Goal: Information Seeking & Learning: Check status

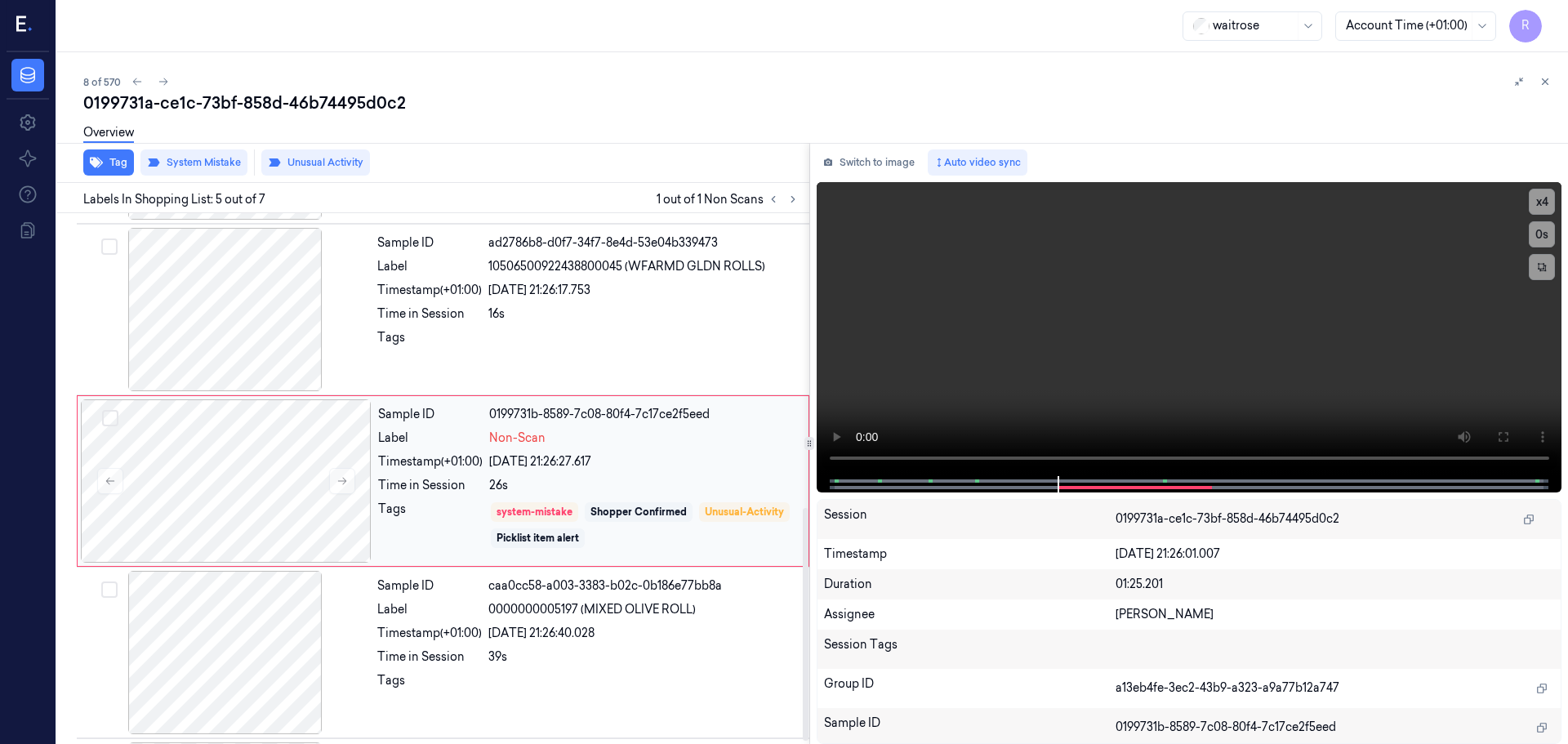
scroll to position [674, 0]
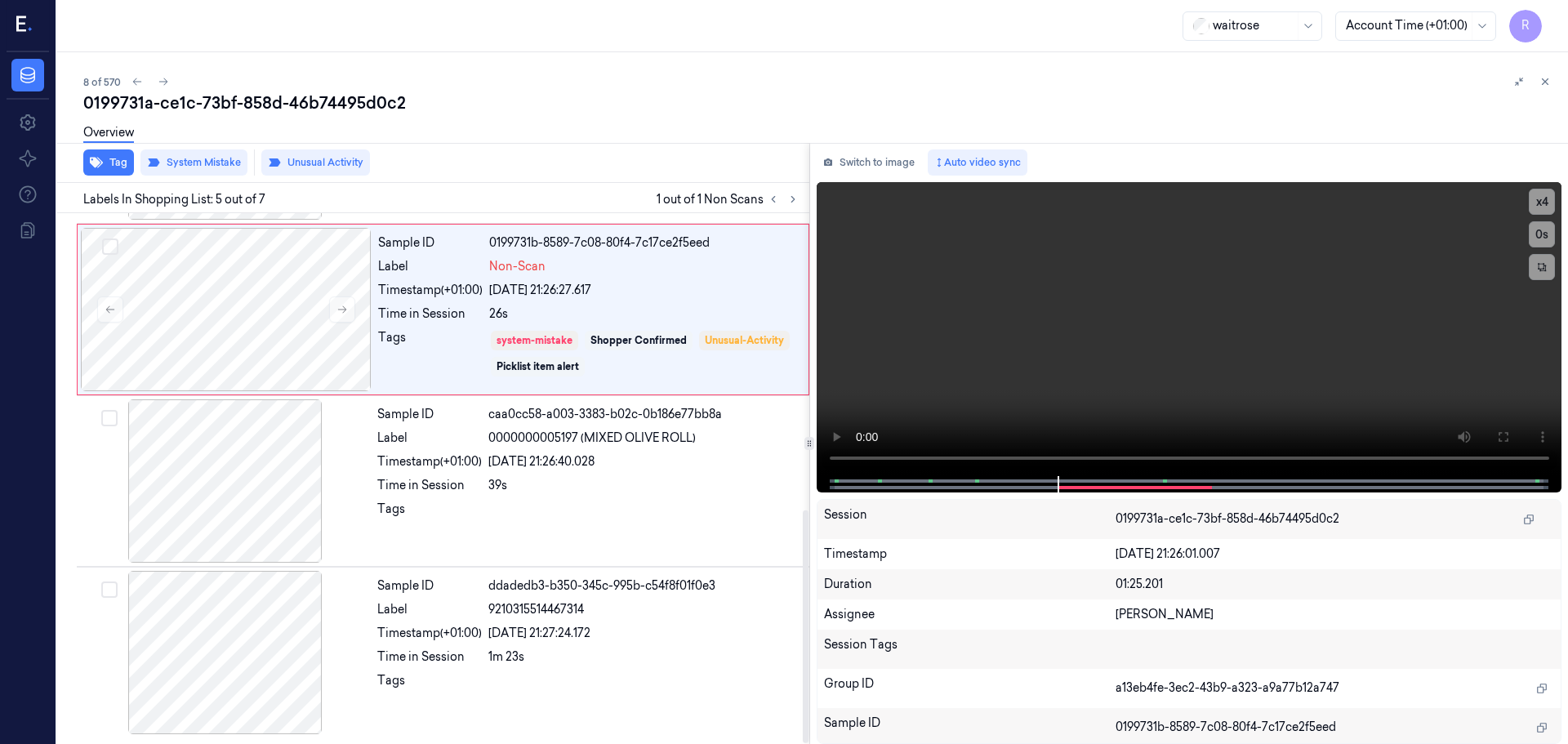
click at [467, 136] on div "Overview" at bounding box center [818, 135] width 1471 height 42
click at [1547, 77] on icon at bounding box center [1544, 82] width 11 height 11
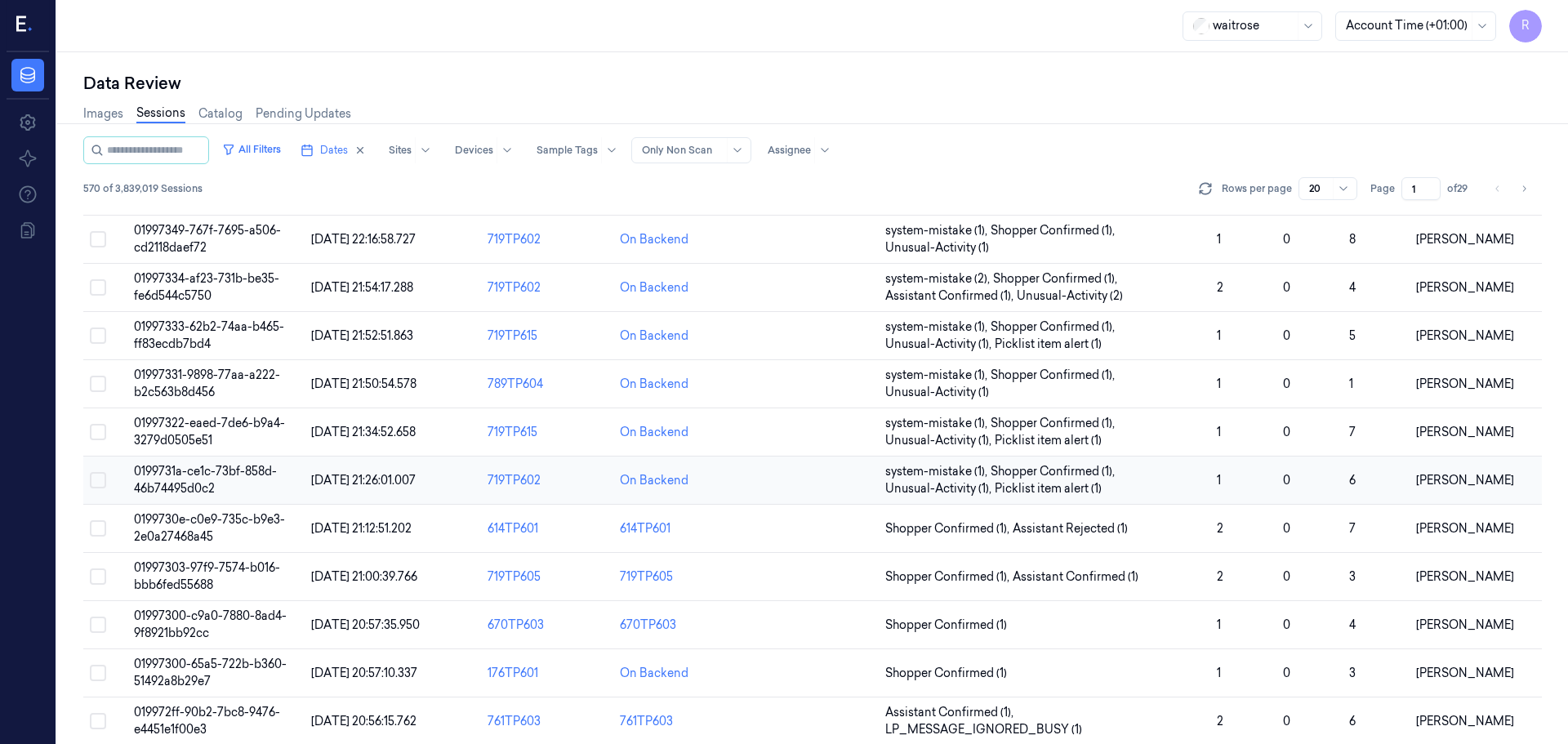
scroll to position [163, 0]
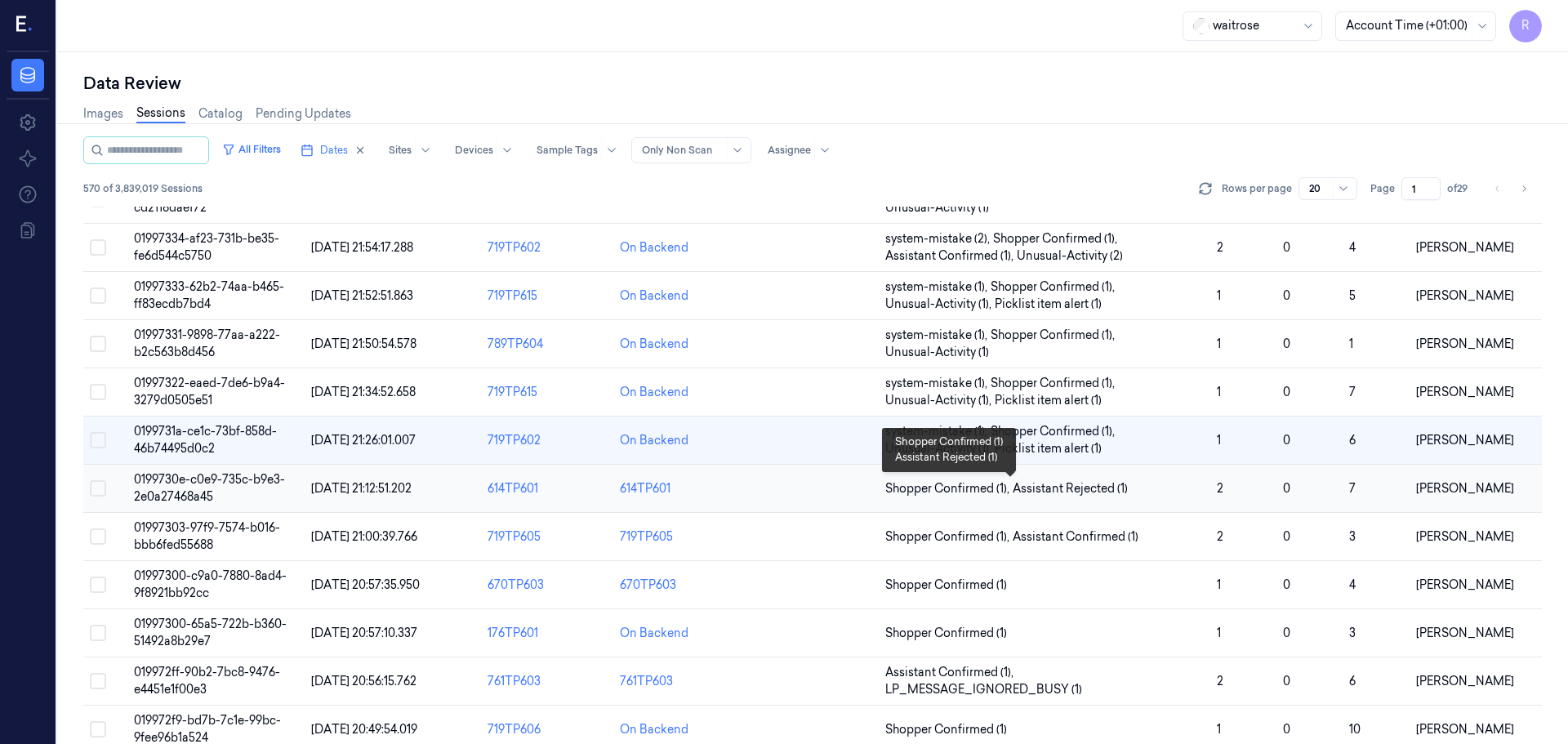
click at [1197, 485] on span "Shopper Confirmed (1) , Assistant Rejected (1)" at bounding box center [1044, 489] width 318 height 17
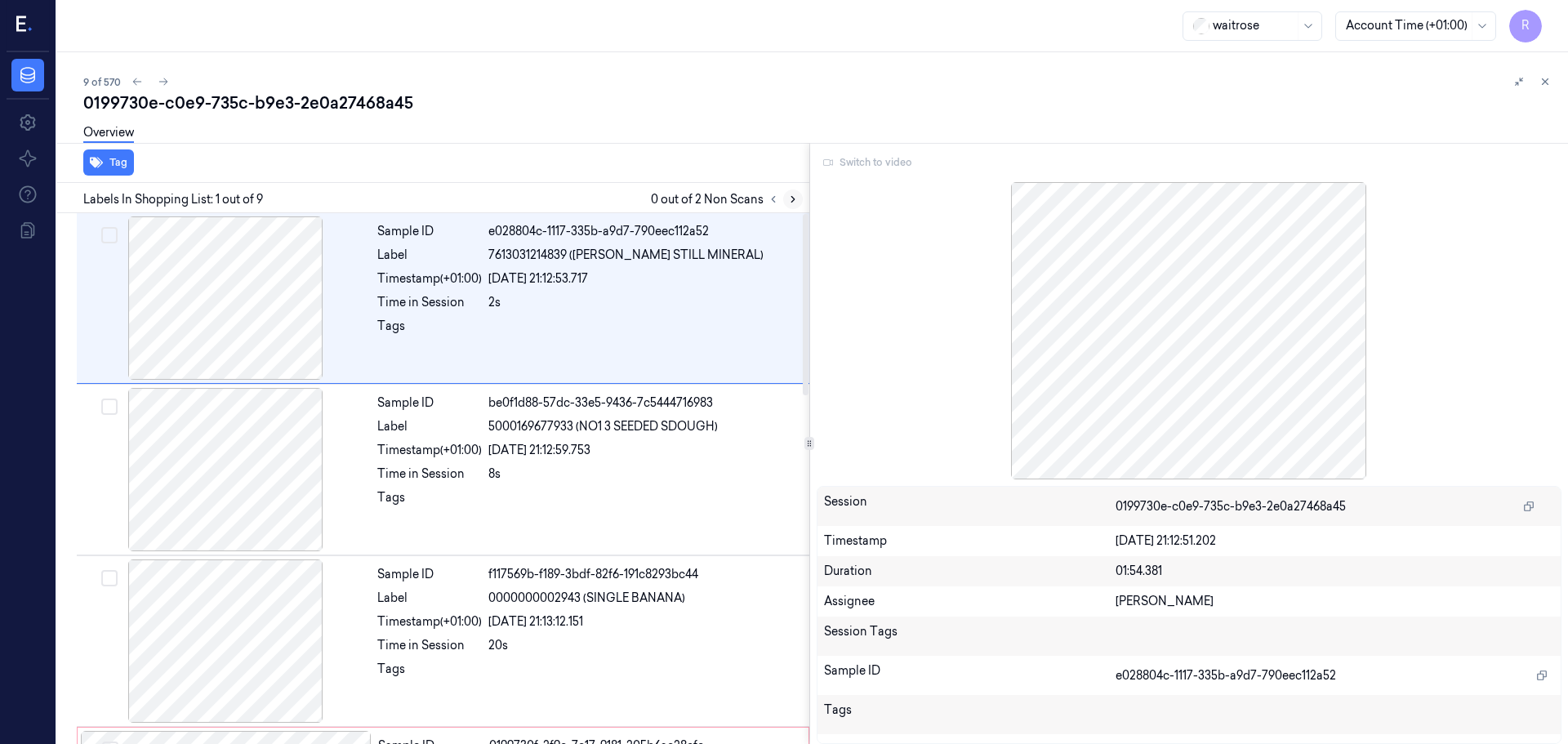
click at [783, 200] on button at bounding box center [793, 199] width 20 height 20
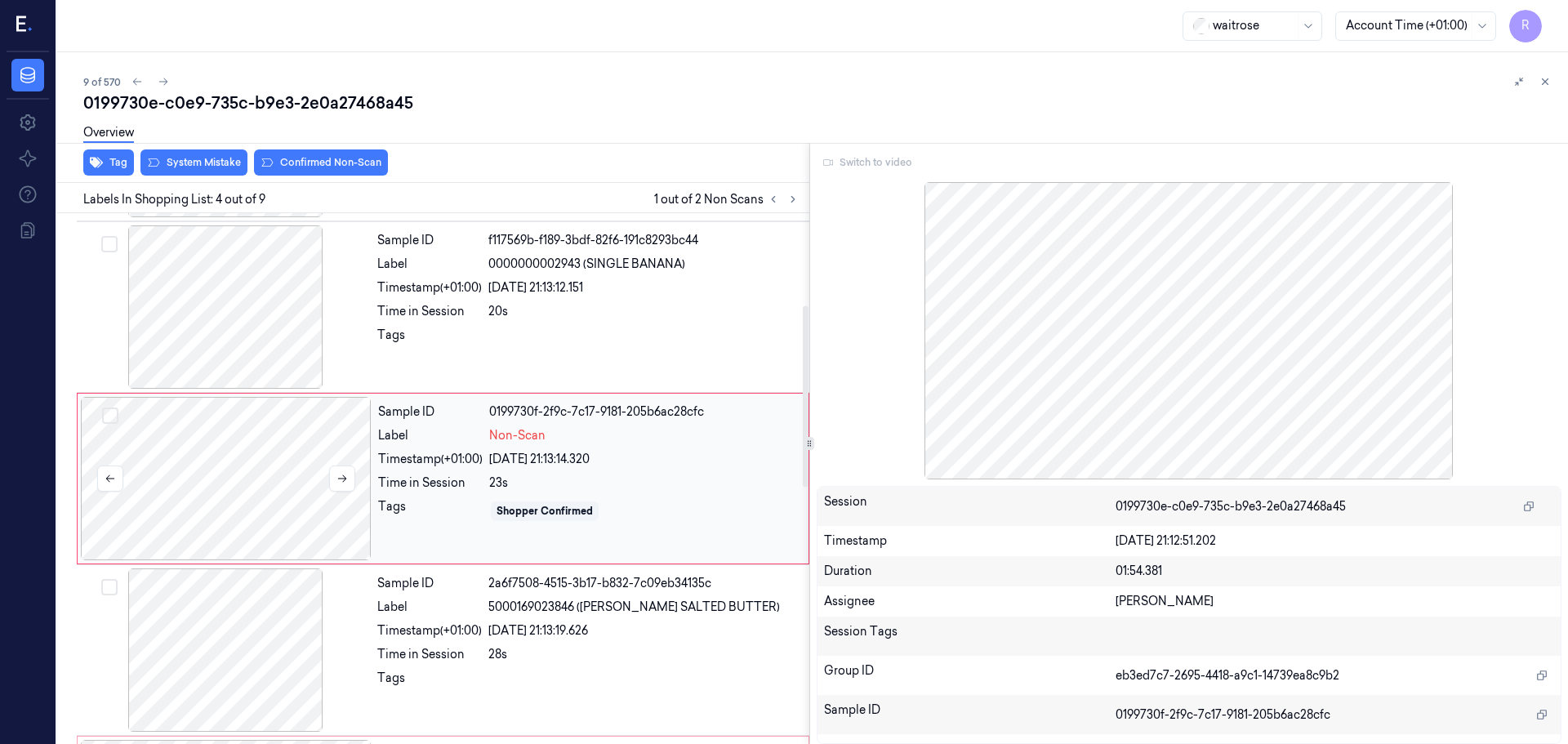
scroll to position [171, 0]
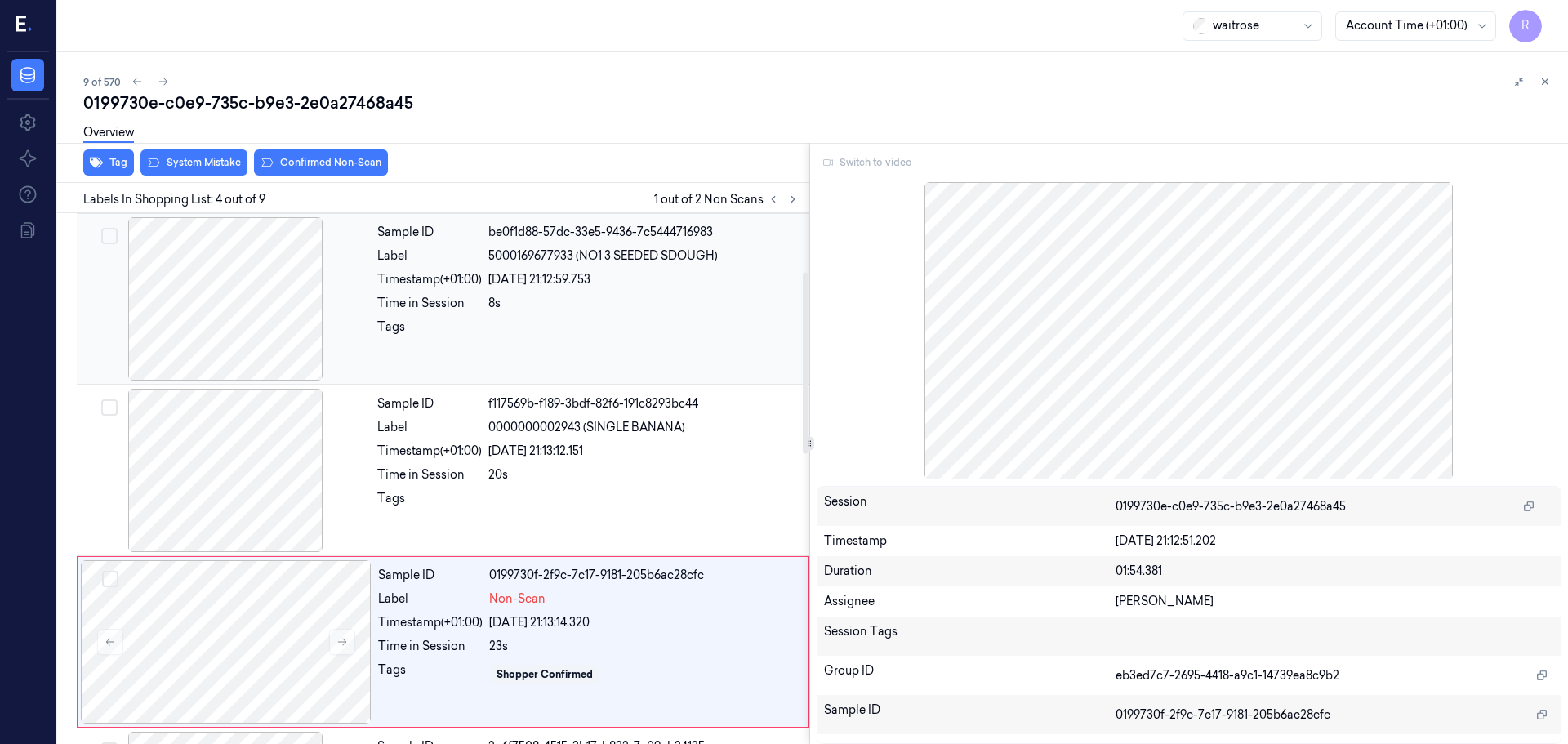
click at [249, 305] on div at bounding box center [225, 299] width 291 height 163
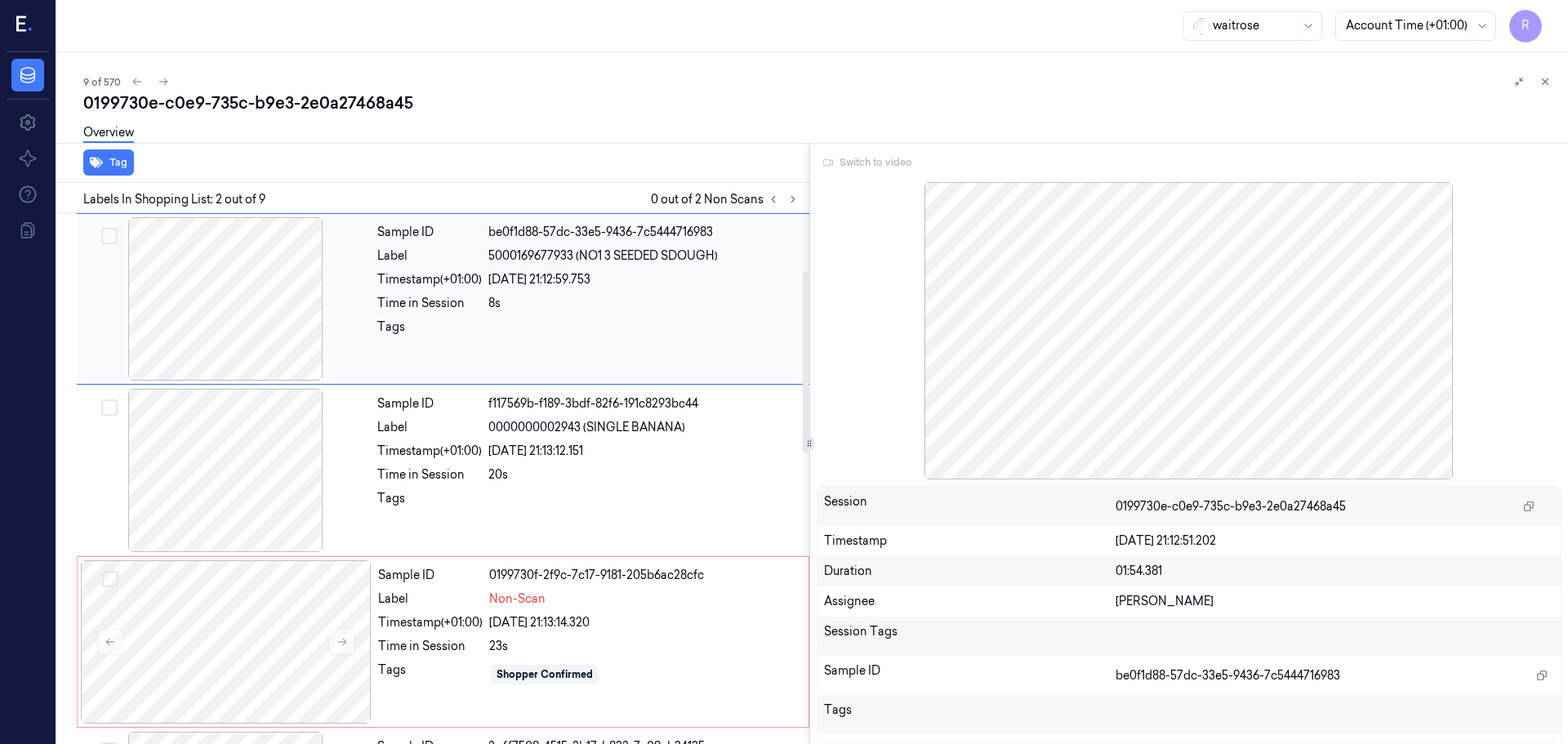
scroll to position [0, 0]
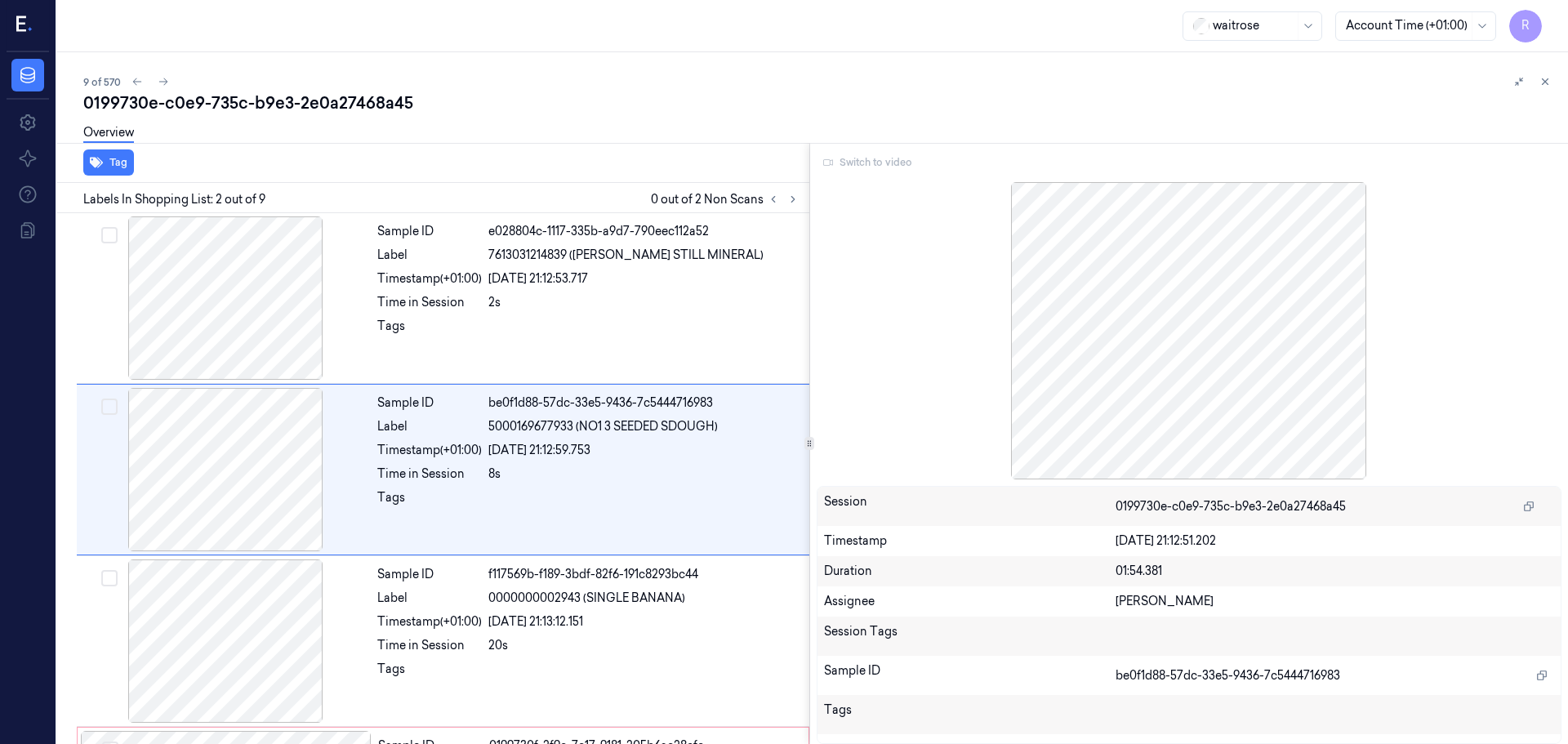
click at [836, 154] on div "Switch to video" at bounding box center [1189, 162] width 745 height 26
click at [1537, 82] on button at bounding box center [1545, 82] width 20 height 20
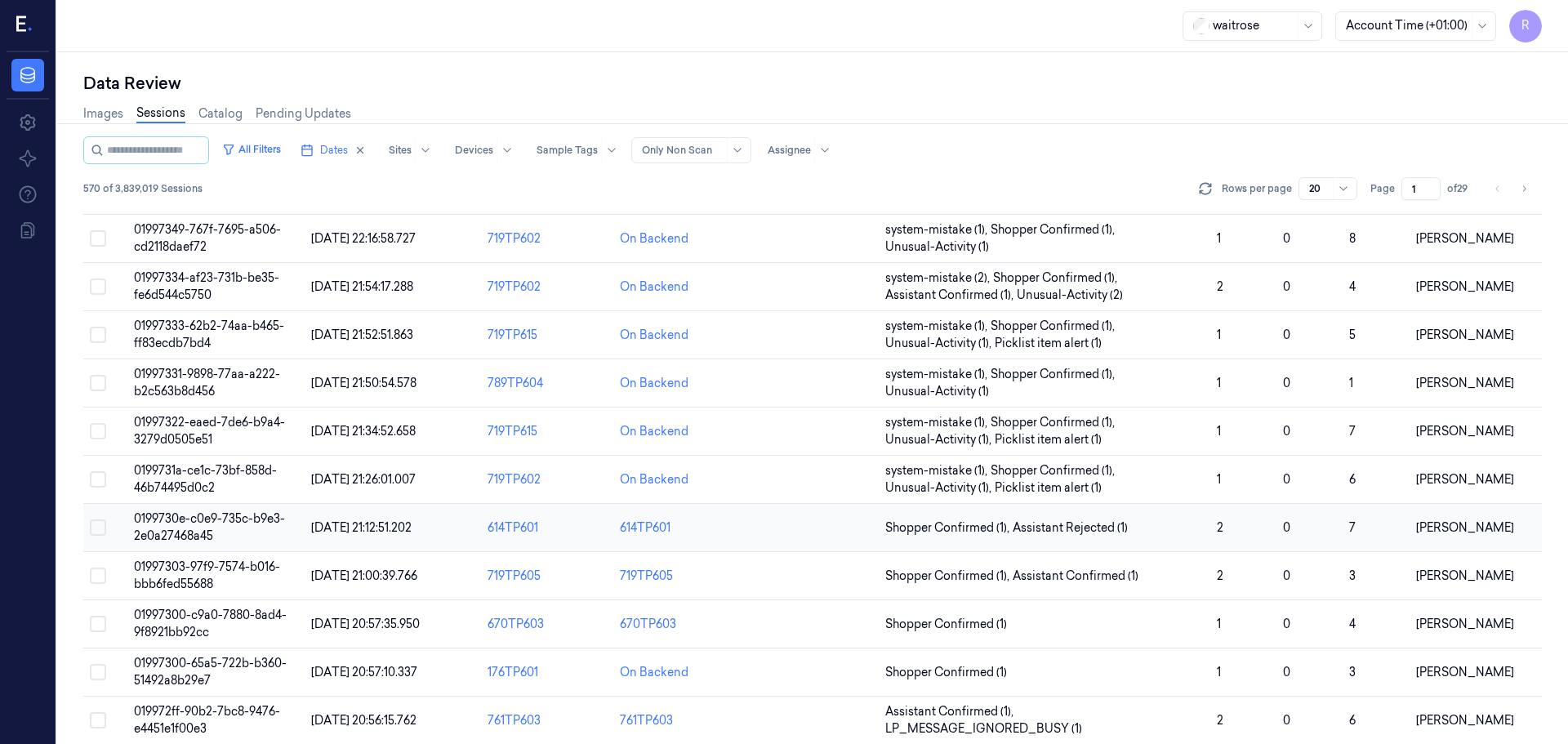
scroll to position [163, 0]
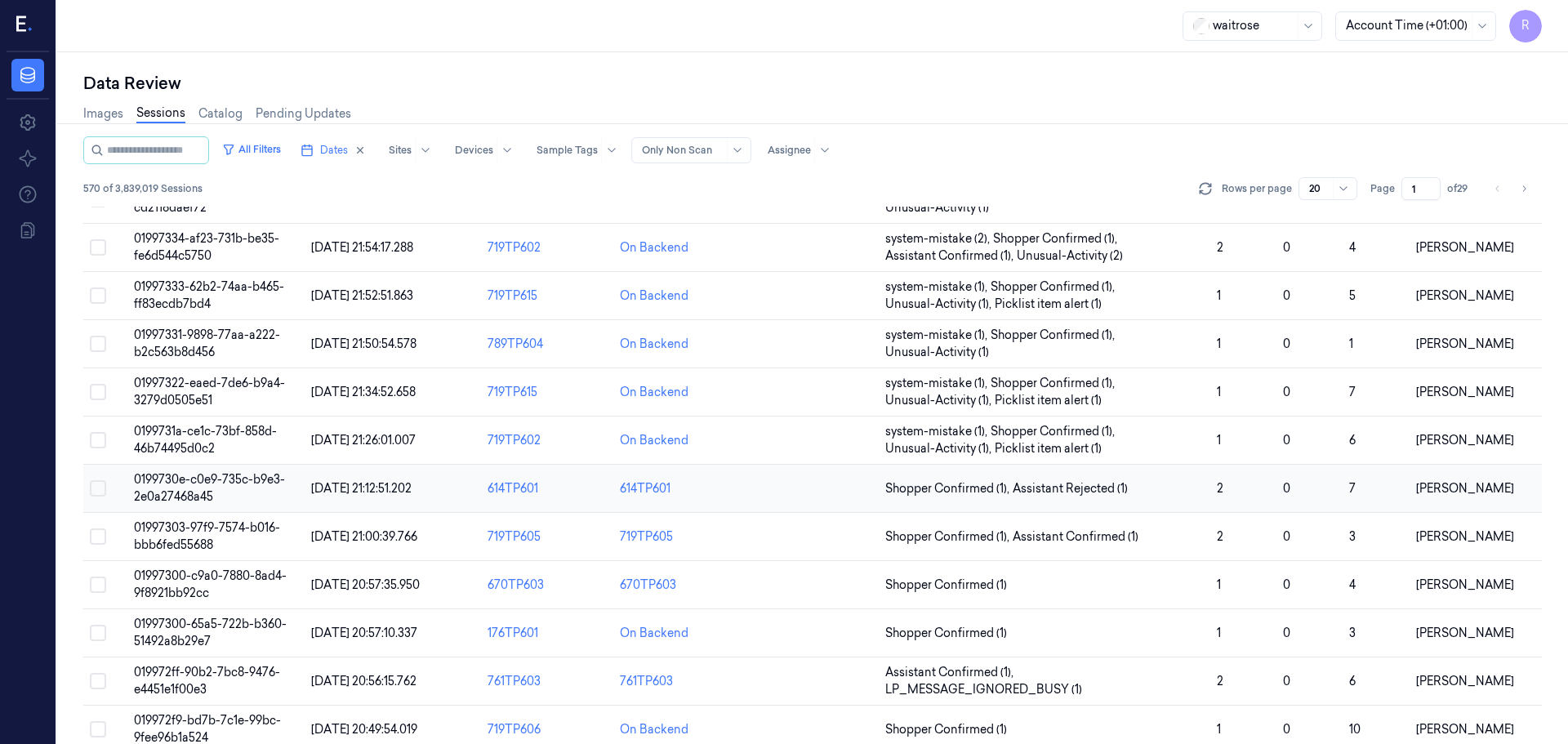
click at [783, 487] on td at bounding box center [812, 489] width 132 height 48
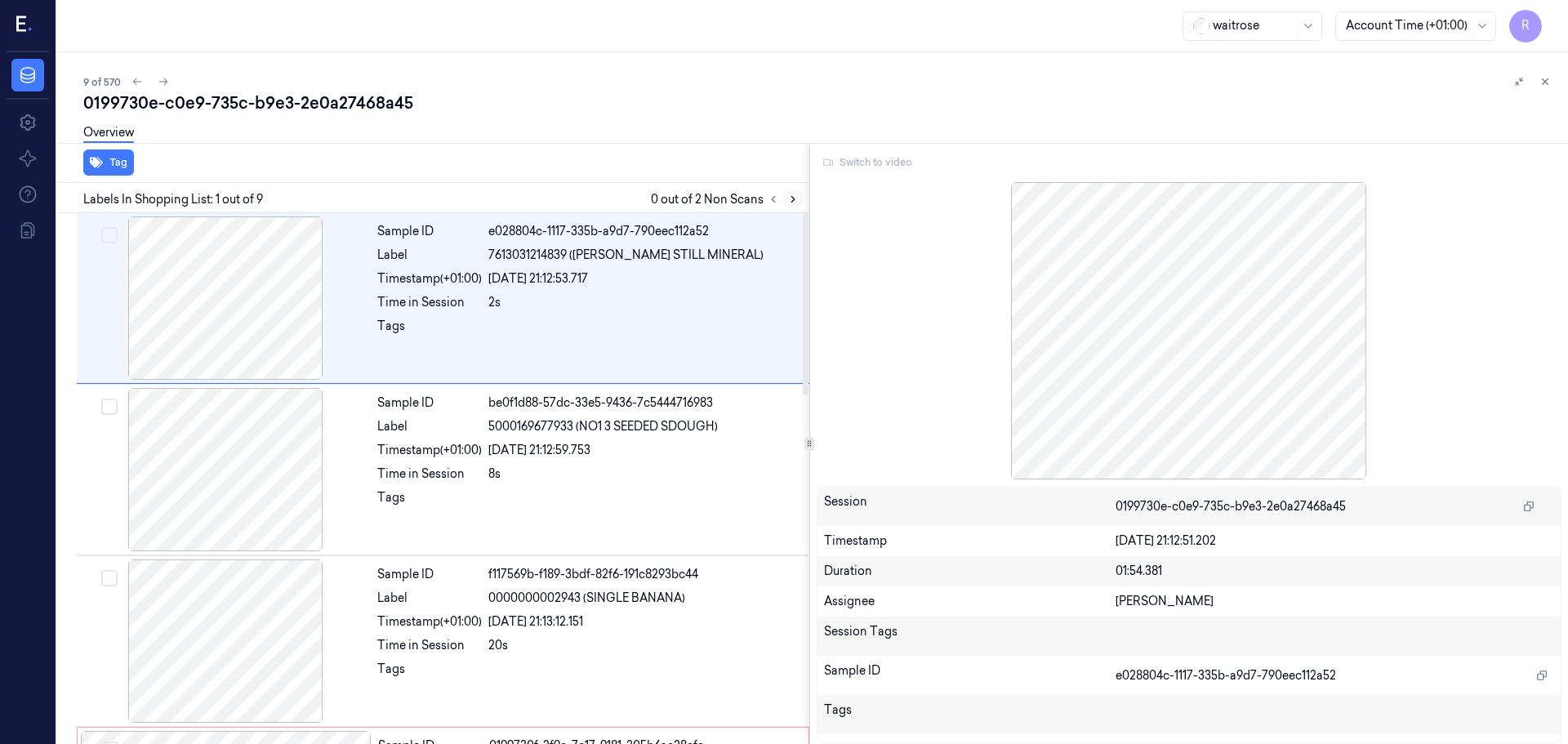
click at [787, 199] on icon at bounding box center [793, 199] width 11 height 11
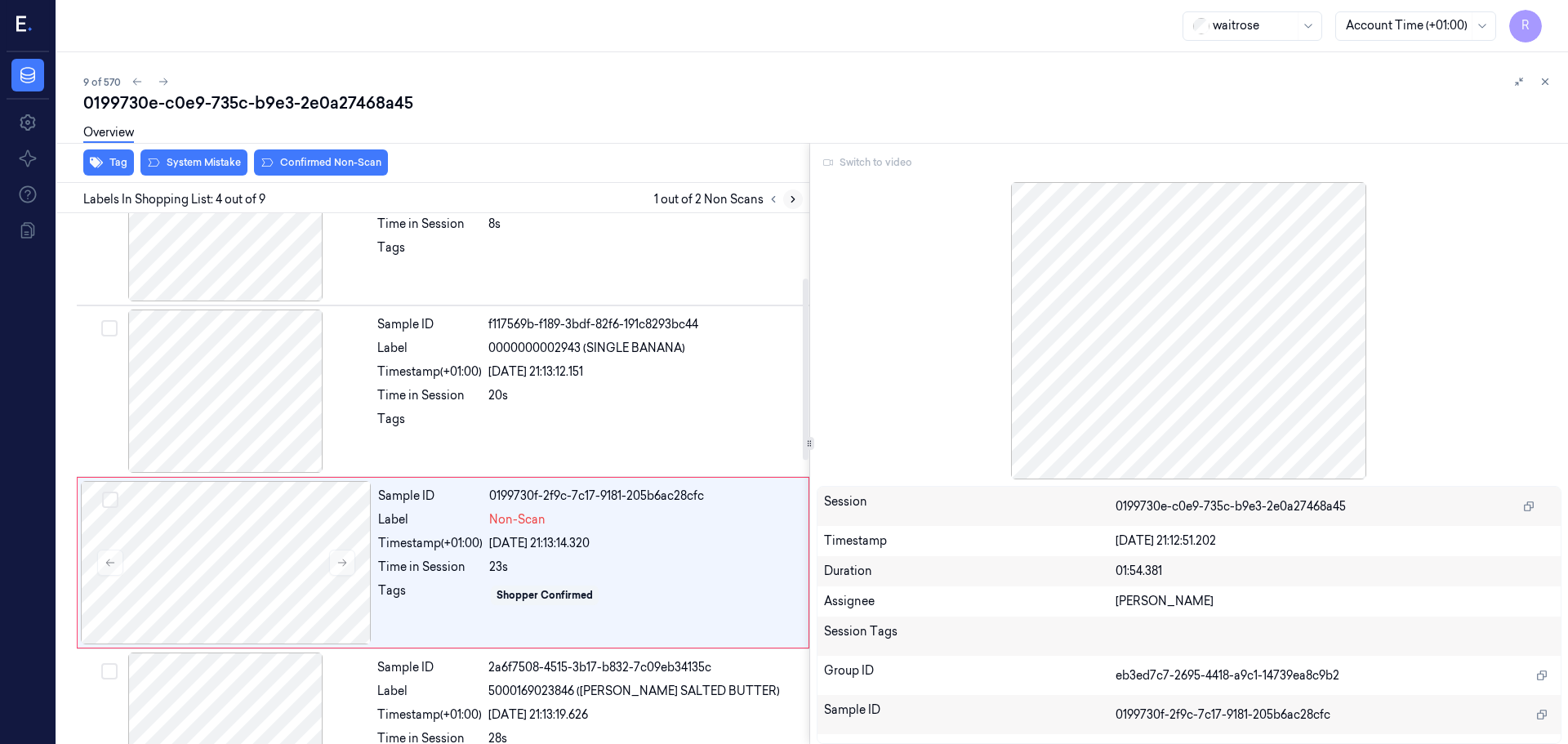
click at [787, 199] on icon at bounding box center [793, 199] width 11 height 11
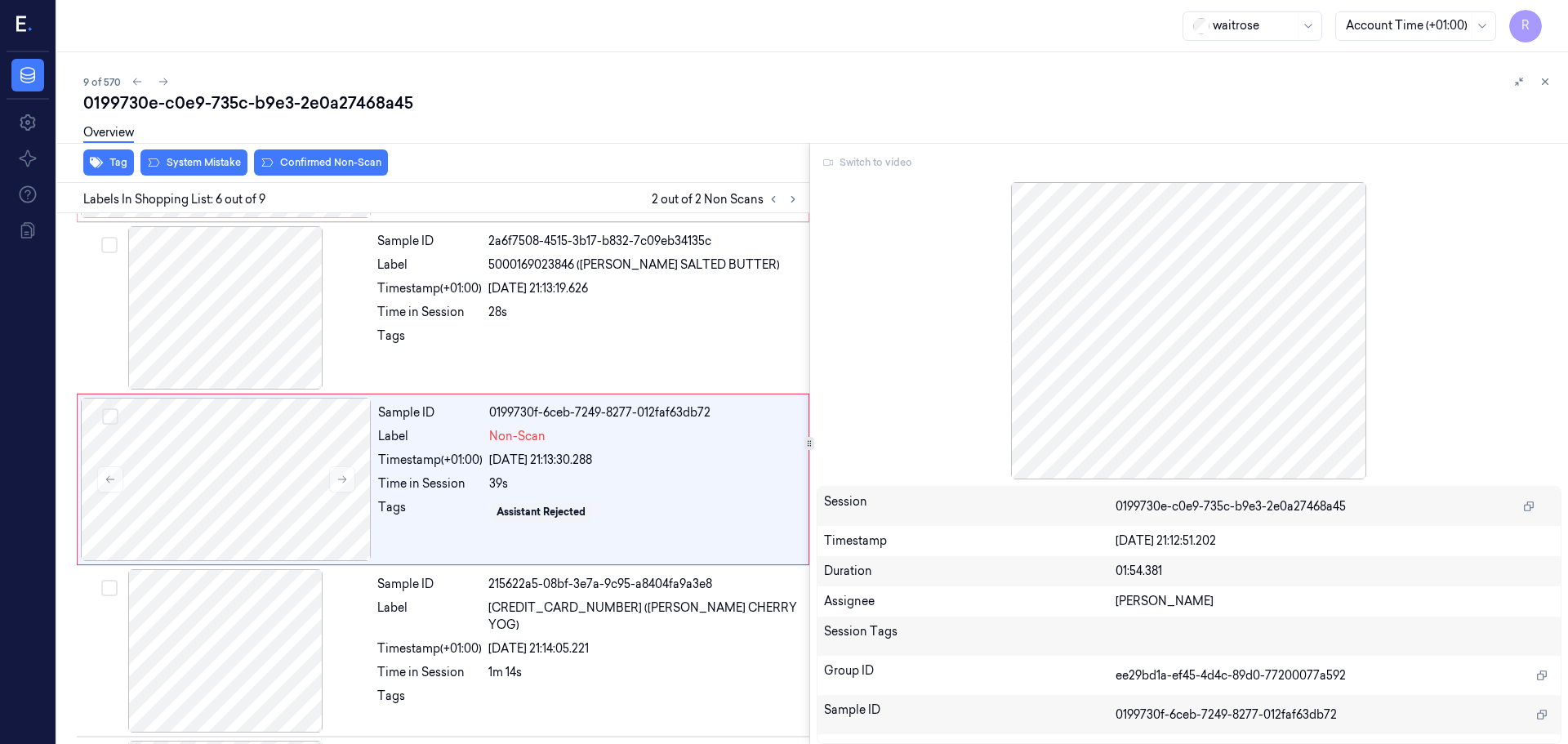
scroll to position [677, 0]
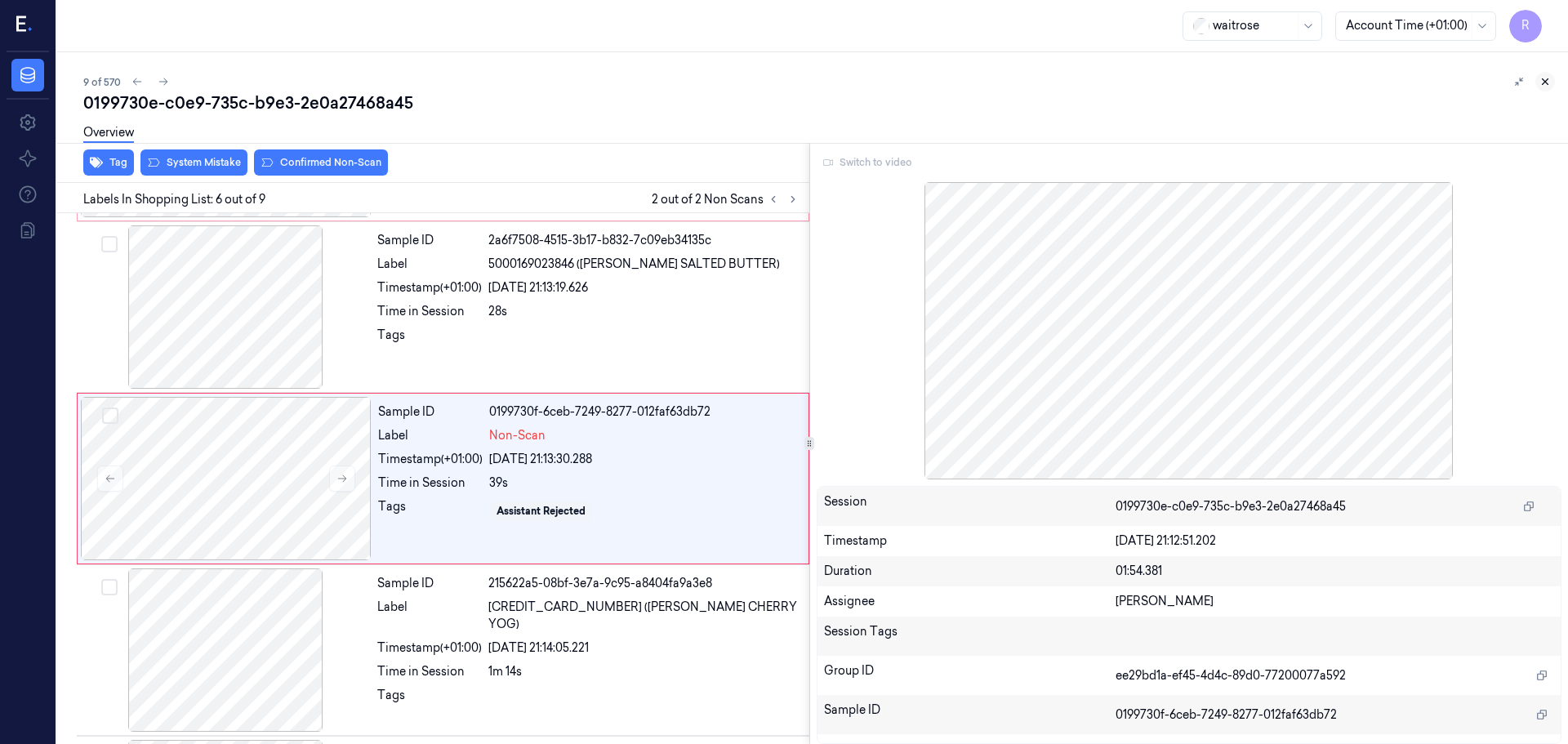
click at [1544, 77] on icon at bounding box center [1544, 82] width 11 height 11
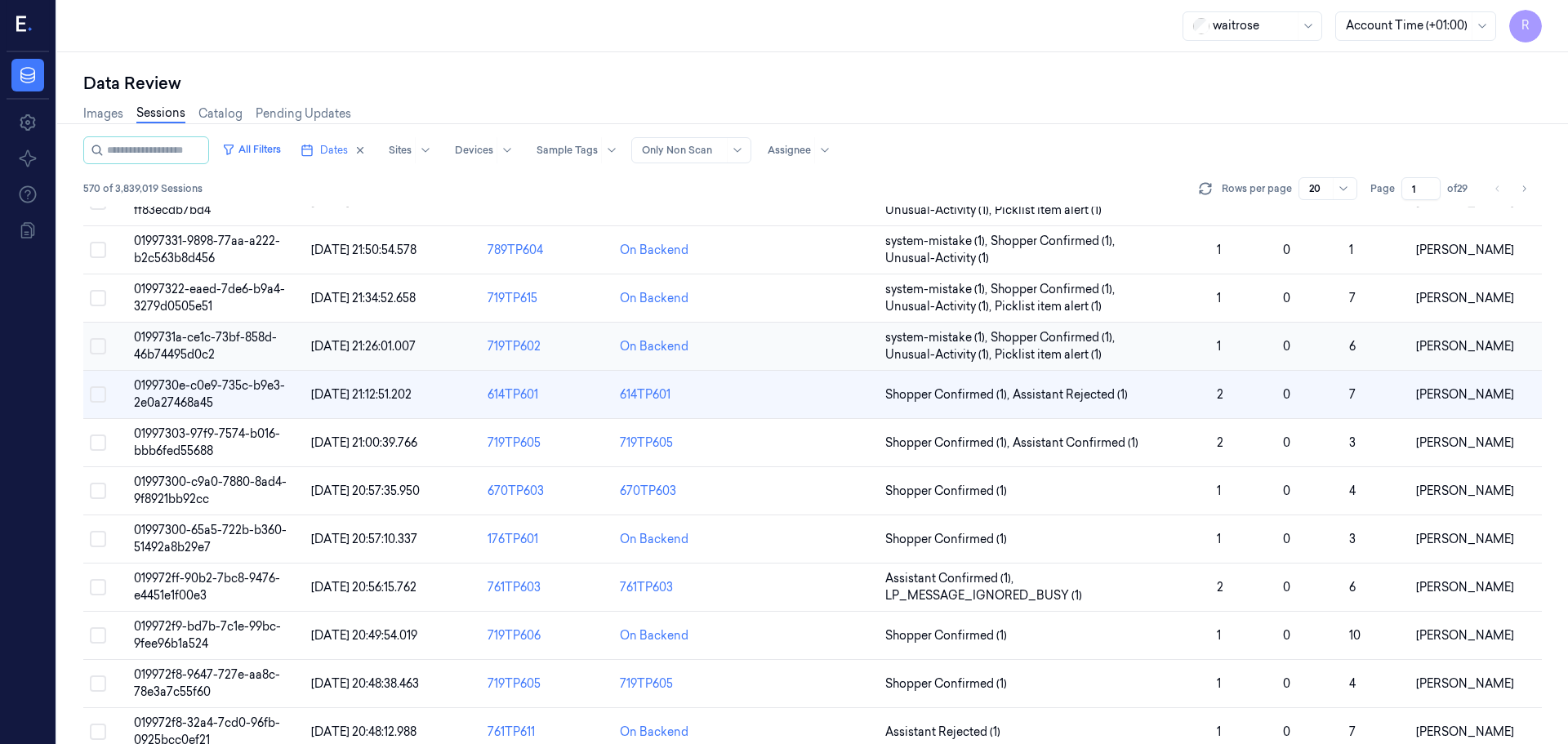
scroll to position [258, 0]
click at [755, 446] on td at bounding box center [812, 442] width 132 height 48
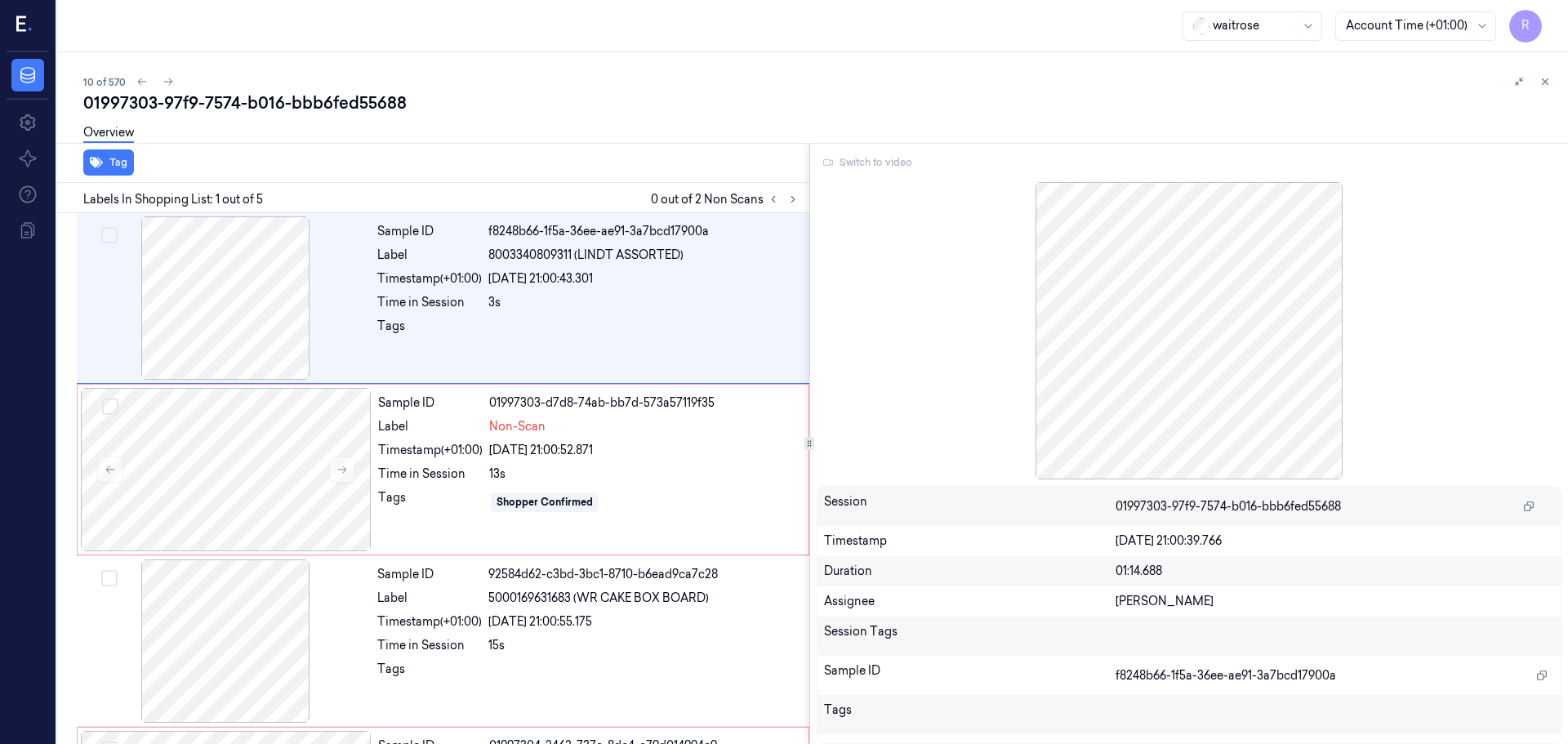
click at [1548, 84] on icon at bounding box center [1544, 82] width 11 height 11
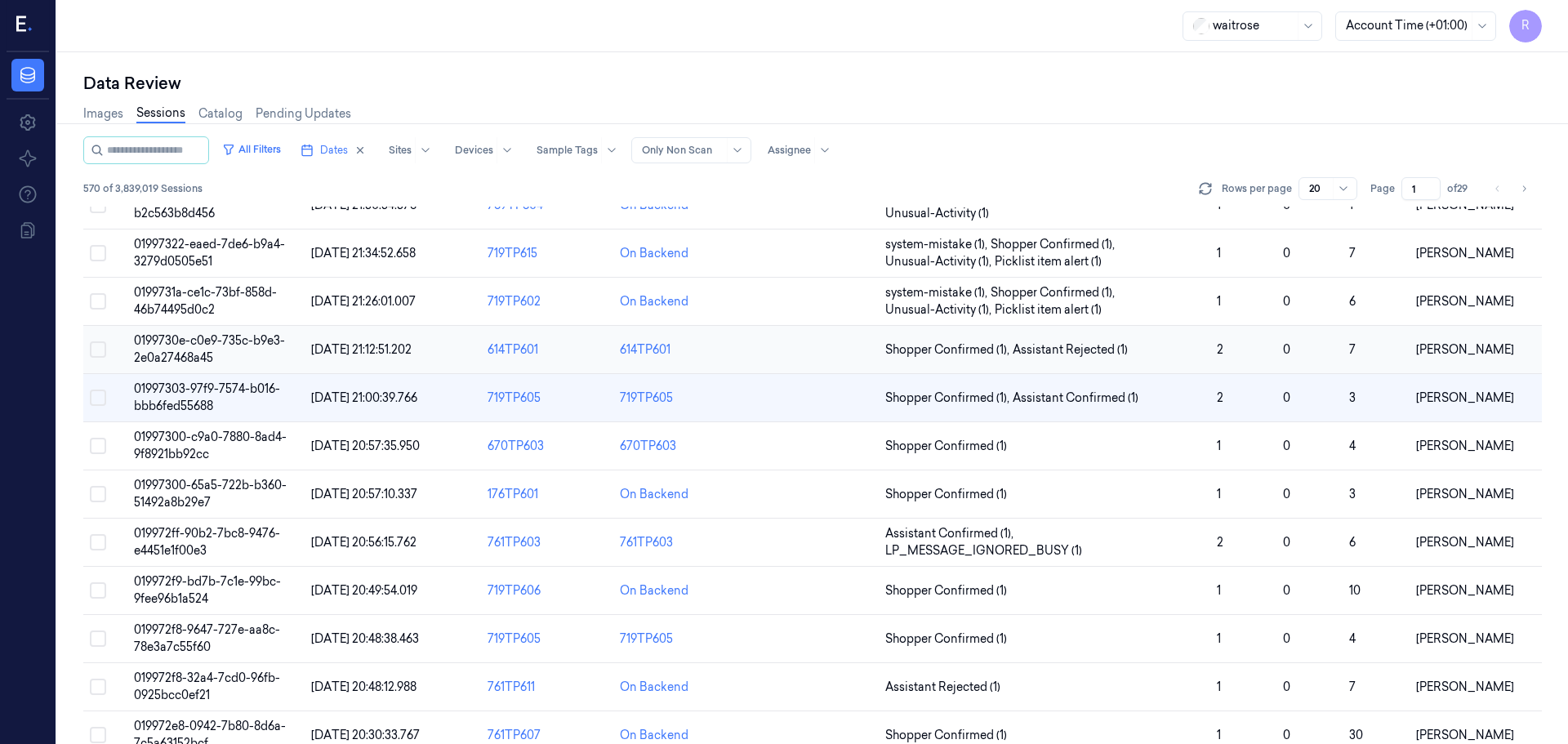
scroll to position [306, 0]
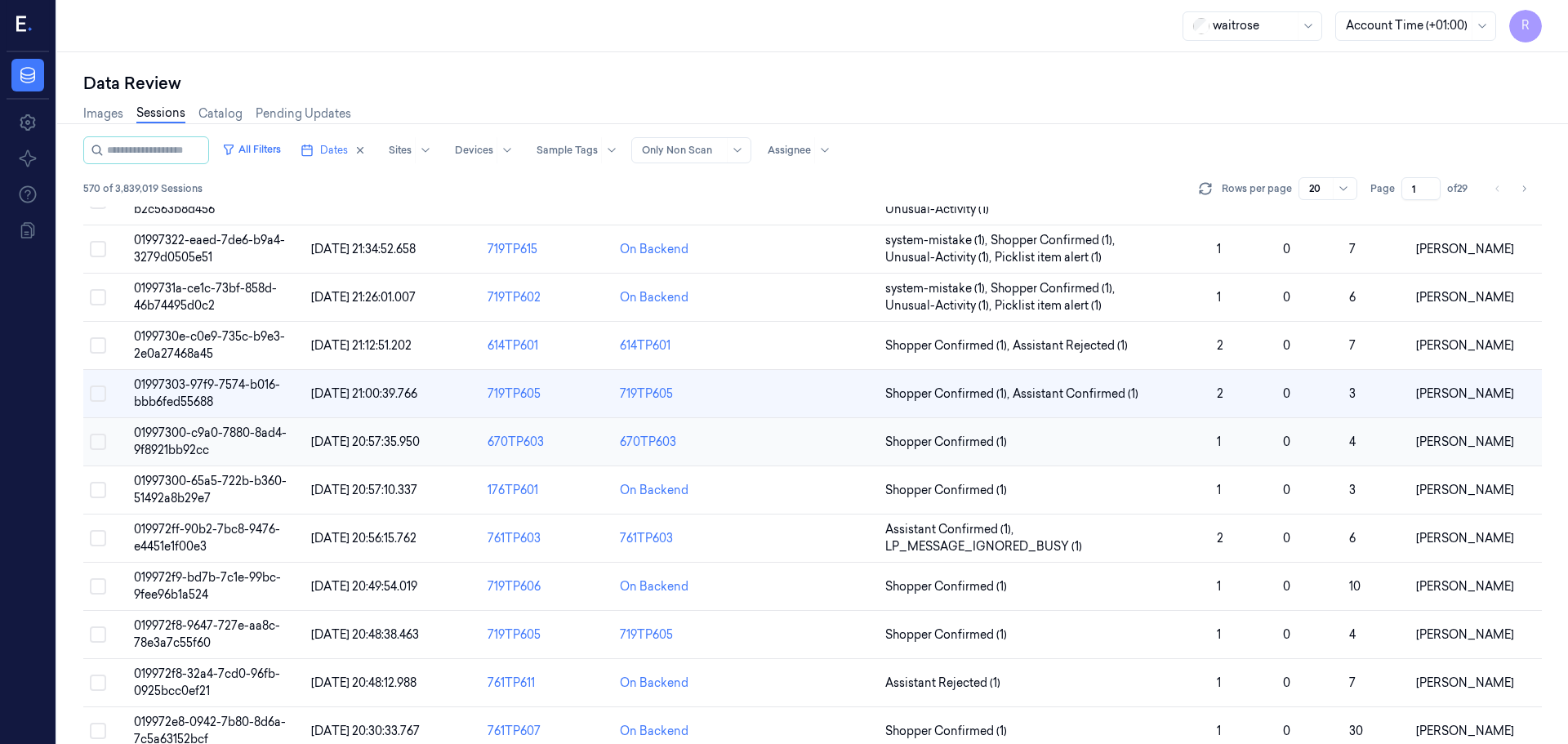
click at [853, 447] on td at bounding box center [812, 442] width 132 height 48
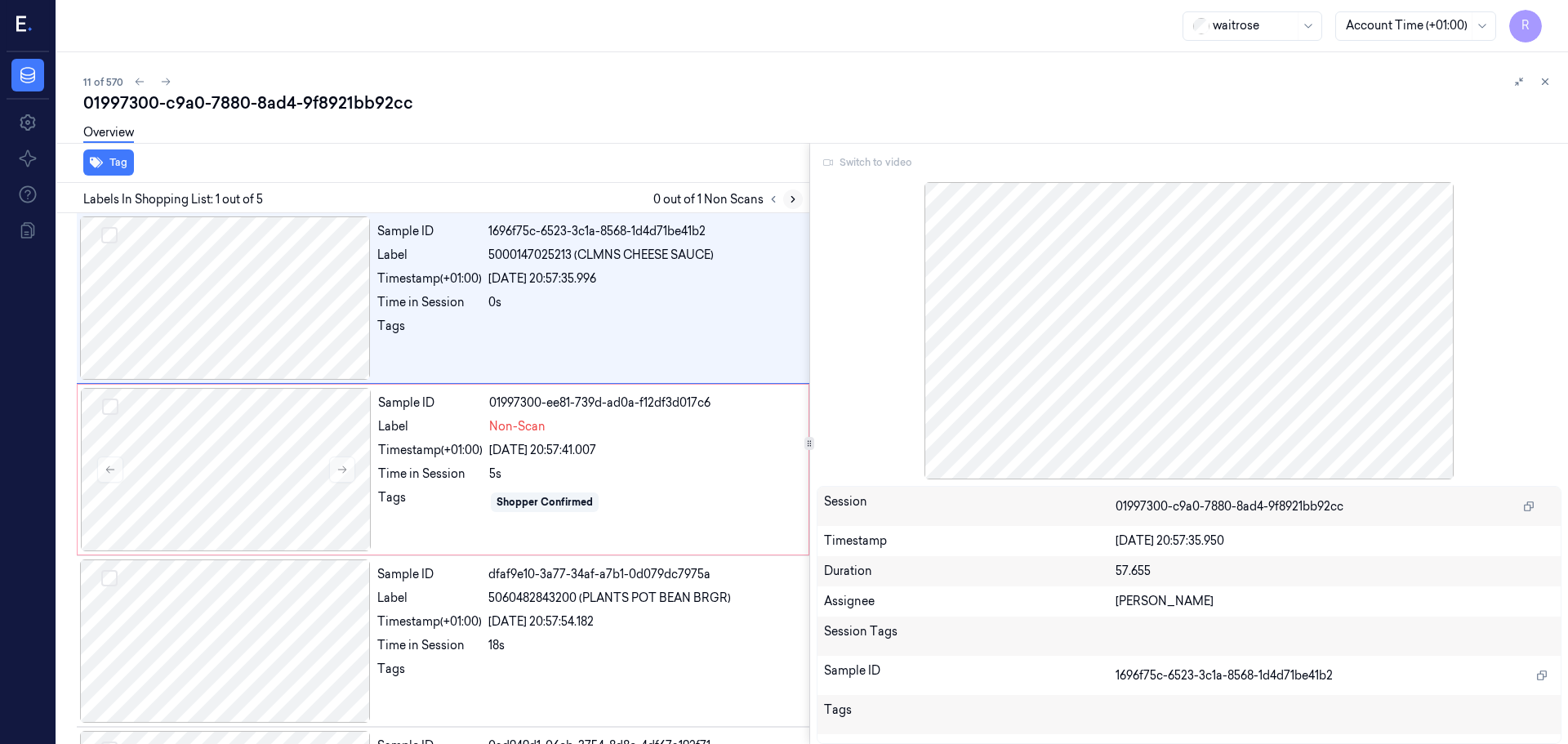
click at [797, 199] on icon at bounding box center [793, 199] width 11 height 11
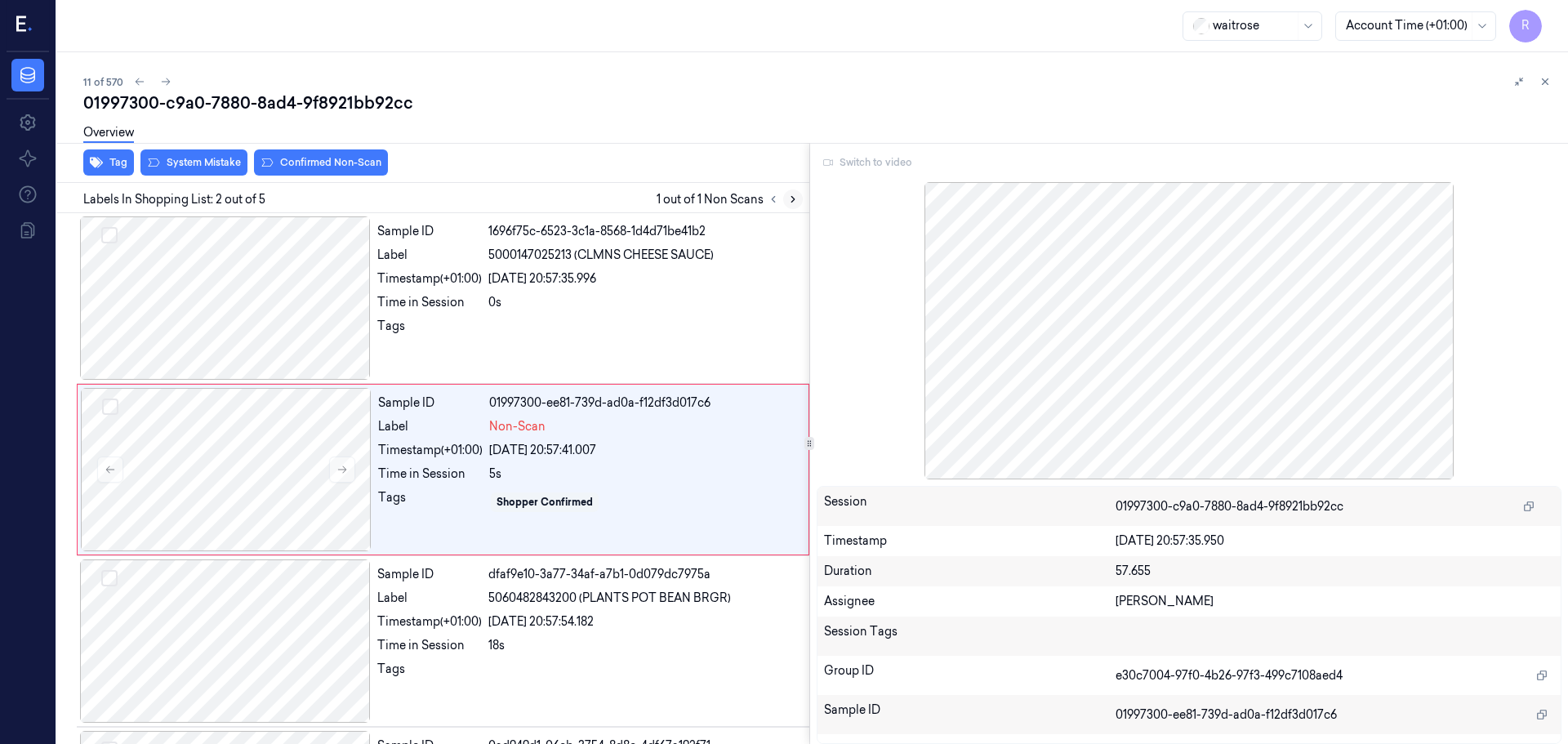
click at [797, 199] on icon at bounding box center [793, 199] width 11 height 11
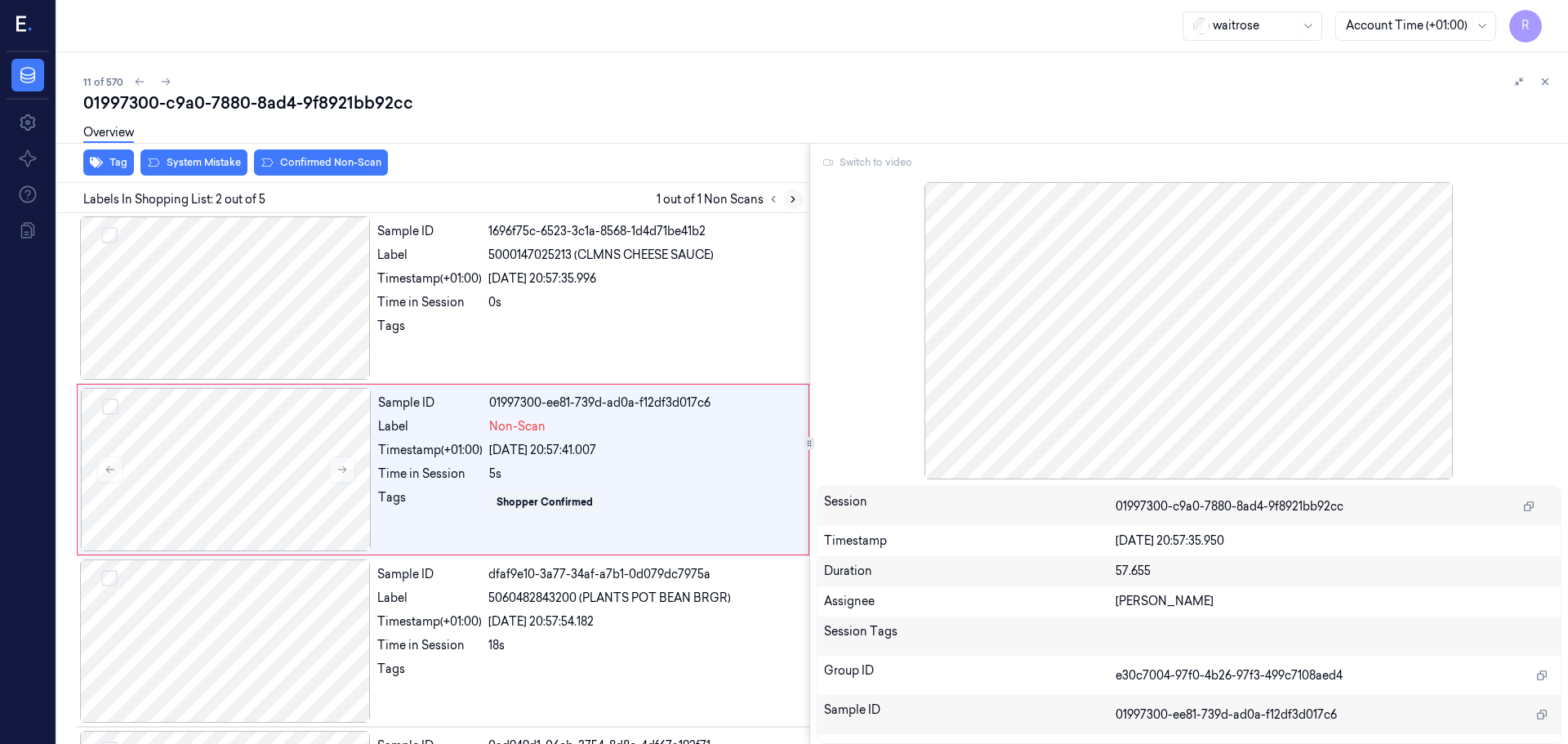
click at [797, 199] on icon at bounding box center [793, 199] width 11 height 11
click at [903, 168] on div "Switch to video" at bounding box center [1189, 162] width 745 height 26
drag, startPoint x: 903, startPoint y: 168, endPoint x: 862, endPoint y: 172, distance: 41.2
click at [902, 168] on div "Switch to video" at bounding box center [1189, 162] width 745 height 26
click at [1546, 87] on icon at bounding box center [1544, 82] width 11 height 11
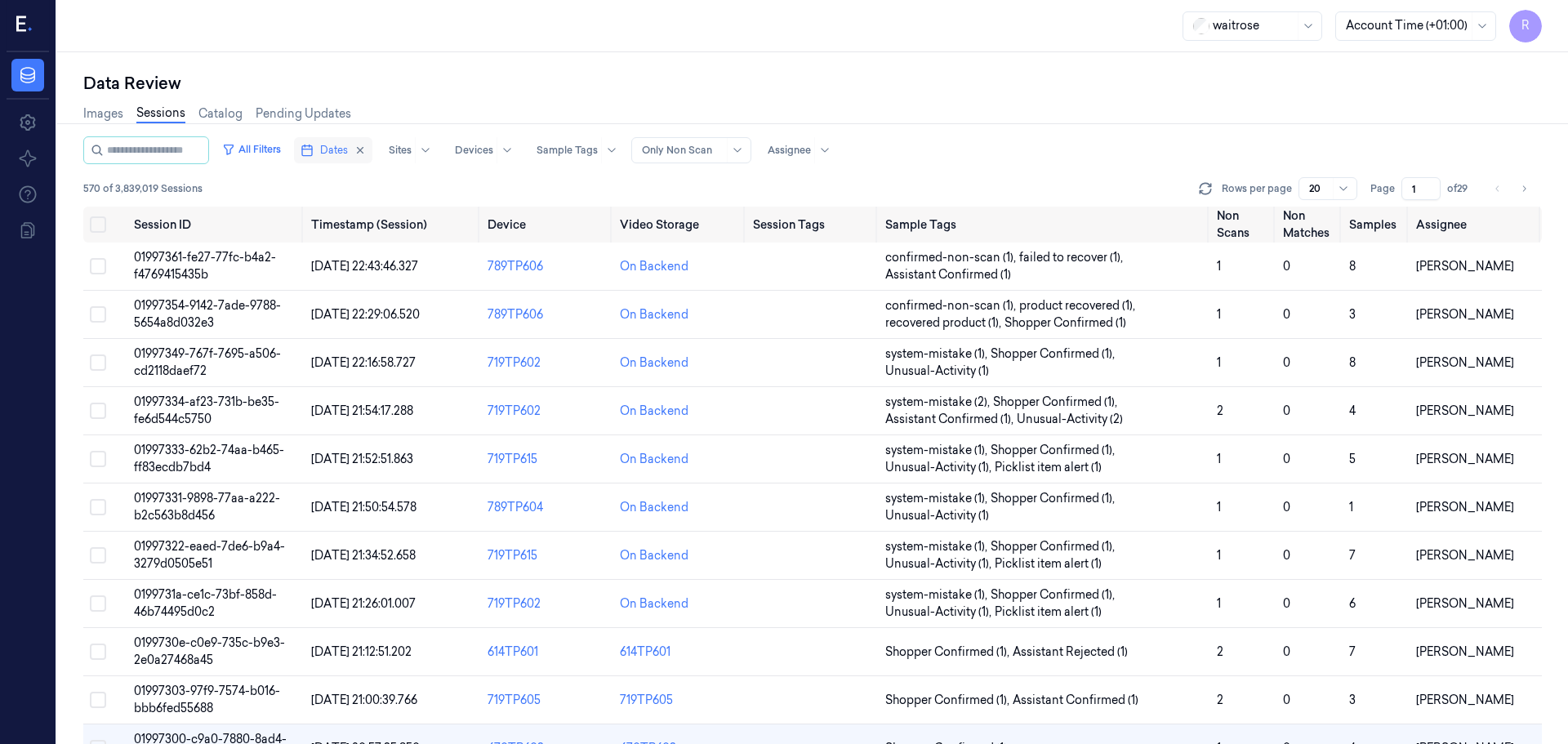
click at [331, 154] on button "Dates" at bounding box center [333, 150] width 78 height 26
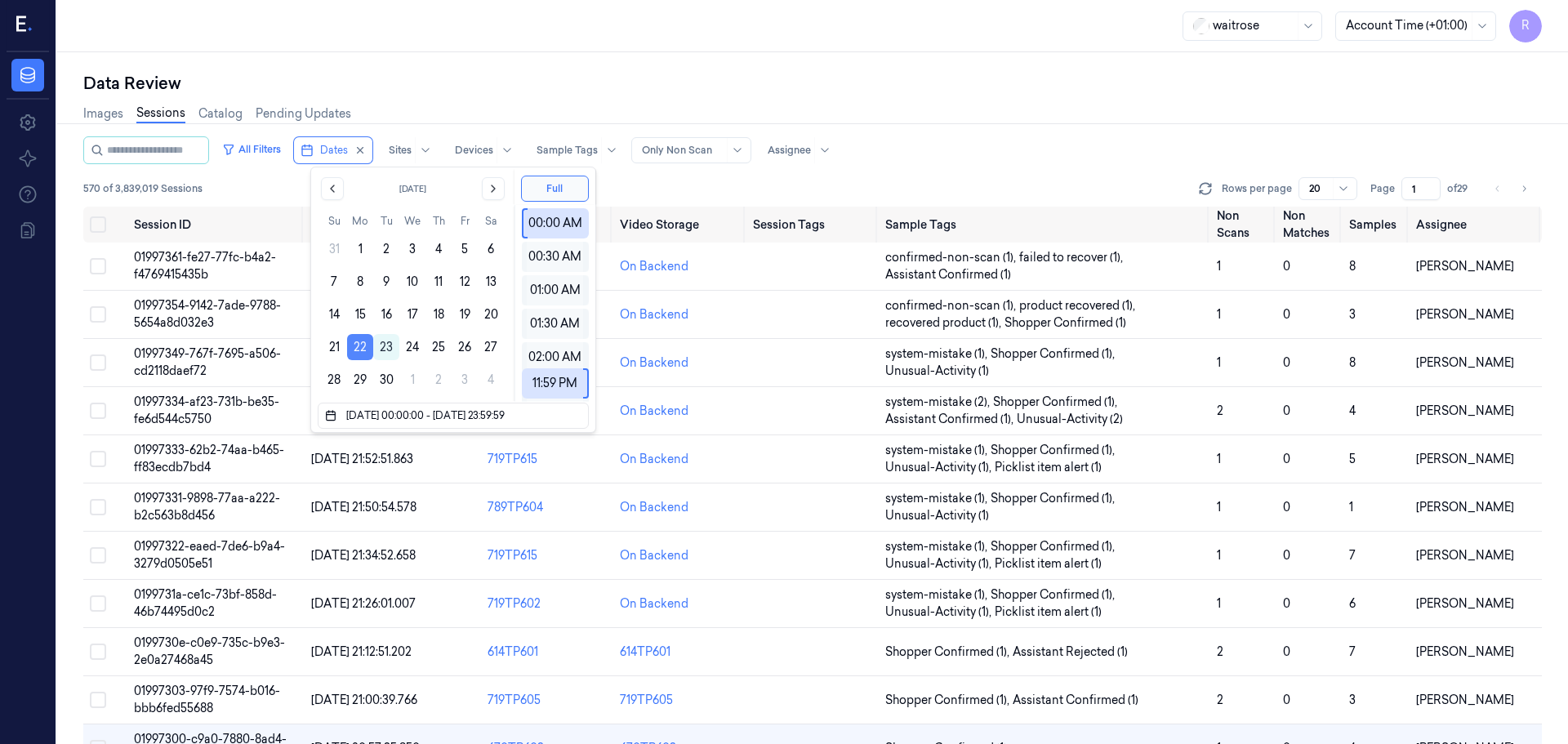
click at [370, 347] on button "22" at bounding box center [360, 347] width 26 height 26
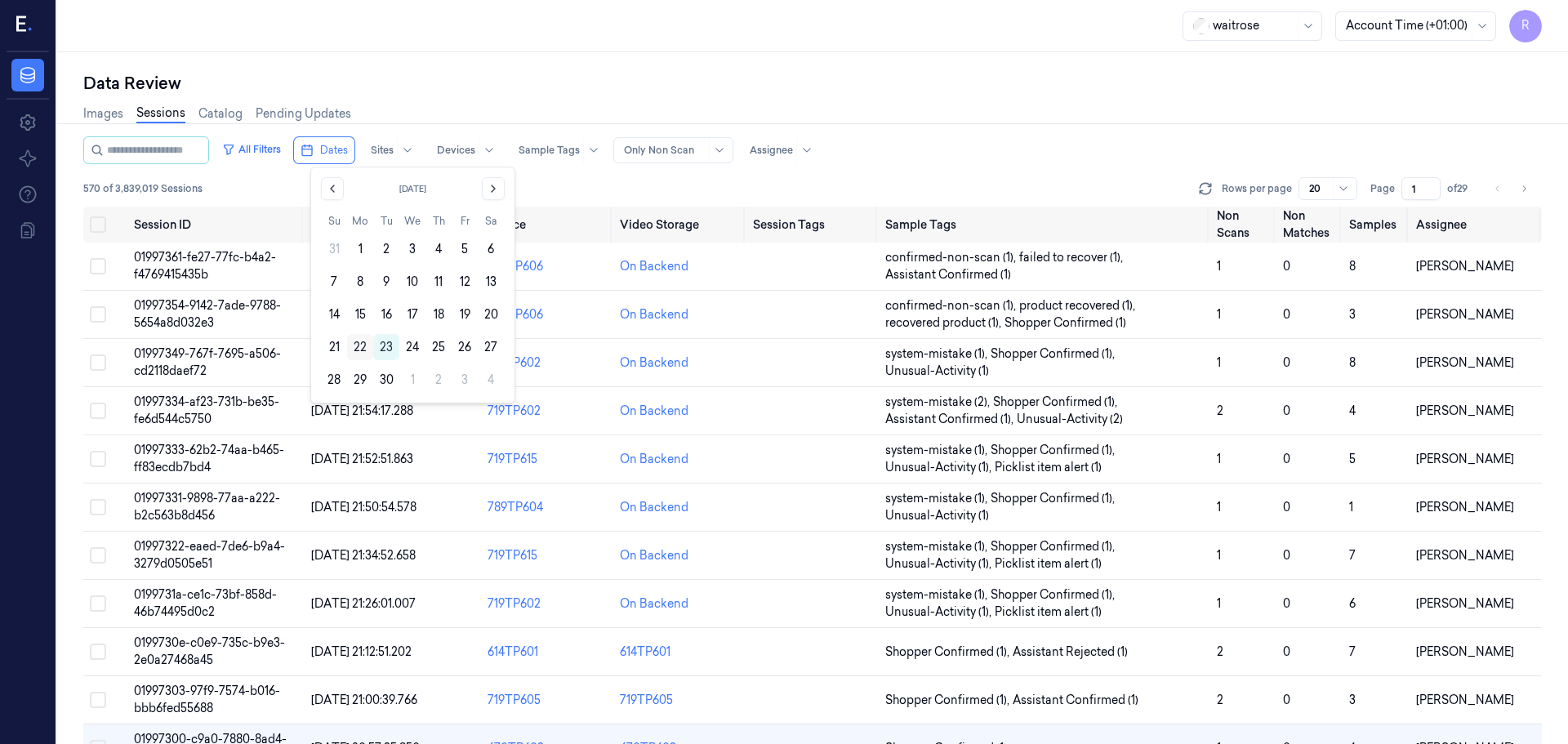
click at [363, 347] on button "22" at bounding box center [360, 347] width 26 height 26
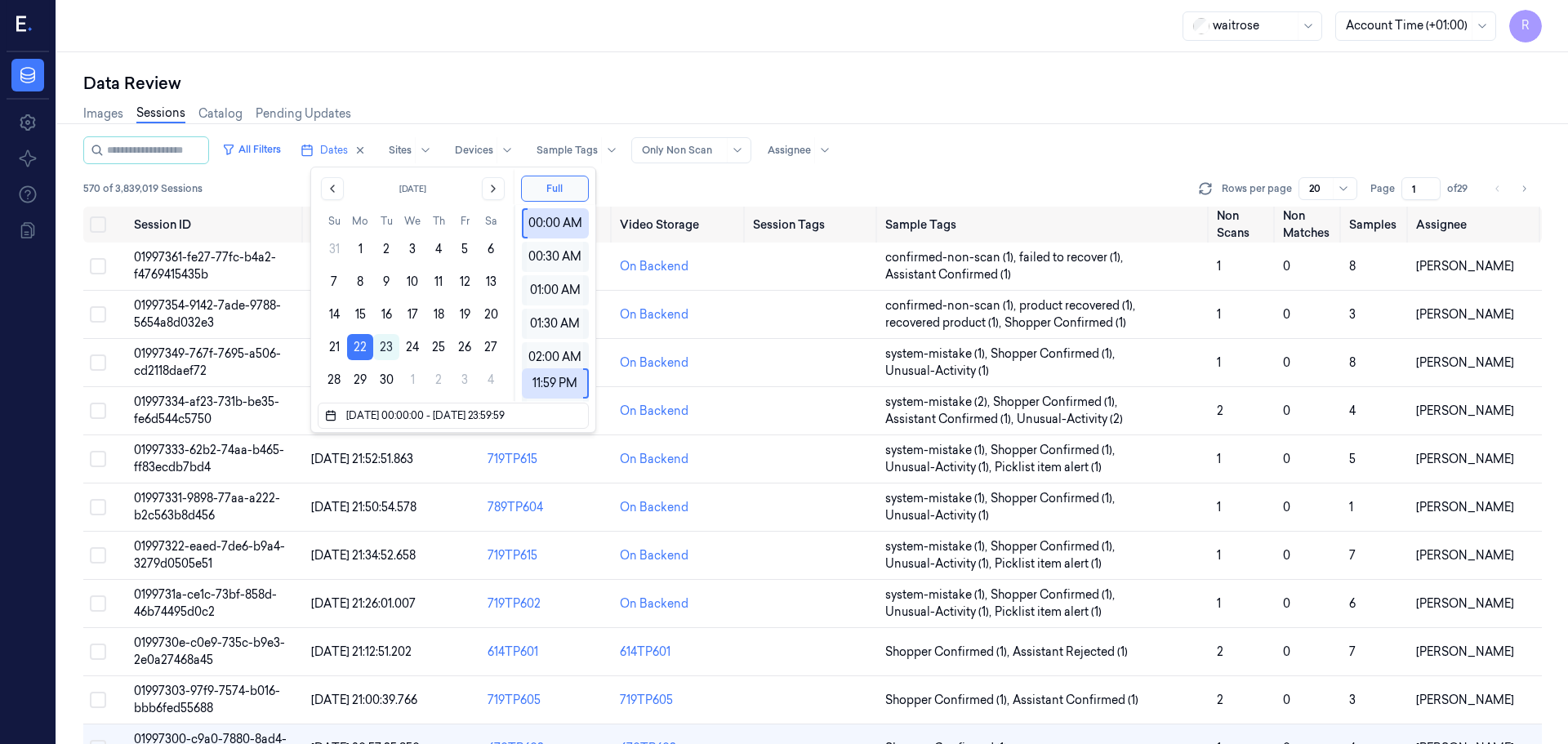
click at [496, 64] on div "Data Review Images Sessions Catalog Pending Updates All Filters Dates Sites Dev…" at bounding box center [812, 398] width 1511 height 692
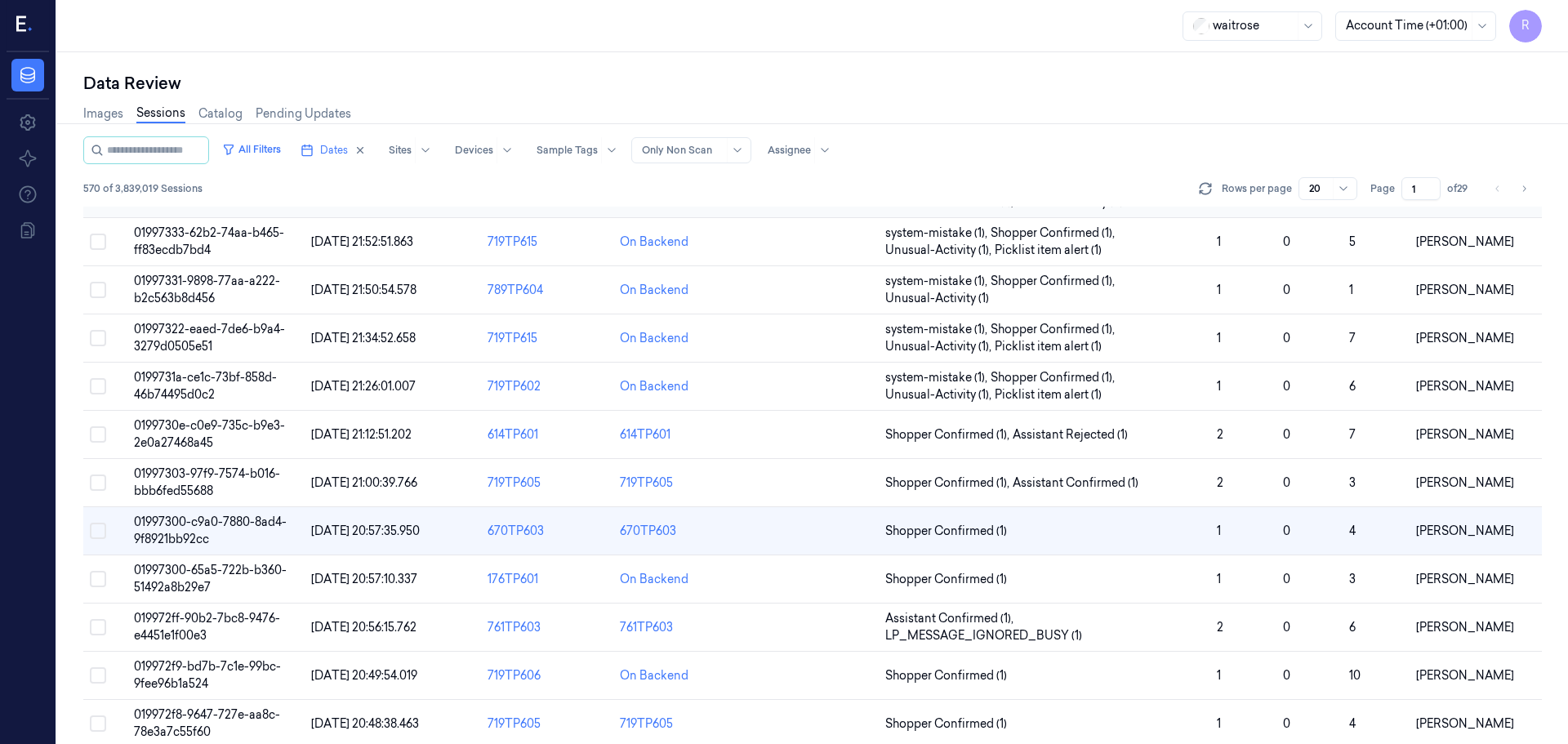
scroll to position [245, 0]
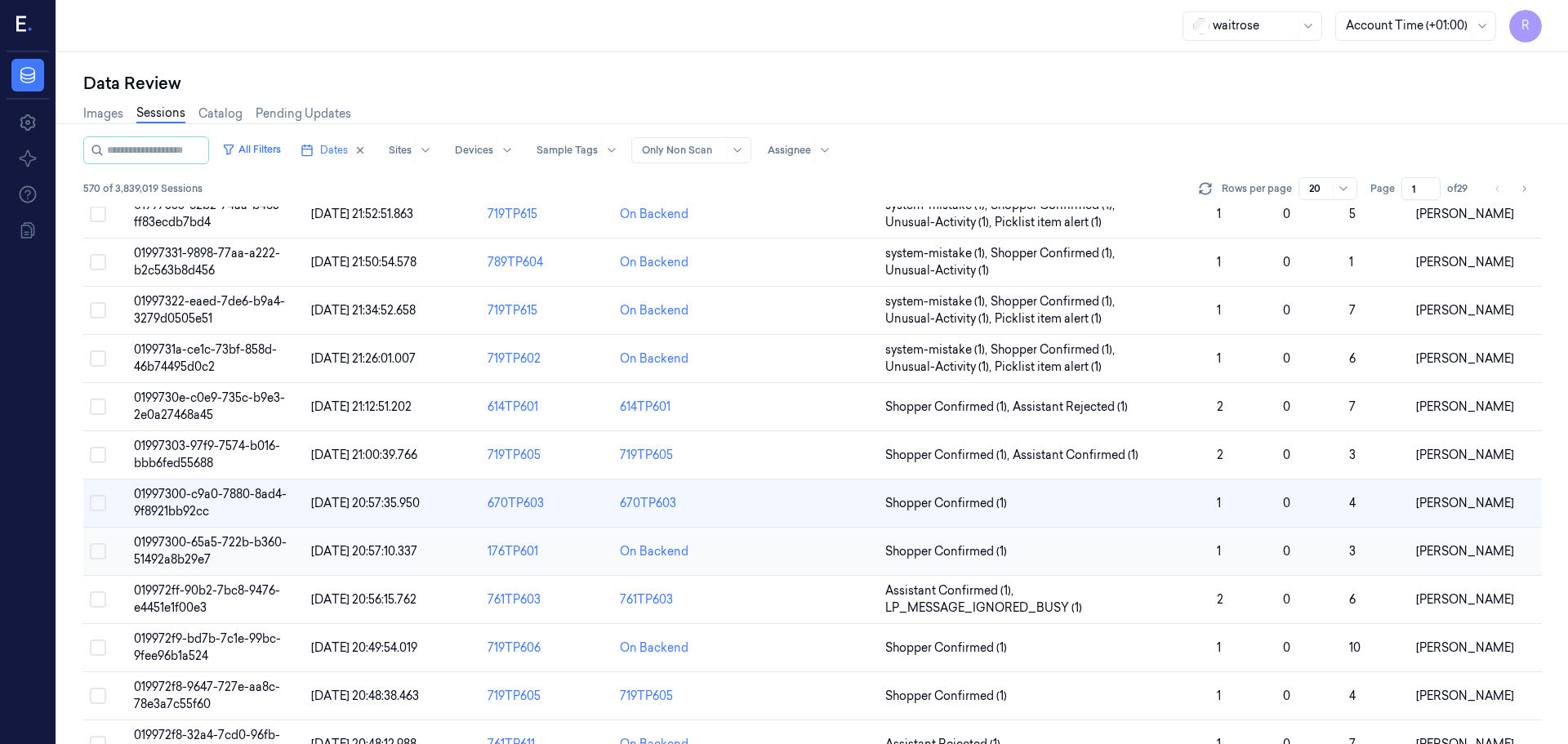
click at [797, 560] on td at bounding box center [812, 552] width 132 height 48
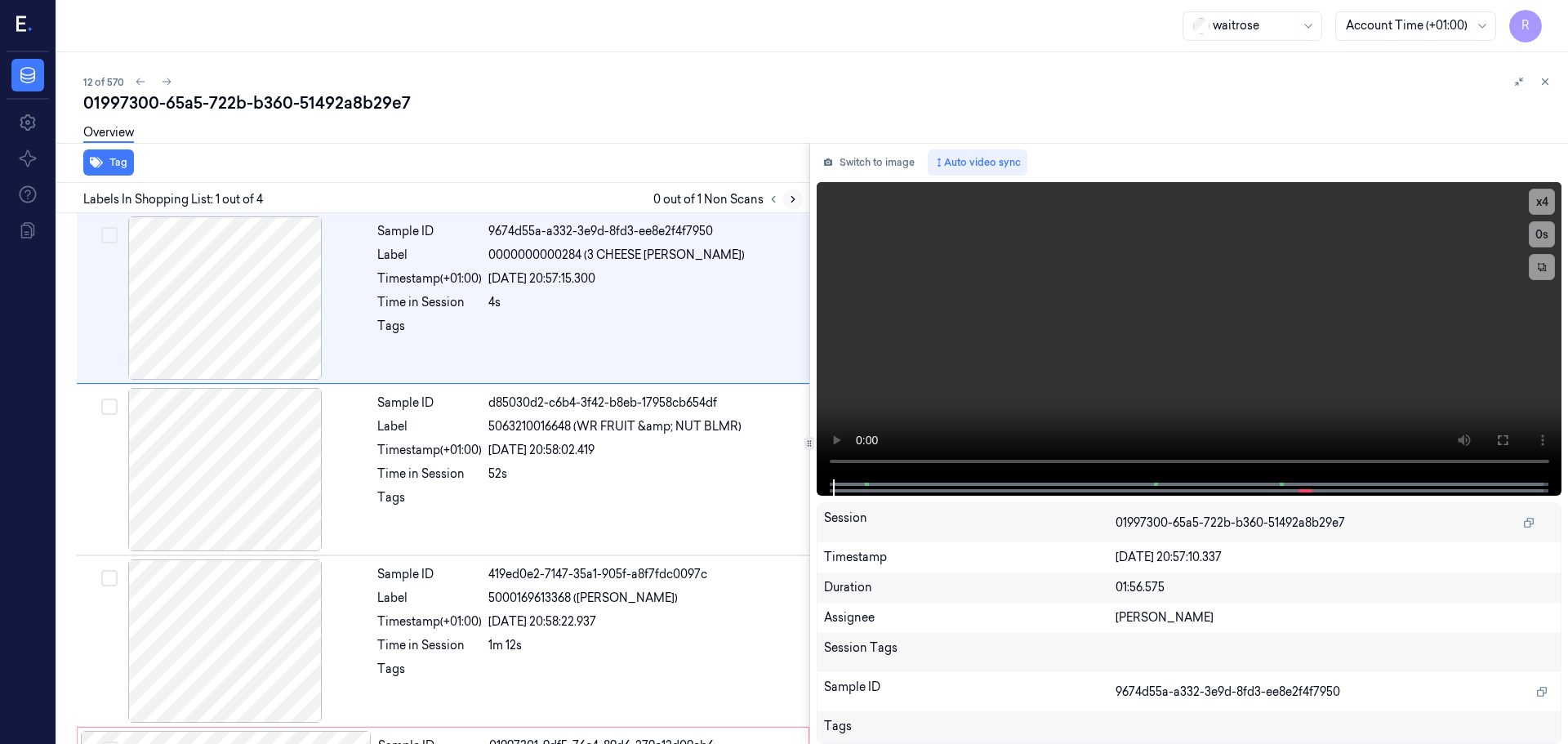
click at [798, 200] on button at bounding box center [793, 199] width 20 height 20
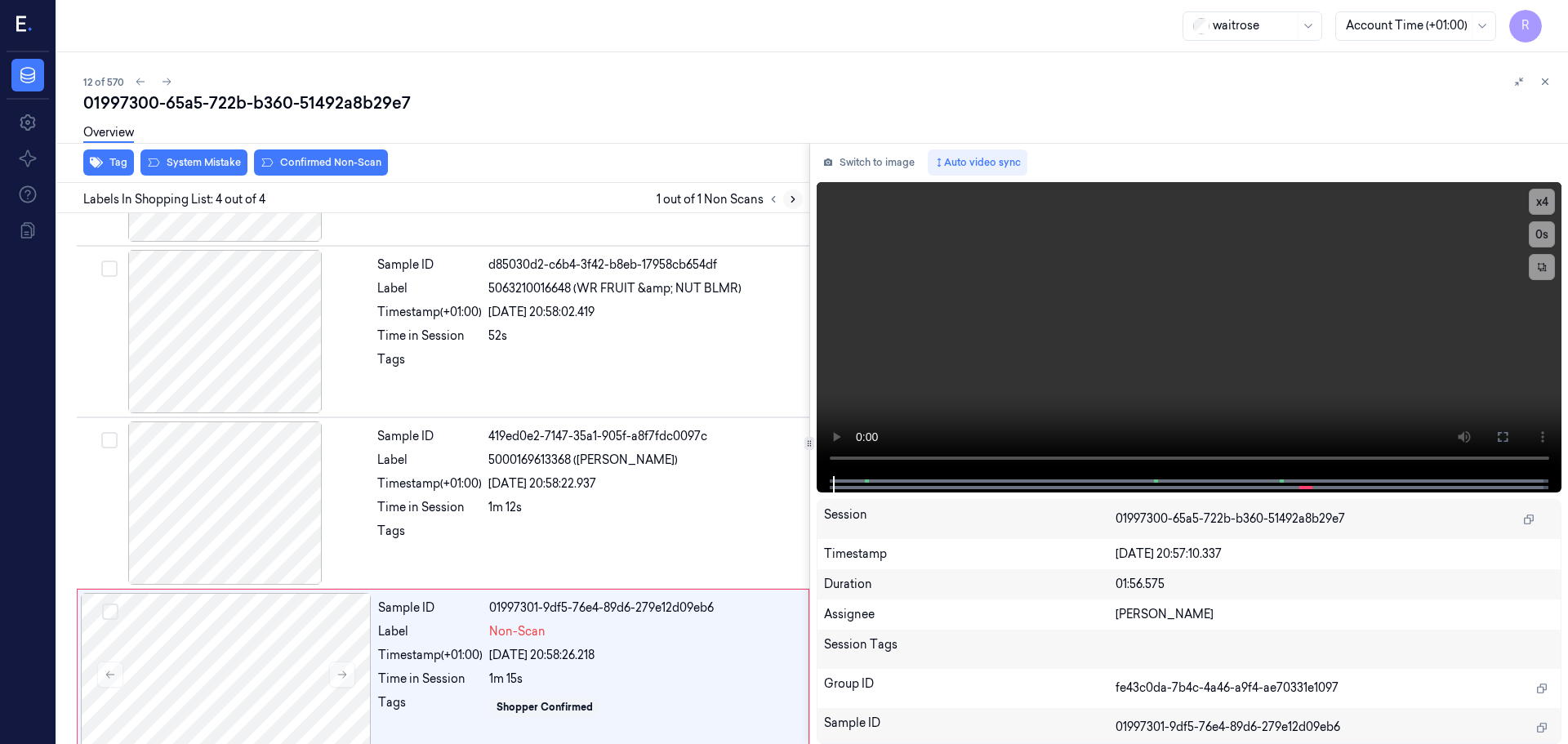
scroll to position [160, 0]
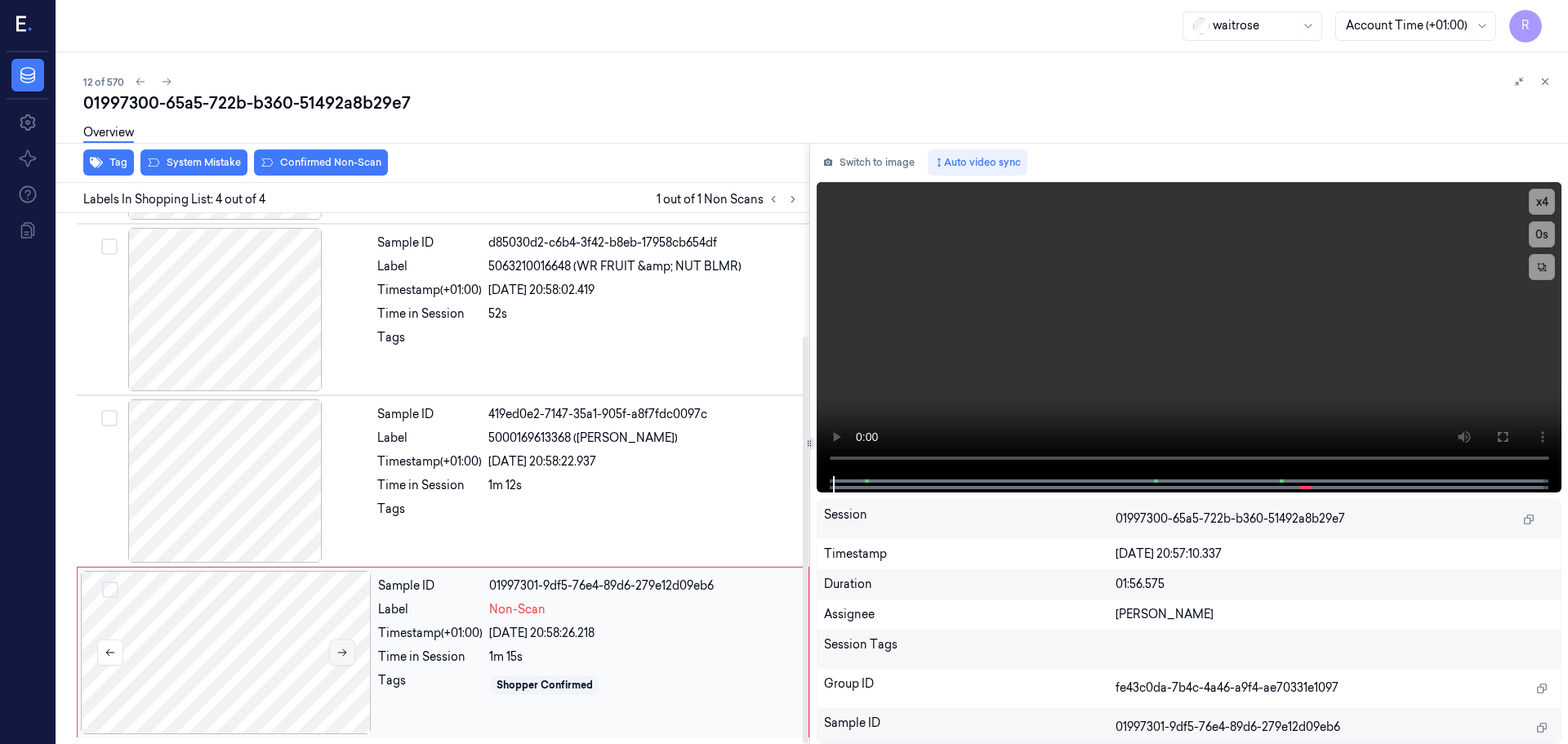
click at [341, 651] on icon at bounding box center [341, 652] width 11 height 11
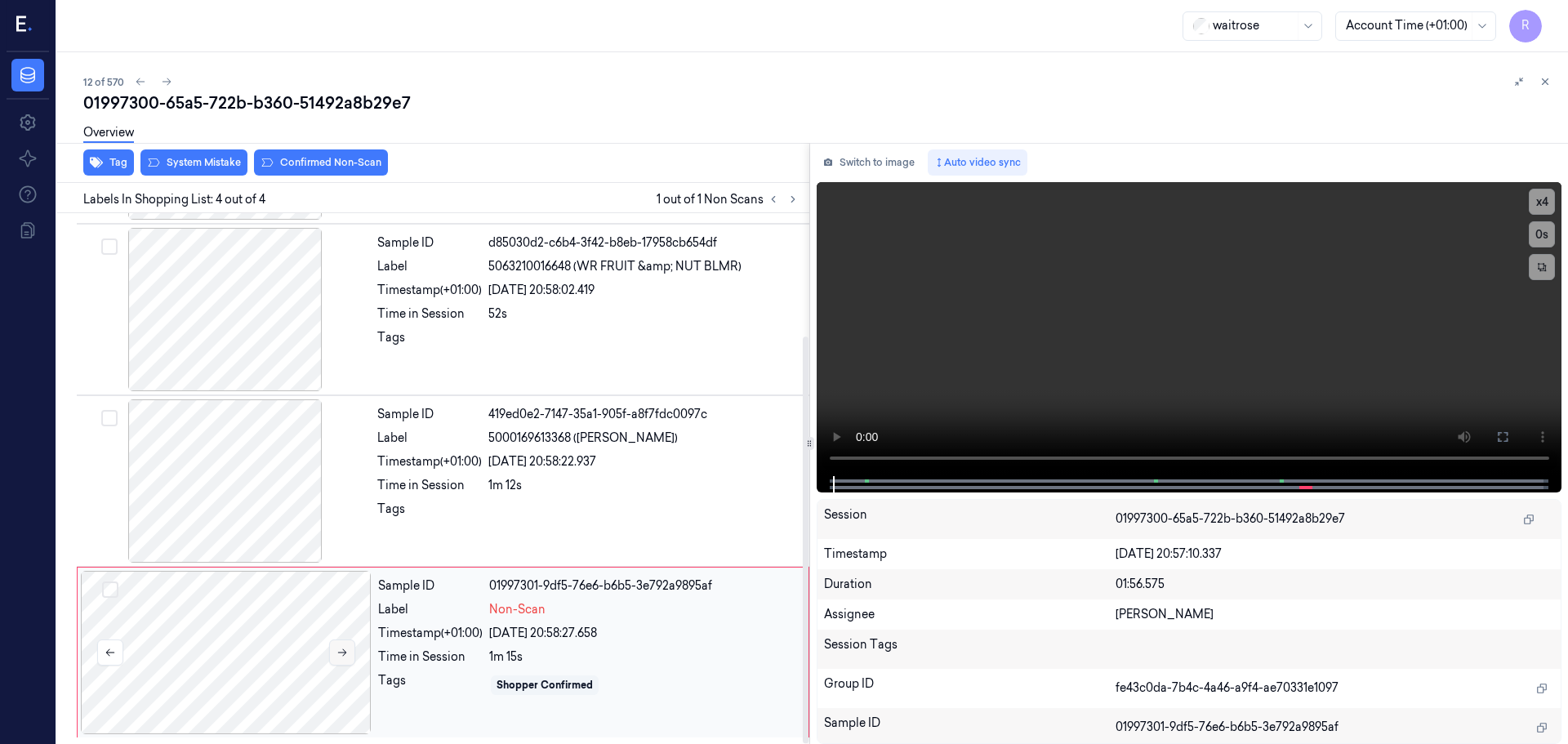
click at [341, 650] on icon at bounding box center [341, 652] width 11 height 11
click at [345, 650] on icon at bounding box center [341, 652] width 11 height 11
click at [345, 653] on icon at bounding box center [341, 652] width 11 height 11
drag, startPoint x: 343, startPoint y: 654, endPoint x: 330, endPoint y: 617, distance: 39.2
click at [344, 665] on button at bounding box center [342, 652] width 26 height 26
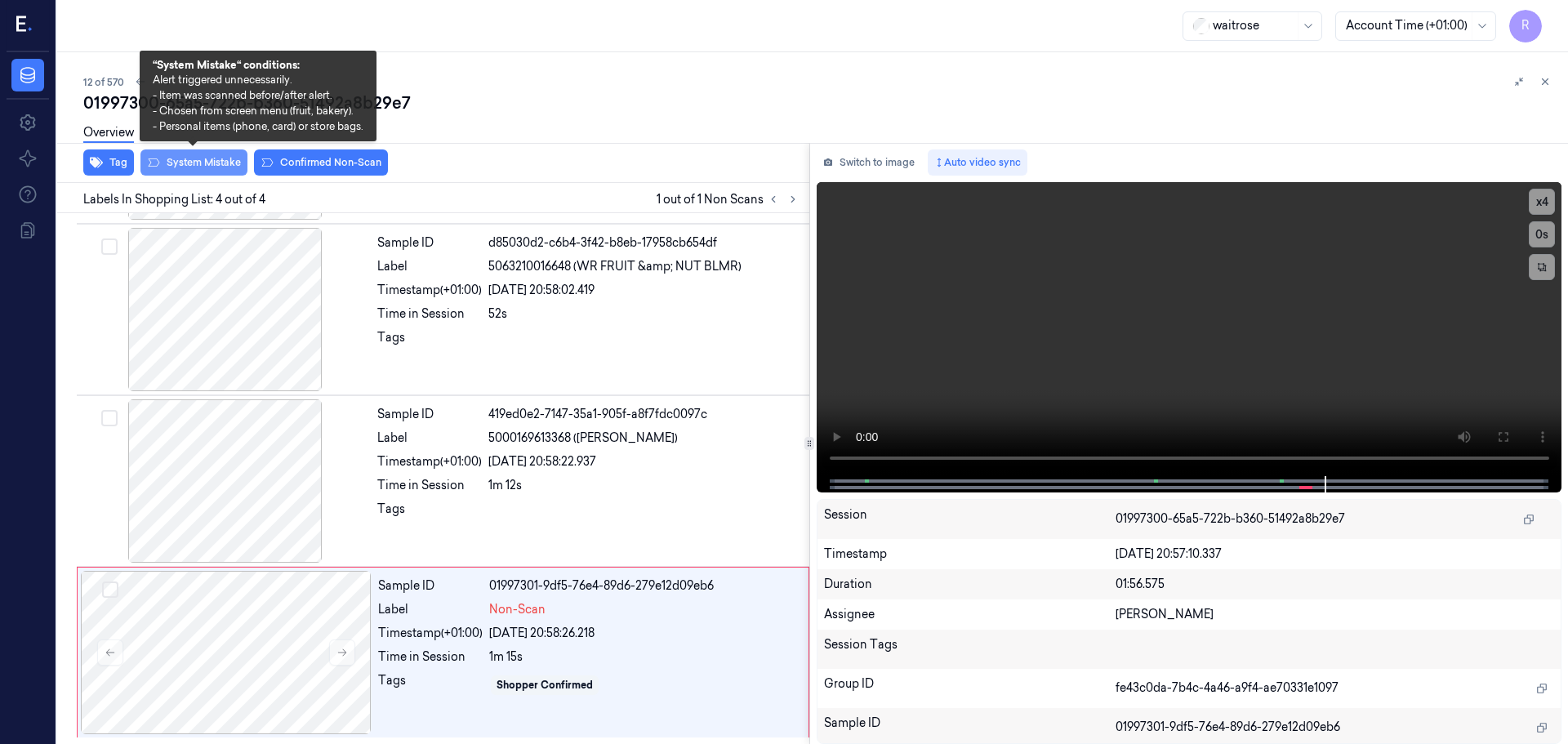
click at [202, 166] on button "System Mistake" at bounding box center [194, 162] width 107 height 26
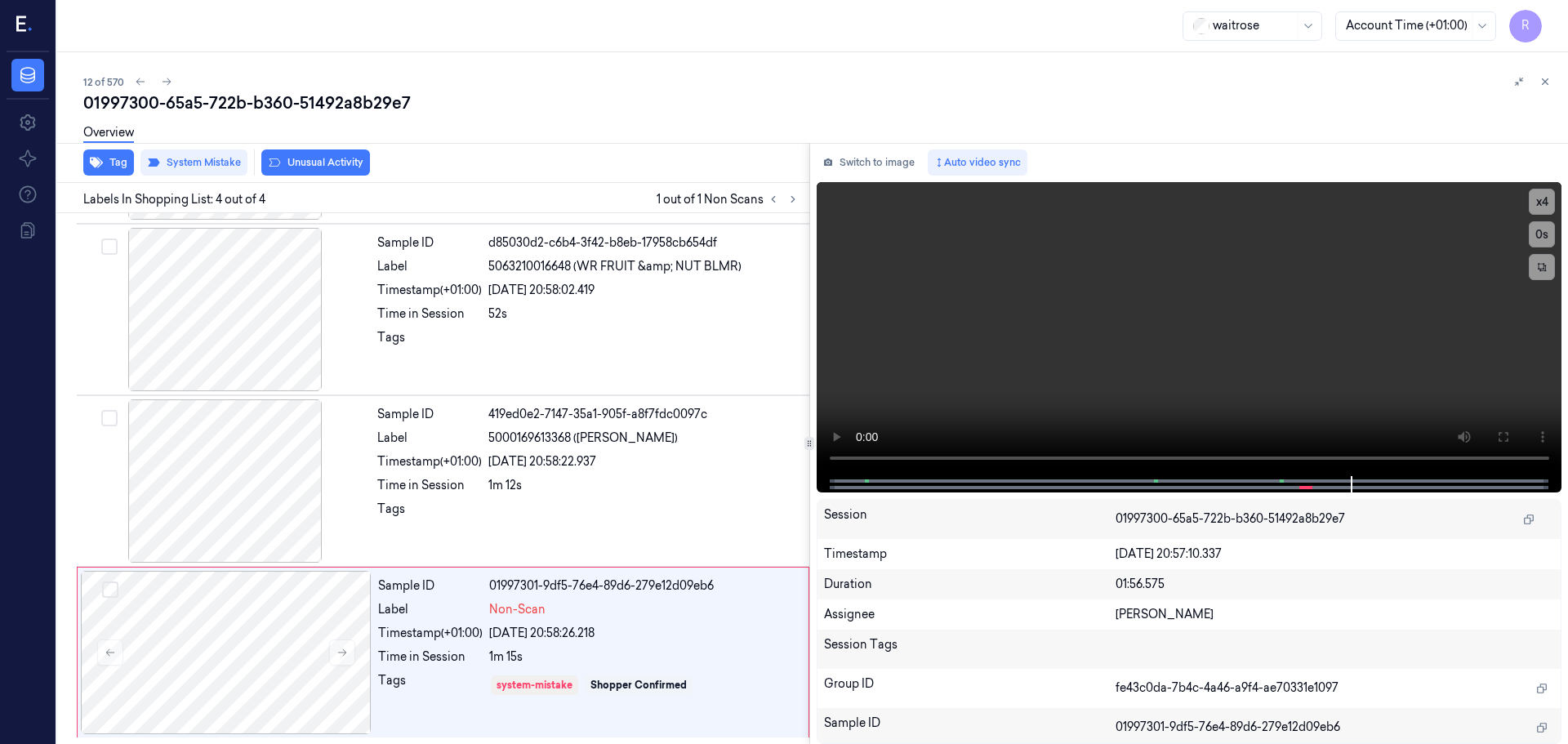
click at [309, 155] on div "Overview" at bounding box center [818, 135] width 1471 height 42
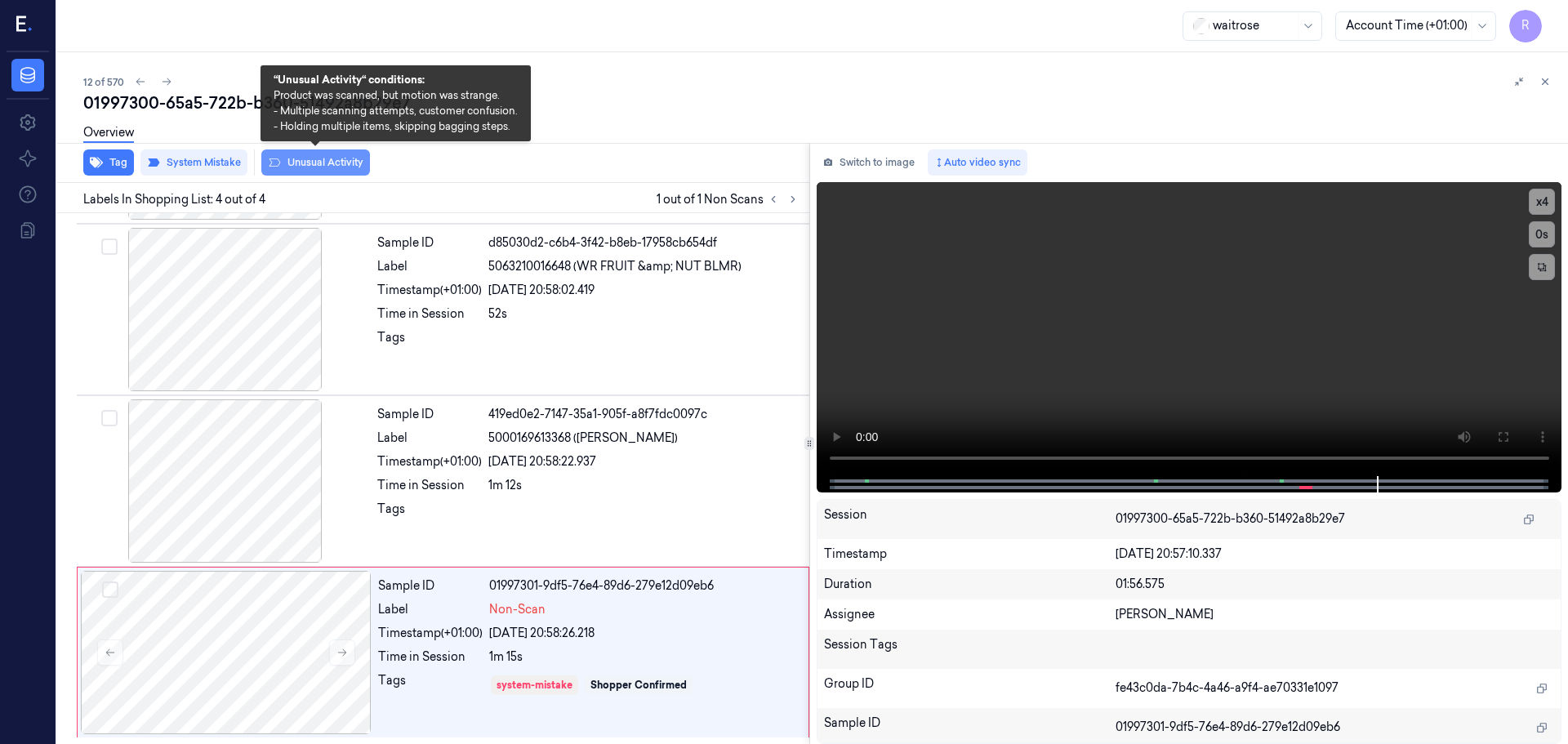
click at [294, 158] on button "Unusual Activity" at bounding box center [316, 162] width 109 height 26
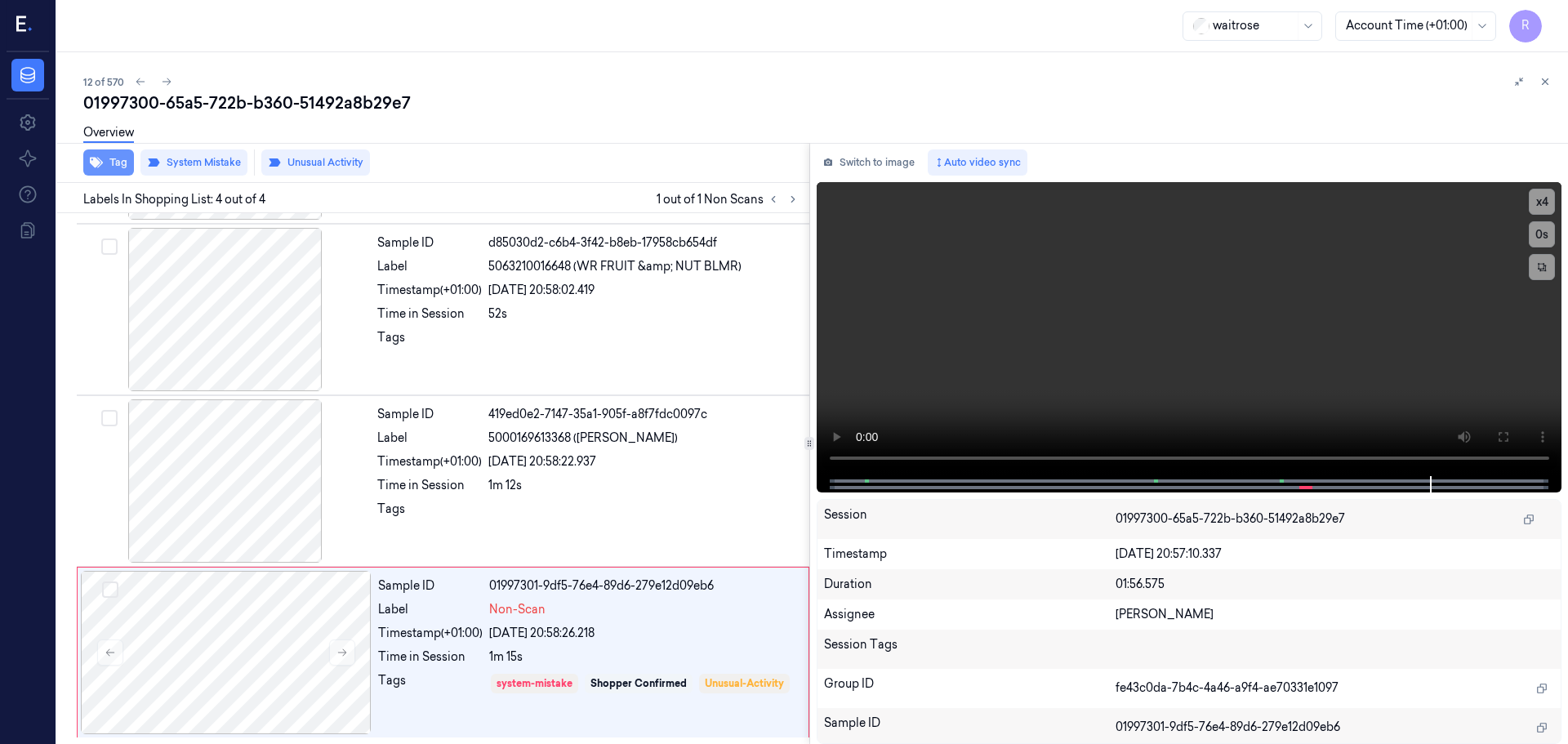
click at [112, 161] on button "Tag" at bounding box center [108, 162] width 51 height 26
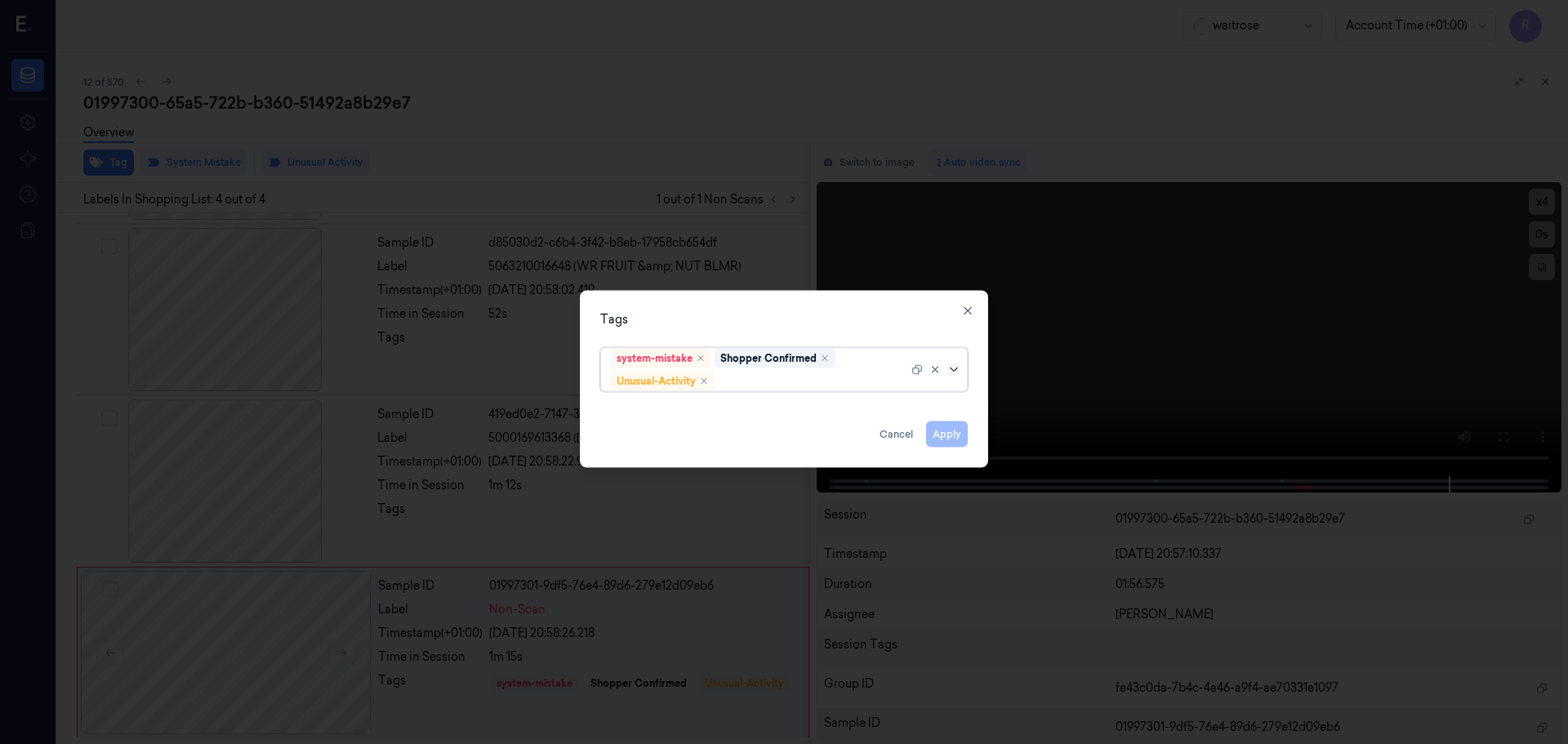
click at [958, 366] on icon at bounding box center [953, 369] width 13 height 13
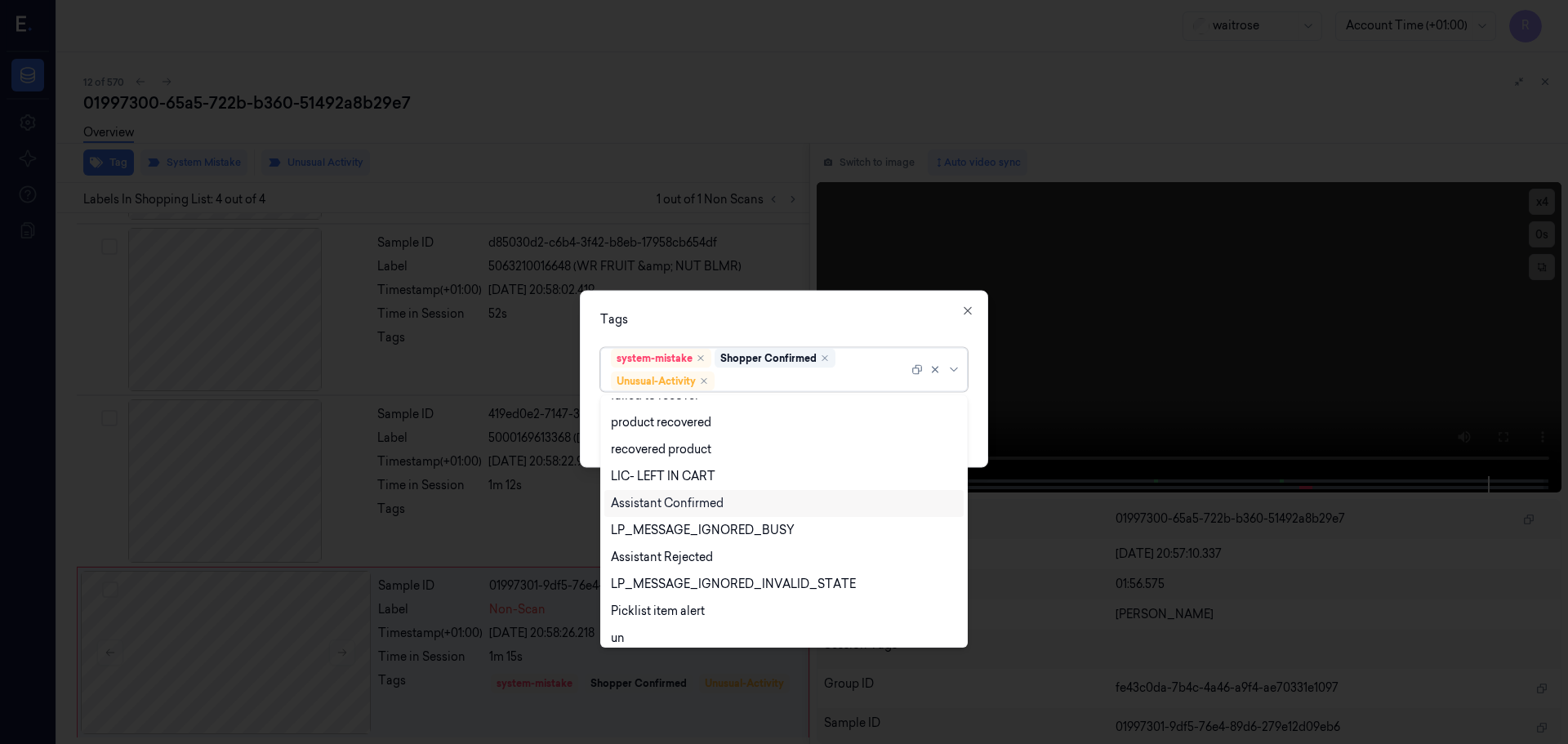
scroll to position [213, 0]
drag, startPoint x: 671, startPoint y: 608, endPoint x: 627, endPoint y: 487, distance: 128.8
click at [670, 608] on div "Picklist item alert" at bounding box center [657, 603] width 93 height 17
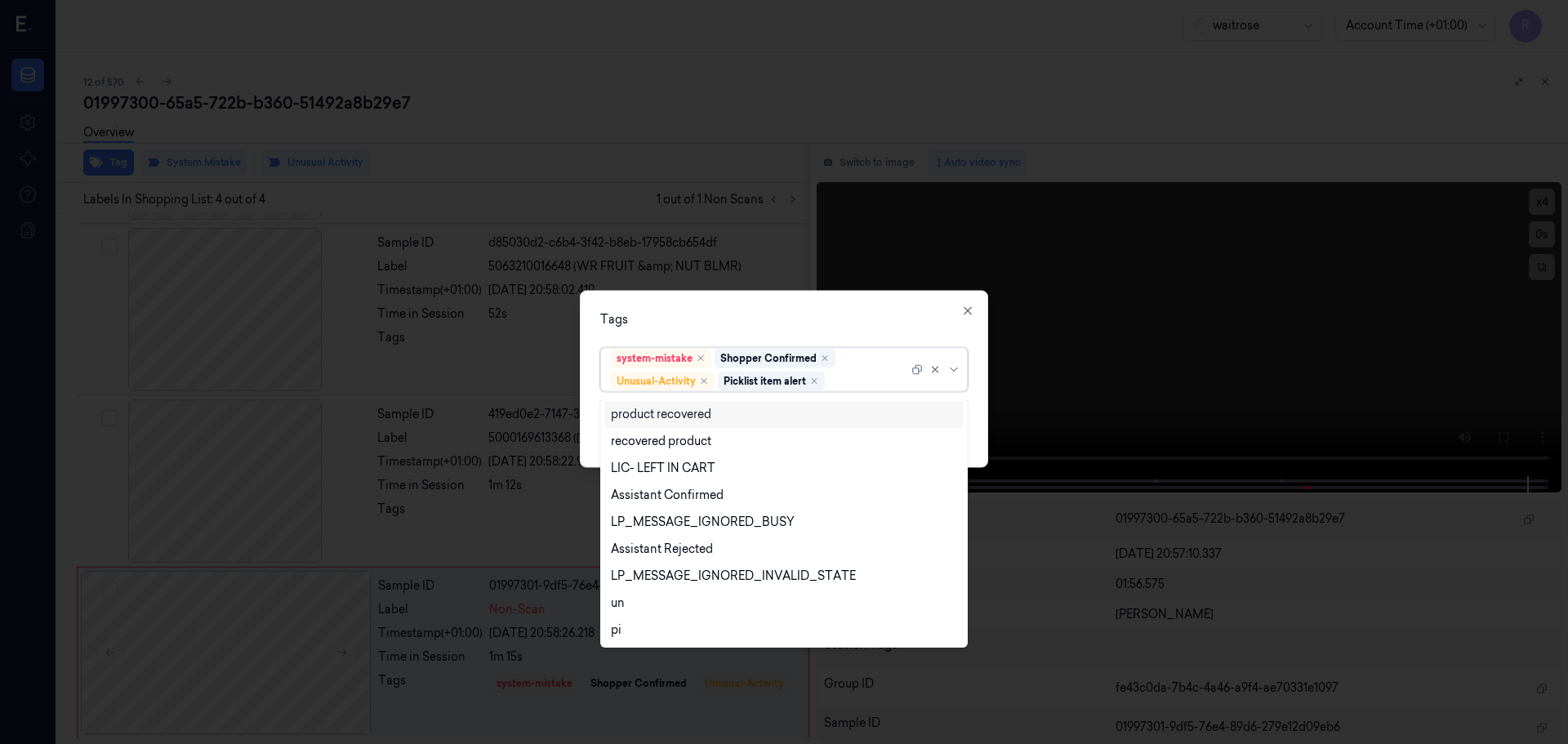
click at [707, 323] on div "Tags" at bounding box center [784, 319] width 367 height 17
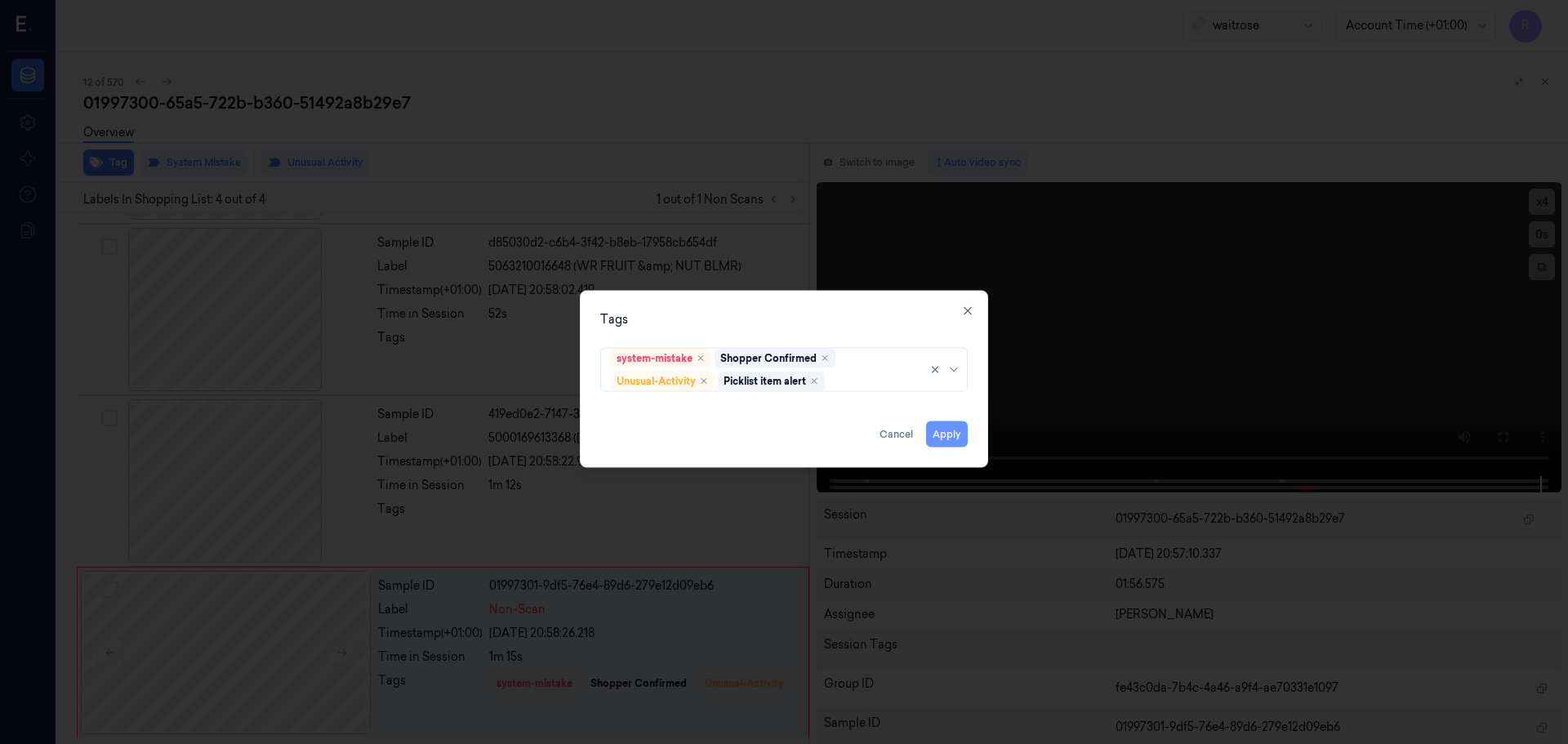
click at [944, 444] on button "Apply" at bounding box center [947, 433] width 42 height 26
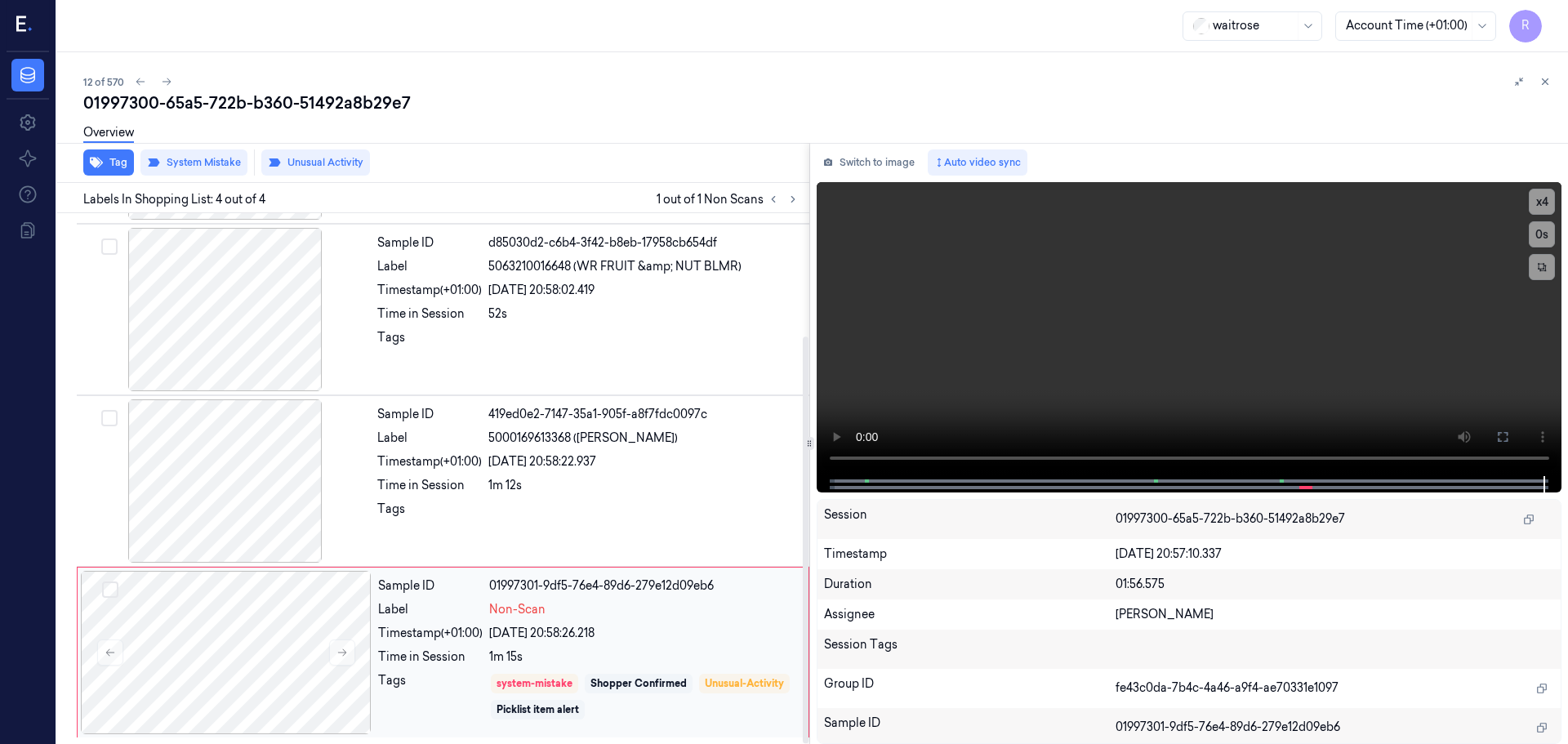
click at [597, 607] on div "Non-Scan" at bounding box center [643, 610] width 310 height 17
click at [594, 439] on span "5000169613368 ([PERSON_NAME])" at bounding box center [582, 439] width 190 height 17
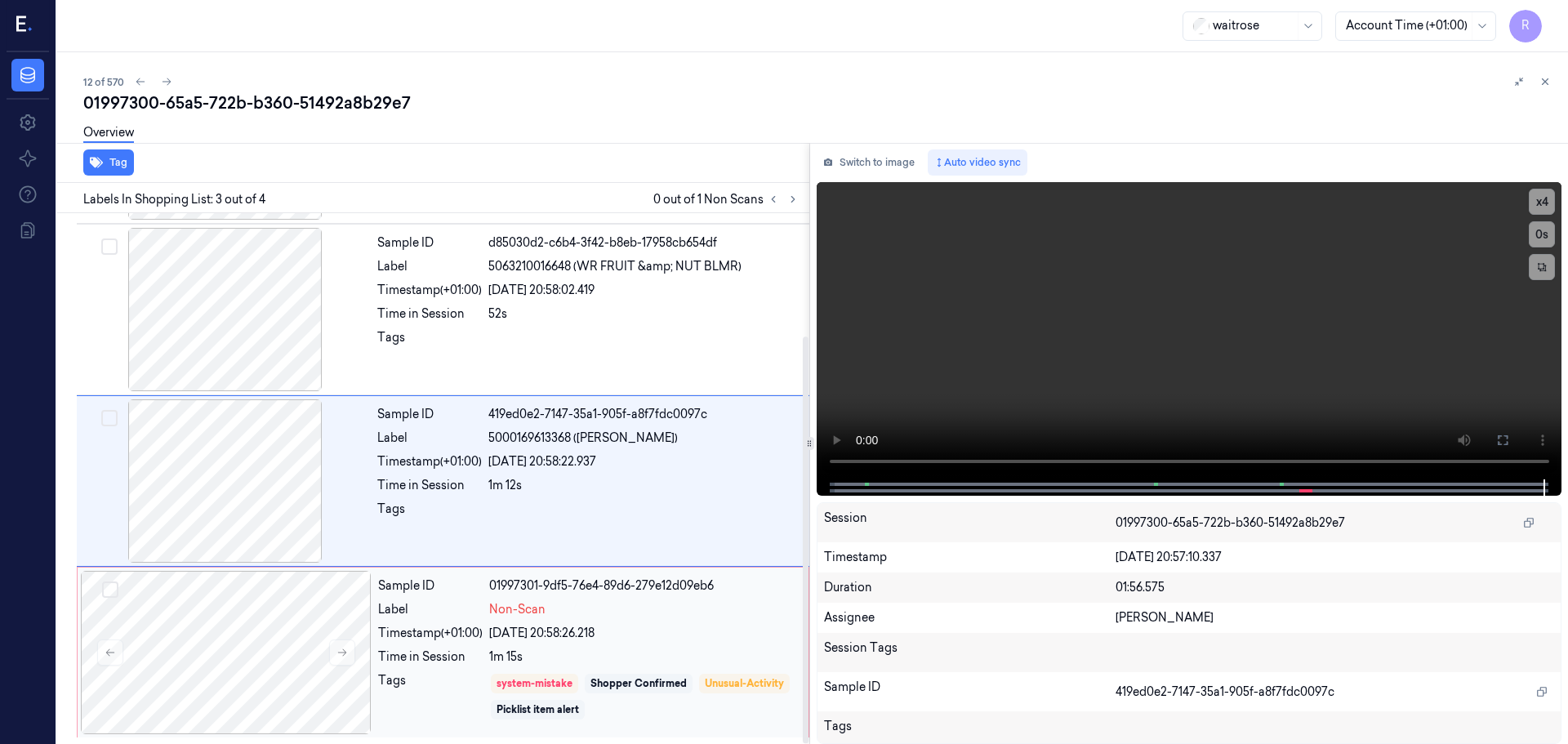
click at [701, 654] on div "1m 15s" at bounding box center [643, 657] width 310 height 17
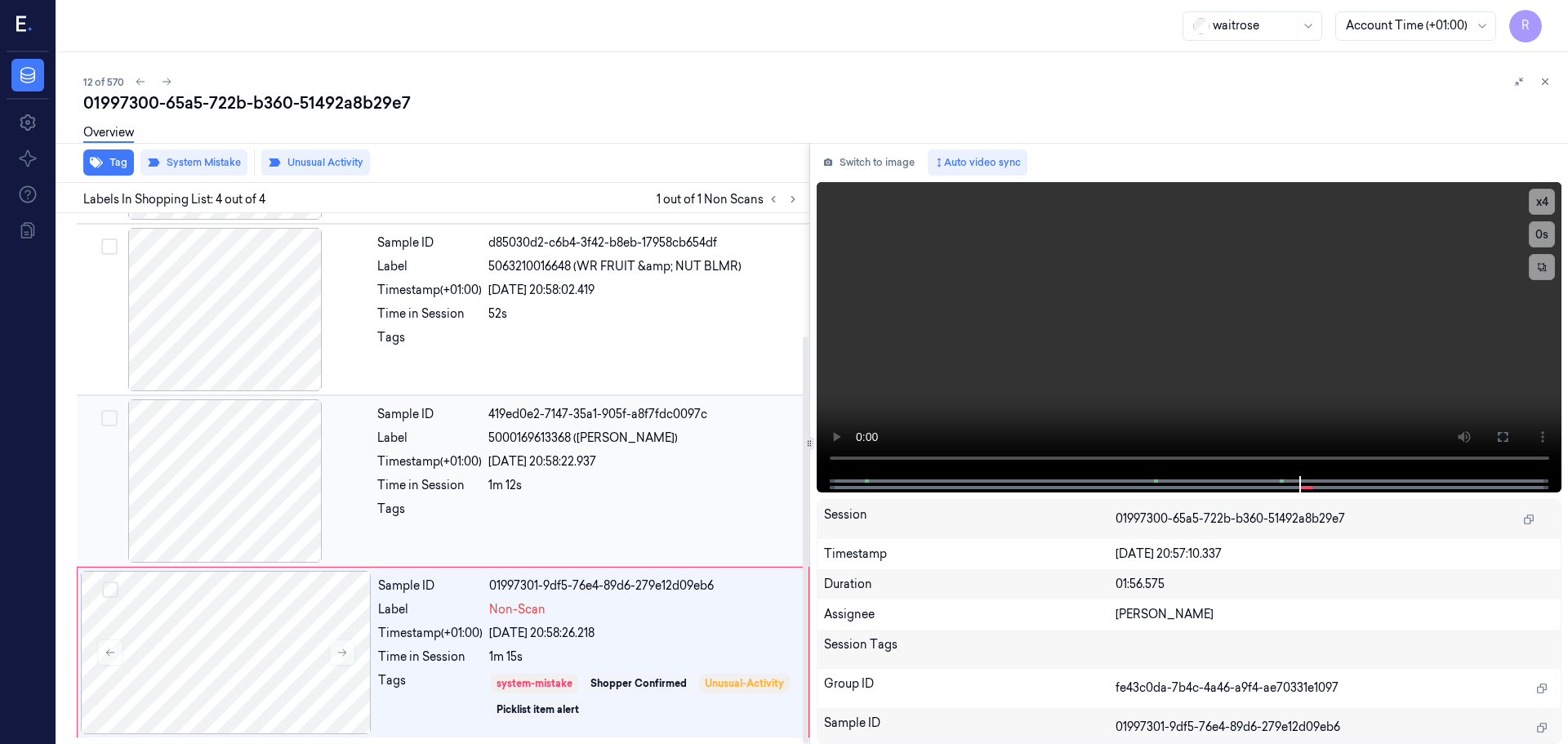
click at [626, 494] on div "Sample ID 419ed0e2-7147-35a1-905f-a8f7fdc0097c Label 5000169613368 ([PERSON_NAM…" at bounding box center [588, 481] width 435 height 163
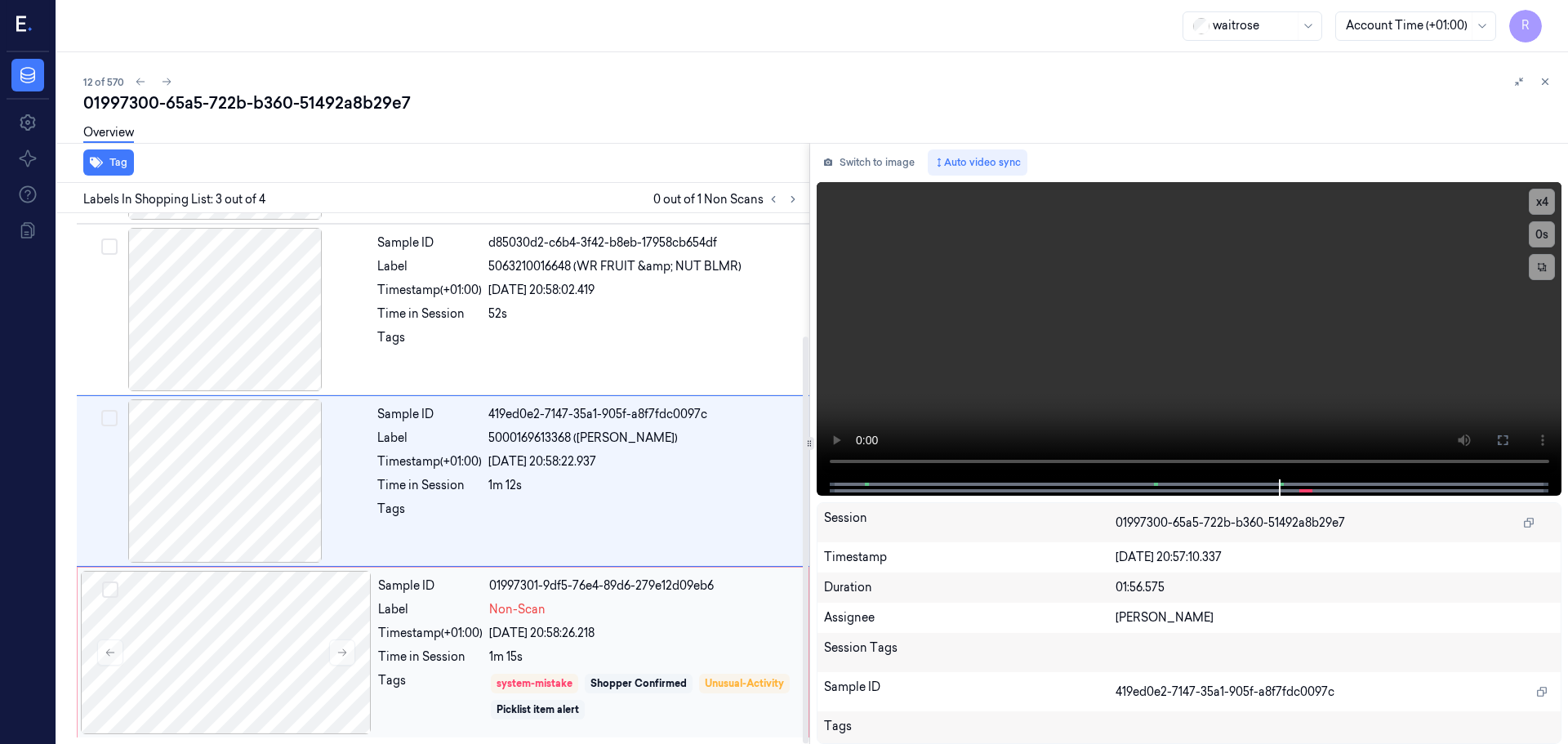
click at [655, 635] on div "[DATE] 20:58:26.218" at bounding box center [643, 633] width 310 height 17
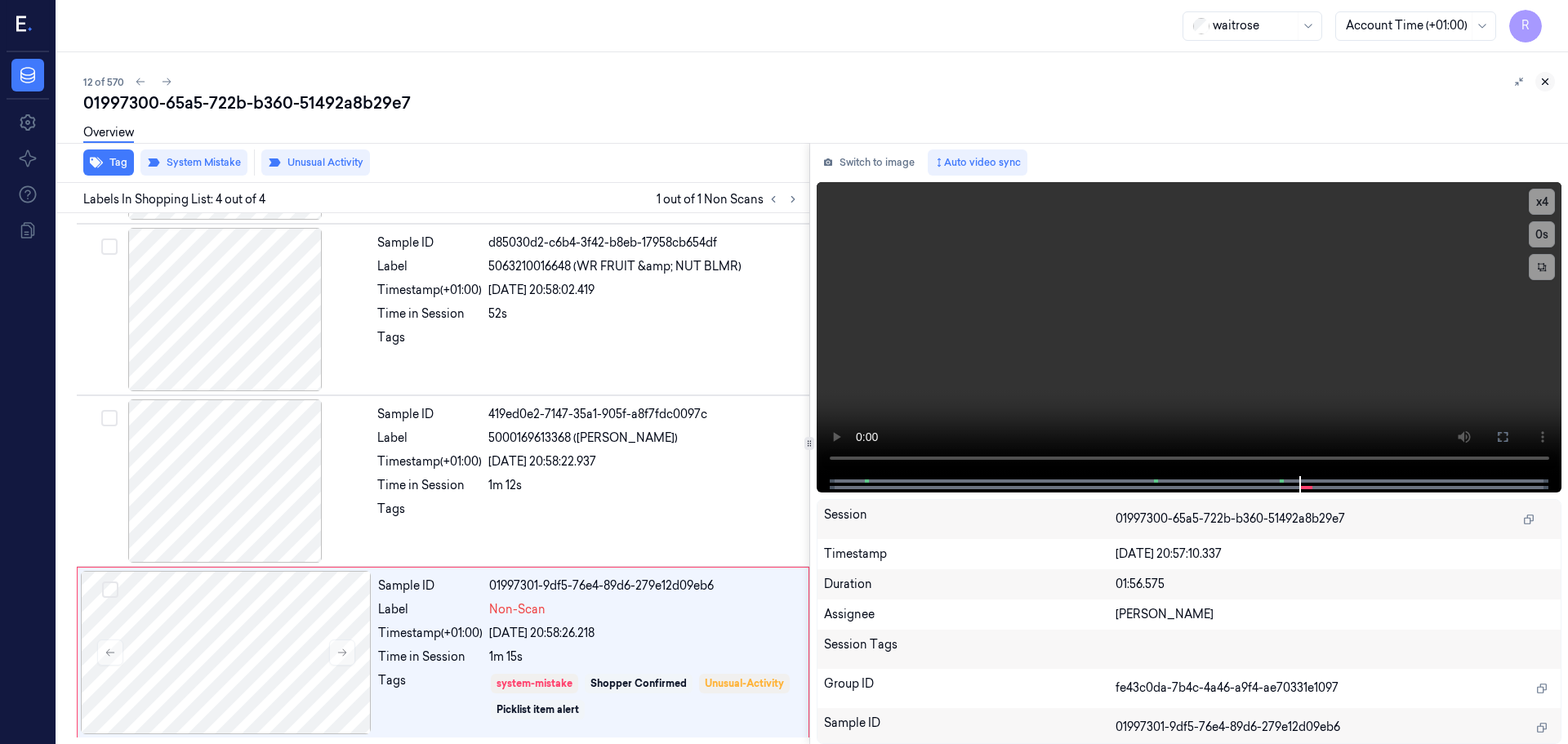
click at [1544, 77] on icon at bounding box center [1544, 82] width 11 height 11
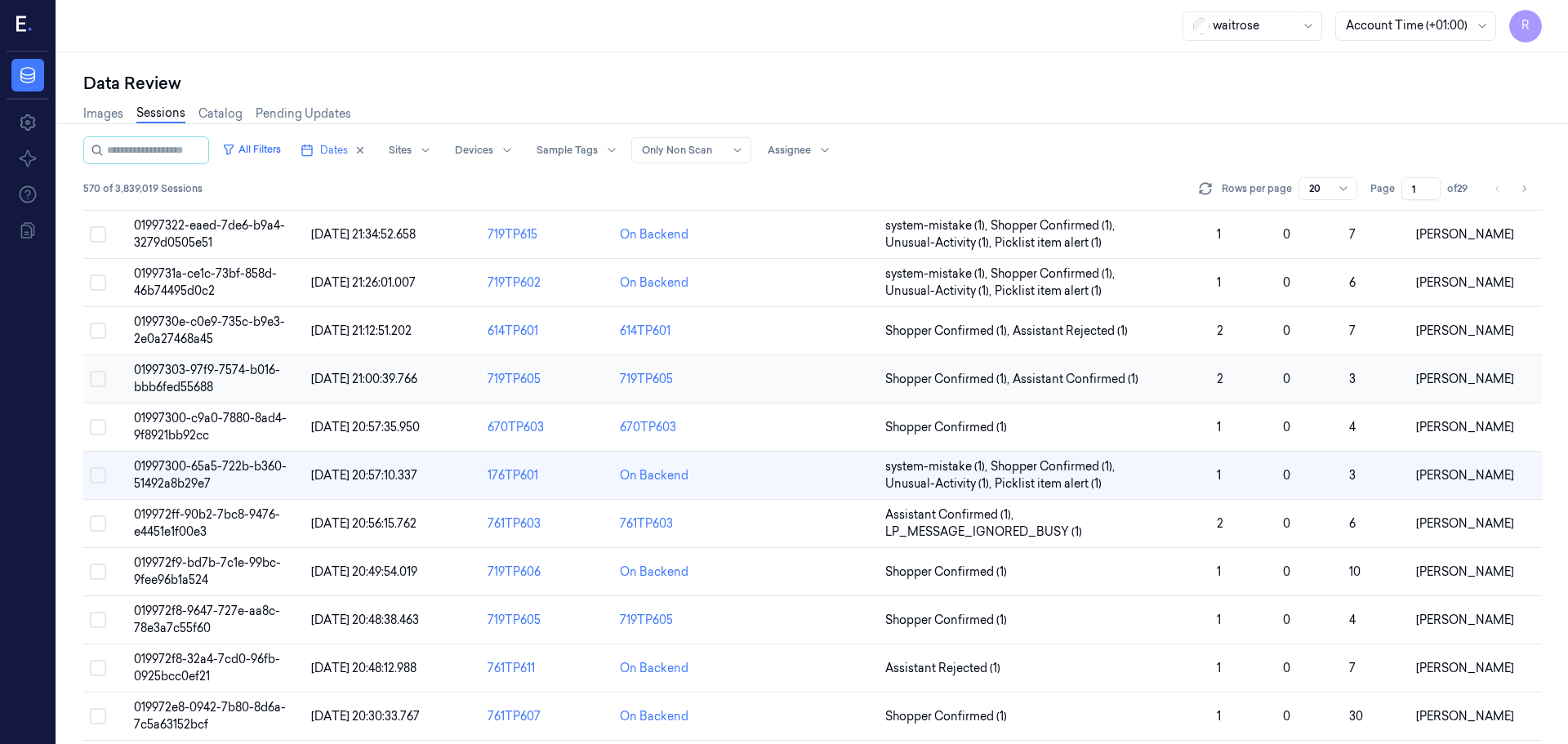
scroll to position [402, 0]
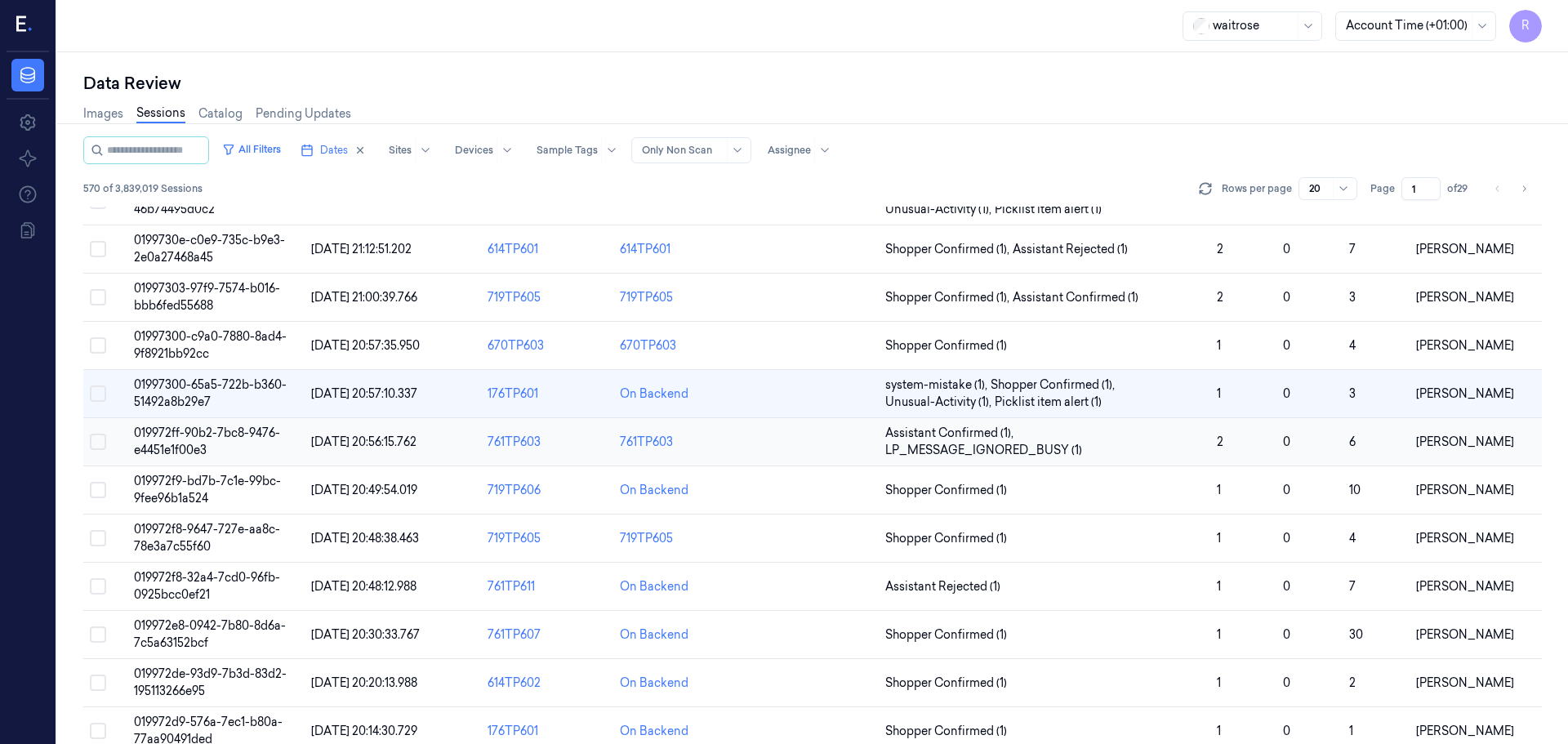
click at [721, 445] on div "761TP603" at bounding box center [679, 442] width 119 height 17
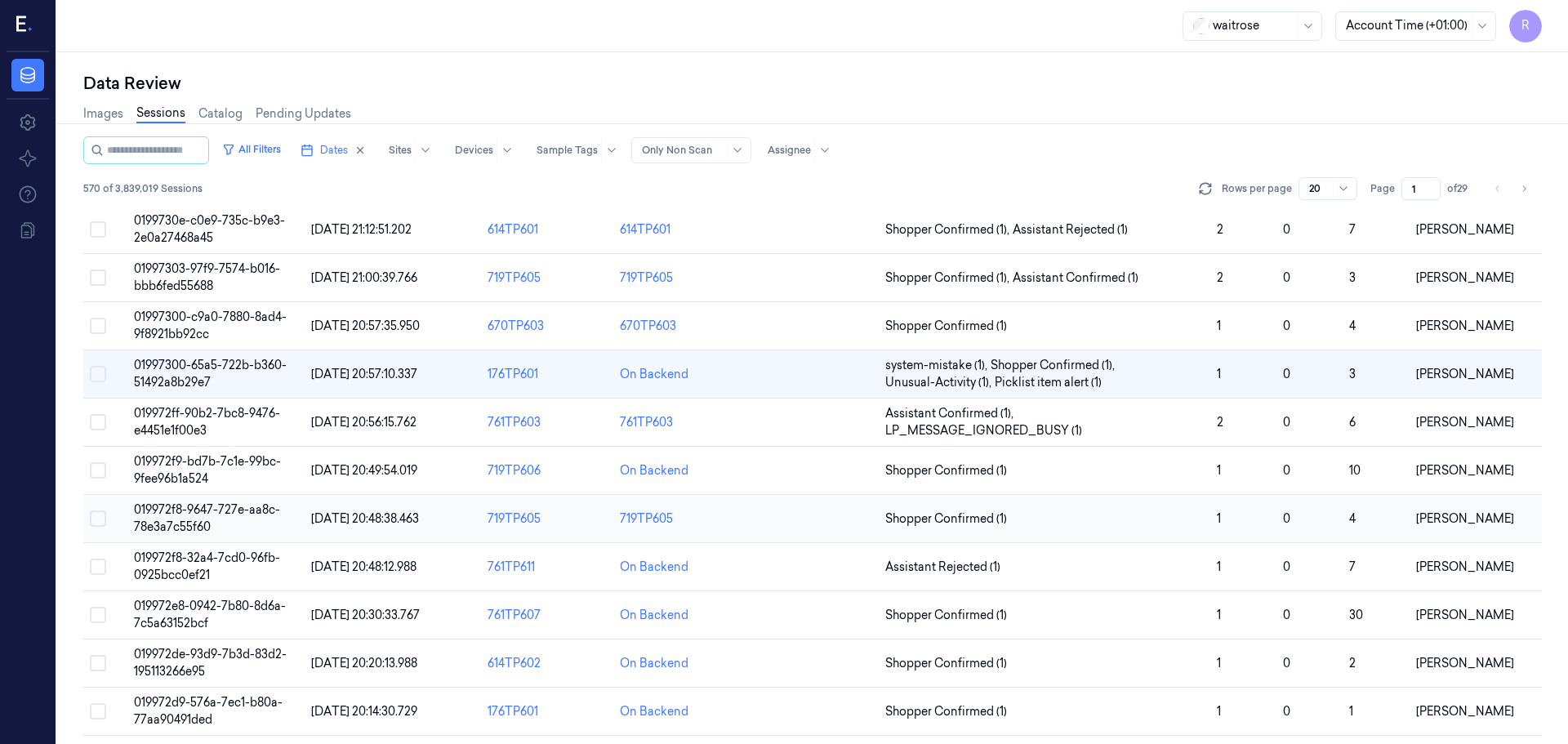
scroll to position [393, 0]
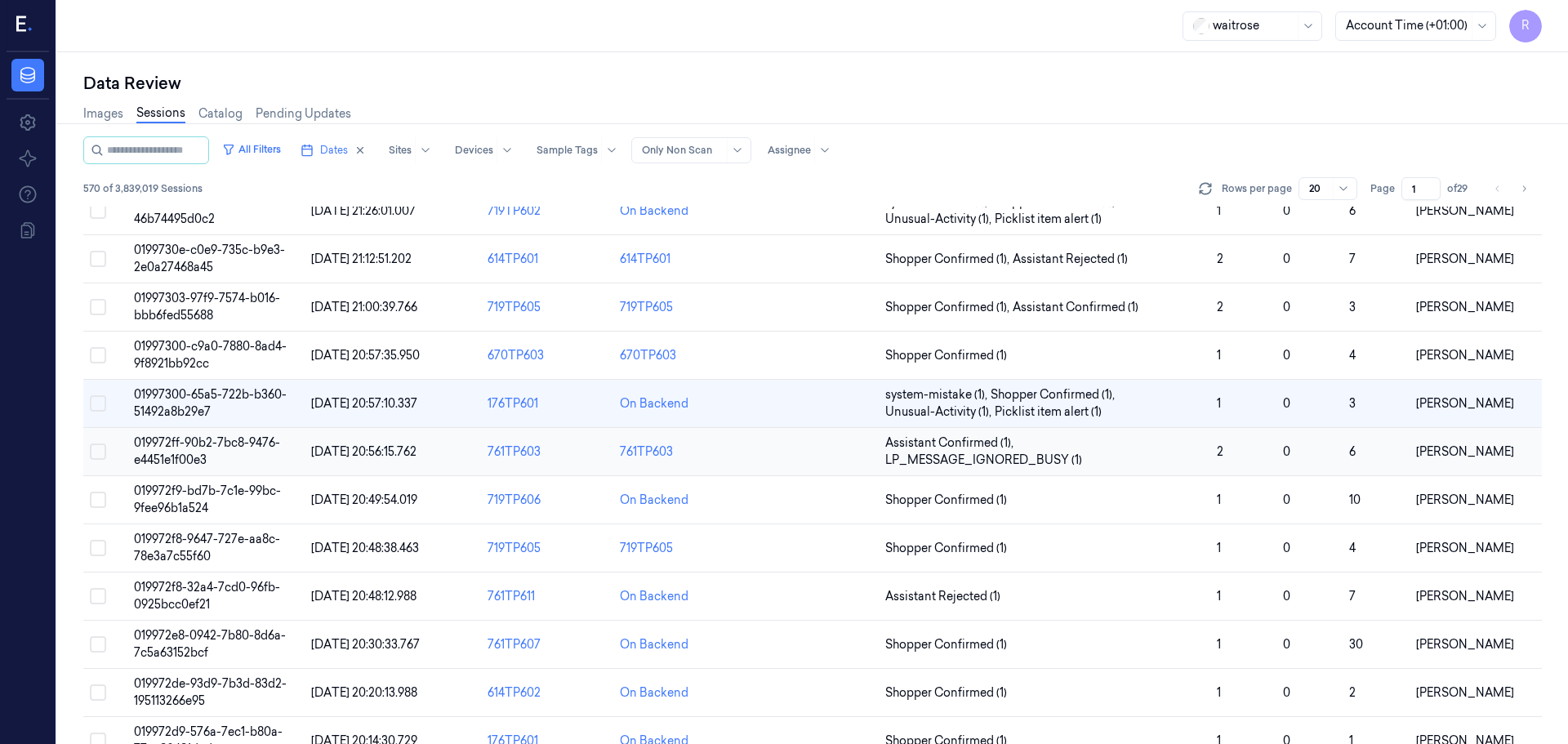
click at [814, 451] on td at bounding box center [812, 452] width 132 height 48
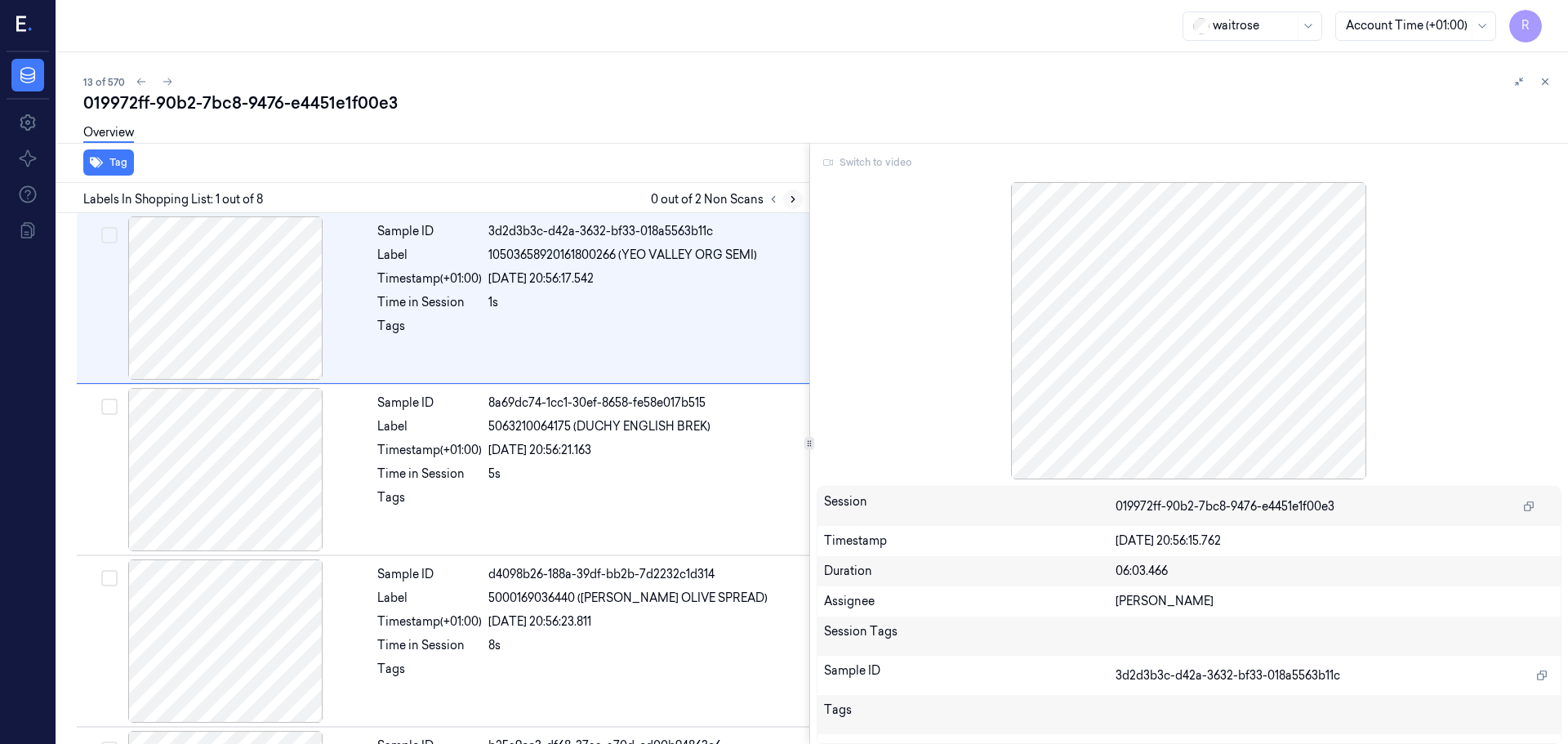
click at [791, 197] on icon at bounding box center [793, 199] width 11 height 11
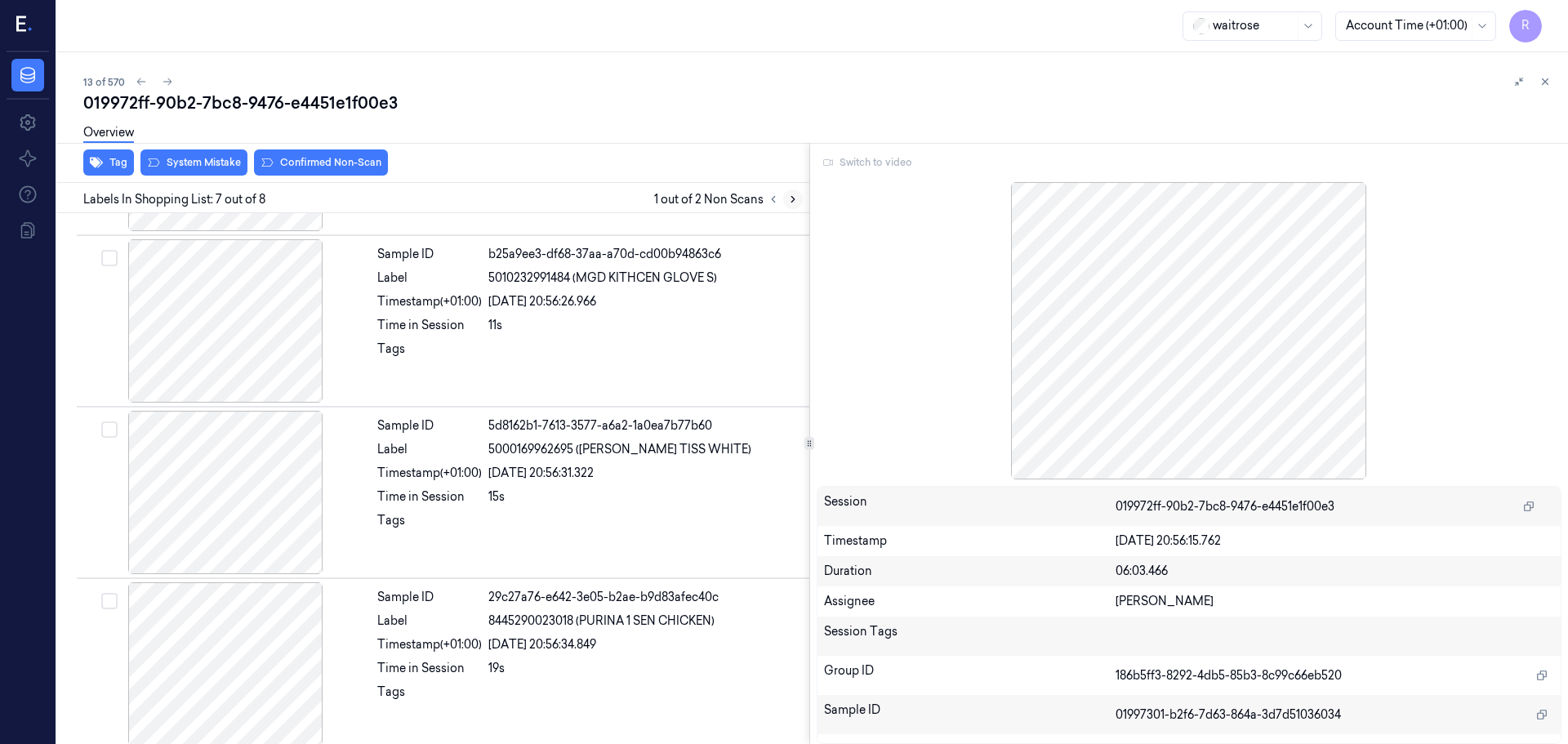
click at [791, 197] on icon at bounding box center [793, 199] width 11 height 11
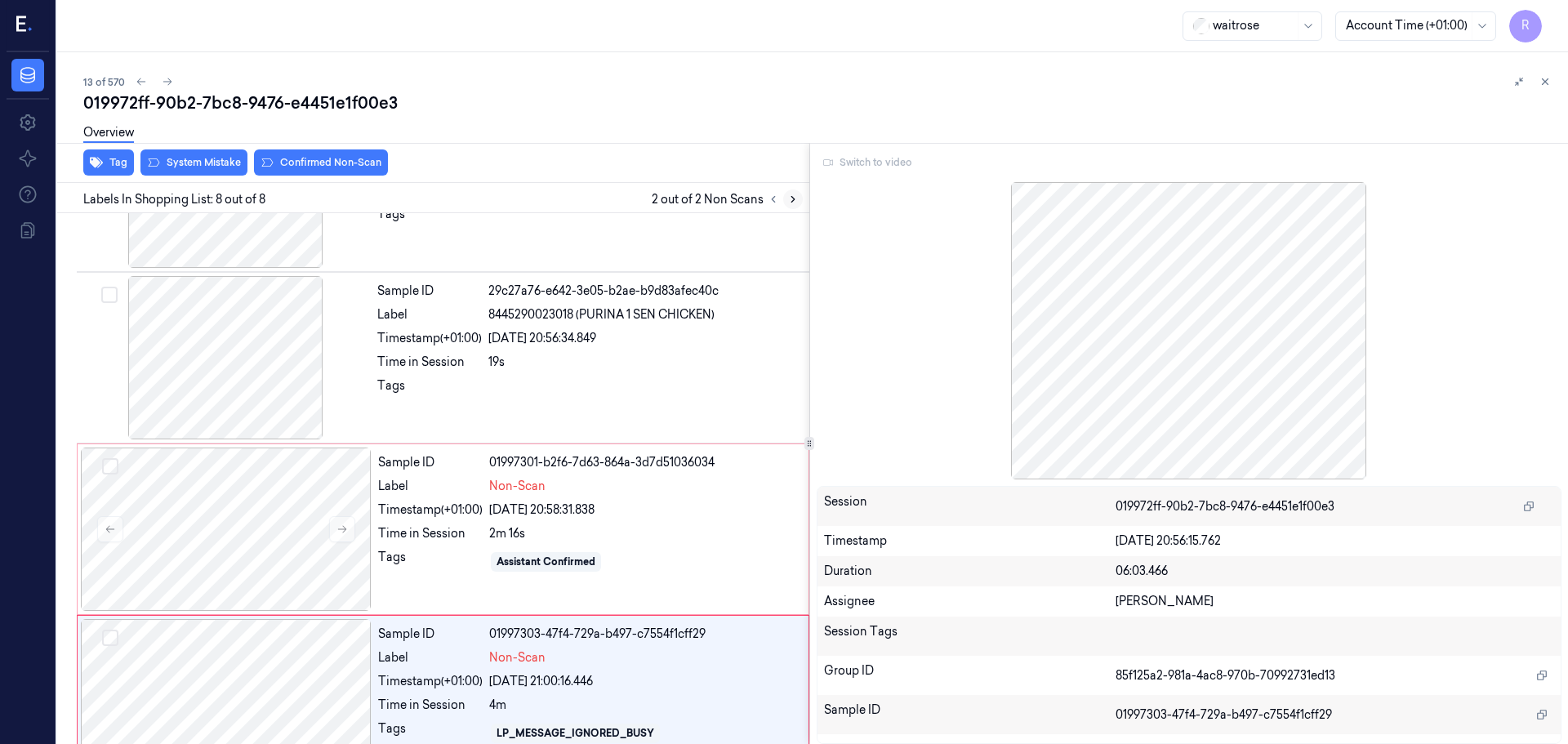
click at [792, 197] on icon at bounding box center [793, 199] width 3 height 6
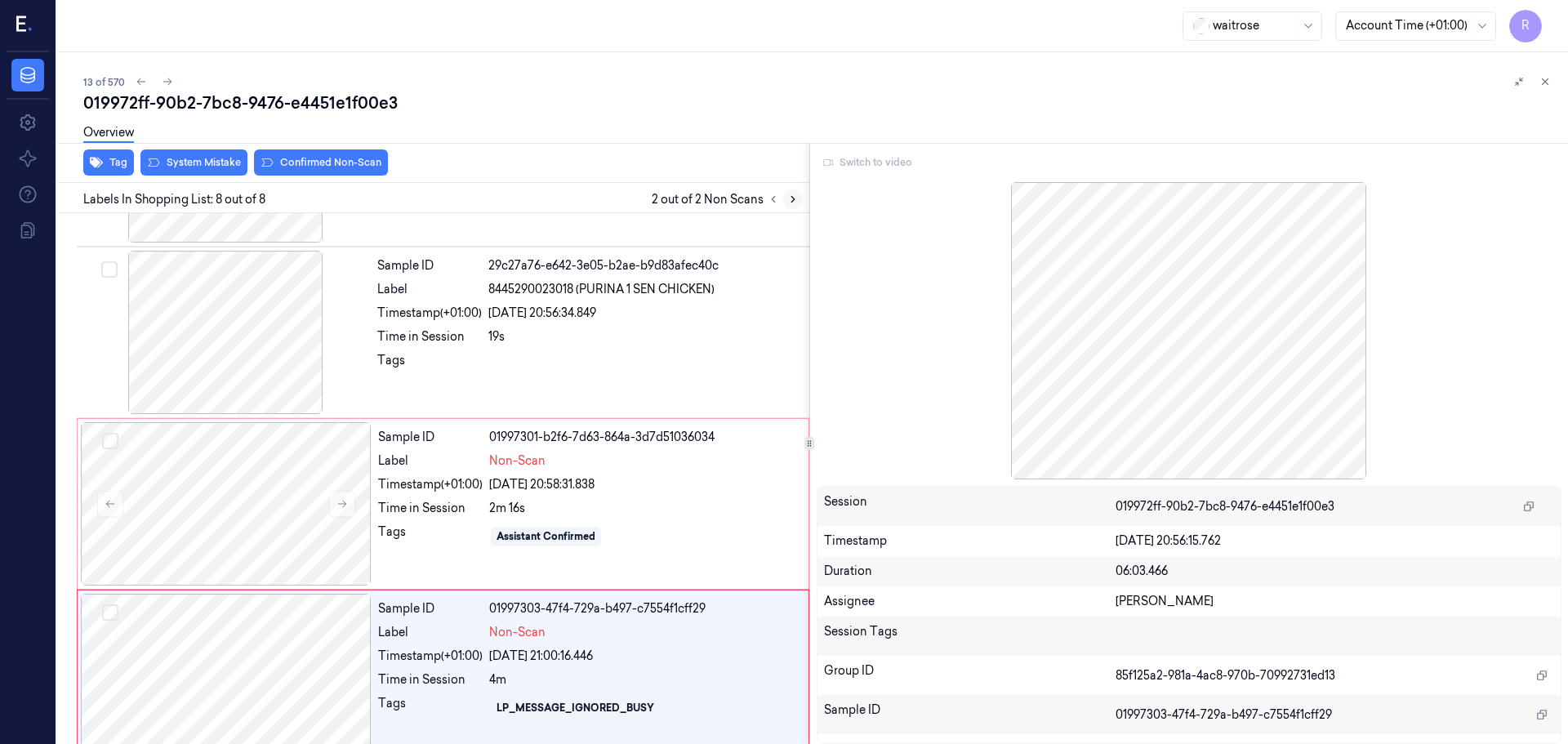
scroll to position [846, 0]
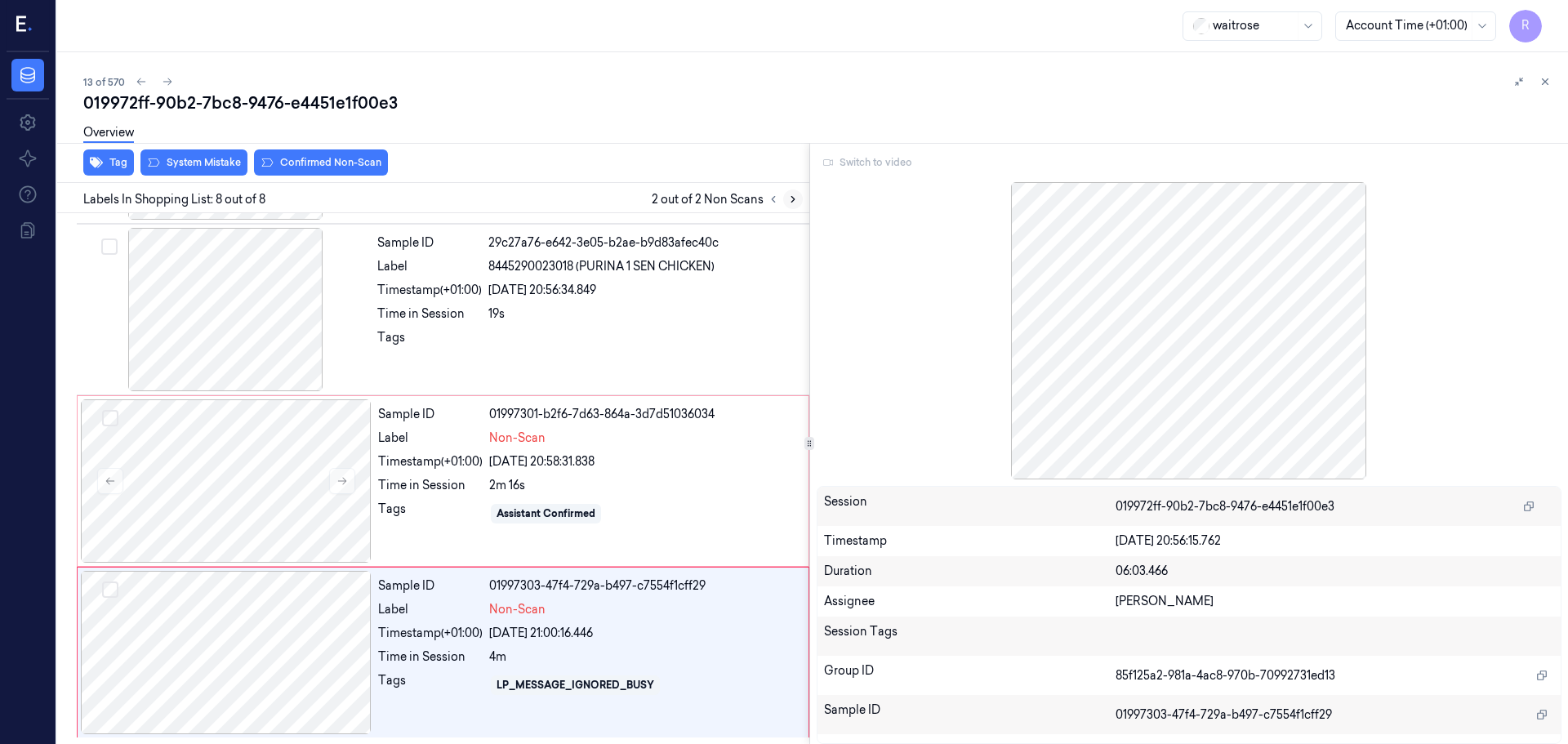
click at [792, 197] on icon at bounding box center [793, 199] width 3 height 6
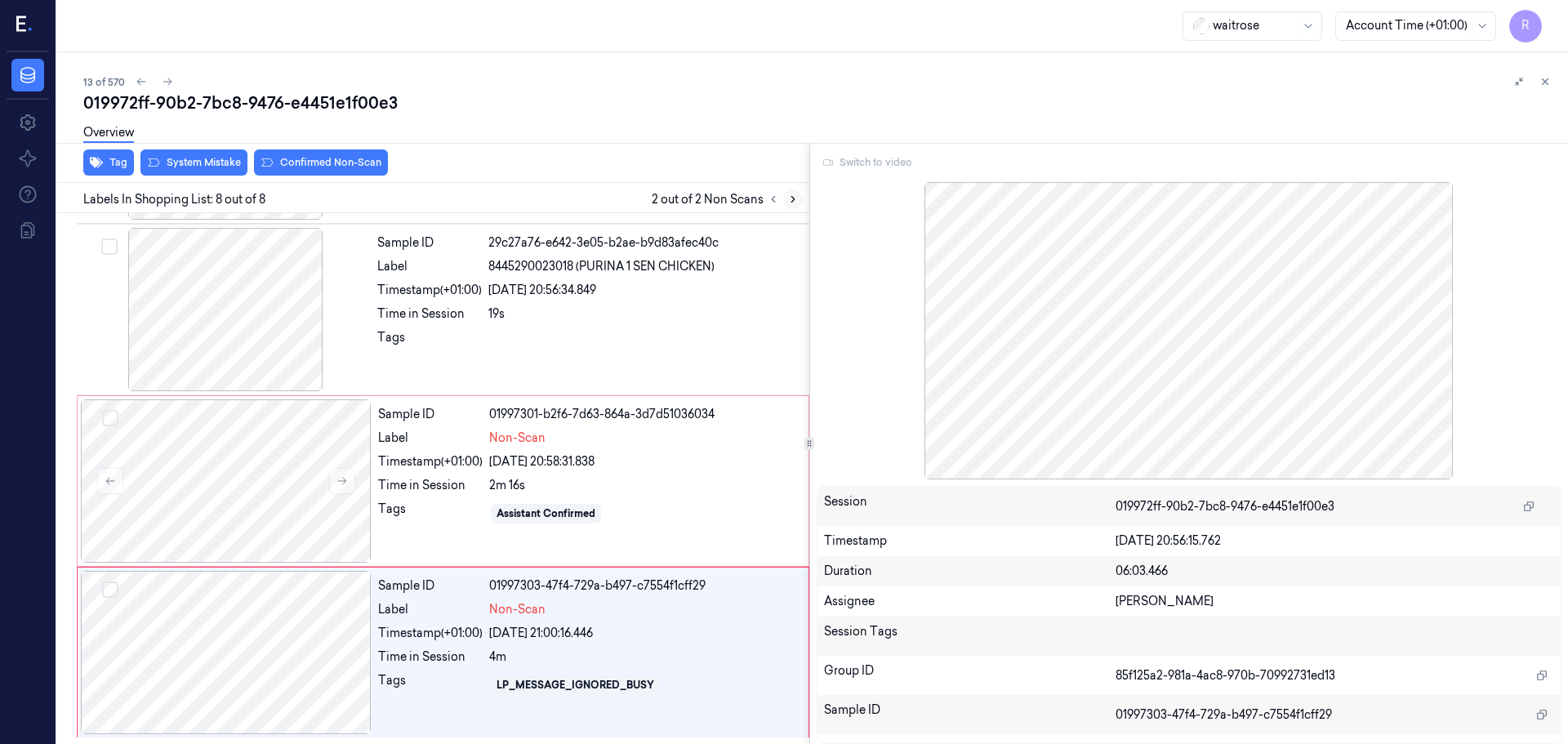
click at [792, 197] on icon at bounding box center [793, 199] width 3 height 6
click at [1552, 85] on button at bounding box center [1545, 82] width 20 height 20
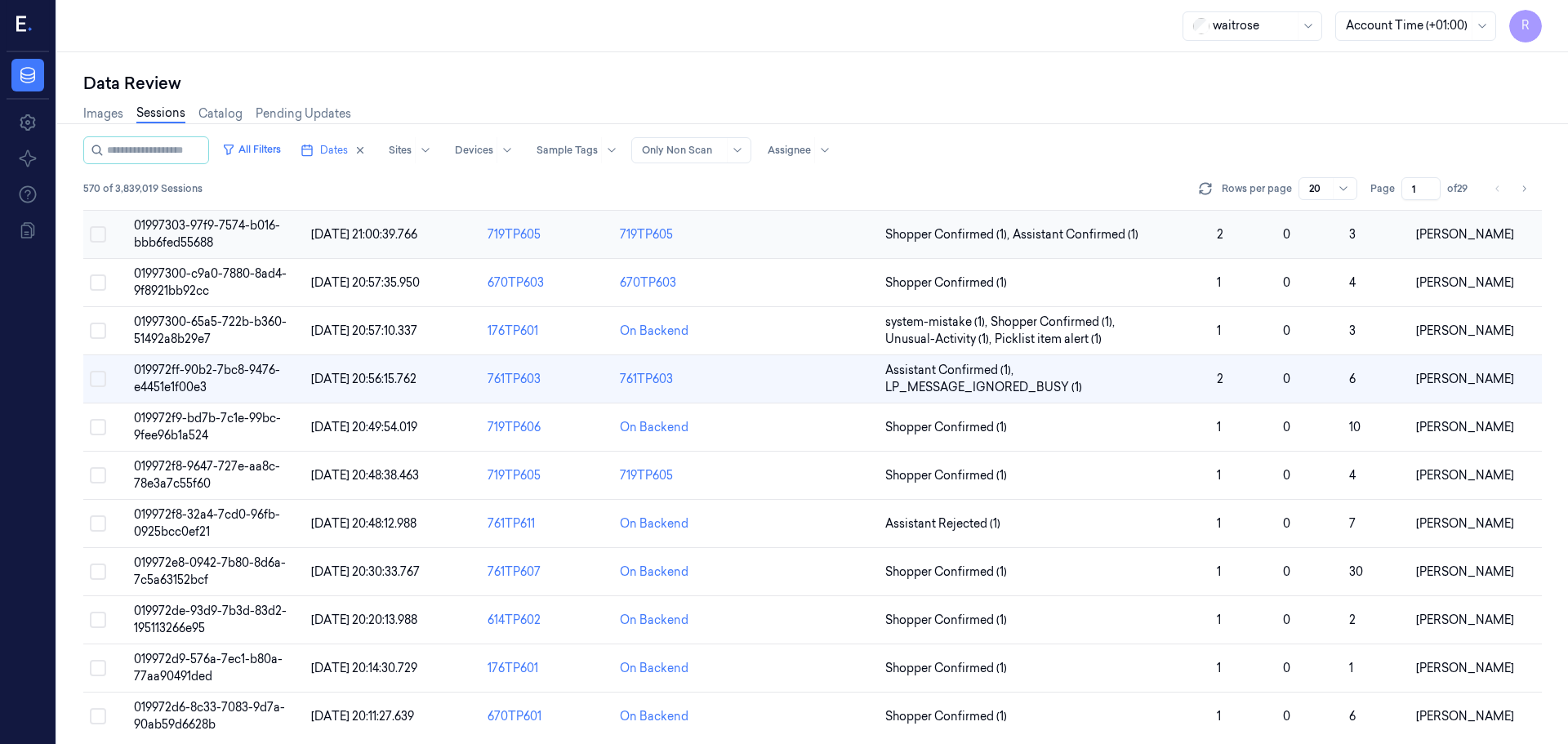
scroll to position [475, 0]
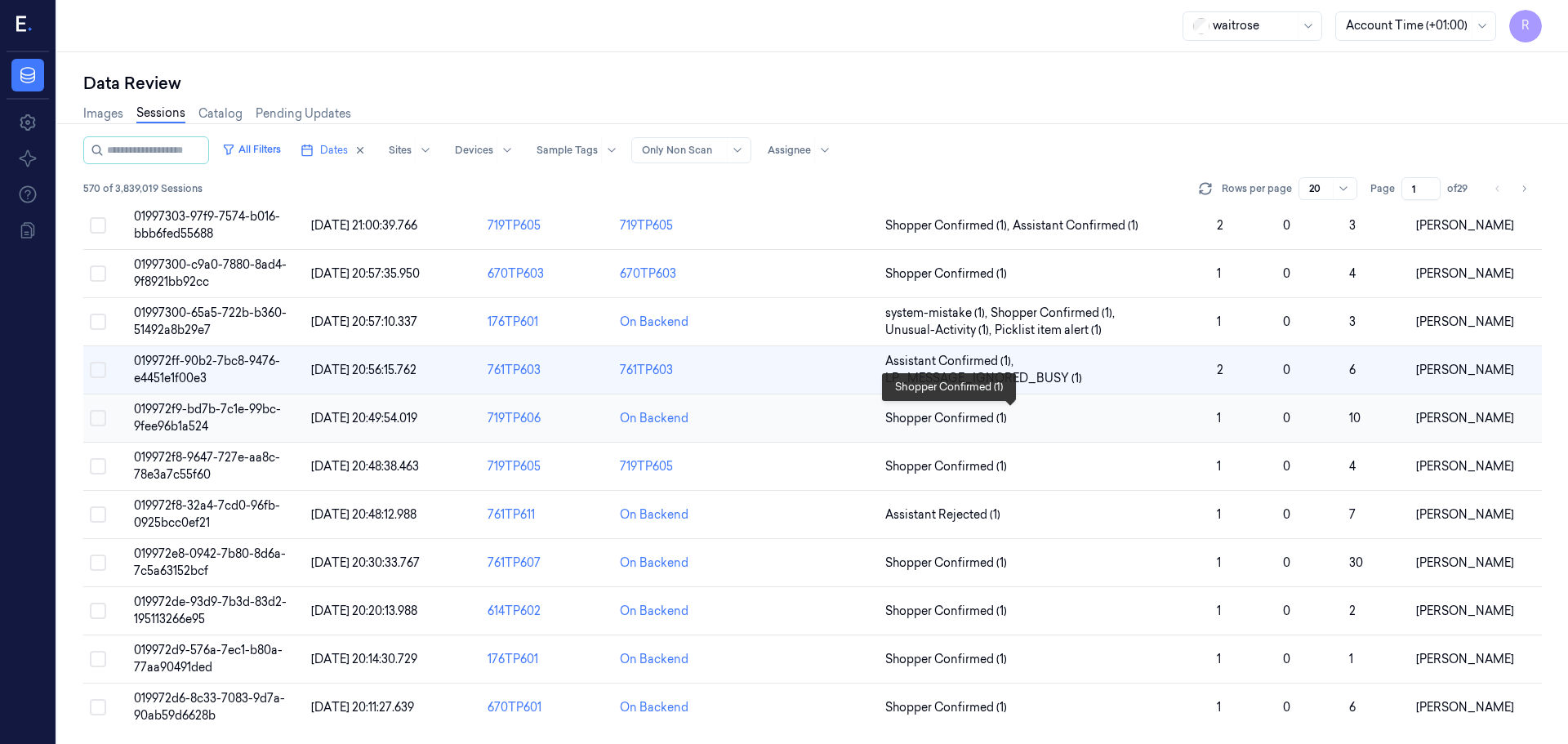
click at [1045, 418] on span "Shopper Confirmed (1)" at bounding box center [1044, 419] width 318 height 17
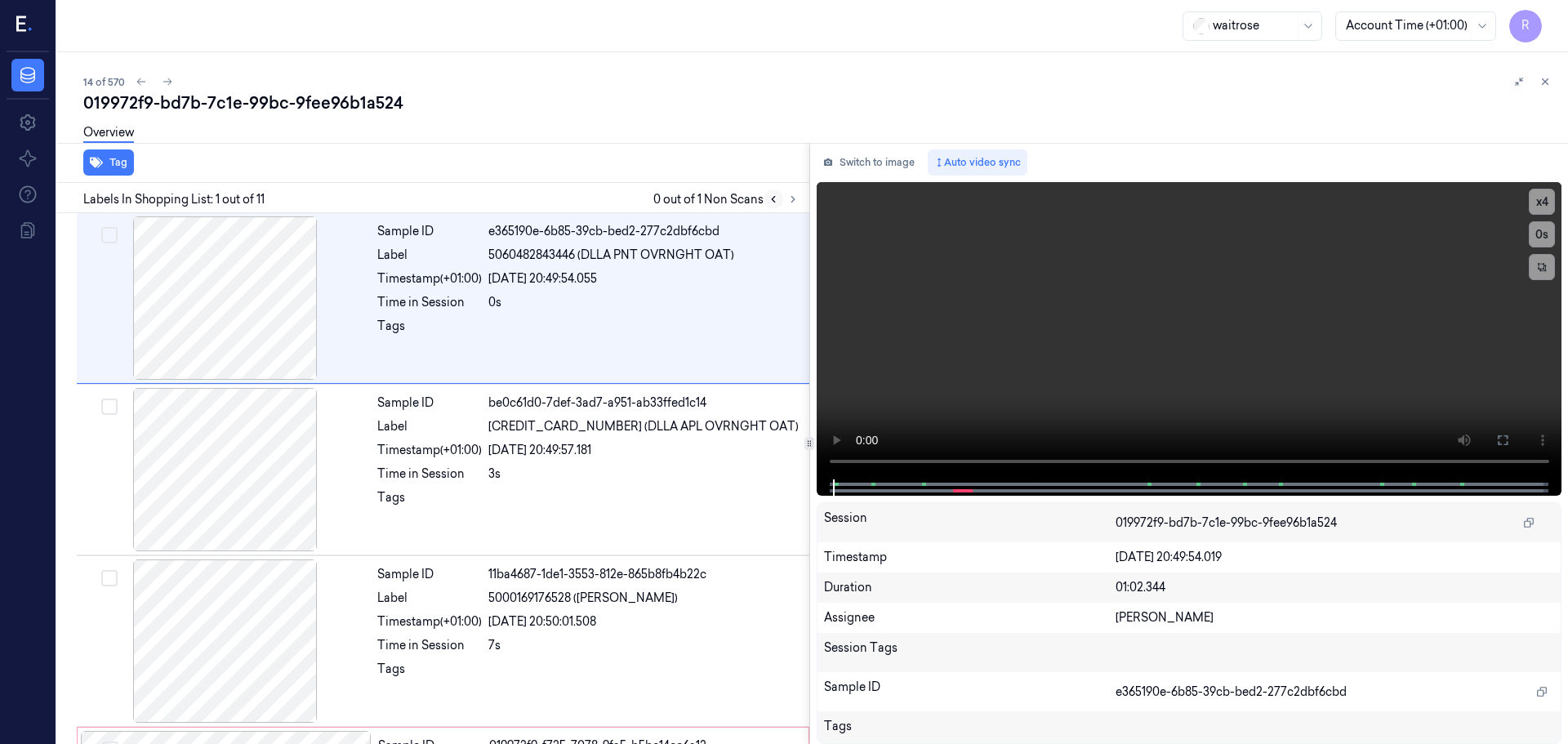
click at [779, 192] on button at bounding box center [773, 199] width 20 height 20
click at [786, 196] on button at bounding box center [793, 199] width 20 height 20
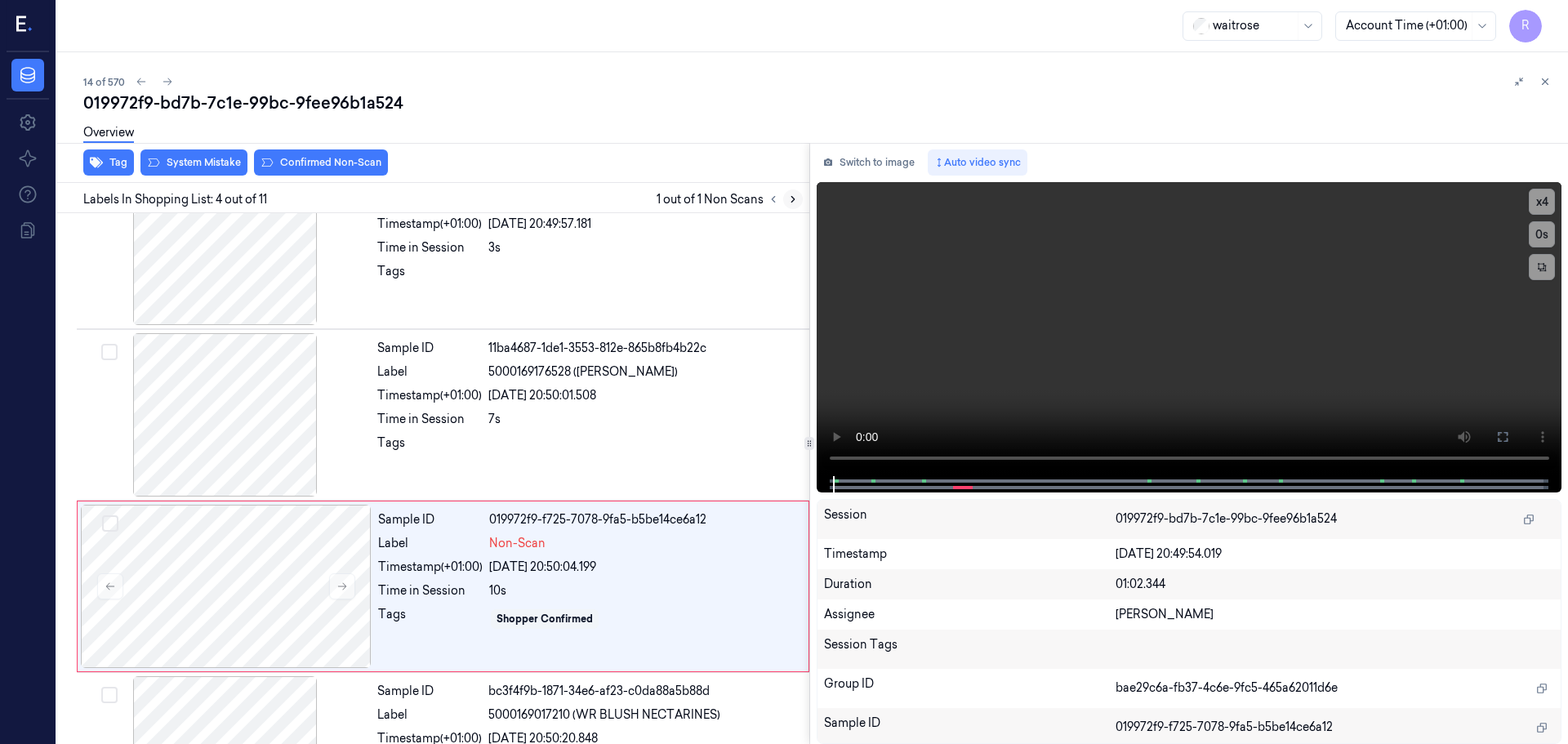
click at [788, 196] on button at bounding box center [793, 199] width 20 height 20
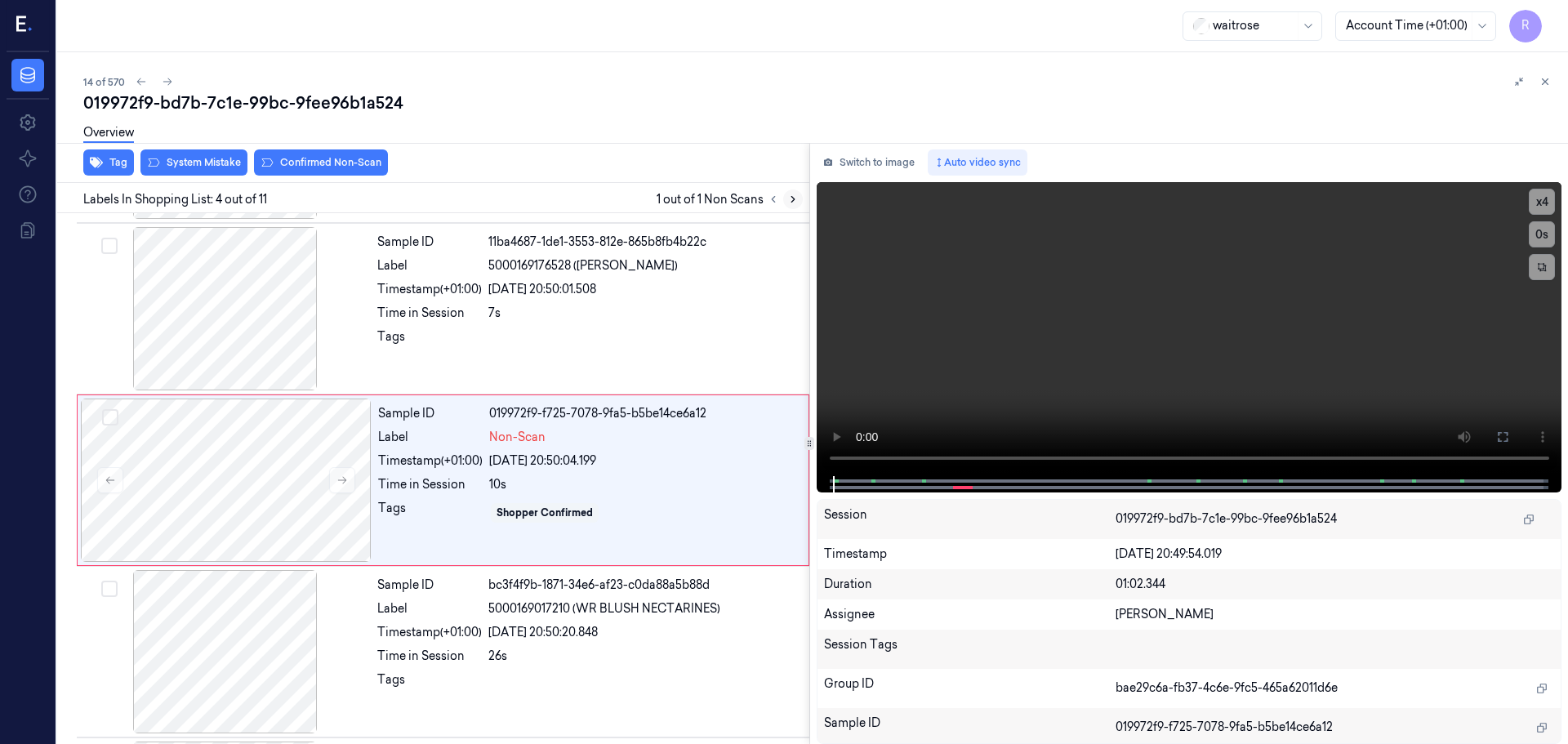
click at [788, 196] on icon at bounding box center [793, 199] width 11 height 11
click at [344, 479] on icon at bounding box center [342, 479] width 9 height 8
click at [343, 479] on icon at bounding box center [342, 479] width 9 height 8
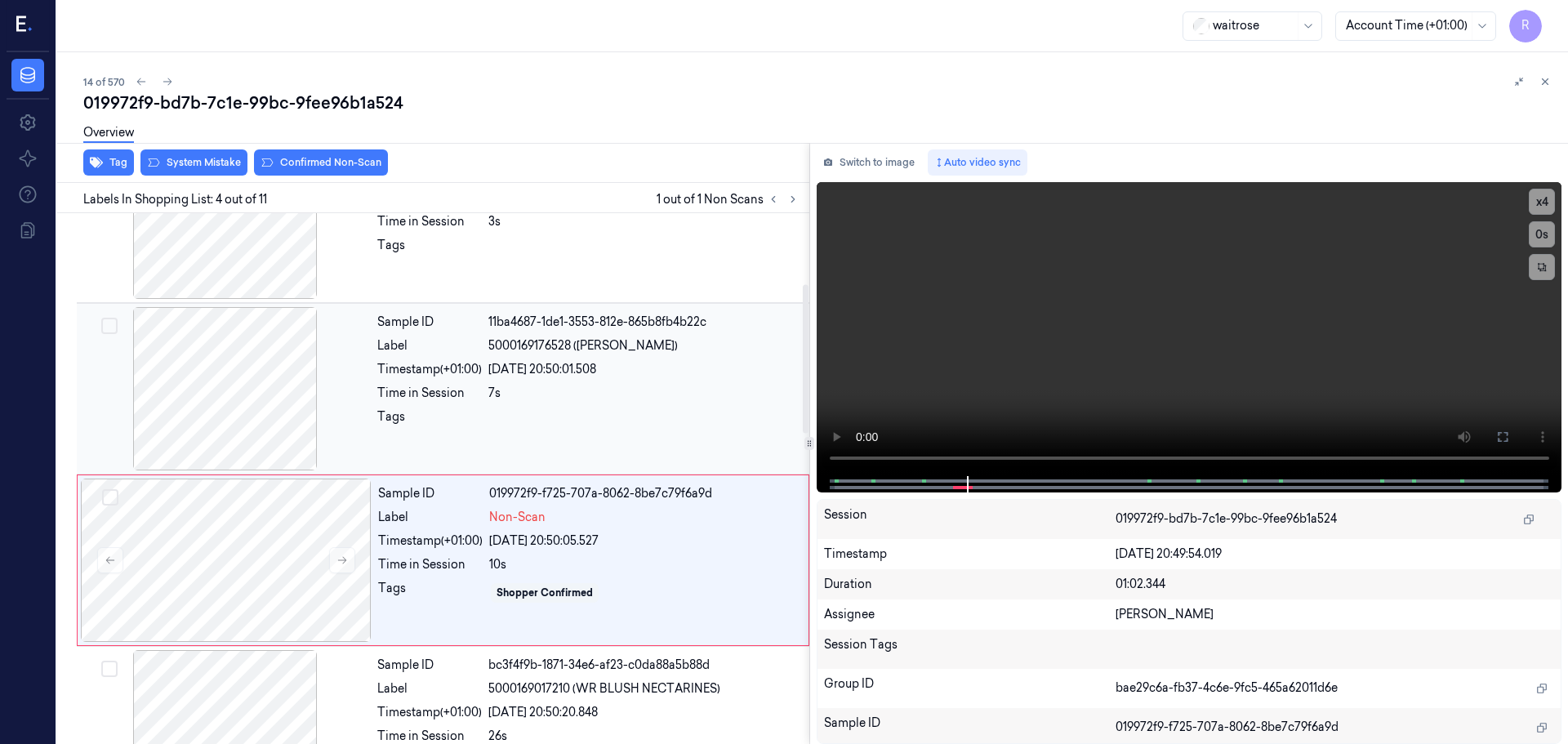
click at [270, 391] on div at bounding box center [225, 389] width 291 height 163
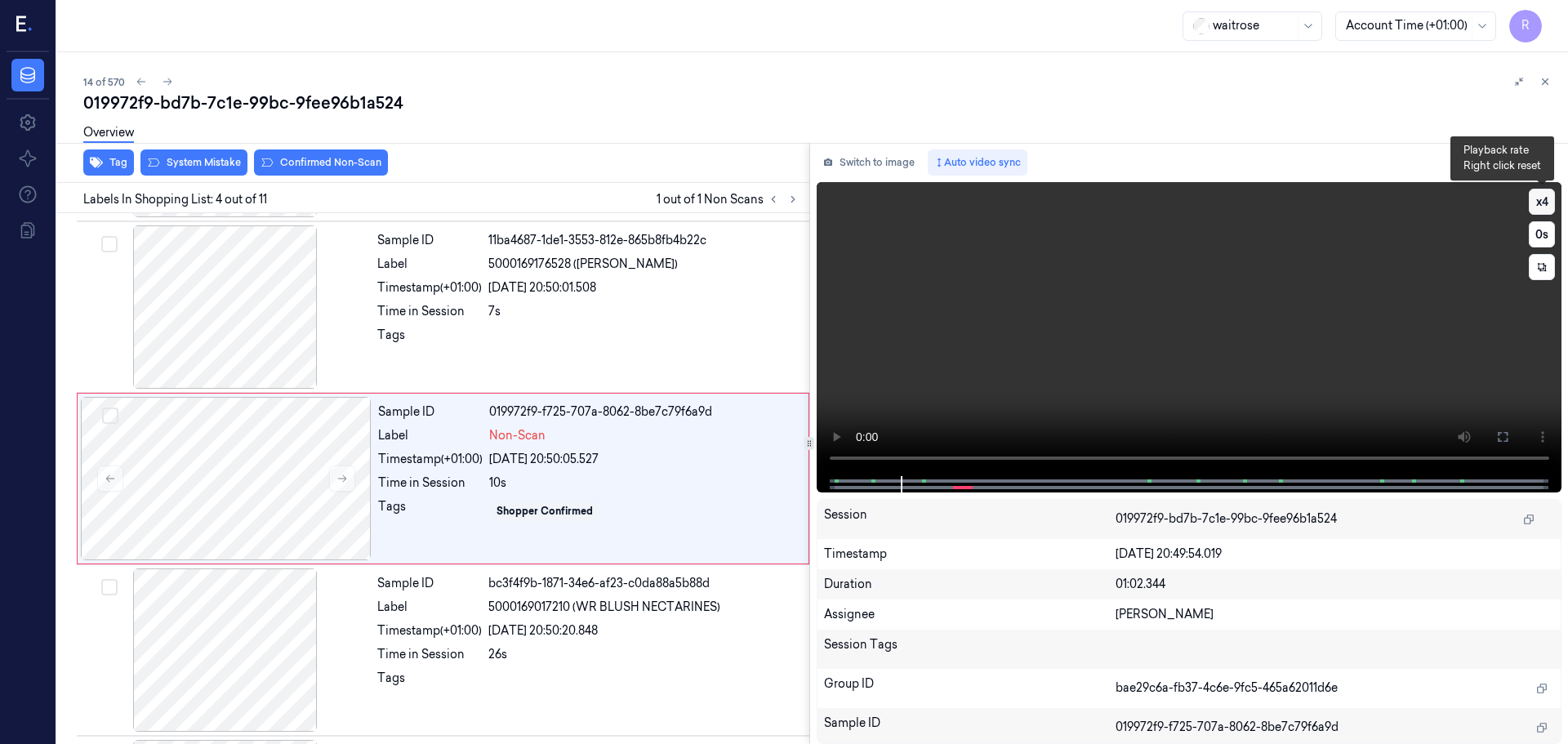
click at [1547, 196] on button "x 4" at bounding box center [1541, 202] width 26 height 26
click at [1508, 439] on icon at bounding box center [1502, 437] width 13 height 13
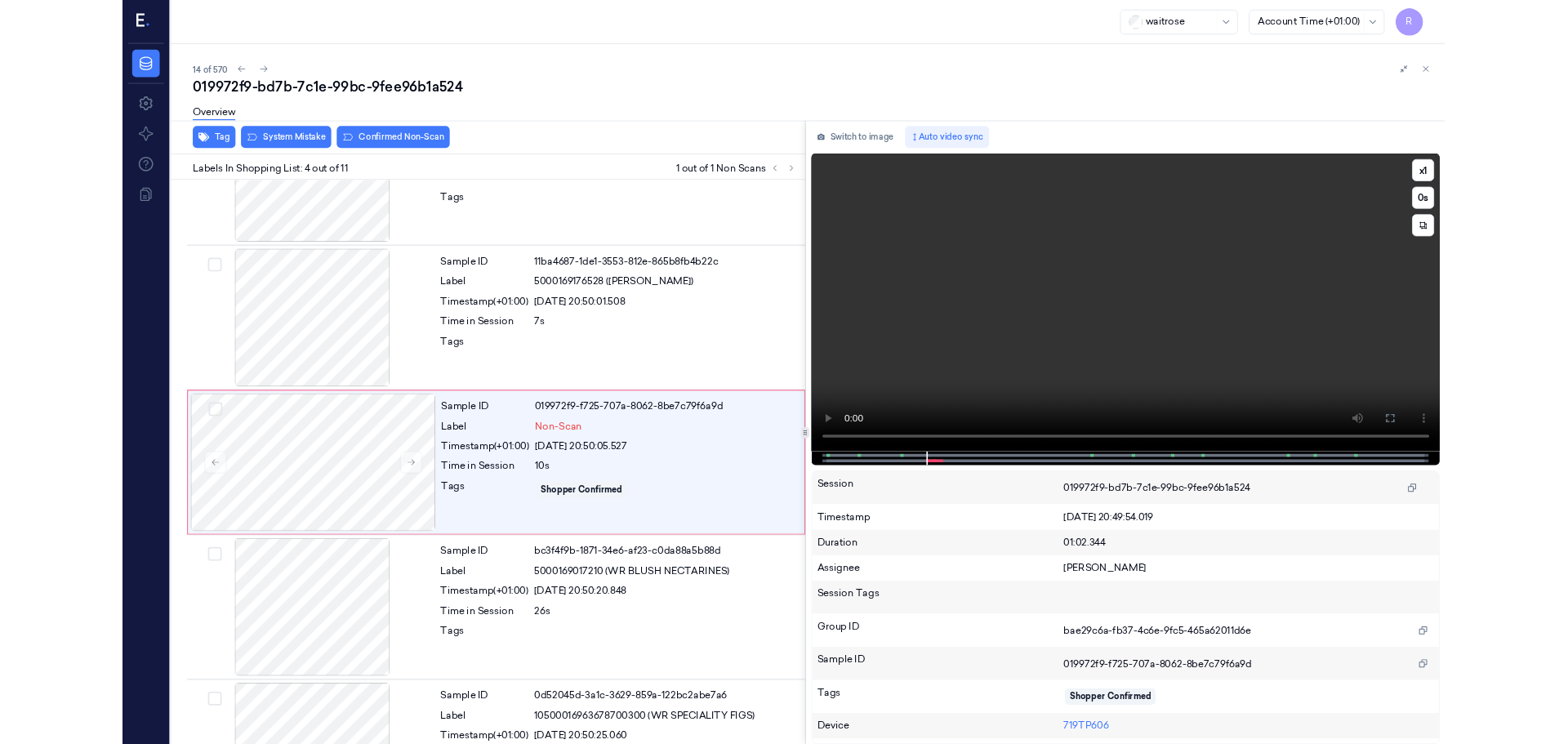
scroll to position [265, 0]
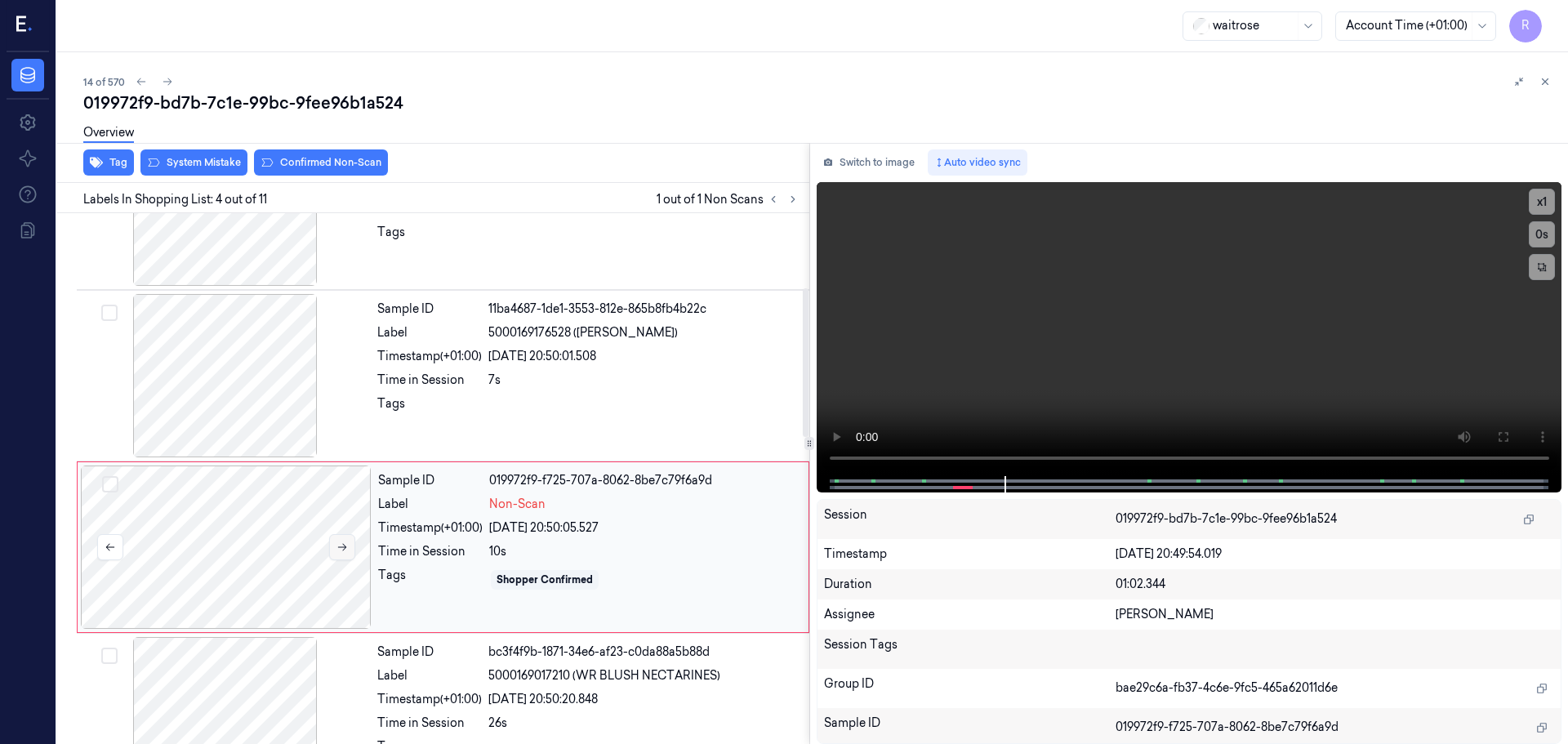
click at [338, 548] on icon at bounding box center [341, 547] width 11 height 11
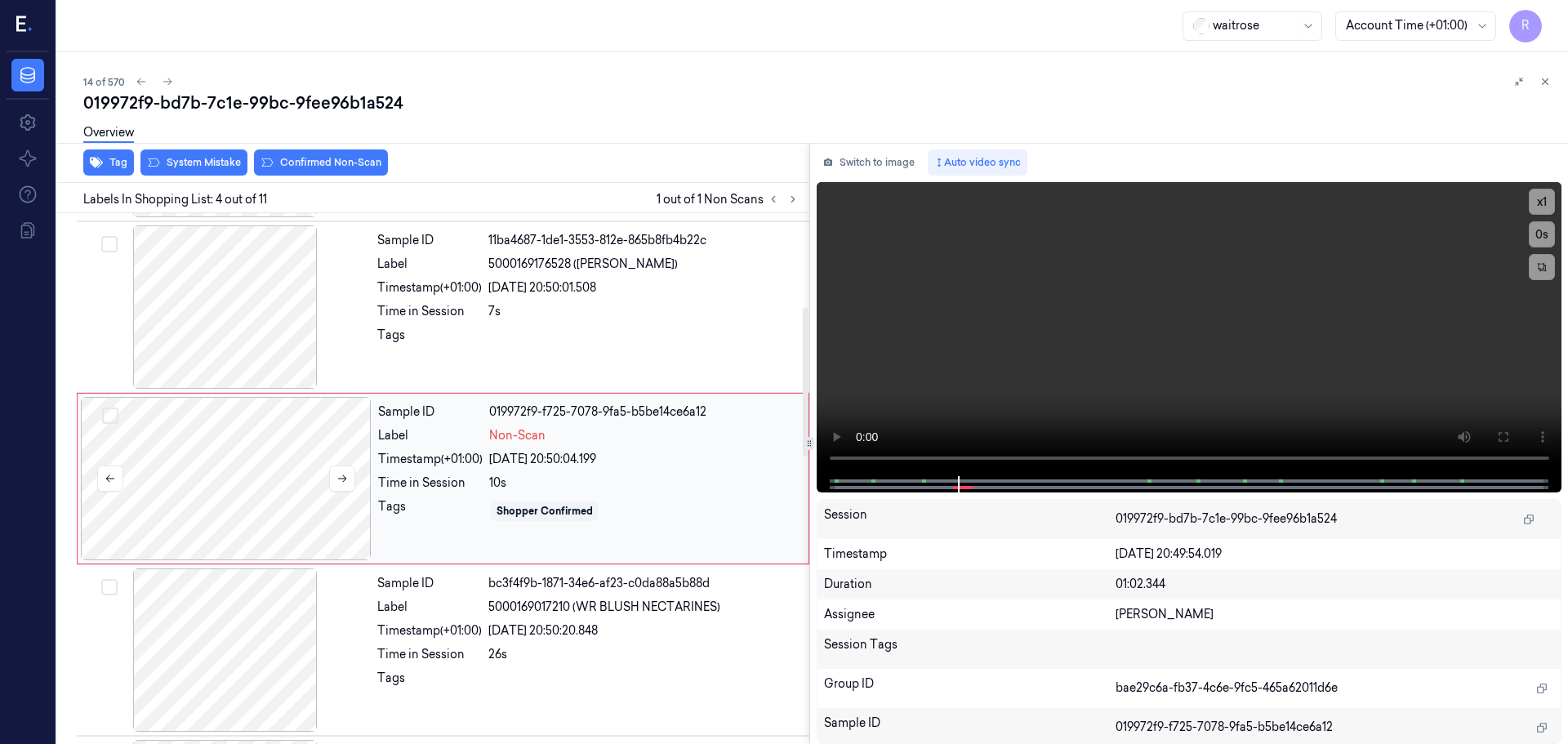
click at [341, 534] on div at bounding box center [226, 479] width 291 height 163
click at [335, 489] on button at bounding box center [342, 479] width 26 height 26
click at [334, 475] on button at bounding box center [342, 479] width 26 height 26
click at [332, 477] on button at bounding box center [342, 479] width 26 height 26
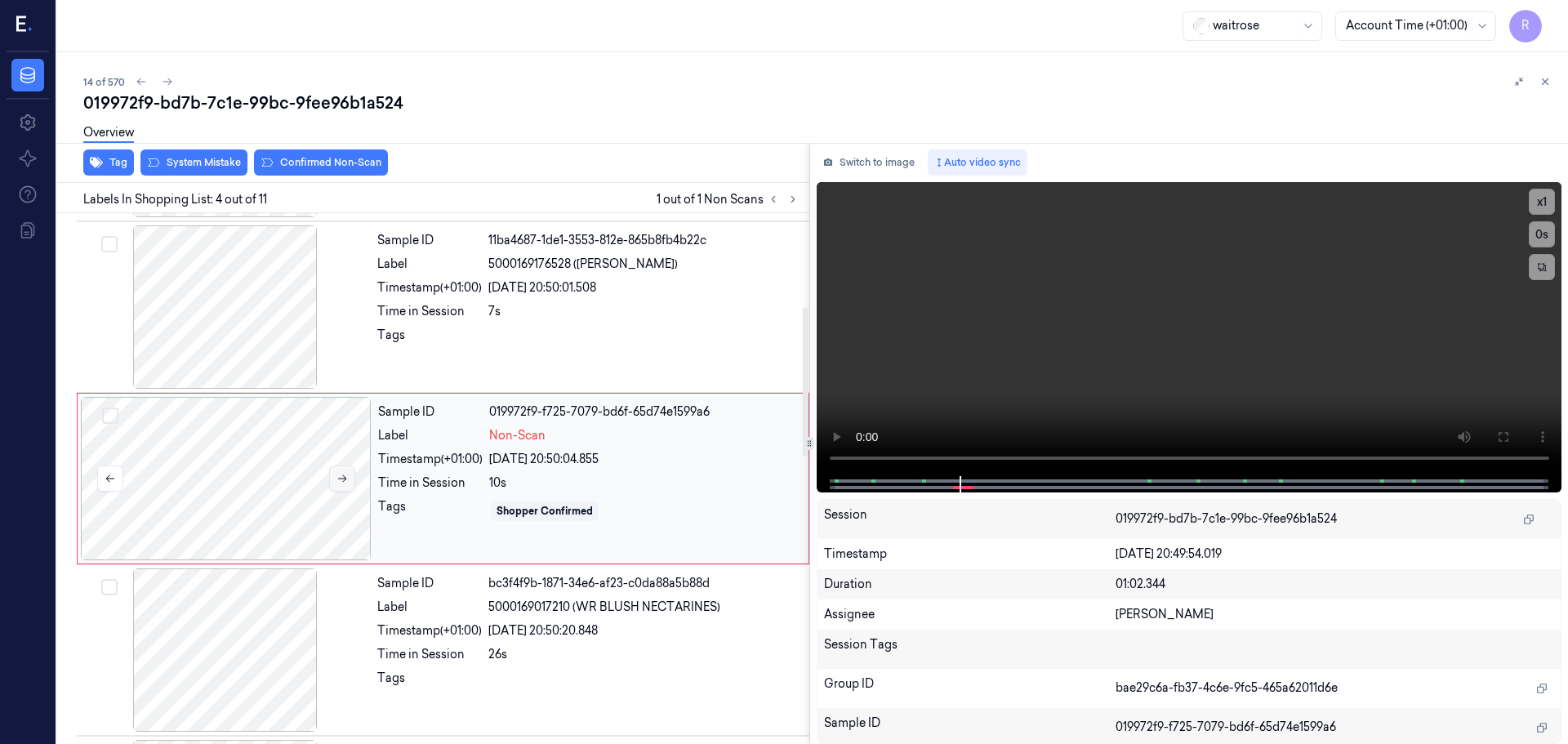
click at [332, 477] on button at bounding box center [342, 479] width 26 height 26
click at [1542, 205] on button "x 1" at bounding box center [1541, 202] width 26 height 26
click at [1542, 205] on button "x 2" at bounding box center [1541, 202] width 26 height 26
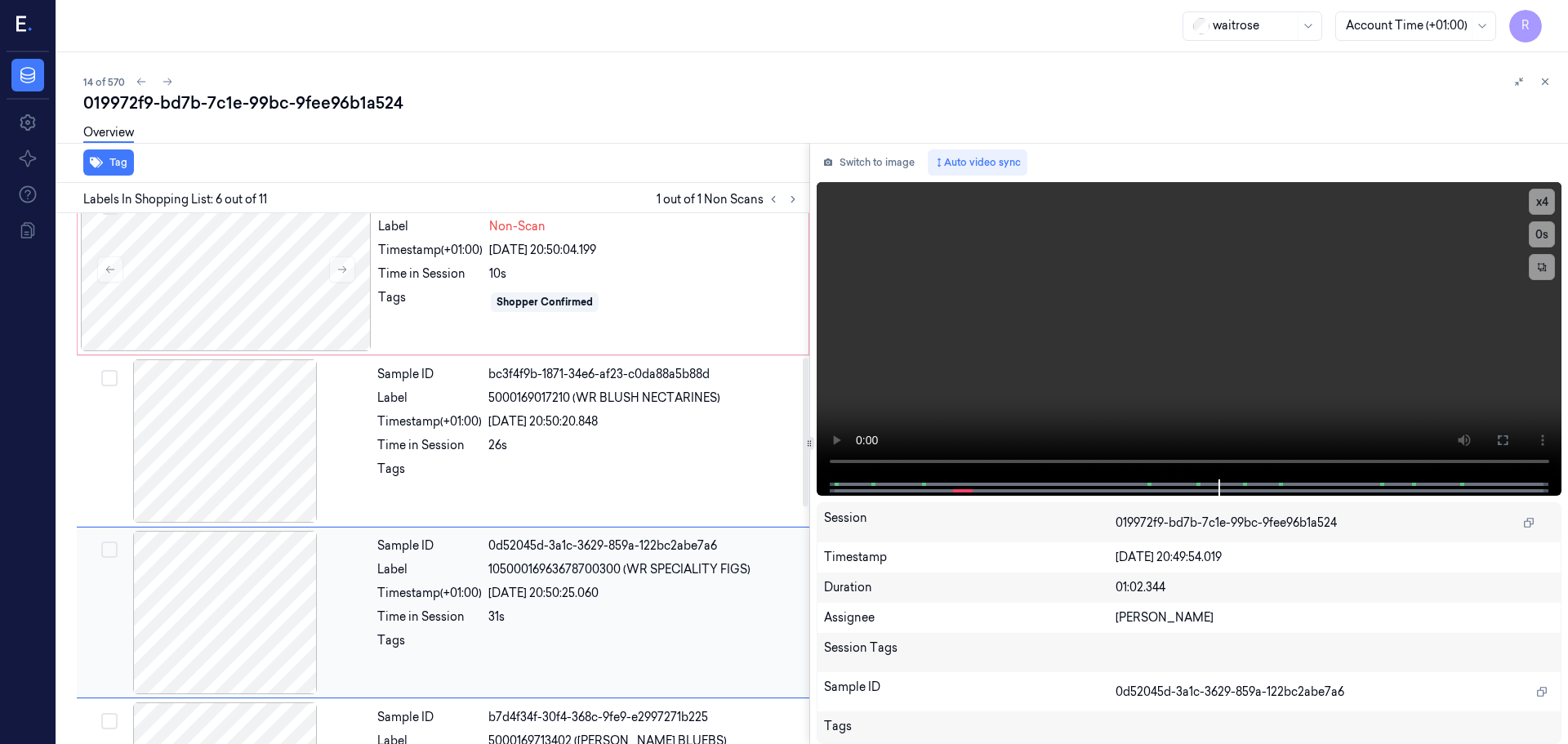
scroll to position [514, 0]
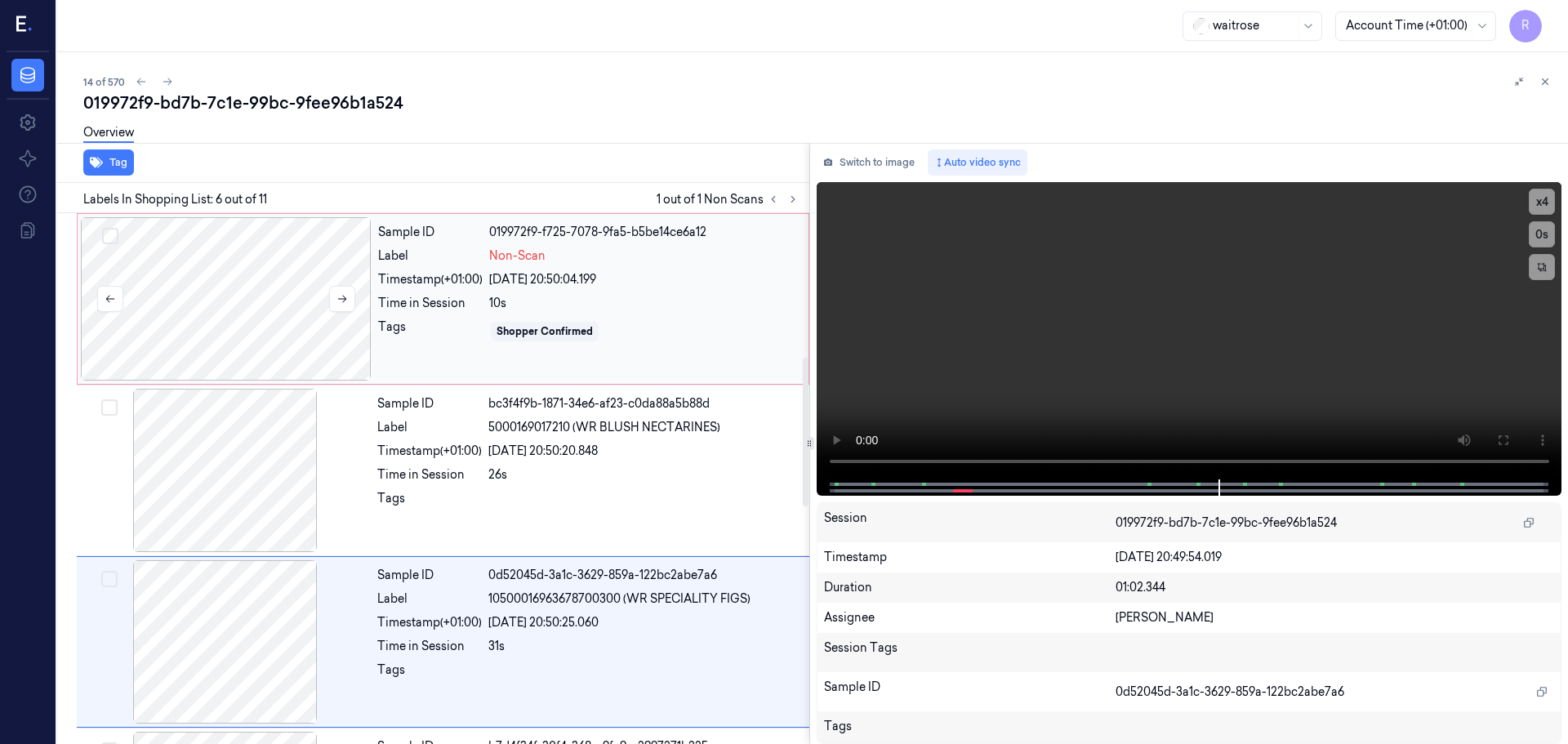
click at [252, 315] on div at bounding box center [226, 299] width 291 height 163
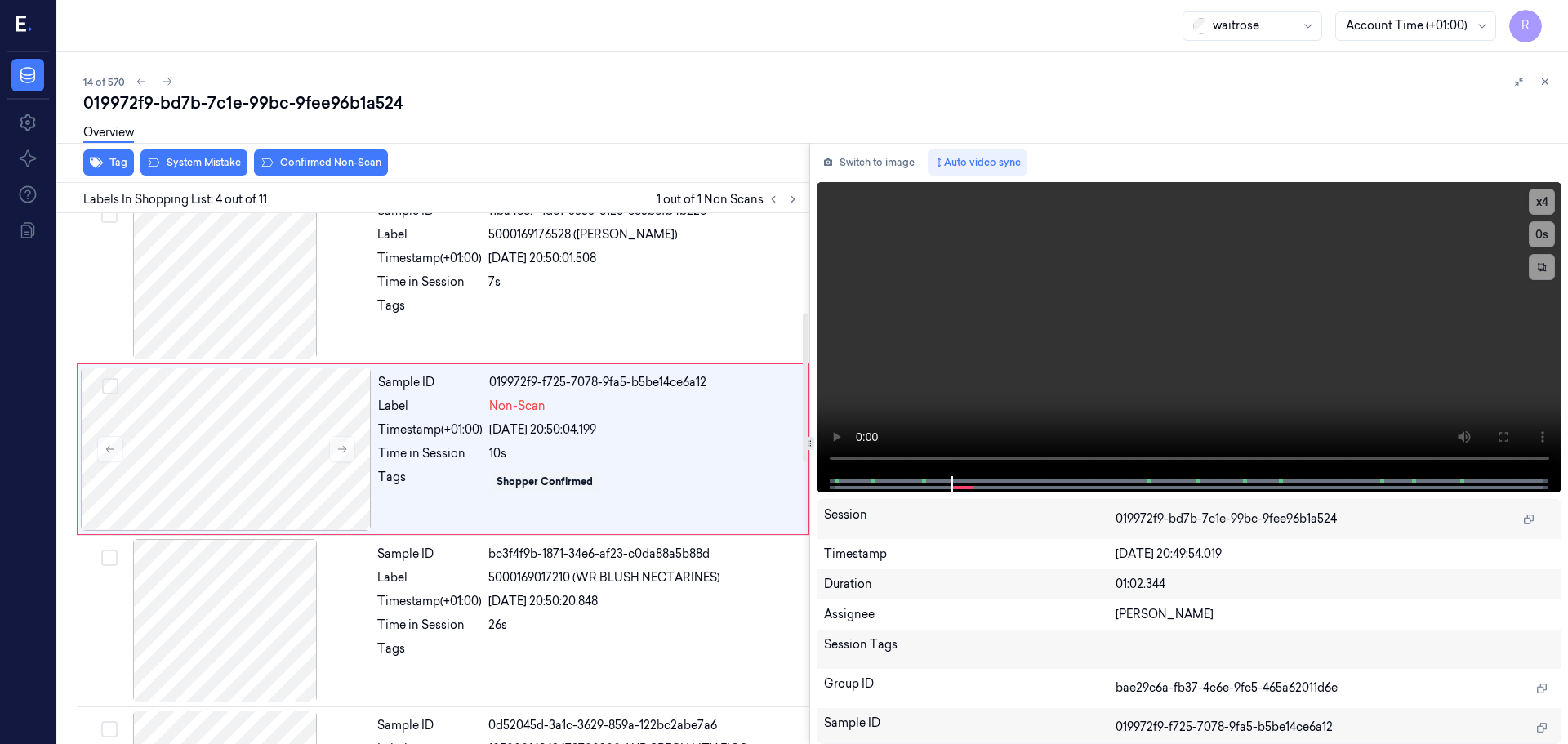
scroll to position [334, 0]
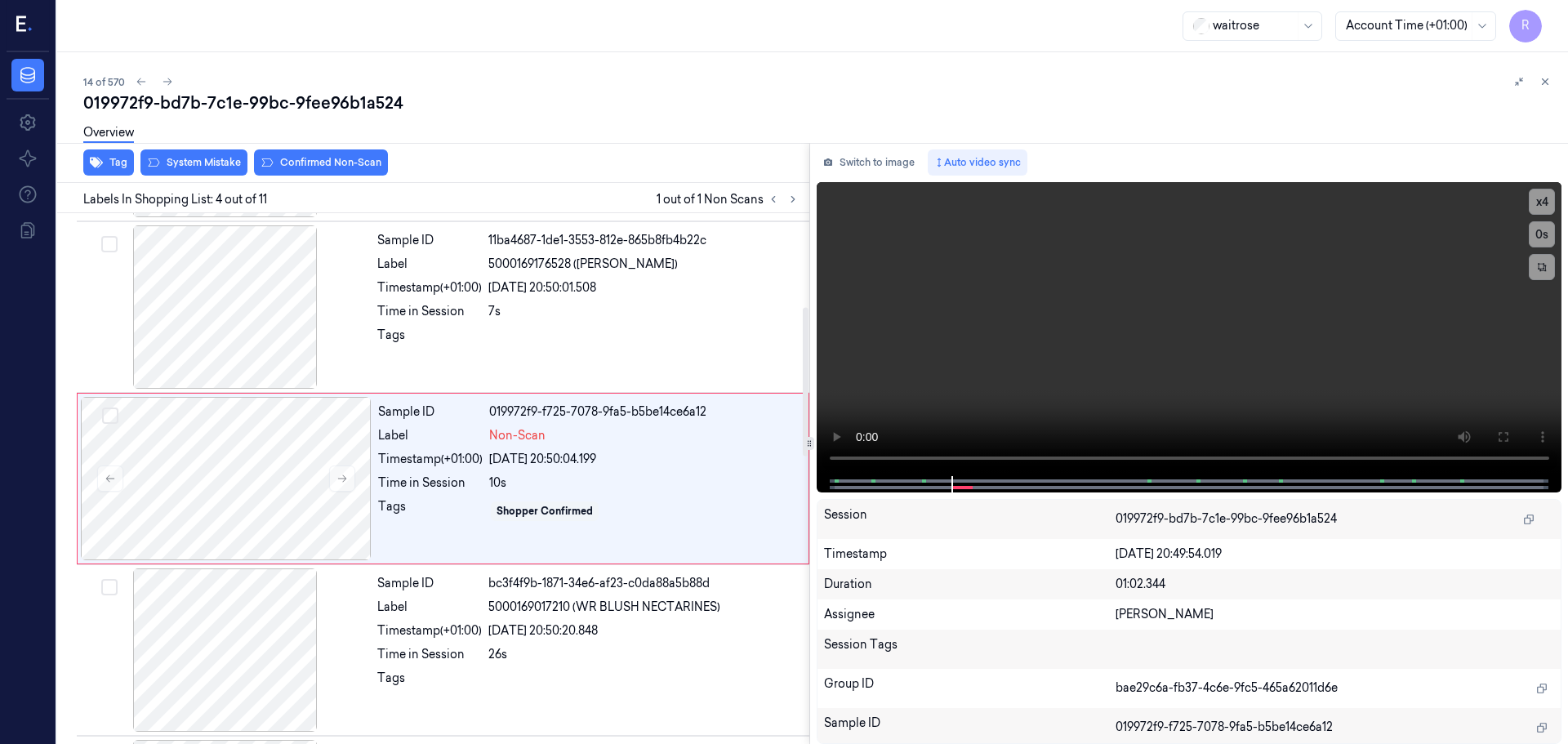
click at [327, 155] on div "Overview" at bounding box center [818, 135] width 1471 height 42
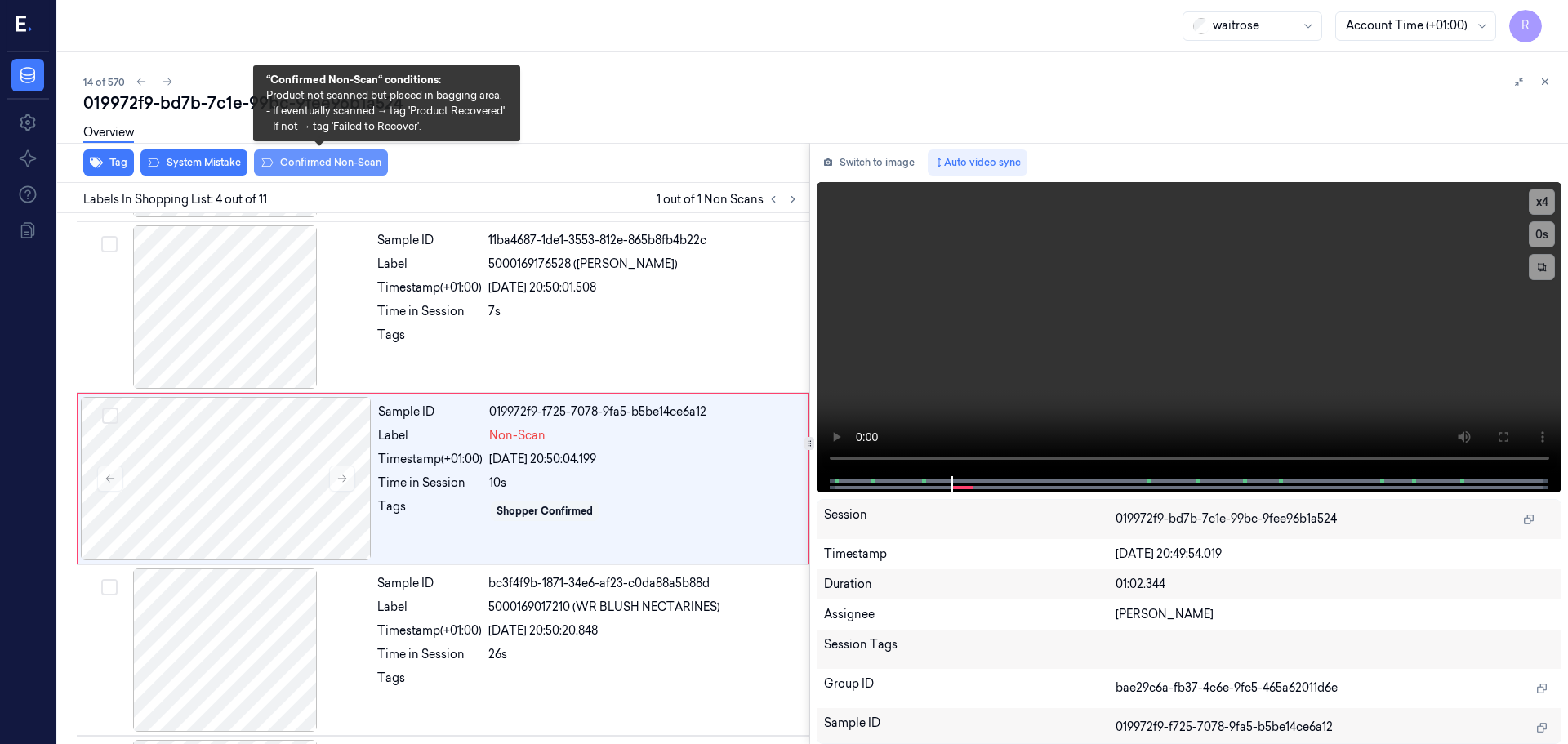
click at [319, 163] on button "Confirmed Non-Scan" at bounding box center [321, 162] width 134 height 26
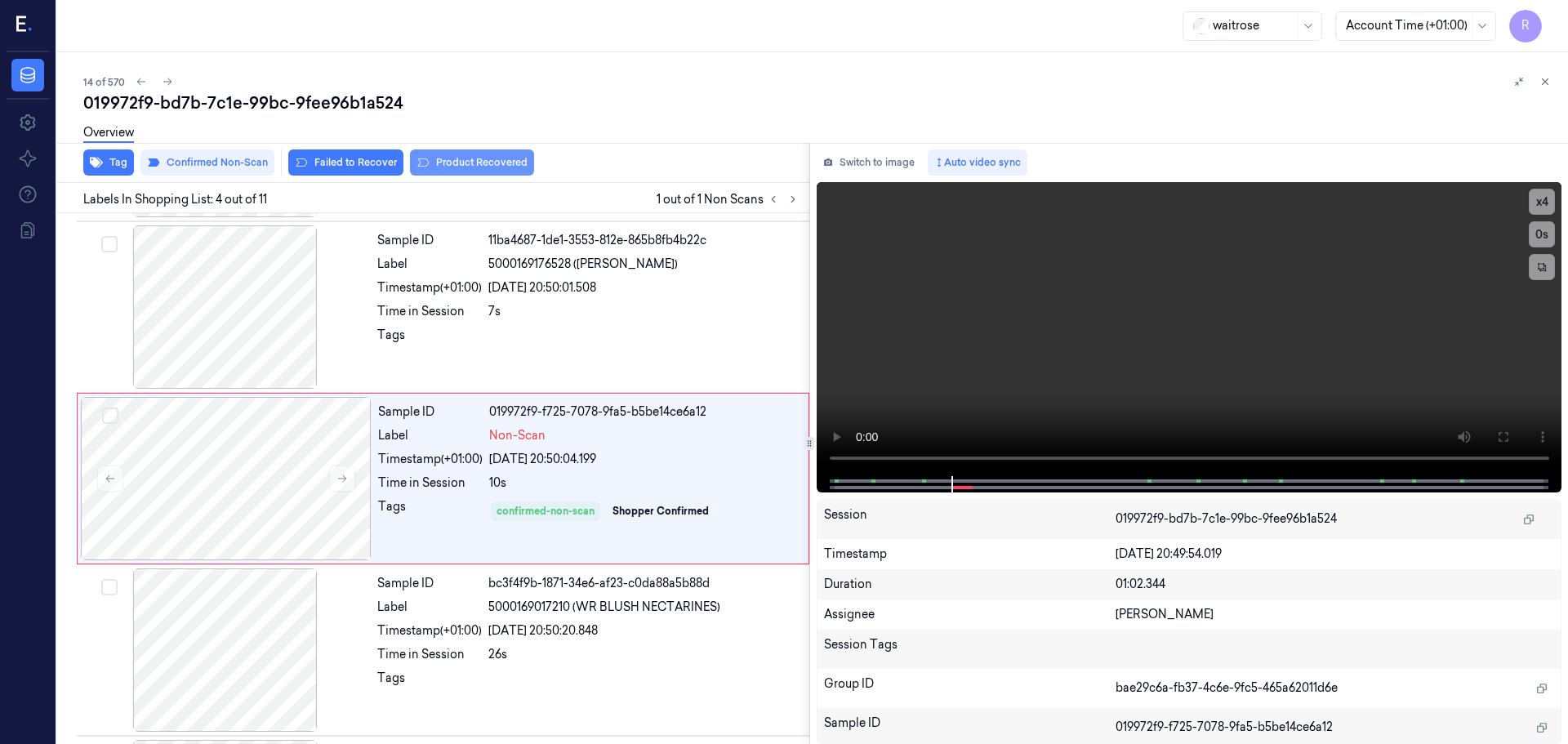
click at [458, 169] on button "Product Recovered" at bounding box center [472, 162] width 124 height 26
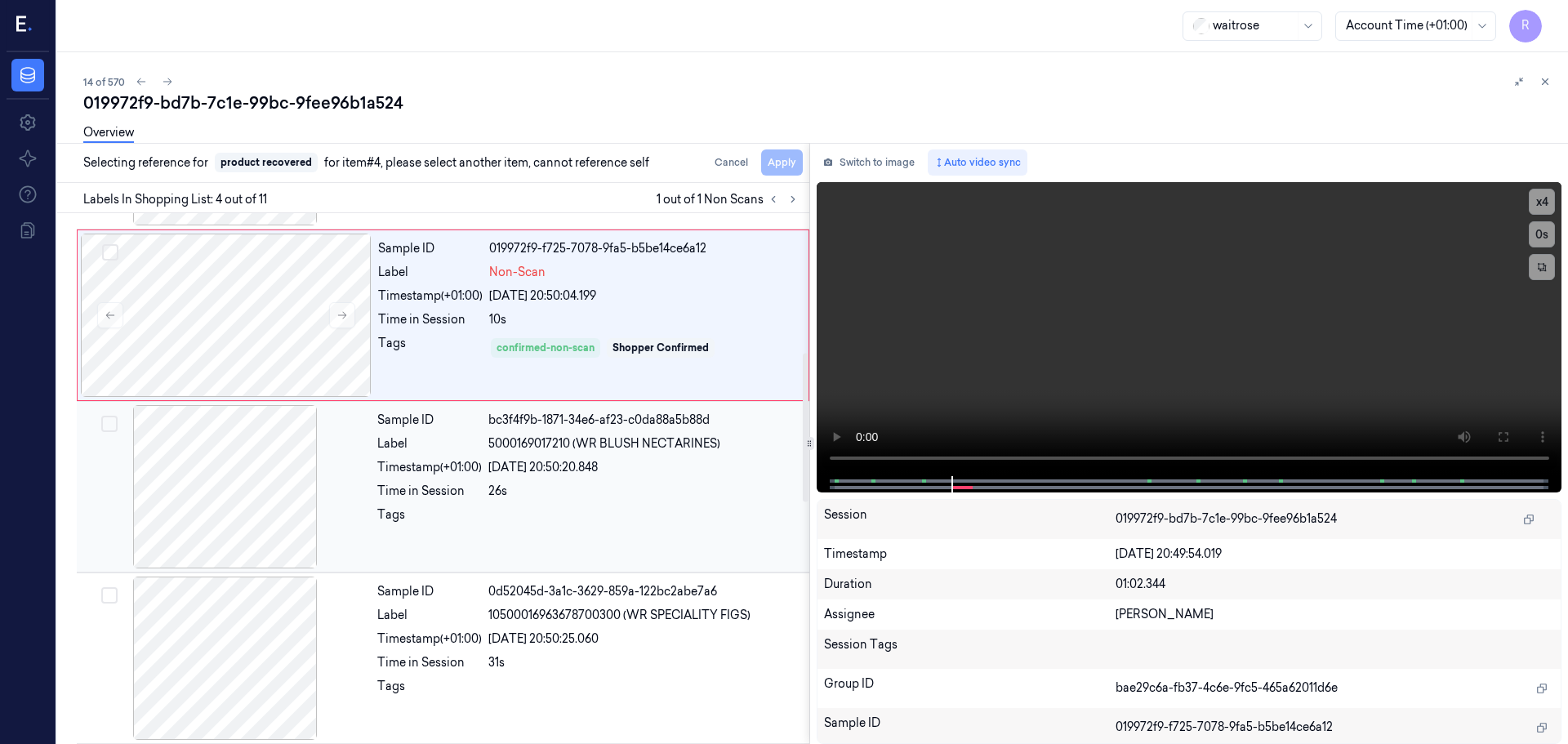
click at [502, 490] on div "26s" at bounding box center [643, 492] width 311 height 17
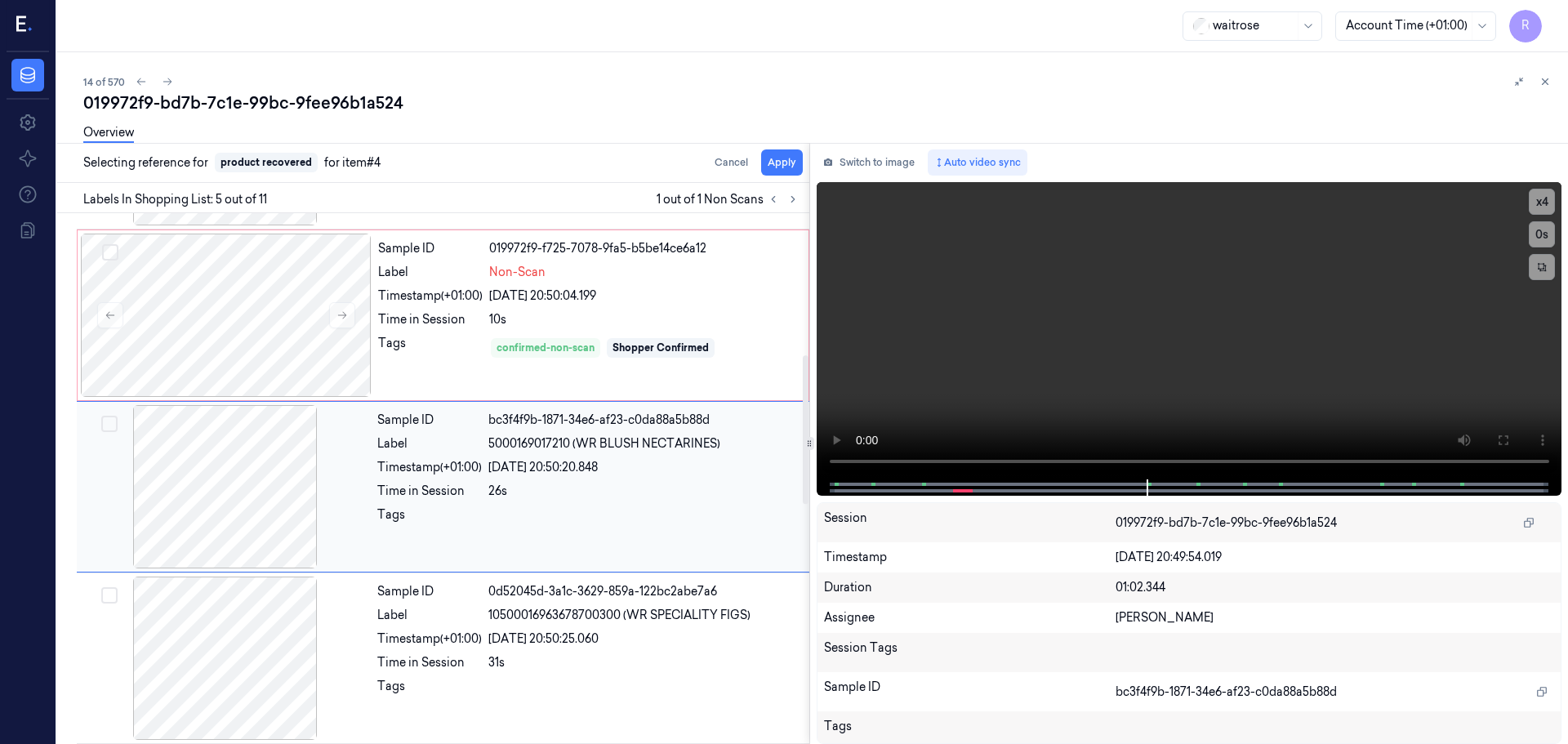
scroll to position [505, 0]
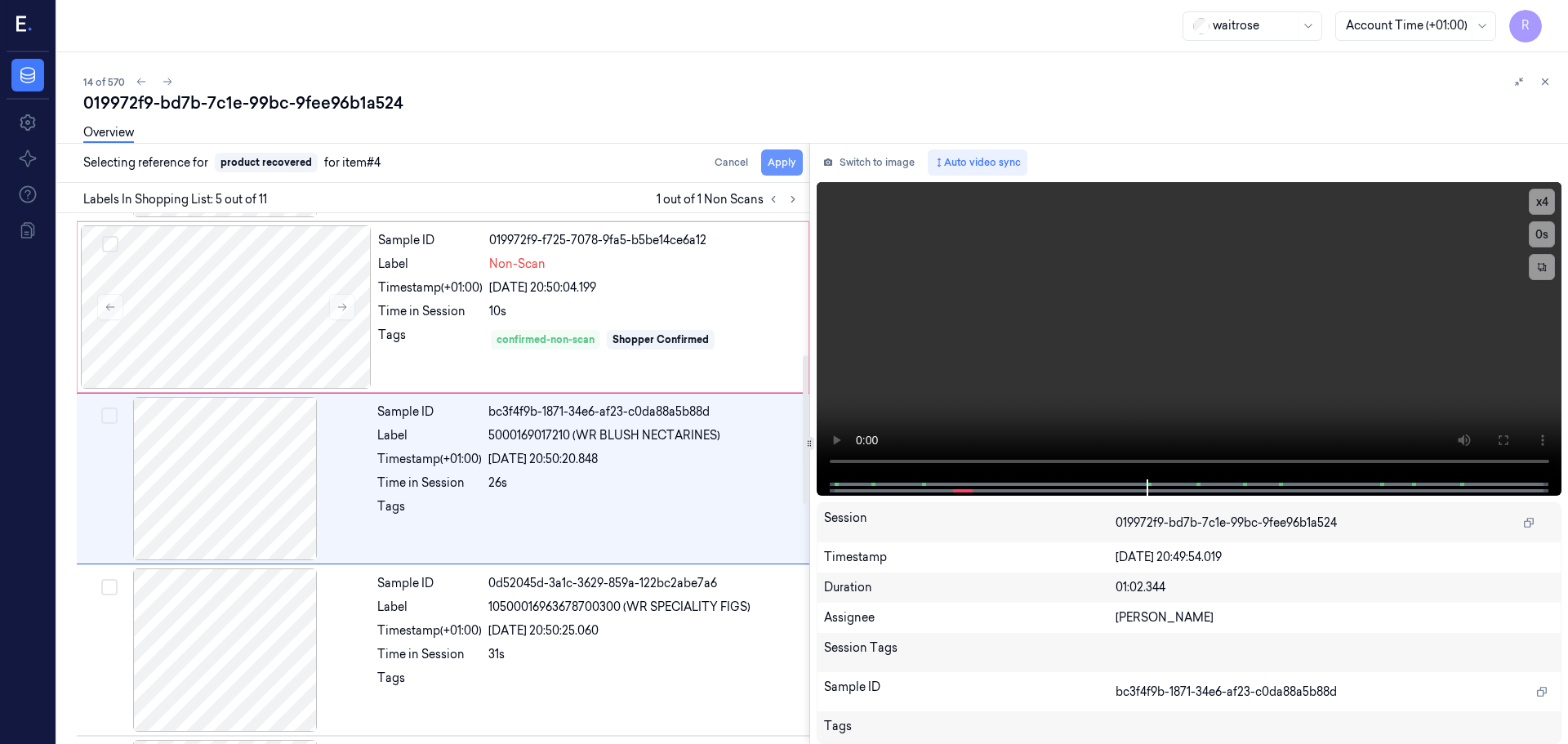
click at [772, 164] on button "Apply" at bounding box center [781, 162] width 42 height 26
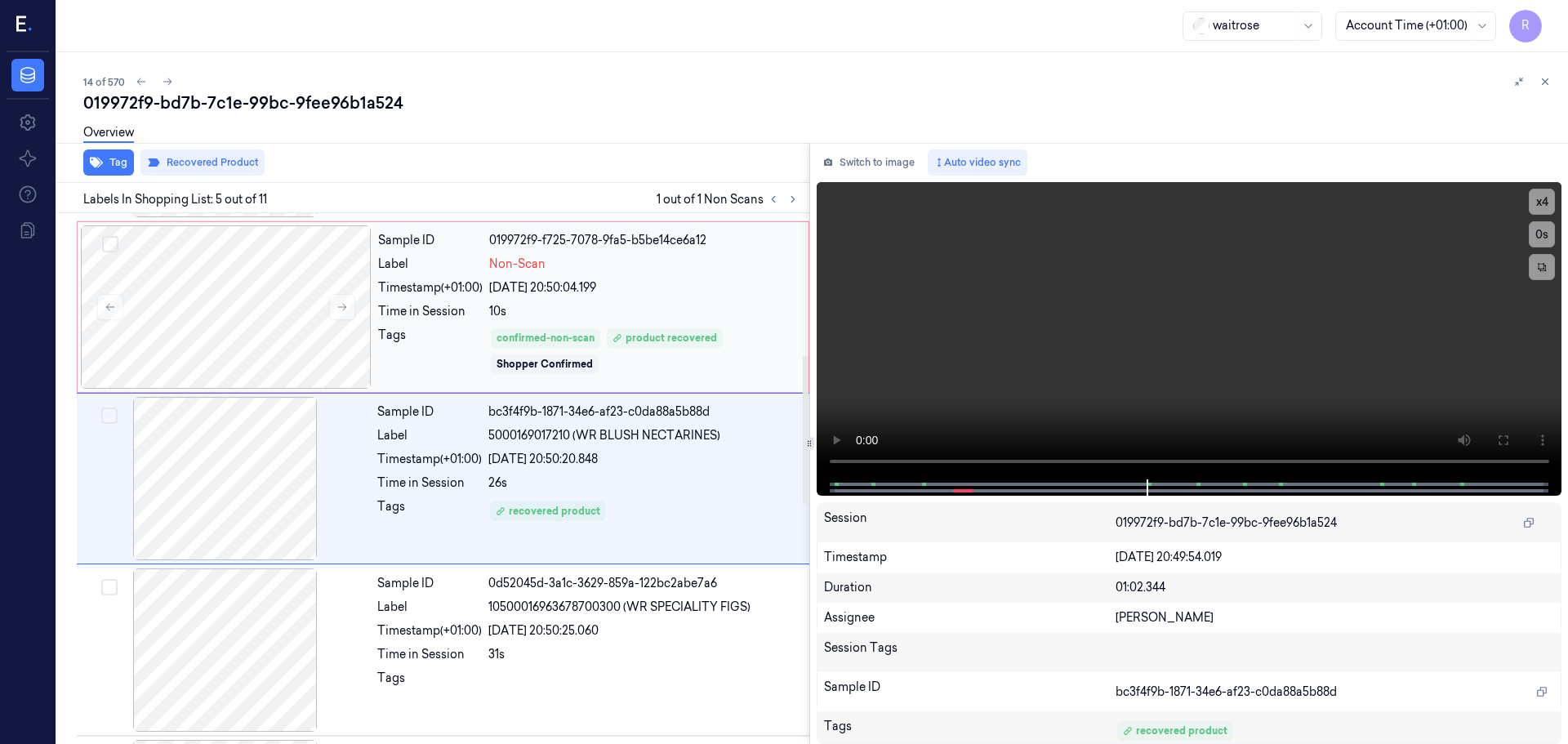
click at [682, 318] on div "10s" at bounding box center [643, 312] width 310 height 17
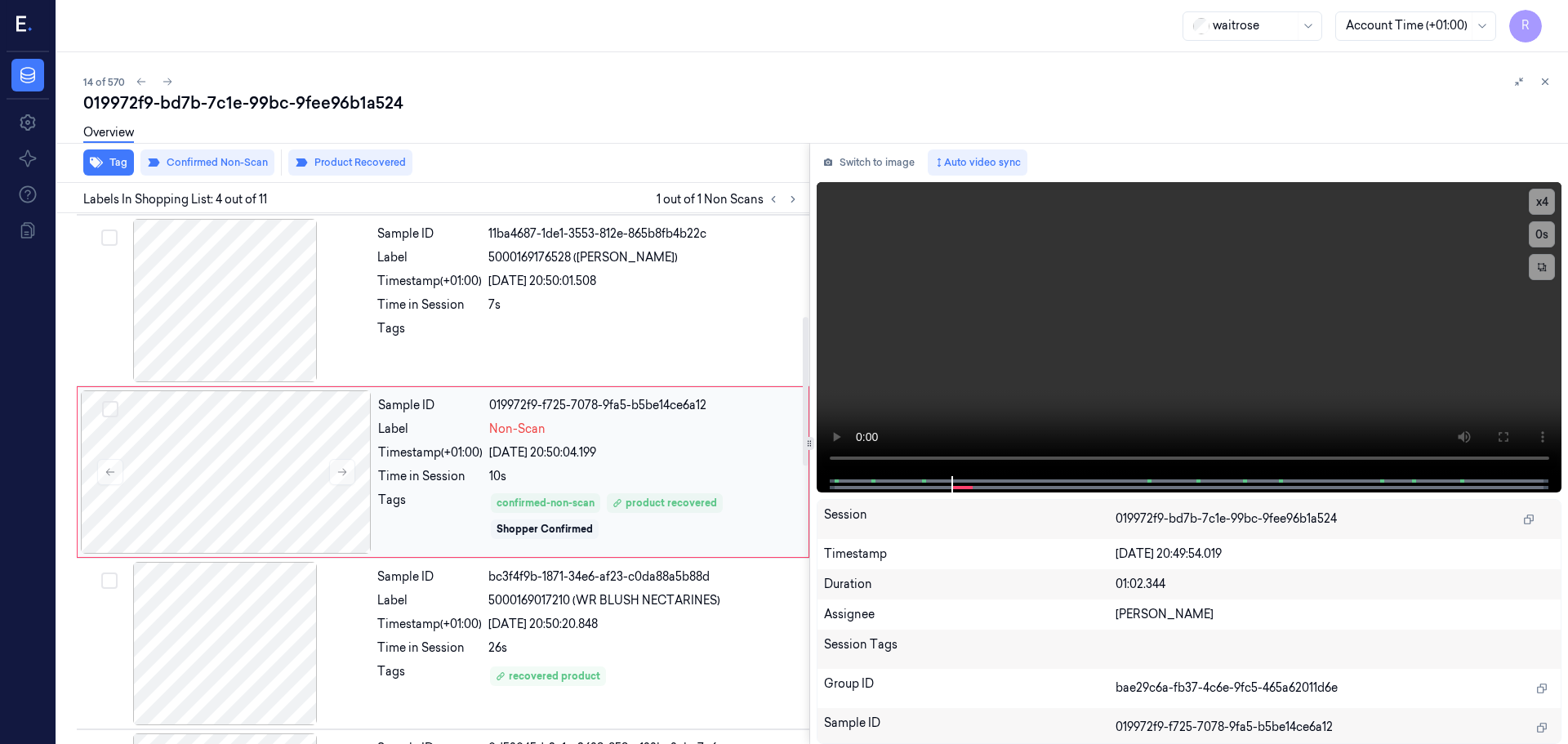
scroll to position [334, 0]
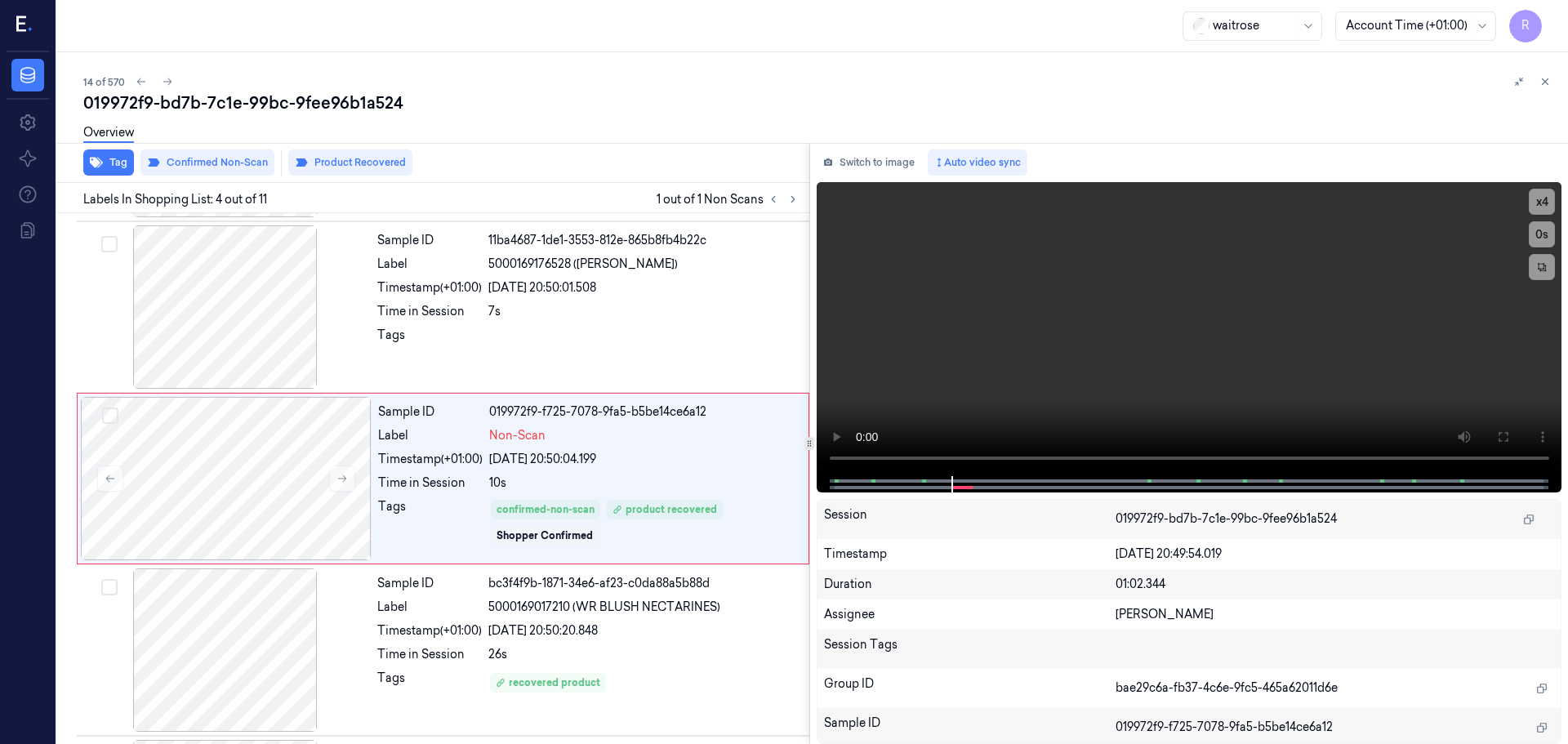
click at [1542, 77] on icon at bounding box center [1544, 82] width 11 height 11
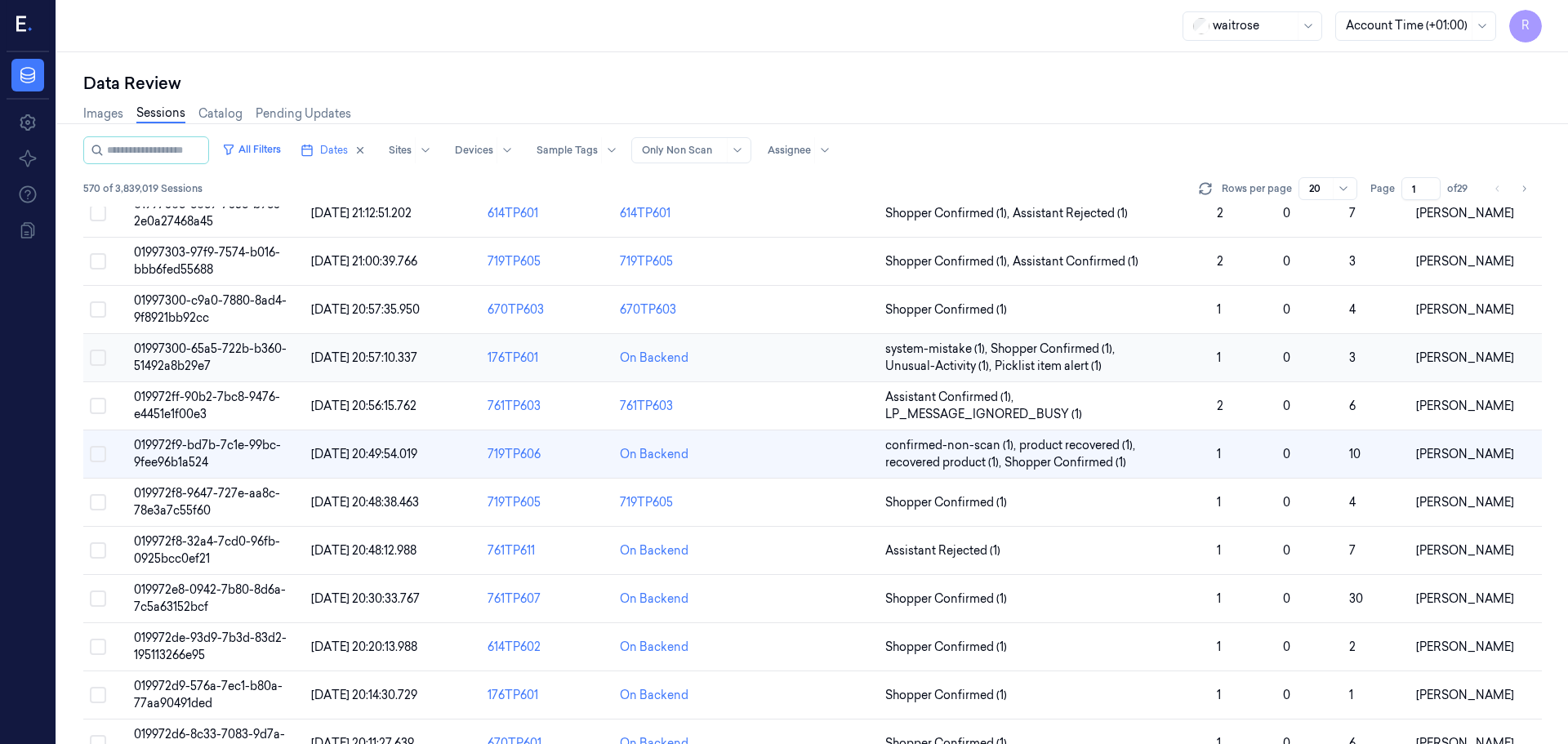
scroll to position [475, 0]
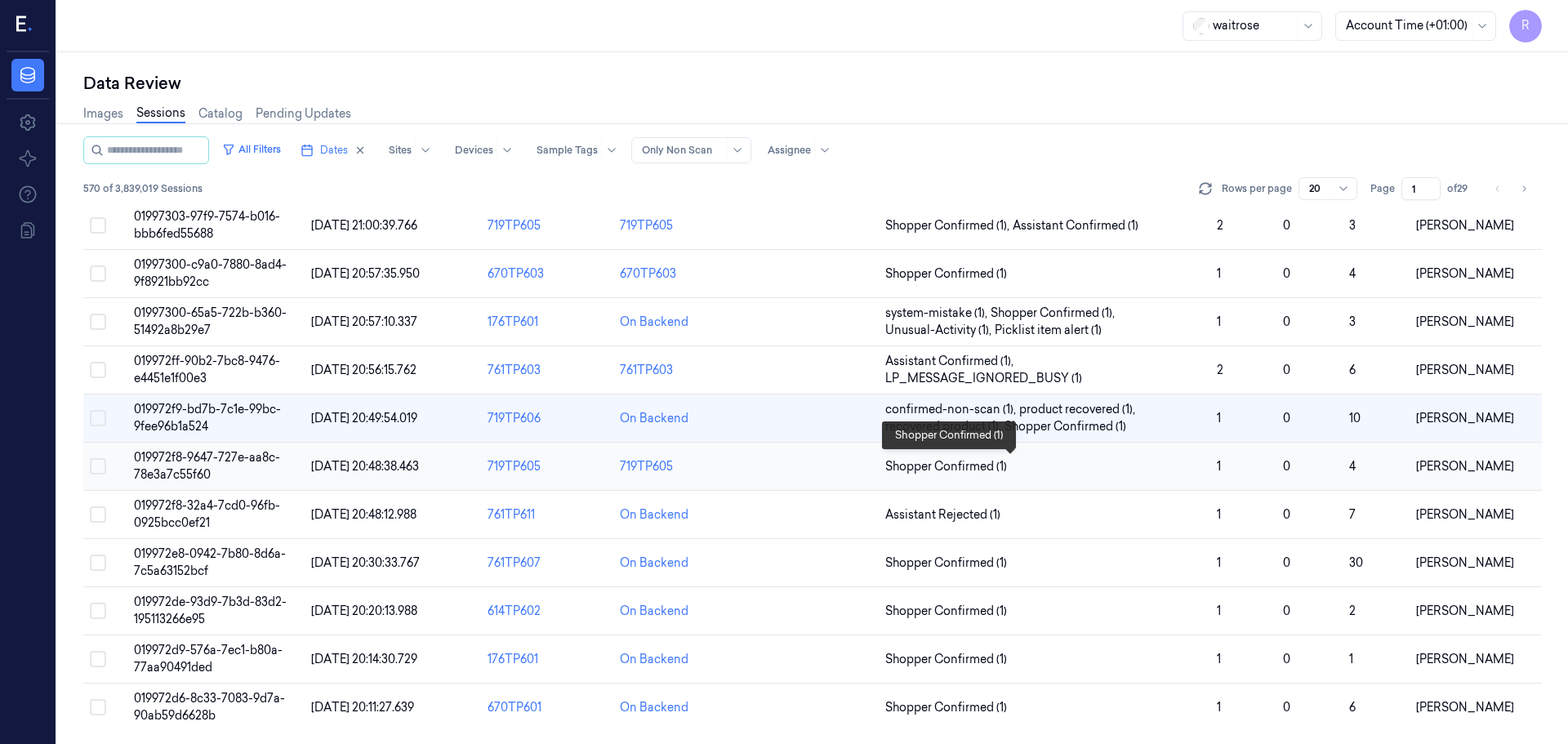
click at [1093, 463] on span "Shopper Confirmed (1)" at bounding box center [1044, 467] width 318 height 17
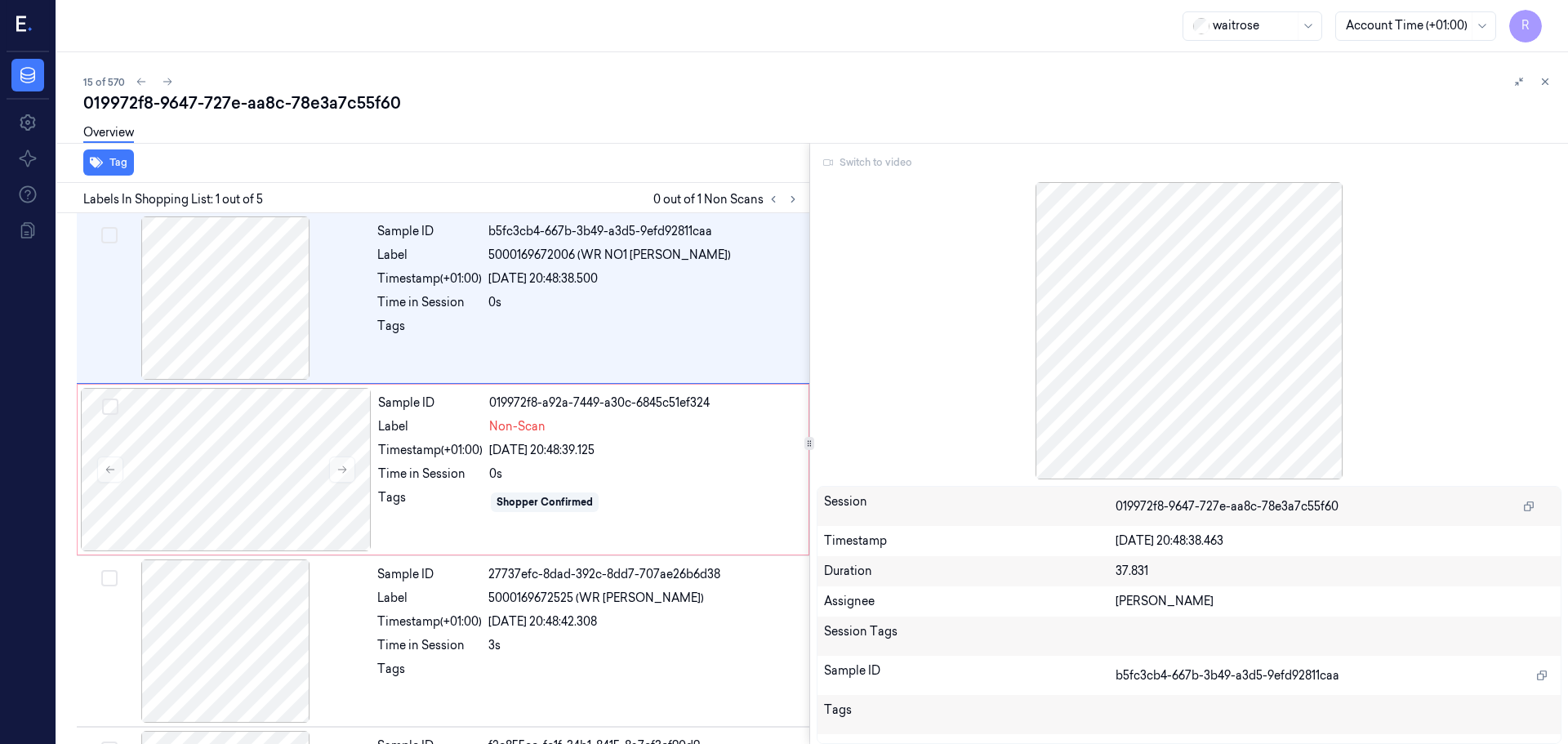
drag, startPoint x: 1551, startPoint y: 77, endPoint x: 1539, endPoint y: 88, distance: 16.3
click at [1550, 78] on button at bounding box center [1545, 82] width 20 height 20
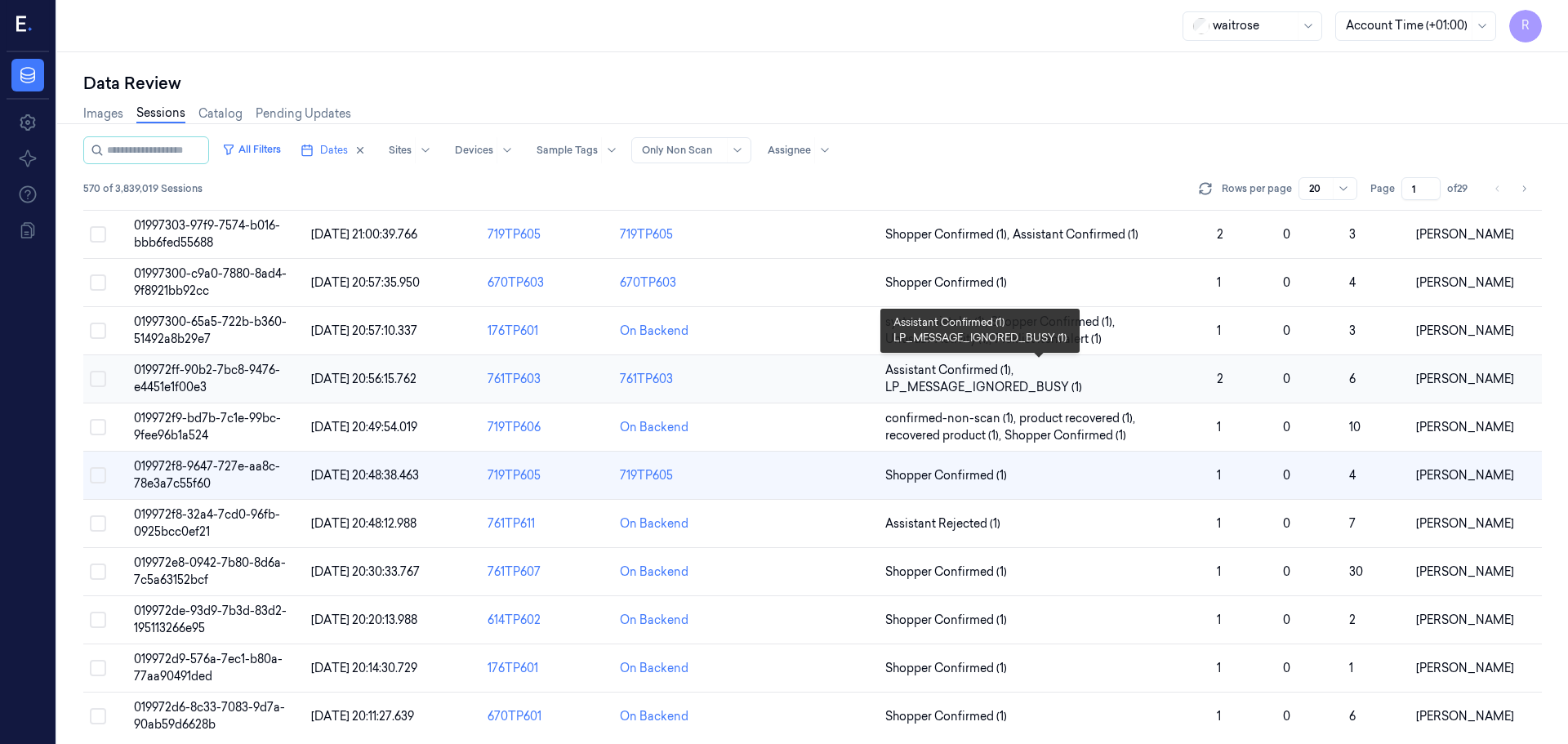
scroll to position [475, 0]
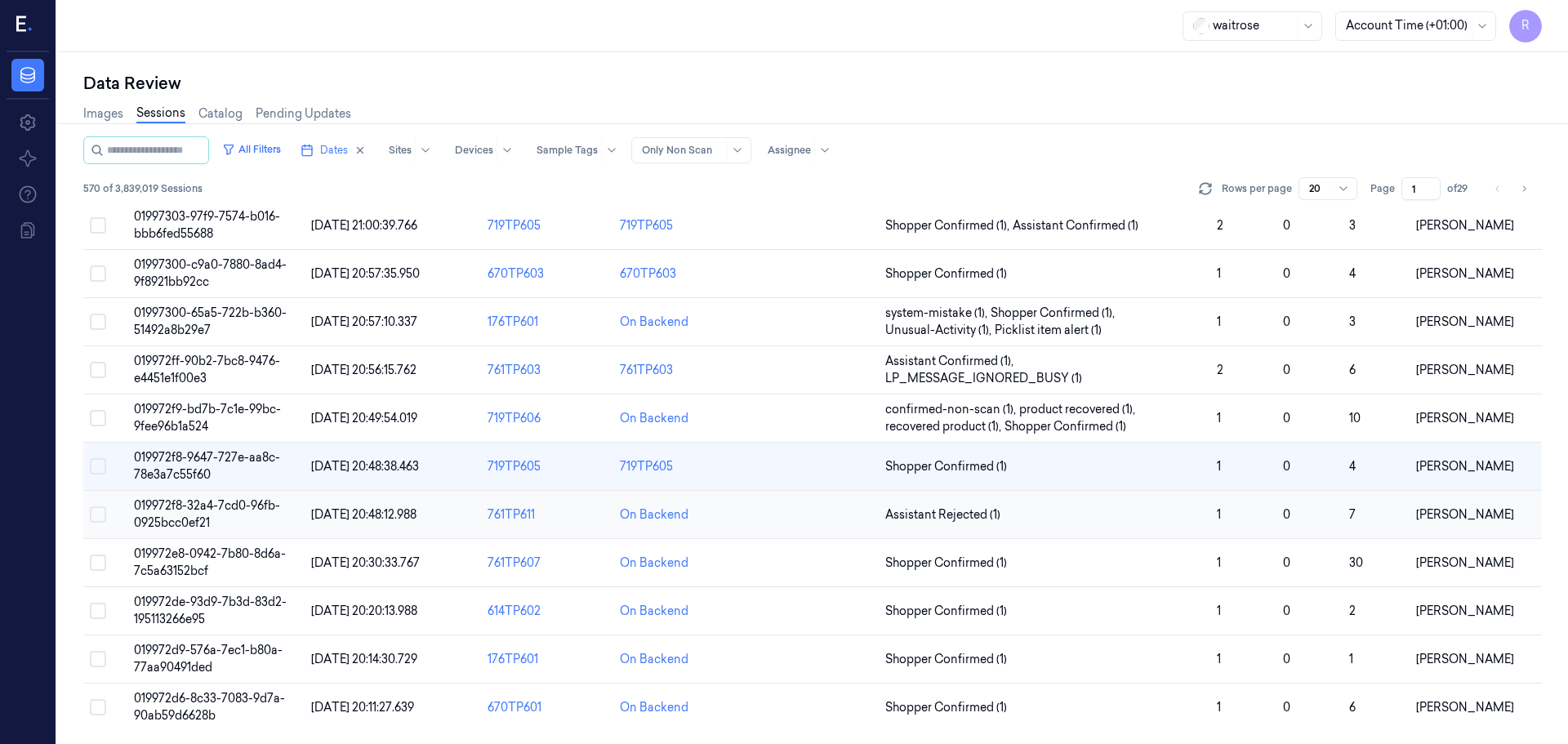
click at [733, 522] on div "On Backend" at bounding box center [679, 515] width 119 height 17
click at [699, 517] on div "On Backend" at bounding box center [679, 515] width 119 height 17
click at [754, 516] on td at bounding box center [812, 515] width 132 height 48
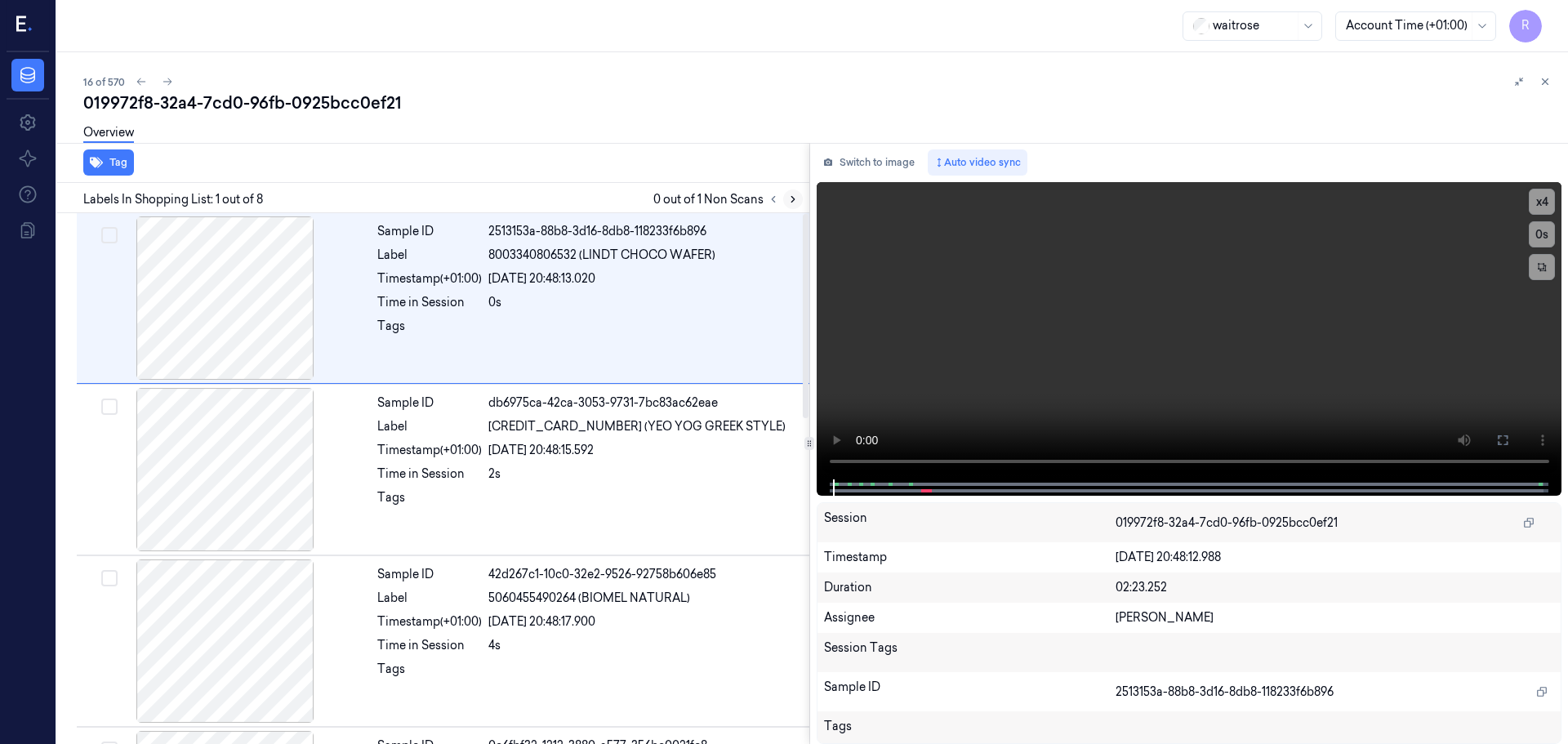
click at [790, 198] on icon at bounding box center [793, 199] width 11 height 11
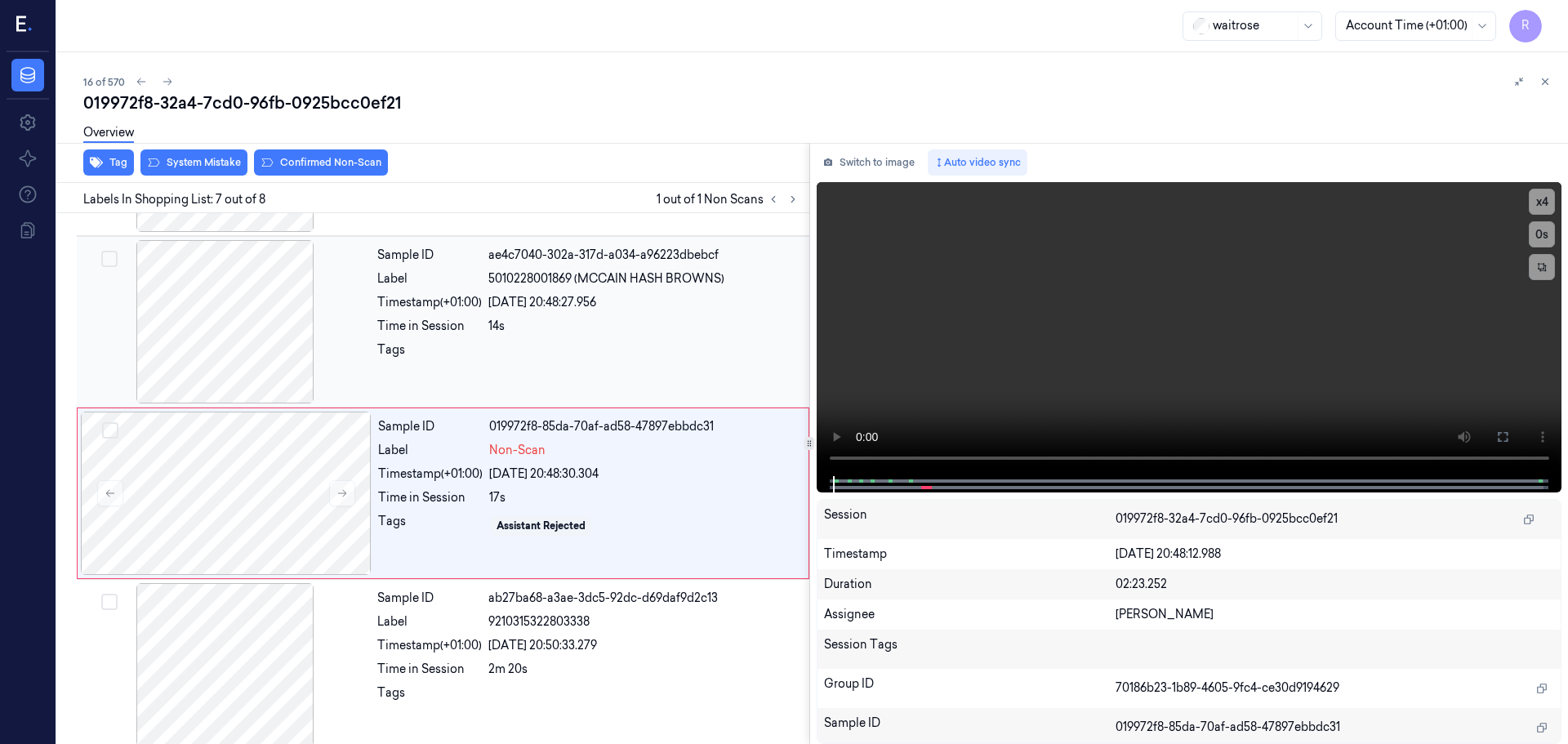
scroll to position [846, 0]
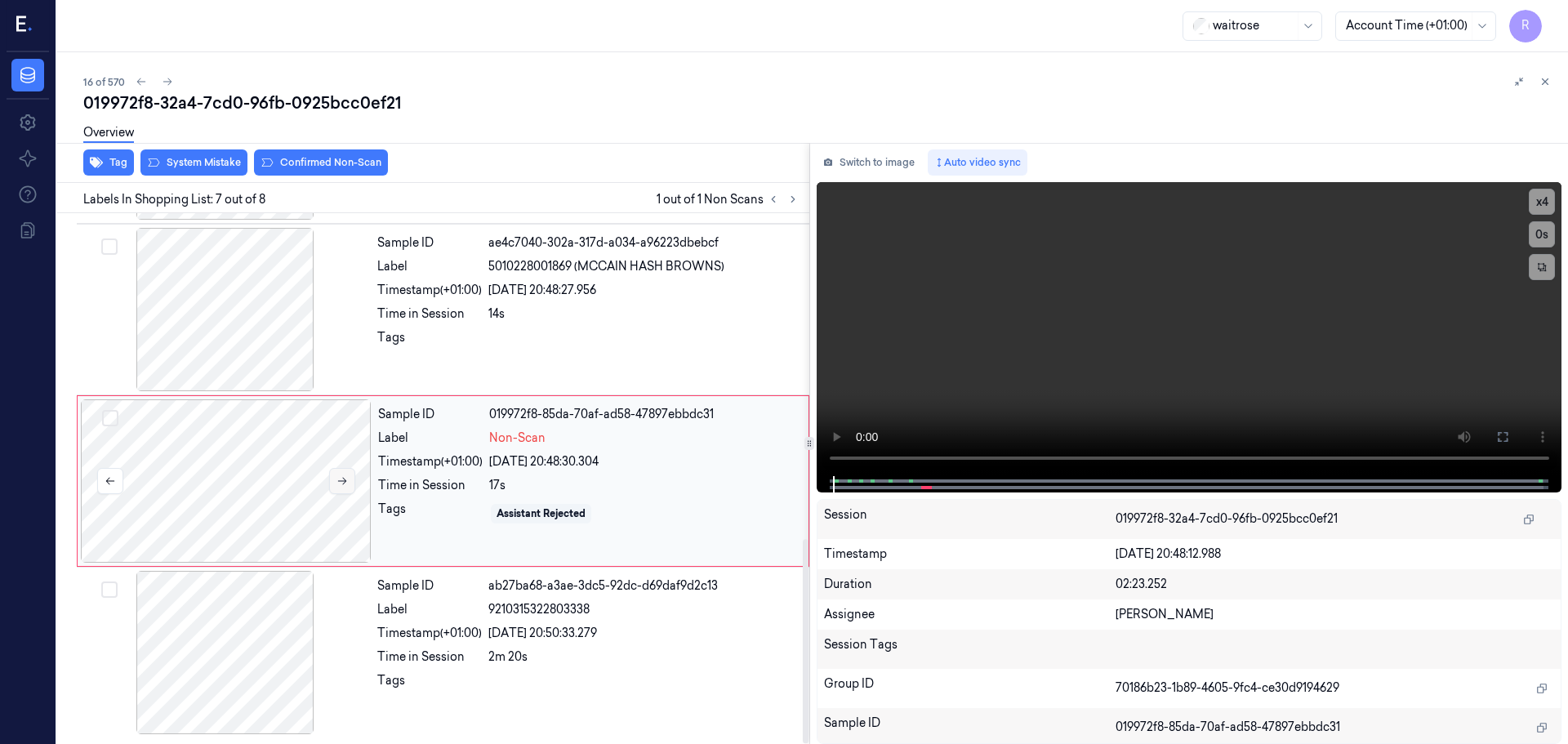
drag, startPoint x: 358, startPoint y: 468, endPoint x: 352, endPoint y: 474, distance: 8.5
click at [357, 468] on div at bounding box center [226, 481] width 291 height 163
click at [352, 475] on button at bounding box center [342, 481] width 26 height 26
click at [351, 475] on button at bounding box center [342, 481] width 26 height 26
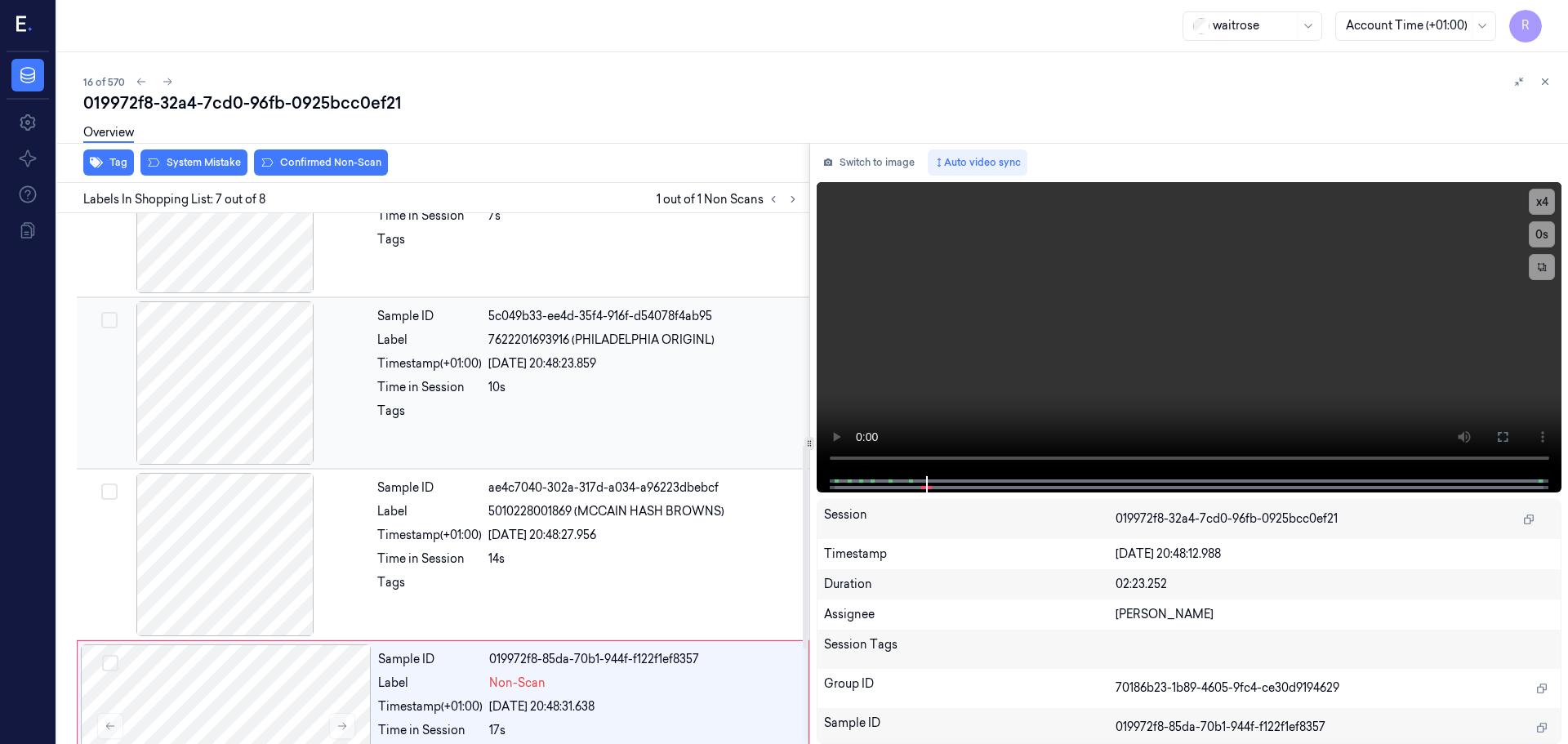
click at [280, 415] on div at bounding box center [225, 383] width 291 height 163
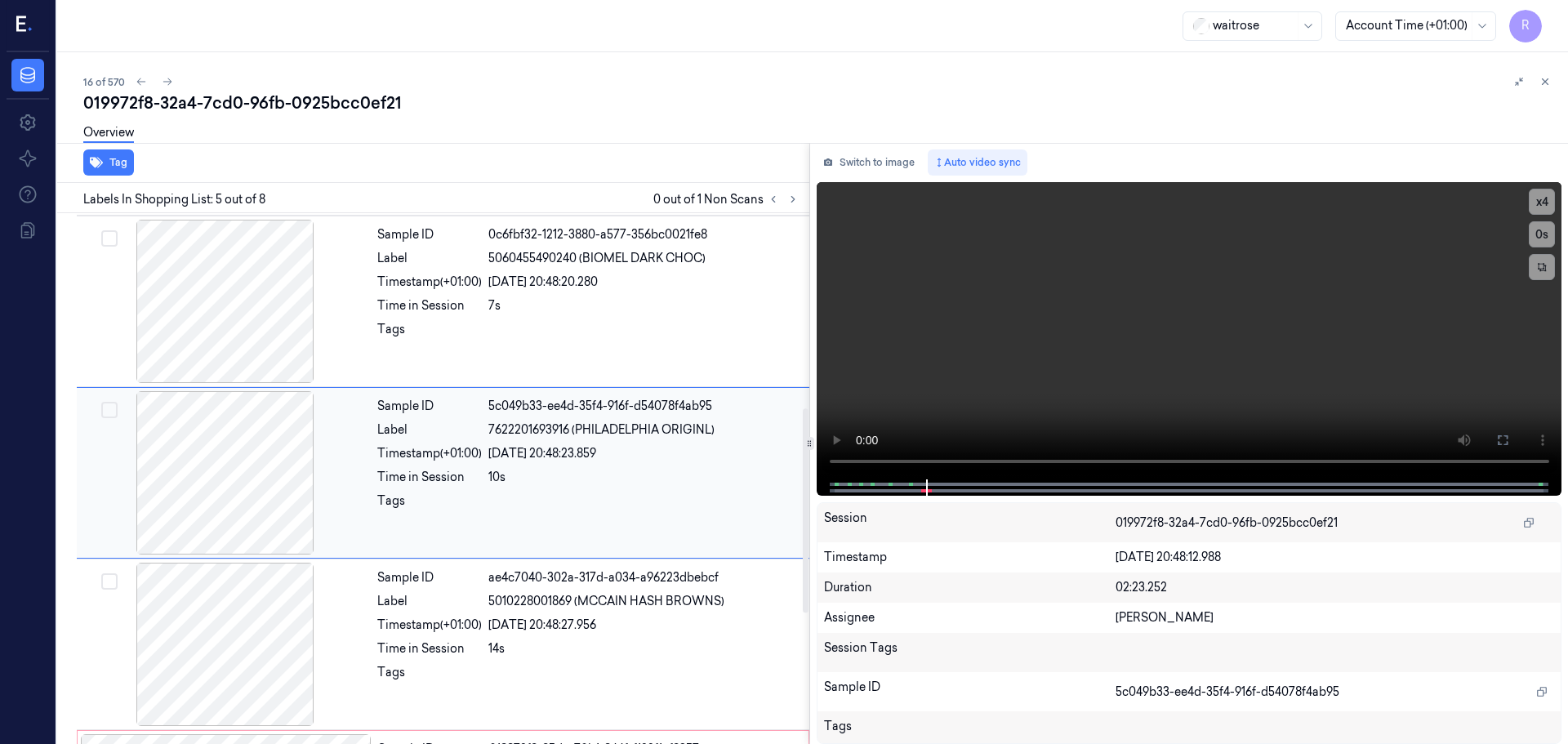
scroll to position [505, 0]
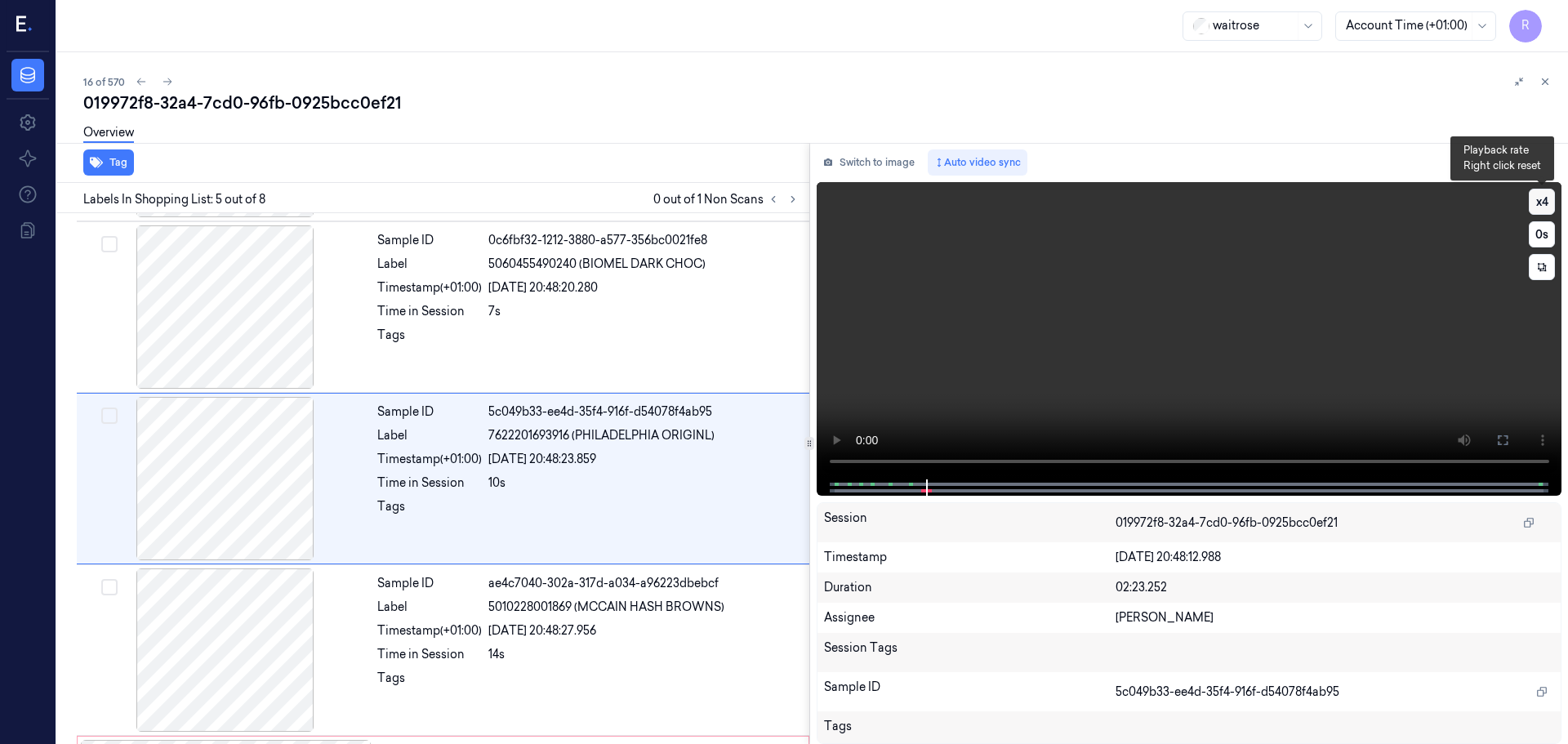
click at [1535, 197] on button "x 4" at bounding box center [1541, 202] width 26 height 26
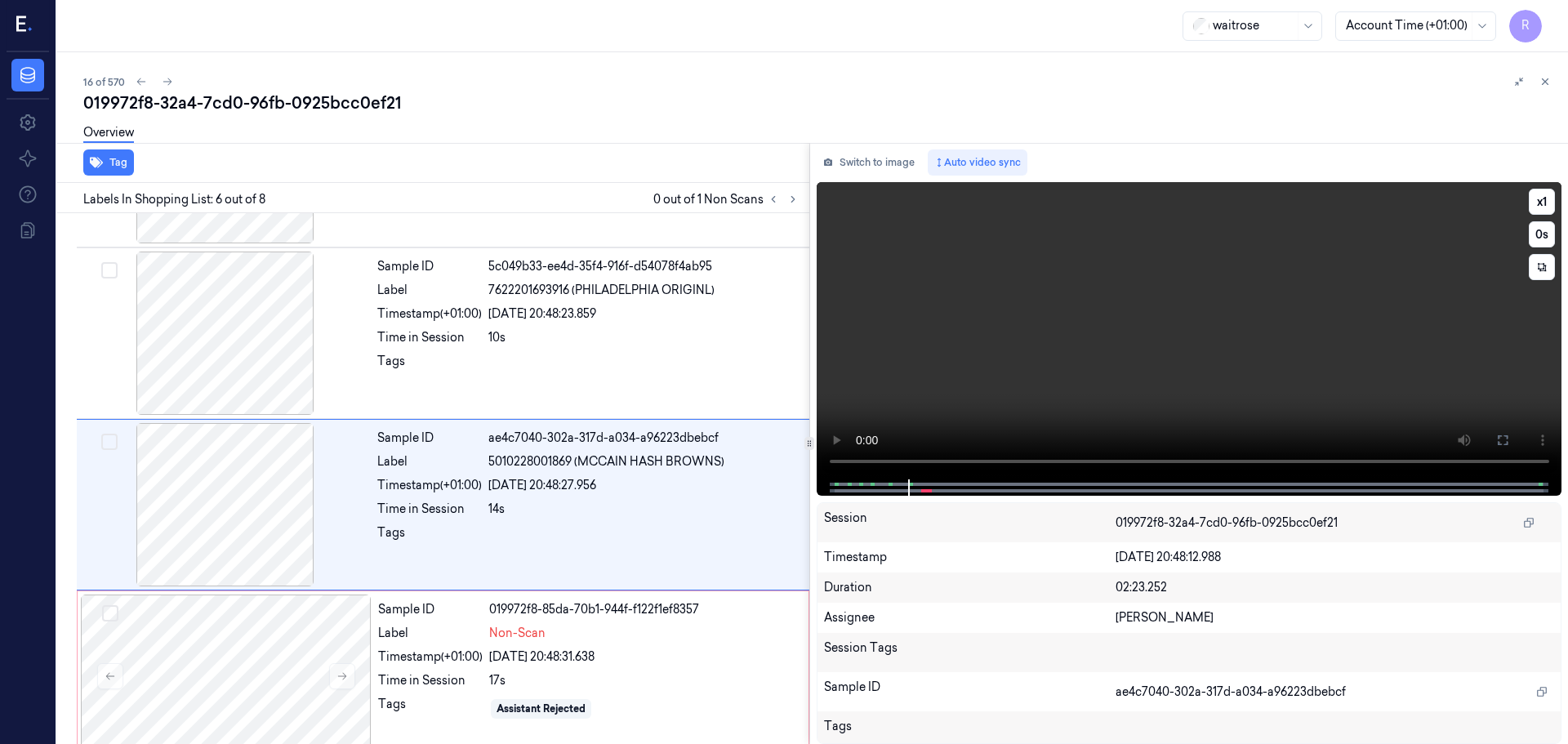
scroll to position [677, 0]
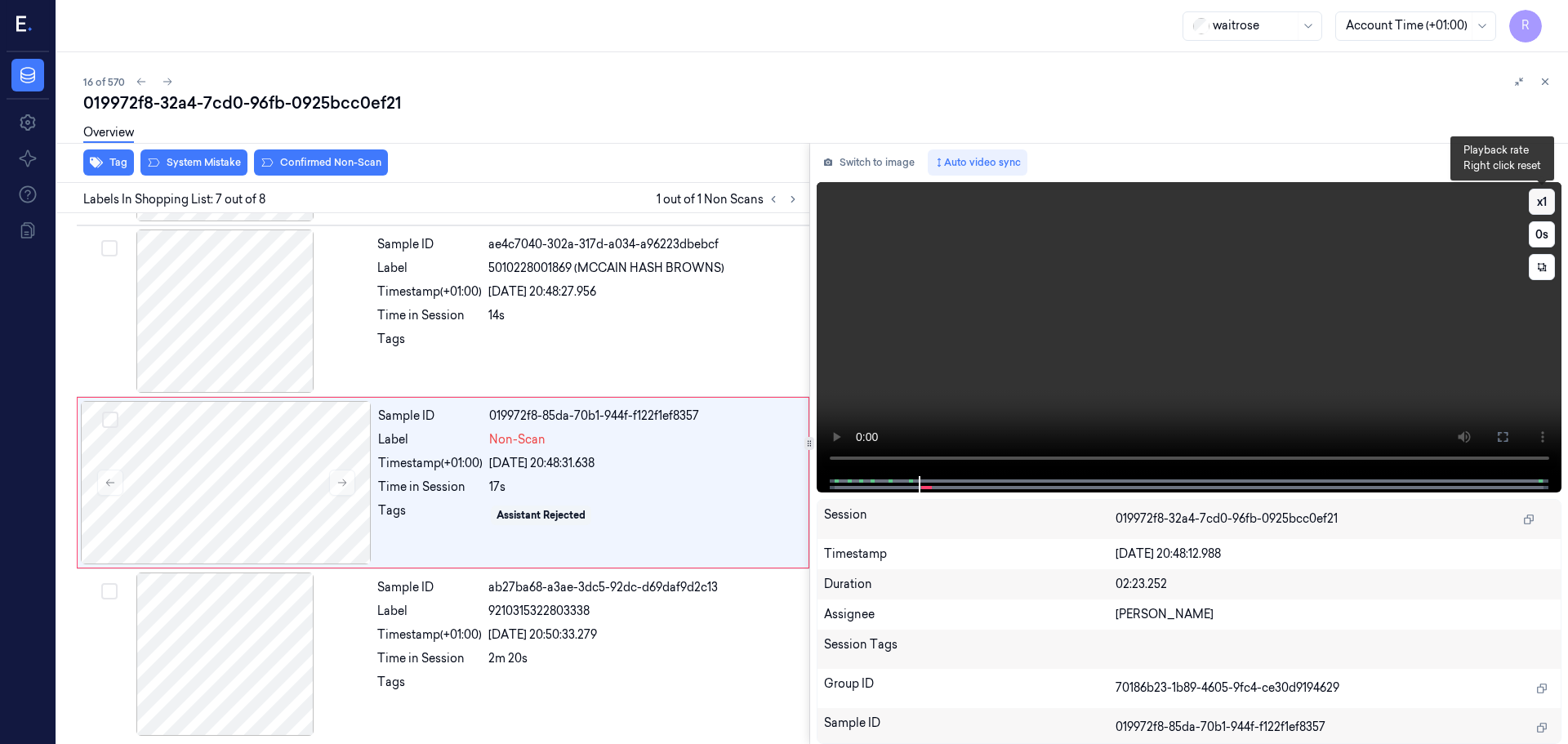
click at [1541, 206] on button "x 1" at bounding box center [1541, 202] width 26 height 26
click at [1541, 206] on button "x 2" at bounding box center [1541, 202] width 26 height 26
click at [1541, 212] on button "x 4" at bounding box center [1541, 202] width 26 height 26
click at [896, 456] on video at bounding box center [1189, 329] width 745 height 294
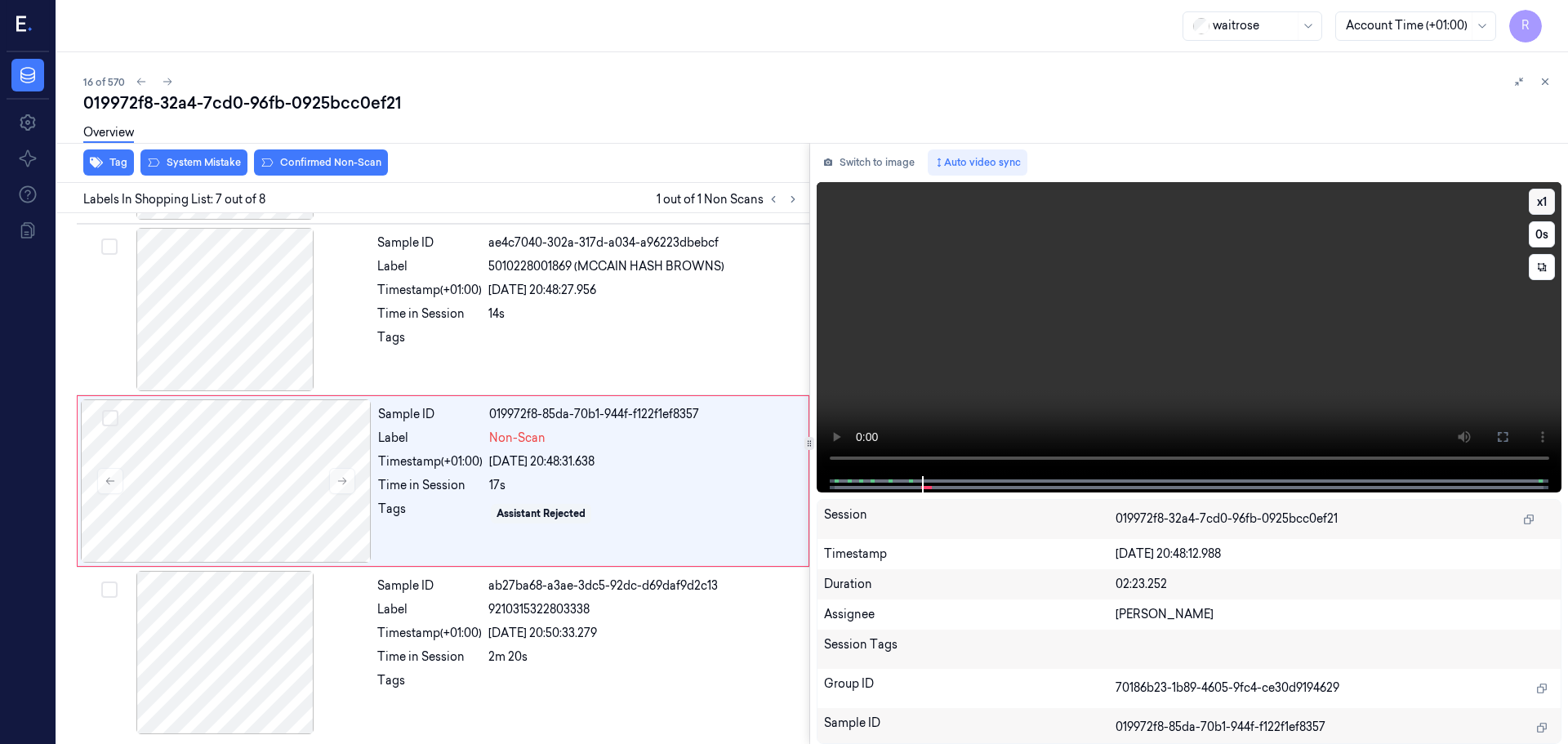
click at [1548, 207] on button "x 1" at bounding box center [1541, 202] width 26 height 26
click at [1548, 207] on button "x 2" at bounding box center [1541, 202] width 26 height 26
click at [1547, 207] on button "x 4" at bounding box center [1541, 202] width 26 height 26
click at [1549, 193] on button "x 1" at bounding box center [1541, 202] width 26 height 26
click at [1549, 193] on button "x 2" at bounding box center [1541, 202] width 26 height 26
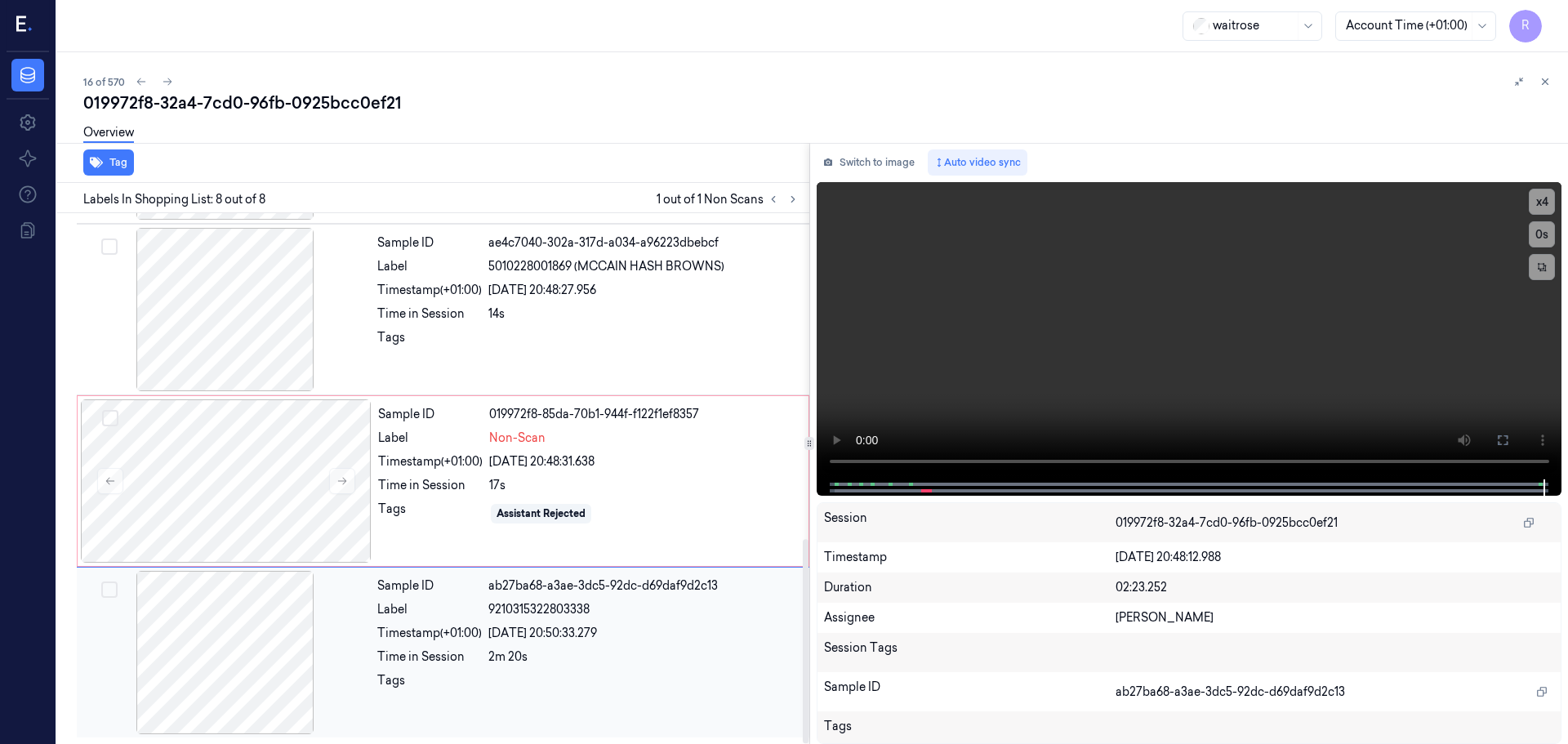
click at [189, 619] on div at bounding box center [225, 652] width 291 height 163
click at [211, 439] on div at bounding box center [226, 481] width 291 height 163
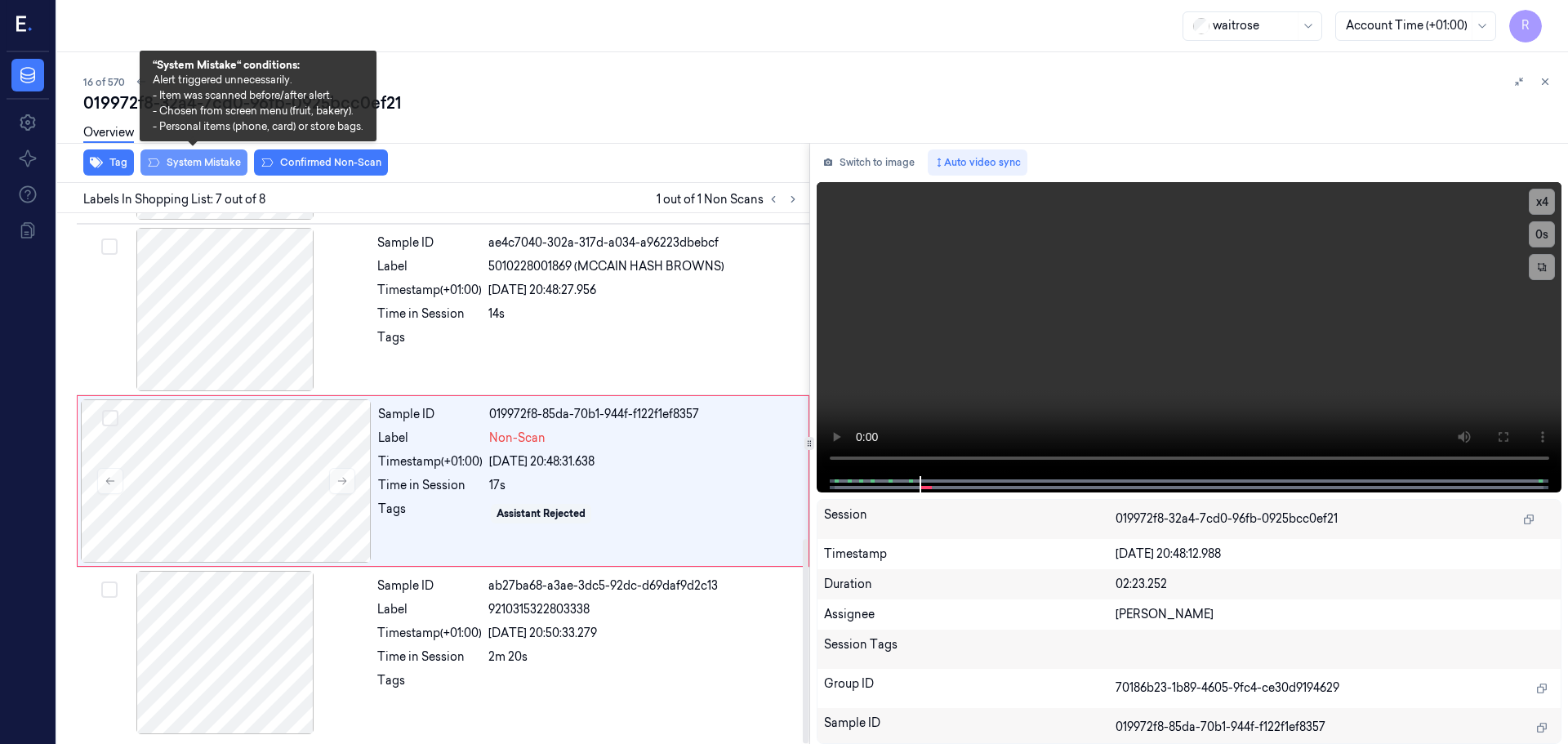
click at [201, 163] on button "System Mistake" at bounding box center [194, 162] width 107 height 26
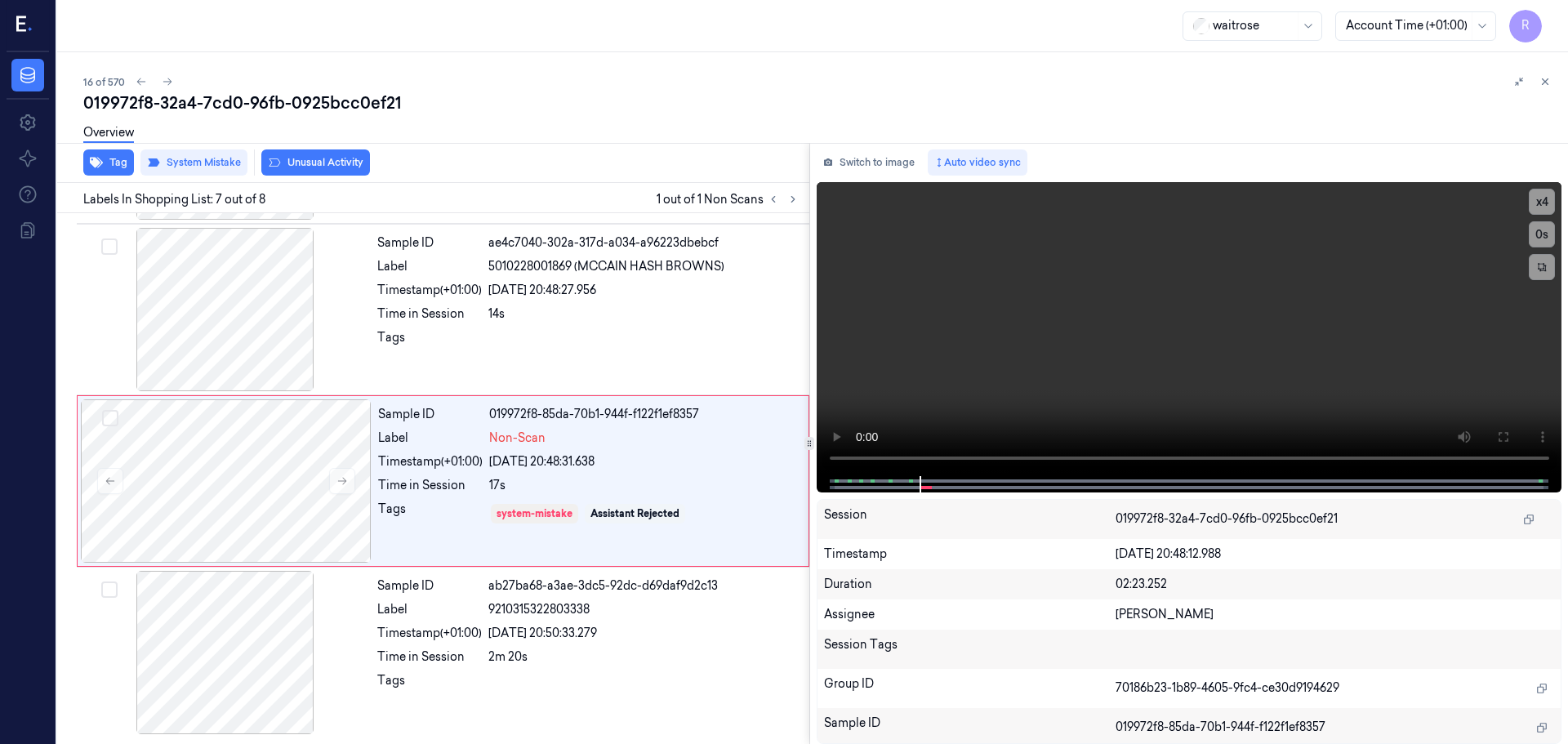
click at [315, 166] on button "Unusual Activity" at bounding box center [316, 162] width 109 height 26
click at [478, 577] on div "Sample ID ab27ba68-a3ae-3dc5-92dc-d69daf9d2c13 Label 9210315322803338 Timestamp…" at bounding box center [588, 652] width 435 height 163
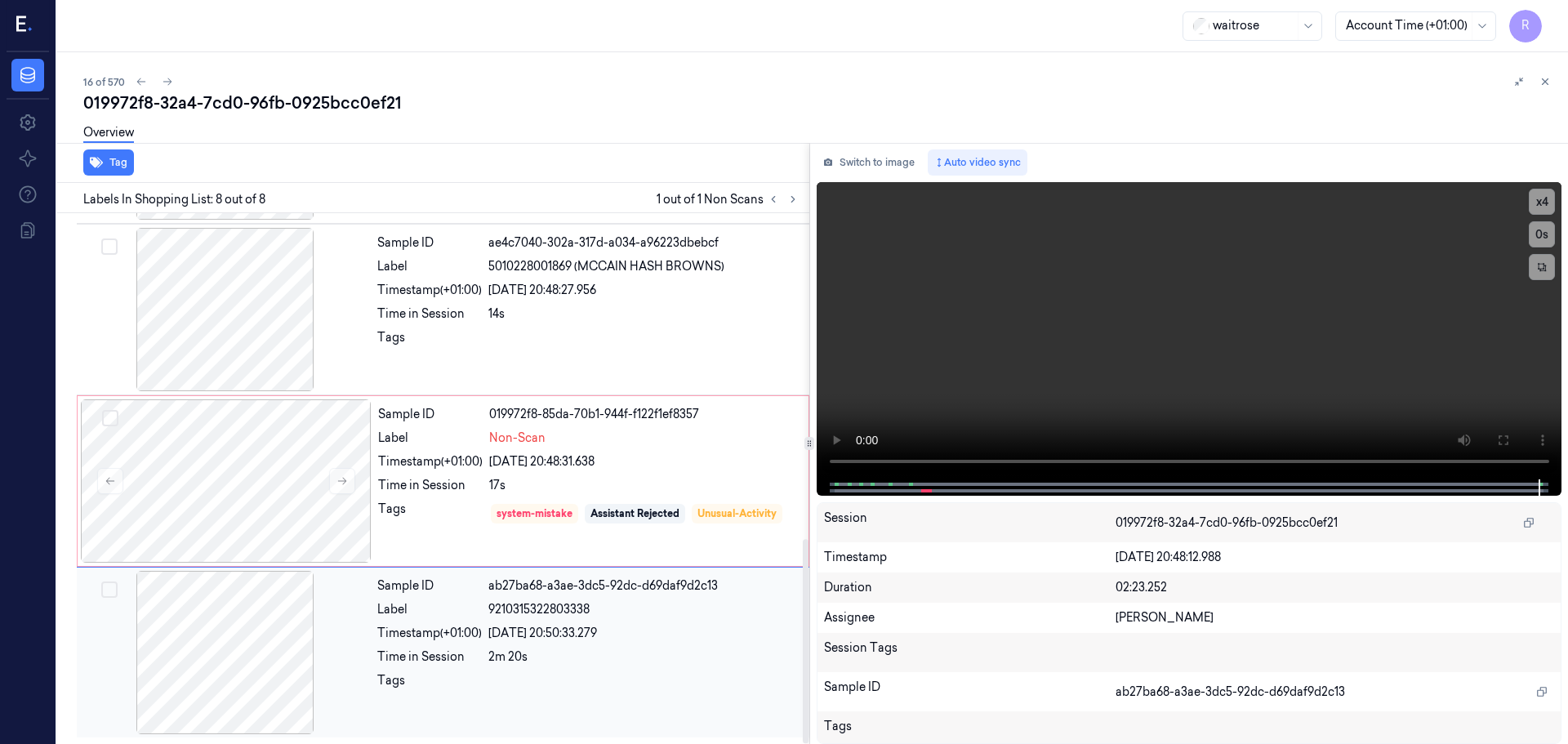
click at [463, 603] on div "Label" at bounding box center [430, 610] width 105 height 17
click at [447, 510] on div "Tags" at bounding box center [431, 514] width 105 height 26
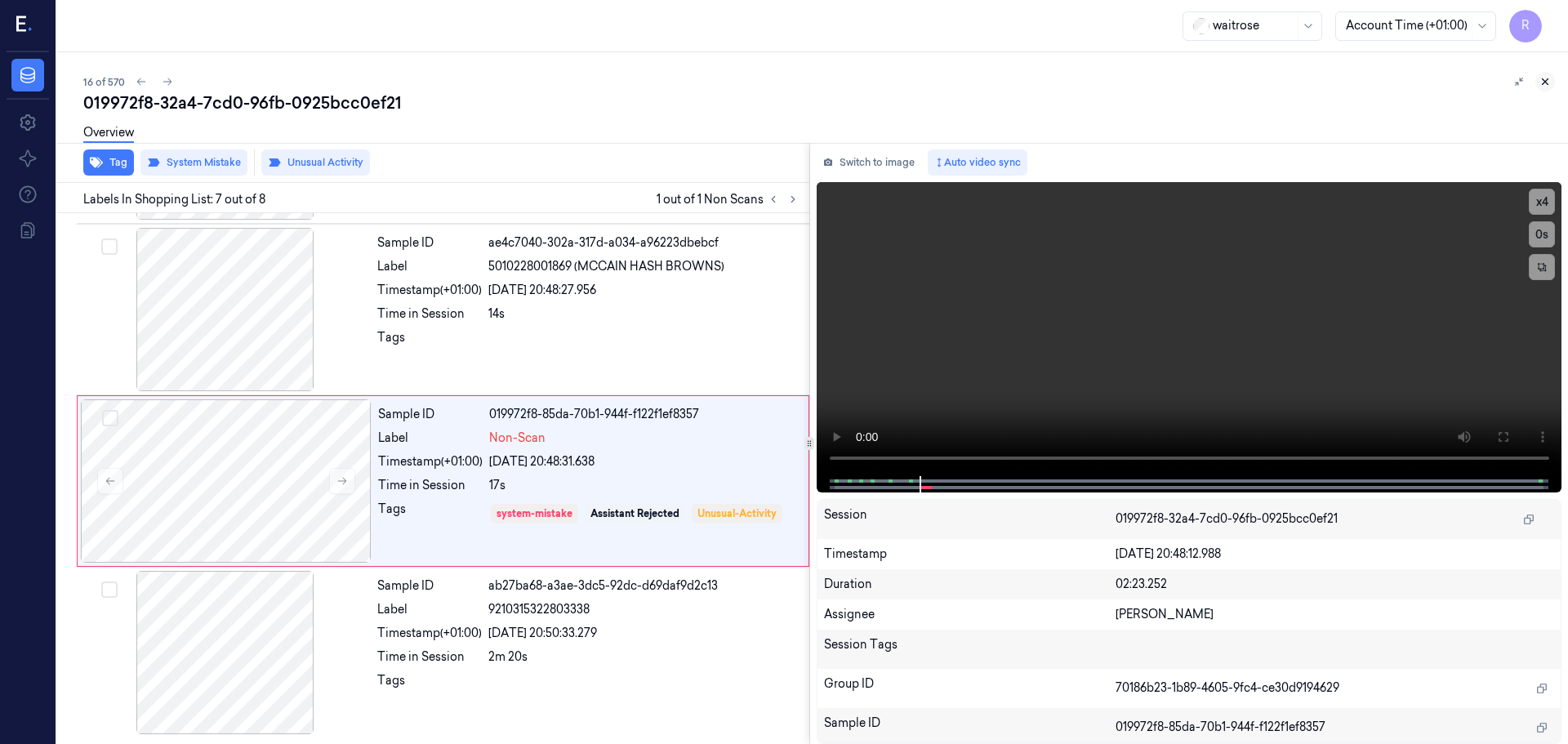
drag, startPoint x: 1541, startPoint y: 71, endPoint x: 1545, endPoint y: 89, distance: 18.4
click at [1545, 74] on div "16 of 570 019972f8-32a4-7cd0-96fb-0925bcc0ef21 Overview Tag System Mistake Unus…" at bounding box center [812, 398] width 1511 height 692
click at [1545, 83] on icon at bounding box center [1544, 82] width 11 height 11
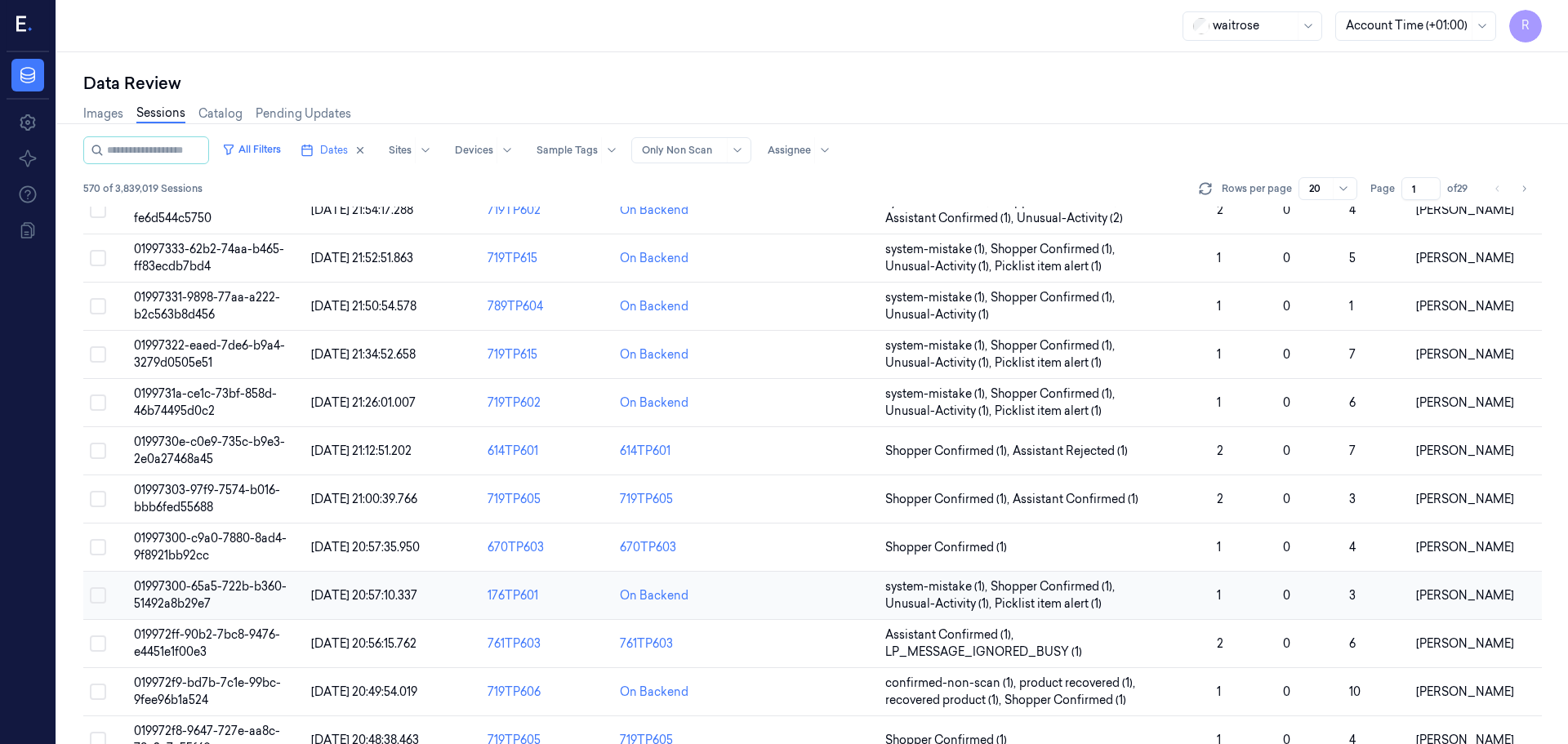
scroll to position [475, 0]
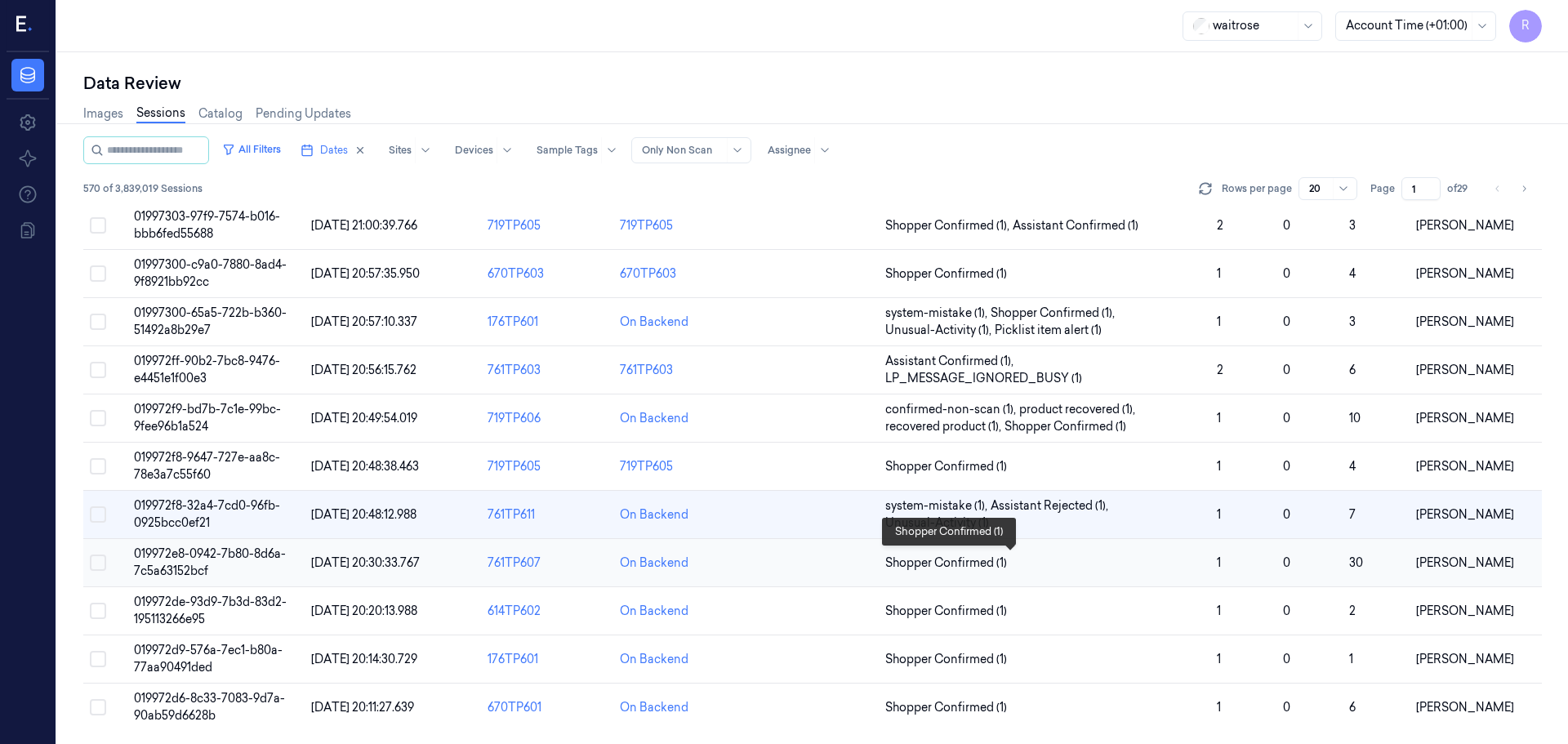
click at [1131, 566] on span "Shopper Confirmed (1)" at bounding box center [1044, 563] width 318 height 17
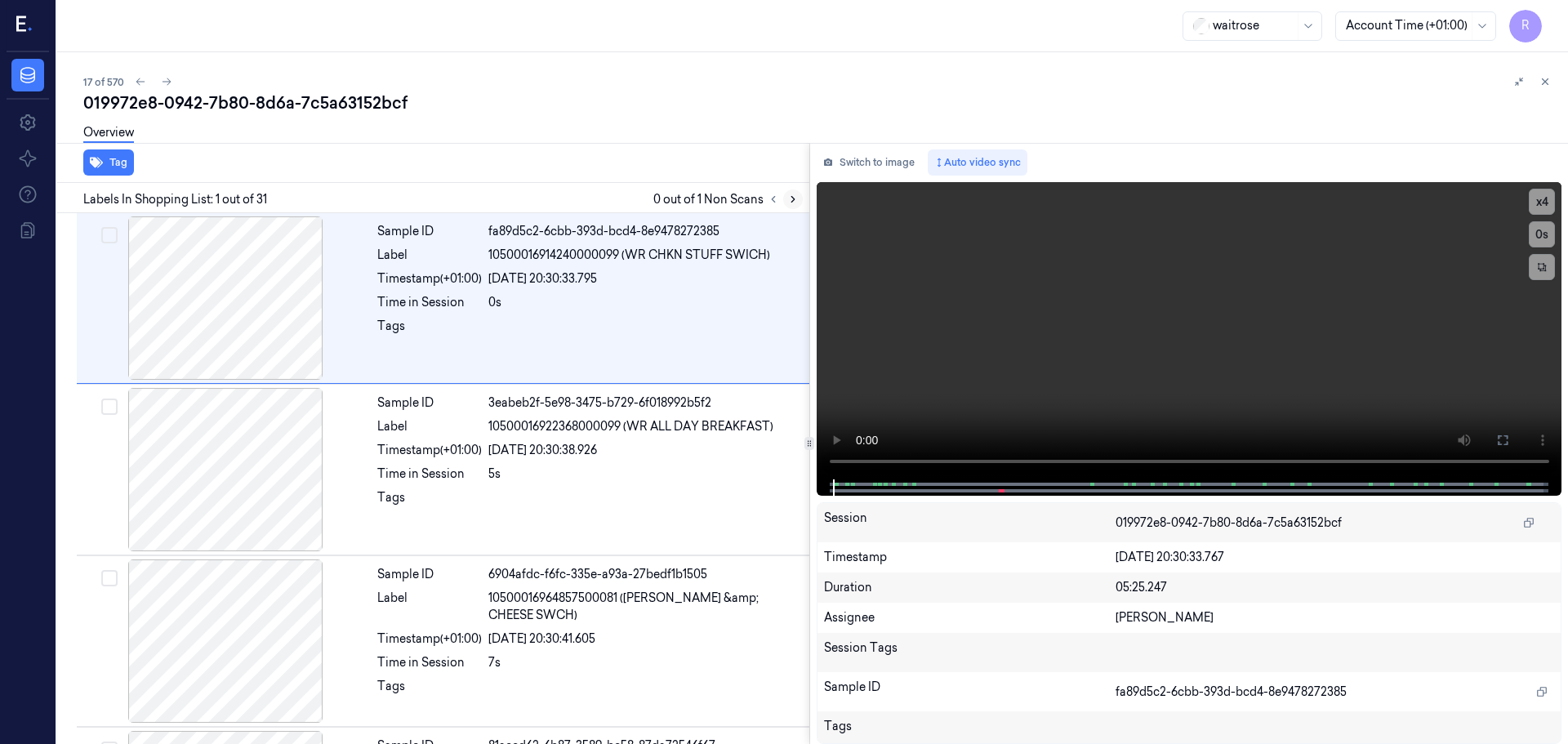
click at [791, 197] on icon at bounding box center [793, 199] width 3 height 6
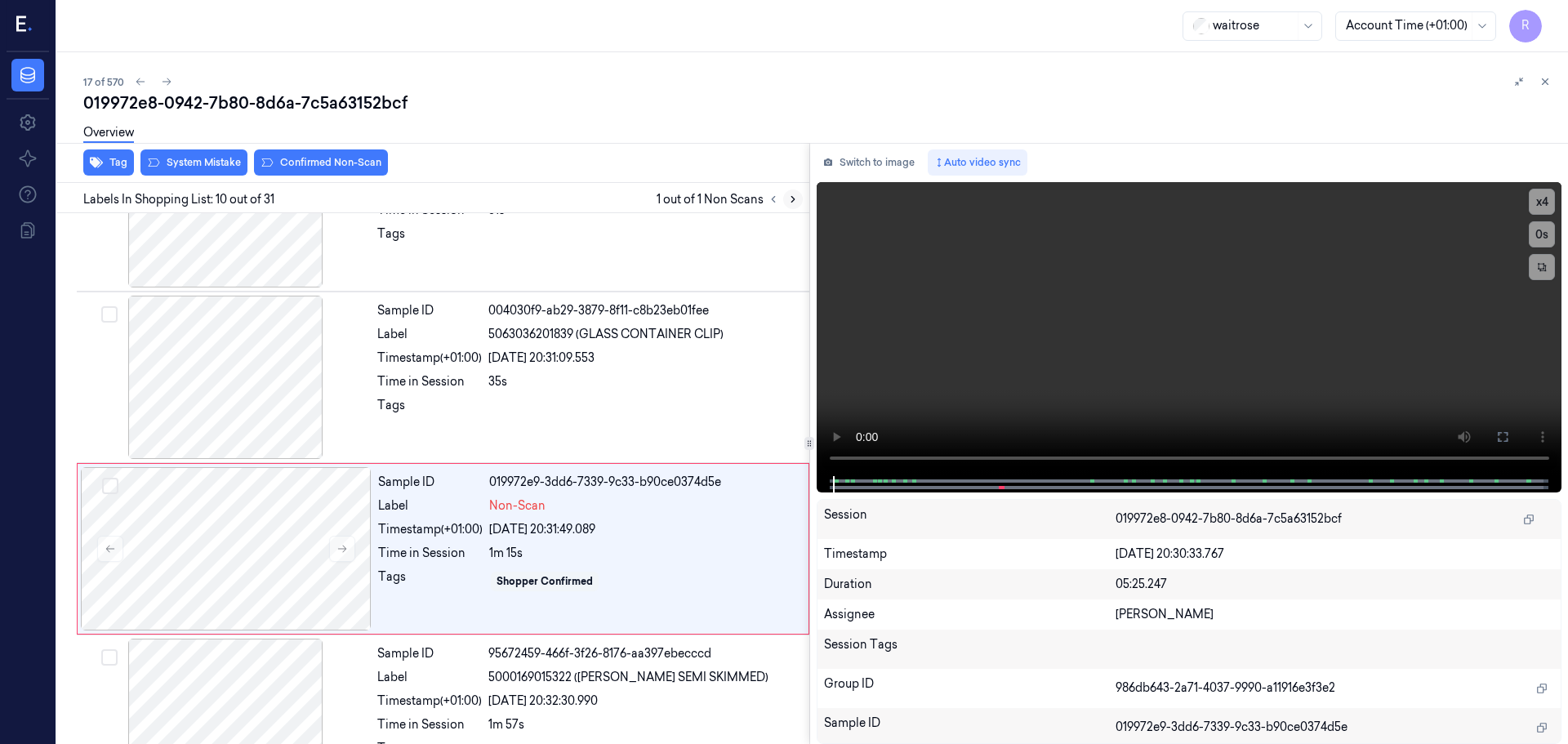
scroll to position [1364, 0]
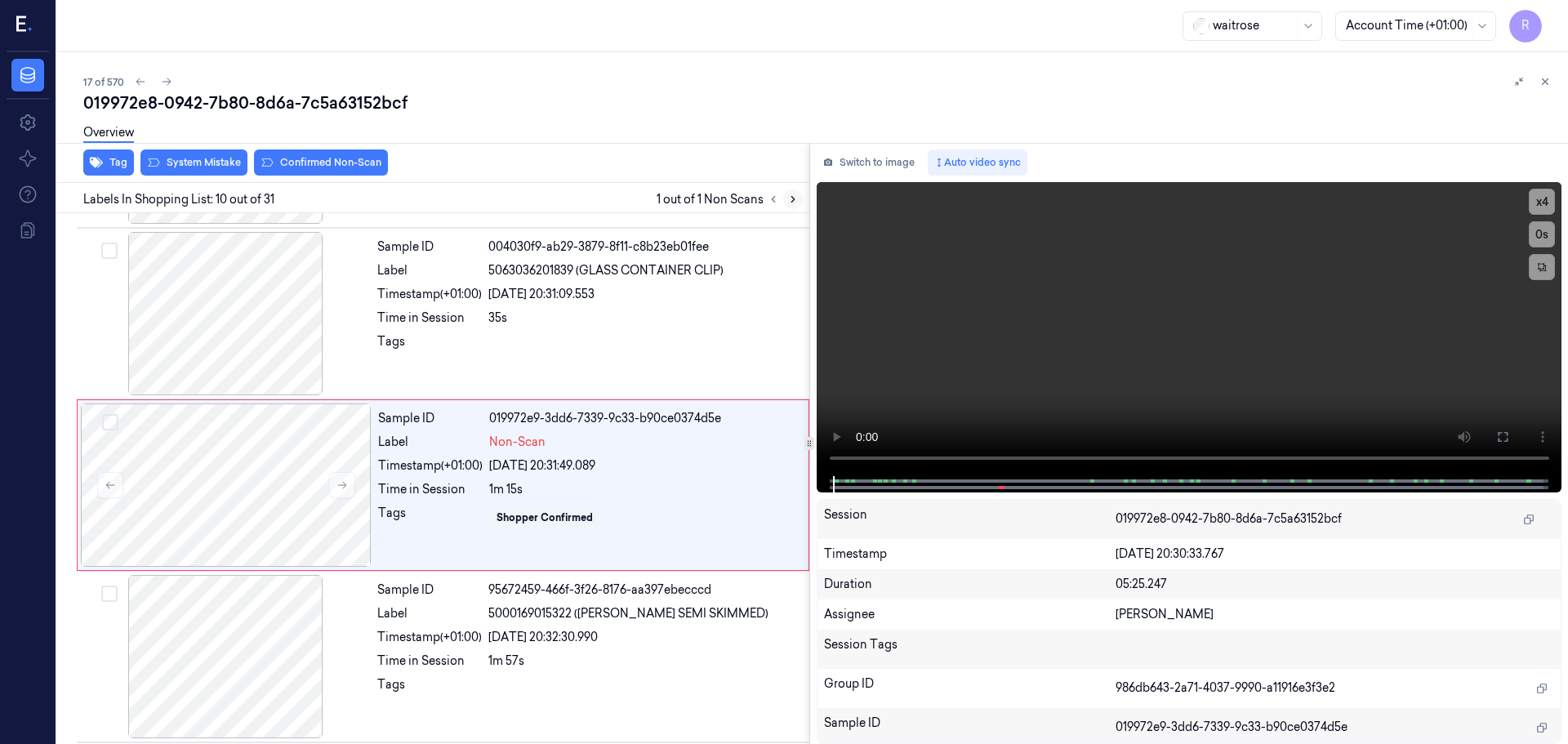
click at [791, 197] on icon at bounding box center [793, 199] width 11 height 11
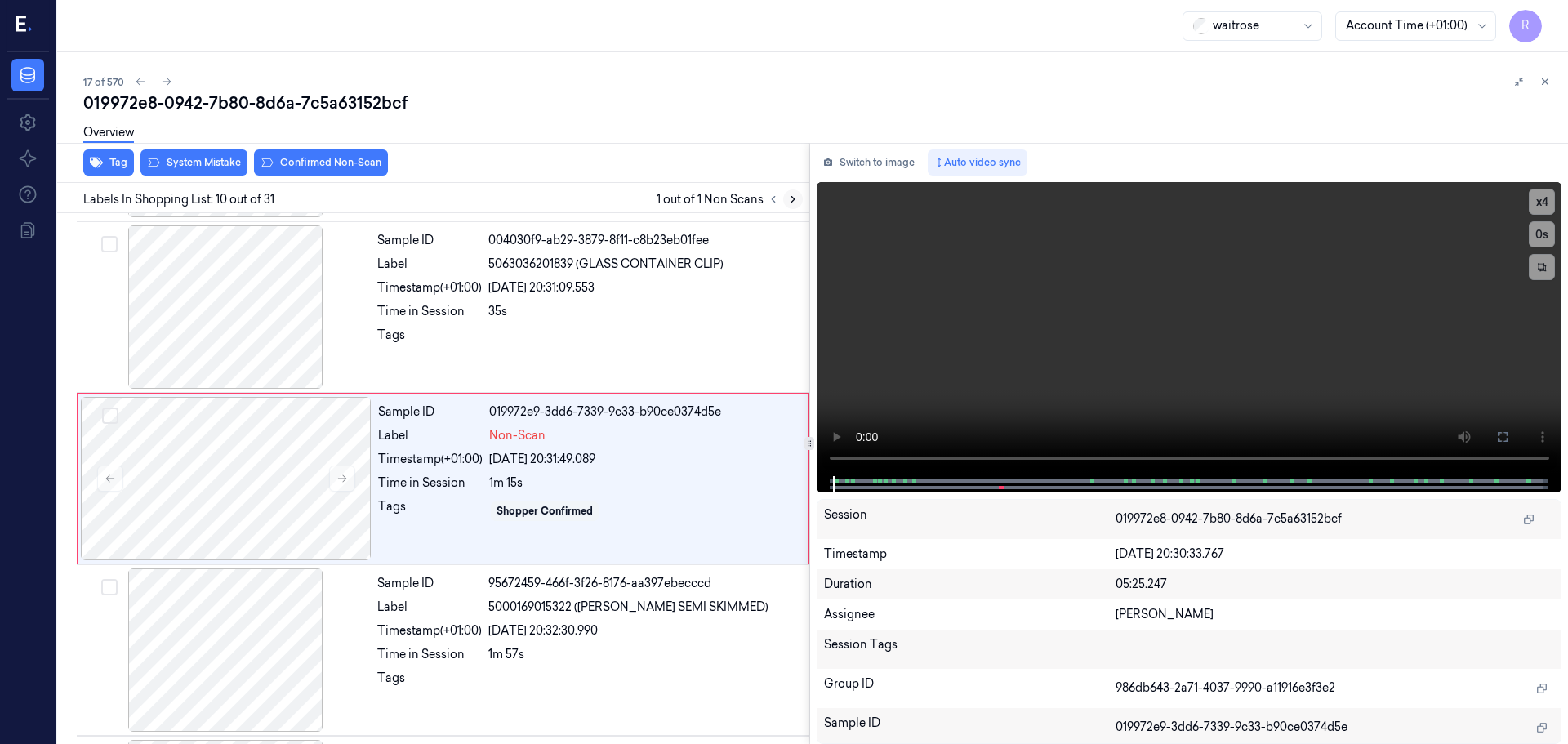
click at [791, 197] on icon at bounding box center [793, 199] width 11 height 11
click at [346, 479] on icon at bounding box center [341, 478] width 11 height 11
click at [346, 479] on icon at bounding box center [342, 479] width 9 height 8
click at [263, 308] on div at bounding box center [225, 307] width 291 height 163
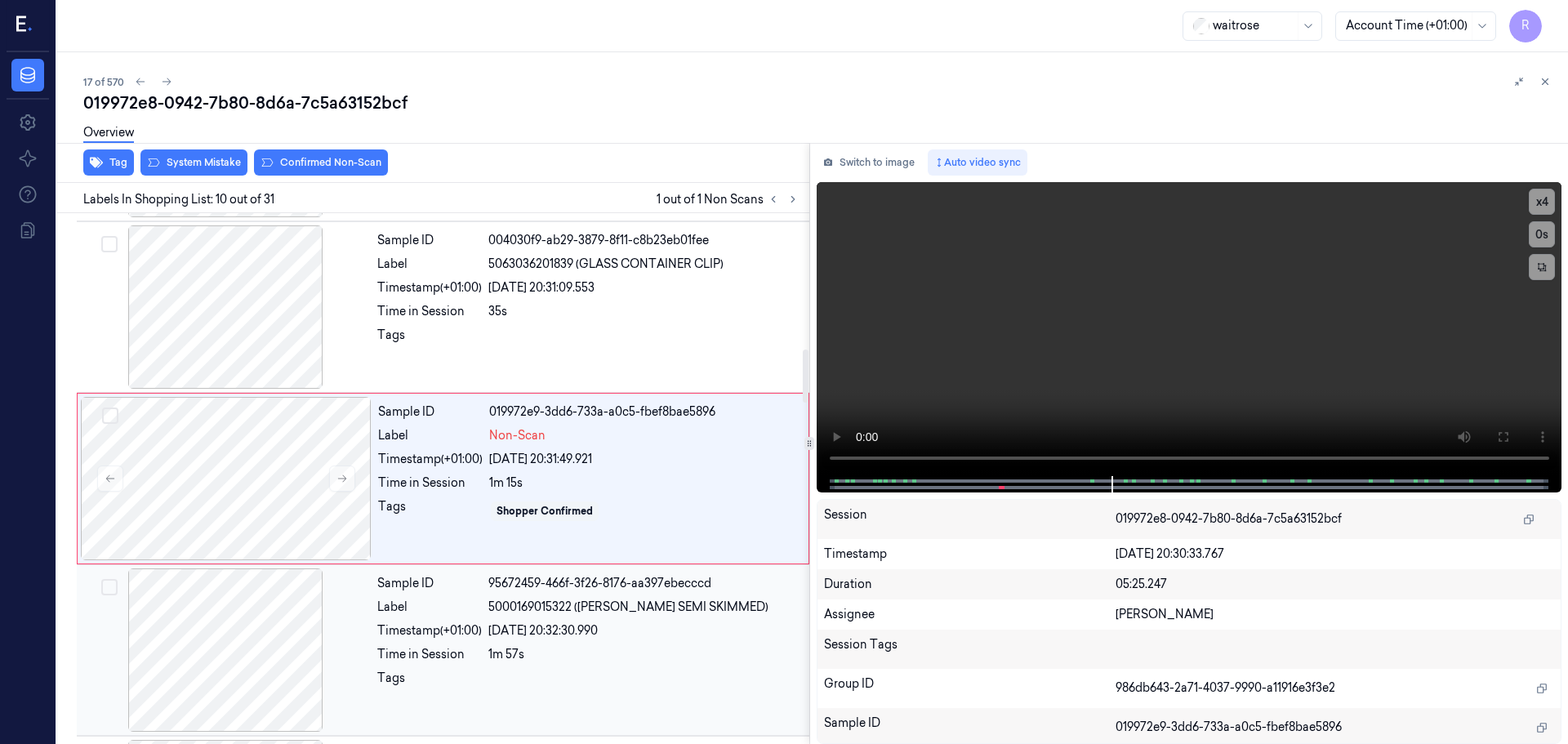
click at [409, 663] on div "Sample ID 95672459-466f-3f26-8176-aa397ebecccd Label 5000169015322 ([PERSON_NAM…" at bounding box center [588, 650] width 435 height 163
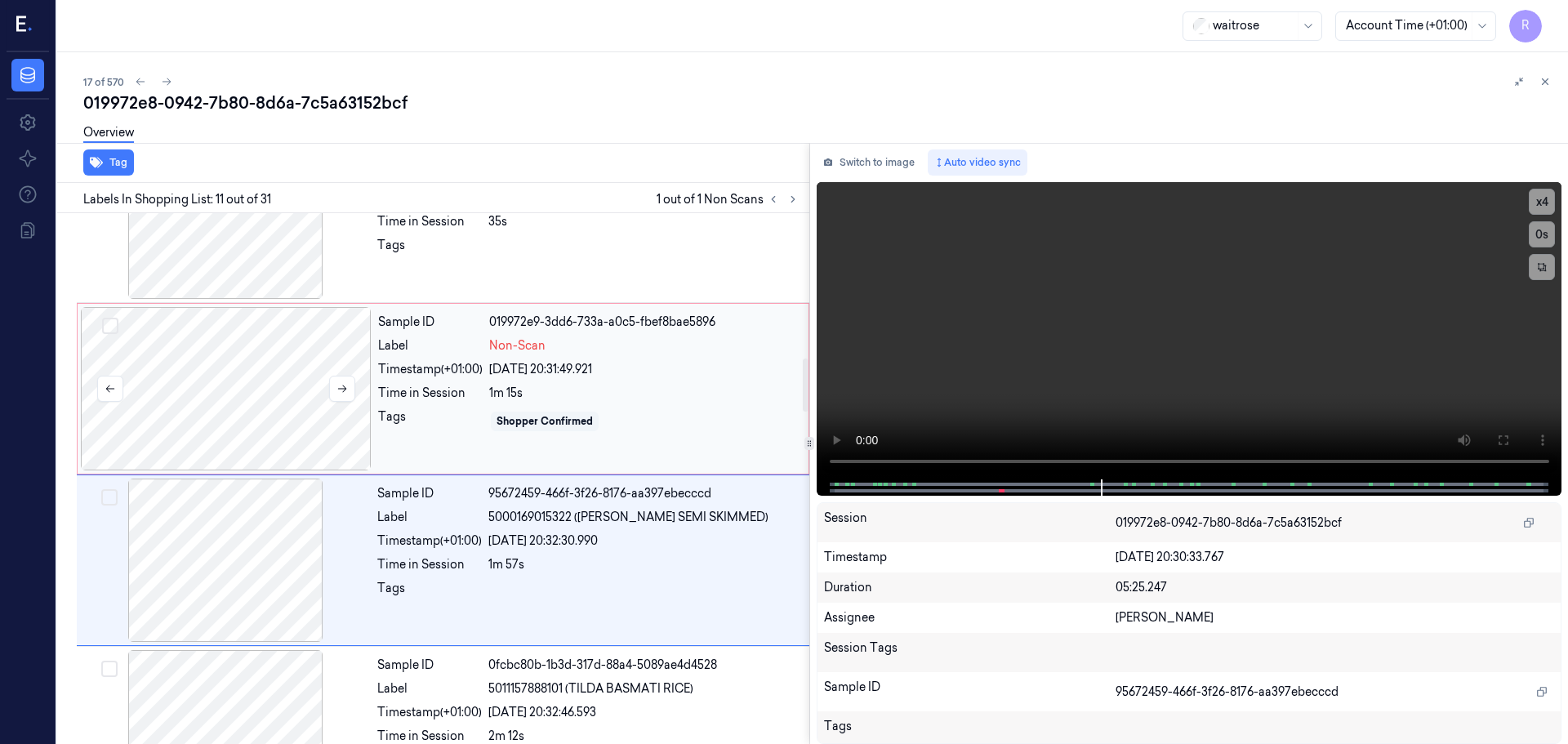
click at [222, 397] on div at bounding box center [226, 389] width 291 height 163
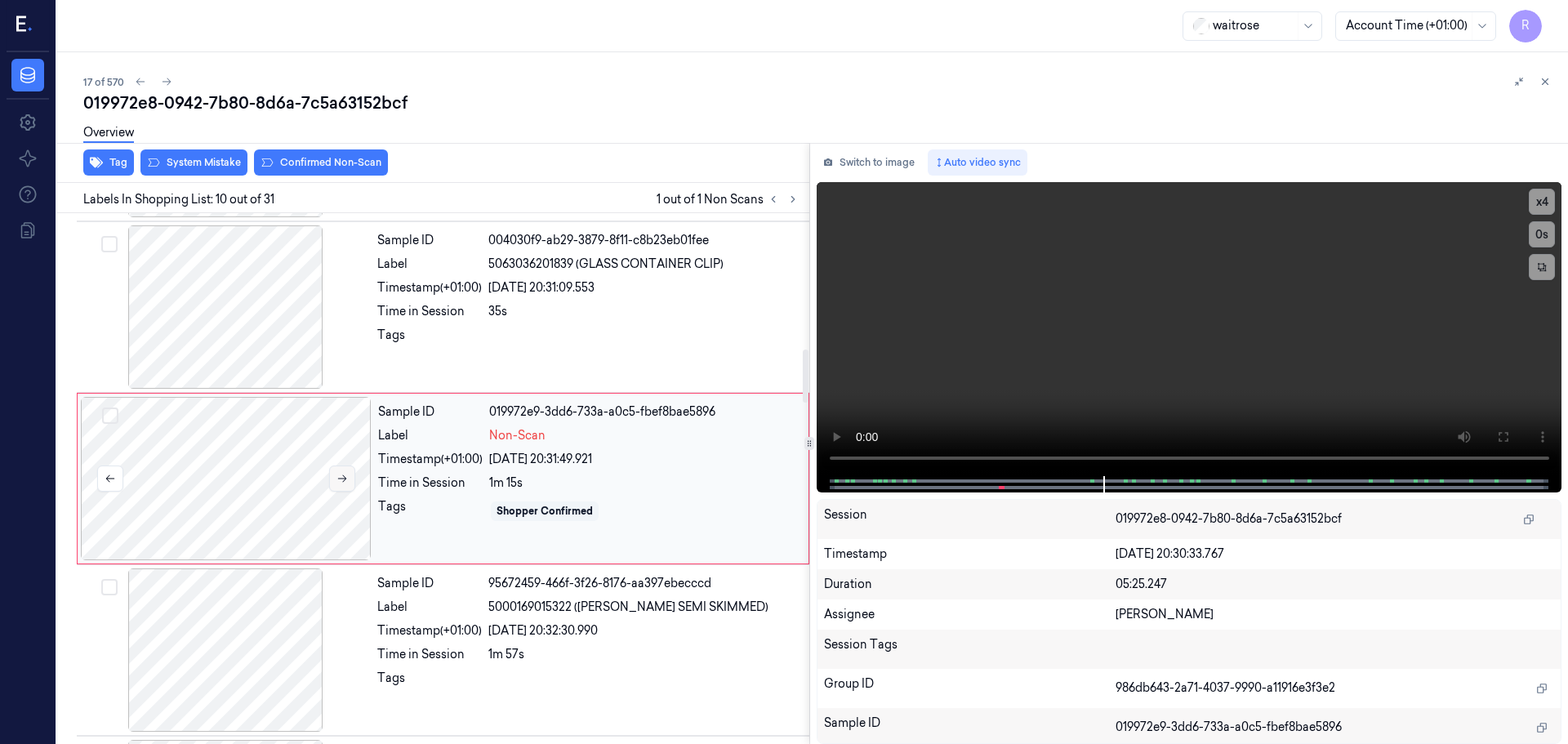
click at [339, 480] on icon at bounding box center [341, 478] width 11 height 11
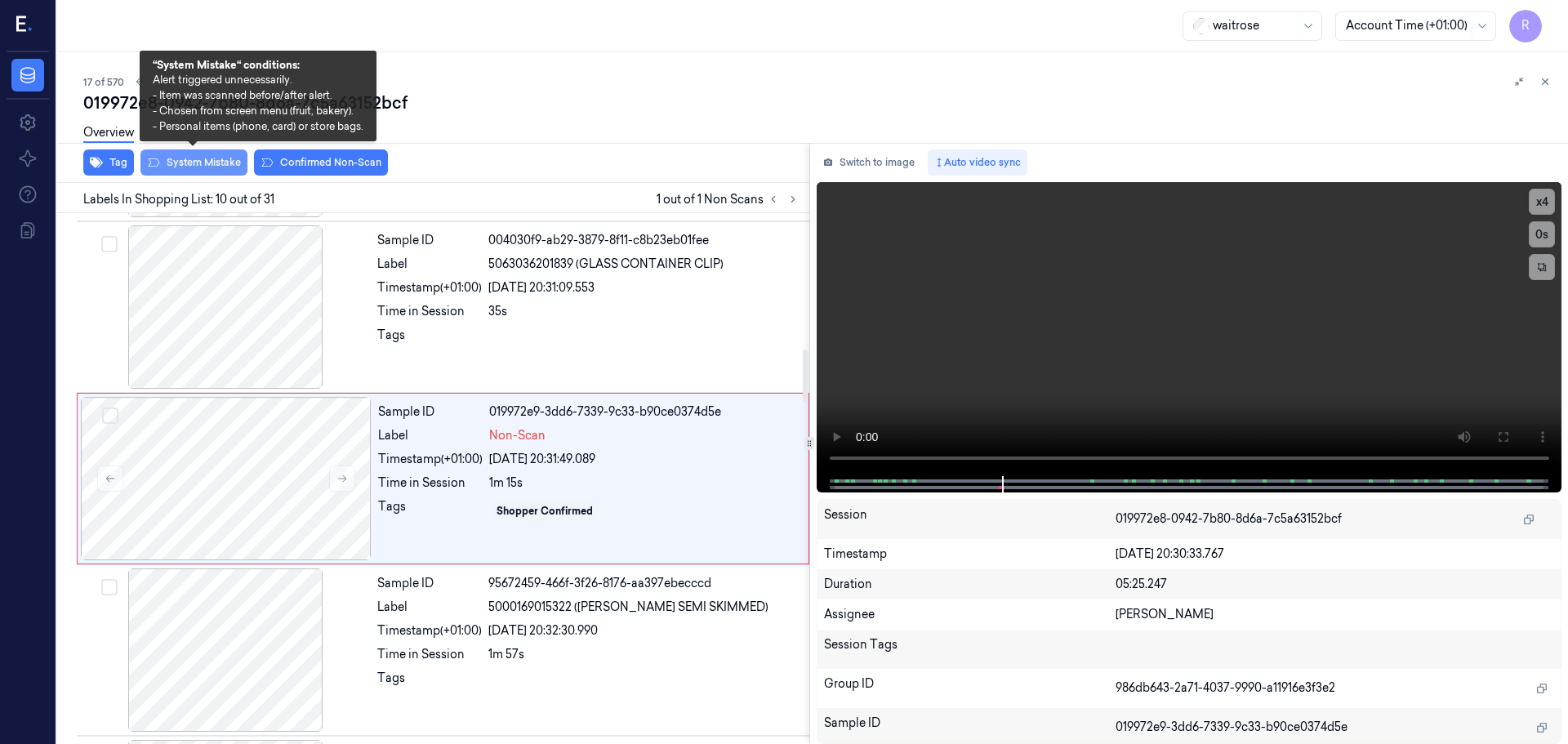
click at [219, 163] on button "System Mistake" at bounding box center [194, 162] width 107 height 26
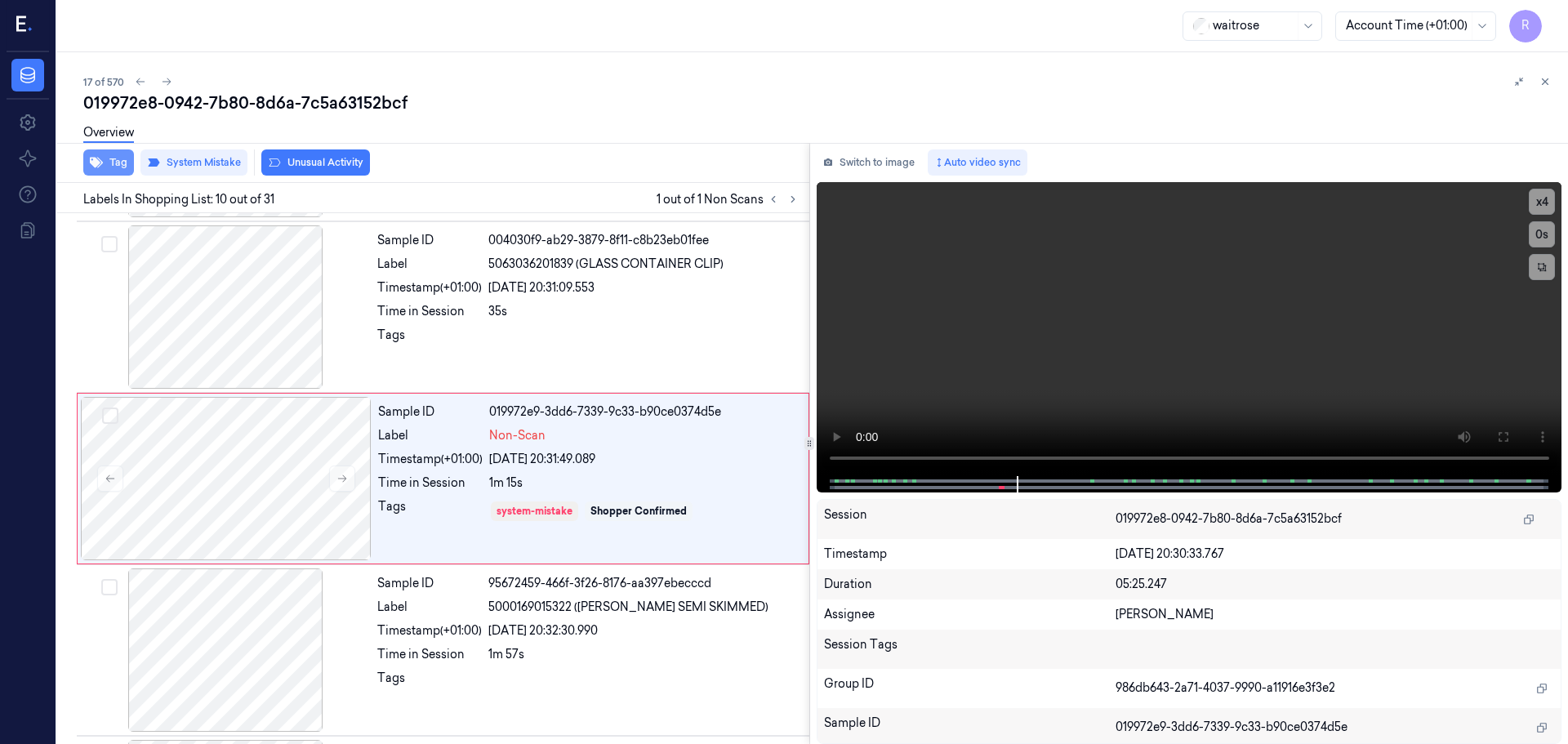
click at [118, 161] on button "Tag" at bounding box center [108, 162] width 51 height 26
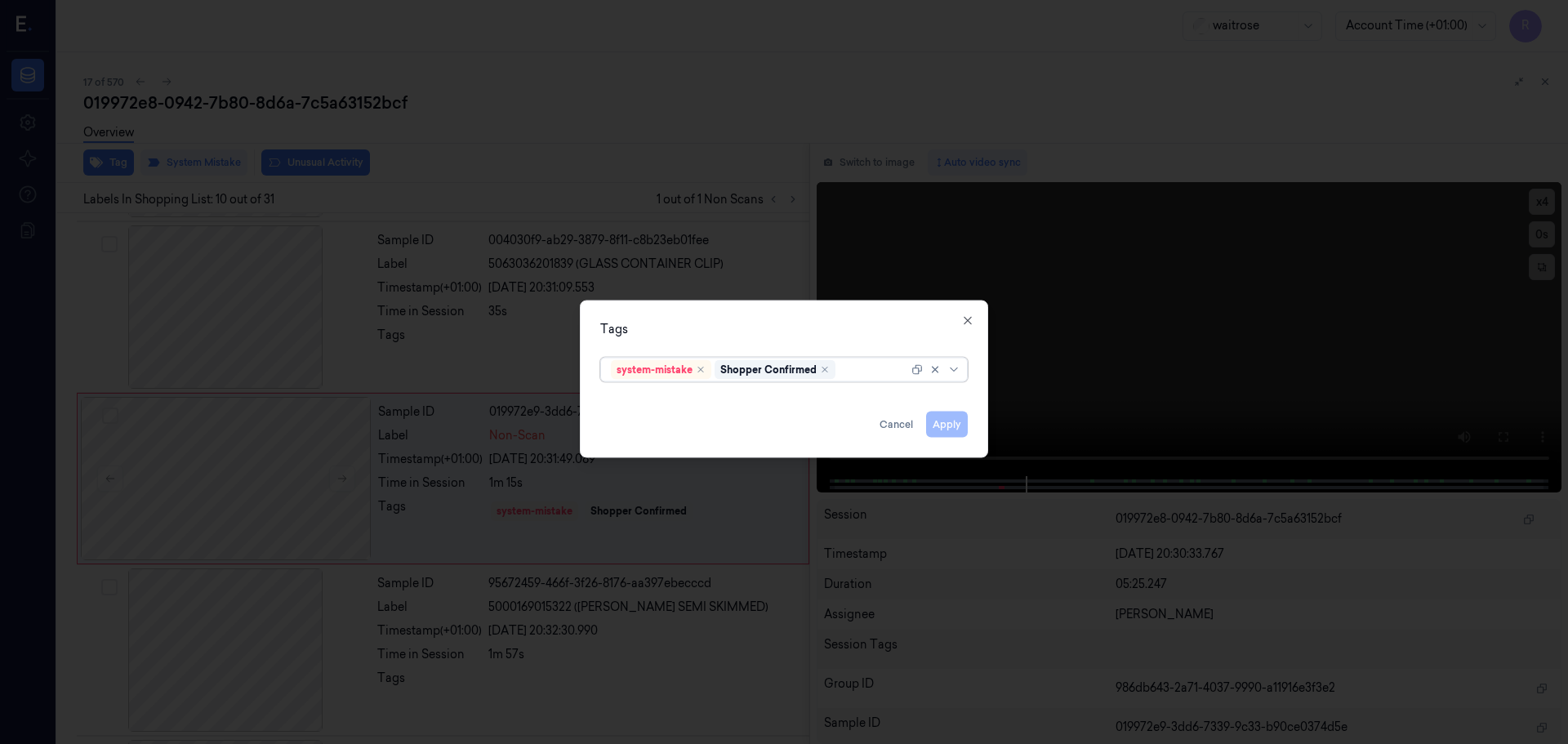
click at [949, 371] on icon at bounding box center [953, 369] width 13 height 13
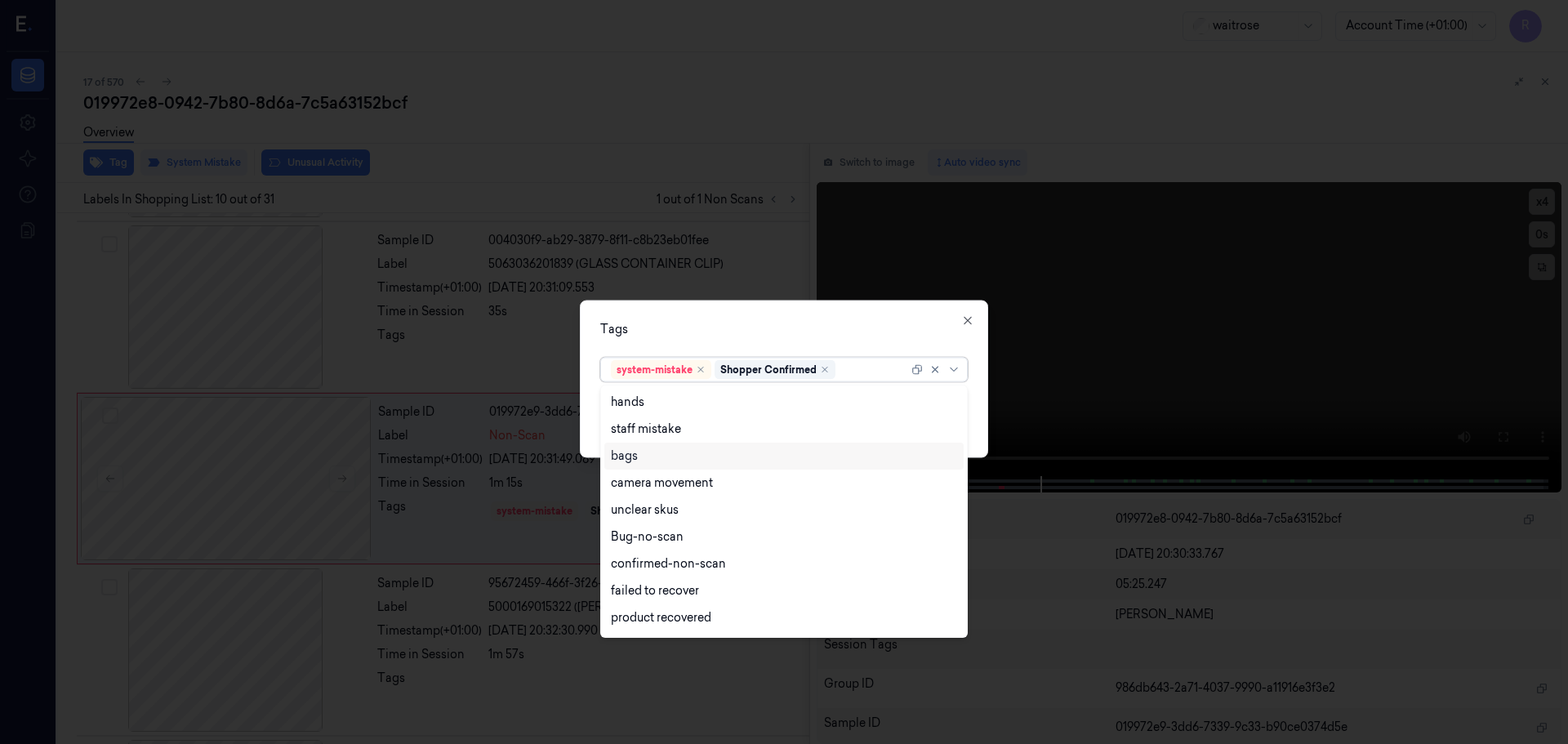
click at [617, 455] on div "bags" at bounding box center [624, 457] width 27 height 17
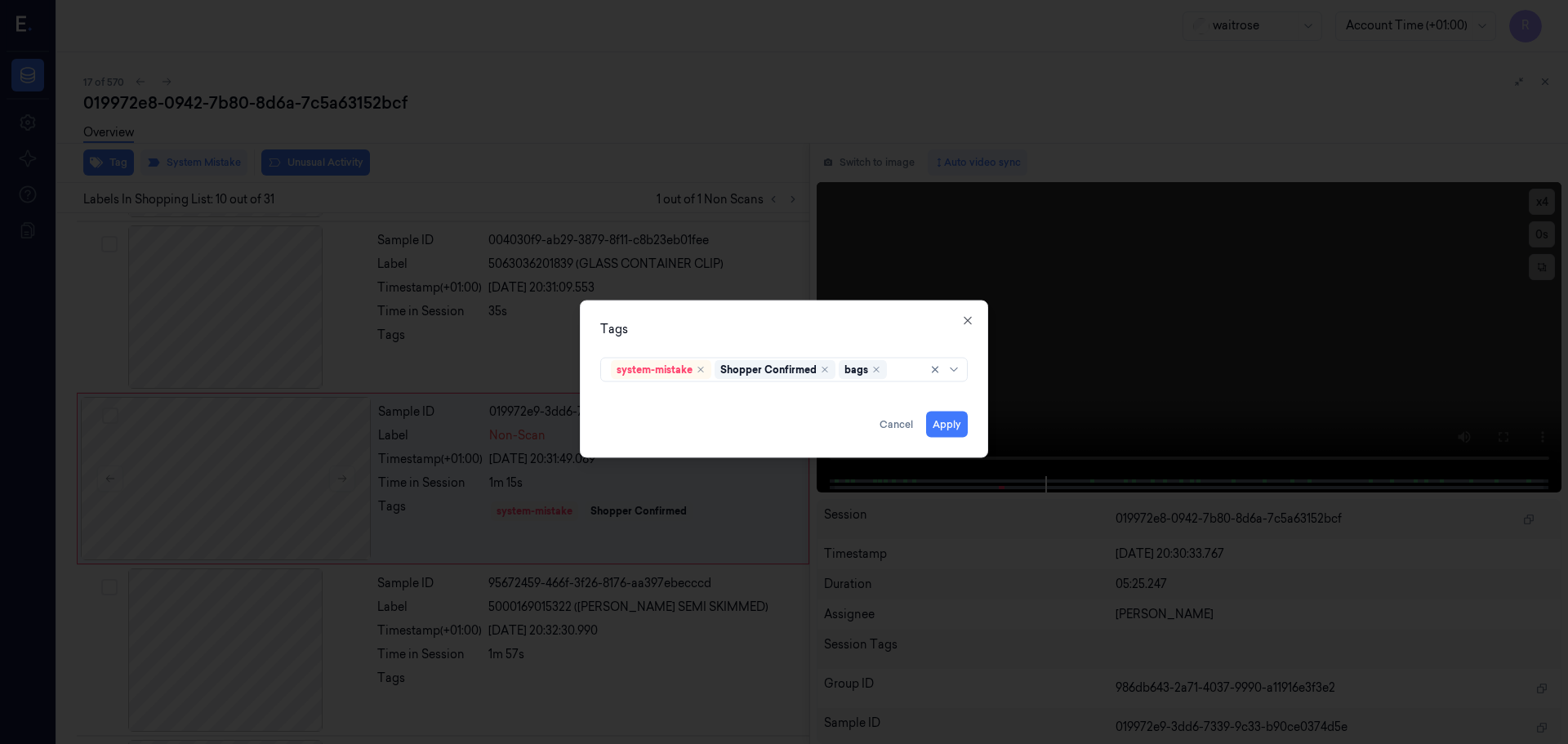
click at [716, 329] on div "Tags" at bounding box center [784, 329] width 367 height 17
click at [949, 430] on button "Apply" at bounding box center [947, 424] width 42 height 26
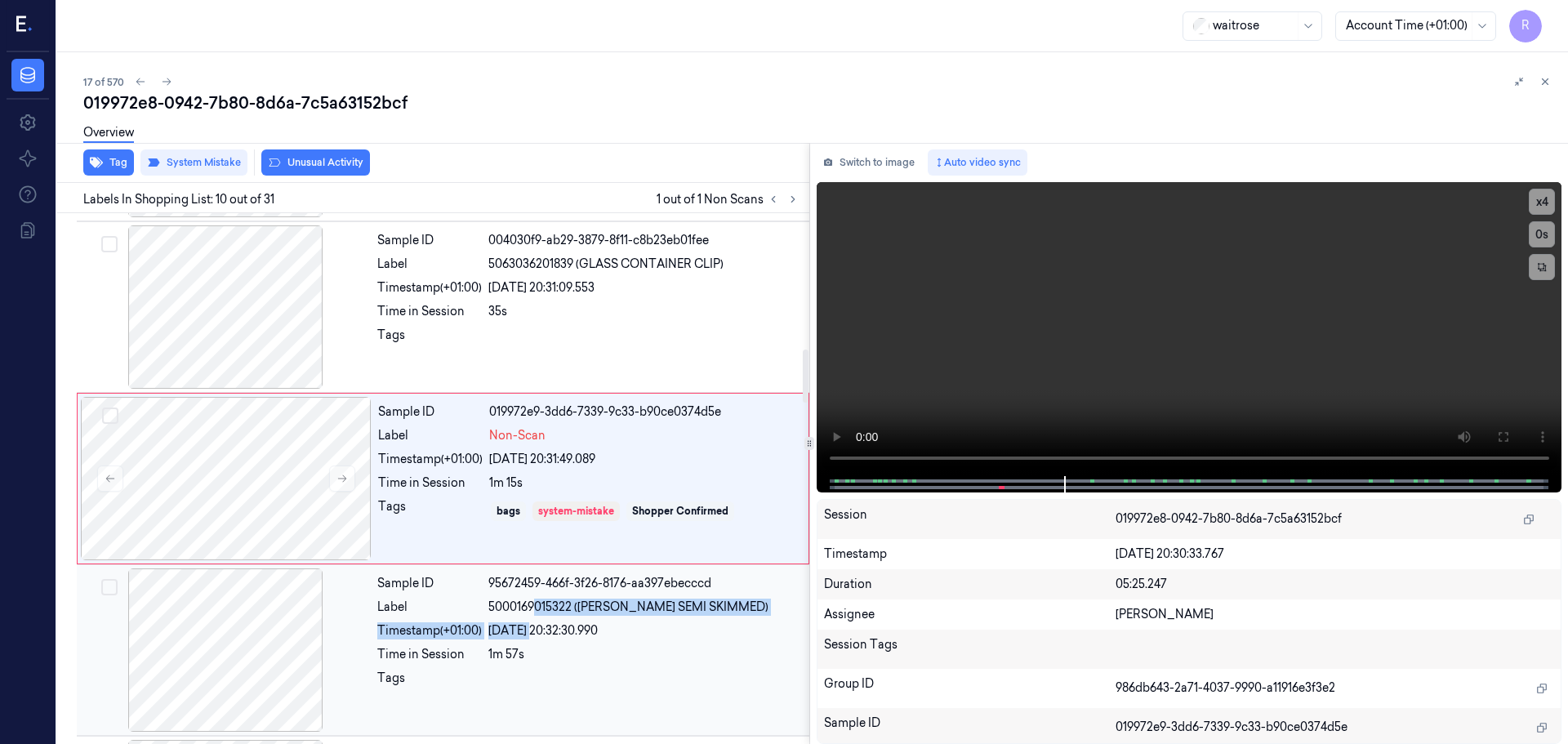
click at [533, 620] on div "Sample ID 95672459-466f-3f26-8176-aa397ebecccd Label 5000169015322 ([PERSON_NAM…" at bounding box center [588, 650] width 435 height 163
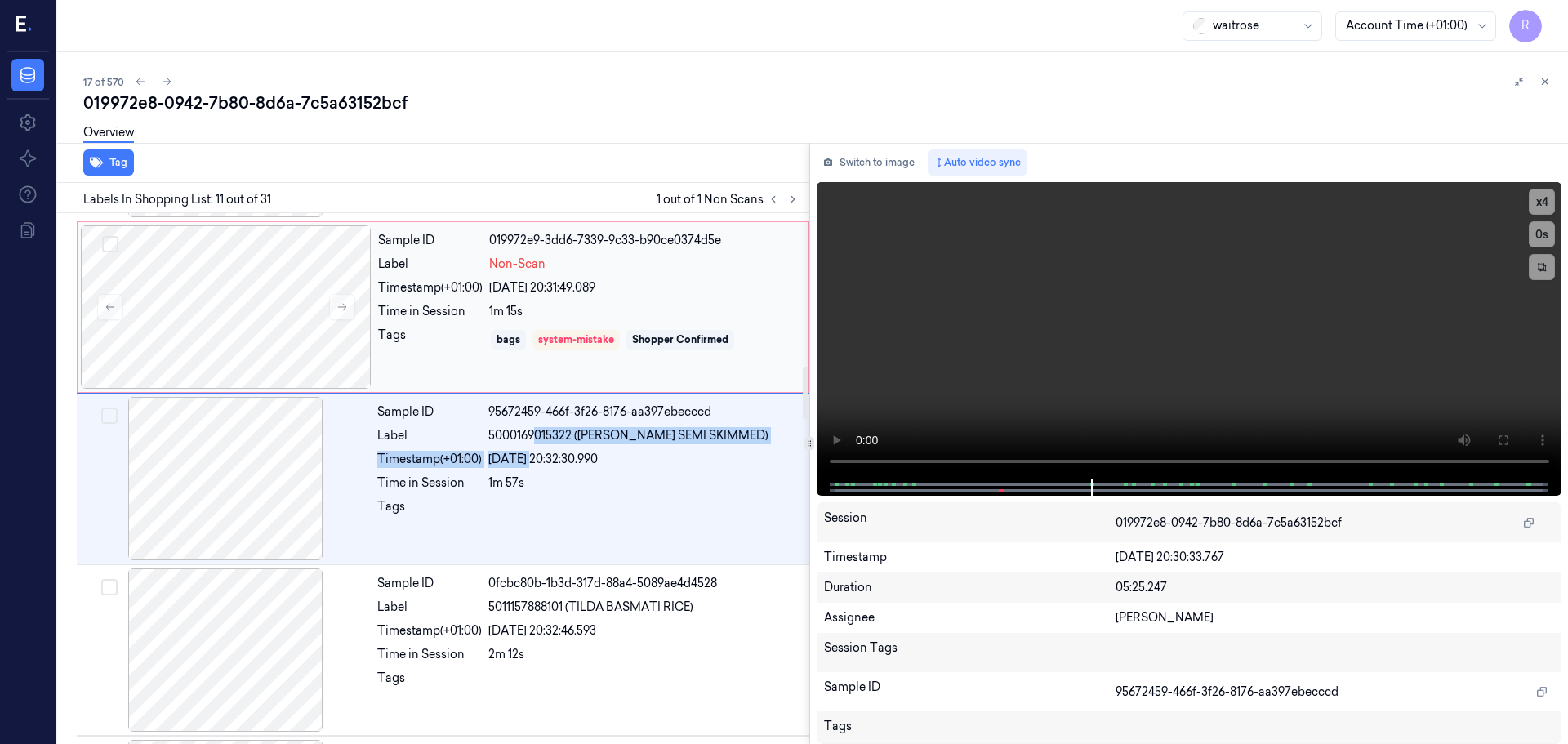
click at [563, 313] on div "1m 15s" at bounding box center [643, 312] width 310 height 17
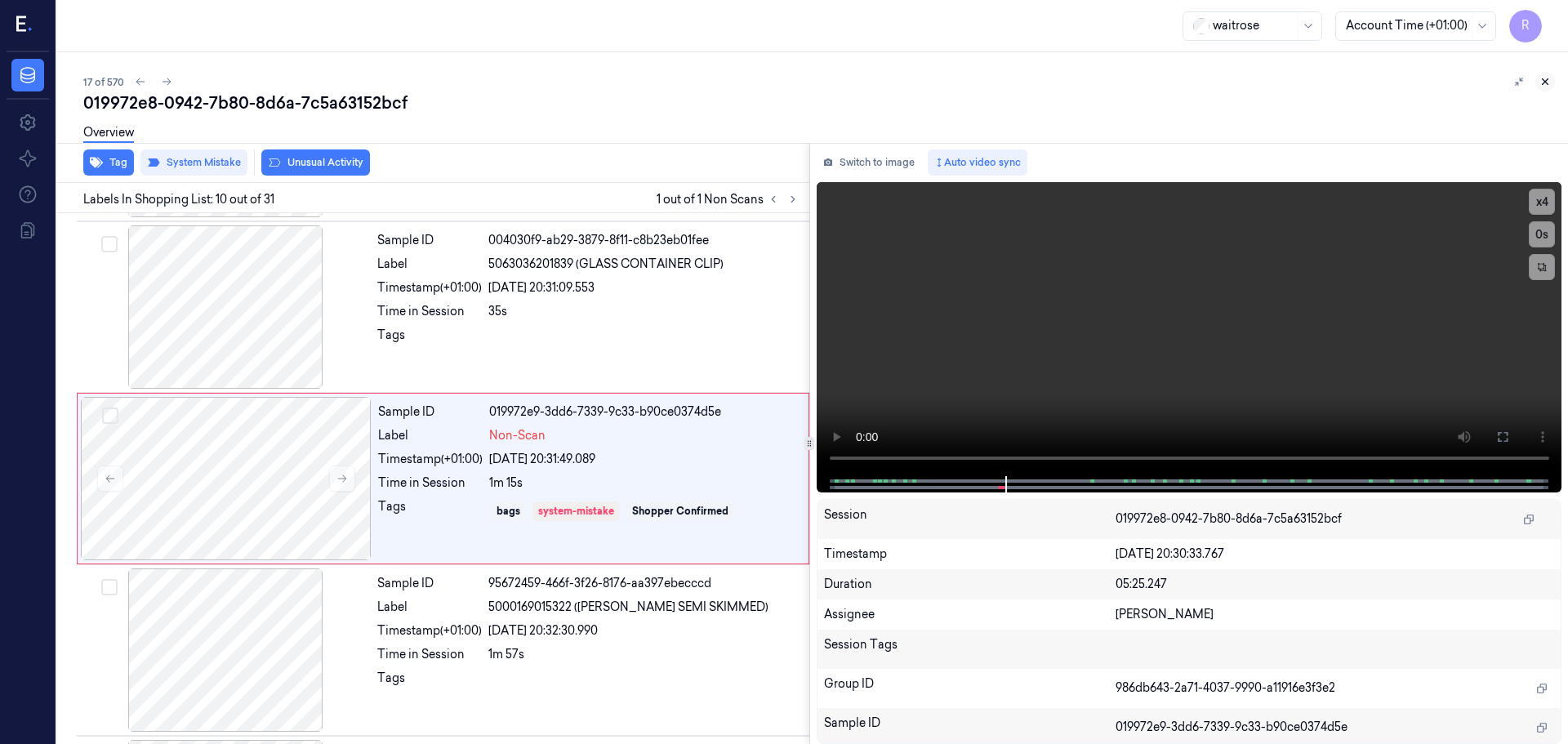
click at [1547, 80] on icon at bounding box center [1545, 82] width 6 height 6
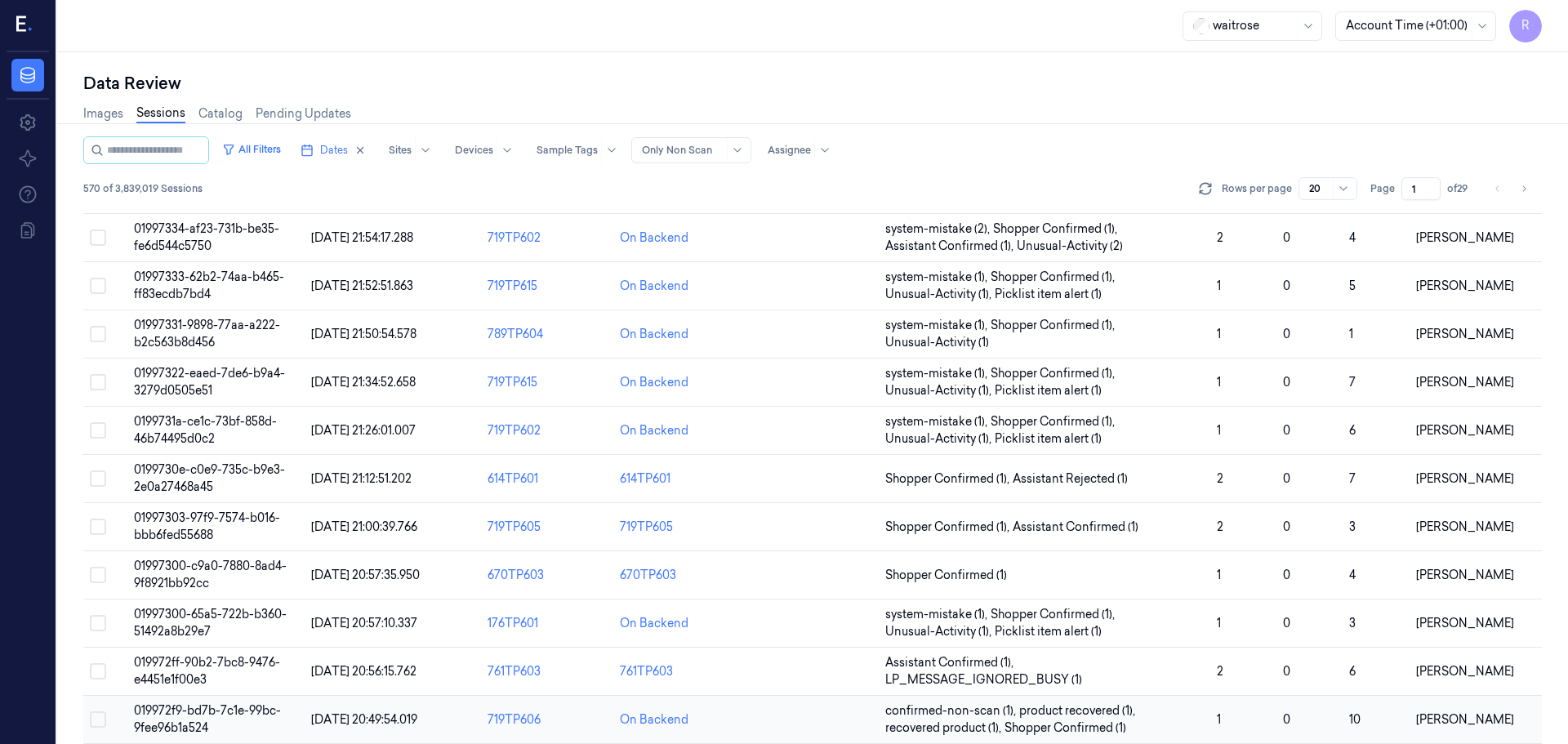
scroll to position [475, 0]
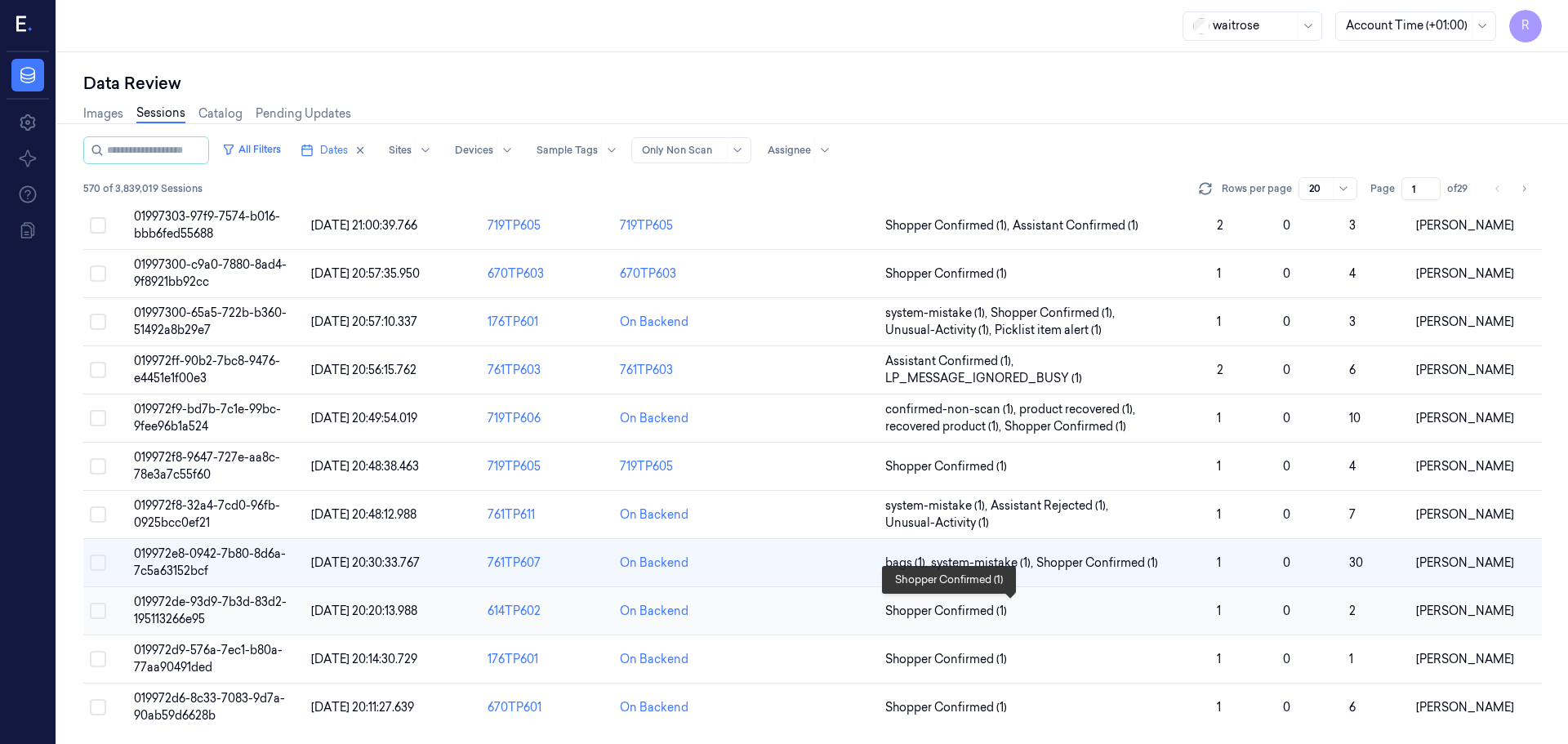
click at [1050, 612] on span "Shopper Confirmed (1)" at bounding box center [1044, 612] width 318 height 17
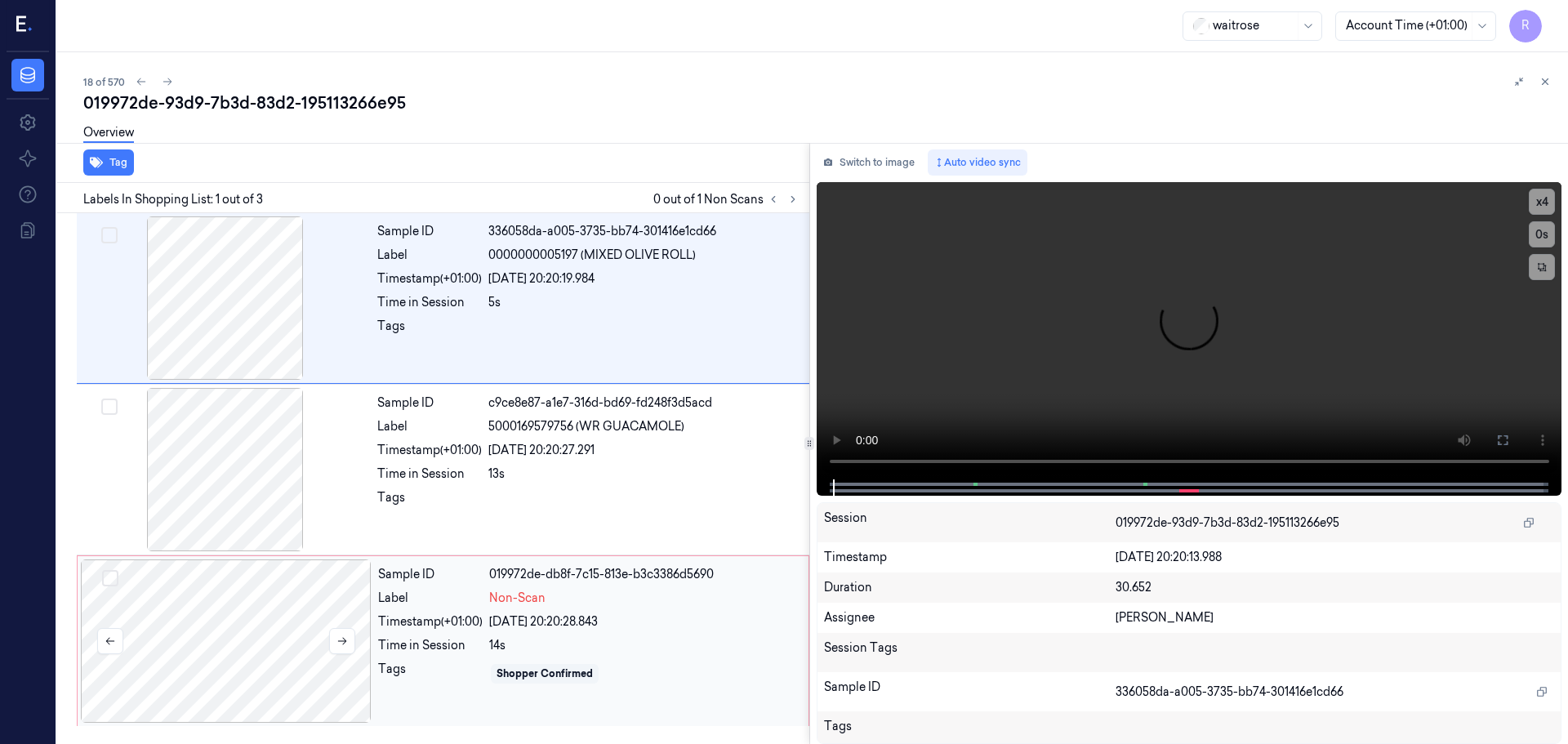
click at [292, 666] on div at bounding box center [226, 641] width 291 height 163
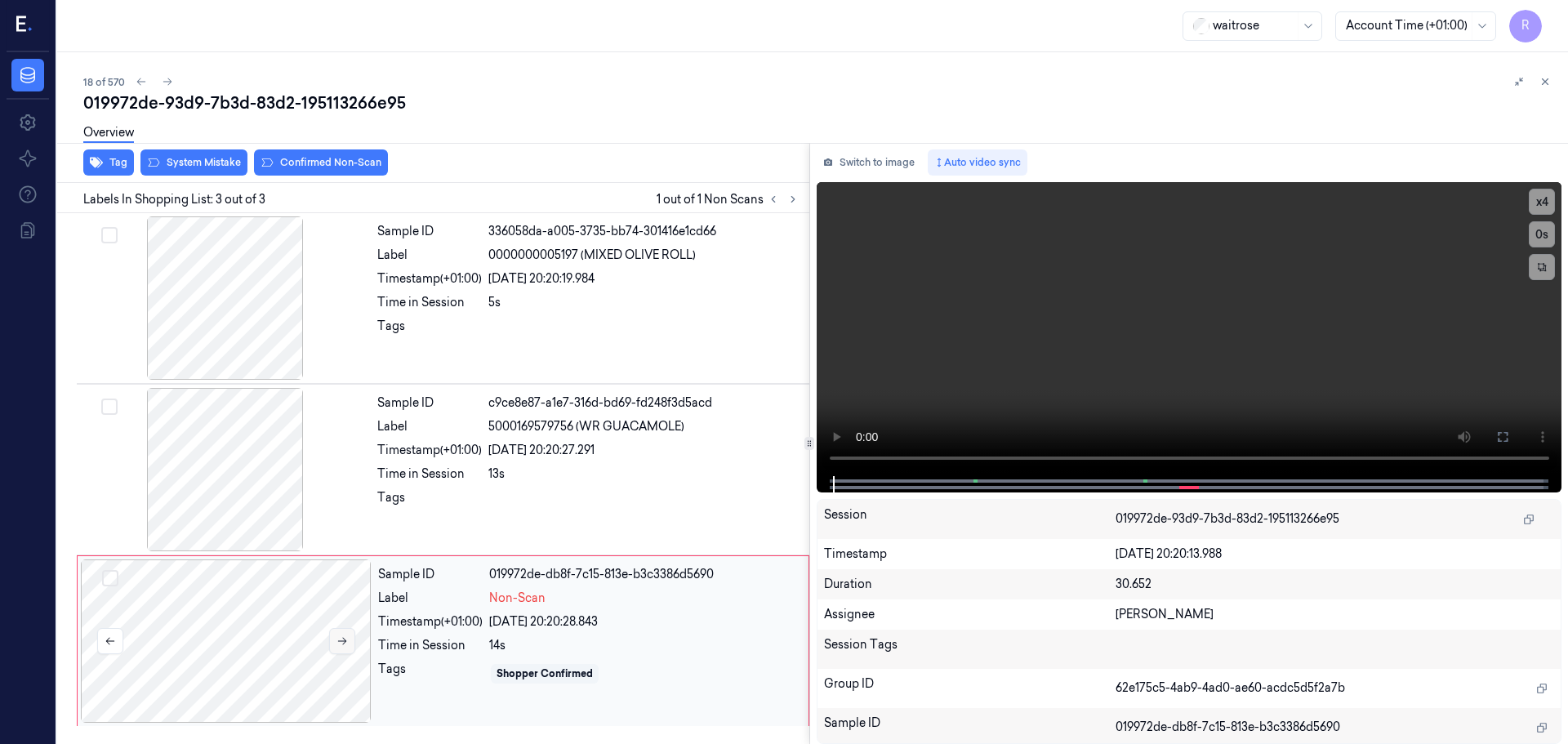
click at [349, 639] on button at bounding box center [342, 641] width 26 height 26
click at [348, 639] on button at bounding box center [342, 641] width 26 height 26
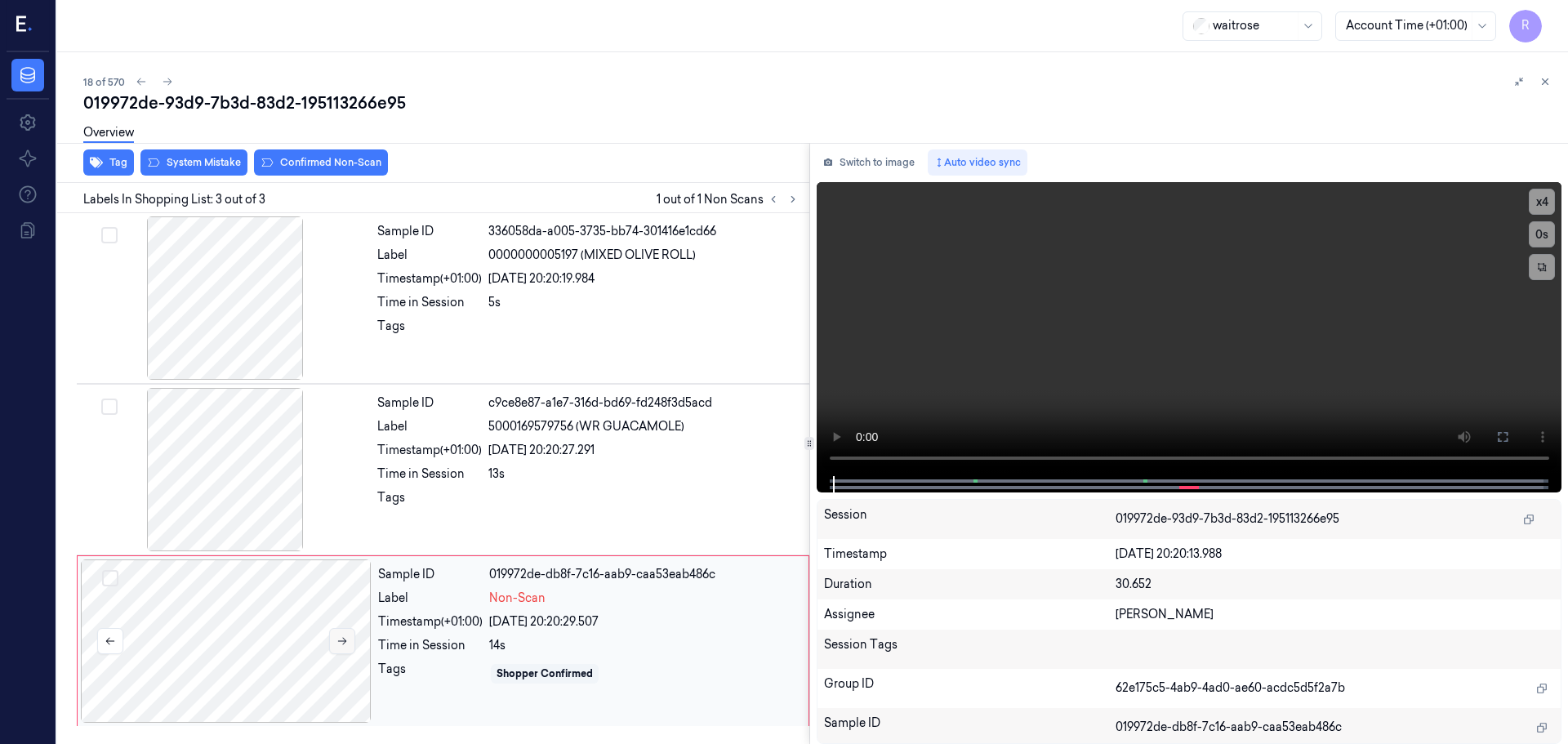
click at [348, 639] on button at bounding box center [342, 641] width 26 height 26
click at [830, 470] on div "x 4 0 s" at bounding box center [1189, 329] width 745 height 294
drag, startPoint x: 1142, startPoint y: 478, endPoint x: 1130, endPoint y: 476, distance: 12.2
click at [1128, 481] on div at bounding box center [1188, 484] width 711 height 16
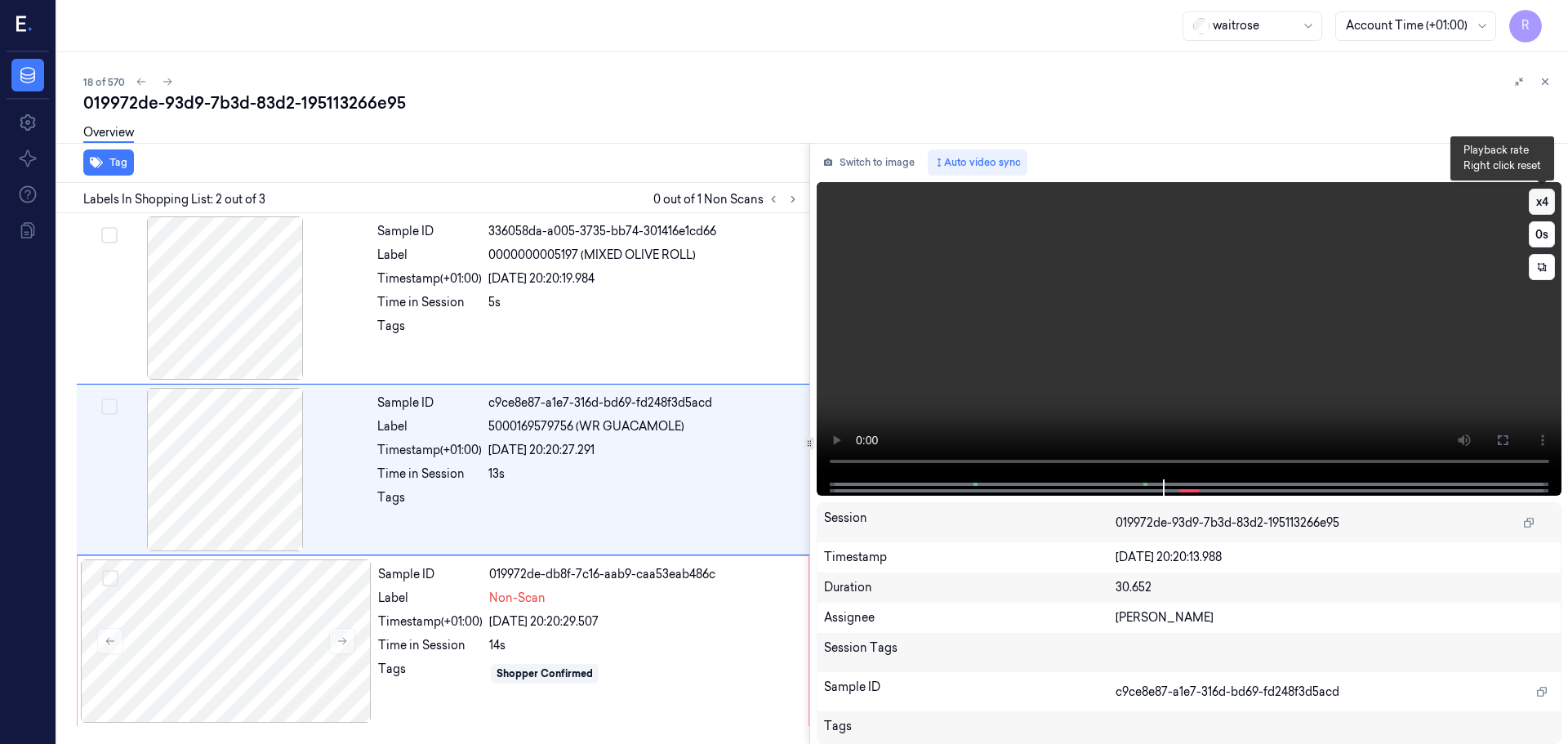
click at [1532, 202] on button "x 4" at bounding box center [1541, 202] width 26 height 26
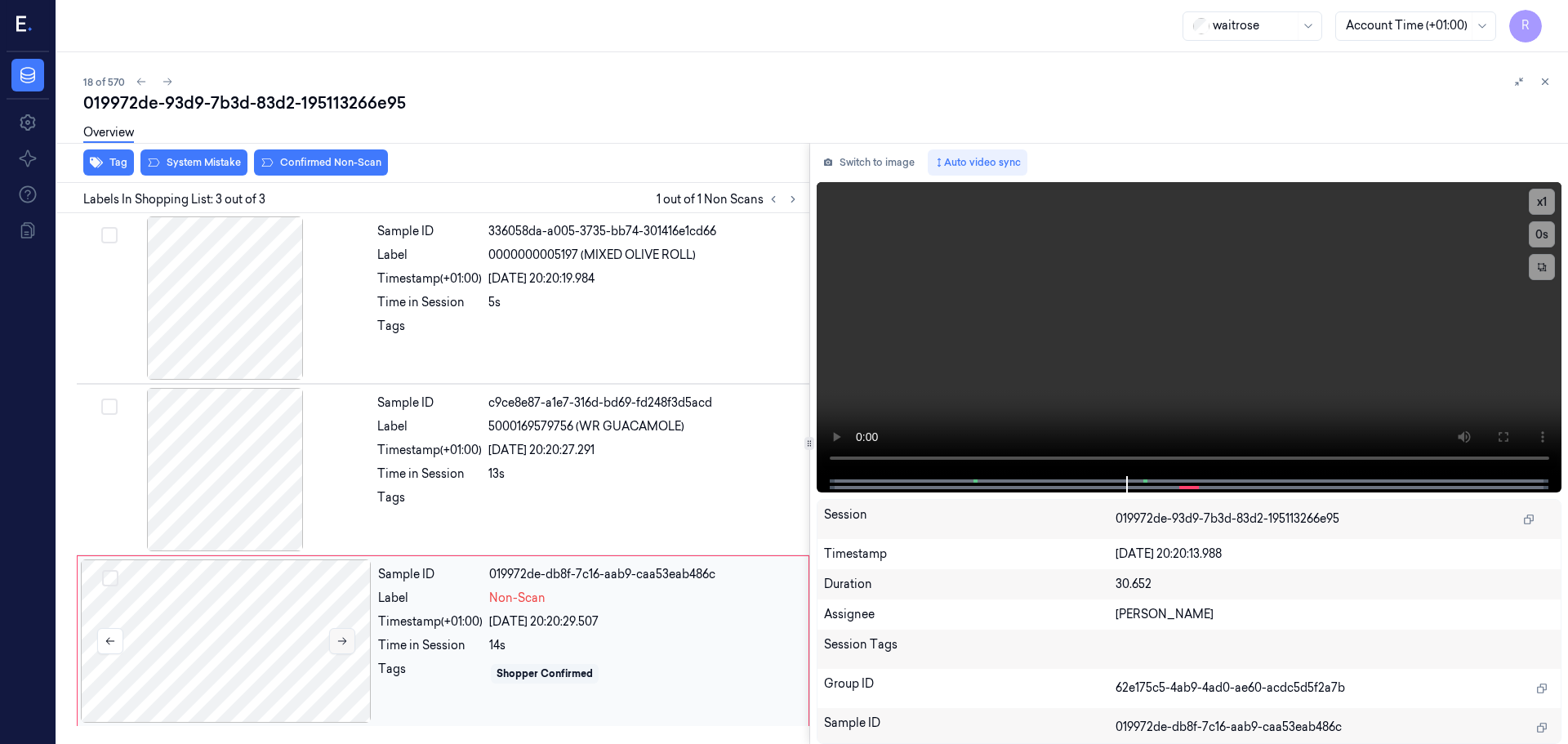
click at [342, 634] on button at bounding box center [342, 641] width 26 height 26
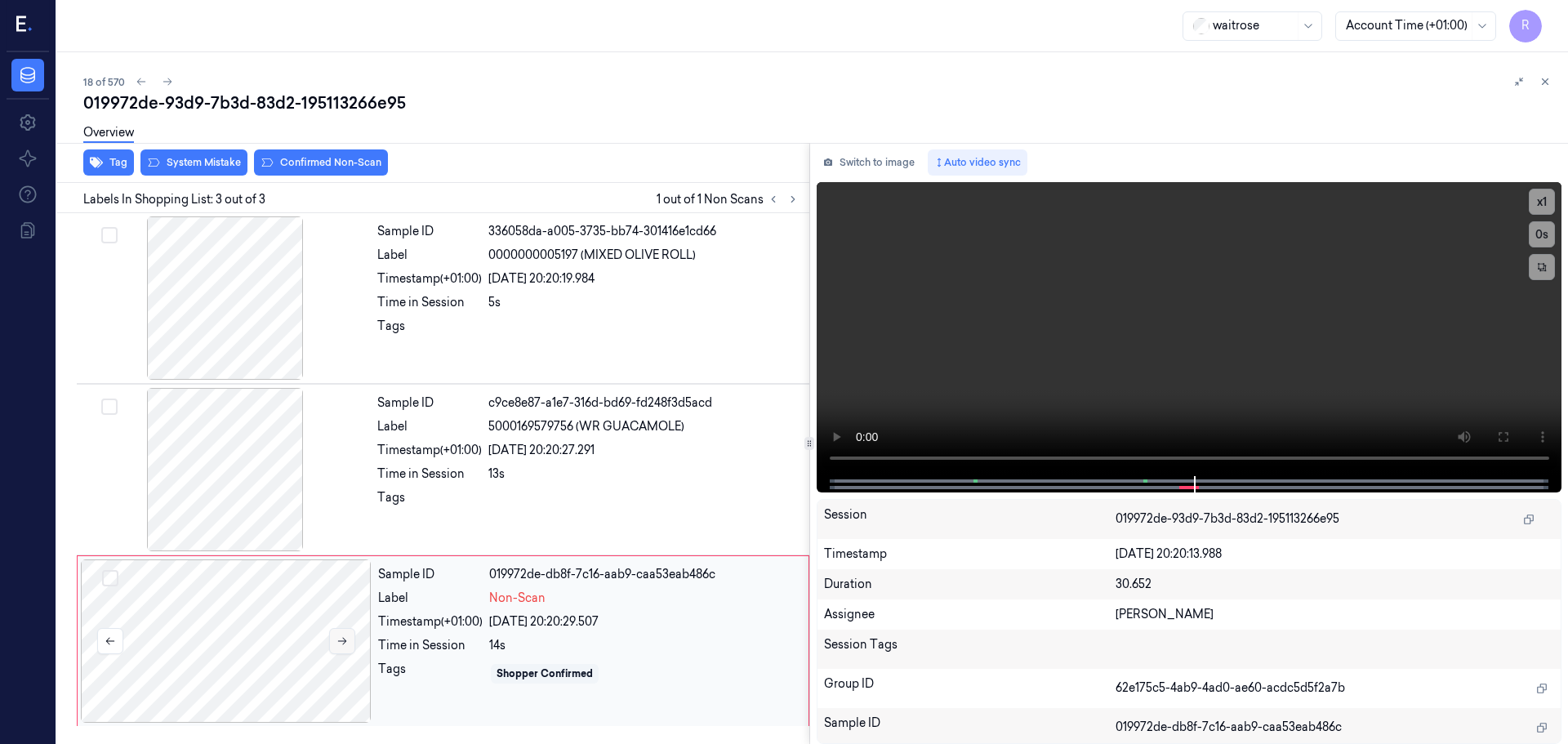
click at [342, 634] on button at bounding box center [342, 641] width 26 height 26
click at [1502, 433] on icon at bounding box center [1502, 437] width 13 height 13
click at [1543, 205] on button "x 1" at bounding box center [1541, 202] width 26 height 26
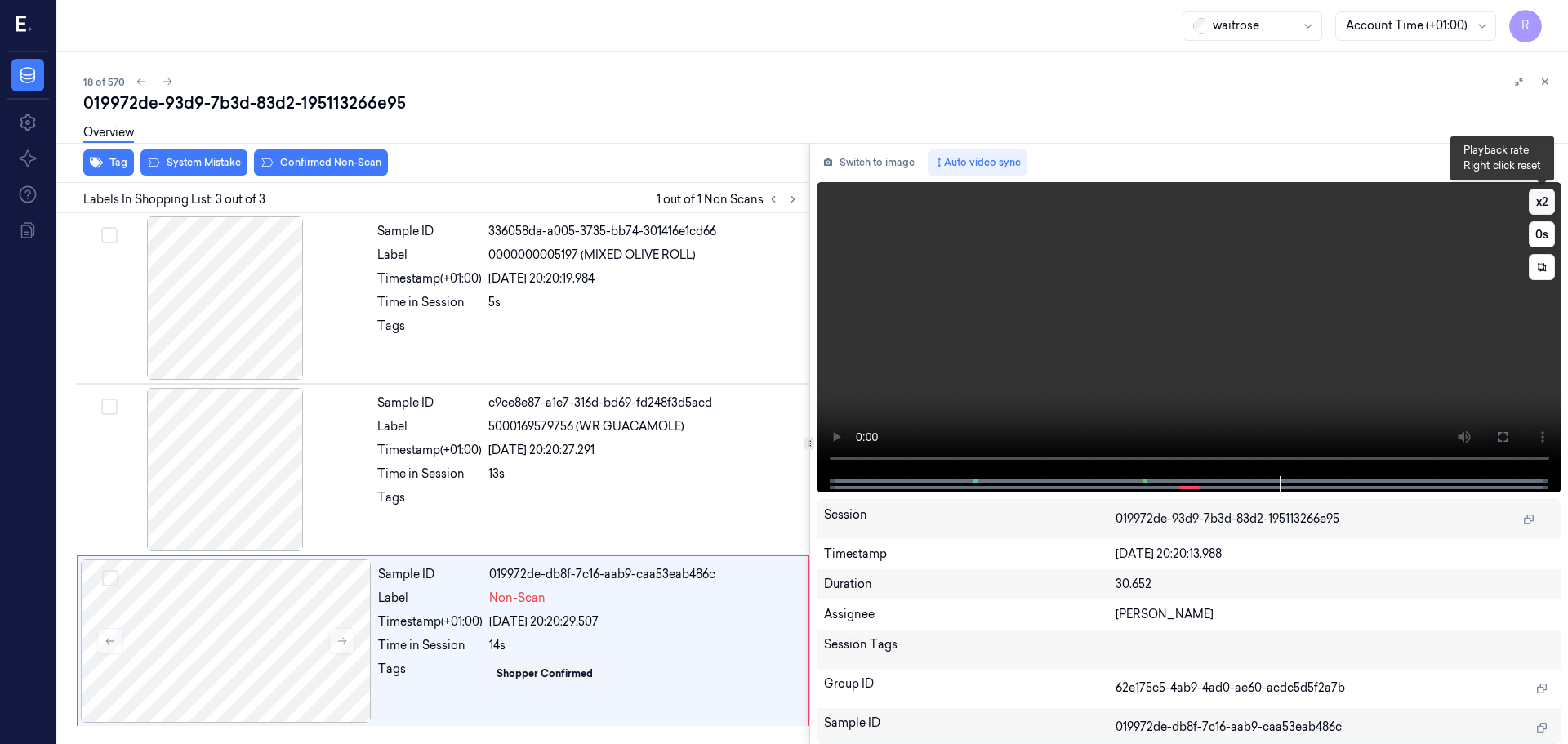
click at [1543, 205] on button "x 2" at bounding box center [1541, 202] width 26 height 26
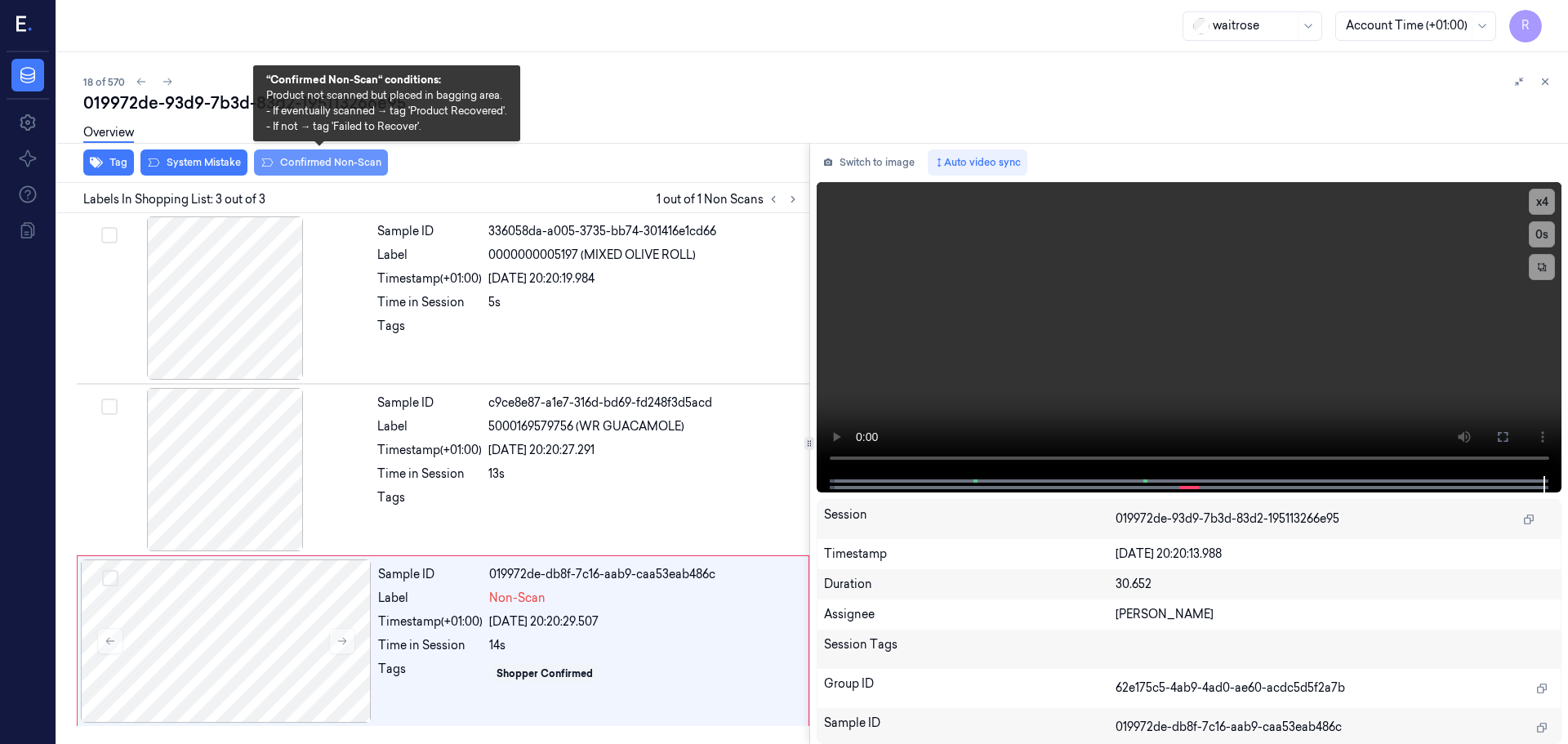
click at [335, 158] on button "Confirmed Non-Scan" at bounding box center [321, 162] width 134 height 26
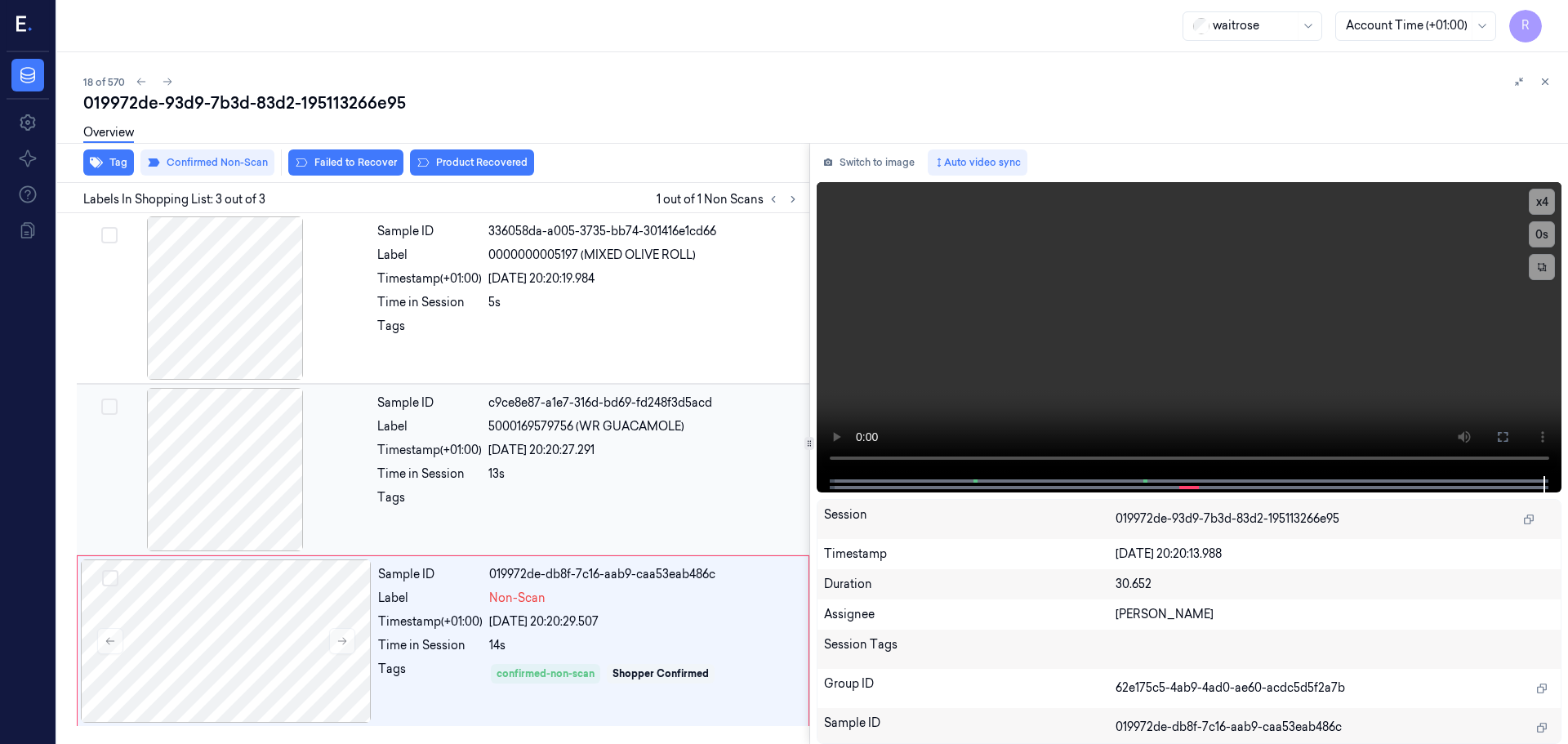
click at [475, 446] on div "Timestamp (+01:00)" at bounding box center [430, 451] width 105 height 17
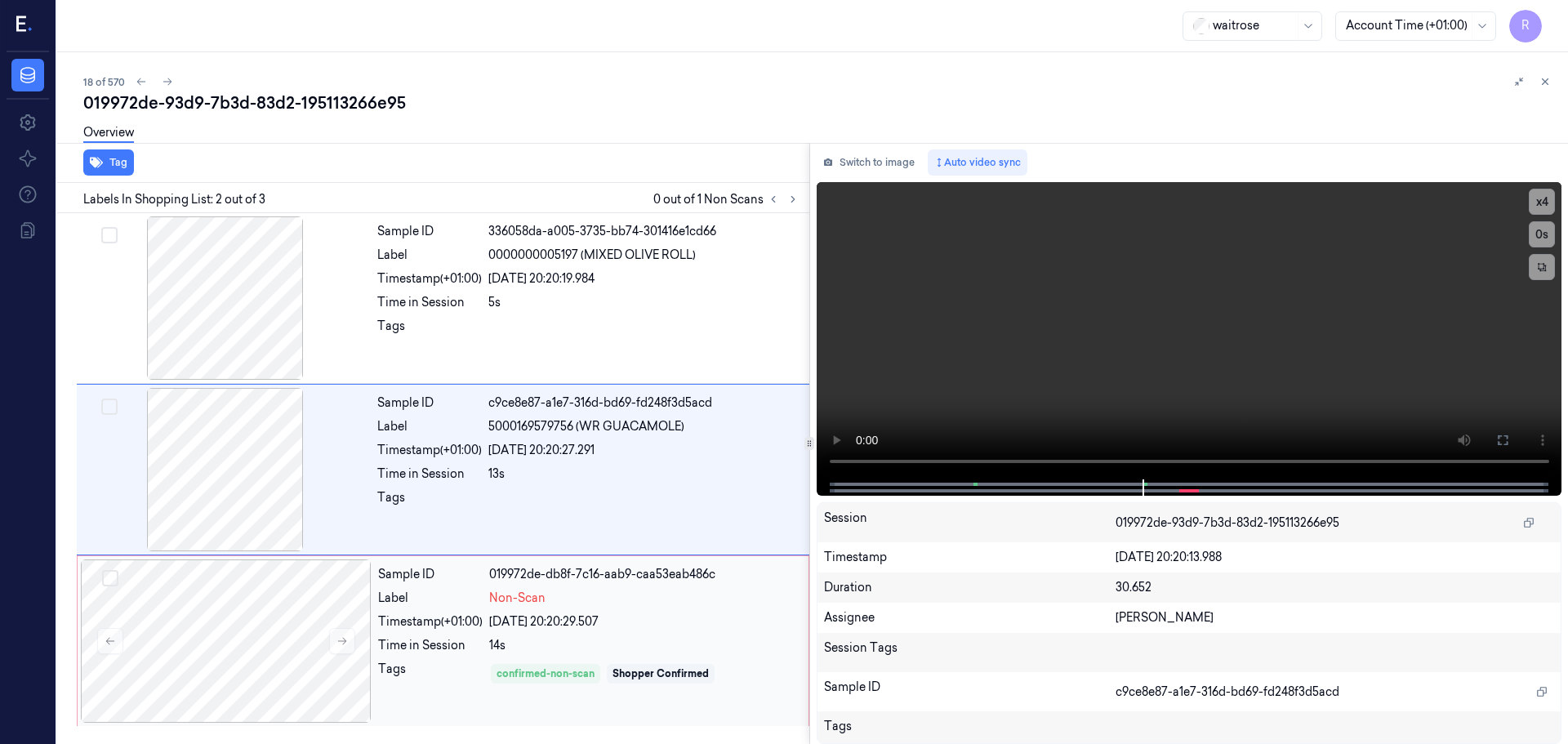
click at [435, 600] on div "Label" at bounding box center [431, 598] width 105 height 17
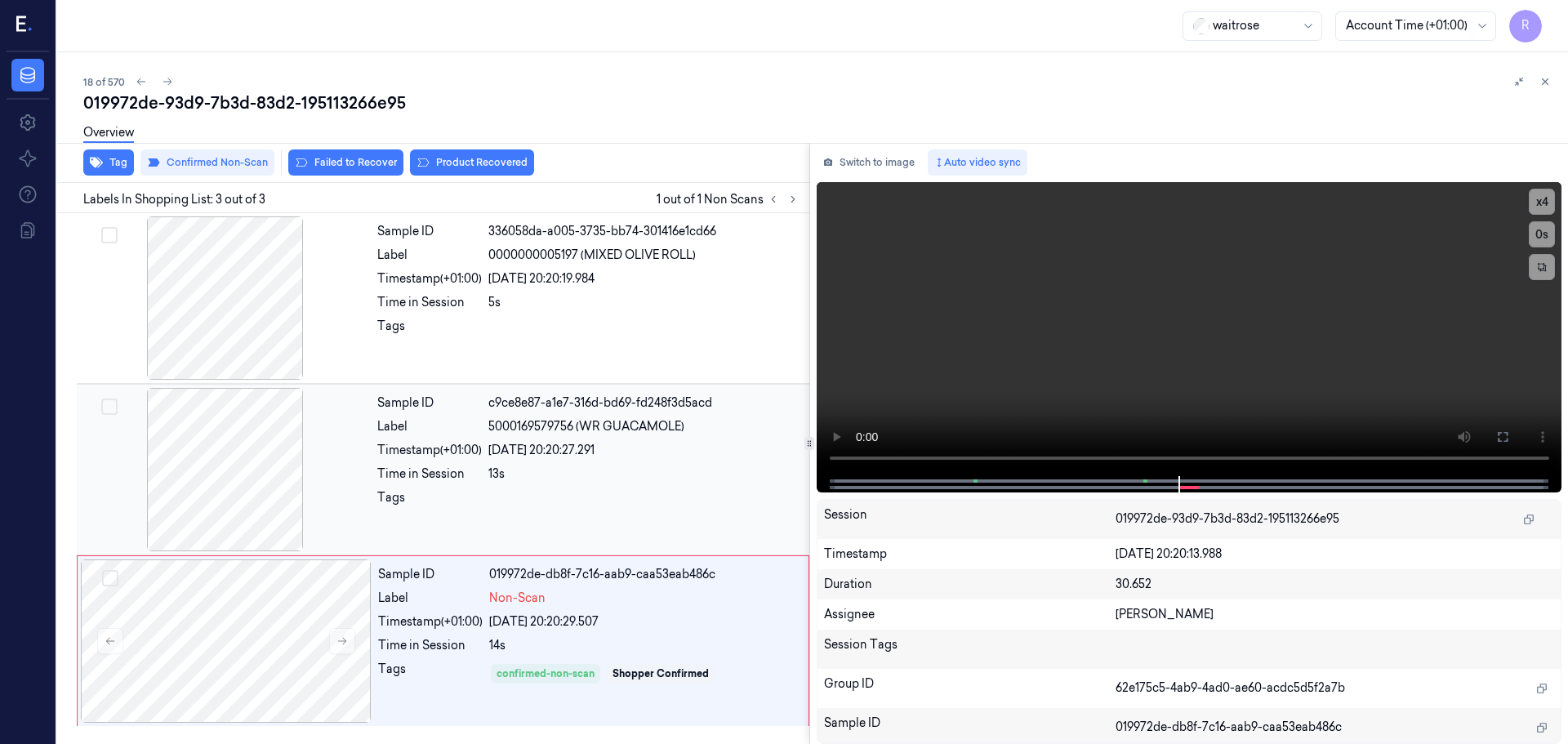
click at [510, 476] on div "13s" at bounding box center [643, 475] width 311 height 17
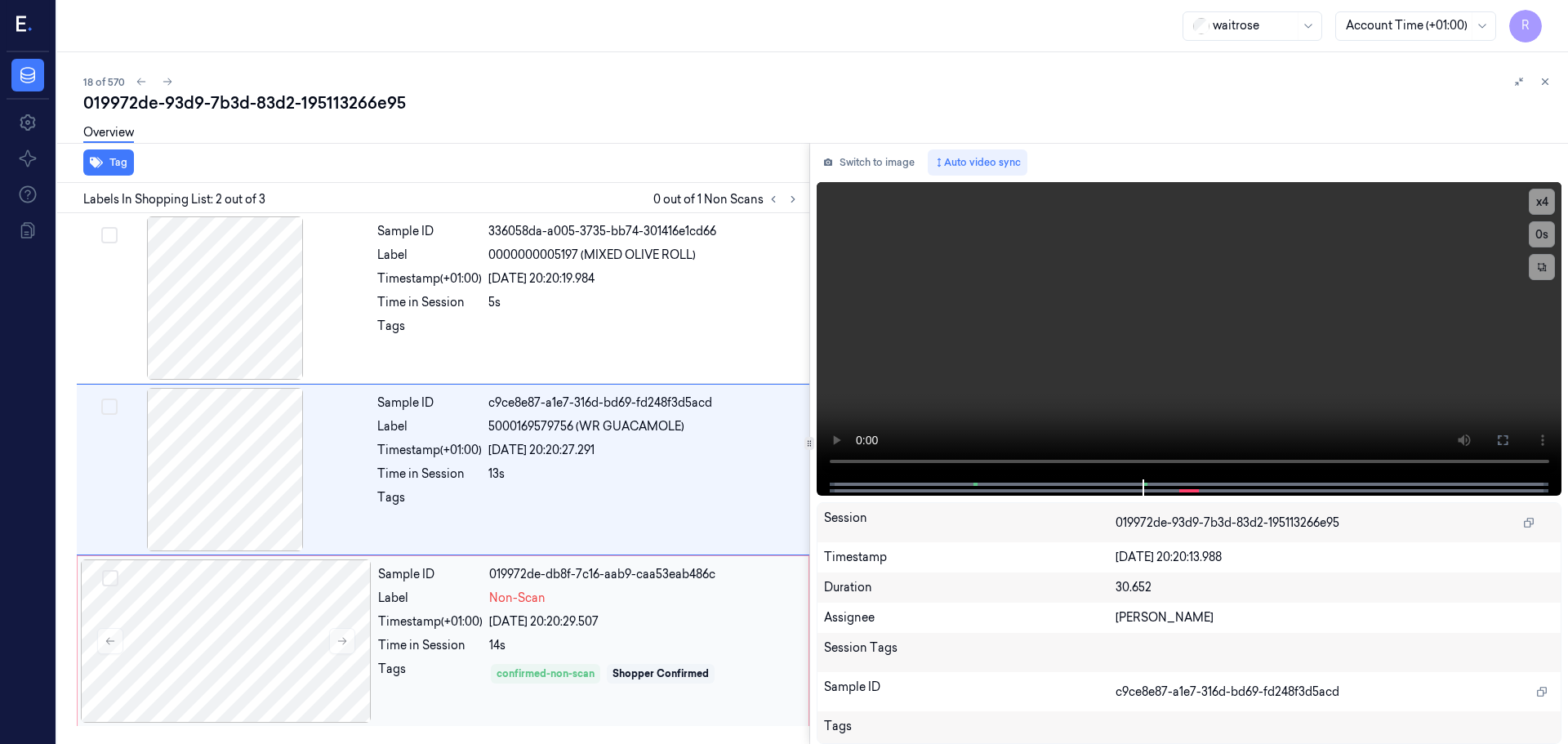
click at [570, 608] on div "Sample ID 019972de-db8f-7c16-aab9-caa53eab486c Label Non-Scan Timestamp (+01:00…" at bounding box center [588, 641] width 433 height 163
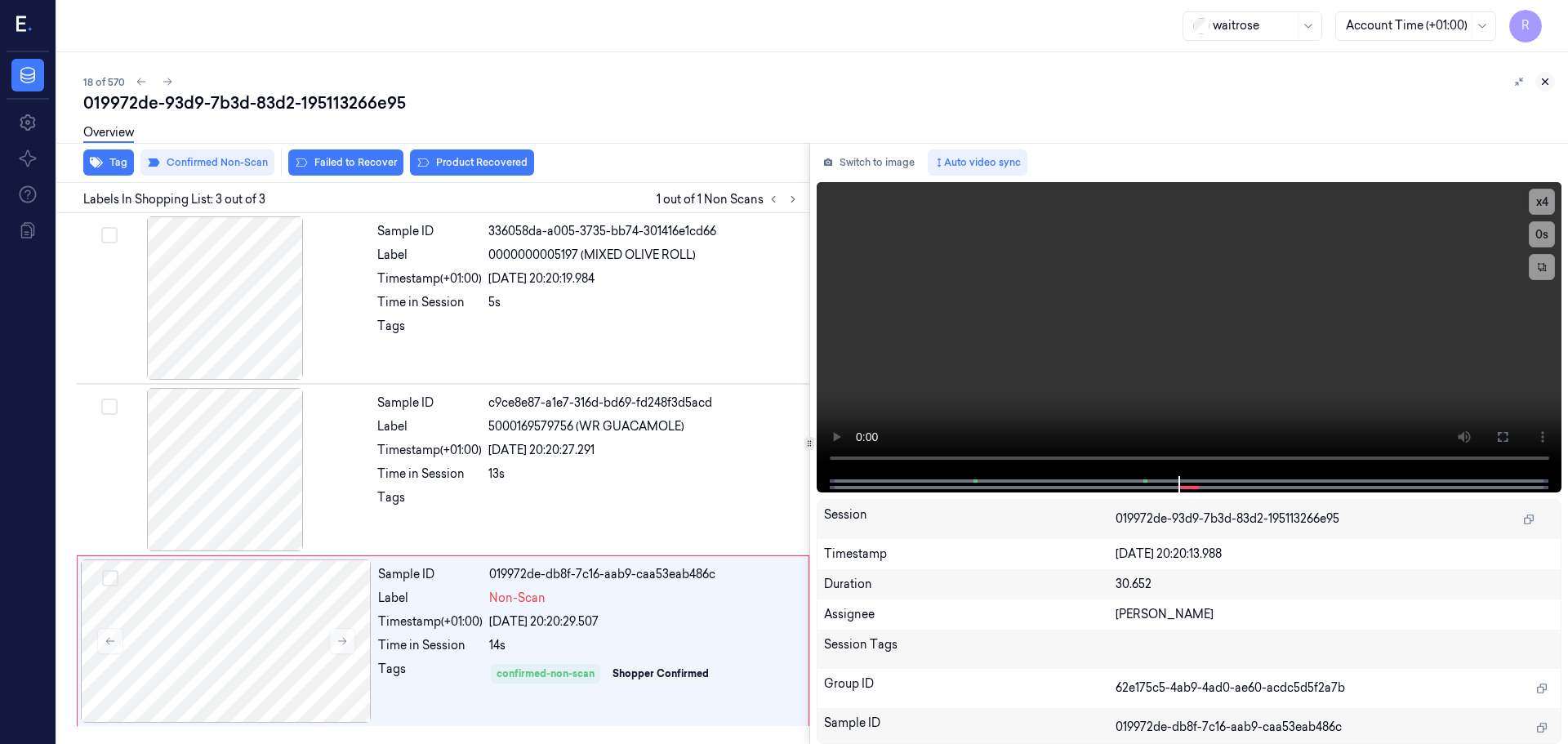
click at [1544, 83] on icon at bounding box center [1544, 82] width 11 height 11
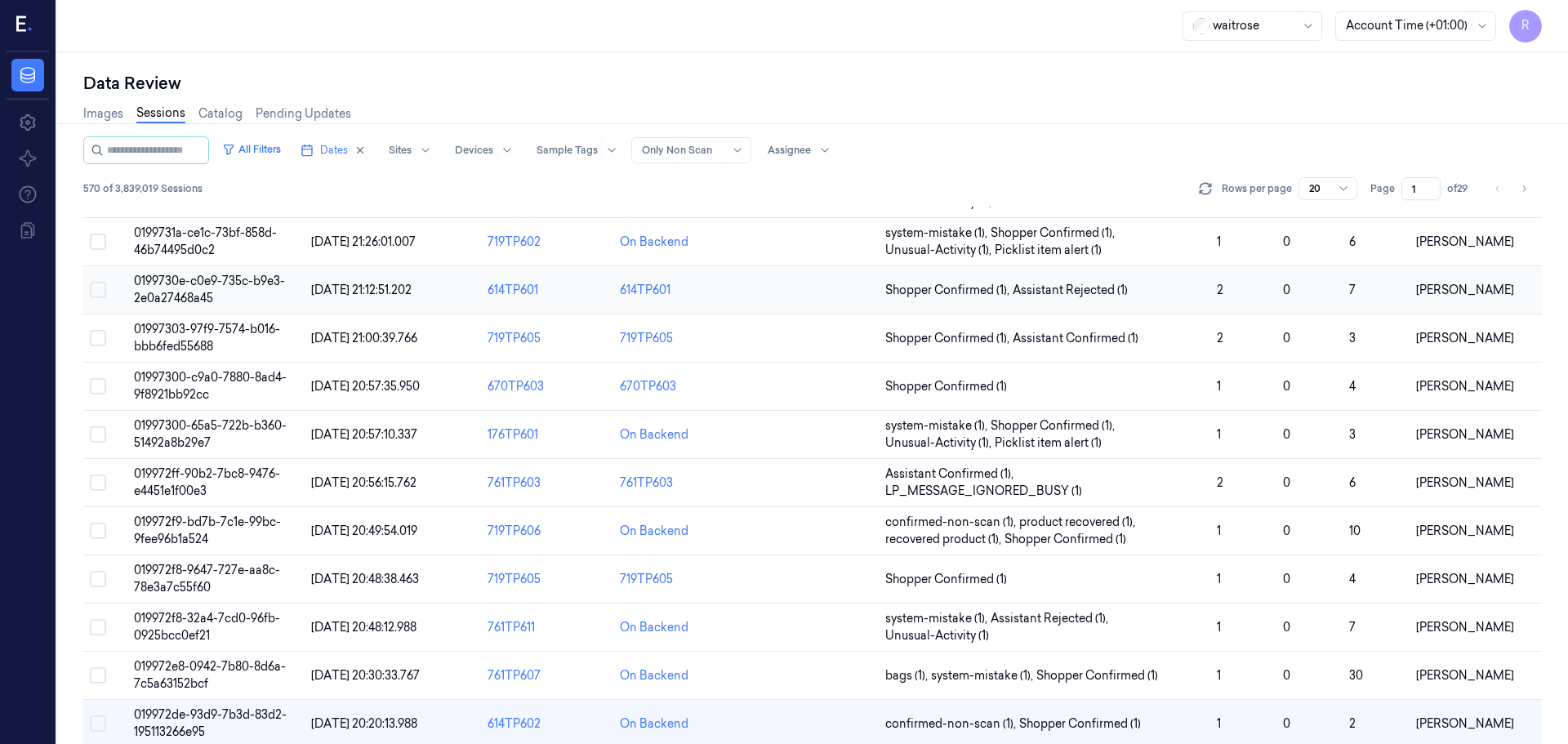
scroll to position [475, 0]
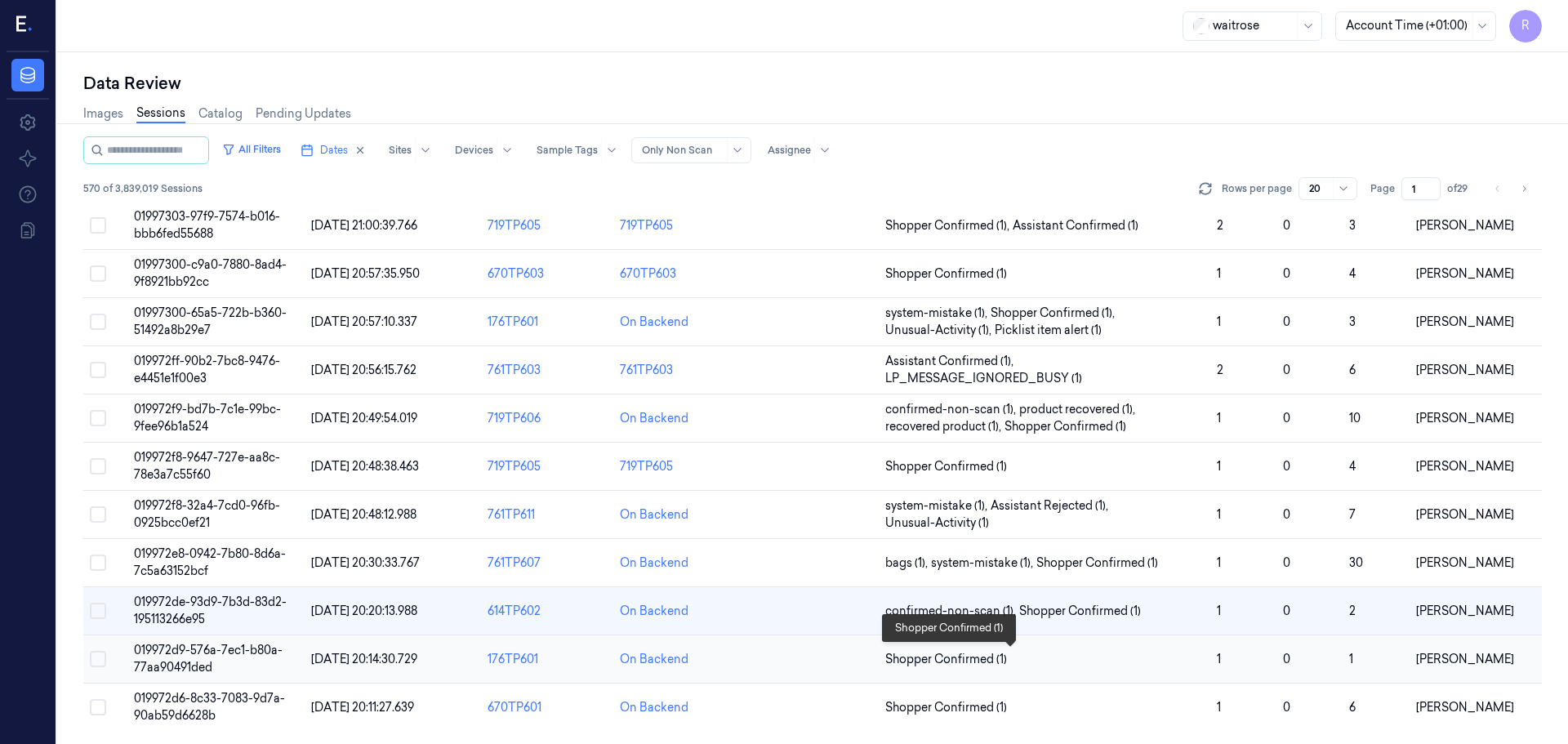
click at [1039, 660] on span "Shopper Confirmed (1)" at bounding box center [1044, 660] width 318 height 17
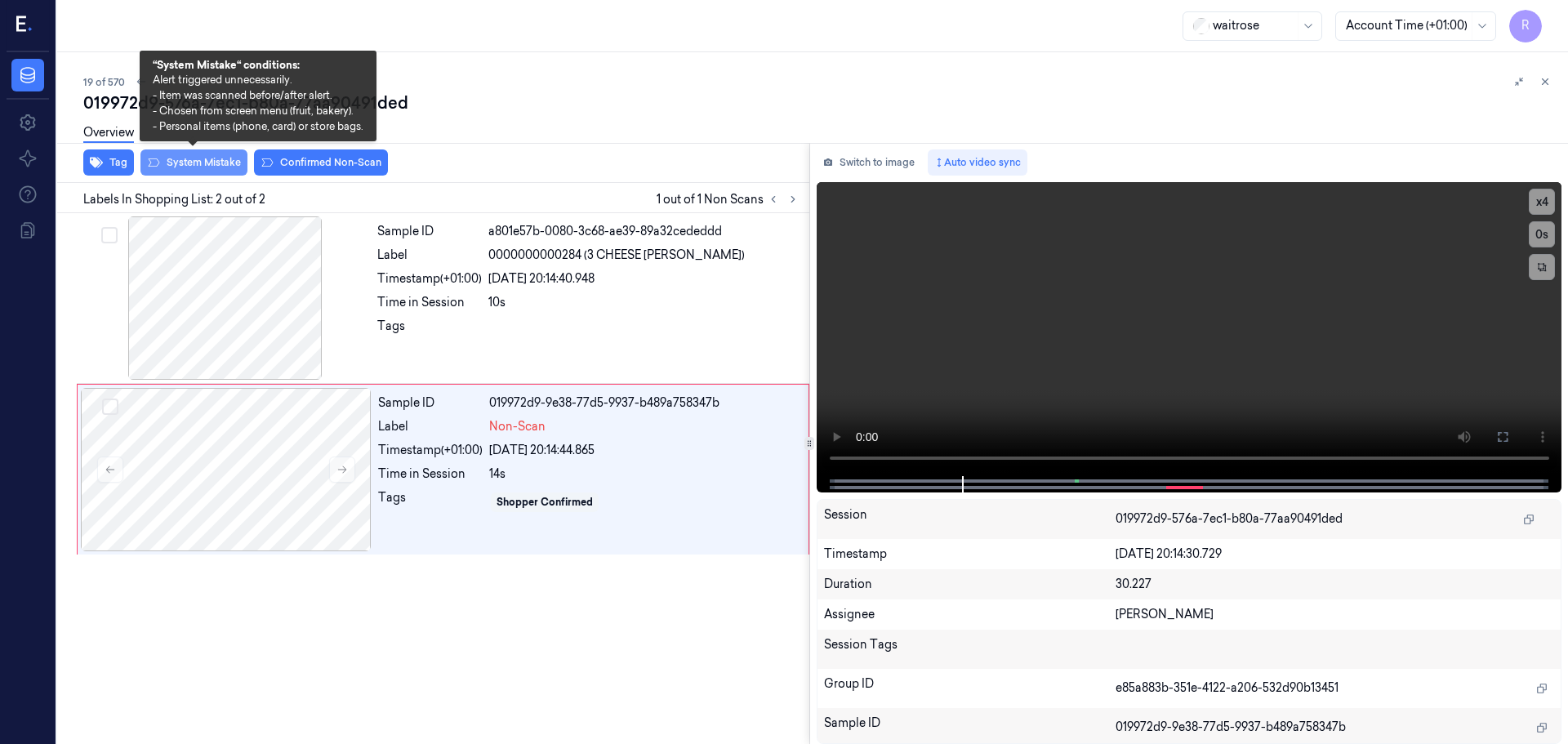
click at [174, 157] on button "System Mistake" at bounding box center [194, 162] width 107 height 26
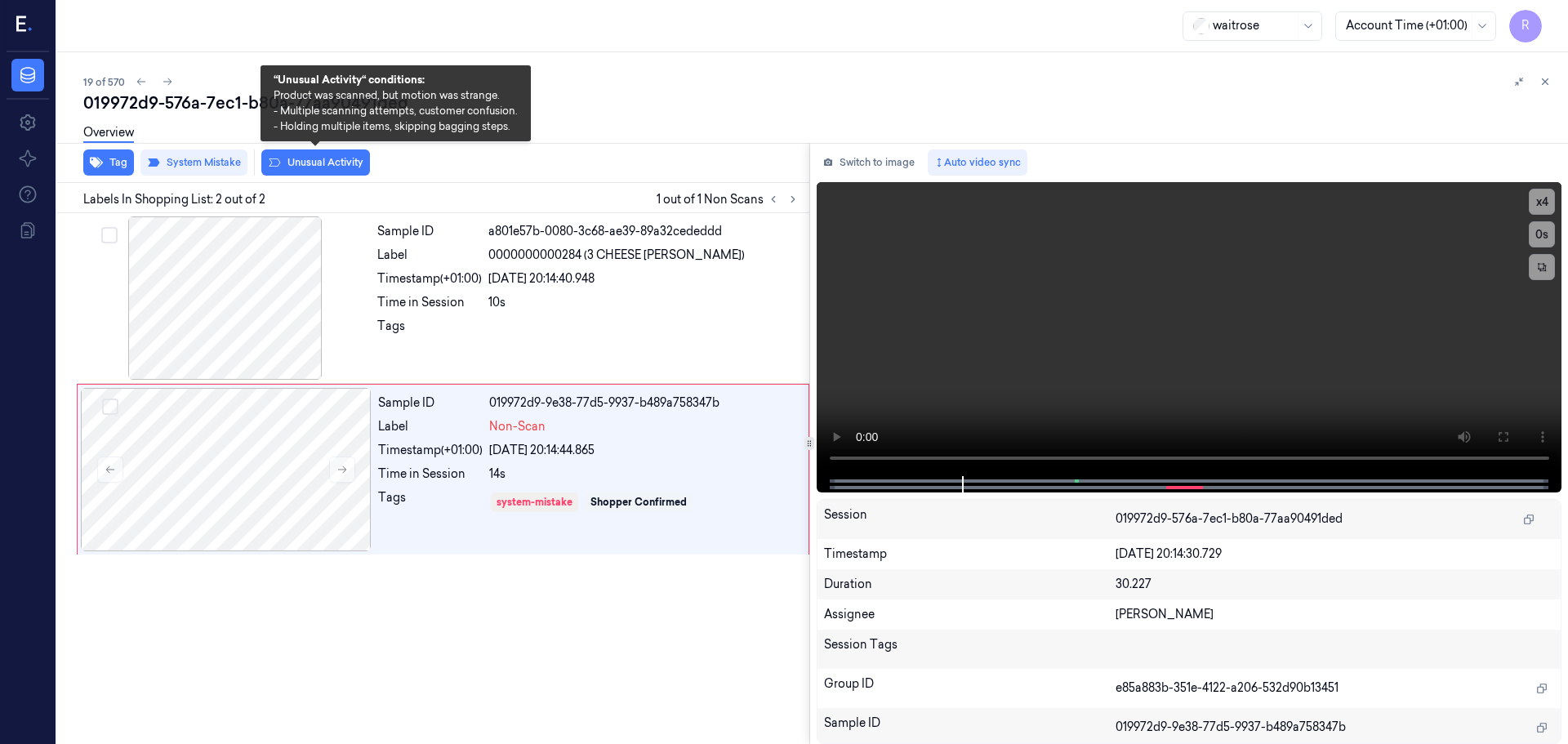
click at [310, 162] on button "Unusual Activity" at bounding box center [316, 162] width 109 height 26
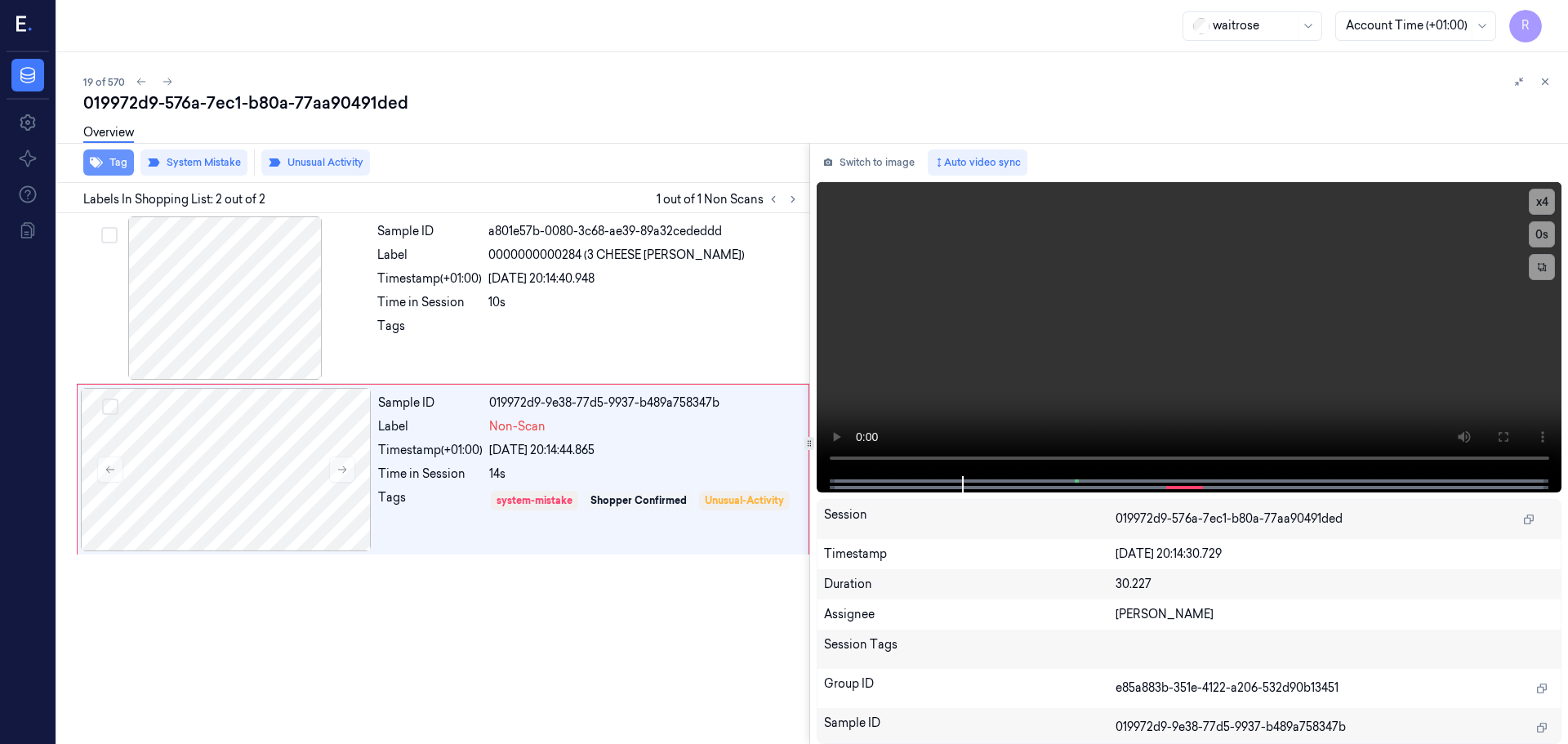
click at [96, 172] on button "Tag" at bounding box center [108, 162] width 51 height 26
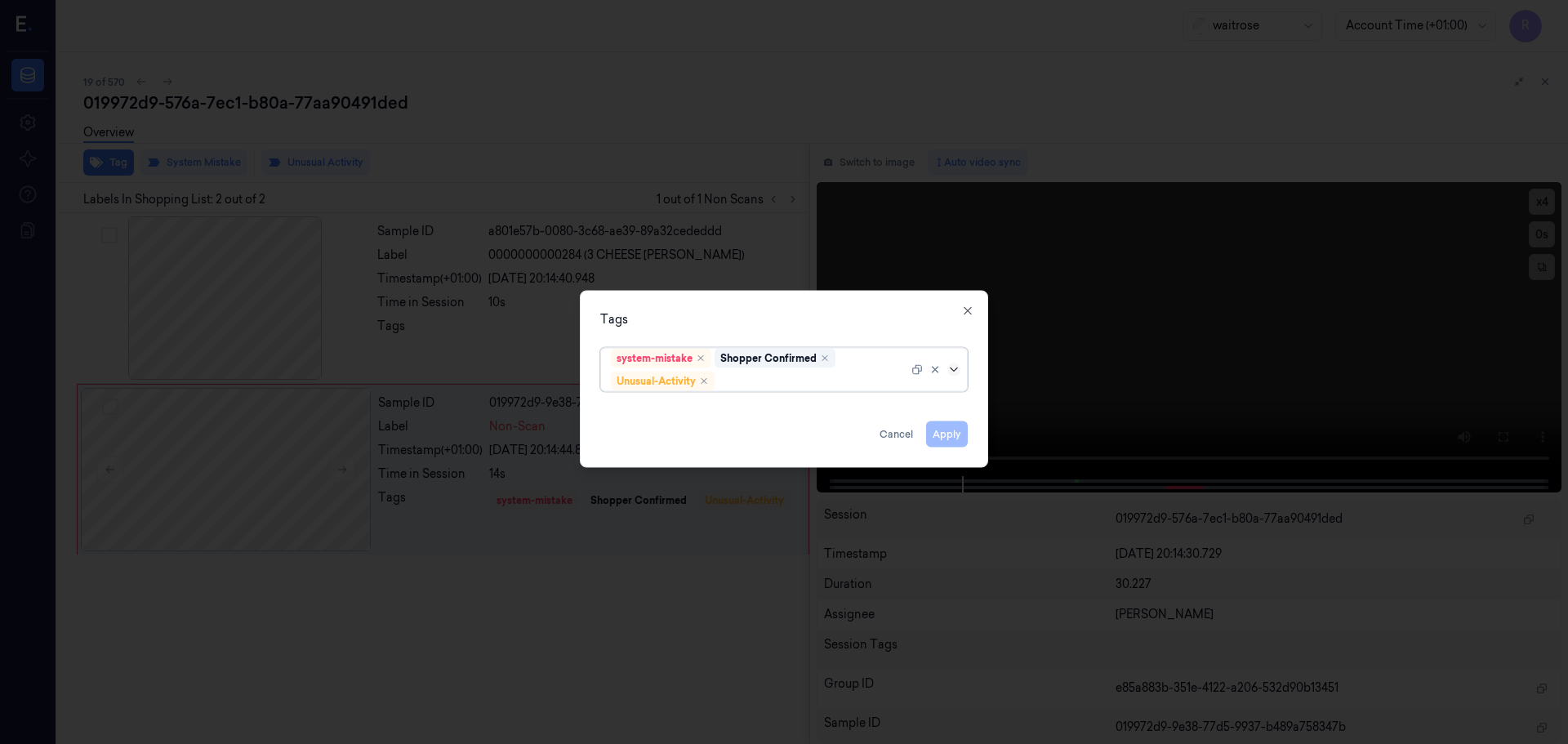
click at [953, 368] on icon at bounding box center [953, 369] width 13 height 13
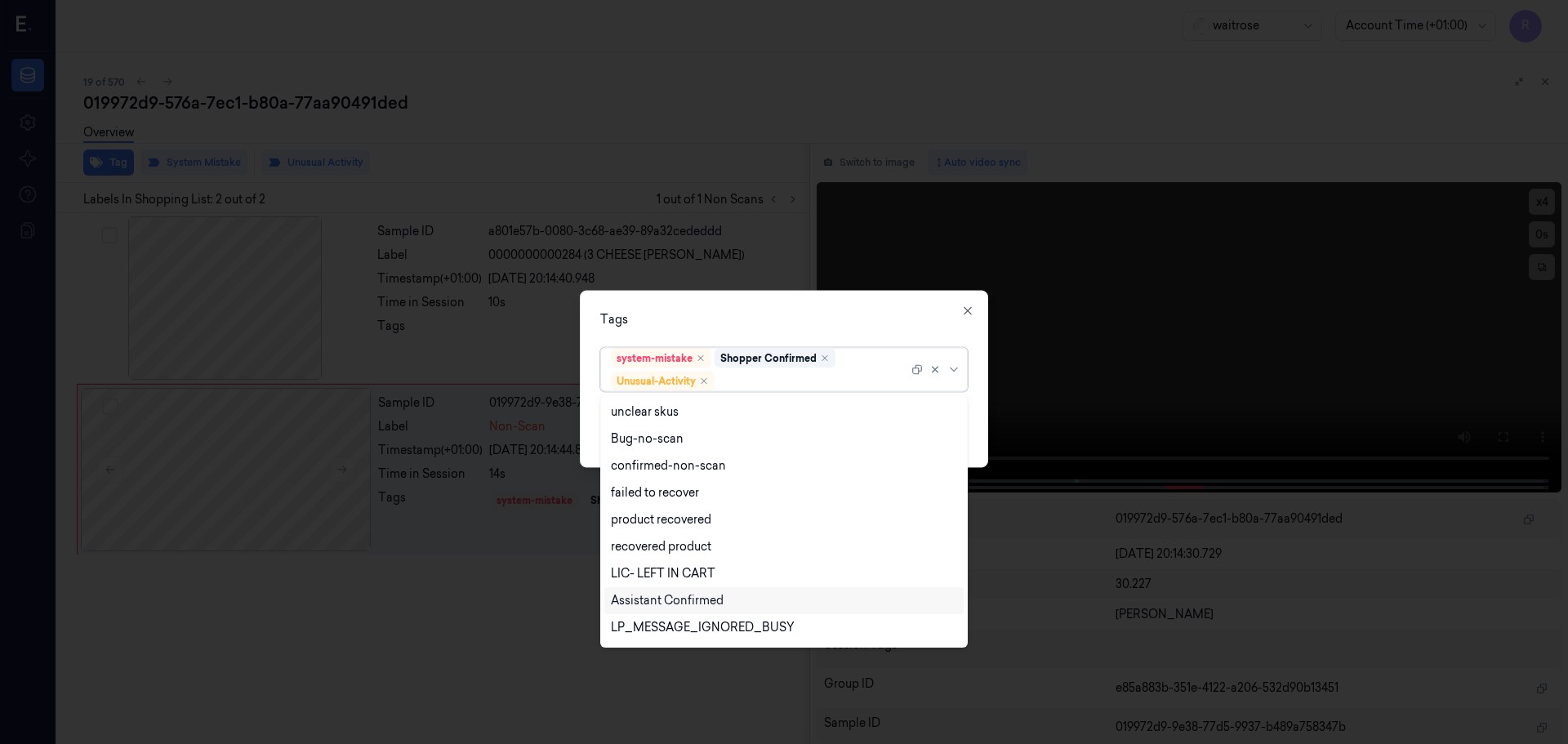
scroll to position [213, 0]
click at [681, 597] on div "Picklist item alert" at bounding box center [657, 603] width 93 height 17
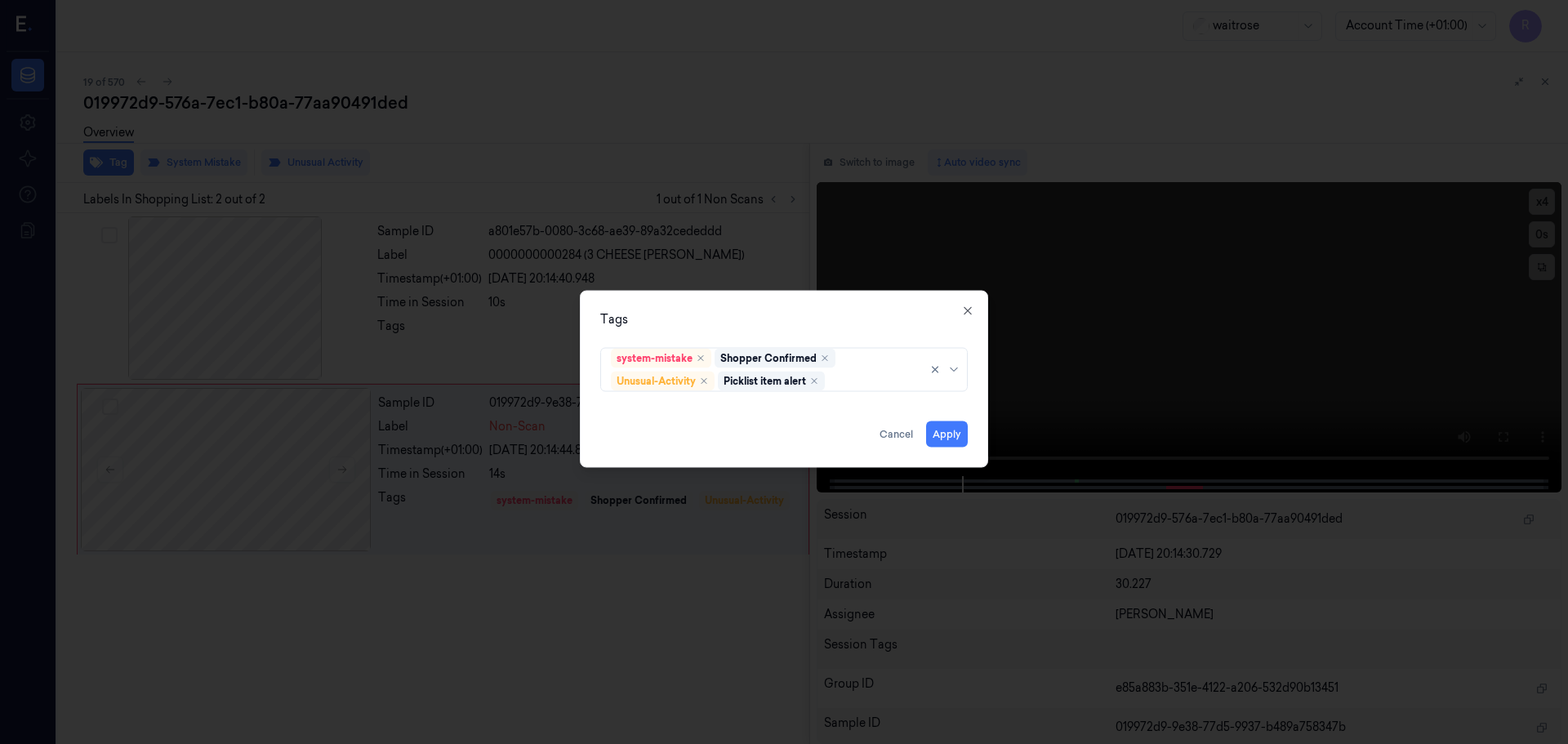
click at [763, 321] on div "Tags" at bounding box center [784, 319] width 367 height 17
click at [945, 430] on button "Apply" at bounding box center [947, 433] width 42 height 26
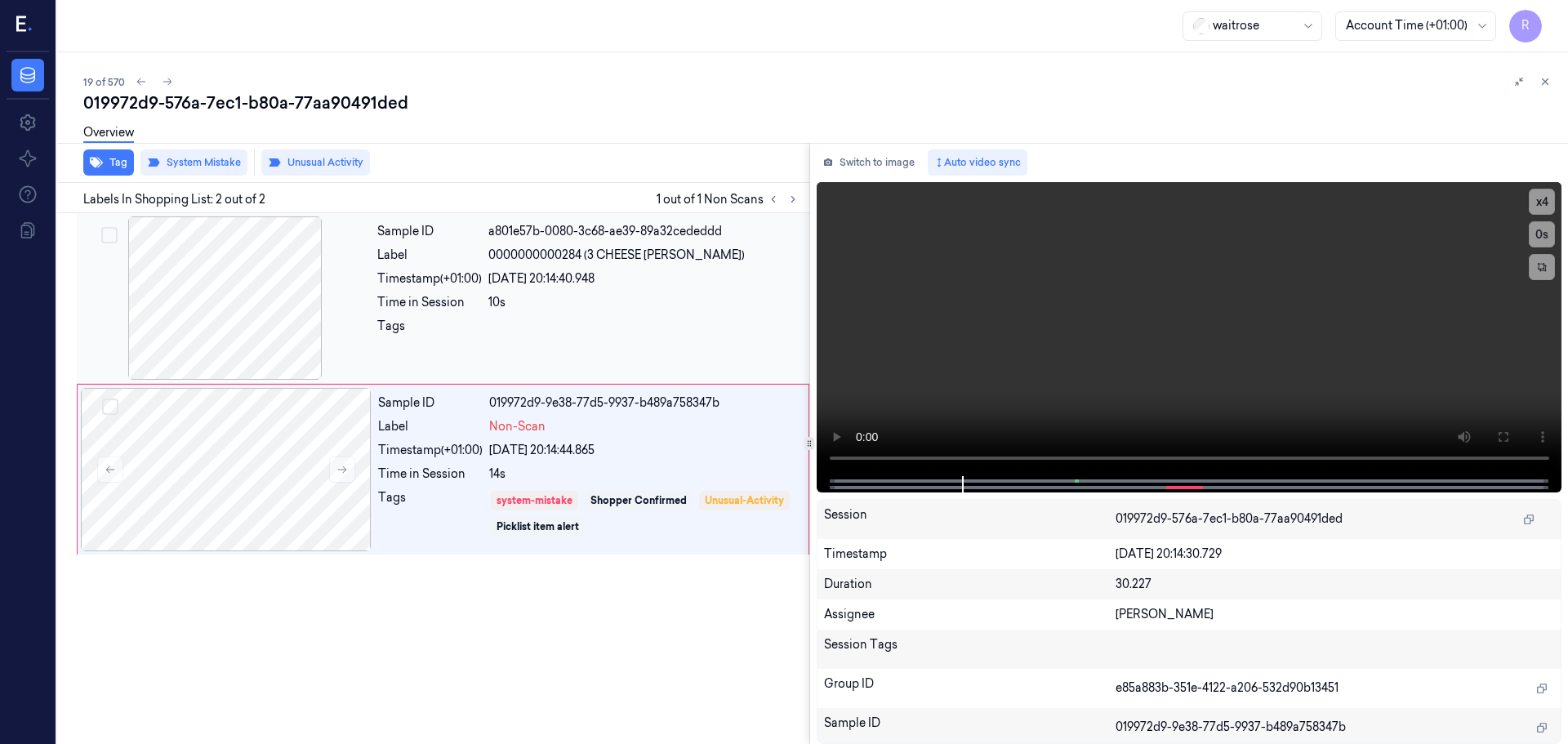
click at [606, 331] on div at bounding box center [643, 330] width 311 height 26
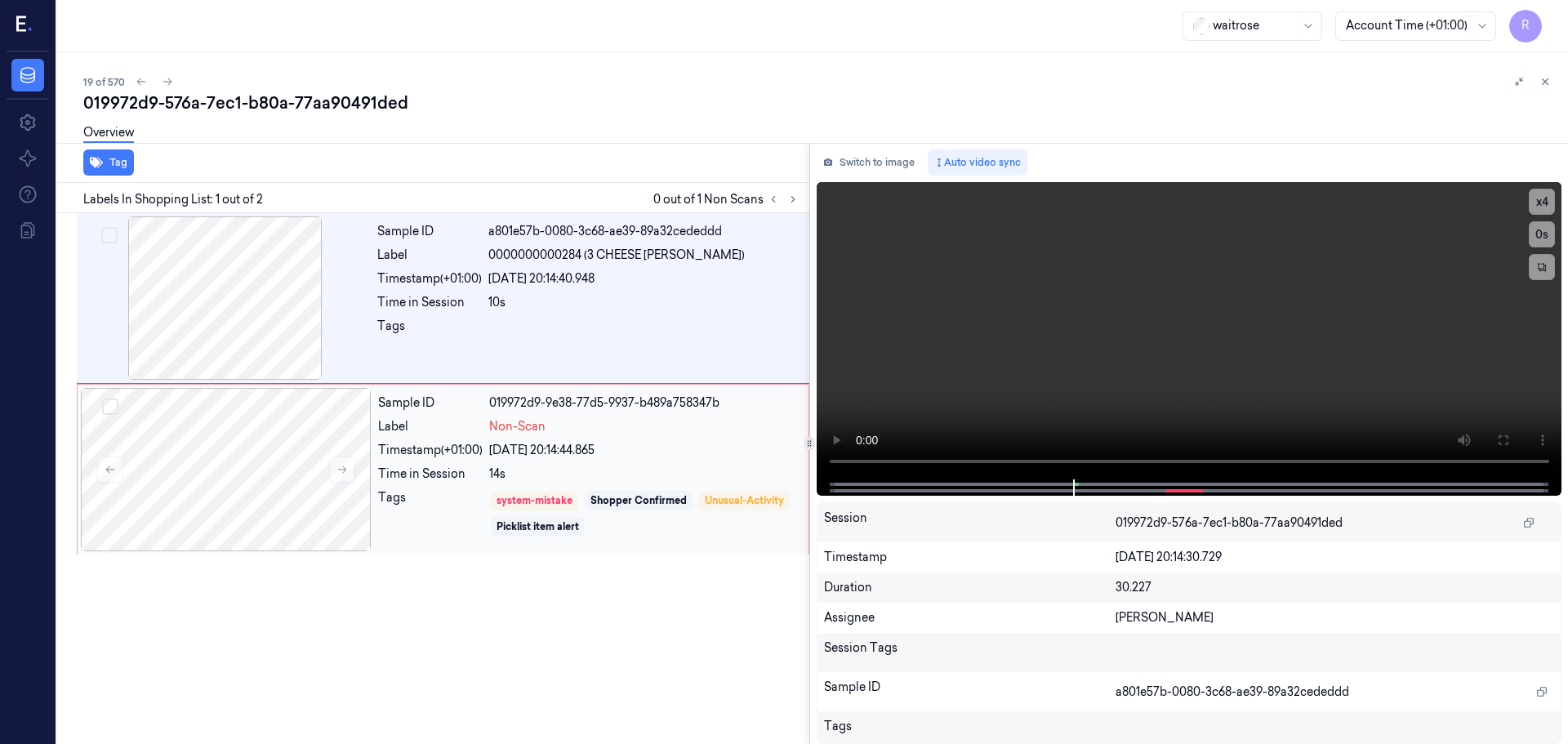
click at [654, 475] on div "14s" at bounding box center [643, 475] width 310 height 17
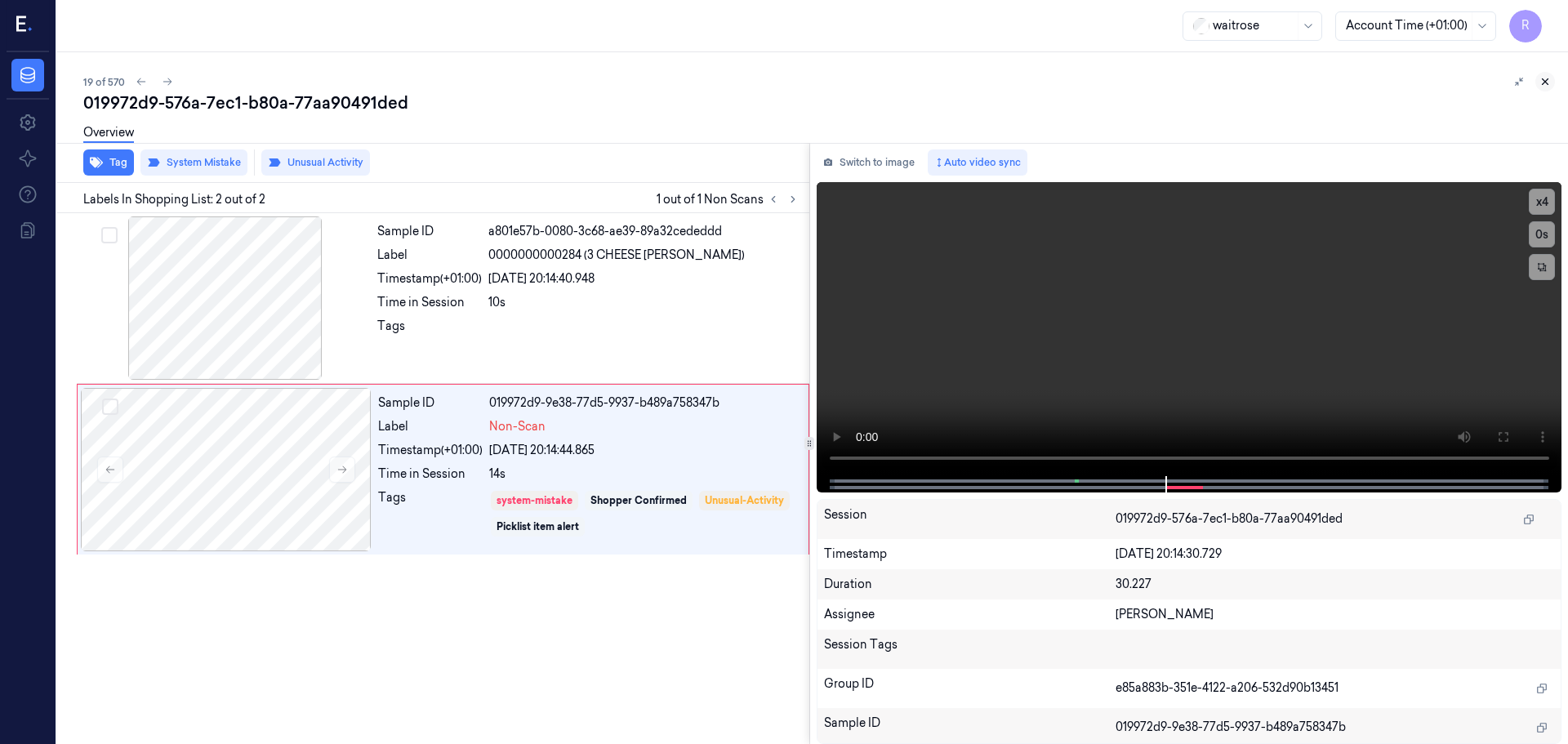
click at [1544, 84] on icon at bounding box center [1544, 82] width 11 height 11
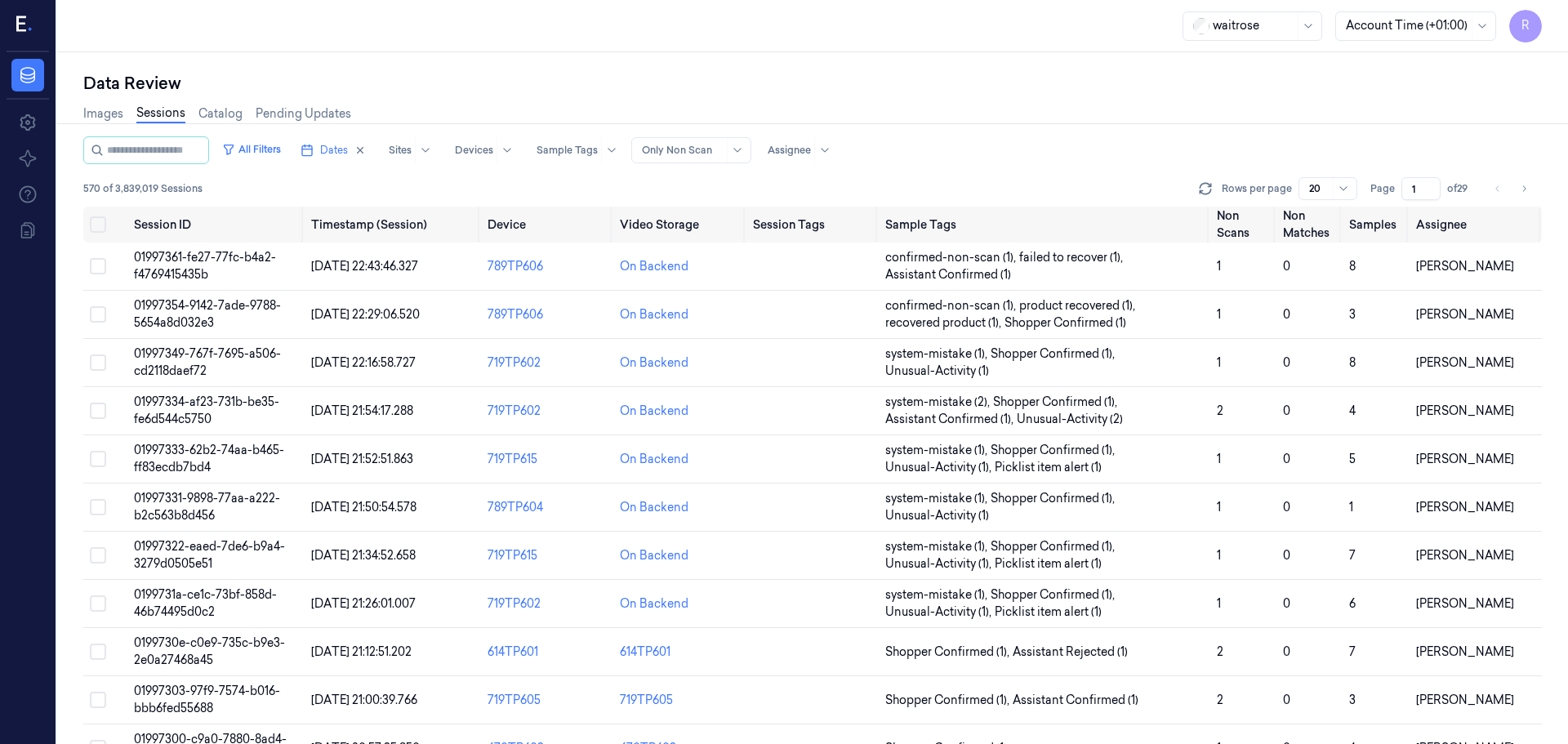
scroll to position [475, 0]
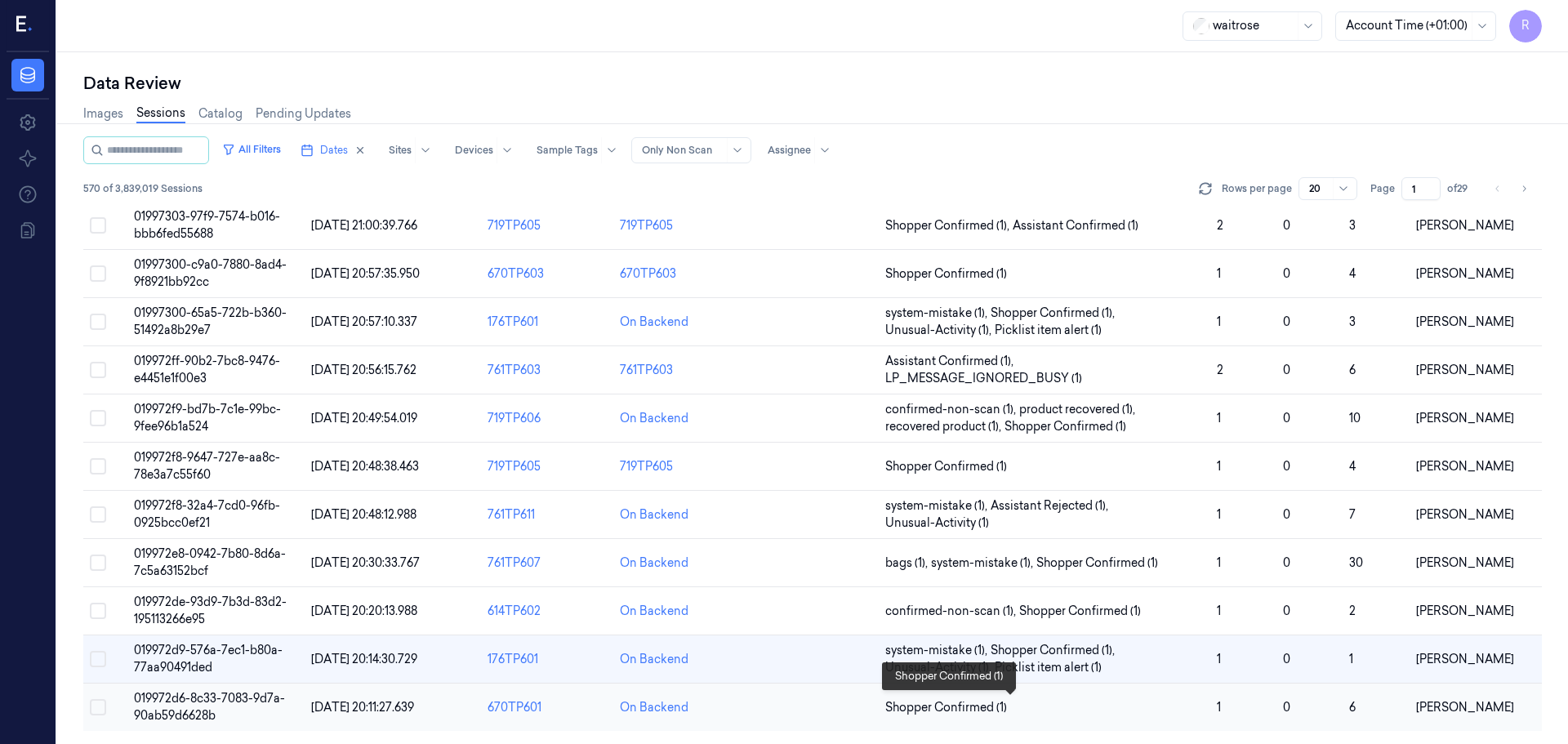
click at [1095, 714] on span "Shopper Confirmed (1)" at bounding box center [1044, 708] width 318 height 17
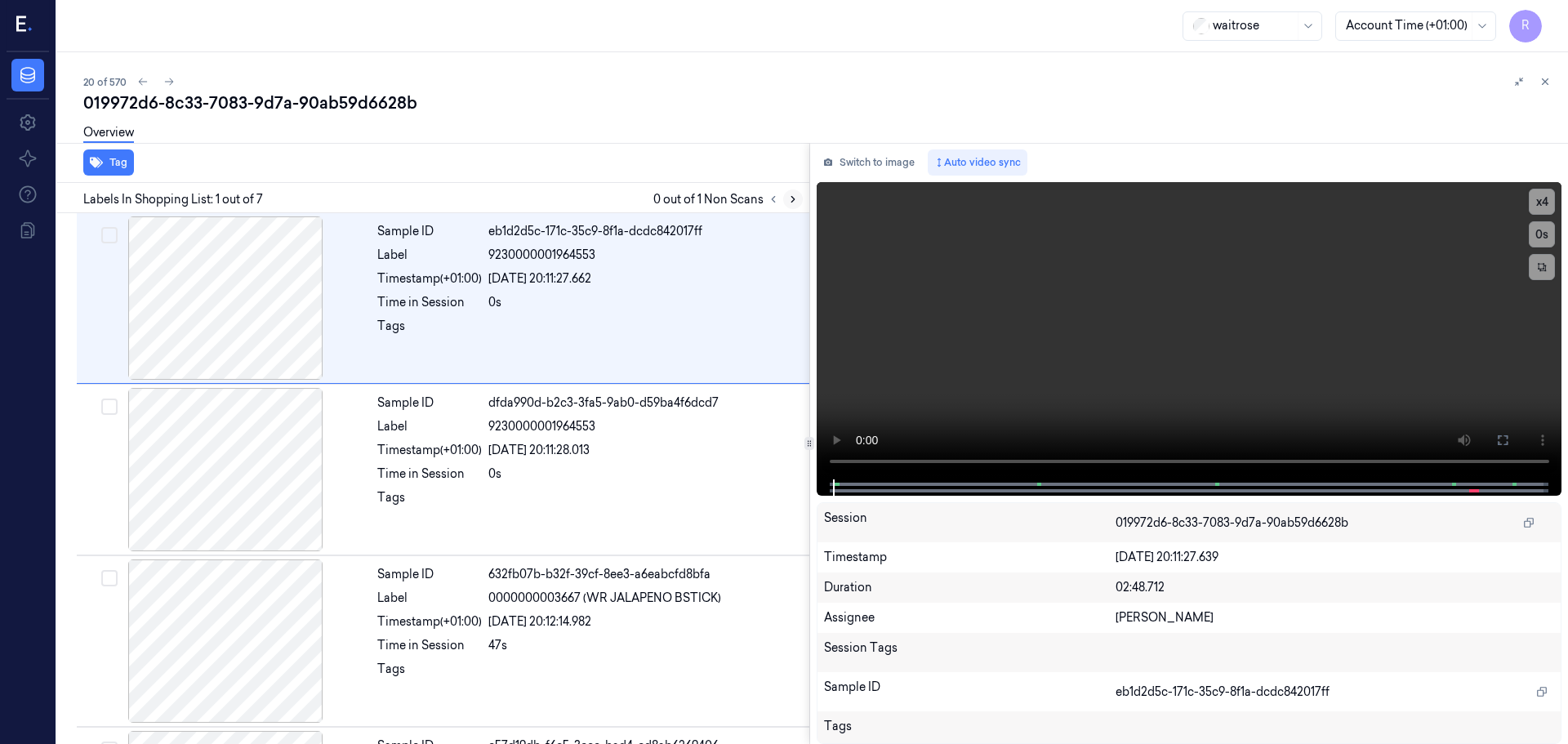
click at [793, 196] on icon at bounding box center [793, 199] width 11 height 11
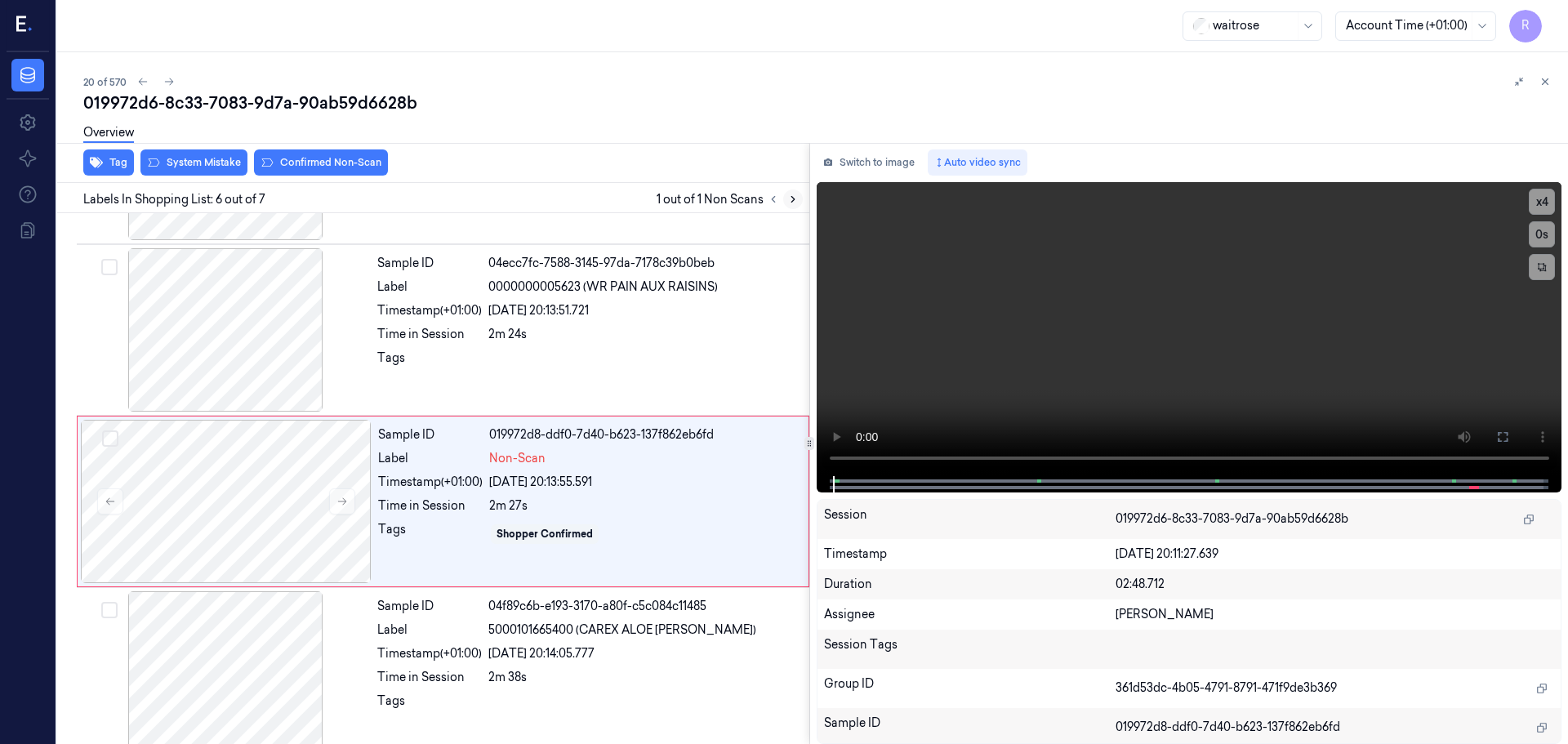
scroll to position [674, 0]
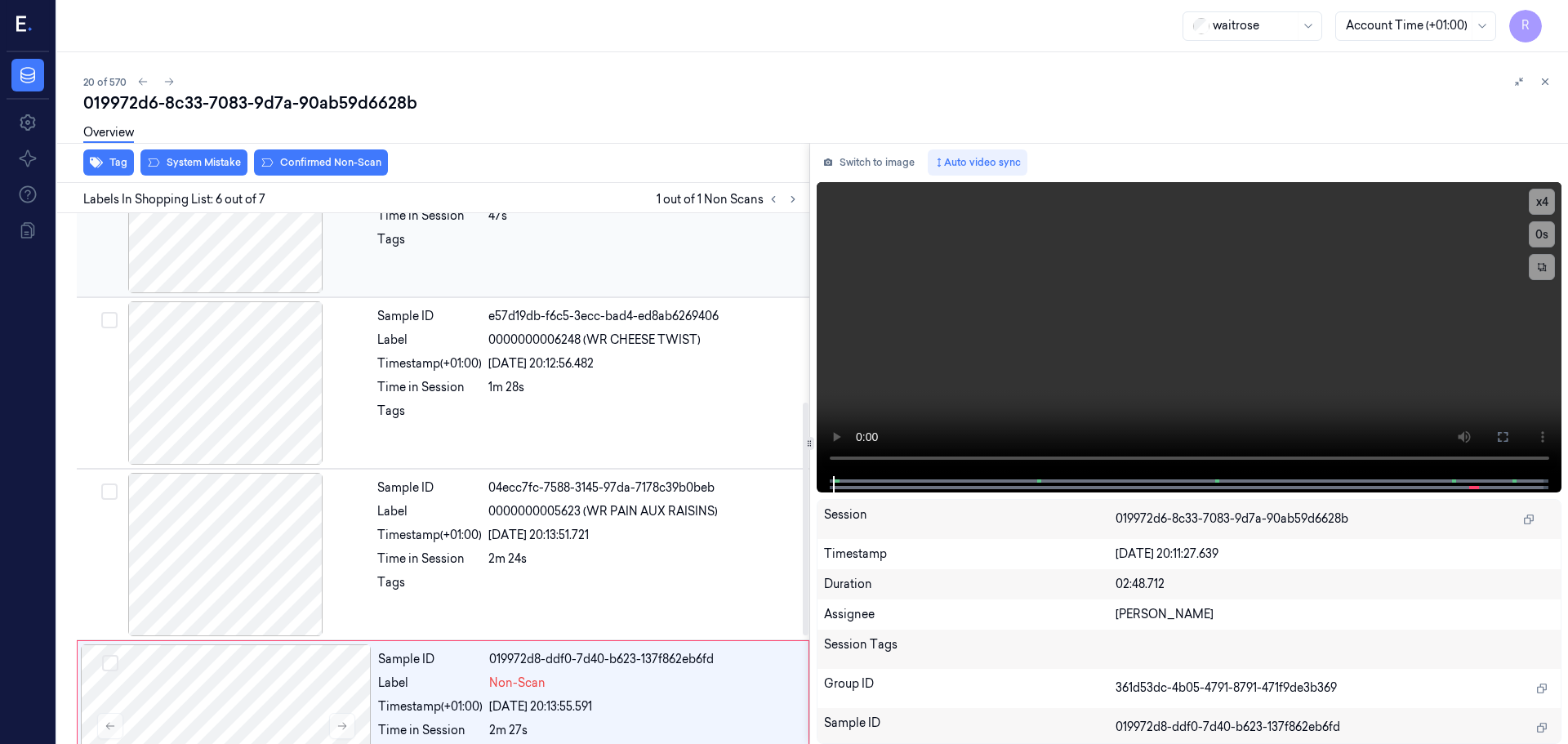
click at [284, 354] on div at bounding box center [225, 383] width 291 height 163
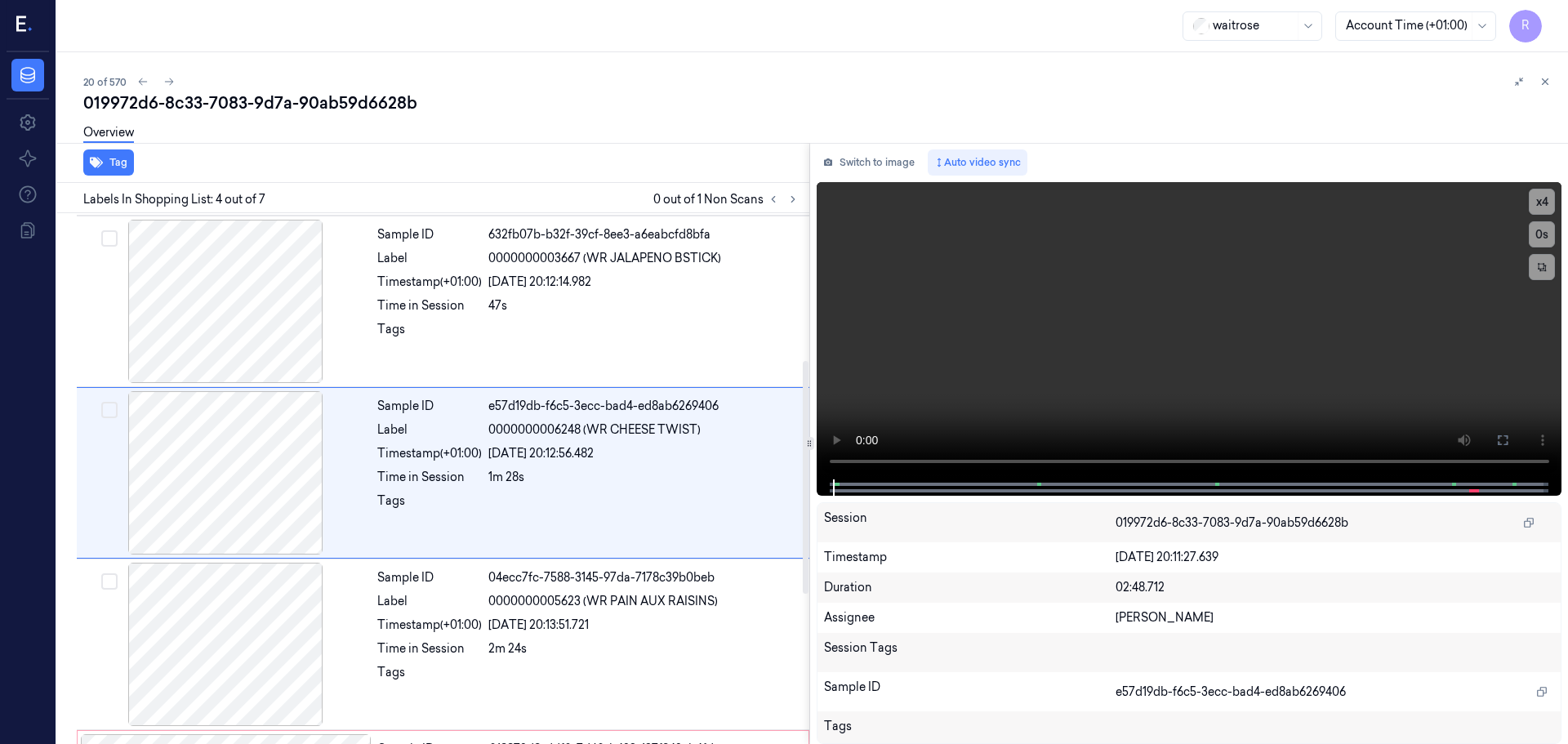
scroll to position [334, 0]
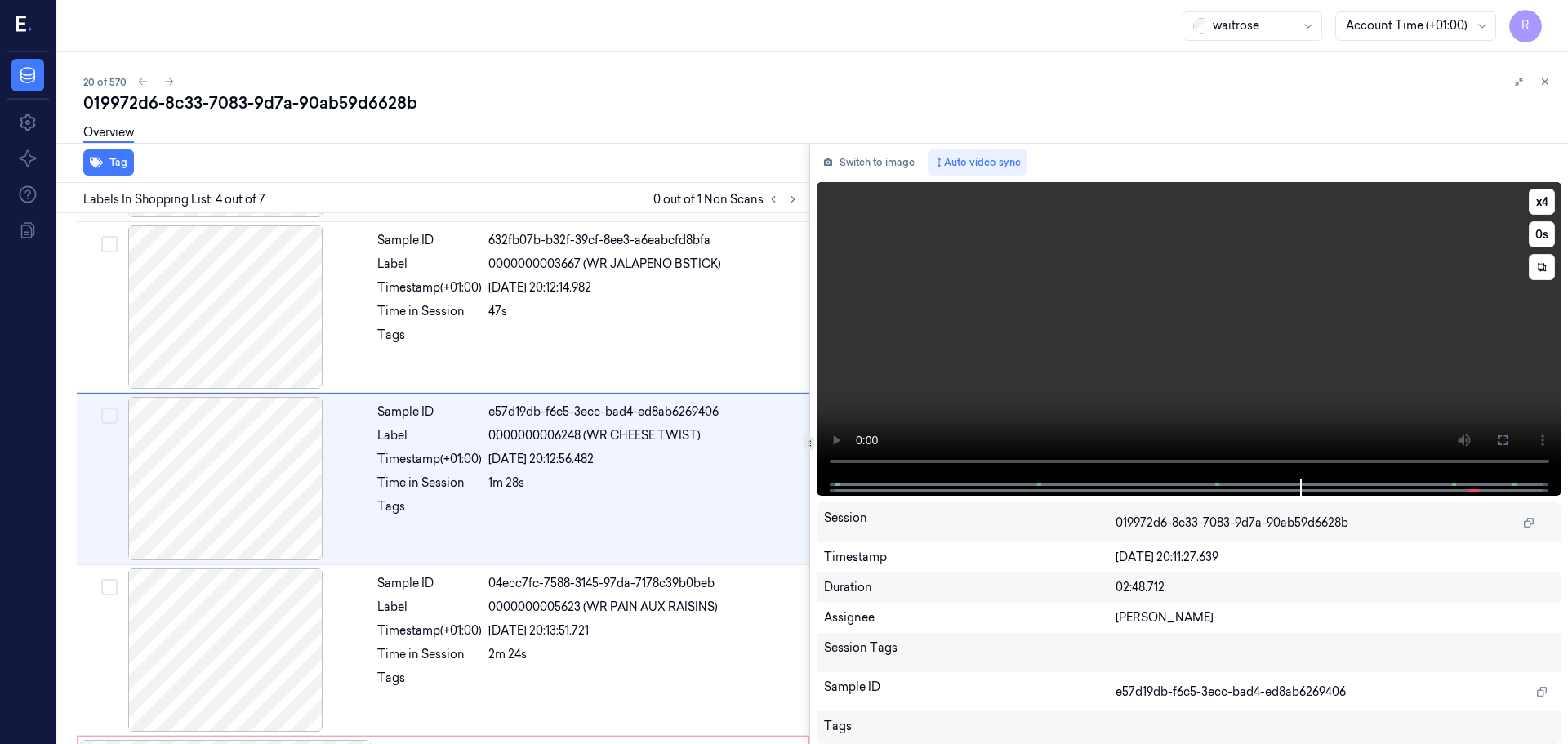
click at [1127, 471] on video at bounding box center [1189, 330] width 745 height 298
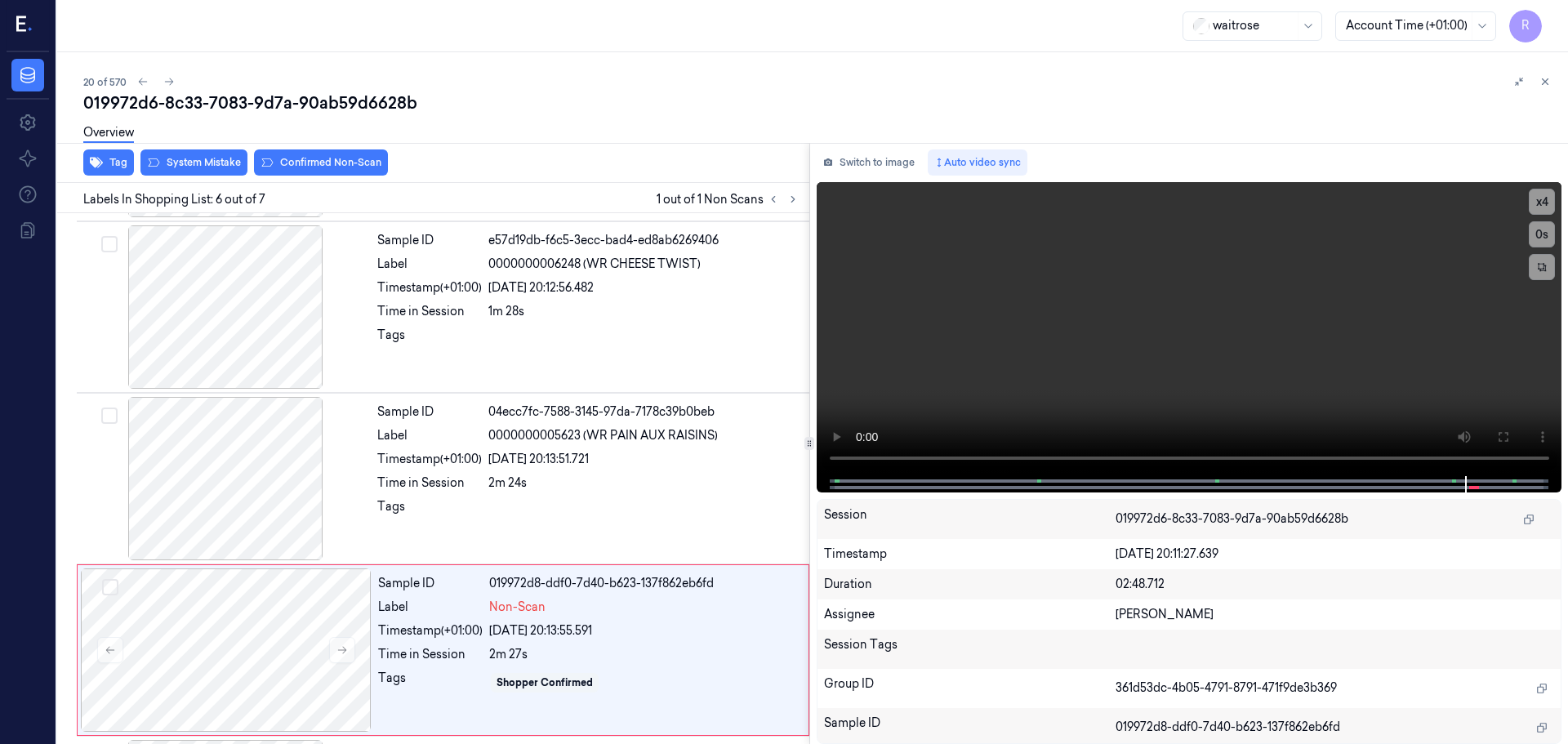
scroll to position [674, 0]
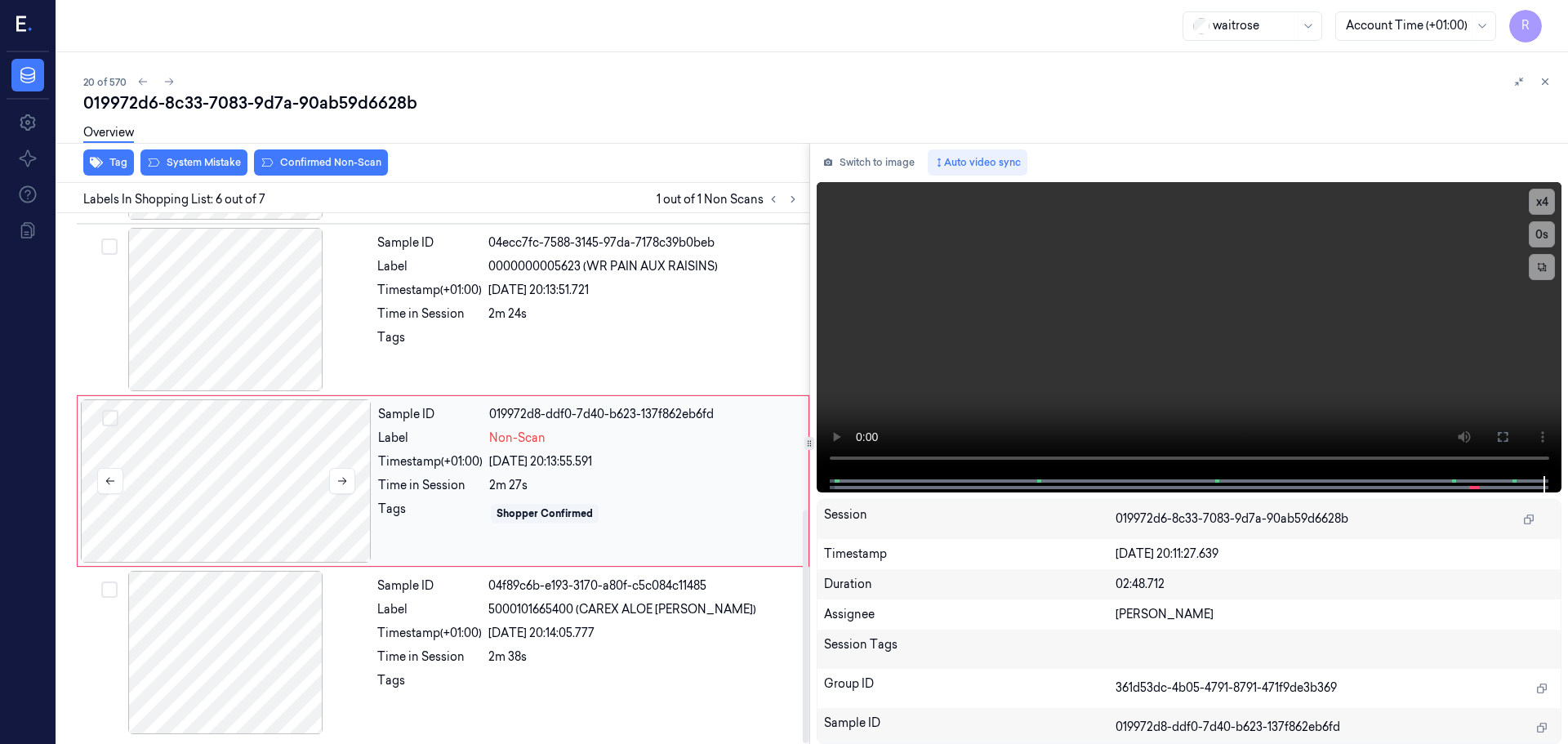
click at [266, 500] on div at bounding box center [226, 481] width 291 height 163
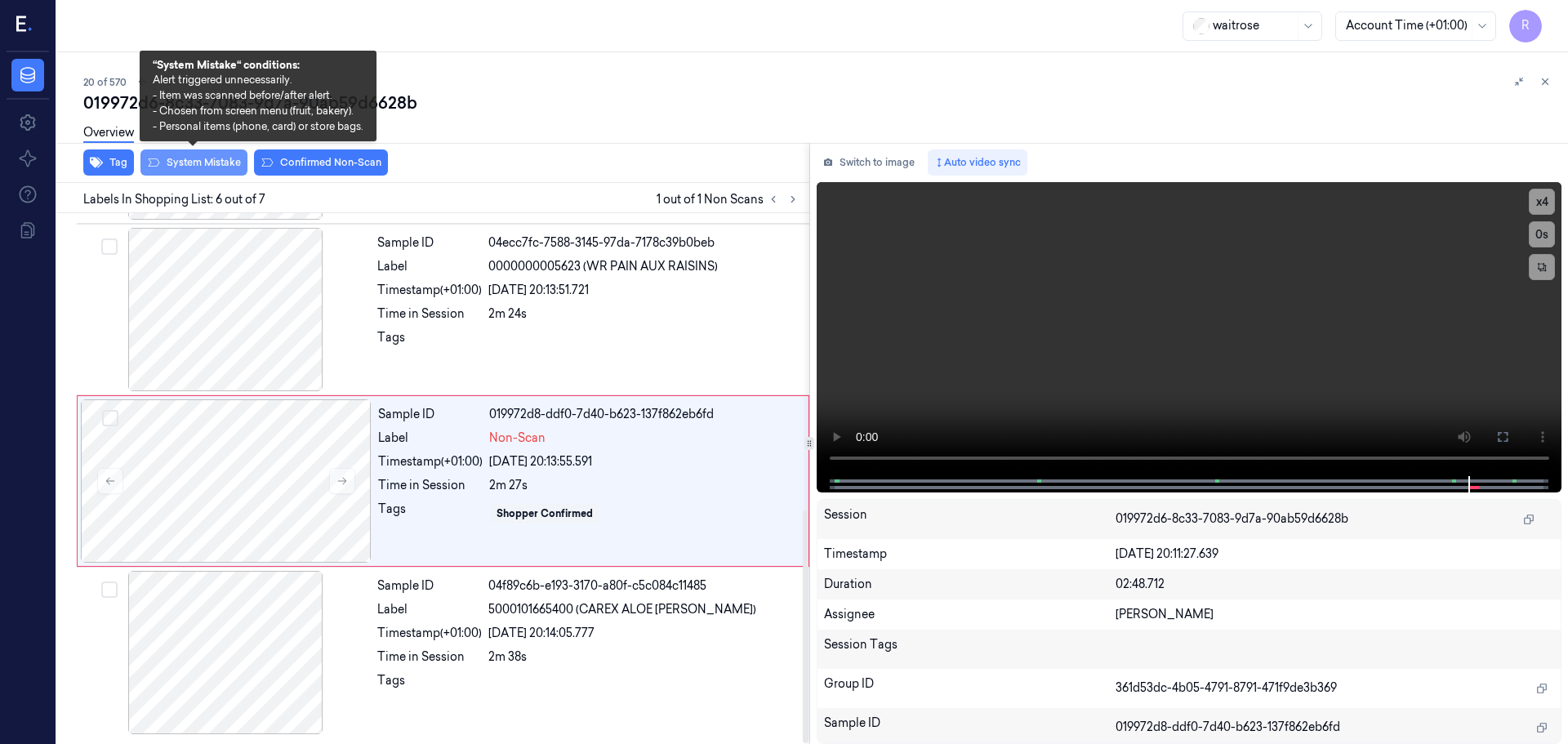
click at [188, 165] on button "System Mistake" at bounding box center [194, 162] width 107 height 26
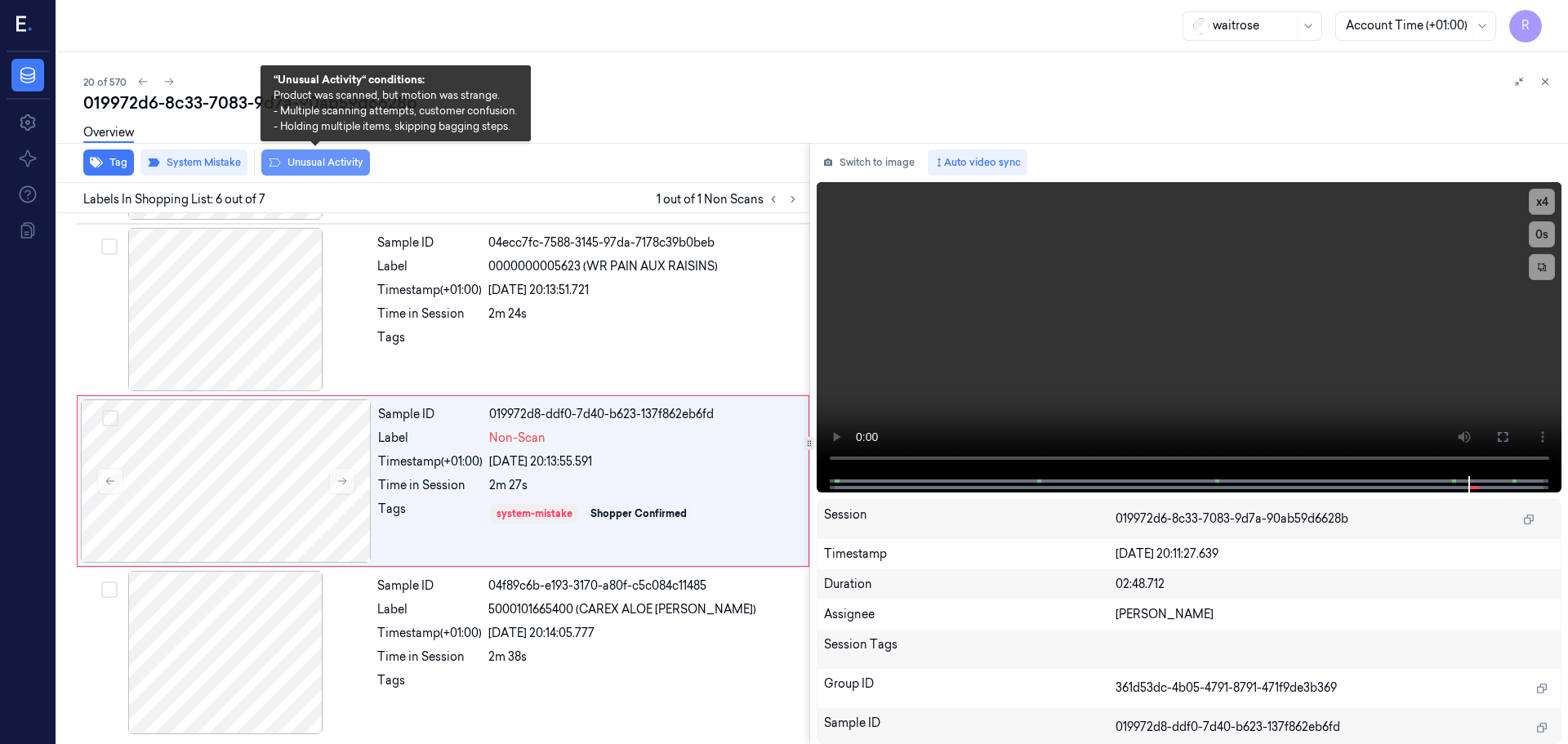
click at [295, 165] on button "Unusual Activity" at bounding box center [316, 162] width 109 height 26
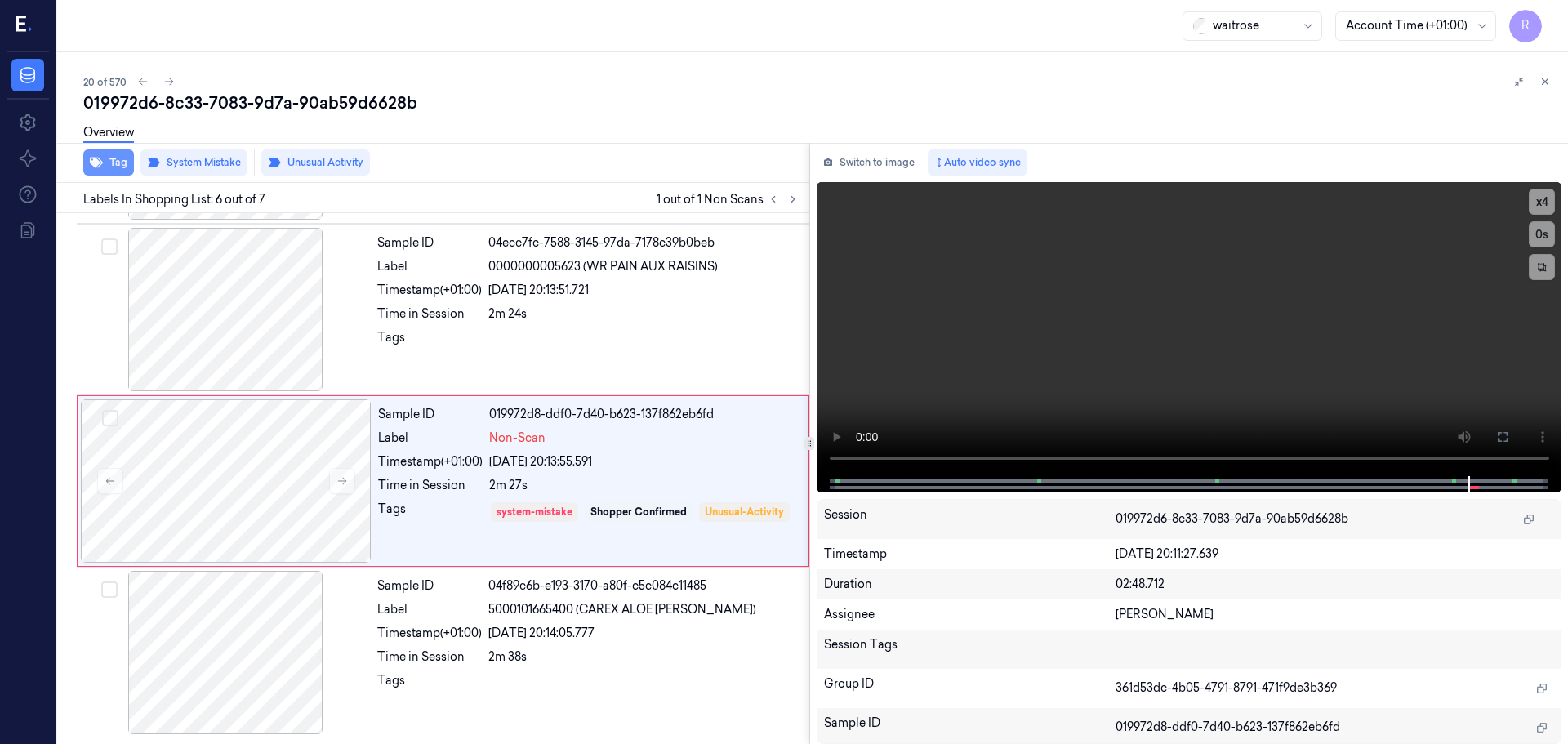
click at [108, 156] on button "Tag" at bounding box center [108, 162] width 51 height 26
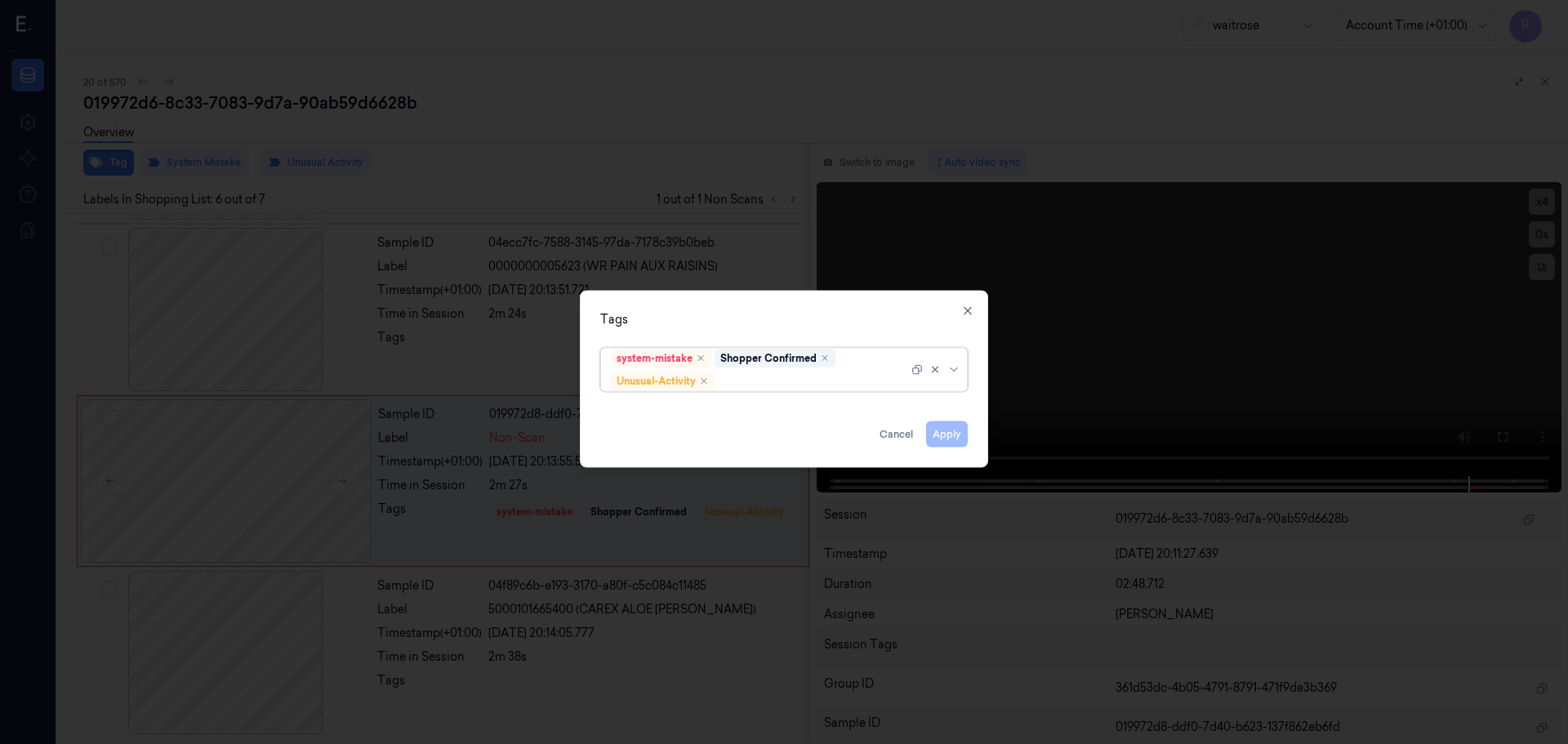
click at [944, 376] on div at bounding box center [937, 370] width 52 height 43
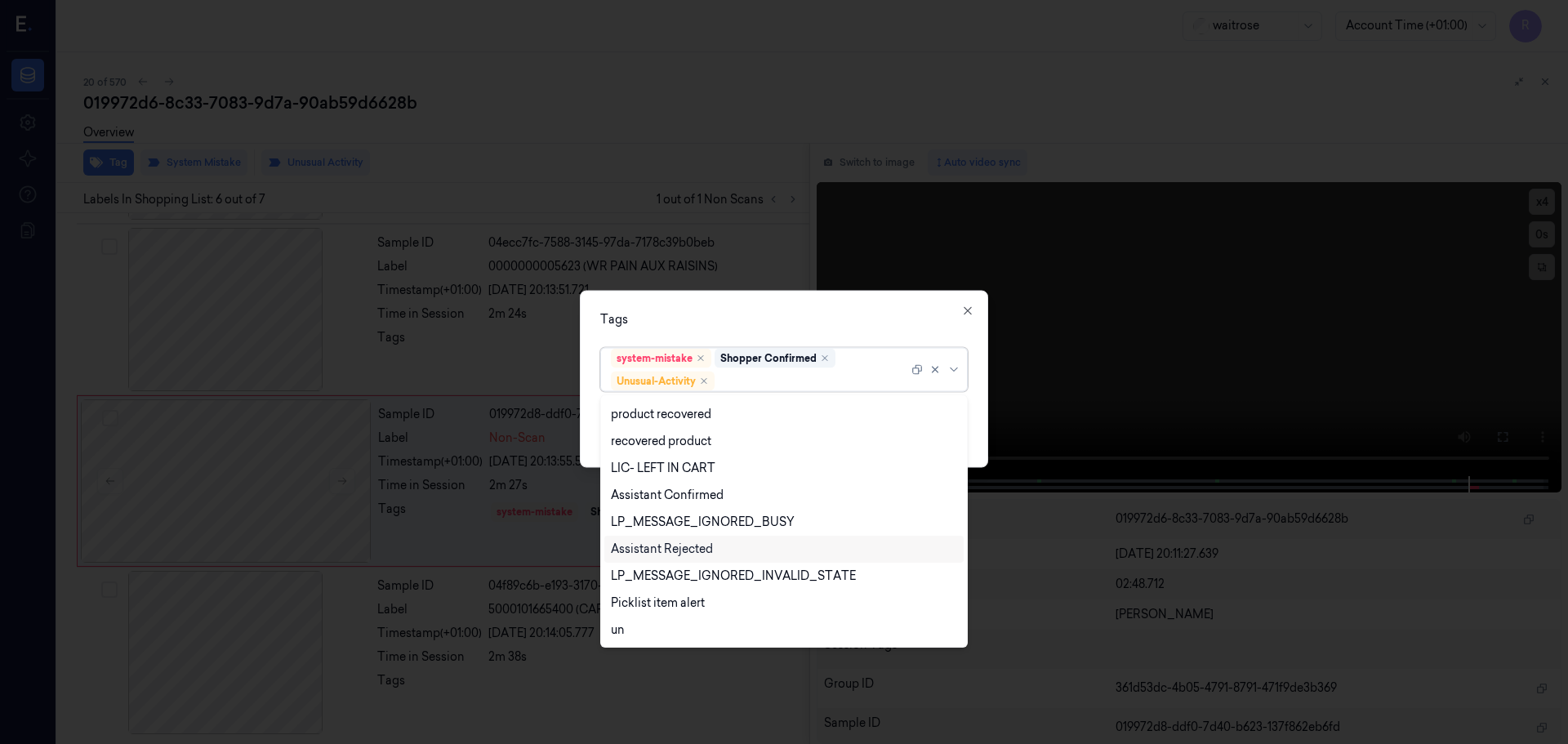
scroll to position [321, 0]
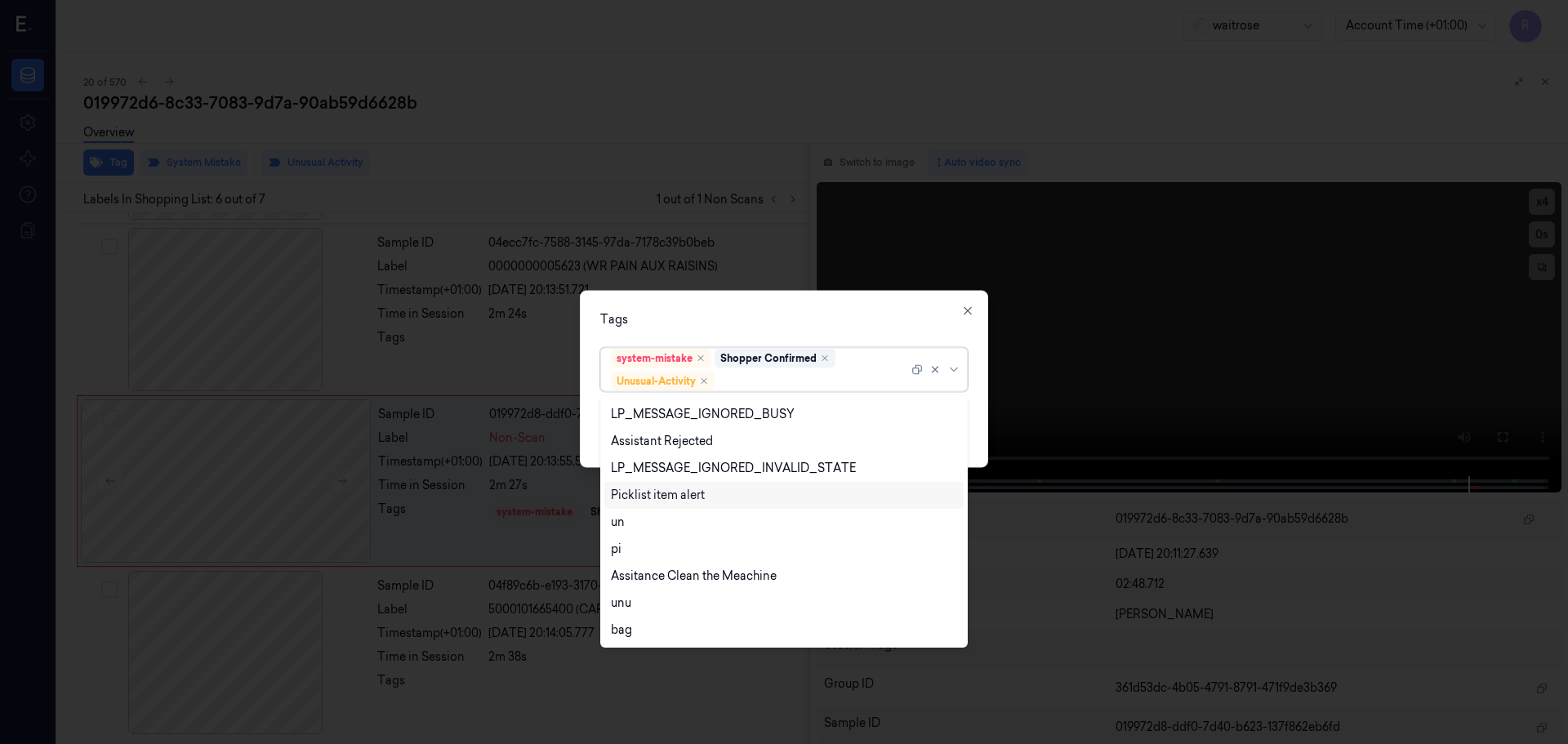
click at [655, 487] on div "Picklist item alert" at bounding box center [657, 495] width 93 height 17
click at [727, 333] on div "Tags option Picklist item alert, selected. 20 results available. Use Up and Dow…" at bounding box center [784, 378] width 408 height 178
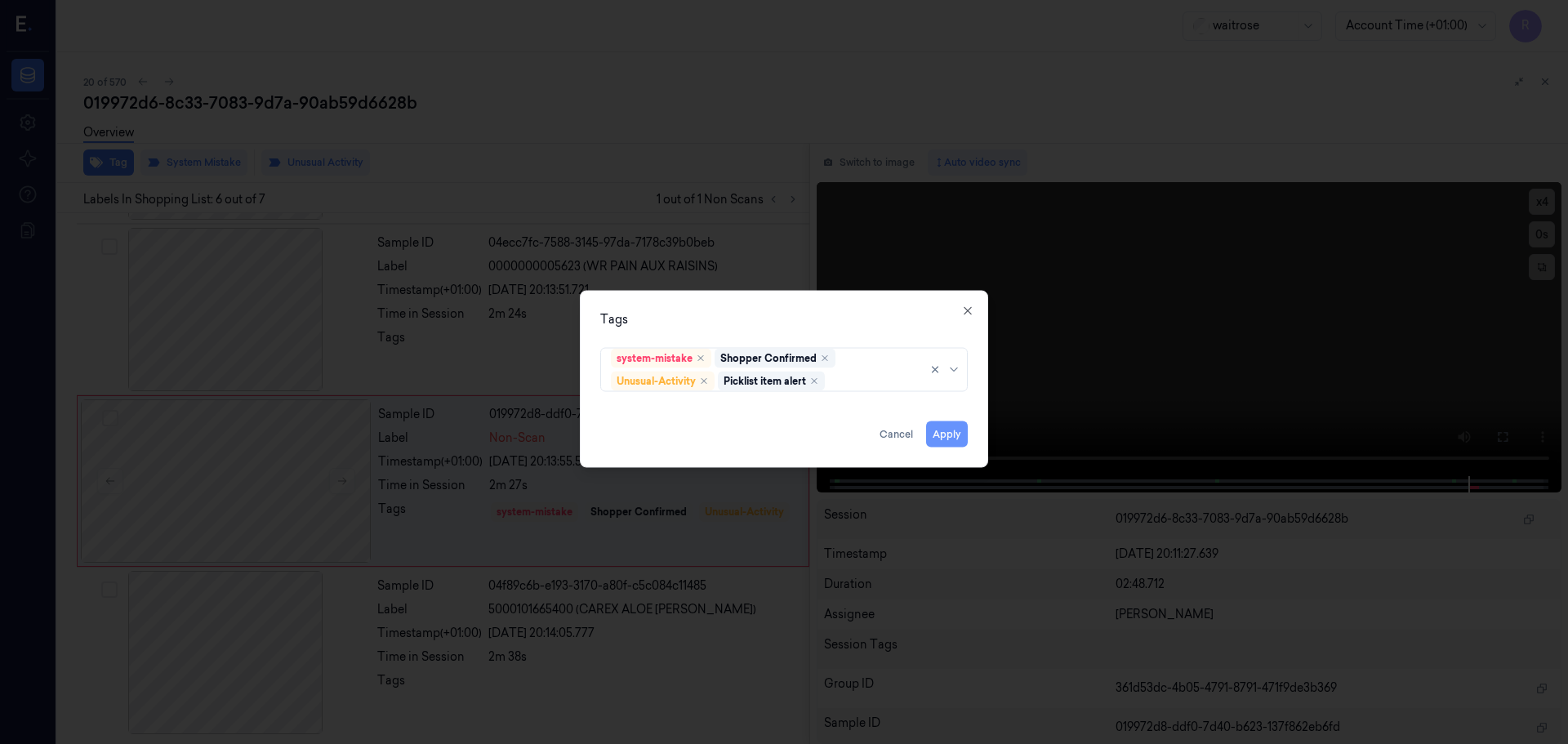
click at [954, 434] on button "Apply" at bounding box center [947, 433] width 42 height 26
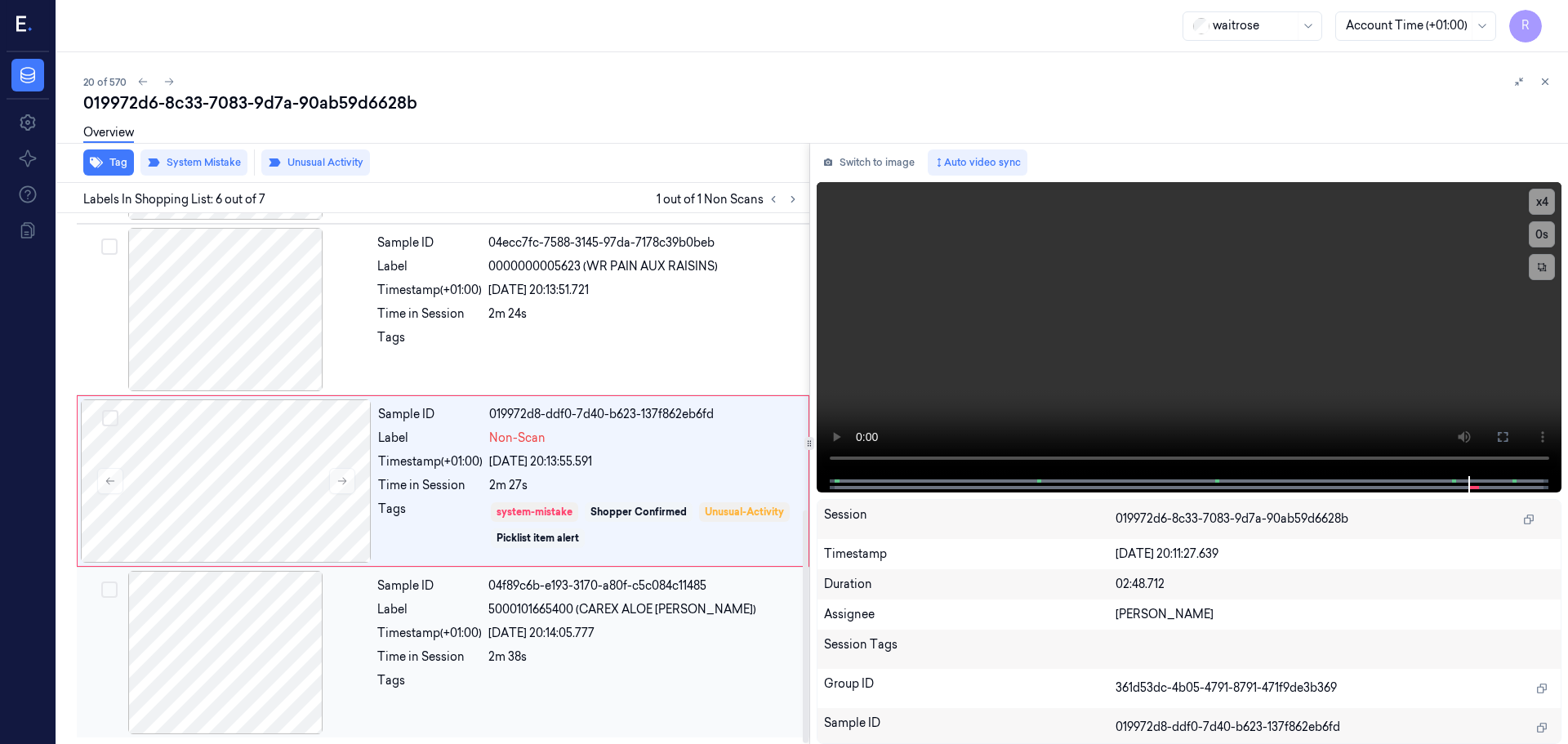
click at [393, 674] on div "Tags" at bounding box center [430, 685] width 105 height 26
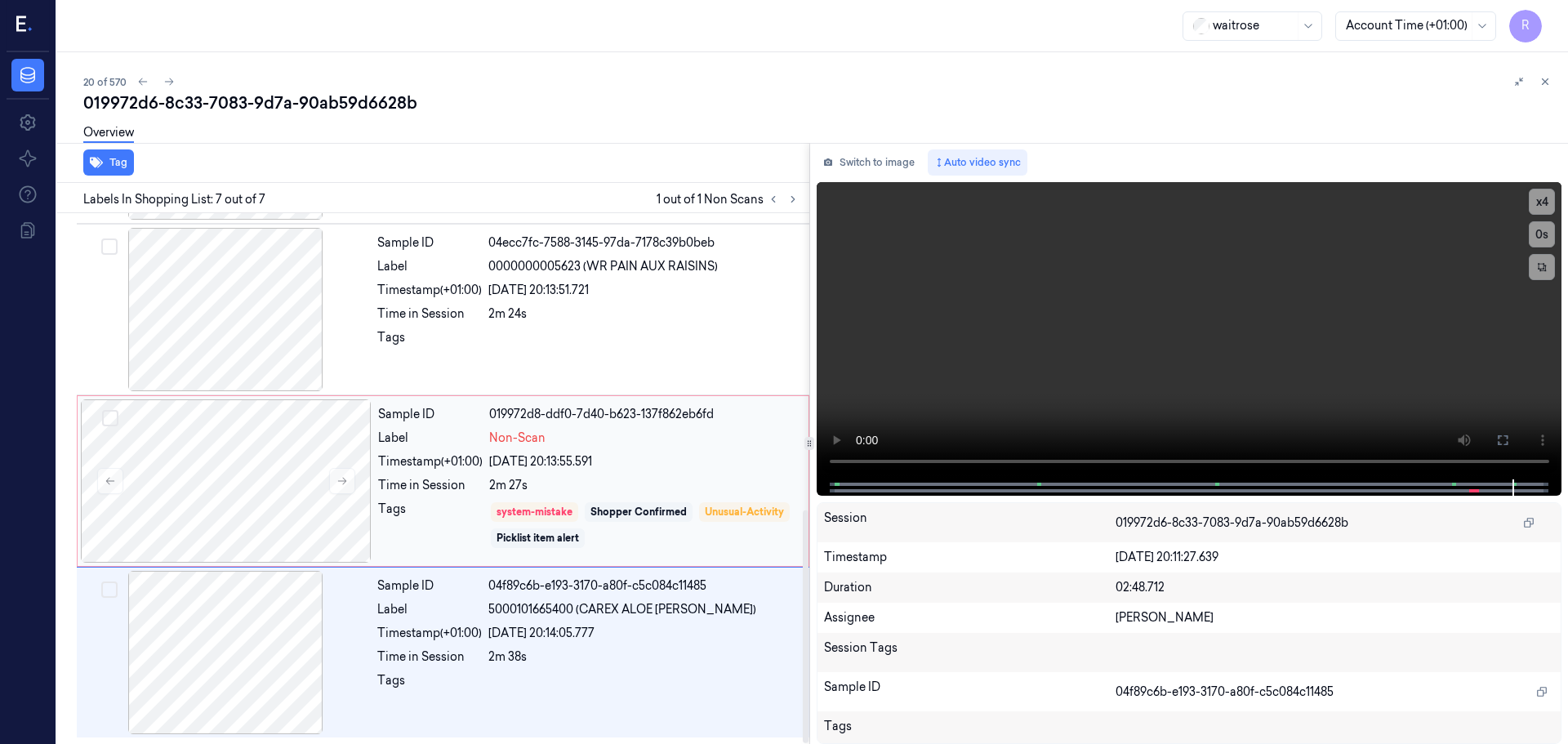
click at [409, 501] on div "Tags" at bounding box center [431, 525] width 105 height 49
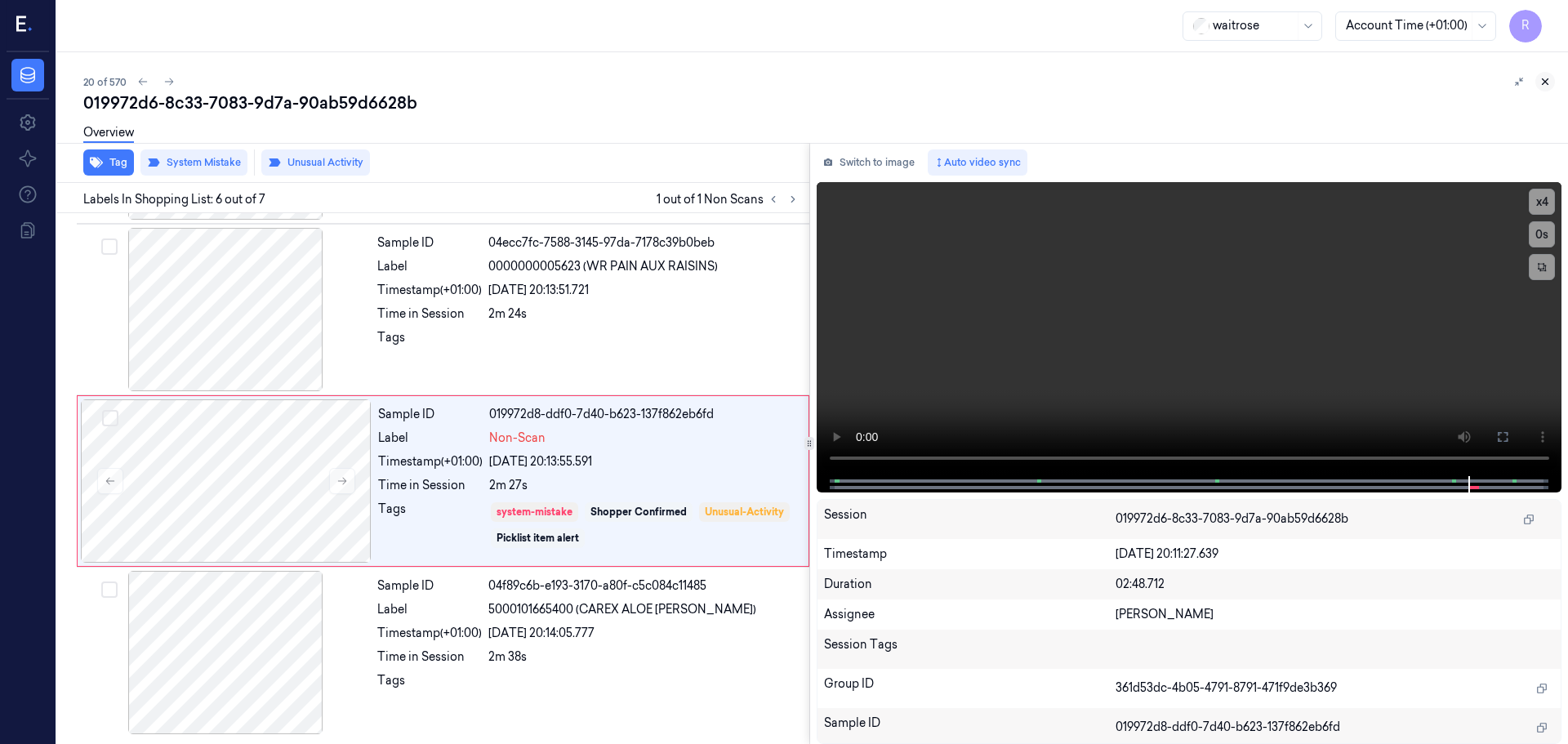
click at [1544, 88] on button at bounding box center [1545, 82] width 20 height 20
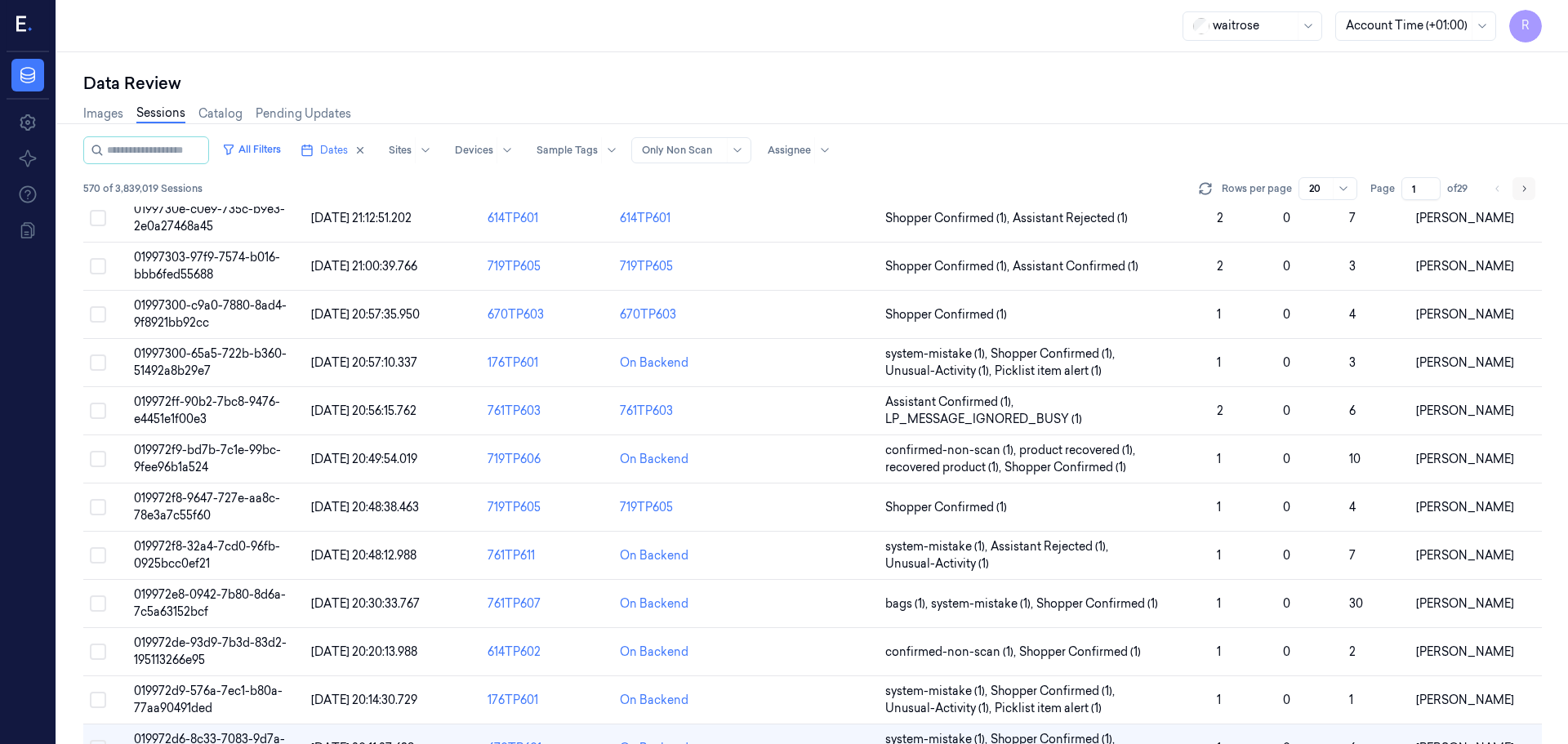
scroll to position [471, 0]
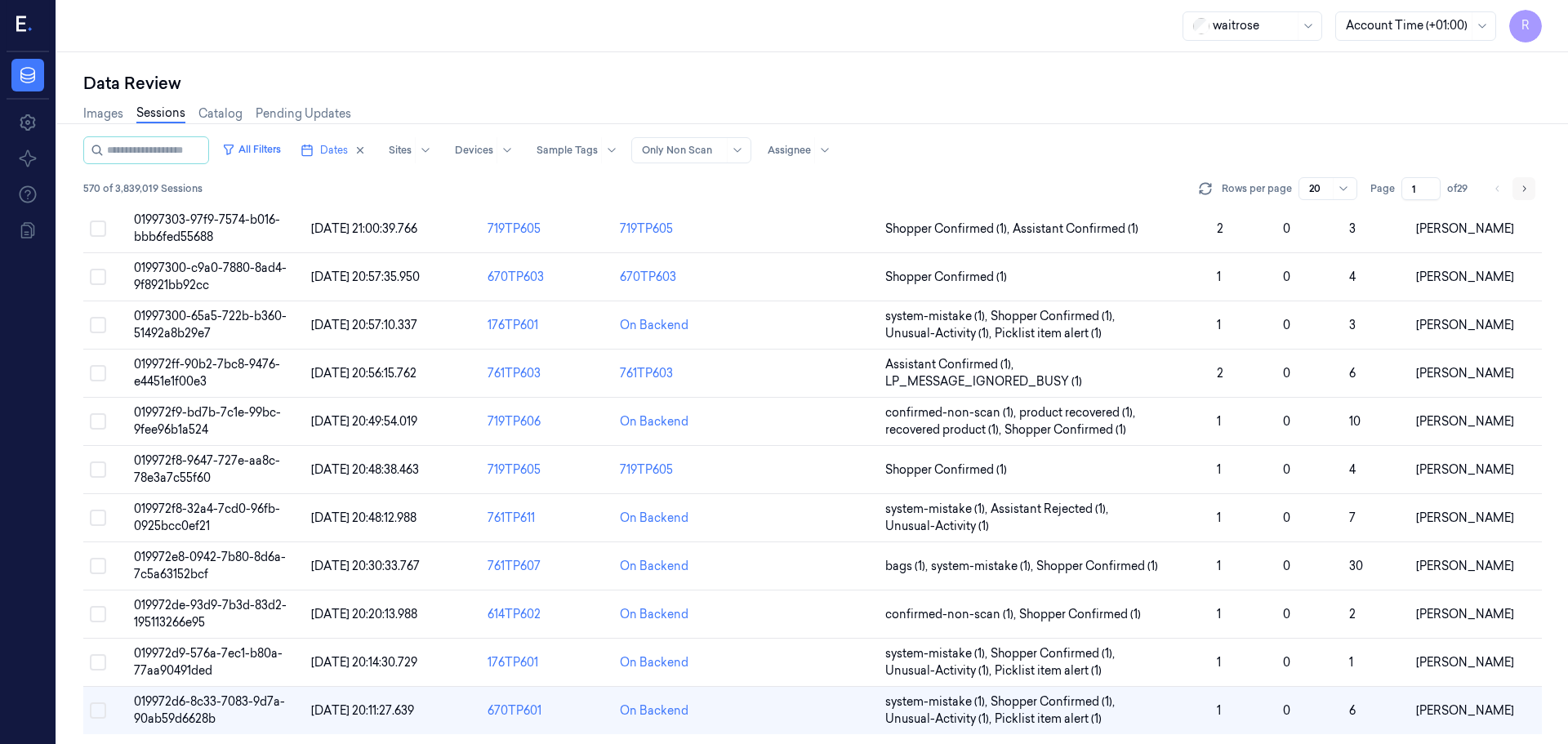
click at [1527, 193] on icon "Go to next page" at bounding box center [1523, 188] width 9 height 13
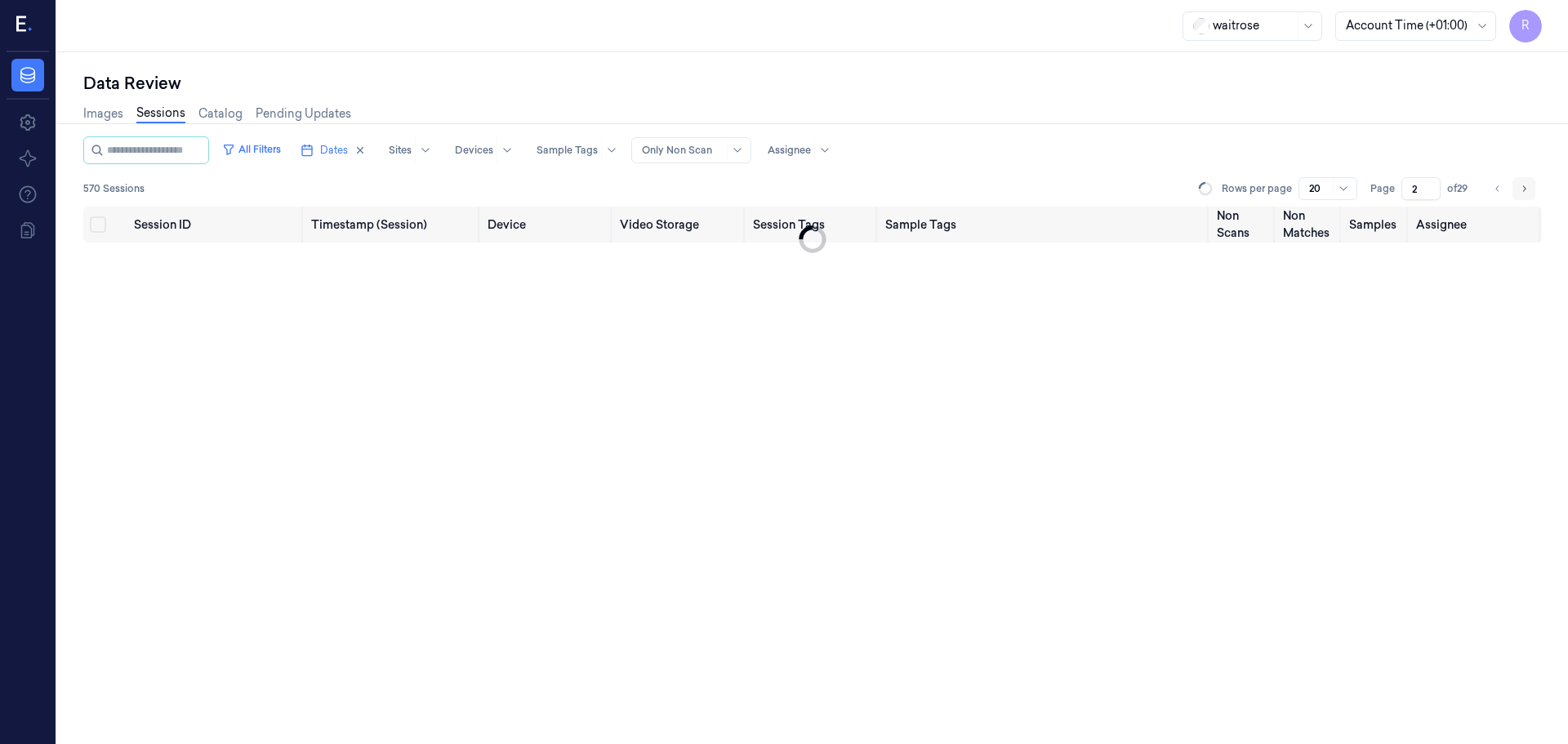
click at [1527, 193] on icon "Go to next page" at bounding box center [1523, 188] width 9 height 13
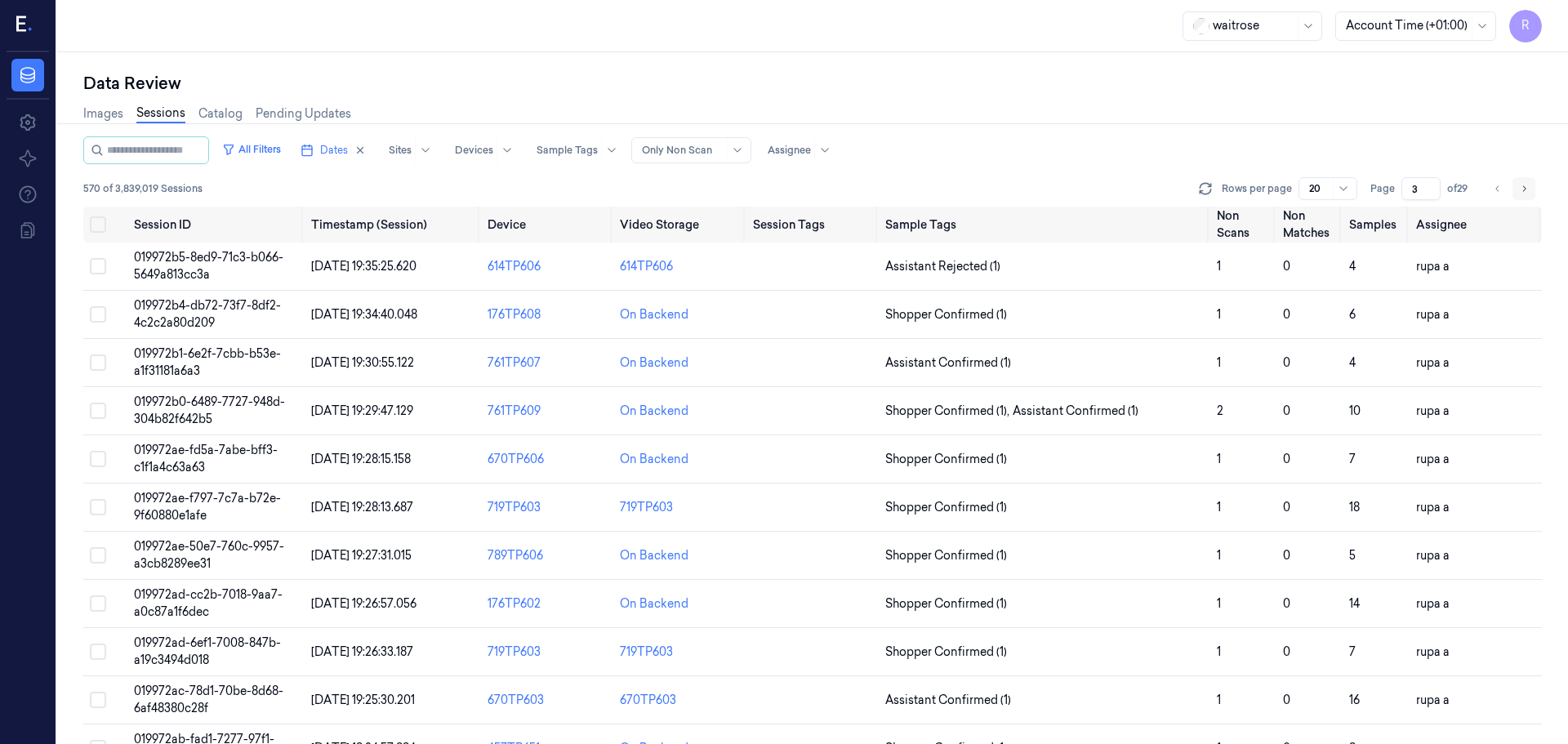
click at [1527, 193] on icon "Go to next page" at bounding box center [1523, 188] width 9 height 13
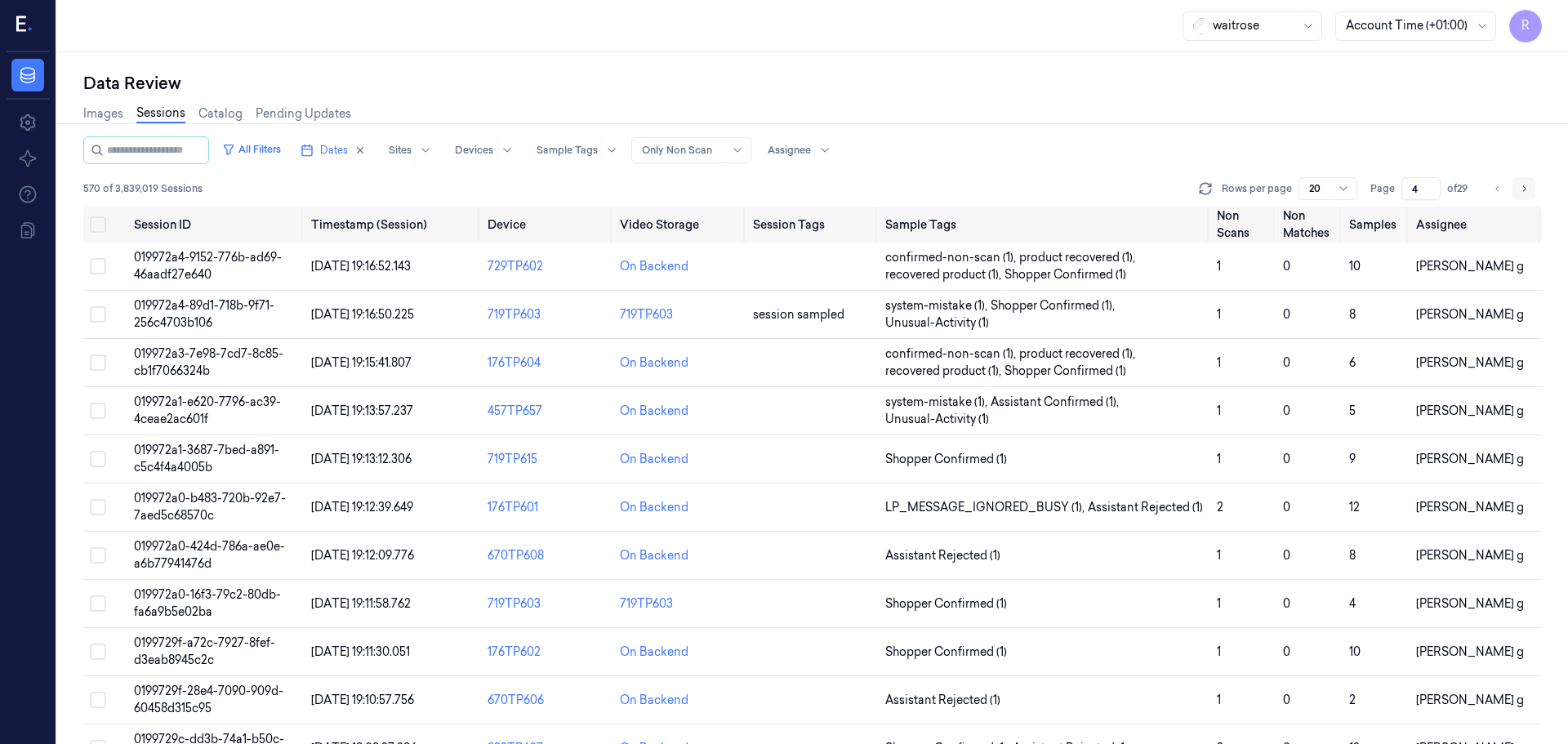
click at [1527, 193] on icon "Go to next page" at bounding box center [1523, 188] width 9 height 13
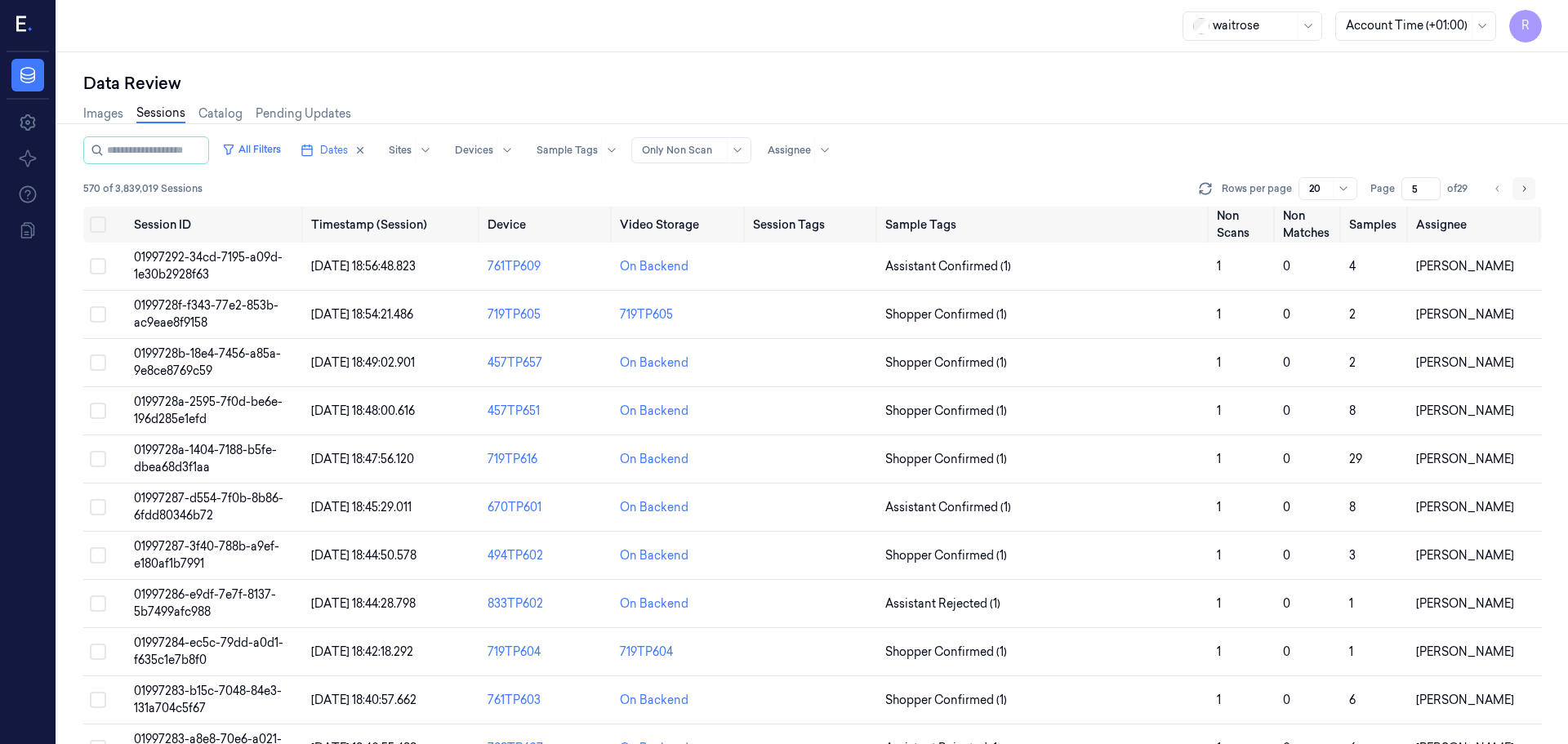
click at [1527, 193] on icon "Go to next page" at bounding box center [1523, 188] width 9 height 13
click at [1498, 197] on button "Go to previous page" at bounding box center [1498, 189] width 23 height 23
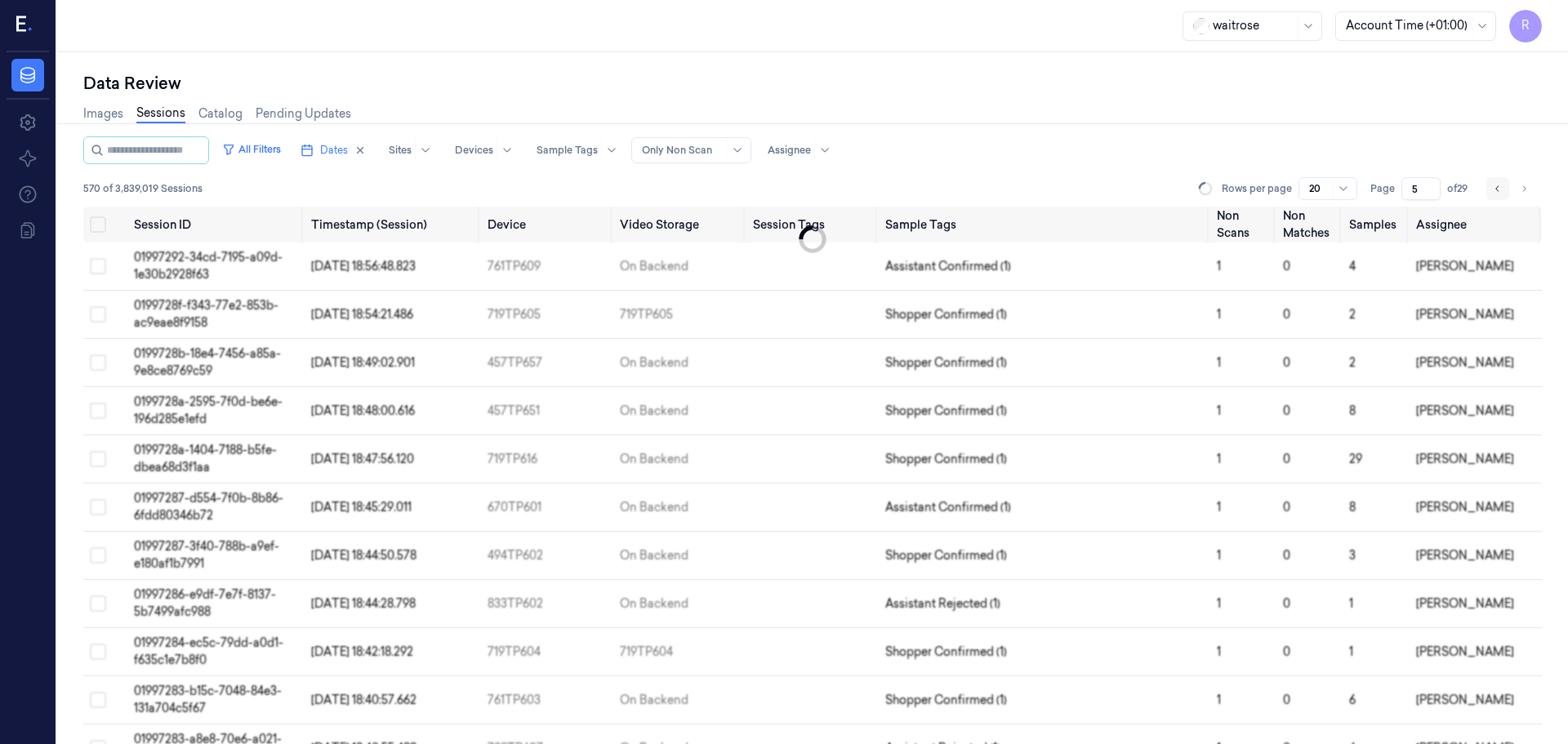
click at [1498, 197] on button "Go to previous page" at bounding box center [1498, 189] width 23 height 23
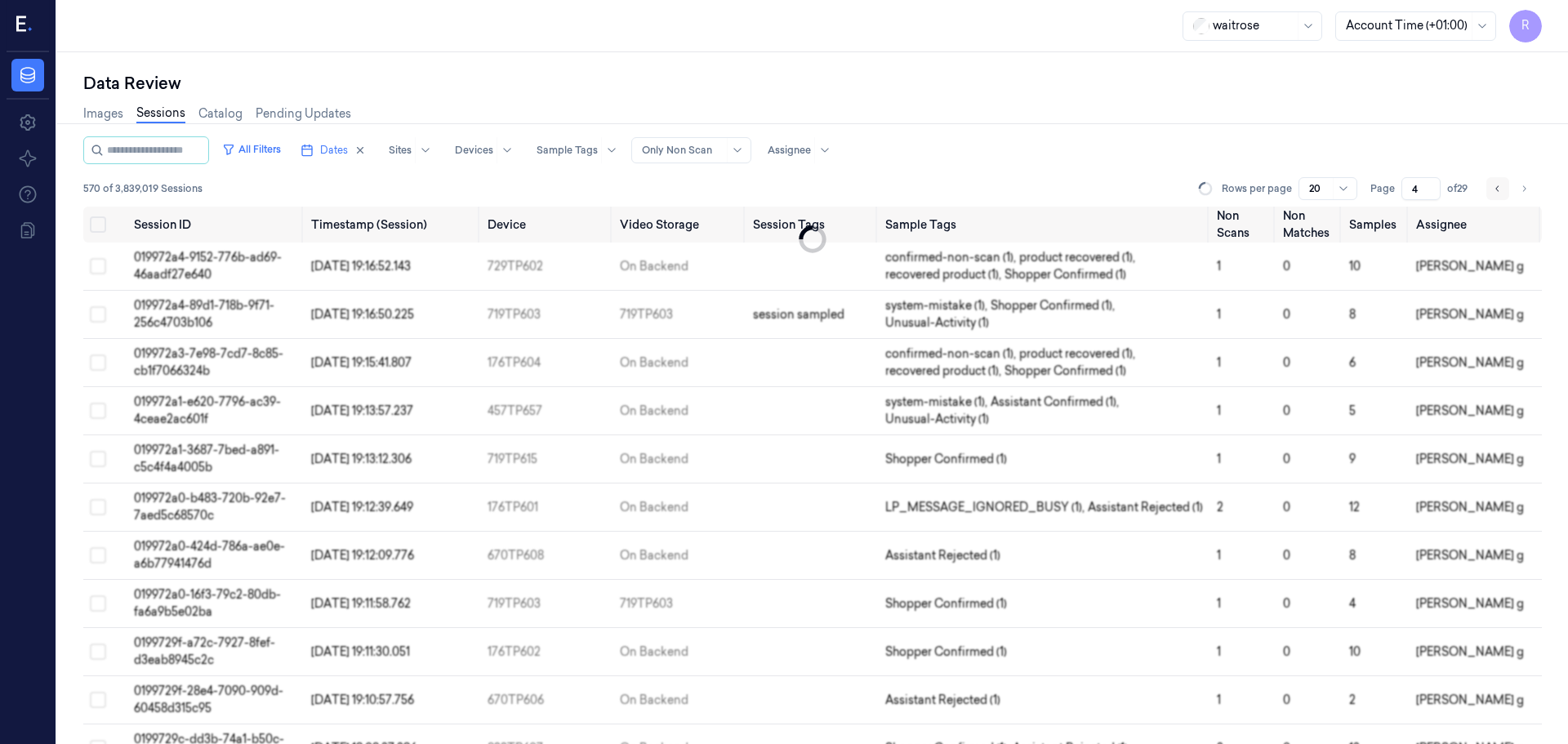
click at [1498, 197] on button "Go to previous page" at bounding box center [1498, 189] width 23 height 23
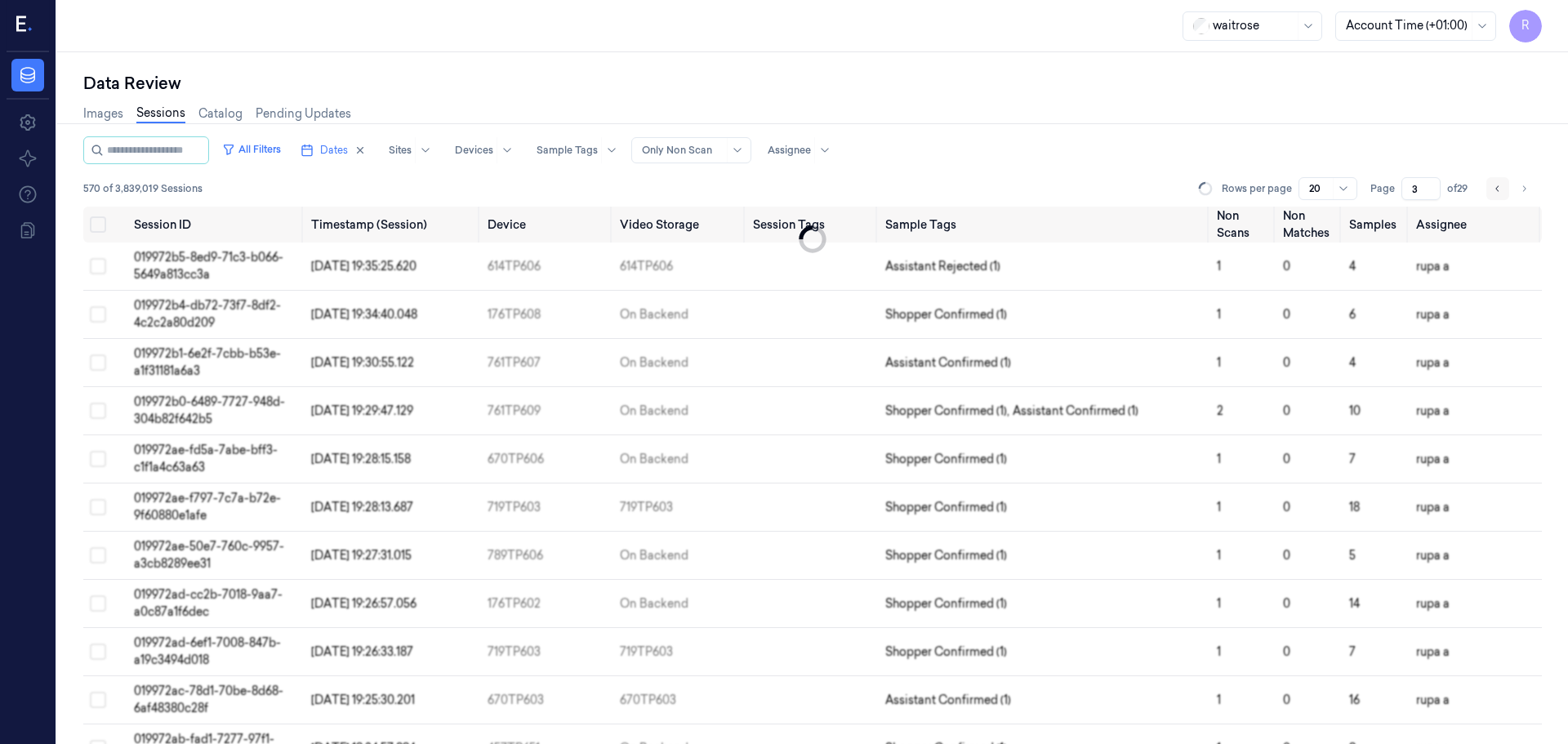
click at [1498, 197] on button "Go to previous page" at bounding box center [1498, 189] width 23 height 23
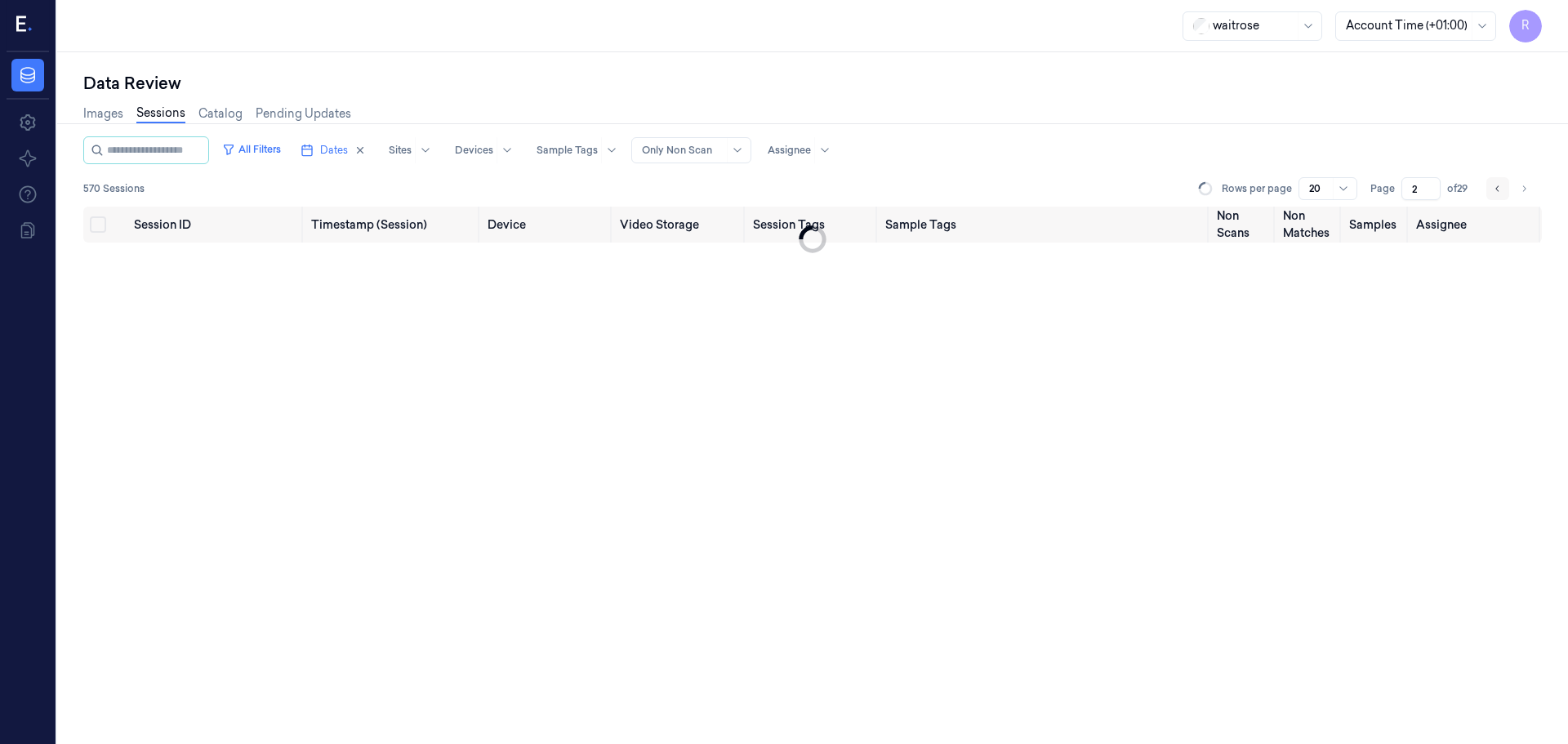
click at [1498, 197] on button "Go to previous page" at bounding box center [1498, 189] width 23 height 23
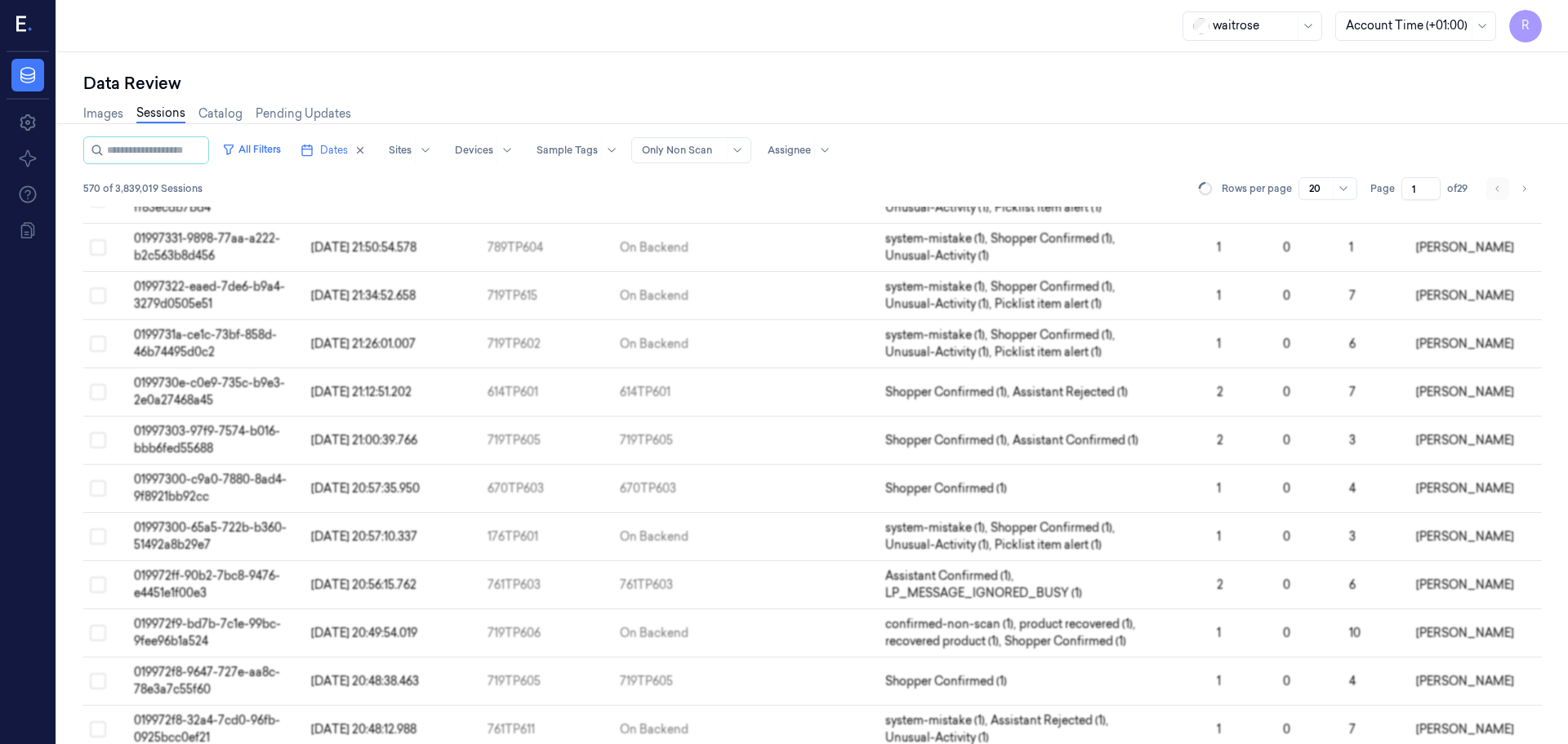
click at [1498, 197] on li "pagination" at bounding box center [1498, 189] width 23 height 23
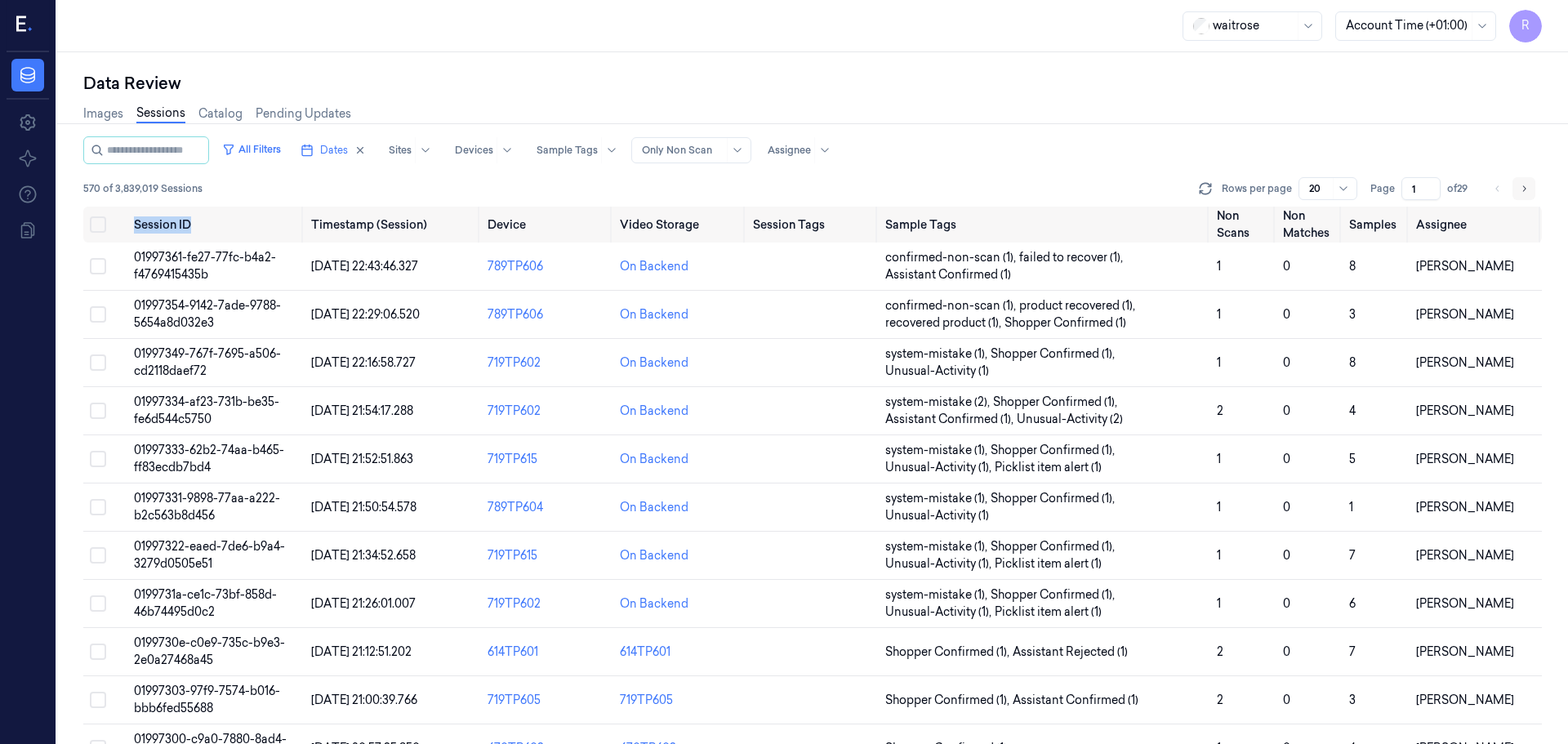
click at [1530, 195] on button "Go to next page" at bounding box center [1523, 189] width 23 height 23
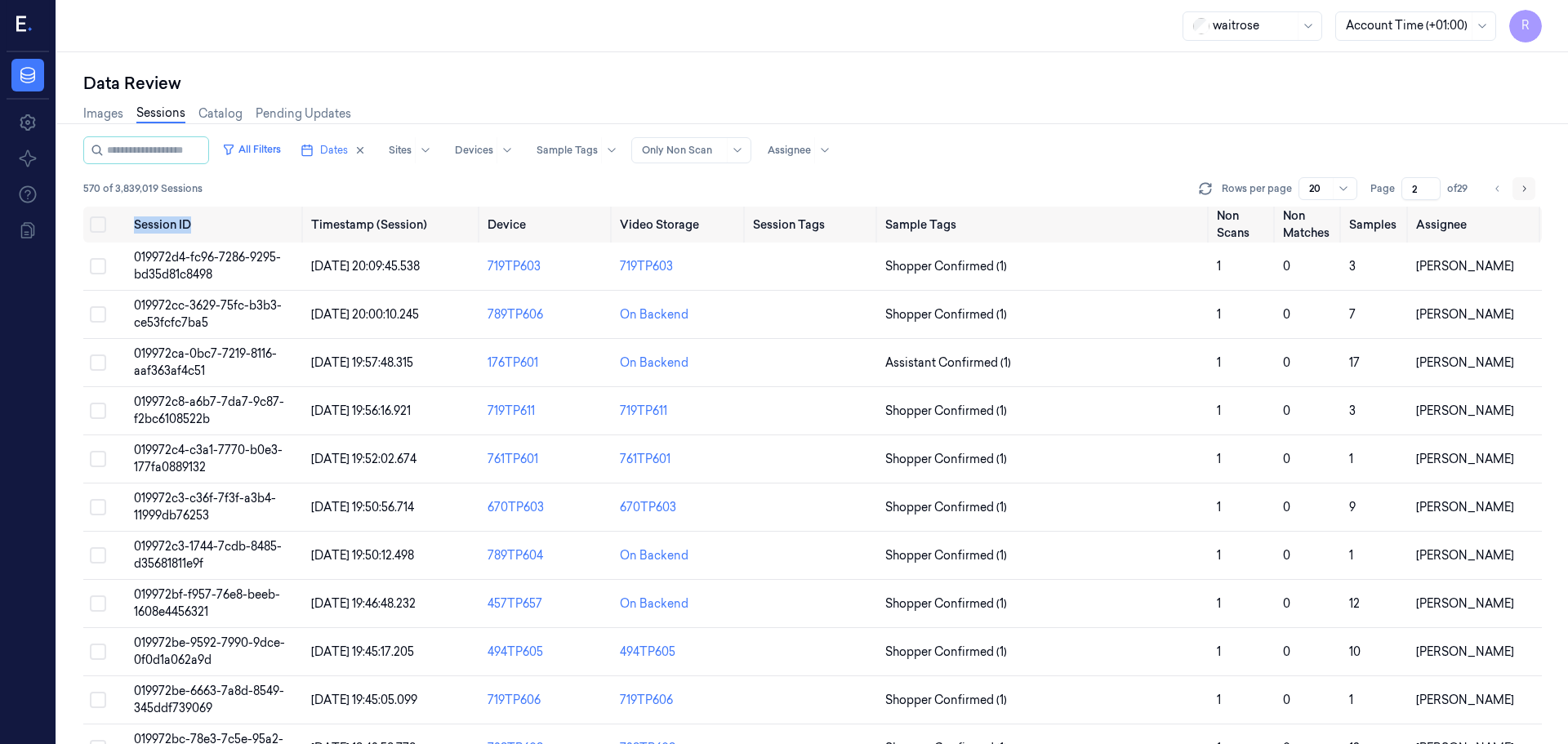
click at [1529, 195] on button "Go to next page" at bounding box center [1523, 189] width 23 height 23
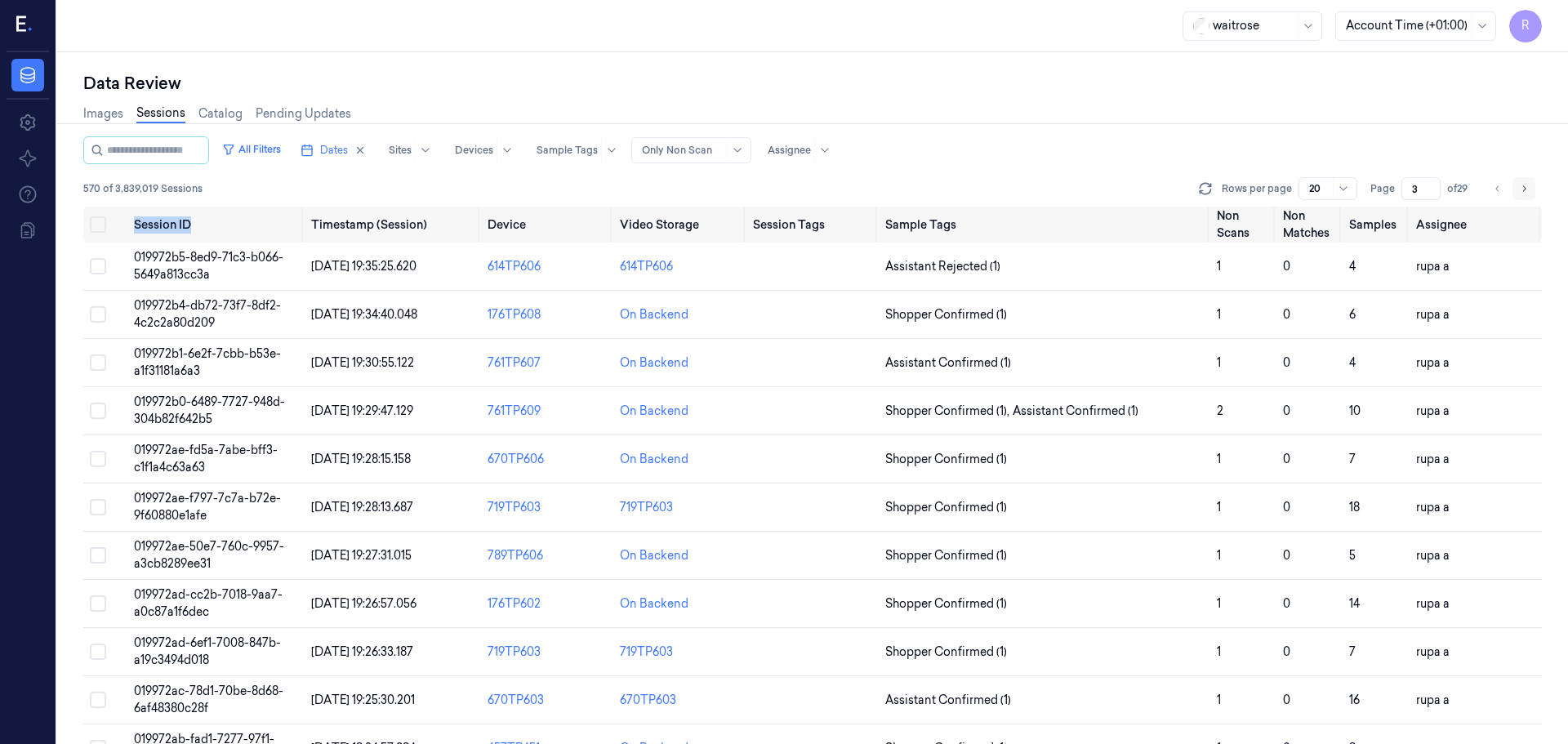
click at [1529, 195] on button "Go to next page" at bounding box center [1523, 189] width 23 height 23
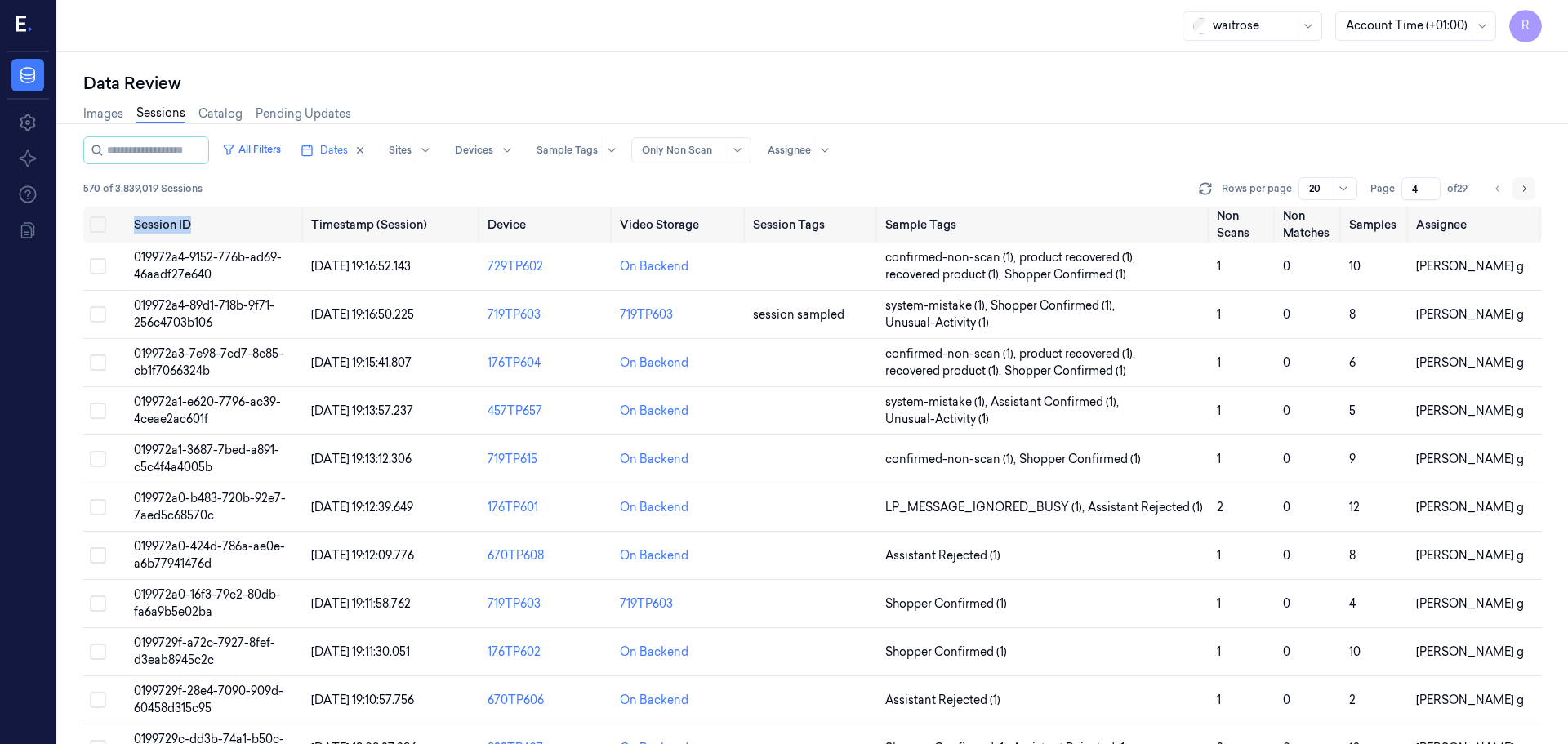
click at [1529, 195] on button "Go to next page" at bounding box center [1523, 189] width 23 height 23
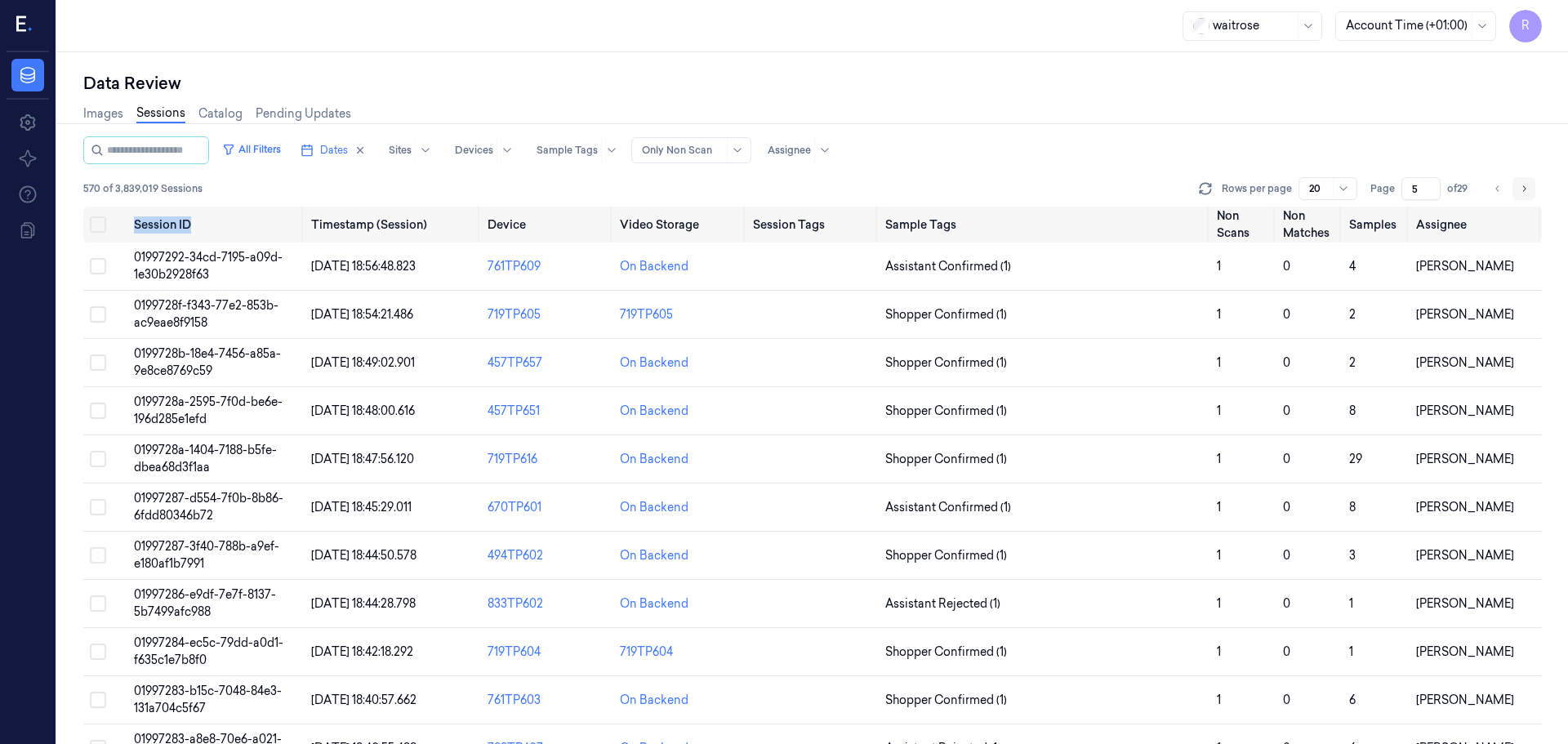
click at [1529, 195] on button "Go to next page" at bounding box center [1523, 189] width 23 height 23
type input "6"
click at [769, 272] on td at bounding box center [812, 267] width 132 height 48
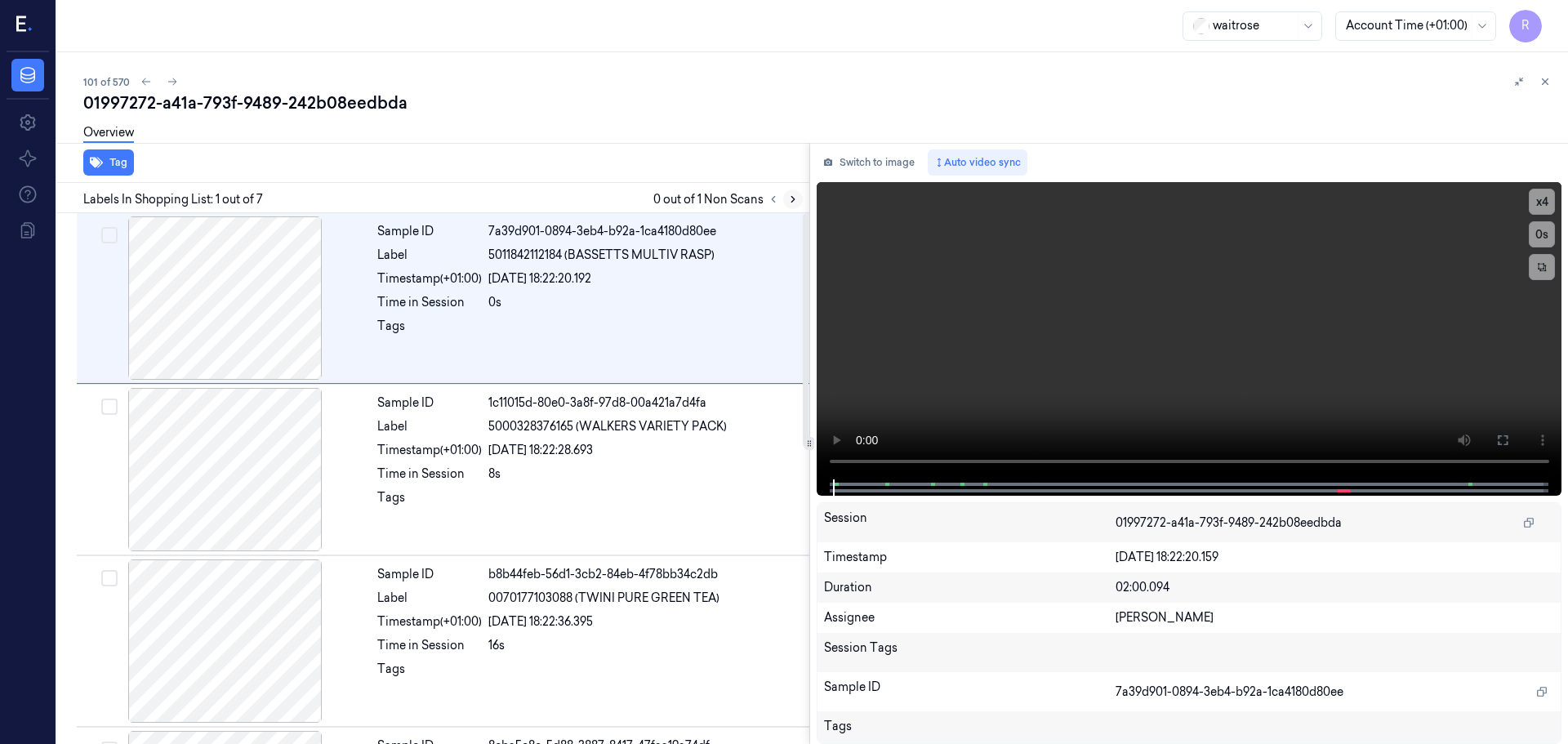
click at [794, 197] on icon at bounding box center [793, 199] width 11 height 11
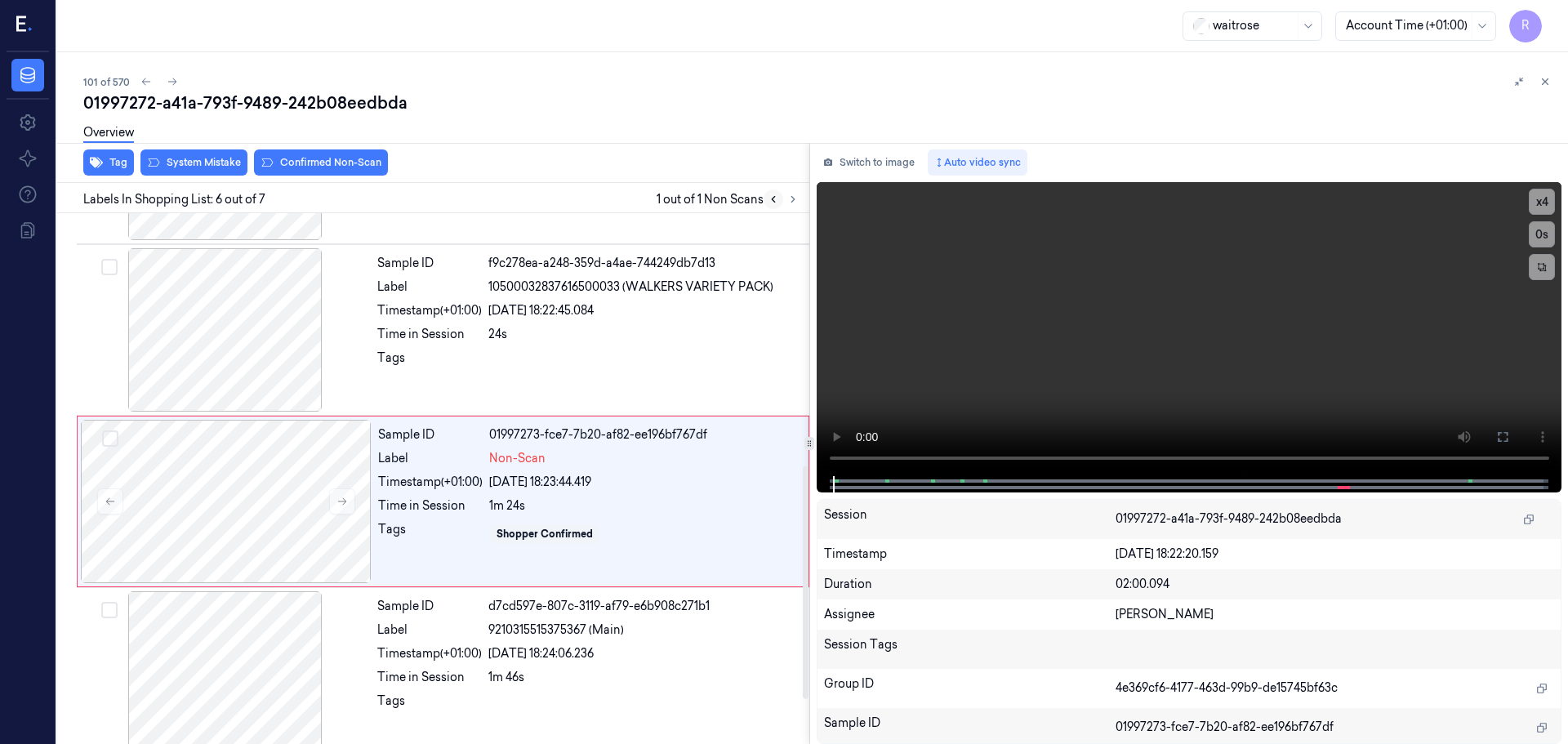
scroll to position [674, 0]
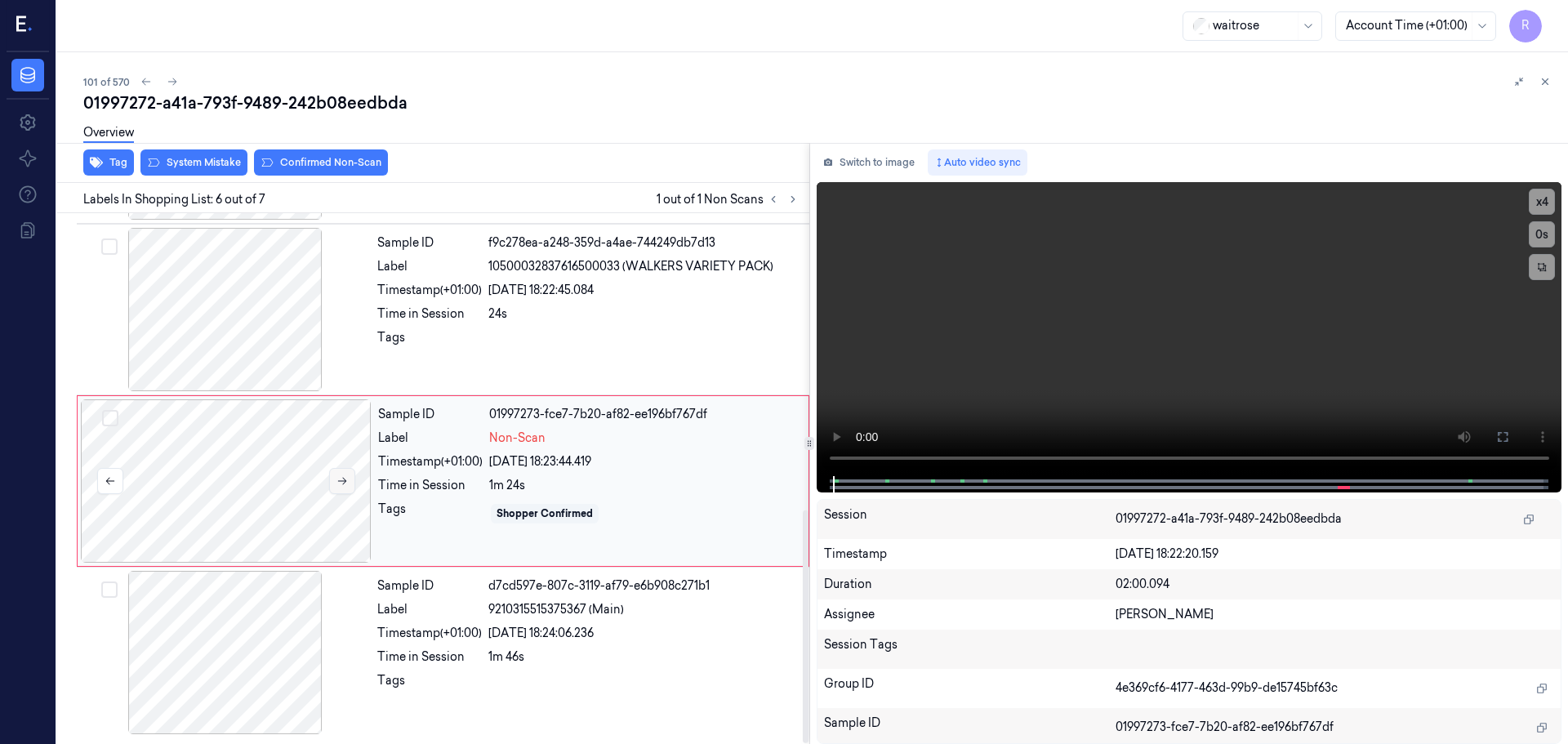
click at [342, 485] on icon at bounding box center [341, 481] width 11 height 11
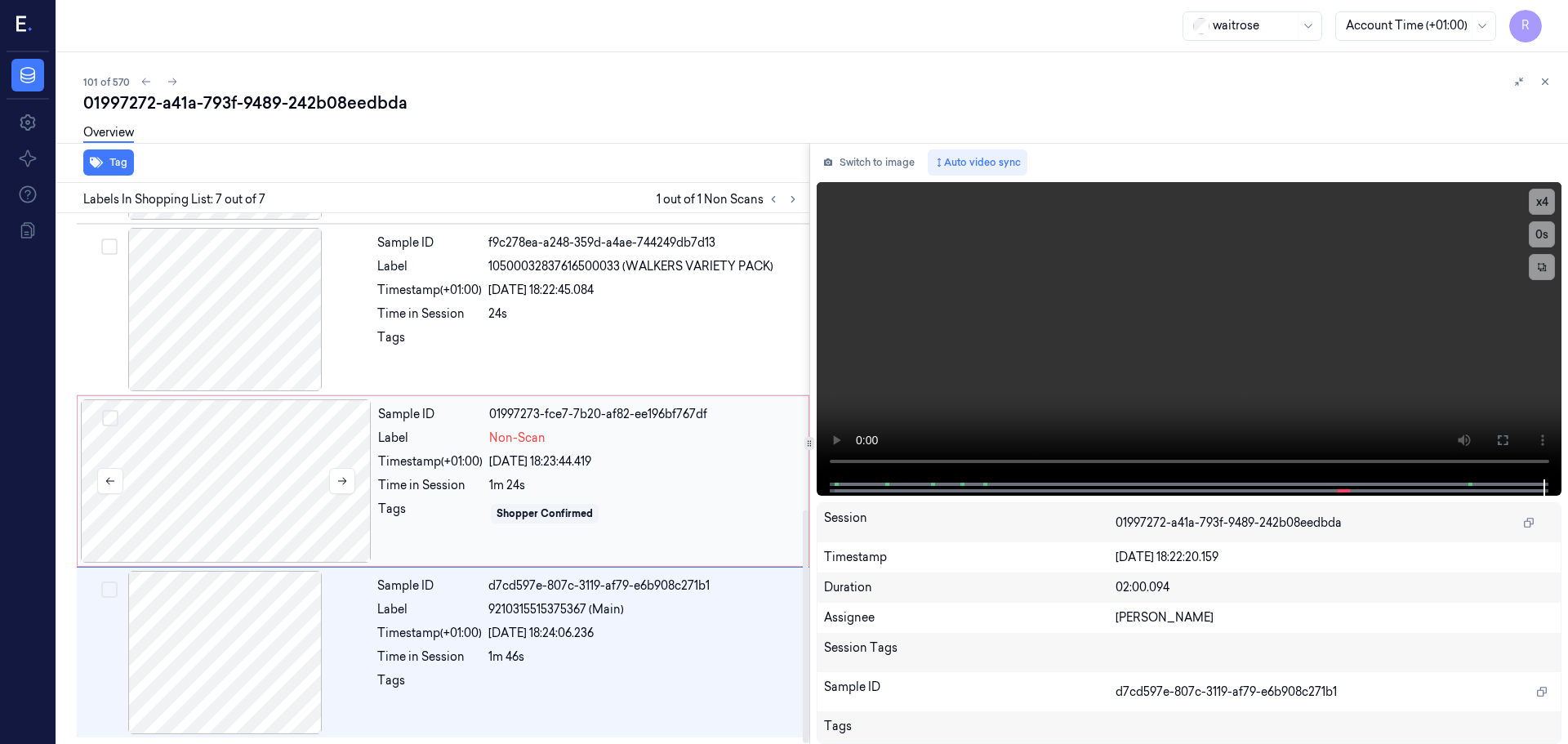
click at [236, 489] on div at bounding box center [226, 481] width 291 height 163
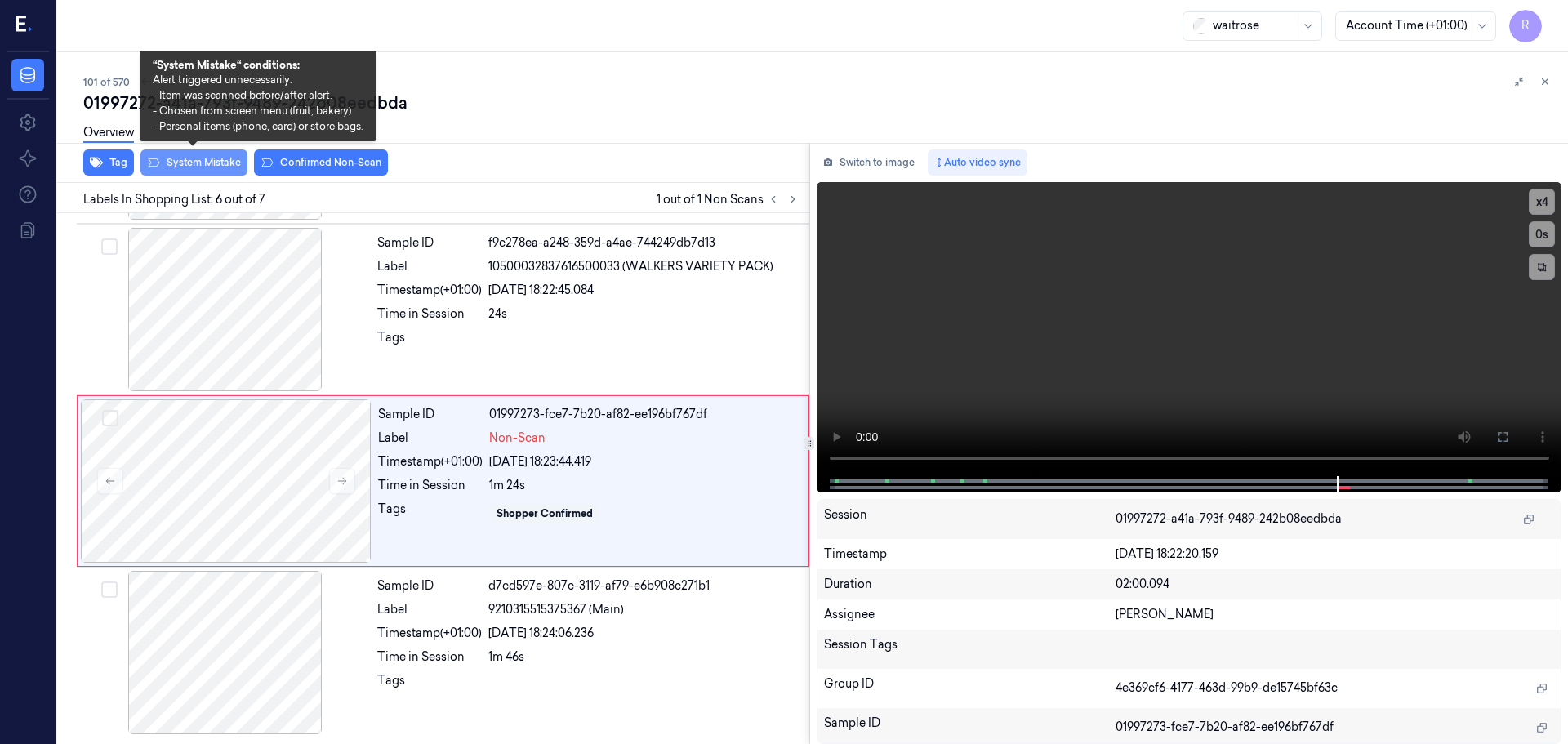
click at [158, 175] on button "System Mistake" at bounding box center [194, 162] width 107 height 26
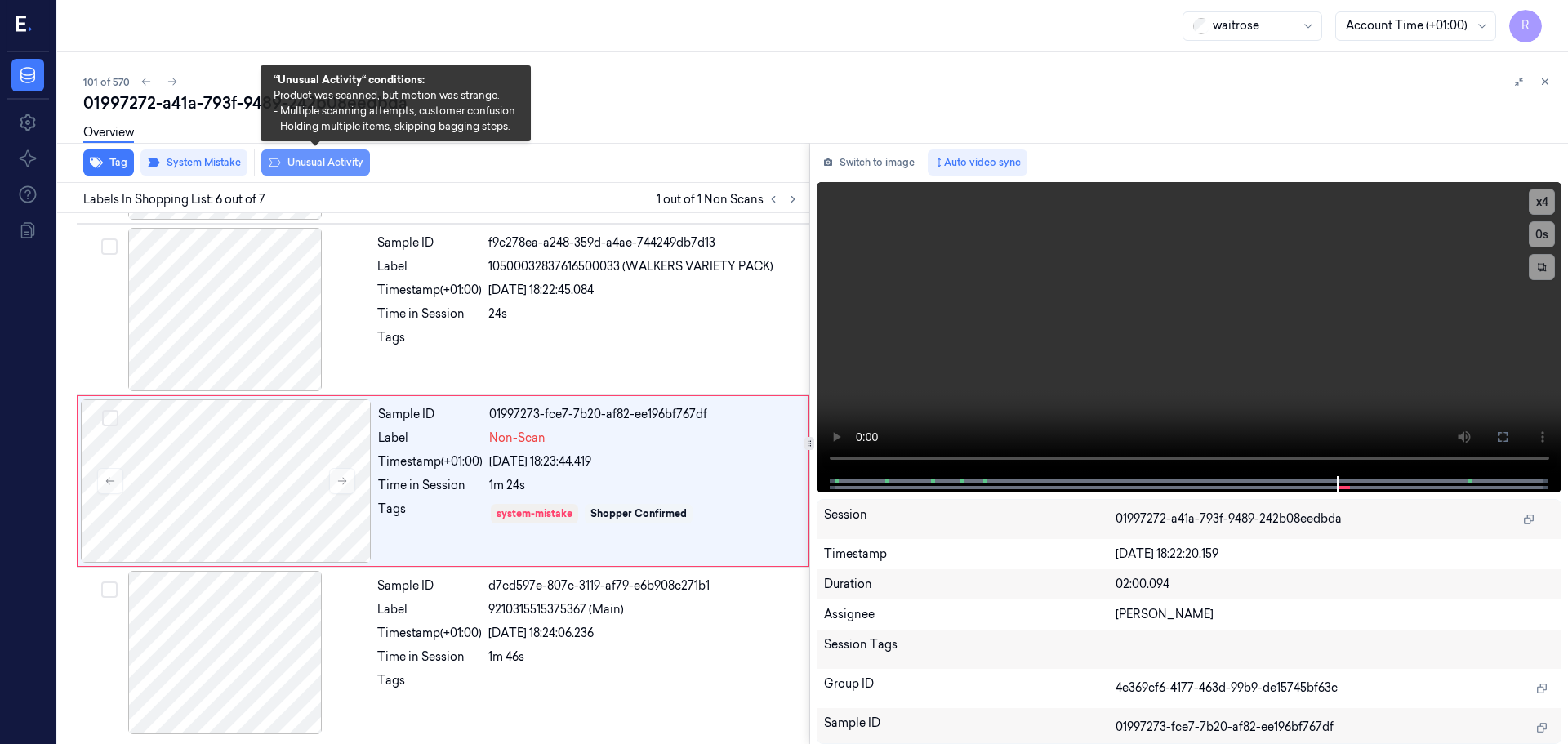
click at [286, 157] on button "Unusual Activity" at bounding box center [316, 162] width 109 height 26
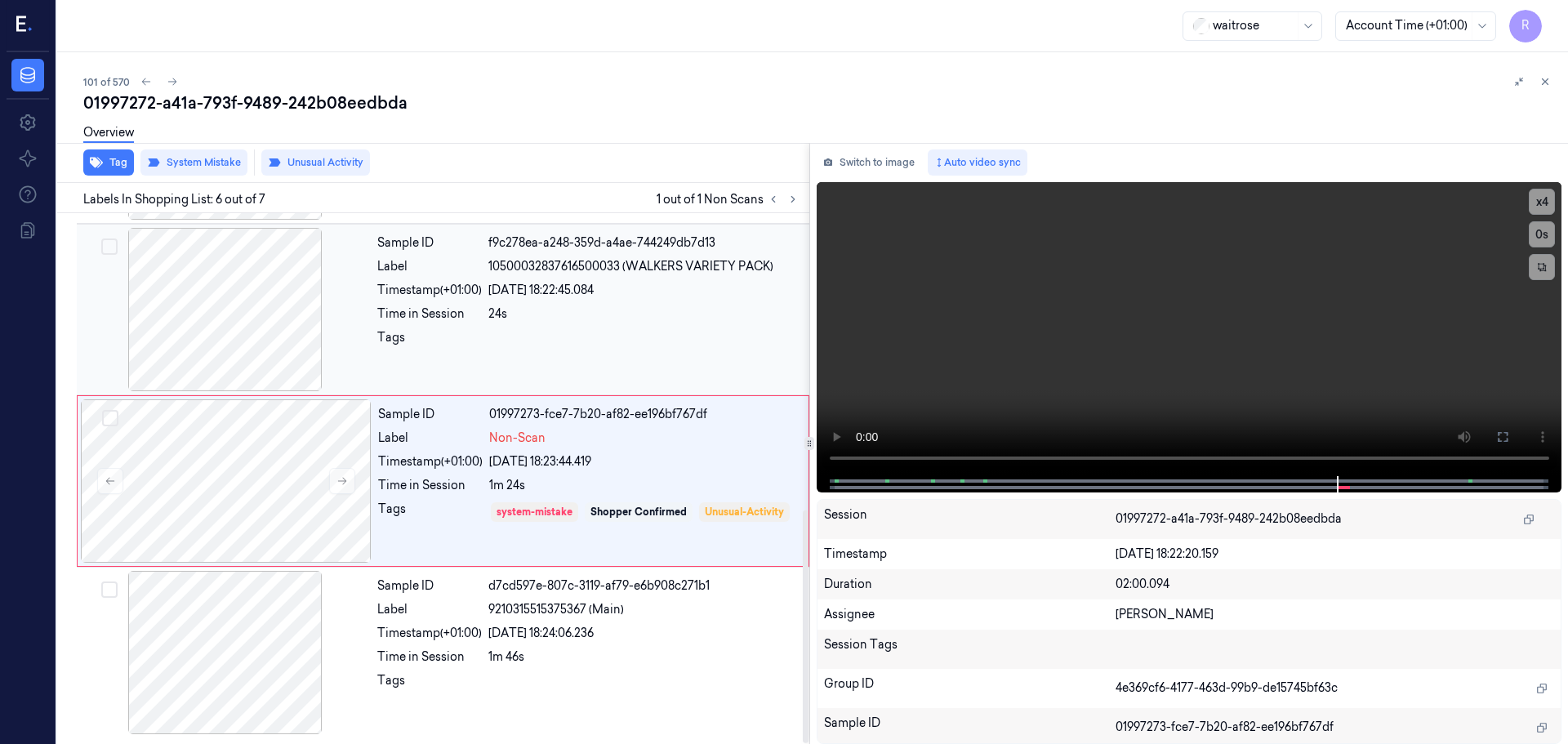
click at [656, 320] on div "24s" at bounding box center [643, 314] width 311 height 17
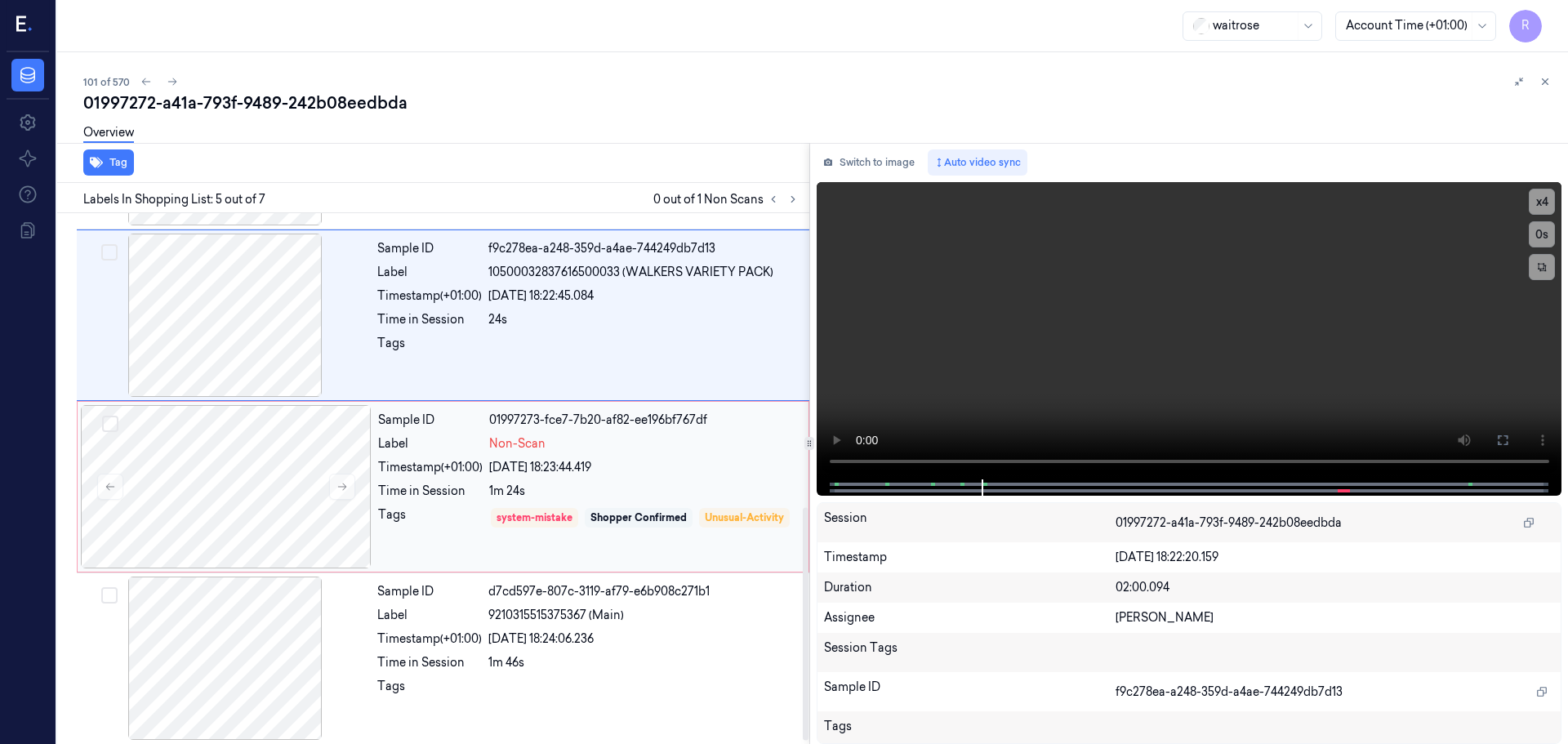
click at [659, 517] on div "Shopper Confirmed" at bounding box center [638, 517] width 96 height 15
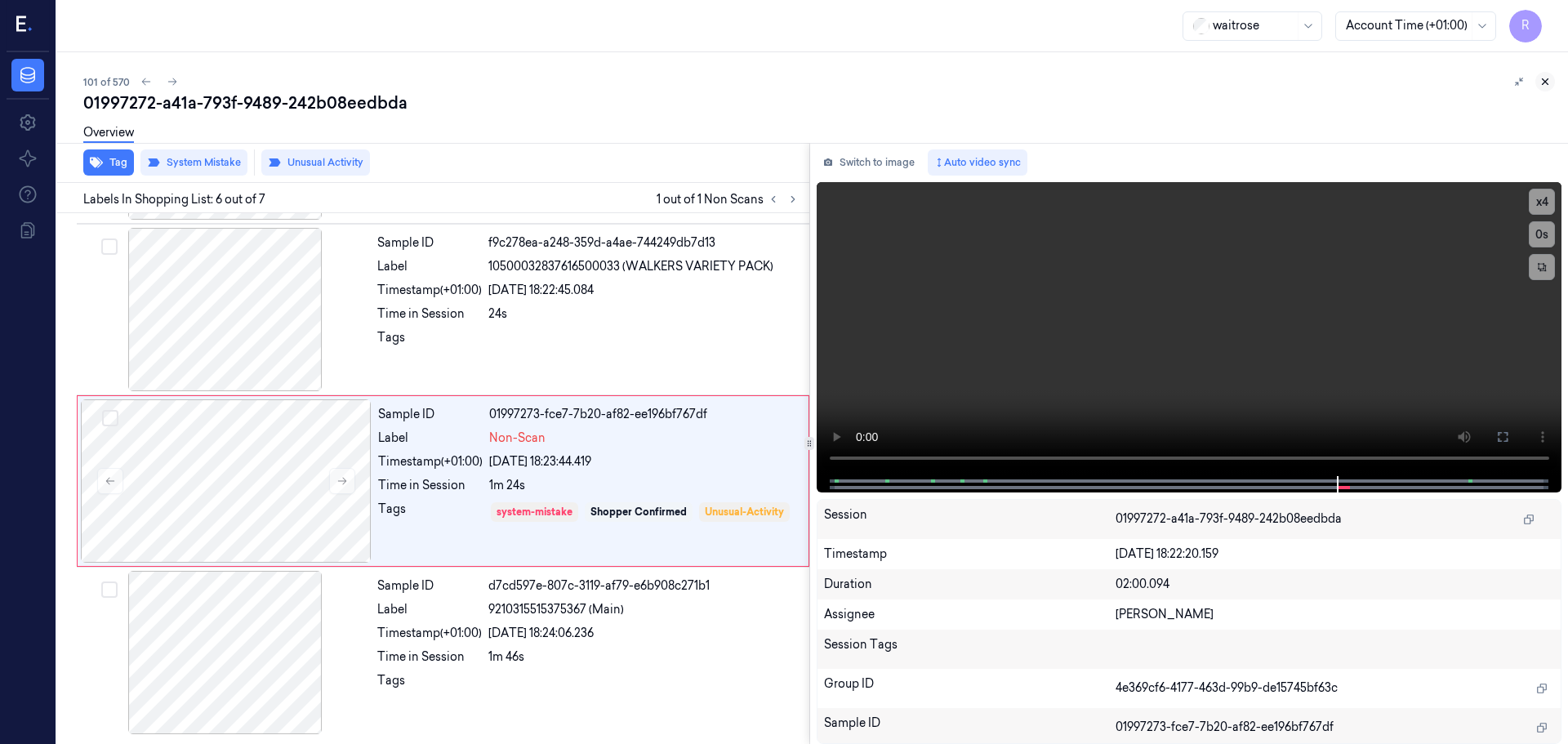
click at [1541, 75] on button at bounding box center [1545, 82] width 20 height 20
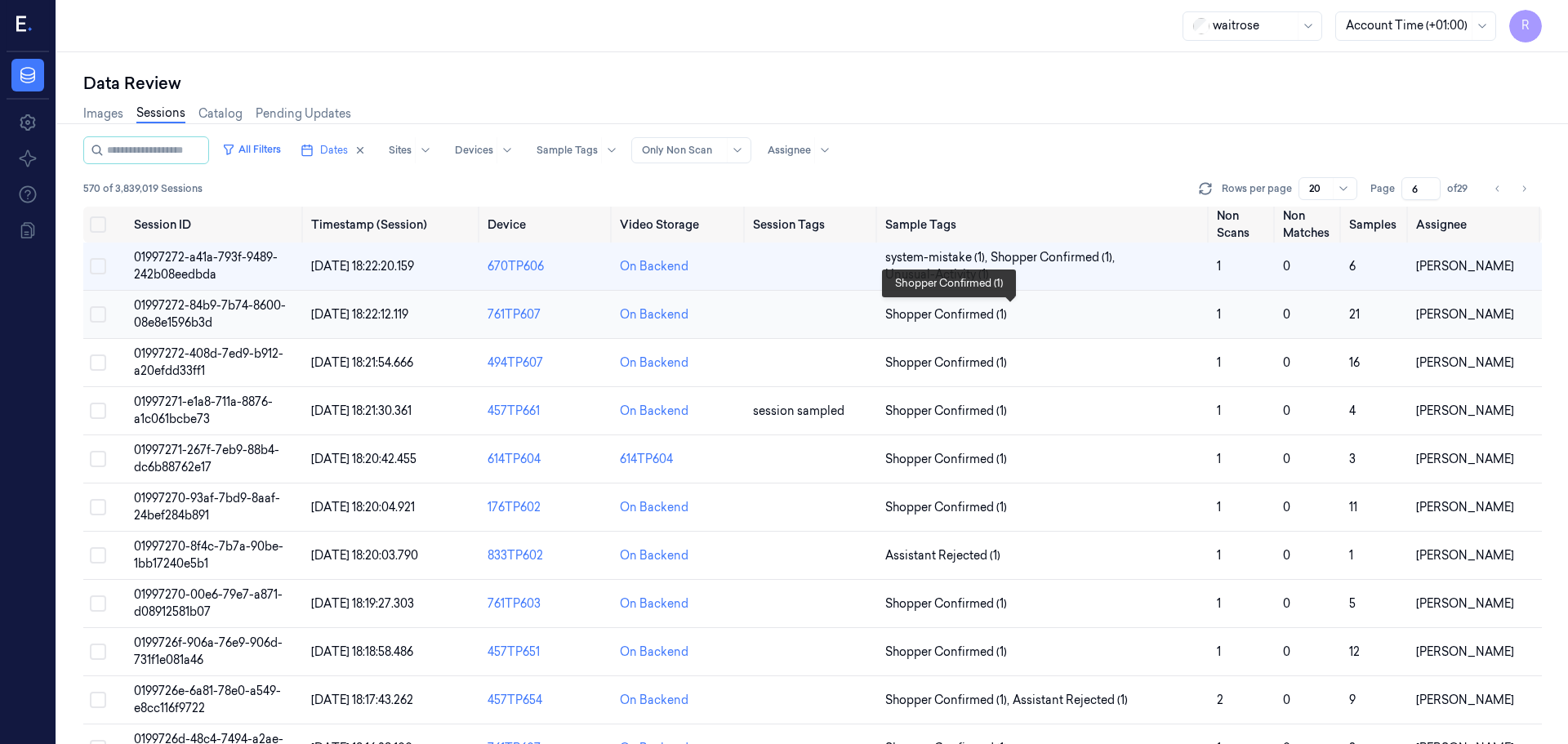
click at [1043, 309] on span "Shopper Confirmed (1)" at bounding box center [1044, 315] width 318 height 17
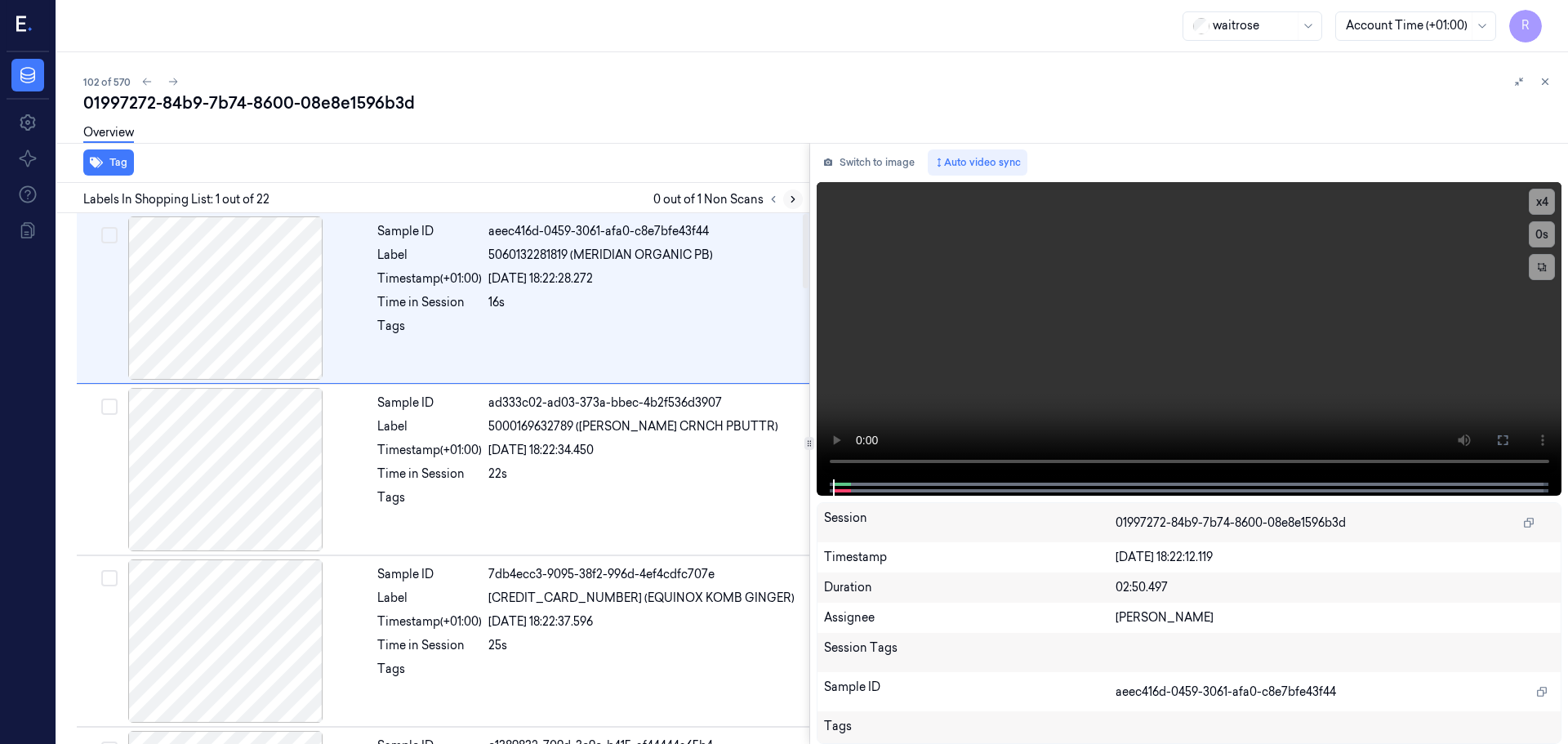
click at [799, 199] on button at bounding box center [793, 199] width 20 height 20
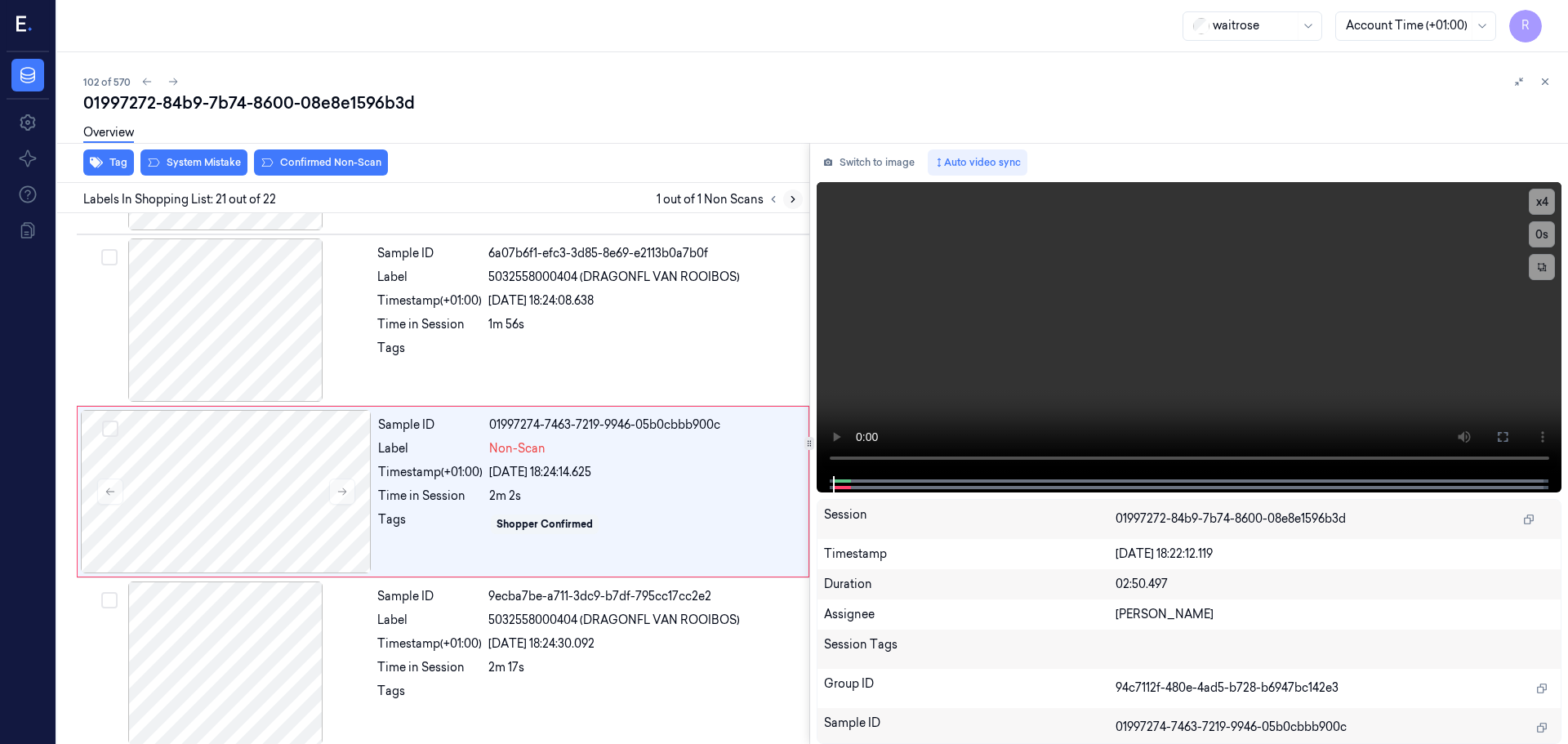
scroll to position [3248, 0]
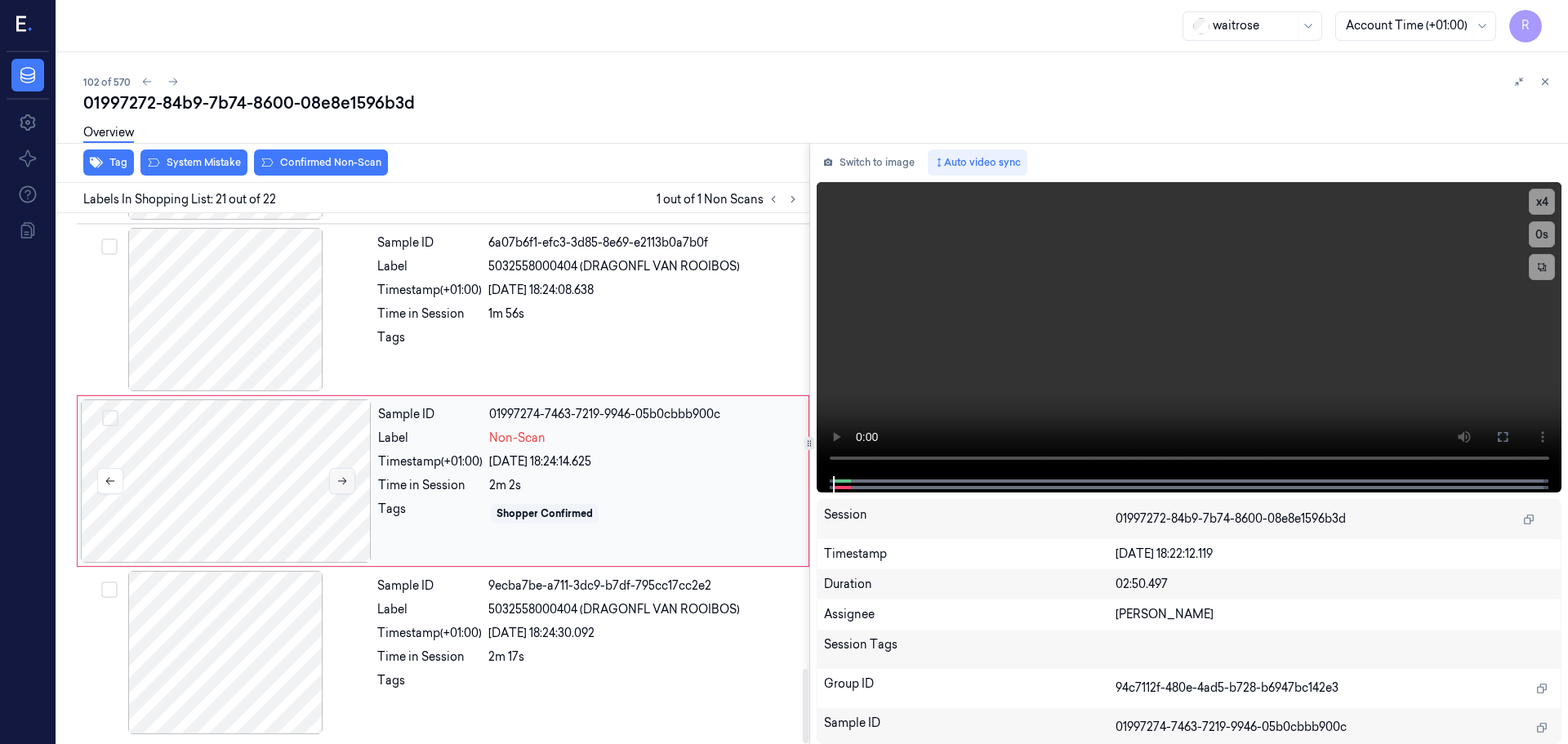
click at [353, 475] on button at bounding box center [342, 481] width 26 height 26
click at [352, 475] on button at bounding box center [342, 481] width 26 height 26
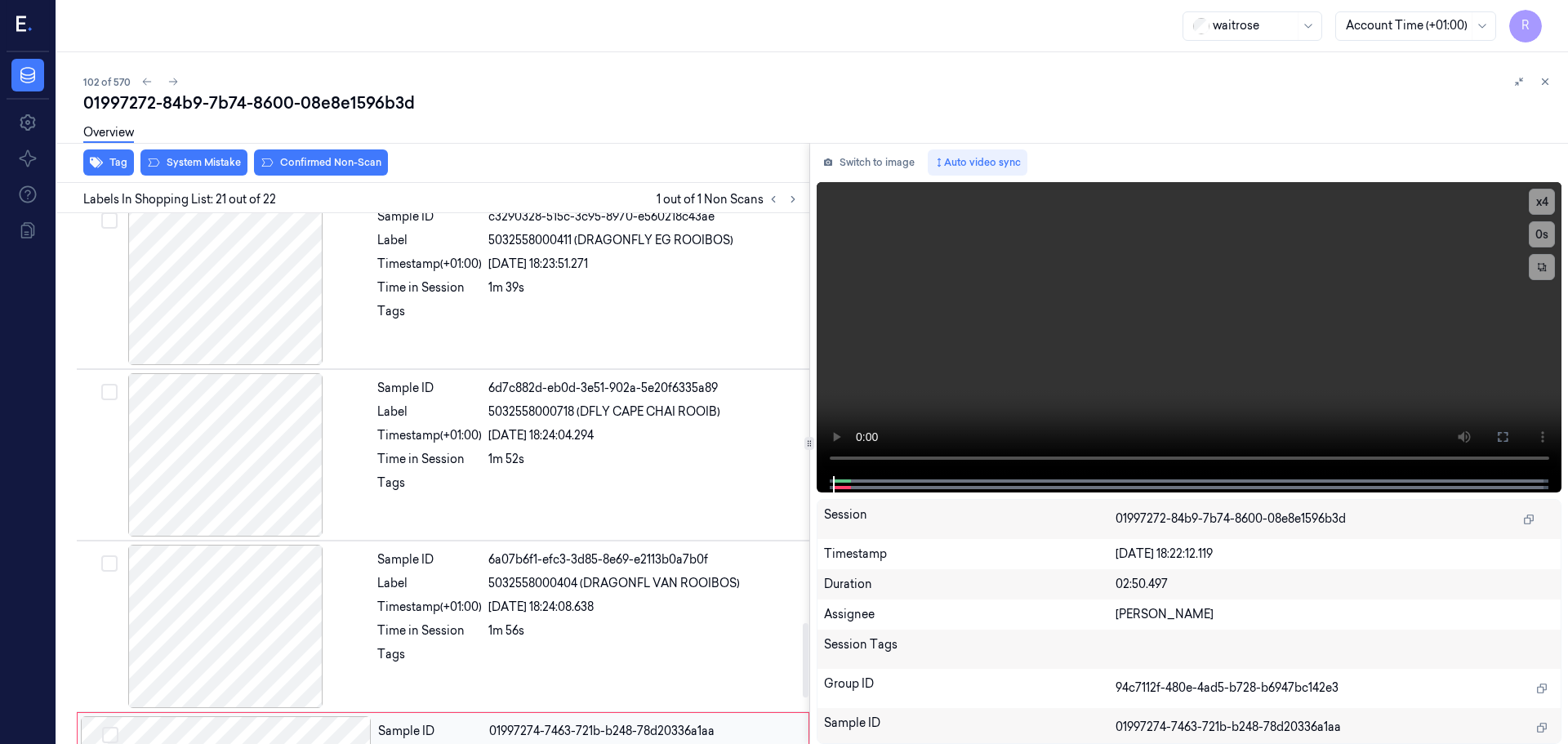
scroll to position [2921, 0]
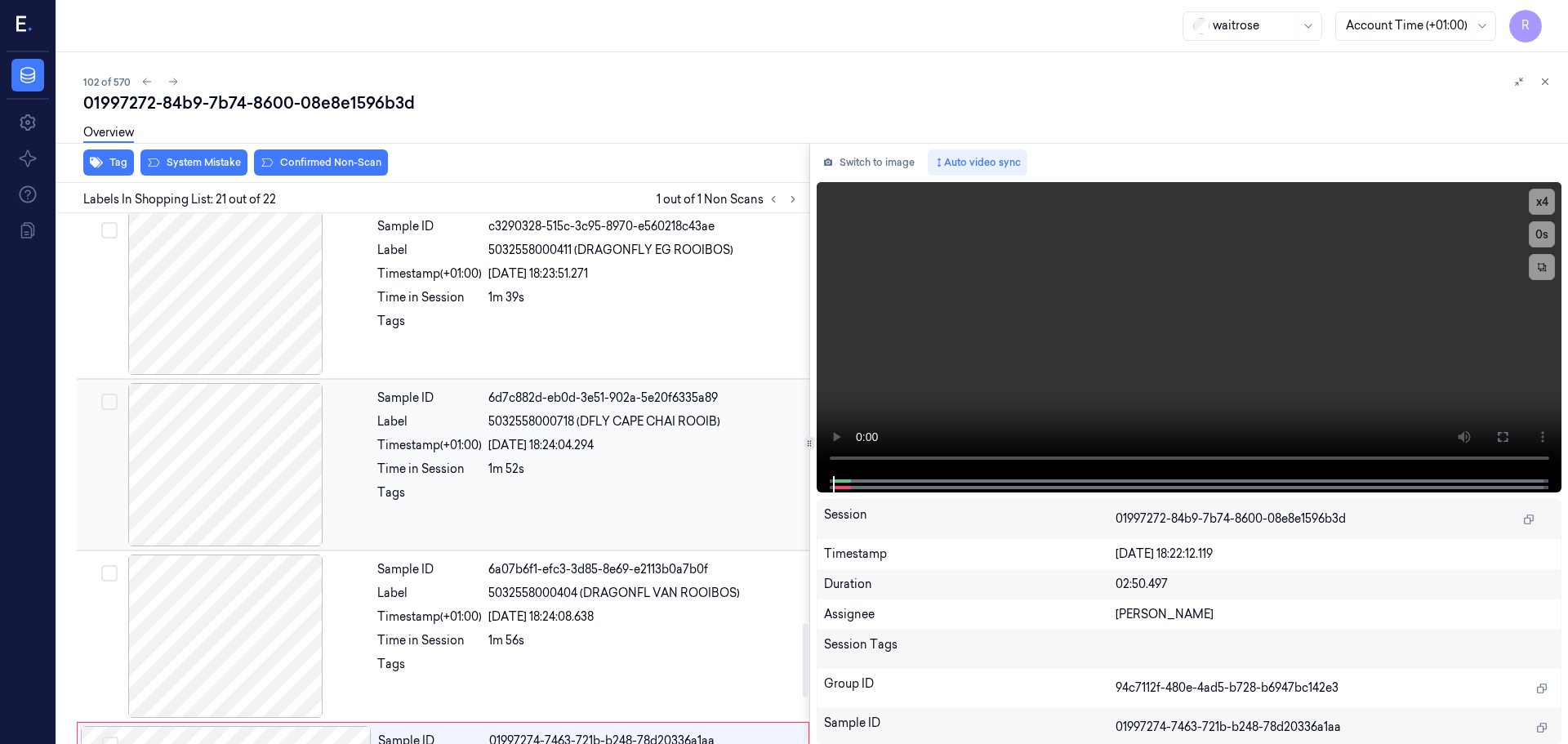
click at [265, 476] on div at bounding box center [225, 464] width 291 height 163
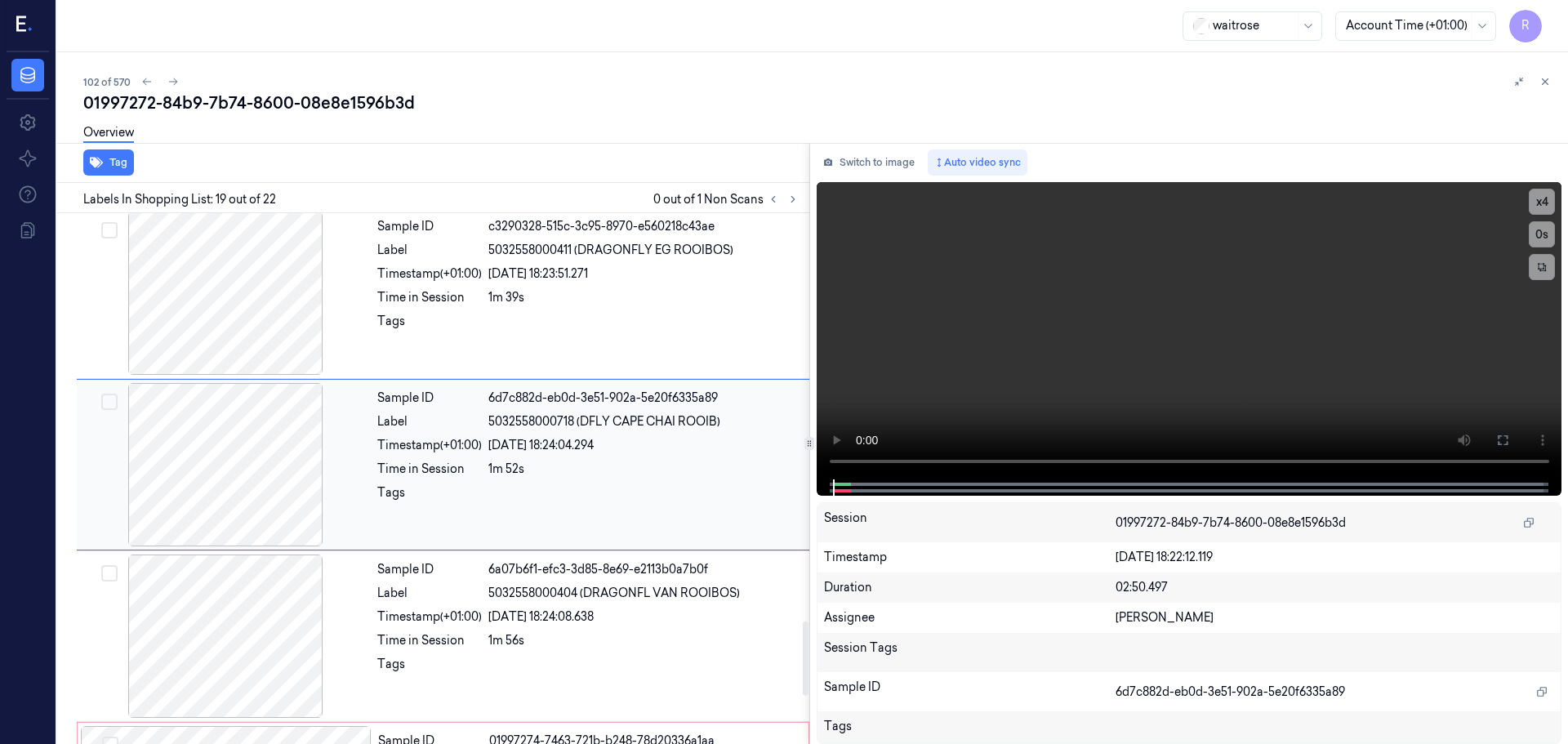
scroll to position [2907, 0]
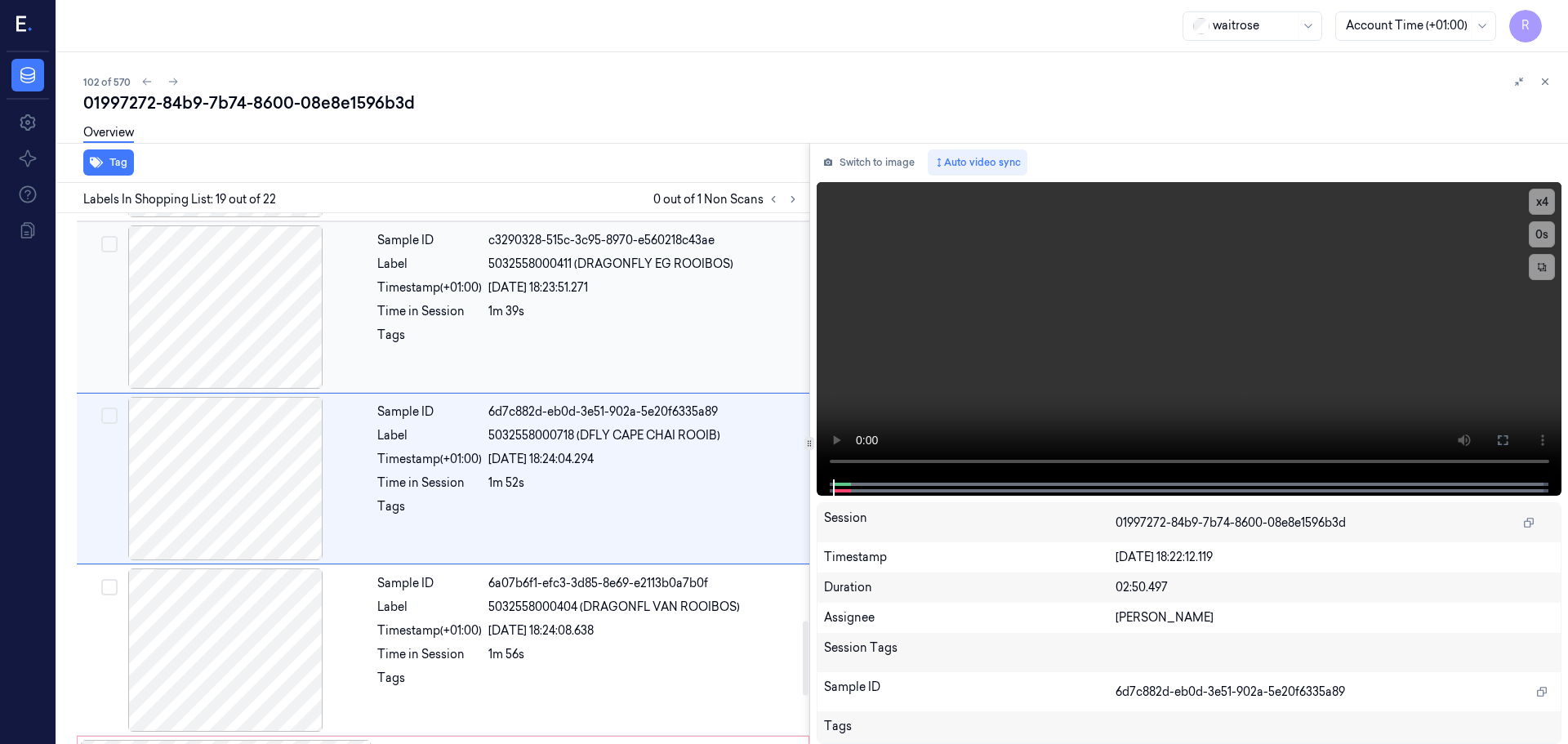
click at [447, 324] on div "Sample ID c3290328-515c-3c95-8970-e560218c43ae Label 5032558000411 (DRAGONFLY E…" at bounding box center [588, 307] width 435 height 163
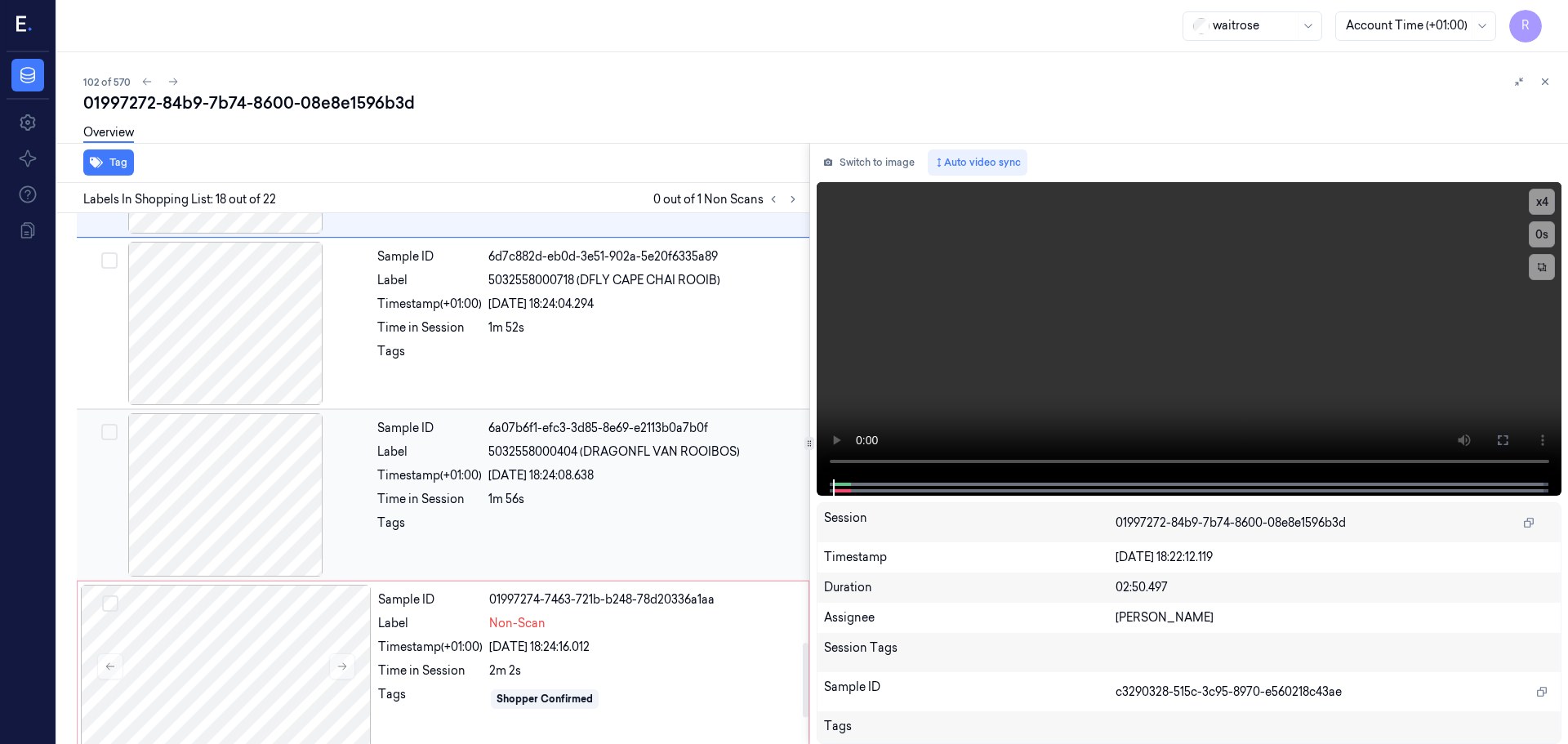
click at [475, 525] on div "Tags" at bounding box center [430, 528] width 105 height 26
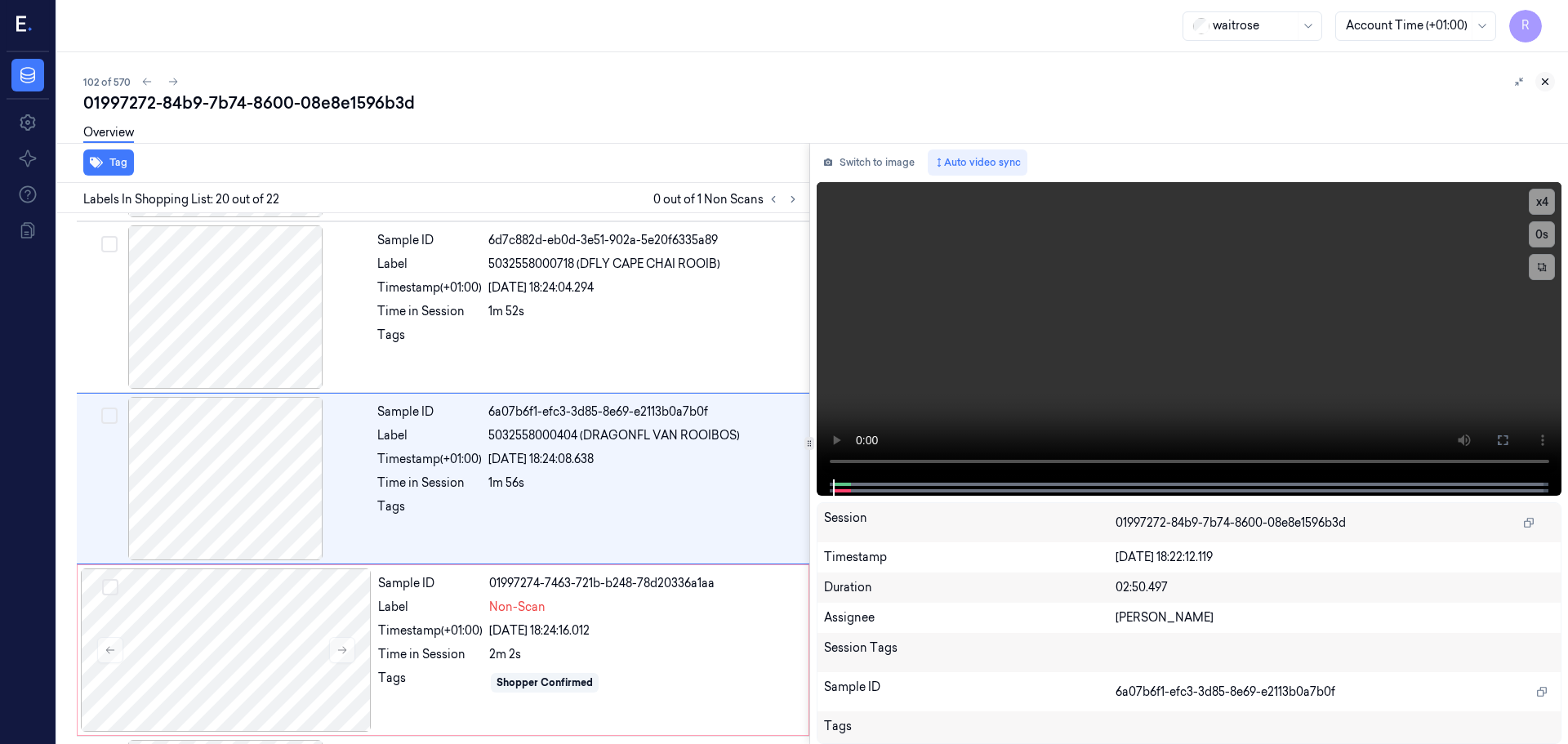
click at [1549, 83] on icon at bounding box center [1544, 82] width 11 height 11
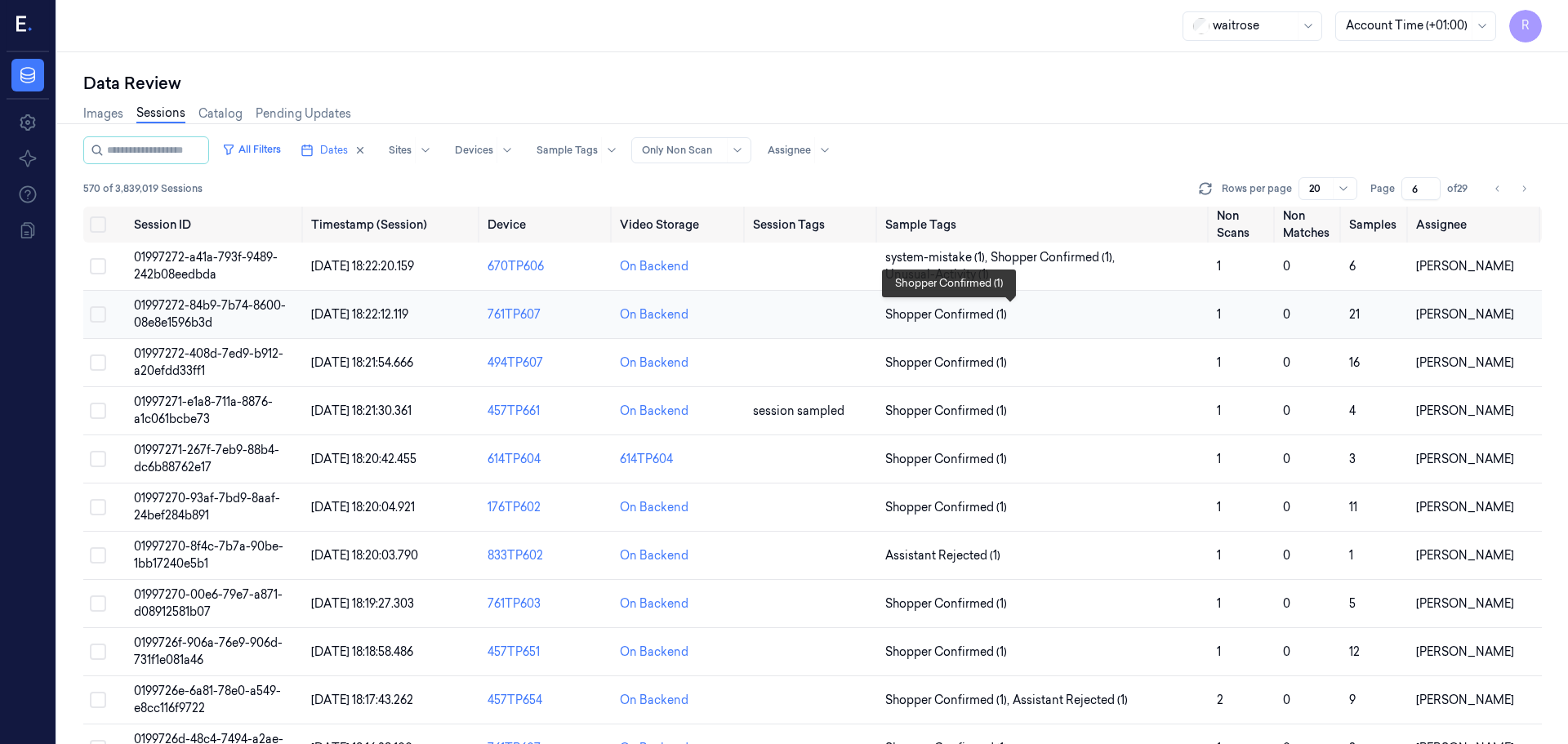
click at [1070, 315] on span "Shopper Confirmed (1)" at bounding box center [1044, 315] width 318 height 17
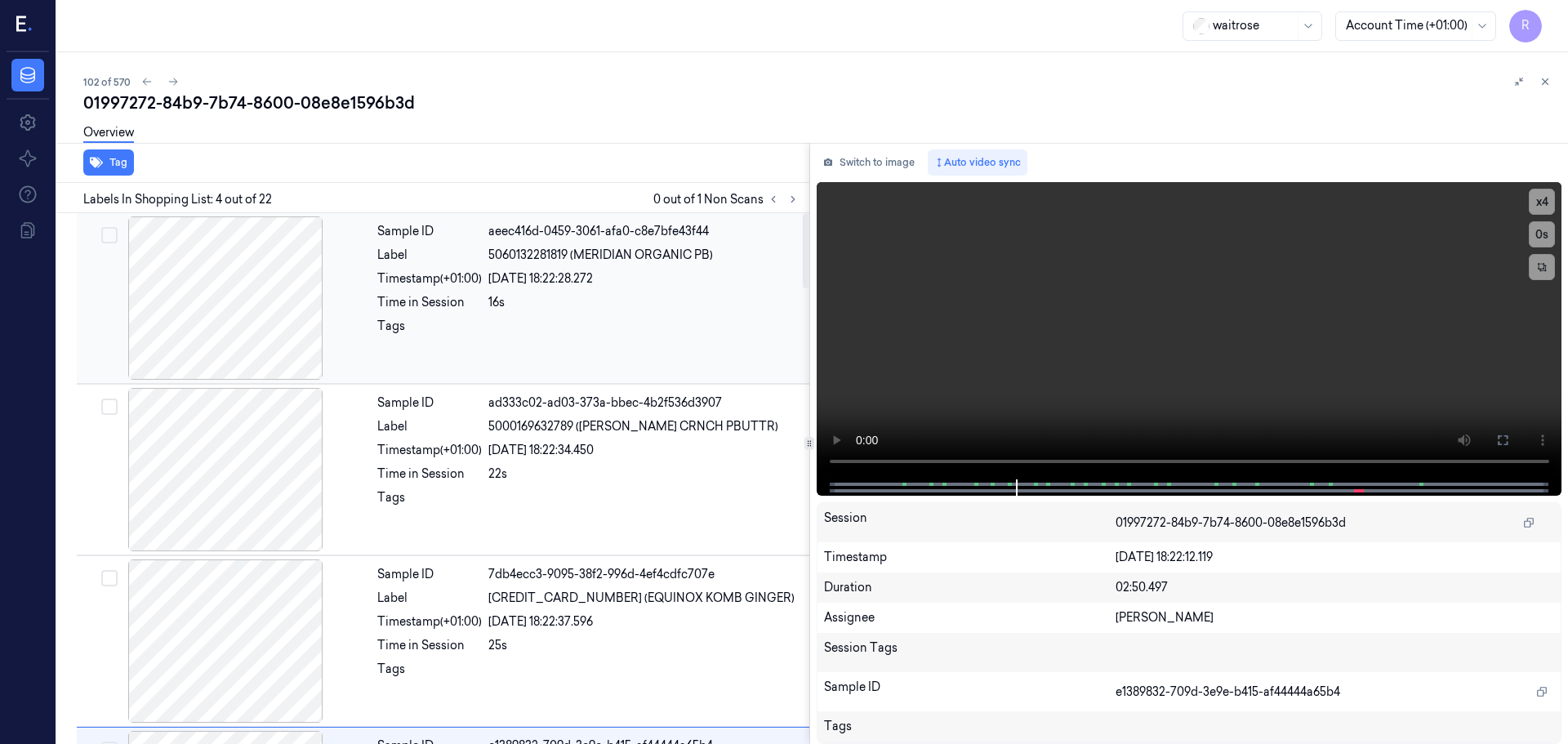
click at [498, 339] on div at bounding box center [643, 330] width 311 height 26
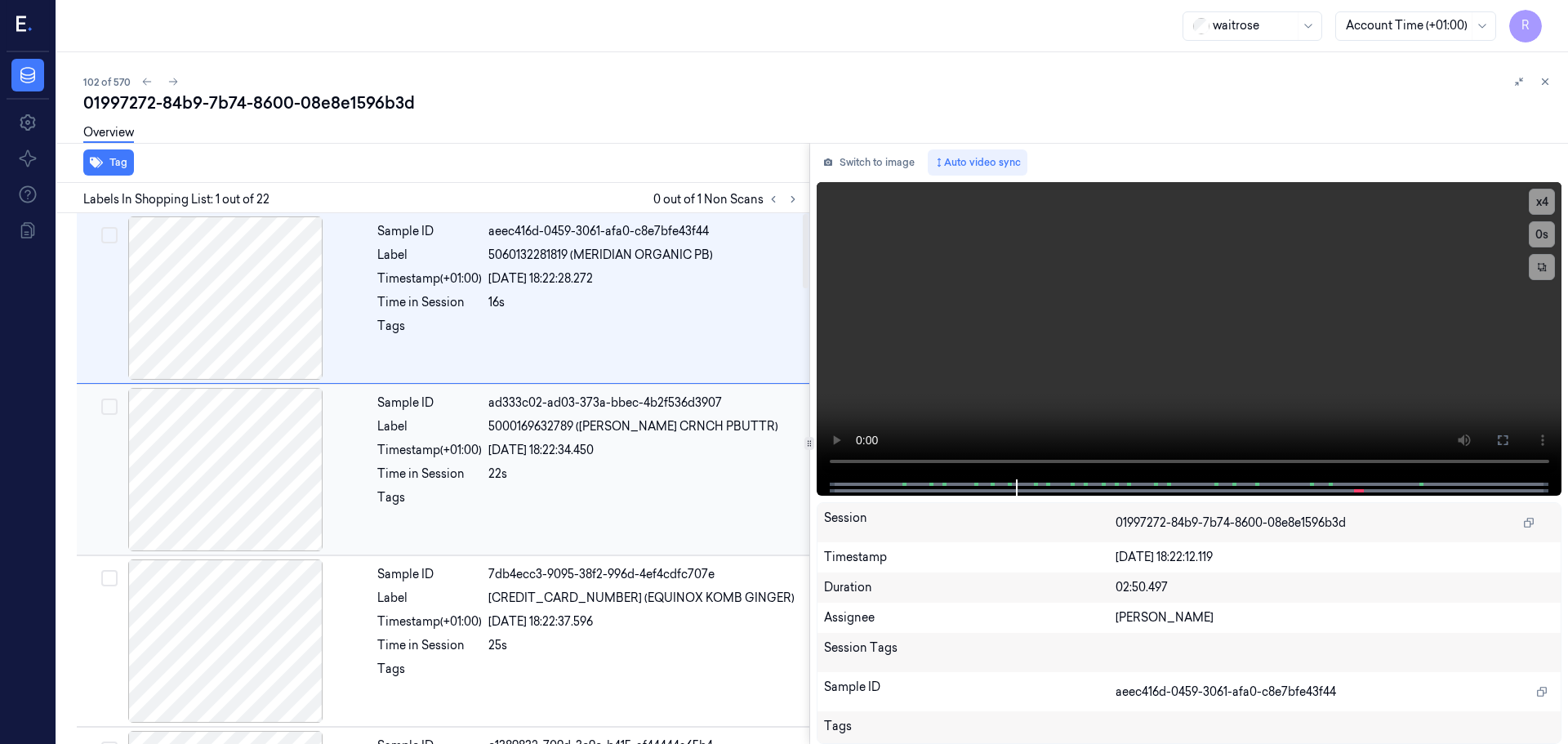
click at [524, 430] on span "5000169632789 ([PERSON_NAME] CRNCH PBUTTR)" at bounding box center [633, 426] width 290 height 17
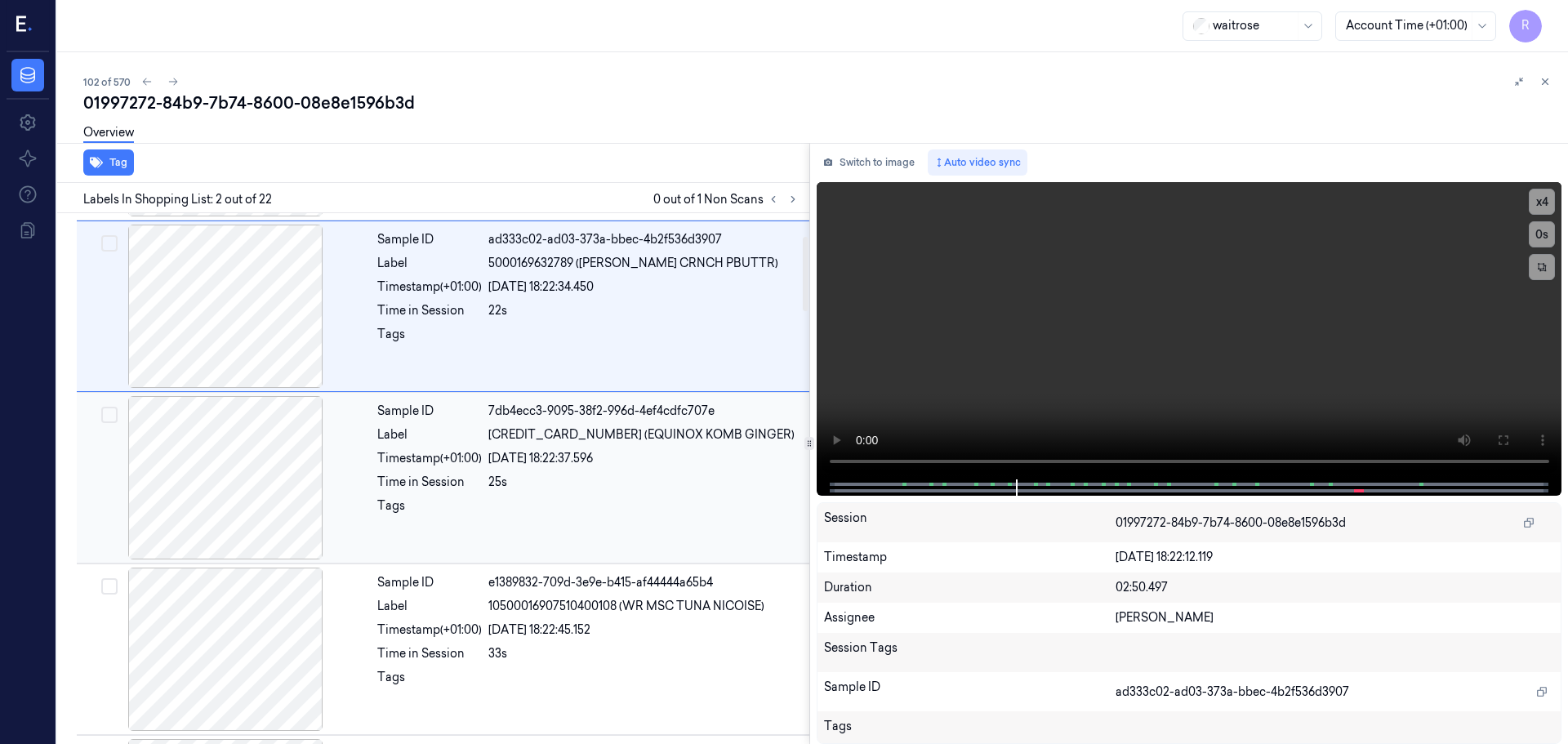
click at [542, 486] on div "25s" at bounding box center [643, 482] width 311 height 17
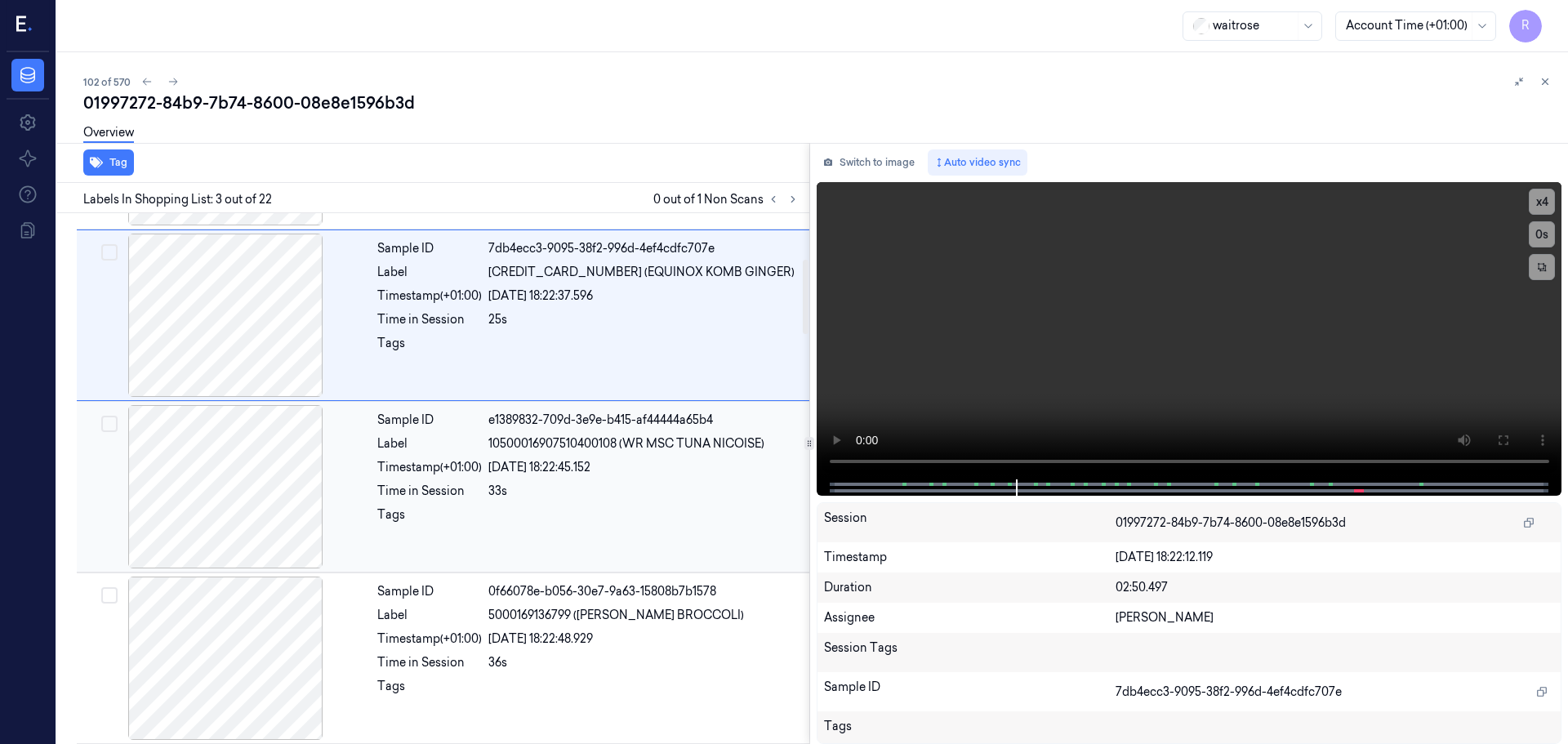
click at [552, 507] on div at bounding box center [643, 519] width 311 height 26
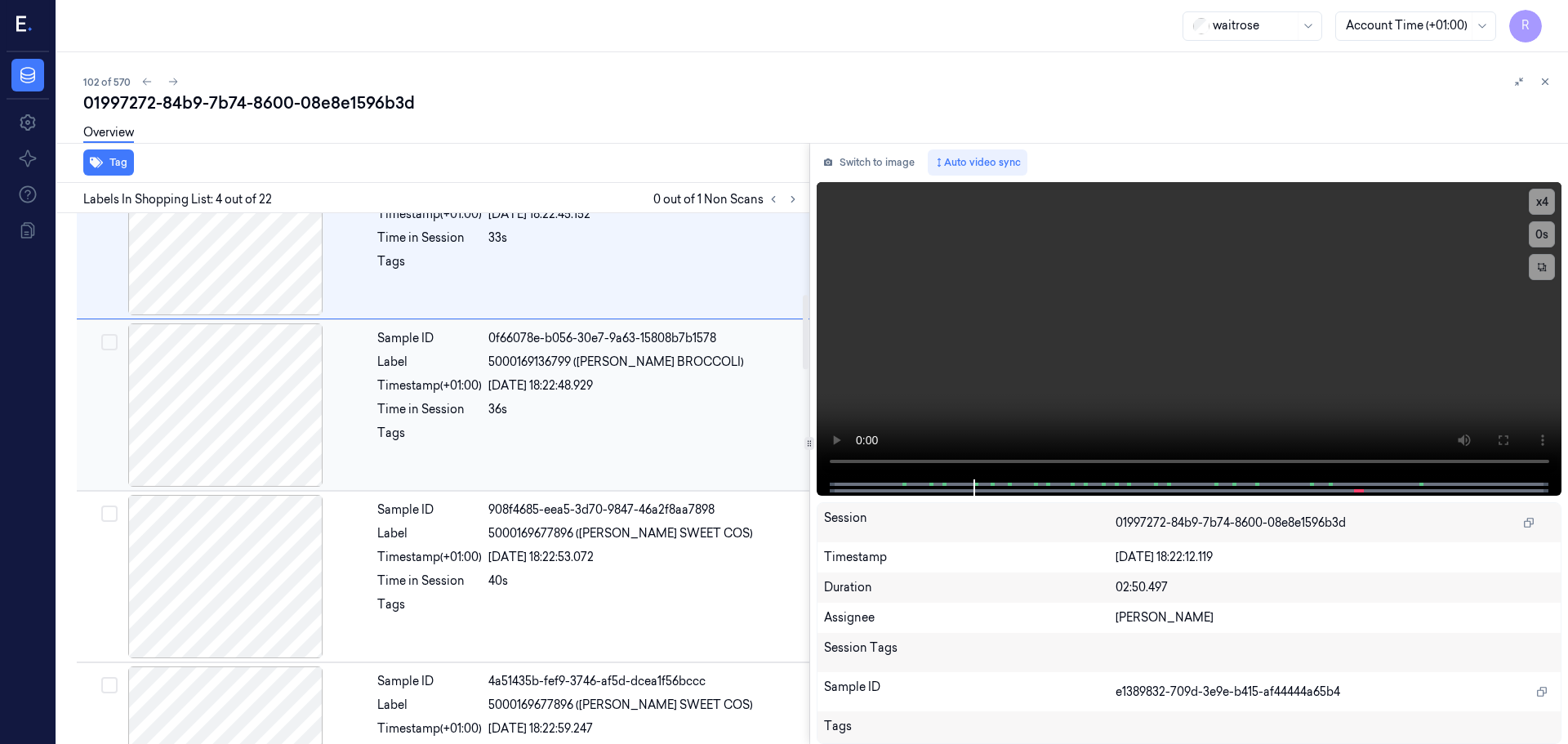
click at [576, 390] on div "[DATE] 18:22:48.929" at bounding box center [643, 386] width 311 height 17
click at [549, 406] on div "40s" at bounding box center [643, 409] width 311 height 17
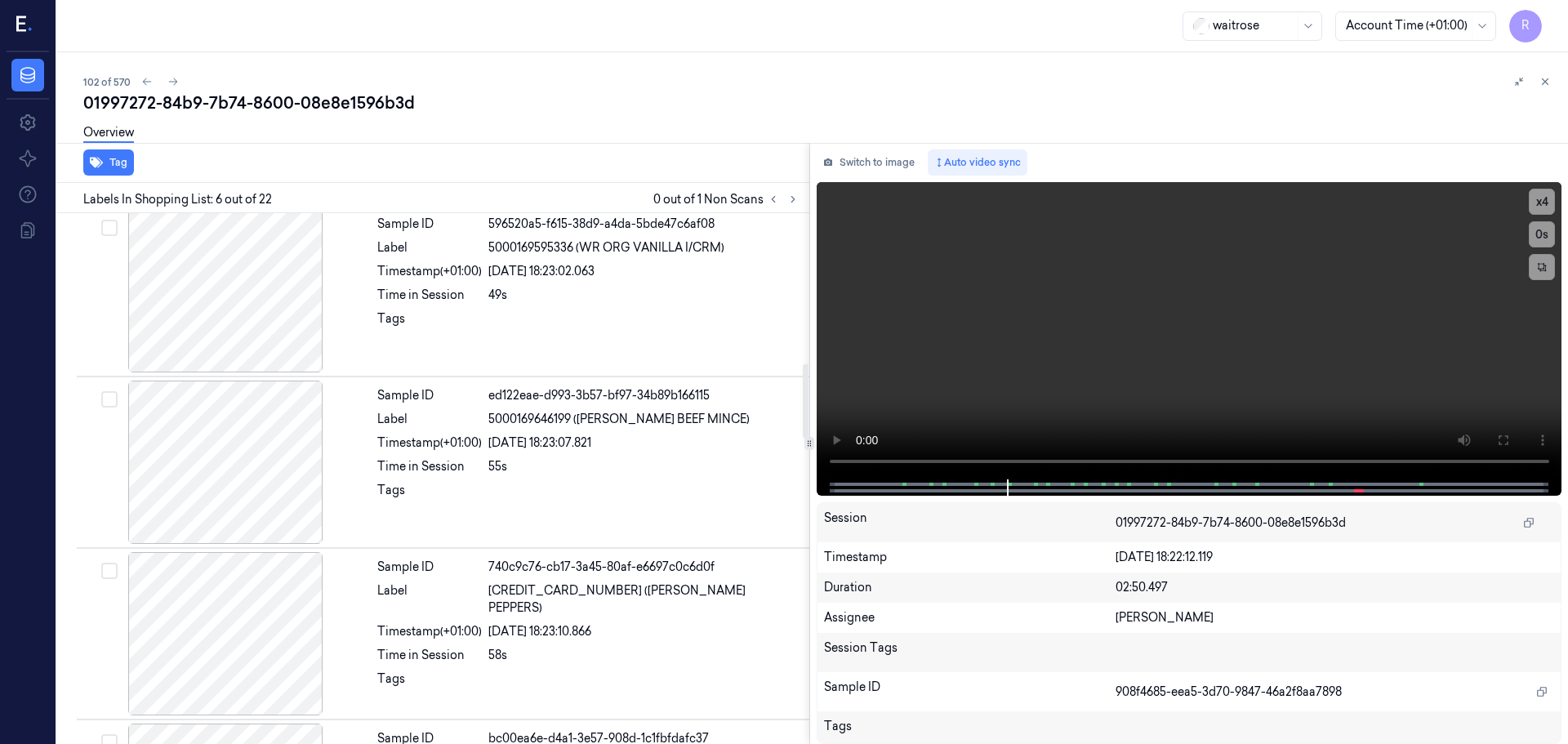
scroll to position [1249, 0]
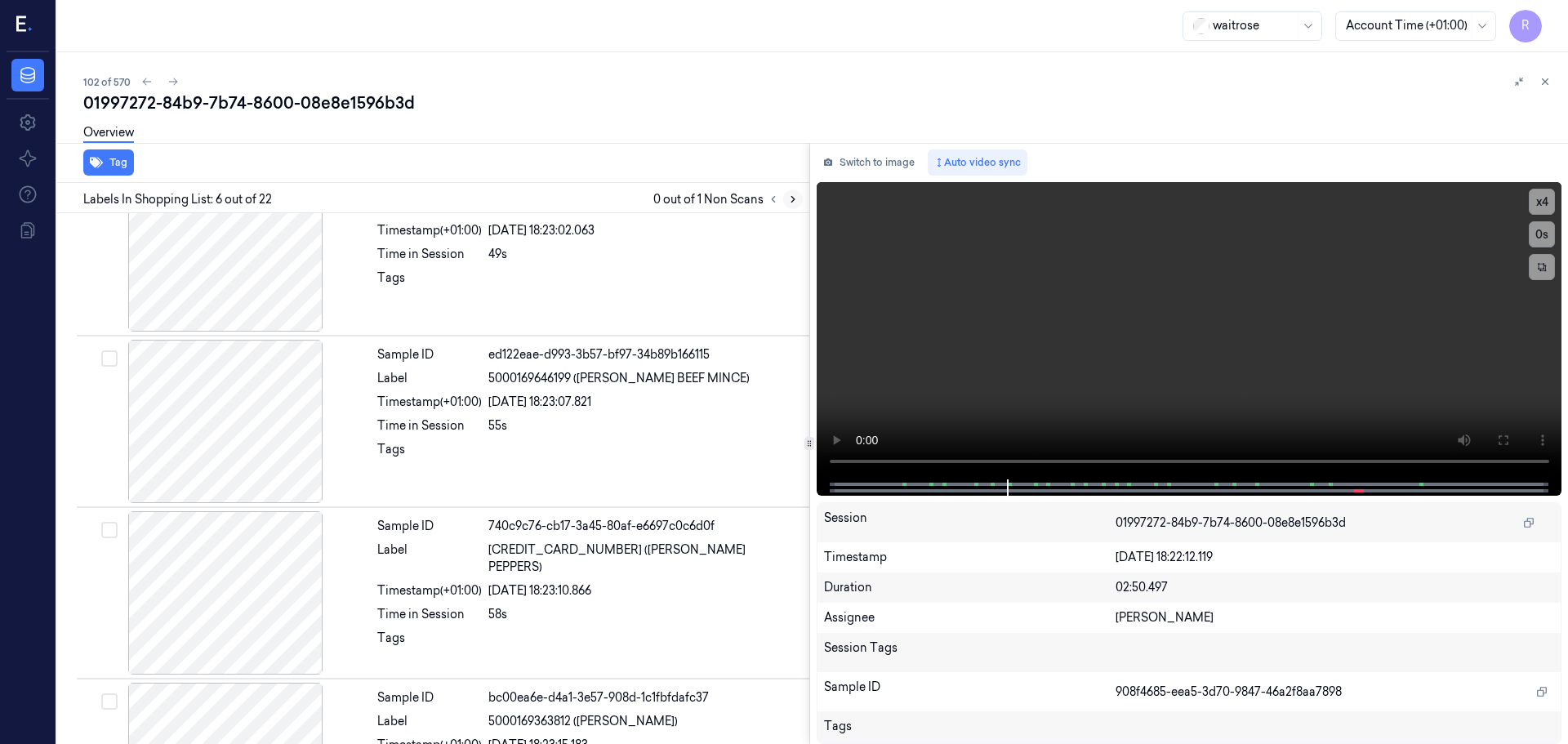
click at [792, 194] on icon at bounding box center [793, 199] width 11 height 11
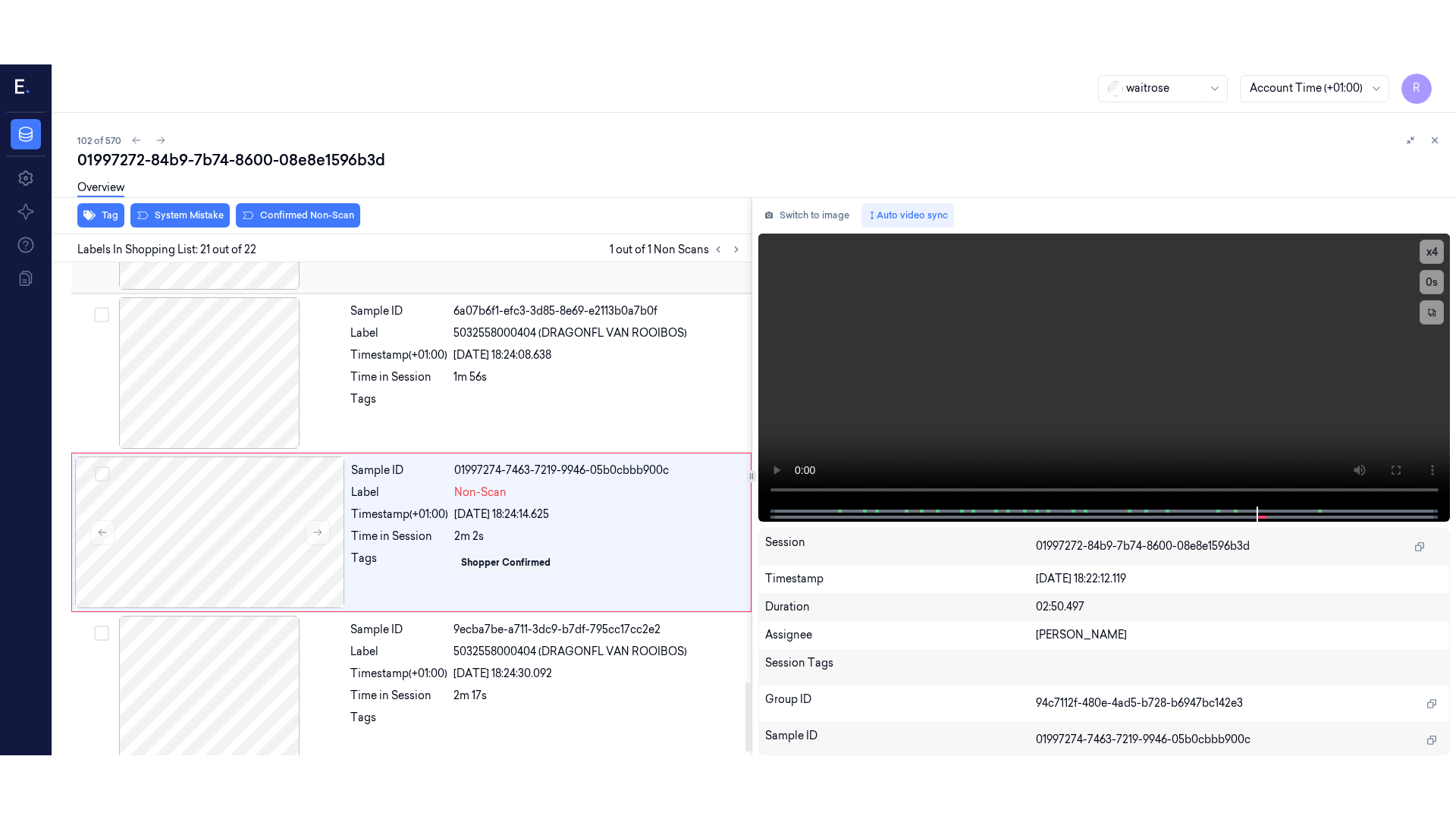
scroll to position [3015, 0]
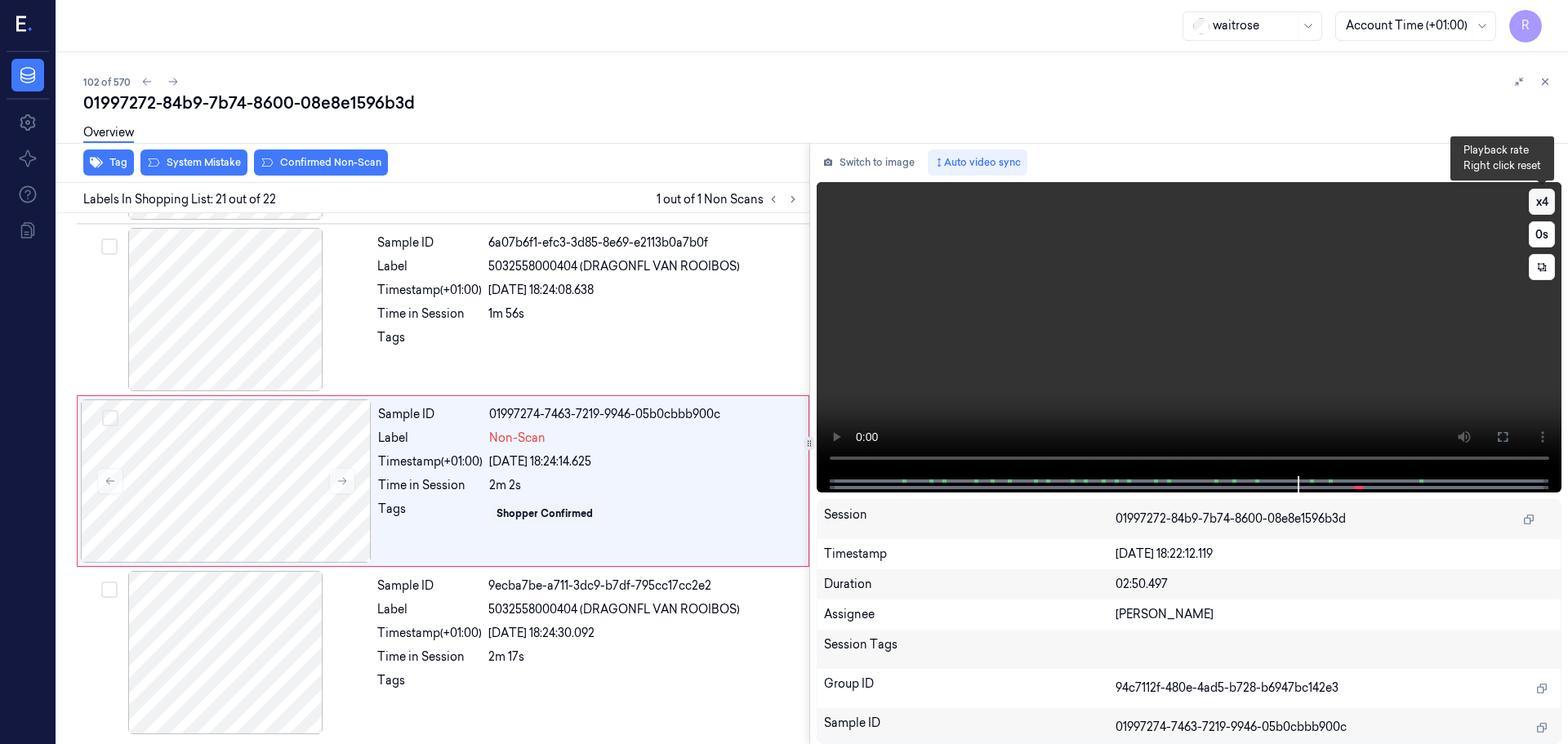
click at [1537, 206] on button "x 4" at bounding box center [1541, 202] width 26 height 26
drag, startPoint x: 1511, startPoint y: 432, endPoint x: 1509, endPoint y: 531, distance: 99.0
click at [1509, 432] on button at bounding box center [1502, 437] width 26 height 26
click at [1539, 201] on button "x 1" at bounding box center [1541, 202] width 26 height 26
click at [1539, 200] on button "x 2" at bounding box center [1541, 202] width 26 height 26
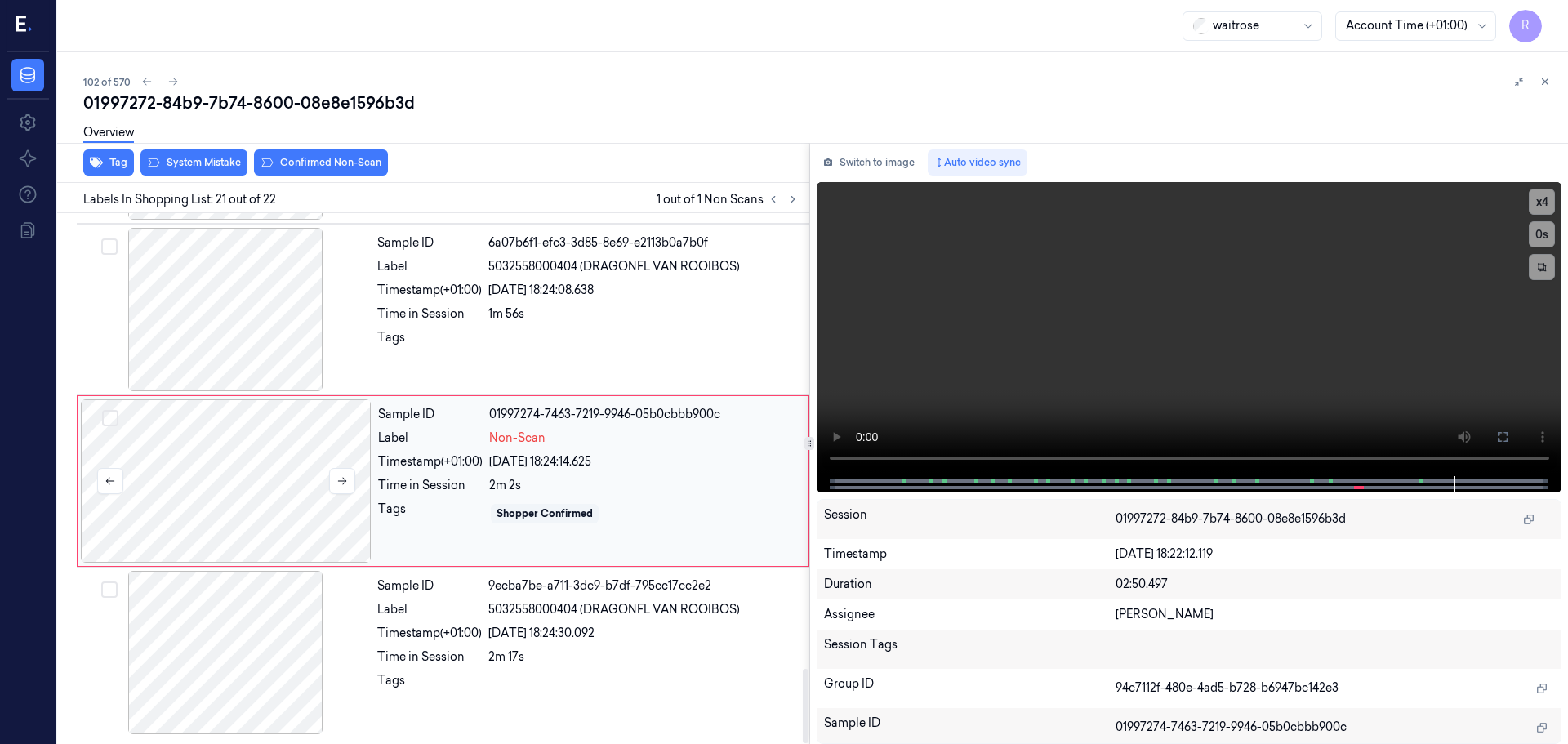
click at [266, 523] on div at bounding box center [226, 481] width 291 height 163
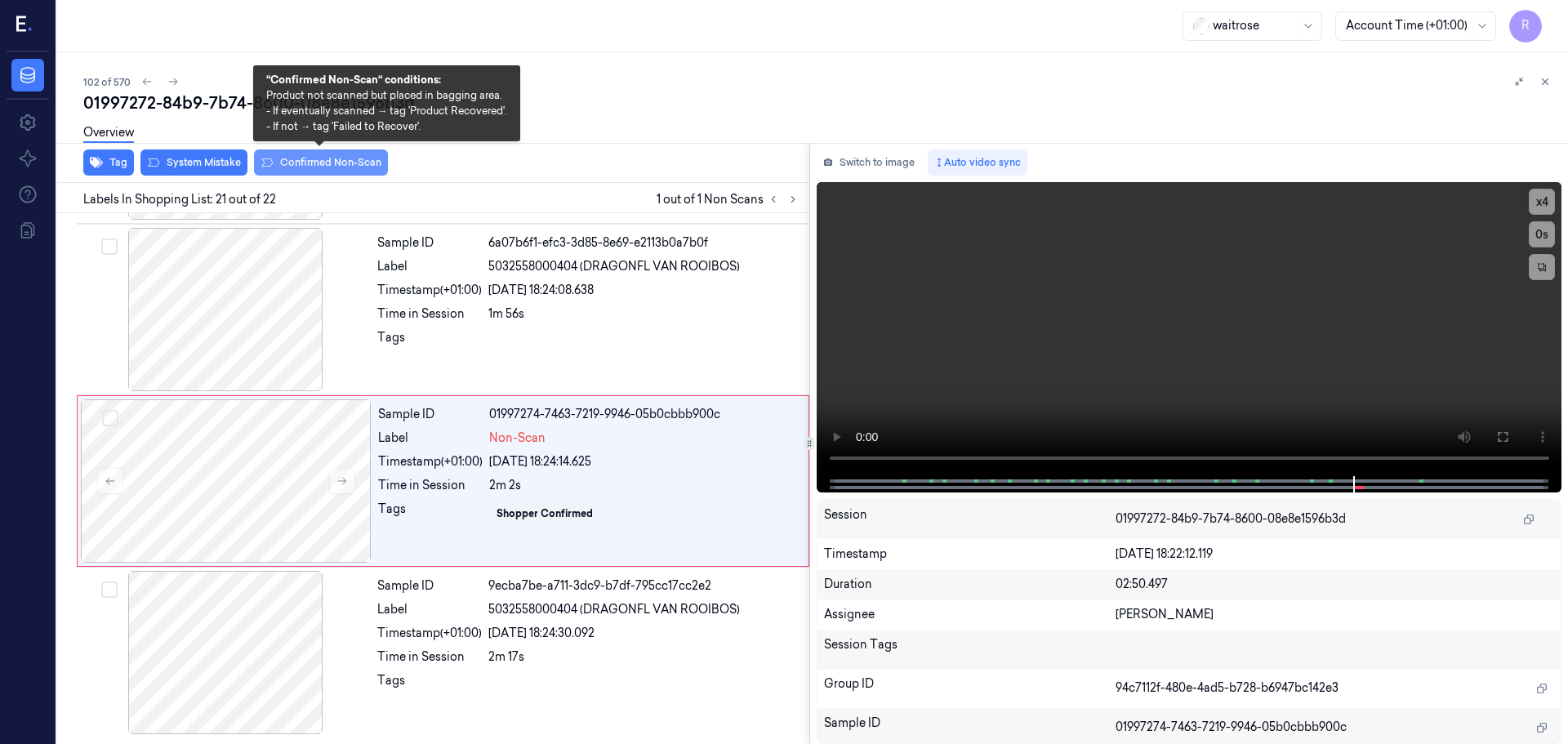
click at [289, 162] on button "Confirmed Non-Scan" at bounding box center [321, 162] width 134 height 26
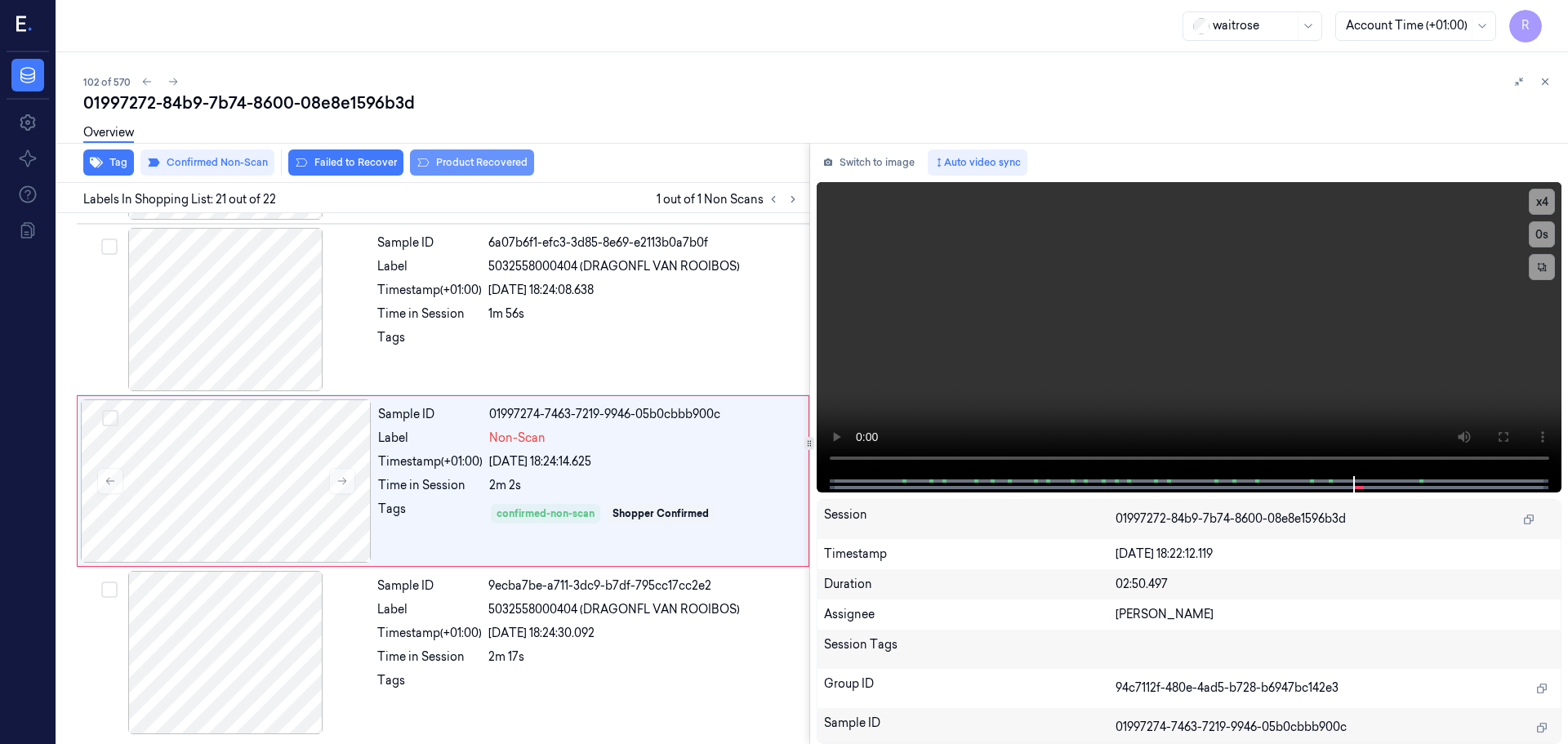
click at [450, 162] on button "Product Recovered" at bounding box center [472, 162] width 124 height 26
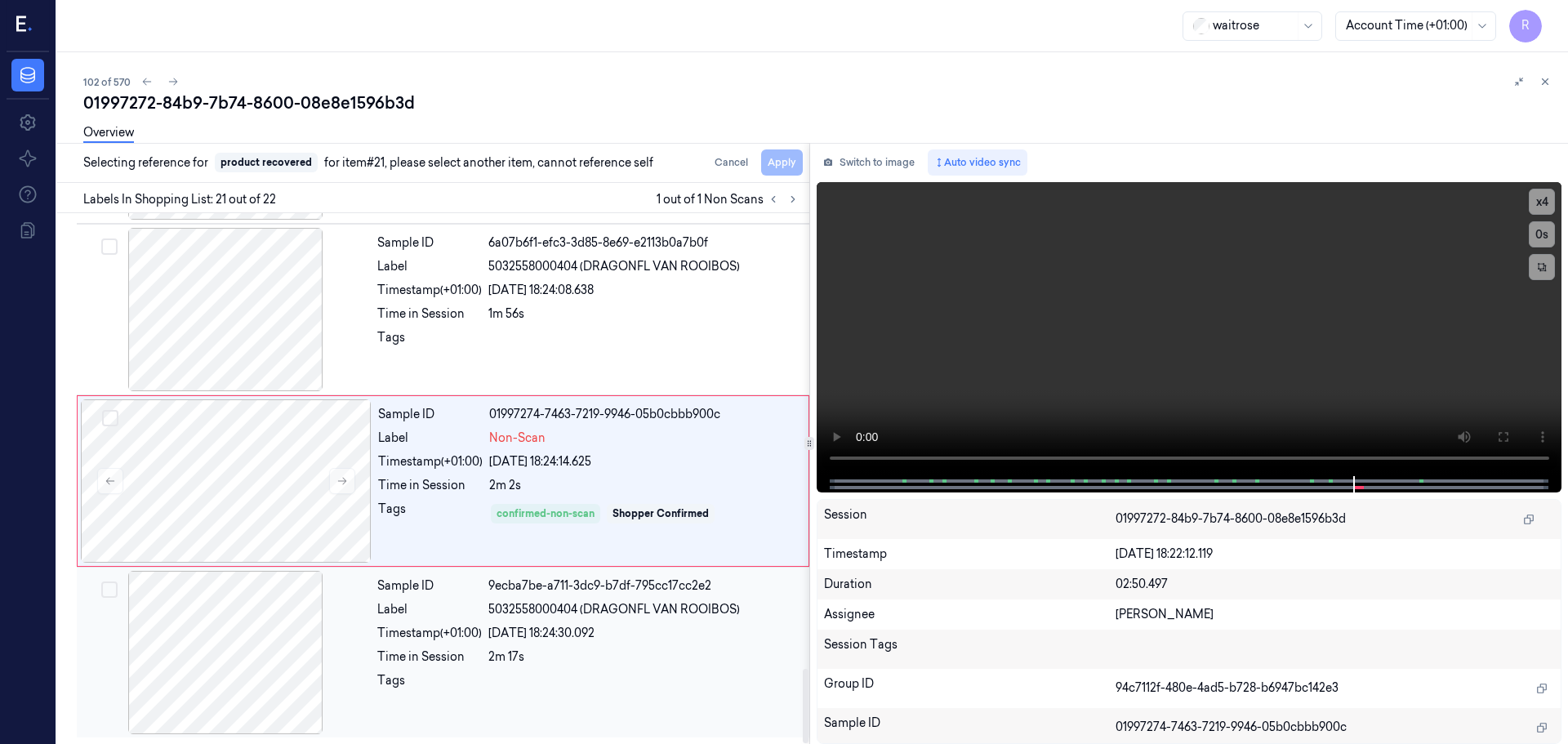
click at [473, 672] on div "Tags" at bounding box center [430, 685] width 105 height 26
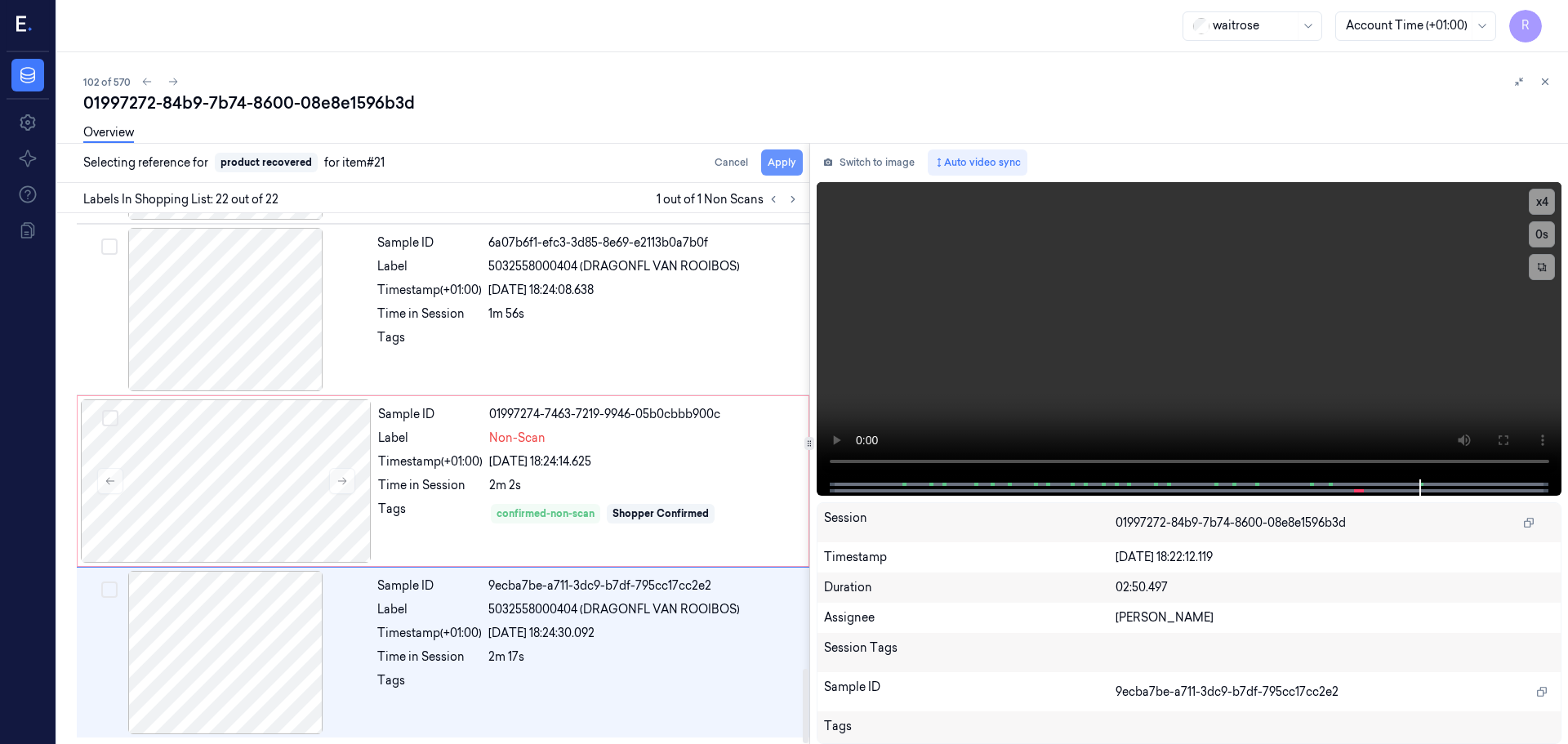
click at [768, 171] on button "Apply" at bounding box center [781, 162] width 42 height 26
click at [620, 340] on div at bounding box center [643, 342] width 311 height 26
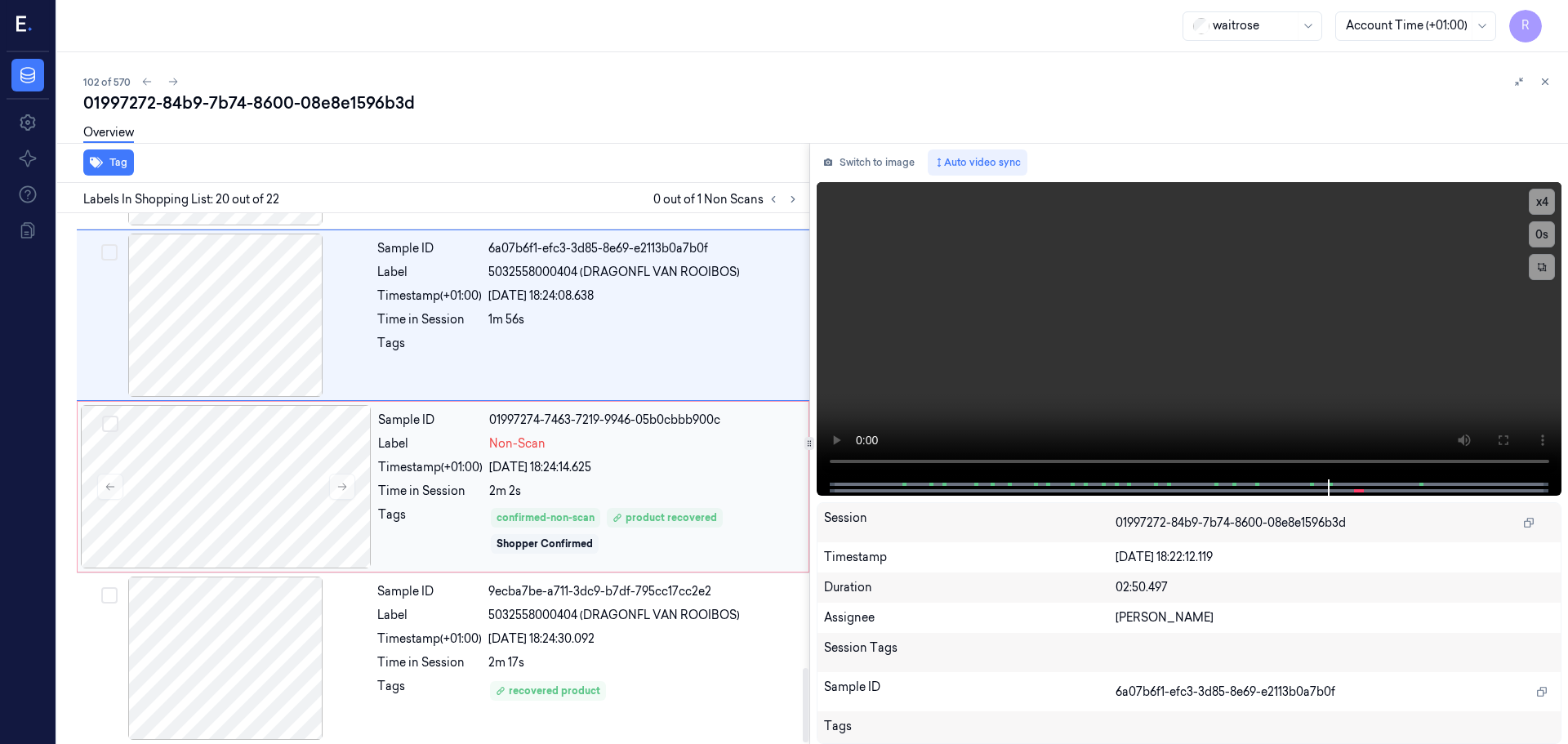
click at [442, 475] on div "Timestamp (+01:00)" at bounding box center [431, 468] width 105 height 17
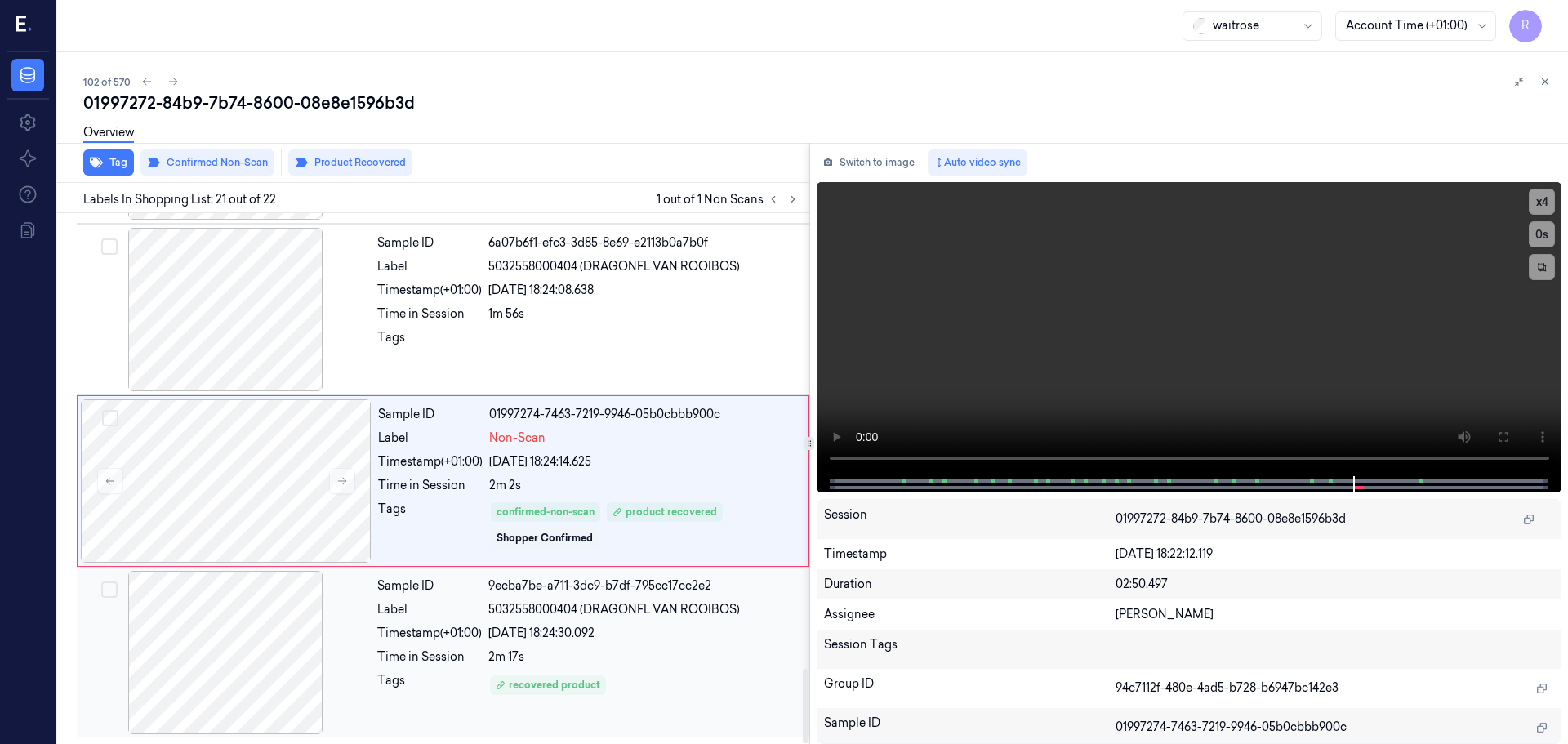
click at [502, 620] on div "Sample ID 9ecba7be-a711-3dc9-b7df-795cc17cc2e2 Label 5032558000404 (DRAGONFL VA…" at bounding box center [588, 652] width 435 height 163
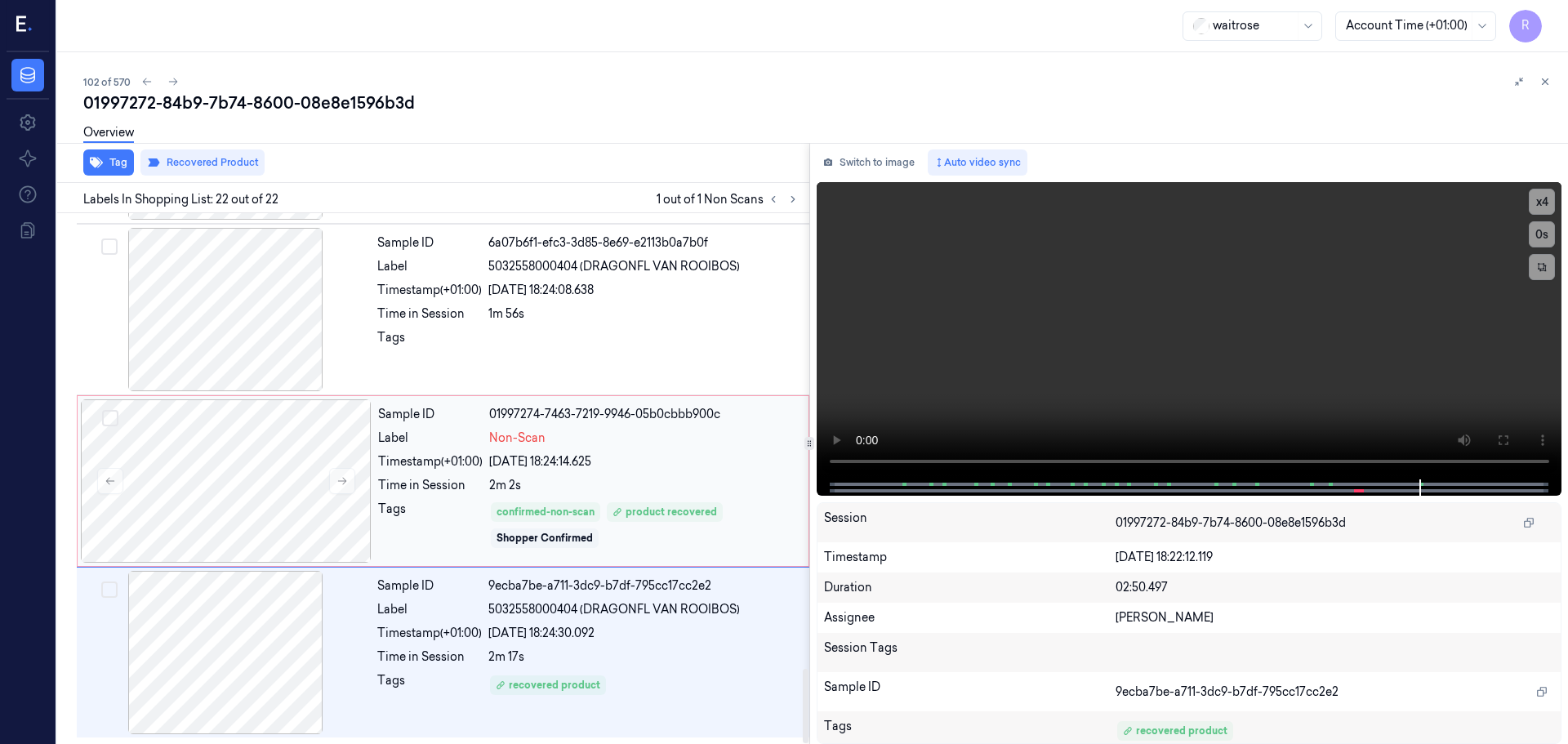
click at [450, 505] on div "Tags" at bounding box center [431, 525] width 105 height 49
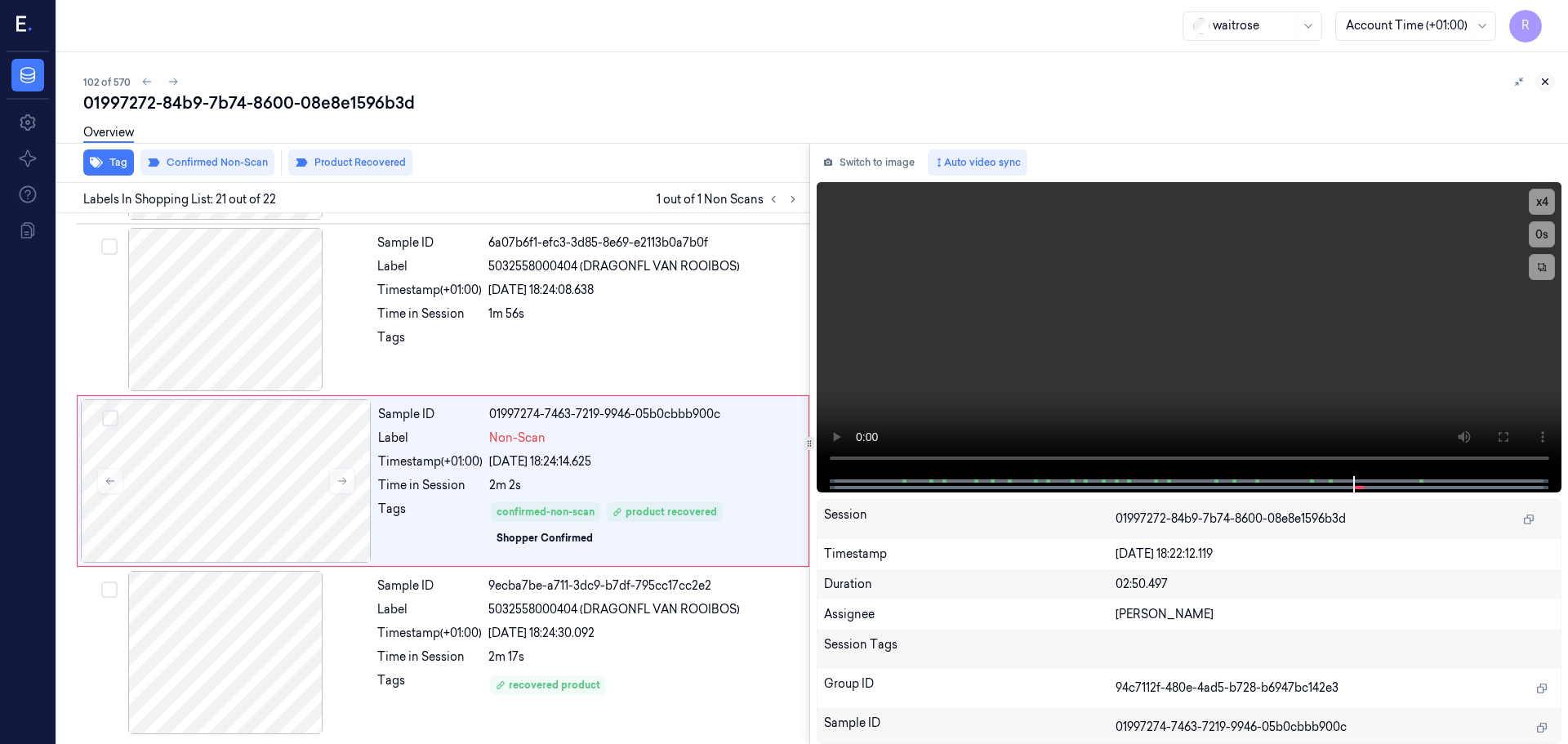
click at [1553, 82] on button at bounding box center [1545, 82] width 20 height 20
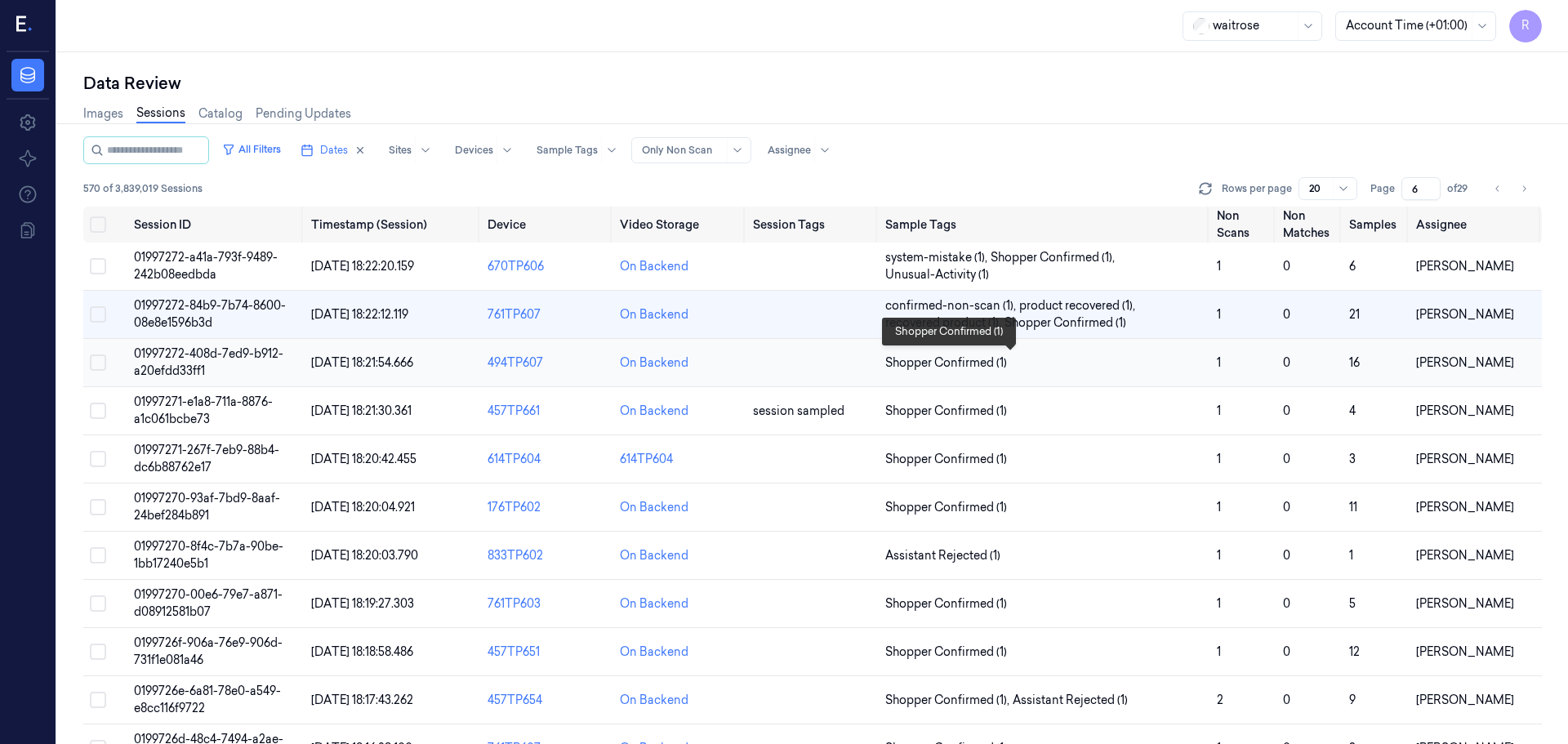
click at [1081, 366] on span "Shopper Confirmed (1)" at bounding box center [1044, 363] width 318 height 17
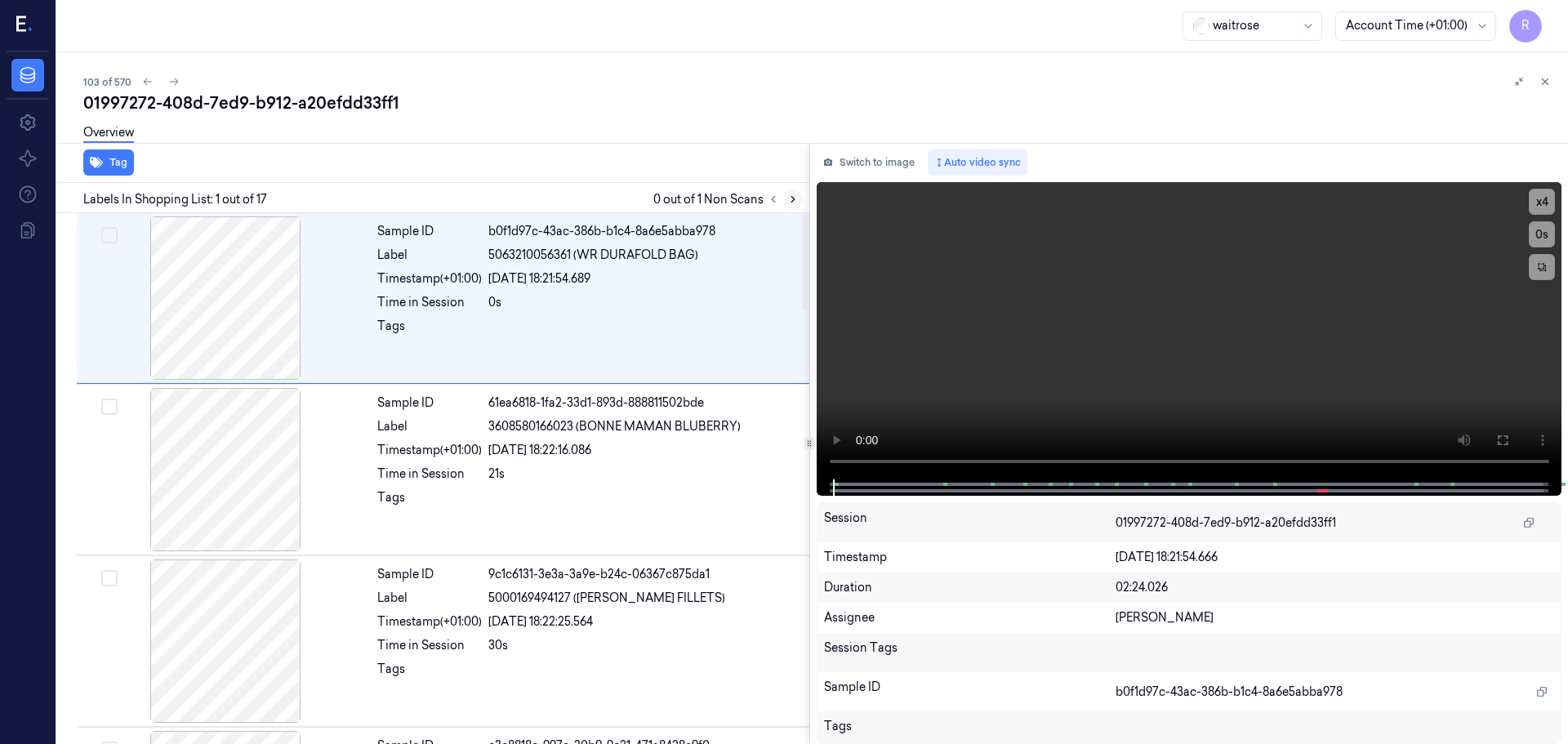
click at [793, 203] on icon at bounding box center [793, 199] width 11 height 11
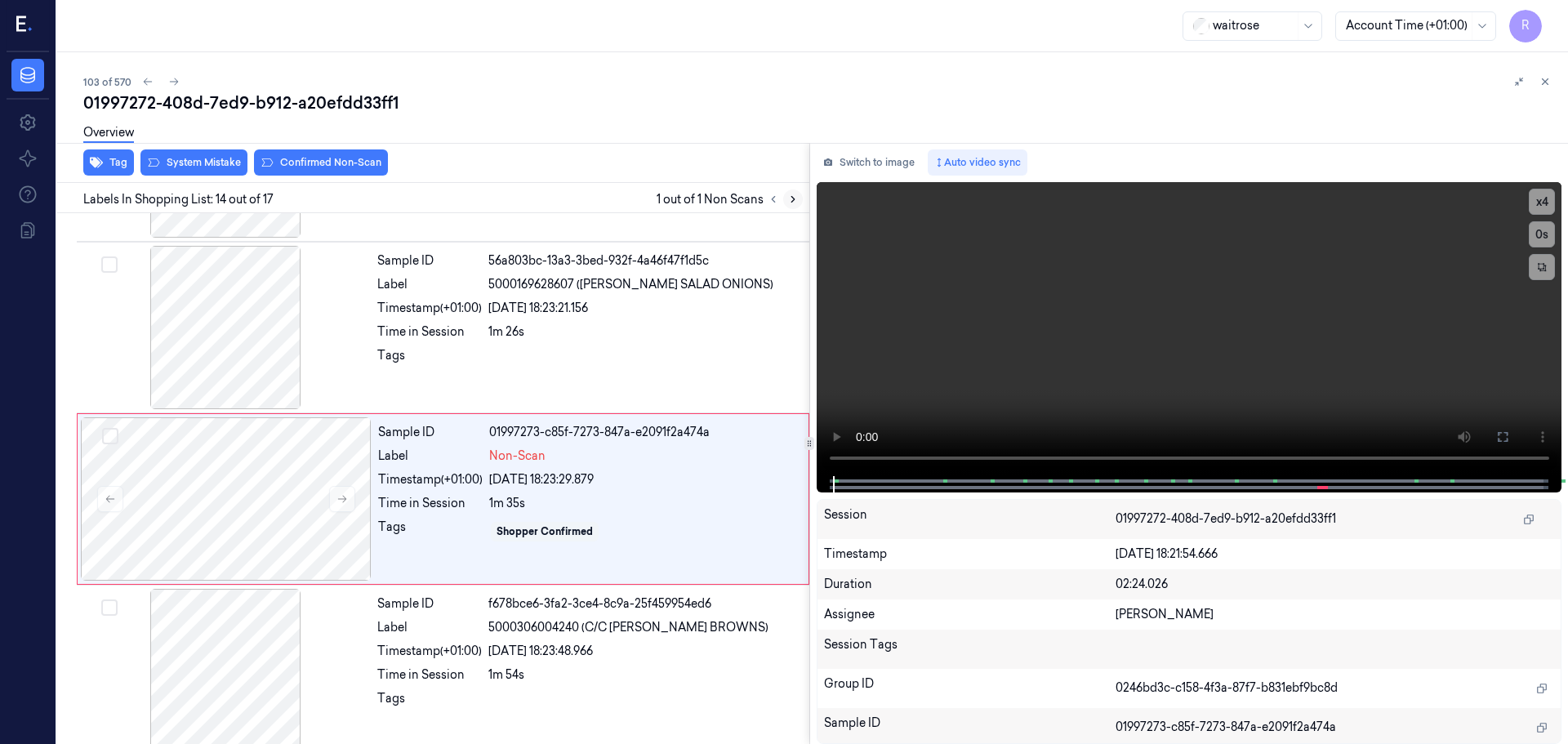
scroll to position [2049, 0]
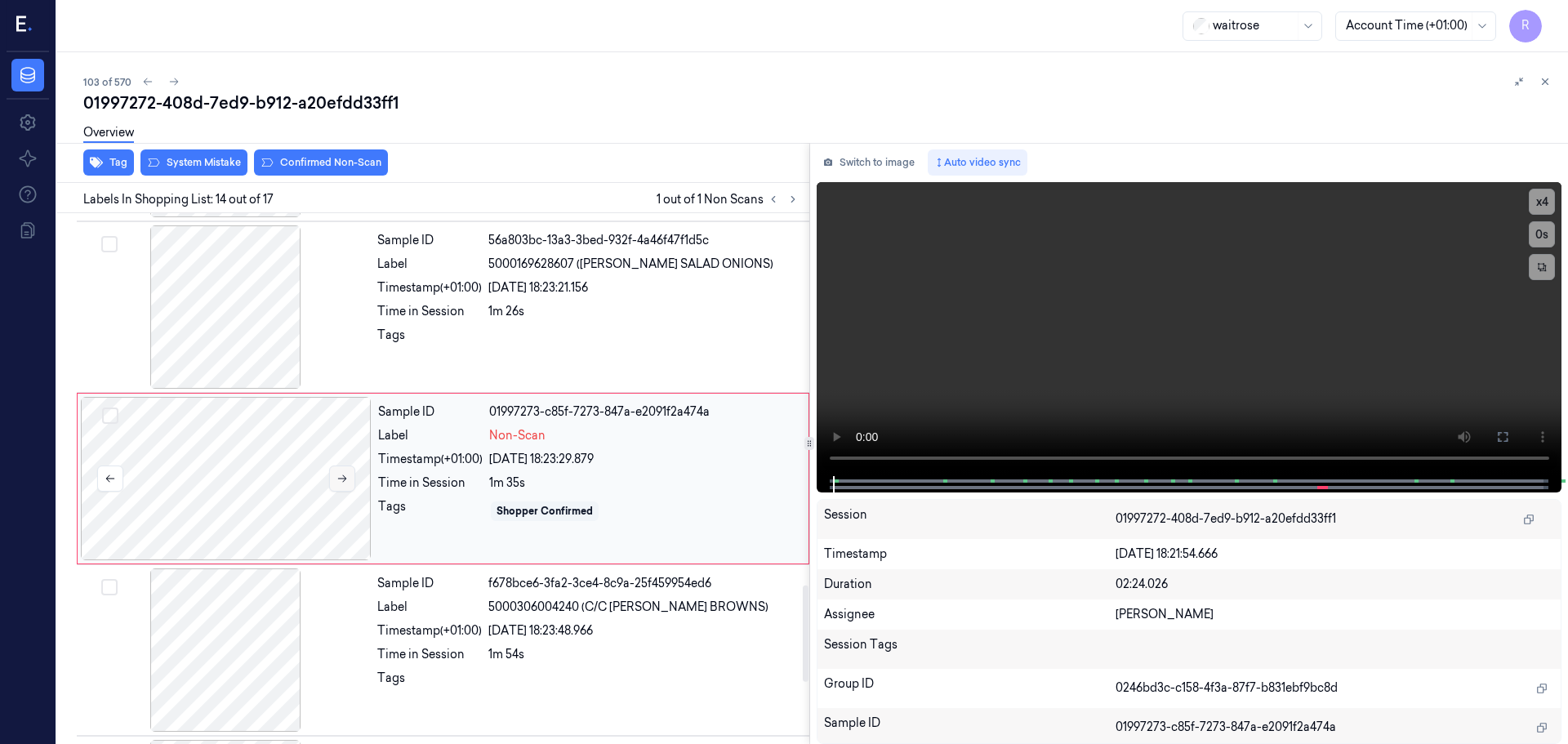
click at [346, 466] on button at bounding box center [342, 479] width 26 height 26
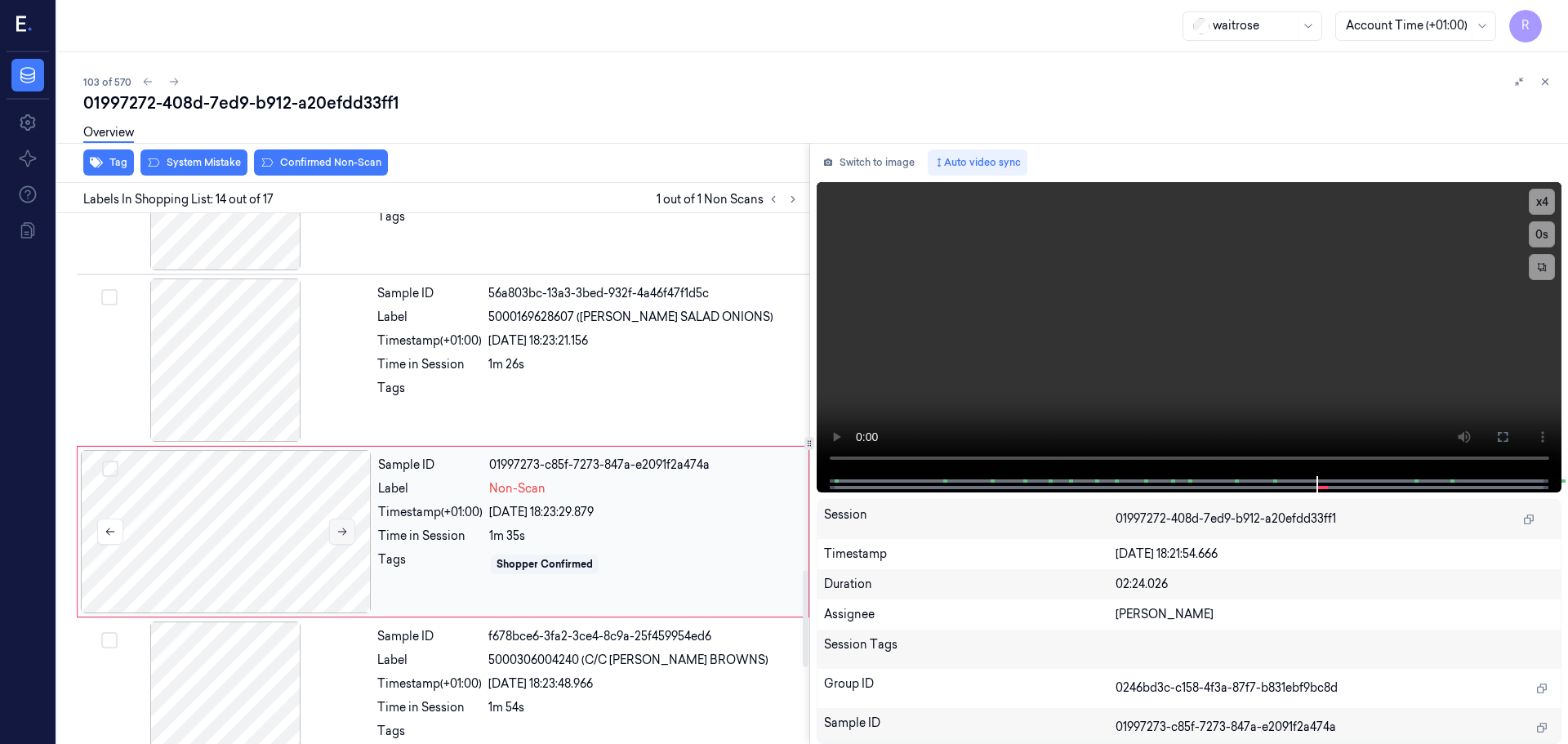
scroll to position [1968, 0]
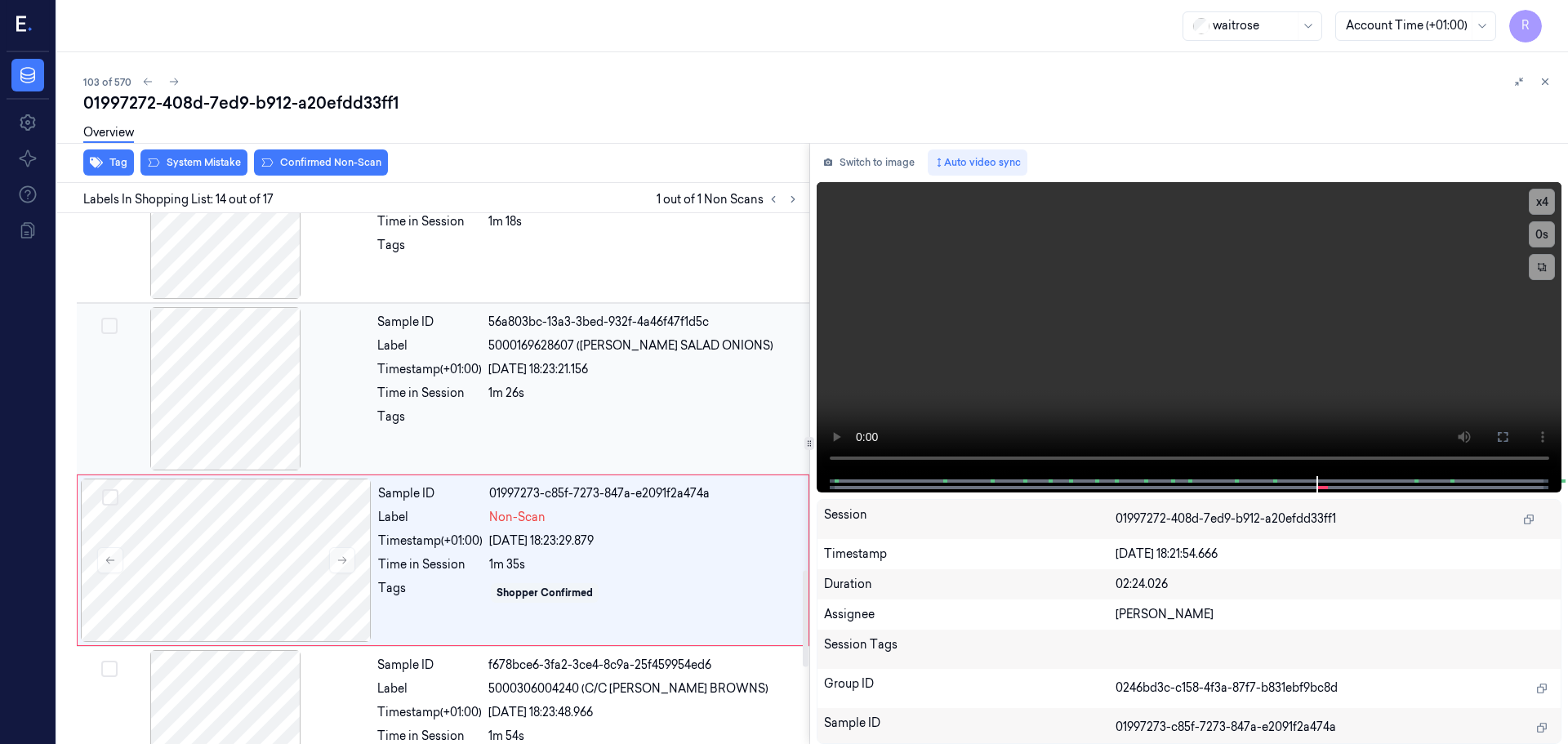
click at [232, 412] on div at bounding box center [225, 389] width 291 height 163
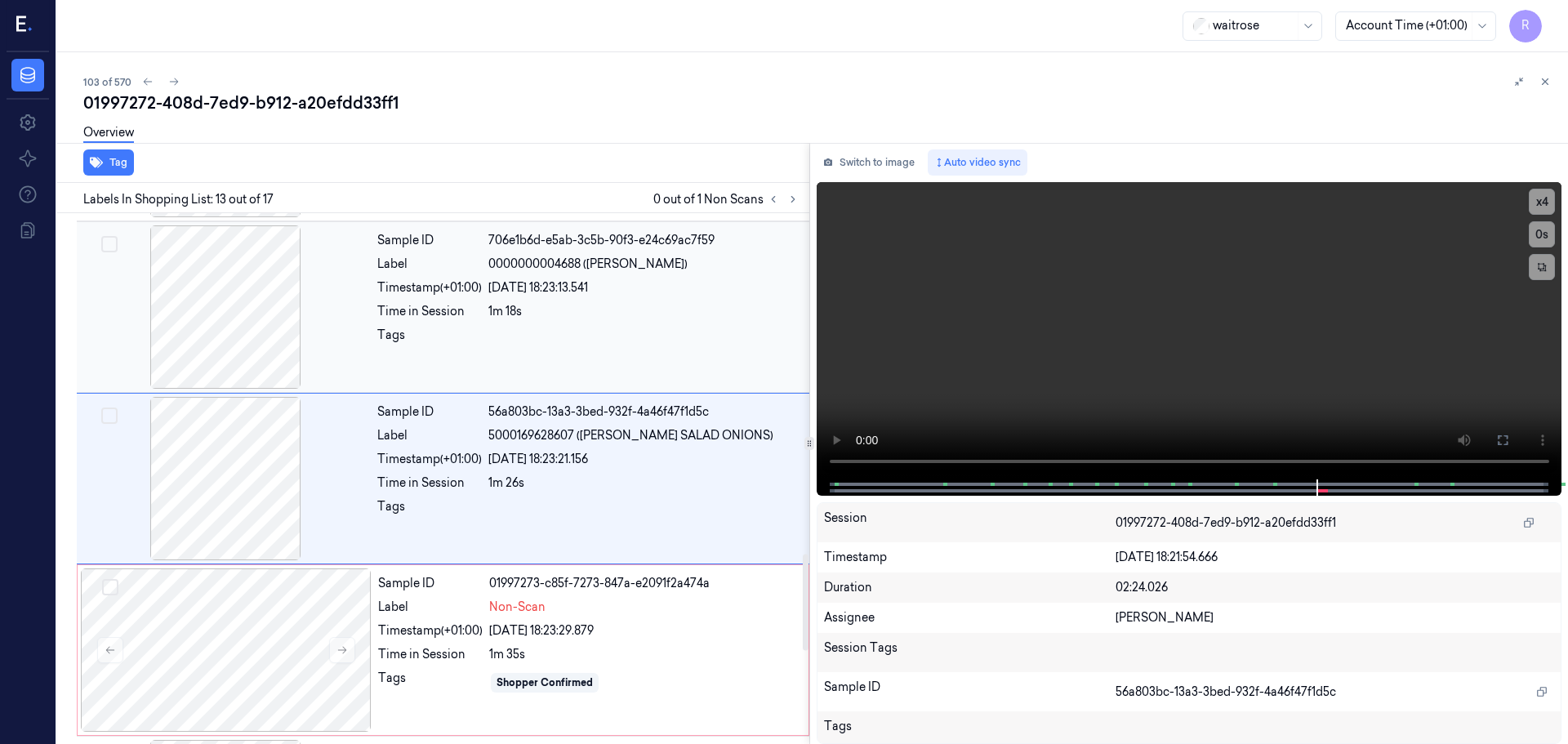
click at [202, 354] on div at bounding box center [225, 307] width 291 height 163
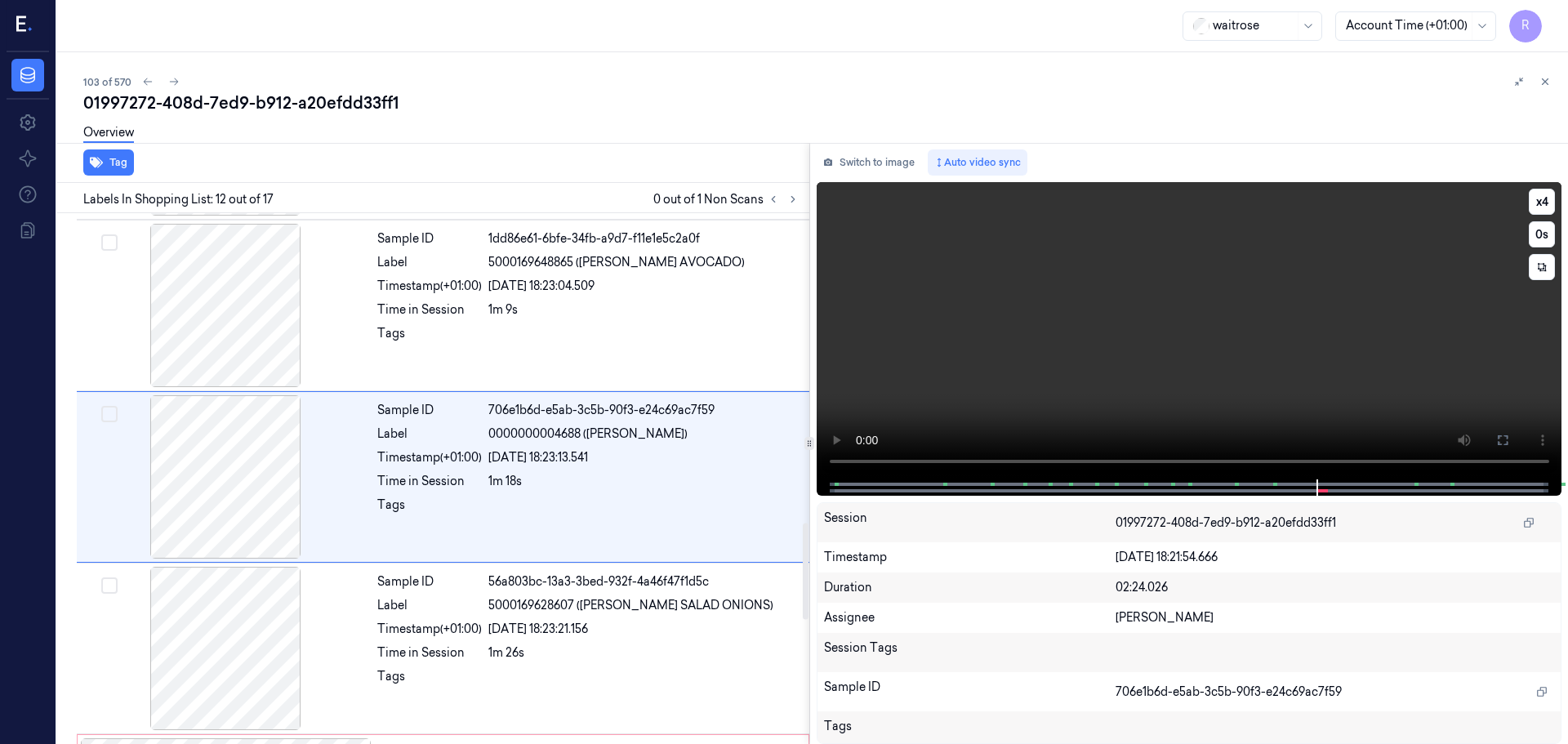
scroll to position [1707, 0]
click at [1544, 205] on button "x 4" at bounding box center [1541, 202] width 26 height 26
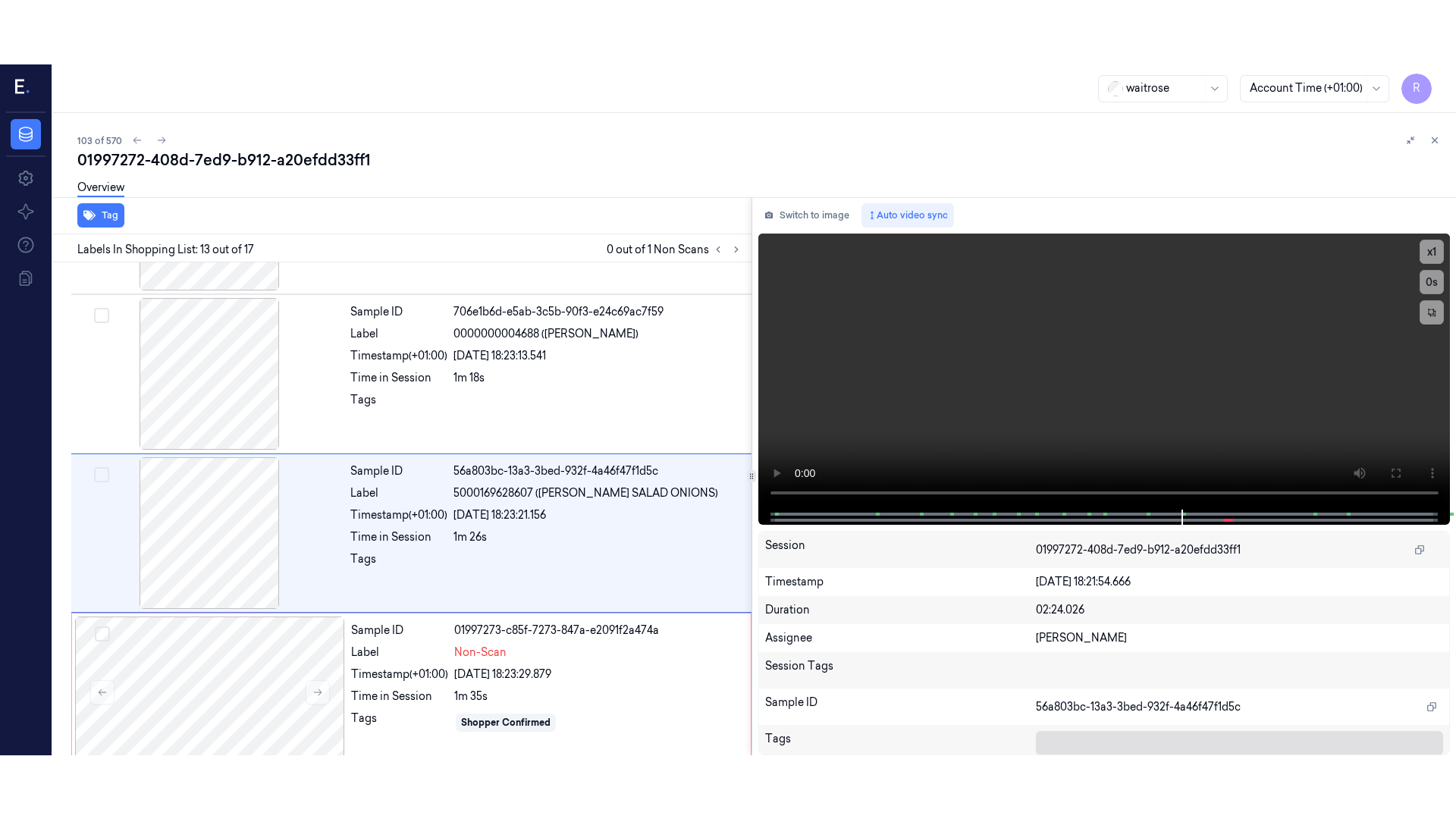
scroll to position [1744, 0]
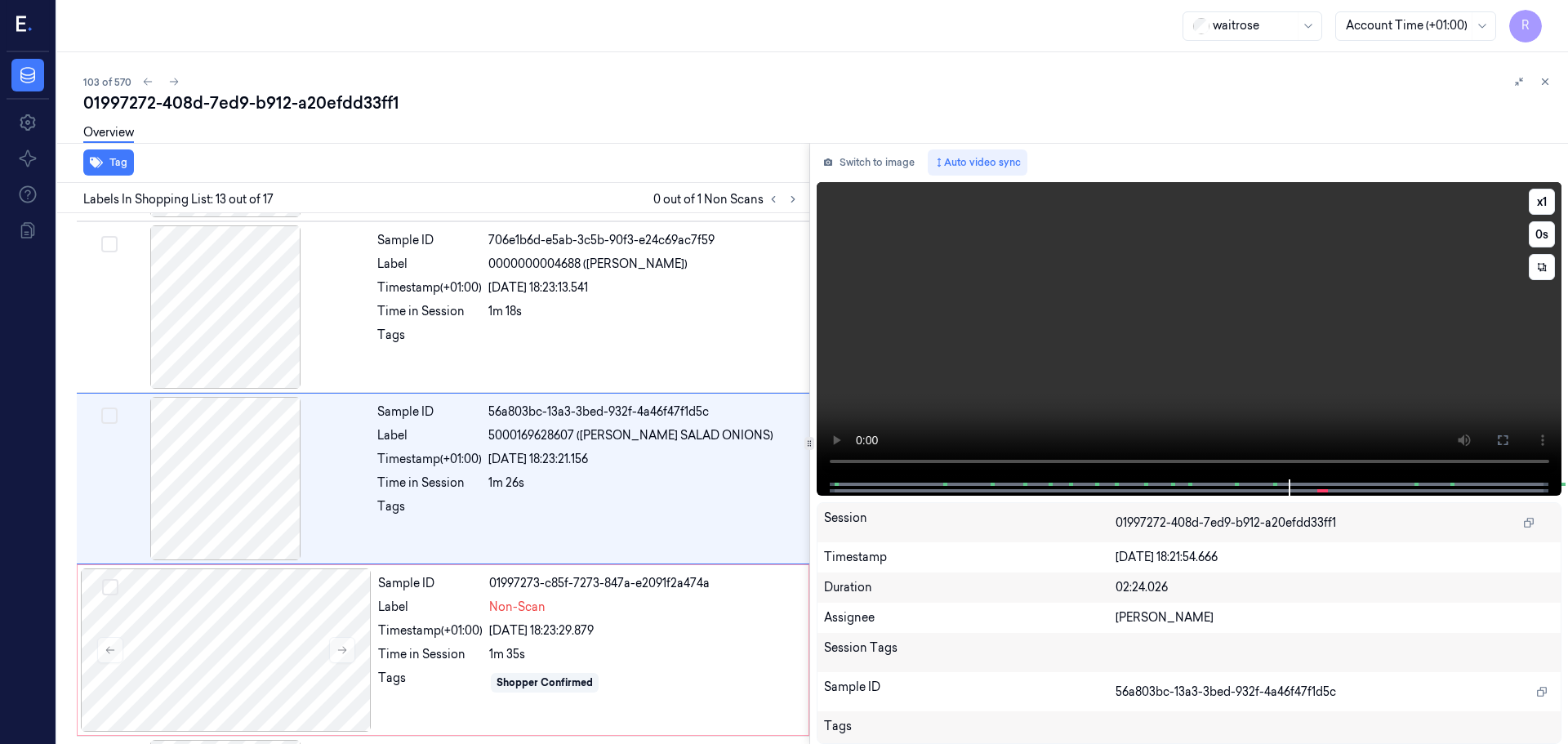
click at [1493, 413] on video at bounding box center [1189, 330] width 745 height 298
click at [1499, 440] on icon at bounding box center [1502, 439] width 13 height 13
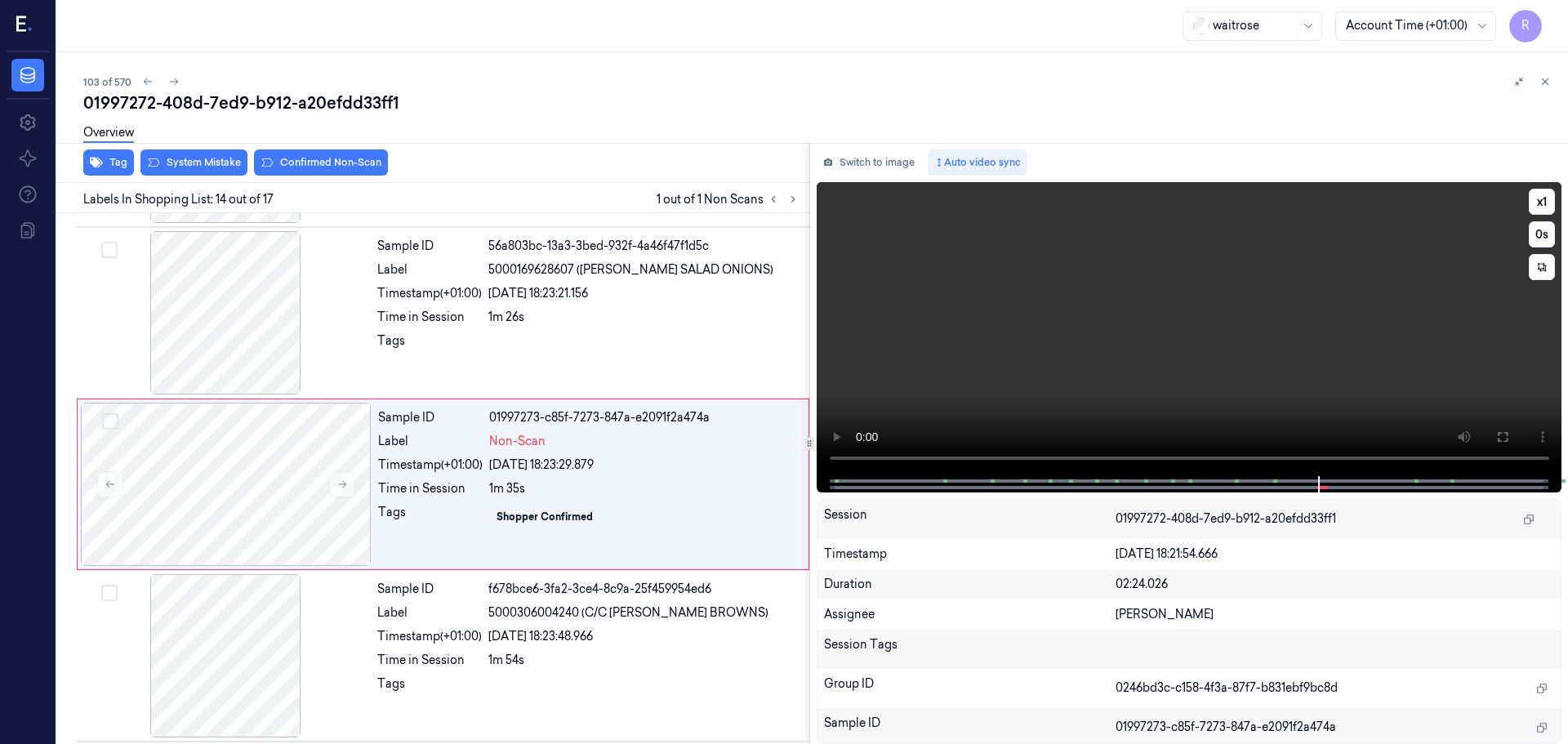
scroll to position [2049, 0]
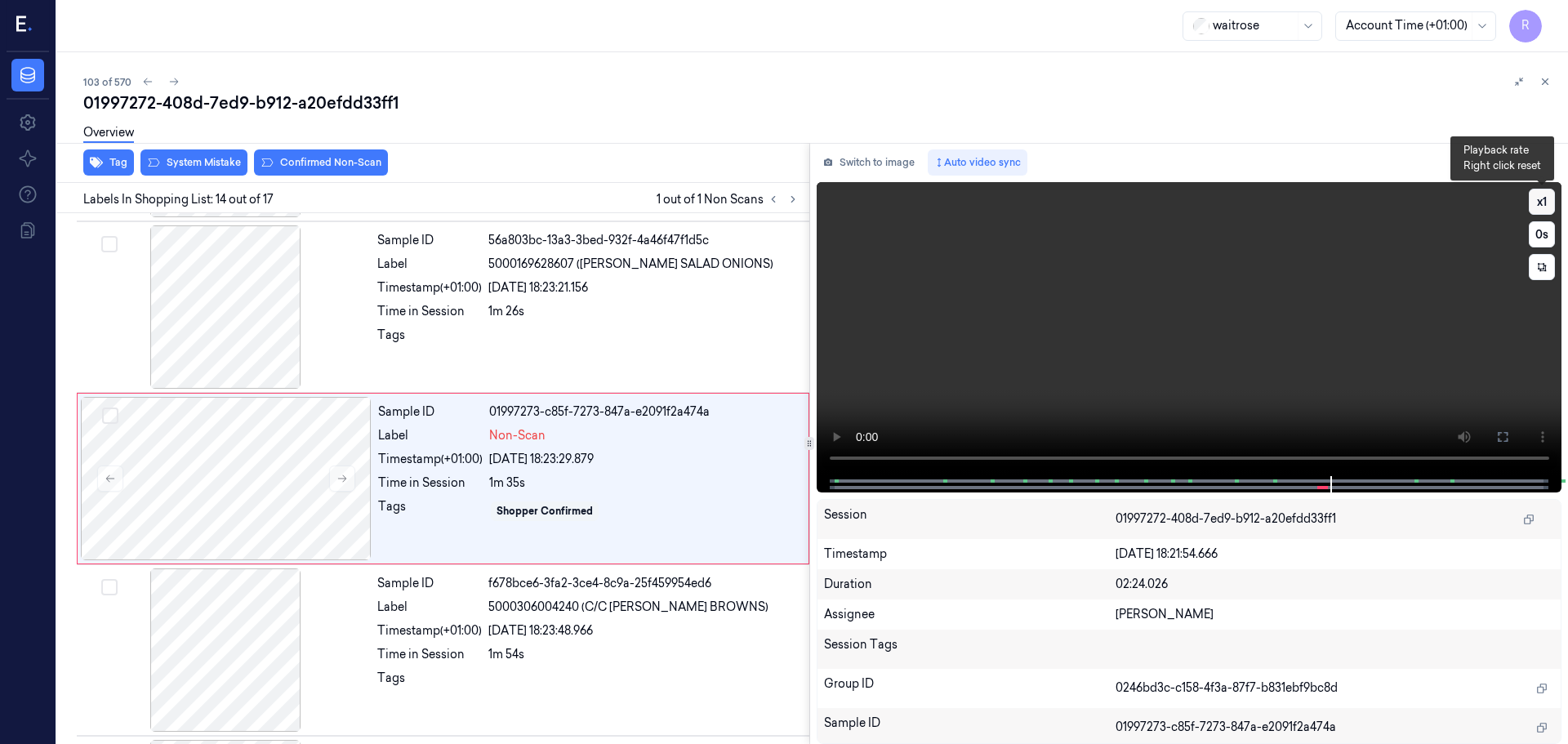
click at [1532, 205] on button "x 1" at bounding box center [1541, 202] width 26 height 26
click at [1532, 205] on button "x 2" at bounding box center [1541, 202] width 26 height 26
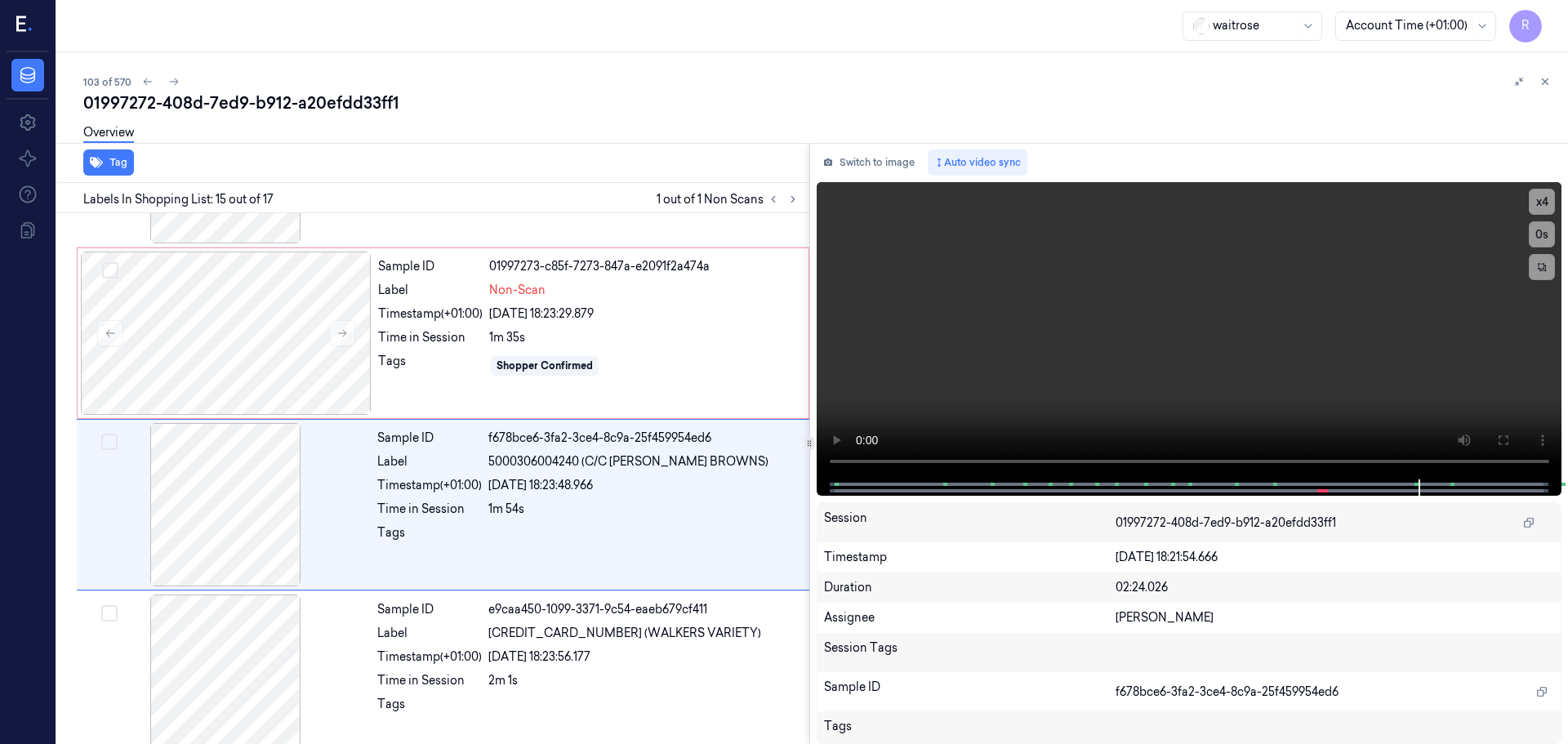
scroll to position [2221, 0]
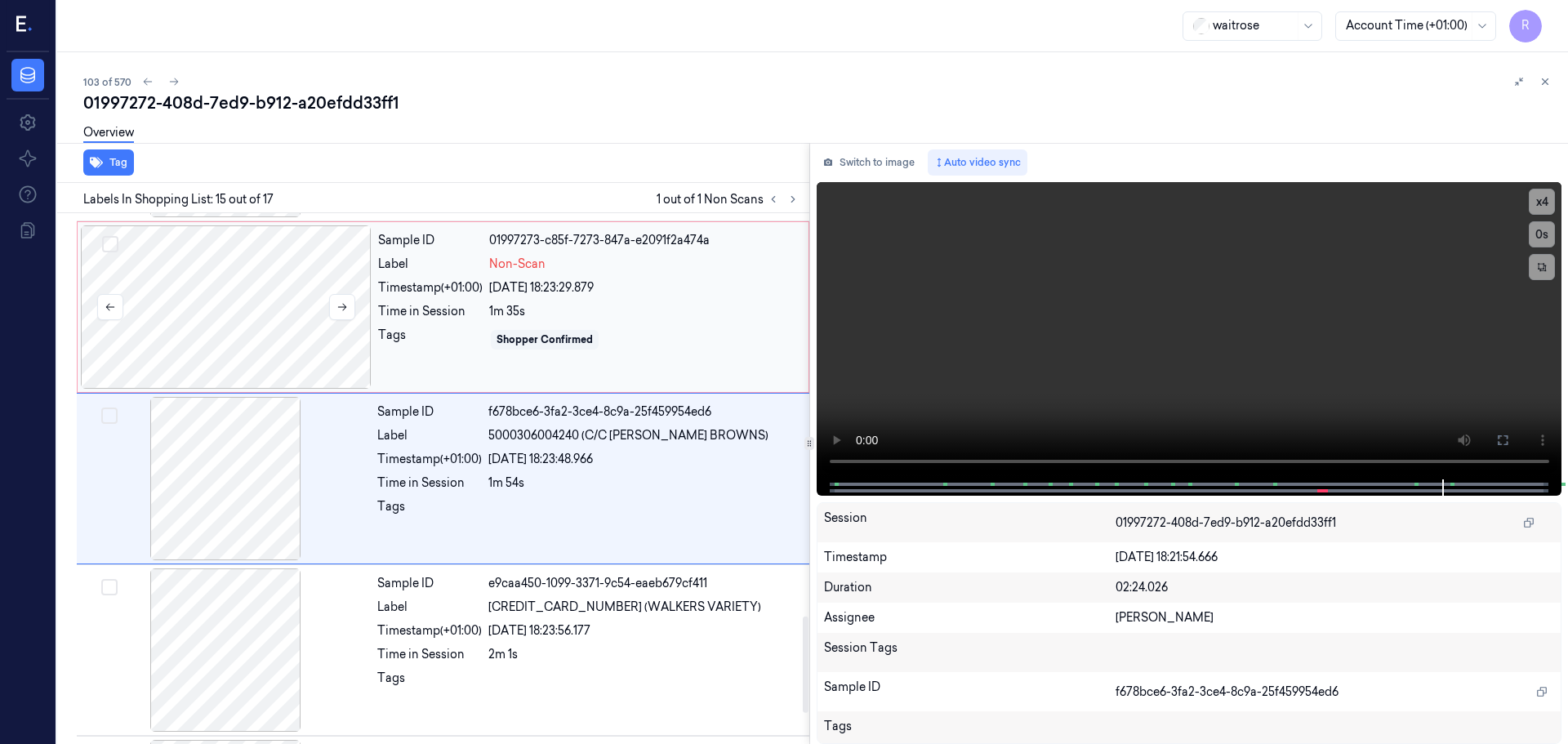
click at [237, 306] on div at bounding box center [226, 307] width 291 height 163
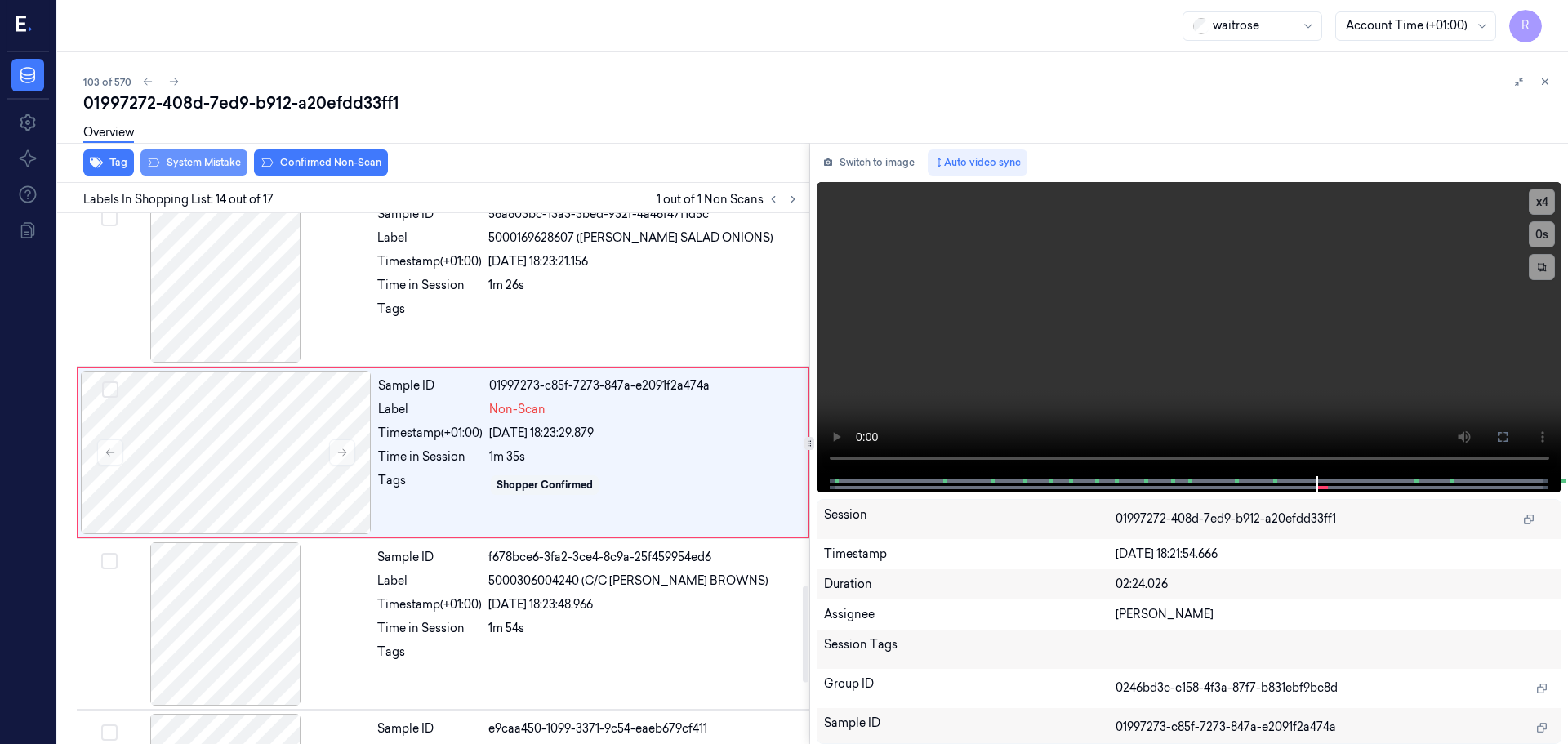
scroll to position [2049, 0]
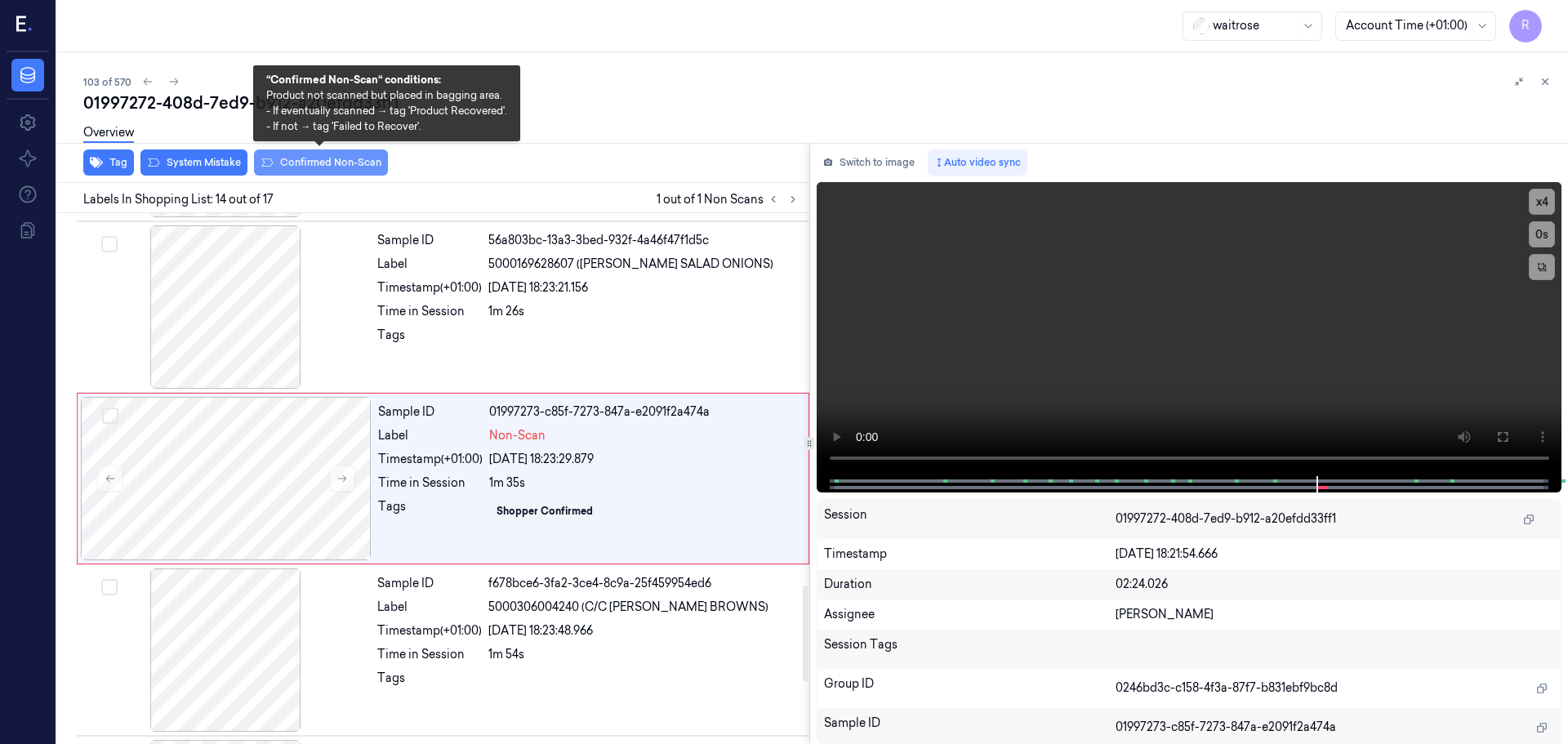
click at [313, 169] on button "Confirmed Non-Scan" at bounding box center [321, 162] width 134 height 26
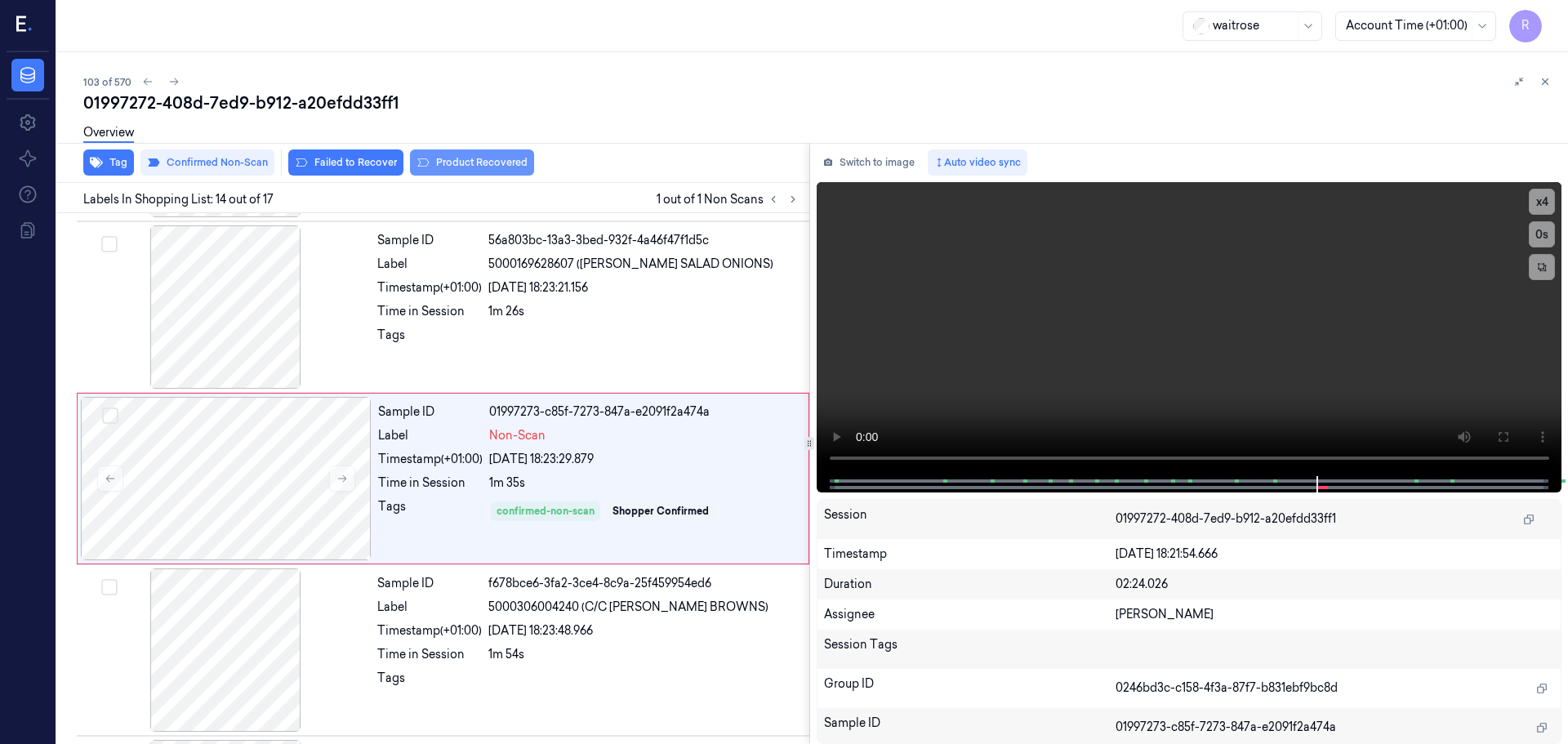
click at [434, 163] on button "Product Recovered" at bounding box center [472, 162] width 124 height 26
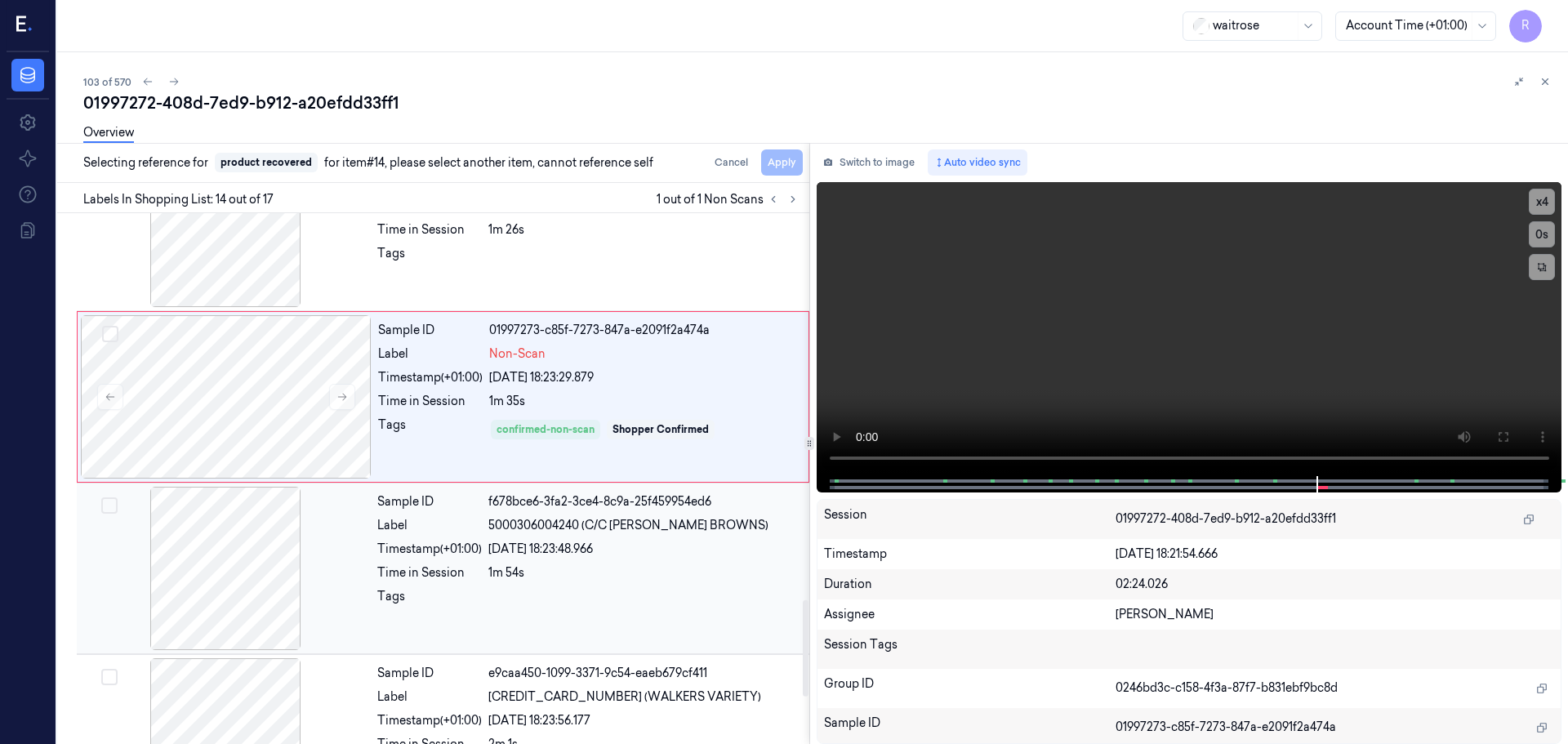
click at [446, 564] on div "Sample ID f678bce6-3fa2-3ce4-8c9a-25f459954ed6 Label 5000306004240 (C/C [PERSON…" at bounding box center [588, 568] width 435 height 163
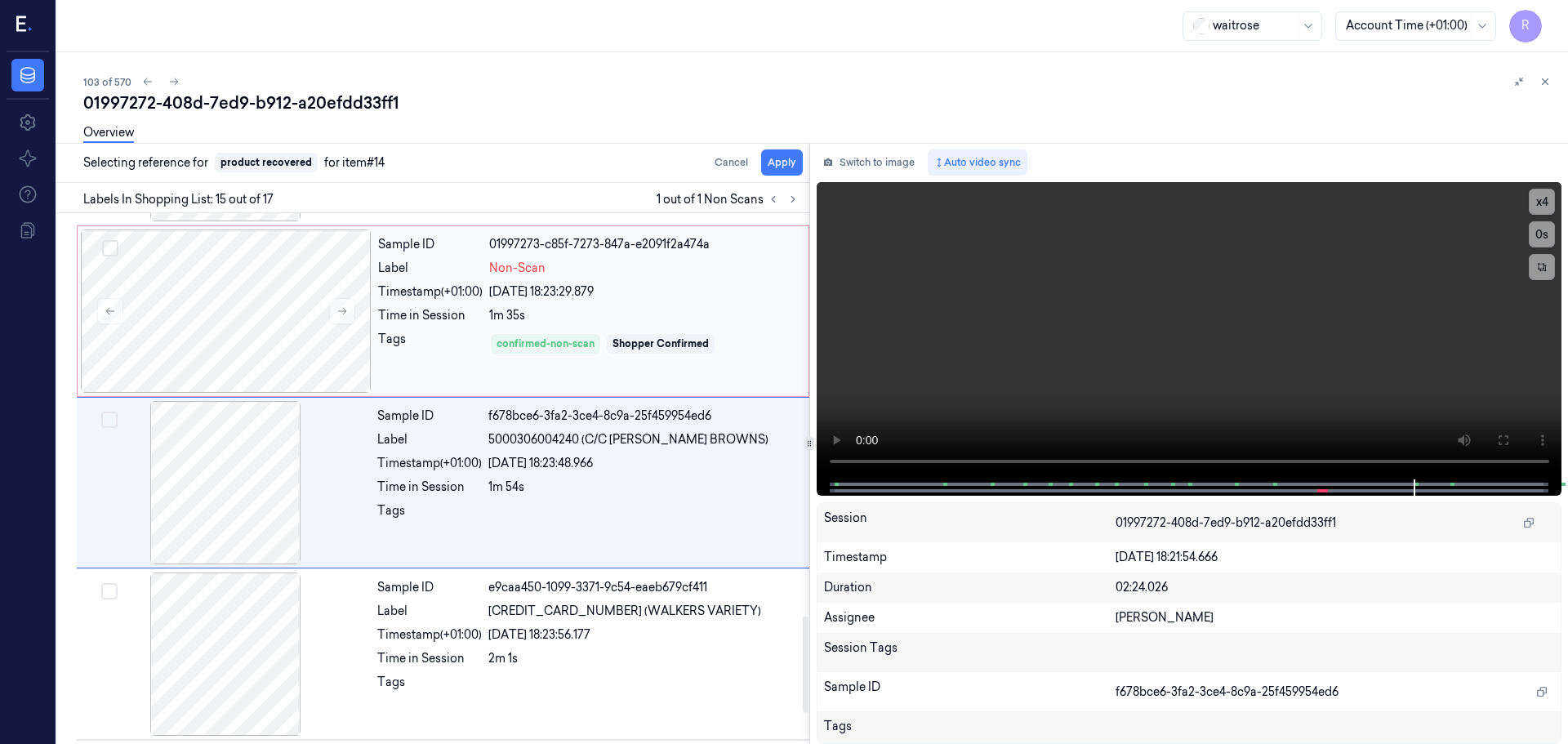
scroll to position [2221, 0]
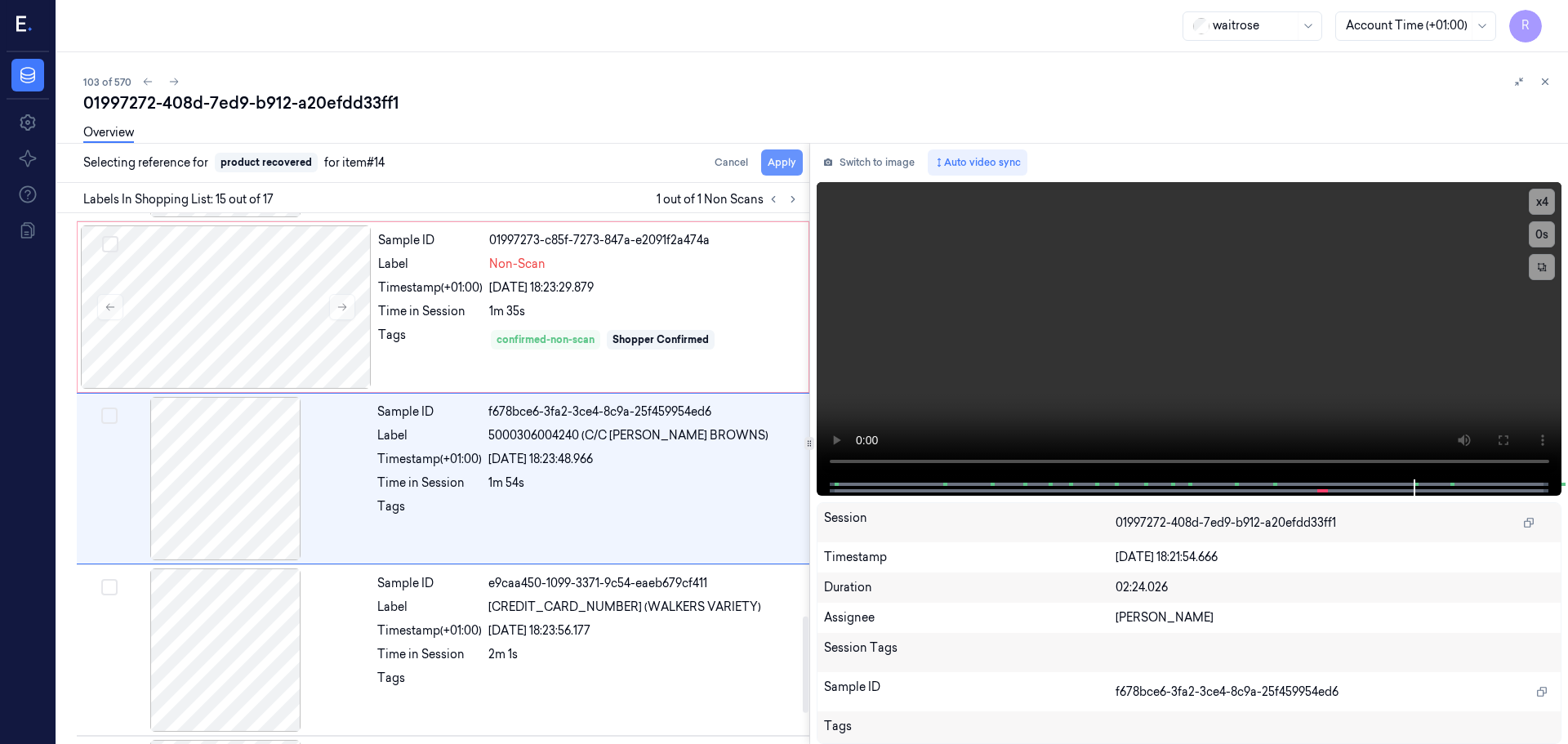
click at [779, 161] on button "Apply" at bounding box center [781, 162] width 42 height 26
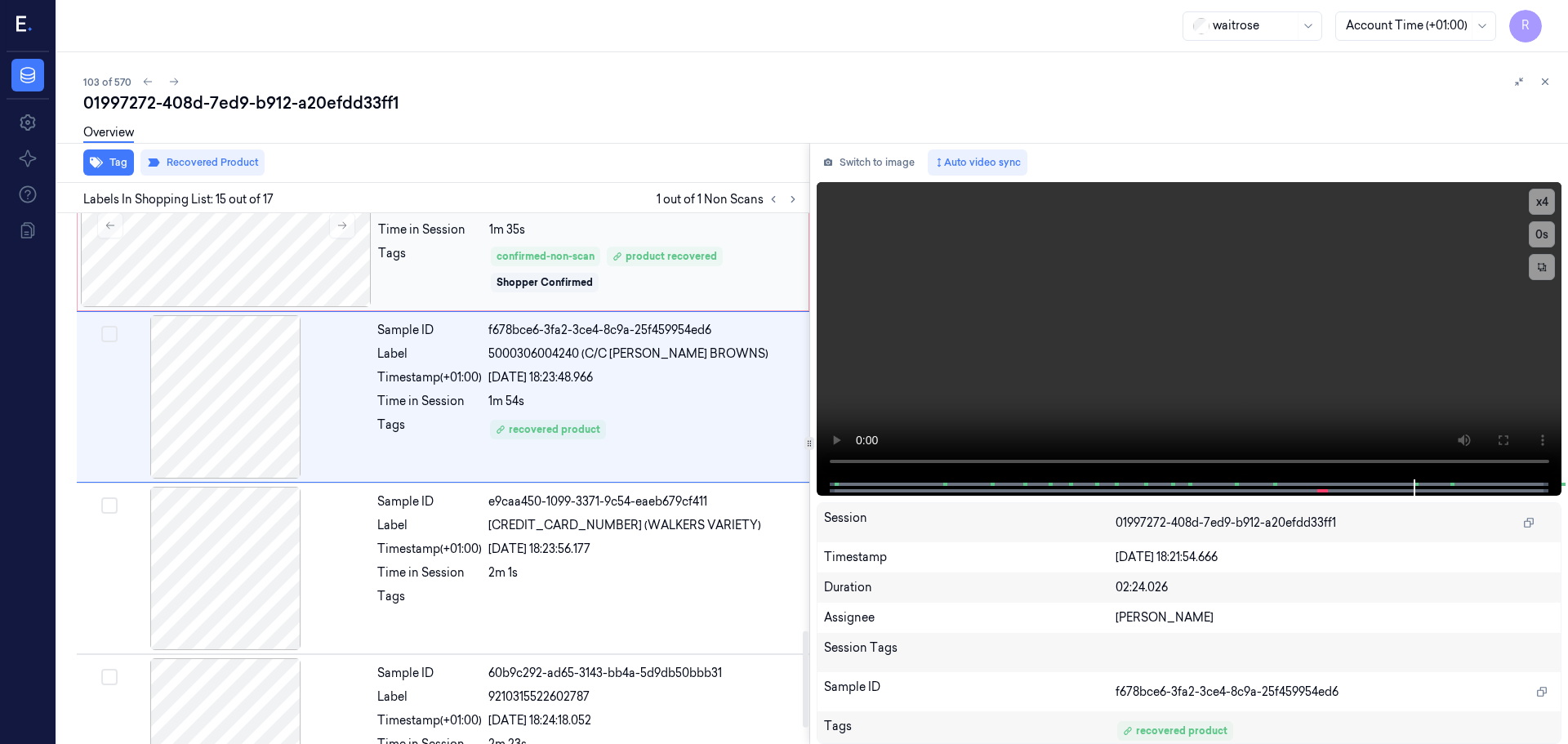
click at [757, 257] on div "confirmed-non-scan product recovered Shopper Confirmed" at bounding box center [643, 269] width 310 height 49
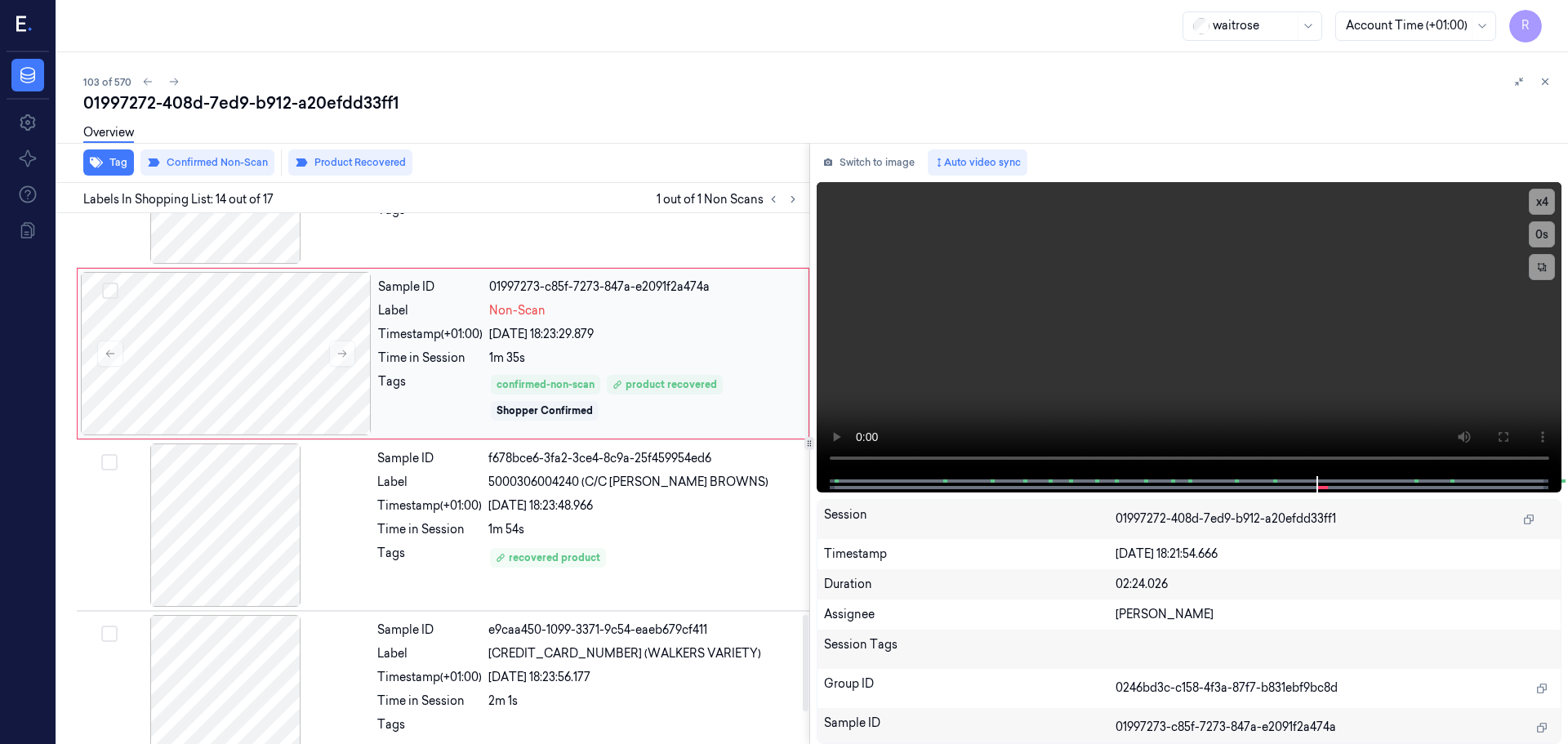
scroll to position [2213, 0]
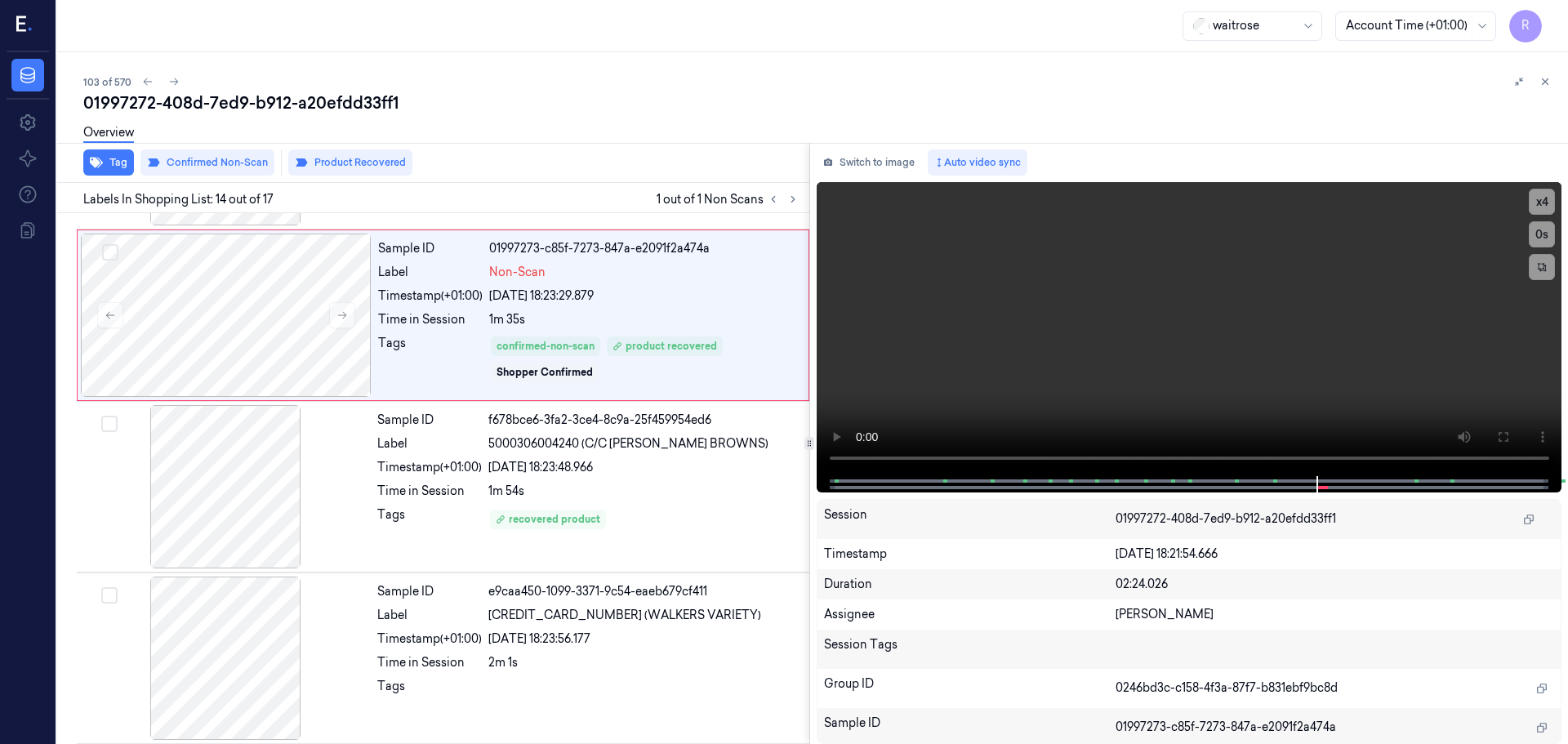
click at [1555, 82] on div "103 of 570 01997272-408d-7ed9-b912-a20efdd33ff1 Overview Tag Confirmed Non-Scan…" at bounding box center [812, 398] width 1511 height 692
click at [1547, 83] on icon at bounding box center [1544, 82] width 11 height 11
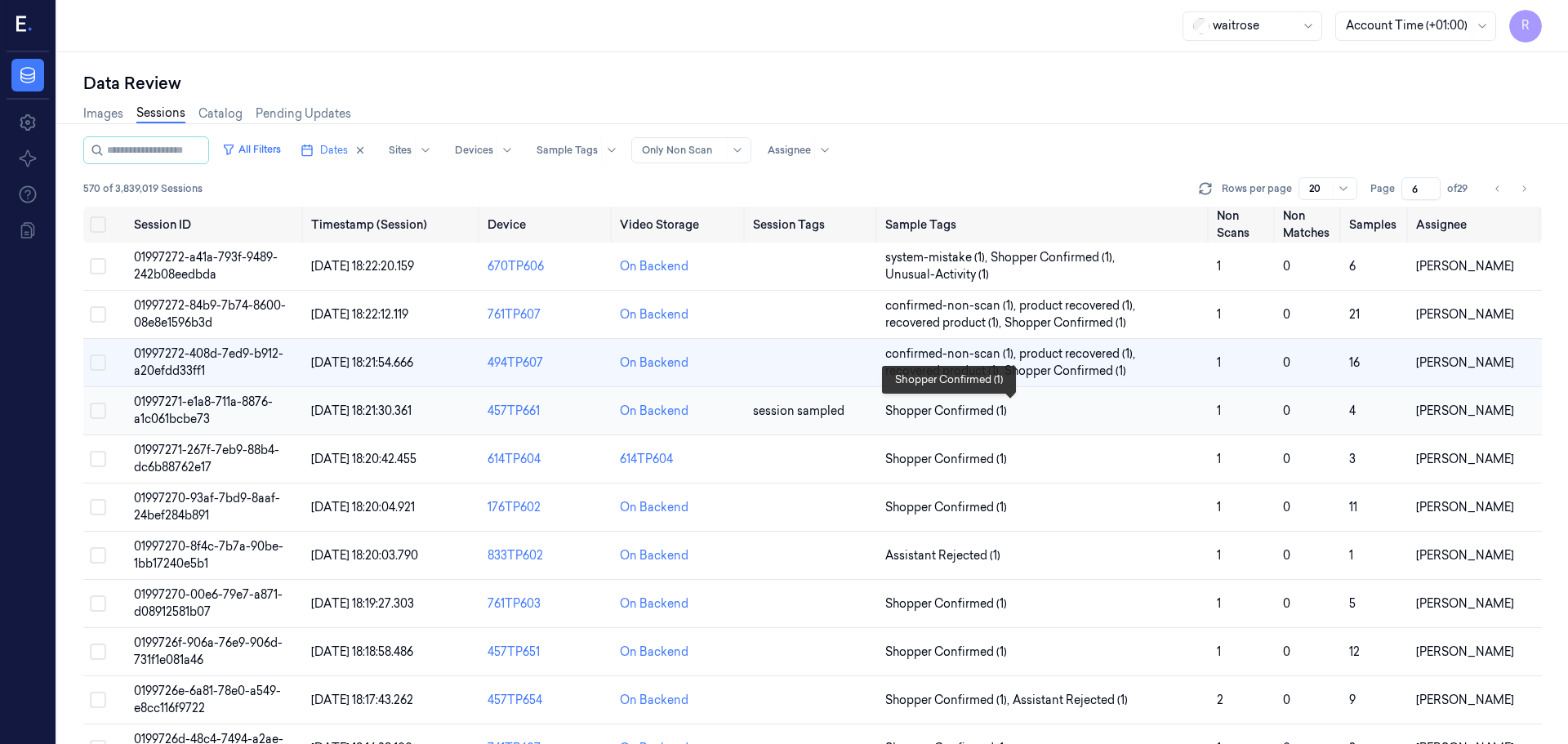
click at [1065, 408] on span "Shopper Confirmed (1)" at bounding box center [1044, 411] width 318 height 17
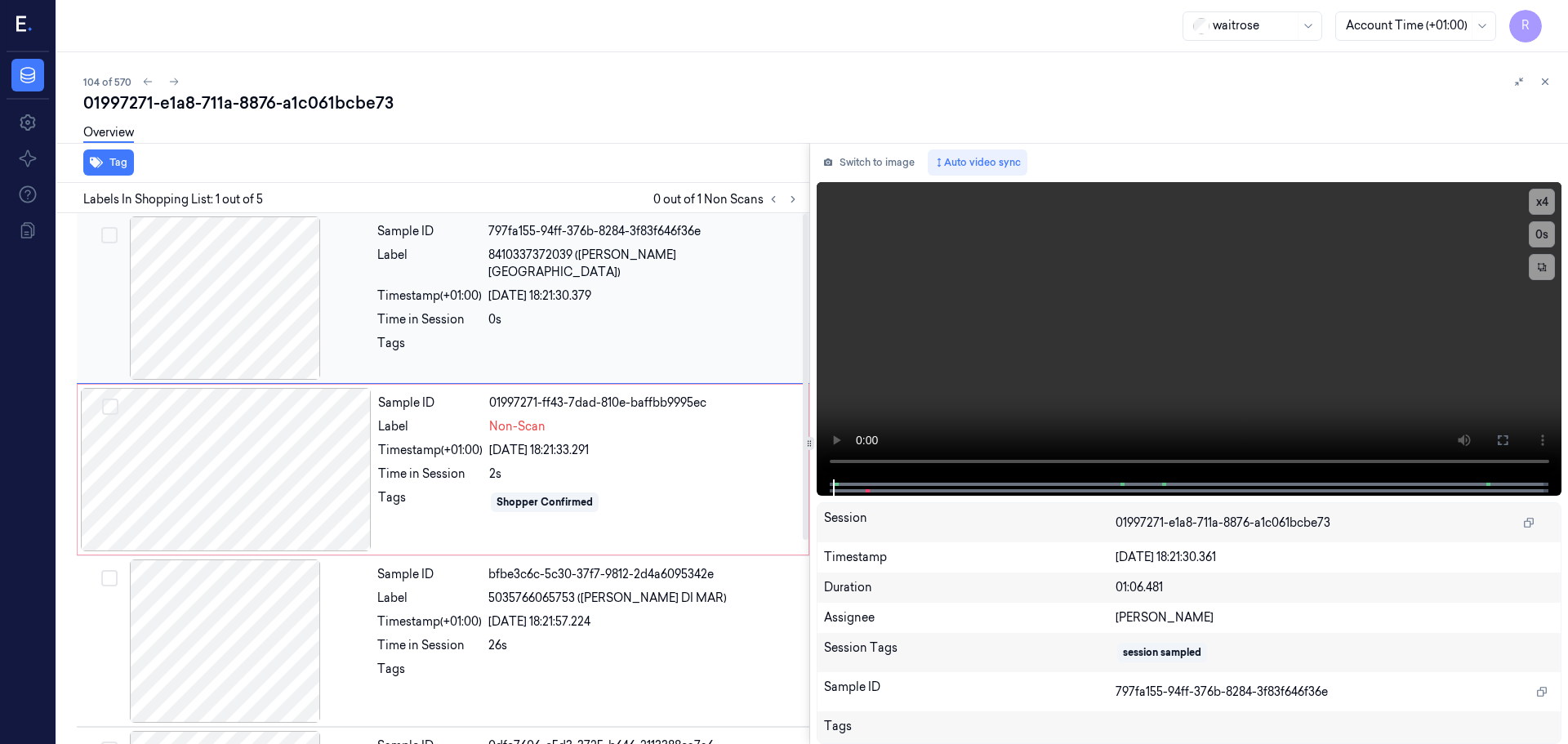
click at [227, 336] on div at bounding box center [225, 298] width 291 height 163
click at [1539, 200] on button "x 4" at bounding box center [1541, 202] width 26 height 26
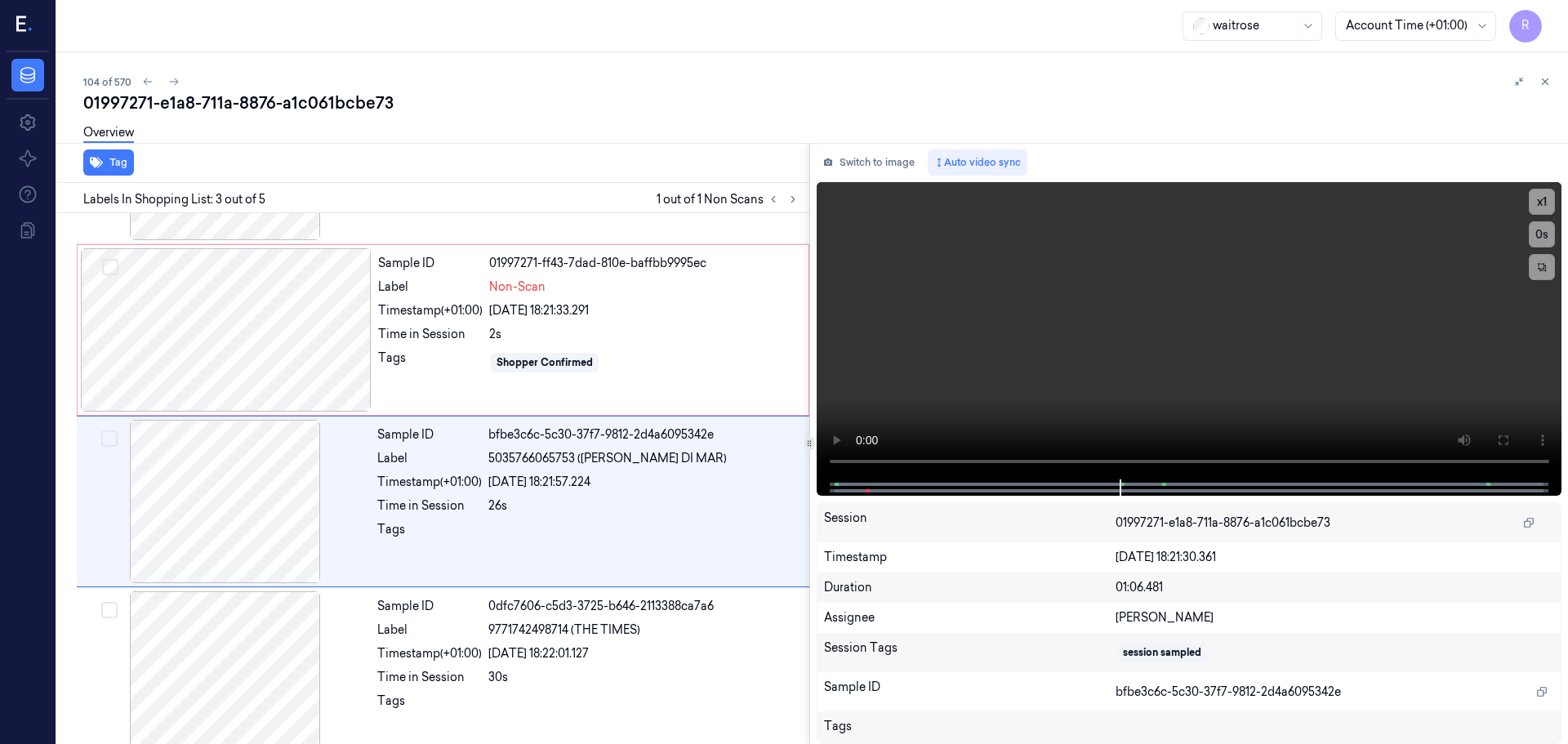
scroll to position [162, 0]
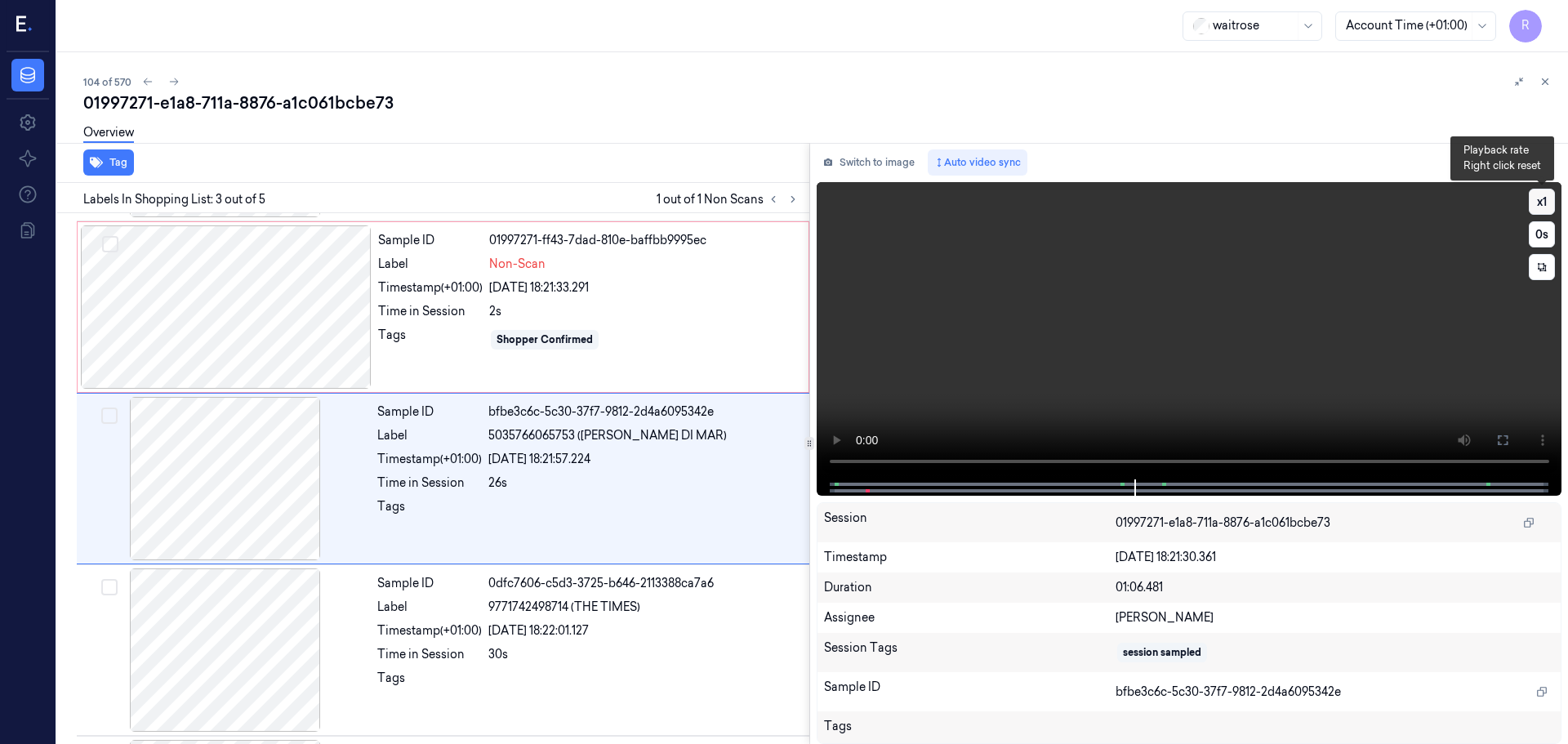
click at [1546, 196] on button "x 1" at bounding box center [1541, 202] width 26 height 26
click at [1546, 196] on button "x 2" at bounding box center [1541, 202] width 26 height 26
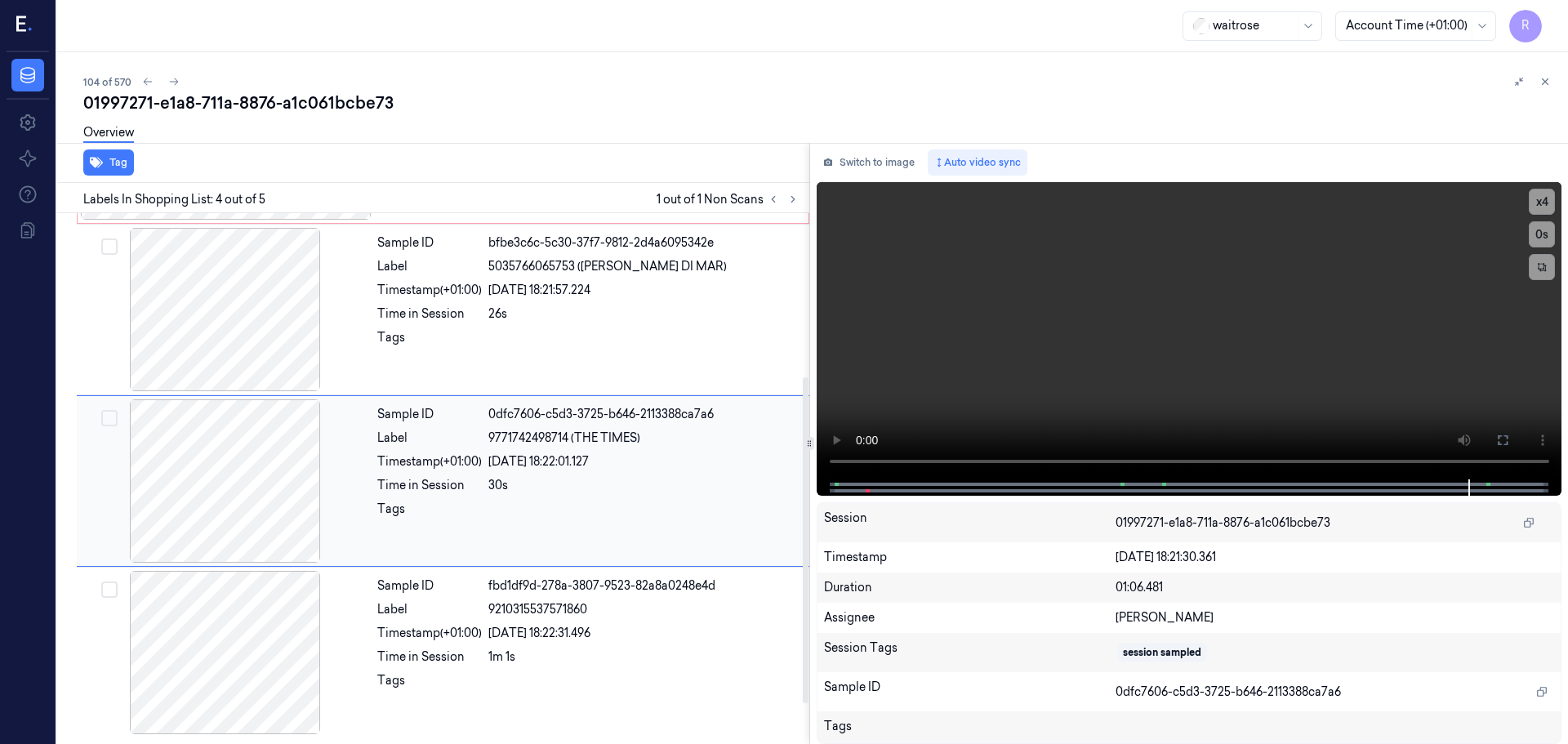
scroll to position [0, 0]
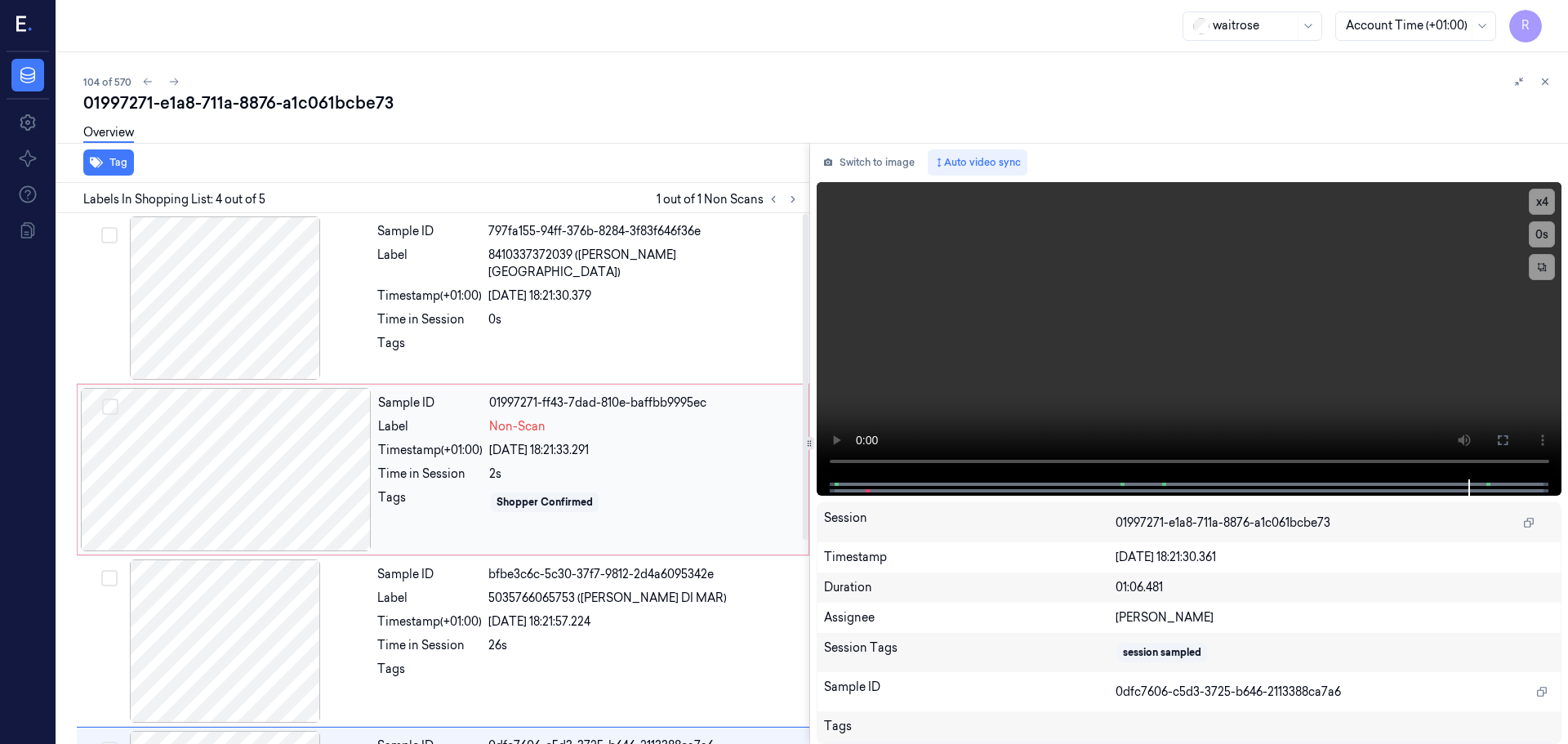
click at [324, 481] on div at bounding box center [226, 469] width 291 height 163
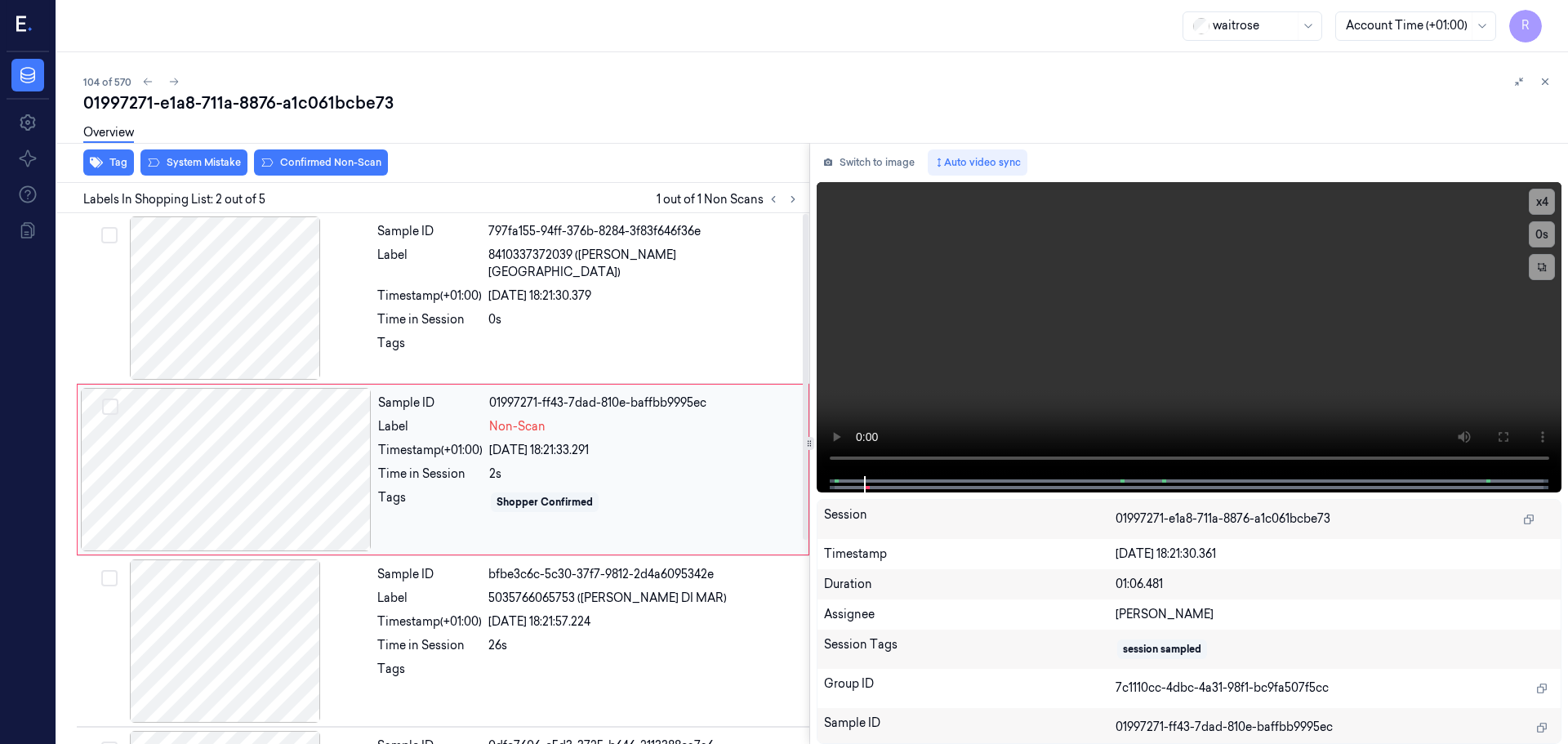
click at [344, 480] on div at bounding box center [226, 469] width 291 height 163
click at [243, 616] on div at bounding box center [225, 641] width 291 height 163
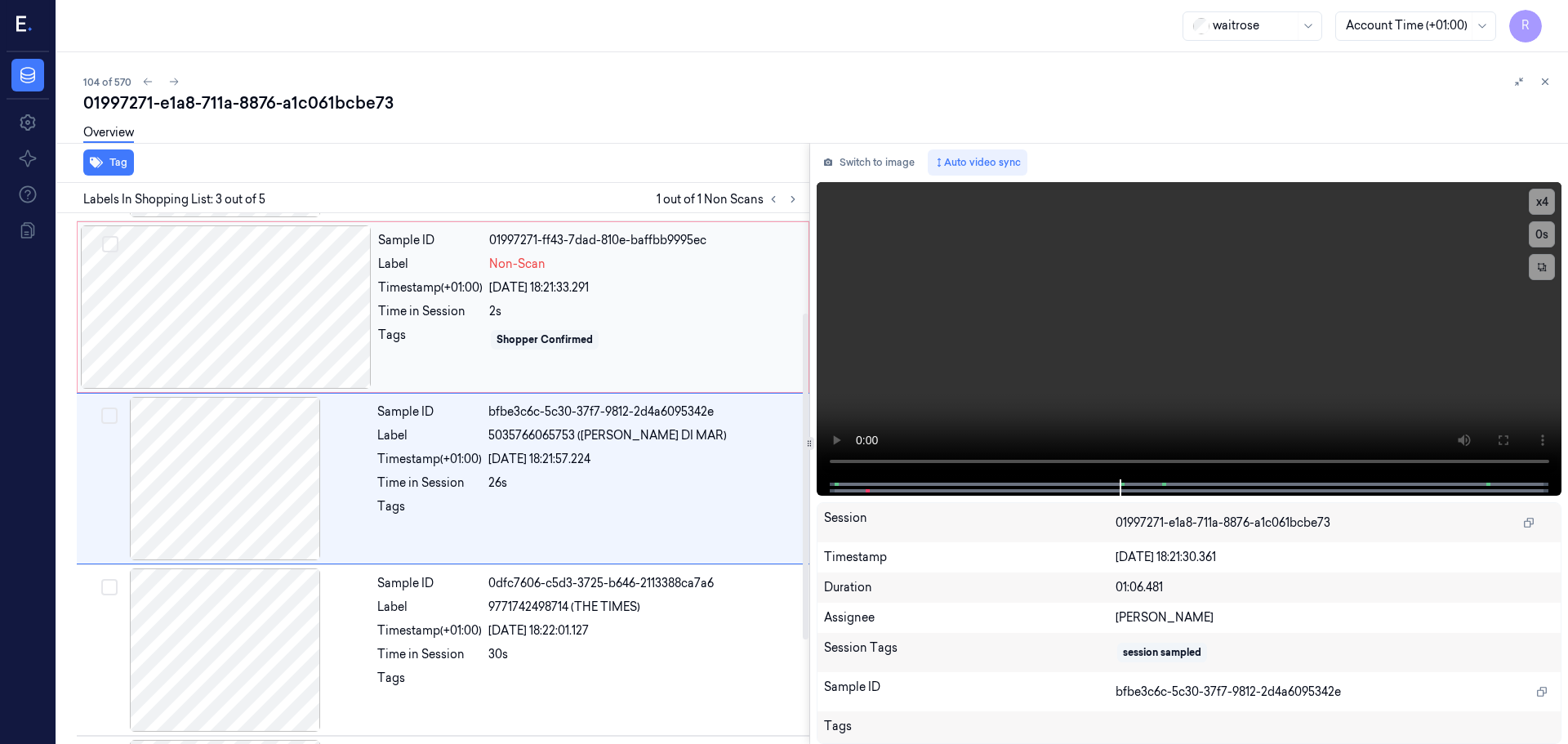
click at [245, 355] on div at bounding box center [226, 307] width 291 height 163
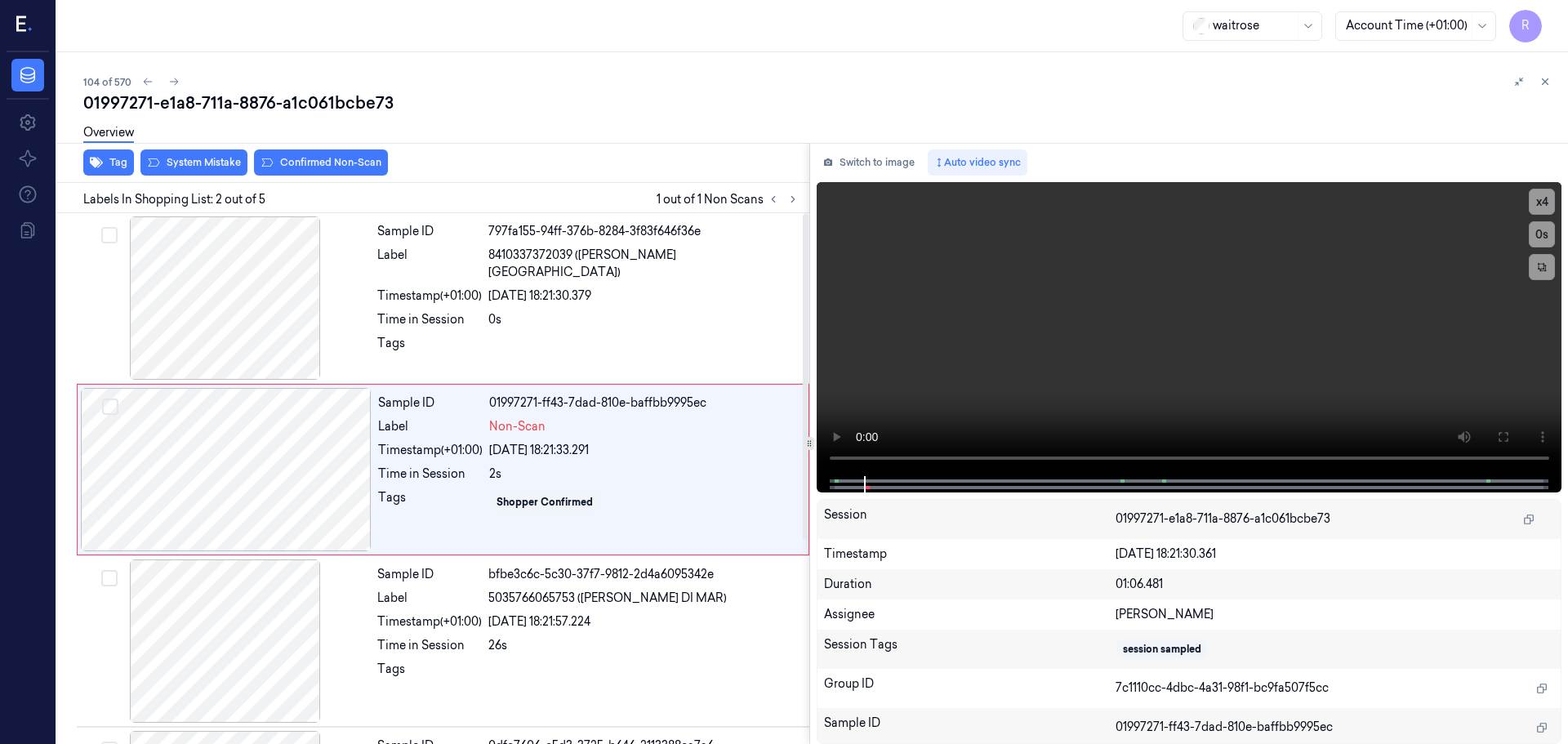
click at [201, 148] on div "Overview" at bounding box center [818, 135] width 1471 height 42
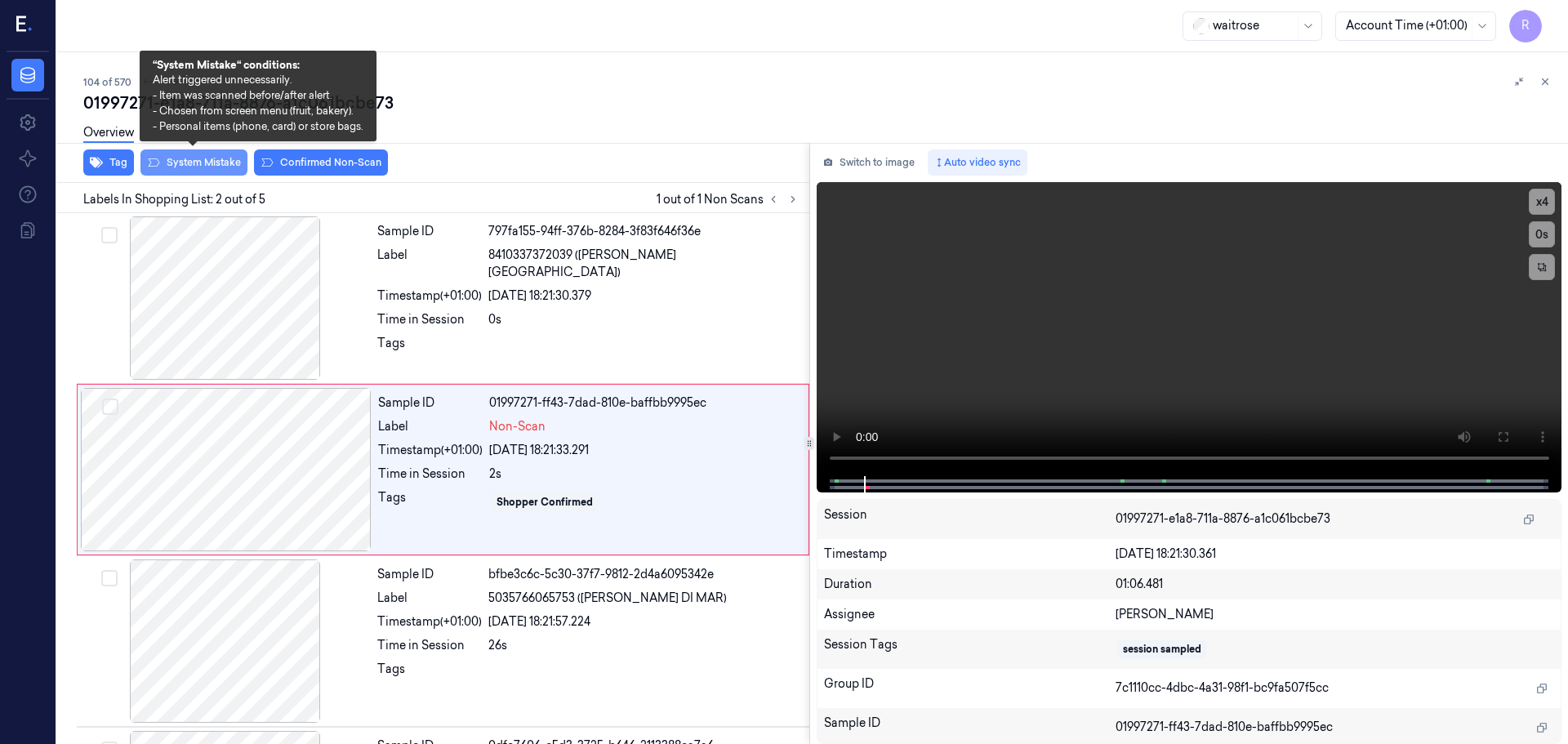
click at [194, 161] on button "System Mistake" at bounding box center [194, 162] width 107 height 26
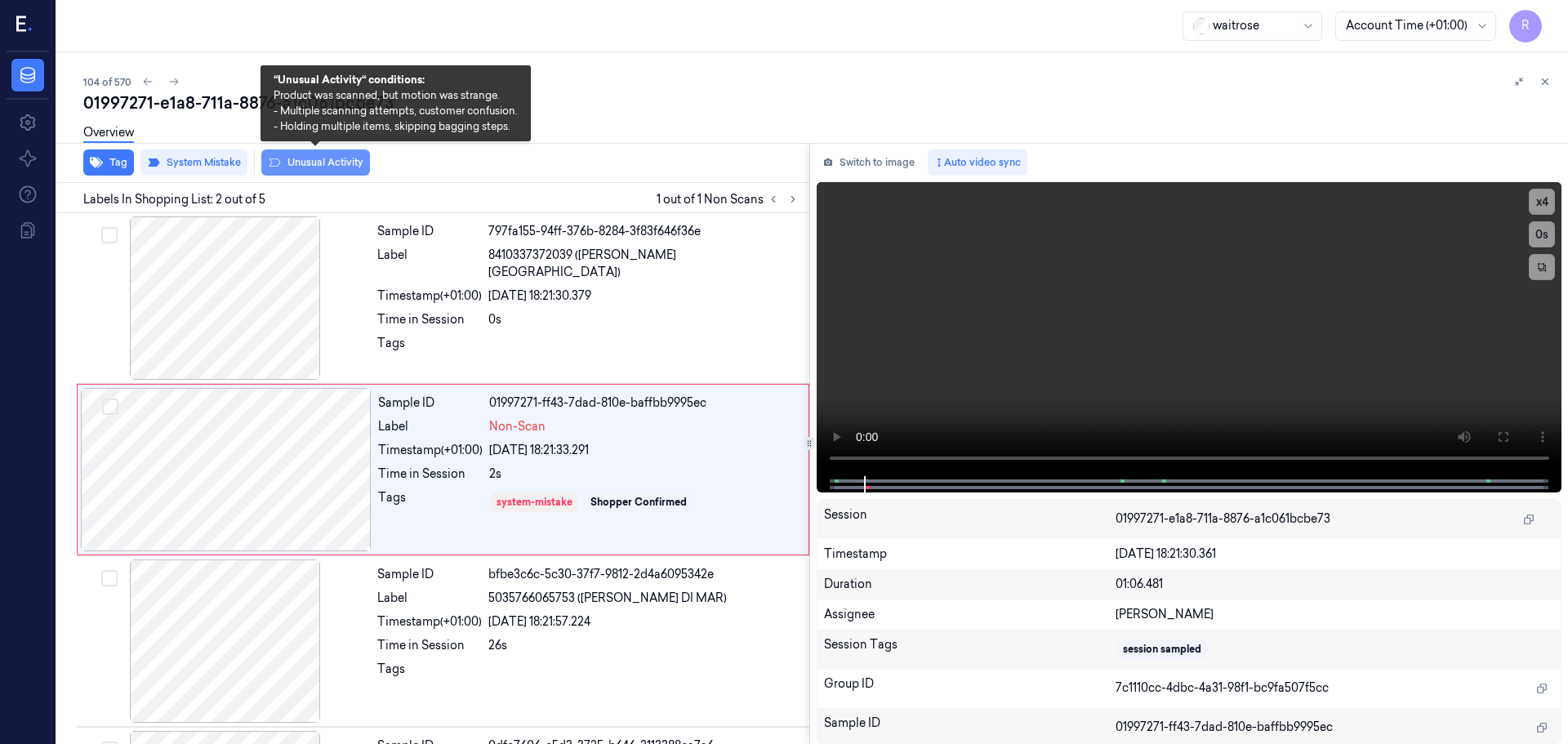
click at [347, 161] on button "Unusual Activity" at bounding box center [316, 162] width 109 height 26
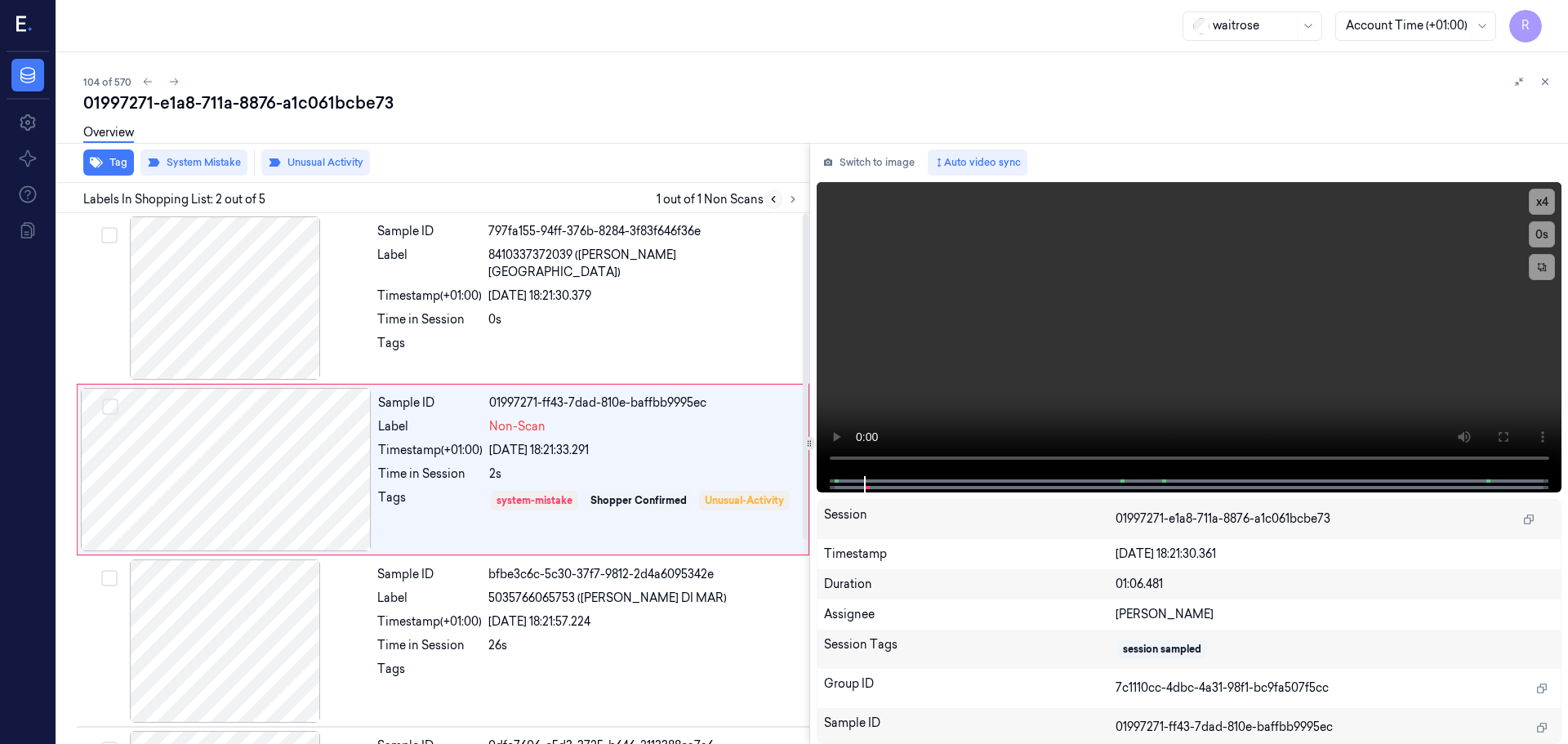
click at [774, 202] on icon at bounding box center [774, 199] width 3 height 6
click at [794, 203] on icon at bounding box center [793, 199] width 11 height 11
click at [510, 604] on span "5035766065753 ([PERSON_NAME] DI MAR)" at bounding box center [607, 598] width 238 height 17
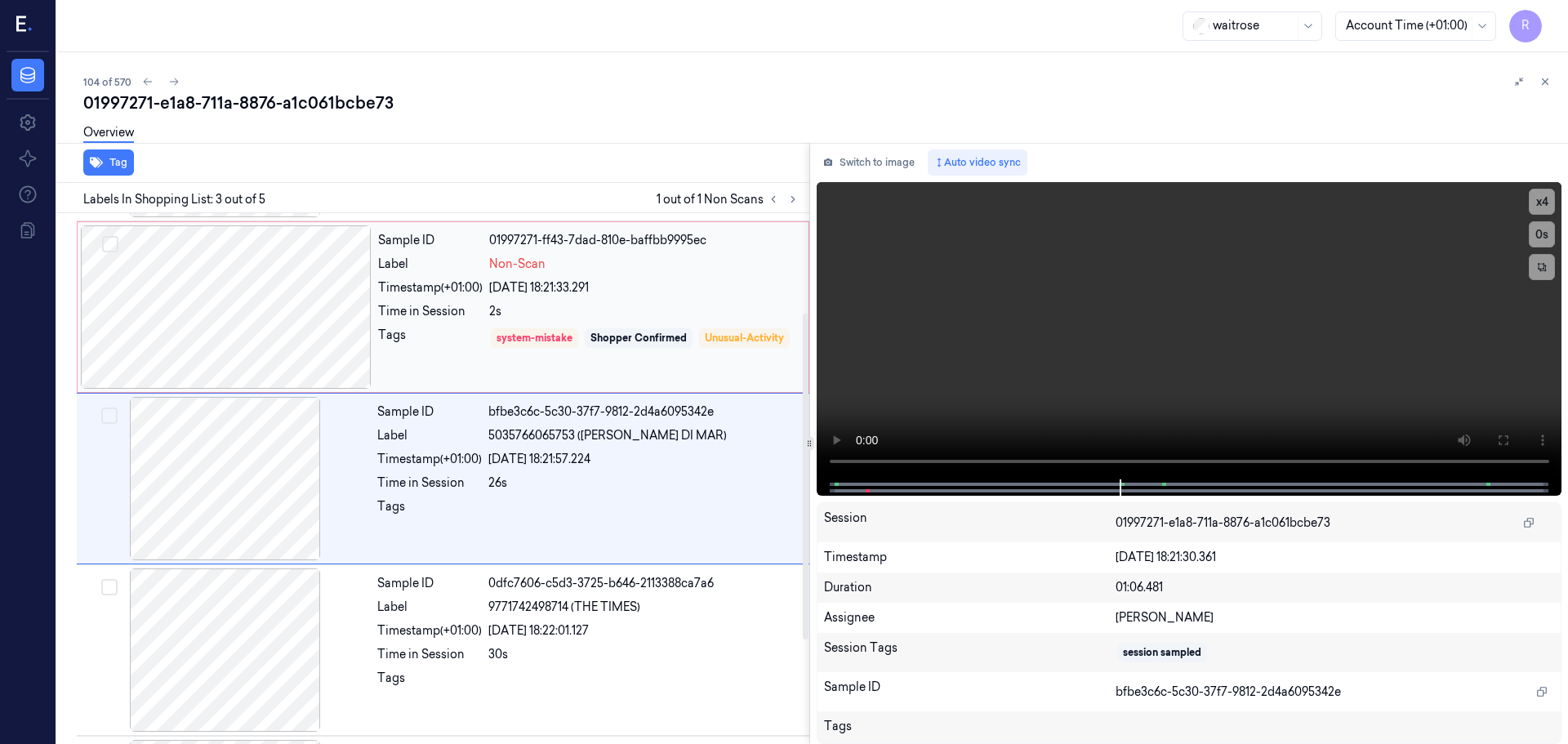
click at [400, 316] on div "Time in Session" at bounding box center [431, 312] width 105 height 17
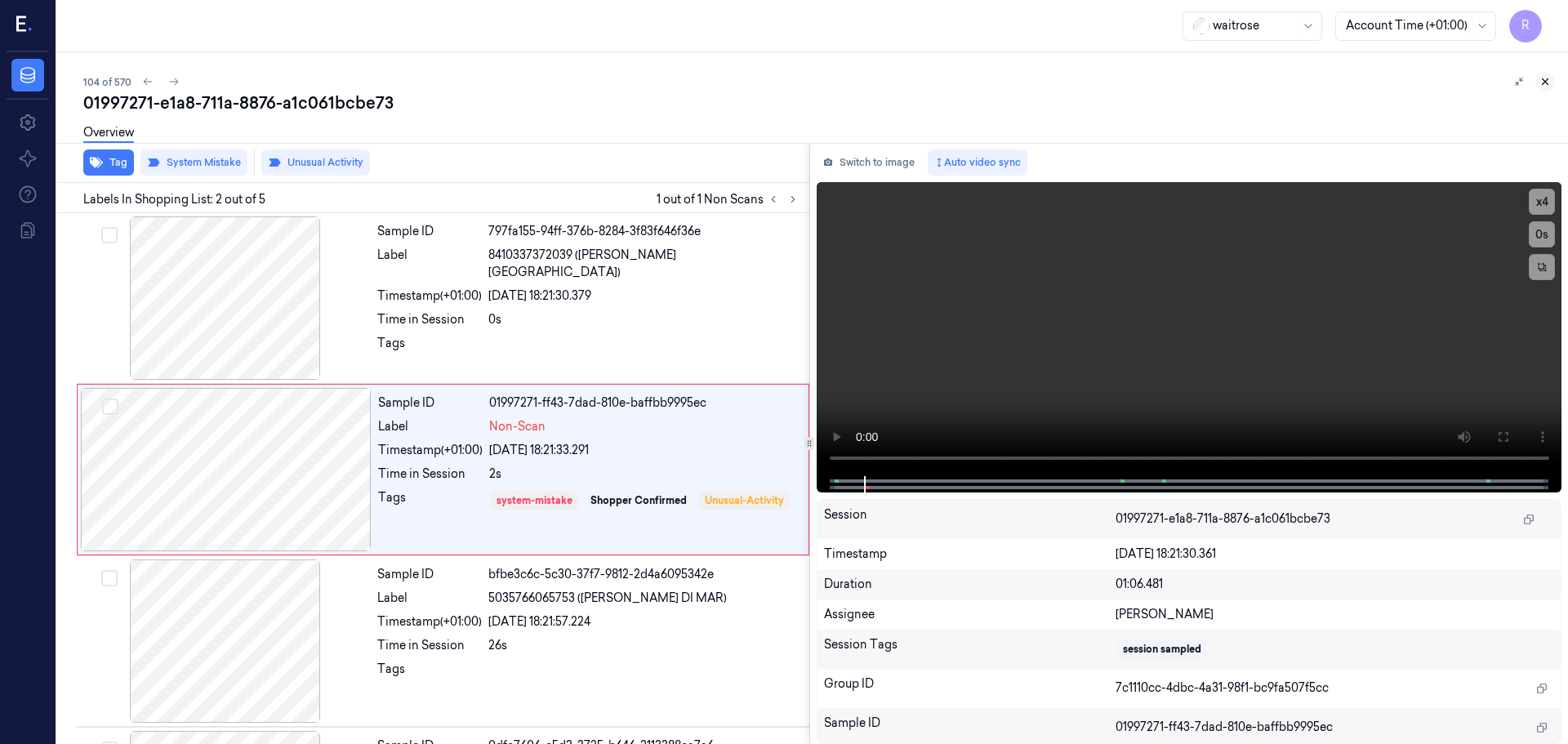
click at [1547, 83] on icon at bounding box center [1544, 82] width 11 height 11
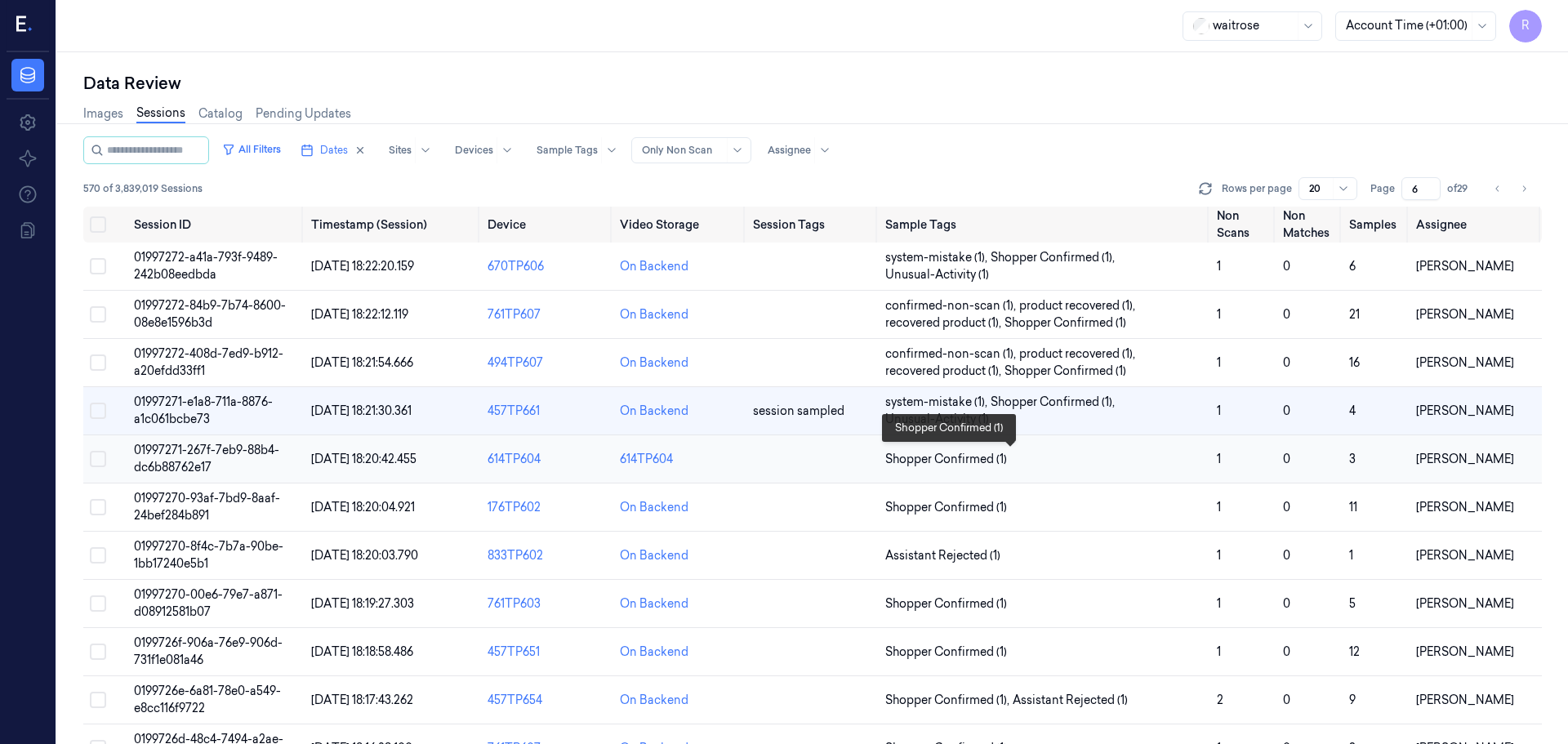
click at [1046, 463] on span "Shopper Confirmed (1)" at bounding box center [1044, 459] width 318 height 17
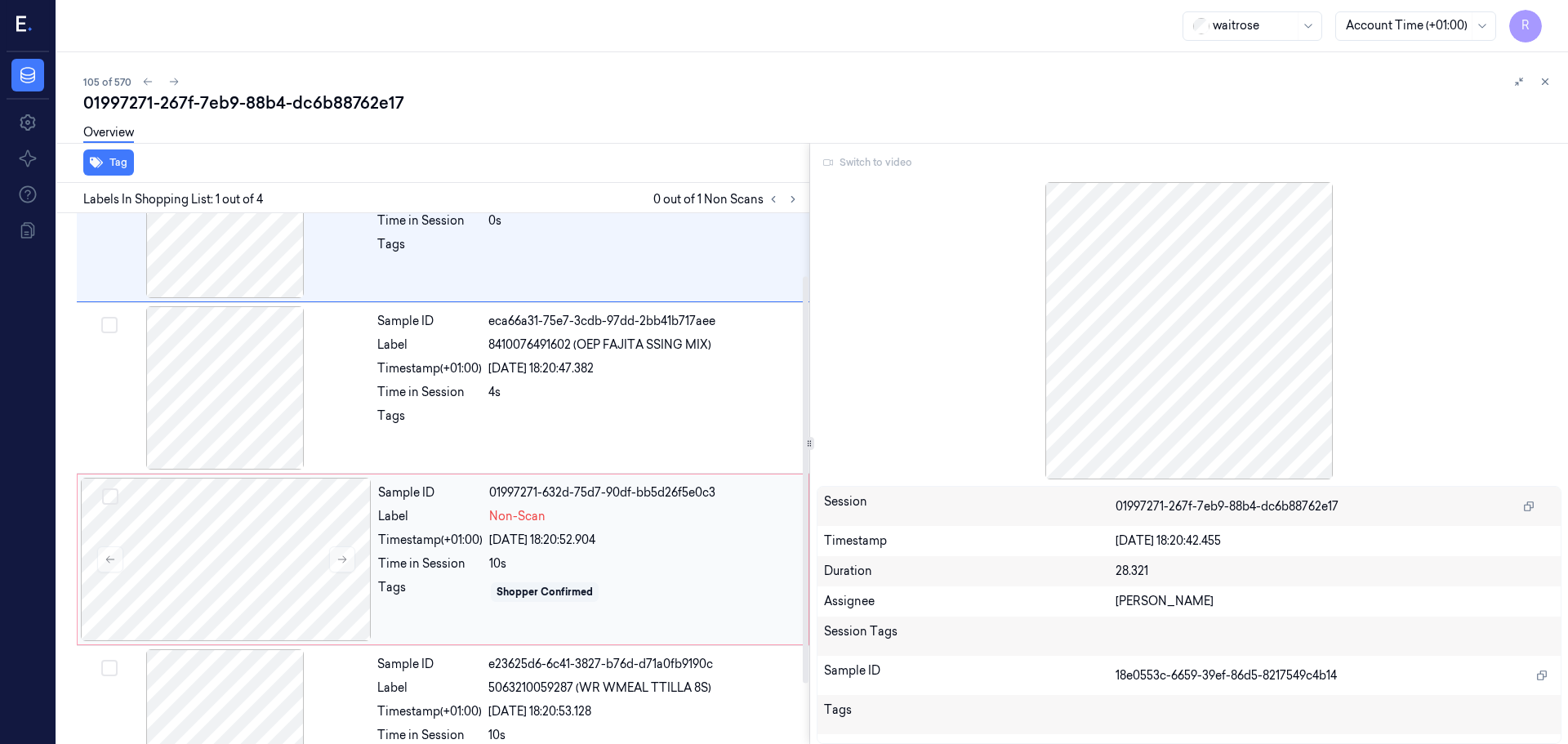
click at [395, 526] on div "Sample ID 01997271-632d-75d7-90df-bb5d26f5e0c3 Label Non-Scan Timestamp (+01:00…" at bounding box center [588, 560] width 433 height 163
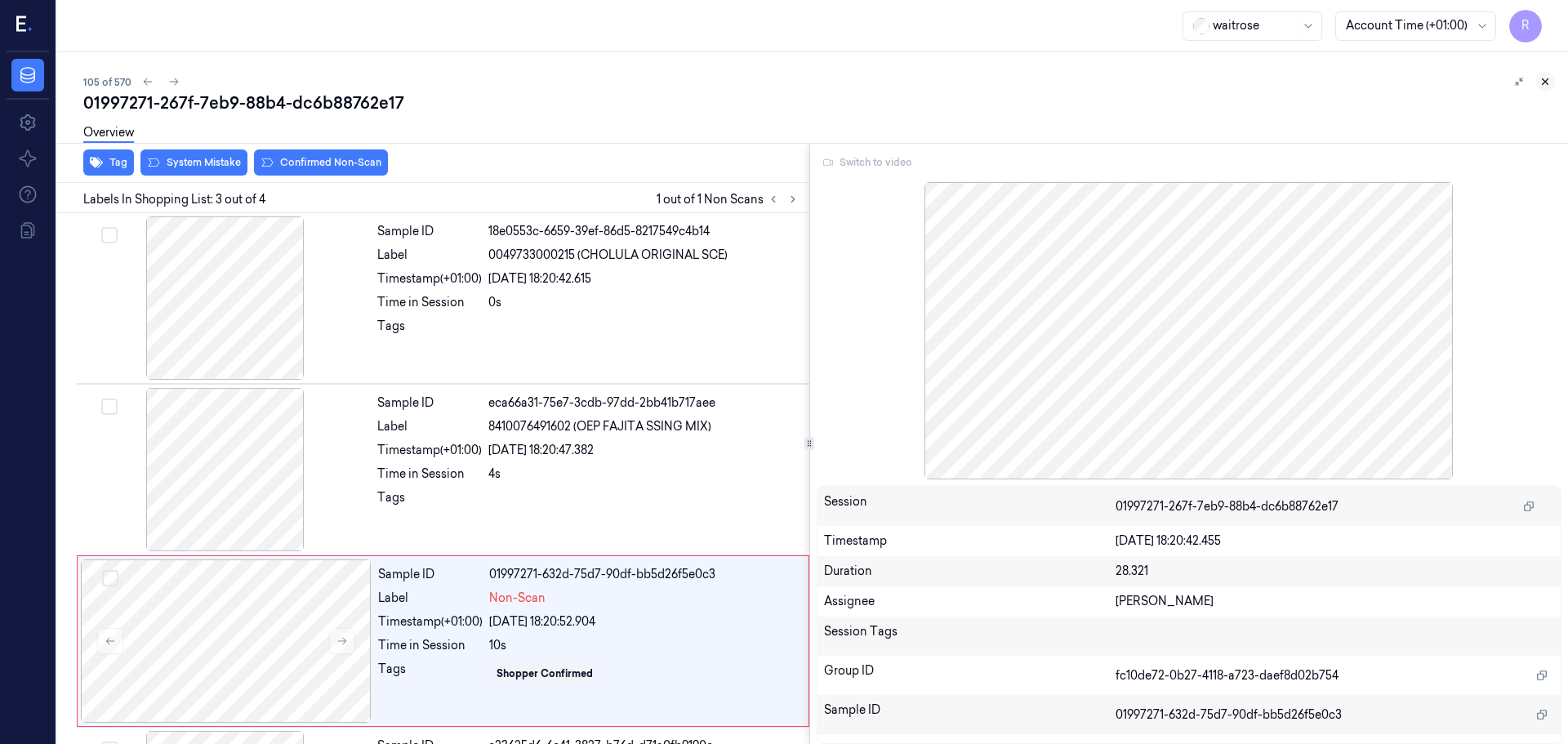
click at [1547, 76] on icon at bounding box center [1544, 82] width 11 height 11
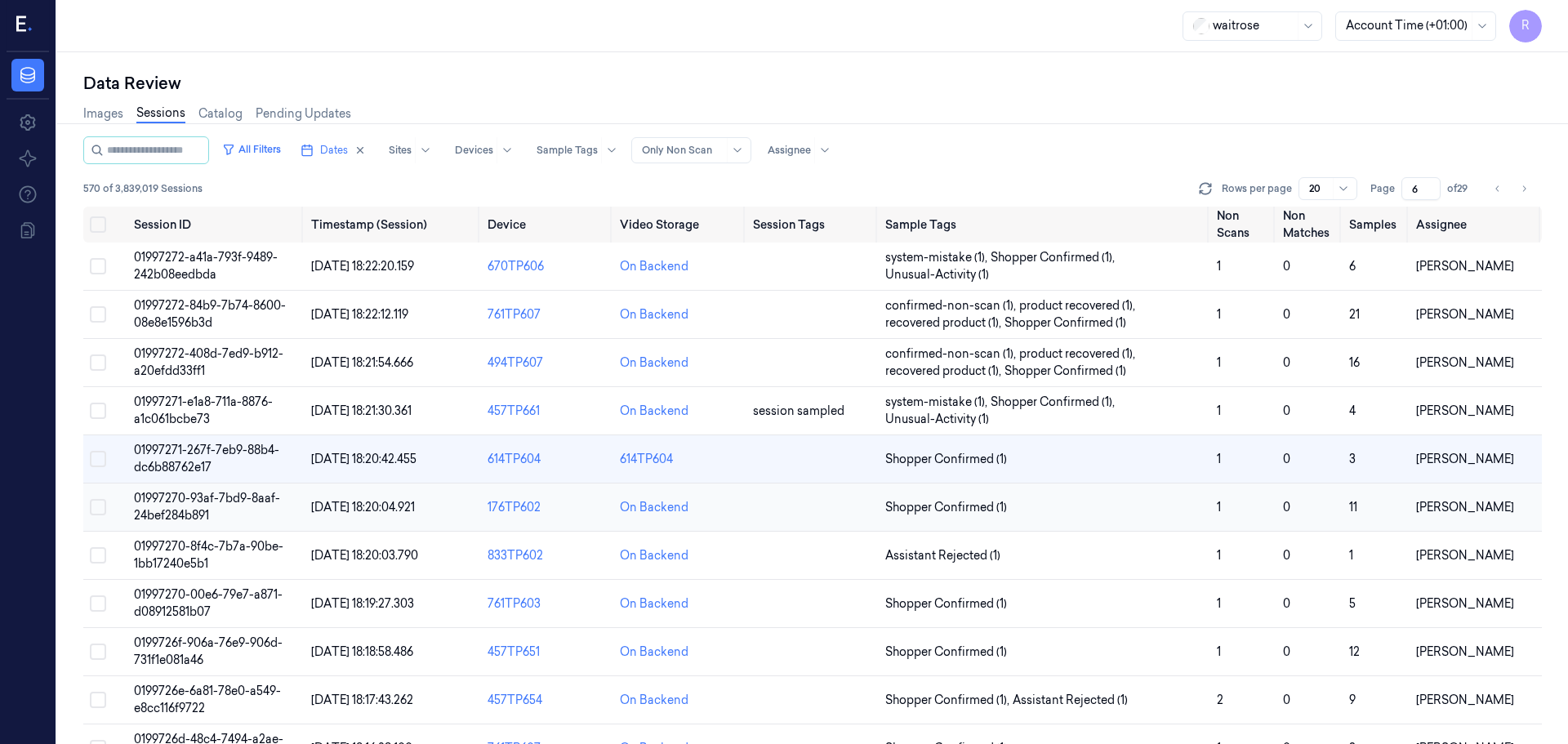
click at [1017, 519] on td "Shopper Confirmed (1)" at bounding box center [1044, 508] width 332 height 48
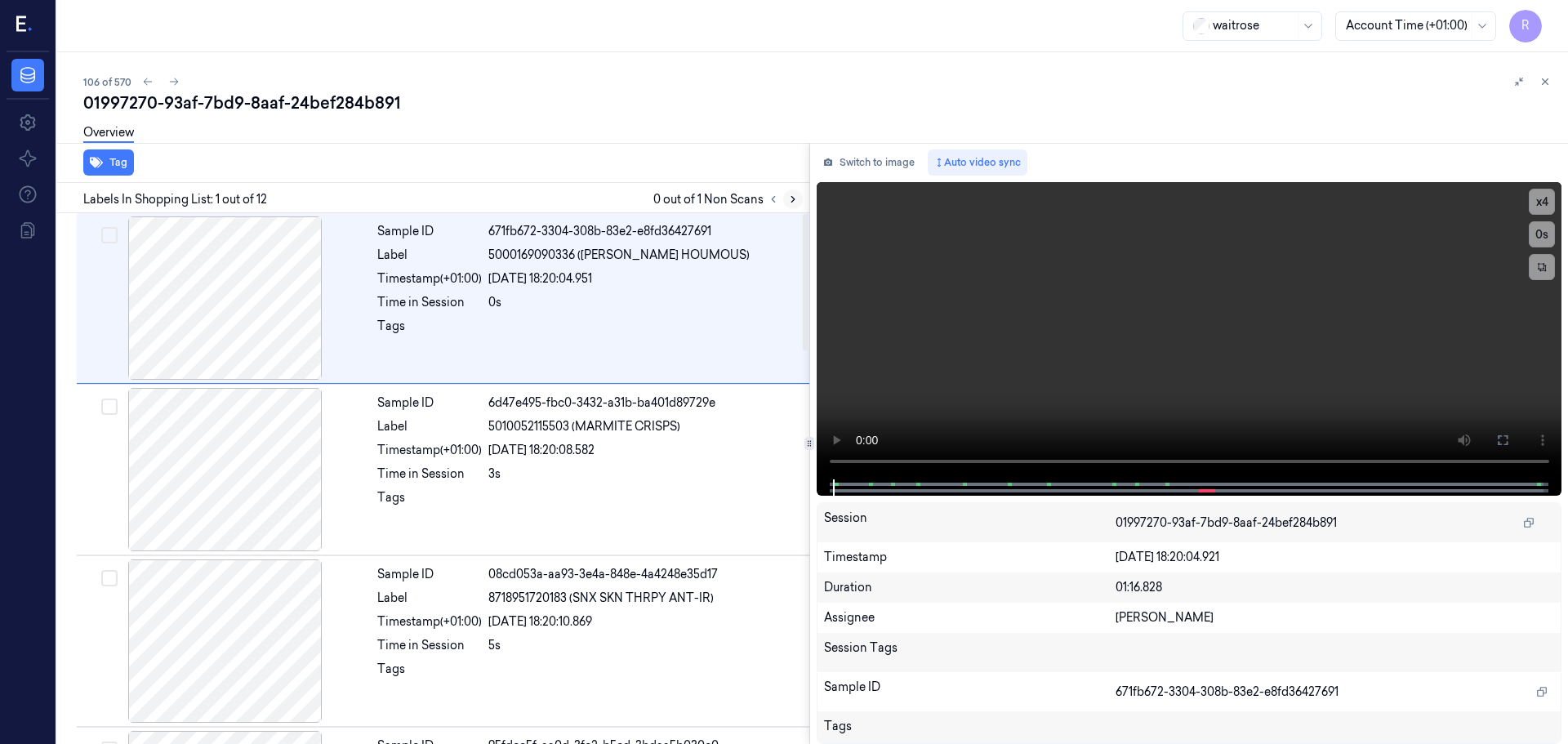
click at [791, 202] on icon at bounding box center [793, 199] width 11 height 11
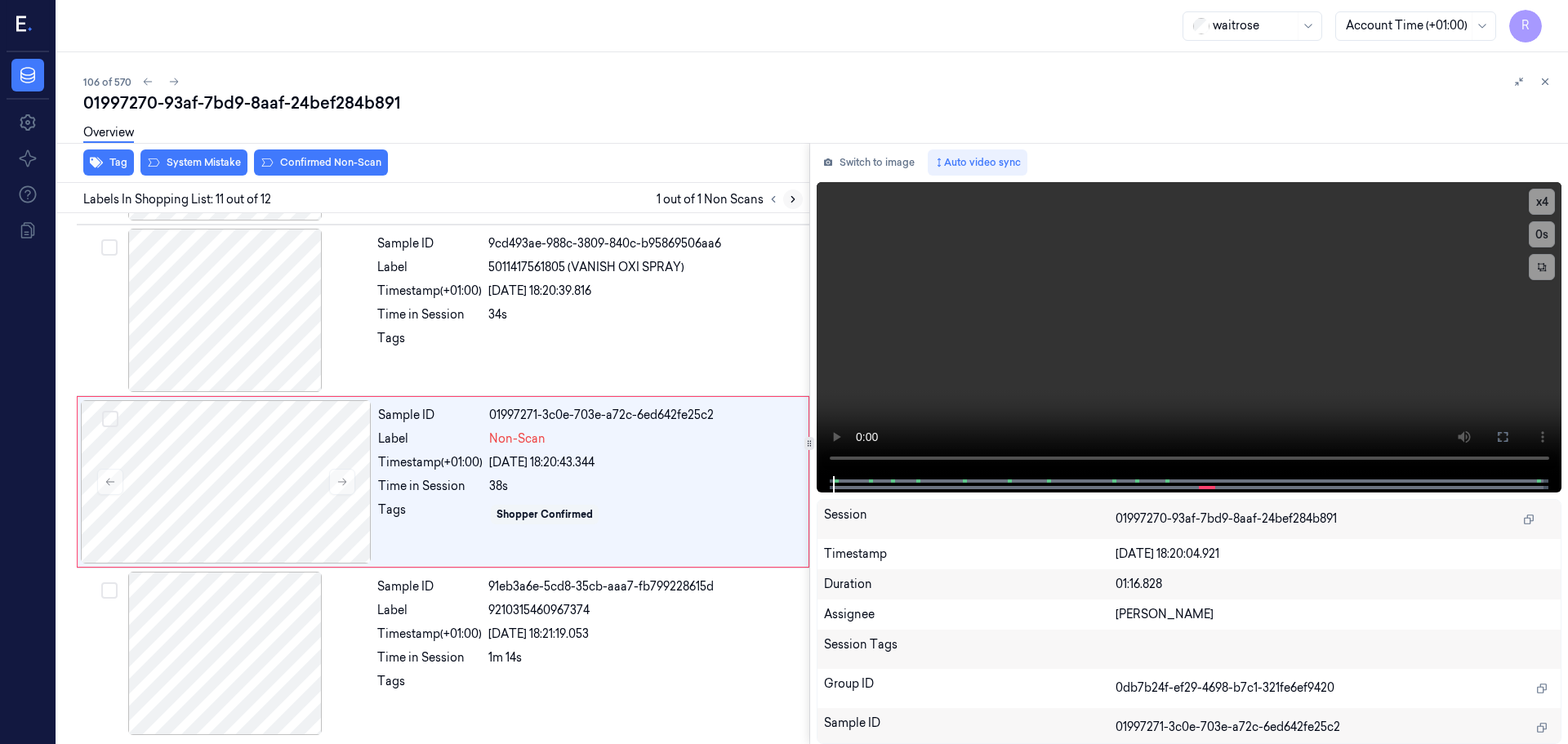
scroll to position [1533, 0]
click at [338, 481] on icon at bounding box center [342, 481] width 9 height 8
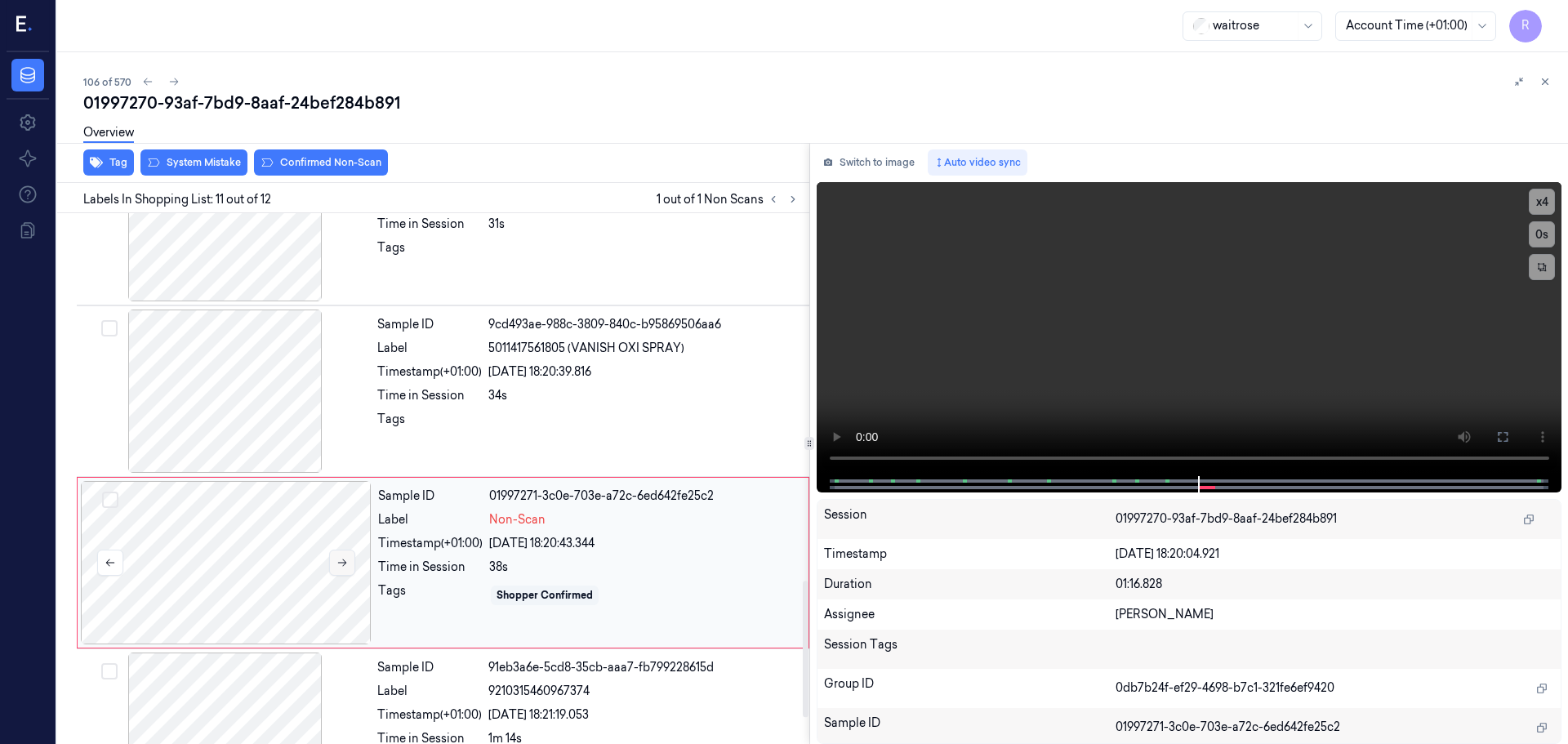
scroll to position [1370, 0]
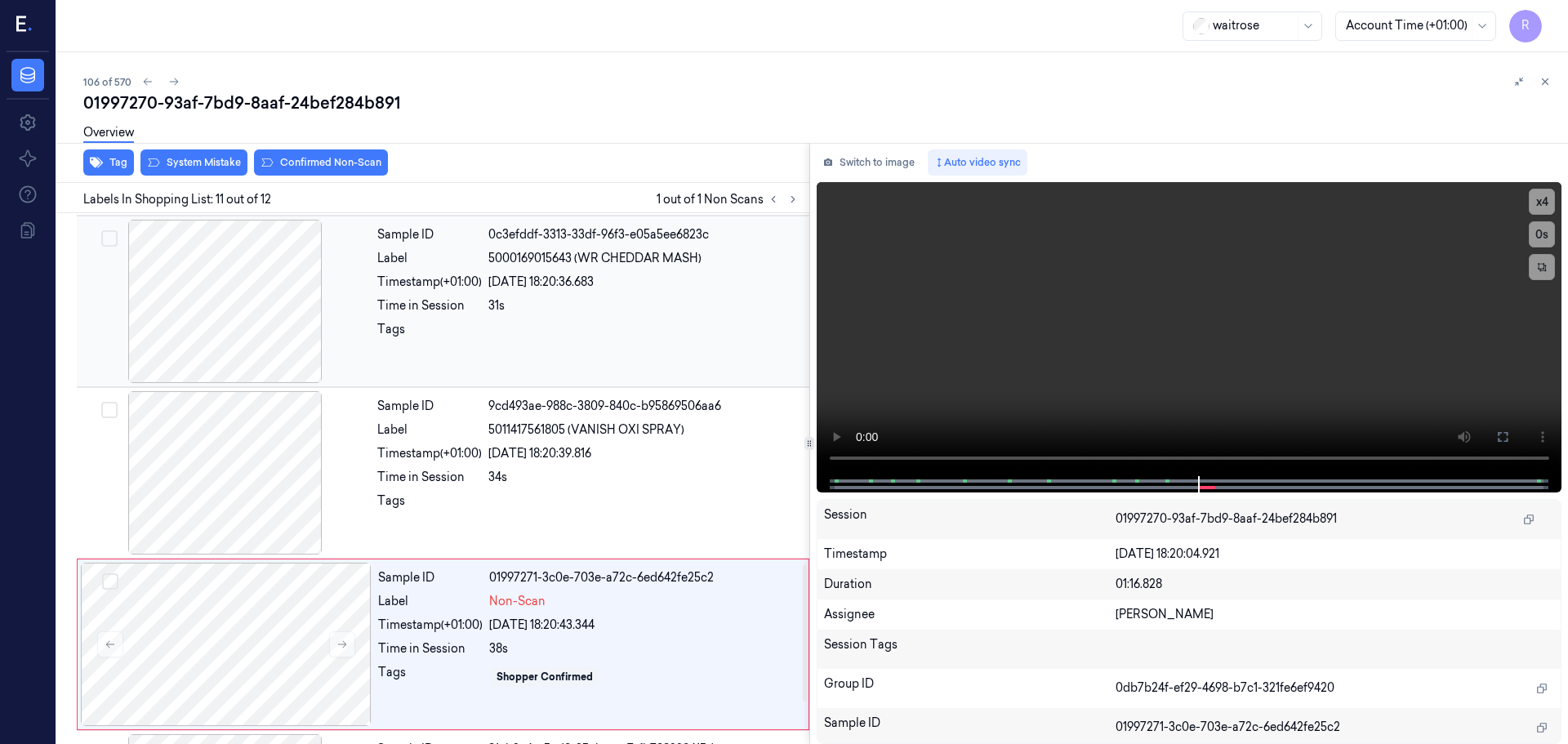
click at [214, 302] on div at bounding box center [225, 301] width 291 height 163
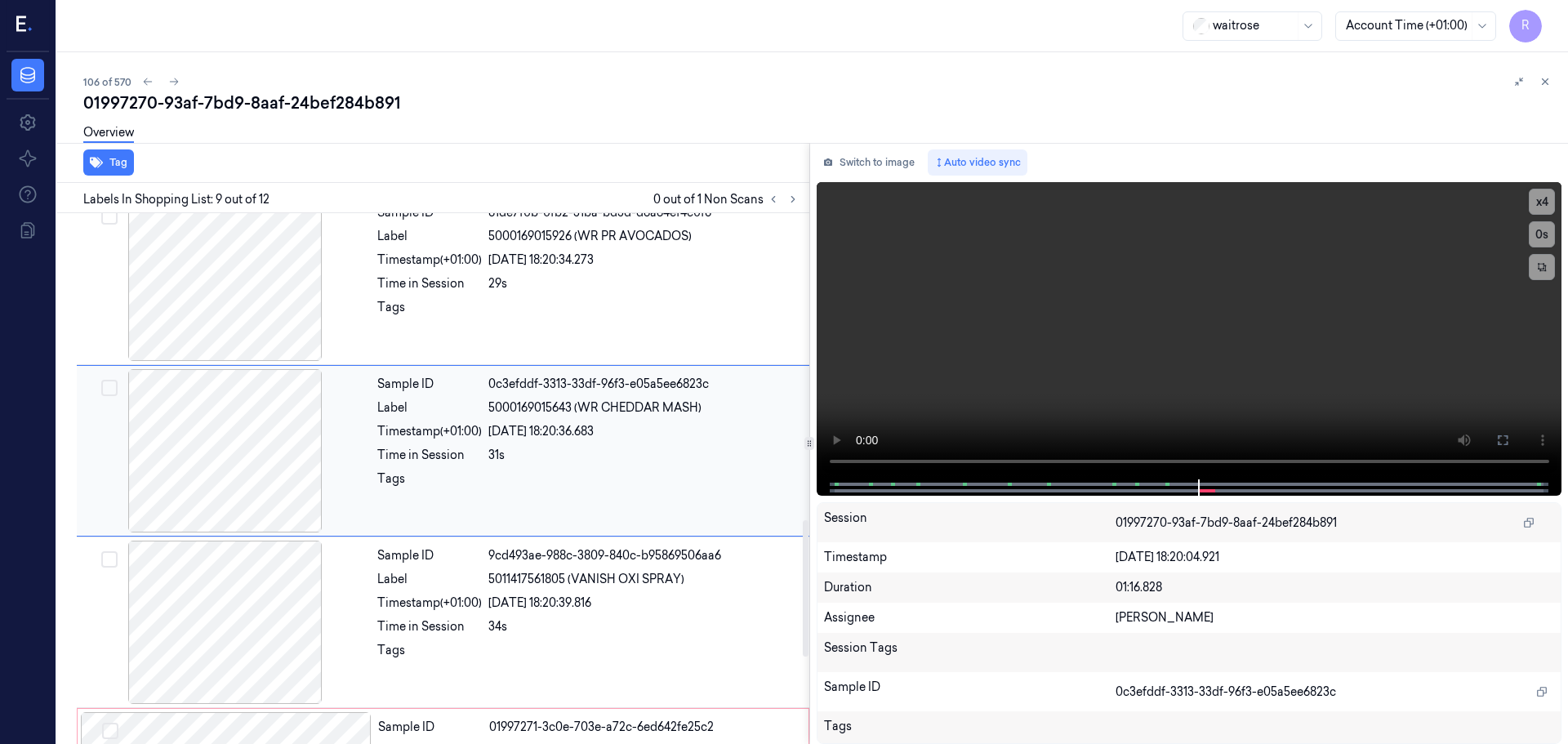
scroll to position [1192, 0]
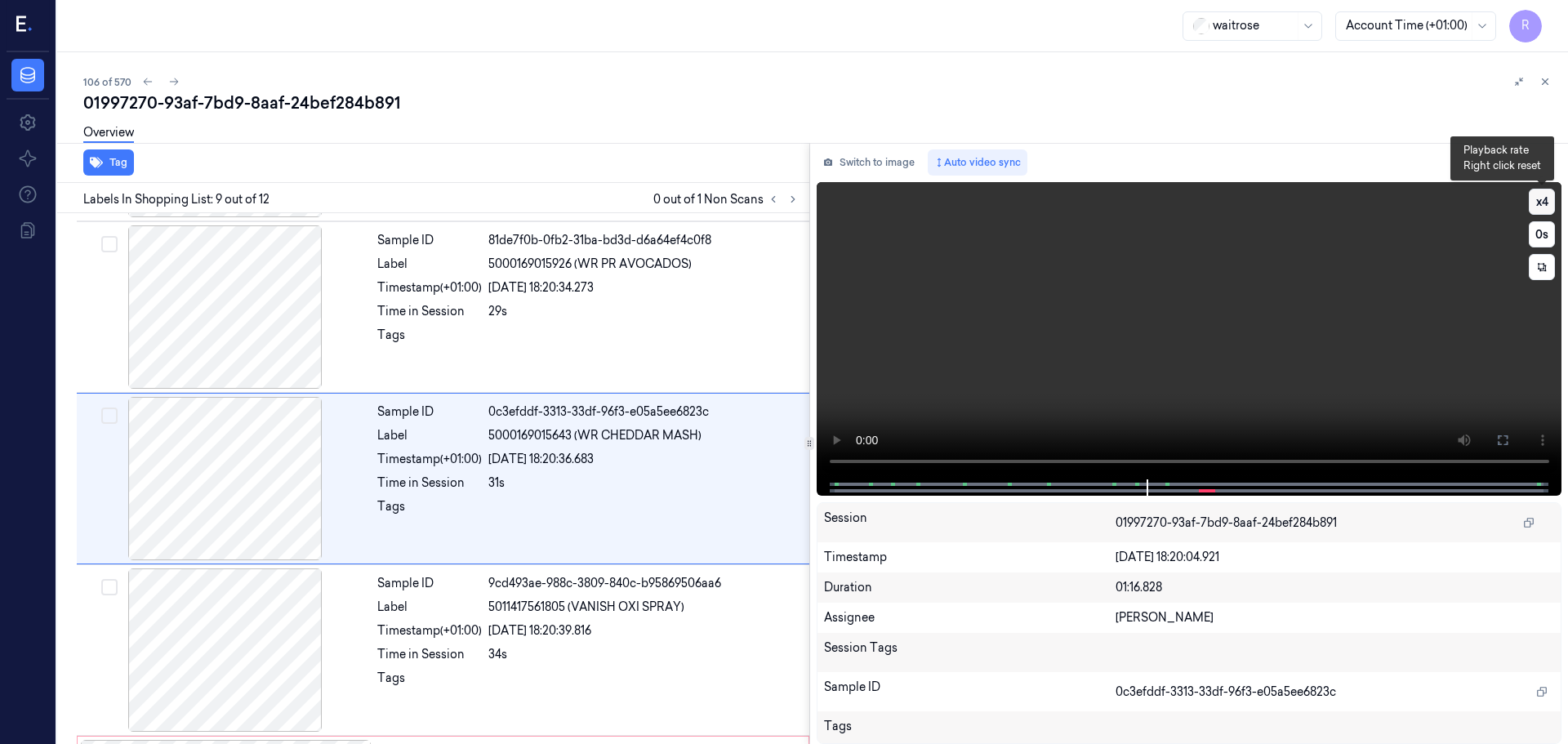
click at [1547, 195] on button "x 4" at bounding box center [1541, 202] width 26 height 26
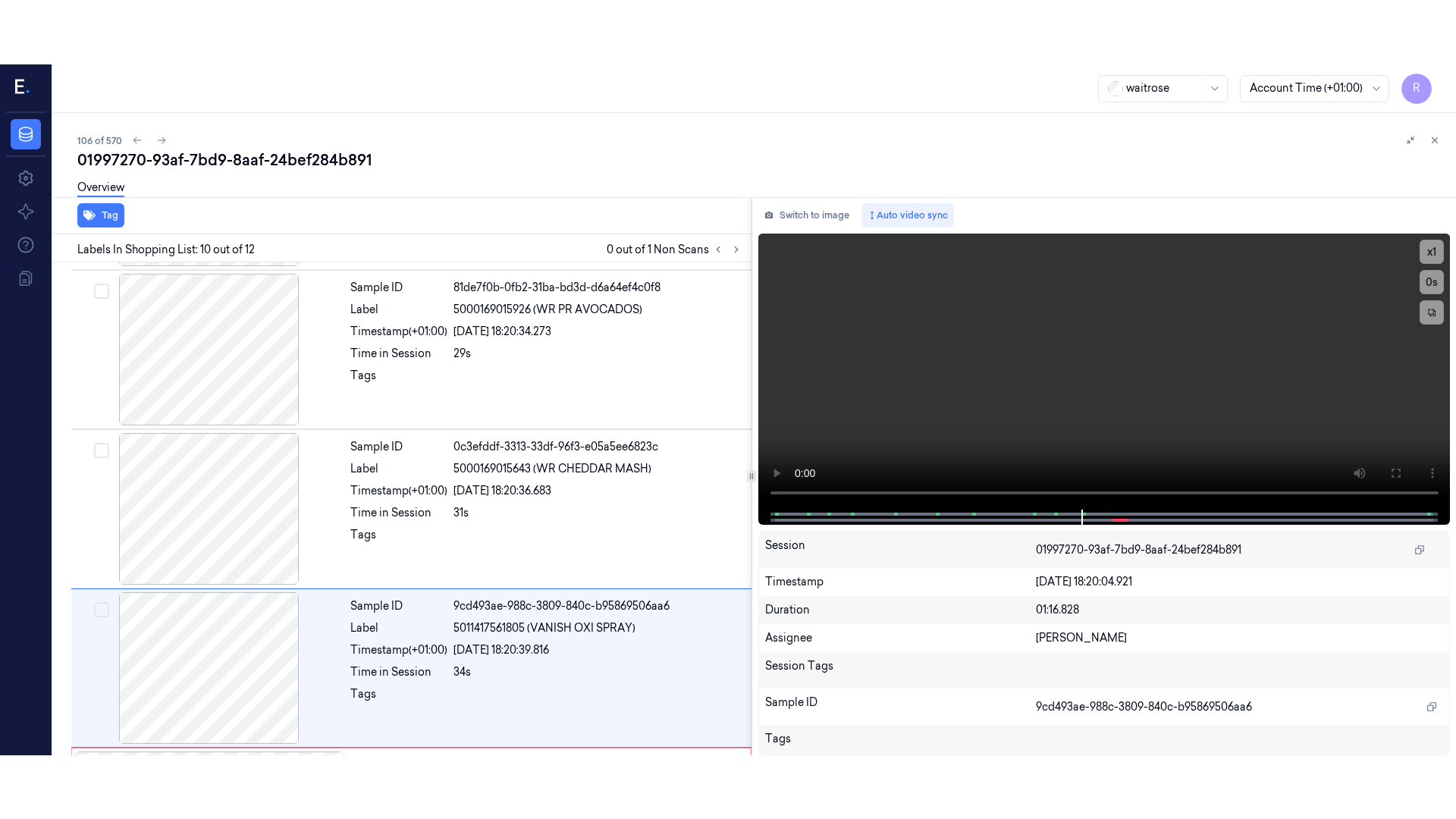
scroll to position [1266, 0]
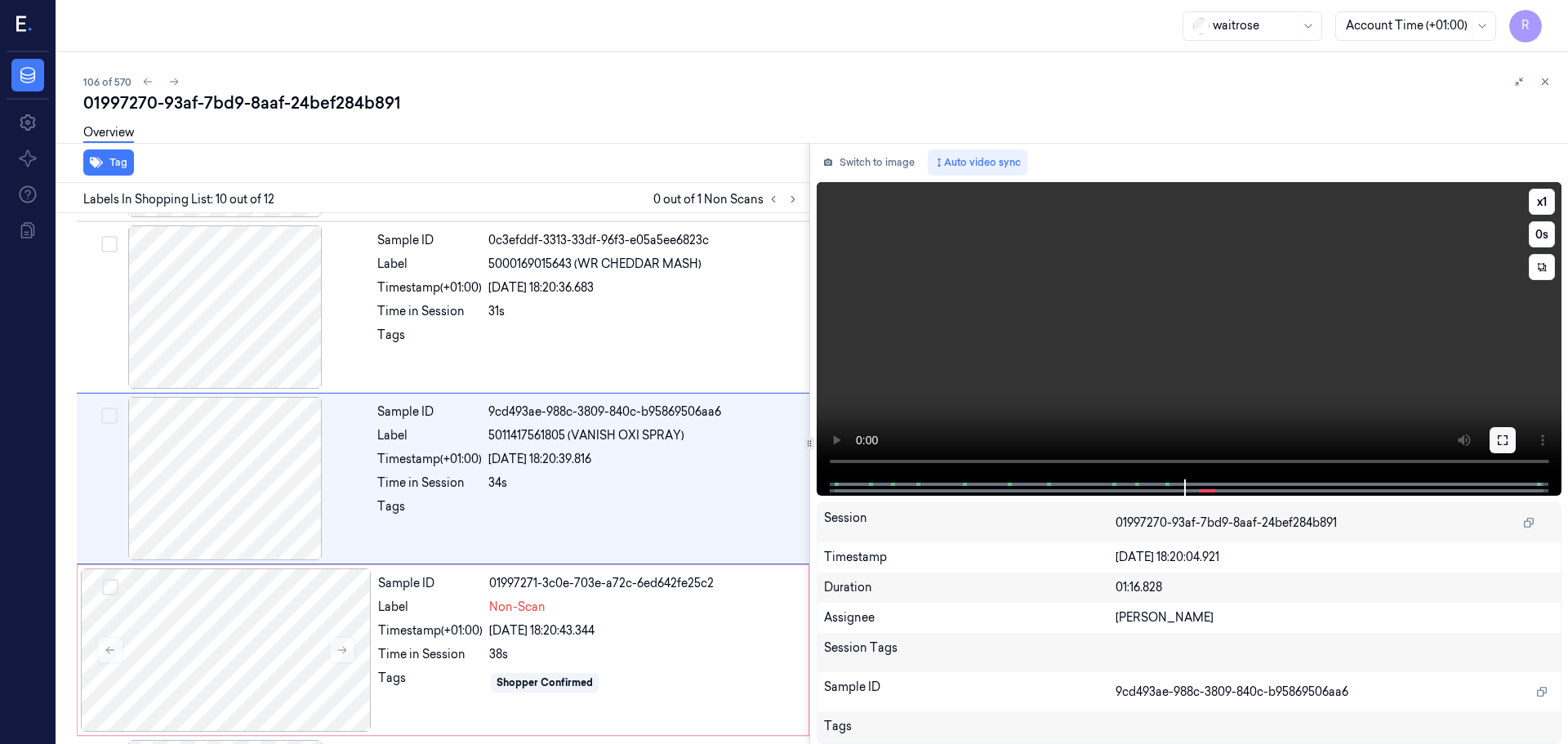
click at [1505, 428] on button at bounding box center [1502, 440] width 26 height 26
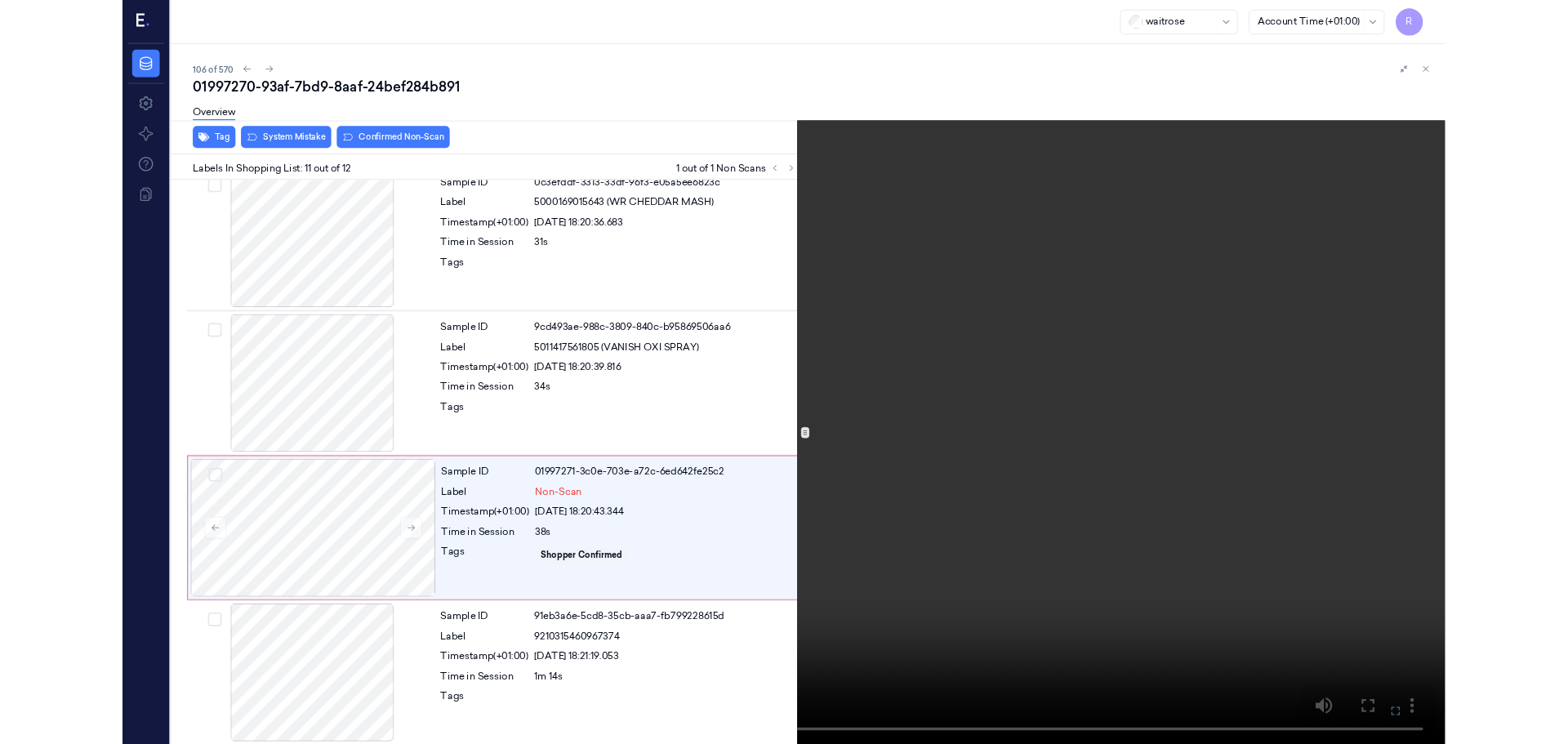
scroll to position [1394, 0]
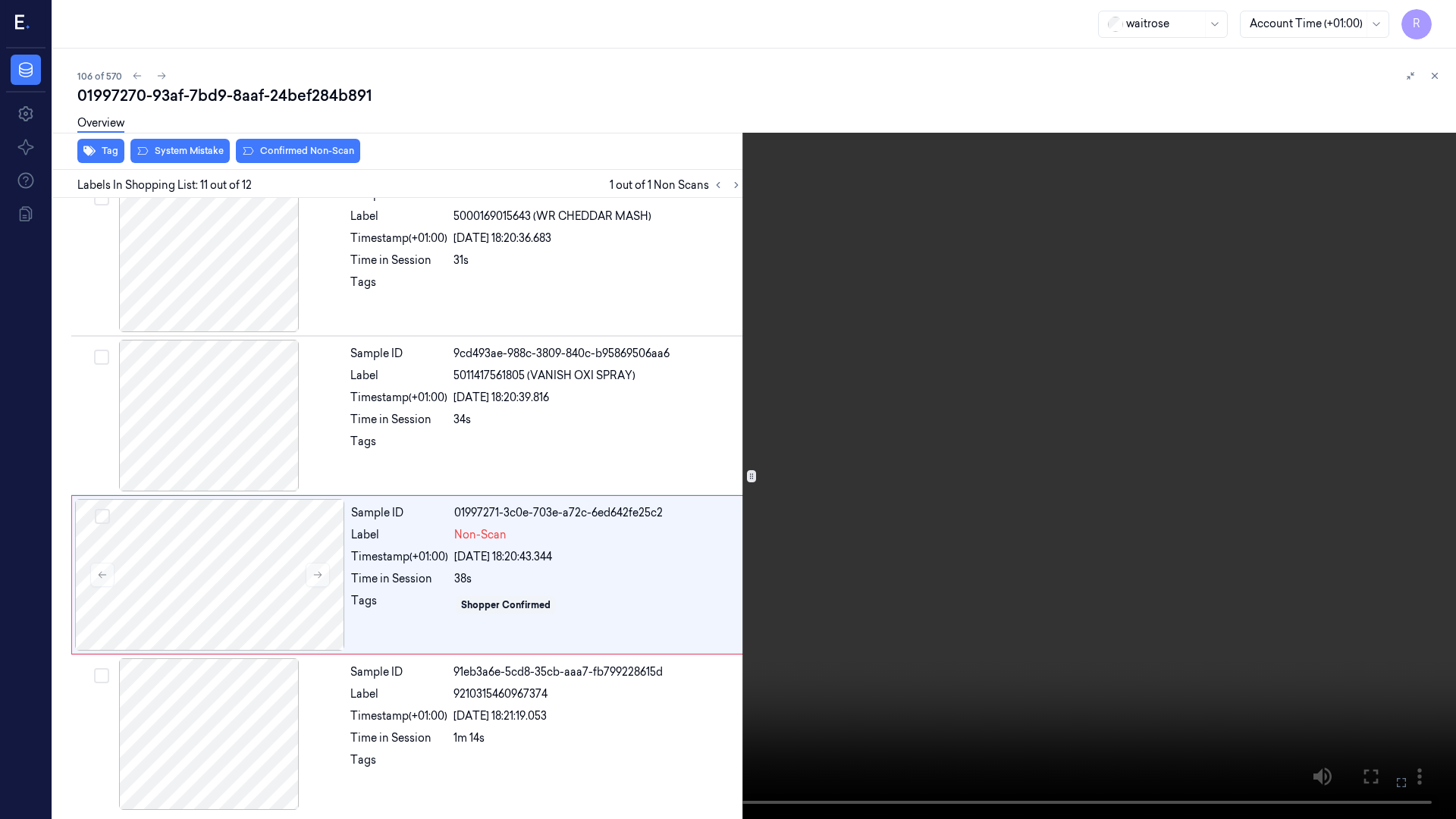
click at [755, 50] on video at bounding box center [728, 410] width 1456 height 819
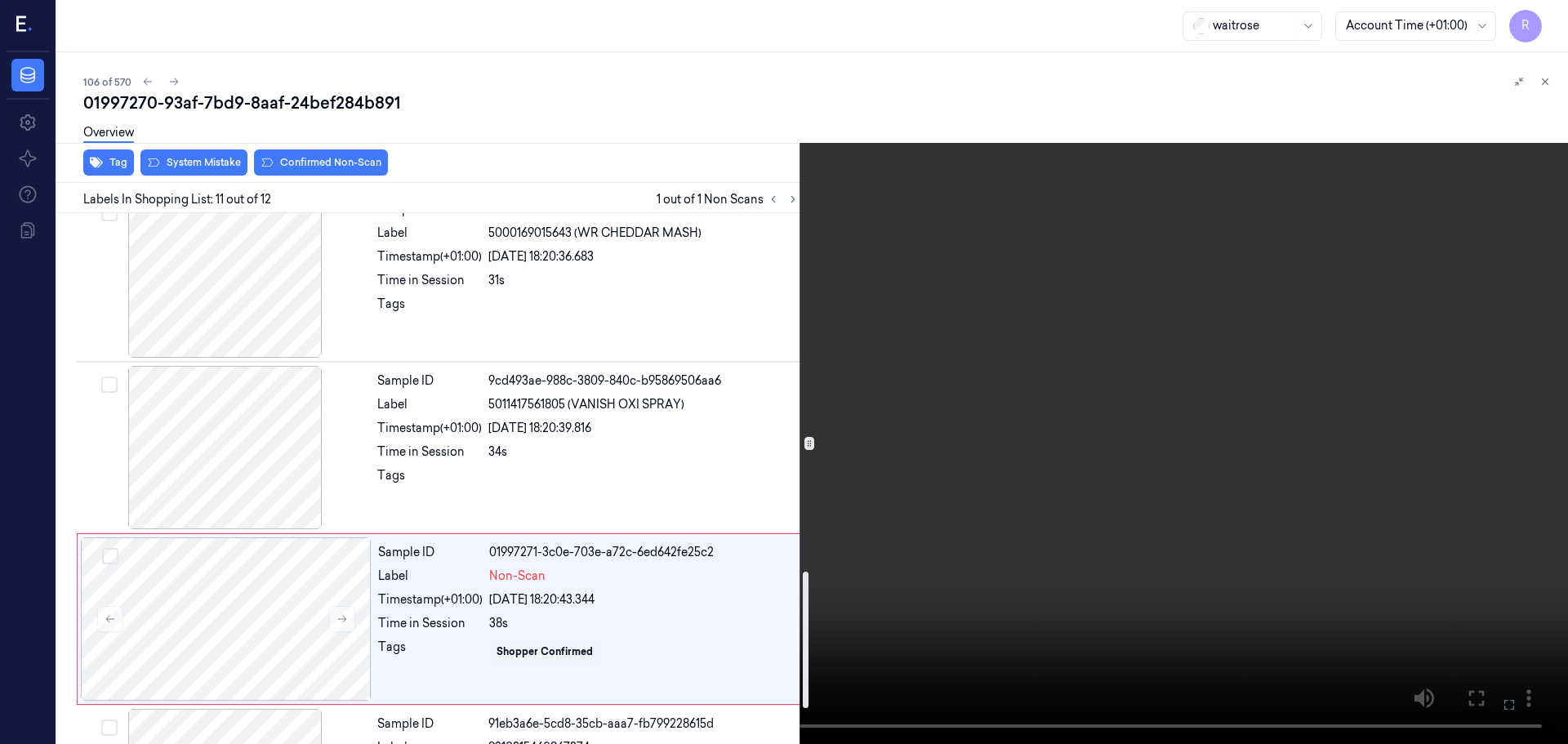
scroll to position [1533, 0]
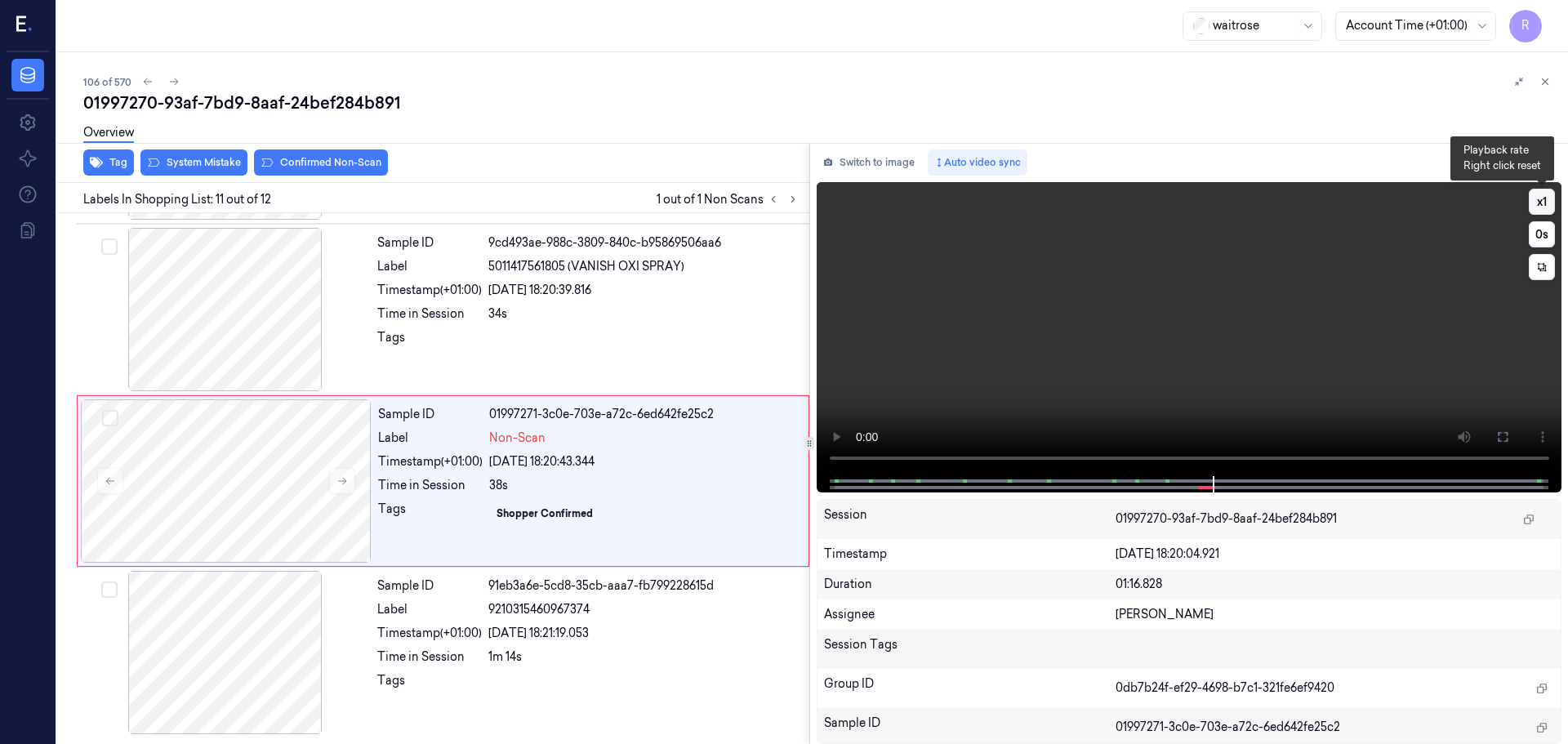
click at [1551, 197] on button "x 1" at bounding box center [1541, 202] width 26 height 26
click at [1551, 197] on button "x 2" at bounding box center [1541, 202] width 26 height 26
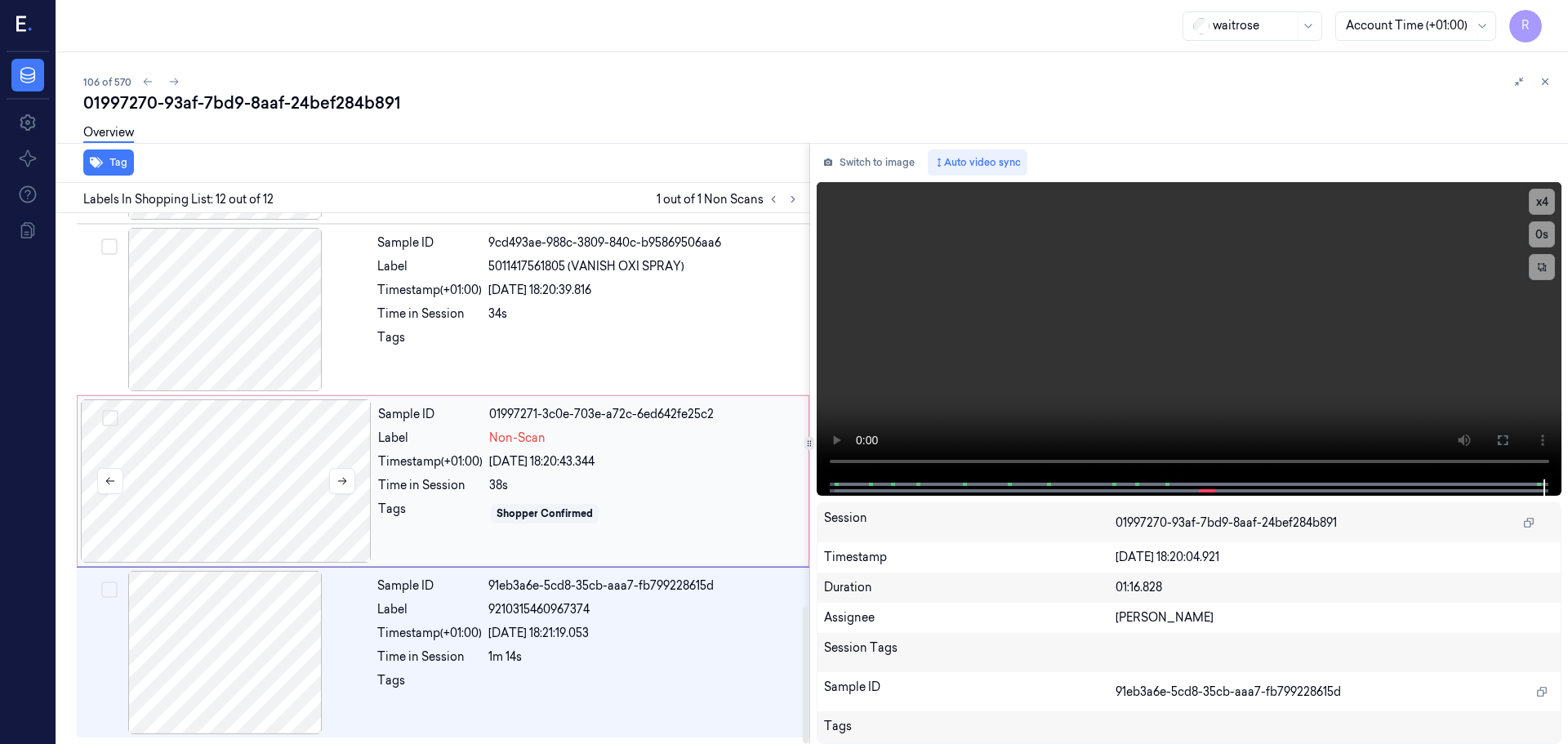
click at [266, 505] on div at bounding box center [226, 481] width 291 height 163
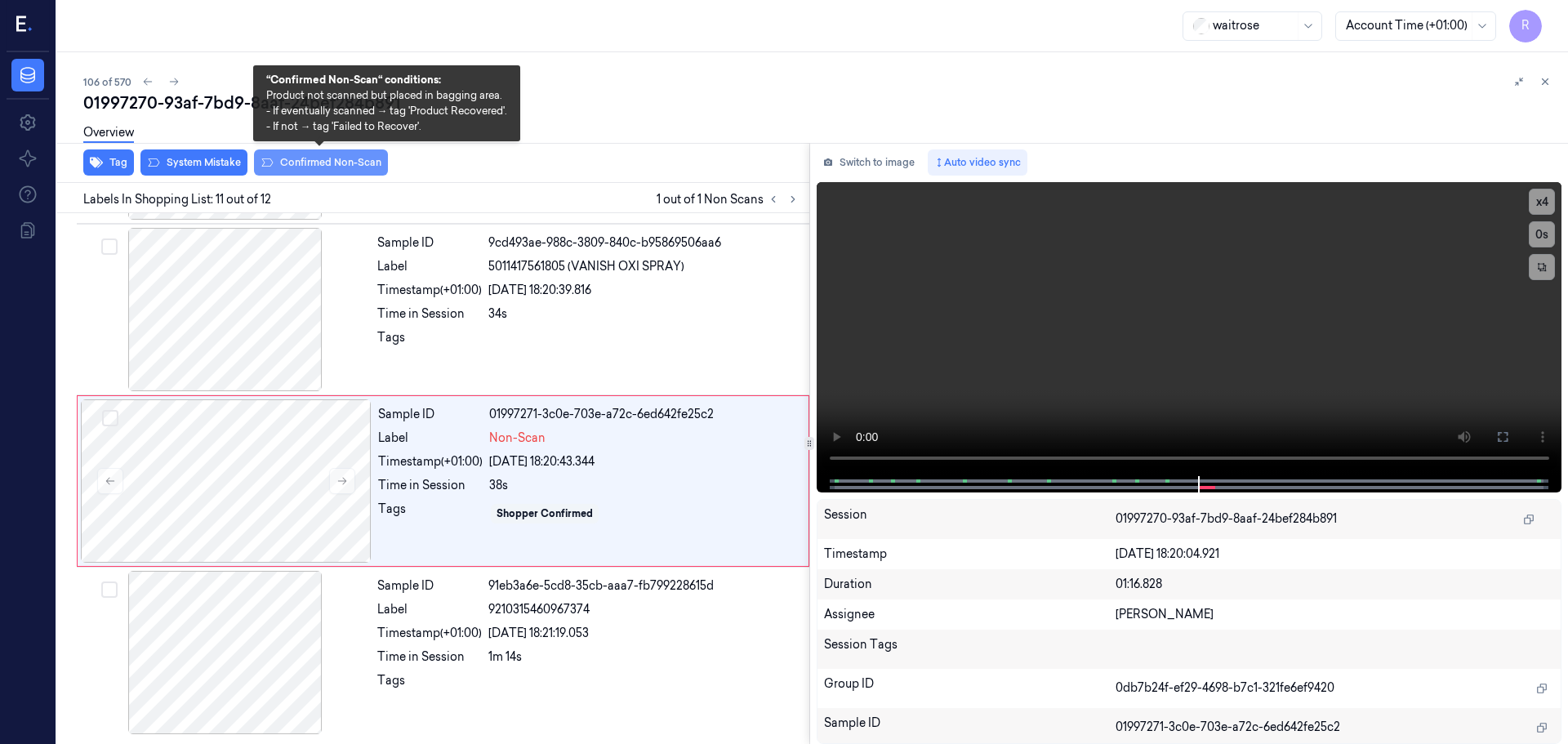
click at [309, 161] on button "Confirmed Non-Scan" at bounding box center [321, 162] width 134 height 26
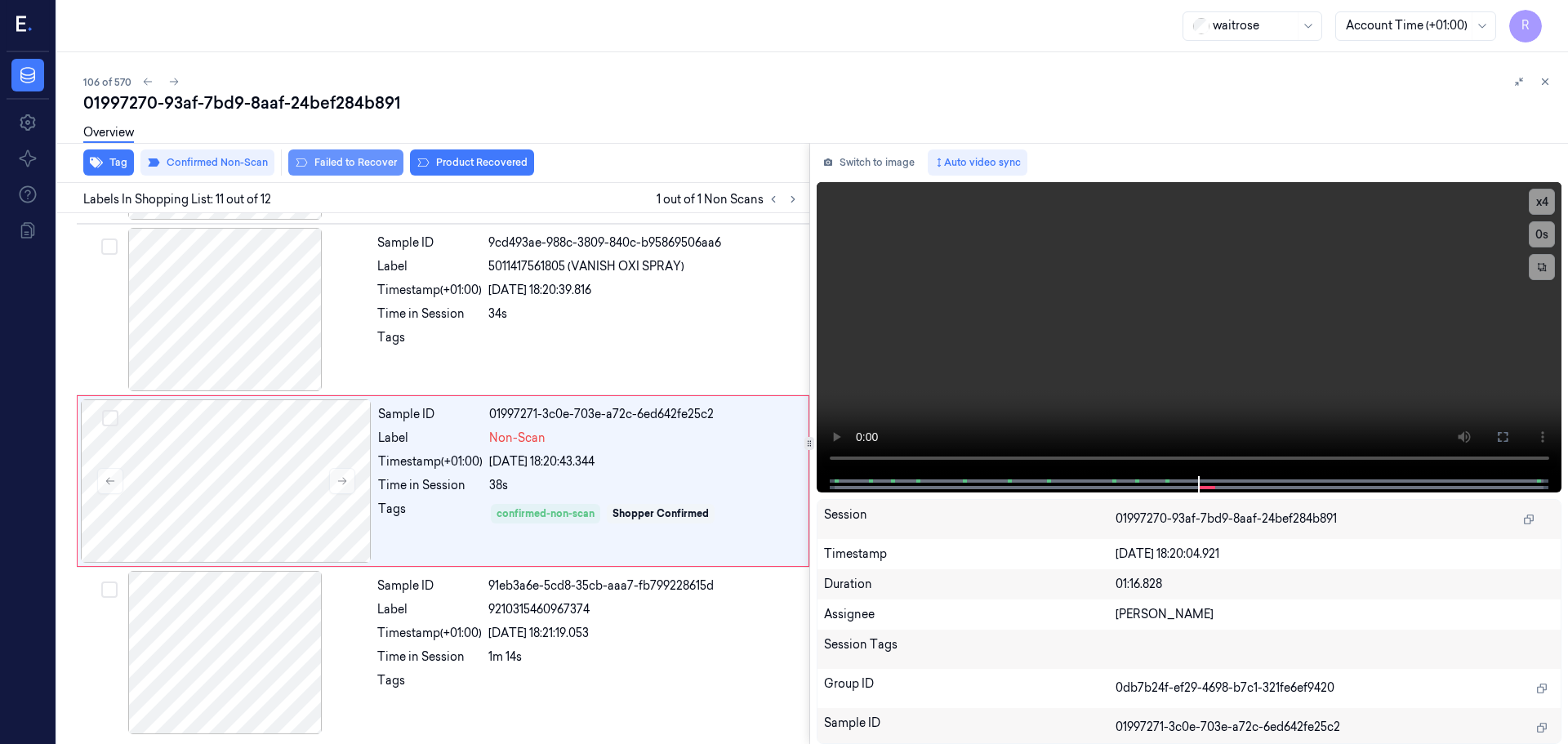
click at [378, 172] on button "Failed to Recover" at bounding box center [346, 162] width 115 height 26
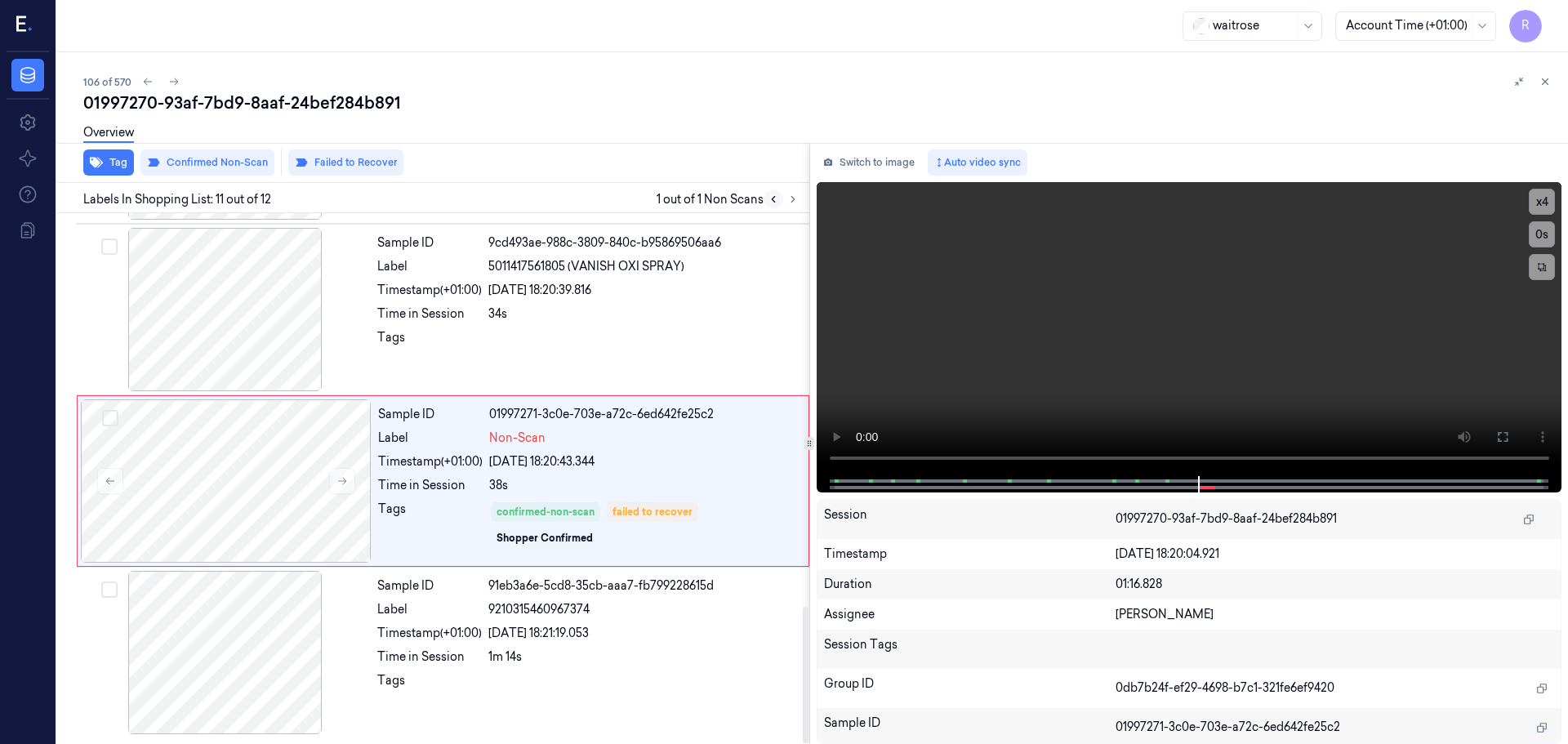
click at [774, 203] on icon at bounding box center [774, 199] width 3 height 6
click at [797, 200] on icon at bounding box center [793, 199] width 11 height 11
click at [481, 642] on div "Sample ID 91eb3a6e-5cd8-35cb-aaa7-fb799228615d Label 9210315460967374 Timestamp…" at bounding box center [588, 652] width 435 height 163
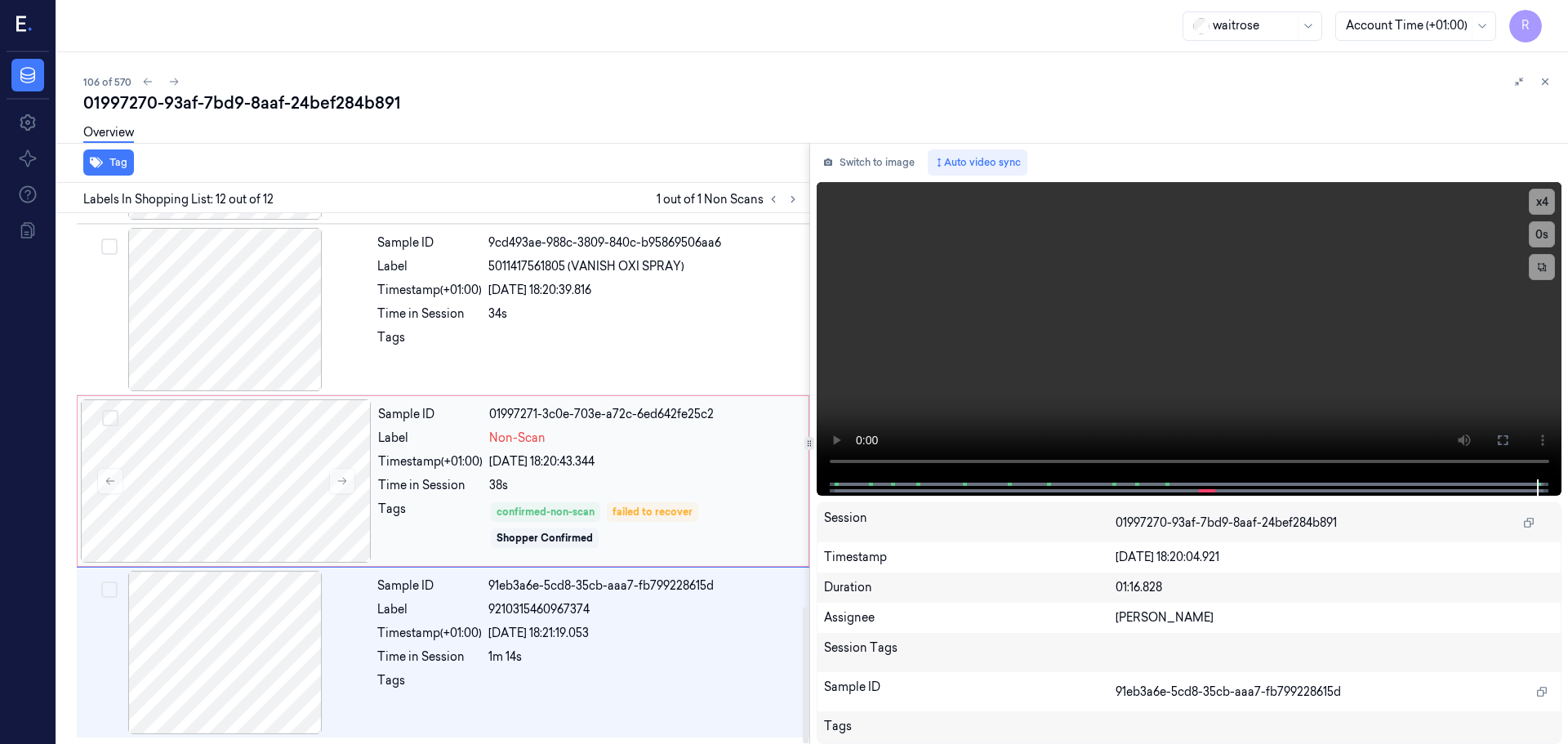
click at [479, 506] on div "Tags" at bounding box center [431, 525] width 105 height 49
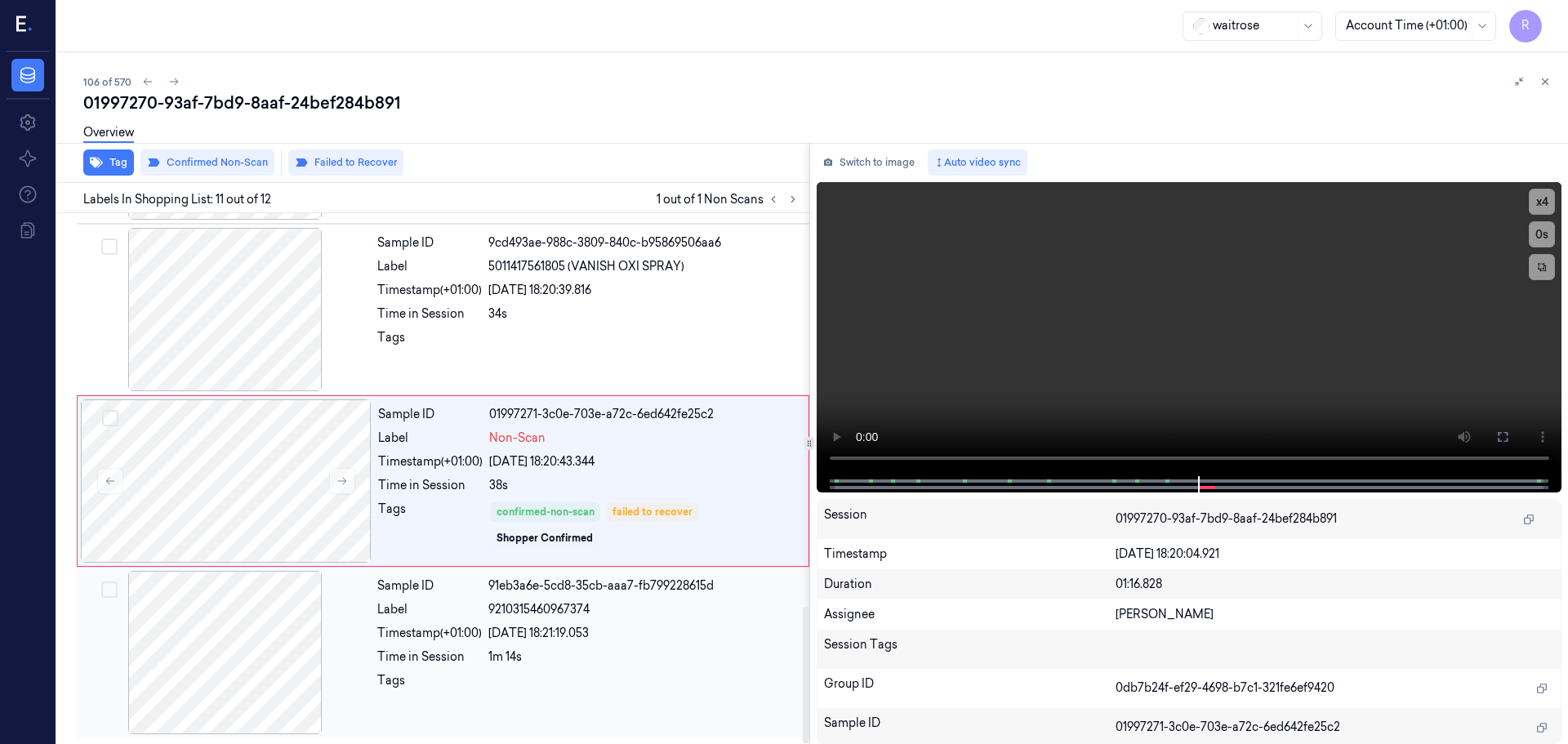
click at [437, 658] on div "Time in Session" at bounding box center [430, 657] width 105 height 17
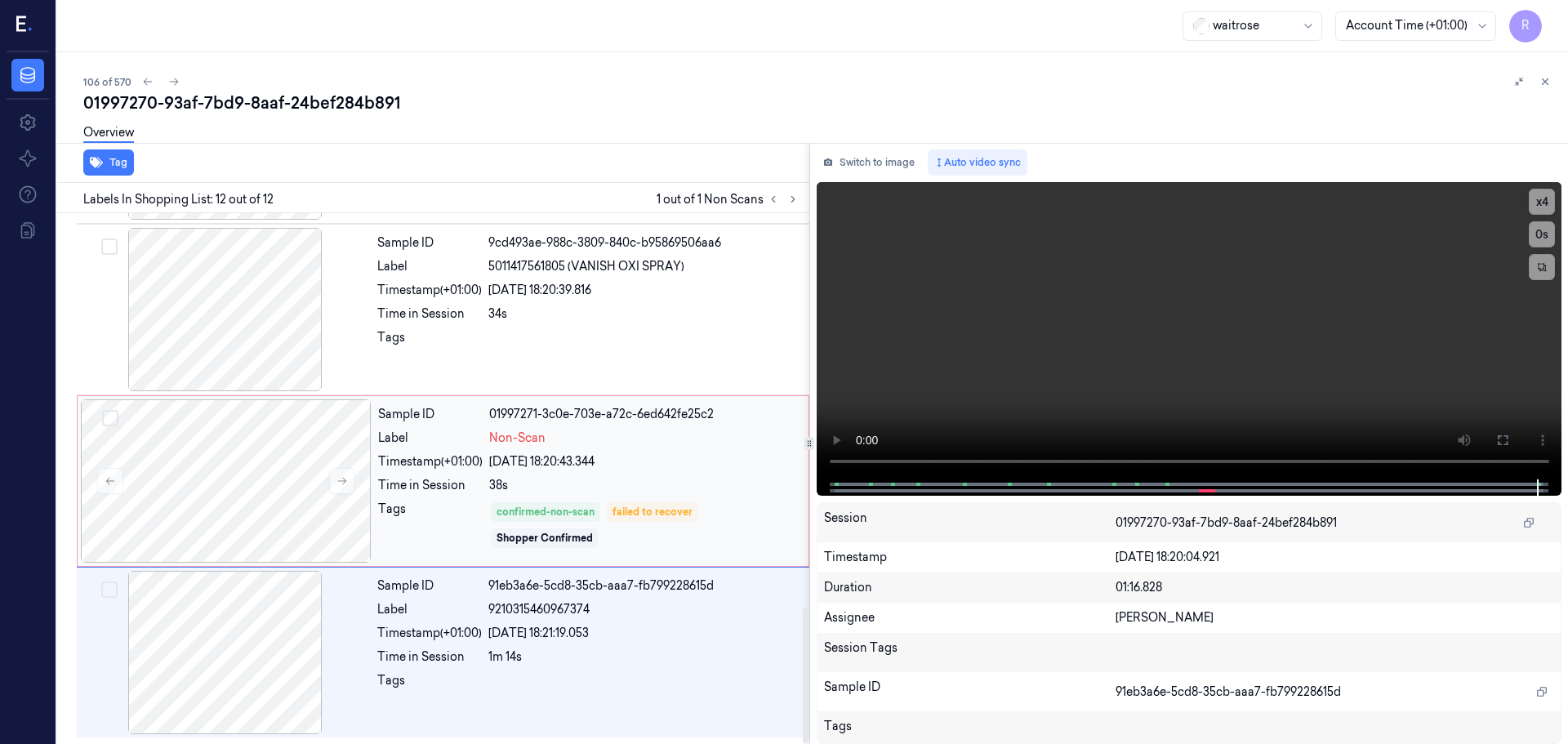
click at [383, 535] on div "Tags" at bounding box center [431, 525] width 105 height 49
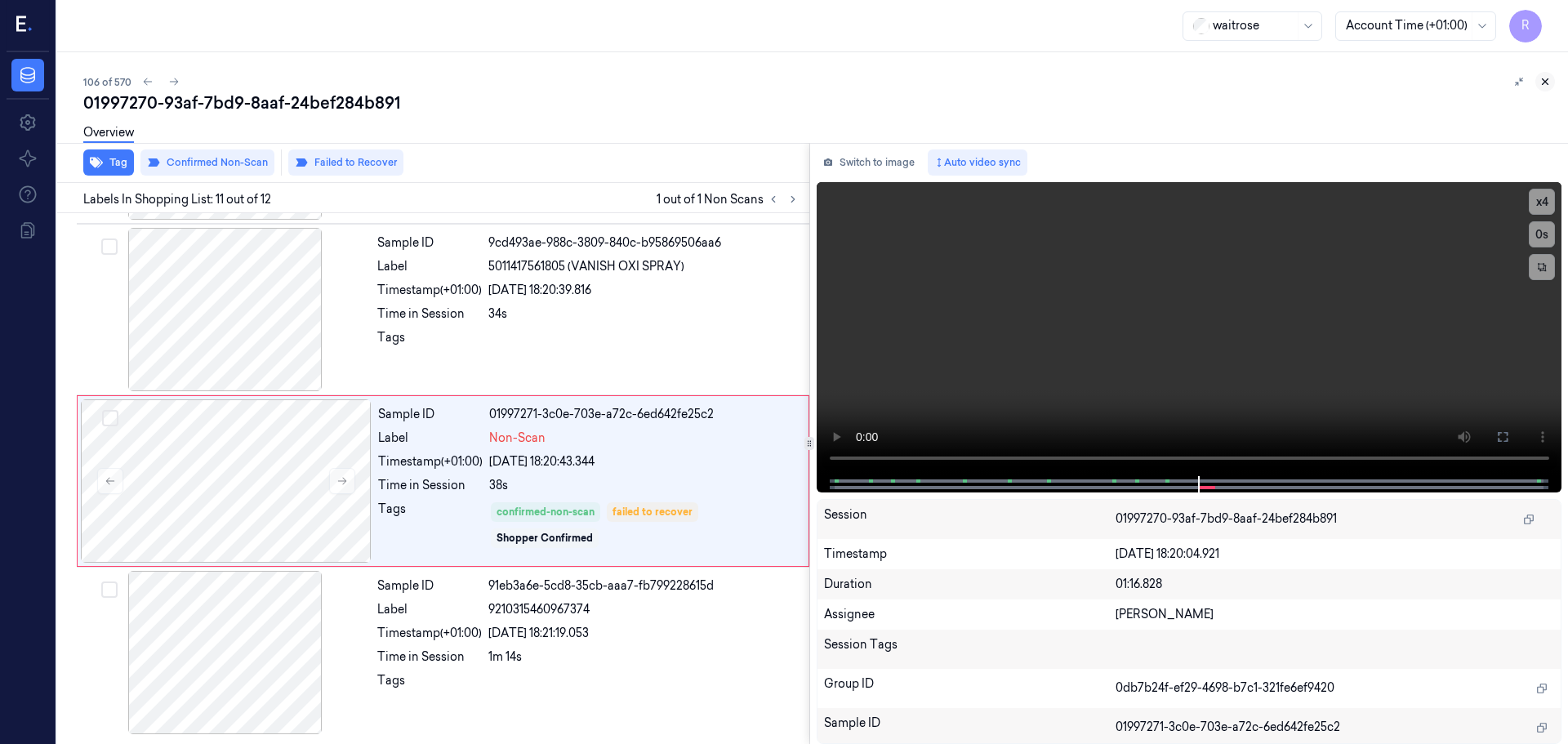
click at [1544, 88] on button at bounding box center [1545, 82] width 20 height 20
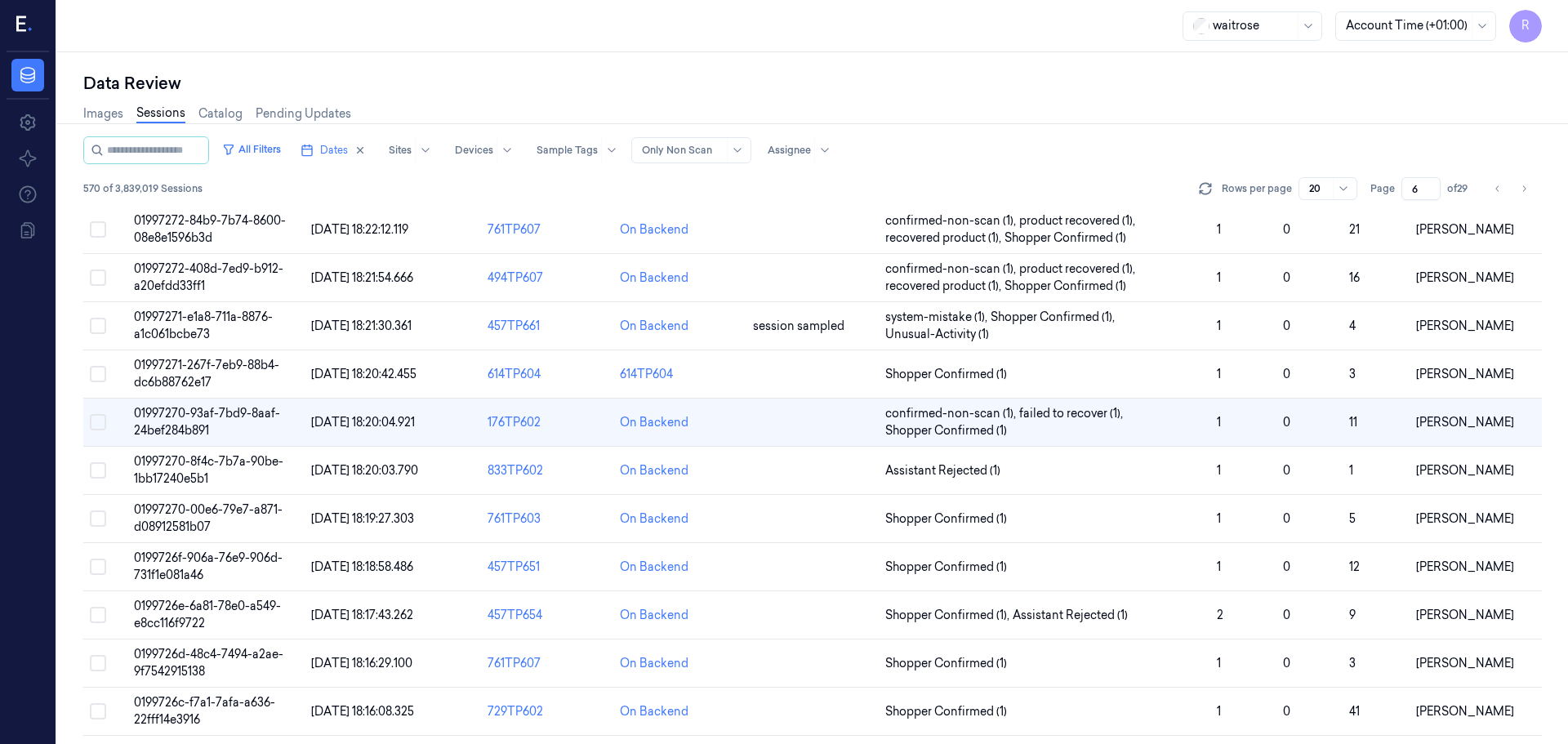
scroll to position [113, 0]
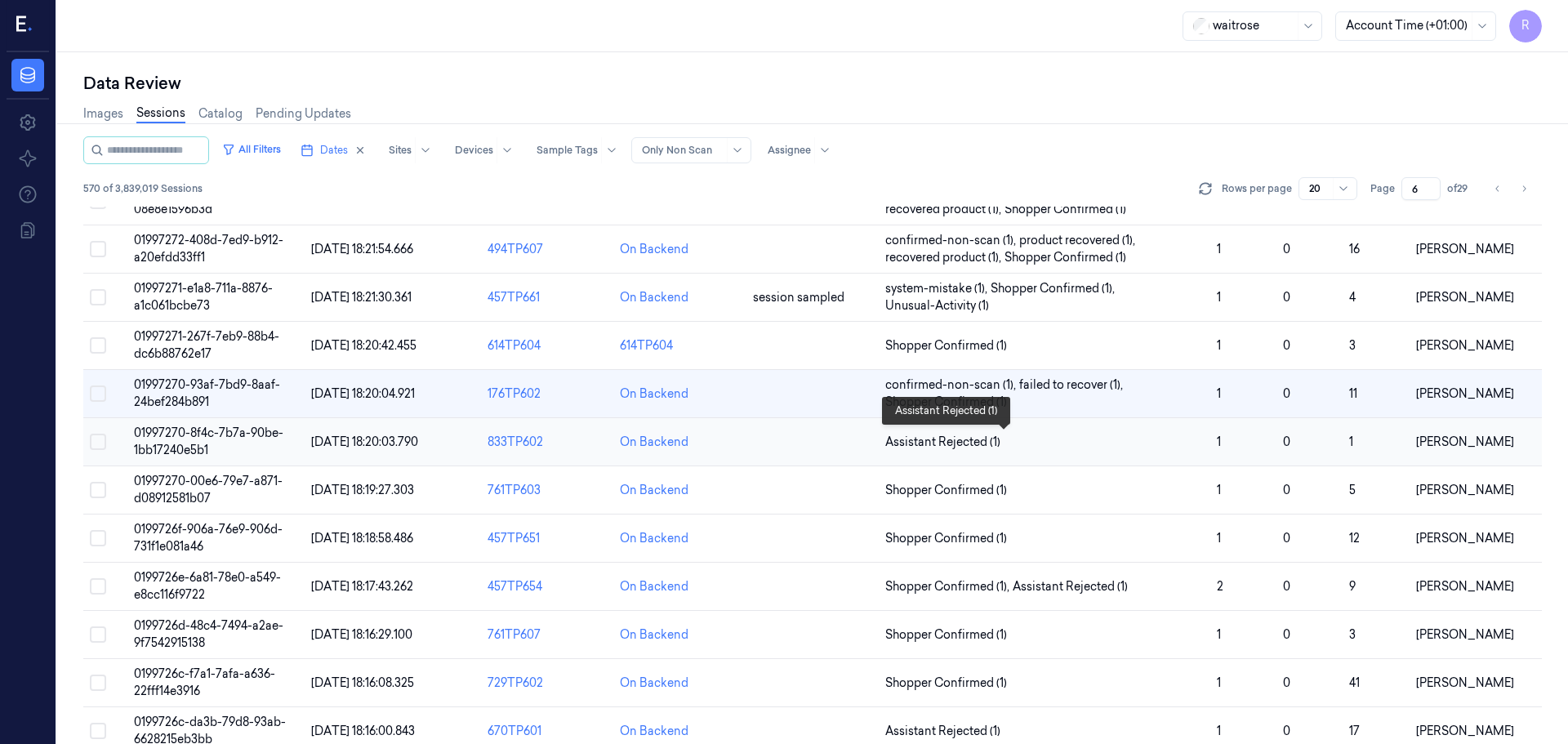
click at [1060, 445] on span "Assistant Rejected (1)" at bounding box center [1044, 442] width 318 height 17
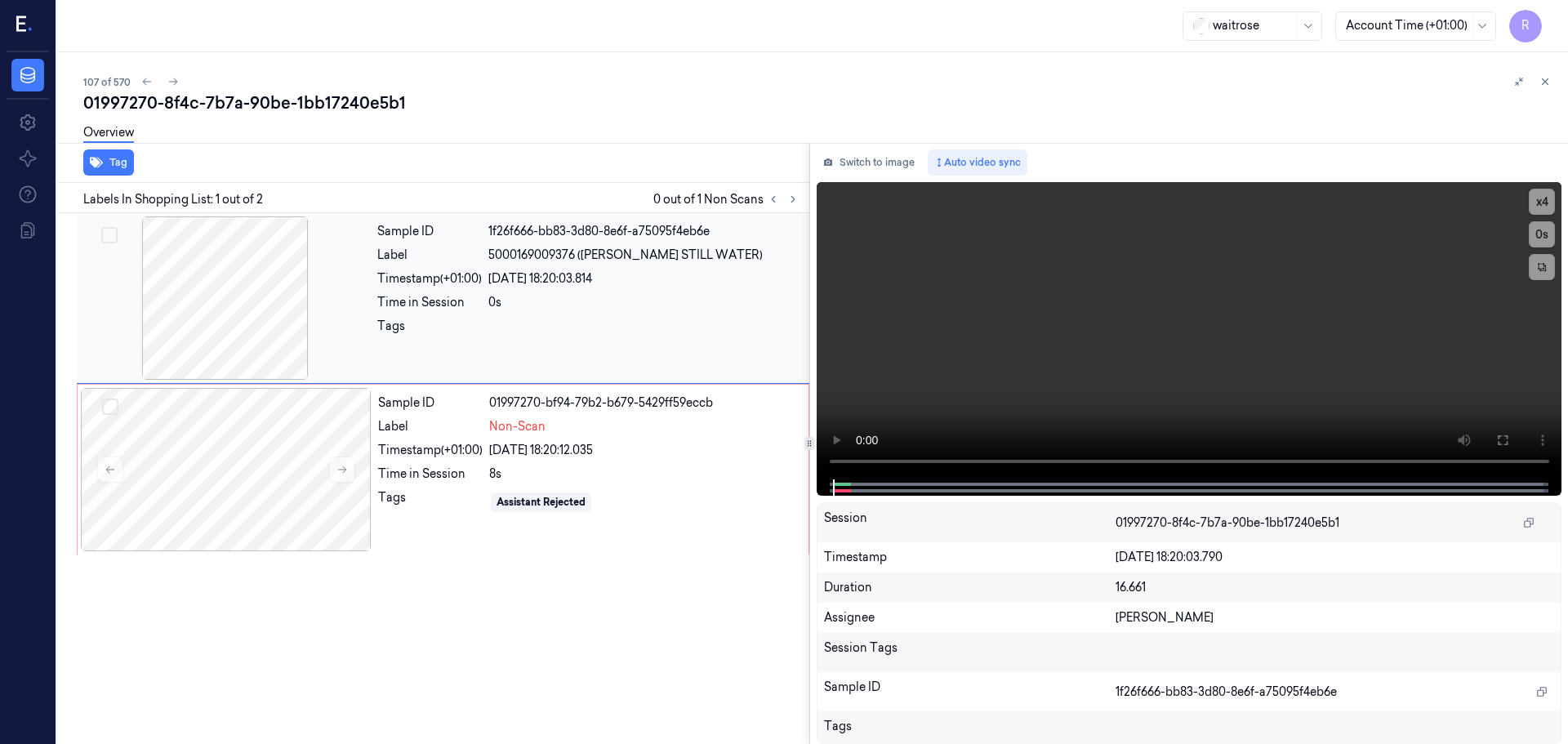
drag, startPoint x: 298, startPoint y: 233, endPoint x: 305, endPoint y: 246, distance: 14.8
click at [298, 237] on div at bounding box center [225, 298] width 291 height 163
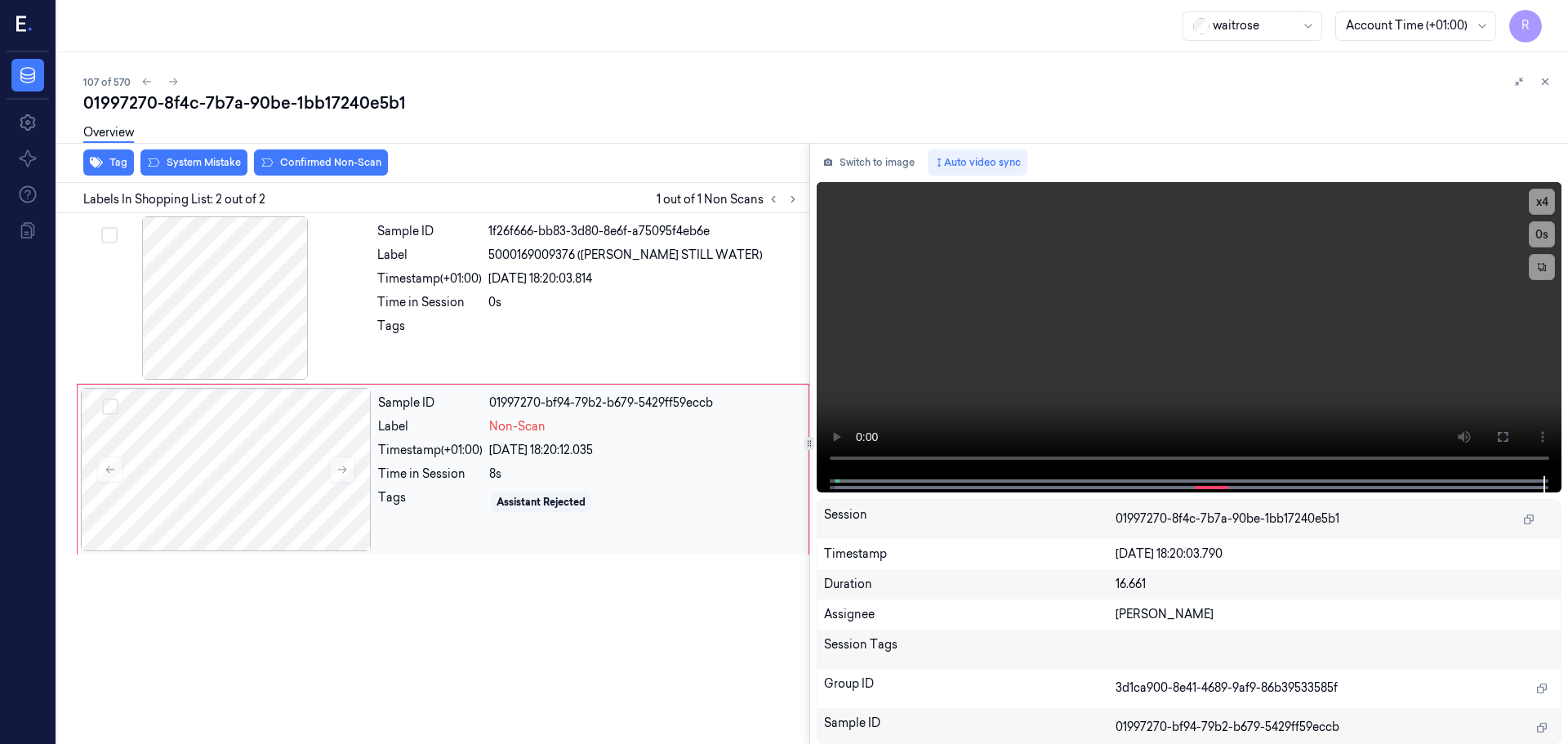
click at [456, 451] on div "Timestamp (+01:00)" at bounding box center [431, 451] width 105 height 17
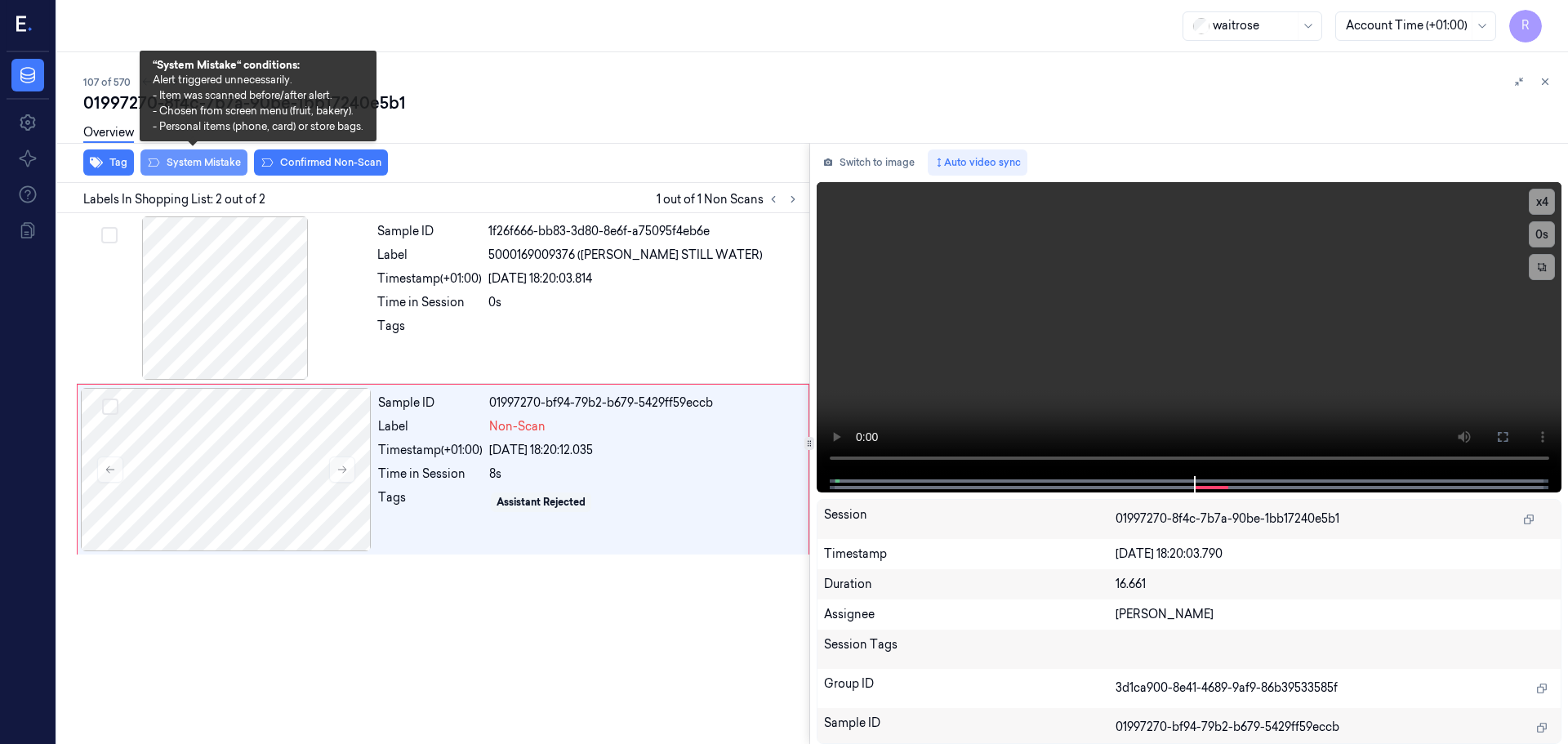
click at [195, 166] on button "System Mistake" at bounding box center [194, 162] width 107 height 26
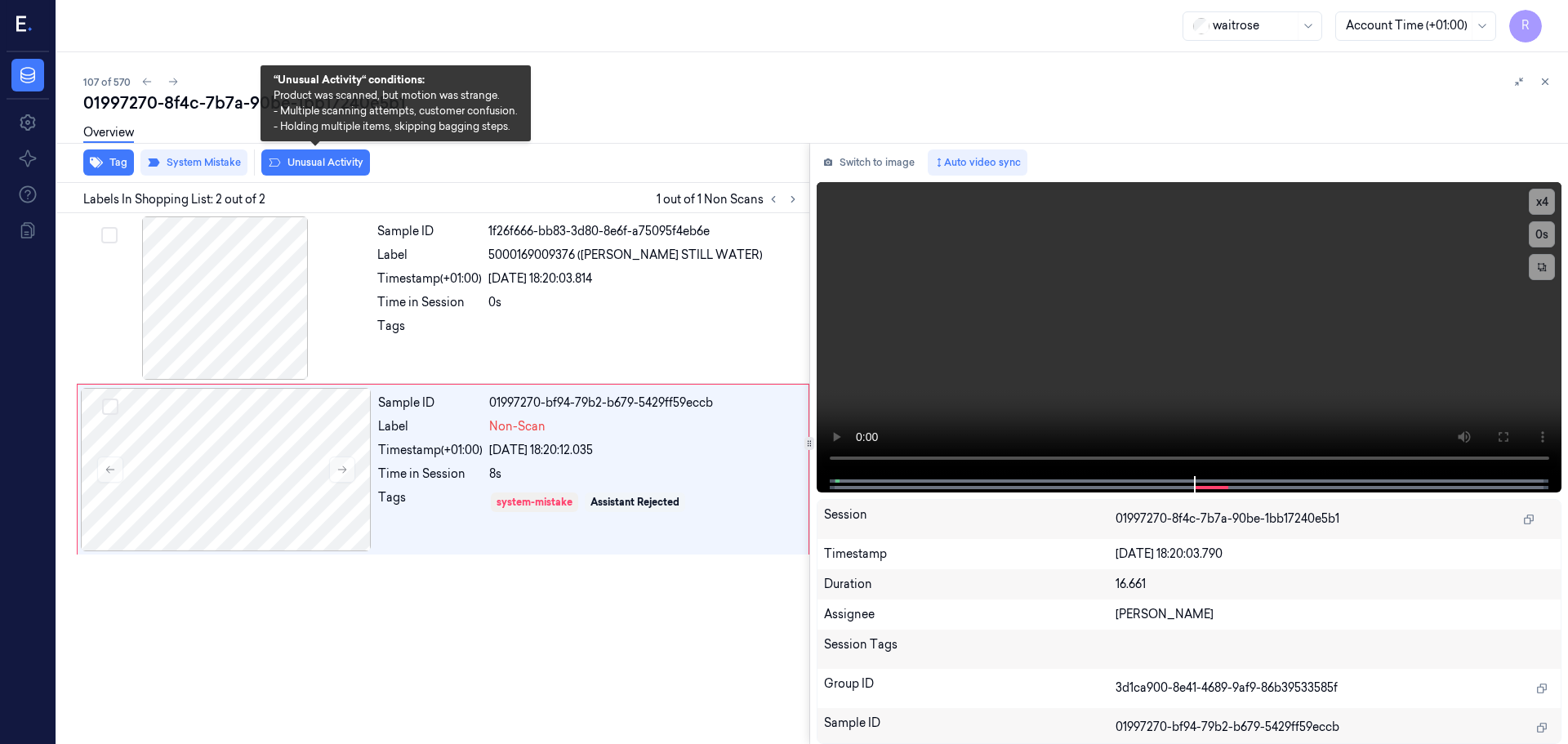
click at [340, 161] on button "Unusual Activity" at bounding box center [316, 162] width 109 height 26
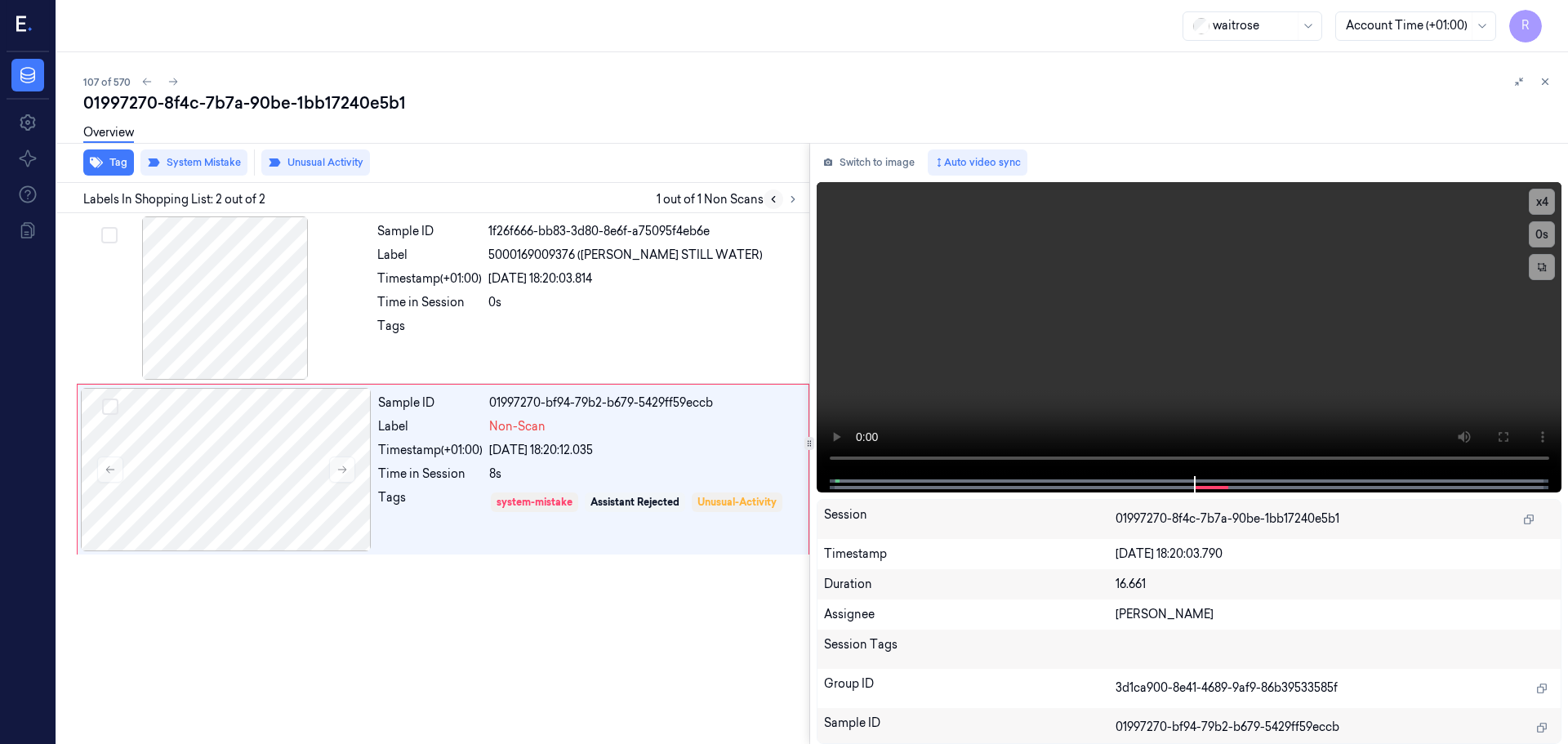
click at [781, 197] on button at bounding box center [773, 199] width 20 height 20
click at [779, 198] on button at bounding box center [773, 199] width 20 height 20
click at [797, 197] on icon at bounding box center [793, 199] width 11 height 11
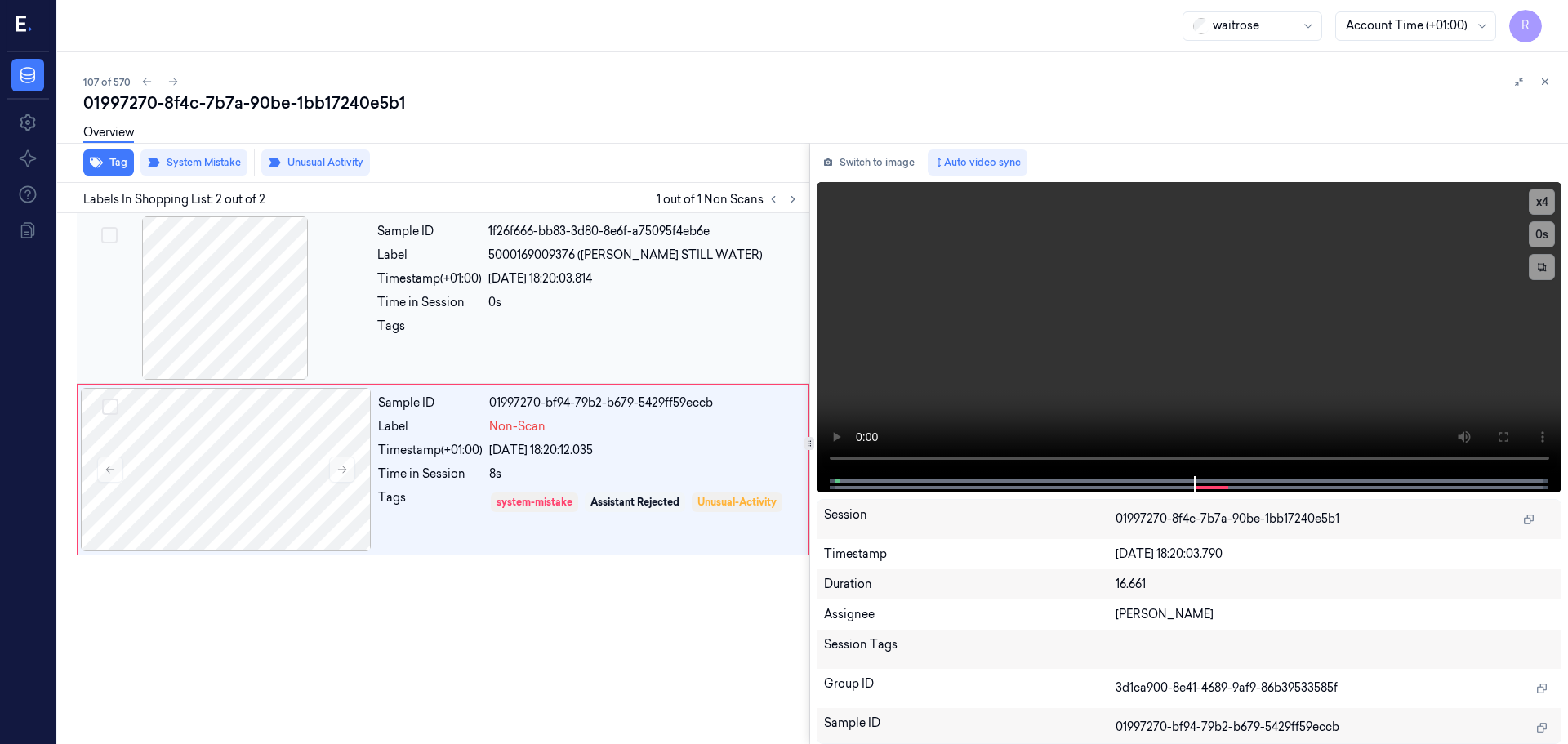
click at [644, 301] on div "0s" at bounding box center [643, 303] width 311 height 17
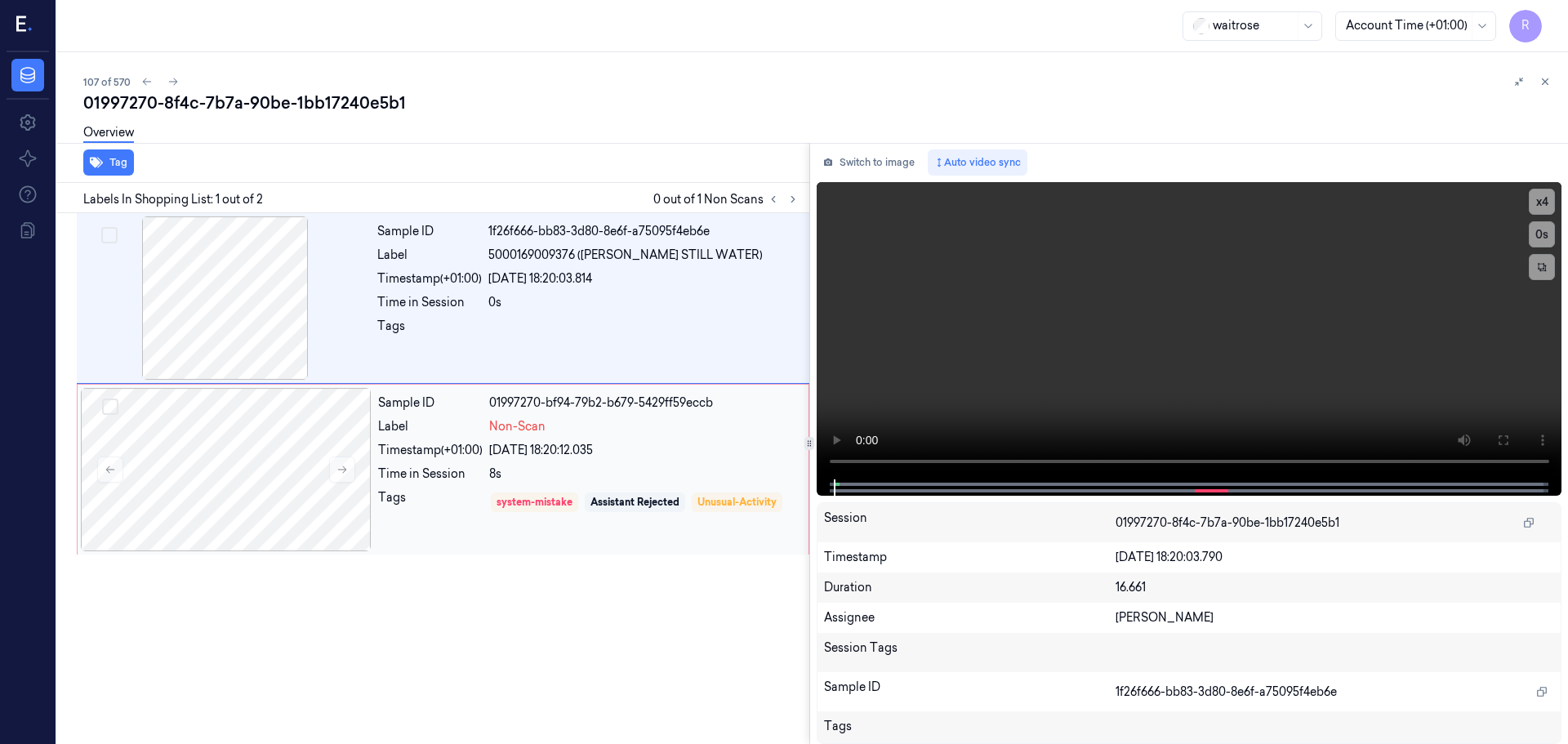
click at [606, 439] on div "Sample ID 01997270-bf94-79b2-b679-5429ff59eccb Label Non-Scan Timestamp (+01:00…" at bounding box center [588, 469] width 433 height 163
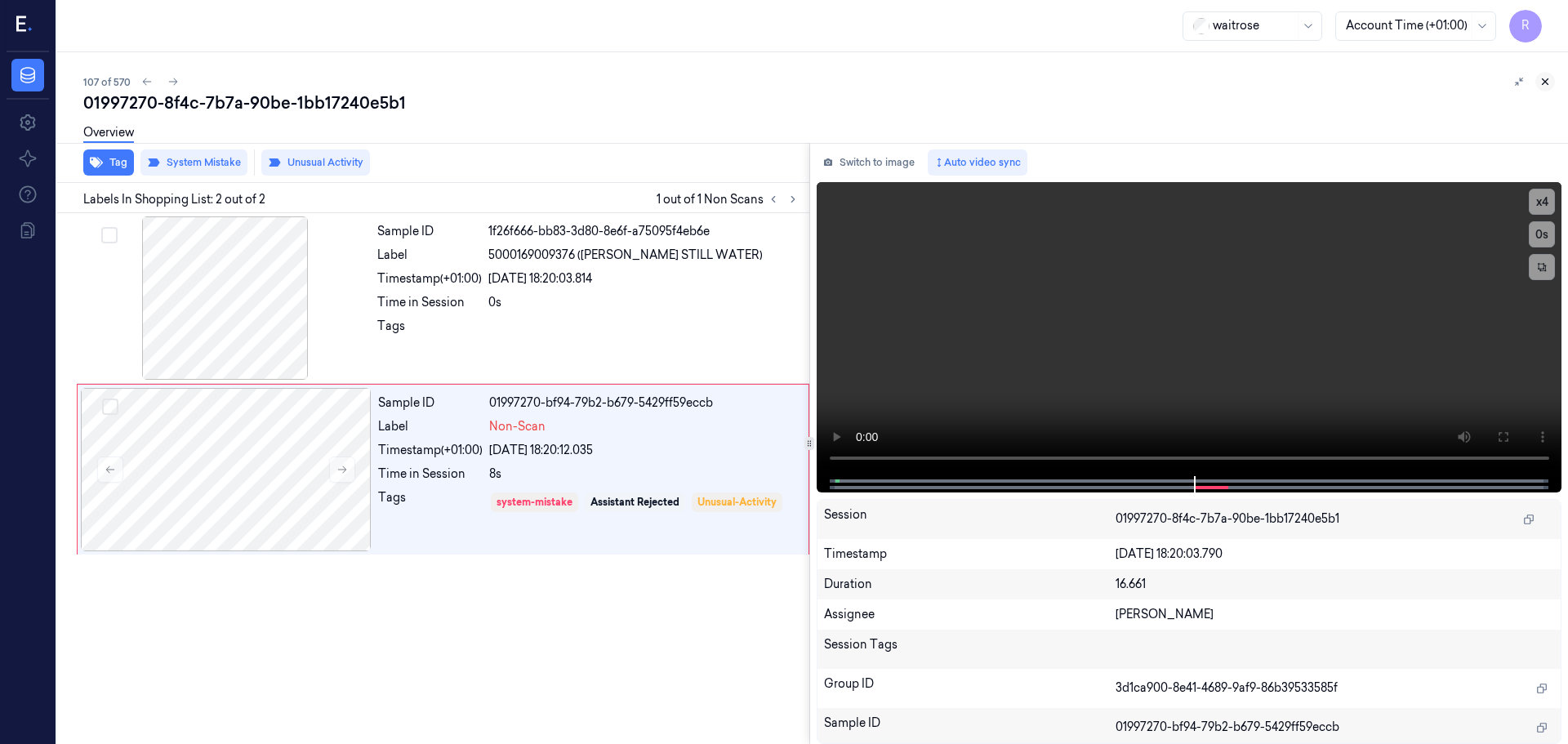
click at [1544, 85] on icon at bounding box center [1544, 82] width 11 height 11
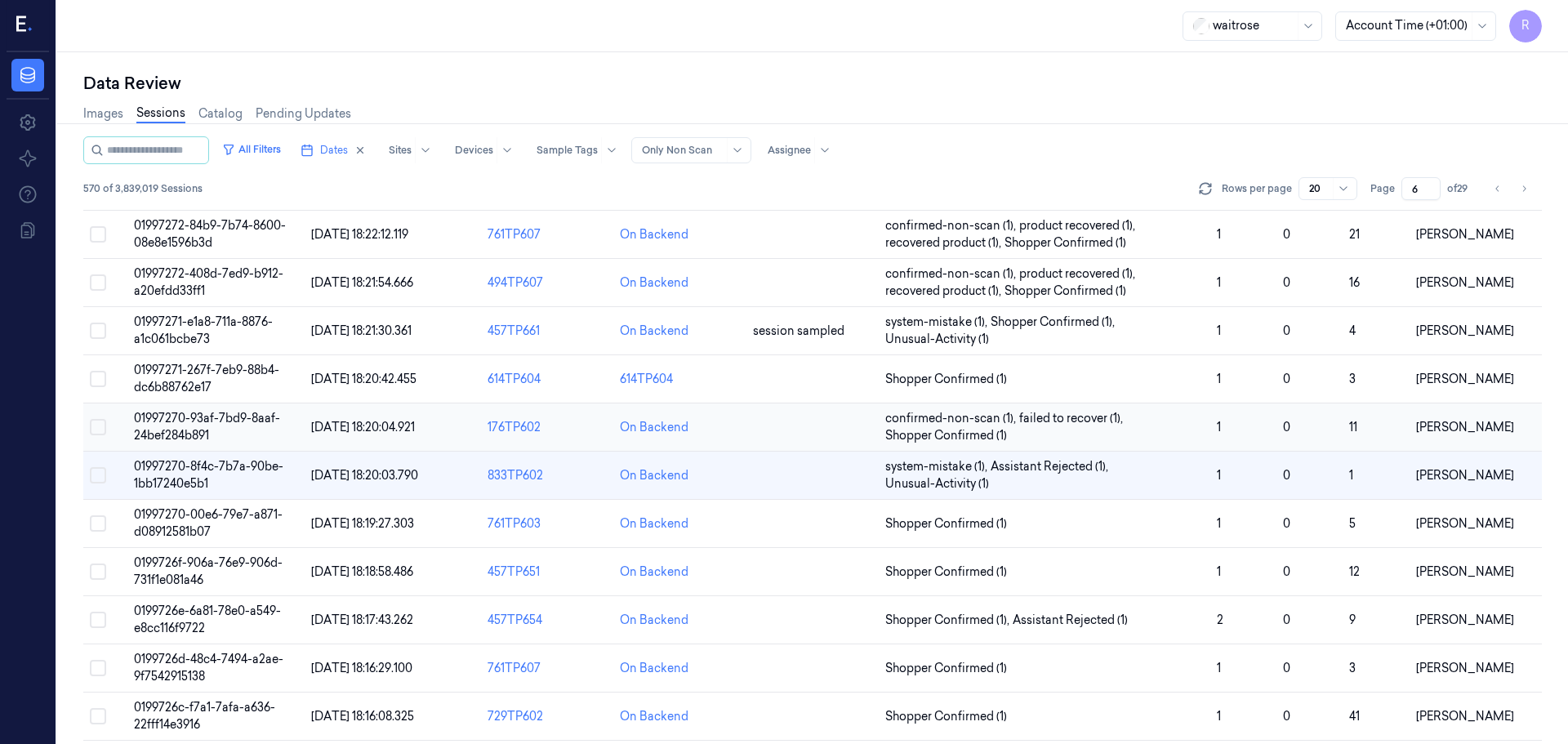
scroll to position [161, 0]
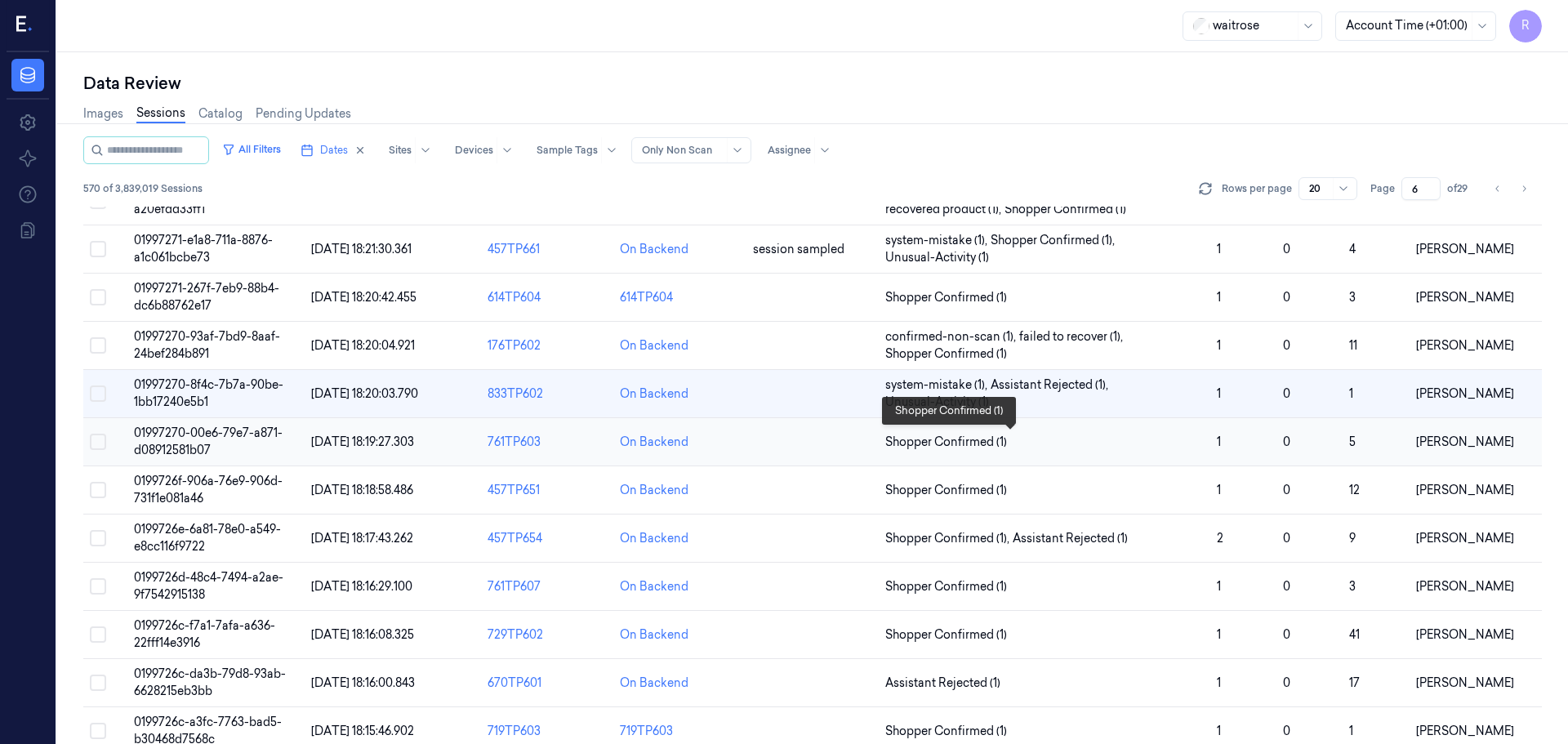
click at [1046, 437] on span "Shopper Confirmed (1)" at bounding box center [1044, 442] width 318 height 17
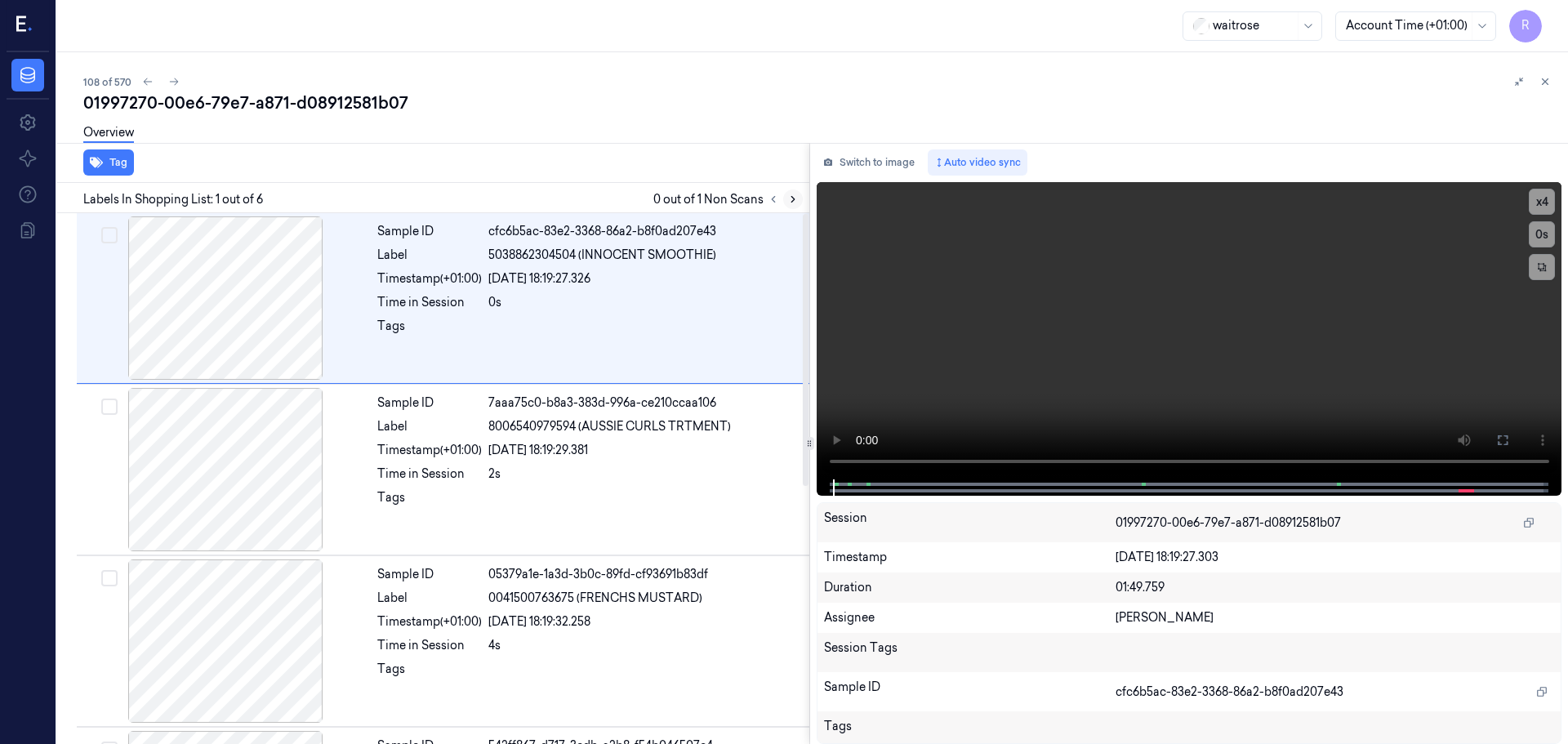
click at [796, 200] on icon at bounding box center [793, 199] width 11 height 11
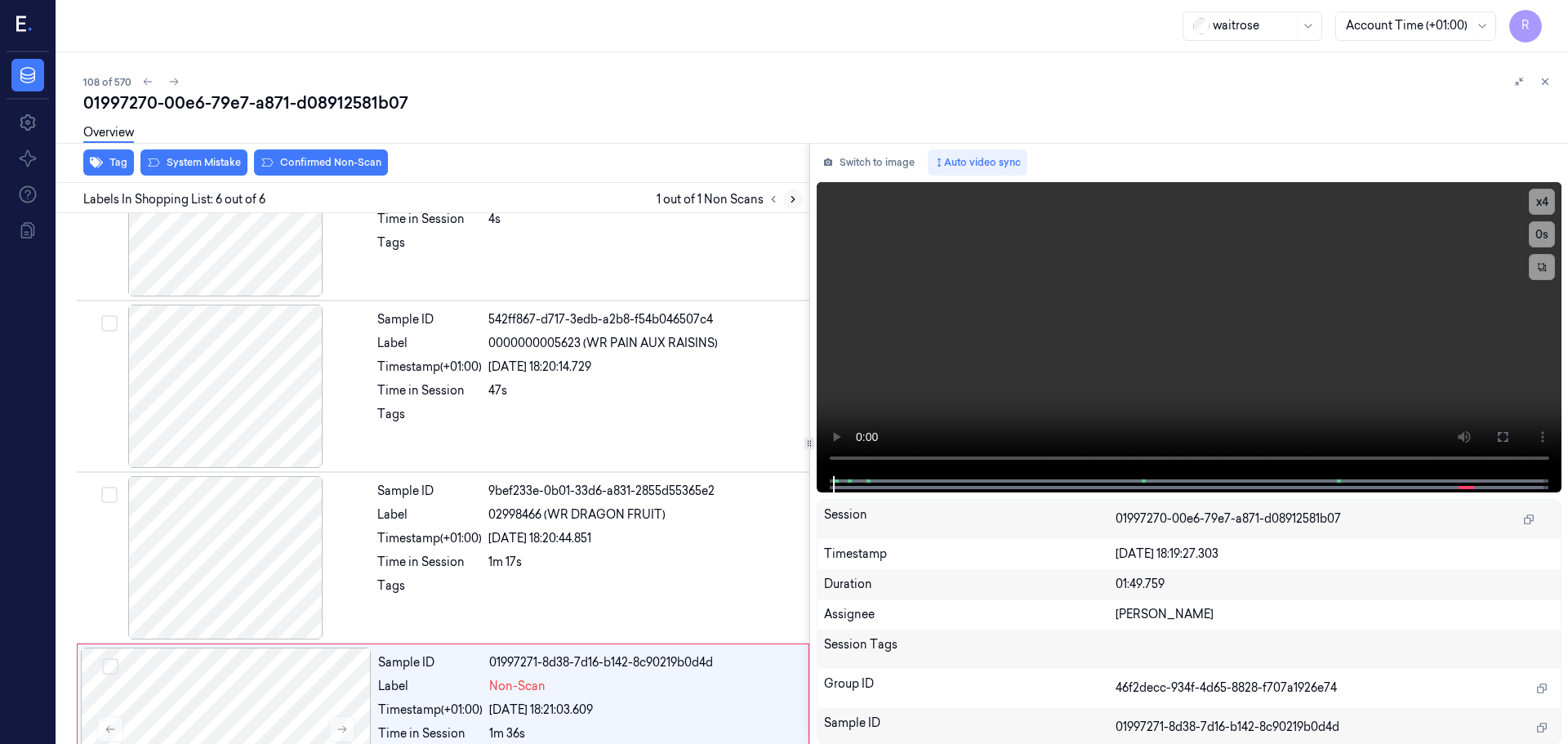
click at [796, 200] on icon at bounding box center [793, 199] width 11 height 11
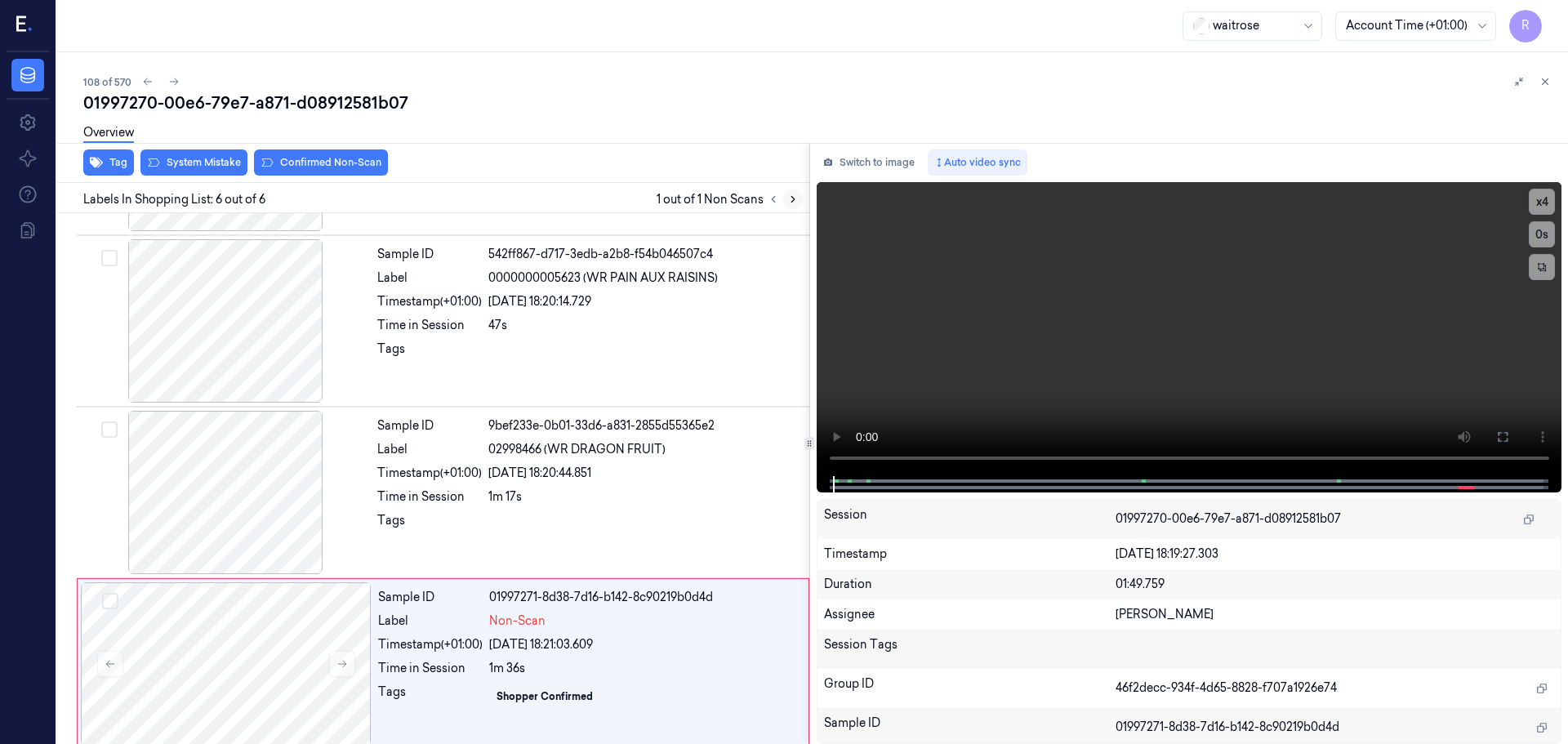
click at [795, 199] on icon at bounding box center [793, 199] width 11 height 11
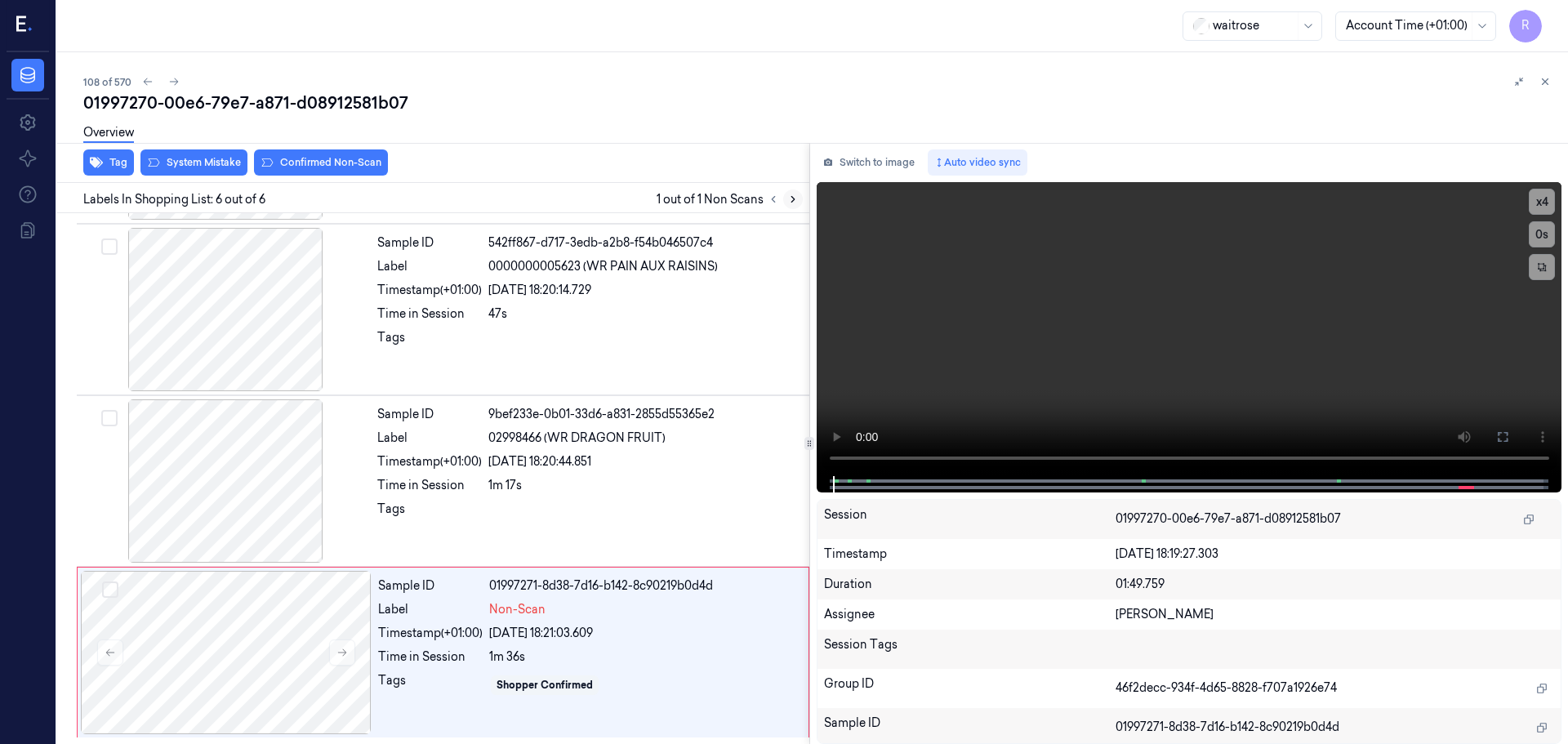
click at [795, 199] on icon at bounding box center [793, 199] width 11 height 11
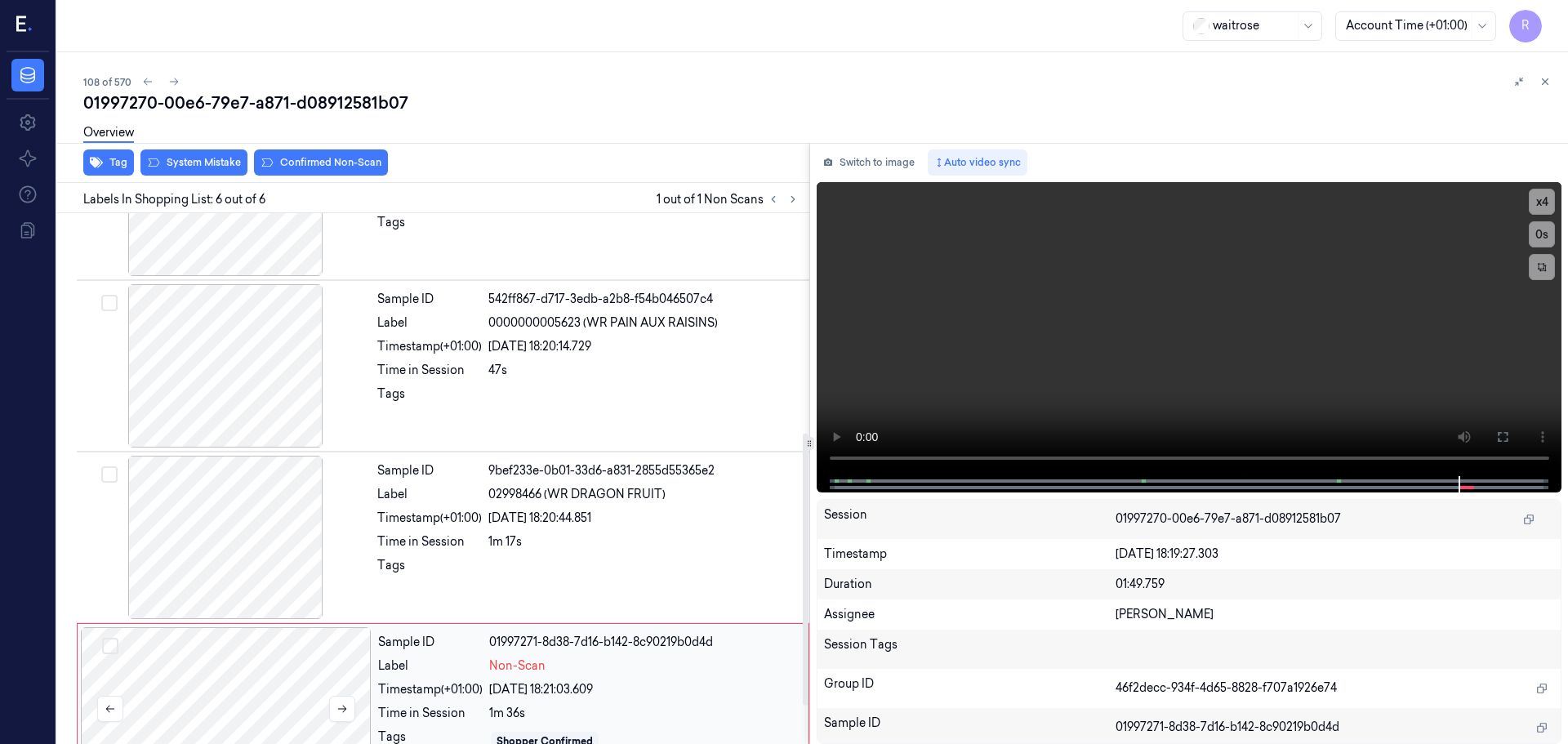
scroll to position [421, 0]
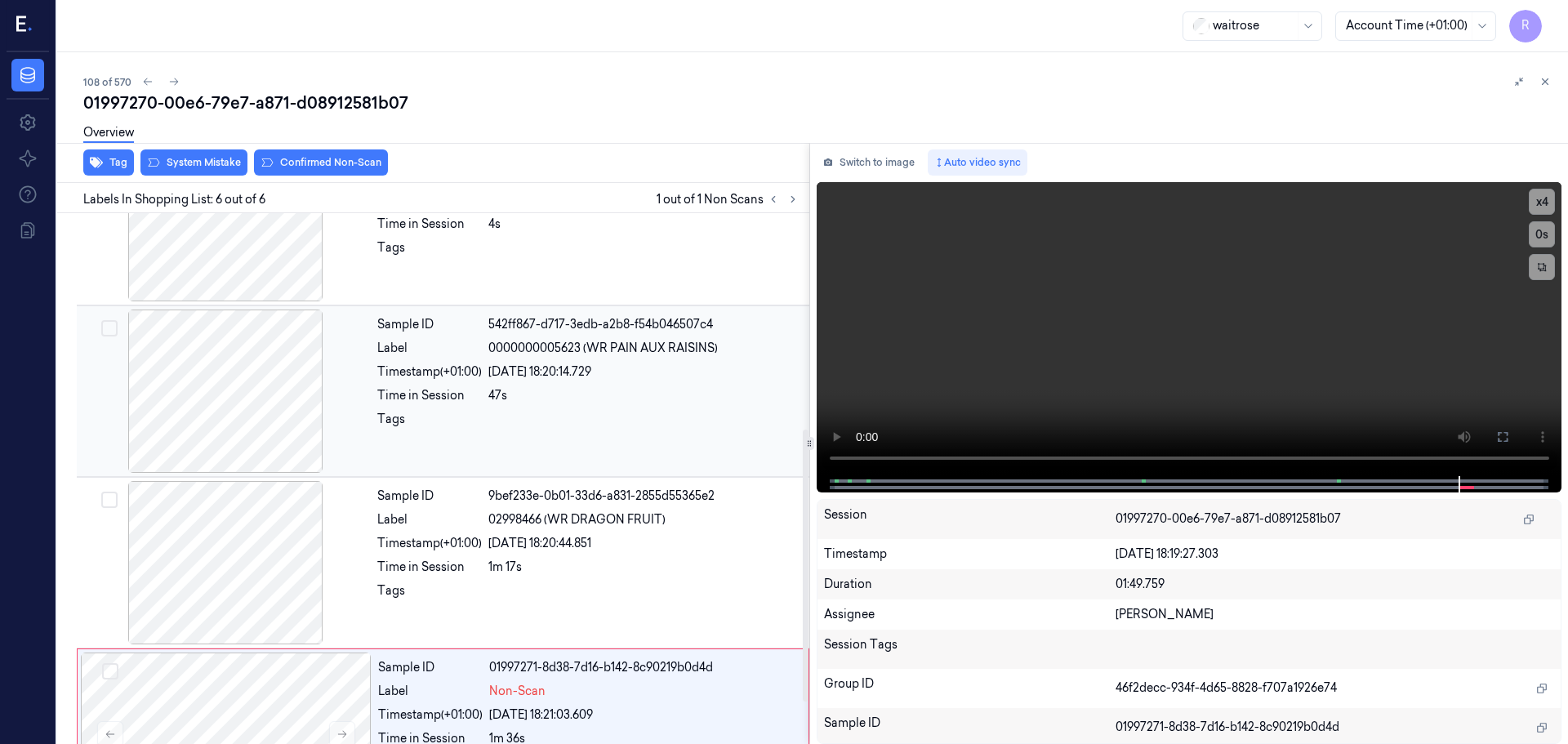
click at [260, 421] on div at bounding box center [225, 391] width 291 height 163
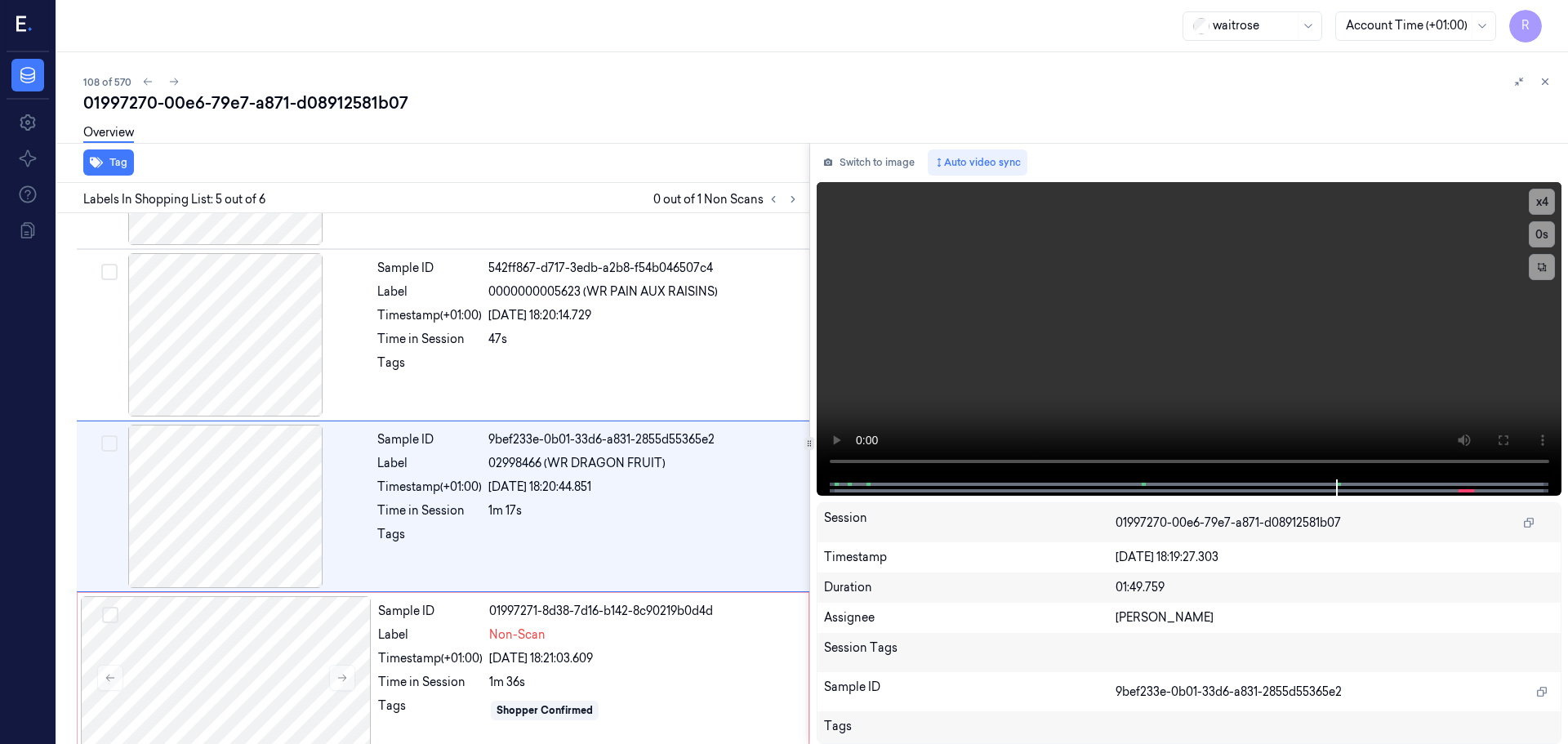
scroll to position [503, 0]
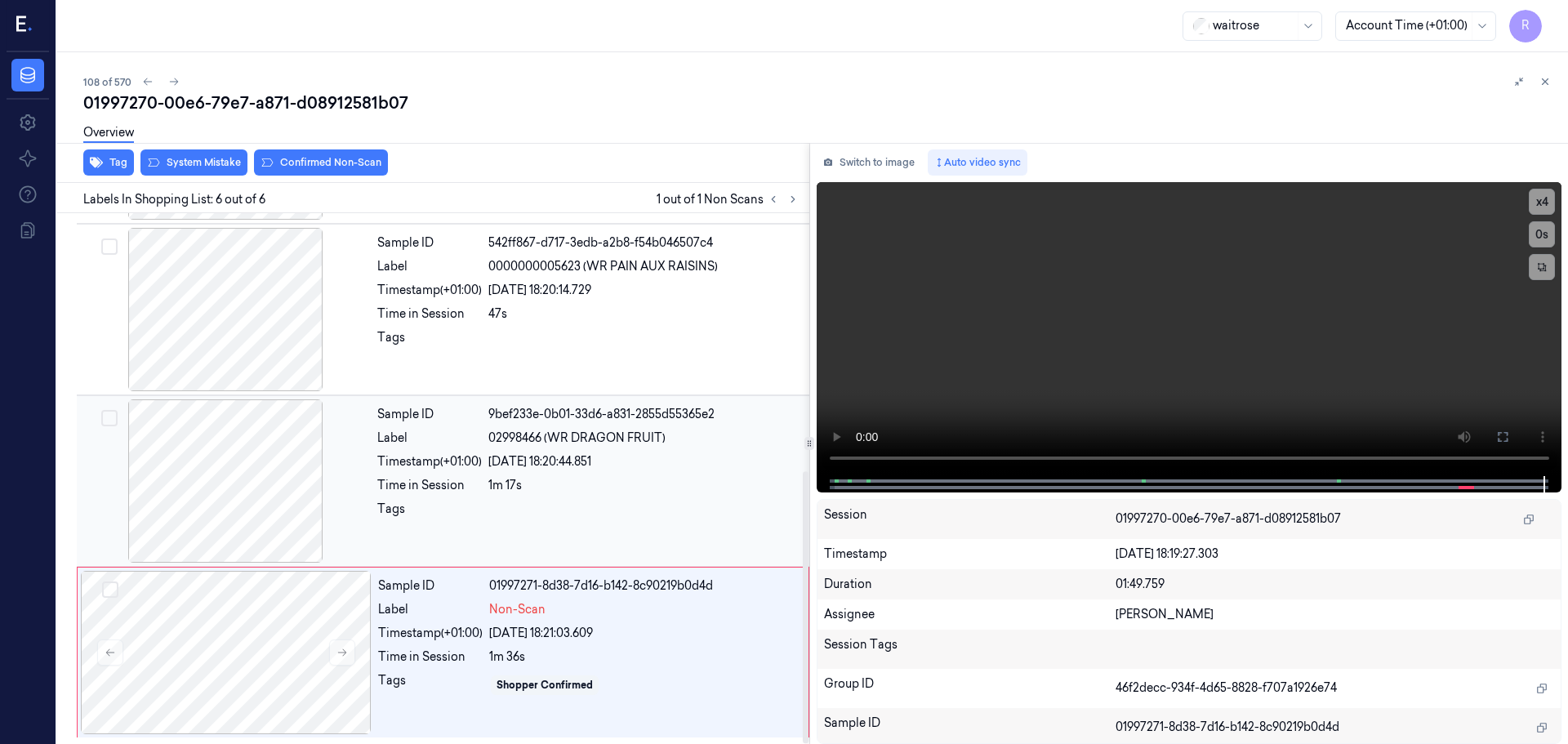
click at [465, 498] on div "Sample ID 9bef233e-0b01-33d6-a831-2855d55365e2 Label 02998466 (WR DRAGON FRUIT)…" at bounding box center [588, 481] width 435 height 163
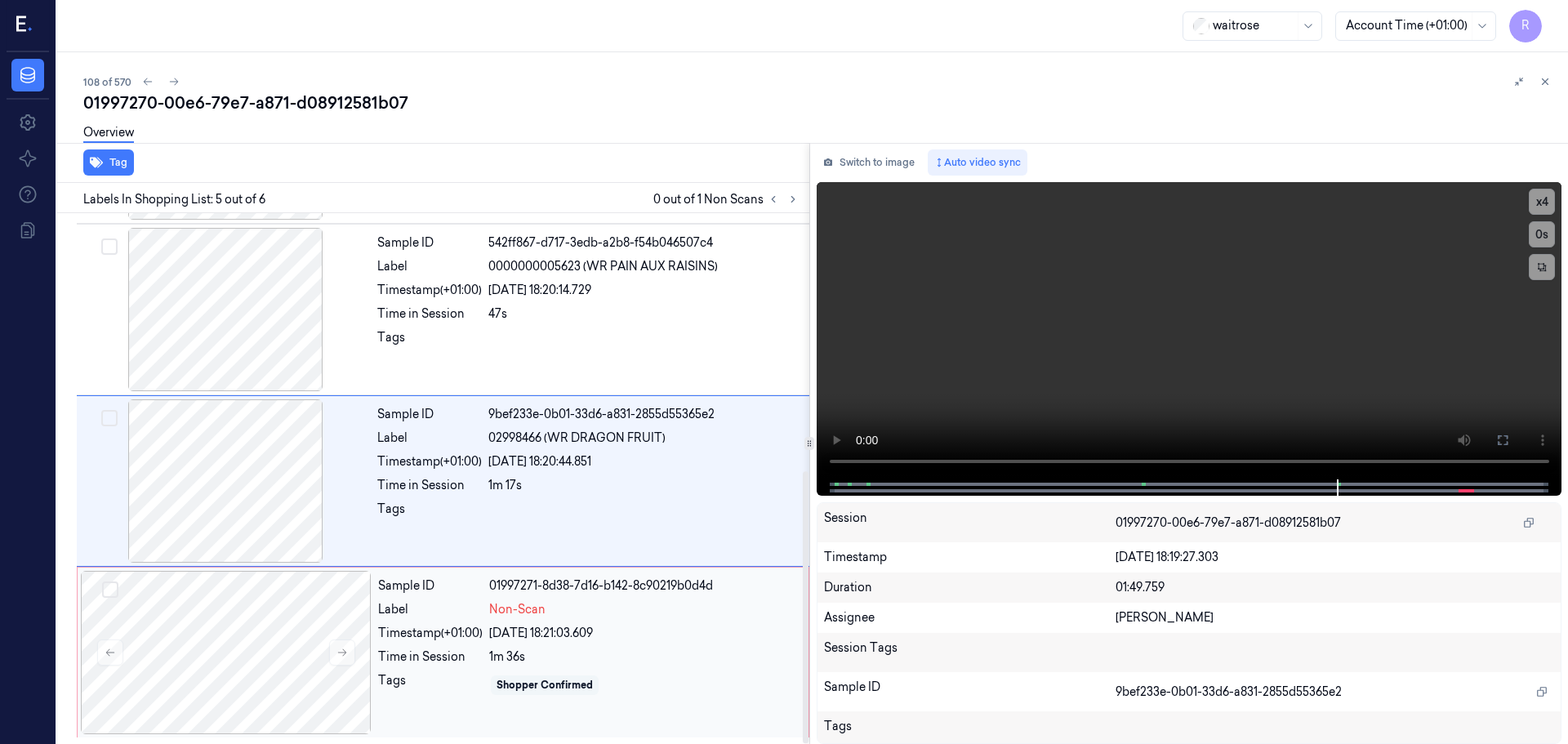
click at [557, 686] on div "Shopper Confirmed" at bounding box center [545, 685] width 96 height 15
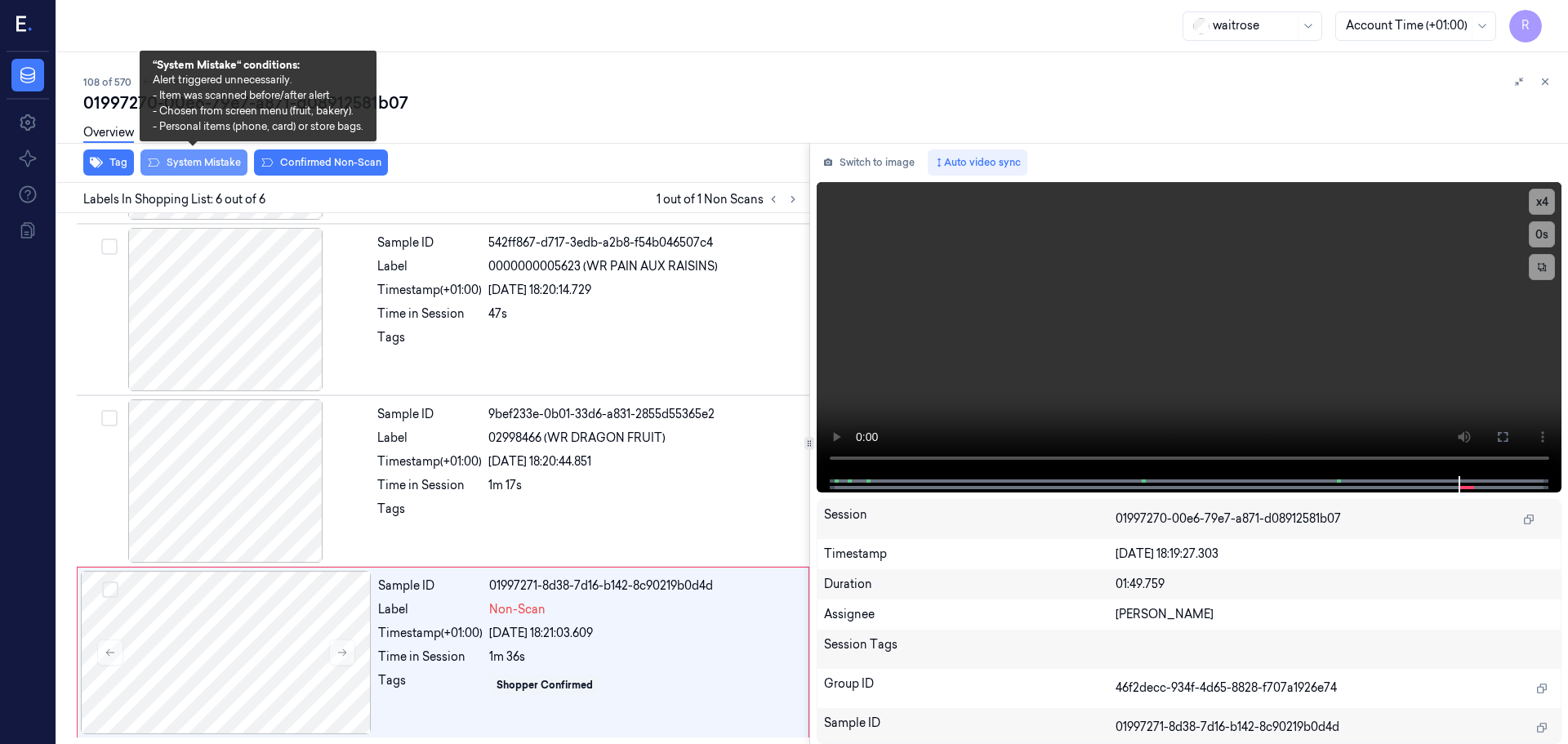
click at [191, 168] on button "System Mistake" at bounding box center [194, 162] width 107 height 26
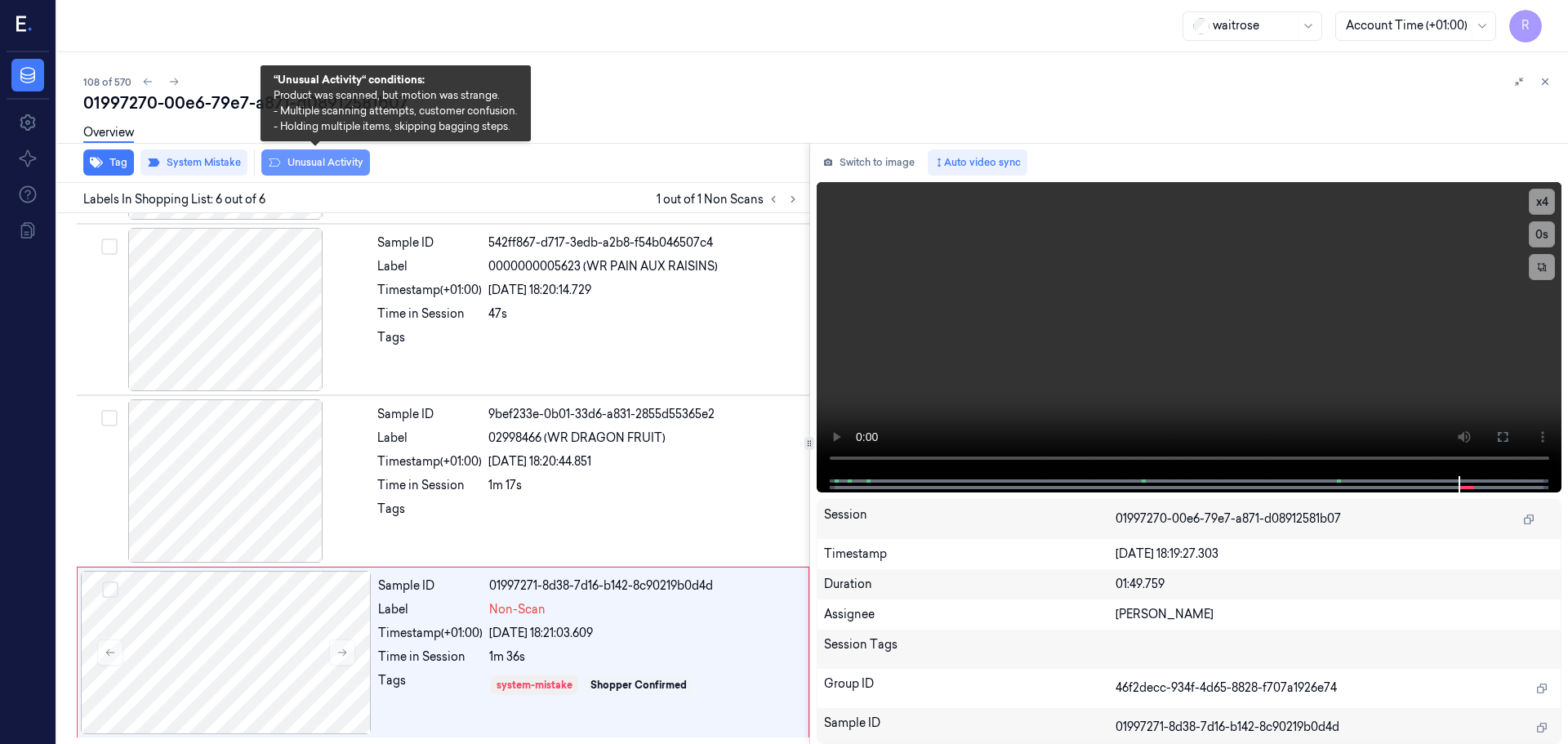
click at [321, 160] on button "Unusual Activity" at bounding box center [316, 162] width 109 height 26
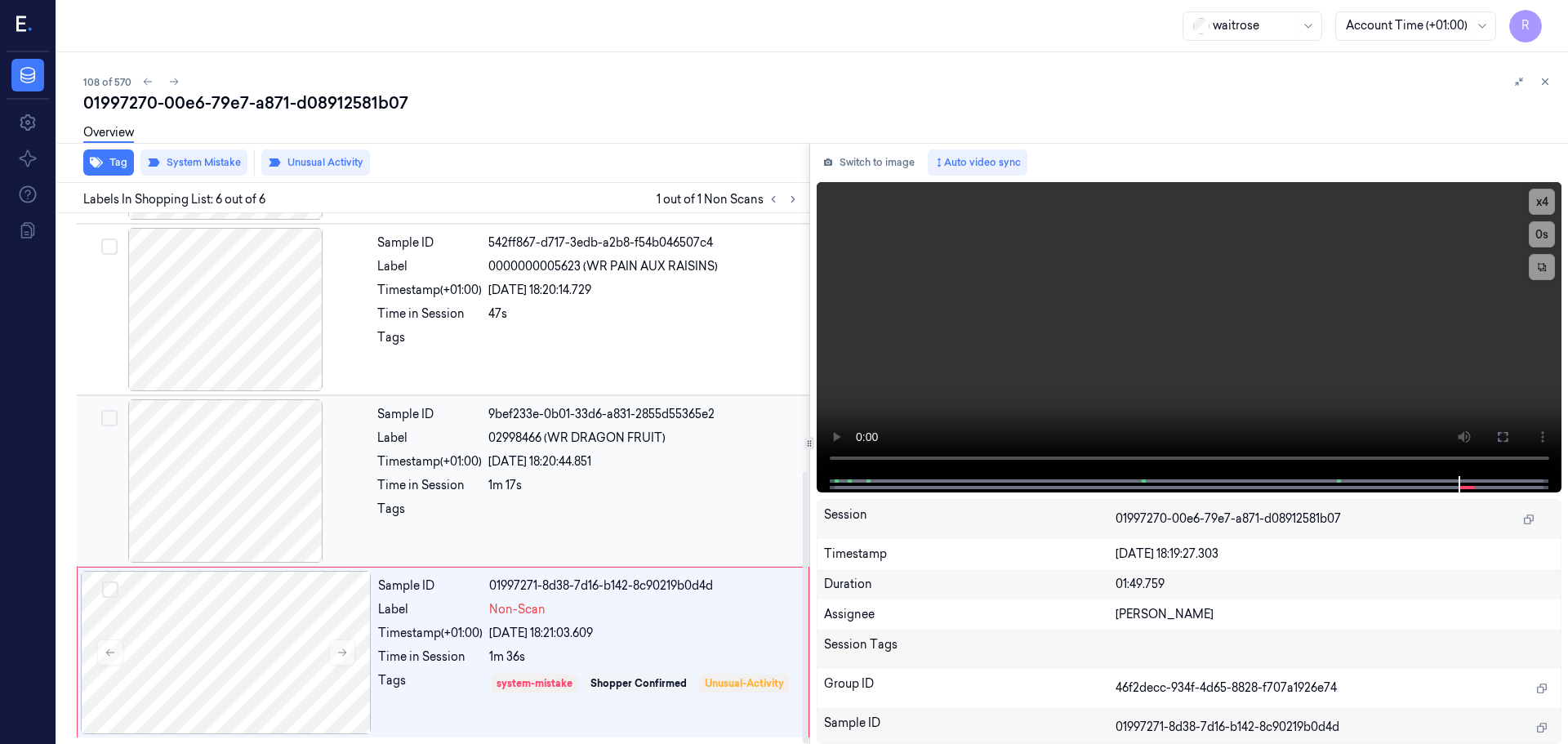
click at [513, 495] on div "Sample ID 9bef233e-0b01-33d6-a831-2855d55365e2 Label 02998466 (WR DRAGON FRUIT)…" at bounding box center [588, 481] width 435 height 163
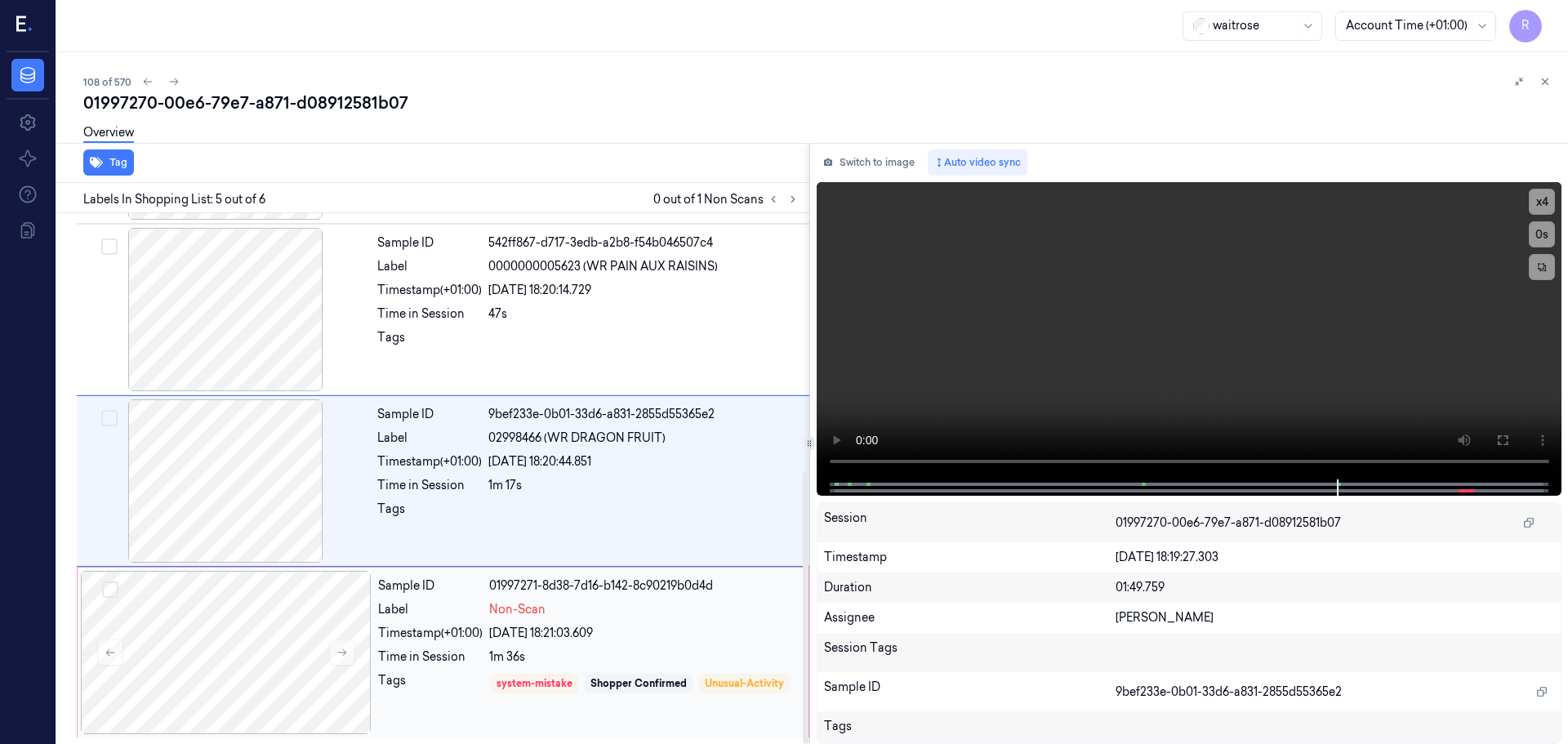
click at [593, 643] on div "Sample ID 01997271-8d38-7d16-b142-8c90219b0d4d Label Non-Scan Timestamp (+01:00…" at bounding box center [588, 652] width 433 height 163
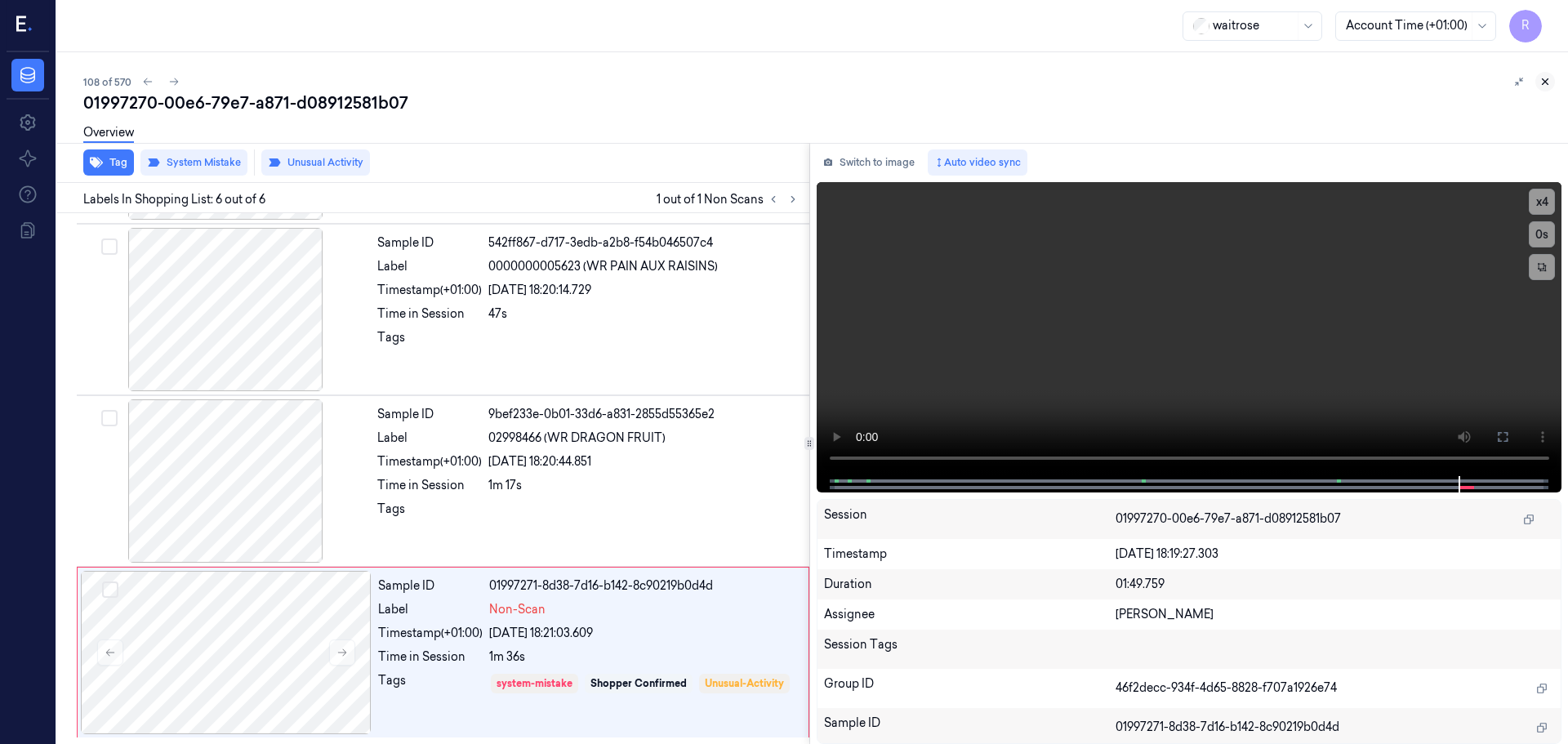
click at [1544, 89] on button at bounding box center [1545, 82] width 20 height 20
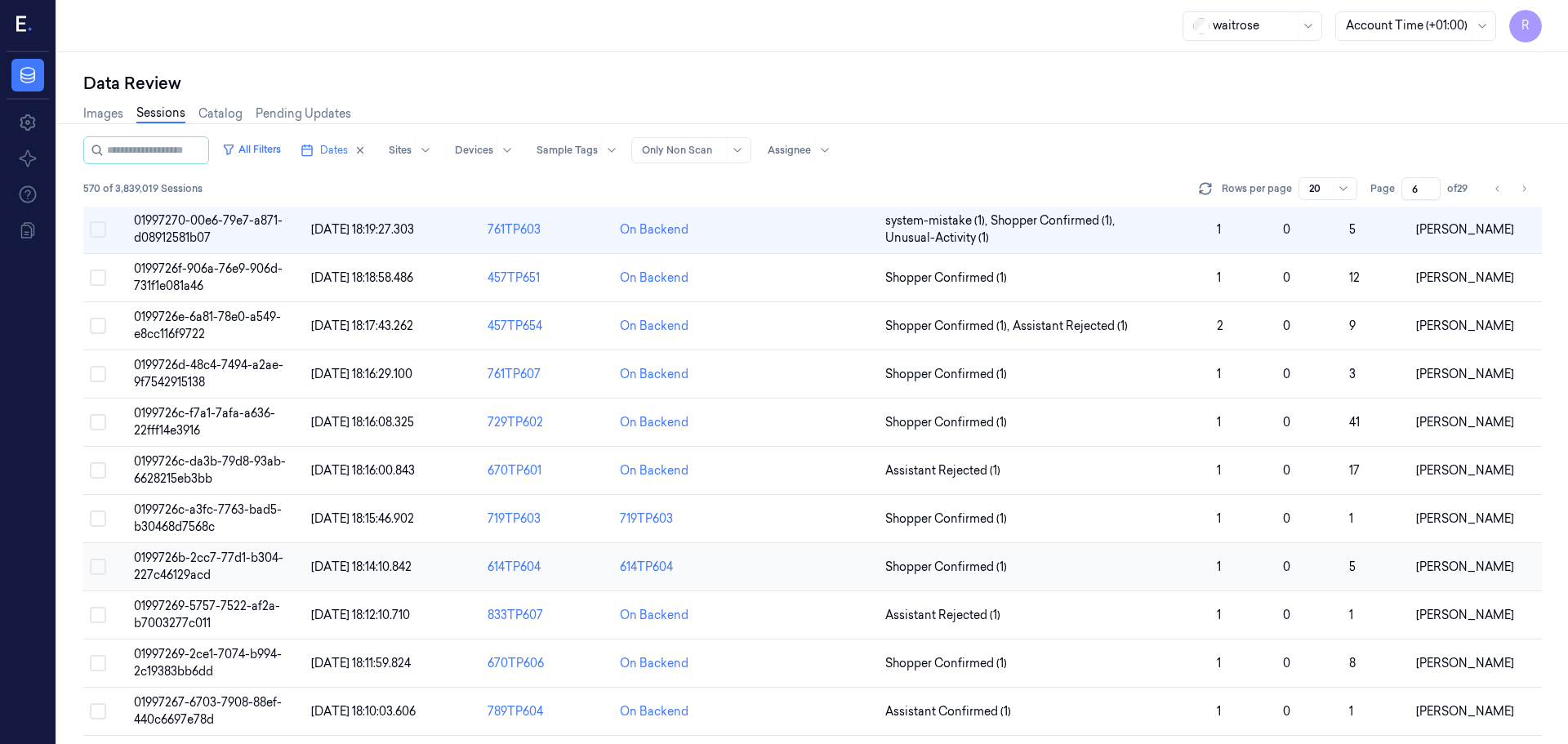
scroll to position [230, 0]
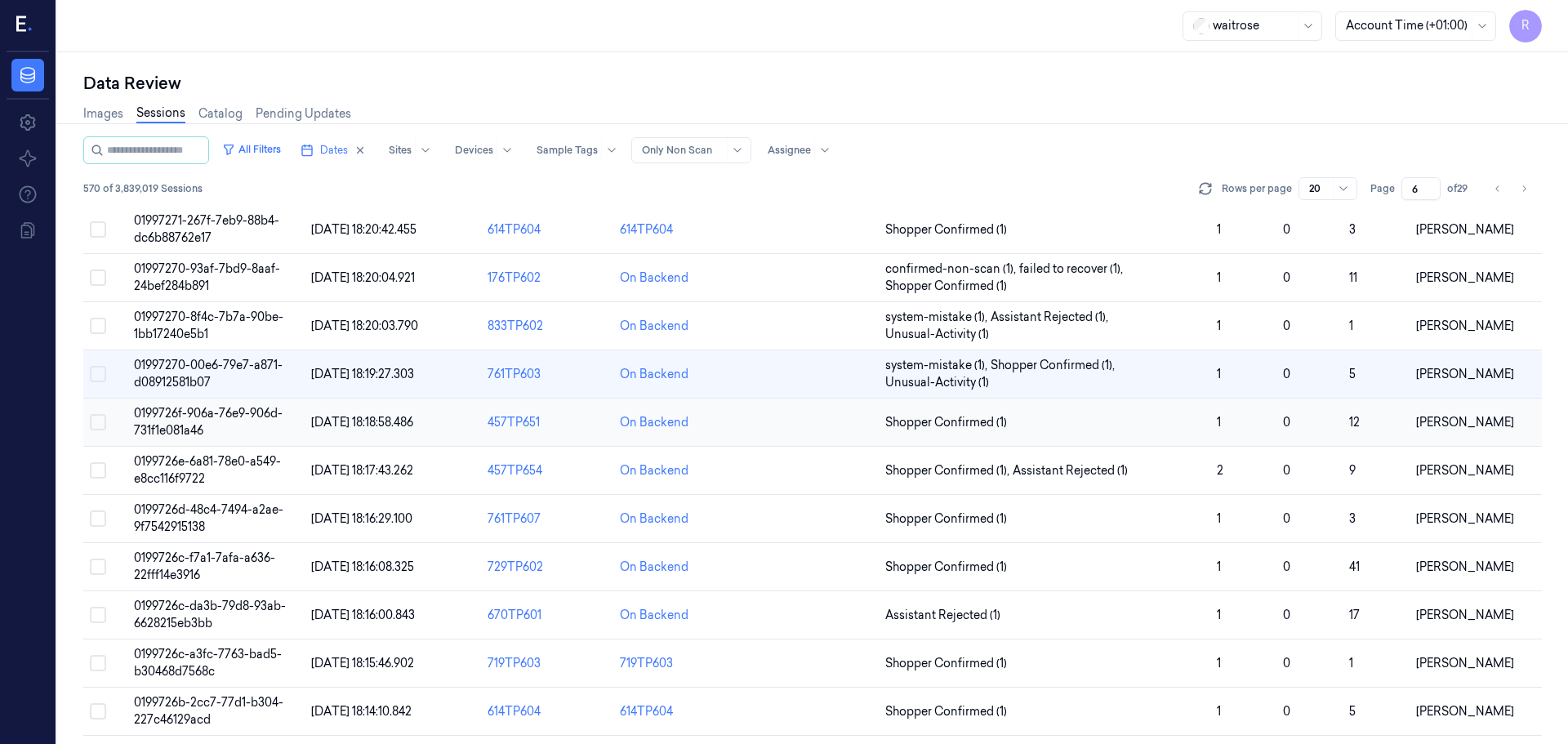
click at [999, 411] on td "Shopper Confirmed (1)" at bounding box center [1044, 423] width 332 height 48
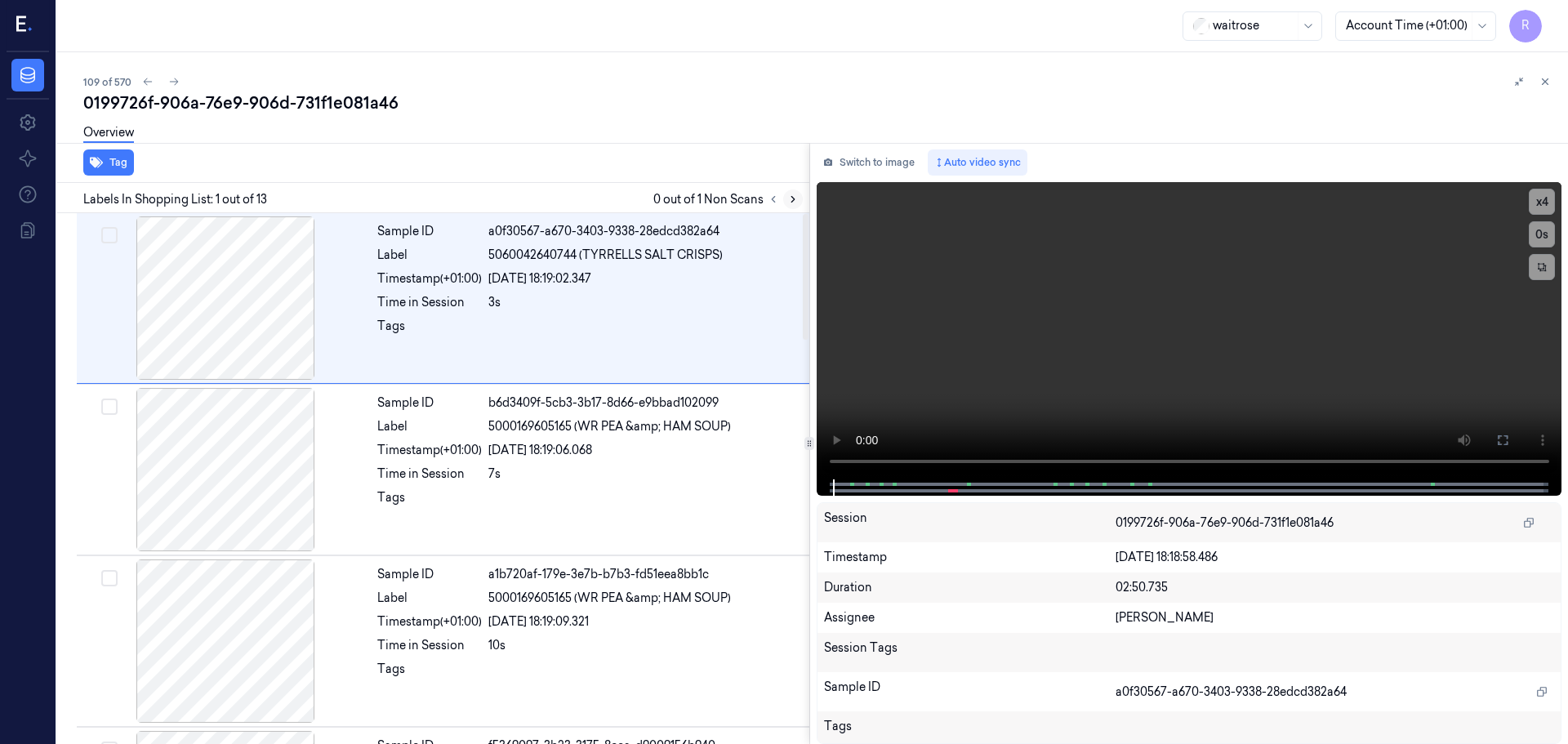
click at [793, 201] on icon at bounding box center [793, 199] width 11 height 11
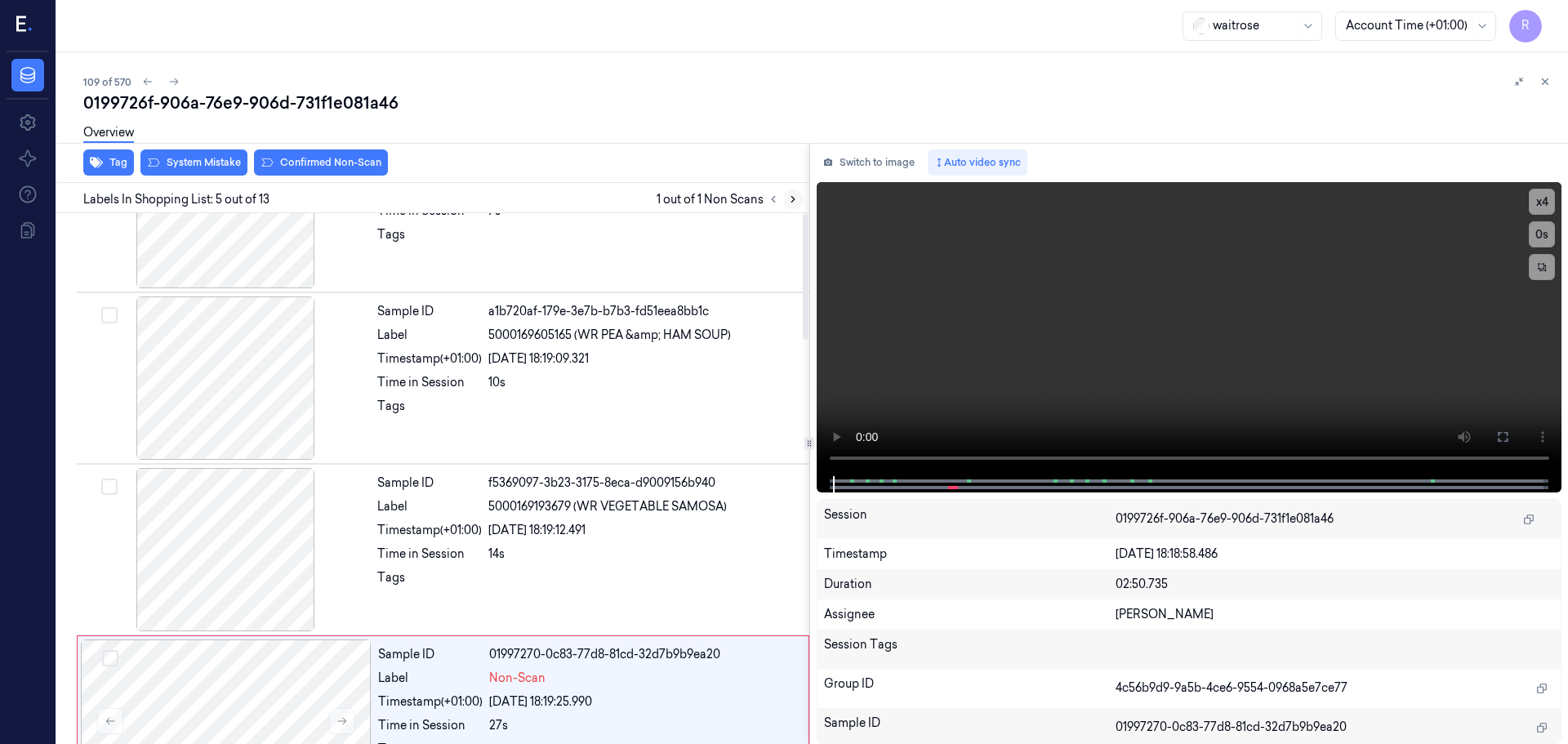
click at [793, 201] on icon at bounding box center [793, 199] width 11 height 11
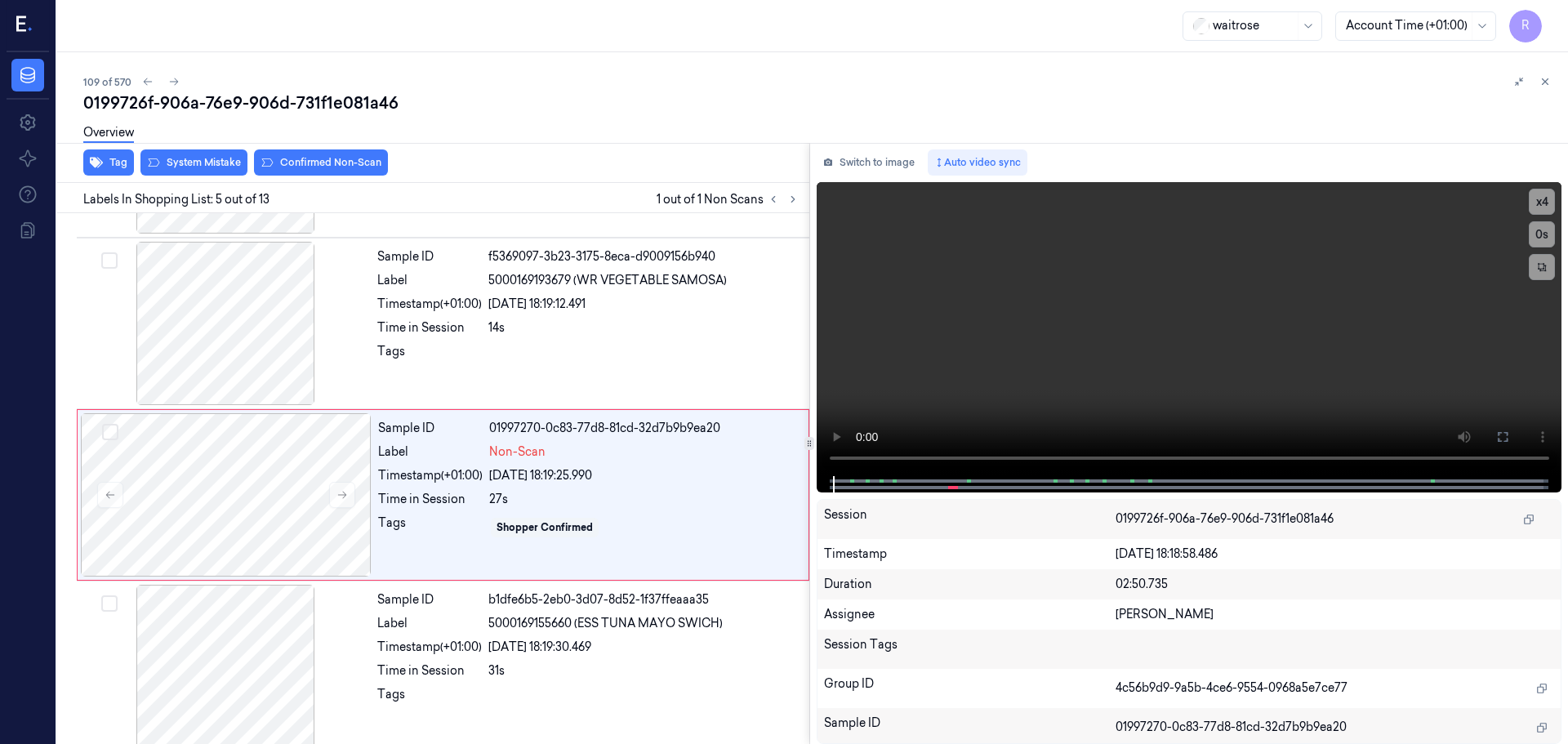
scroll to position [505, 0]
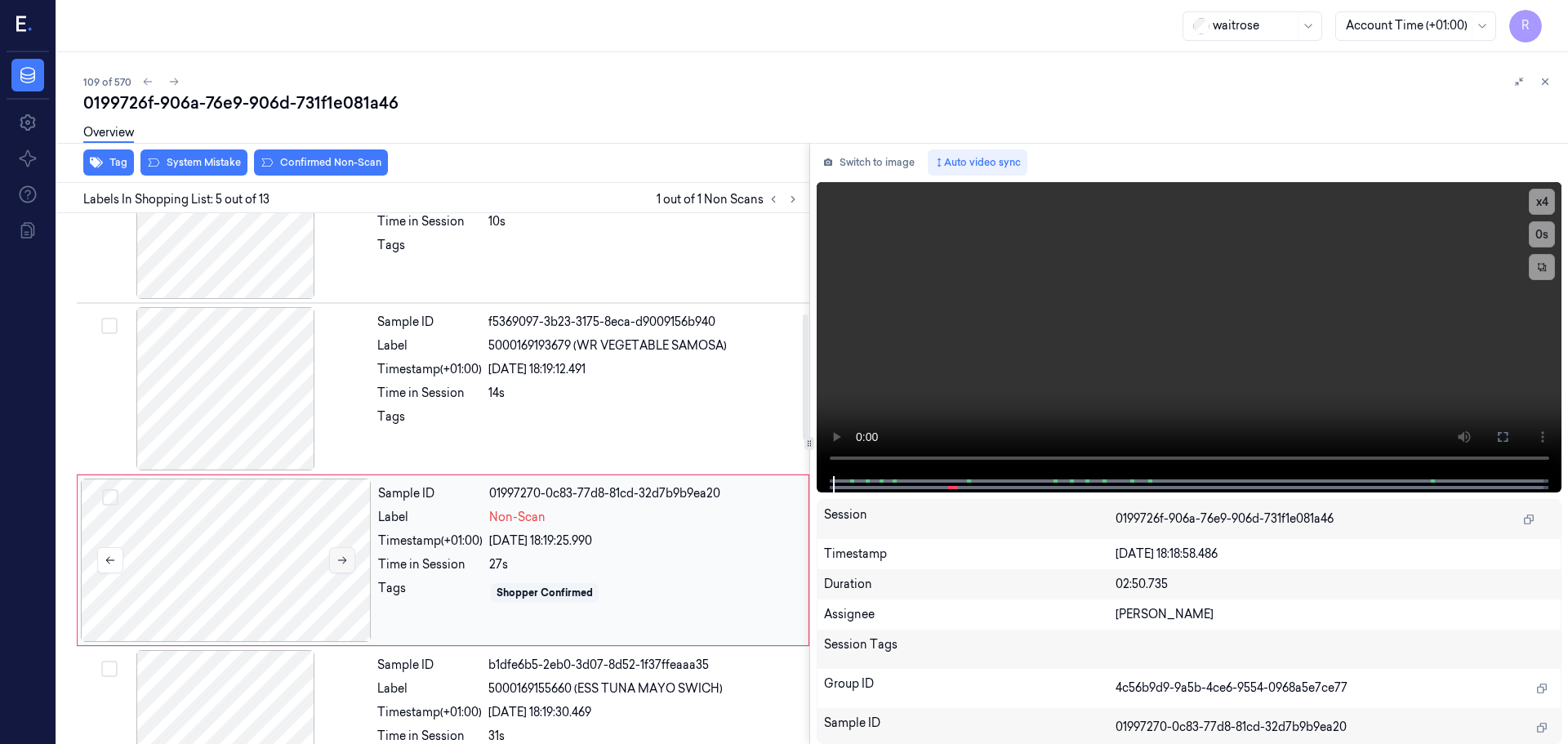
click at [336, 560] on icon at bounding box center [341, 560] width 11 height 11
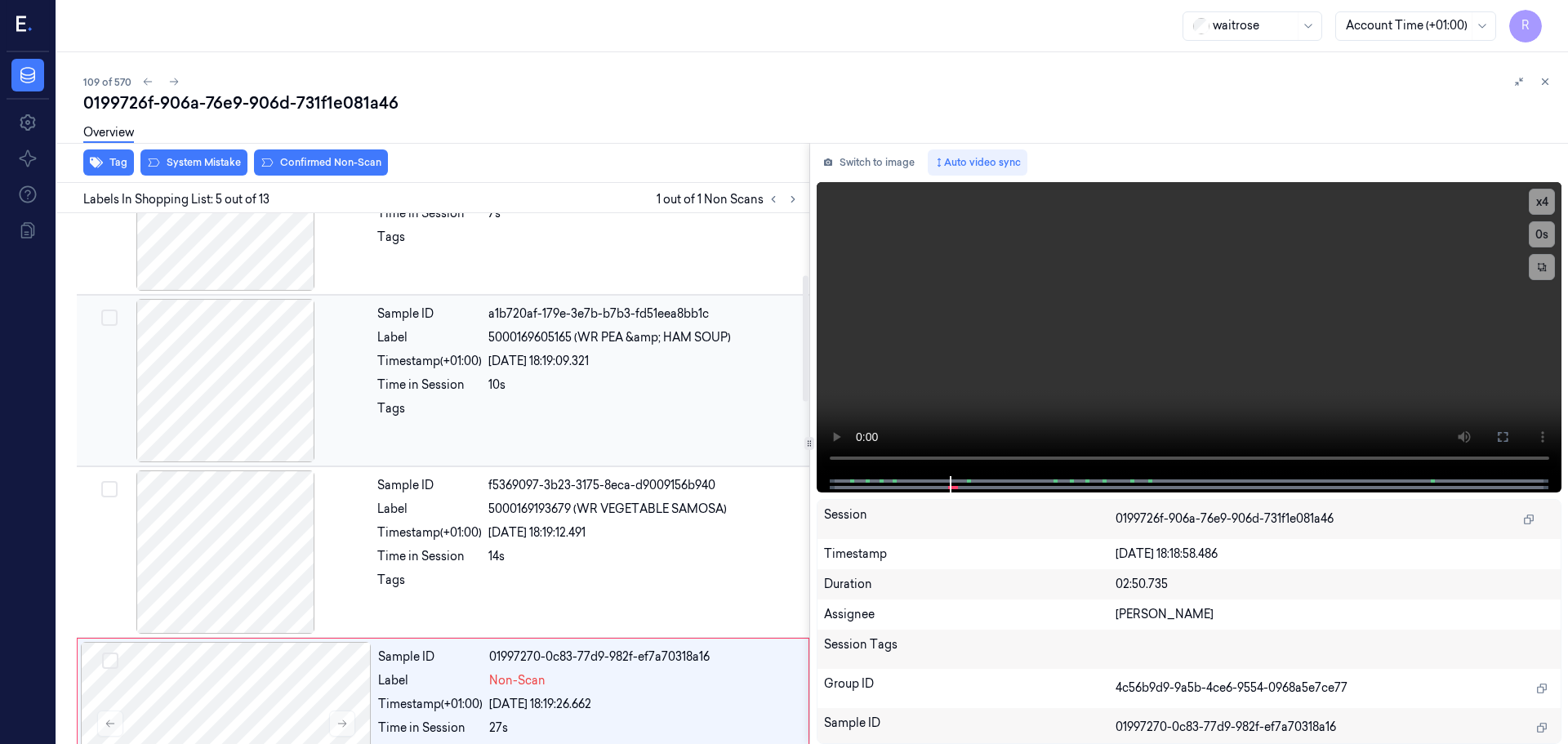
click at [256, 420] on div at bounding box center [225, 380] width 291 height 163
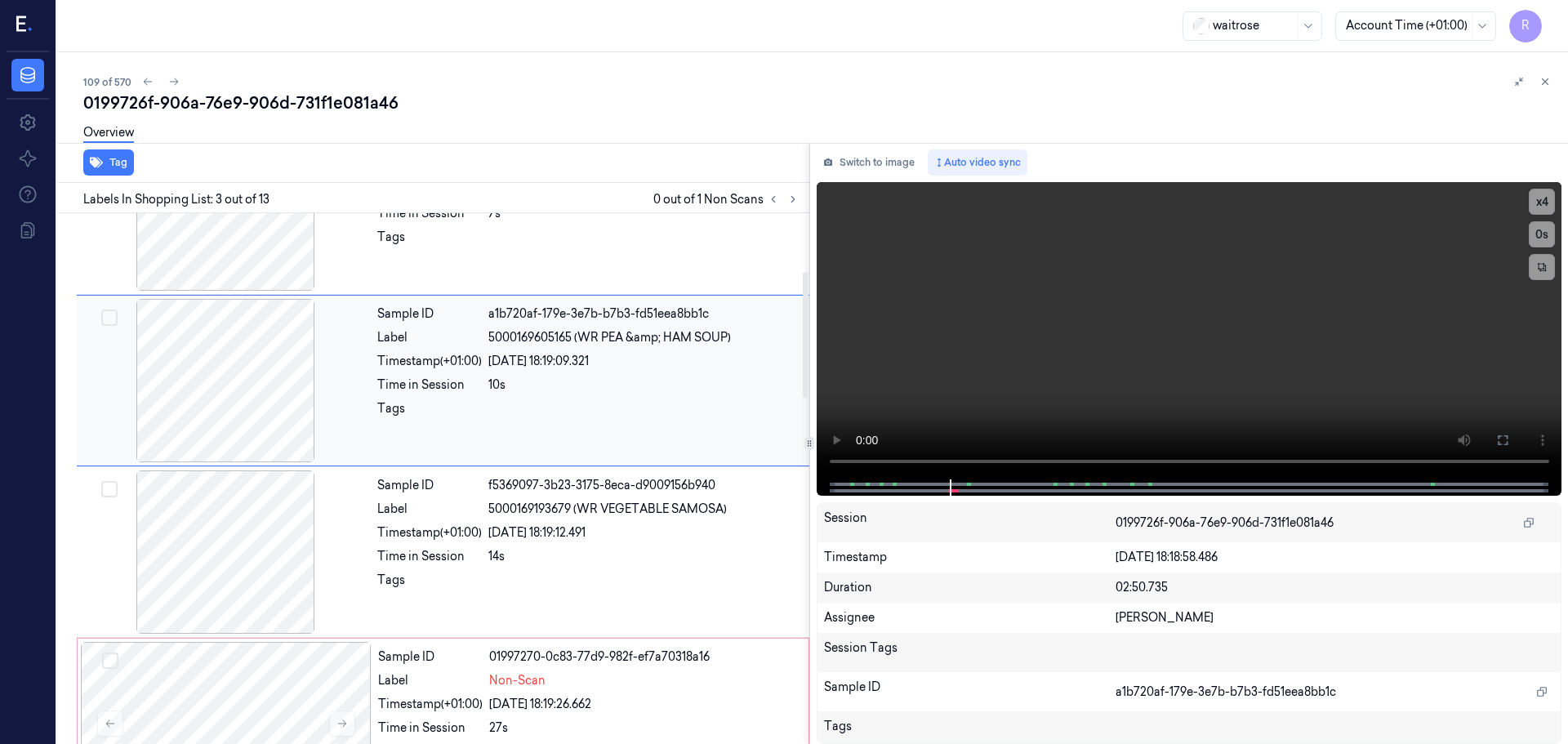
scroll to position [162, 0]
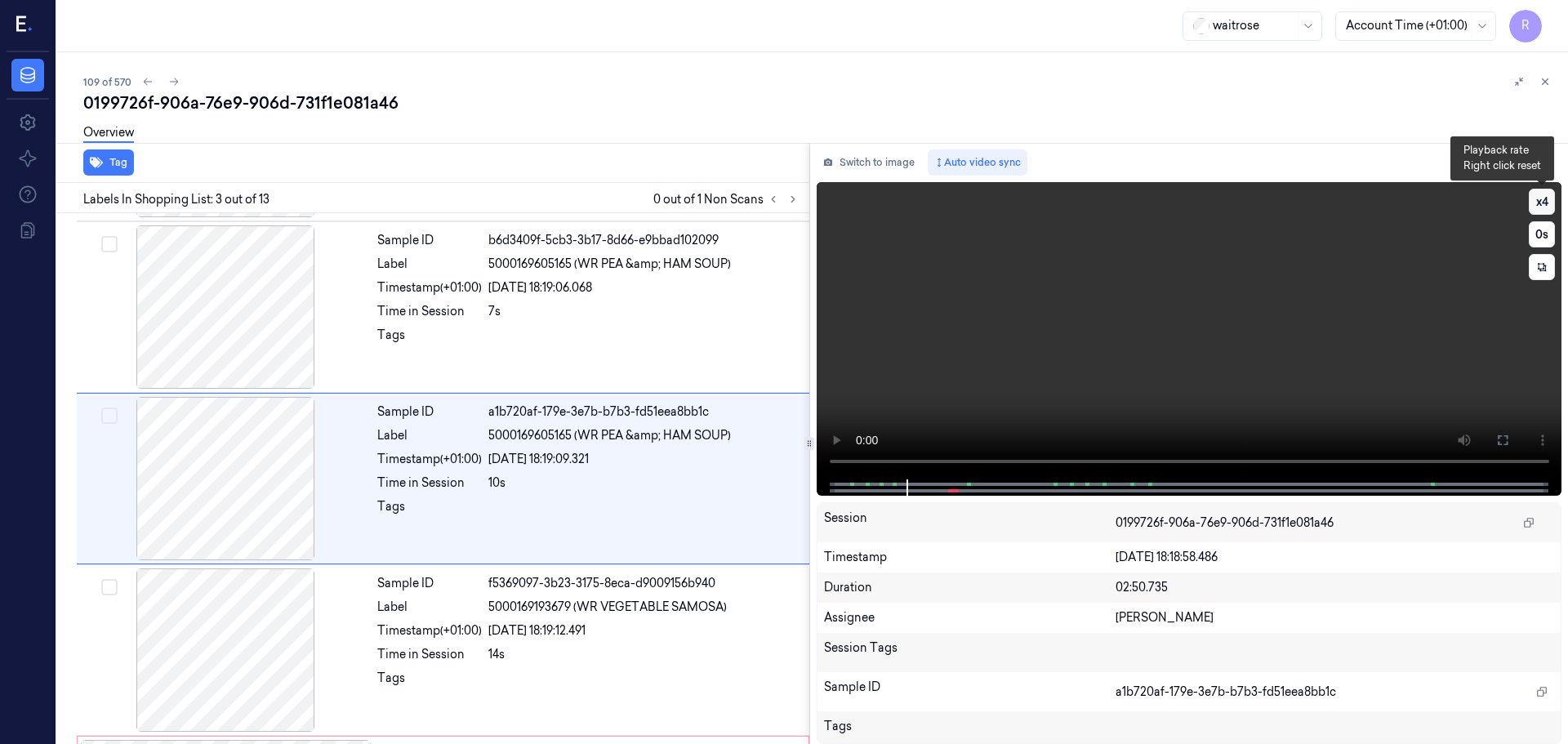
click at [1544, 196] on button "x 4" at bounding box center [1541, 202] width 26 height 26
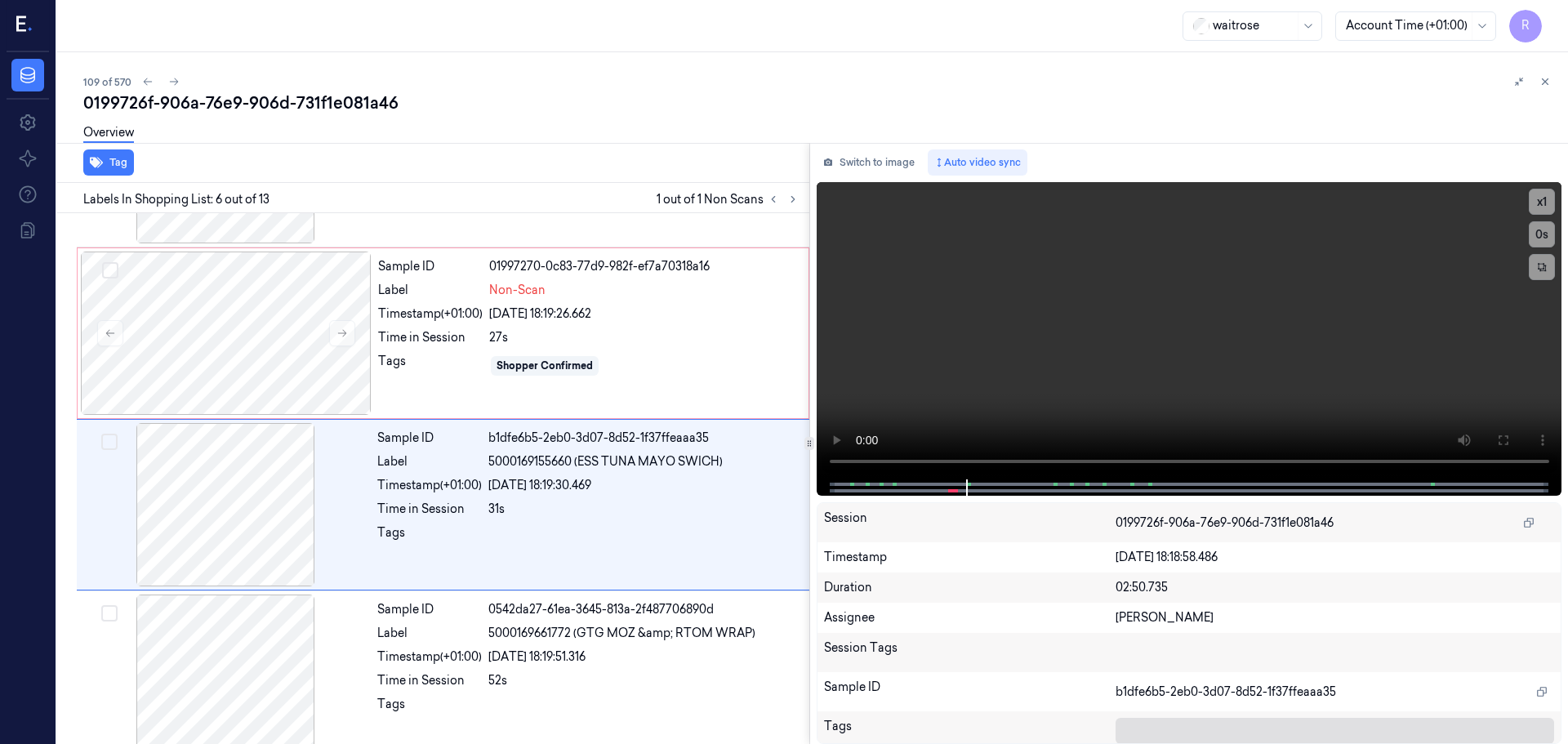
scroll to position [677, 0]
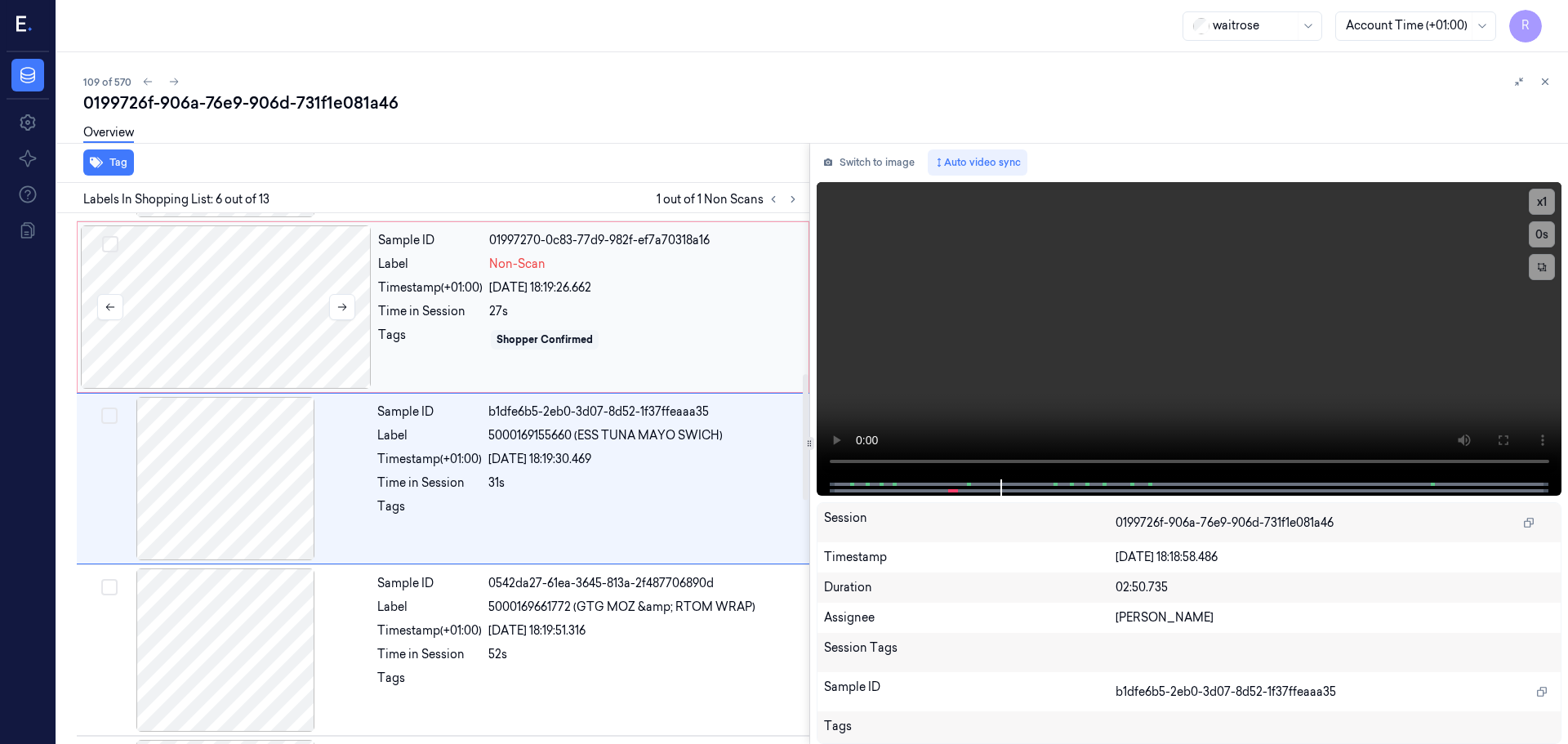
click at [293, 293] on div at bounding box center [226, 307] width 291 height 163
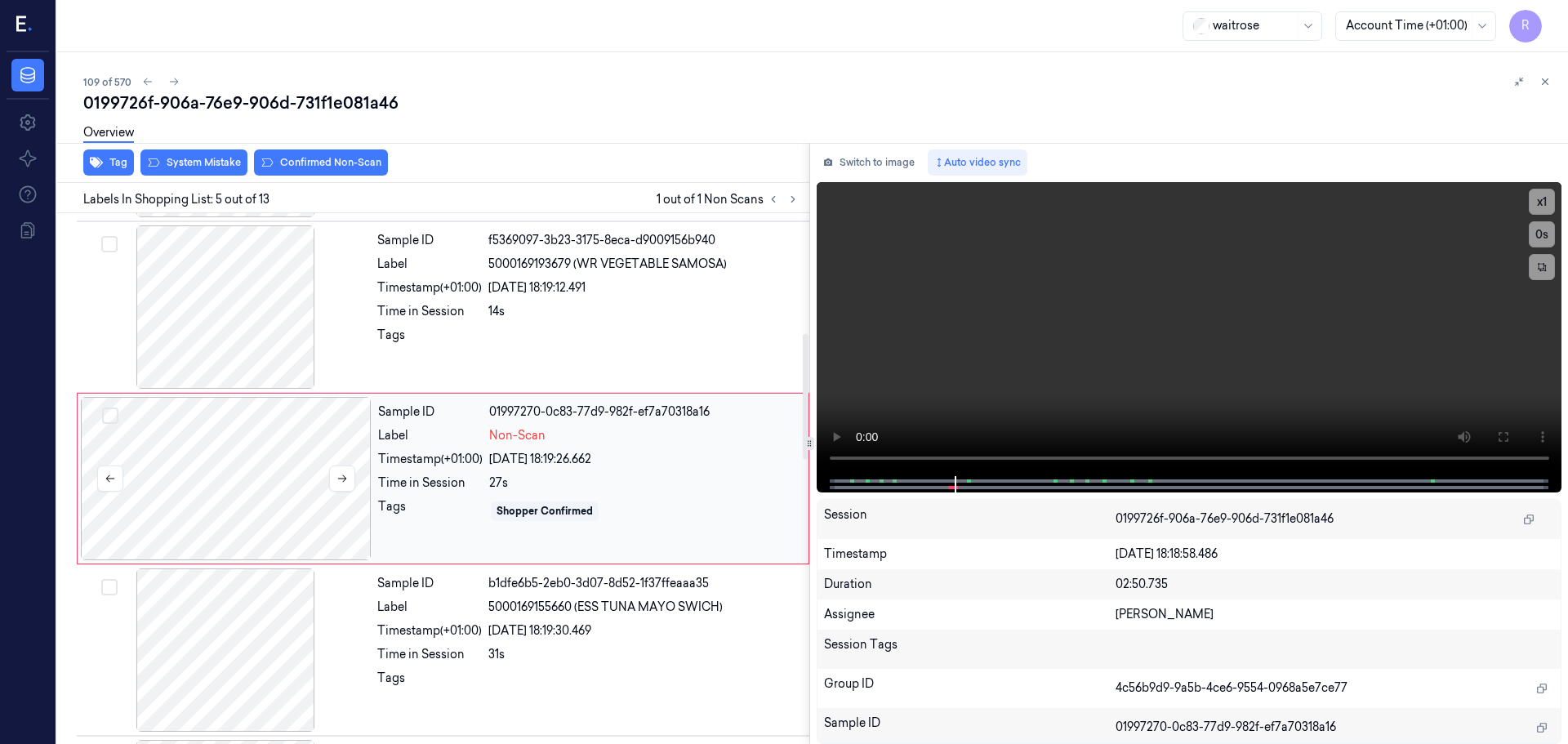
scroll to position [424, 0]
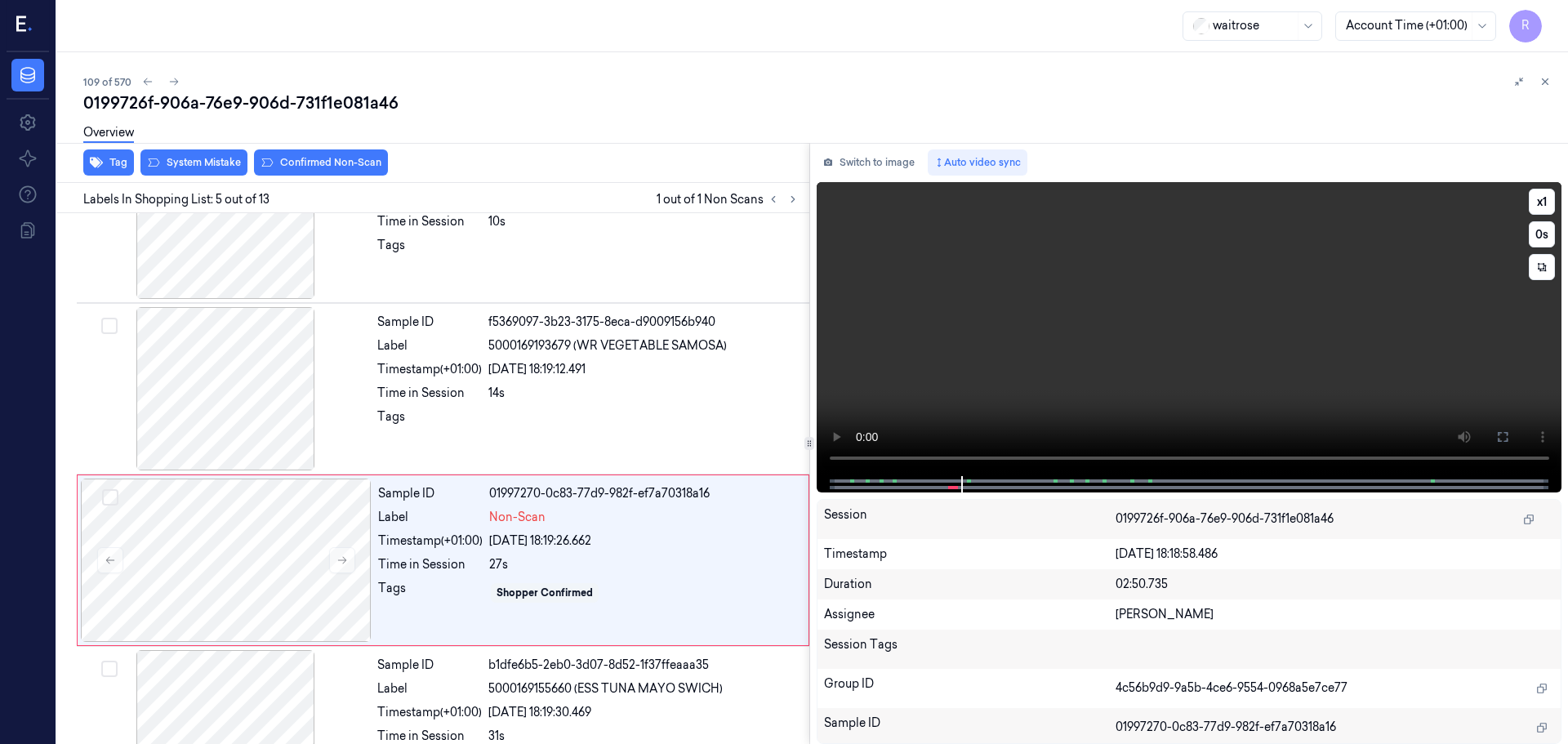
click at [934, 485] on div at bounding box center [1188, 484] width 711 height 16
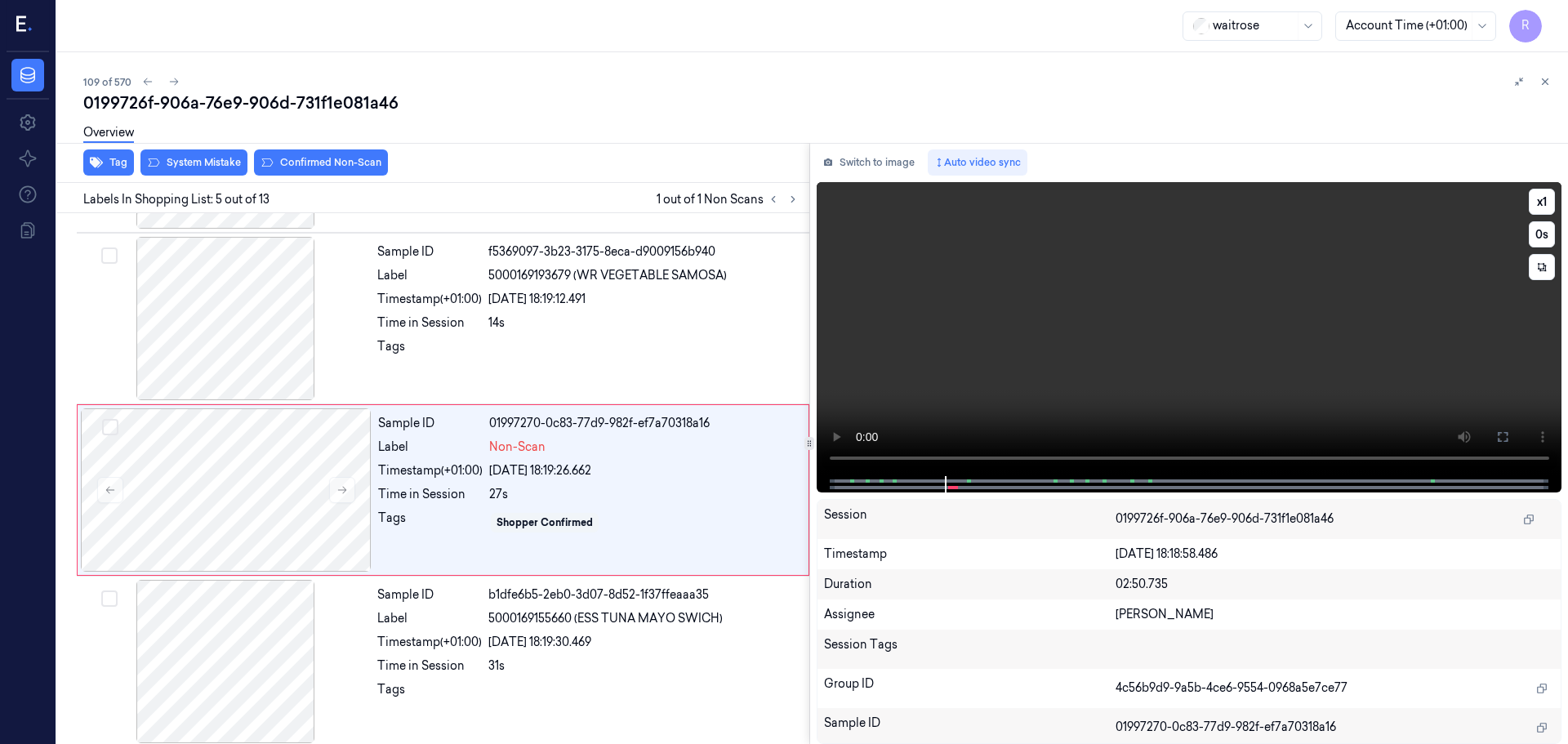
scroll to position [505, 0]
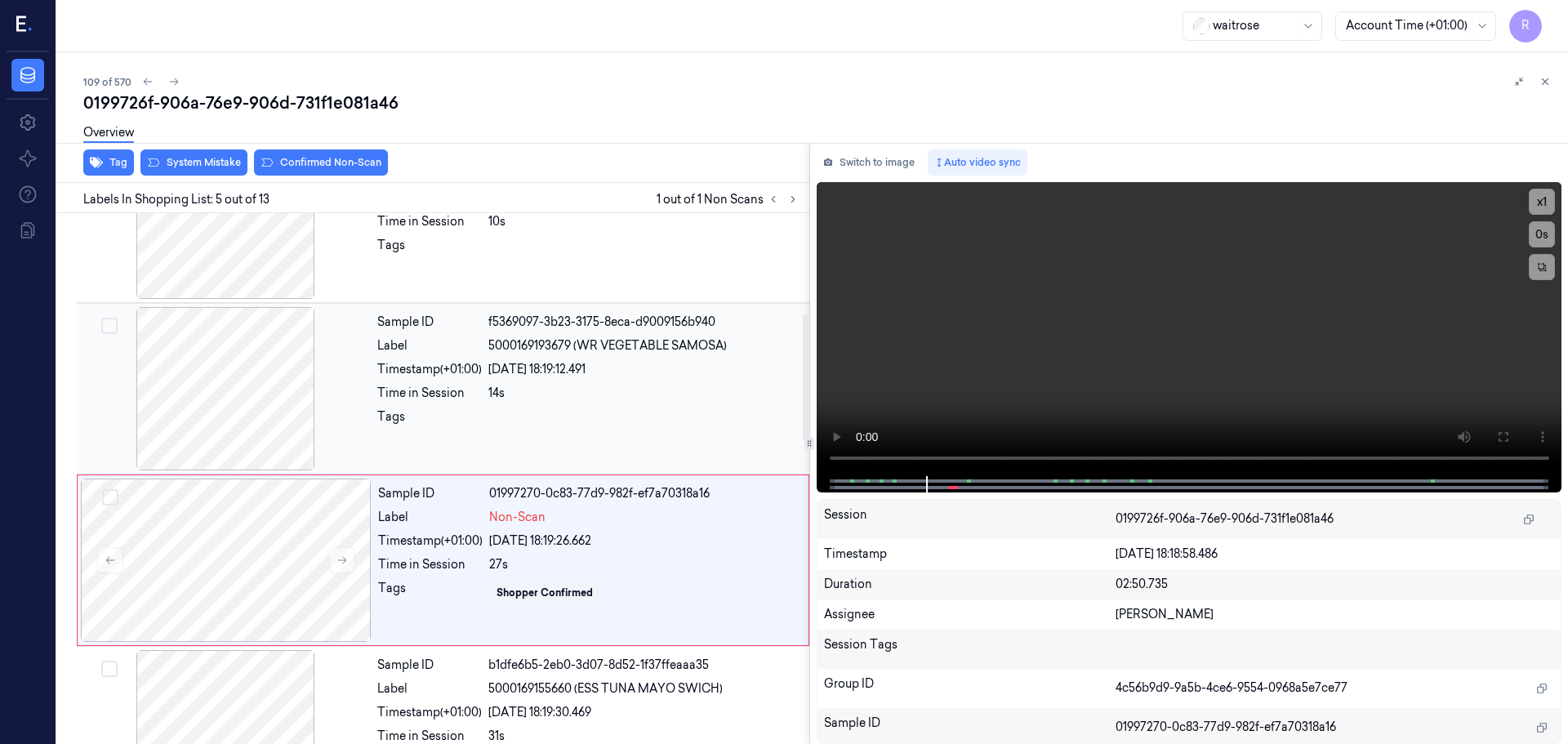
click at [263, 419] on div at bounding box center [225, 389] width 291 height 163
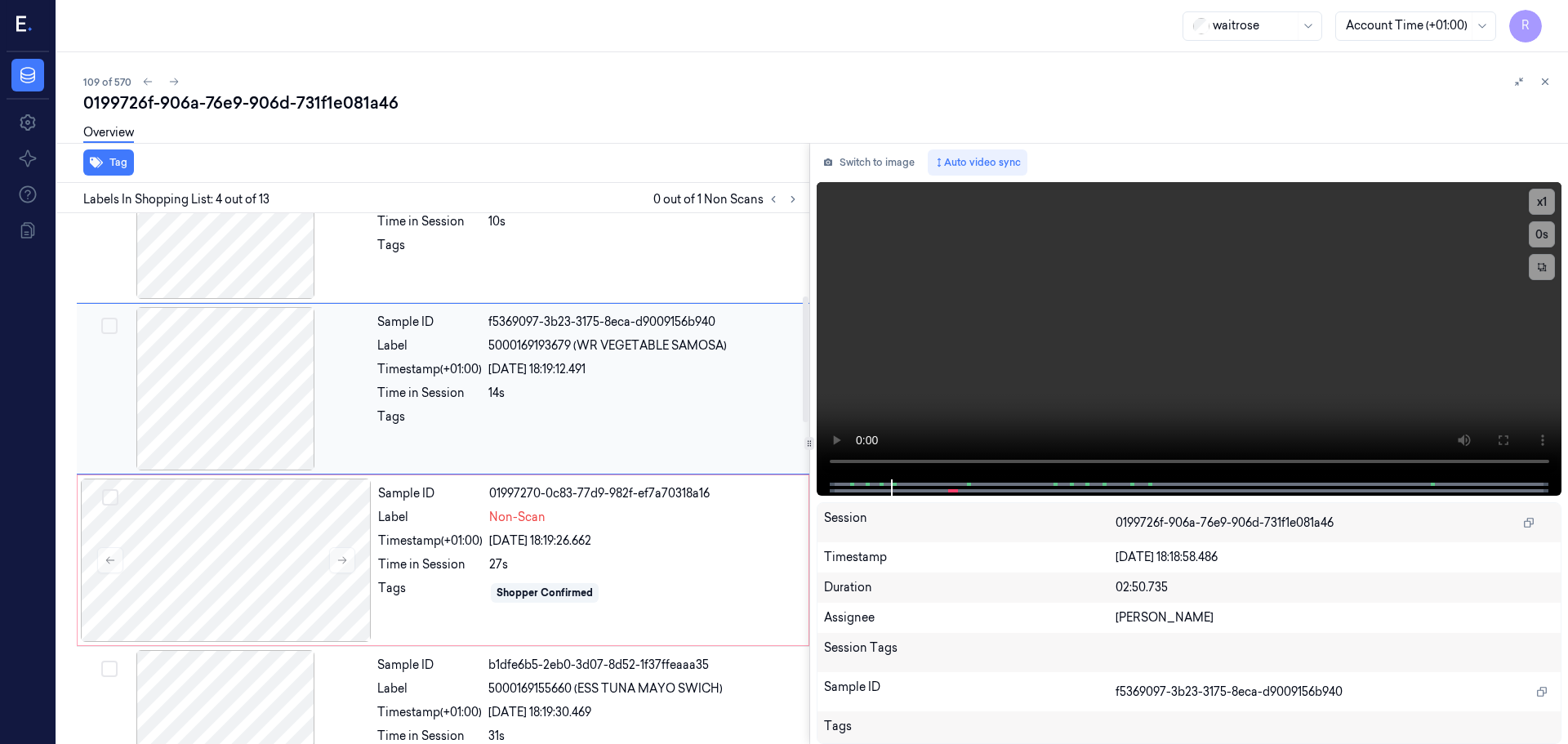
scroll to position [334, 0]
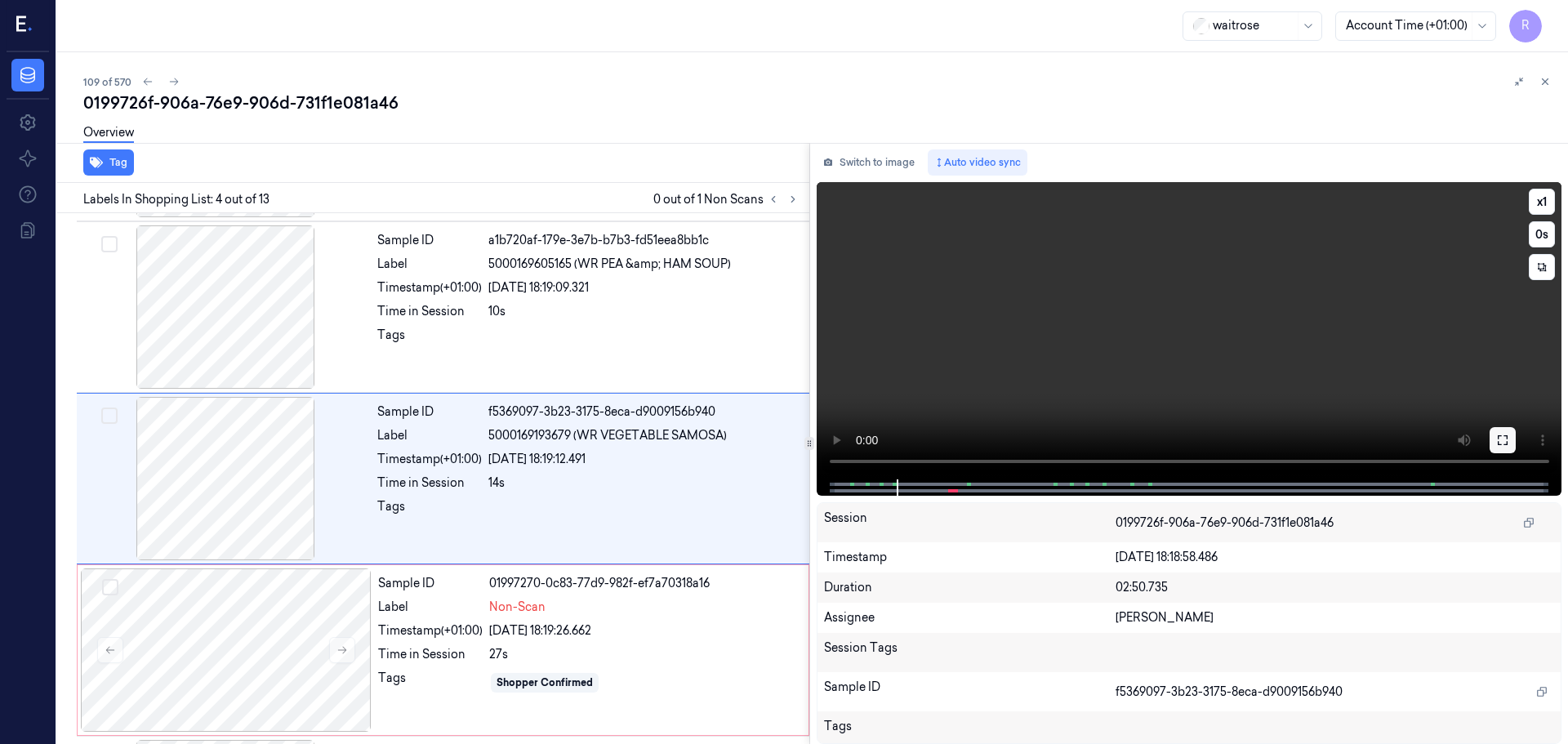
click at [1505, 432] on button at bounding box center [1502, 440] width 26 height 26
click at [1530, 205] on button "x 1" at bounding box center [1541, 202] width 26 height 26
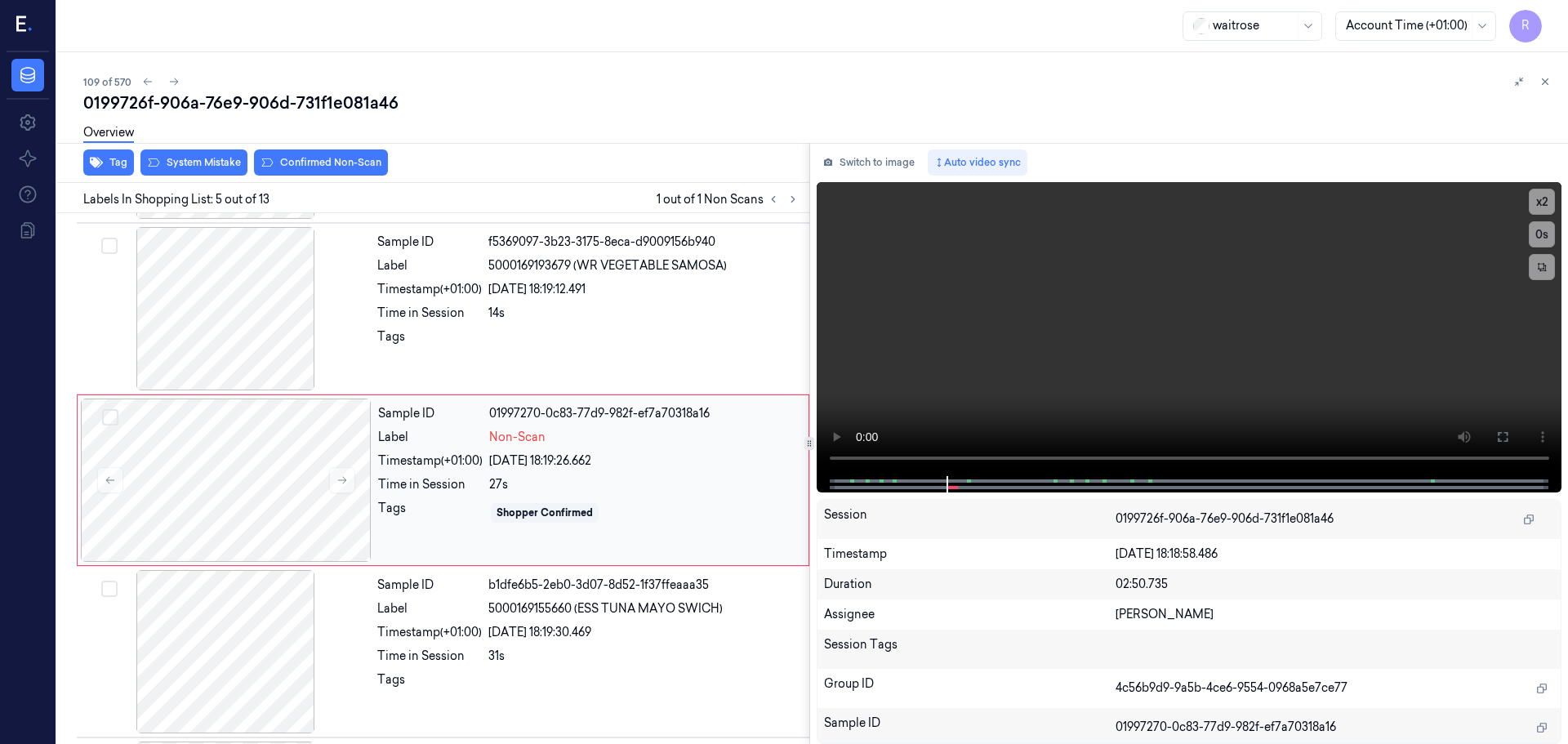
scroll to position [505, 0]
click at [1539, 198] on button "x 2" at bounding box center [1541, 202] width 26 height 26
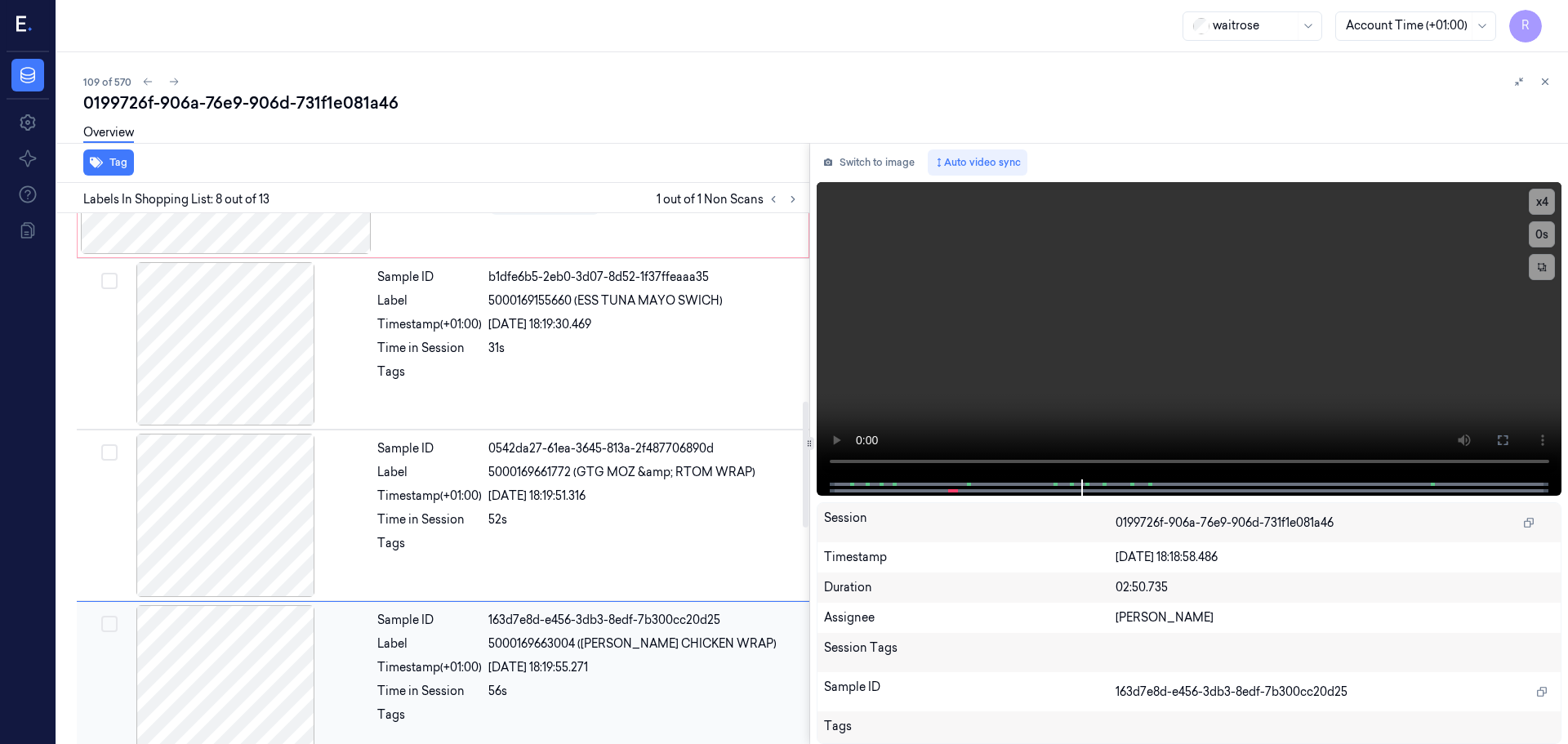
scroll to position [775, 0]
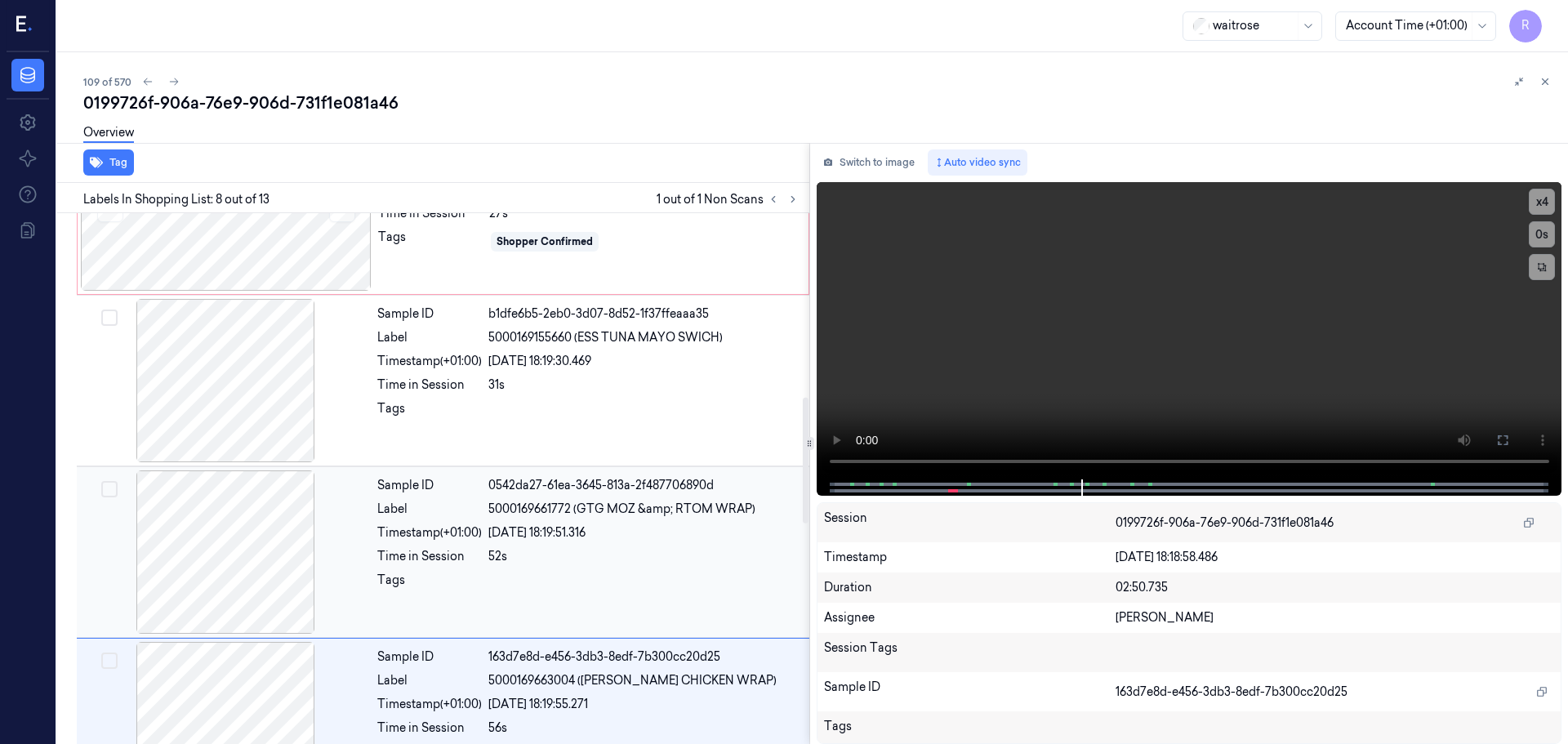
click at [155, 555] on div at bounding box center [225, 552] width 291 height 163
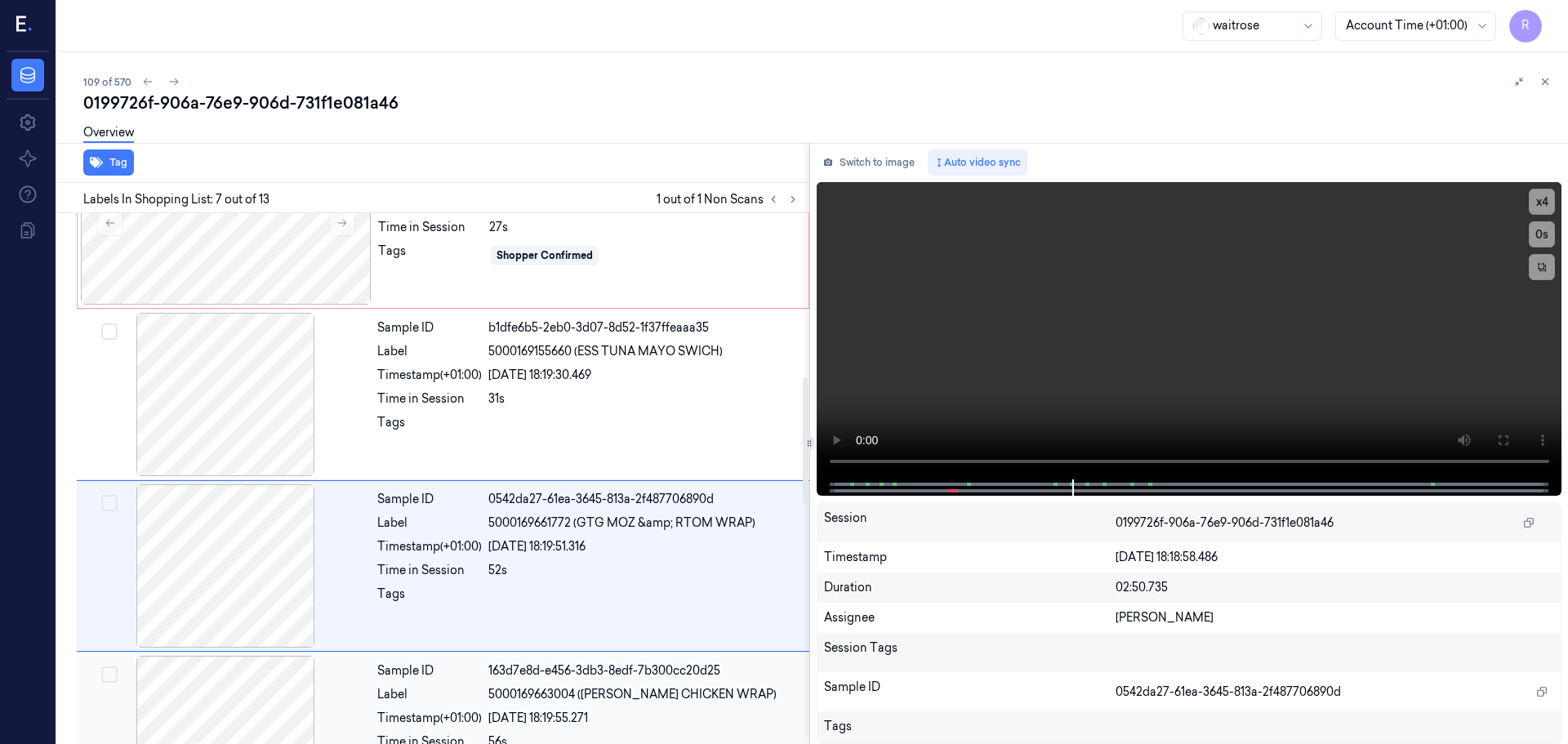
scroll to position [686, 0]
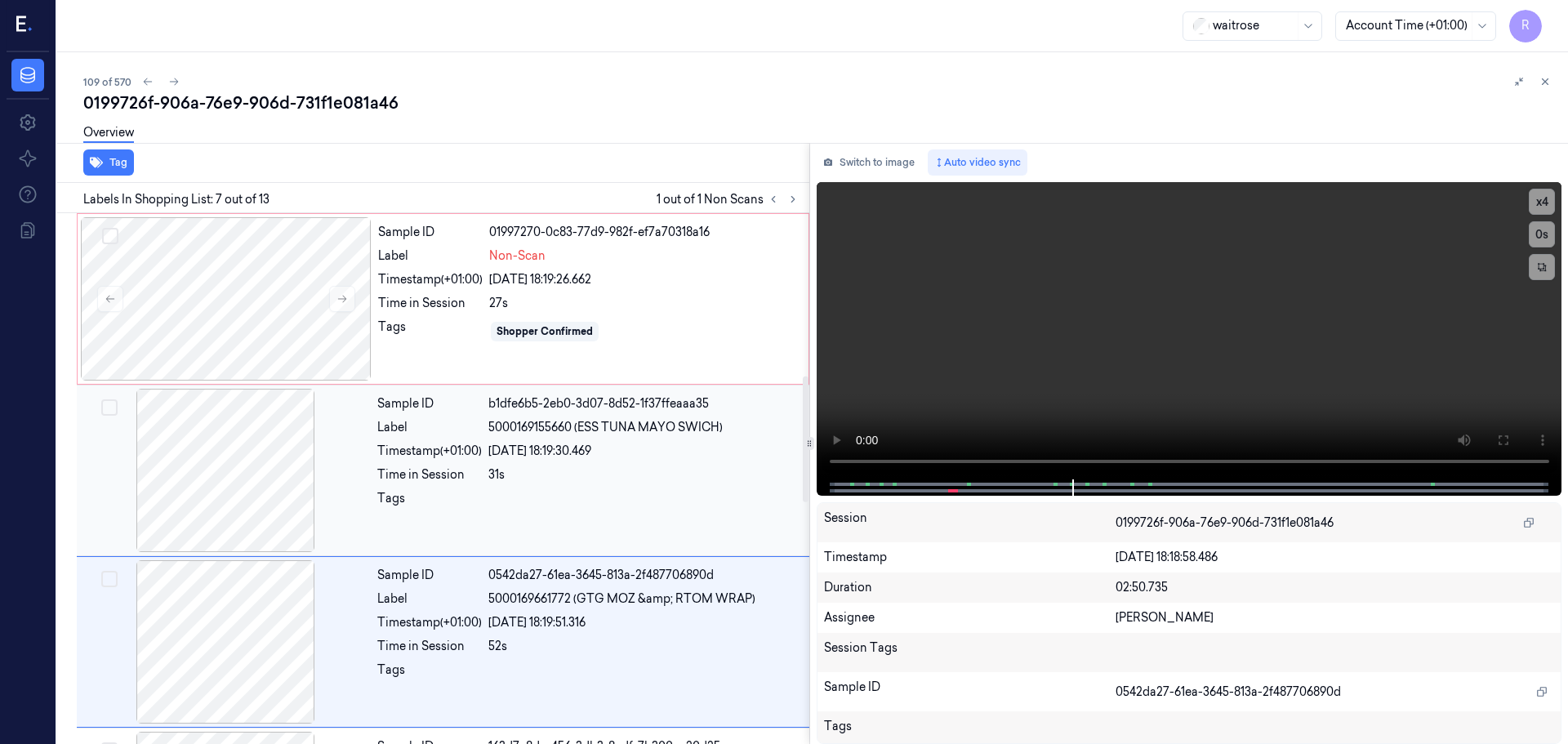
click at [299, 469] on div at bounding box center [225, 470] width 291 height 163
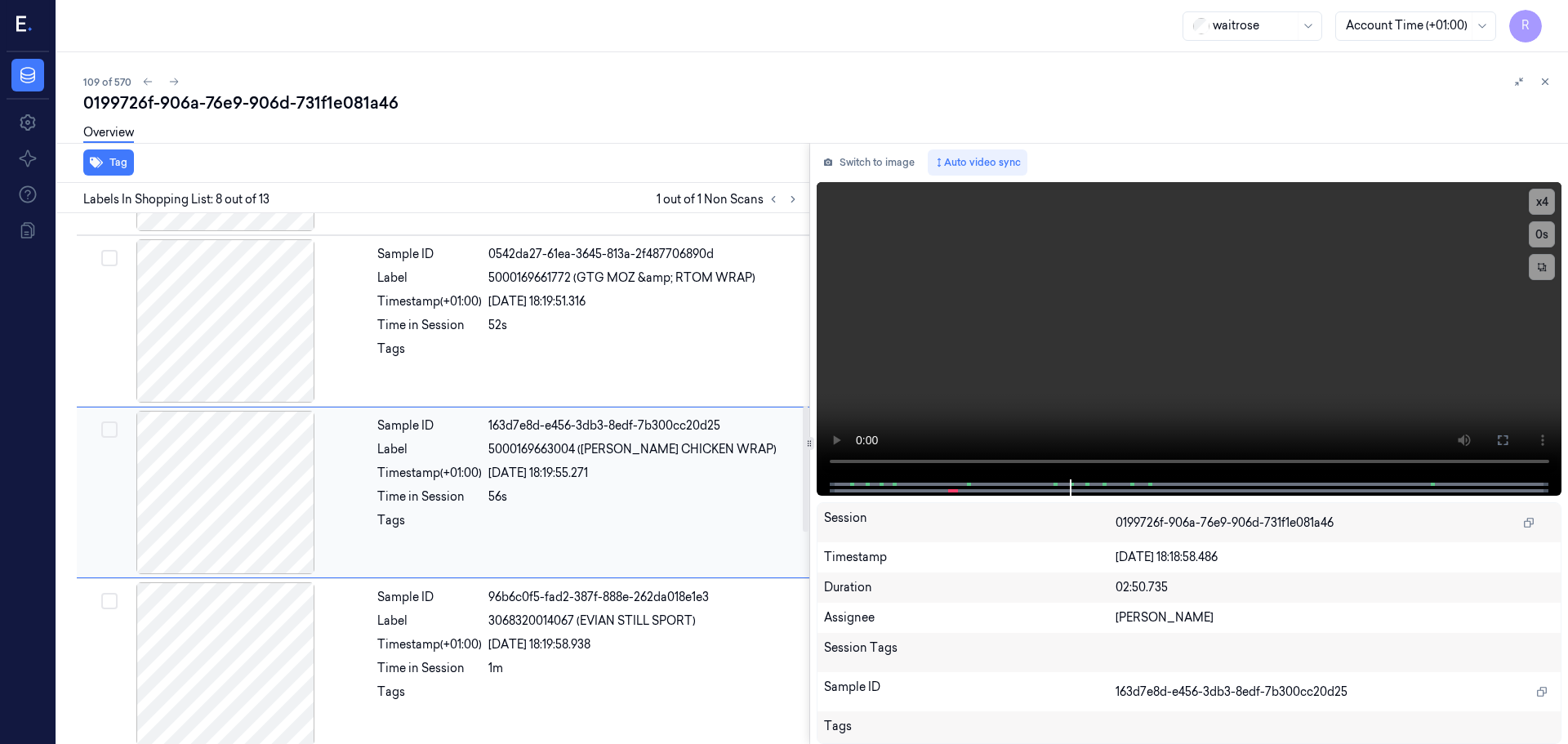
scroll to position [693, 0]
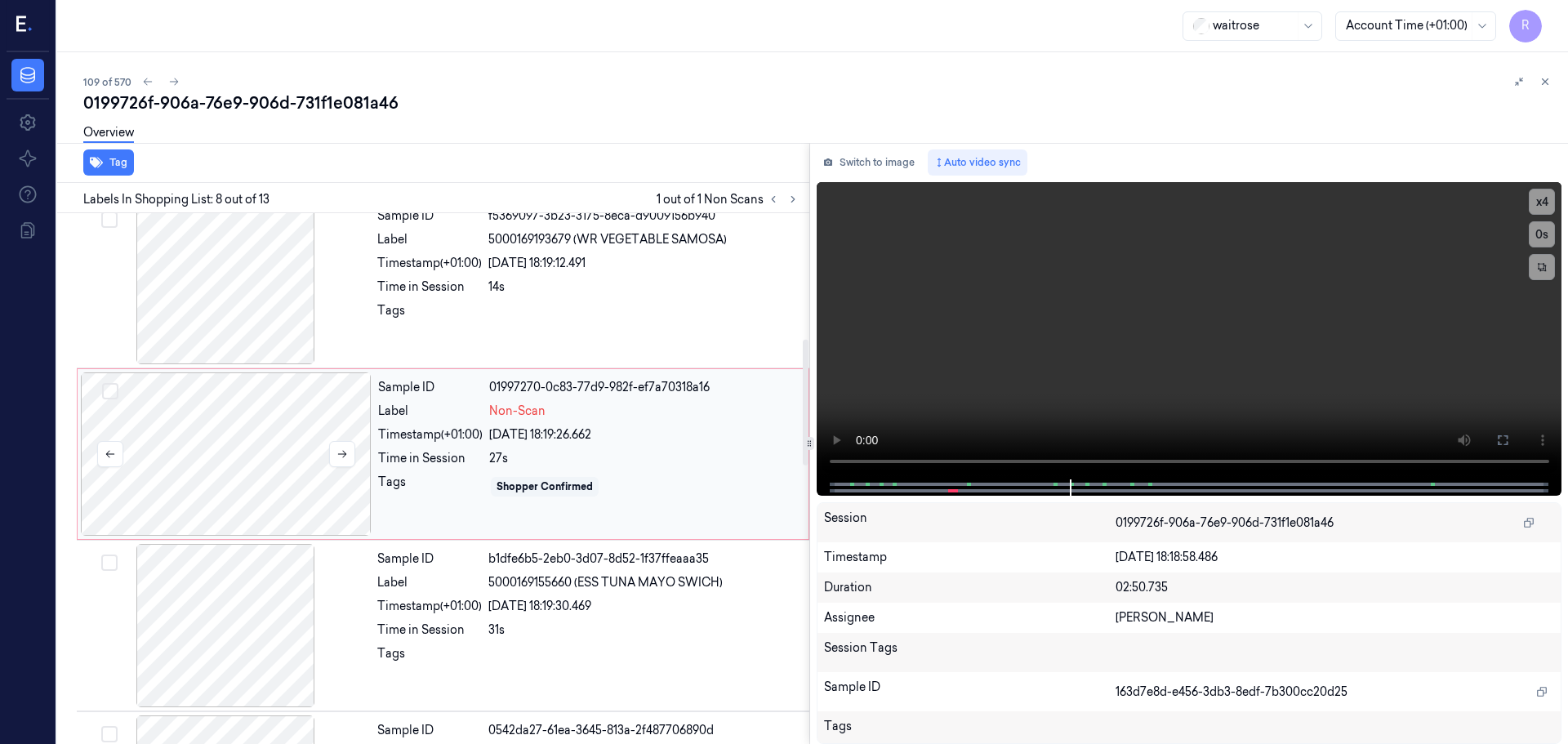
click at [172, 430] on div at bounding box center [226, 454] width 291 height 163
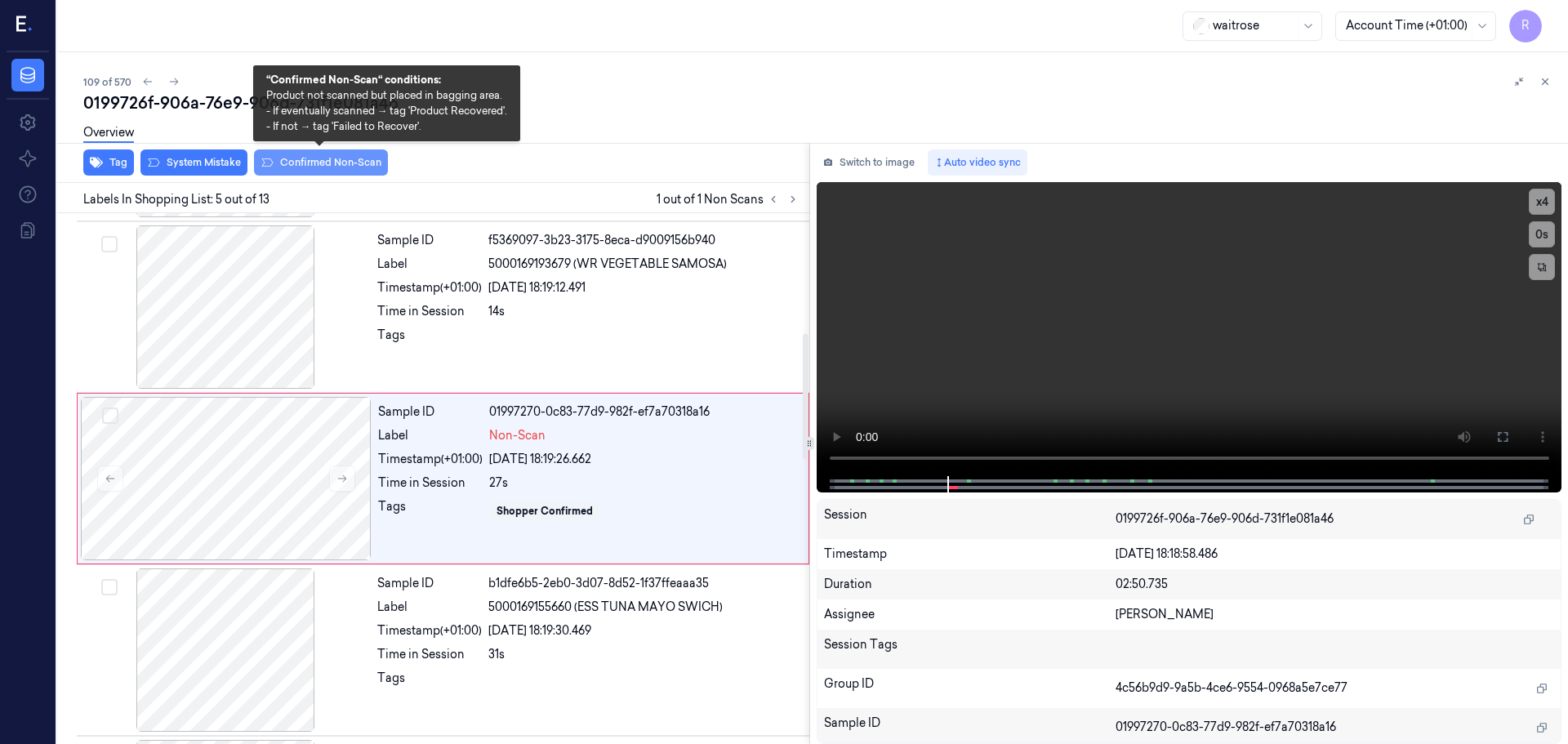
click at [306, 160] on button "Confirmed Non-Scan" at bounding box center [321, 162] width 134 height 26
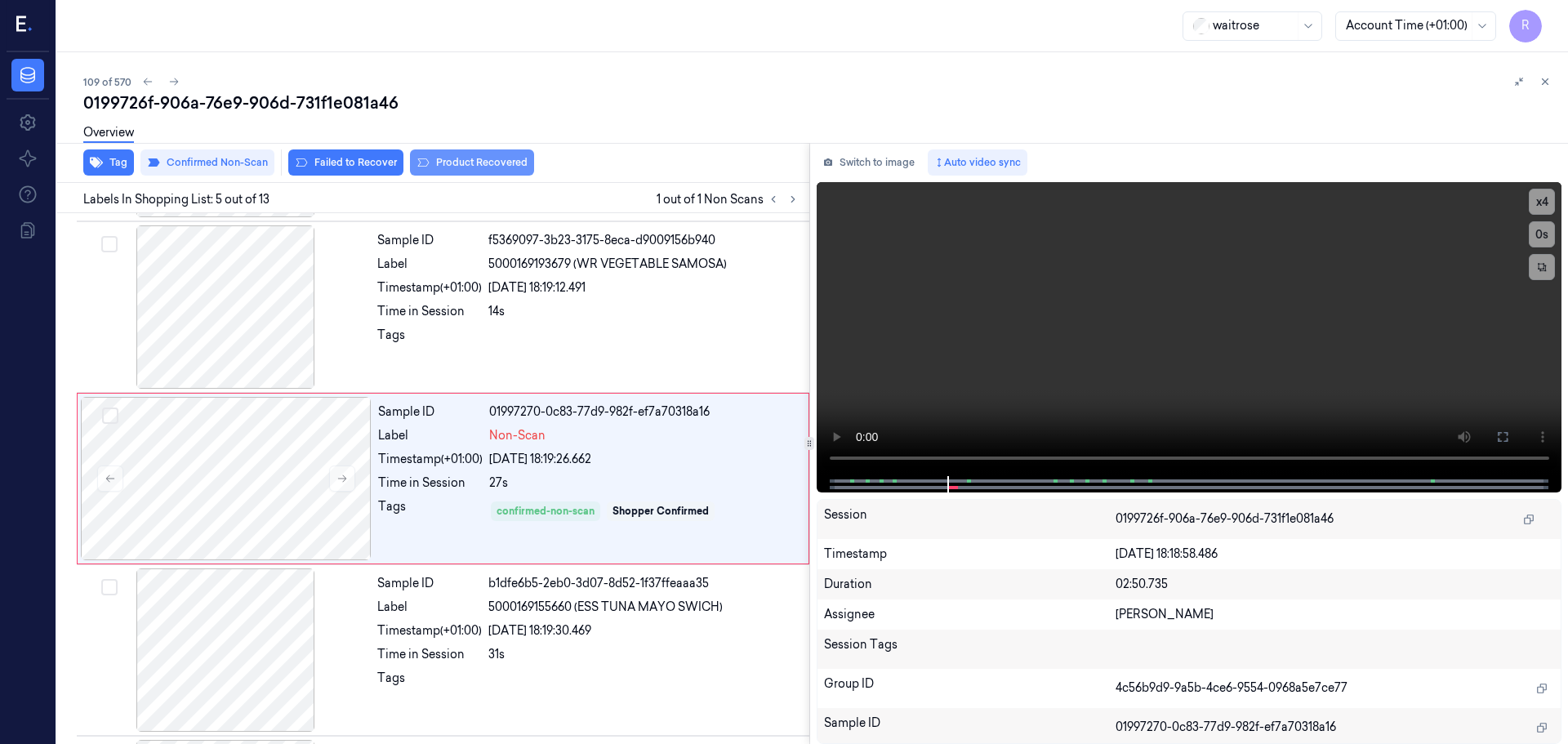
click at [443, 170] on button "Product Recovered" at bounding box center [472, 162] width 124 height 26
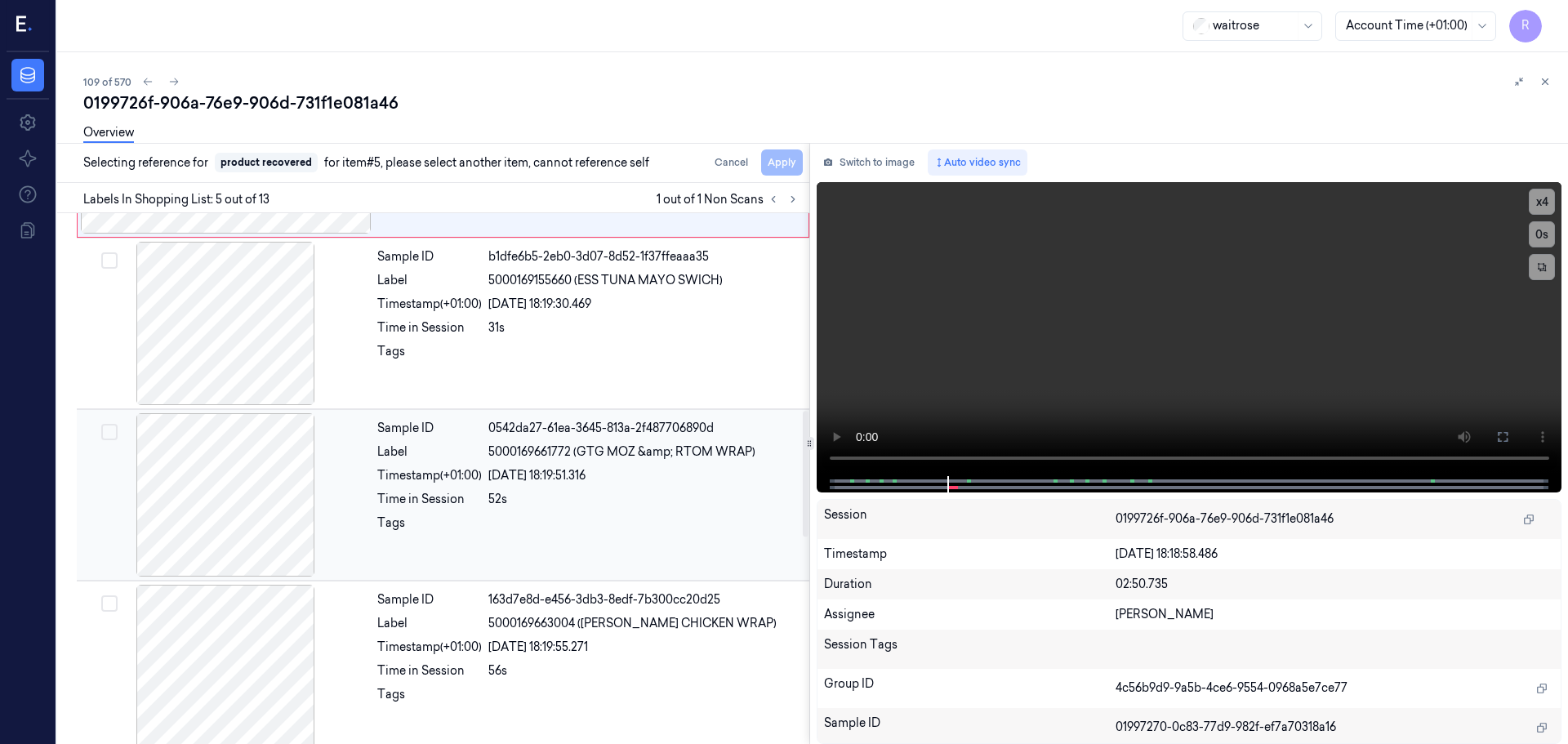
click at [422, 510] on div "Sample ID 0542da27-61ea-3645-813a-2f487706890d Label 5000169661772 (GTG MOZ &am…" at bounding box center [588, 495] width 435 height 163
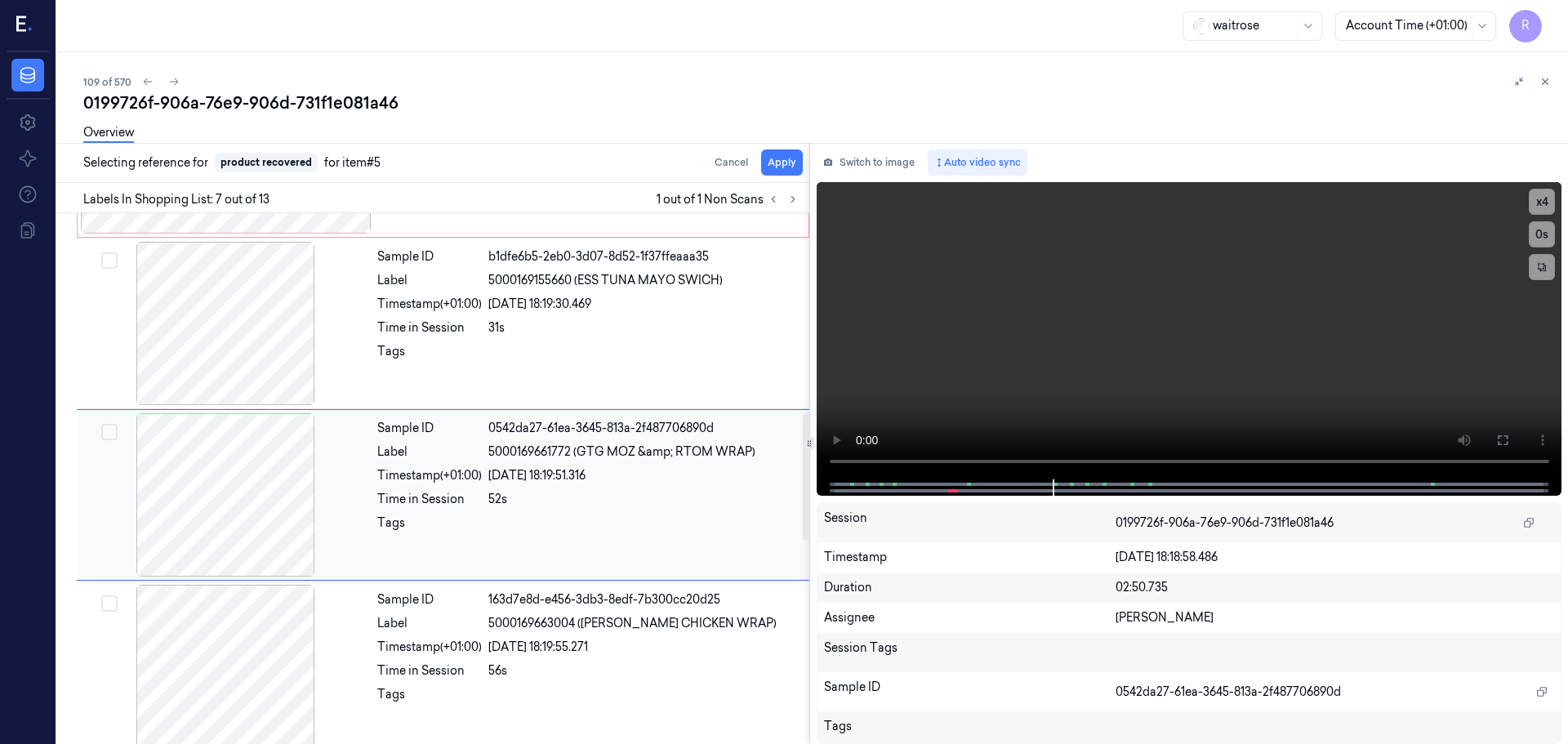
scroll to position [849, 0]
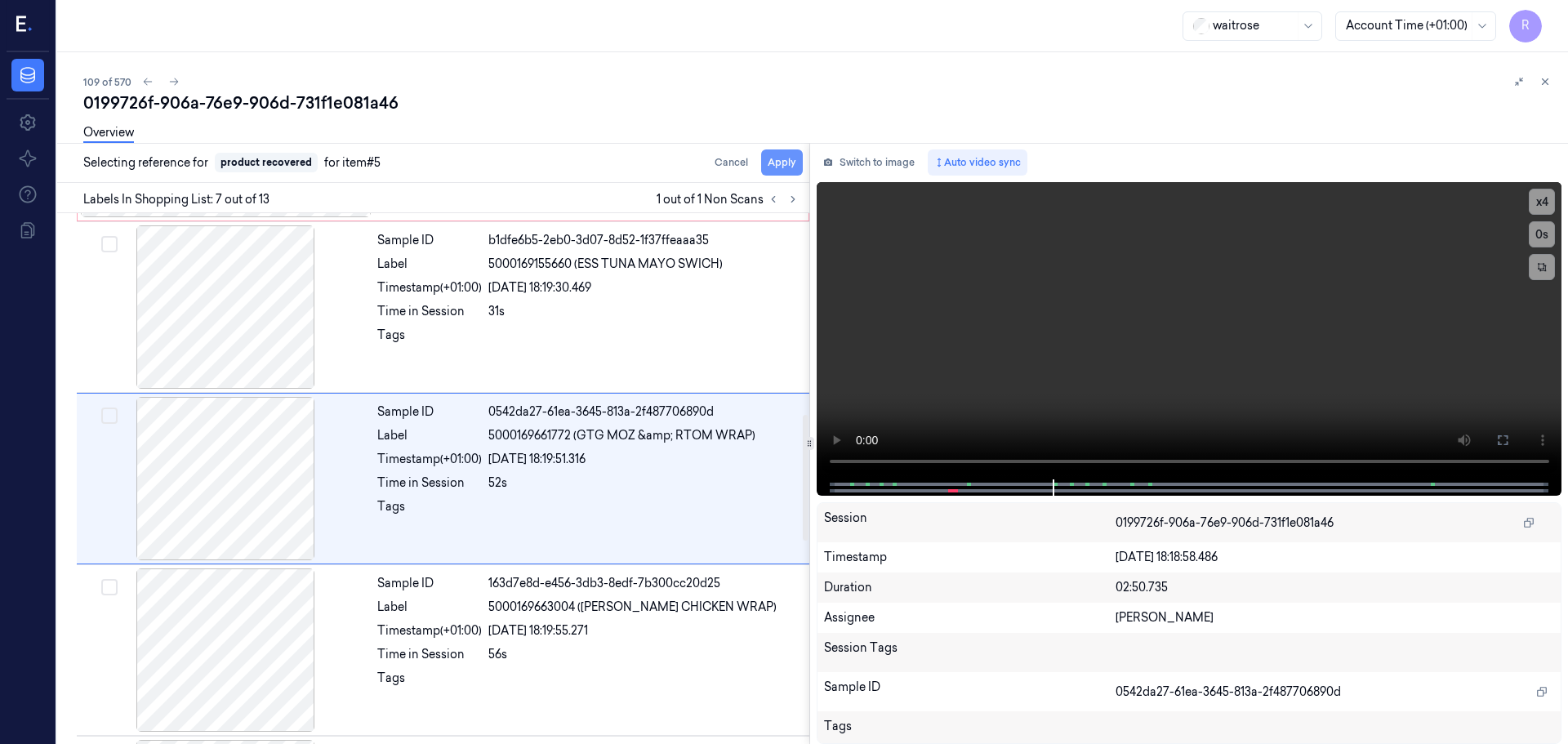
click at [775, 166] on button "Apply" at bounding box center [781, 162] width 42 height 26
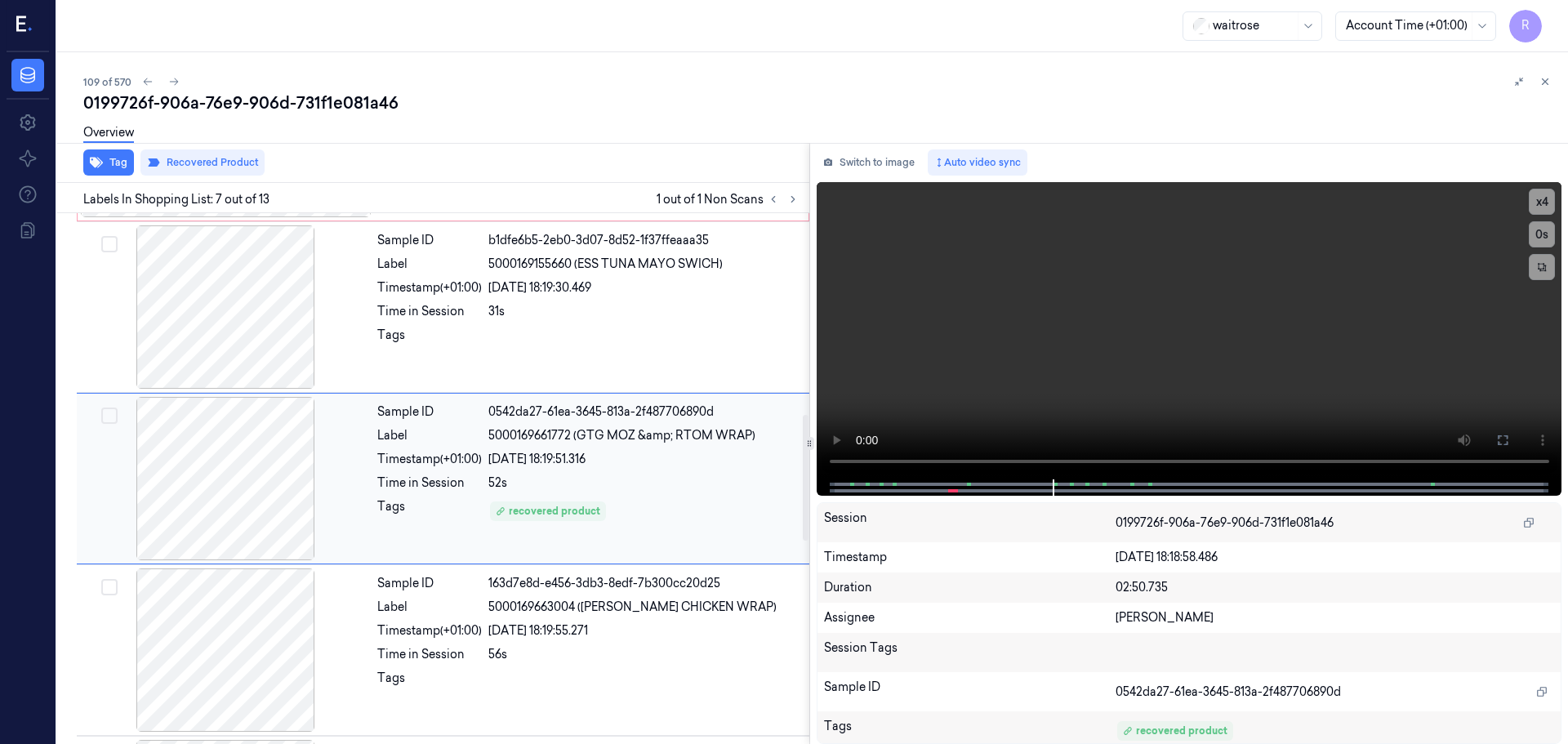
click at [572, 462] on div "[DATE] 18:19:51.316" at bounding box center [643, 459] width 311 height 17
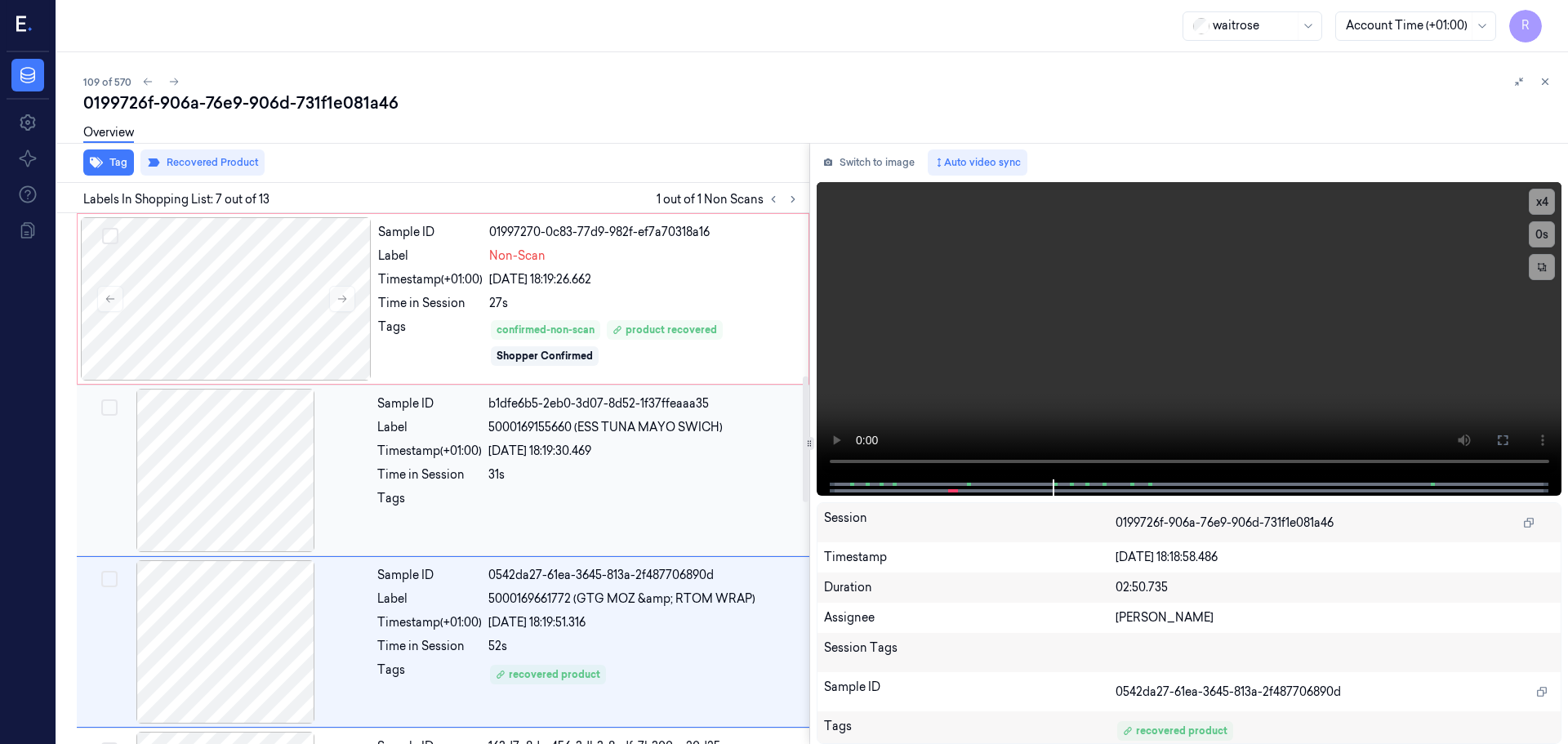
click at [561, 439] on div "Sample ID b1dfe6b5-2eb0-3d07-8d52-1f37ffeaaa35 Label 5000169155660 (ESS TUNA MA…" at bounding box center [588, 470] width 435 height 163
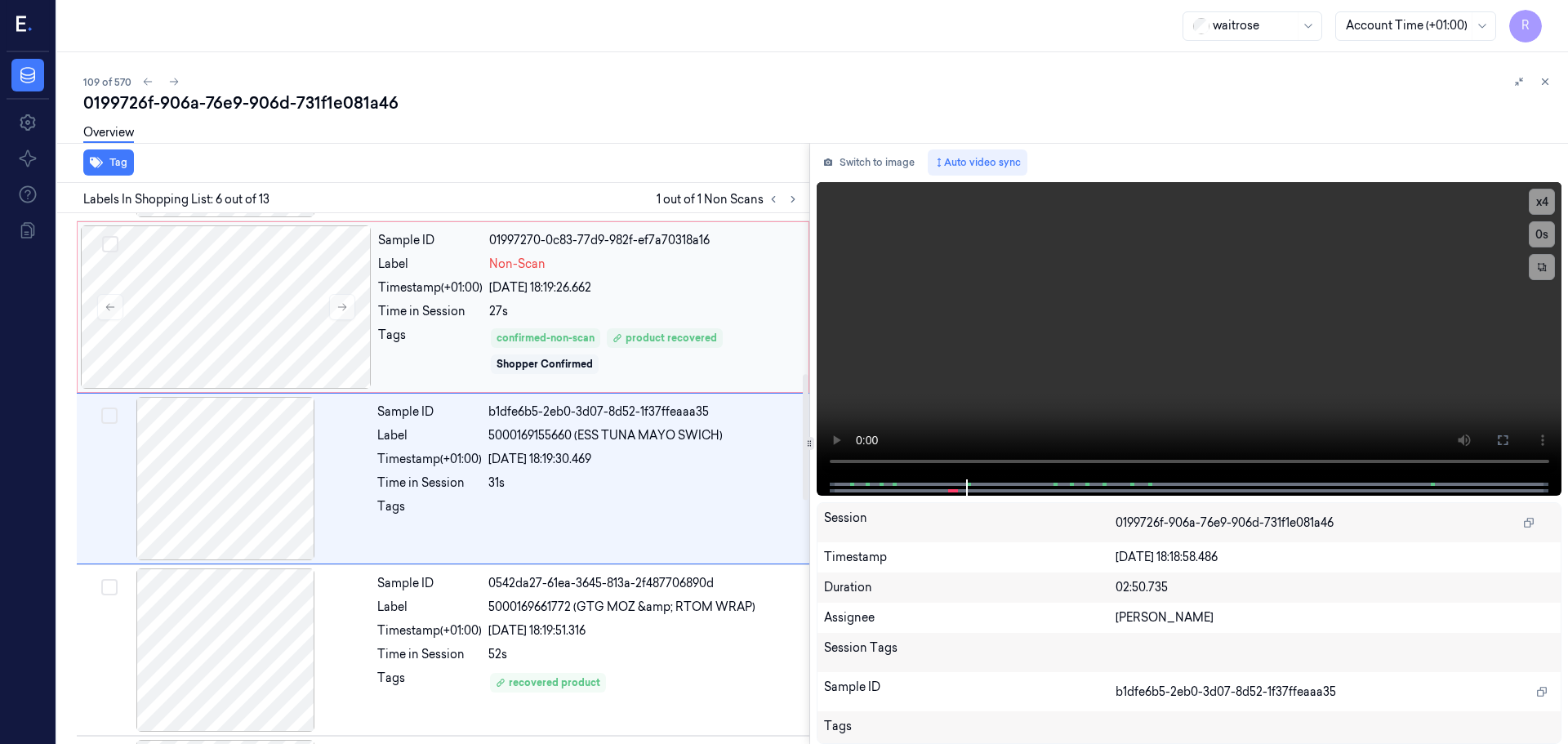
click at [577, 323] on div "Sample ID 01997270-0c83-77d9-982f-ef7a70318a16 Label Non-Scan Timestamp (+01:00…" at bounding box center [588, 307] width 433 height 163
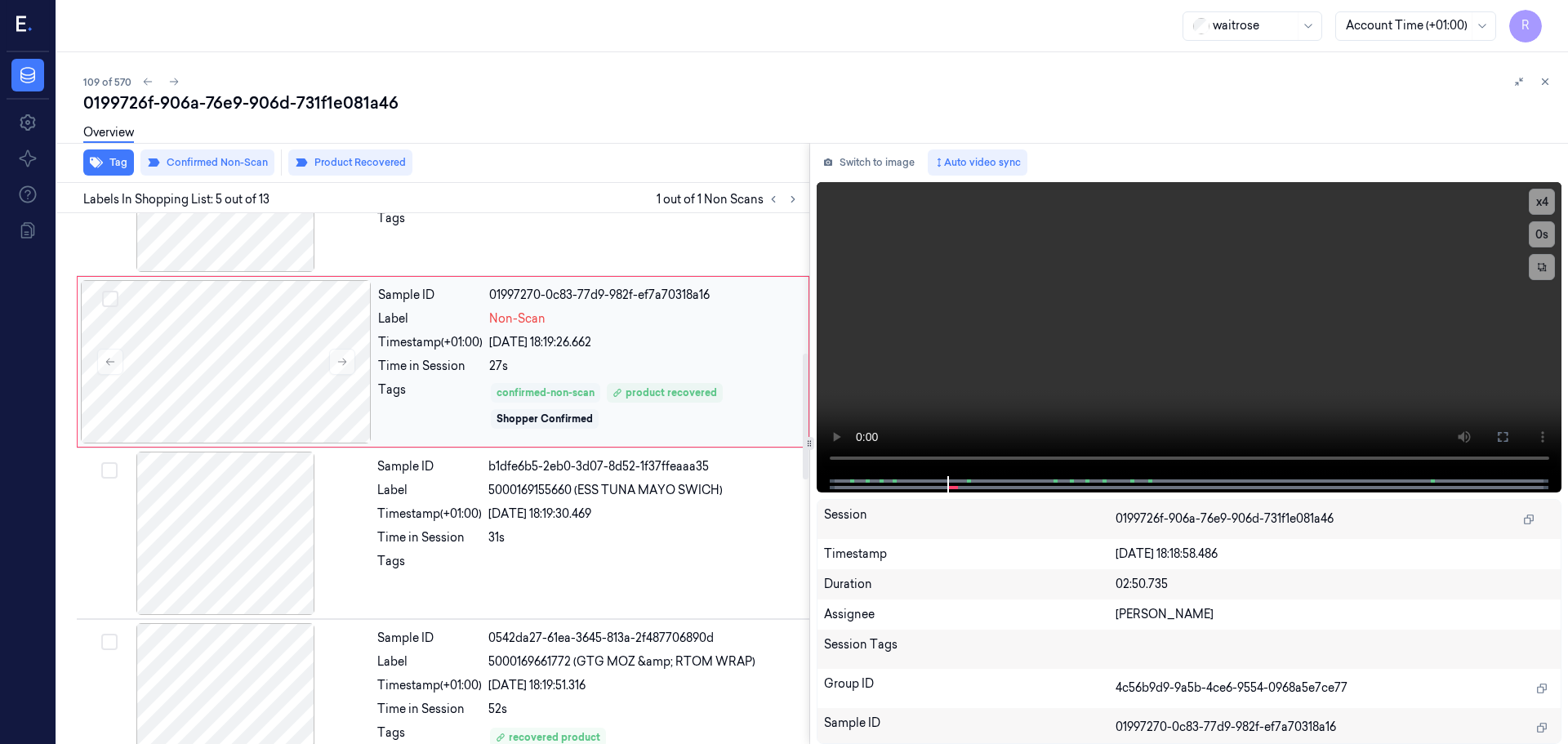
scroll to position [751, 0]
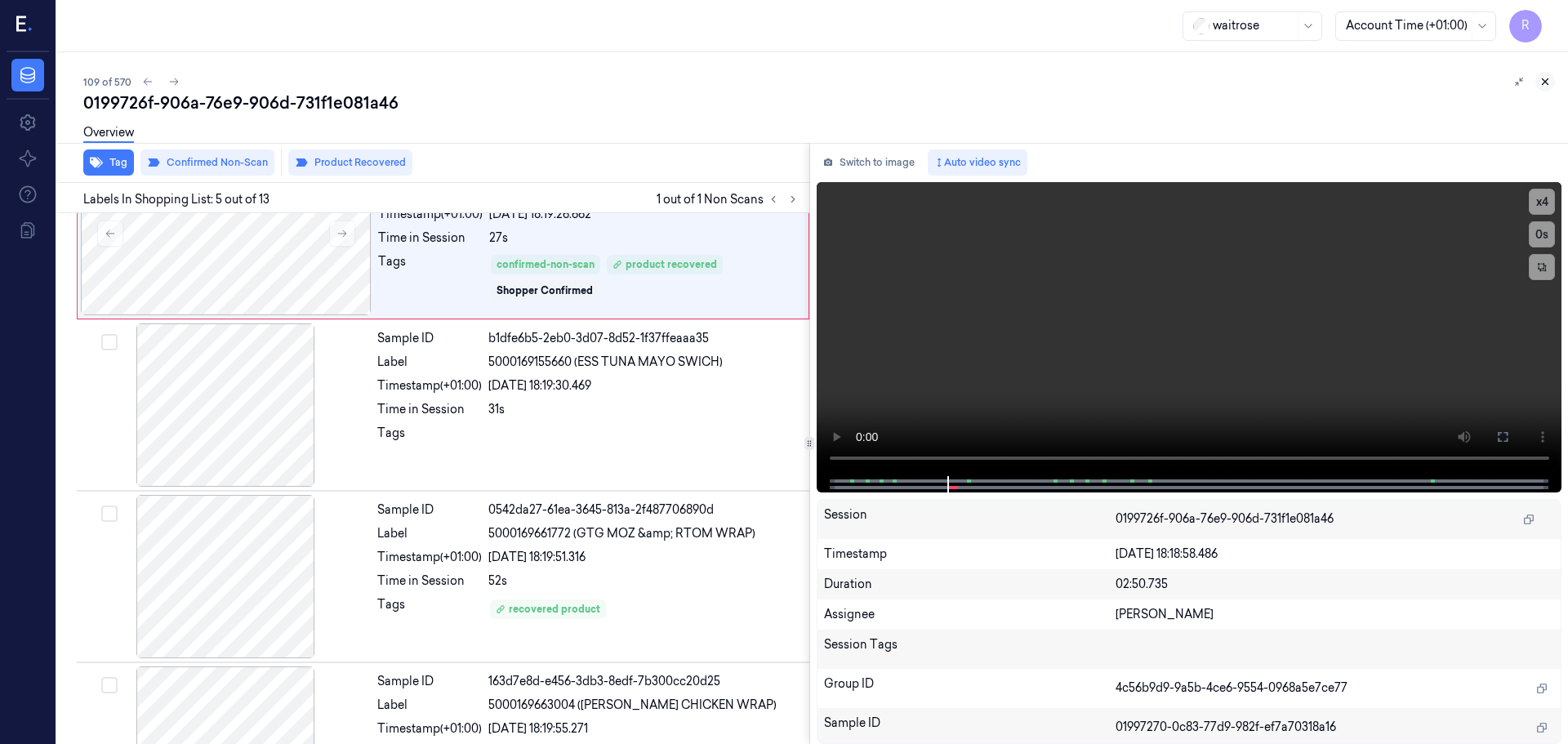
click at [1547, 82] on icon at bounding box center [1544, 82] width 11 height 11
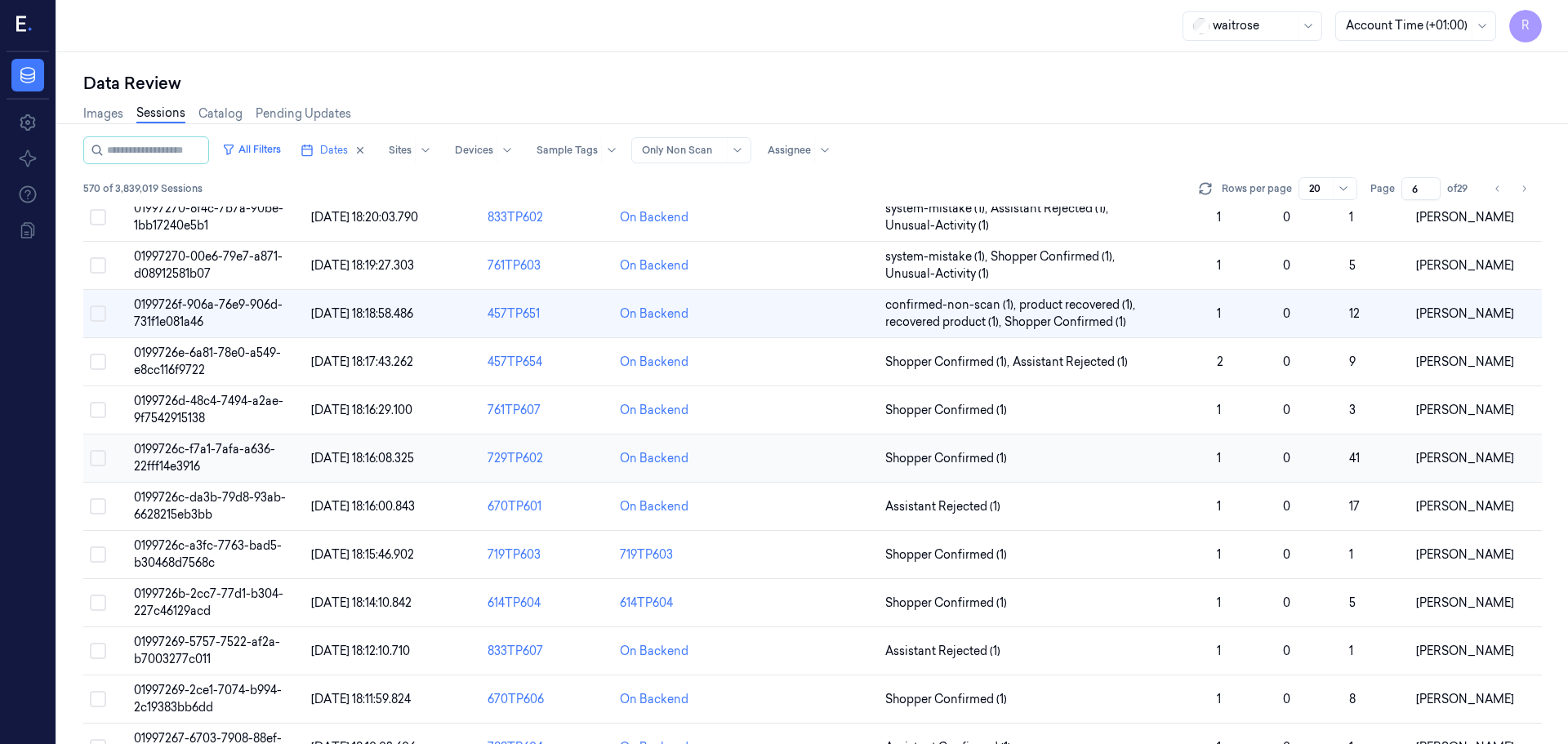
scroll to position [340, 0]
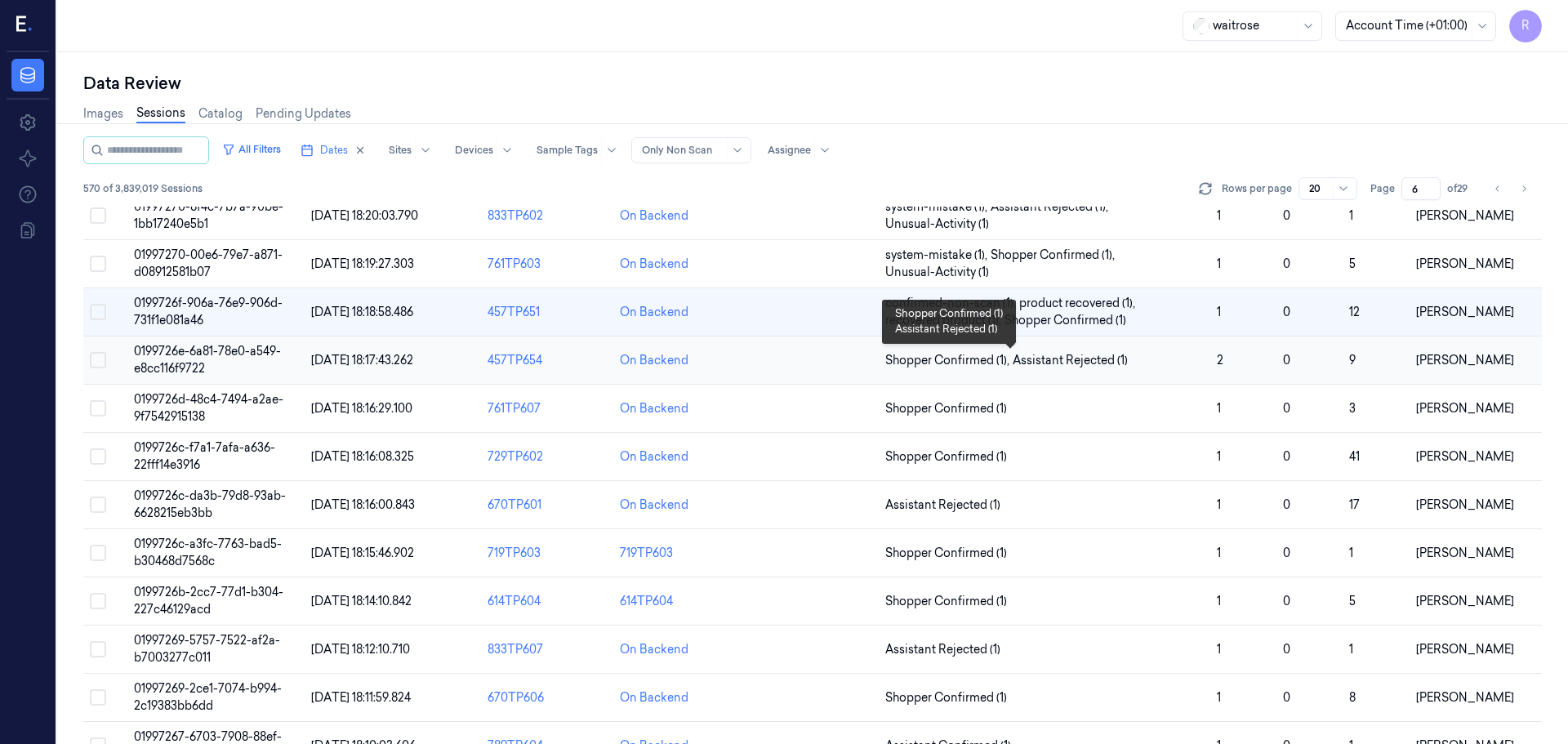
click at [1070, 366] on span "Assistant Rejected (1)" at bounding box center [1070, 360] width 115 height 17
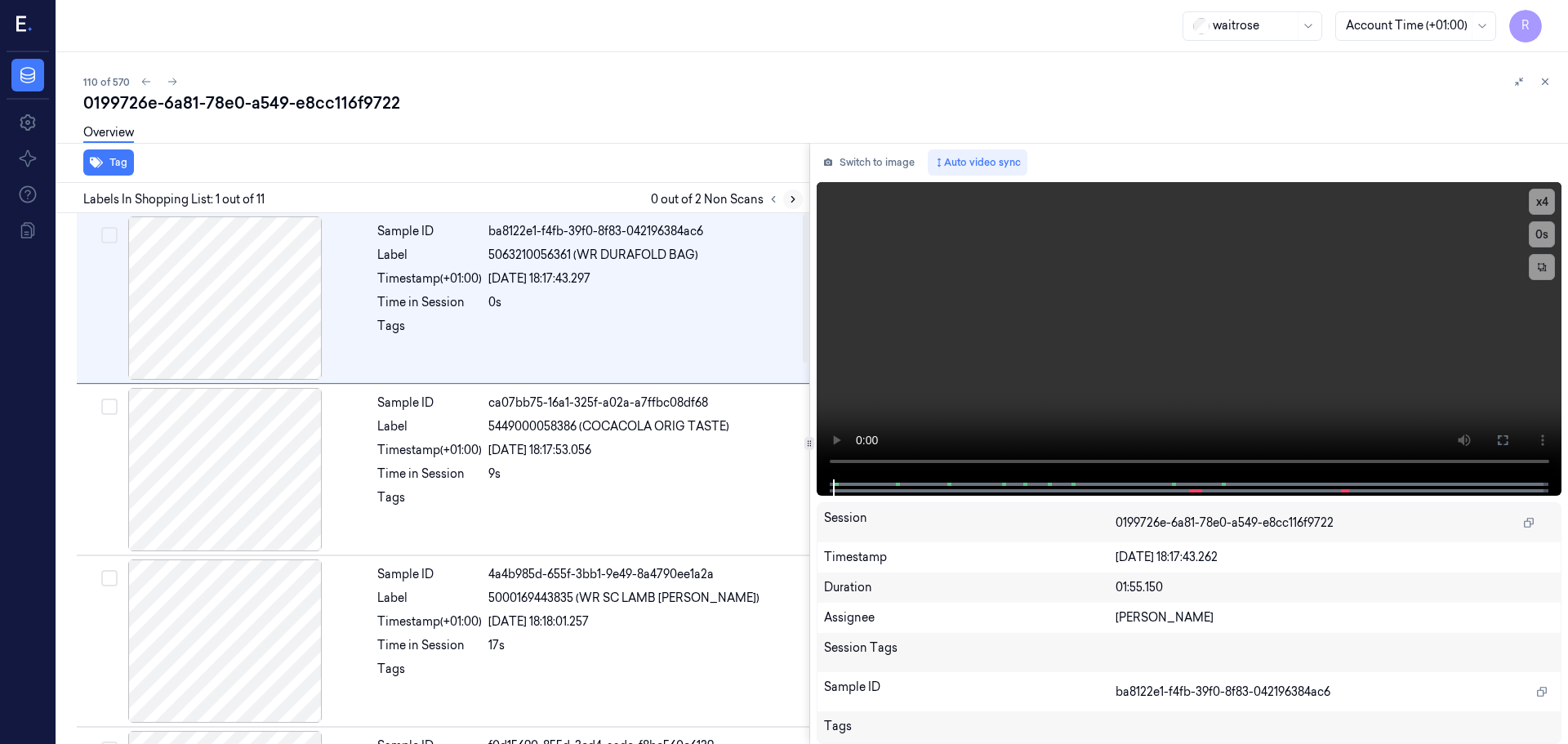
click at [788, 193] on button at bounding box center [793, 199] width 20 height 20
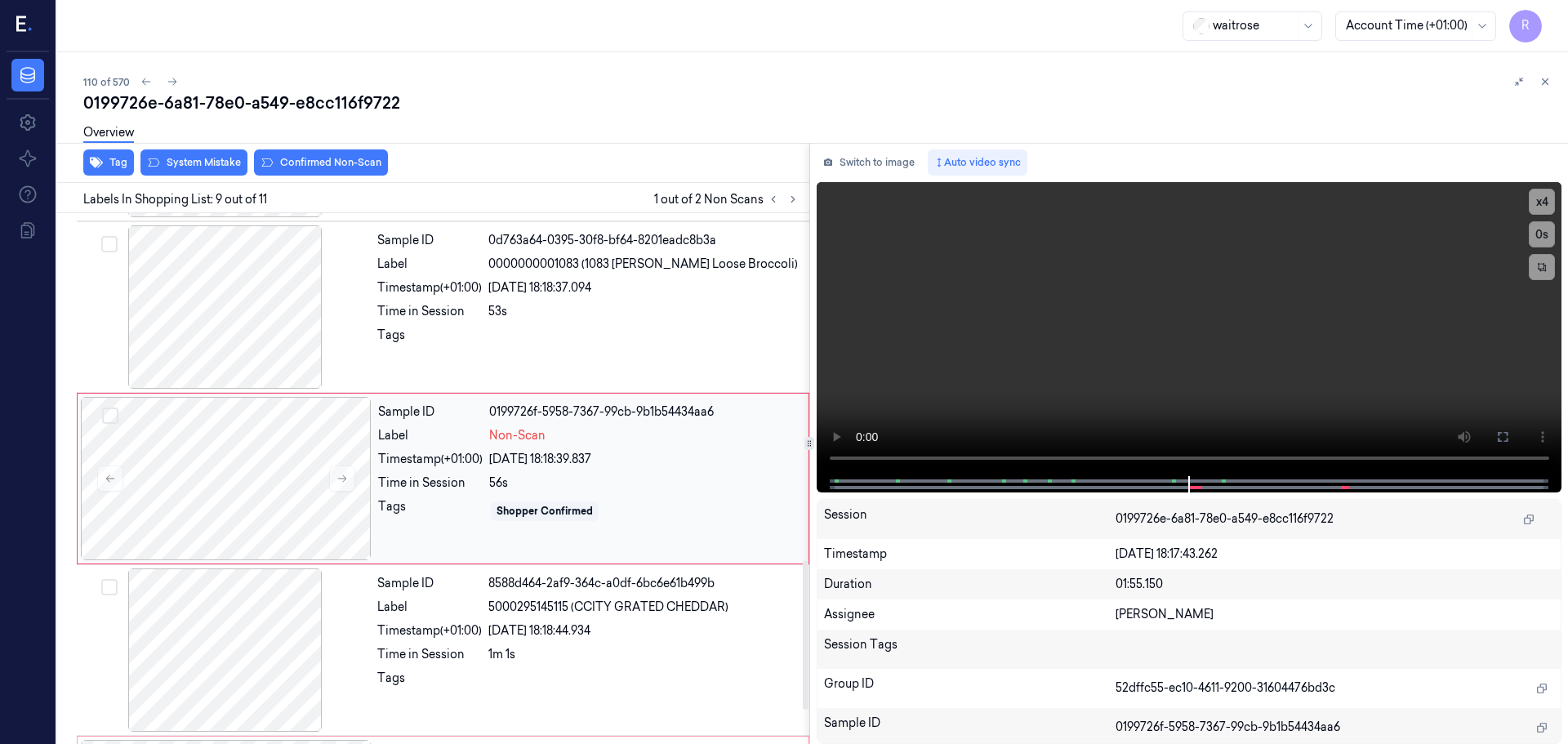
scroll to position [1355, 0]
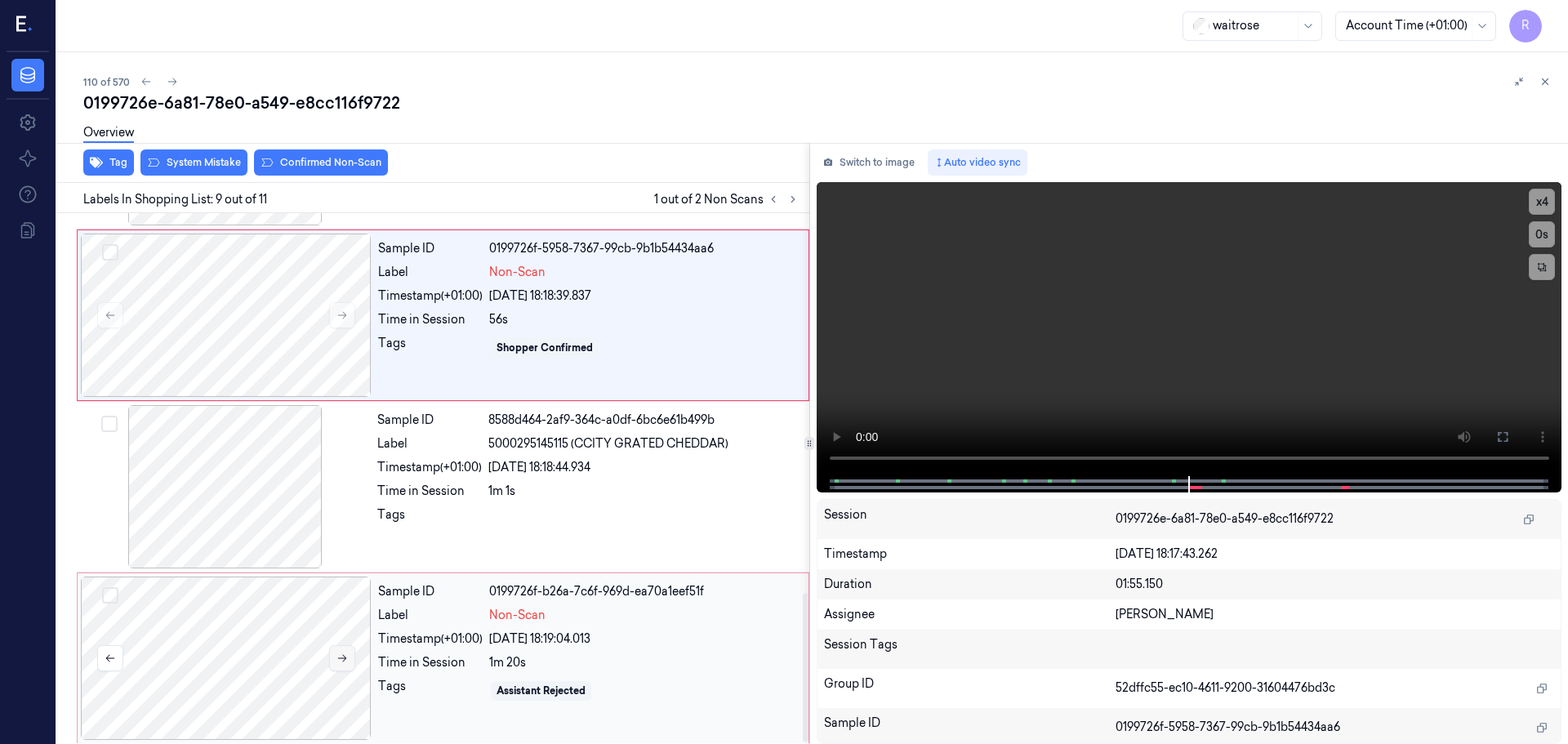
click at [341, 661] on icon at bounding box center [341, 658] width 11 height 11
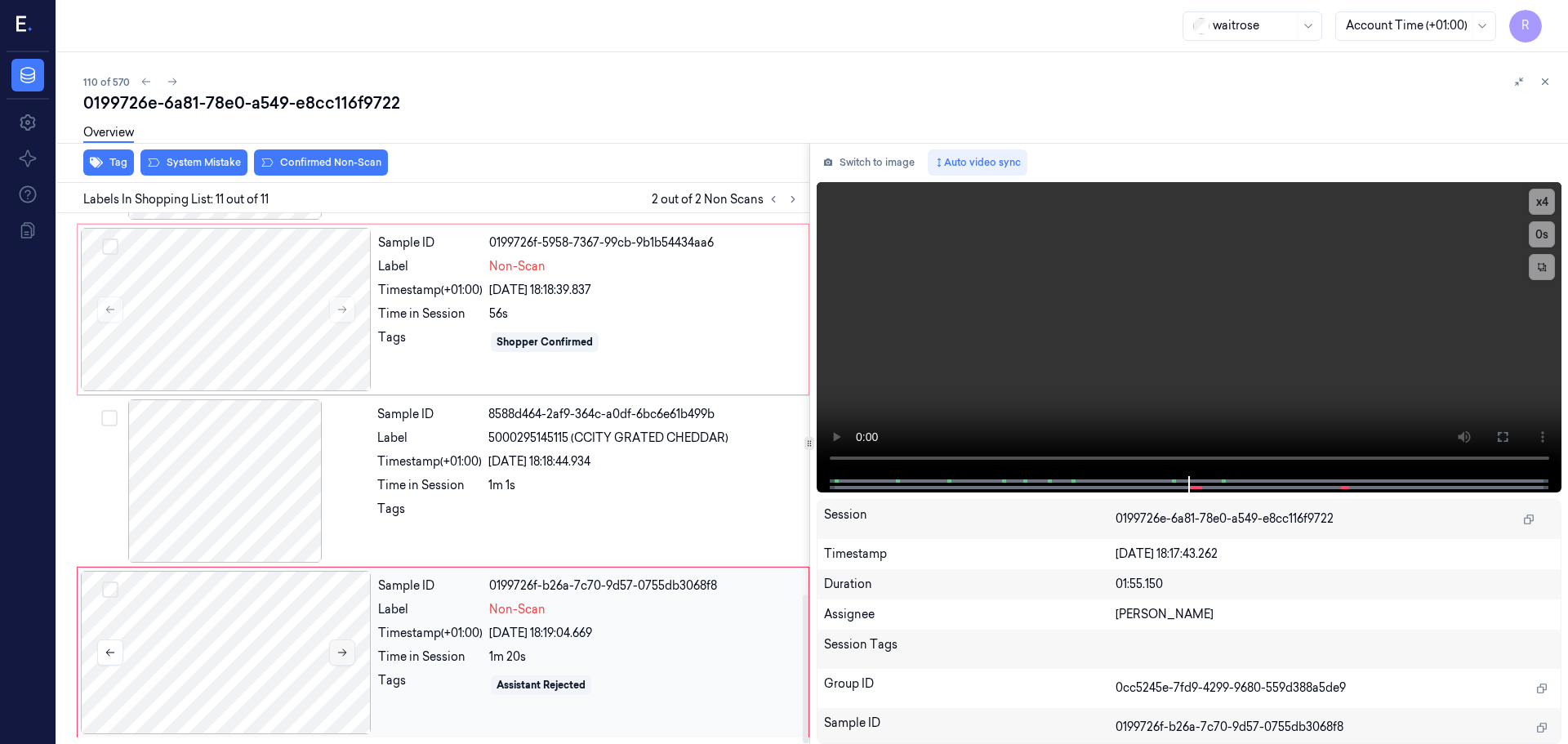
click at [341, 661] on button at bounding box center [342, 652] width 26 height 26
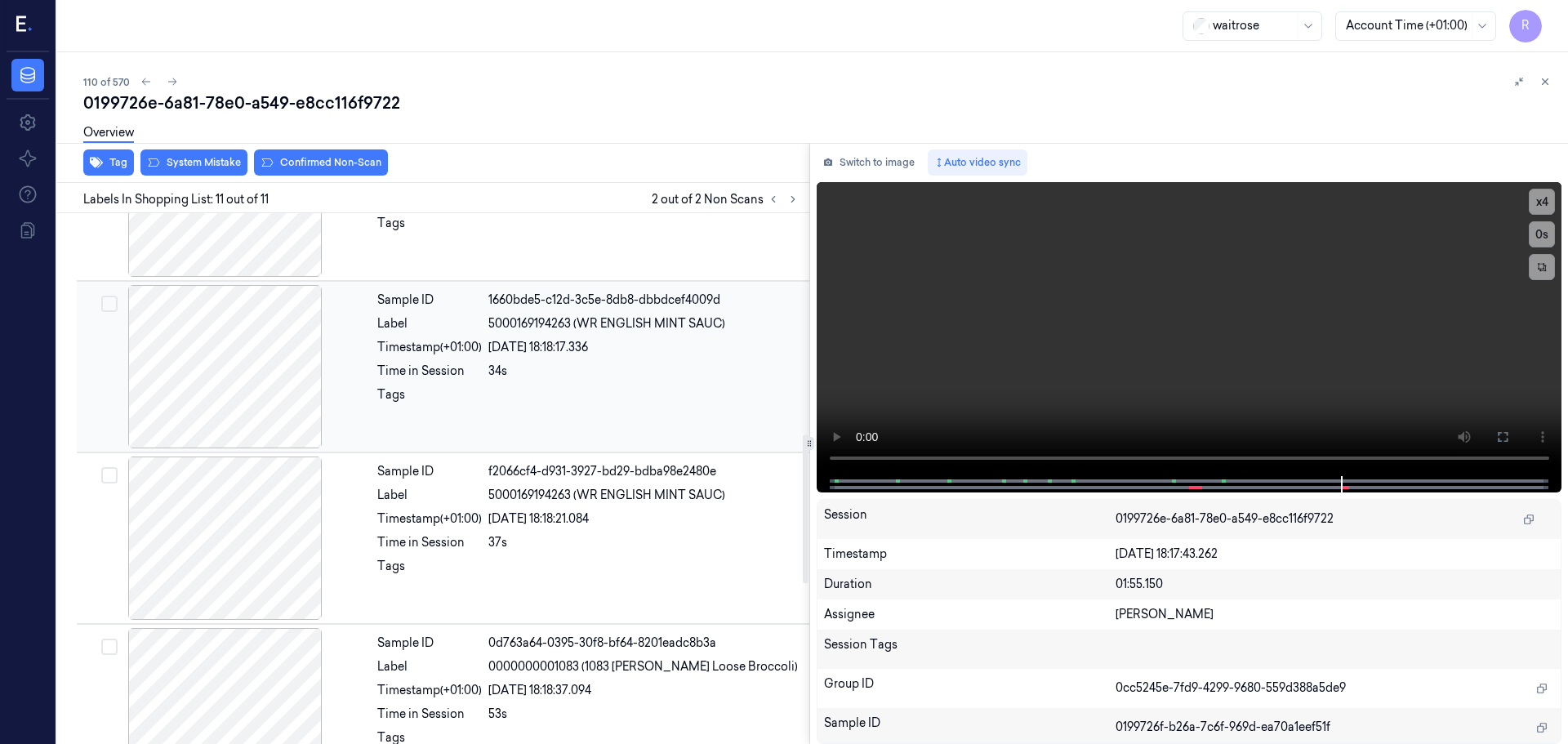
click at [217, 322] on div at bounding box center [225, 366] width 291 height 163
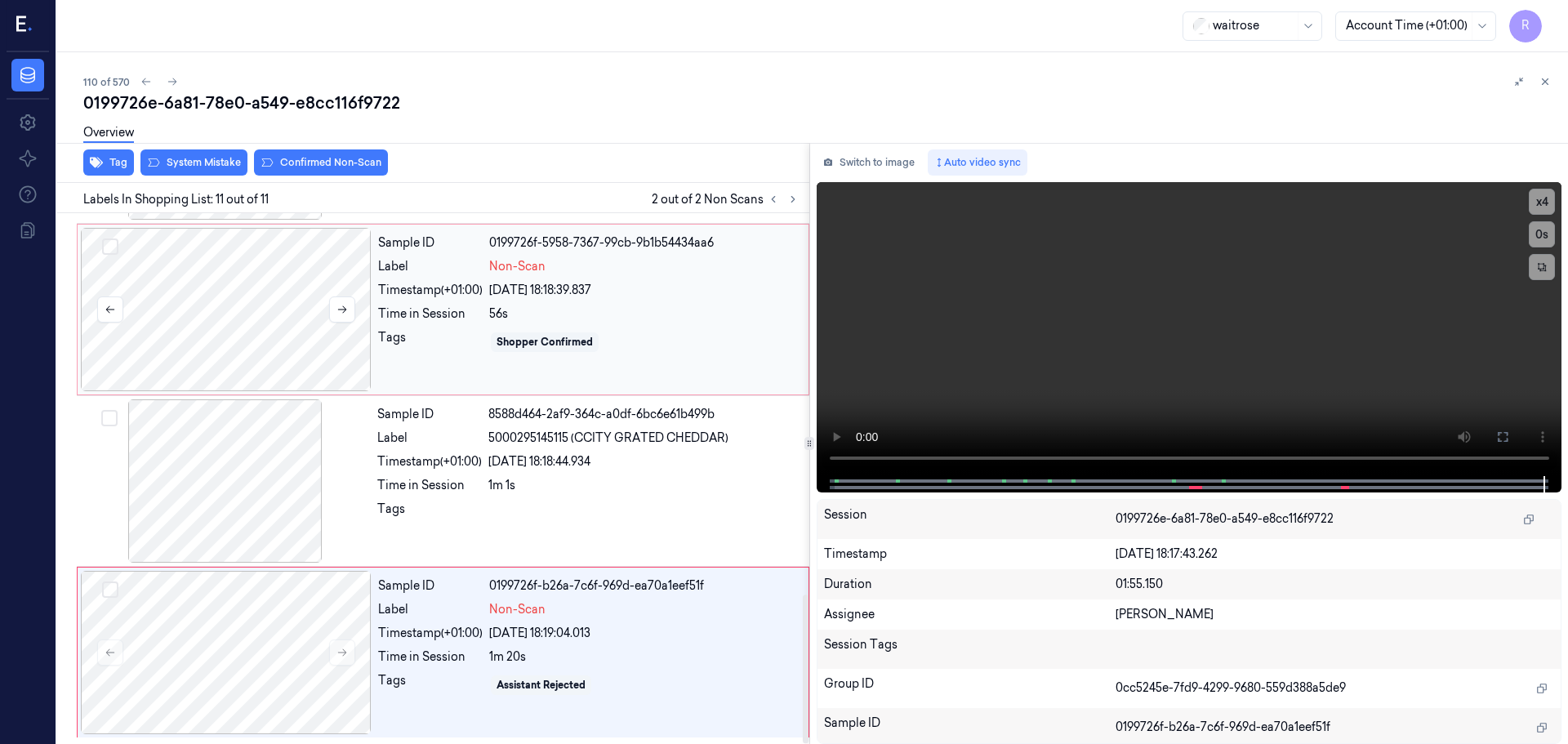
click at [341, 337] on div at bounding box center [226, 310] width 291 height 163
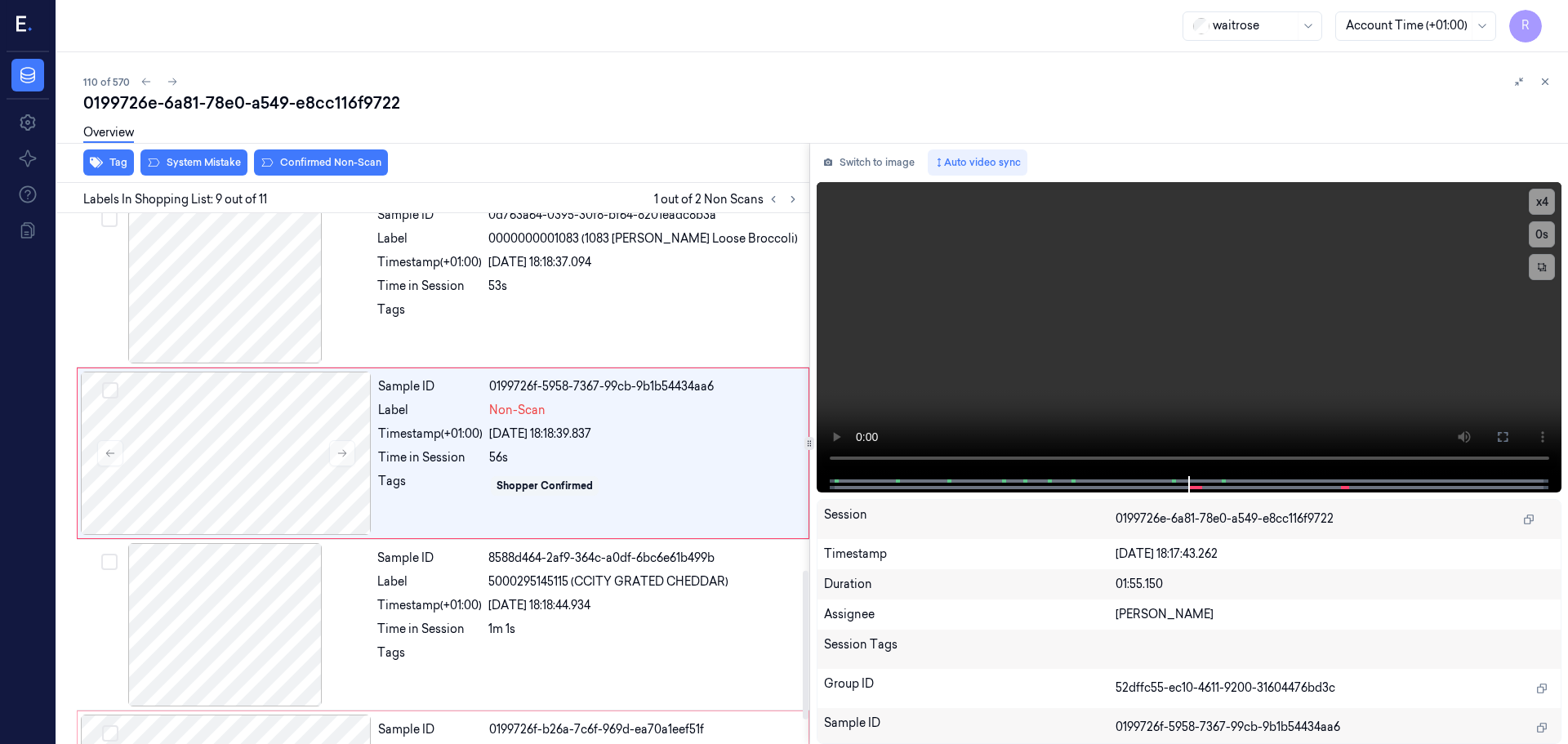
scroll to position [1192, 0]
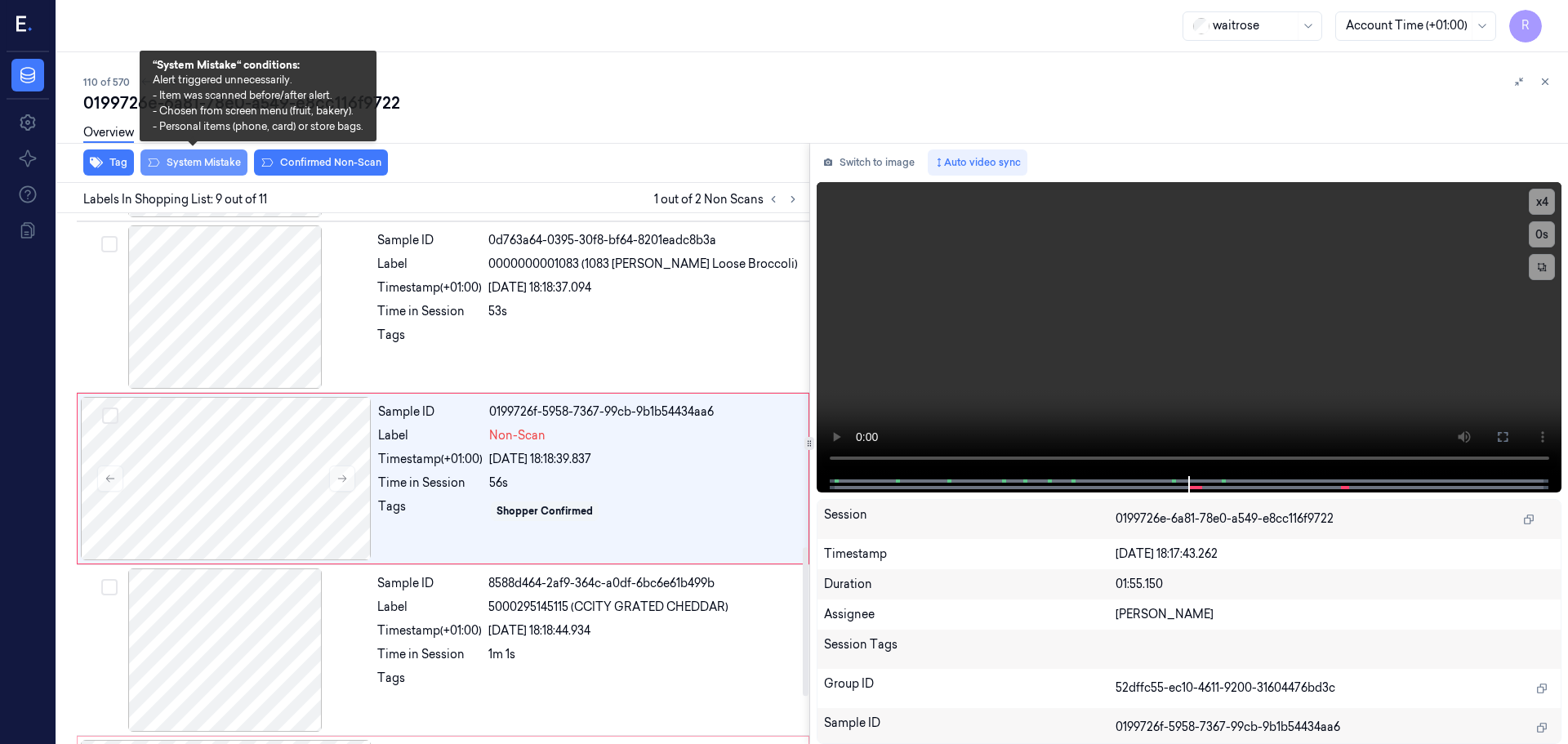
click at [202, 162] on button "System Mistake" at bounding box center [194, 162] width 107 height 26
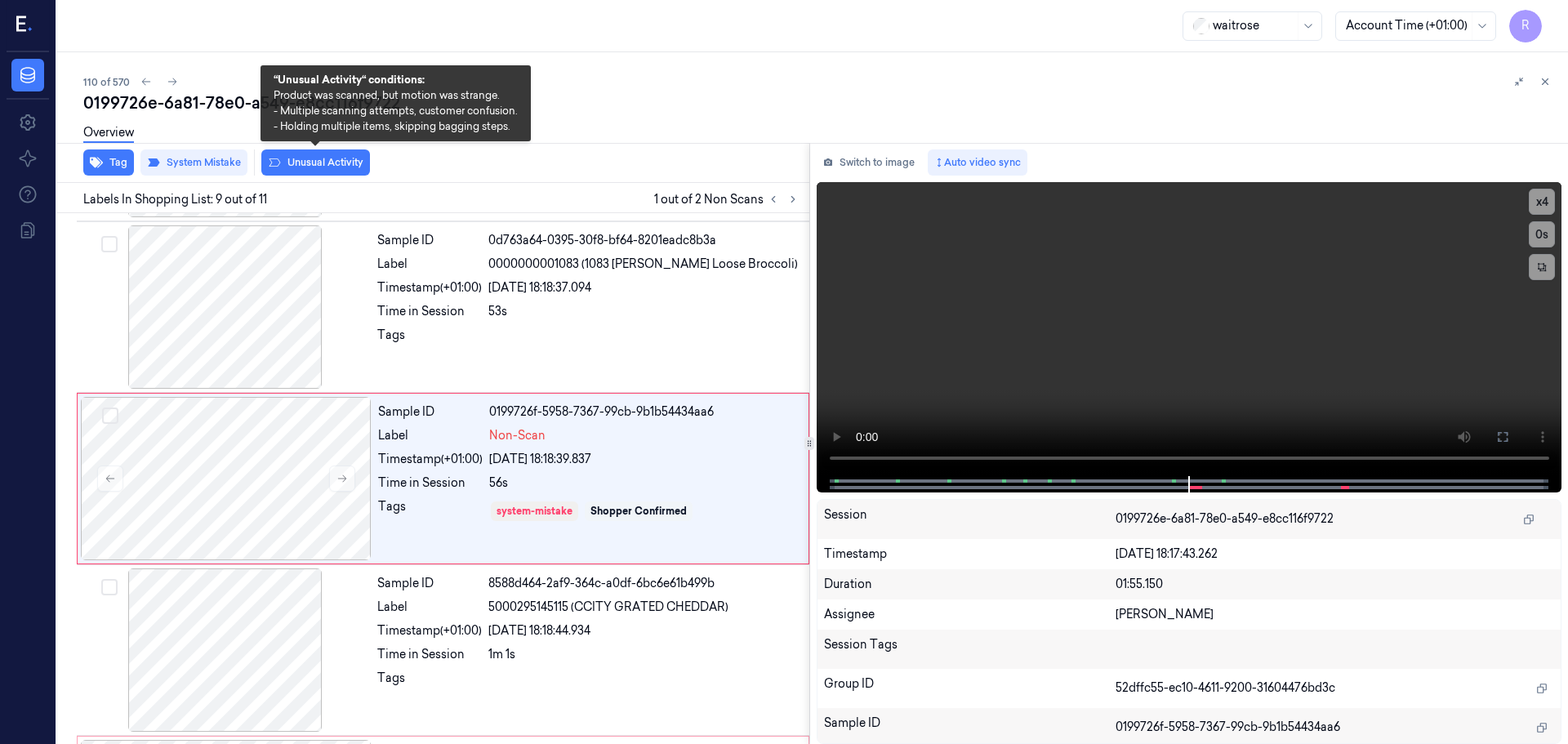
click at [291, 164] on button "Unusual Activity" at bounding box center [316, 162] width 109 height 26
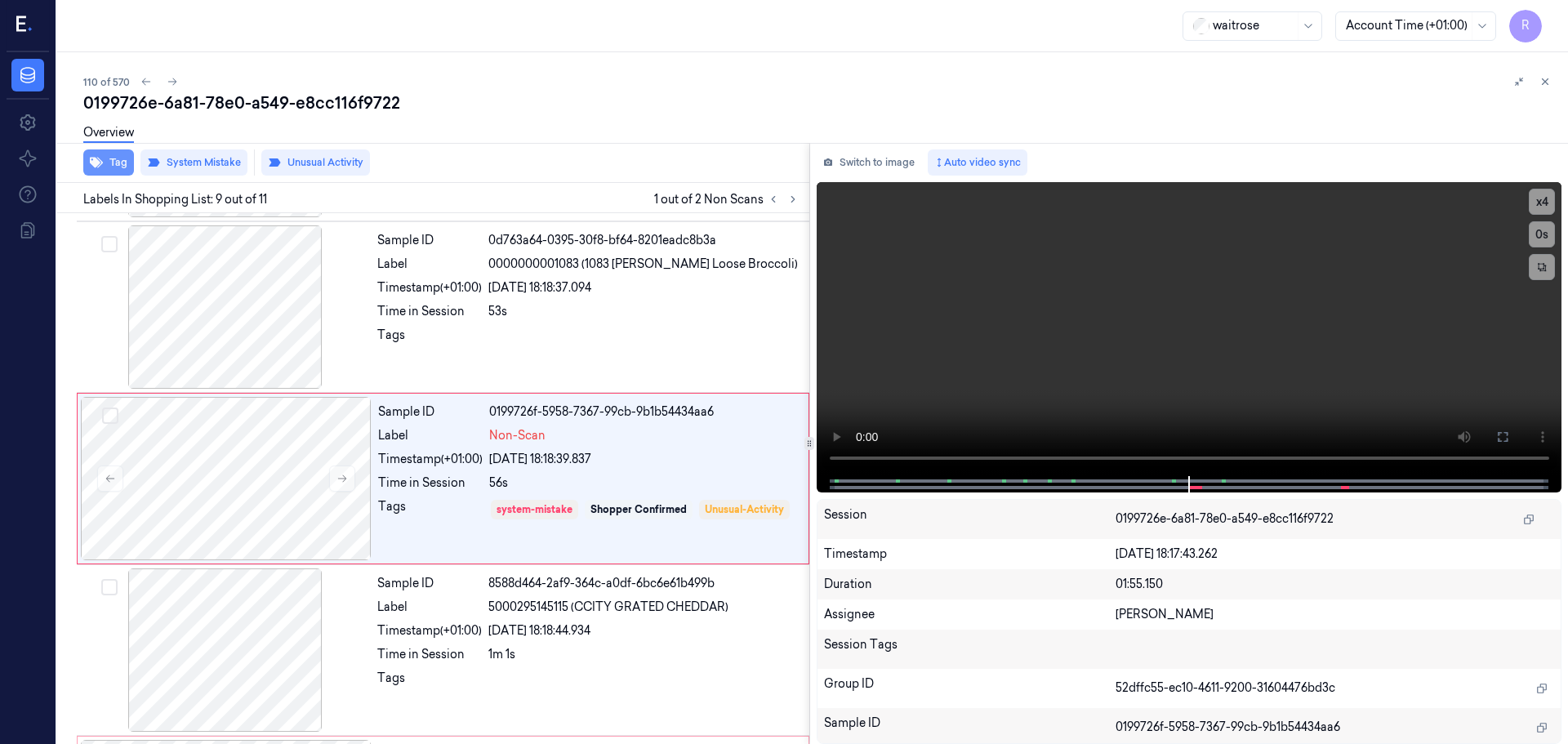
click at [113, 161] on button "Tag" at bounding box center [108, 162] width 51 height 26
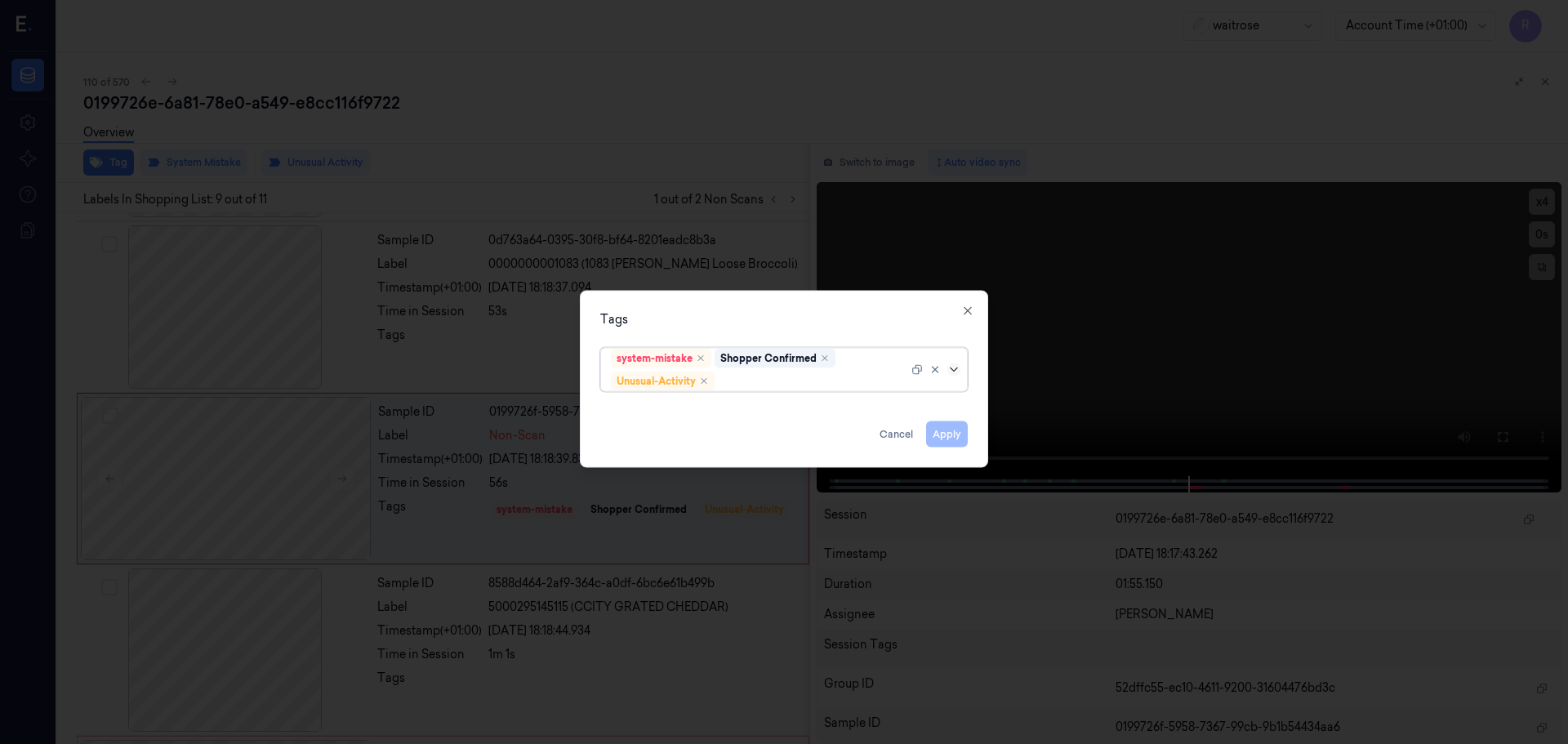
click at [956, 367] on icon at bounding box center [953, 369] width 13 height 13
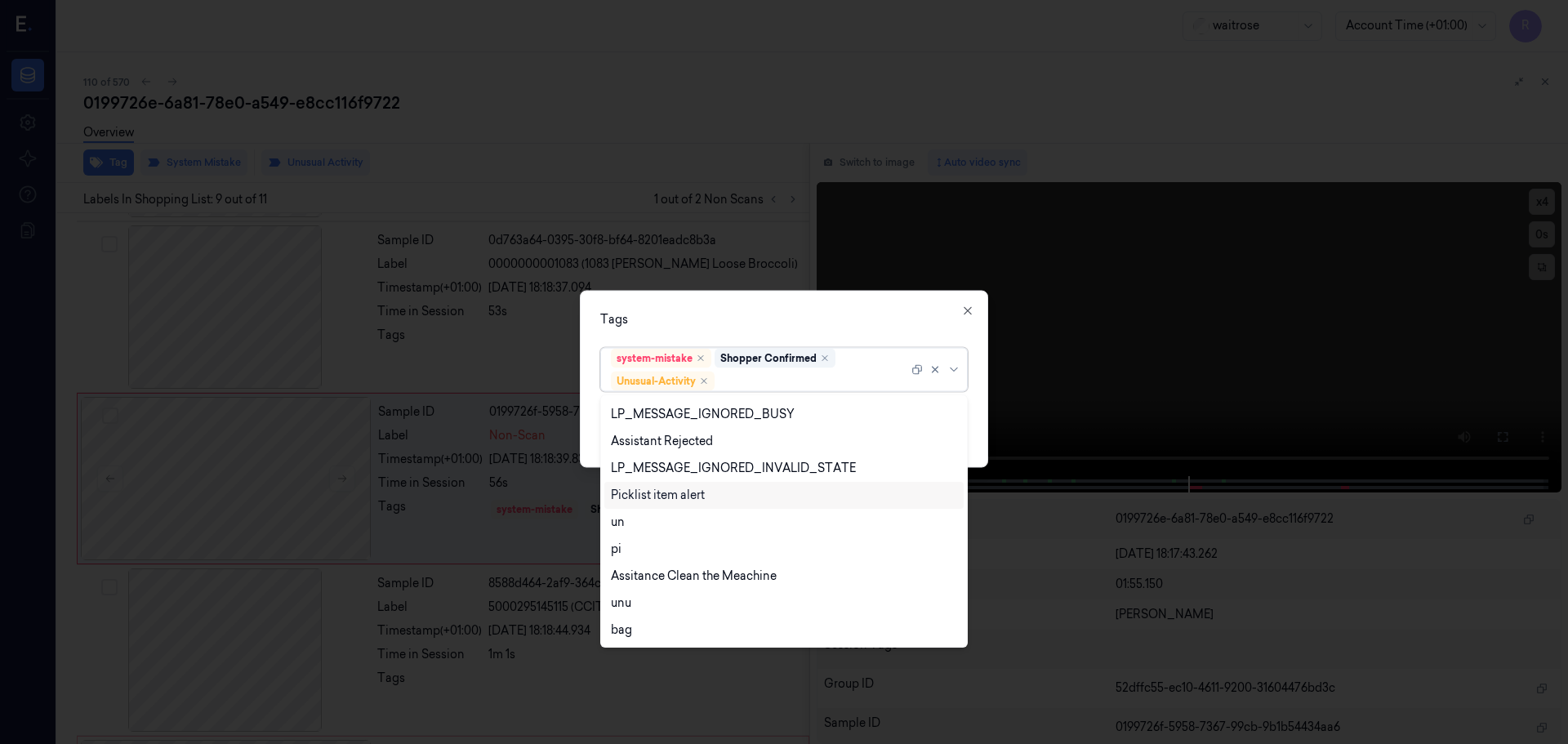
click at [646, 501] on div "Picklist item alert" at bounding box center [657, 495] width 93 height 17
drag, startPoint x: 687, startPoint y: 321, endPoint x: 735, endPoint y: 320, distance: 48.0
click at [688, 321] on div "Tags" at bounding box center [784, 319] width 367 height 17
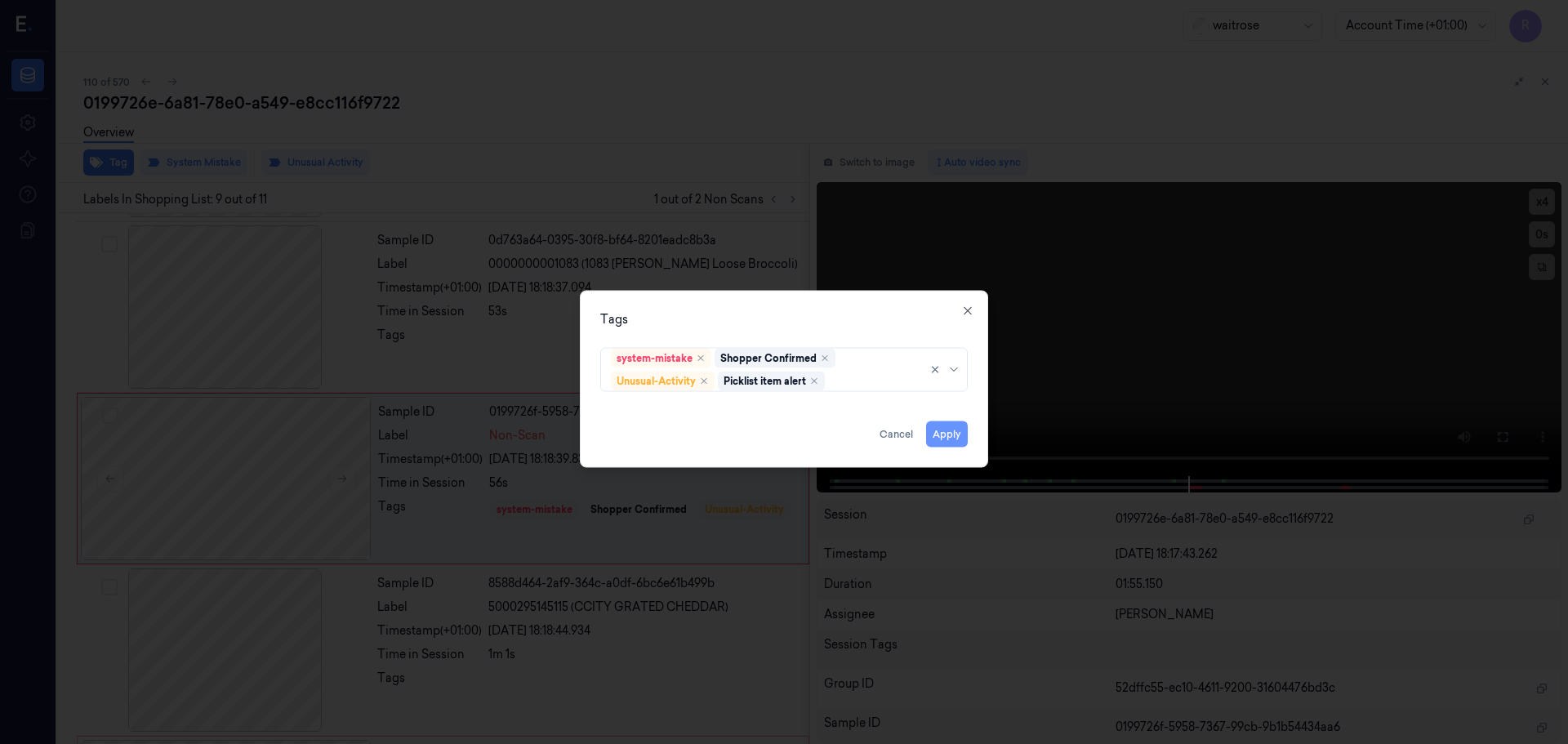
click at [928, 433] on button "Apply" at bounding box center [947, 433] width 42 height 26
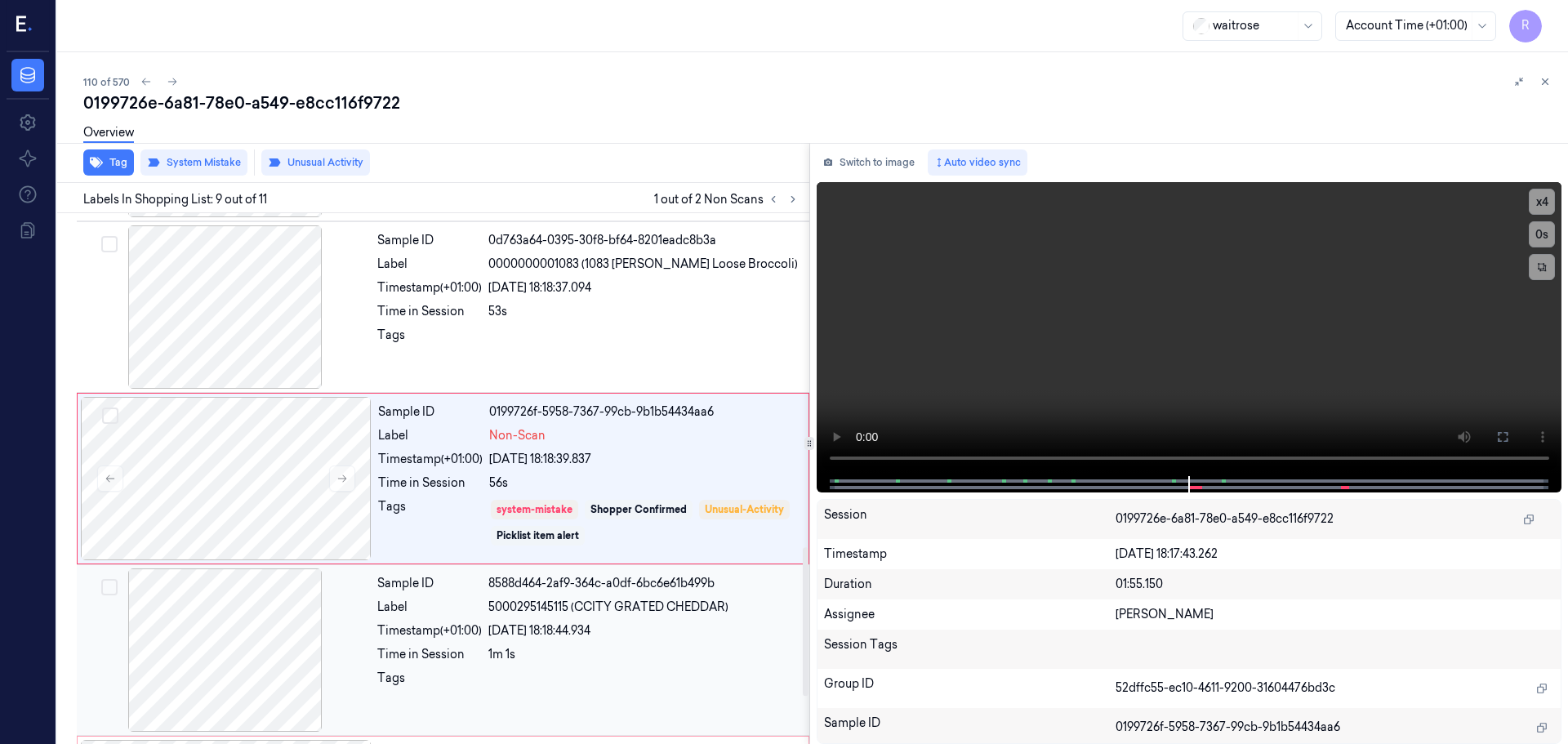
click at [552, 662] on div "1m 1s" at bounding box center [643, 655] width 311 height 17
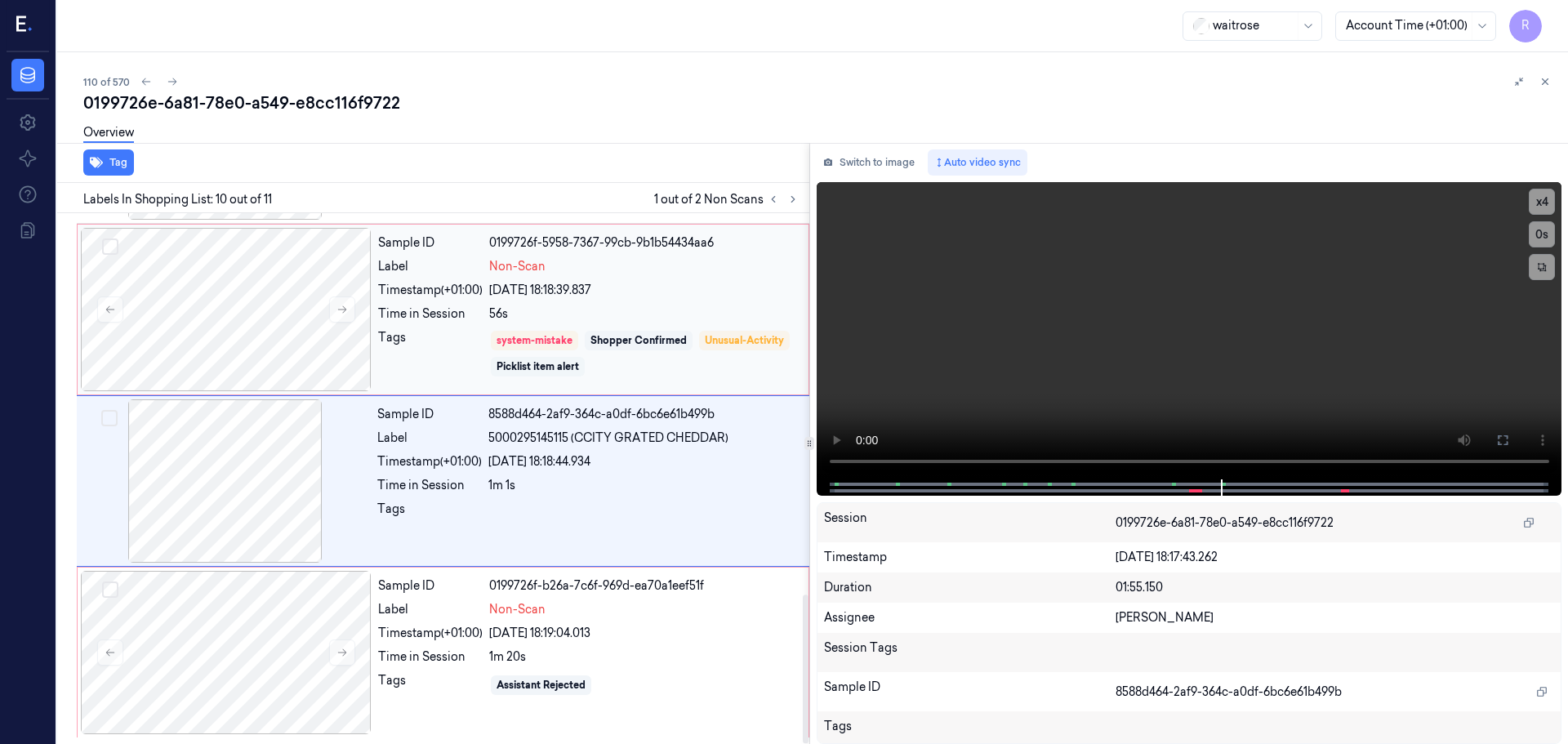
click at [579, 372] on div "Picklist item alert" at bounding box center [538, 366] width 82 height 15
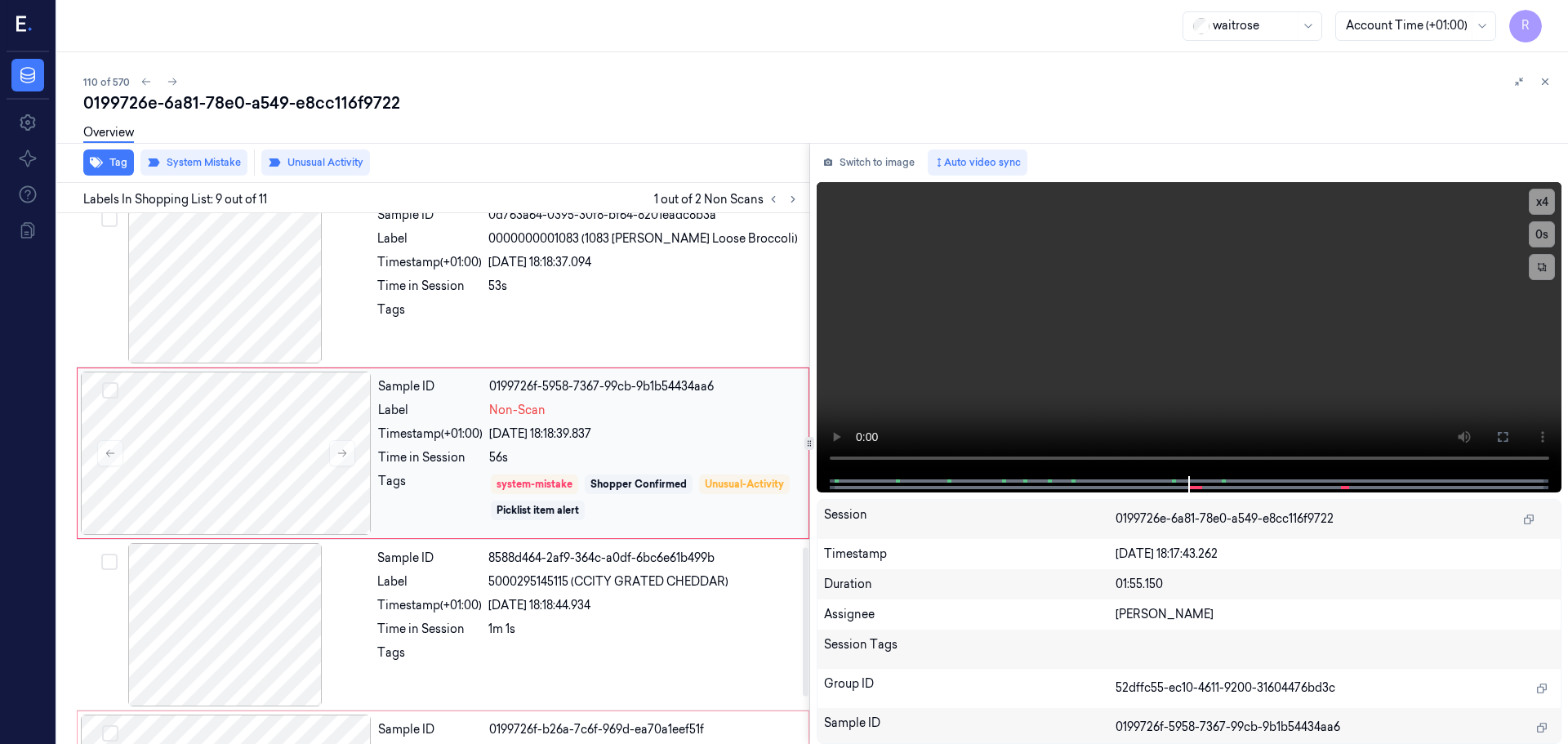
scroll to position [1192, 0]
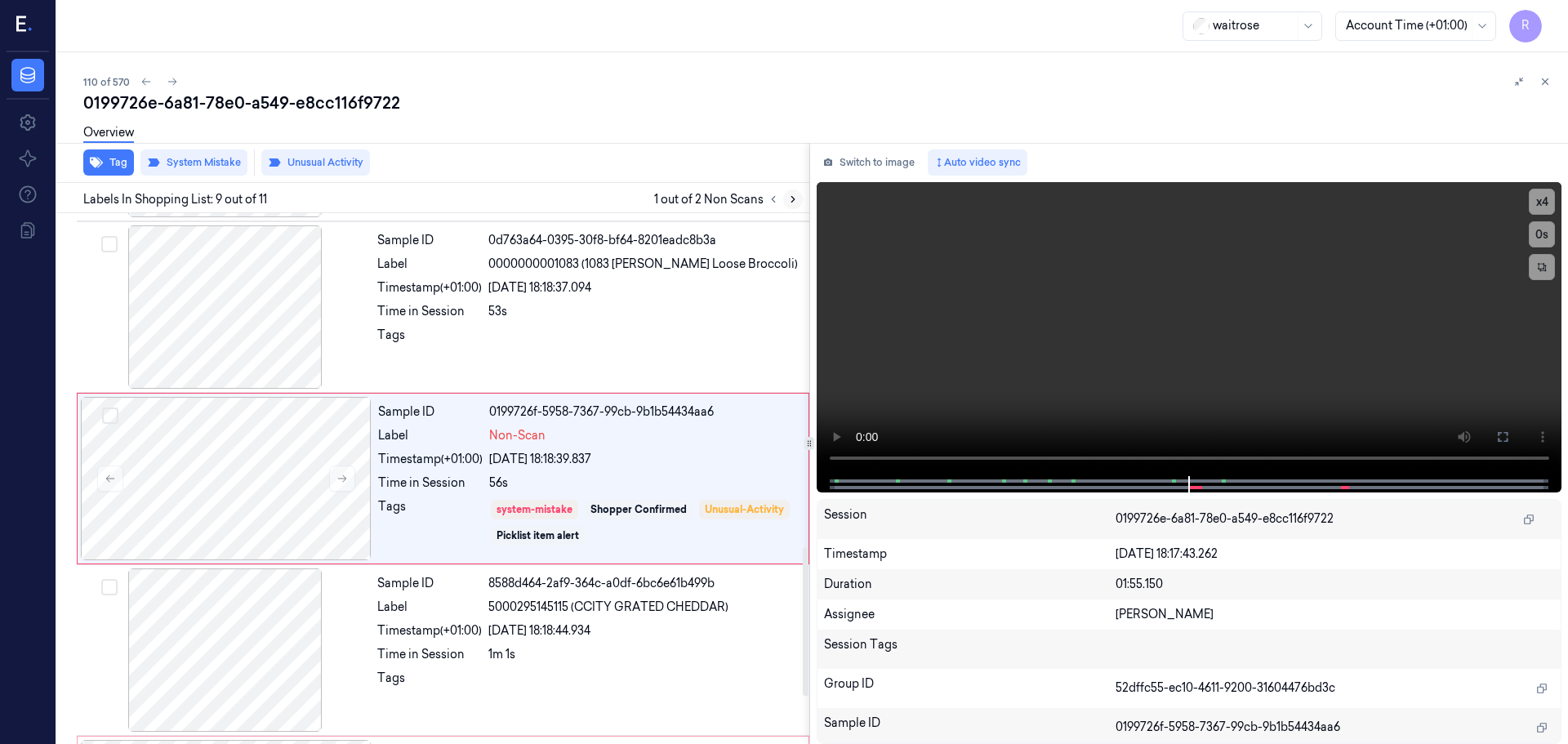
click at [787, 199] on icon at bounding box center [793, 199] width 11 height 11
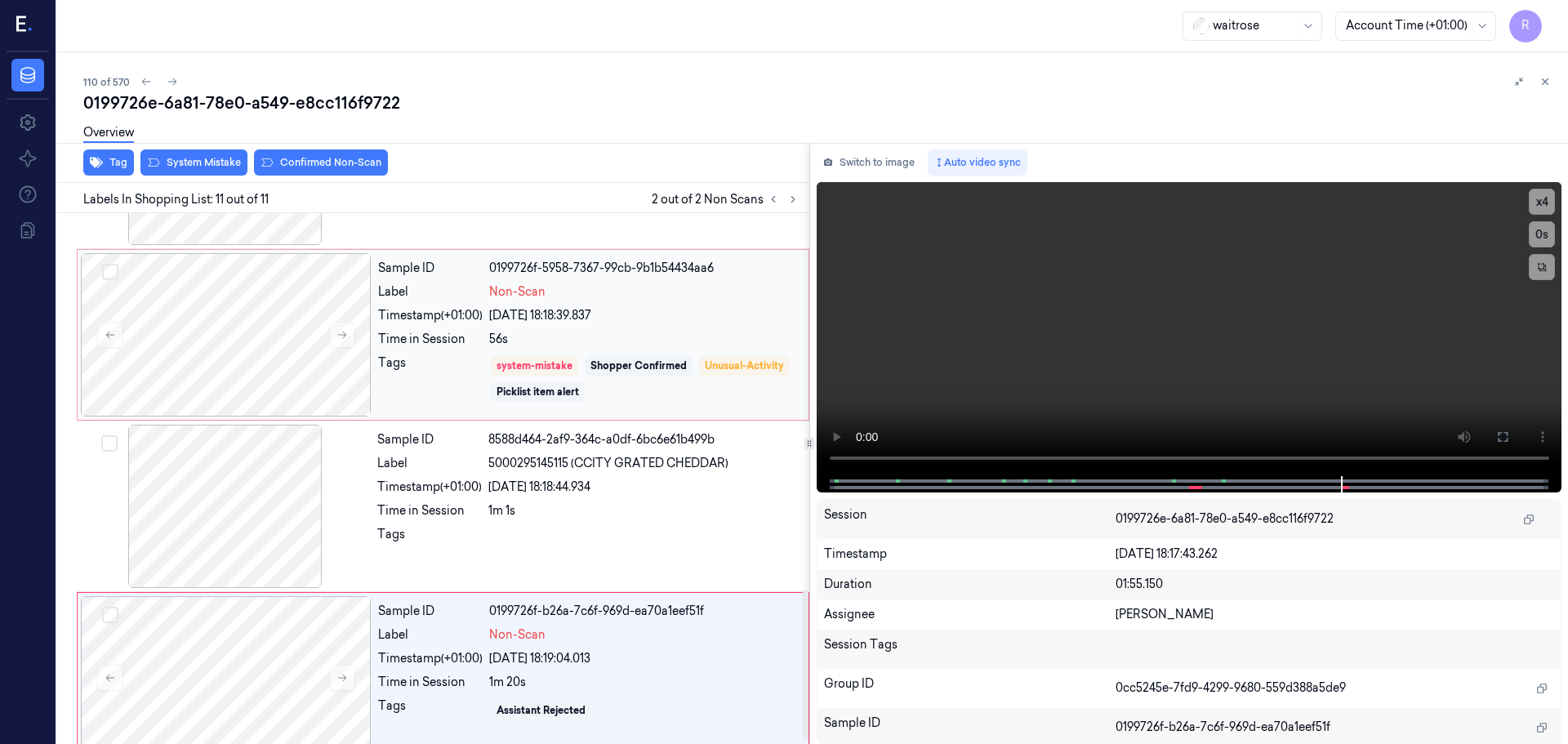
scroll to position [1361, 0]
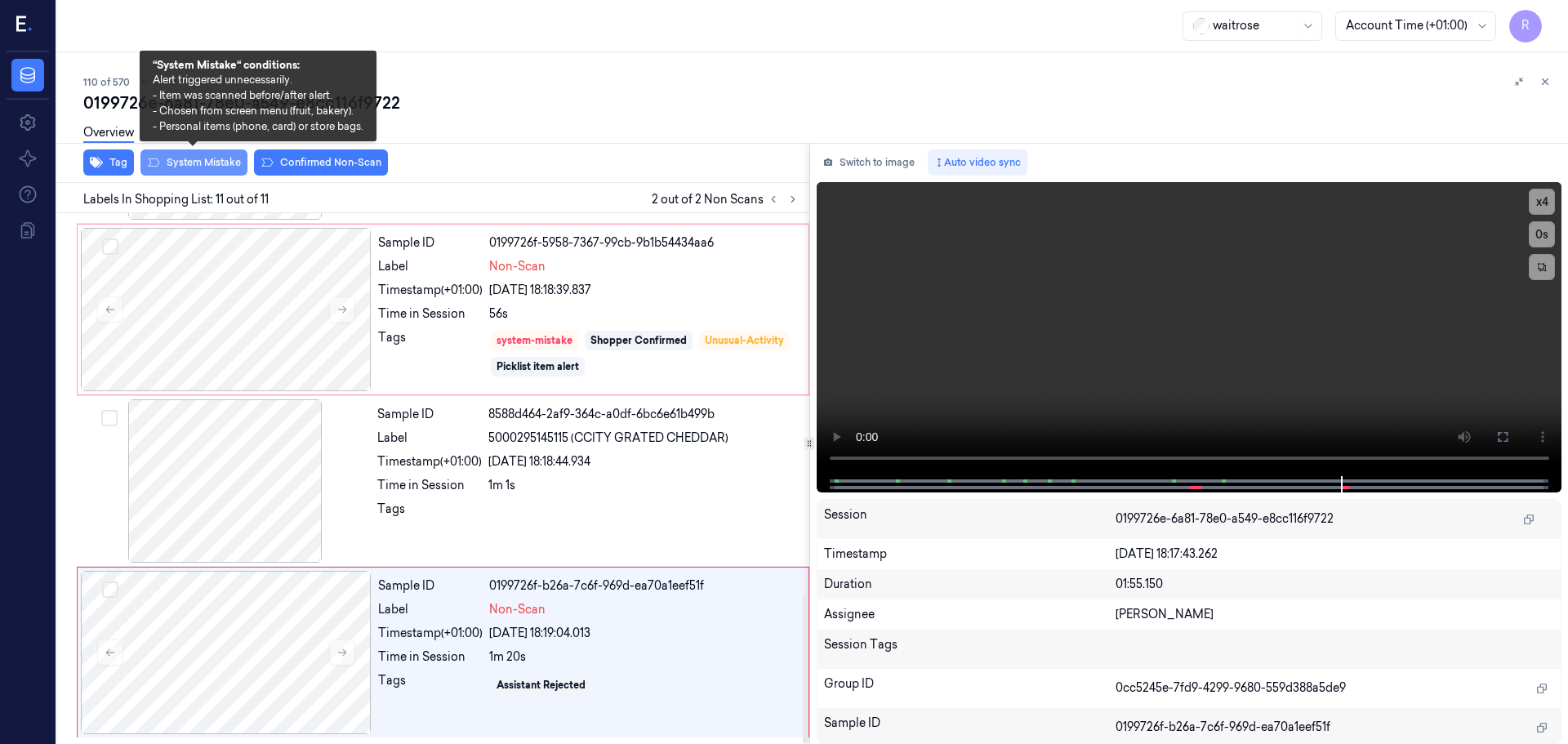
click at [216, 164] on button "System Mistake" at bounding box center [194, 162] width 107 height 26
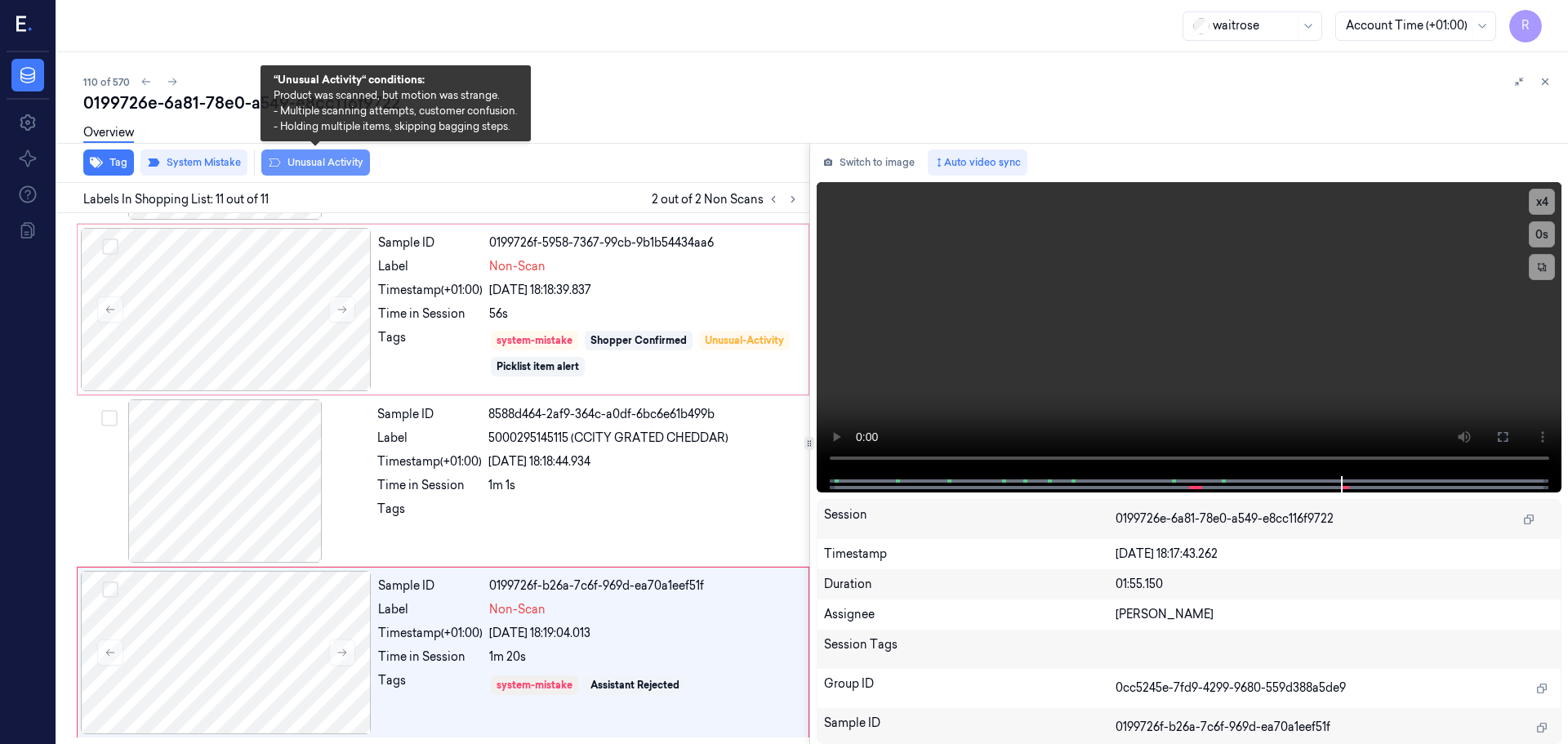
click at [327, 173] on button "Unusual Activity" at bounding box center [316, 162] width 109 height 26
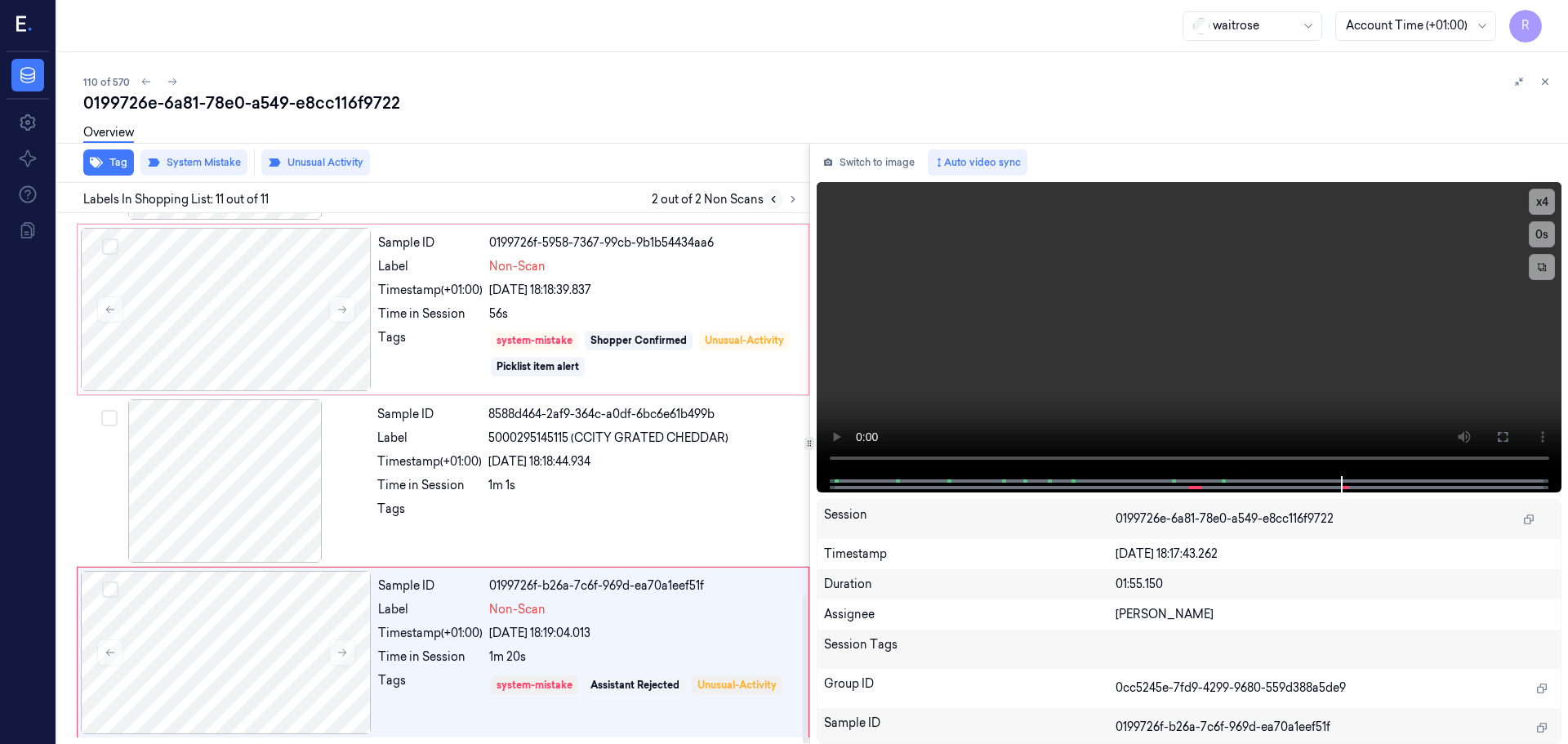
click at [770, 203] on icon at bounding box center [773, 199] width 11 height 11
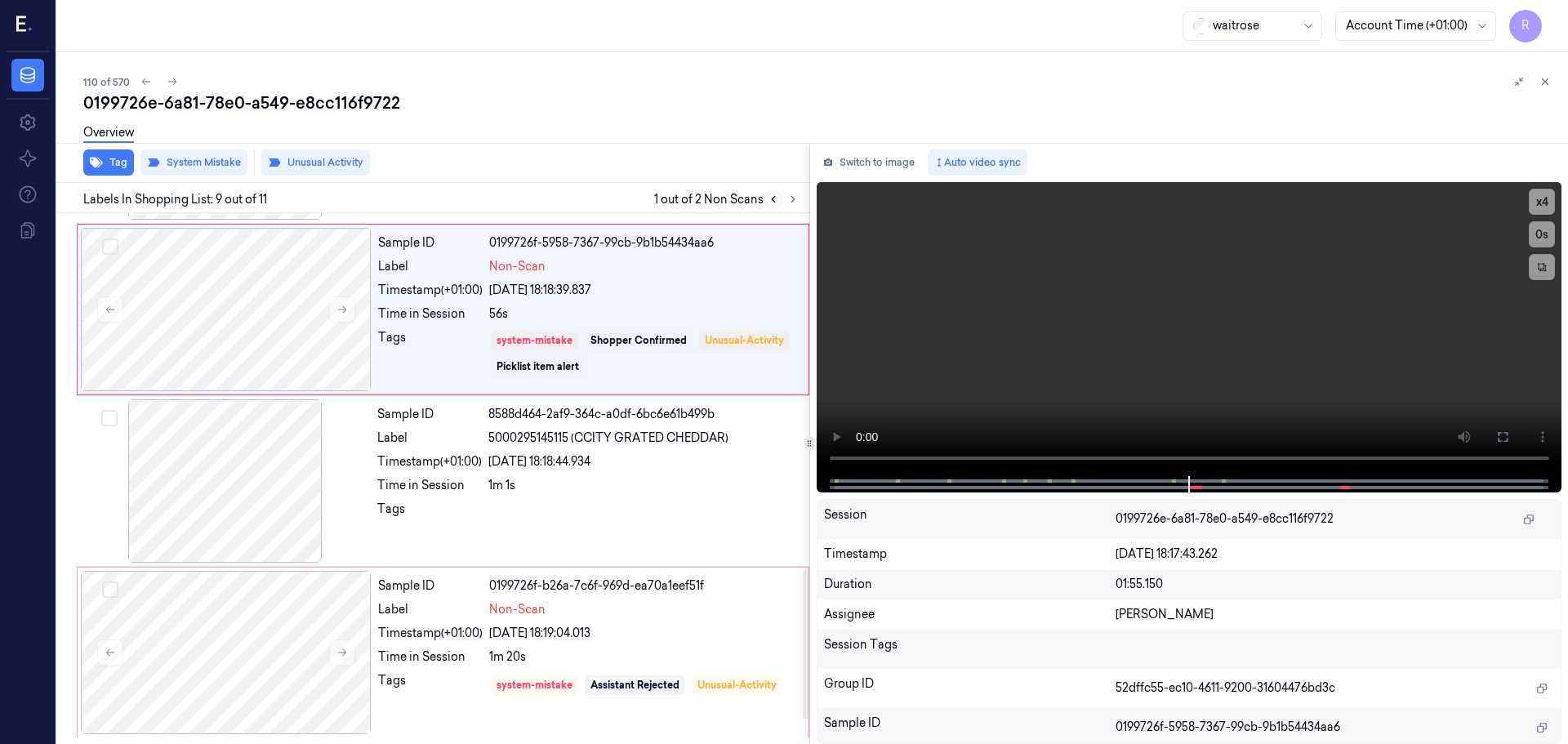
scroll to position [1192, 0]
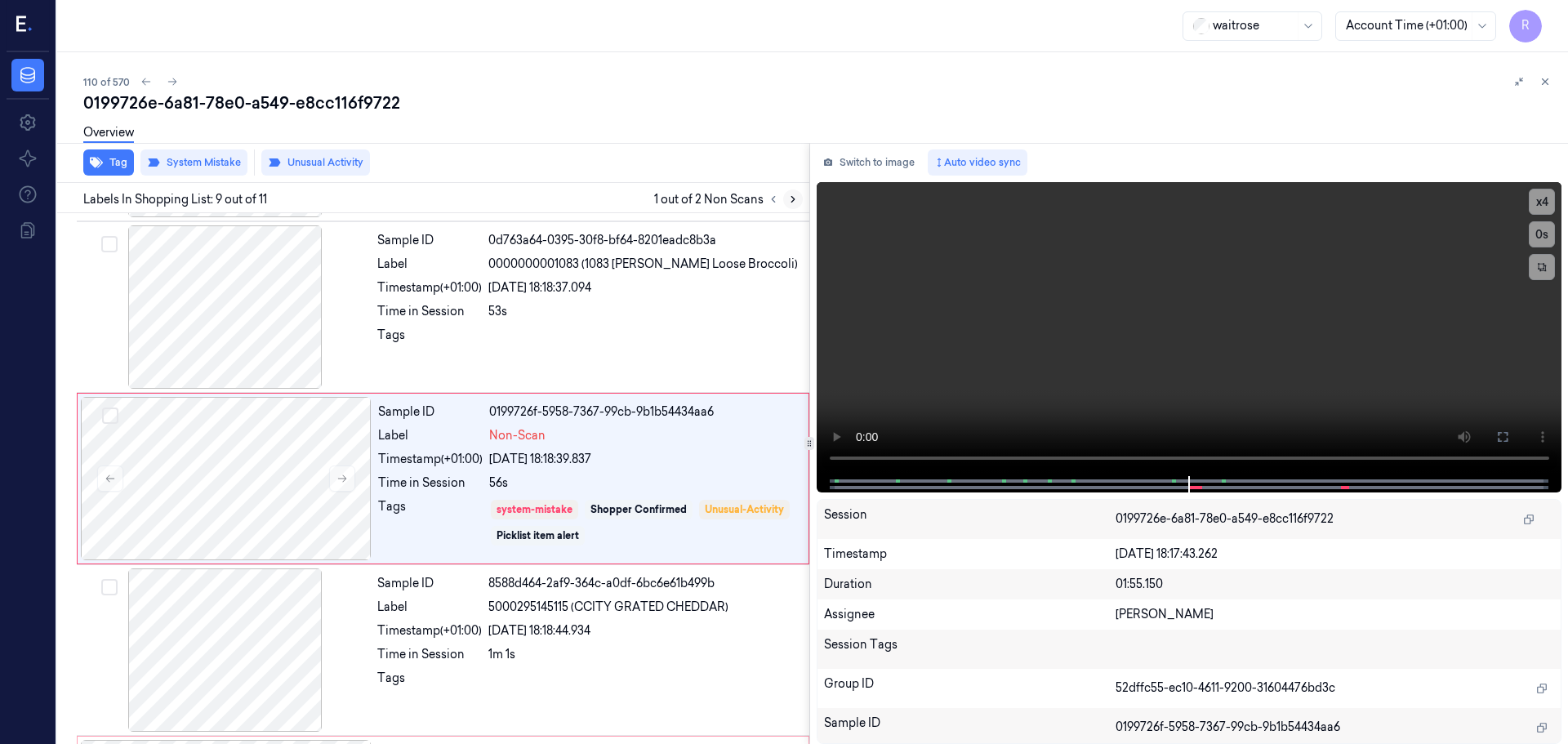
click at [789, 203] on icon at bounding box center [793, 199] width 11 height 11
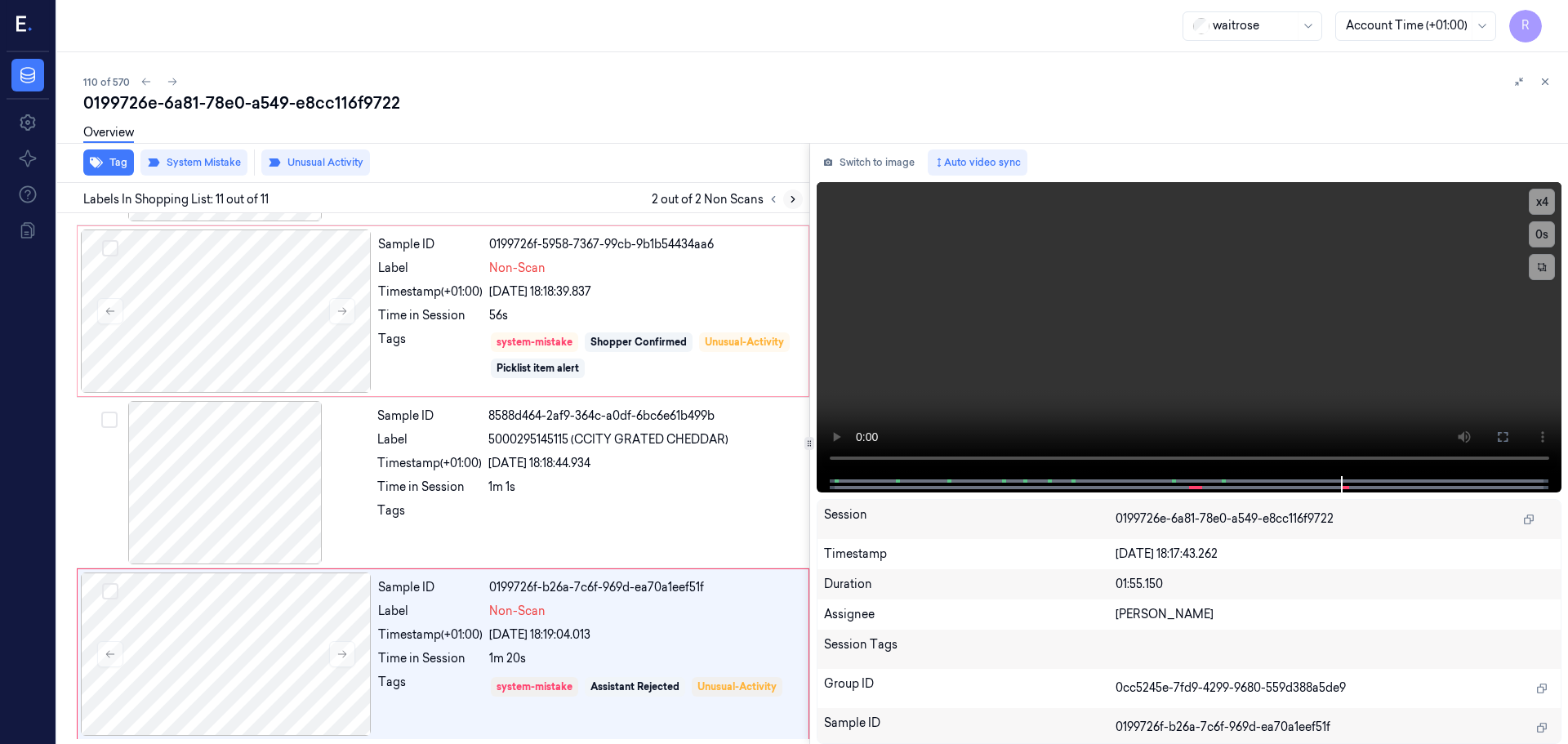
scroll to position [1361, 0]
click at [1542, 81] on icon at bounding box center [1544, 82] width 11 height 11
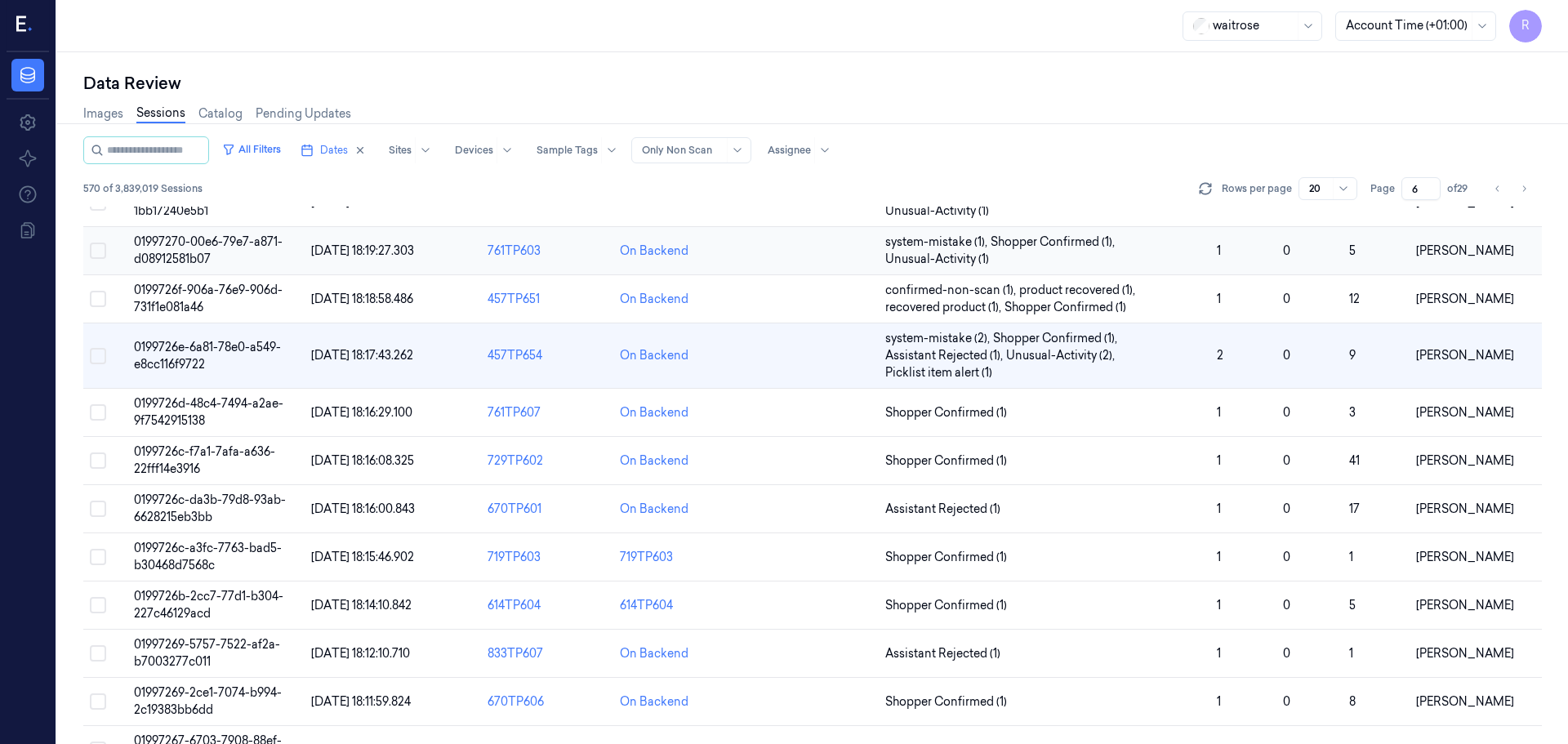
scroll to position [397, 0]
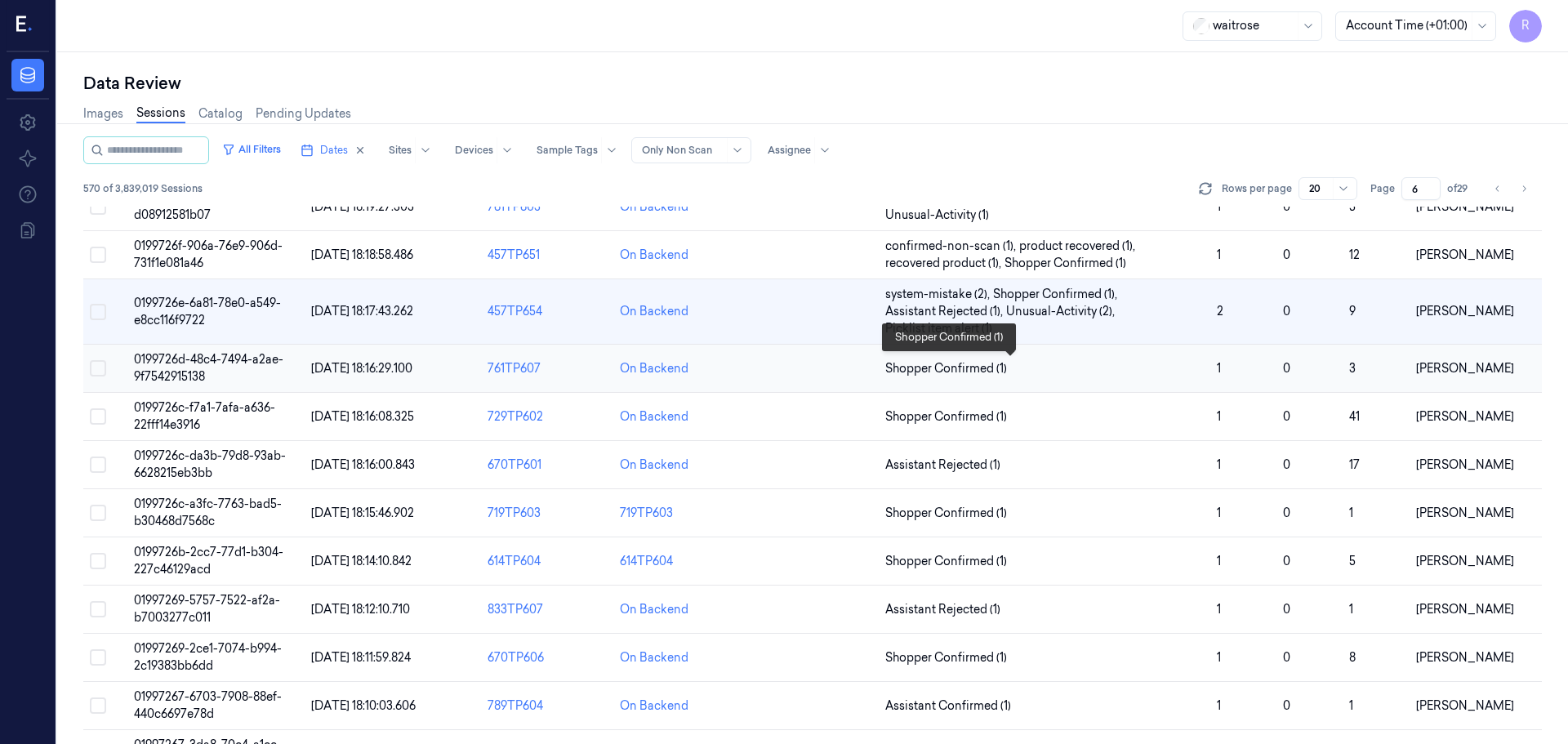
click at [1198, 373] on span "Shopper Confirmed (1)" at bounding box center [1044, 369] width 318 height 17
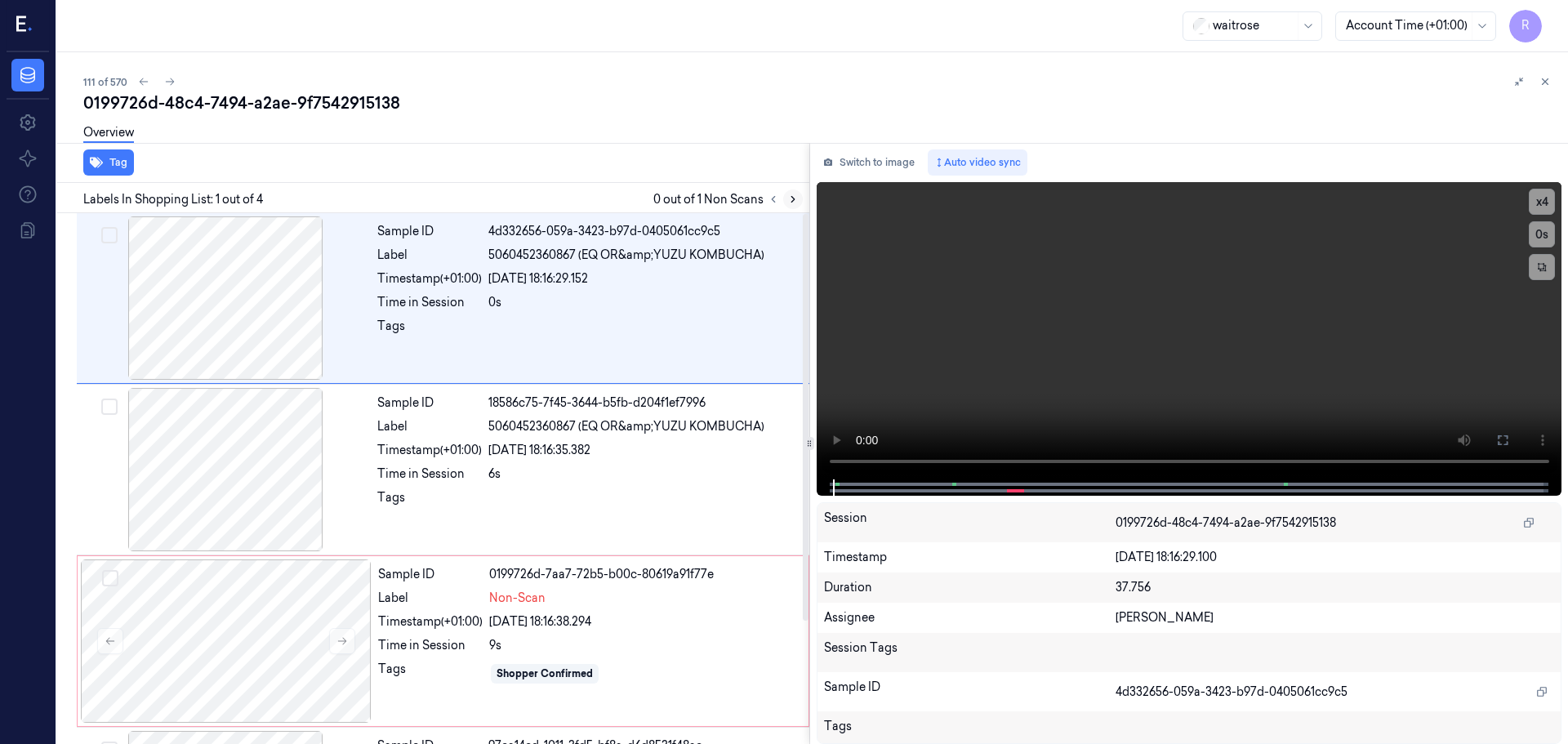
click at [791, 205] on button at bounding box center [793, 199] width 20 height 20
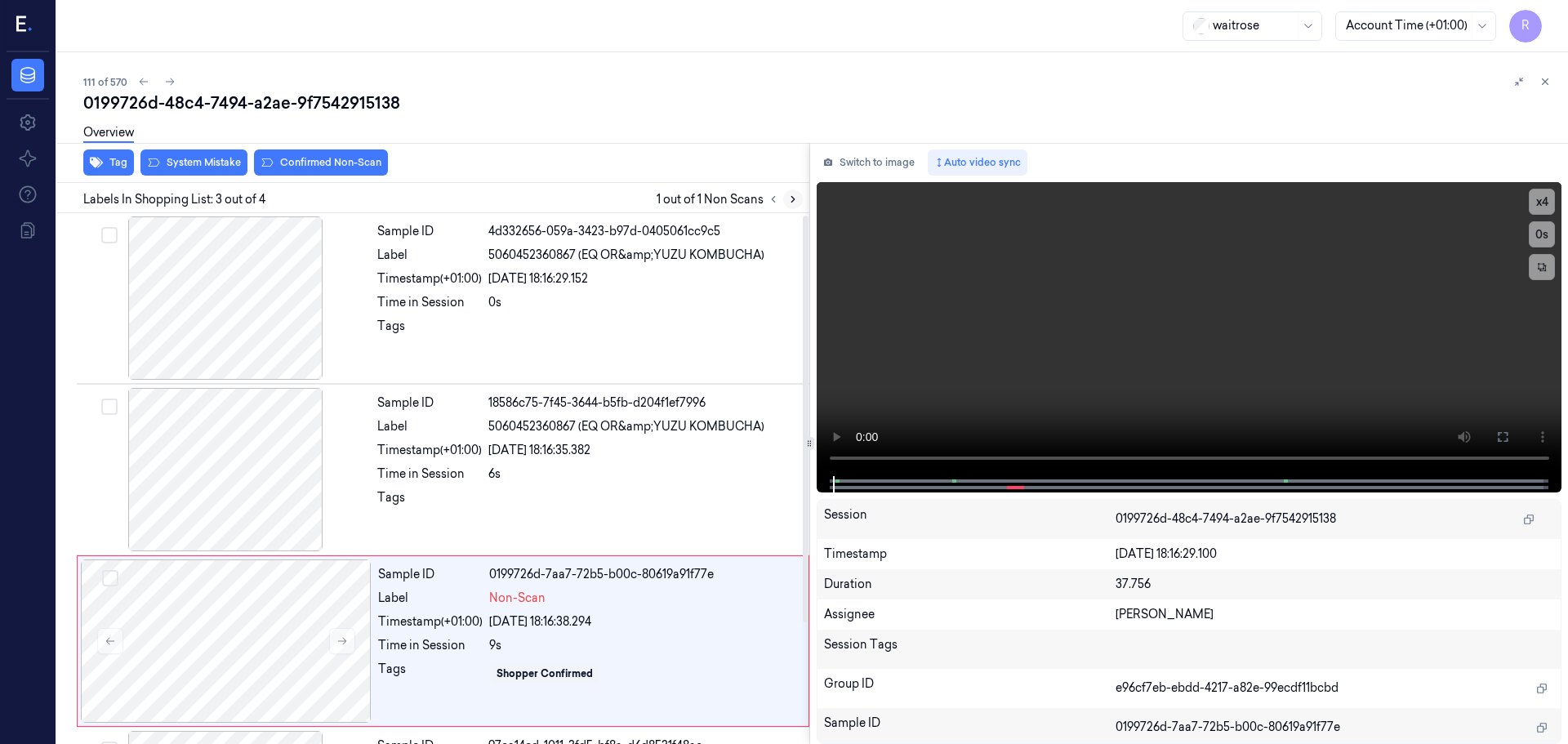
scroll to position [160, 0]
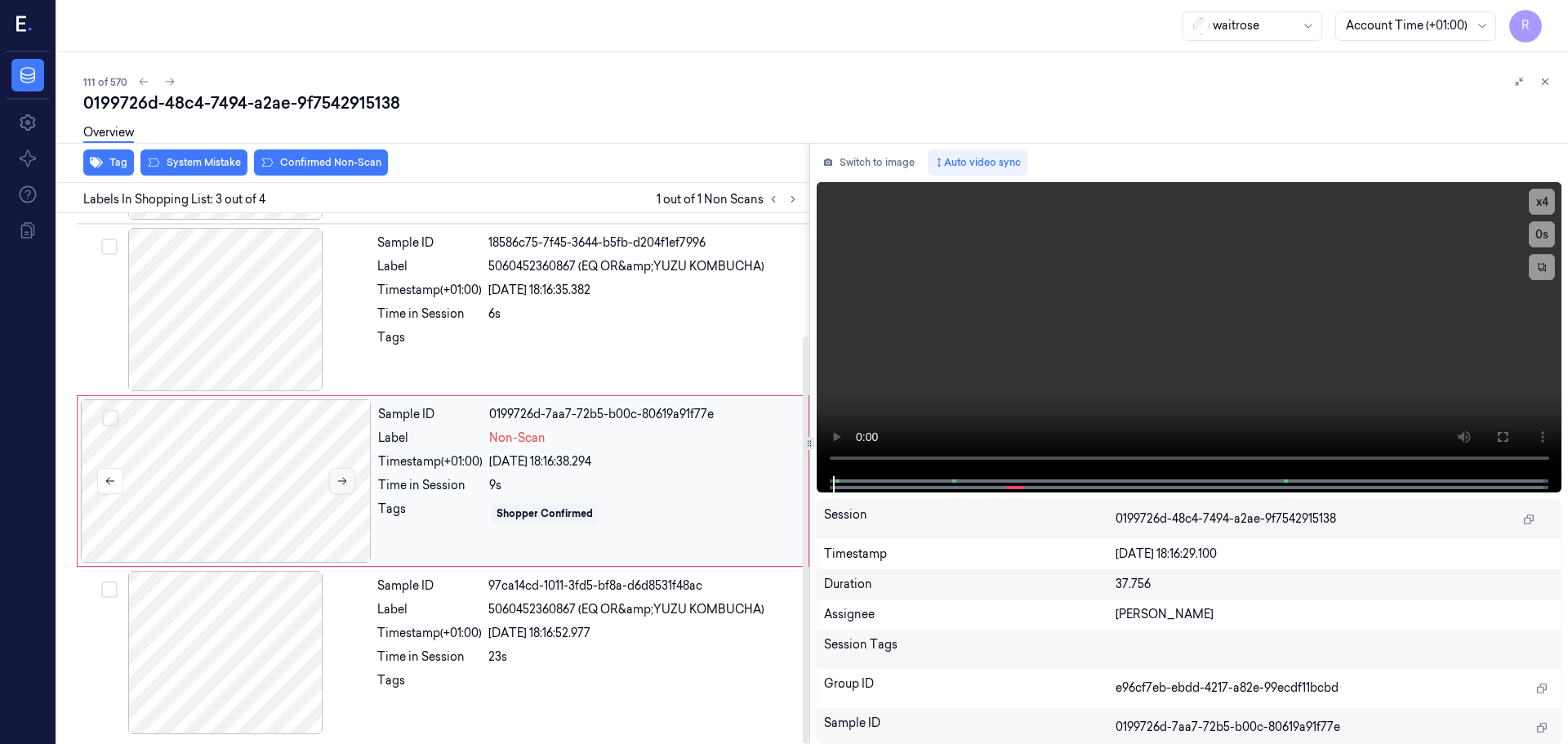
click at [342, 477] on icon at bounding box center [341, 481] width 11 height 11
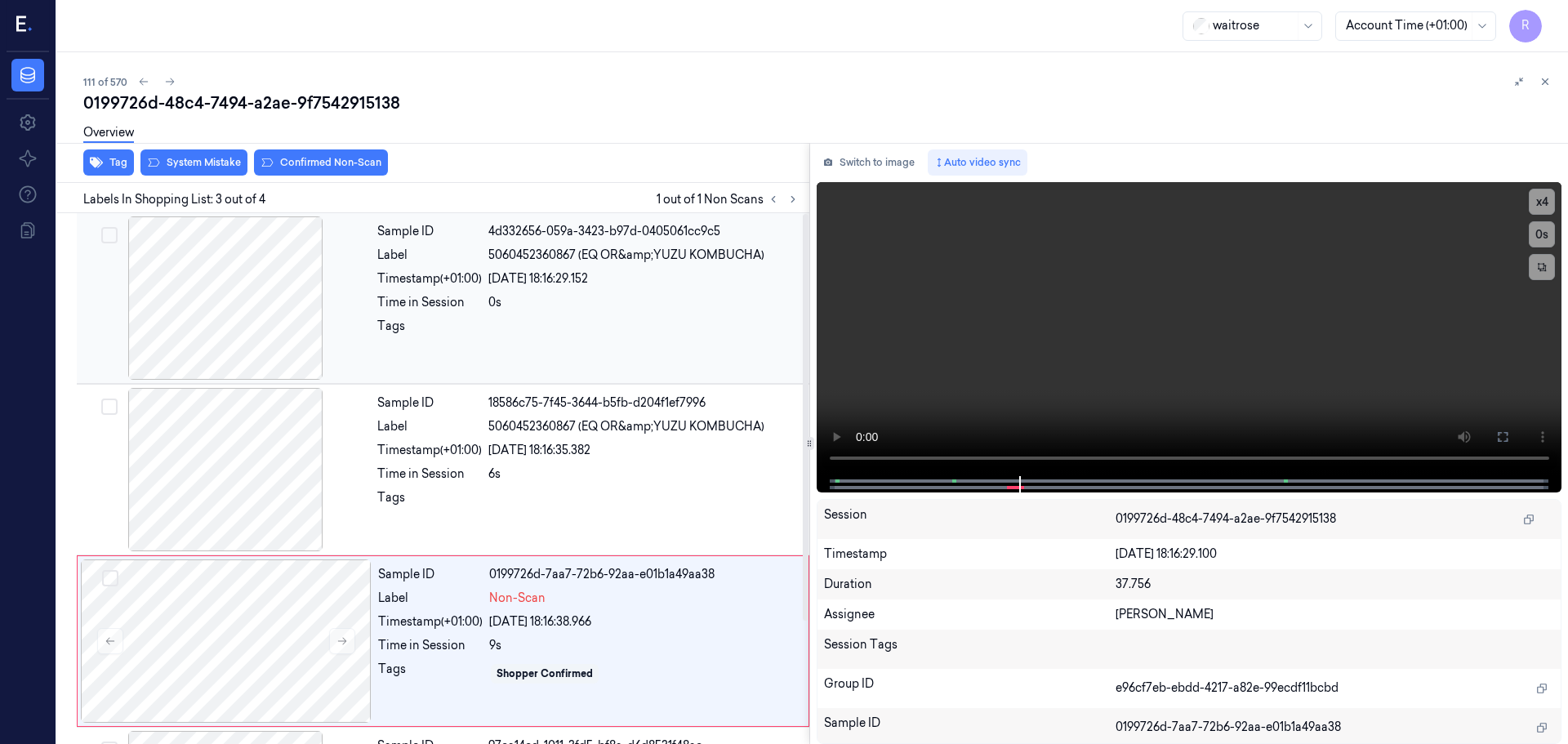
click at [256, 318] on div at bounding box center [225, 298] width 291 height 163
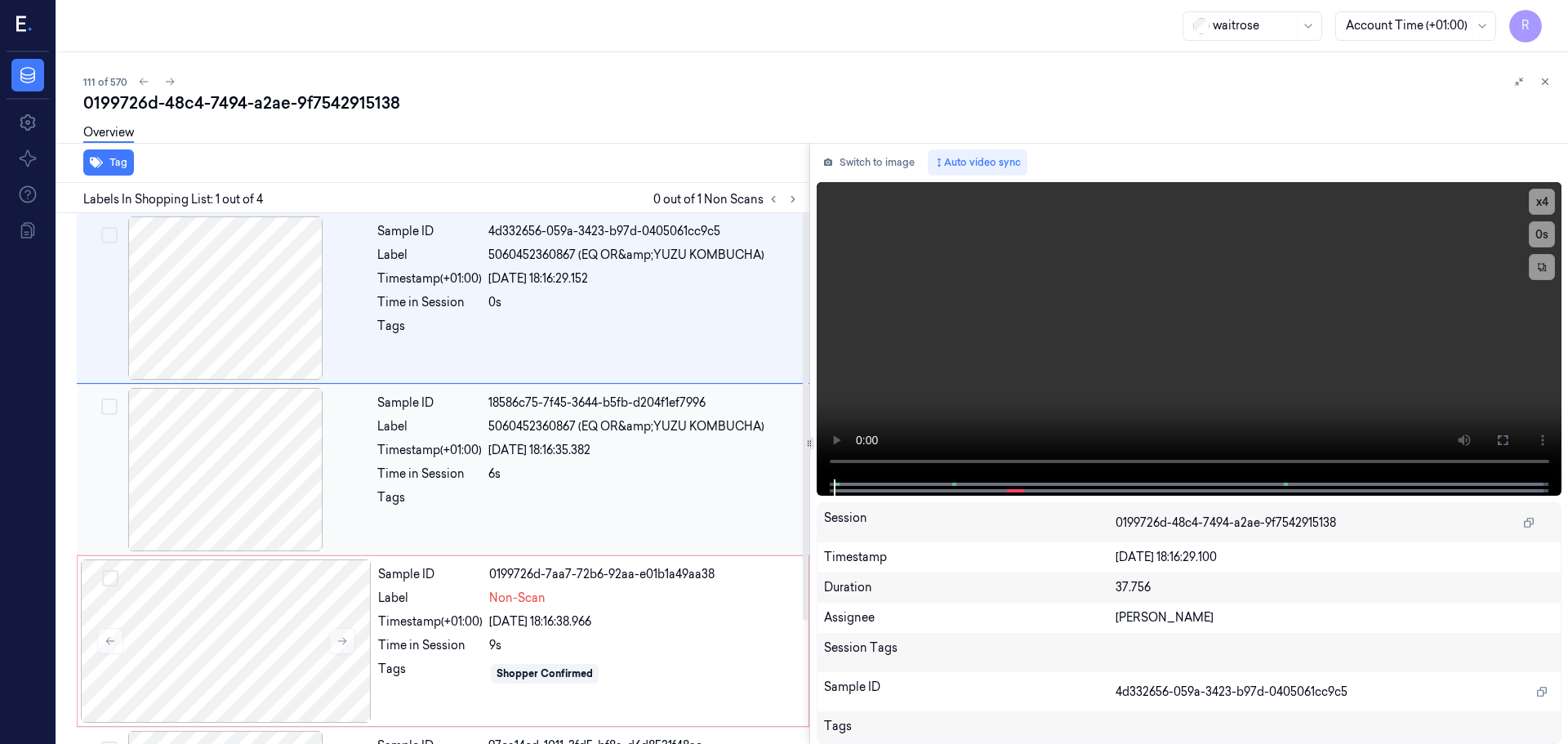
click at [240, 485] on div at bounding box center [225, 469] width 291 height 163
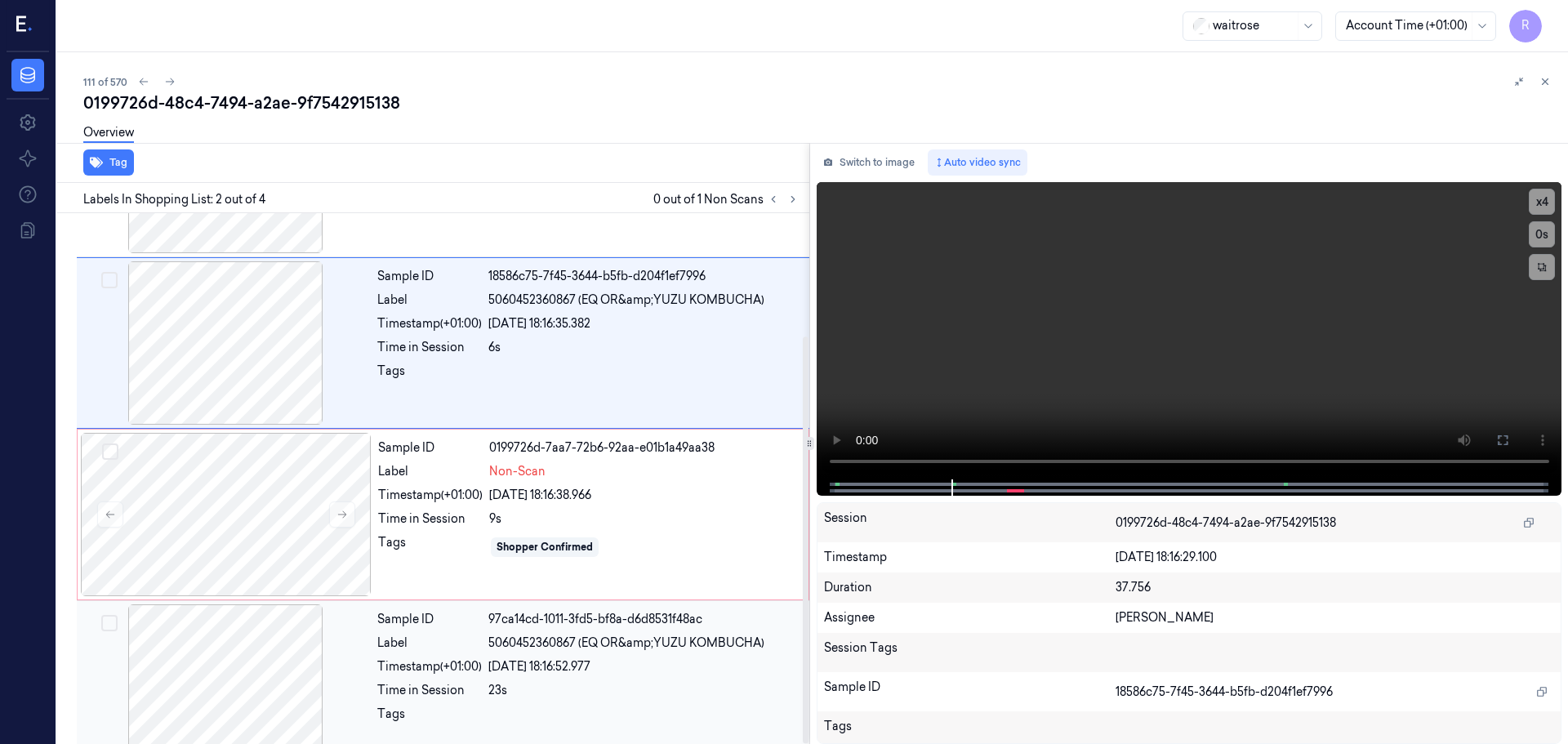
scroll to position [160, 0]
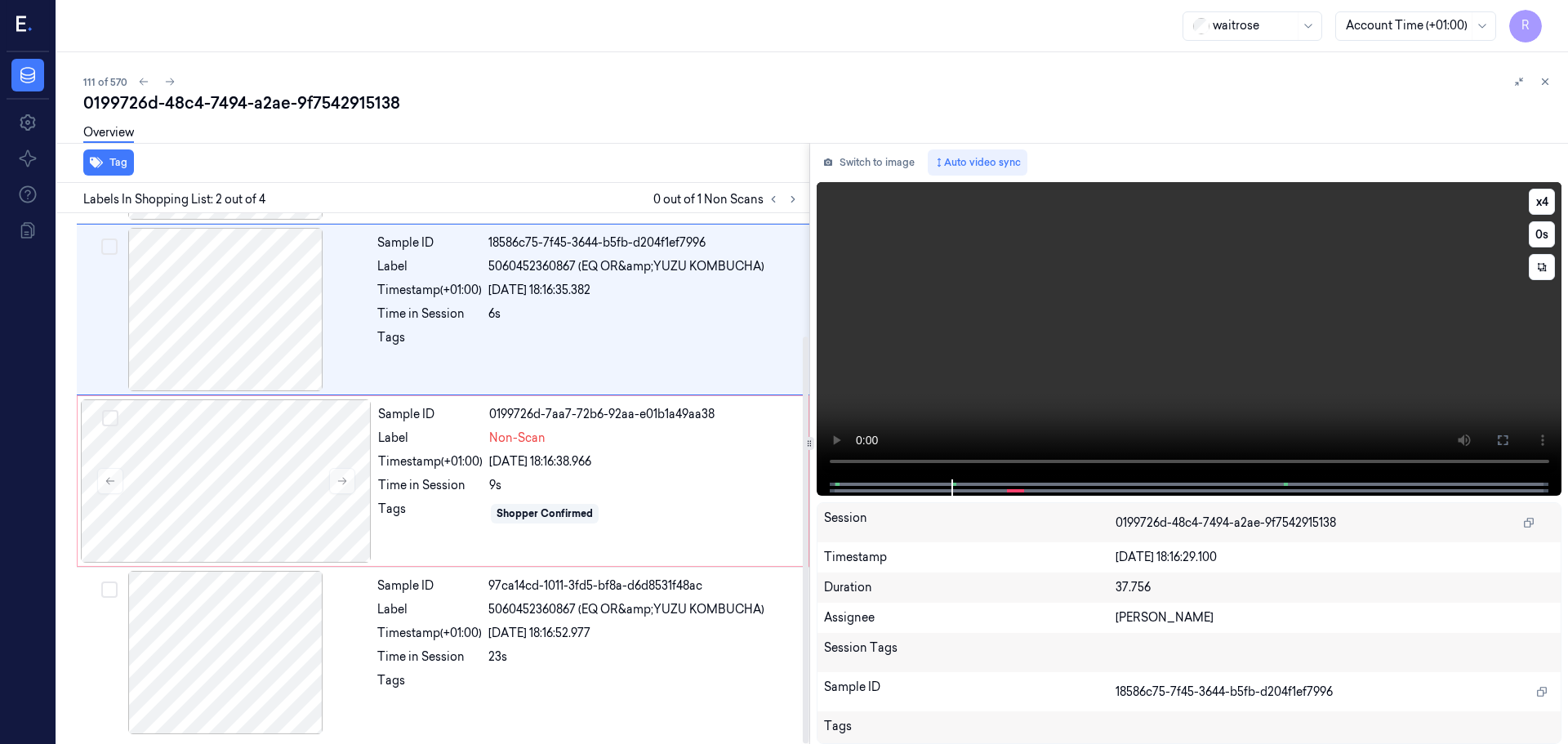
click at [827, 468] on video at bounding box center [1189, 330] width 745 height 298
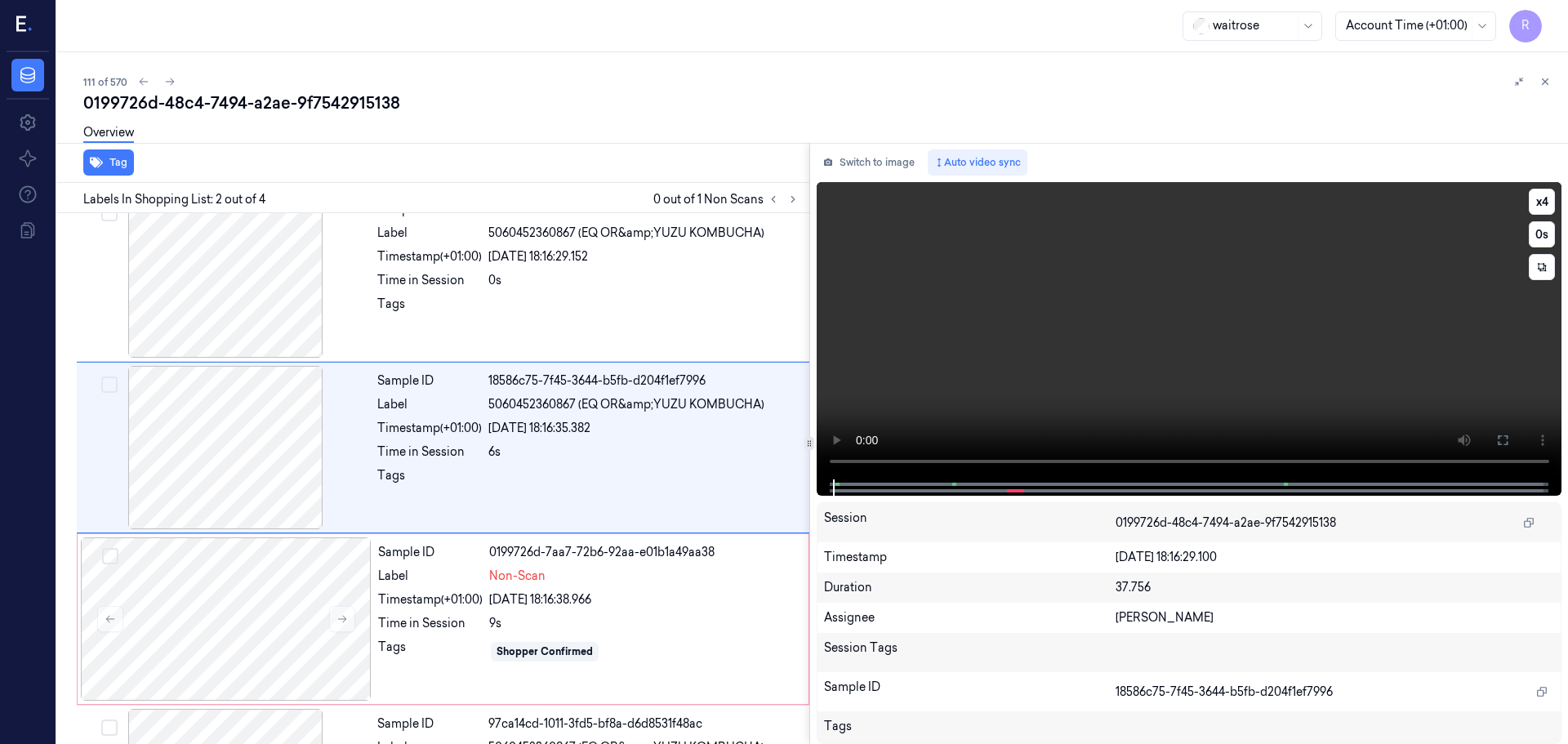
scroll to position [0, 0]
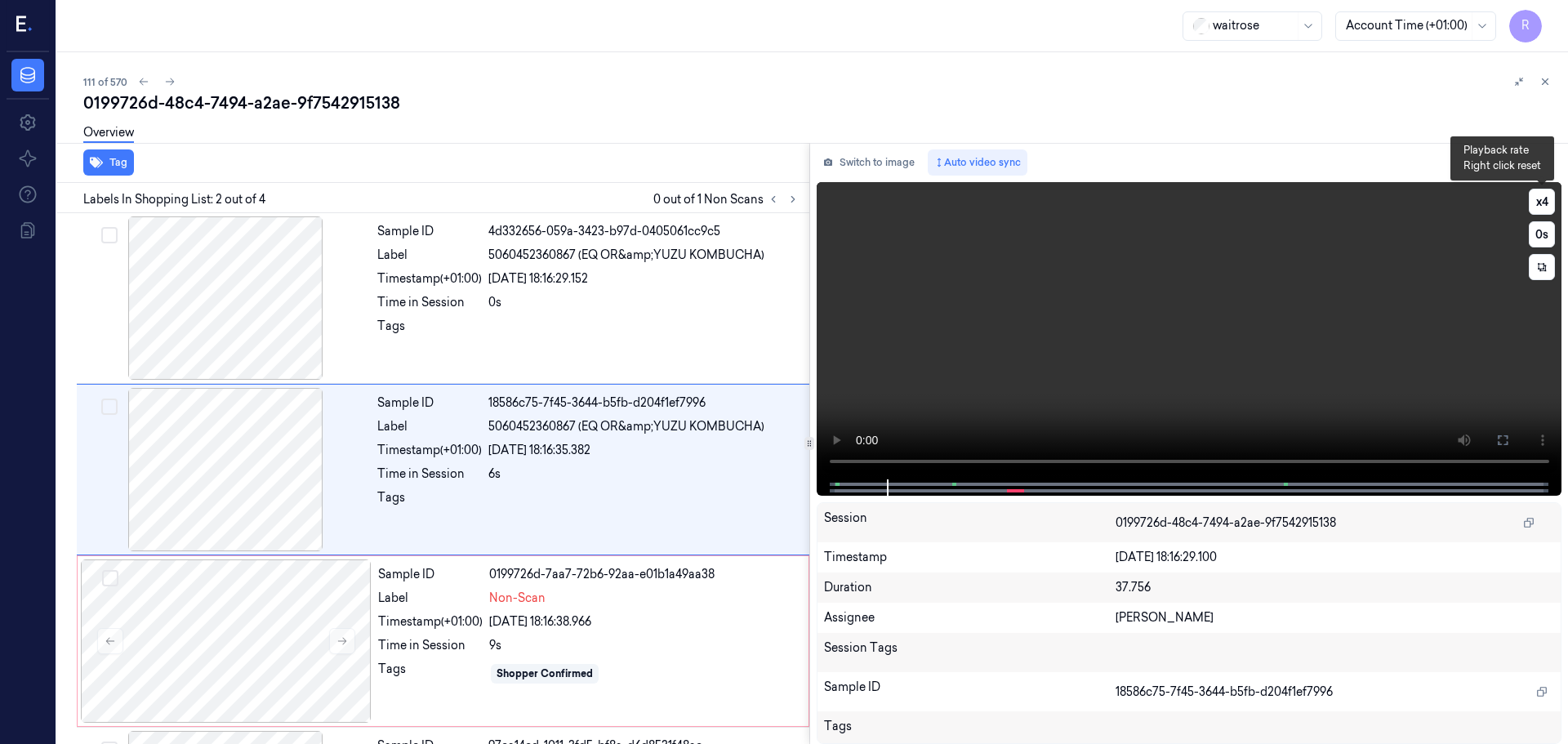
drag, startPoint x: 1548, startPoint y: 198, endPoint x: 1527, endPoint y: 218, distance: 29.0
click at [1547, 200] on button "x 4" at bounding box center [1541, 202] width 26 height 26
click at [819, 462] on video at bounding box center [1189, 330] width 745 height 298
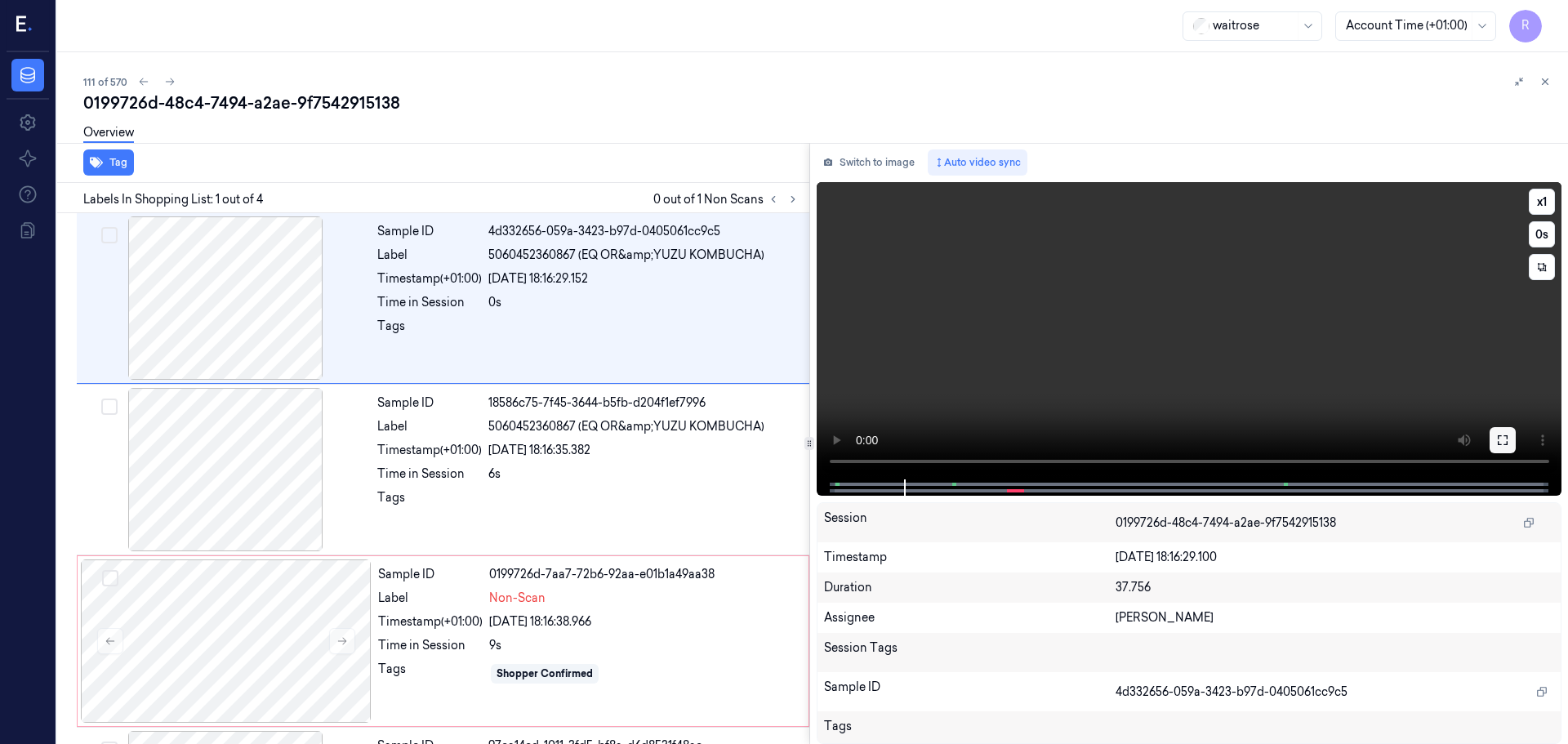
click at [1501, 439] on icon at bounding box center [1502, 439] width 13 height 13
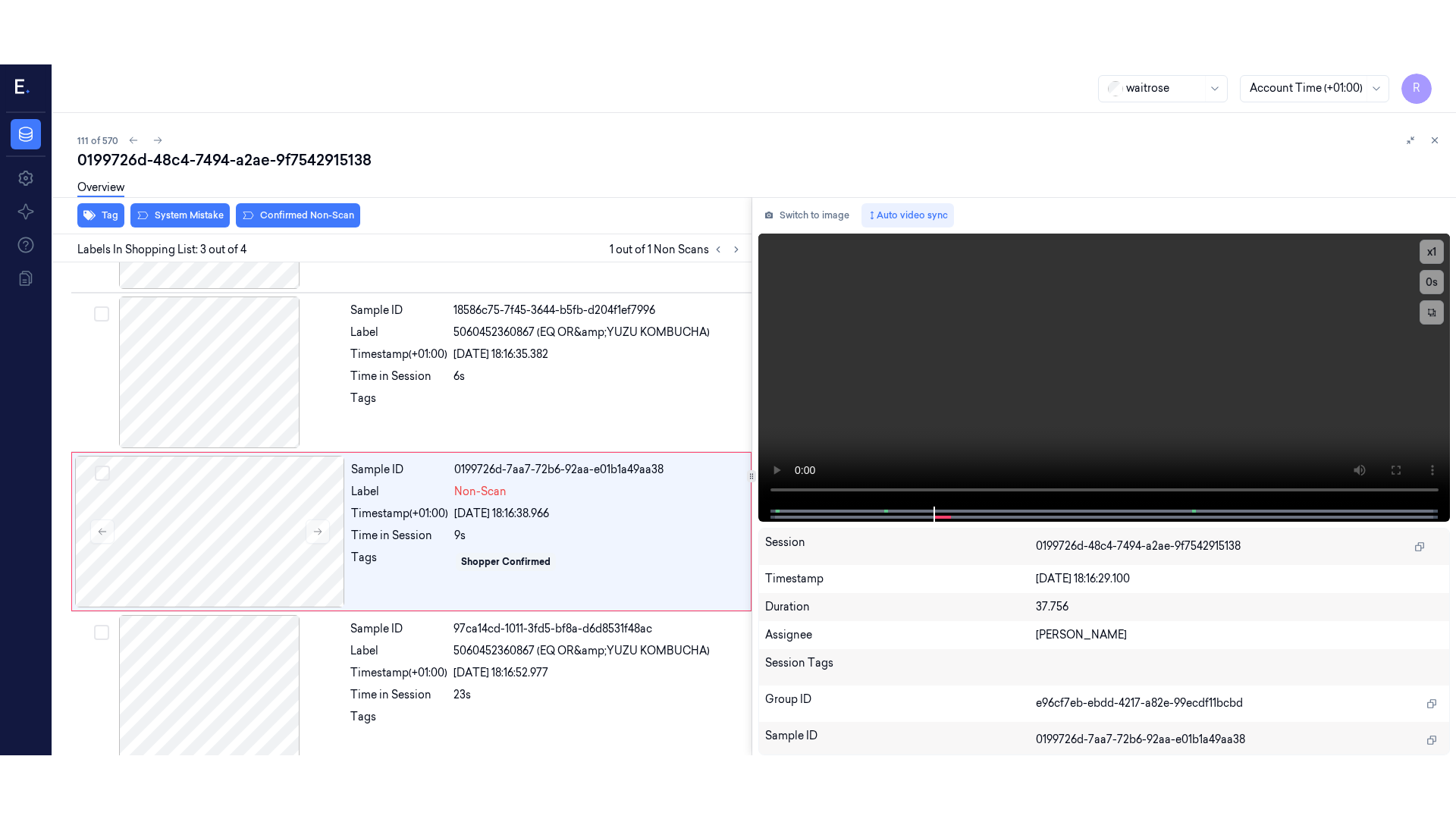
scroll to position [149, 0]
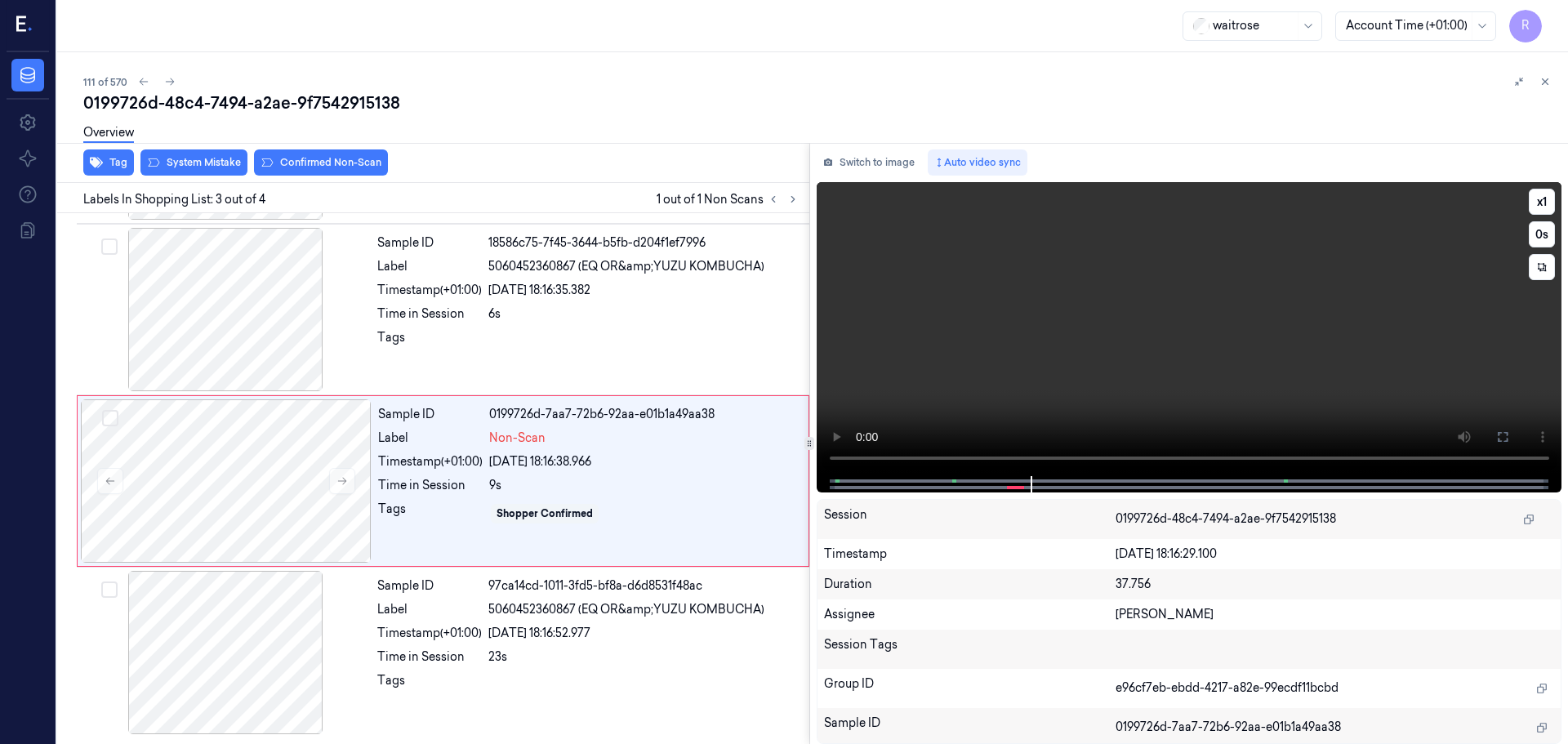
click at [1513, 438] on button at bounding box center [1502, 437] width 26 height 26
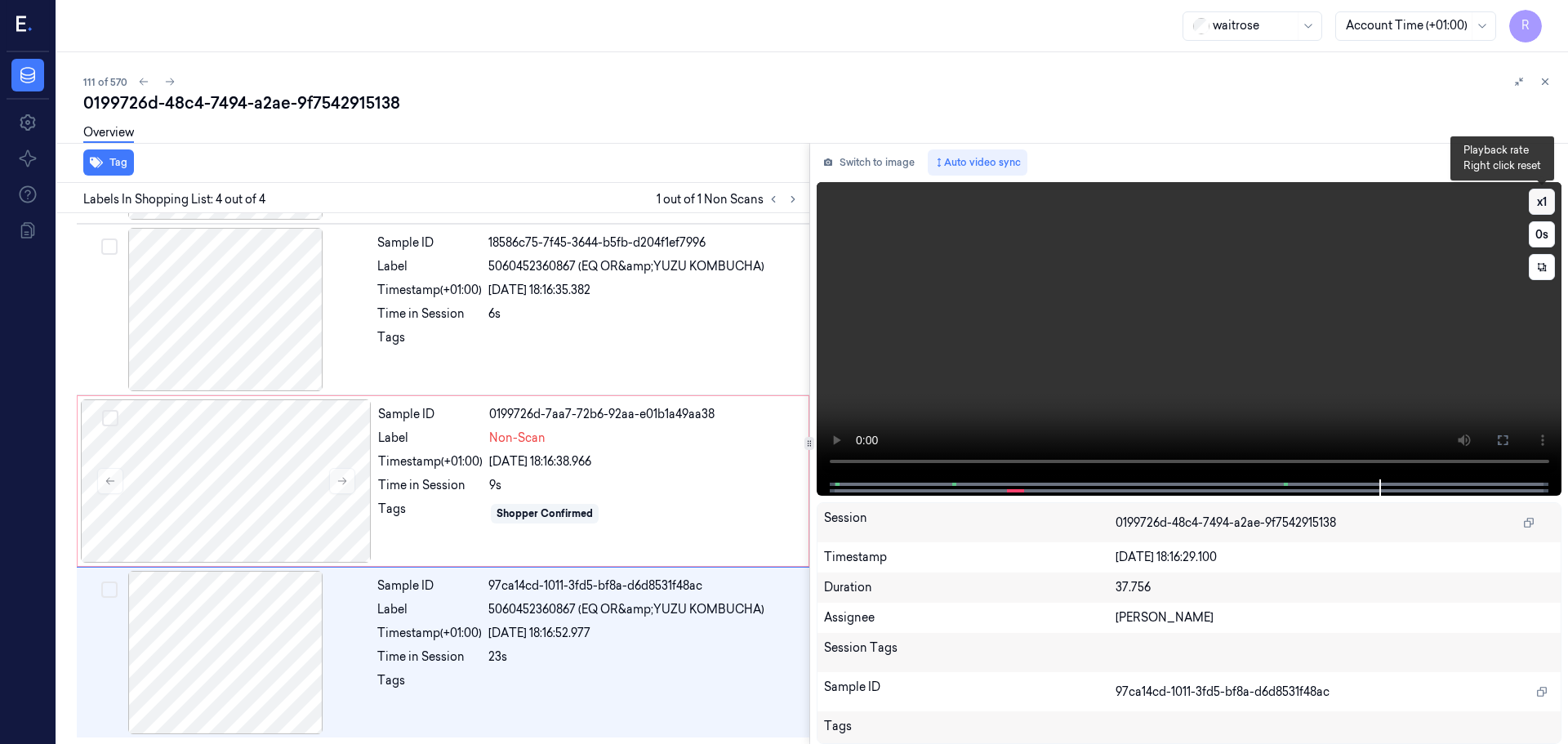
click at [1539, 213] on button "x 1" at bounding box center [1541, 202] width 26 height 26
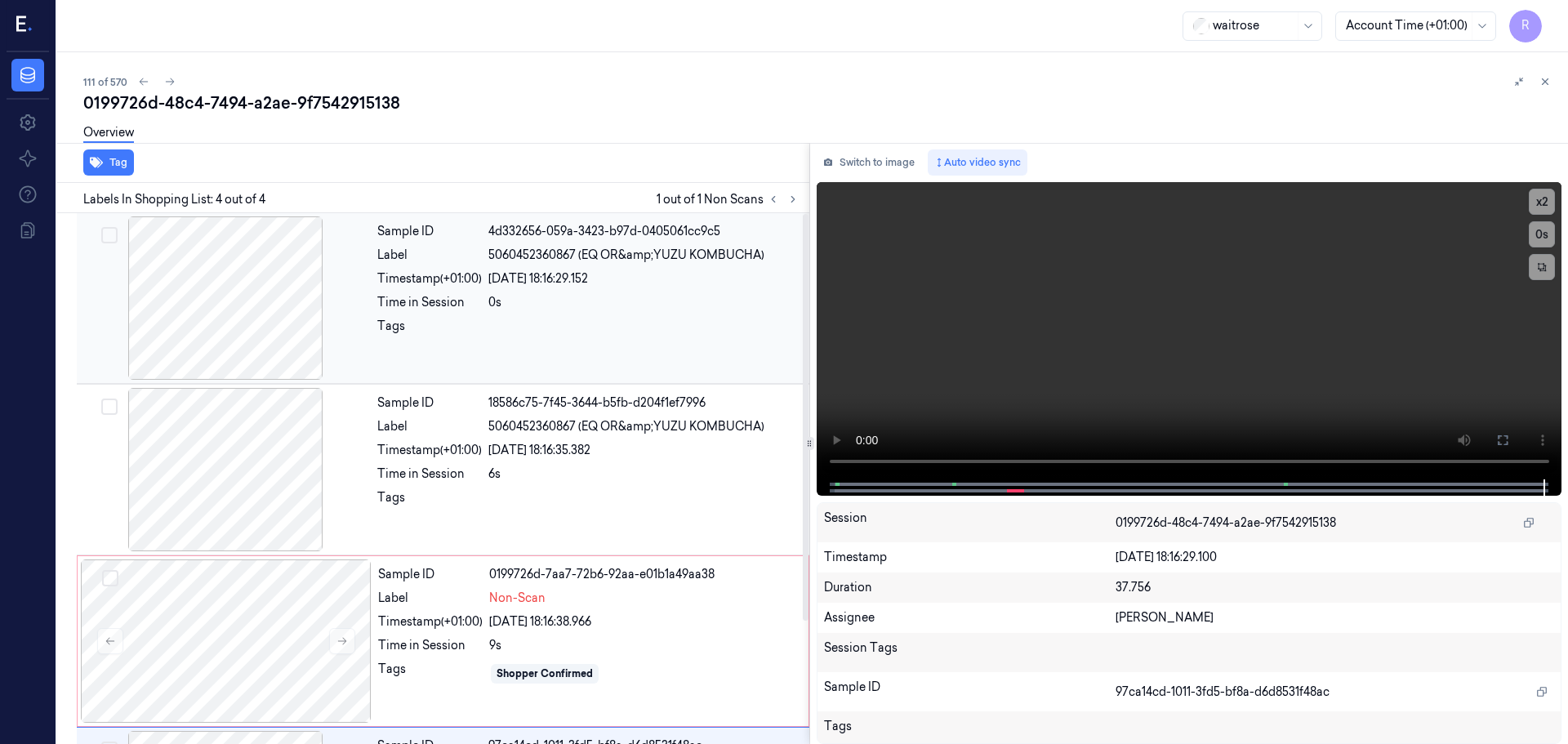
click at [230, 321] on div at bounding box center [225, 298] width 291 height 163
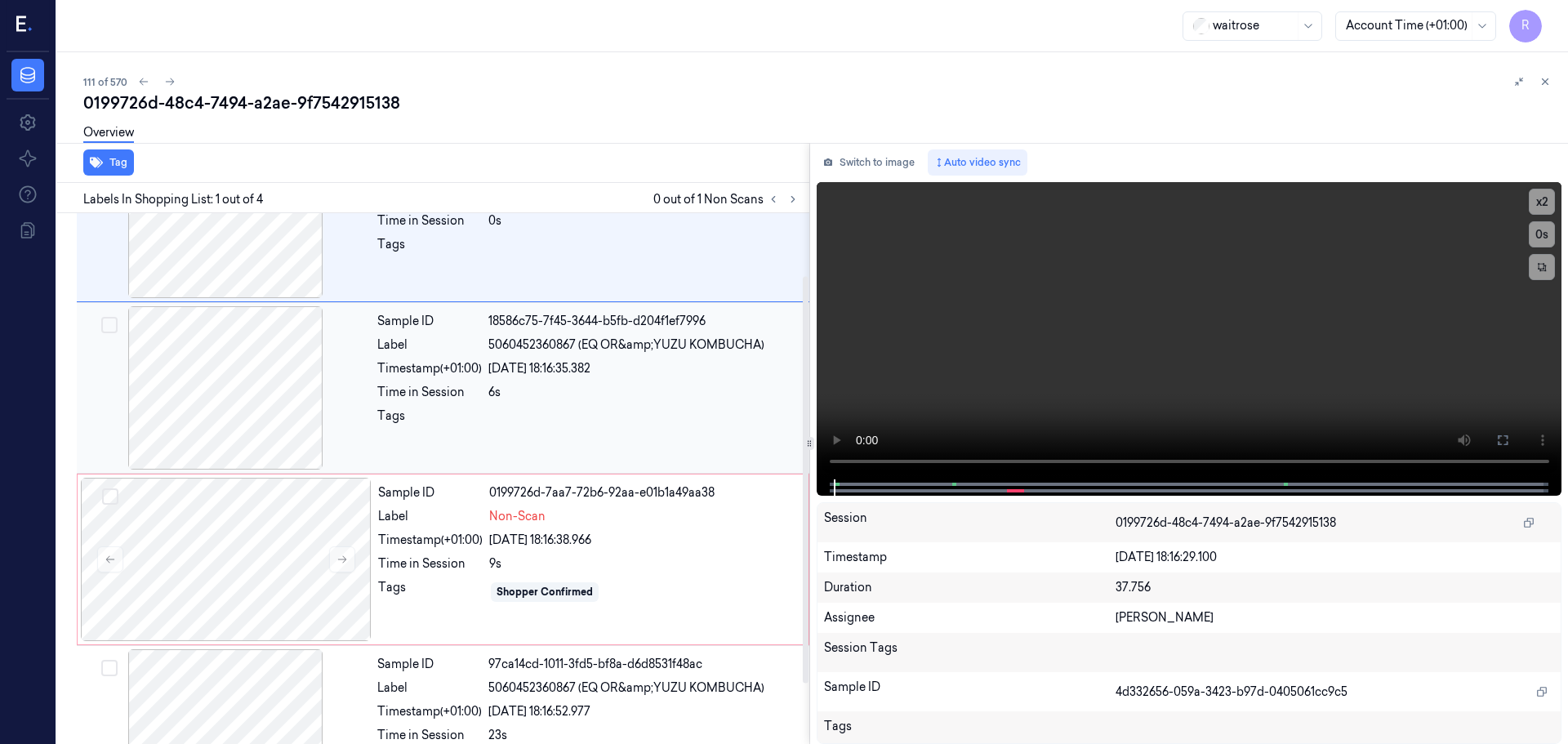
click at [246, 420] on div at bounding box center [225, 388] width 291 height 163
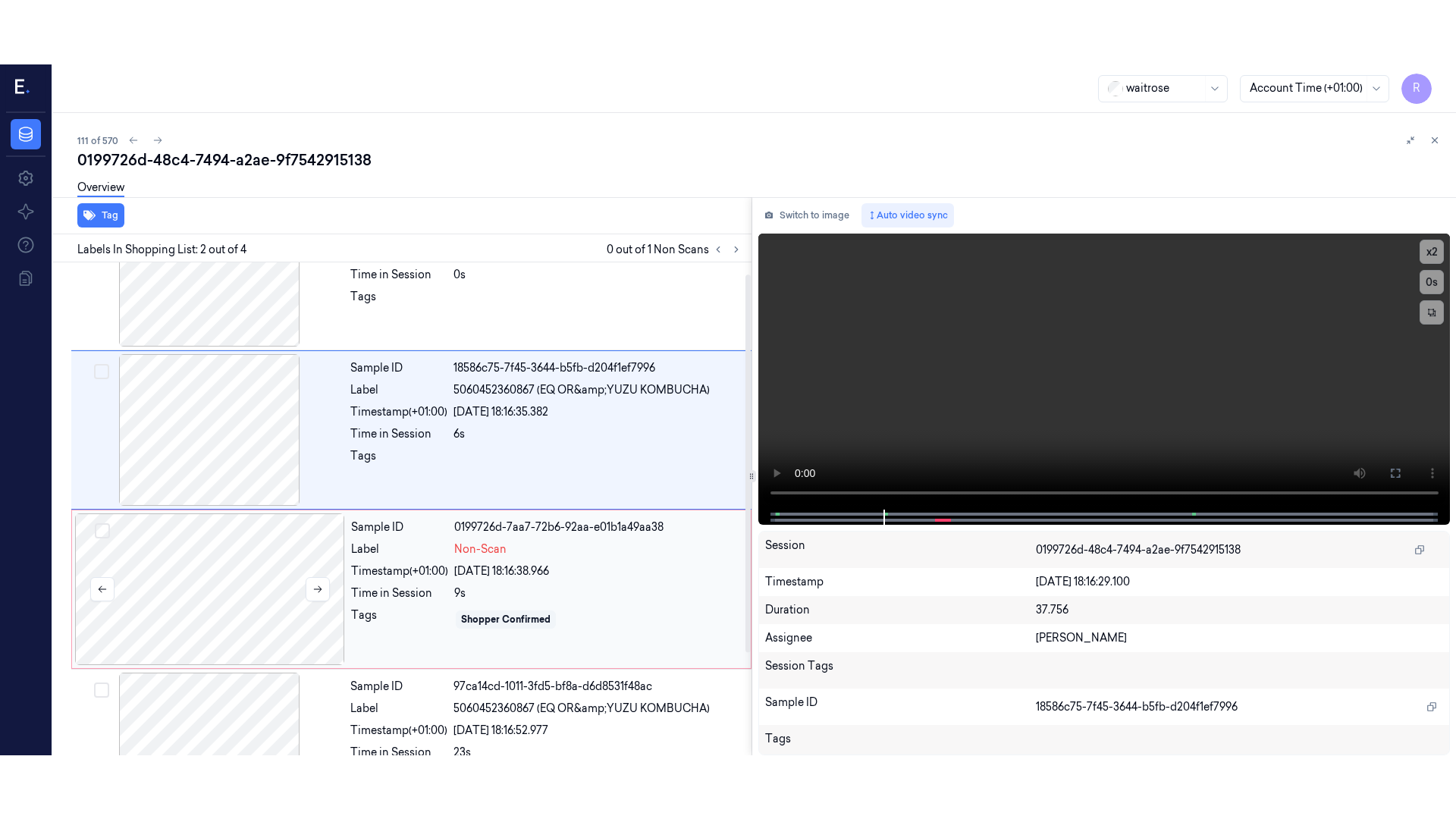
scroll to position [149, 0]
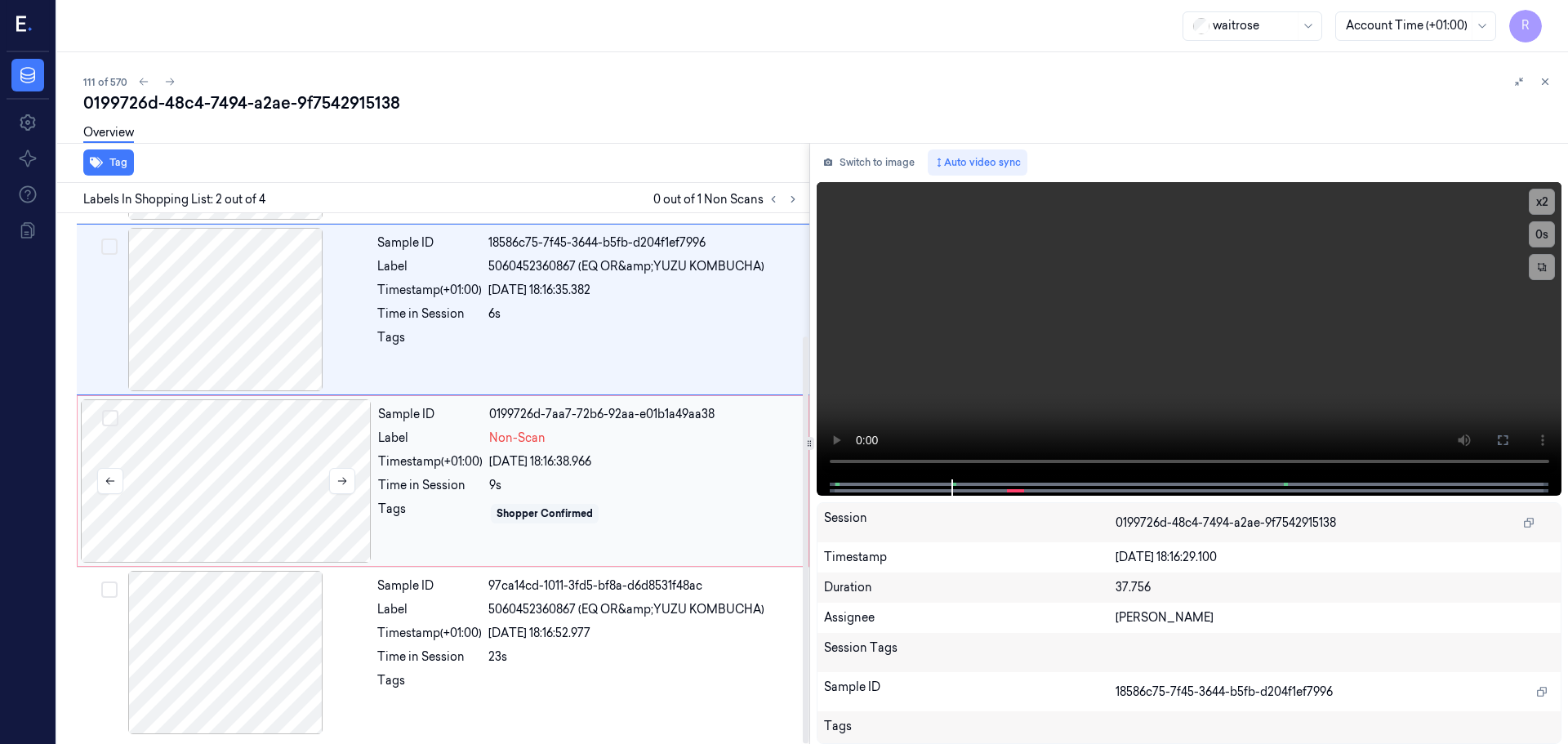
click at [280, 481] on div at bounding box center [226, 481] width 291 height 163
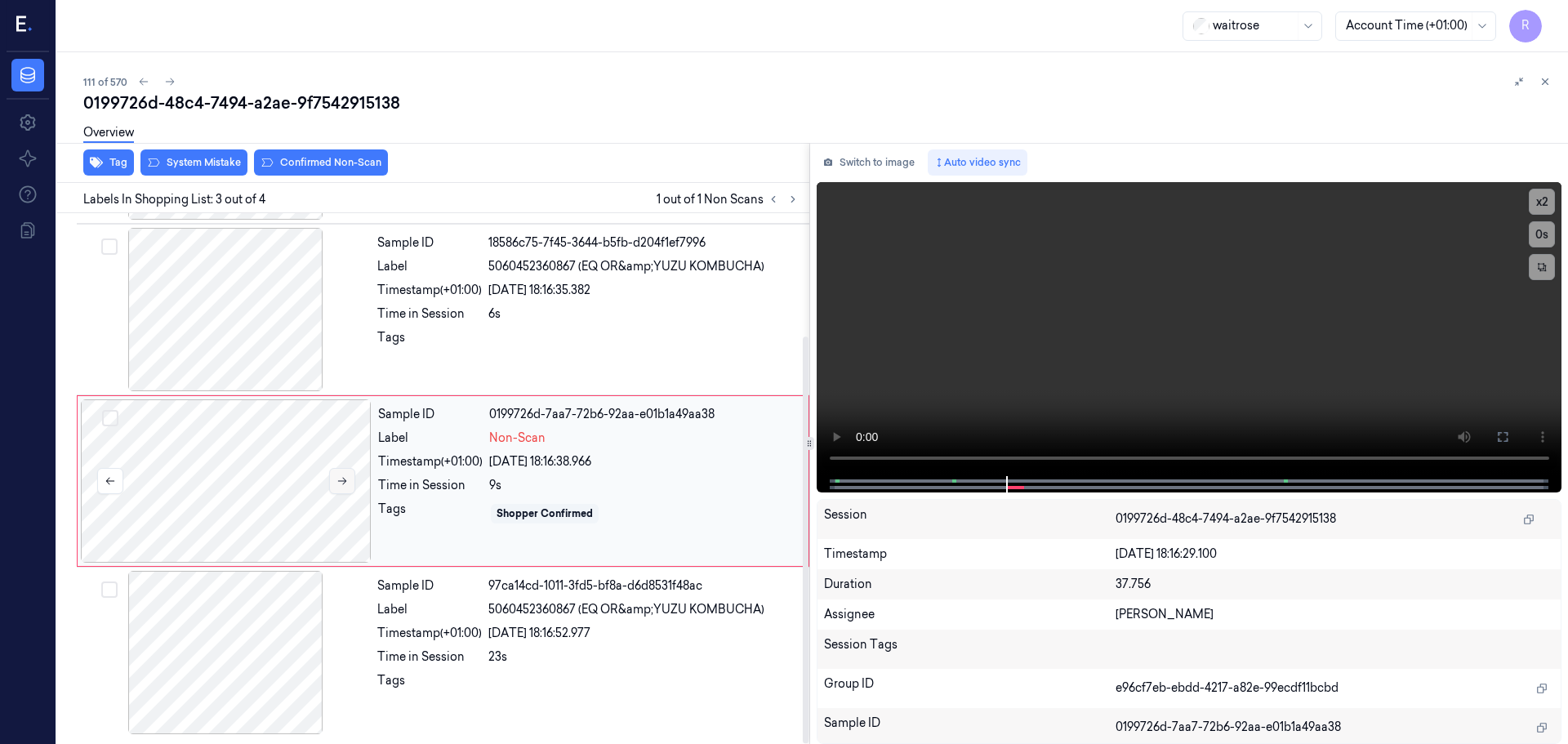
click at [340, 486] on icon at bounding box center [341, 481] width 11 height 11
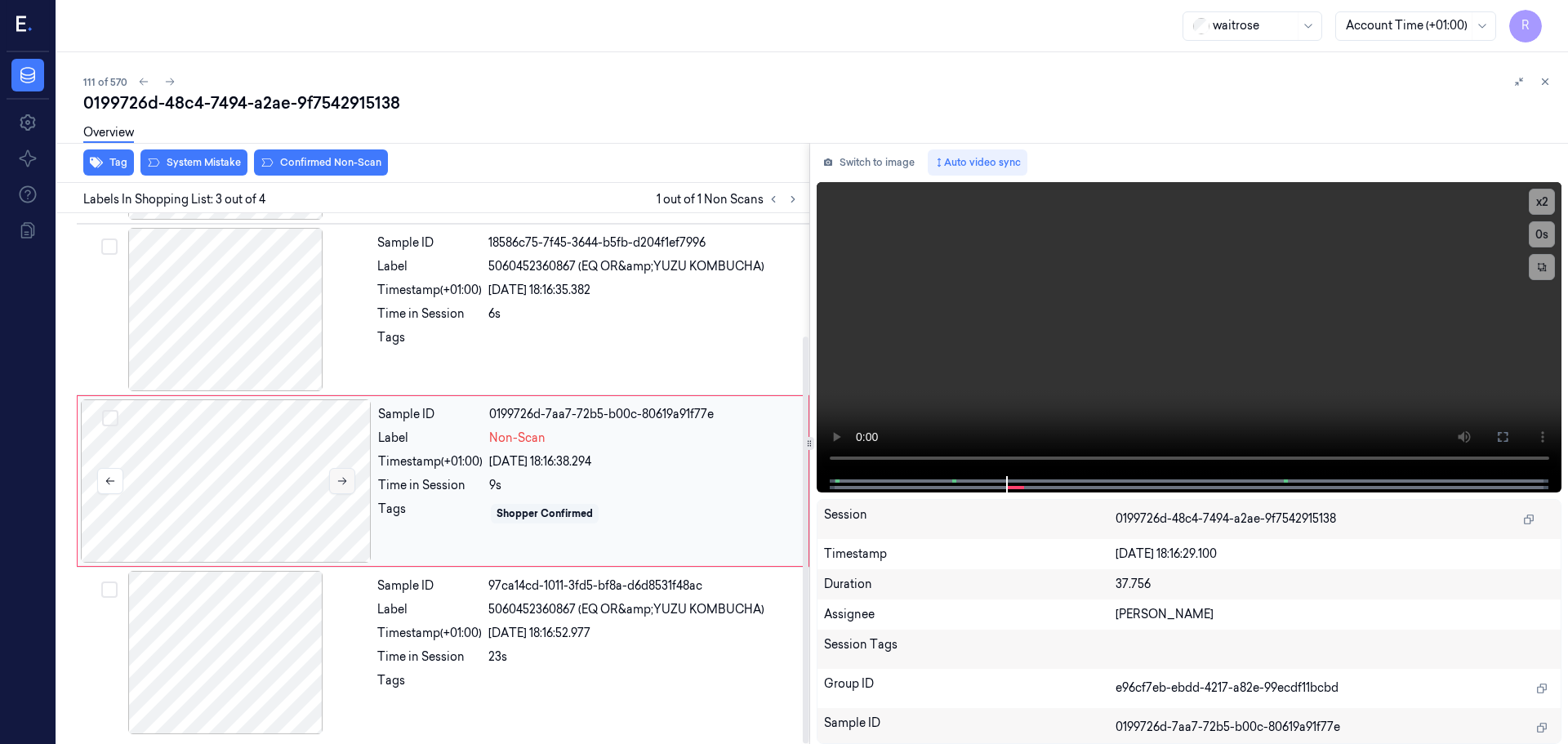
click at [340, 486] on icon at bounding box center [341, 481] width 11 height 11
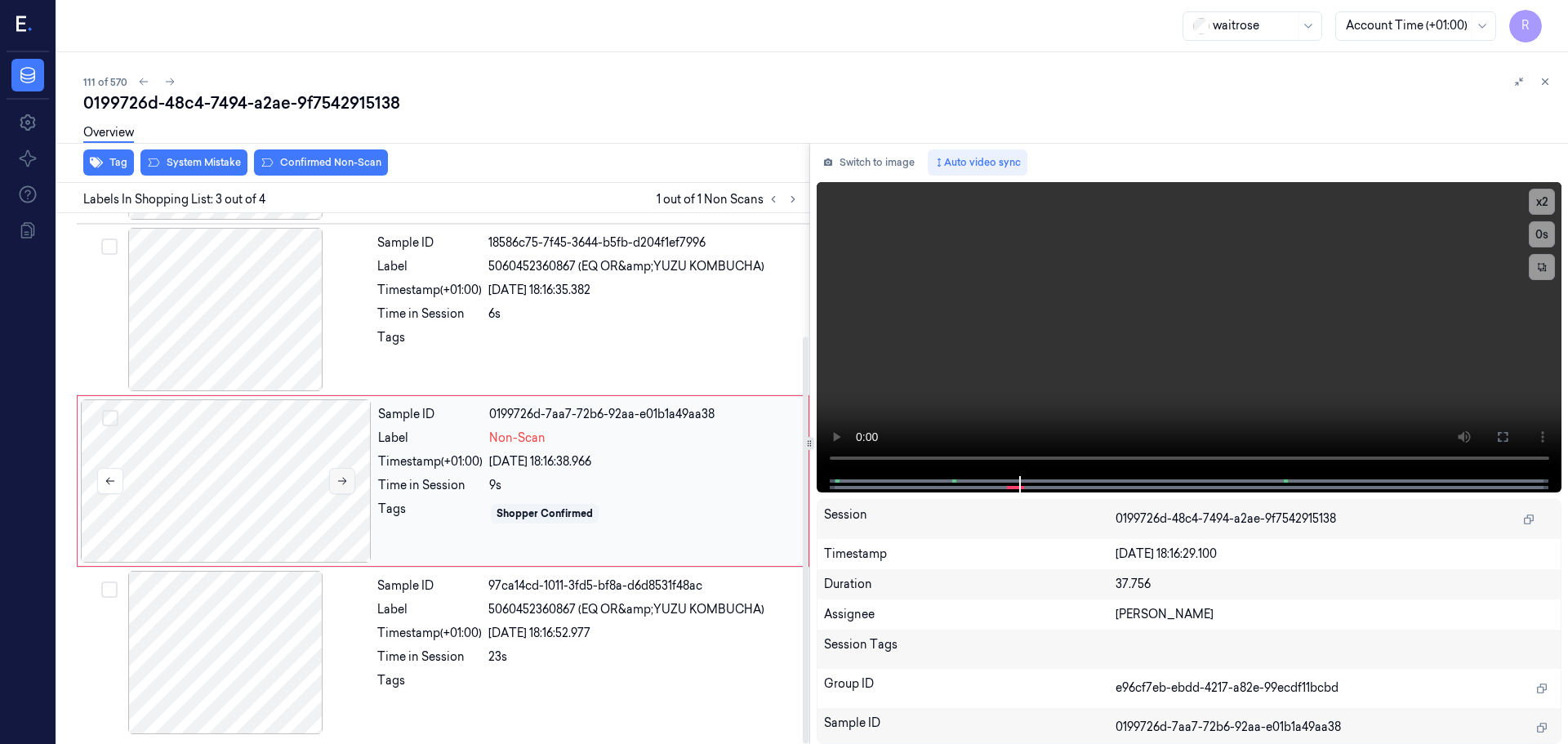
click at [340, 486] on icon at bounding box center [341, 481] width 11 height 11
click at [274, 639] on div at bounding box center [225, 652] width 291 height 163
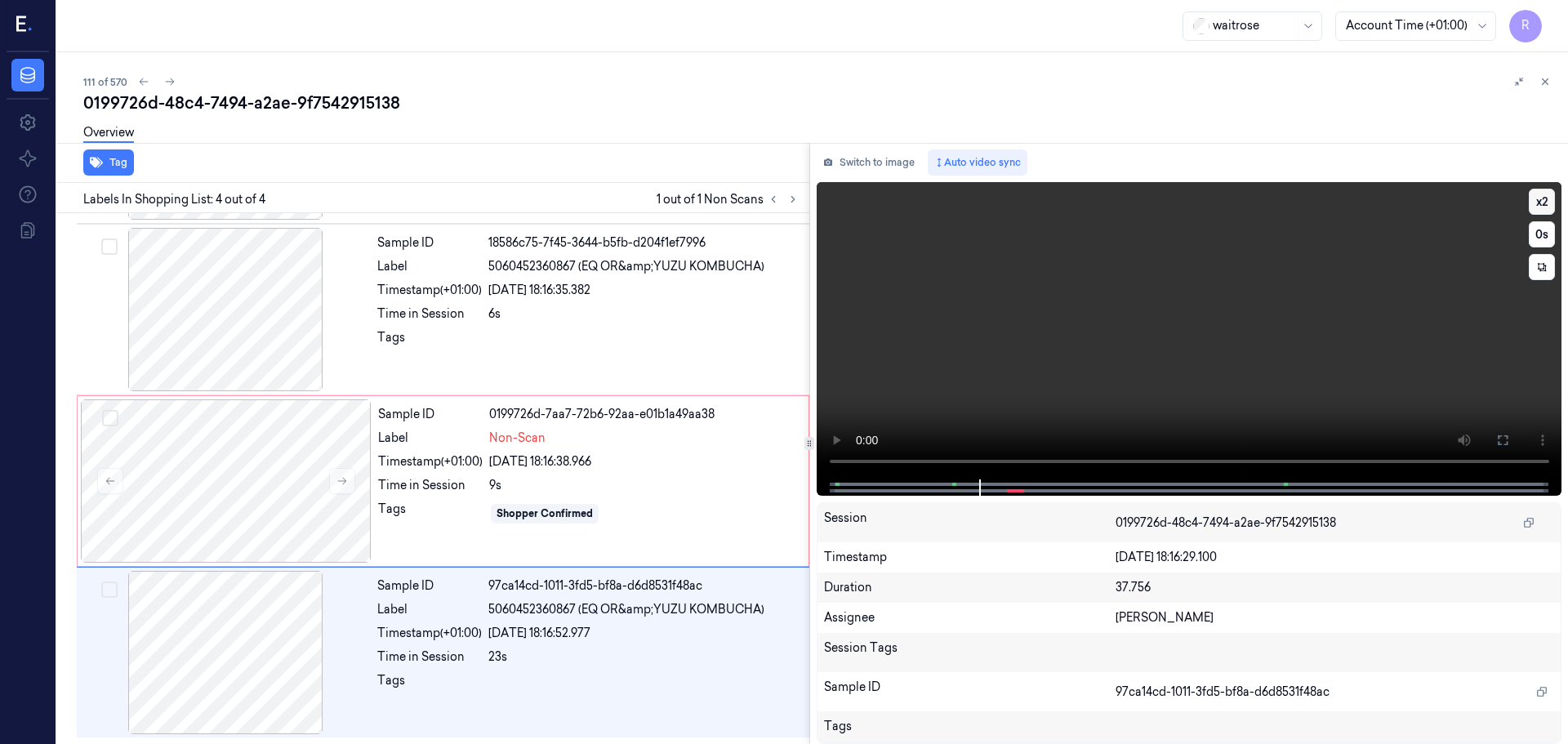
click at [1544, 208] on button "x 2" at bounding box center [1541, 202] width 26 height 26
click at [1545, 216] on div "x 4 0 s" at bounding box center [1541, 234] width 26 height 92
click at [1541, 208] on button "x 4" at bounding box center [1541, 202] width 26 height 26
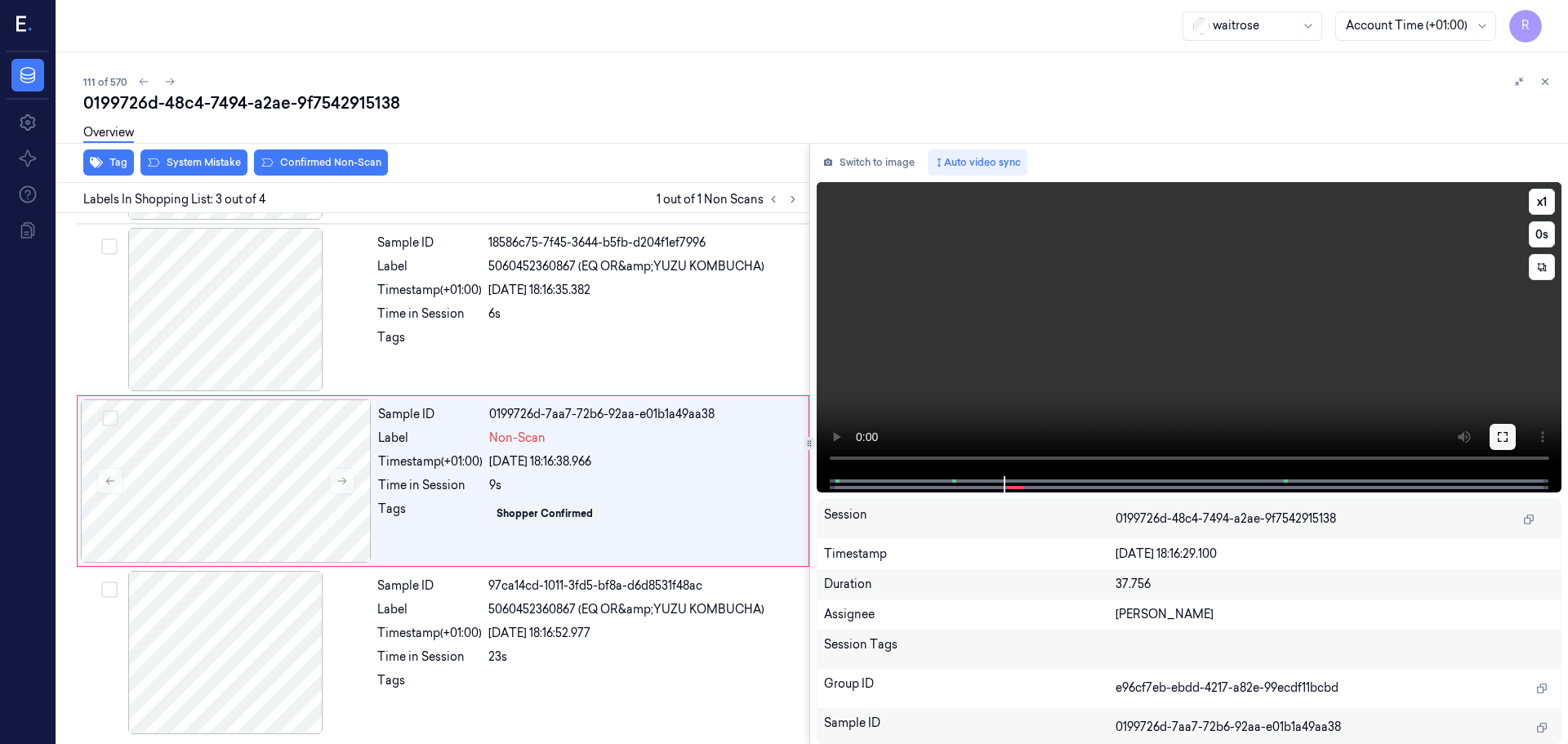
click at [1497, 434] on icon at bounding box center [1502, 437] width 13 height 13
click at [1541, 208] on button "x 1" at bounding box center [1541, 202] width 26 height 26
click at [1541, 208] on button "x 2" at bounding box center [1541, 202] width 26 height 26
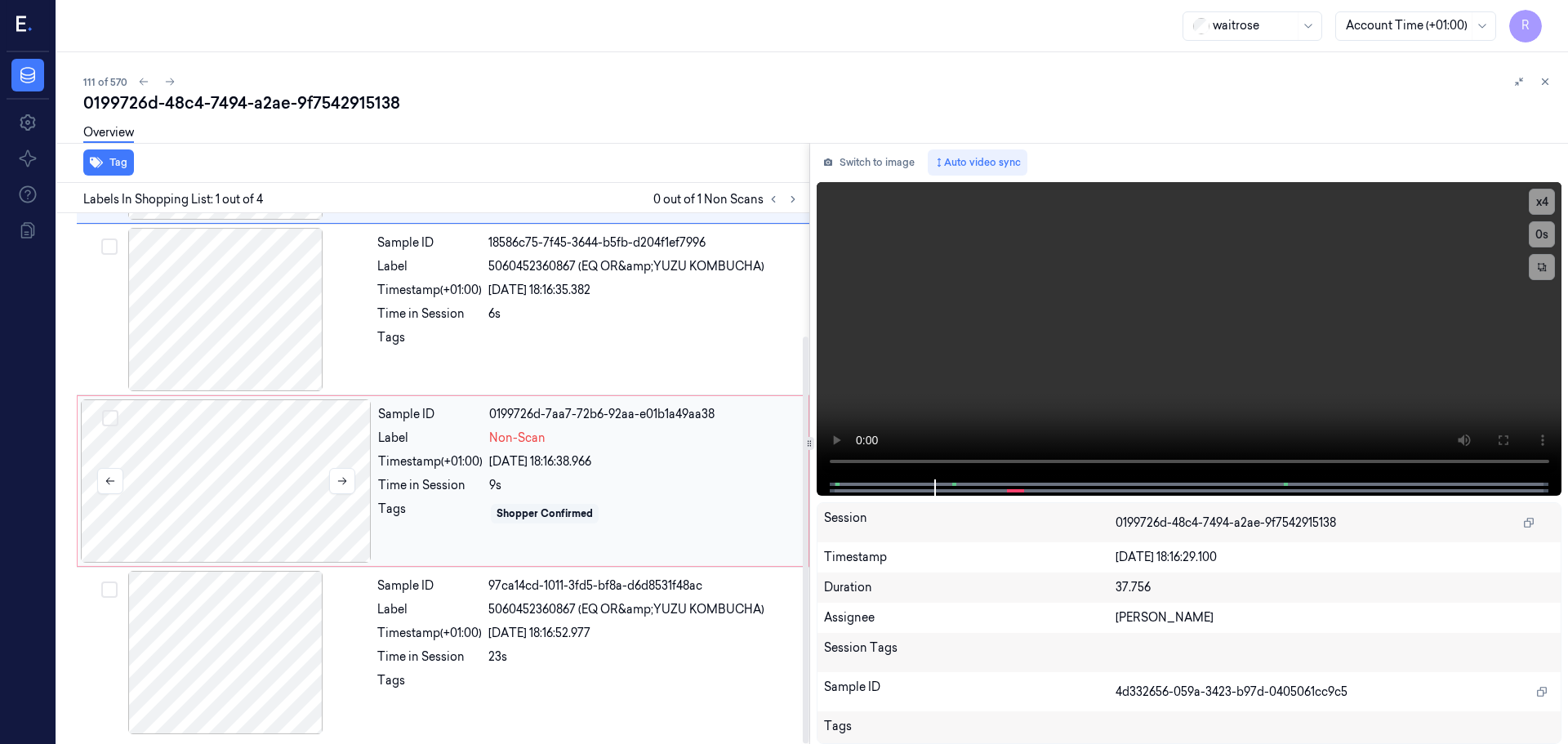
click at [244, 502] on div at bounding box center [226, 481] width 291 height 163
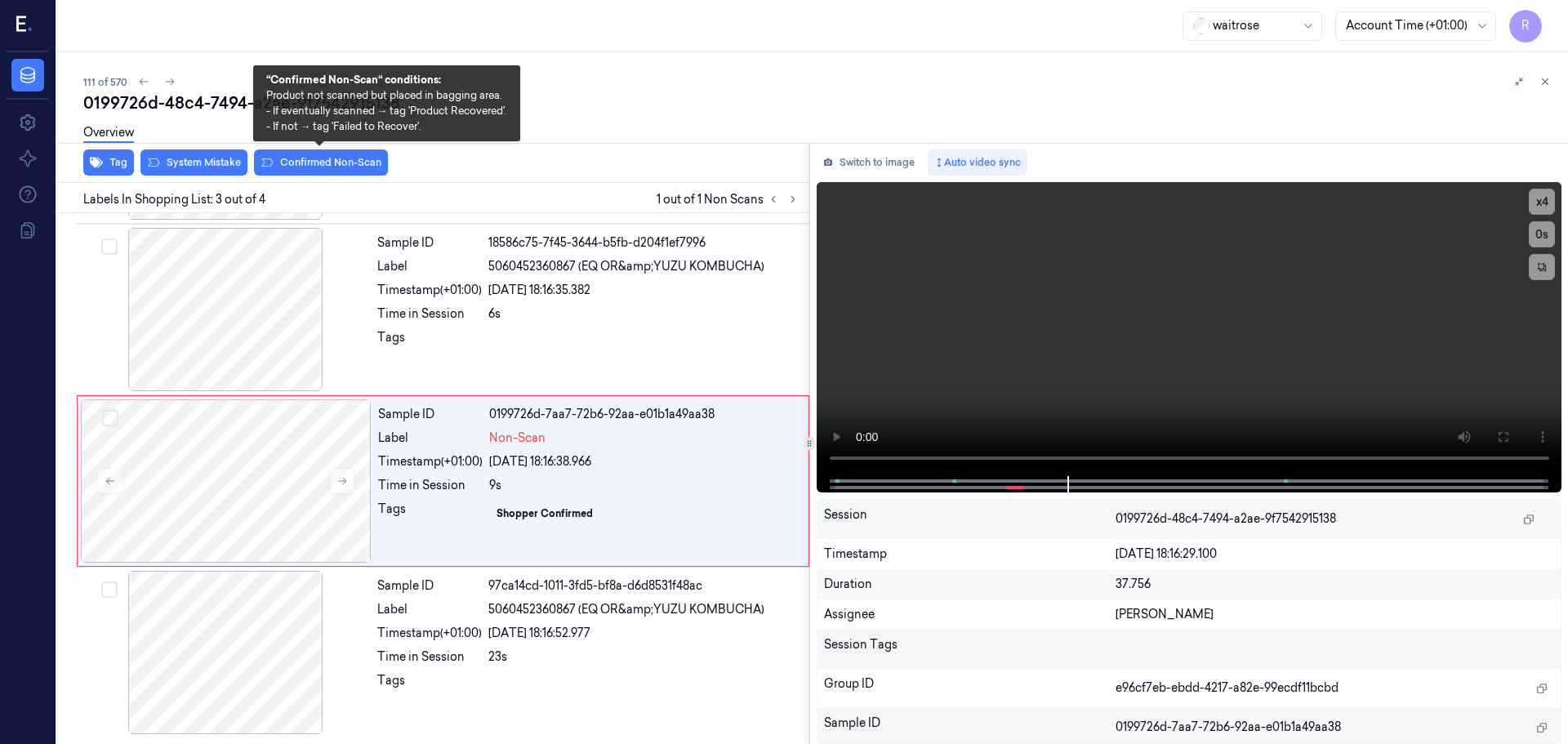
click at [290, 154] on div "Overview" at bounding box center [818, 135] width 1471 height 42
click at [292, 160] on button "Confirmed Non-Scan" at bounding box center [321, 162] width 134 height 26
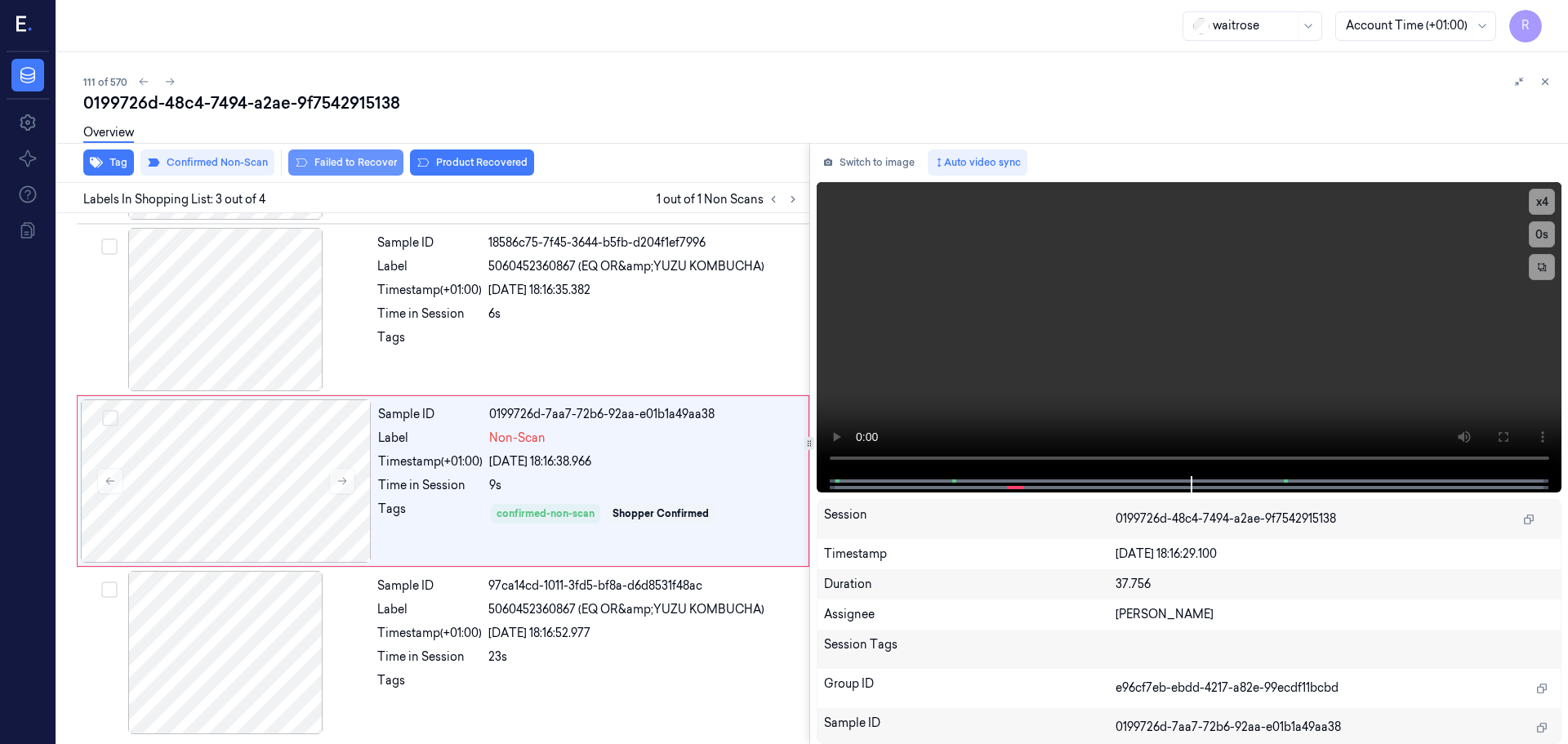
click at [378, 158] on button "Failed to Recover" at bounding box center [346, 162] width 115 height 26
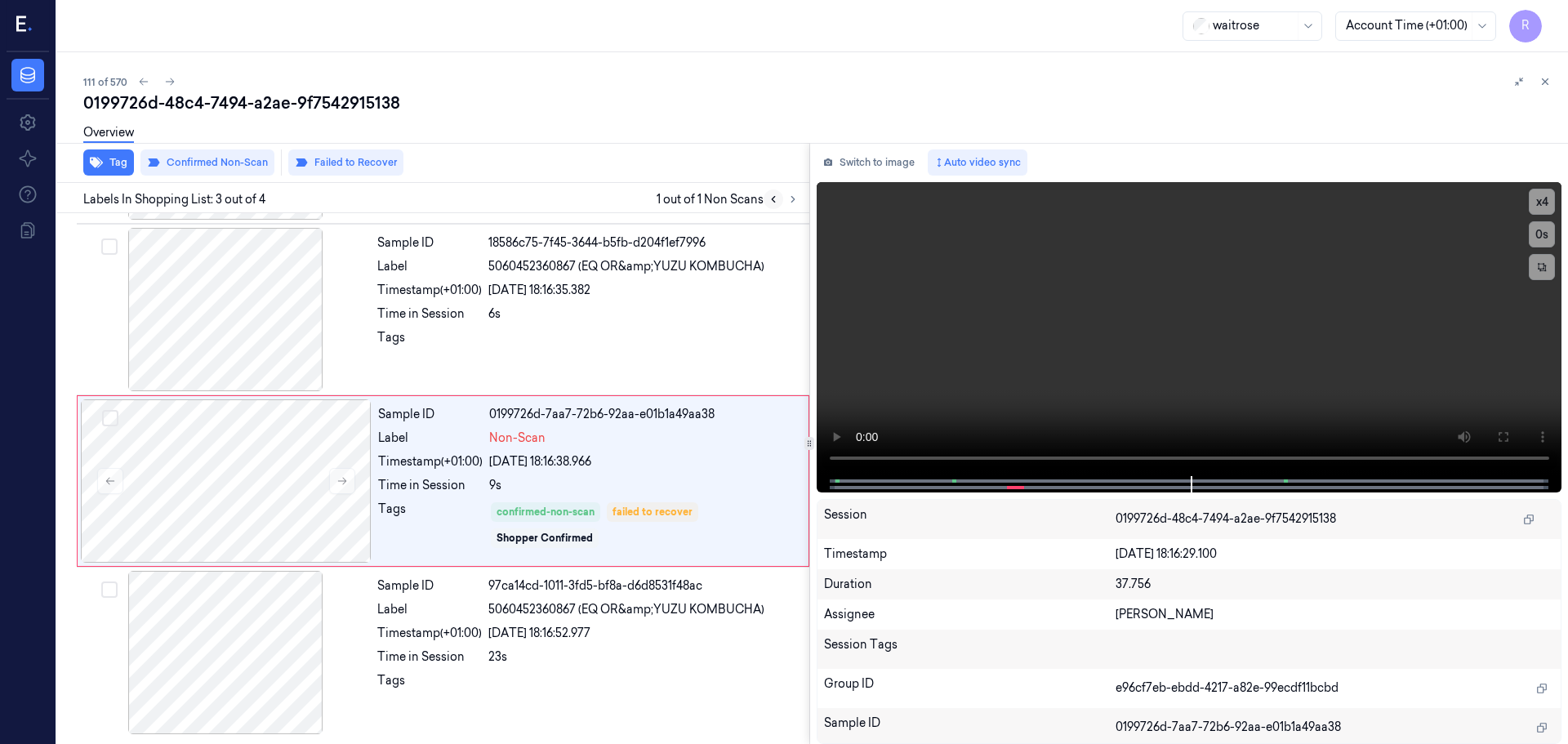
click at [775, 200] on icon at bounding box center [773, 199] width 11 height 11
click at [780, 203] on button at bounding box center [773, 199] width 20 height 20
click at [806, 201] on div "Tag Confirmed Non-Scan Failed to Recover Labels In Shopping List: 3 out of 4 1 …" at bounding box center [809, 444] width 1517 height 602
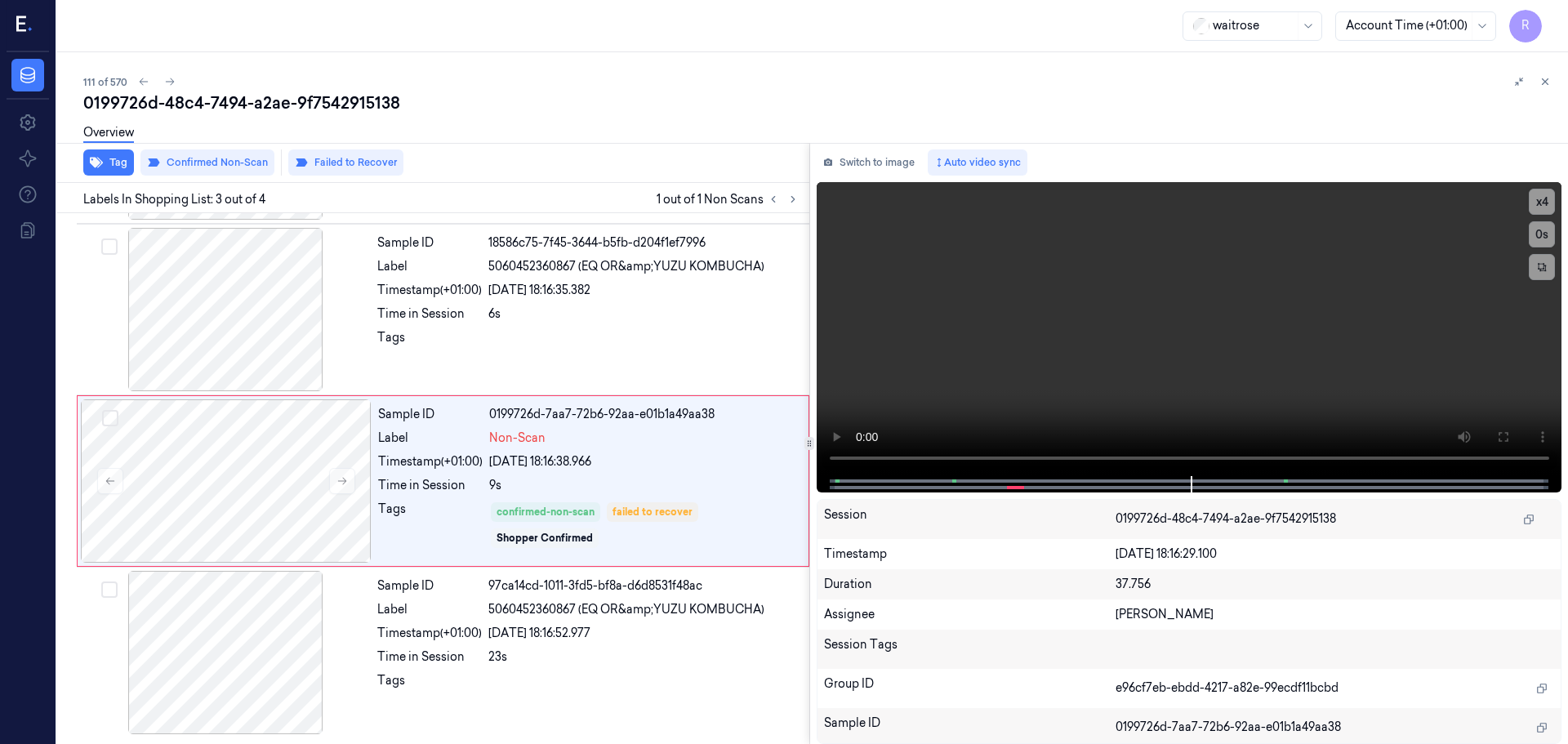
click at [806, 201] on div "Tag Confirmed Non-Scan Failed to Recover Labels In Shopping List: 3 out of 4 1 …" at bounding box center [809, 444] width 1517 height 602
click at [1545, 79] on icon at bounding box center [1544, 82] width 11 height 11
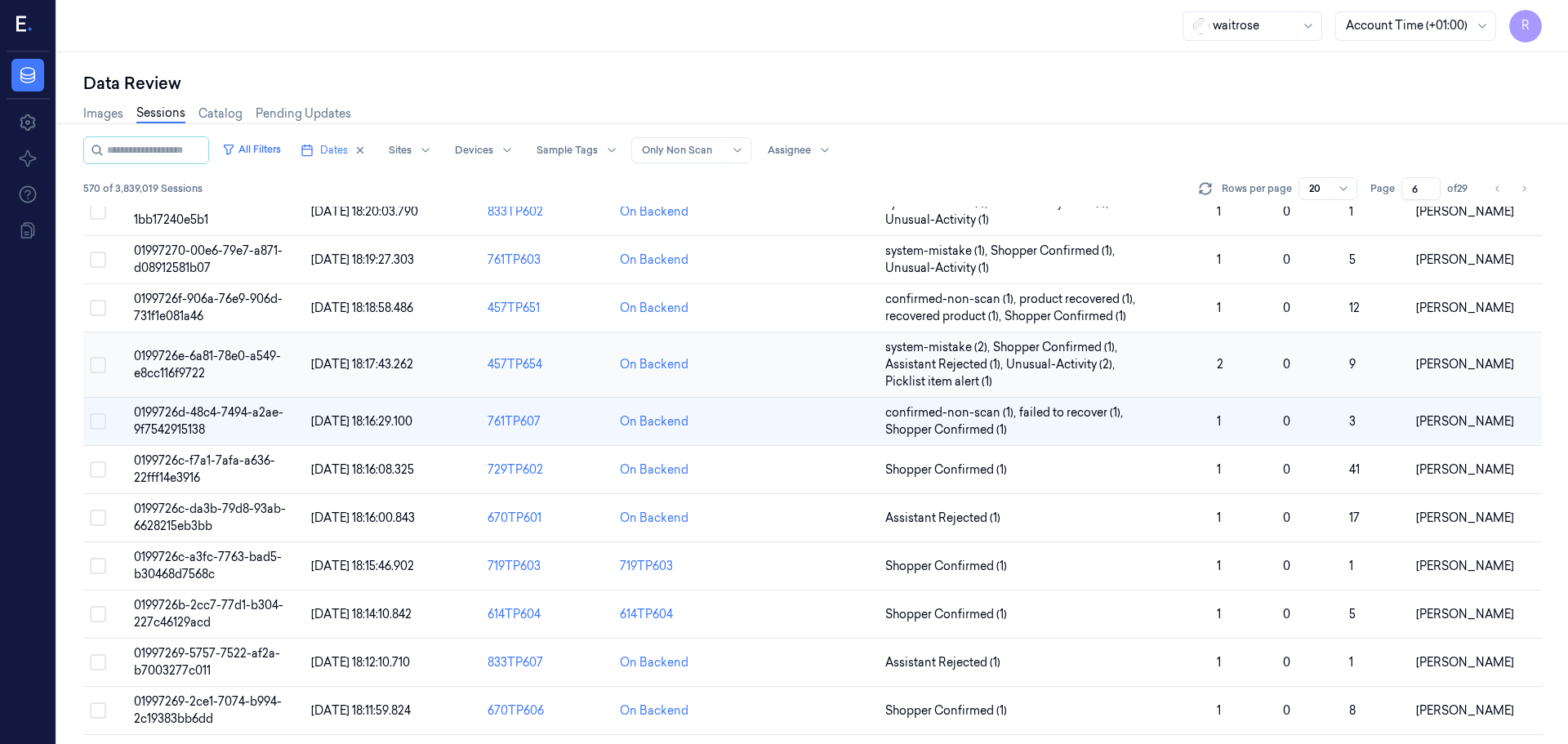
scroll to position [372, 0]
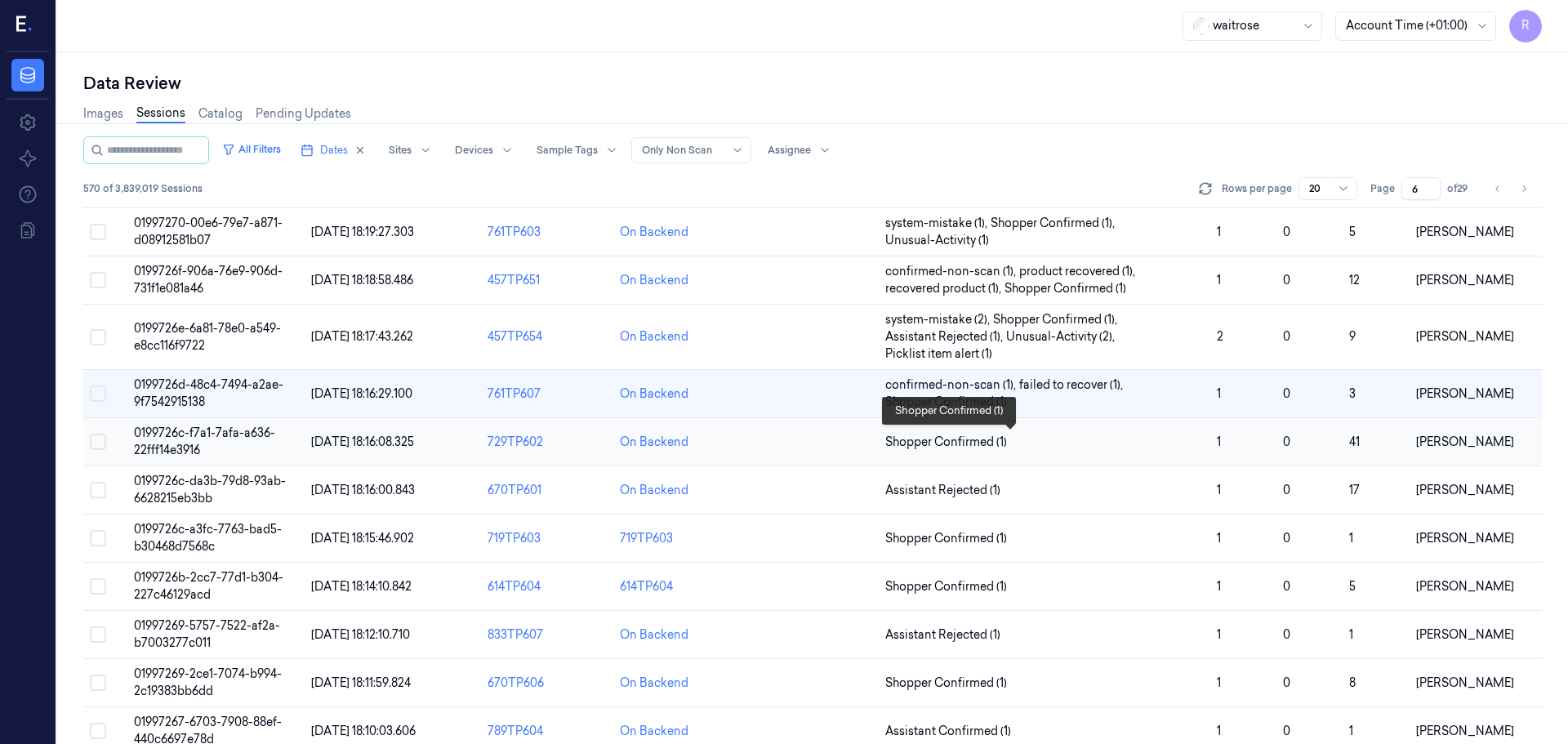
click at [1056, 441] on span "Shopper Confirmed (1)" at bounding box center [1044, 442] width 318 height 17
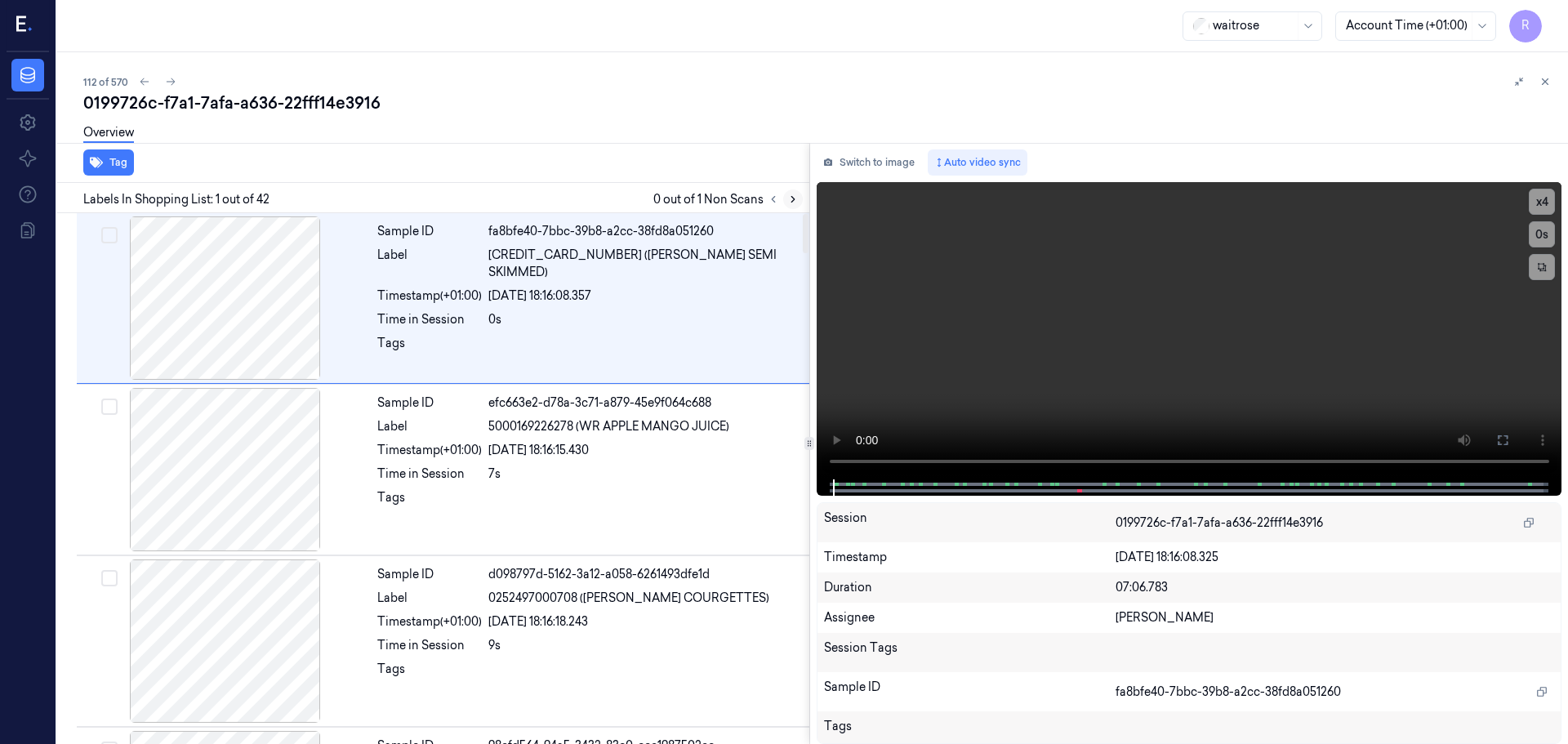
click at [796, 197] on icon at bounding box center [793, 199] width 11 height 11
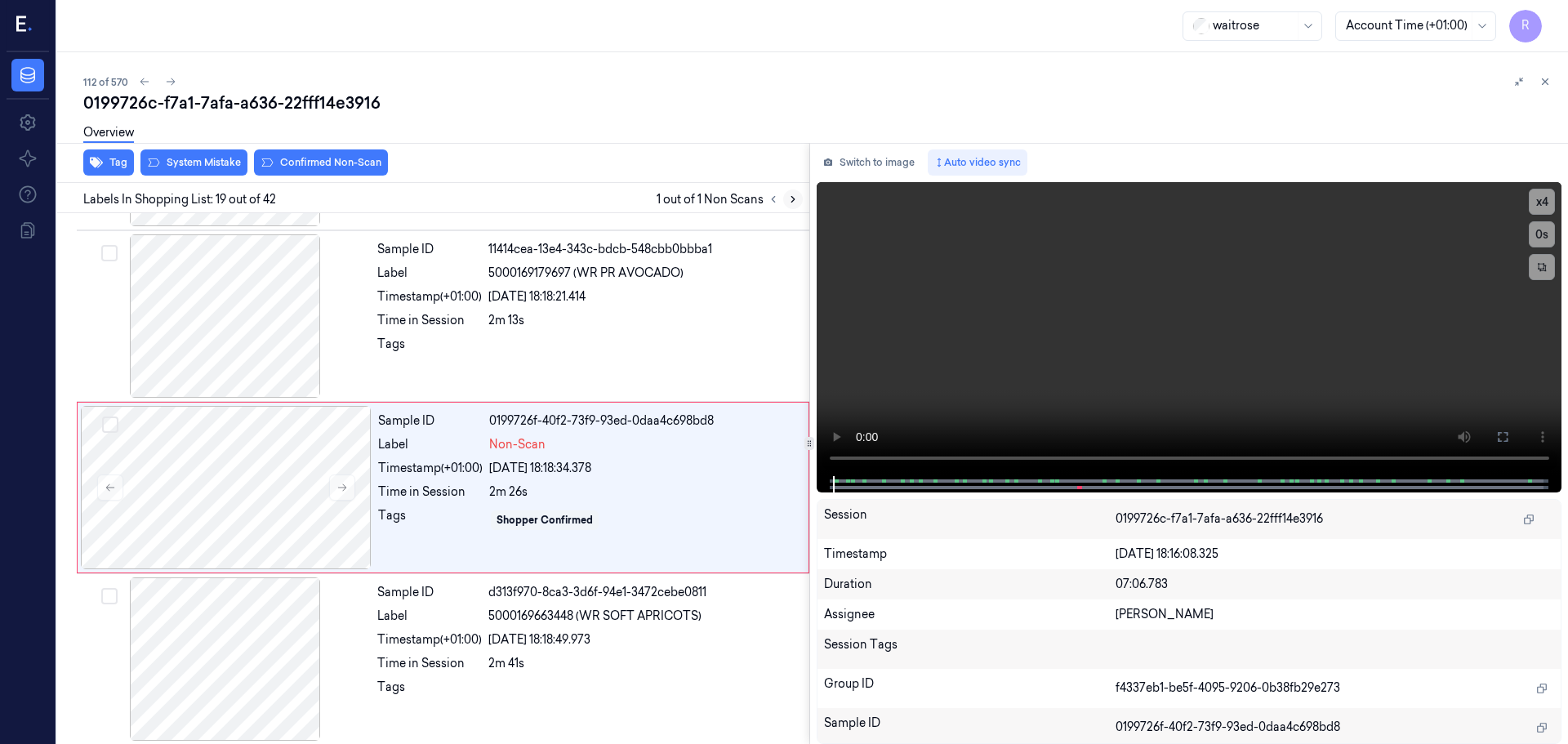
scroll to position [2907, 0]
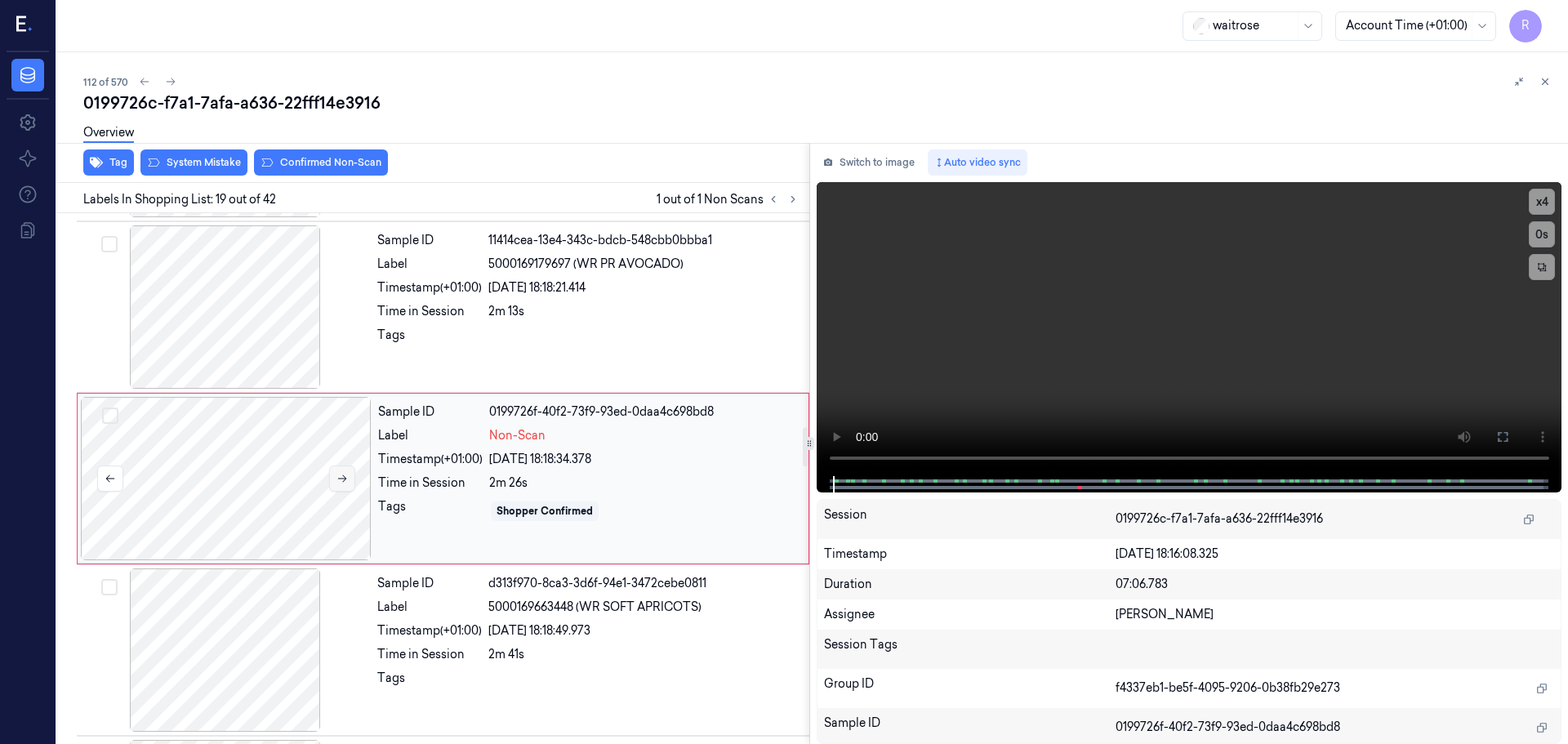
click at [337, 470] on button at bounding box center [342, 479] width 26 height 26
click at [337, 472] on button at bounding box center [342, 479] width 26 height 26
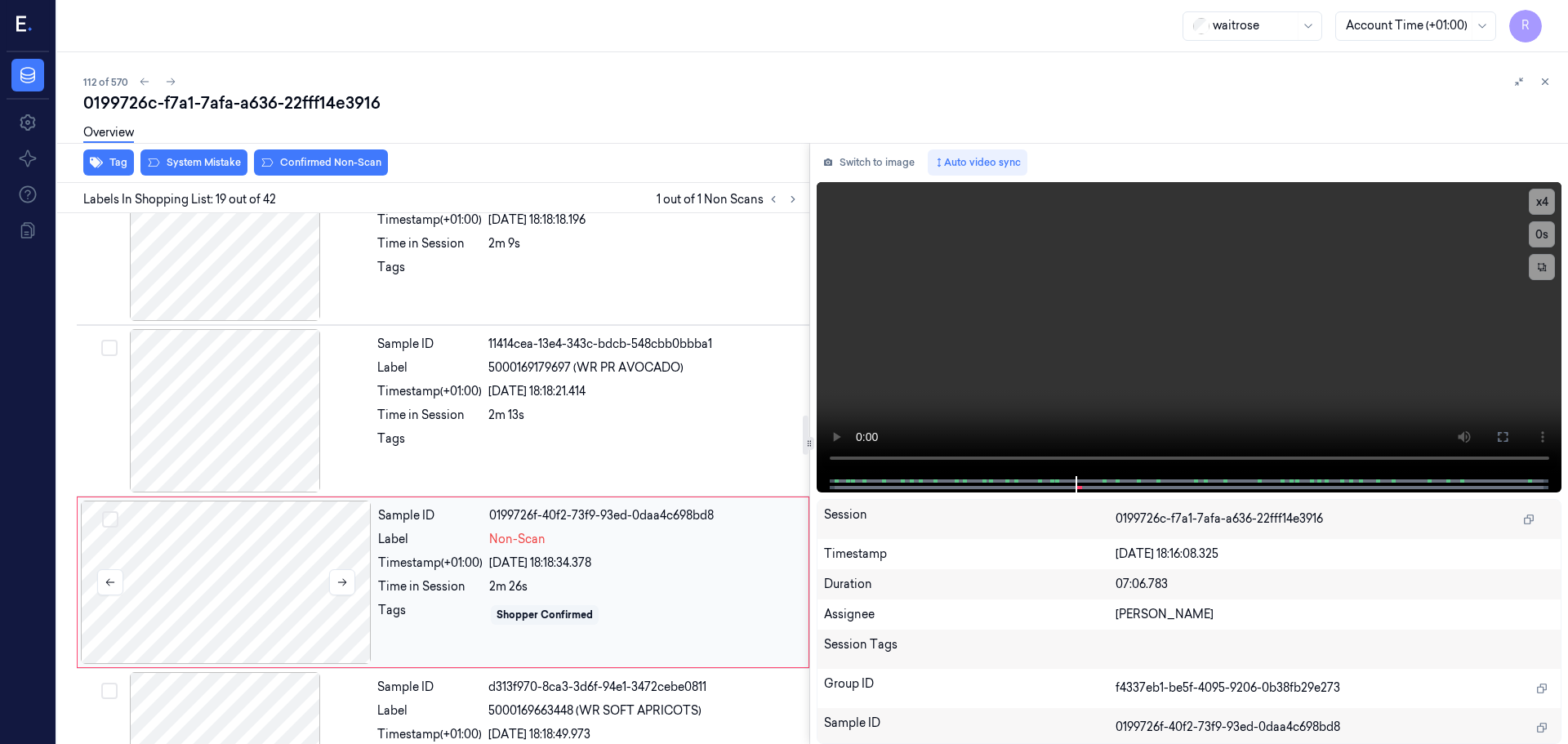
scroll to position [2744, 0]
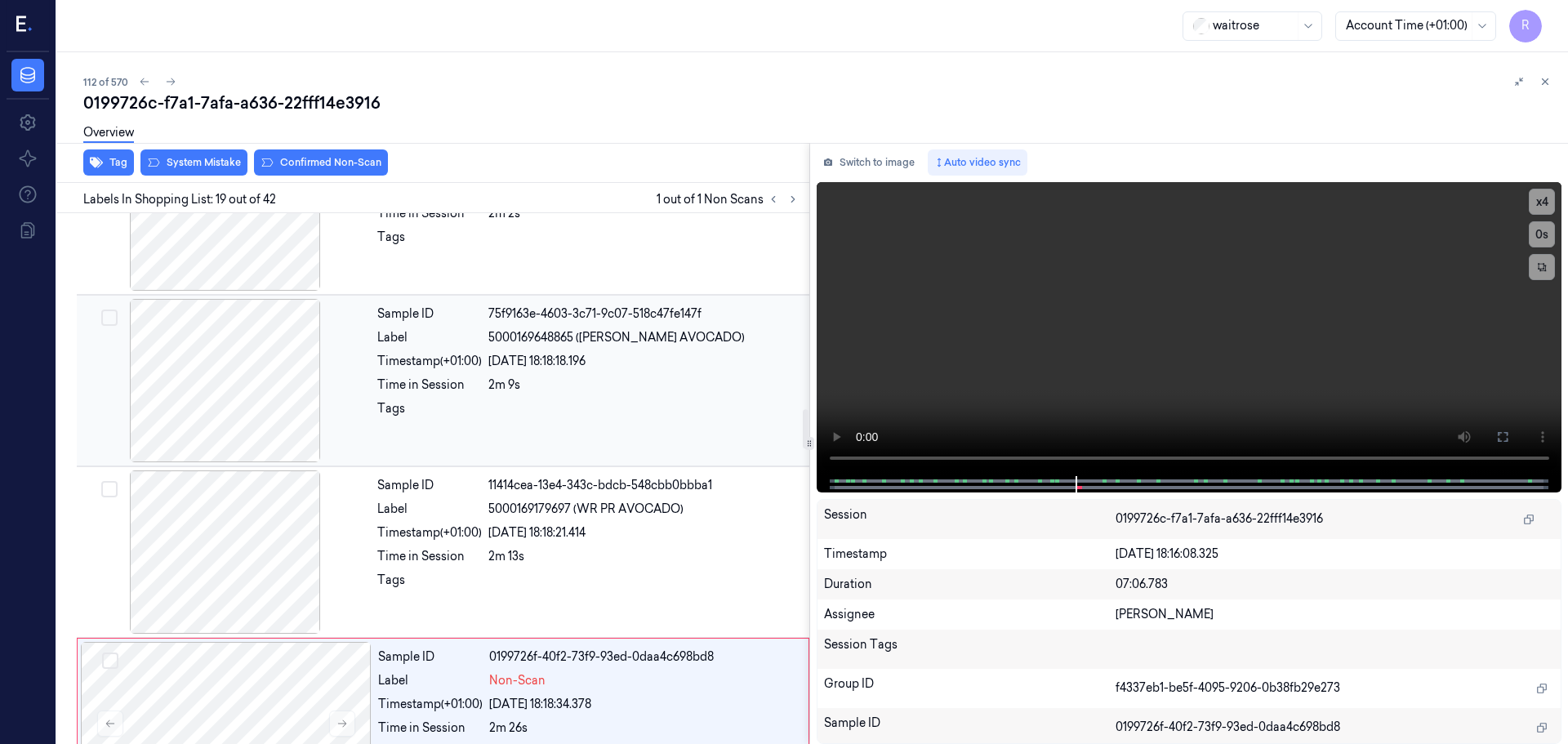
click at [236, 323] on div at bounding box center [225, 380] width 291 height 163
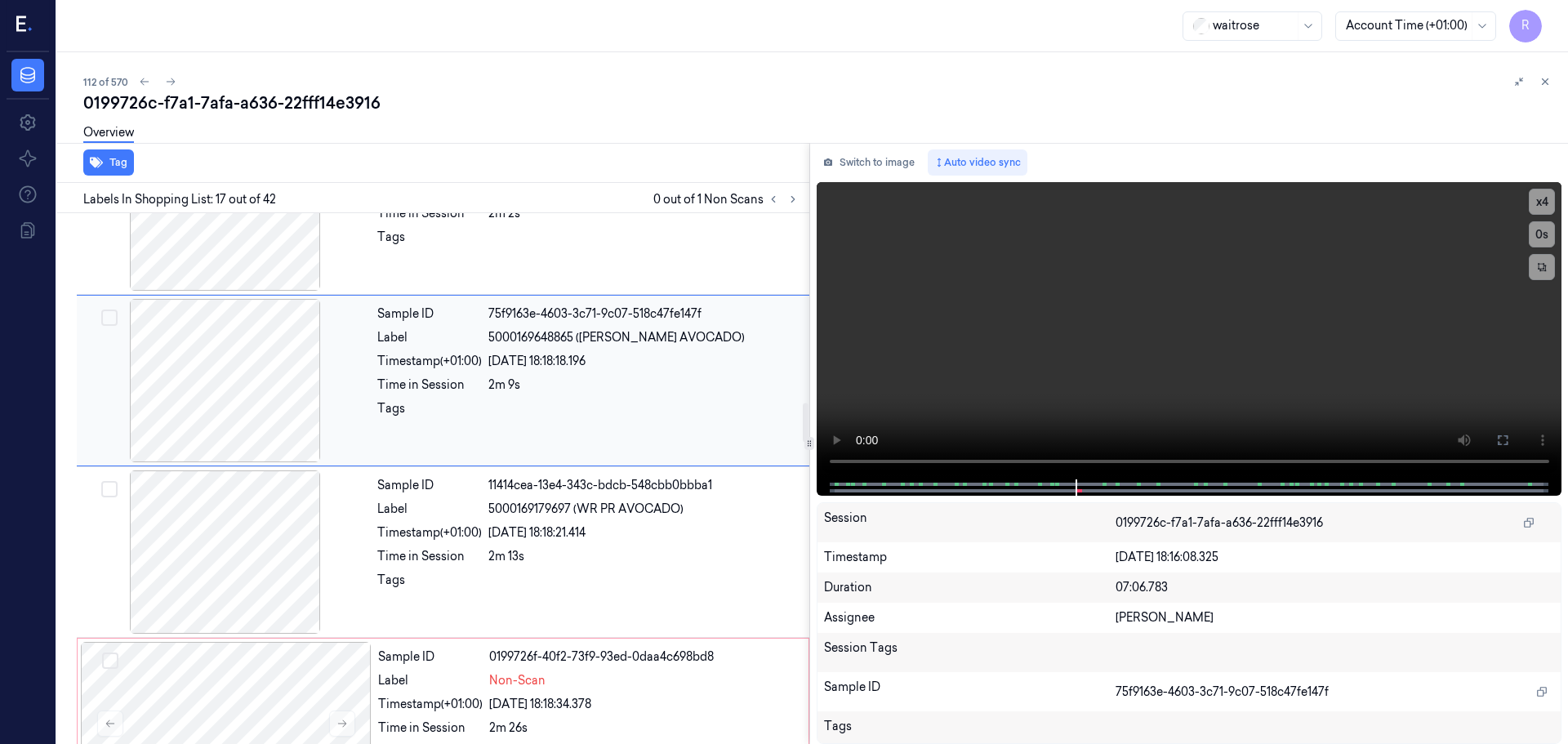
scroll to position [2564, 0]
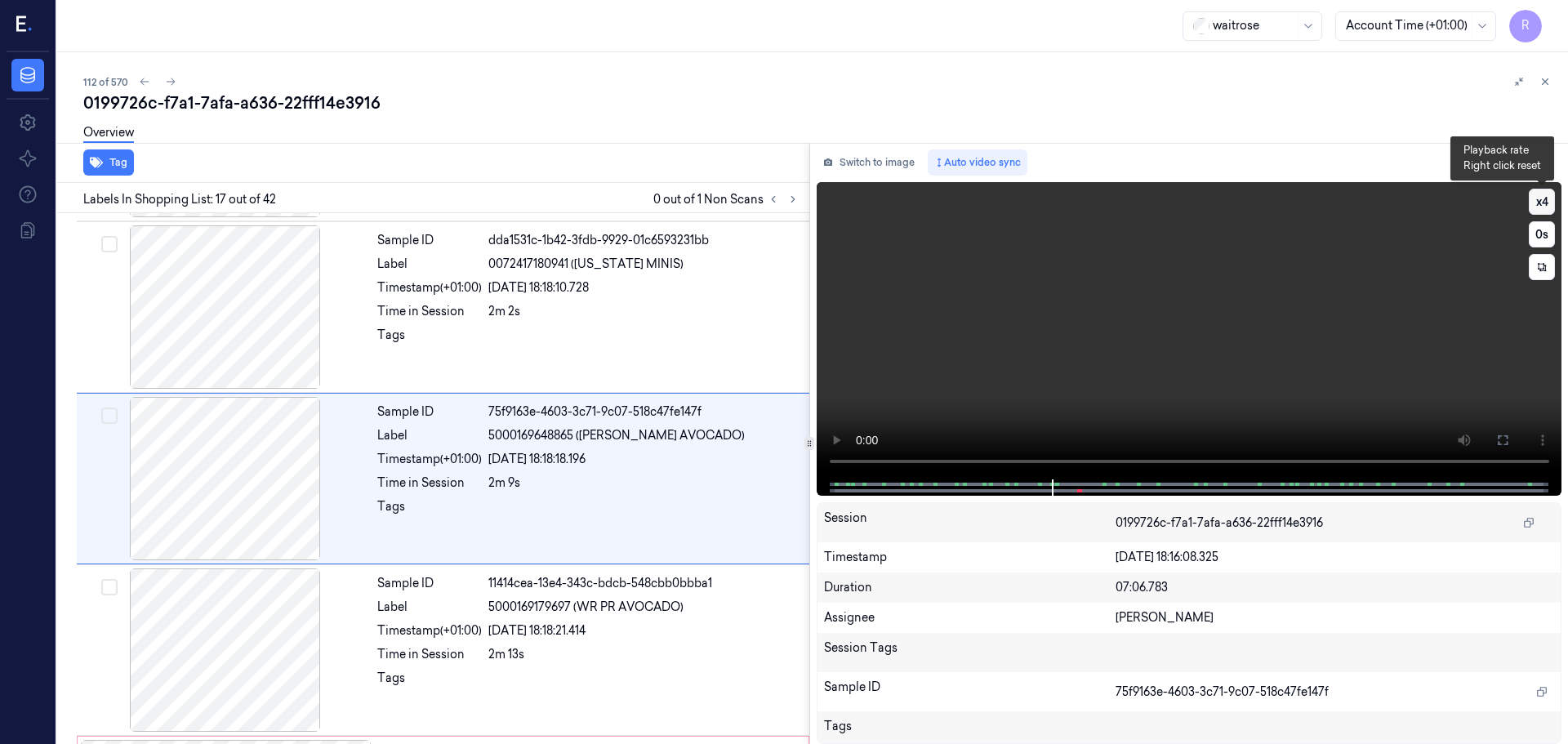
click at [1548, 207] on button "x 4" at bounding box center [1541, 202] width 26 height 26
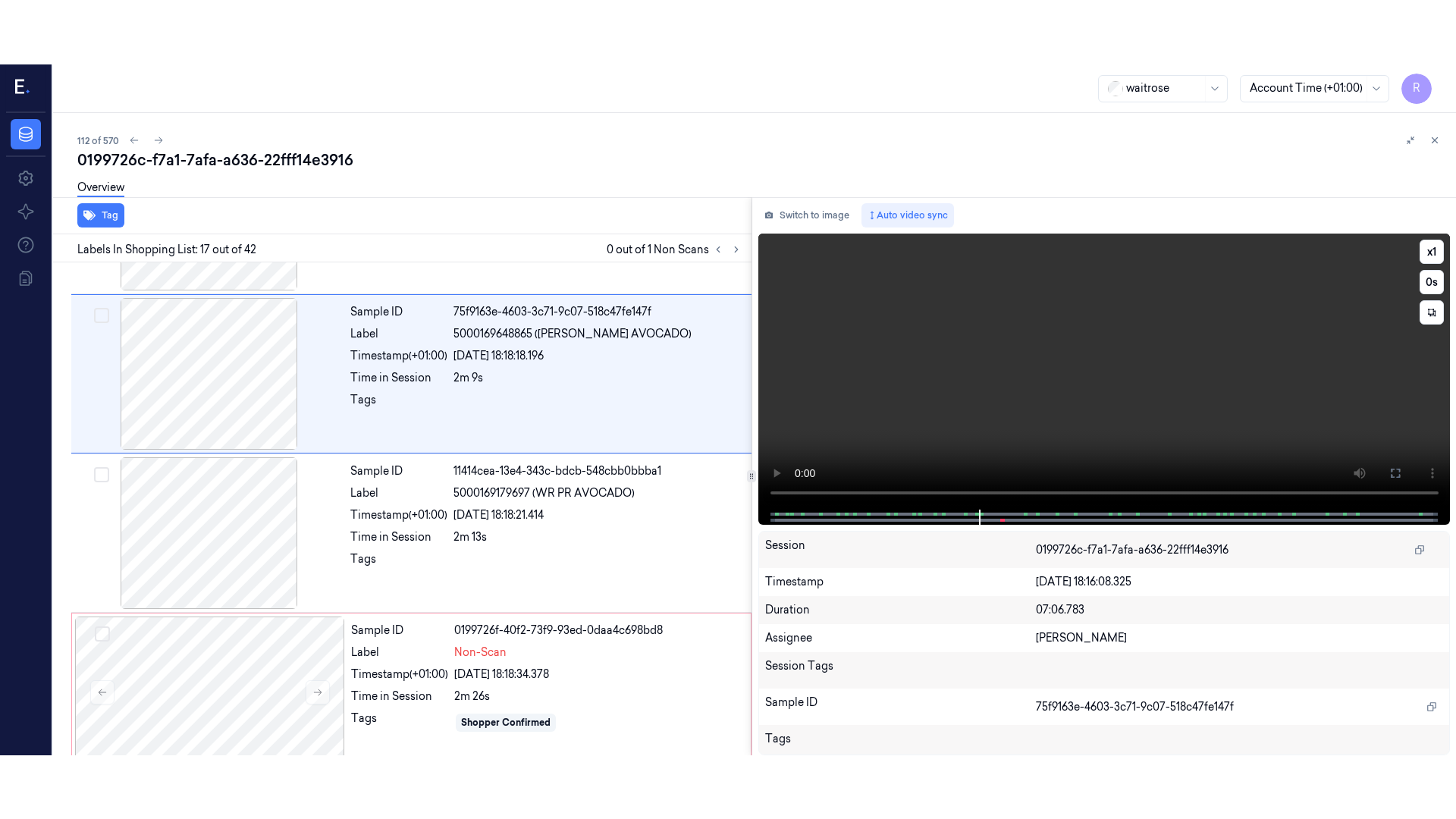
scroll to position [2540, 0]
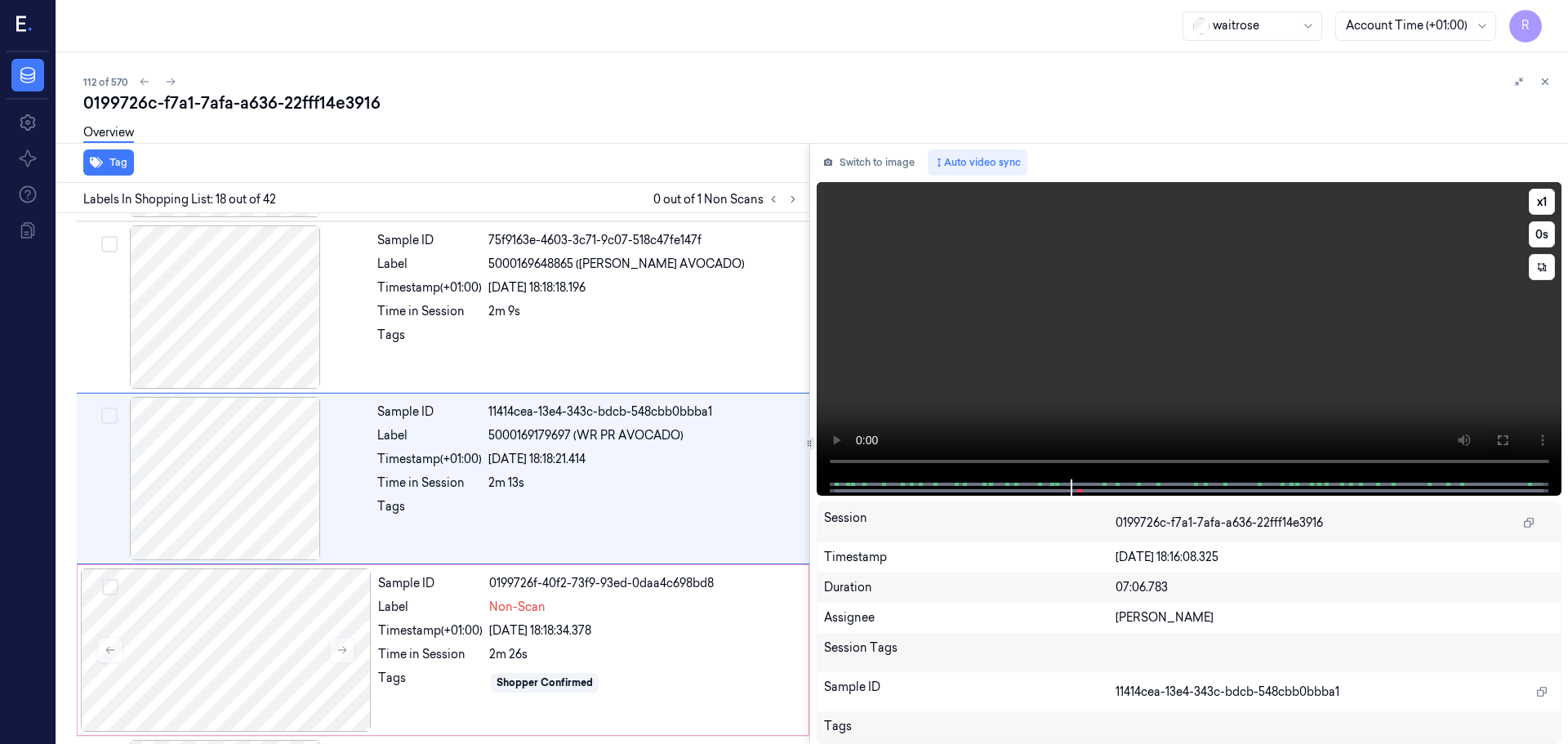
drag, startPoint x: 1510, startPoint y: 433, endPoint x: 1499, endPoint y: 549, distance: 116.5
click at [1509, 433] on button at bounding box center [1502, 440] width 26 height 26
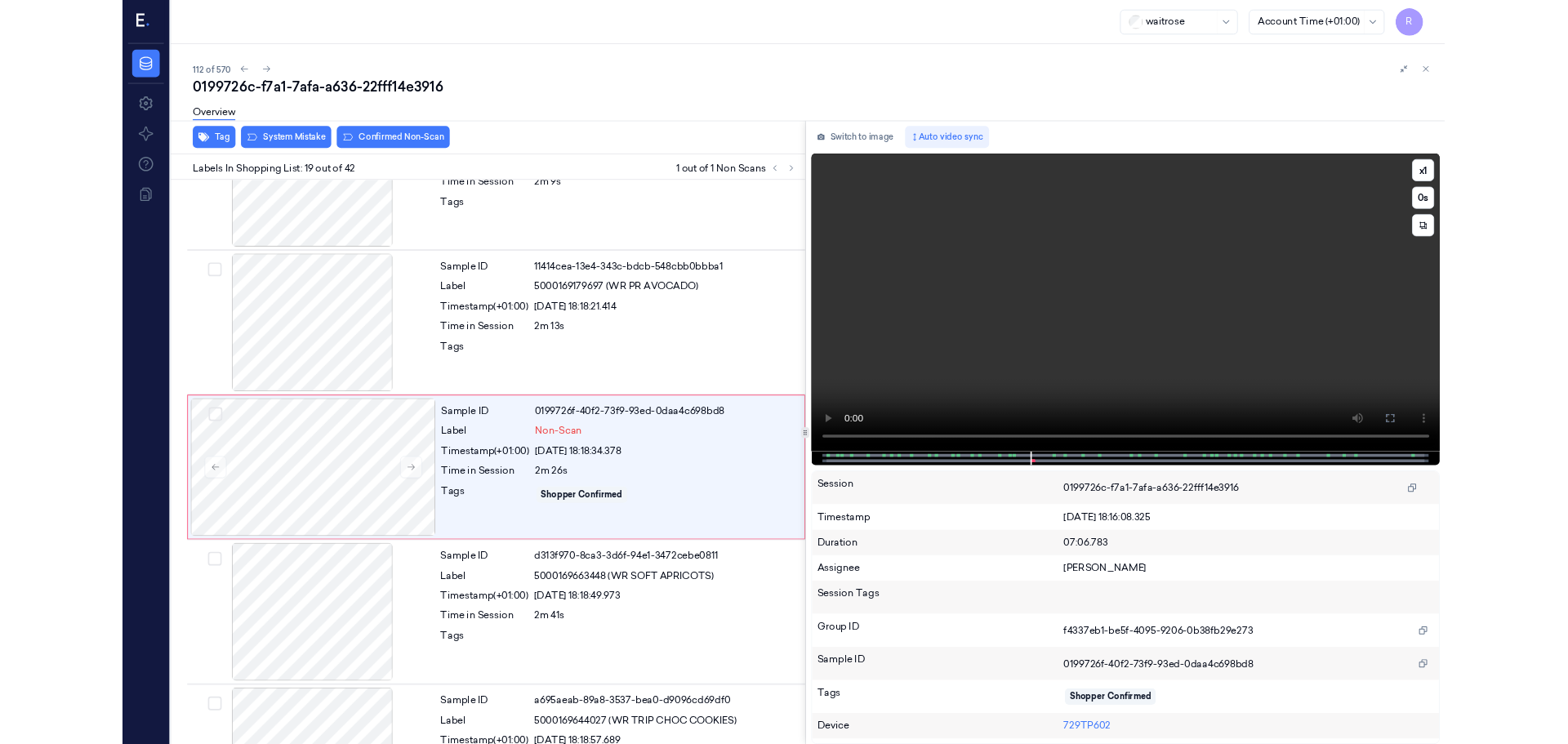
scroll to position [2839, 0]
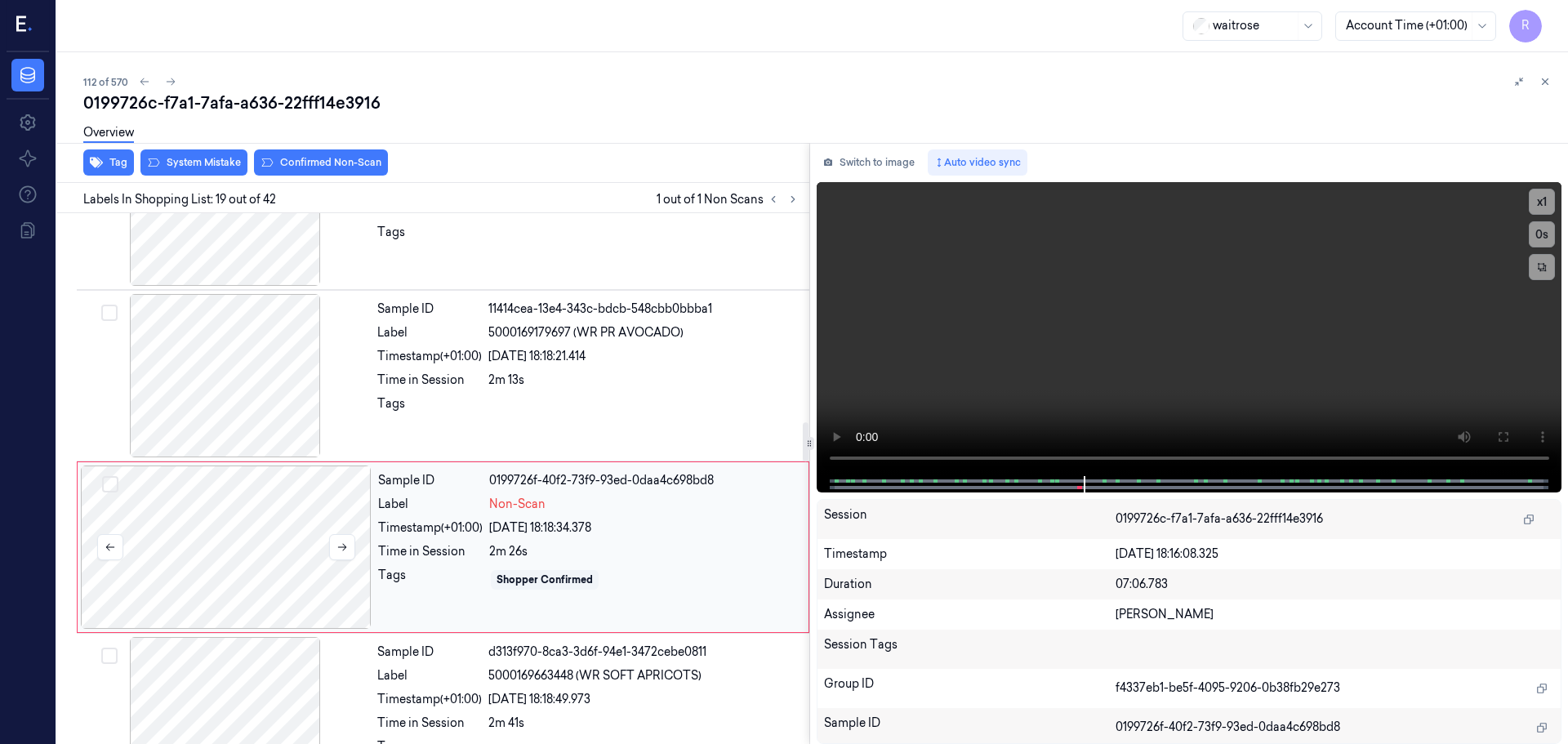
click at [357, 541] on div at bounding box center [226, 547] width 291 height 163
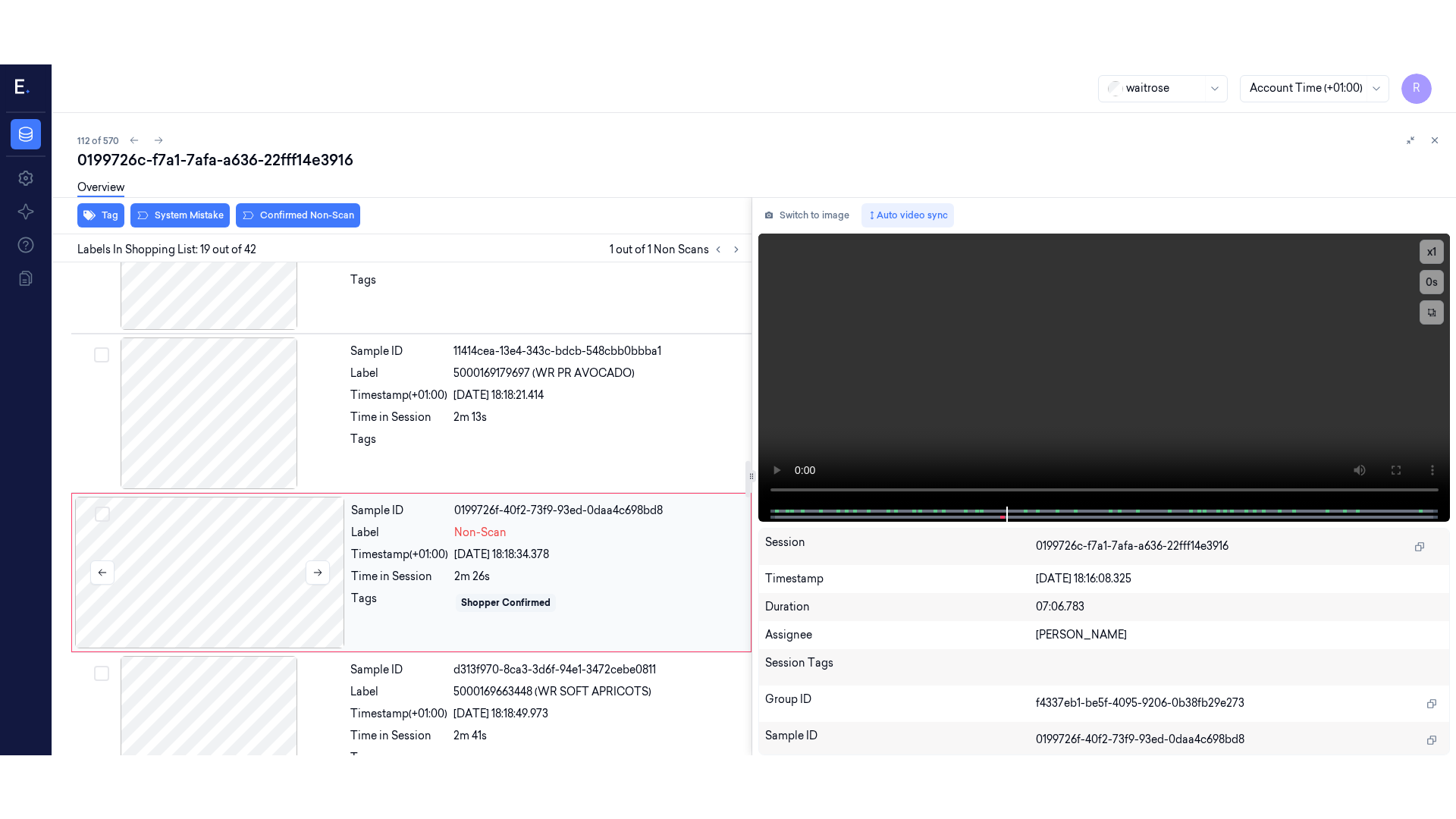
scroll to position [2699, 0]
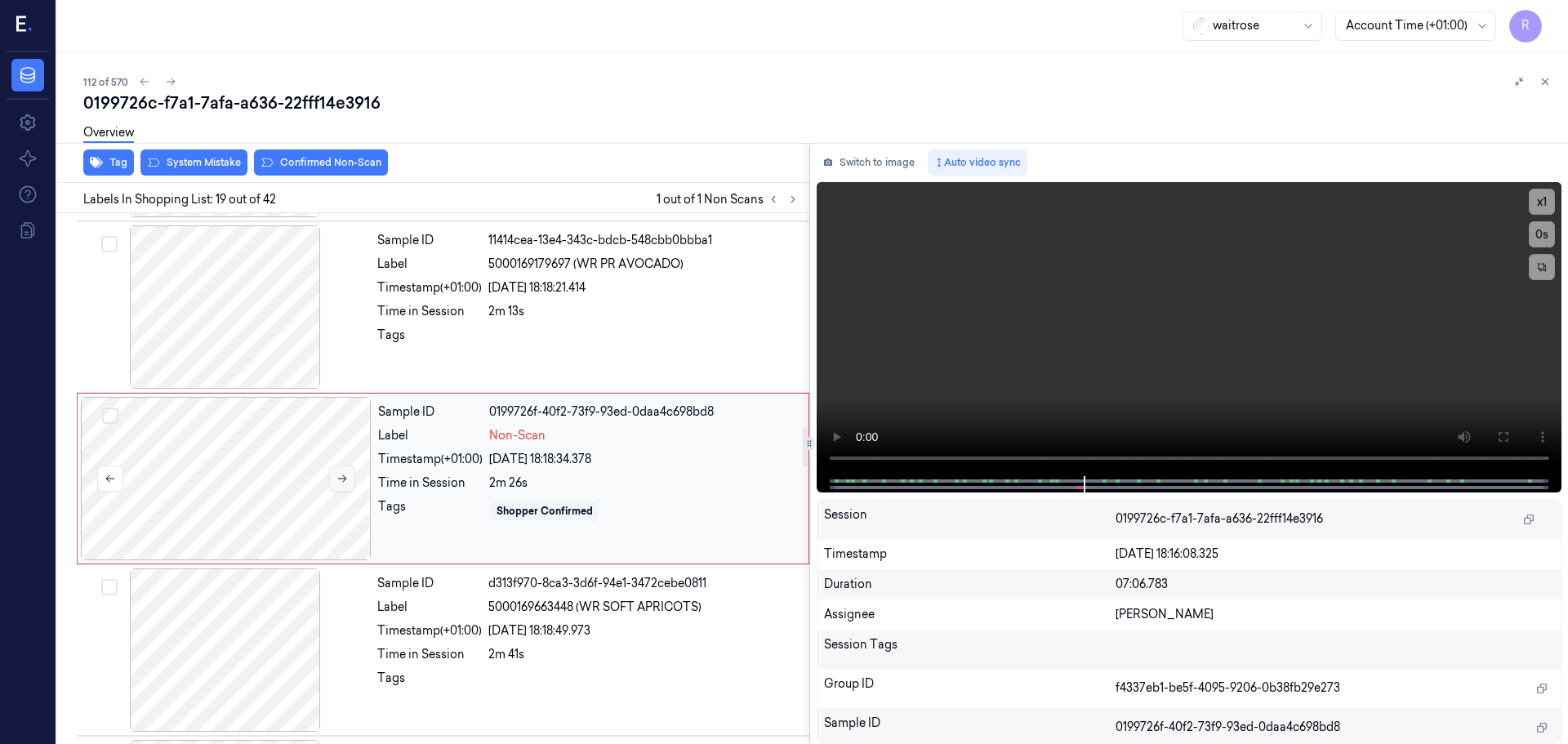
click at [338, 481] on icon at bounding box center [341, 478] width 11 height 11
click at [339, 480] on icon at bounding box center [341, 478] width 11 height 11
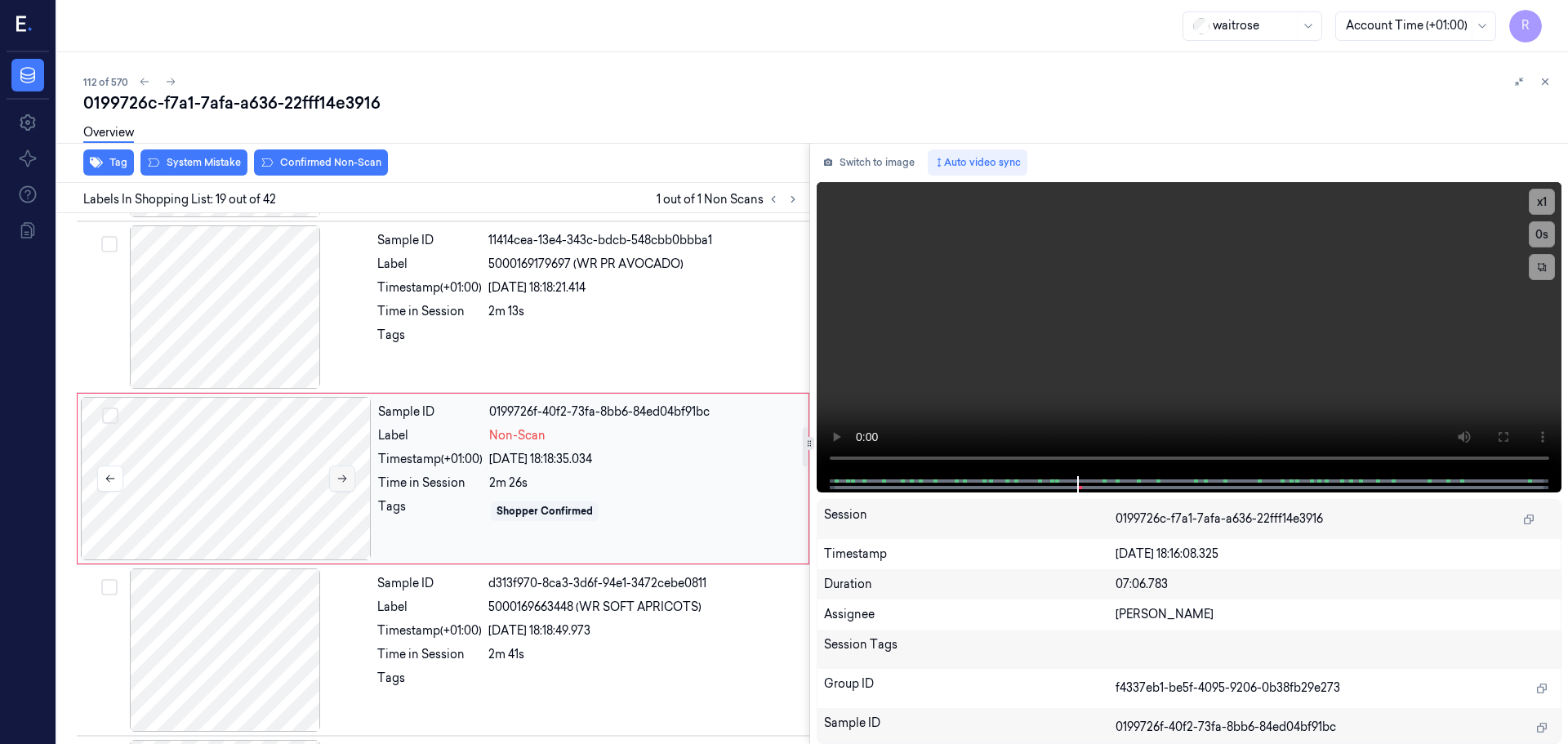
click at [339, 480] on icon at bounding box center [341, 478] width 11 height 11
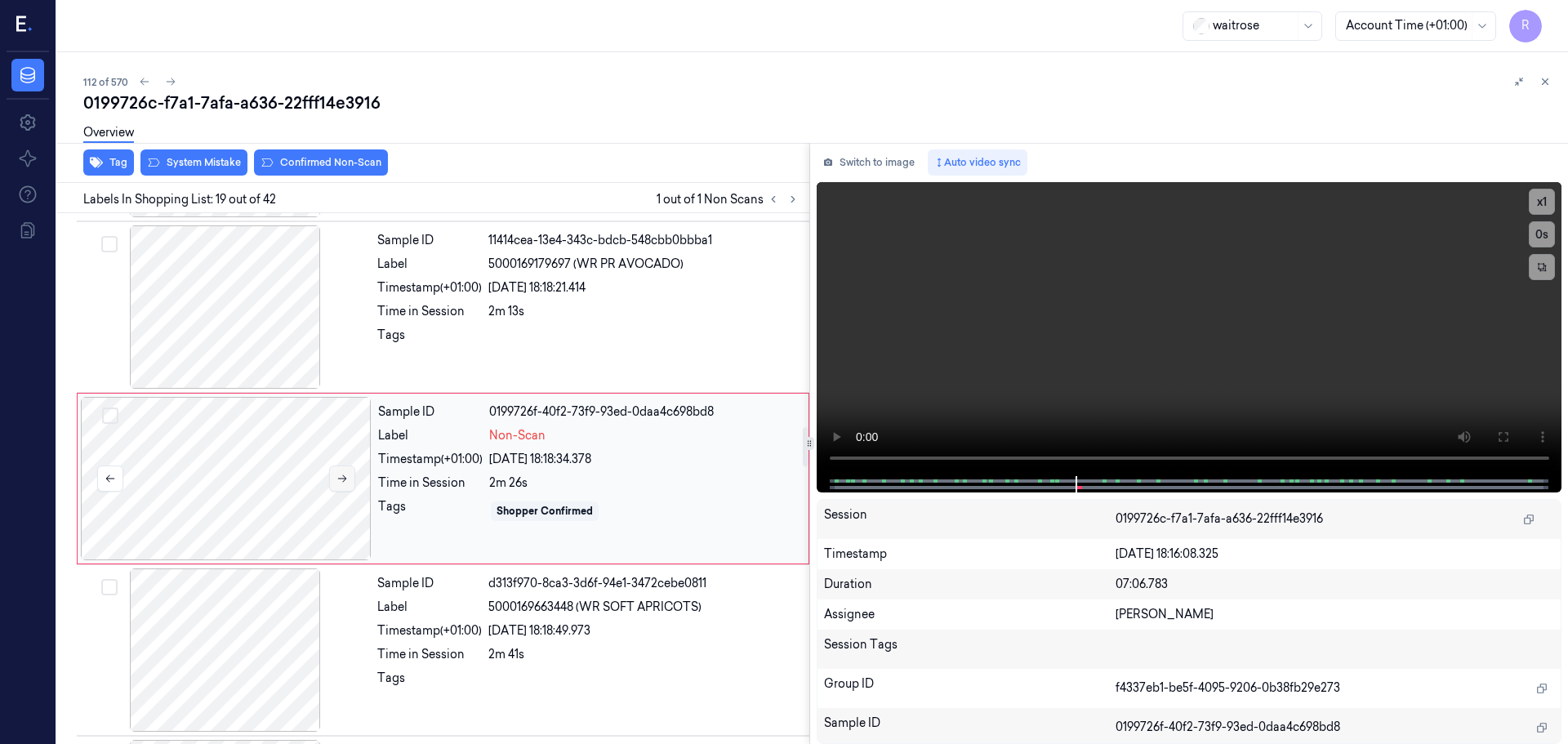
click at [339, 480] on icon at bounding box center [341, 478] width 11 height 11
click at [1505, 431] on icon at bounding box center [1502, 437] width 13 height 13
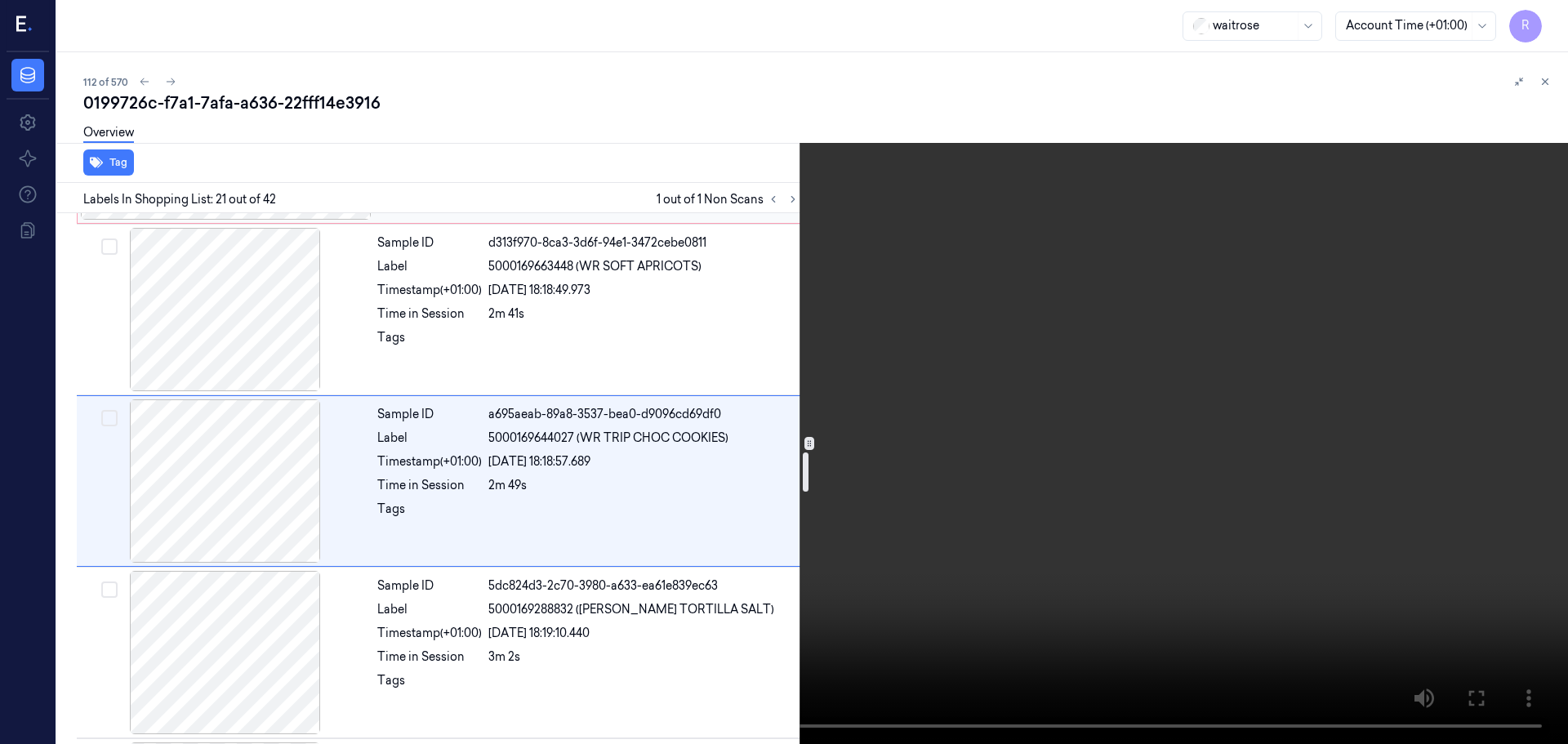
scroll to position [3251, 0]
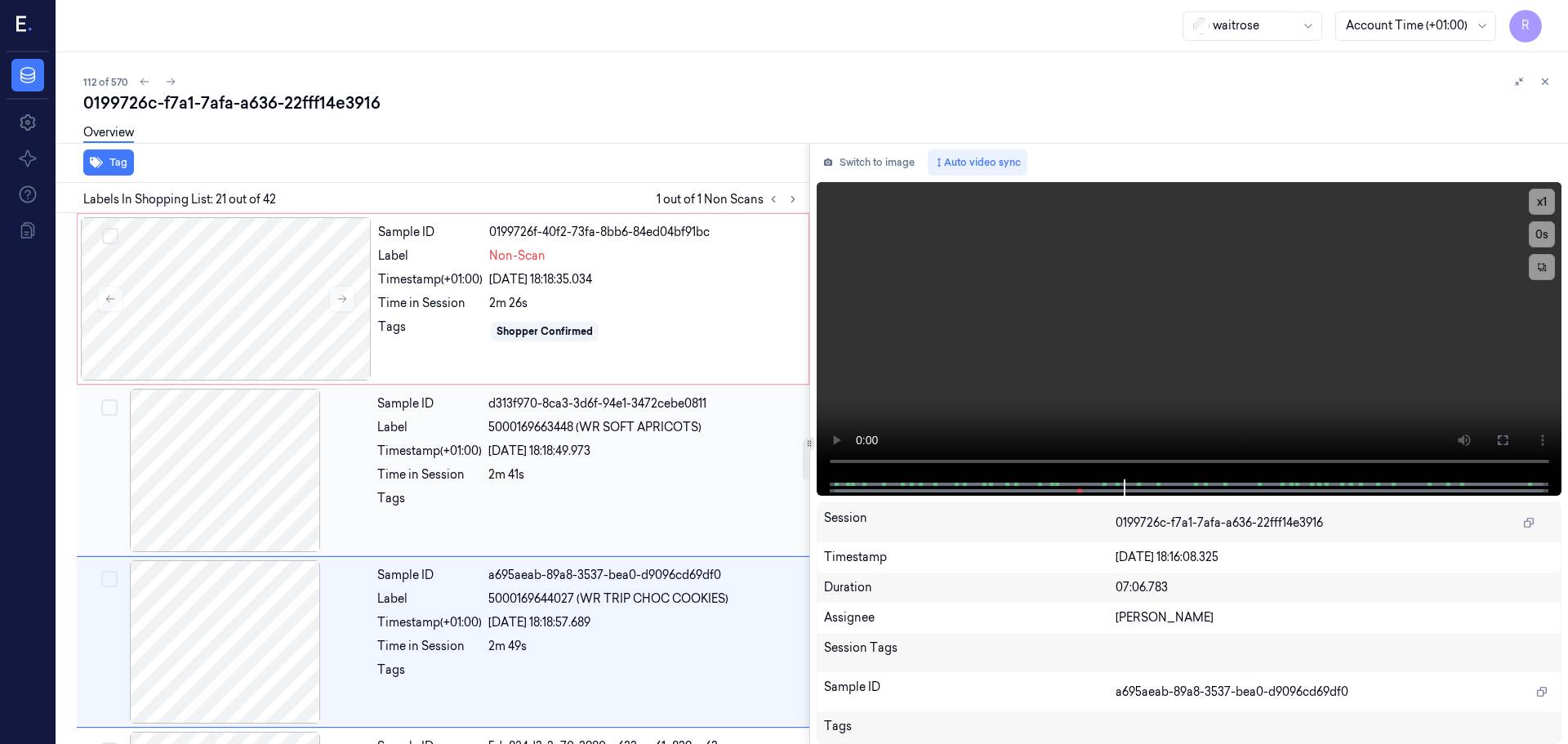
click at [444, 499] on div "Tags" at bounding box center [430, 503] width 105 height 26
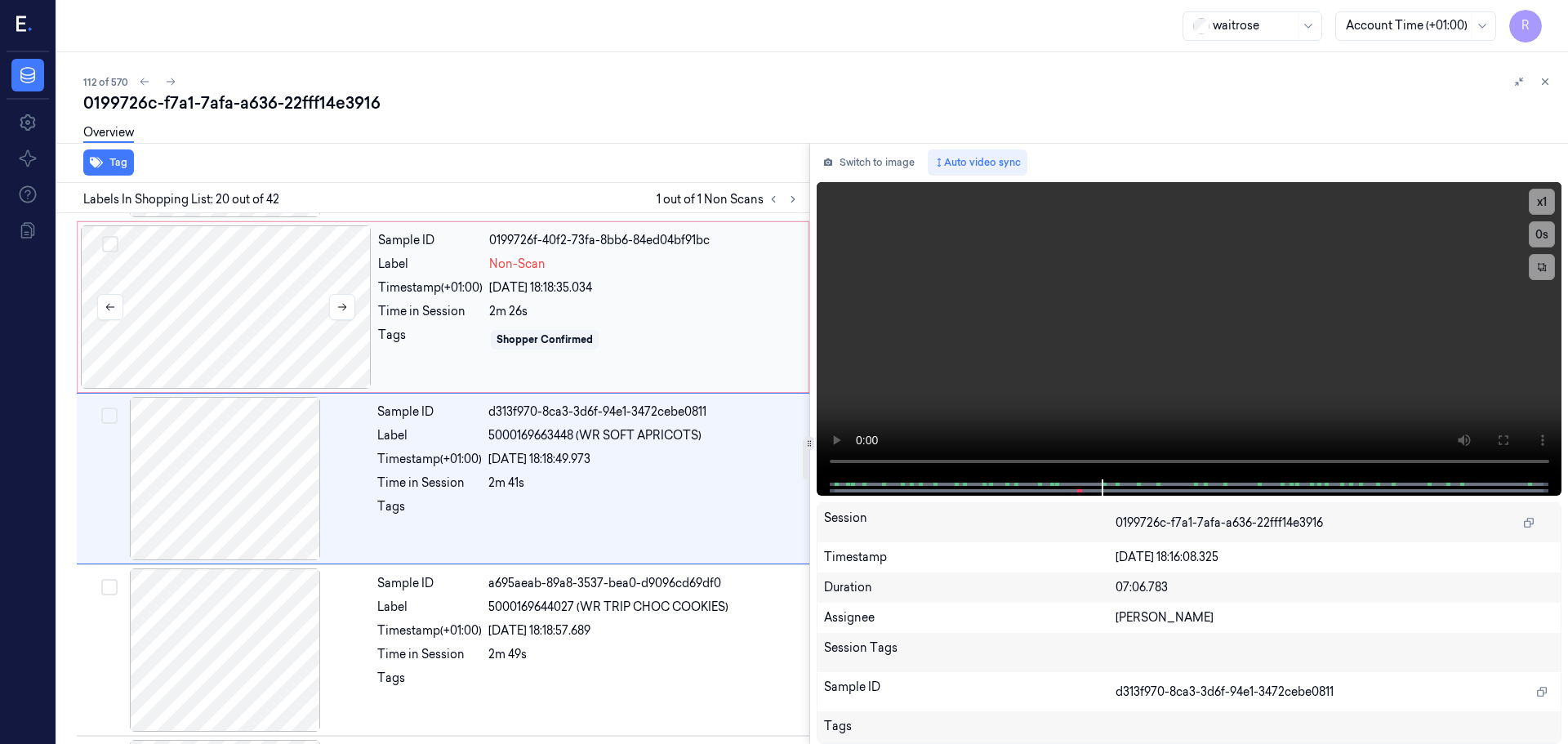
click at [329, 322] on div at bounding box center [226, 307] width 291 height 163
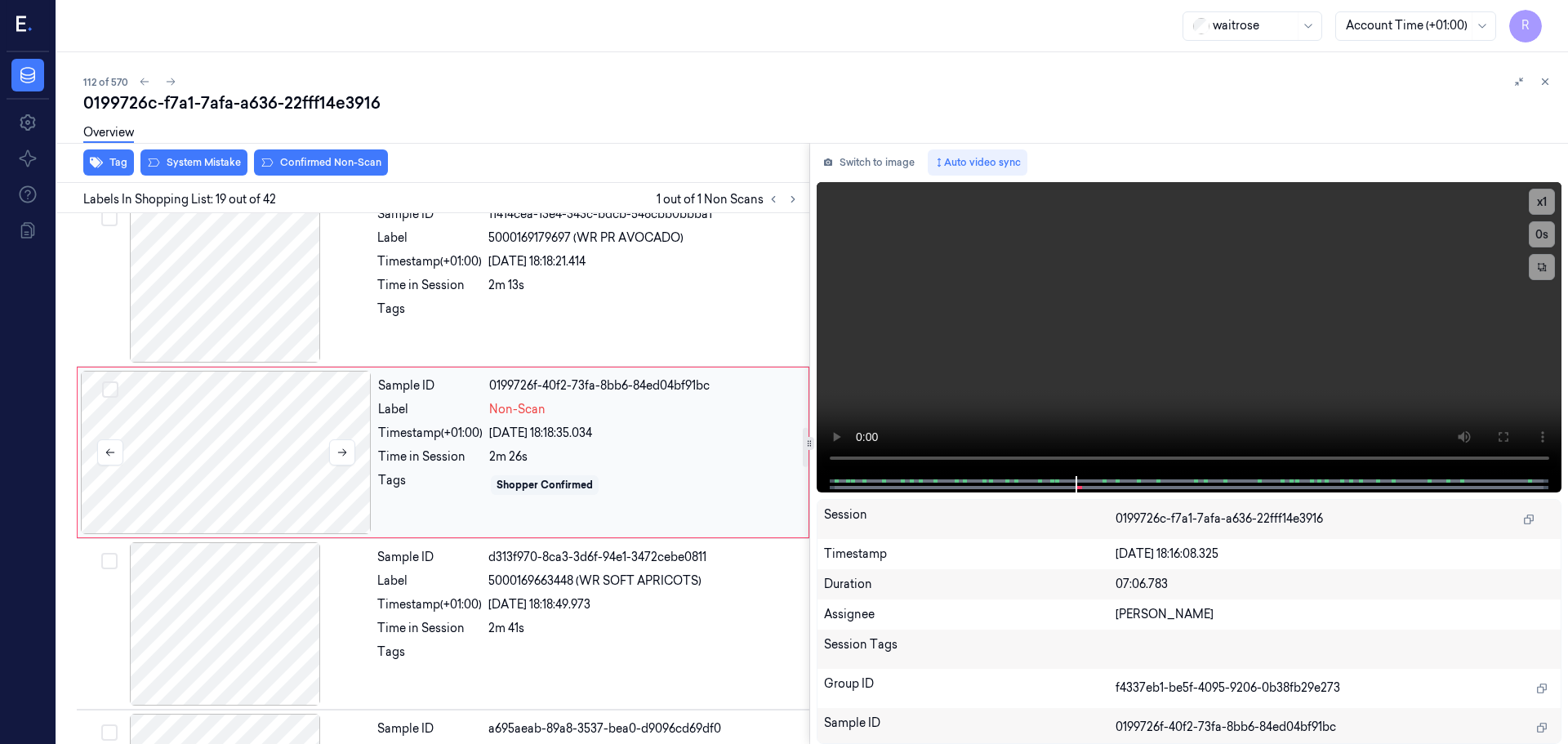
scroll to position [2907, 0]
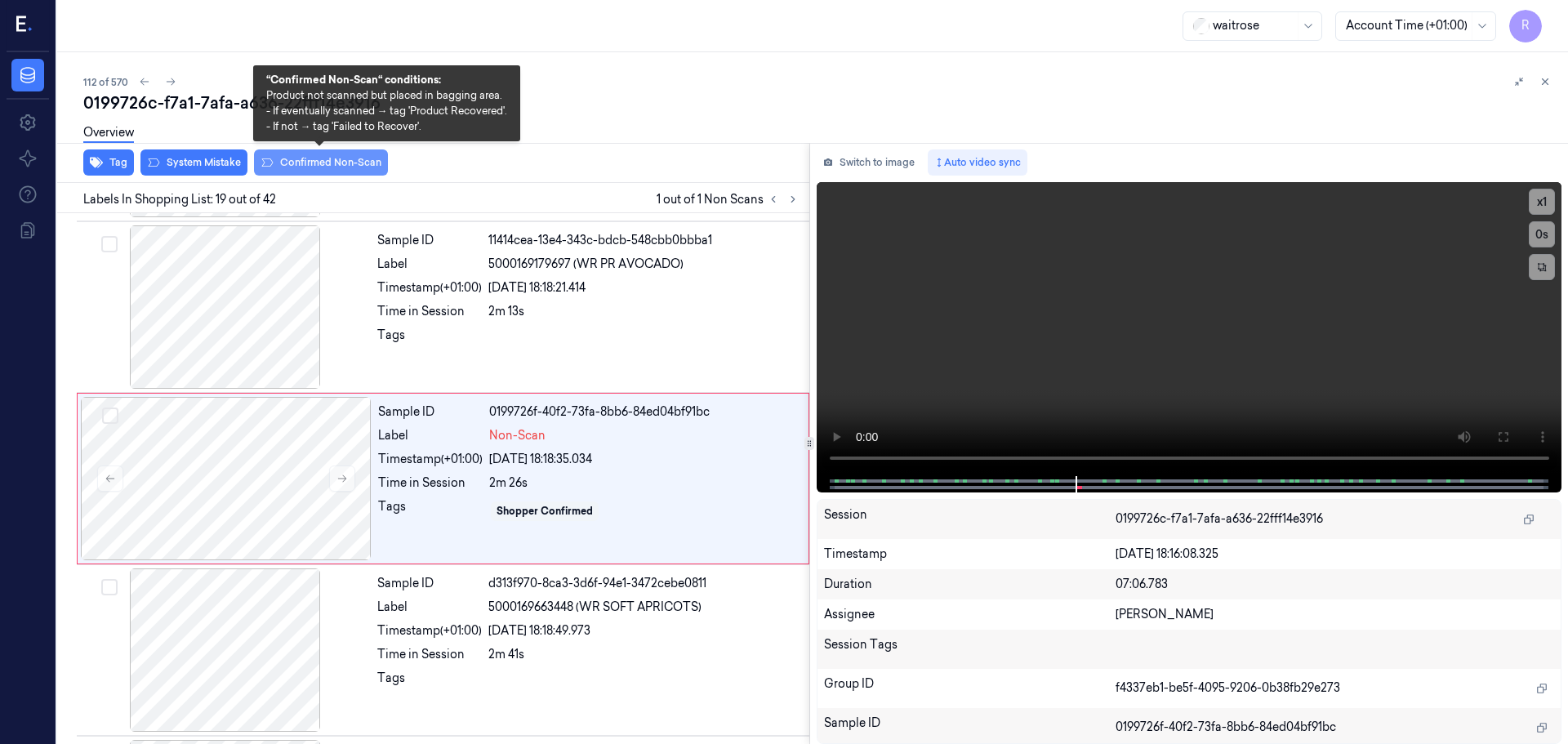
click at [318, 168] on button "Confirmed Non-Scan" at bounding box center [321, 162] width 134 height 26
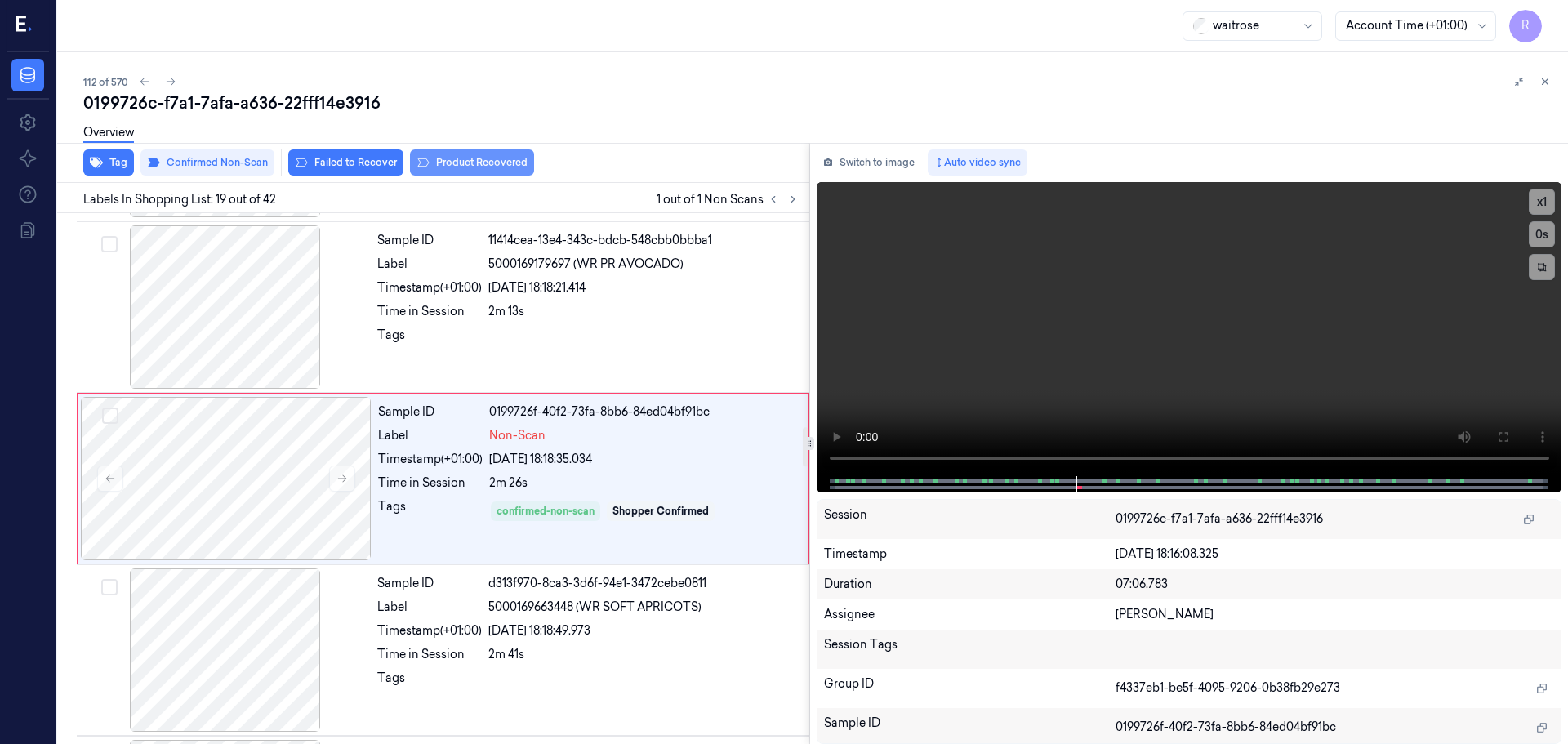
click at [438, 163] on button "Product Recovered" at bounding box center [472, 162] width 124 height 26
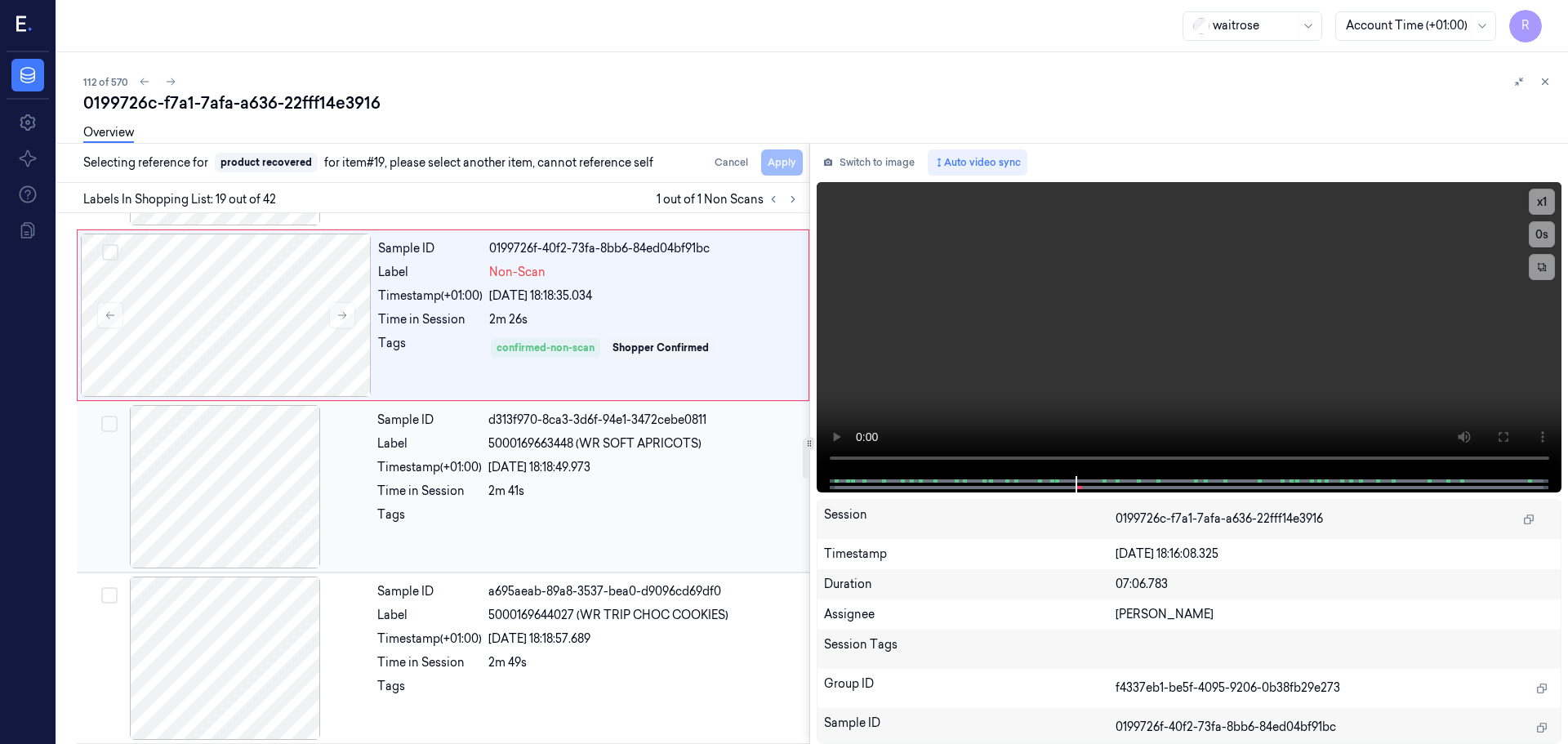
click at [445, 446] on div "Label" at bounding box center [430, 444] width 105 height 17
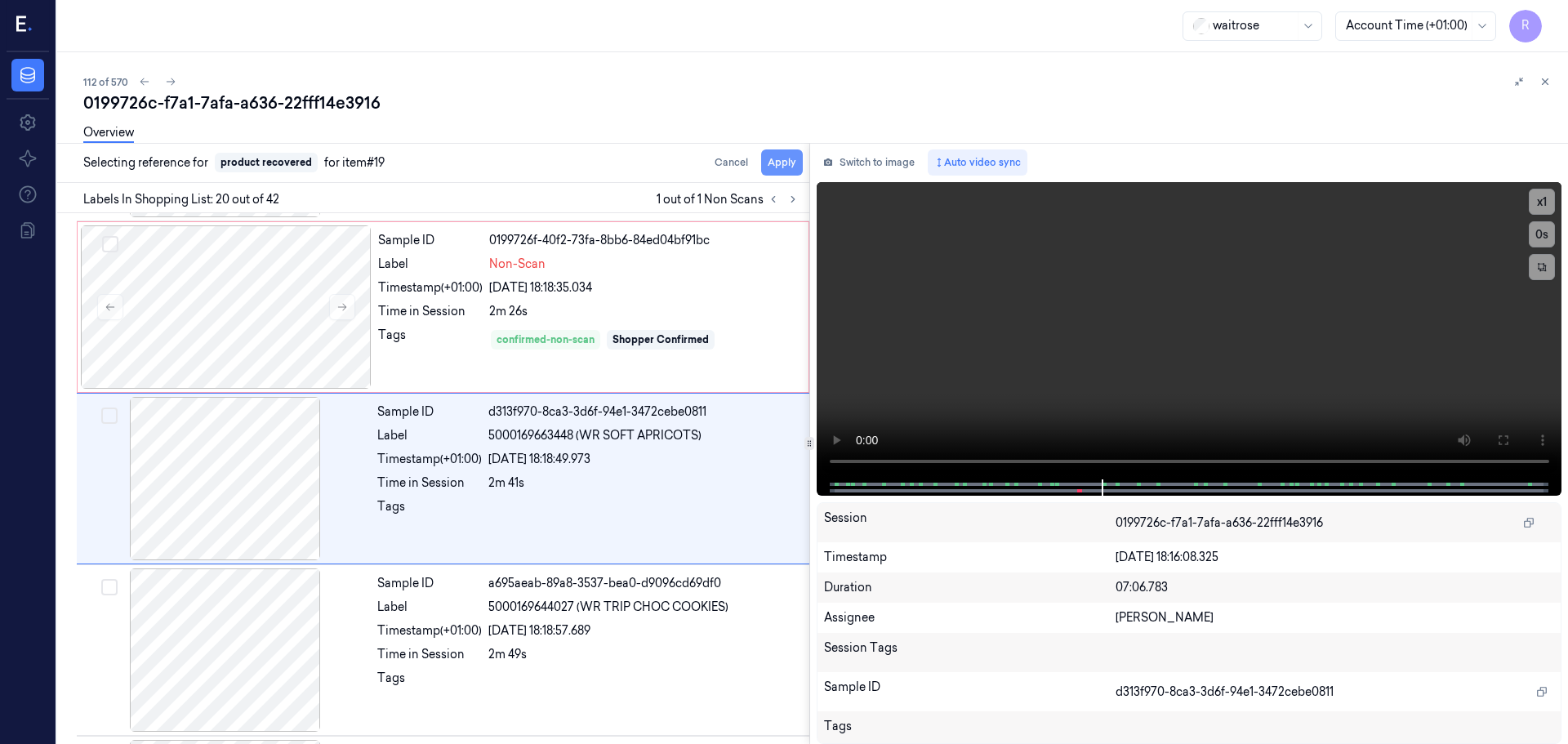
click at [763, 164] on button "Apply" at bounding box center [781, 162] width 42 height 26
click at [639, 335] on div "Shopper Confirmed" at bounding box center [660, 339] width 96 height 15
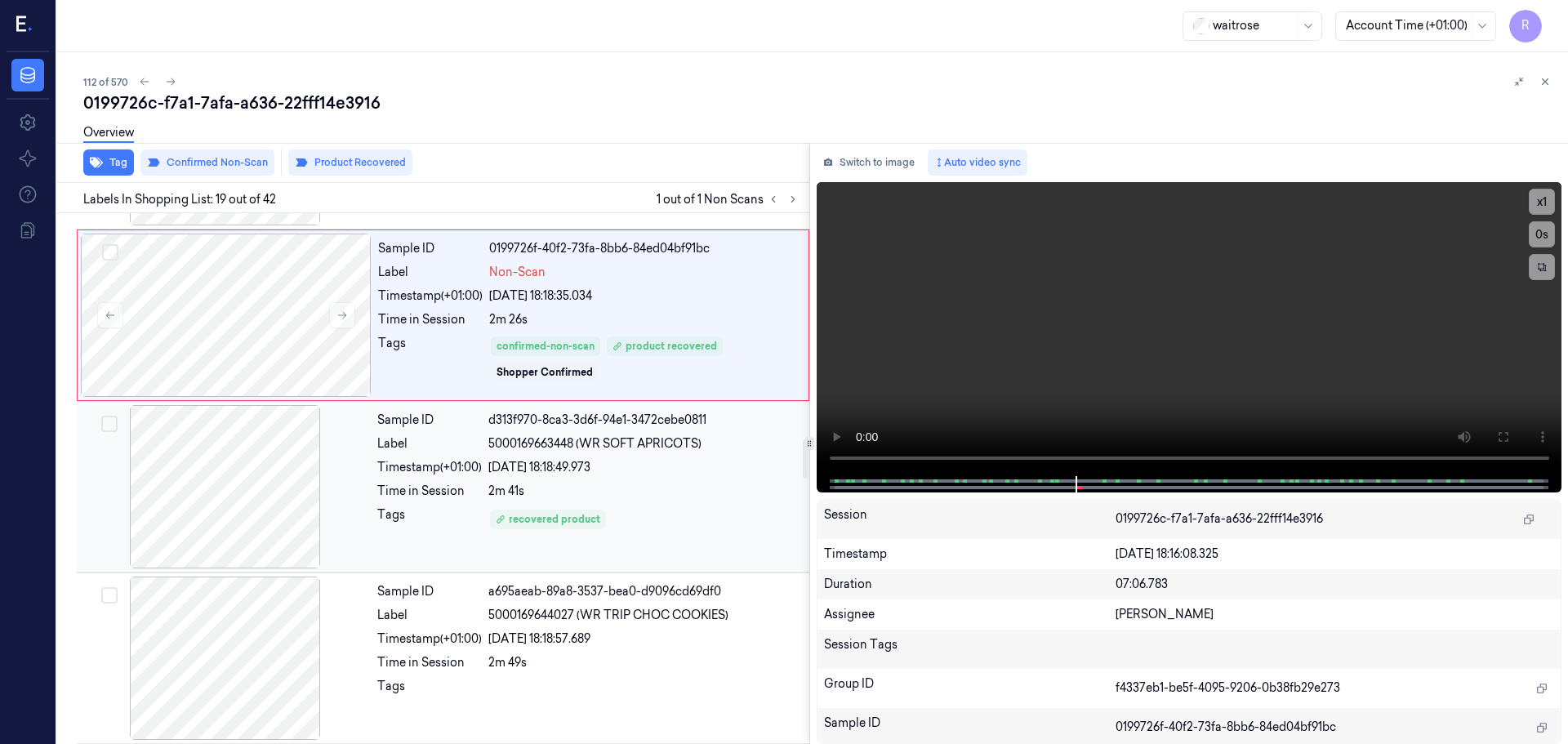
click at [636, 493] on div "2m 41s" at bounding box center [643, 492] width 311 height 17
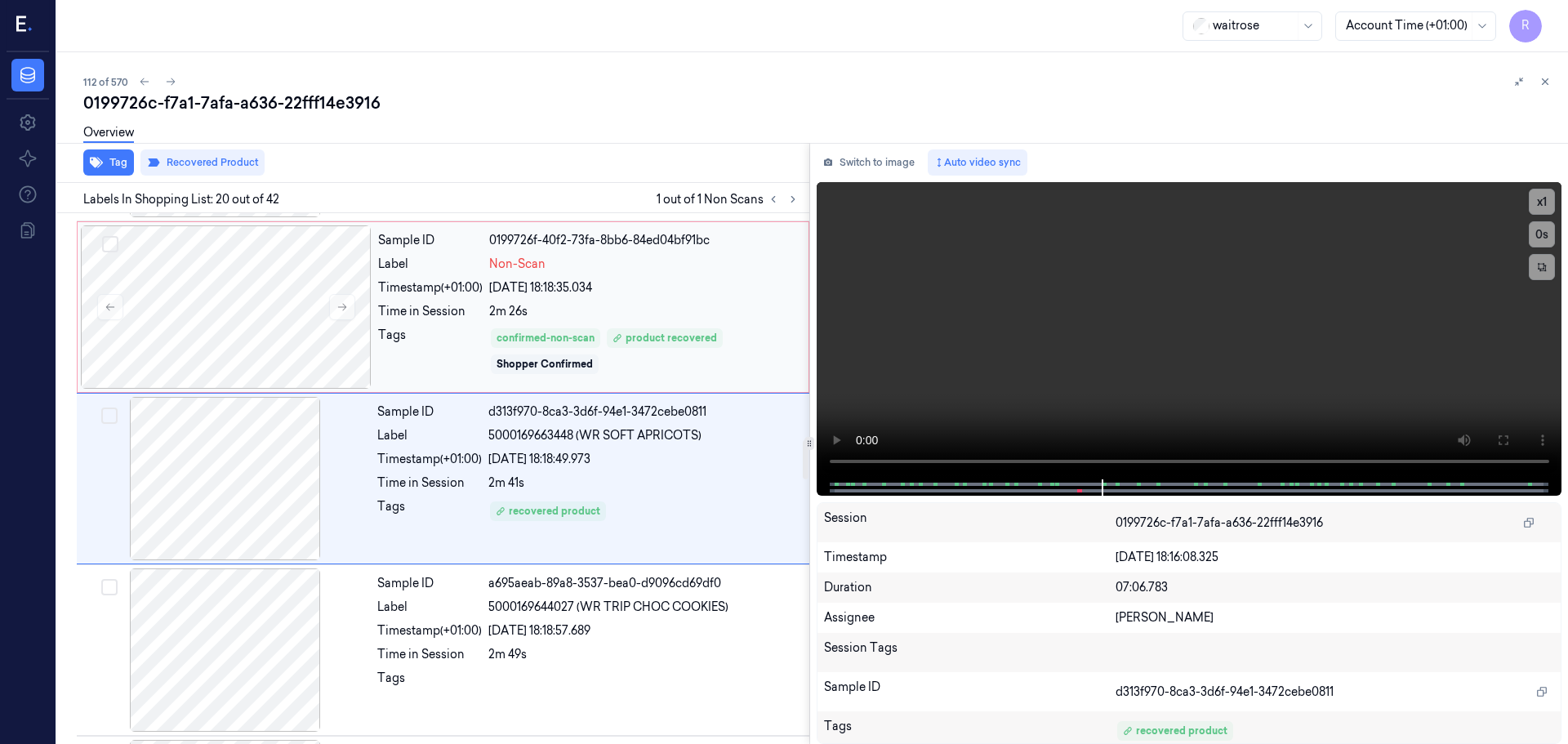
click at [570, 325] on div "Sample ID 0199726f-40f2-73fa-8bb6-84ed04bf91bc Label Non-Scan Timestamp (+01:00…" at bounding box center [588, 307] width 433 height 163
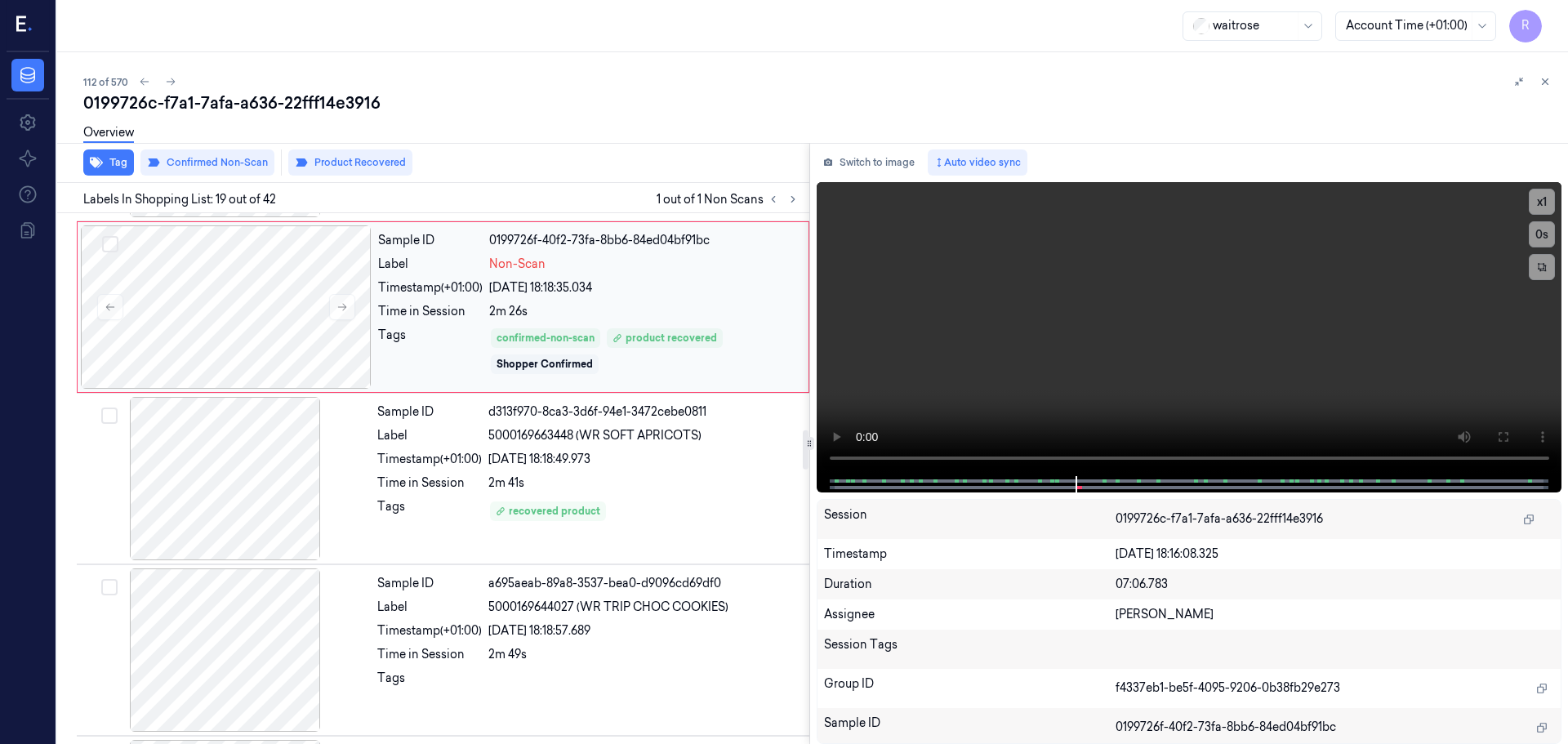
scroll to position [2907, 0]
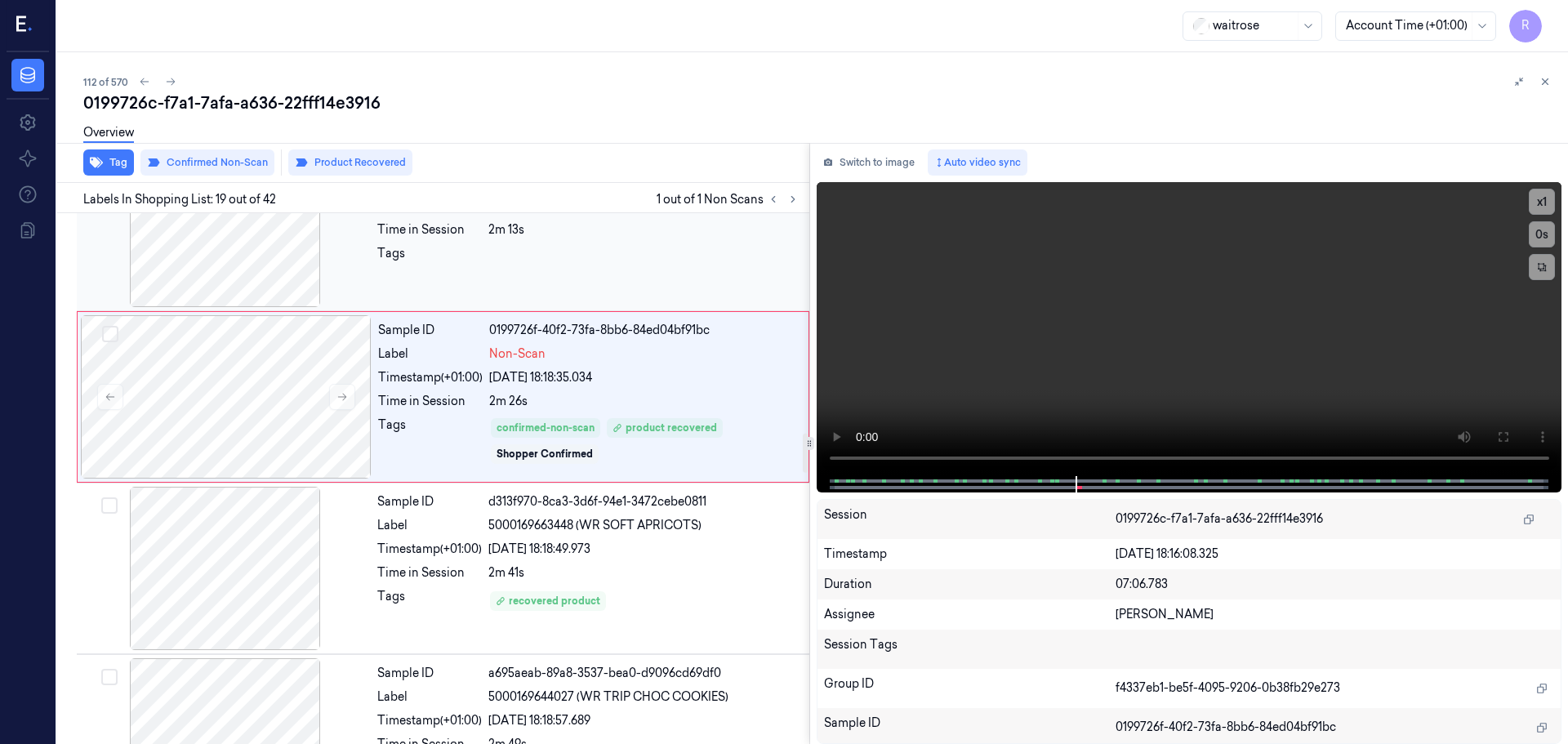
click at [594, 280] on div "Sample ID 11414cea-13e4-343c-bdcb-548cbb0bbba1 Label 5000169179697 (WR PR AVOCA…" at bounding box center [588, 226] width 435 height 163
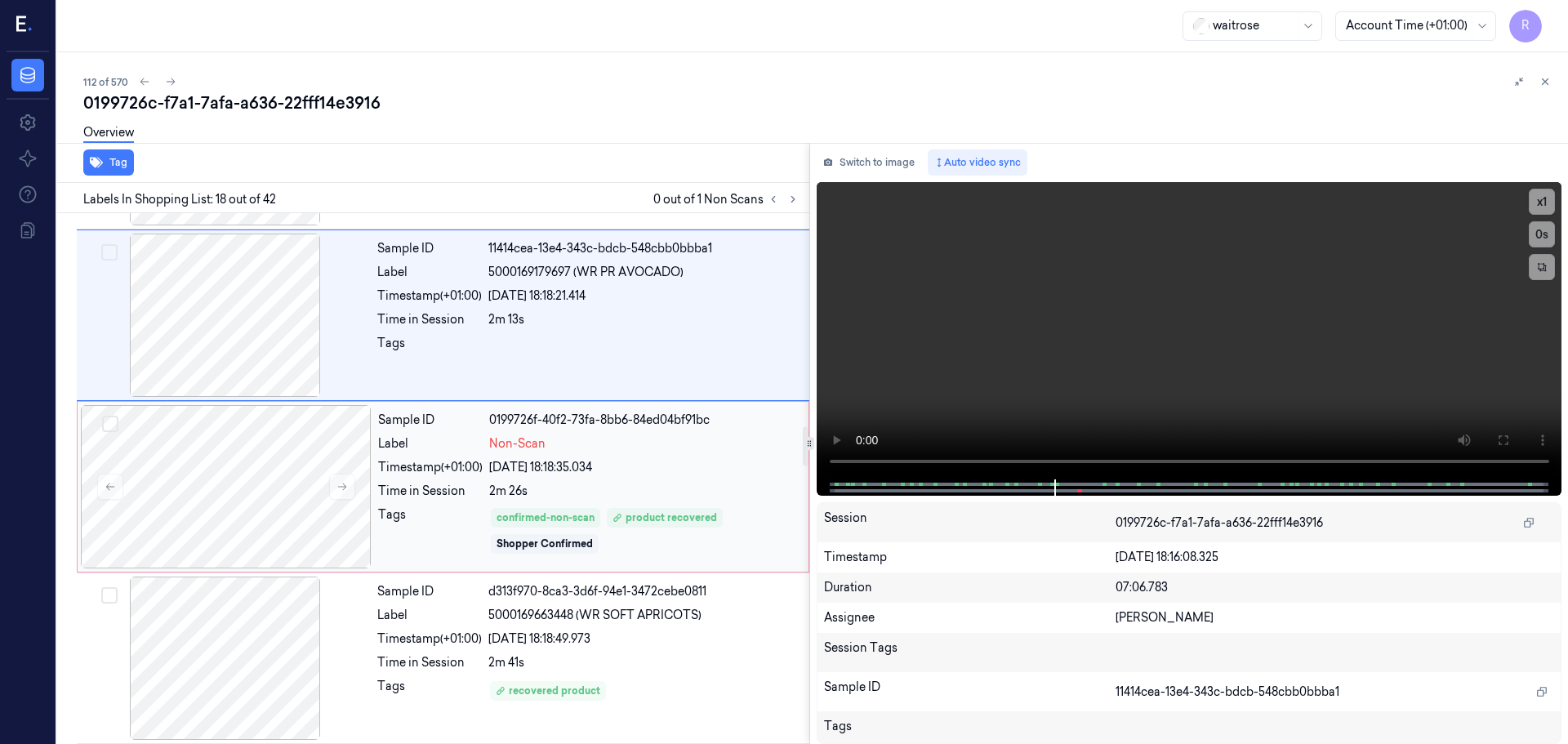
click at [640, 468] on div "[DATE] 18:18:35.034" at bounding box center [643, 468] width 310 height 17
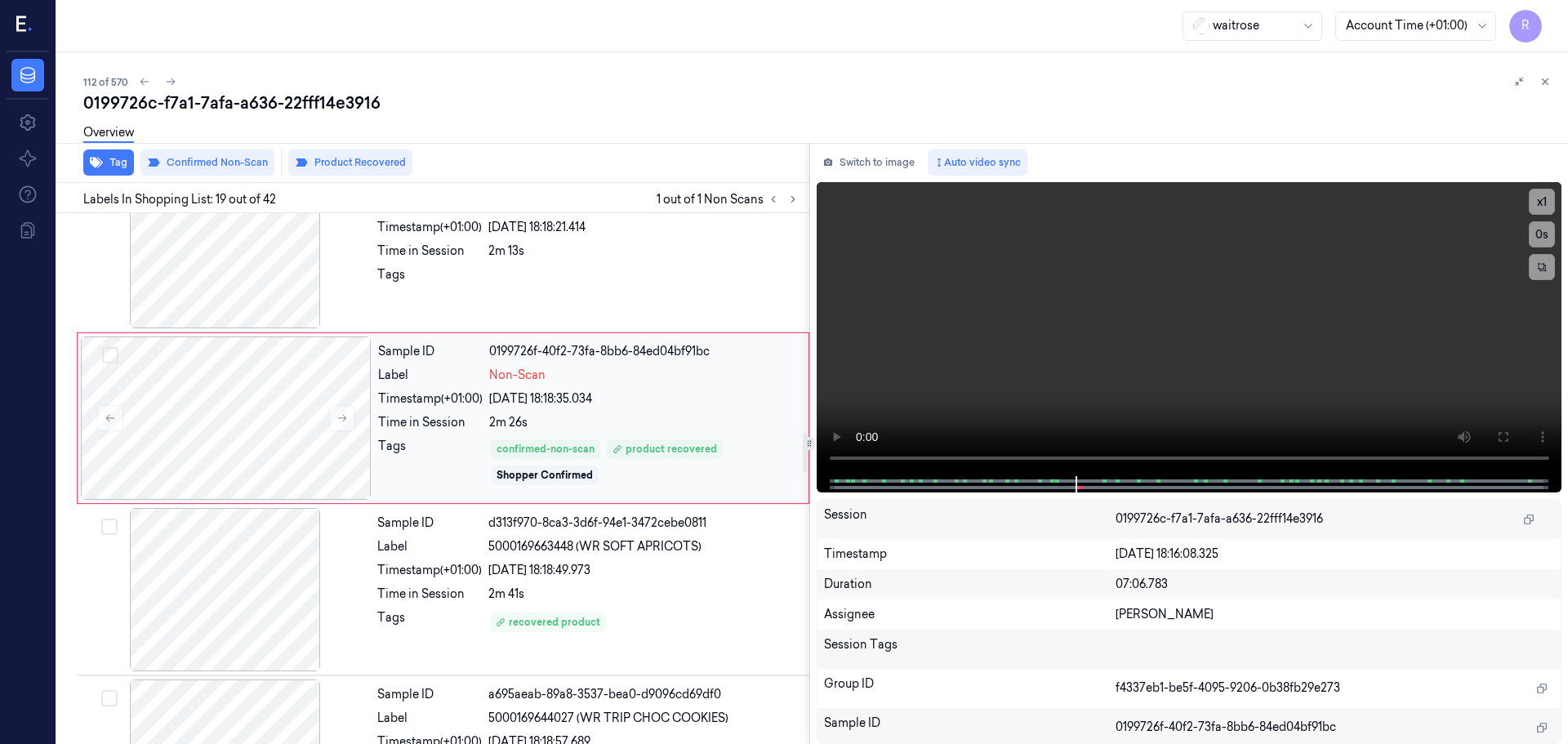
scroll to position [2989, 0]
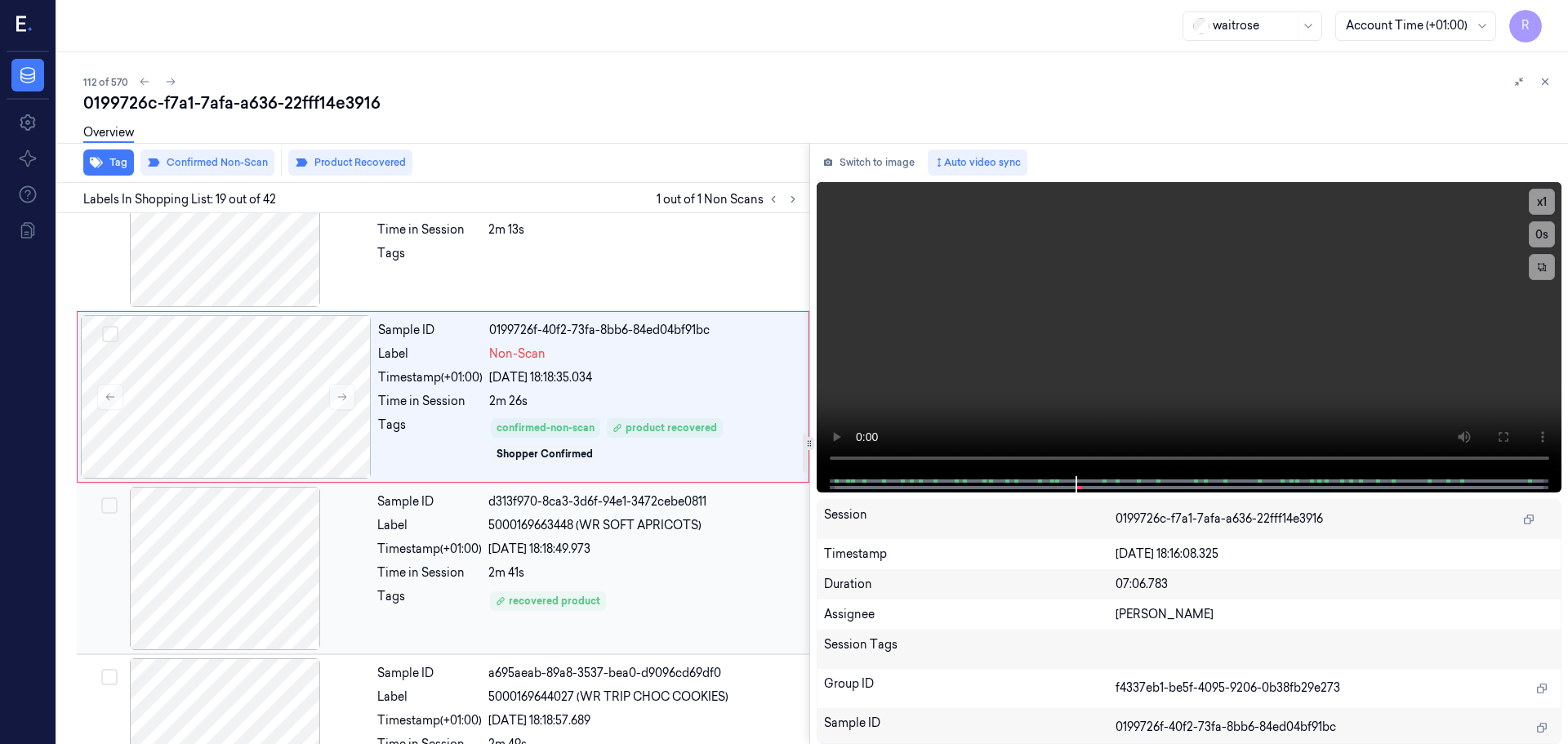
click at [432, 532] on div "Label" at bounding box center [430, 526] width 105 height 17
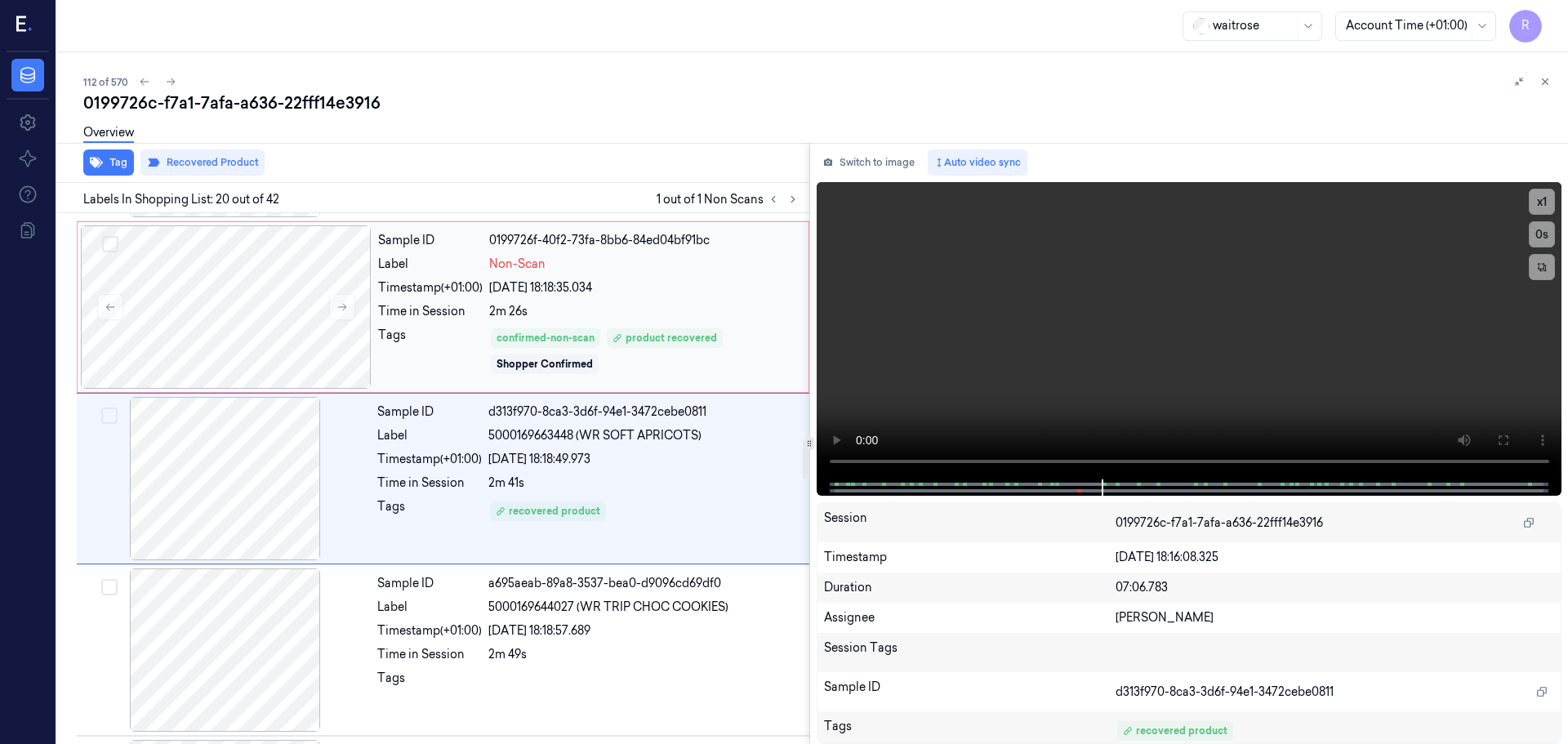
click at [479, 349] on div "Tags" at bounding box center [431, 351] width 105 height 49
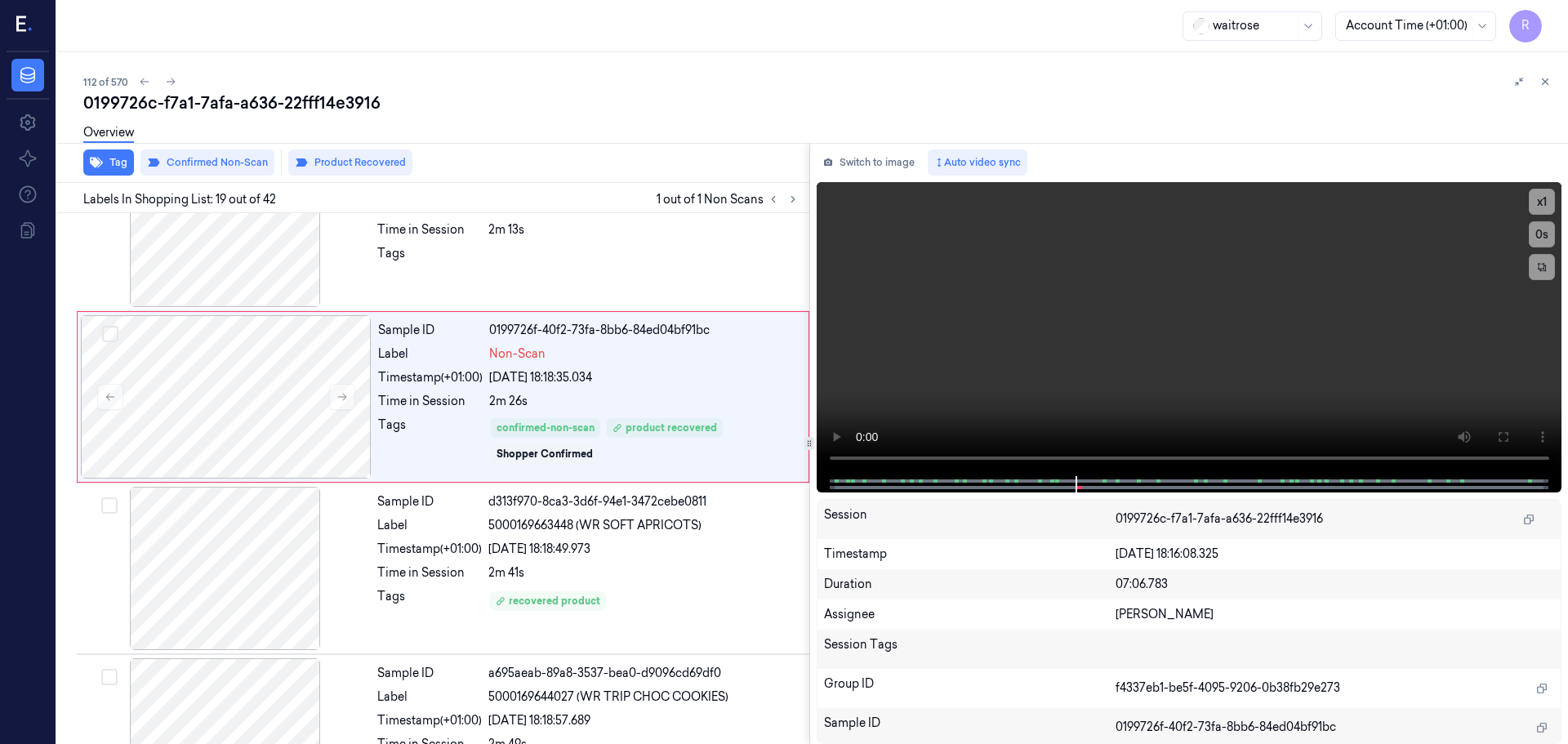
drag, startPoint x: 1553, startPoint y: 76, endPoint x: 1540, endPoint y: 85, distance: 15.8
click at [1551, 76] on button at bounding box center [1545, 82] width 20 height 20
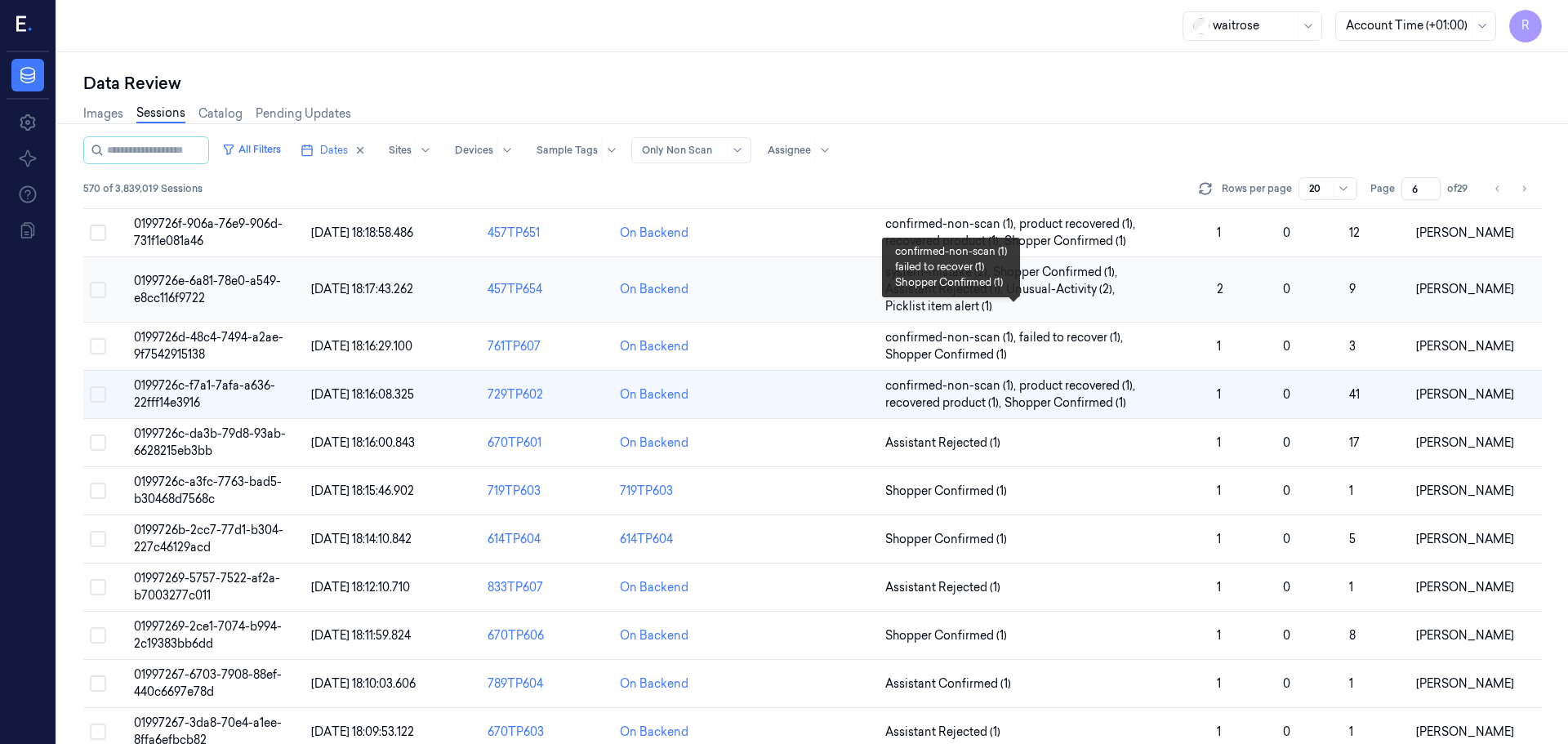
scroll to position [492, 0]
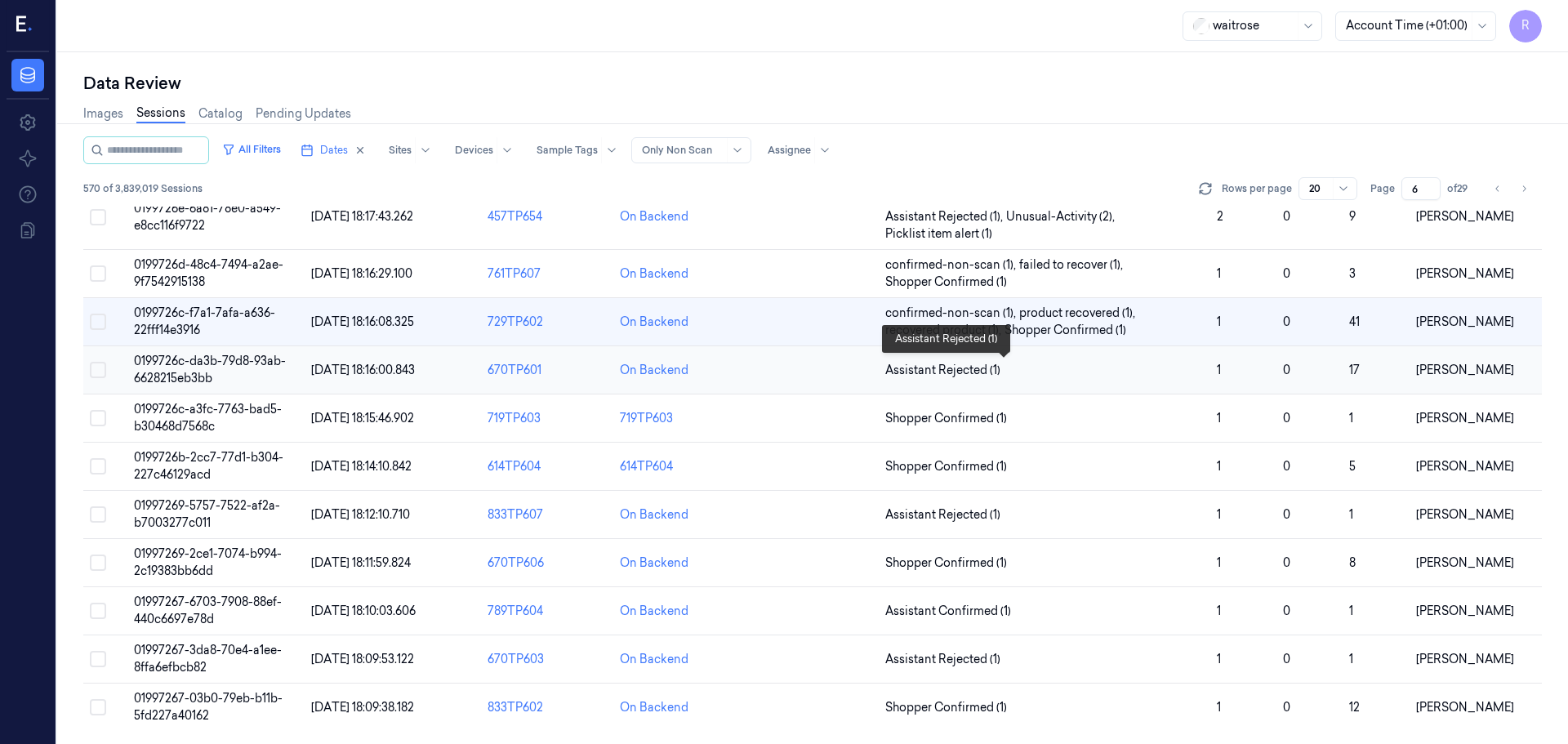
click at [1083, 369] on span "Assistant Rejected (1)" at bounding box center [1044, 371] width 318 height 17
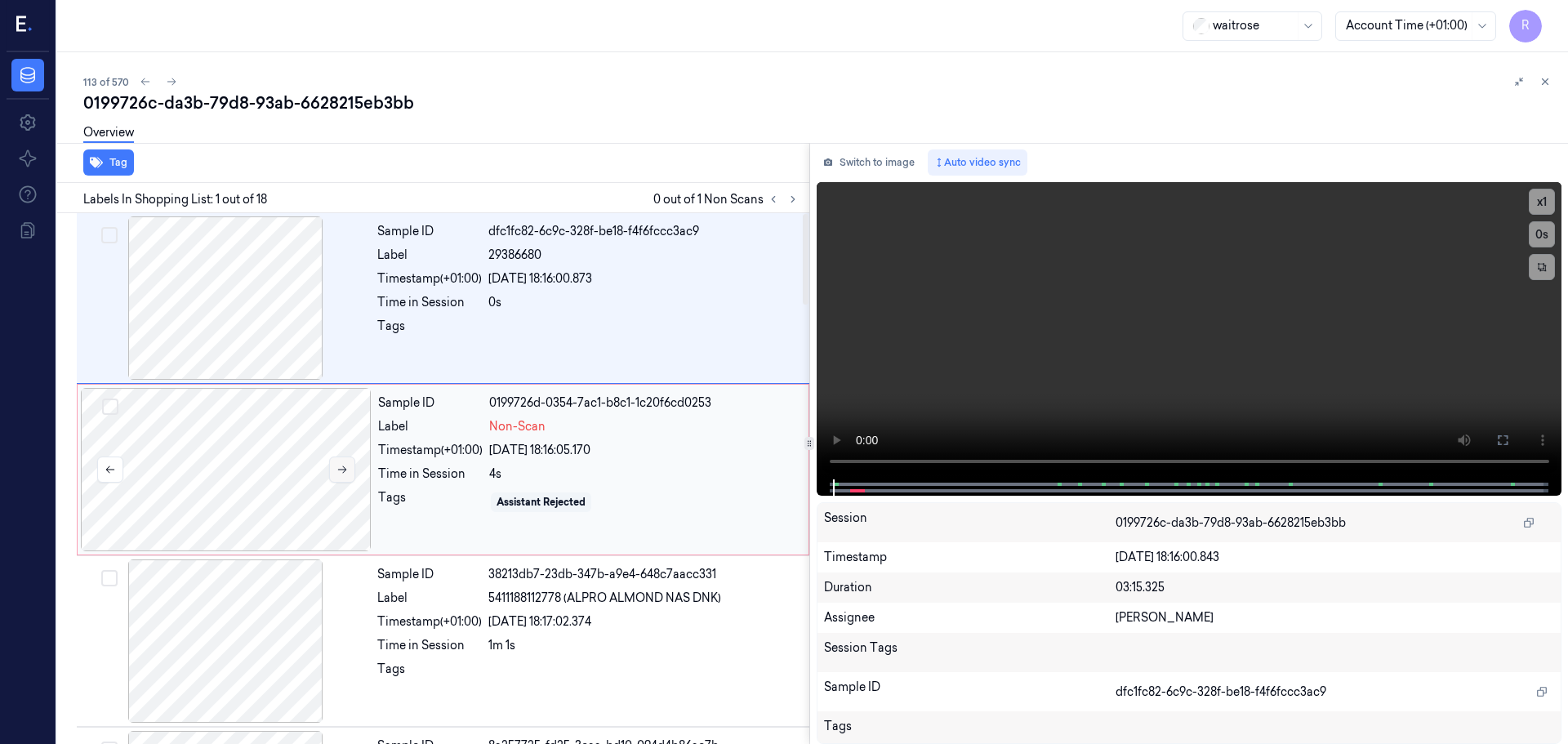
click at [335, 464] on button at bounding box center [342, 469] width 26 height 26
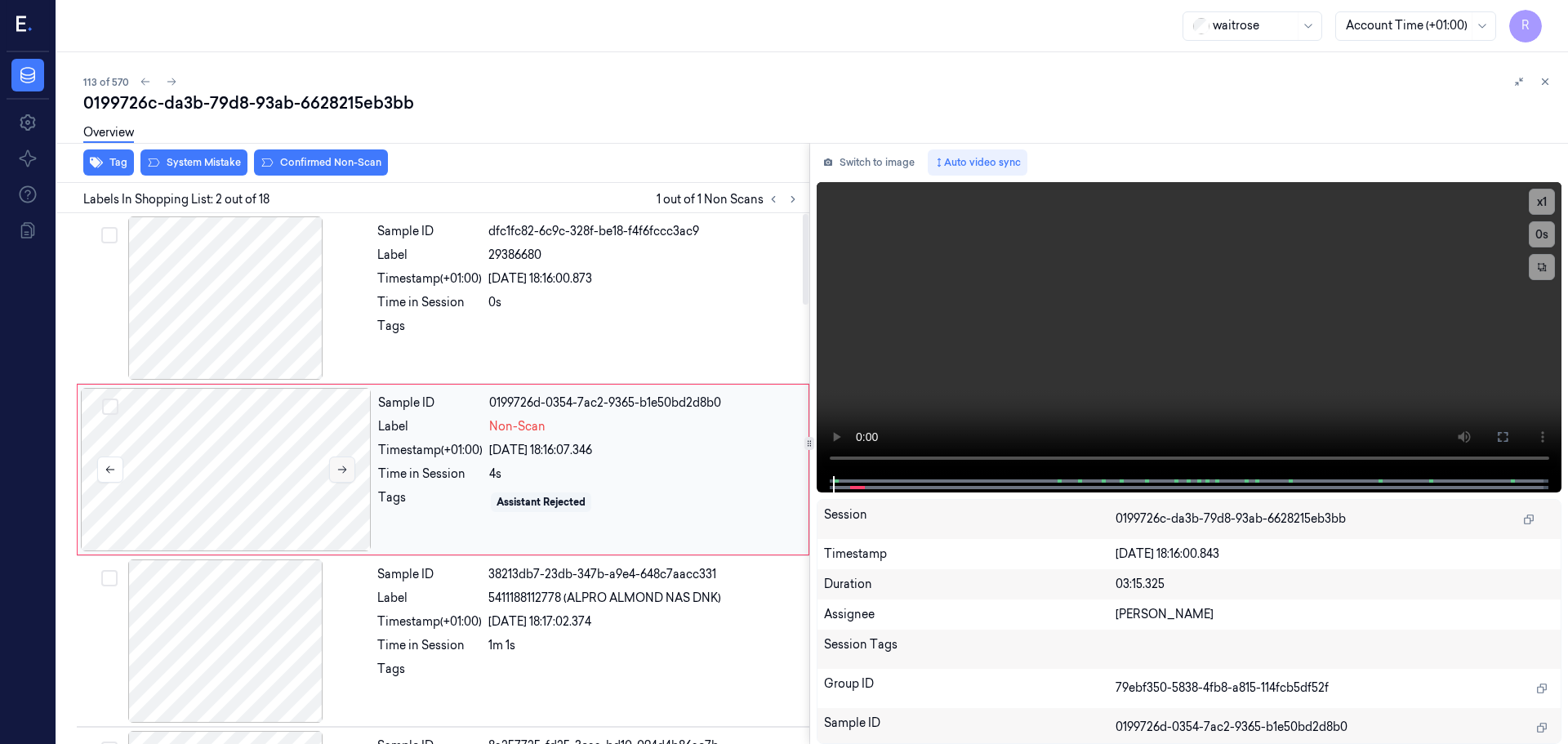
click at [335, 464] on button at bounding box center [342, 469] width 26 height 26
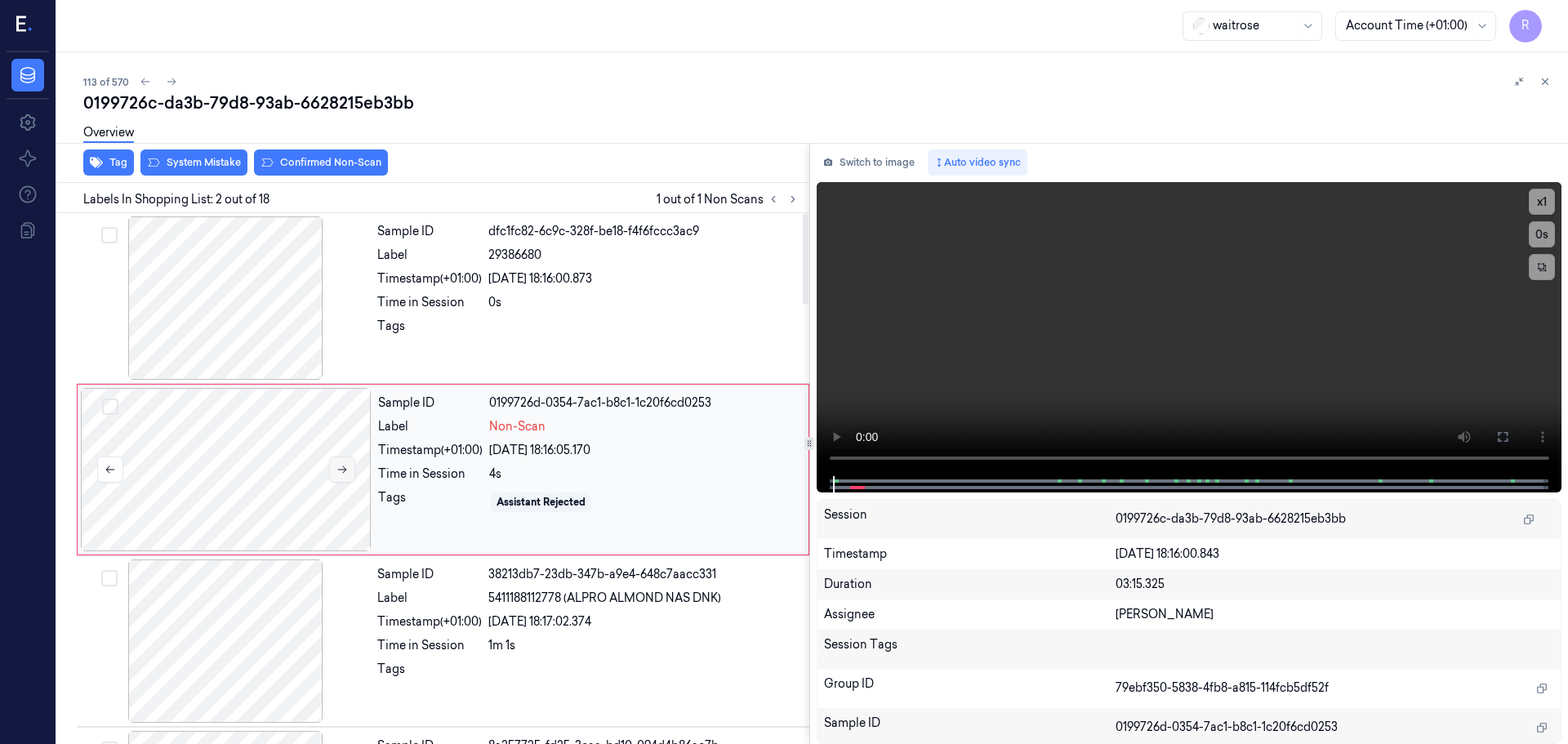
click at [335, 464] on button at bounding box center [342, 469] width 26 height 26
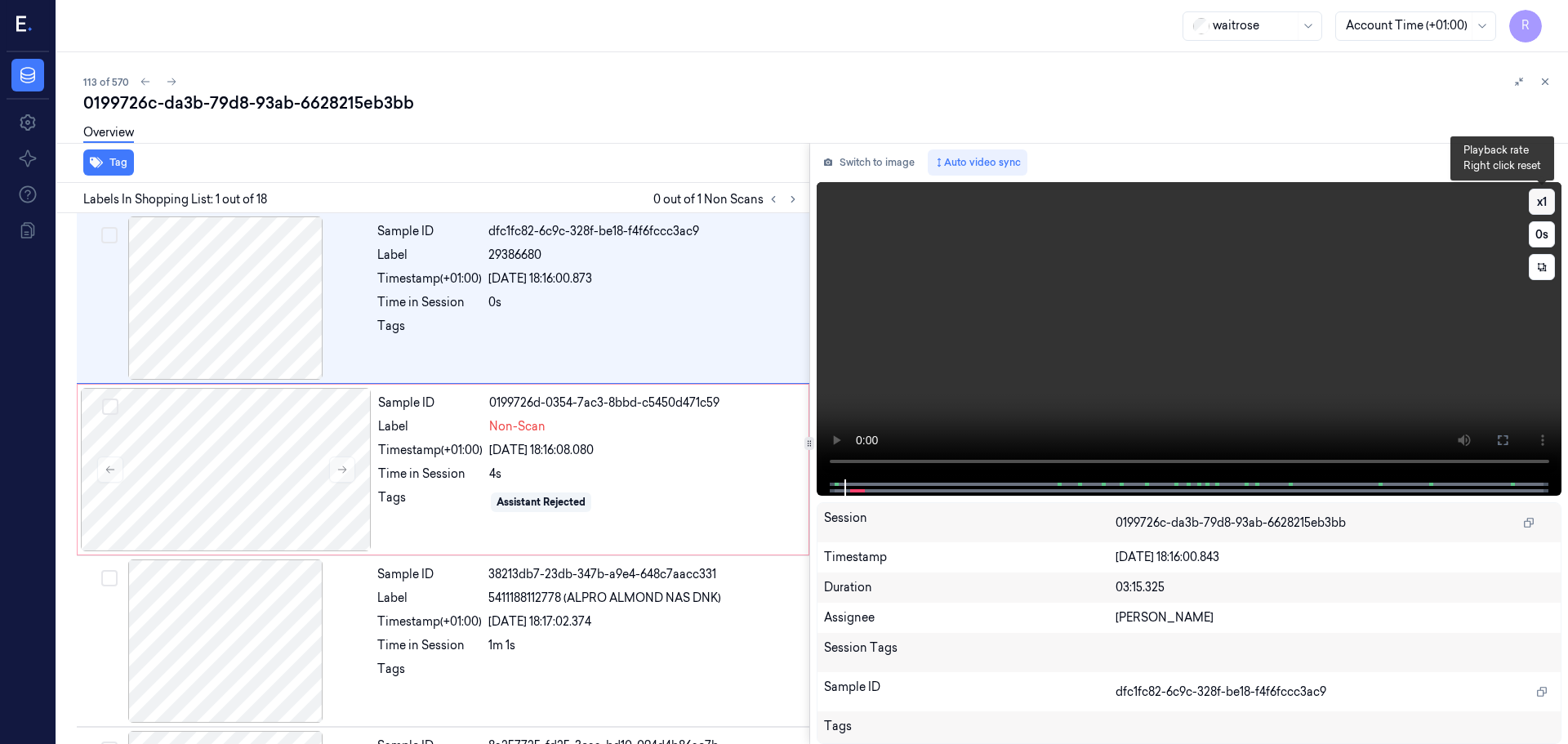
click at [1535, 207] on button "x 1" at bounding box center [1541, 202] width 26 height 26
click at [1535, 206] on button "x 2" at bounding box center [1541, 202] width 26 height 26
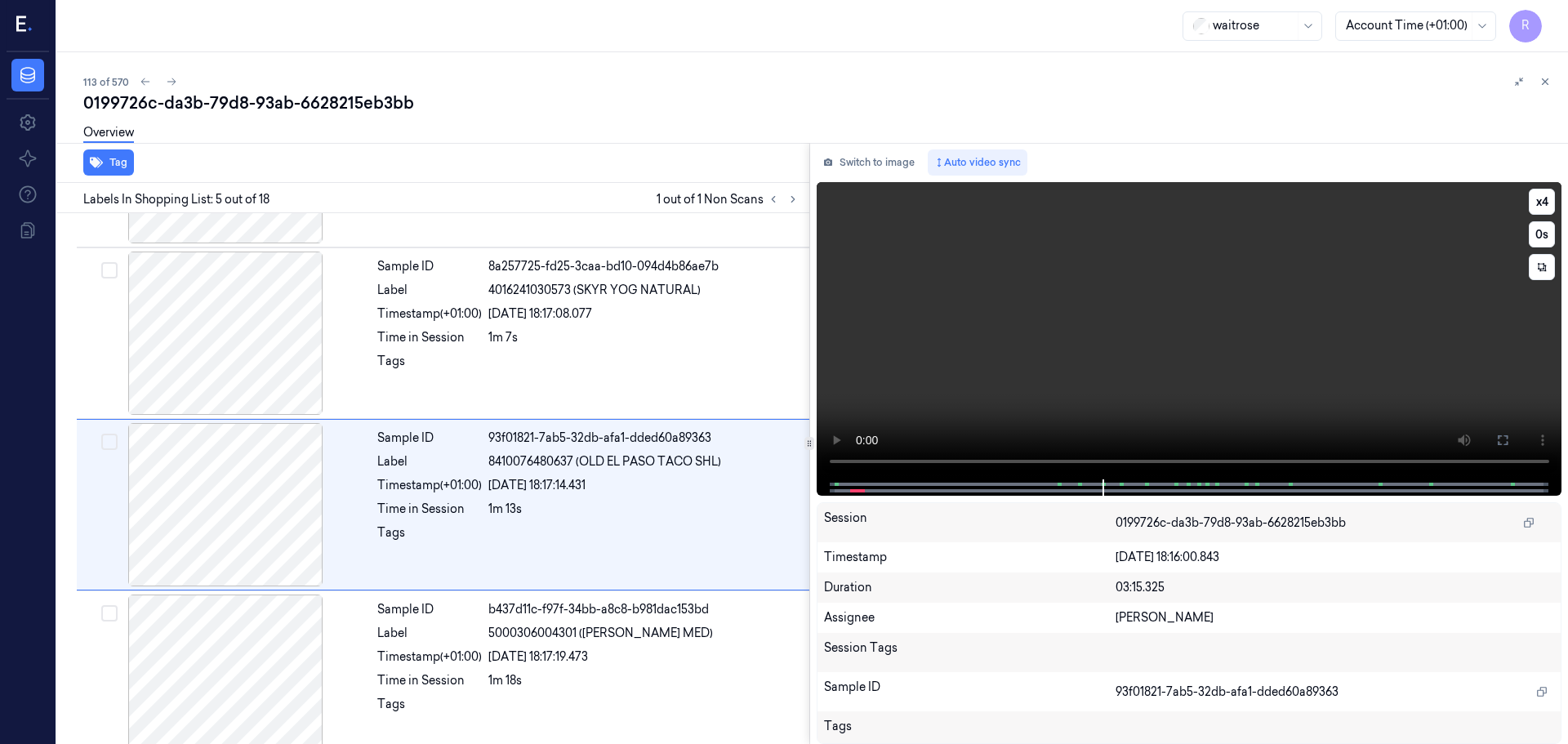
scroll to position [505, 0]
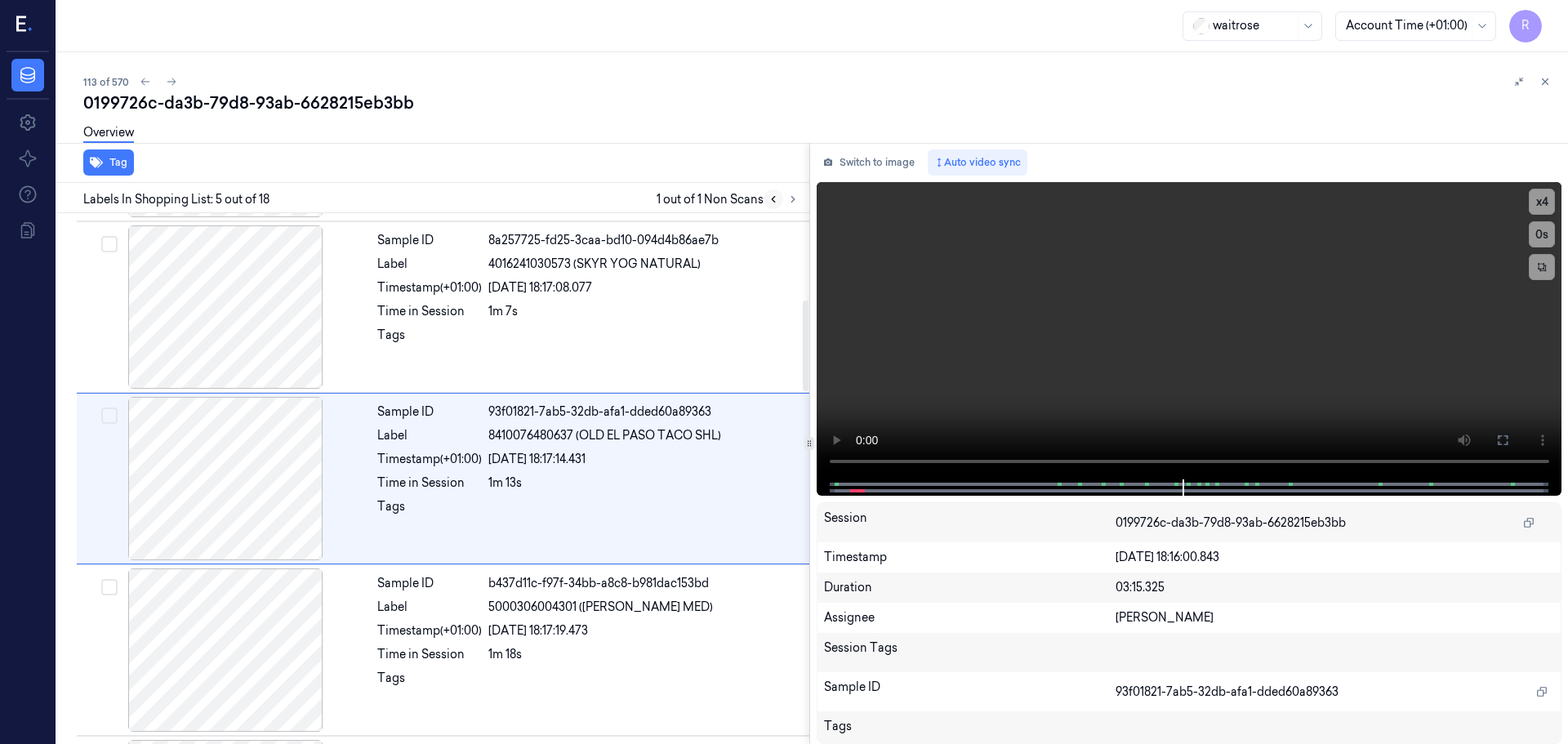
click at [775, 202] on icon at bounding box center [773, 199] width 11 height 11
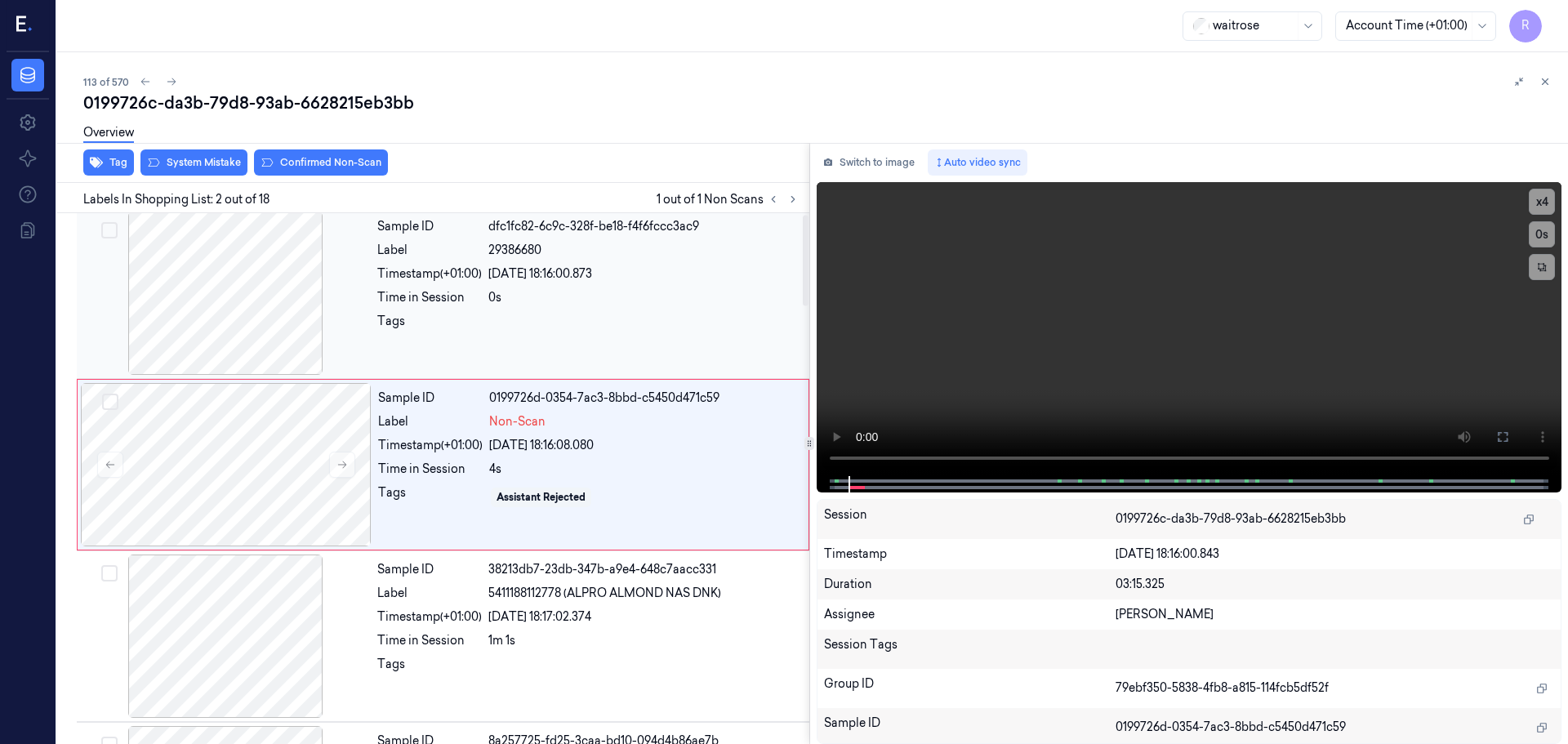
scroll to position [0, 0]
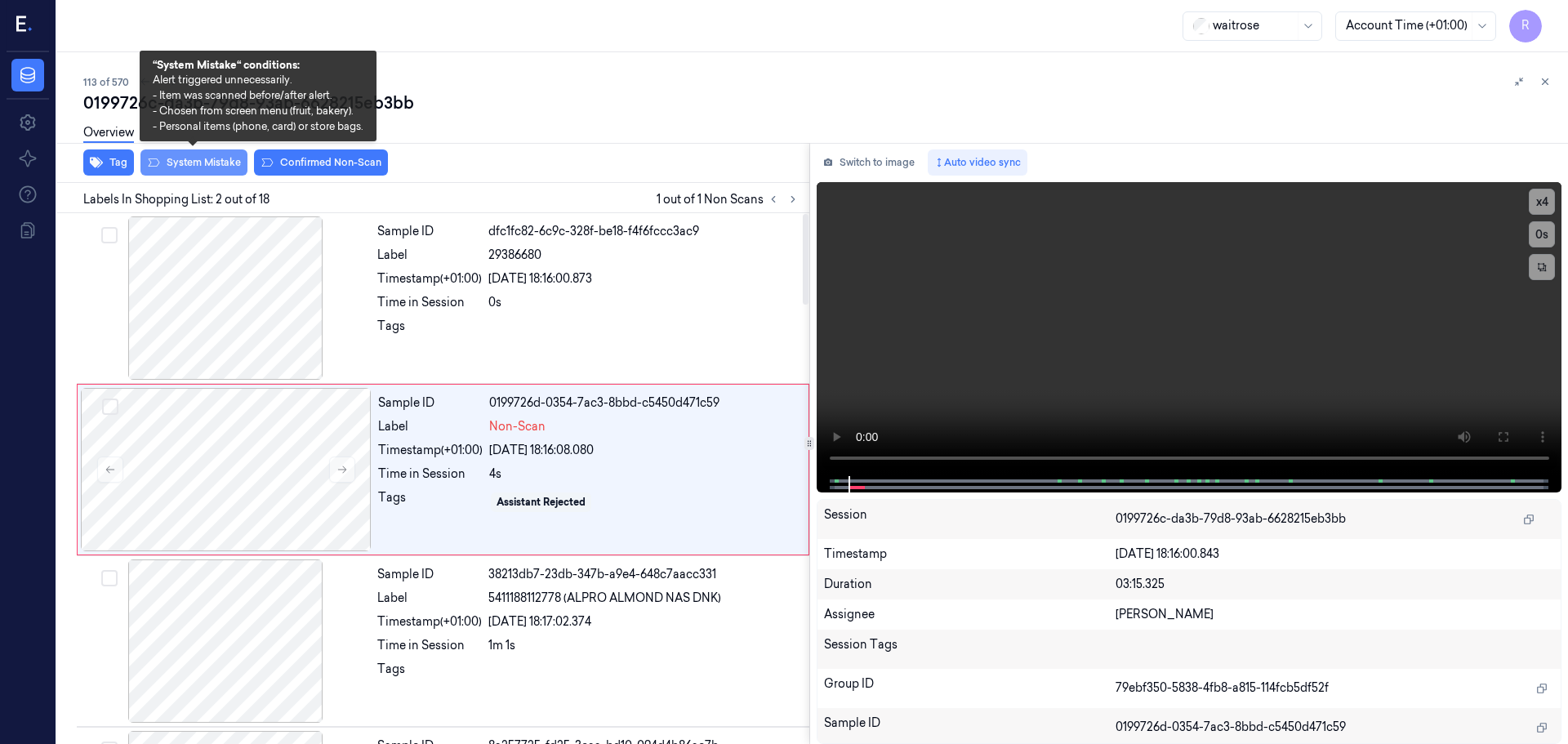
click at [184, 171] on button "System Mistake" at bounding box center [194, 162] width 107 height 26
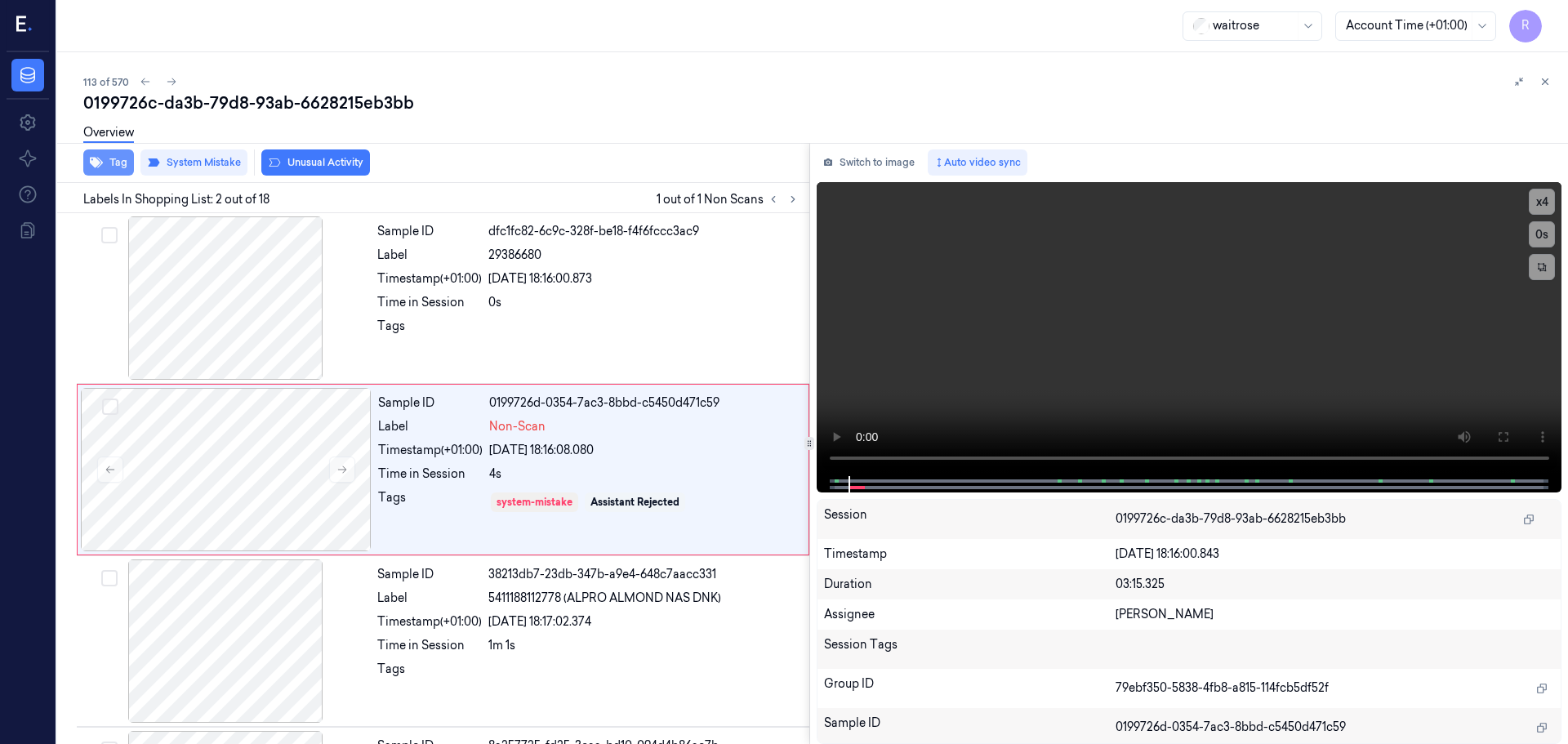
click at [118, 164] on button "Tag" at bounding box center [108, 162] width 51 height 26
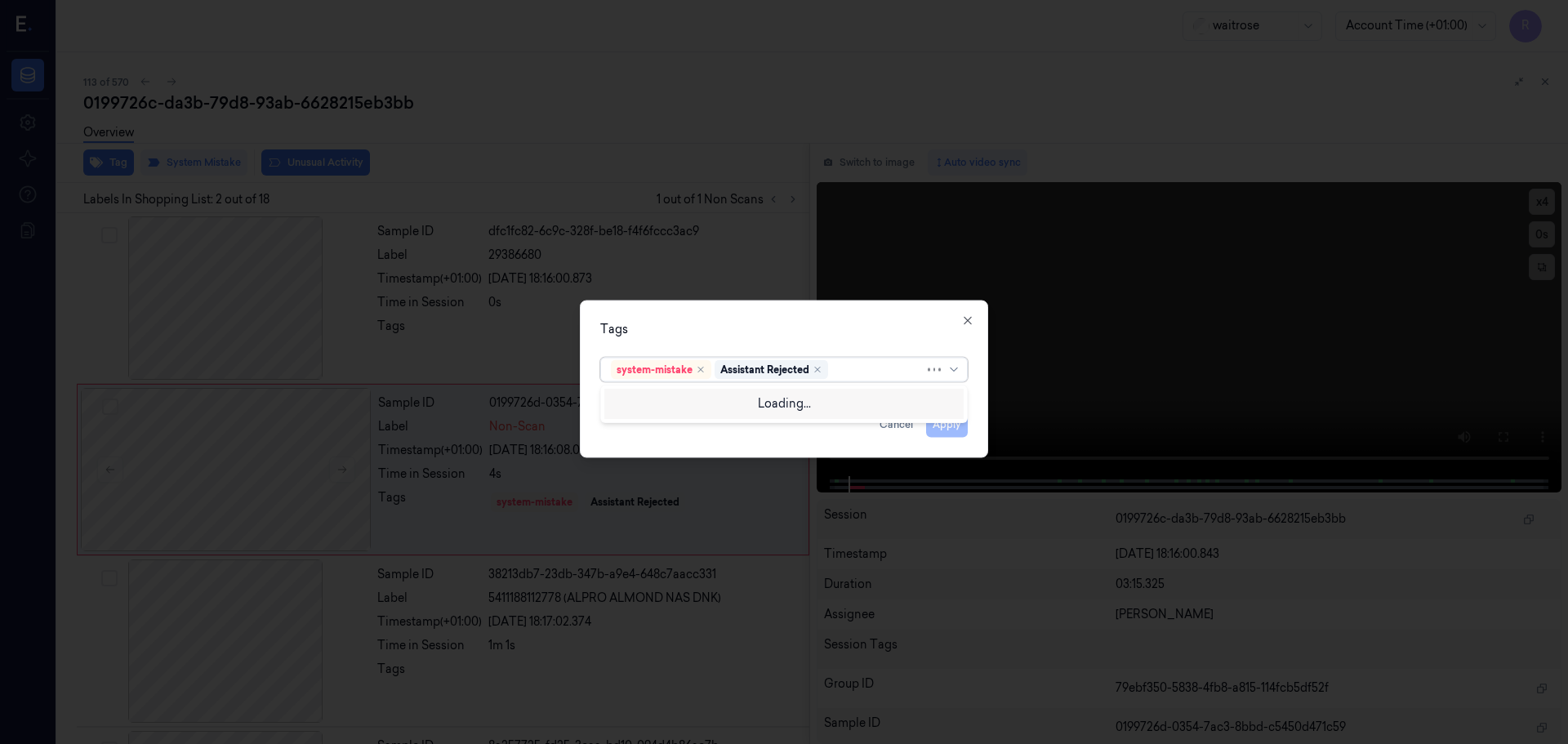
drag, startPoint x: 962, startPoint y: 369, endPoint x: 950, endPoint y: 377, distance: 14.4
click at [962, 370] on div at bounding box center [955, 369] width 16 height 13
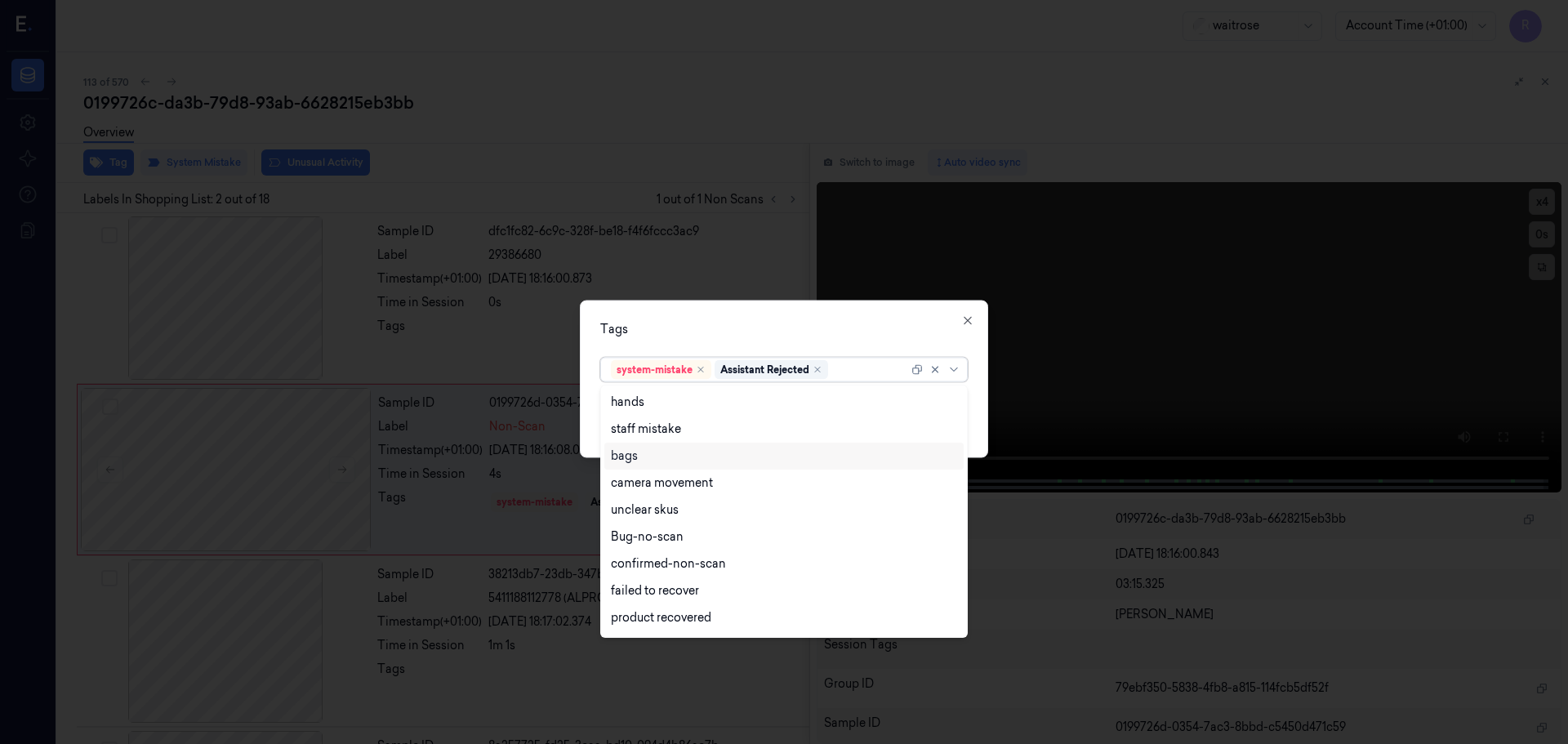
click at [636, 455] on div "bags" at bounding box center [624, 457] width 27 height 17
click at [689, 337] on div "Tags option bags, selected. 17 results available. Use Up and Down to choose opt…" at bounding box center [784, 378] width 408 height 158
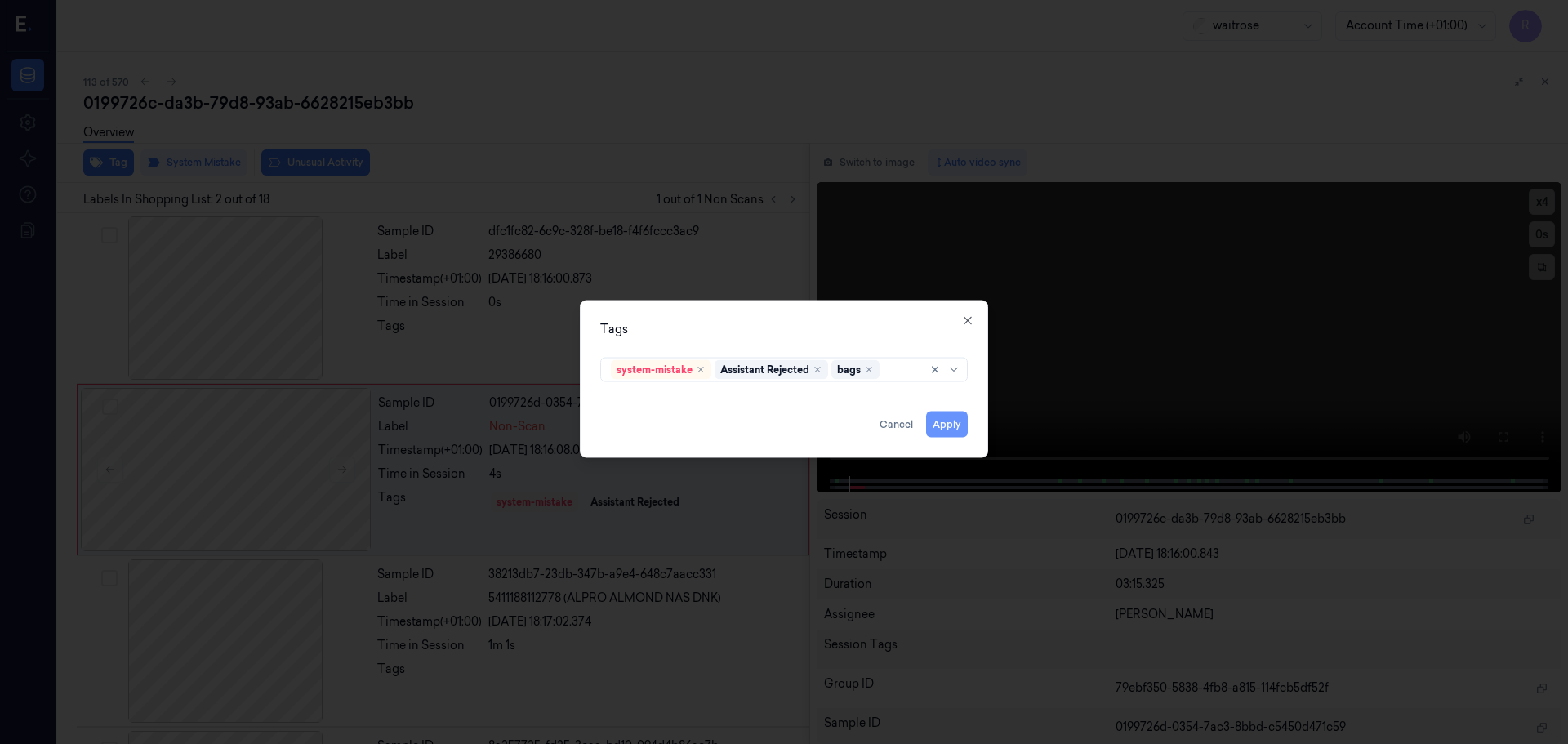
click at [935, 420] on button "Apply" at bounding box center [947, 424] width 42 height 26
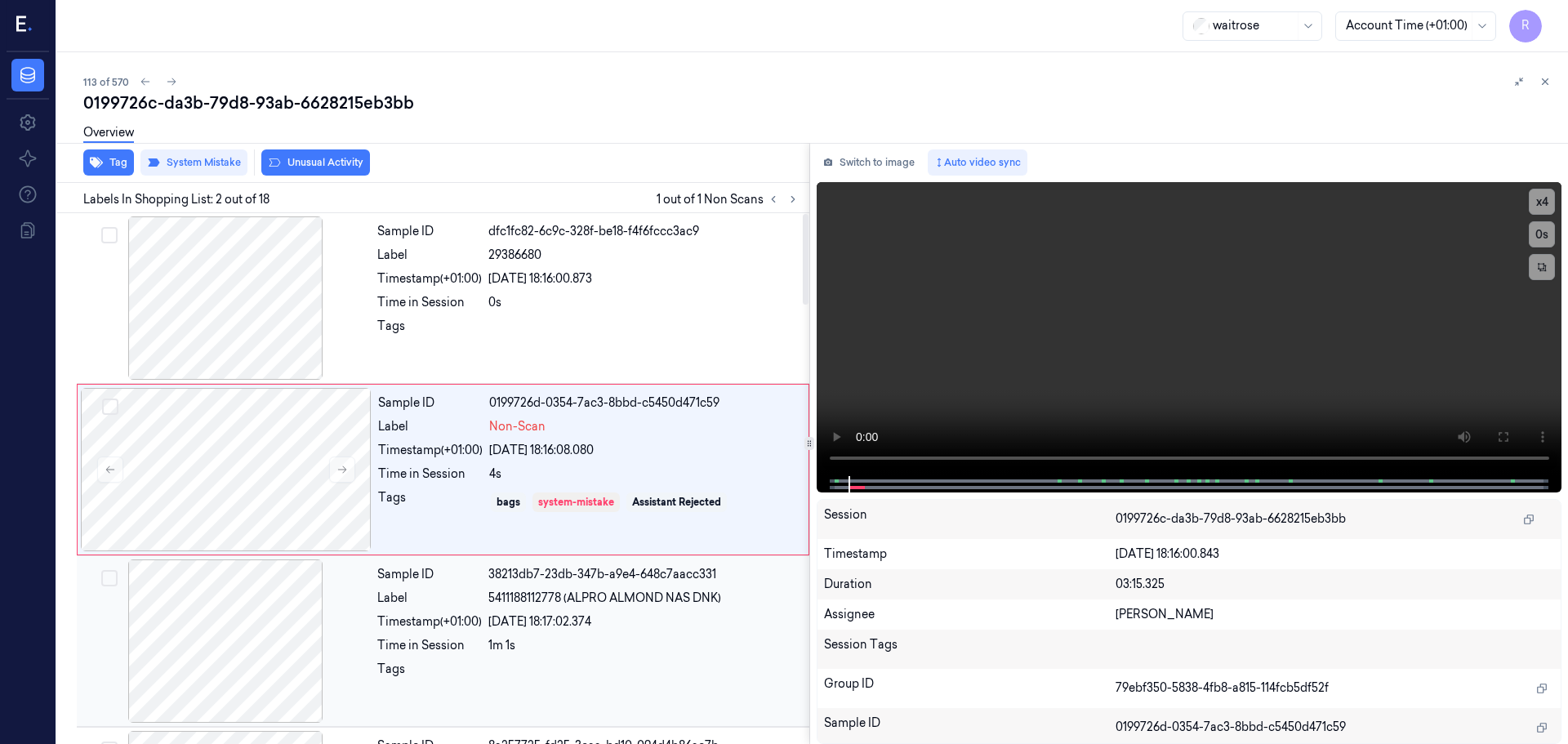
click at [524, 631] on div "Sample ID 38213db7-23db-347b-a9e4-648c7aacc331 Label 5411188112778 (ALPRO ALMON…" at bounding box center [588, 641] width 435 height 163
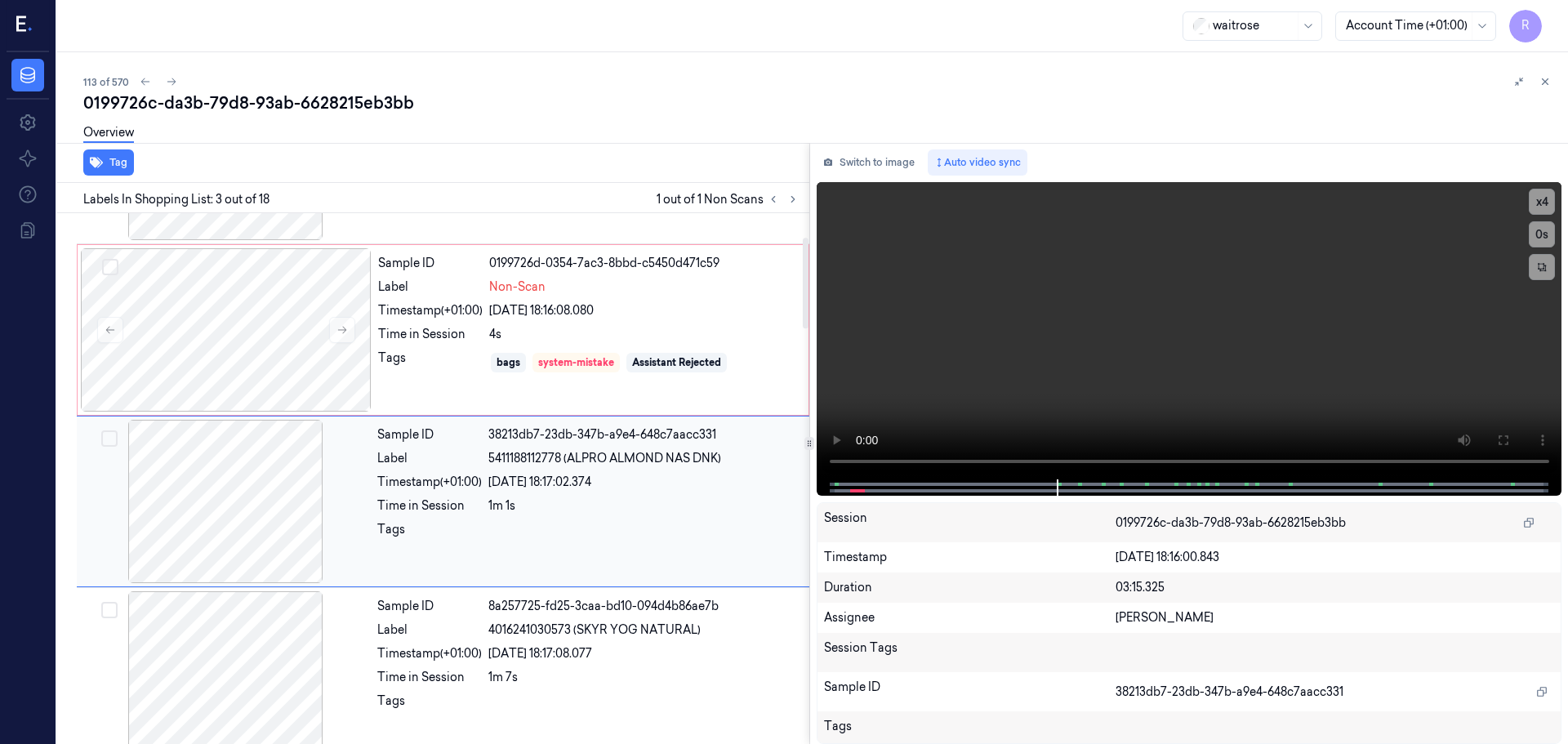
scroll to position [162, 0]
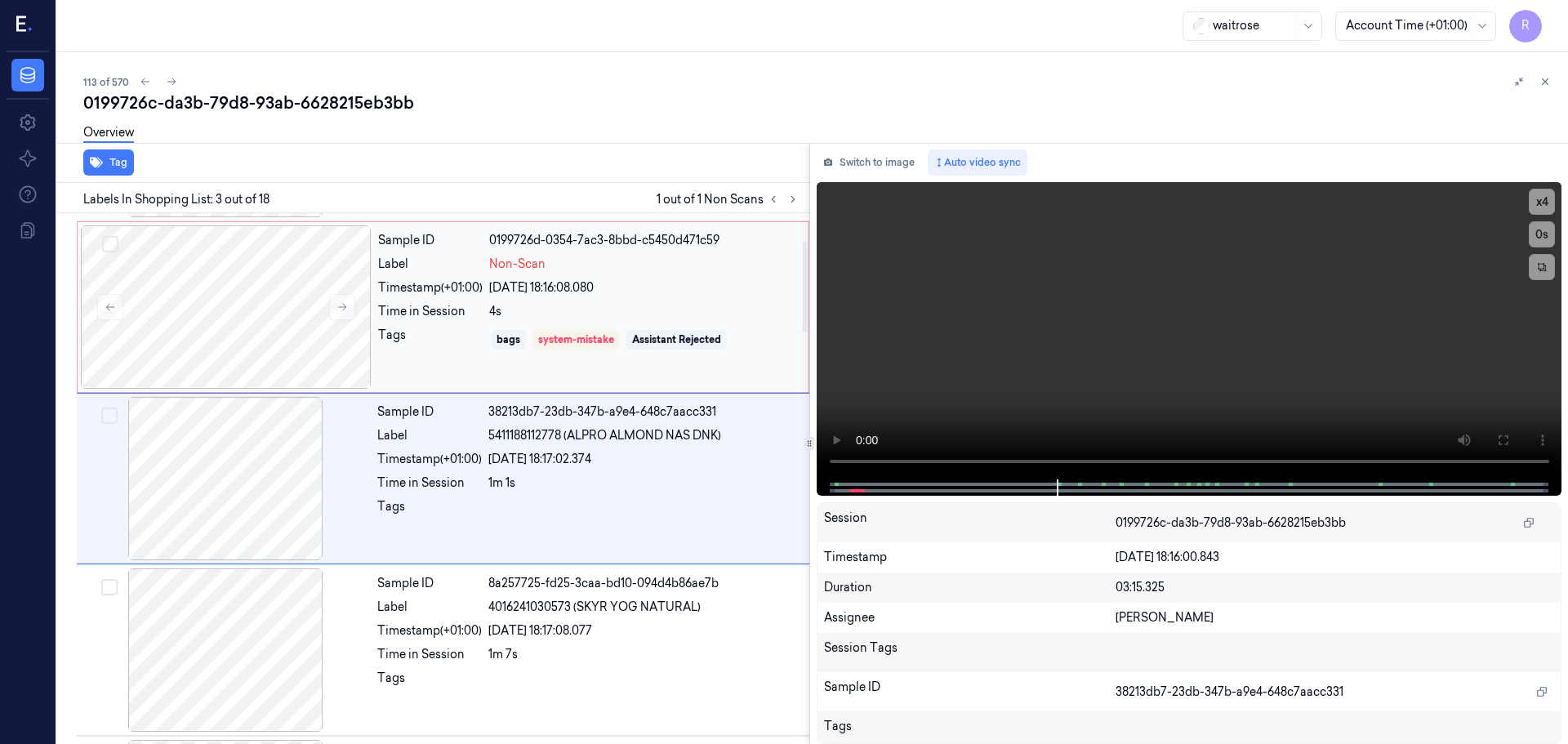
click at [604, 350] on div "bags system-mistake Assistant Rejected" at bounding box center [643, 340] width 310 height 26
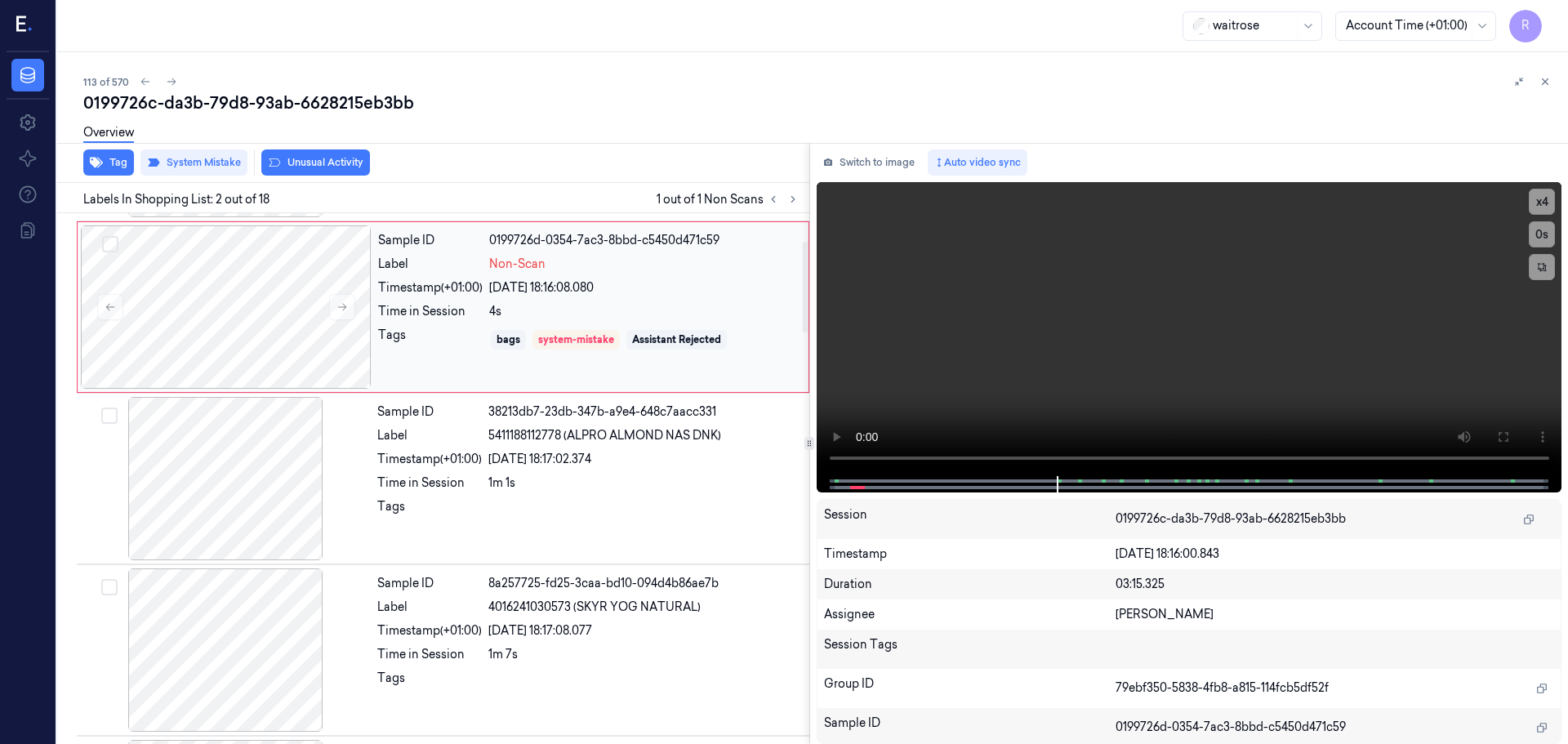
scroll to position [0, 0]
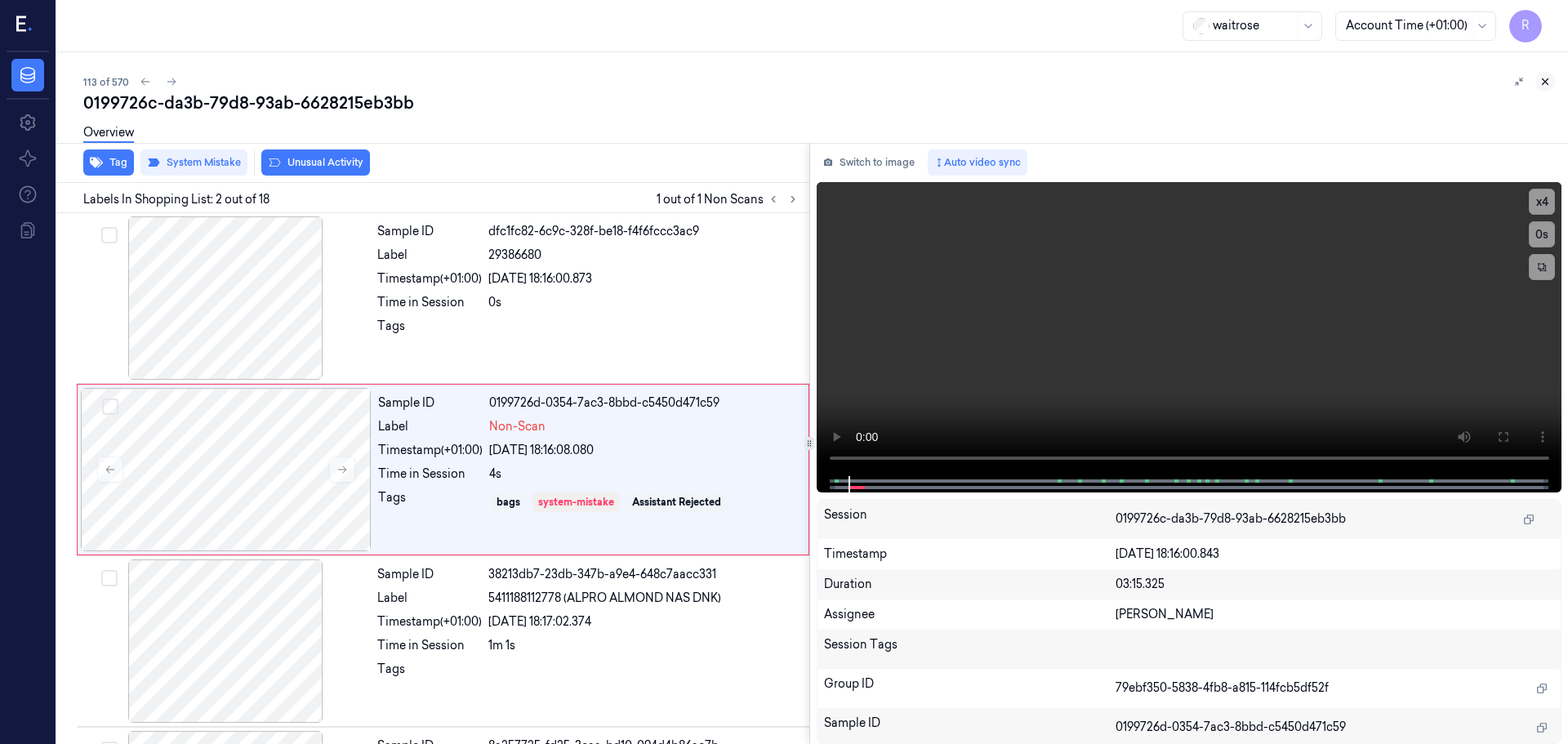
click at [1543, 79] on icon at bounding box center [1544, 82] width 11 height 11
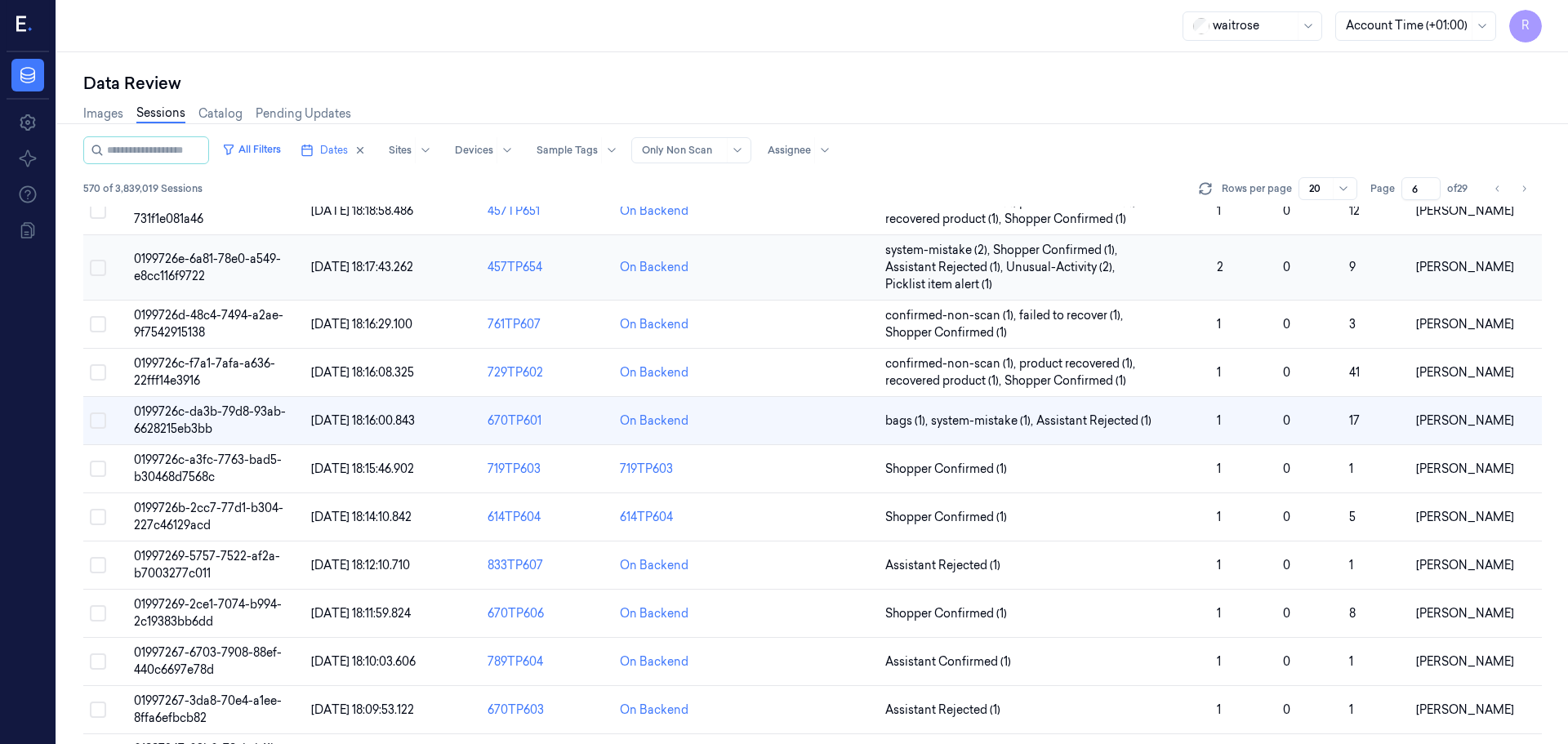
scroll to position [468, 0]
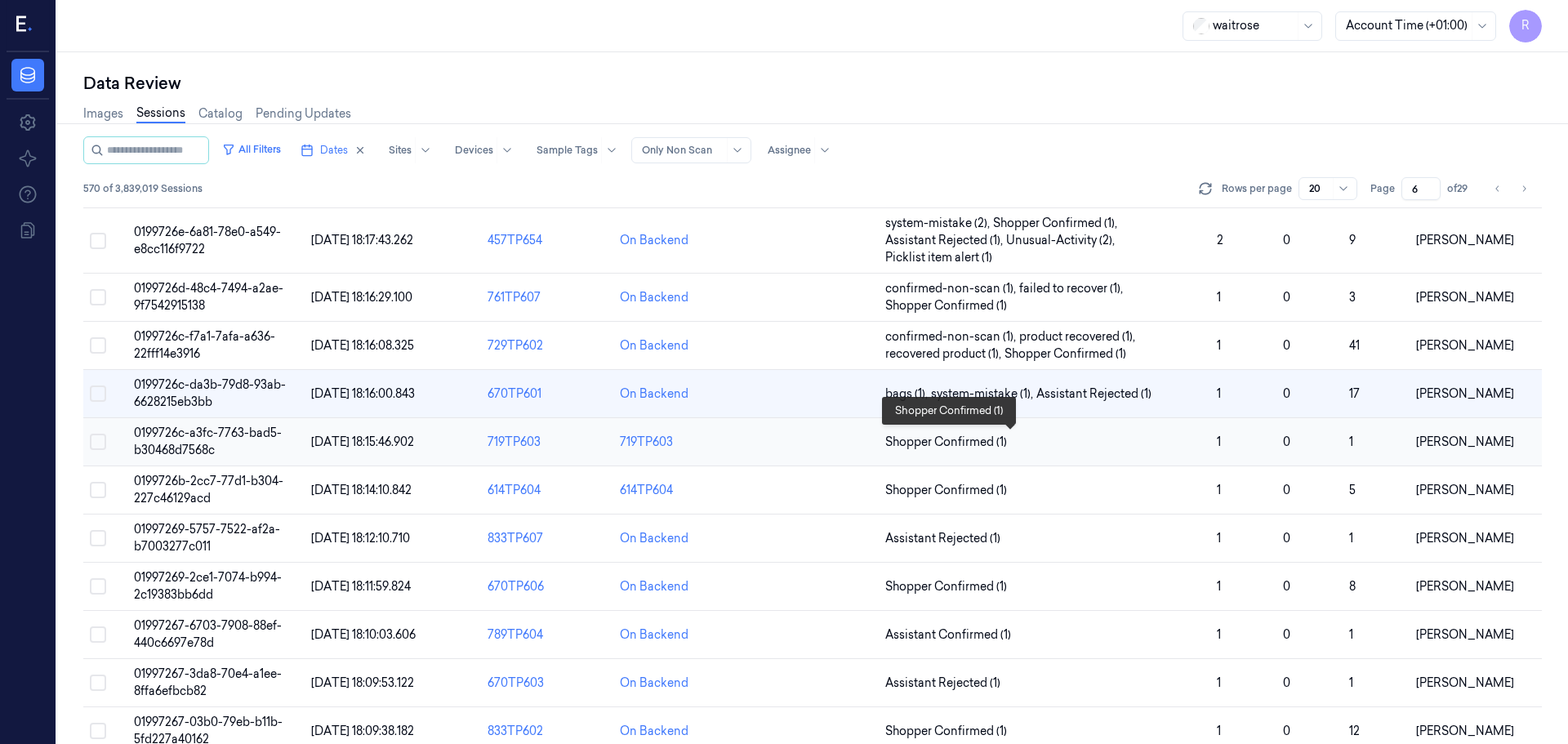
click at [1015, 445] on span "Shopper Confirmed (1)" at bounding box center [1044, 442] width 318 height 17
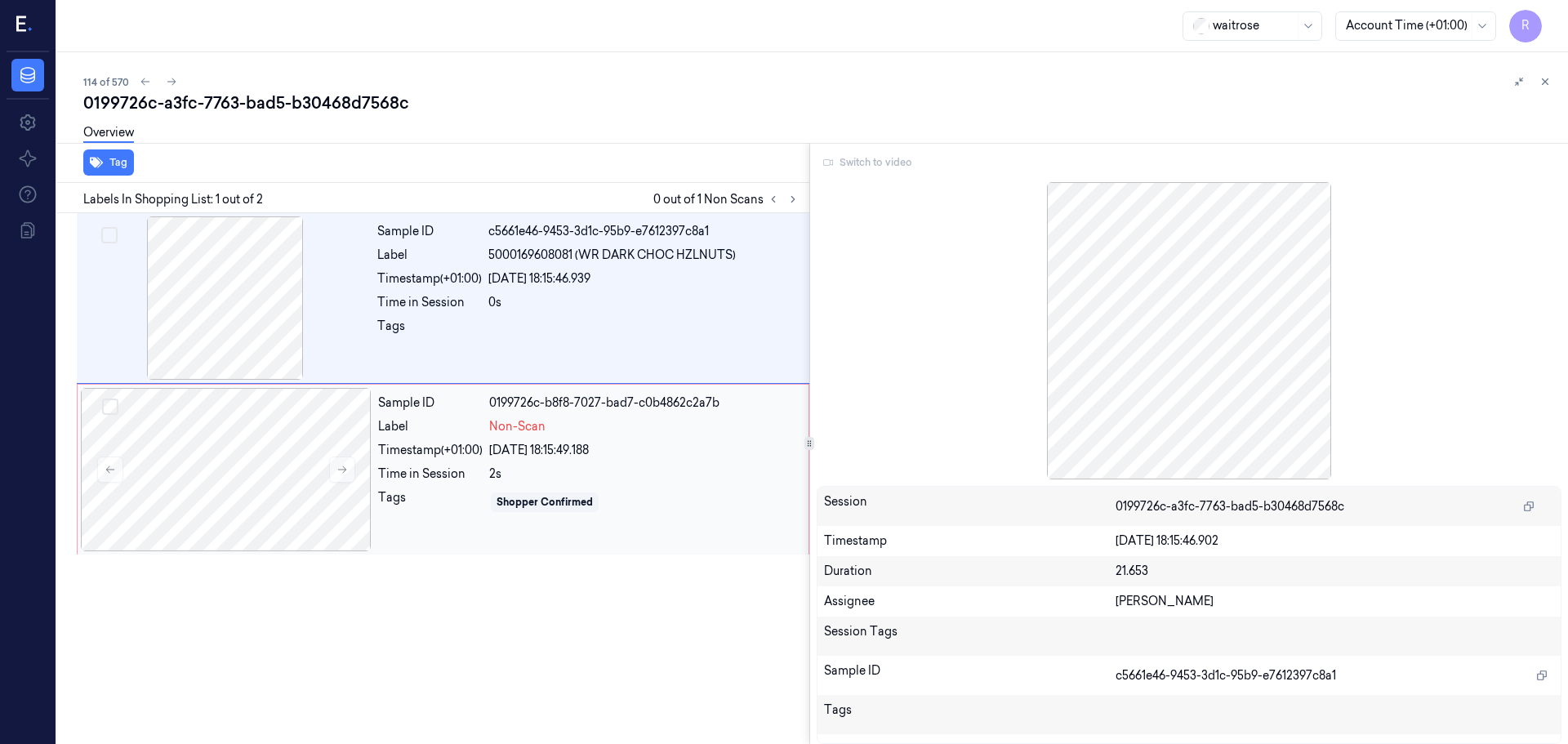
click at [544, 417] on div "Sample ID 0199726c-b8f8-7027-bad7-c0b4862c2a7b Label Non-Scan Timestamp (+01:00…" at bounding box center [588, 469] width 433 height 163
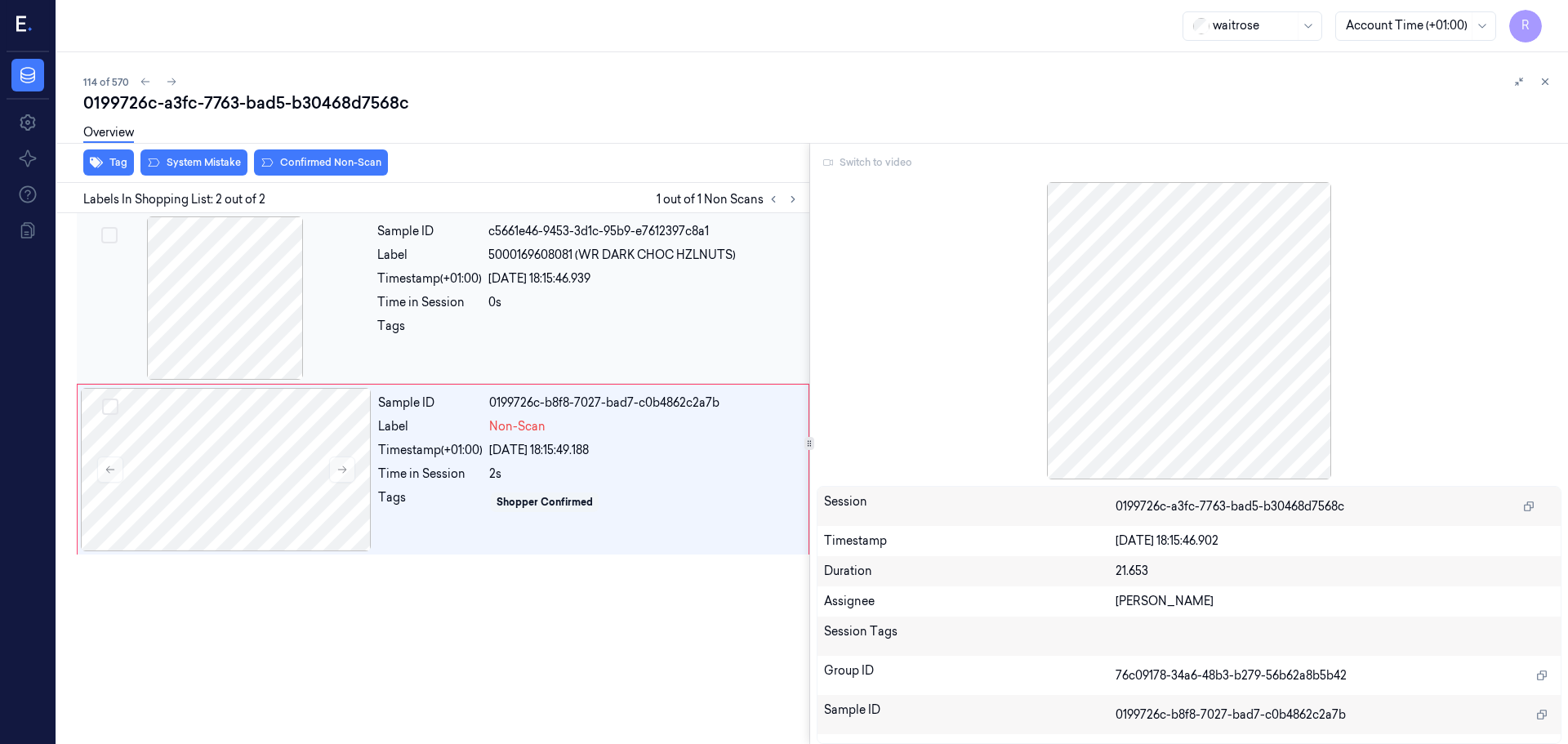
click at [570, 315] on div "Sample ID c5661e46-9453-3d1c-95b9-e7612397c8a1 Label 5000169608081 (WR DARK CHO…" at bounding box center [588, 298] width 435 height 163
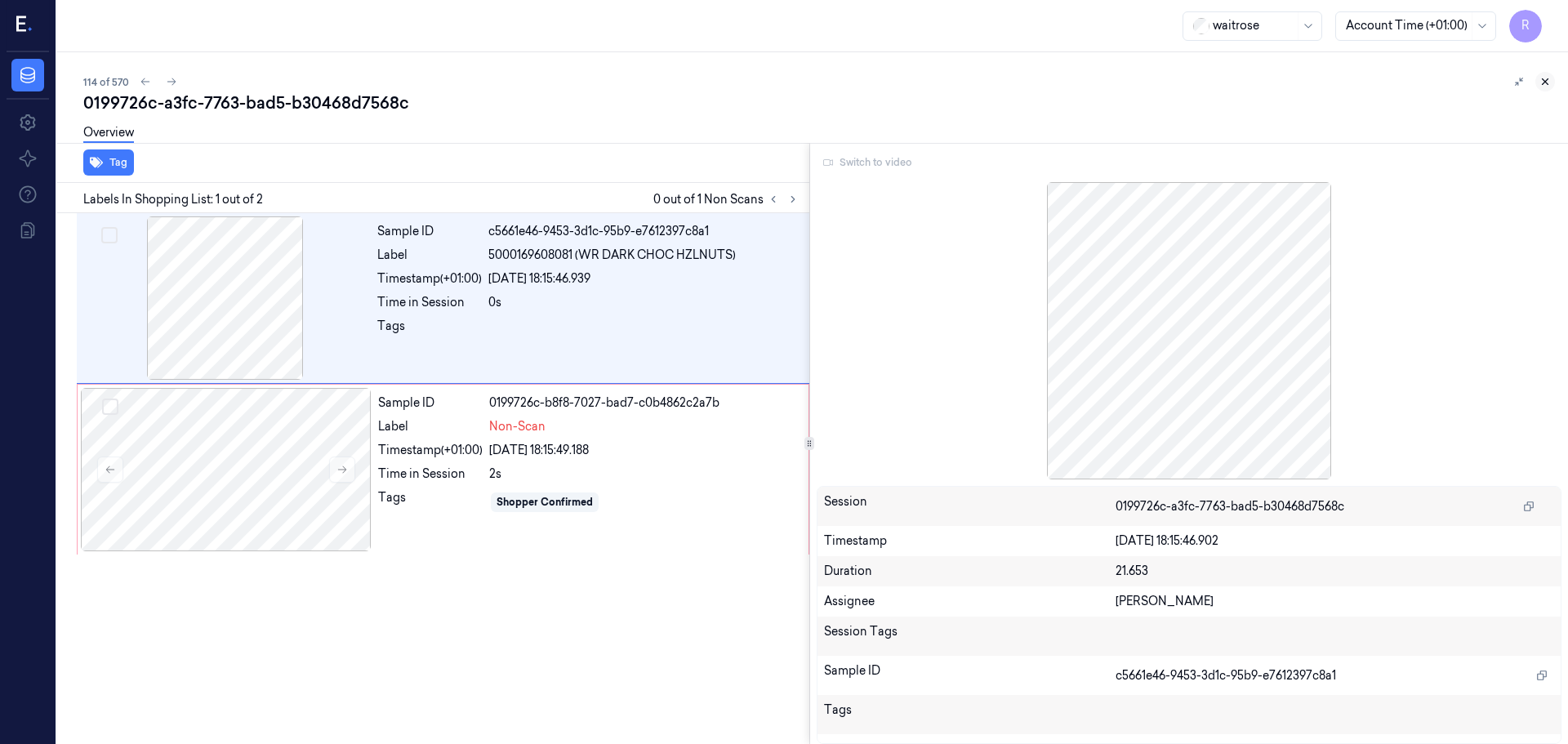
click at [1539, 82] on button at bounding box center [1545, 82] width 20 height 20
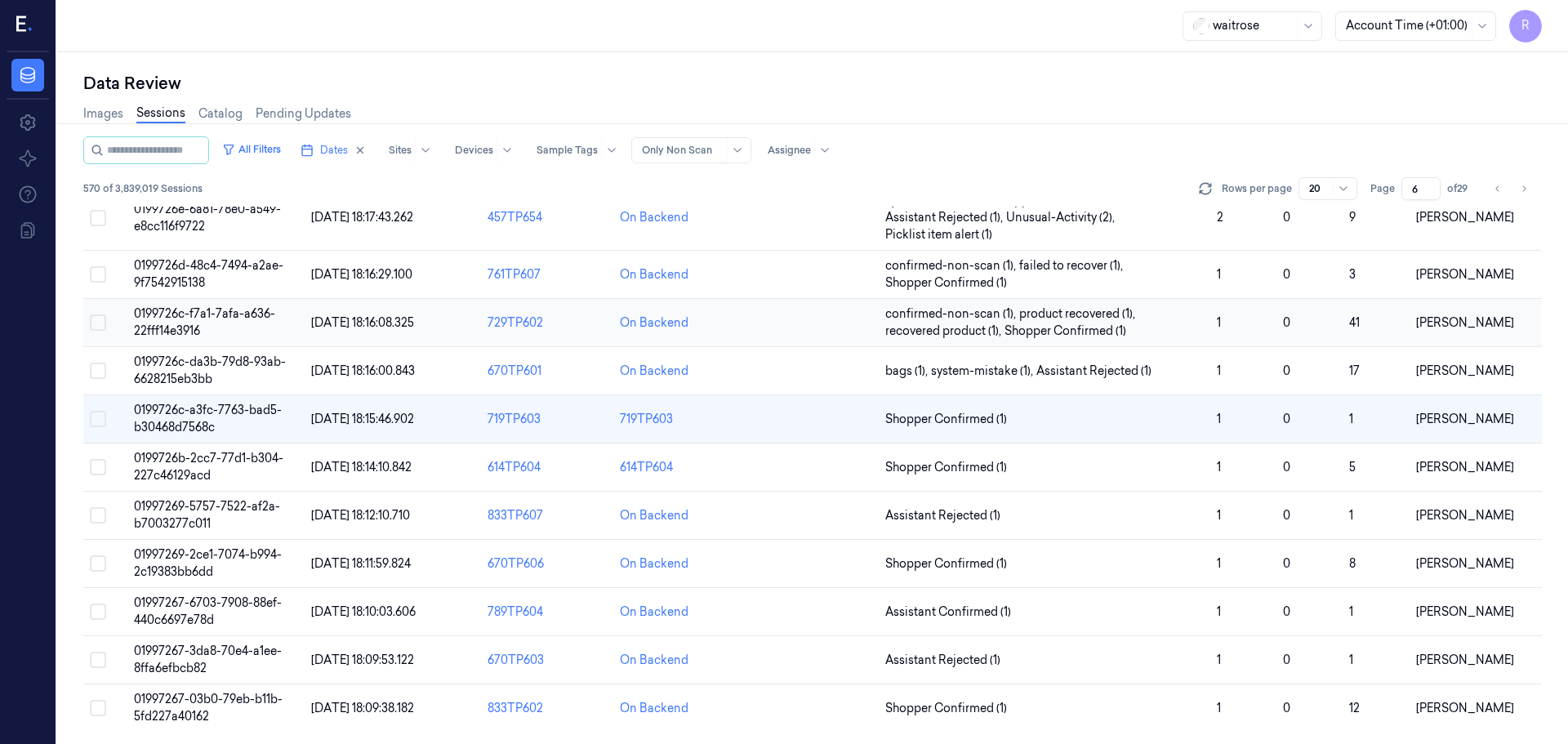
scroll to position [492, 0]
click at [847, 474] on td at bounding box center [812, 467] width 132 height 48
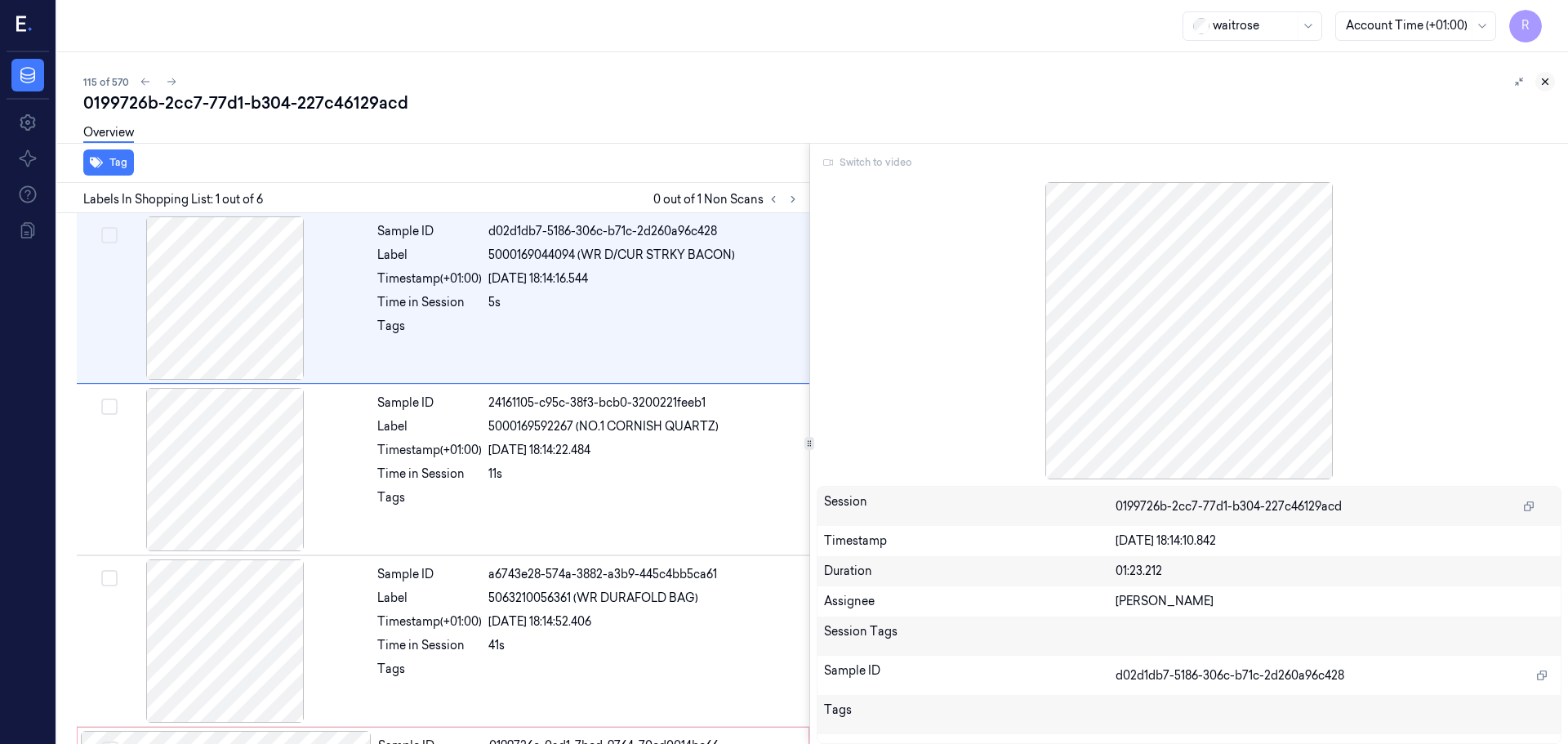
click at [1541, 86] on icon at bounding box center [1544, 82] width 11 height 11
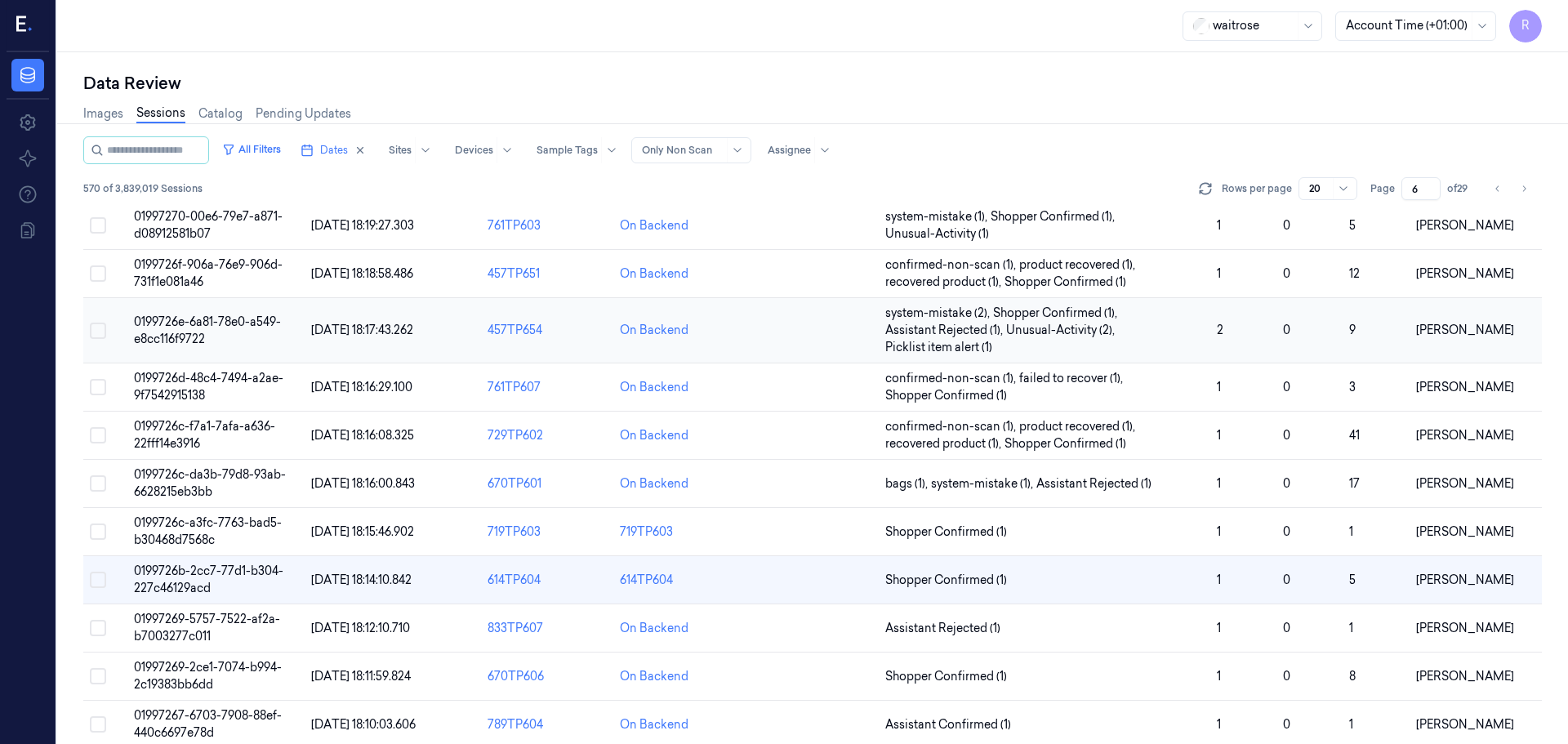
scroll to position [492, 0]
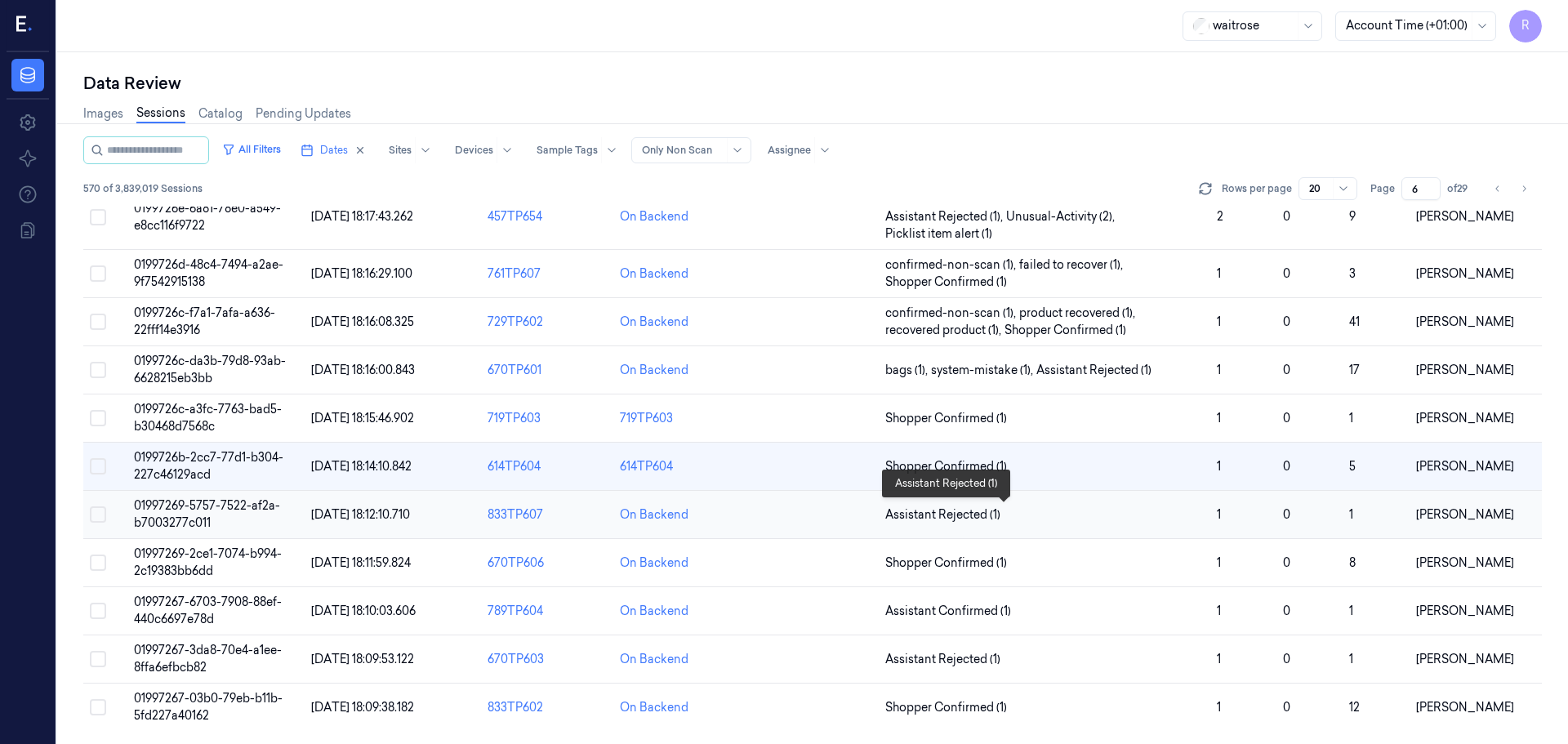
click at [1091, 516] on span "Assistant Rejected (1)" at bounding box center [1044, 515] width 318 height 17
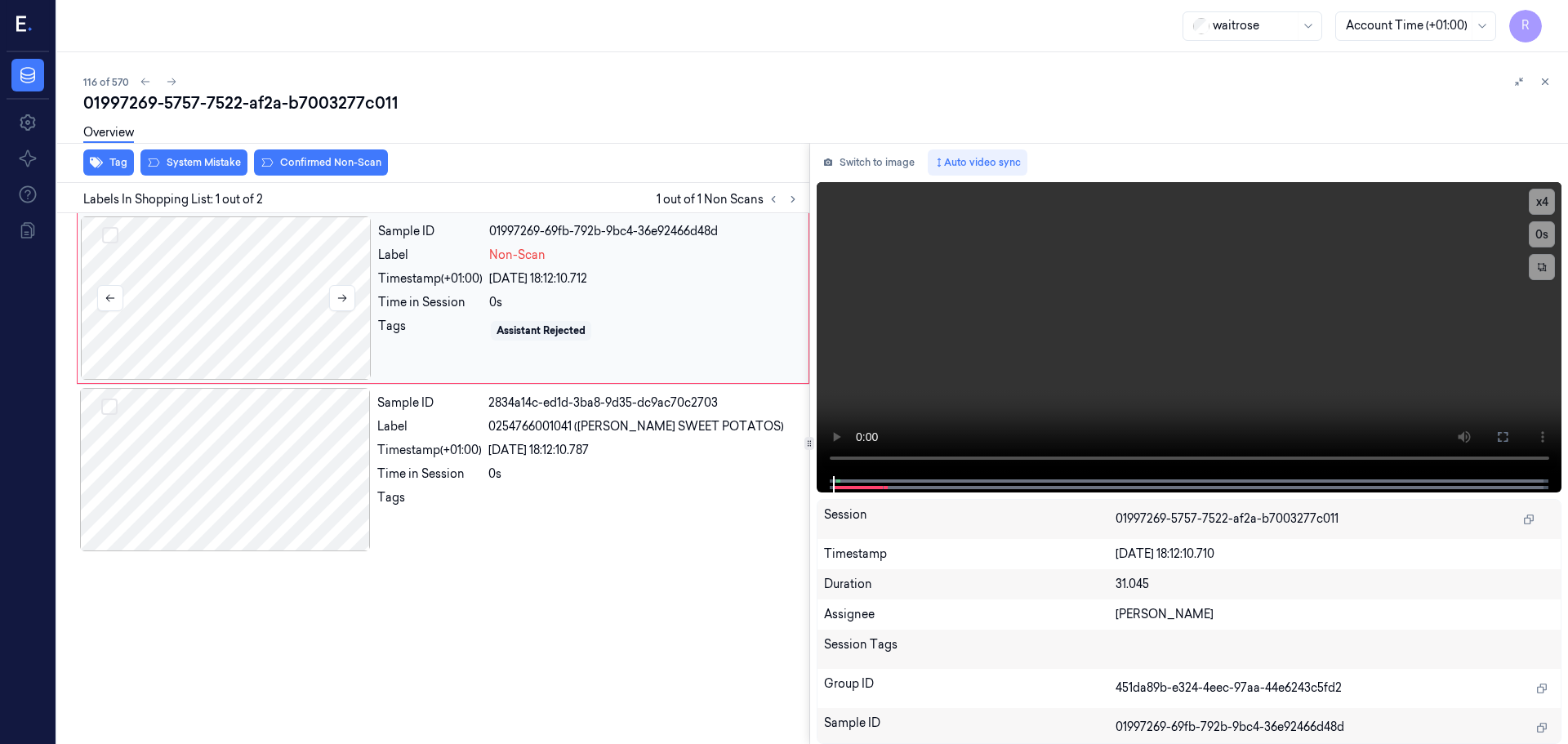
click at [241, 316] on div at bounding box center [226, 298] width 291 height 163
click at [241, 317] on div at bounding box center [226, 298] width 291 height 163
click at [1547, 201] on button "x 4" at bounding box center [1541, 202] width 26 height 26
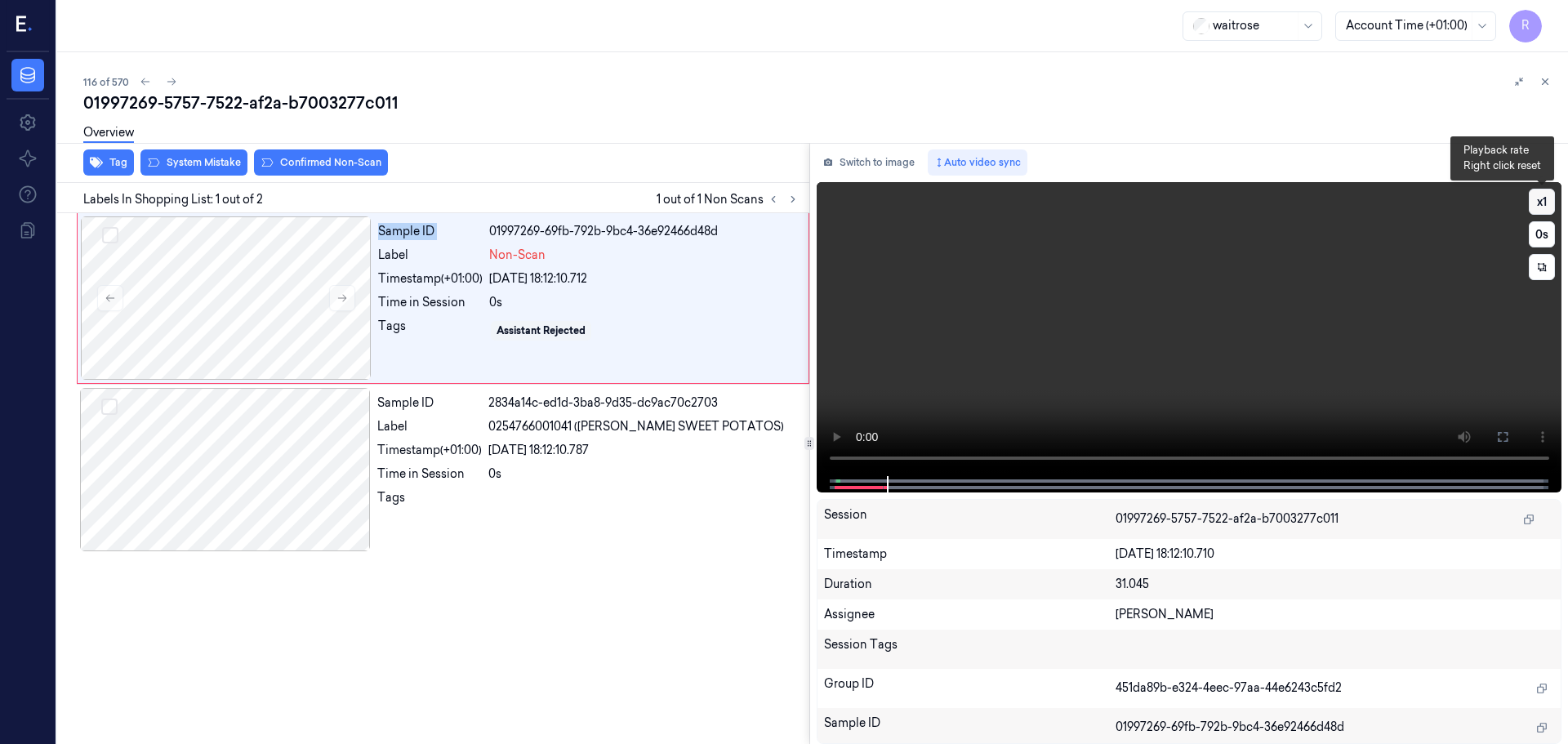
click at [1548, 203] on button "x 1" at bounding box center [1541, 202] width 26 height 26
click at [378, 469] on div "Time in Session" at bounding box center [430, 475] width 105 height 17
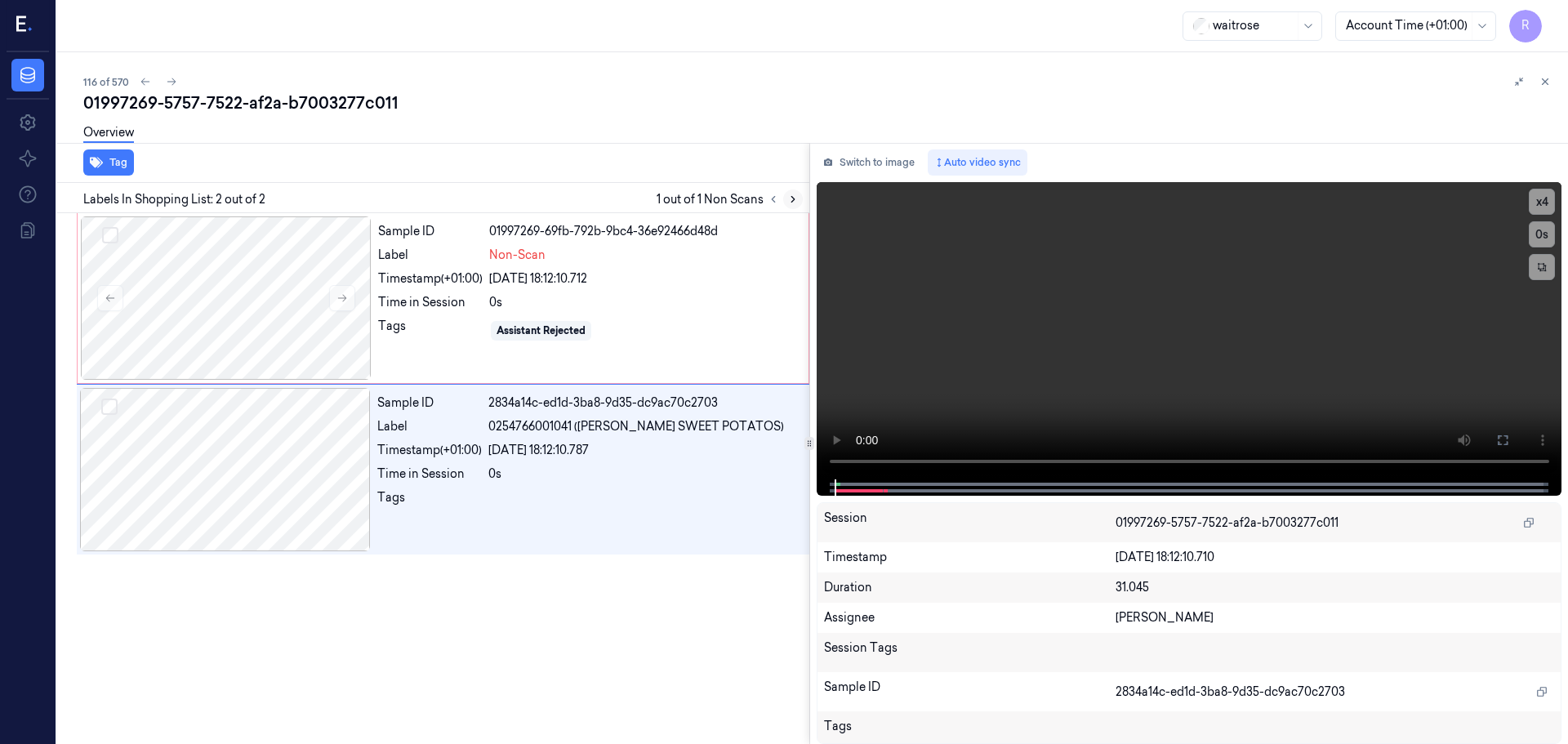
click at [789, 198] on icon at bounding box center [793, 199] width 11 height 11
click at [791, 198] on icon at bounding box center [793, 199] width 11 height 11
click at [787, 199] on icon at bounding box center [793, 199] width 11 height 11
click at [776, 205] on button at bounding box center [773, 199] width 20 height 20
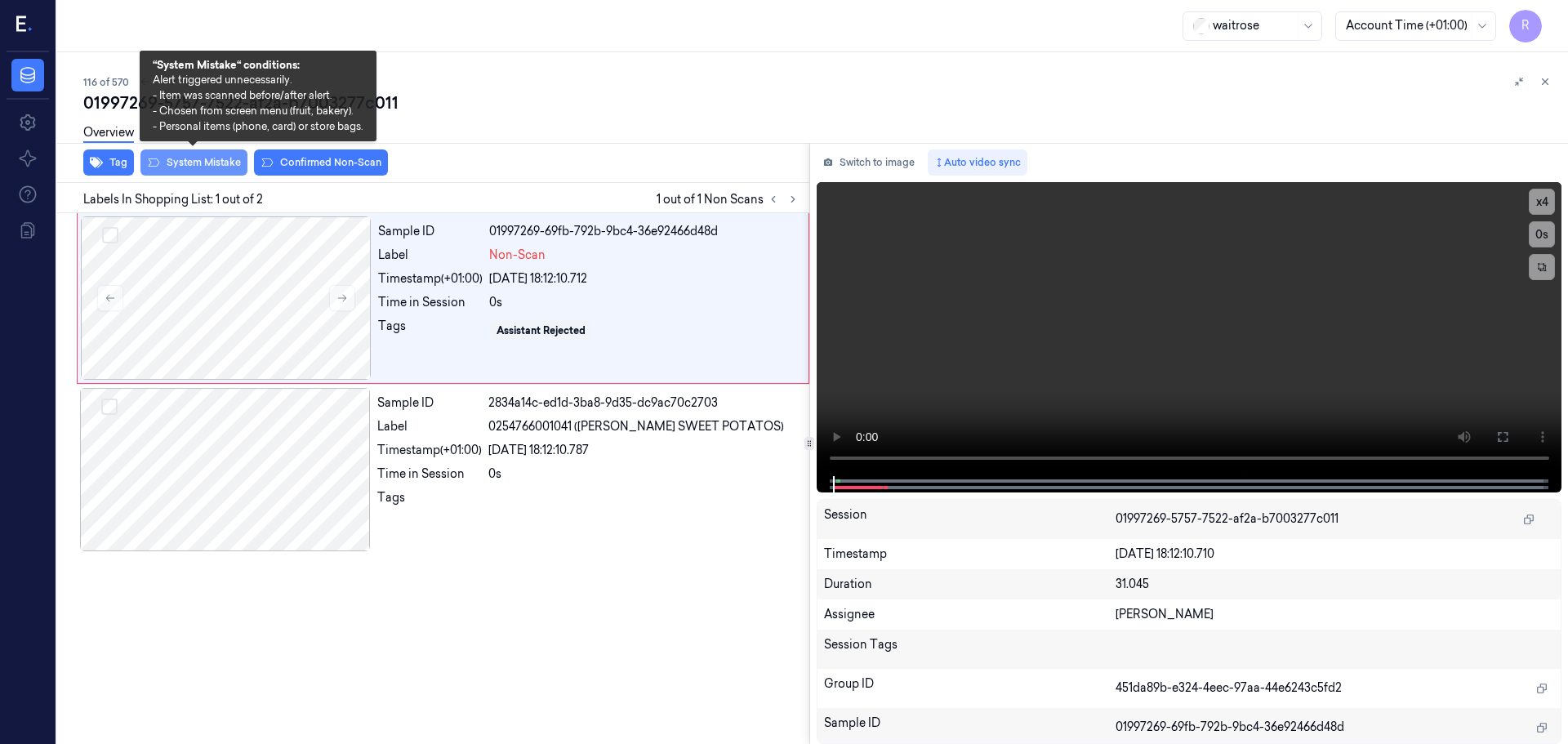
click at [192, 163] on button "System Mistake" at bounding box center [194, 162] width 107 height 26
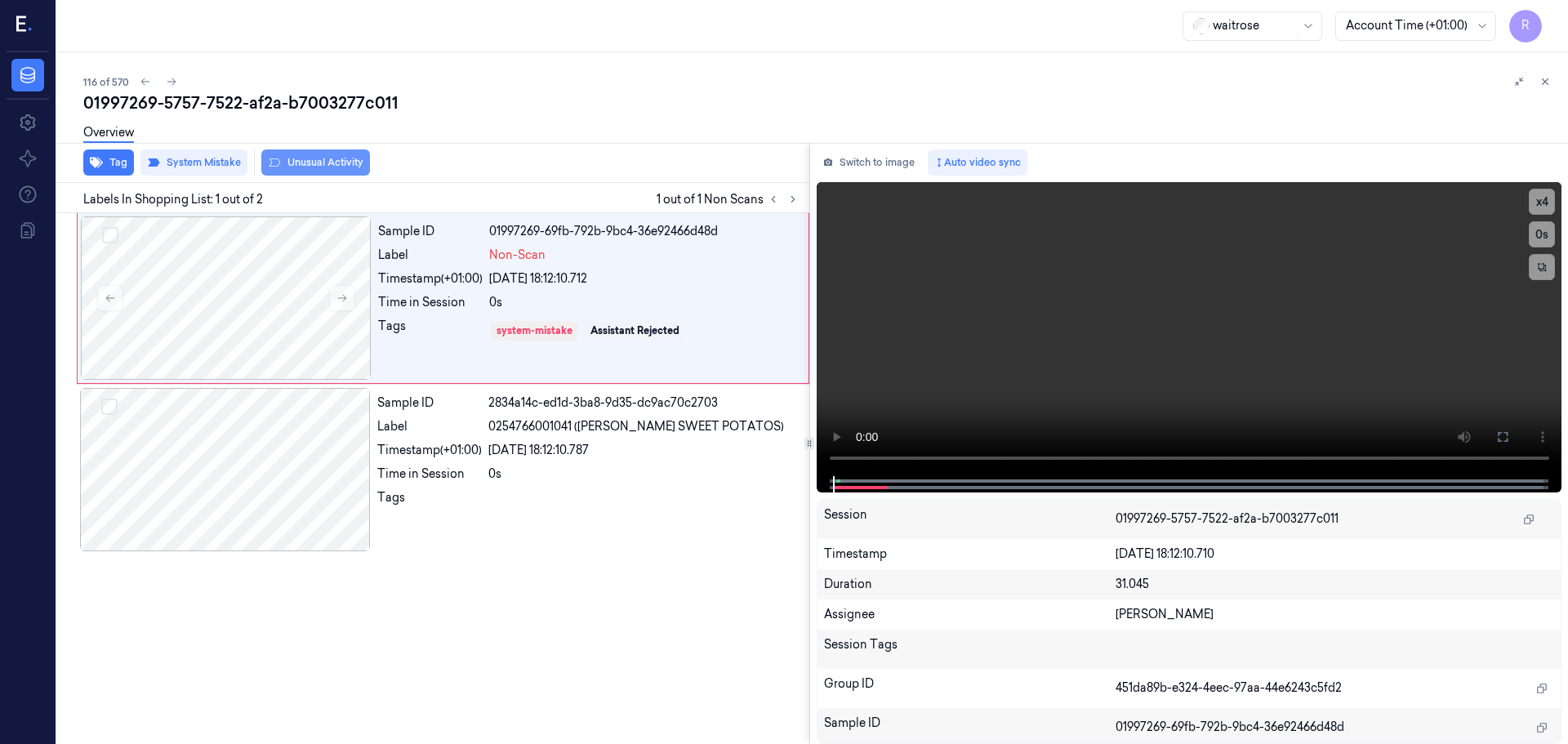
click at [299, 165] on button "Unusual Activity" at bounding box center [316, 162] width 109 height 26
click at [482, 489] on div "Tags" at bounding box center [430, 502] width 105 height 26
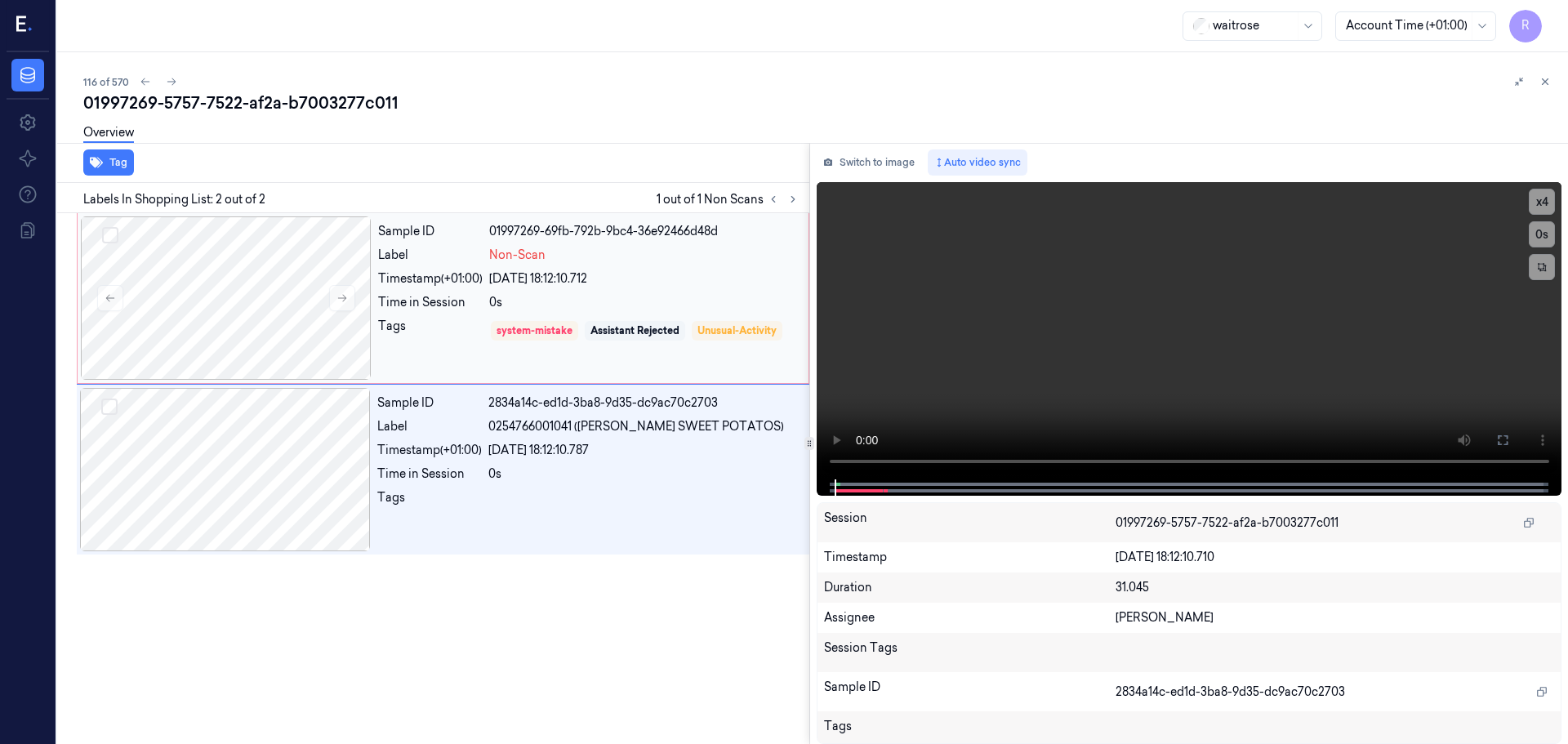
click at [590, 283] on div "[DATE] 18:12:10.712" at bounding box center [643, 279] width 310 height 17
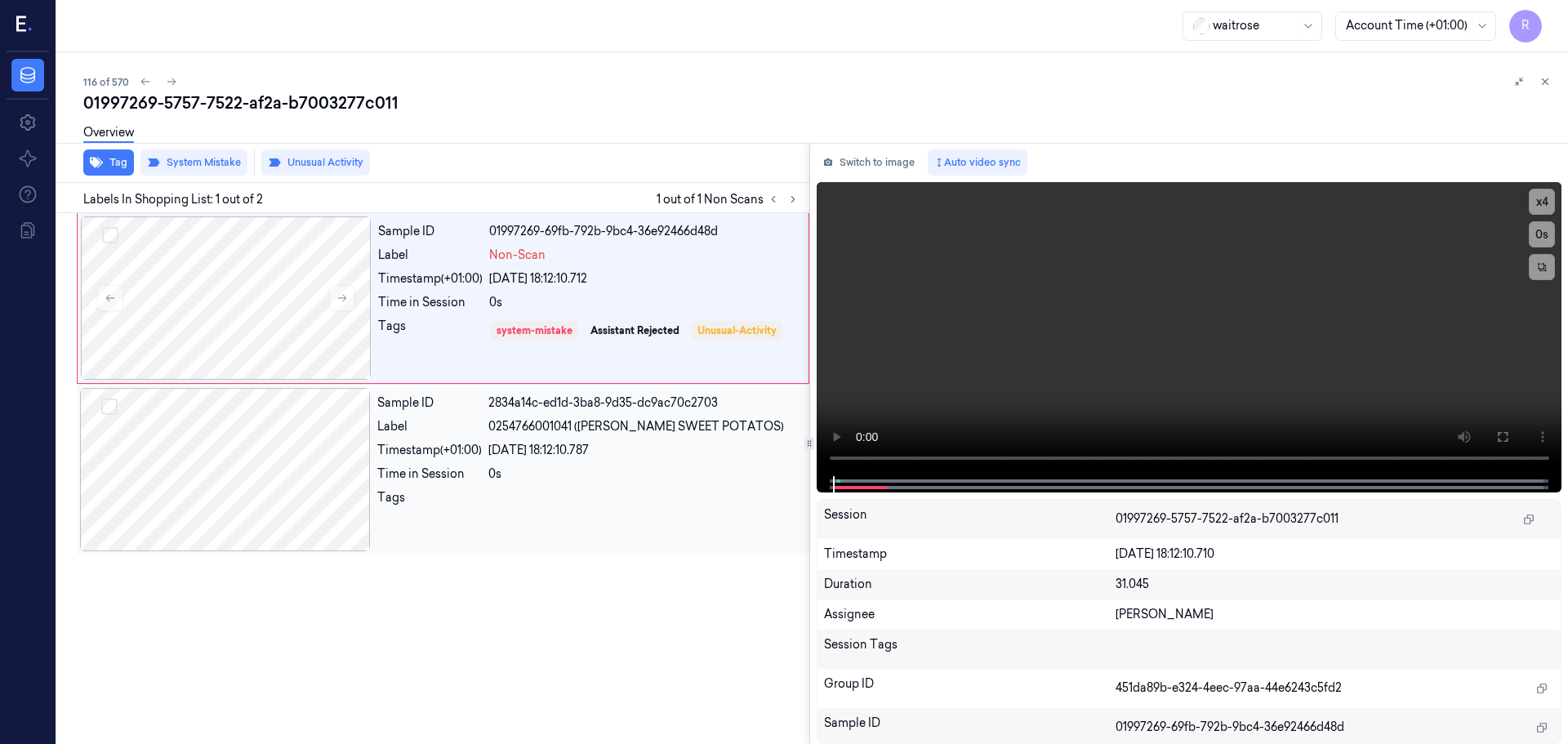
click at [434, 454] on div "Timestamp (+01:00)" at bounding box center [430, 451] width 105 height 17
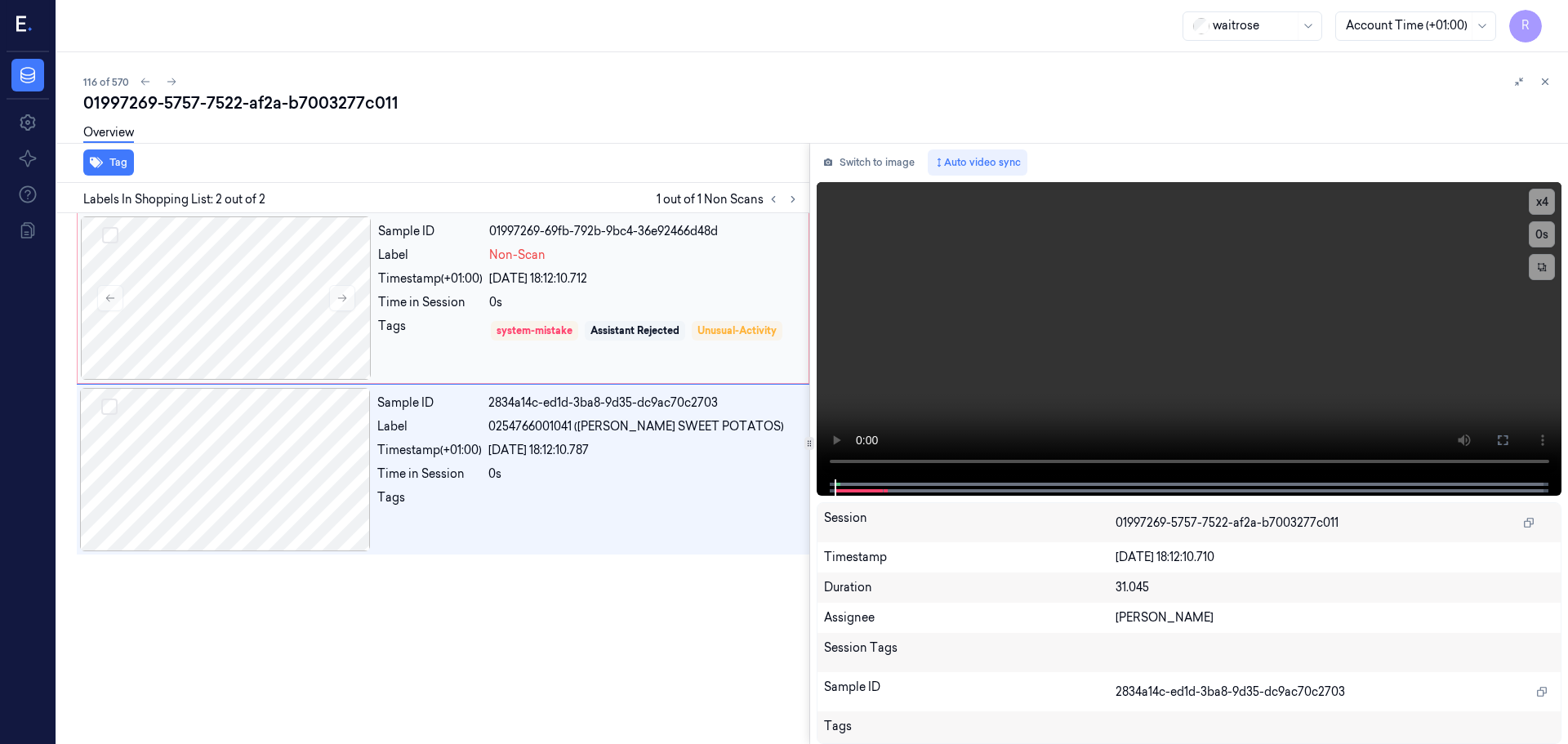
click at [467, 336] on div "Tags" at bounding box center [431, 330] width 105 height 26
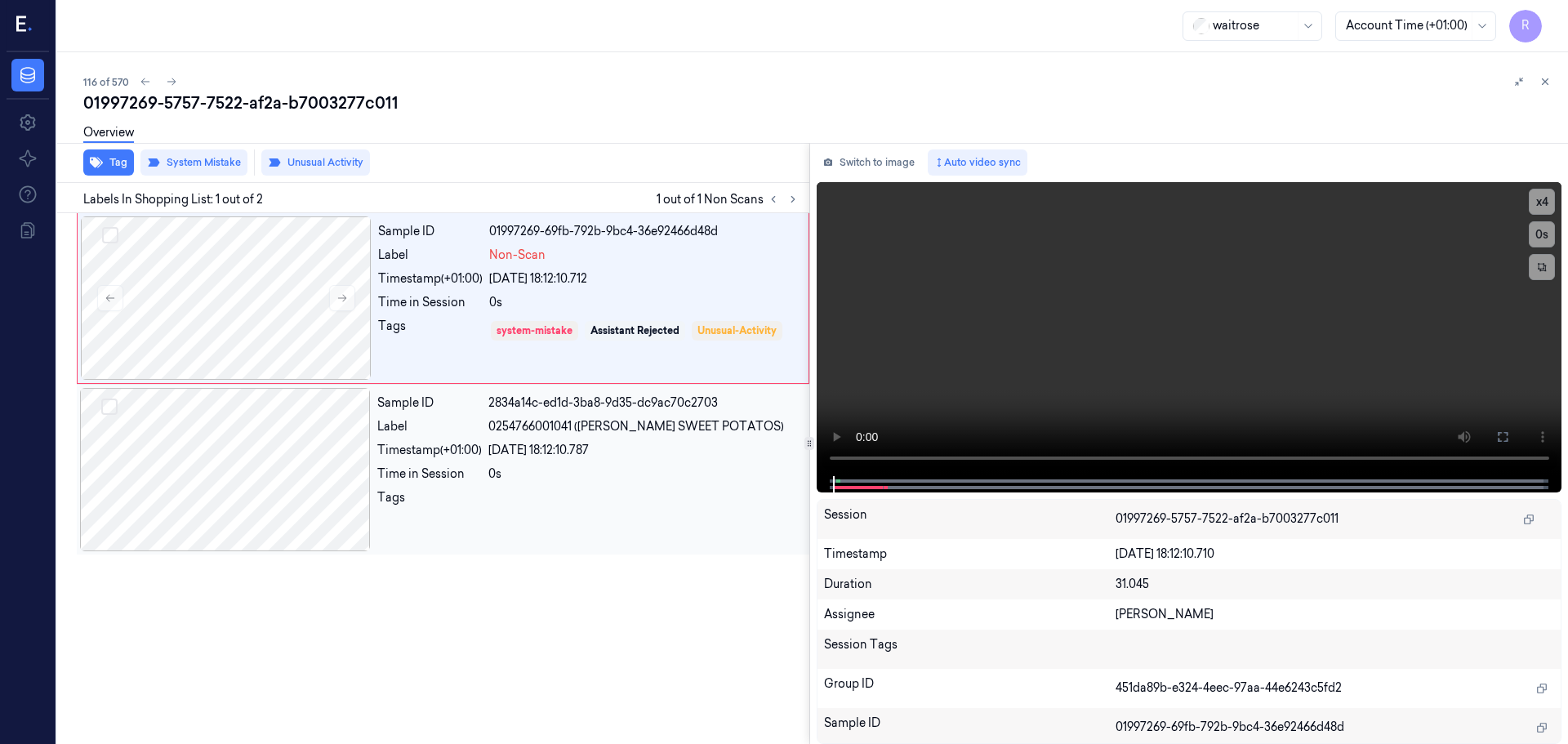
click at [455, 456] on div "Timestamp (+01:00)" at bounding box center [430, 451] width 105 height 17
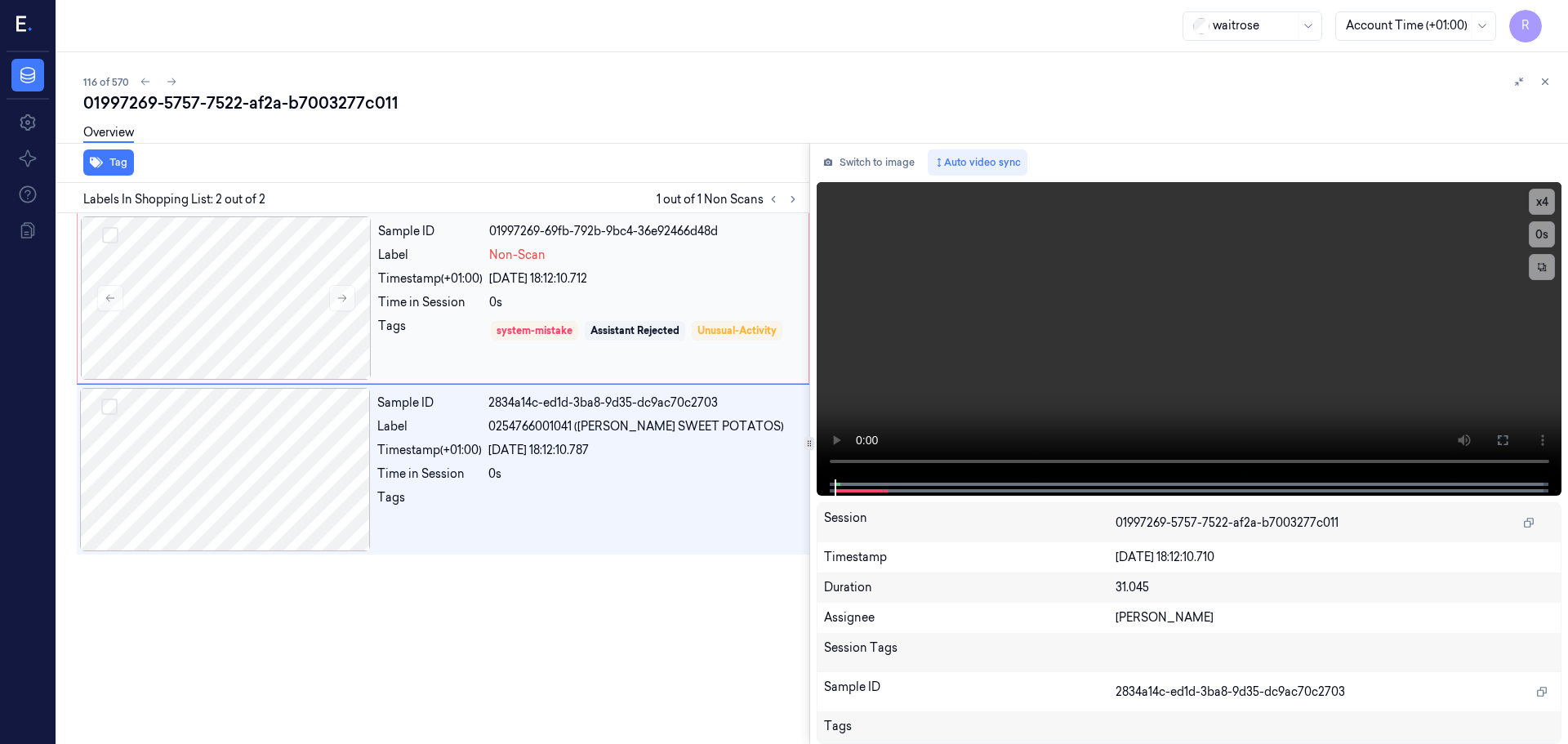
click at [431, 344] on div "Tags" at bounding box center [431, 330] width 105 height 26
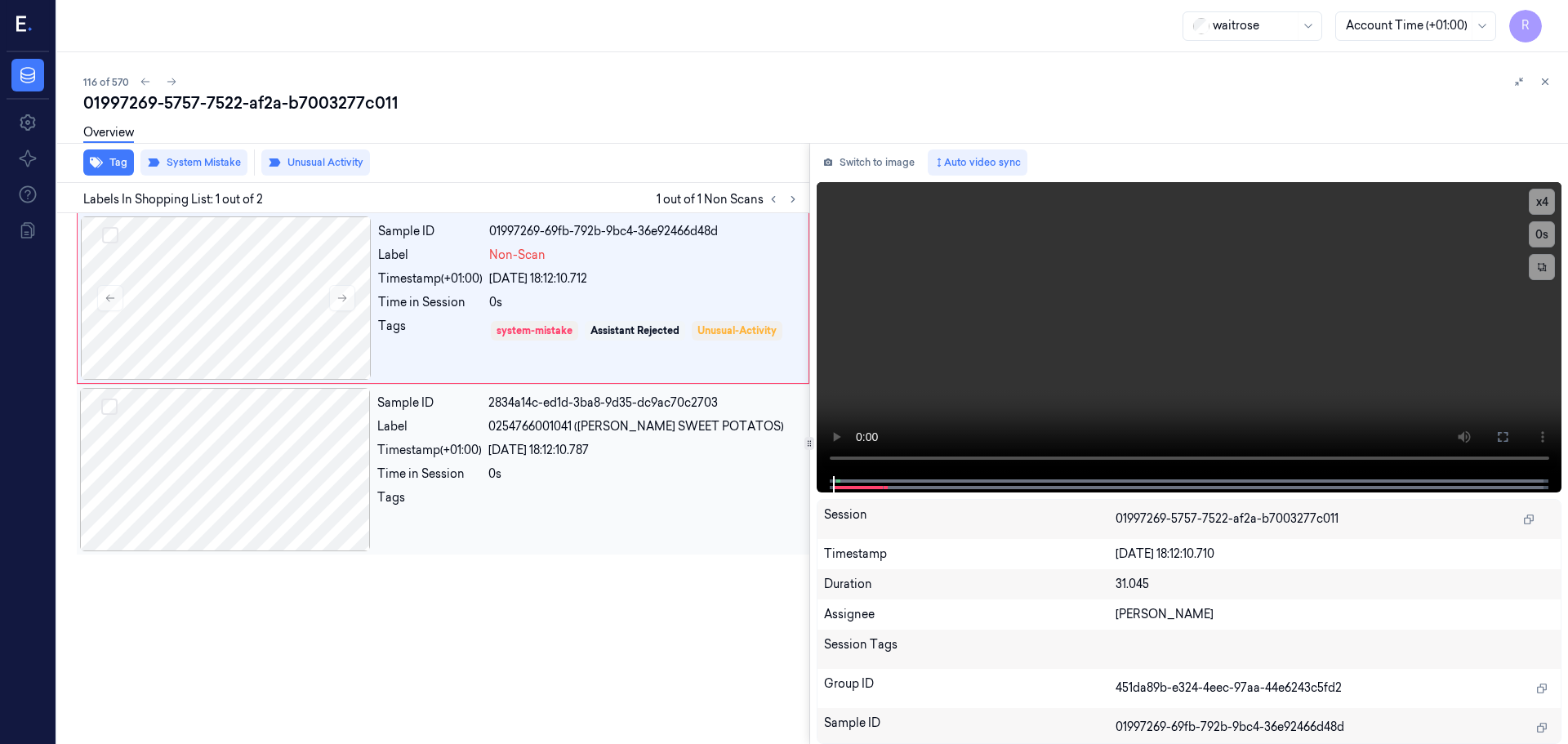
click at [463, 491] on div "Tags" at bounding box center [430, 502] width 105 height 26
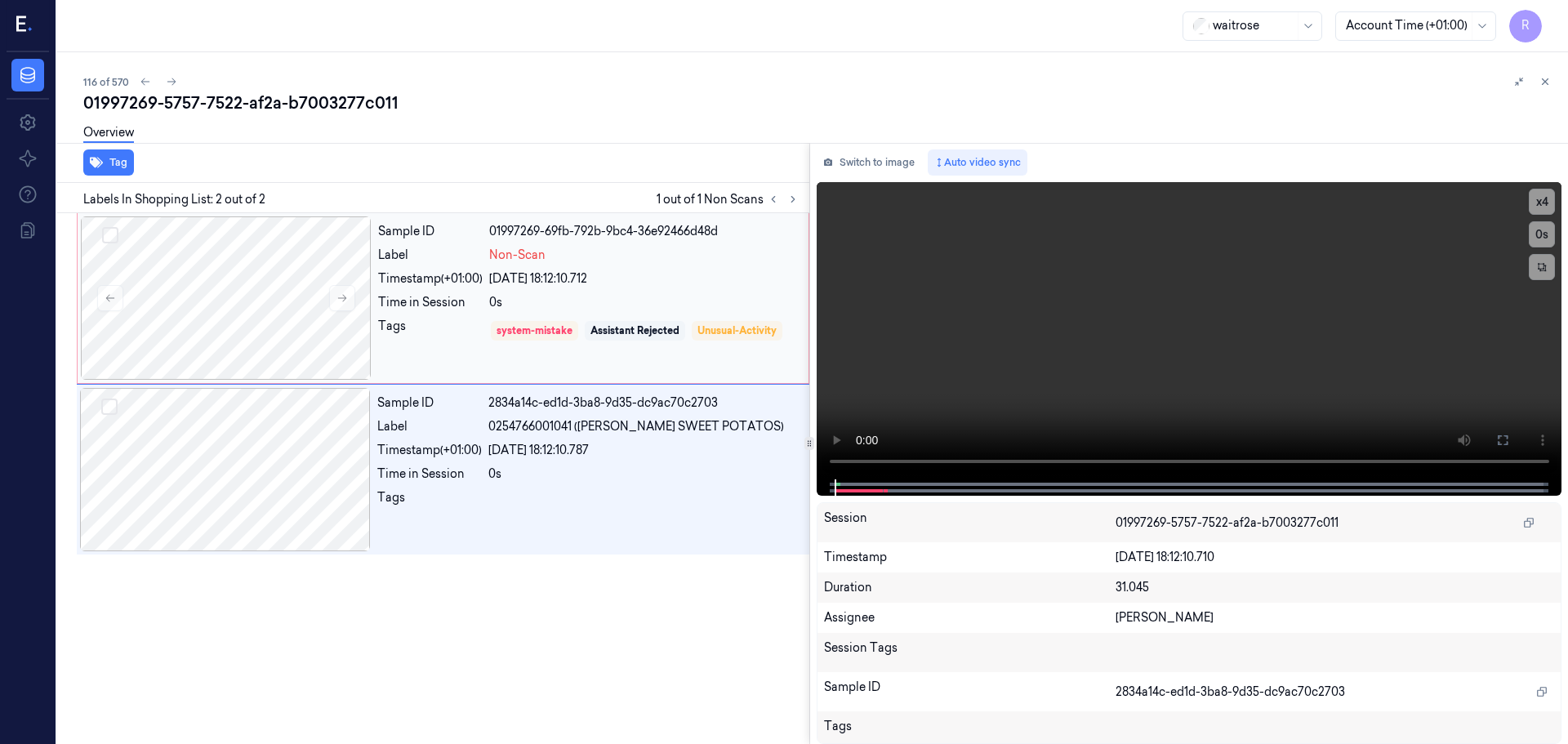
click at [419, 344] on div "Tags" at bounding box center [431, 330] width 105 height 26
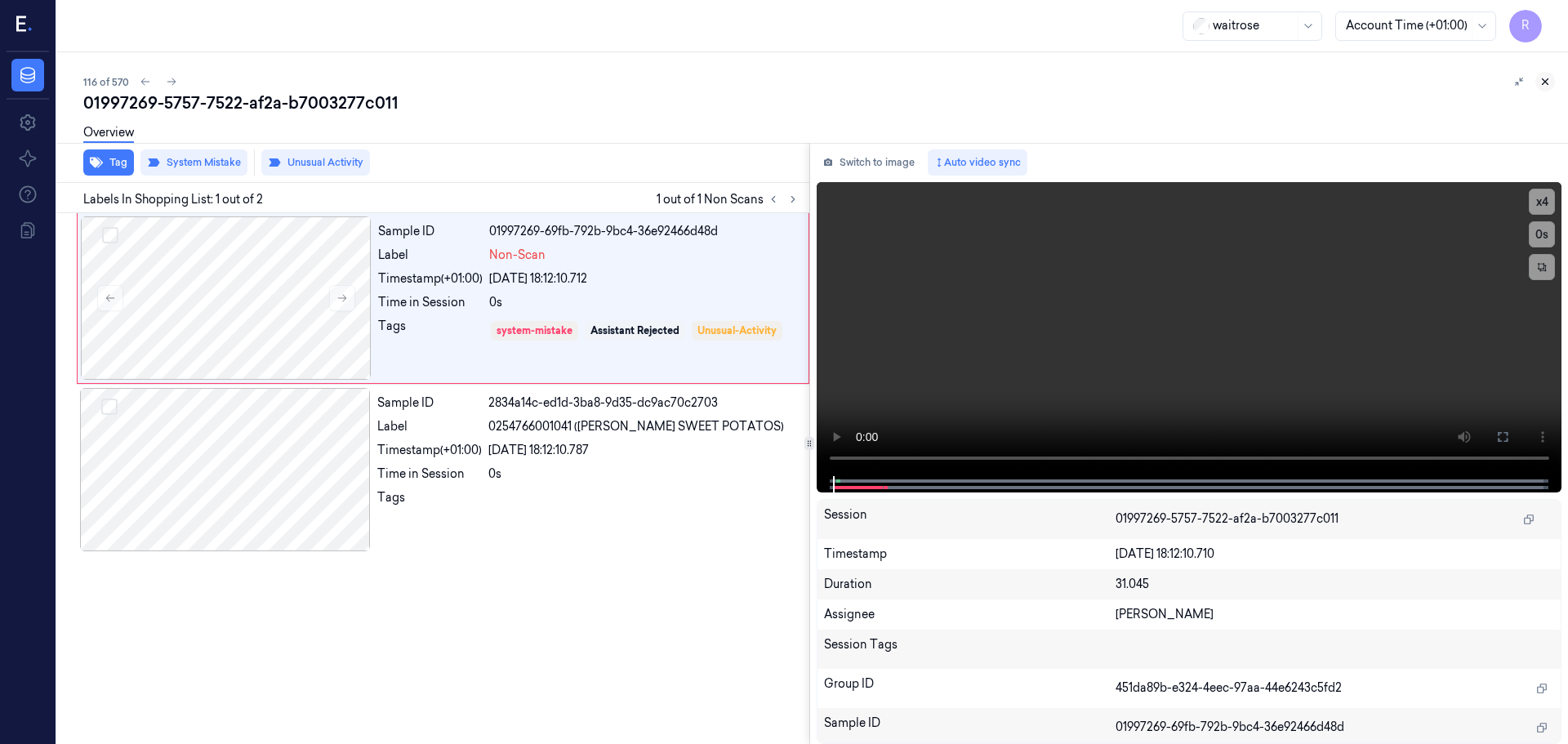
click at [1541, 76] on icon at bounding box center [1544, 82] width 11 height 11
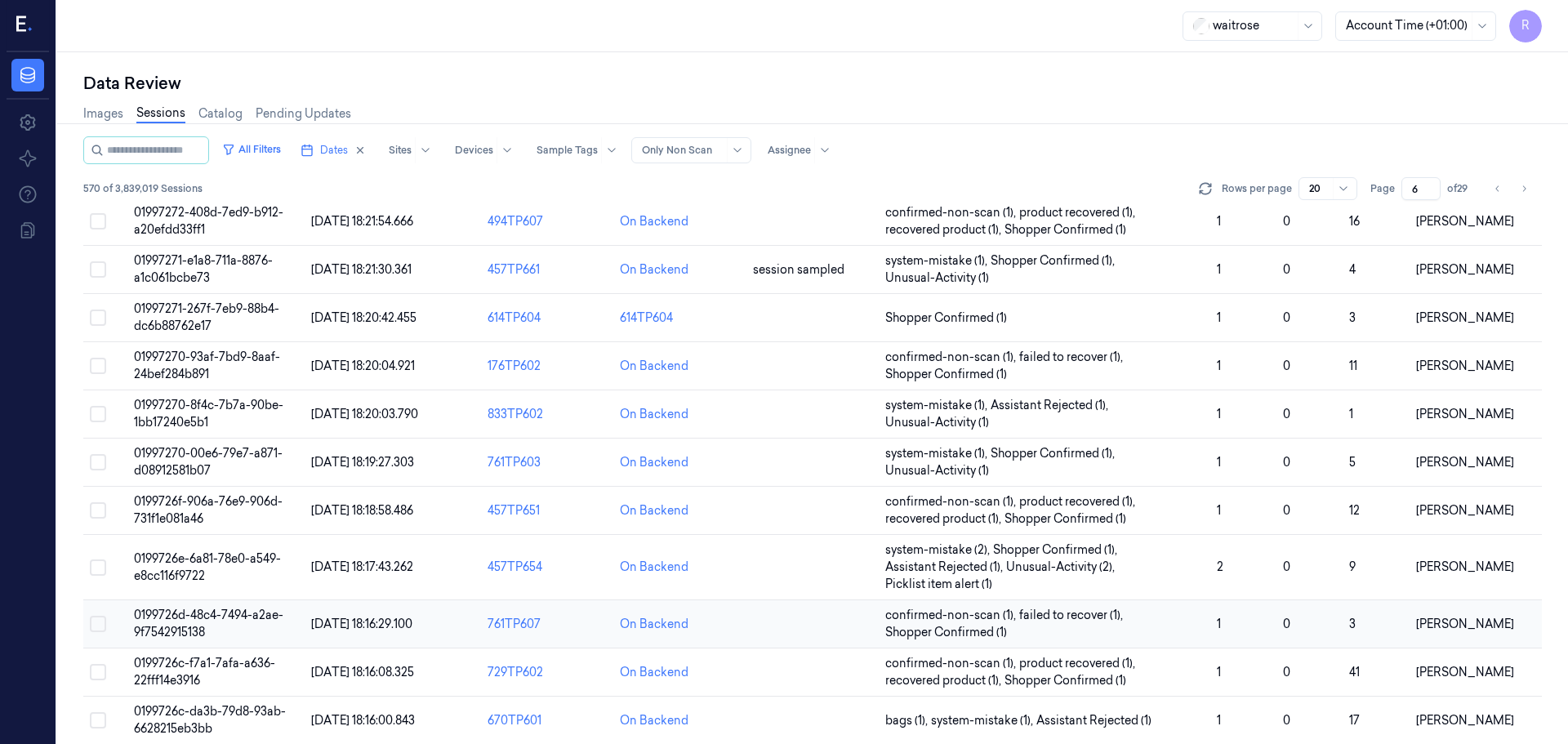
scroll to position [492, 0]
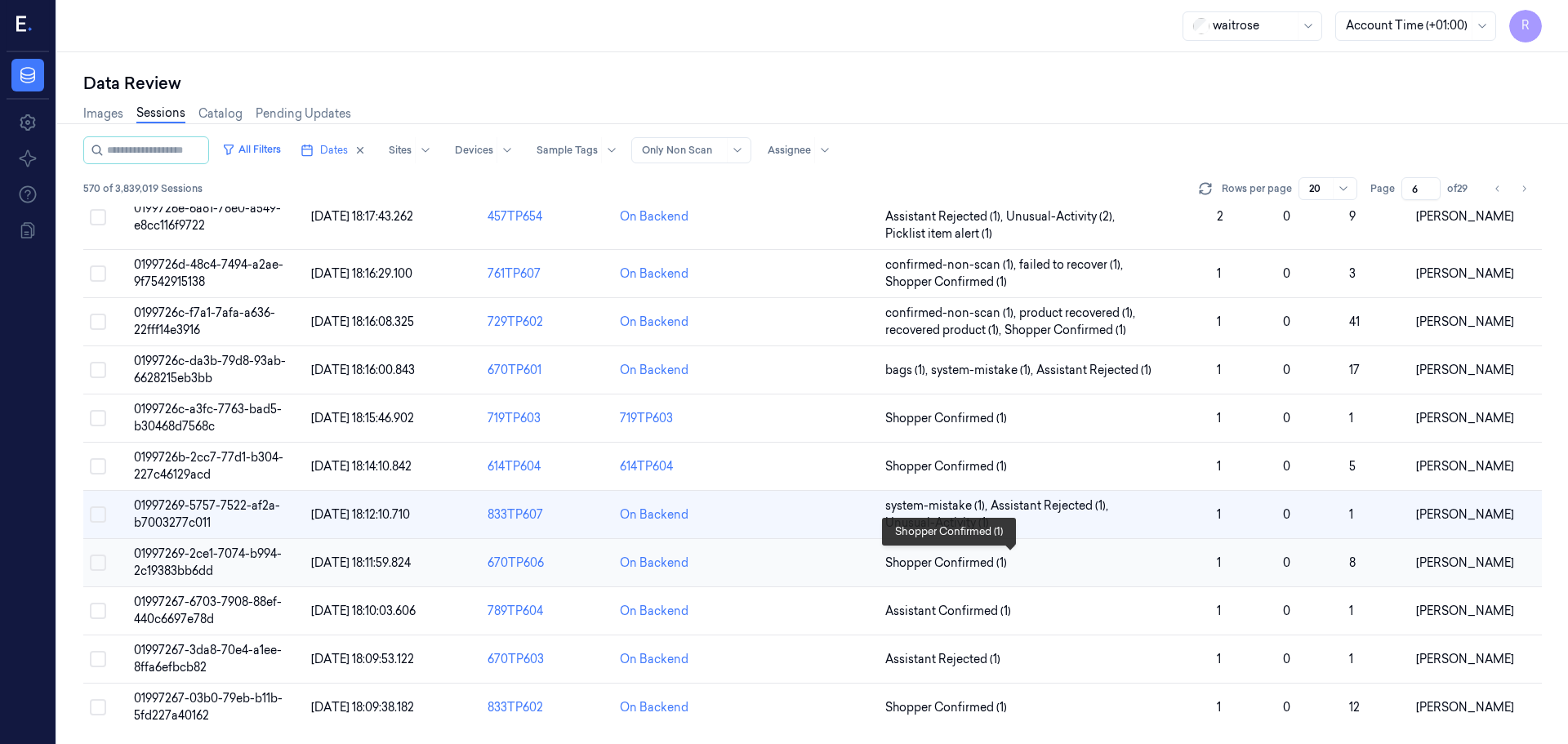
click at [1079, 569] on span "Shopper Confirmed (1)" at bounding box center [1044, 563] width 318 height 17
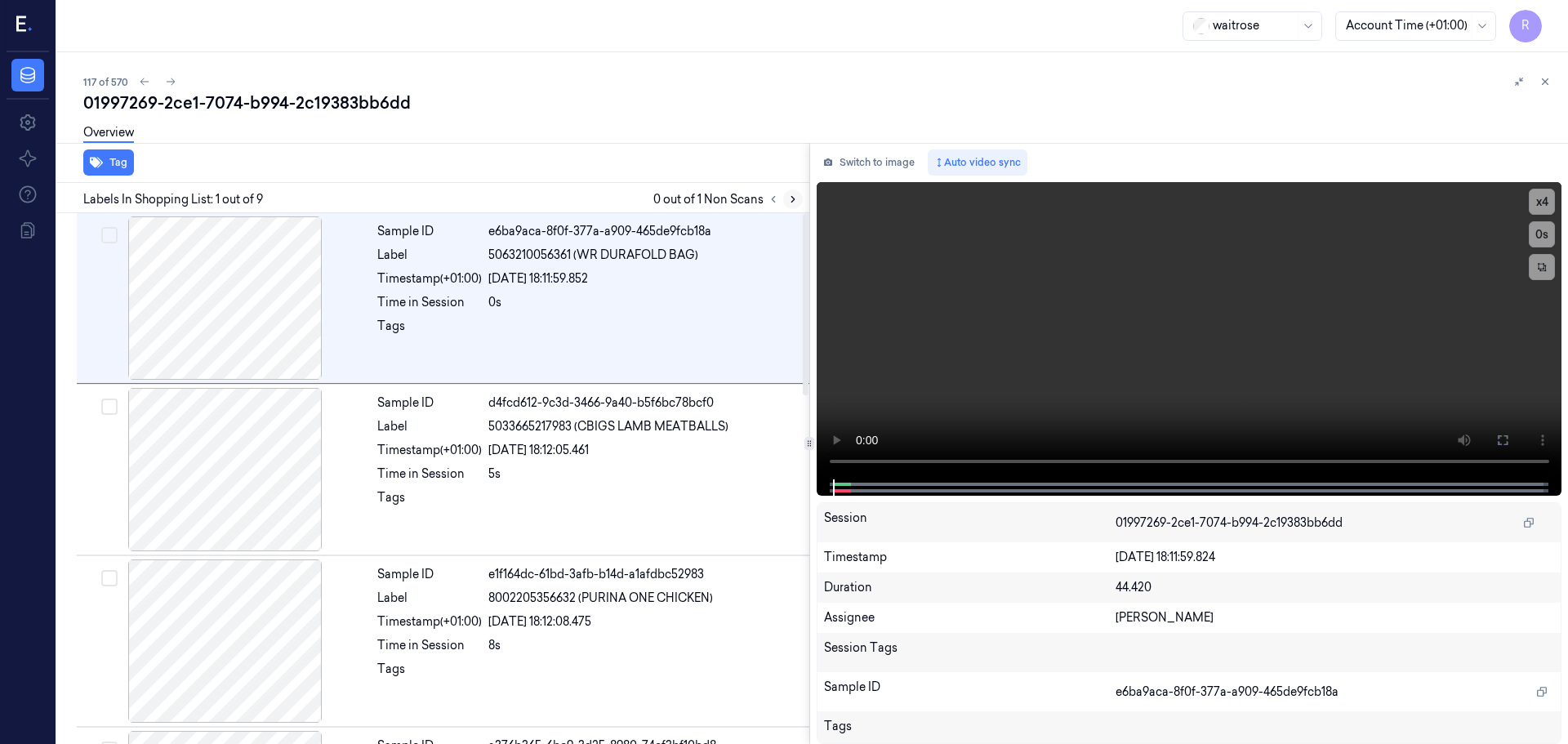
click at [791, 197] on icon at bounding box center [793, 199] width 3 height 6
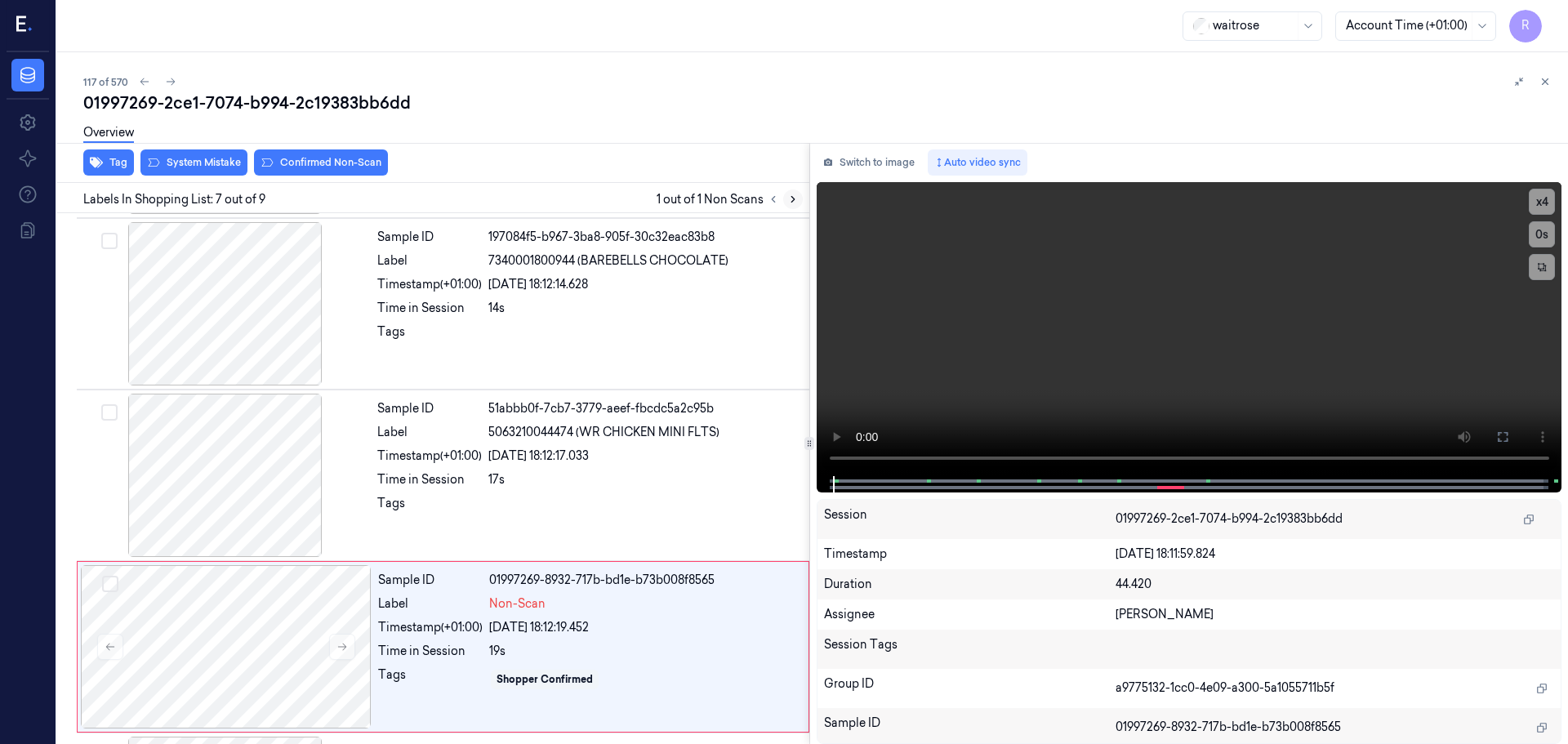
click at [791, 197] on icon at bounding box center [793, 199] width 3 height 6
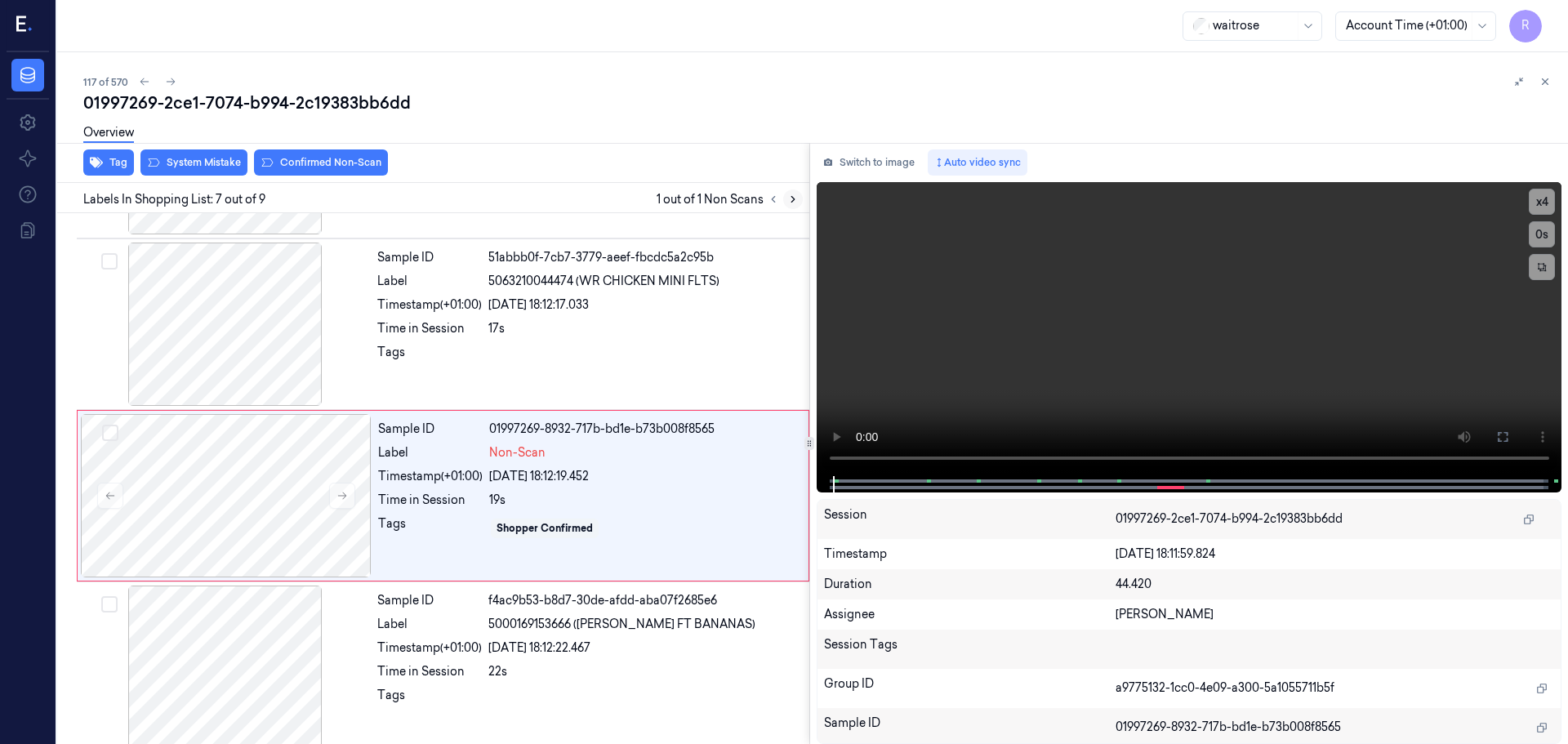
click at [791, 197] on icon at bounding box center [793, 199] width 3 height 6
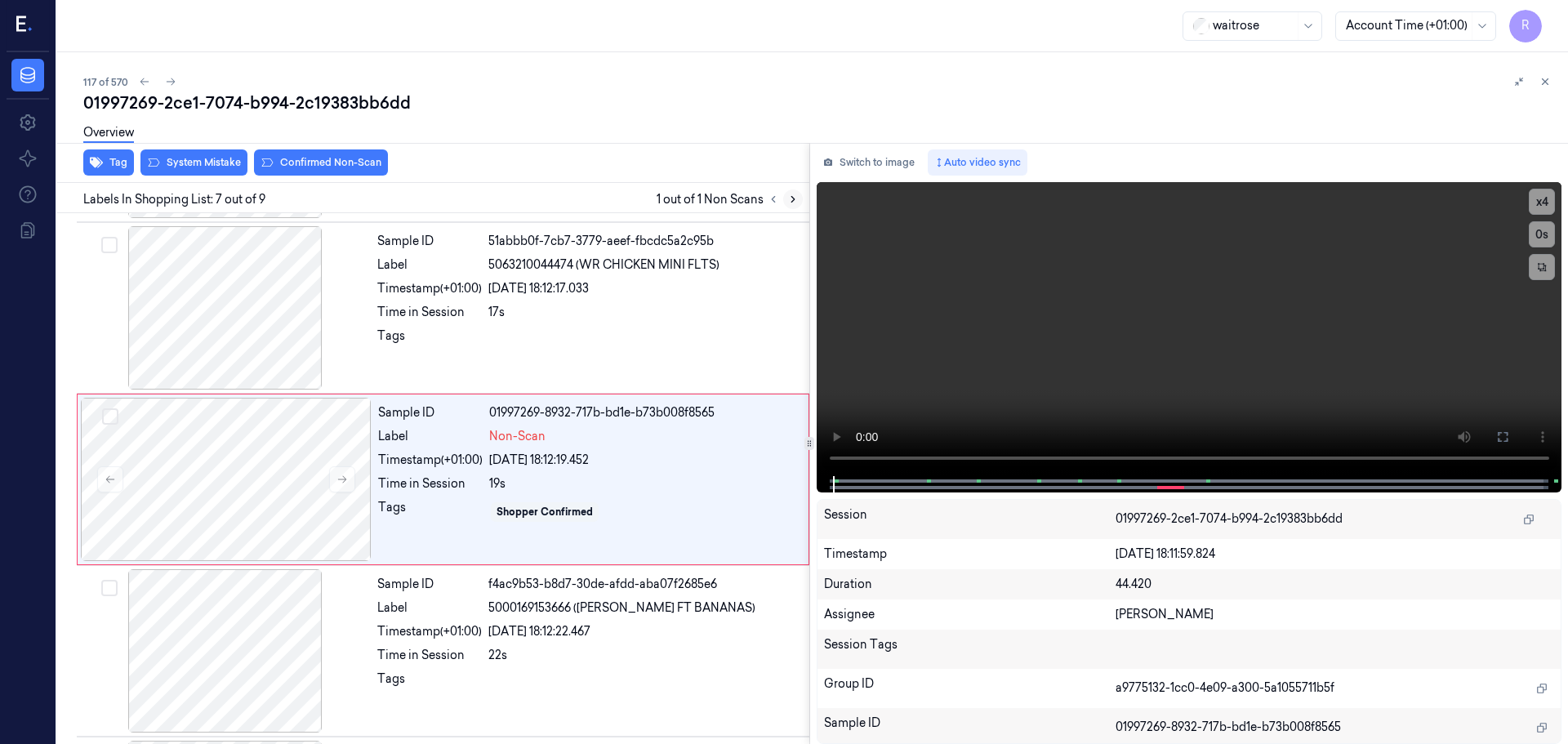
scroll to position [849, 0]
click at [791, 197] on icon at bounding box center [793, 199] width 3 height 6
click at [341, 479] on icon at bounding box center [342, 479] width 9 height 8
click at [335, 478] on button at bounding box center [342, 479] width 26 height 26
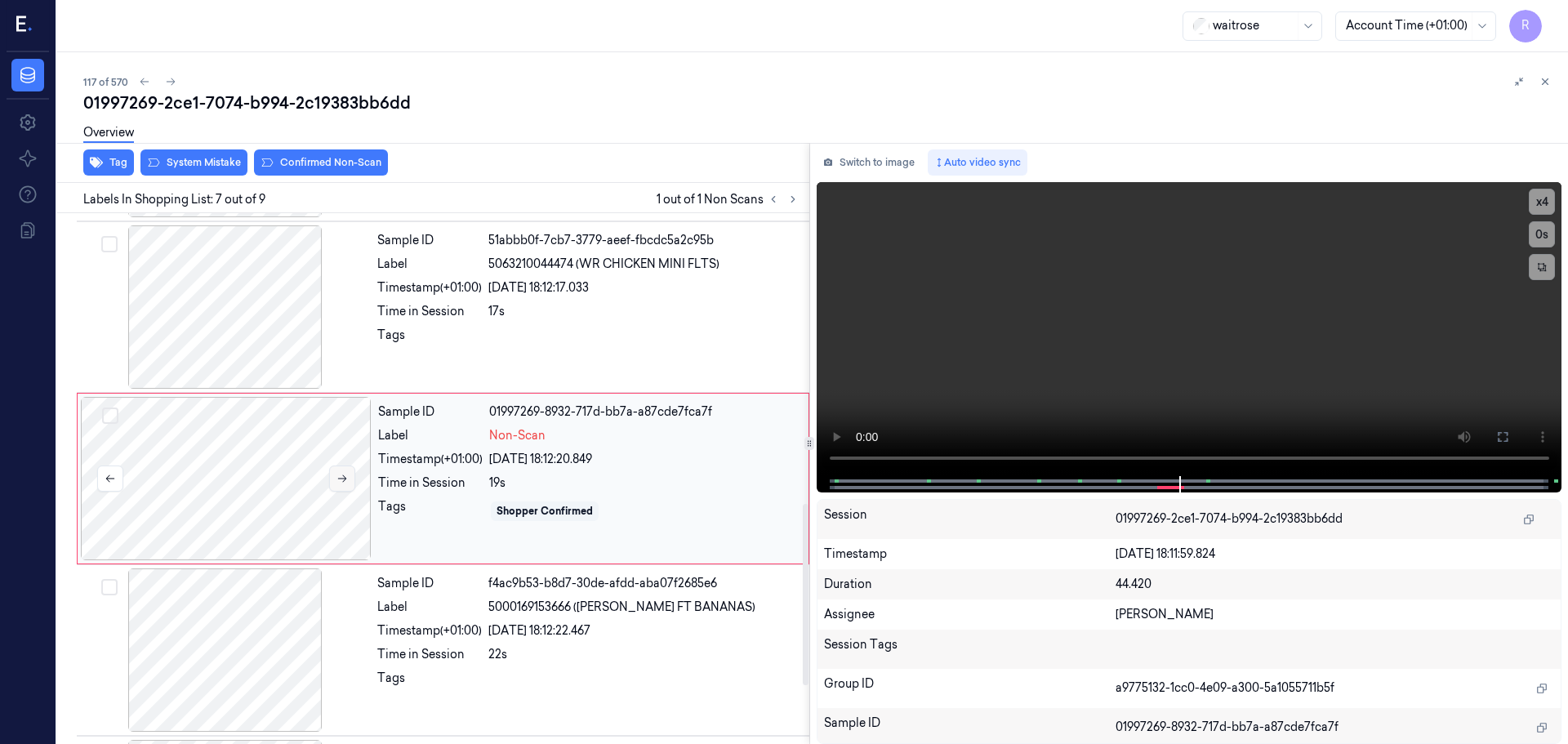
click at [337, 478] on icon at bounding box center [341, 478] width 11 height 11
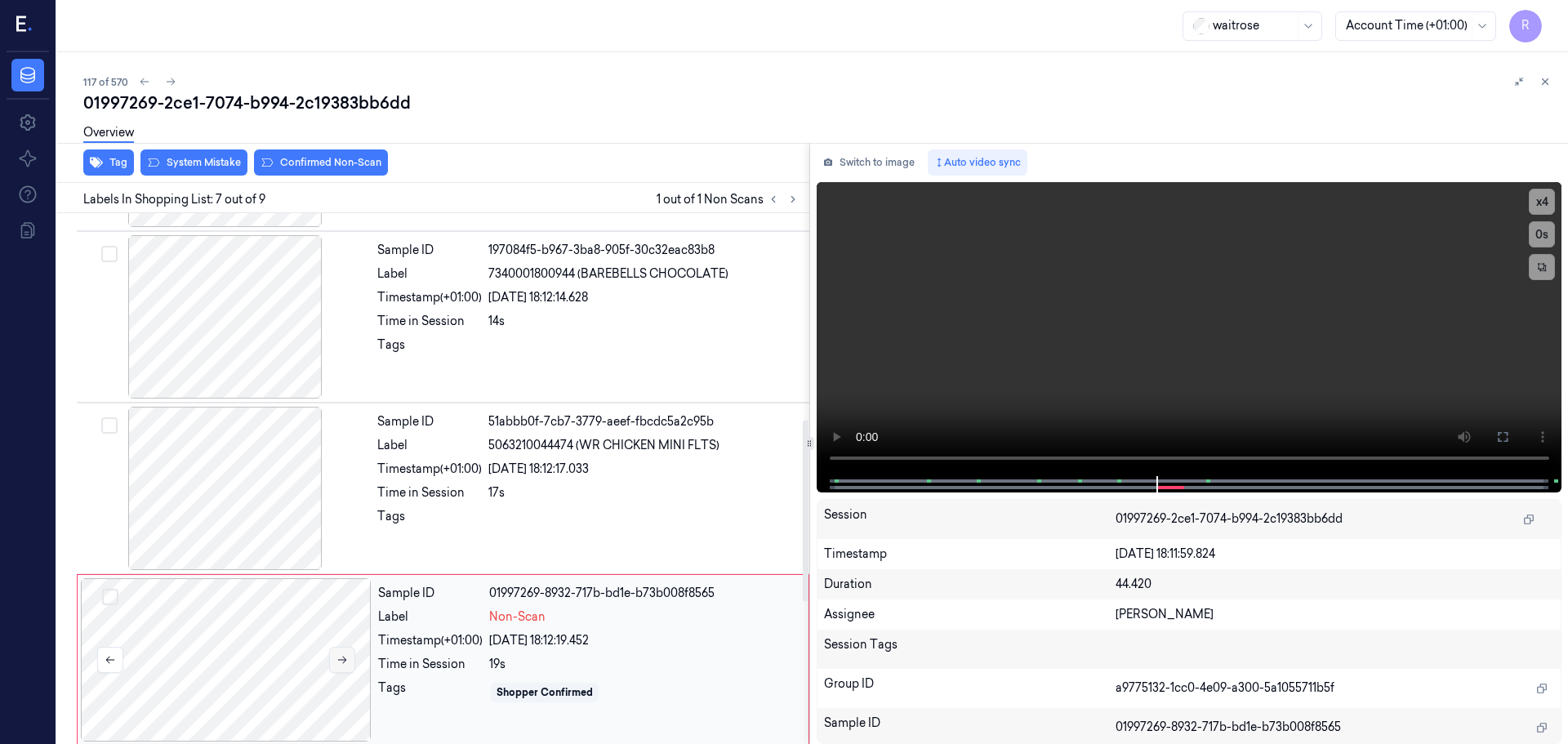
scroll to position [604, 0]
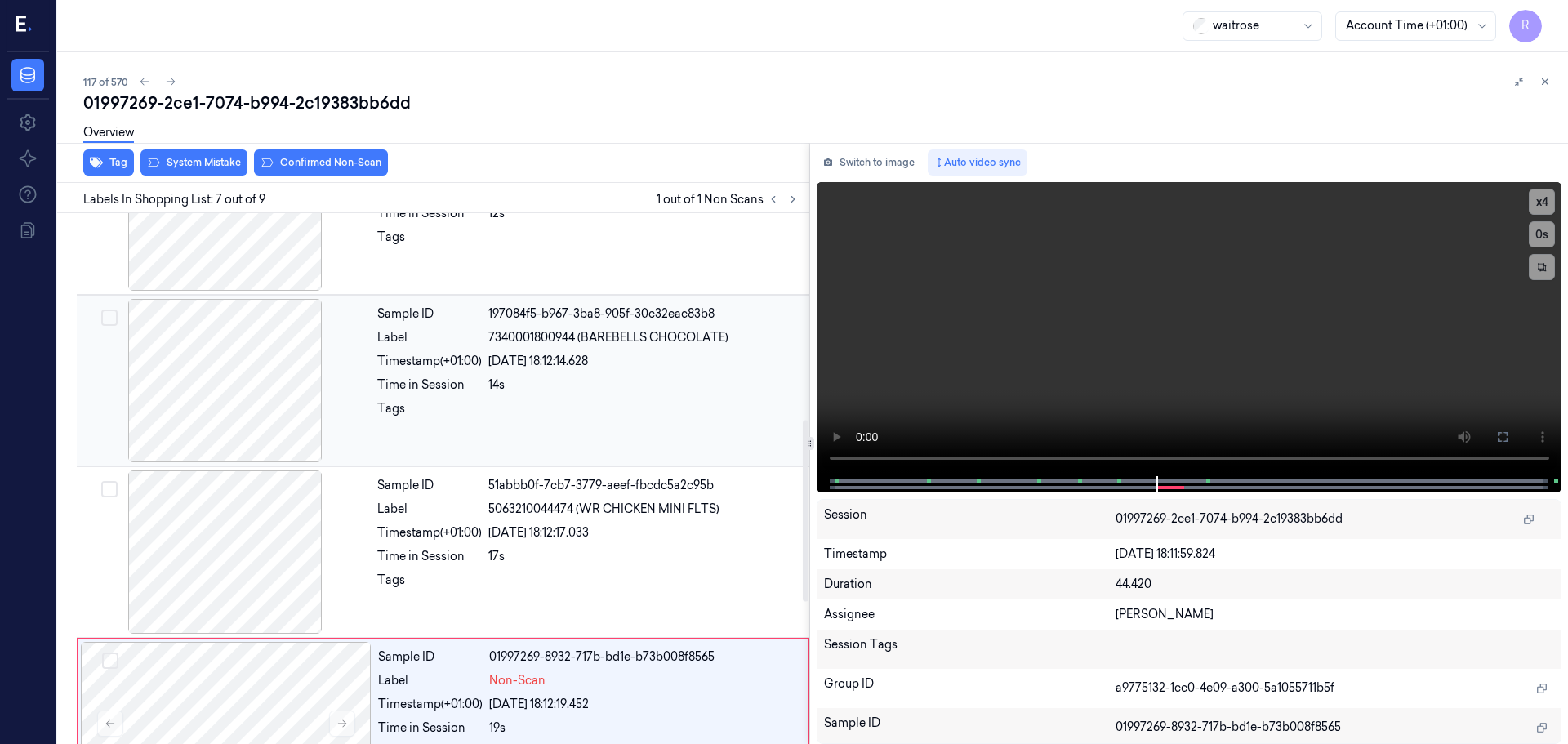
click at [274, 432] on div at bounding box center [225, 380] width 291 height 163
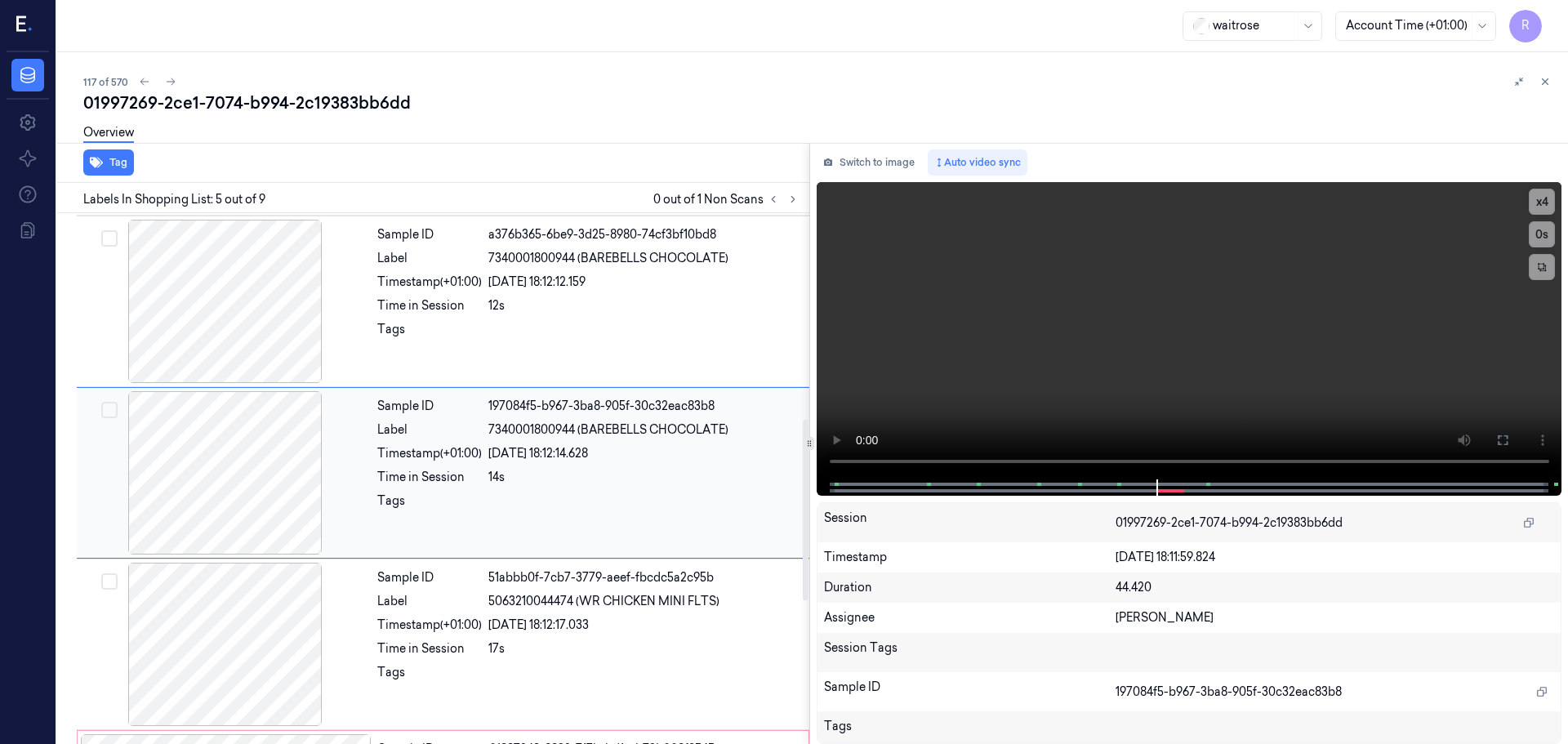
scroll to position [505, 0]
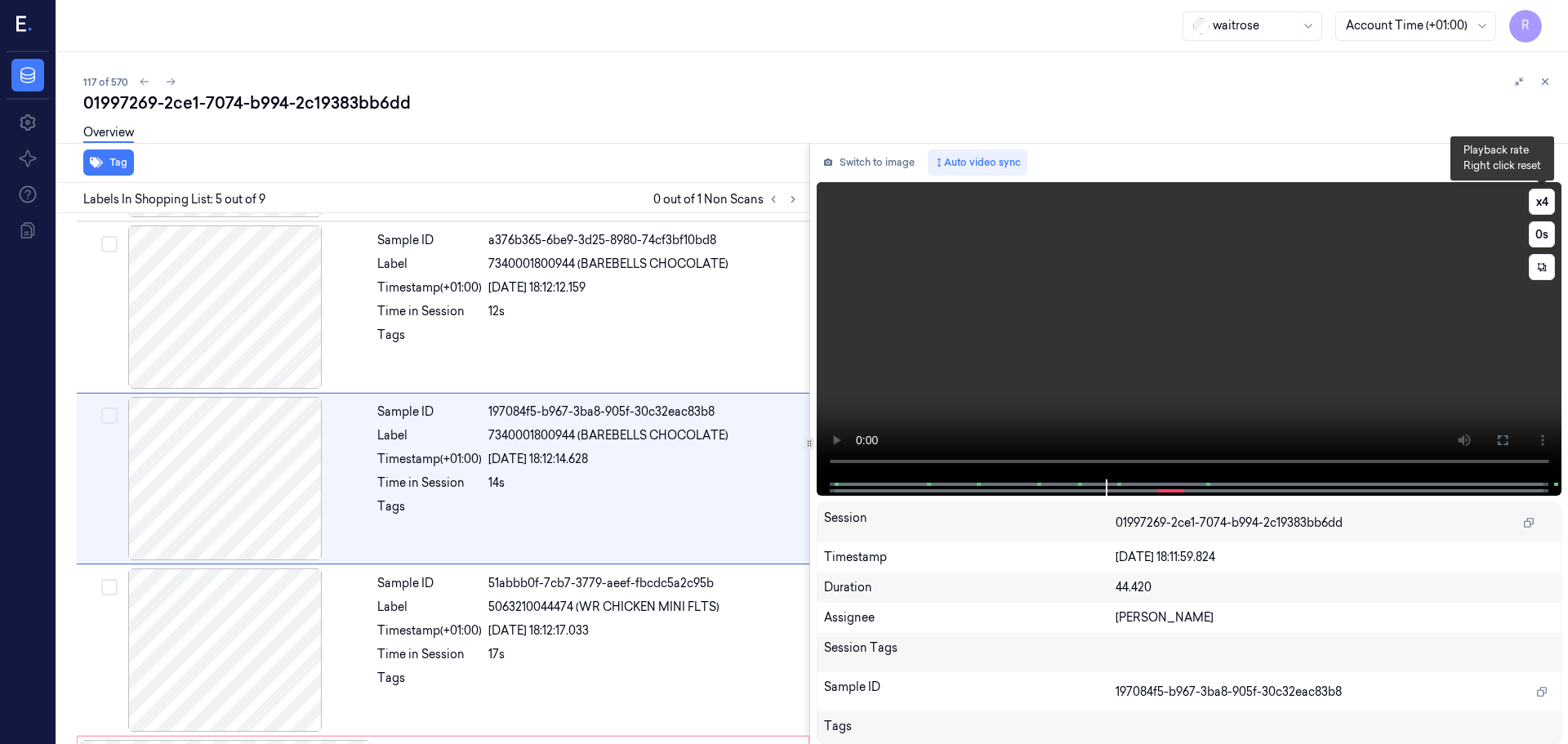
drag, startPoint x: 1543, startPoint y: 203, endPoint x: 1402, endPoint y: 263, distance: 153.2
click at [1542, 203] on button "x 4" at bounding box center [1541, 202] width 26 height 26
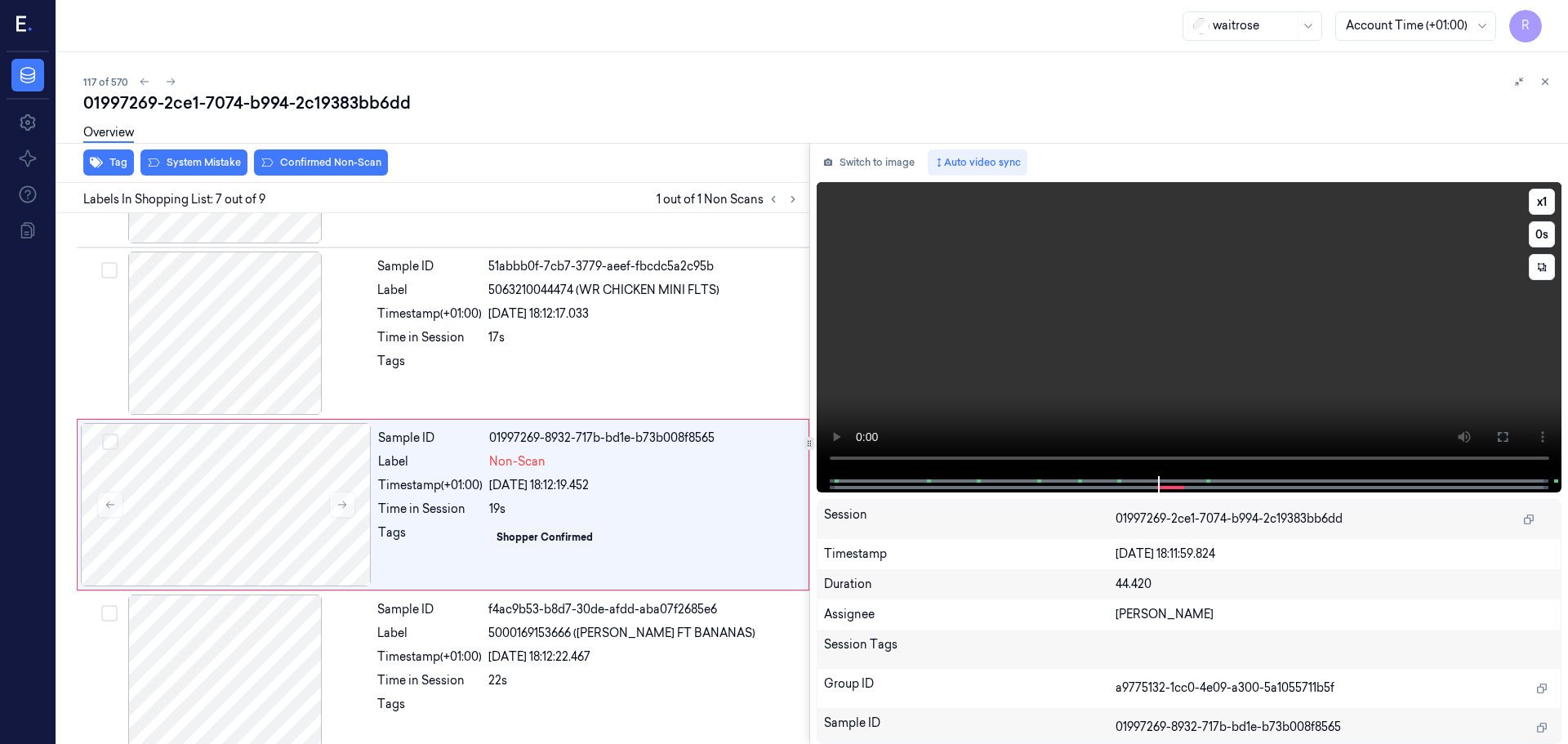
scroll to position [849, 0]
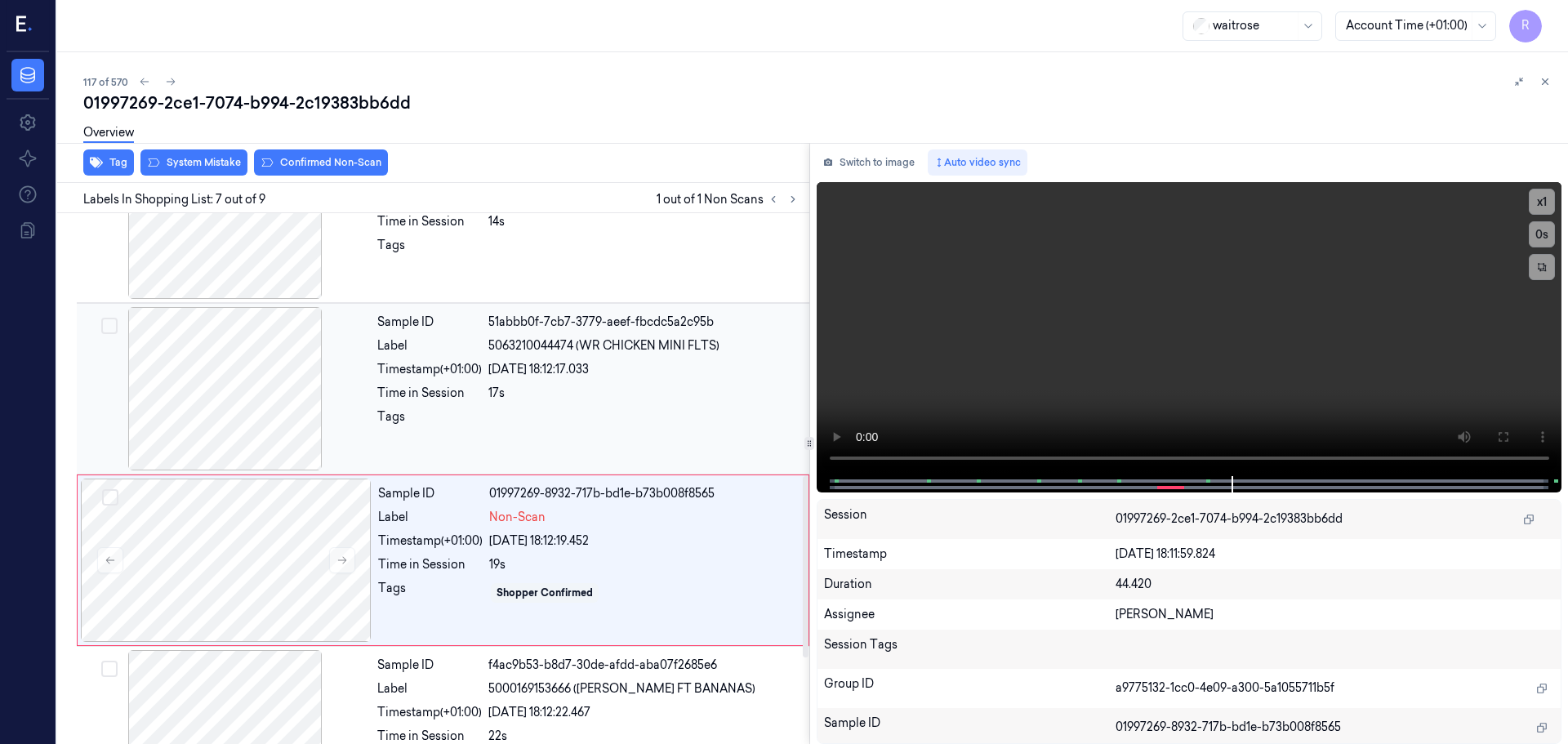
click at [176, 385] on div at bounding box center [225, 389] width 291 height 163
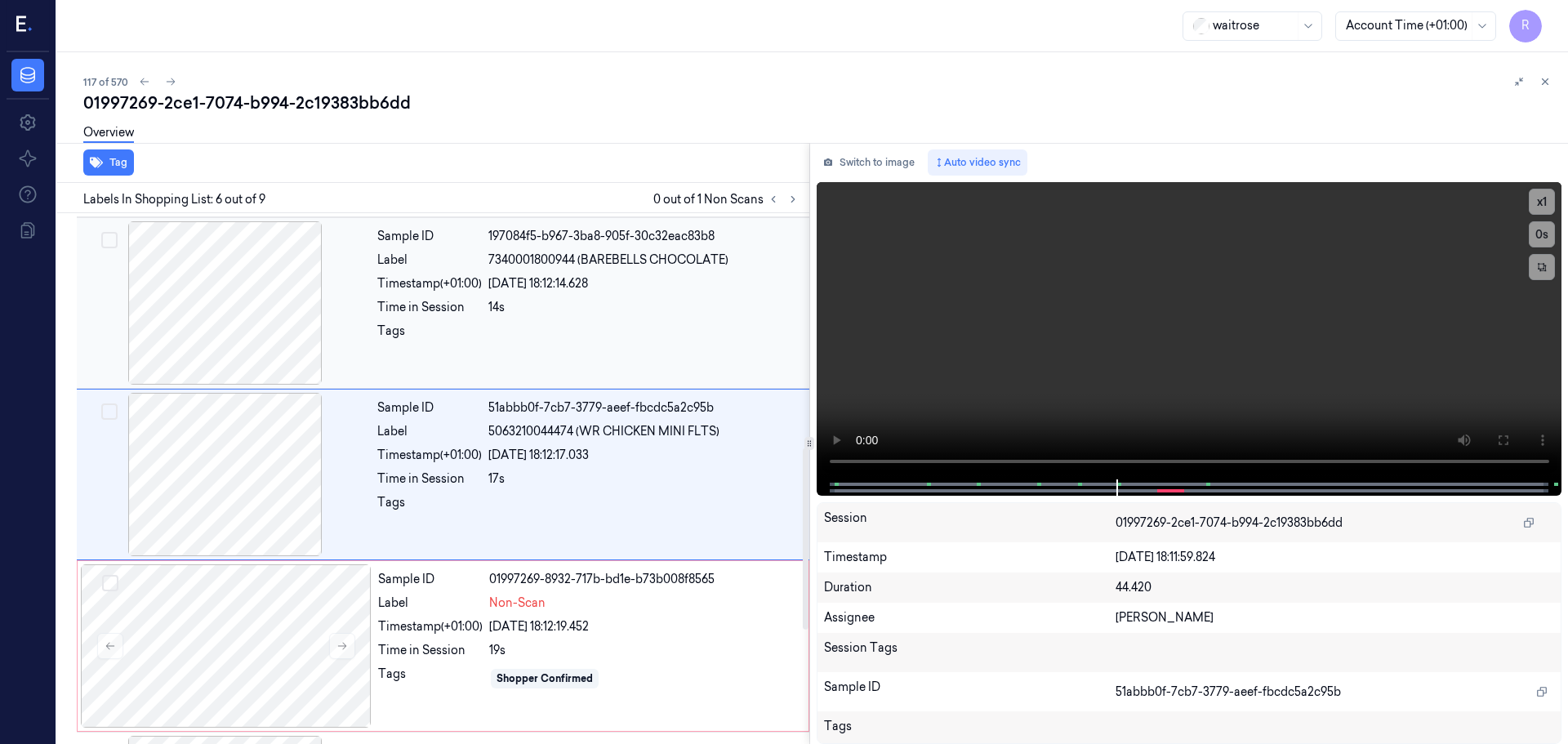
scroll to position [677, 0]
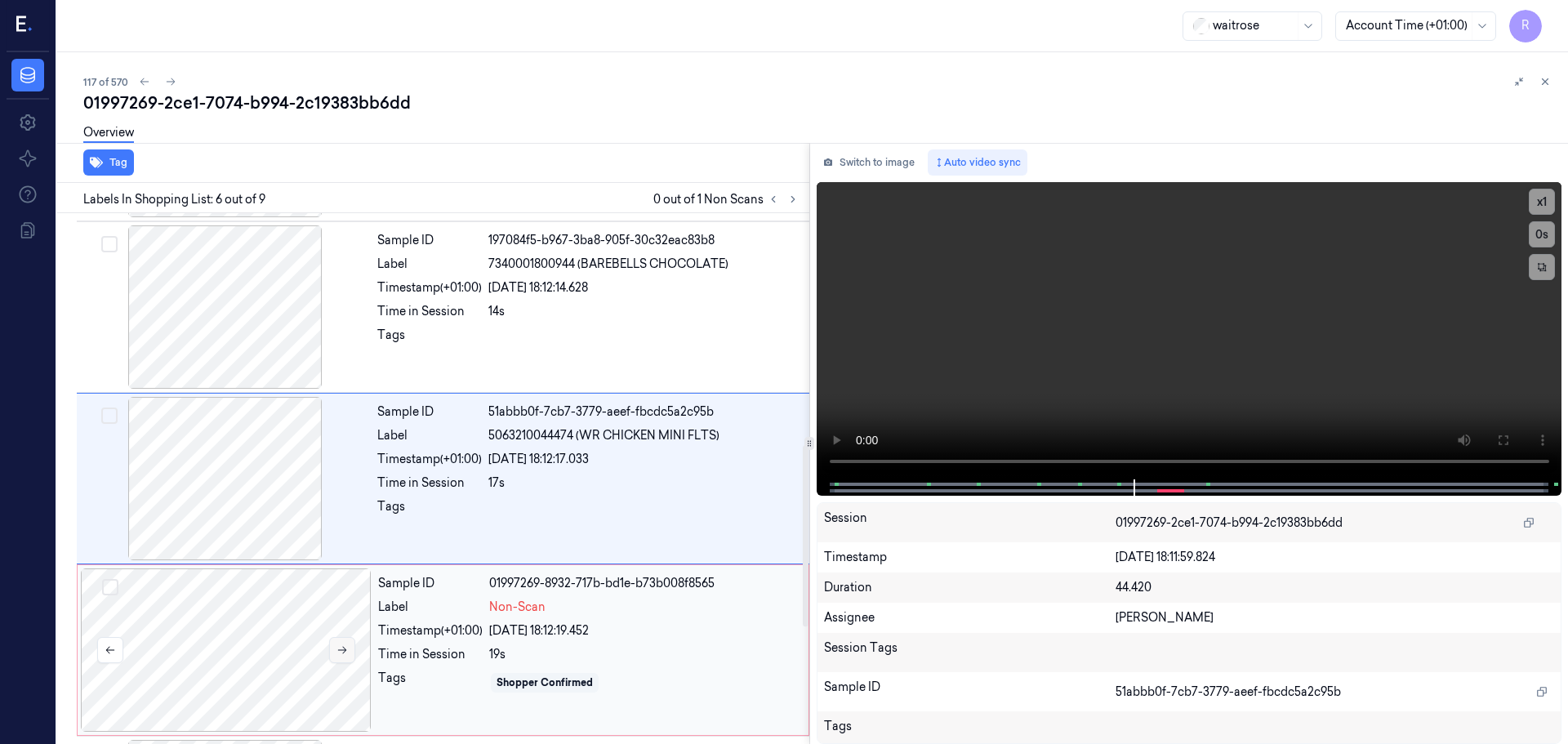
click at [347, 650] on icon at bounding box center [341, 650] width 11 height 11
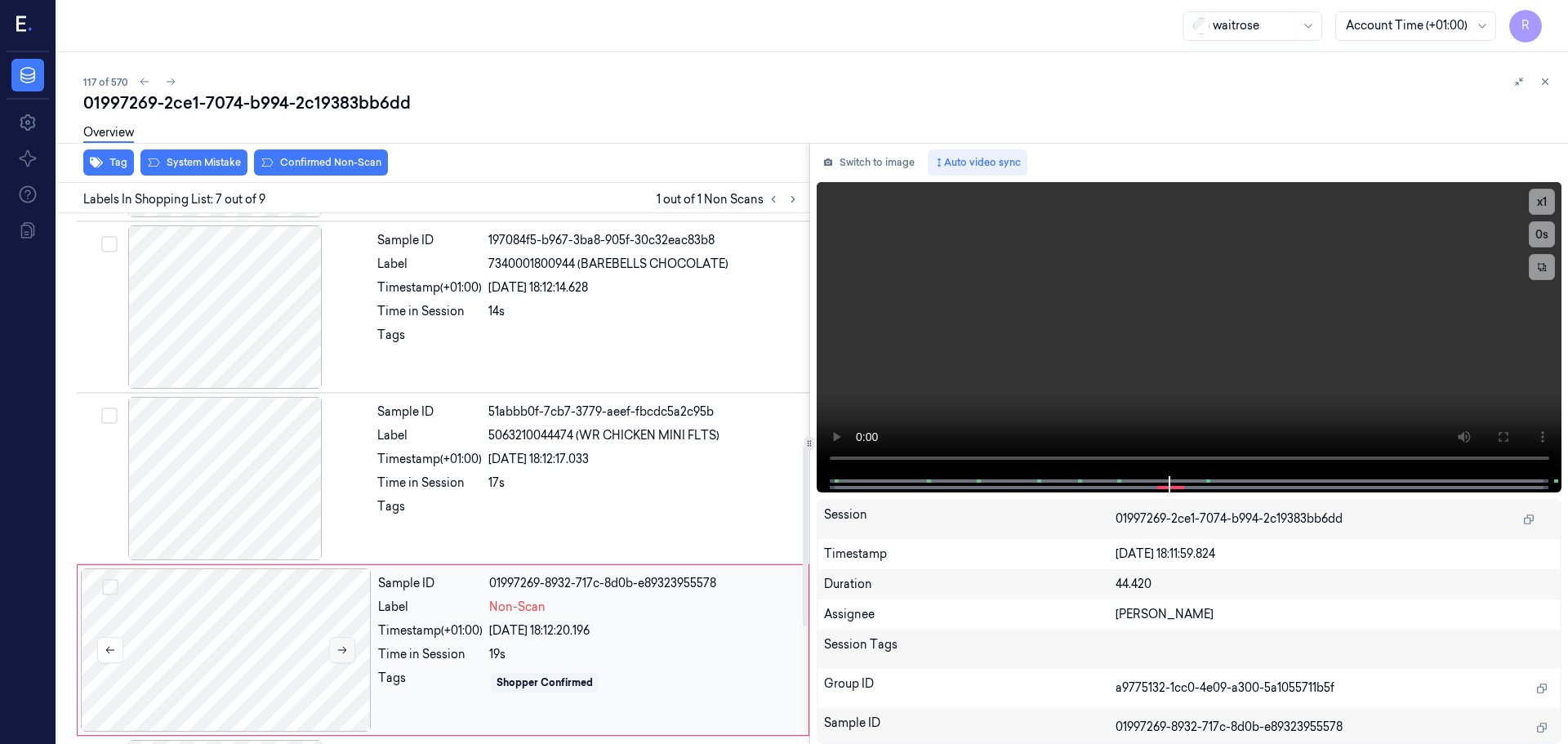
scroll to position [849, 0]
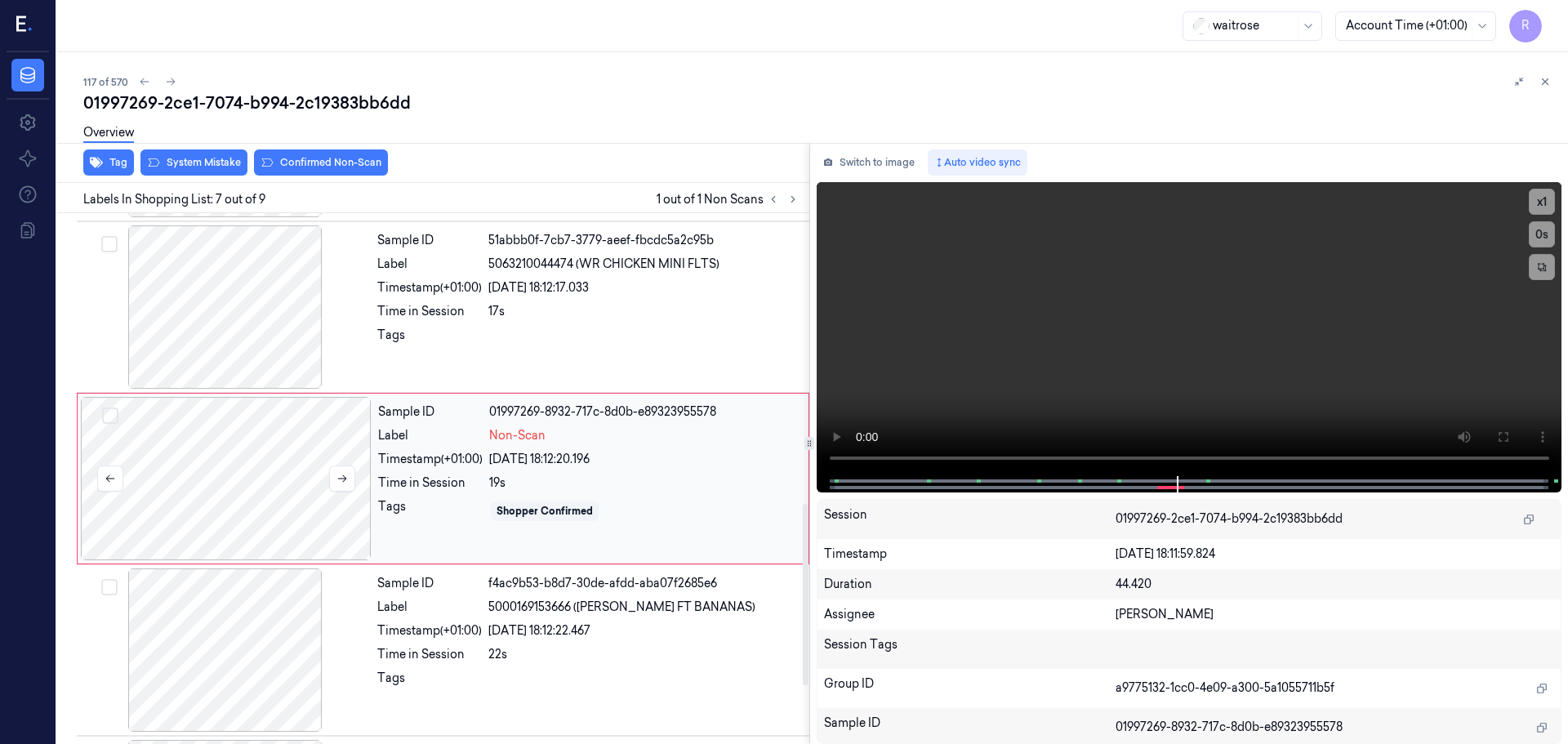
click at [347, 505] on div at bounding box center [226, 479] width 291 height 163
click at [352, 483] on button at bounding box center [342, 479] width 26 height 26
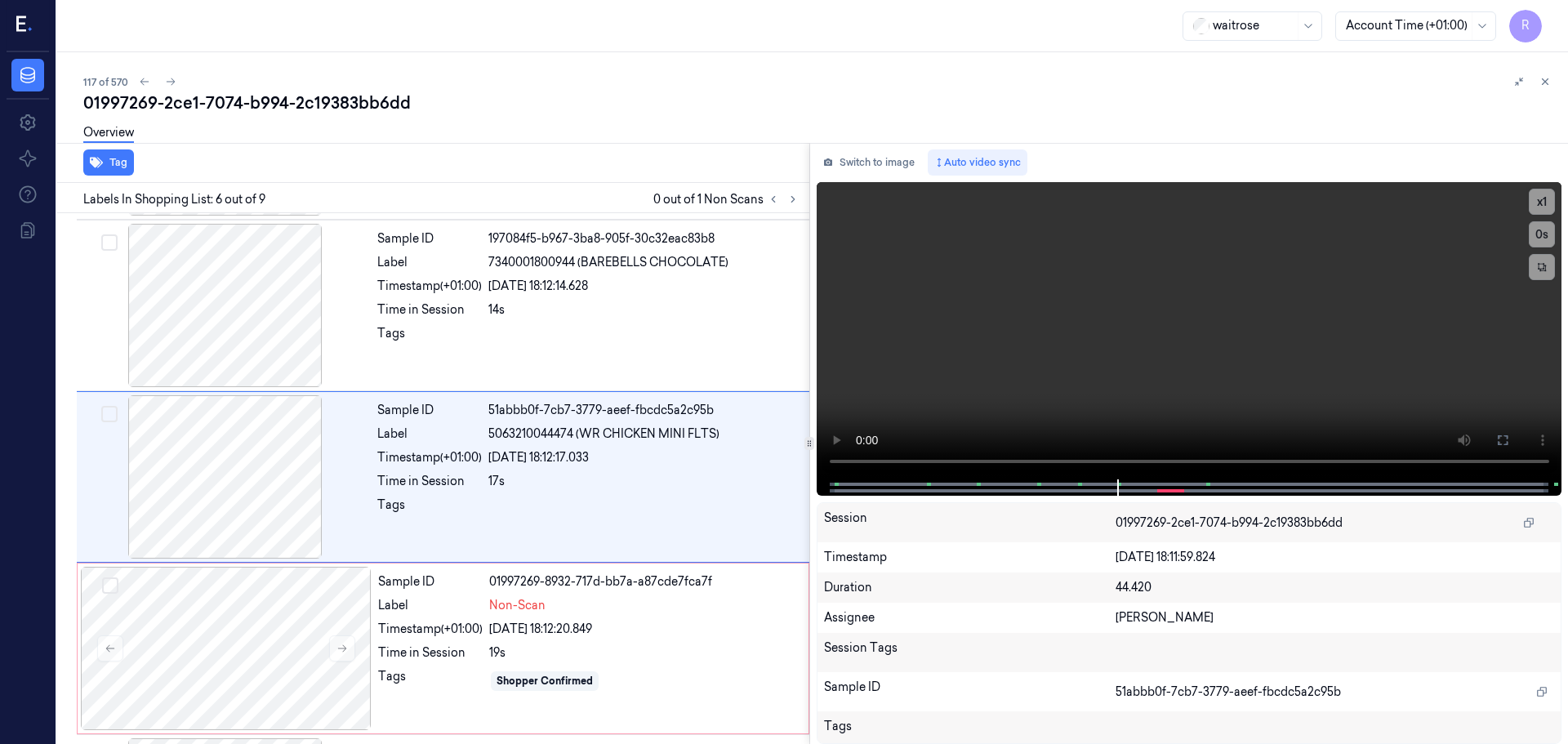
scroll to position [677, 0]
click at [342, 653] on icon at bounding box center [341, 650] width 11 height 11
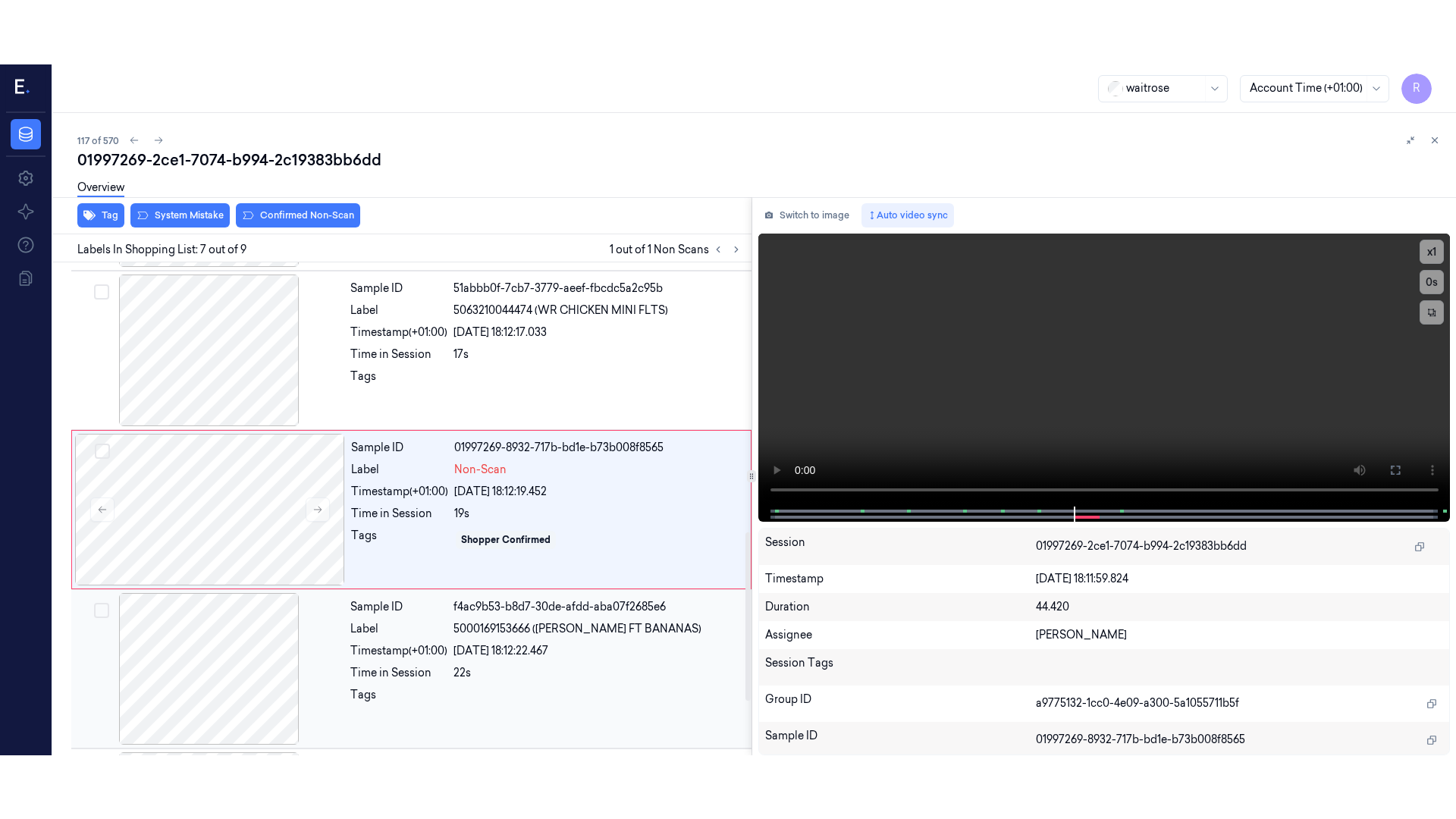
scroll to position [788, 0]
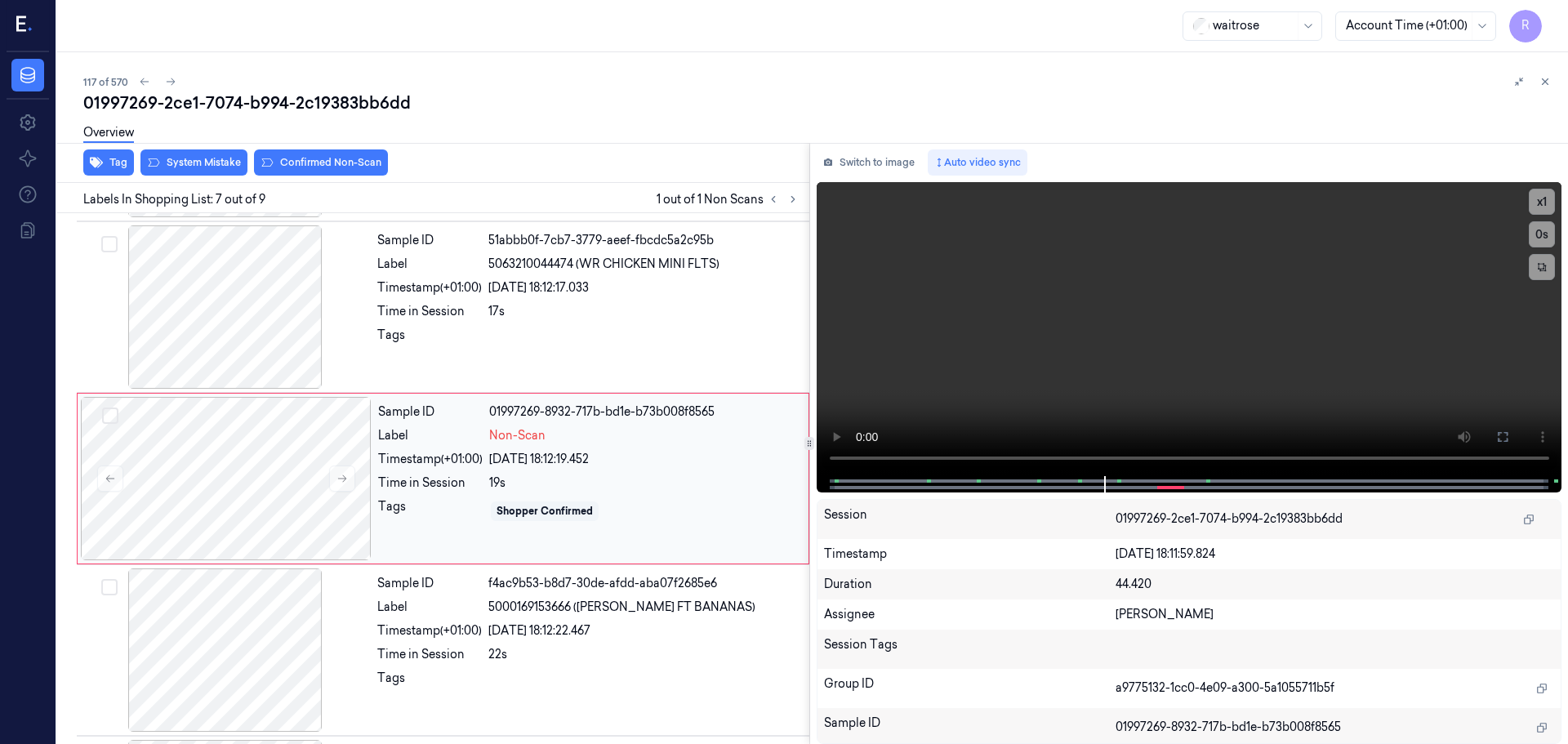
click at [797, 442] on div "Non-Scan" at bounding box center [643, 436] width 310 height 17
click at [1500, 432] on icon at bounding box center [1502, 437] width 13 height 13
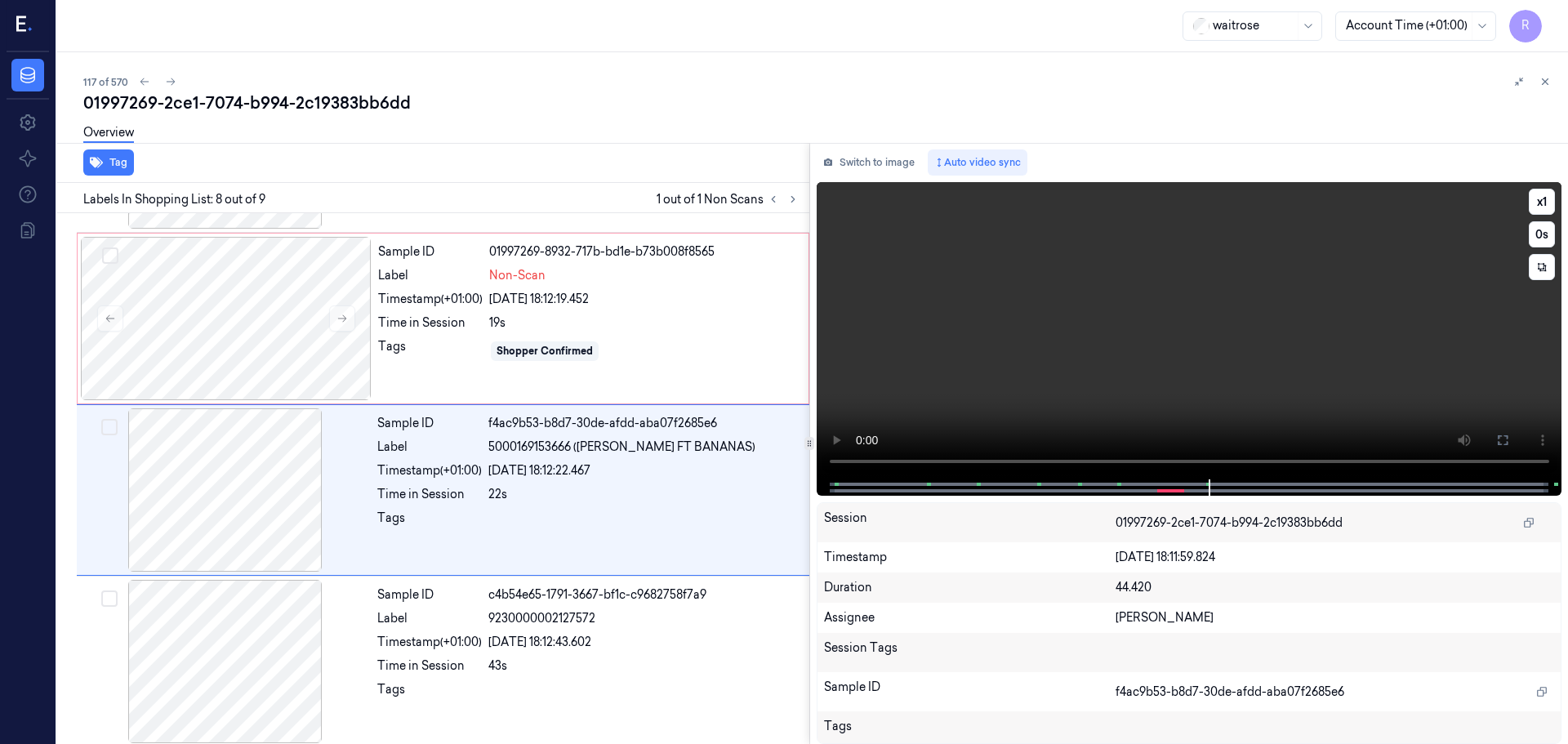
scroll to position [1018, 0]
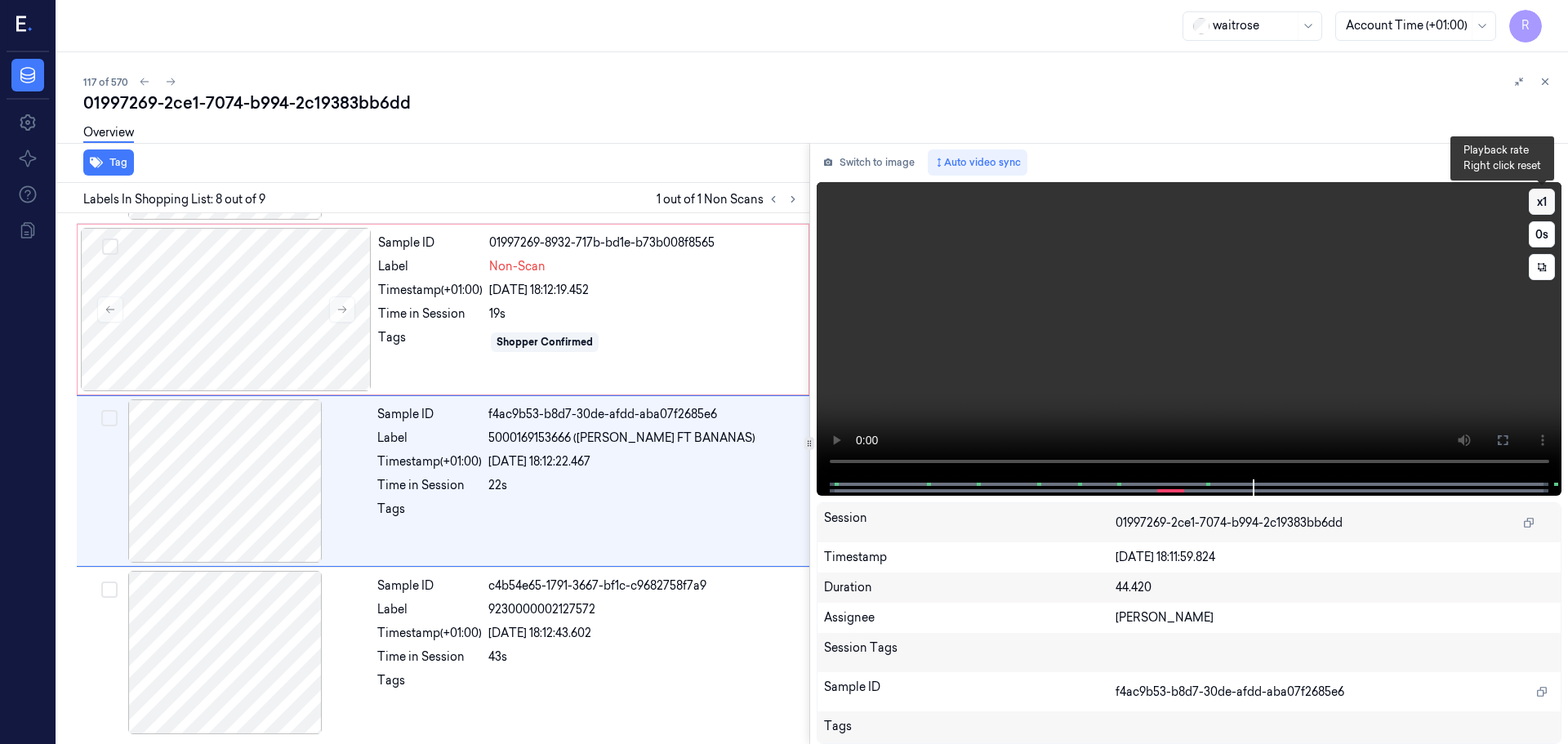
click at [1545, 204] on button "x 1" at bounding box center [1541, 202] width 26 height 26
click at [1545, 204] on button "x 2" at bounding box center [1541, 202] width 26 height 26
click at [316, 333] on div at bounding box center [226, 310] width 291 height 163
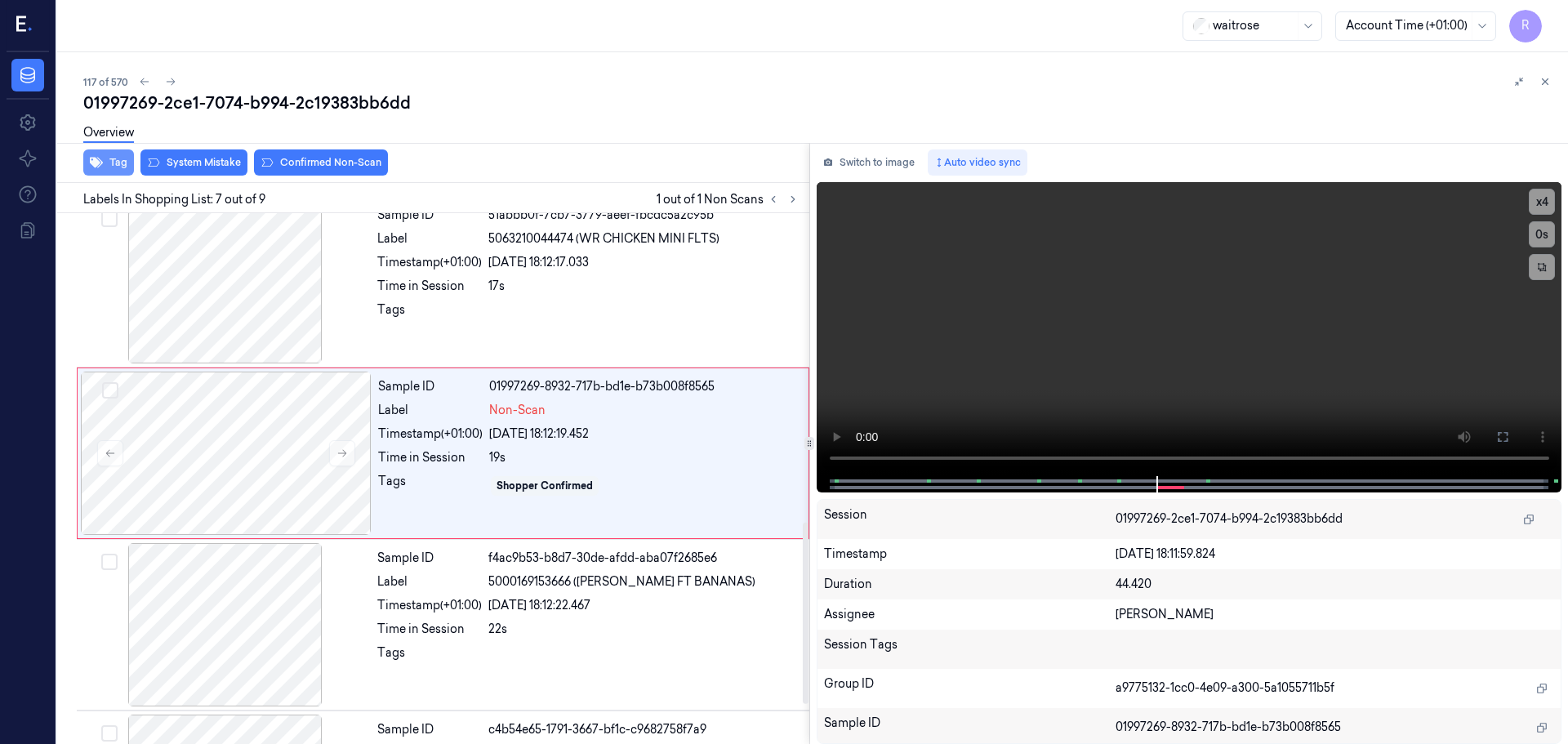
scroll to position [849, 0]
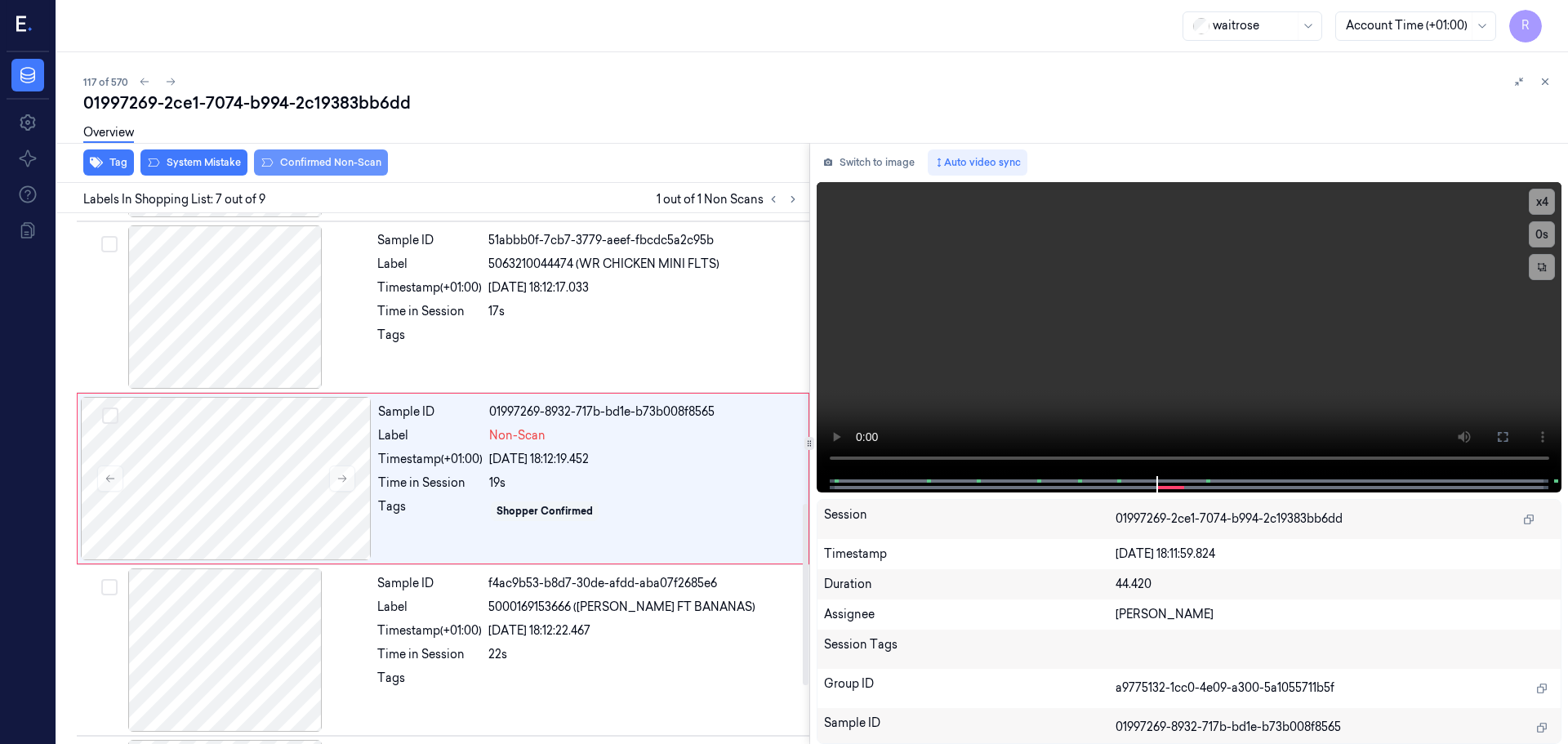
click at [329, 167] on button "Confirmed Non-Scan" at bounding box center [321, 162] width 134 height 26
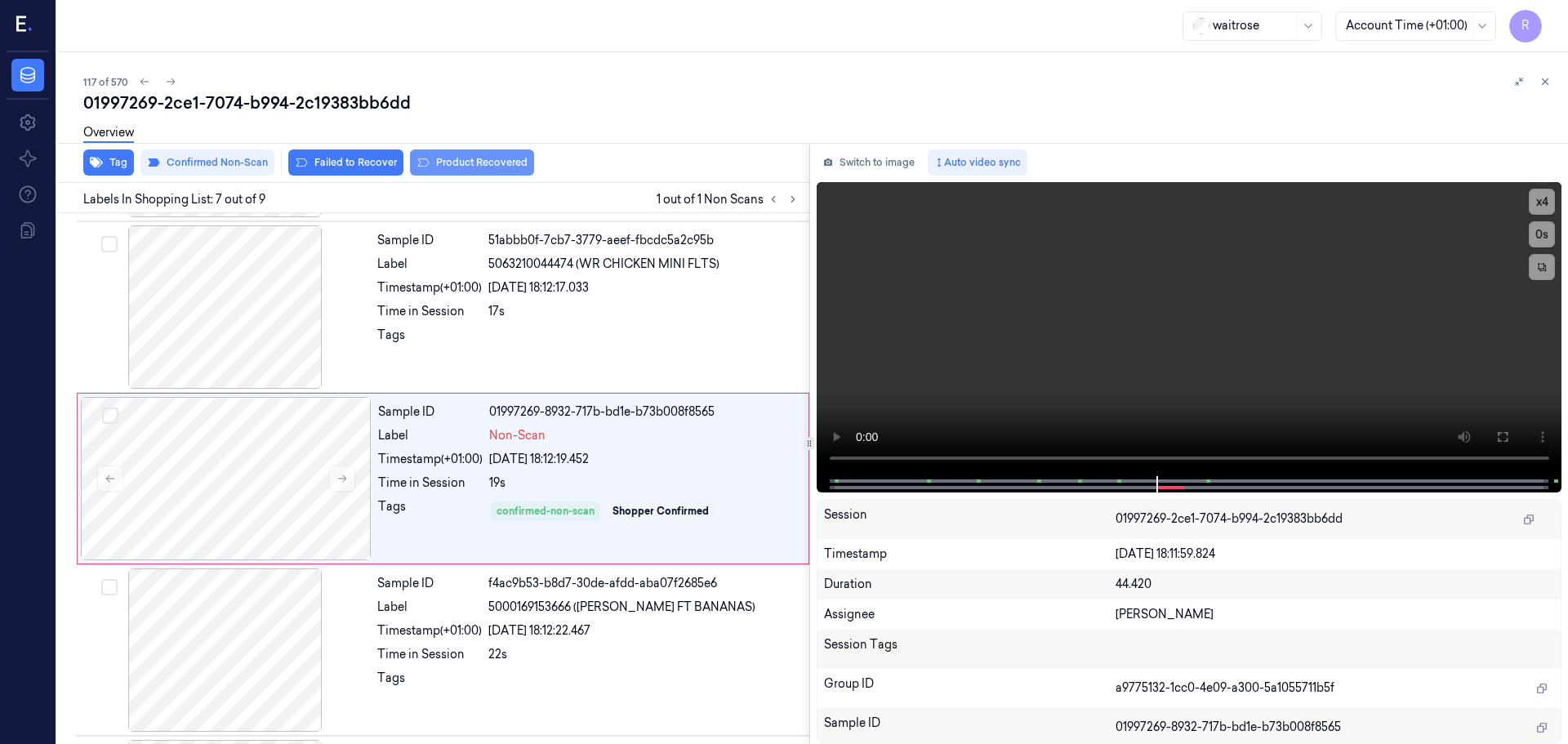
click at [450, 160] on button "Product Recovered" at bounding box center [472, 162] width 124 height 26
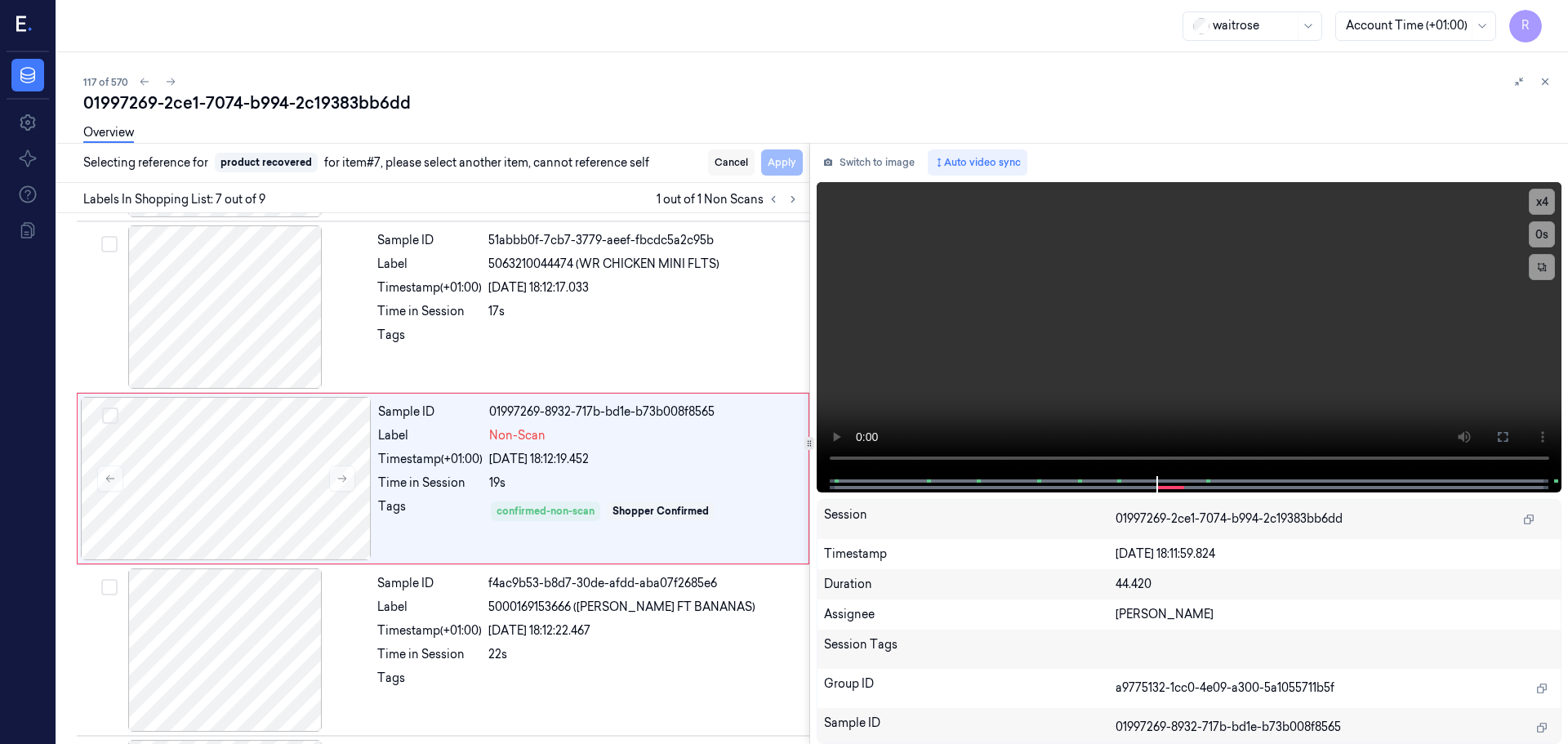
click at [745, 168] on button "Cancel" at bounding box center [731, 162] width 46 height 26
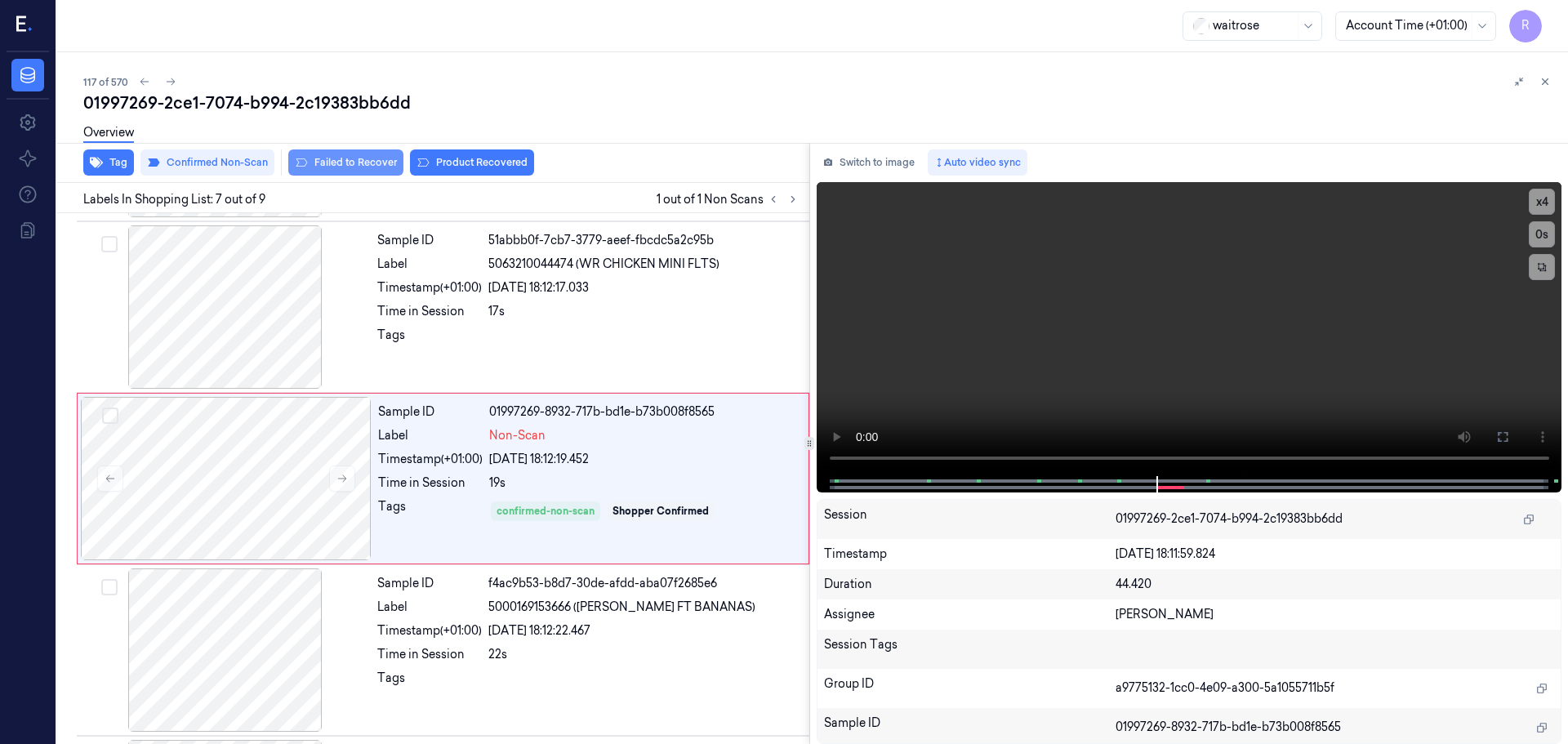
click at [326, 166] on button "Failed to Recover" at bounding box center [346, 162] width 115 height 26
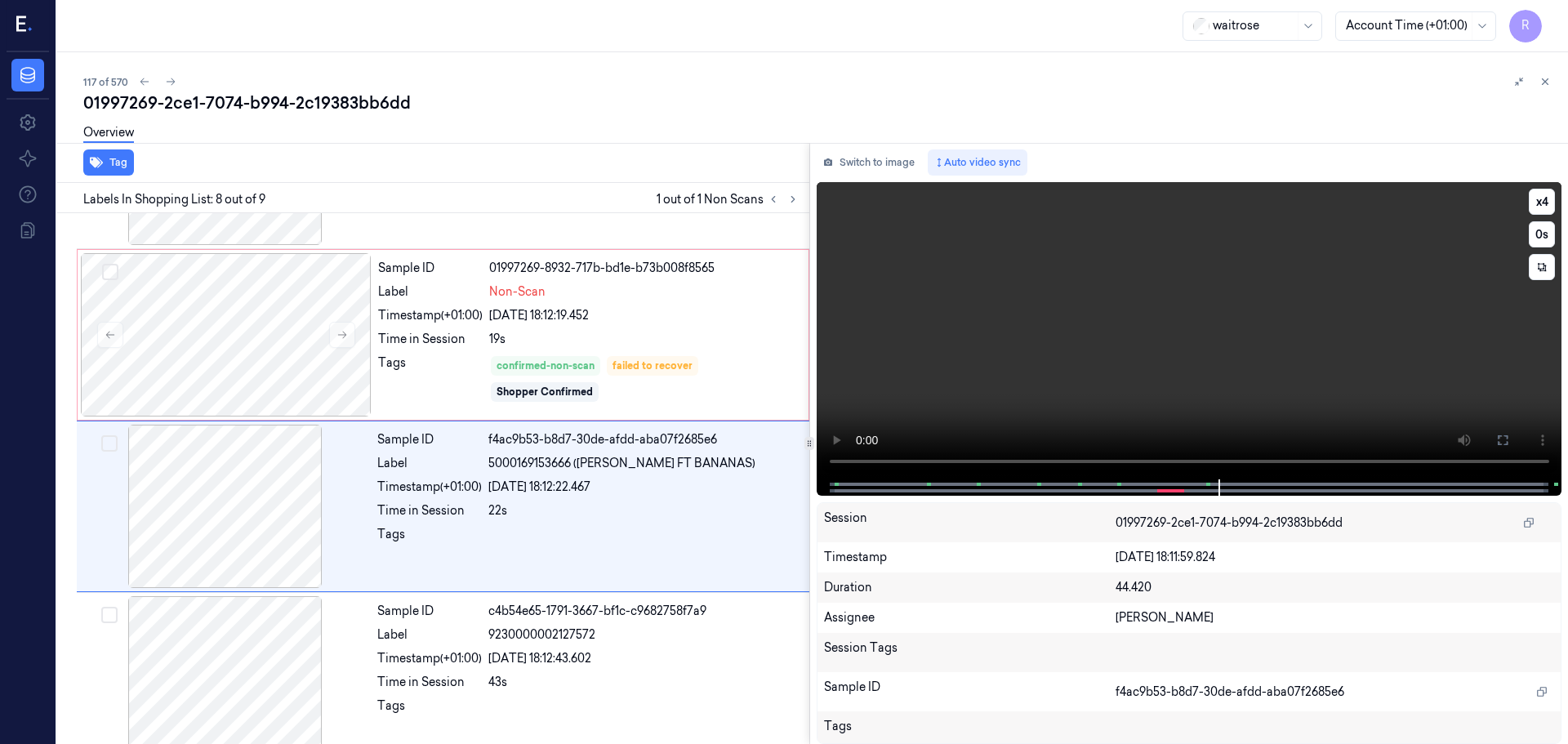
scroll to position [1018, 0]
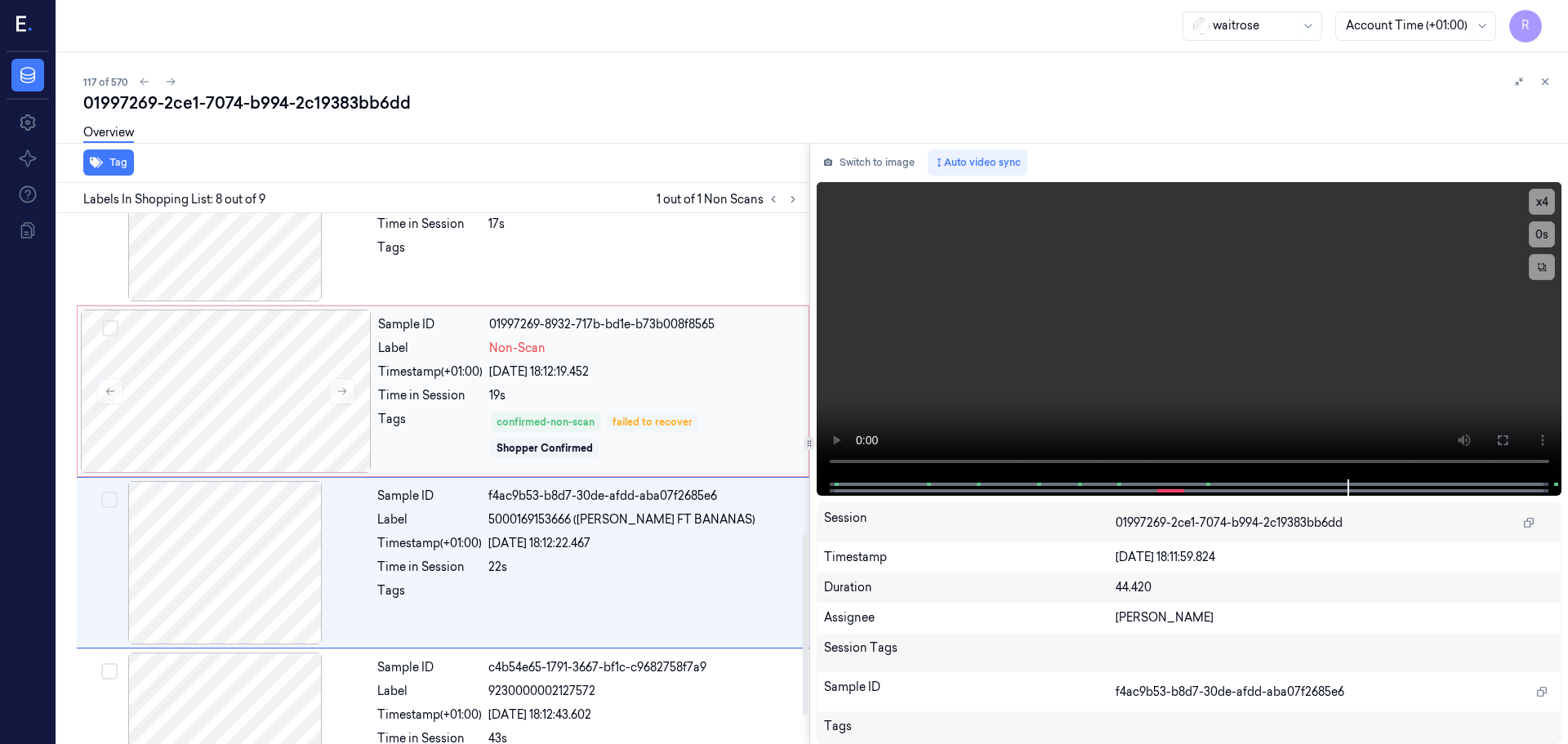
click at [640, 415] on div "failed to recover" at bounding box center [652, 422] width 80 height 15
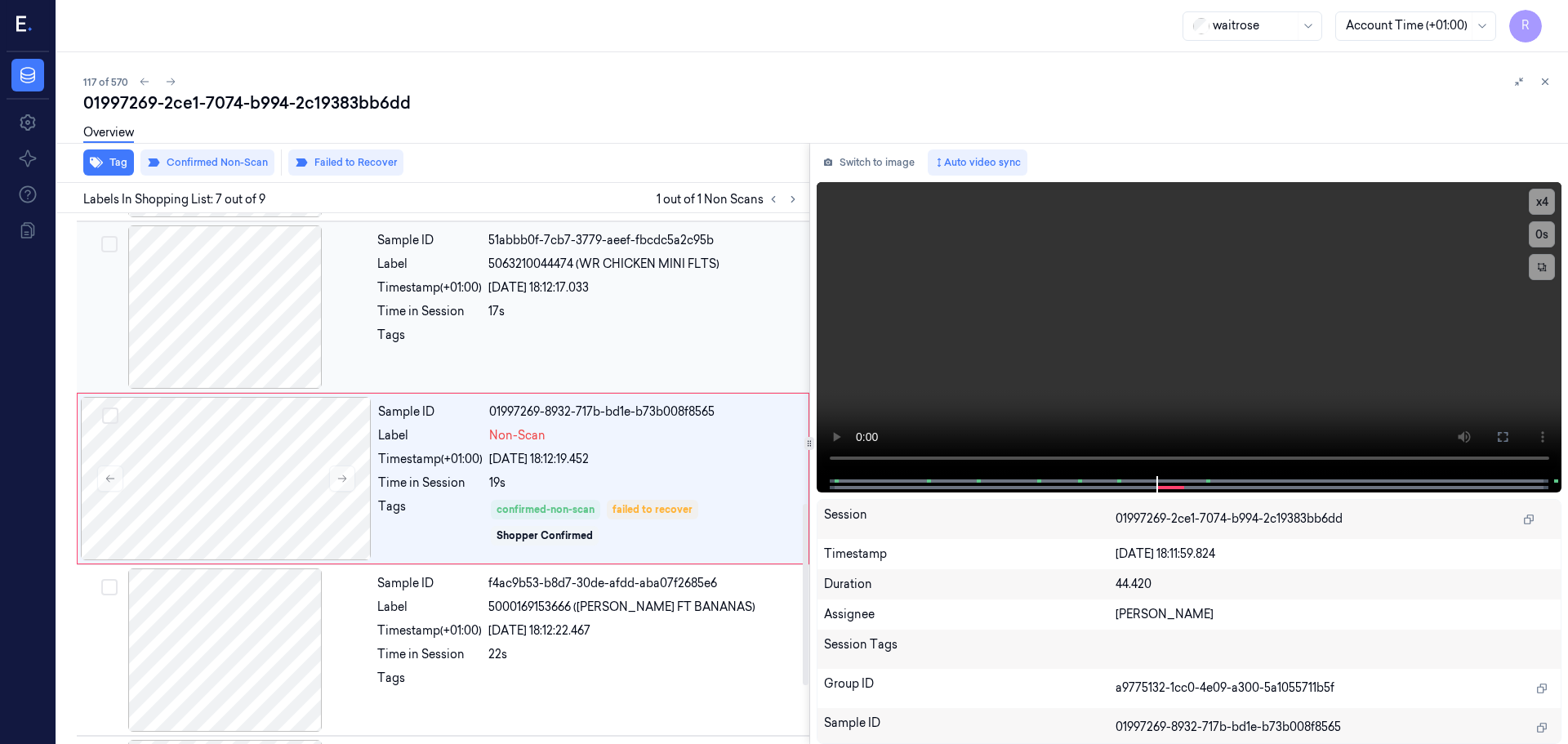
click at [639, 336] on div at bounding box center [643, 340] width 311 height 26
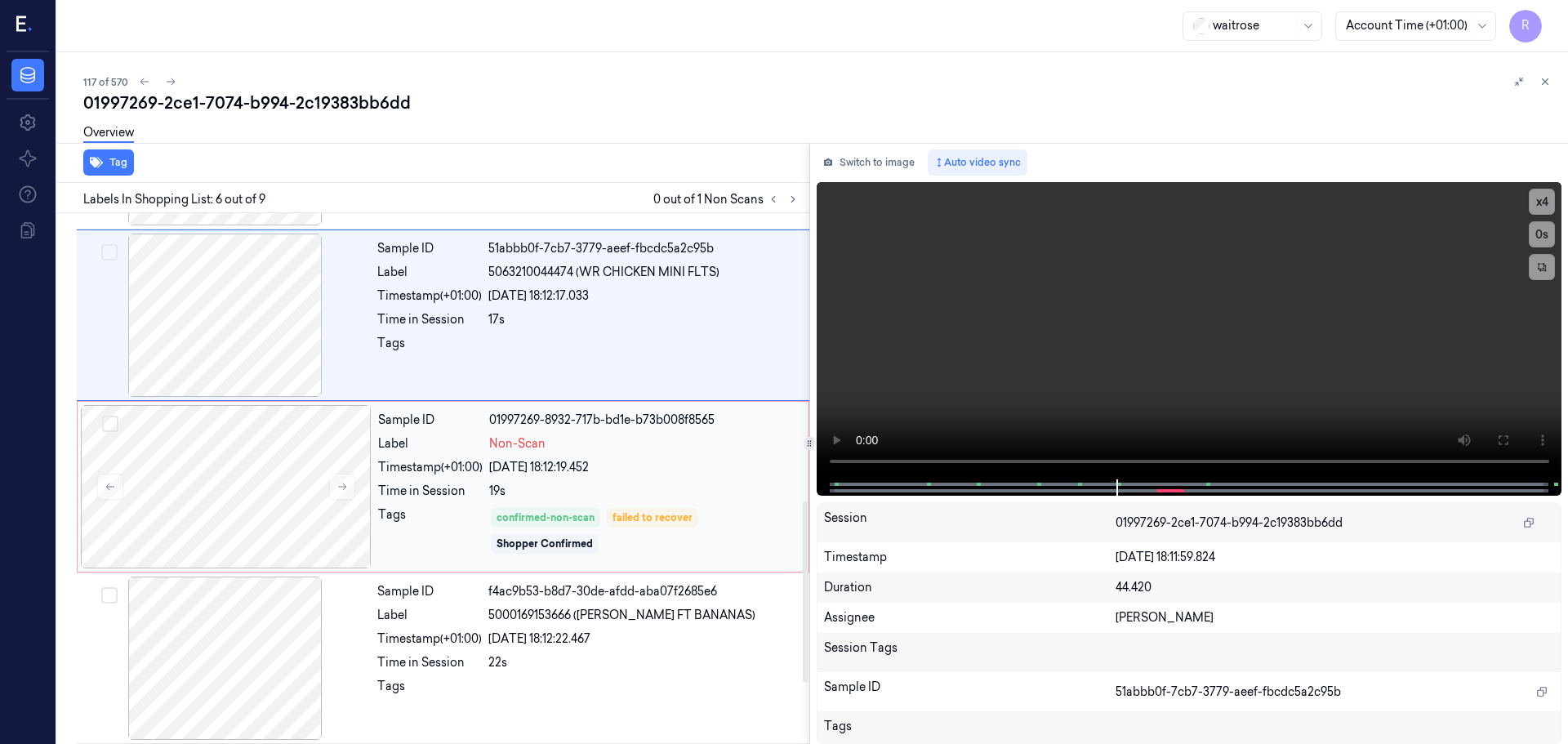
click at [614, 469] on div "[DATE] 18:12:19.452" at bounding box center [643, 468] width 310 height 17
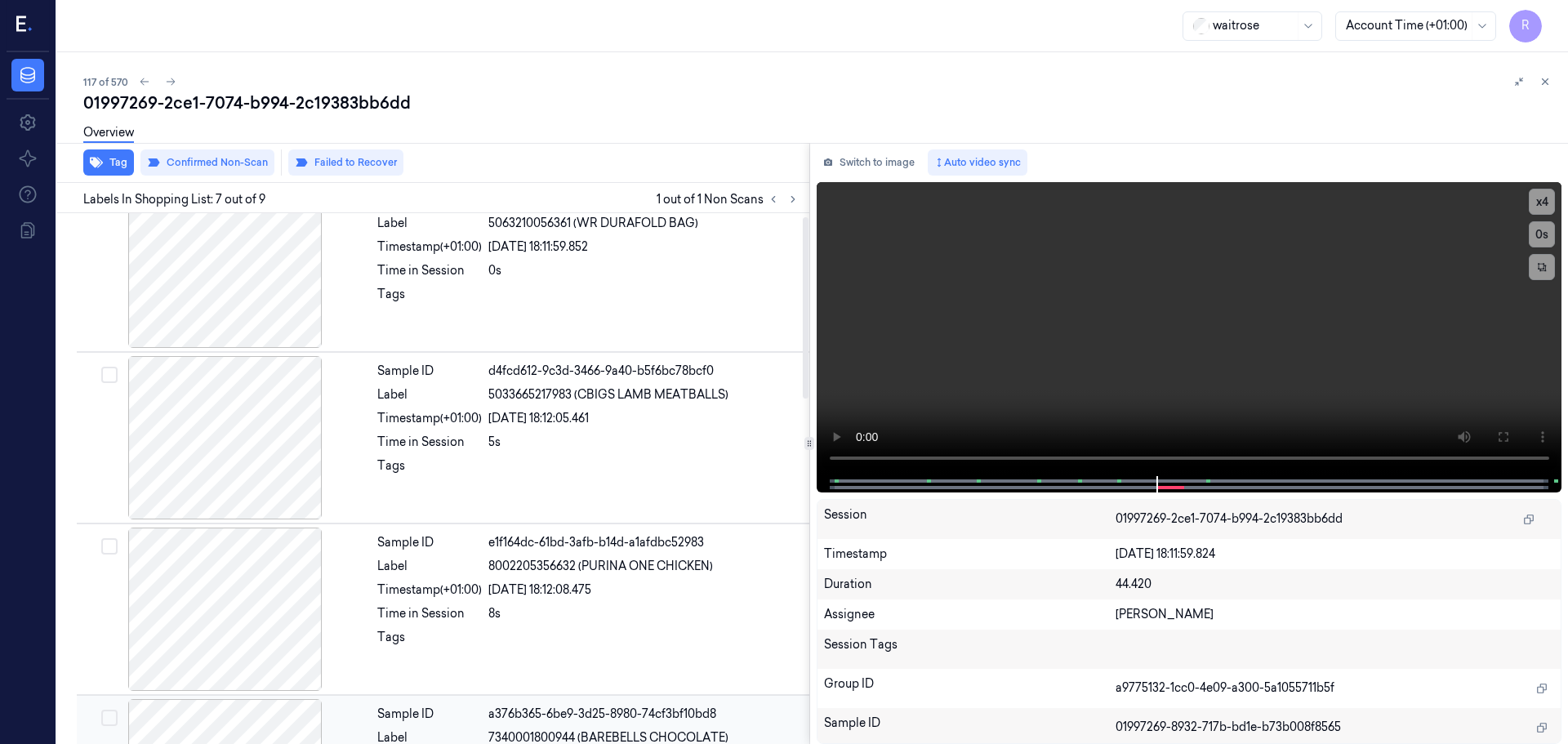
scroll to position [0, 0]
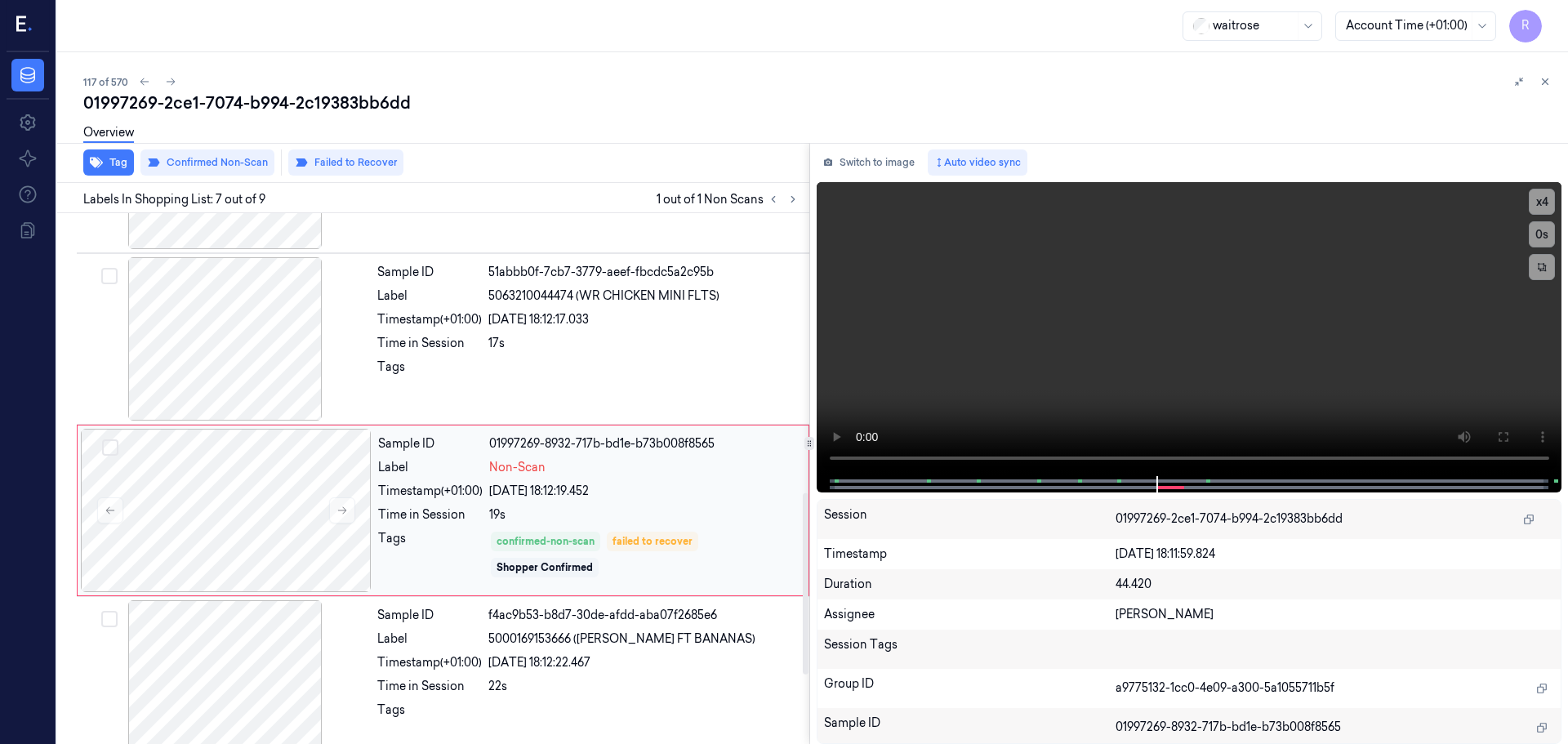
click at [429, 554] on div "Tags" at bounding box center [431, 554] width 105 height 49
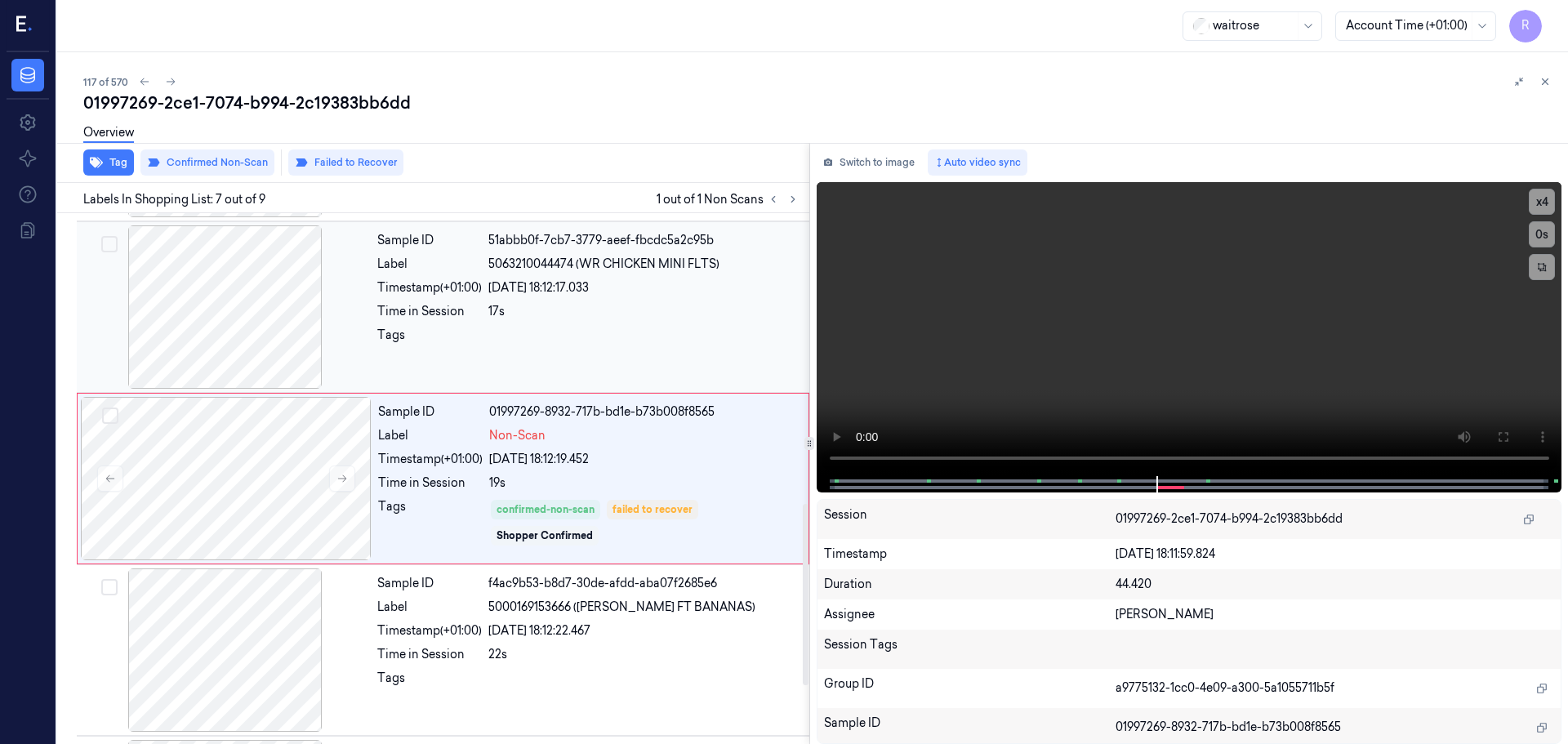
click at [451, 334] on div "Tags" at bounding box center [430, 340] width 105 height 26
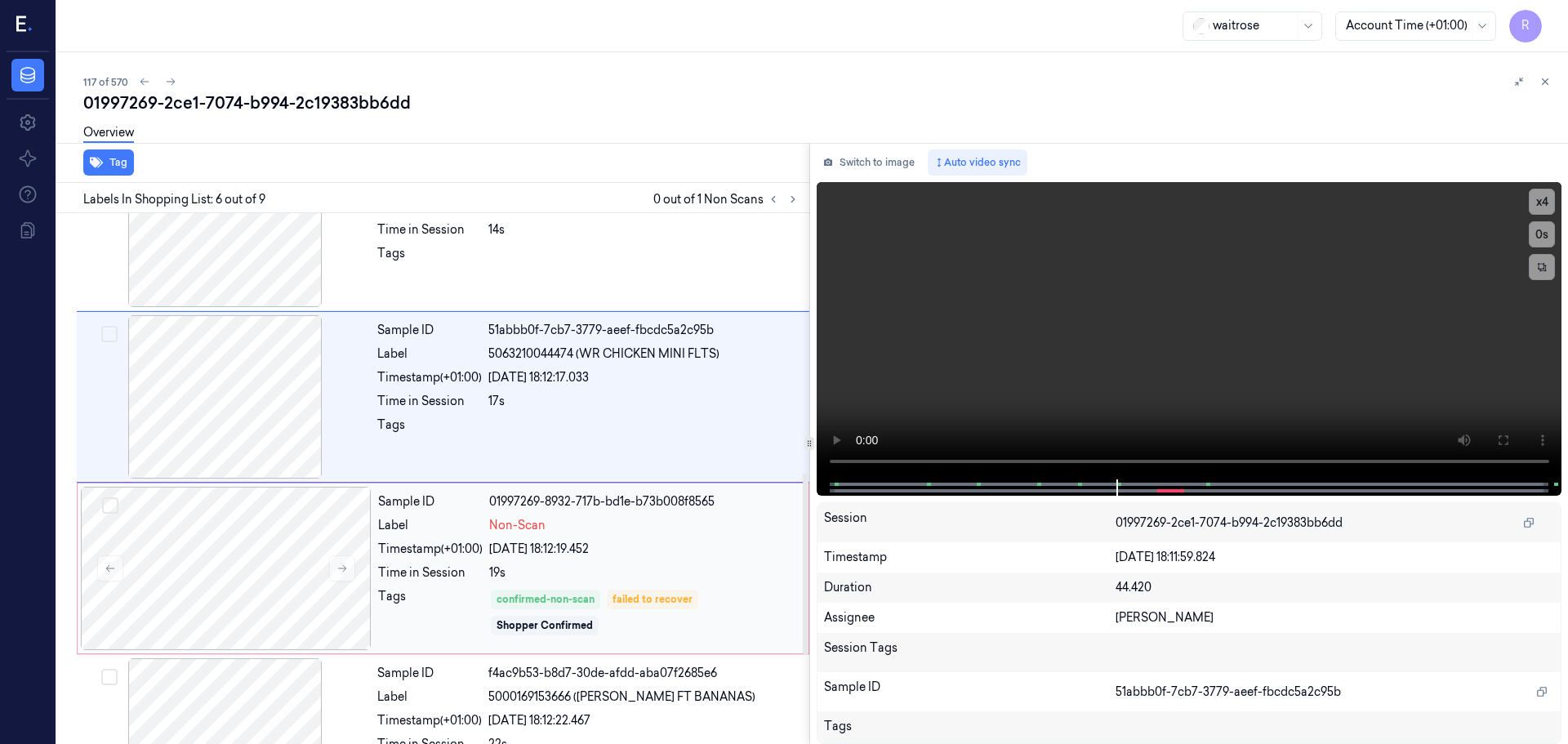
click at [439, 568] on div "Time in Session" at bounding box center [431, 573] width 105 height 17
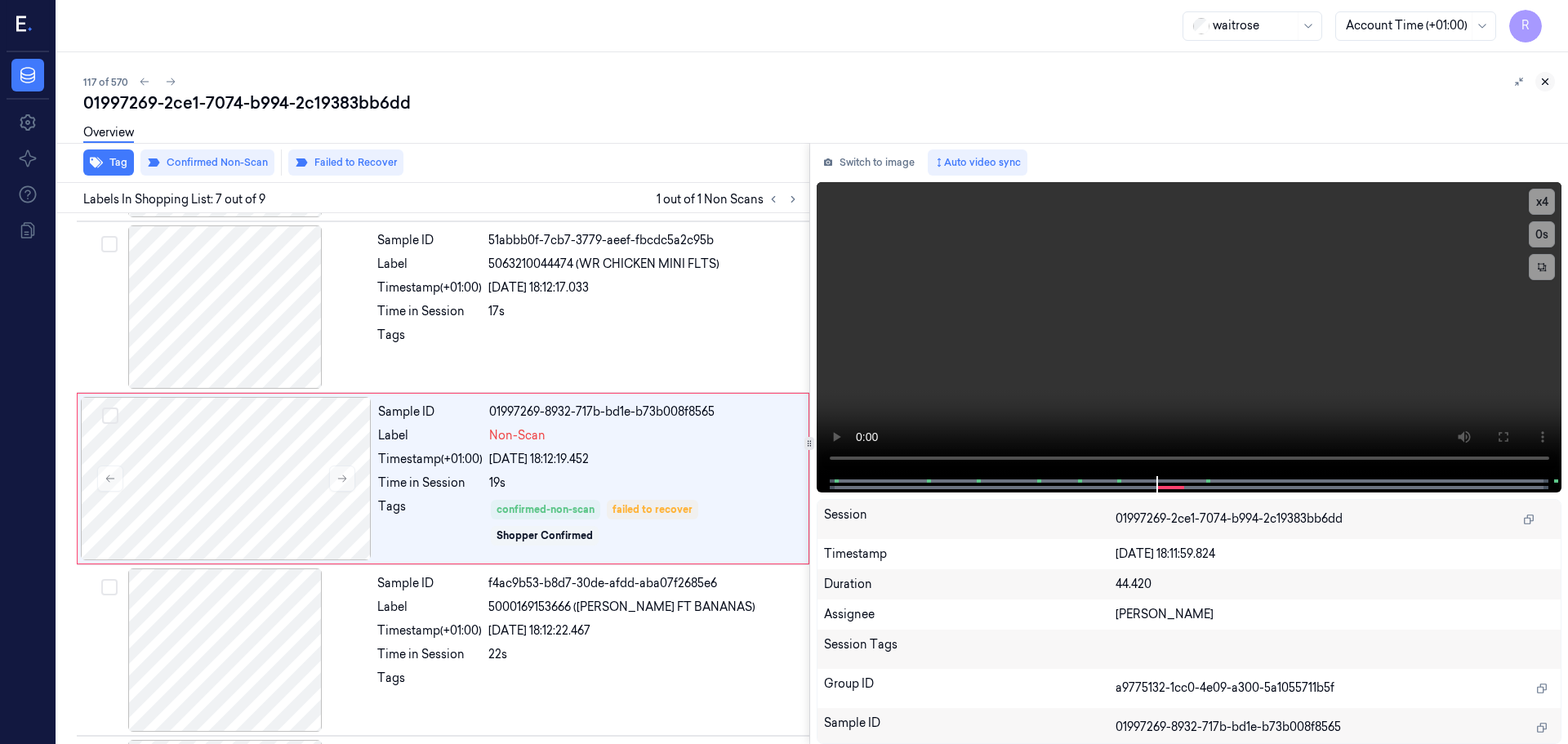
click at [1544, 79] on icon at bounding box center [1544, 82] width 11 height 11
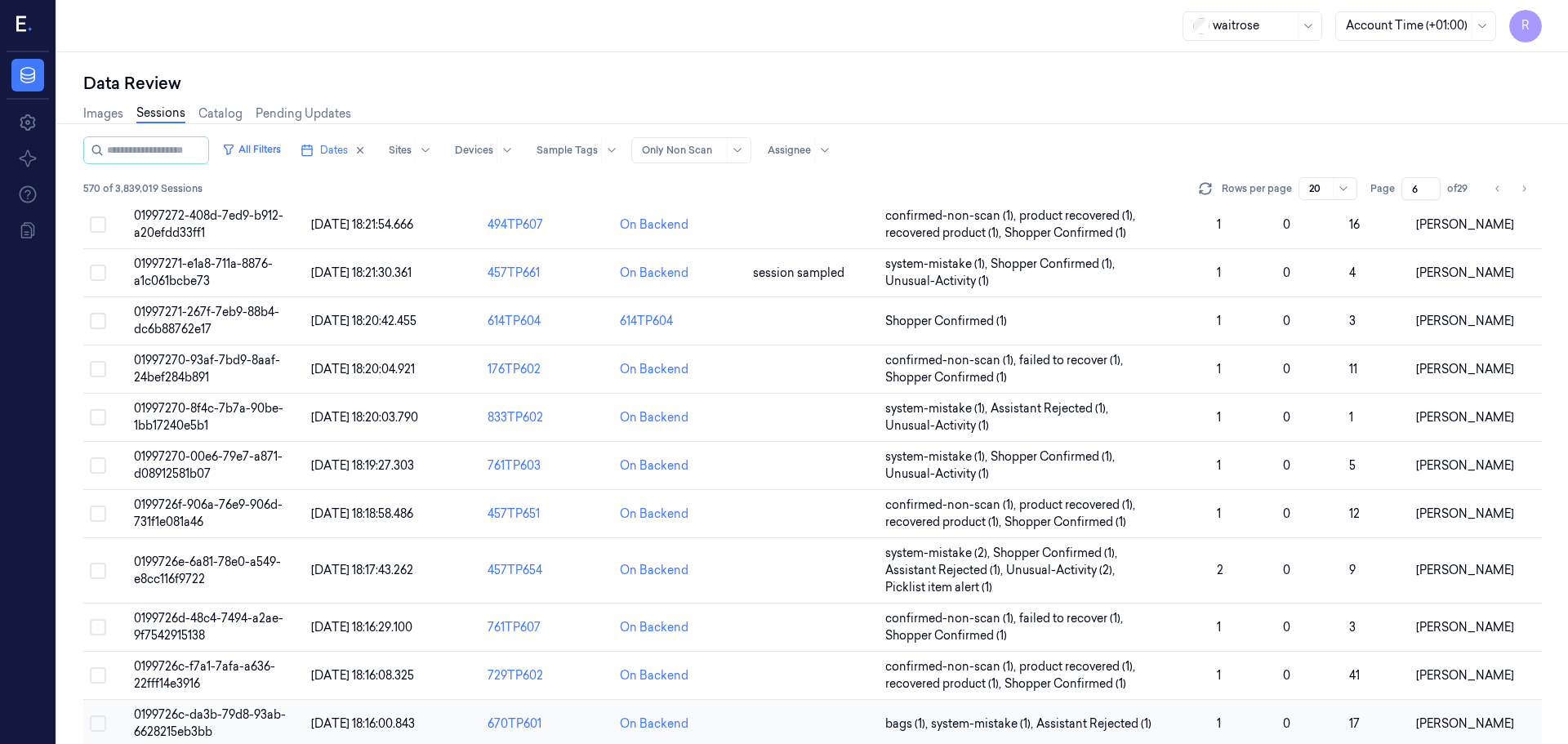
scroll to position [492, 0]
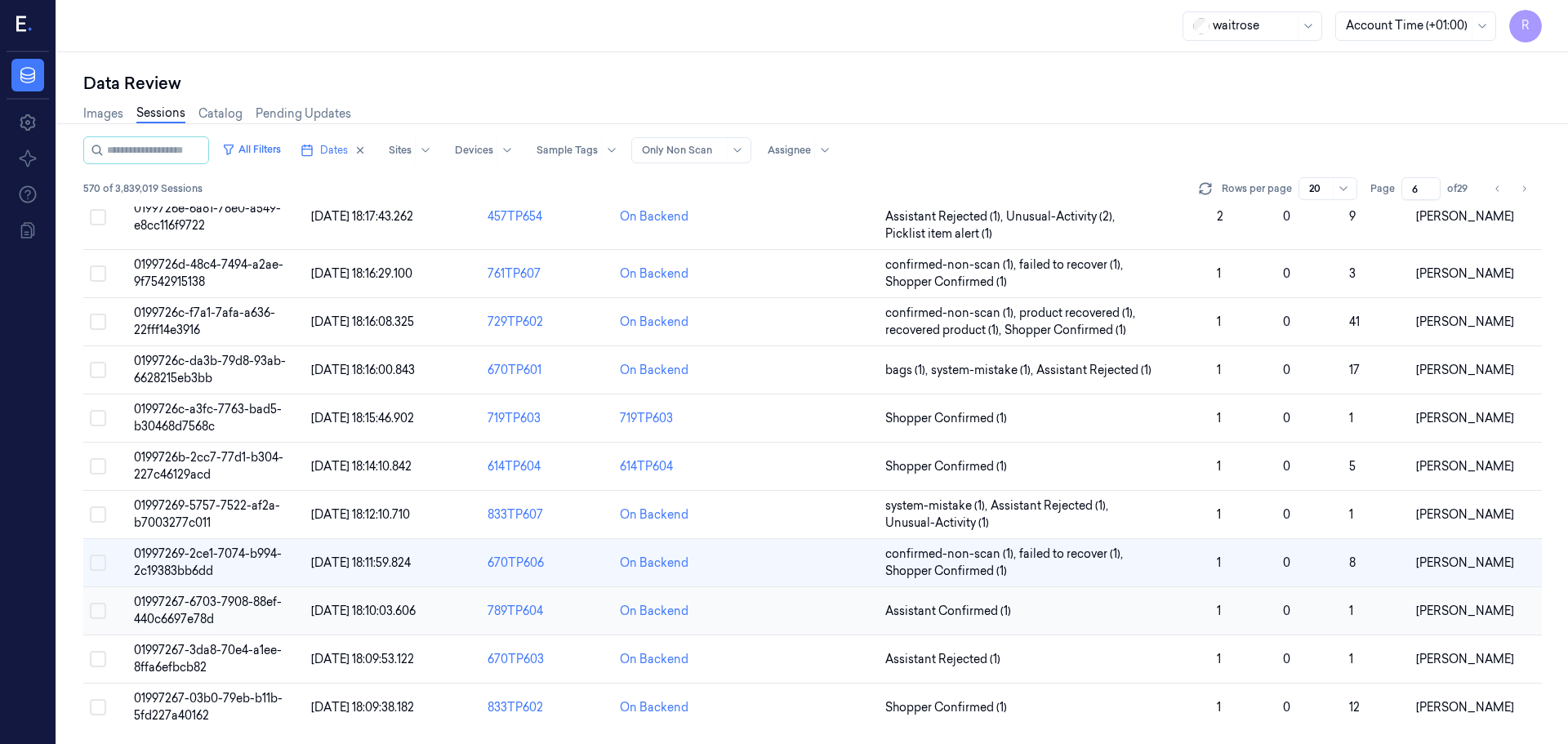
click at [1155, 624] on td "Assistant Confirmed (1)" at bounding box center [1044, 611] width 332 height 48
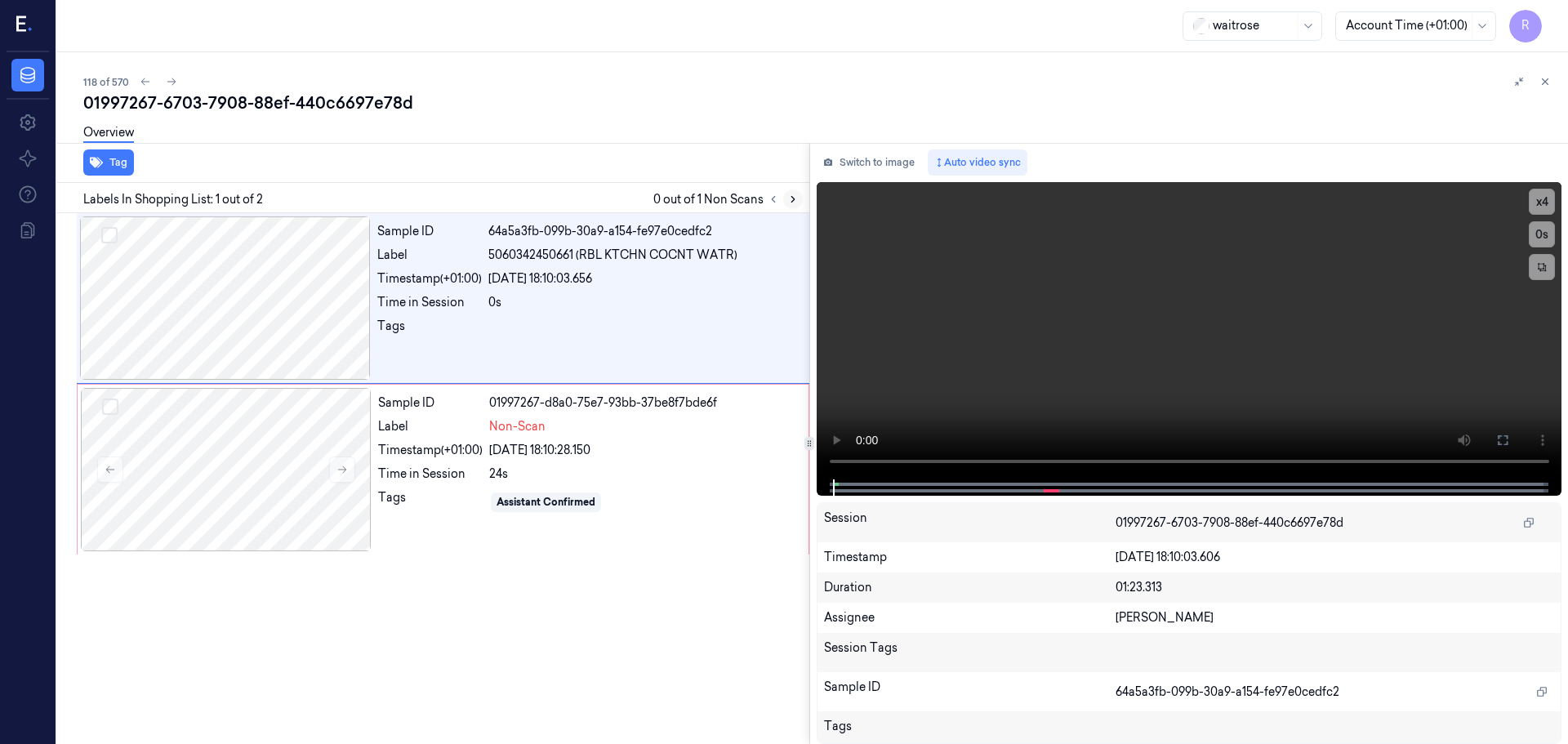
click at [788, 203] on icon at bounding box center [793, 199] width 11 height 11
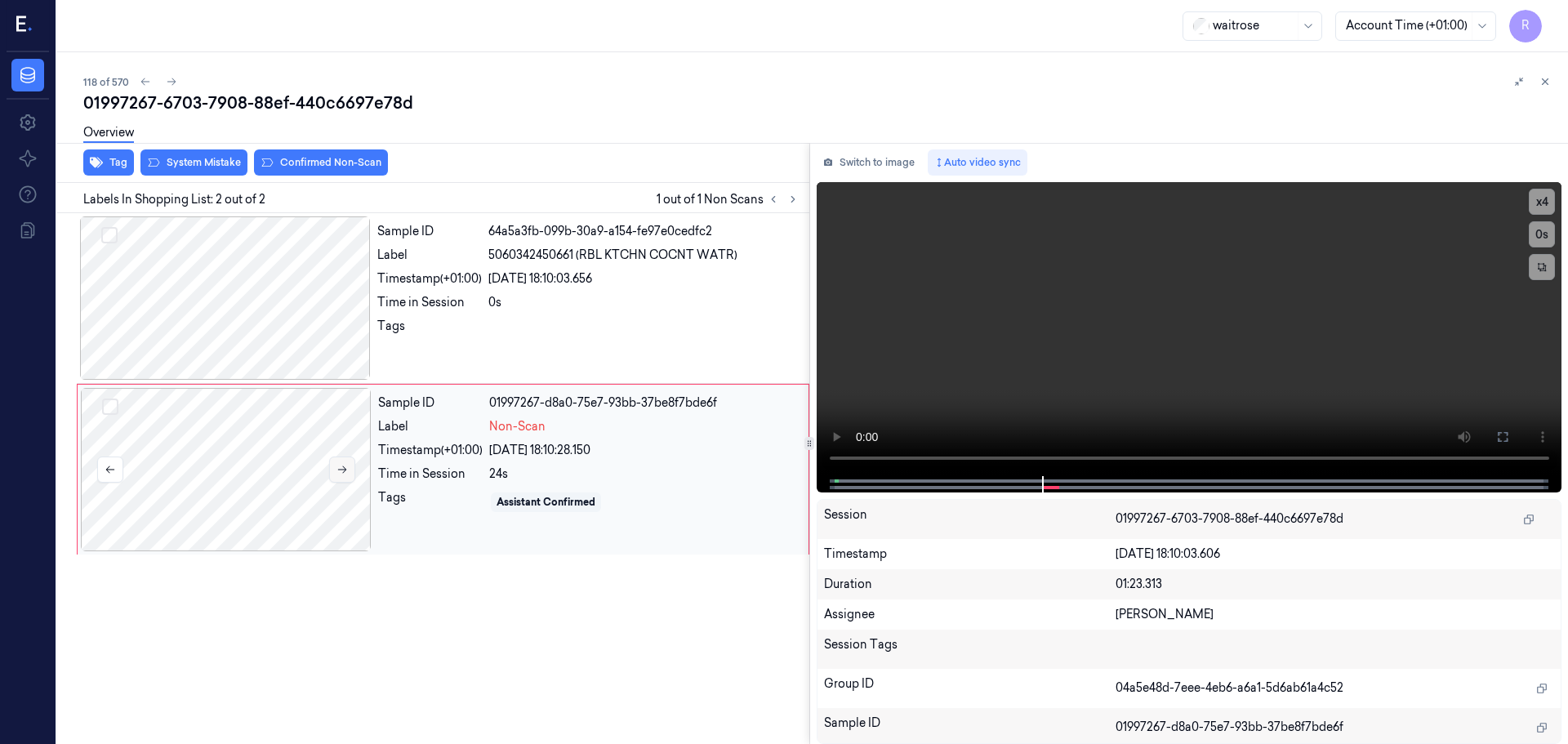
click at [343, 471] on icon at bounding box center [341, 469] width 11 height 11
click at [301, 320] on div at bounding box center [225, 298] width 291 height 163
click at [515, 466] on div "24s" at bounding box center [643, 475] width 310 height 17
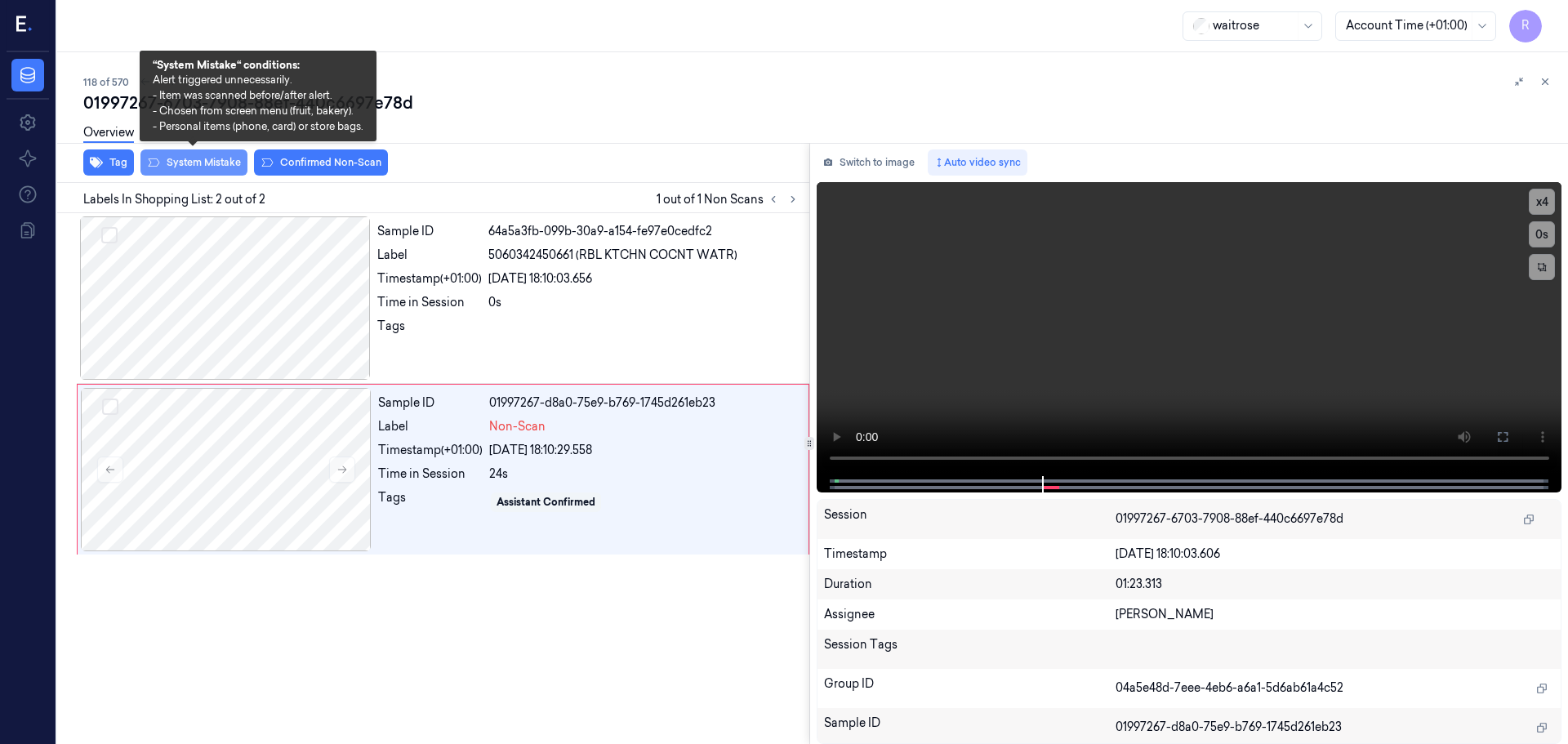
click at [207, 172] on button "System Mistake" at bounding box center [194, 162] width 107 height 26
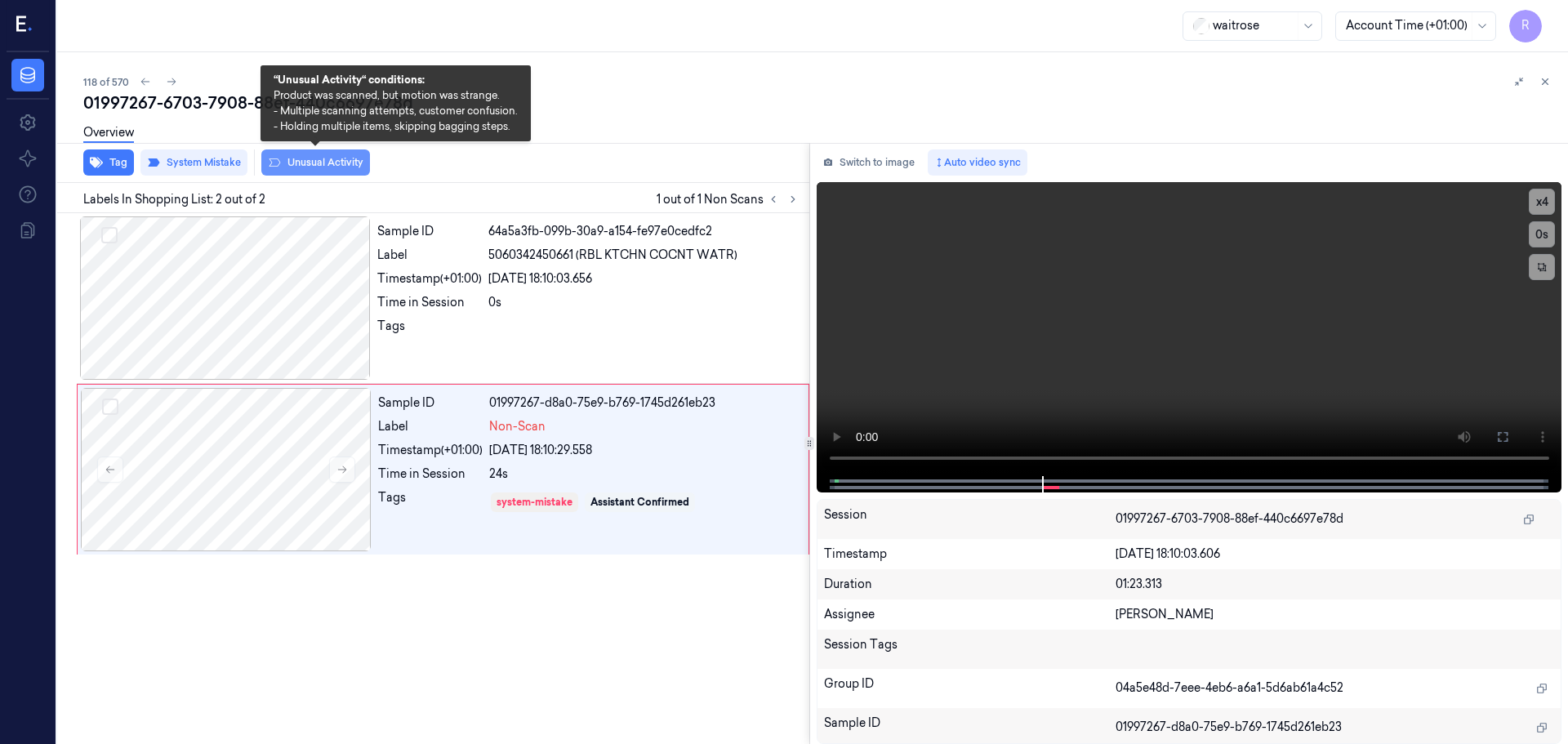
click at [296, 167] on button "Unusual Activity" at bounding box center [316, 162] width 109 height 26
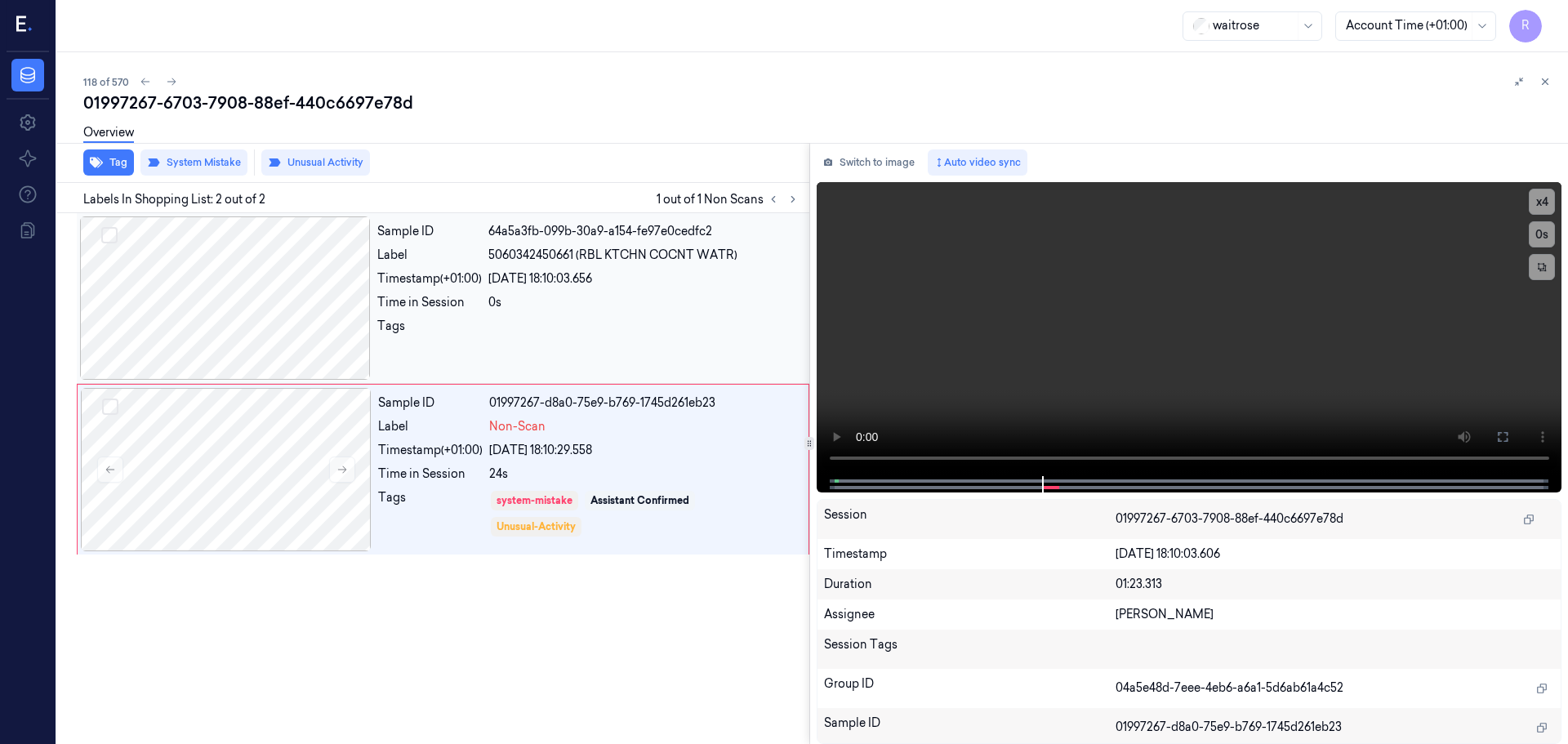
click at [532, 312] on div "Sample ID 64a5a3fb-099b-30a9-a154-fe97e0cedfc2 Label 5060342450661 (RBL KTCHN C…" at bounding box center [588, 298] width 435 height 163
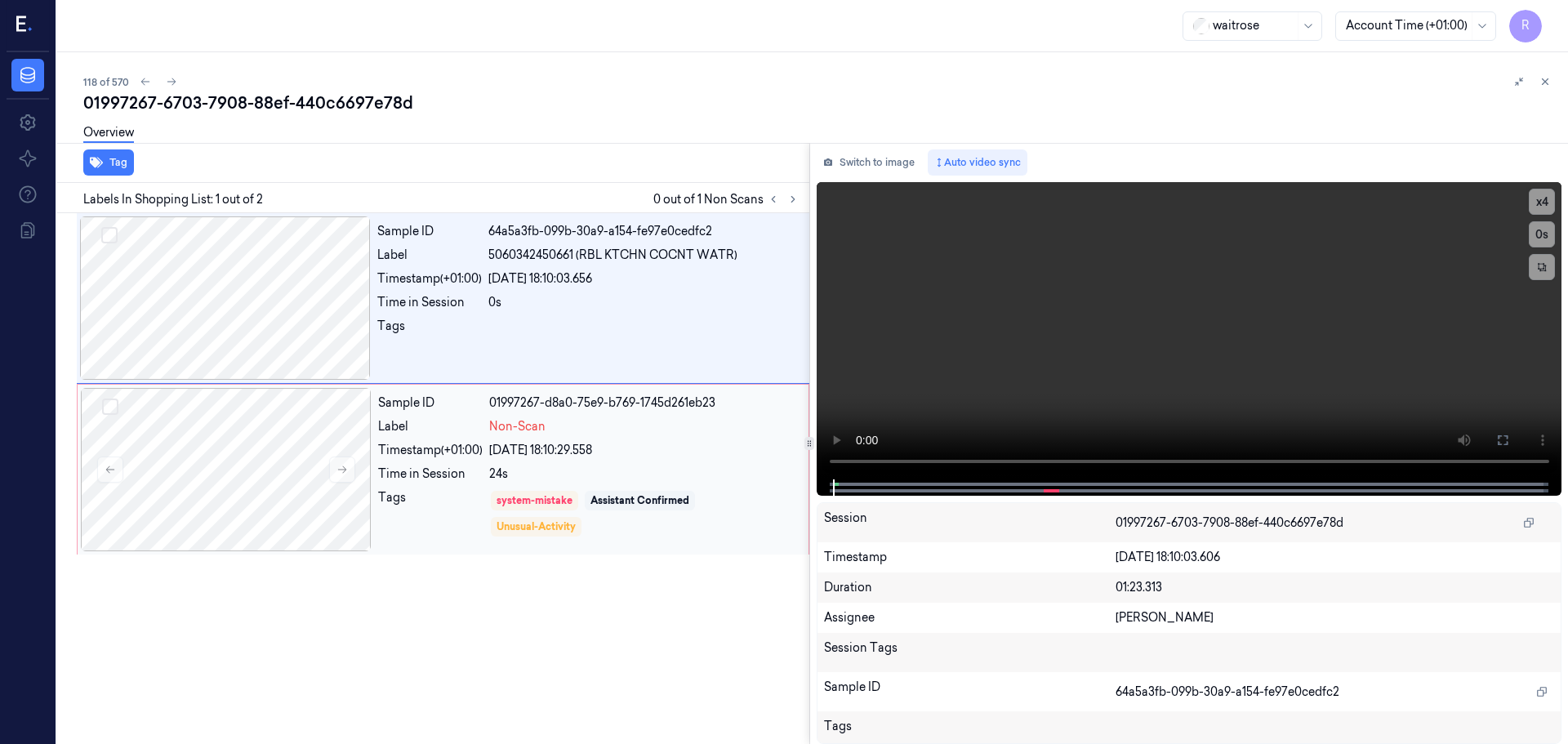
click at [587, 429] on div "Non-Scan" at bounding box center [643, 426] width 310 height 17
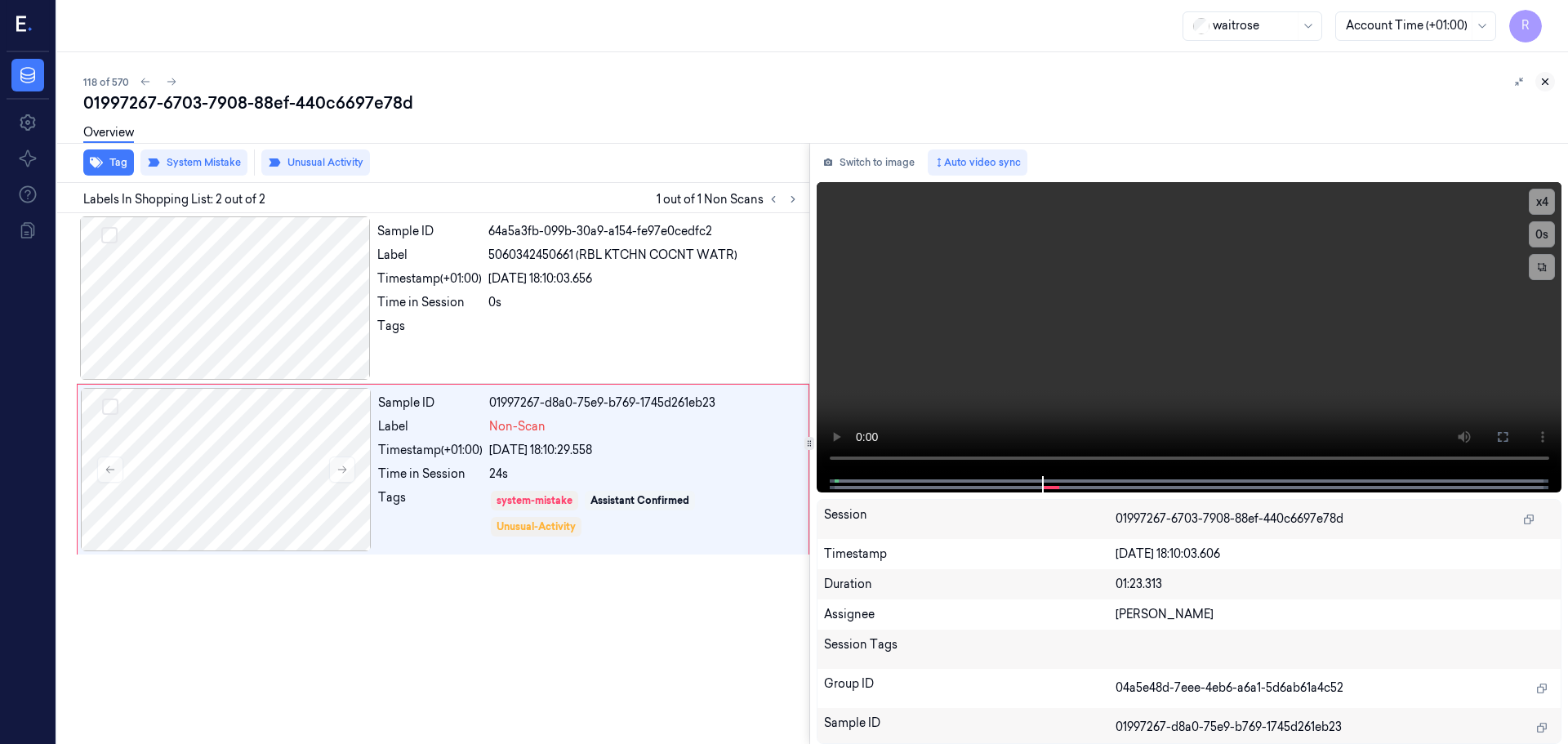
click at [1545, 85] on icon at bounding box center [1544, 82] width 11 height 11
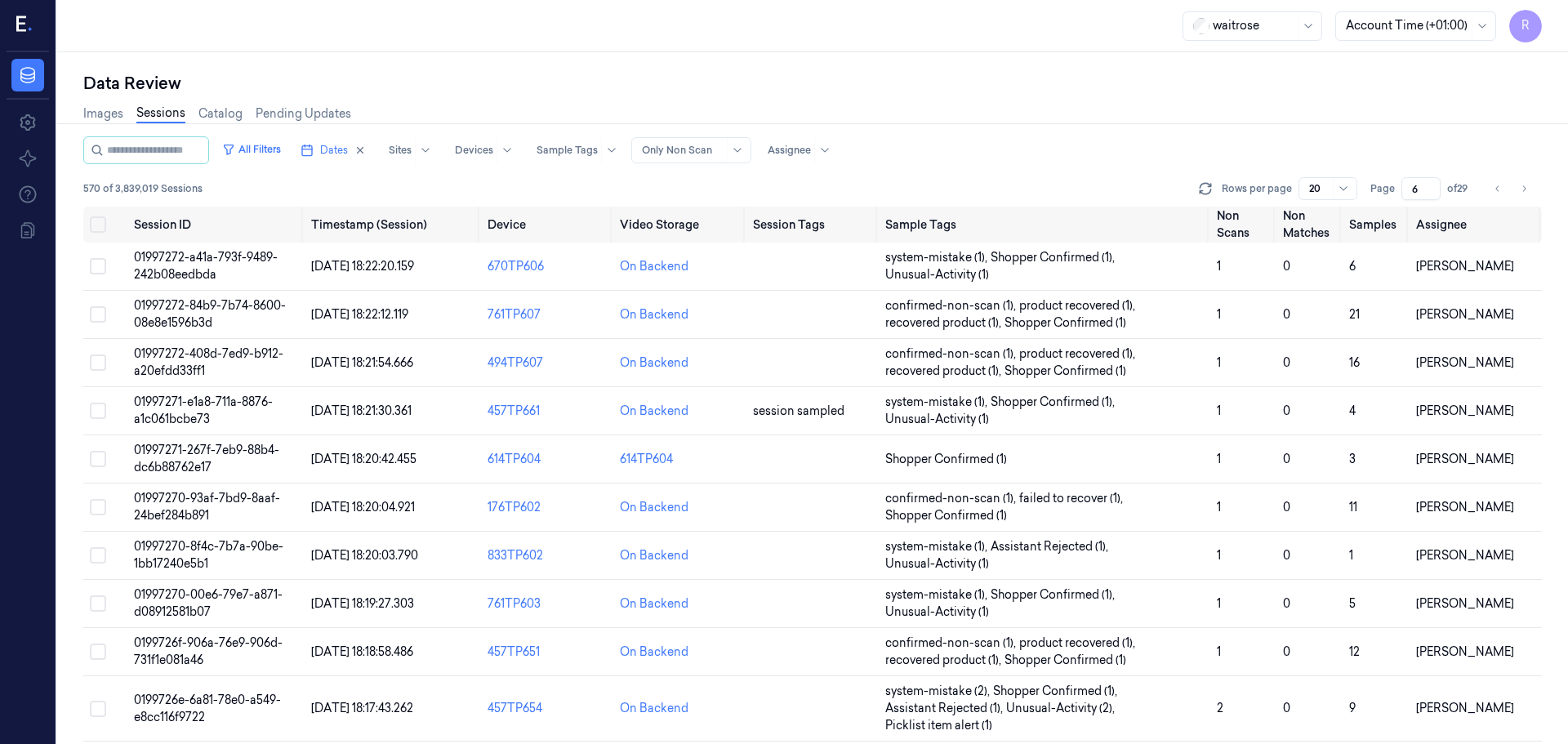
scroll to position [492, 0]
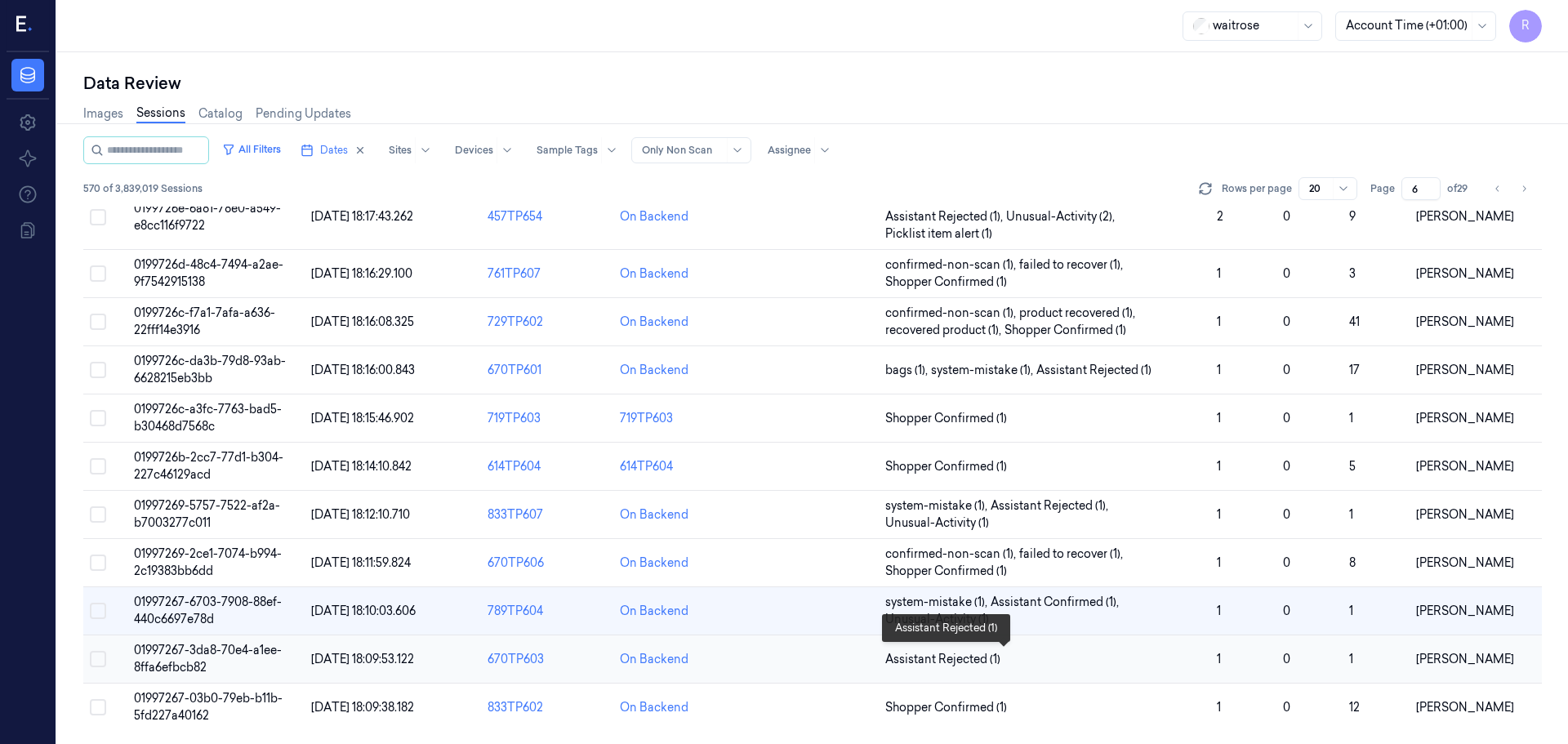
click at [1098, 658] on span "Assistant Rejected (1)" at bounding box center [1044, 660] width 318 height 17
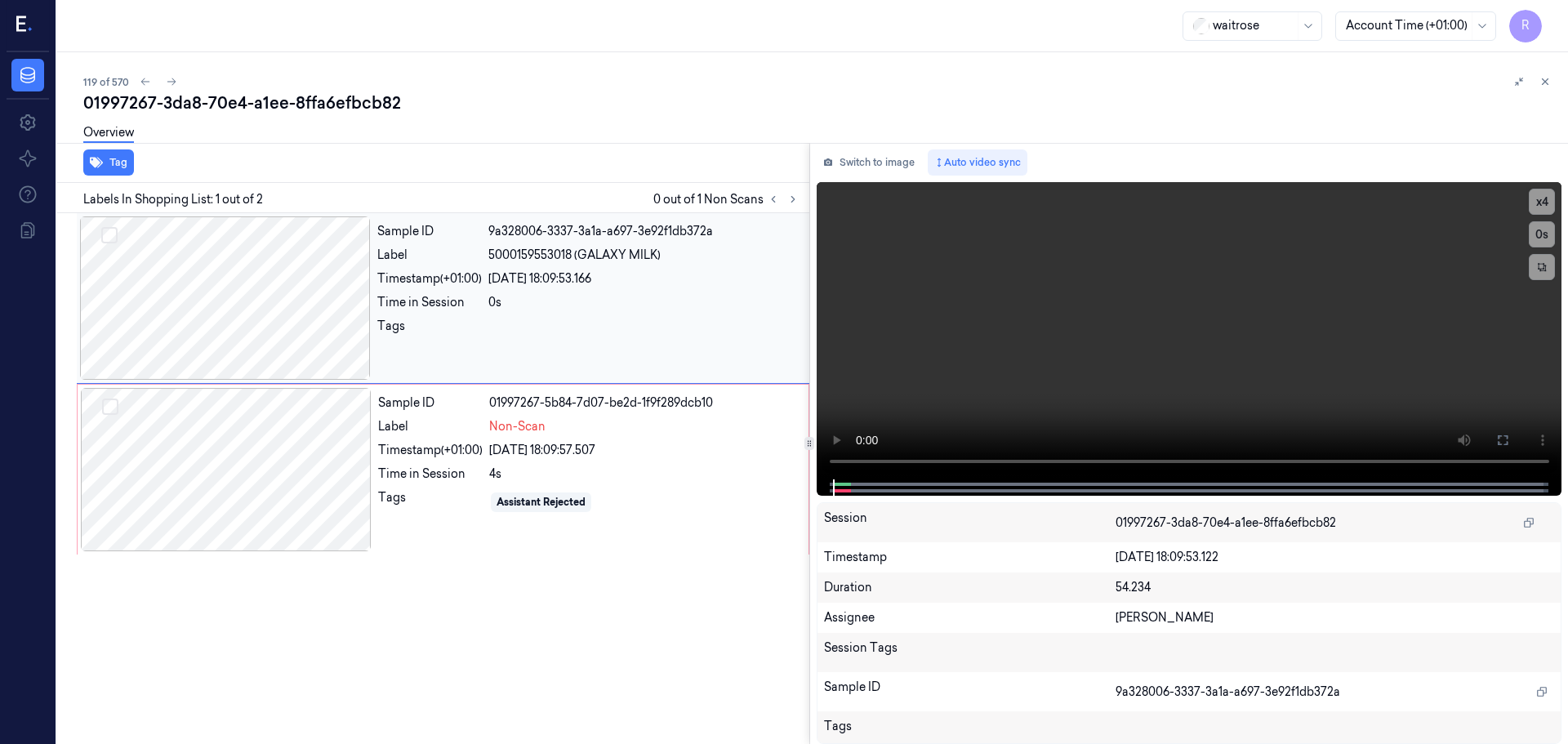
click at [232, 342] on div at bounding box center [225, 298] width 291 height 163
click at [1536, 211] on button "x 4" at bounding box center [1541, 202] width 26 height 26
click at [1536, 211] on button "x 1" at bounding box center [1541, 202] width 26 height 26
click at [1536, 211] on button "x 2" at bounding box center [1541, 202] width 26 height 26
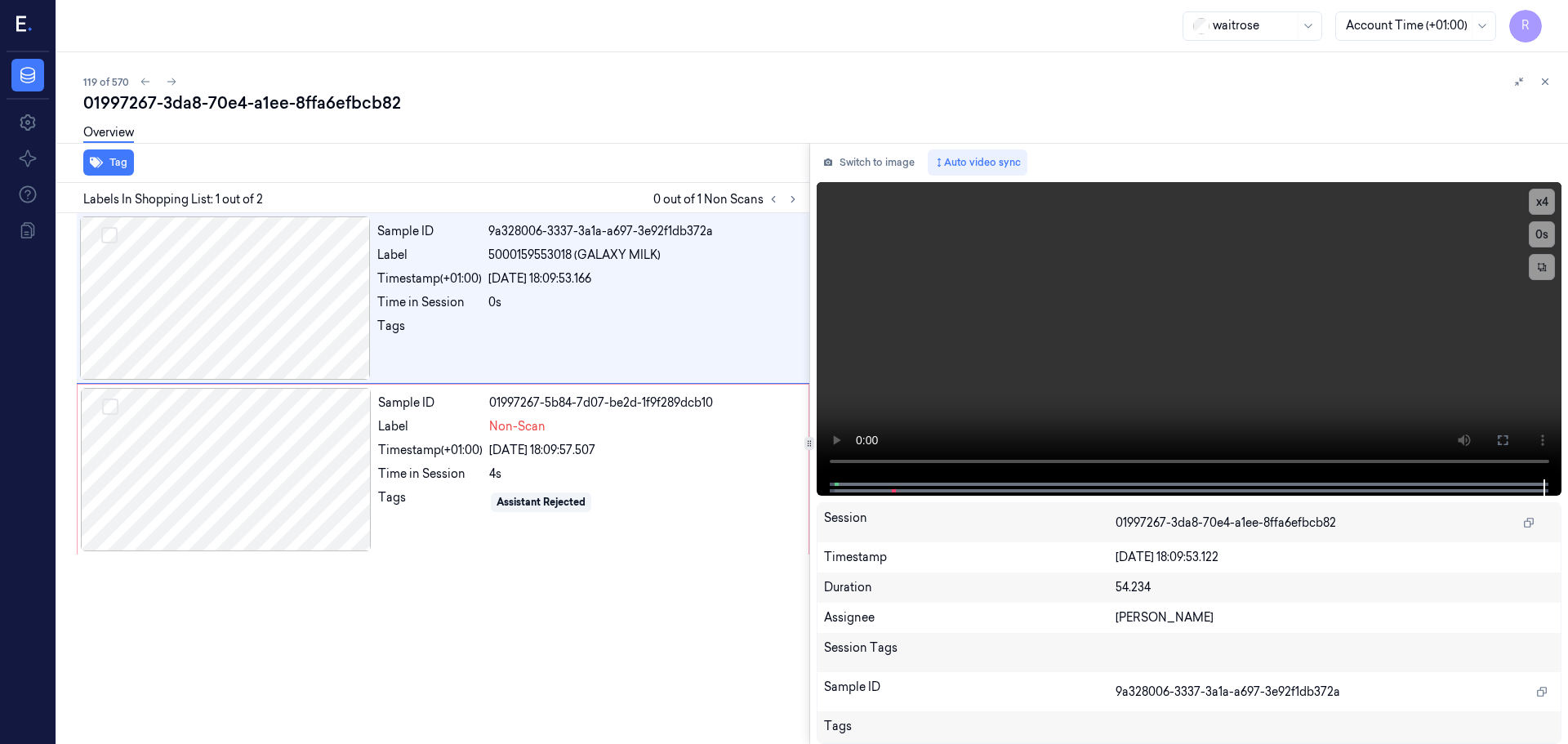
click at [802, 203] on div "Labels In Shopping List: 1 out of 2 0 out of 1 Non Scans" at bounding box center [430, 197] width 758 height 30
click at [797, 203] on button at bounding box center [793, 199] width 20 height 20
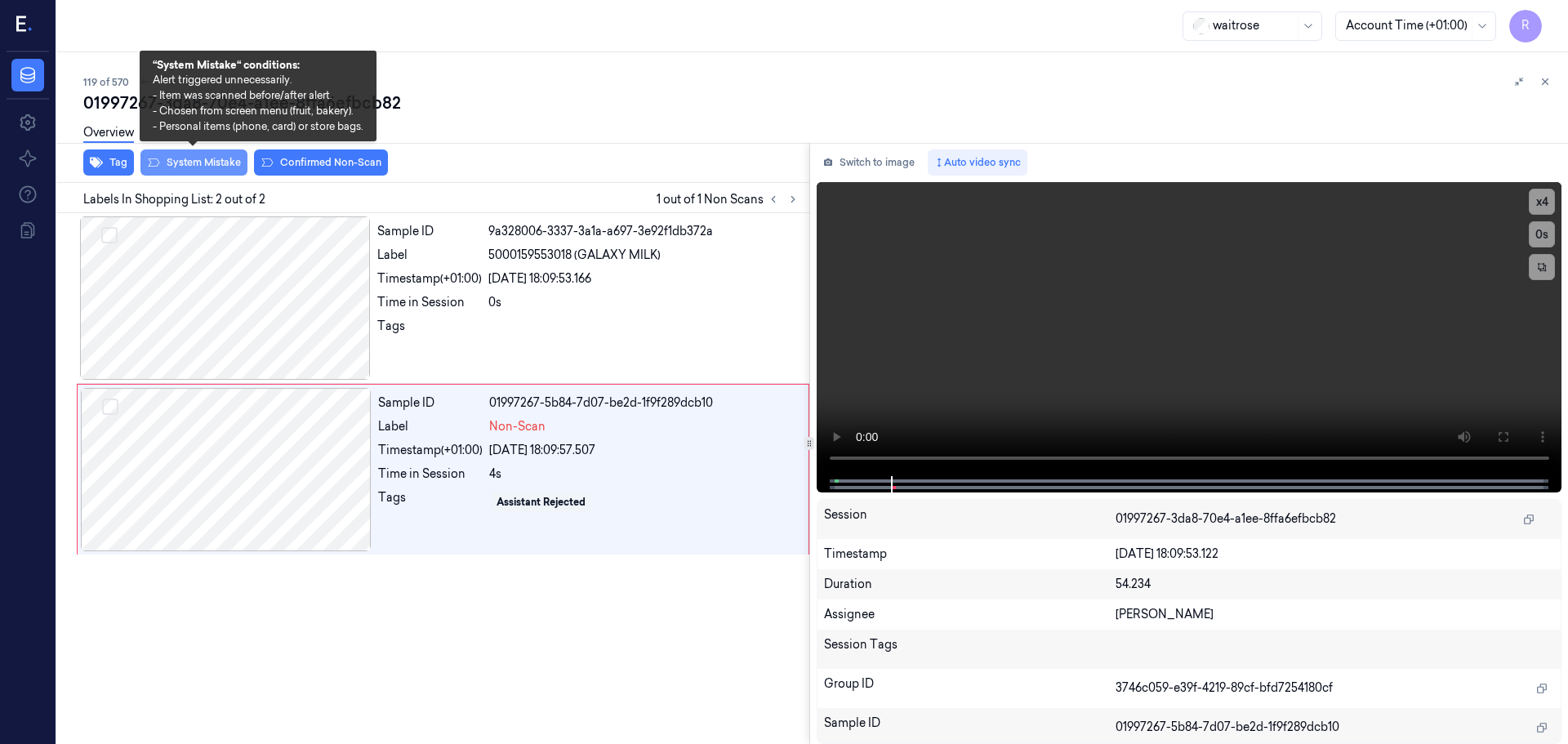
click at [179, 160] on button "System Mistake" at bounding box center [194, 162] width 107 height 26
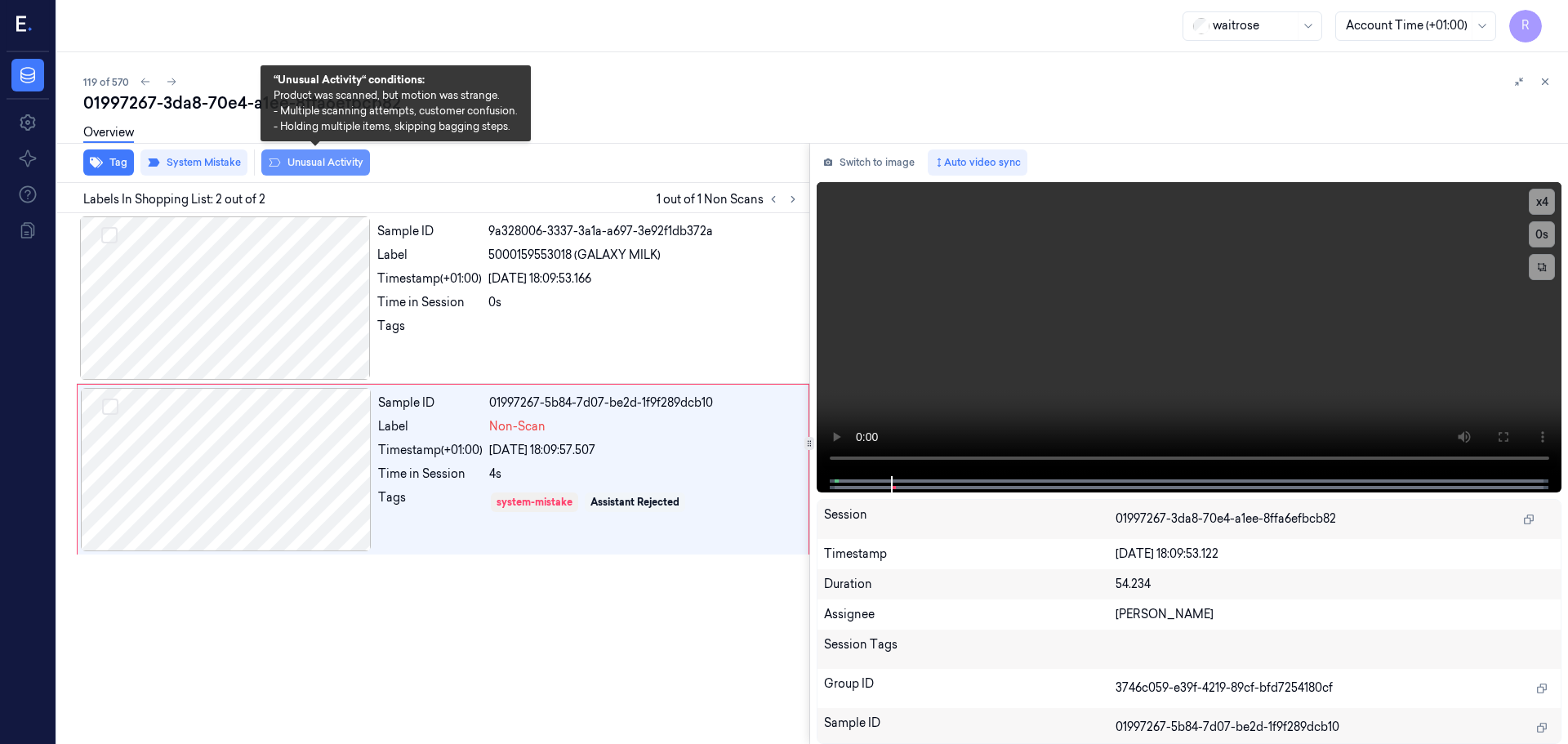
click at [284, 161] on button "Unusual Activity" at bounding box center [316, 162] width 109 height 26
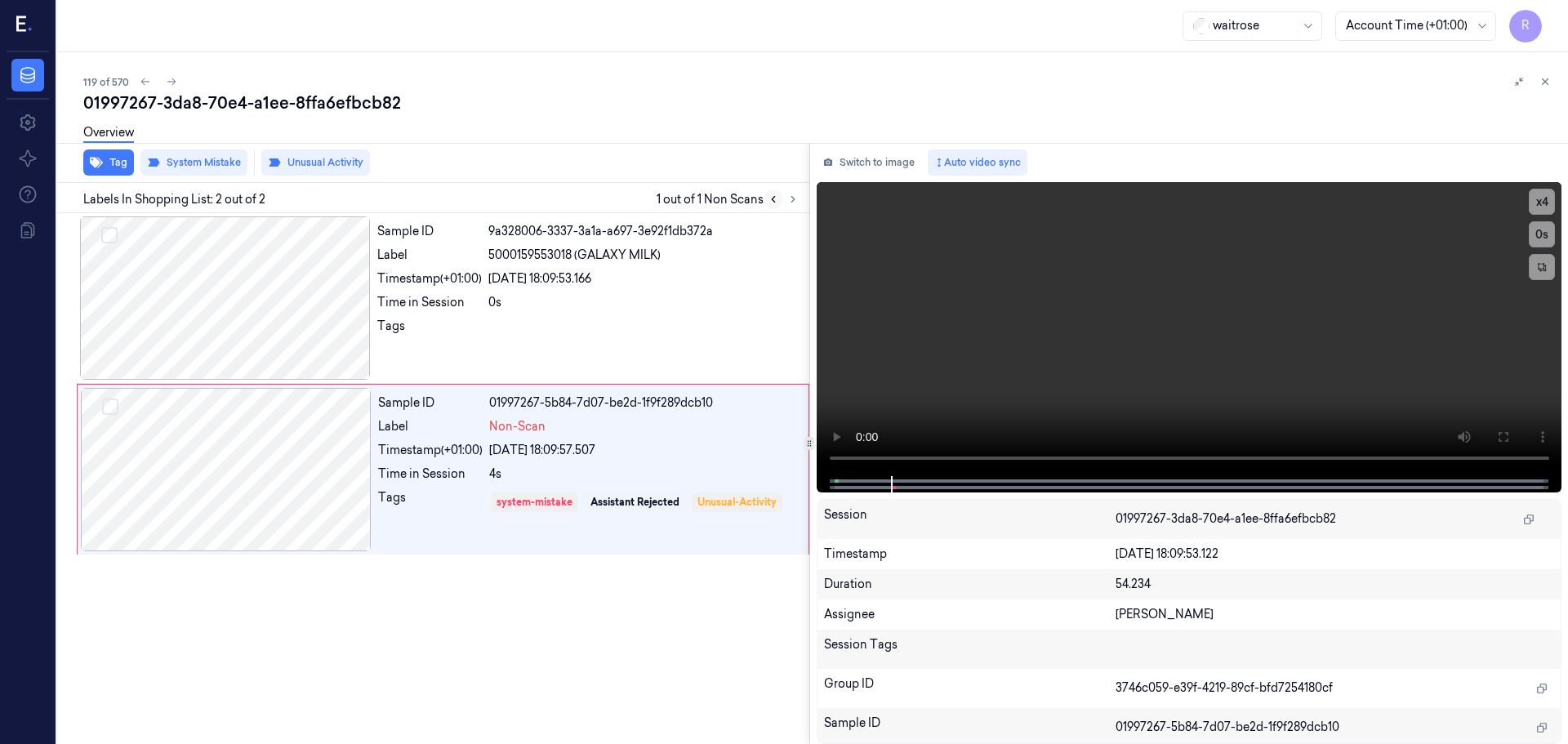
click at [774, 203] on icon at bounding box center [773, 199] width 11 height 11
click at [790, 202] on icon at bounding box center [793, 199] width 11 height 11
click at [442, 305] on div "Time in Session" at bounding box center [430, 303] width 105 height 17
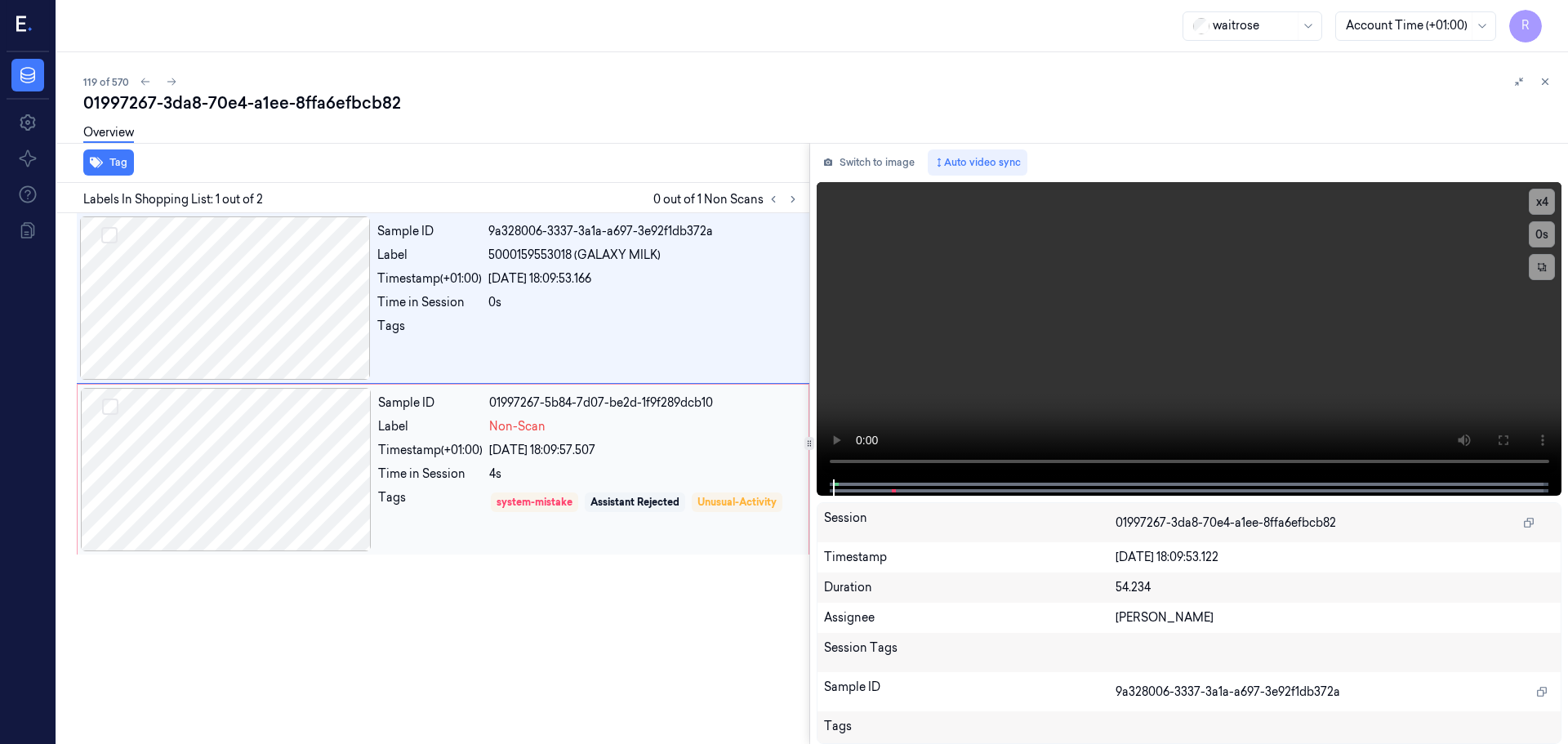
click at [471, 440] on div "Sample ID 01997267-5b84-7d07-be2d-1f9f289dcb10 Label Non-Scan Timestamp (+01:00…" at bounding box center [588, 469] width 433 height 163
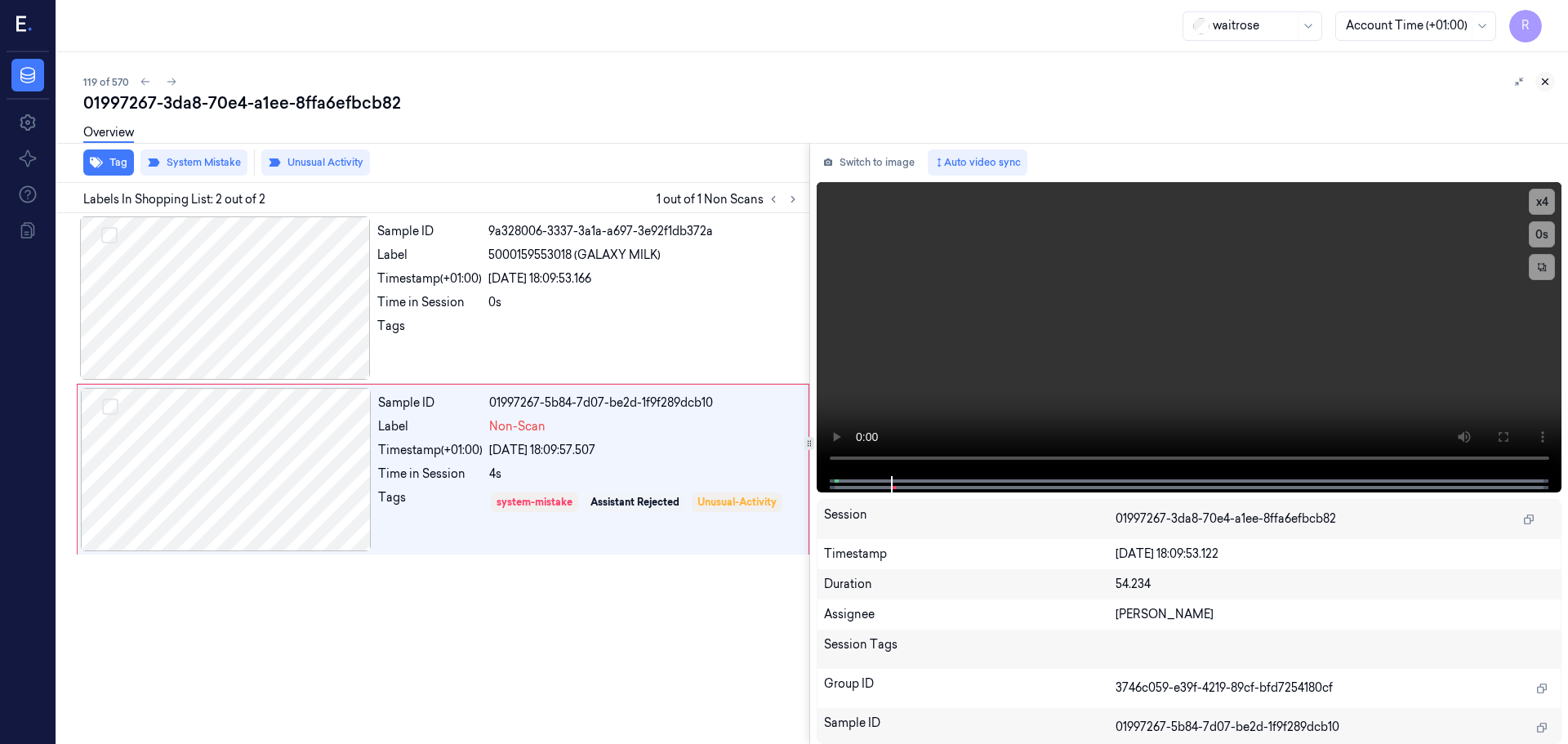
click at [1546, 87] on icon at bounding box center [1544, 82] width 11 height 11
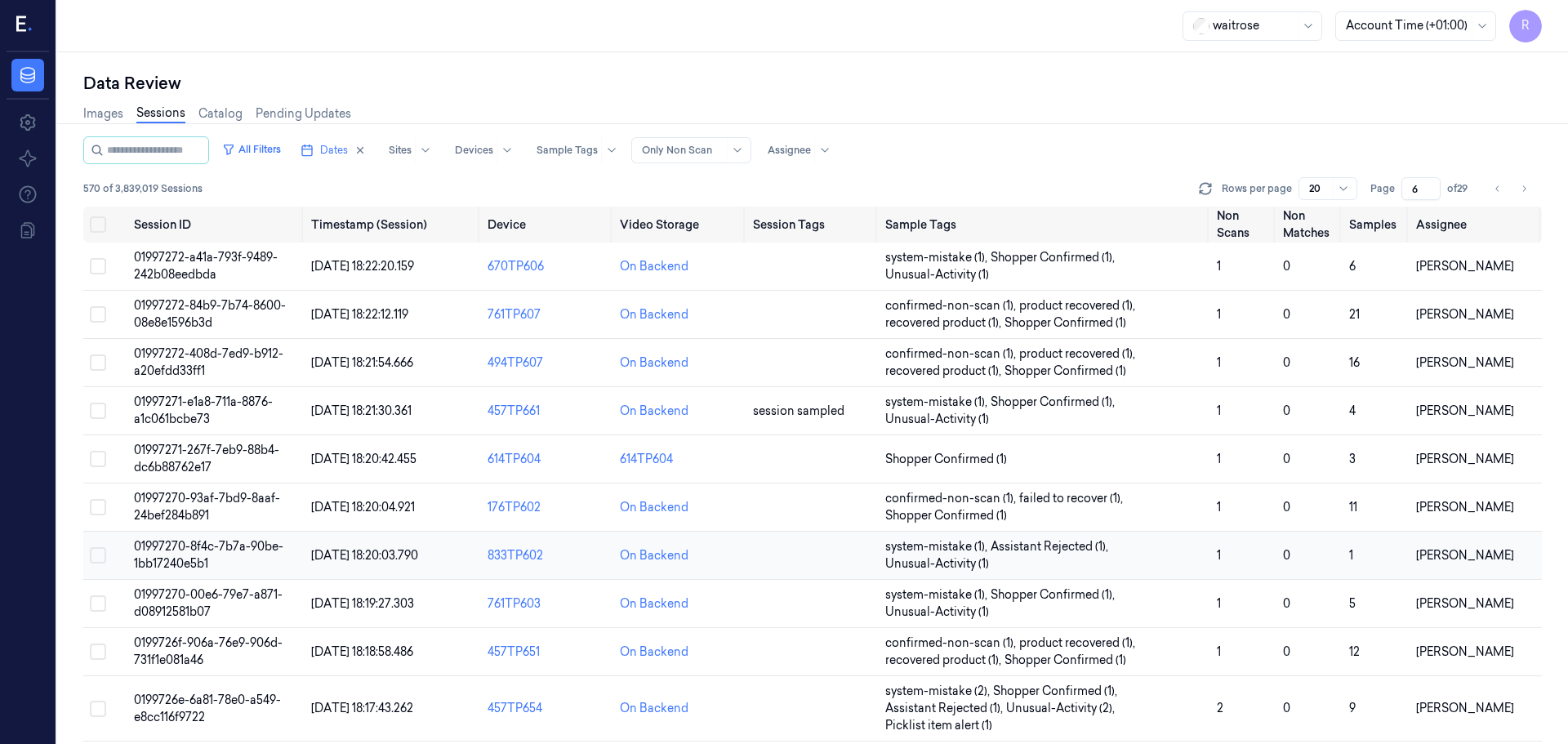
scroll to position [492, 0]
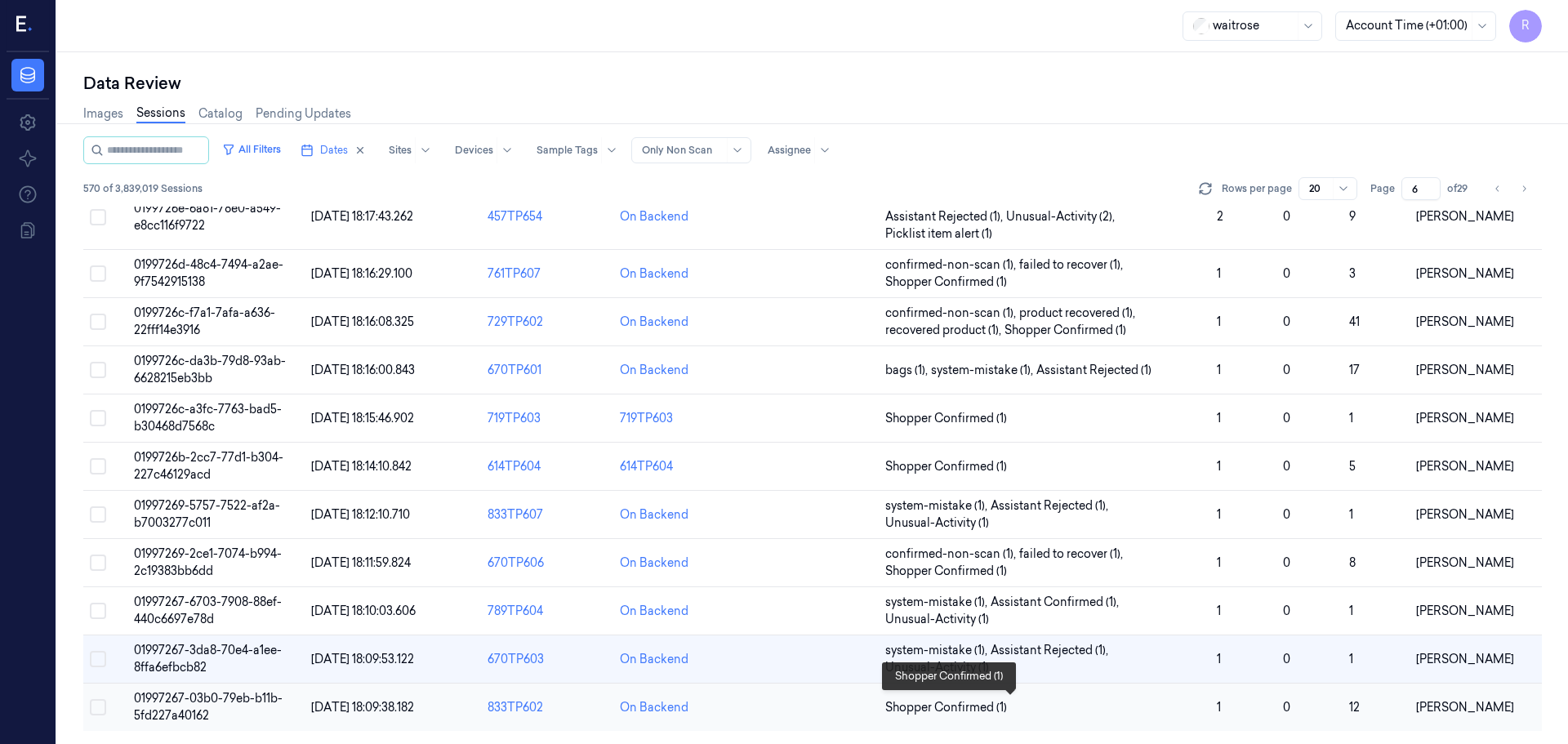
click at [1096, 711] on span "Shopper Confirmed (1)" at bounding box center [1044, 708] width 318 height 17
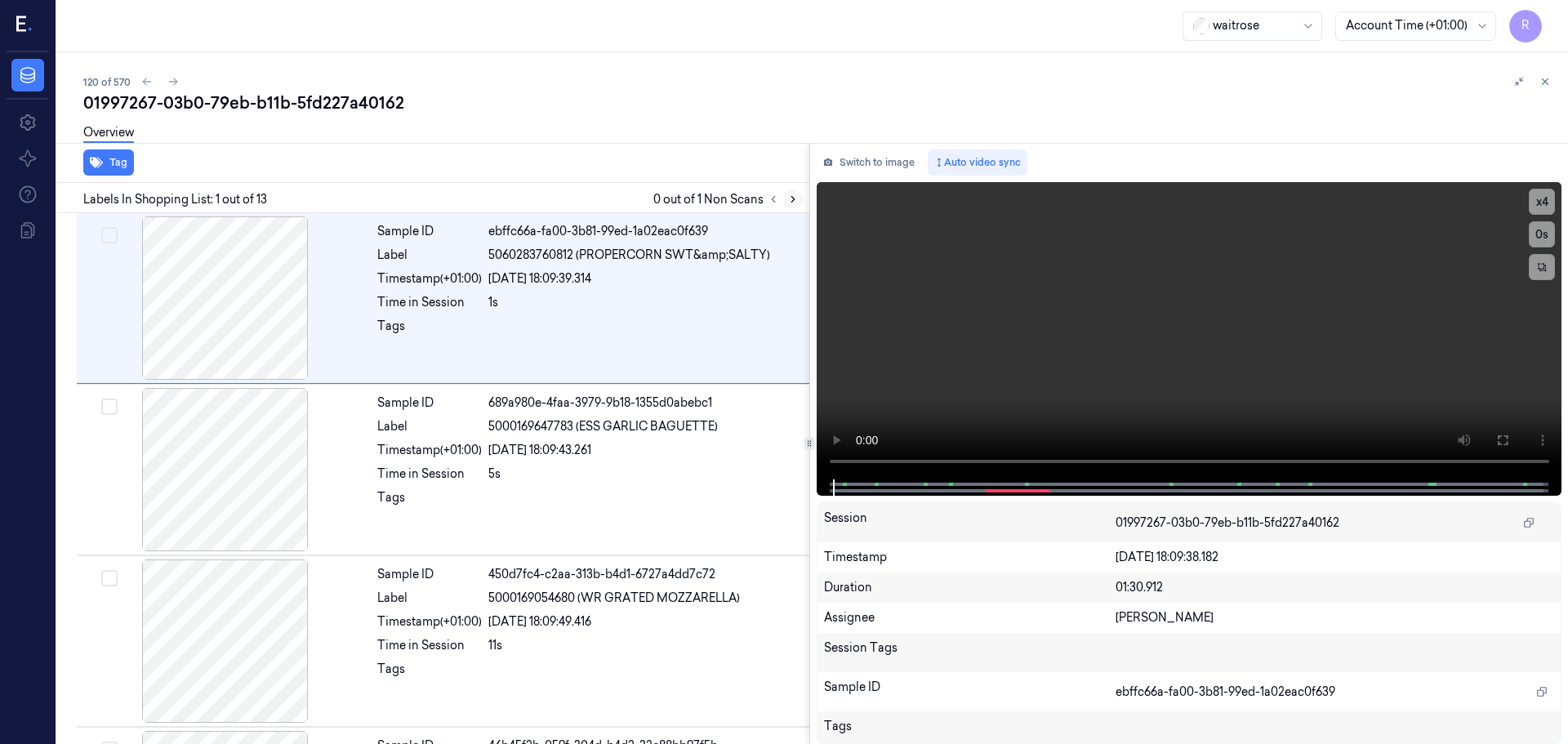
click at [791, 197] on icon at bounding box center [793, 199] width 11 height 11
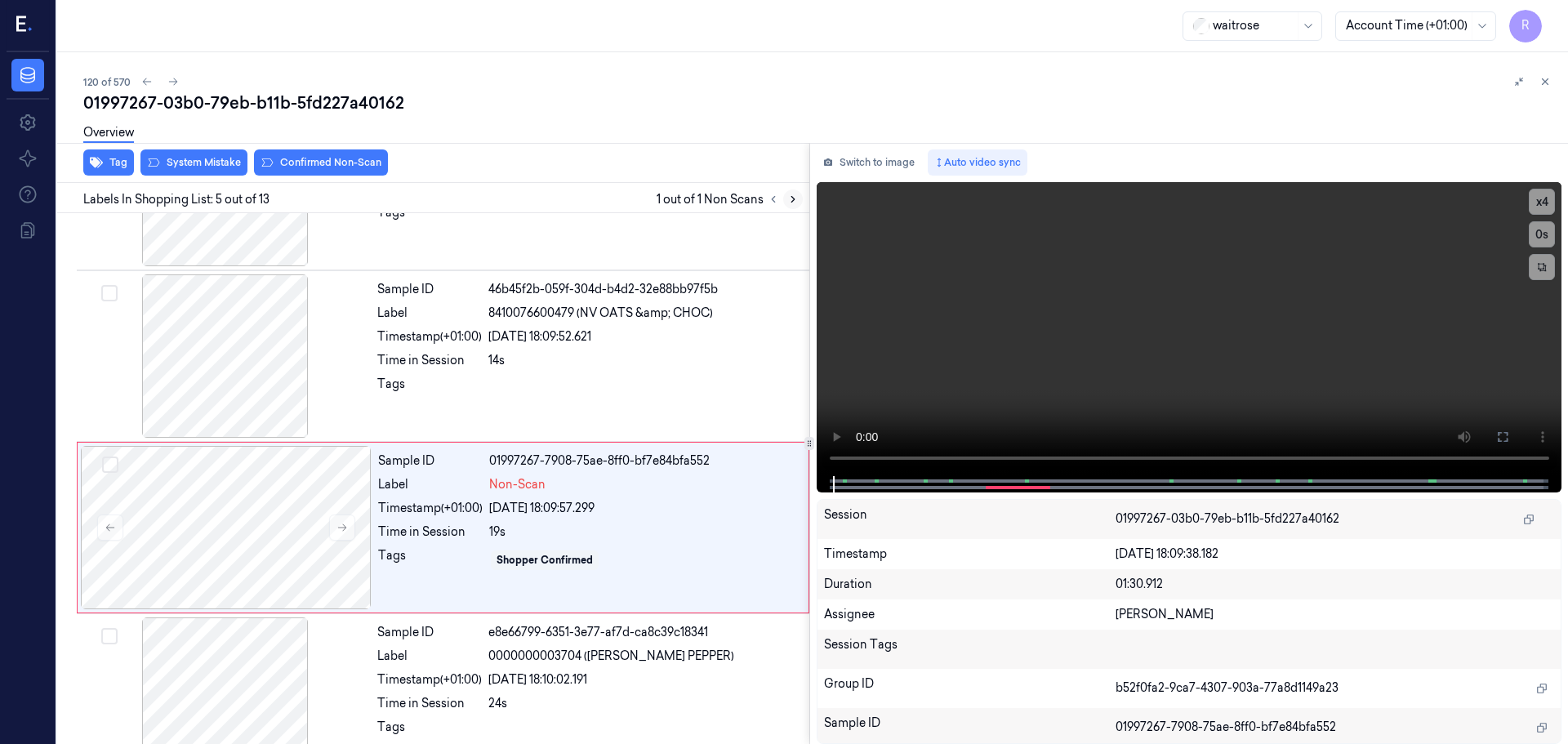
click at [791, 197] on icon at bounding box center [793, 199] width 11 height 11
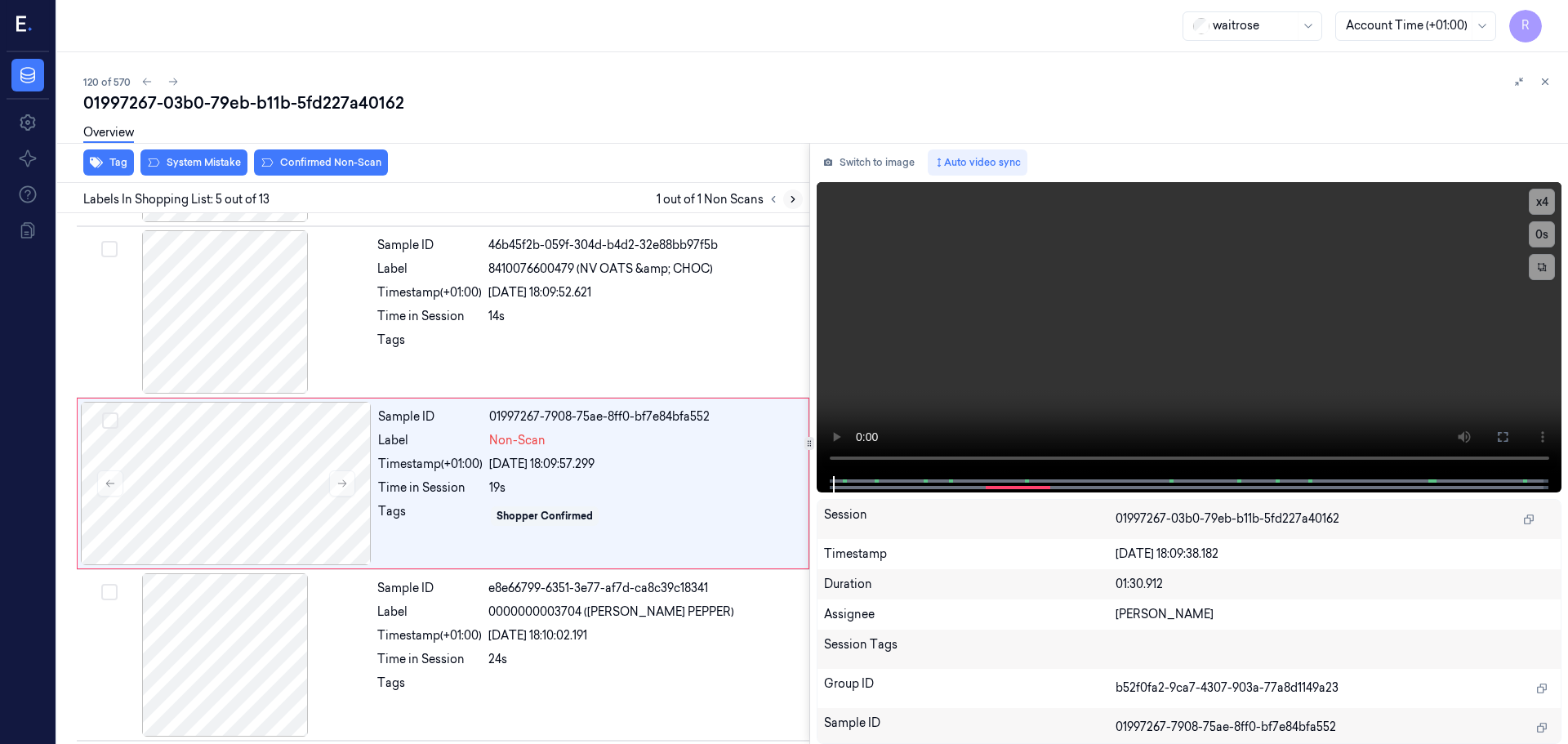
click at [791, 197] on icon at bounding box center [793, 199] width 11 height 11
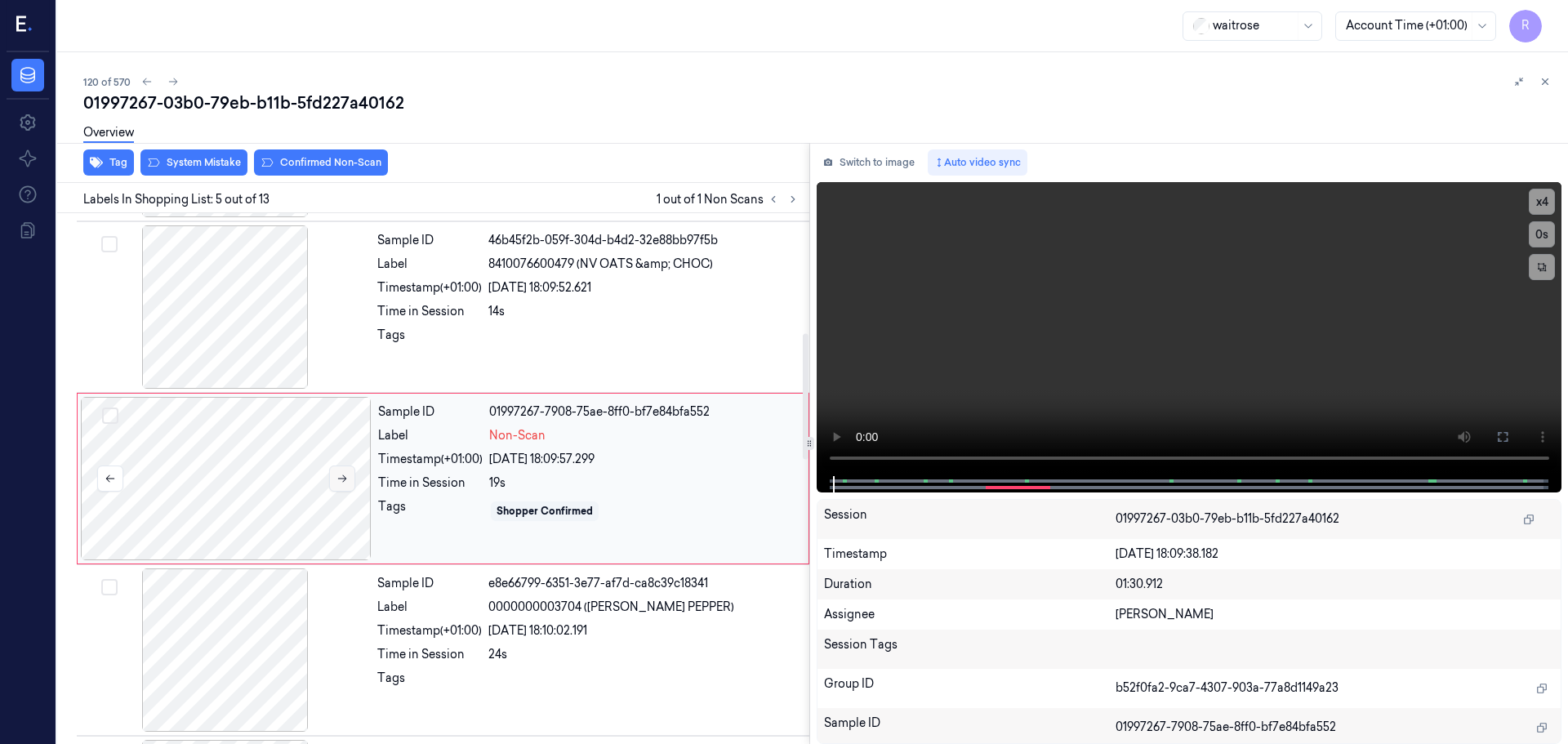
click at [340, 479] on icon at bounding box center [342, 479] width 9 height 8
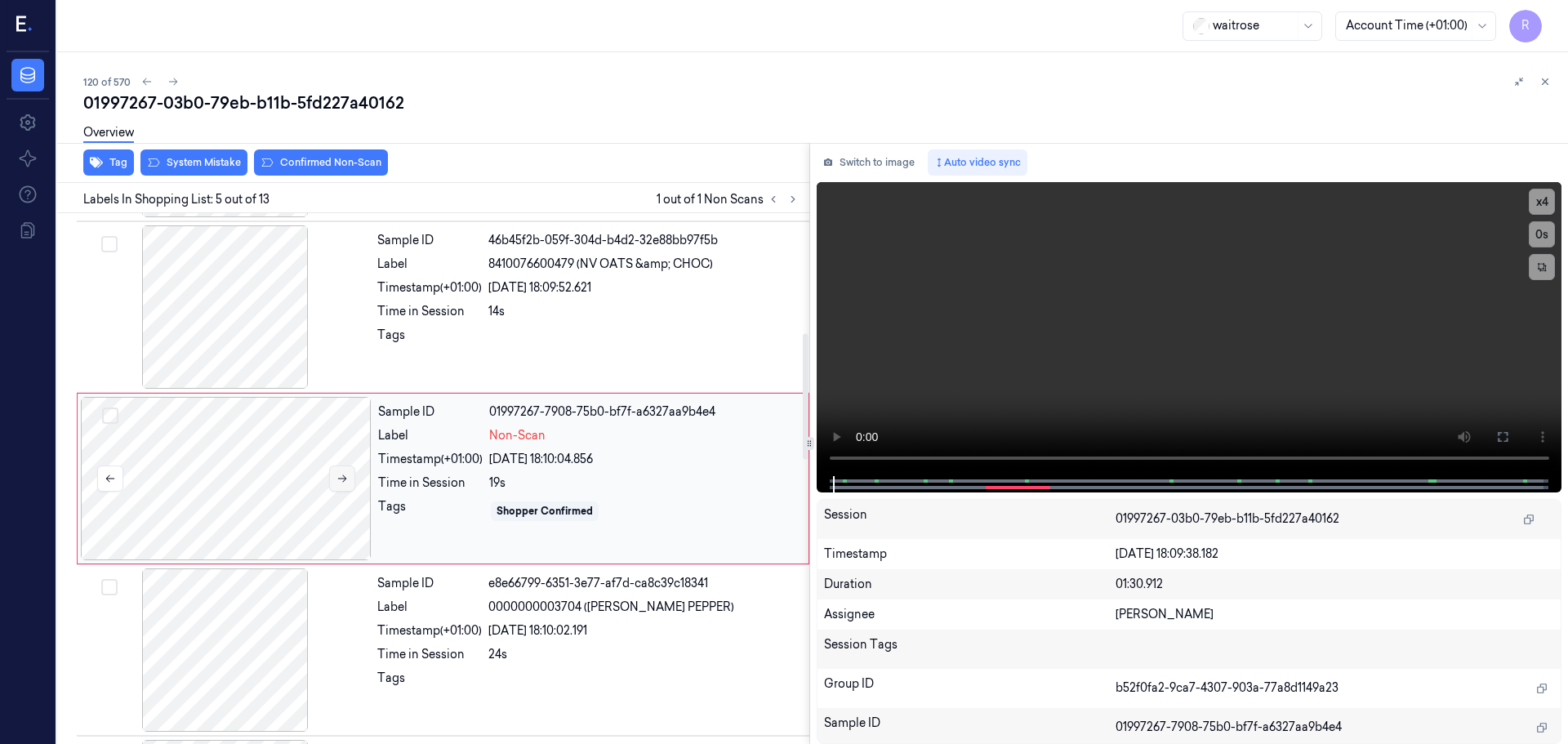
click at [340, 479] on icon at bounding box center [342, 479] width 9 height 8
click at [256, 350] on div at bounding box center [225, 307] width 291 height 163
drag, startPoint x: 1011, startPoint y: 475, endPoint x: 961, endPoint y: 481, distance: 50.4
click at [961, 481] on div at bounding box center [1188, 484] width 711 height 16
click at [1523, 199] on video at bounding box center [1189, 329] width 745 height 294
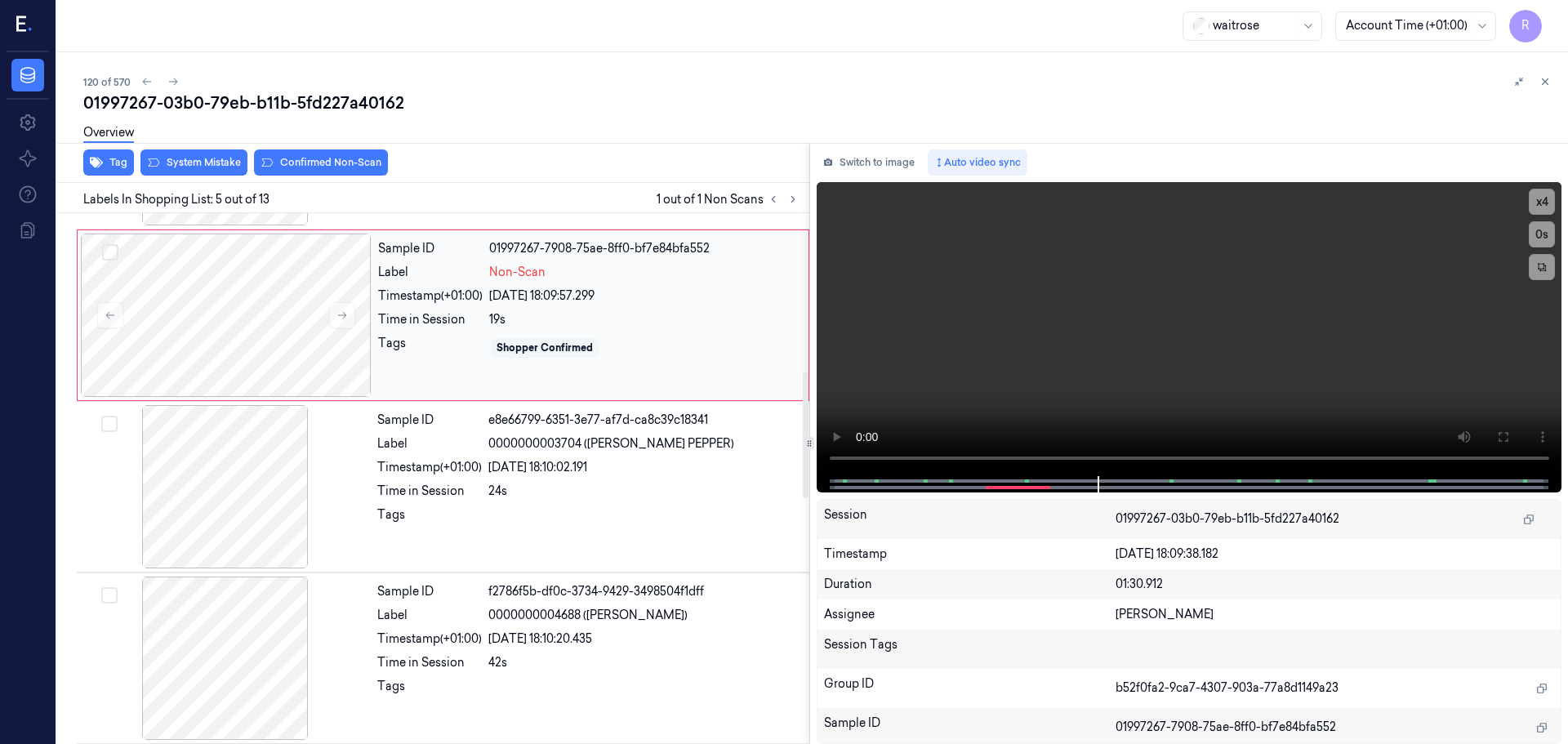
scroll to position [751, 0]
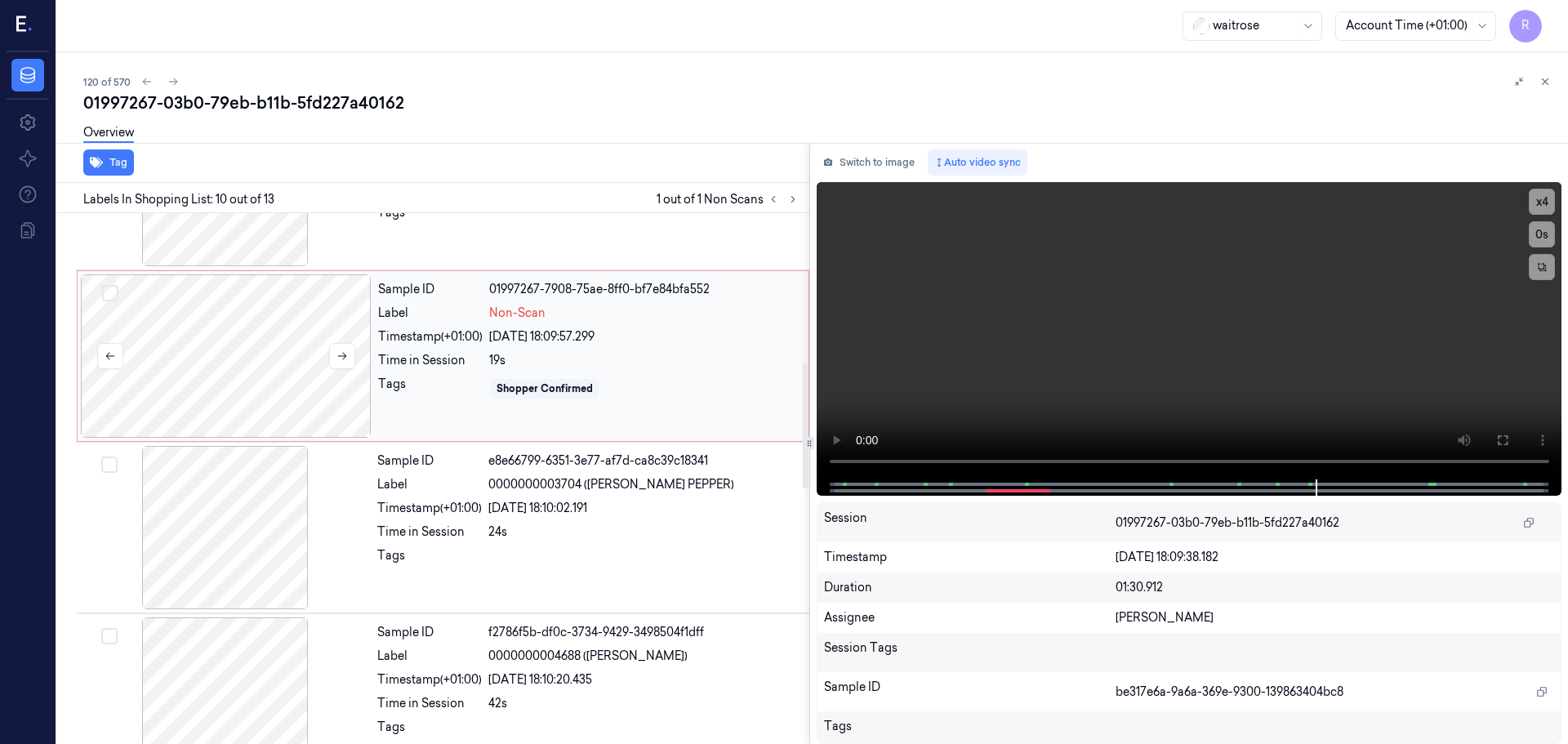
click at [274, 384] on div at bounding box center [226, 356] width 291 height 163
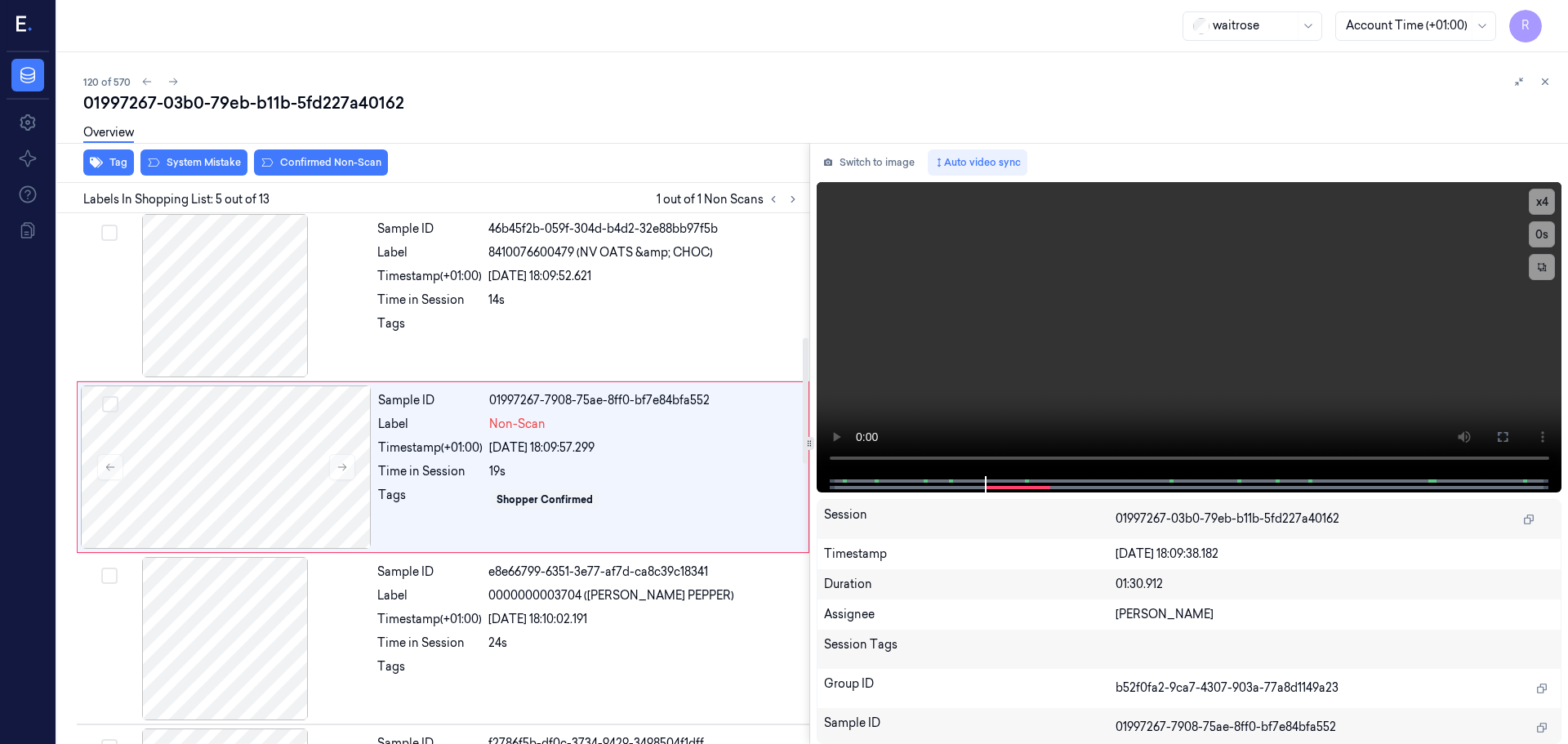
scroll to position [505, 0]
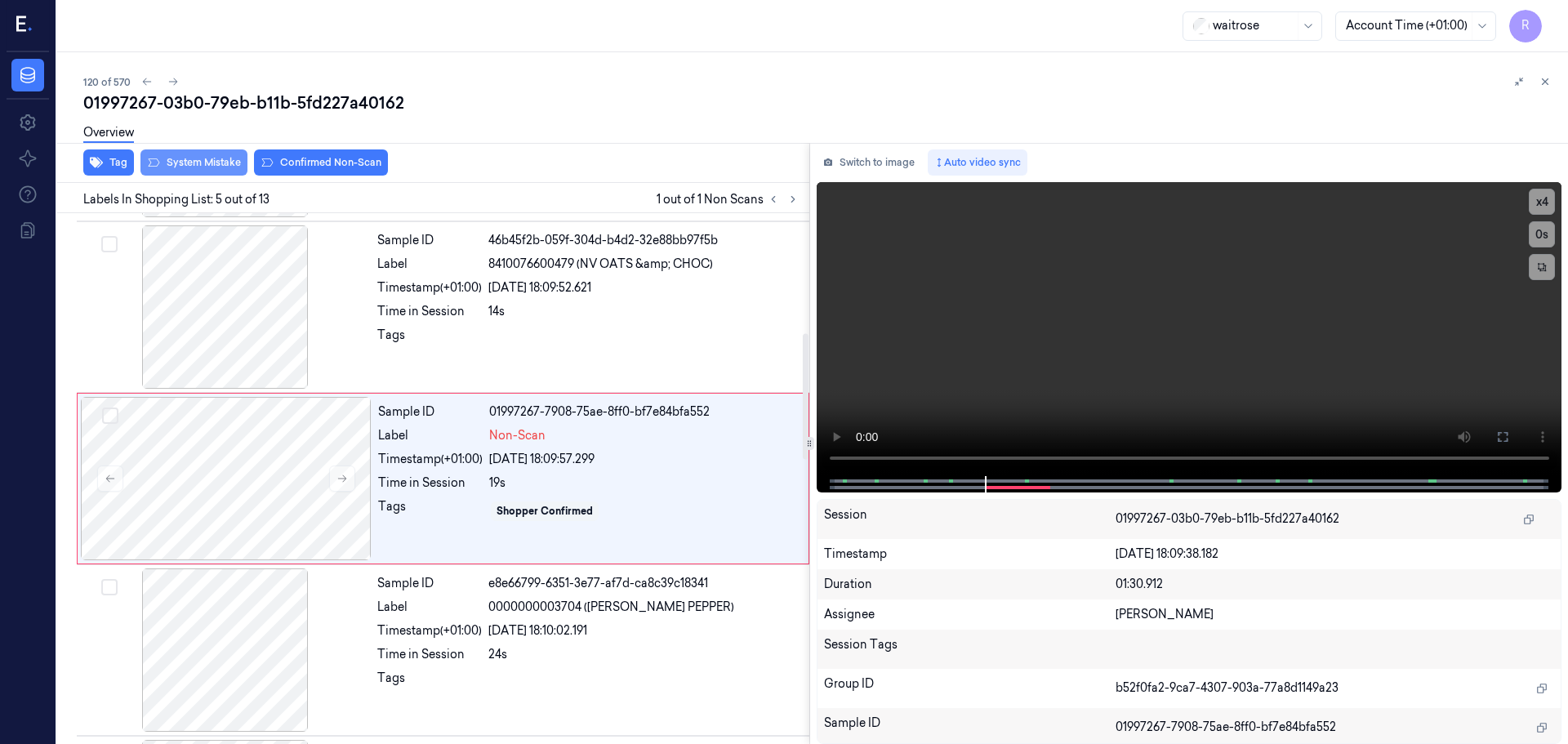
click at [191, 174] on button "System Mistake" at bounding box center [194, 162] width 107 height 26
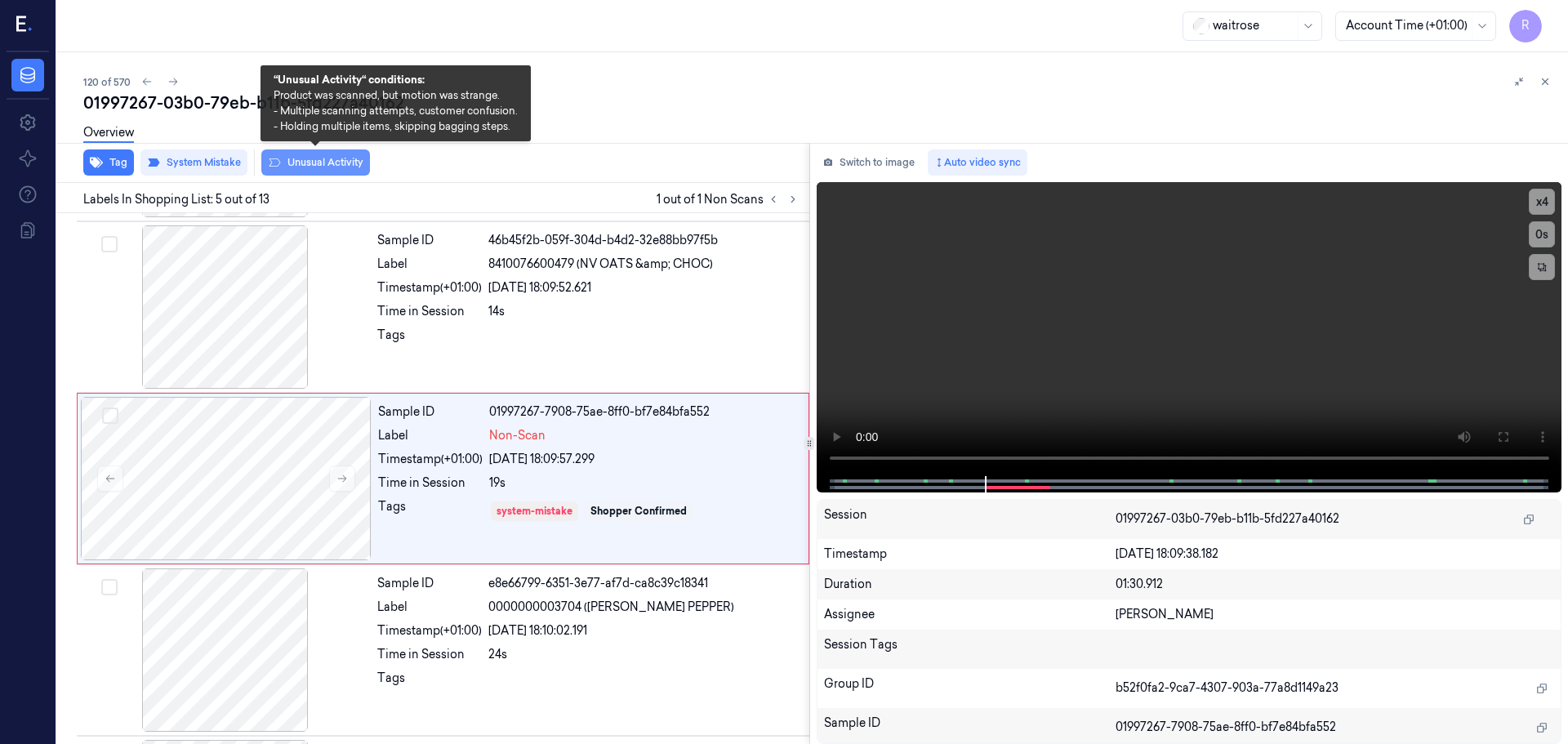
click at [311, 164] on button "Unusual Activity" at bounding box center [316, 162] width 109 height 26
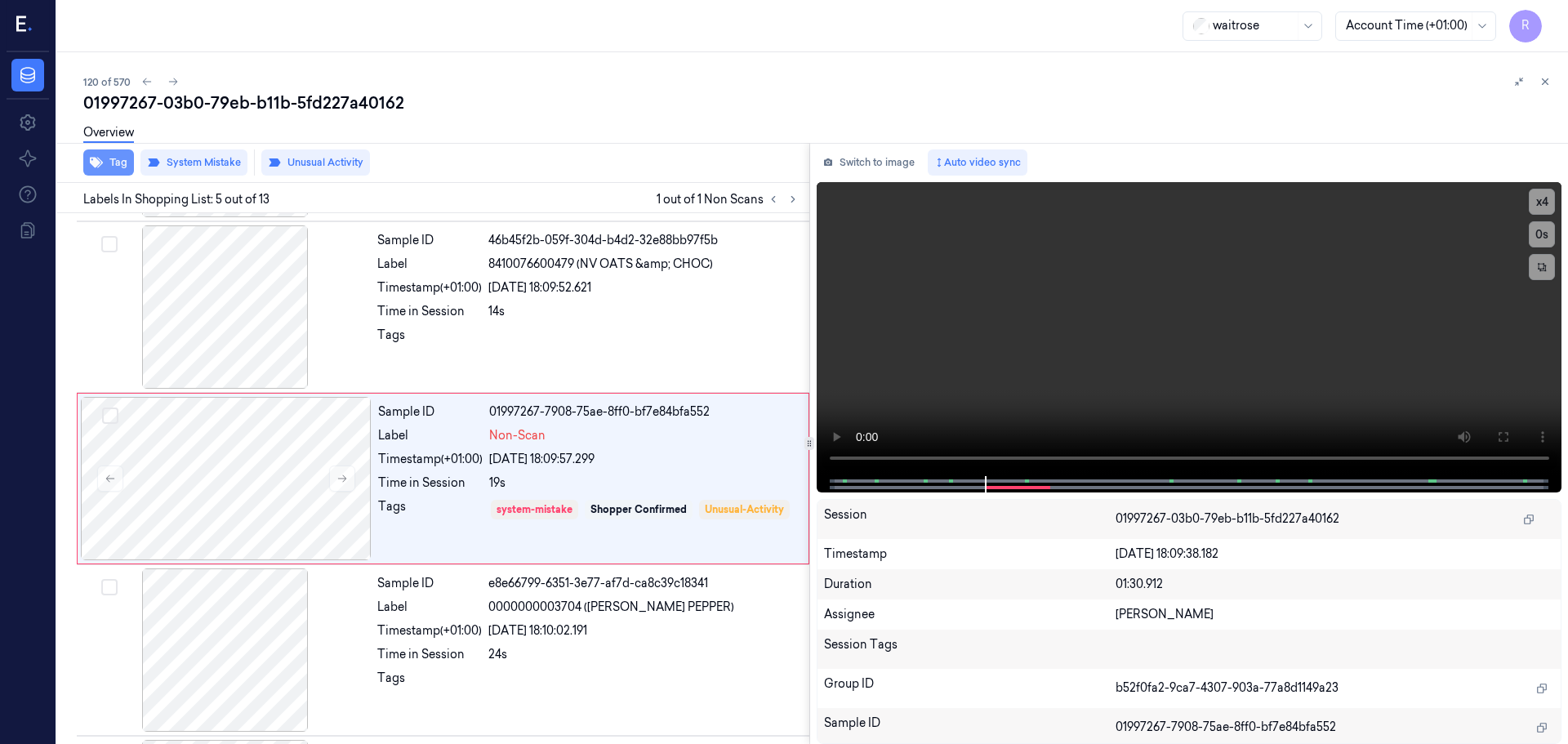
click at [115, 159] on button "Tag" at bounding box center [108, 162] width 51 height 26
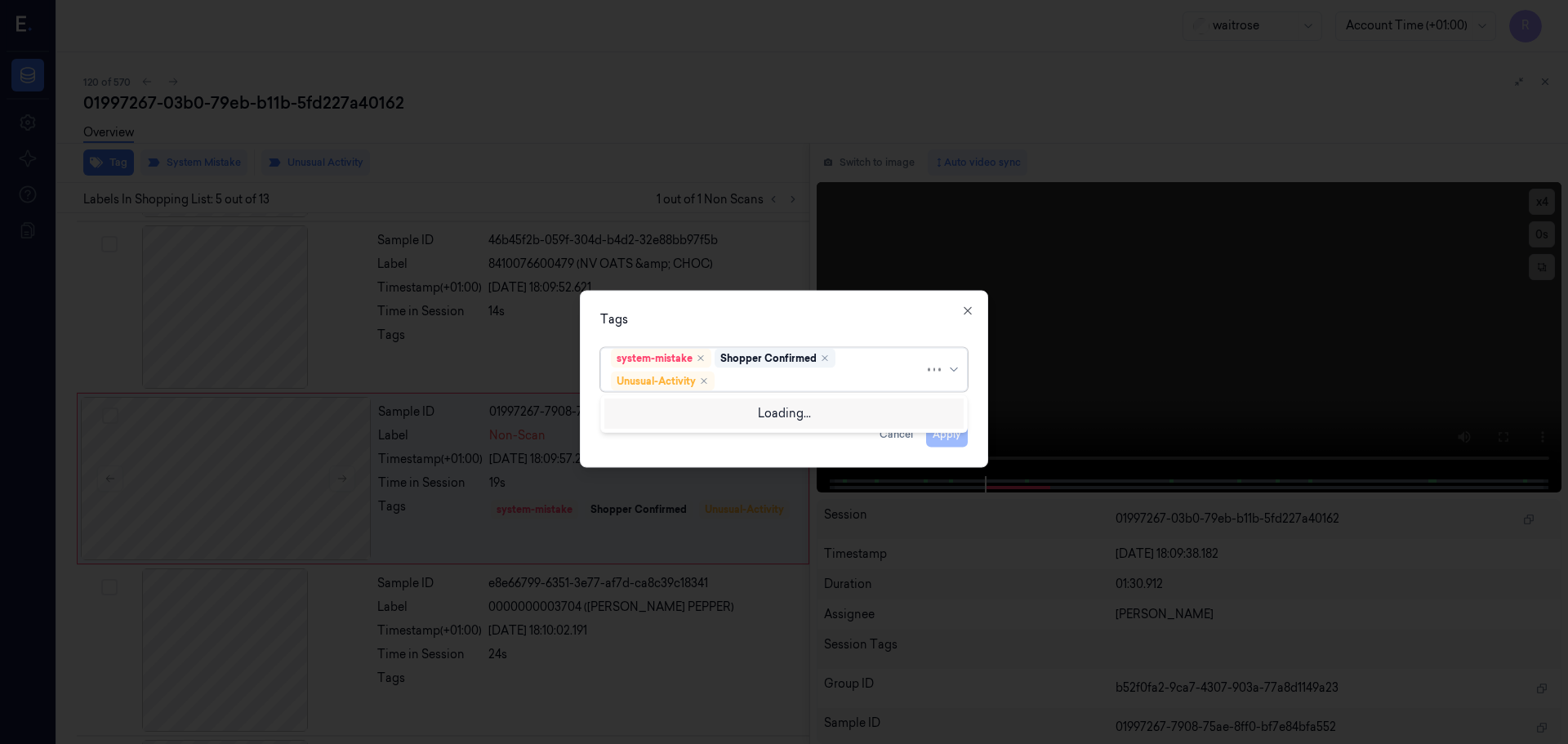
drag, startPoint x: 953, startPoint y: 365, endPoint x: 944, endPoint y: 378, distance: 15.8
click at [954, 365] on icon at bounding box center [953, 369] width 13 height 13
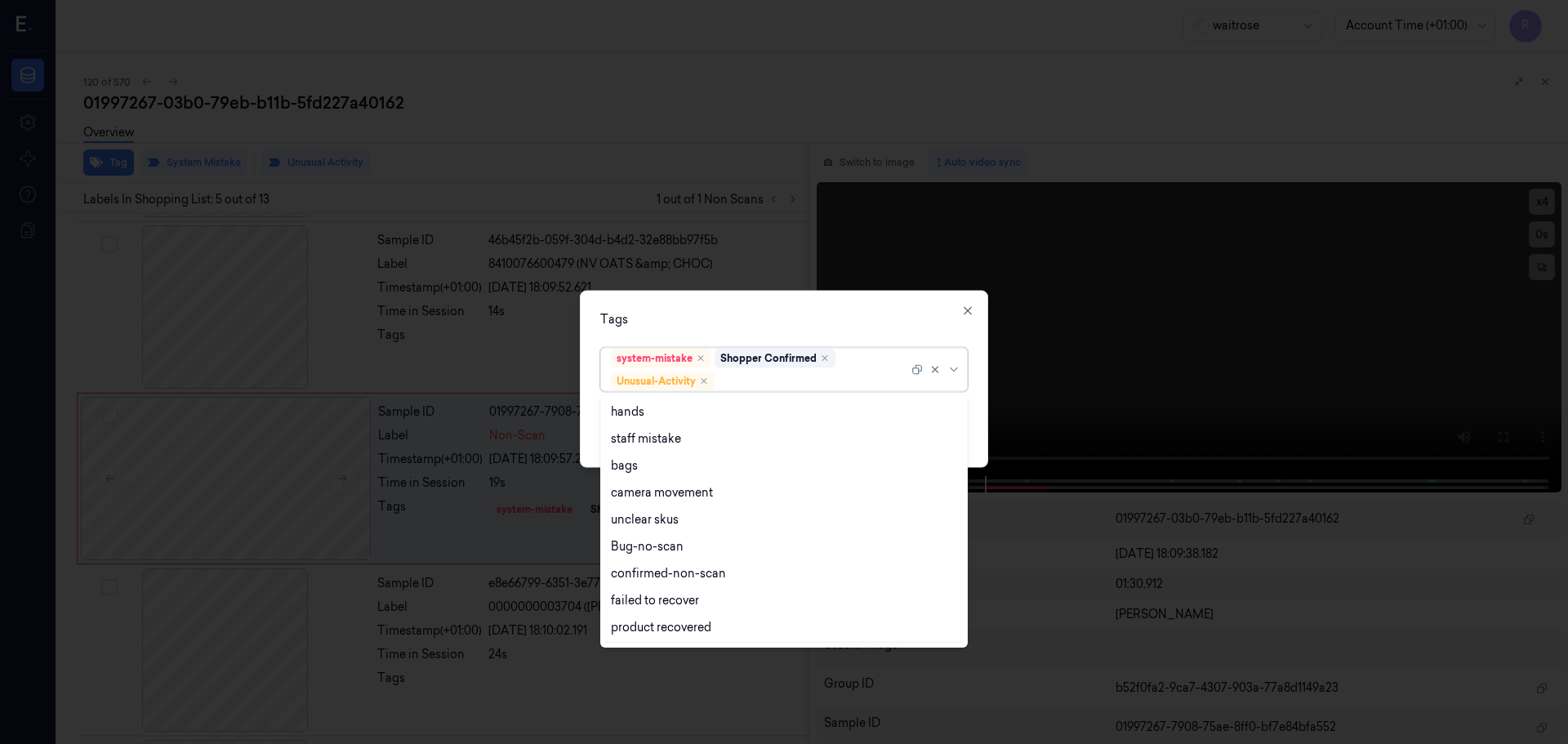
scroll to position [213, 0]
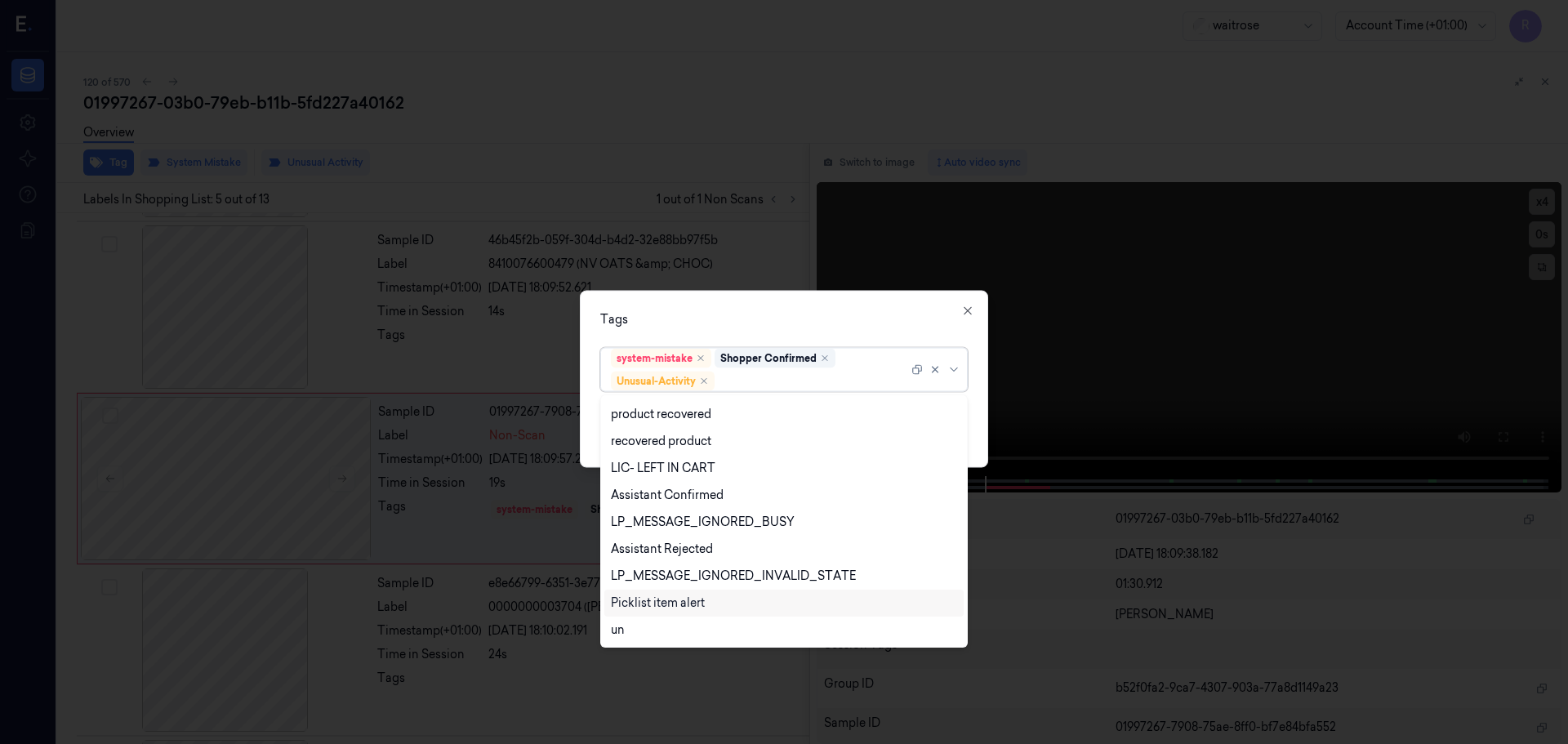
click at [652, 601] on div "Picklist item alert" at bounding box center [657, 603] width 93 height 17
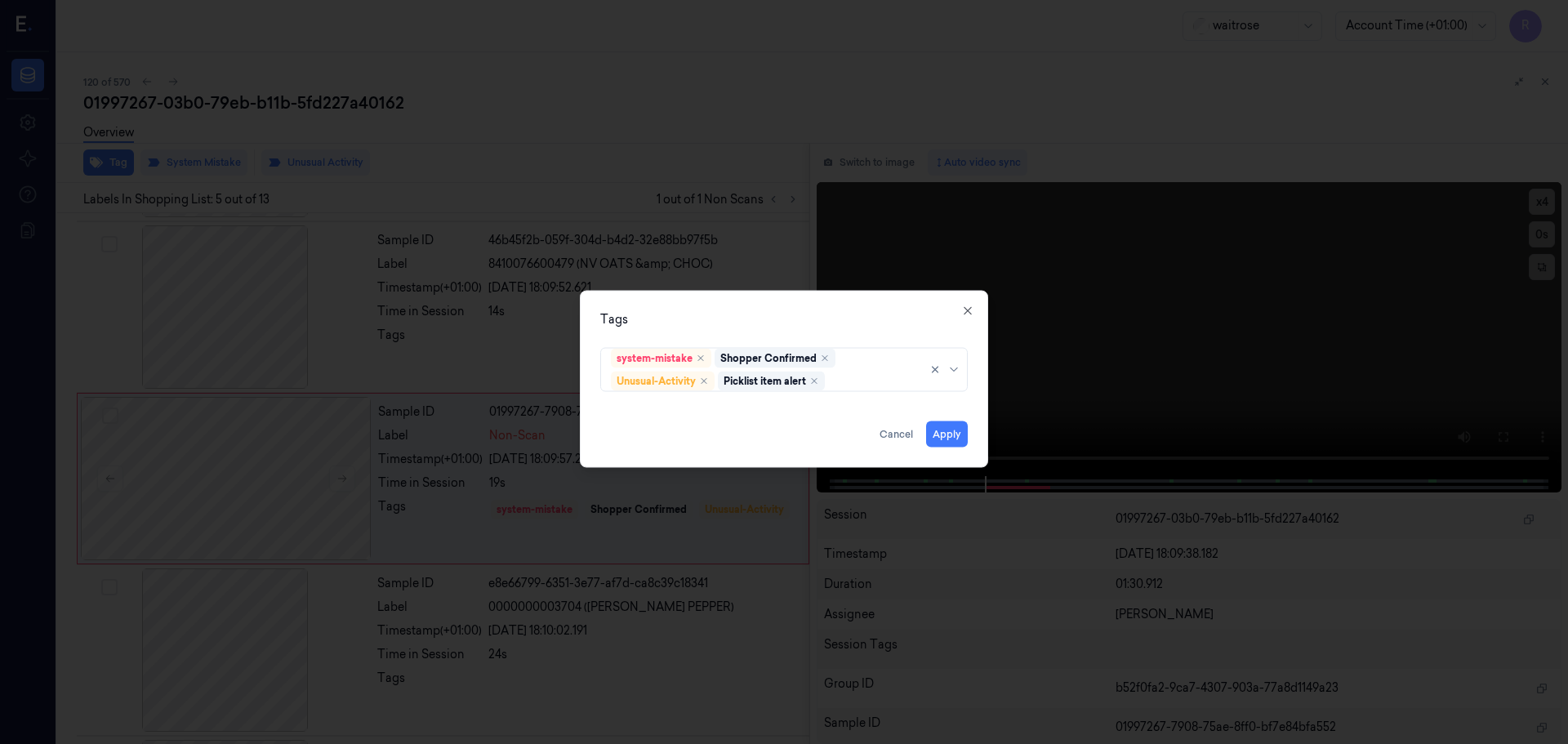
drag, startPoint x: 743, startPoint y: 330, endPoint x: 752, endPoint y: 323, distance: 11.4
click at [745, 329] on div "Tags system-mistake Shopper Confirmed Unusual-Activity Picklist item alert Appl…" at bounding box center [784, 378] width 408 height 178
click at [946, 432] on button "Apply" at bounding box center [947, 433] width 42 height 26
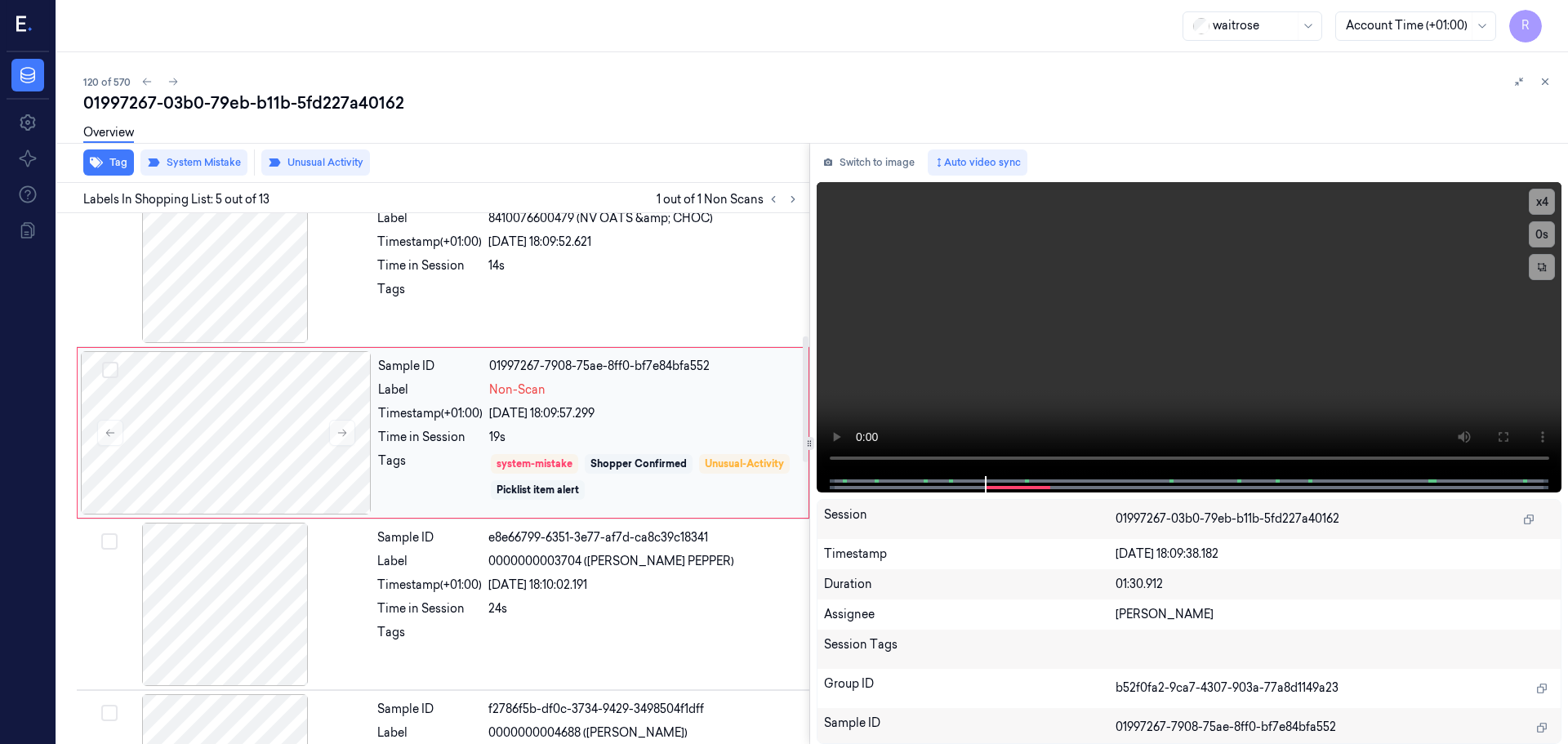
scroll to position [505, 0]
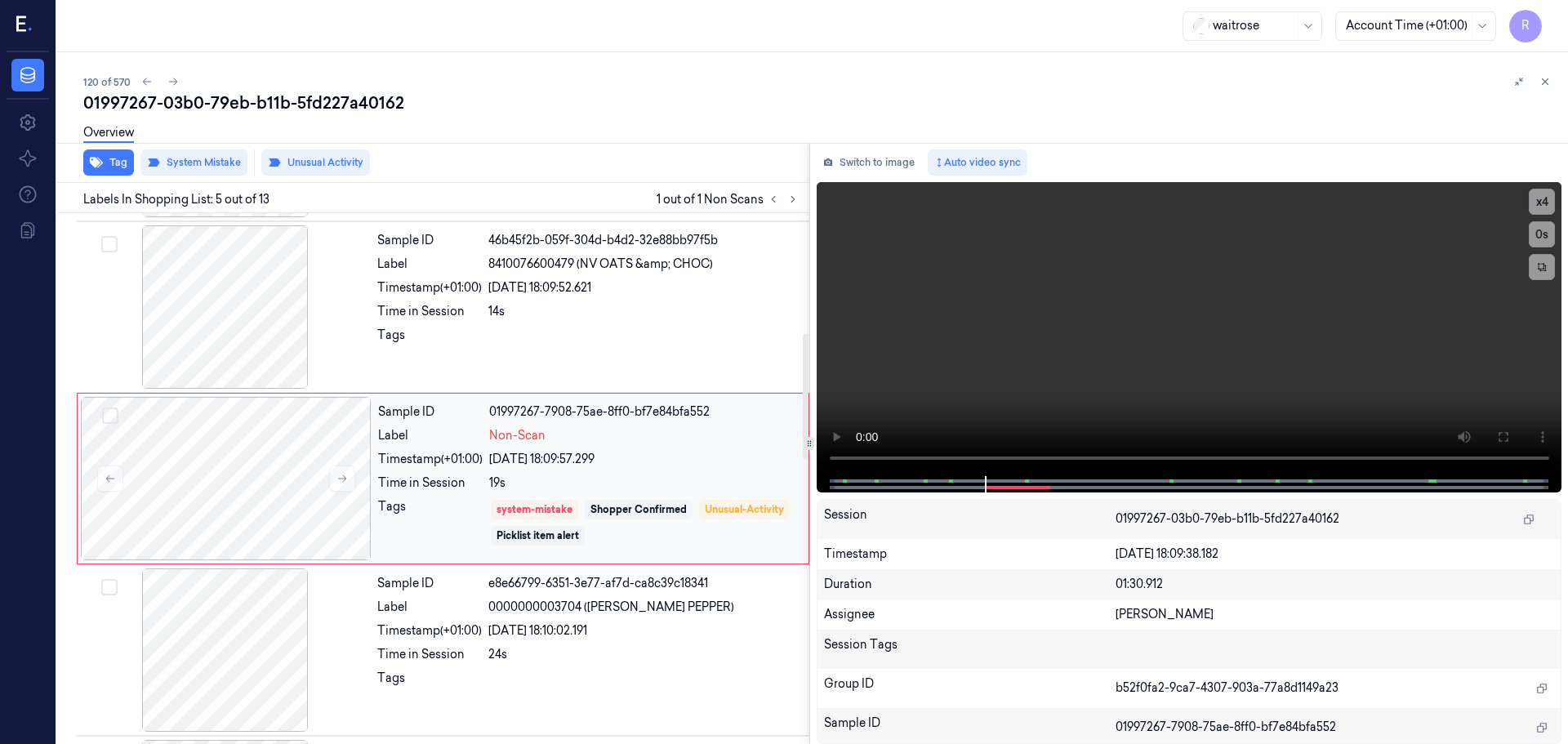
click at [653, 551] on div "Sample ID 01997267-7908-75ae-8ff0-bf7e84bfa552 Label Non-Scan Timestamp (+01:00…" at bounding box center [588, 479] width 433 height 163
click at [616, 611] on span "0000000003704 ([PERSON_NAME] PEPPER)" at bounding box center [611, 608] width 246 height 17
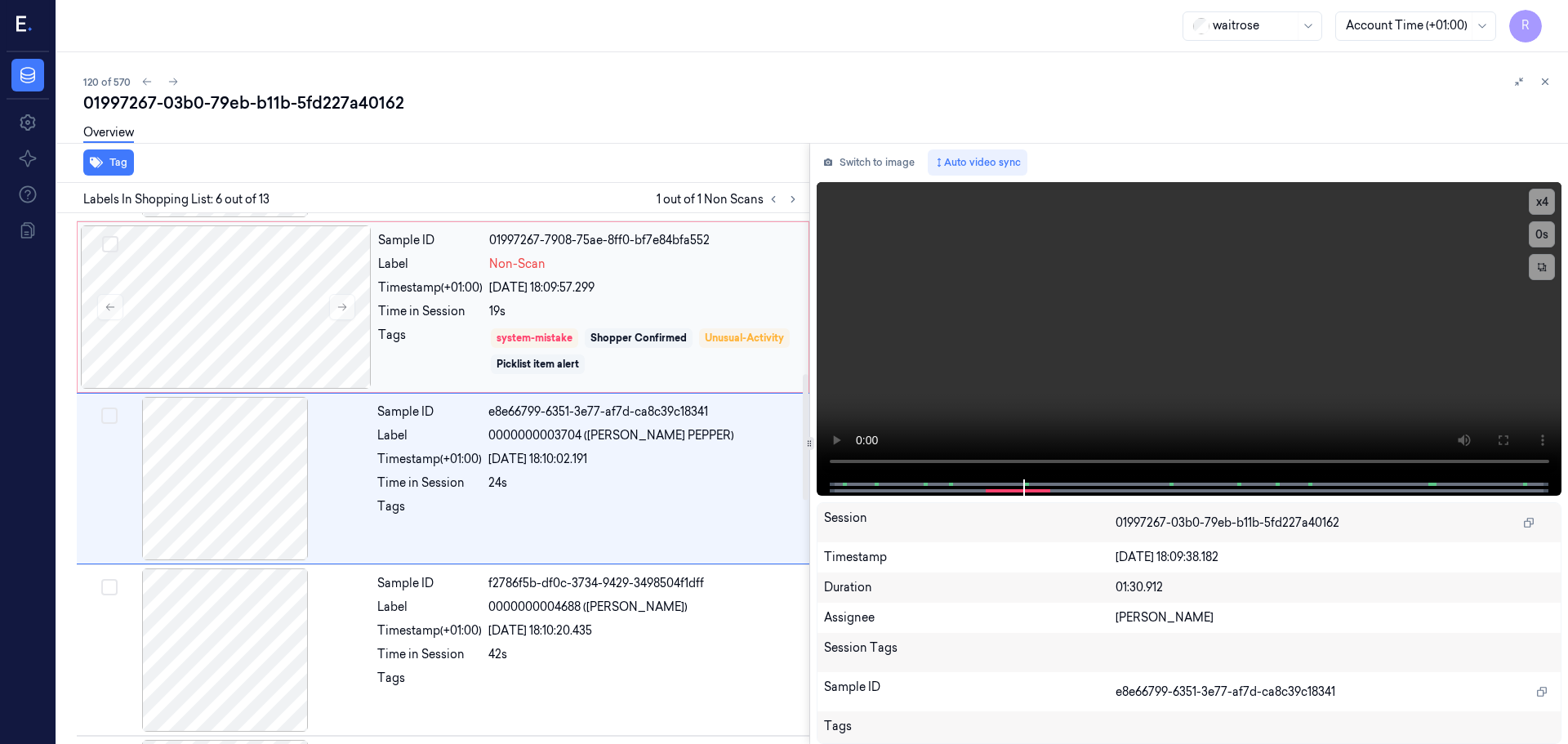
click at [713, 332] on div "system-mistake Shopper Confirmed Unusual-Activity Picklist item alert" at bounding box center [643, 351] width 310 height 49
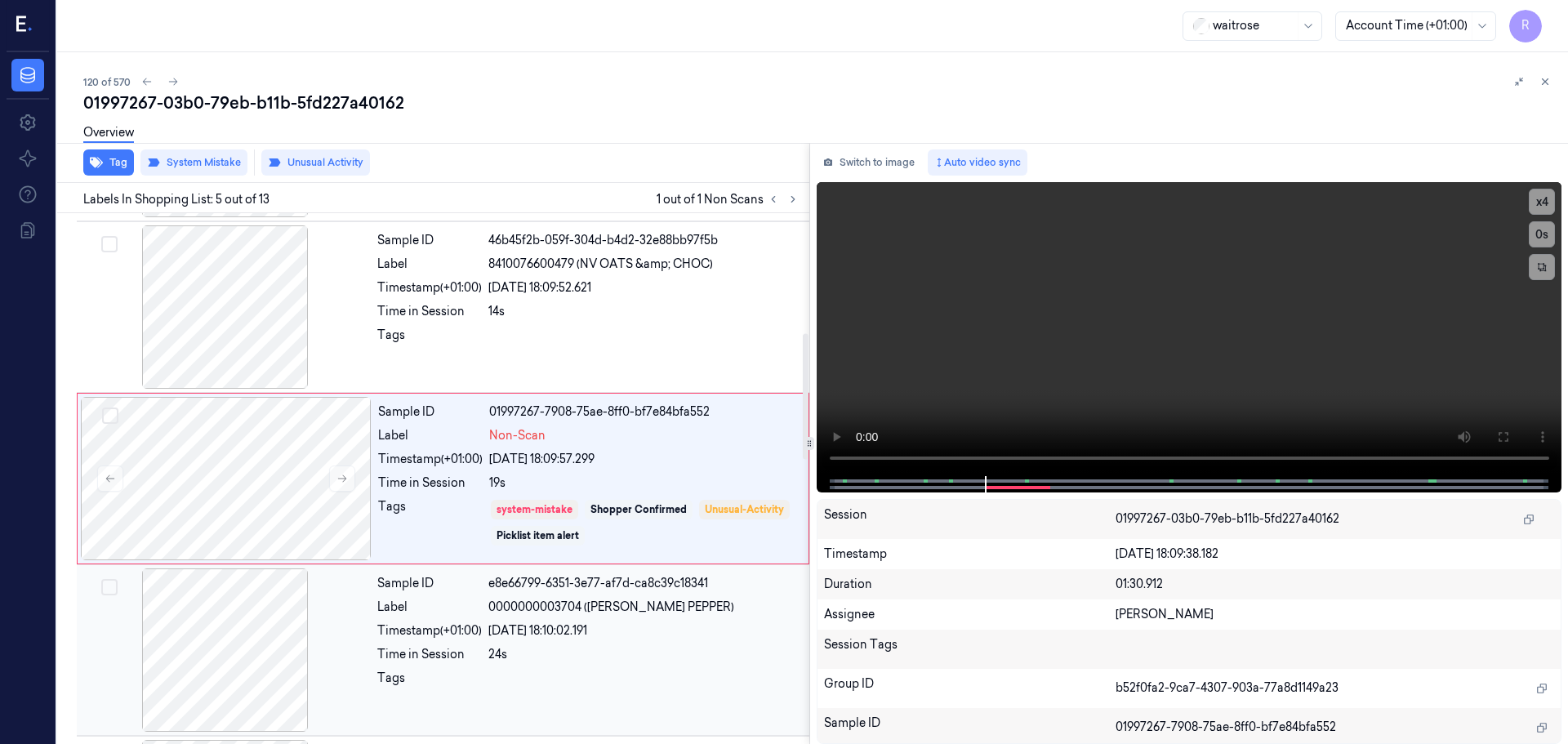
click at [571, 676] on div at bounding box center [643, 683] width 311 height 26
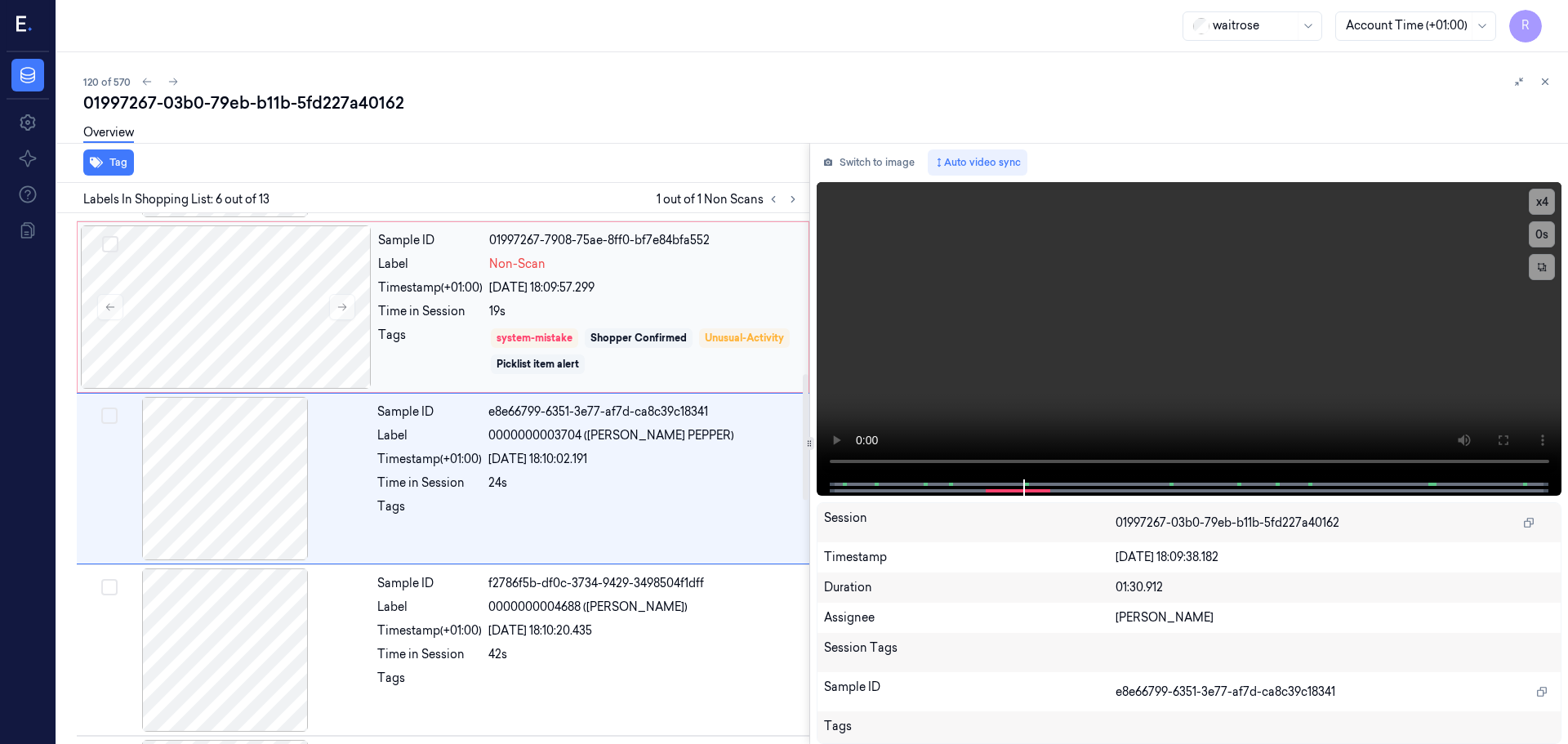
click at [715, 352] on div "system-mistake Shopper Confirmed Unusual-Activity Picklist item alert" at bounding box center [643, 351] width 310 height 49
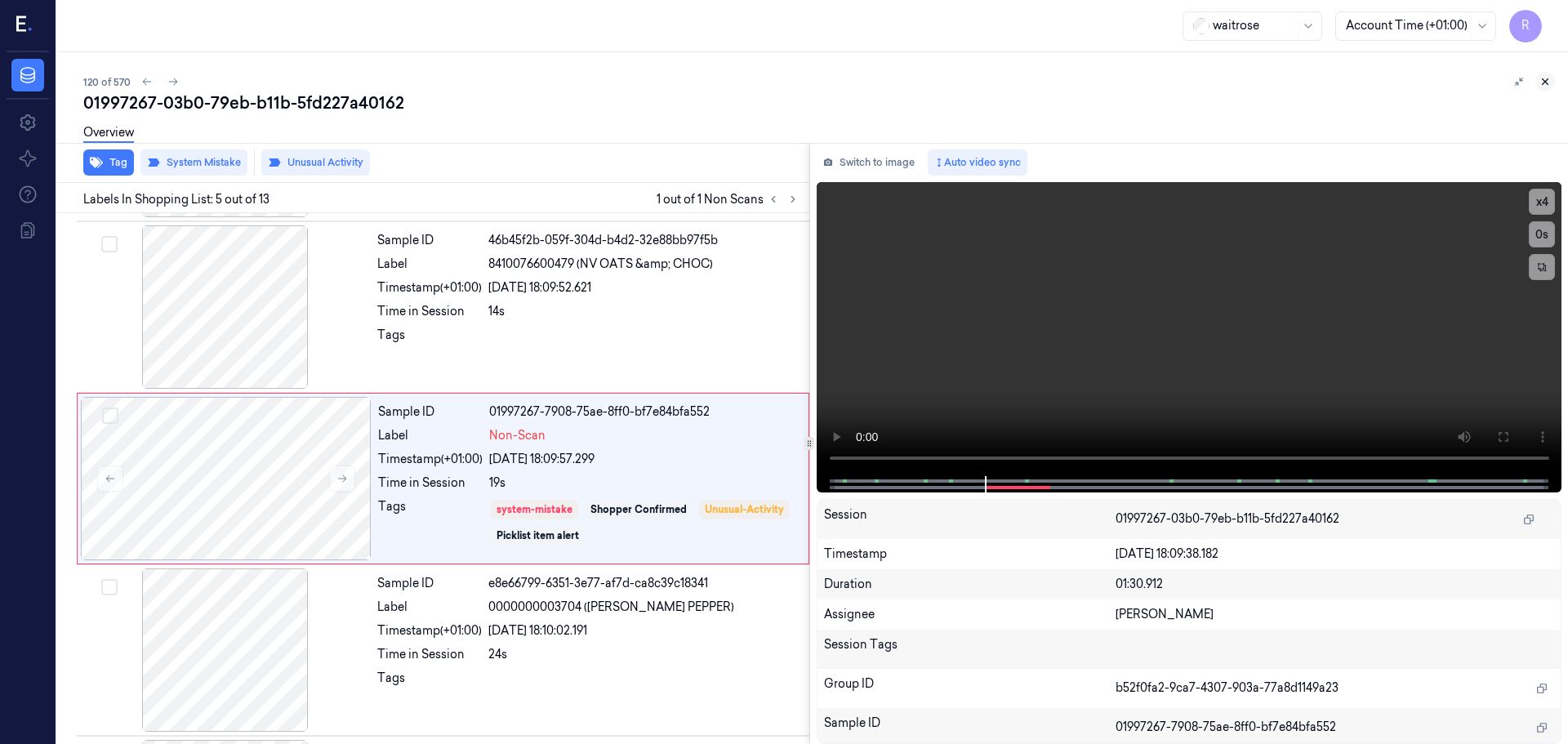
click at [1549, 82] on icon at bounding box center [1544, 82] width 11 height 11
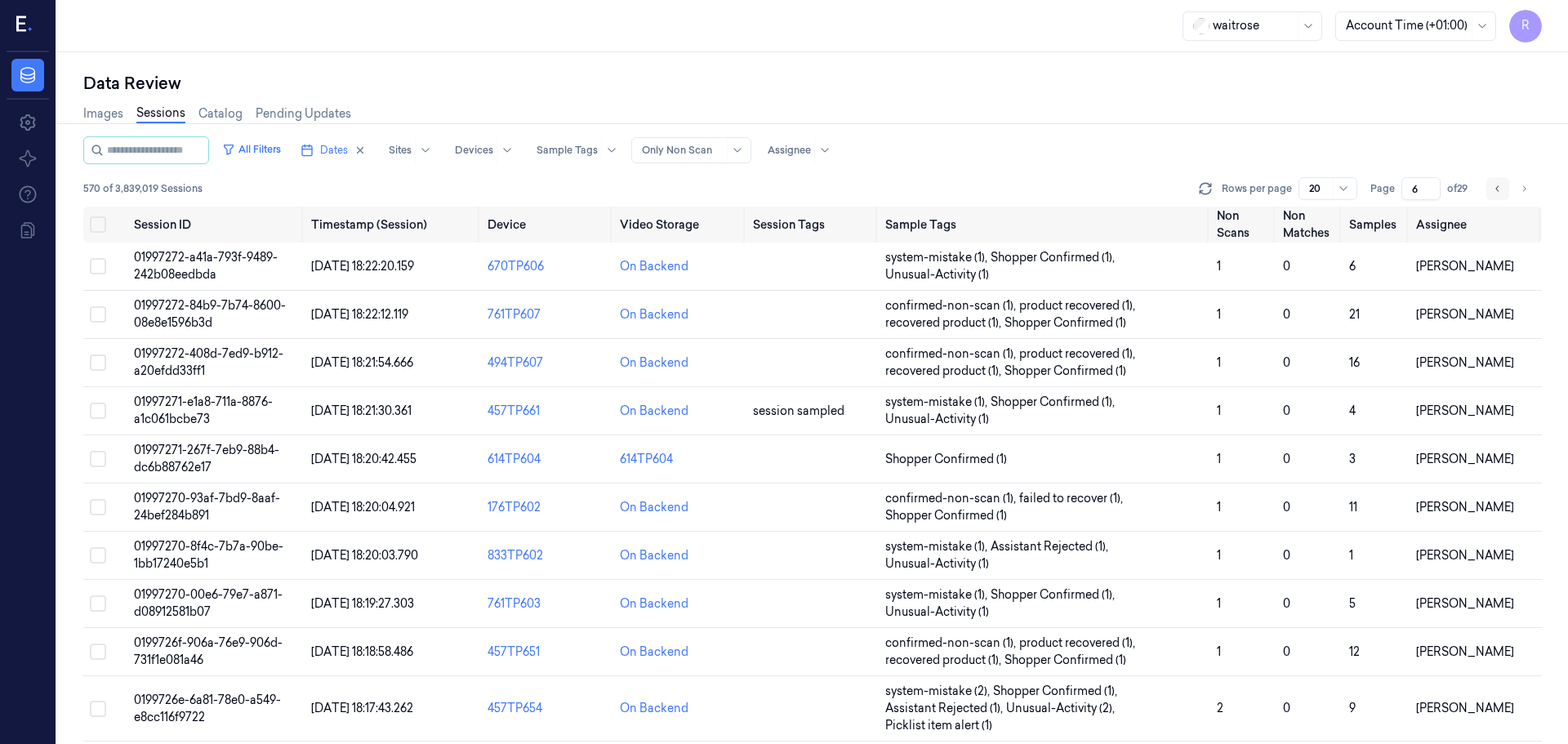
click at [1498, 190] on icon "Go to previous page" at bounding box center [1497, 188] width 9 height 13
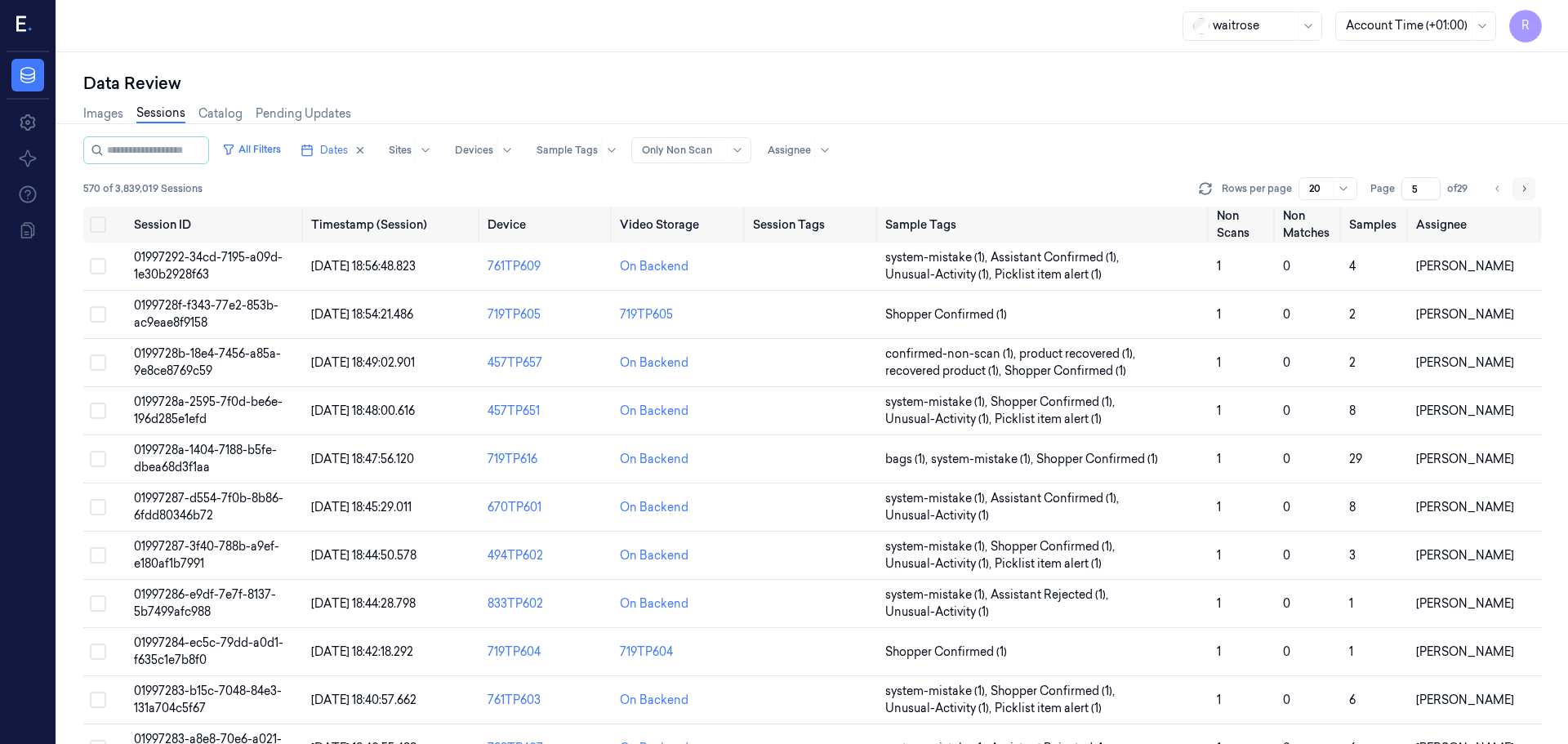
click at [1527, 189] on icon "Go to next page" at bounding box center [1523, 188] width 9 height 13
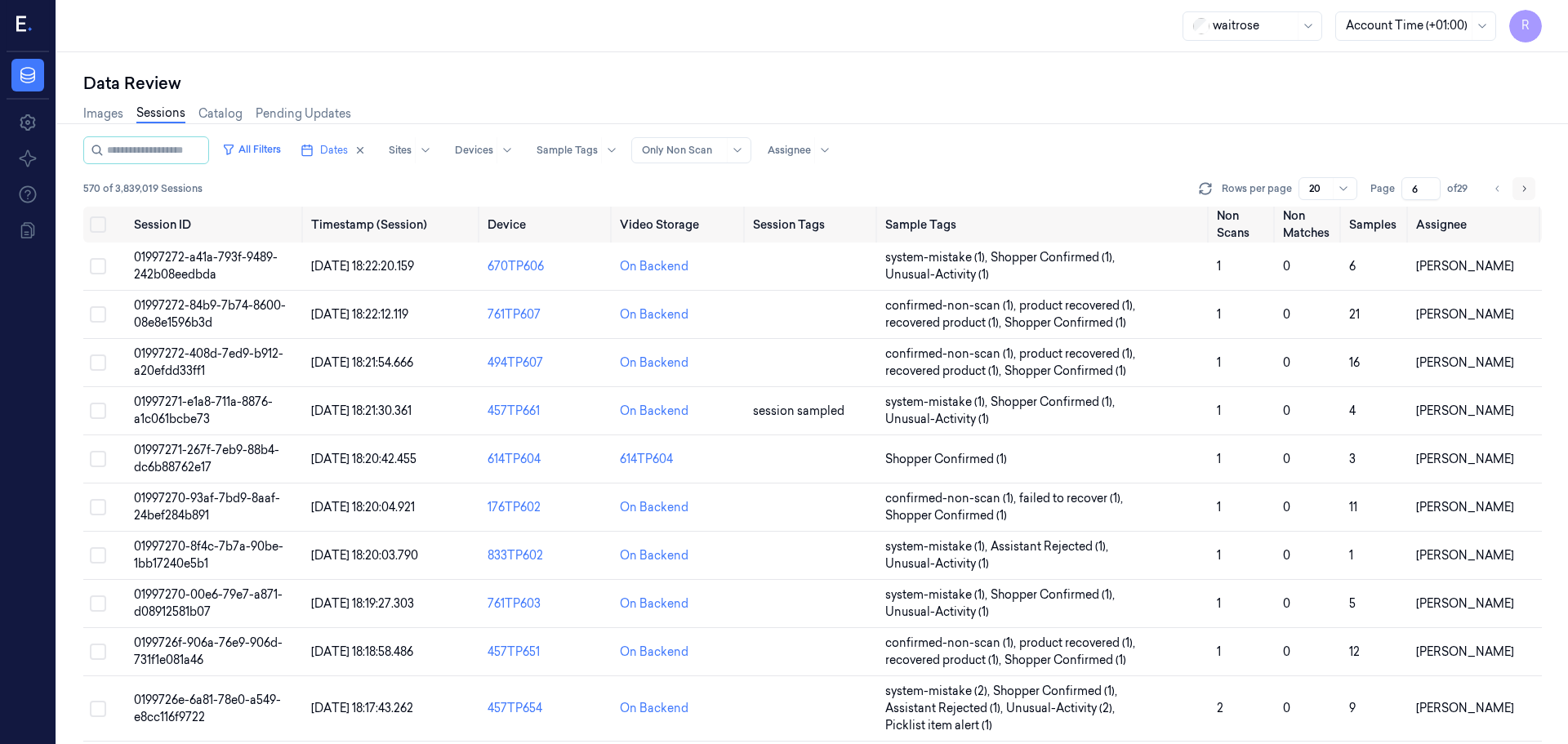
click at [1522, 190] on icon "Go to next page" at bounding box center [1523, 188] width 9 height 13
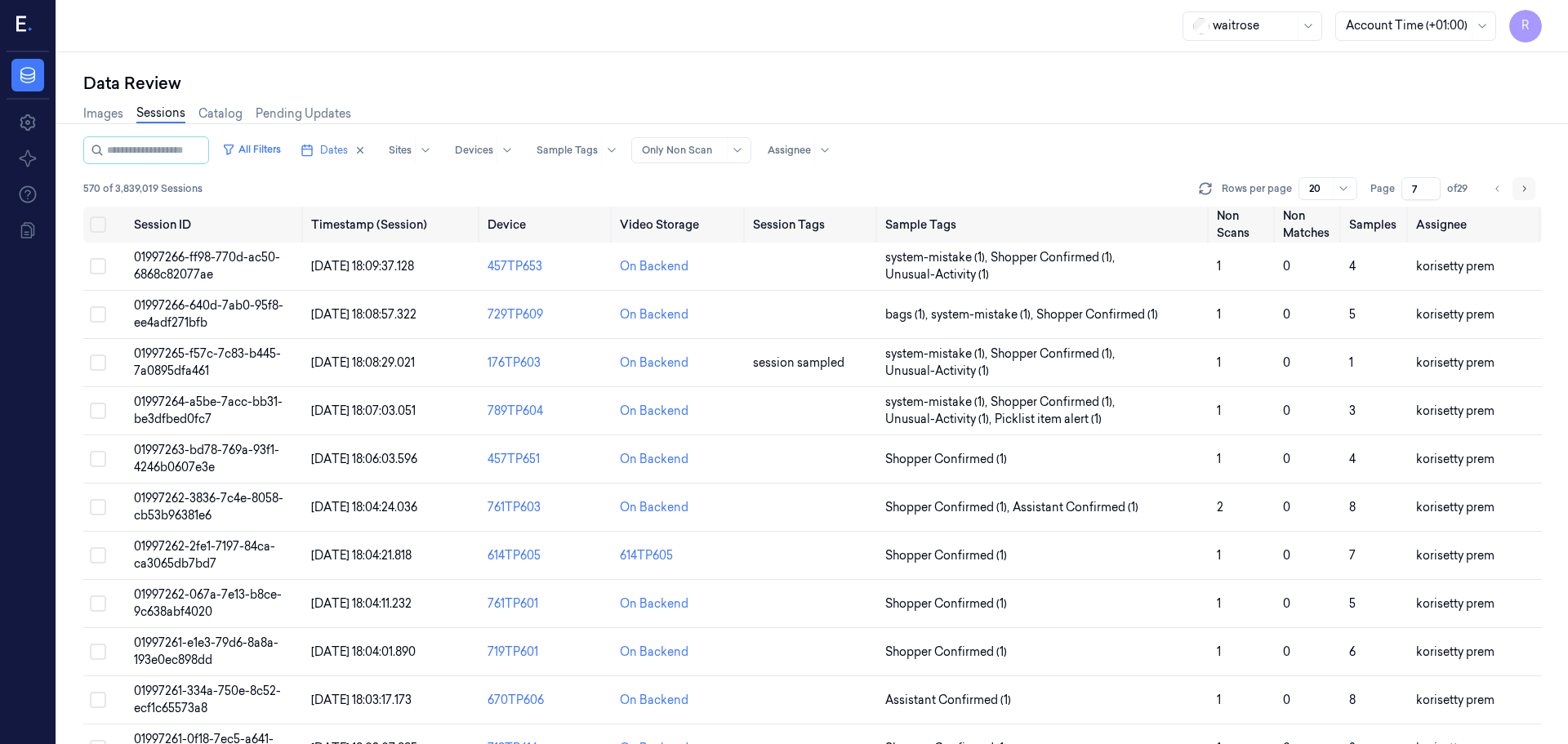
click at [1522, 190] on icon "Go to next page" at bounding box center [1523, 188] width 9 height 13
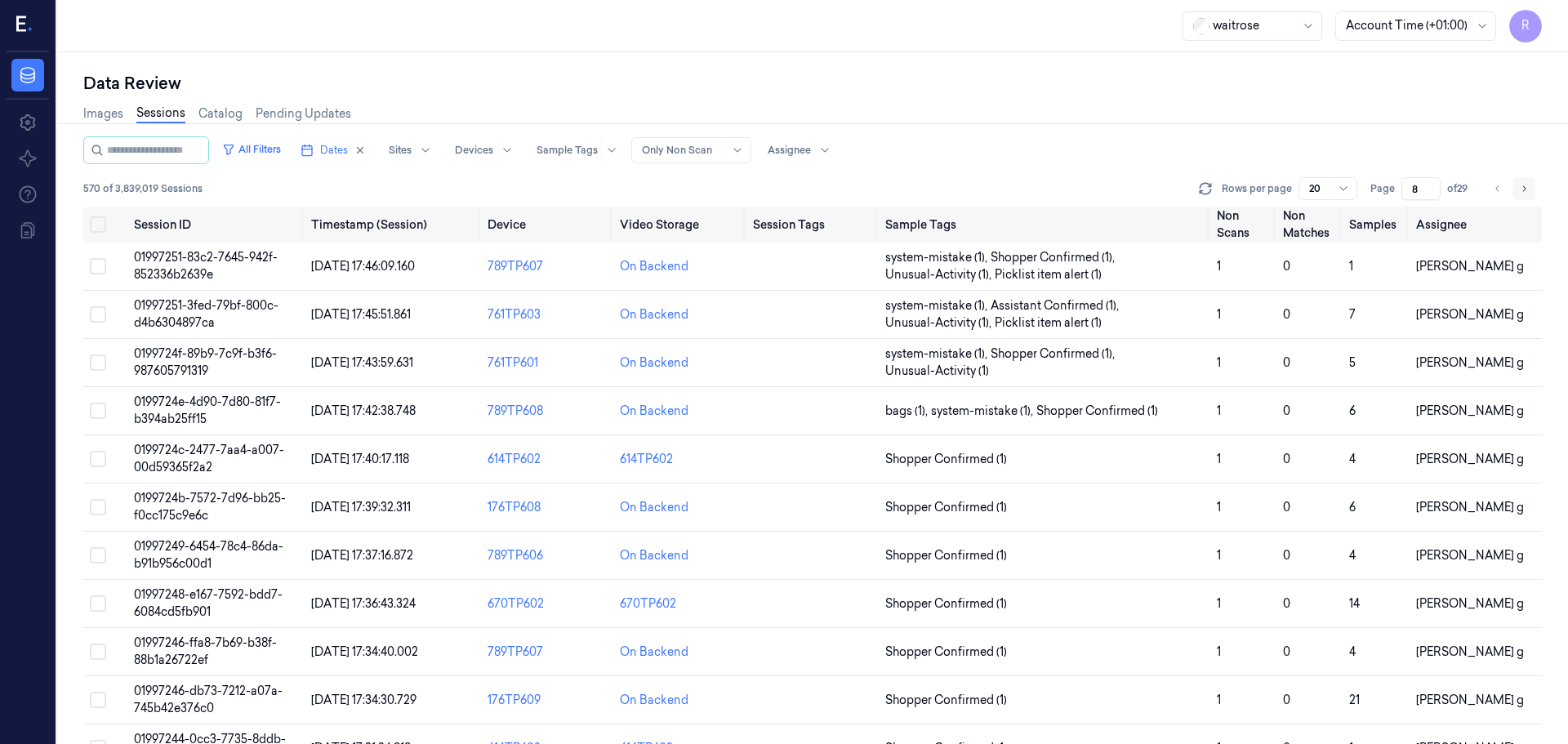
click at [1522, 190] on icon "Go to next page" at bounding box center [1523, 188] width 9 height 13
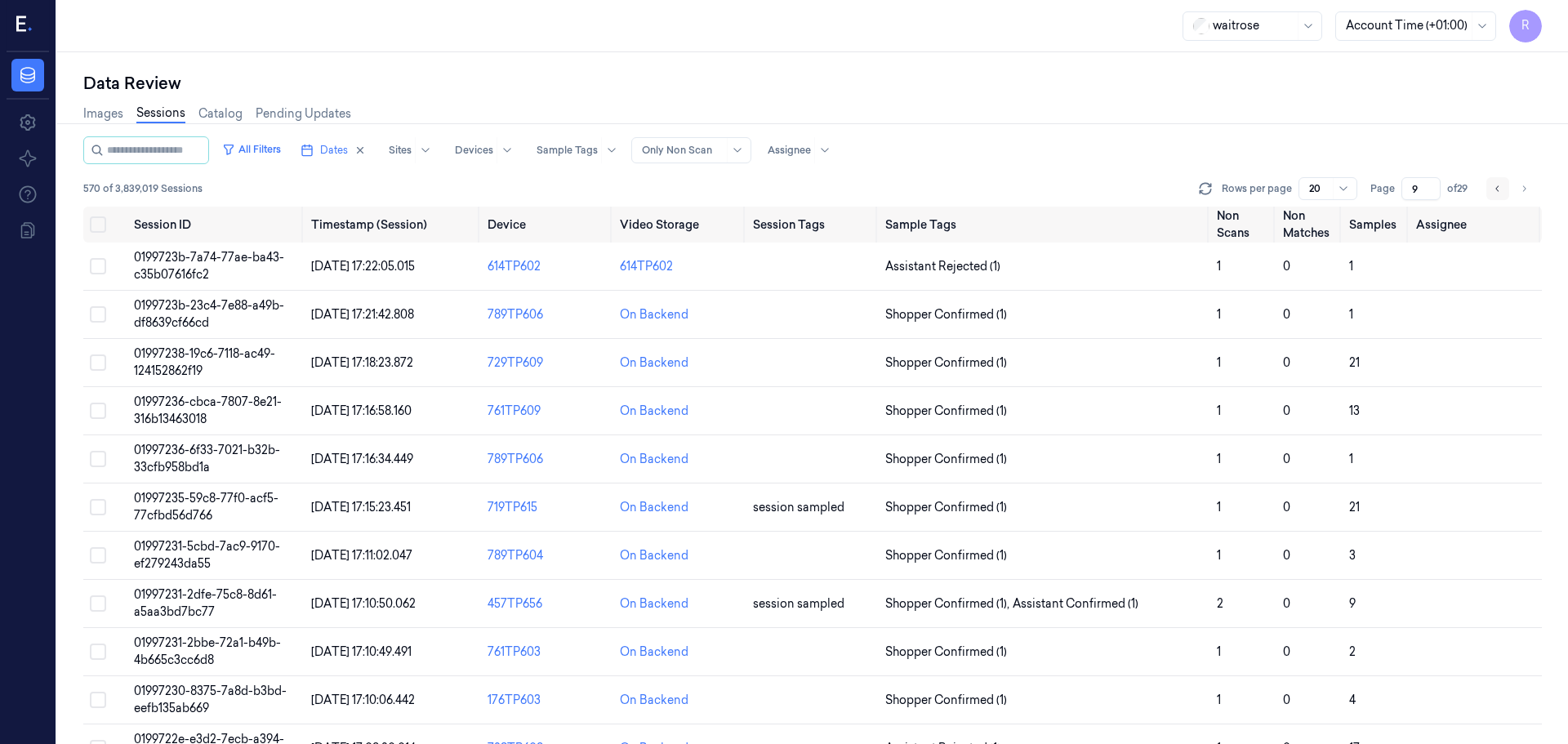
click at [1493, 189] on button "Go to previous page" at bounding box center [1498, 189] width 23 height 23
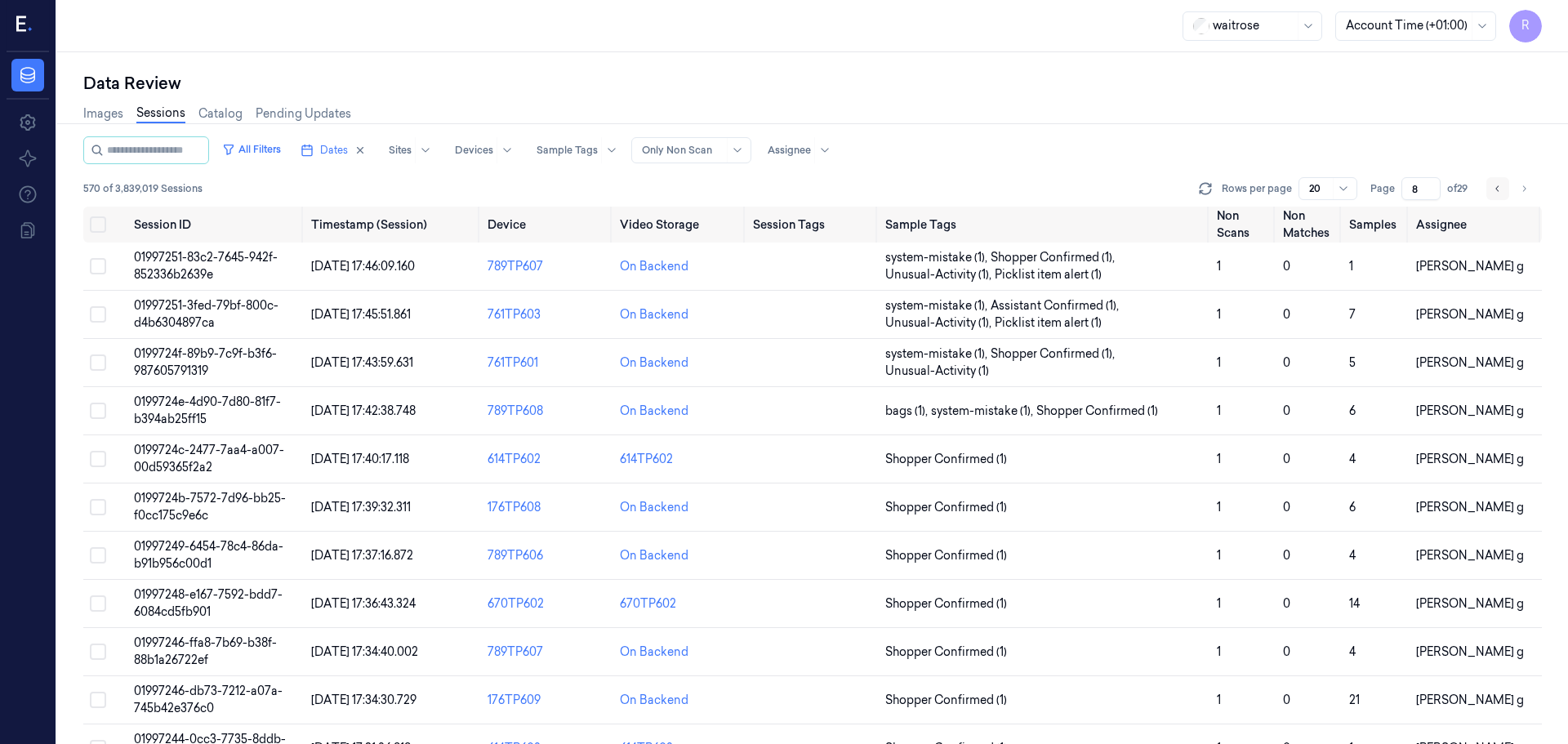
click at [1497, 191] on icon "Go to previous page" at bounding box center [1497, 188] width 9 height 13
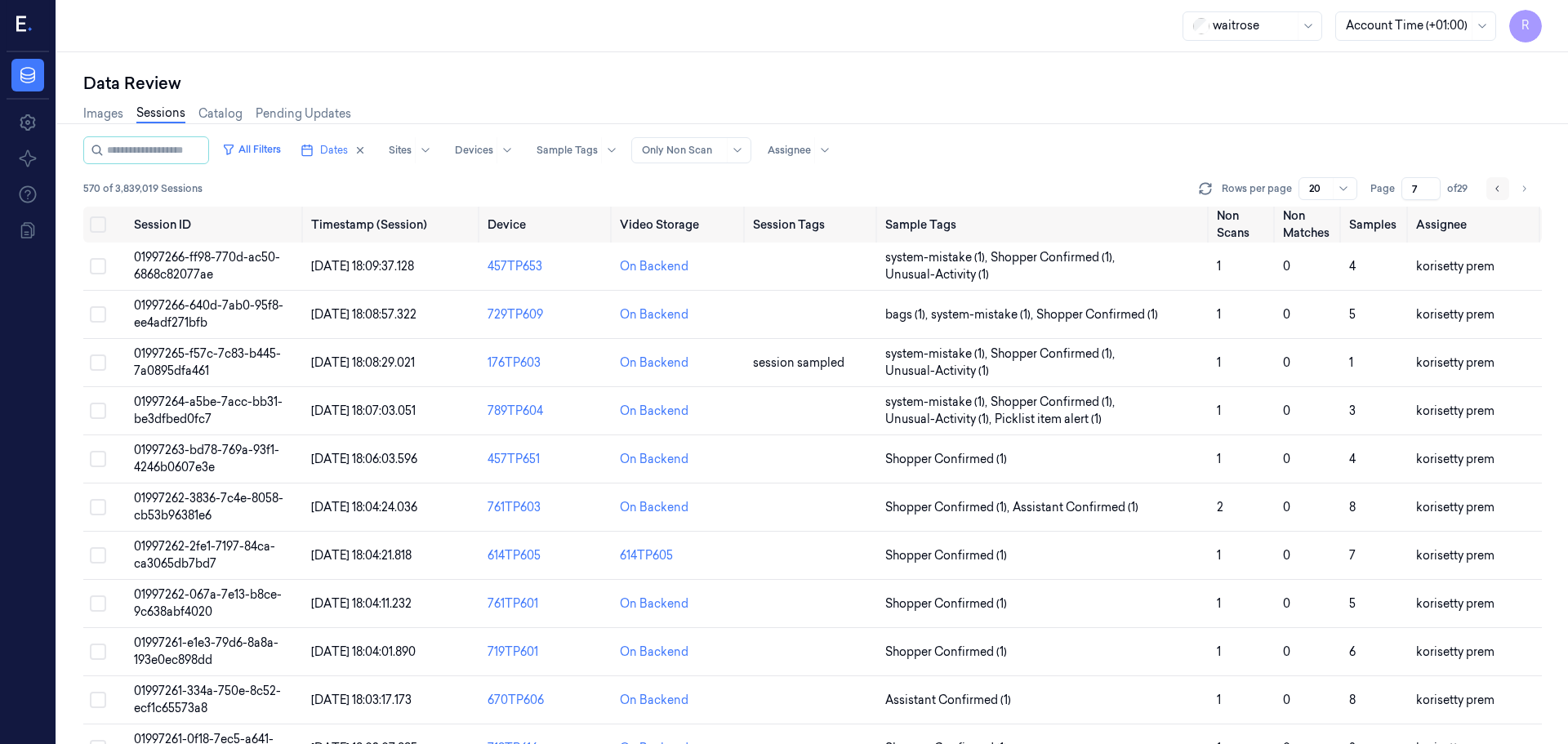
click at [1497, 191] on icon "Go to previous page" at bounding box center [1497, 188] width 9 height 13
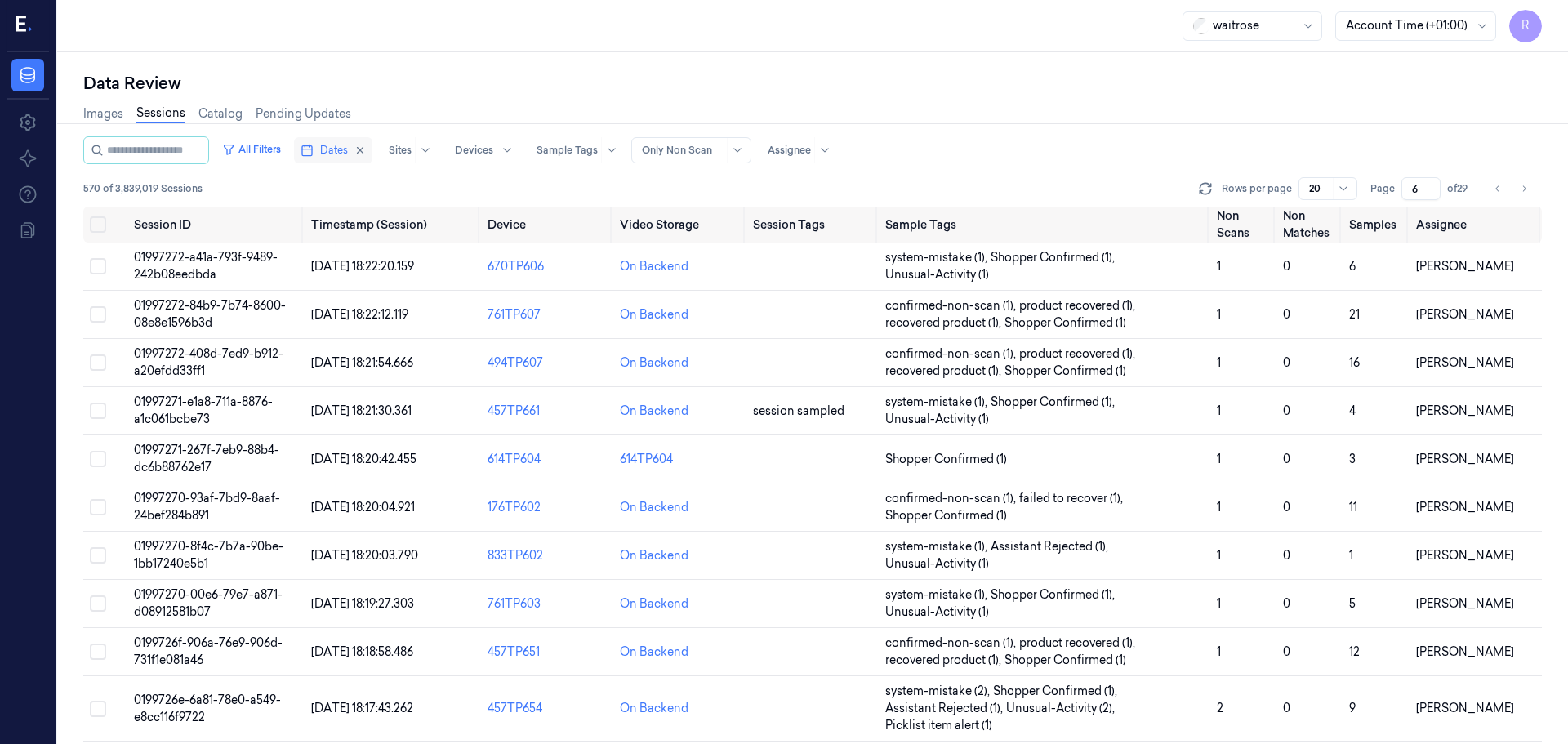
click at [338, 154] on span "Dates" at bounding box center [334, 150] width 27 height 15
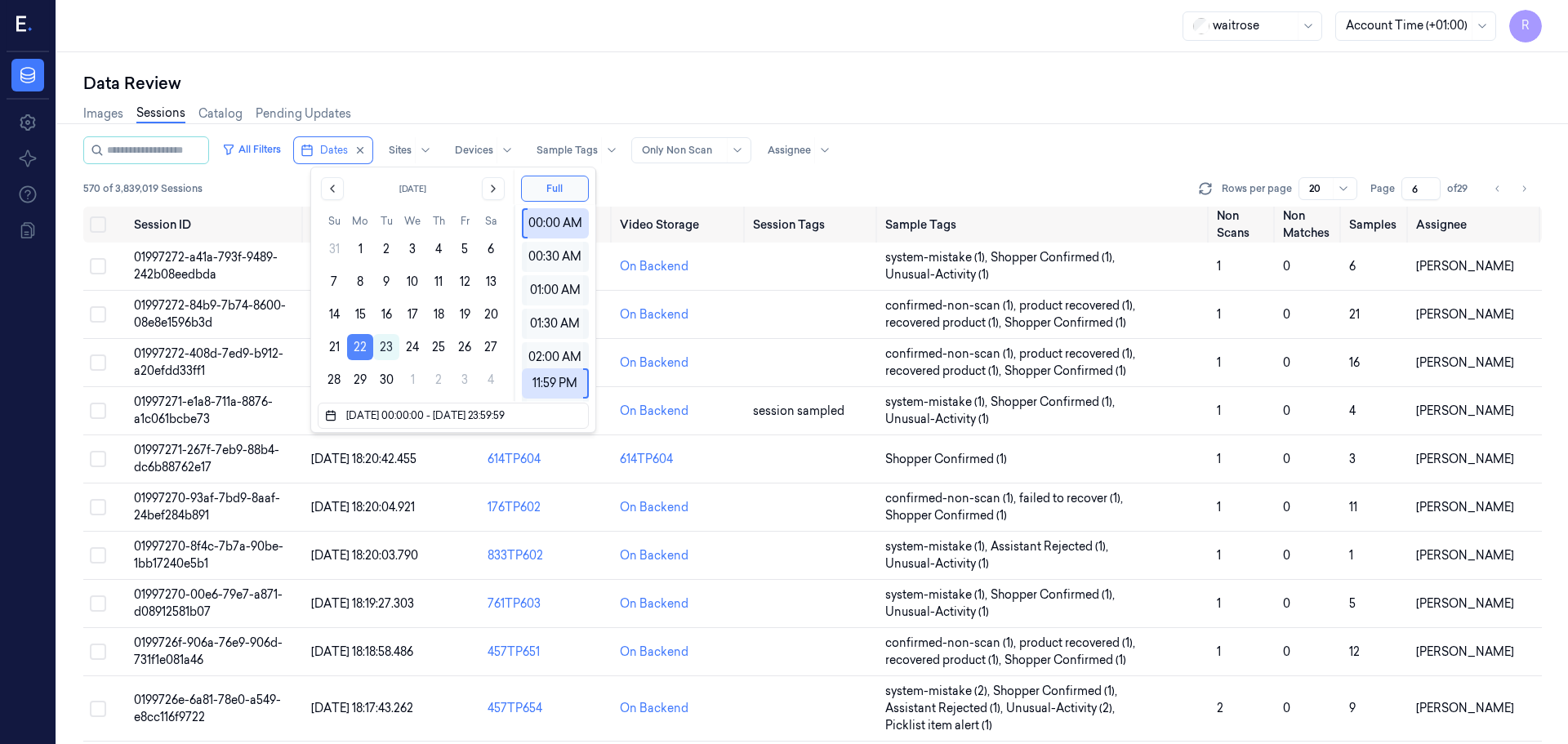
click at [352, 342] on button "22" at bounding box center [360, 347] width 26 height 26
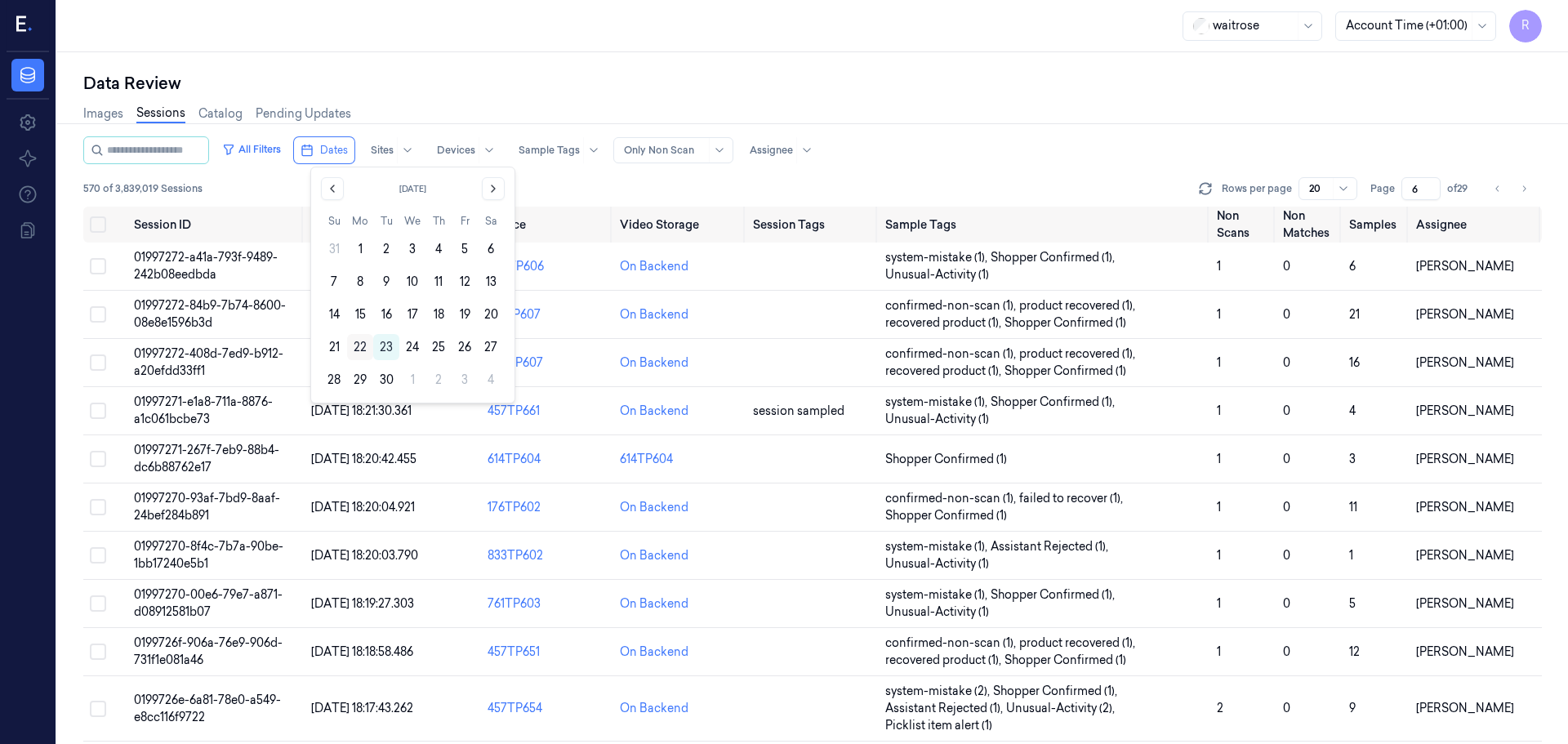
click at [355, 344] on button "22" at bounding box center [360, 347] width 26 height 26
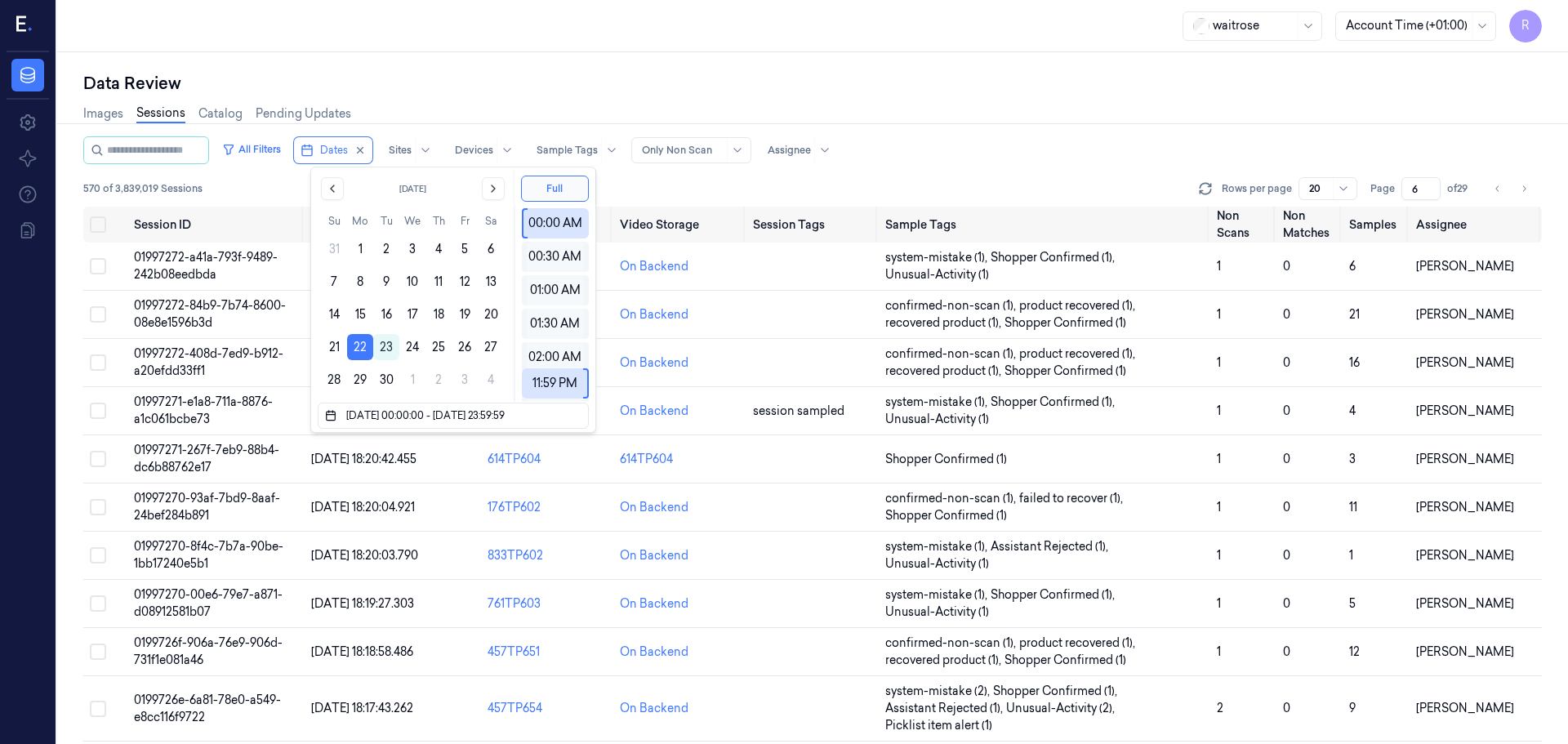
click at [470, 85] on div "Data Review" at bounding box center [812, 83] width 1458 height 23
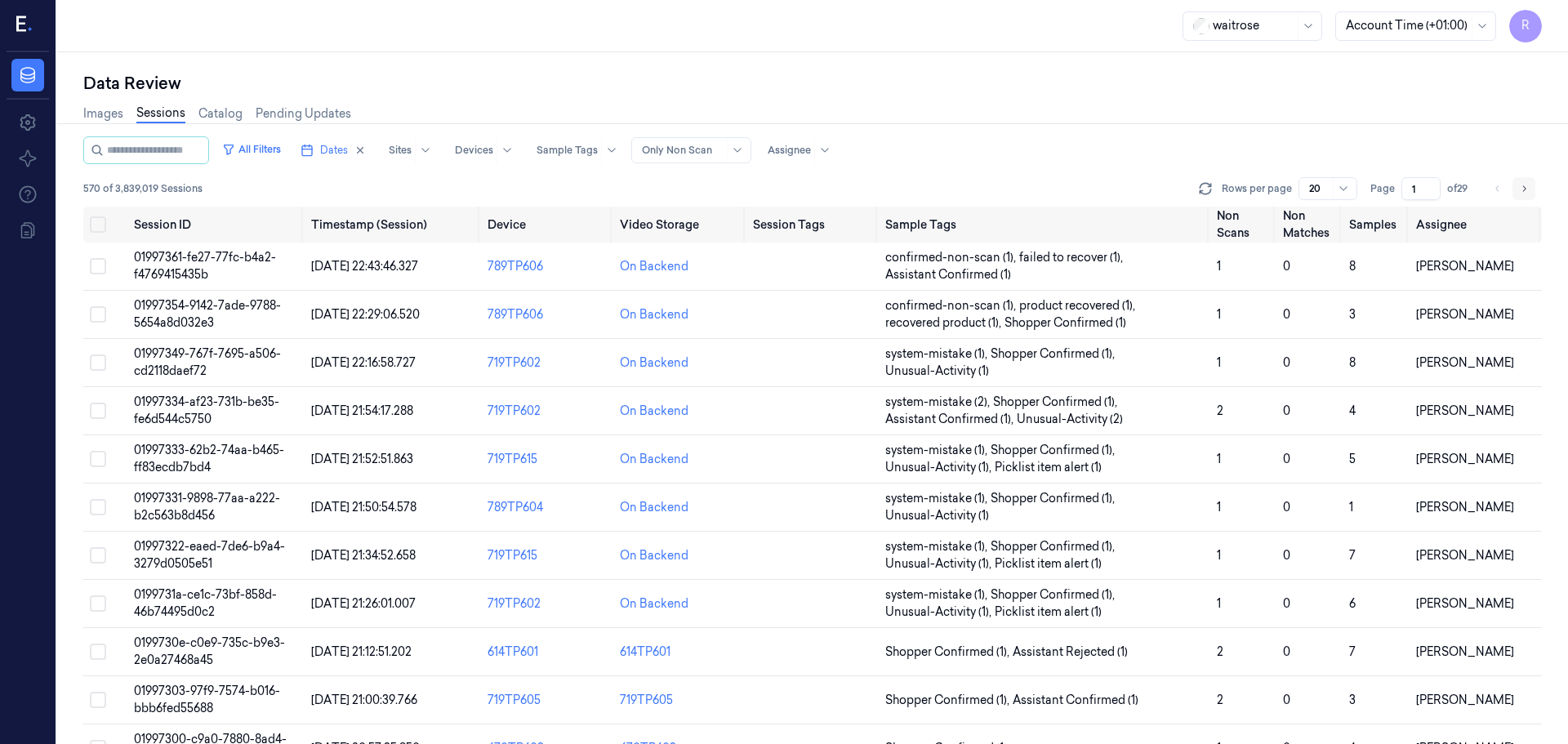
click at [1531, 191] on button "Go to next page" at bounding box center [1523, 189] width 23 height 23
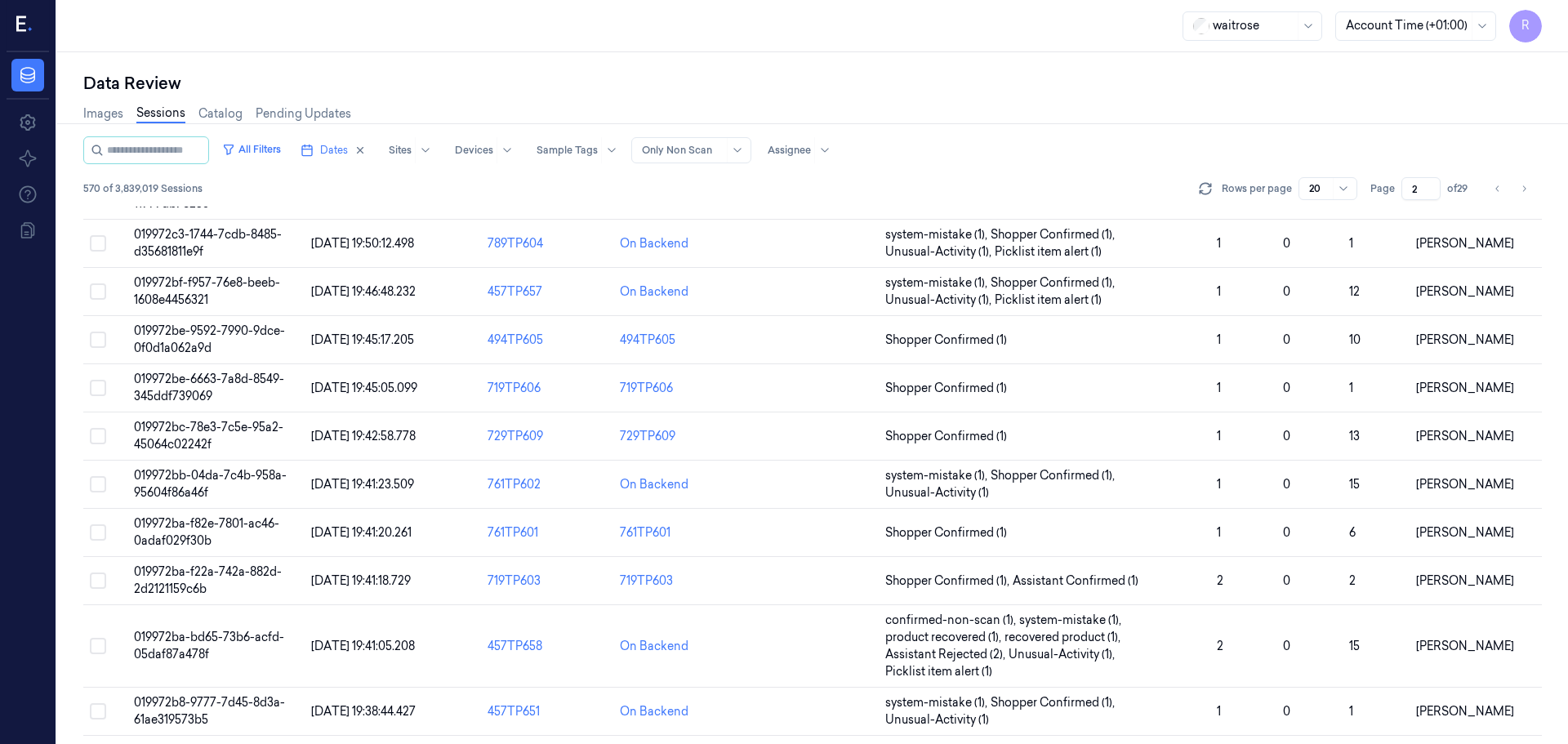
scroll to position [509, 0]
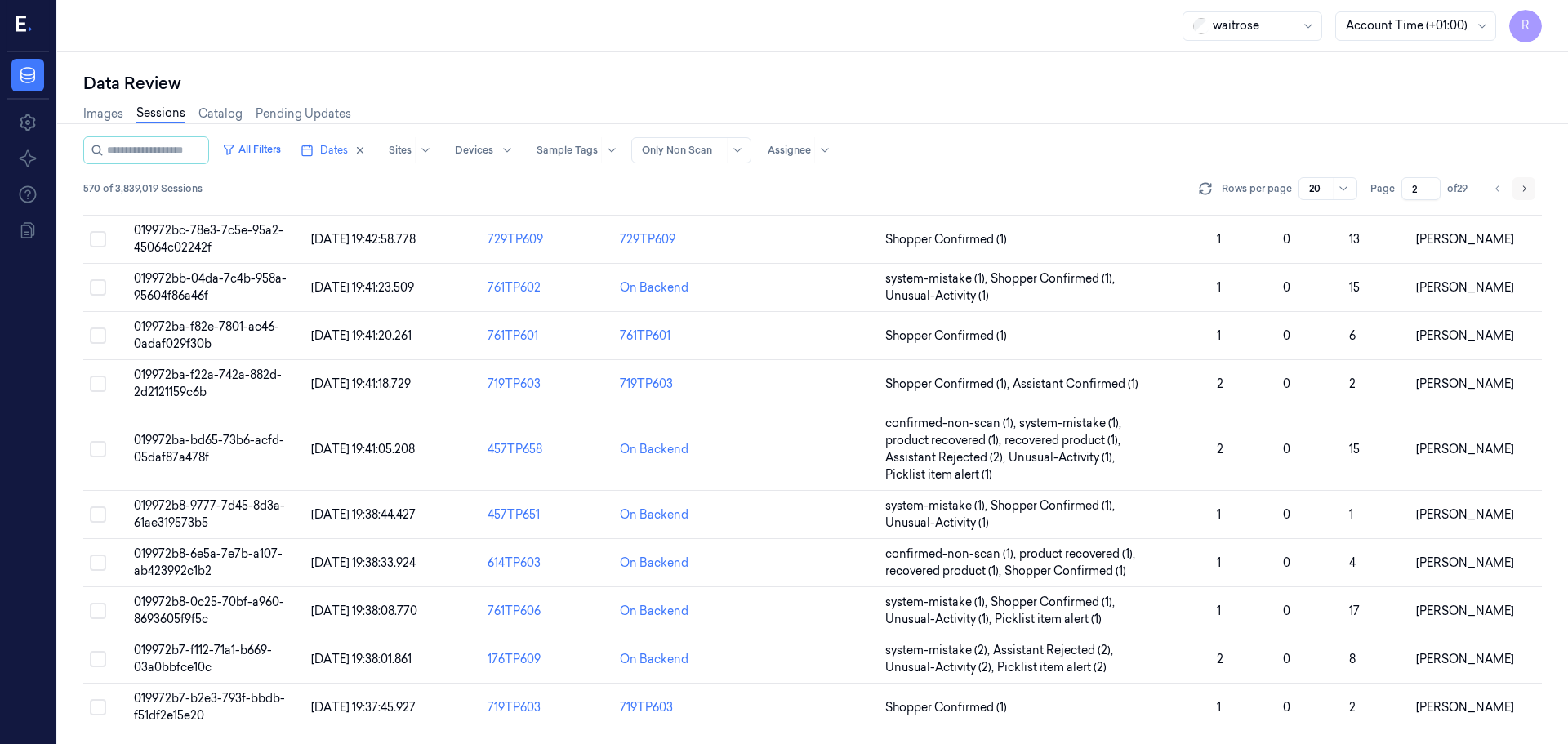
click at [1527, 189] on icon "Go to next page" at bounding box center [1523, 188] width 9 height 13
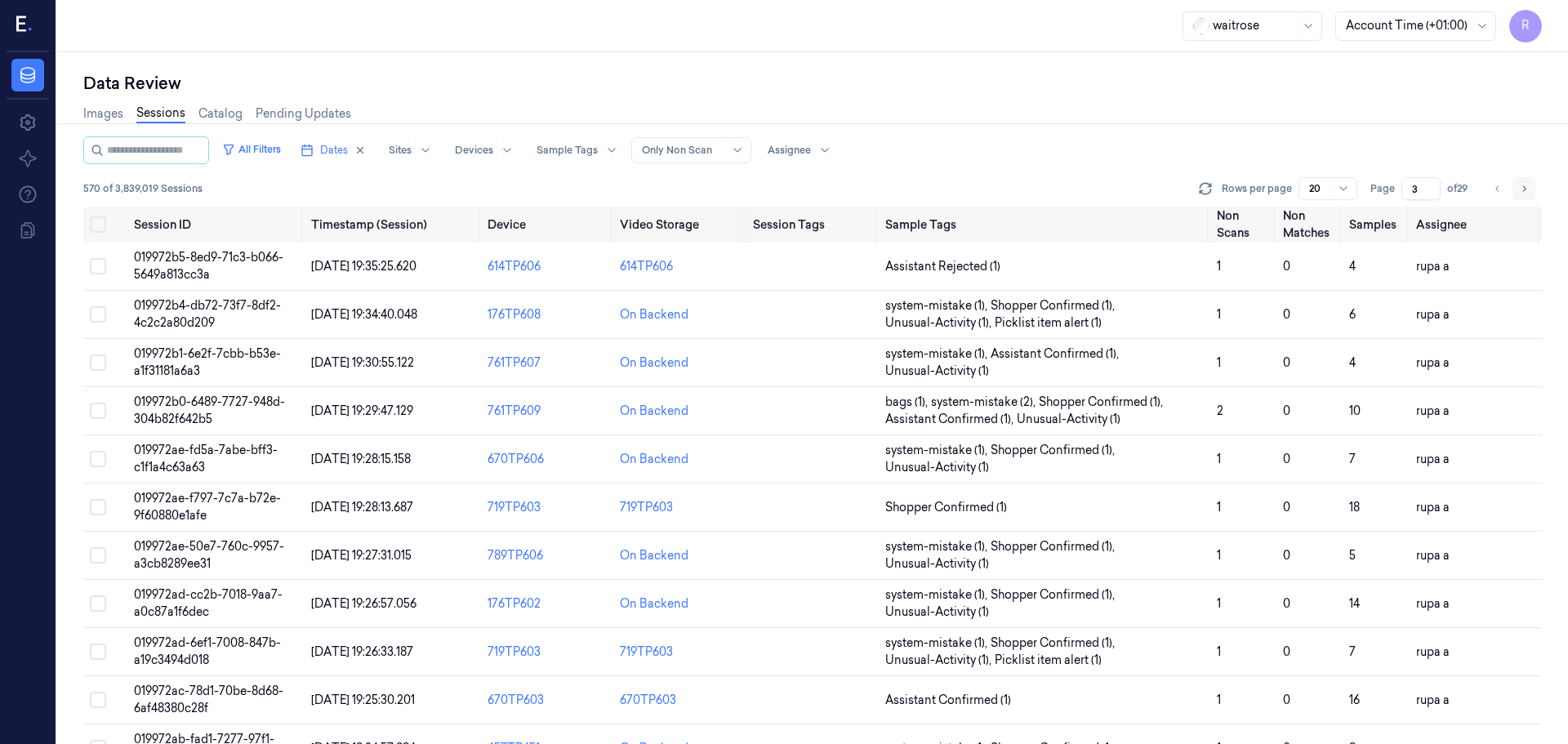
click at [1517, 195] on button "Go to next page" at bounding box center [1523, 189] width 23 height 23
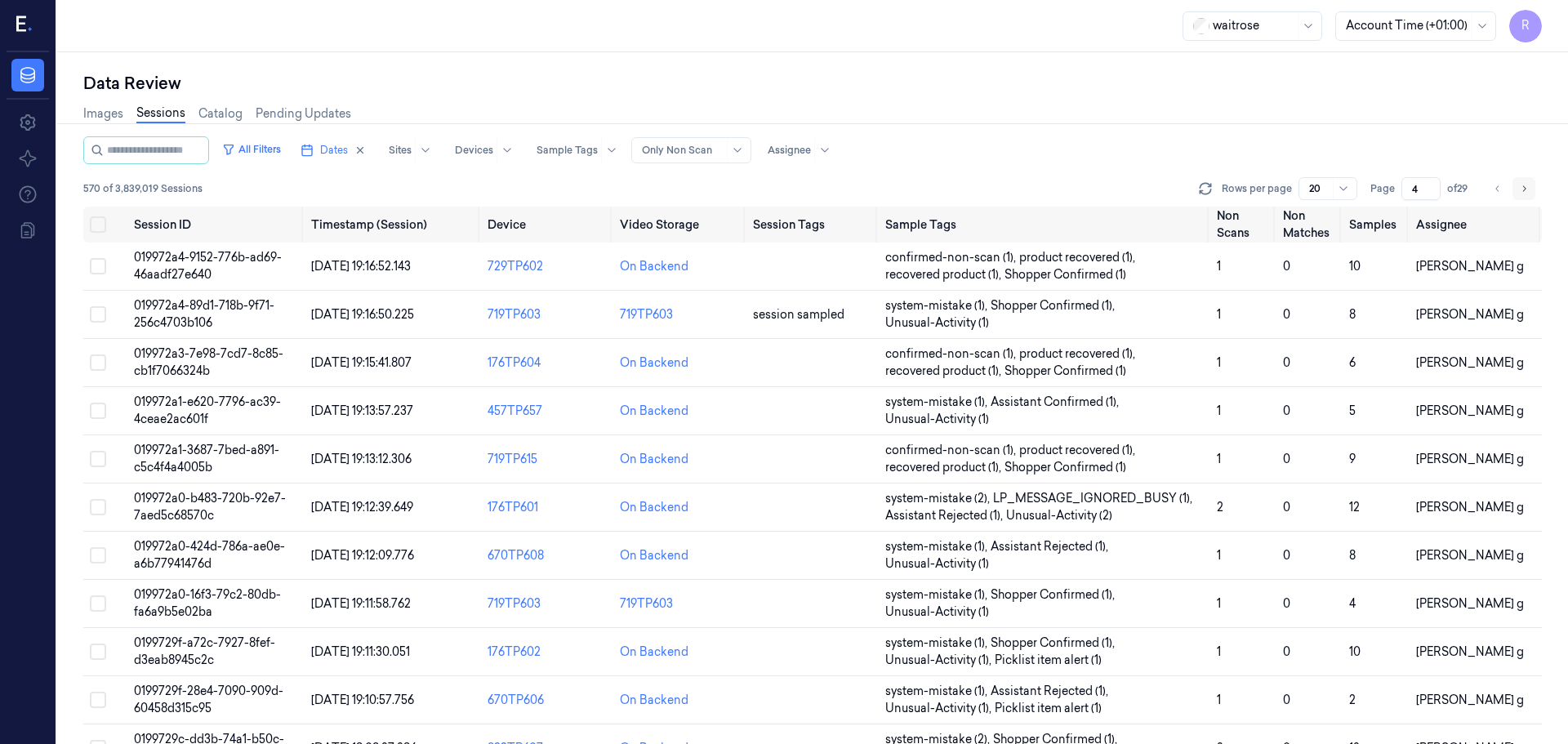
click at [1517, 195] on button "Go to next page" at bounding box center [1523, 189] width 23 height 23
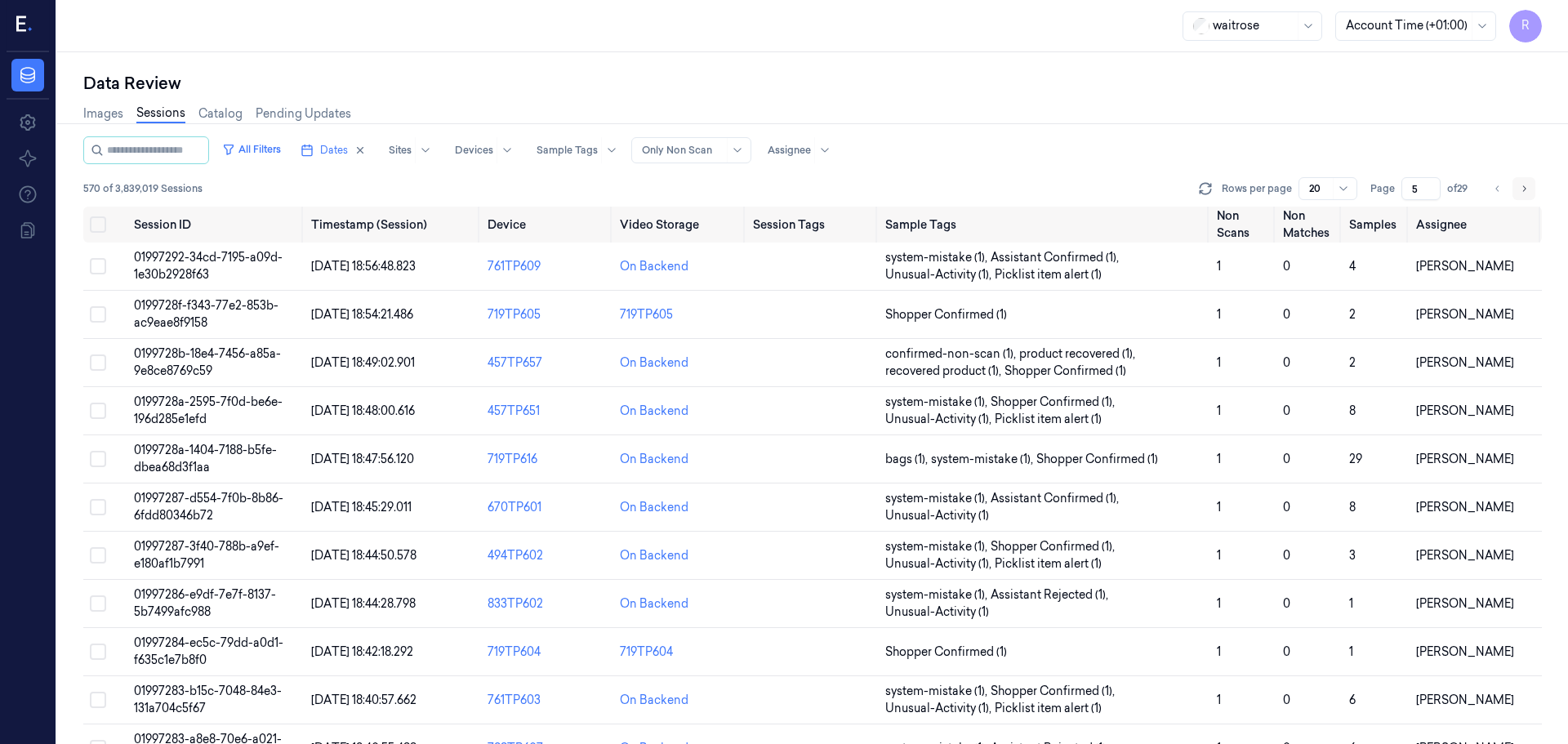
click at [1517, 195] on button "Go to next page" at bounding box center [1523, 189] width 23 height 23
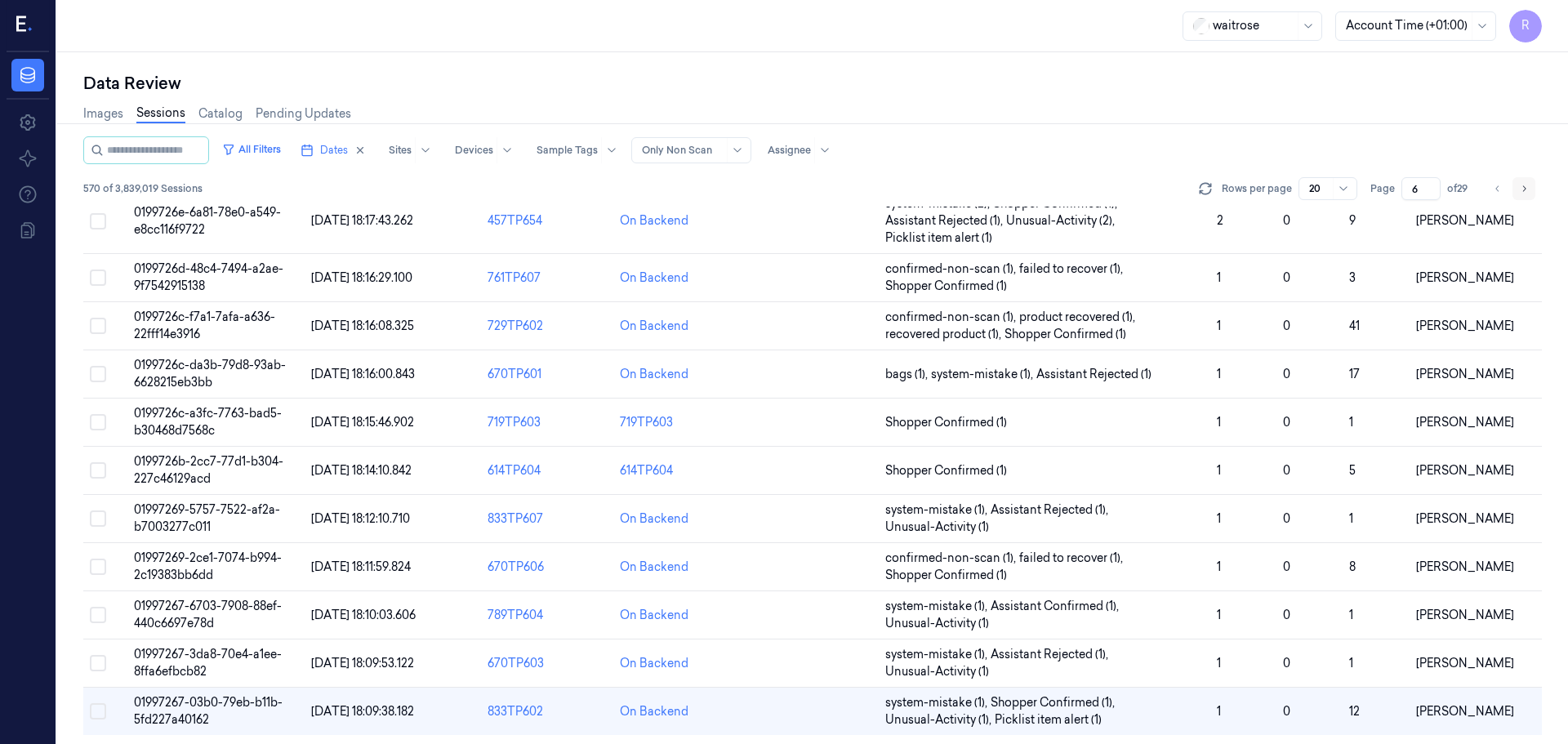
scroll to position [492, 0]
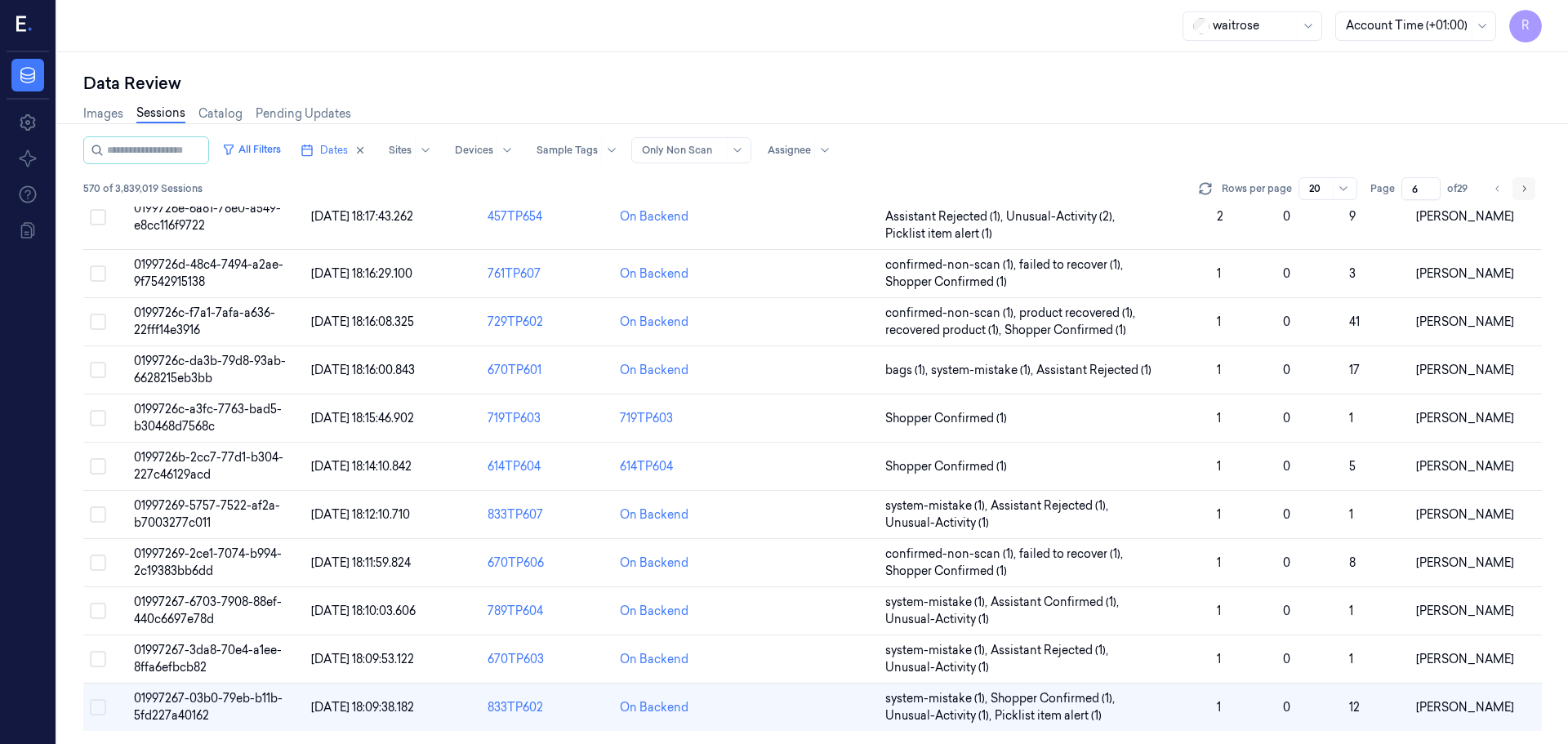
click at [1528, 191] on icon "Go to next page" at bounding box center [1523, 188] width 9 height 13
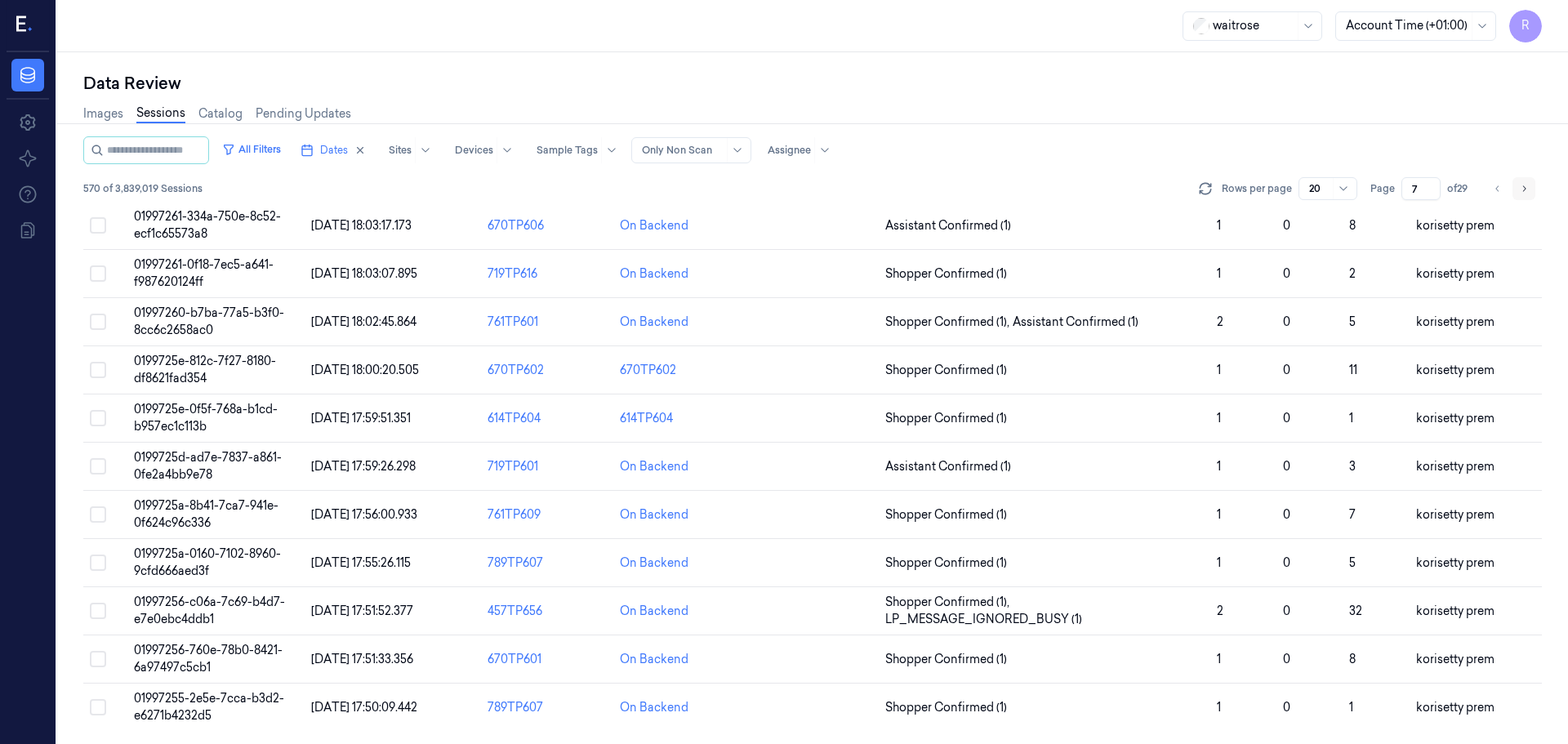
click at [1528, 191] on icon "Go to next page" at bounding box center [1523, 188] width 9 height 13
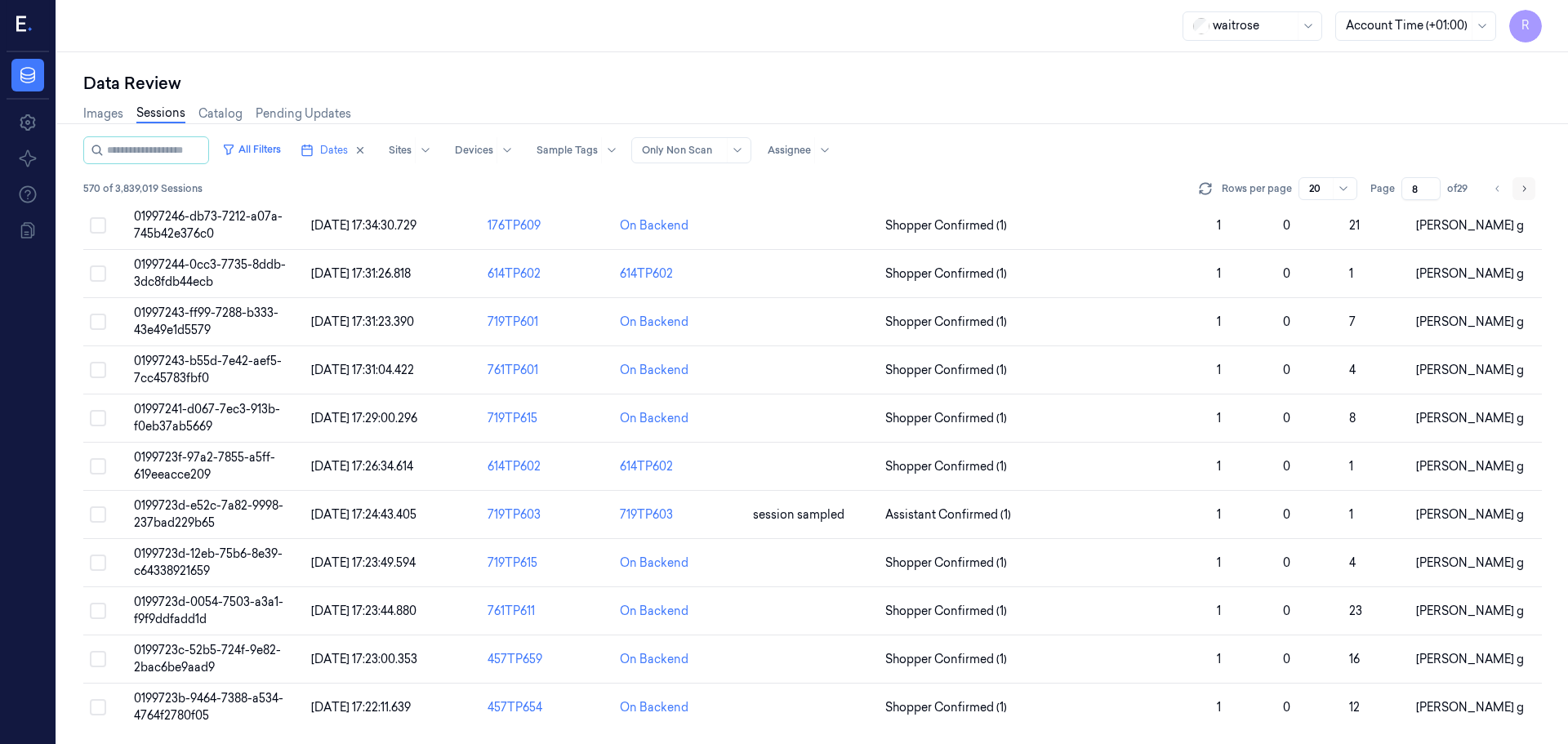
click at [1528, 191] on icon "Go to next page" at bounding box center [1523, 188] width 9 height 13
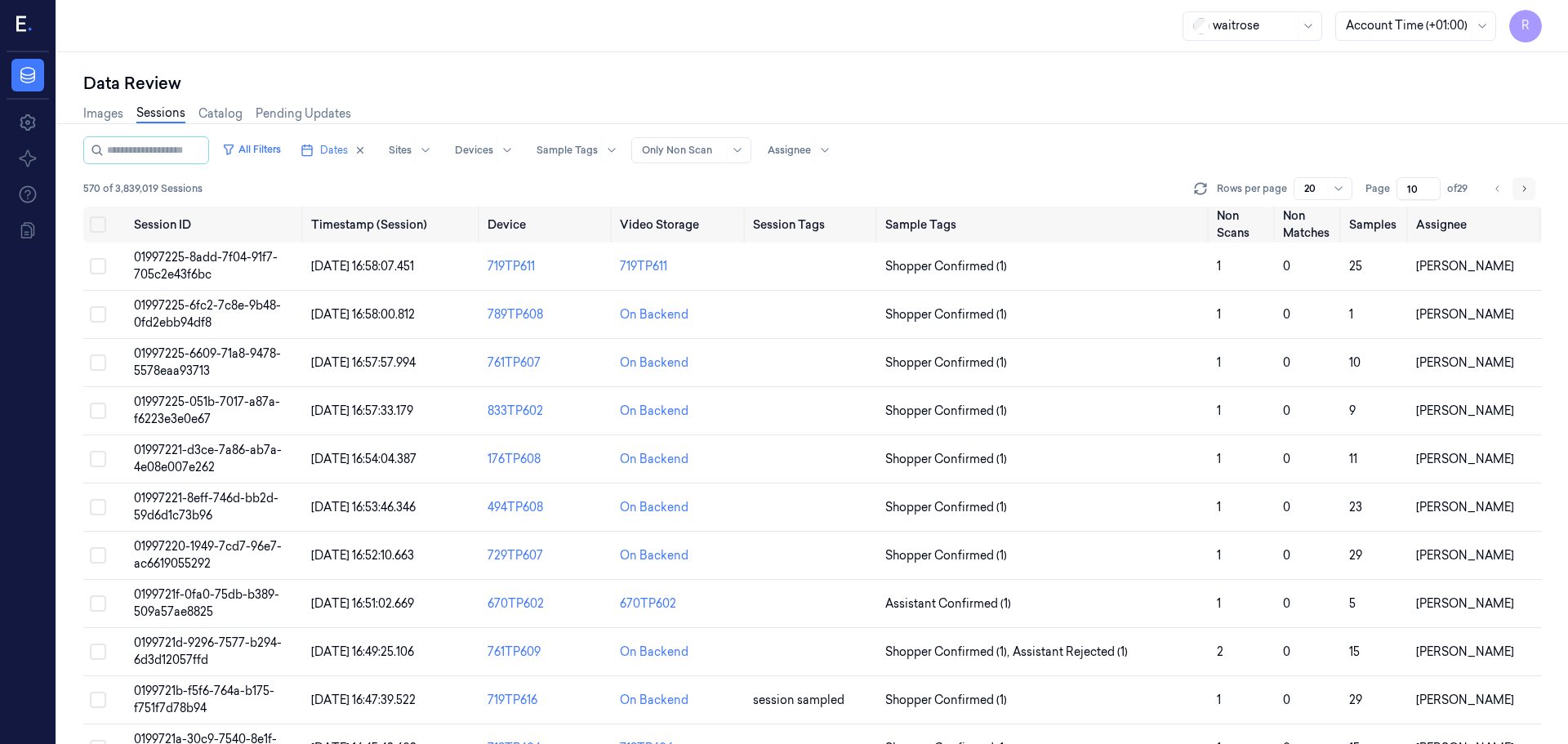
click at [1528, 191] on icon "Go to next page" at bounding box center [1523, 188] width 9 height 13
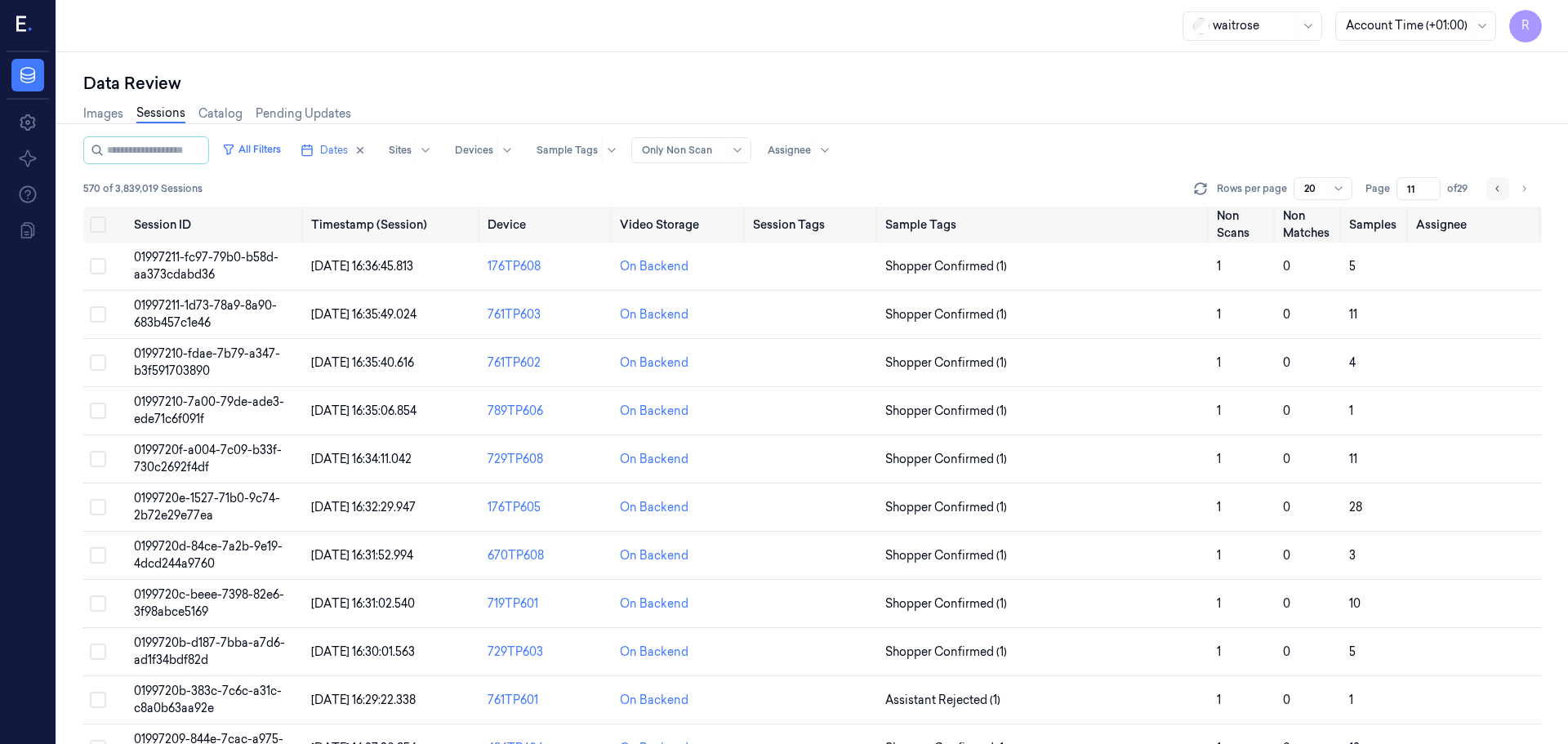
click at [1501, 191] on icon "Go to previous page" at bounding box center [1497, 188] width 9 height 13
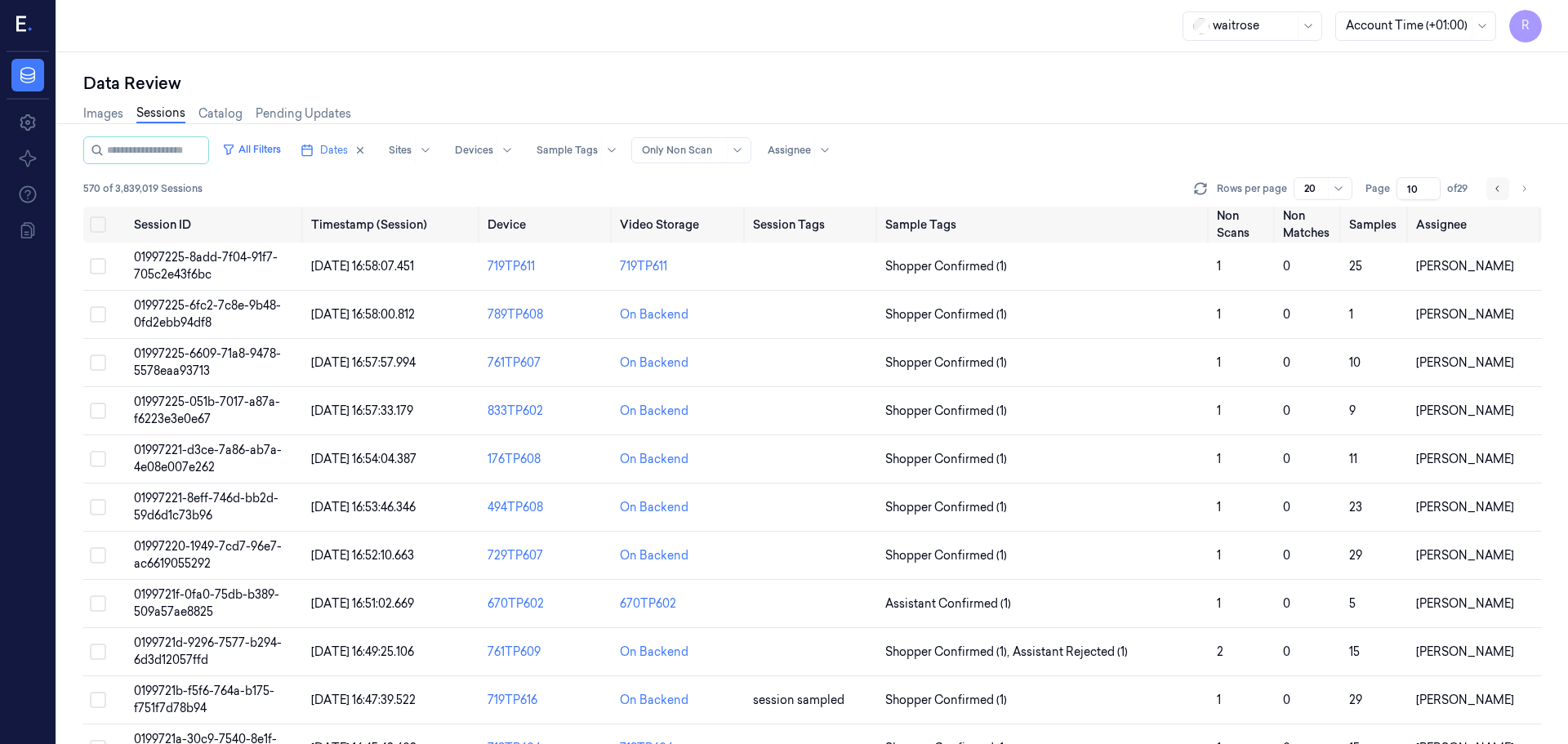
click at [1501, 195] on icon "Go to previous page" at bounding box center [1497, 188] width 9 height 13
click at [1524, 192] on icon "Go to next page" at bounding box center [1523, 188] width 9 height 13
click at [1504, 191] on button "Go to previous page" at bounding box center [1498, 189] width 23 height 23
click at [1520, 192] on icon "Go to next page" at bounding box center [1523, 188] width 9 height 13
click at [1502, 191] on icon "Go to previous page" at bounding box center [1497, 188] width 9 height 13
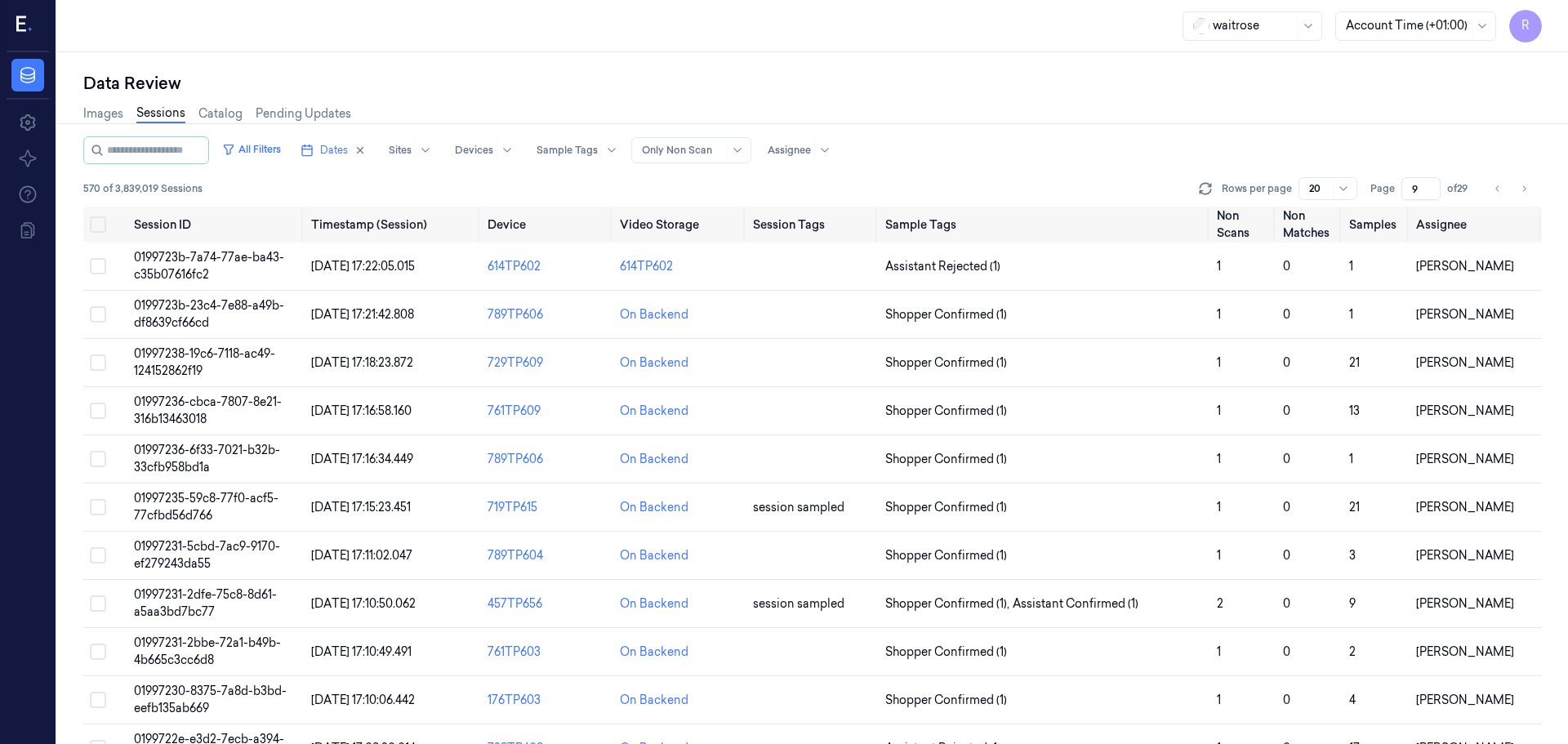
click at [1535, 192] on div "Rows per page 20 Page 9 of 29" at bounding box center [1369, 189] width 347 height 23
click at [1523, 196] on button "Go to next page" at bounding box center [1523, 189] width 23 height 23
type input "10"
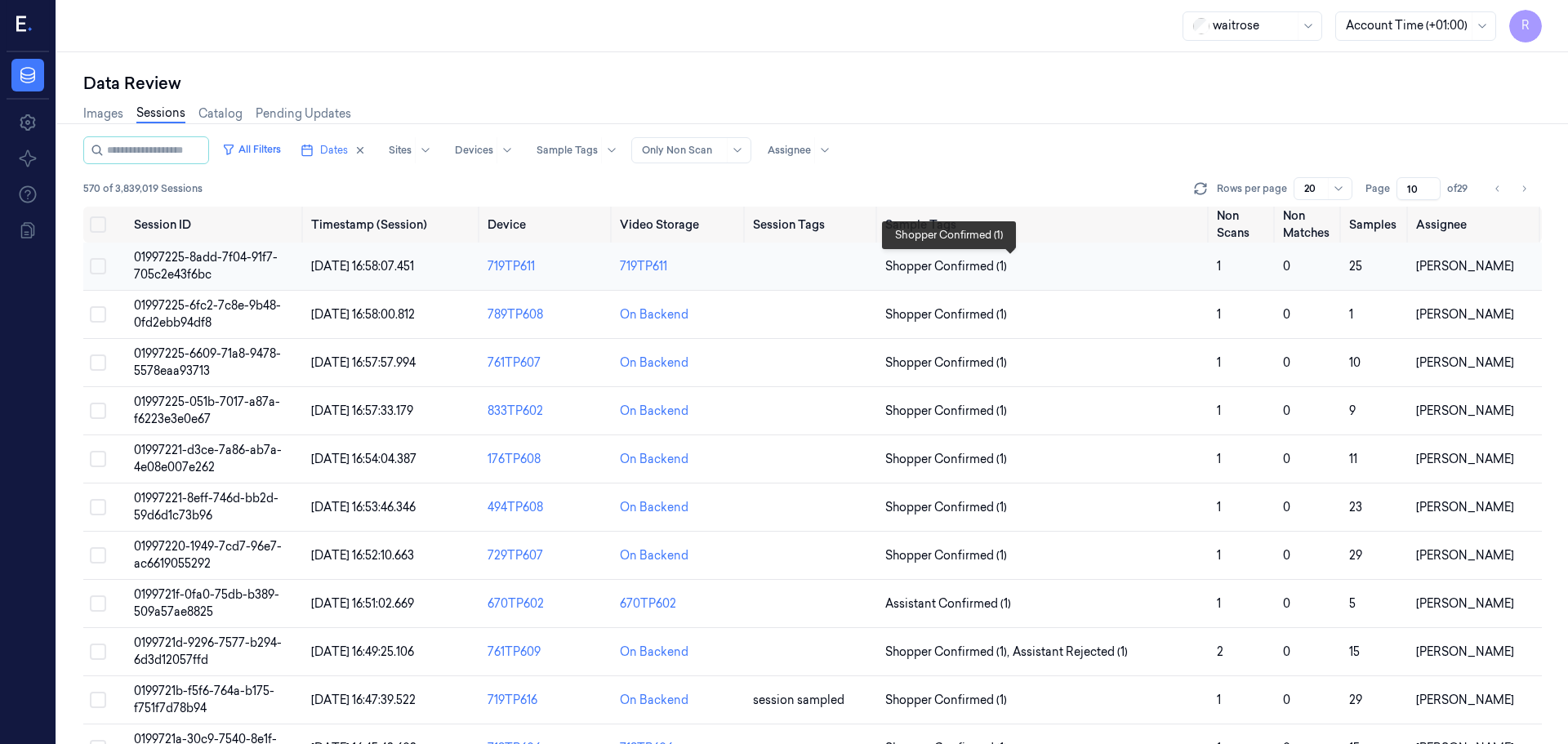
click at [1168, 265] on span "Shopper Confirmed (1)" at bounding box center [1044, 267] width 318 height 17
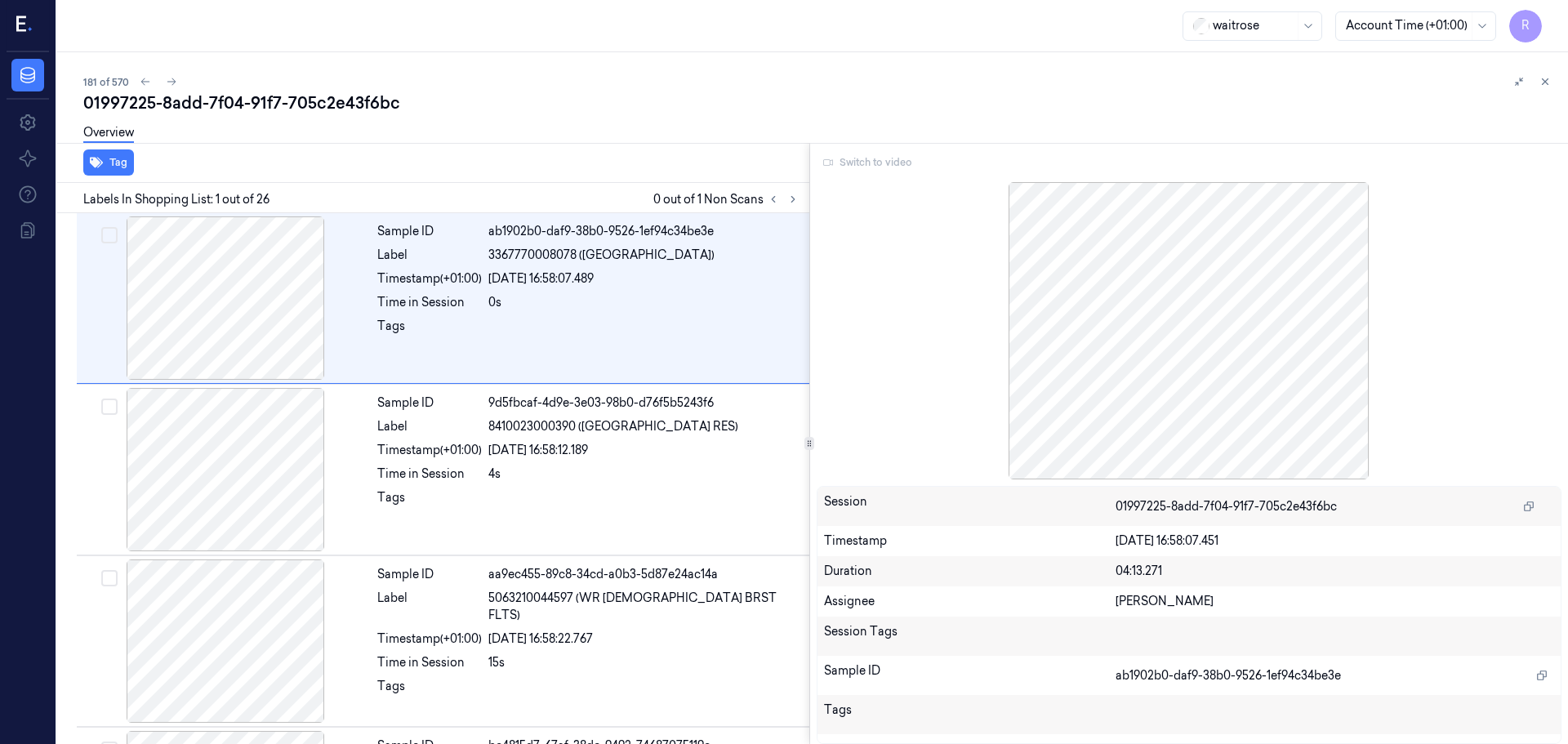
click at [1540, 93] on div "01997225-8add-7f04-91f7-705c2e43f6bc" at bounding box center [818, 103] width 1471 height 23
click at [1540, 83] on icon at bounding box center [1544, 82] width 11 height 11
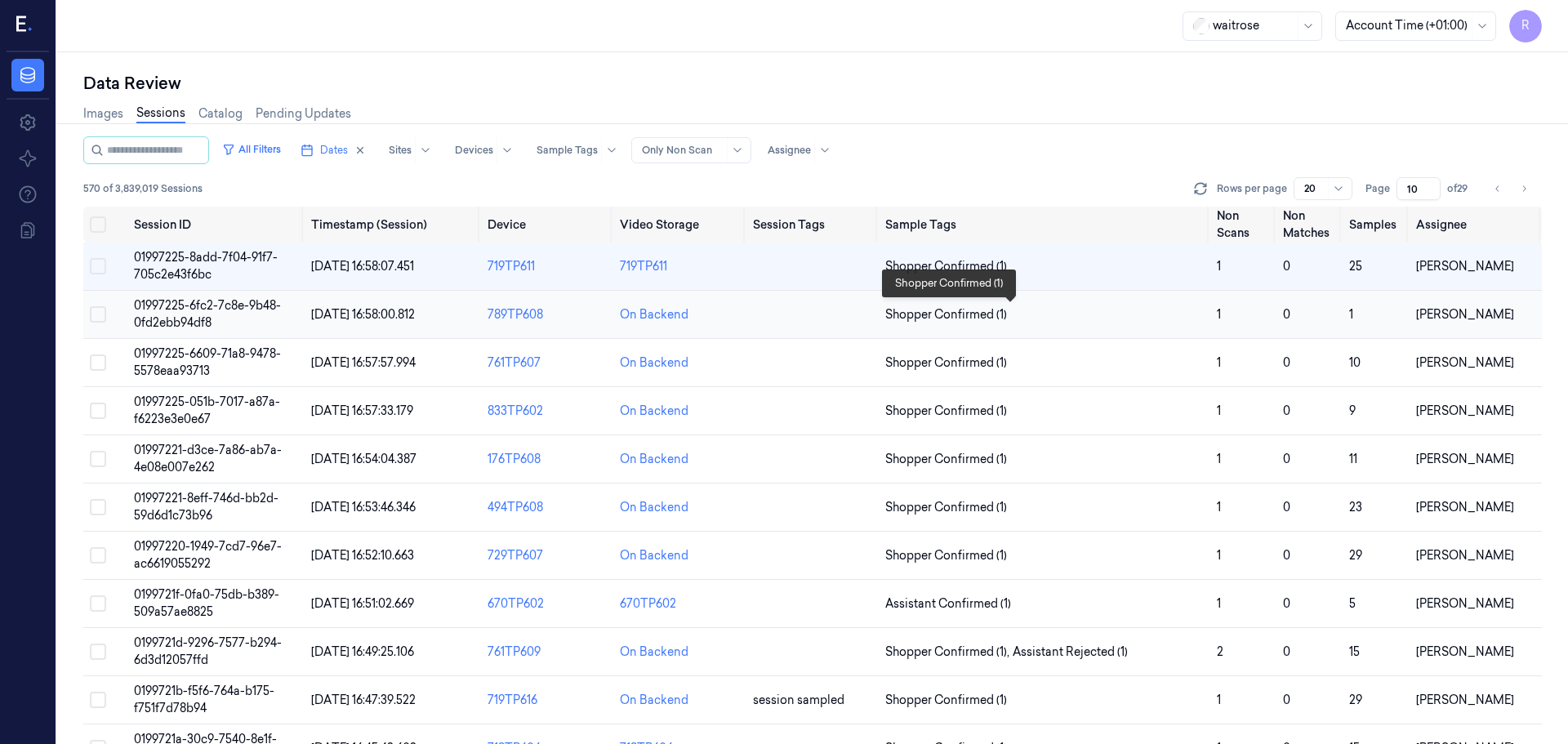
click at [1031, 306] on span "Shopper Confirmed (1)" at bounding box center [1044, 315] width 318 height 17
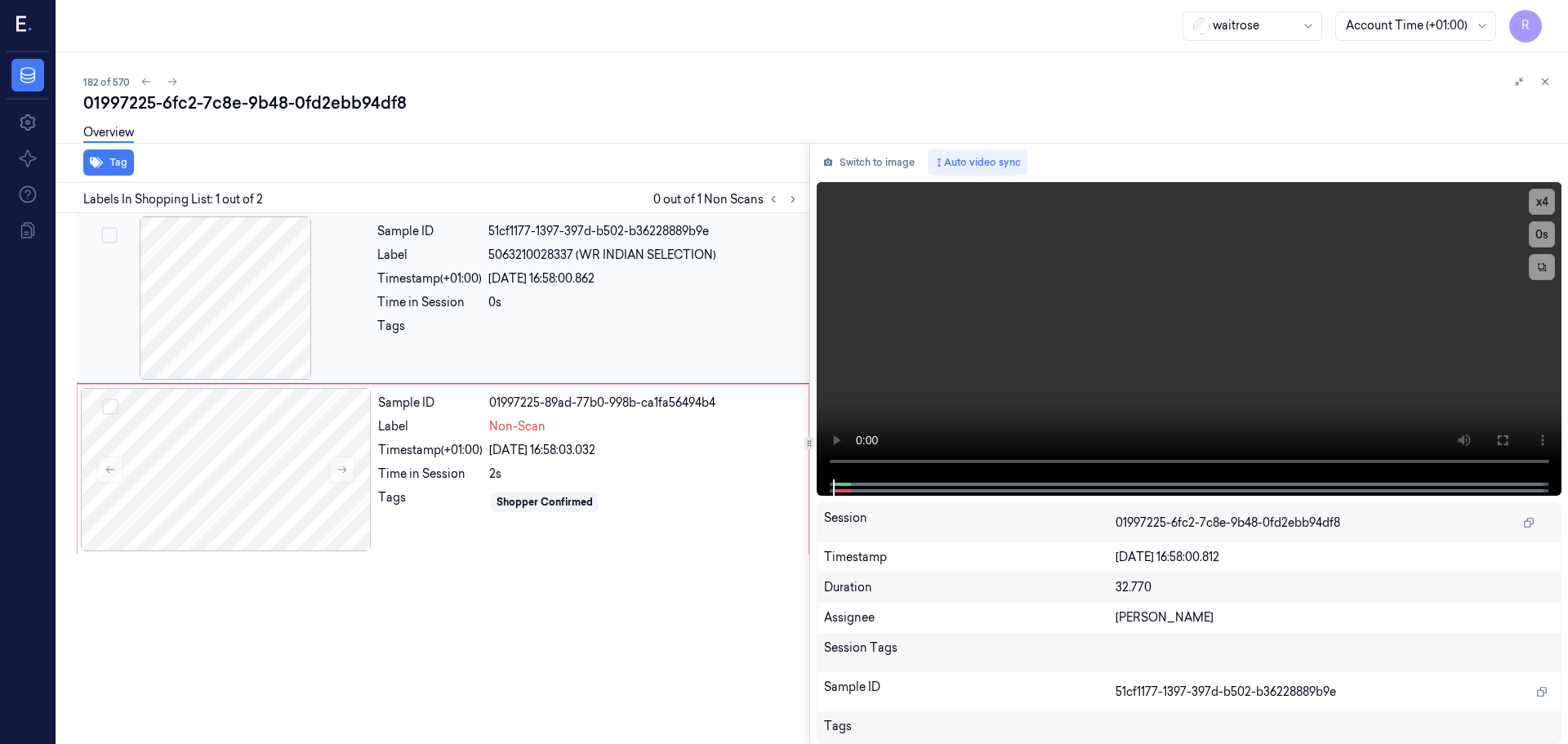
click at [202, 354] on div at bounding box center [225, 298] width 291 height 163
click at [280, 299] on div at bounding box center [225, 298] width 291 height 163
click at [275, 299] on div at bounding box center [225, 298] width 291 height 163
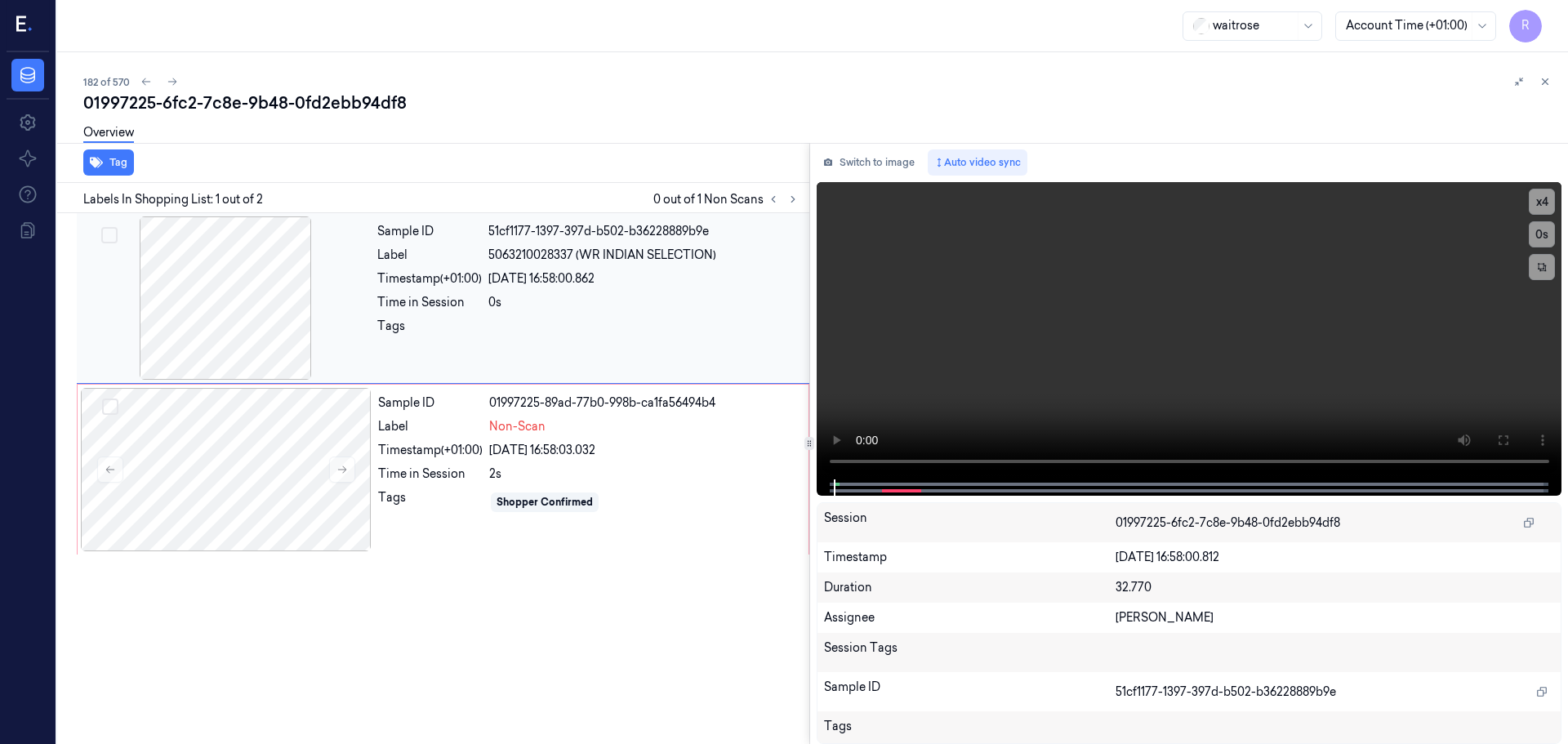
click at [275, 299] on div at bounding box center [225, 298] width 291 height 163
click at [1539, 204] on button "x 4" at bounding box center [1541, 202] width 26 height 26
click at [787, 199] on icon at bounding box center [793, 199] width 11 height 11
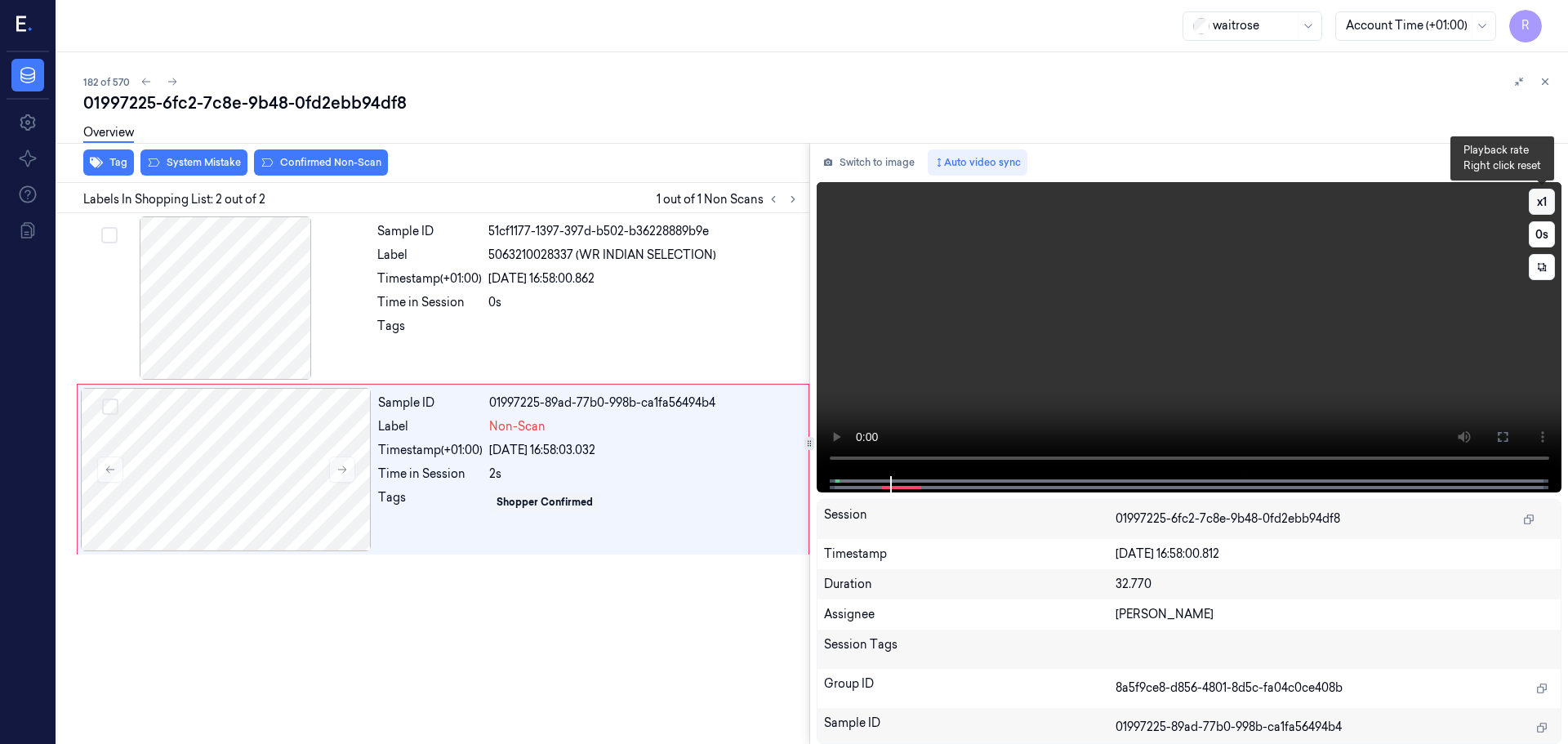
click at [1542, 210] on button "x 1" at bounding box center [1541, 202] width 26 height 26
click at [1542, 210] on button "x 2" at bounding box center [1541, 202] width 26 height 26
click at [827, 479] on div at bounding box center [1189, 484] width 745 height 16
click at [824, 458] on video at bounding box center [1189, 329] width 745 height 294
click at [555, 301] on div "0s" at bounding box center [643, 303] width 311 height 17
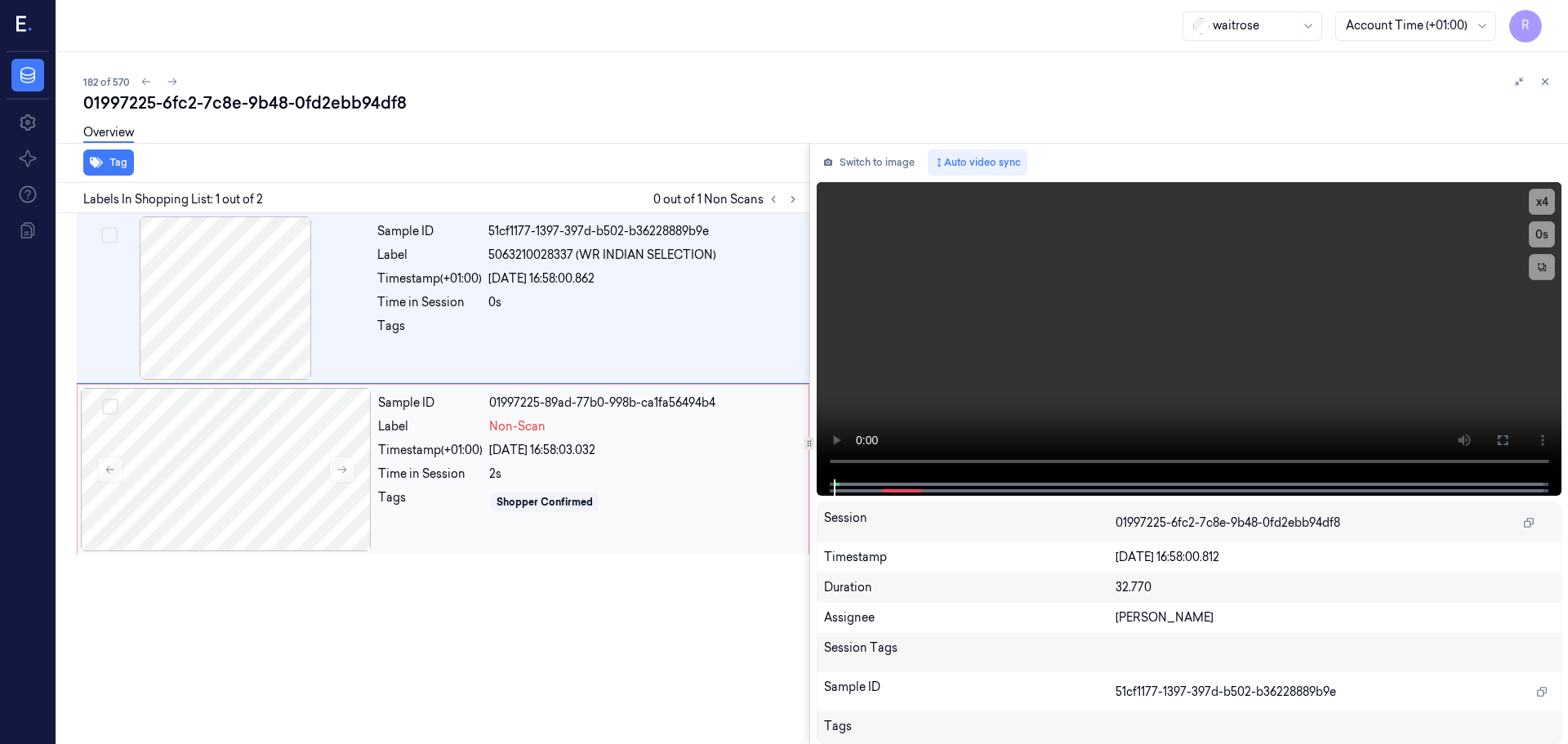
click at [519, 469] on div "2s" at bounding box center [643, 475] width 310 height 17
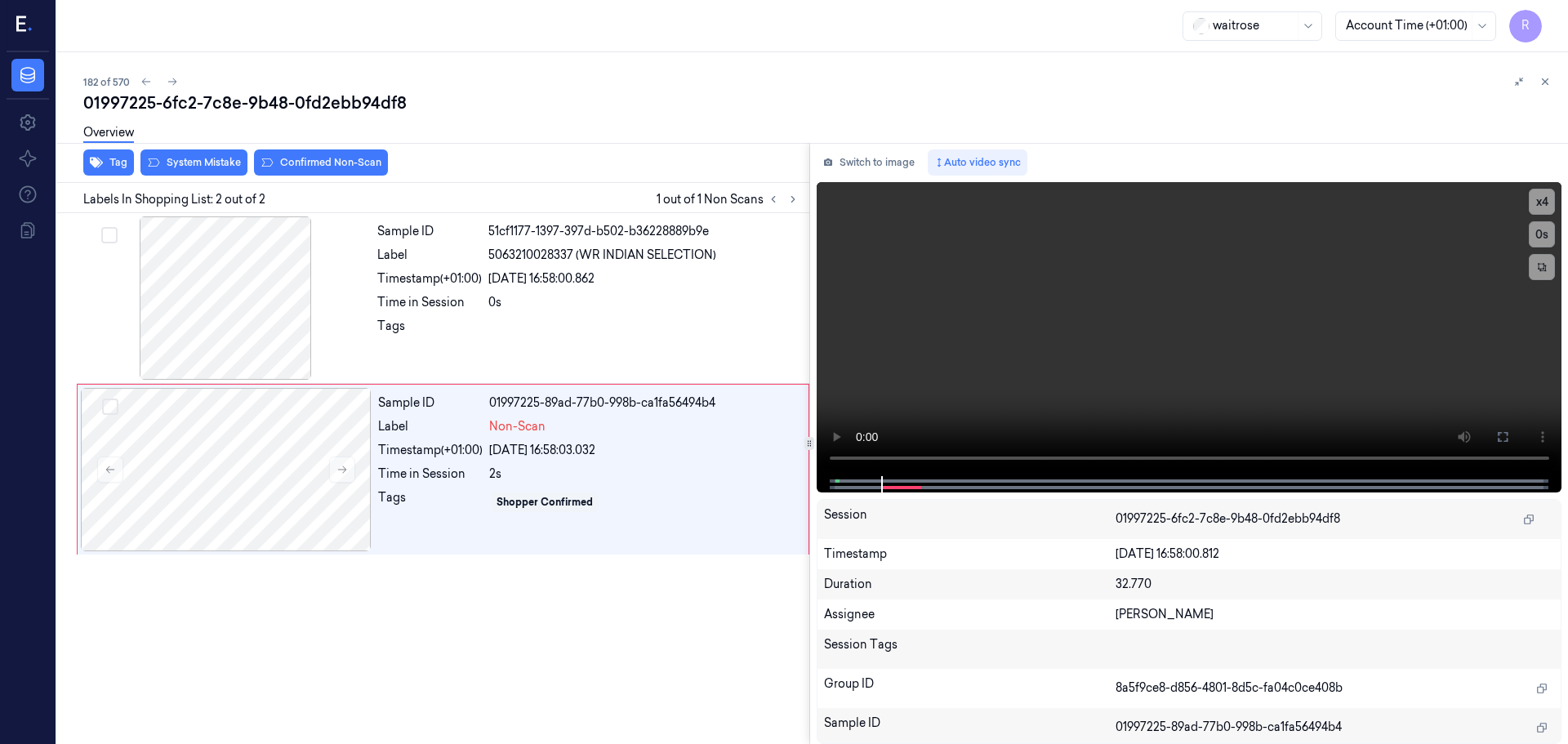
click at [202, 155] on div "Overview" at bounding box center [818, 135] width 1471 height 42
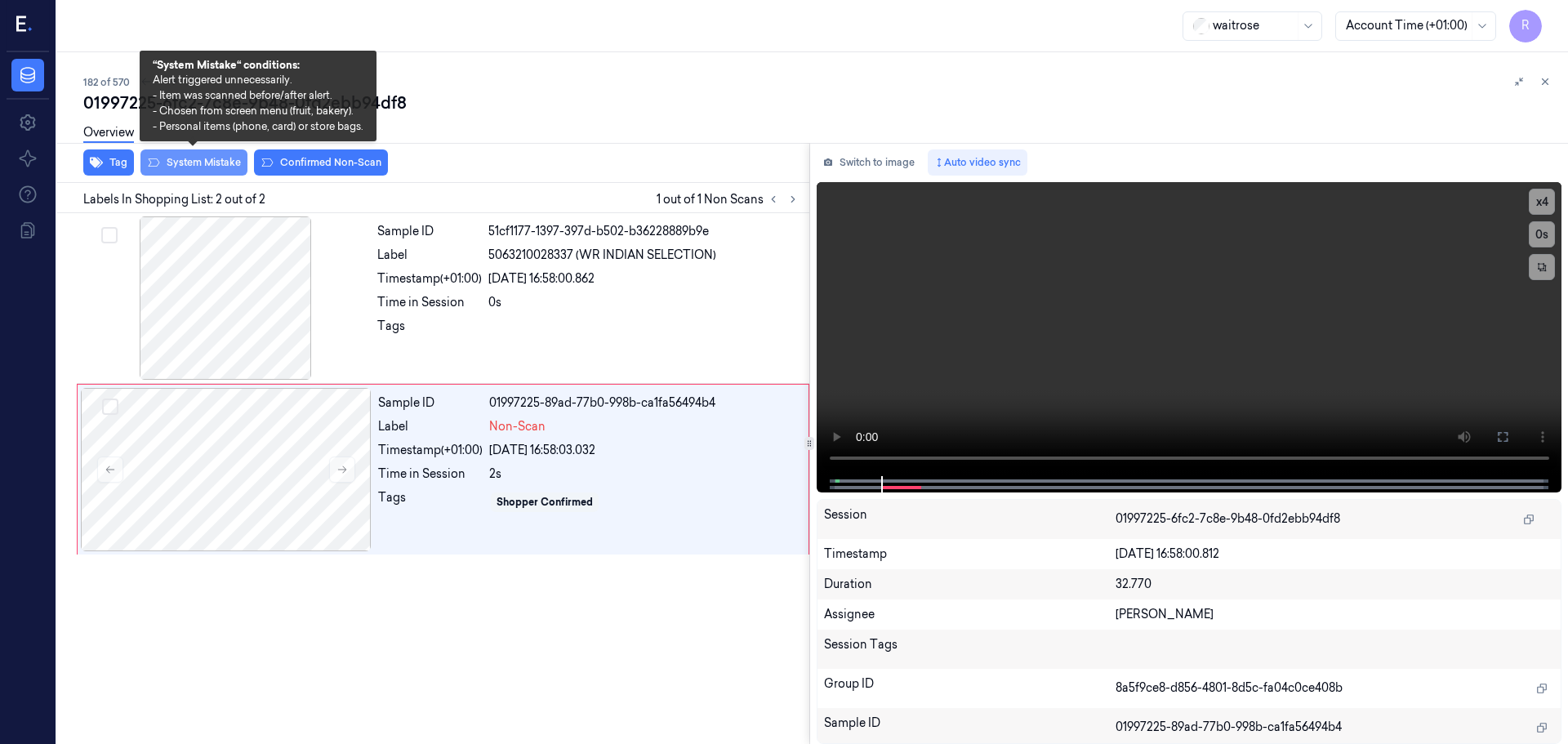
click at [202, 161] on button "System Mistake" at bounding box center [194, 162] width 107 height 26
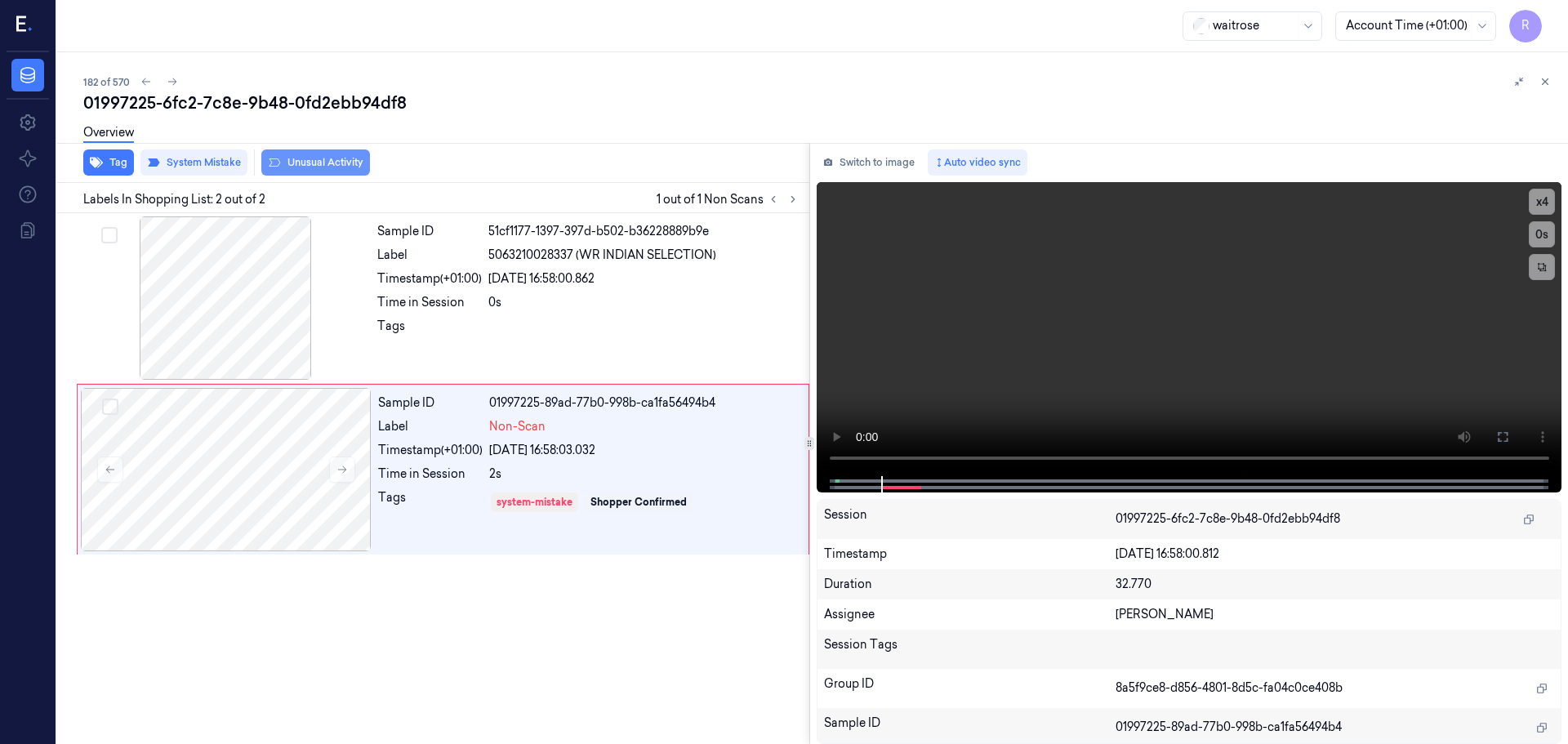
click at [337, 165] on button "Unusual Activity" at bounding box center [316, 162] width 109 height 26
click at [775, 204] on icon at bounding box center [773, 199] width 11 height 11
click at [790, 203] on icon at bounding box center [793, 199] width 11 height 11
click at [1543, 80] on icon at bounding box center [1545, 82] width 6 height 6
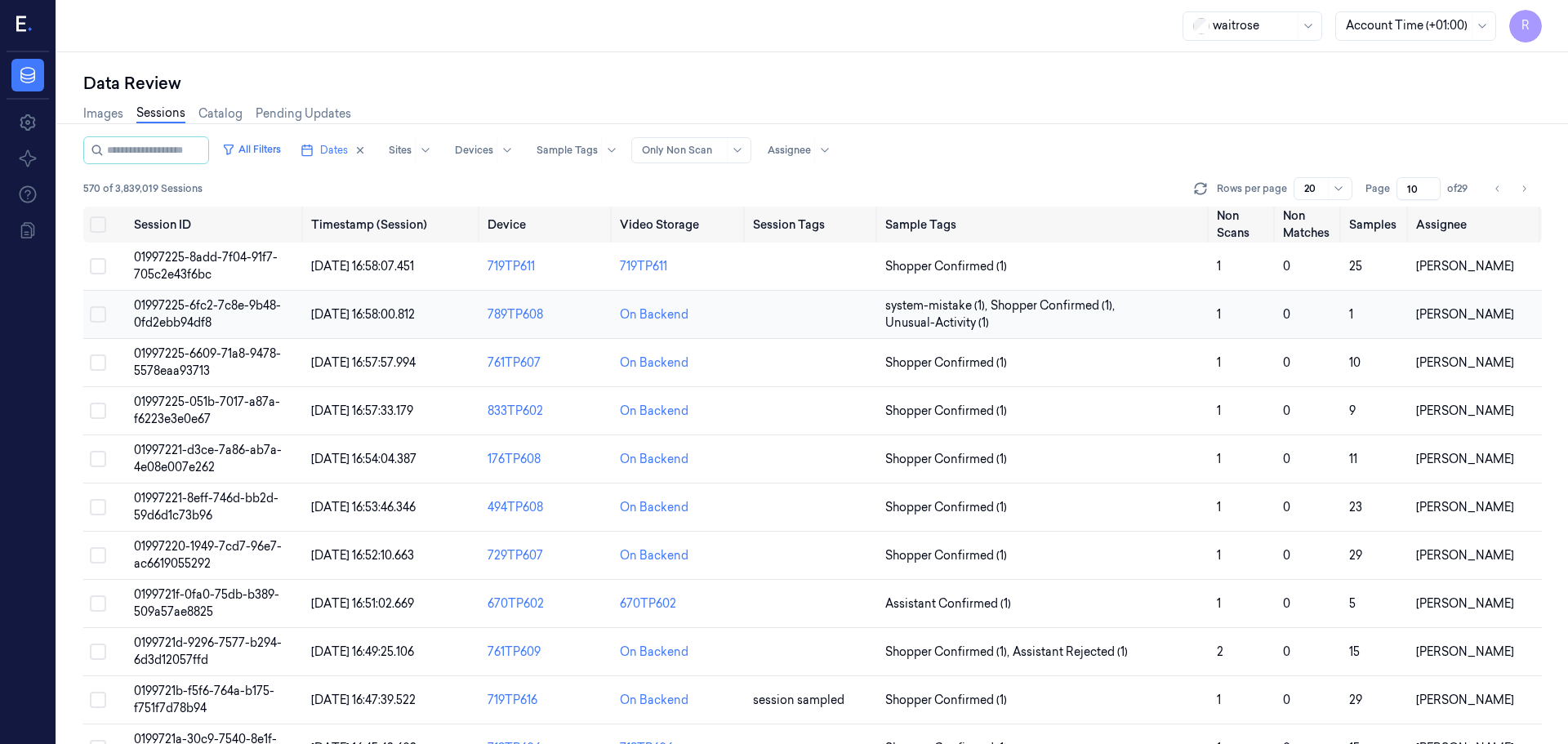
scroll to position [82, 0]
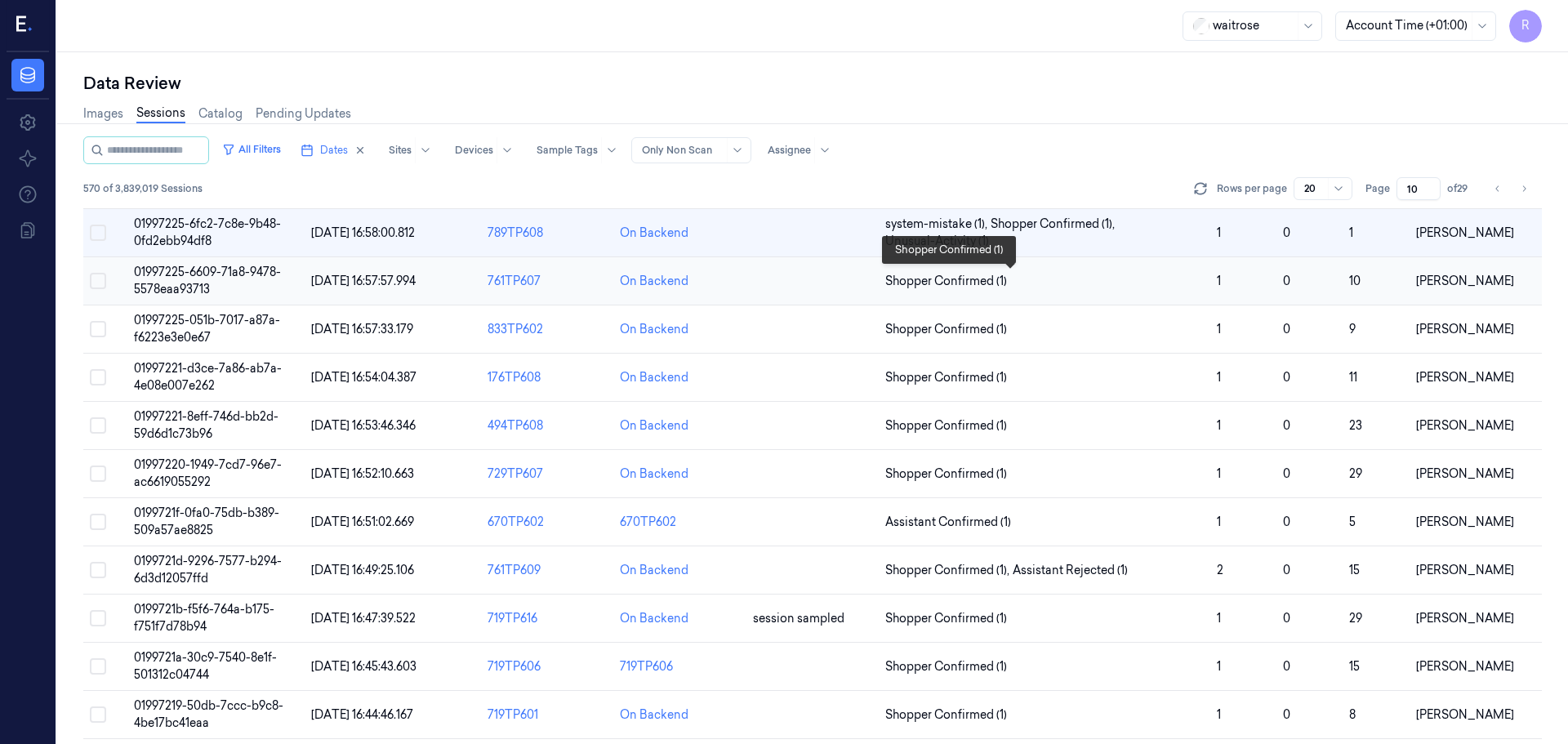
click at [1103, 283] on span "Shopper Confirmed (1)" at bounding box center [1044, 281] width 318 height 17
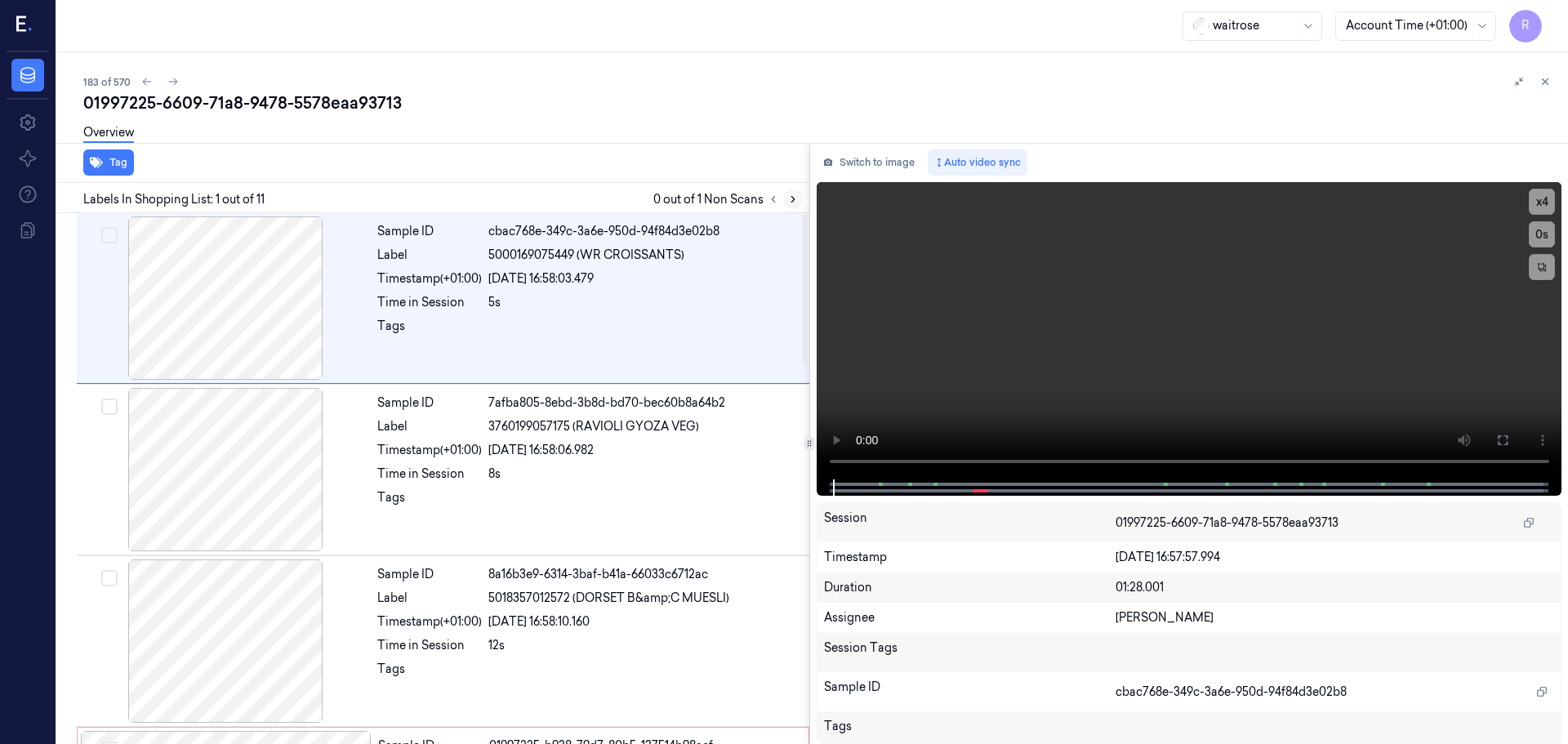
click at [795, 202] on icon at bounding box center [793, 199] width 11 height 11
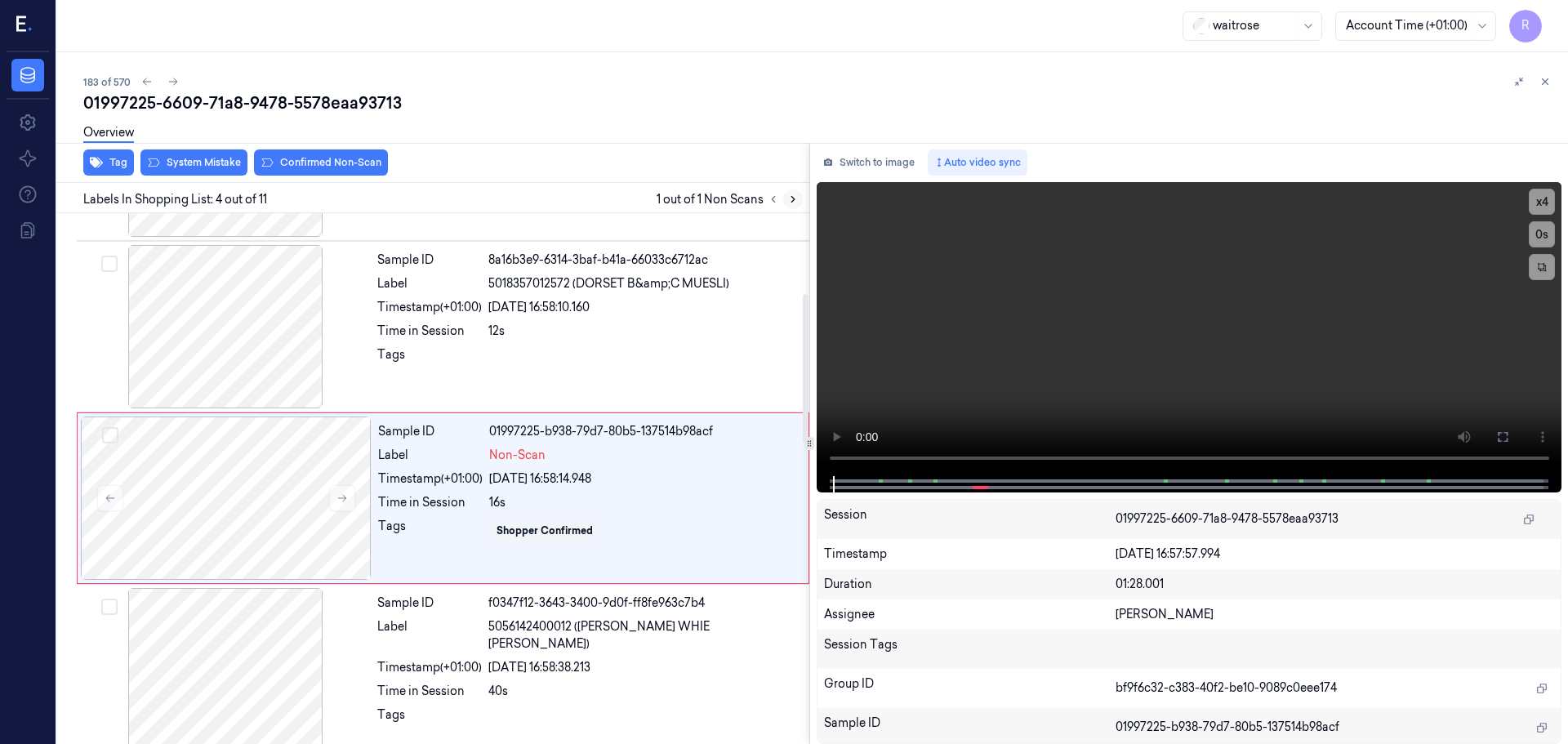
scroll to position [334, 0]
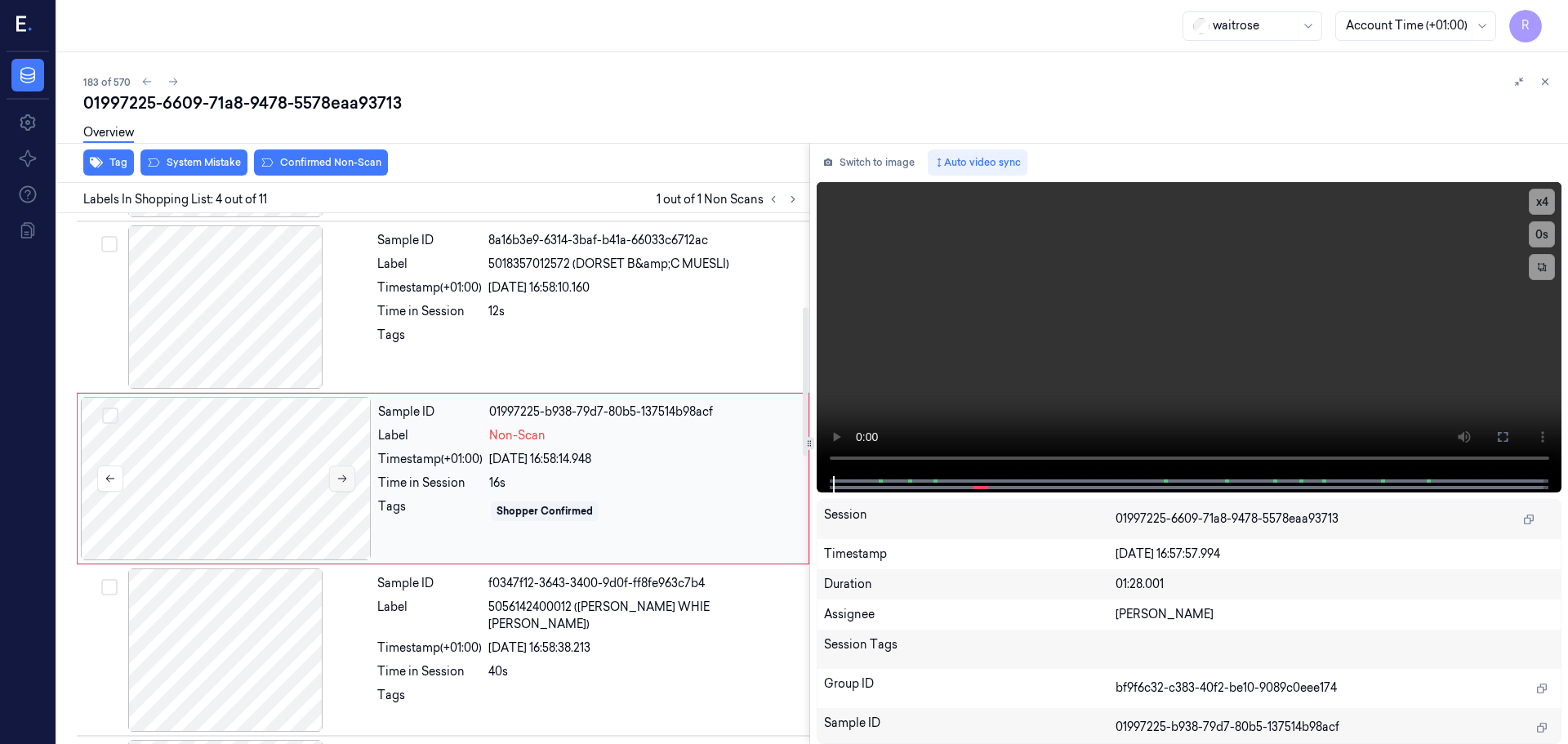
click at [337, 477] on icon at bounding box center [341, 478] width 11 height 11
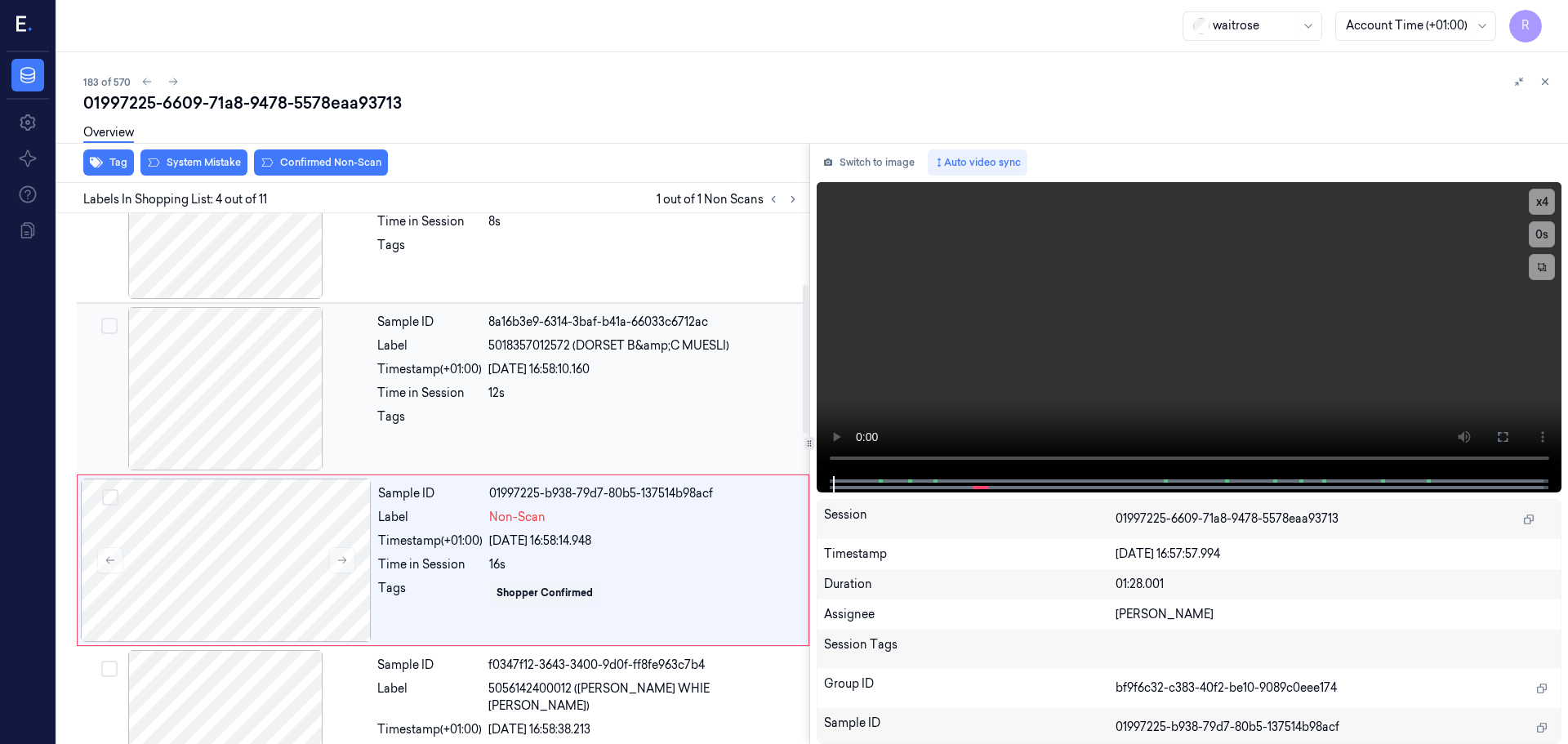
click at [277, 400] on div at bounding box center [225, 389] width 291 height 163
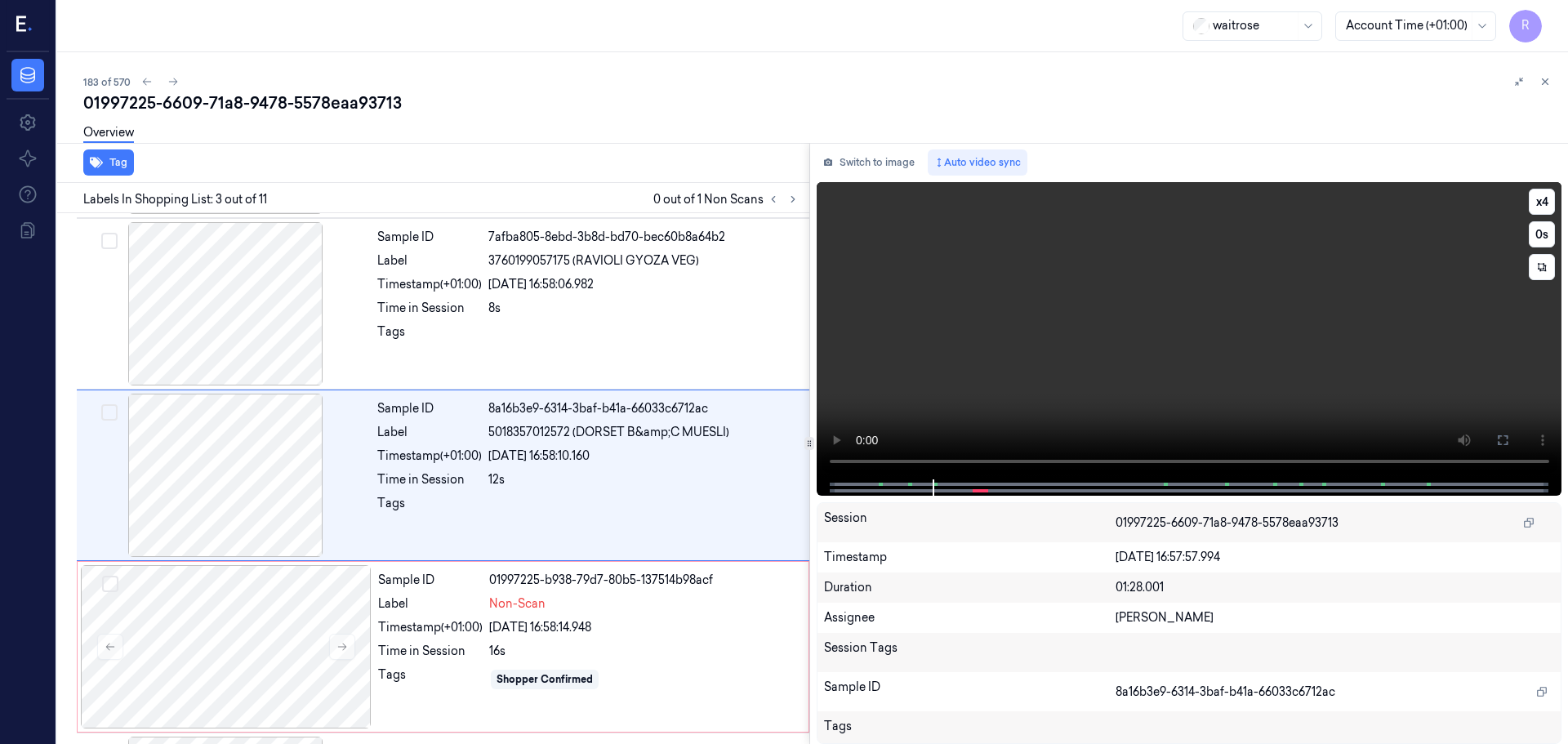
scroll to position [162, 0]
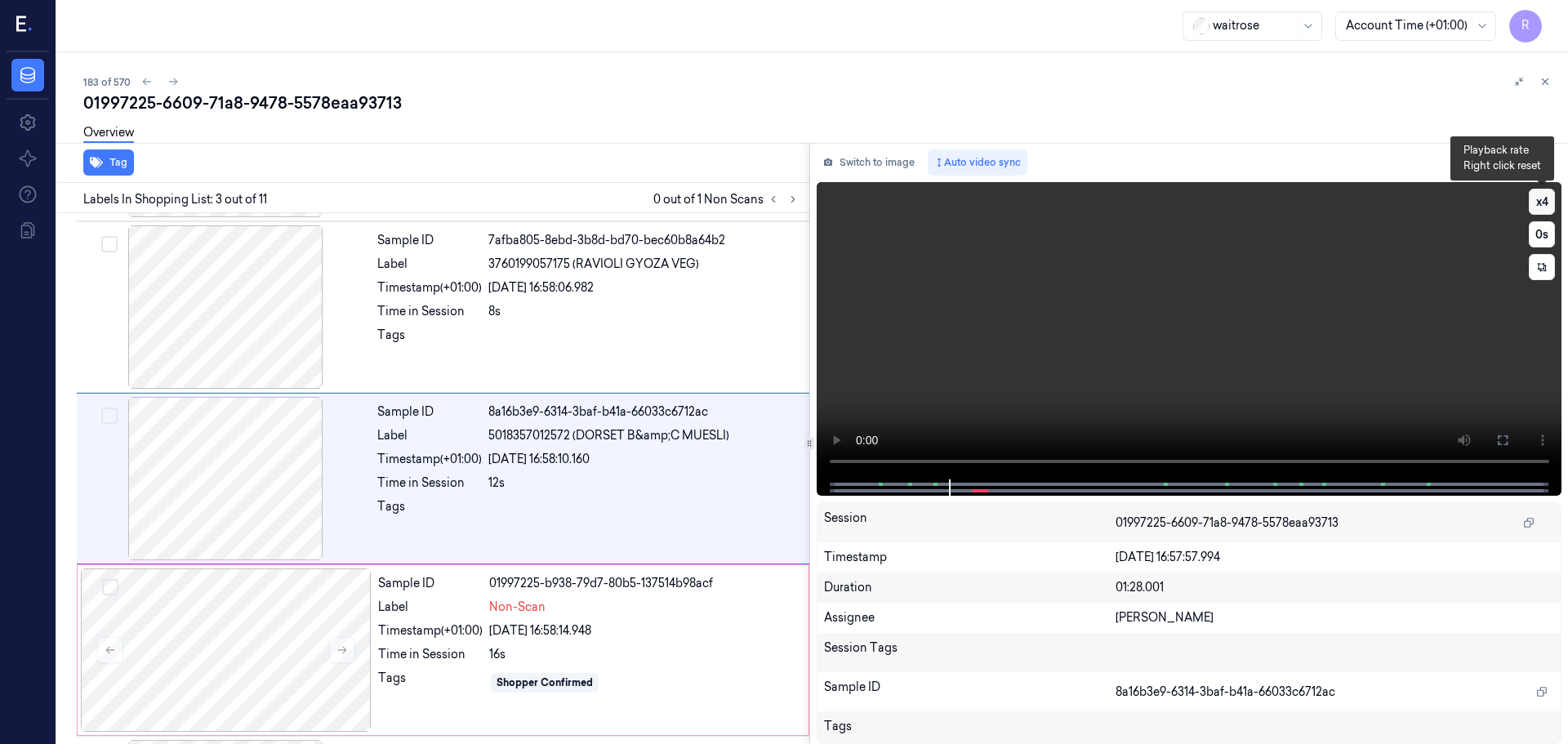
click at [1546, 203] on button "x 4" at bounding box center [1541, 202] width 26 height 26
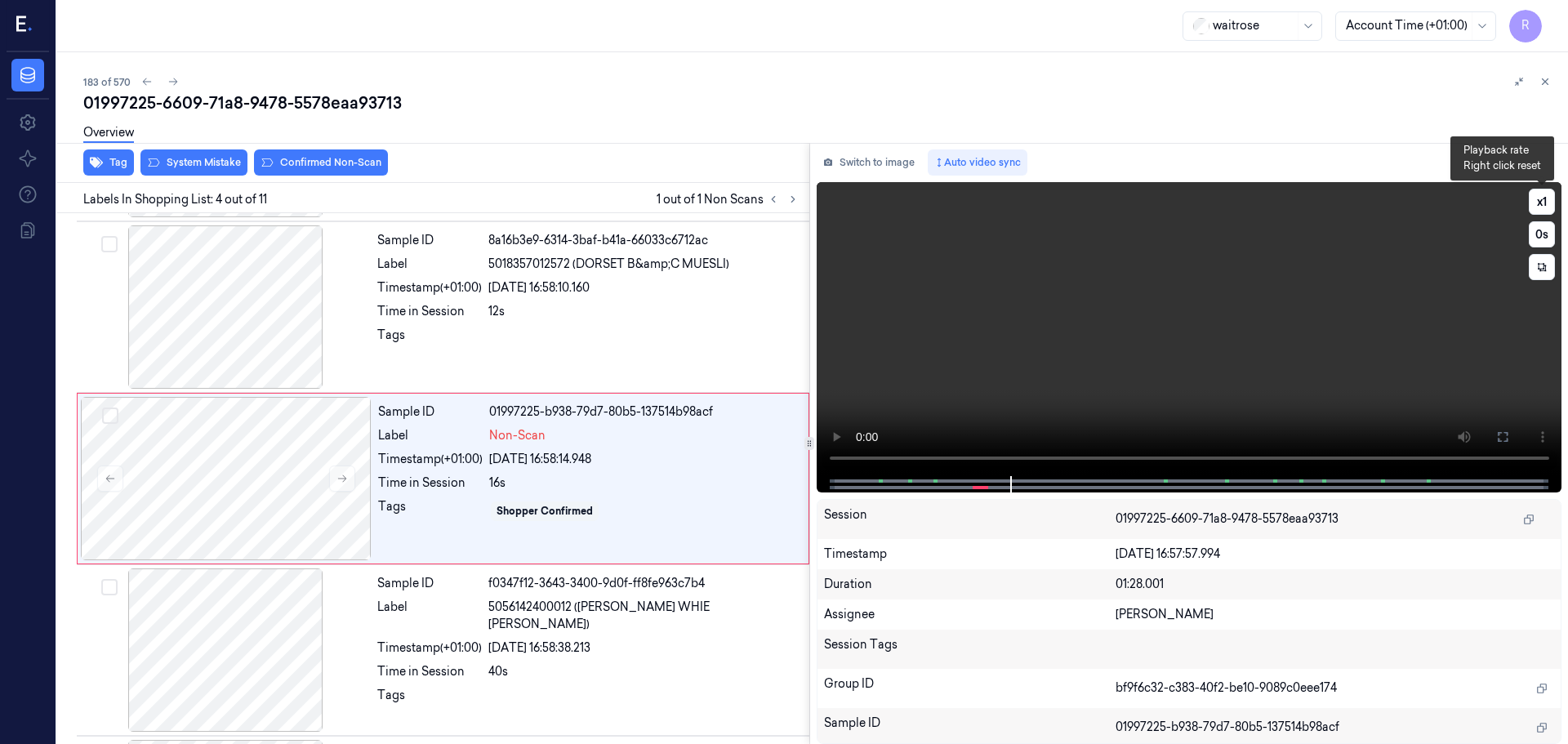
click at [1554, 213] on div "x 1 0 s" at bounding box center [1541, 234] width 26 height 92
click at [1548, 208] on button "x 1" at bounding box center [1541, 202] width 26 height 26
click at [1548, 208] on button "x 2" at bounding box center [1541, 202] width 26 height 26
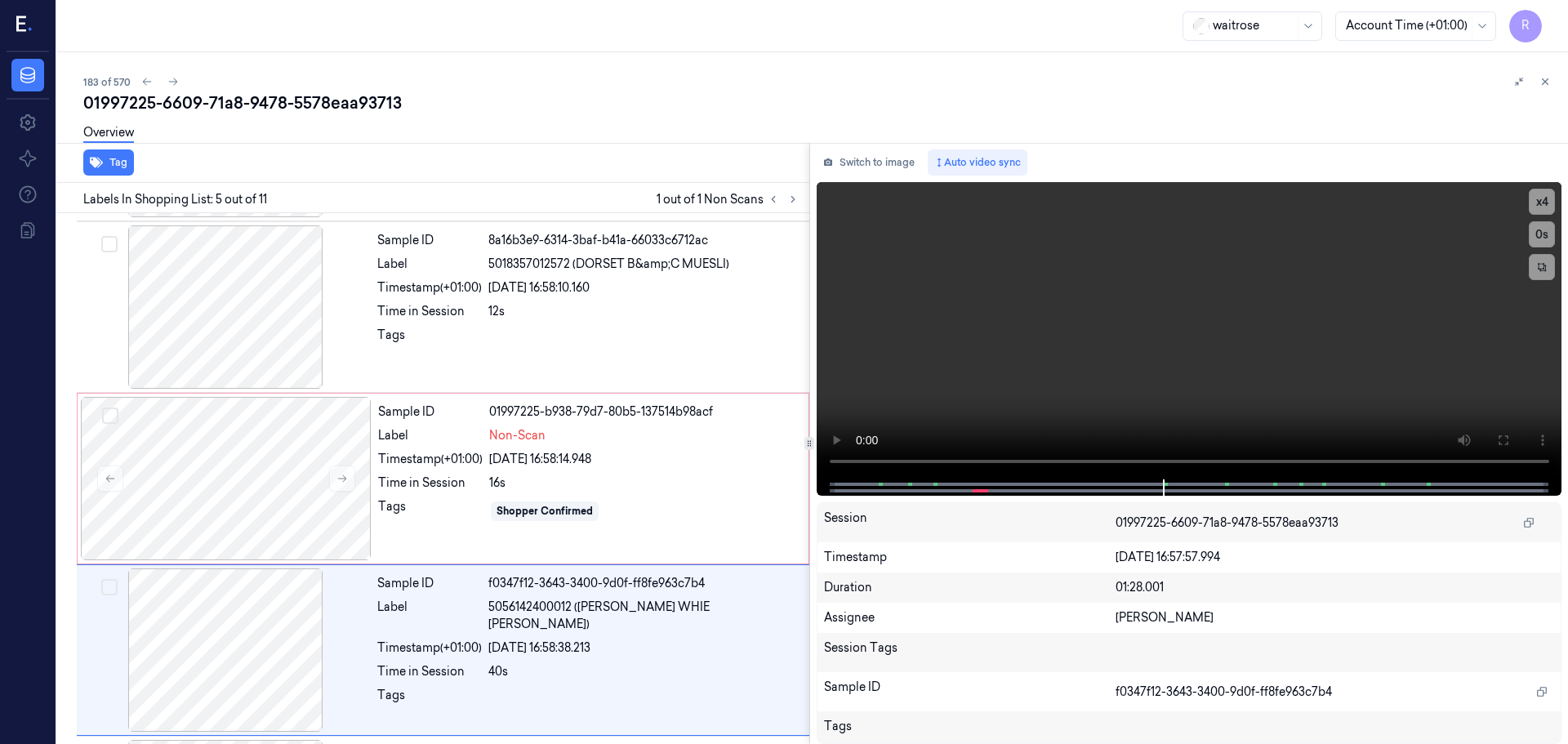
scroll to position [505, 0]
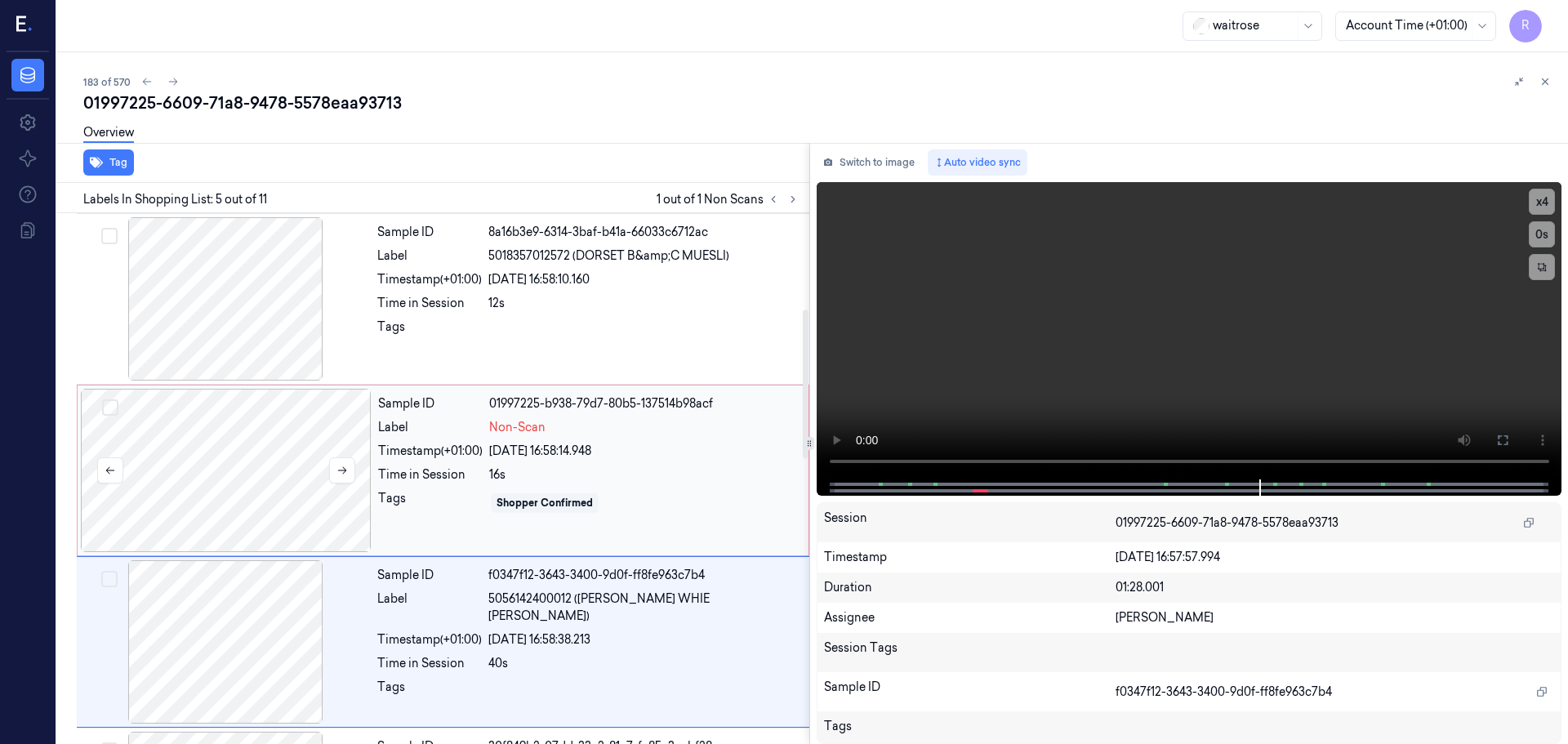
click at [141, 450] on div at bounding box center [226, 470] width 291 height 163
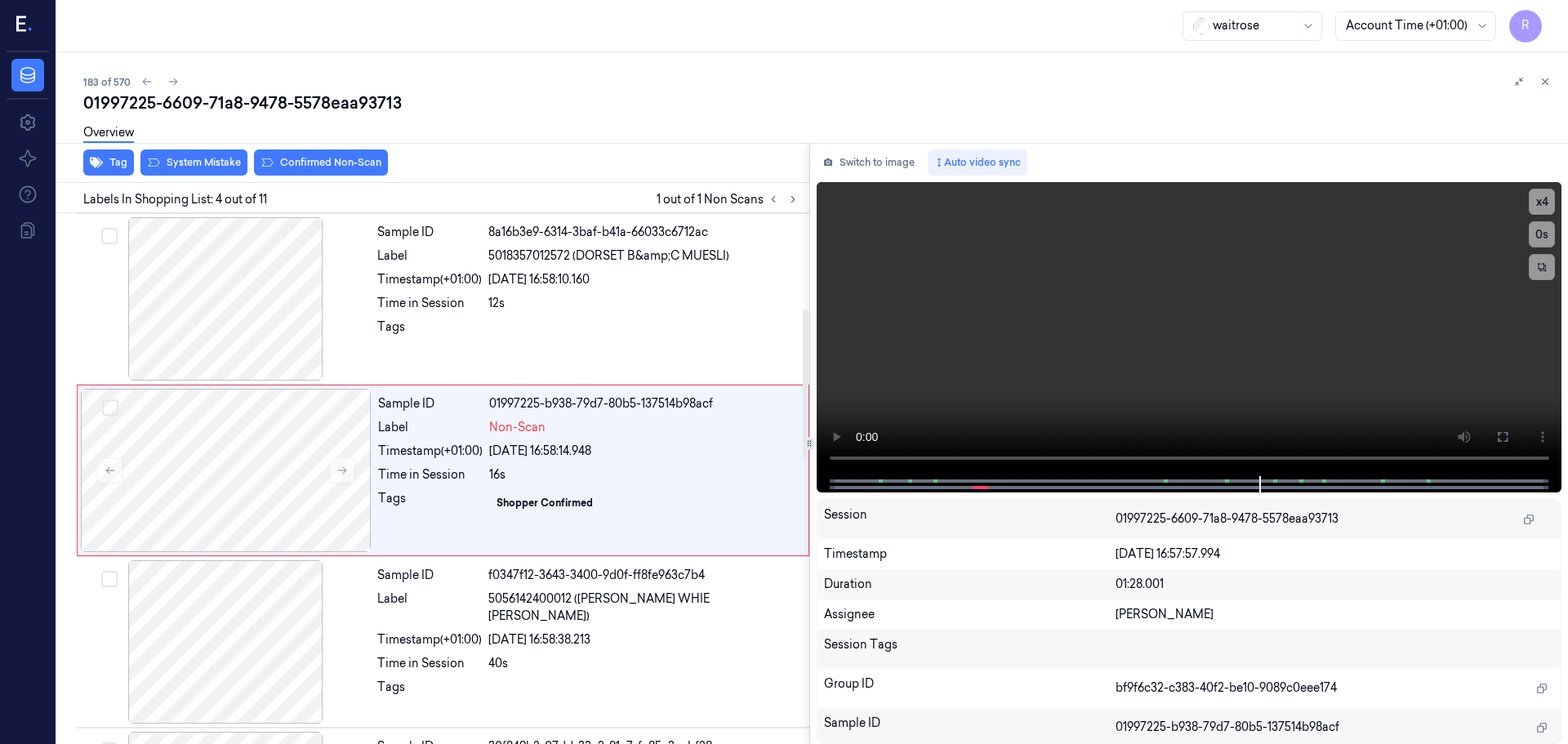
scroll to position [334, 0]
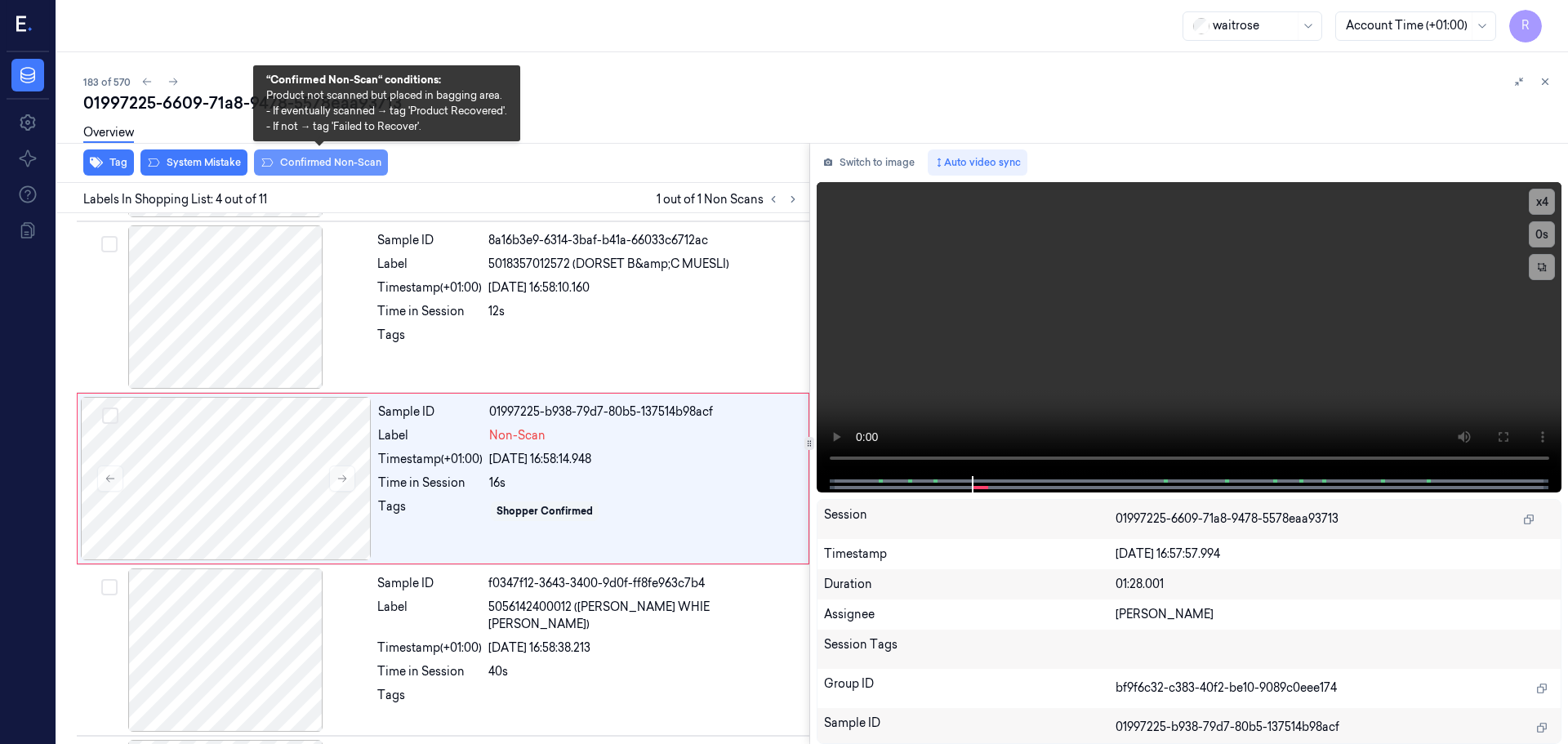
click at [323, 167] on button "Confirmed Non-Scan" at bounding box center [321, 162] width 134 height 26
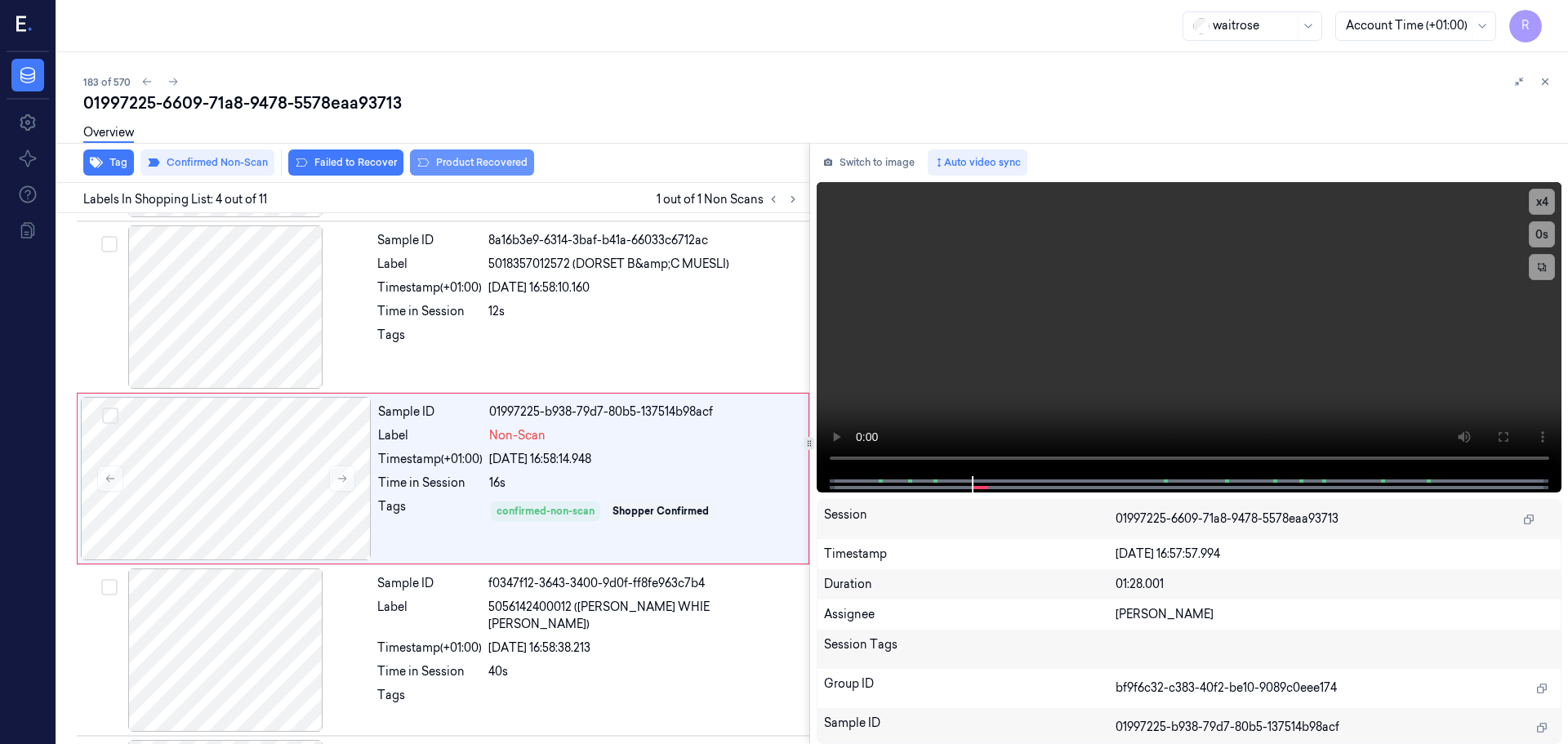
click at [427, 160] on button "Product Recovered" at bounding box center [472, 162] width 124 height 26
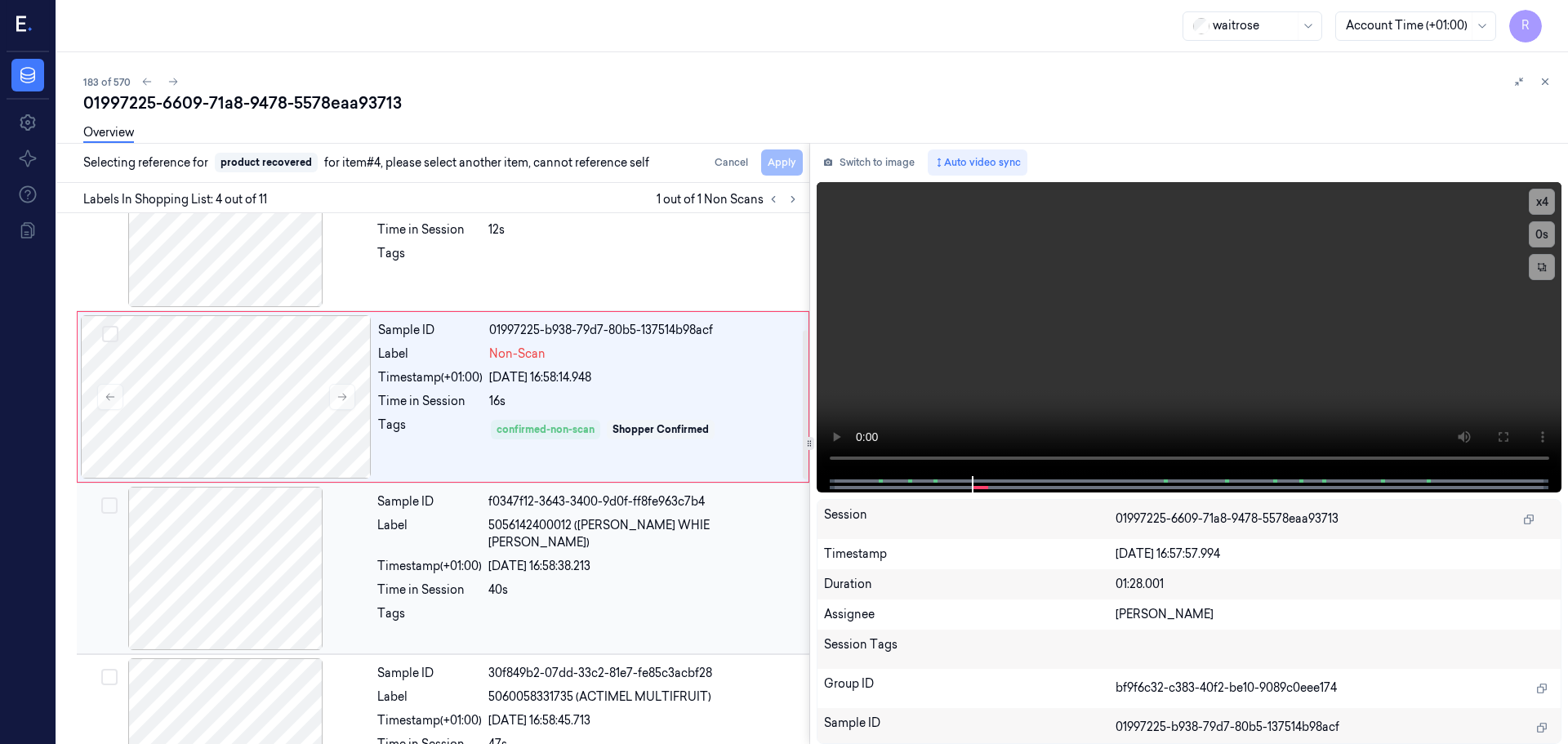
click at [461, 558] on div "Timestamp (+01:00)" at bounding box center [430, 566] width 105 height 17
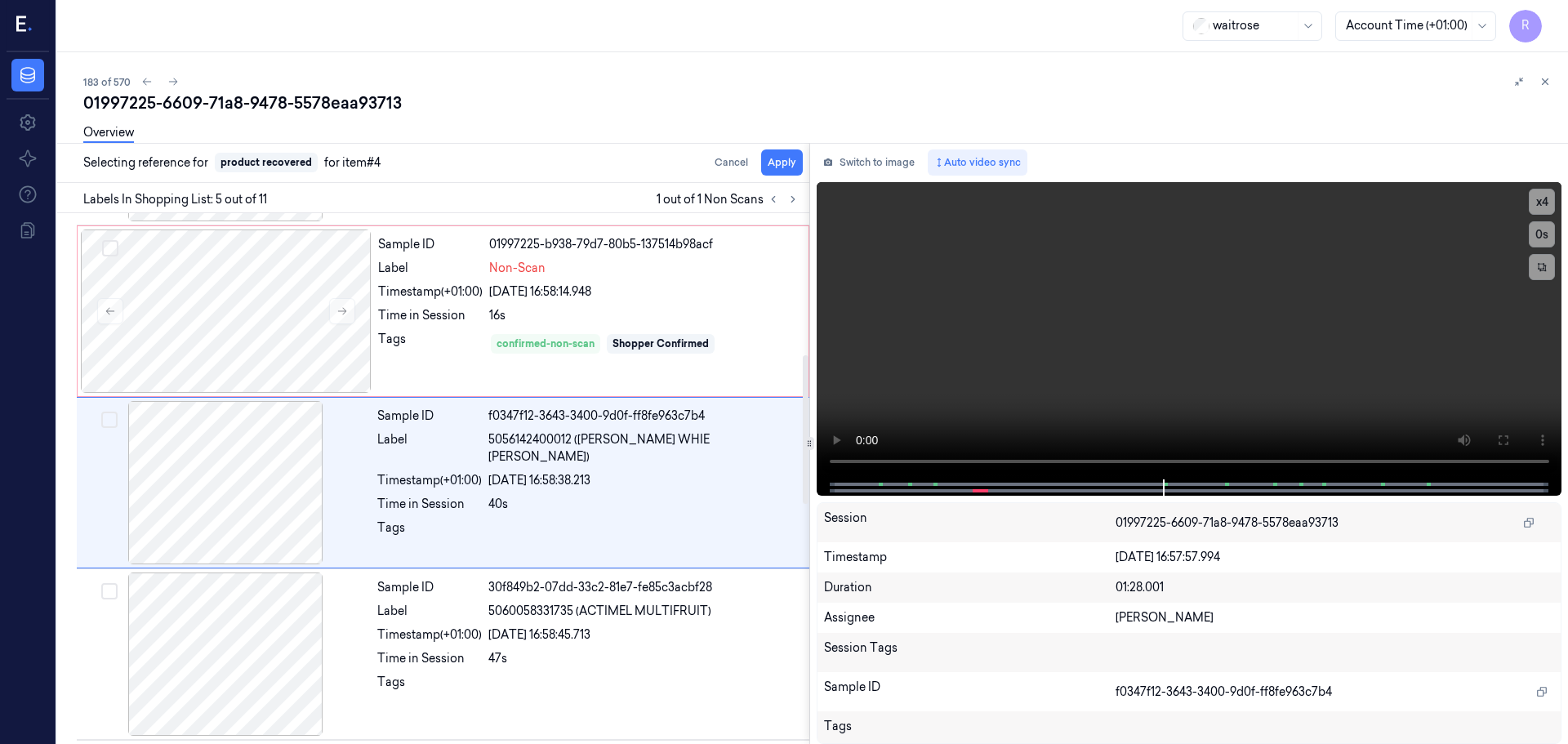
scroll to position [505, 0]
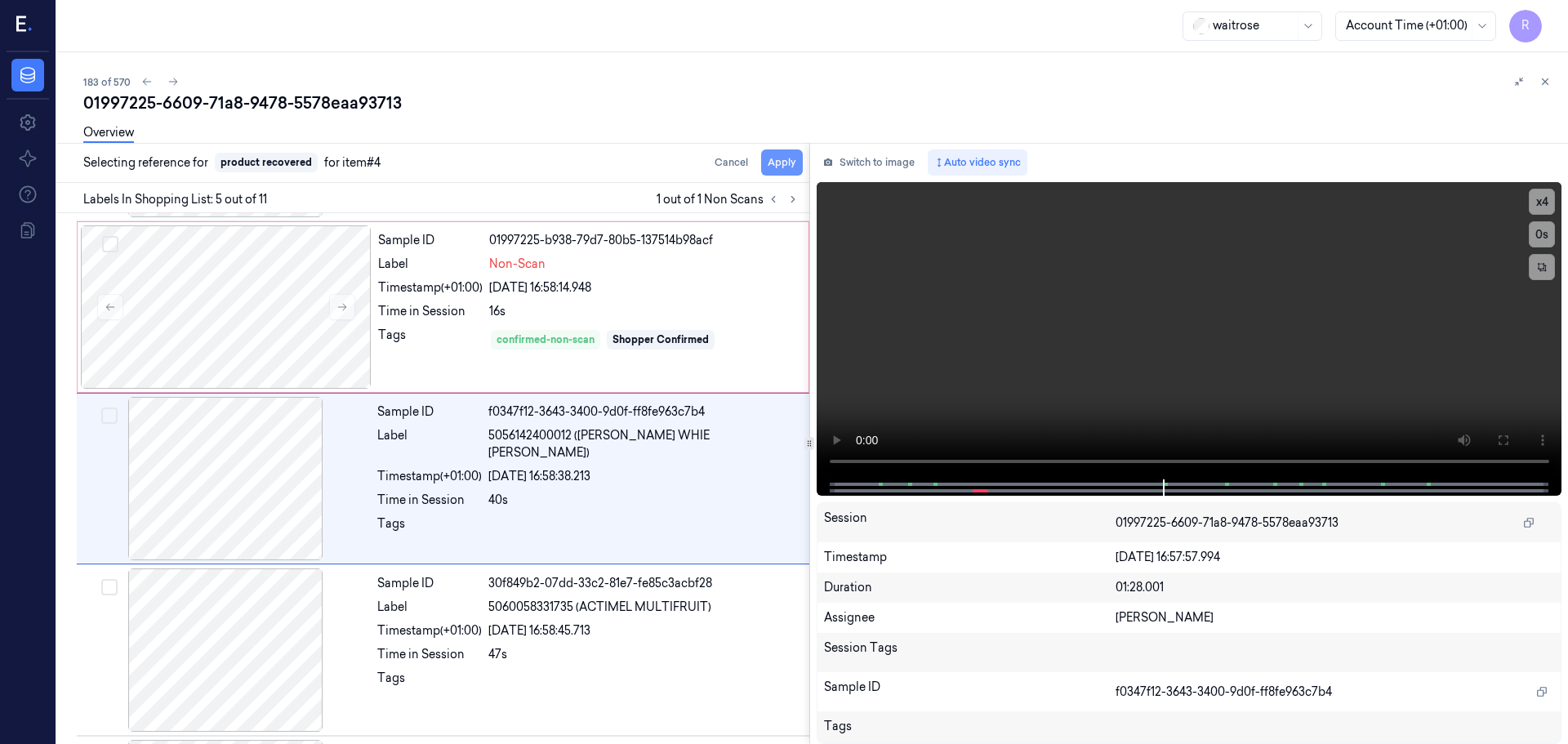
click at [789, 164] on button "Apply" at bounding box center [781, 162] width 42 height 26
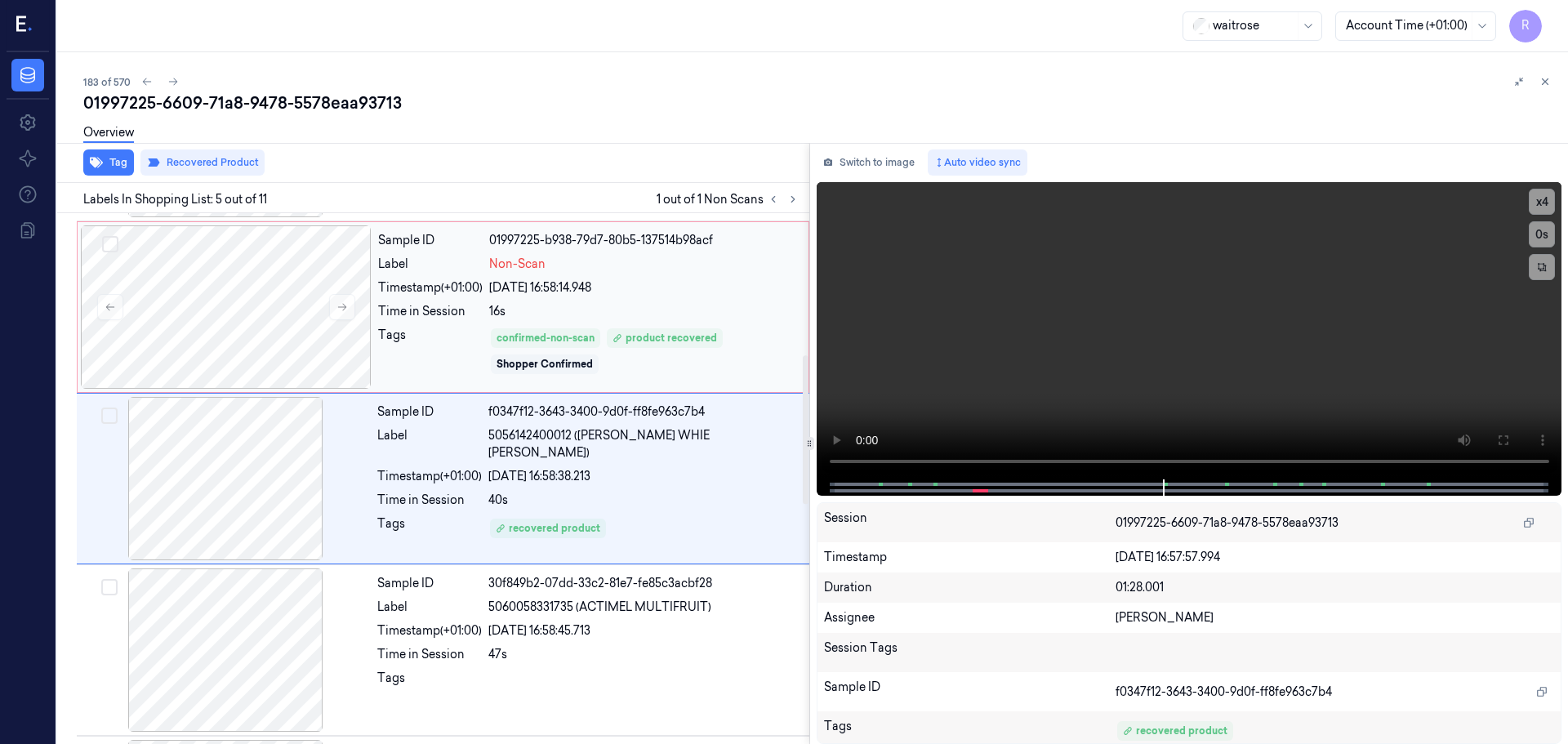
click at [709, 281] on div "[DATE] 16:58:14.948" at bounding box center [643, 288] width 310 height 17
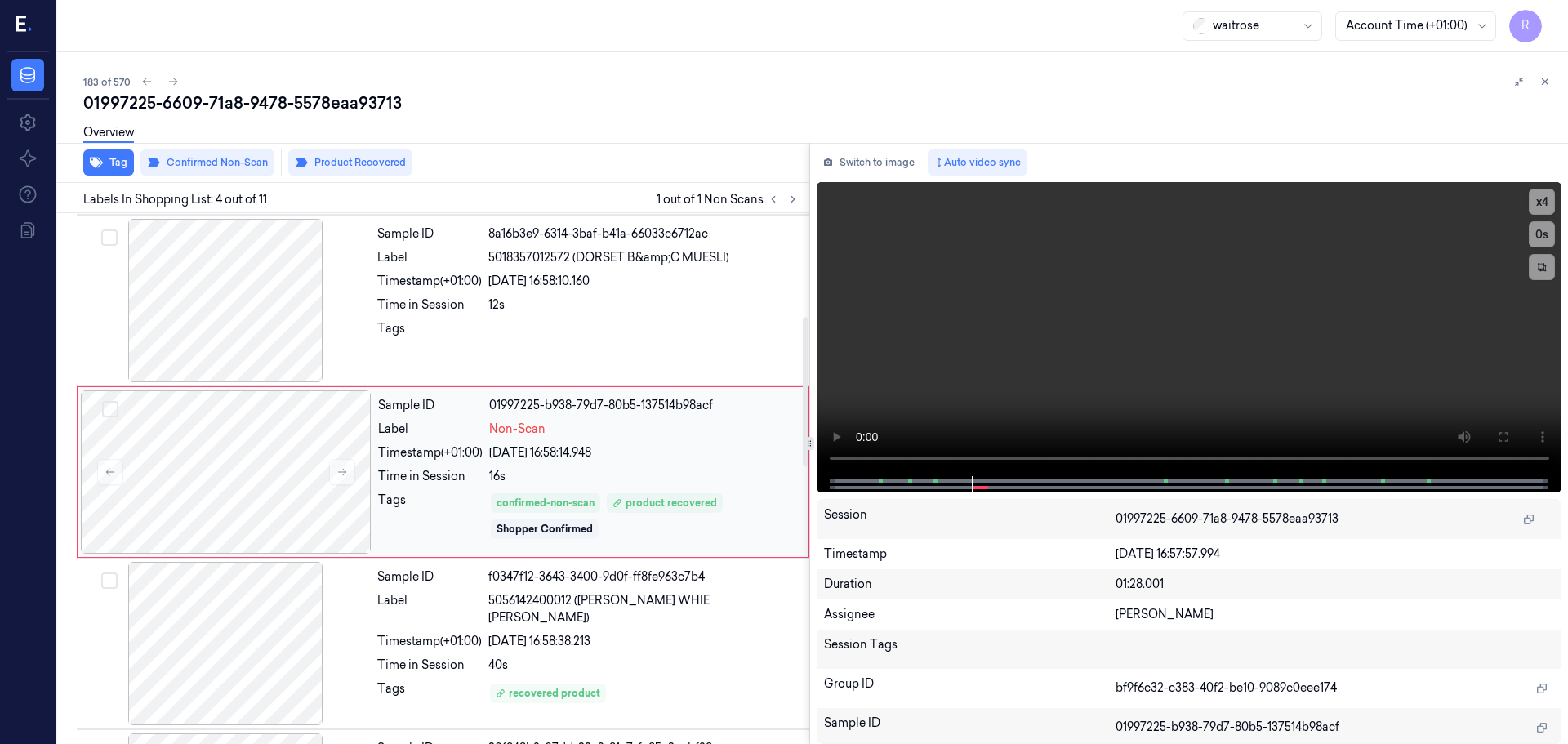
scroll to position [334, 0]
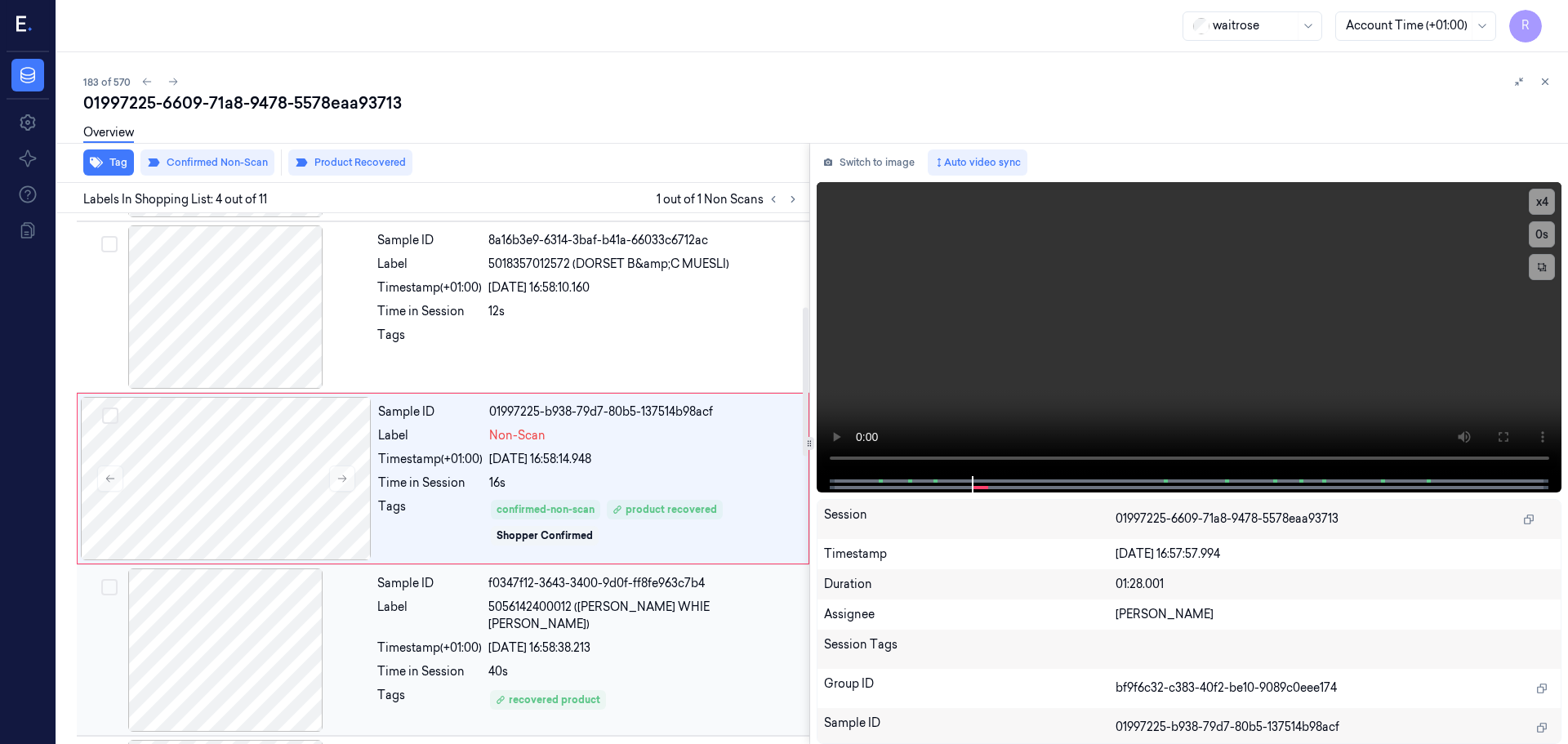
click at [638, 663] on div "40s" at bounding box center [643, 672] width 311 height 17
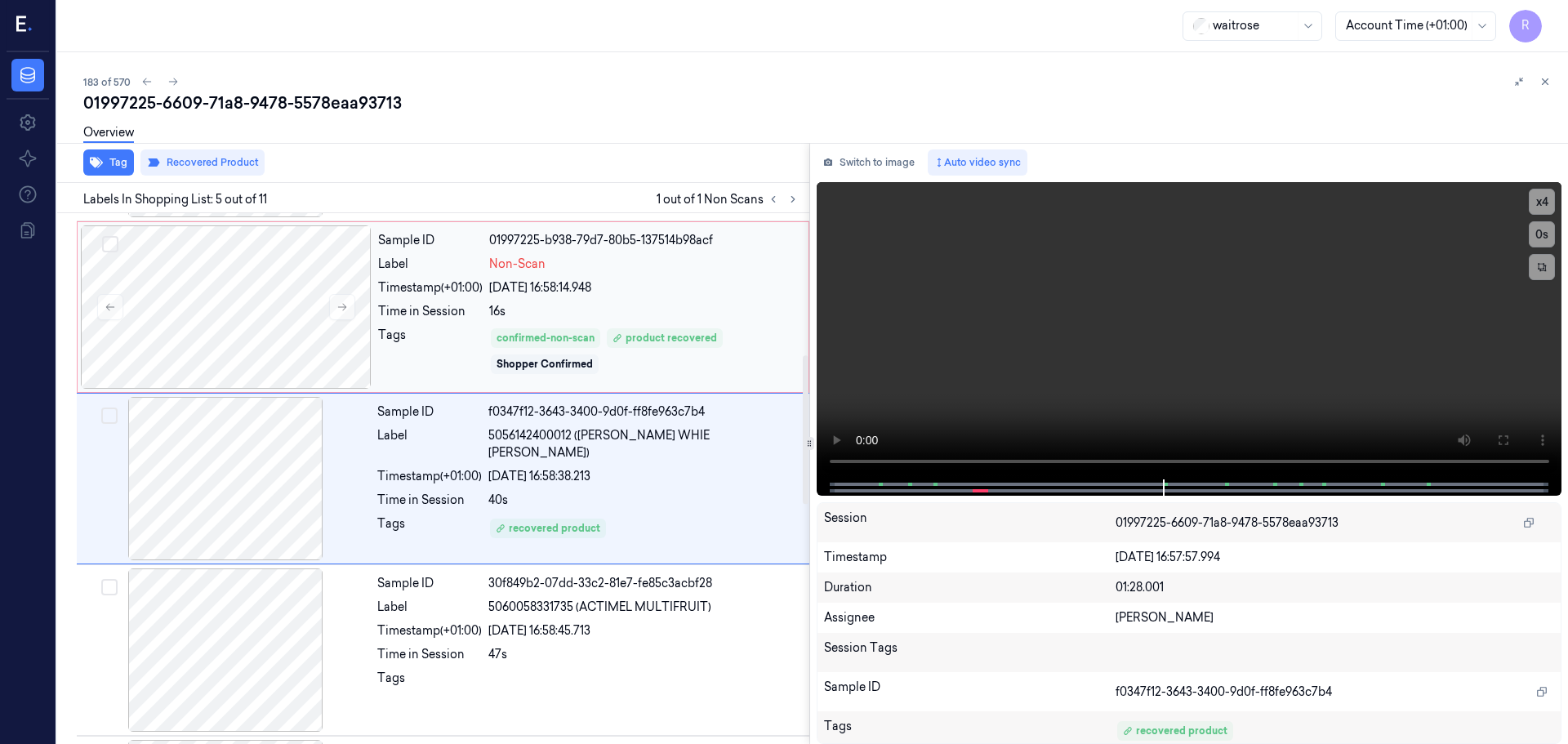
click at [607, 319] on div "16s" at bounding box center [643, 312] width 310 height 17
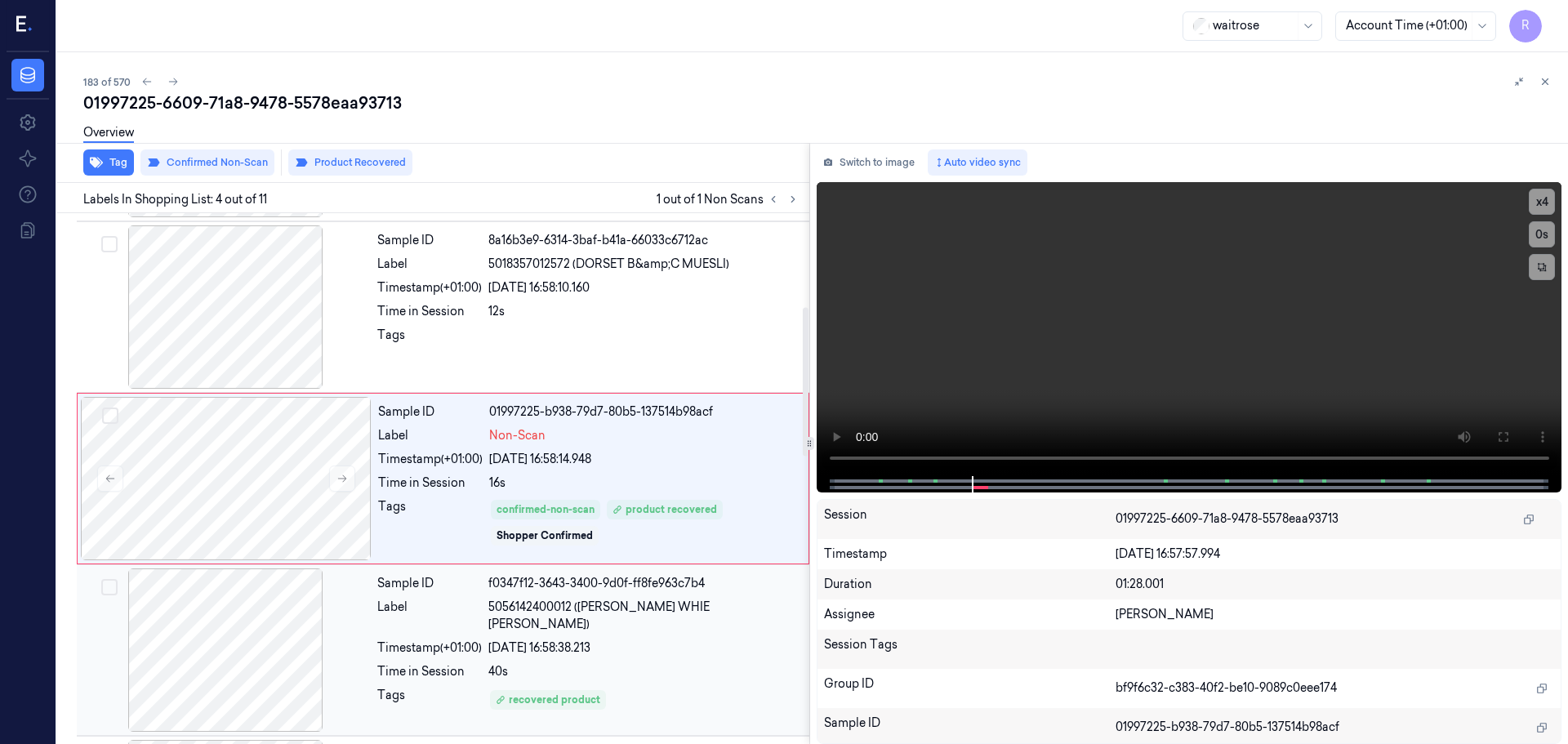
click at [588, 641] on div "Sample ID f0347f12-3643-3400-9d0f-ff8fe963c7b4 Label 5056142400012 ([PERSON_NAM…" at bounding box center [588, 650] width 435 height 163
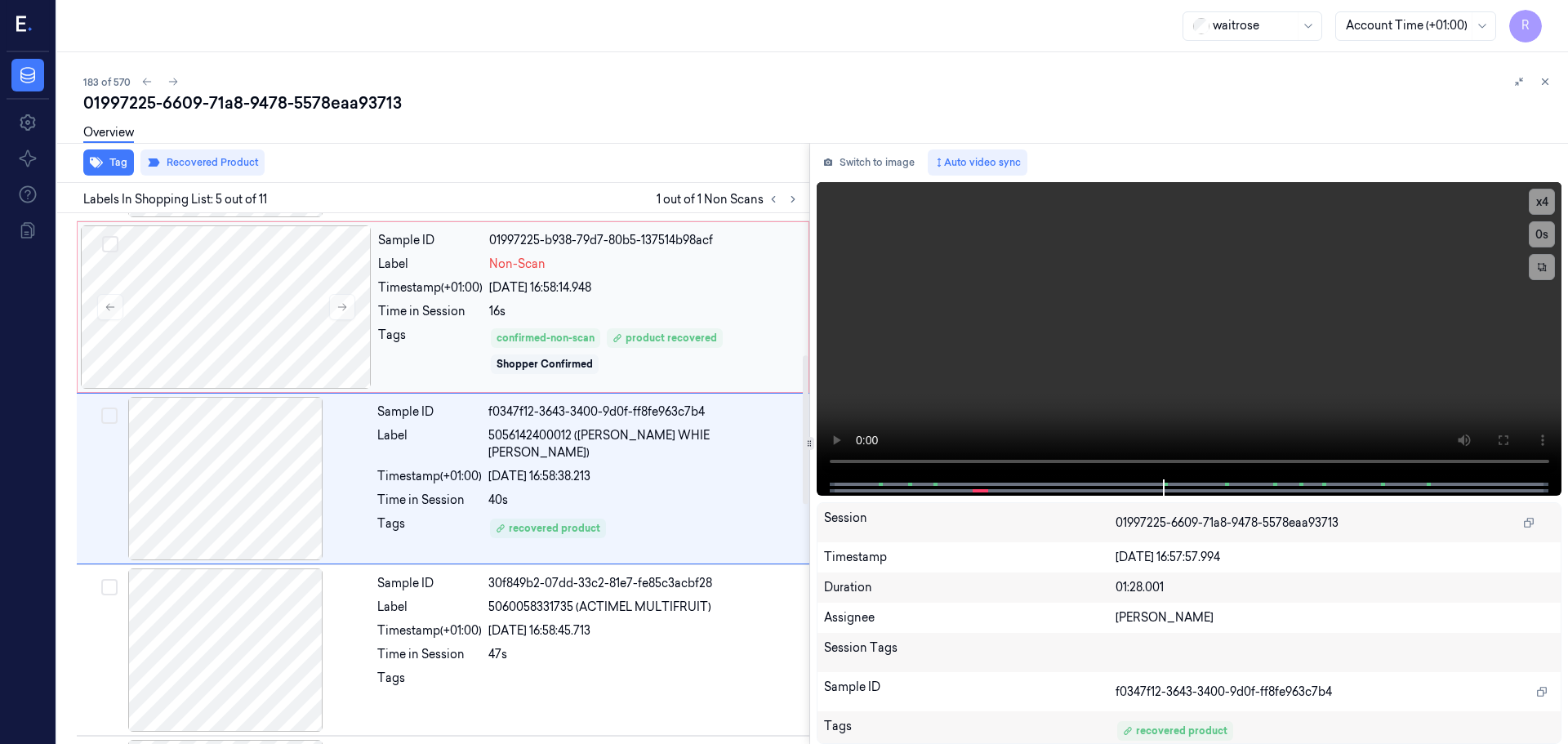
click at [620, 367] on div "confirmed-non-scan product recovered Shopper Confirmed" at bounding box center [643, 351] width 310 height 49
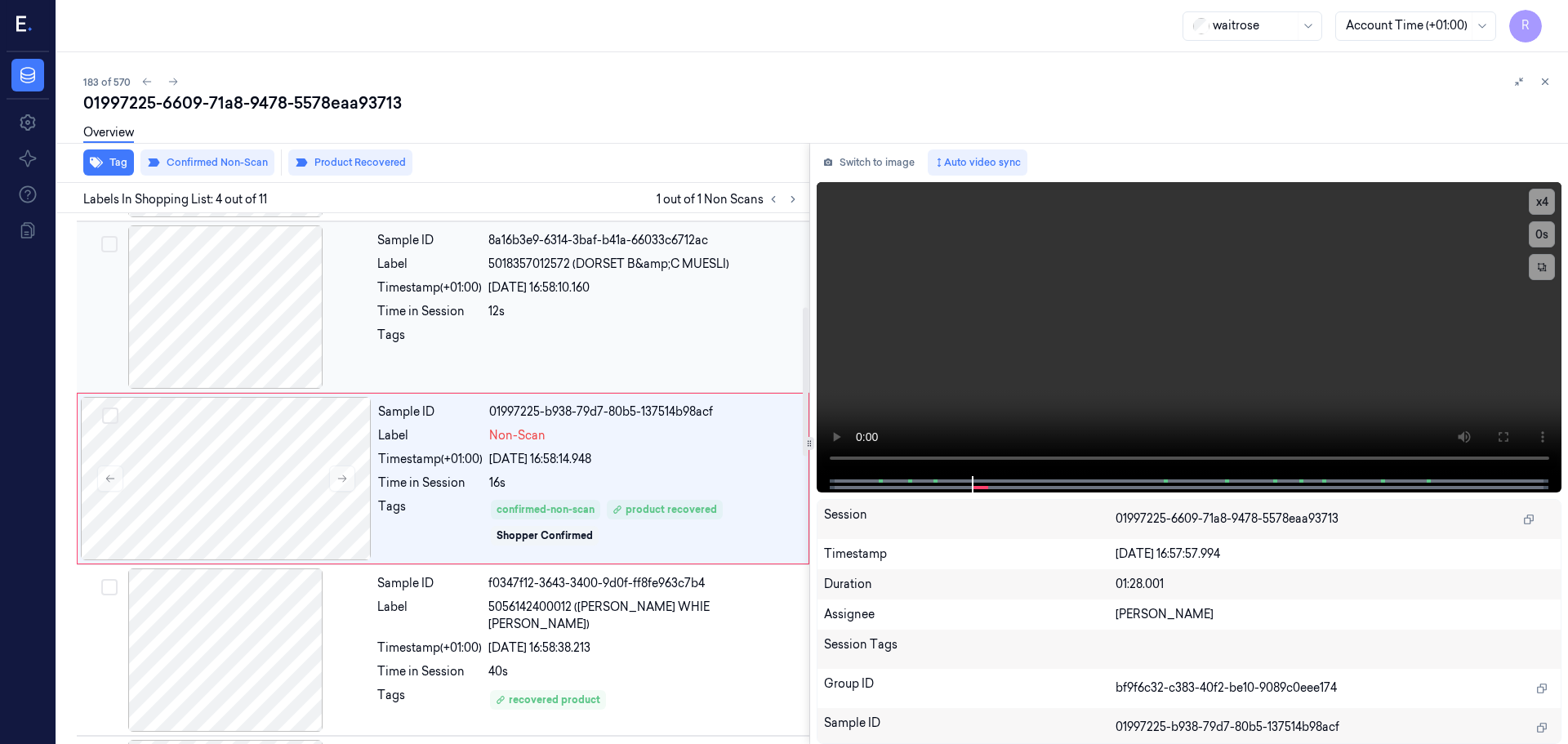
click at [474, 342] on div "Tags" at bounding box center [430, 340] width 105 height 26
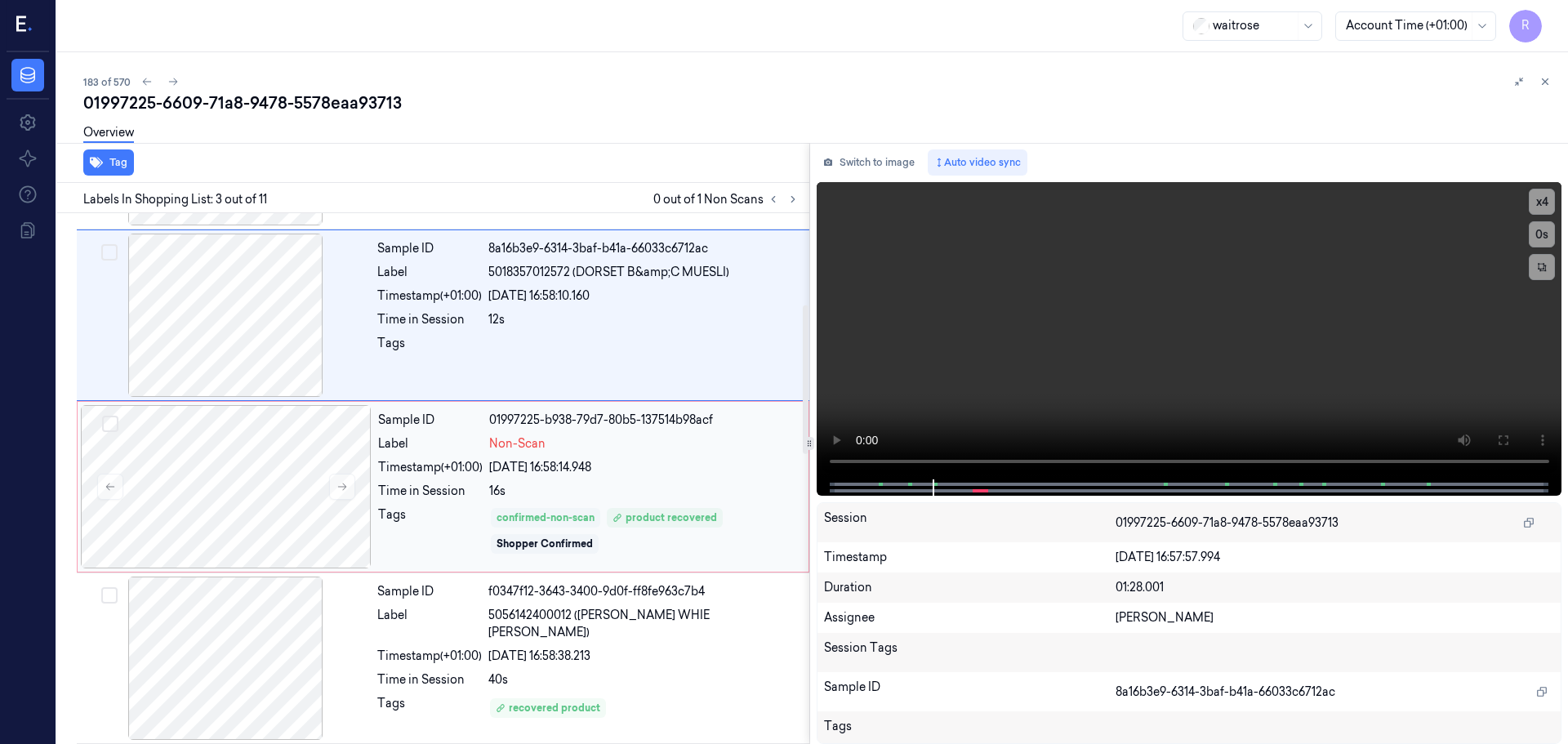
click at [561, 515] on div "confirmed-non-scan" at bounding box center [546, 517] width 98 height 15
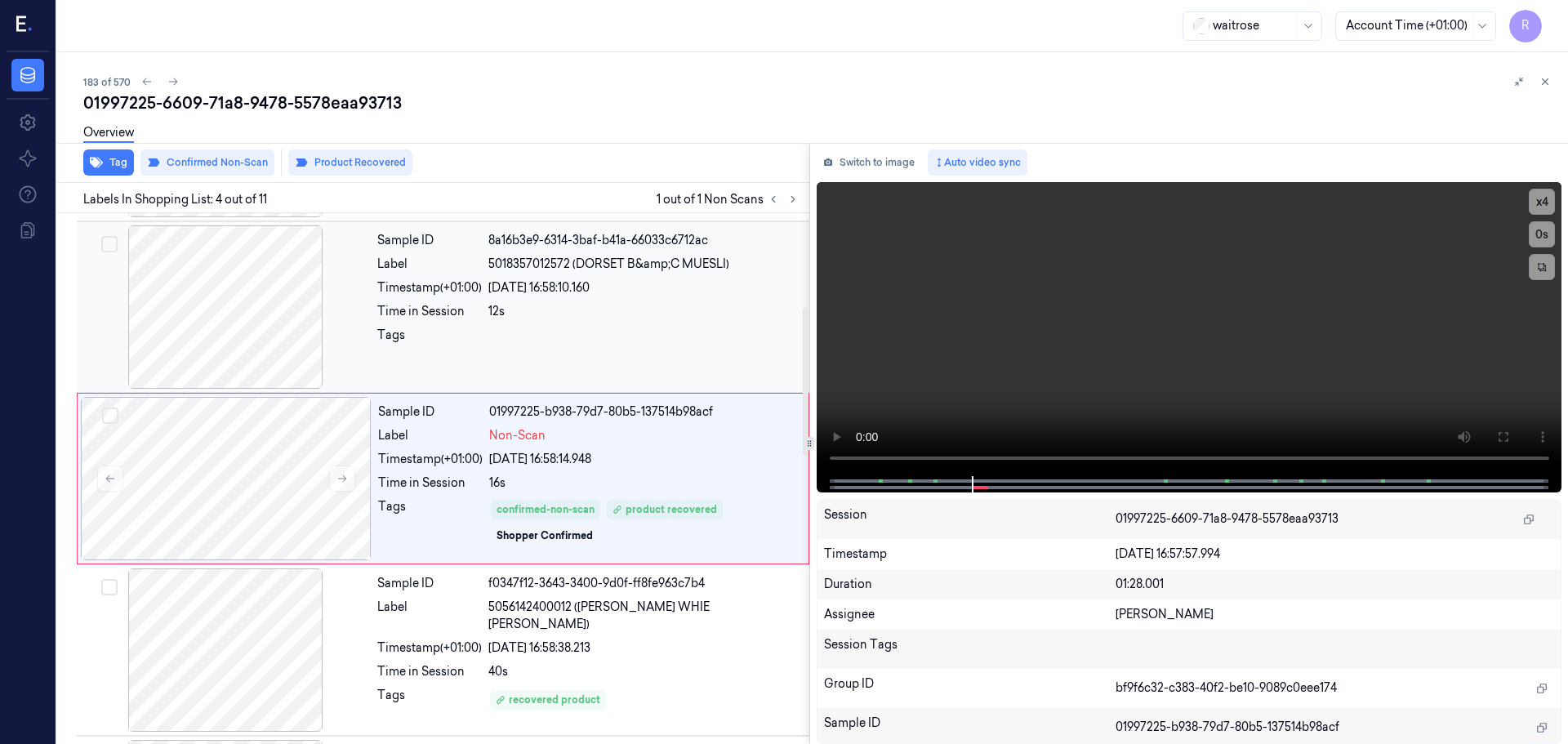
click at [590, 330] on div at bounding box center [643, 340] width 311 height 26
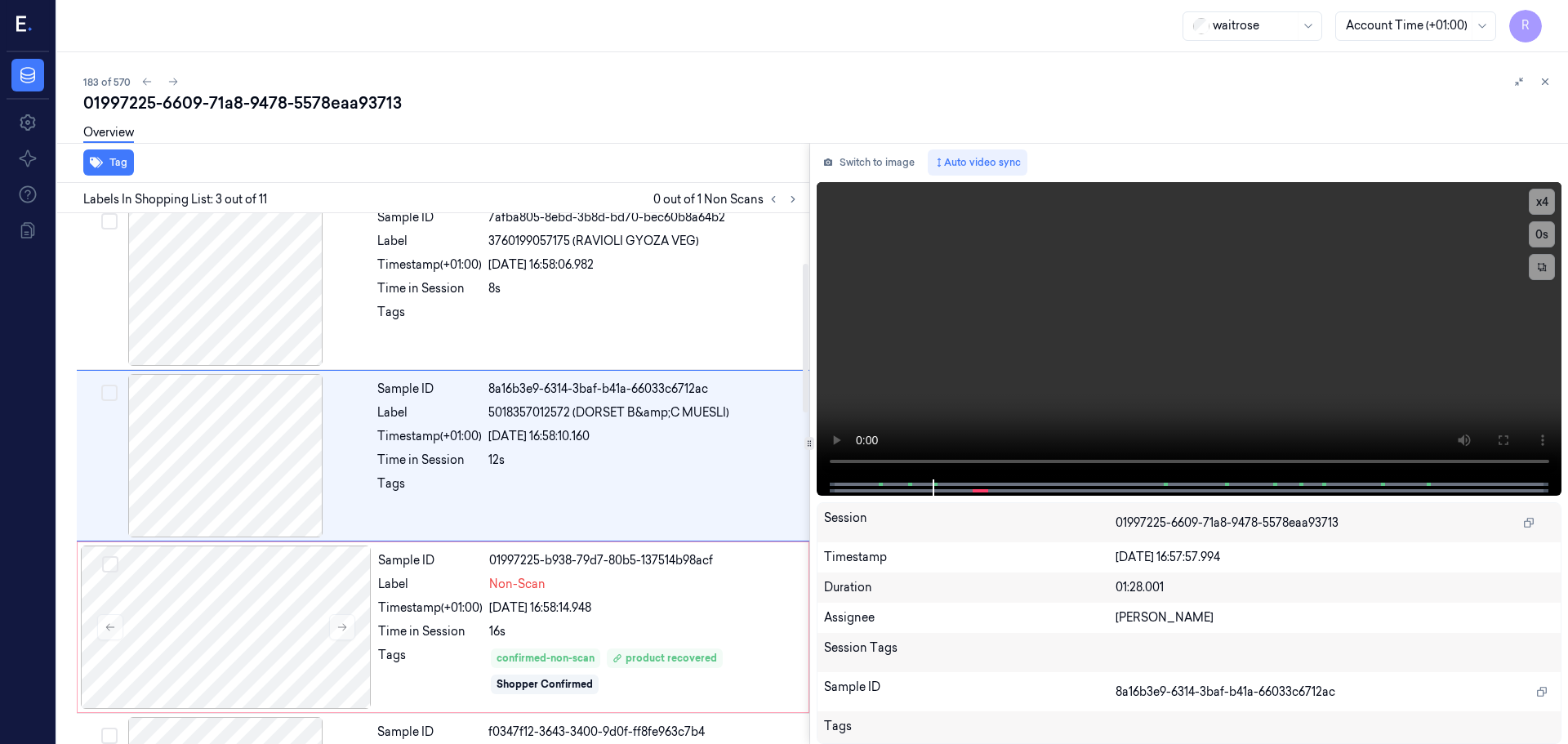
scroll to position [162, 0]
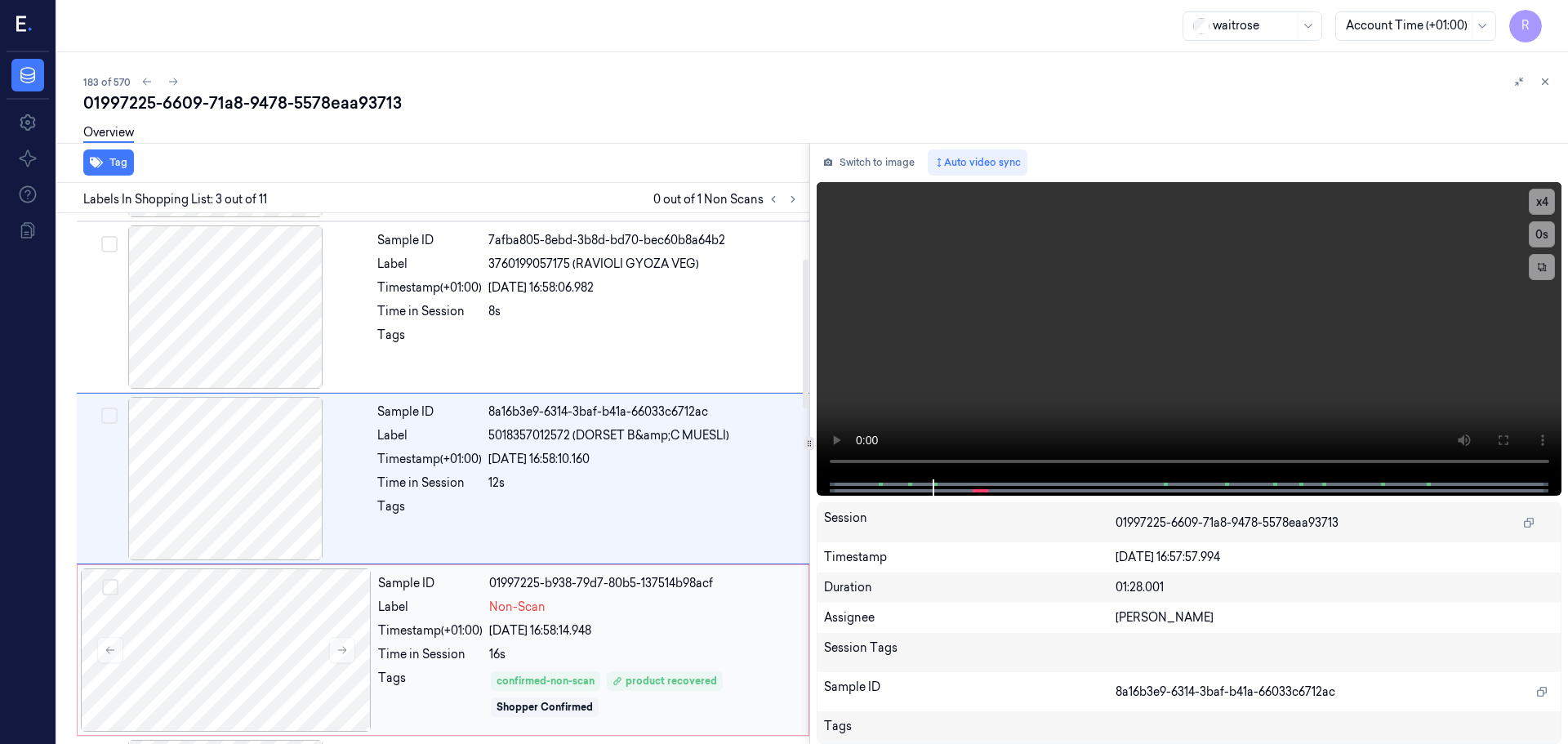
click at [567, 617] on div "Sample ID 01997225-b938-79d7-80b5-137514b98acf Label Non-Scan Timestamp (+01:00…" at bounding box center [588, 650] width 433 height 163
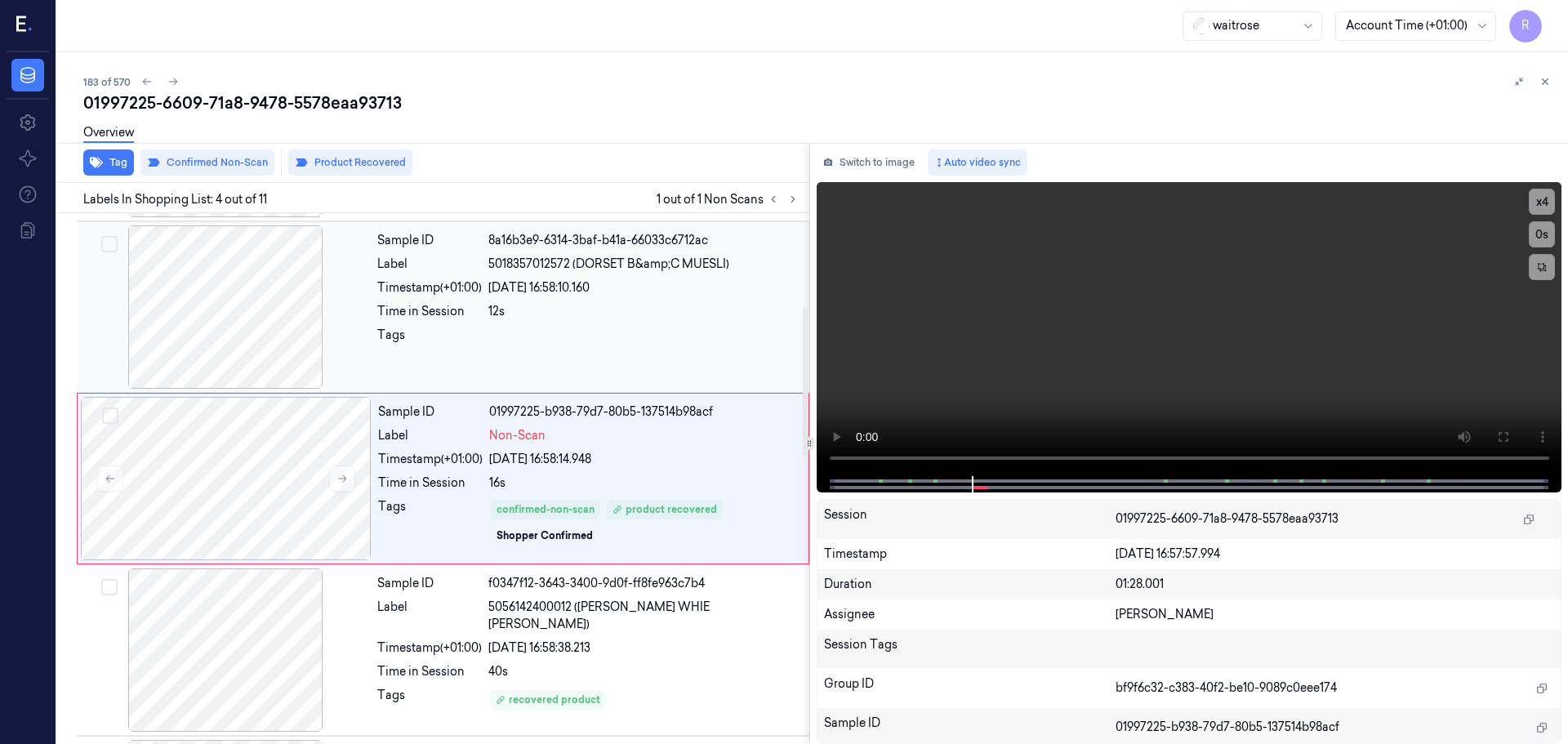
click at [584, 300] on div "Sample ID 8a16b3e9-6314-3baf-b41a-66033c6712ac Label 5018357012572 (DORSET B&am…" at bounding box center [588, 307] width 435 height 163
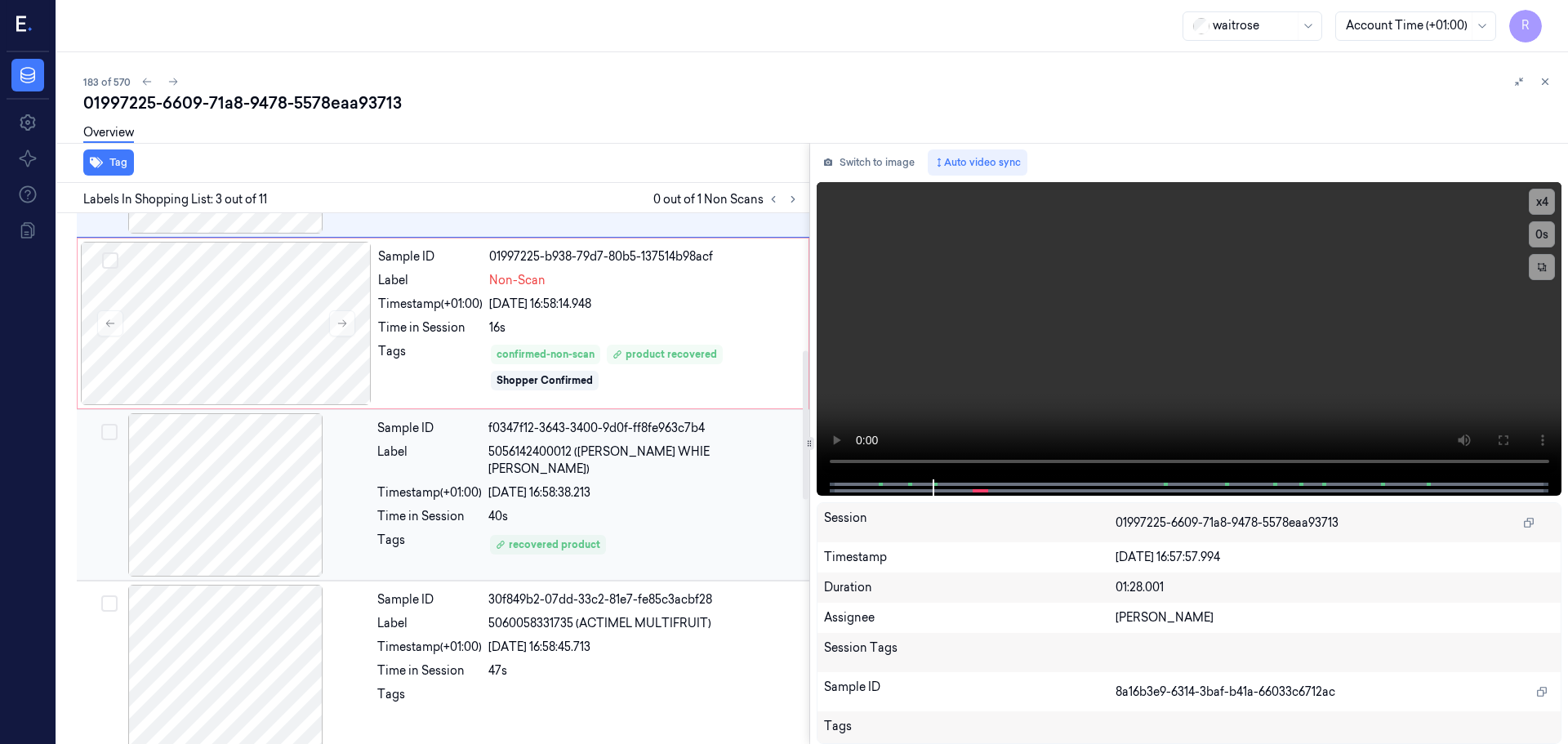
click at [601, 532] on div "recovered product" at bounding box center [643, 545] width 311 height 26
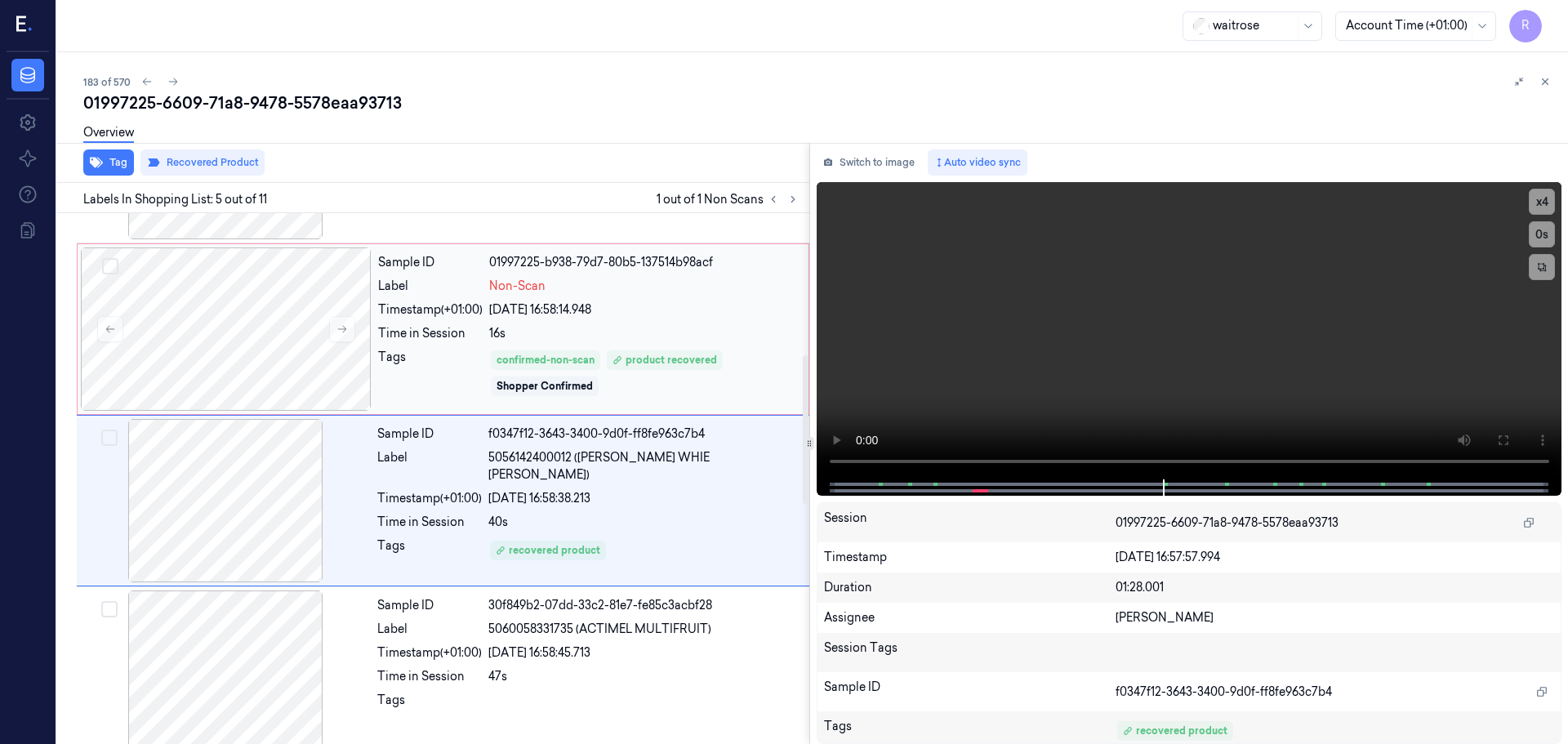
scroll to position [505, 0]
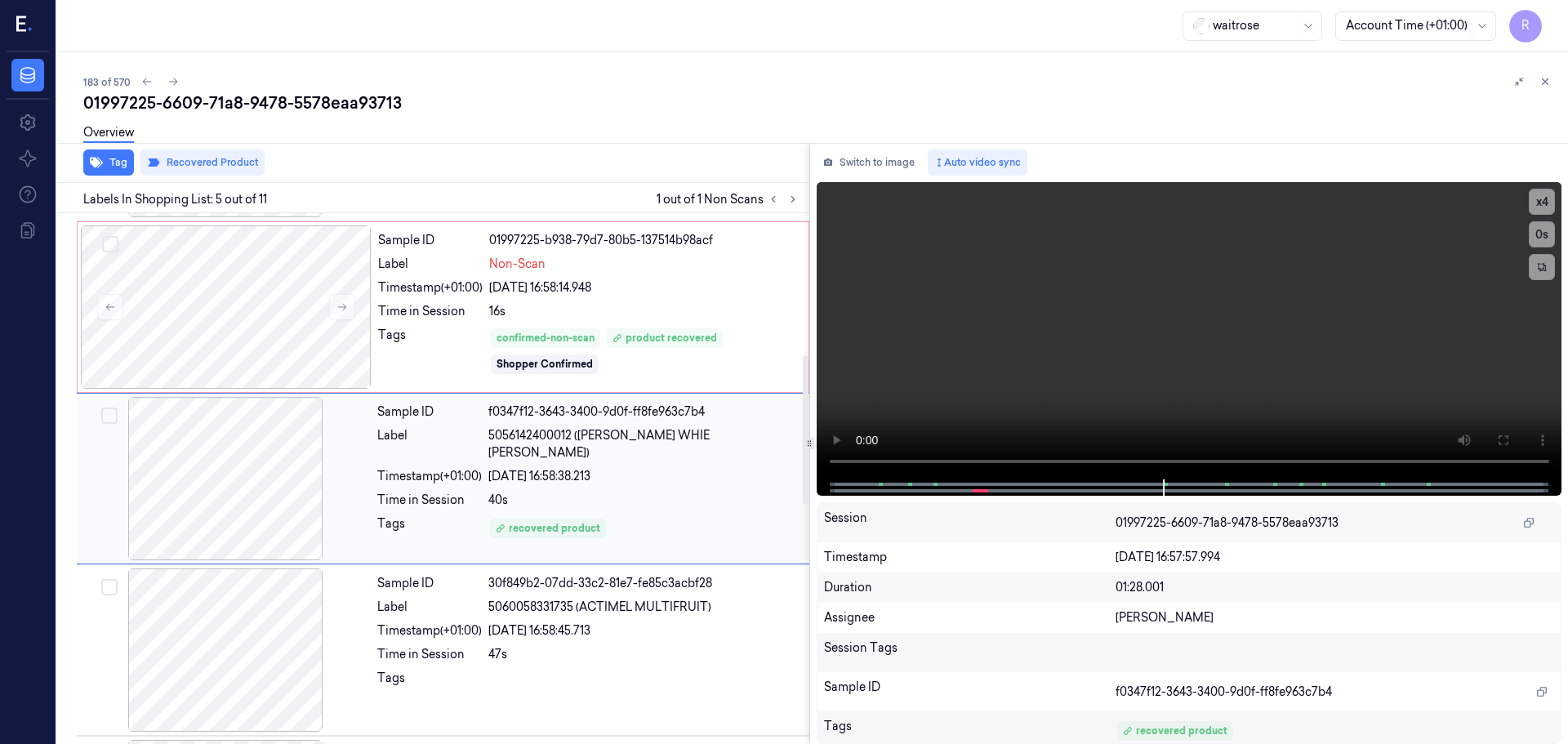
click at [647, 516] on div "recovered product" at bounding box center [643, 529] width 311 height 26
click at [638, 343] on div "product recovered" at bounding box center [665, 338] width 105 height 15
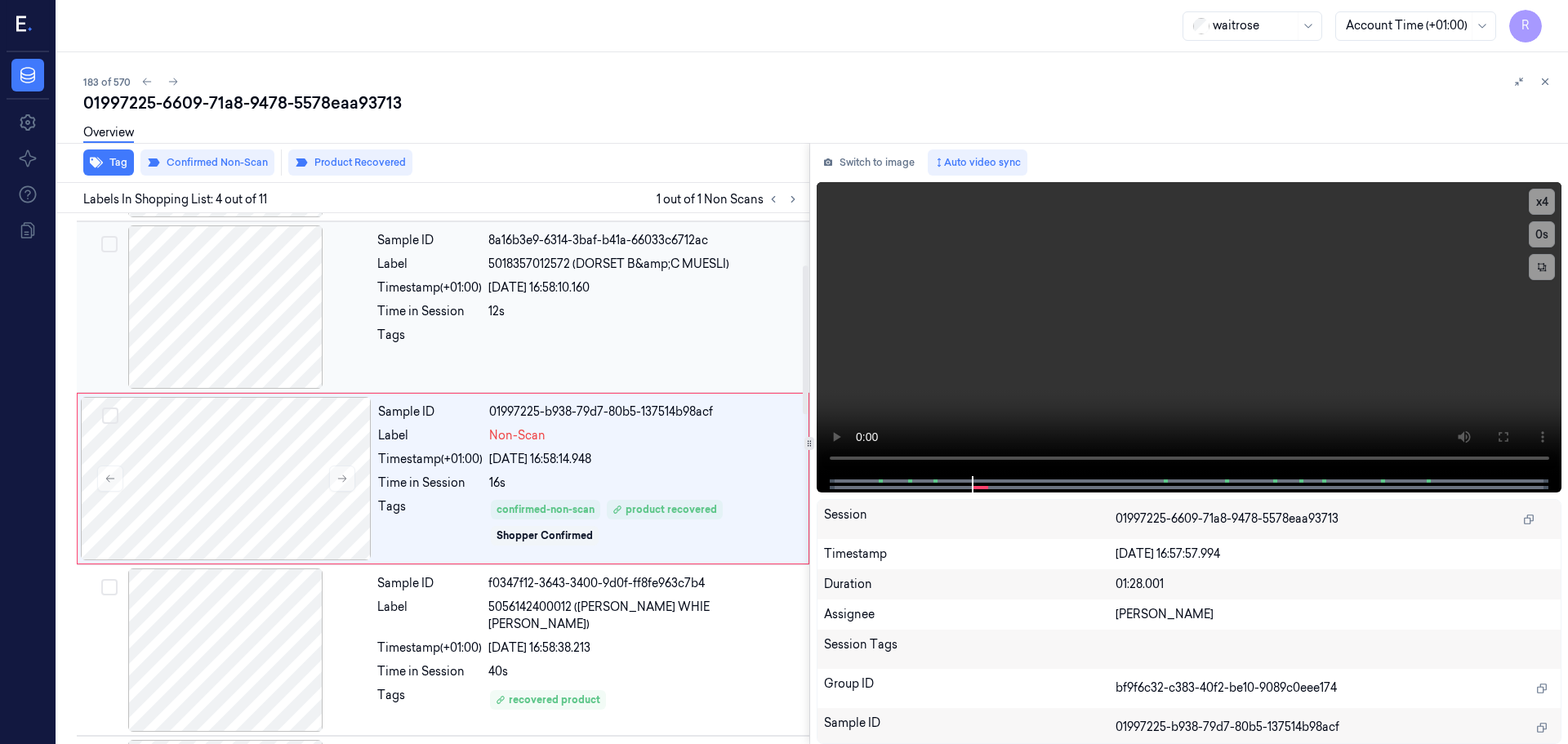
scroll to position [0, 0]
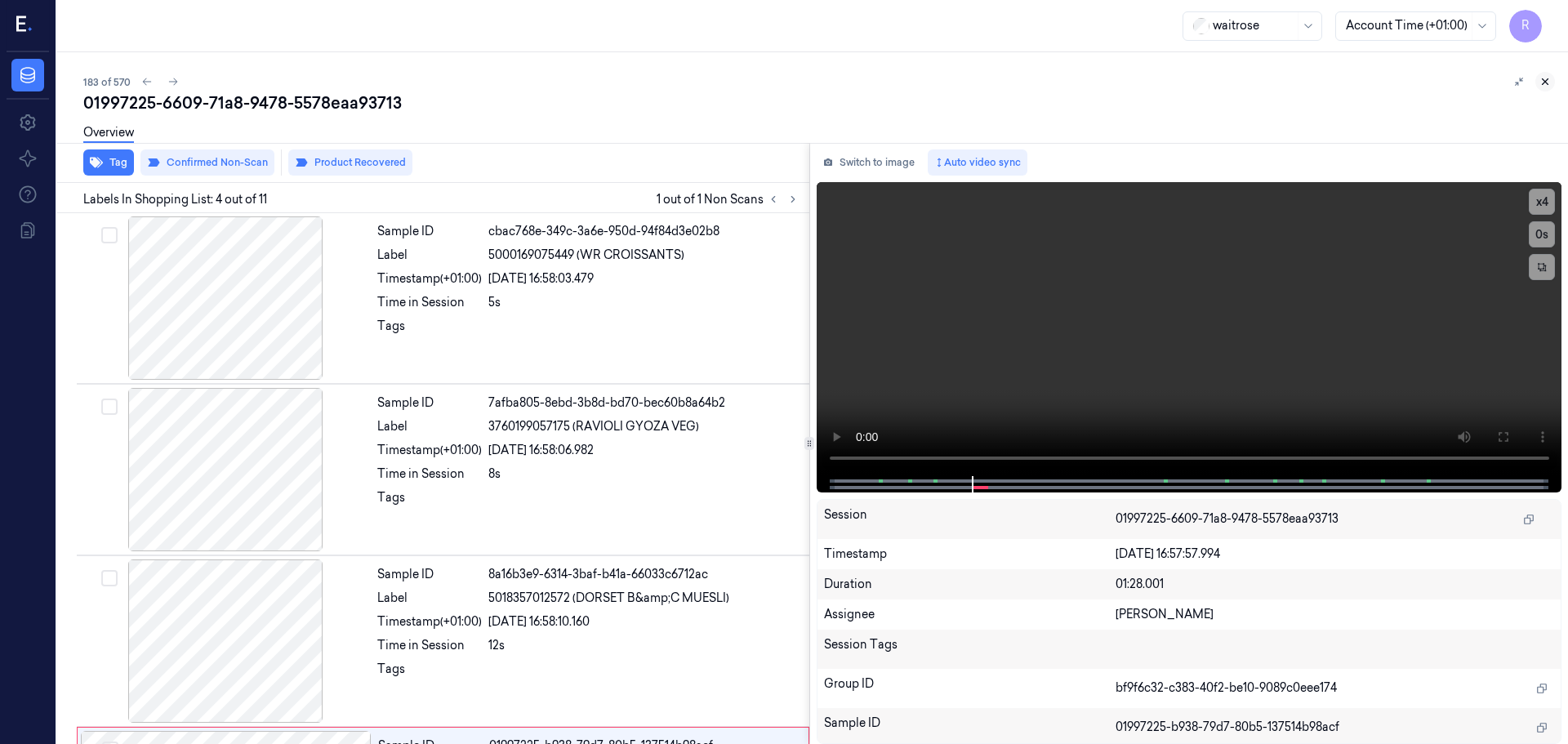
click at [1552, 80] on button at bounding box center [1545, 82] width 20 height 20
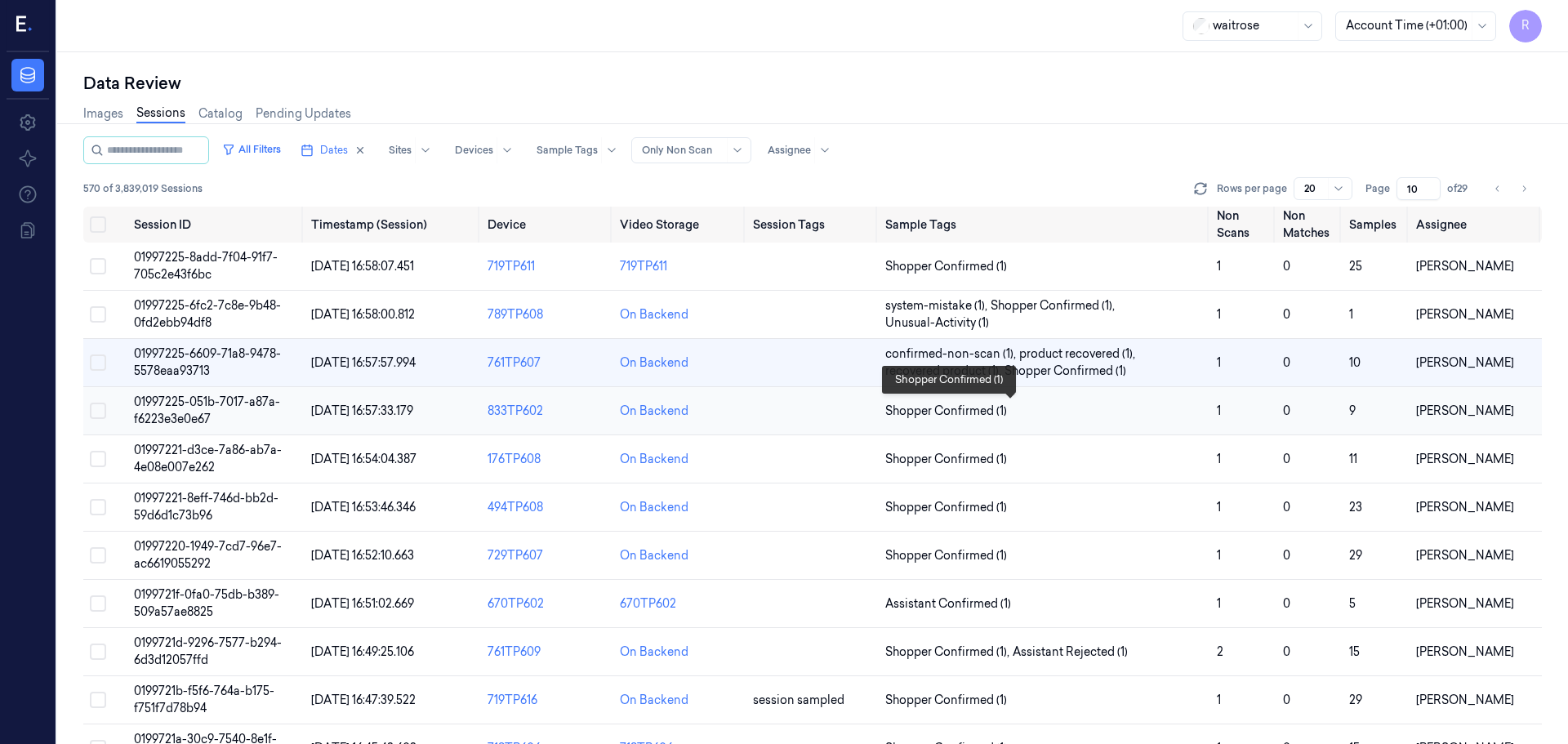
click at [1141, 406] on span "Shopper Confirmed (1)" at bounding box center [1044, 411] width 318 height 17
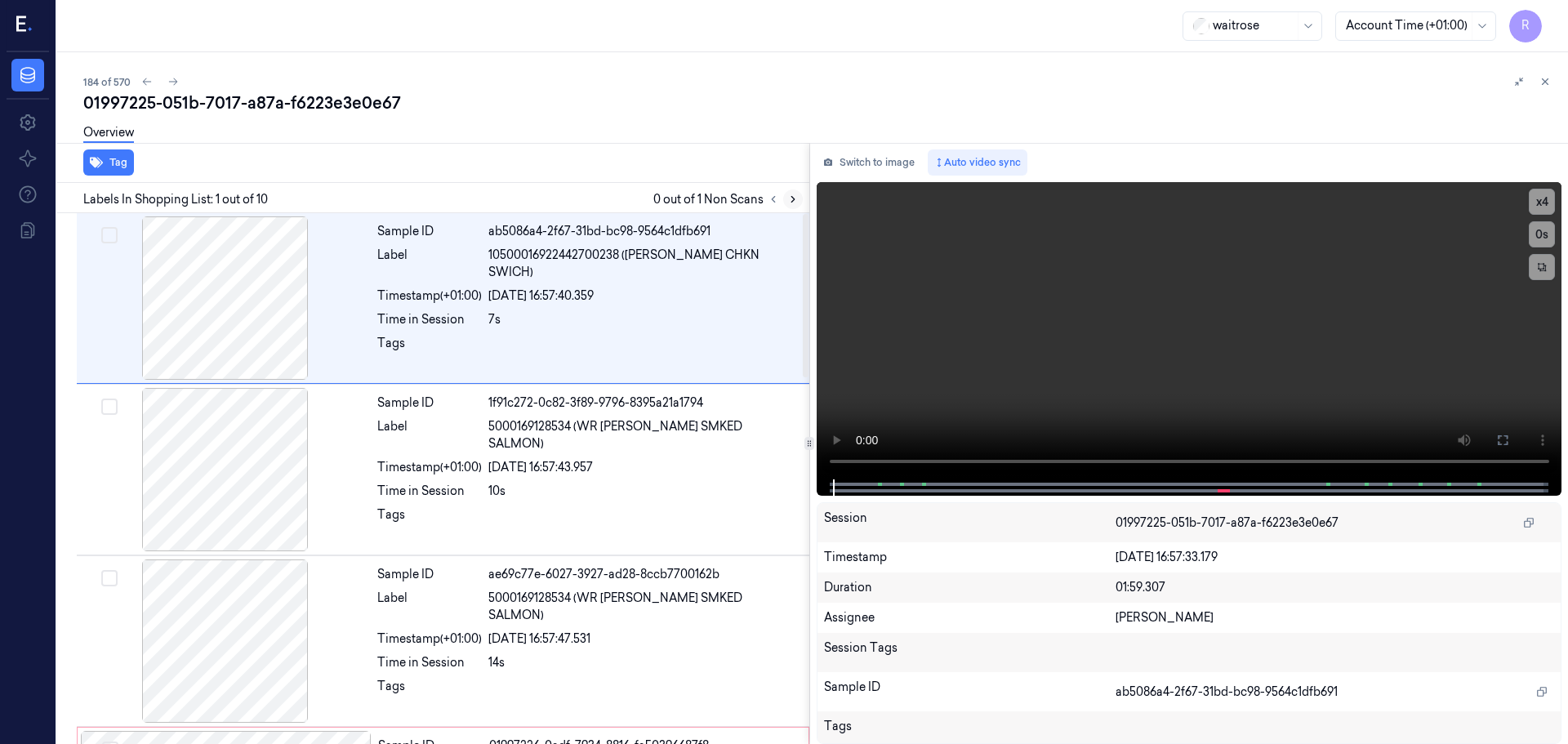
click at [791, 195] on icon at bounding box center [793, 199] width 11 height 11
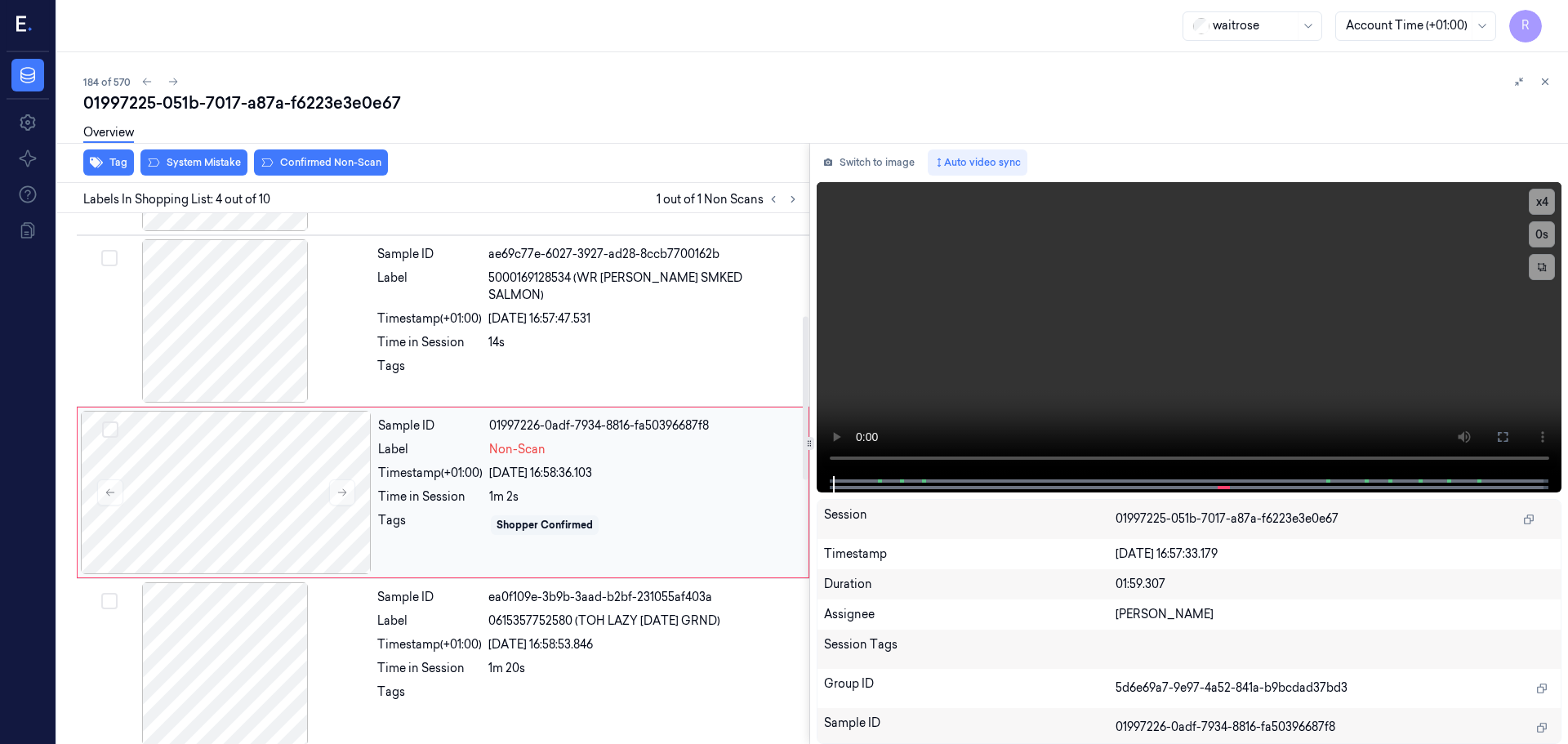
scroll to position [334, 0]
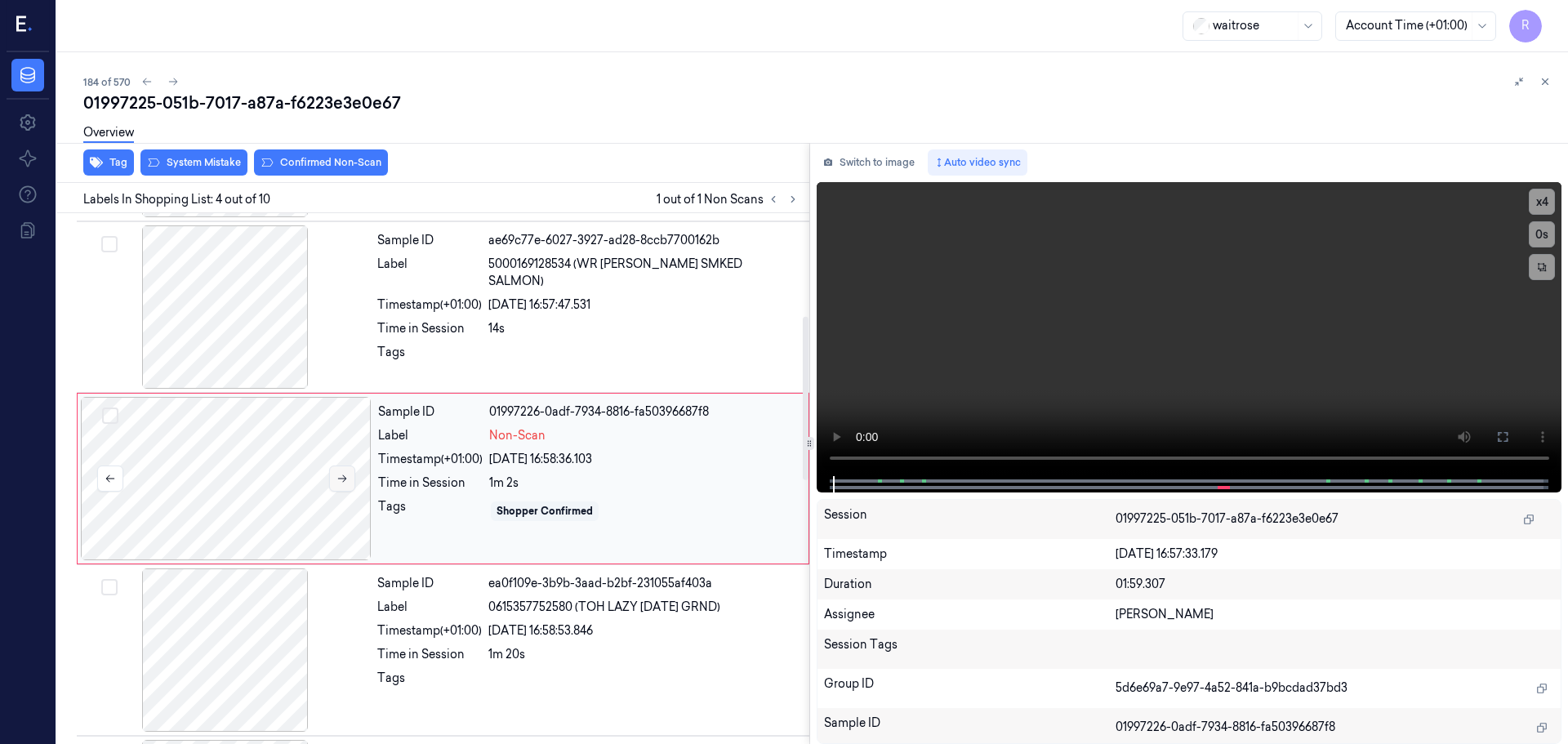
click at [346, 478] on icon at bounding box center [342, 479] width 9 height 8
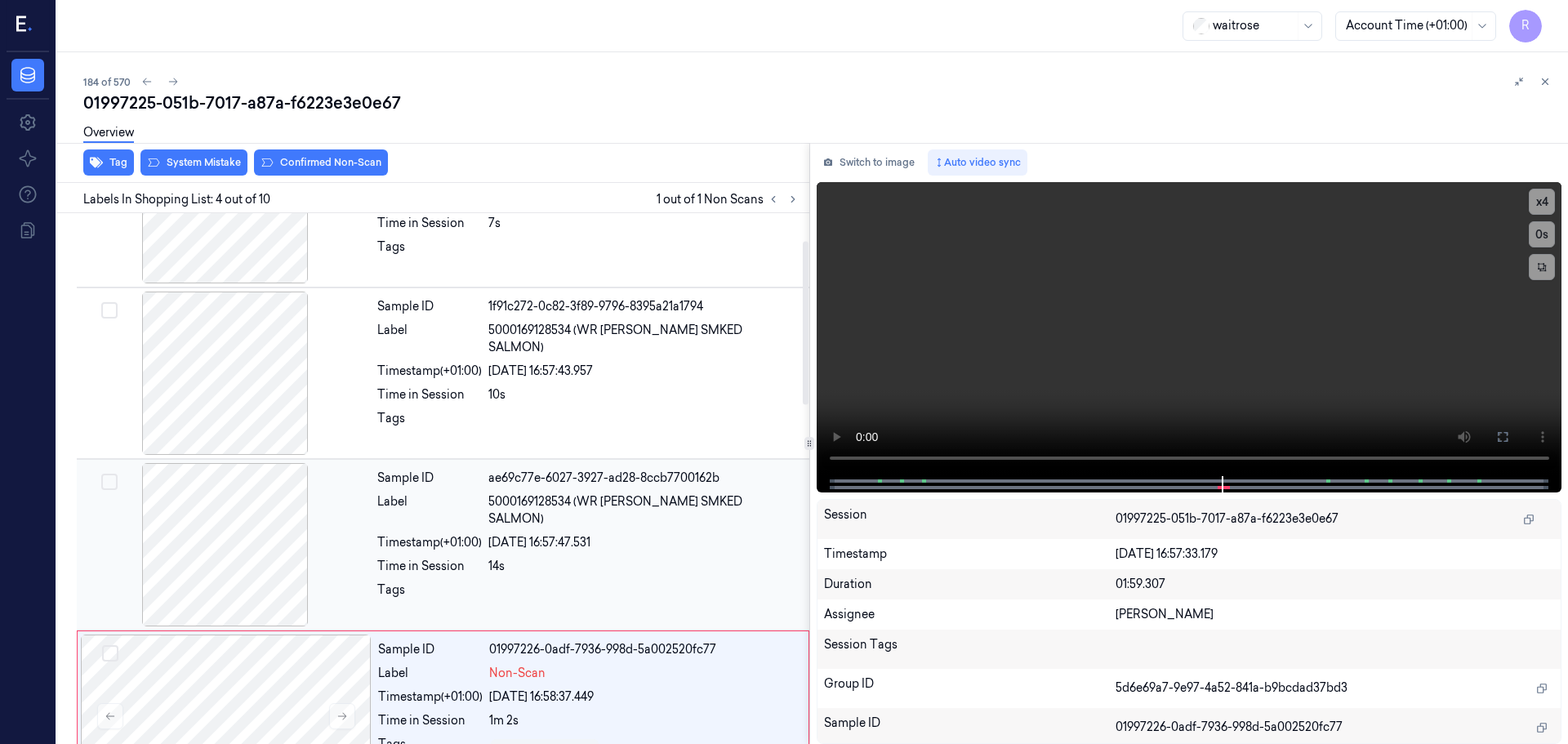
scroll to position [89, 0]
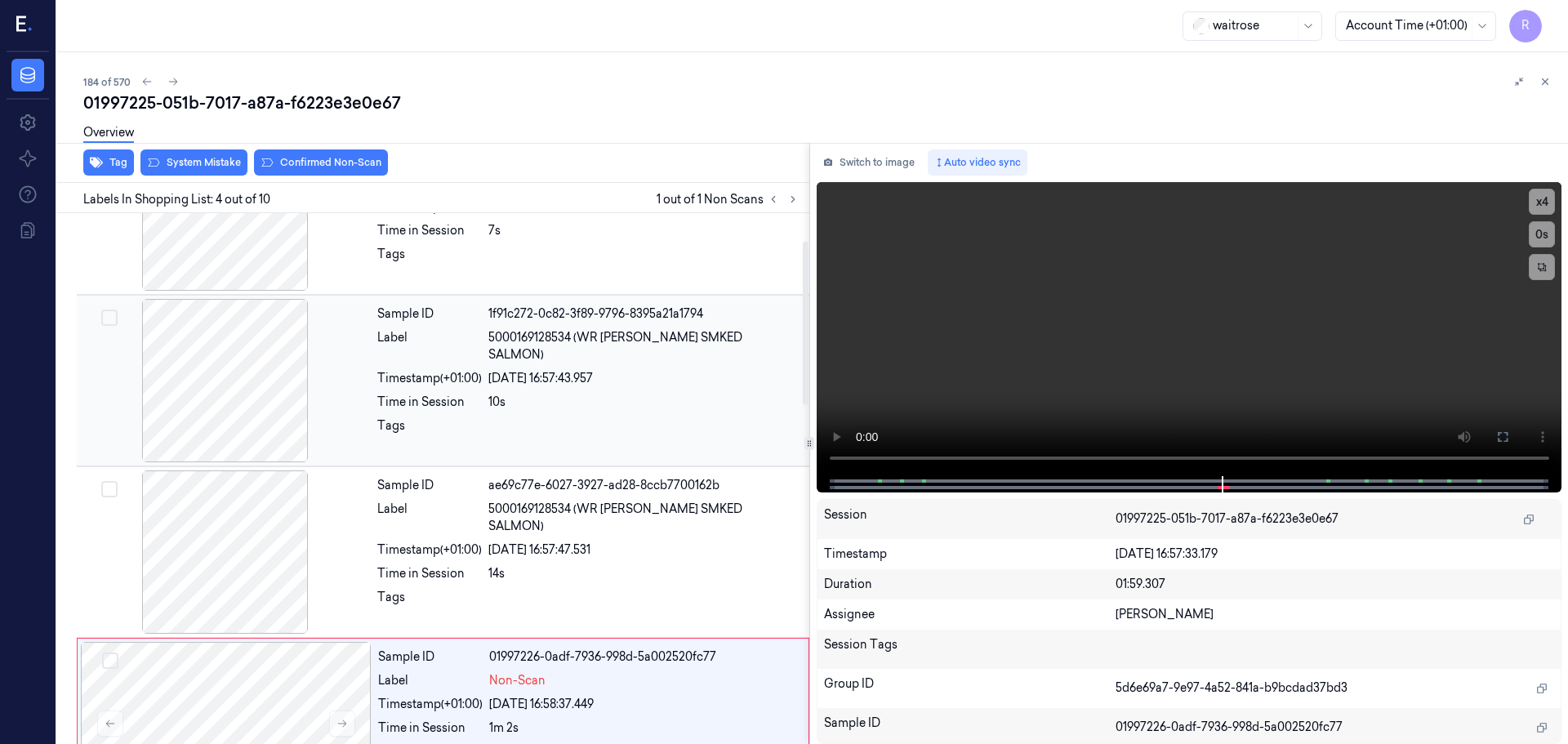
click at [266, 406] on div at bounding box center [225, 380] width 291 height 163
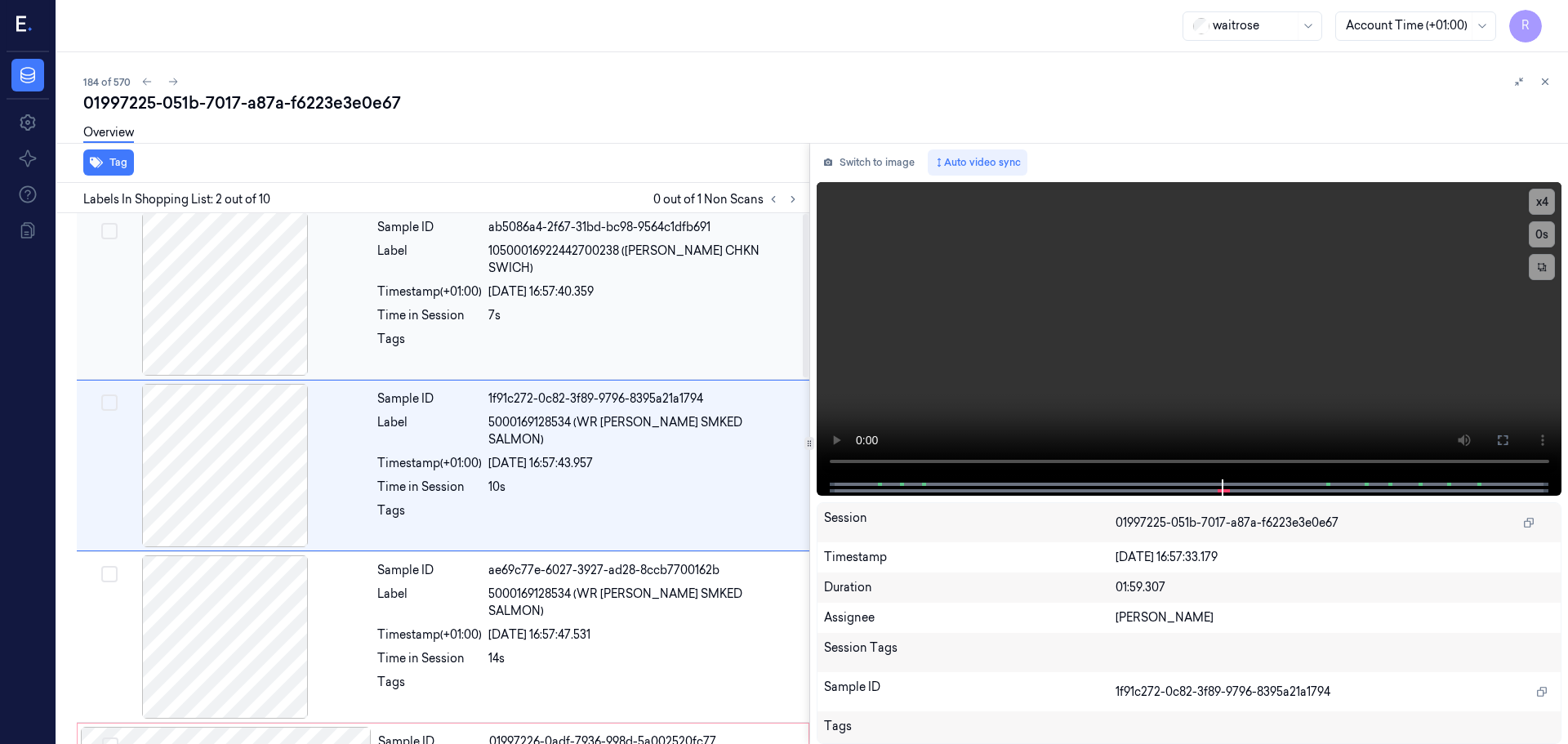
scroll to position [0, 0]
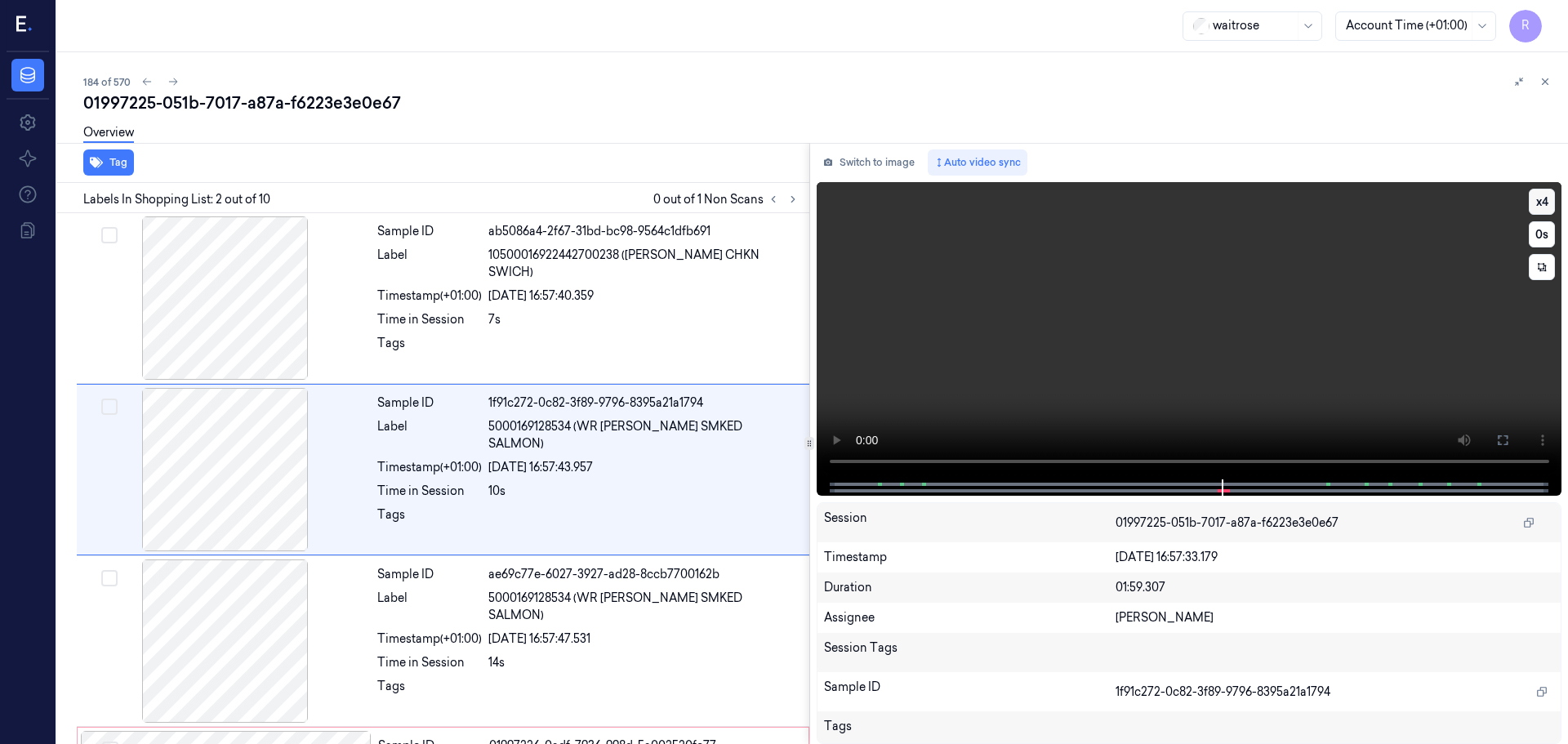
click at [1540, 203] on button "x 4" at bounding box center [1541, 202] width 26 height 26
drag, startPoint x: 891, startPoint y: 490, endPoint x: 883, endPoint y: 491, distance: 8.1
click at [884, 491] on div at bounding box center [1188, 487] width 711 height 16
click at [1536, 207] on button "x 1" at bounding box center [1541, 202] width 26 height 26
click at [1536, 207] on button "x 2" at bounding box center [1541, 202] width 26 height 26
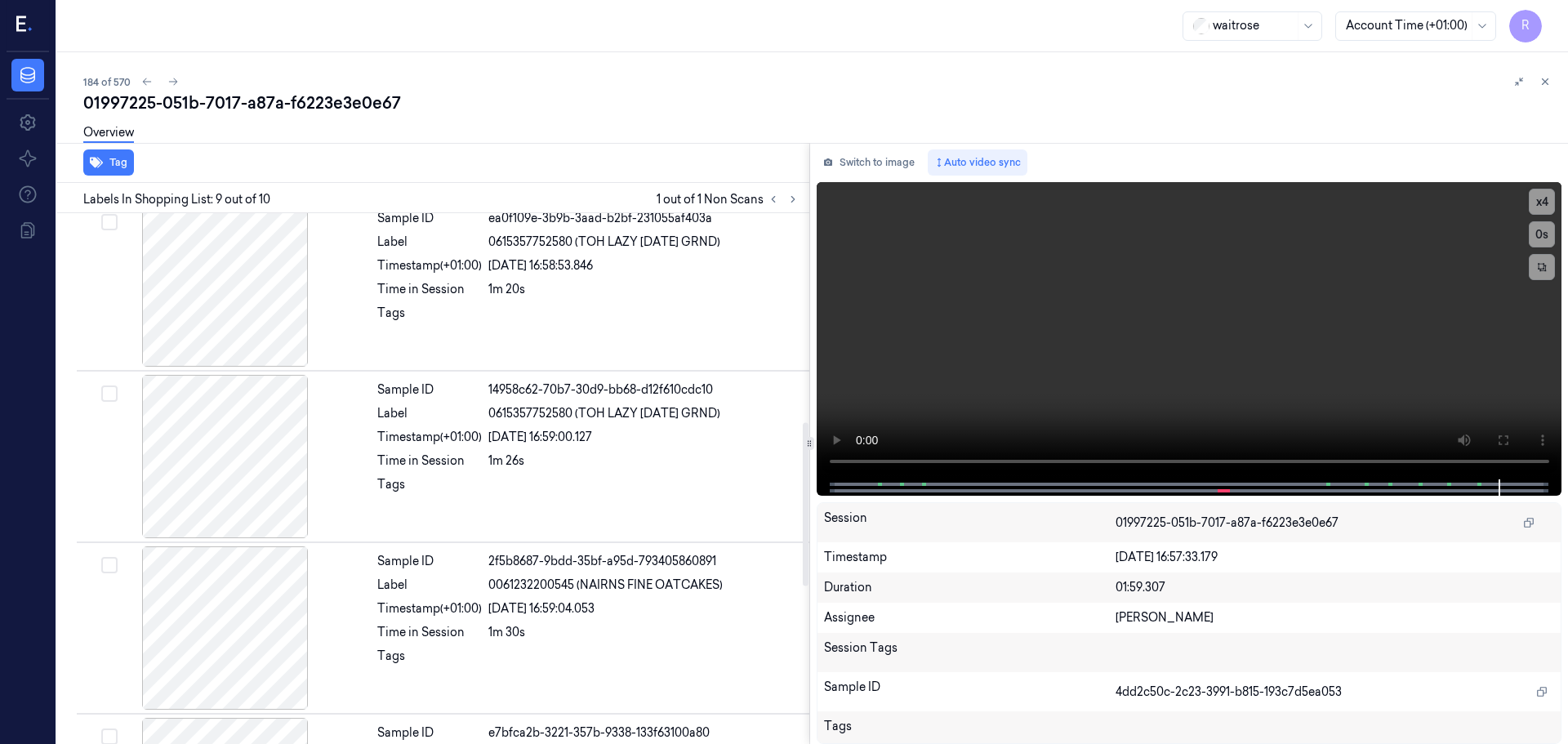
scroll to position [209, 0]
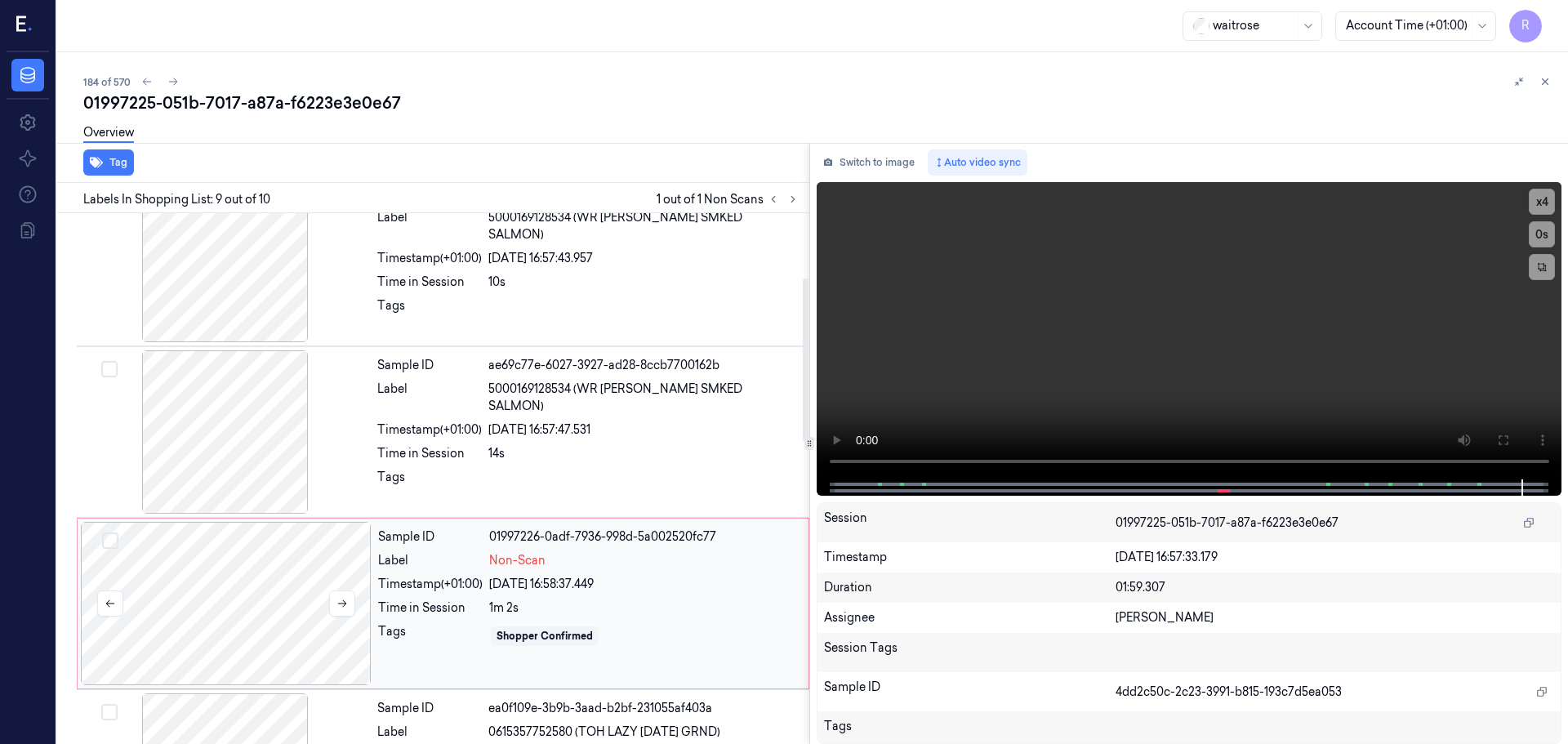
drag, startPoint x: 260, startPoint y: 647, endPoint x: 184, endPoint y: 578, distance: 102.6
click at [267, 650] on div at bounding box center [226, 603] width 291 height 163
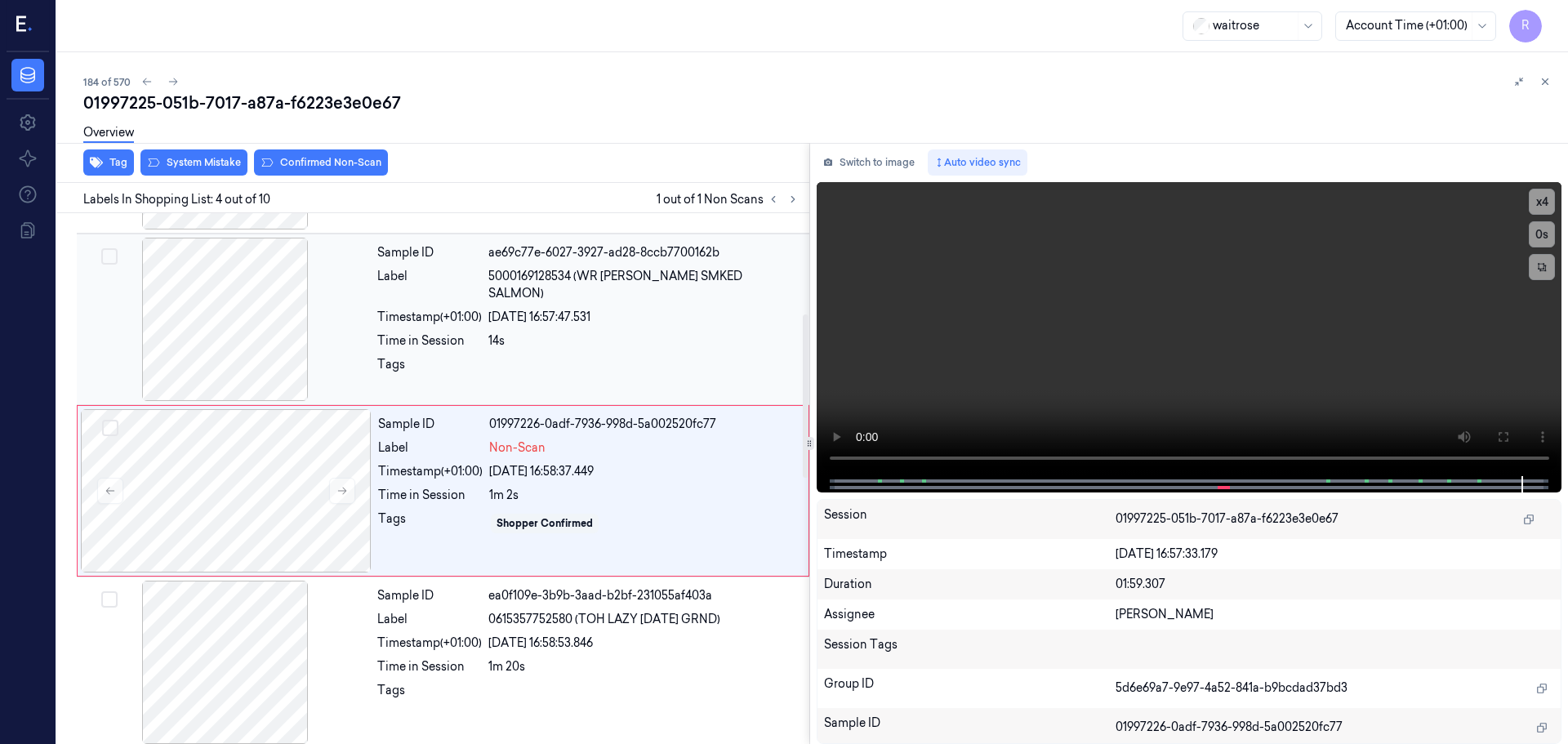
scroll to position [334, 0]
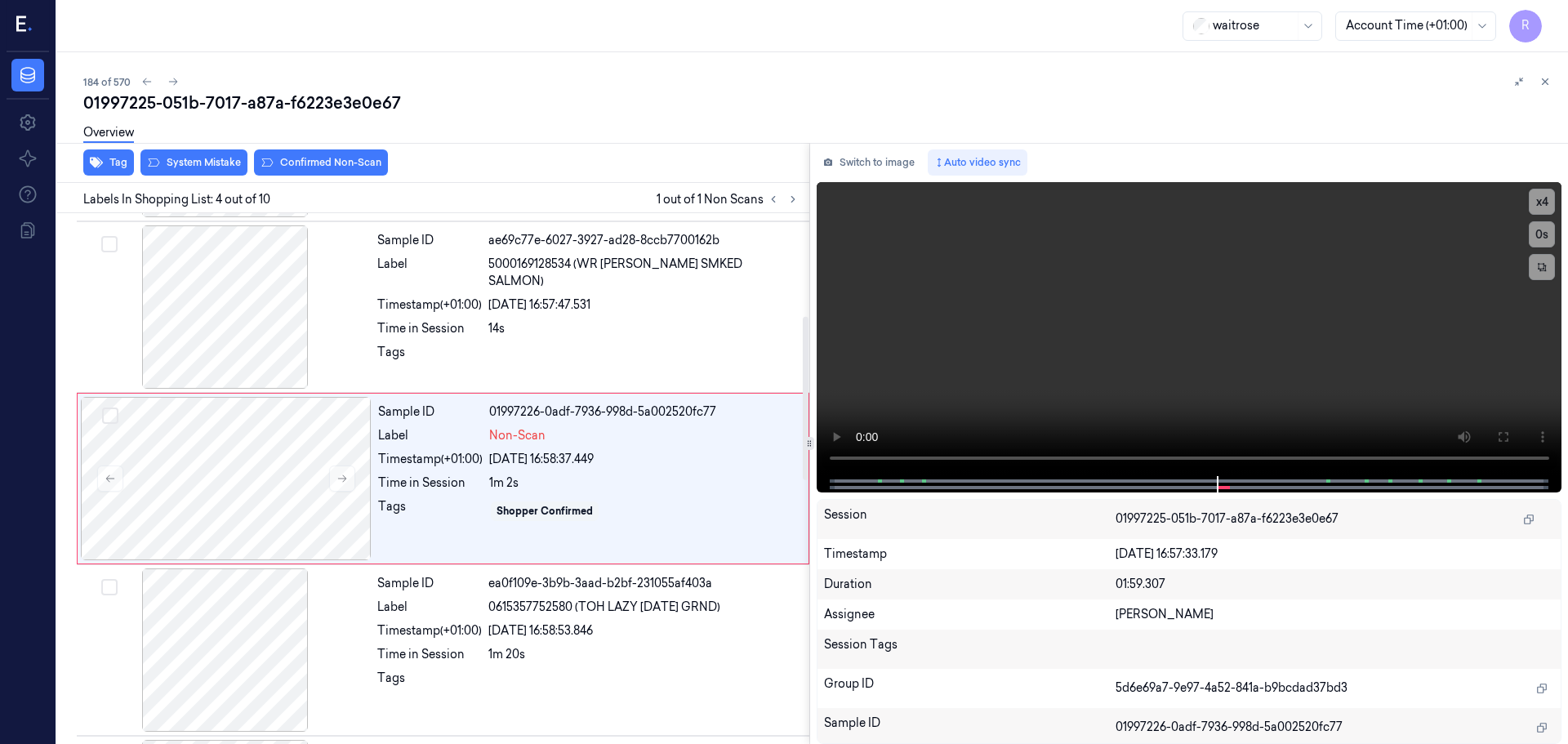
click at [172, 152] on div "Overview" at bounding box center [818, 135] width 1471 height 42
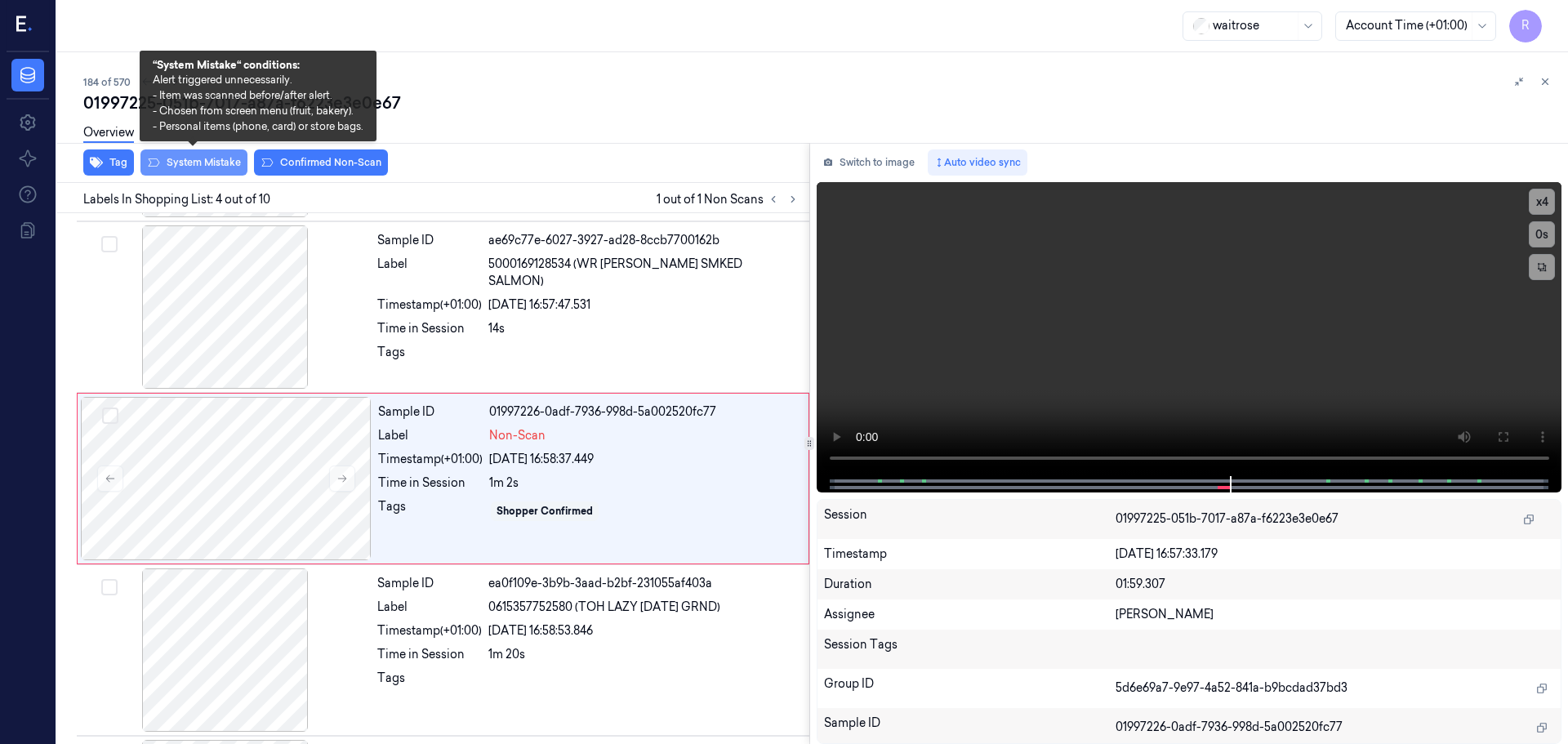
click at [168, 162] on button "System Mistake" at bounding box center [194, 162] width 107 height 26
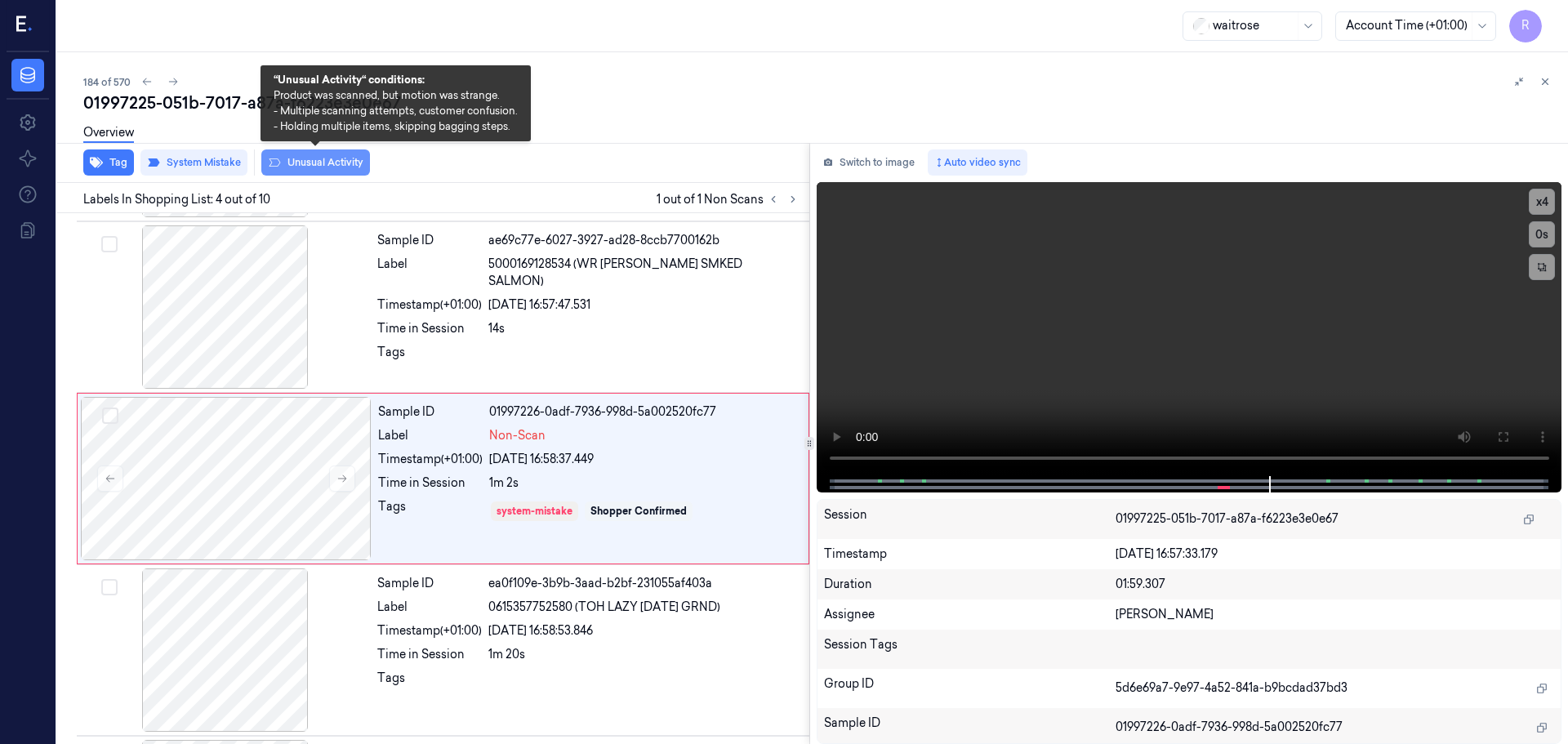
click at [336, 161] on button "Unusual Activity" at bounding box center [316, 162] width 109 height 26
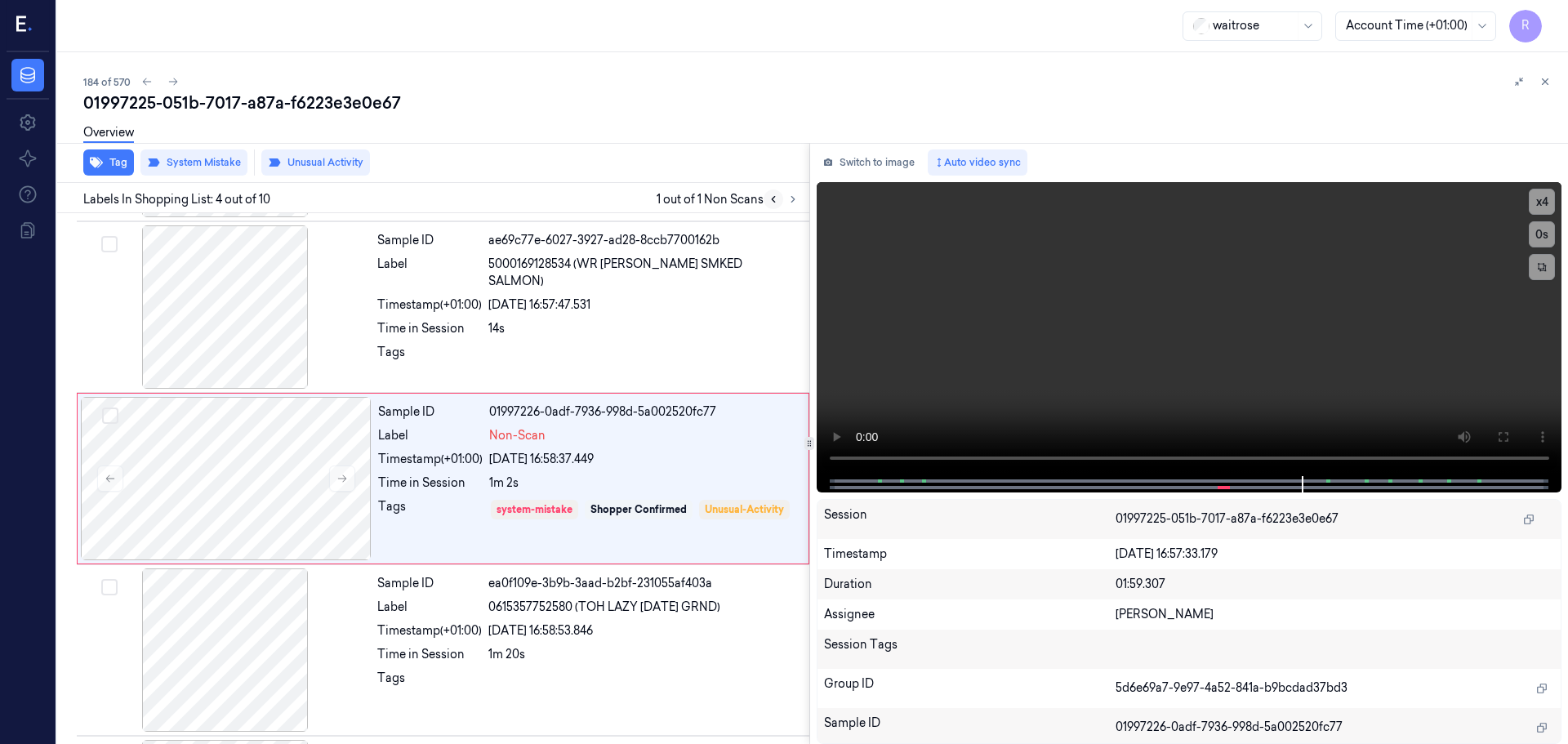
click at [775, 203] on icon at bounding box center [773, 199] width 11 height 11
click at [792, 201] on icon at bounding box center [793, 199] width 3 height 6
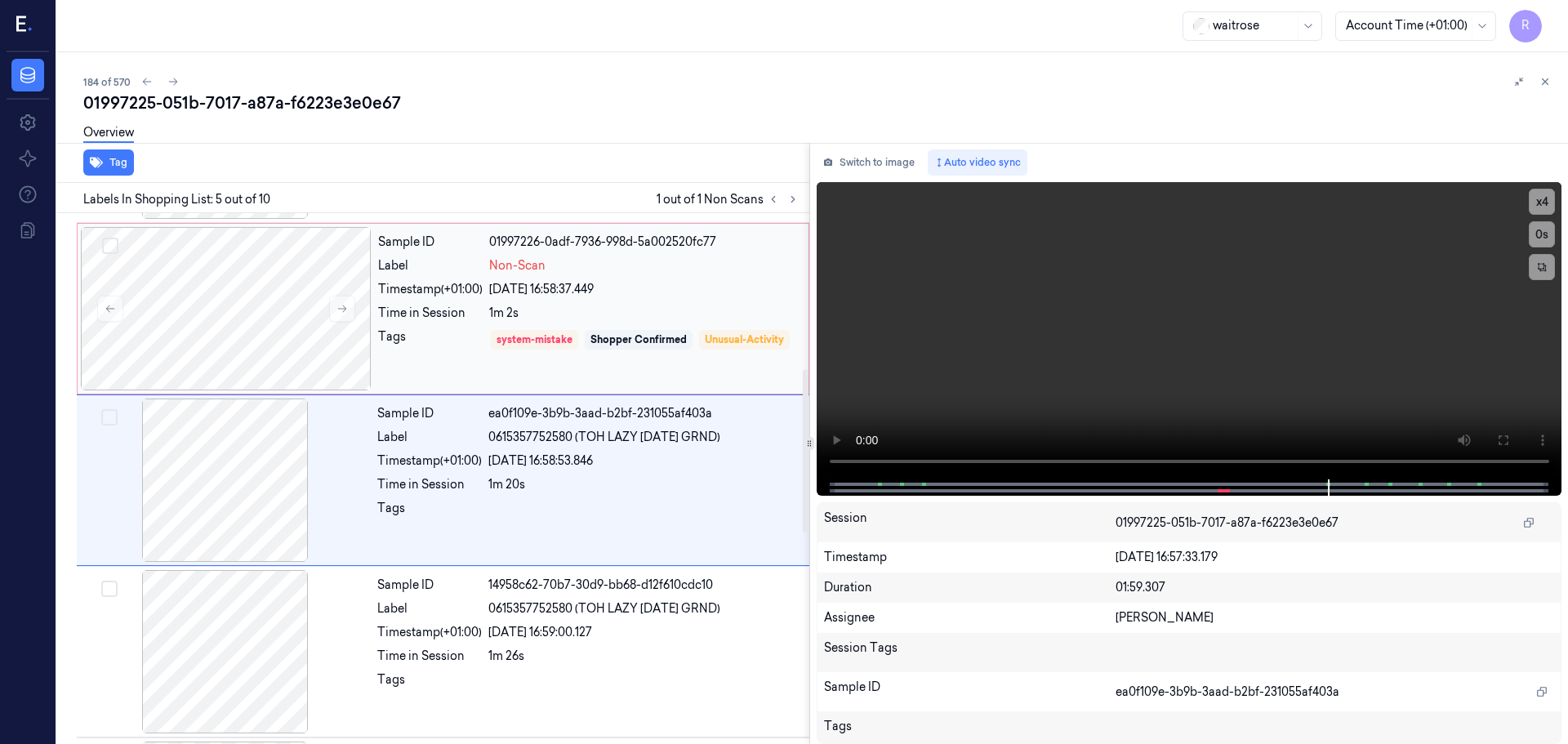
scroll to position [505, 0]
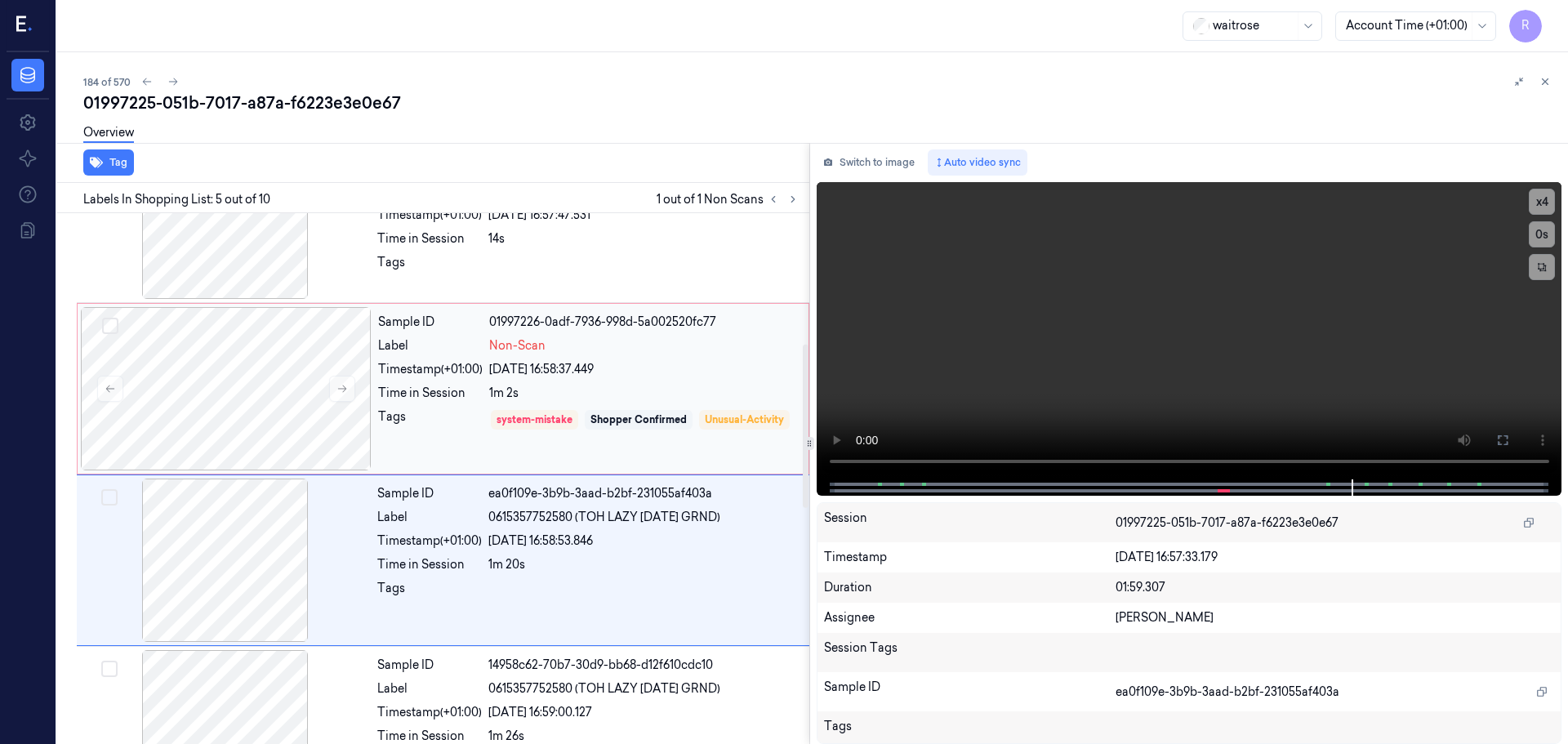
click at [565, 400] on div "1m 2s" at bounding box center [643, 393] width 310 height 17
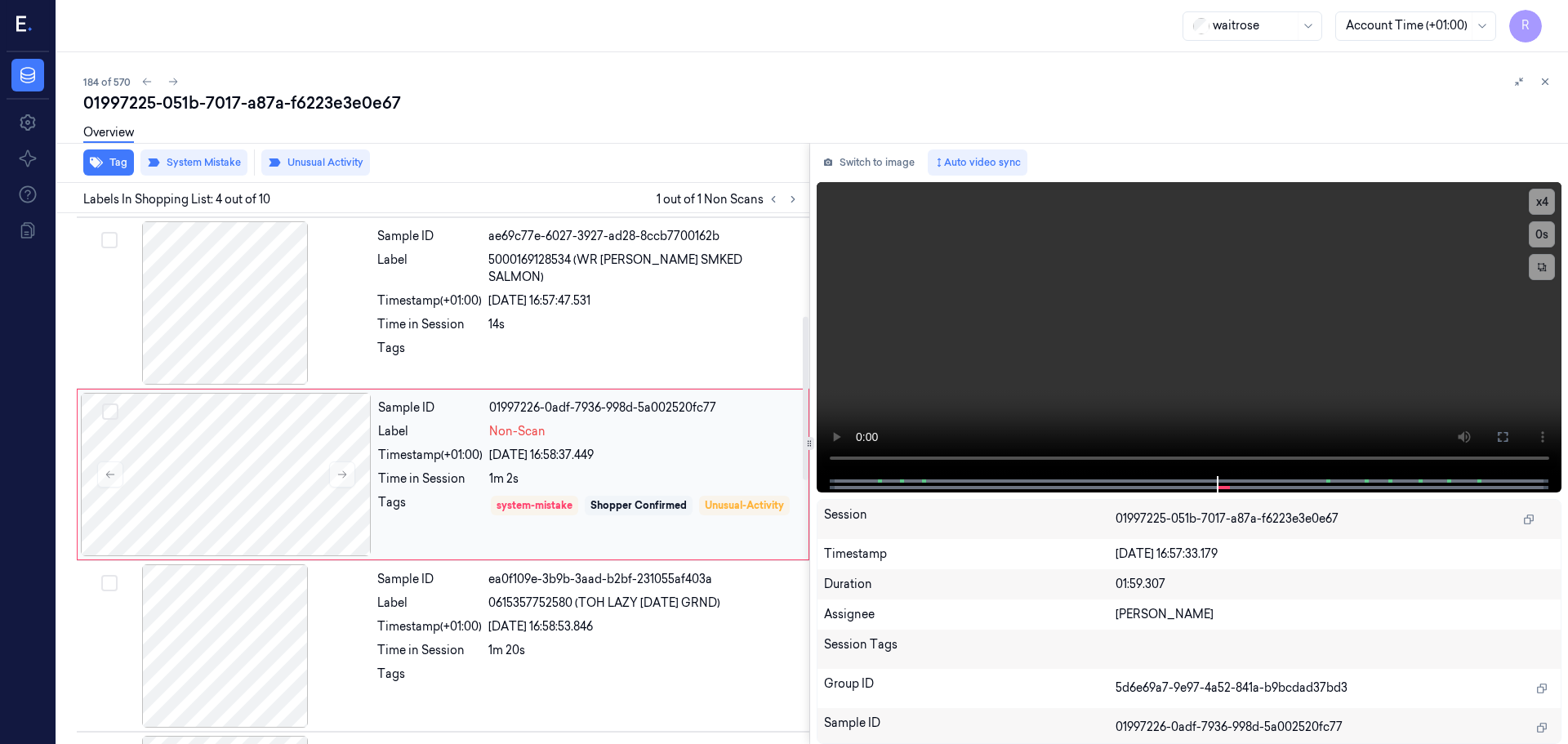
scroll to position [334, 0]
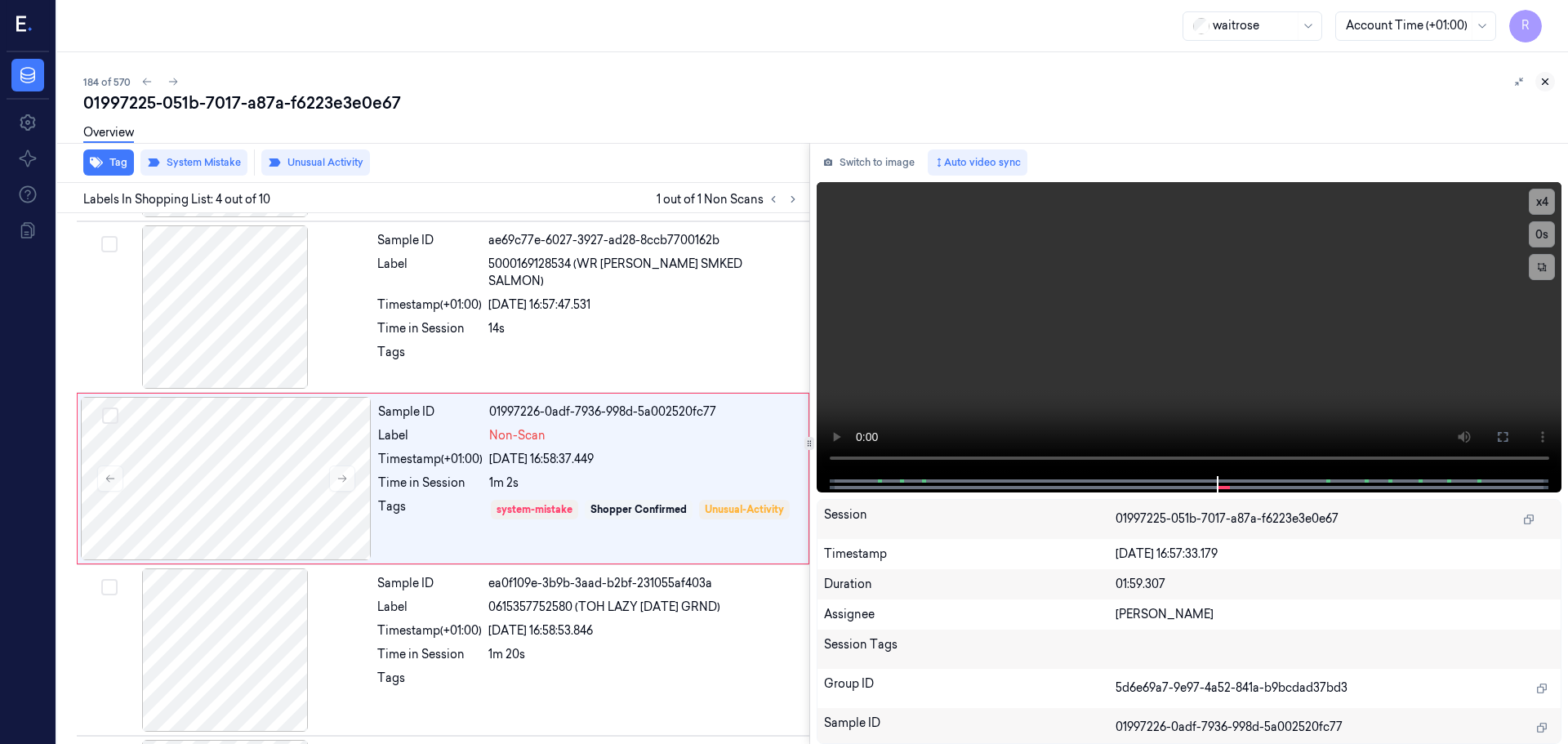
click at [1552, 83] on button at bounding box center [1545, 82] width 20 height 20
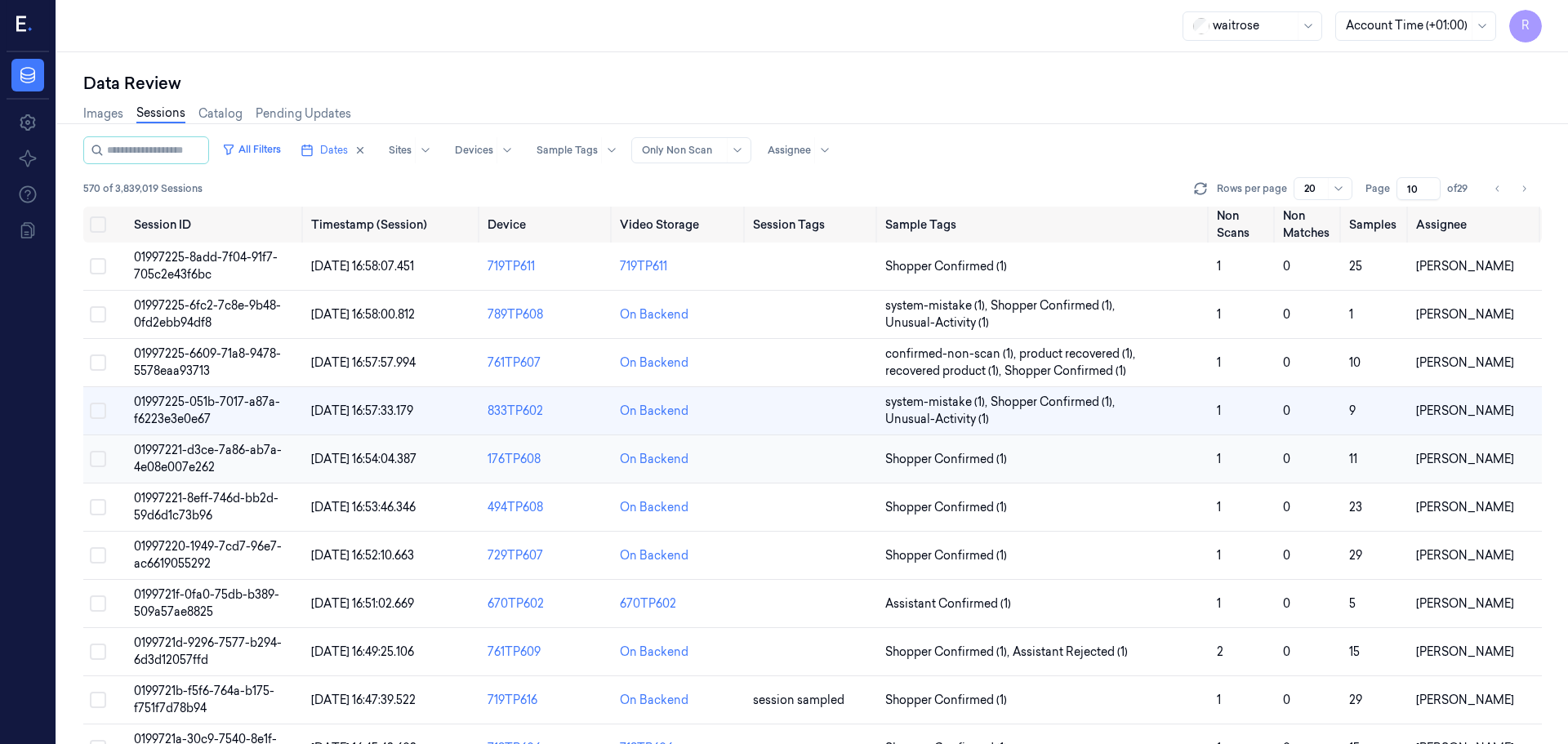
click at [748, 463] on td at bounding box center [812, 459] width 132 height 48
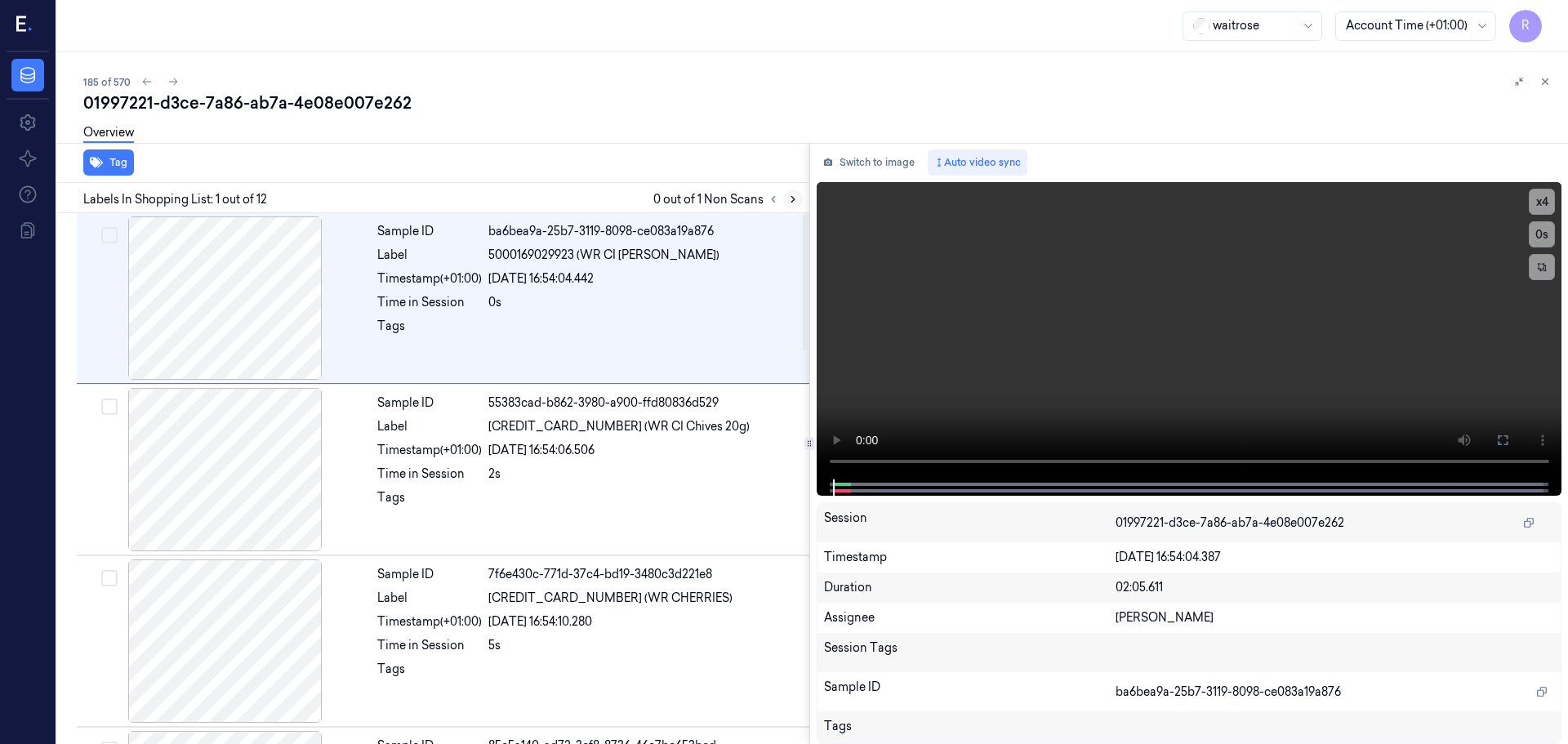
click at [789, 207] on button at bounding box center [793, 199] width 20 height 20
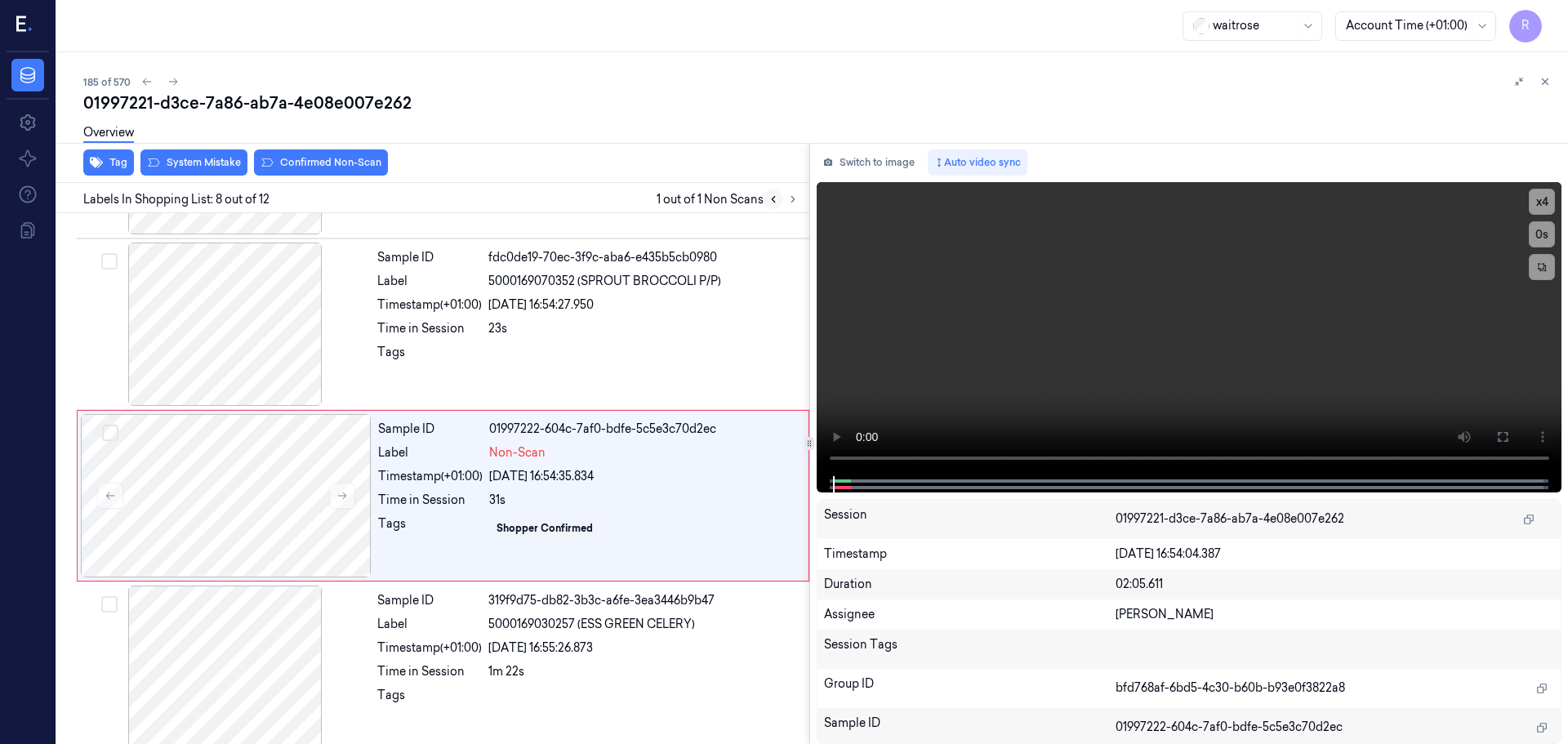
scroll to position [1020, 0]
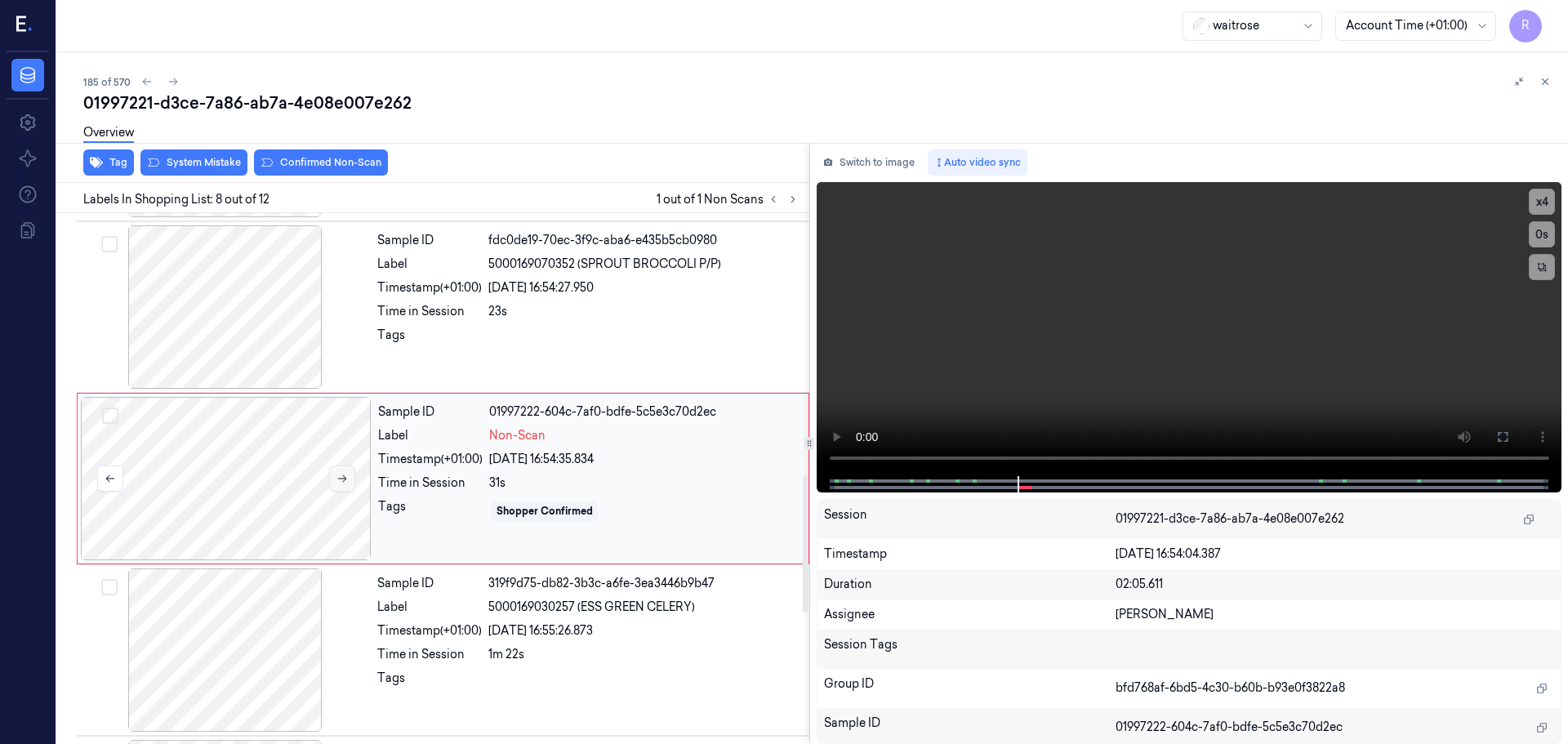
click at [346, 474] on icon at bounding box center [341, 478] width 11 height 11
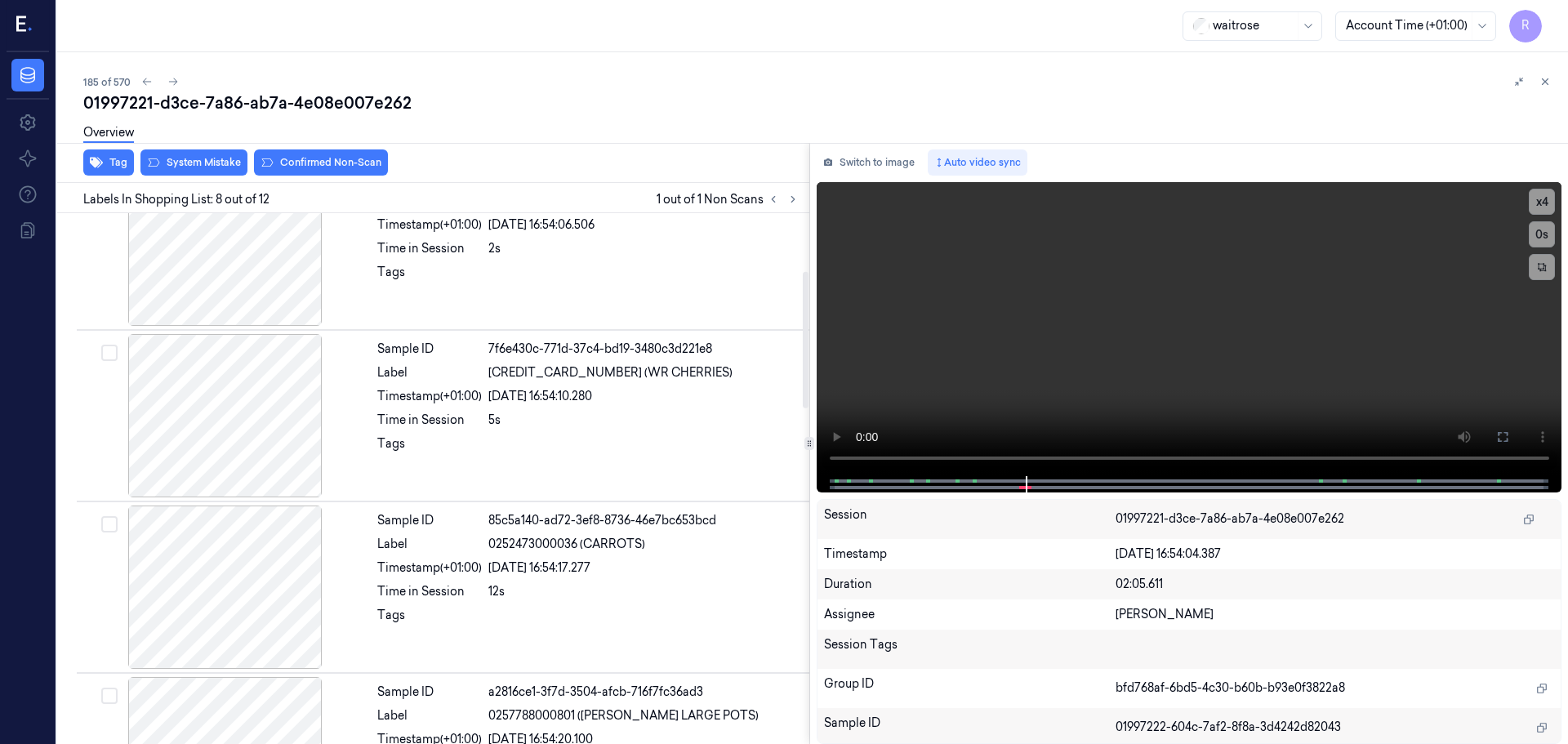
scroll to position [144, 0]
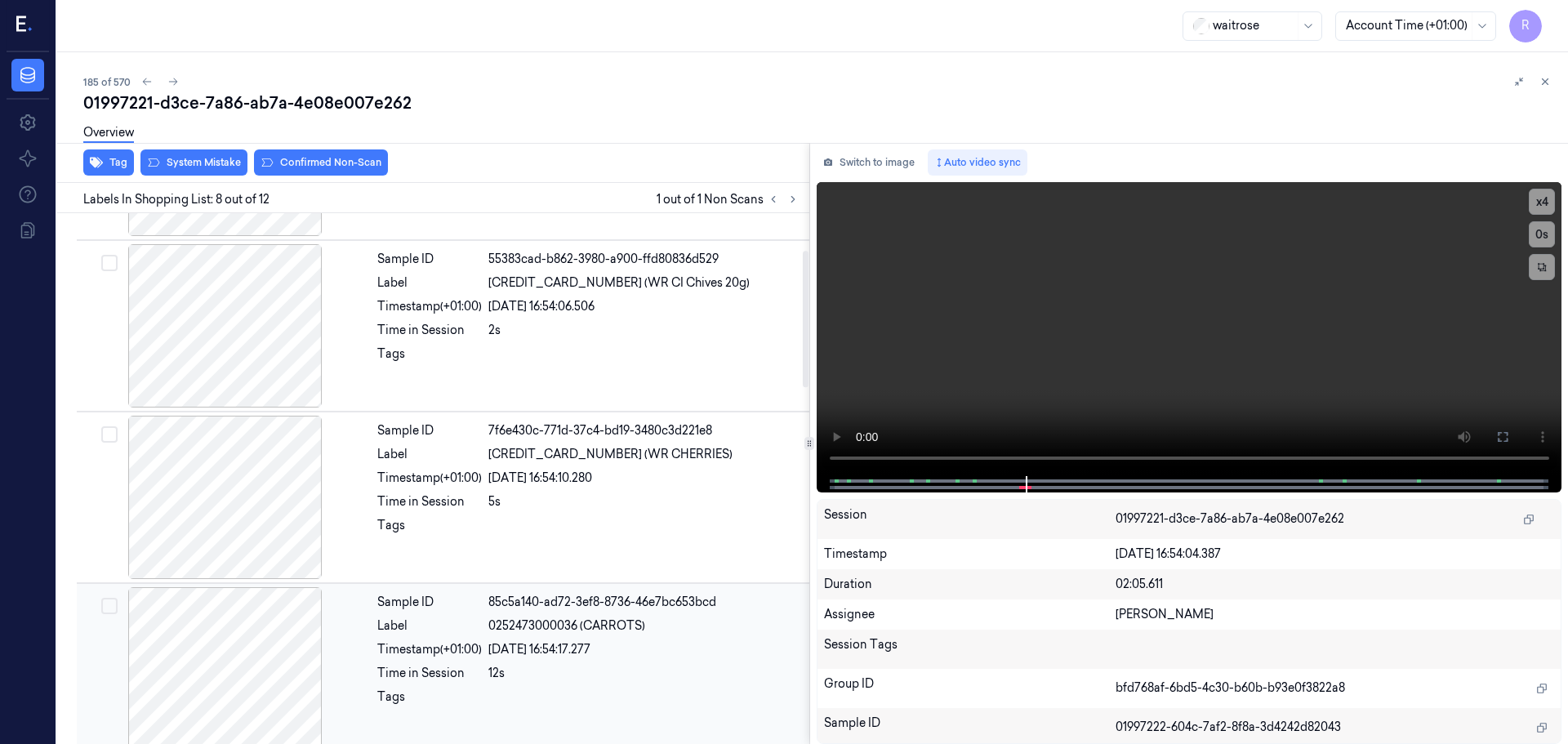
click at [277, 679] on div at bounding box center [225, 668] width 291 height 163
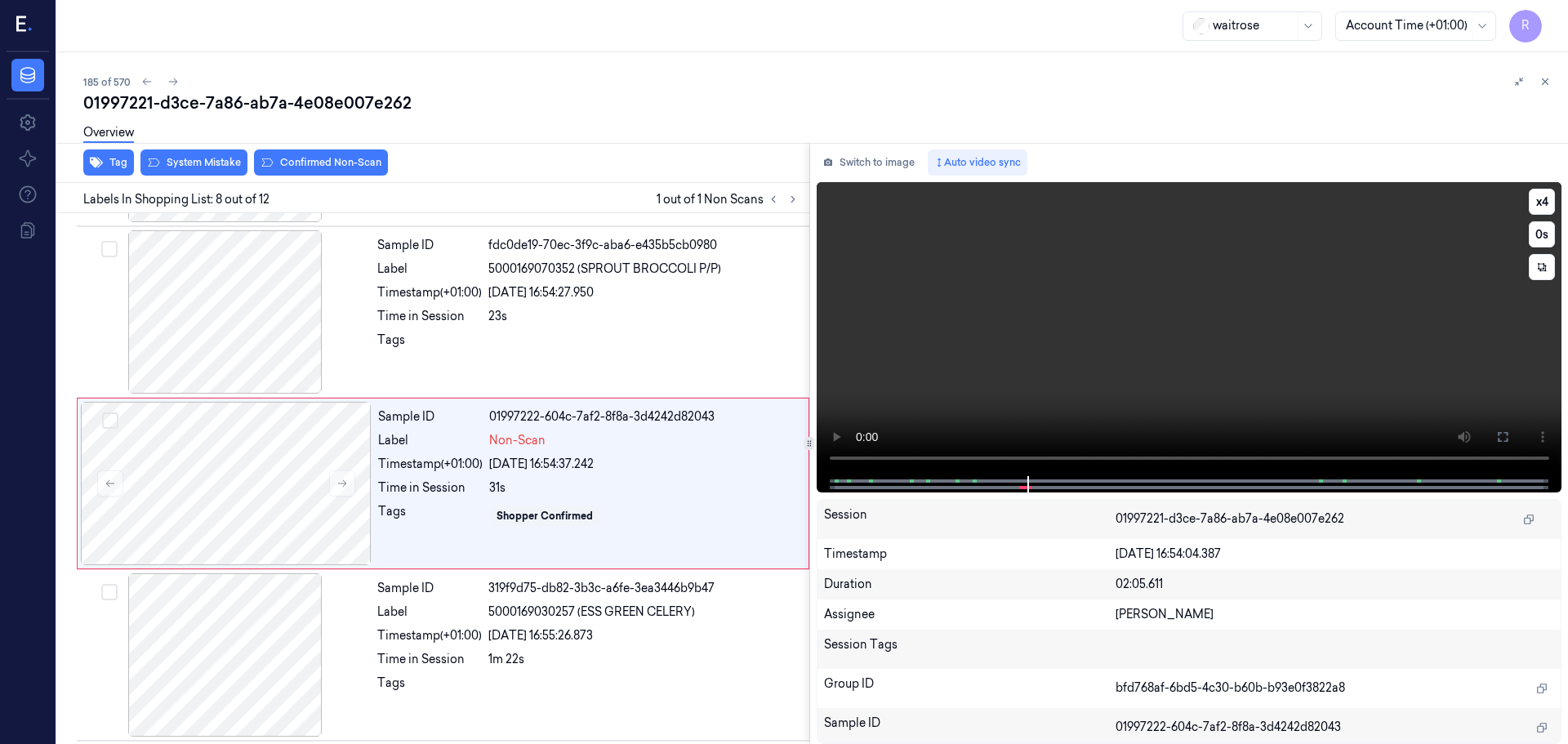
scroll to position [1020, 0]
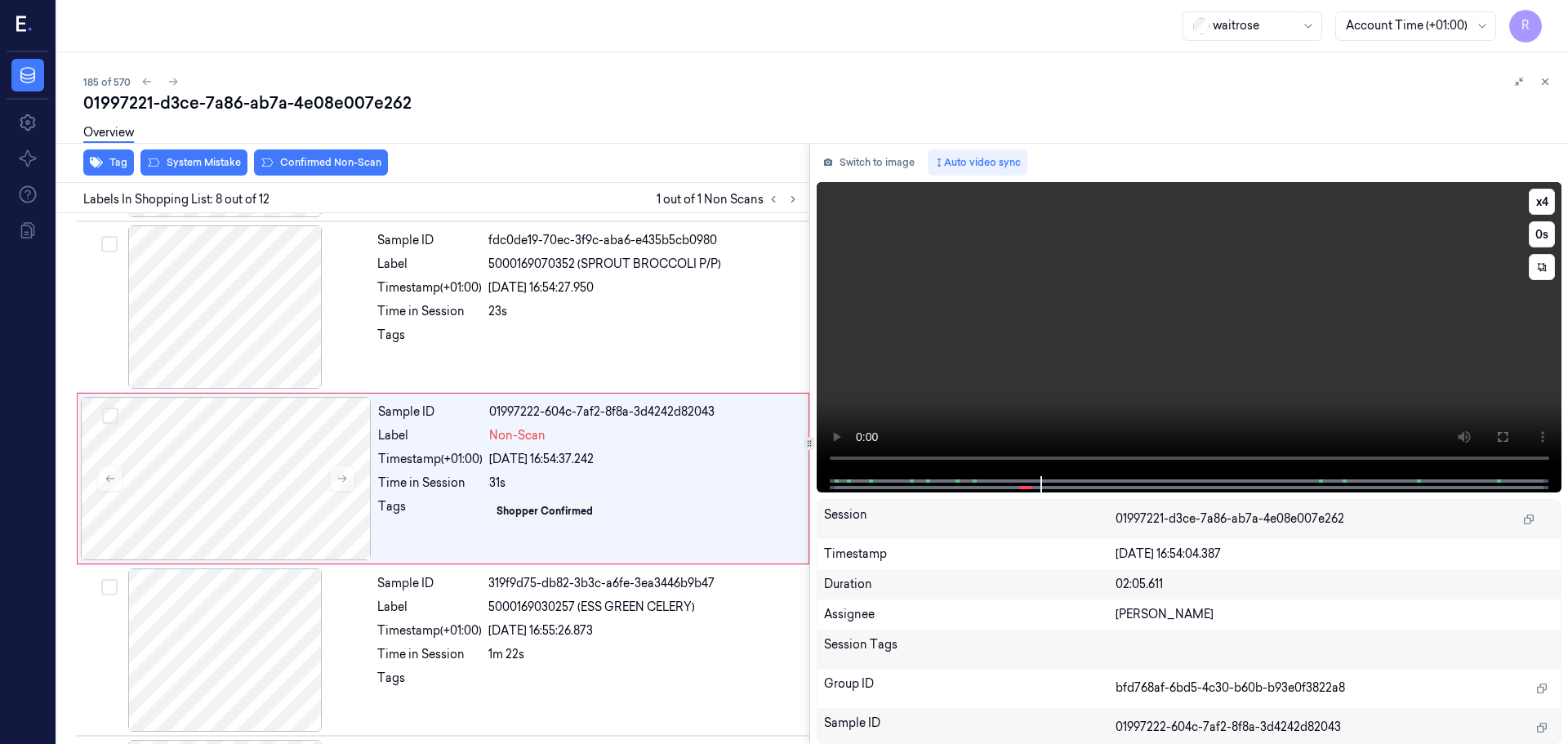
click at [964, 482] on div at bounding box center [1188, 484] width 711 height 16
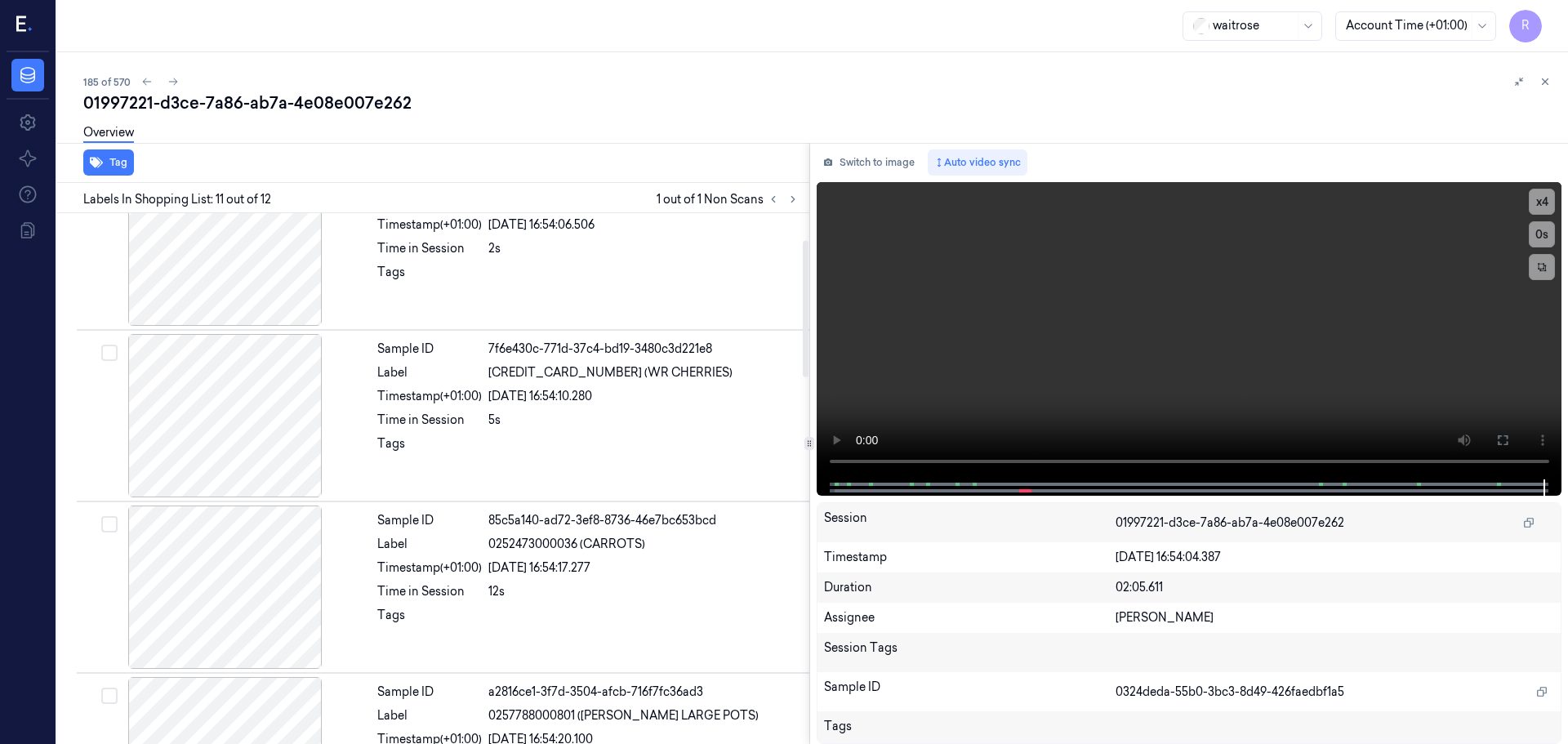
scroll to position [0, 0]
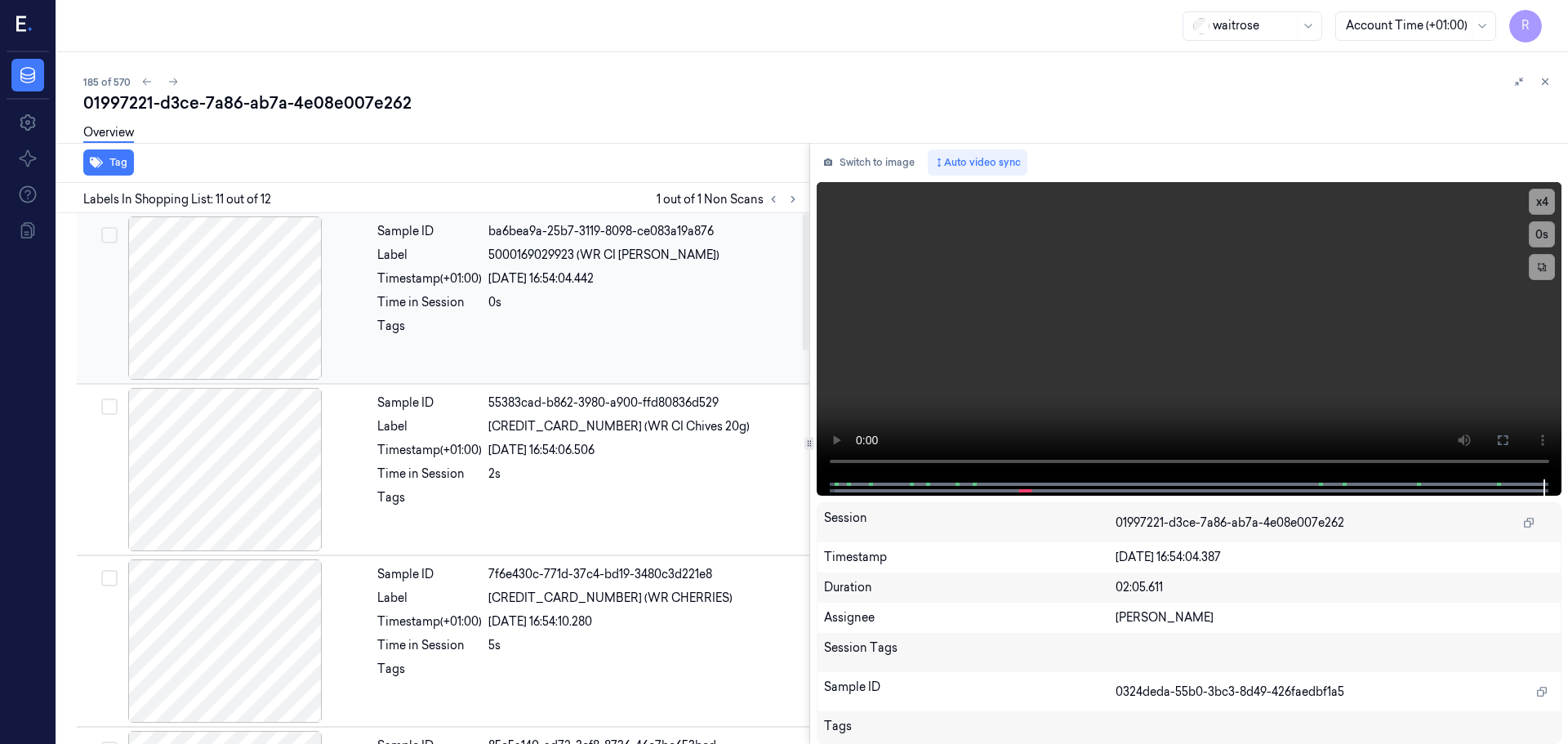
click at [246, 340] on div at bounding box center [225, 298] width 291 height 163
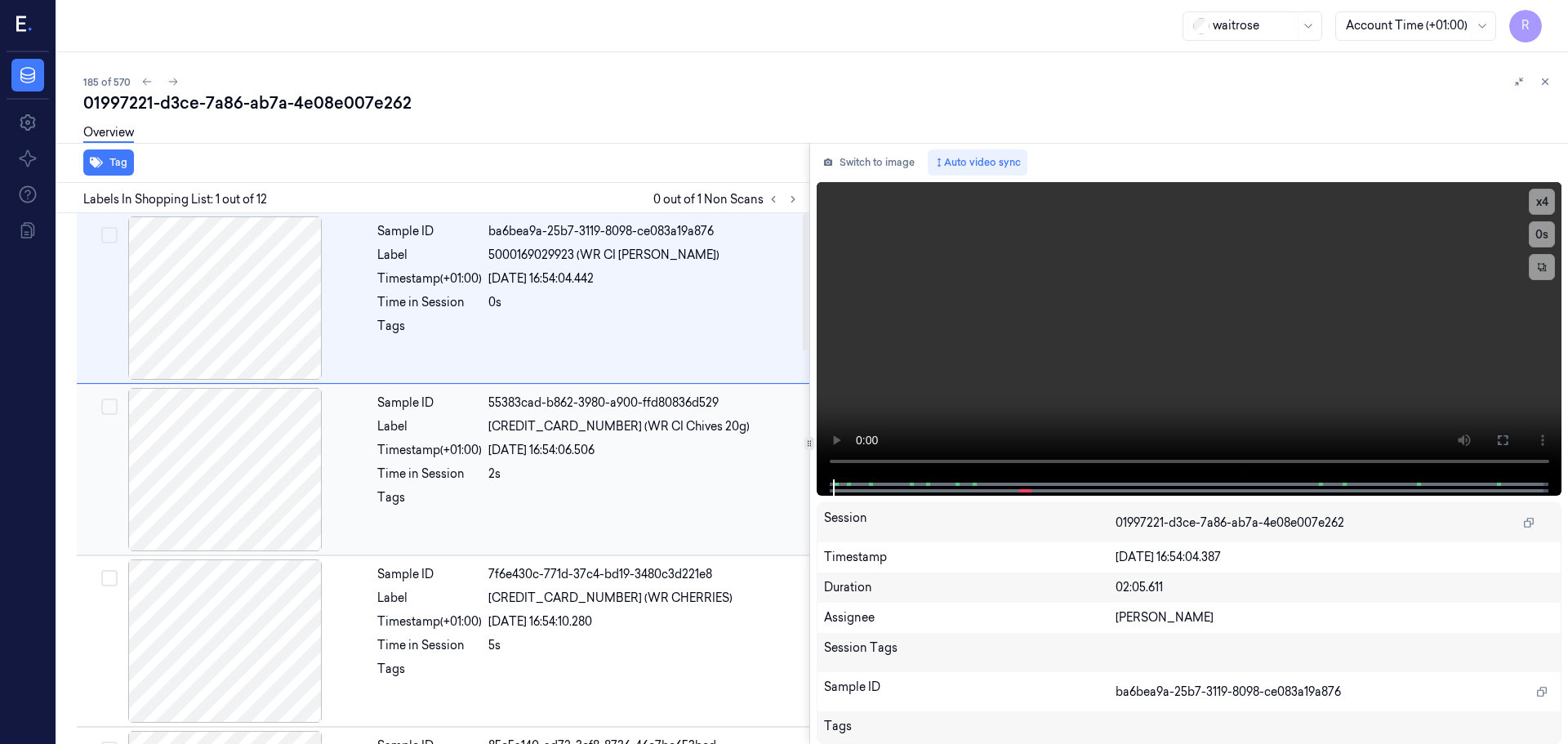
click at [641, 475] on div "2s" at bounding box center [643, 475] width 311 height 17
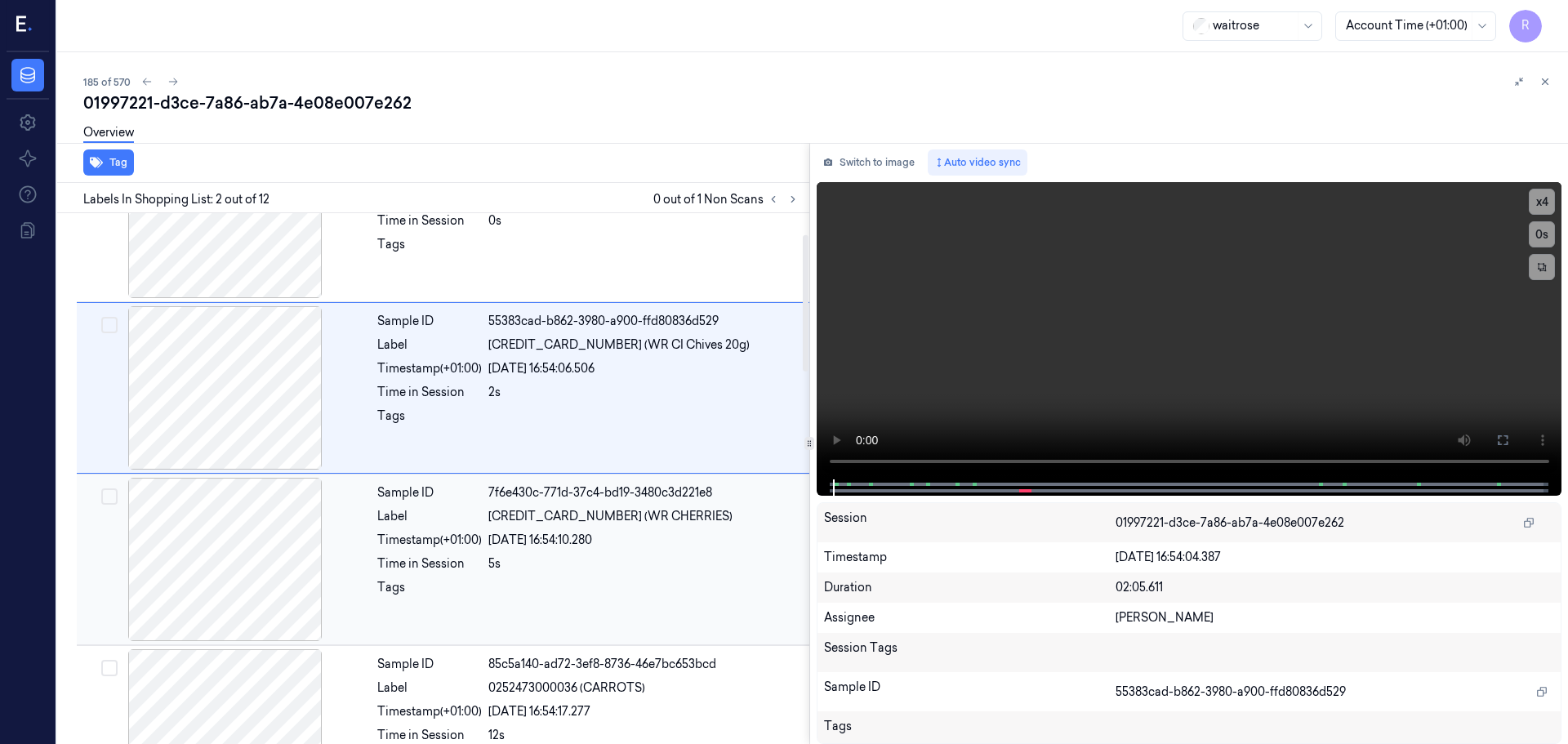
click at [659, 587] on div at bounding box center [643, 592] width 311 height 26
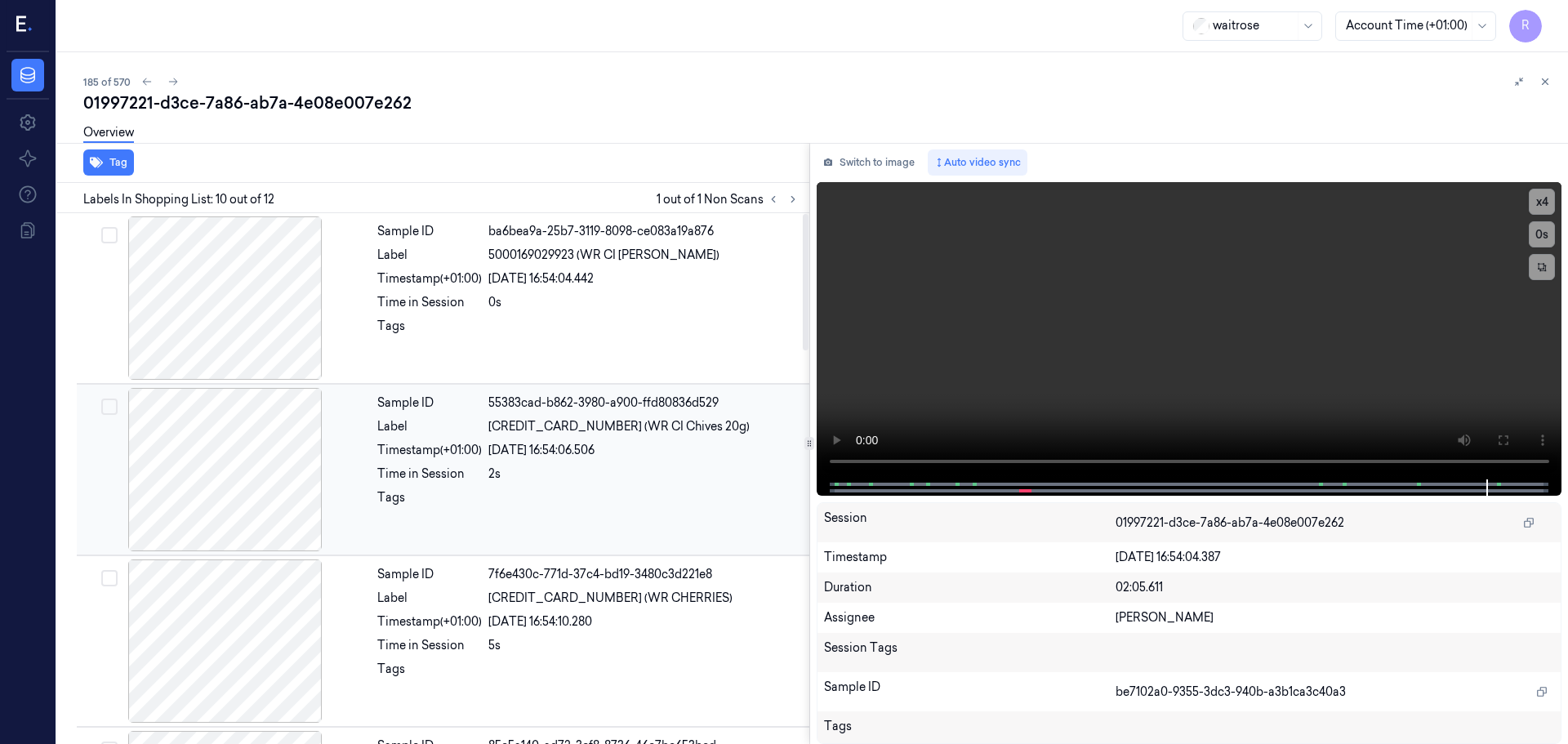
click at [610, 463] on div "Sample ID 55383cad-b862-3980-a900-ffd80836d529 Label [CREDIT_CARD_NUMBER] (WR C…" at bounding box center [588, 469] width 435 height 163
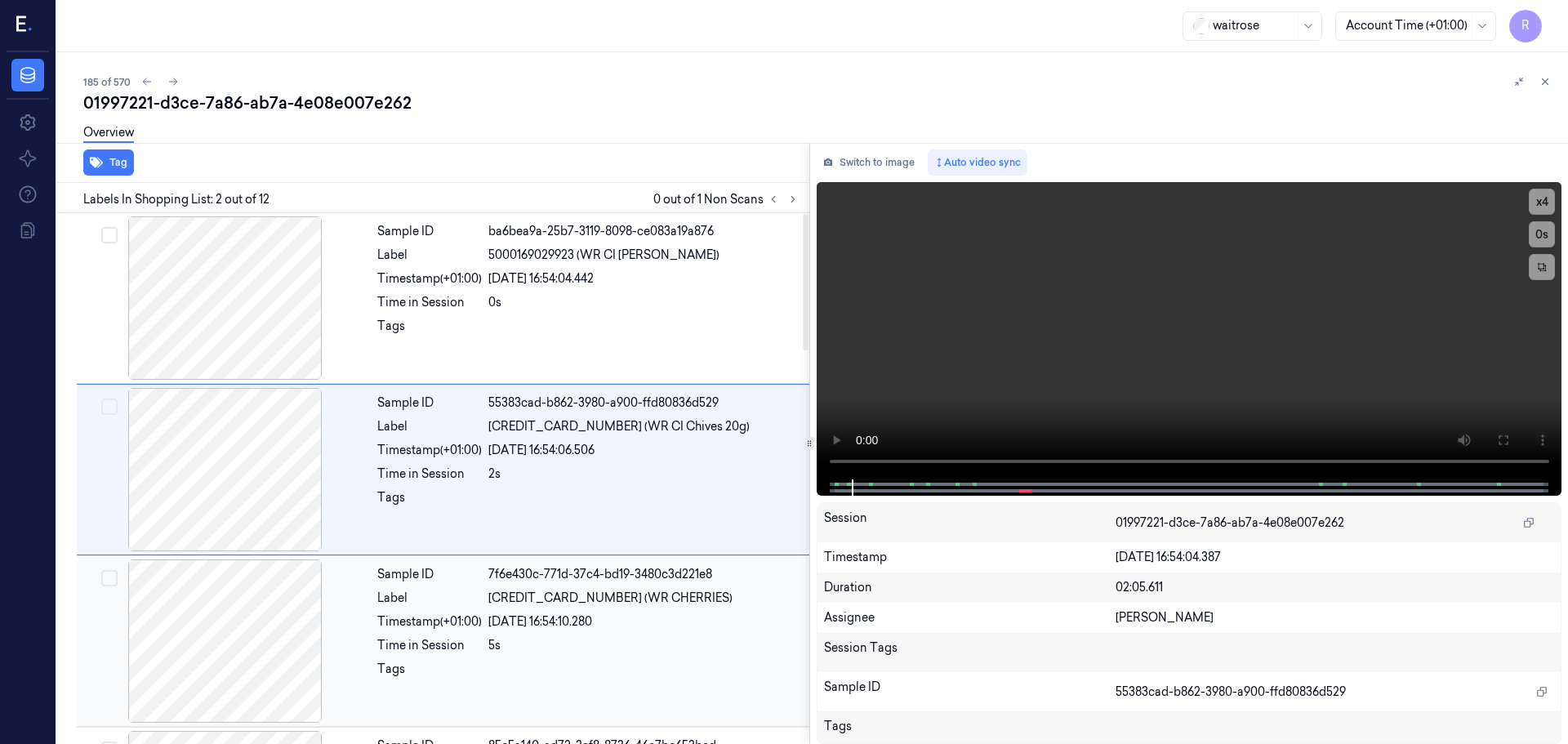
click at [618, 597] on span "[CREDIT_CARD_NUMBER] (WR CHERRIES)" at bounding box center [610, 598] width 244 height 17
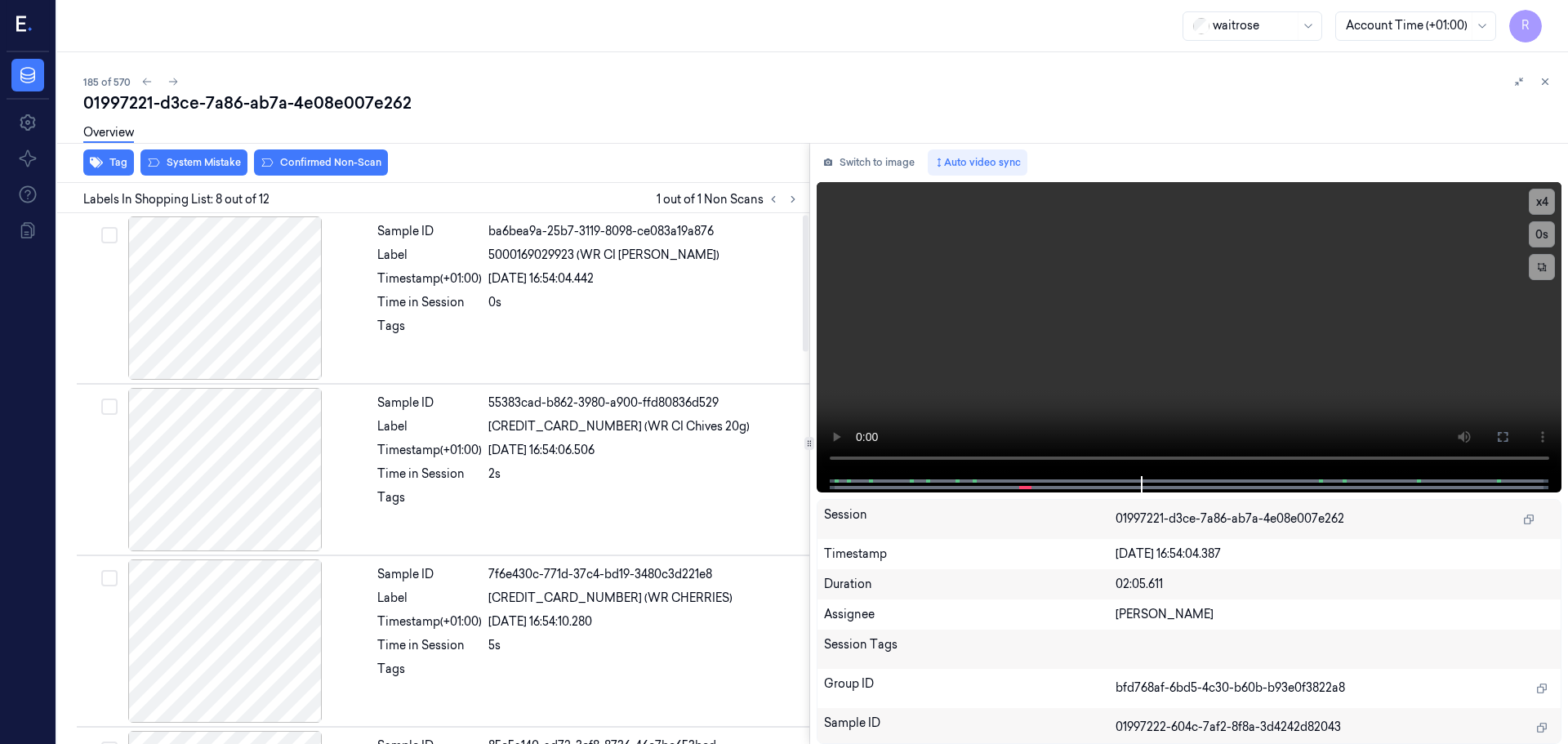
scroll to position [82, 0]
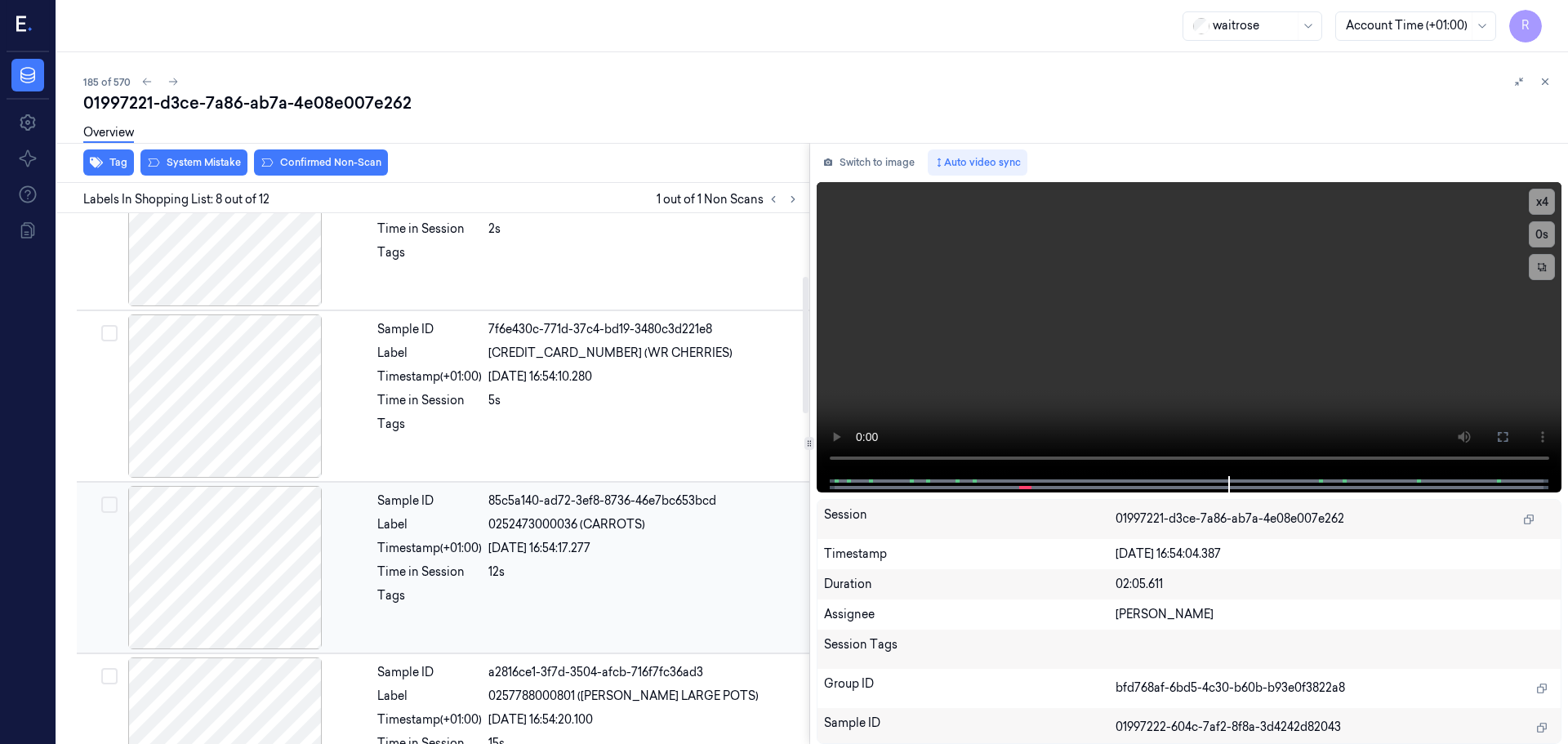
click at [665, 553] on div "[DATE] 16:54:17.277" at bounding box center [643, 548] width 311 height 17
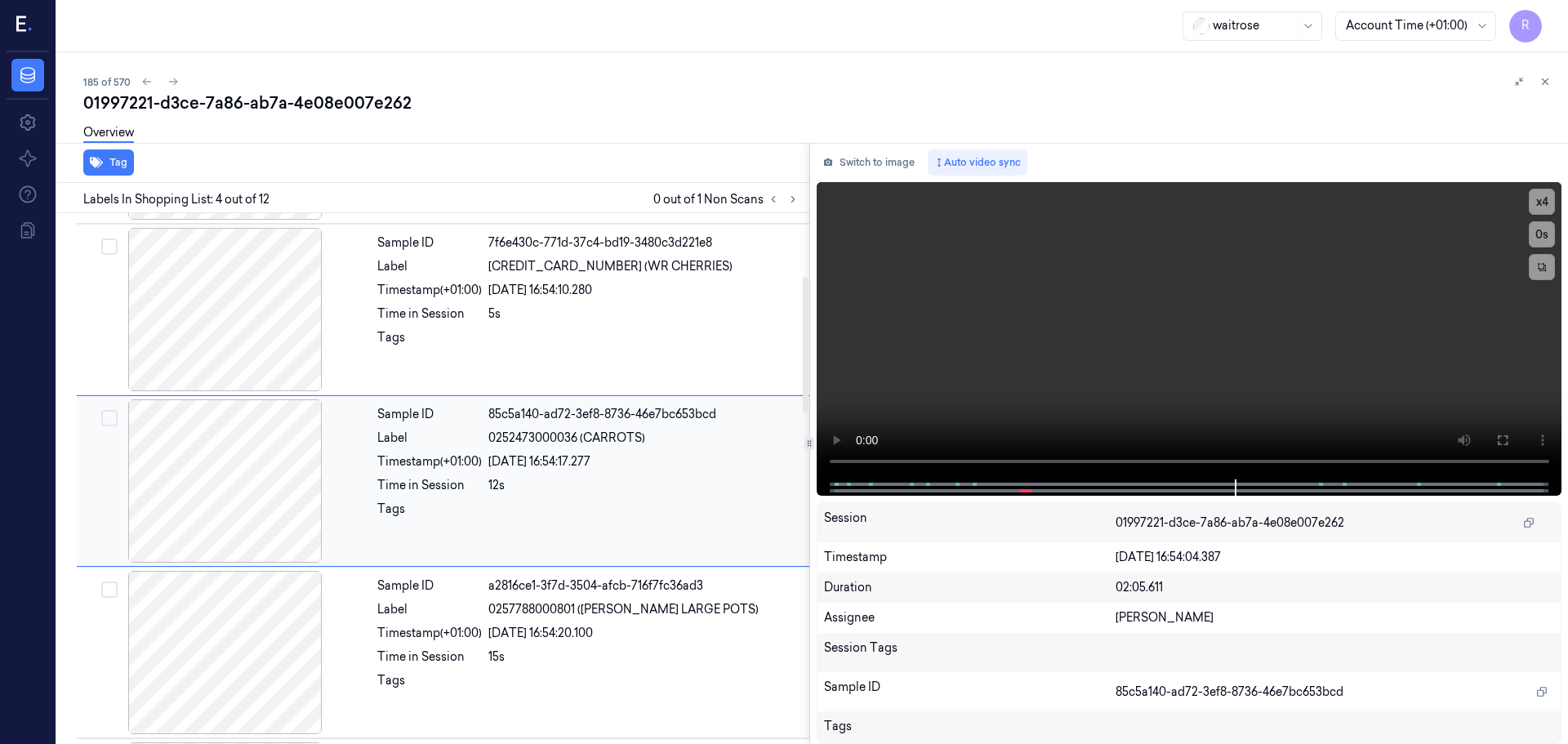
click at [665, 553] on div "Sample ID 85c5a140-ad72-3ef8-8736-46e7bc653bcd Label 0252473000036 (CARROTS) Ti…" at bounding box center [588, 481] width 435 height 163
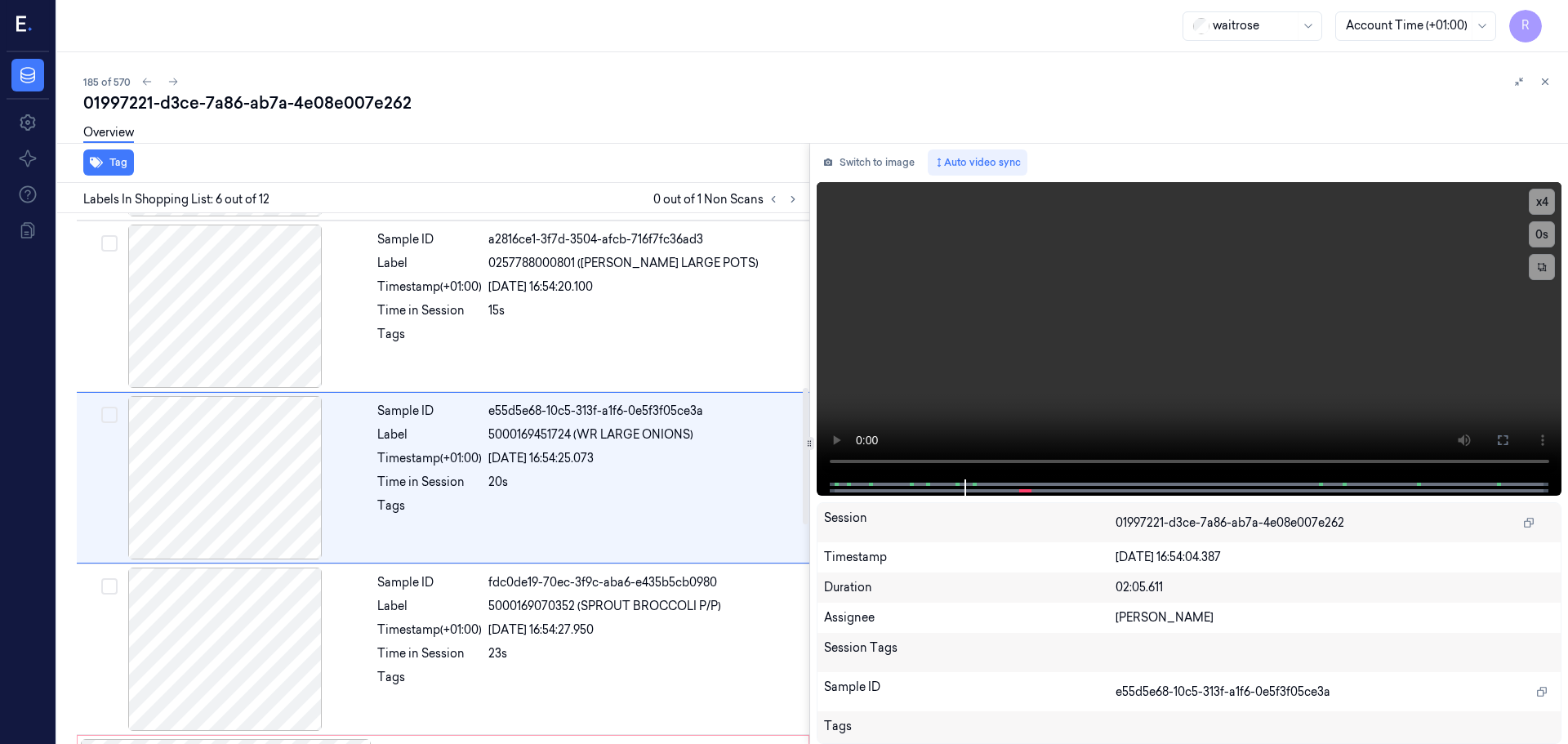
scroll to position [677, 0]
click at [779, 194] on button at bounding box center [773, 199] width 20 height 20
click at [794, 198] on icon at bounding box center [793, 199] width 11 height 11
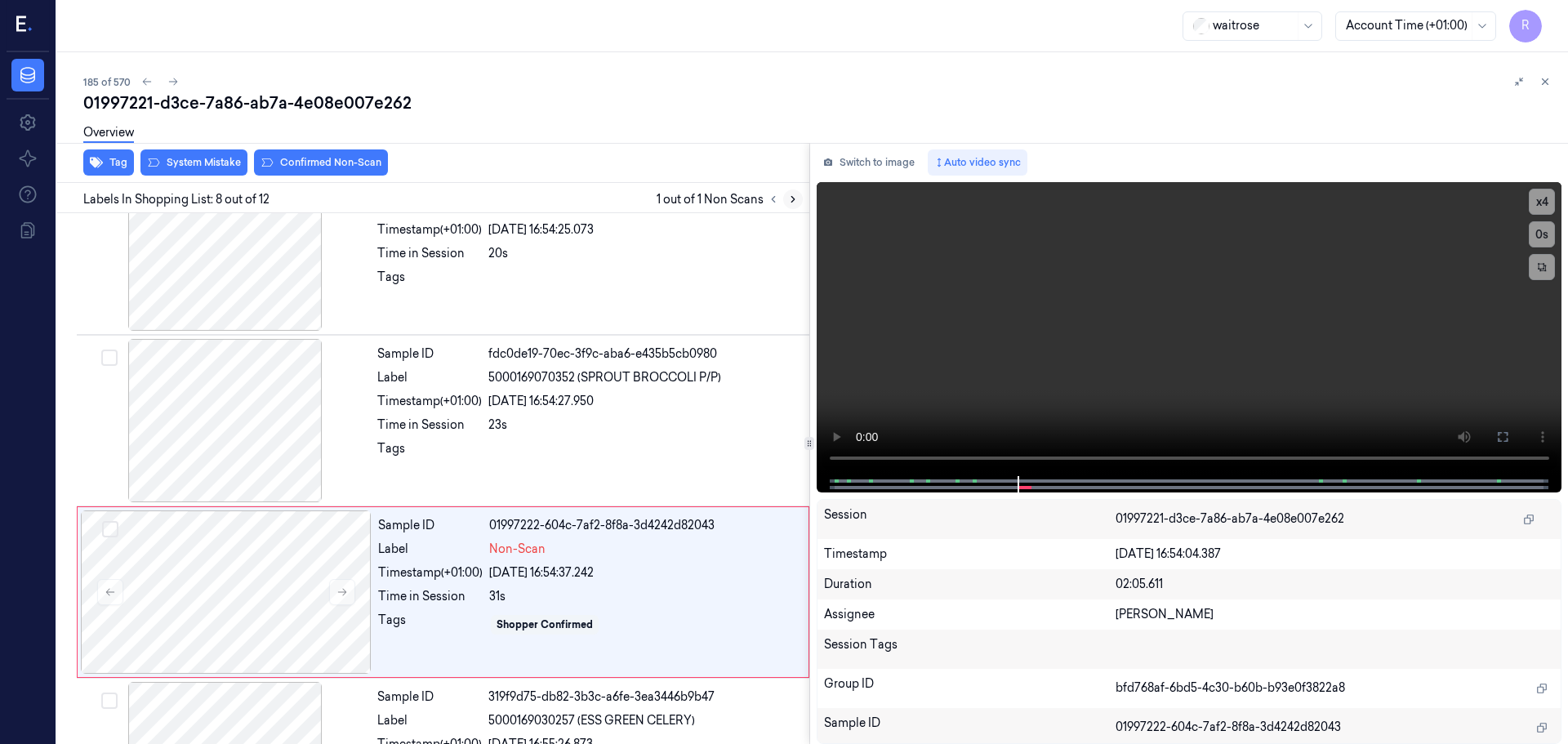
click at [796, 198] on icon at bounding box center [793, 199] width 11 height 11
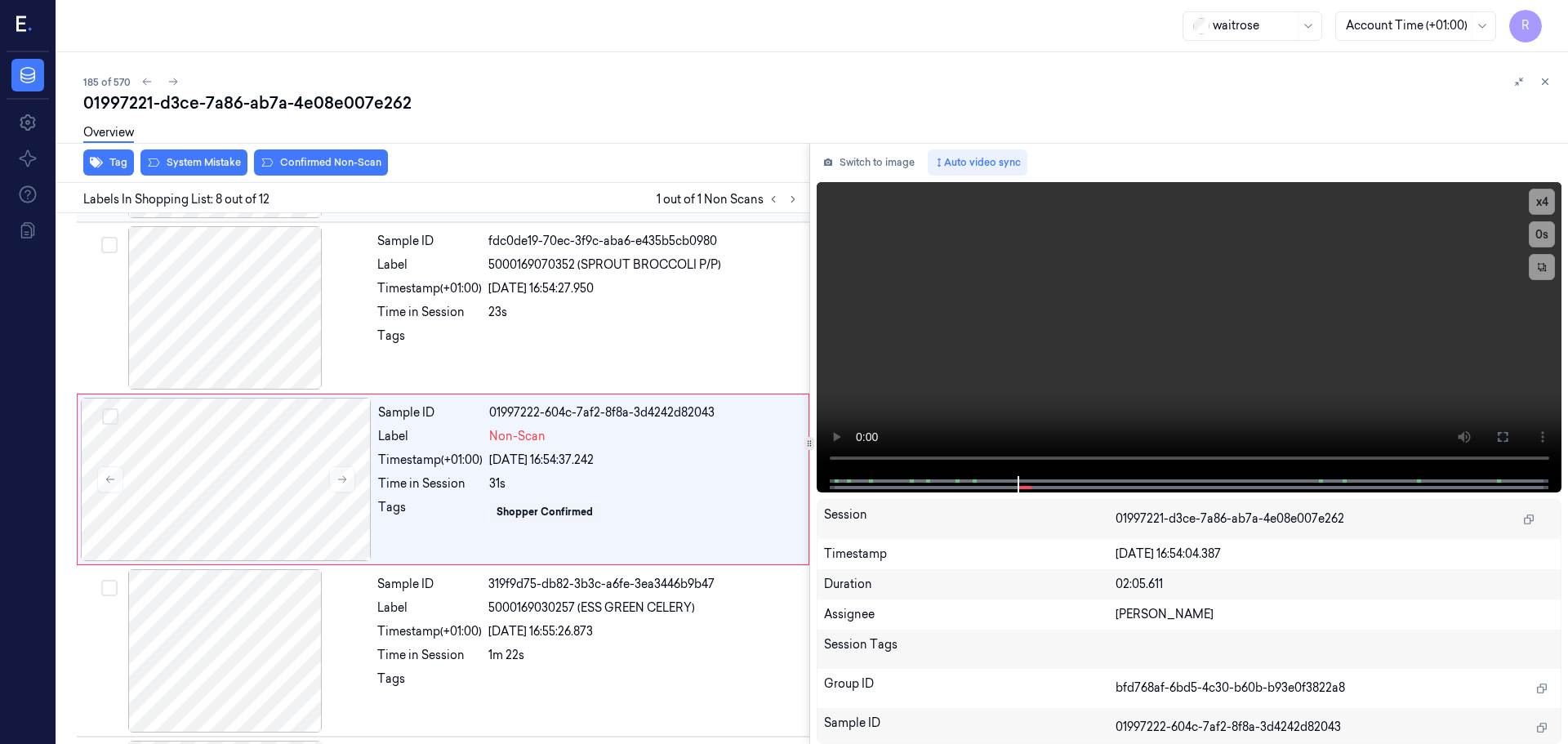
scroll to position [1020, 0]
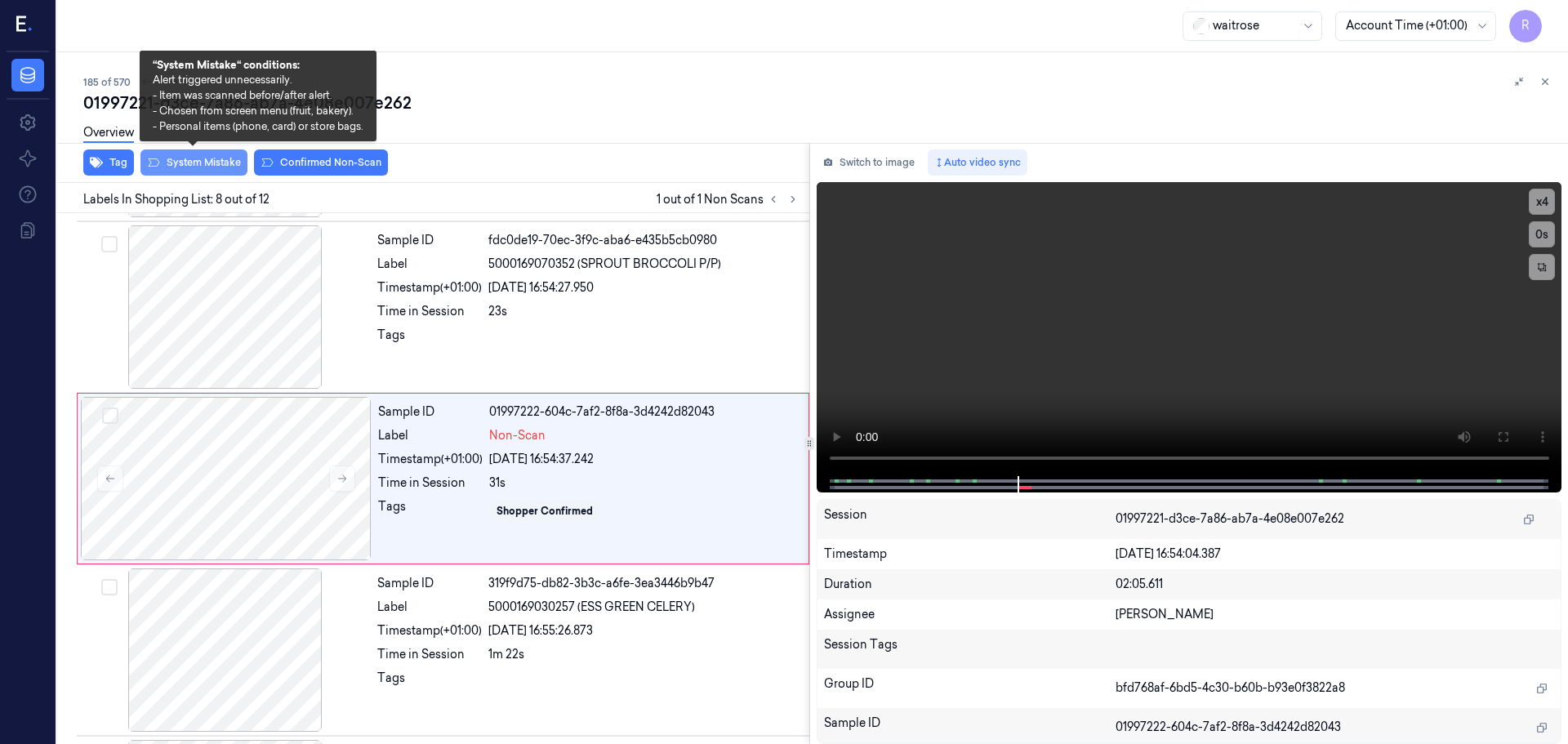
click at [226, 171] on button "System Mistake" at bounding box center [194, 162] width 107 height 26
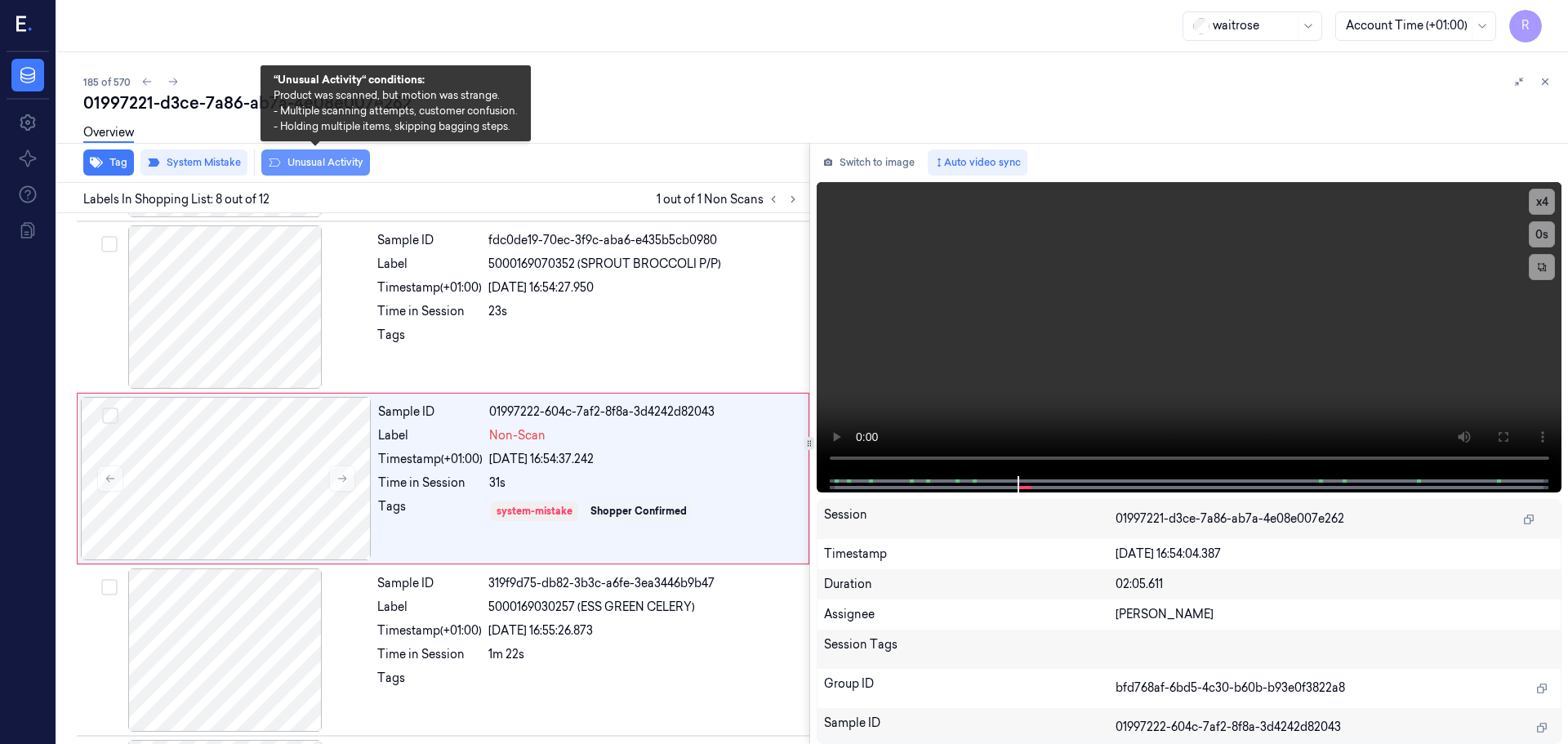
click at [344, 162] on button "Unusual Activity" at bounding box center [316, 162] width 109 height 26
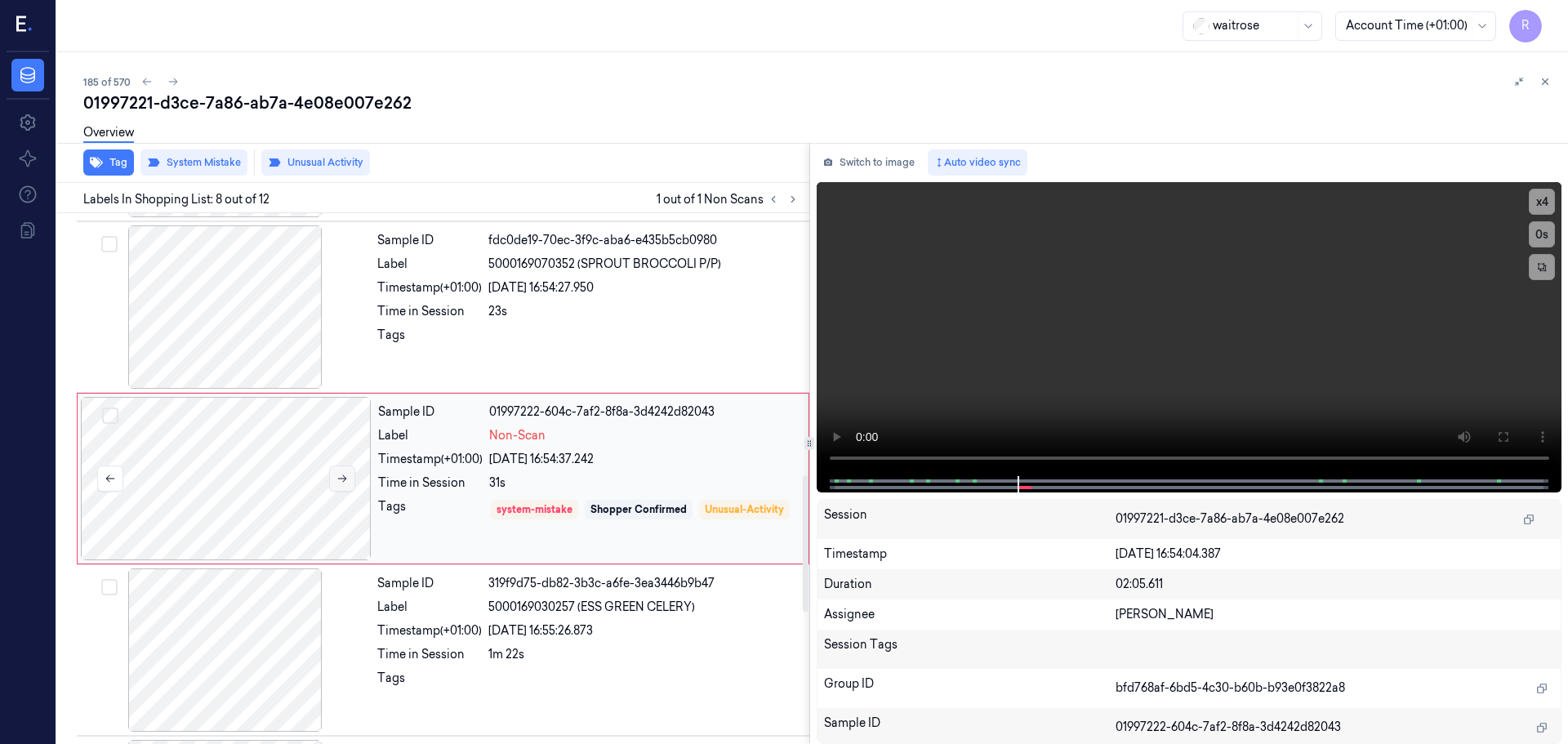
click at [338, 480] on icon at bounding box center [341, 478] width 11 height 11
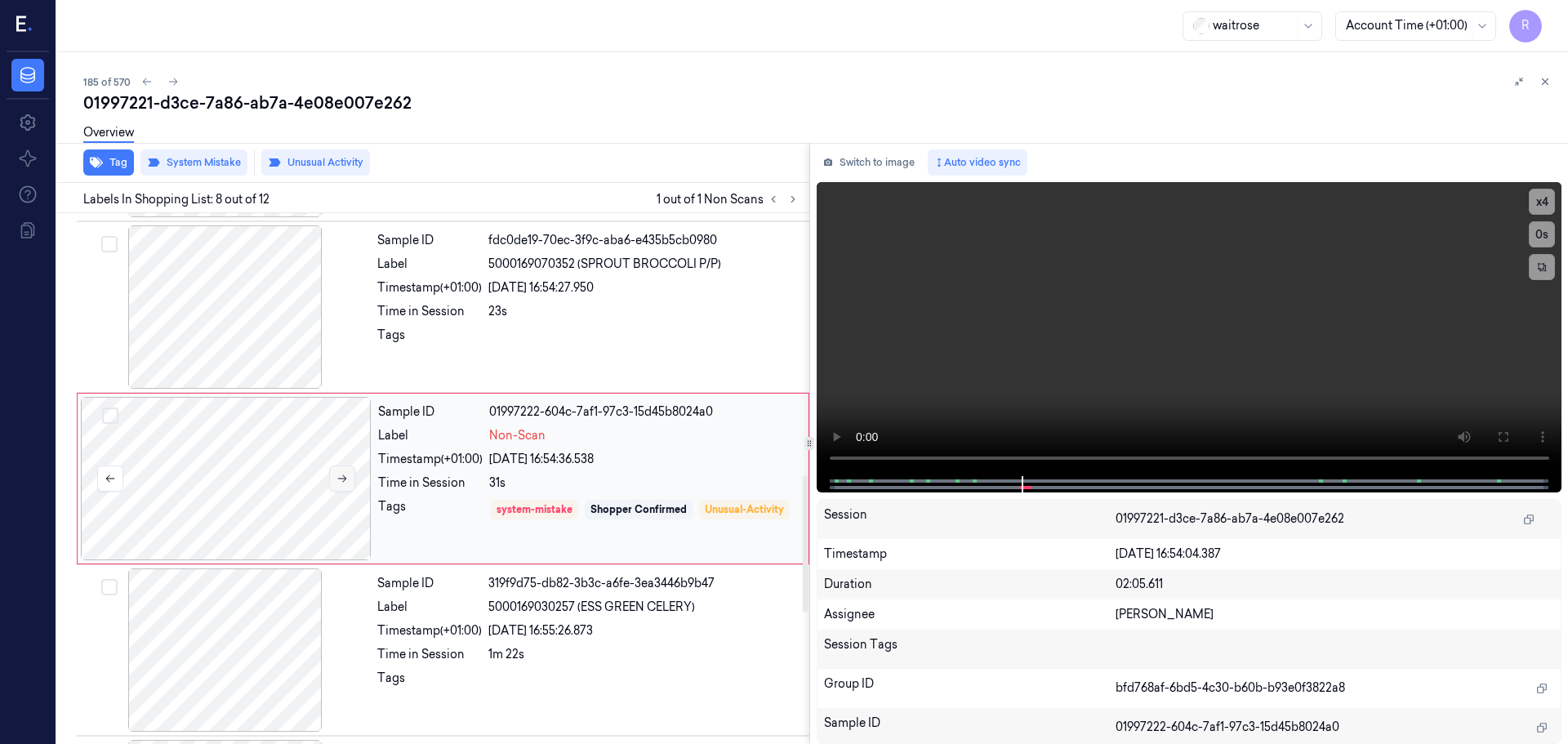
click at [338, 480] on icon at bounding box center [341, 478] width 11 height 11
click at [353, 624] on div at bounding box center [225, 650] width 291 height 163
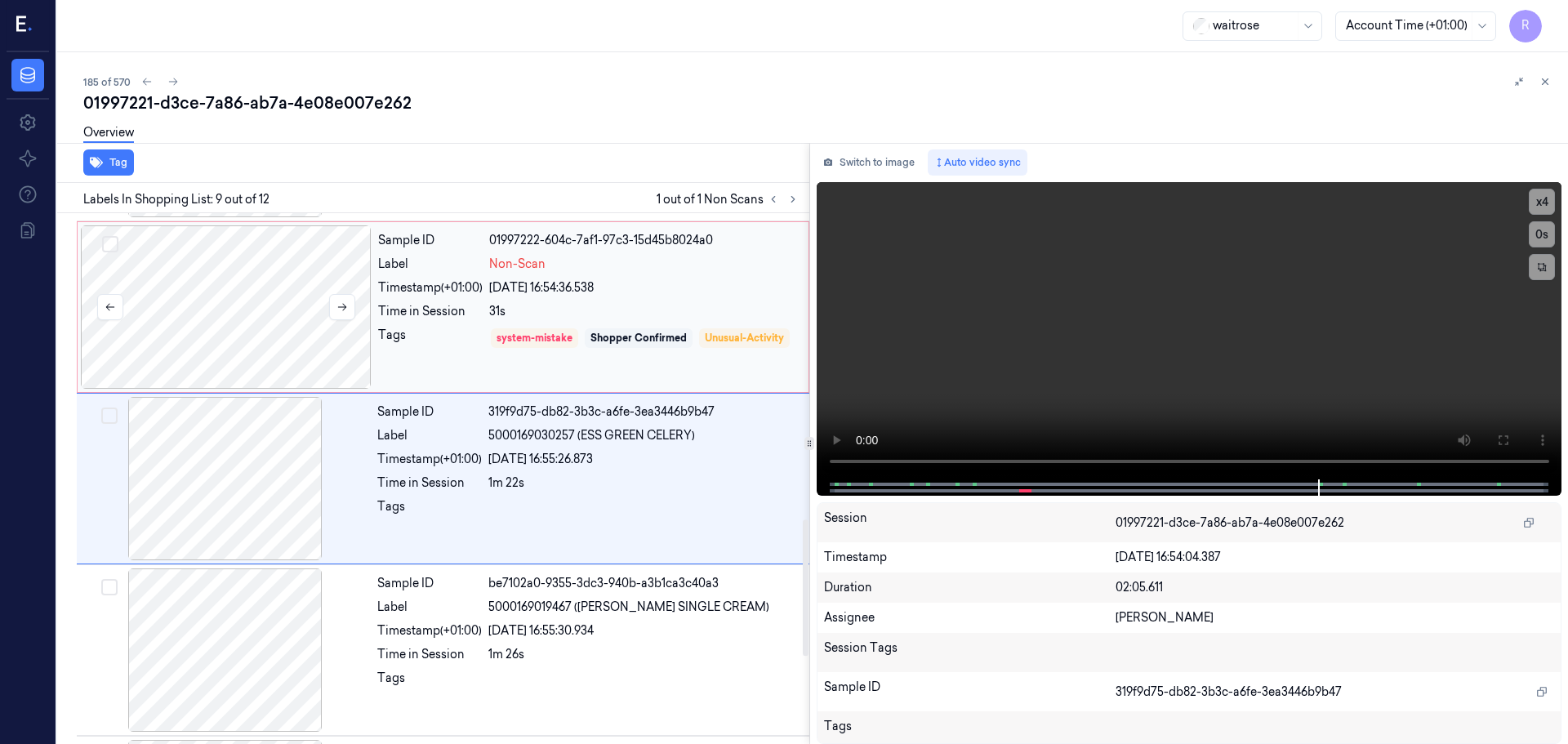
click at [278, 336] on div at bounding box center [226, 307] width 291 height 163
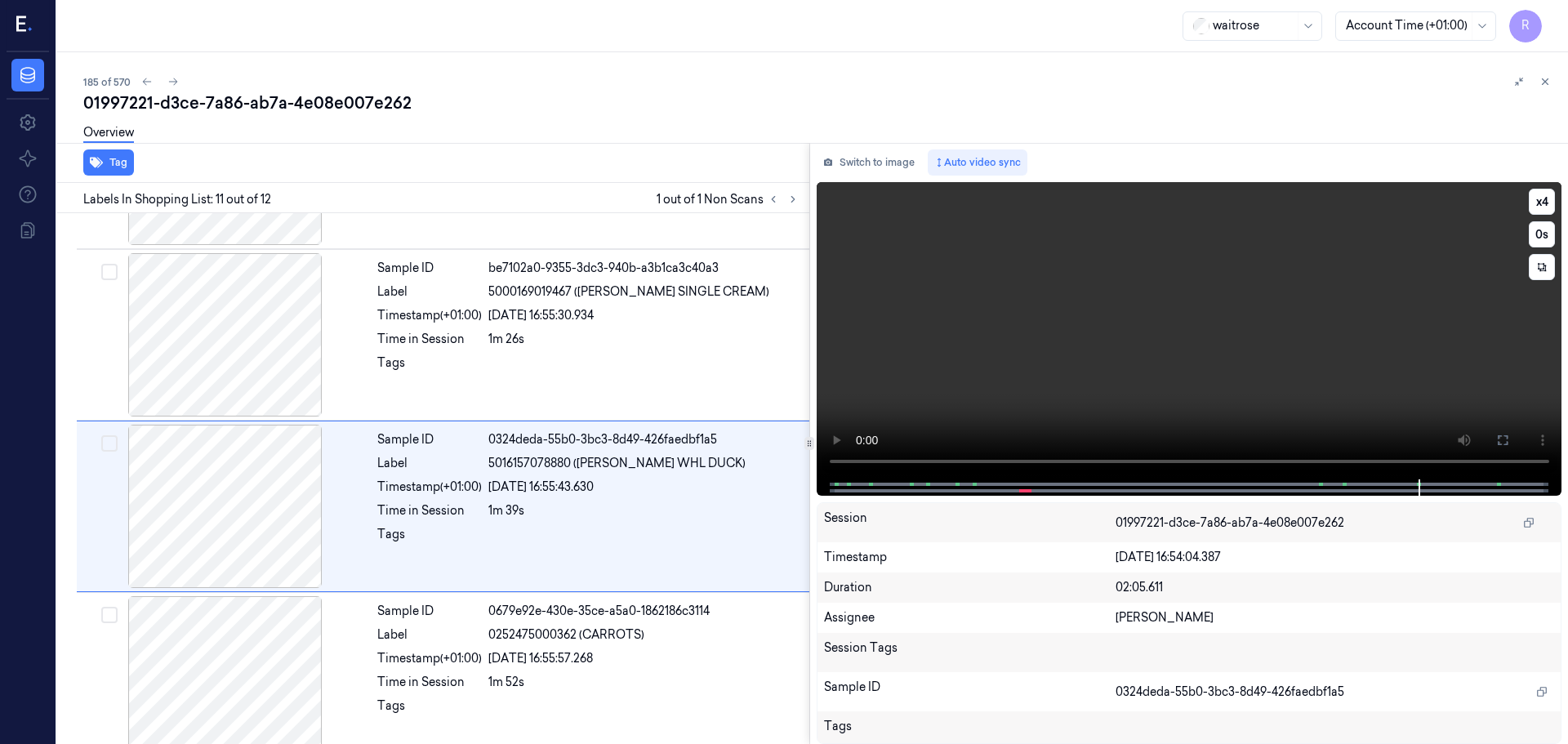
scroll to position [1533, 0]
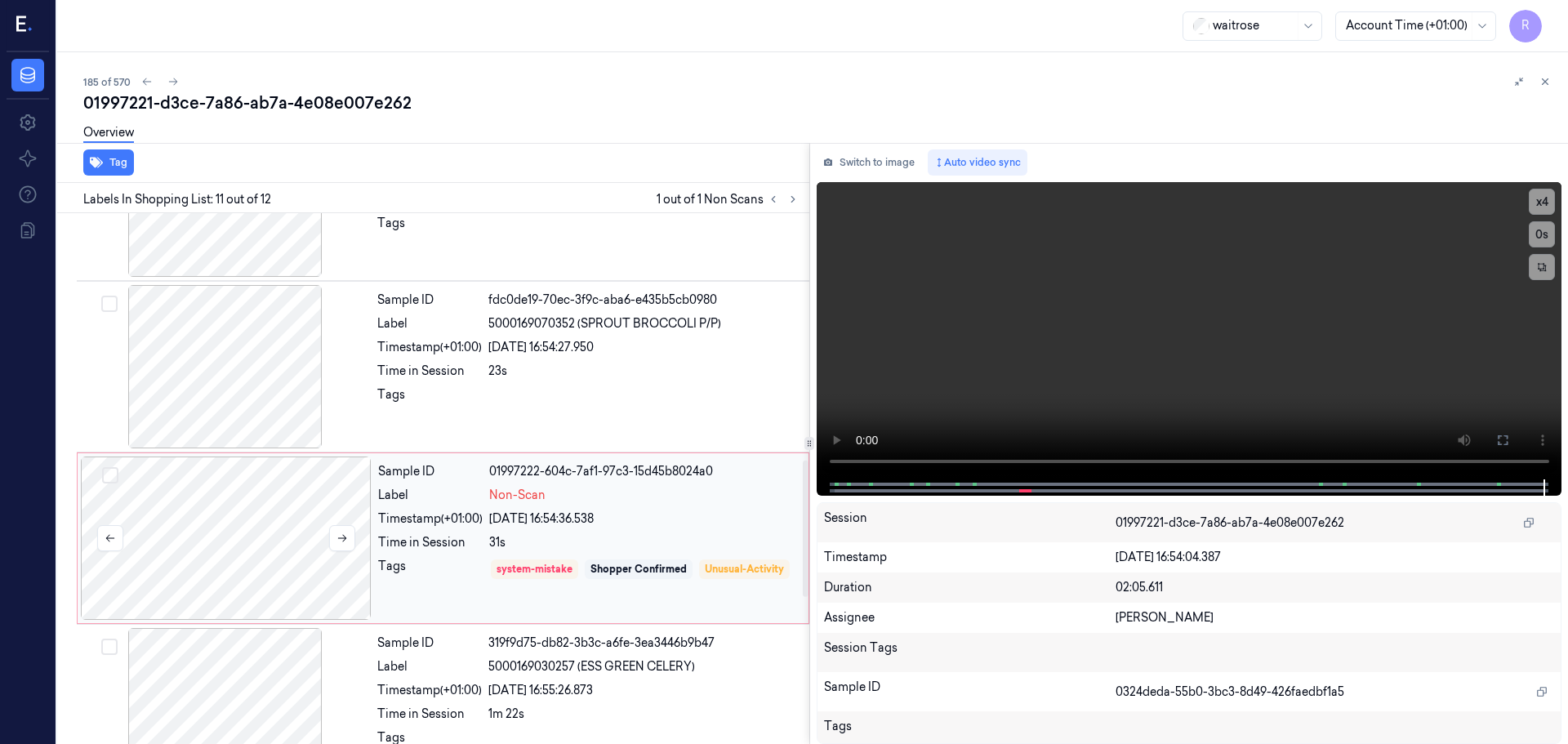
click at [360, 575] on div at bounding box center [226, 538] width 291 height 163
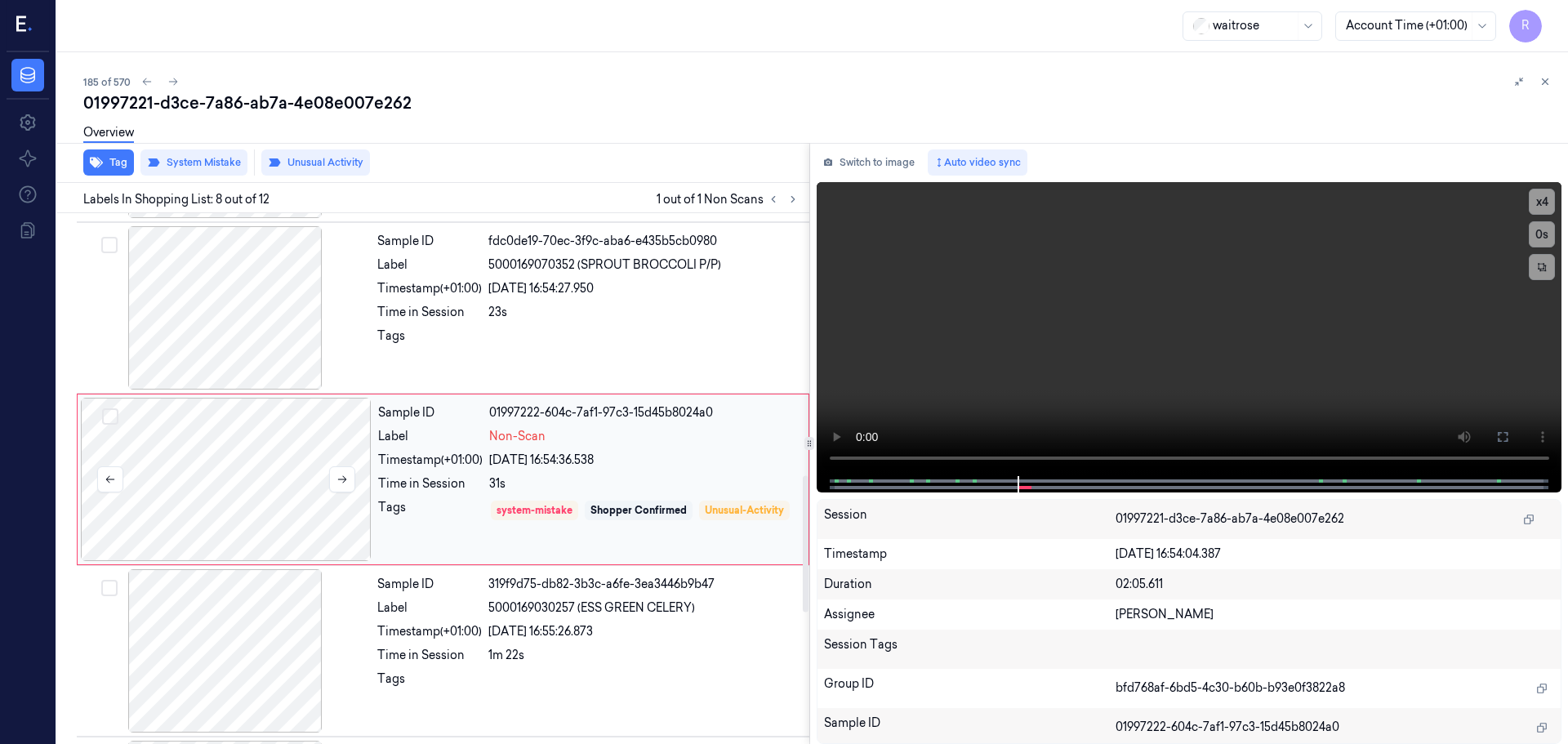
scroll to position [1020, 0]
click at [466, 626] on div "Timestamp (+01:00)" at bounding box center [430, 631] width 105 height 17
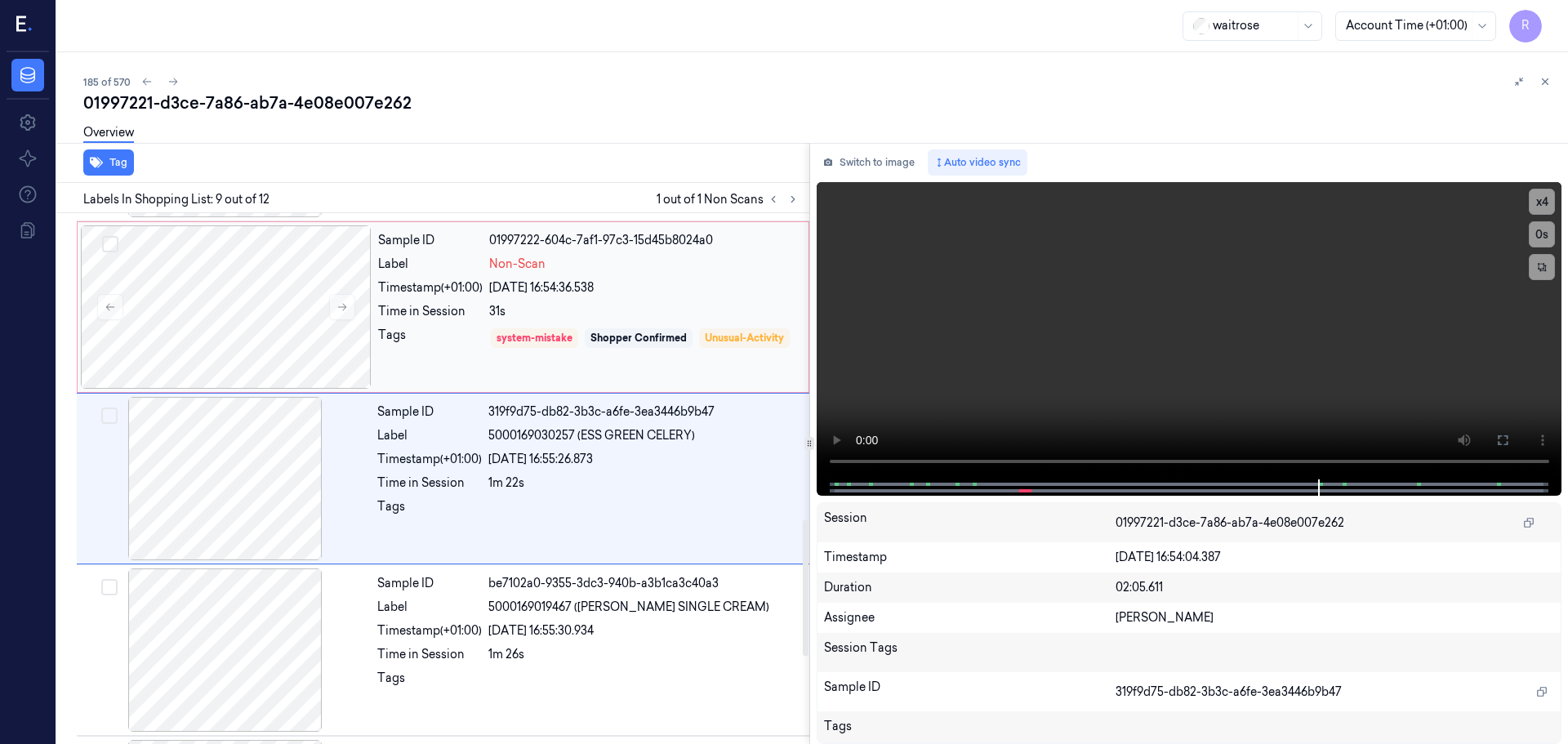
click at [636, 350] on div "system-mistake Shopper Confirmed Unusual-Activity" at bounding box center [643, 350] width 310 height 46
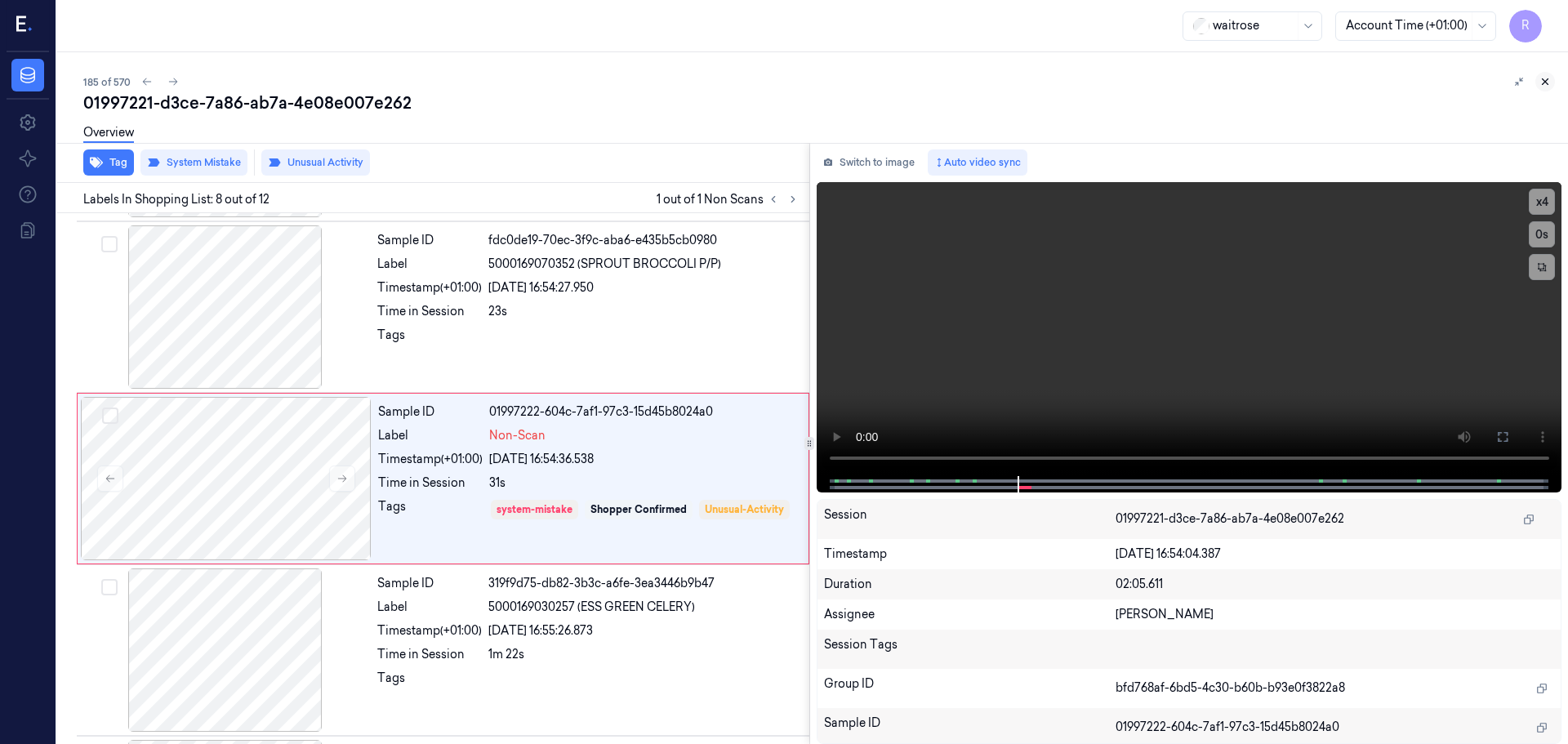
click at [1544, 85] on icon at bounding box center [1544, 82] width 11 height 11
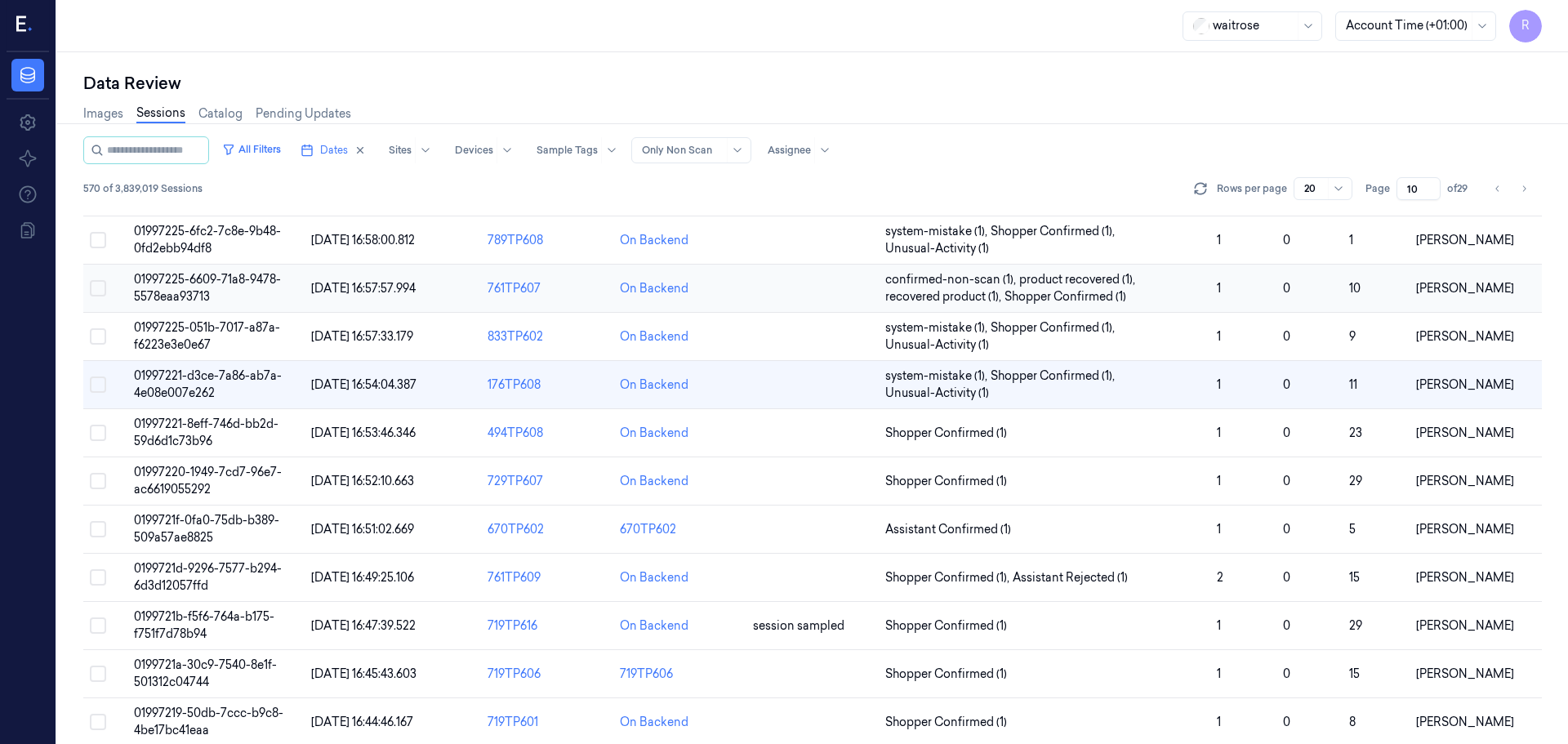
scroll to position [163, 0]
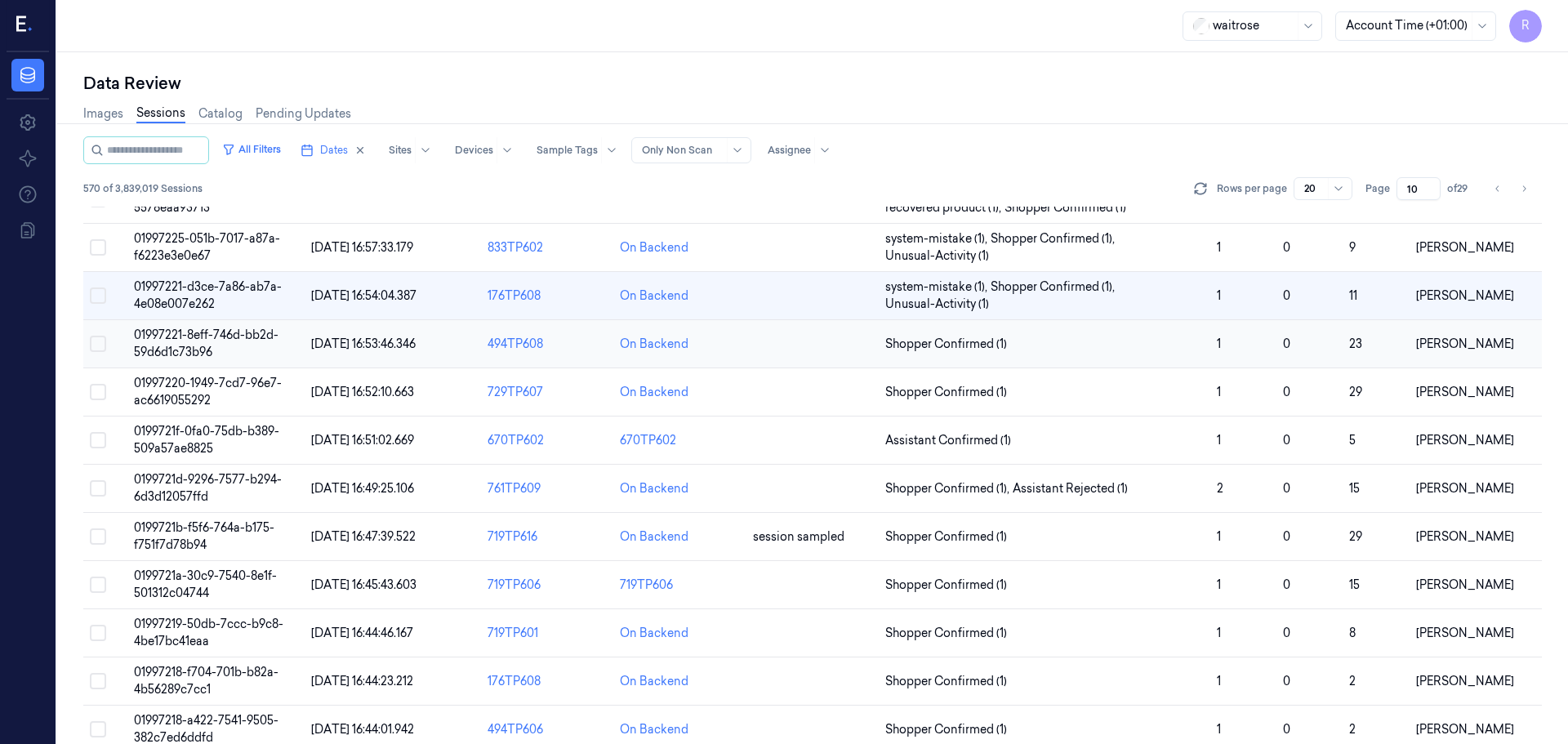
click at [716, 345] on div "On Backend" at bounding box center [679, 344] width 119 height 17
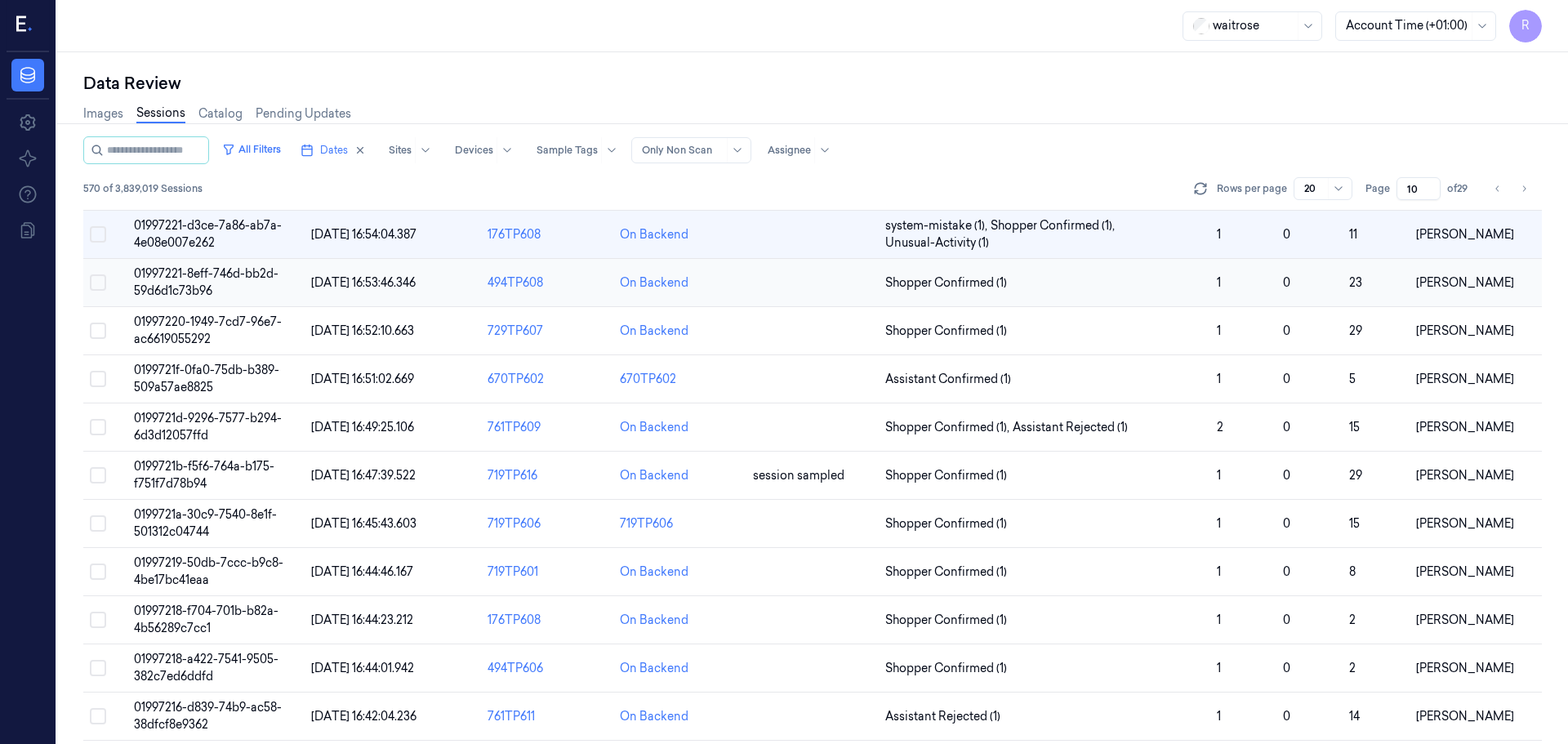
scroll to position [148, 0]
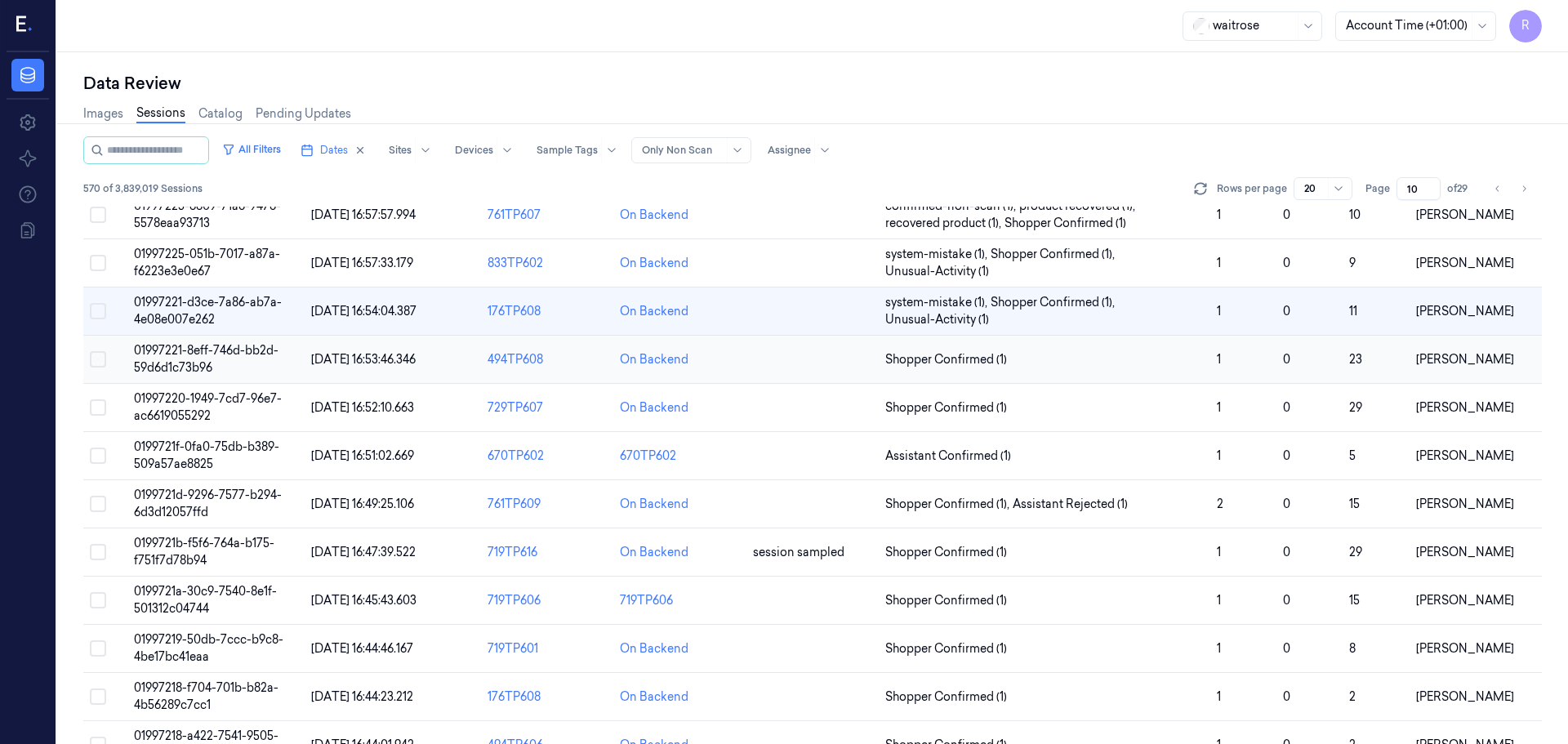
click at [801, 372] on td at bounding box center [812, 360] width 132 height 48
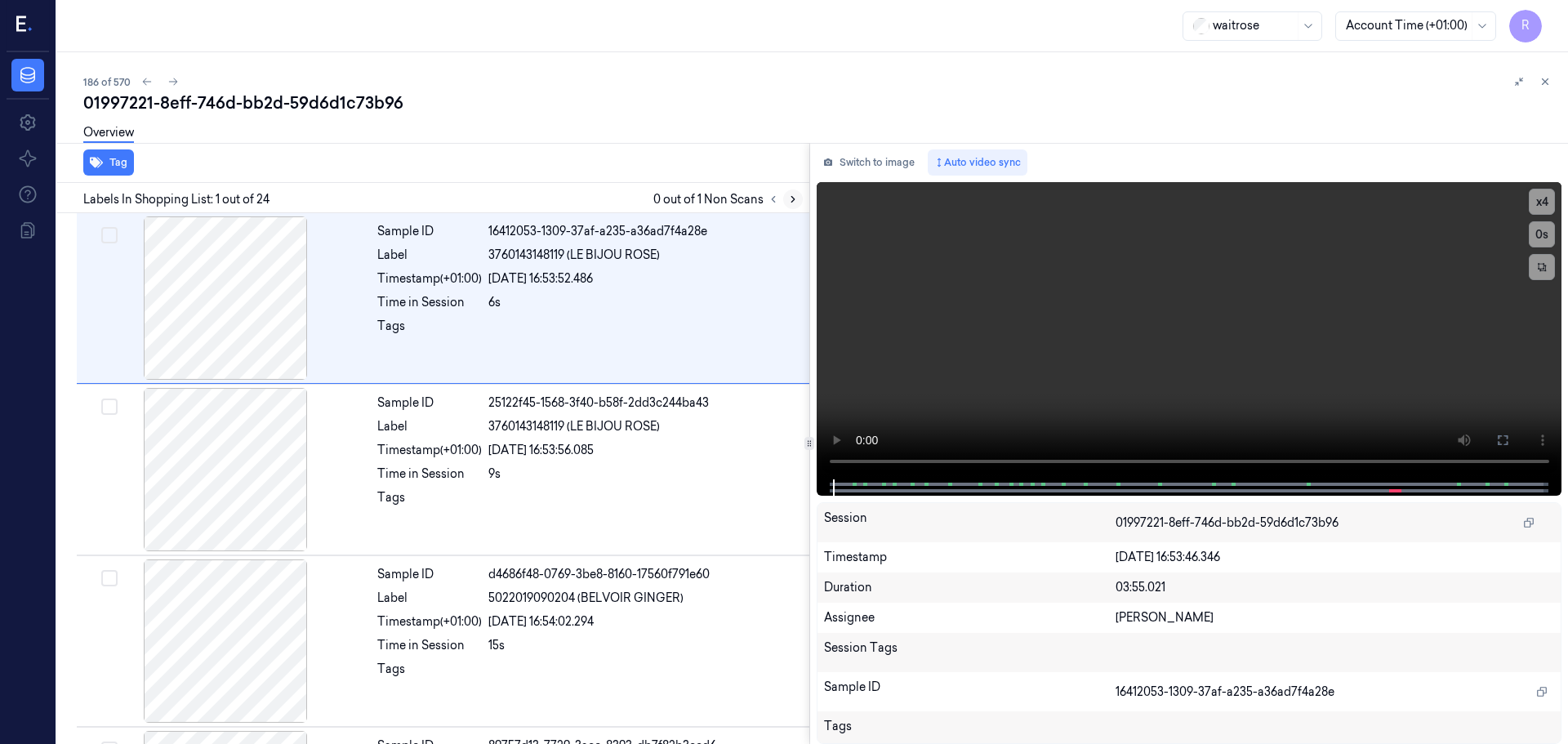
click at [792, 206] on button at bounding box center [793, 199] width 20 height 20
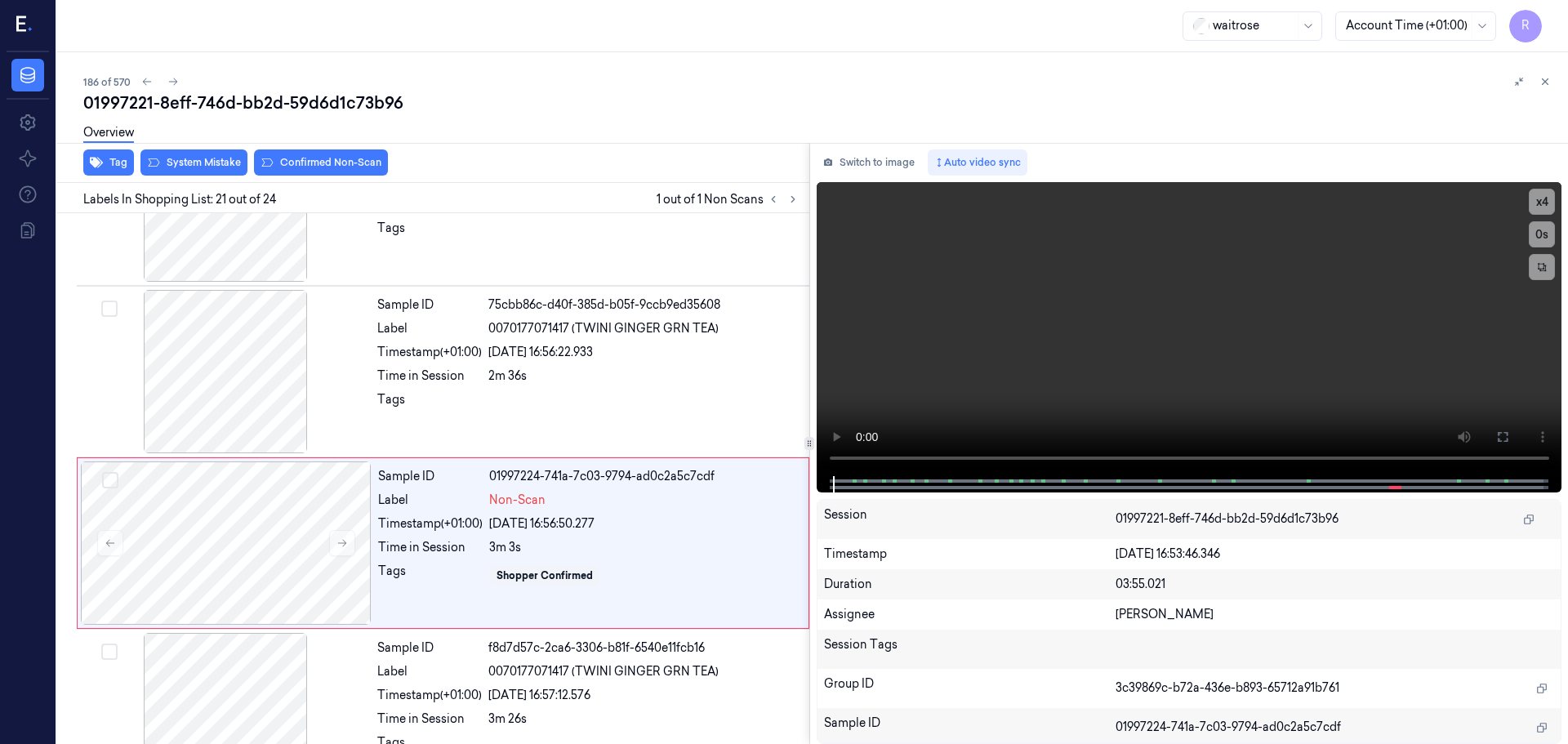
scroll to position [3251, 0]
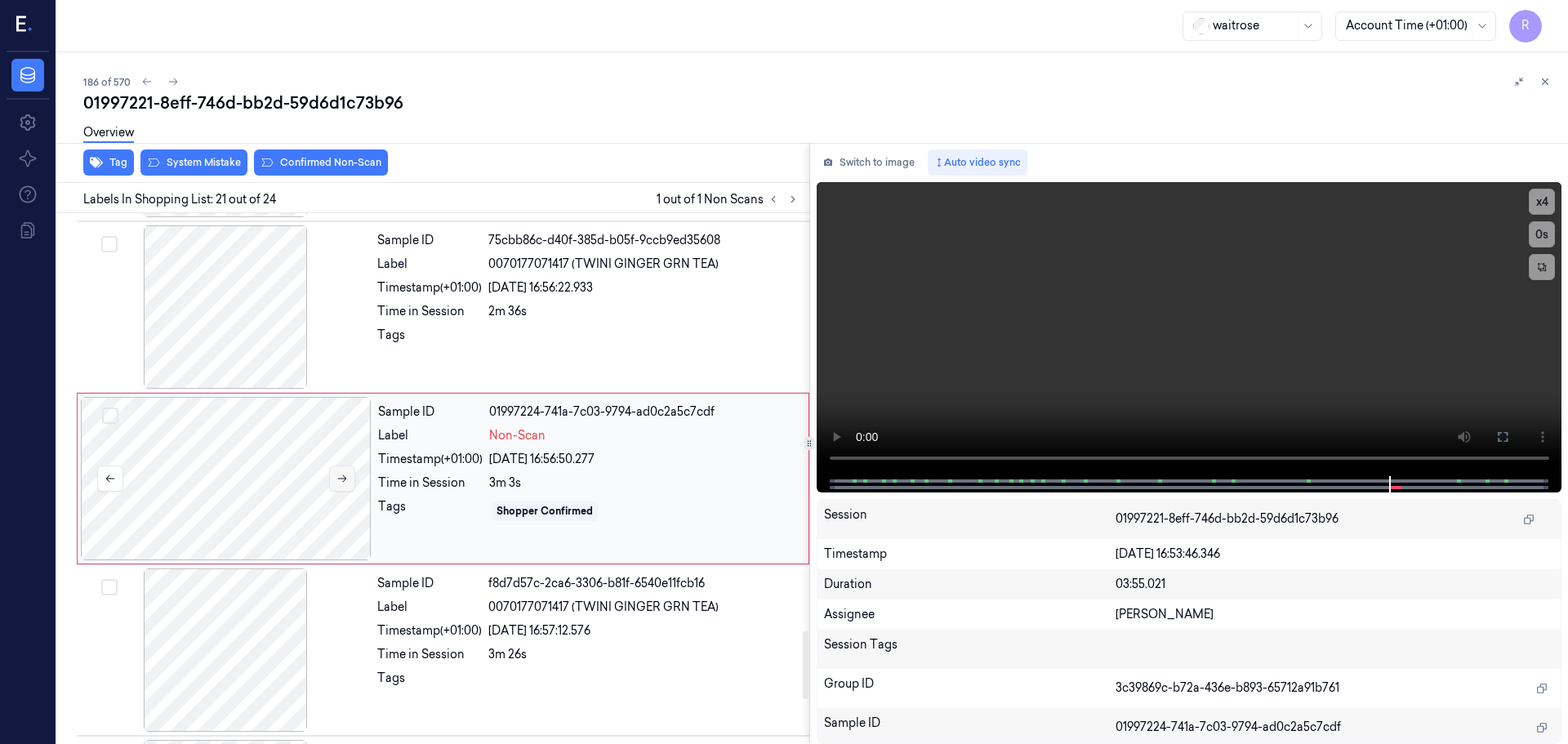
click at [337, 485] on button at bounding box center [342, 479] width 26 height 26
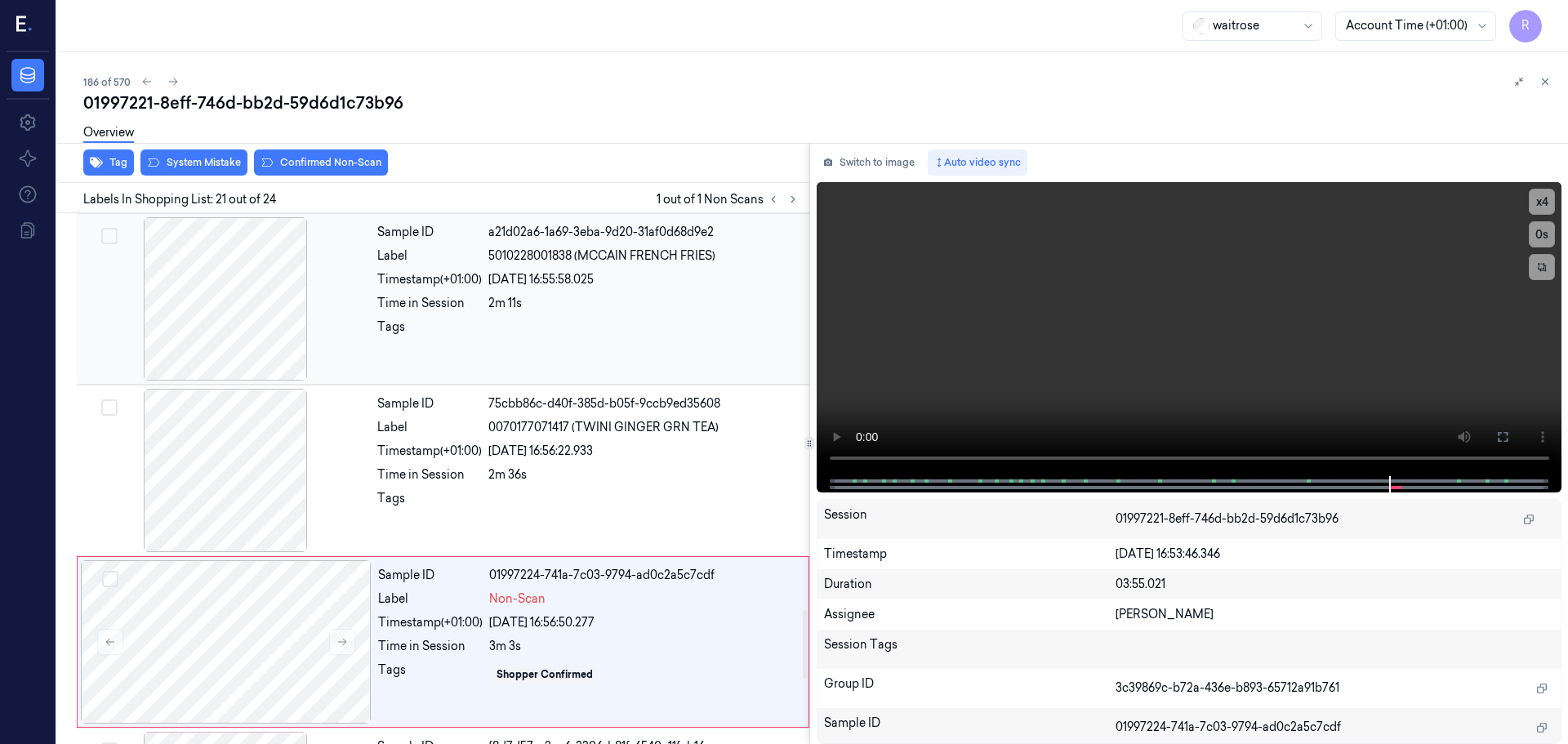
click at [263, 321] on div at bounding box center [225, 299] width 291 height 163
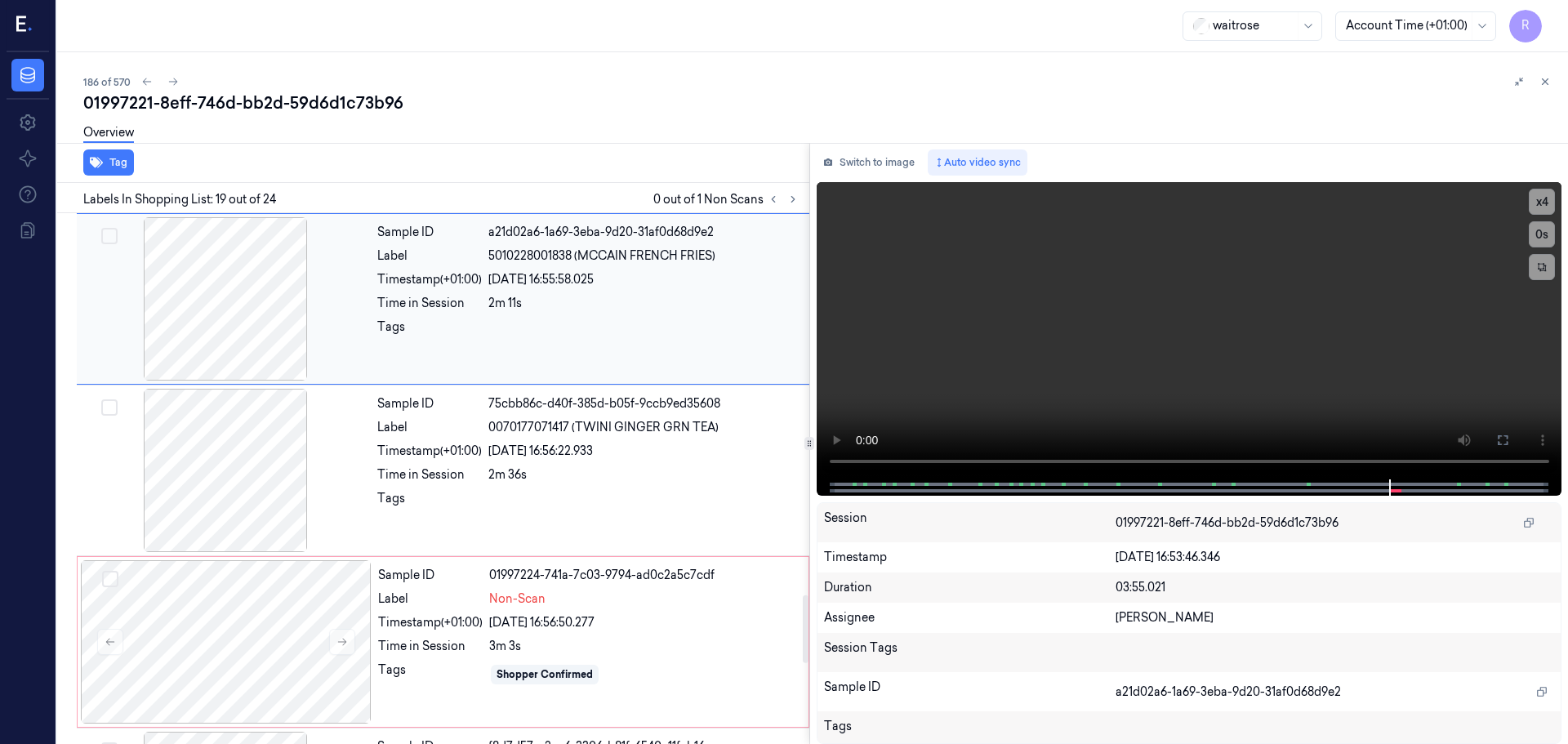
scroll to position [2907, 0]
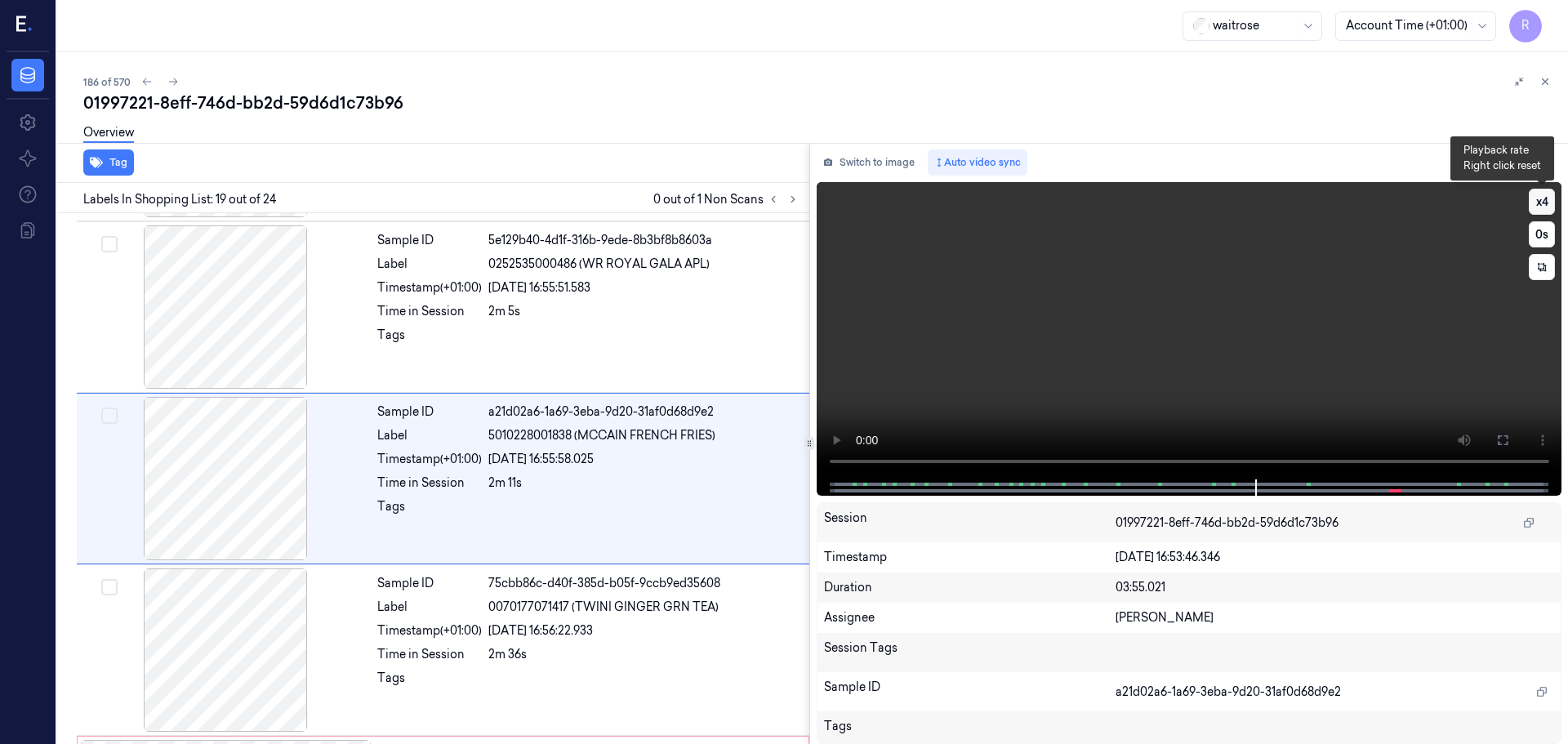
click at [1545, 207] on button "x 4" at bounding box center [1541, 202] width 26 height 26
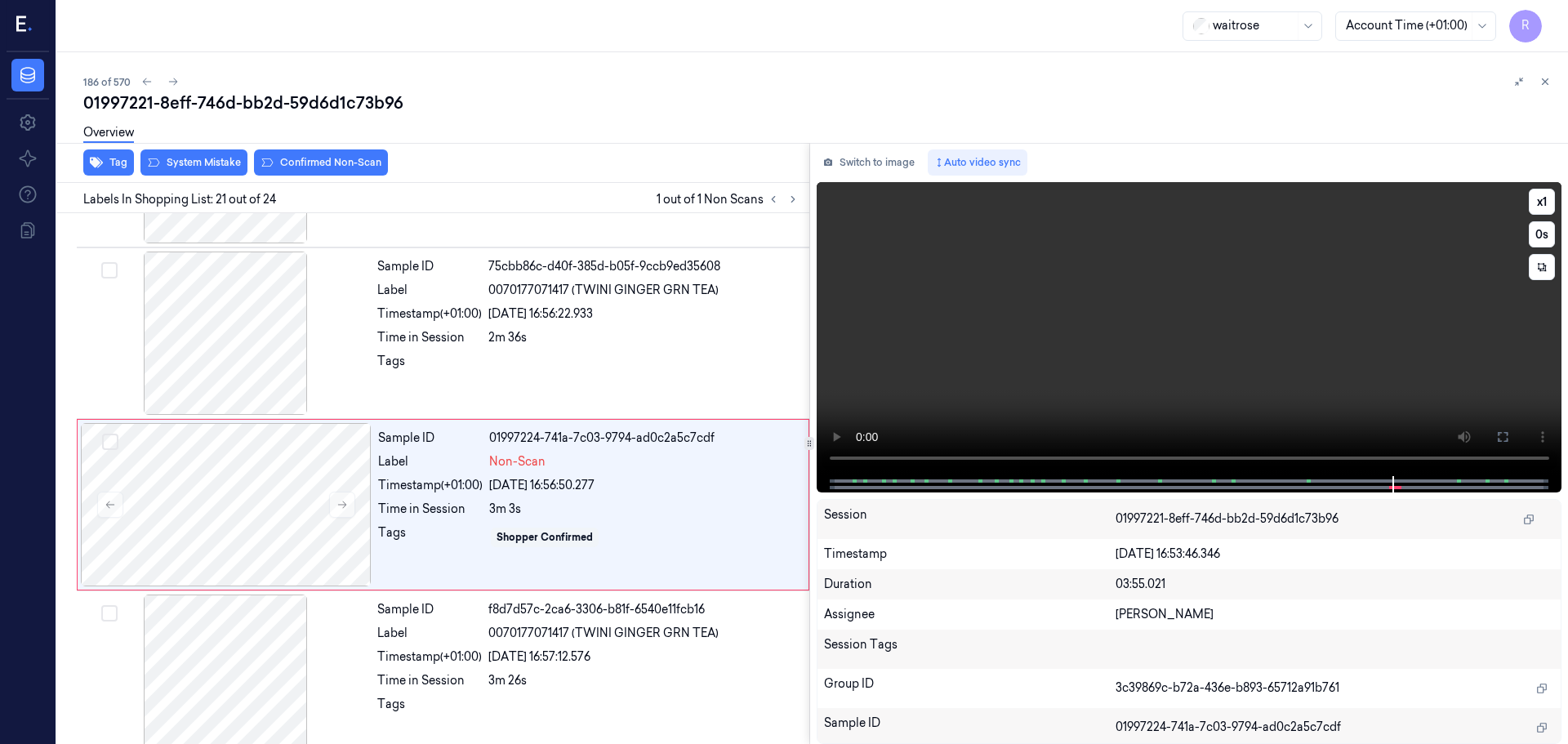
scroll to position [3251, 0]
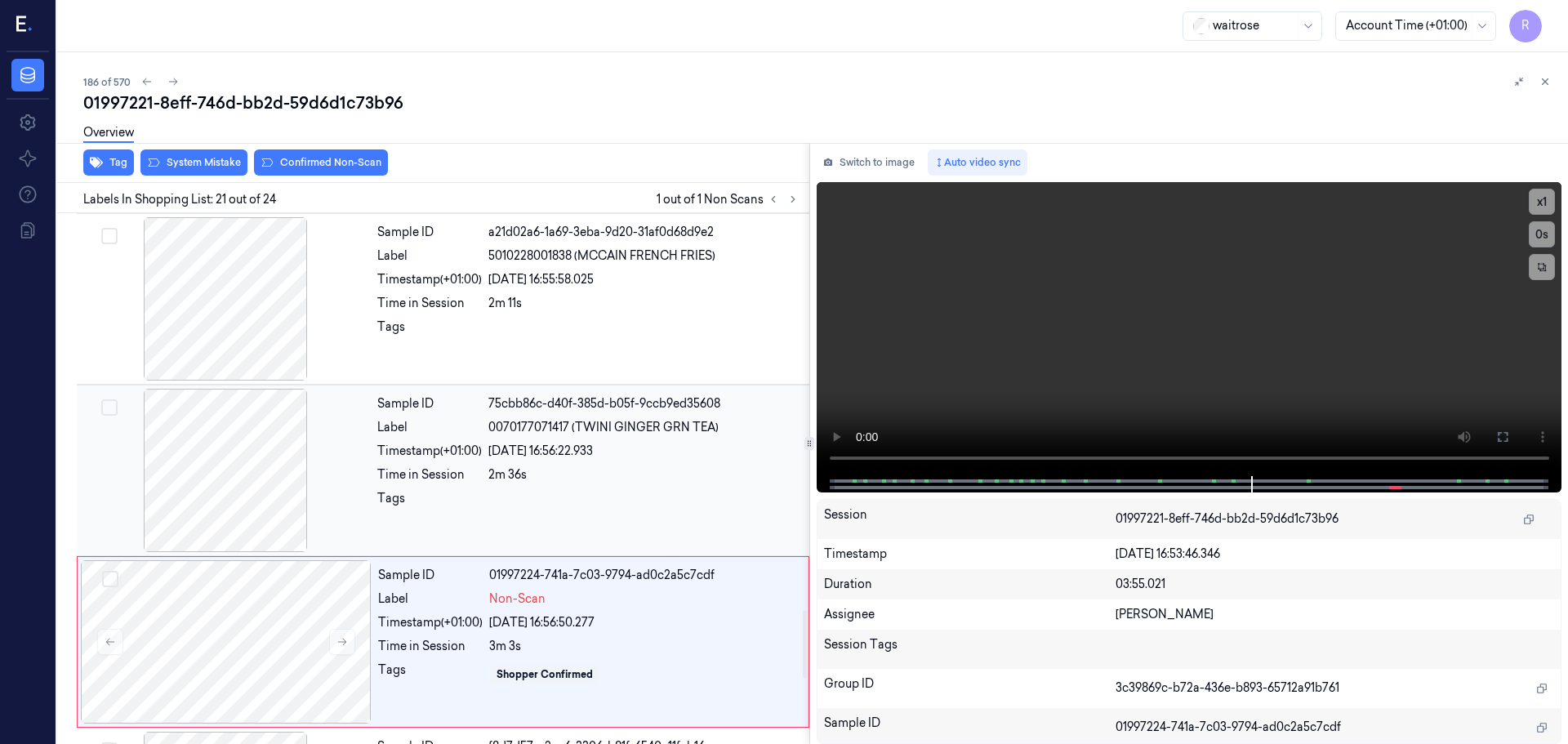
click at [274, 466] on div at bounding box center [225, 470] width 291 height 163
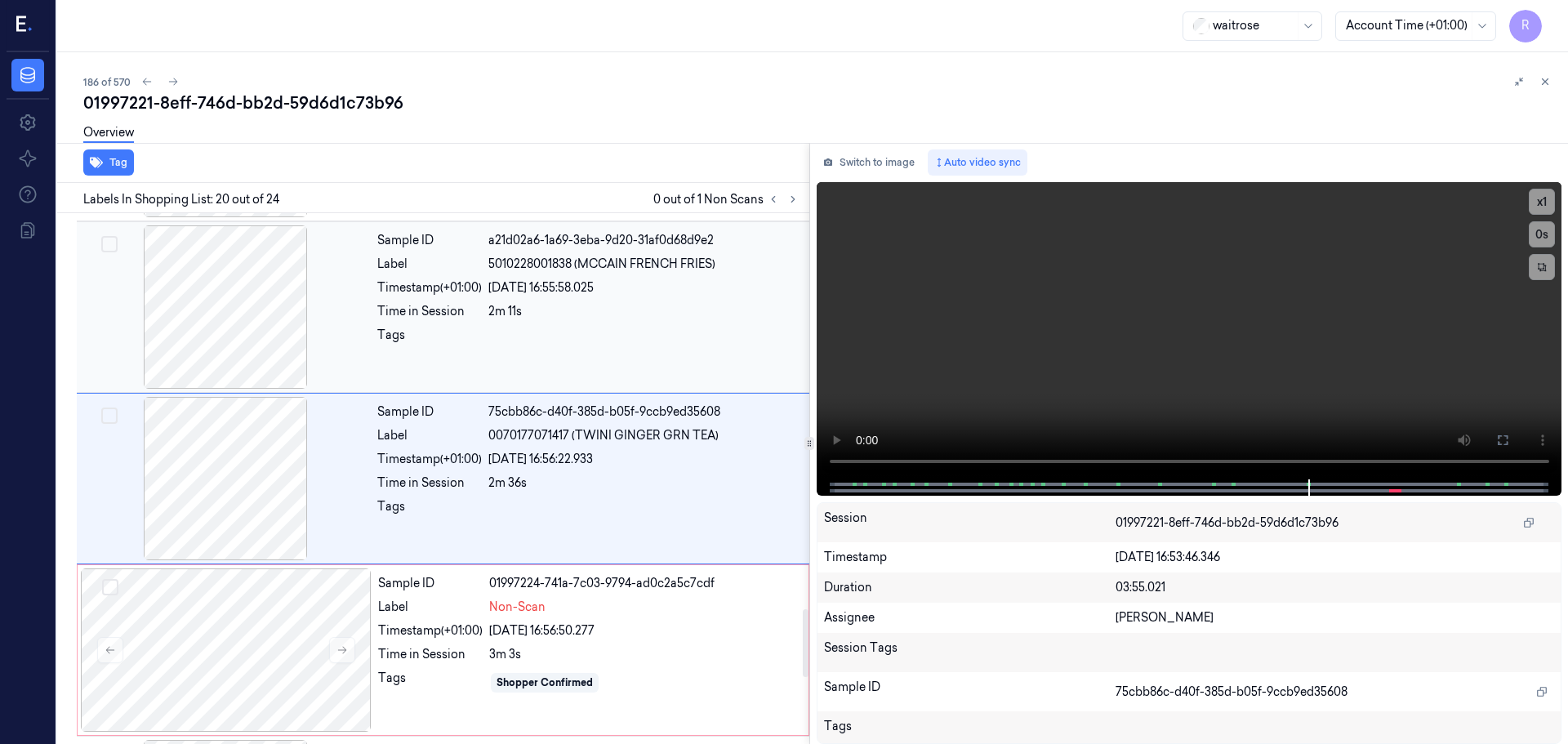
click at [269, 375] on div at bounding box center [225, 307] width 291 height 163
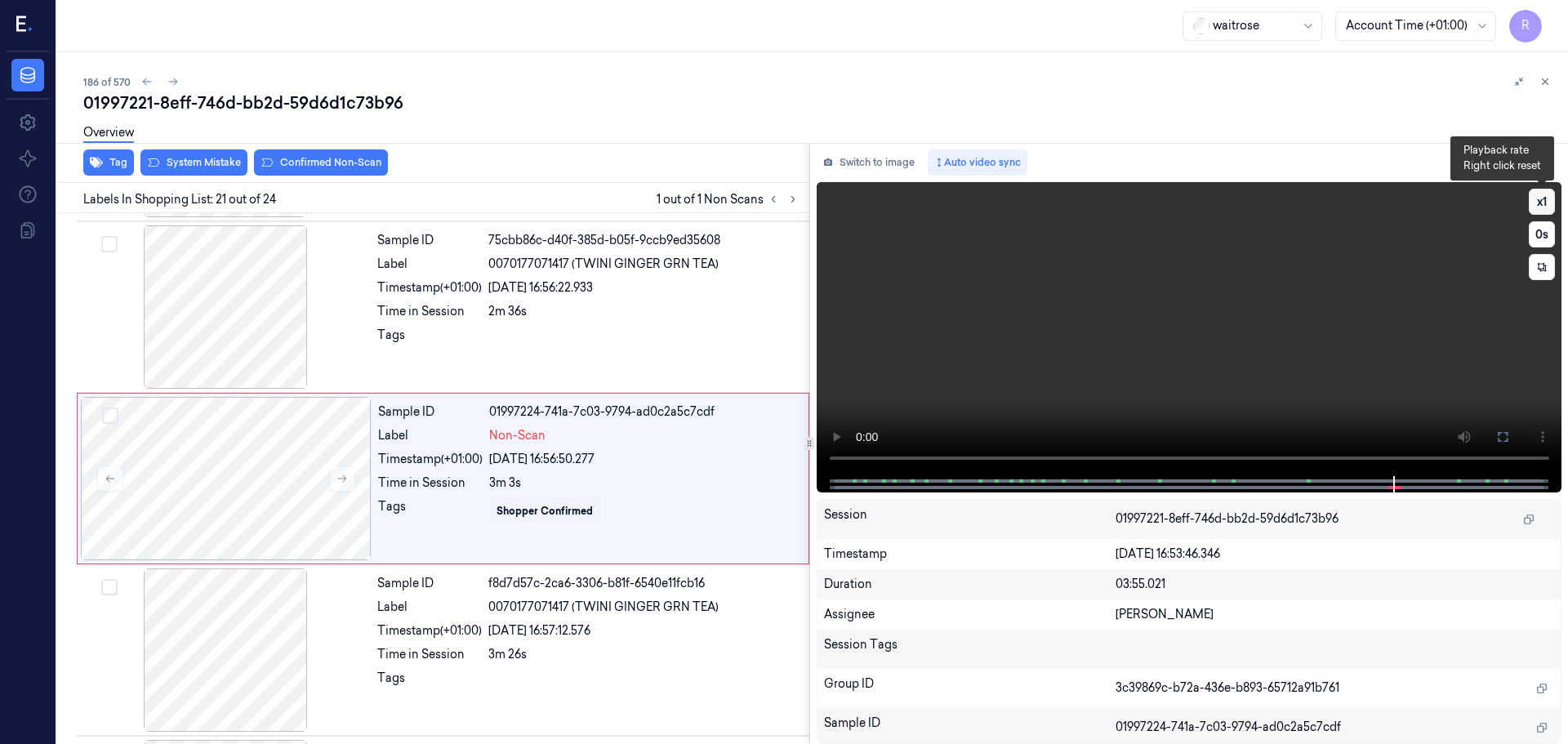
click at [1546, 210] on button "x 1" at bounding box center [1541, 202] width 26 height 26
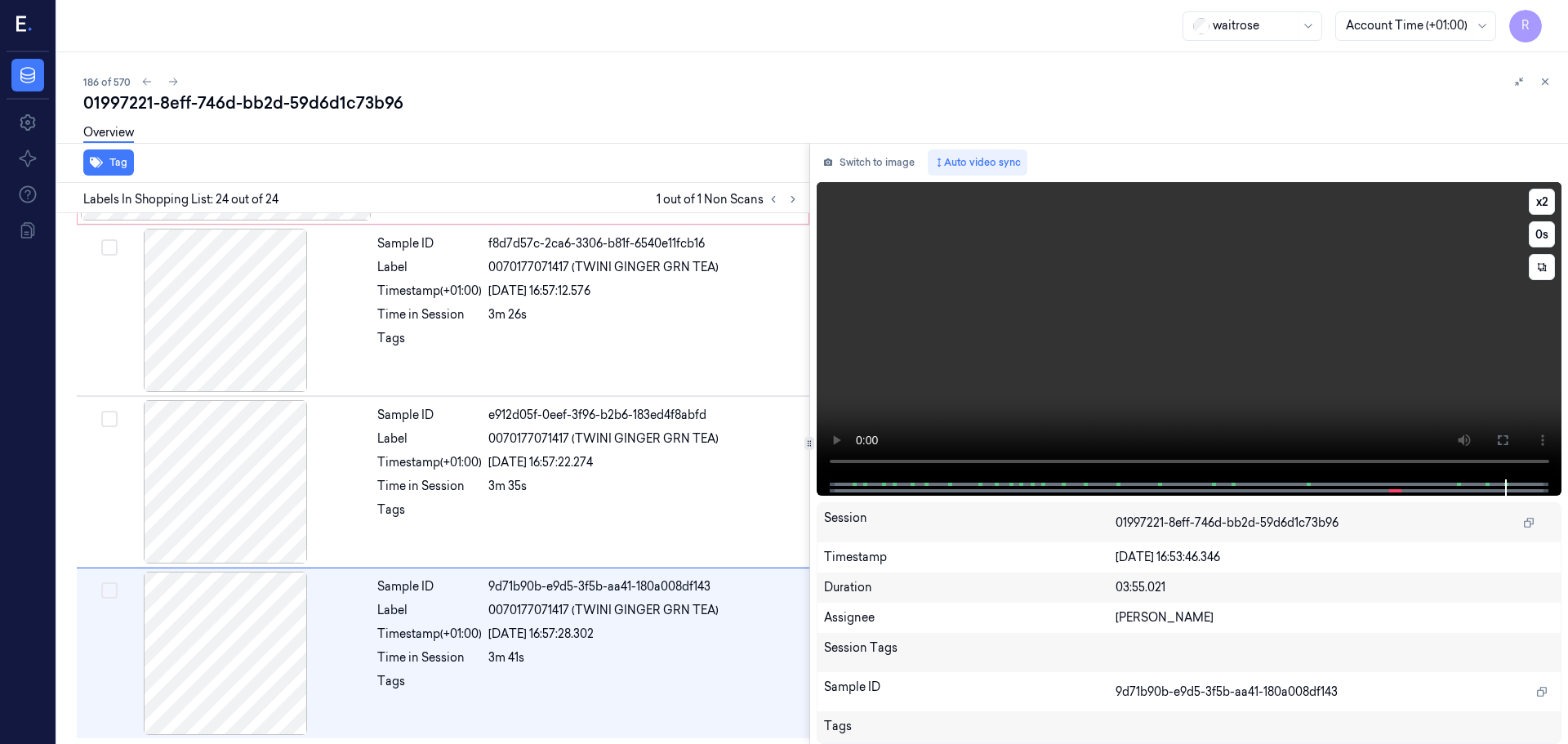
scroll to position [3591, 0]
click at [226, 504] on div at bounding box center [225, 481] width 291 height 163
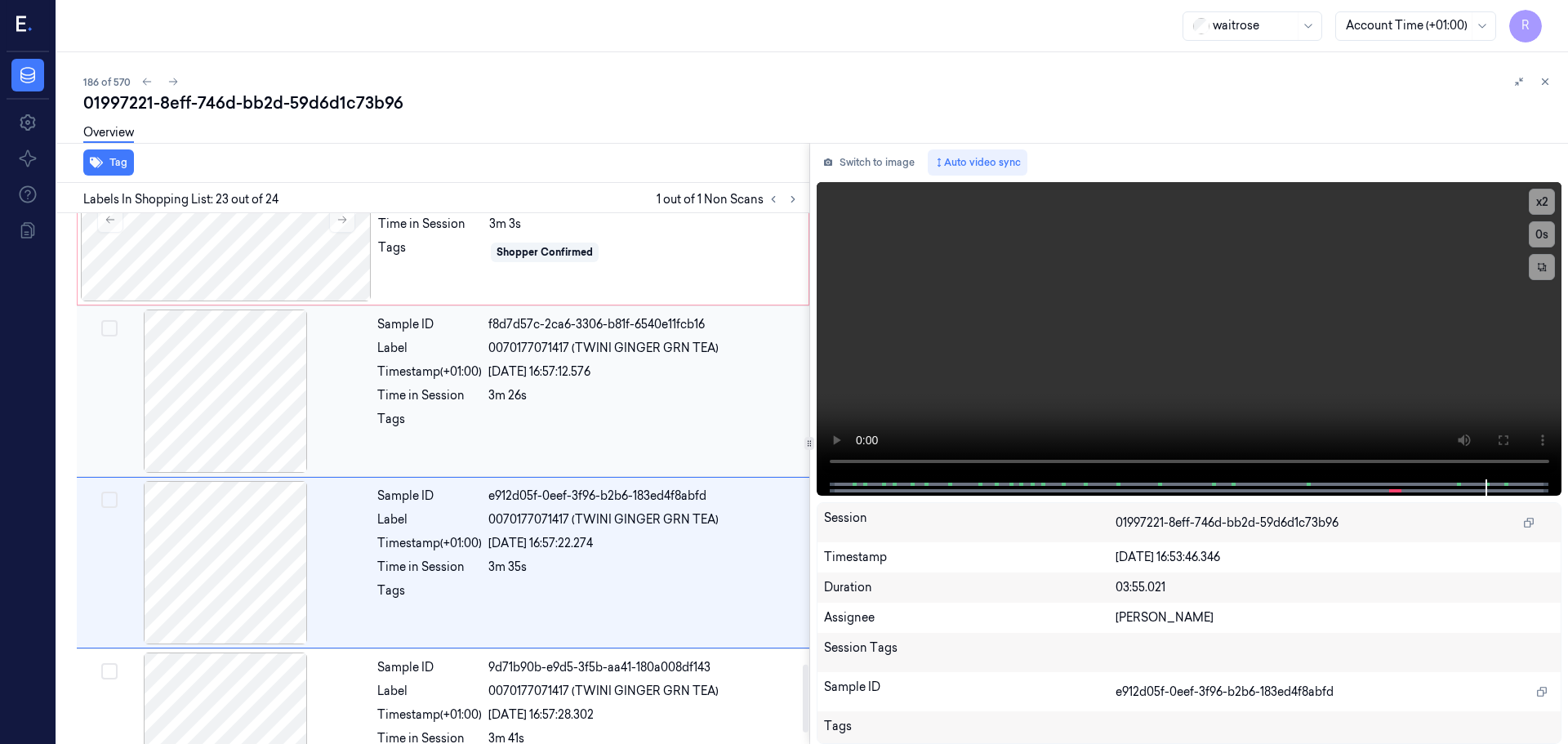
click at [331, 368] on div at bounding box center [225, 391] width 291 height 163
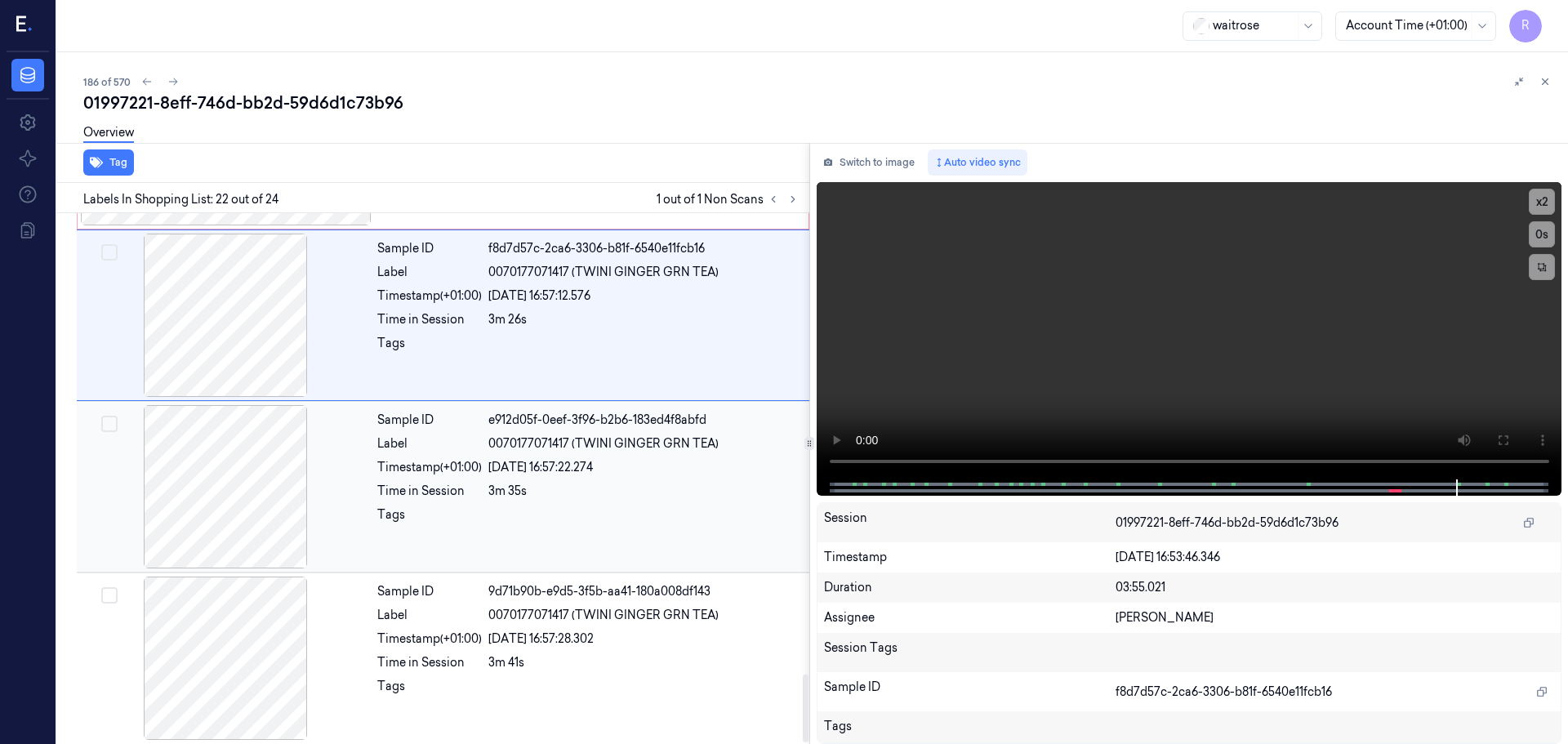
click at [428, 509] on div "Tags" at bounding box center [430, 519] width 105 height 26
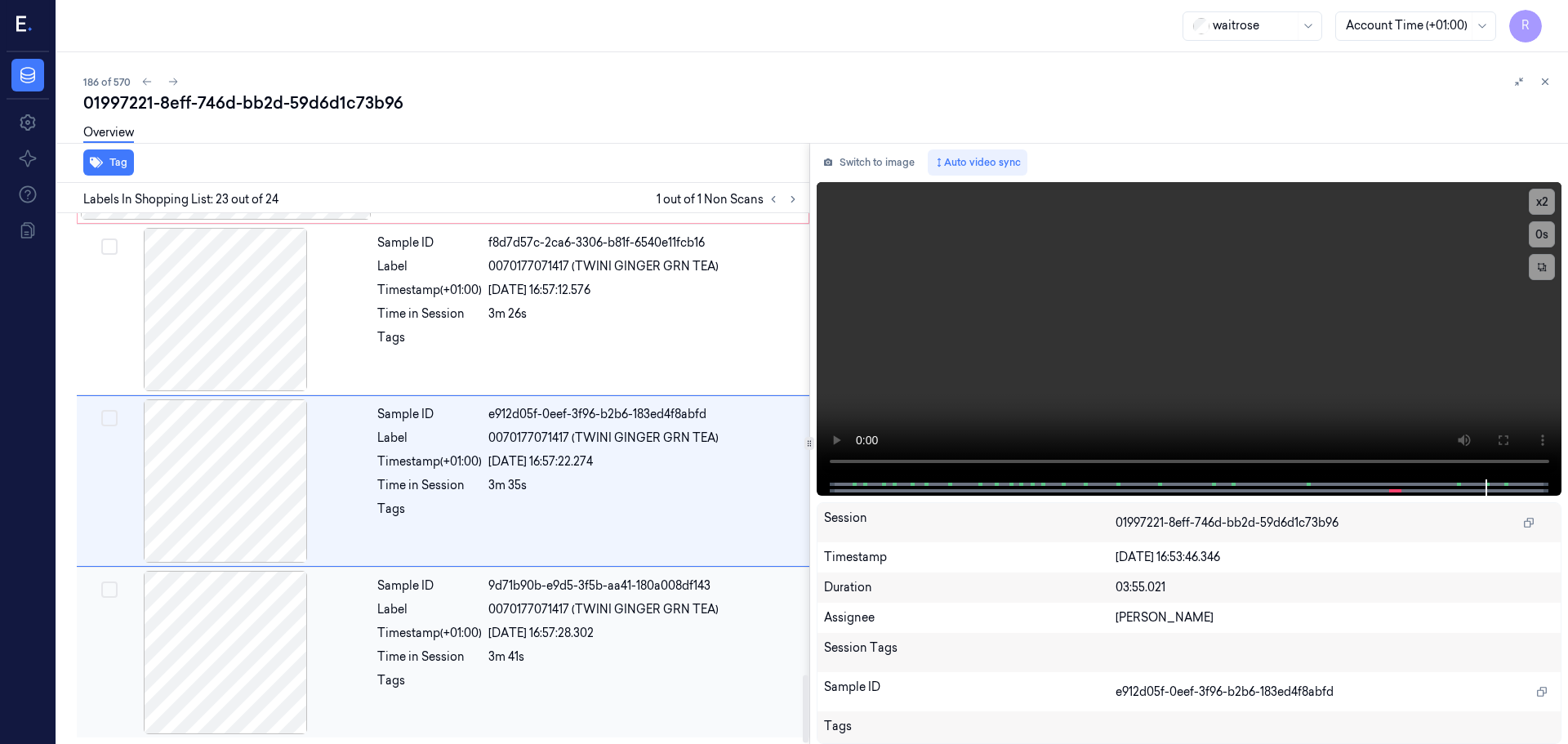
click at [533, 674] on div at bounding box center [643, 685] width 311 height 26
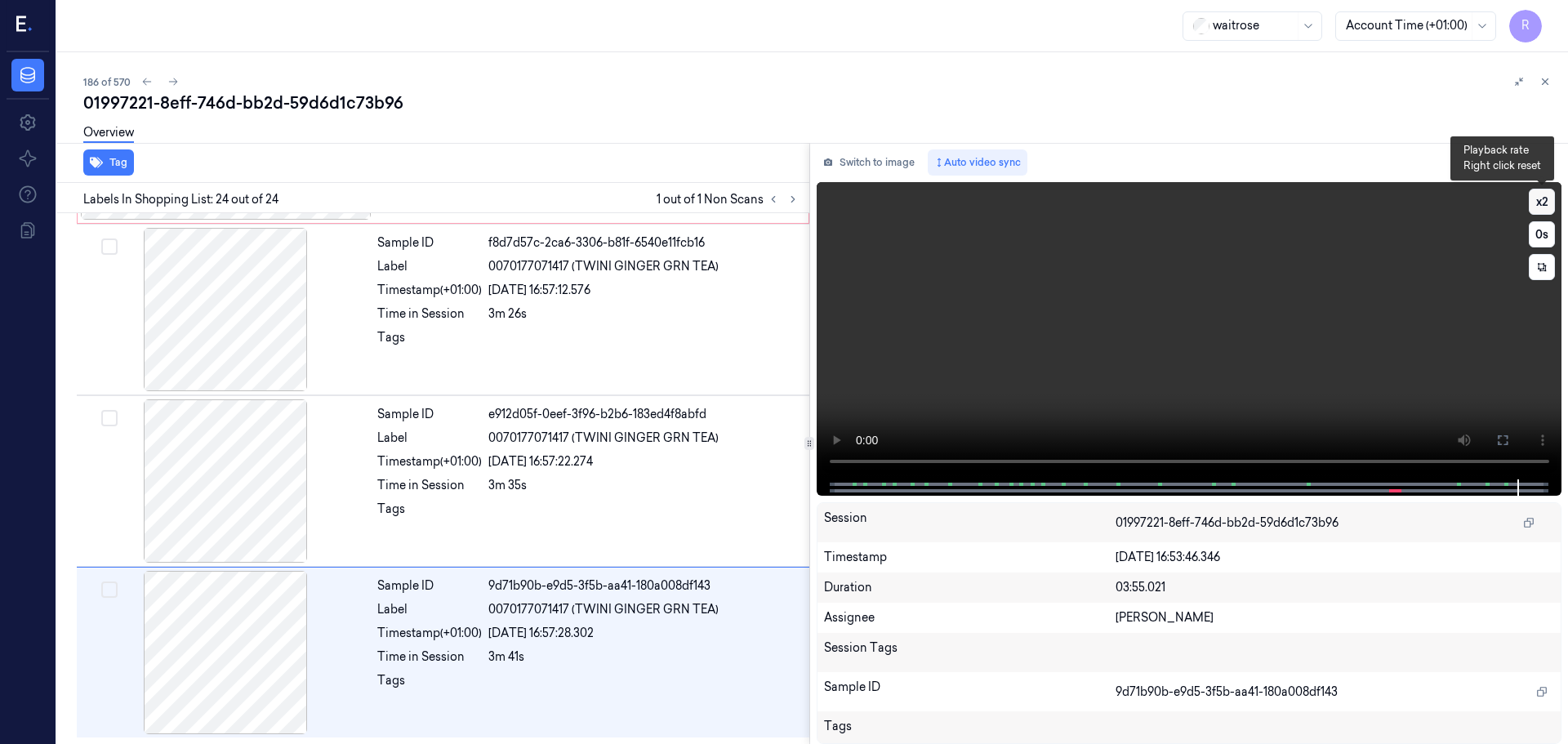
click at [1550, 203] on button "x 2" at bounding box center [1541, 202] width 26 height 26
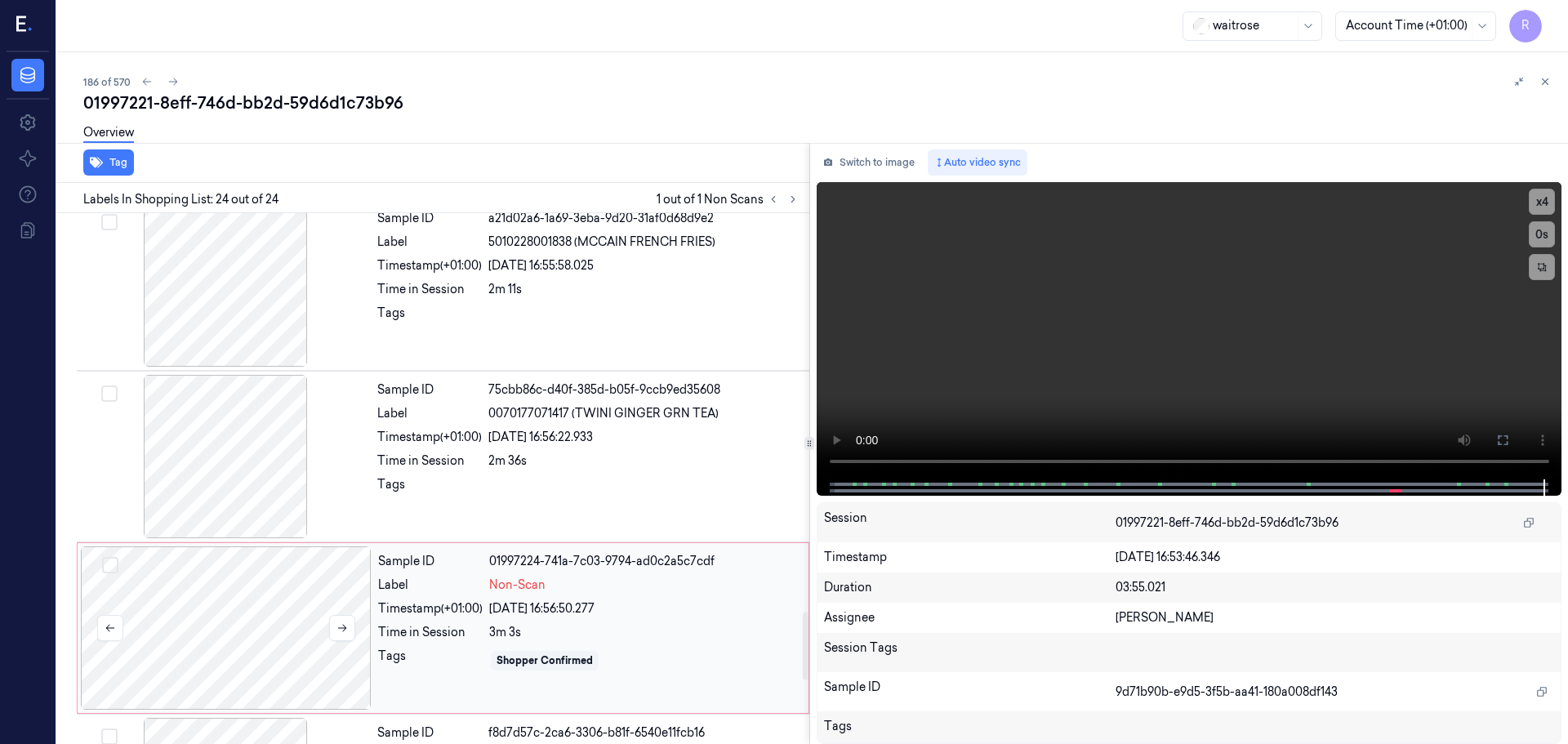
click at [274, 622] on div at bounding box center [226, 628] width 291 height 163
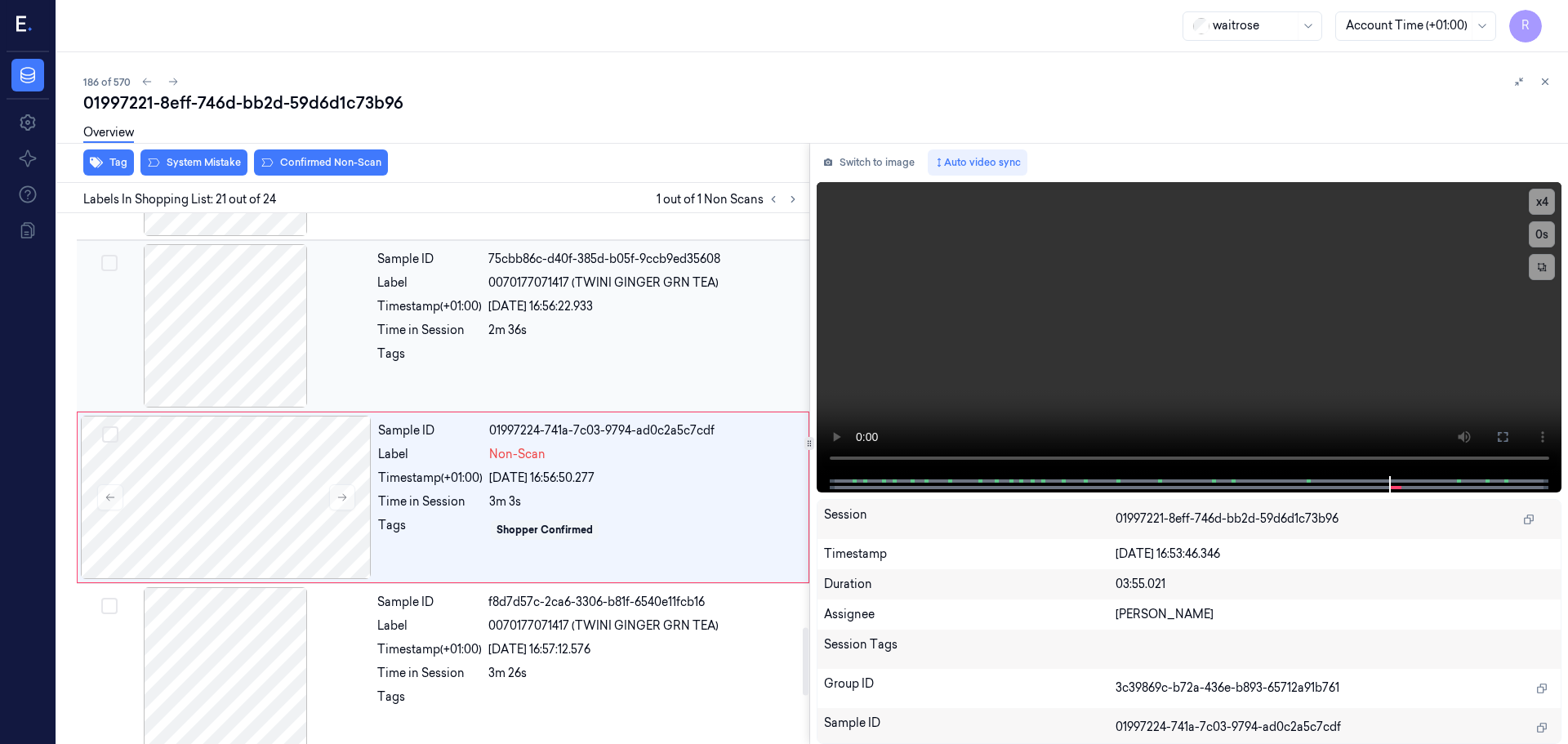
scroll to position [3251, 0]
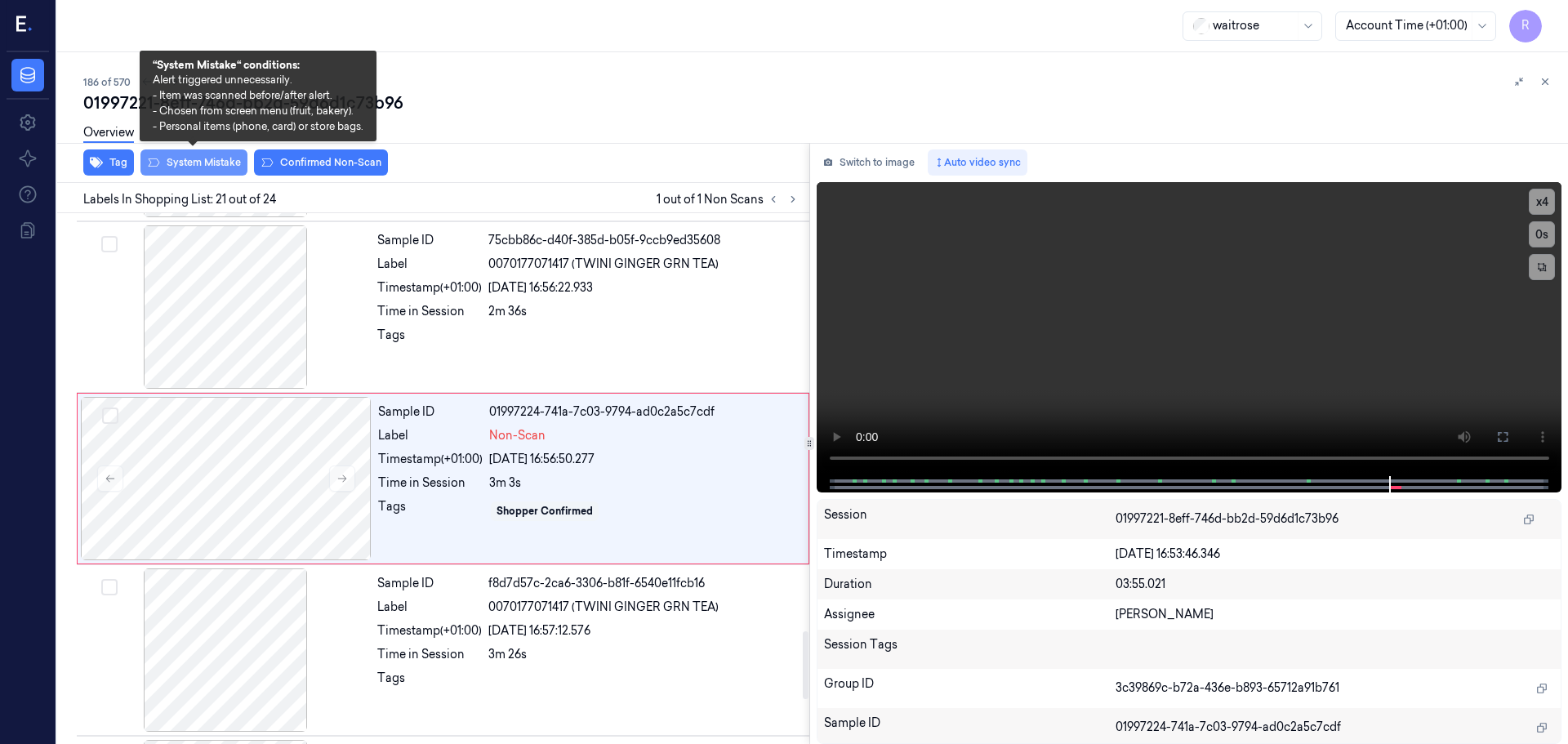
click at [196, 169] on button "System Mistake" at bounding box center [194, 162] width 107 height 26
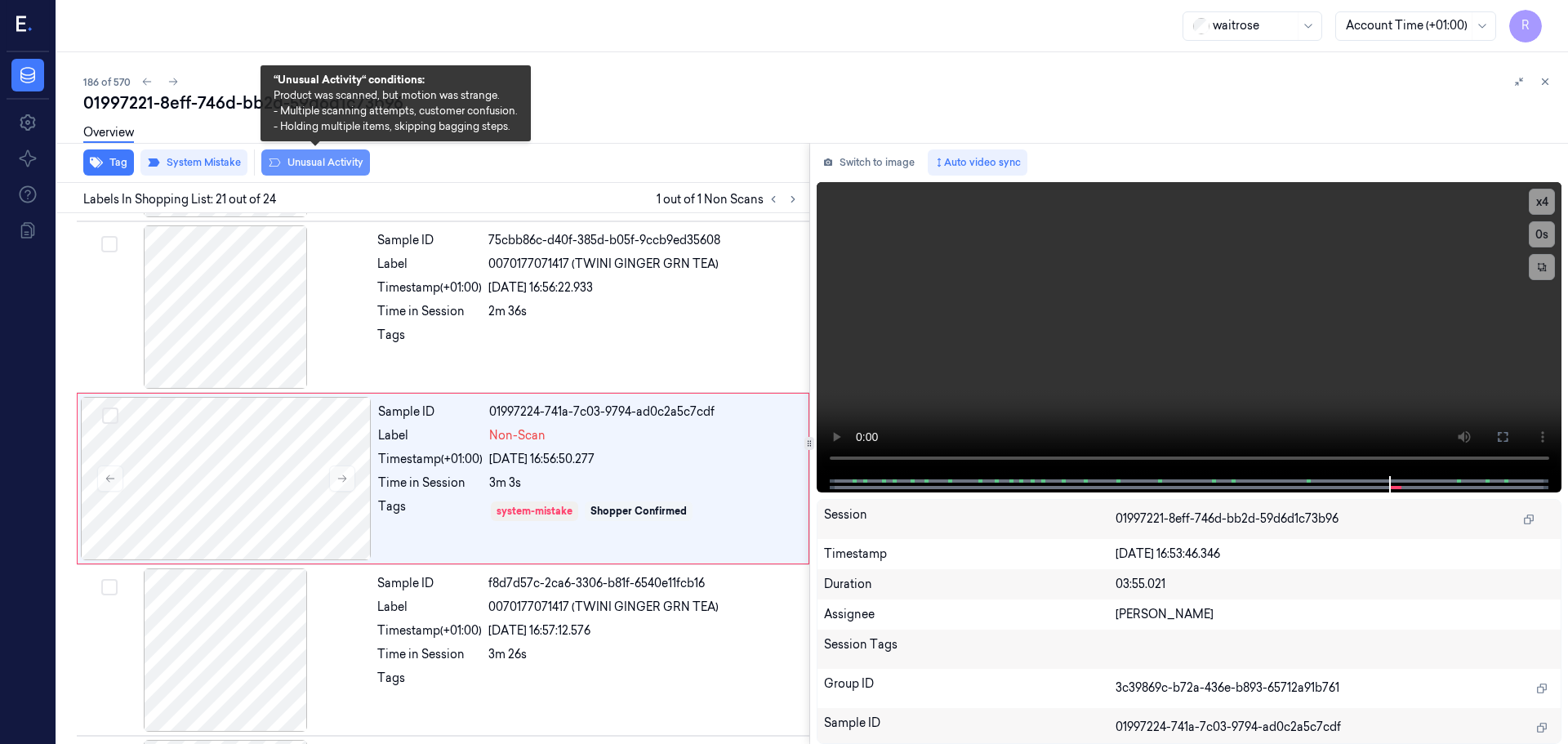
click at [311, 163] on button "Unusual Activity" at bounding box center [316, 162] width 109 height 26
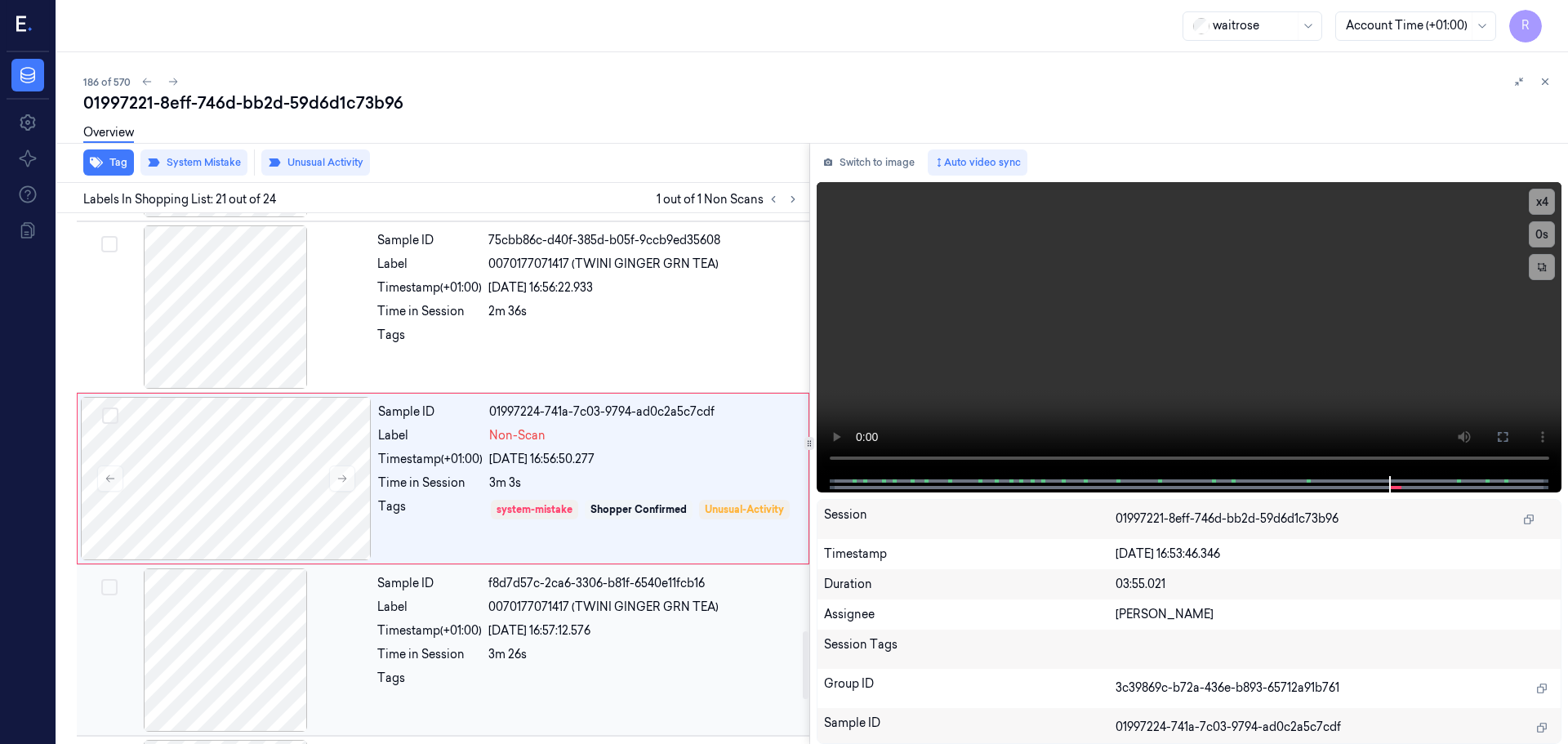
click at [468, 655] on div "Time in Session" at bounding box center [430, 655] width 105 height 17
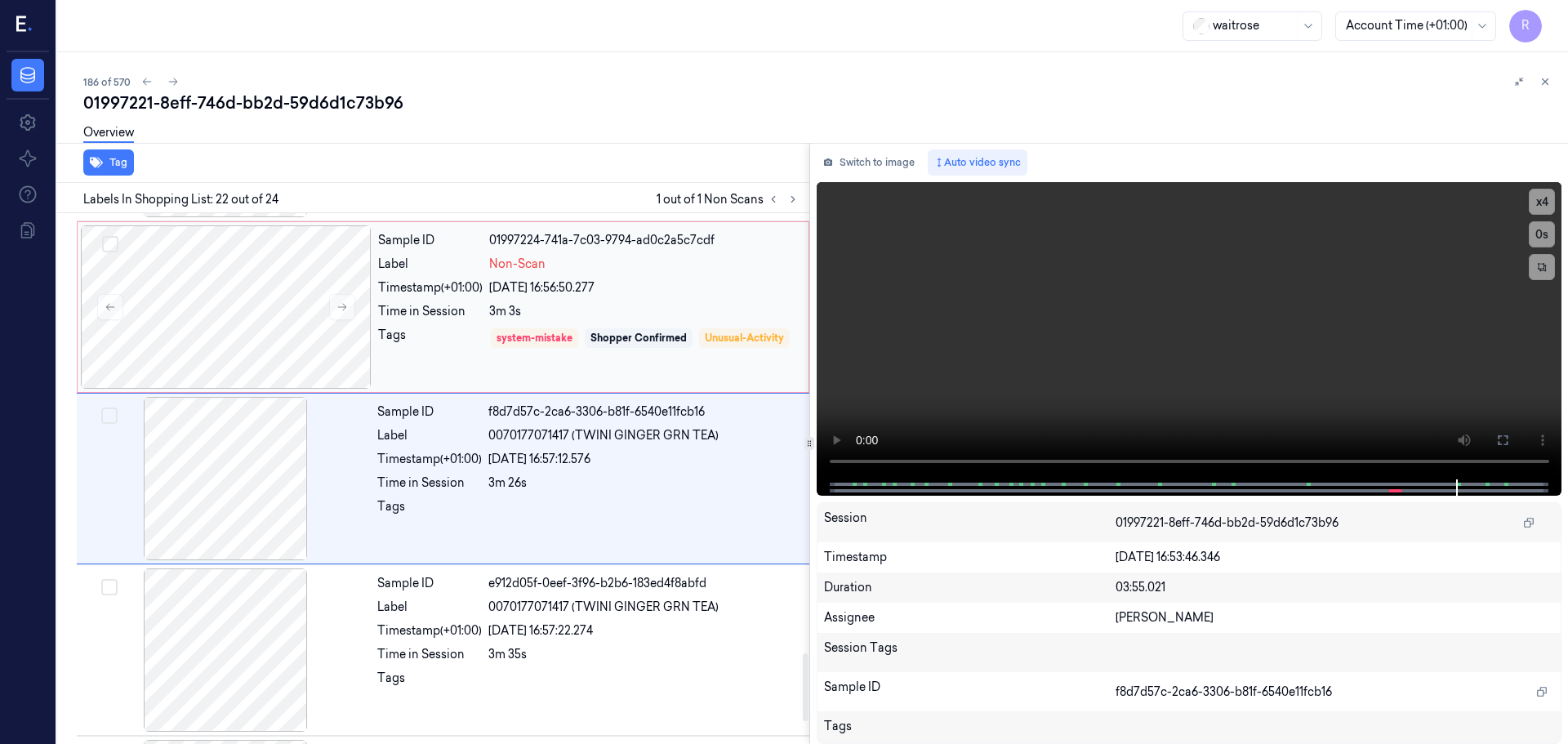
click at [425, 385] on div "Sample ID 01997224-741a-7c03-9794-ad0c2a5c7cdf Label Non-Scan Timestamp (+01:00…" at bounding box center [588, 307] width 433 height 163
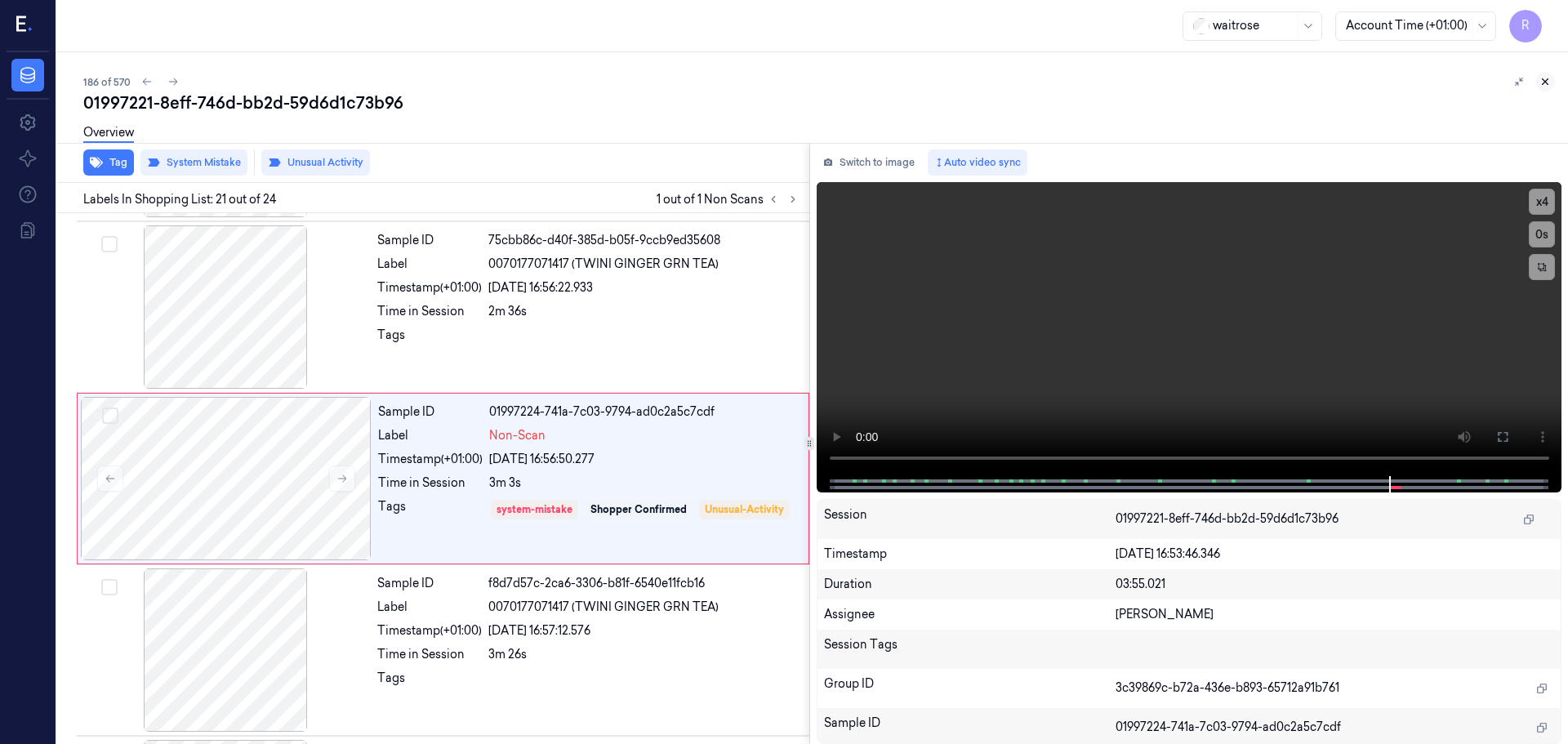
click at [1539, 82] on icon at bounding box center [1544, 82] width 11 height 11
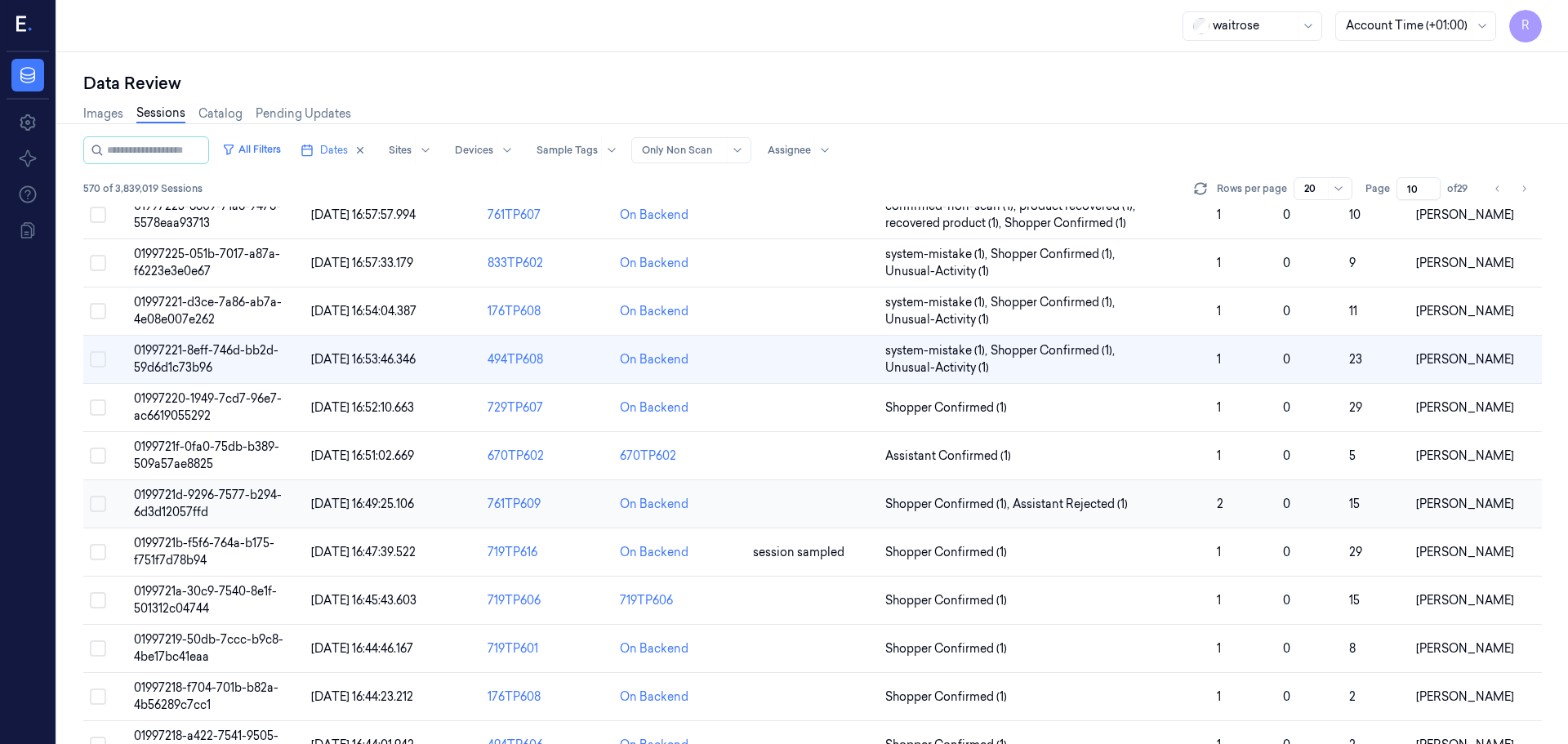
scroll to position [196, 0]
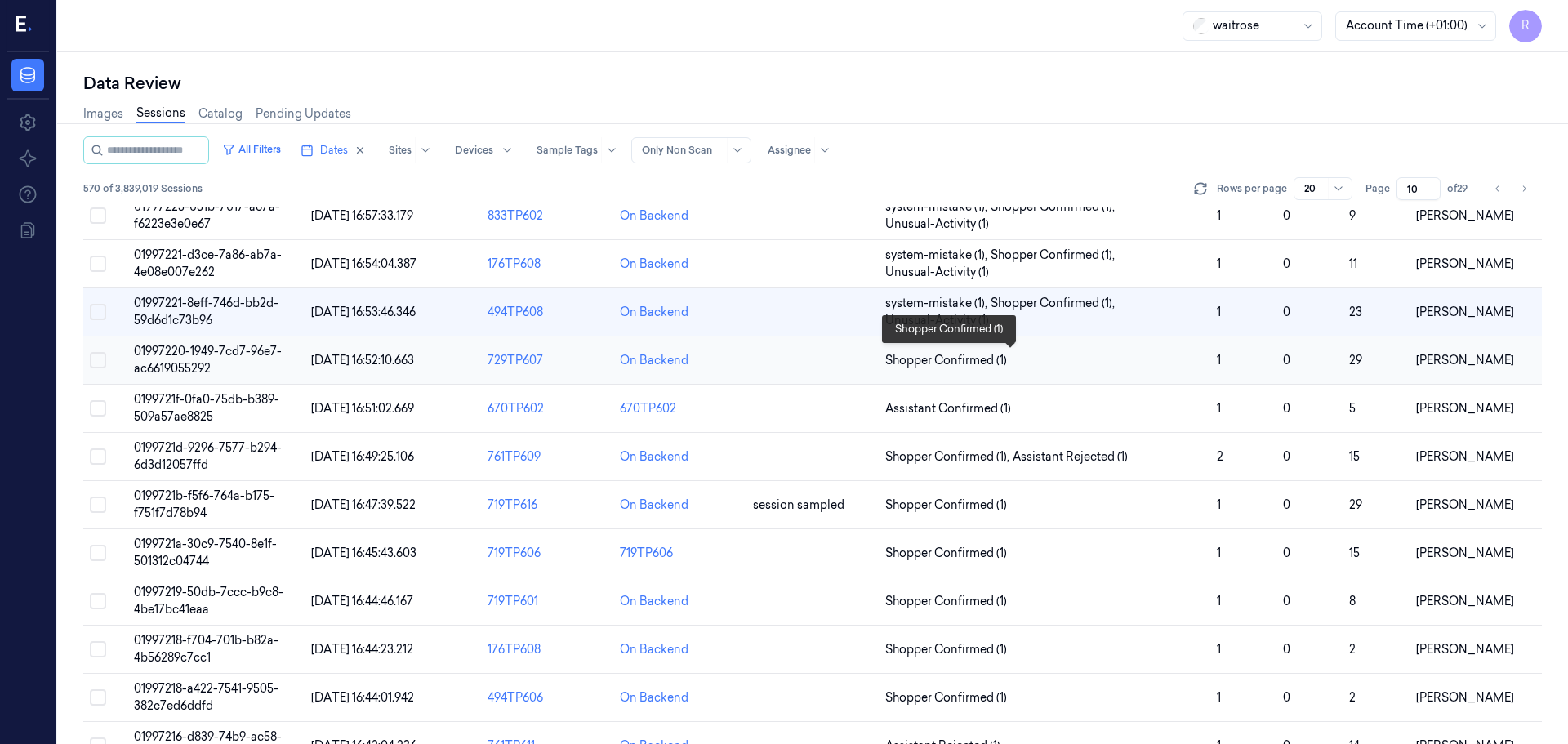
click at [1128, 364] on span "Shopper Confirmed (1)" at bounding box center [1044, 360] width 318 height 17
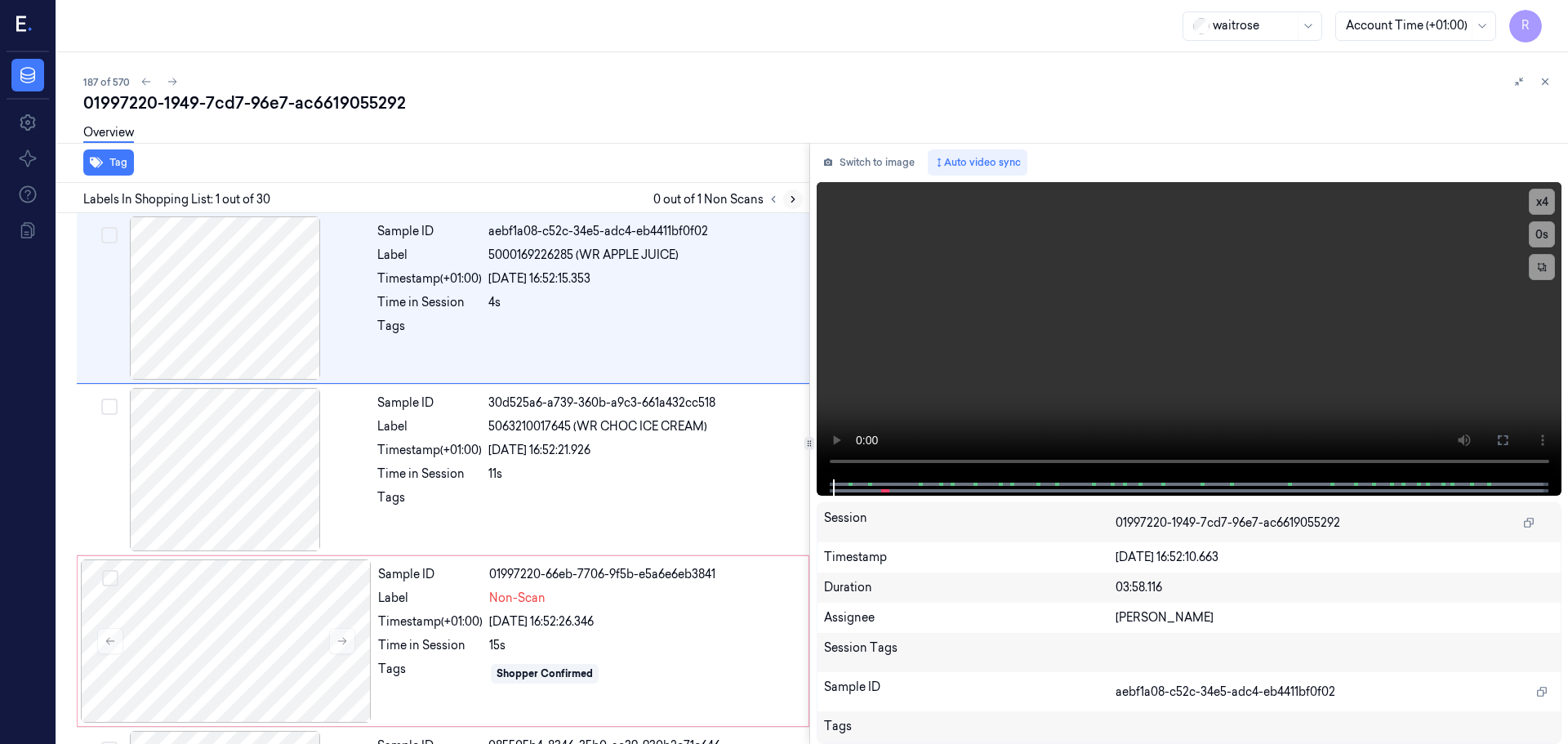
click at [797, 197] on icon at bounding box center [793, 199] width 11 height 11
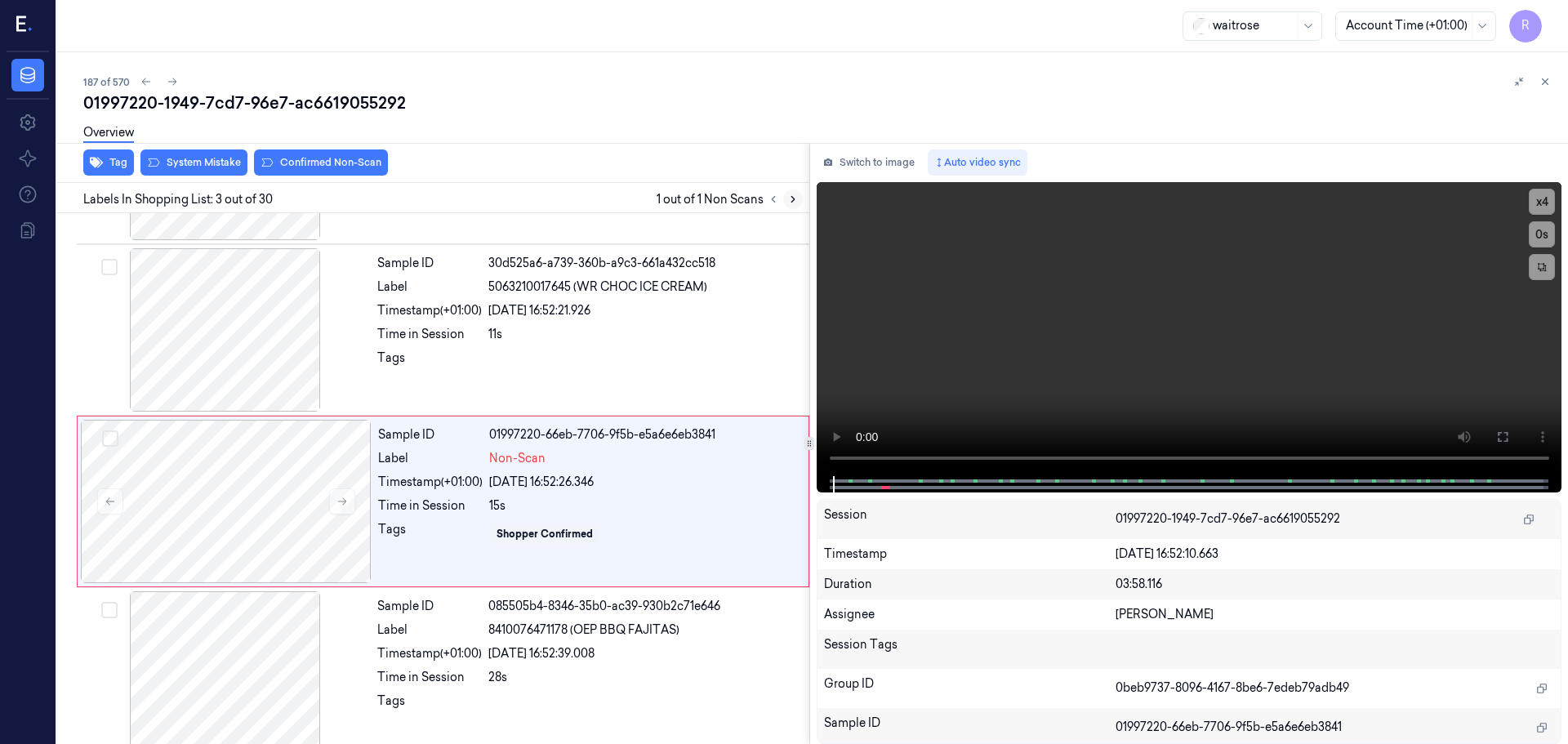
scroll to position [162, 0]
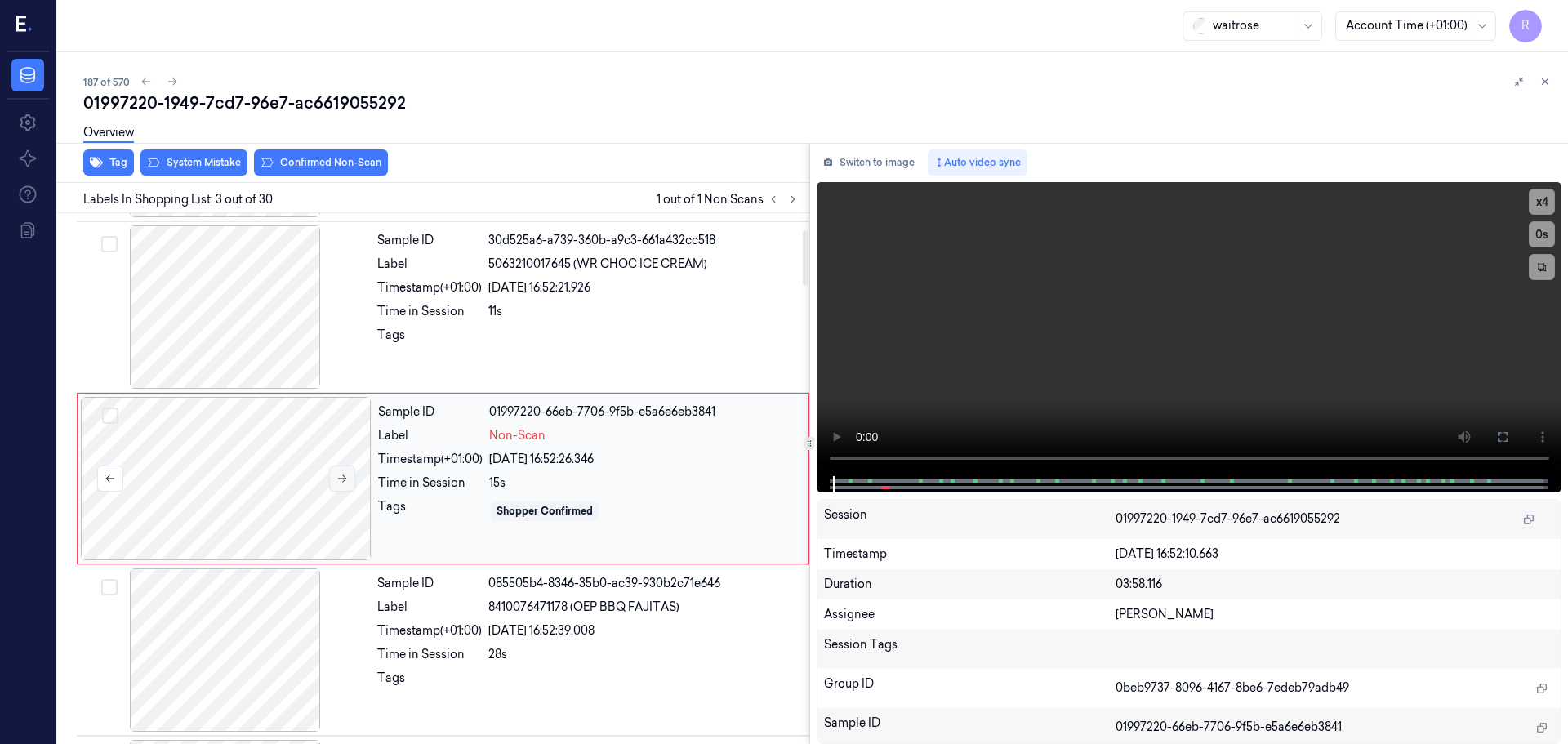
click at [336, 475] on icon at bounding box center [341, 478] width 11 height 11
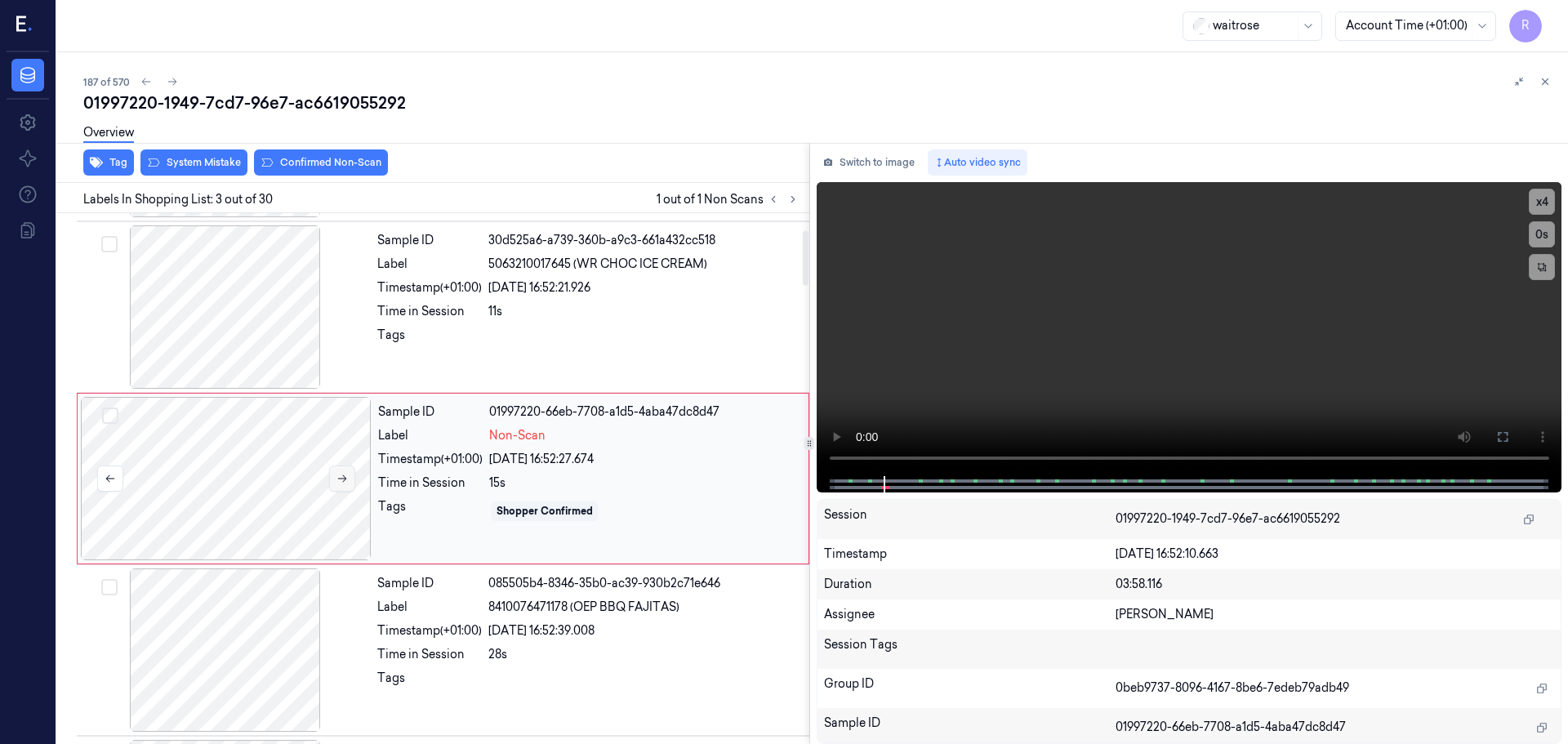
click at [336, 475] on icon at bounding box center [341, 478] width 11 height 11
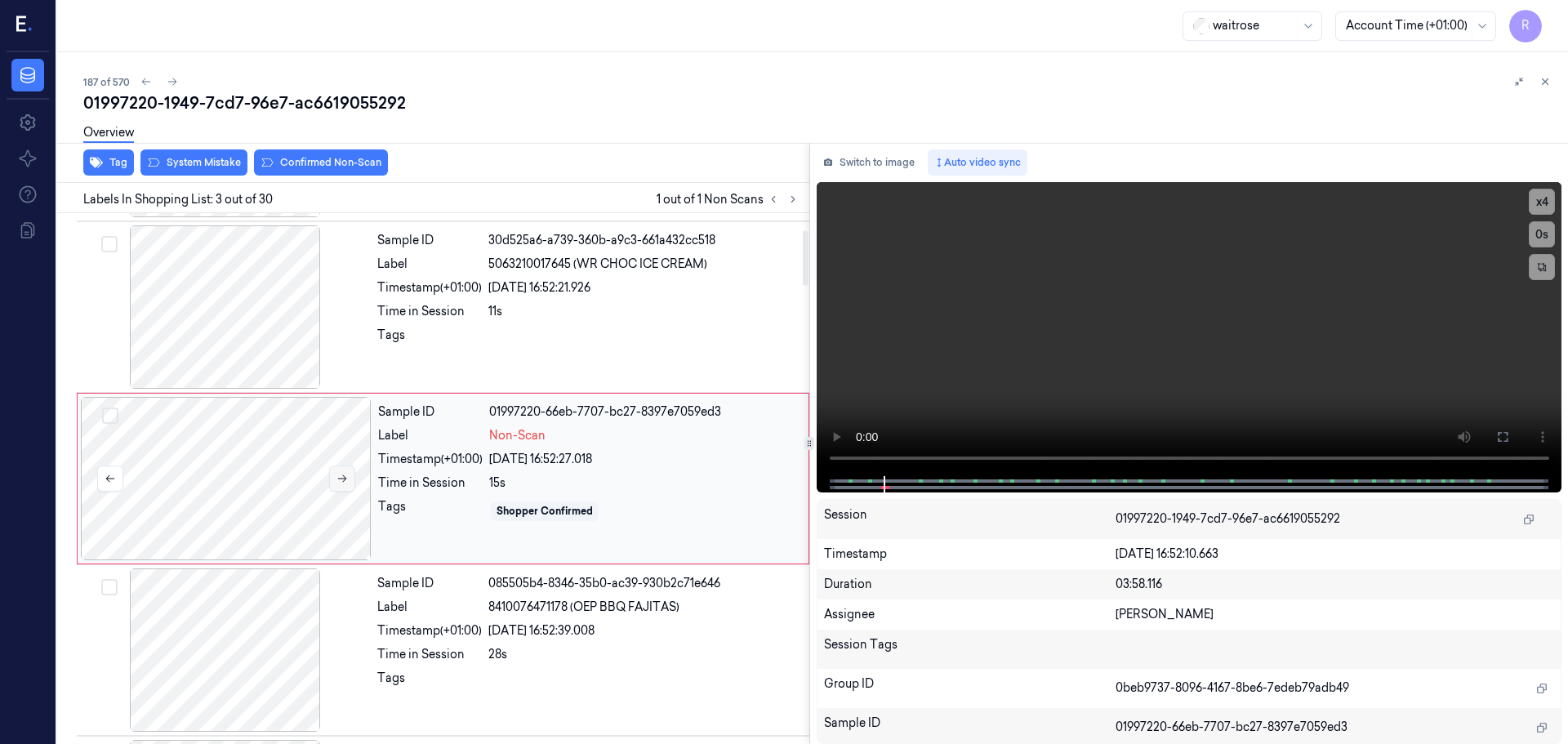
click at [336, 475] on icon at bounding box center [341, 478] width 11 height 11
click at [316, 311] on div at bounding box center [225, 307] width 291 height 163
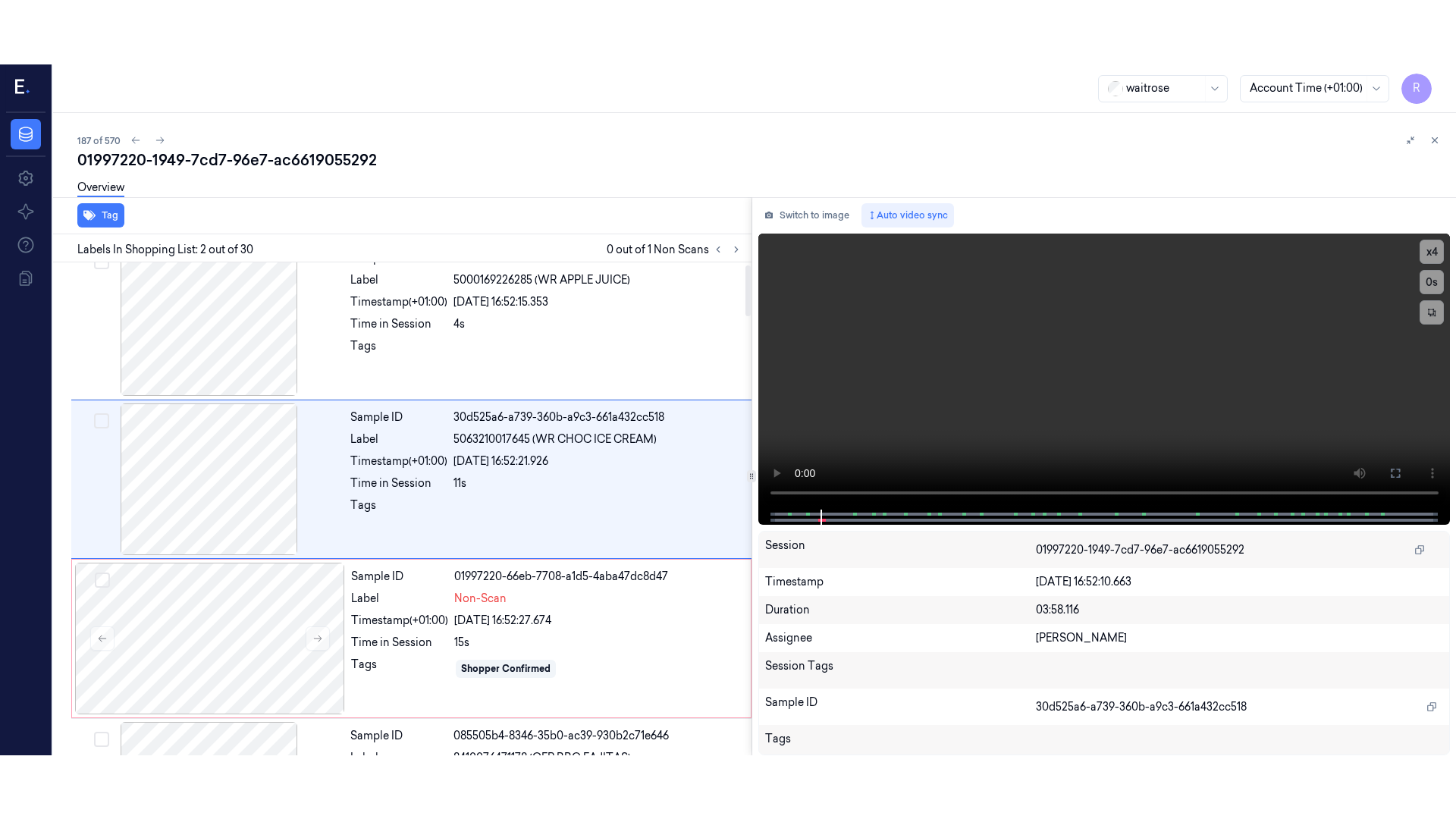
scroll to position [0, 0]
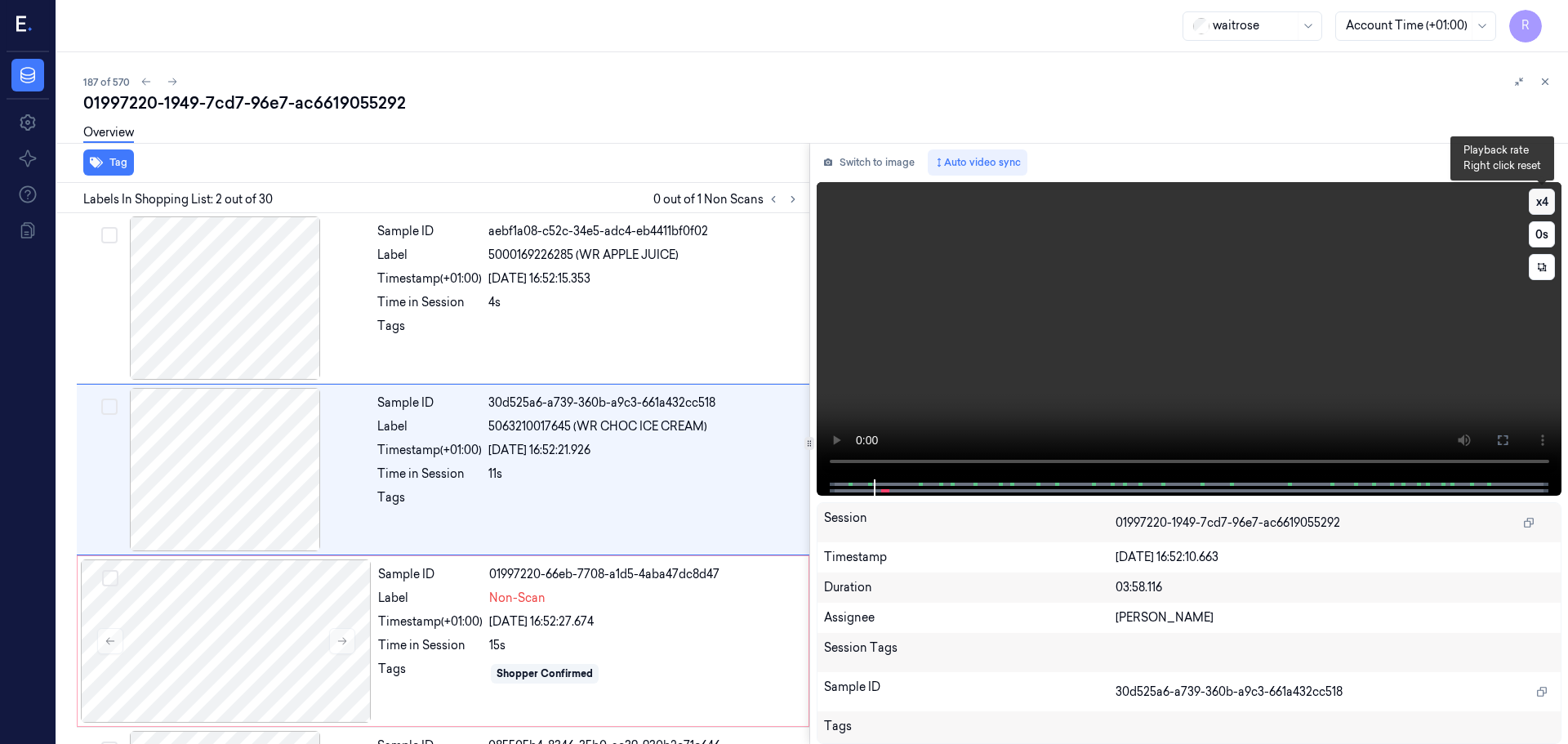
click at [1541, 196] on button "x 4" at bounding box center [1541, 202] width 26 height 26
click at [1500, 439] on icon at bounding box center [1502, 439] width 13 height 13
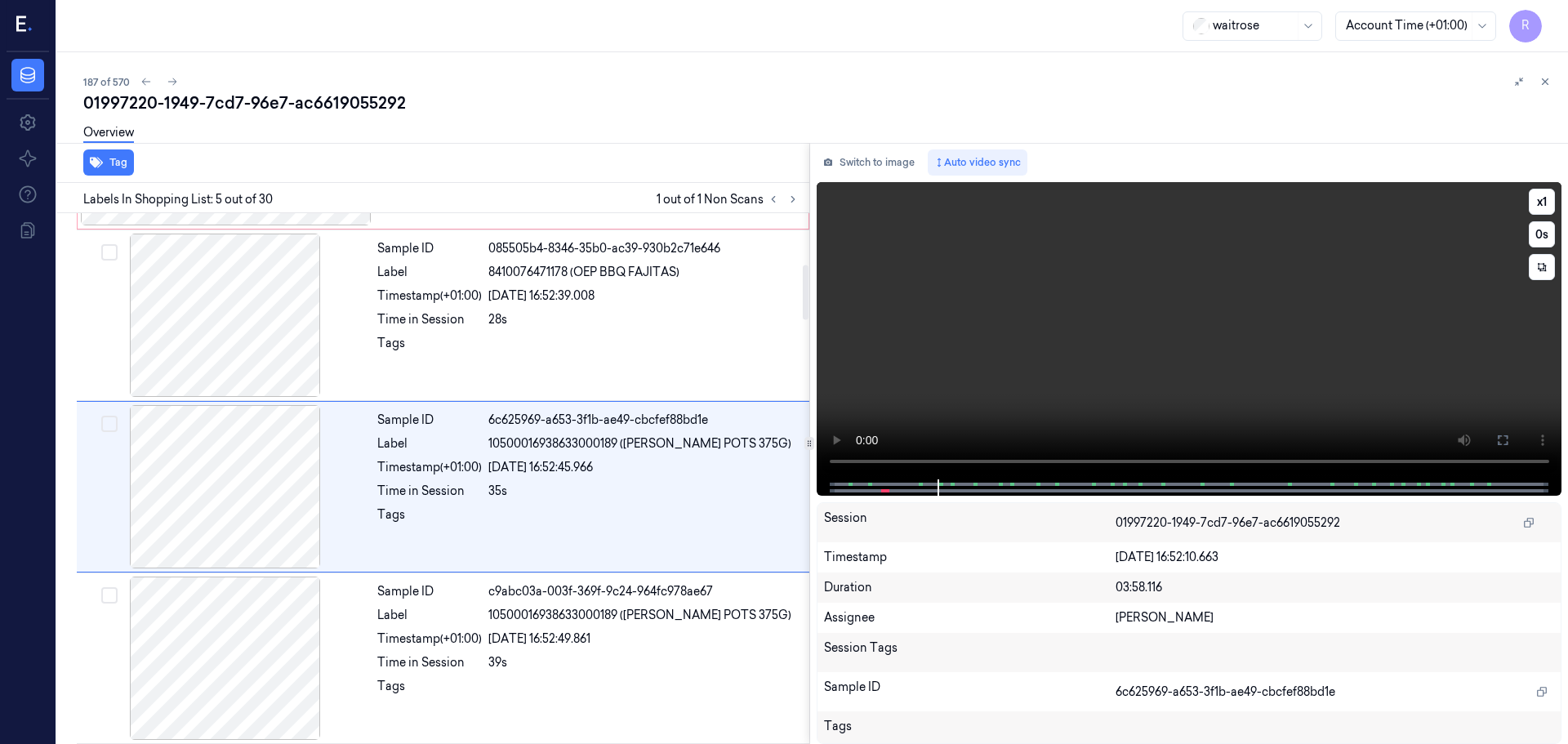
scroll to position [505, 0]
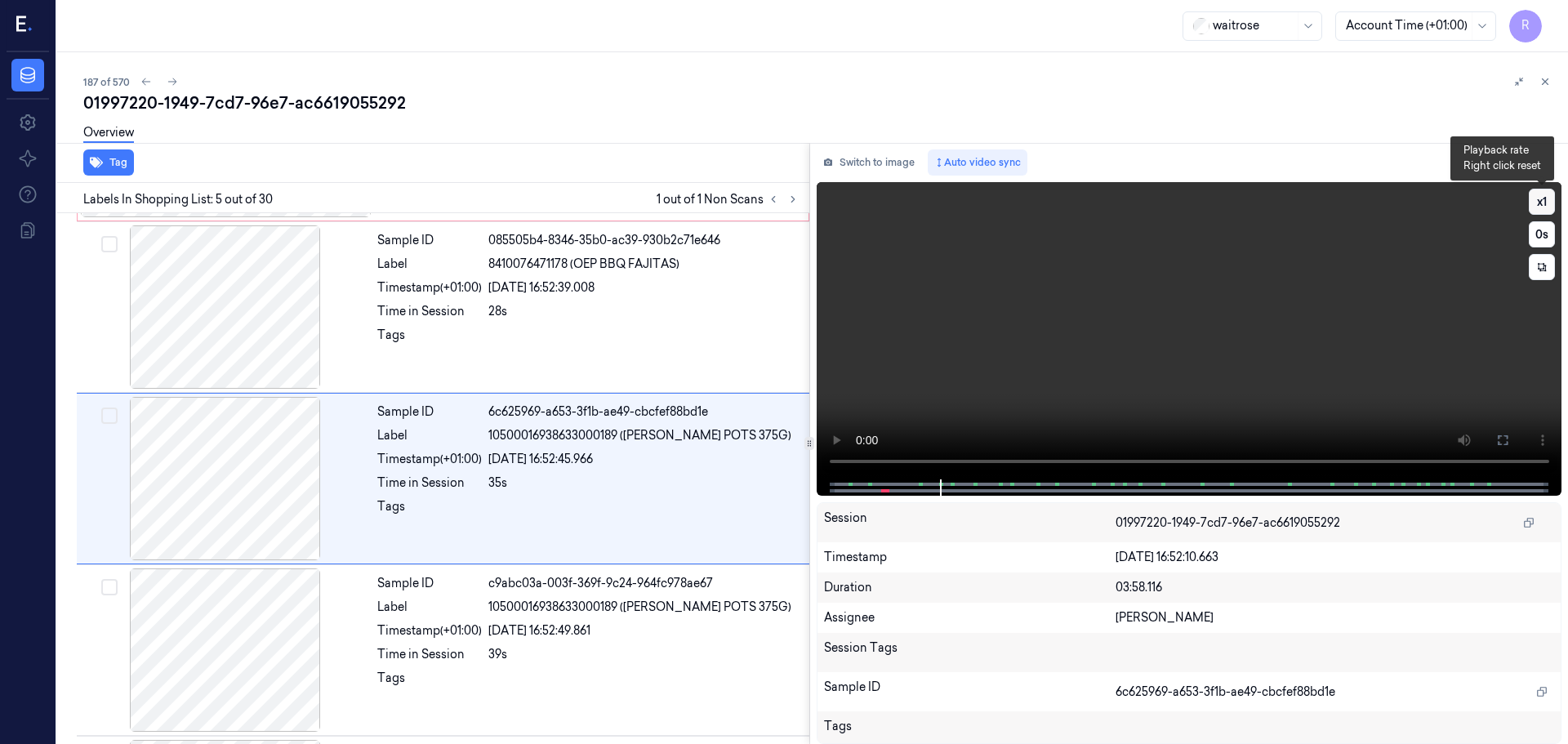
click at [1546, 200] on button "x 1" at bounding box center [1541, 202] width 26 height 26
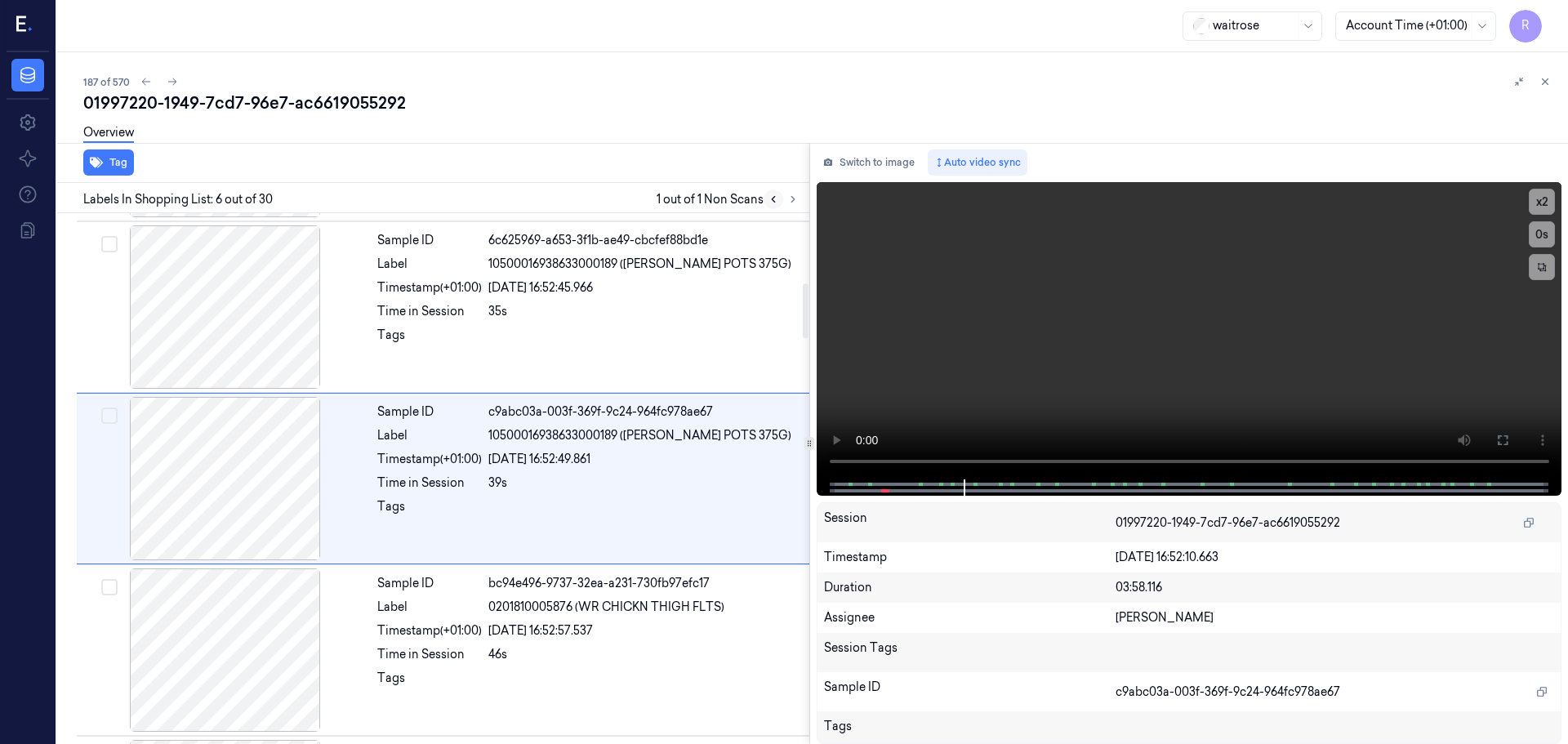
click at [775, 196] on icon at bounding box center [773, 199] width 11 height 11
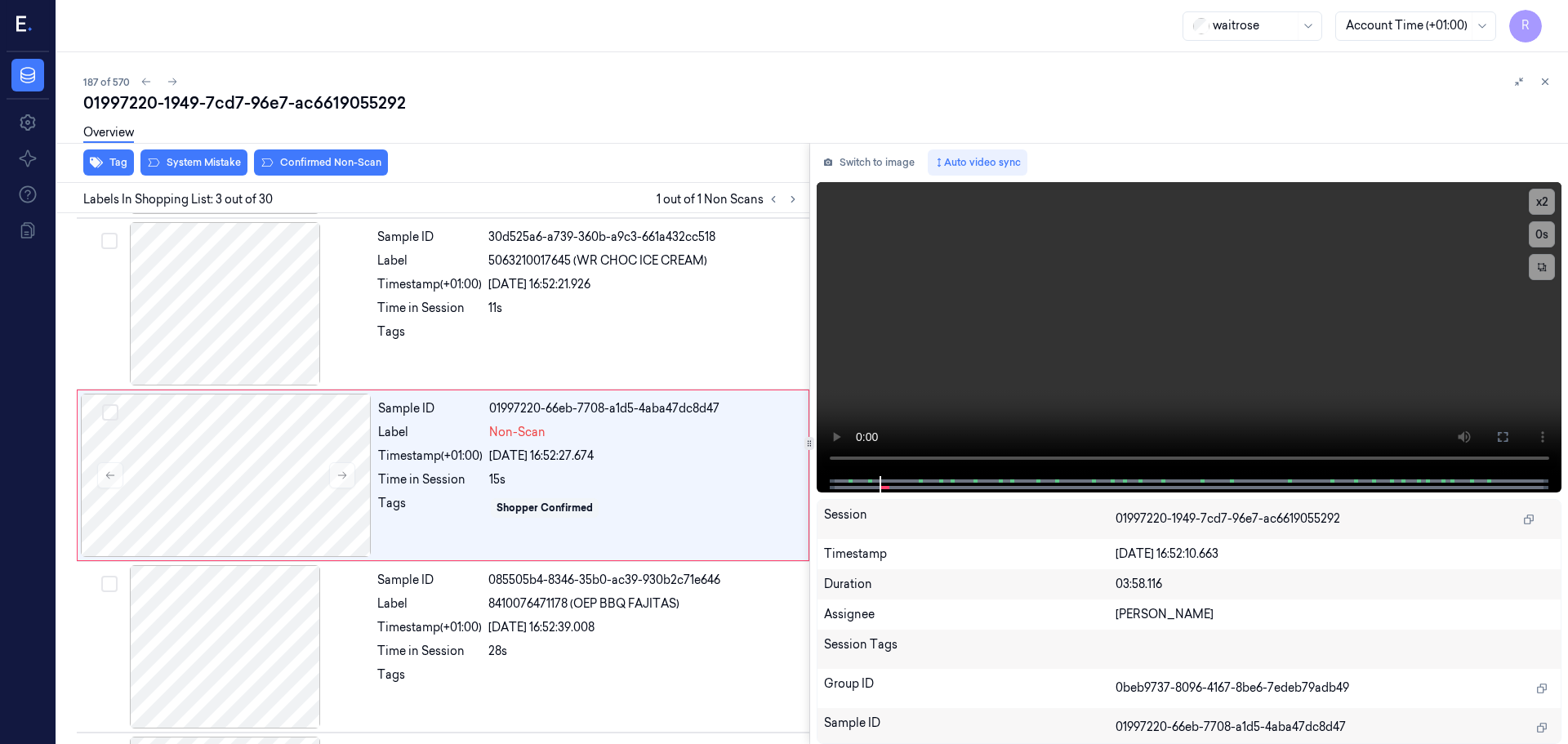
scroll to position [162, 0]
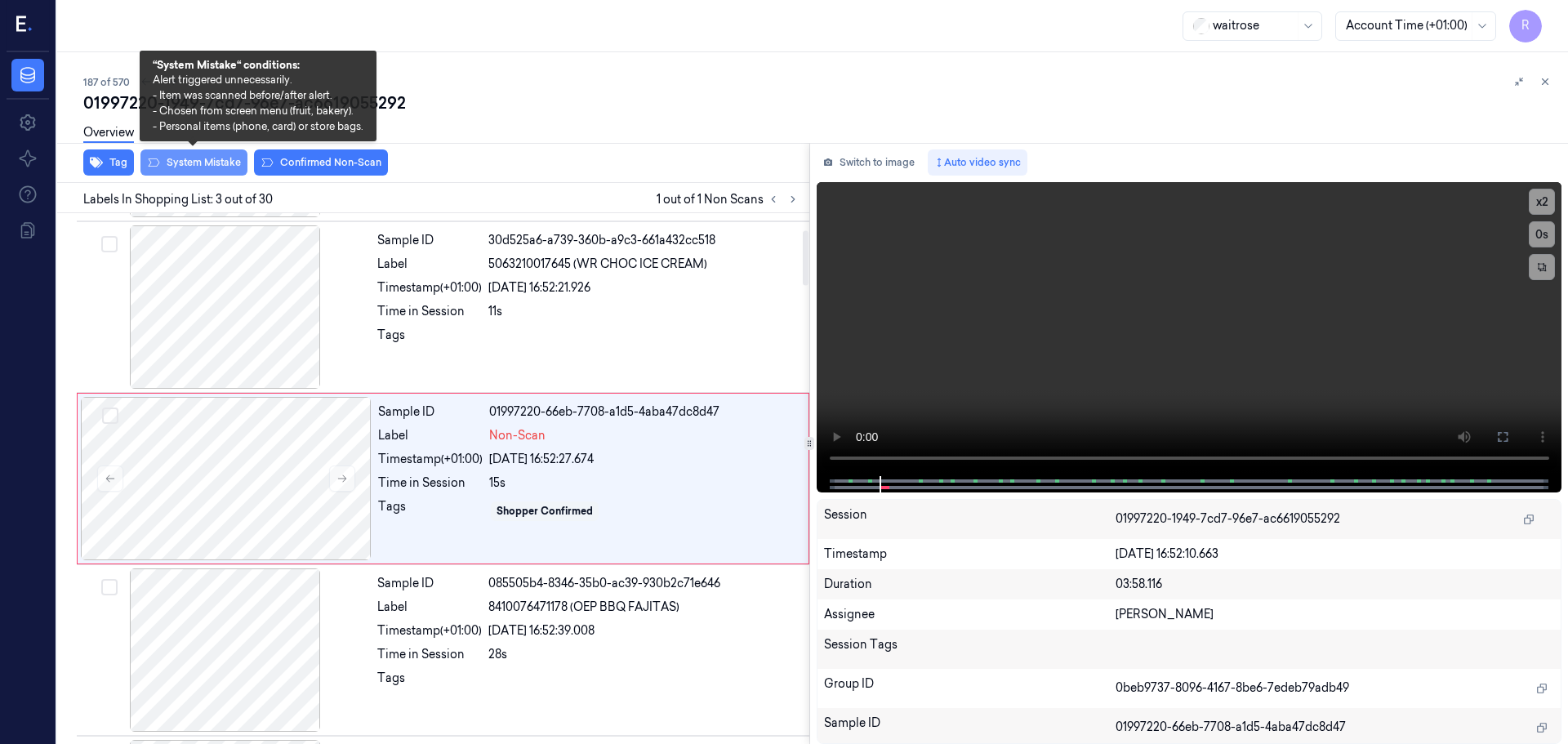
click at [207, 167] on button "System Mistake" at bounding box center [194, 162] width 107 height 26
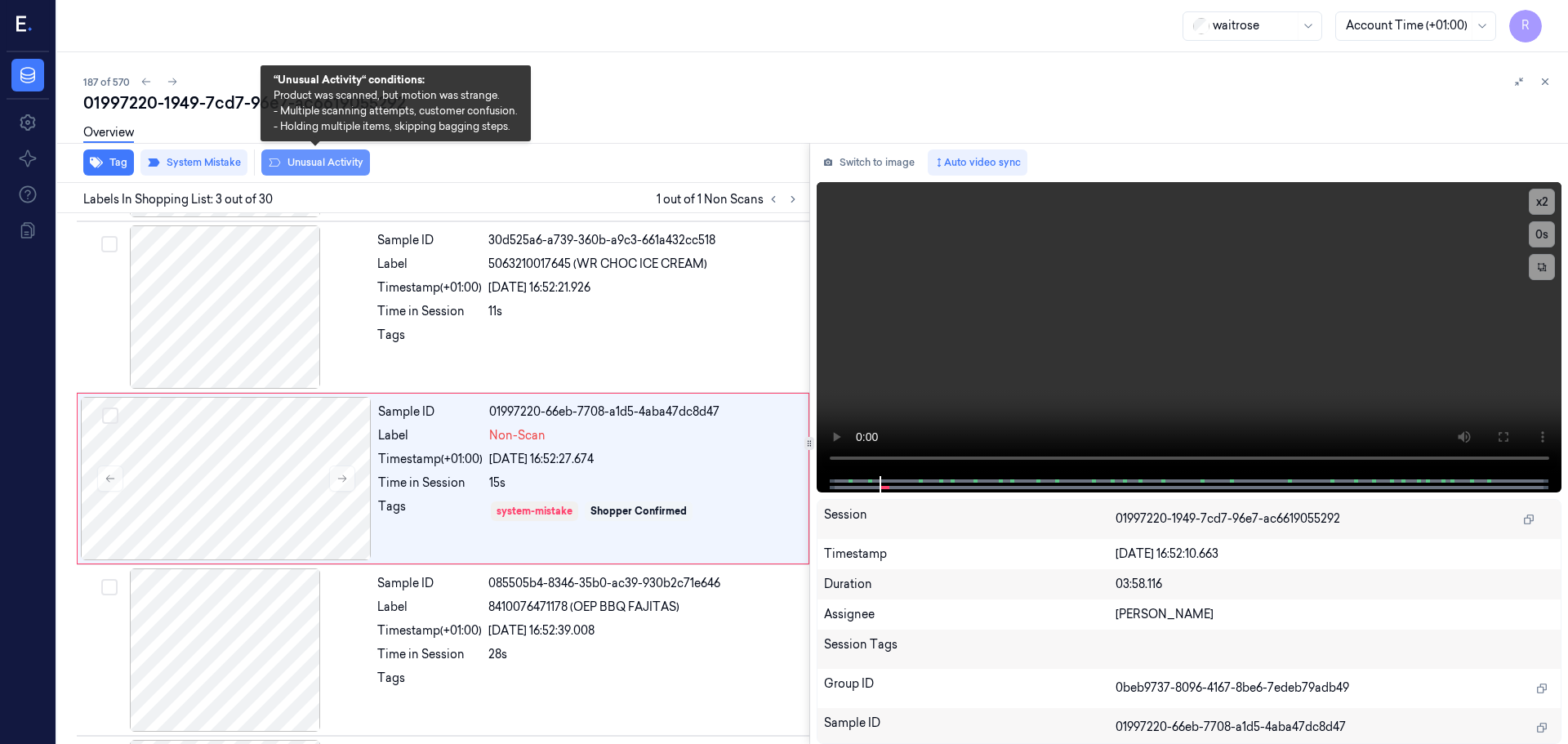
click at [311, 163] on button "Unusual Activity" at bounding box center [316, 162] width 109 height 26
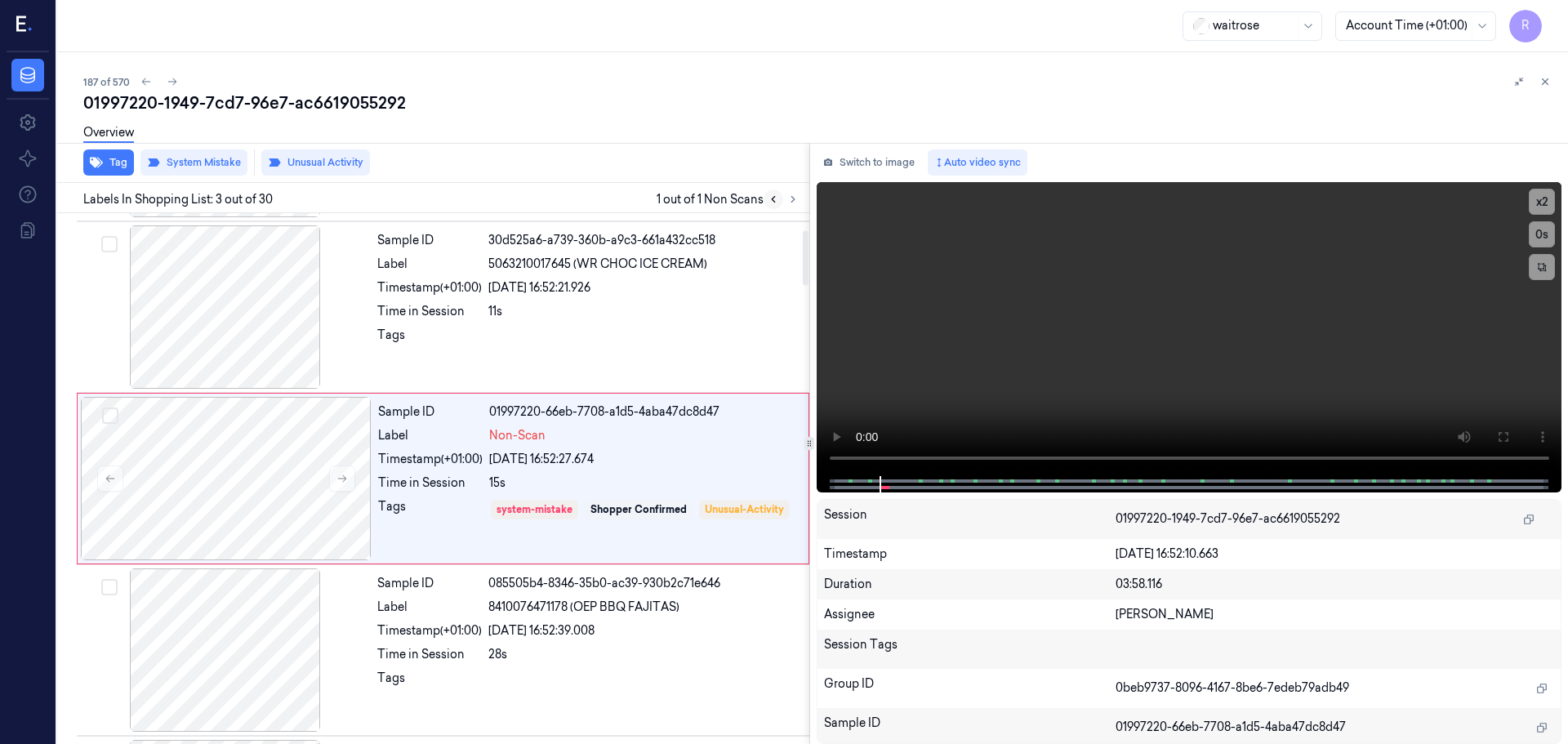
click at [775, 203] on icon at bounding box center [773, 199] width 11 height 11
click at [791, 203] on icon at bounding box center [793, 199] width 3 height 6
click at [525, 656] on div "28s" at bounding box center [643, 655] width 311 height 17
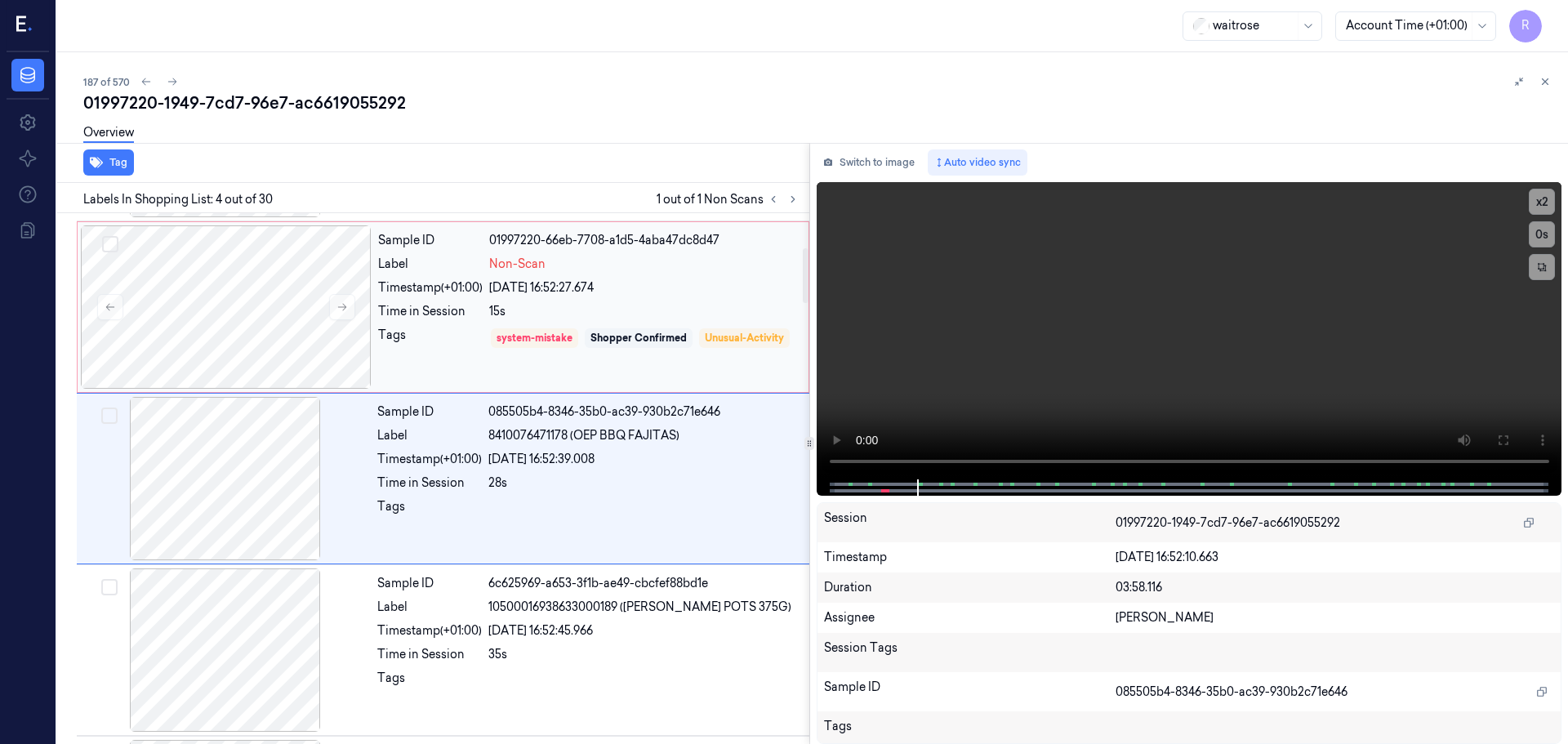
click at [485, 348] on div "Tags system-mistake Shopper Confirmed Unusual-Activity" at bounding box center [588, 350] width 420 height 46
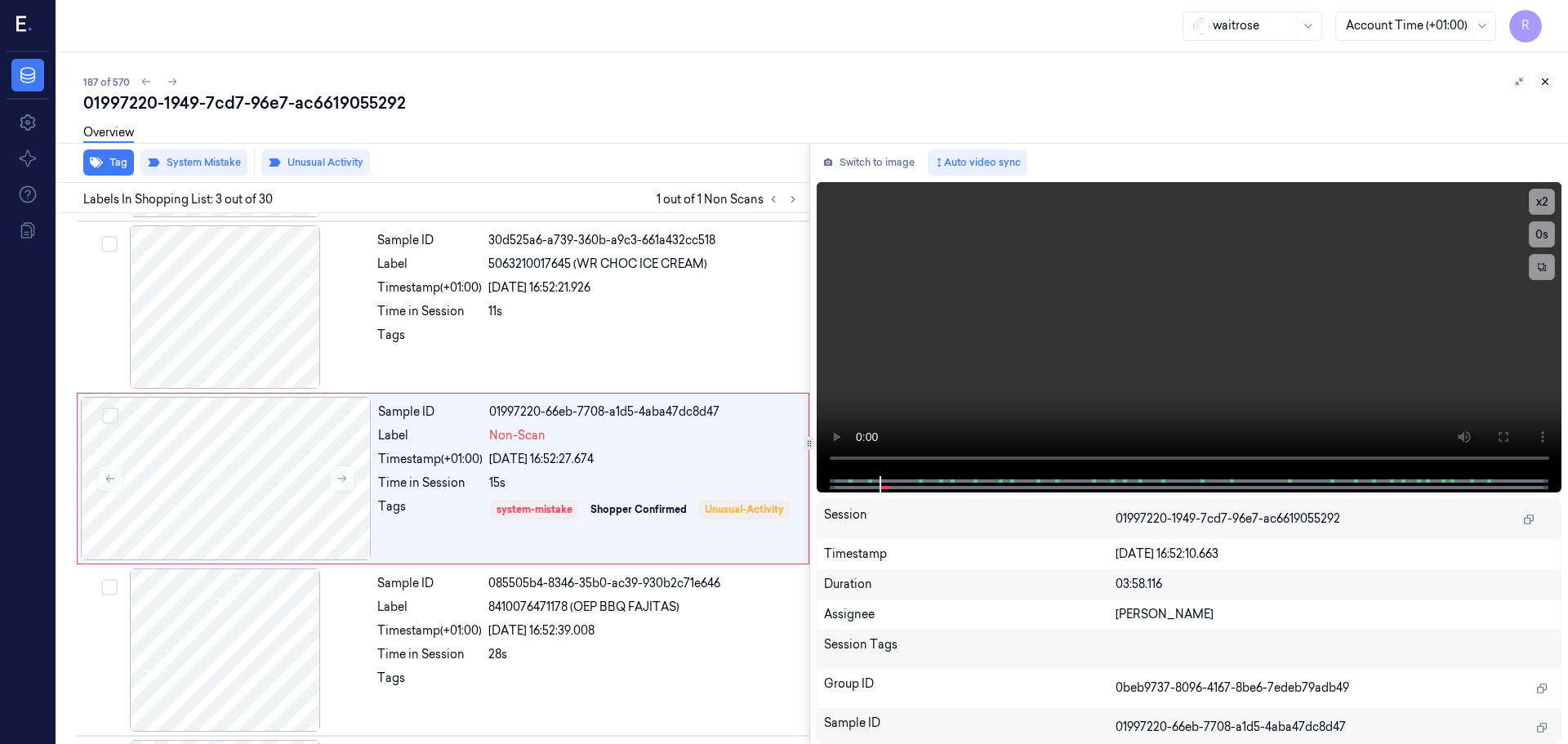
click at [1553, 76] on button at bounding box center [1545, 82] width 20 height 20
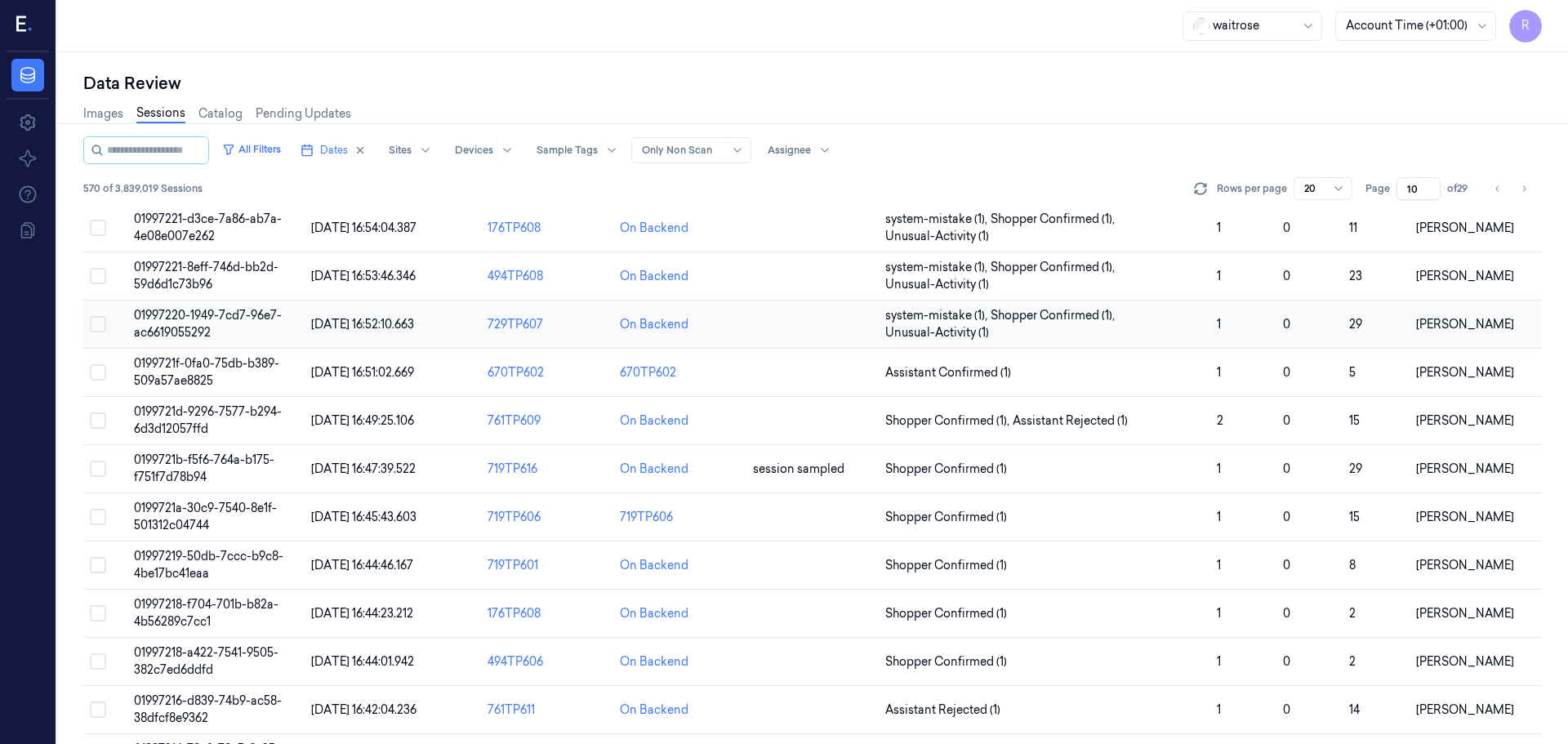
scroll to position [244, 0]
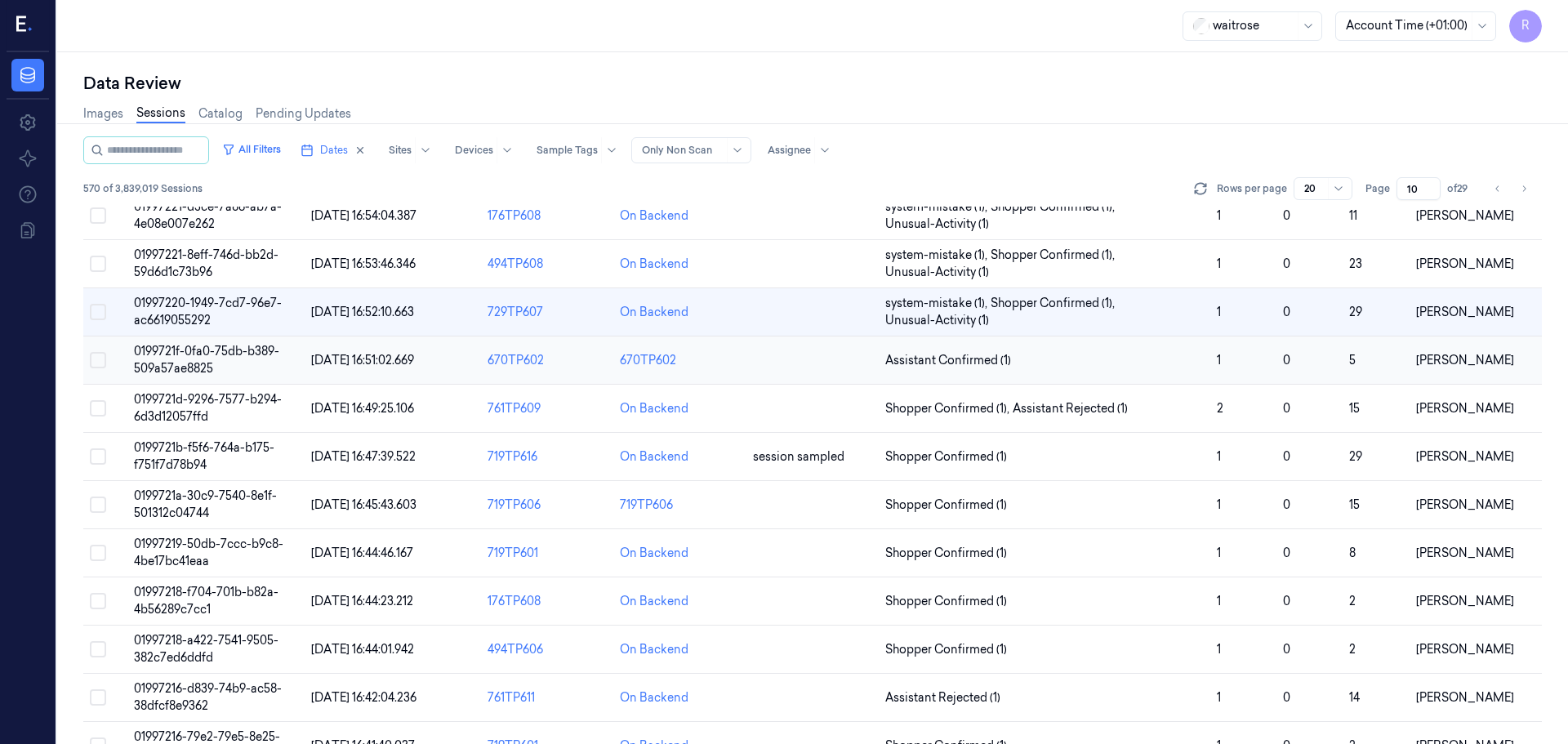
click at [1050, 352] on span "Assistant Confirmed (1)" at bounding box center [1044, 360] width 318 height 17
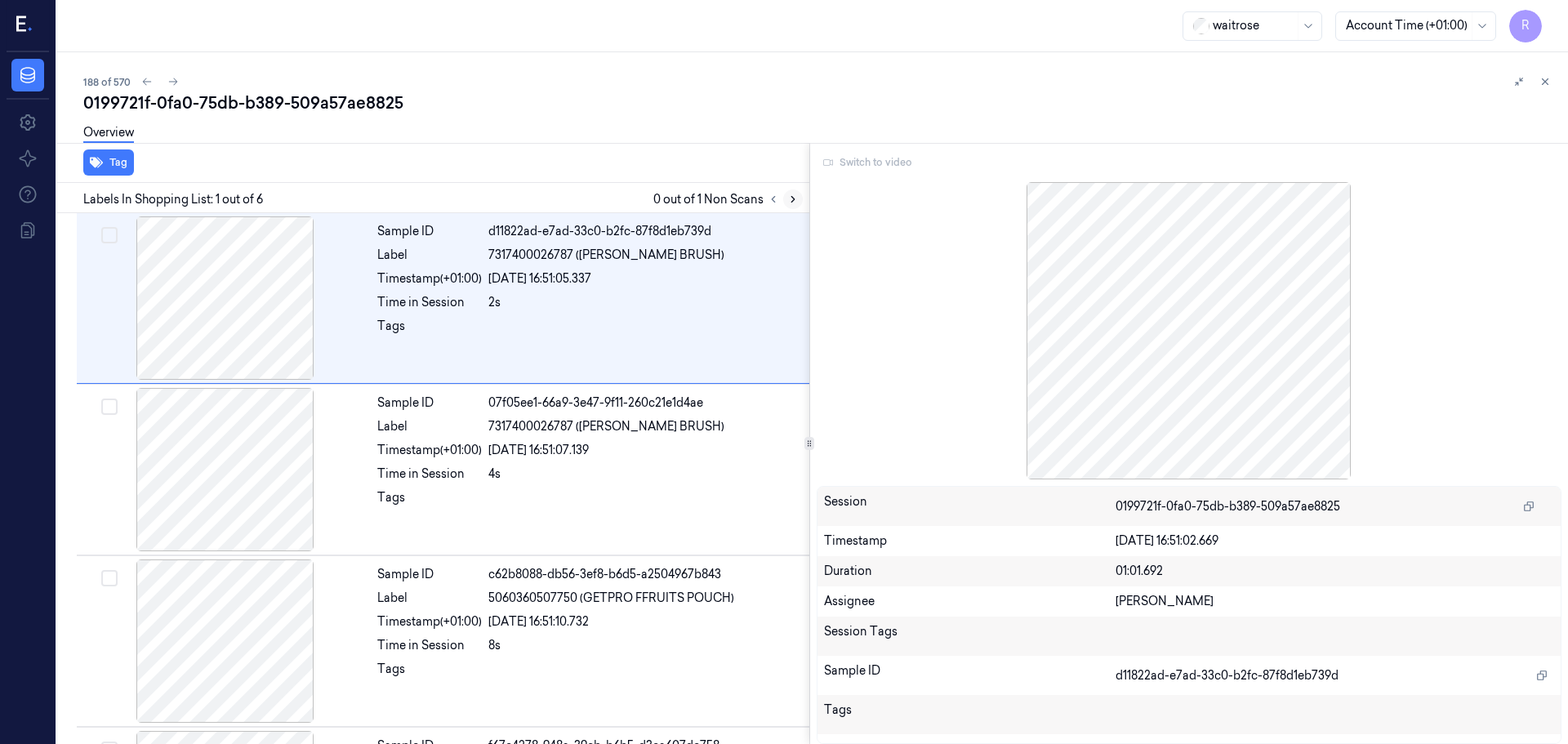
click at [787, 203] on icon at bounding box center [793, 199] width 11 height 11
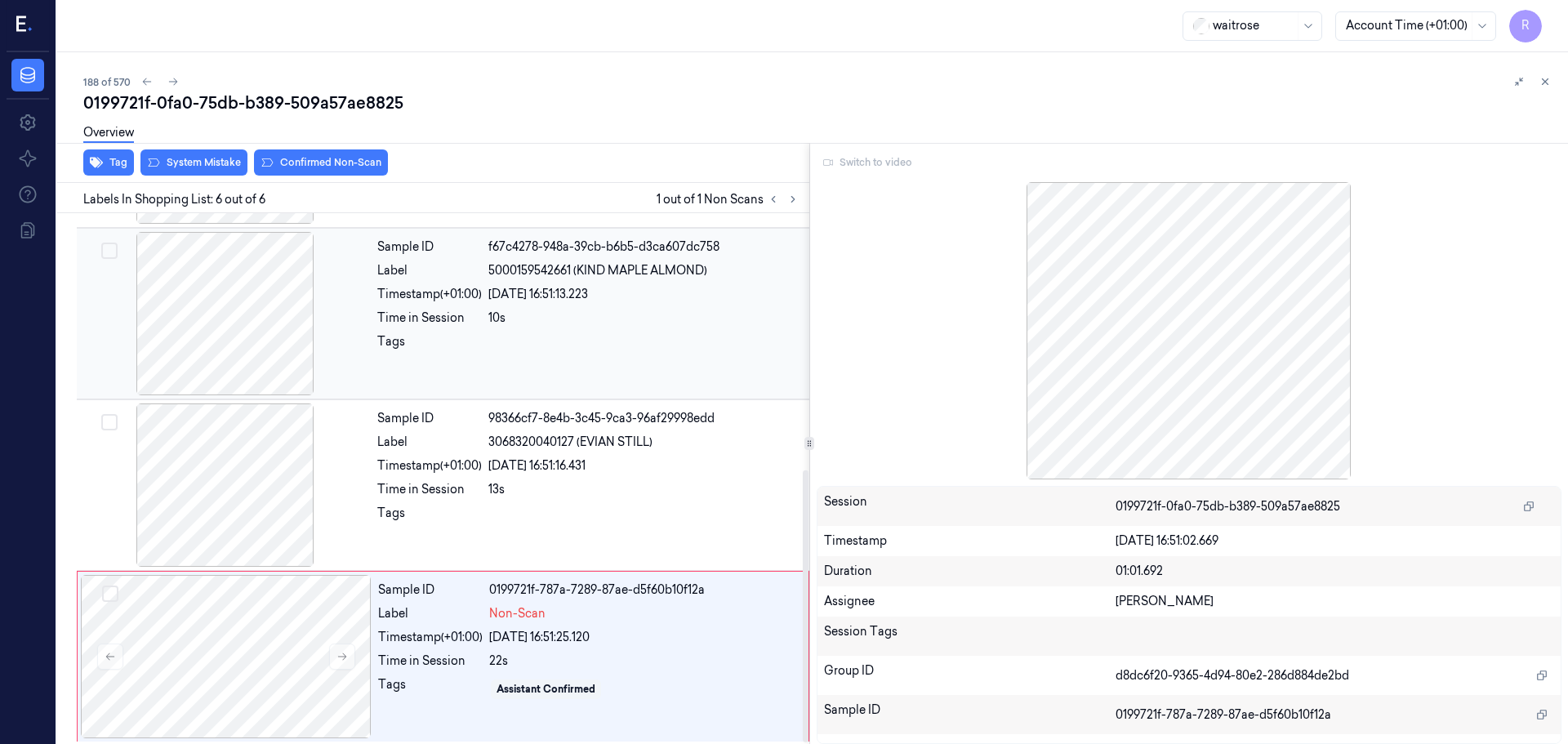
scroll to position [503, 0]
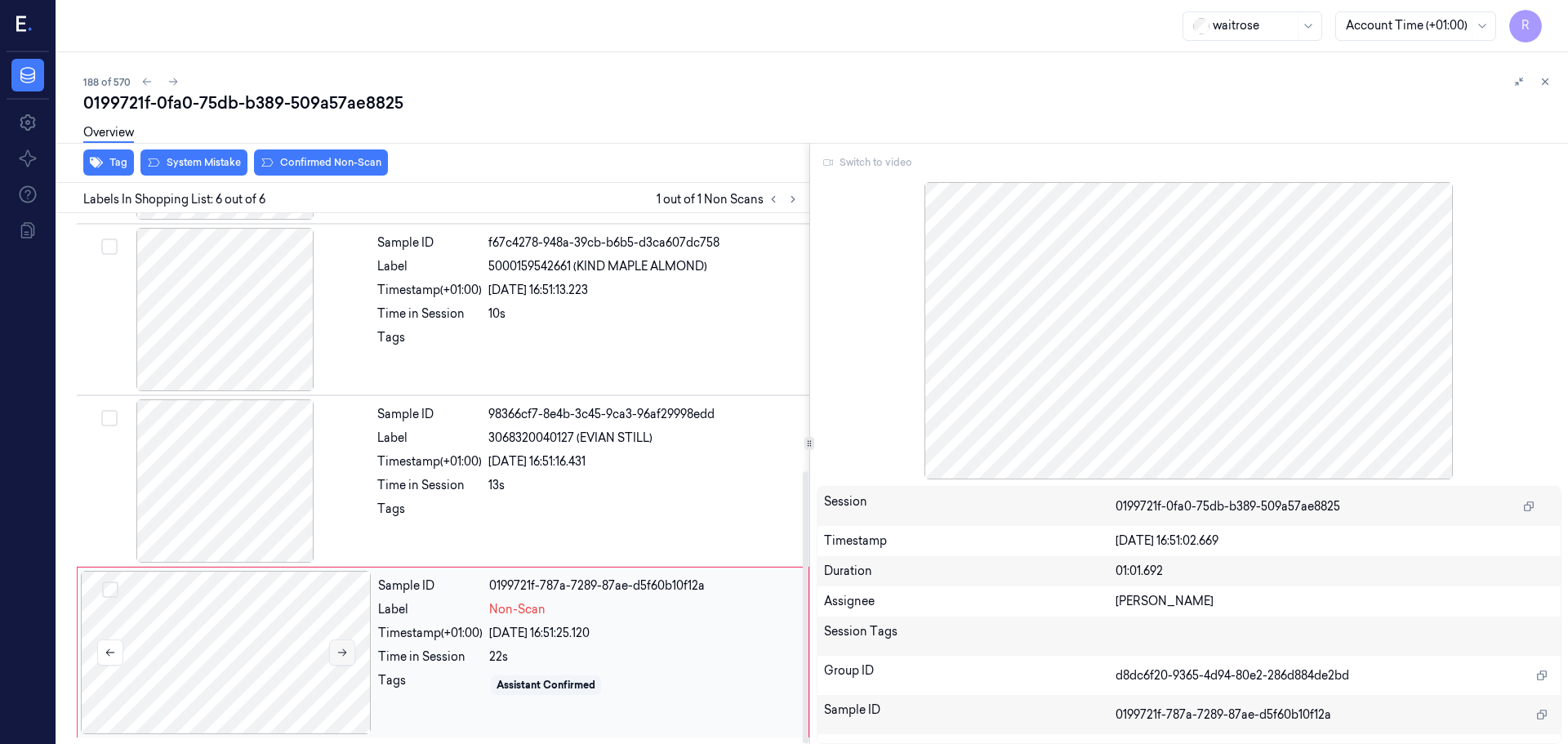
click at [351, 651] on button at bounding box center [342, 652] width 26 height 26
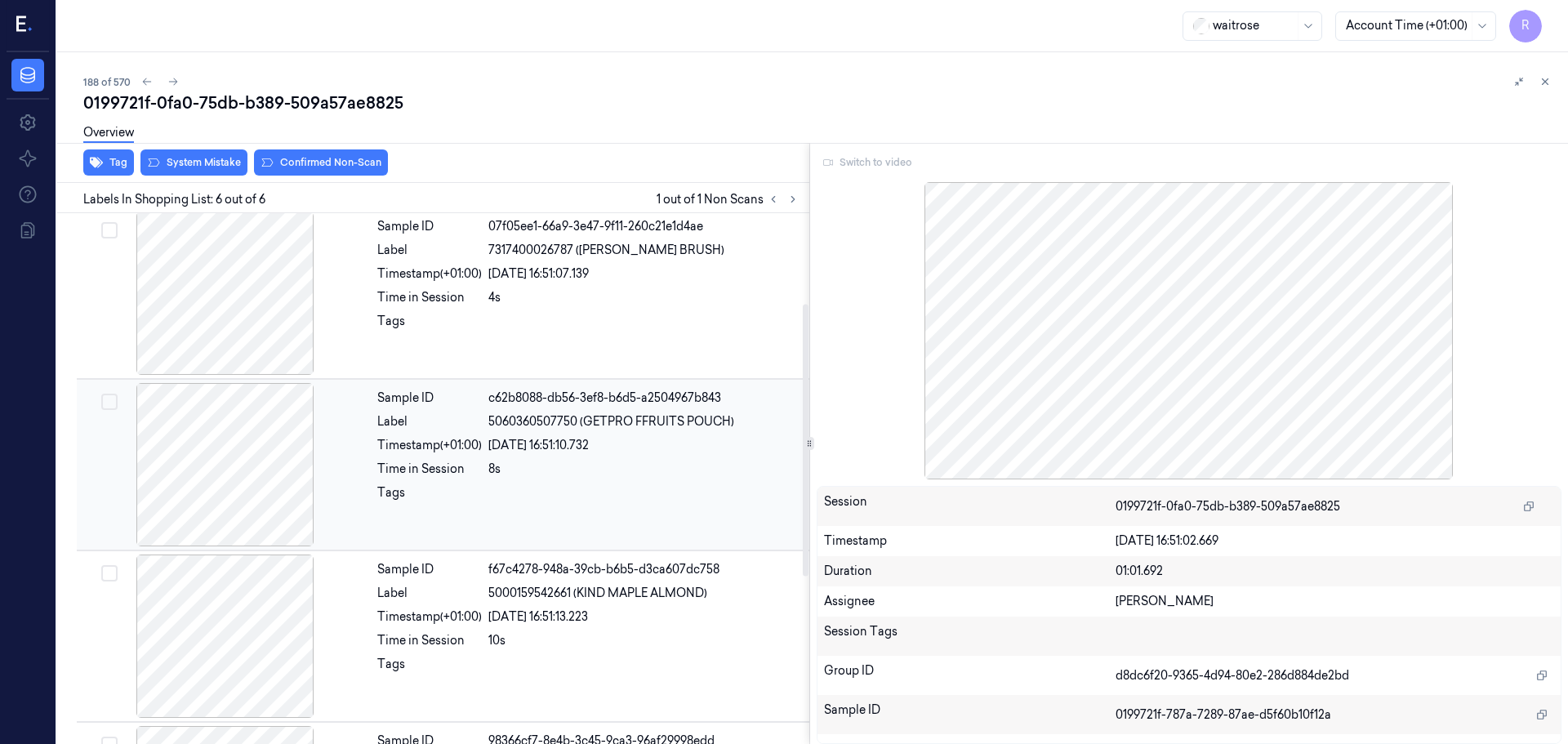
click at [218, 494] on div at bounding box center [225, 464] width 291 height 163
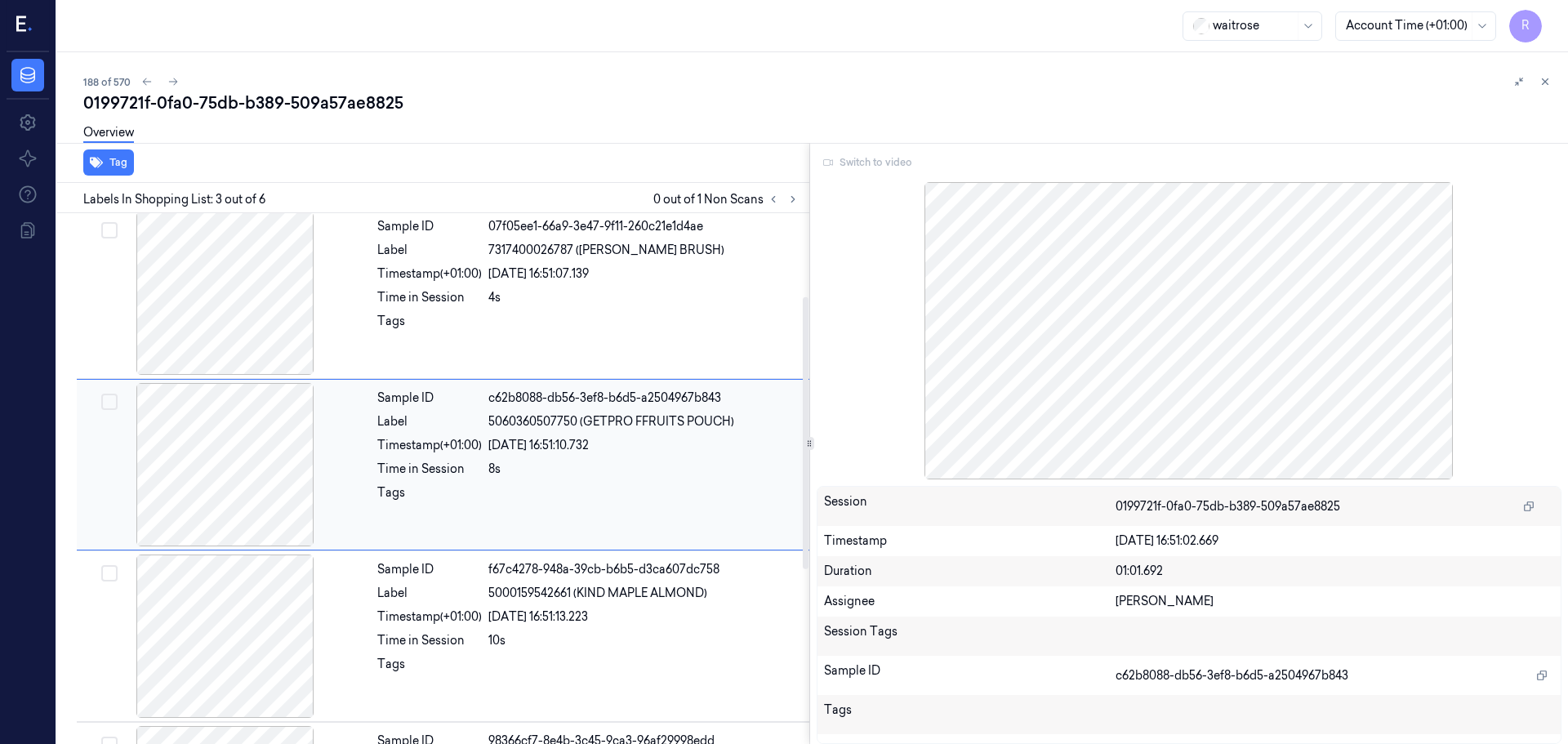
scroll to position [162, 0]
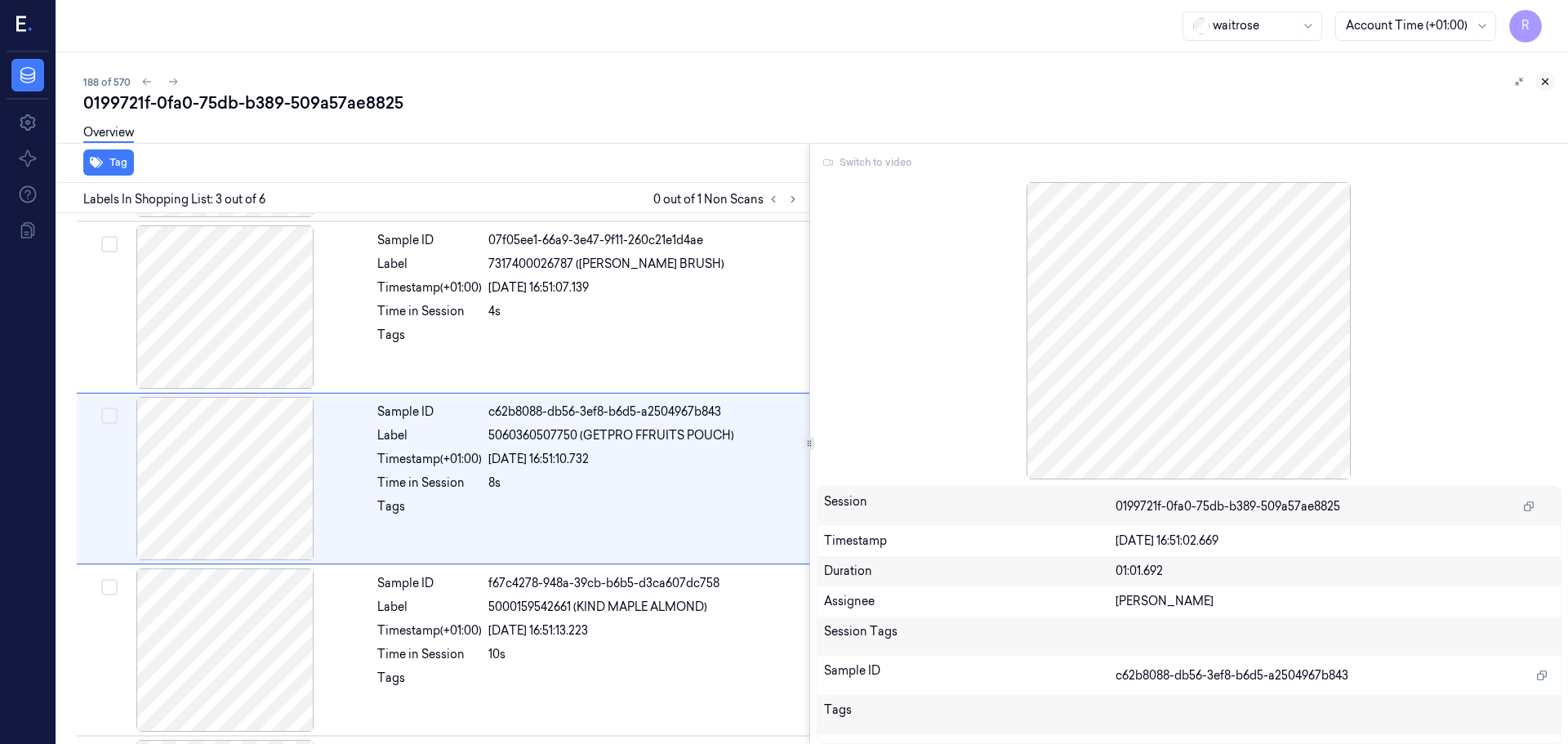
click at [1541, 84] on icon at bounding box center [1544, 82] width 11 height 11
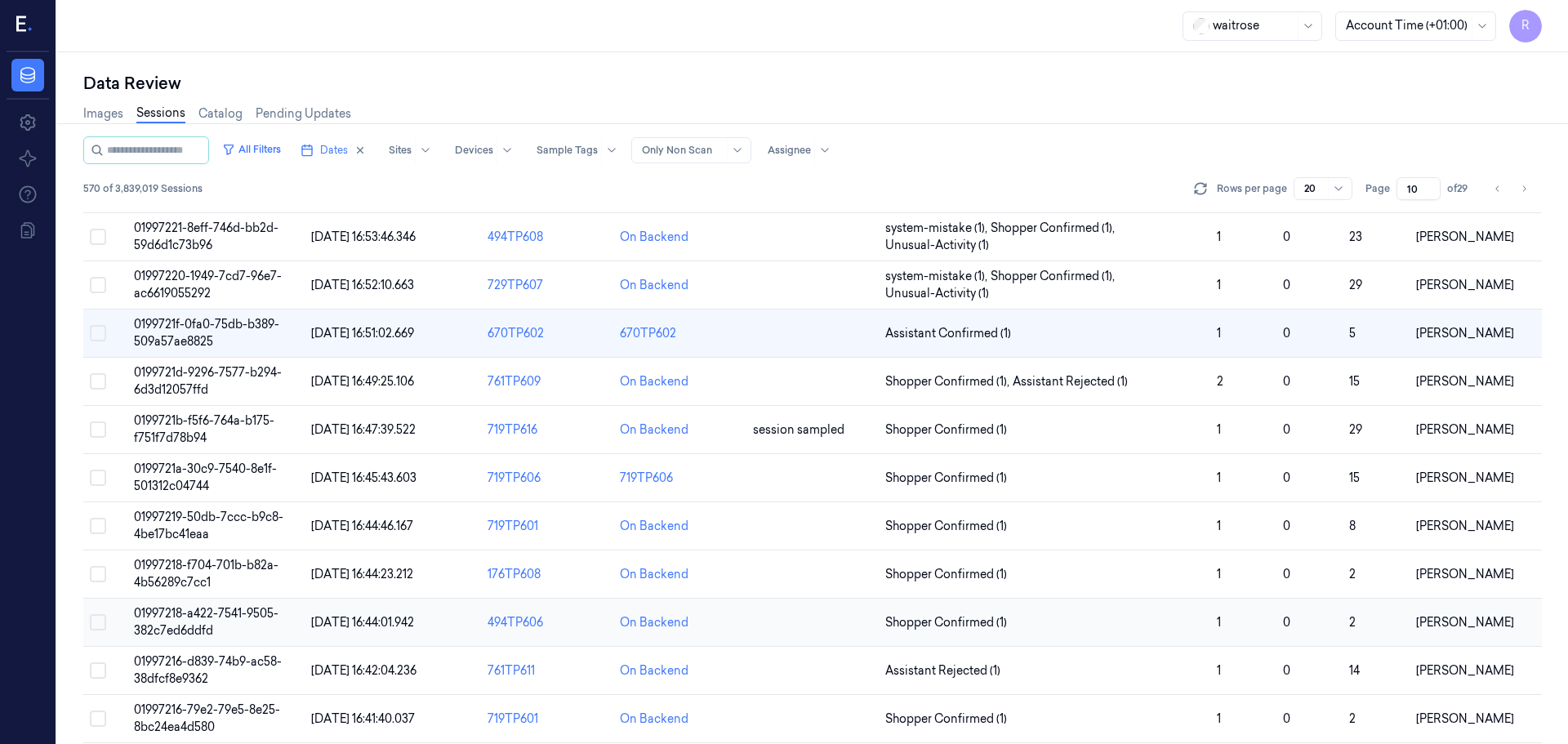
scroll to position [230, 0]
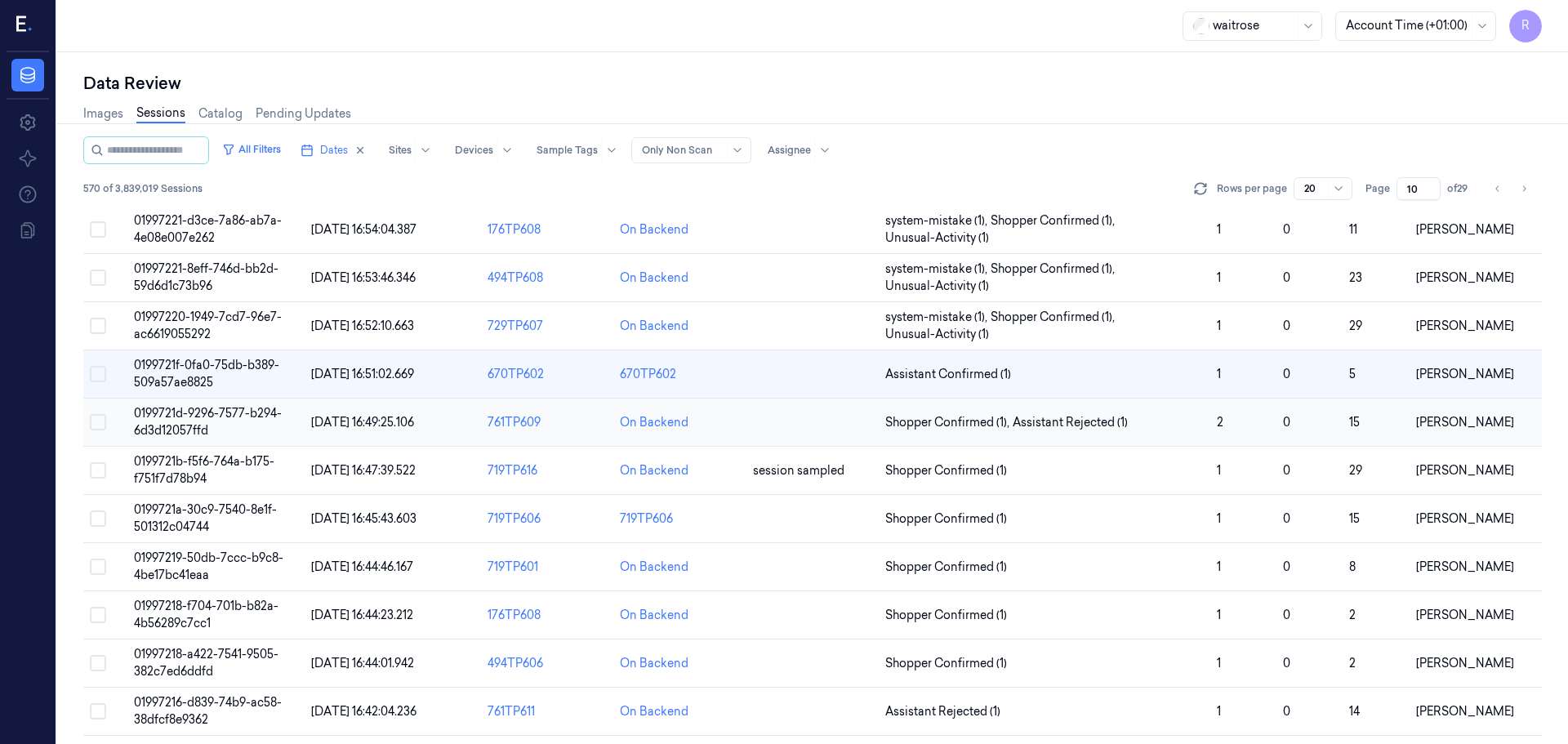
click at [791, 433] on td at bounding box center [812, 423] width 132 height 48
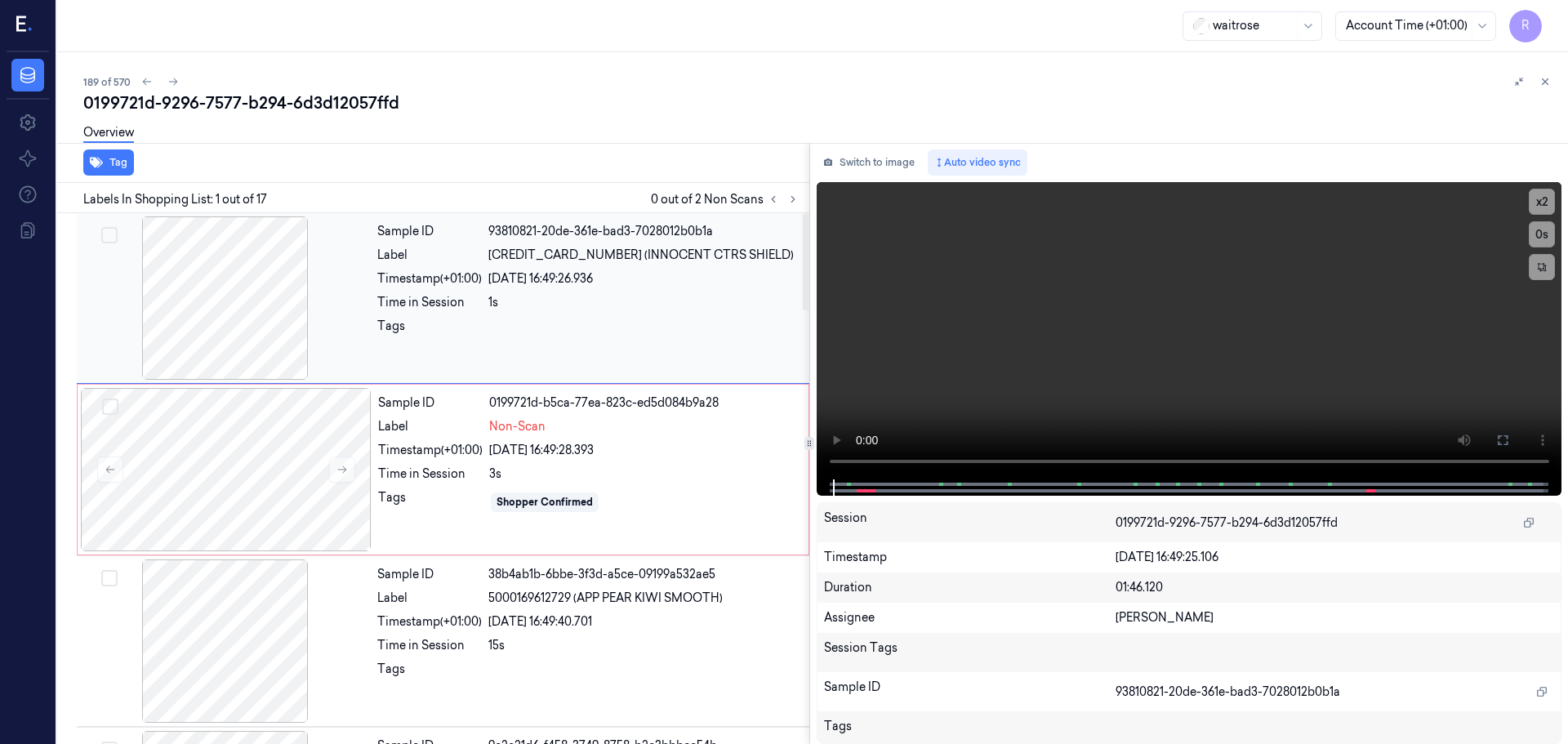
click at [184, 315] on div at bounding box center [225, 298] width 291 height 163
click at [1529, 218] on div "x 2 0 s" at bounding box center [1541, 234] width 26 height 92
click at [1539, 205] on button "x 2" at bounding box center [1541, 202] width 26 height 26
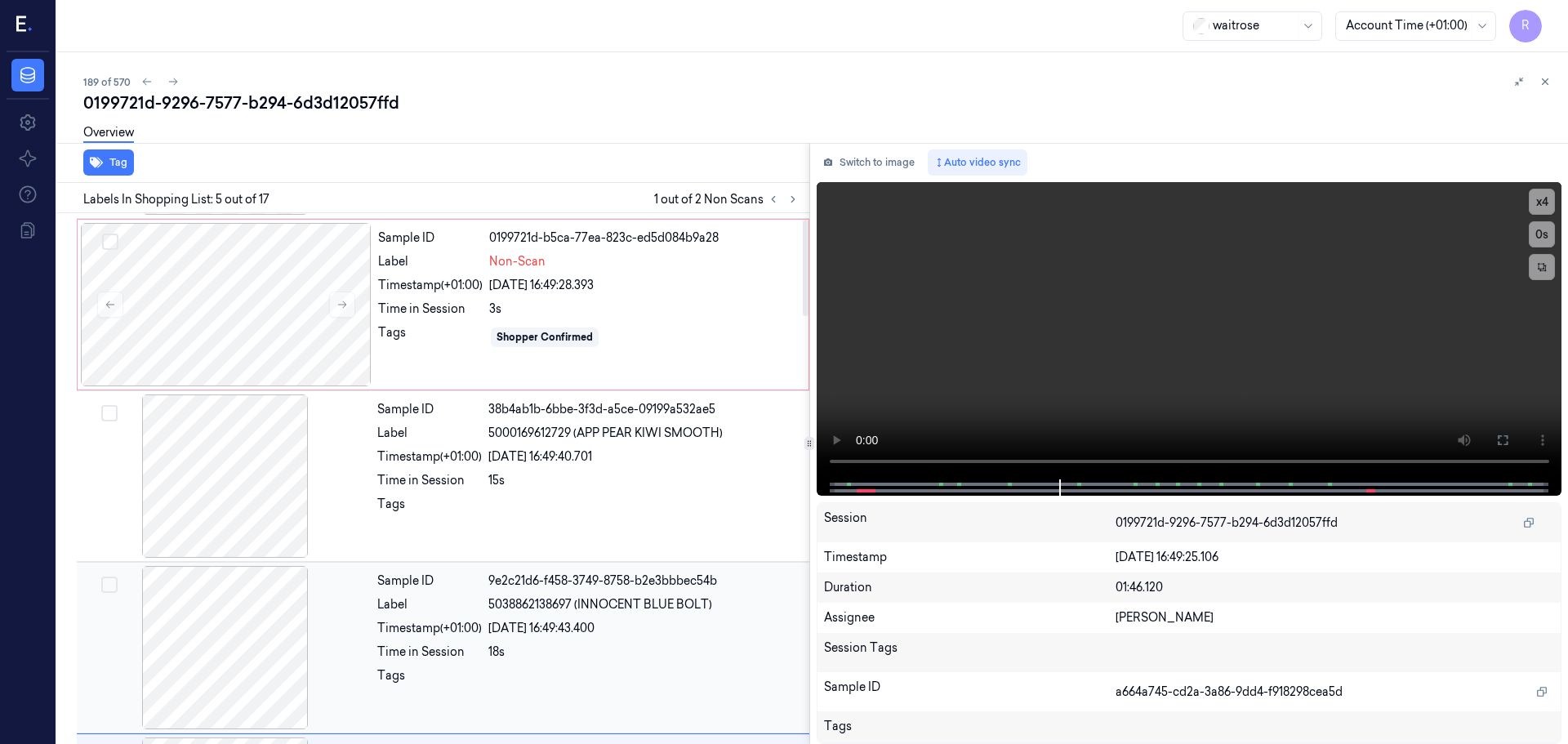
scroll to position [15, 0]
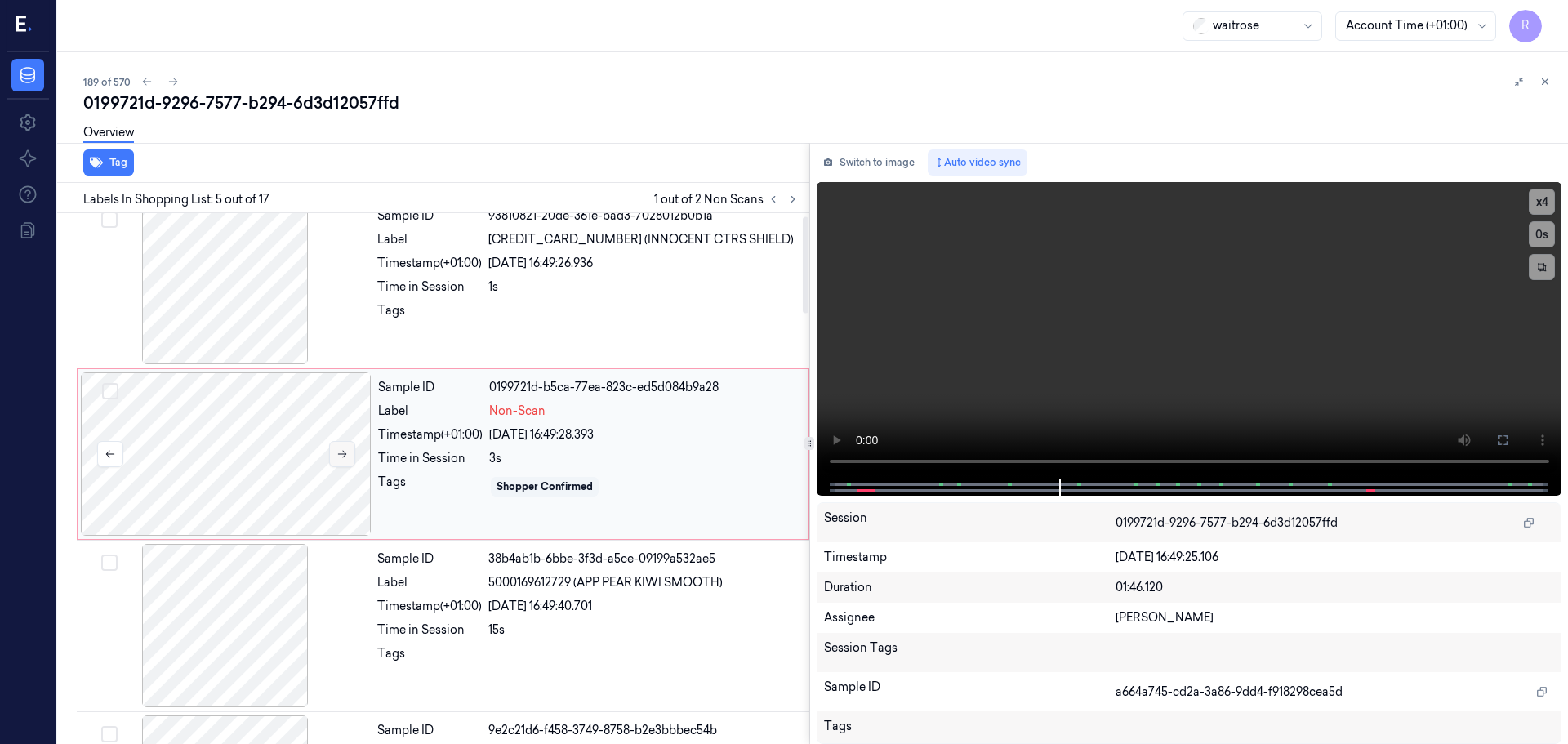
click at [346, 451] on icon at bounding box center [341, 454] width 11 height 11
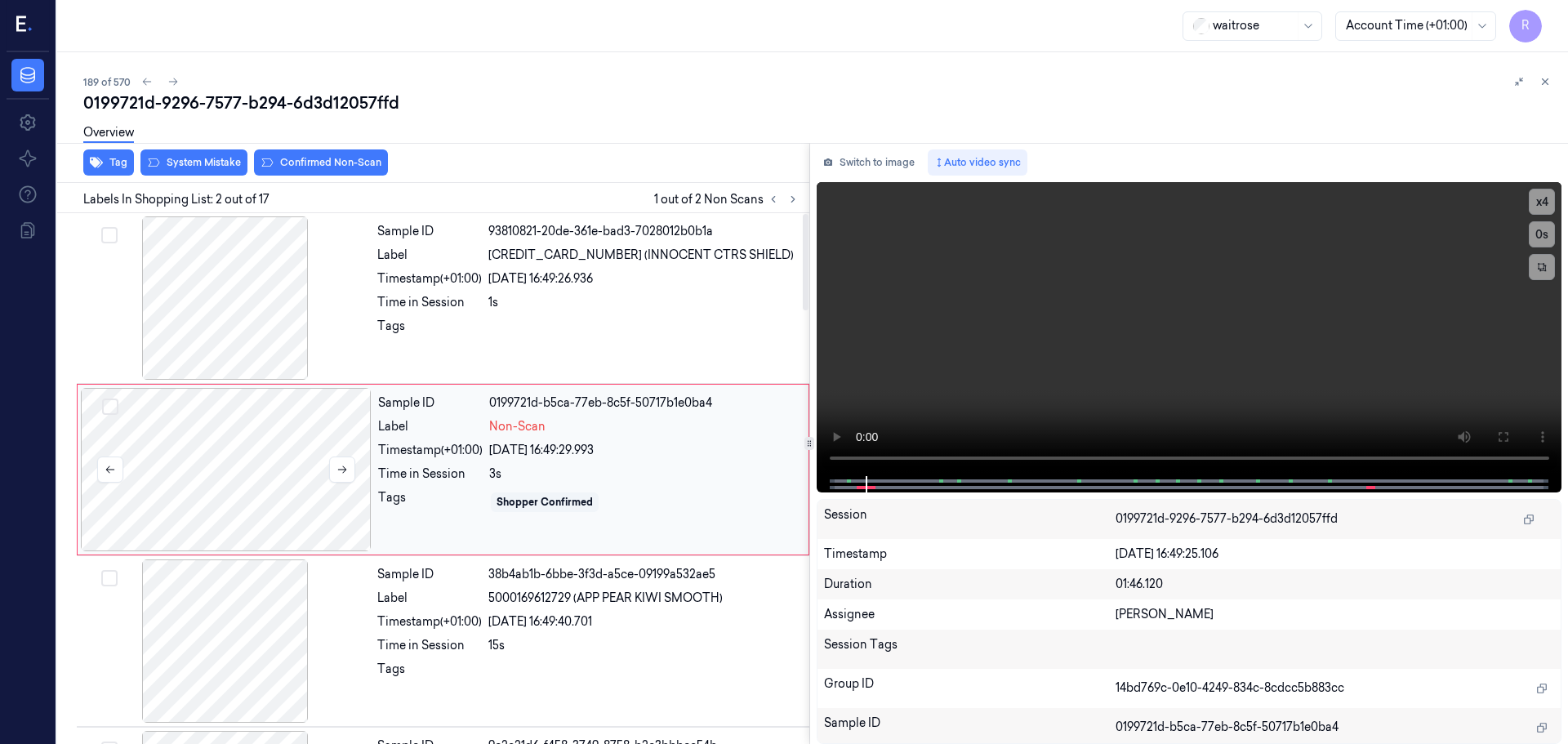
click at [344, 455] on div at bounding box center [226, 469] width 291 height 163
click at [337, 475] on icon at bounding box center [341, 469] width 11 height 11
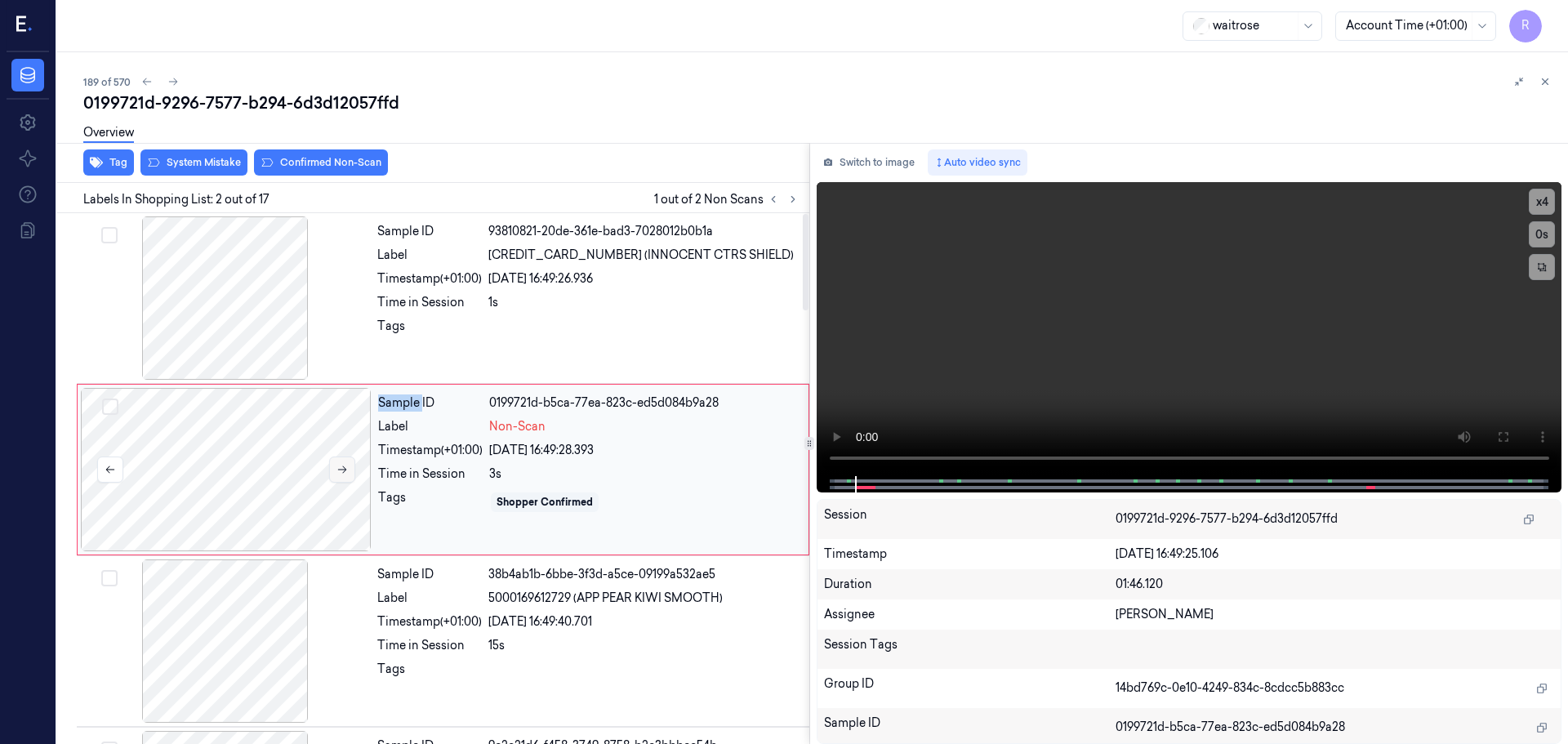
click at [337, 475] on icon at bounding box center [341, 469] width 11 height 11
click at [336, 475] on icon at bounding box center [341, 469] width 11 height 11
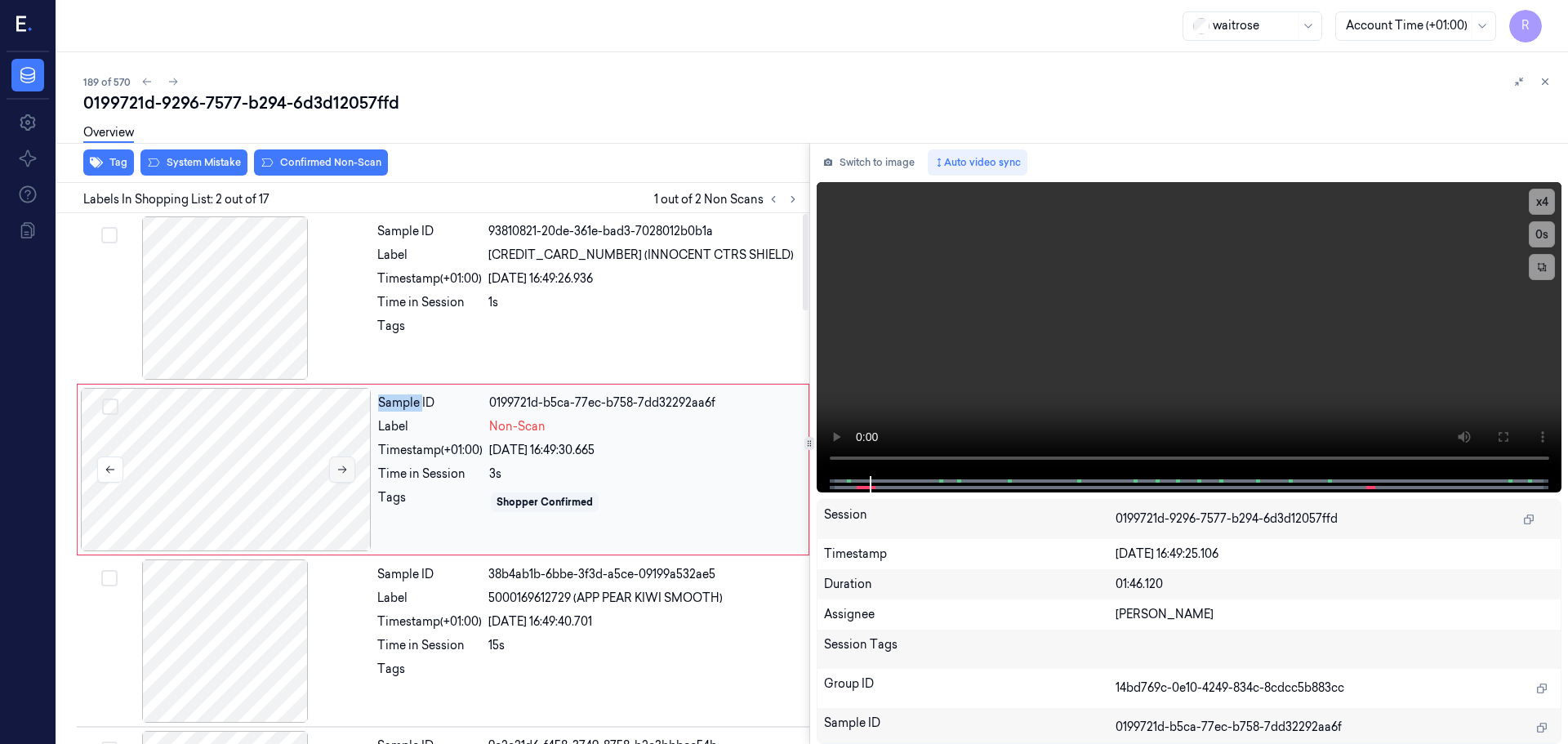
click at [336, 475] on icon at bounding box center [341, 469] width 11 height 11
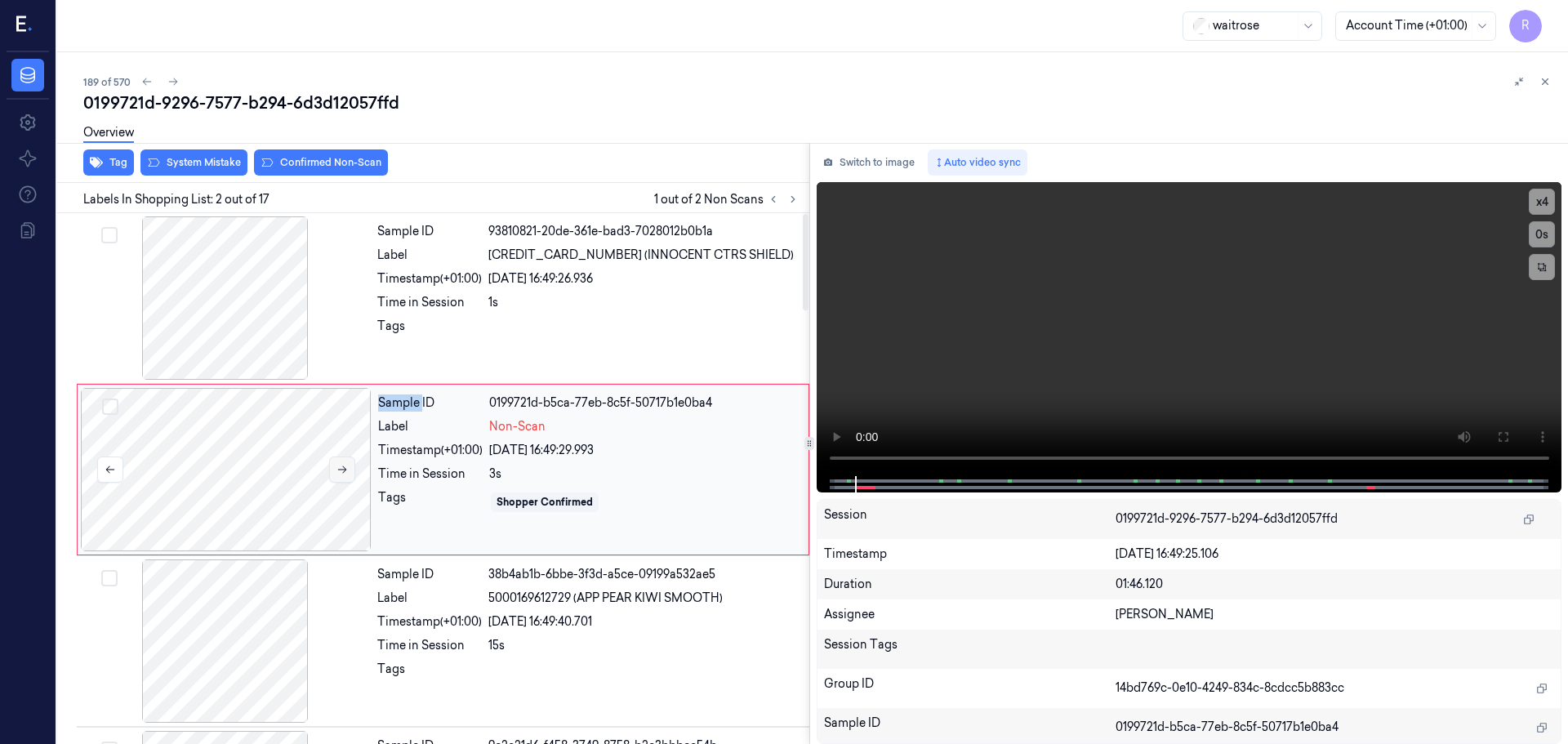
click at [336, 475] on icon at bounding box center [341, 469] width 11 height 11
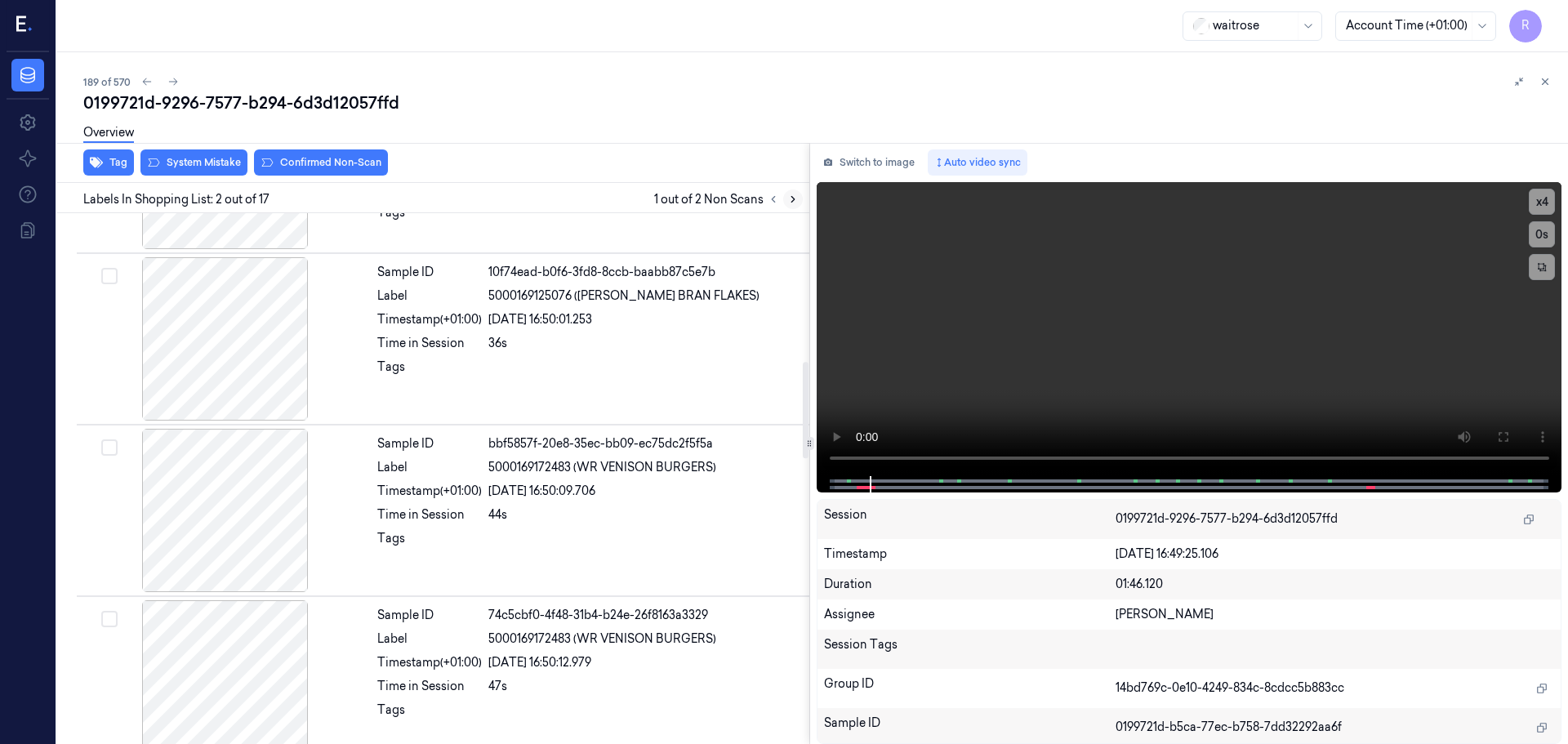
click at [794, 195] on icon at bounding box center [793, 199] width 11 height 11
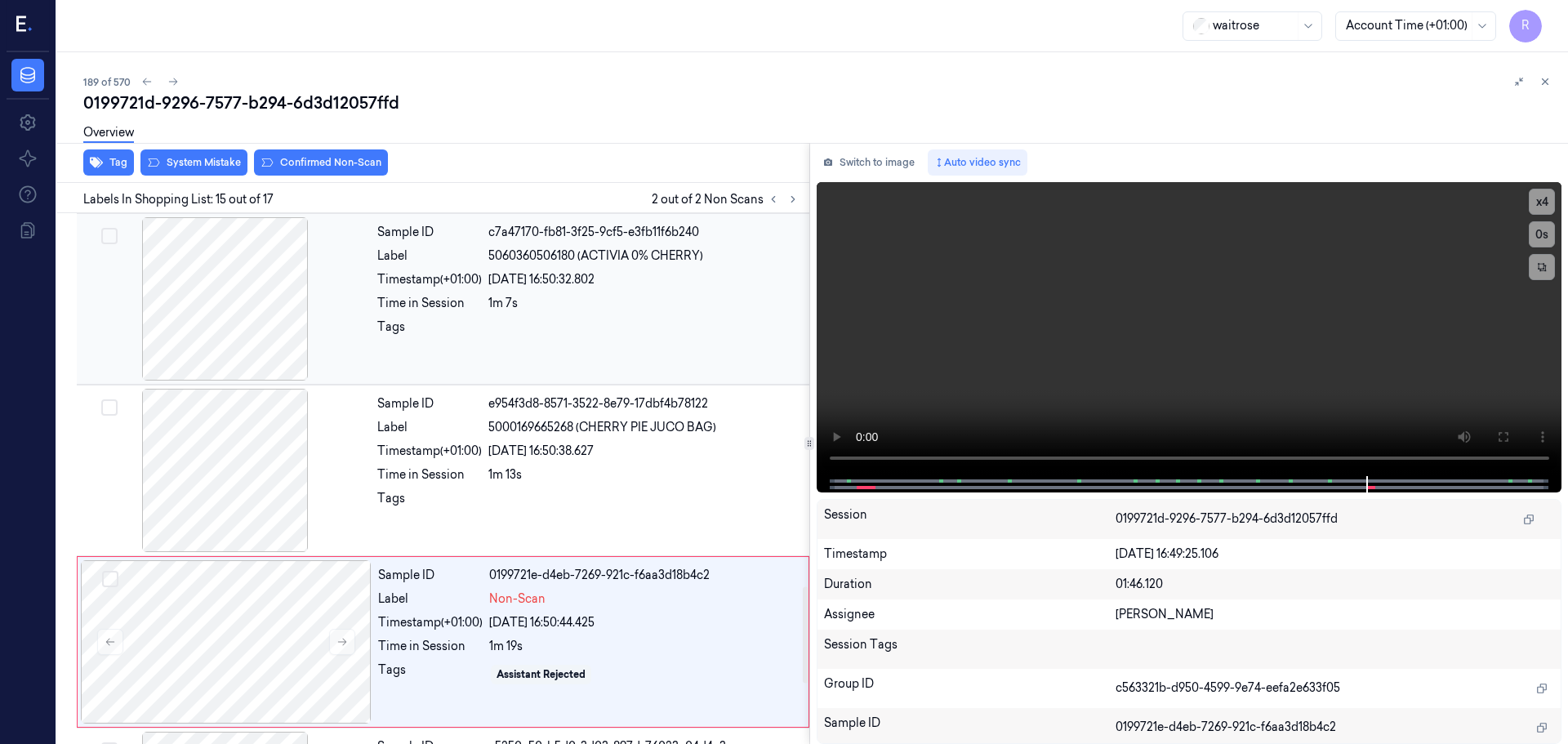
click at [256, 320] on div at bounding box center [225, 299] width 291 height 163
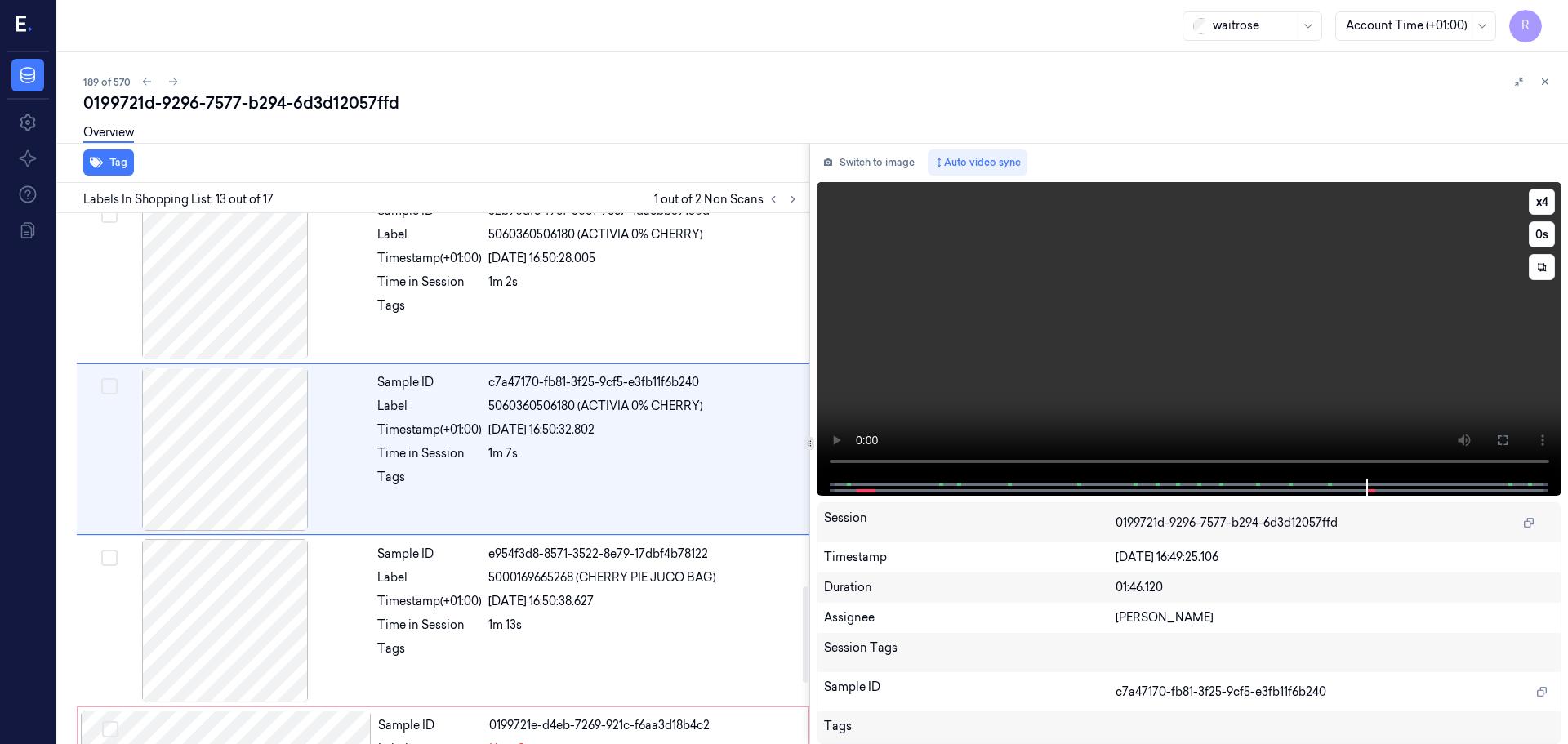
scroll to position [1878, 0]
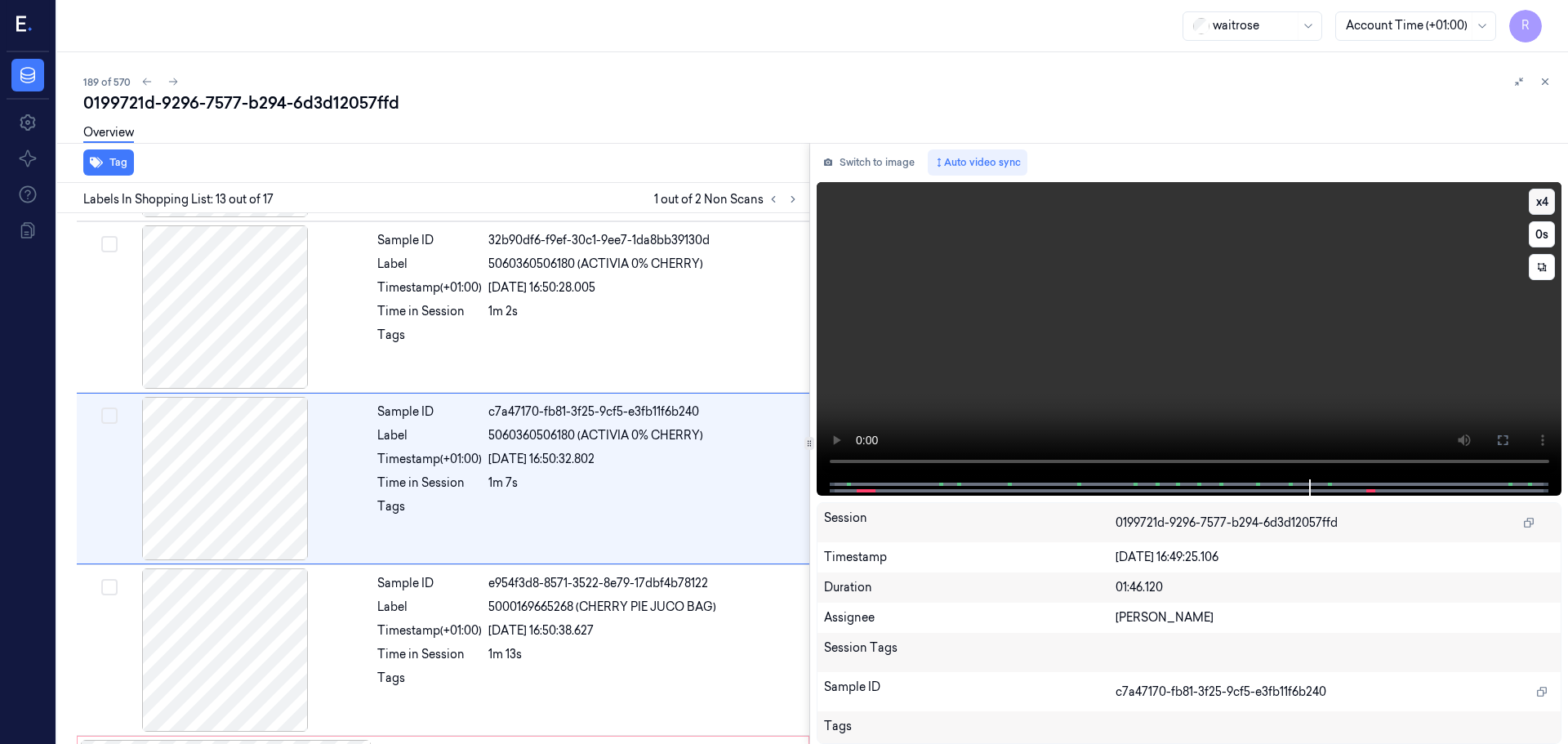
click at [1551, 202] on button "x 4" at bounding box center [1541, 202] width 26 height 26
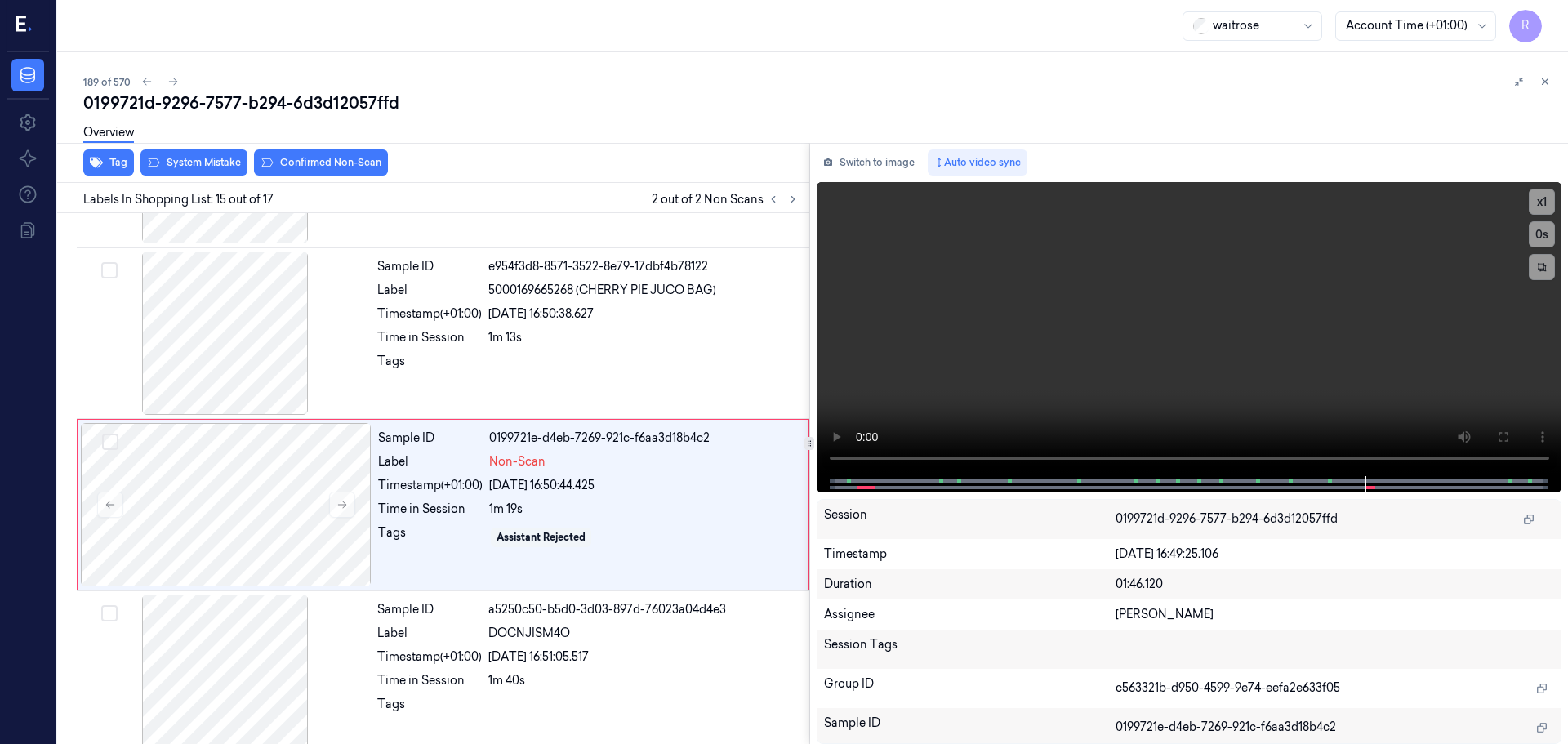
scroll to position [2221, 0]
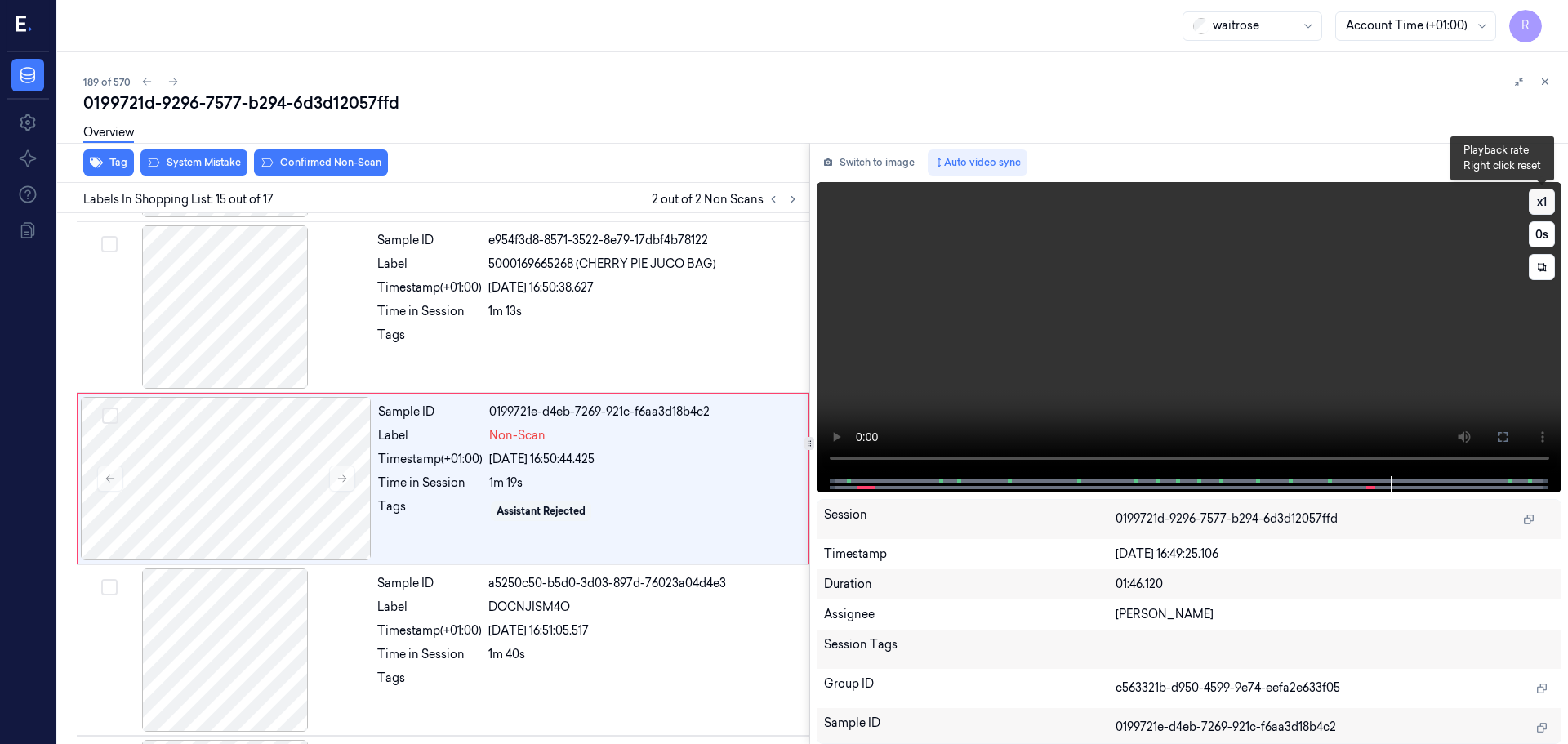
click at [1545, 203] on button "x 1" at bounding box center [1541, 202] width 26 height 26
click at [1545, 203] on button "x 2" at bounding box center [1541, 202] width 26 height 26
click at [776, 202] on icon at bounding box center [773, 199] width 11 height 11
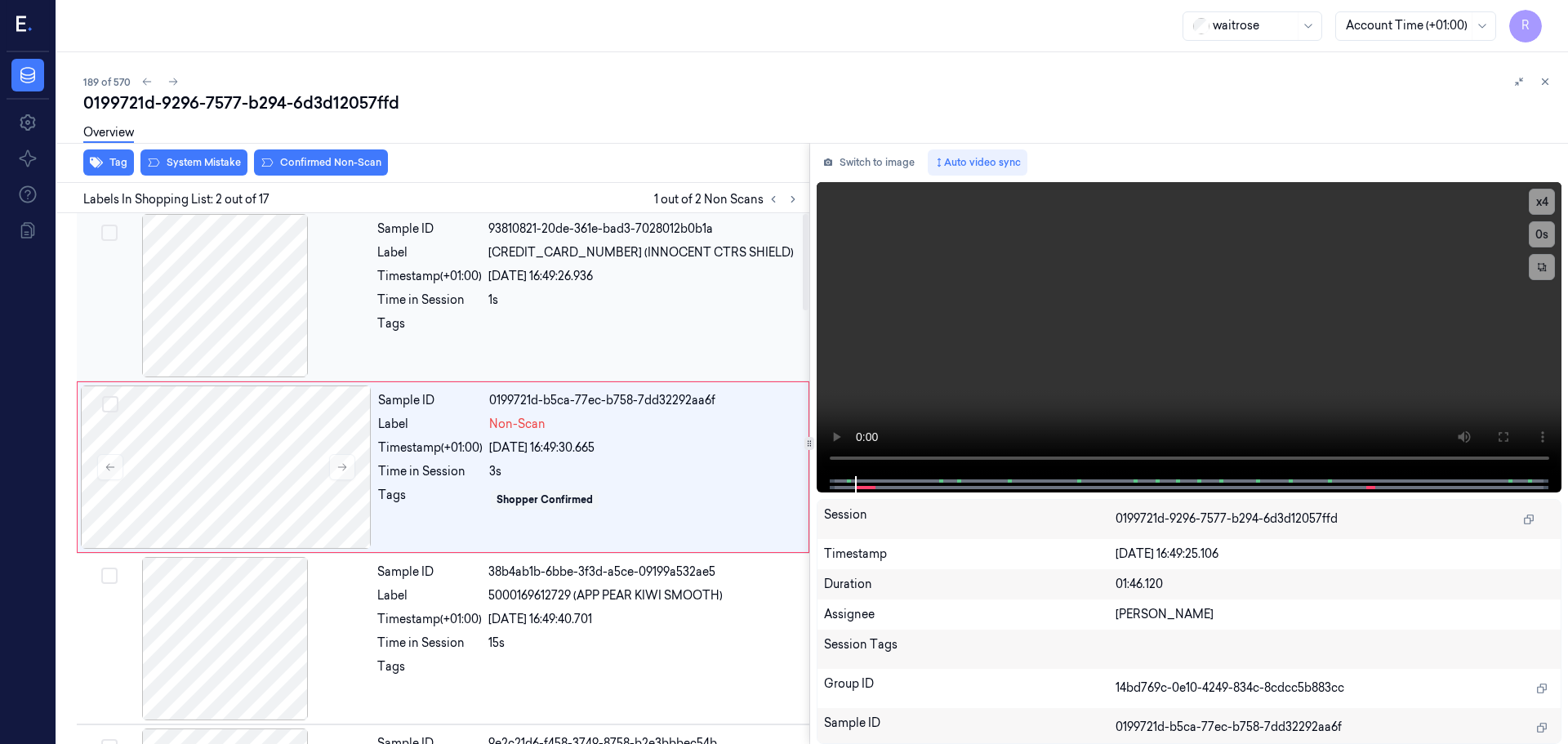
scroll to position [0, 0]
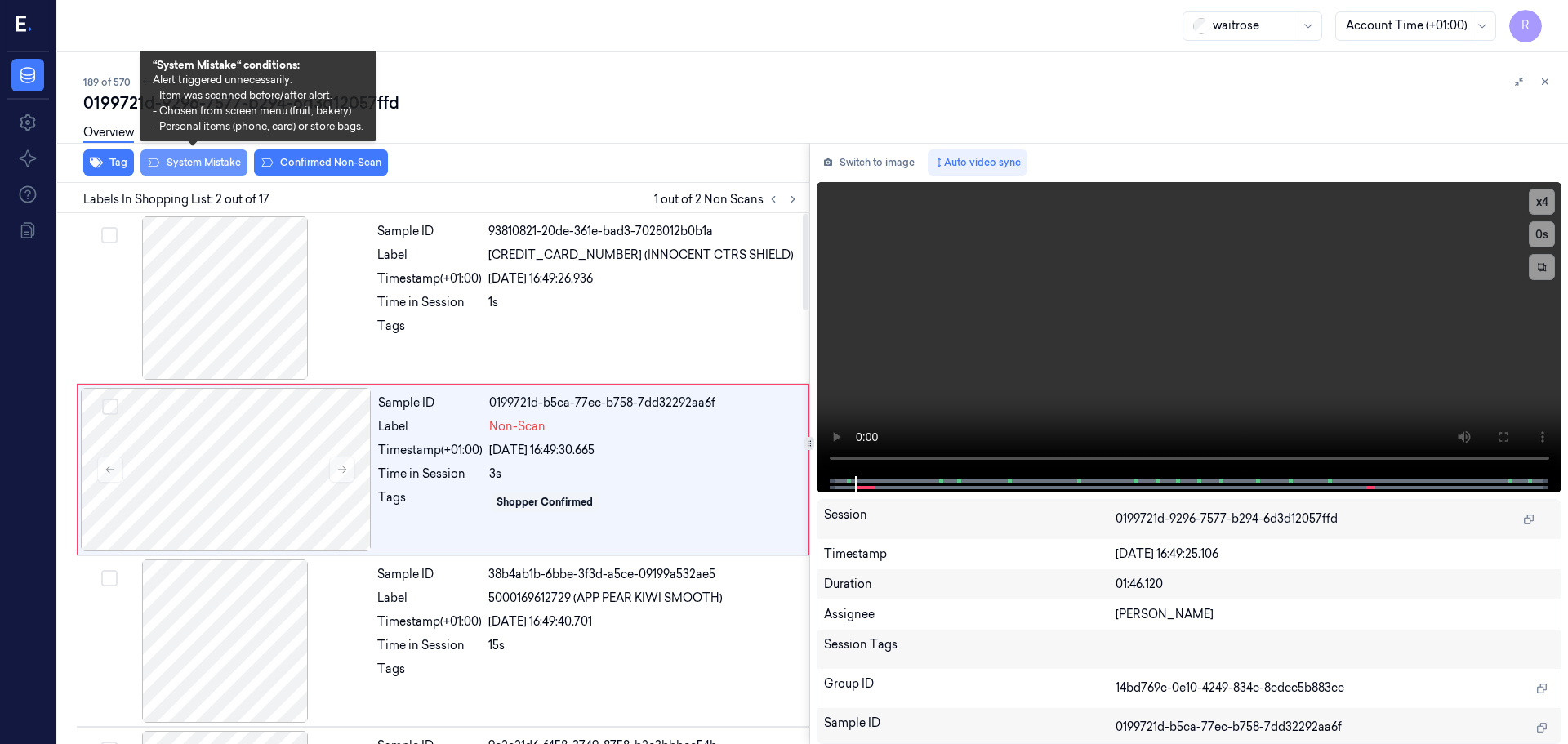
click at [210, 164] on button "System Mistake" at bounding box center [194, 162] width 107 height 26
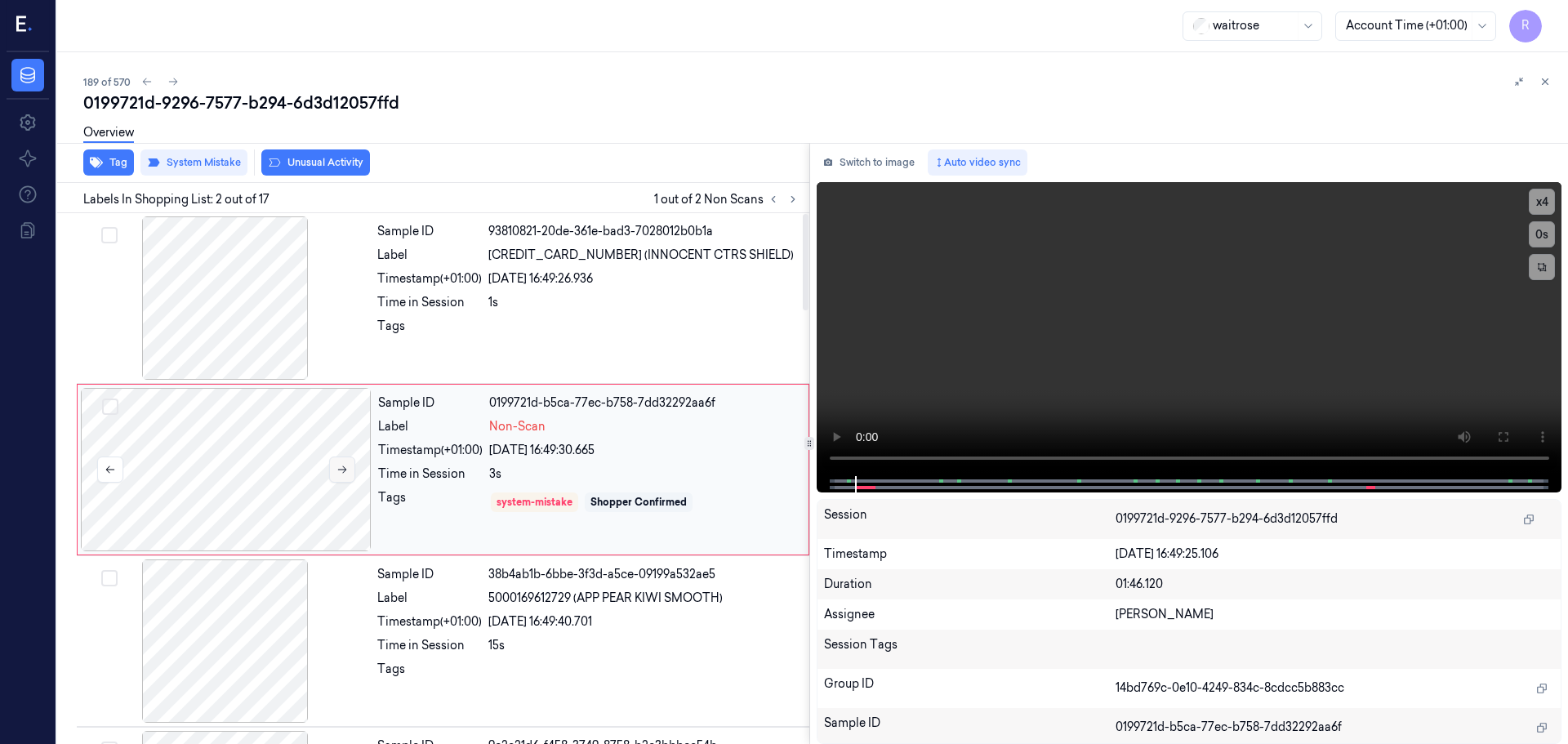
click at [334, 469] on button at bounding box center [342, 469] width 26 height 26
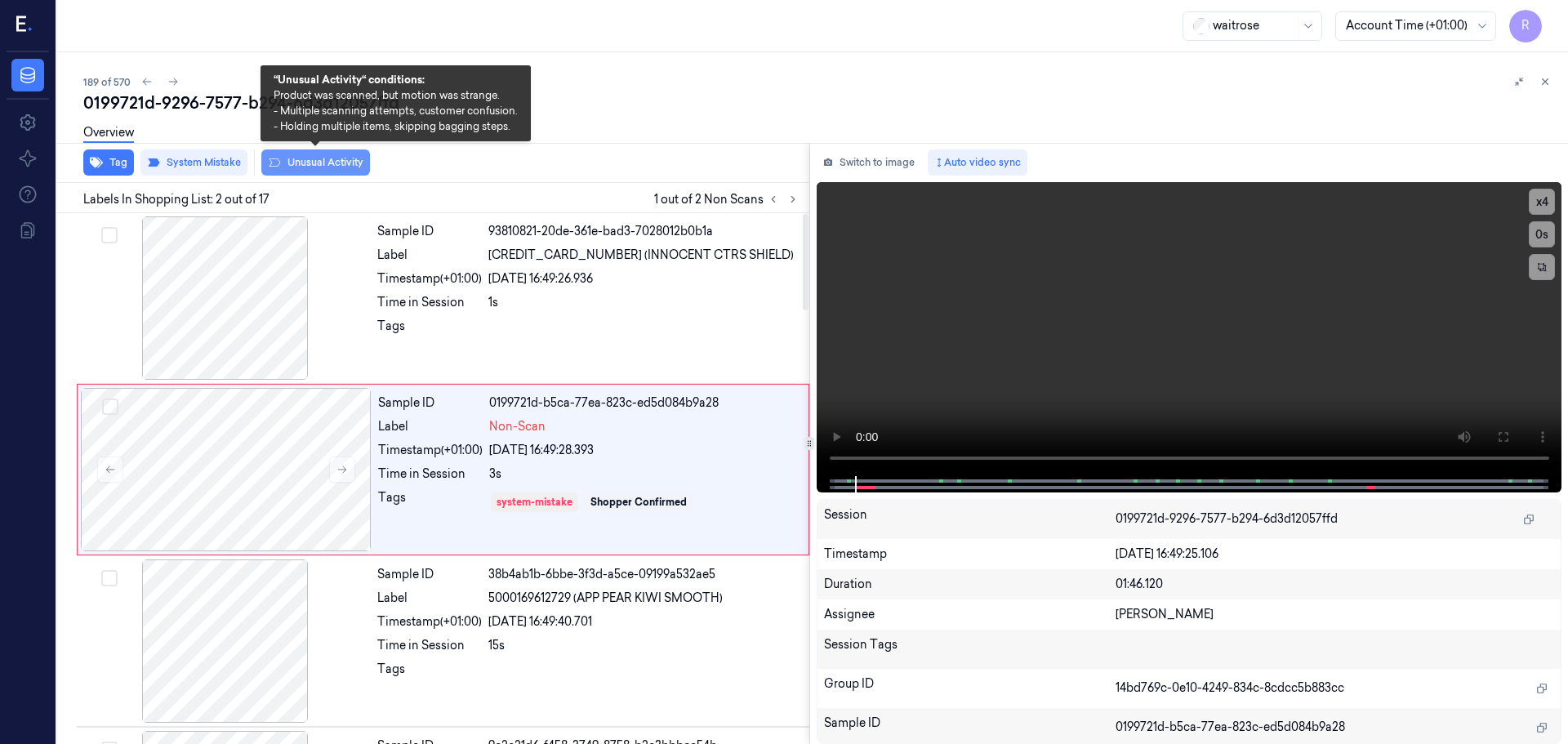
click at [306, 160] on button "Unusual Activity" at bounding box center [316, 162] width 109 height 26
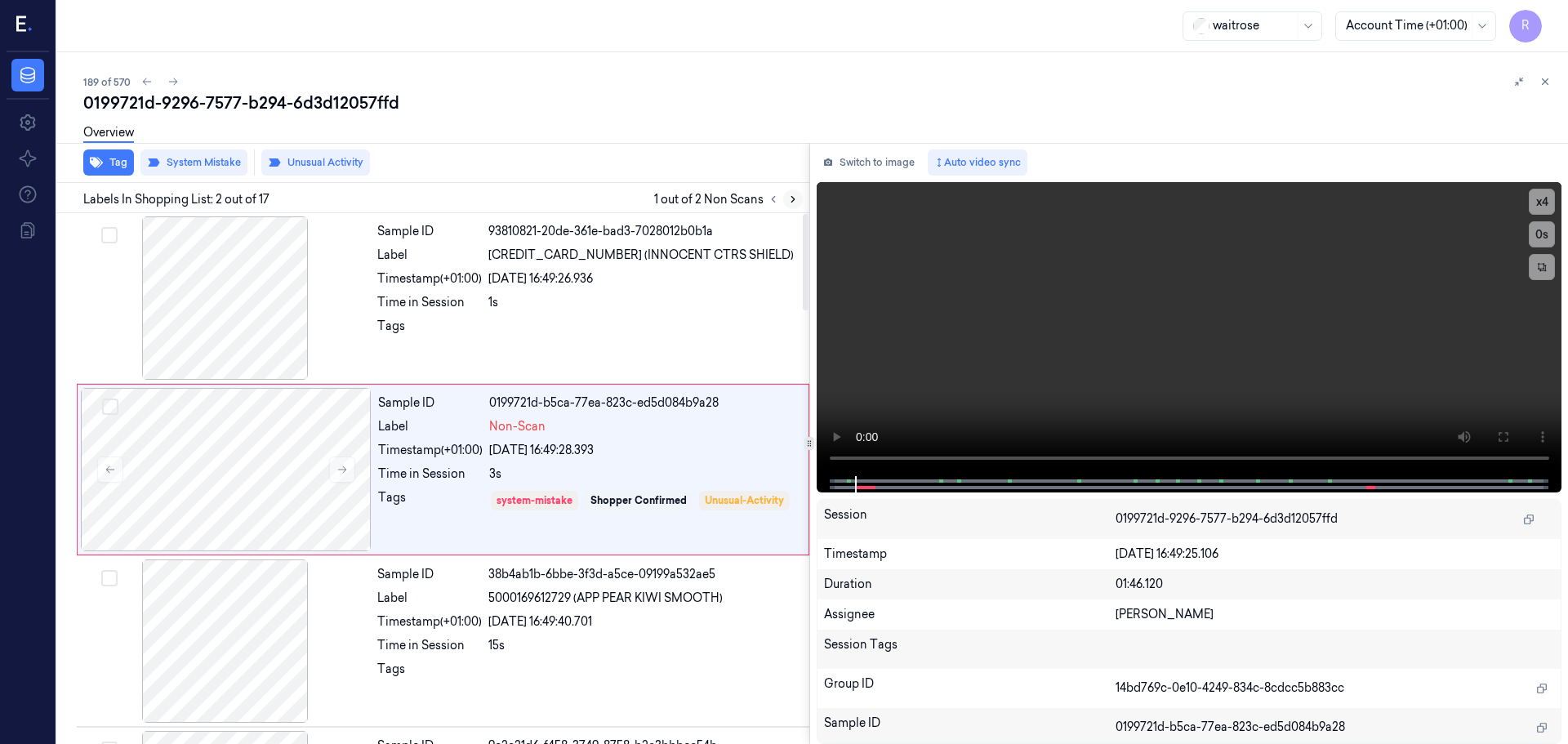
click at [796, 205] on button at bounding box center [793, 199] width 20 height 20
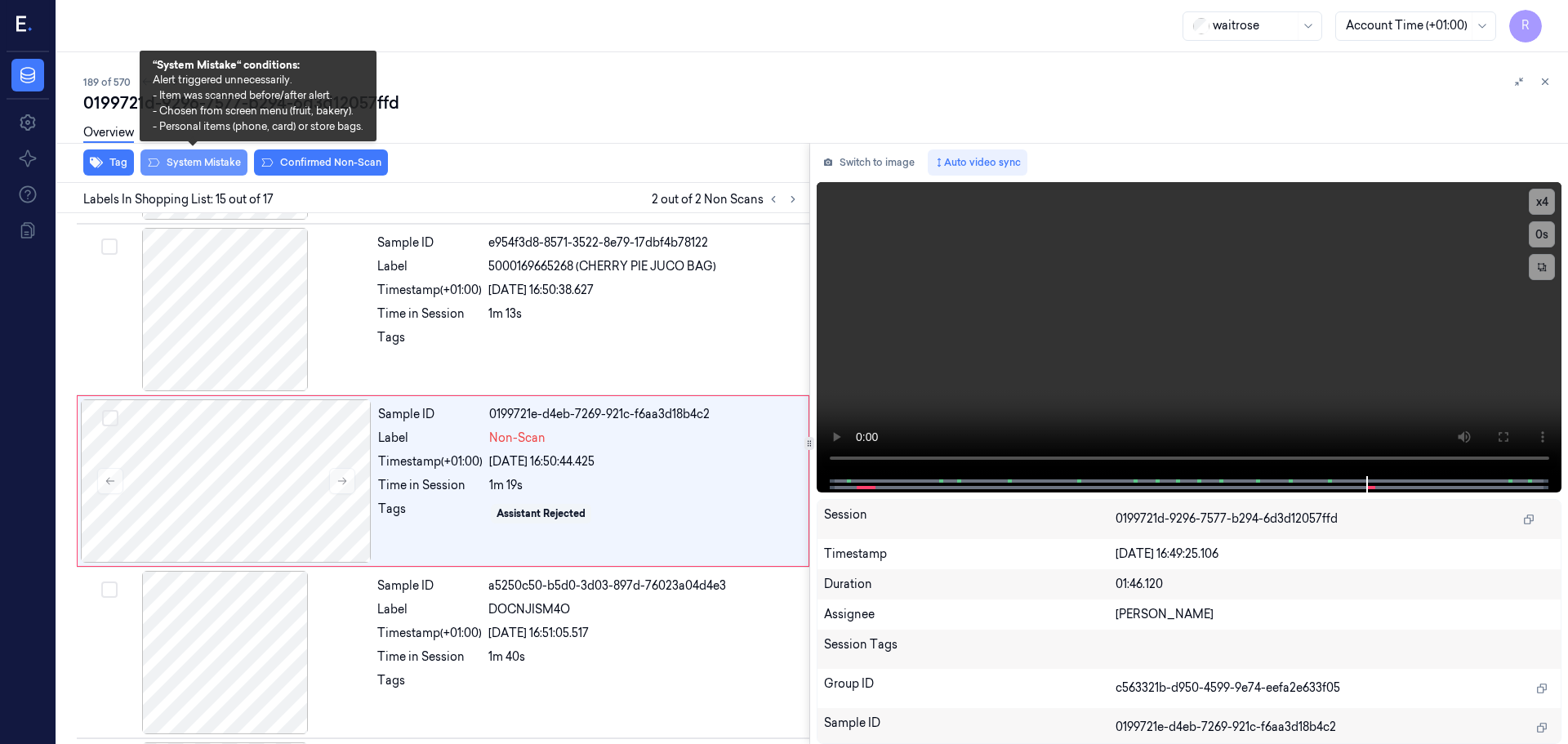
scroll to position [2221, 0]
click at [224, 163] on button "System Mistake" at bounding box center [194, 162] width 107 height 26
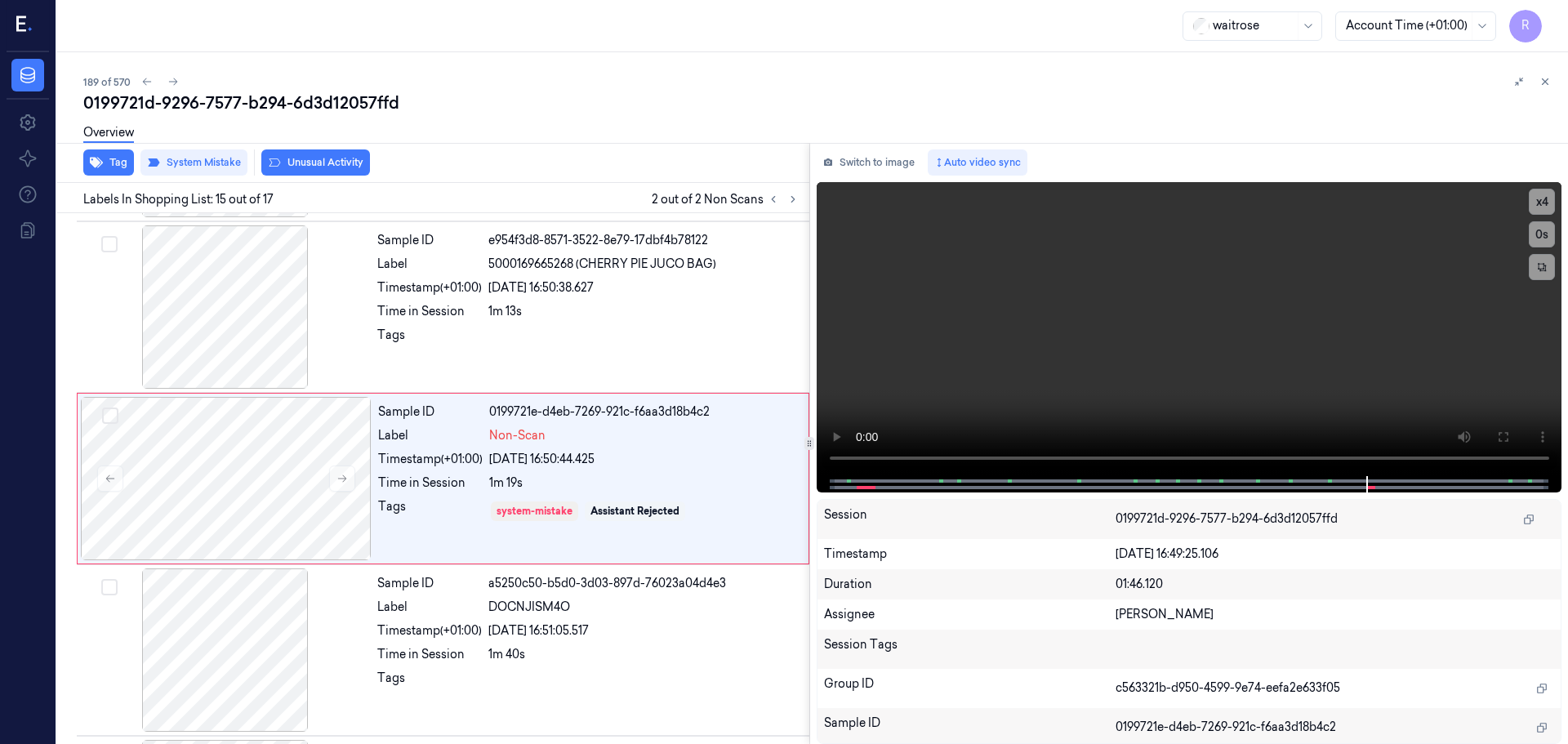
click at [328, 164] on button "Unusual Activity" at bounding box center [316, 162] width 109 height 26
click at [101, 168] on icon "button" at bounding box center [96, 162] width 13 height 13
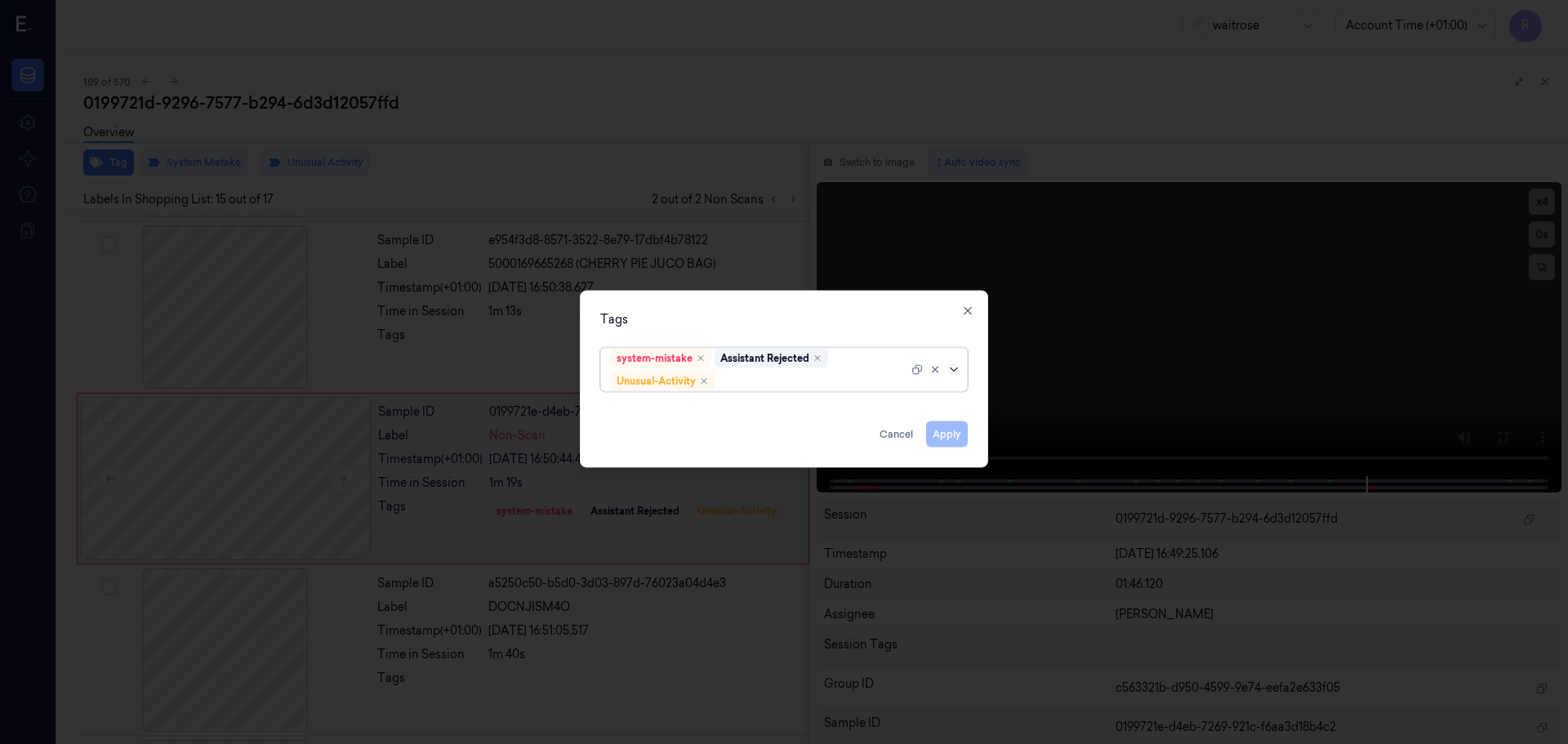
click at [959, 371] on icon at bounding box center [953, 369] width 13 height 13
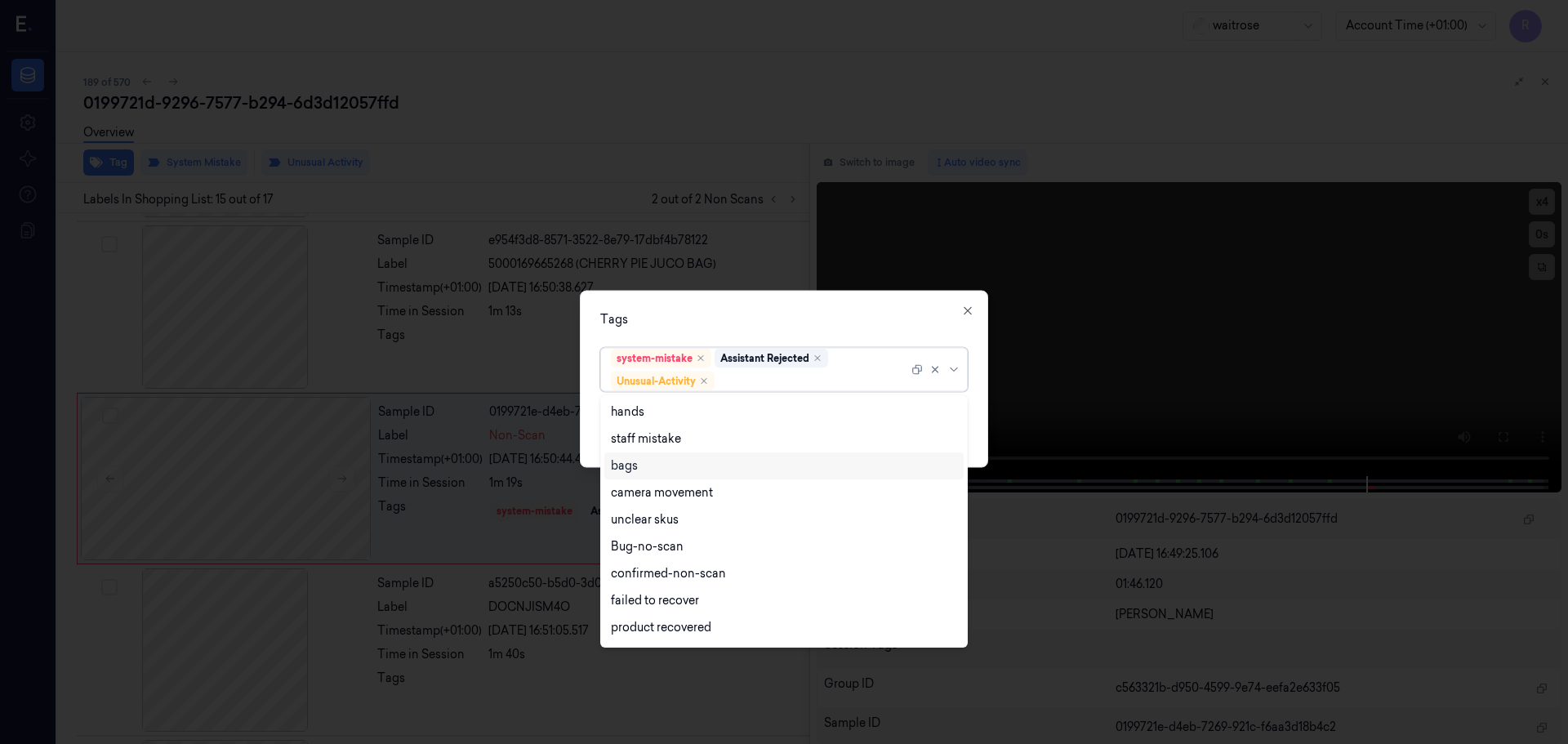
click at [654, 460] on div "bags" at bounding box center [784, 466] width 347 height 17
click at [684, 334] on div "Tags option bags, selected. 16 results available. Use Up and Down to choose opt…" at bounding box center [784, 378] width 408 height 178
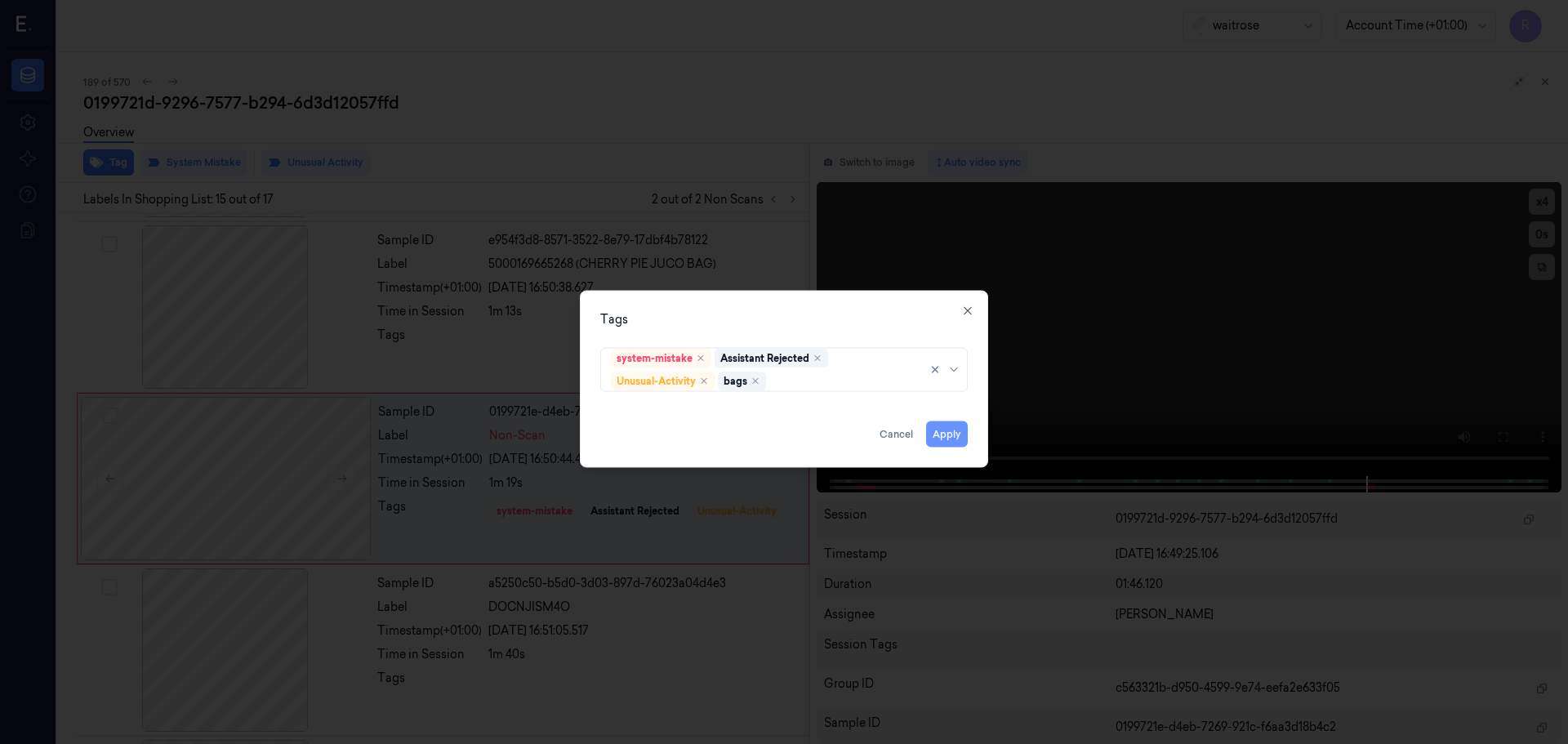
click at [961, 442] on button "Apply" at bounding box center [947, 433] width 42 height 26
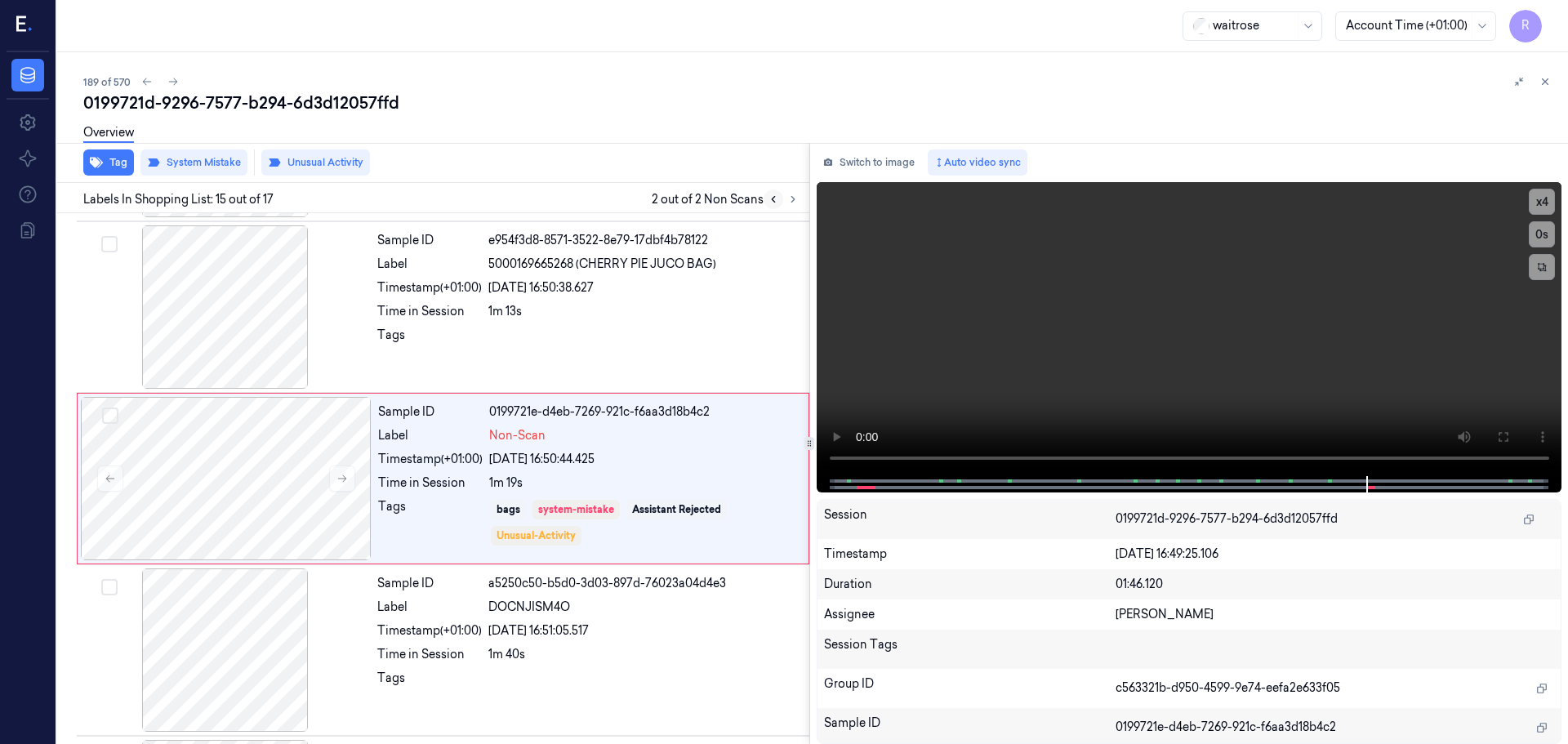
click at [774, 199] on icon at bounding box center [773, 199] width 11 height 11
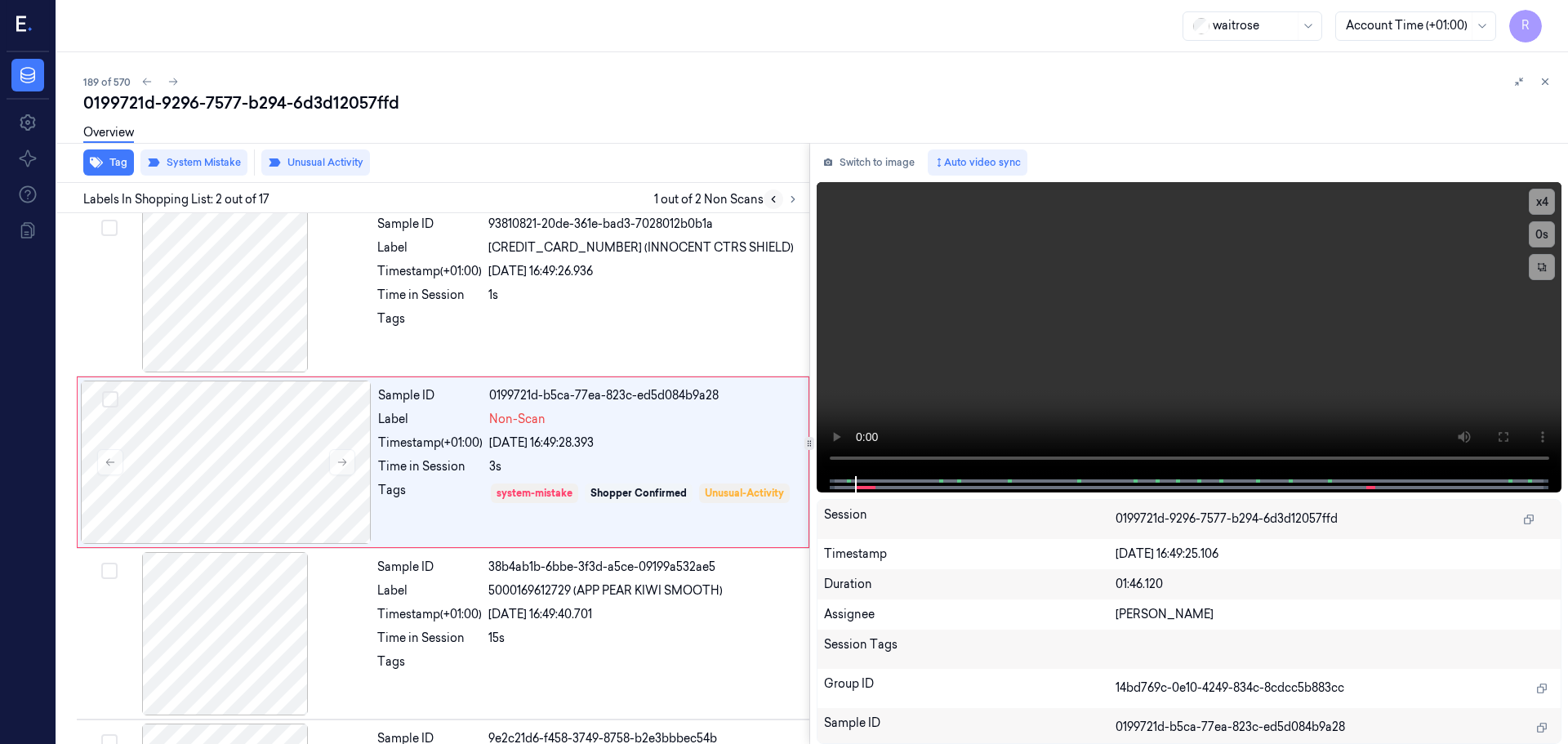
scroll to position [0, 0]
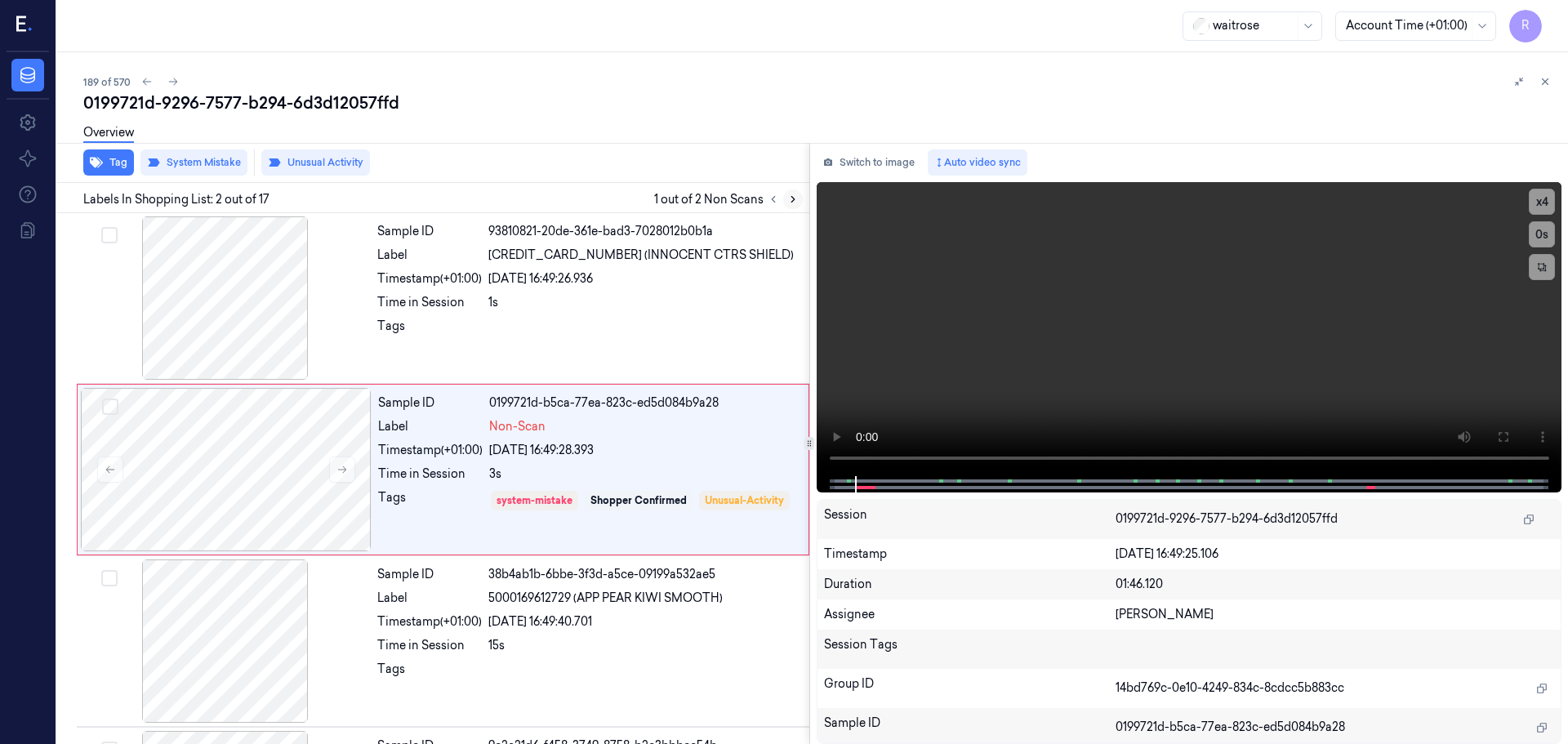
click at [799, 201] on button at bounding box center [793, 199] width 20 height 20
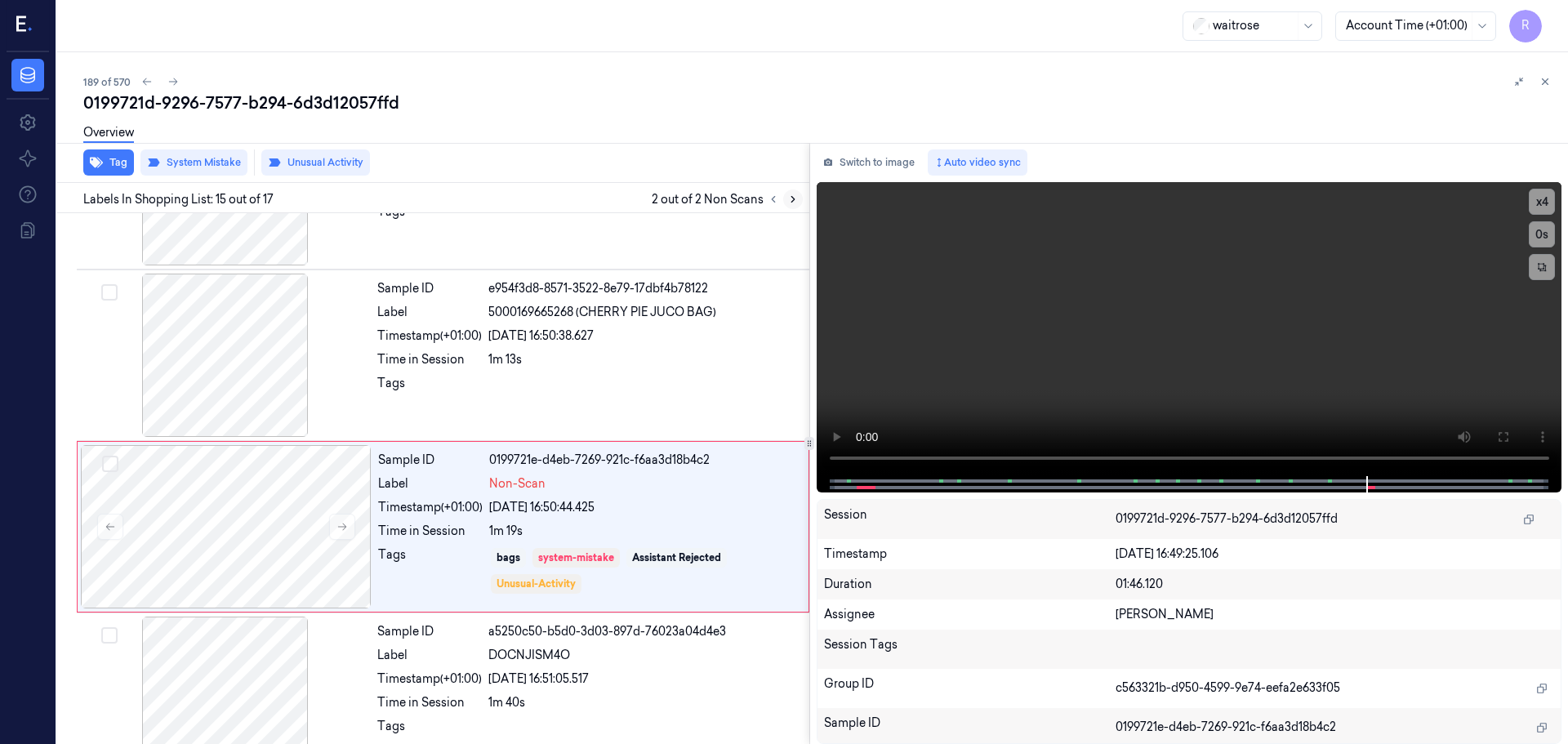
scroll to position [2221, 0]
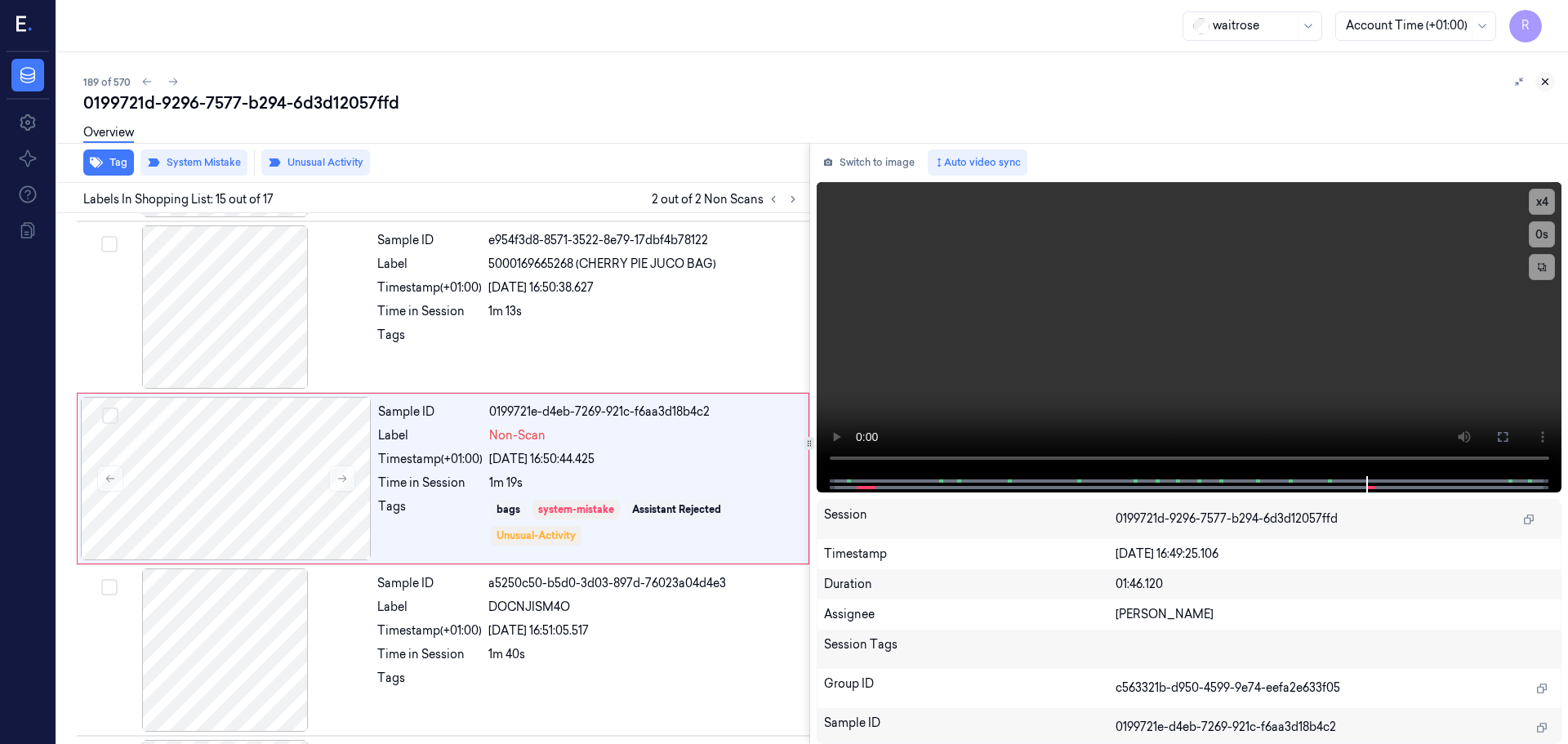
click at [1542, 86] on icon at bounding box center [1544, 82] width 11 height 11
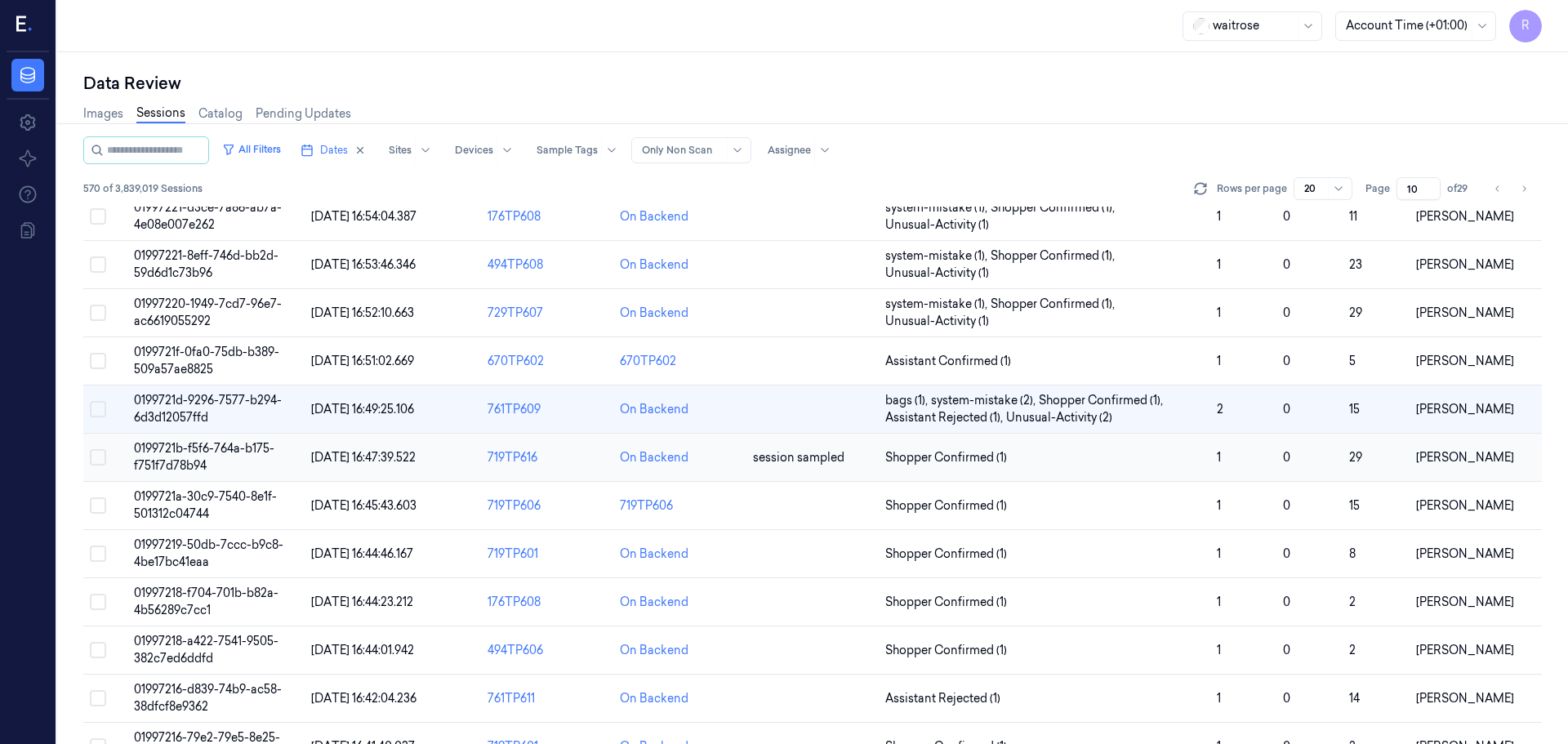
scroll to position [267, 0]
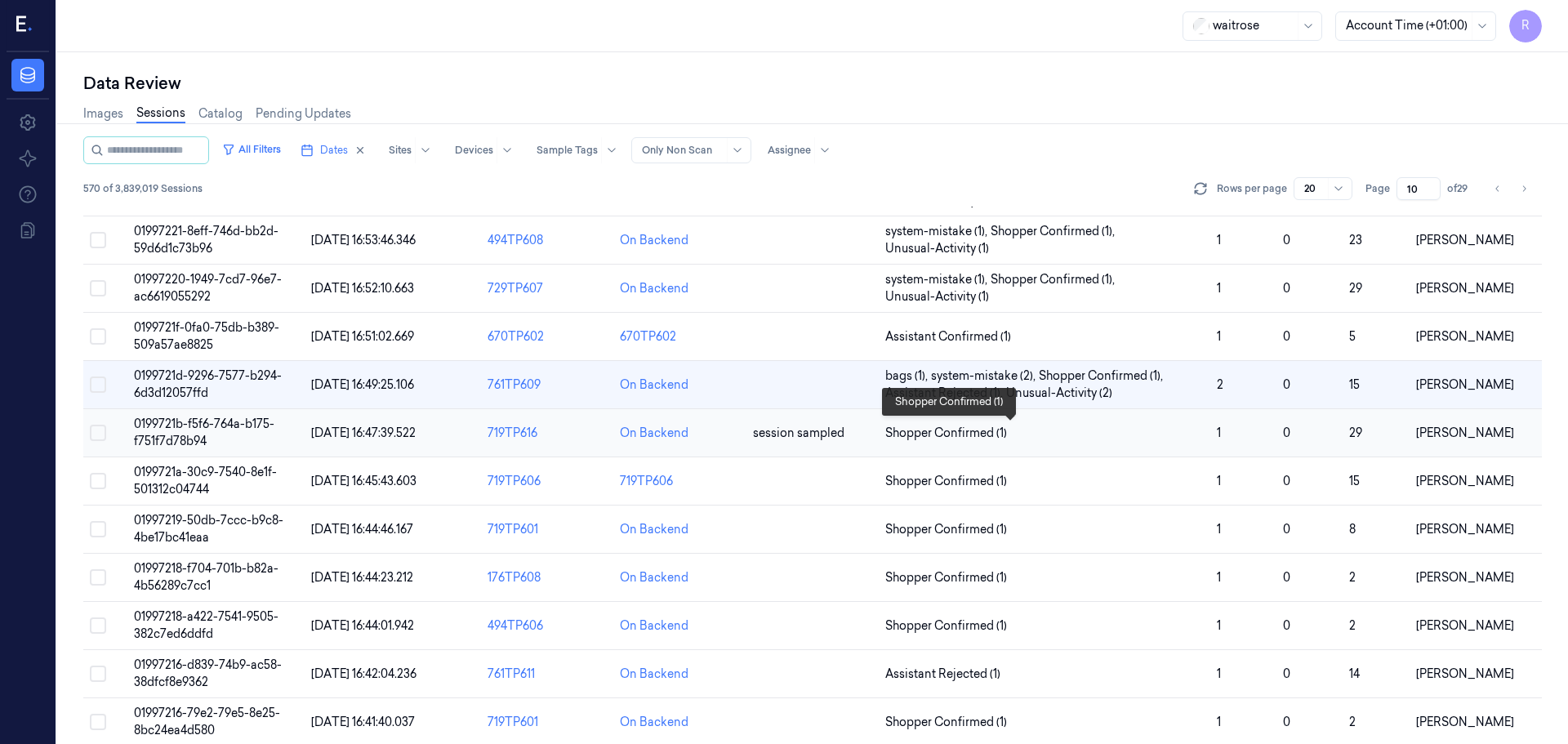
click at [1058, 439] on span "Shopper Confirmed (1)" at bounding box center [1044, 433] width 318 height 17
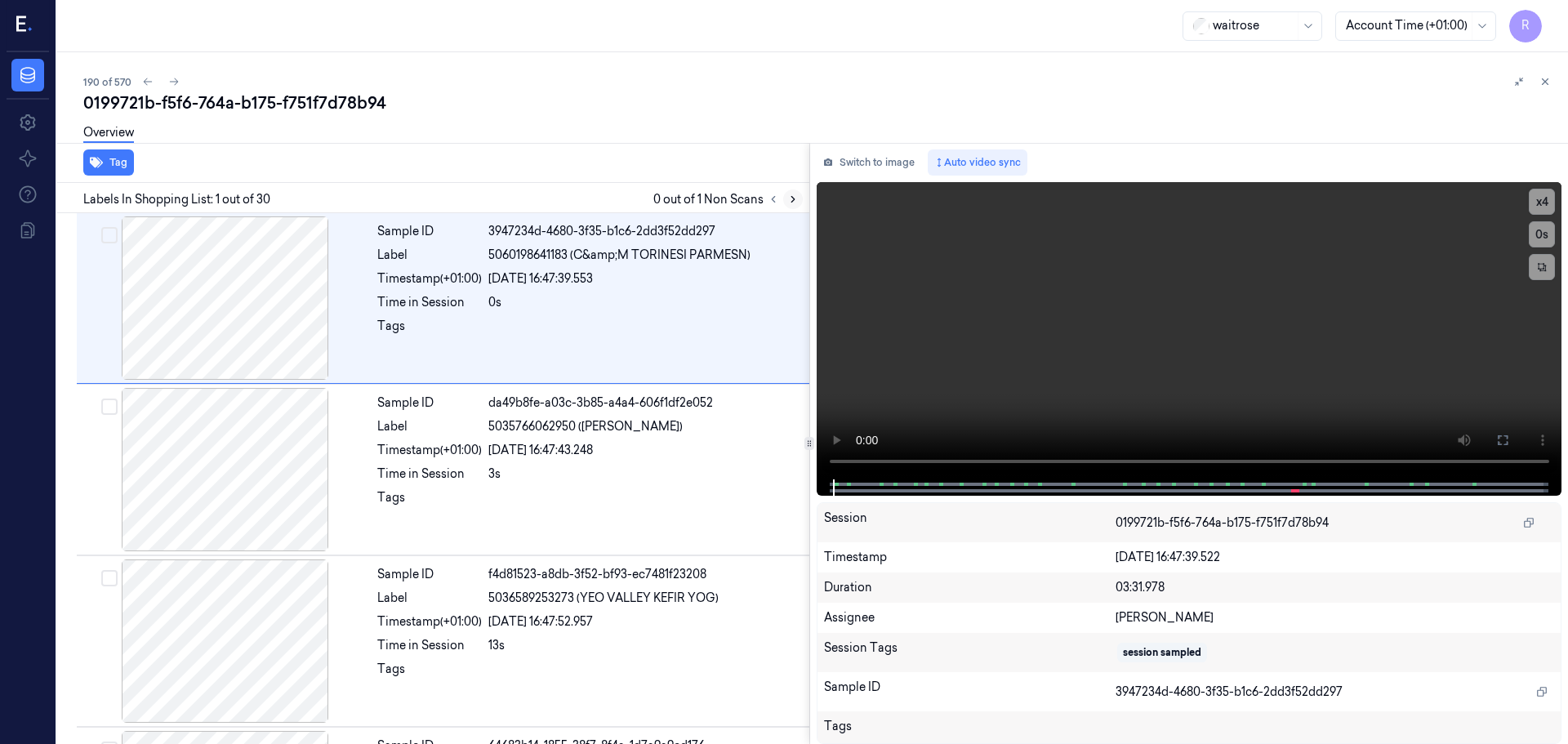
click at [793, 196] on icon at bounding box center [793, 199] width 11 height 11
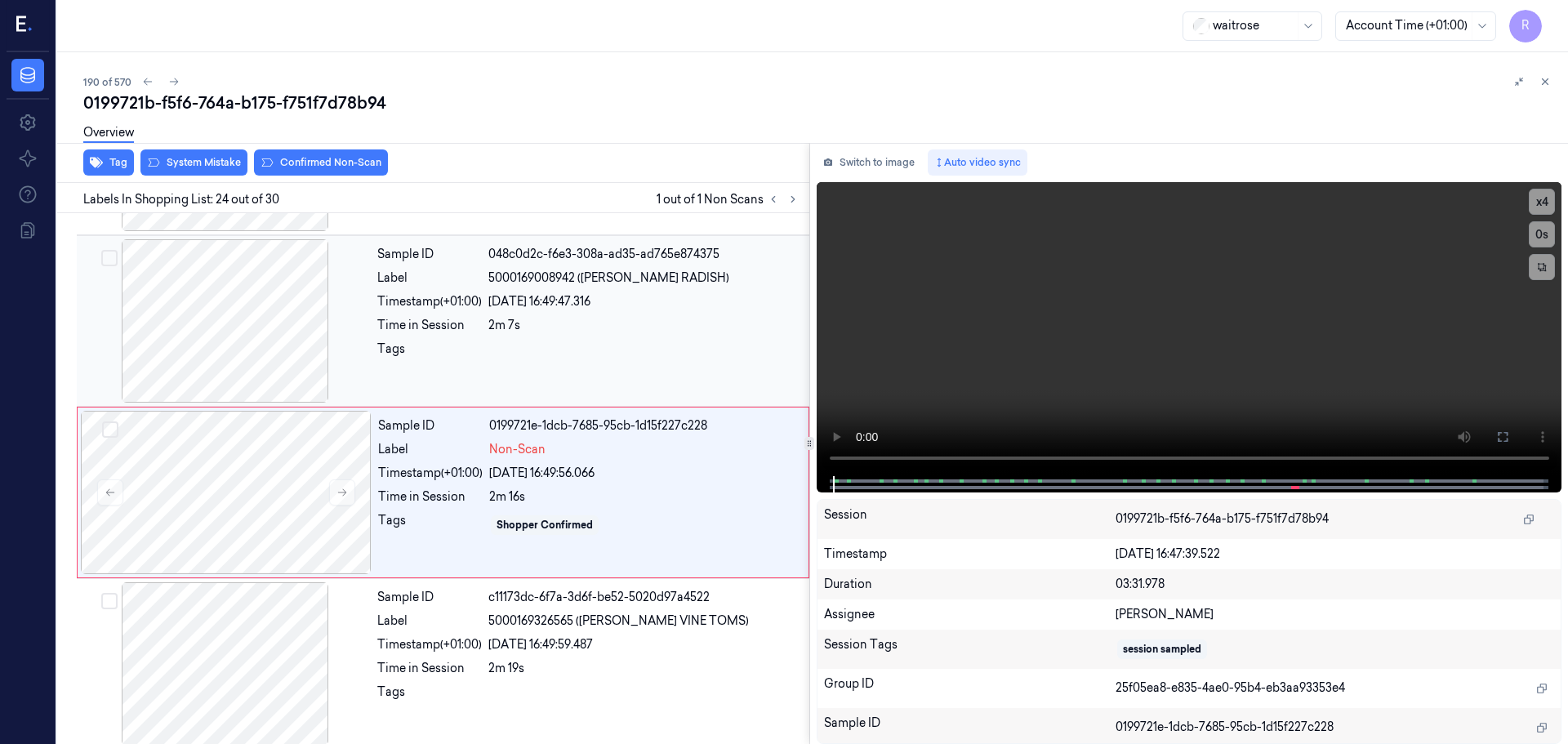
scroll to position [3765, 0]
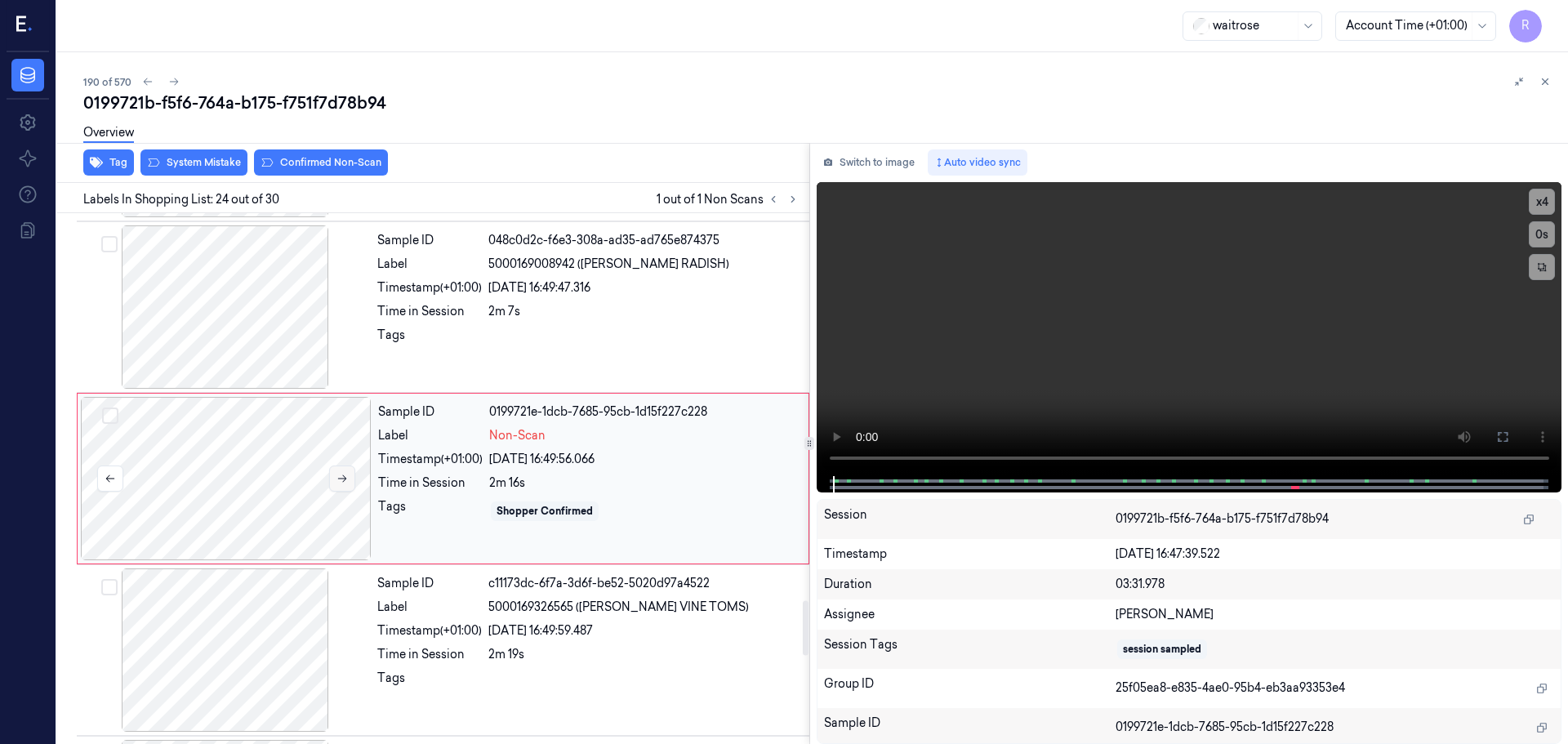
click at [350, 478] on button at bounding box center [342, 479] width 26 height 26
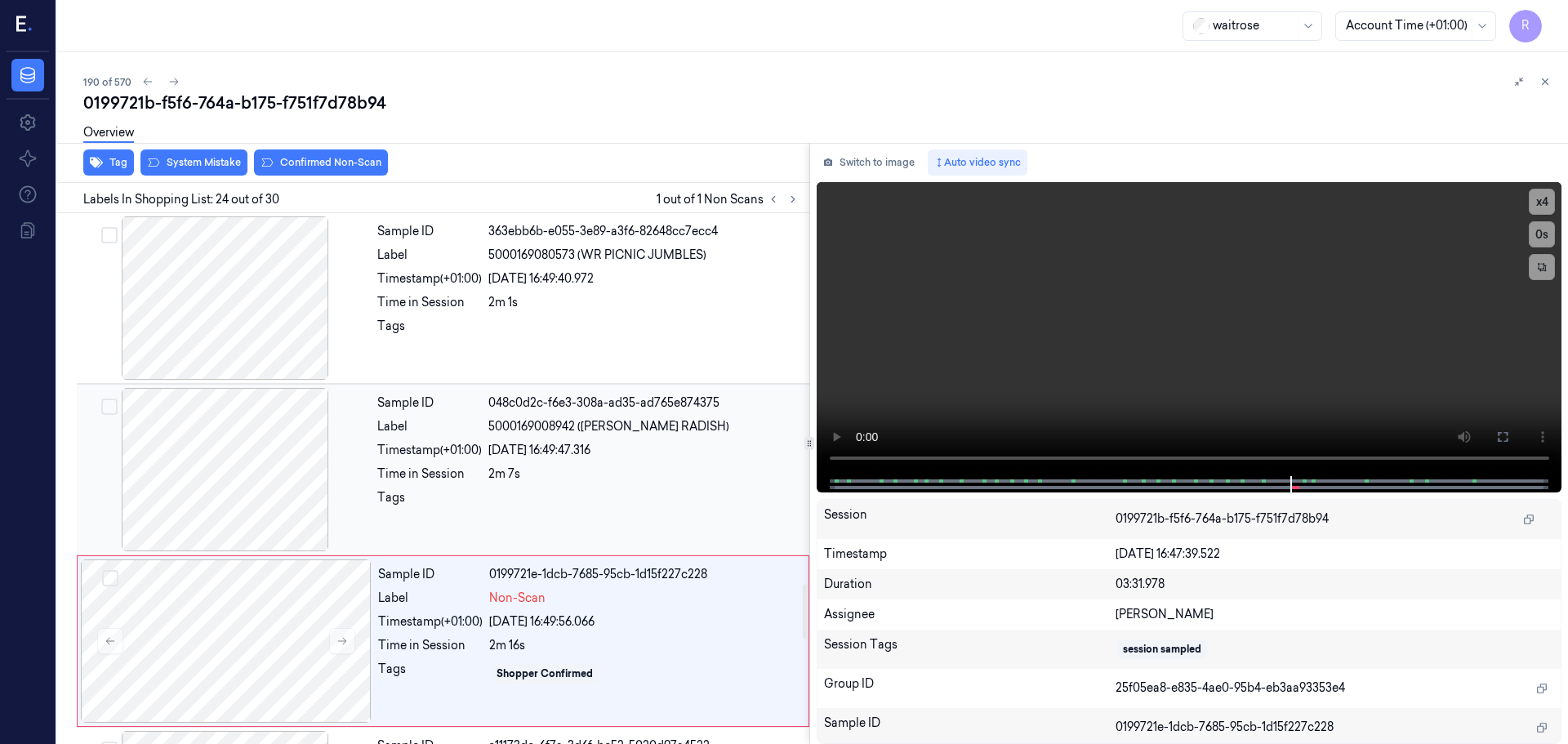
scroll to position [3602, 0]
click at [292, 343] on div at bounding box center [225, 299] width 291 height 163
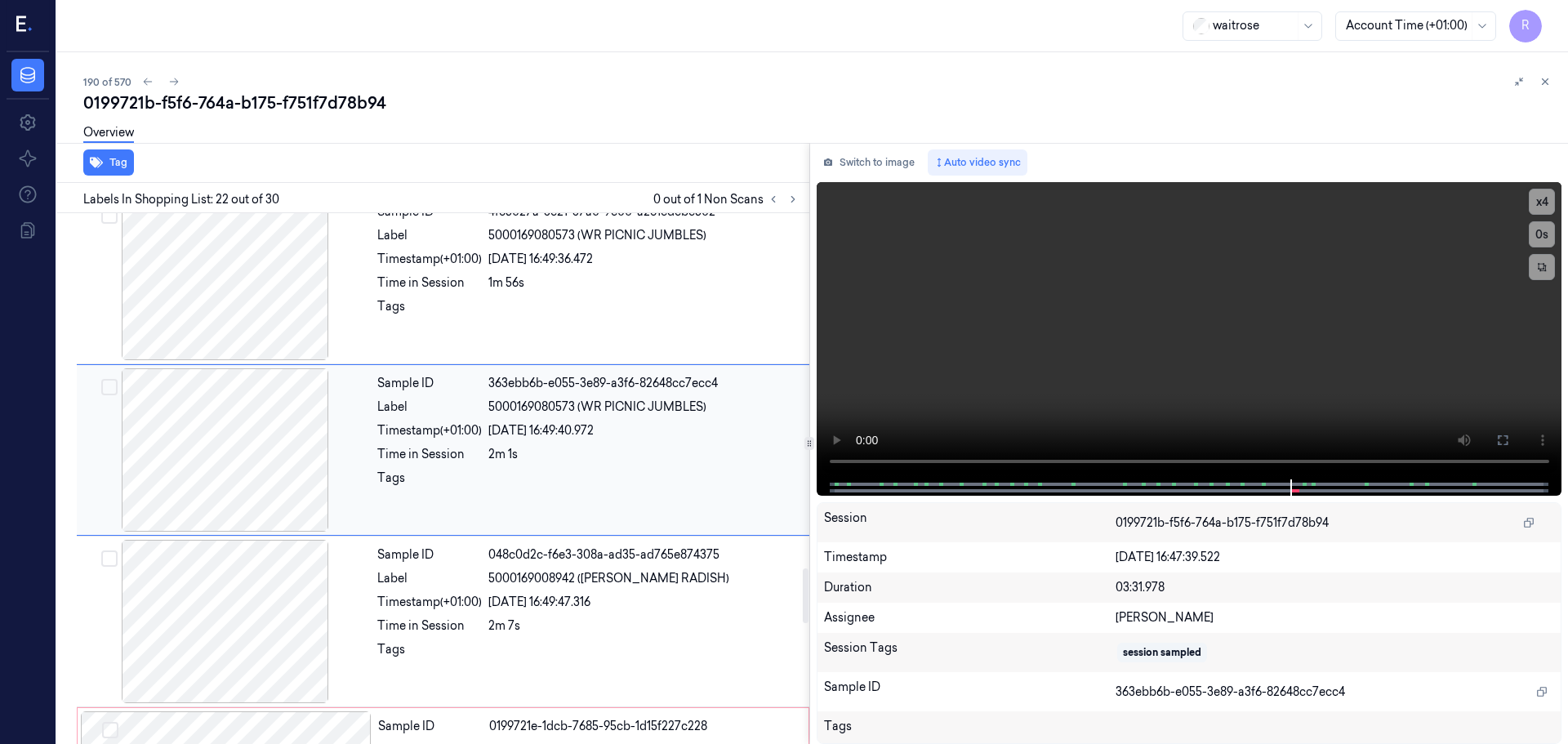
scroll to position [3422, 0]
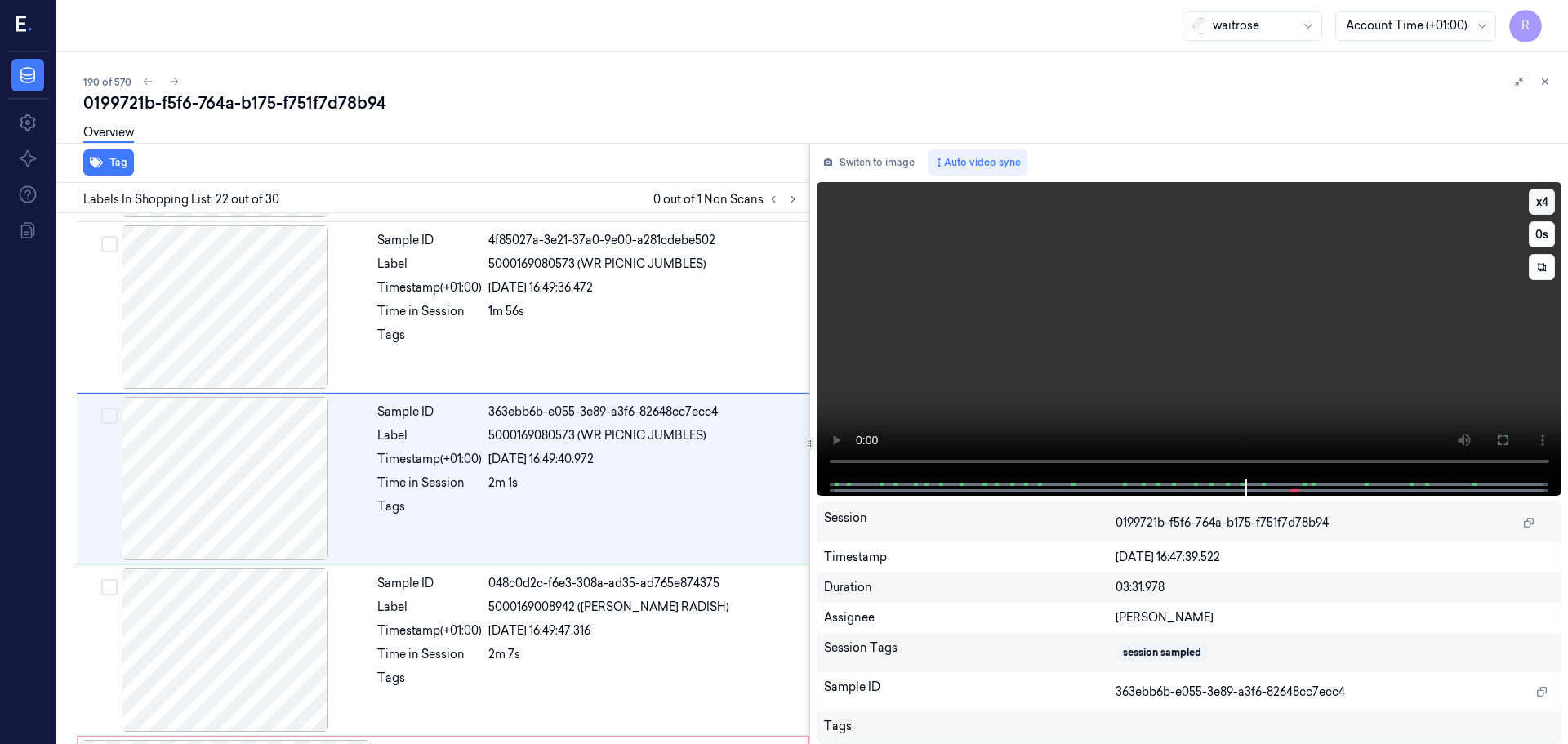
click at [1546, 205] on button "x 4" at bounding box center [1541, 202] width 26 height 26
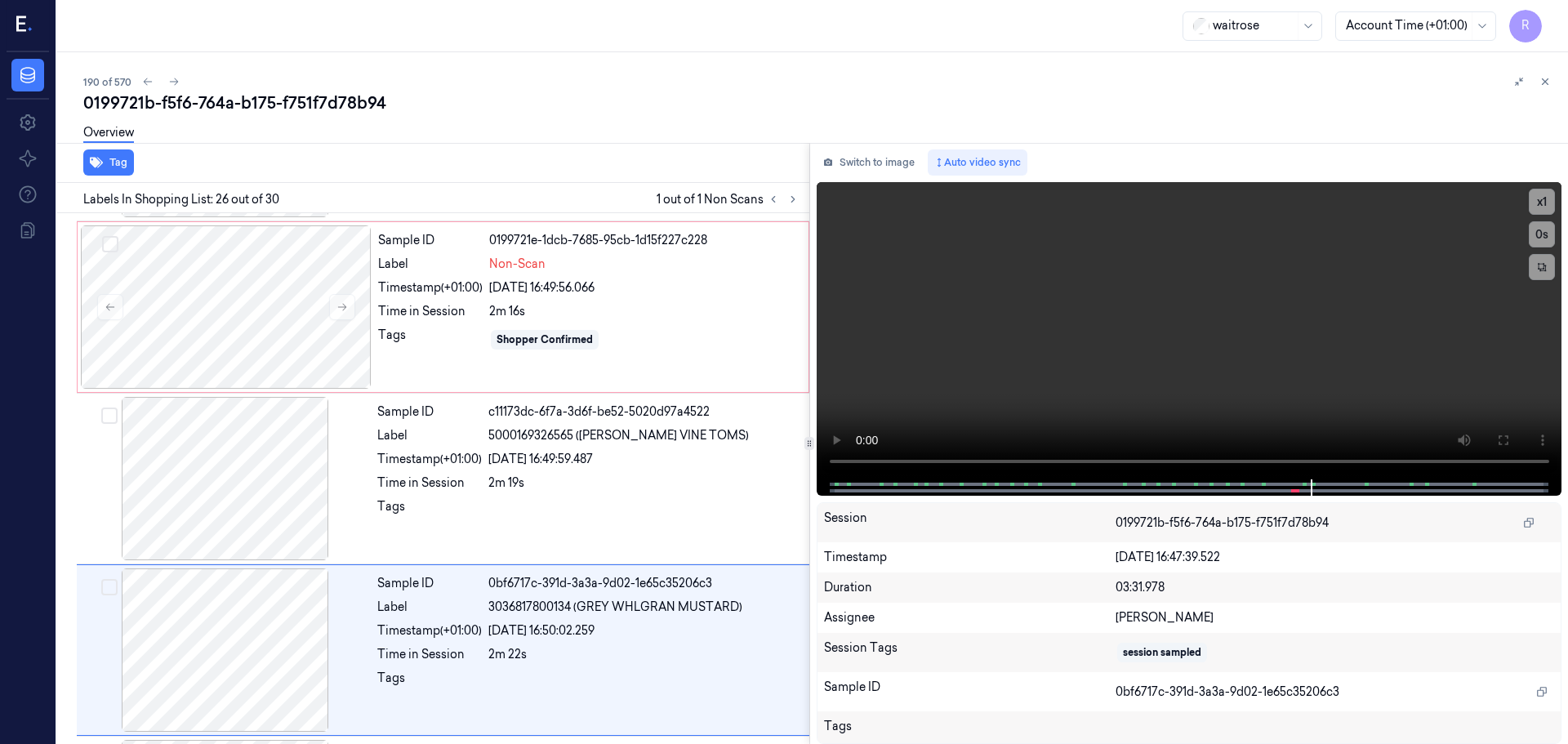
scroll to position [4108, 0]
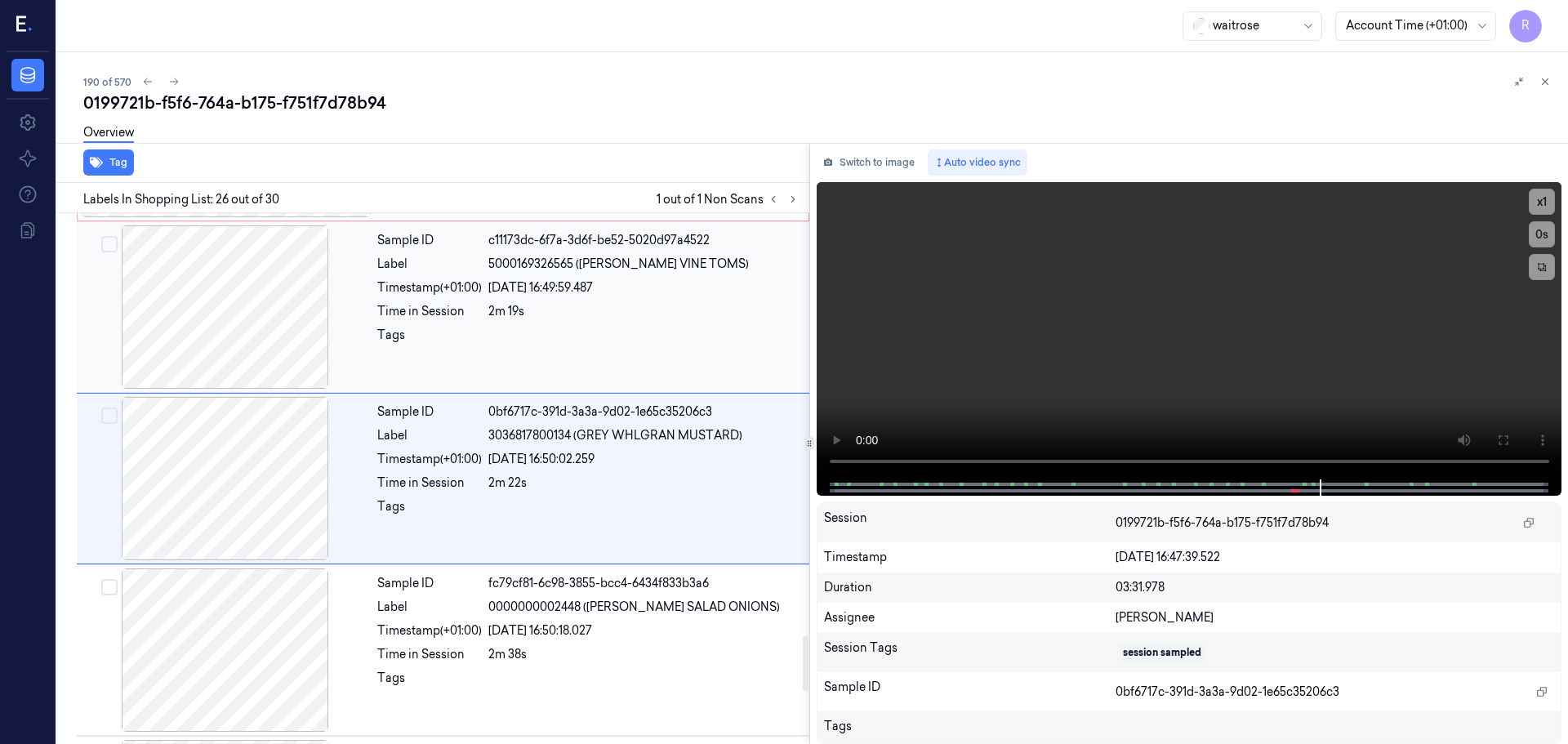
click at [259, 318] on div at bounding box center [225, 307] width 291 height 163
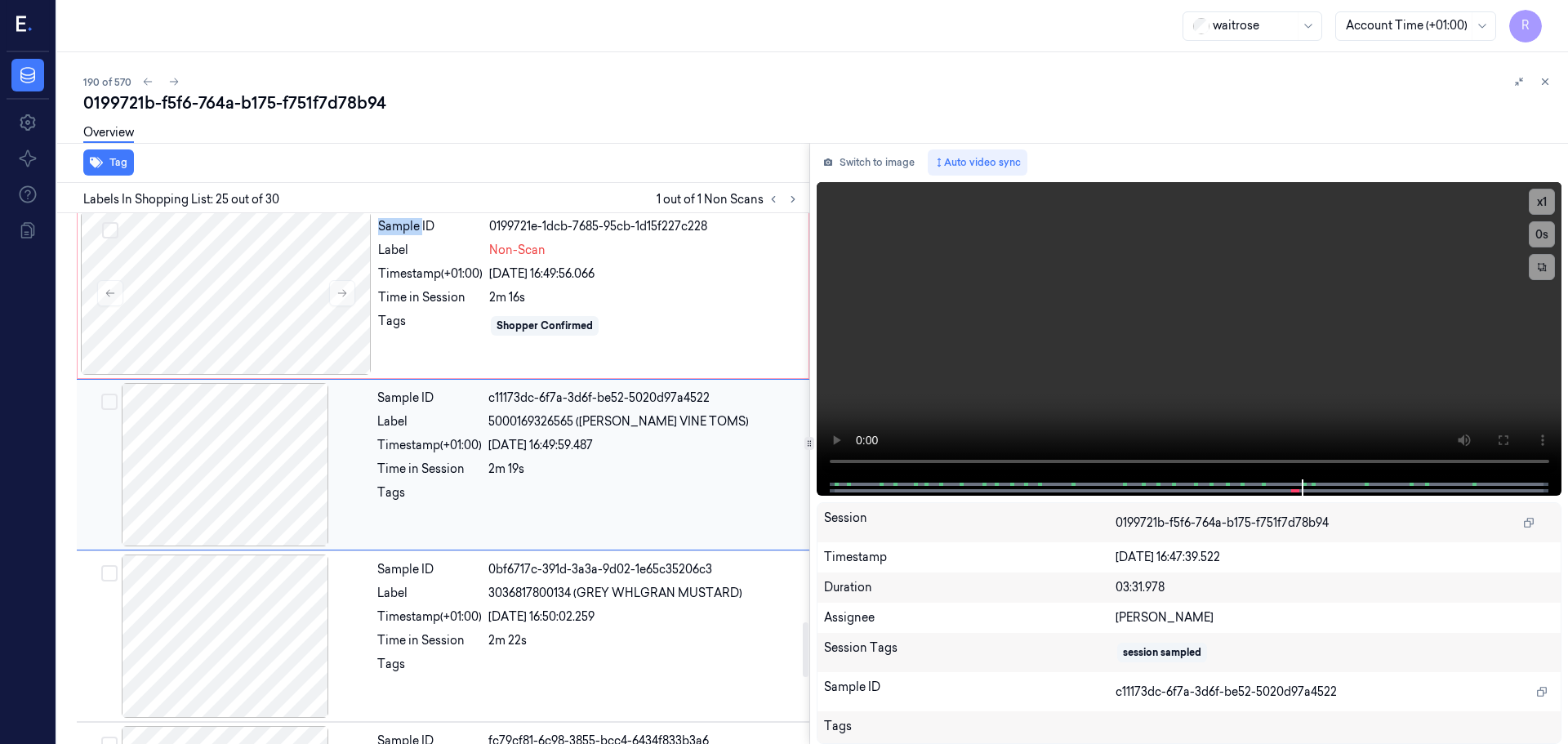
click at [259, 318] on div at bounding box center [226, 293] width 291 height 163
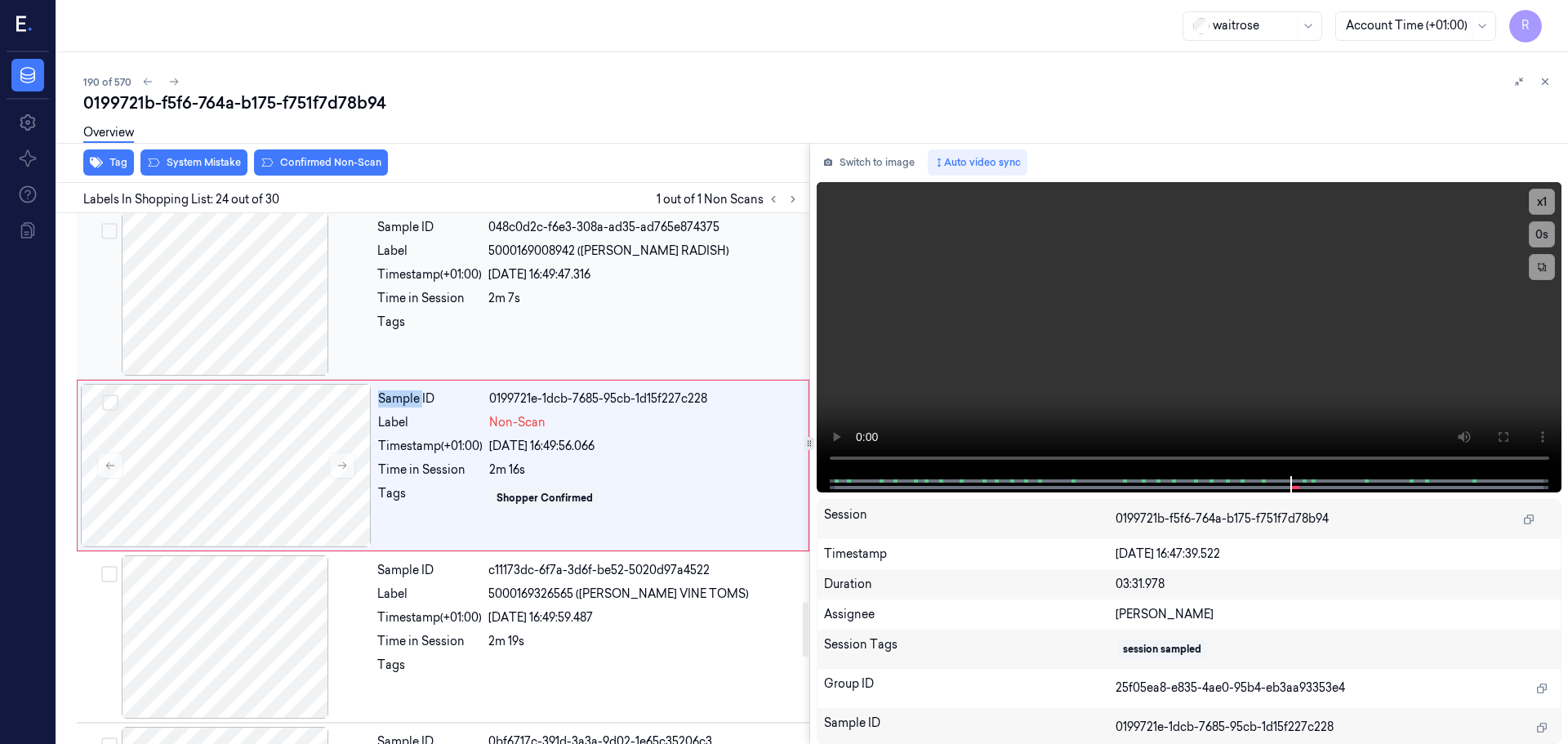
scroll to position [3765, 0]
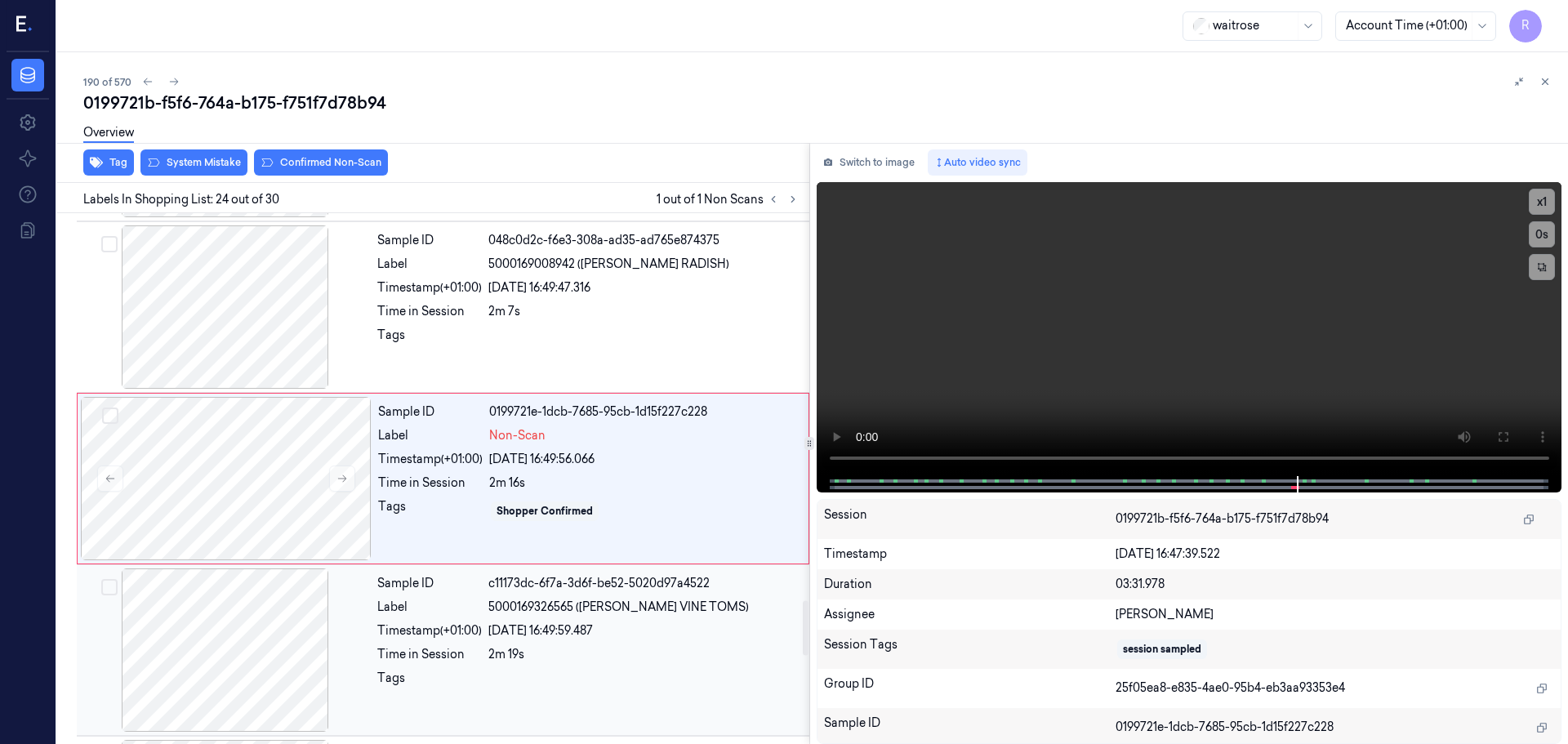
click at [277, 644] on div at bounding box center [225, 650] width 291 height 163
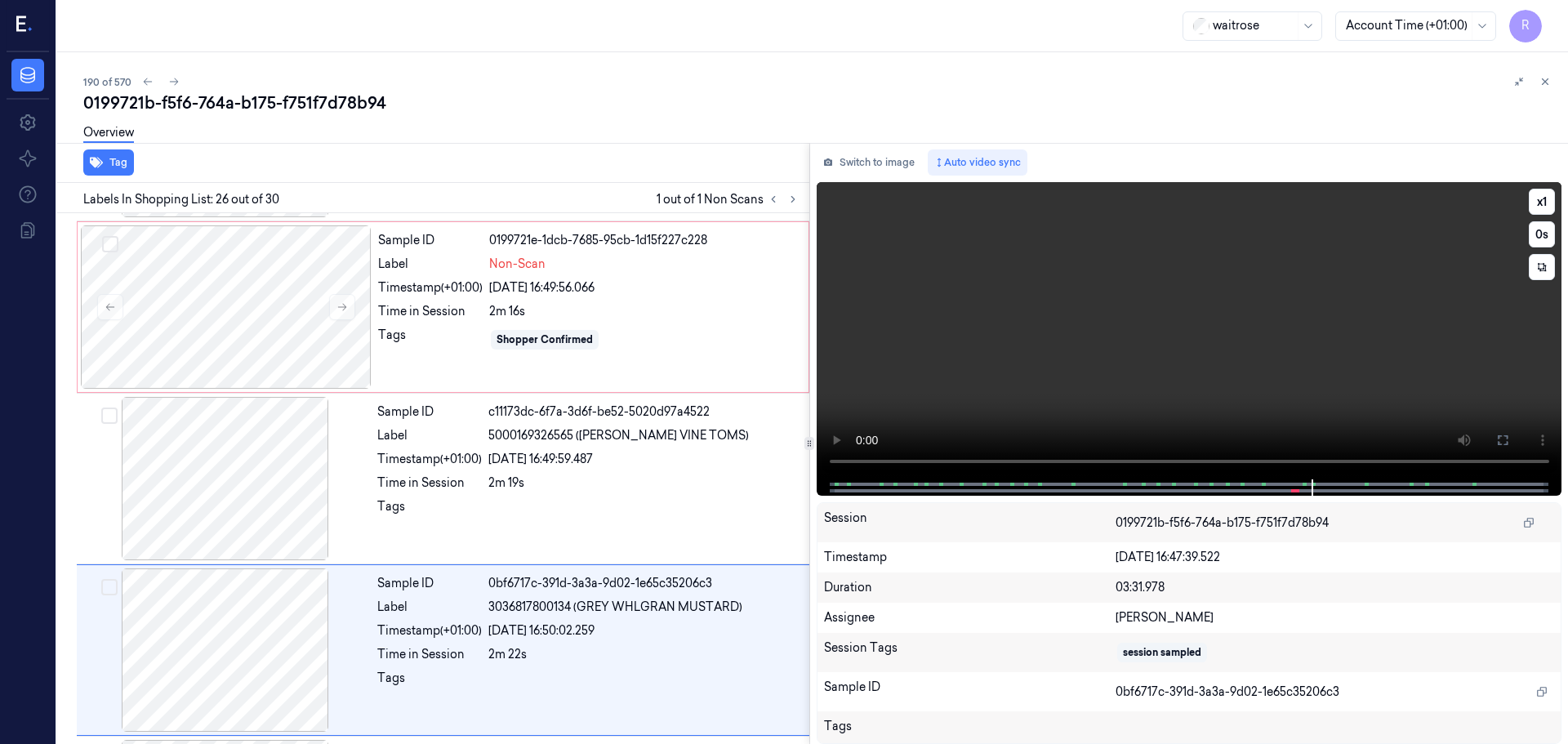
scroll to position [4108, 0]
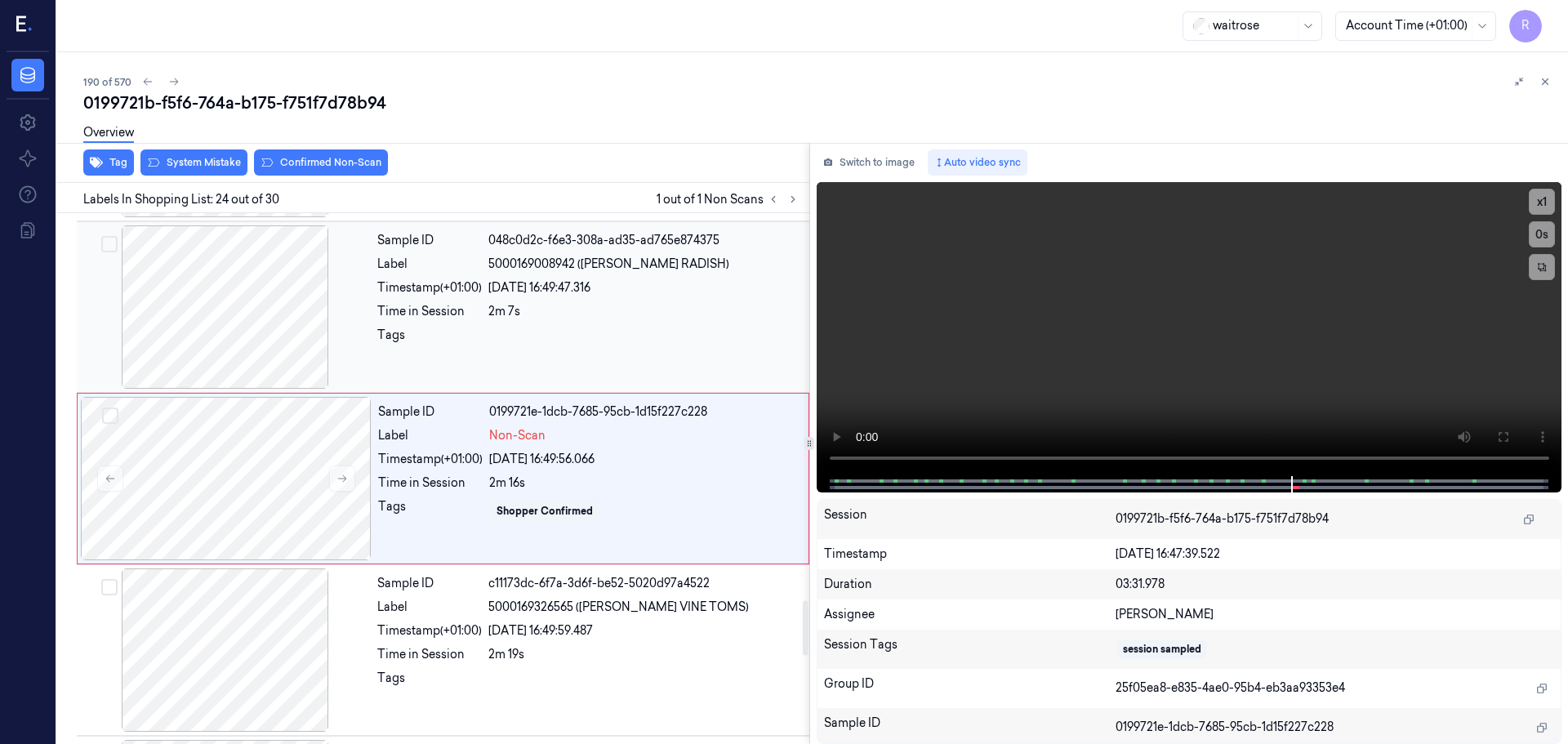
click at [231, 301] on div at bounding box center [225, 307] width 291 height 163
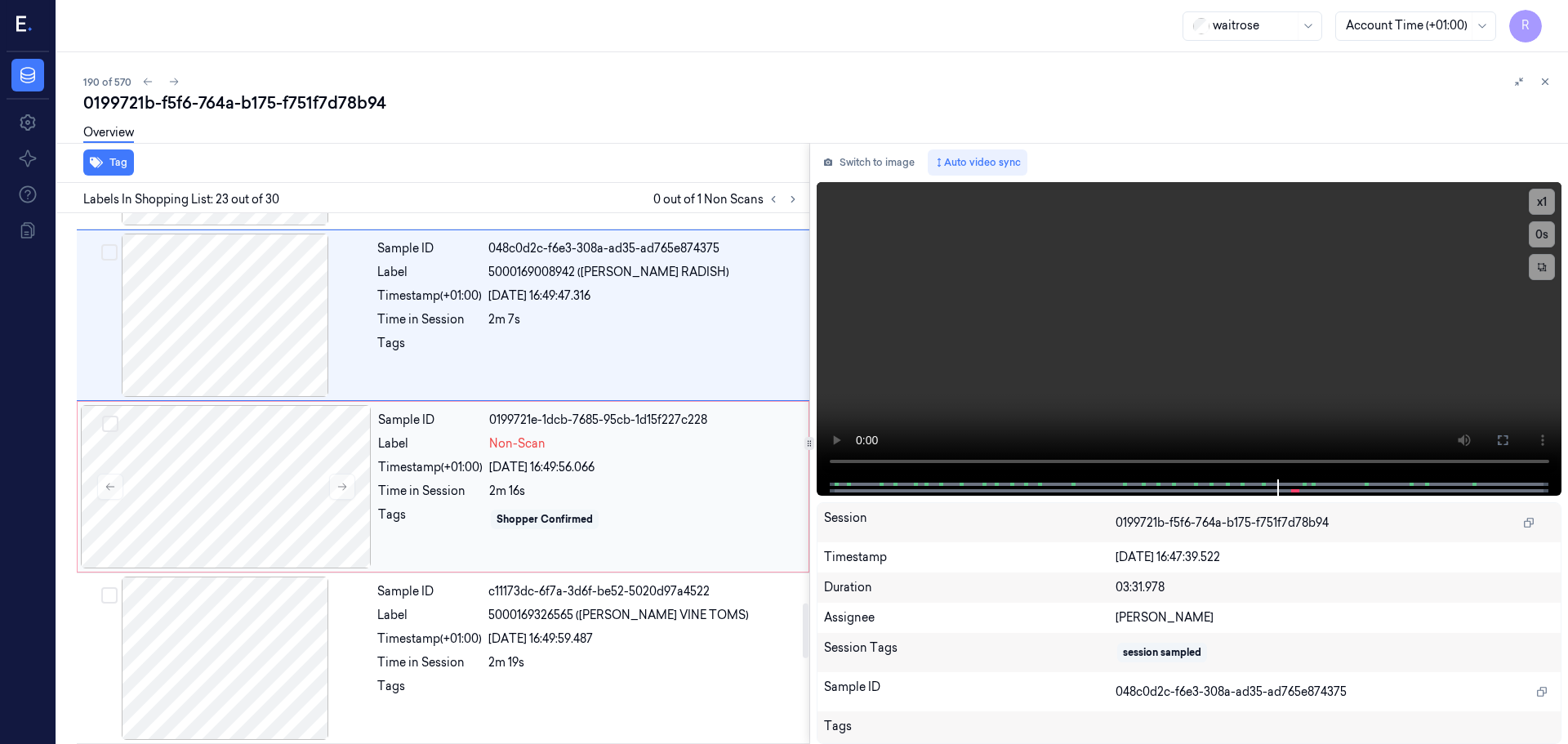
scroll to position [3838, 0]
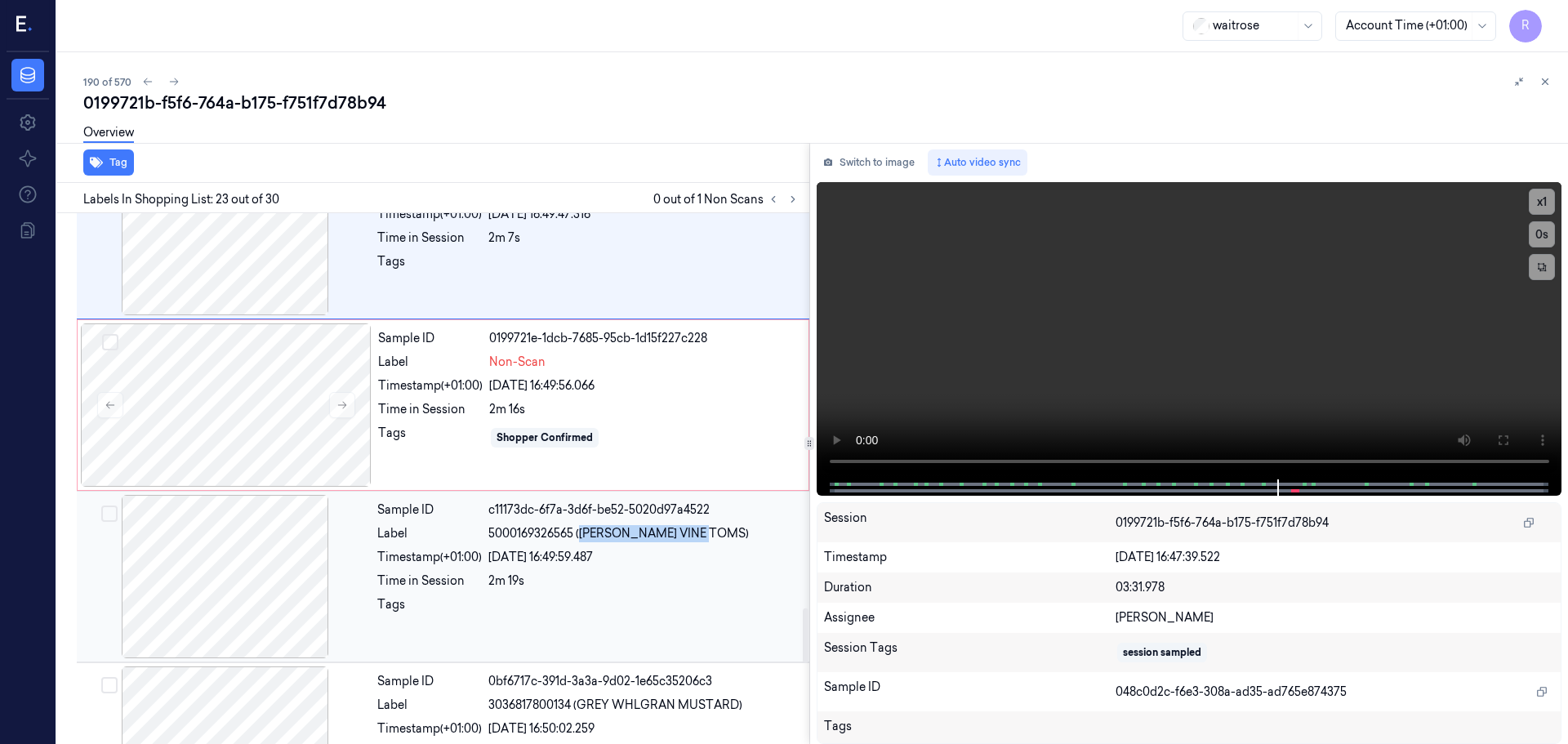
drag, startPoint x: 585, startPoint y: 533, endPoint x: 720, endPoint y: 541, distance: 135.2
click at [720, 541] on span "5000169326565 ([PERSON_NAME] VINE TOMS)" at bounding box center [618, 534] width 261 height 17
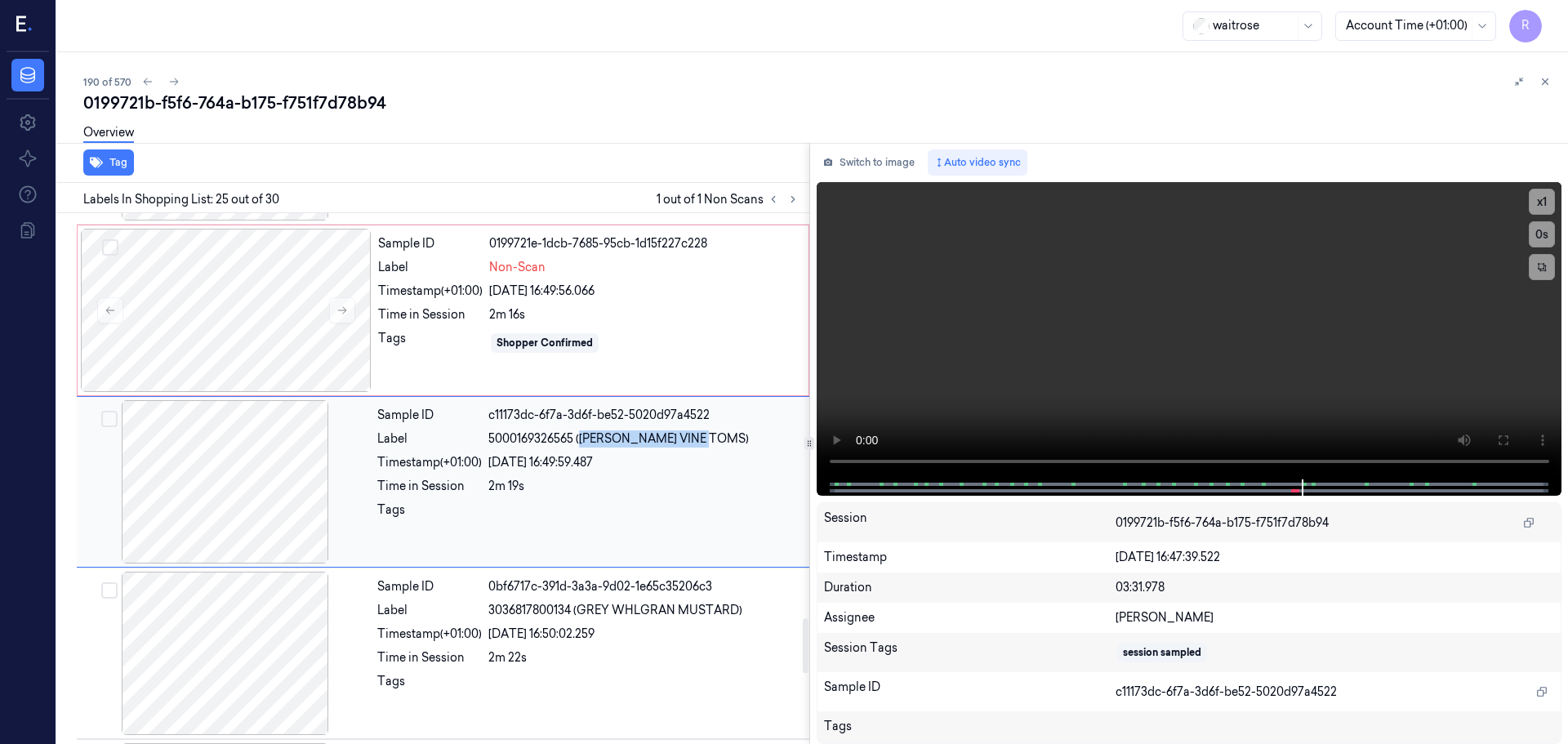
scroll to position [3937, 0]
copy span "[PERSON_NAME] VINE TOMS"
click at [238, 508] on div at bounding box center [225, 479] width 291 height 163
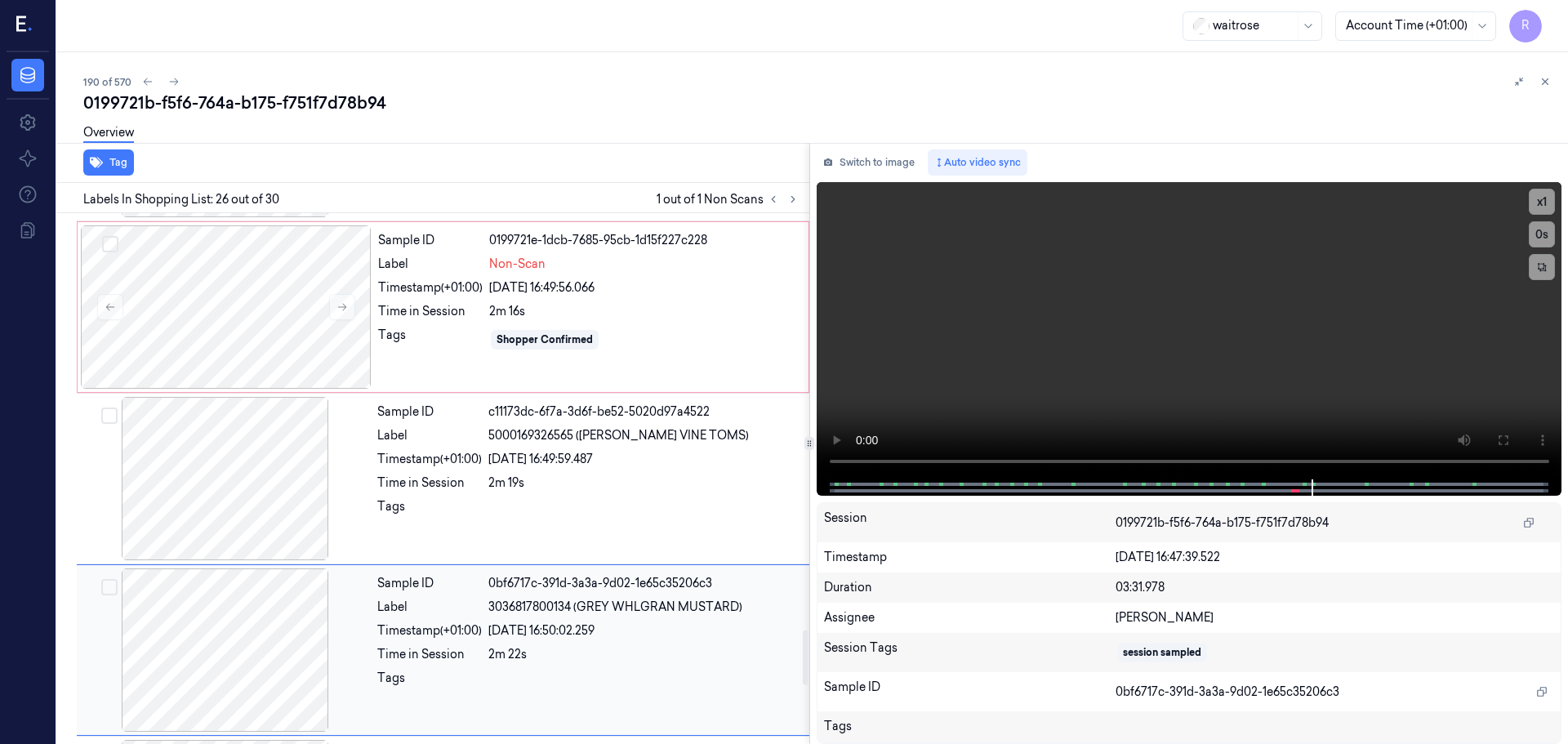
scroll to position [4108, 0]
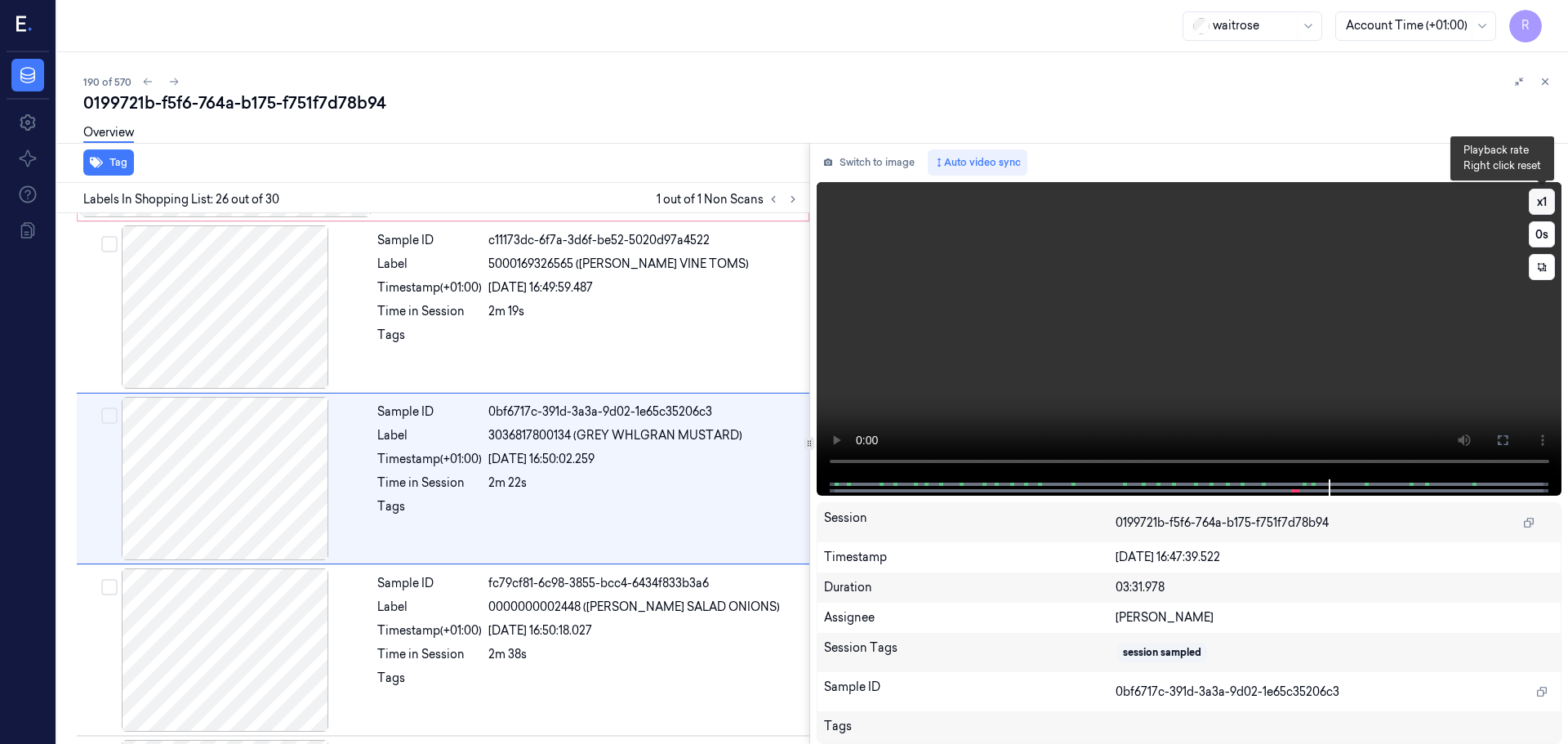
click at [1545, 196] on button "x 1" at bounding box center [1541, 202] width 26 height 26
click at [1545, 196] on button "x 2" at bounding box center [1541, 202] width 26 height 26
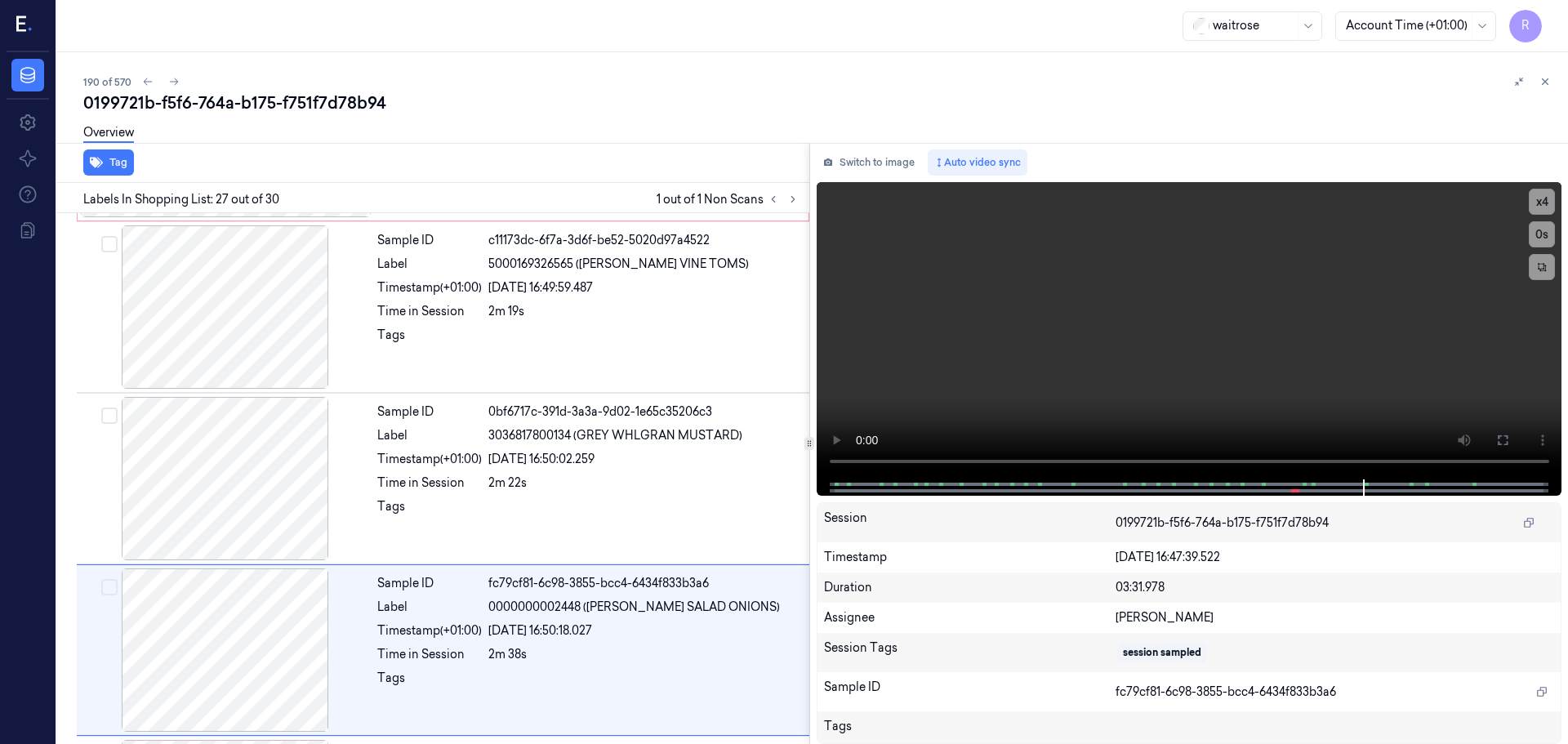
scroll to position [4280, 0]
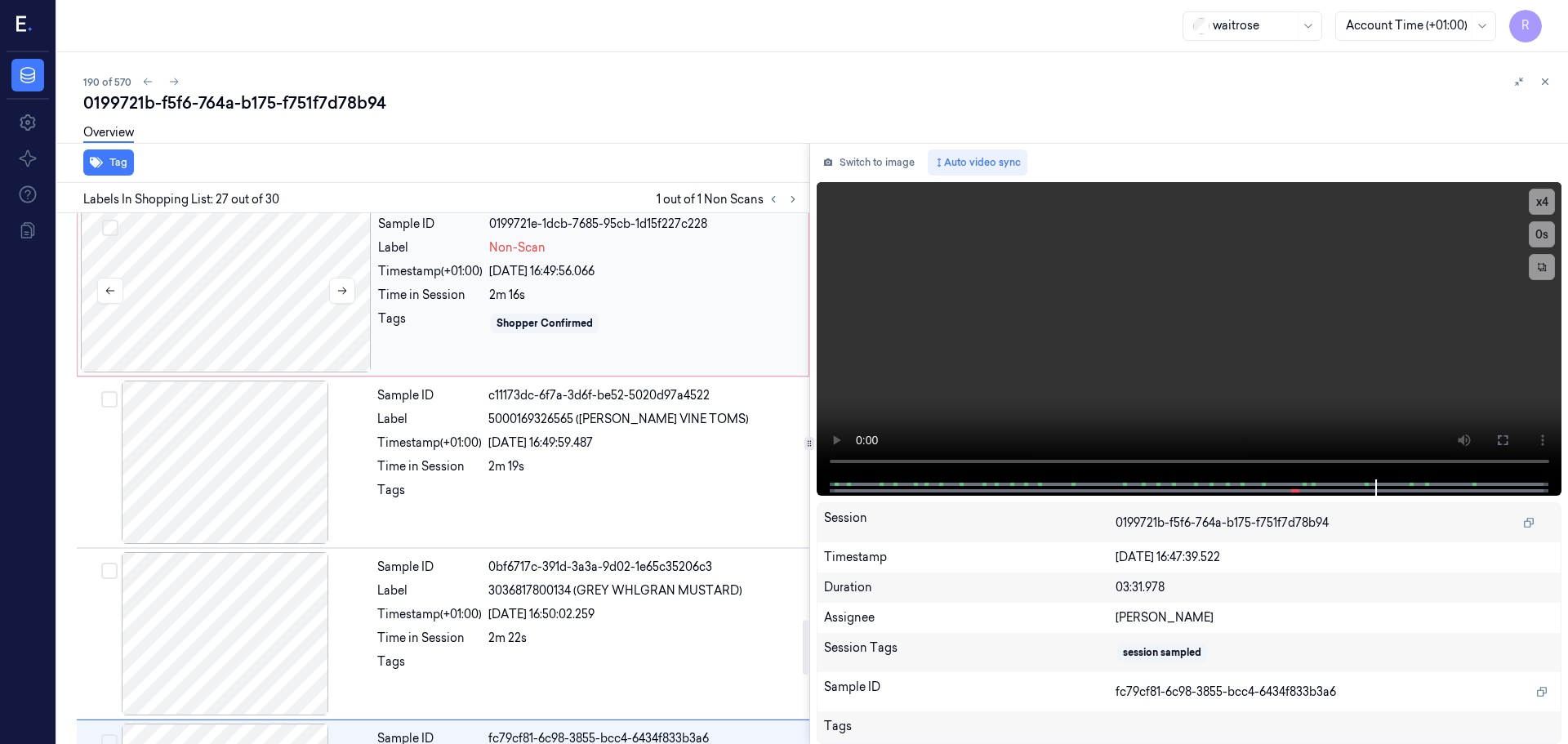
click at [232, 332] on div at bounding box center [226, 291] width 291 height 163
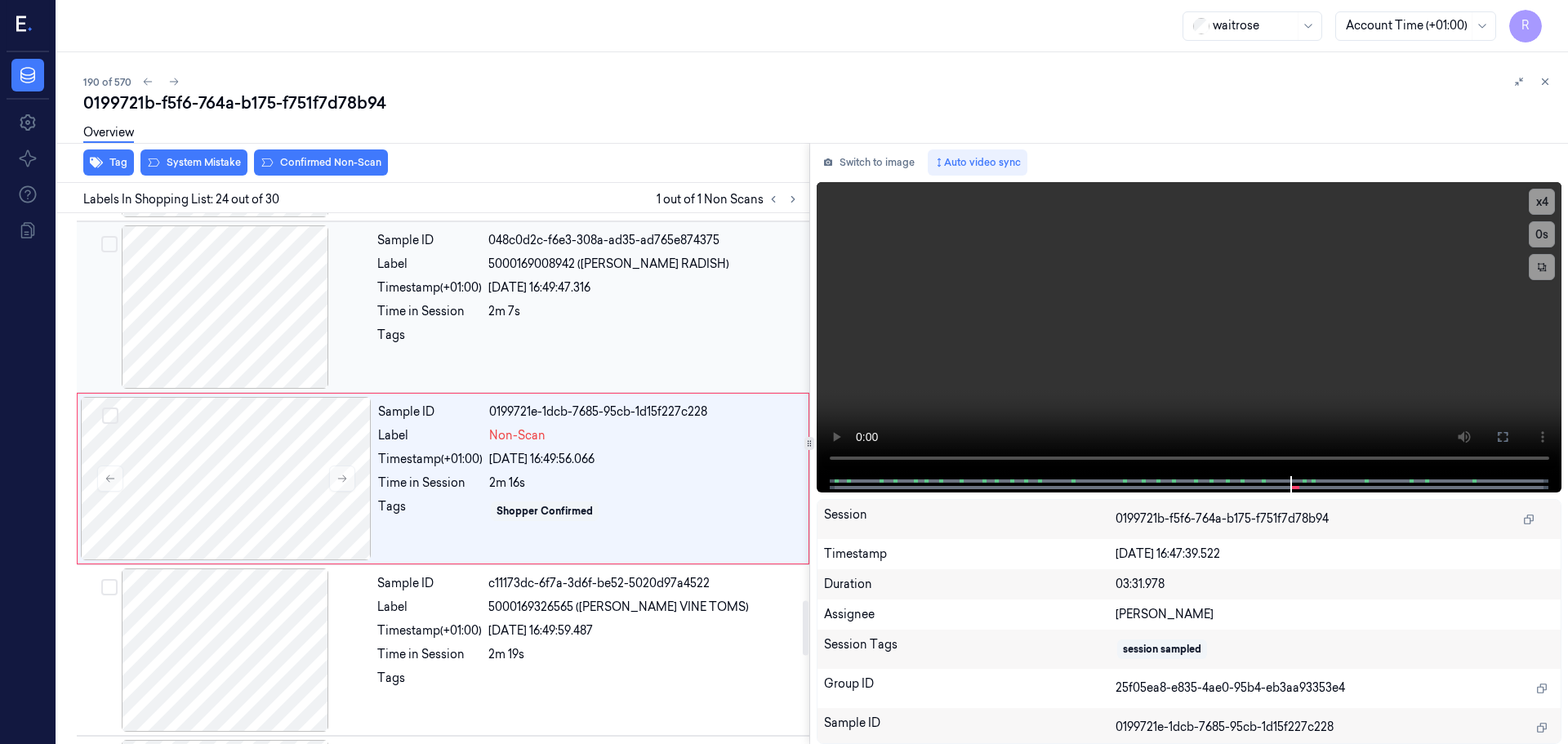
click at [250, 332] on div at bounding box center [225, 307] width 291 height 163
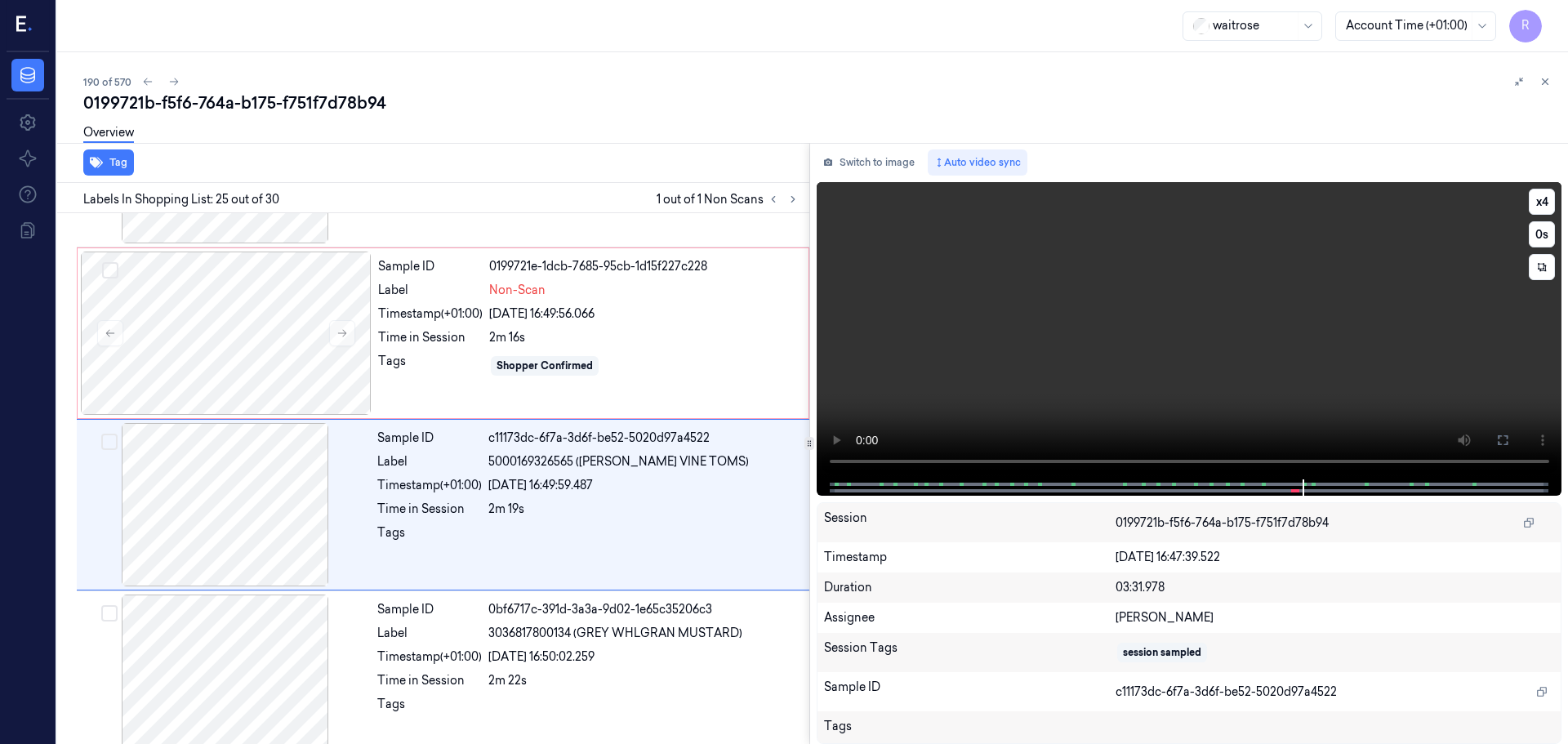
scroll to position [3937, 0]
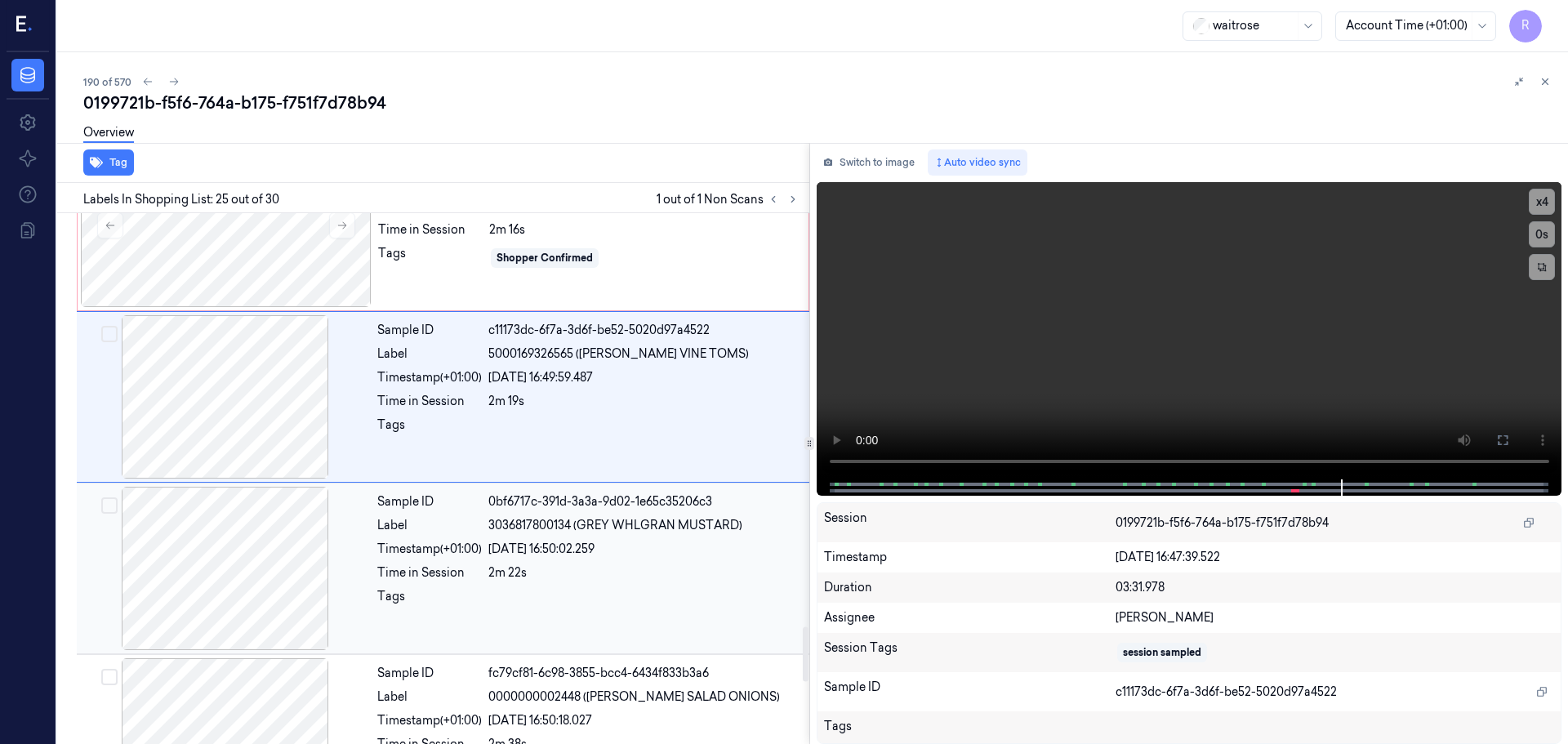
click at [564, 553] on div "[DATE] 16:50:02.259" at bounding box center [643, 549] width 311 height 17
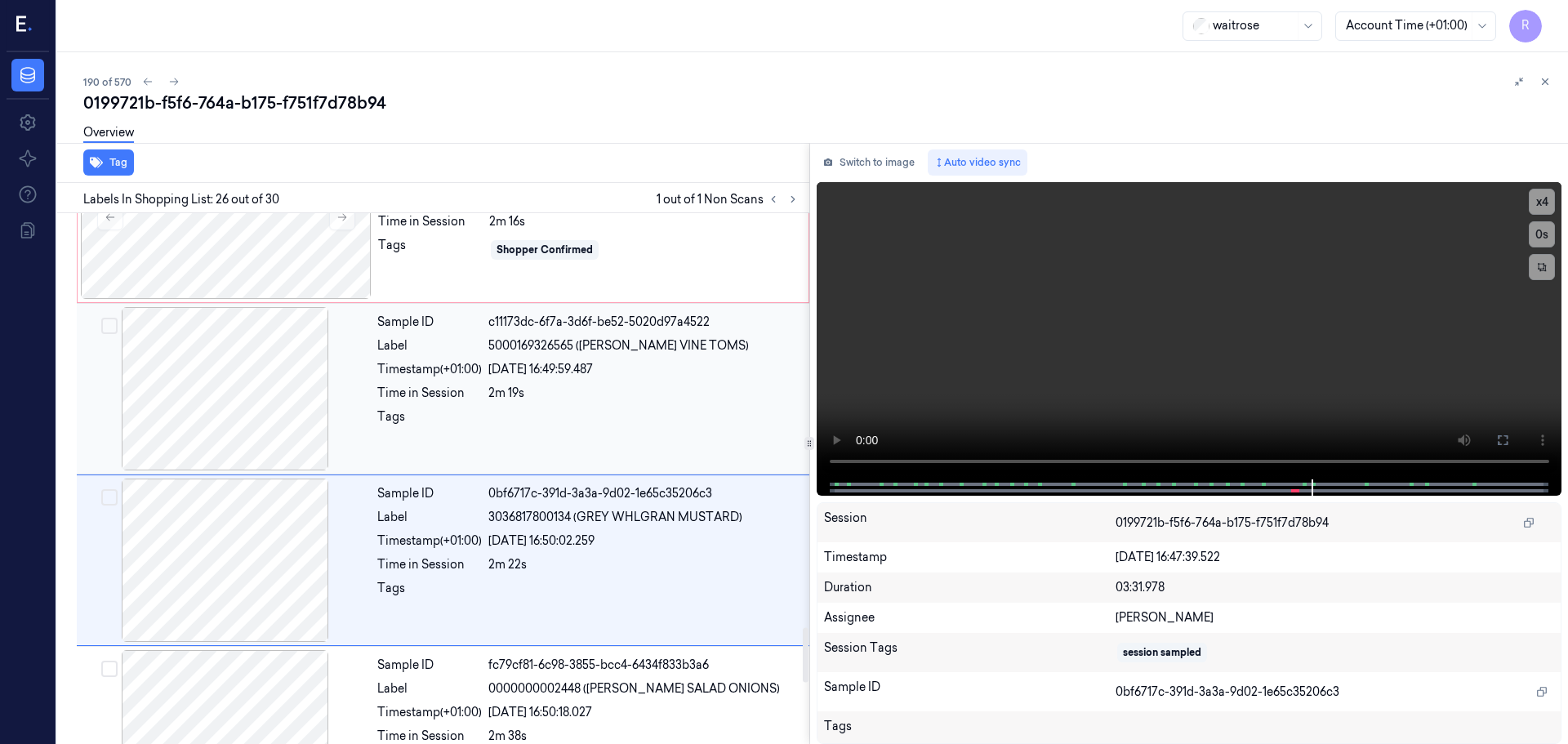
click at [564, 442] on div "Sample ID c11173dc-6f7a-3d6f-be52-5020d97a4522 Label 5000169326565 ([PERSON_NAM…" at bounding box center [588, 389] width 435 height 163
click at [249, 361] on div at bounding box center [226, 389] width 291 height 163
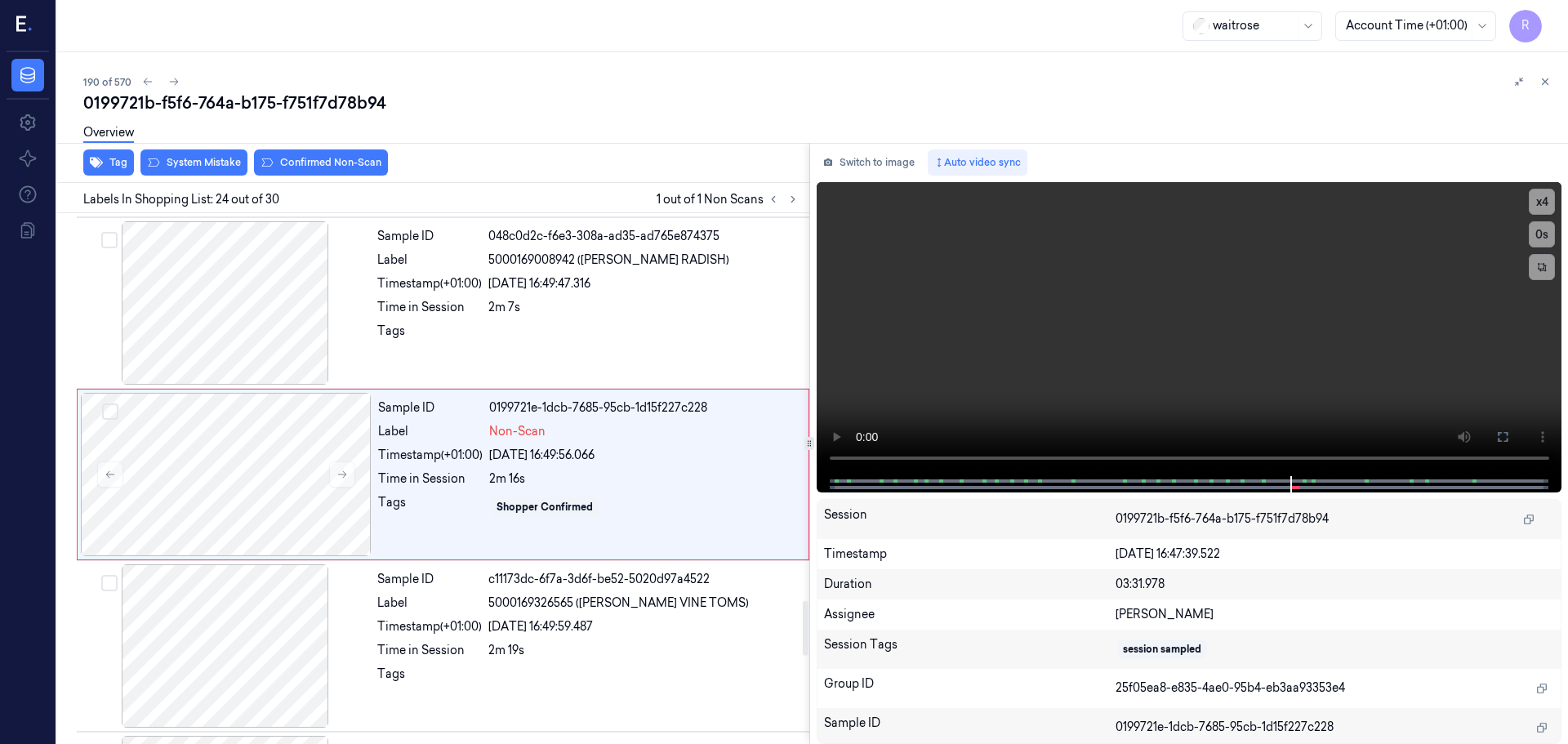
scroll to position [3765, 0]
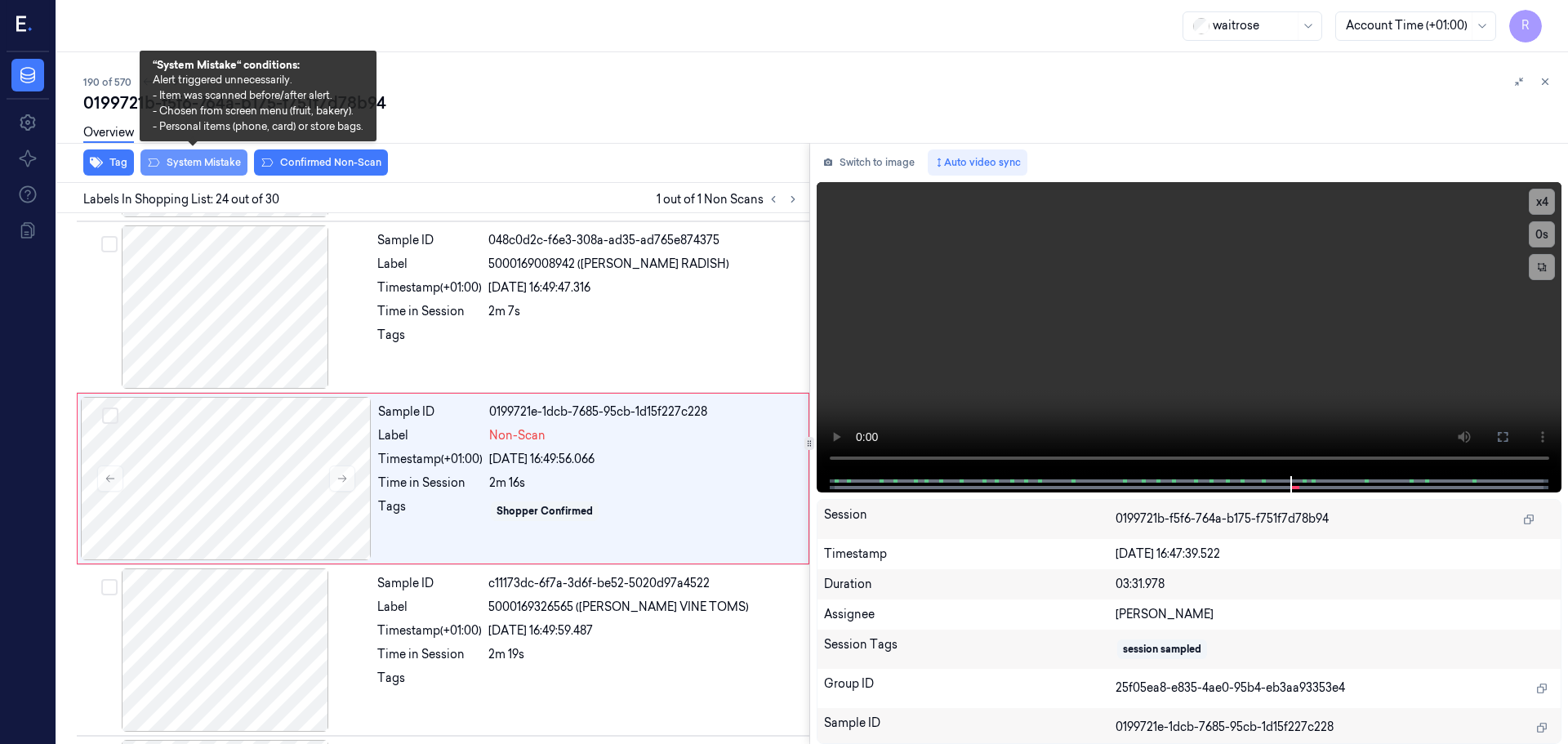
click at [214, 164] on button "System Mistake" at bounding box center [194, 162] width 107 height 26
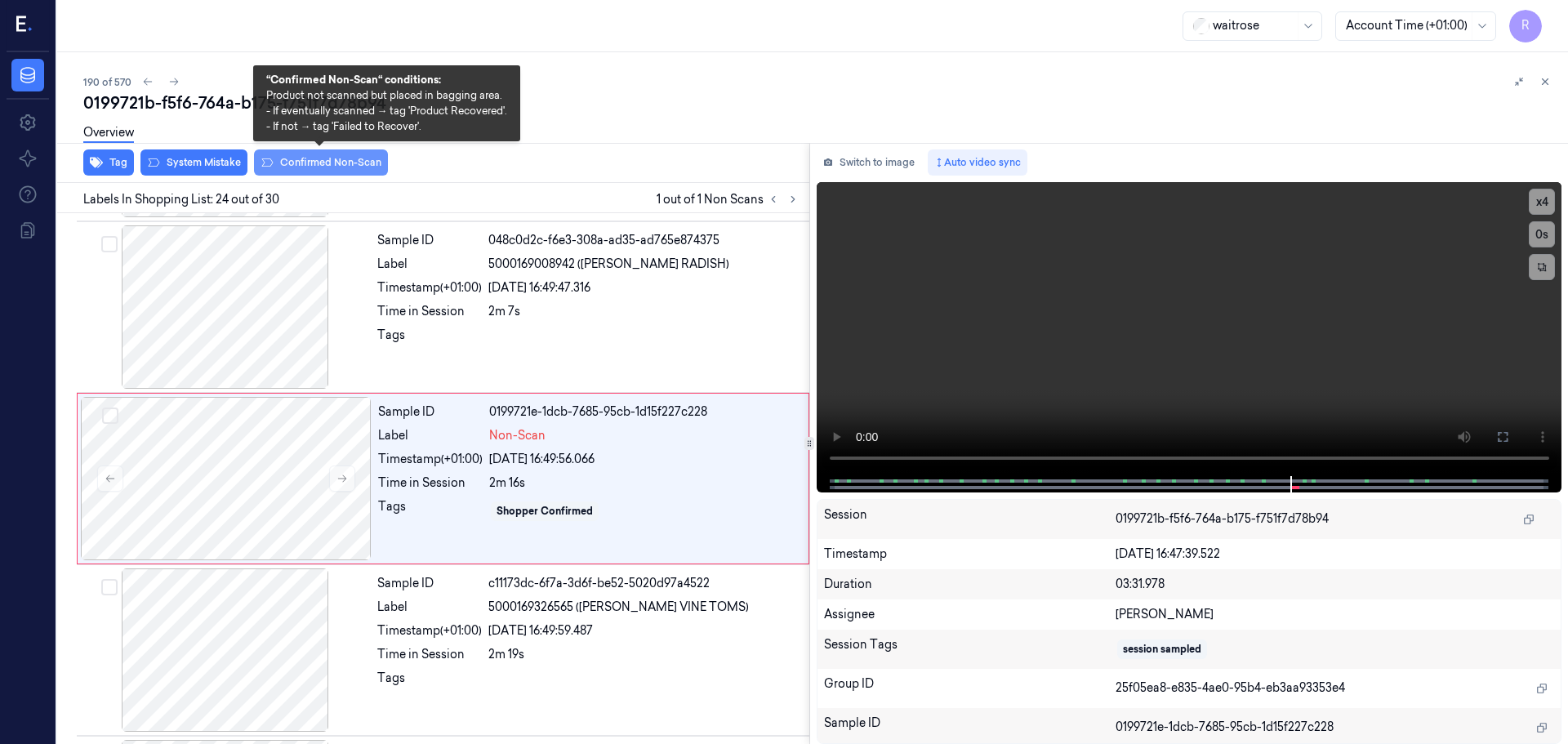
click at [298, 157] on button "Confirmed Non-Scan" at bounding box center [321, 162] width 134 height 26
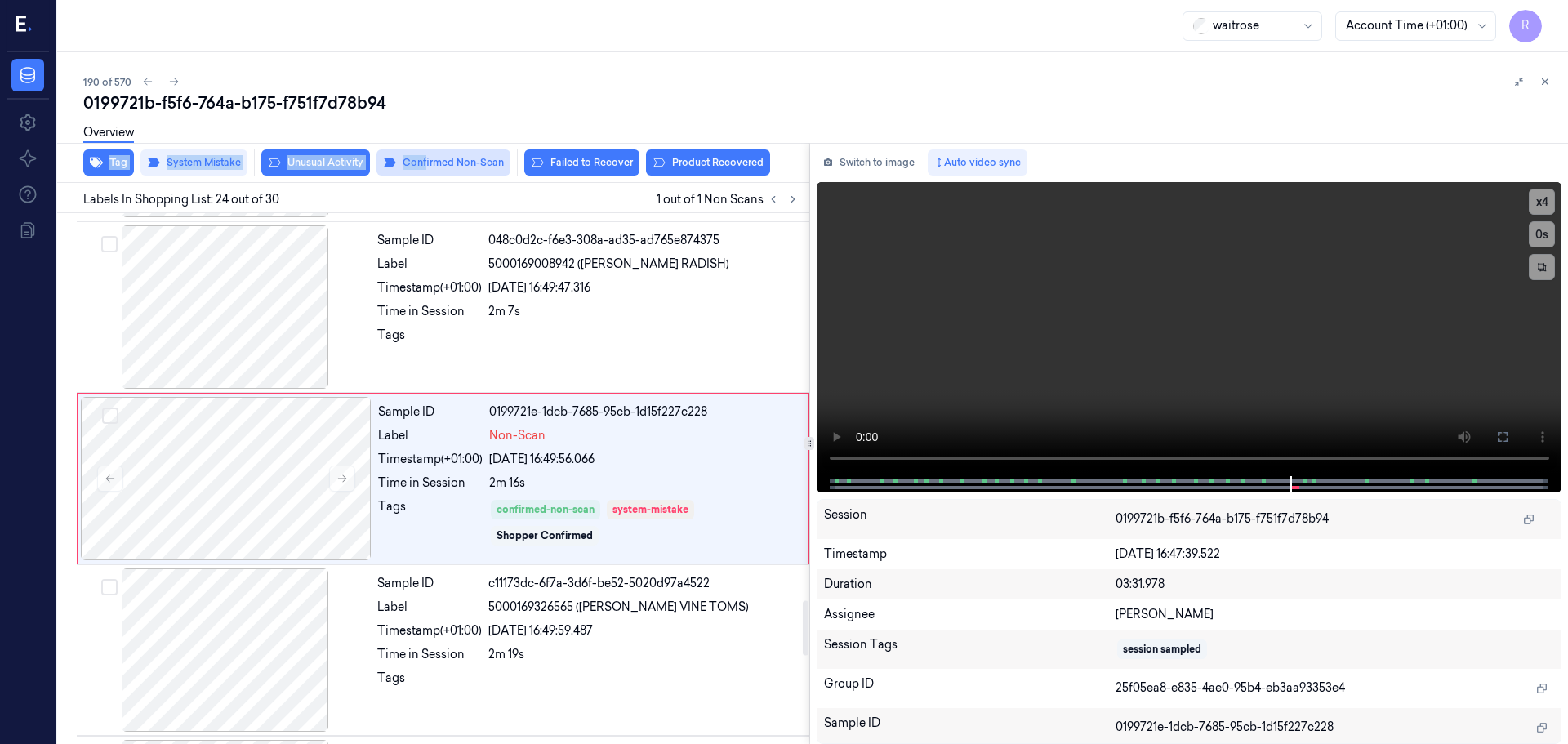
drag, startPoint x: 425, startPoint y: 154, endPoint x: 427, endPoint y: 161, distance: 7.3
click at [426, 160] on div "0199721b-f5f6-764a-b175-f751f7d78b94 Overview Tag System Mistake Unusual Activi…" at bounding box center [818, 418] width 1471 height 653
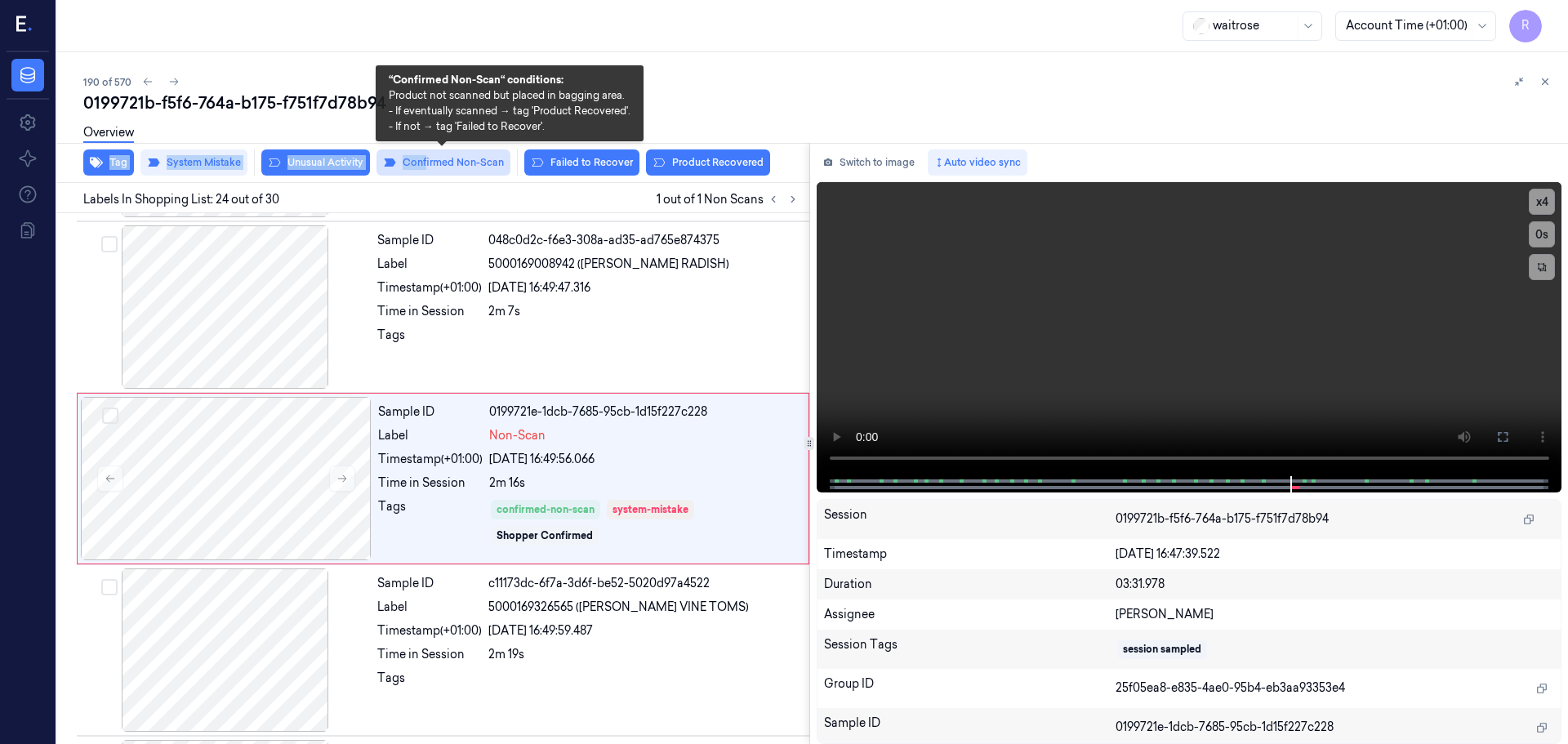
click at [429, 161] on button "Confirmed Non-Scan" at bounding box center [443, 162] width 134 height 26
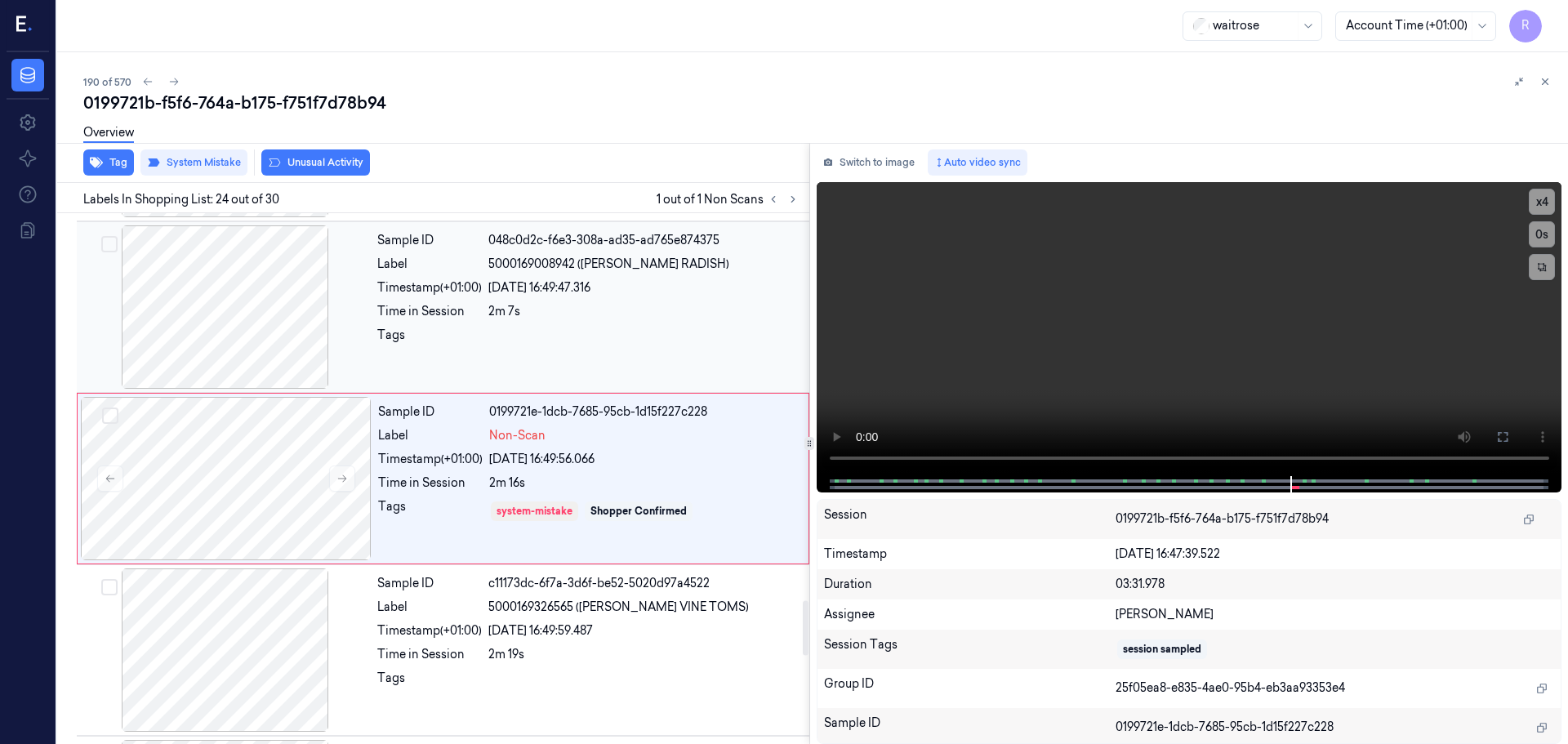
click at [408, 346] on div "Tags" at bounding box center [430, 340] width 105 height 26
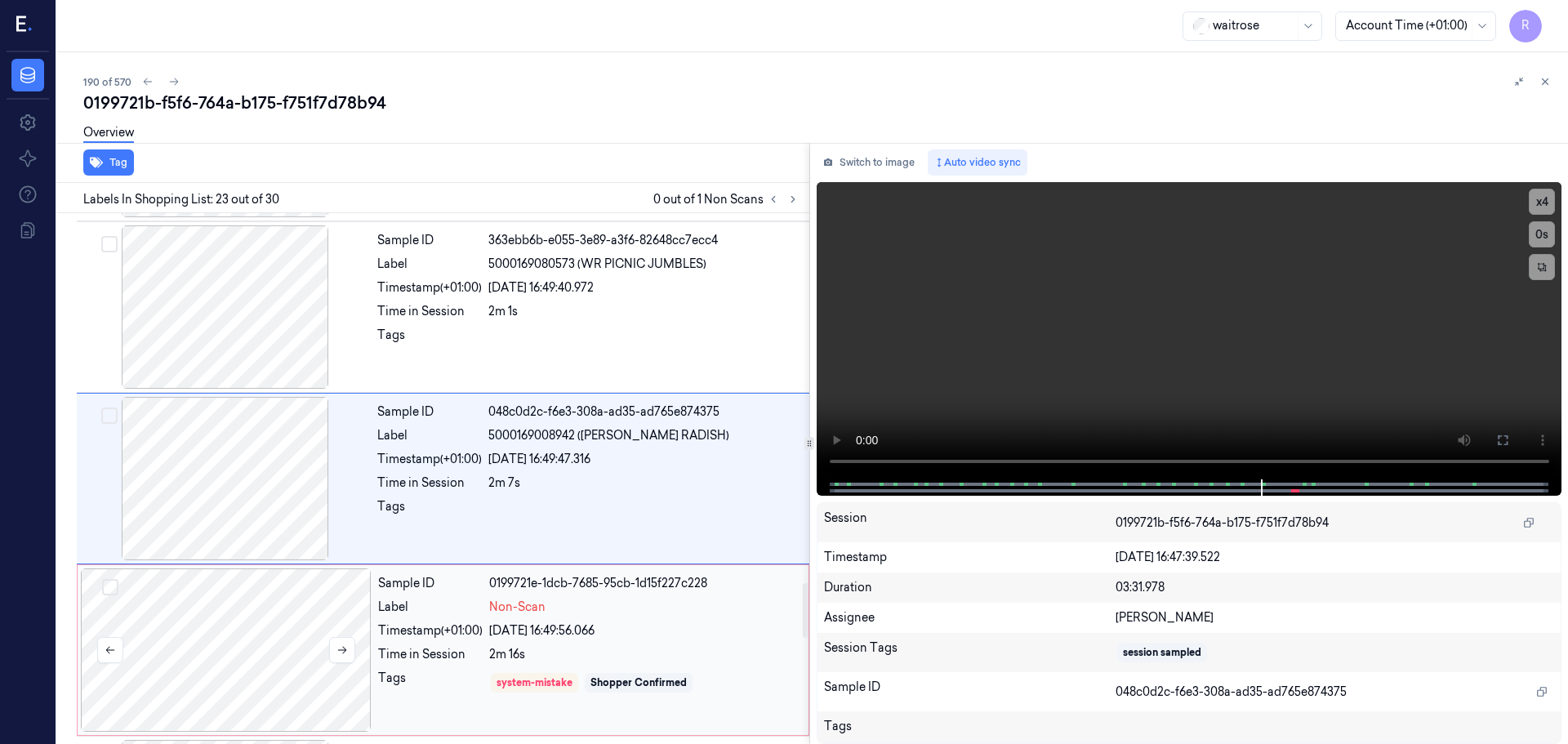
click at [297, 663] on div at bounding box center [226, 650] width 291 height 163
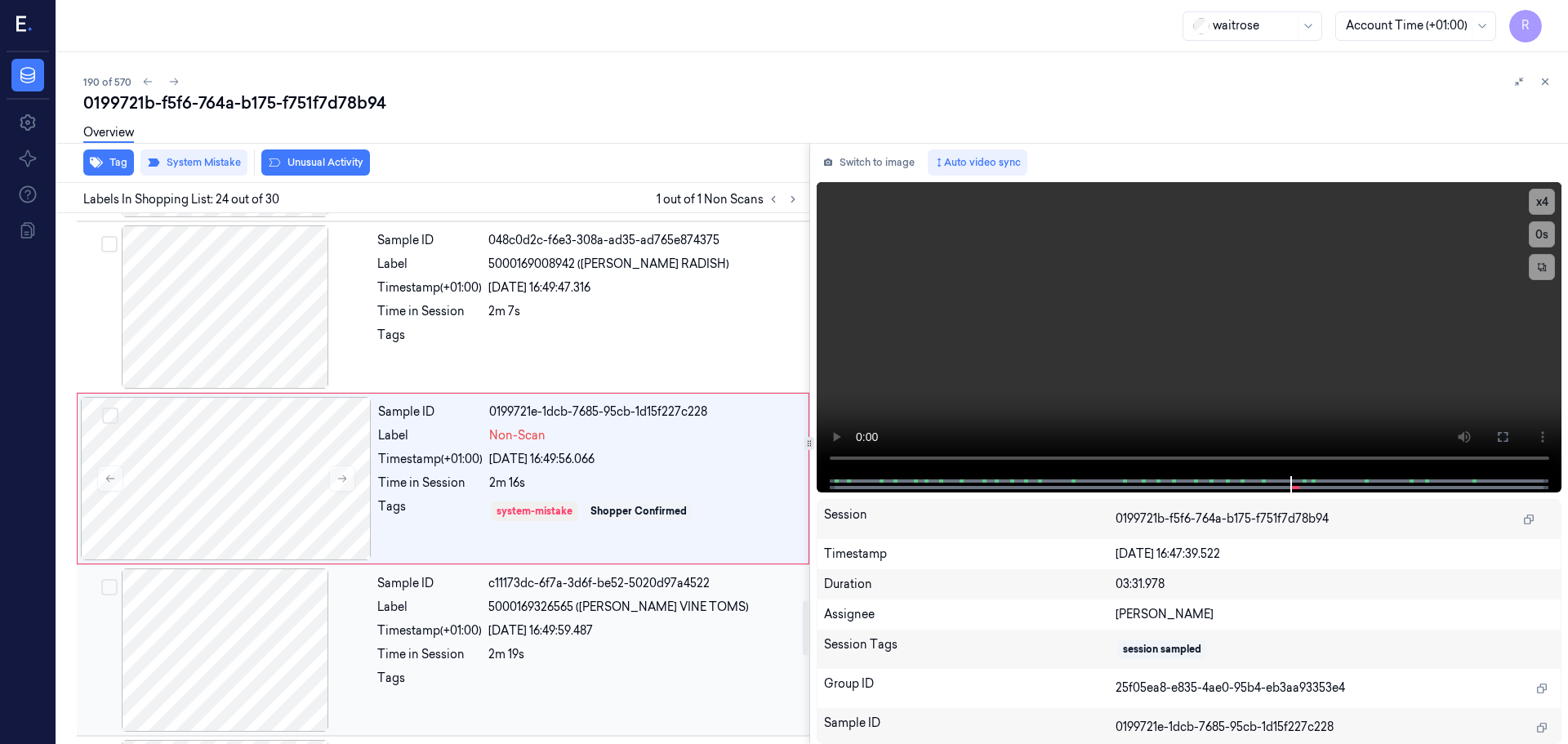
click at [388, 644] on div "Sample ID c11173dc-6f7a-3d6f-be52-5020d97a4522 Label 5000169326565 ([PERSON_NAM…" at bounding box center [588, 650] width 435 height 163
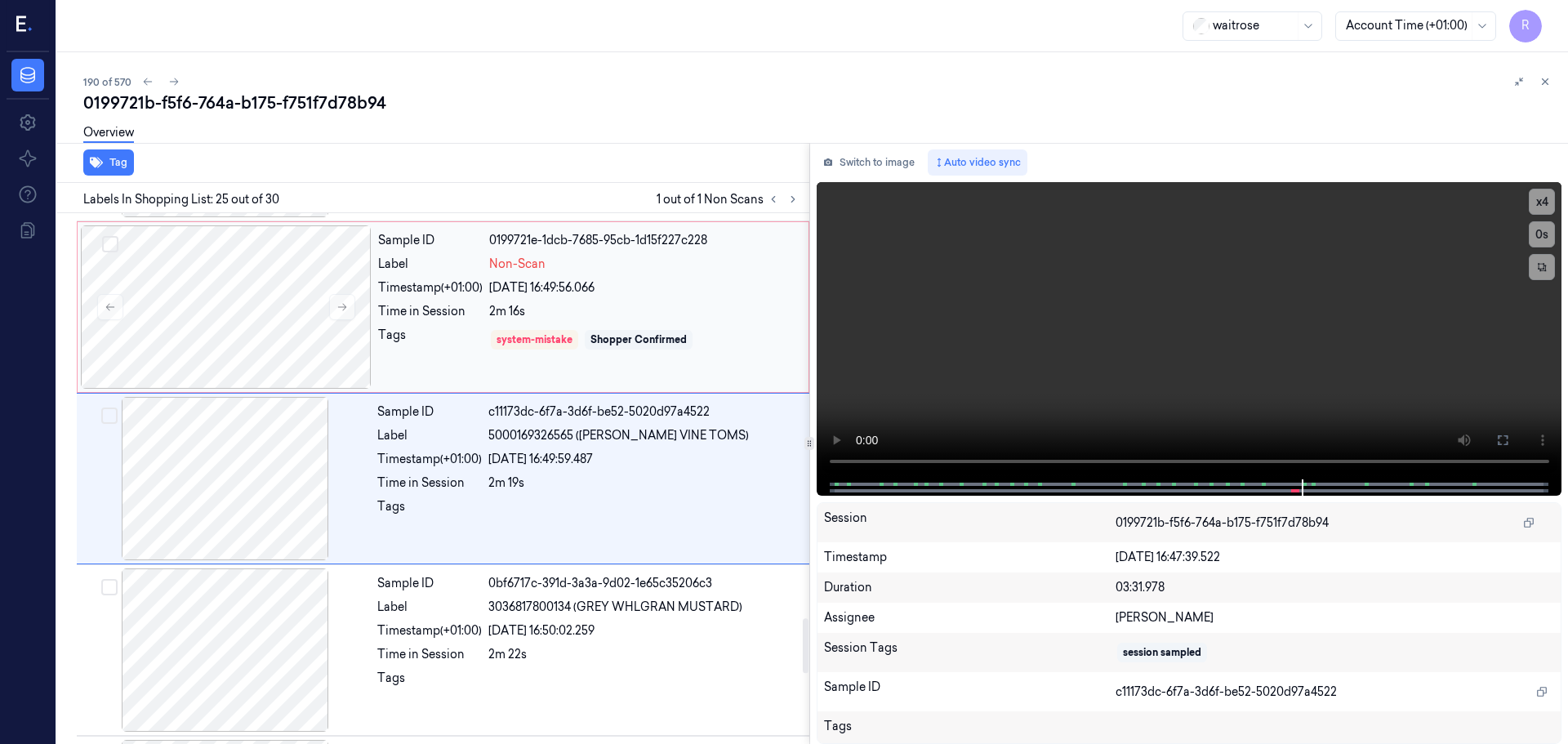
click at [389, 348] on div "Tags" at bounding box center [431, 340] width 105 height 26
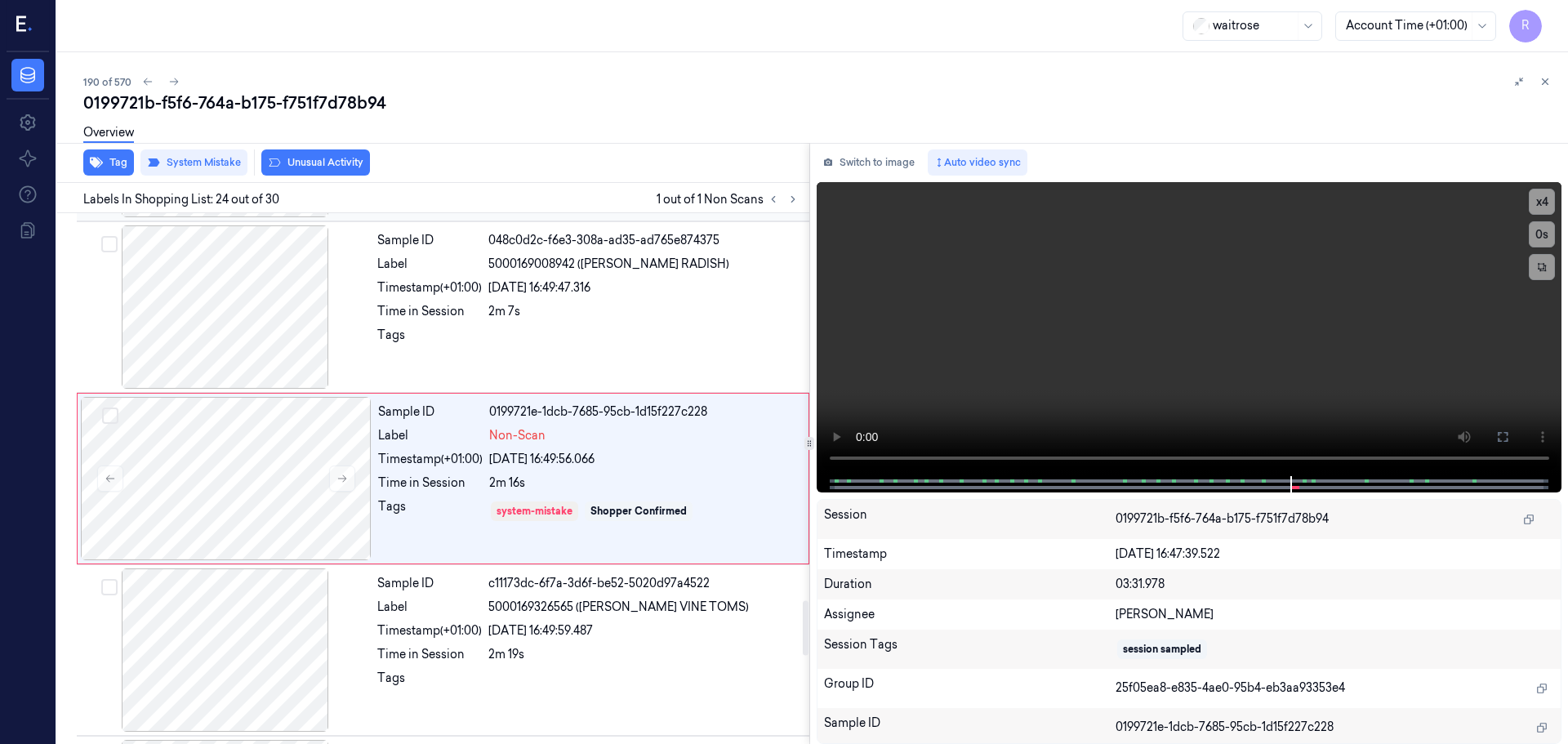
drag, startPoint x: 467, startPoint y: 305, endPoint x: 504, endPoint y: 330, distance: 44.7
click at [468, 305] on div "Time in Session" at bounding box center [430, 312] width 105 height 17
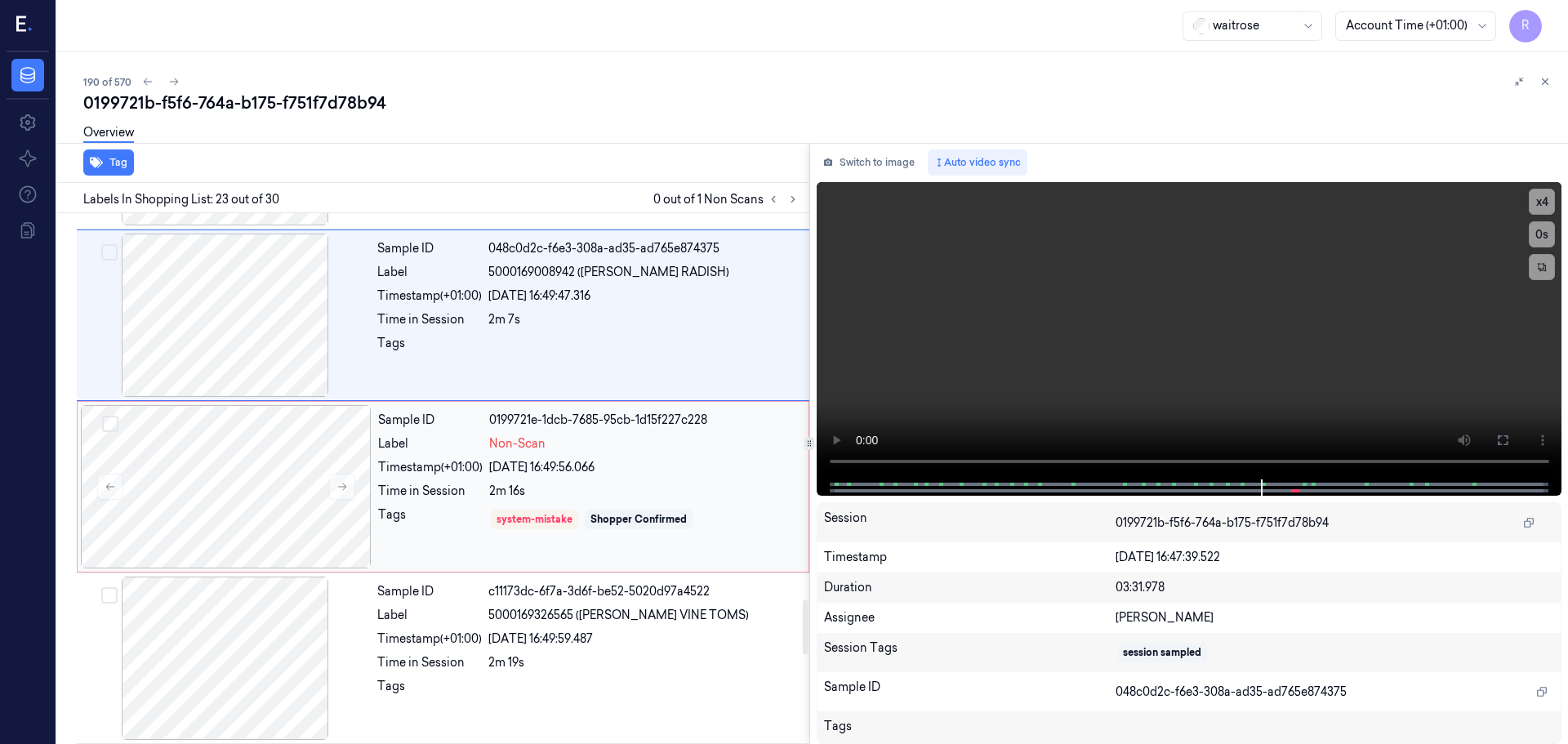
click at [431, 505] on div "Sample ID 0199721e-1dcb-7685-95cb-1d15f227c228 Label Non-Scan Timestamp (+01:00…" at bounding box center [588, 487] width 433 height 163
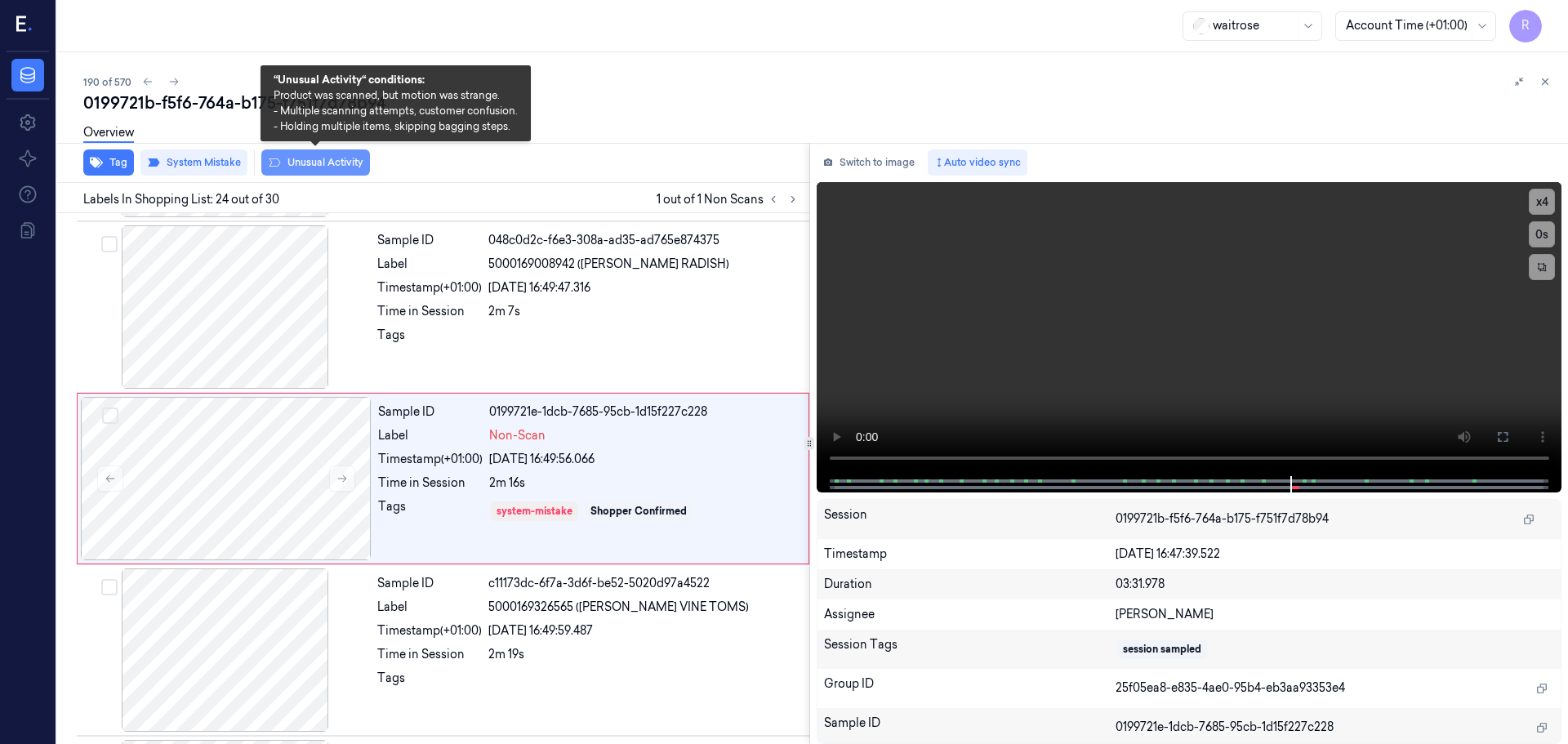
click at [341, 165] on button "Unusual Activity" at bounding box center [316, 162] width 109 height 26
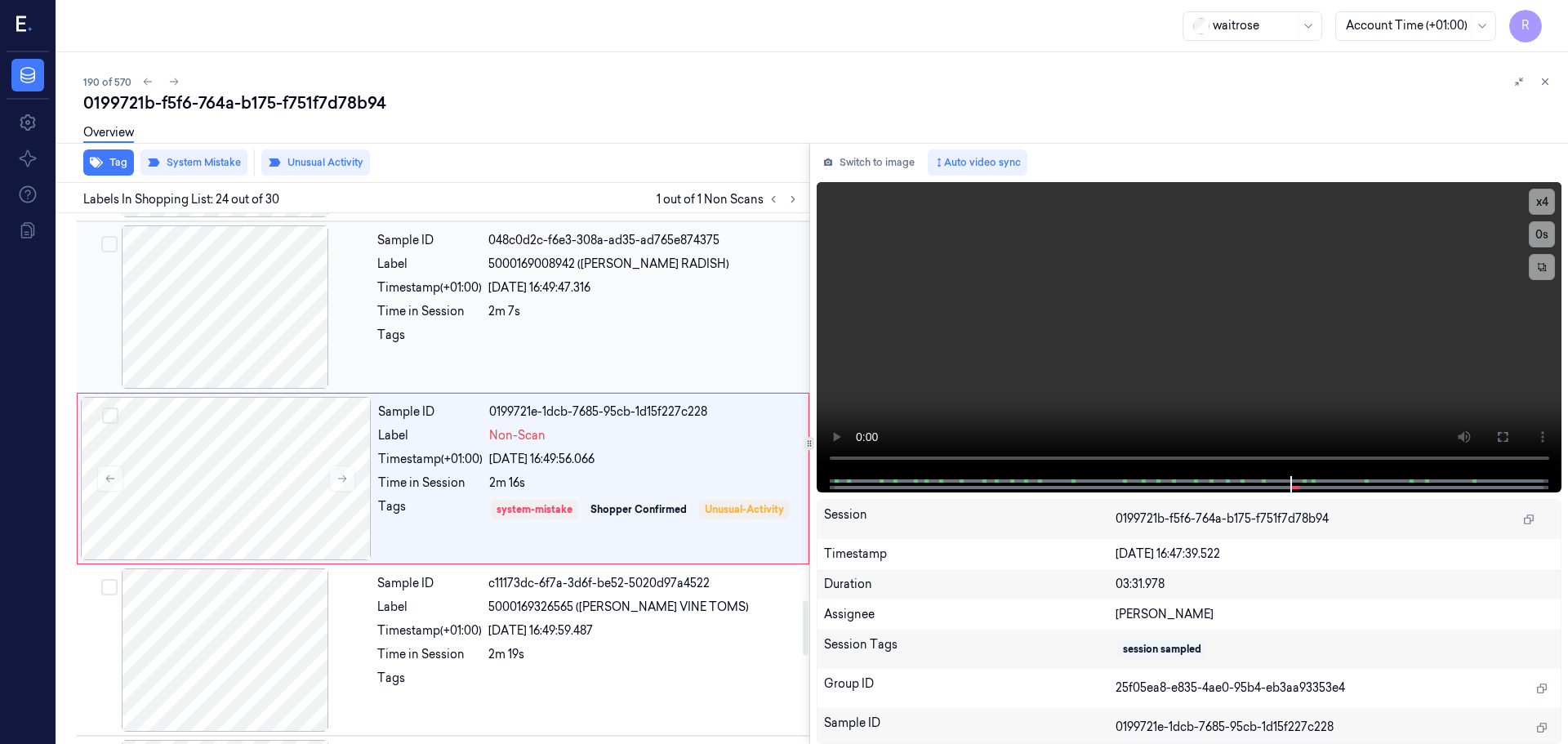
click at [407, 320] on div "Sample ID 048c0d2c-f6e3-308a-ad35-ad765e874375 Label 5000169008942 ([PERSON_NAM…" at bounding box center [588, 307] width 435 height 163
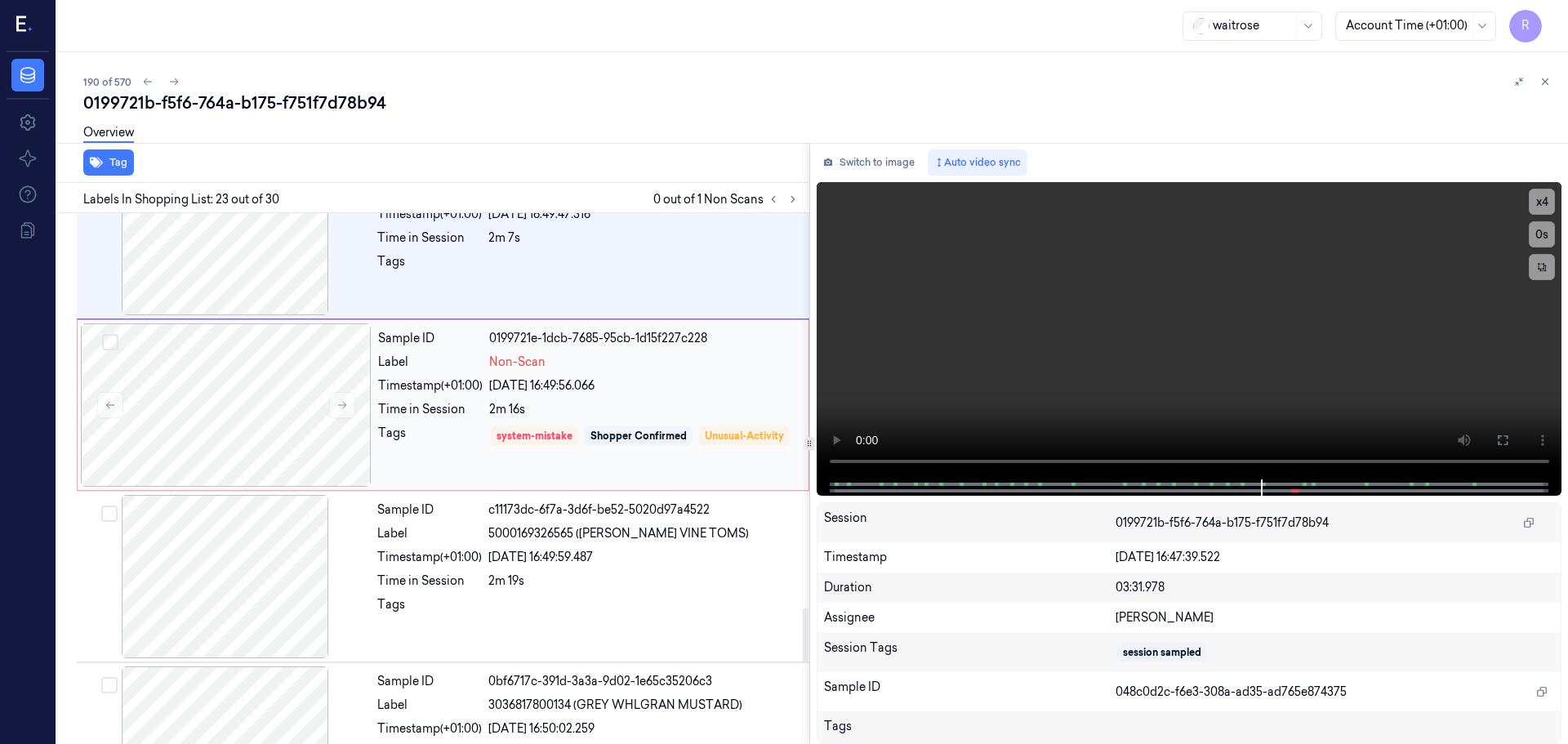
click at [396, 390] on div "Timestamp (+01:00)" at bounding box center [431, 386] width 105 height 17
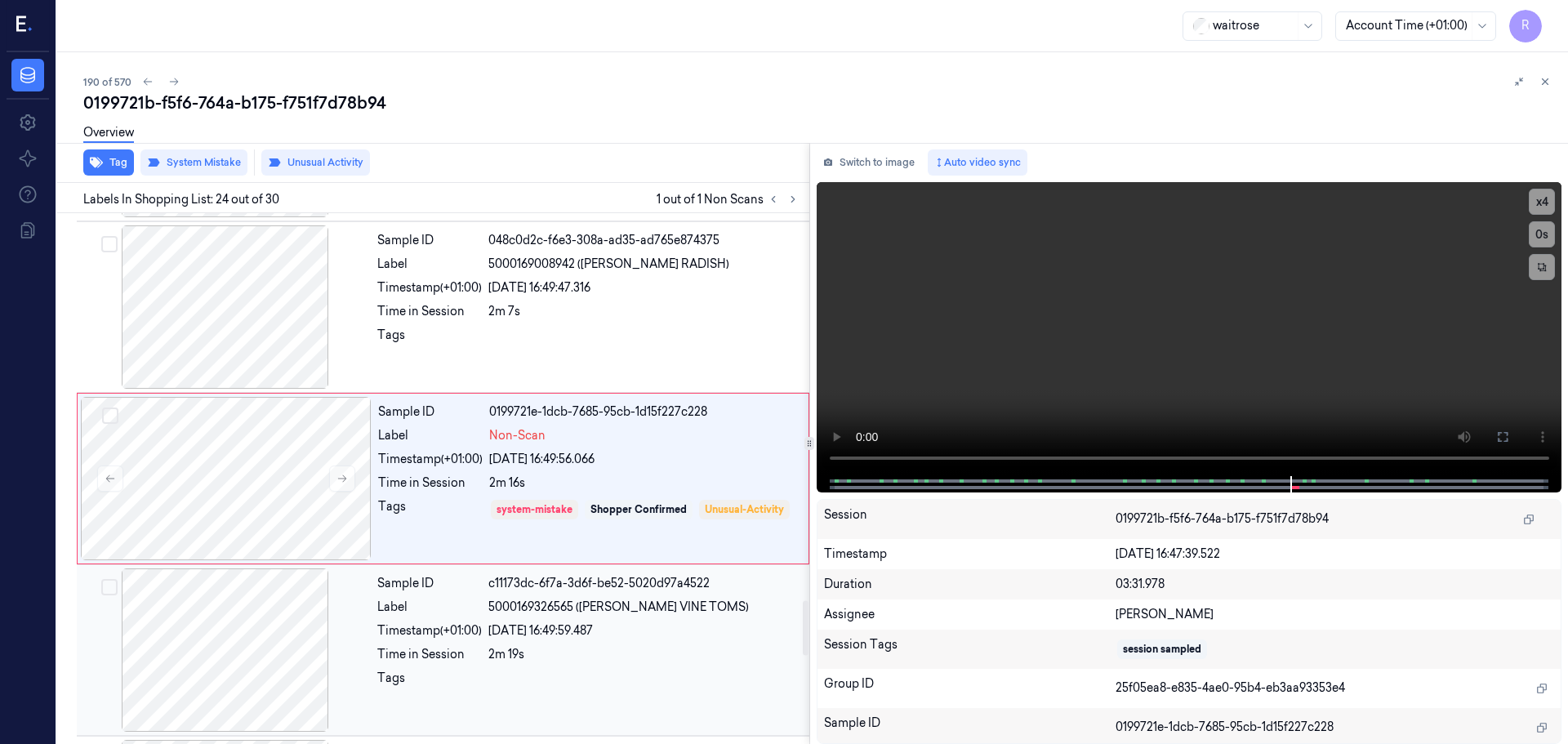
click at [424, 591] on div "Sample ID" at bounding box center [430, 584] width 105 height 17
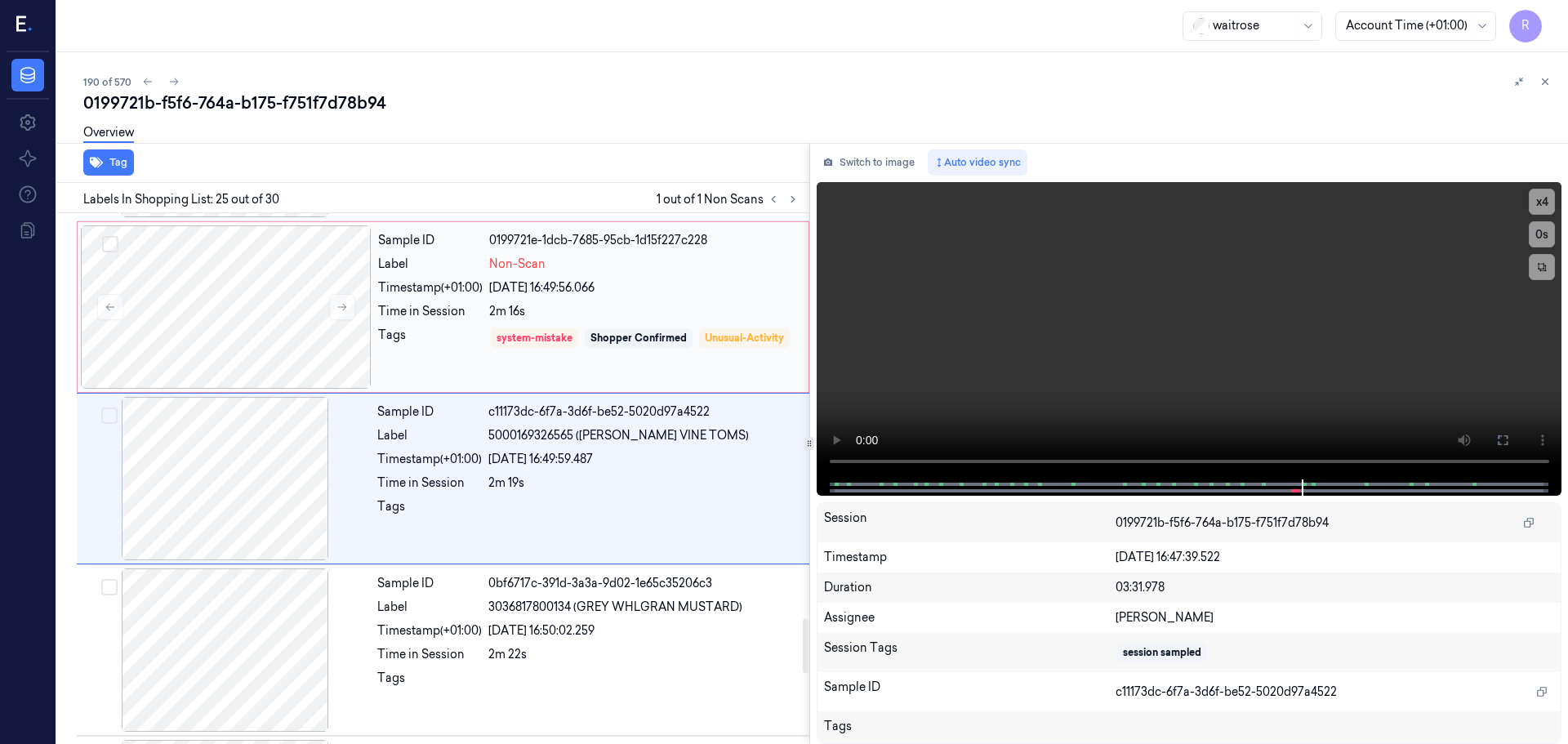
click at [407, 321] on div "Sample ID 0199721e-1dcb-7685-95cb-1d15f227c228 Label Non-Scan Timestamp (+01:00…" at bounding box center [588, 307] width 433 height 163
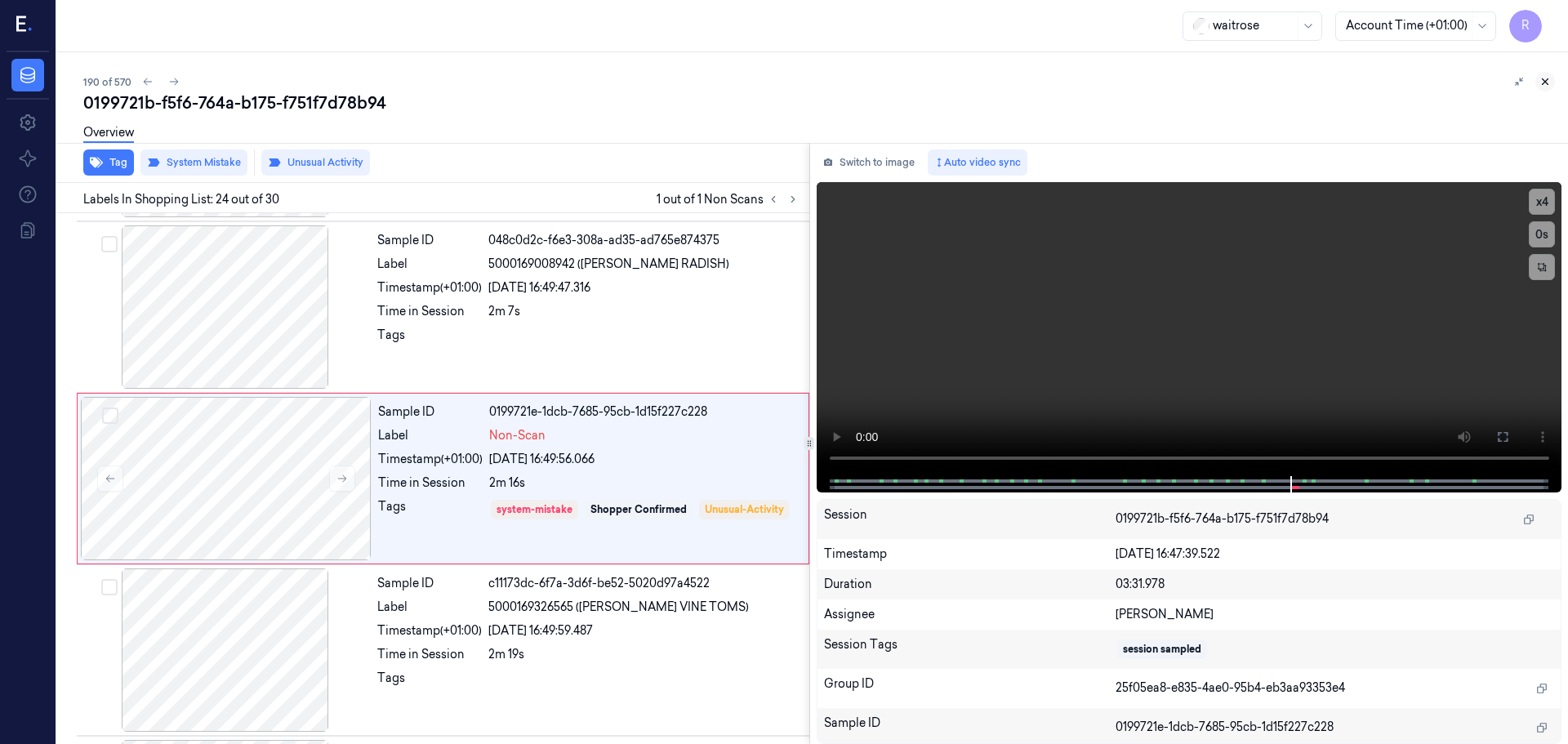
click at [1541, 82] on icon at bounding box center [1544, 82] width 11 height 11
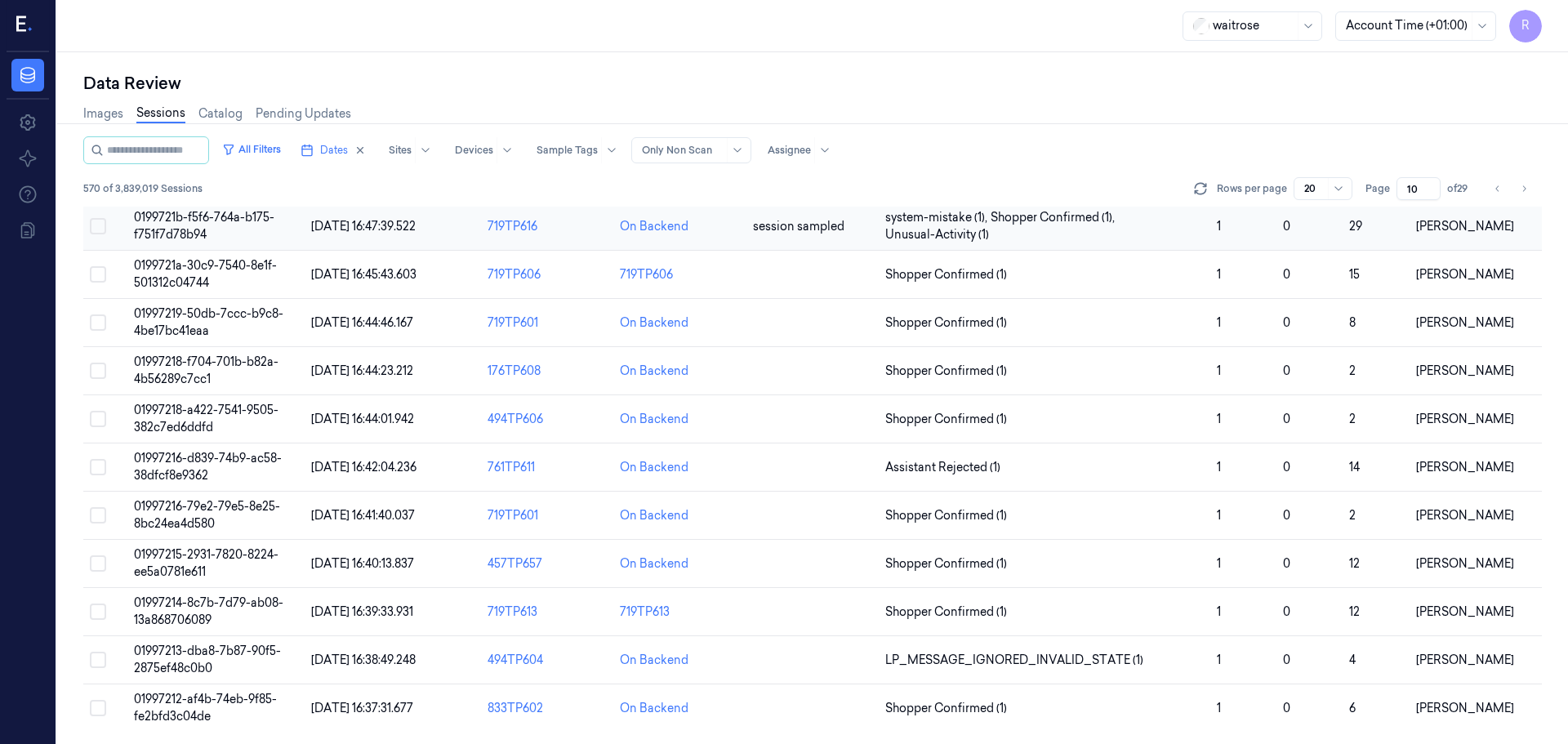
scroll to position [475, 0]
click at [794, 278] on td at bounding box center [812, 274] width 132 height 48
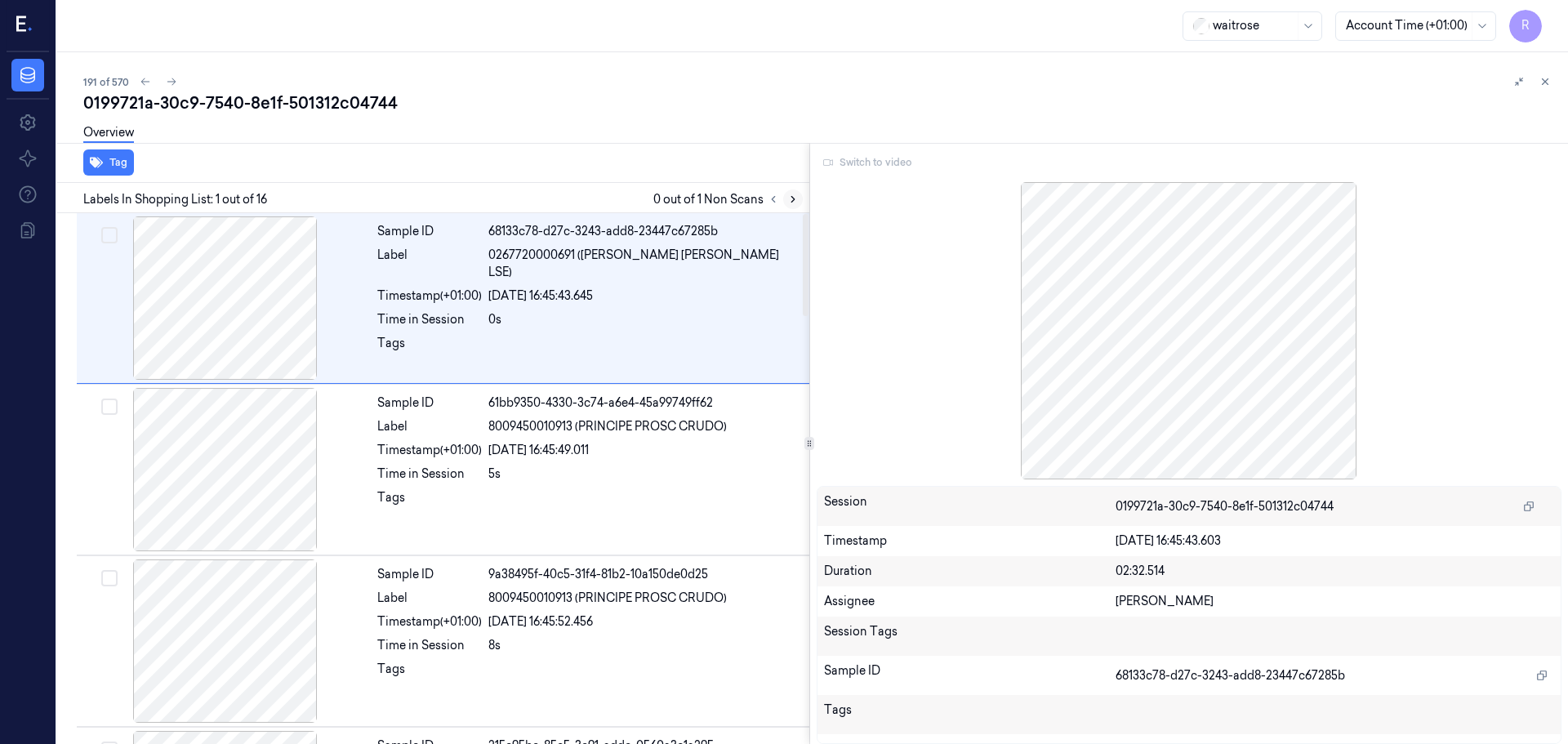
click at [794, 199] on icon at bounding box center [793, 199] width 11 height 11
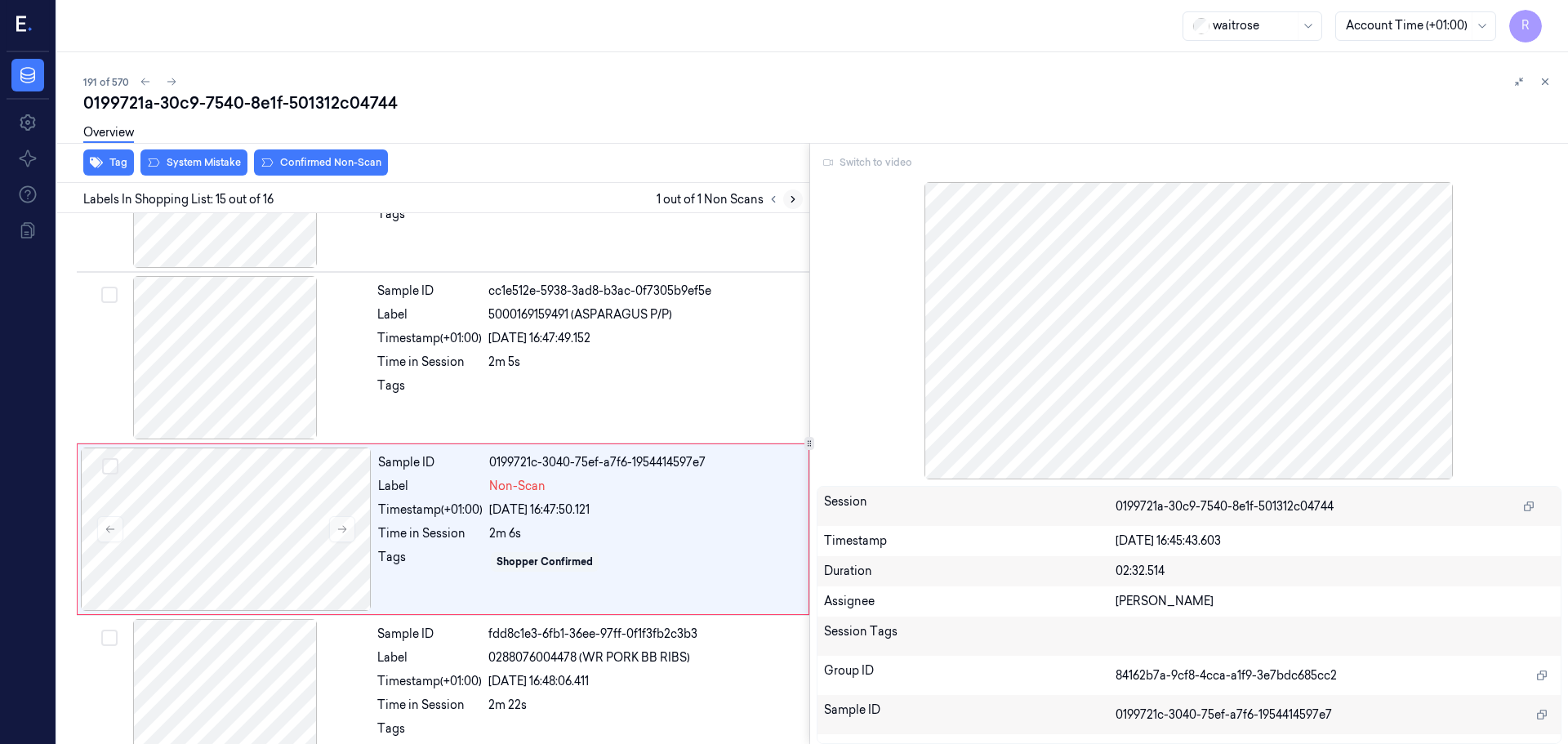
scroll to position [2219, 0]
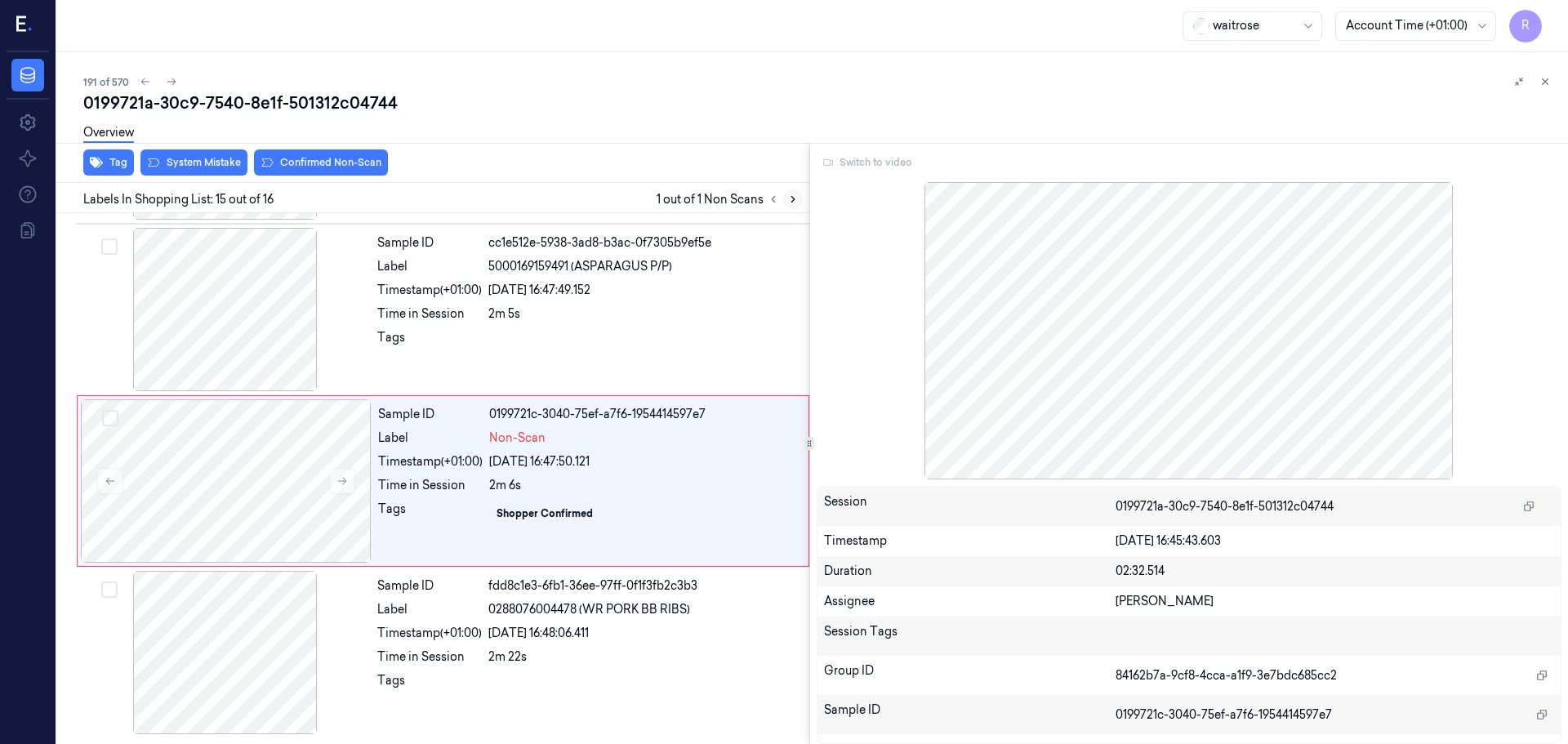
click at [794, 199] on icon at bounding box center [793, 199] width 11 height 11
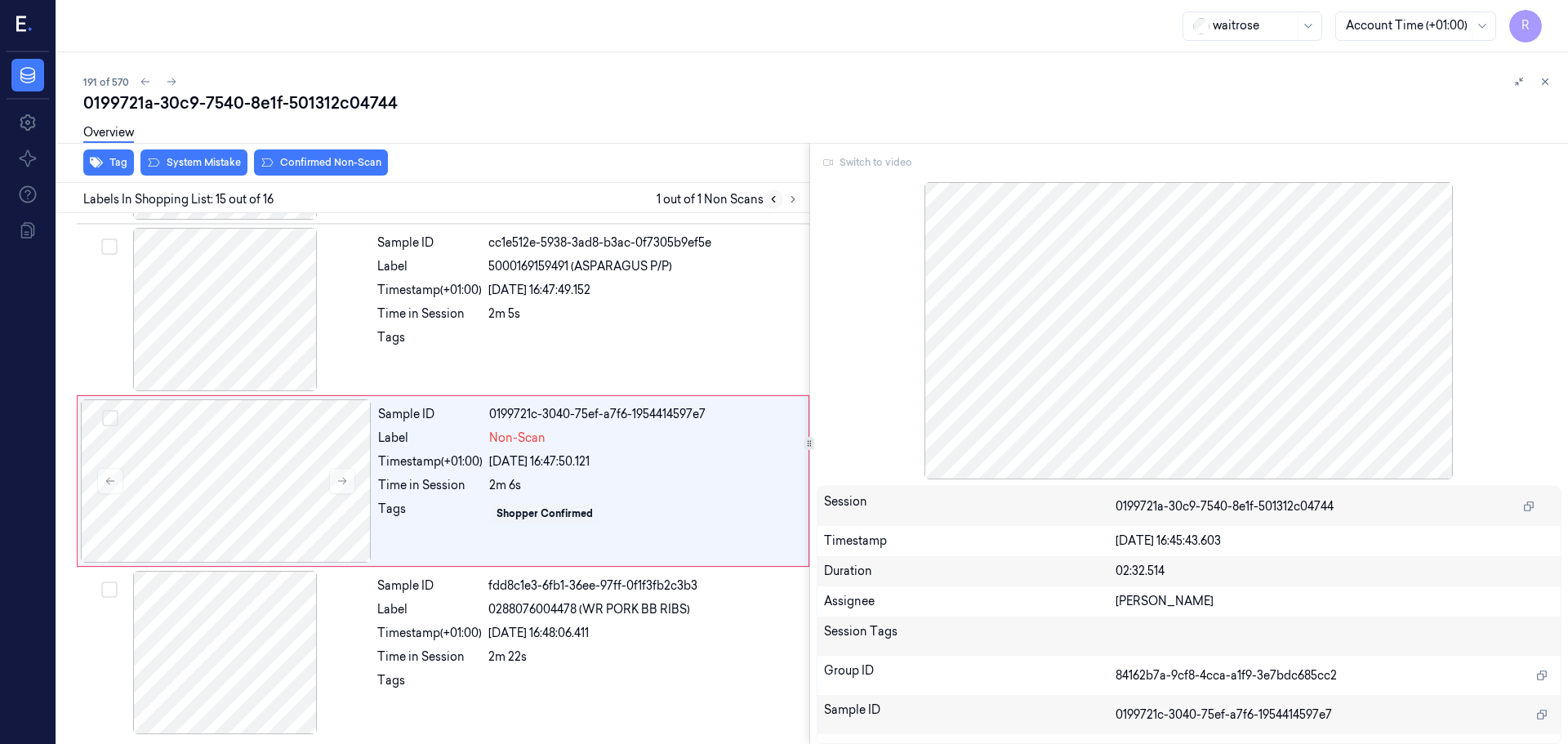
click at [769, 191] on button at bounding box center [773, 199] width 20 height 20
click at [1551, 85] on button at bounding box center [1545, 82] width 20 height 20
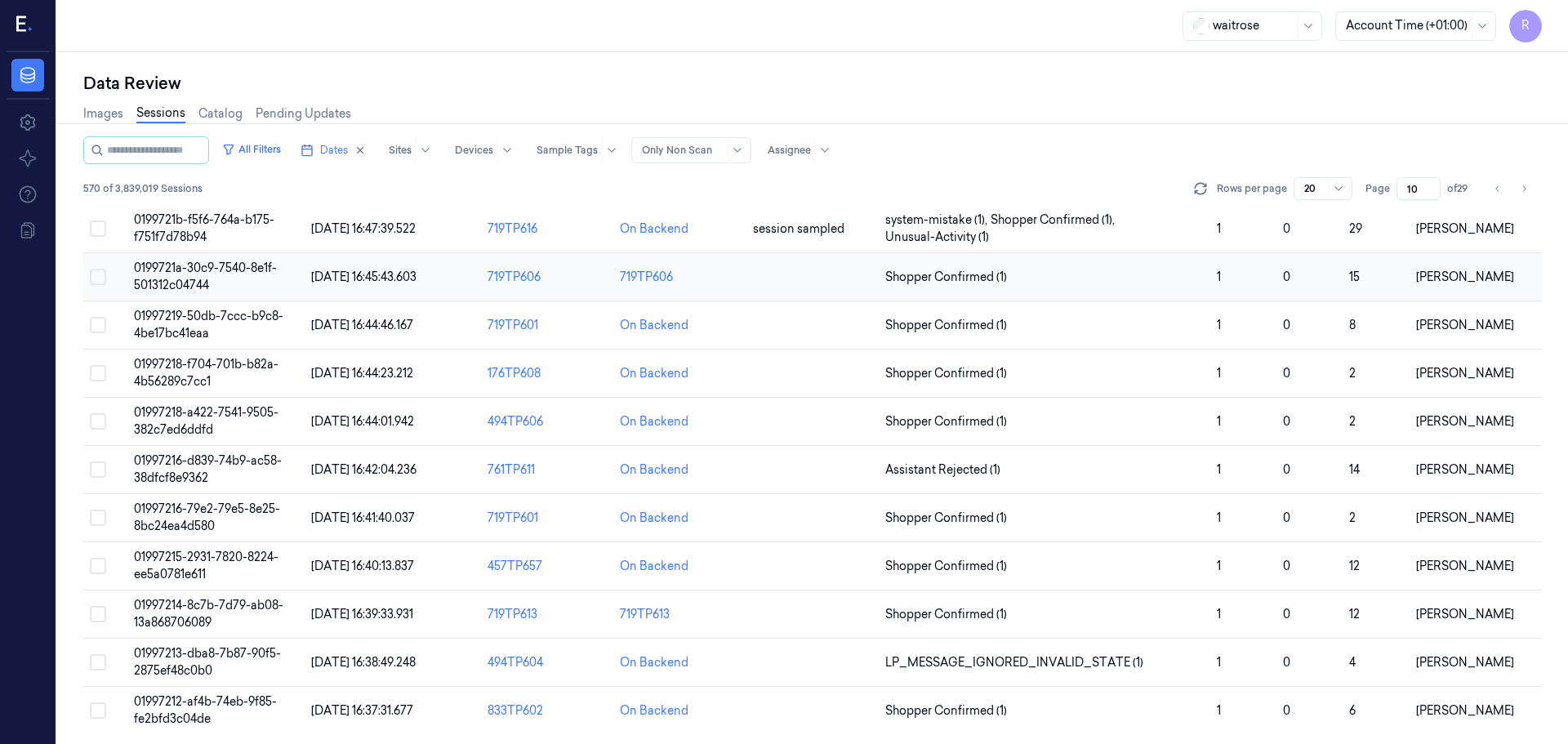
scroll to position [475, 0]
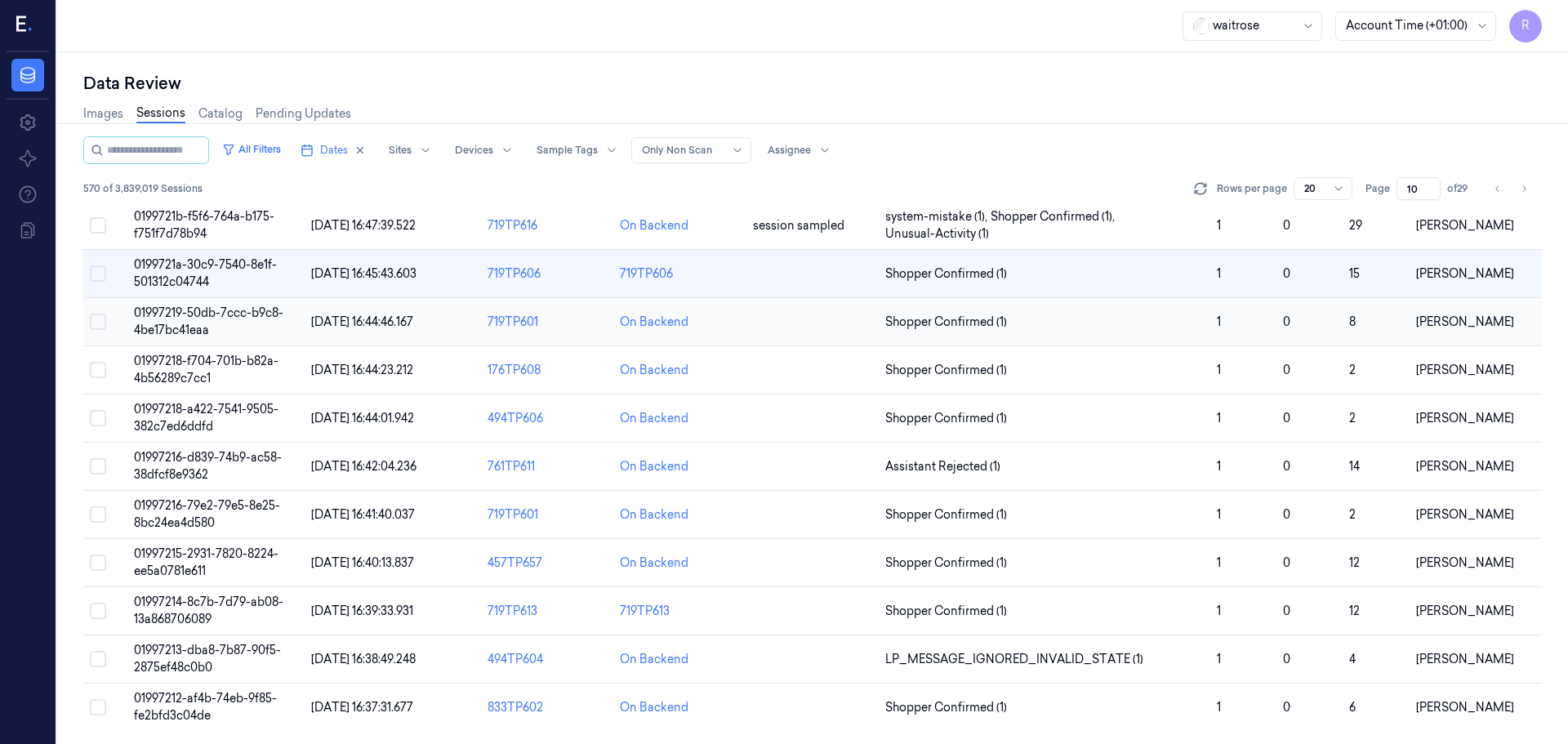
click at [829, 326] on td at bounding box center [812, 322] width 132 height 48
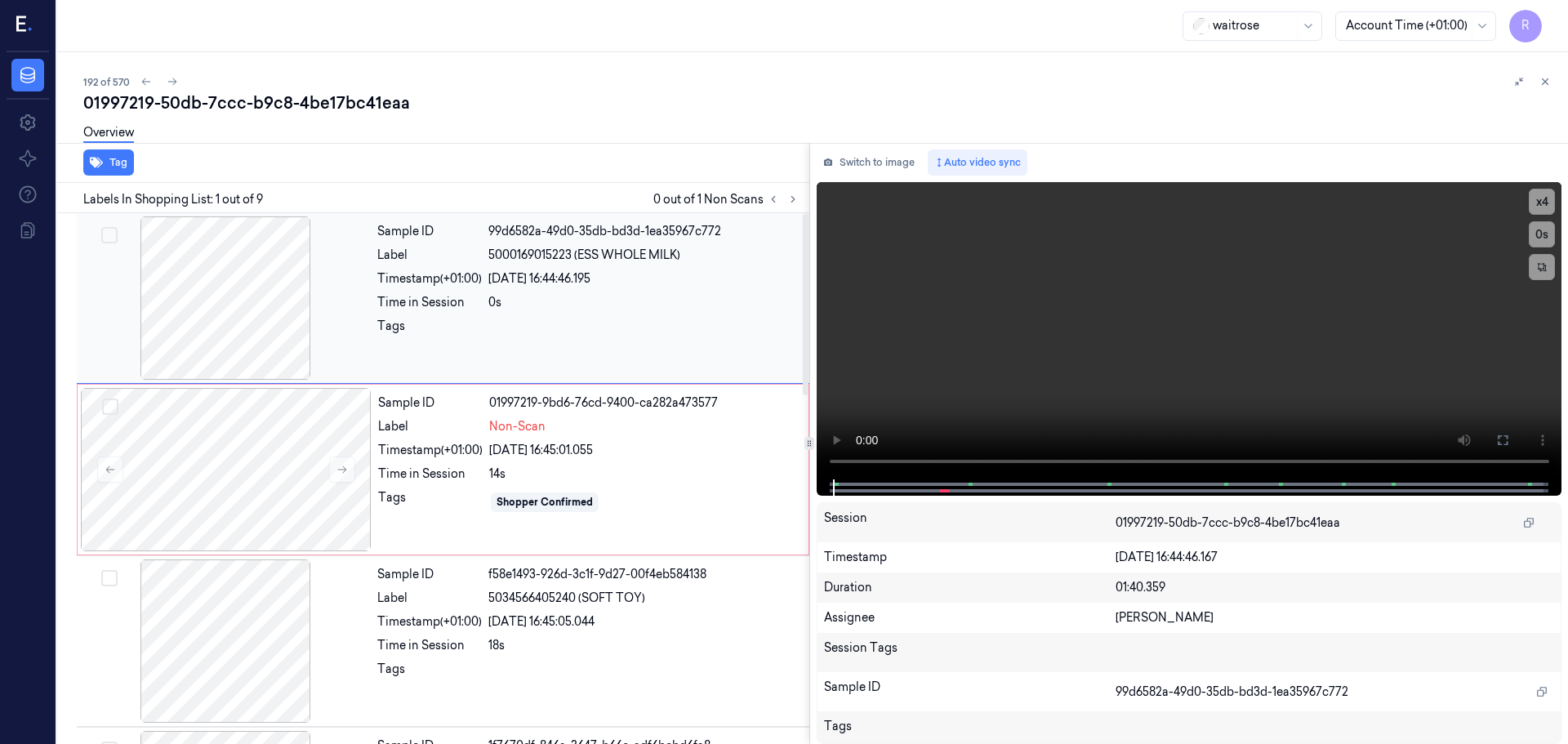
click at [270, 307] on div at bounding box center [225, 298] width 291 height 163
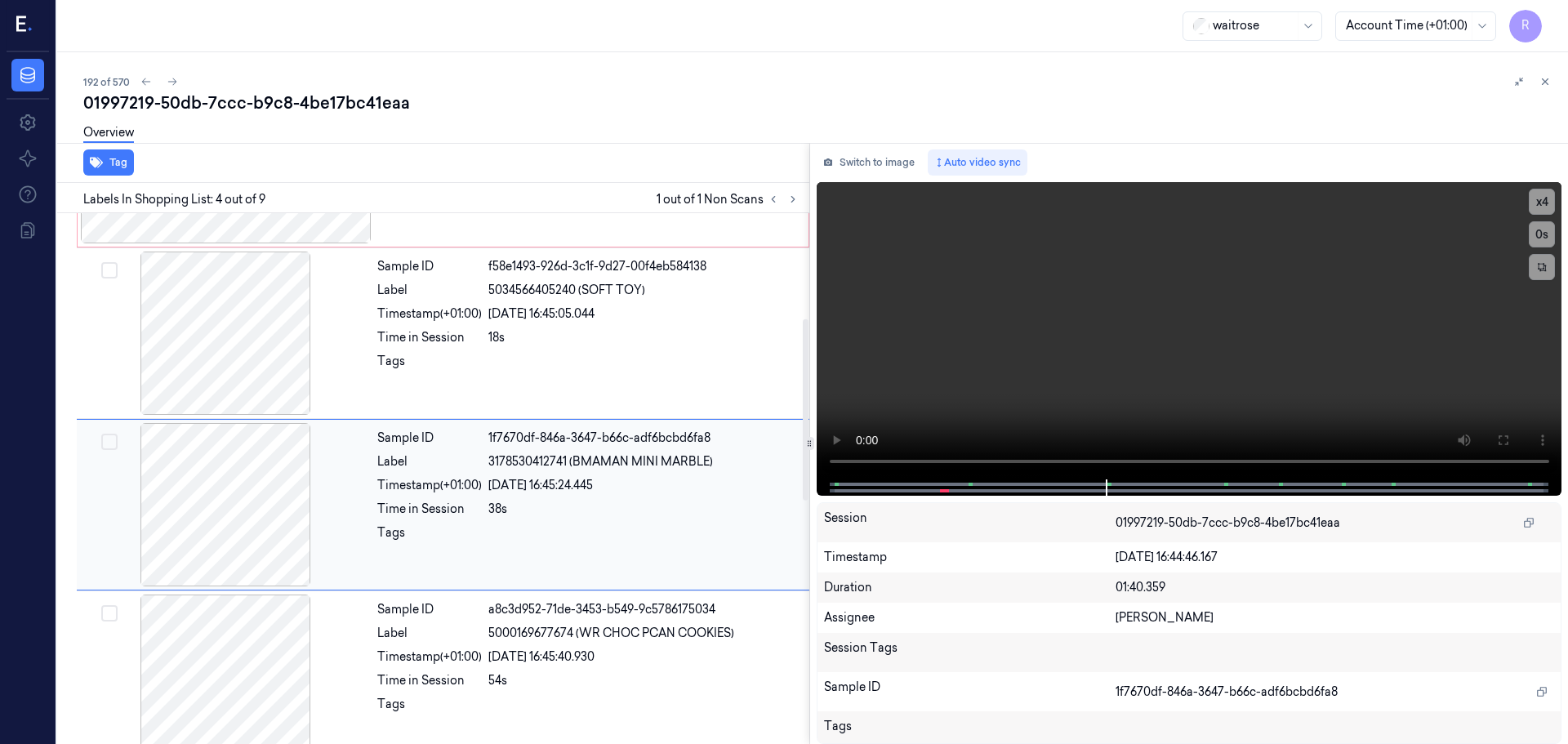
scroll to position [334, 0]
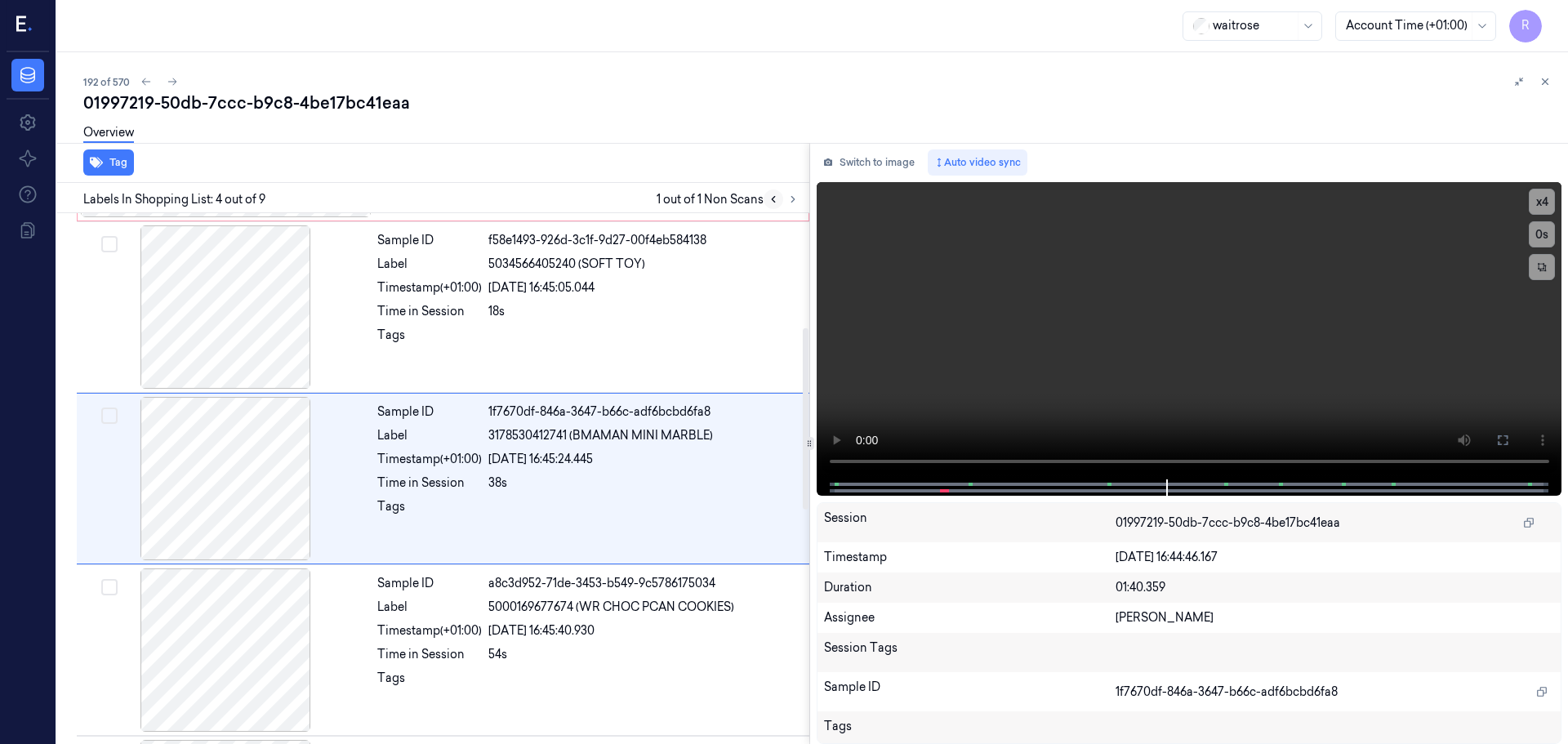
click at [770, 197] on icon at bounding box center [773, 199] width 11 height 11
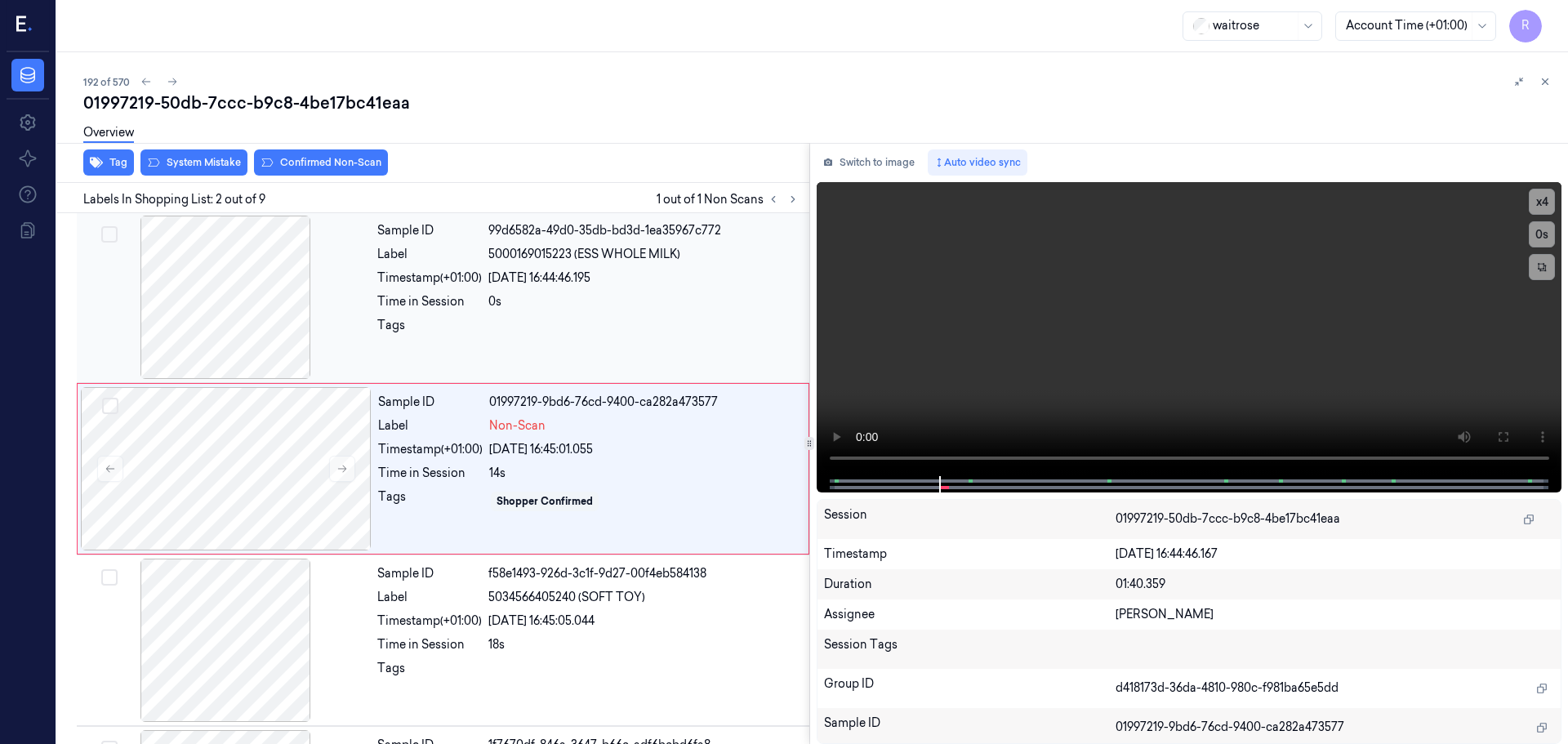
scroll to position [0, 0]
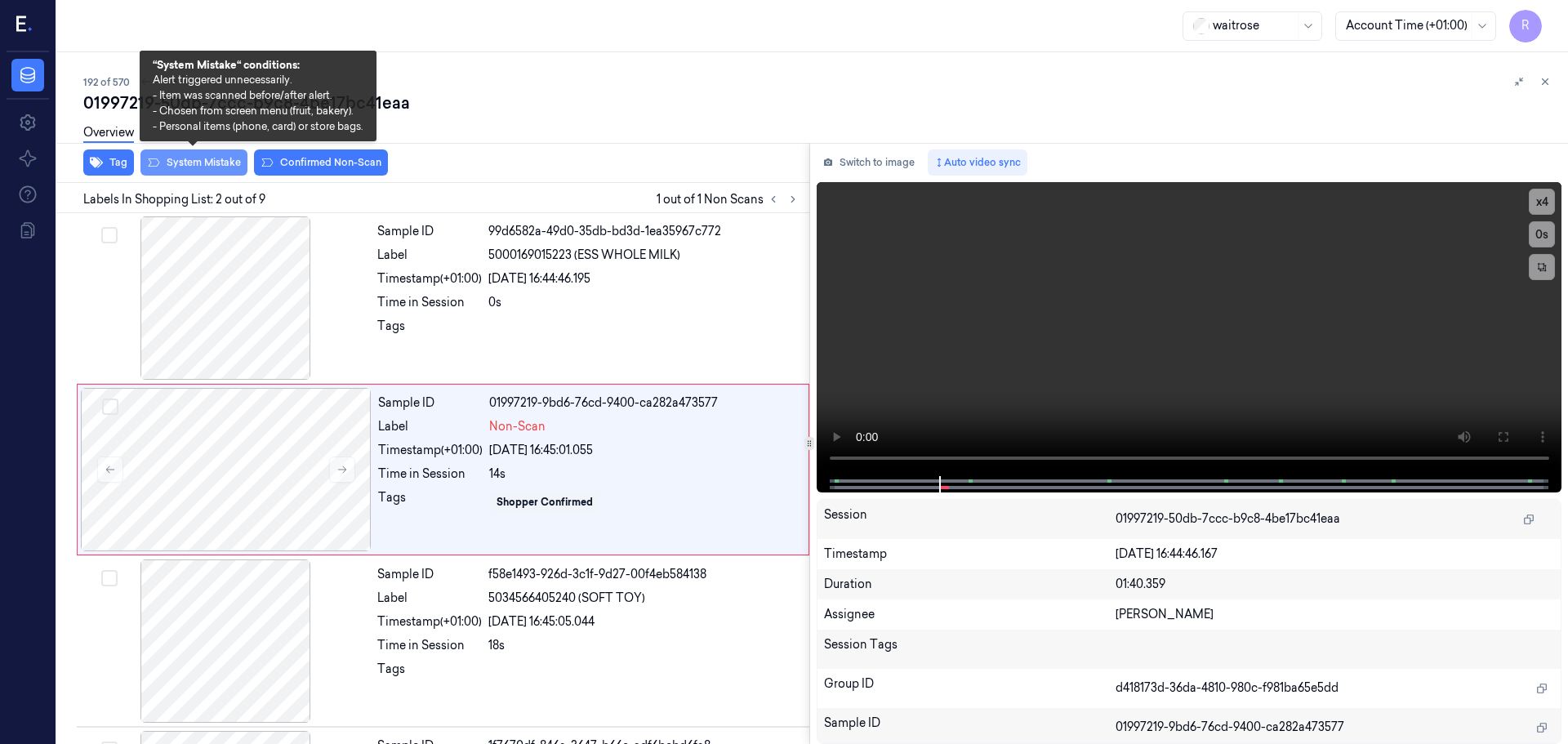
click at [202, 171] on button "System Mistake" at bounding box center [194, 162] width 107 height 26
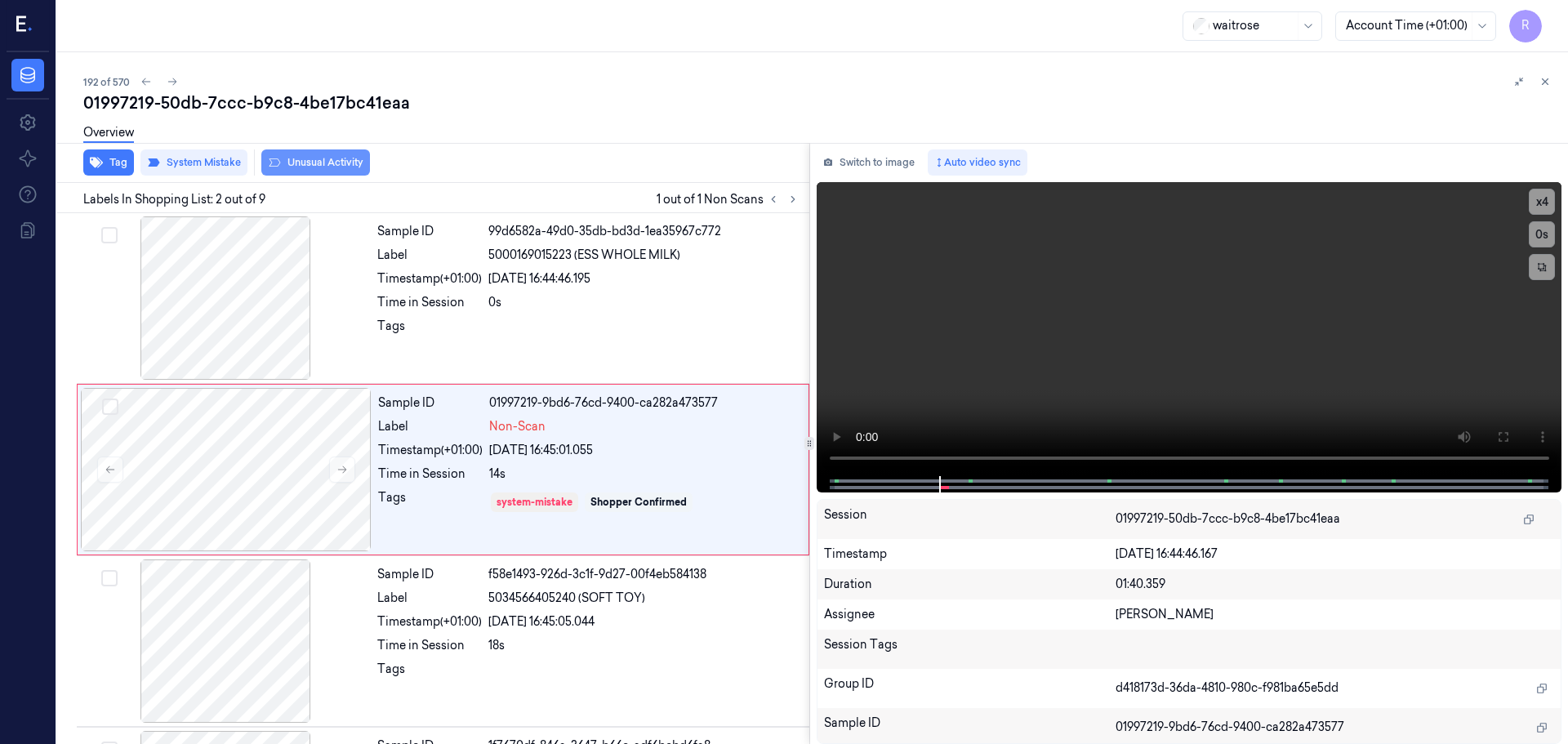
click at [301, 165] on button "Unusual Activity" at bounding box center [316, 162] width 109 height 26
click at [413, 298] on div "Time in Session" at bounding box center [430, 303] width 105 height 17
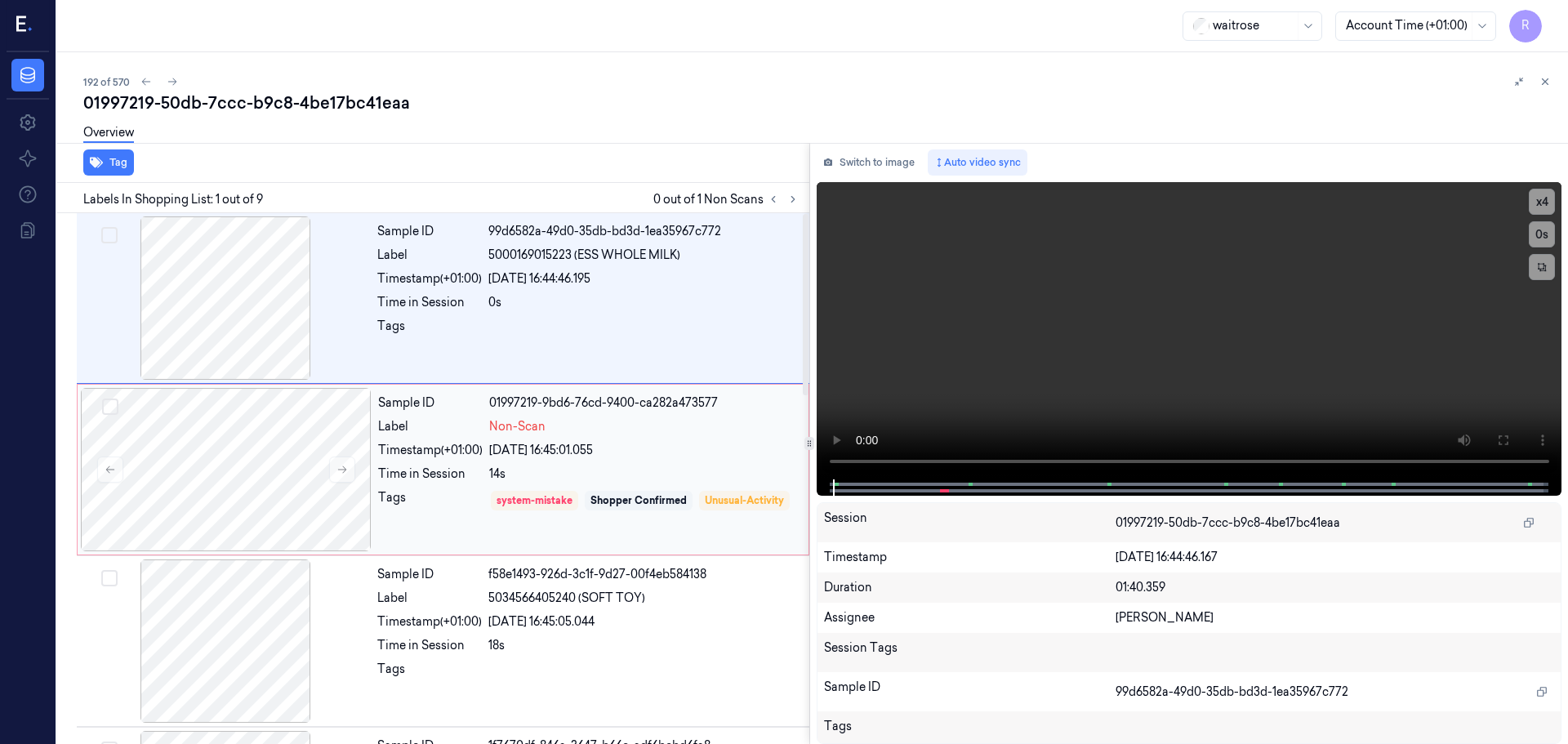
click at [440, 496] on div "Tags" at bounding box center [431, 512] width 105 height 46
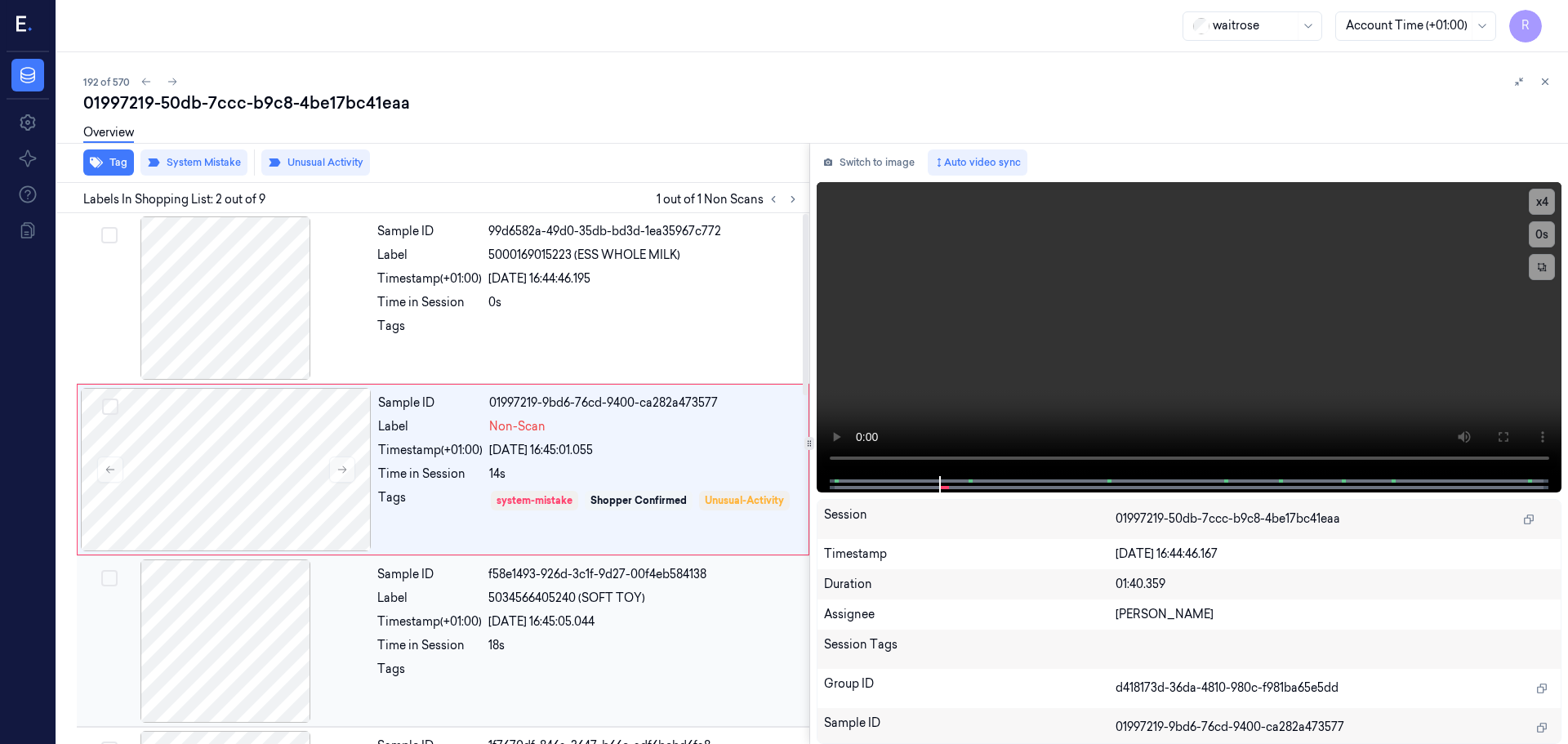
click at [391, 634] on div "Sample ID f58e1493-926d-3c1f-9d27-00f4eb584138 Label 5034566405240 (SOFT TOY) T…" at bounding box center [588, 641] width 435 height 163
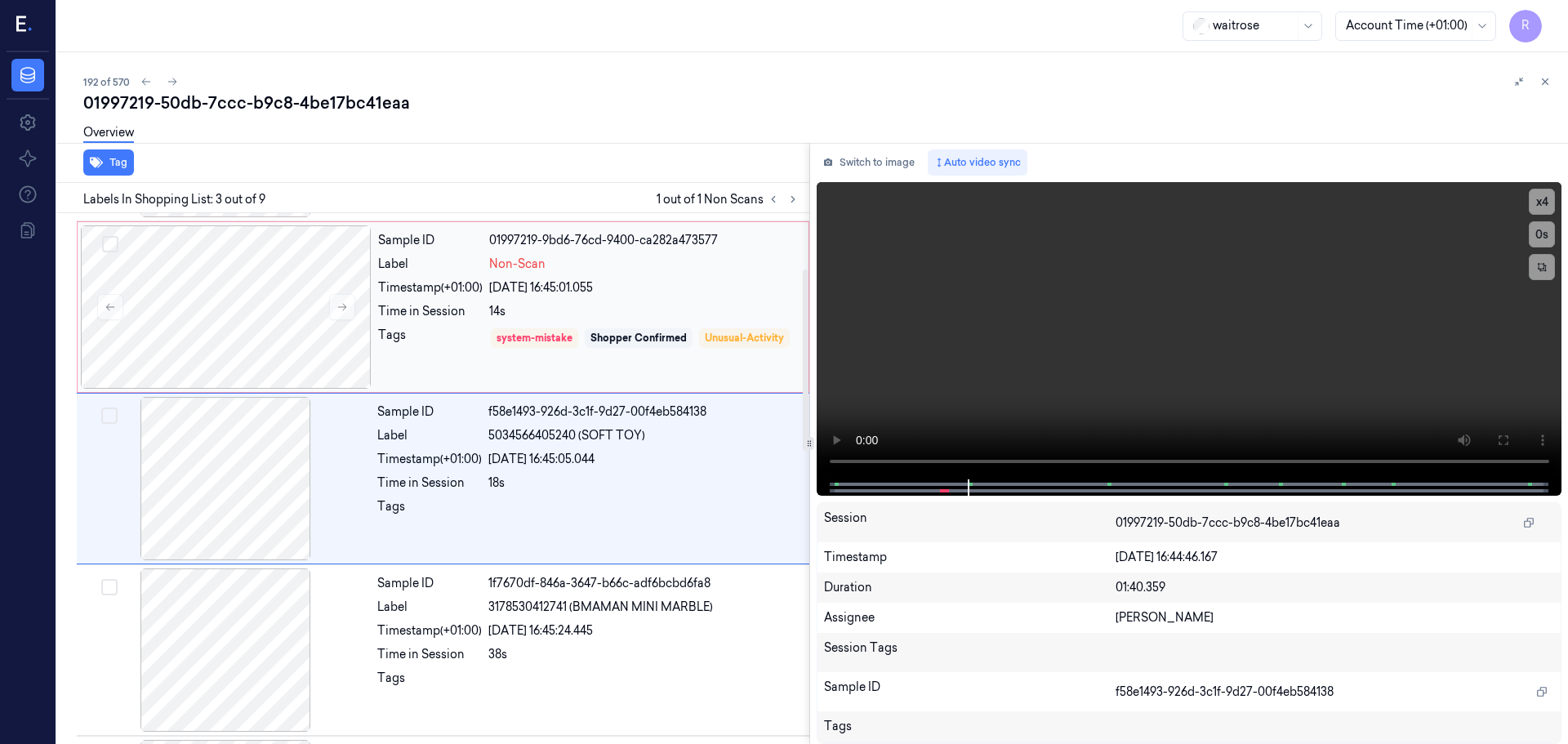
click at [413, 382] on div "Sample ID 01997219-9bd6-76cd-9400-ca282a473577 Label Non-Scan Timestamp (+01:00…" at bounding box center [588, 307] width 433 height 163
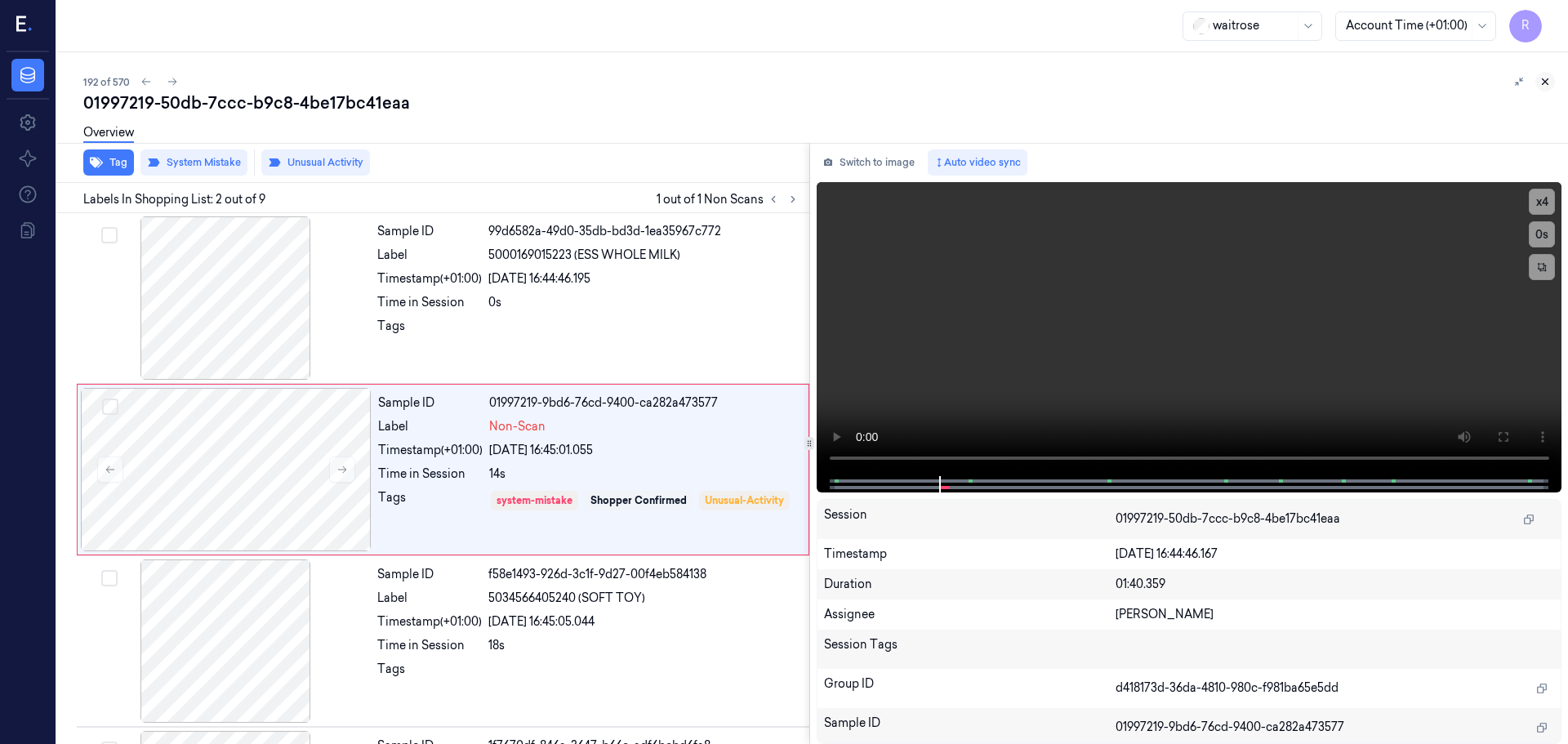
click at [1543, 80] on icon at bounding box center [1545, 82] width 6 height 6
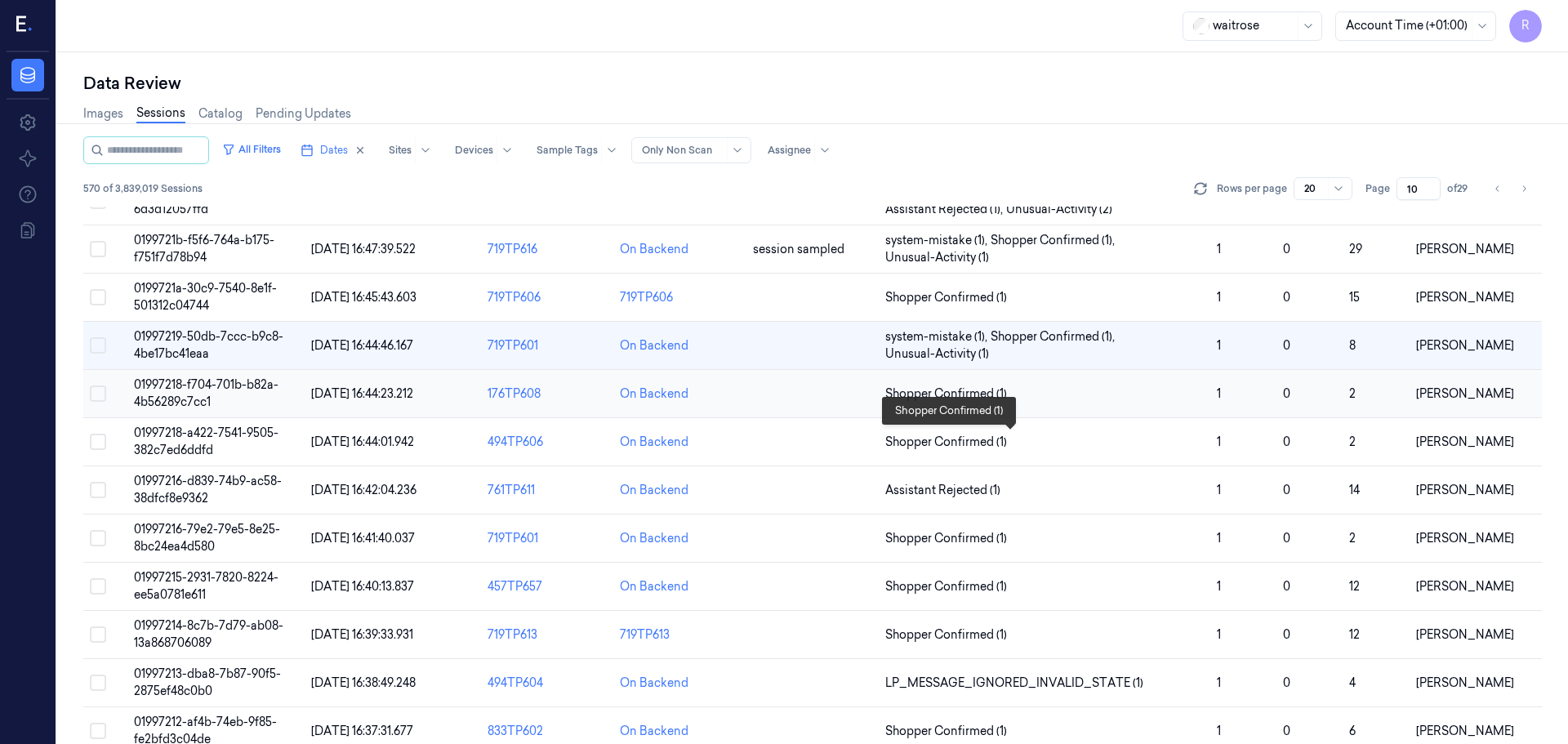
scroll to position [475, 0]
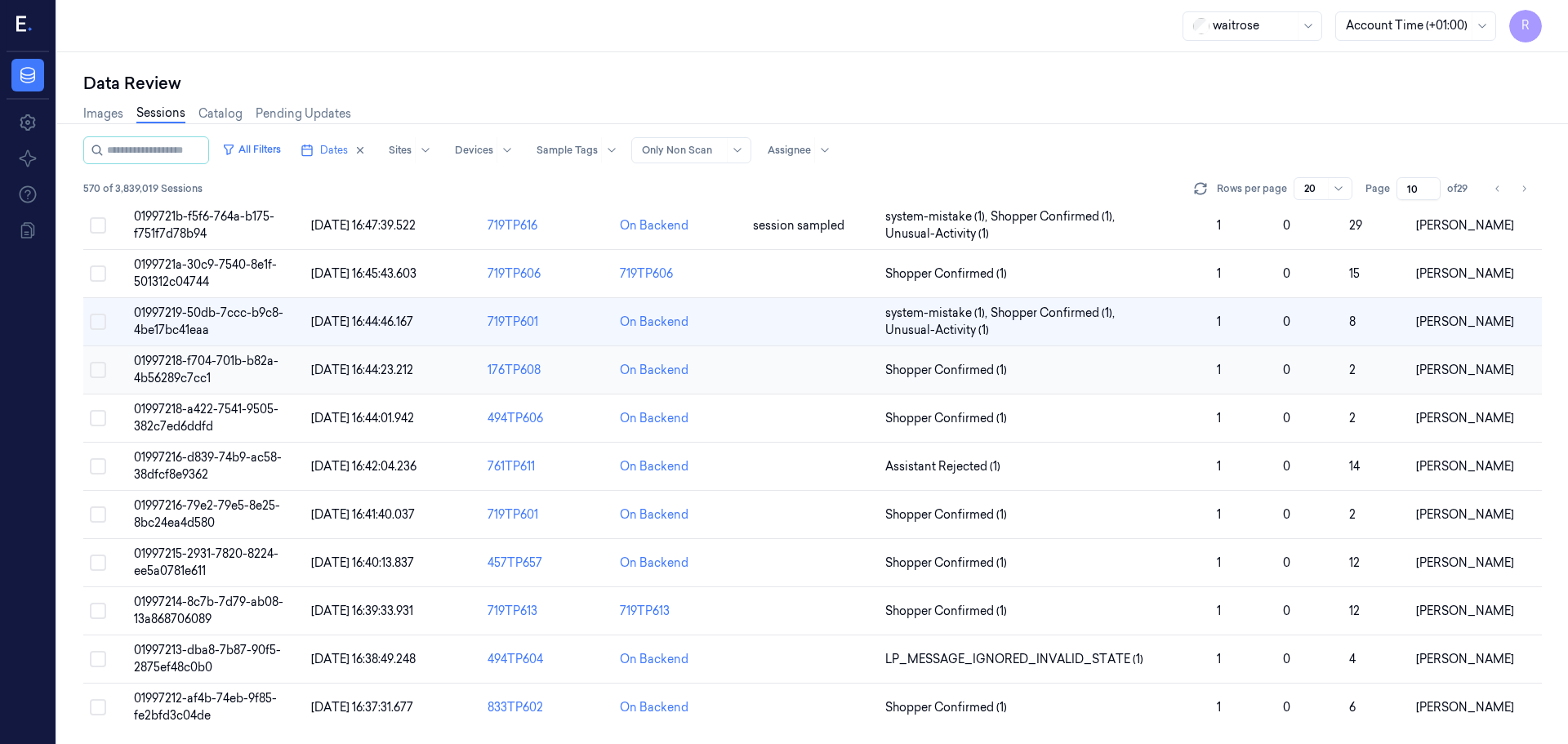
click at [1066, 384] on td "Shopper Confirmed (1)" at bounding box center [1044, 371] width 332 height 48
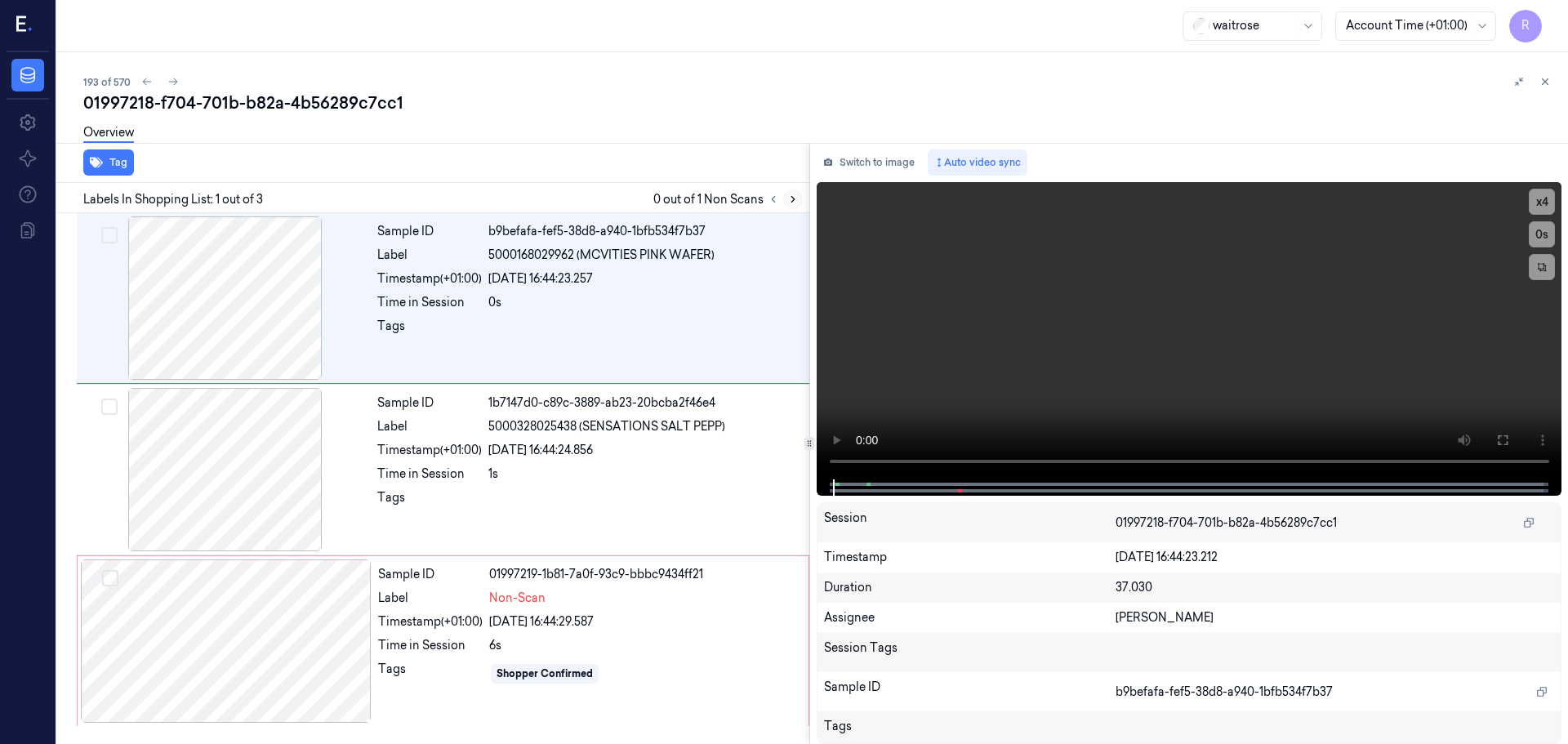
click at [790, 197] on icon at bounding box center [793, 199] width 11 height 11
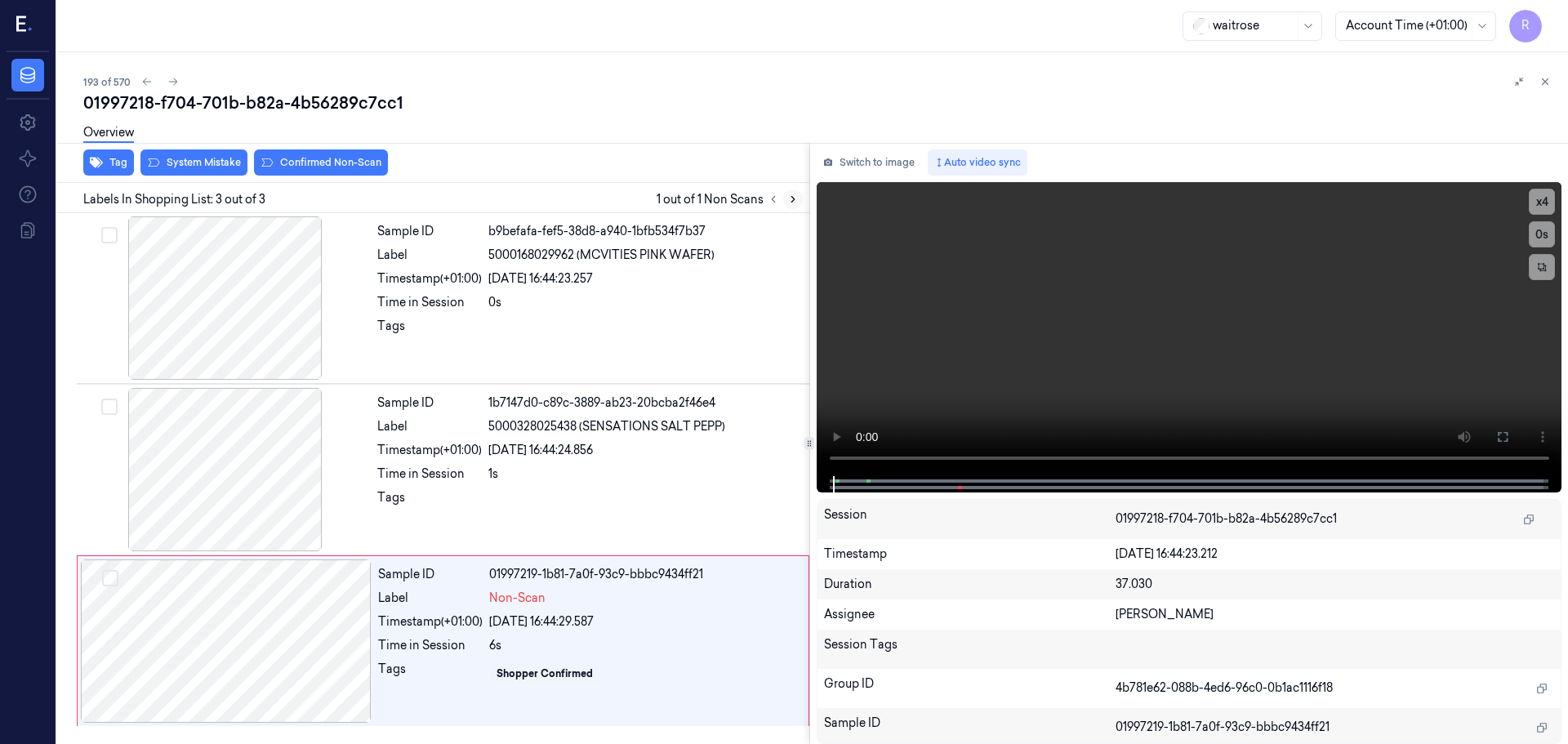
click at [790, 197] on icon at bounding box center [793, 199] width 11 height 11
click at [250, 336] on div at bounding box center [225, 298] width 291 height 163
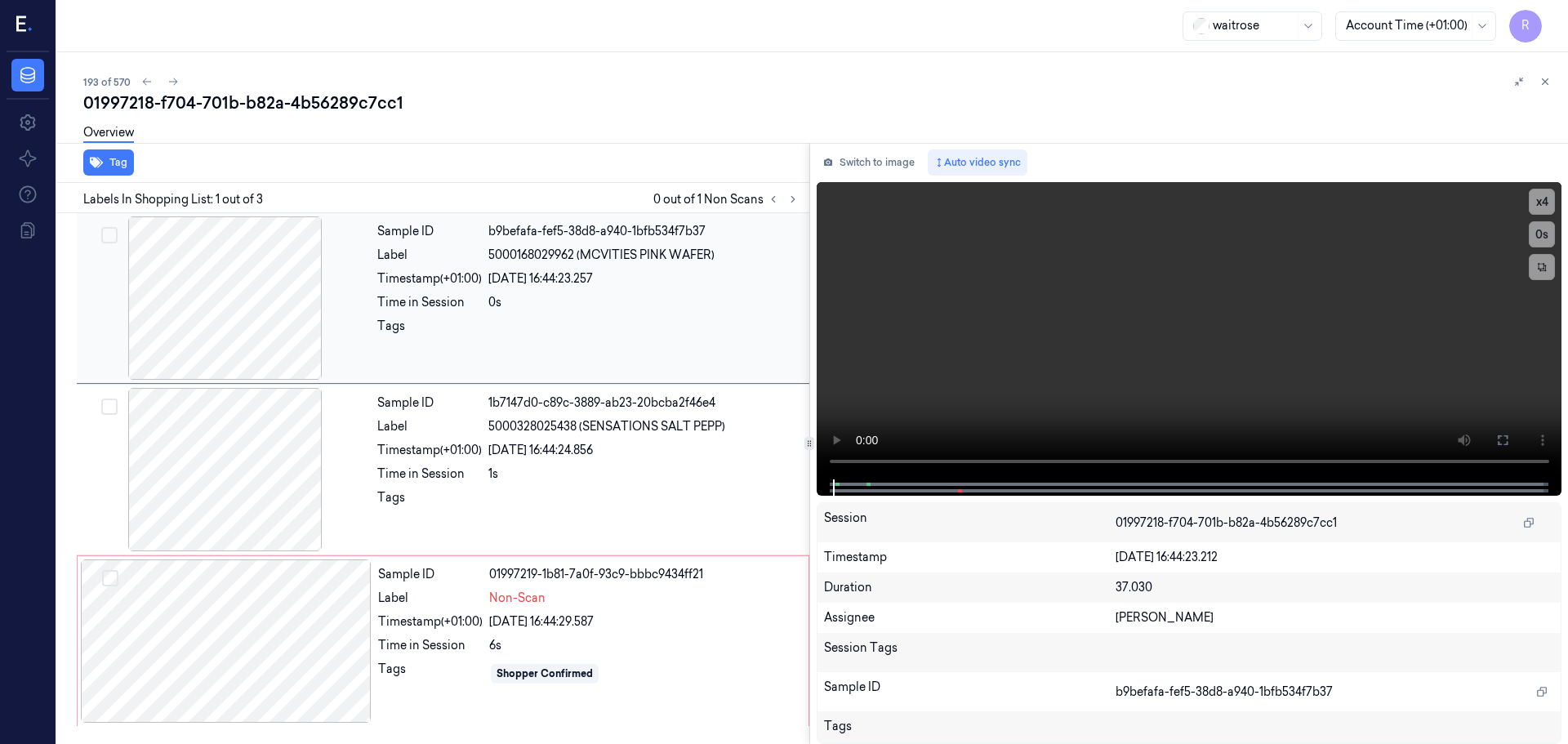
click at [260, 338] on div at bounding box center [225, 298] width 291 height 163
click at [261, 339] on div at bounding box center [225, 298] width 291 height 163
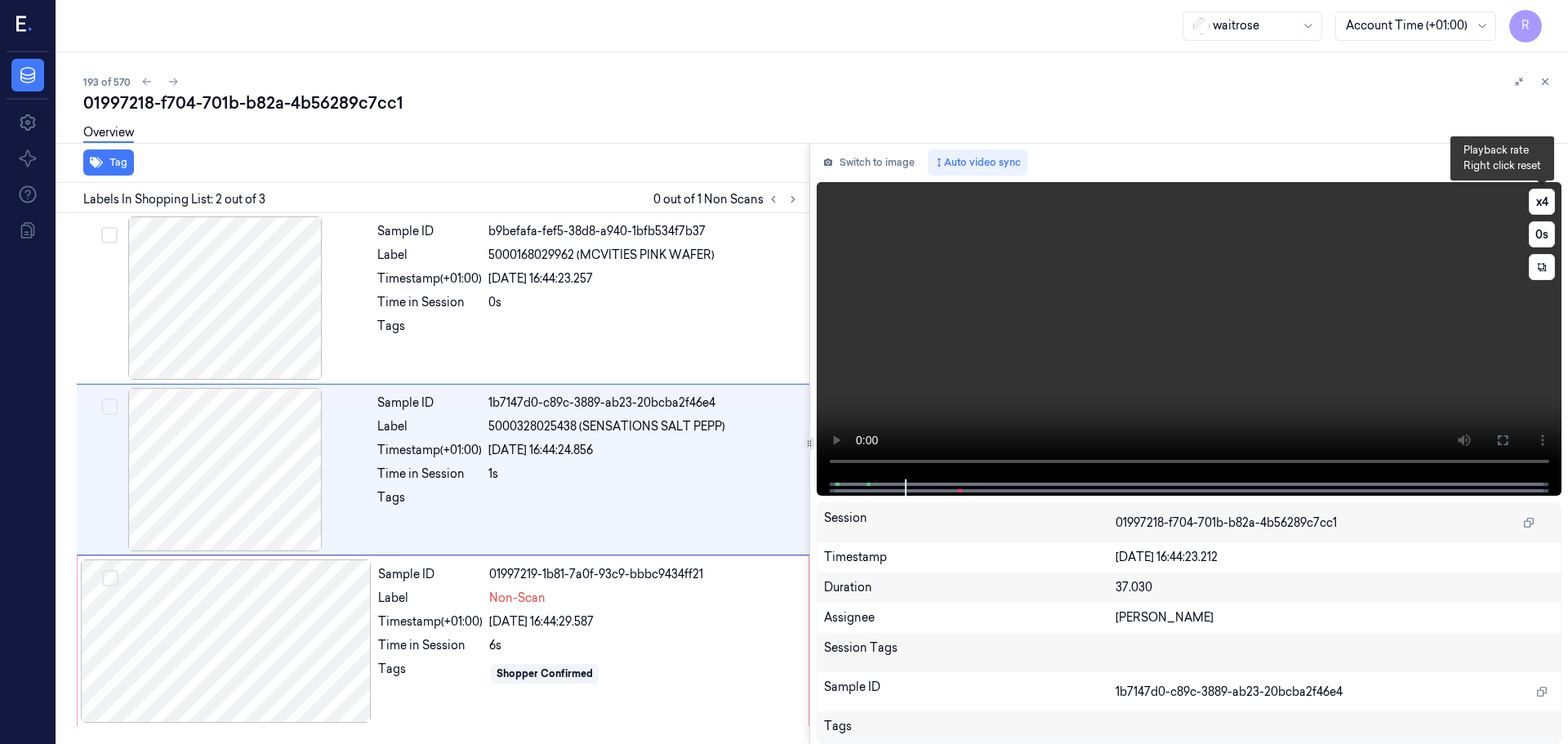
drag, startPoint x: 1535, startPoint y: 197, endPoint x: 1389, endPoint y: 253, distance: 156.4
click at [1535, 198] on button "x 4" at bounding box center [1541, 202] width 26 height 26
click at [1537, 198] on button "x 1" at bounding box center [1541, 202] width 26 height 26
click at [1537, 198] on button "x 2" at bounding box center [1541, 202] width 26 height 26
click at [558, 637] on div "Sample ID 01997219-1b81-7a0f-93c9-bbbc9434ff21 Label Non-Scan Timestamp (+01:00…" at bounding box center [588, 641] width 433 height 163
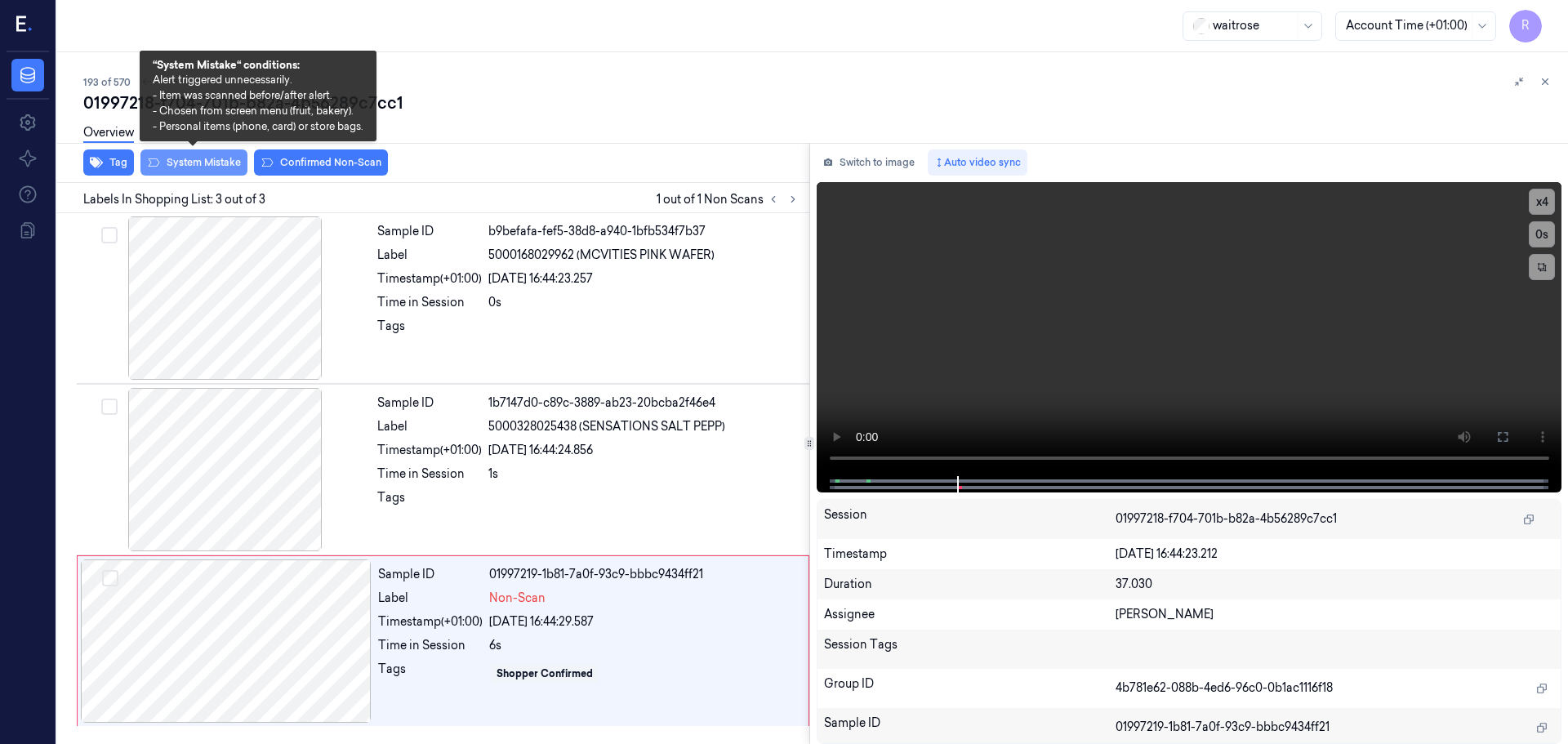
click at [182, 157] on button "System Mistake" at bounding box center [194, 162] width 107 height 26
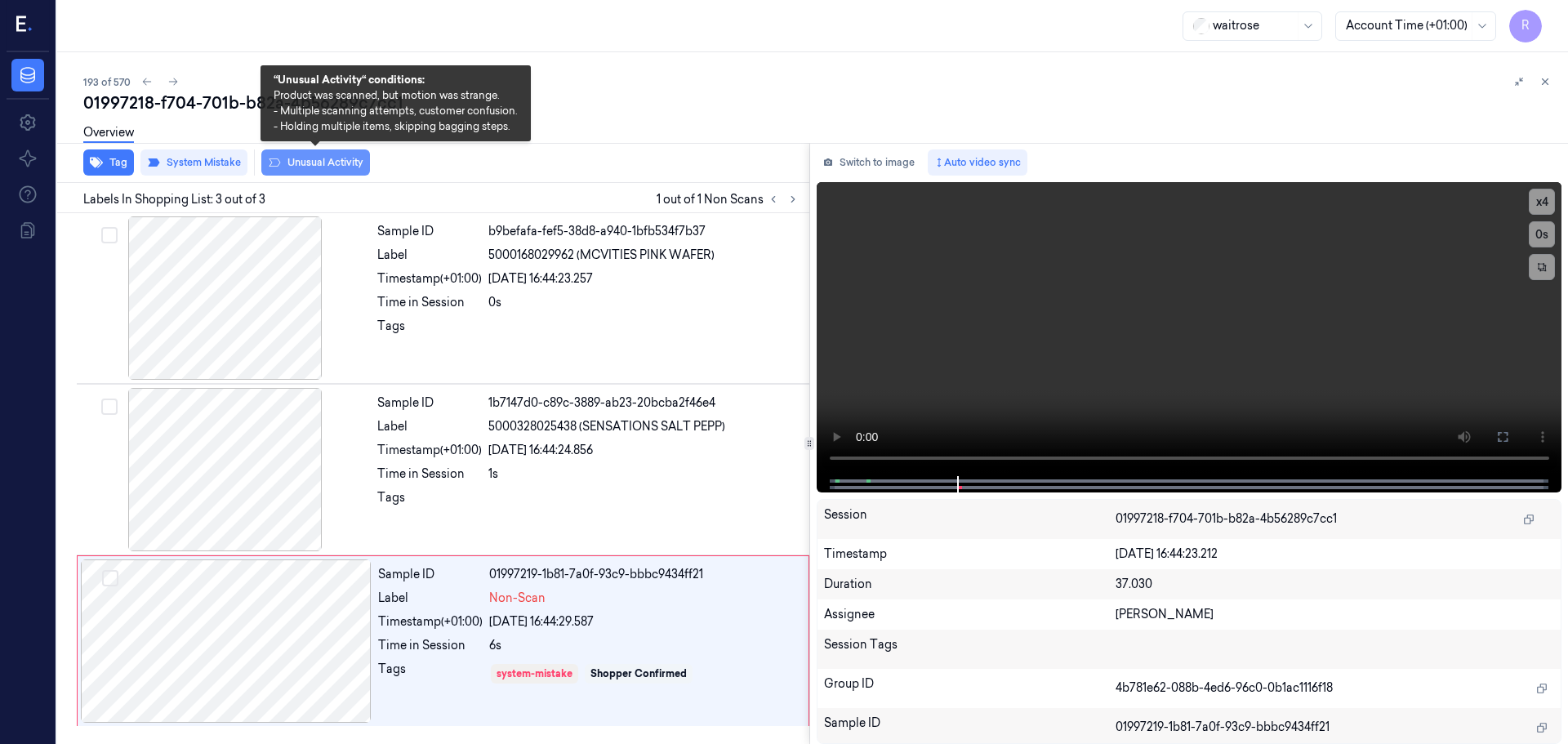
click at [280, 160] on icon at bounding box center [274, 162] width 13 height 13
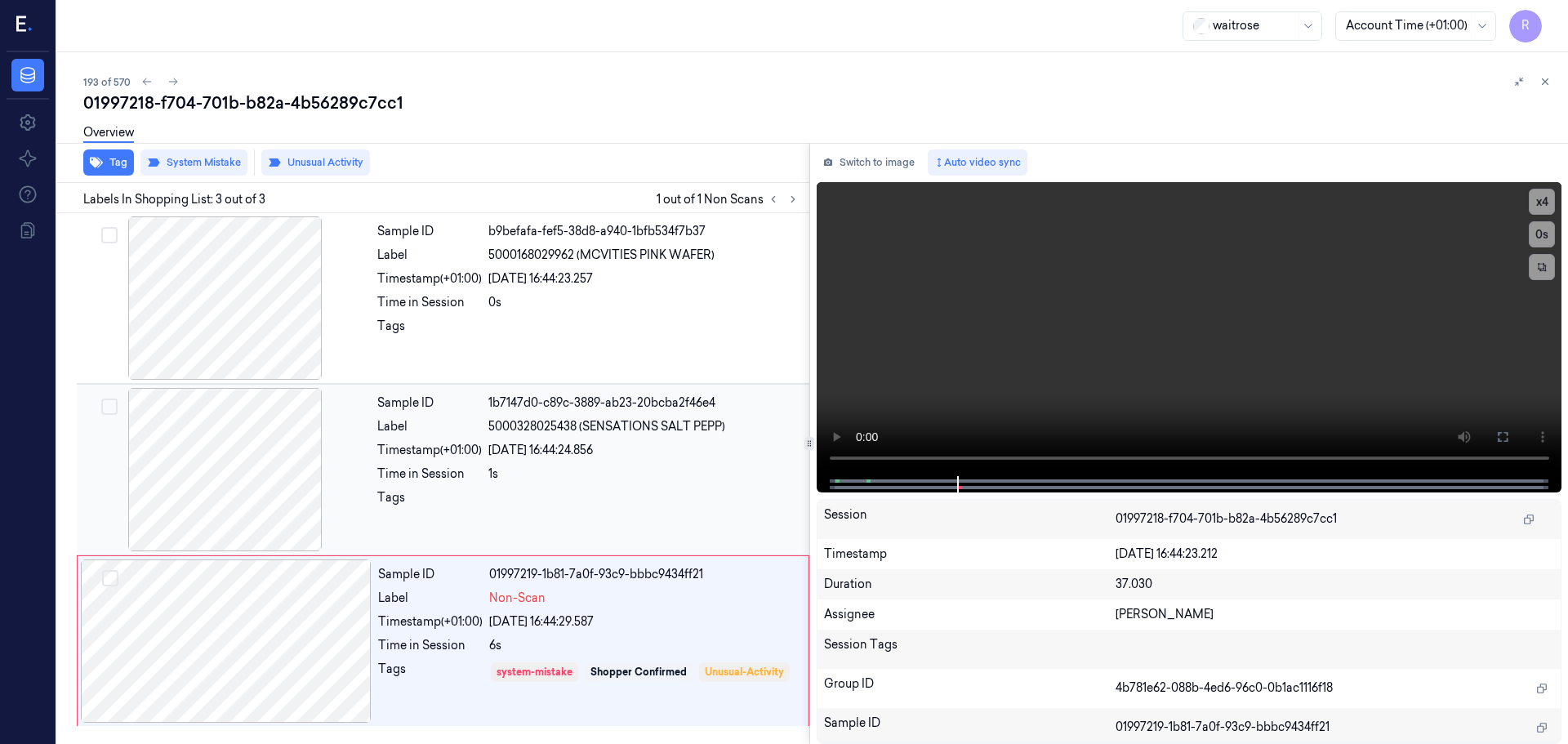
click at [258, 447] on div at bounding box center [225, 469] width 291 height 163
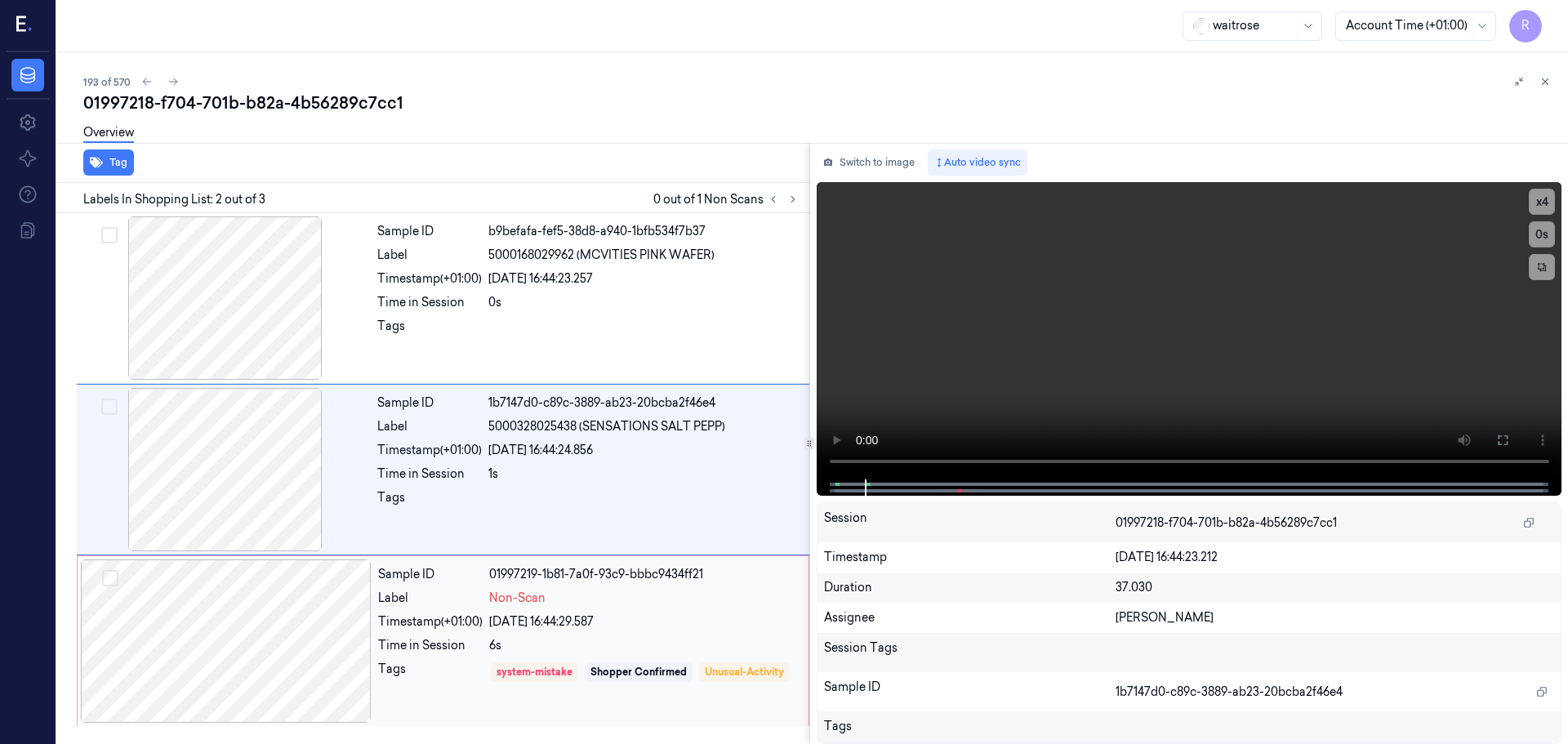
click at [299, 591] on div at bounding box center [226, 641] width 291 height 163
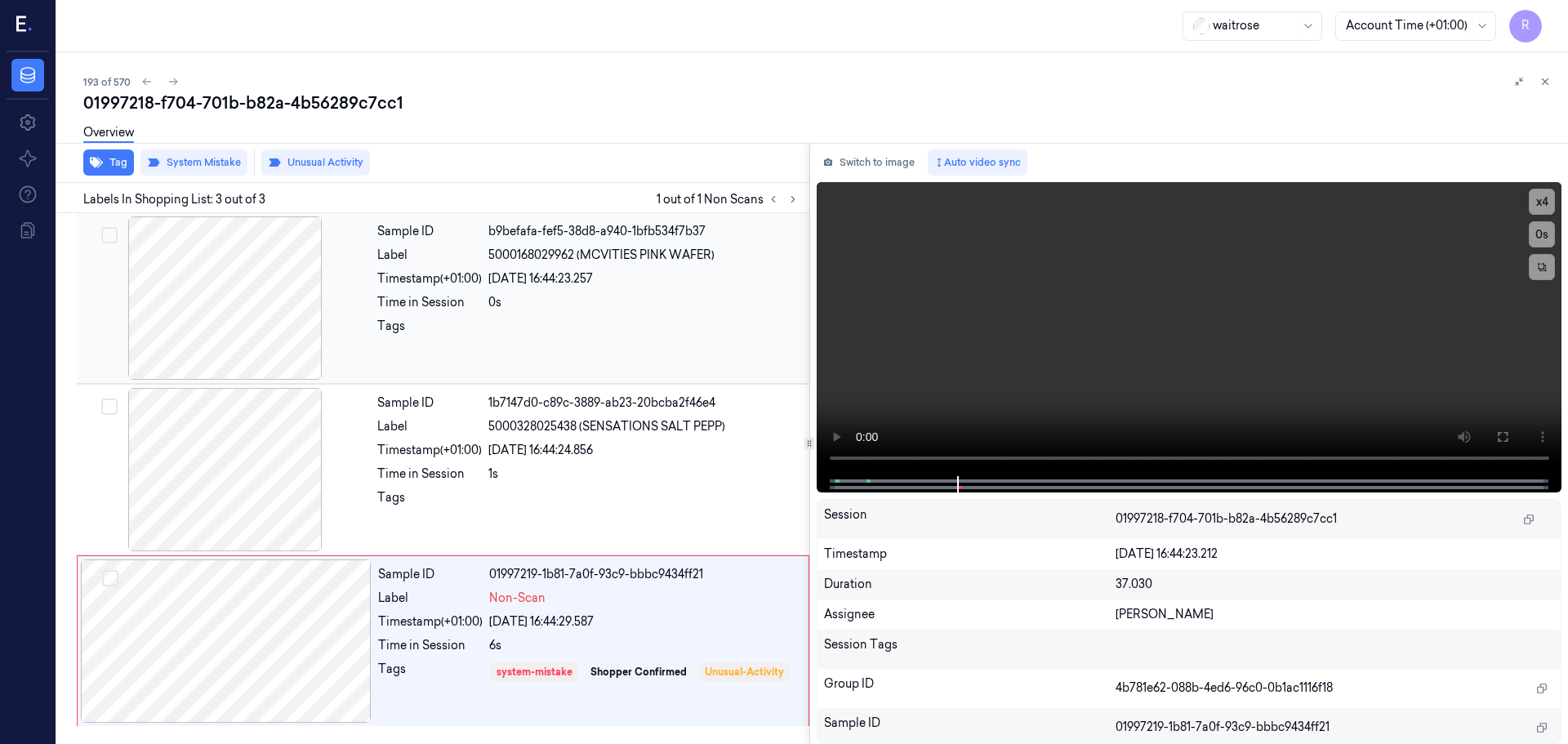
click at [263, 320] on div at bounding box center [225, 298] width 291 height 163
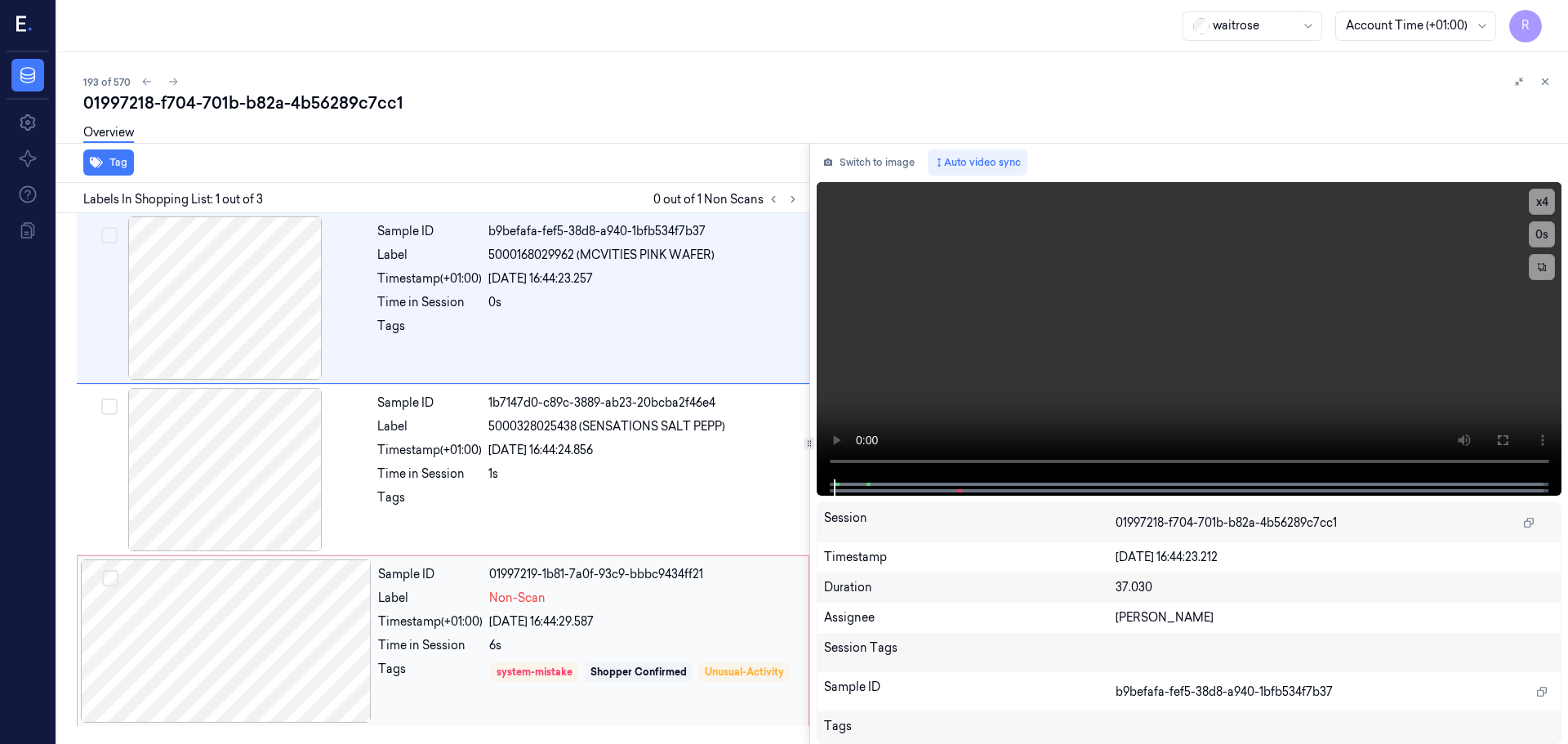
click at [325, 635] on div at bounding box center [226, 641] width 291 height 163
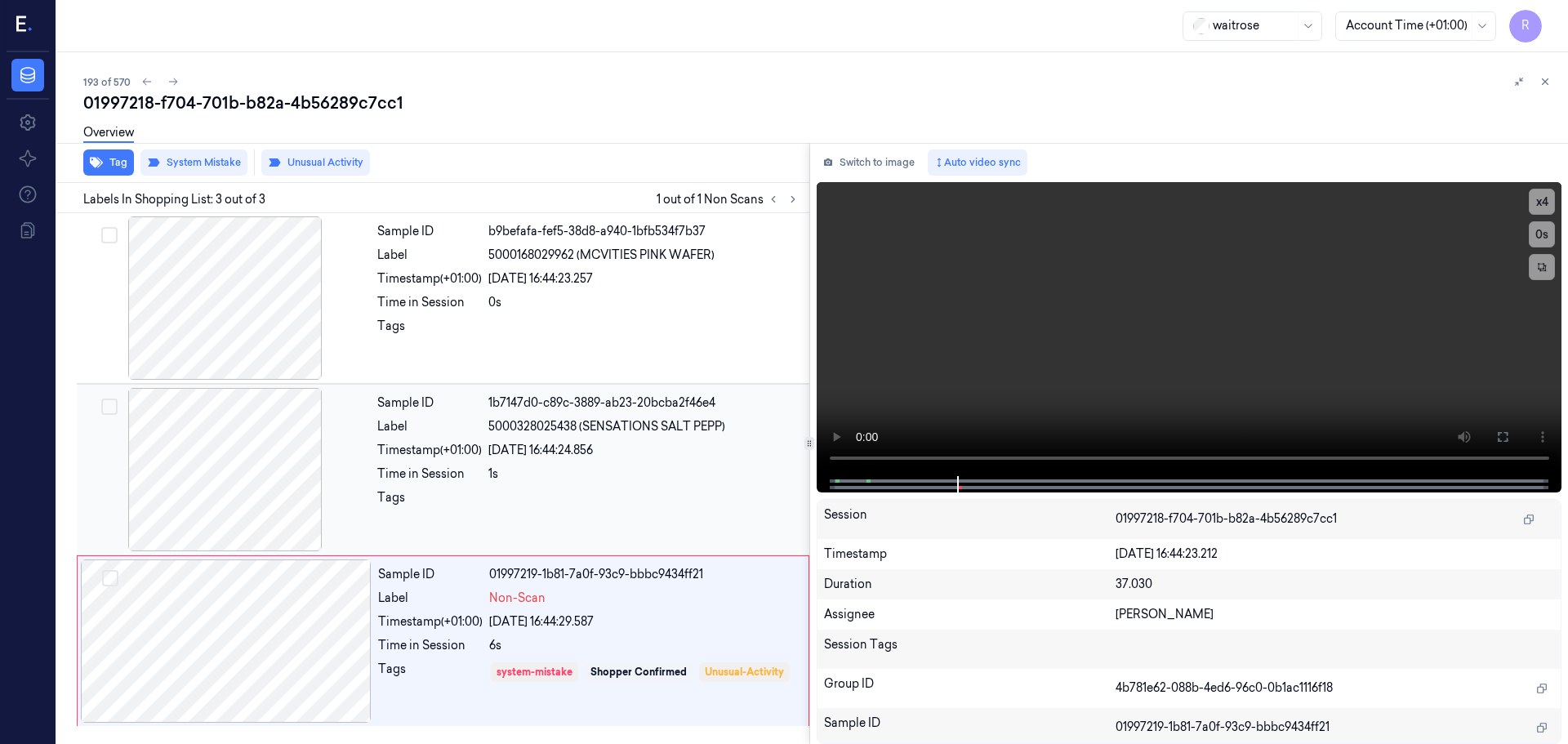
click at [549, 502] on div at bounding box center [643, 502] width 311 height 26
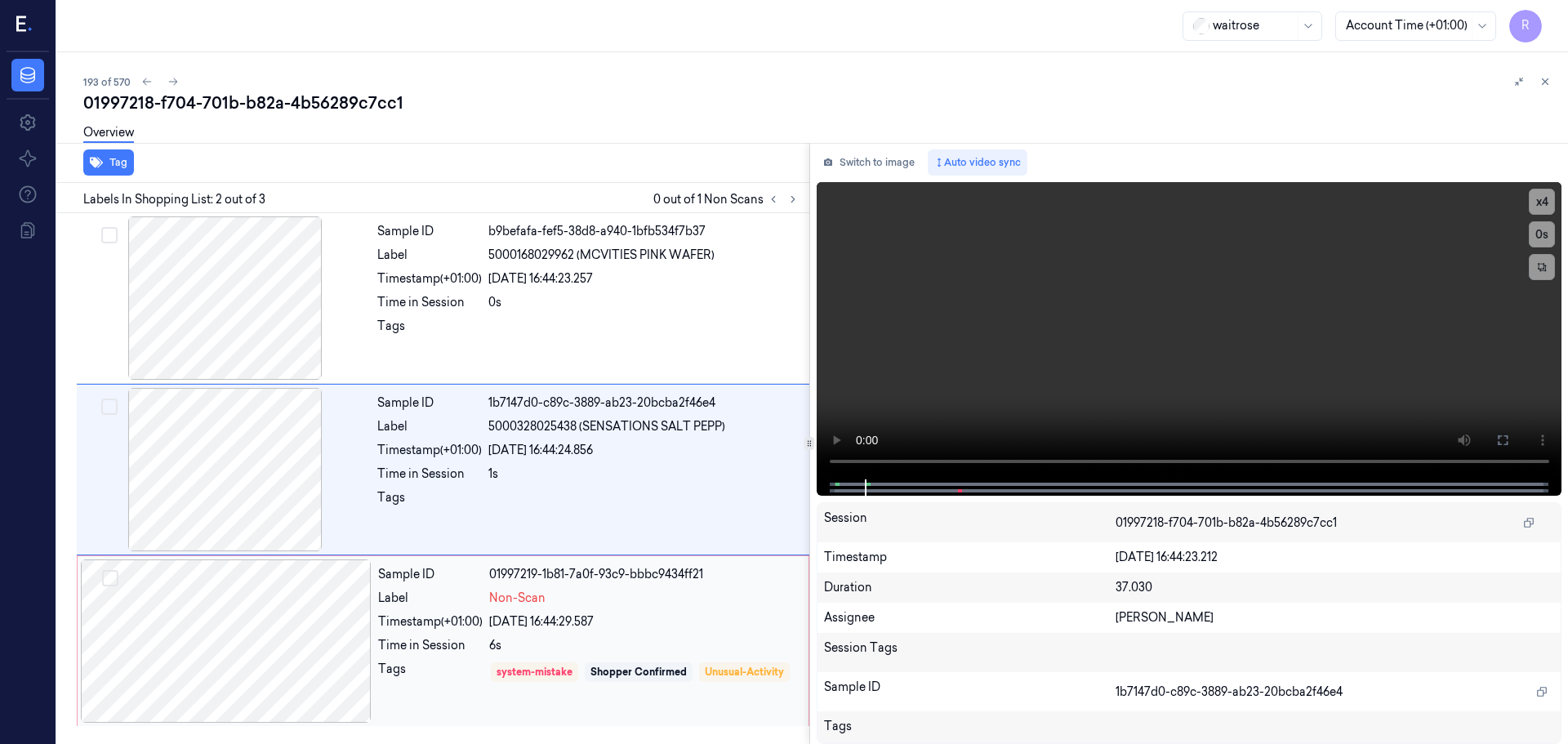
click at [535, 626] on div "[DATE] 16:44:29.587" at bounding box center [643, 622] width 310 height 17
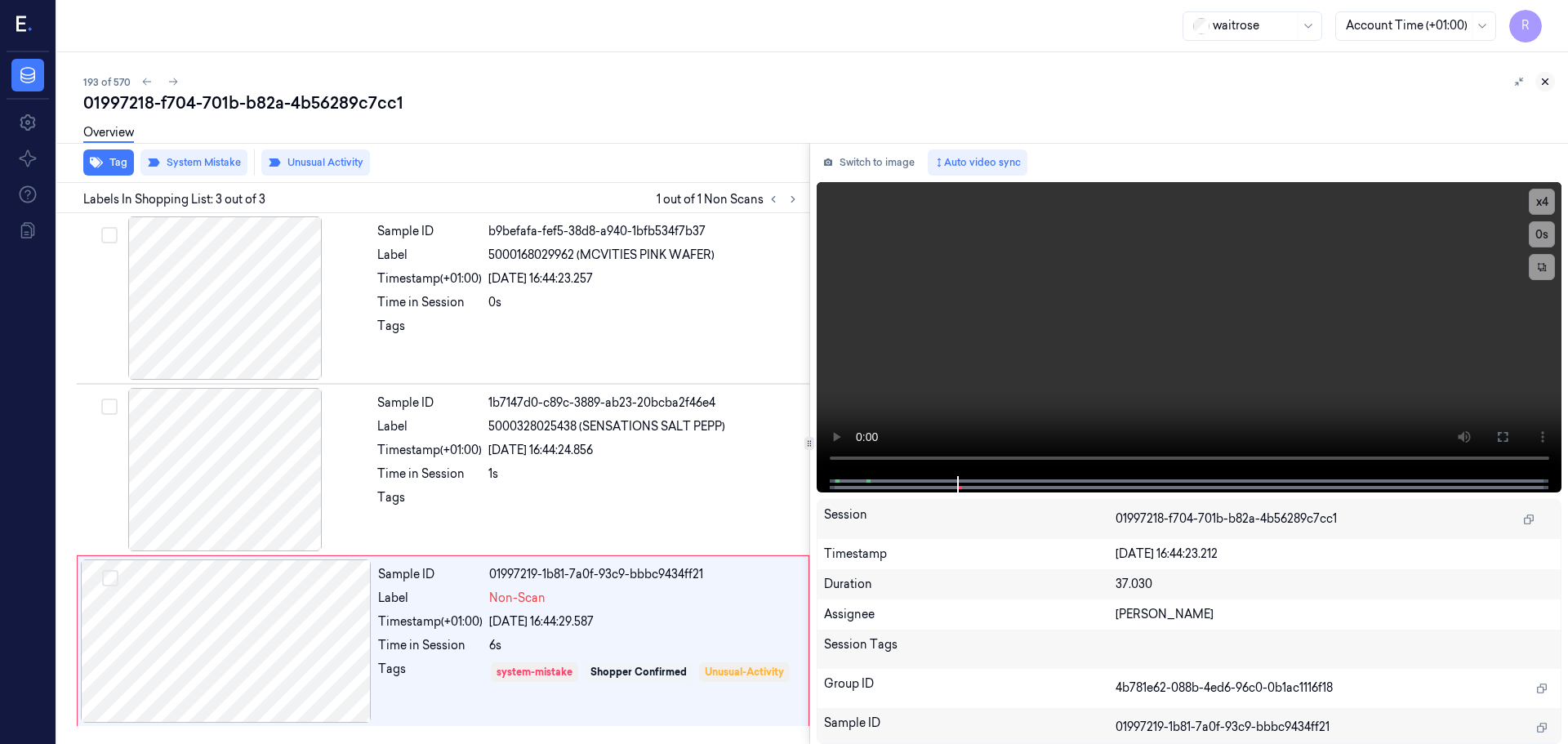
click at [1546, 84] on icon at bounding box center [1544, 82] width 11 height 11
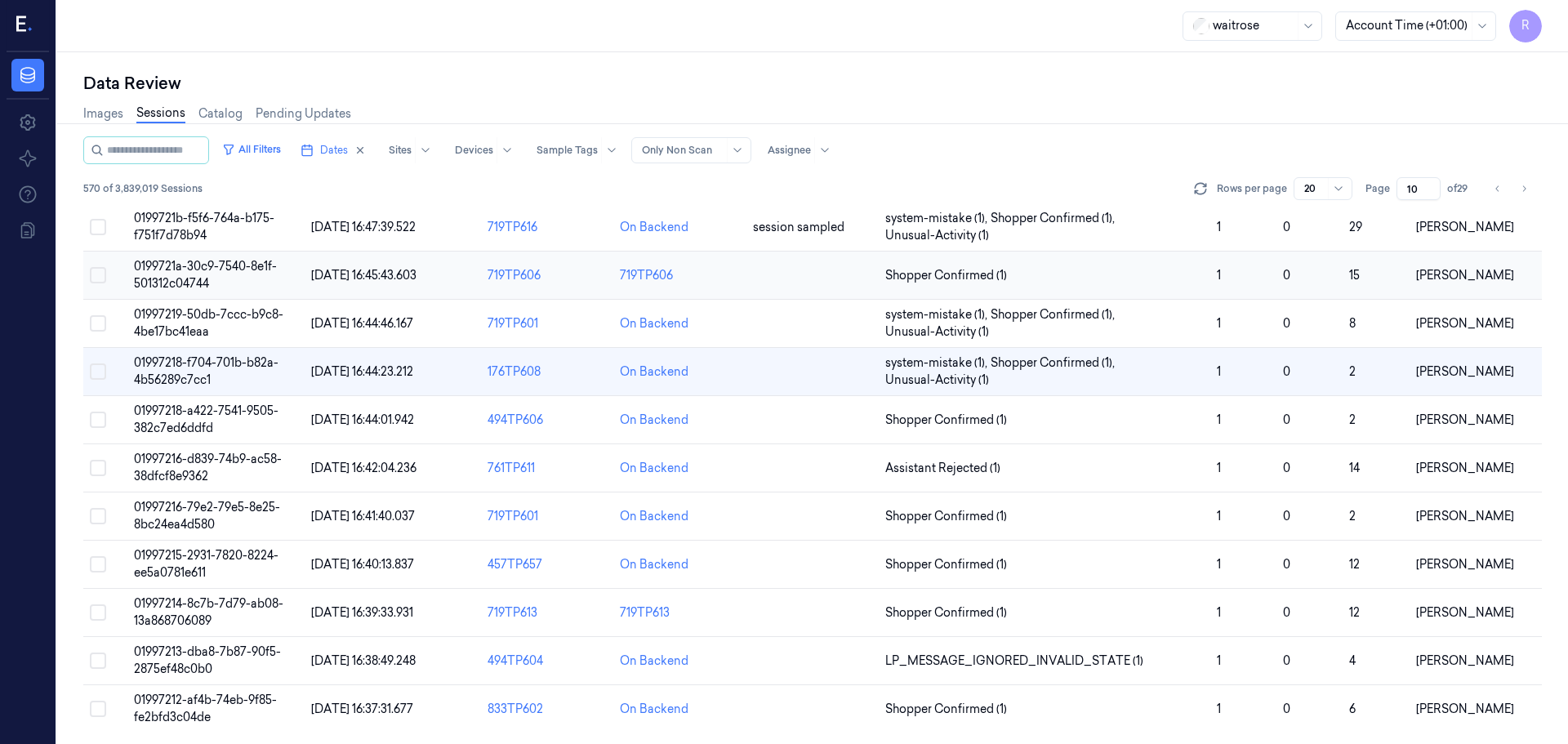
scroll to position [475, 0]
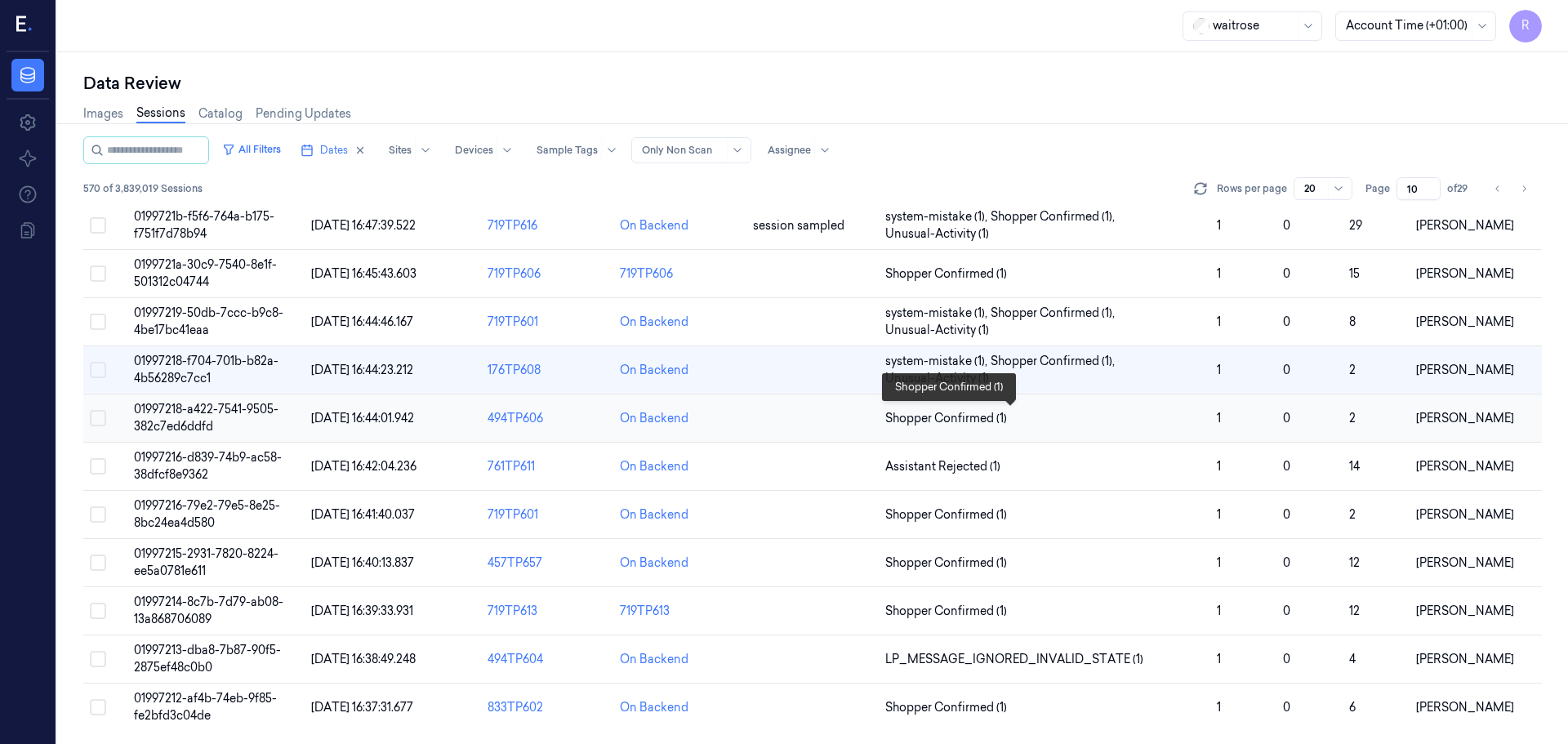
click at [1082, 419] on span "Shopper Confirmed (1)" at bounding box center [1044, 419] width 318 height 17
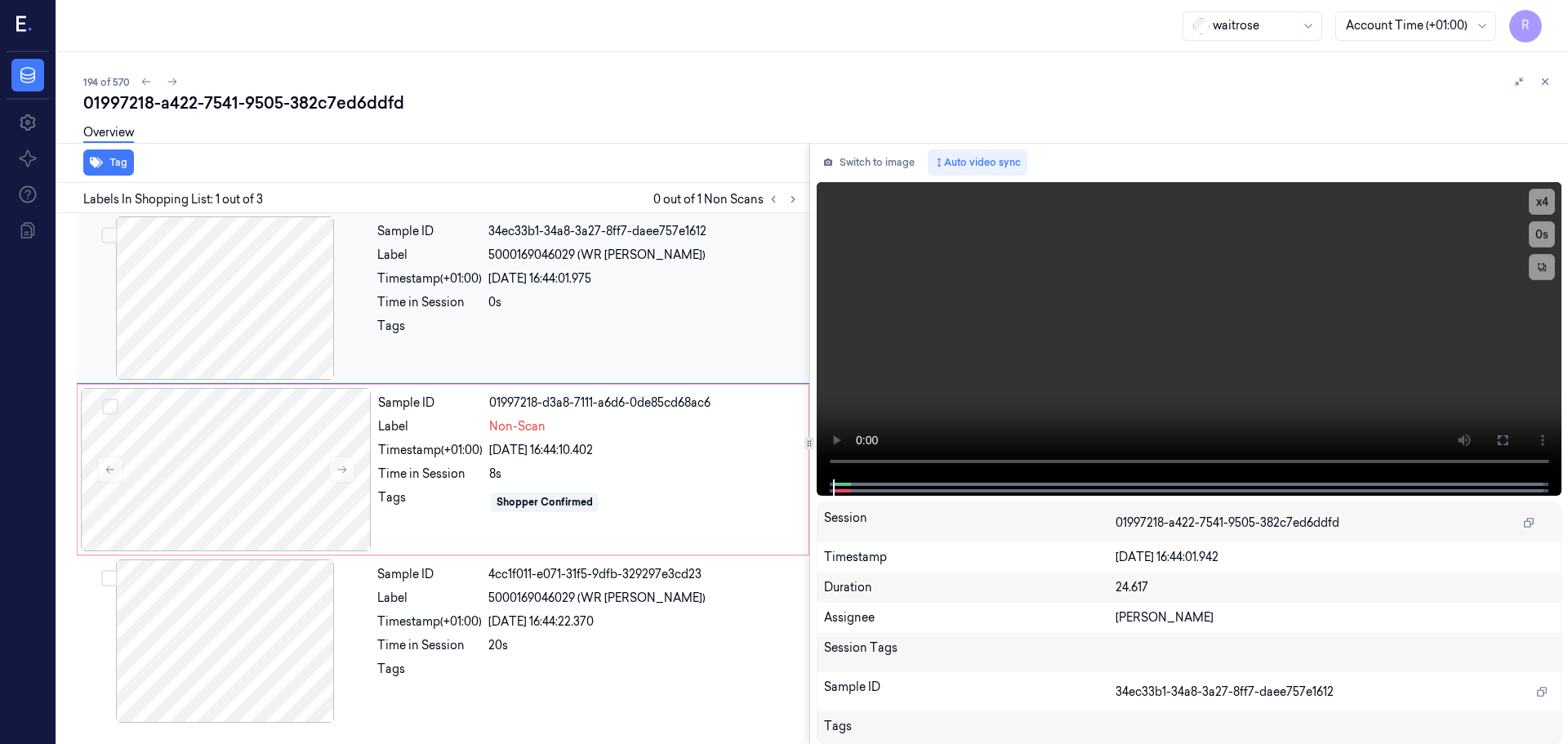
click at [274, 296] on div at bounding box center [225, 298] width 291 height 163
drag, startPoint x: 862, startPoint y: 483, endPoint x: 848, endPoint y: 478, distance: 14.9
click at [851, 485] on div at bounding box center [1188, 487] width 711 height 16
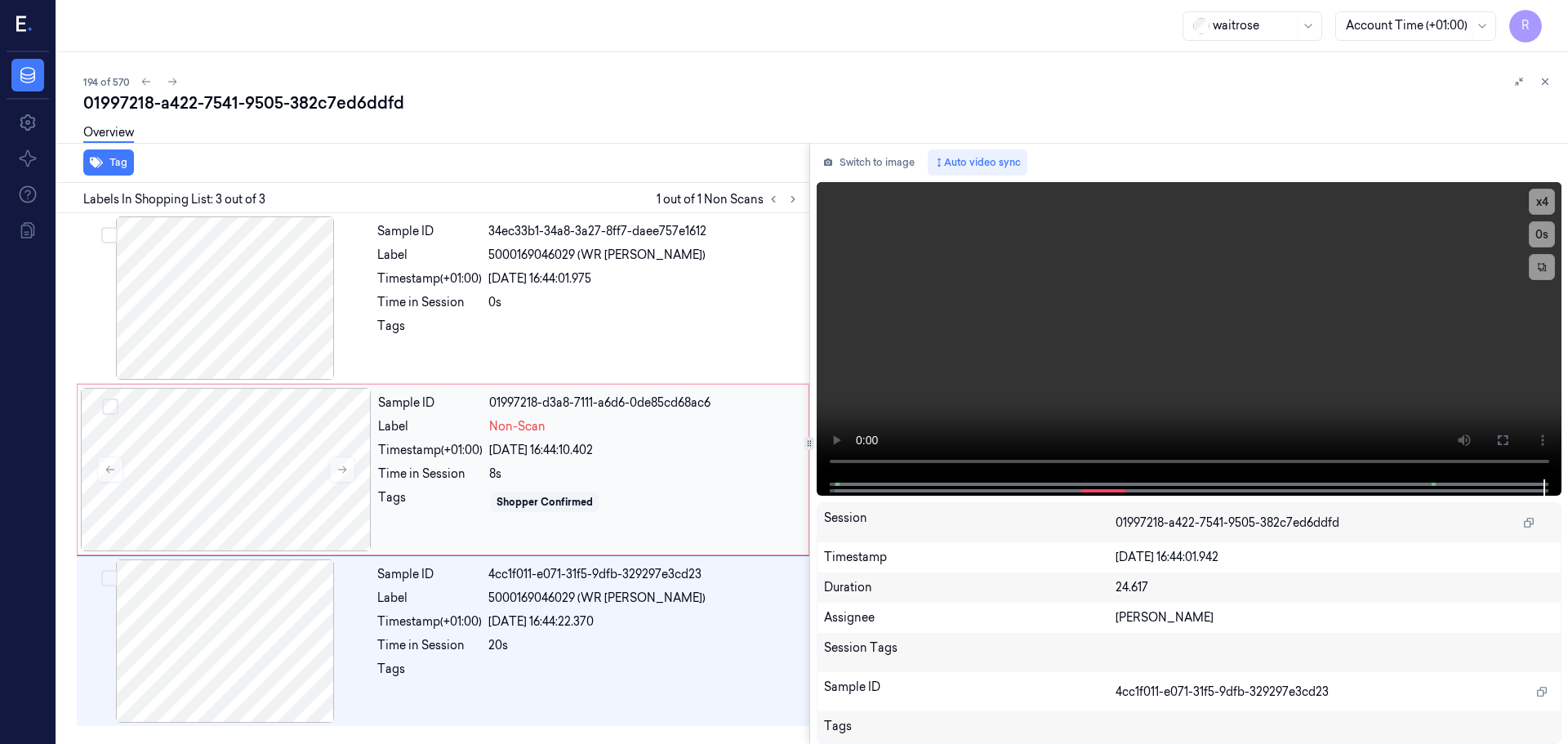
click at [502, 484] on div "Sample ID 01997218-d3a8-7111-a6d6-0de85cd68ac6 Label Non-Scan Timestamp (+01:00…" at bounding box center [588, 469] width 433 height 163
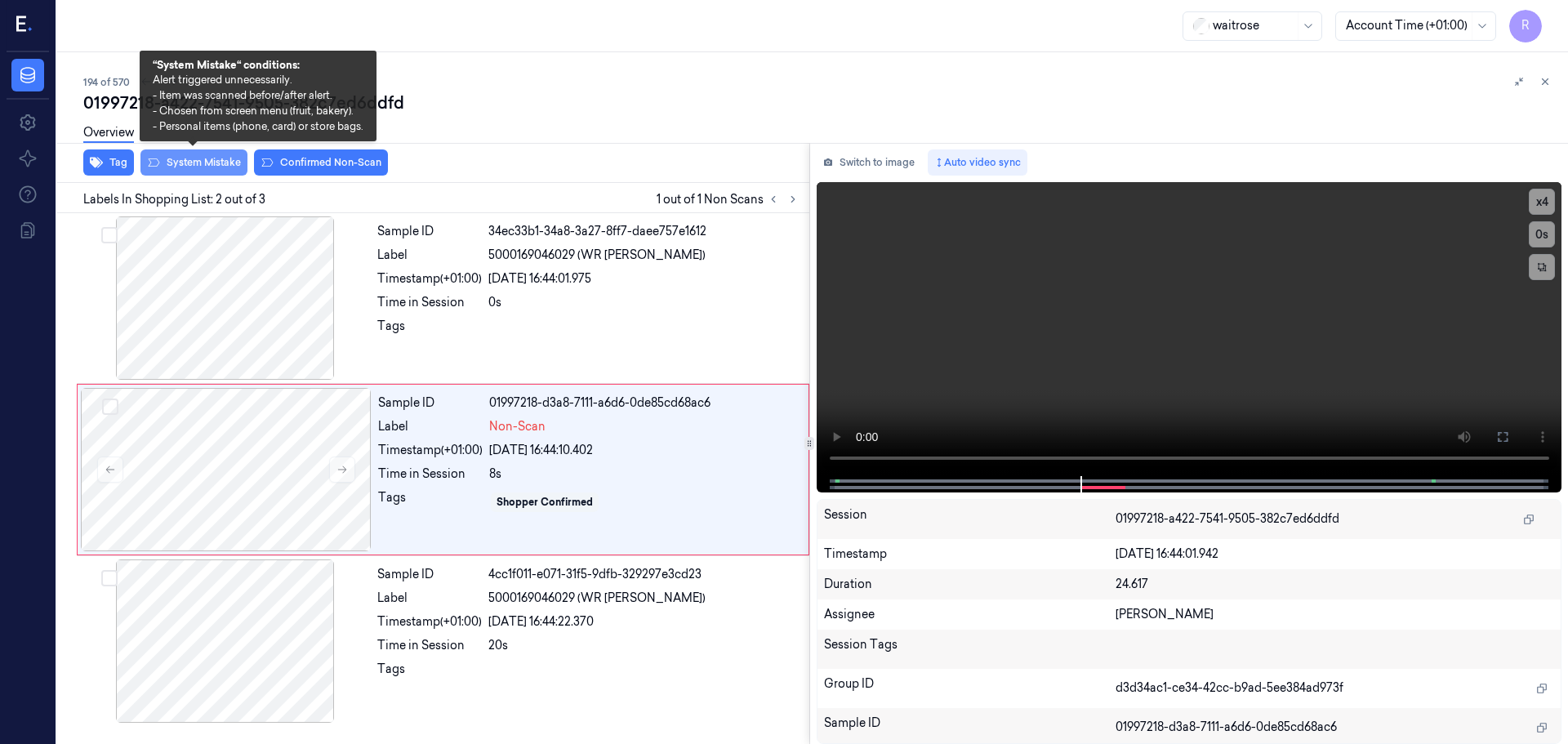
click at [226, 156] on button "System Mistake" at bounding box center [194, 162] width 107 height 26
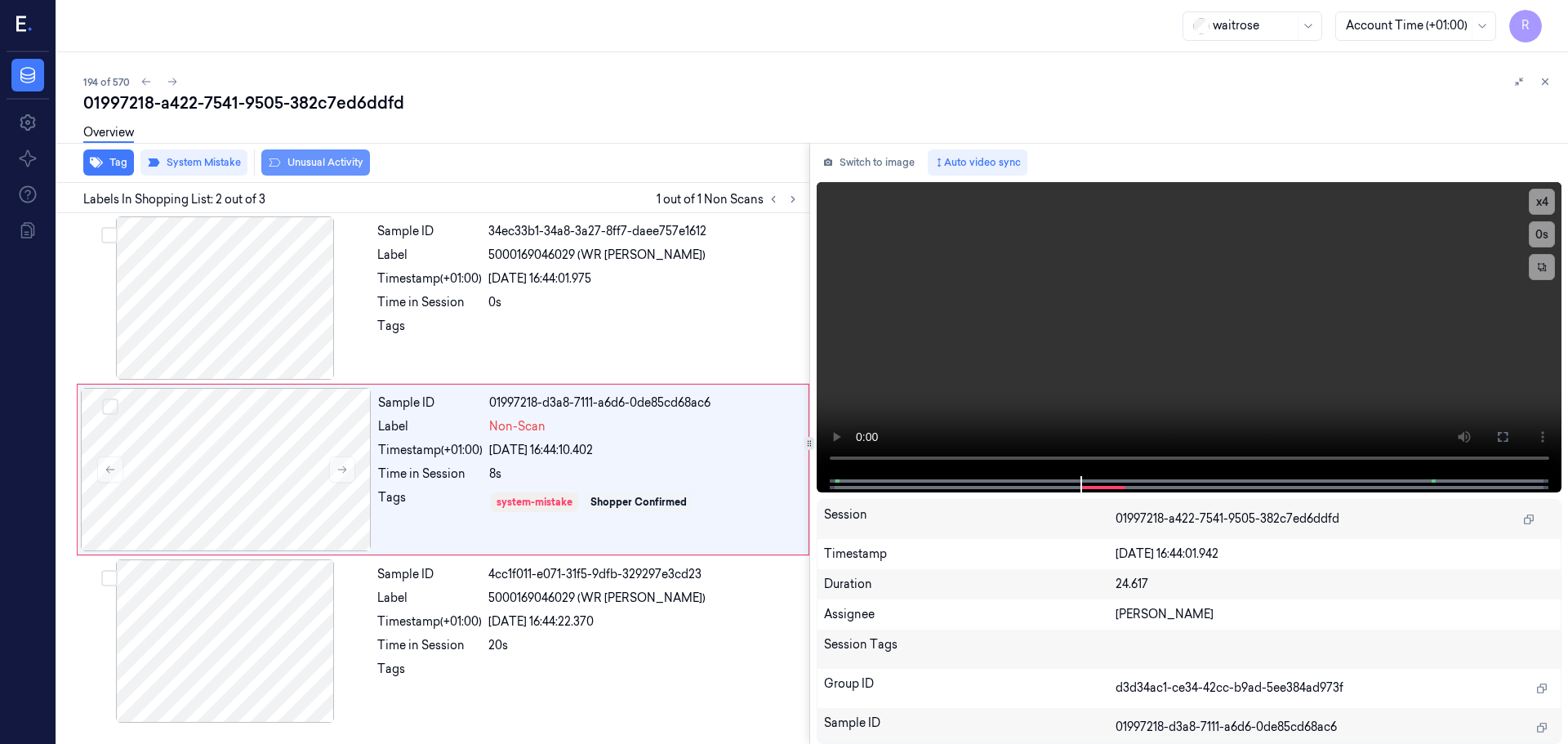
click at [308, 161] on button "Unusual Activity" at bounding box center [316, 162] width 109 height 26
click at [774, 203] on button at bounding box center [773, 199] width 20 height 20
click at [624, 592] on span "5000169046029 (WR [PERSON_NAME])" at bounding box center [596, 598] width 217 height 17
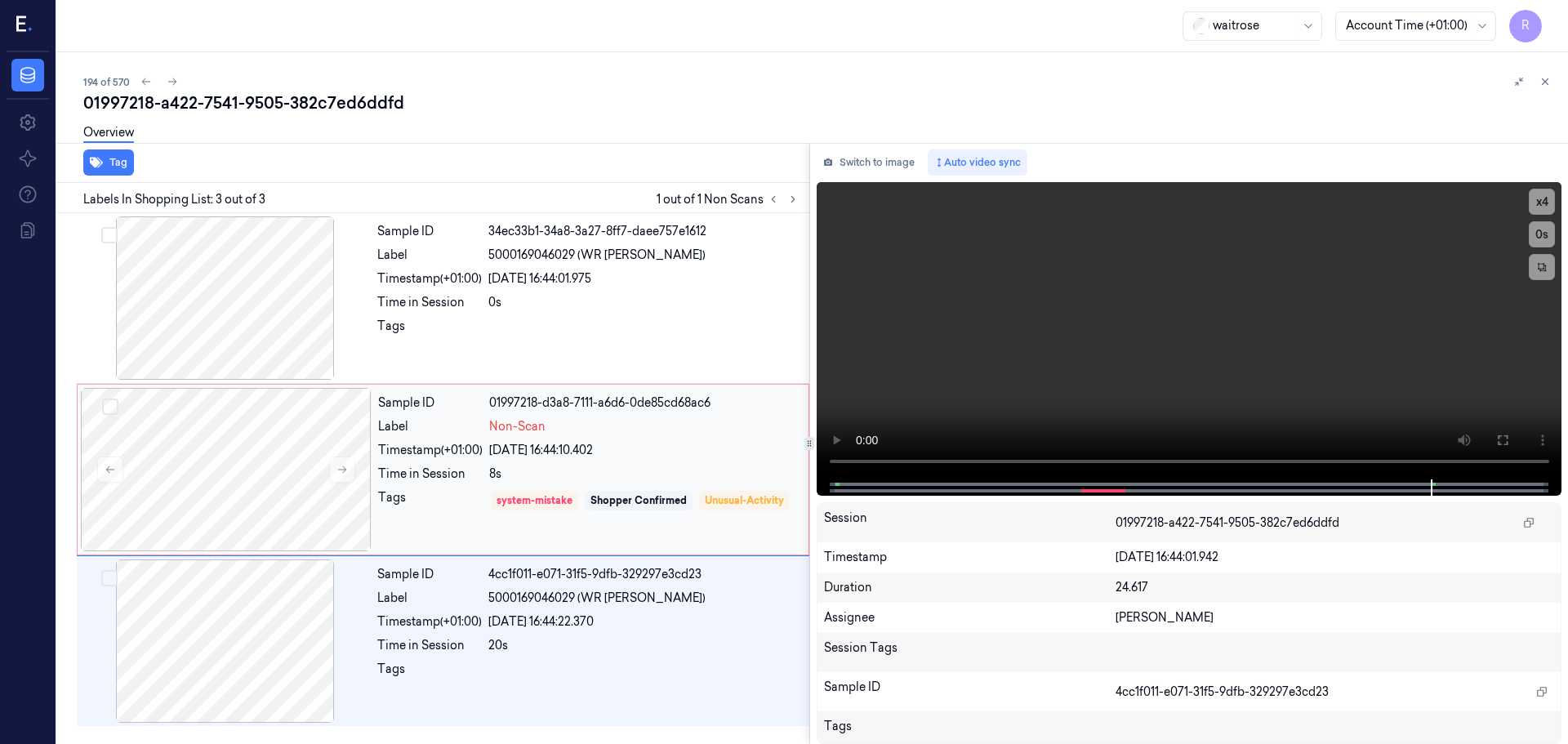
click at [665, 472] on div "8s" at bounding box center [643, 475] width 310 height 17
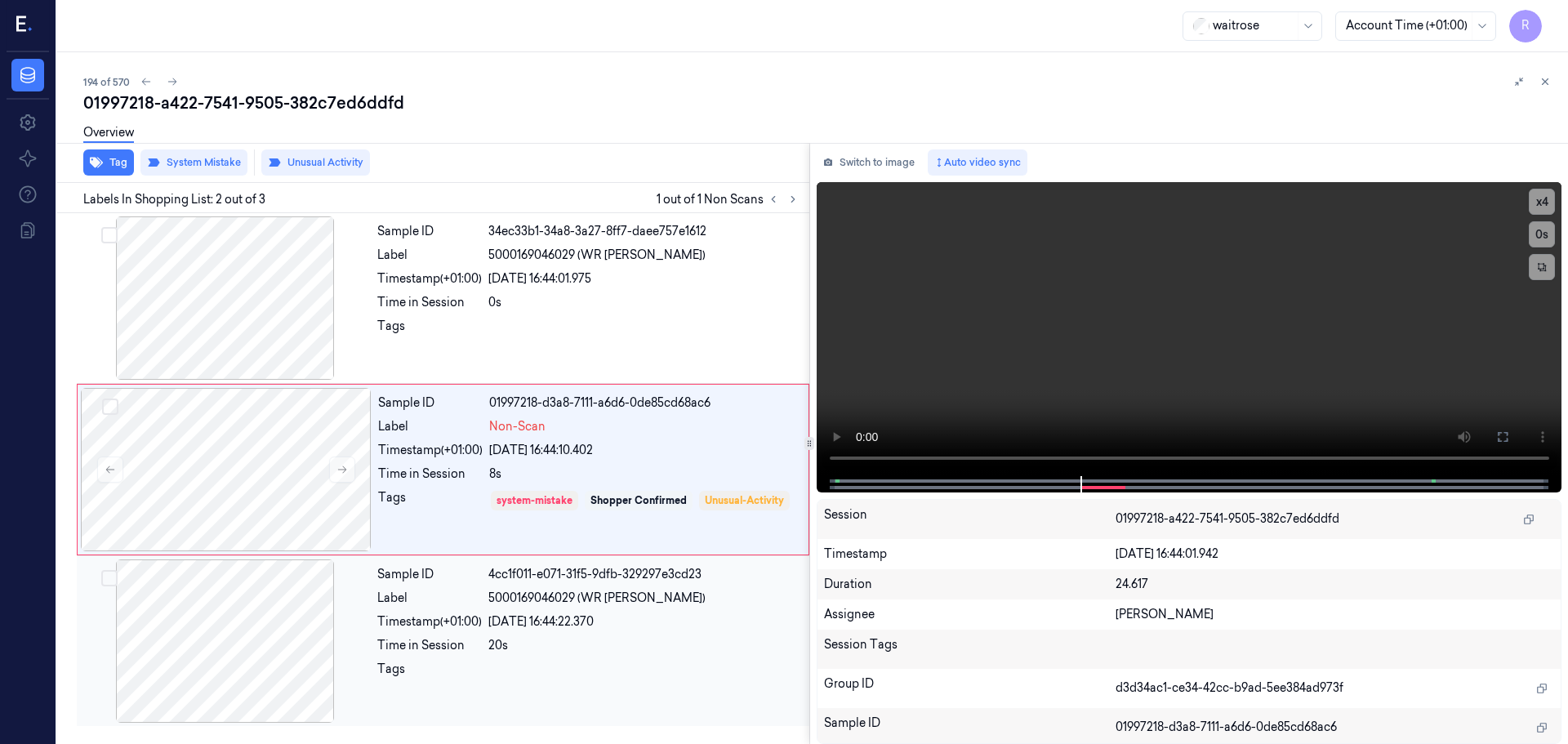
click at [596, 627] on div "[DATE] 16:44:22.370" at bounding box center [643, 622] width 311 height 17
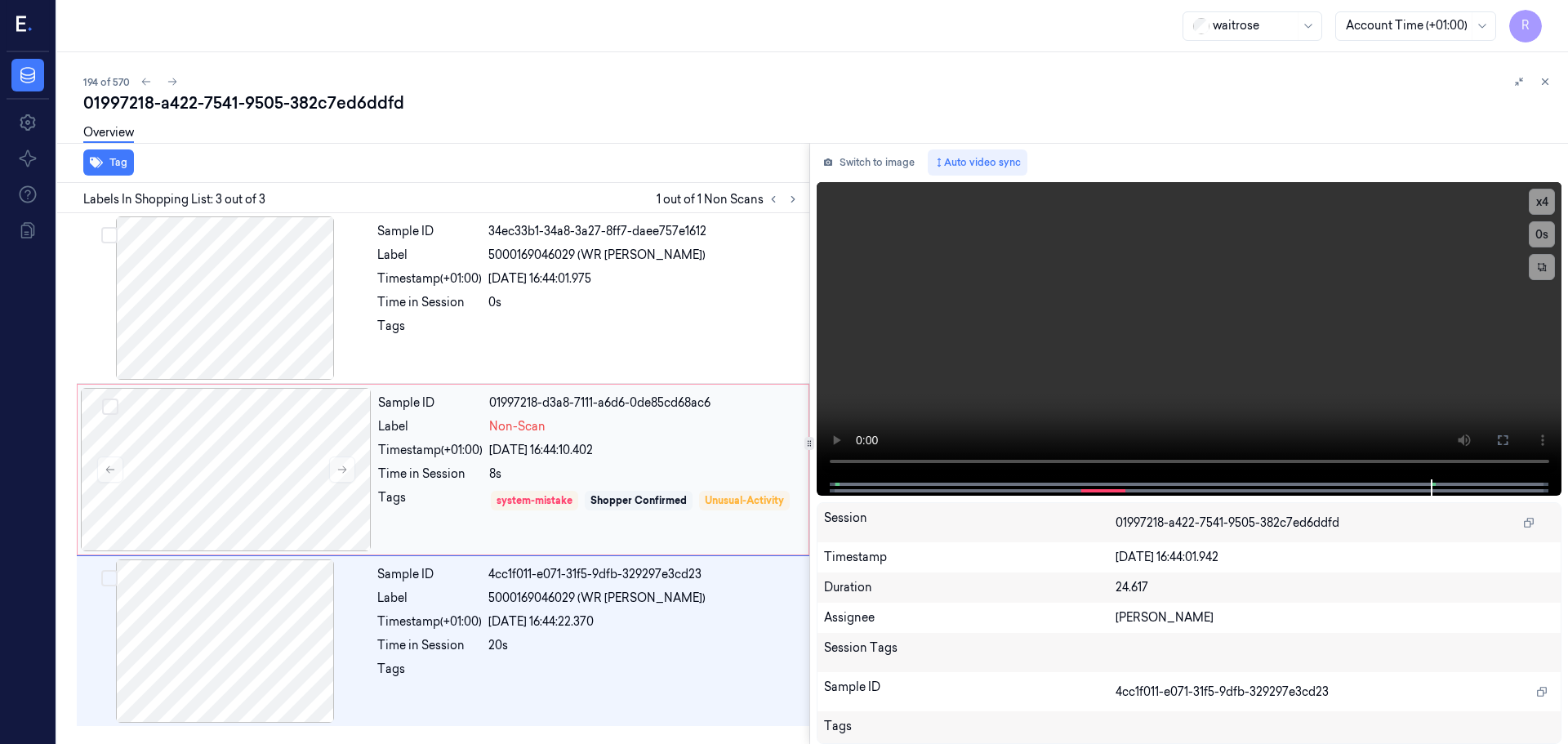
click at [579, 481] on div "8s" at bounding box center [643, 475] width 310 height 17
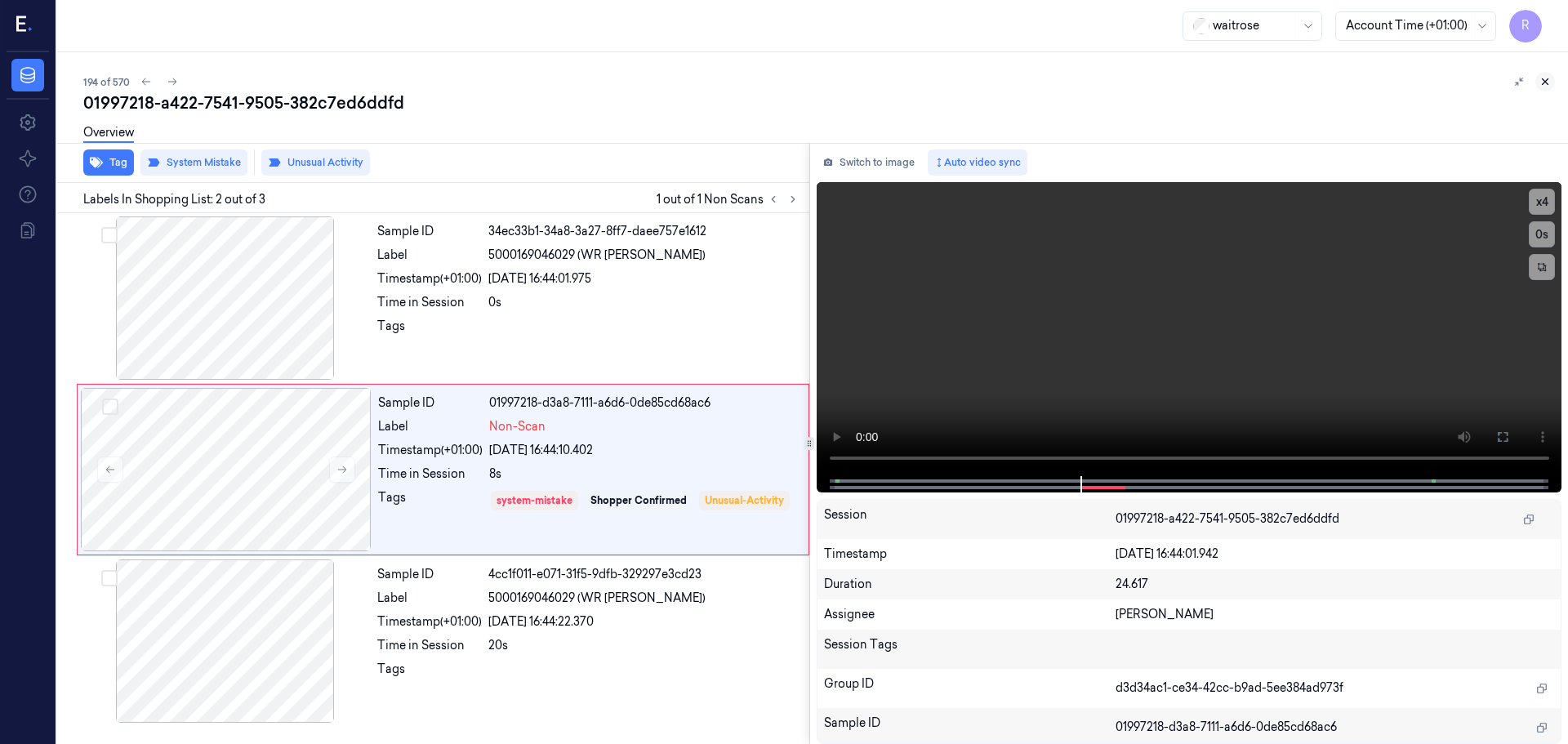
drag, startPoint x: 1550, startPoint y: 89, endPoint x: 1498, endPoint y: 154, distance: 83.2
click at [1549, 89] on button at bounding box center [1545, 82] width 20 height 20
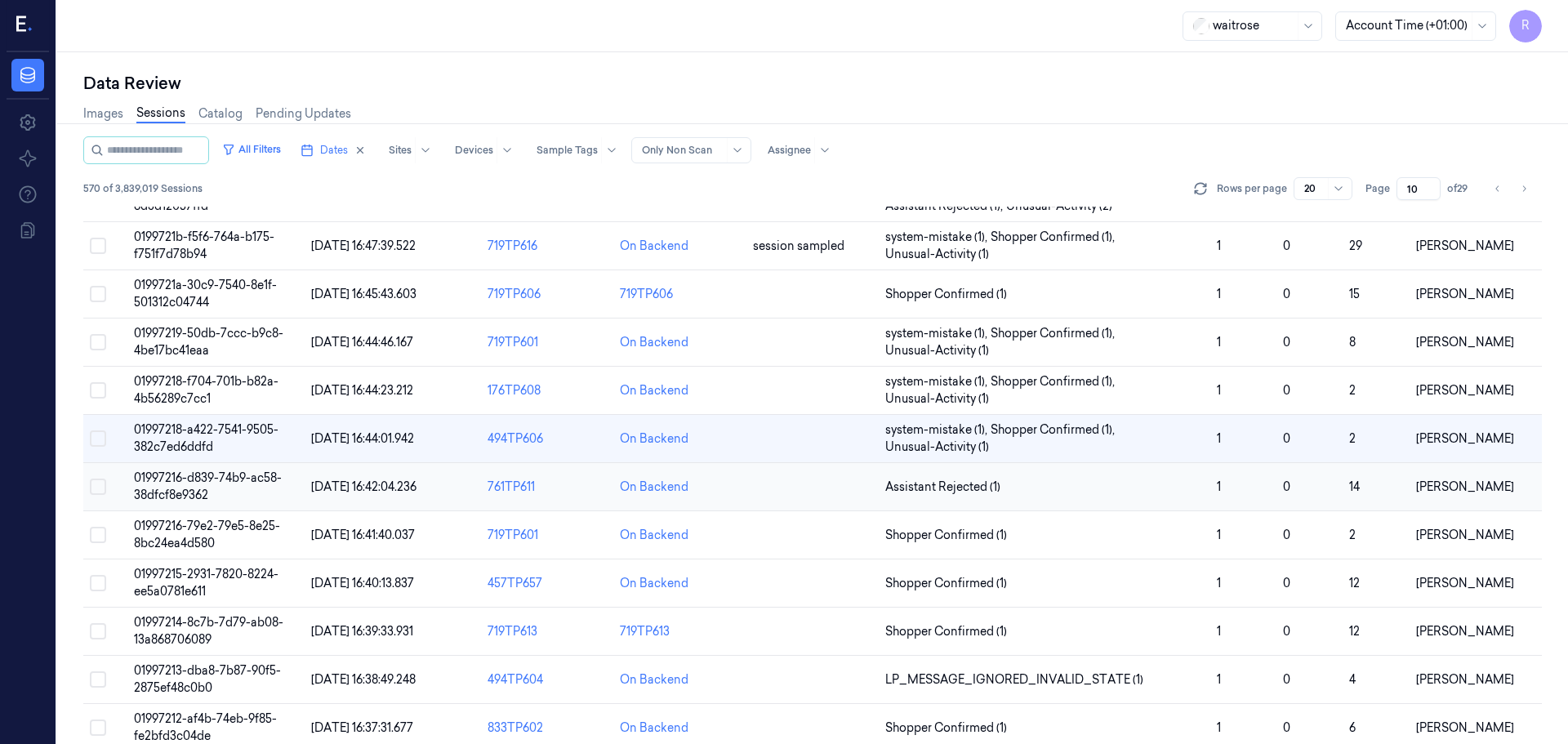
scroll to position [475, 0]
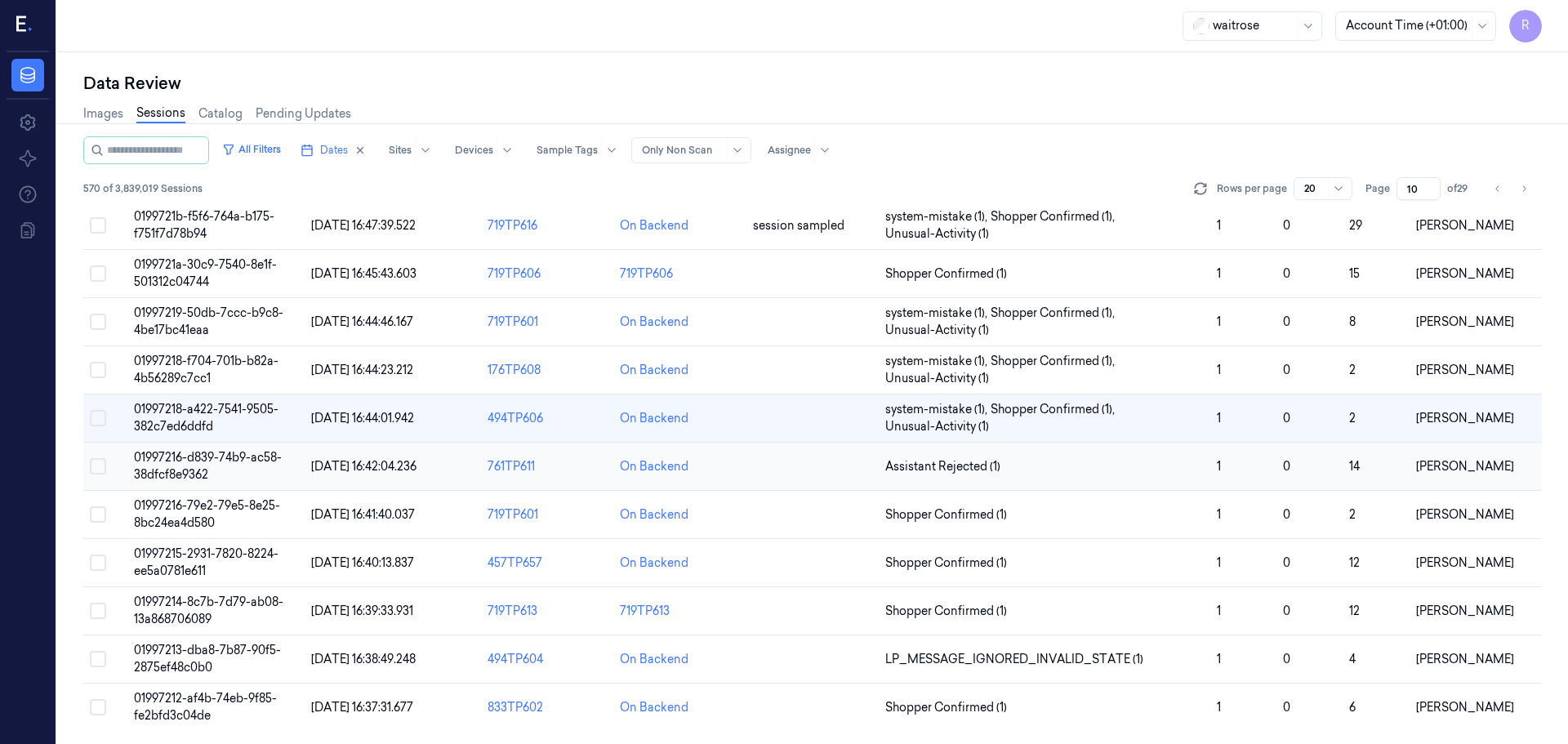
click at [1045, 471] on span "Assistant Rejected (1)" at bounding box center [1044, 467] width 318 height 17
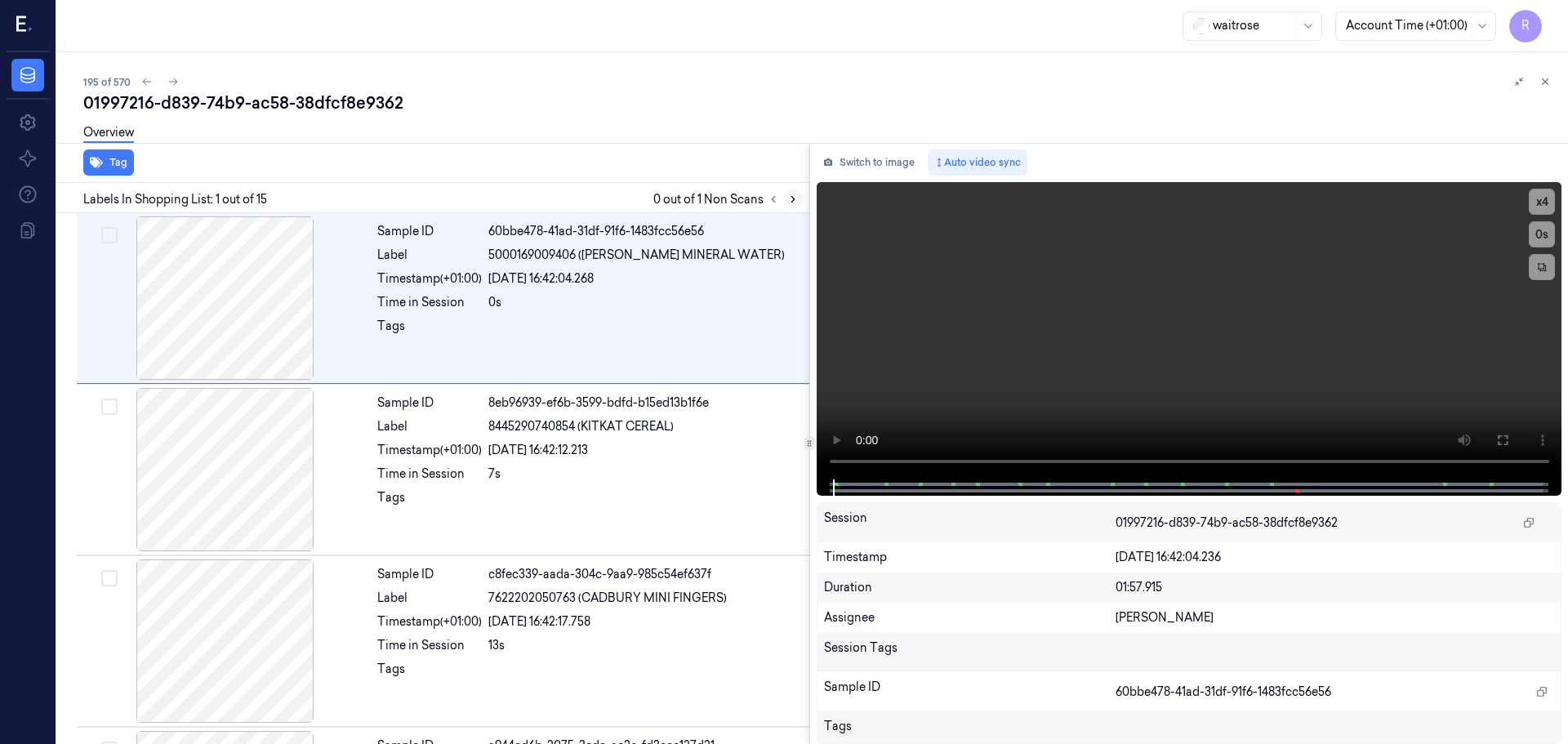
click at [783, 201] on div at bounding box center [783, 199] width 39 height 20
click at [784, 201] on button at bounding box center [793, 199] width 20 height 20
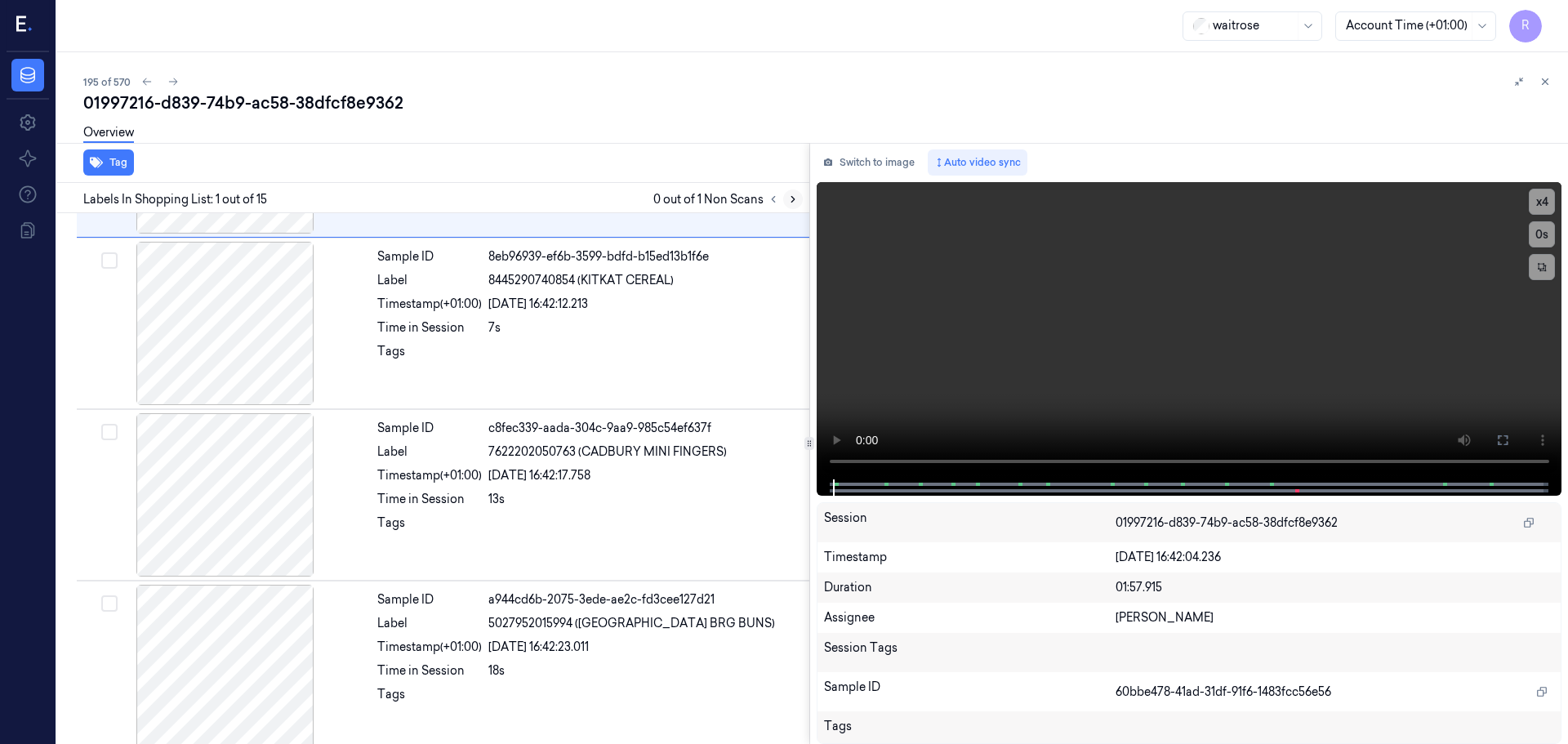
click at [784, 201] on button at bounding box center [793, 199] width 20 height 20
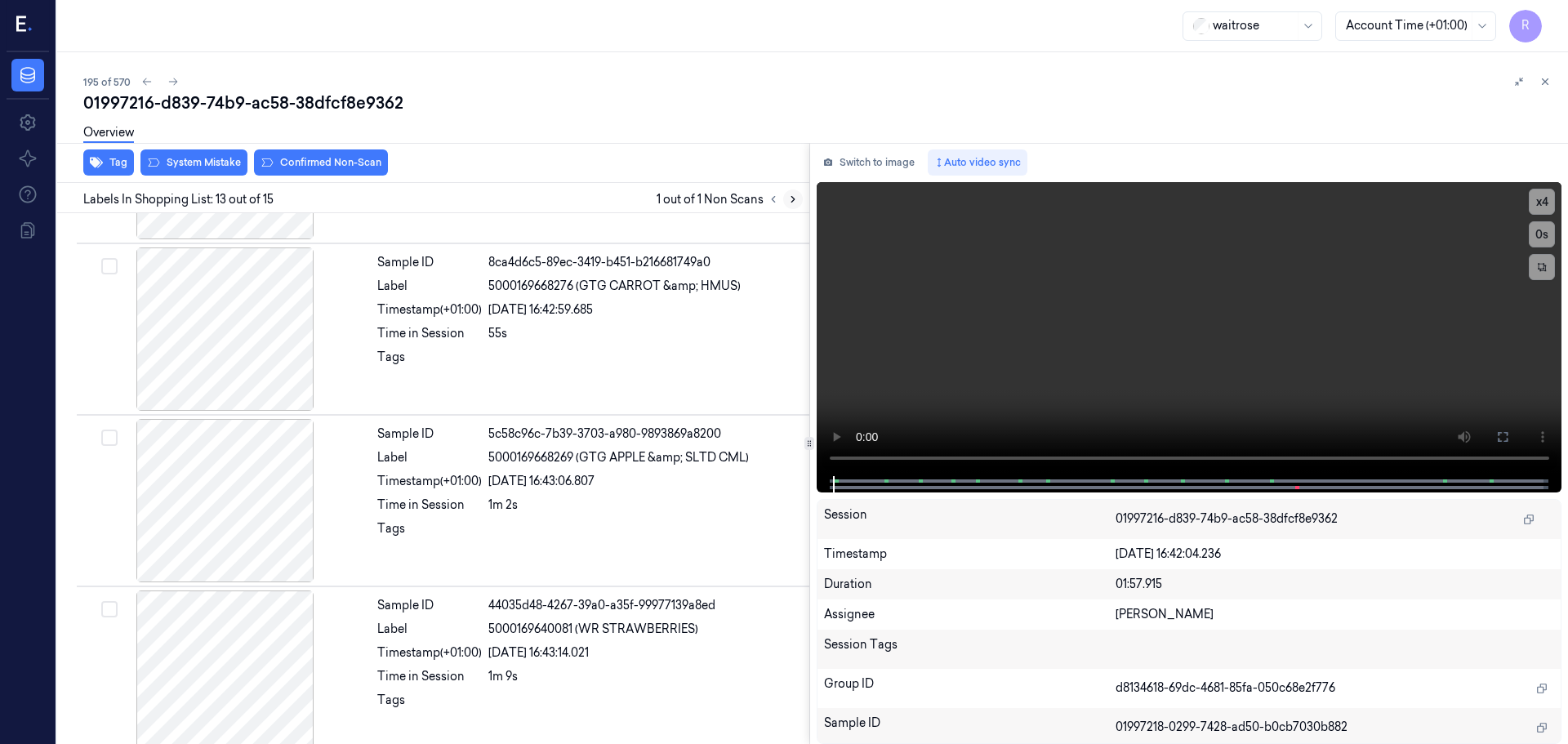
click at [784, 201] on button at bounding box center [793, 199] width 20 height 20
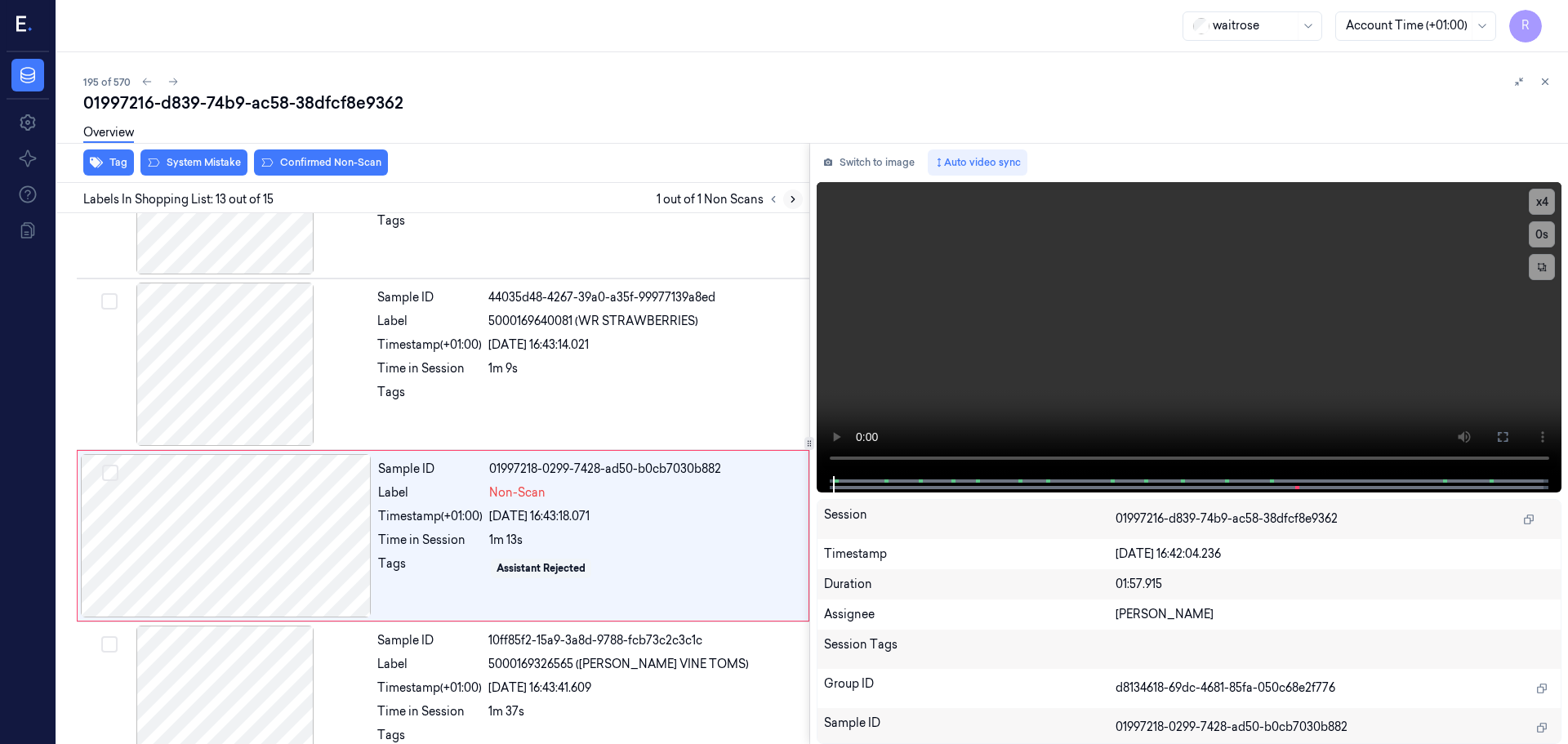
click at [784, 201] on button at bounding box center [793, 199] width 20 height 20
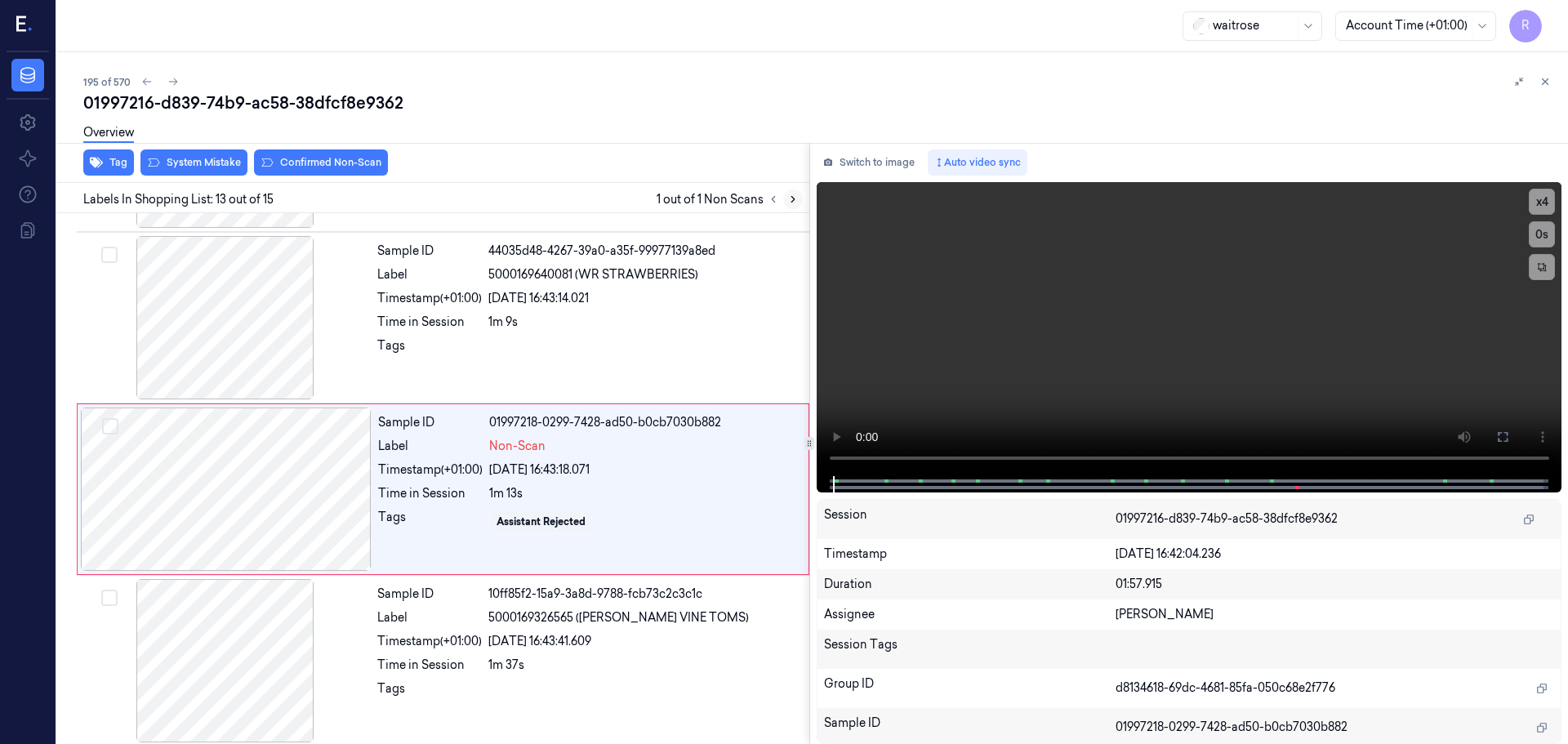
scroll to position [1878, 0]
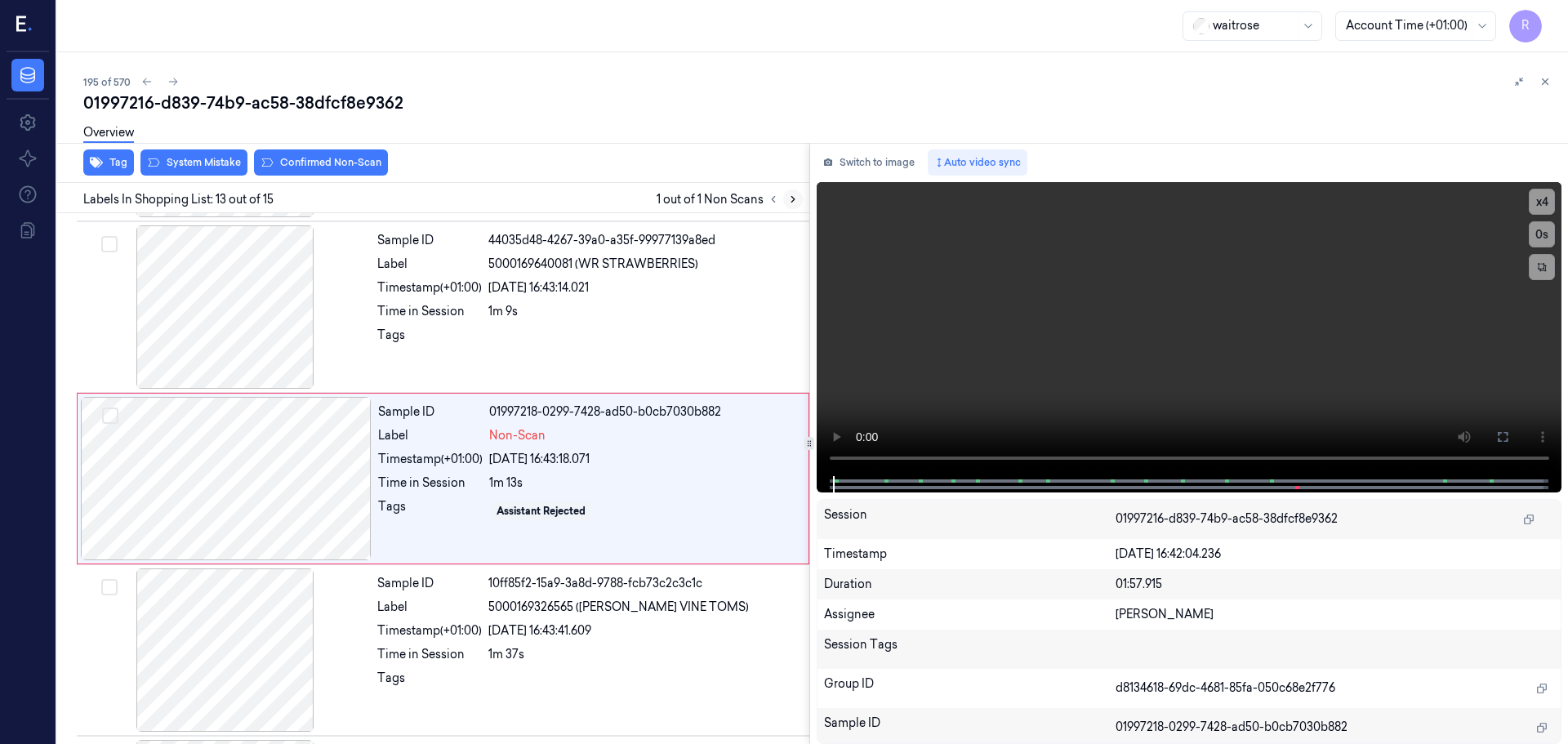
click at [784, 203] on button at bounding box center [793, 199] width 20 height 20
click at [339, 480] on div at bounding box center [226, 479] width 291 height 163
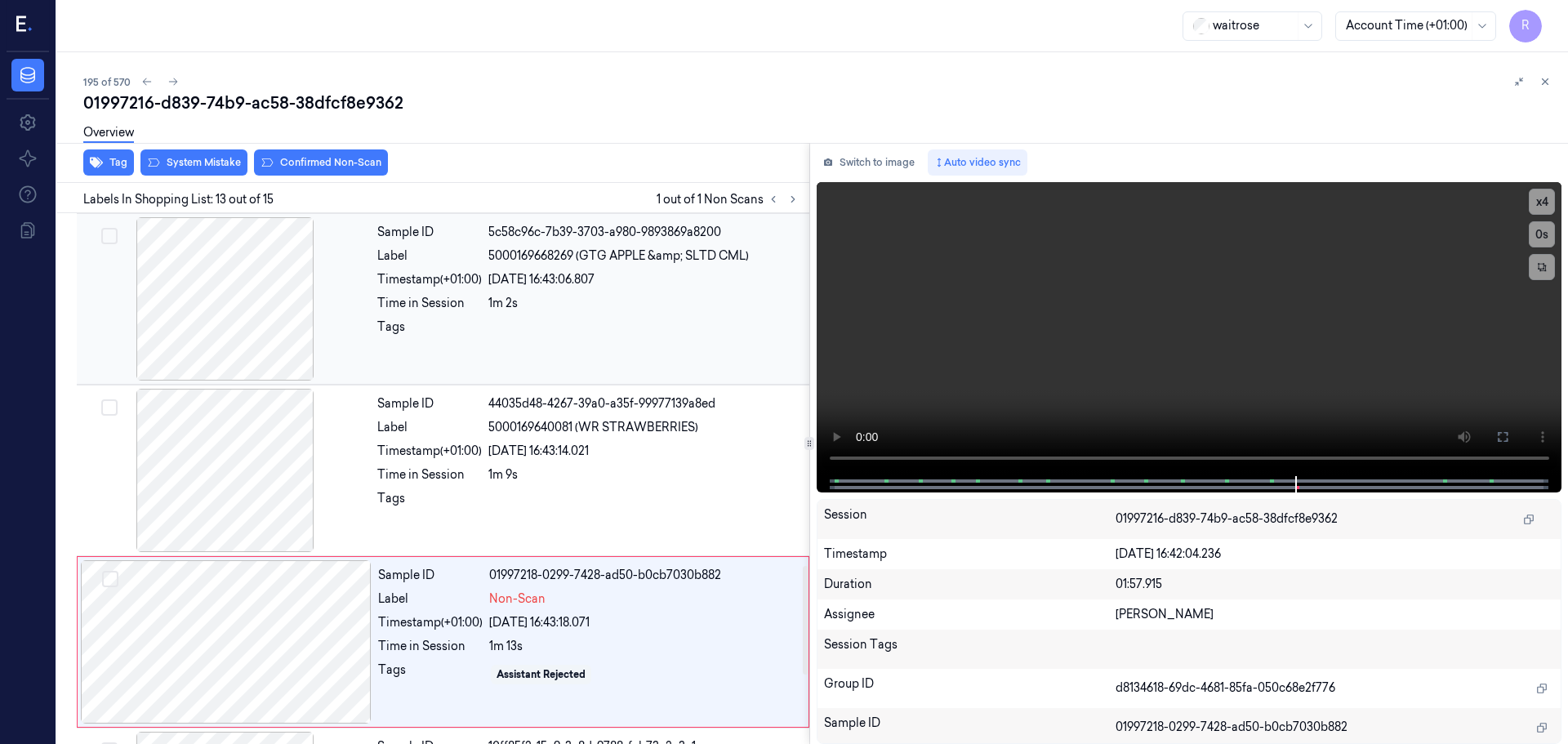
click at [262, 325] on div at bounding box center [225, 299] width 291 height 163
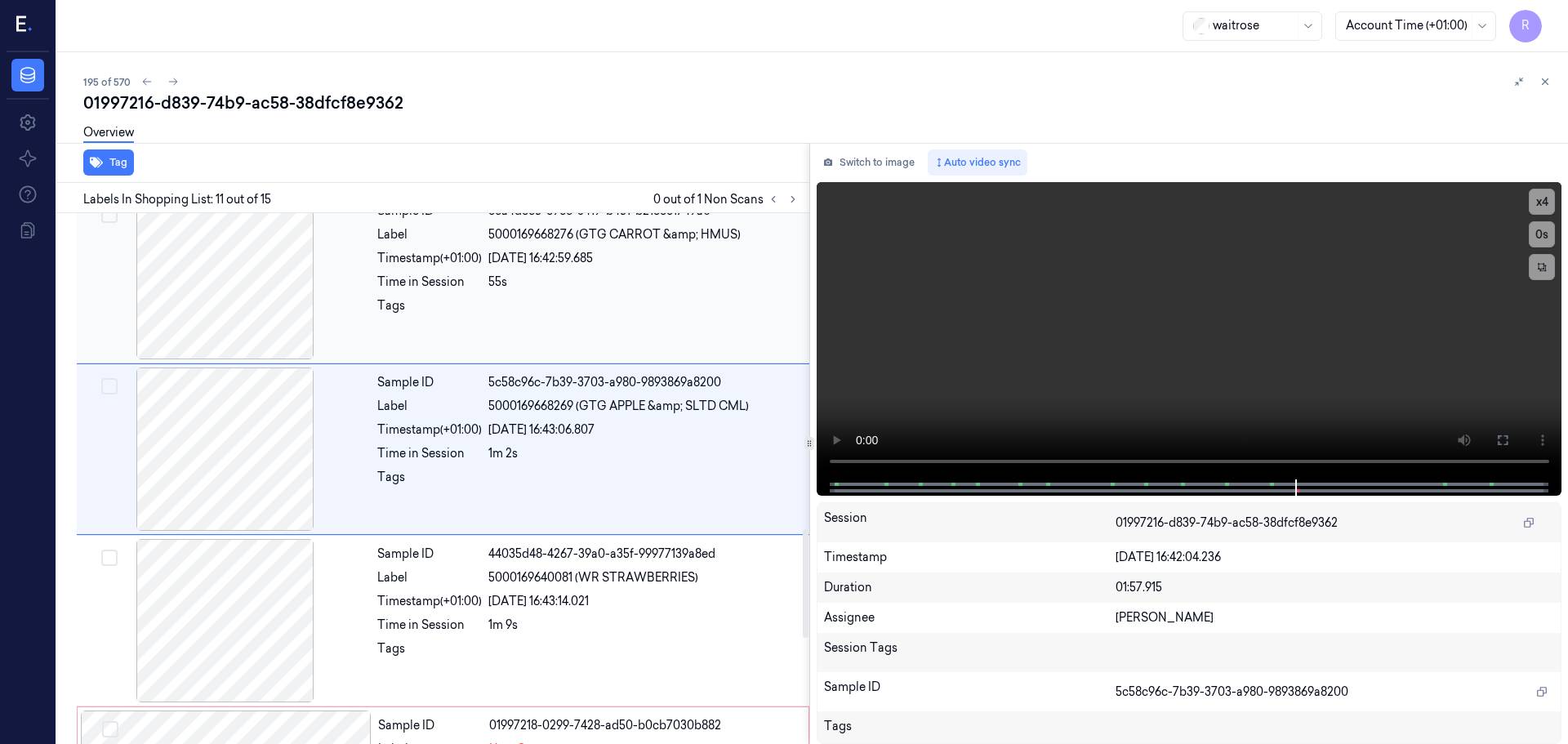
scroll to position [1535, 0]
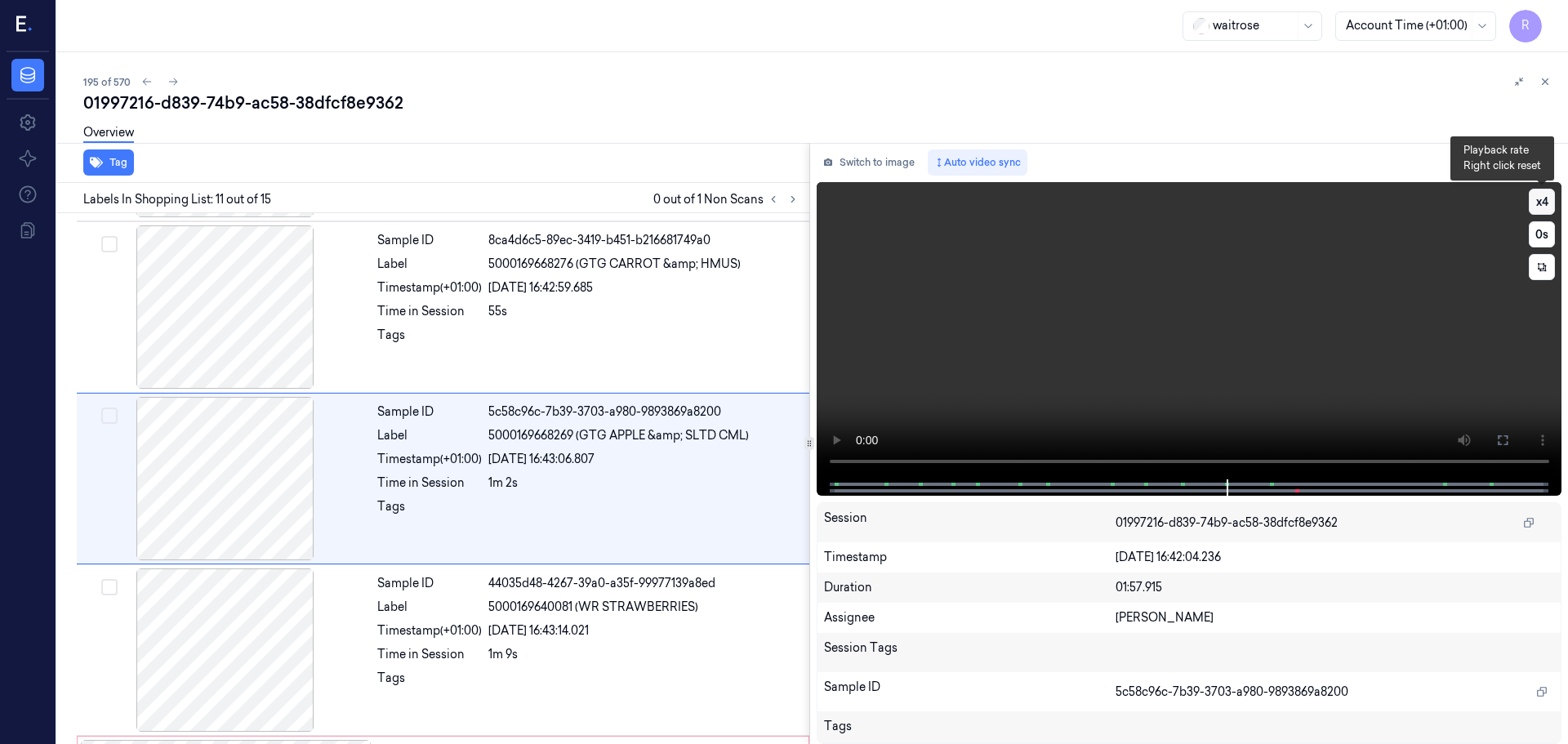
click at [1544, 205] on button "x 4" at bounding box center [1541, 202] width 26 height 26
click at [1500, 440] on icon at bounding box center [1502, 439] width 13 height 13
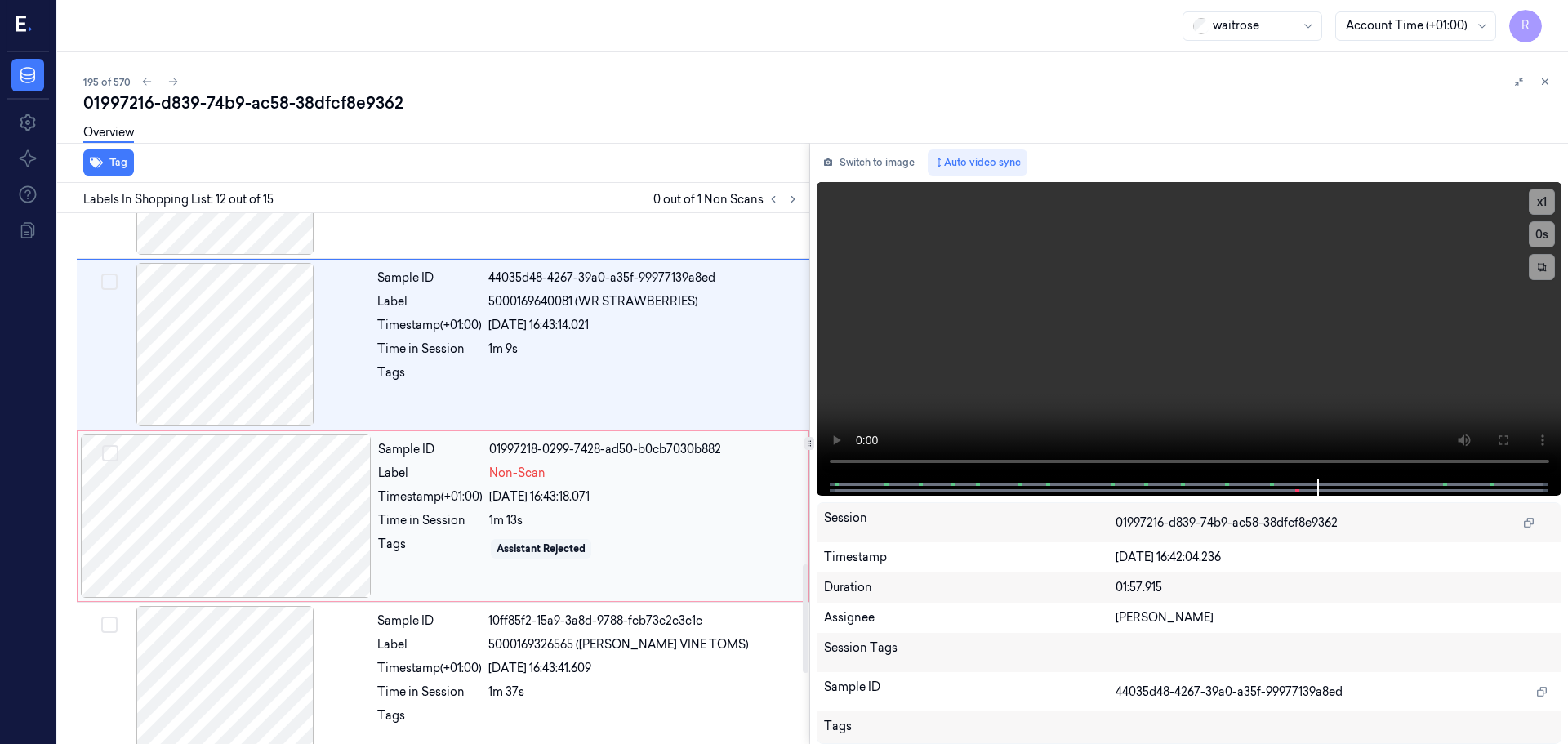
scroll to position [1951, 0]
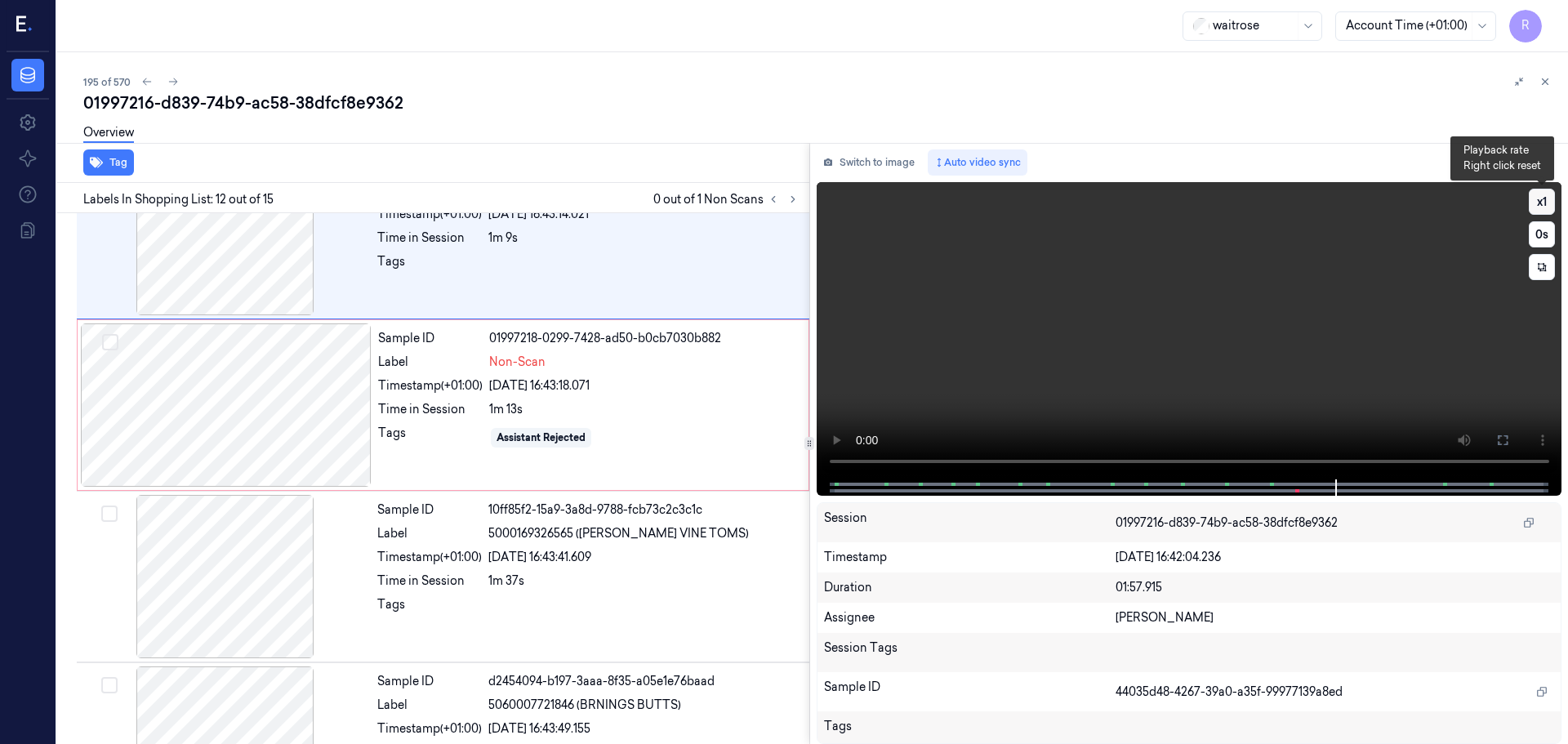
click at [1547, 197] on button "x 1" at bounding box center [1541, 202] width 26 height 26
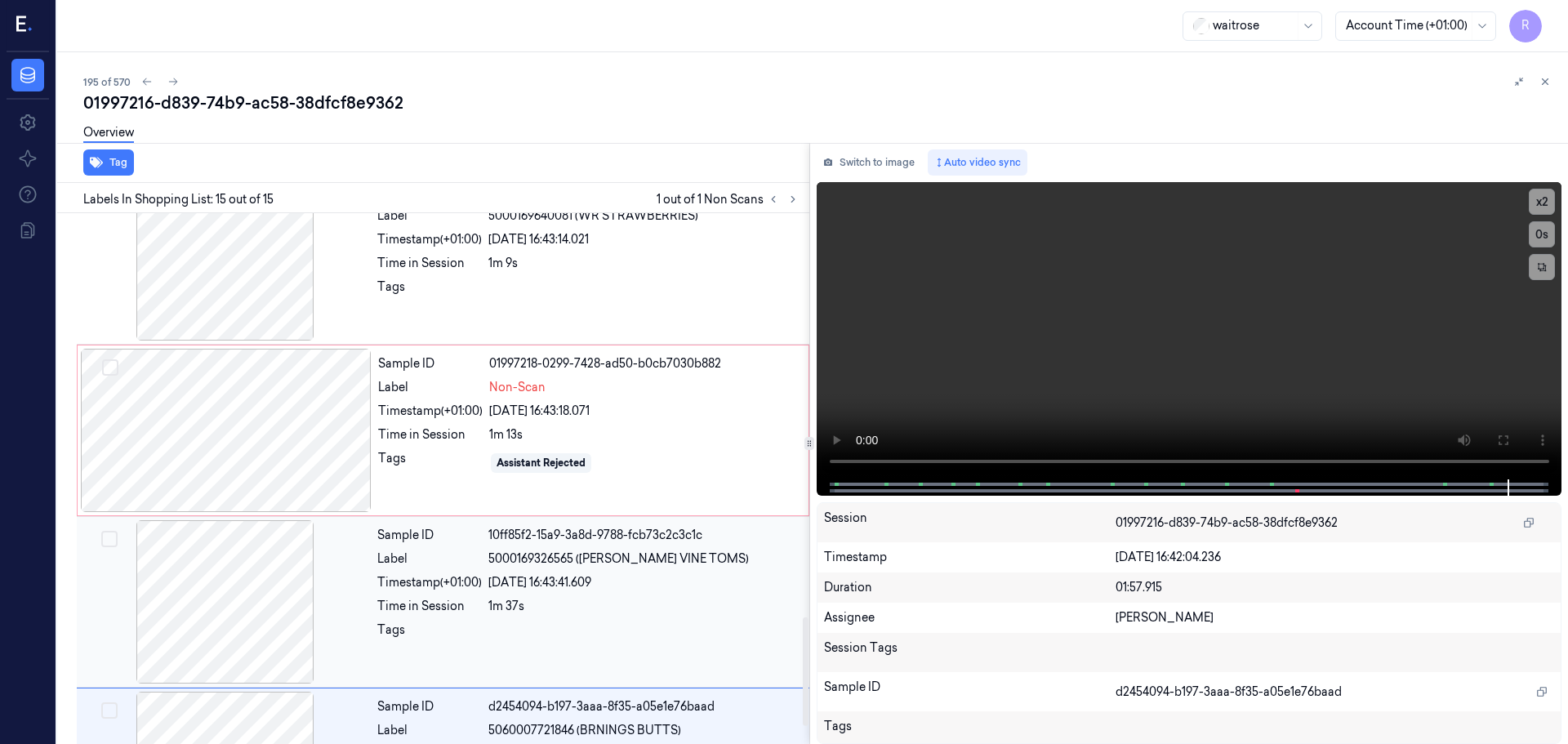
scroll to position [1884, 0]
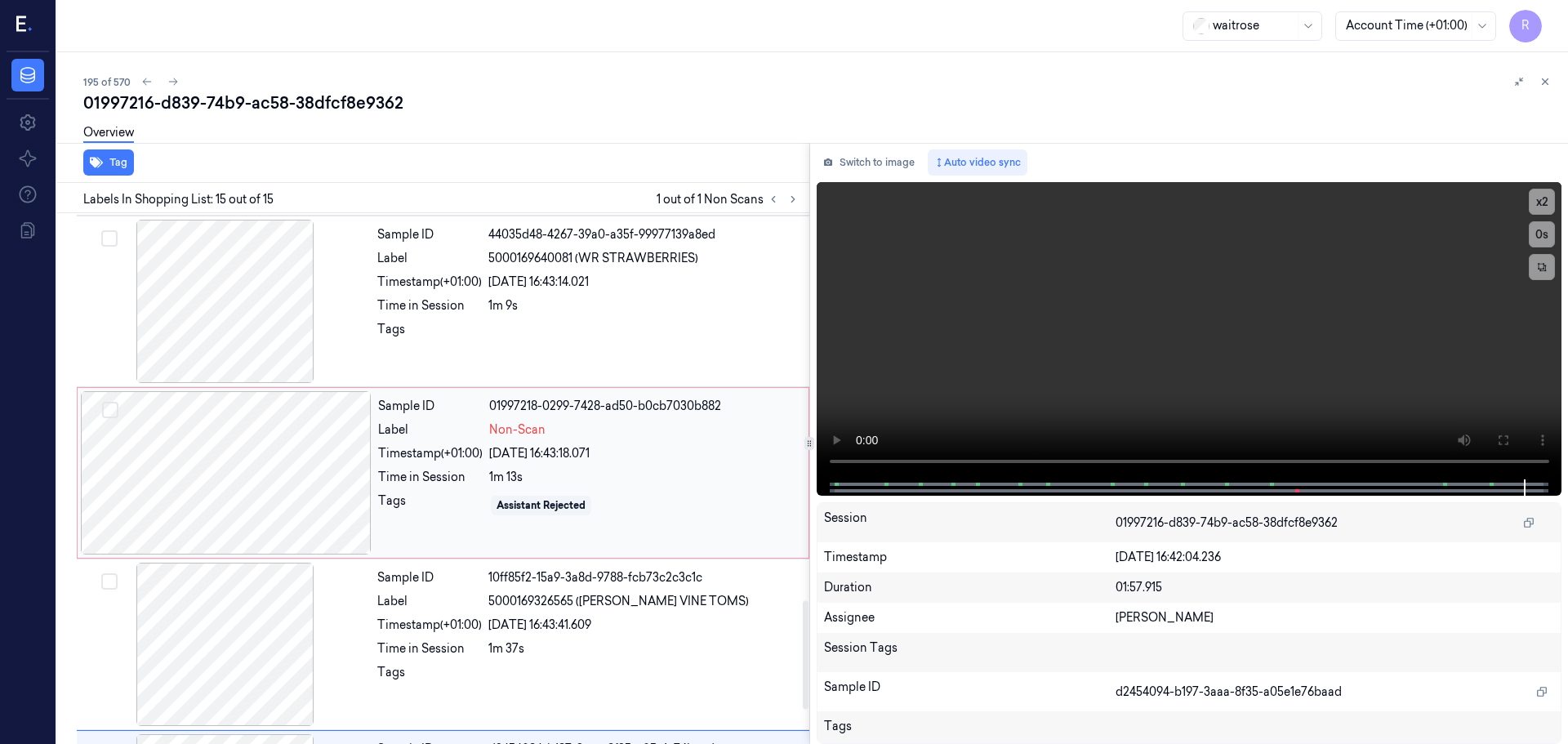
click at [300, 468] on div at bounding box center [226, 473] width 291 height 163
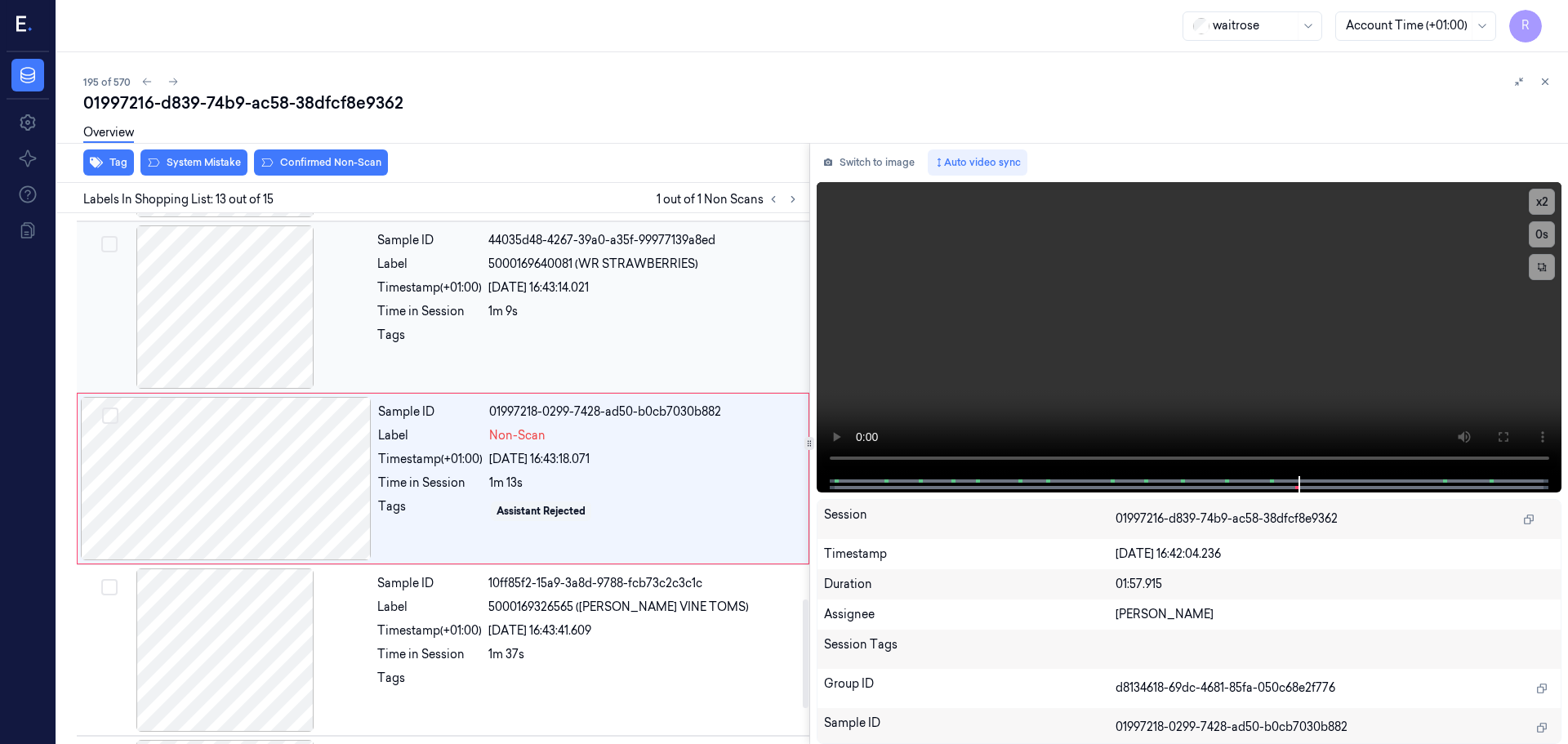
click at [232, 293] on div at bounding box center [225, 307] width 291 height 163
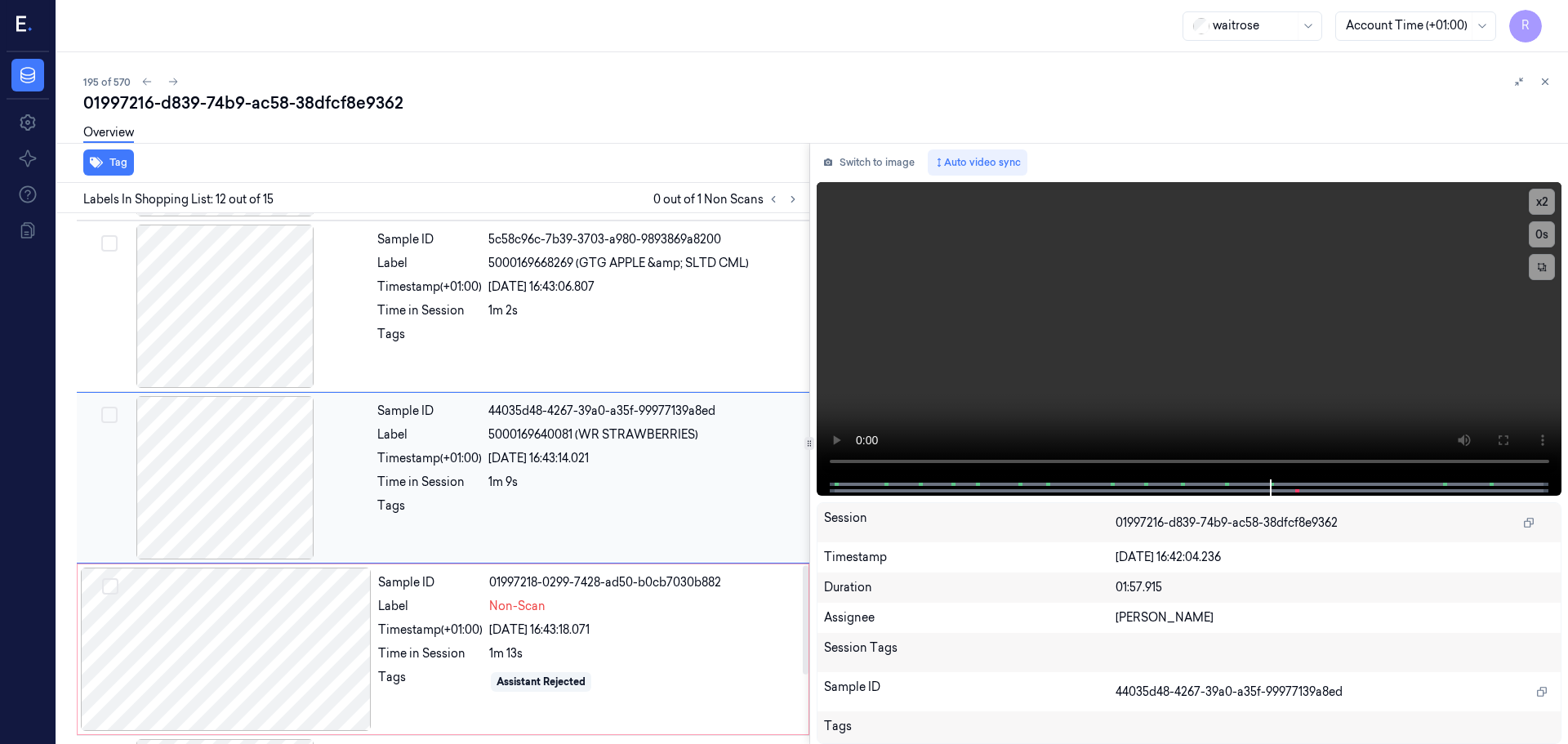
scroll to position [1707, 0]
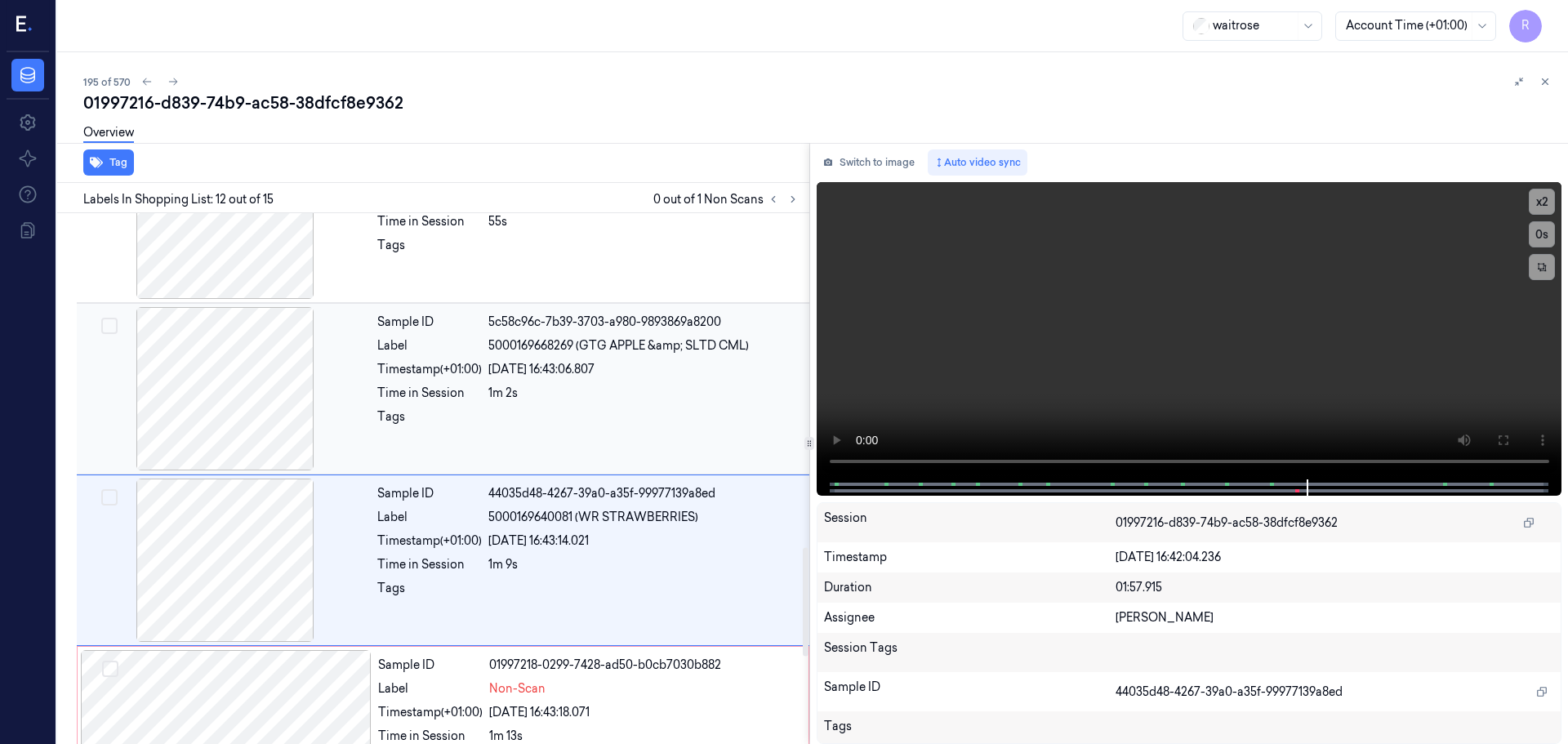
click at [232, 402] on div at bounding box center [225, 389] width 291 height 163
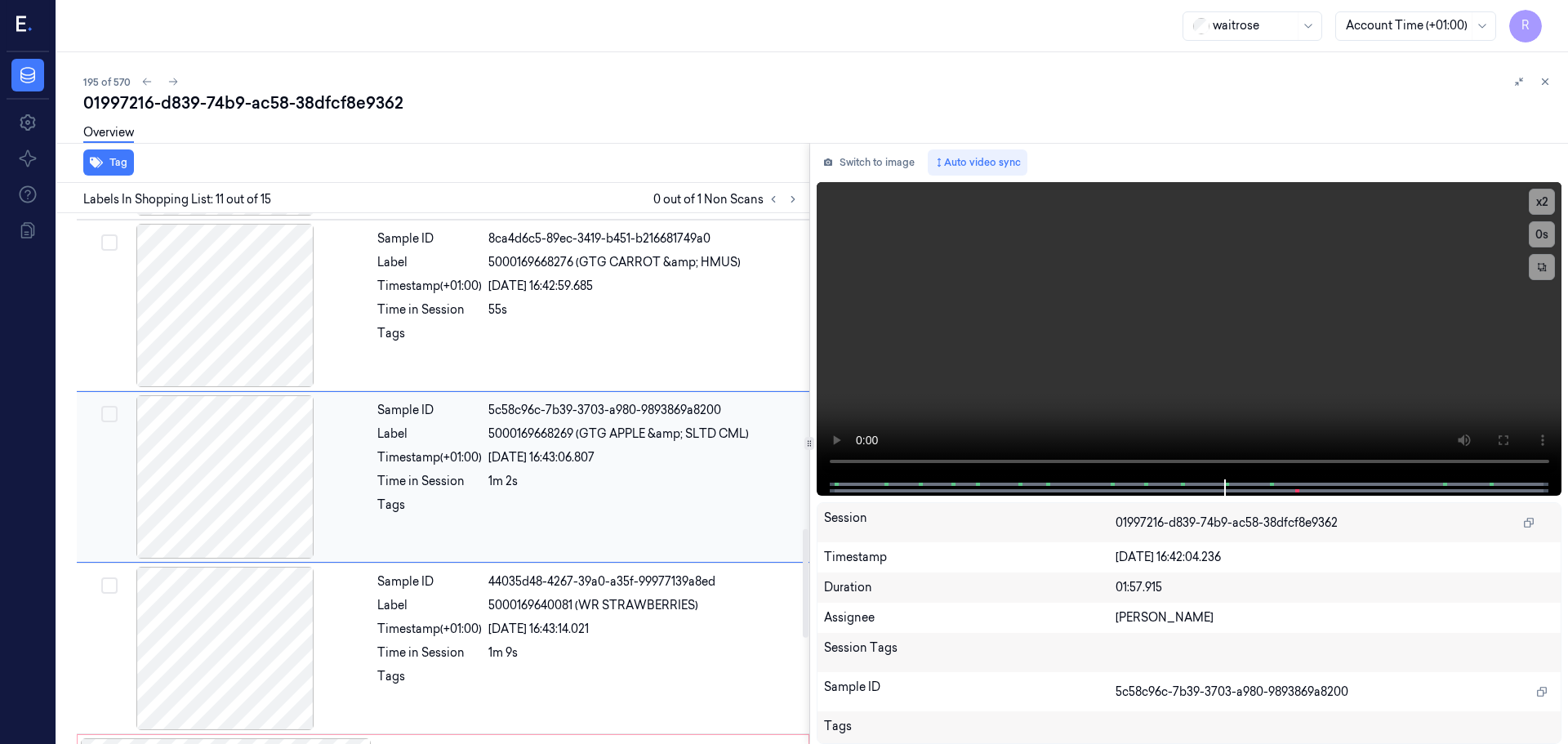
scroll to position [1535, 0]
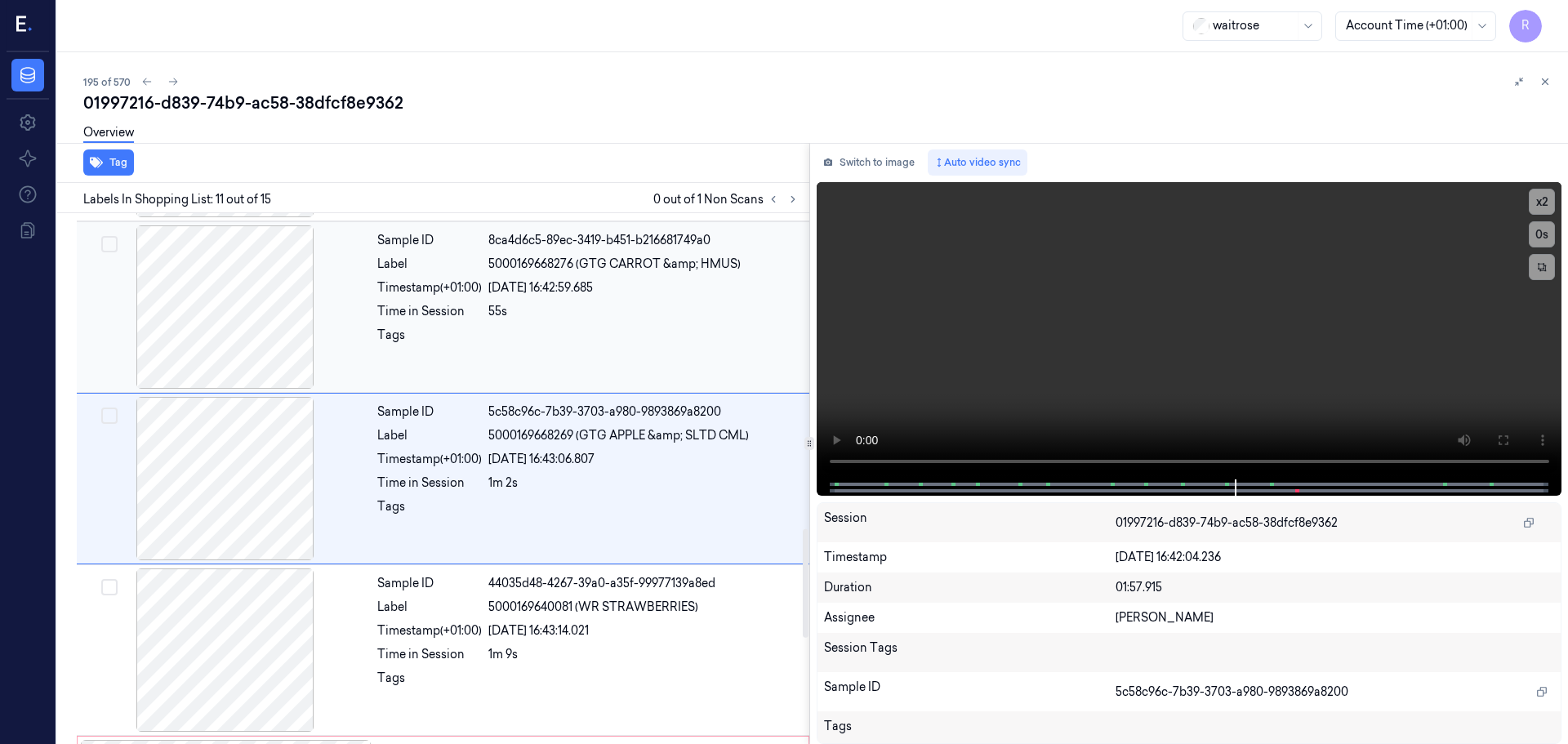
click at [262, 344] on div at bounding box center [225, 307] width 291 height 163
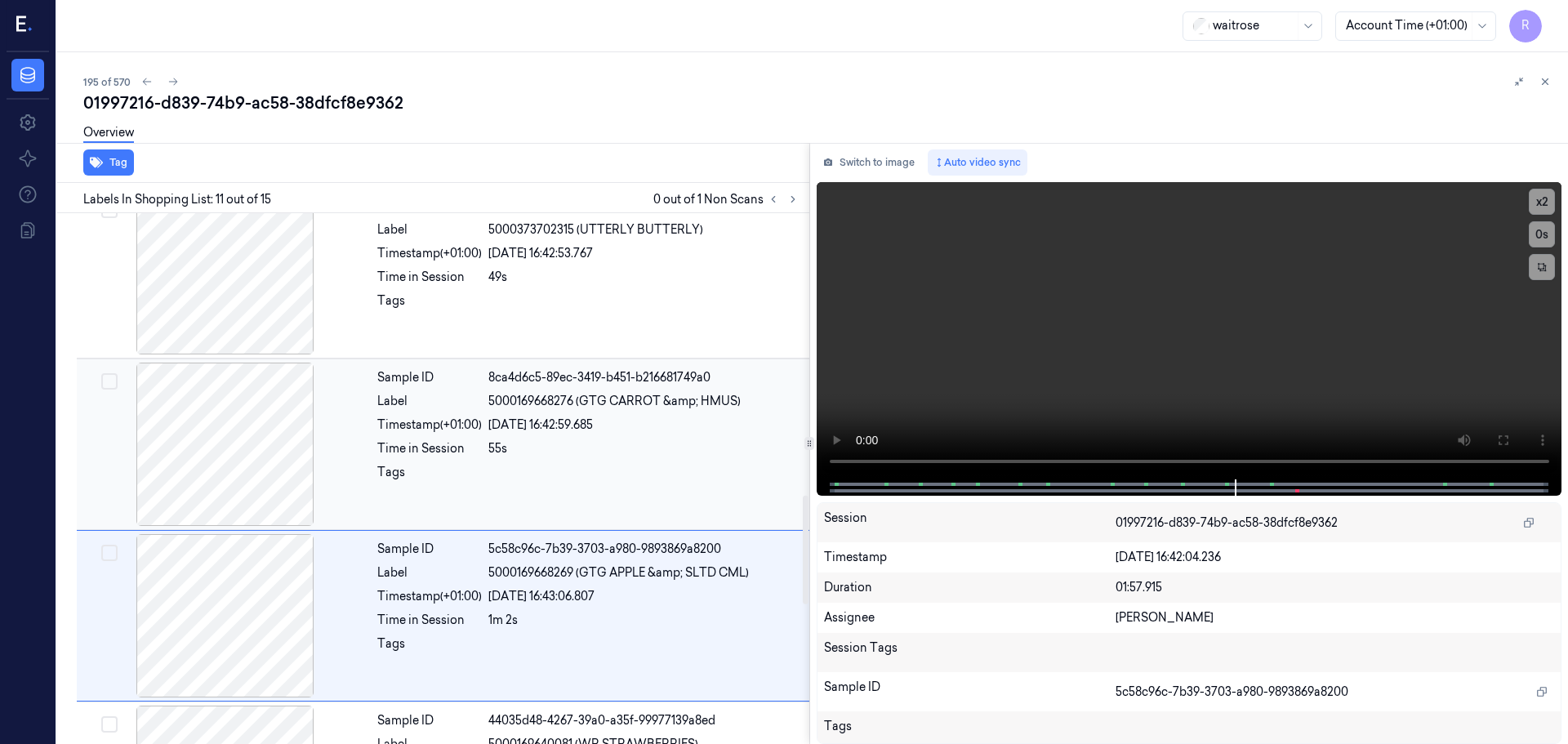
scroll to position [1371, 0]
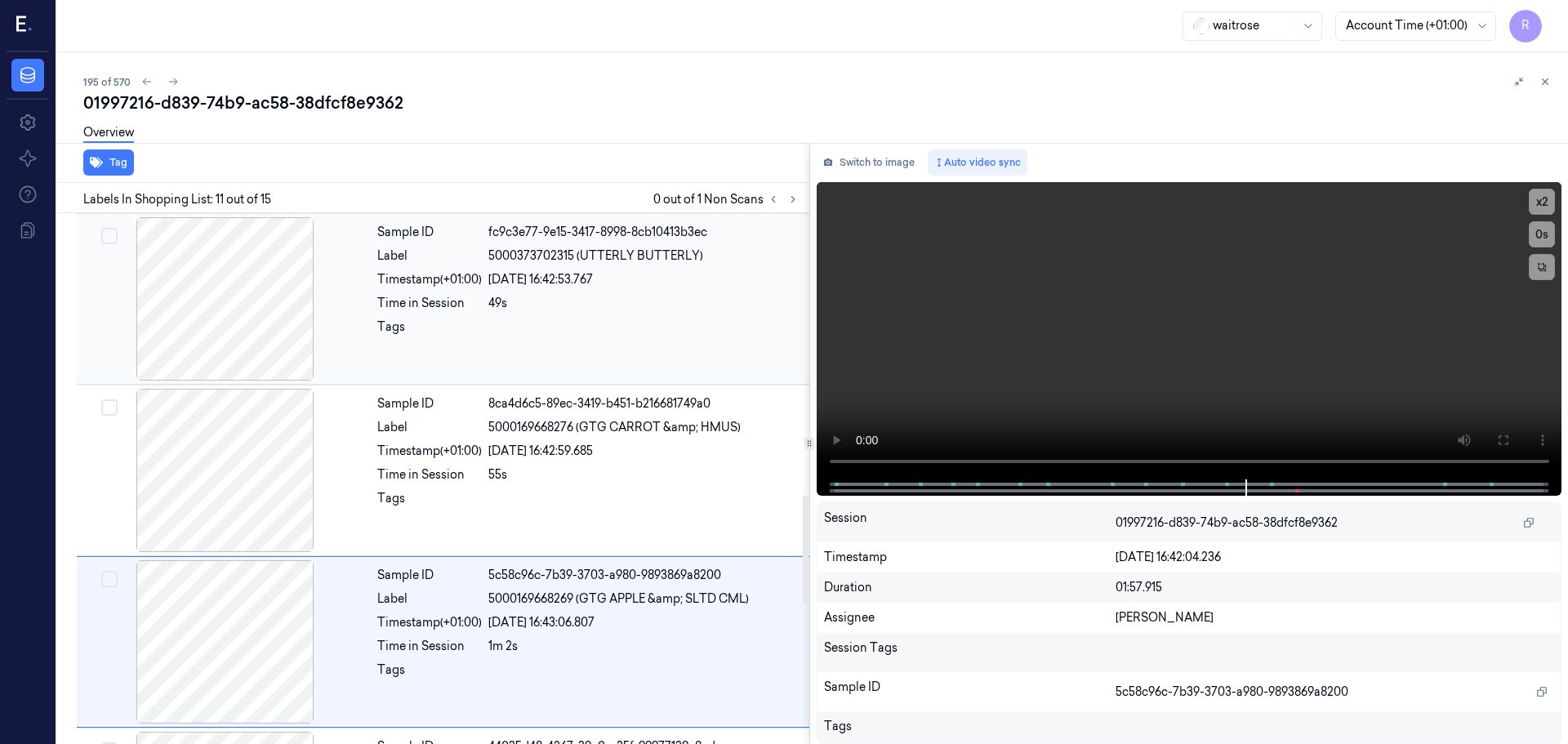
click at [262, 344] on div at bounding box center [225, 299] width 291 height 163
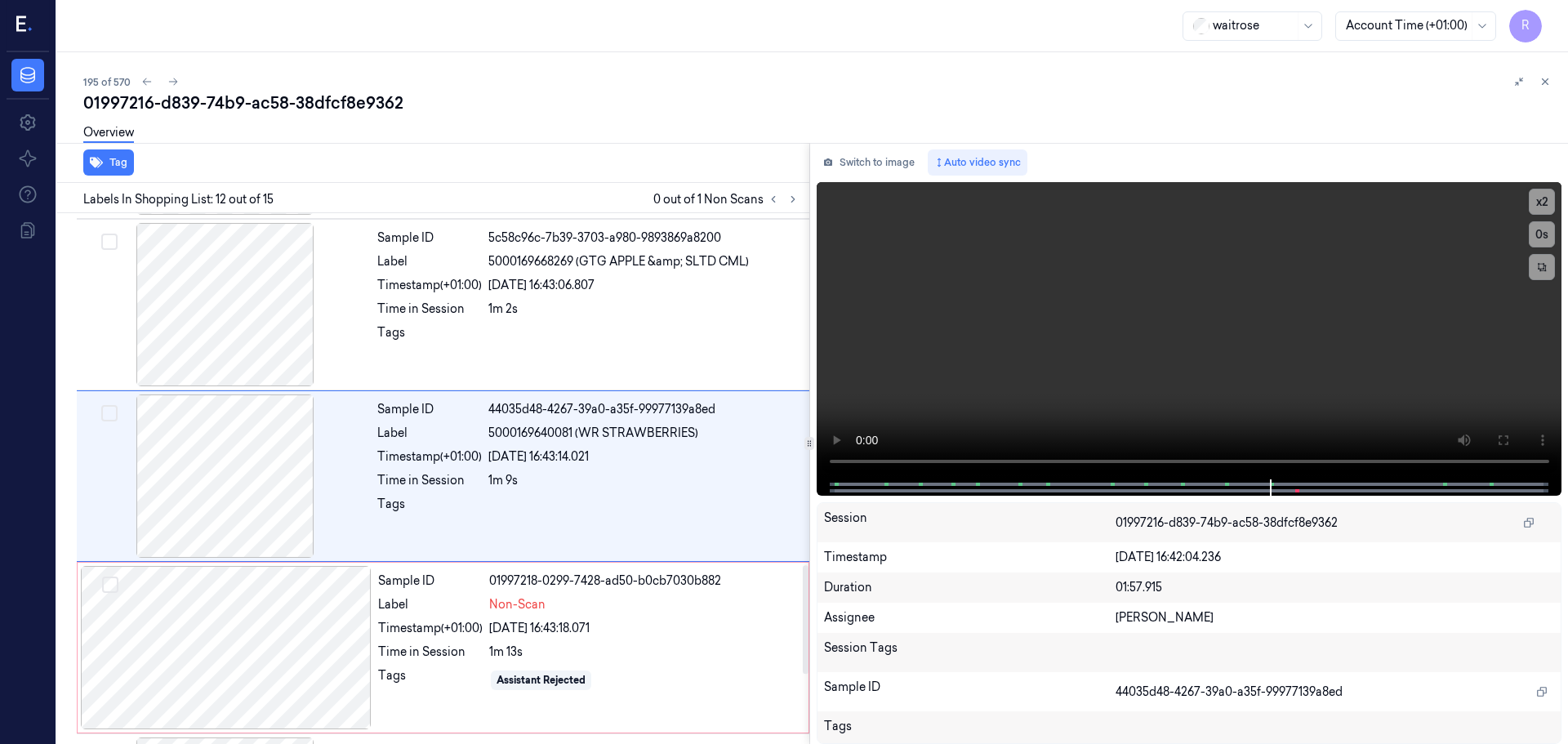
scroll to position [1707, 0]
click at [1544, 209] on button "x 2" at bounding box center [1541, 202] width 26 height 26
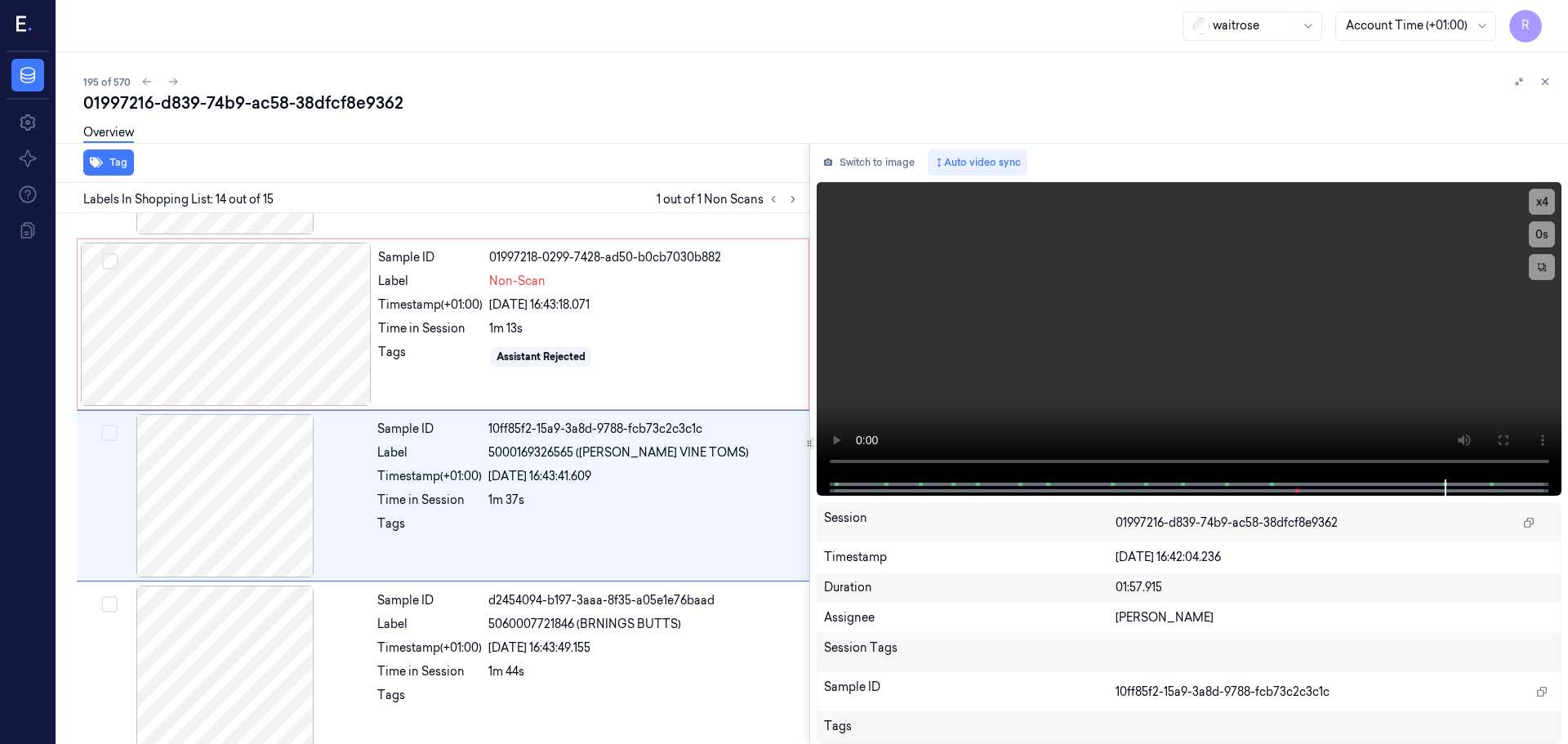
scroll to position [2048, 0]
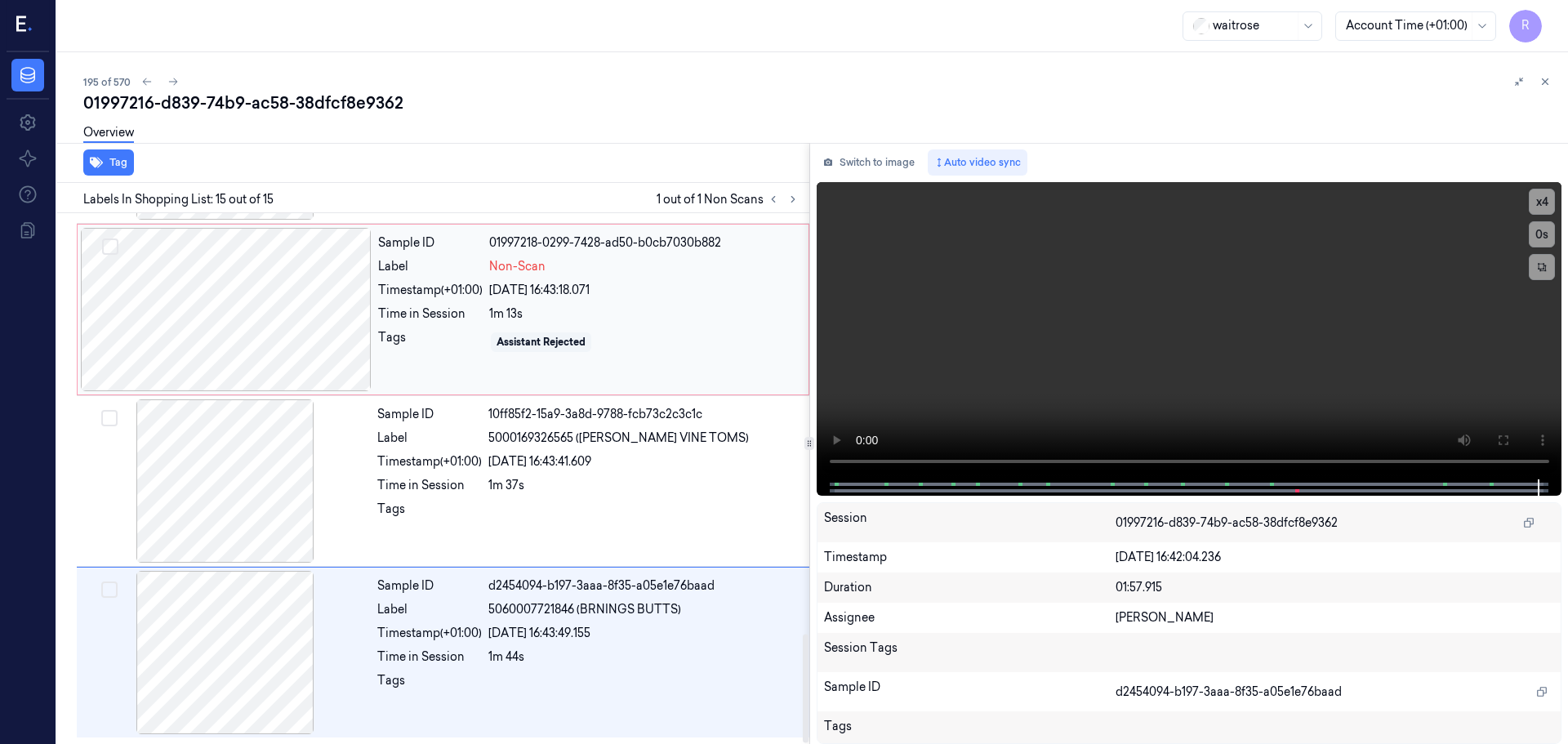
click at [258, 321] on div at bounding box center [226, 310] width 291 height 163
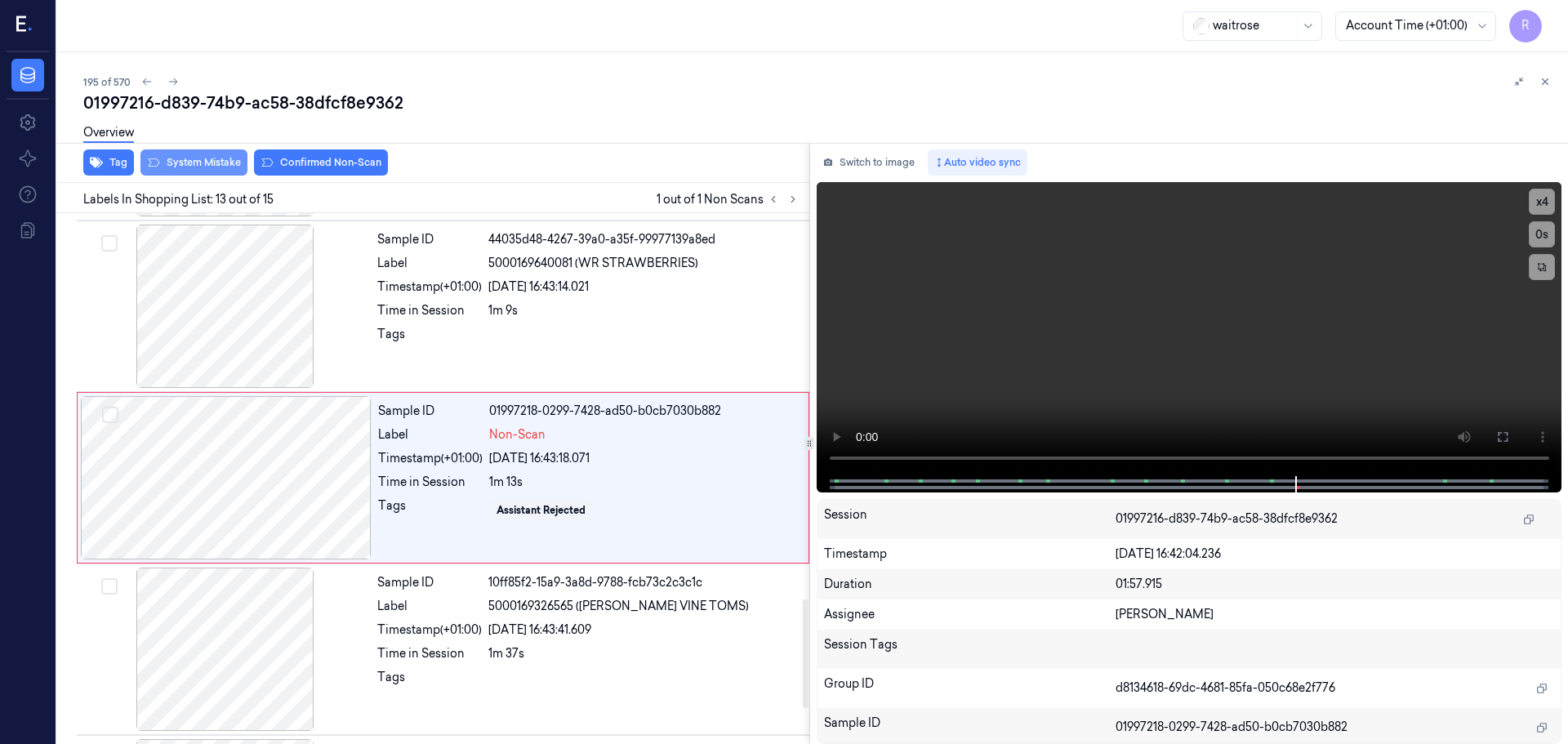
scroll to position [1878, 0]
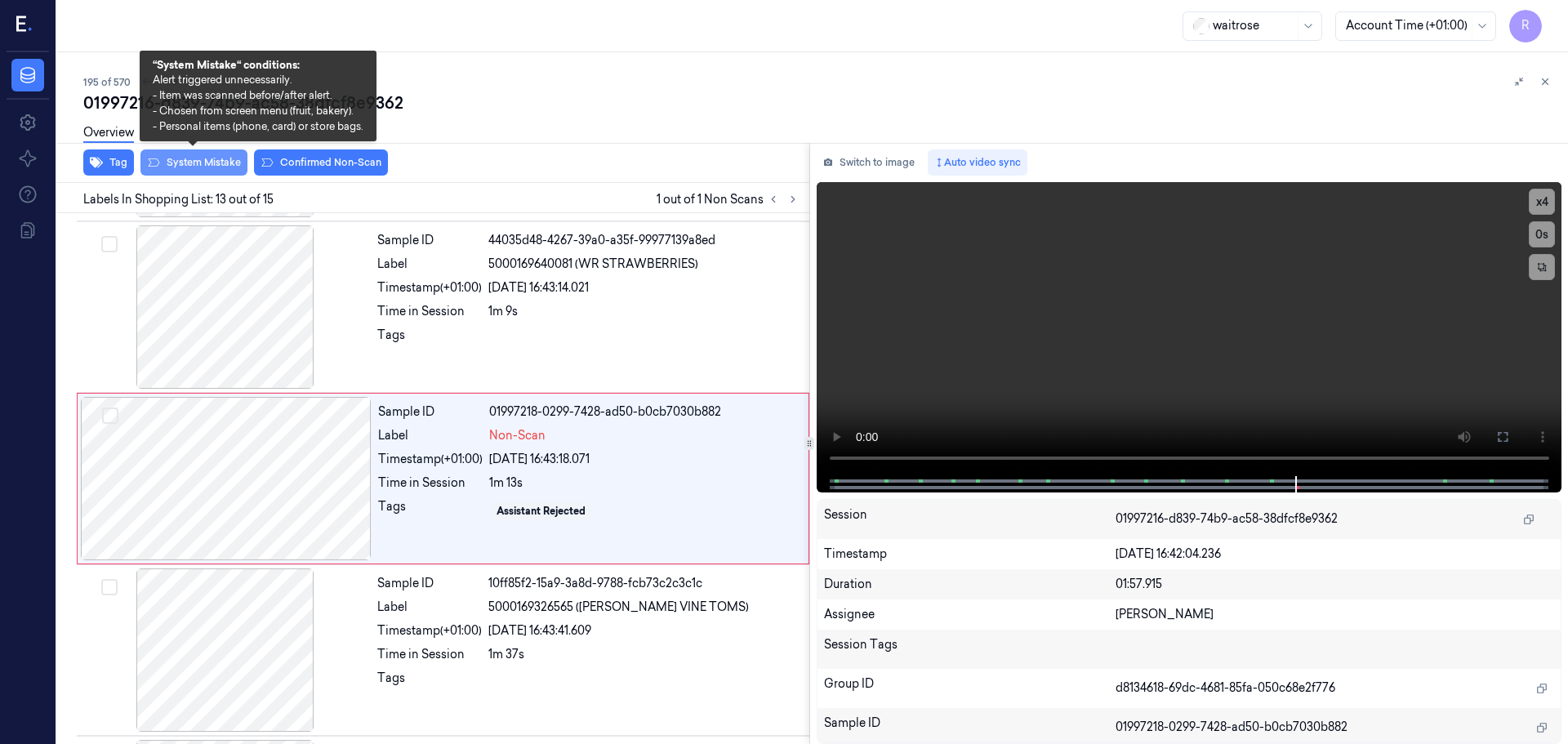
click at [214, 161] on button "System Mistake" at bounding box center [194, 162] width 107 height 26
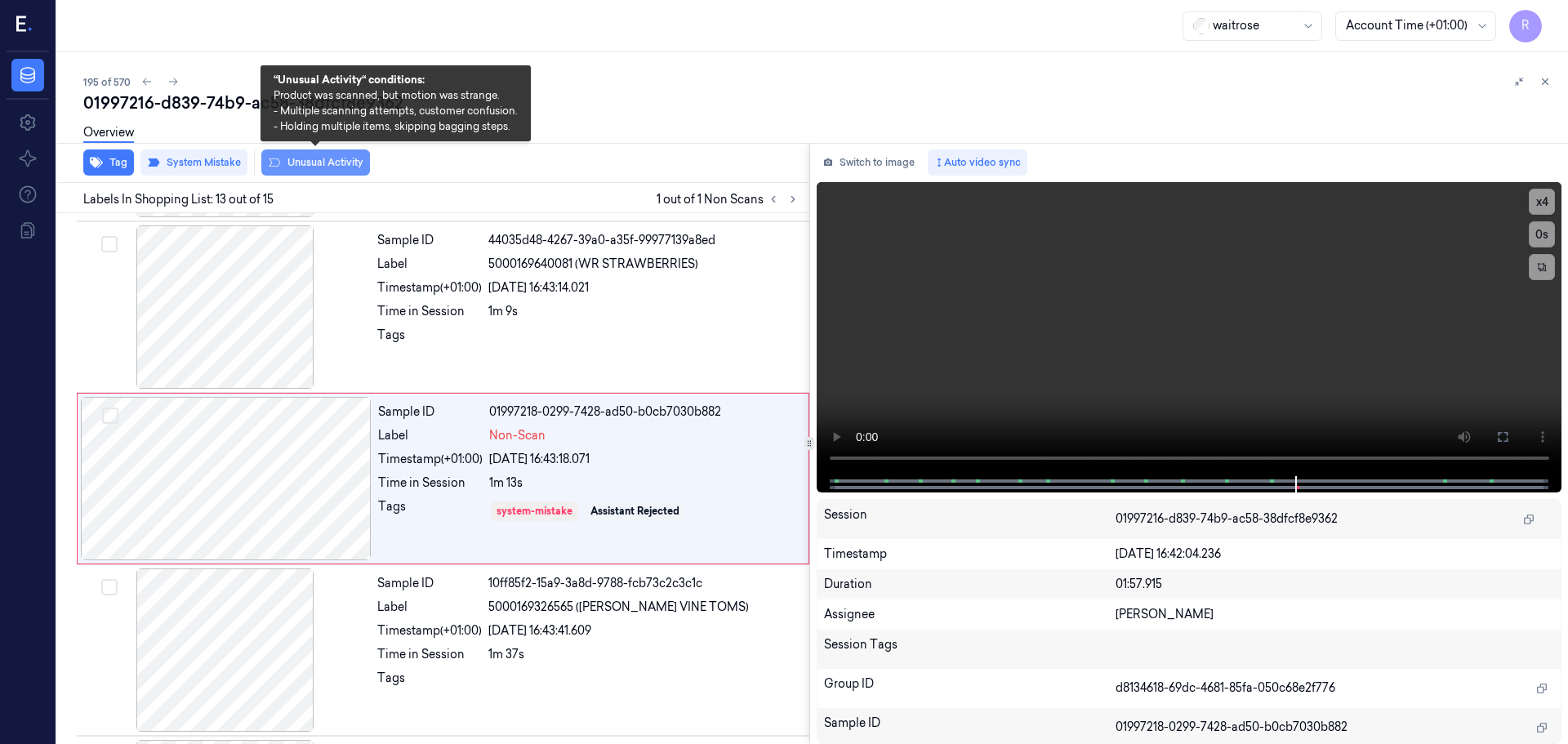
click at [334, 160] on button "Unusual Activity" at bounding box center [316, 162] width 109 height 26
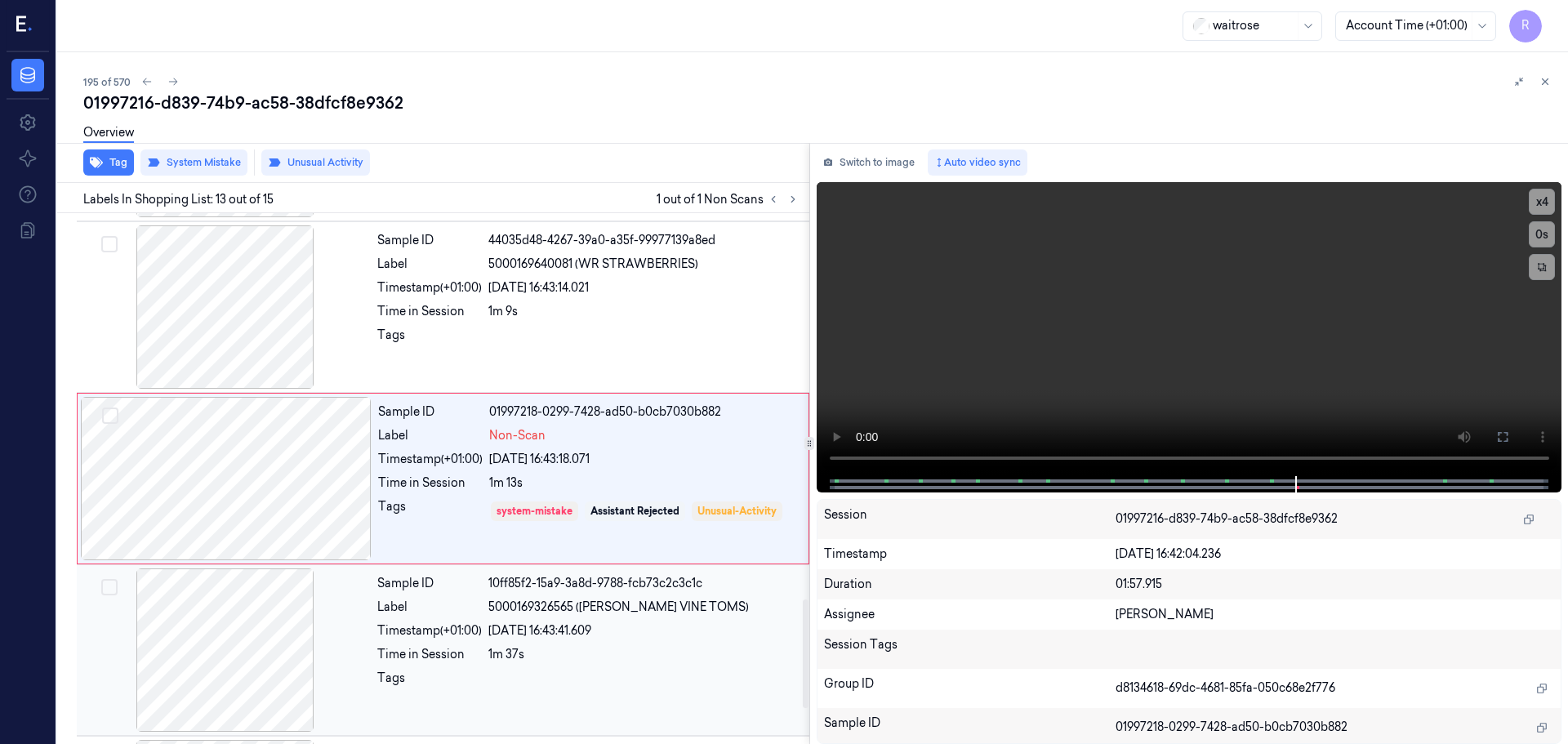
click at [272, 612] on div at bounding box center [225, 650] width 291 height 163
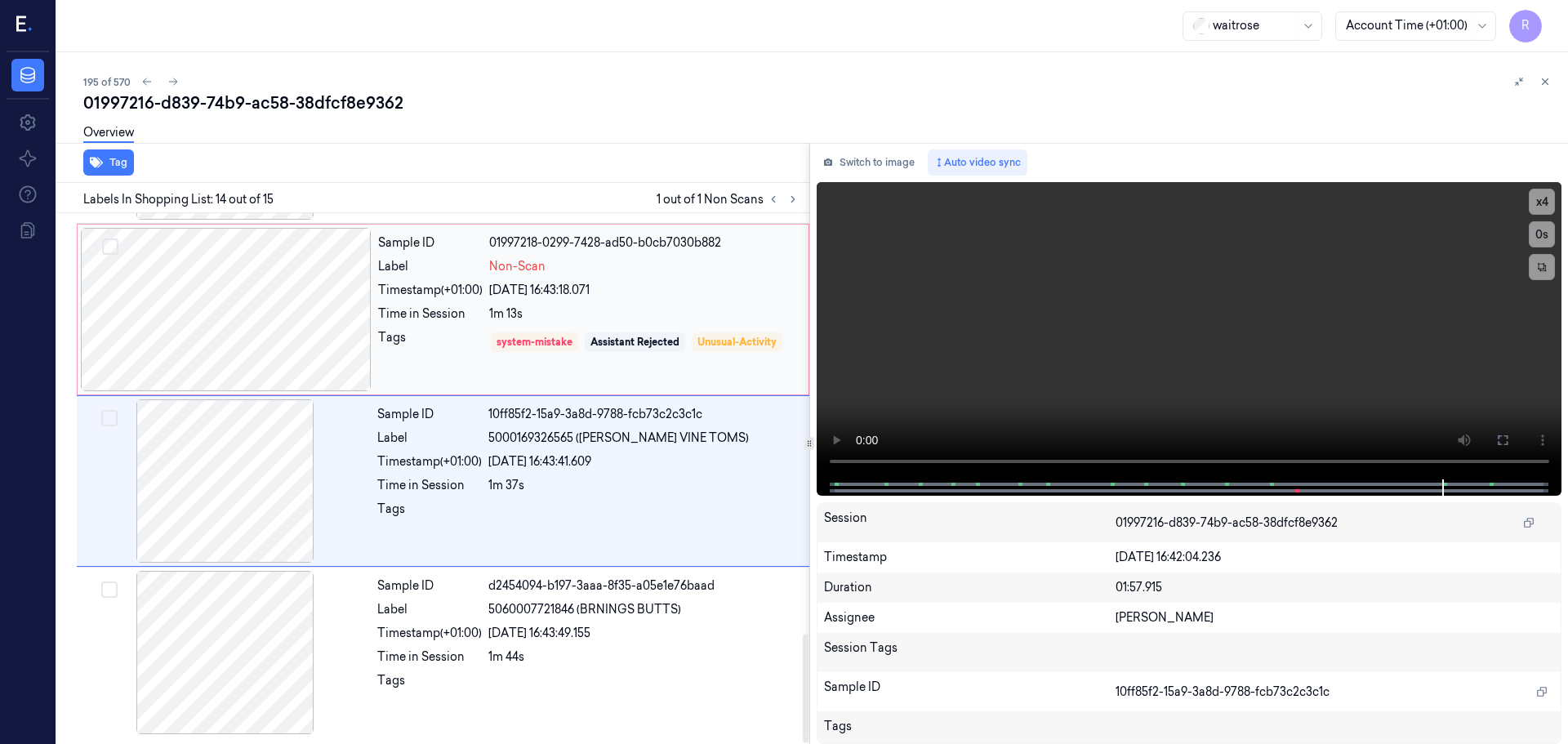
click at [298, 353] on div at bounding box center [226, 310] width 291 height 163
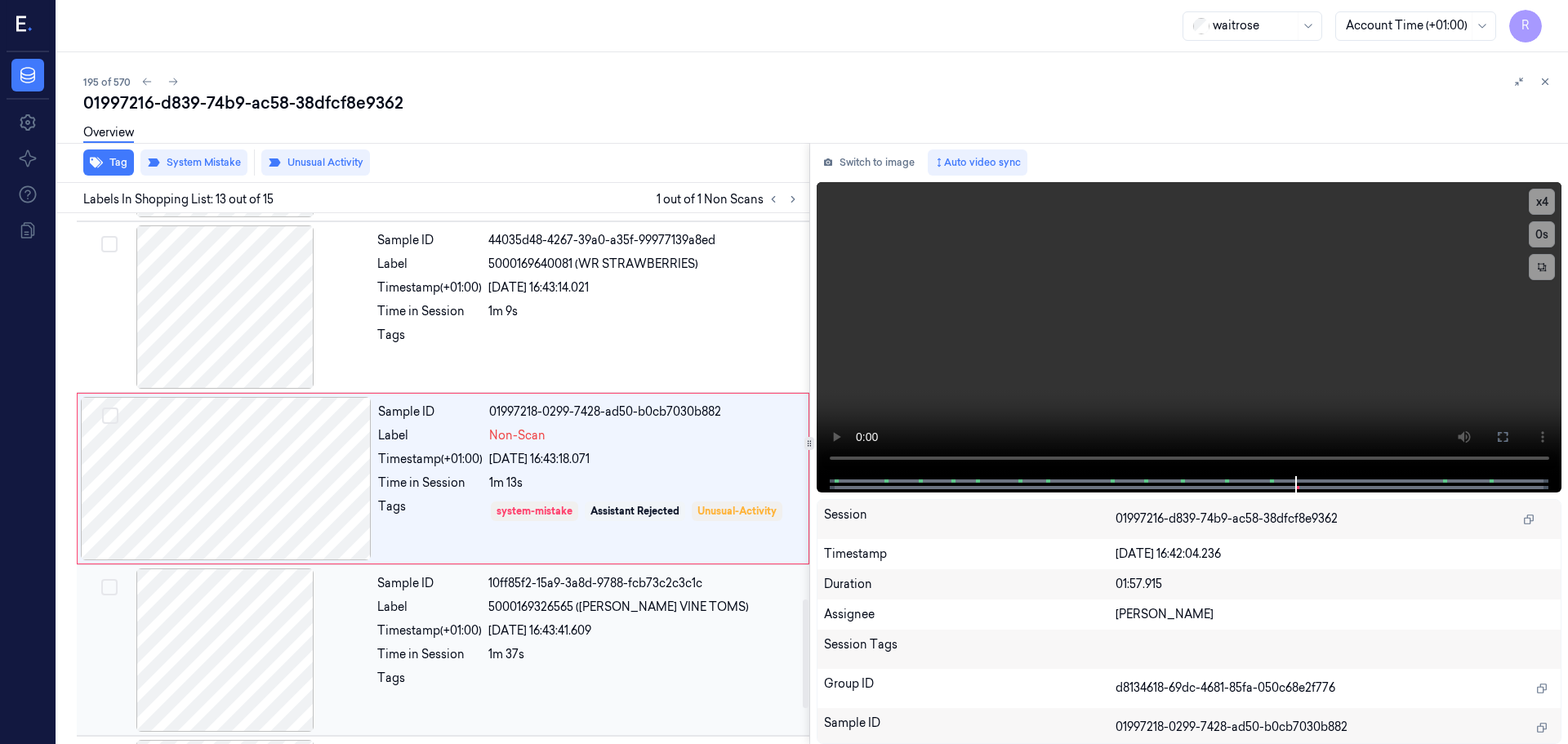
click at [528, 702] on div "Sample ID 10ff85f2-15a9-3a8d-9788-fcb73c2c3c1c Label 5000169326565 ([PERSON_NAM…" at bounding box center [588, 650] width 435 height 163
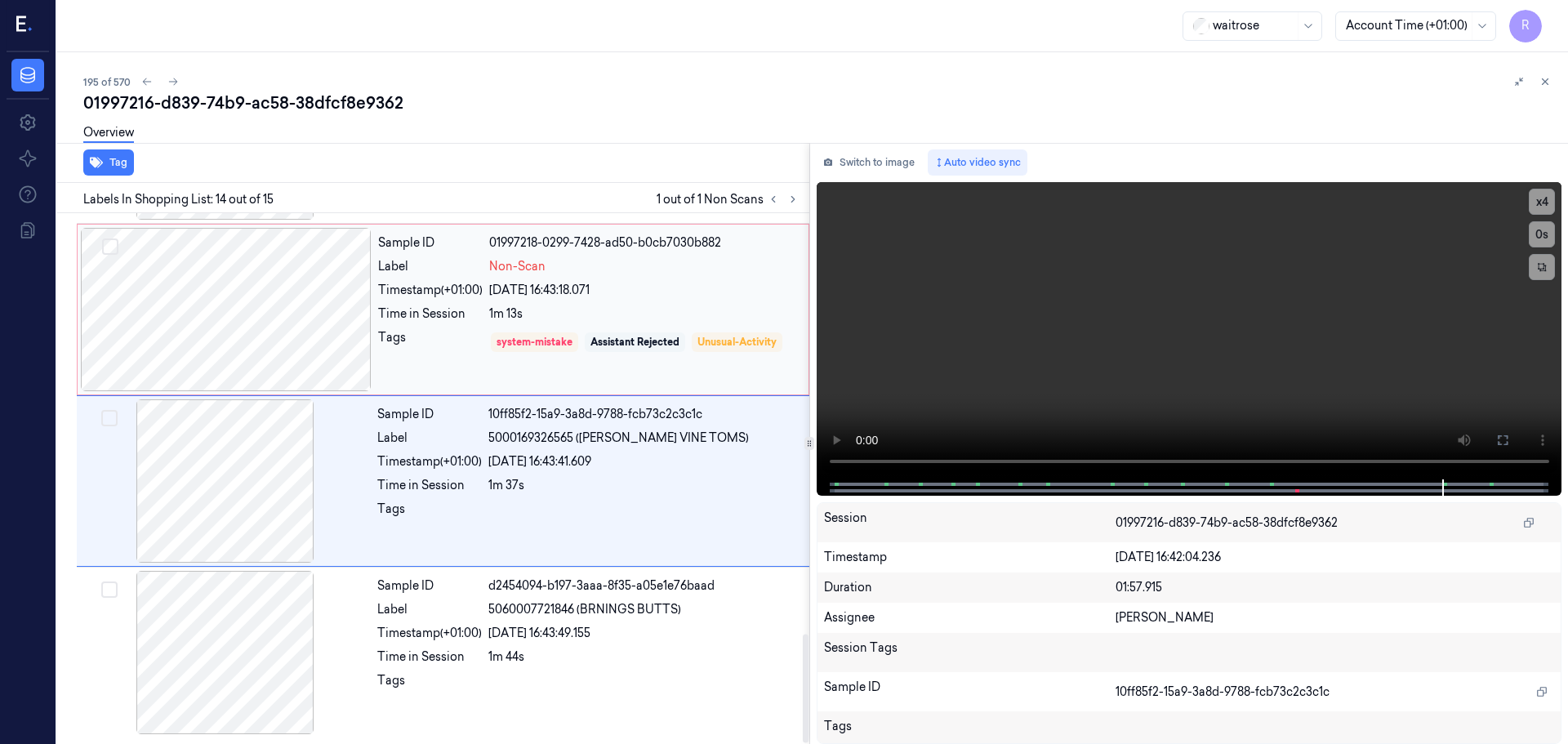
click at [673, 340] on div "Assistant Rejected" at bounding box center [635, 342] width 89 height 15
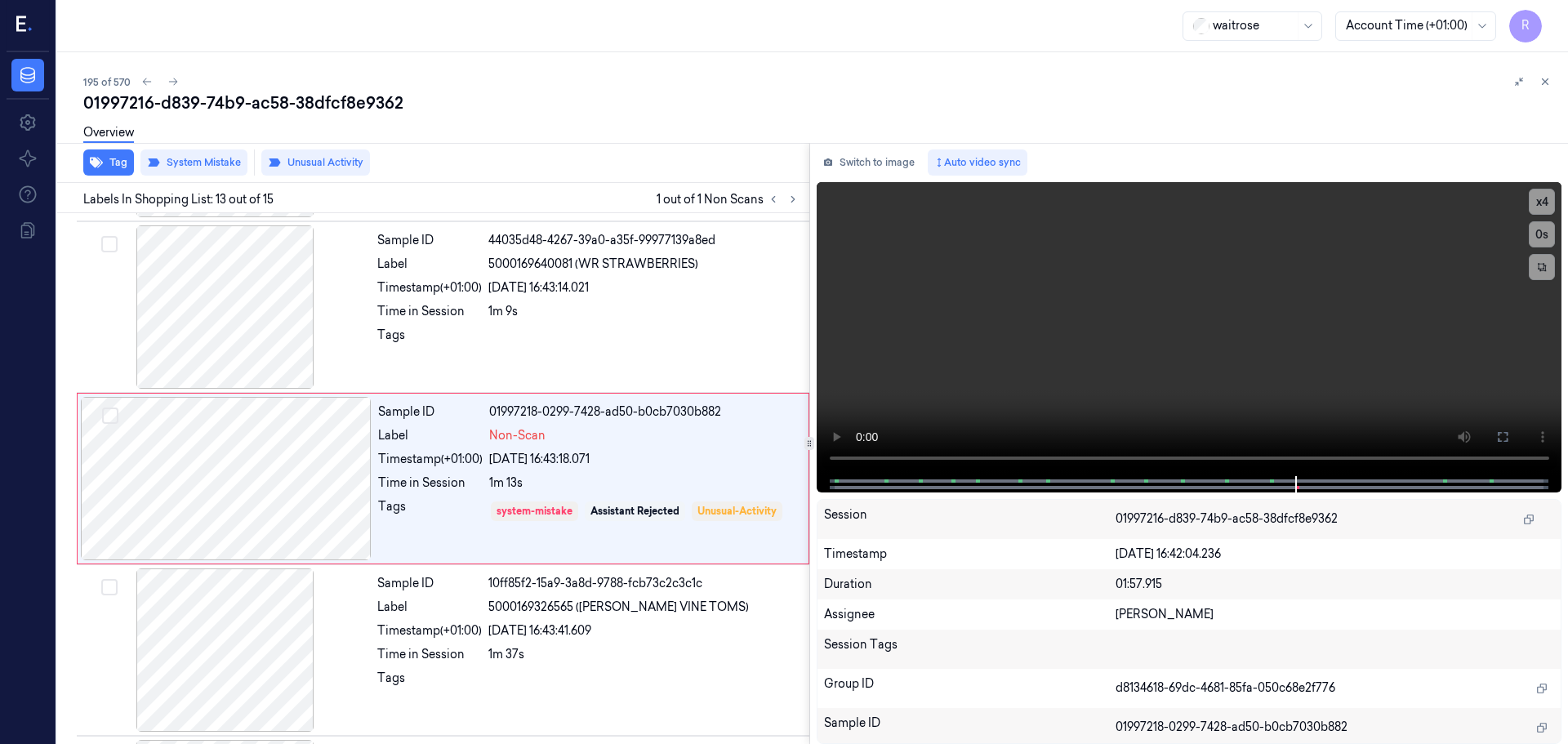
click at [1543, 86] on icon at bounding box center [1544, 82] width 11 height 11
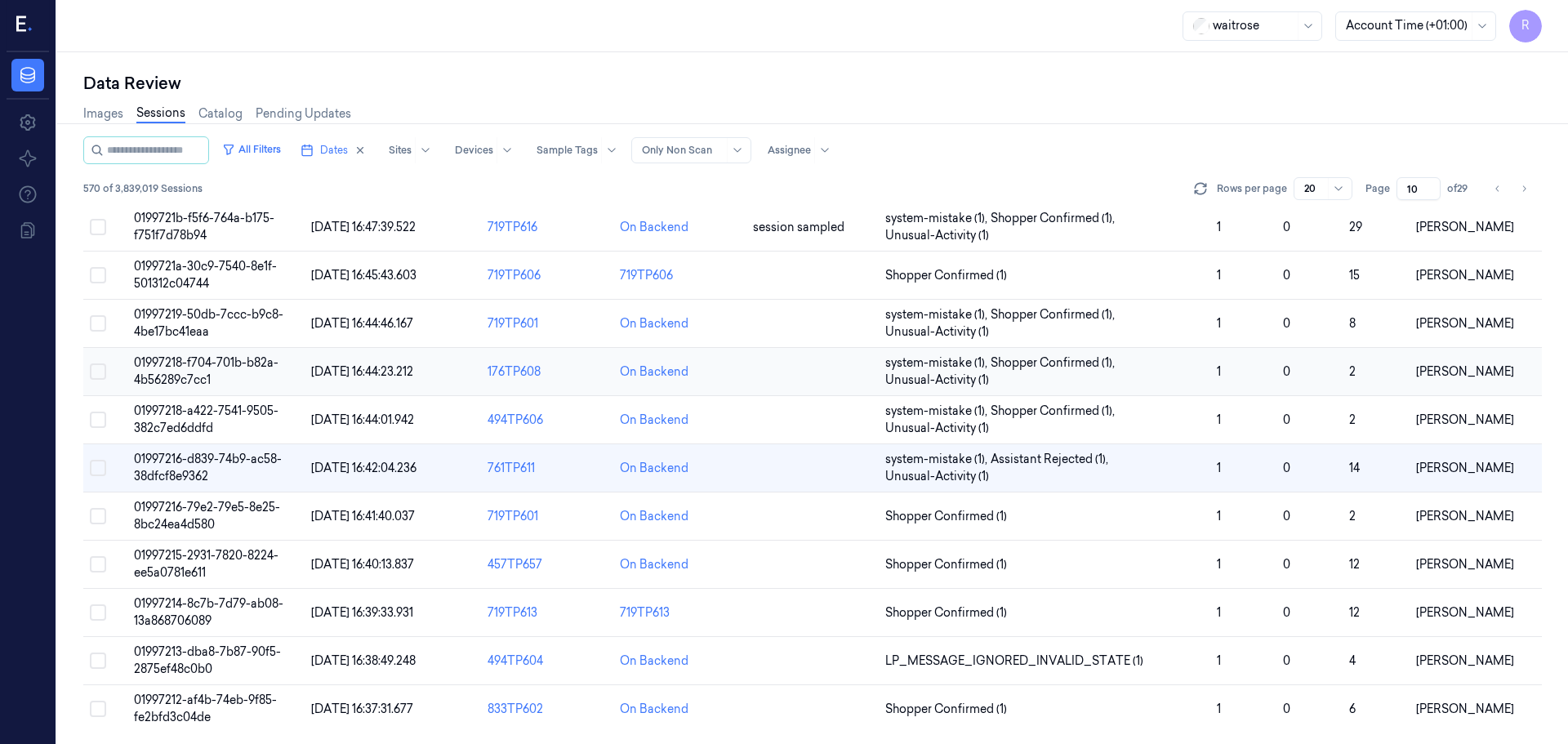
scroll to position [475, 0]
click at [1047, 504] on td "Shopper Confirmed (1)" at bounding box center [1044, 515] width 332 height 48
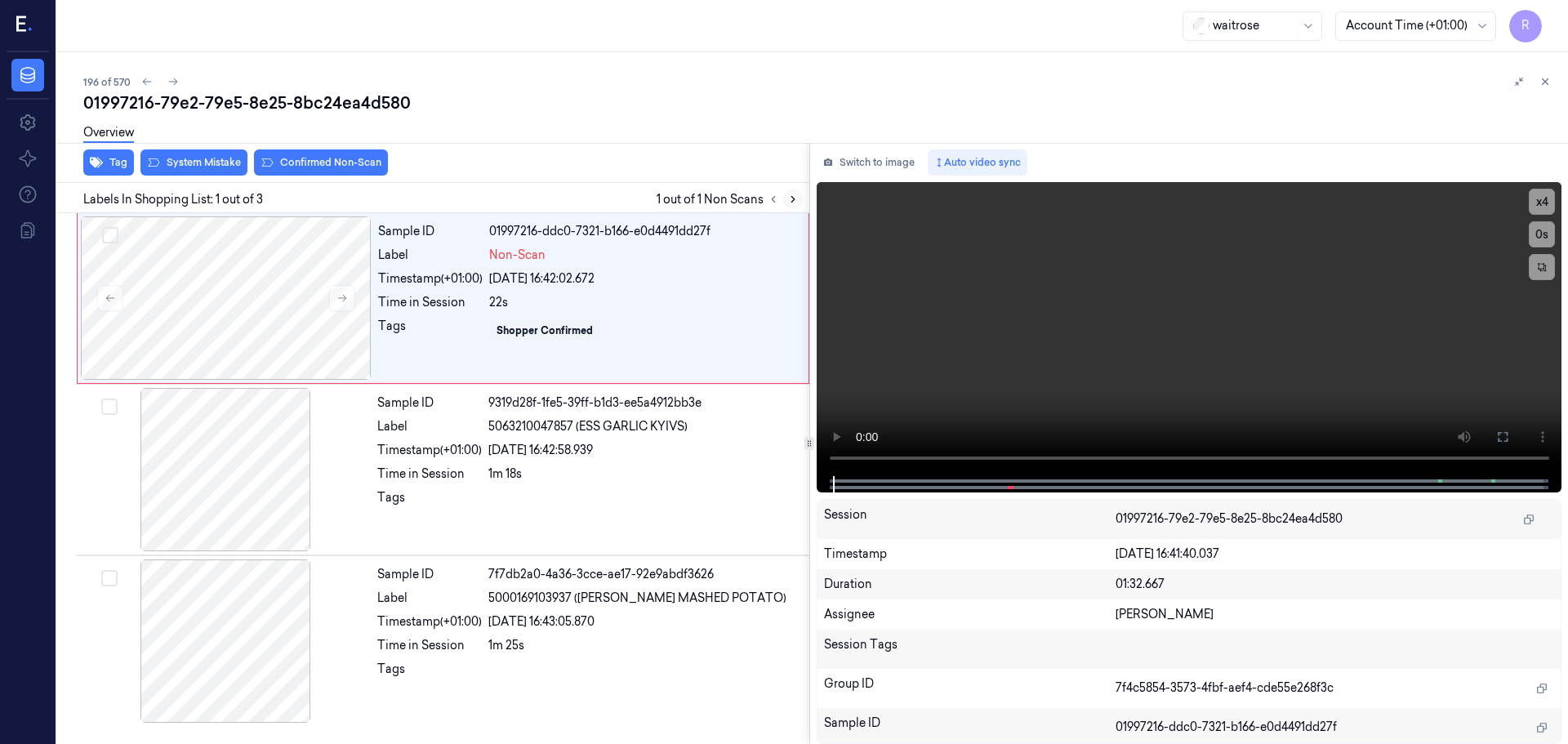
click at [794, 203] on icon at bounding box center [793, 199] width 11 height 11
click at [227, 319] on div at bounding box center [226, 298] width 291 height 163
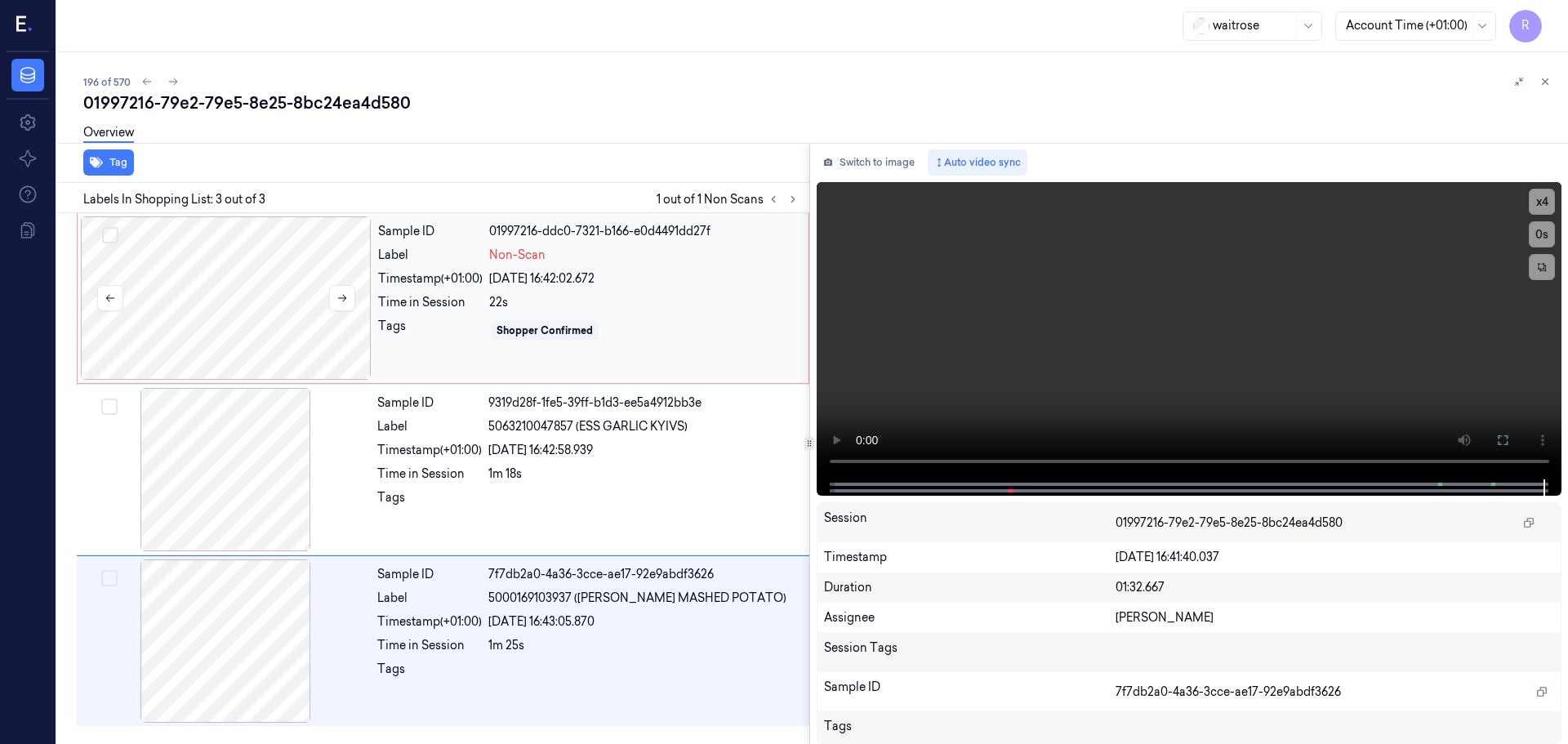
click at [233, 281] on div at bounding box center [226, 298] width 291 height 163
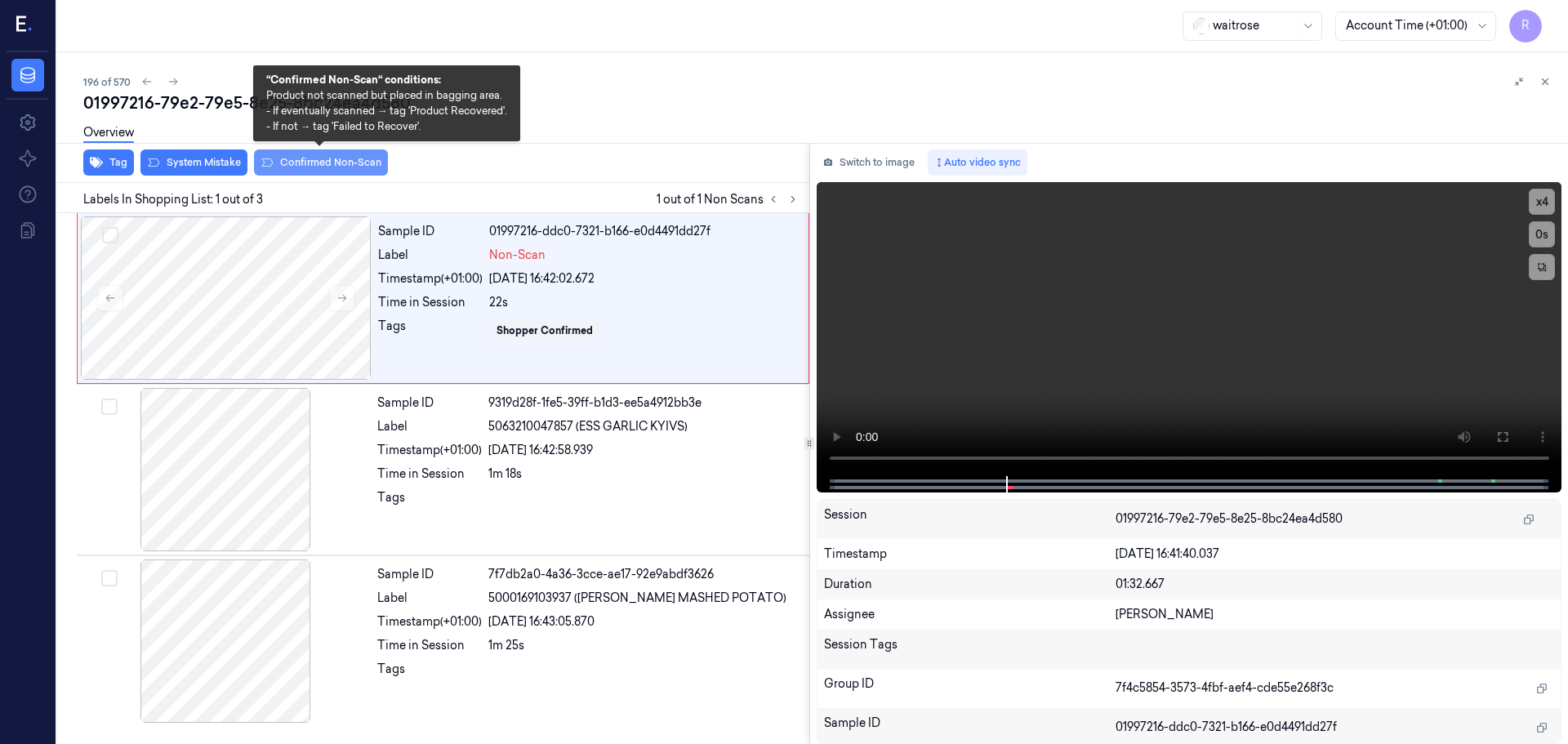
click at [314, 165] on button "Confirmed Non-Scan" at bounding box center [321, 162] width 134 height 26
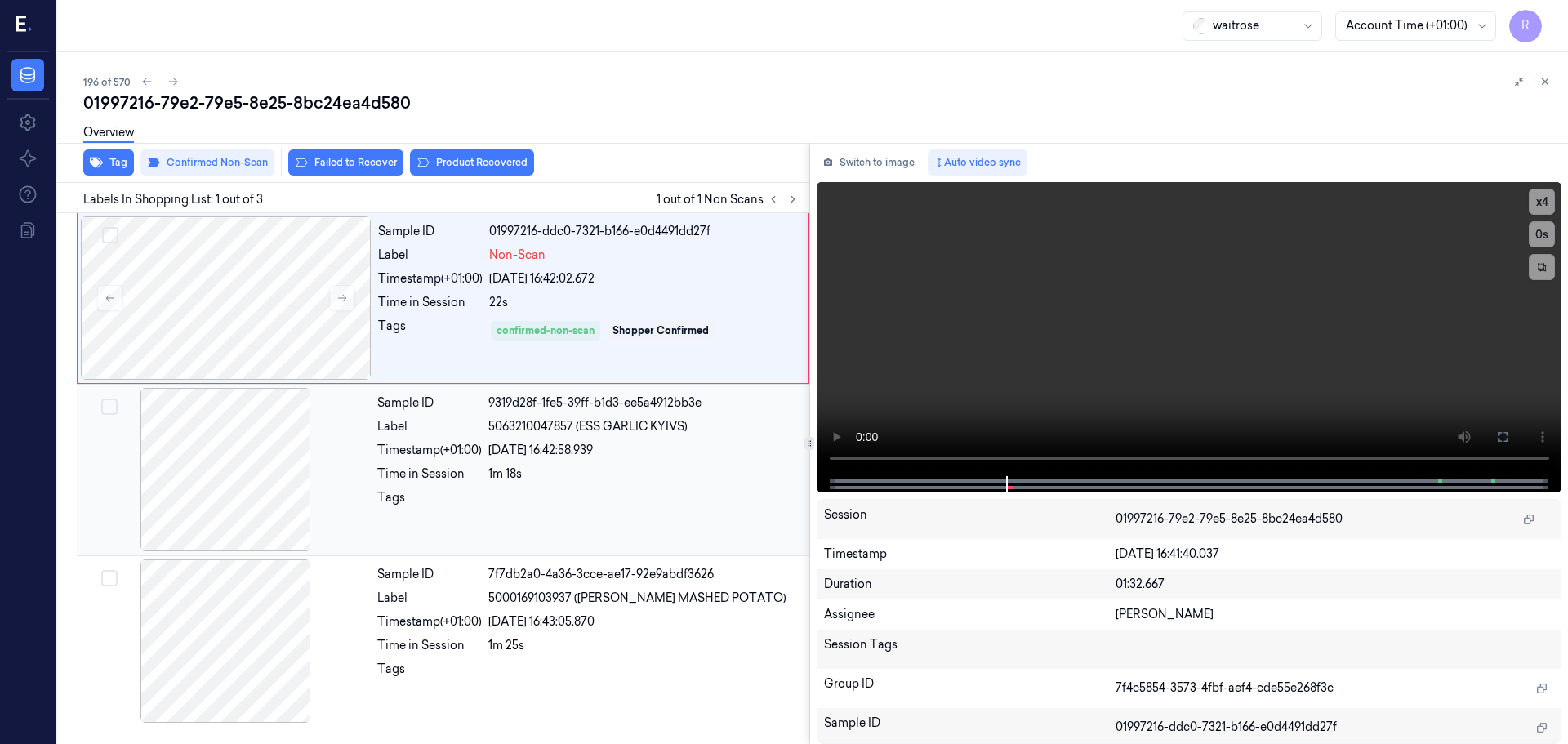
click at [418, 480] on div "Time in Session" at bounding box center [430, 475] width 105 height 17
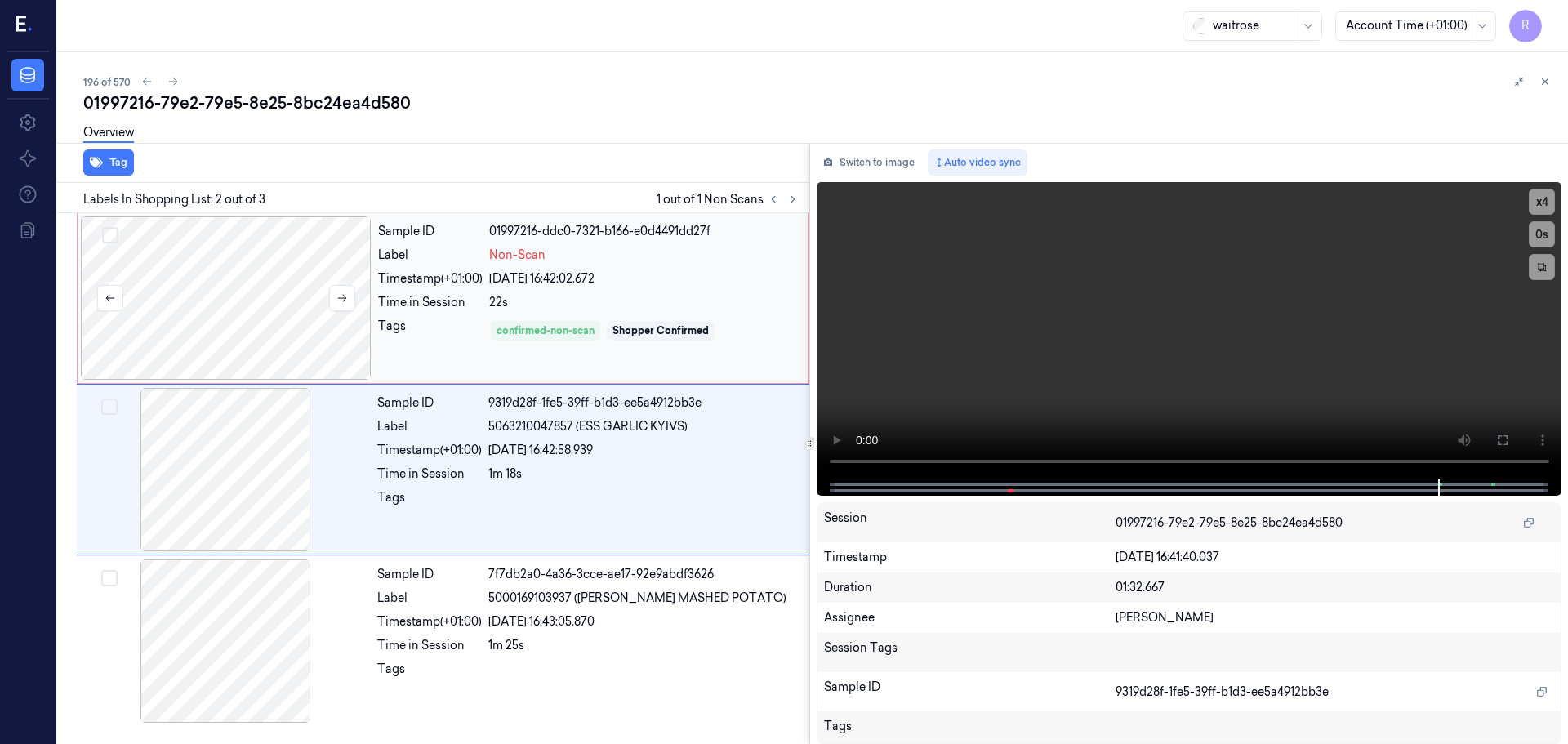
click at [339, 339] on div at bounding box center [226, 298] width 291 height 163
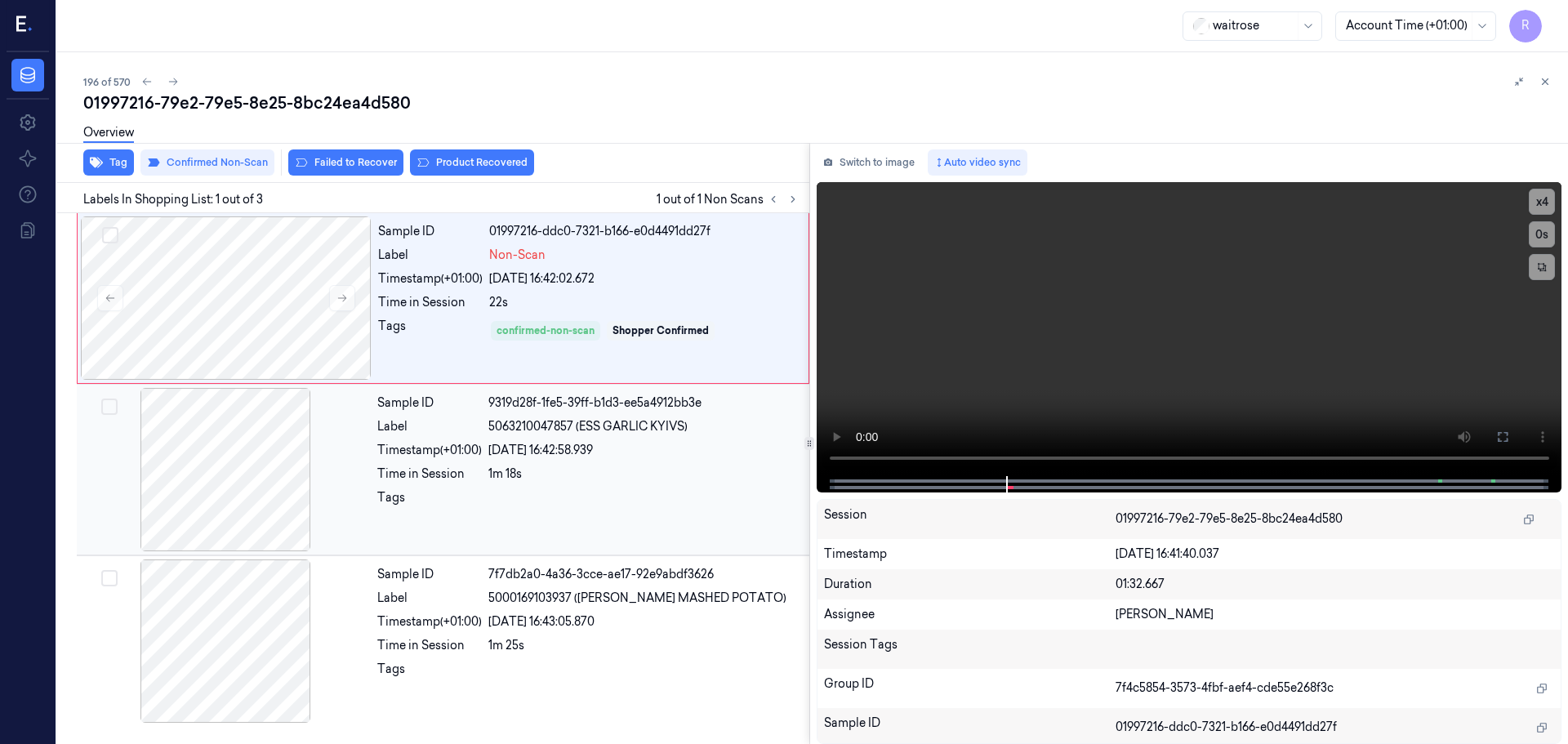
click at [451, 479] on div "Time in Session" at bounding box center [430, 475] width 105 height 17
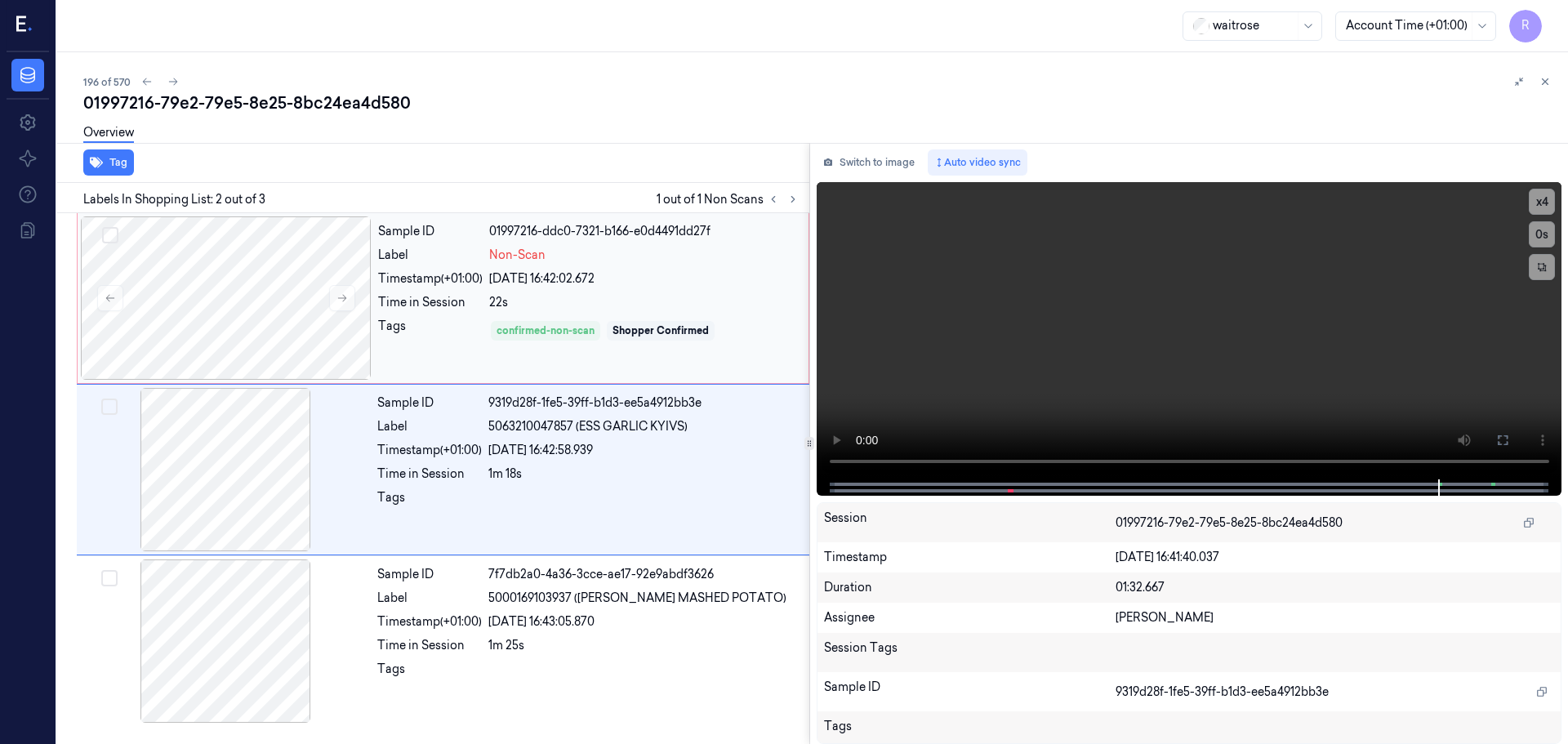
click at [492, 345] on div "Sample ID 01997216-ddc0-7321-b166-e0d4491dd27f Label Non-Scan Timestamp (+01:00…" at bounding box center [588, 298] width 433 height 163
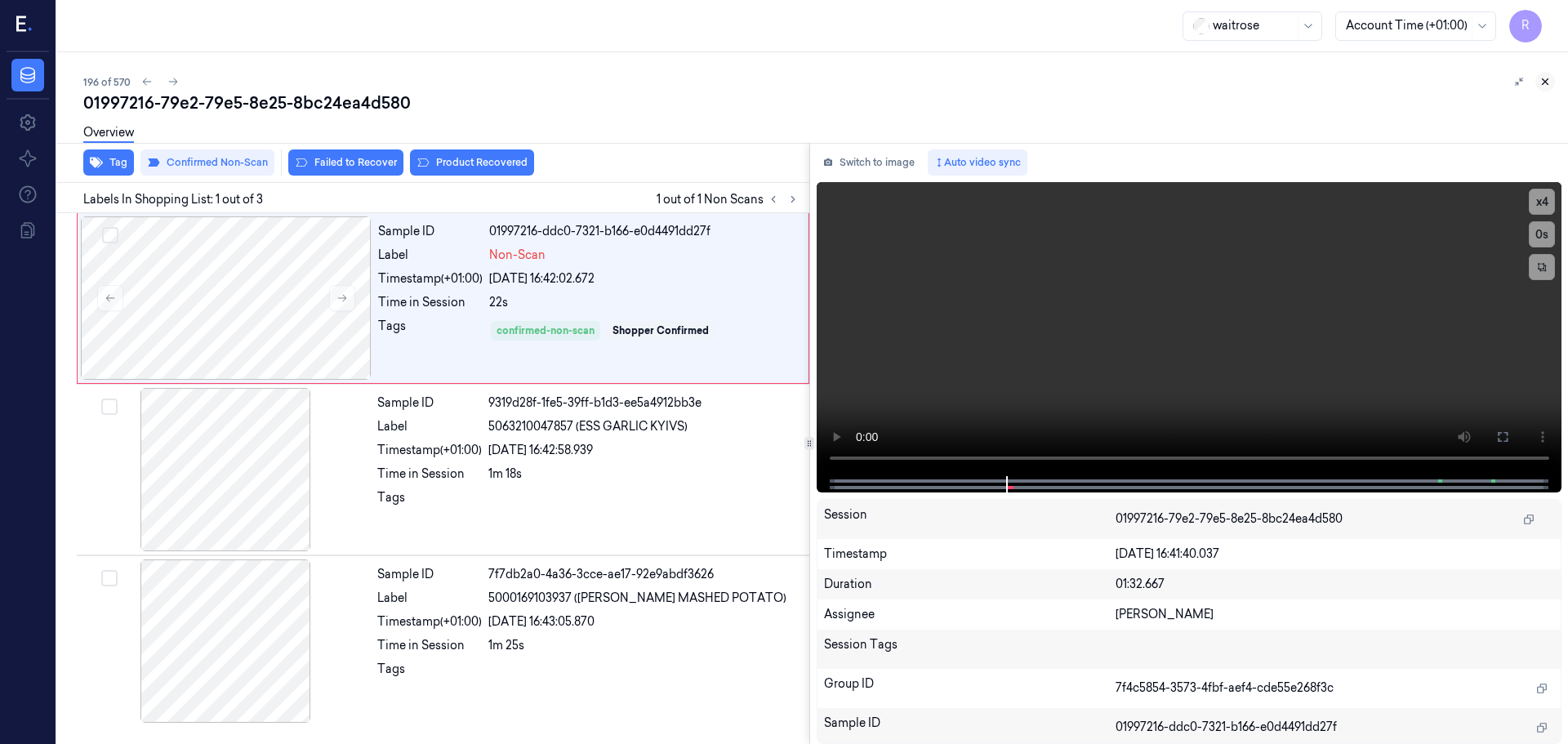
click at [1546, 73] on button at bounding box center [1545, 82] width 20 height 20
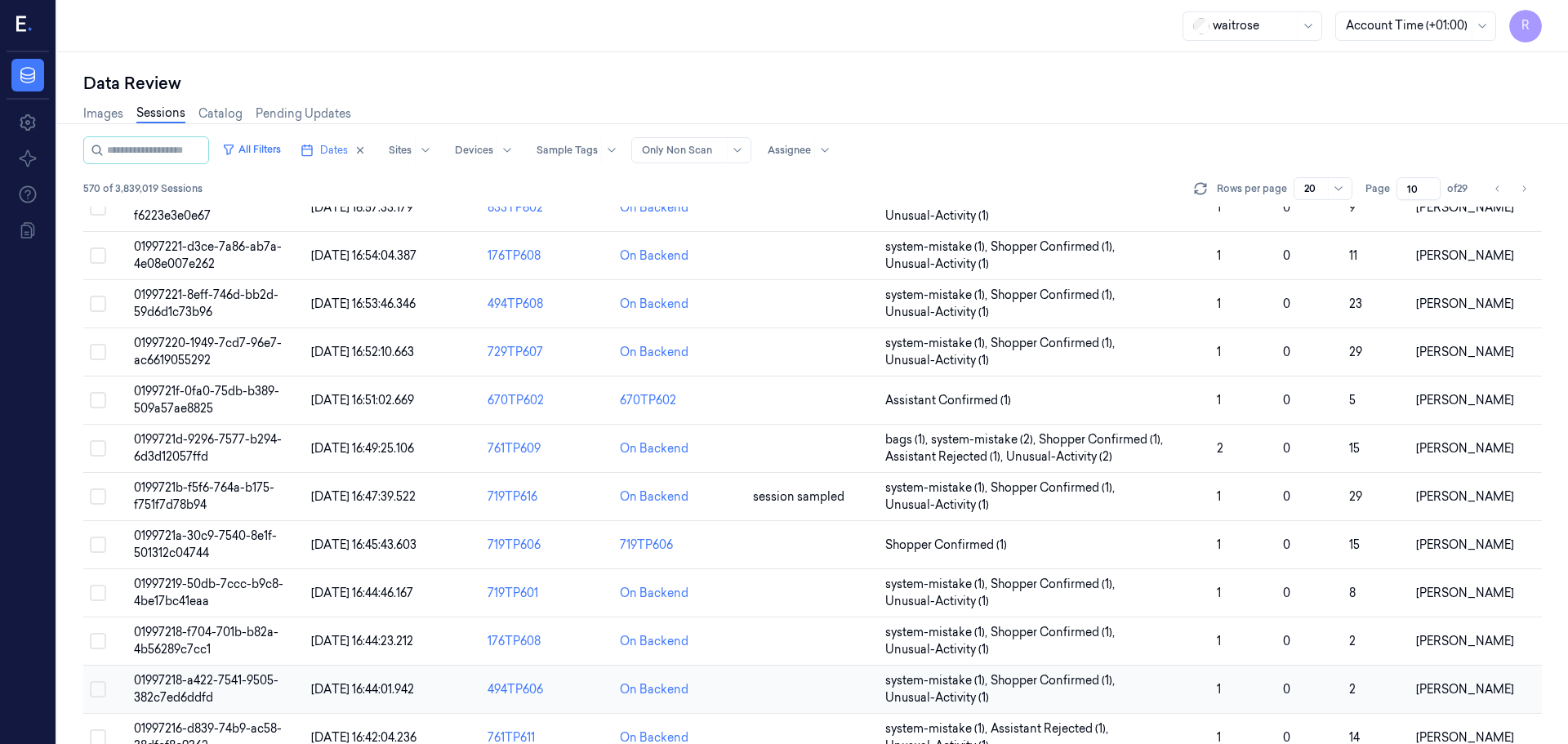
scroll to position [475, 0]
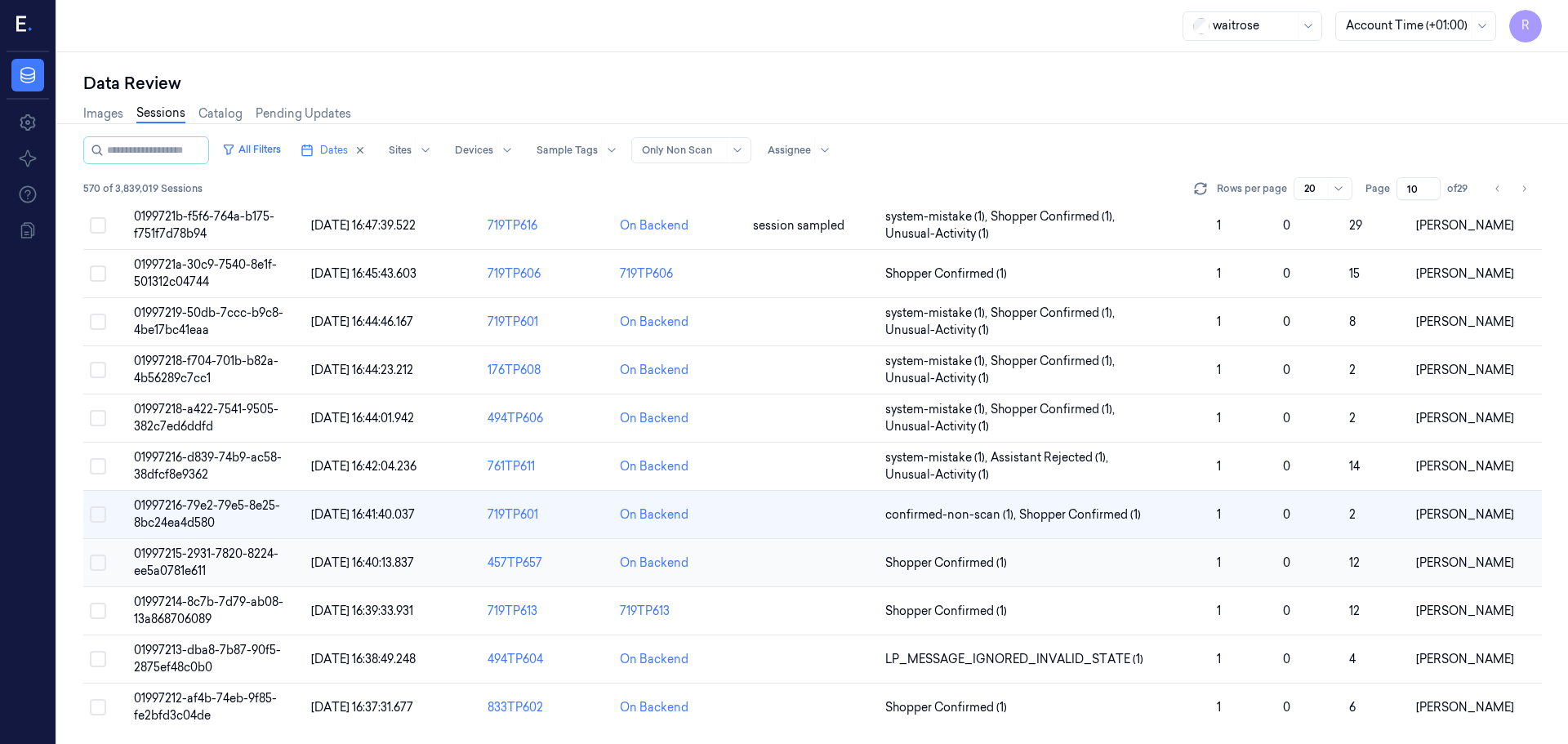
click at [721, 568] on div "On Backend" at bounding box center [679, 563] width 119 height 17
click at [1001, 566] on span "Shopper Confirmed (1)" at bounding box center [946, 563] width 122 height 17
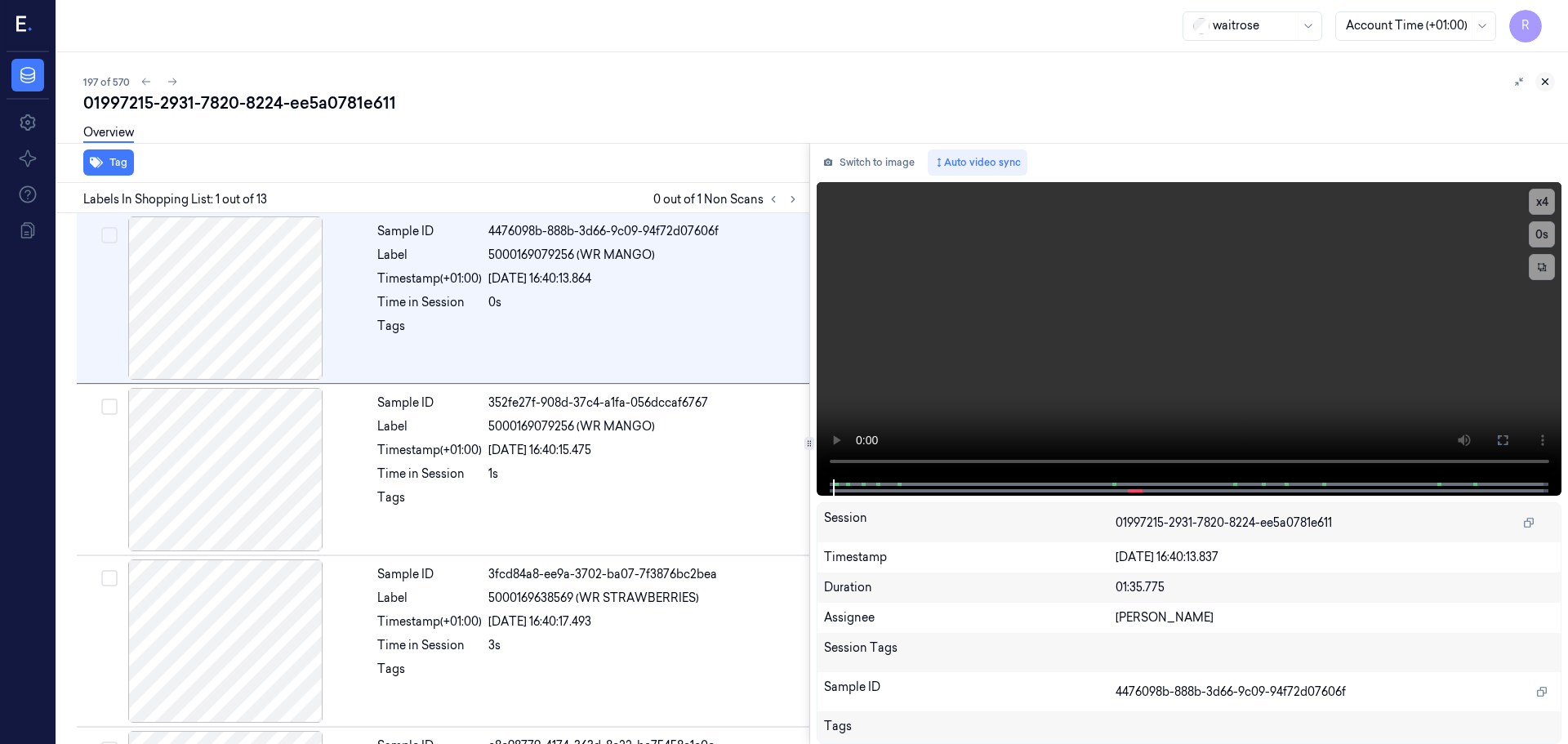
click at [1546, 87] on icon at bounding box center [1544, 82] width 11 height 11
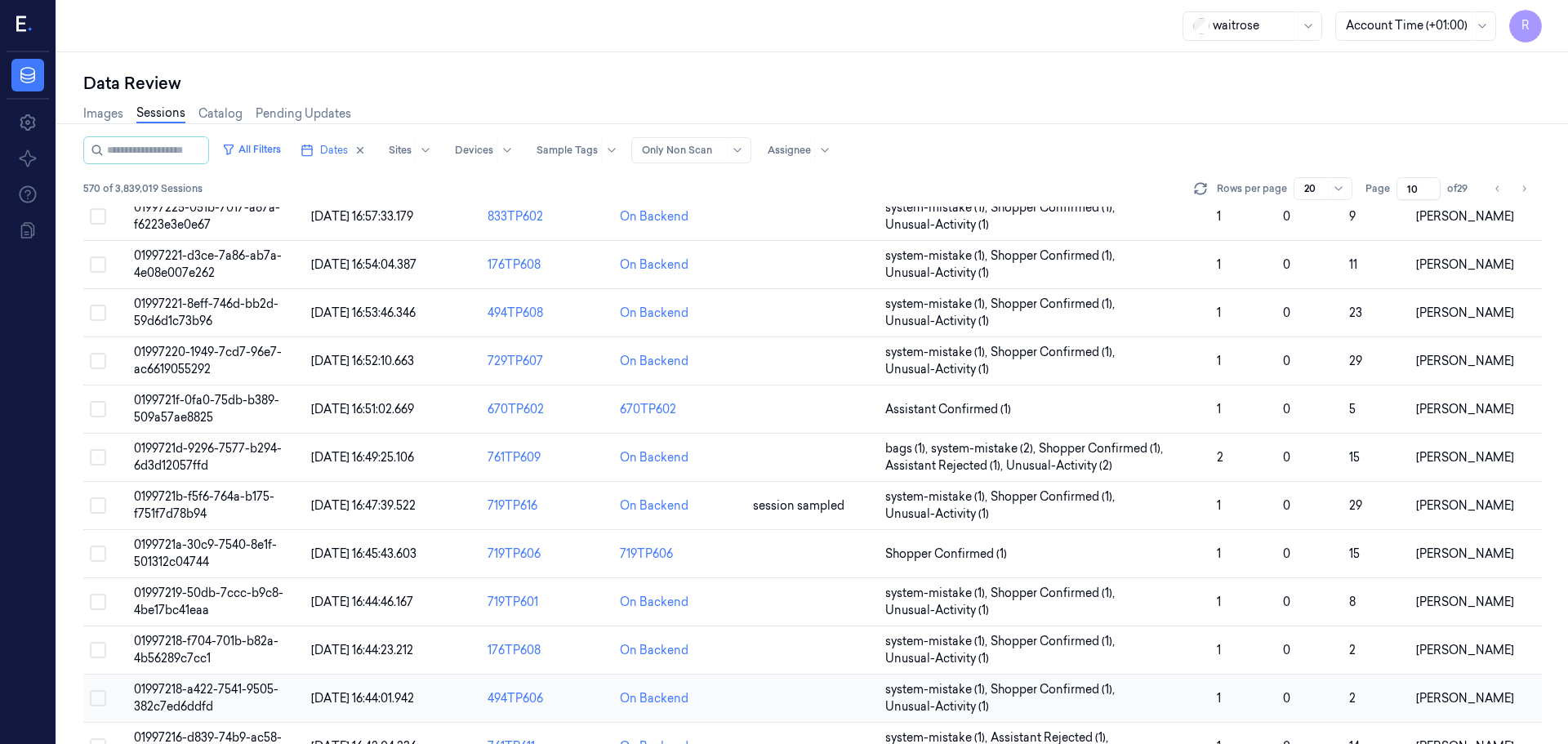
scroll to position [475, 0]
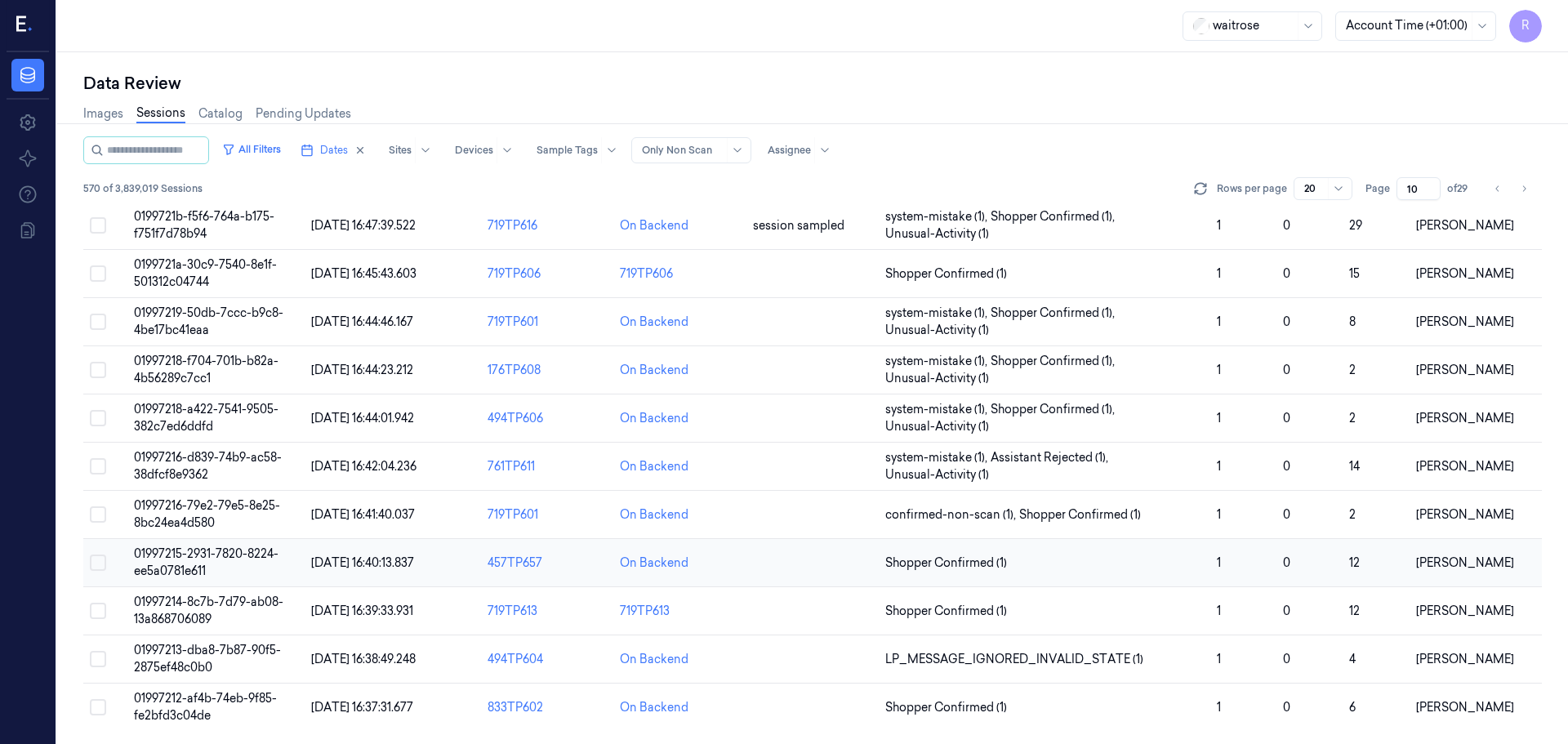
click at [761, 566] on td at bounding box center [812, 563] width 132 height 48
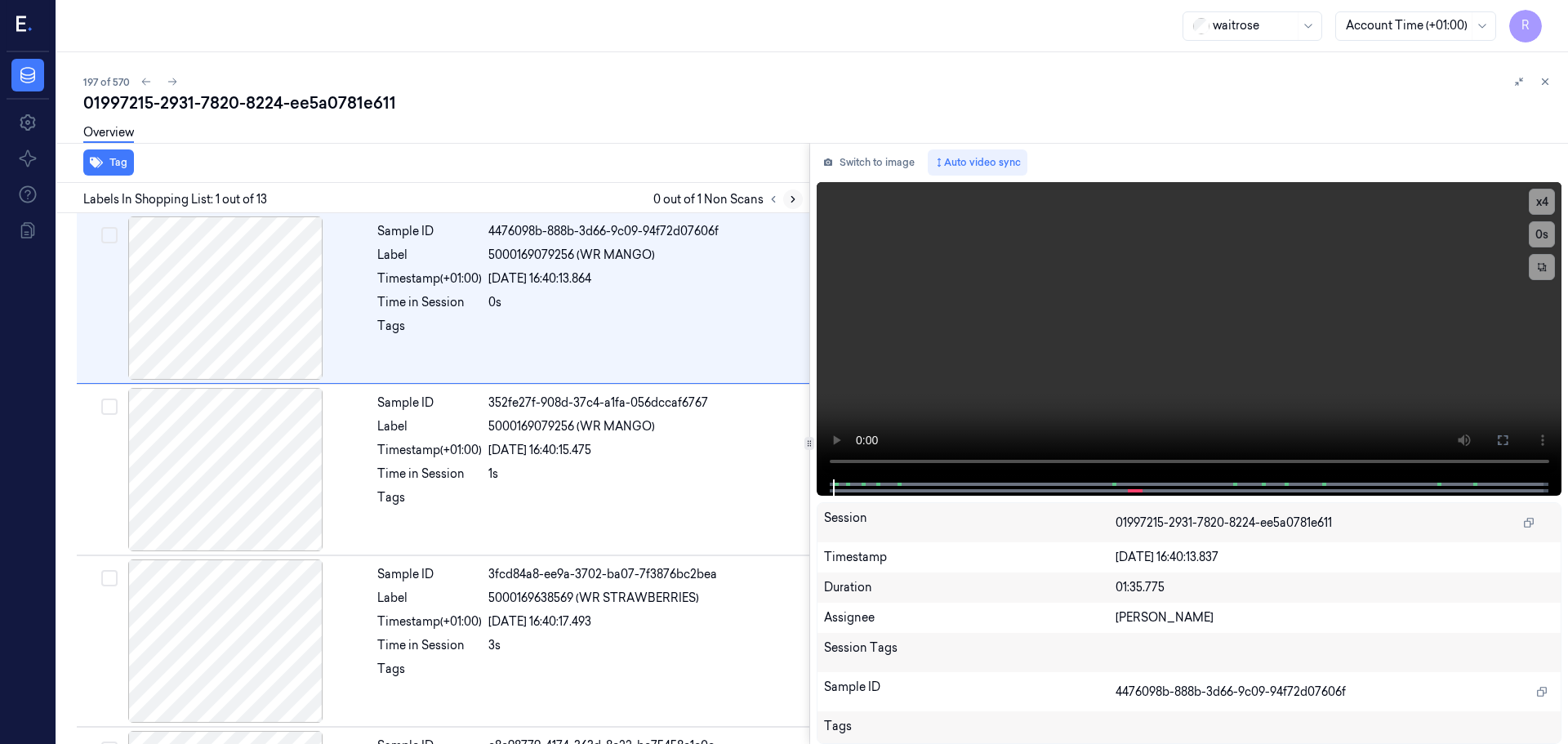
click at [786, 195] on button at bounding box center [793, 199] width 20 height 20
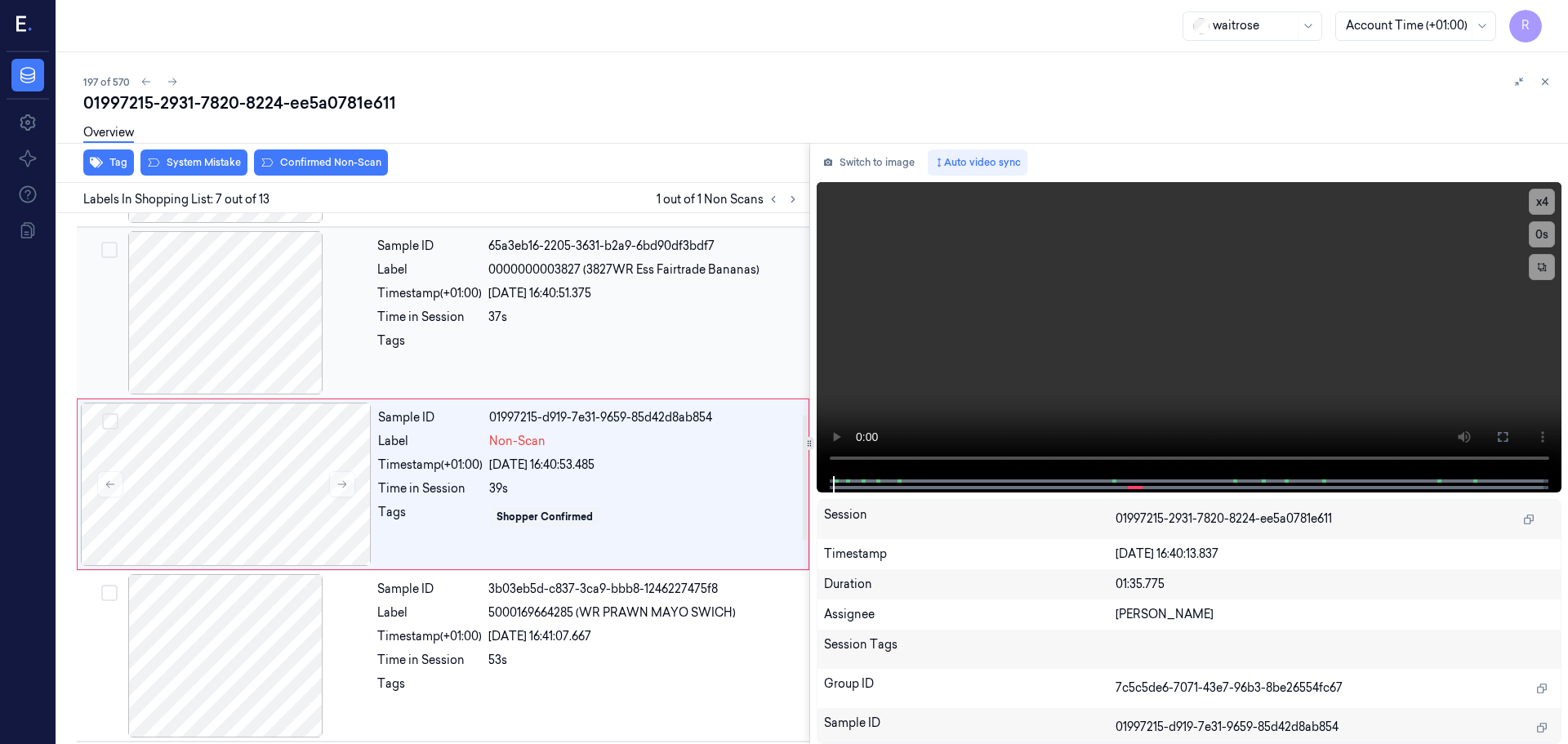
scroll to position [849, 0]
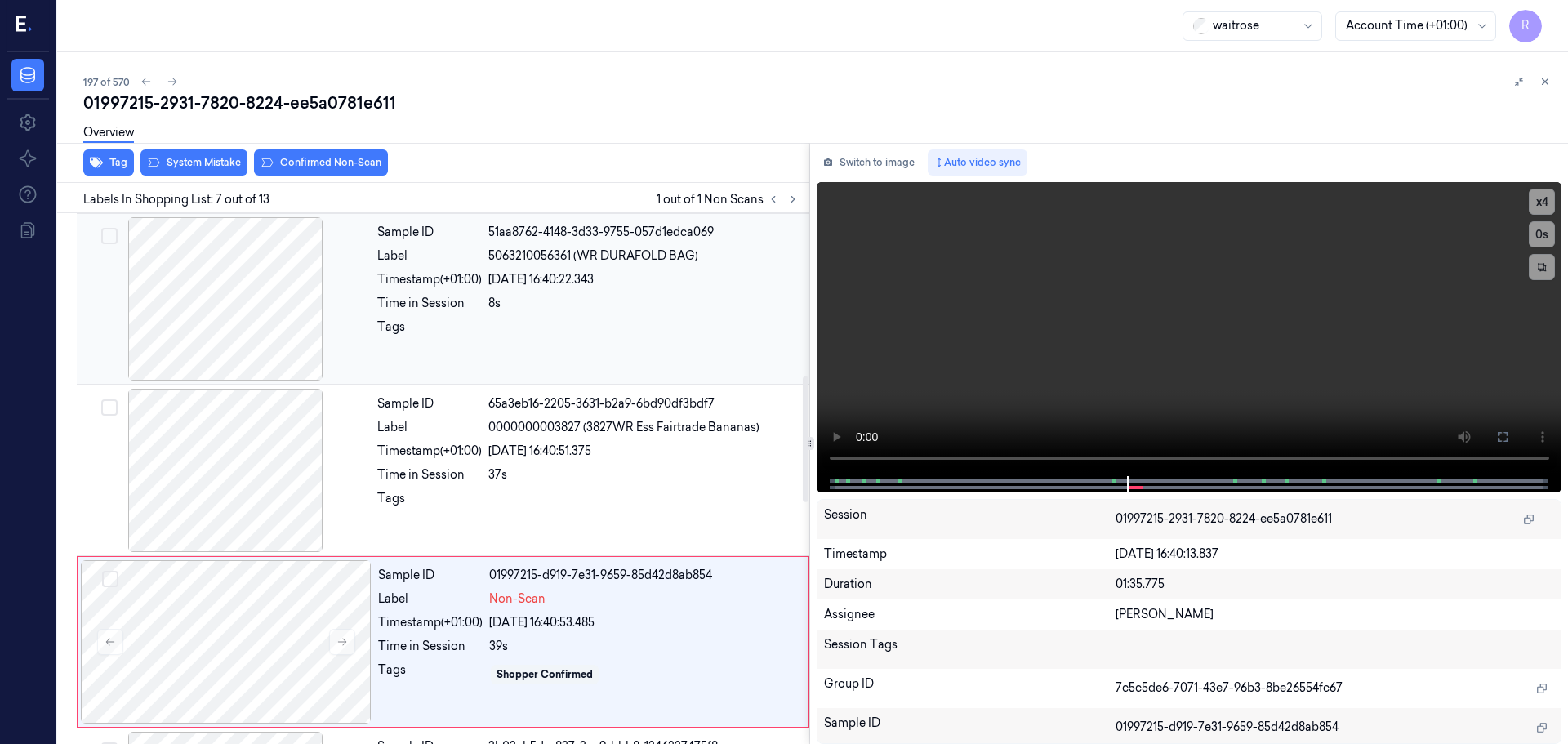
click at [272, 322] on div at bounding box center [225, 299] width 291 height 163
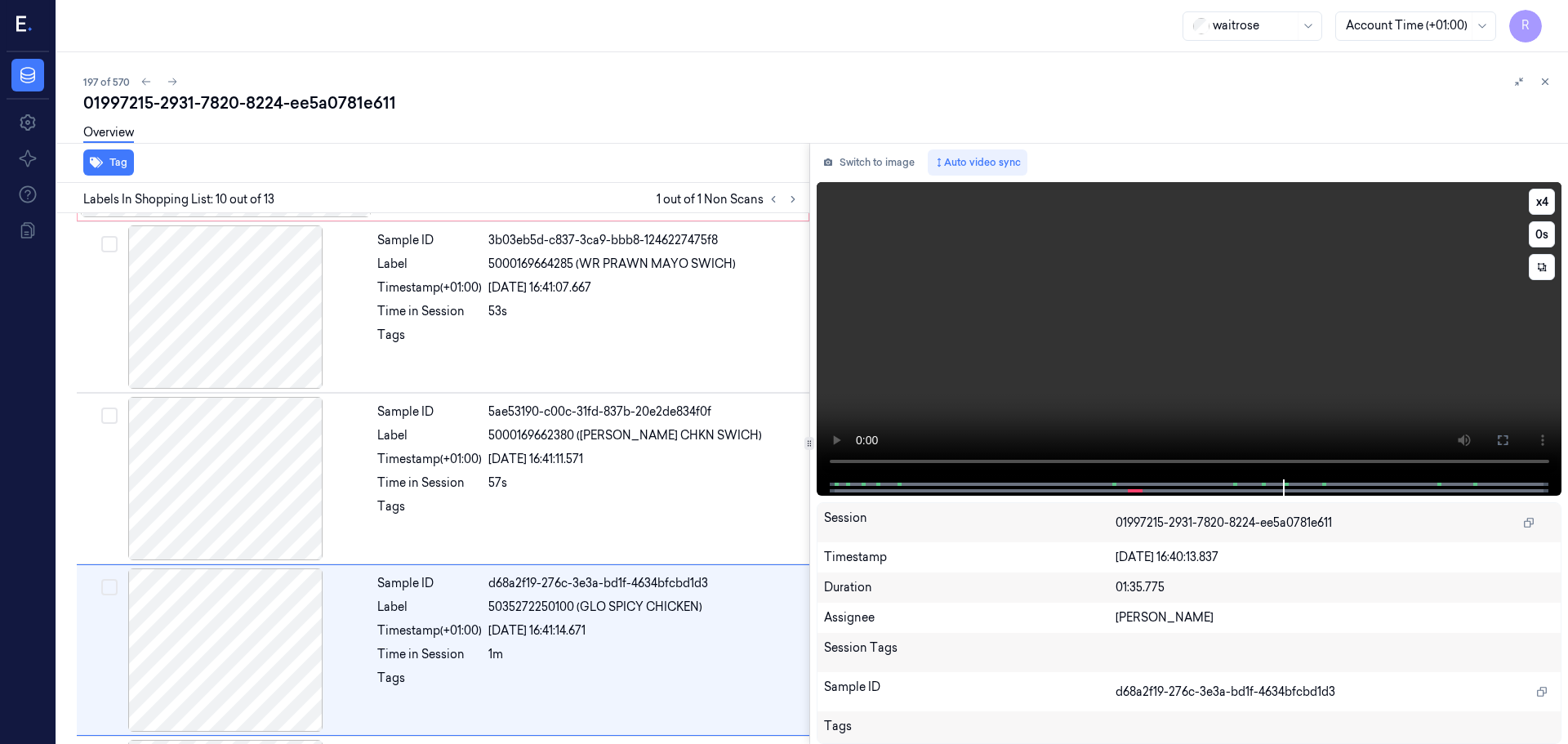
scroll to position [1364, 0]
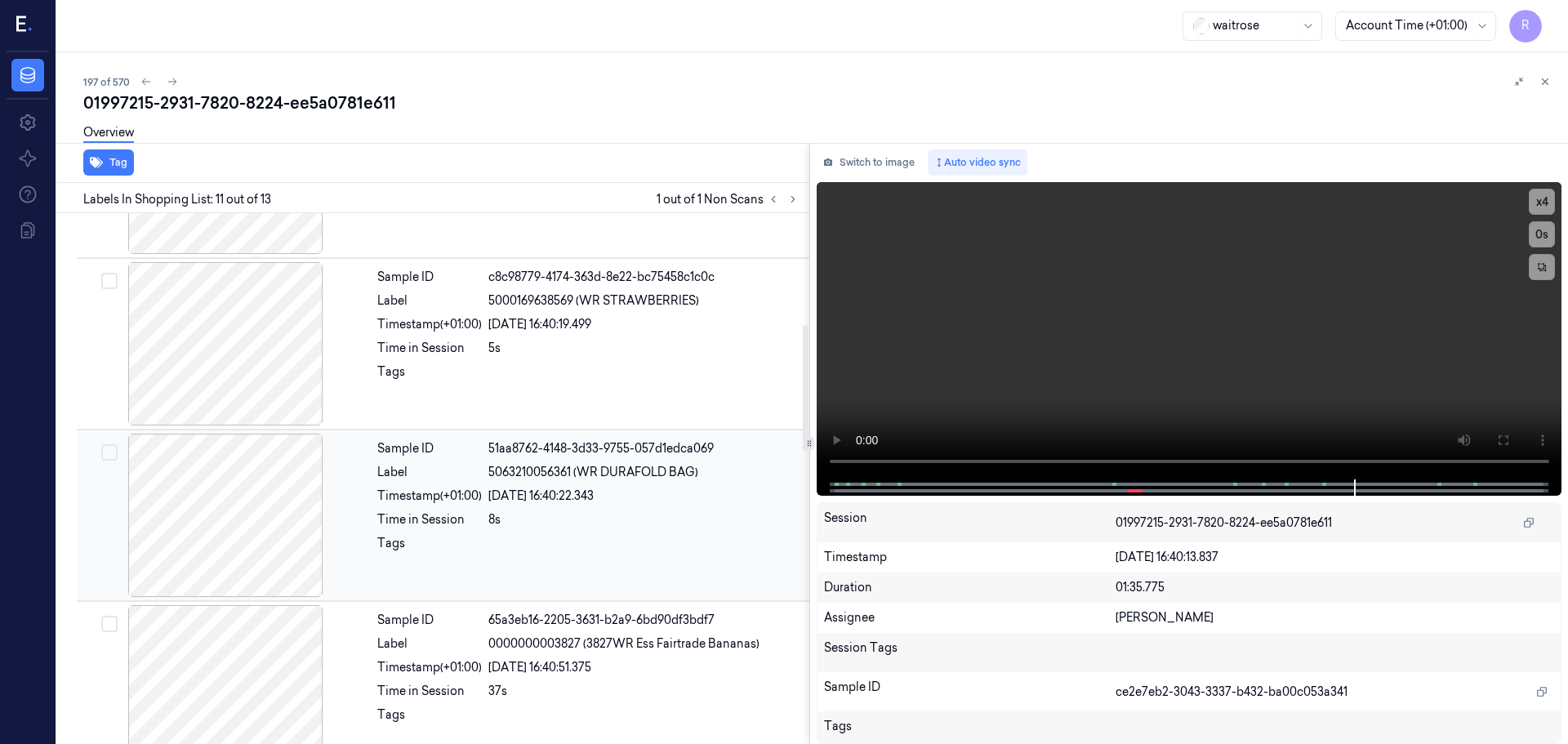
click at [213, 557] on div at bounding box center [225, 515] width 291 height 163
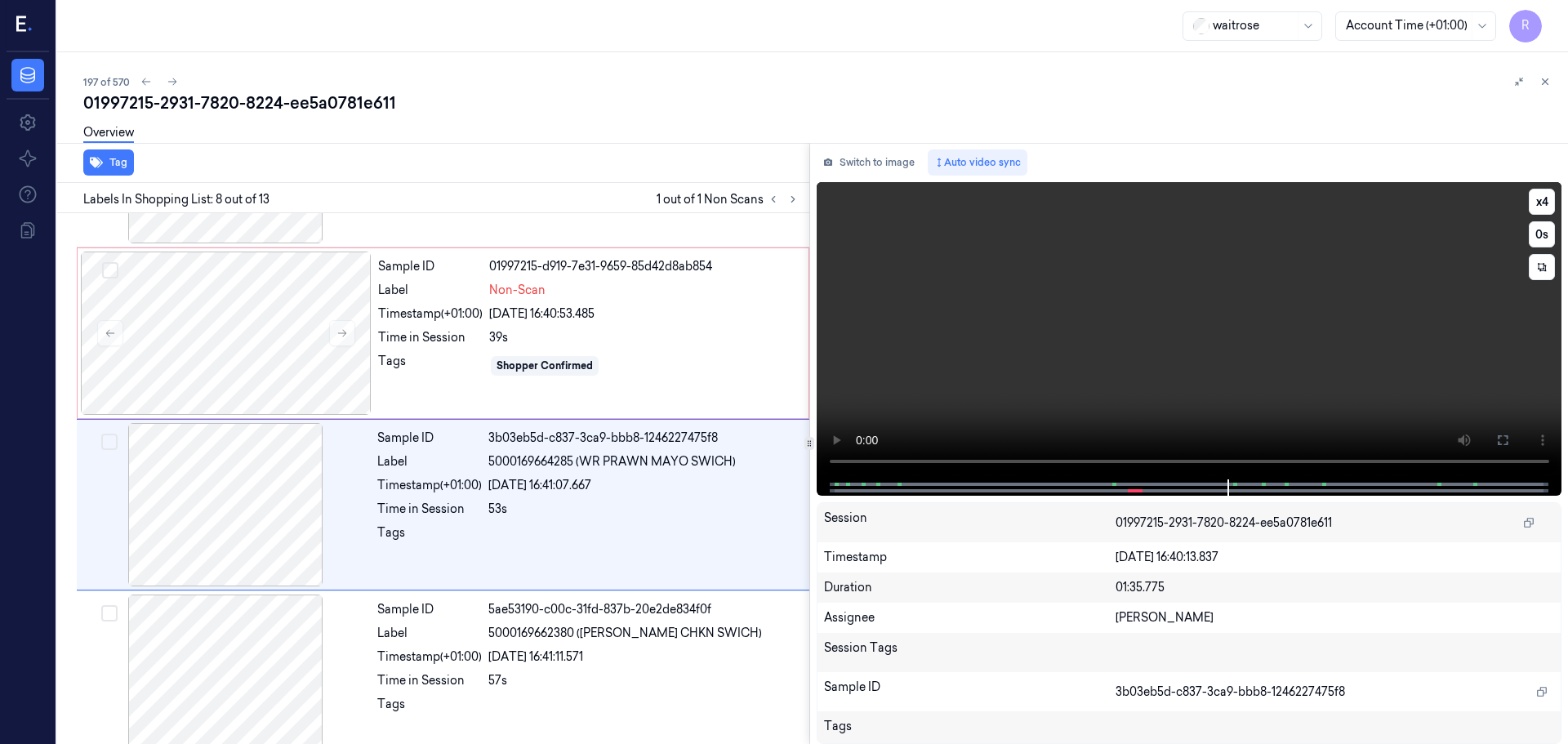
scroll to position [1020, 0]
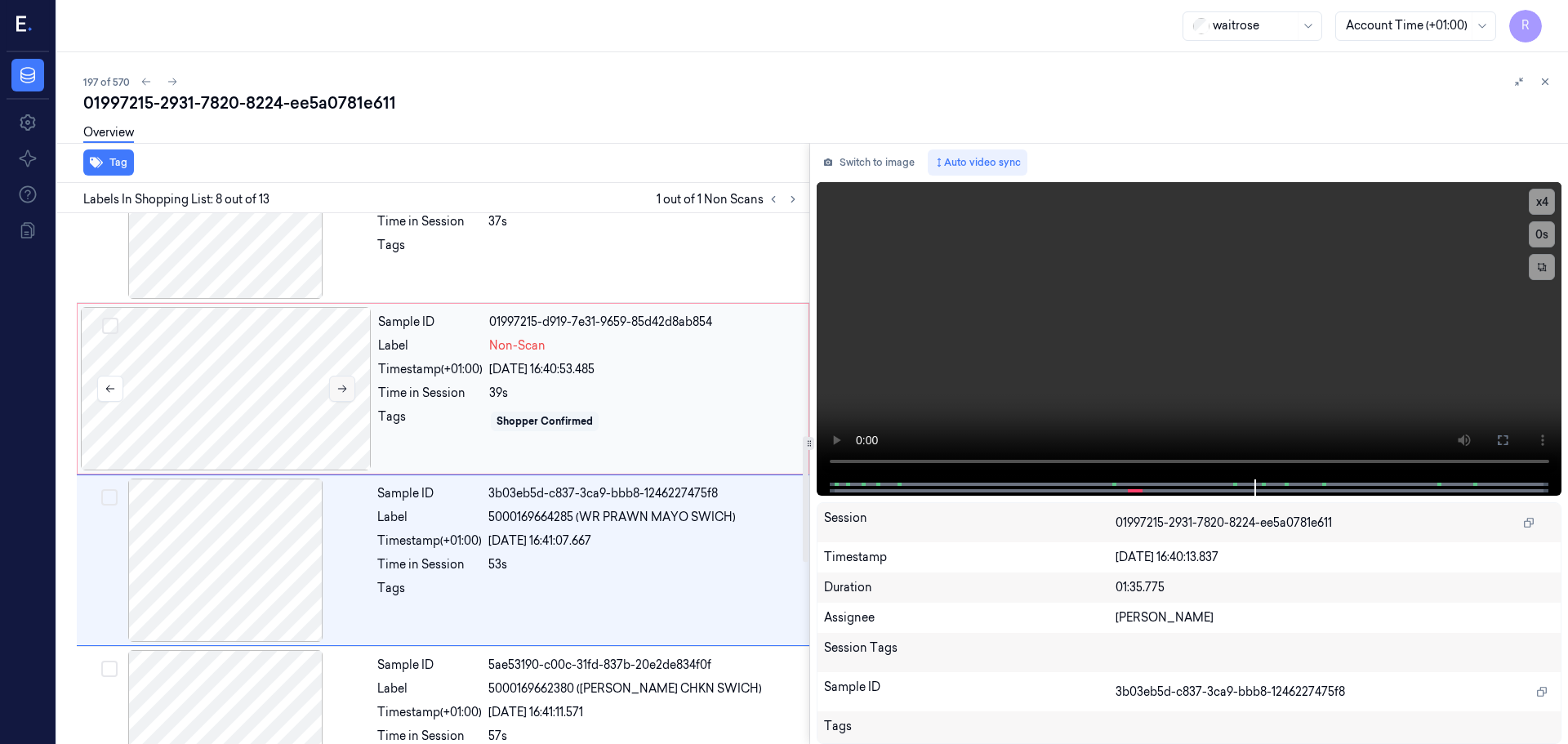
click at [346, 384] on icon at bounding box center [341, 388] width 11 height 11
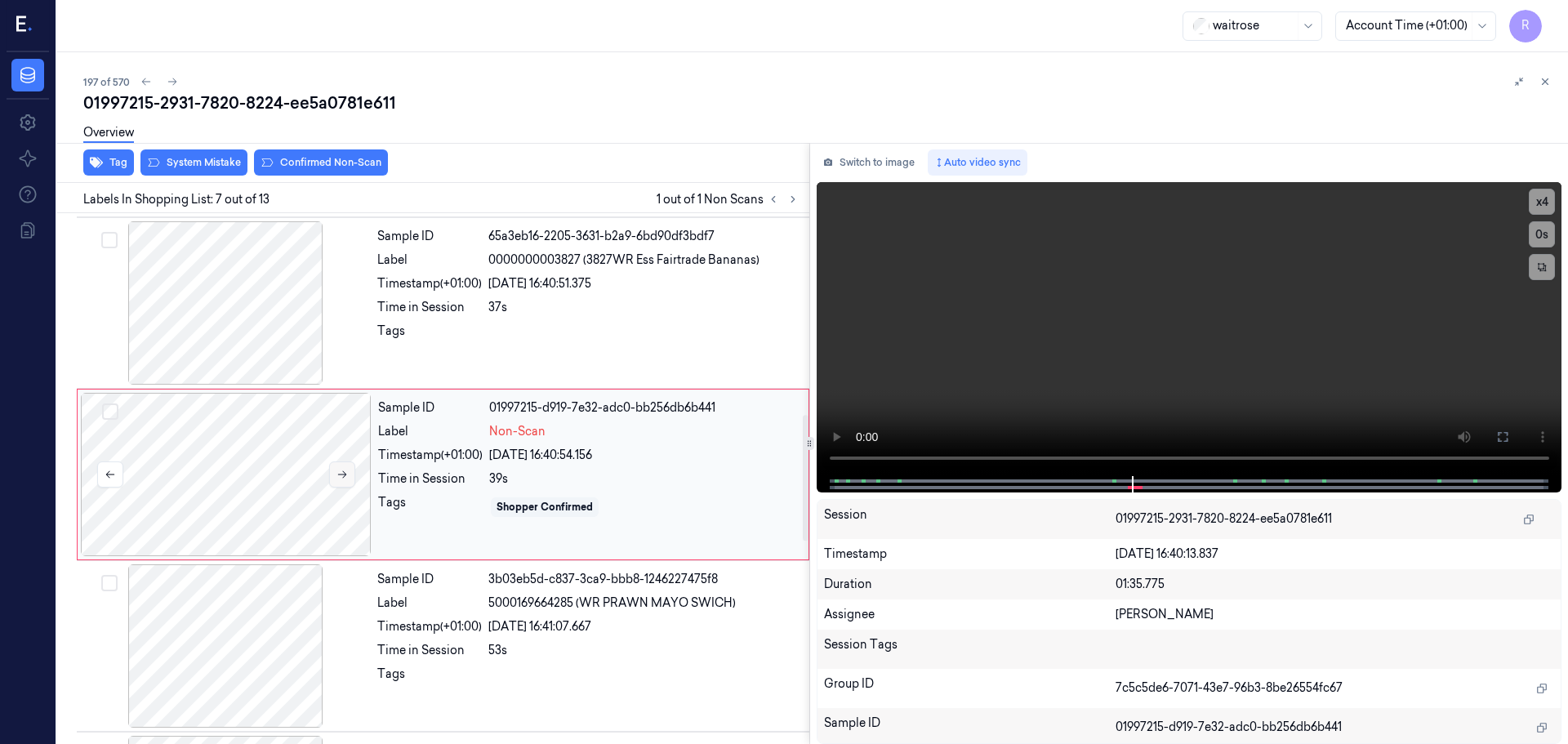
scroll to position [849, 0]
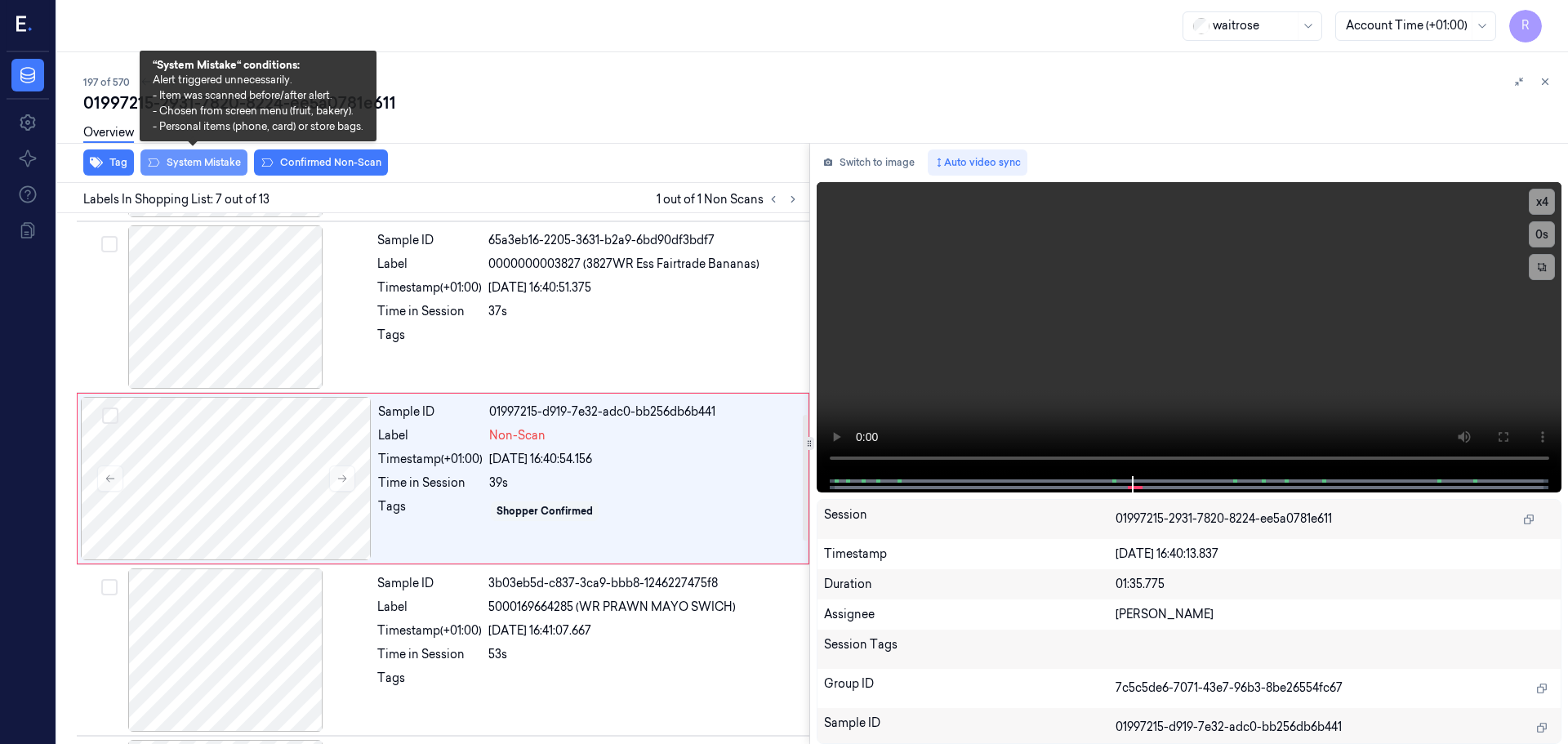
click at [222, 170] on button "System Mistake" at bounding box center [194, 162] width 107 height 26
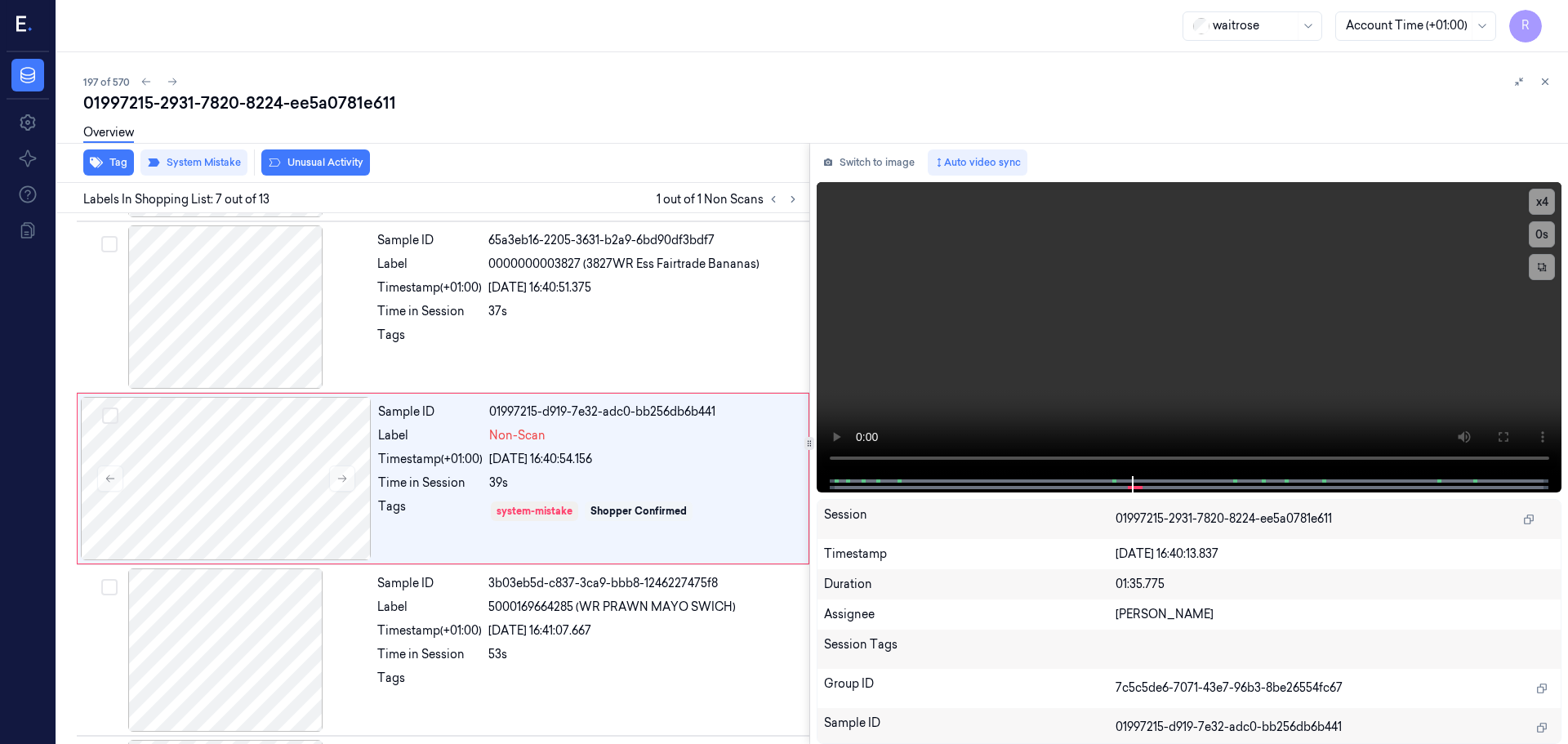
click at [332, 168] on button "Unusual Activity" at bounding box center [316, 162] width 109 height 26
click at [118, 170] on button "Tag" at bounding box center [108, 162] width 51 height 26
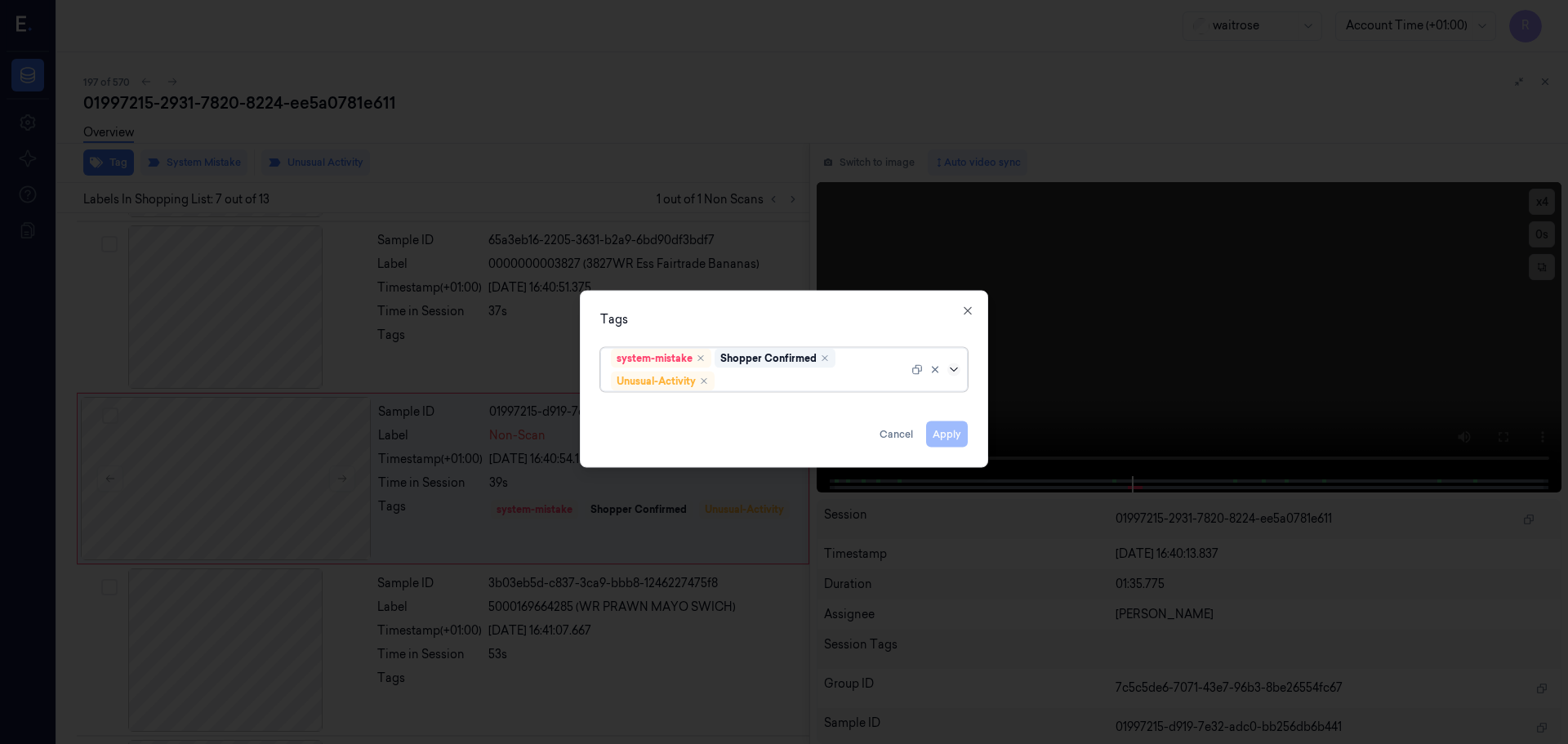
click at [958, 374] on div at bounding box center [955, 369] width 16 height 13
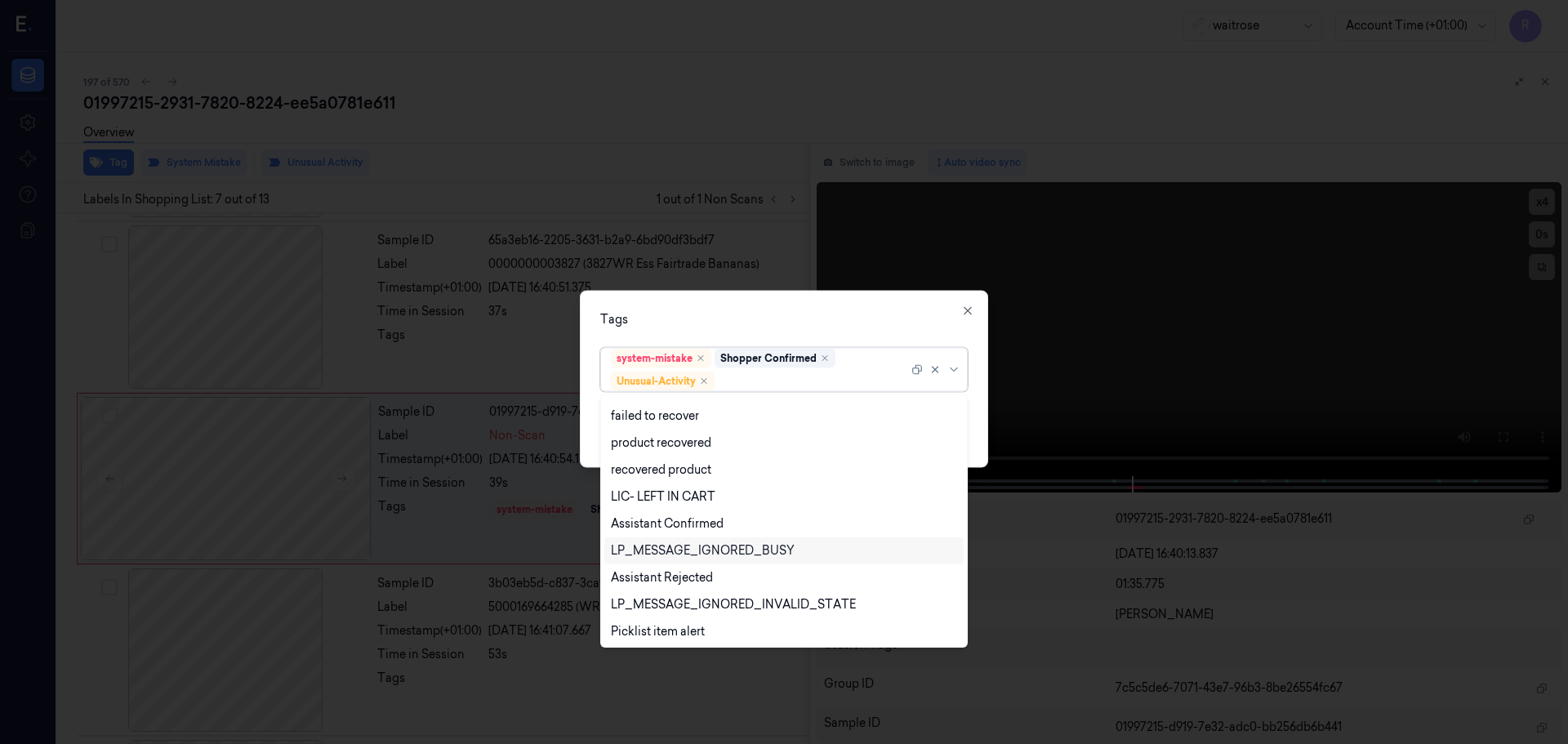
scroll to position [213, 0]
click at [654, 603] on div "Picklist item alert" at bounding box center [657, 603] width 93 height 17
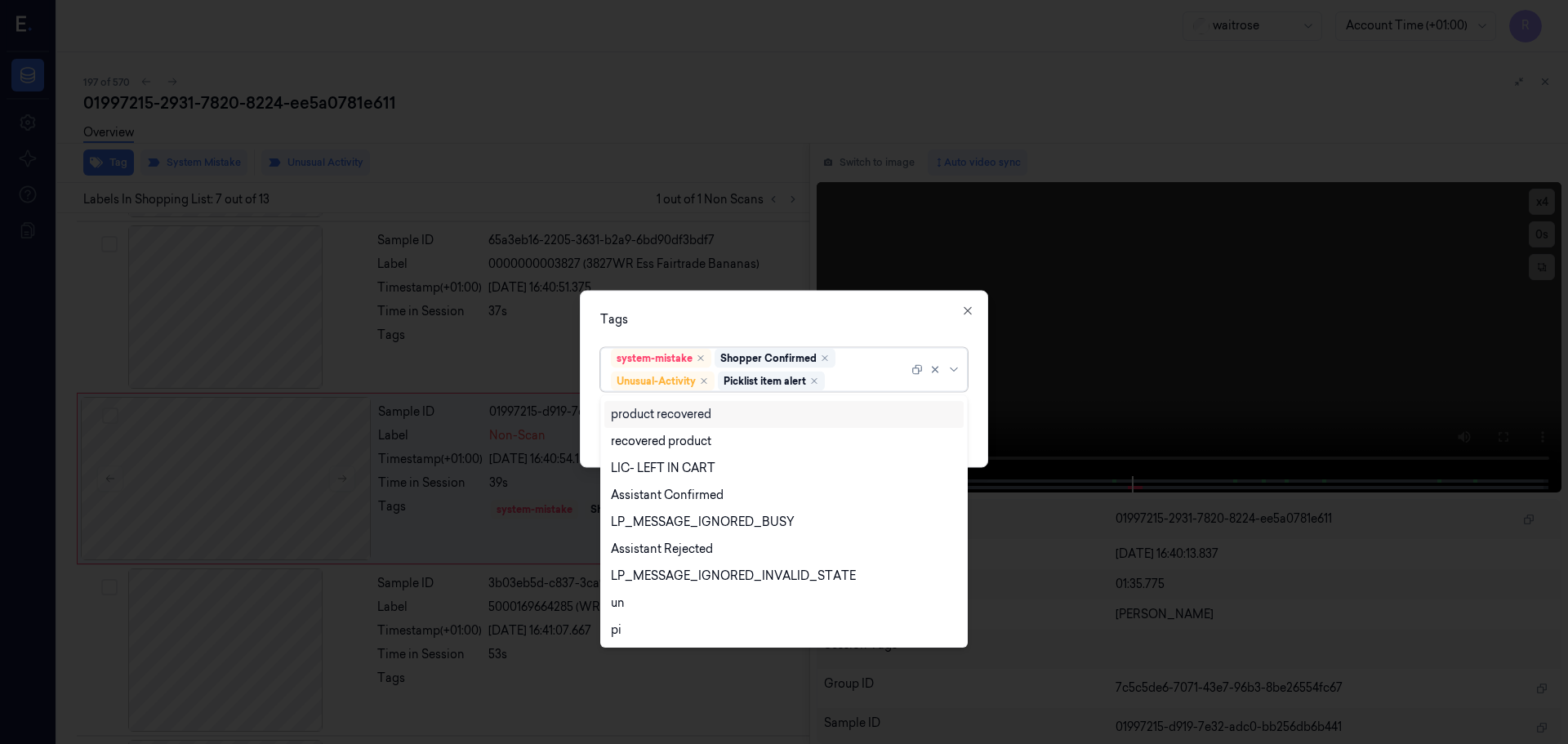
click at [790, 306] on div "Tags option Picklist item alert, selected. 20 results available. Use Up and Dow…" at bounding box center [784, 378] width 408 height 178
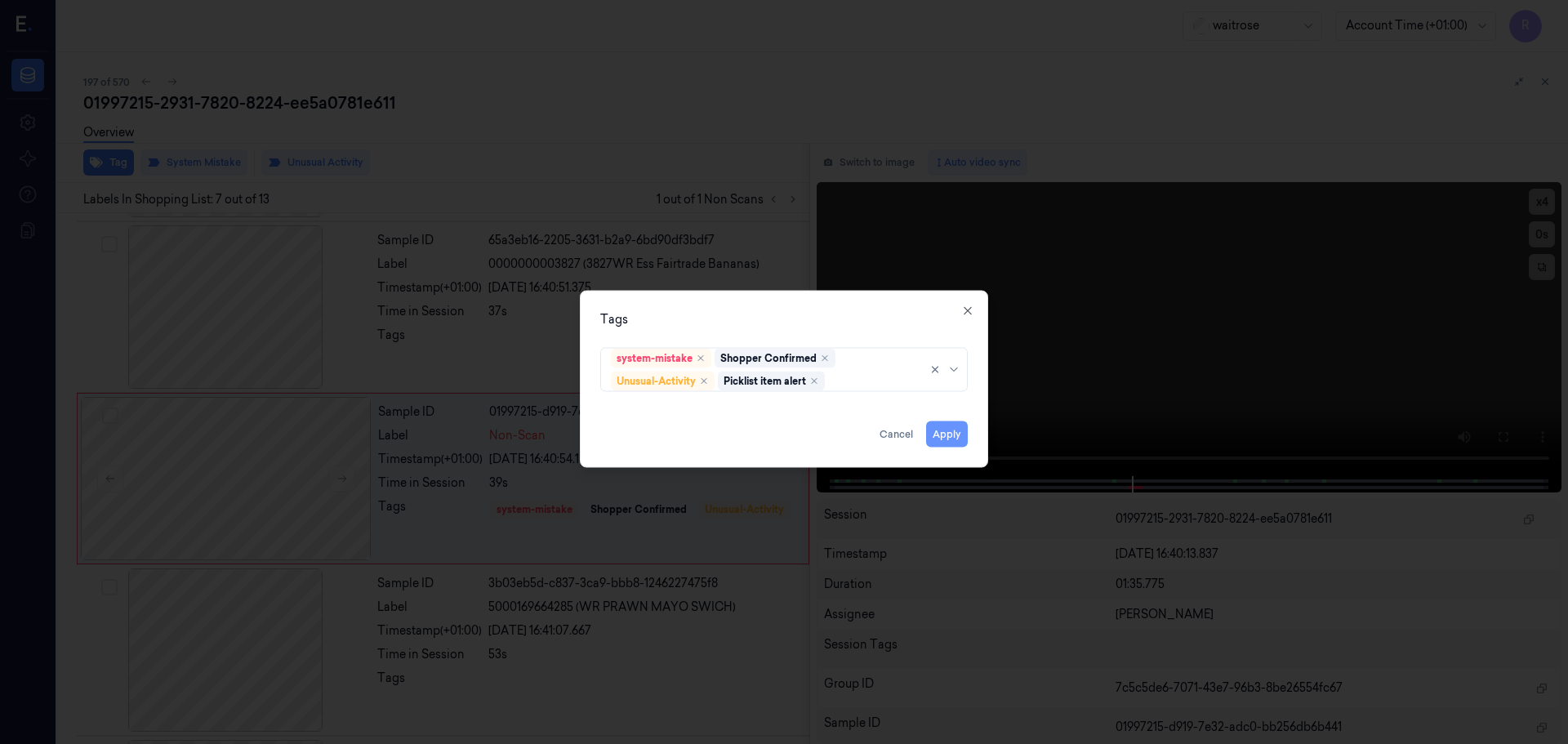
click at [944, 440] on button "Apply" at bounding box center [947, 433] width 42 height 26
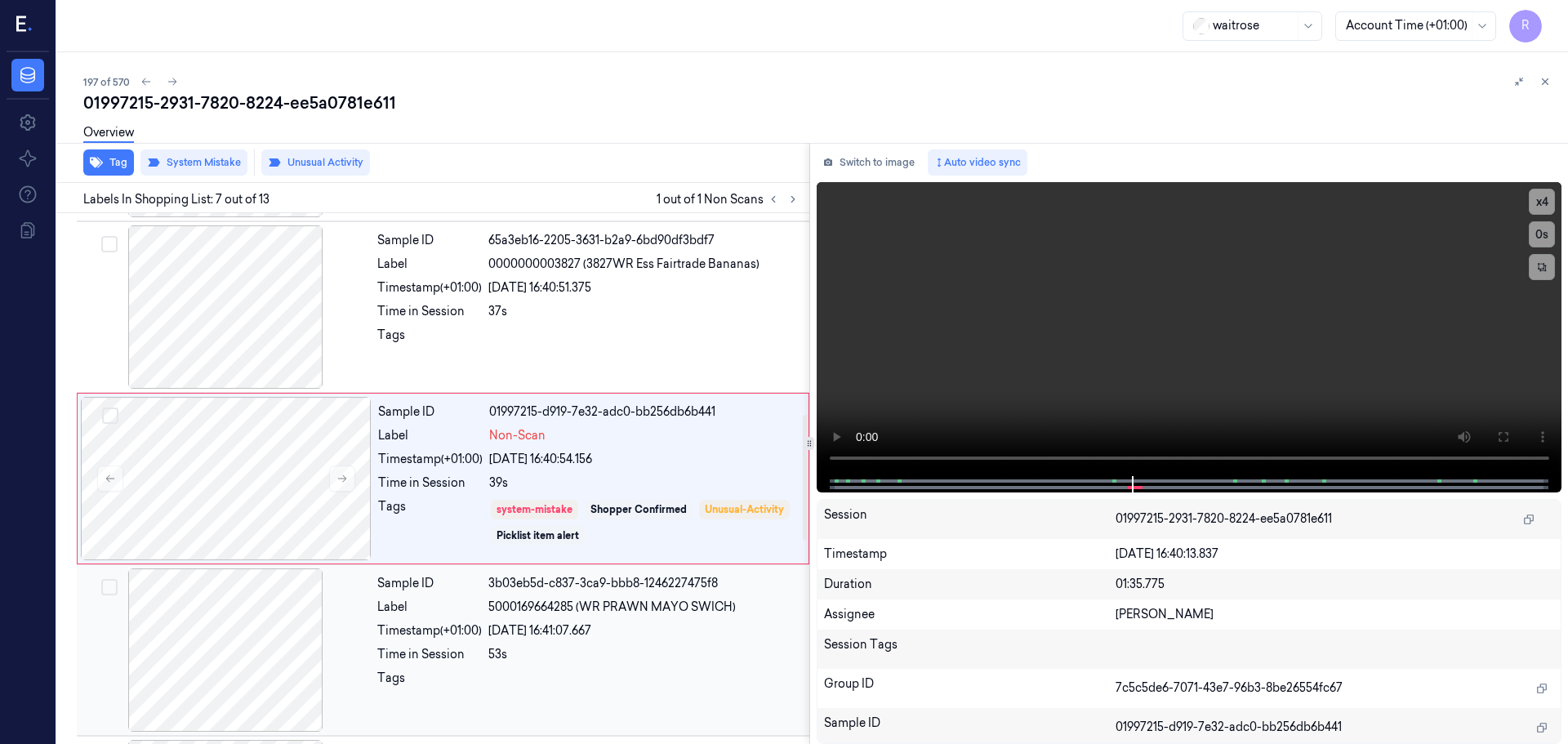
click at [564, 599] on span "5000169664285 (WR PRAWN MAYO SWICH)" at bounding box center [612, 608] width 247 height 17
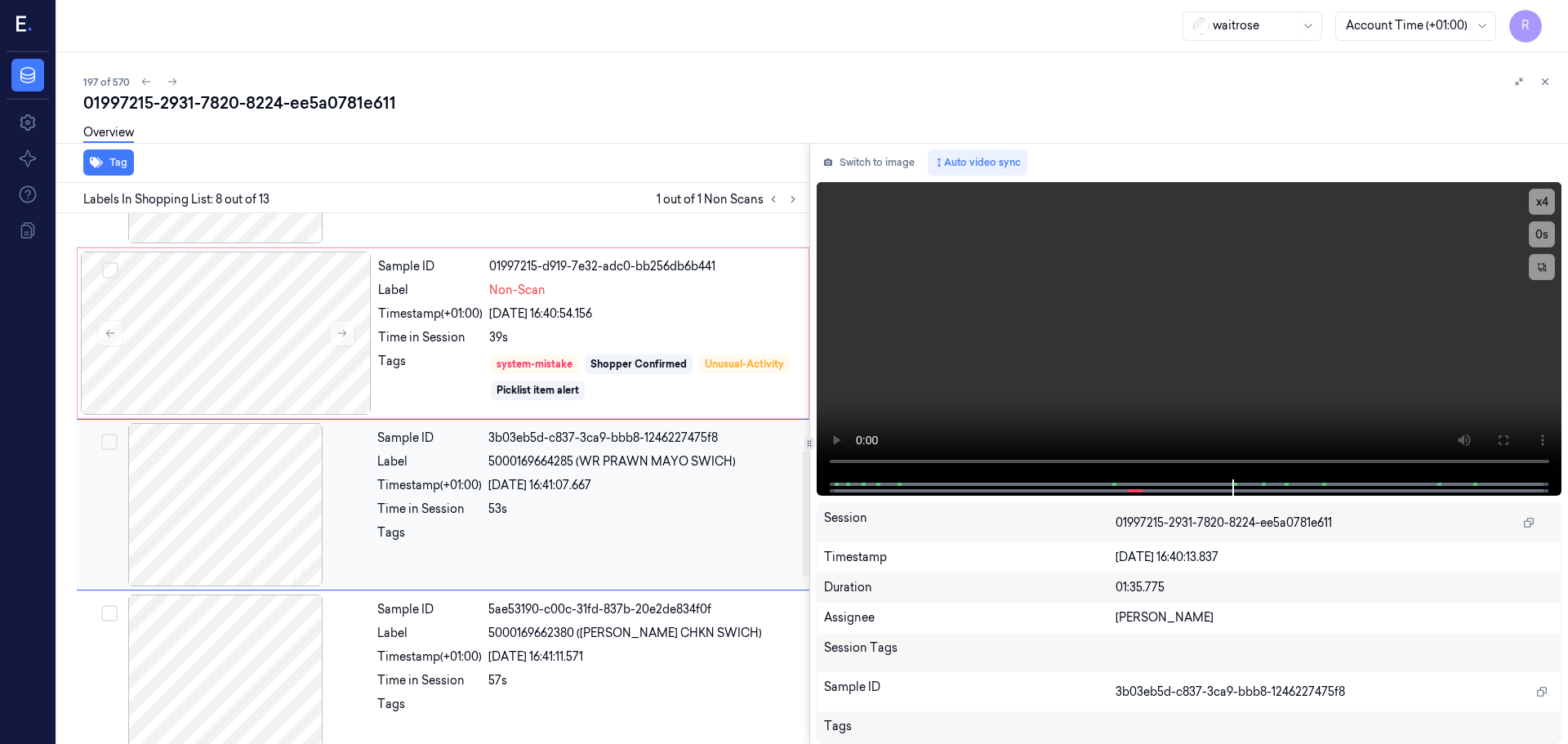
scroll to position [1016, 0]
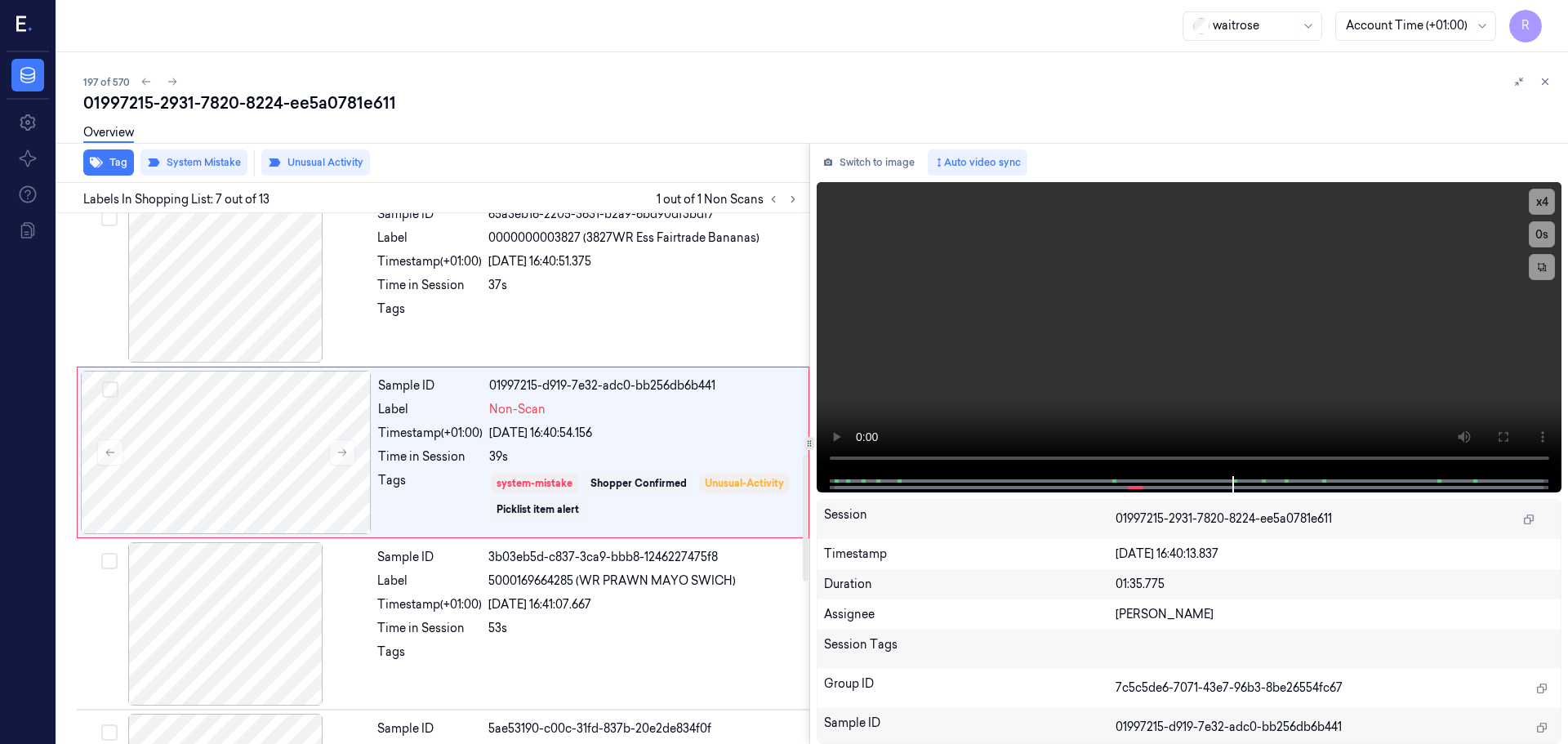
scroll to position [849, 0]
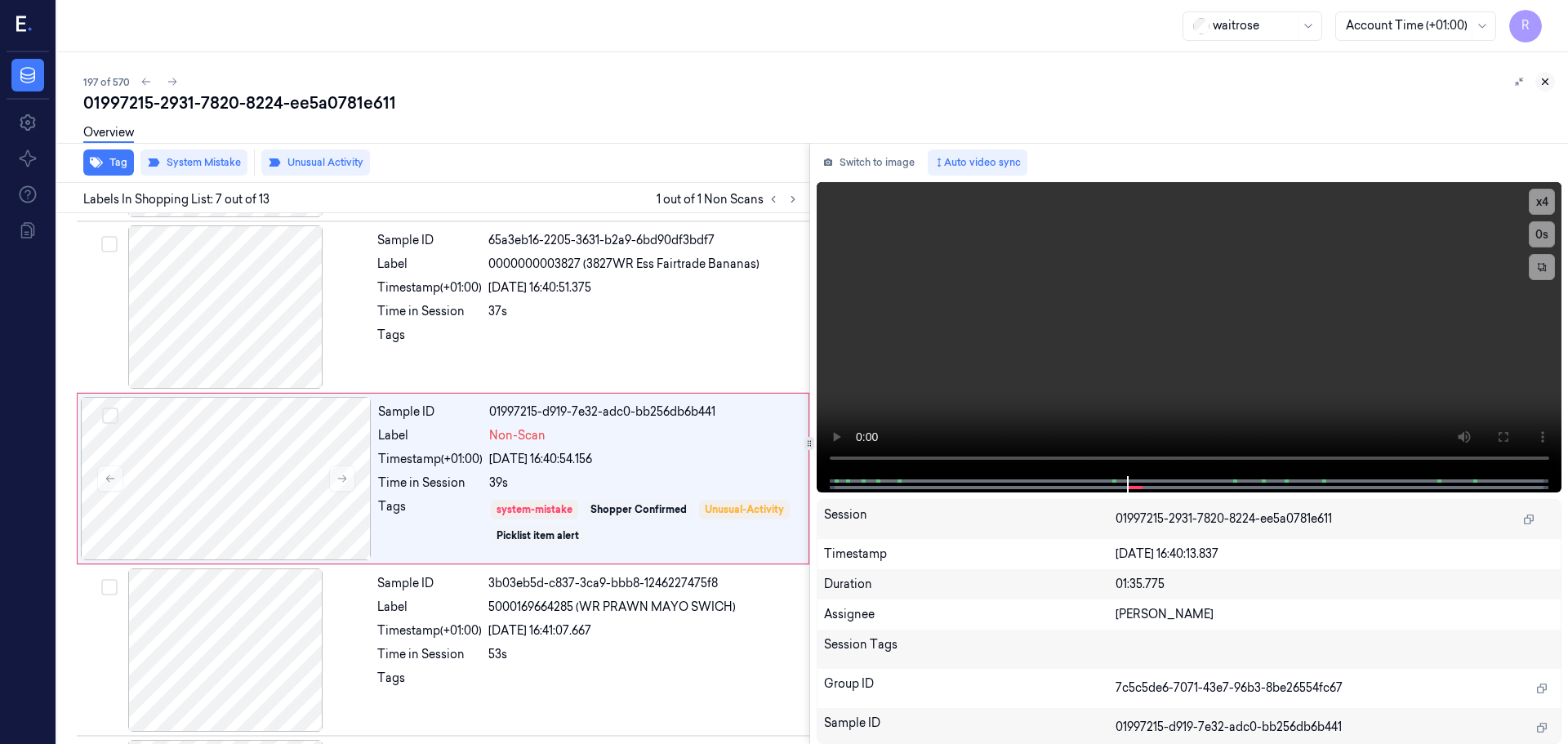
click at [1549, 82] on icon at bounding box center [1544, 82] width 11 height 11
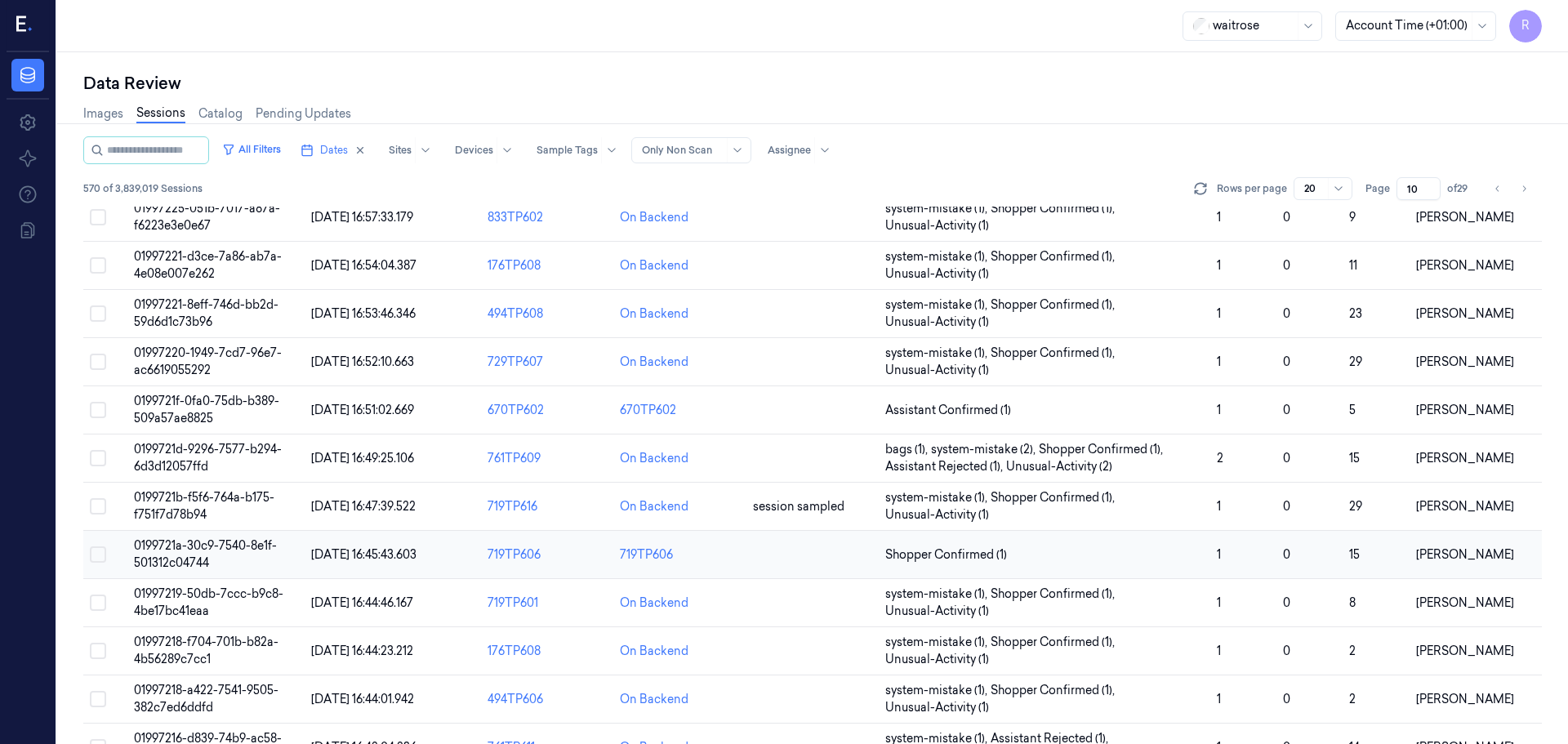
scroll to position [475, 0]
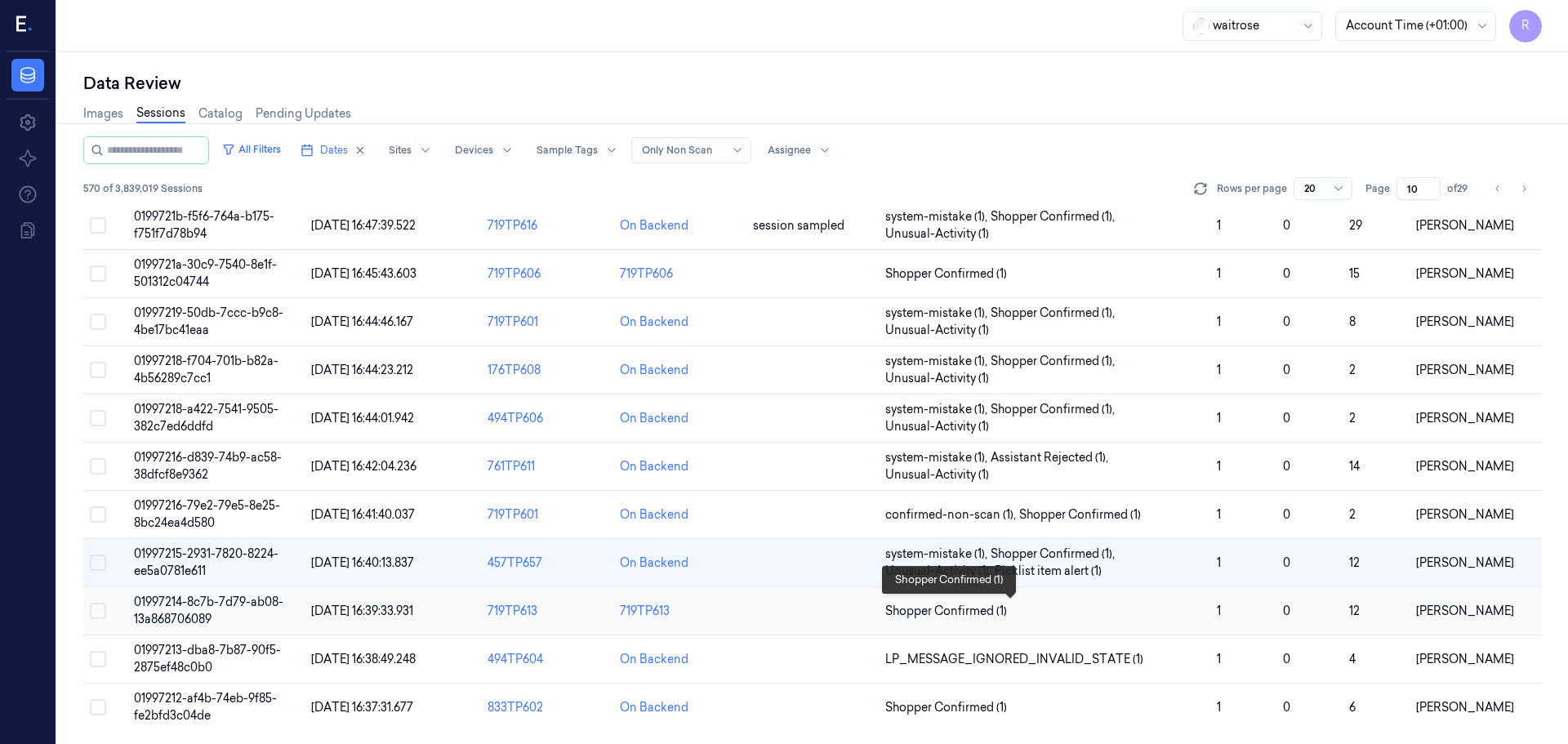
click at [1045, 604] on span "Shopper Confirmed (1)" at bounding box center [1044, 612] width 318 height 17
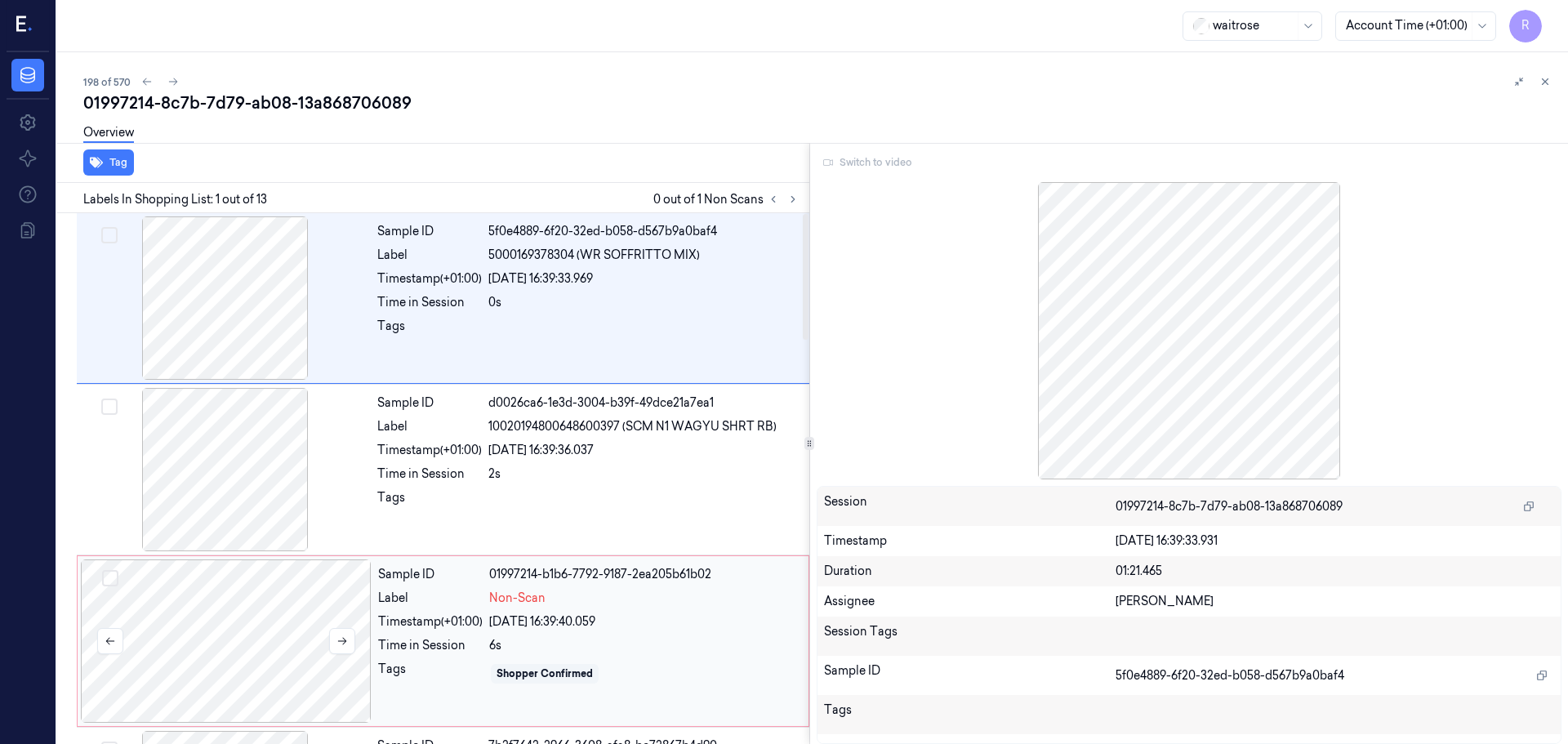
click at [281, 679] on div at bounding box center [226, 641] width 291 height 163
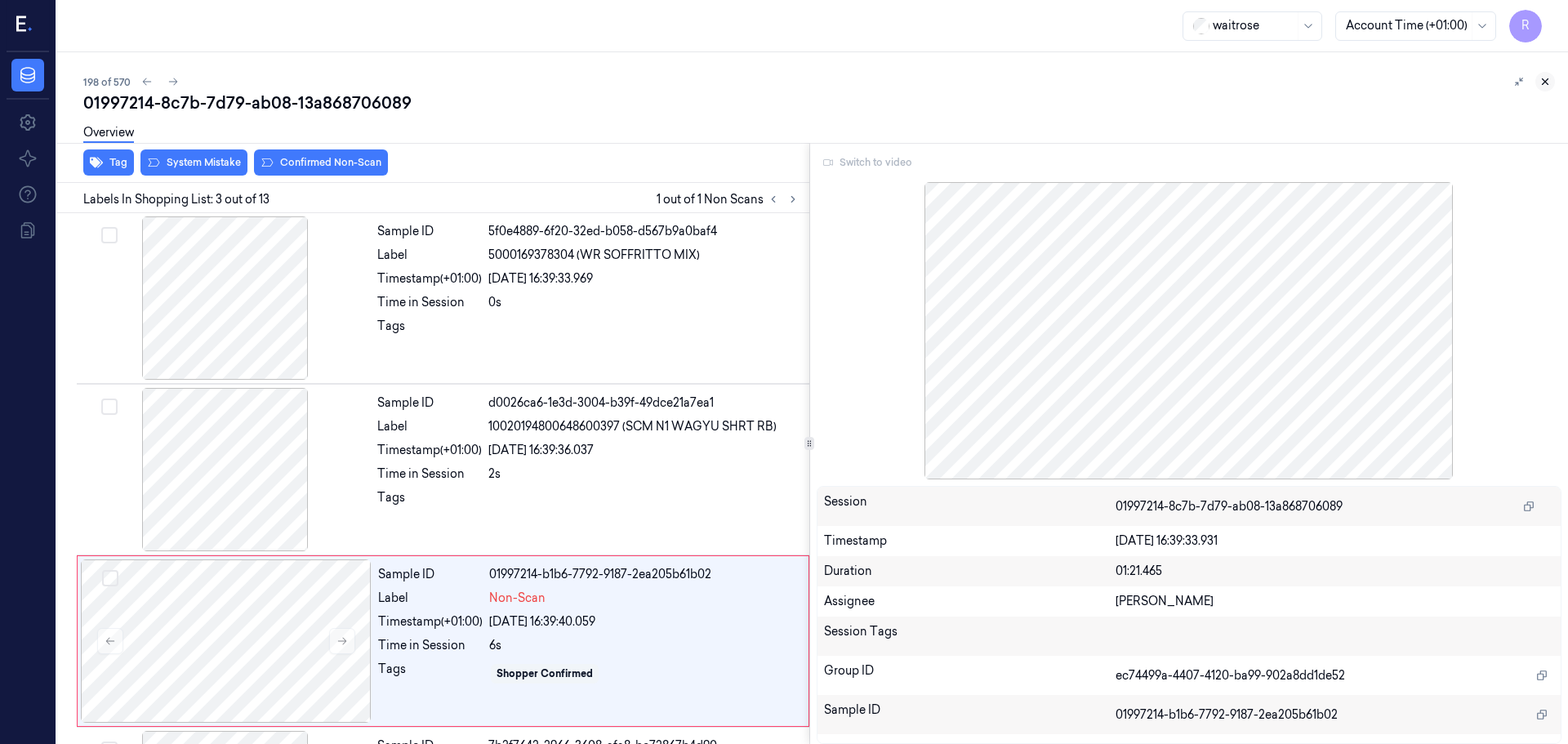
click at [1546, 91] on button at bounding box center [1545, 82] width 20 height 20
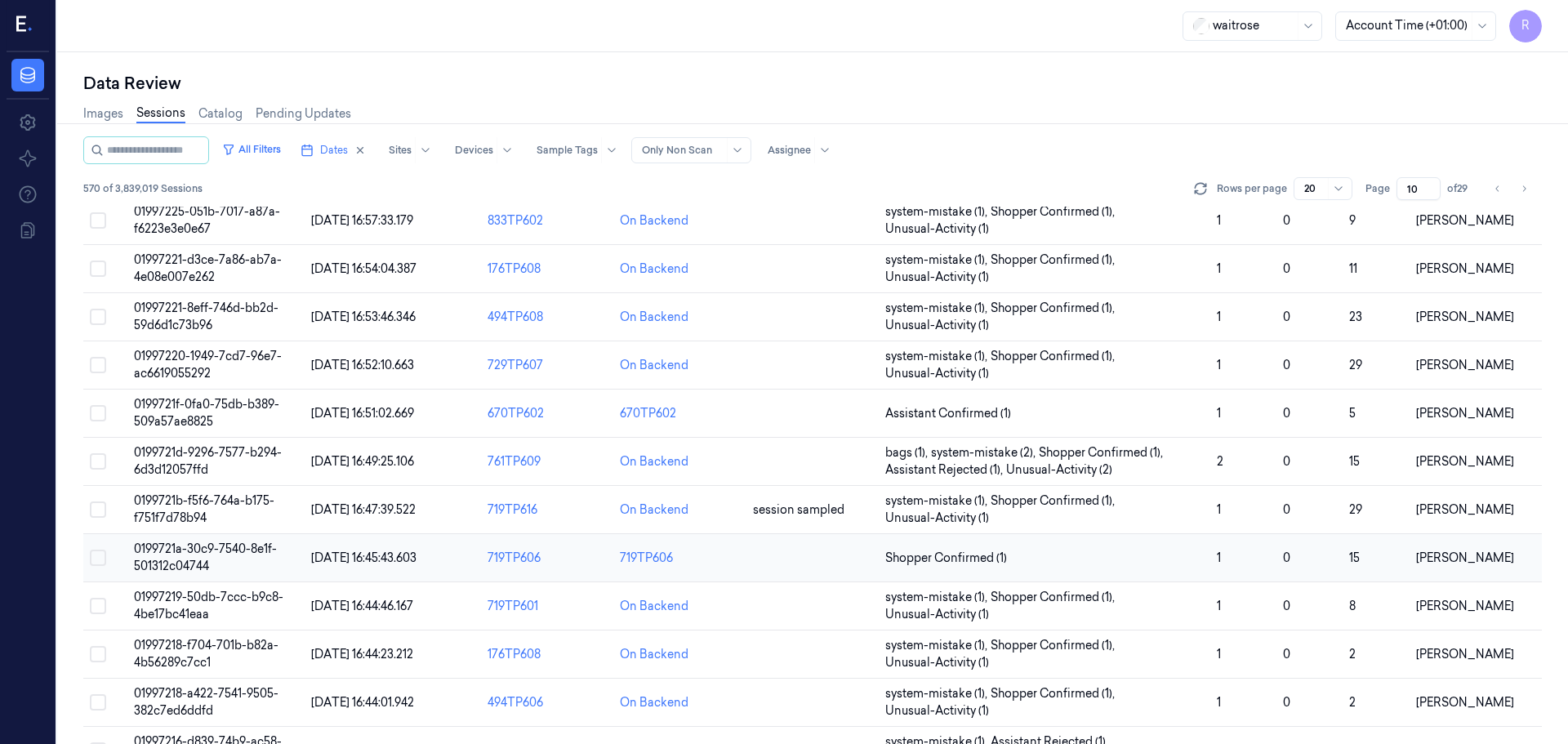
scroll to position [475, 0]
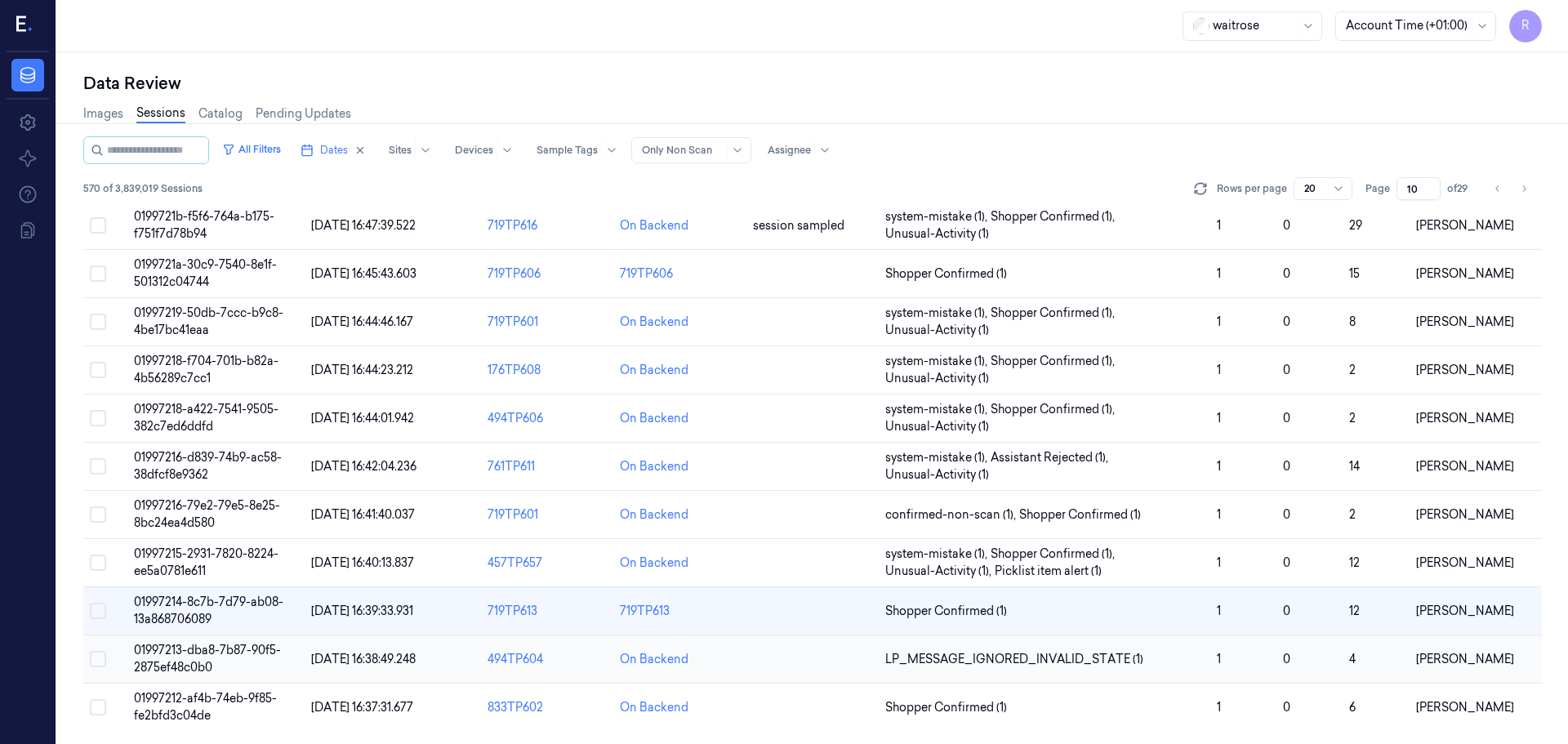
click at [765, 658] on td at bounding box center [812, 660] width 132 height 48
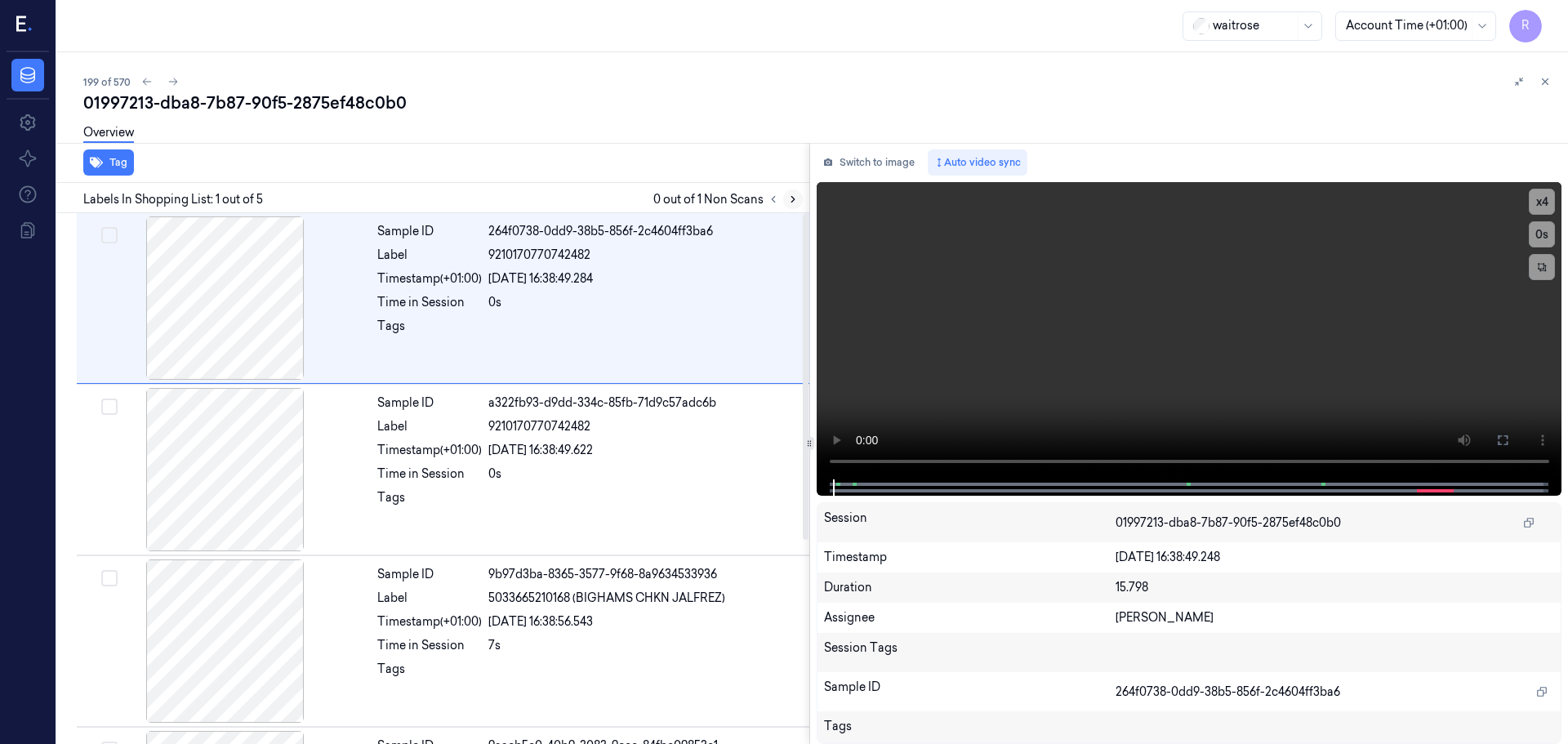
click at [796, 192] on button at bounding box center [793, 199] width 20 height 20
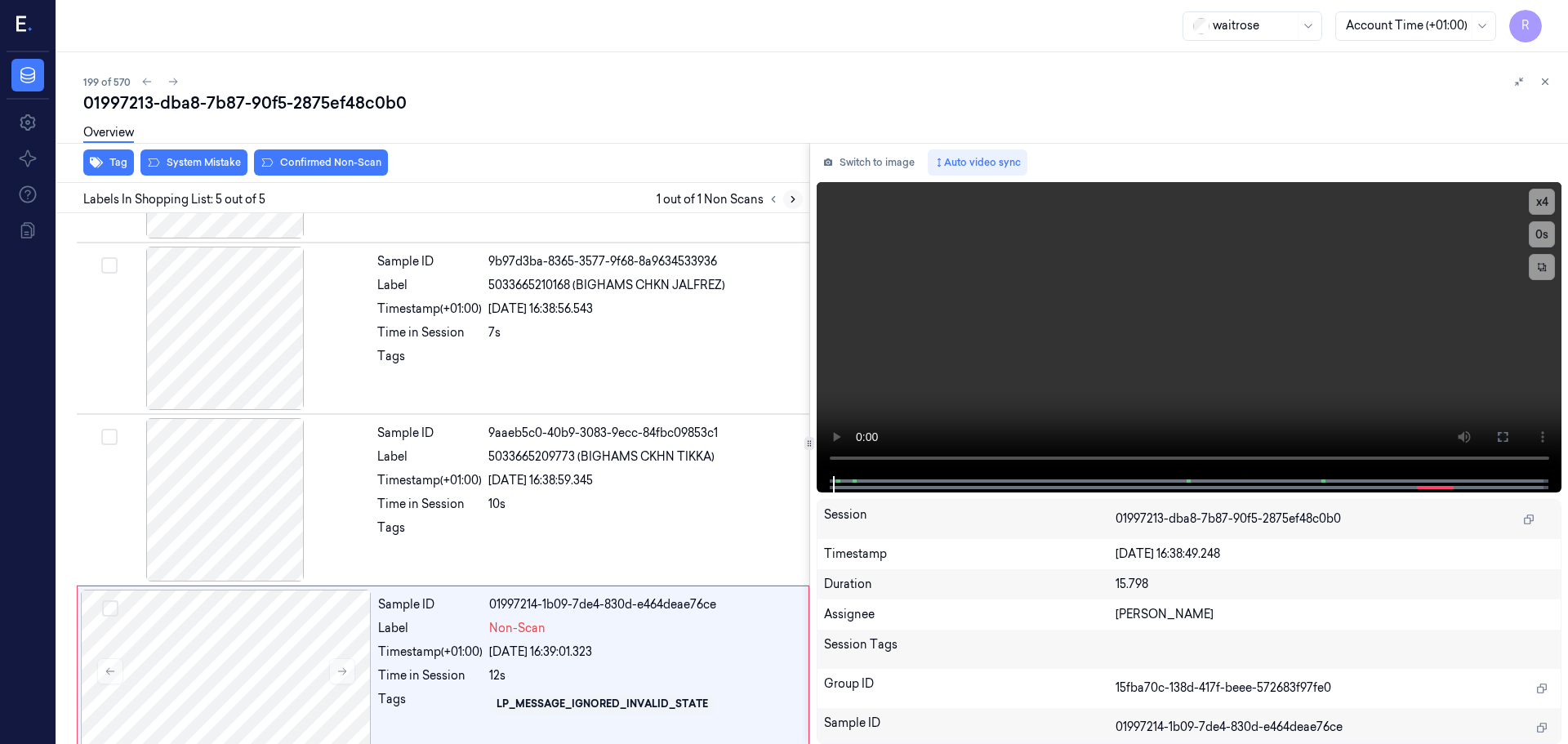
scroll to position [332, 0]
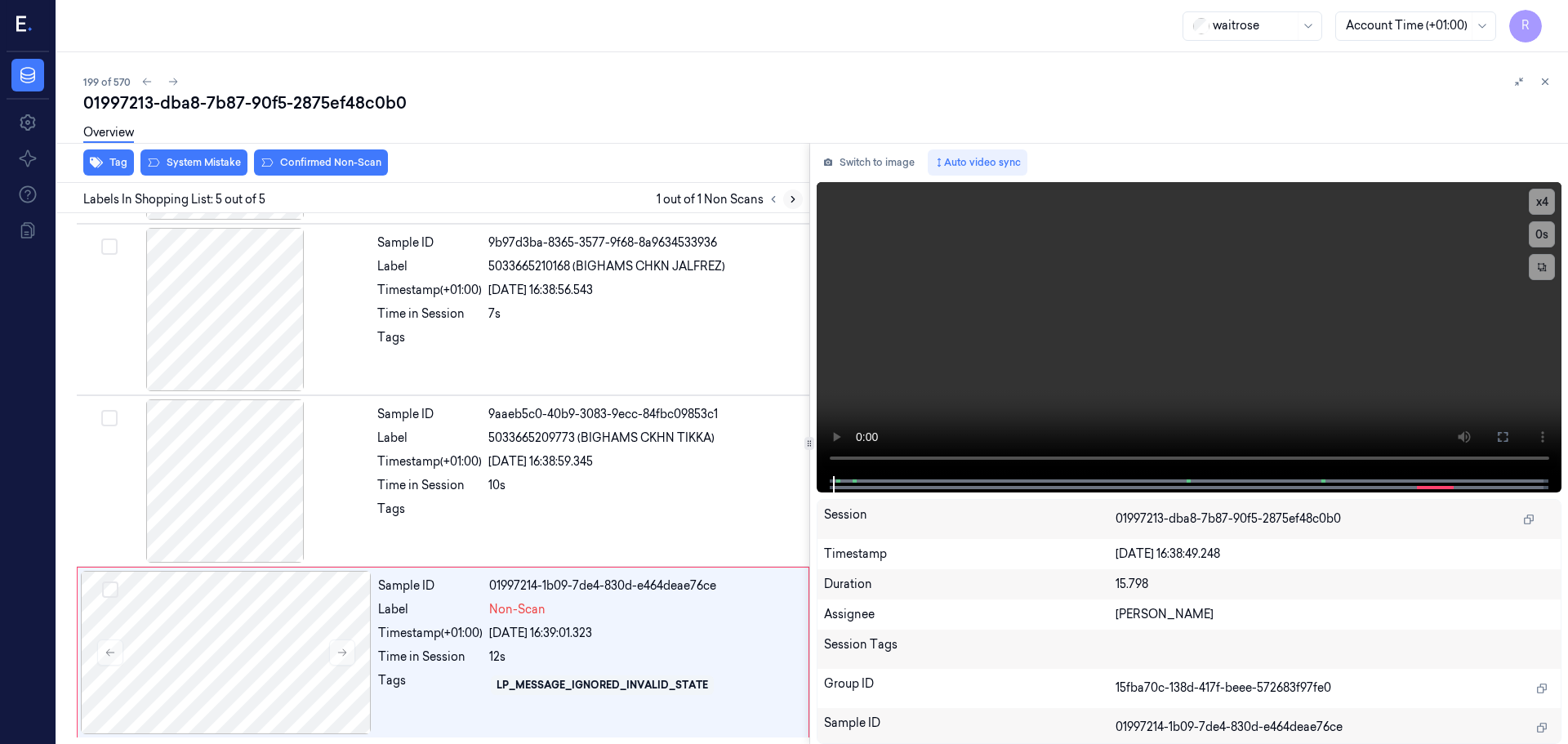
click at [795, 194] on icon at bounding box center [793, 199] width 11 height 11
click at [332, 658] on button at bounding box center [342, 652] width 26 height 26
click at [339, 656] on icon at bounding box center [341, 652] width 11 height 11
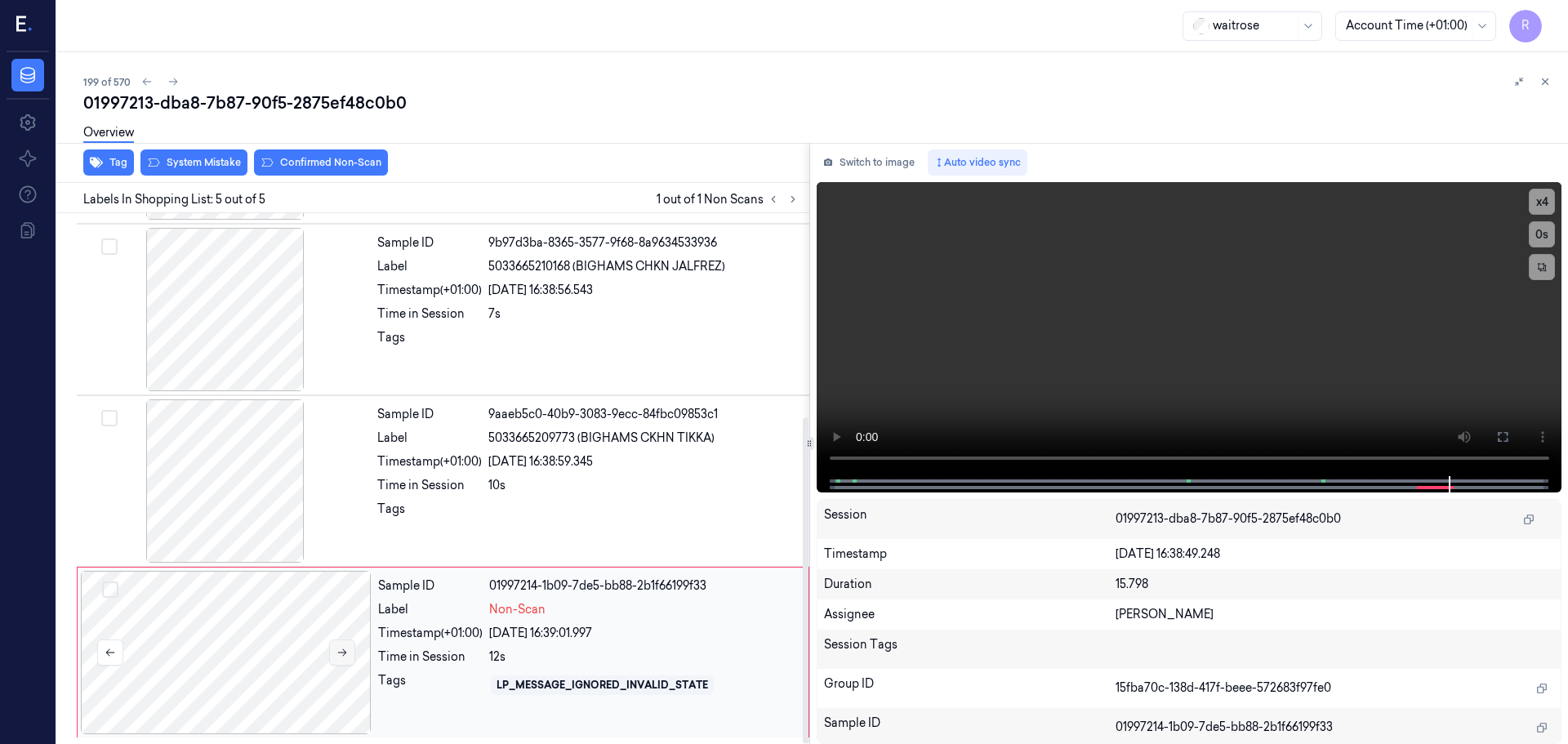
click at [341, 655] on icon at bounding box center [341, 652] width 11 height 11
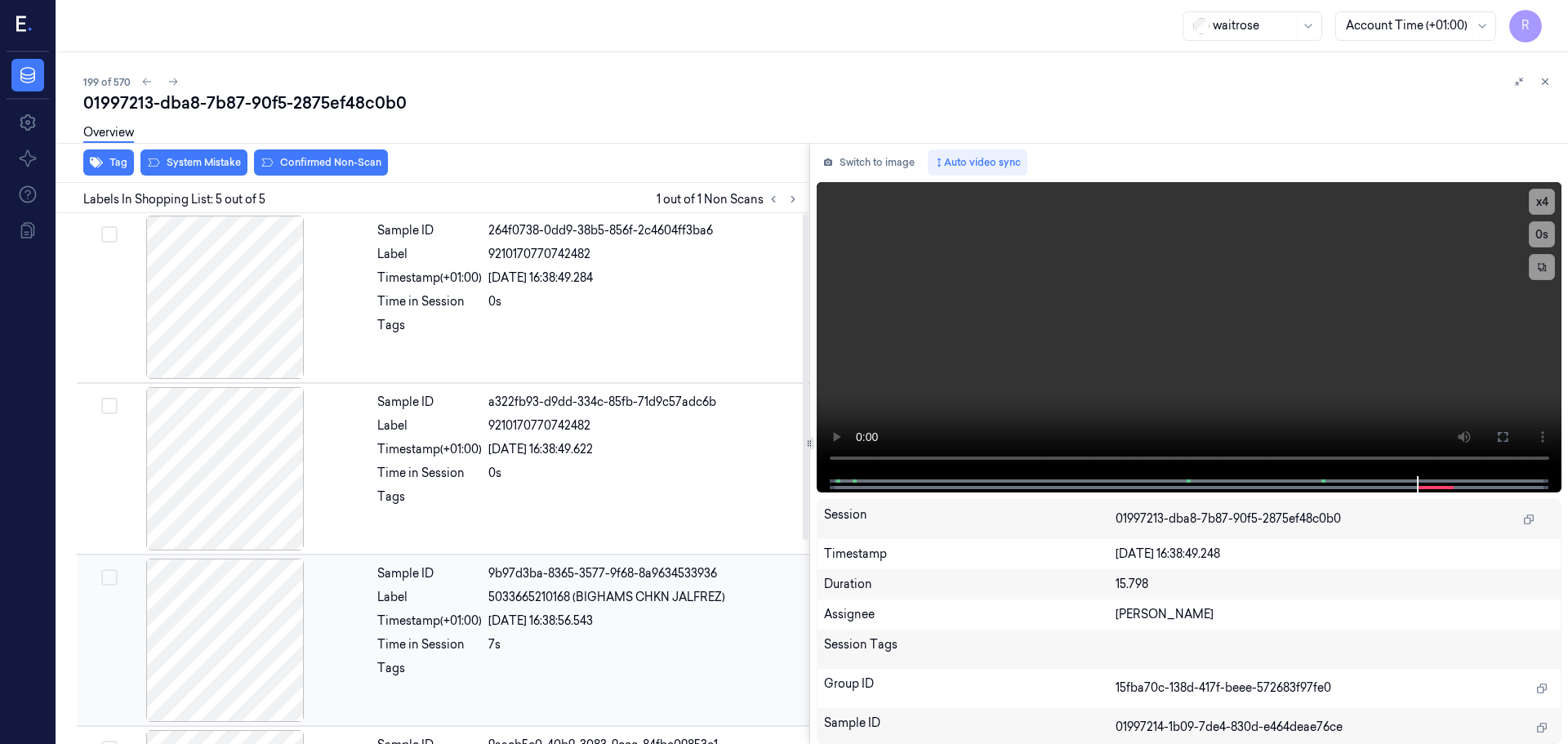
scroll to position [0, 0]
click at [837, 485] on div at bounding box center [1188, 484] width 711 height 16
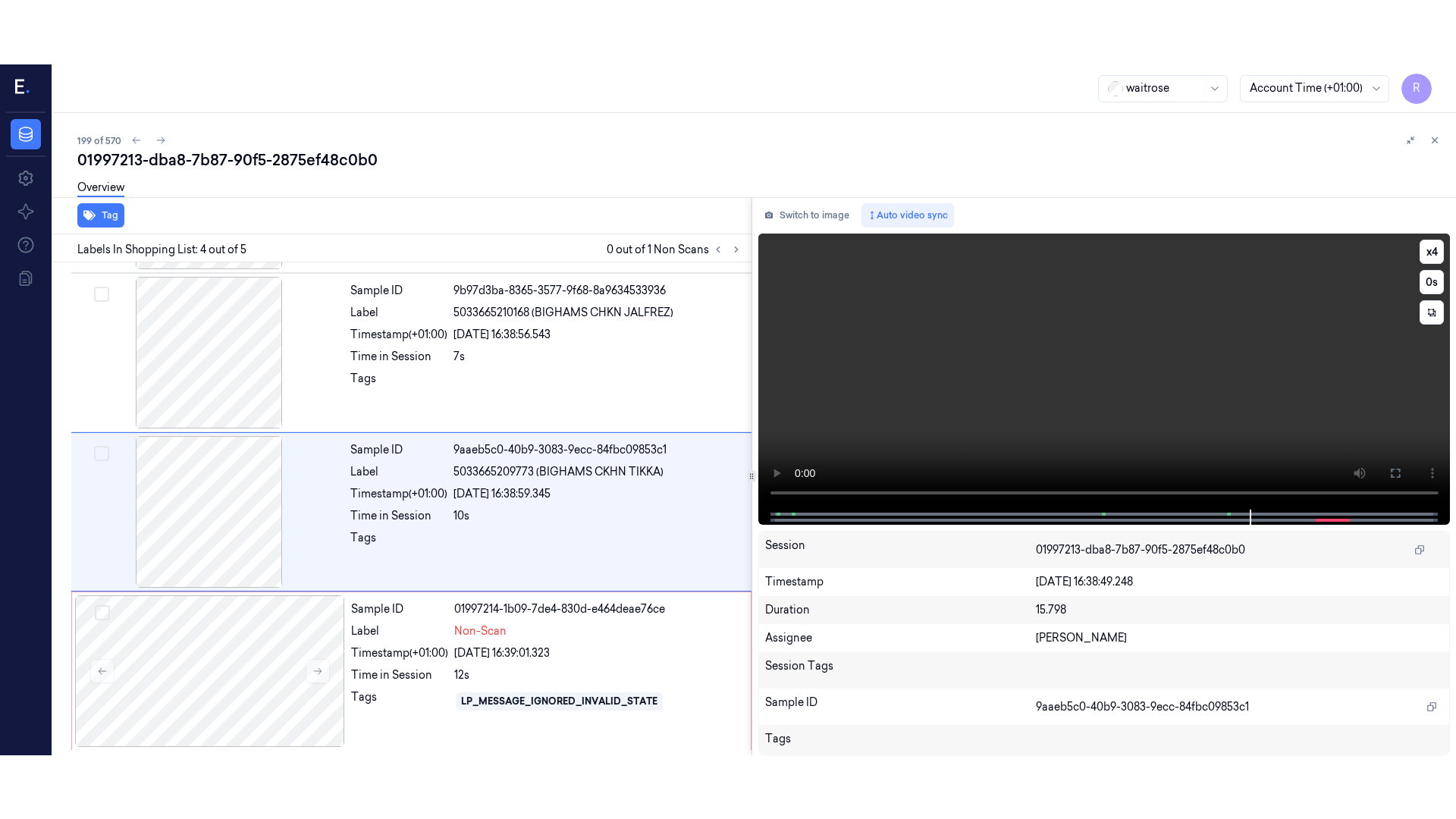
scroll to position [308, 0]
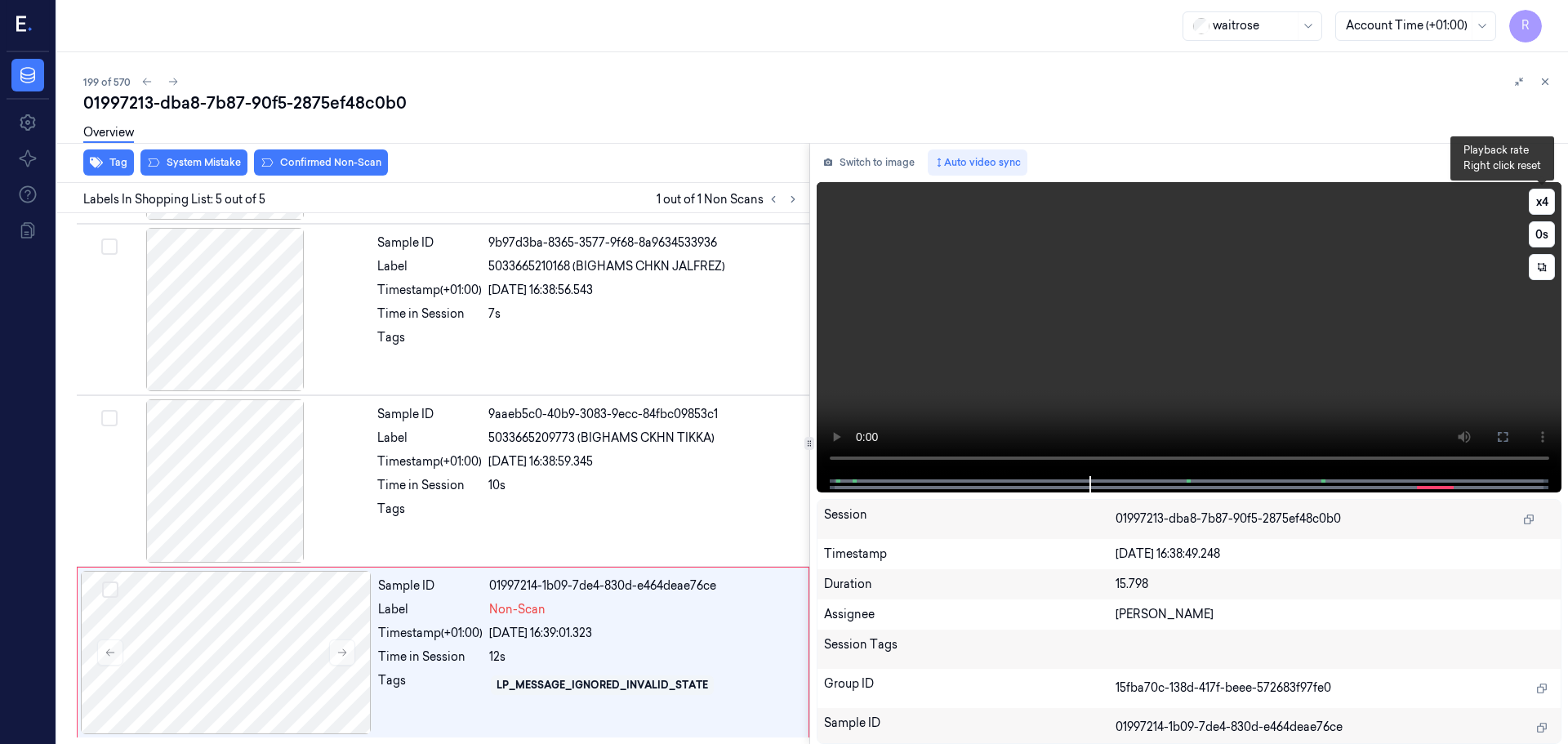
click at [1535, 197] on button "x 4" at bounding box center [1541, 202] width 26 height 26
click at [1508, 434] on icon at bounding box center [1502, 437] width 13 height 13
click at [256, 500] on div at bounding box center [225, 481] width 291 height 163
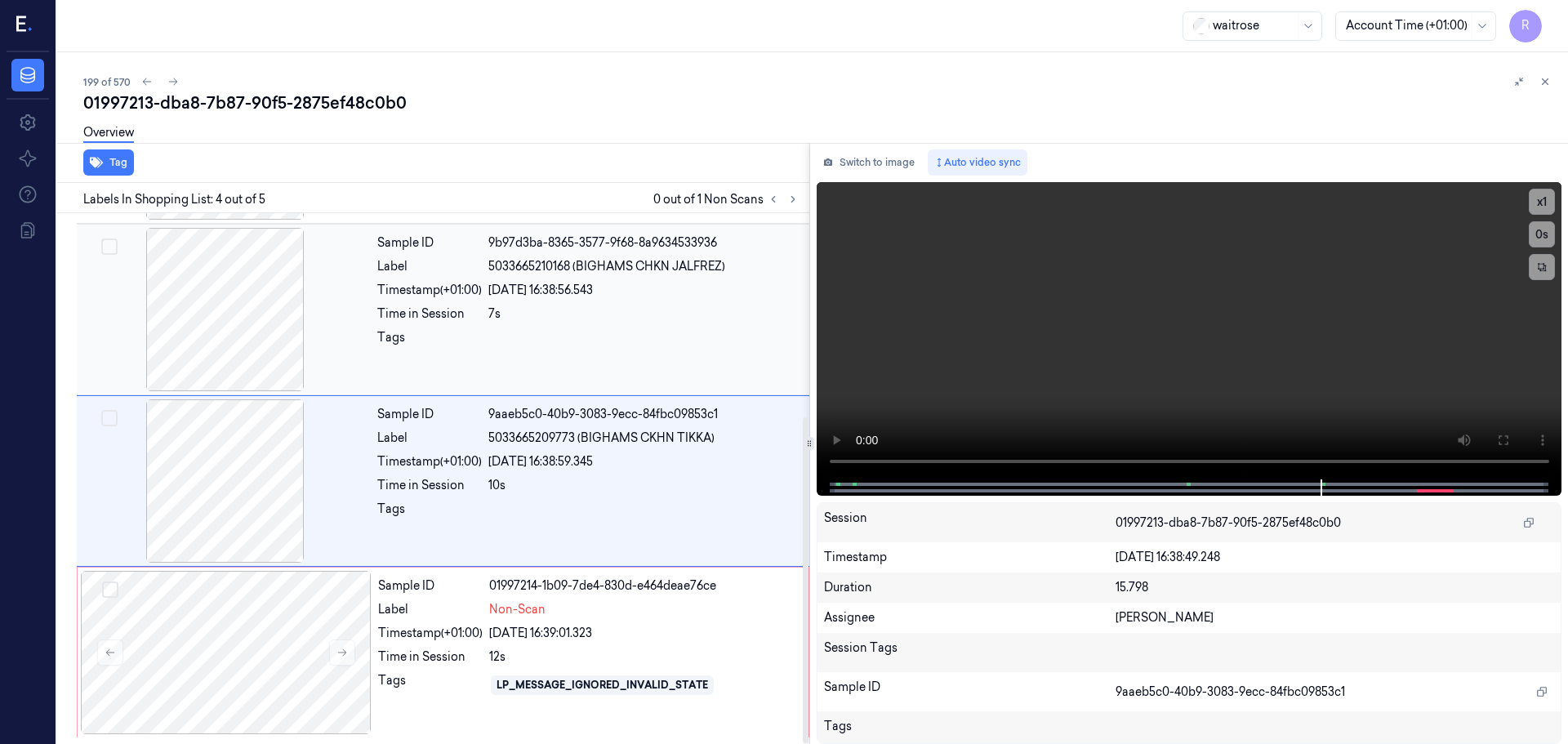
click at [292, 336] on div at bounding box center [225, 310] width 291 height 163
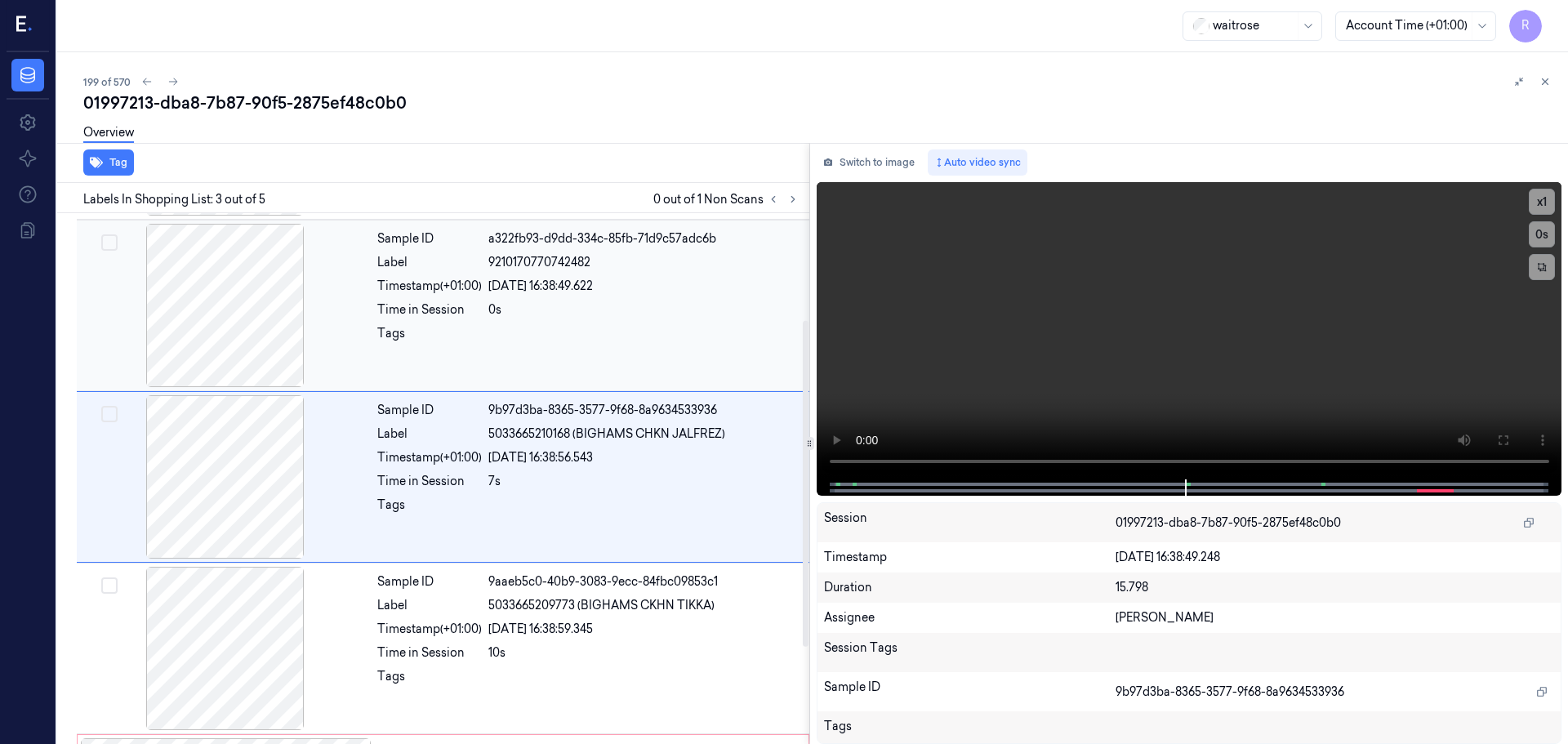
scroll to position [162, 0]
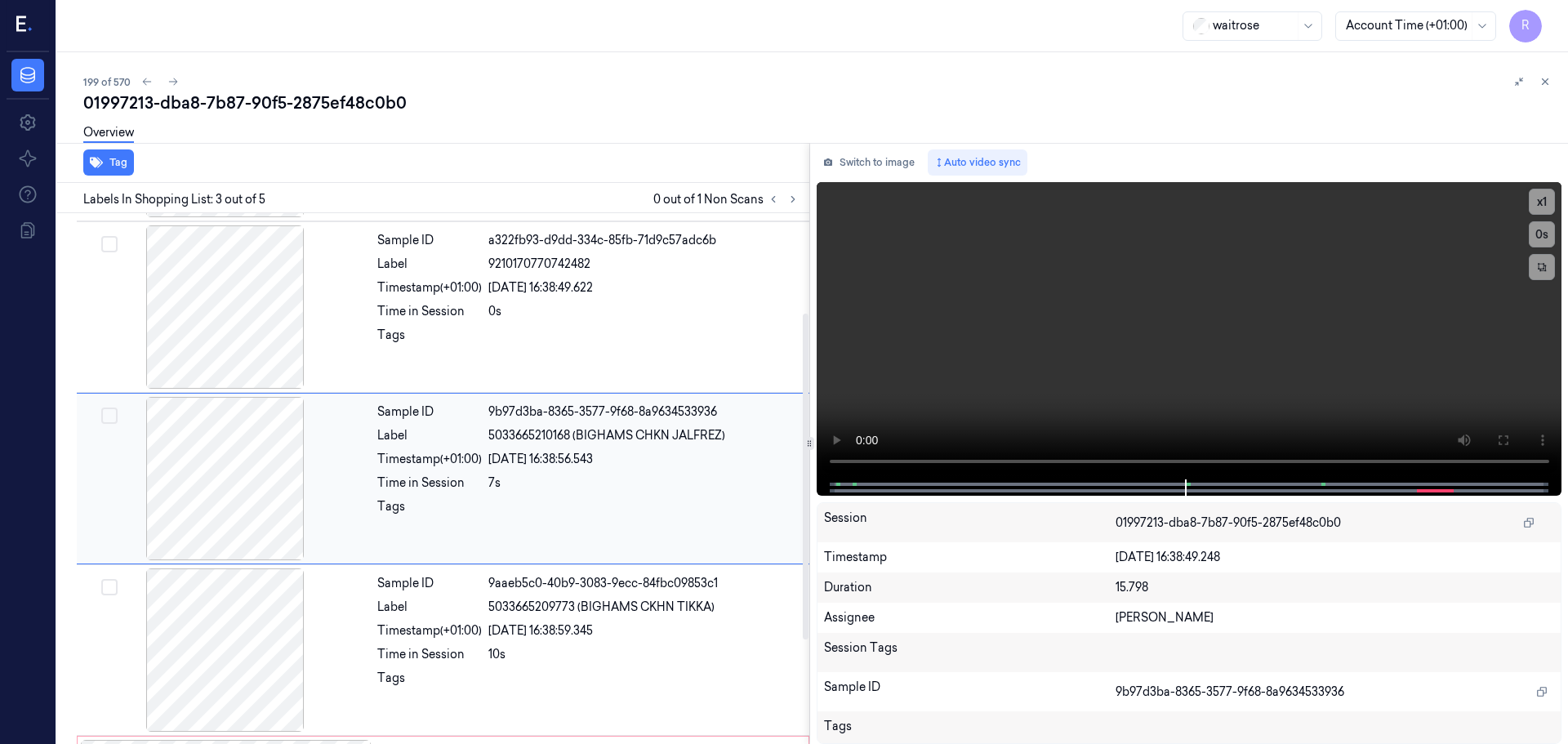
click at [239, 448] on div at bounding box center [225, 479] width 291 height 163
click at [240, 468] on div at bounding box center [225, 479] width 291 height 163
click at [249, 315] on div at bounding box center [225, 307] width 291 height 163
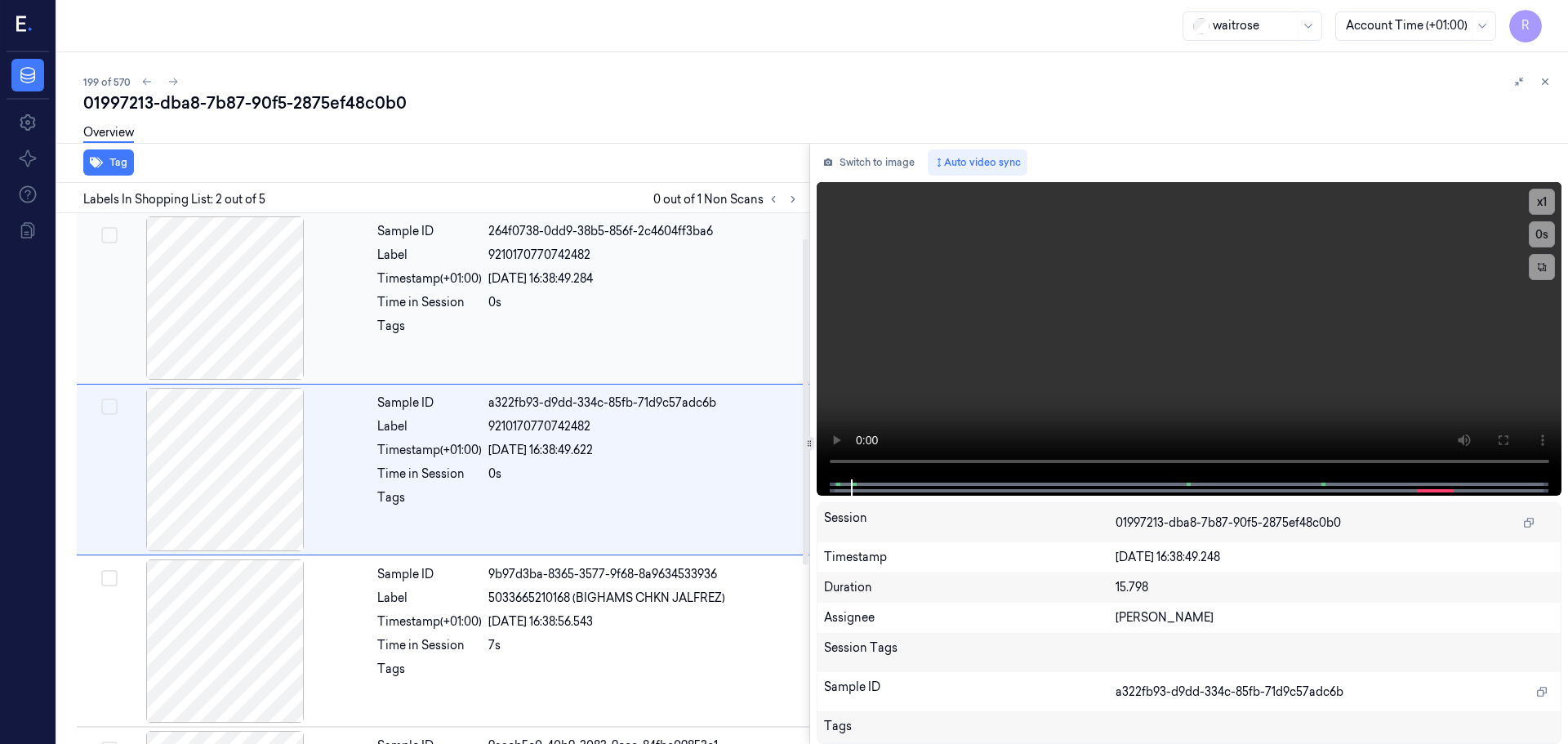
scroll to position [245, 0]
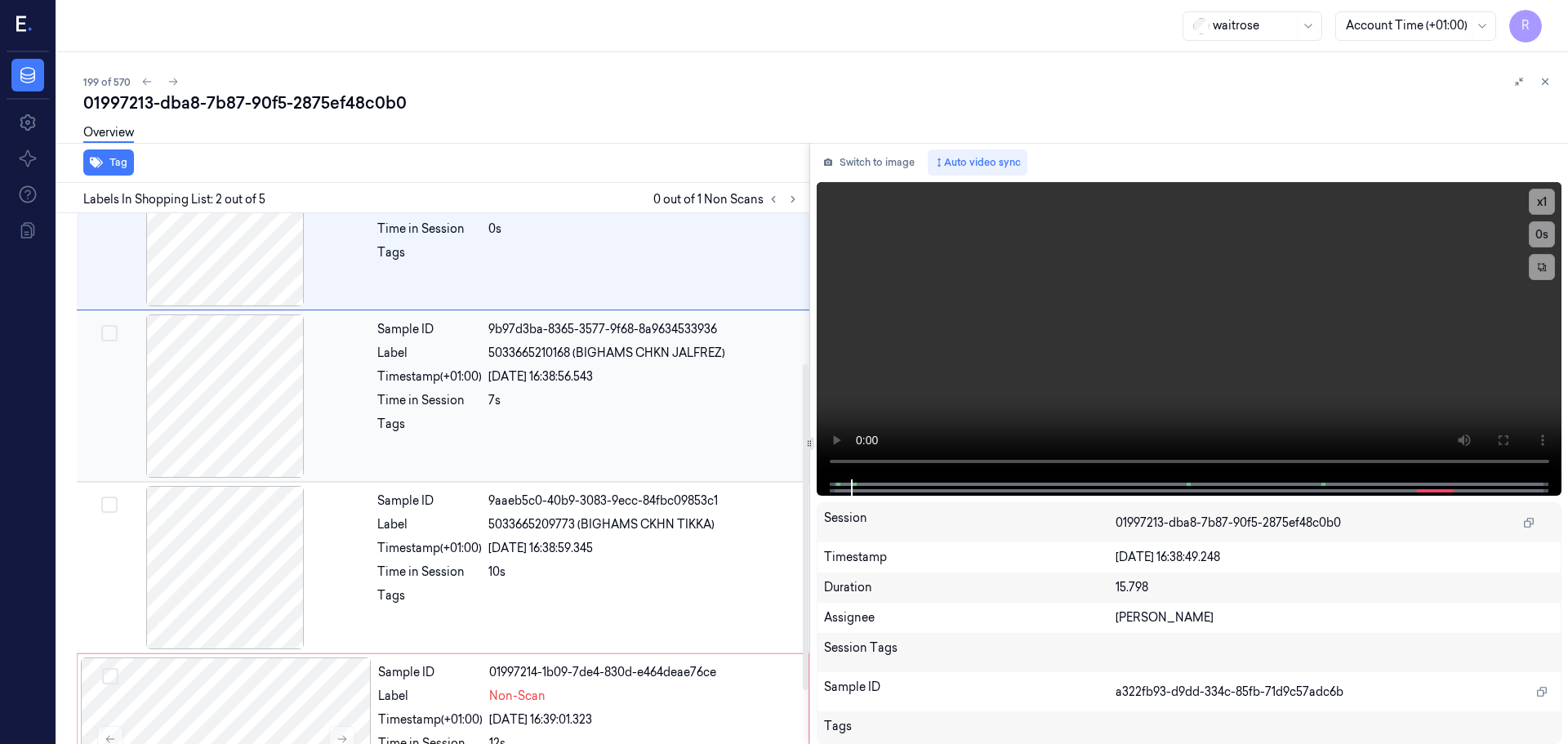
click at [261, 408] on div at bounding box center [225, 396] width 291 height 163
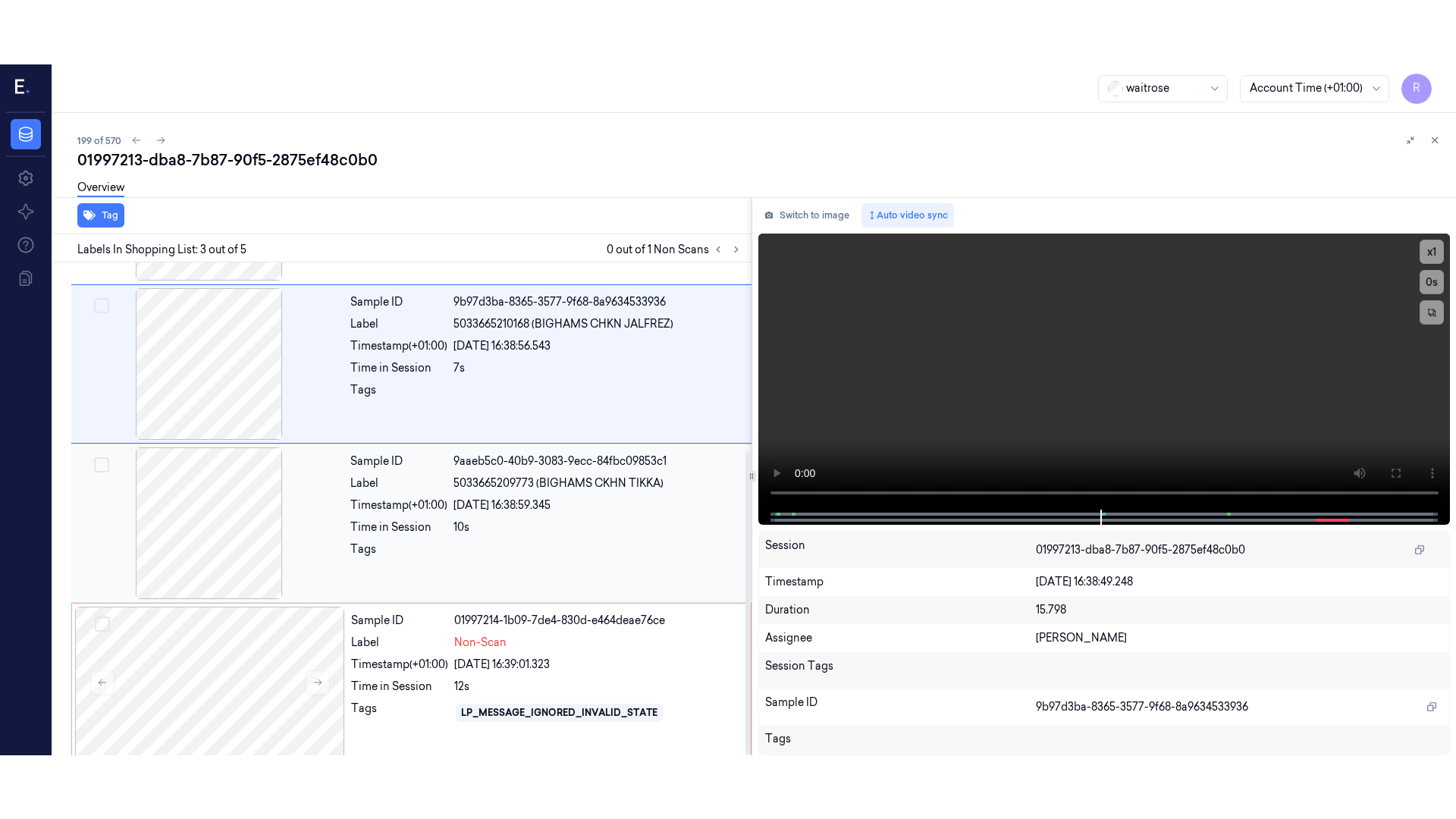
scroll to position [308, 0]
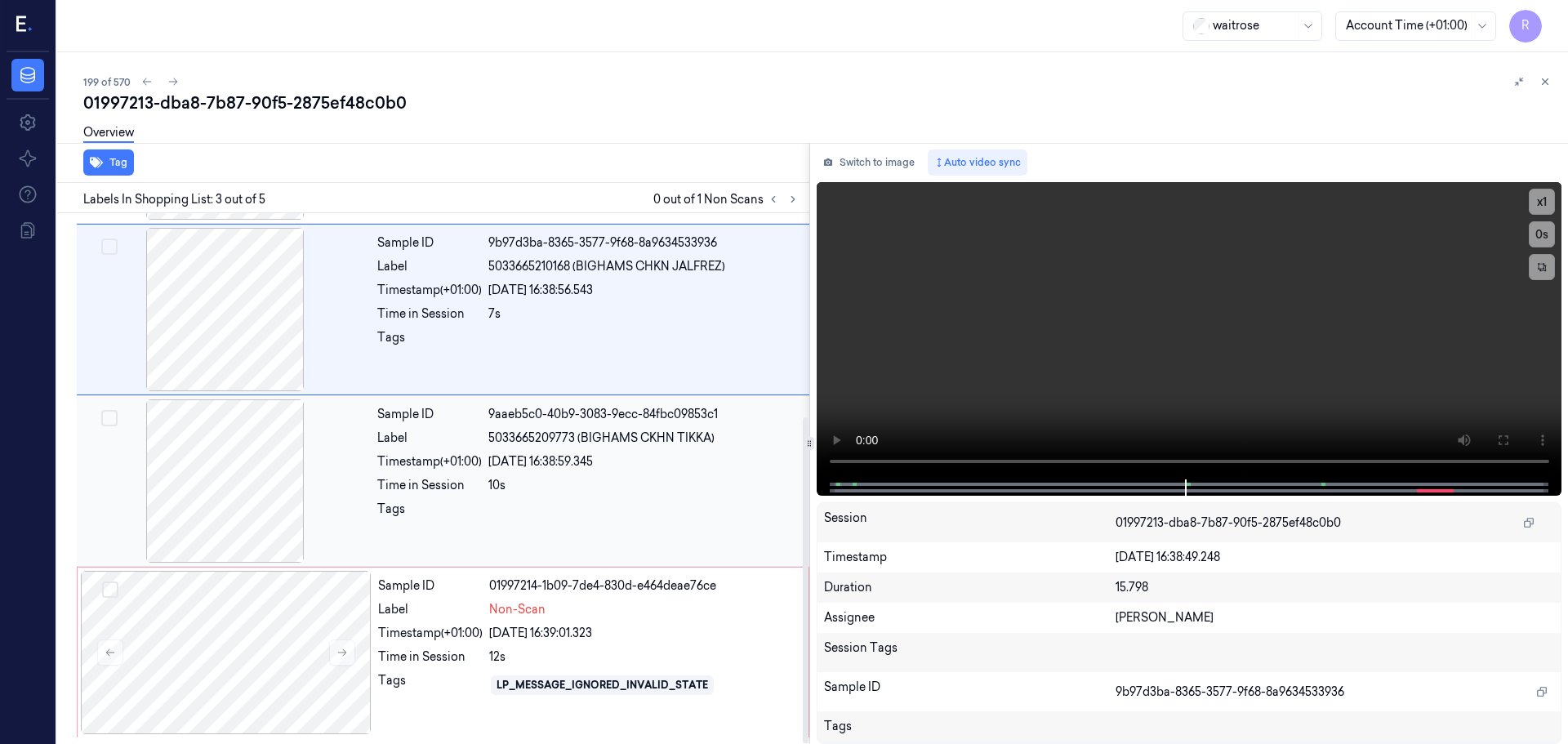
click at [242, 477] on div at bounding box center [225, 481] width 291 height 163
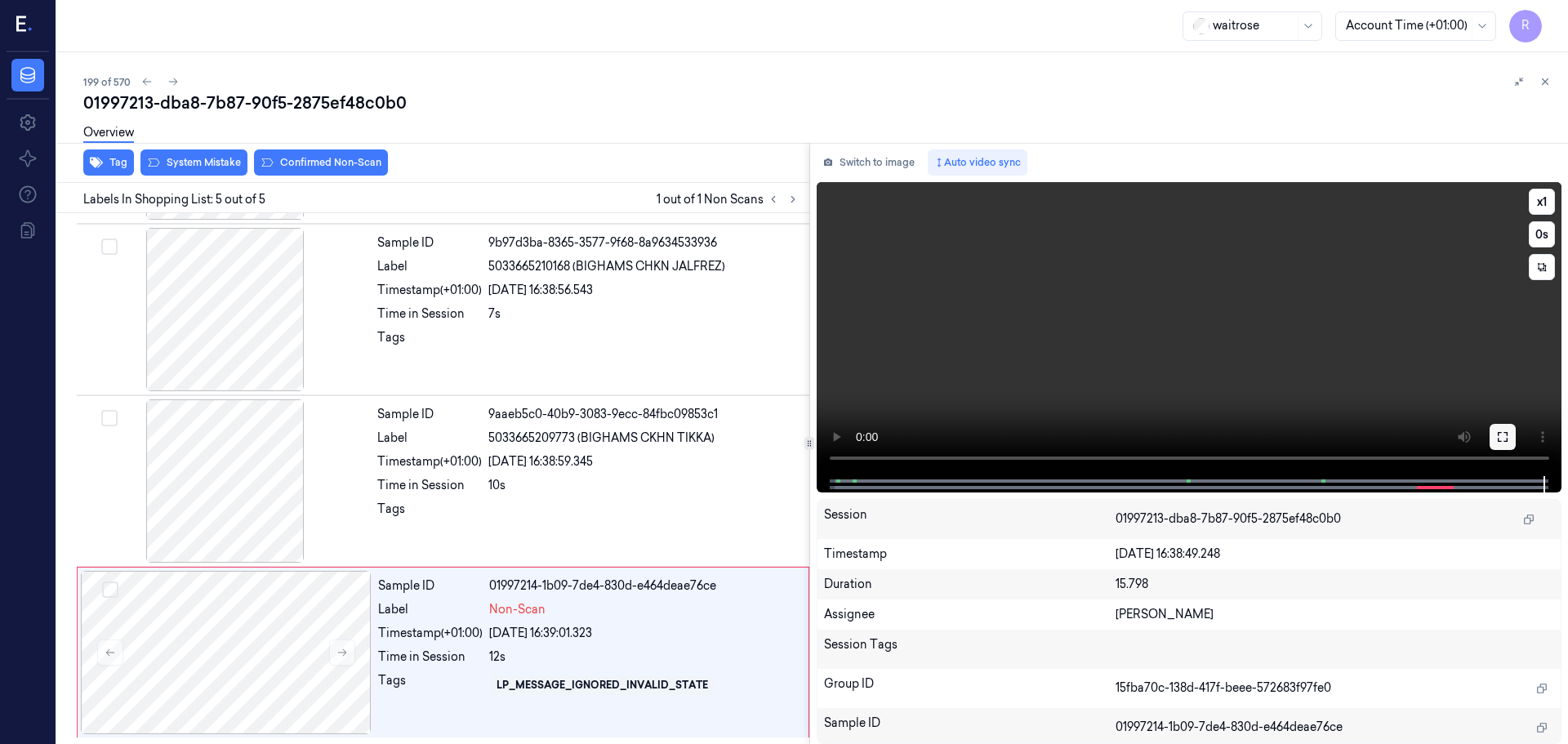
click at [1513, 445] on button at bounding box center [1502, 437] width 26 height 26
click at [594, 488] on div "10s" at bounding box center [643, 486] width 311 height 17
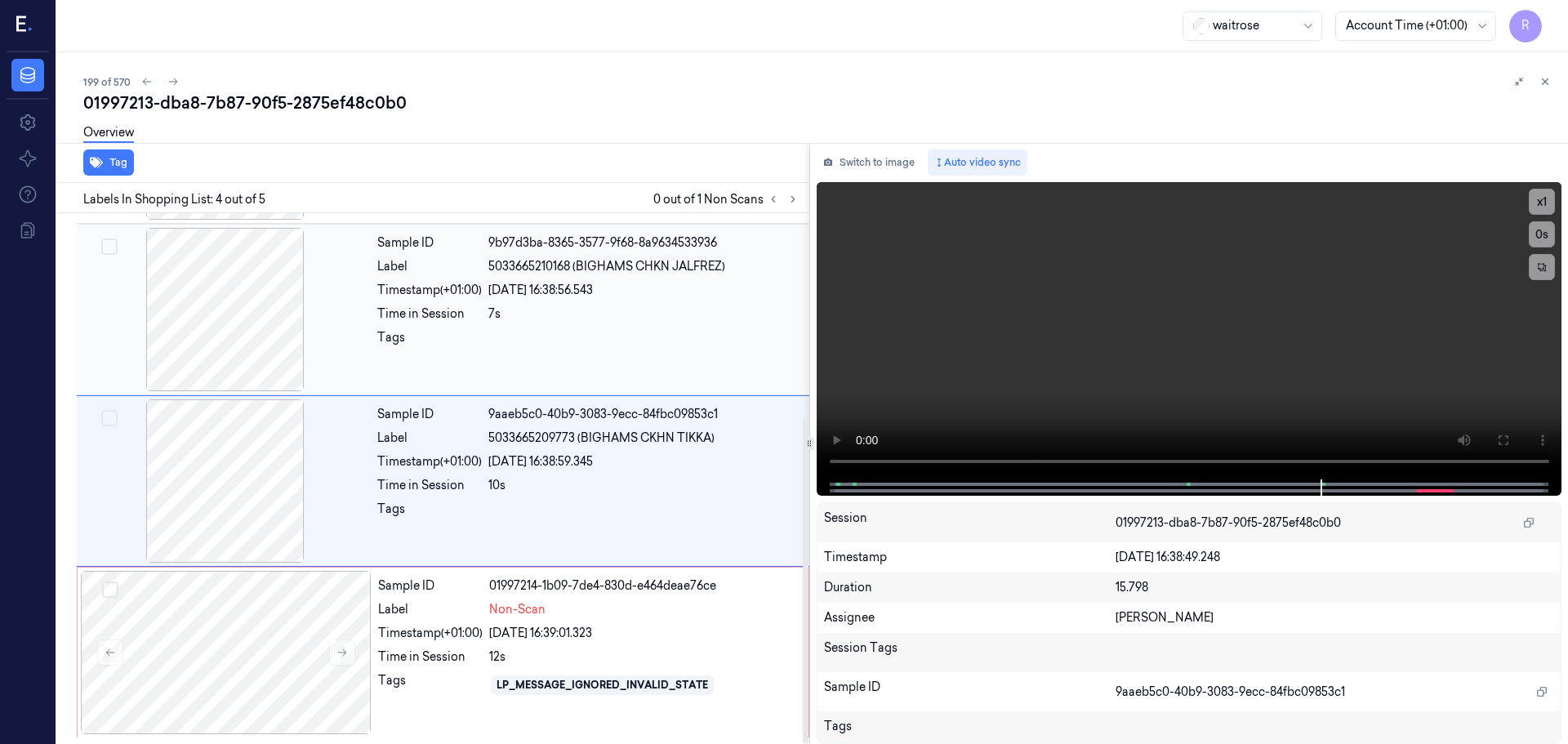
click at [705, 332] on div at bounding box center [643, 342] width 311 height 26
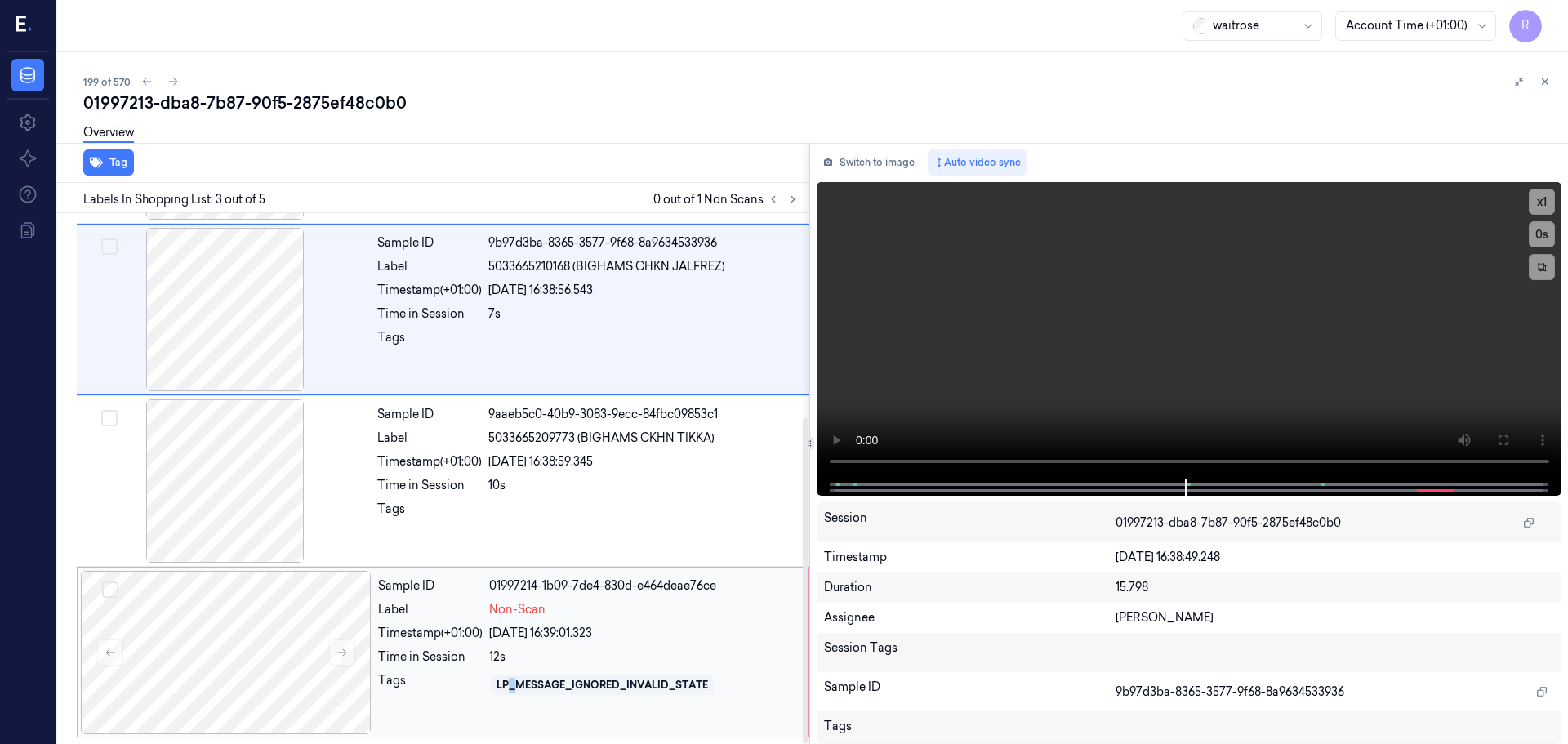
click at [514, 674] on div "LP_MESSAGE_IGNORED_INVALID_STATE" at bounding box center [643, 685] width 310 height 26
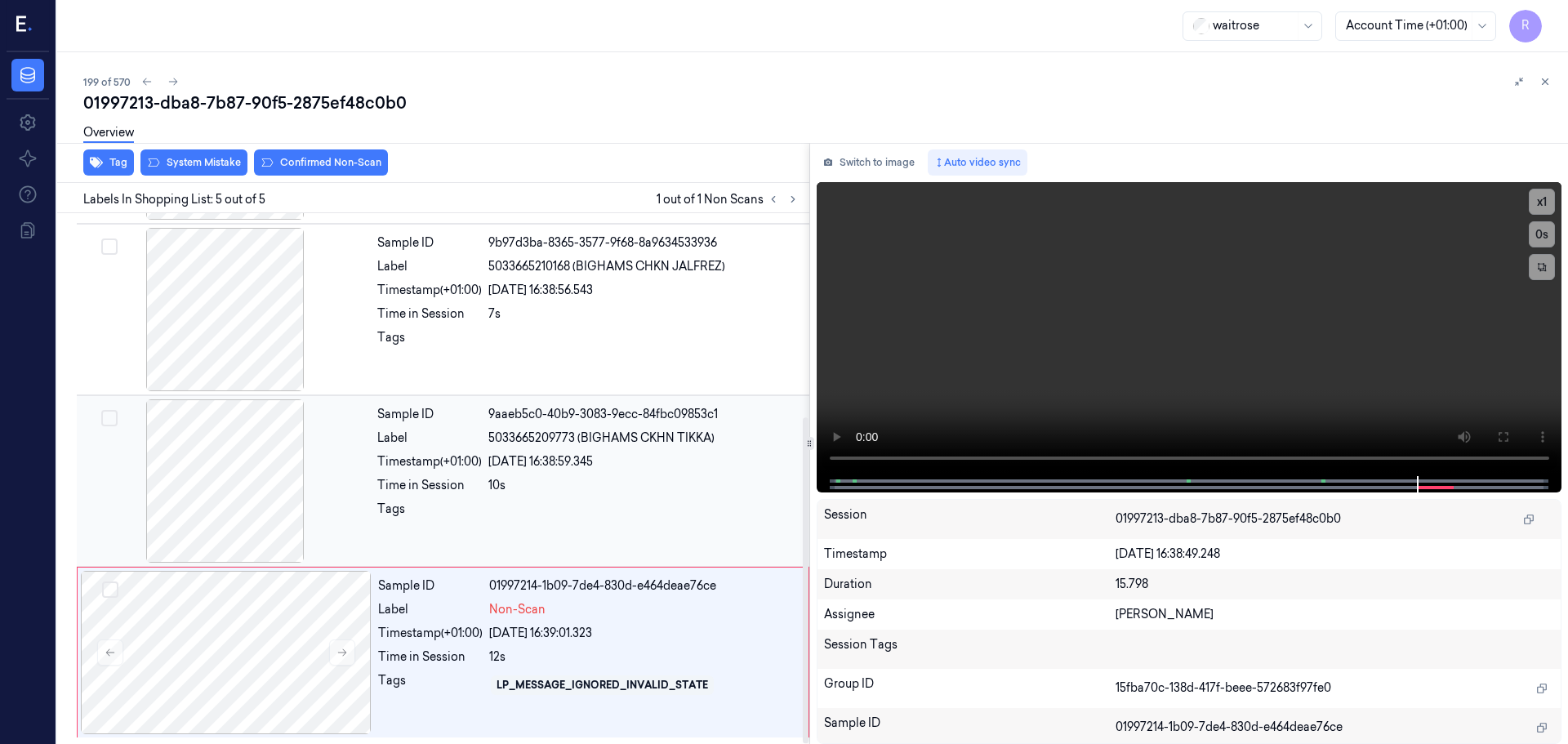
click at [536, 467] on div "22/09/2025 16:38:59.345" at bounding box center [643, 462] width 311 height 17
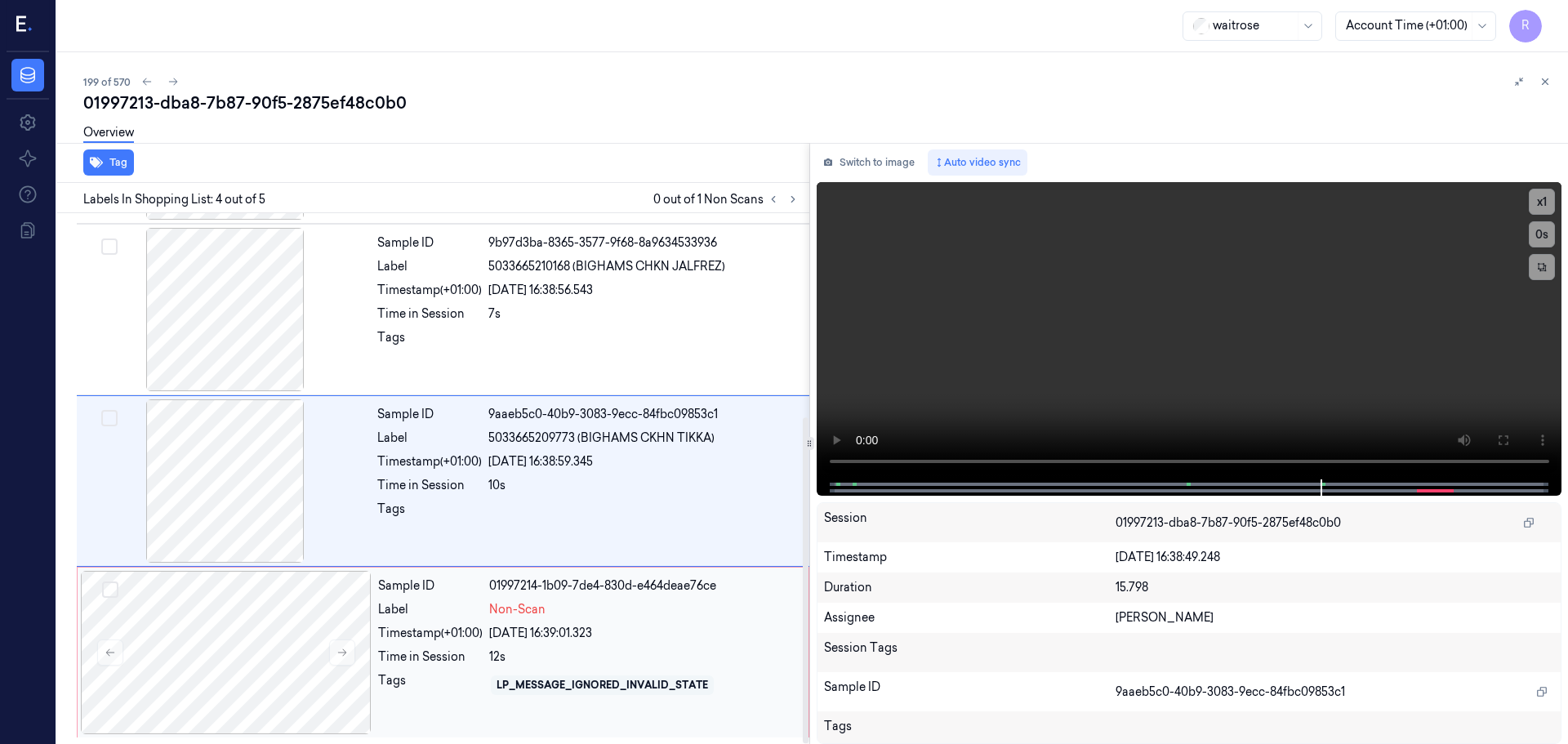
click at [579, 681] on div "LP_MESSAGE_IGNORED_INVALID_STATE" at bounding box center [602, 685] width 212 height 15
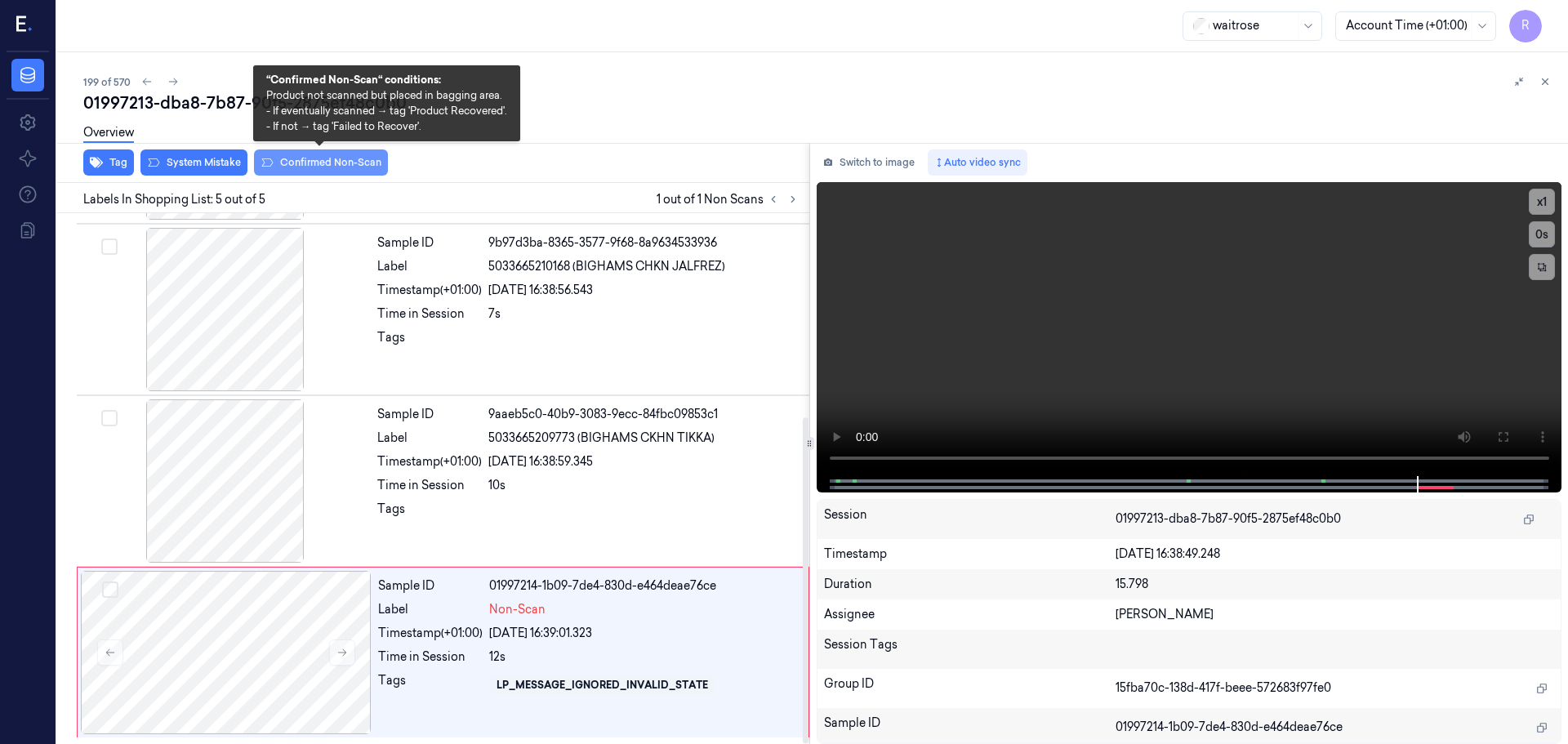
click at [353, 169] on button "Confirmed Non-Scan" at bounding box center [321, 162] width 134 height 26
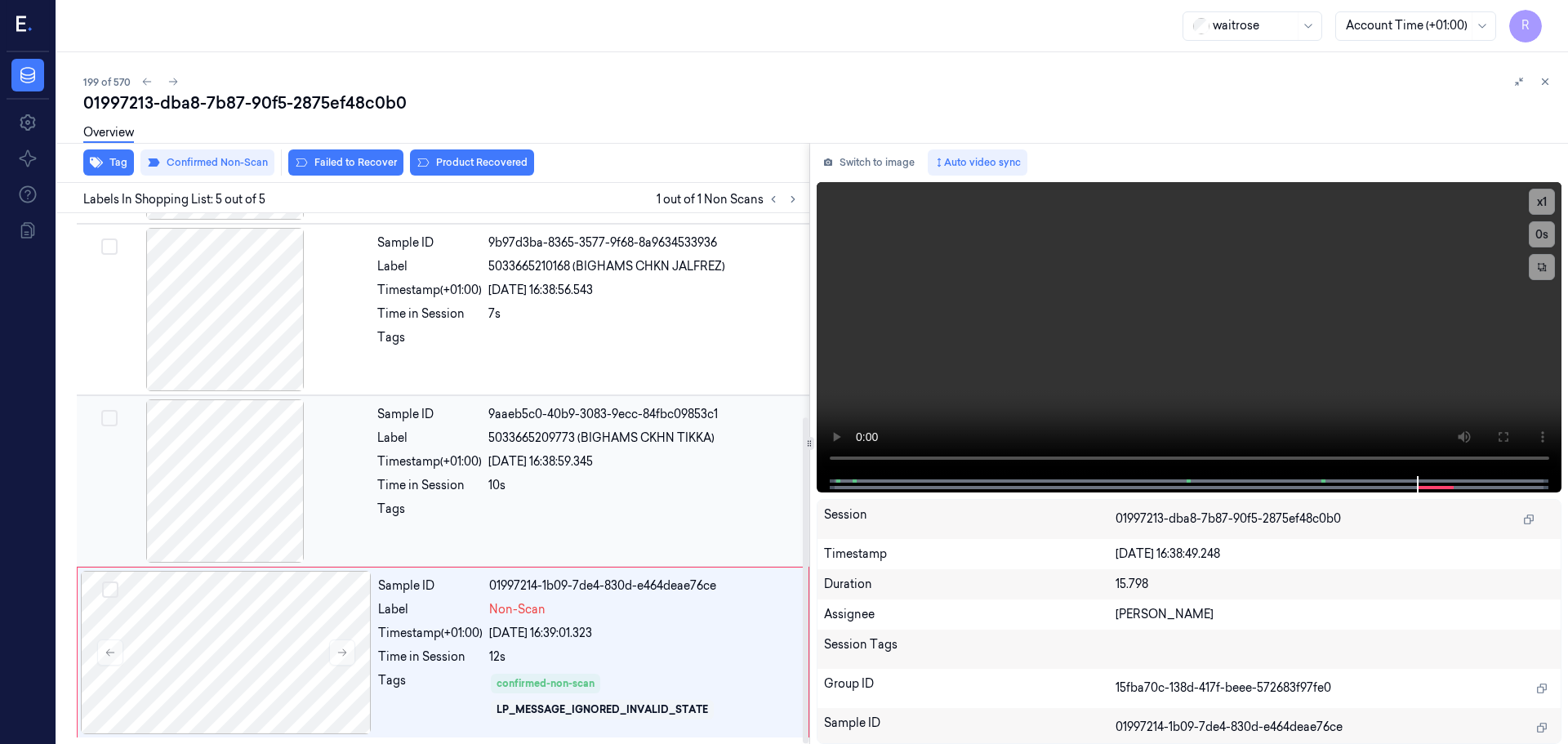
click at [580, 461] on div "22/09/2025 16:38:59.345" at bounding box center [643, 462] width 311 height 17
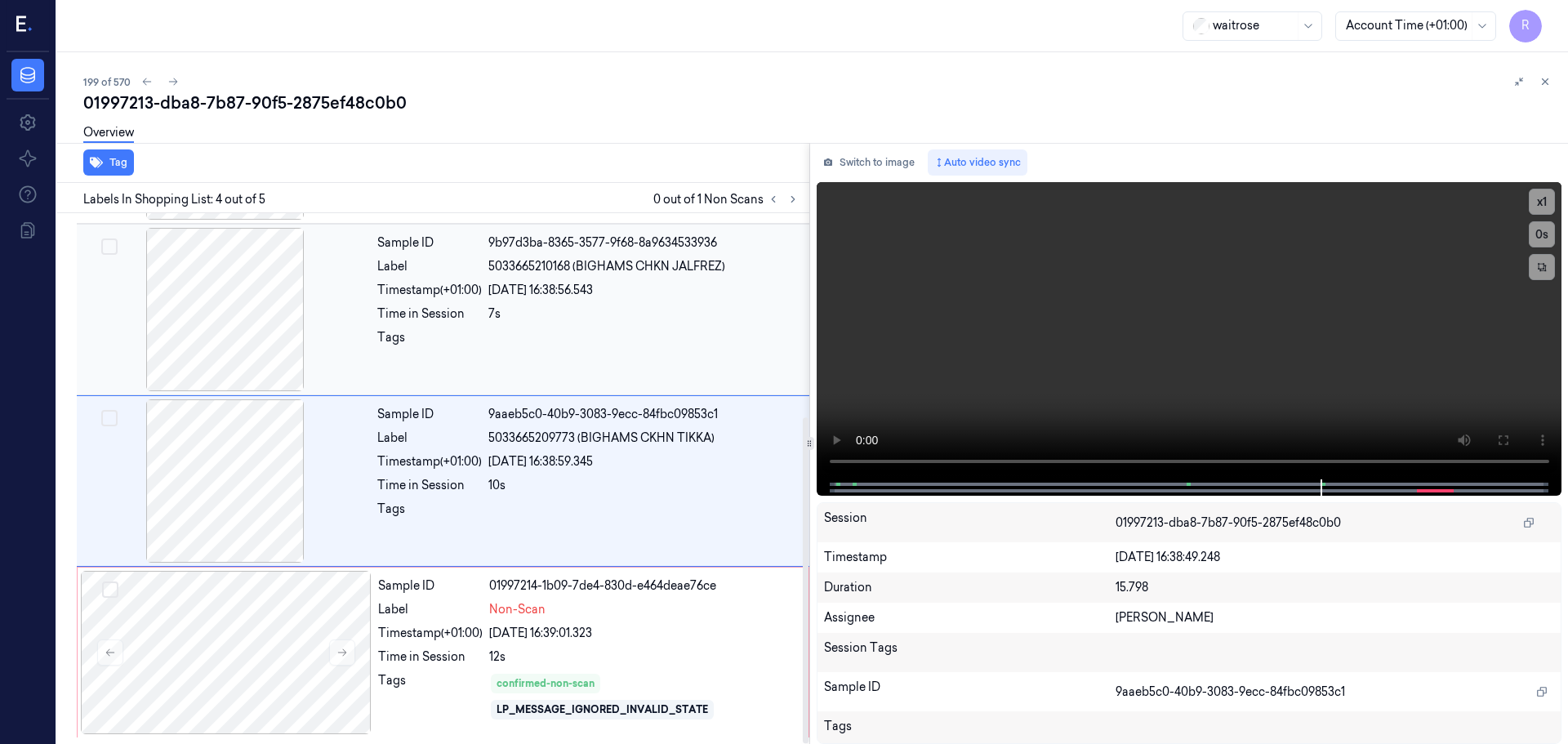
click at [531, 293] on div "22/09/2025 16:38:56.543" at bounding box center [643, 290] width 311 height 17
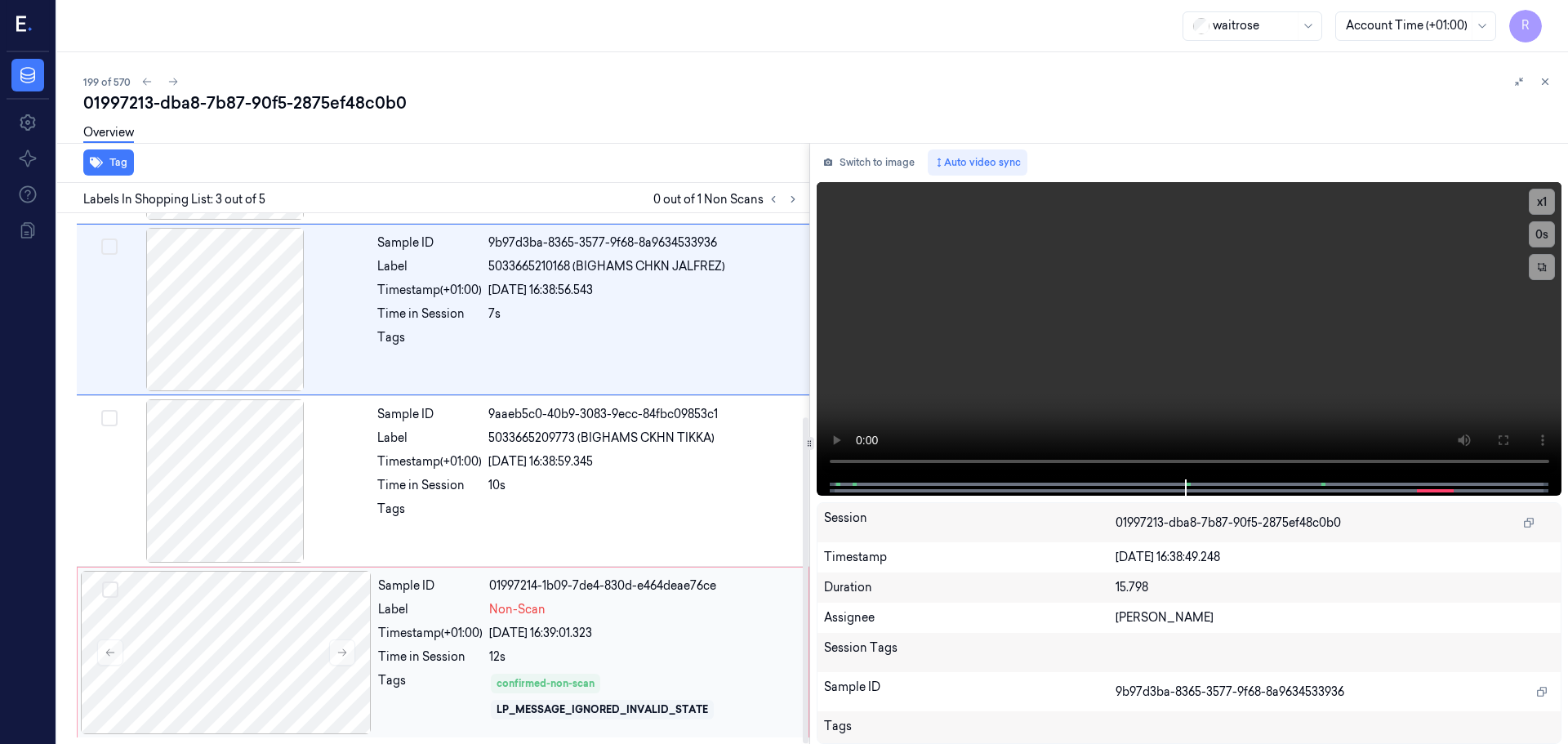
click at [549, 655] on div "12s" at bounding box center [643, 657] width 310 height 17
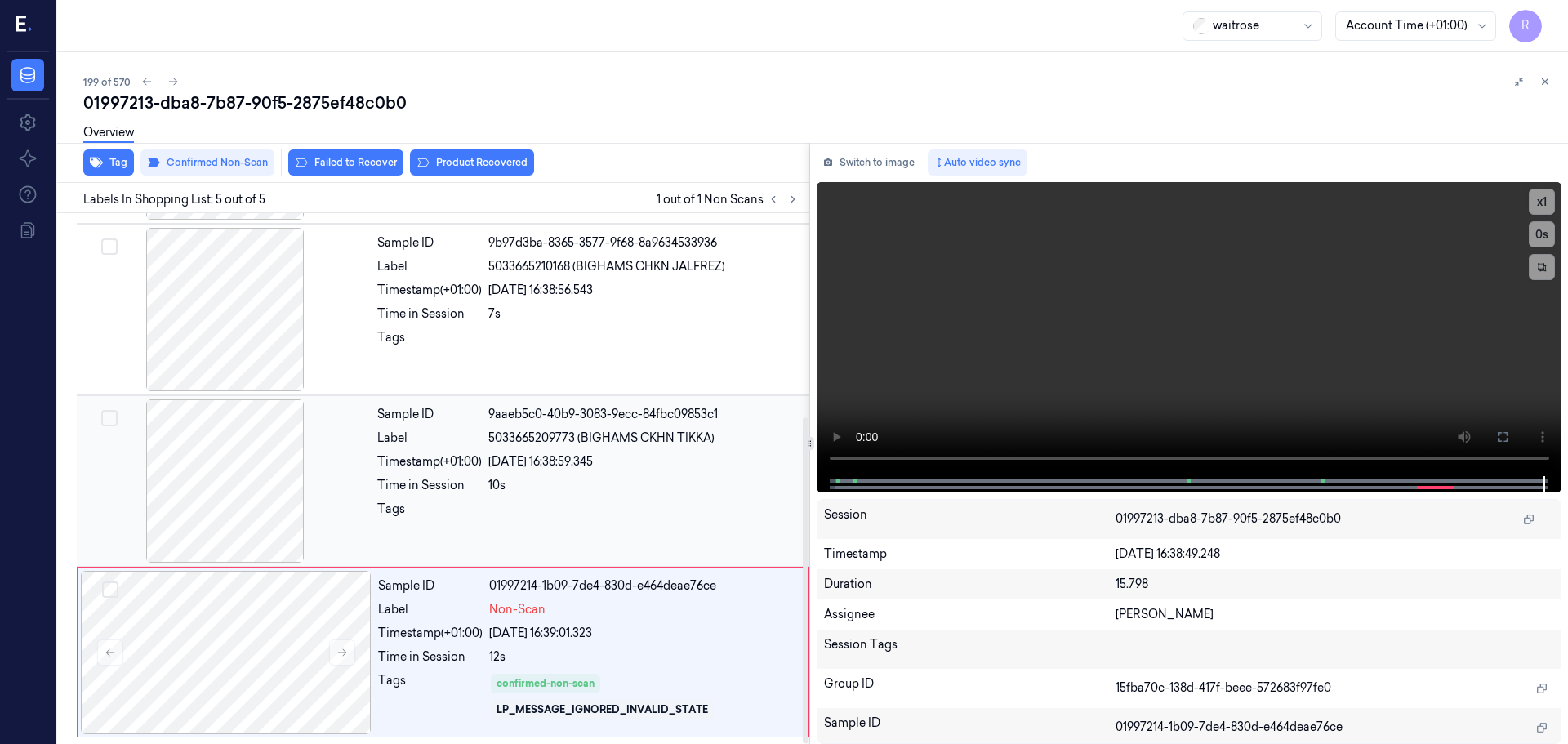
click at [504, 522] on div at bounding box center [643, 514] width 311 height 26
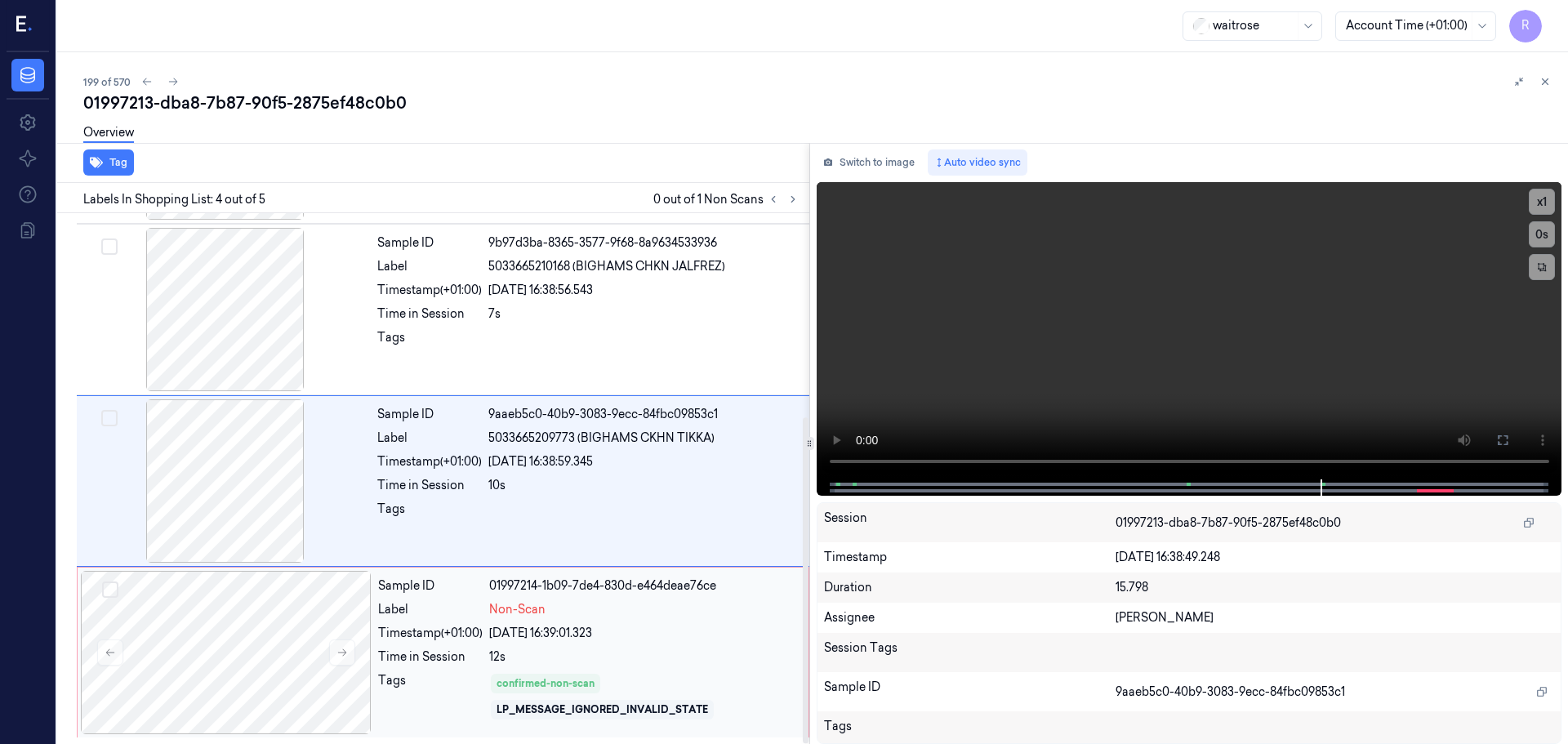
click at [575, 661] on div "12s" at bounding box center [643, 657] width 310 height 17
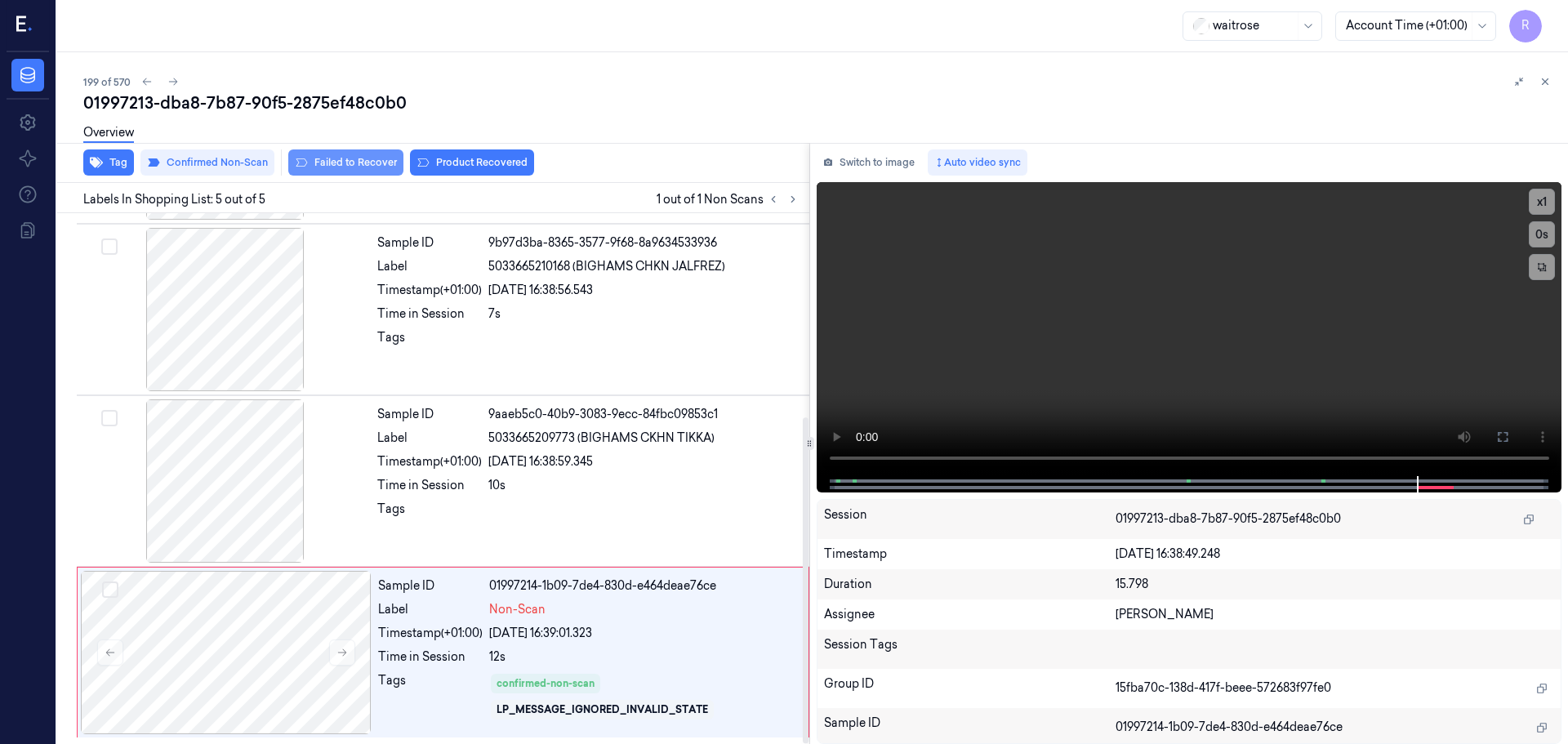
click at [354, 157] on button "Failed to Recover" at bounding box center [346, 162] width 115 height 26
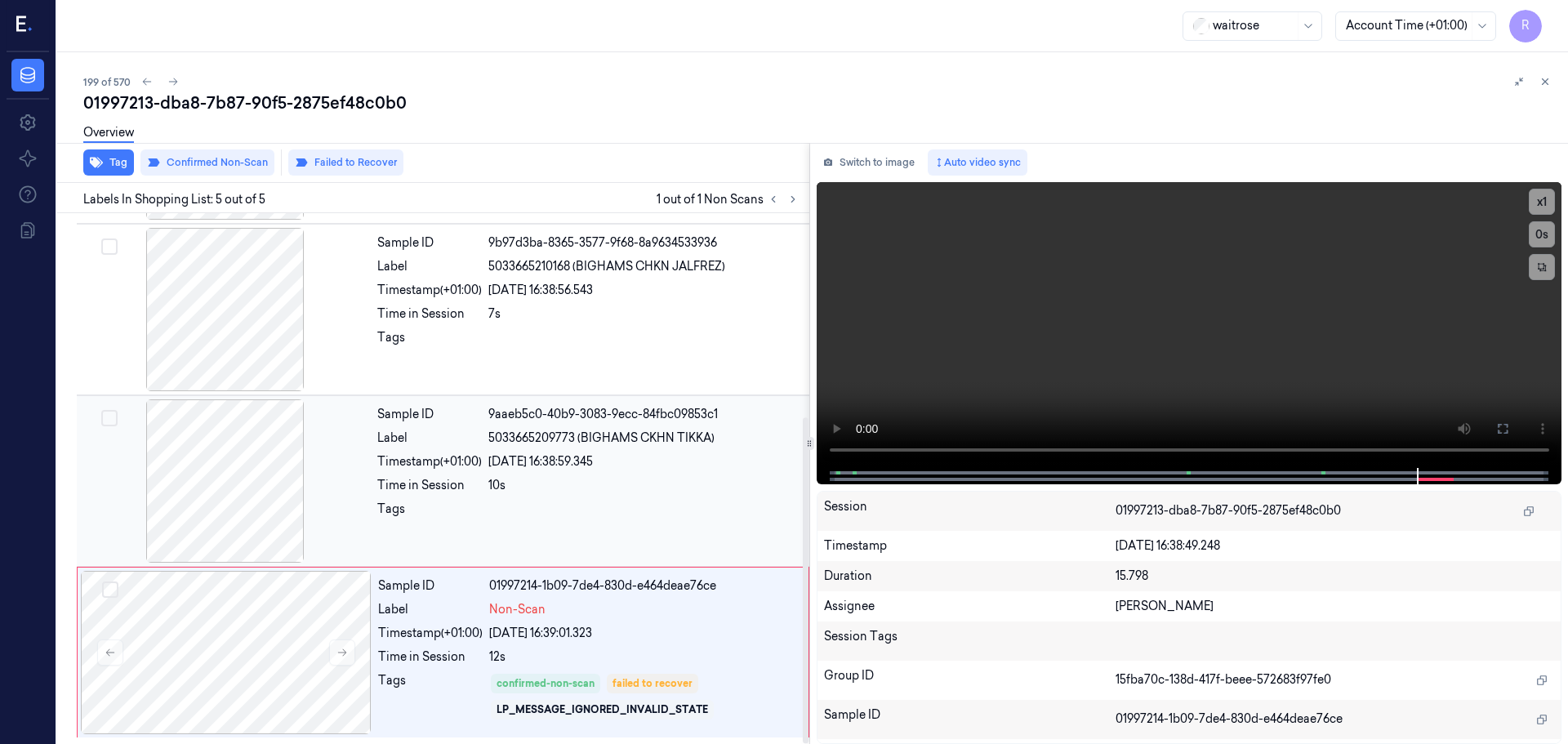
click at [529, 467] on div "22/09/2025 16:38:59.345" at bounding box center [643, 462] width 311 height 17
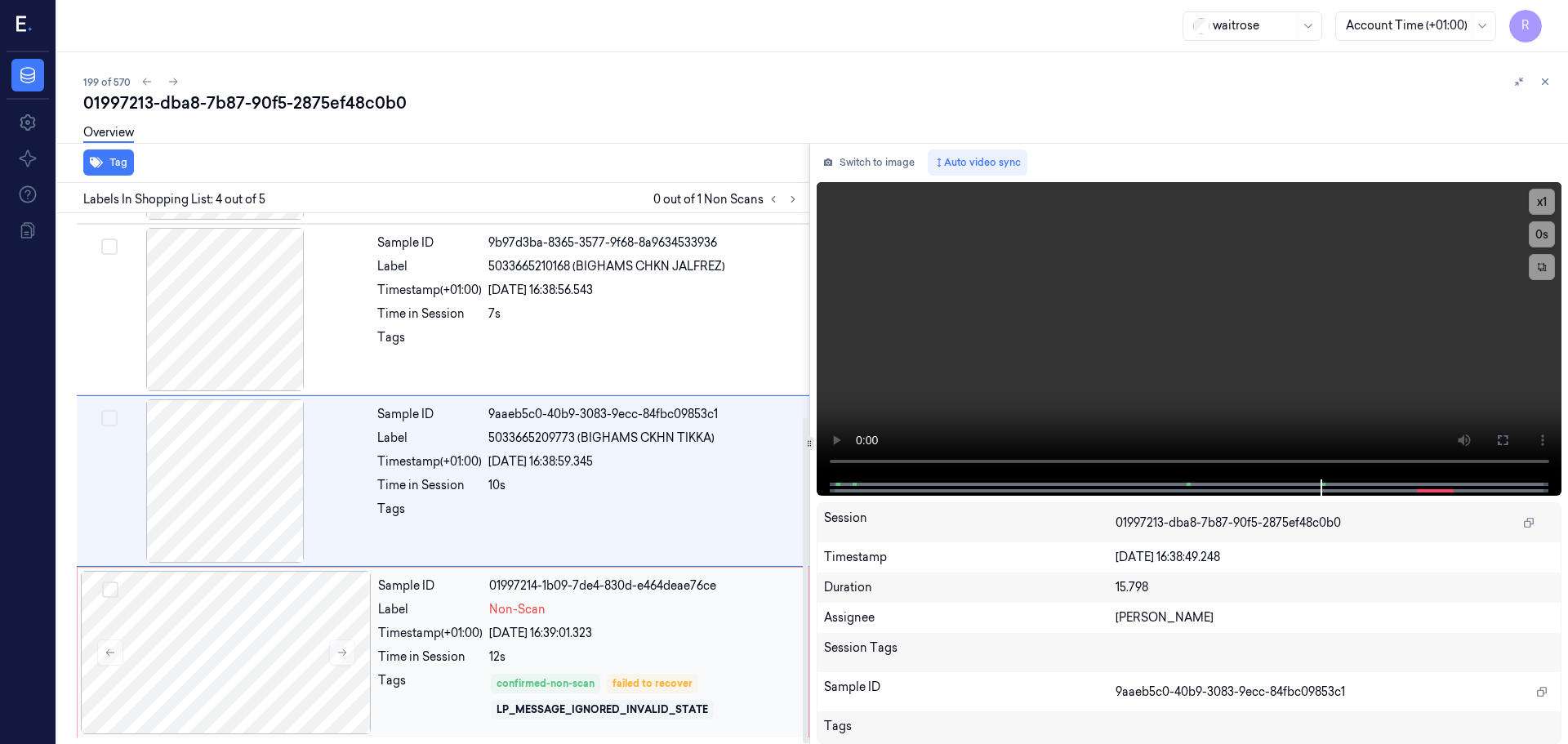
click at [587, 719] on div "LP_MESSAGE_IGNORED_INVALID_STATE" at bounding box center [602, 710] width 223 height 20
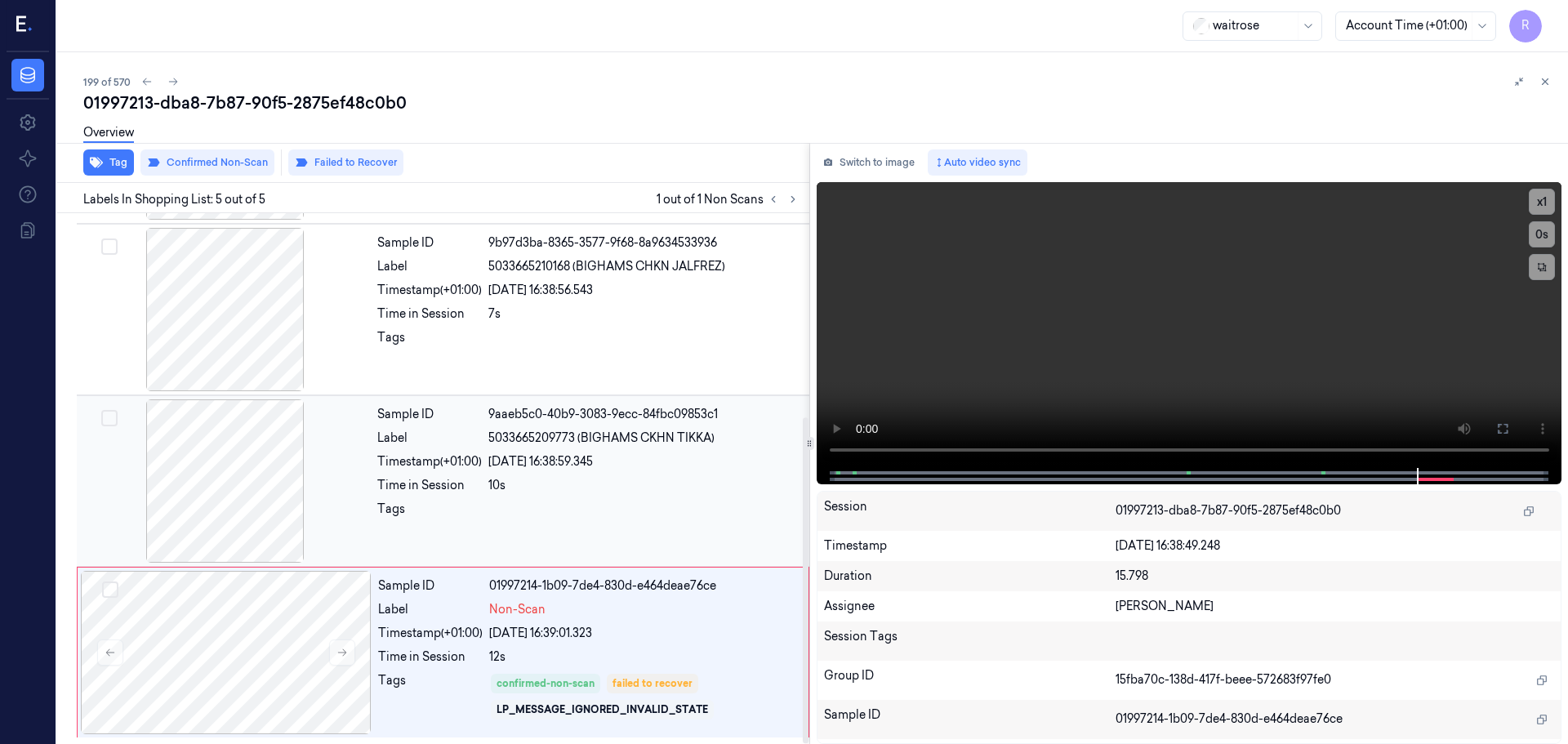
click at [223, 482] on div at bounding box center [225, 481] width 291 height 163
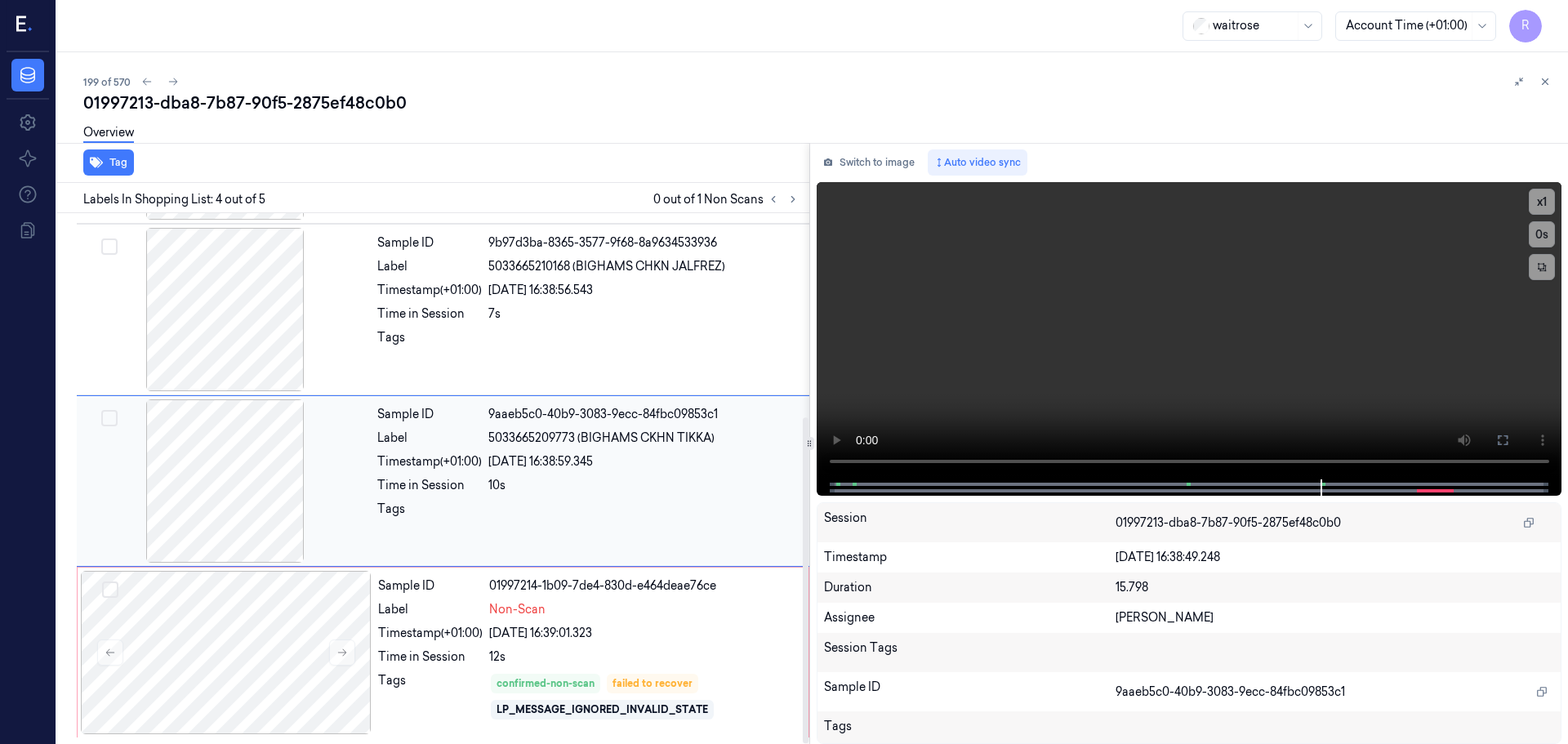
click at [232, 491] on div at bounding box center [225, 481] width 291 height 163
click at [280, 672] on div at bounding box center [226, 652] width 291 height 163
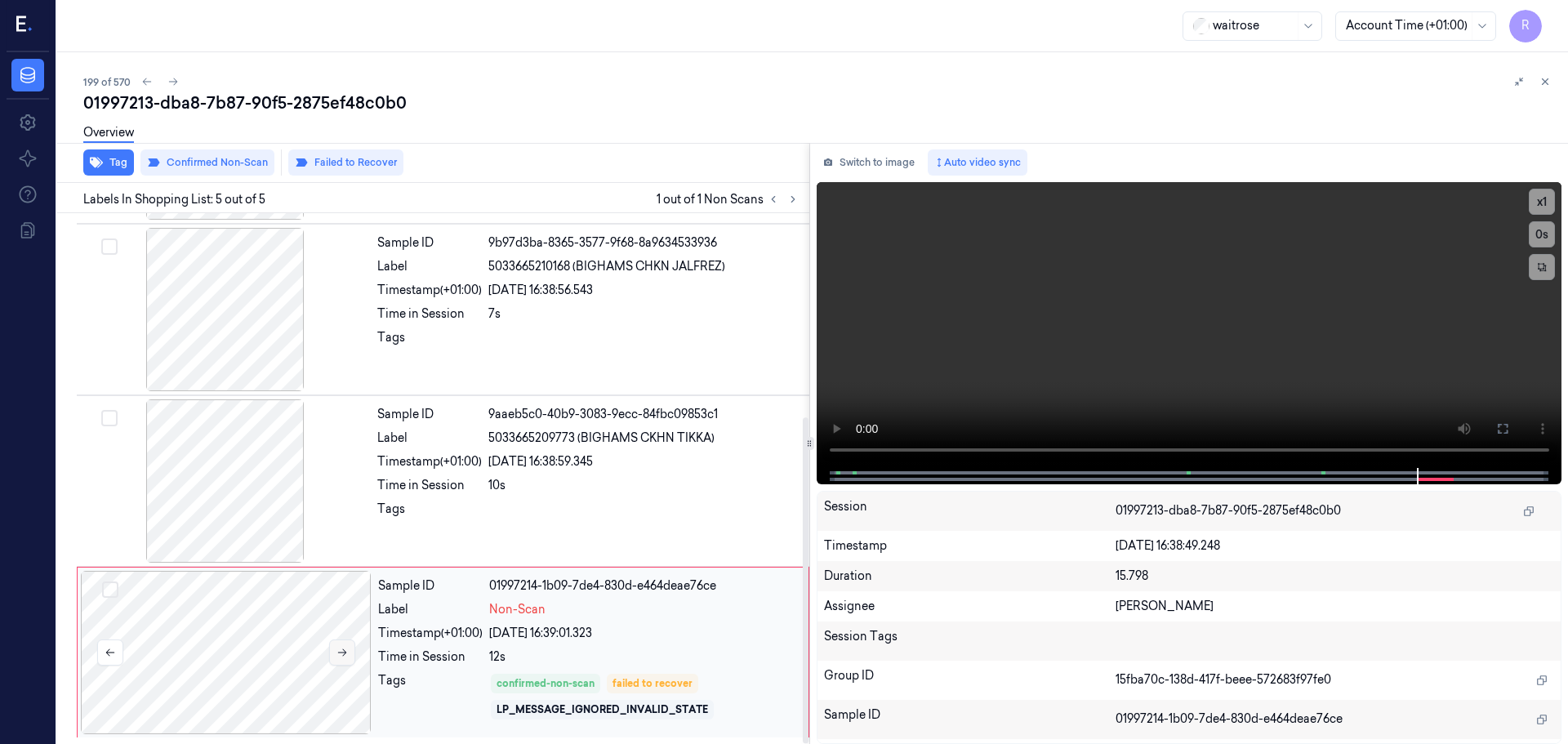
click at [331, 657] on button at bounding box center [342, 652] width 26 height 26
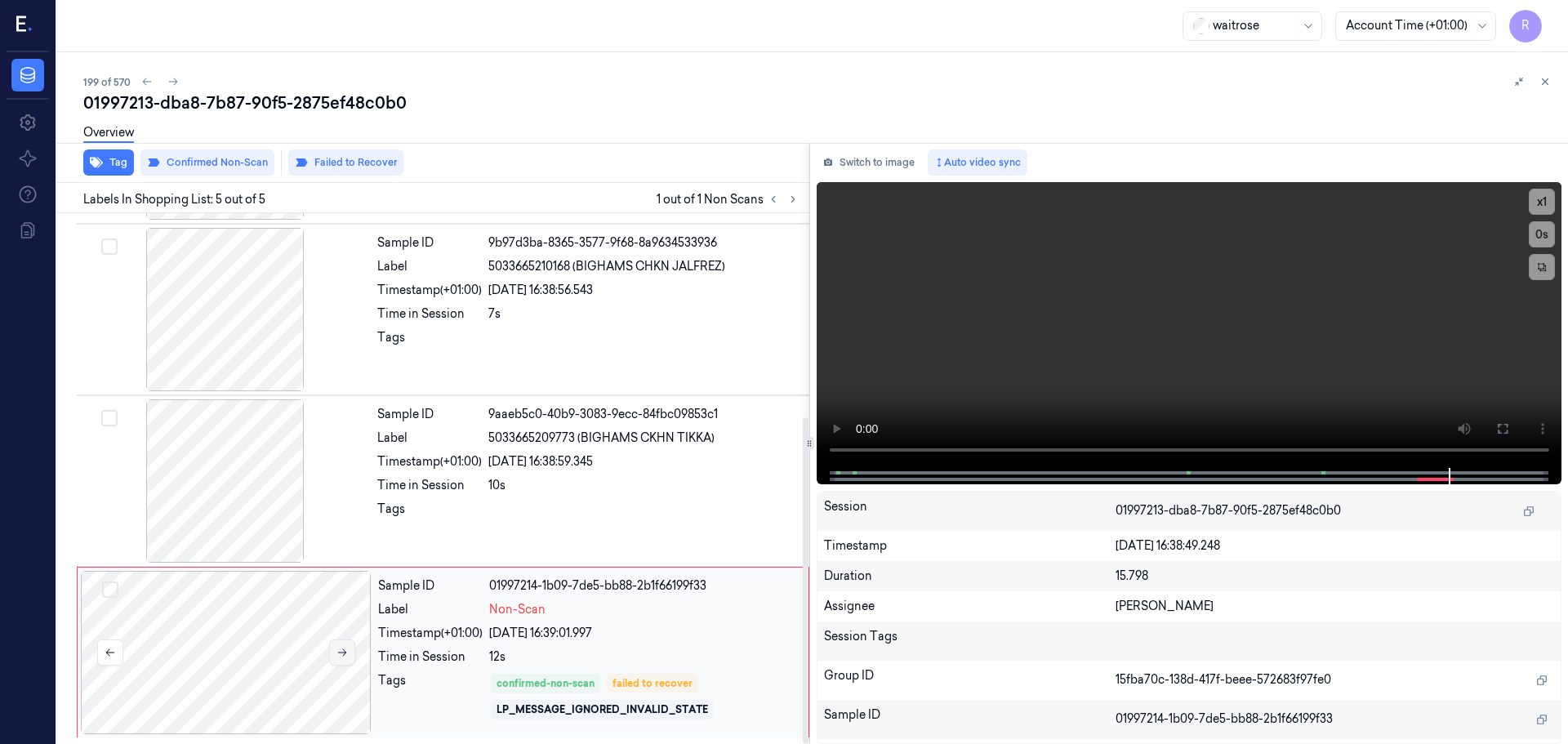
click at [331, 657] on button at bounding box center [342, 652] width 26 height 26
click at [259, 505] on div at bounding box center [225, 481] width 291 height 163
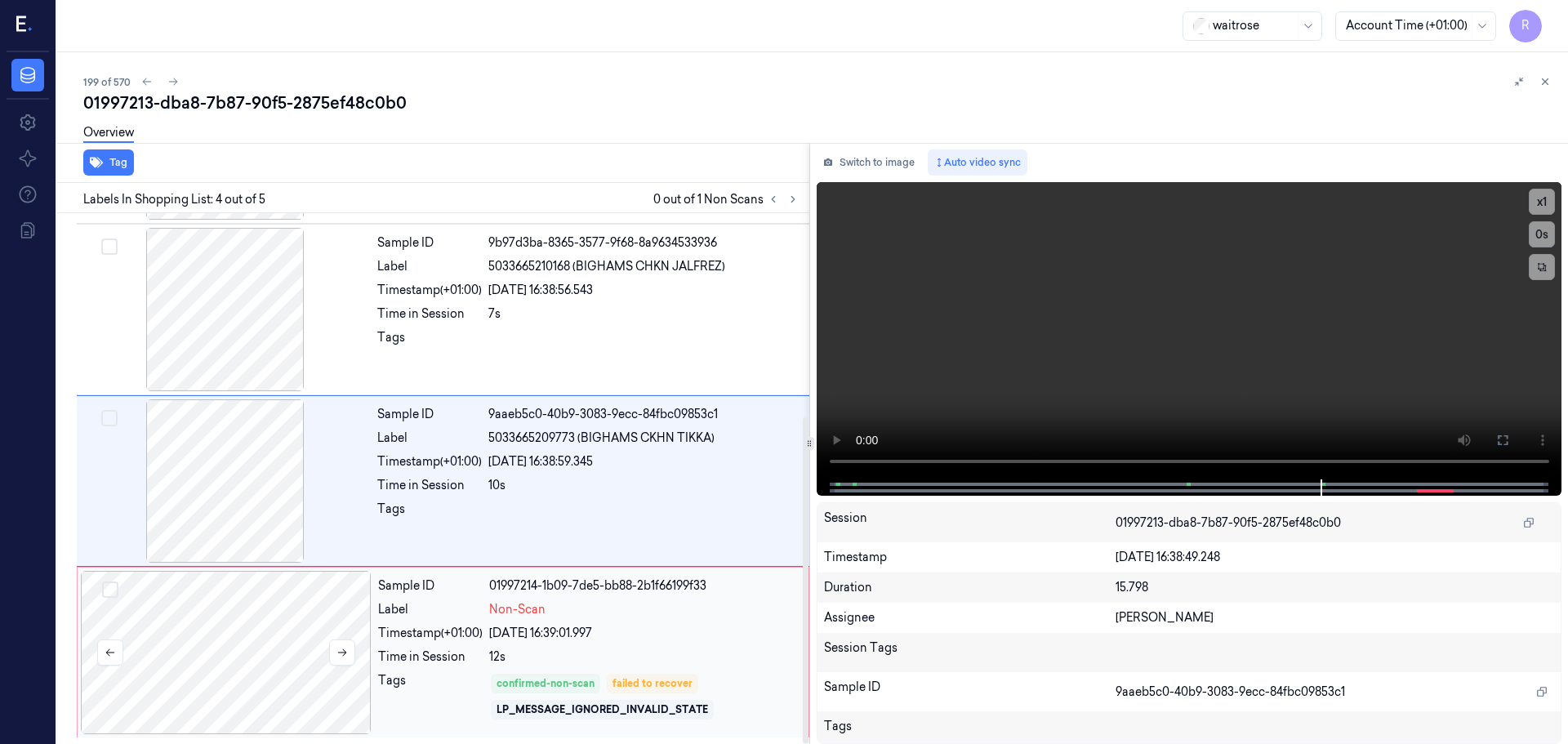
click at [263, 672] on div at bounding box center [226, 652] width 291 height 163
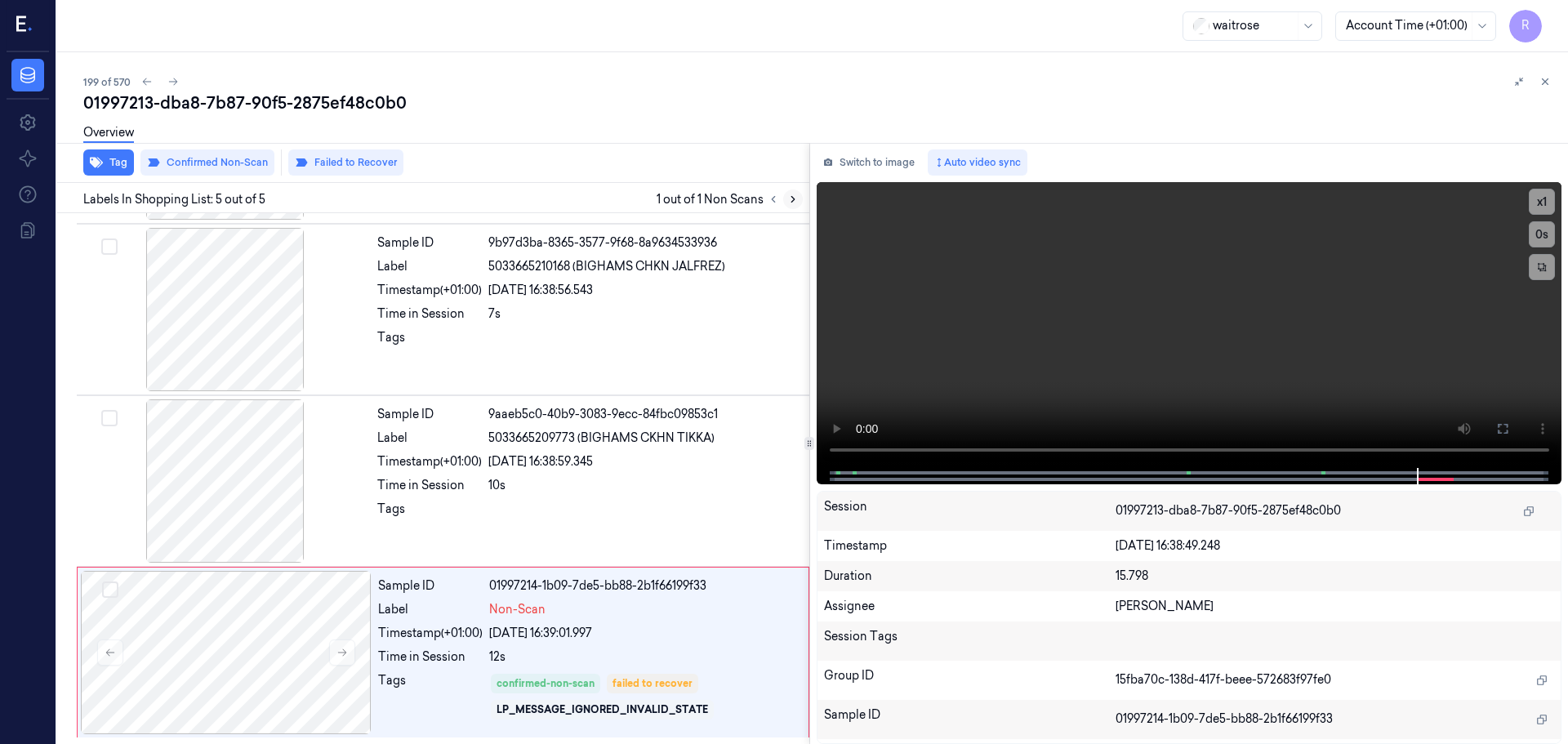
click at [793, 203] on icon at bounding box center [793, 199] width 11 height 11
click at [791, 203] on icon at bounding box center [793, 199] width 11 height 11
click at [773, 203] on icon at bounding box center [773, 199] width 11 height 11
drag, startPoint x: 1540, startPoint y: 82, endPoint x: 1499, endPoint y: 156, distance: 84.6
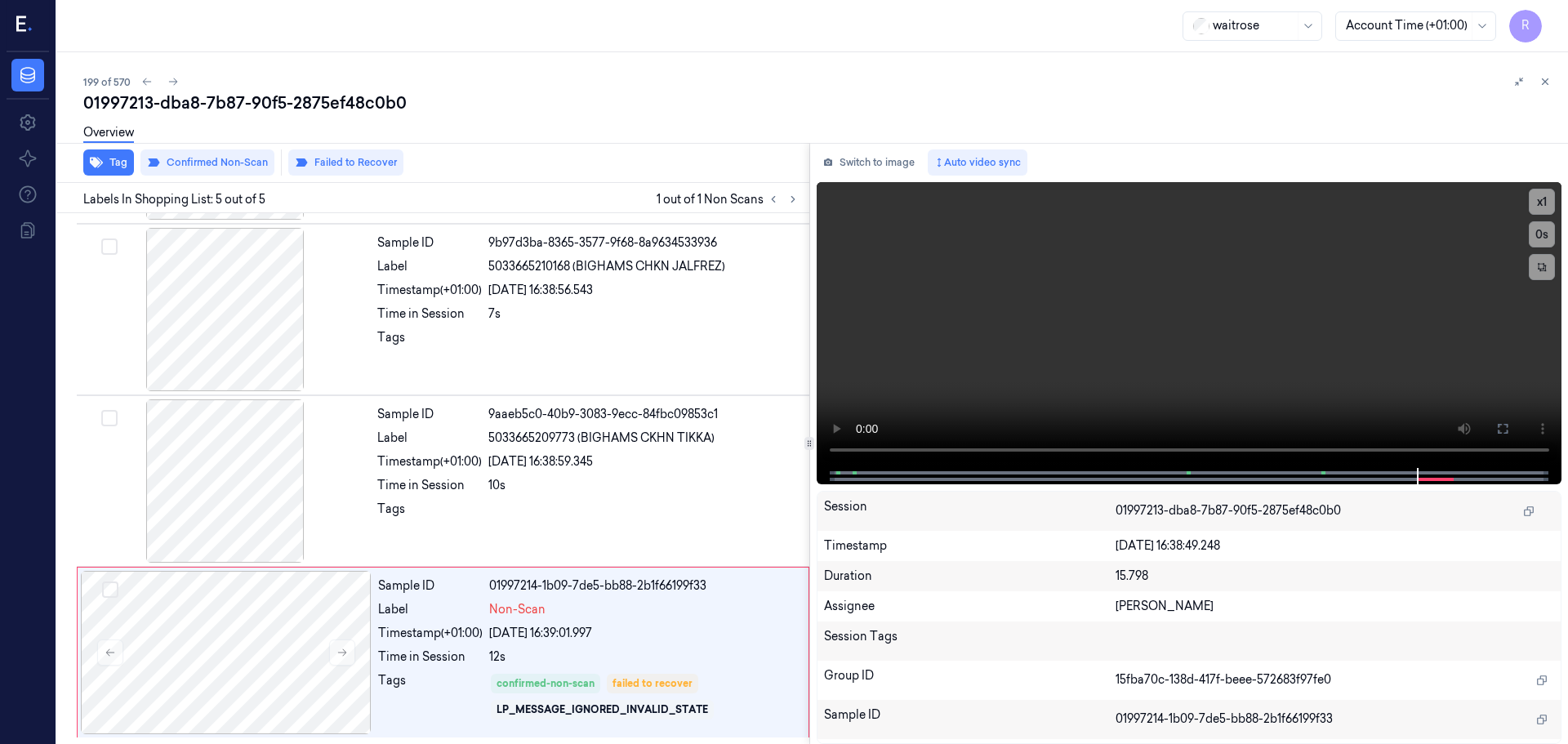
click at [1541, 82] on icon at bounding box center [1544, 82] width 11 height 11
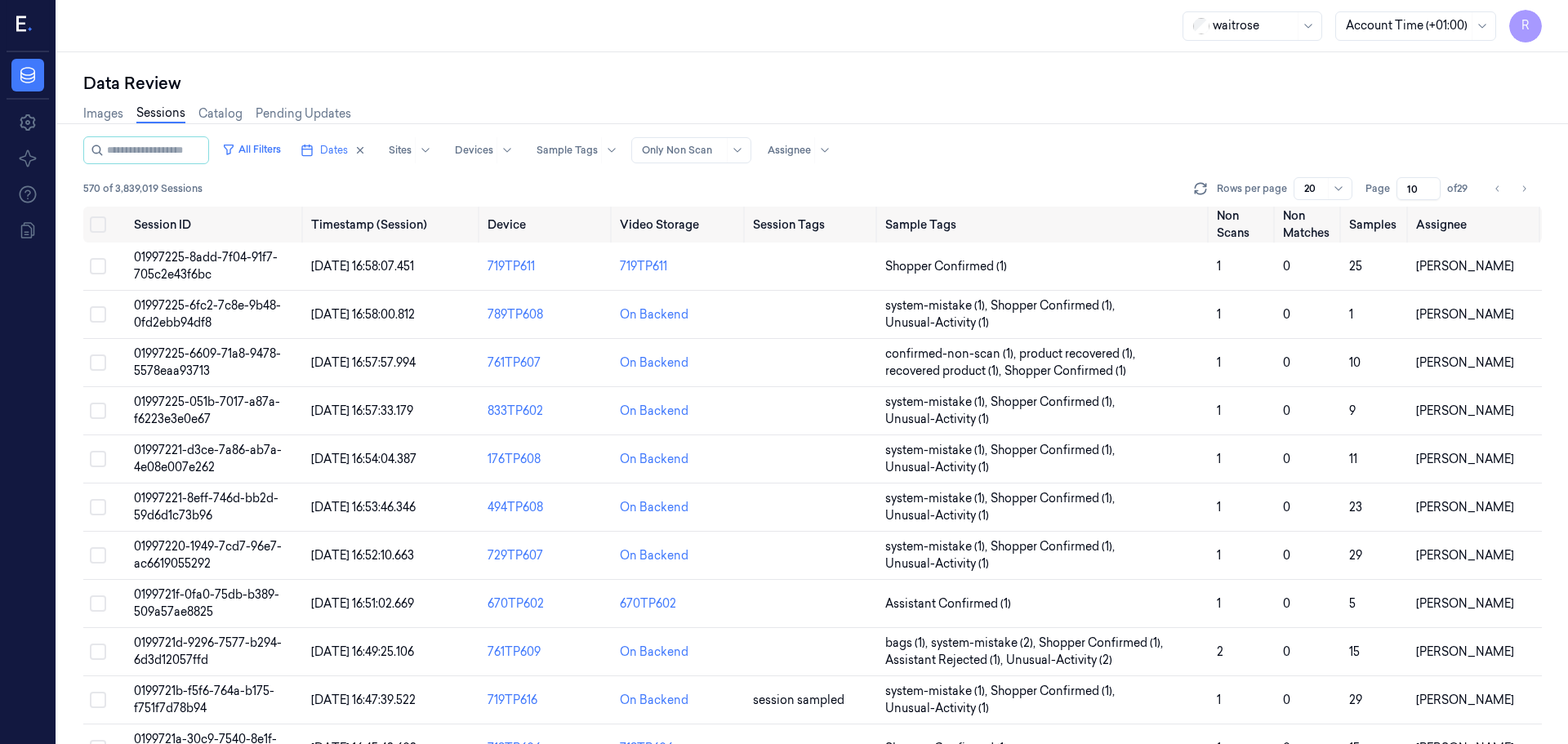
scroll to position [475, 0]
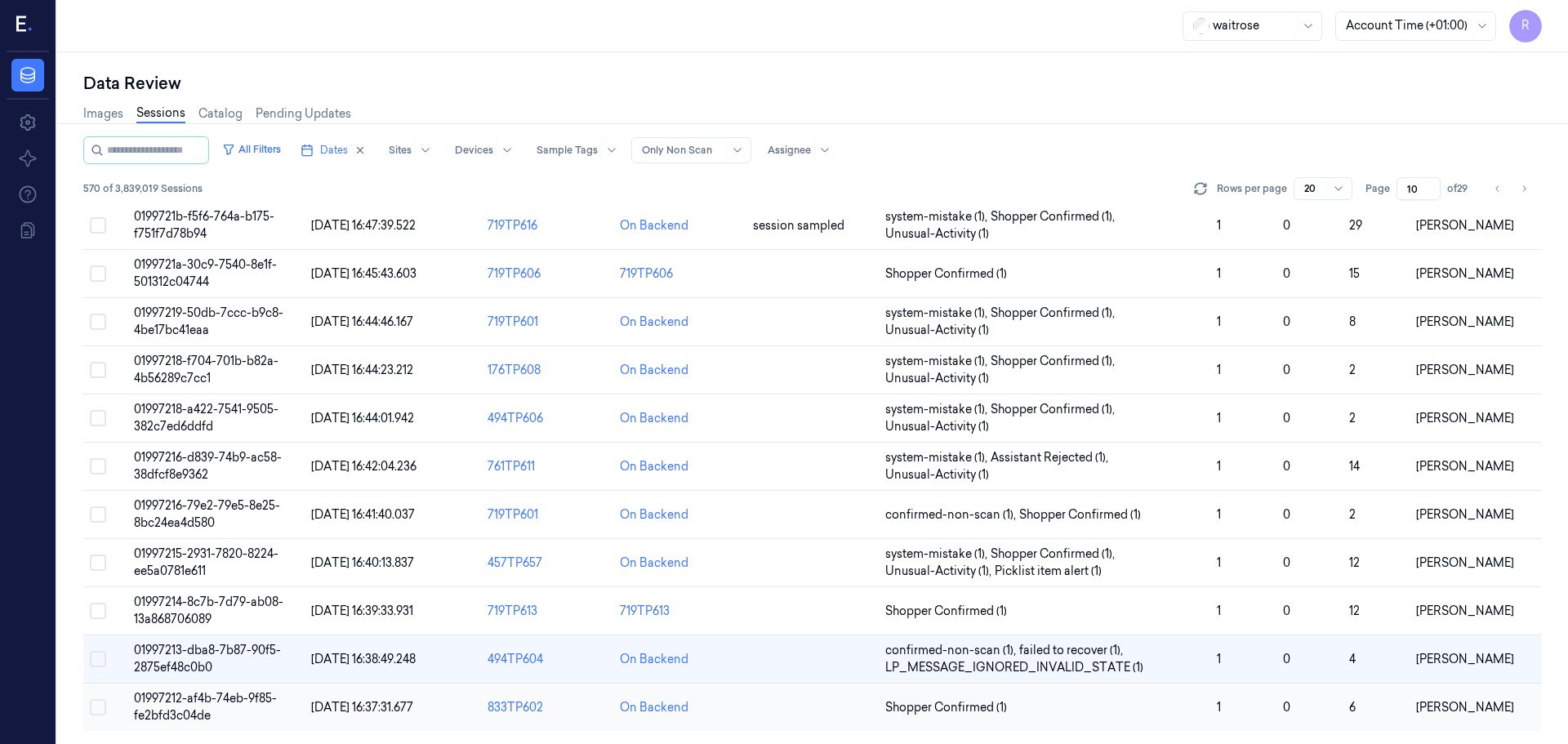
click at [1067, 721] on td "Shopper Confirmed (1)" at bounding box center [1044, 708] width 332 height 48
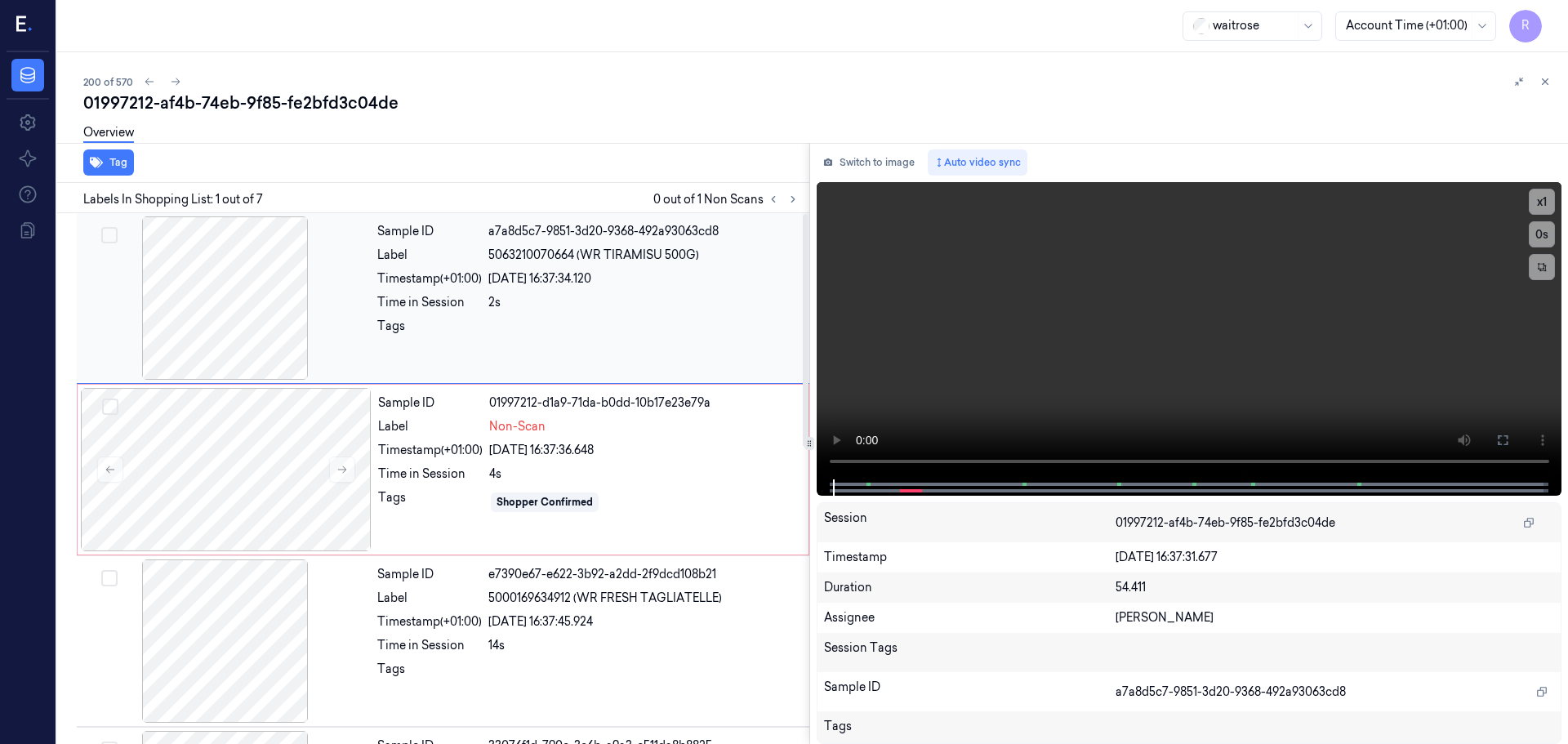
click at [257, 292] on div at bounding box center [225, 298] width 291 height 163
click at [285, 324] on div at bounding box center [225, 298] width 291 height 163
click at [282, 323] on div at bounding box center [225, 298] width 291 height 163
click at [281, 323] on div at bounding box center [225, 298] width 291 height 163
click at [1553, 193] on button "x 1" at bounding box center [1541, 202] width 26 height 26
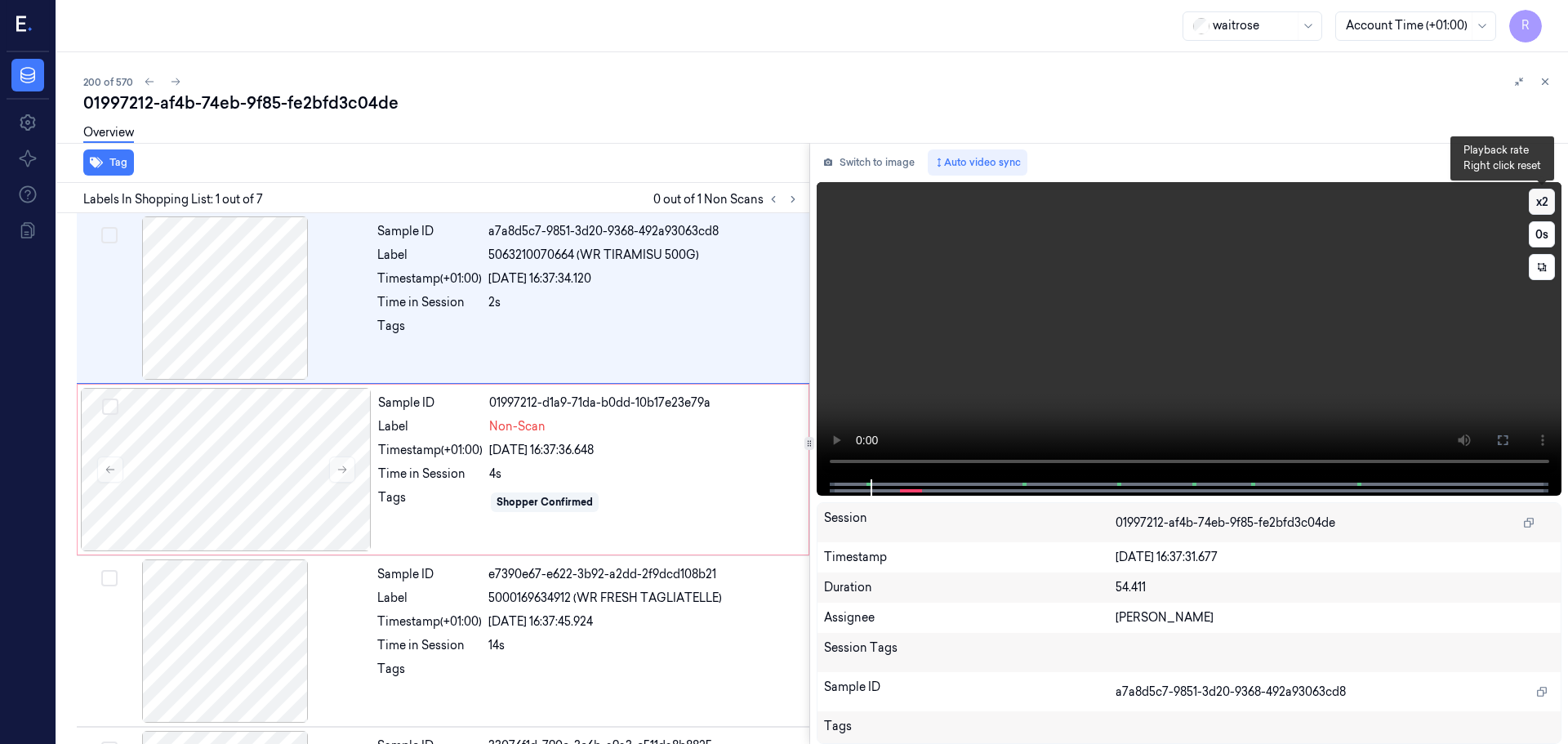
click at [1550, 195] on button "x 2" at bounding box center [1541, 202] width 26 height 26
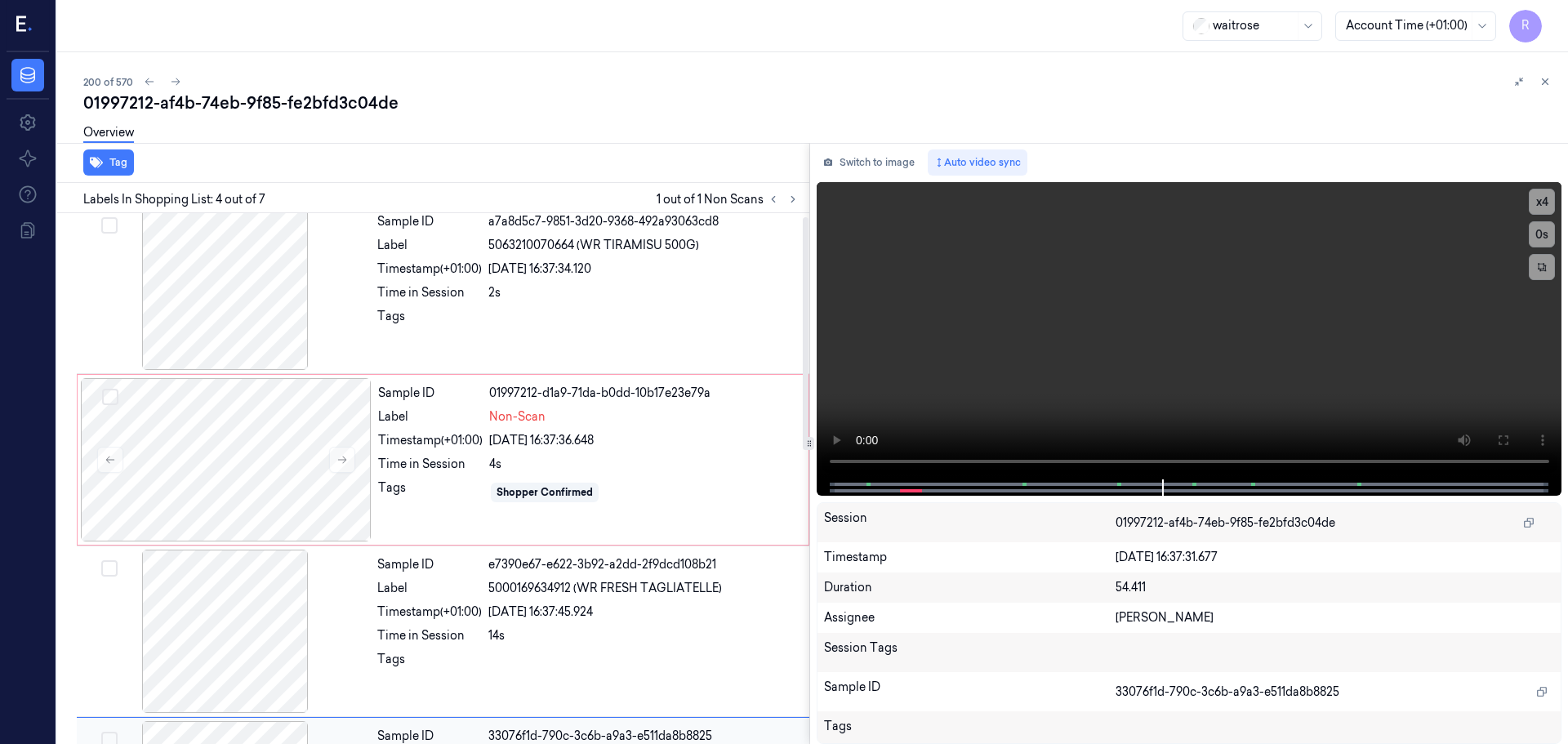
scroll to position [8, 0]
click at [261, 318] on div at bounding box center [225, 291] width 291 height 163
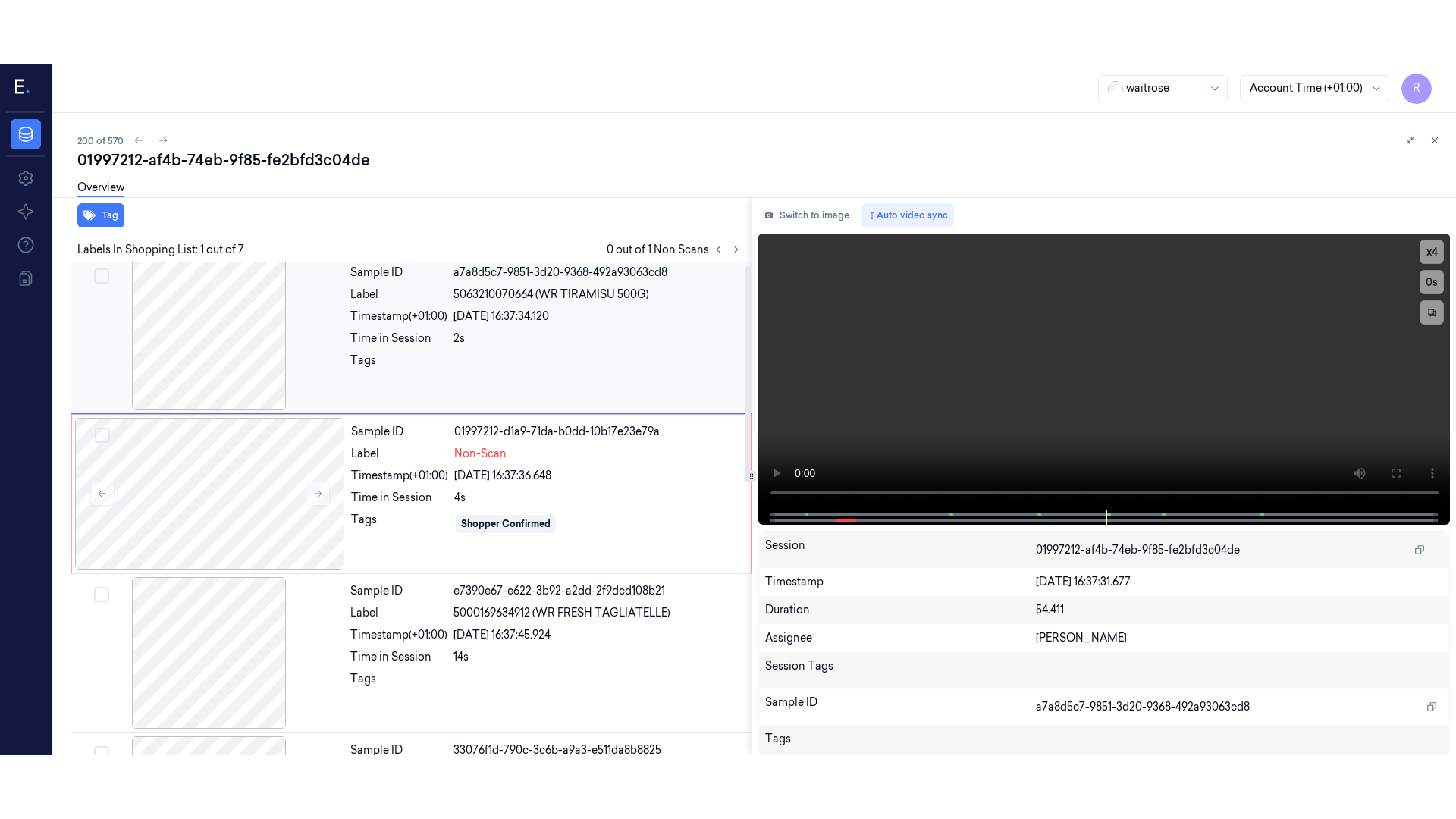
scroll to position [0, 0]
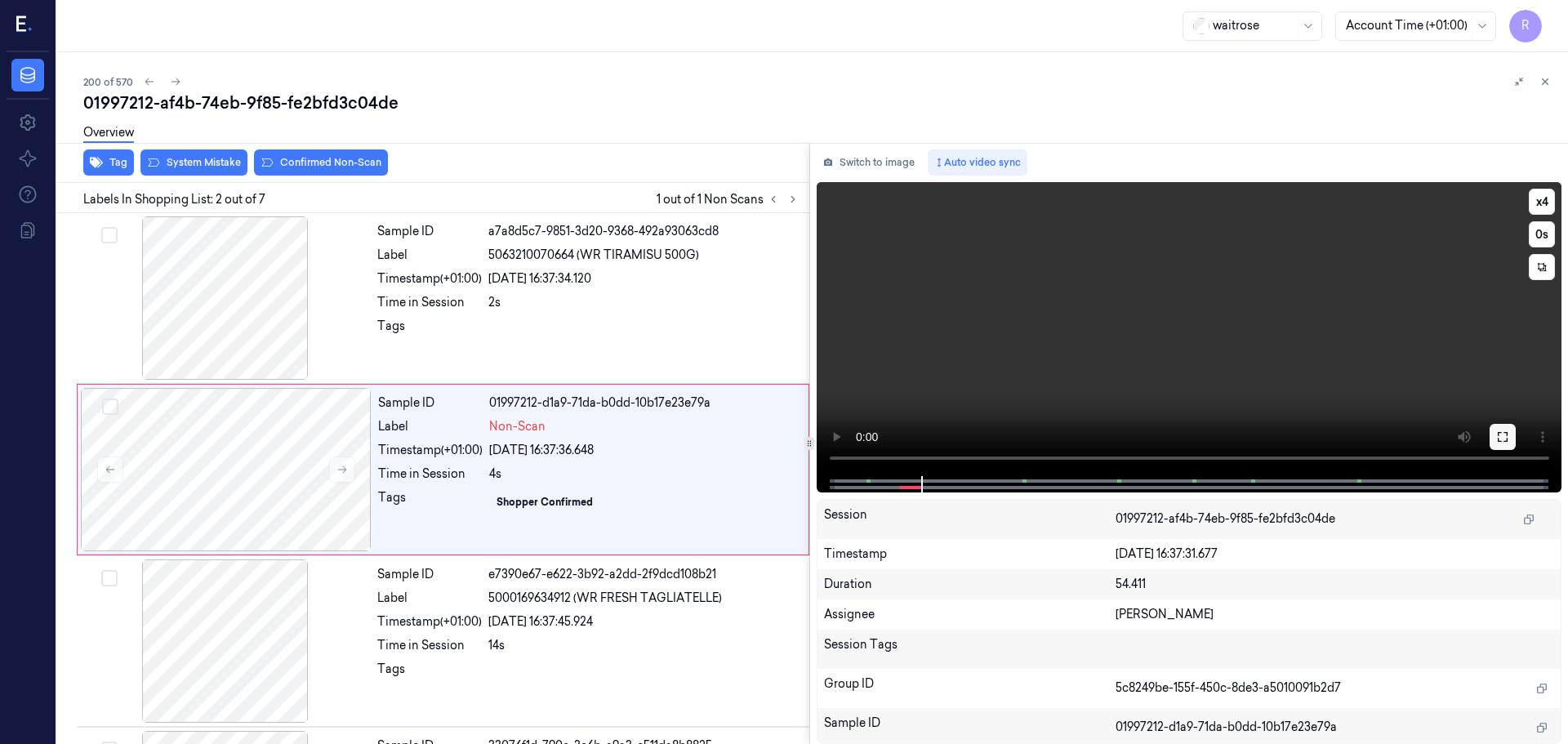
click at [1499, 449] on button at bounding box center [1502, 437] width 26 height 26
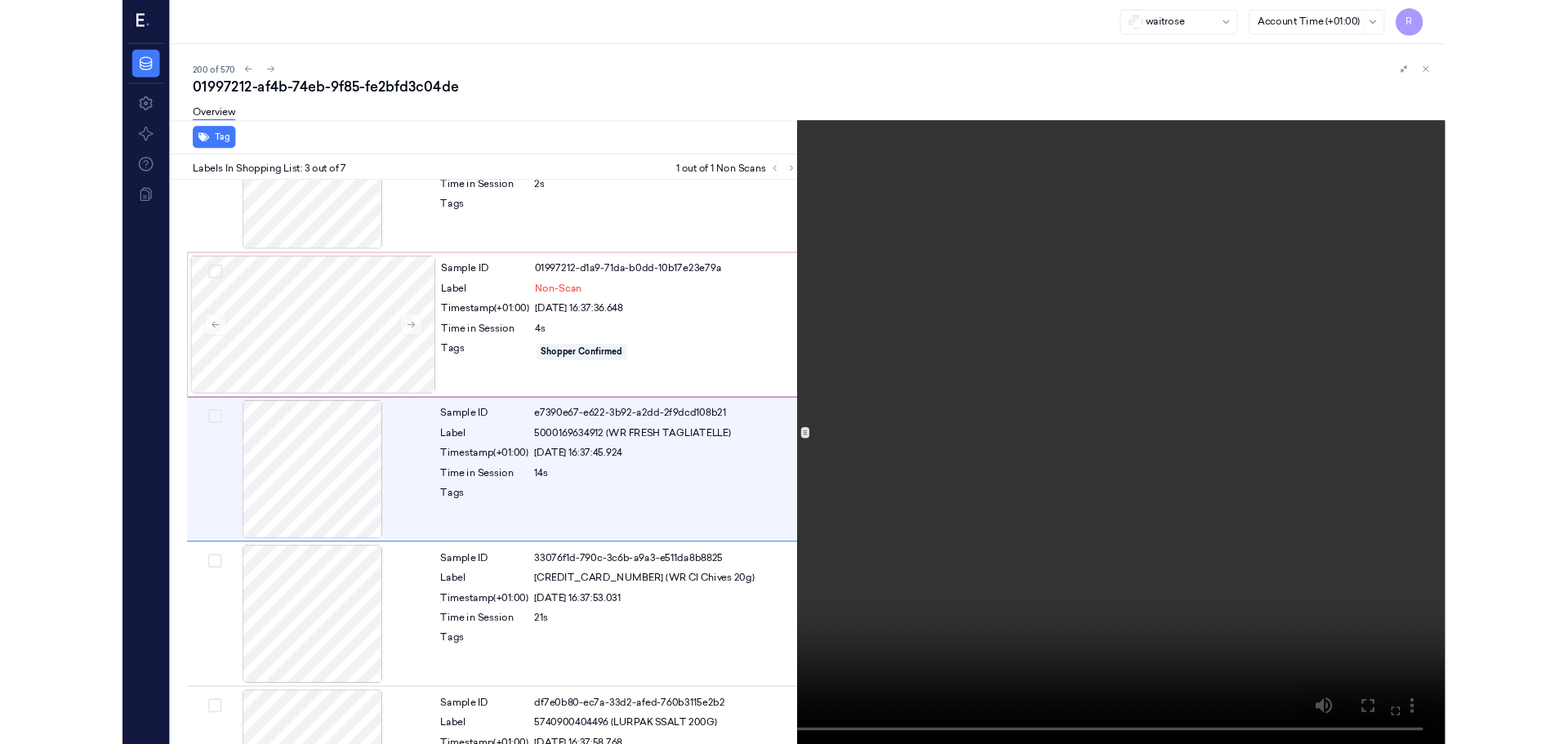
scroll to position [94, 0]
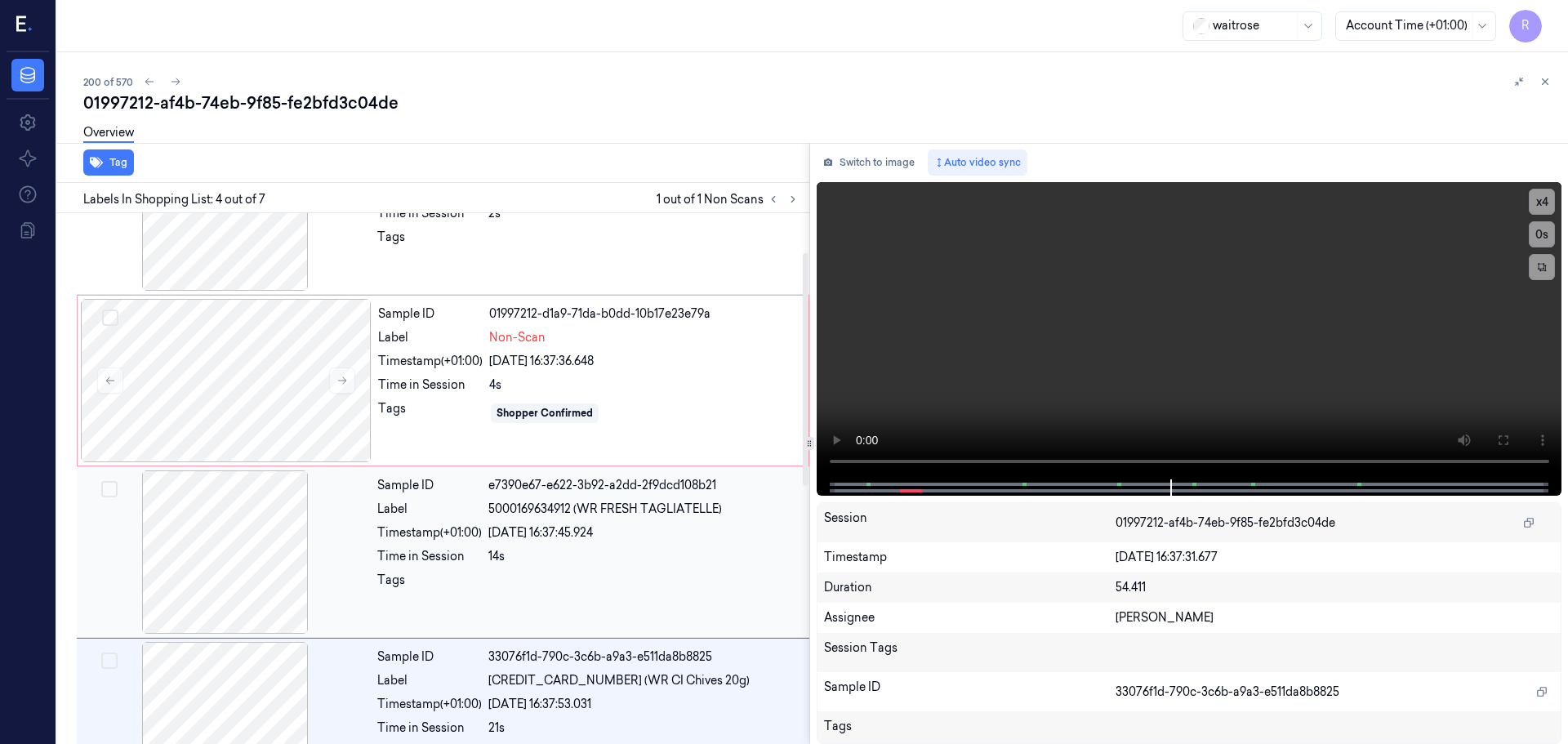
click at [282, 565] on div at bounding box center [225, 552] width 291 height 163
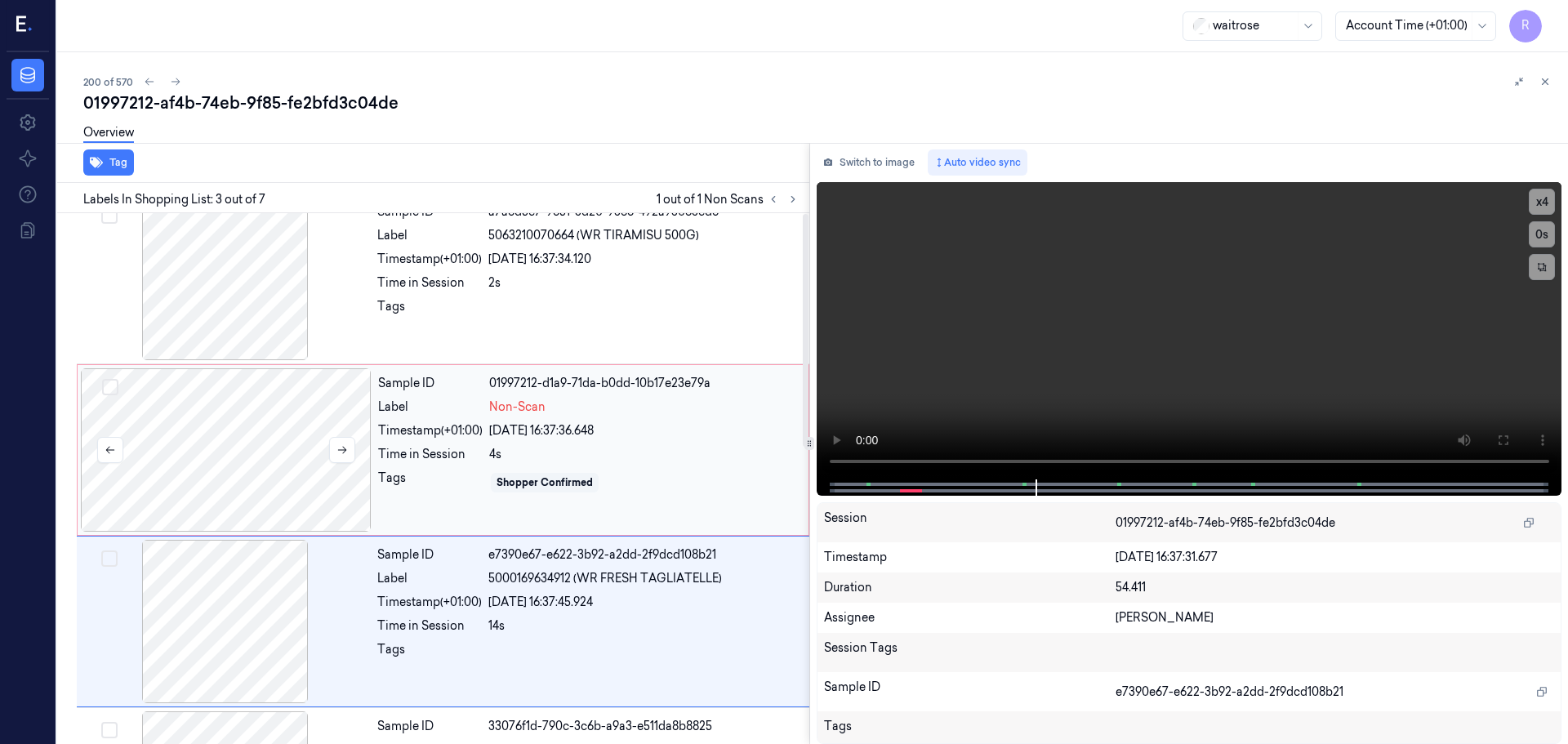
scroll to position [0, 0]
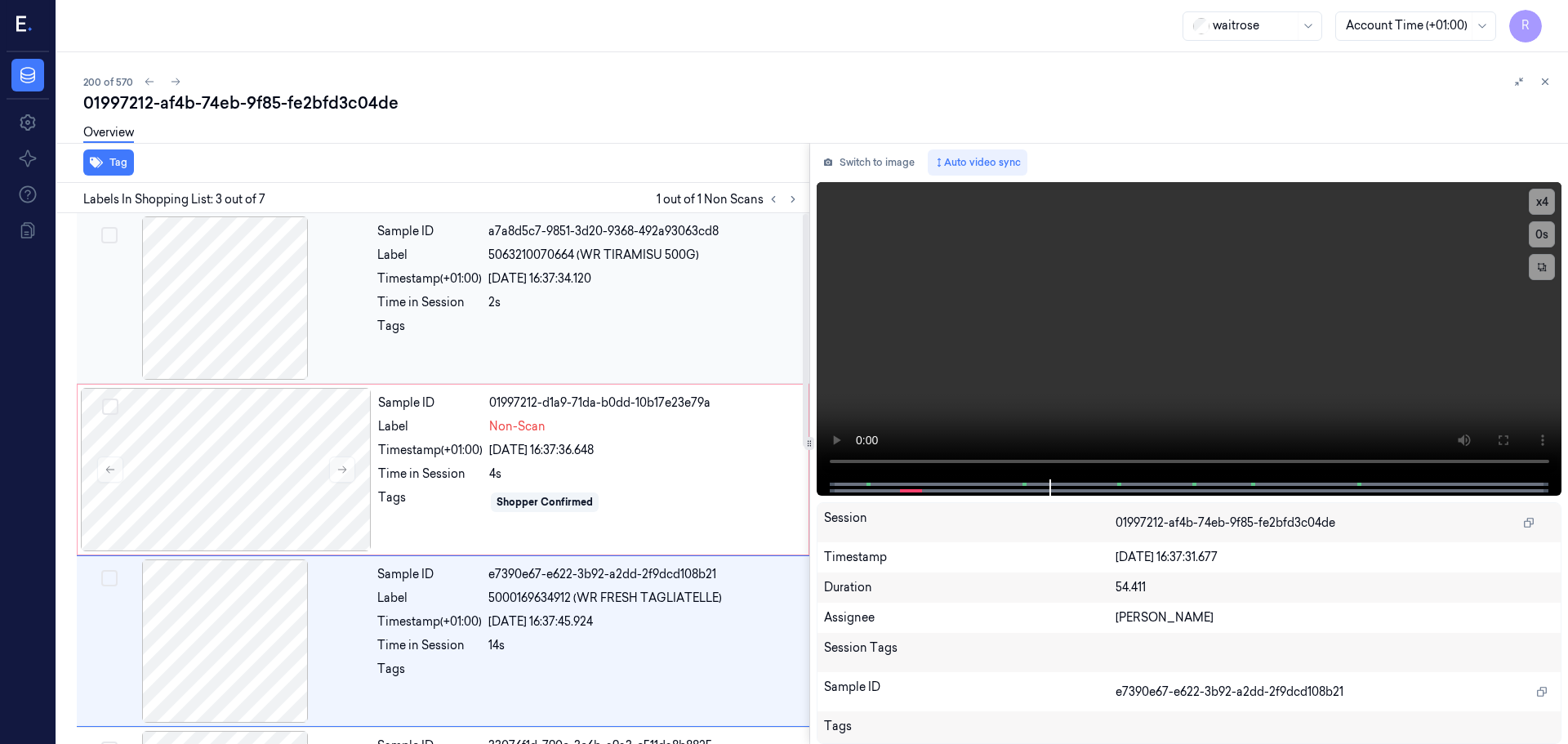
click at [271, 333] on div at bounding box center [225, 298] width 291 height 163
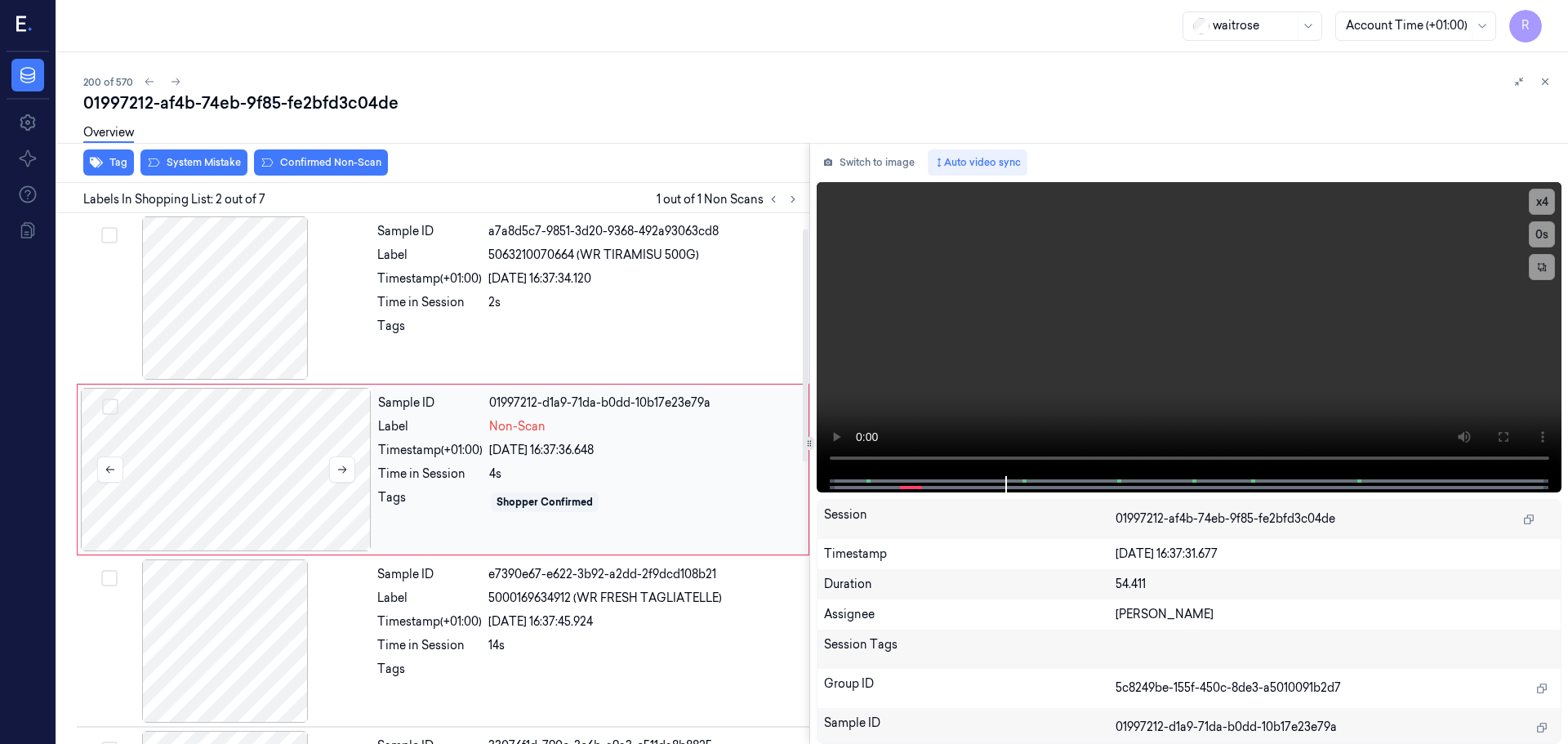
scroll to position [163, 0]
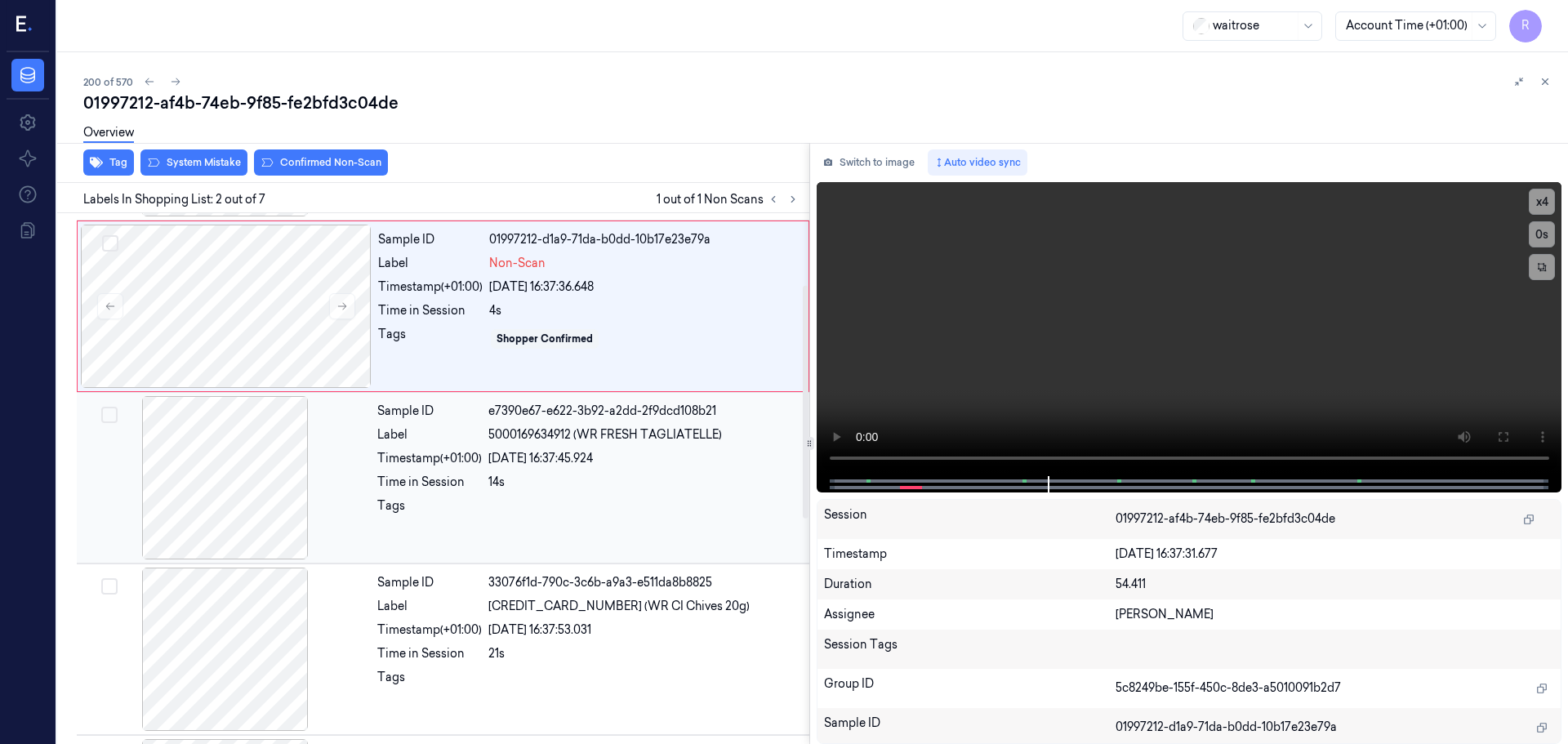
click at [238, 462] on div at bounding box center [225, 478] width 291 height 163
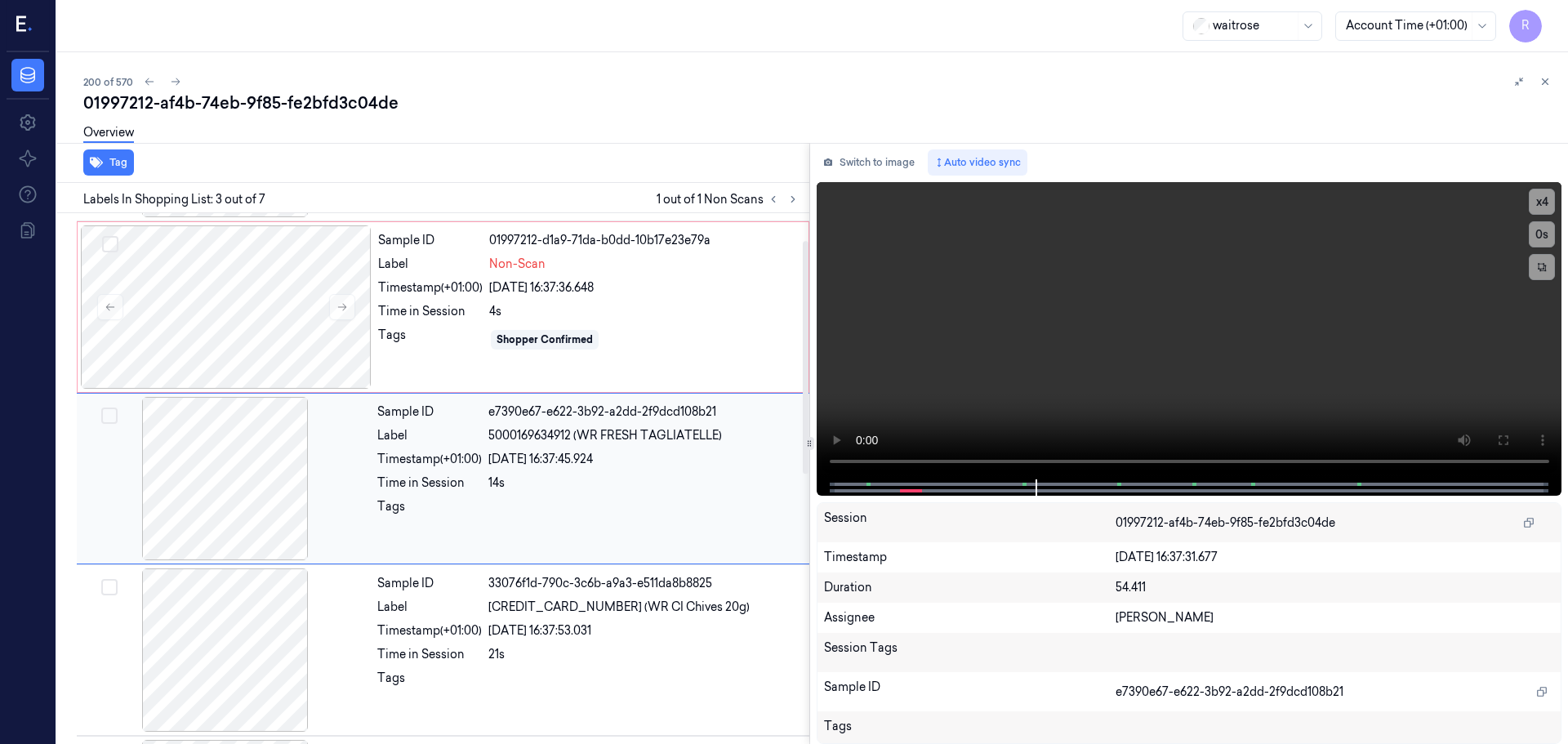
scroll to position [0, 0]
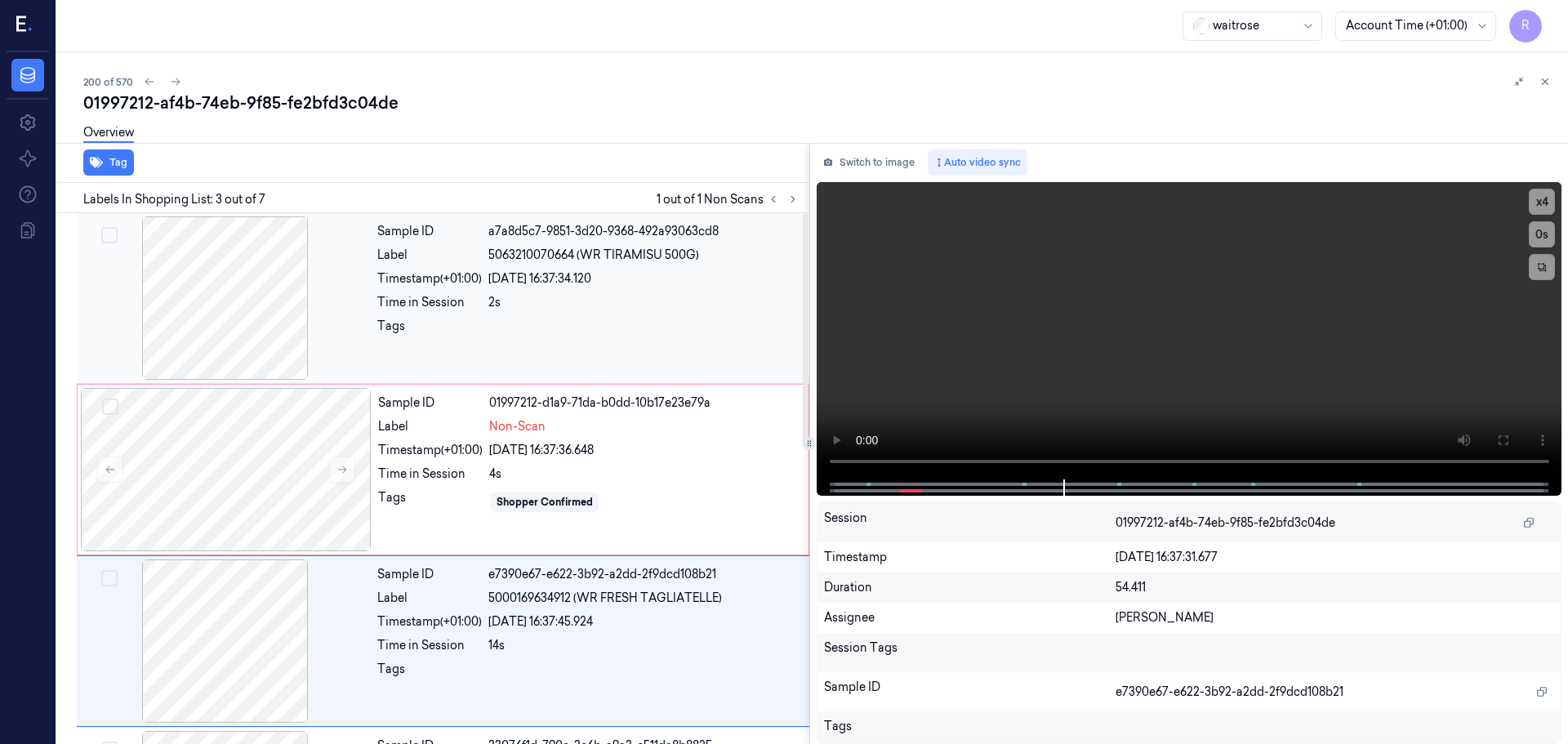
click at [237, 332] on div at bounding box center [225, 298] width 291 height 163
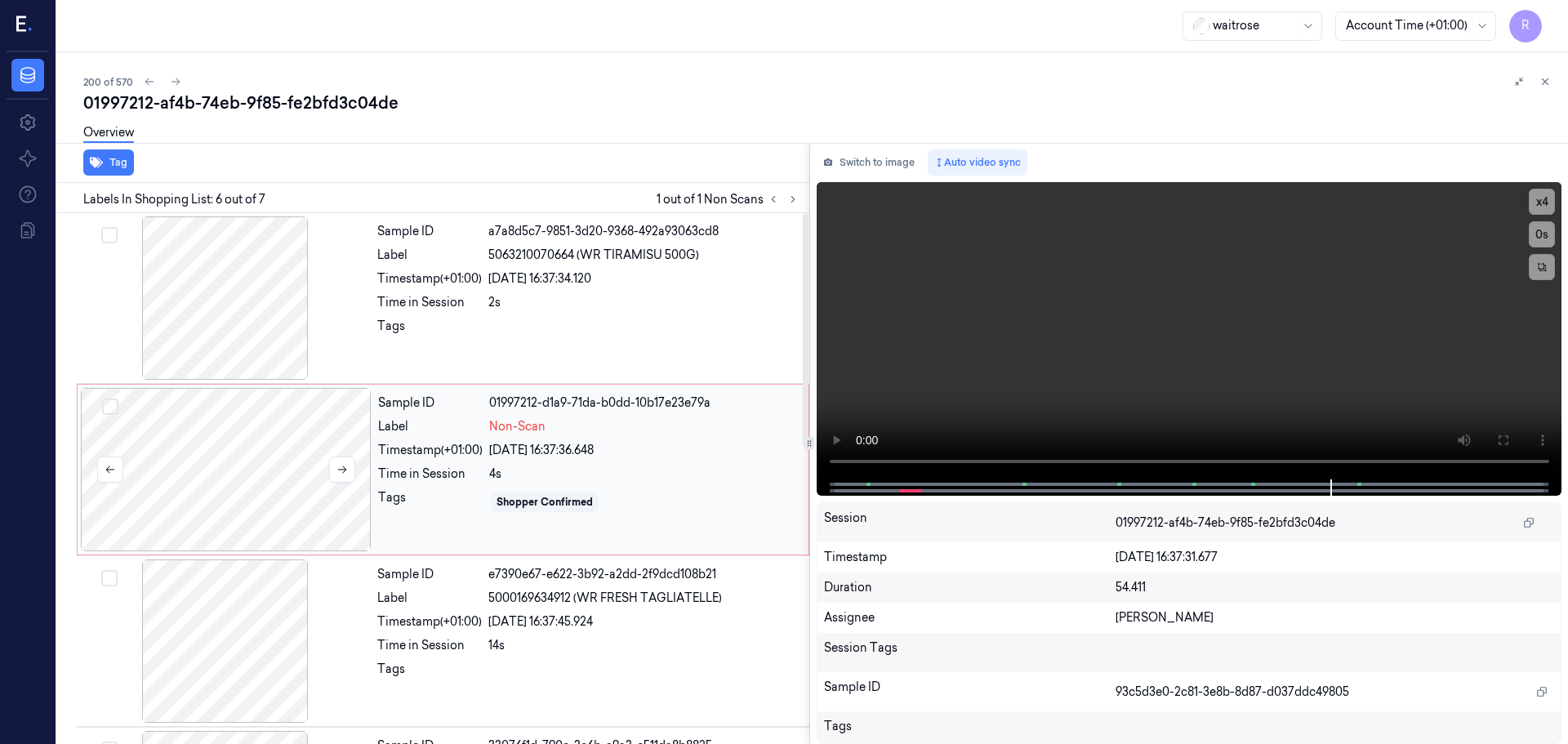
click at [254, 416] on div at bounding box center [226, 469] width 291 height 163
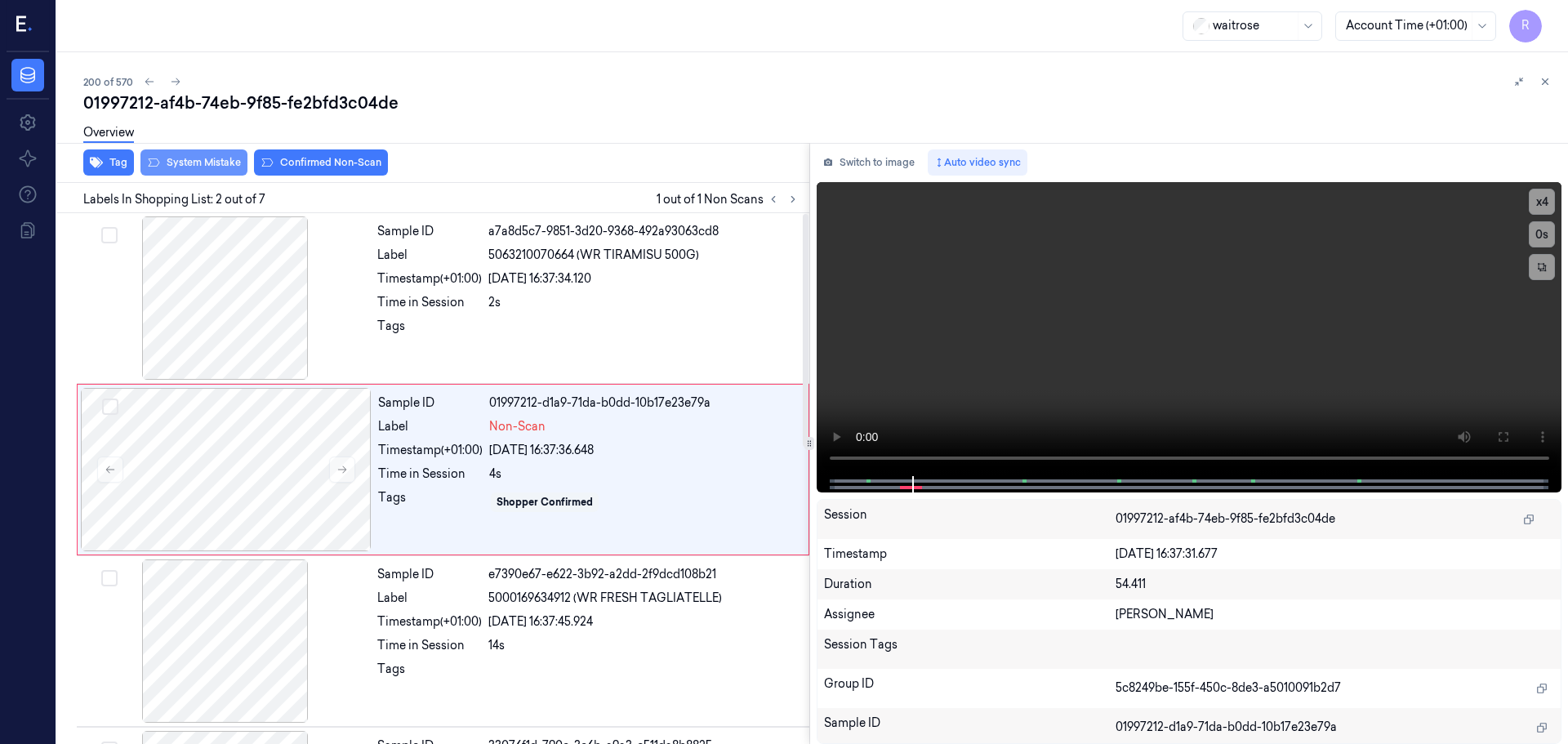
click at [194, 161] on button "System Mistake" at bounding box center [194, 162] width 107 height 26
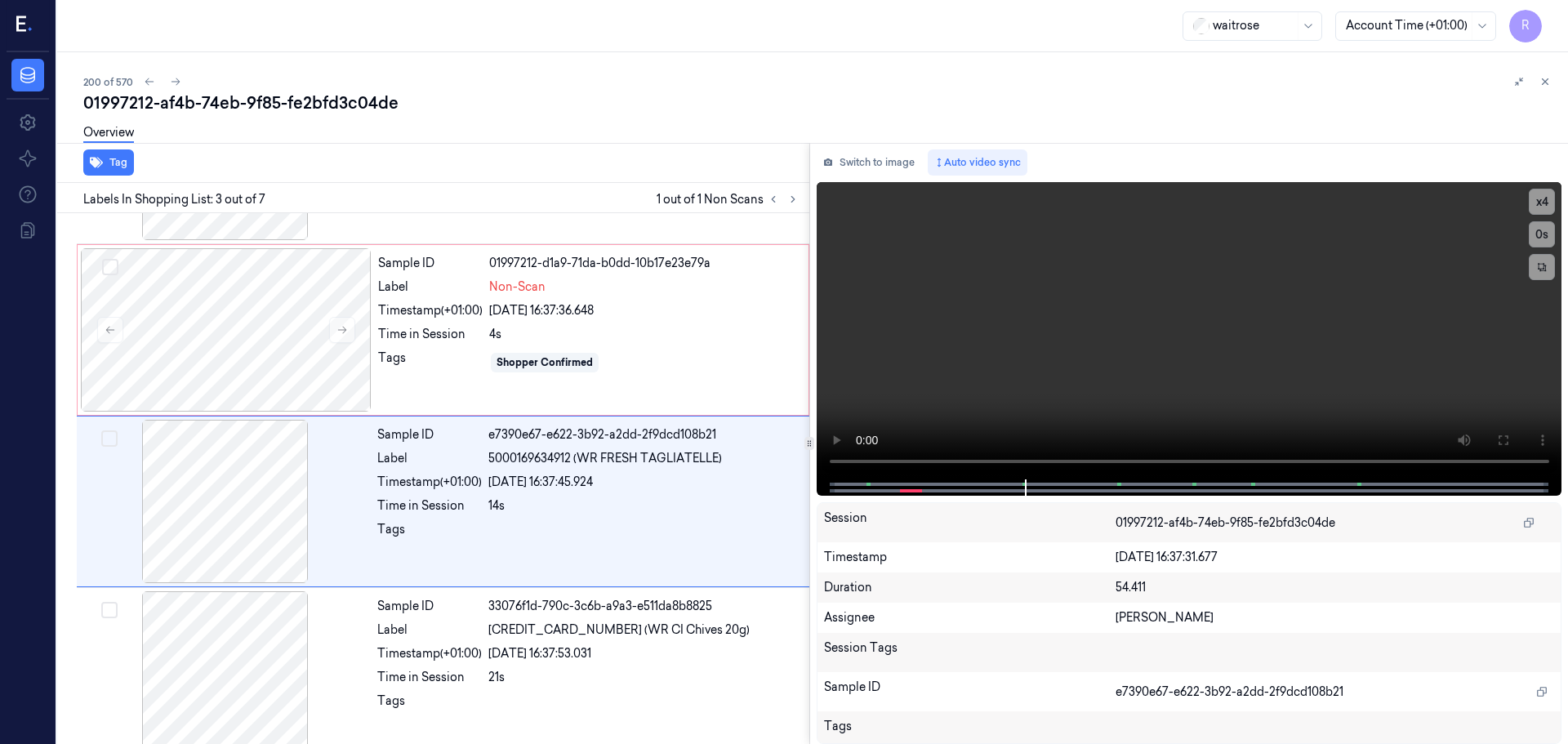
scroll to position [162, 0]
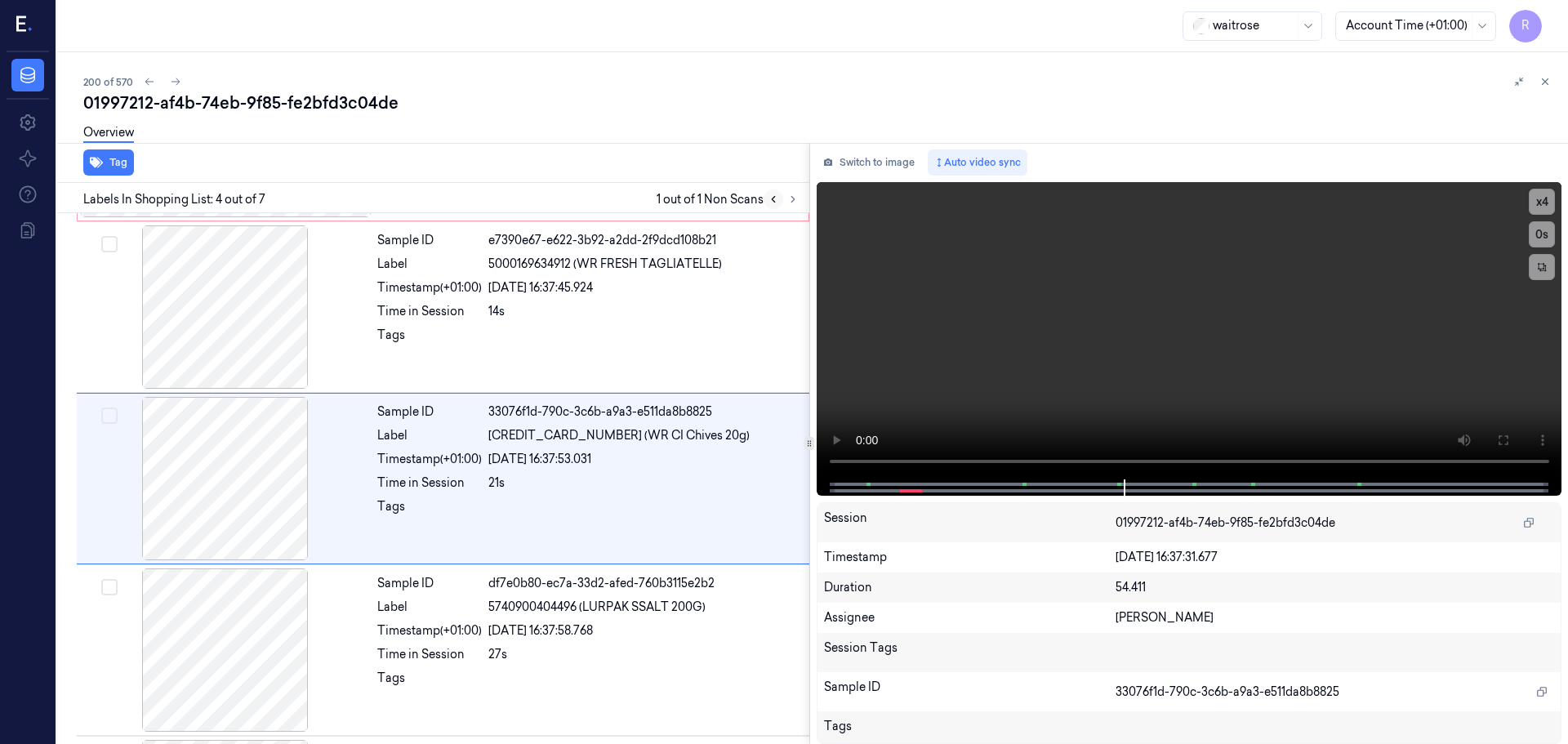
click at [773, 203] on icon at bounding box center [773, 199] width 11 height 11
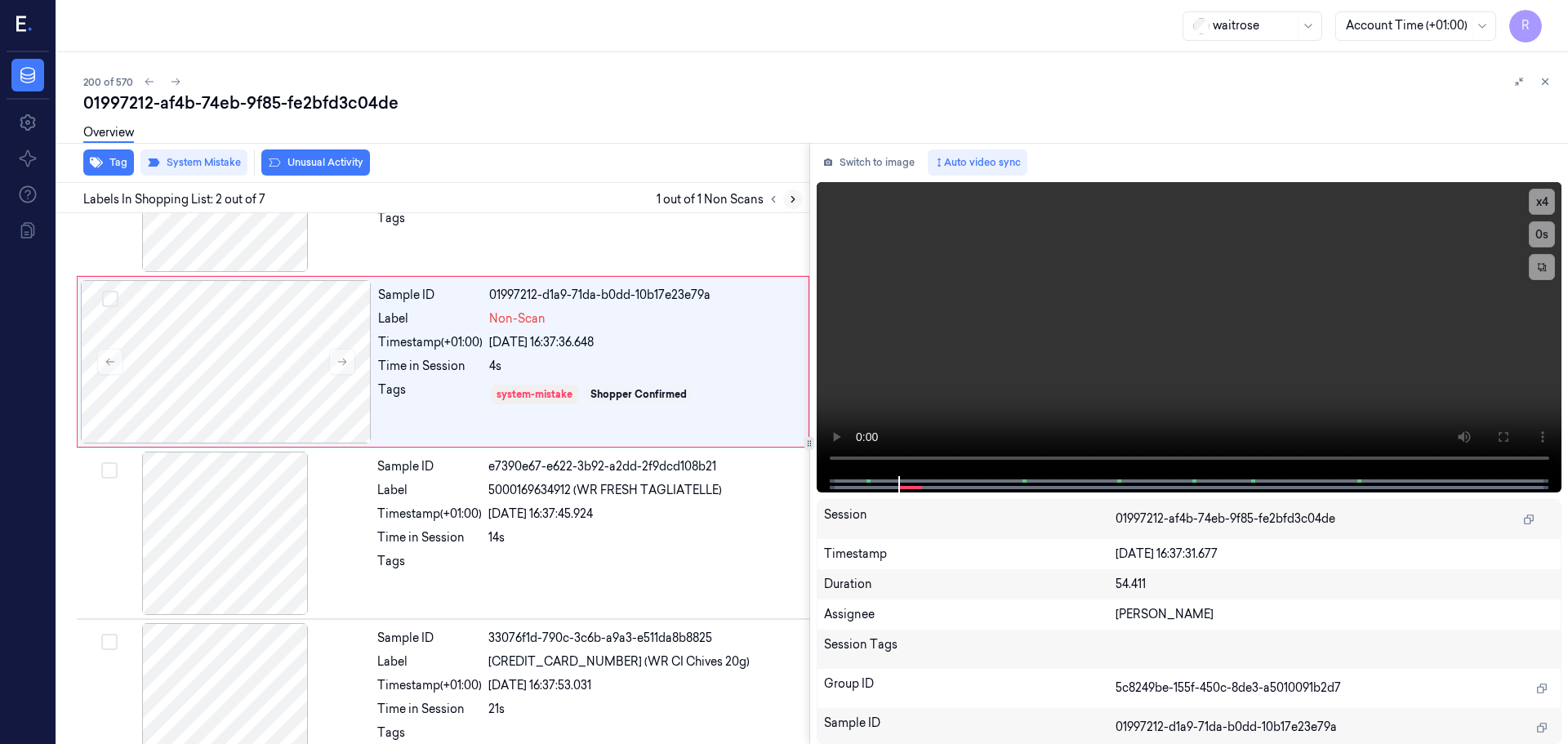
scroll to position [0, 0]
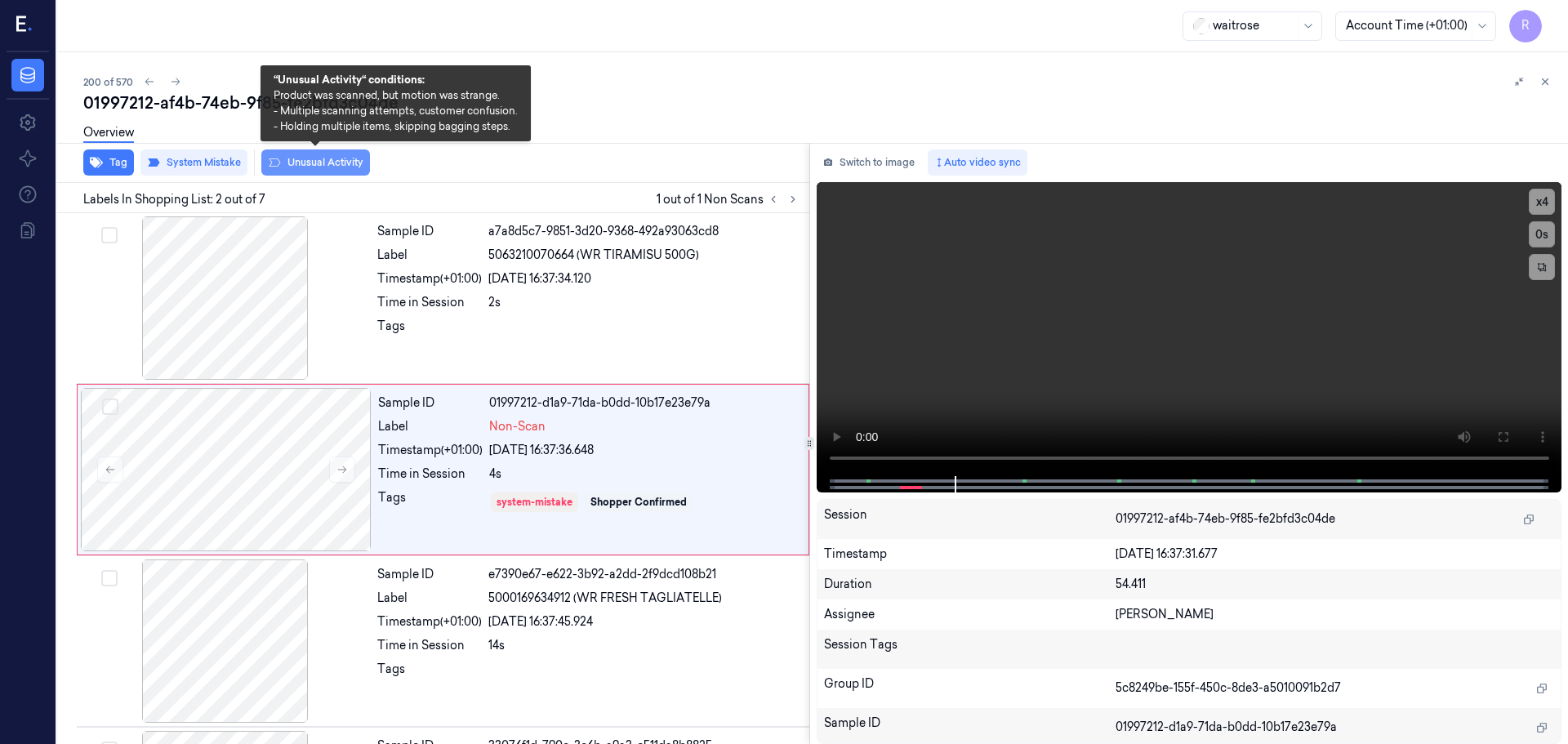
click at [277, 164] on icon at bounding box center [274, 162] width 13 height 13
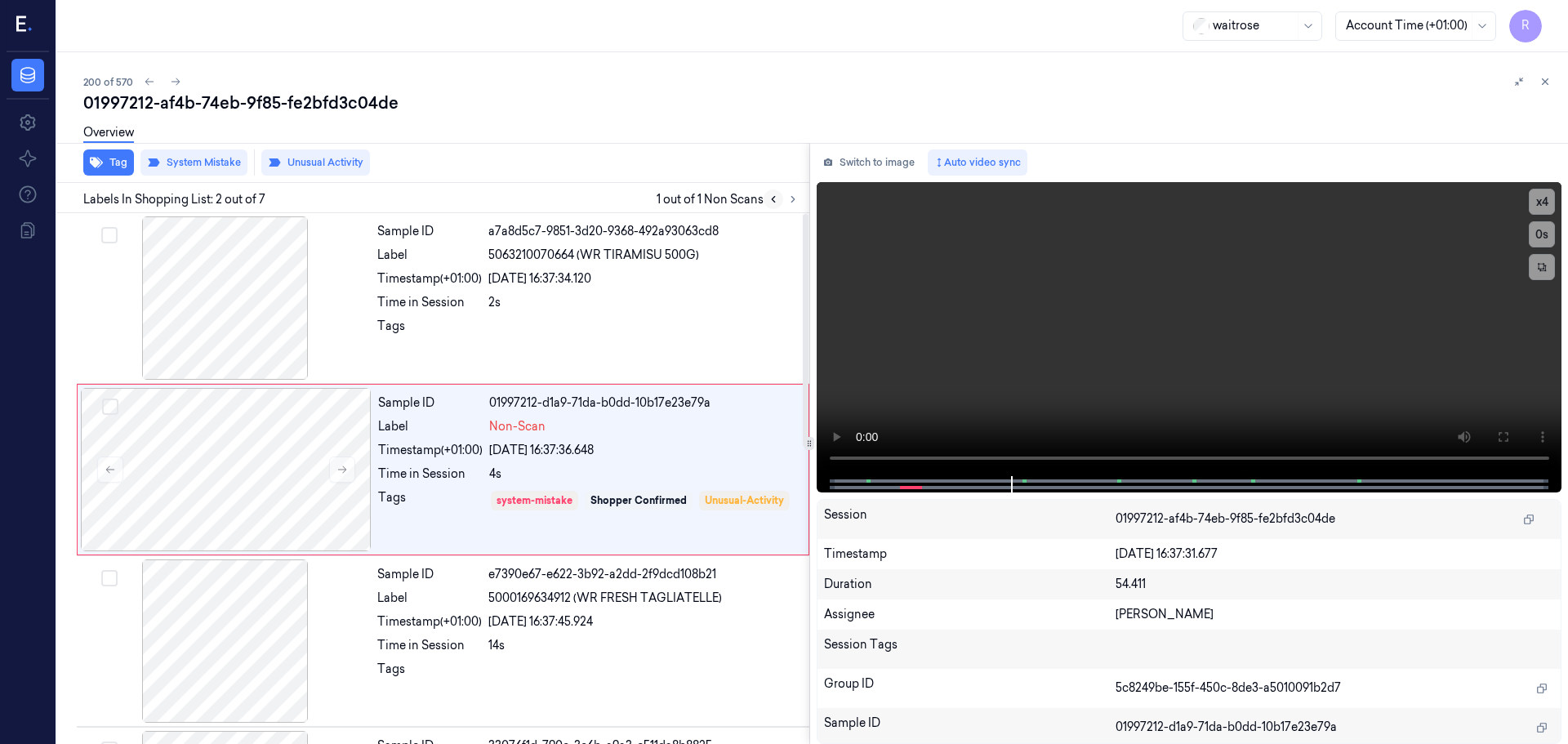
click at [771, 202] on icon at bounding box center [773, 199] width 11 height 11
click at [788, 202] on icon at bounding box center [793, 199] width 11 height 11
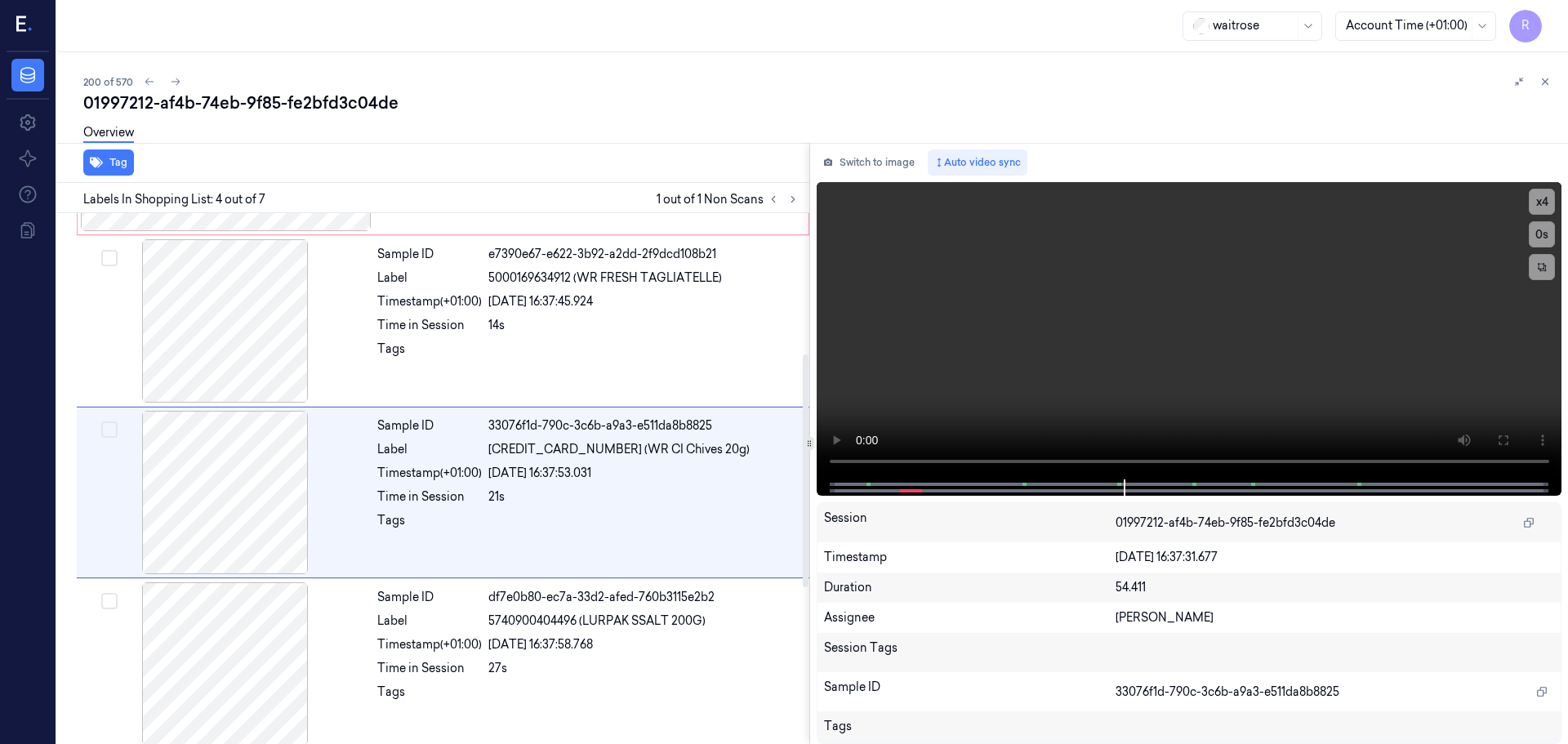
click at [470, 186] on div "Labels In Shopping List: 4 out of 7 1 out of 1 Non Scans" at bounding box center [430, 197] width 758 height 30
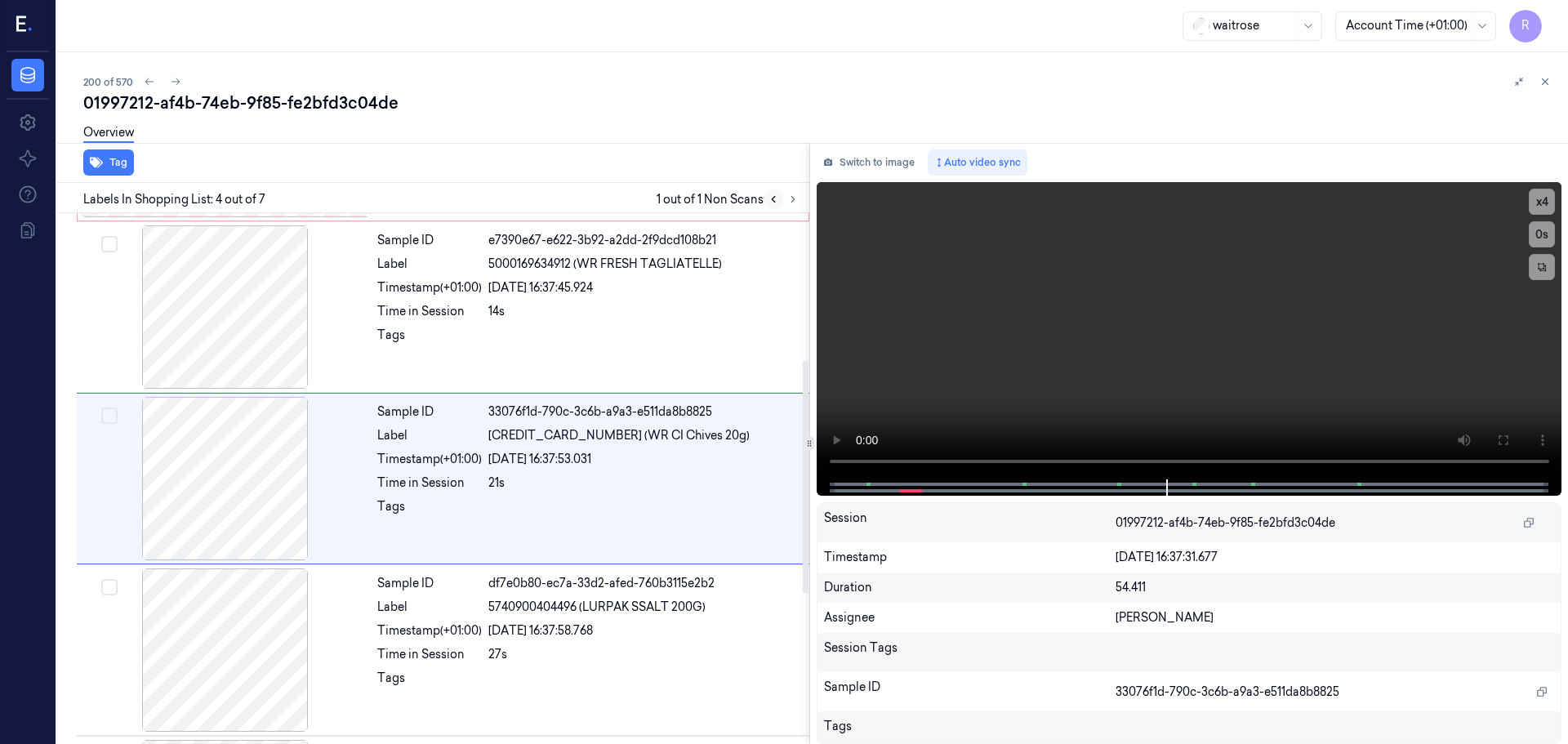
click at [775, 205] on button at bounding box center [773, 199] width 20 height 20
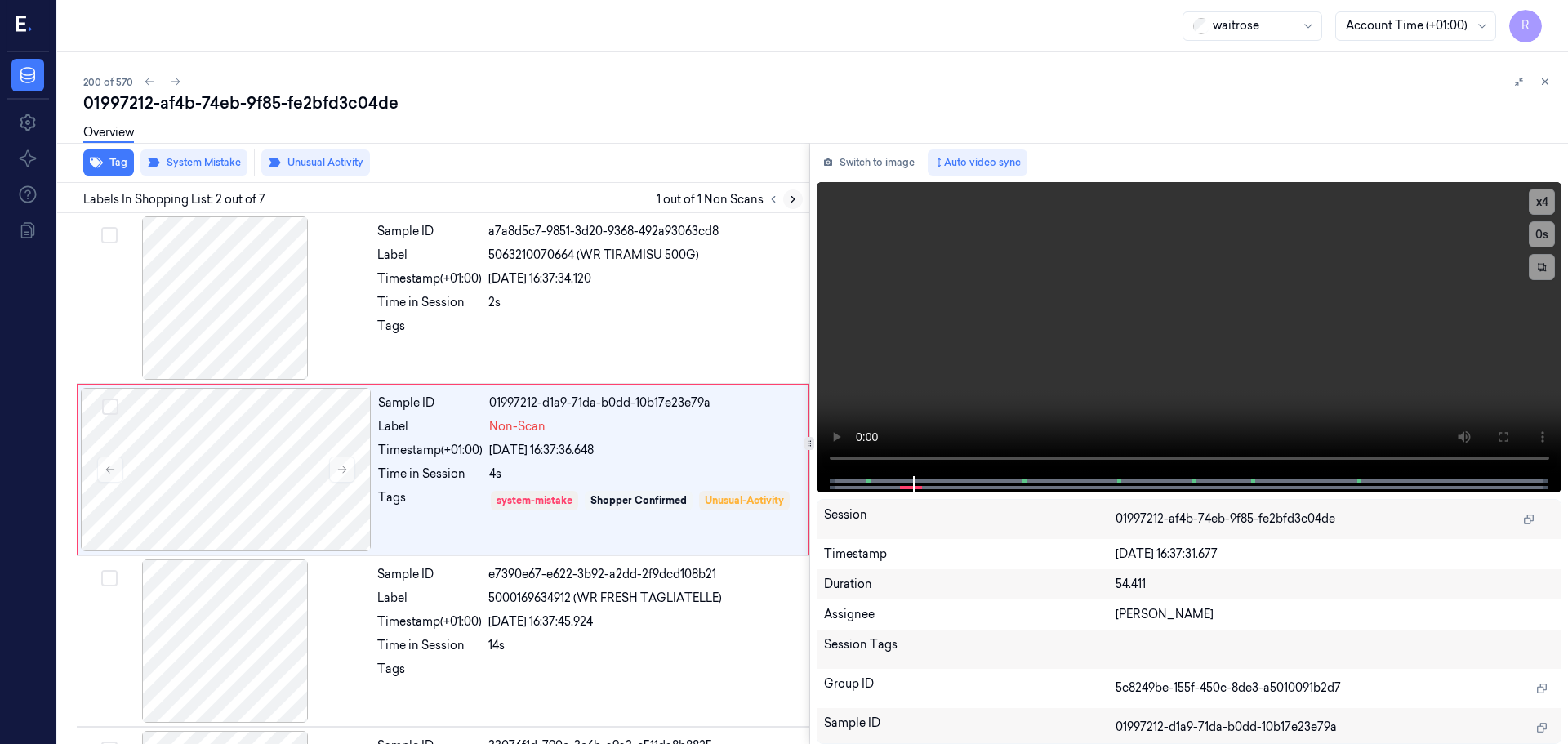
click at [786, 201] on button at bounding box center [793, 199] width 20 height 20
click at [784, 201] on button at bounding box center [793, 199] width 20 height 20
click at [776, 202] on icon at bounding box center [773, 199] width 11 height 11
click at [783, 203] on div at bounding box center [783, 199] width 39 height 20
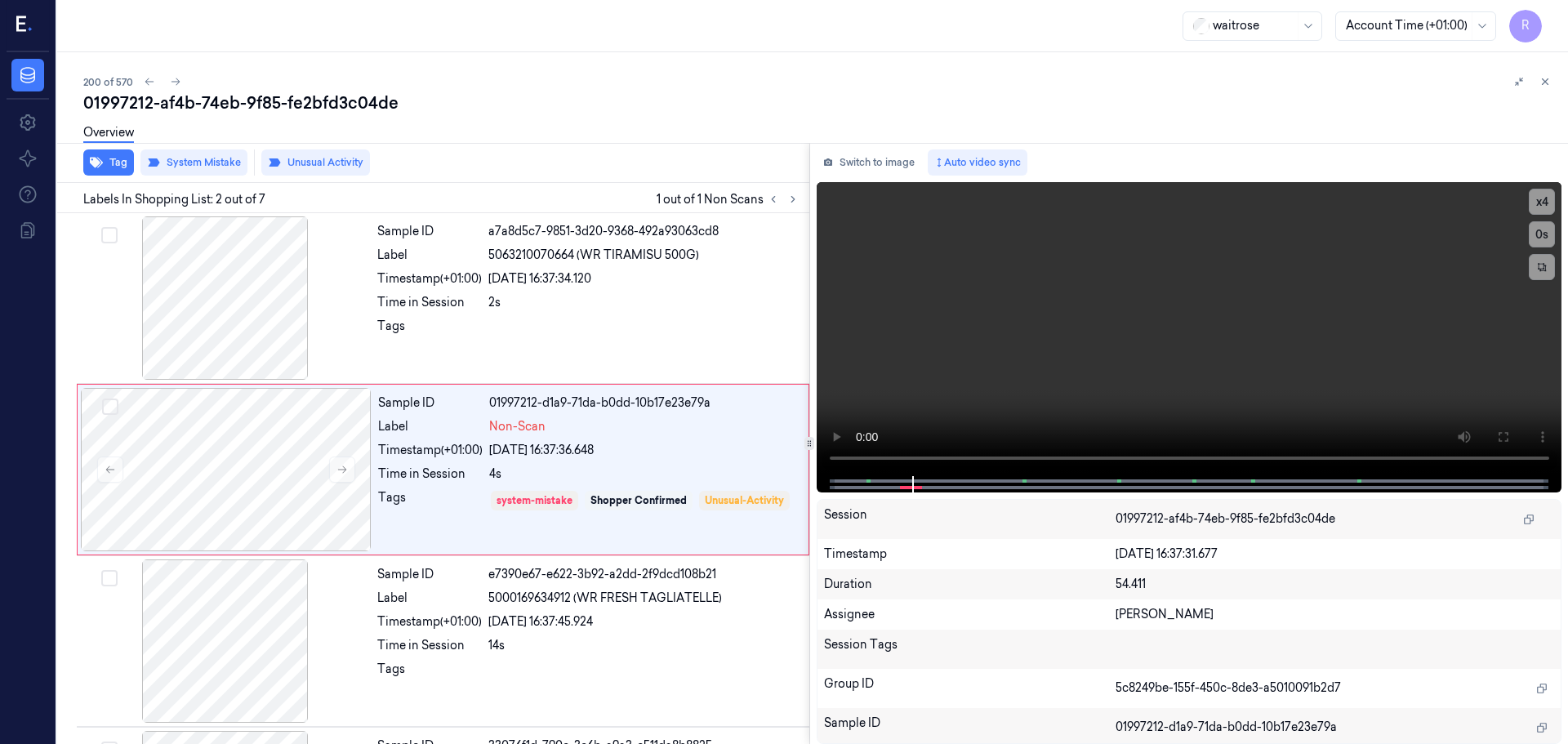
click at [783, 203] on div at bounding box center [783, 199] width 39 height 20
click at [244, 323] on div at bounding box center [225, 298] width 291 height 163
click at [256, 451] on div at bounding box center [226, 469] width 291 height 163
click at [345, 470] on icon at bounding box center [341, 469] width 11 height 11
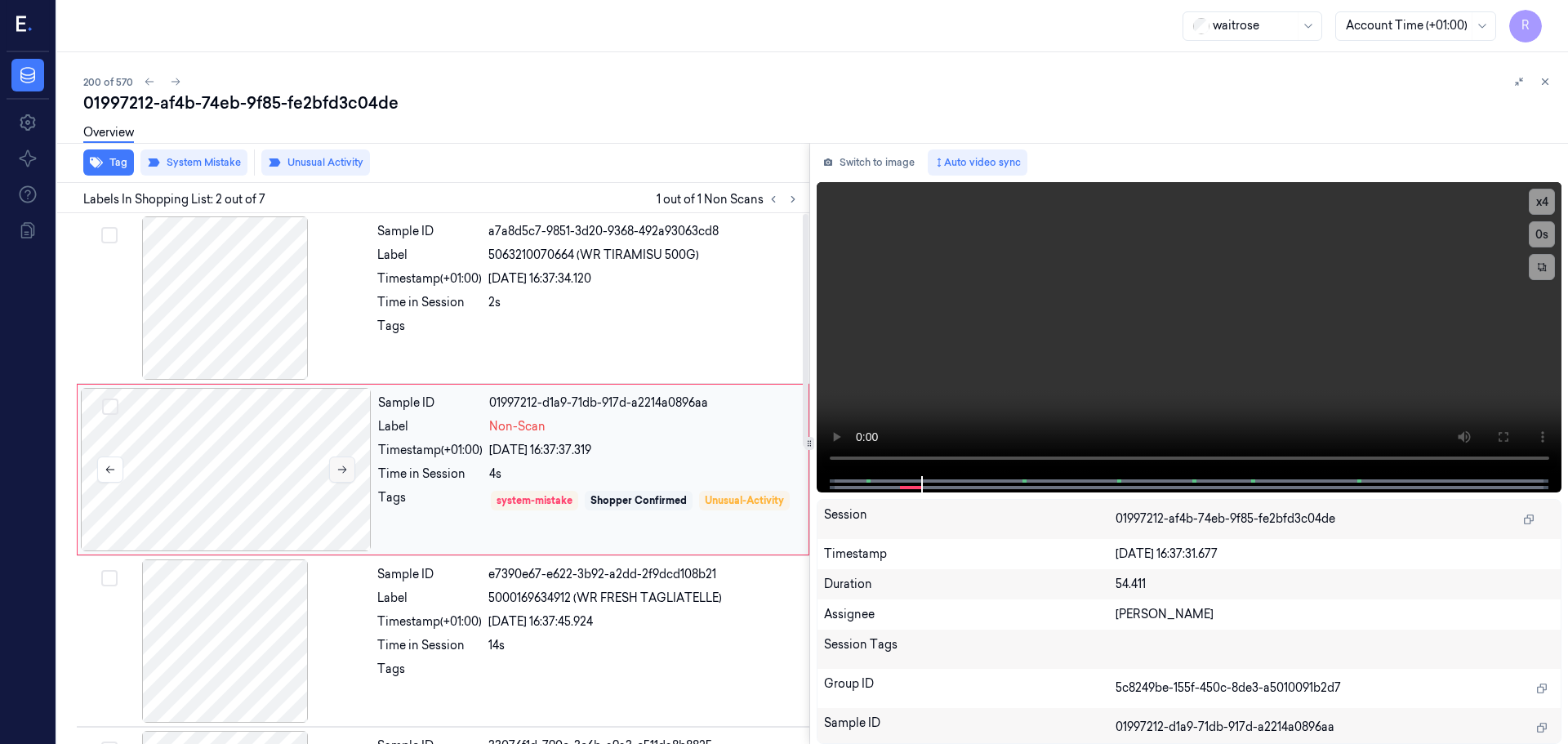
click at [345, 470] on icon at bounding box center [341, 469] width 11 height 11
click at [777, 194] on icon at bounding box center [773, 199] width 11 height 11
click at [776, 194] on icon at bounding box center [773, 199] width 11 height 11
click at [791, 197] on icon at bounding box center [793, 199] width 11 height 11
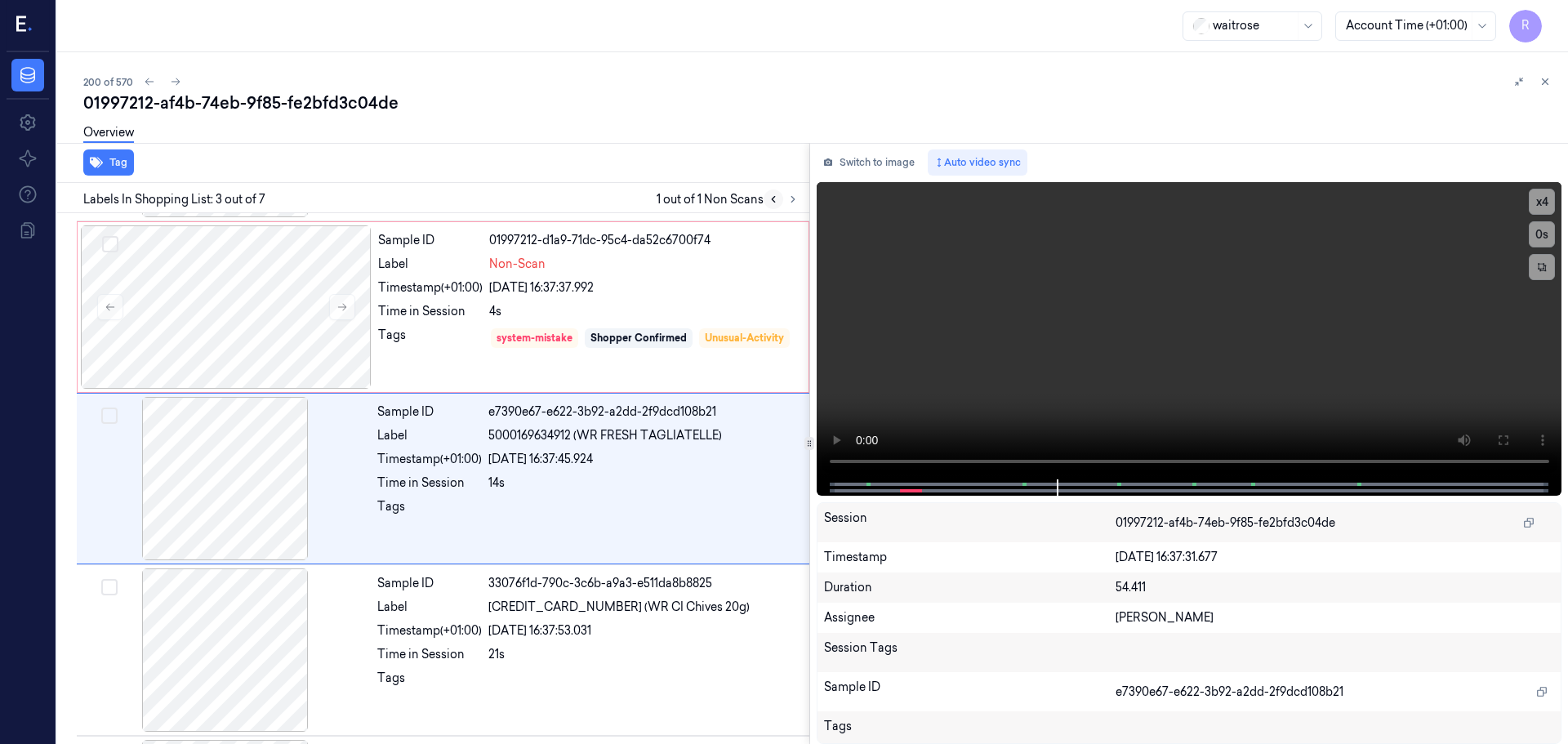
click at [776, 197] on icon at bounding box center [773, 199] width 11 height 11
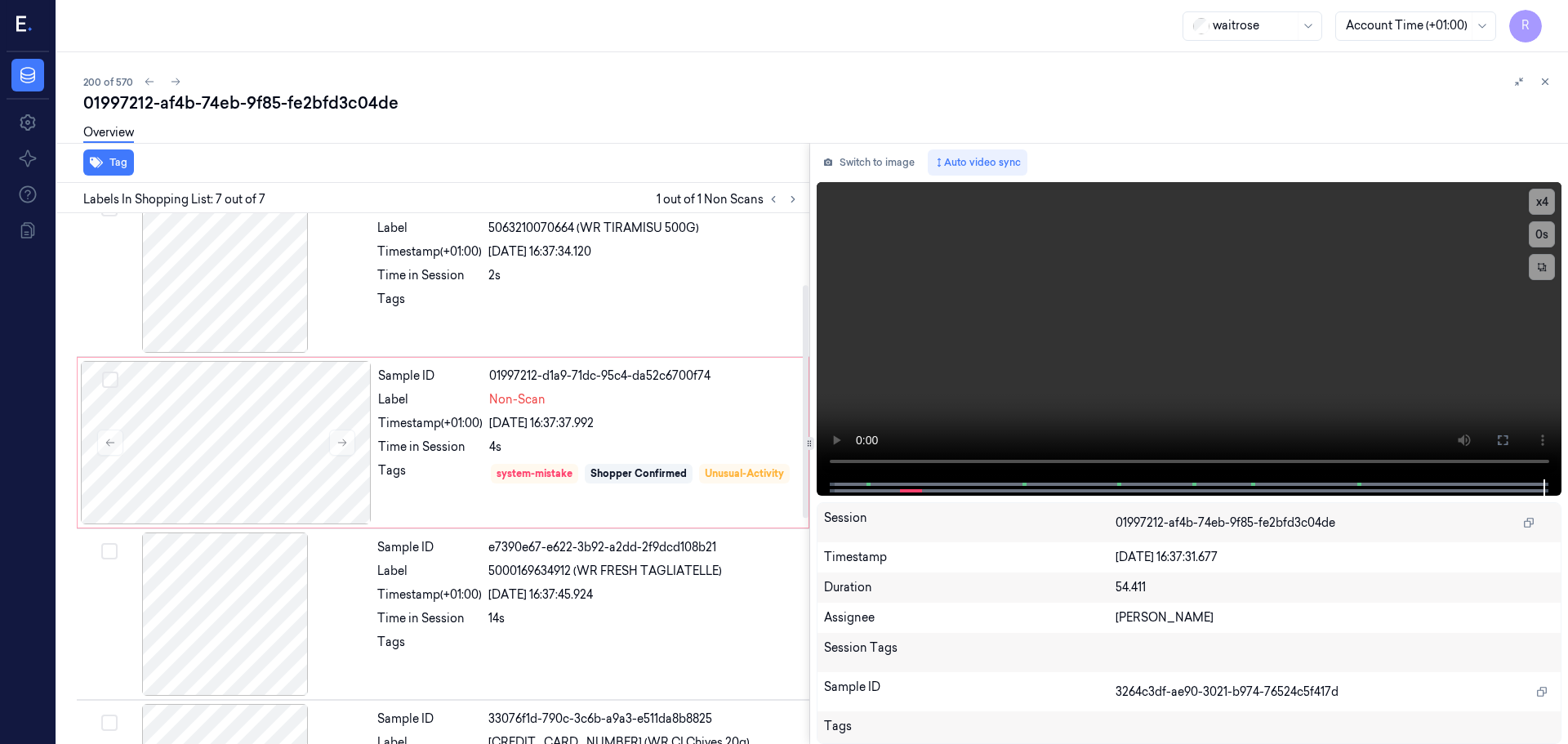
scroll to position [21, 0]
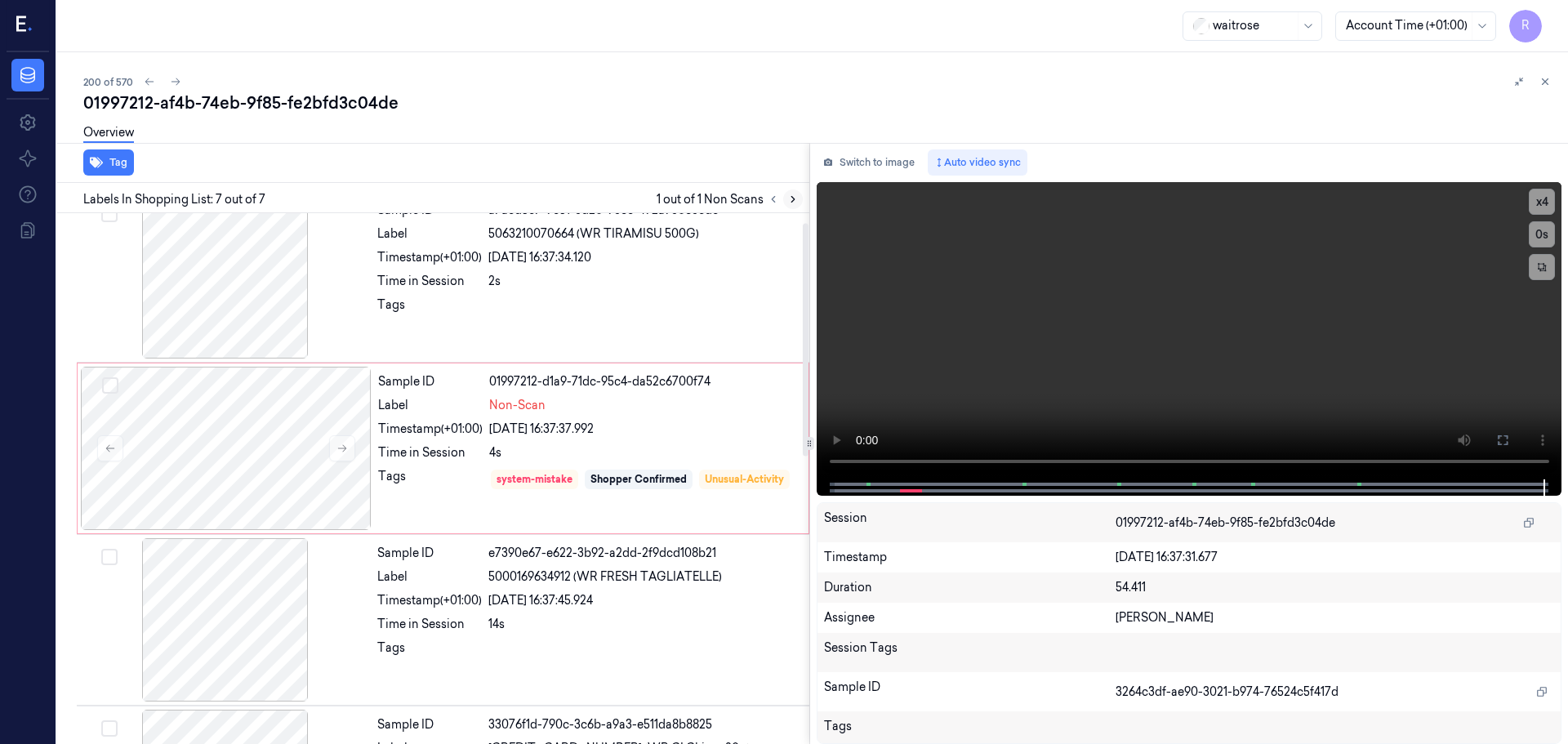
click at [793, 197] on icon at bounding box center [793, 199] width 11 height 11
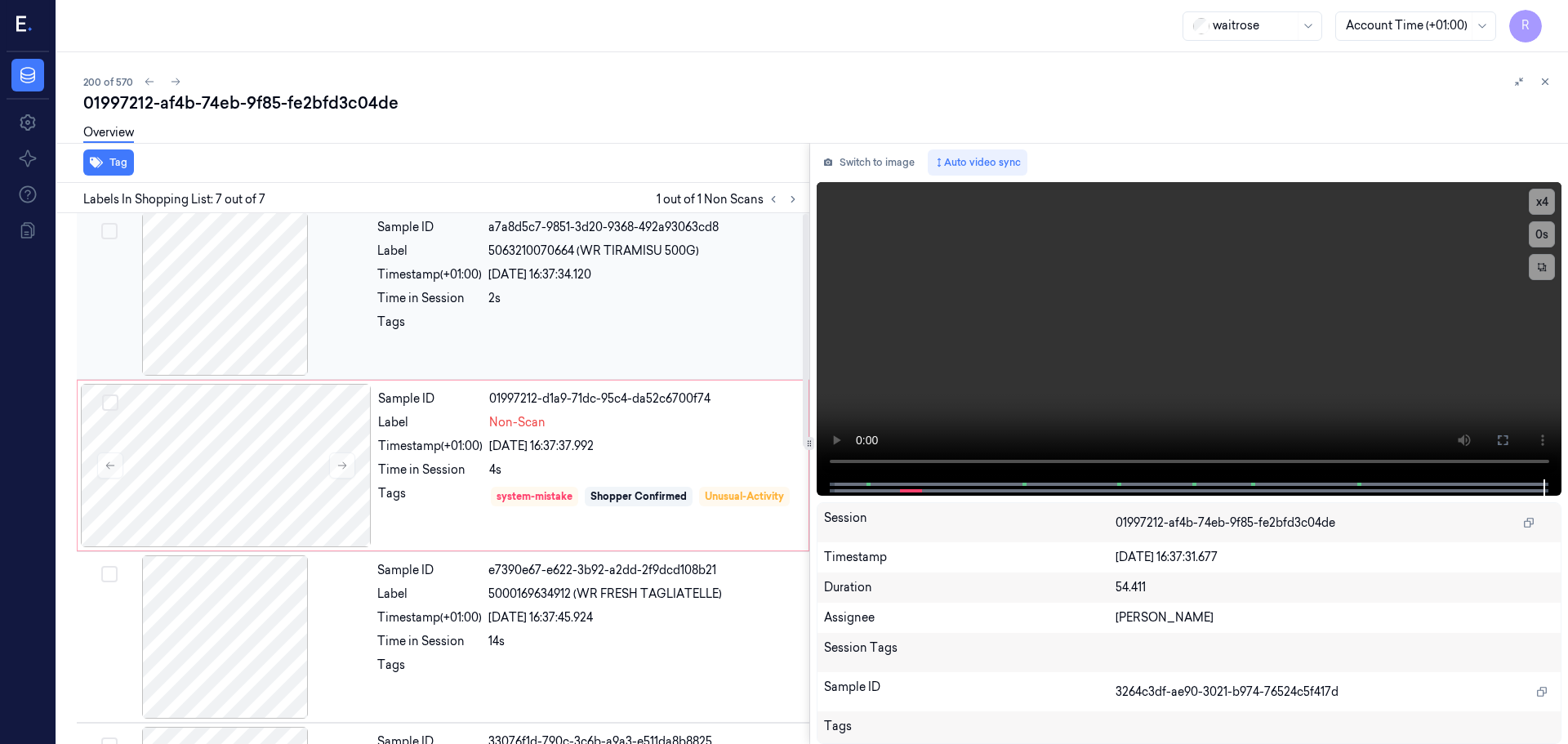
scroll to position [0, 0]
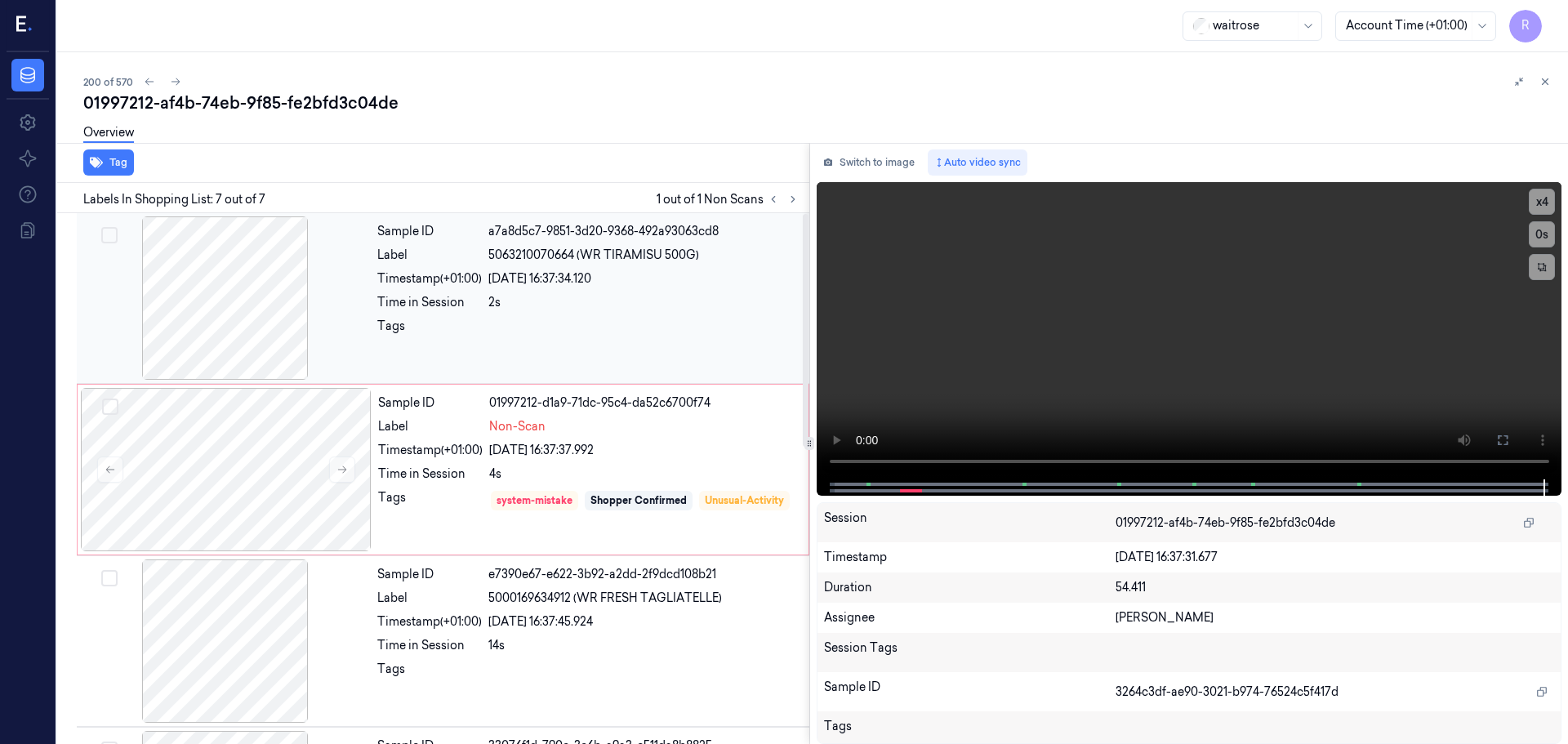
click at [313, 319] on div at bounding box center [225, 298] width 291 height 163
click at [401, 461] on div "Sample ID 01997212-d1a9-71dc-95c4-da52c6700f74 Label Non-Scan Timestamp (+01:00…" at bounding box center [588, 469] width 433 height 163
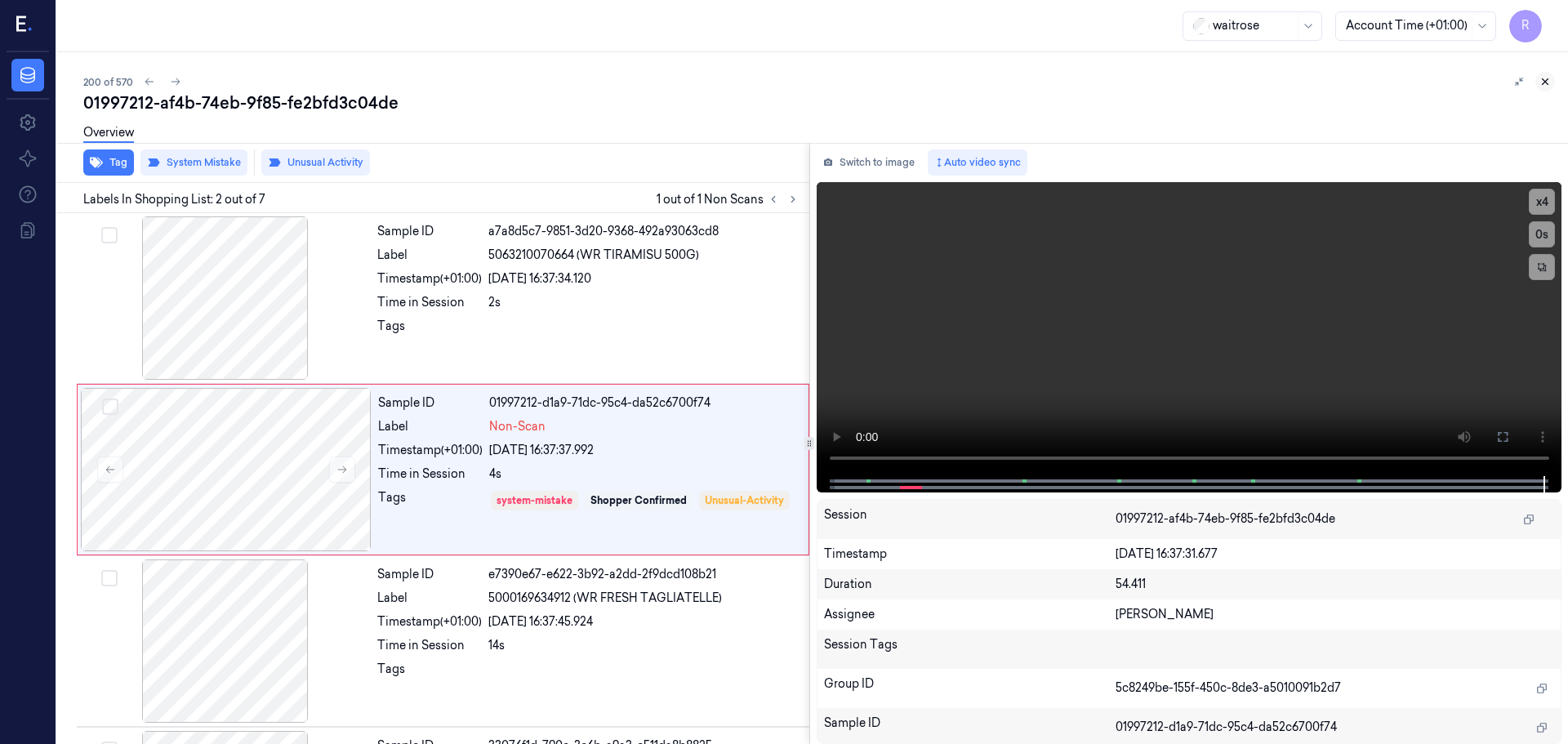
click at [1547, 76] on icon at bounding box center [1544, 82] width 11 height 11
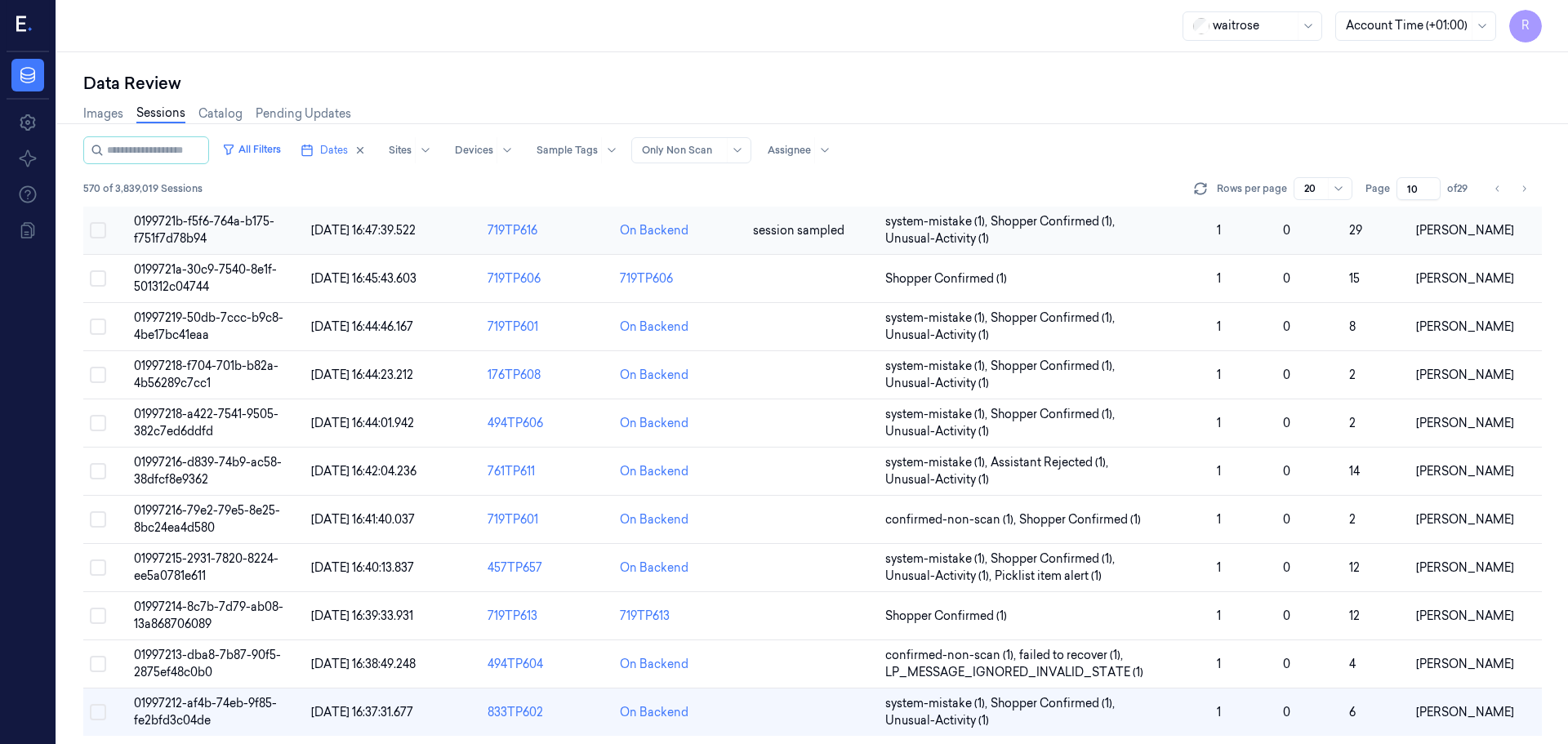
scroll to position [475, 0]
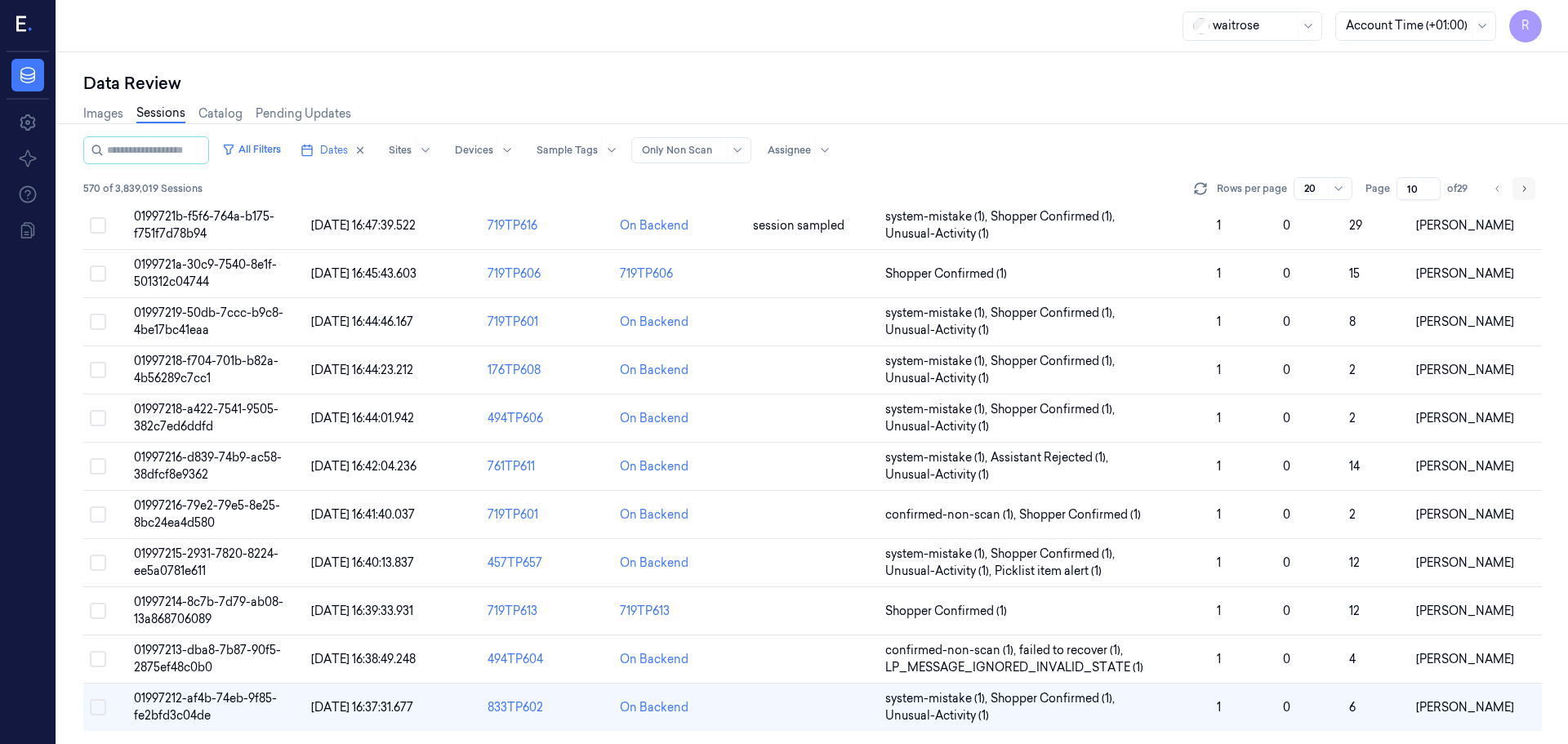
click at [1522, 182] on icon "Go to next page" at bounding box center [1523, 188] width 9 height 13
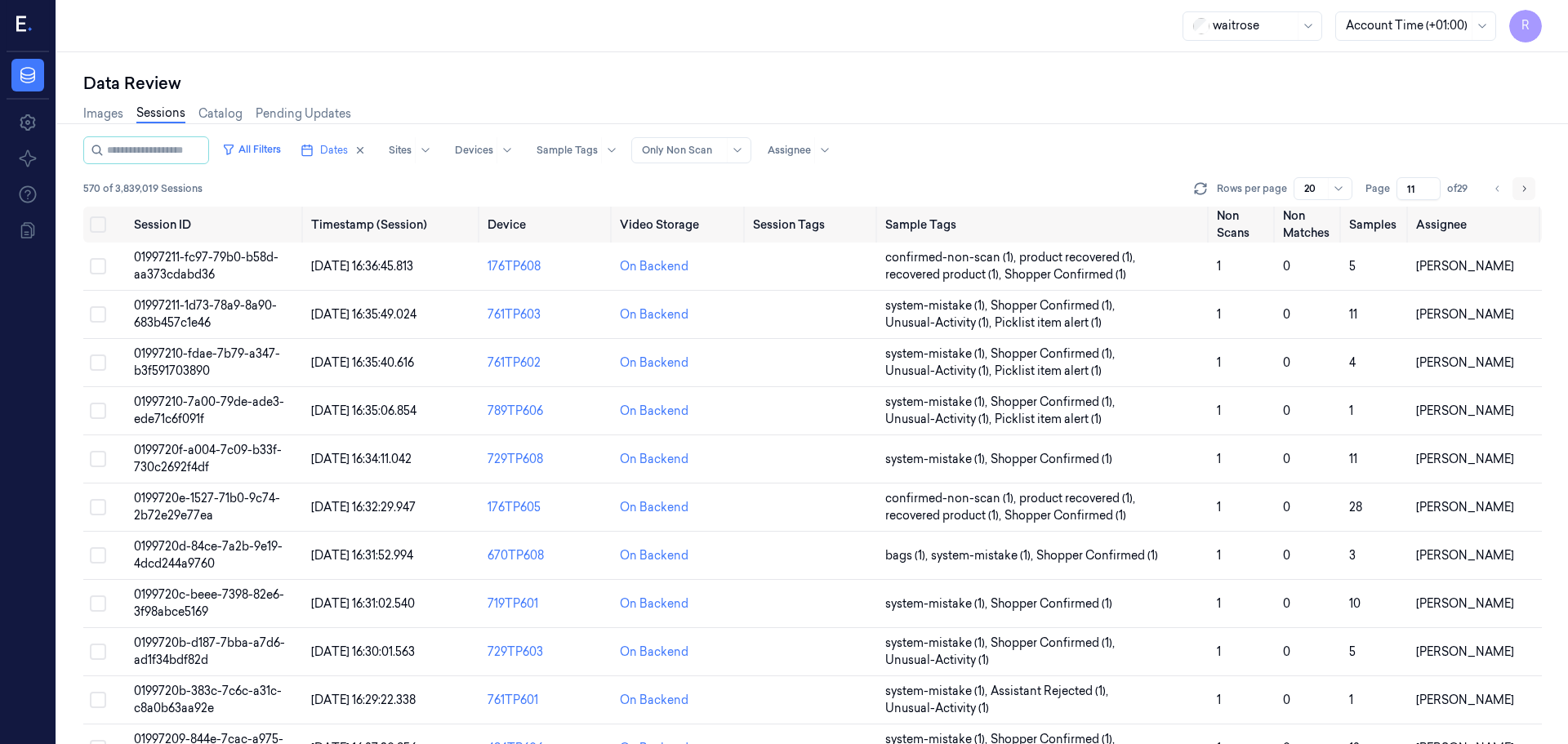
click at [1522, 182] on icon "Go to next page" at bounding box center [1523, 188] width 9 height 13
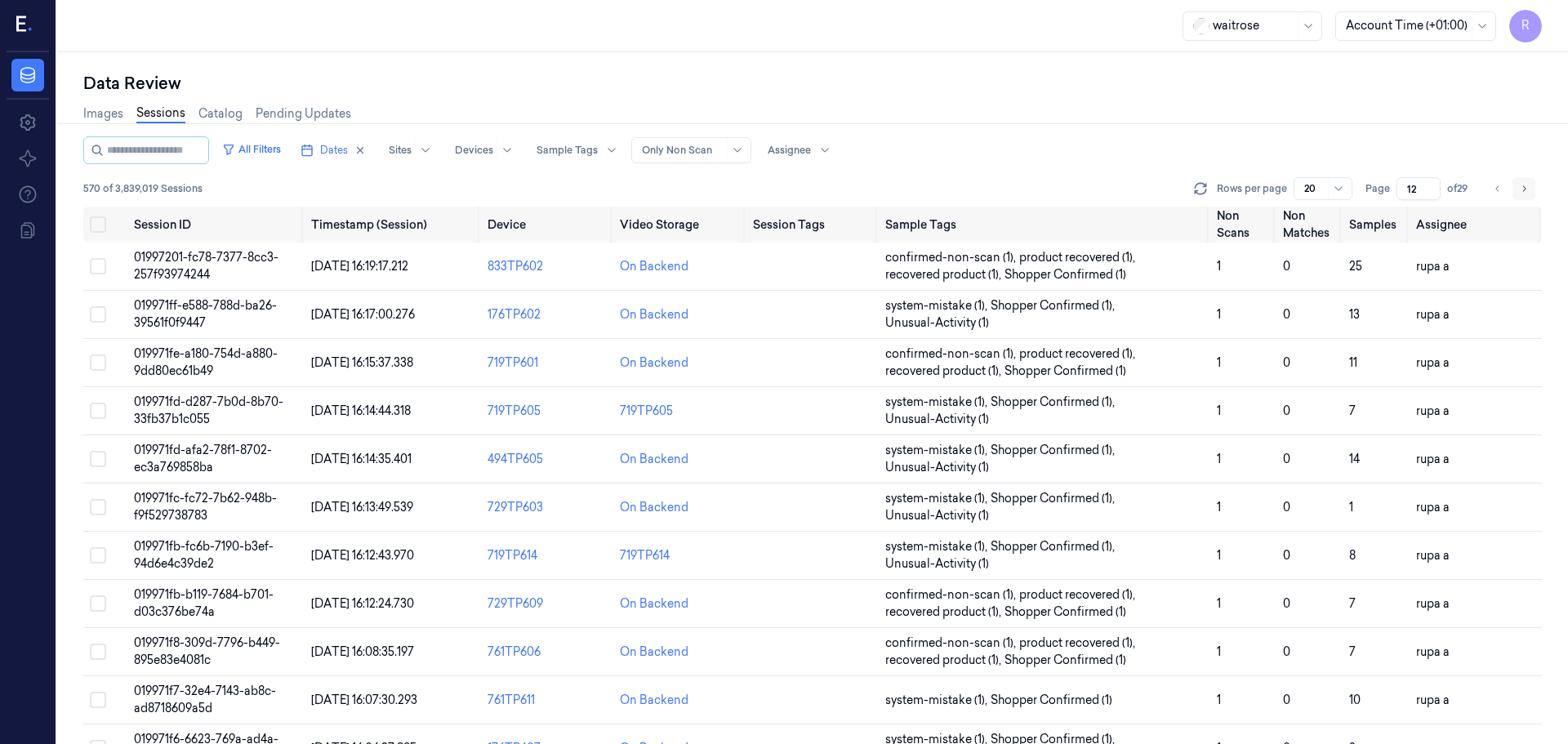
click at [1522, 182] on icon "Go to next page" at bounding box center [1523, 188] width 9 height 13
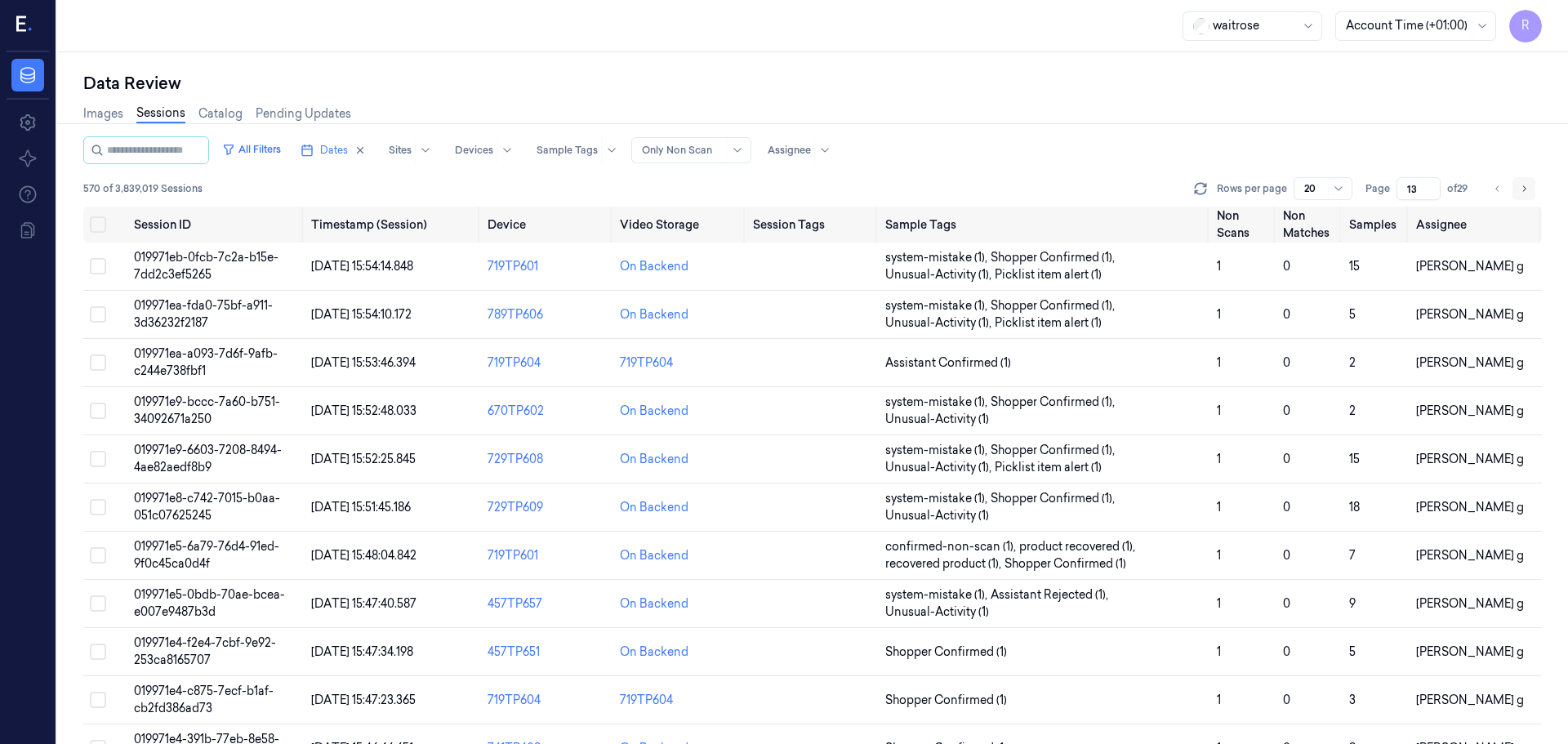
click at [1522, 182] on icon "Go to next page" at bounding box center [1523, 188] width 9 height 13
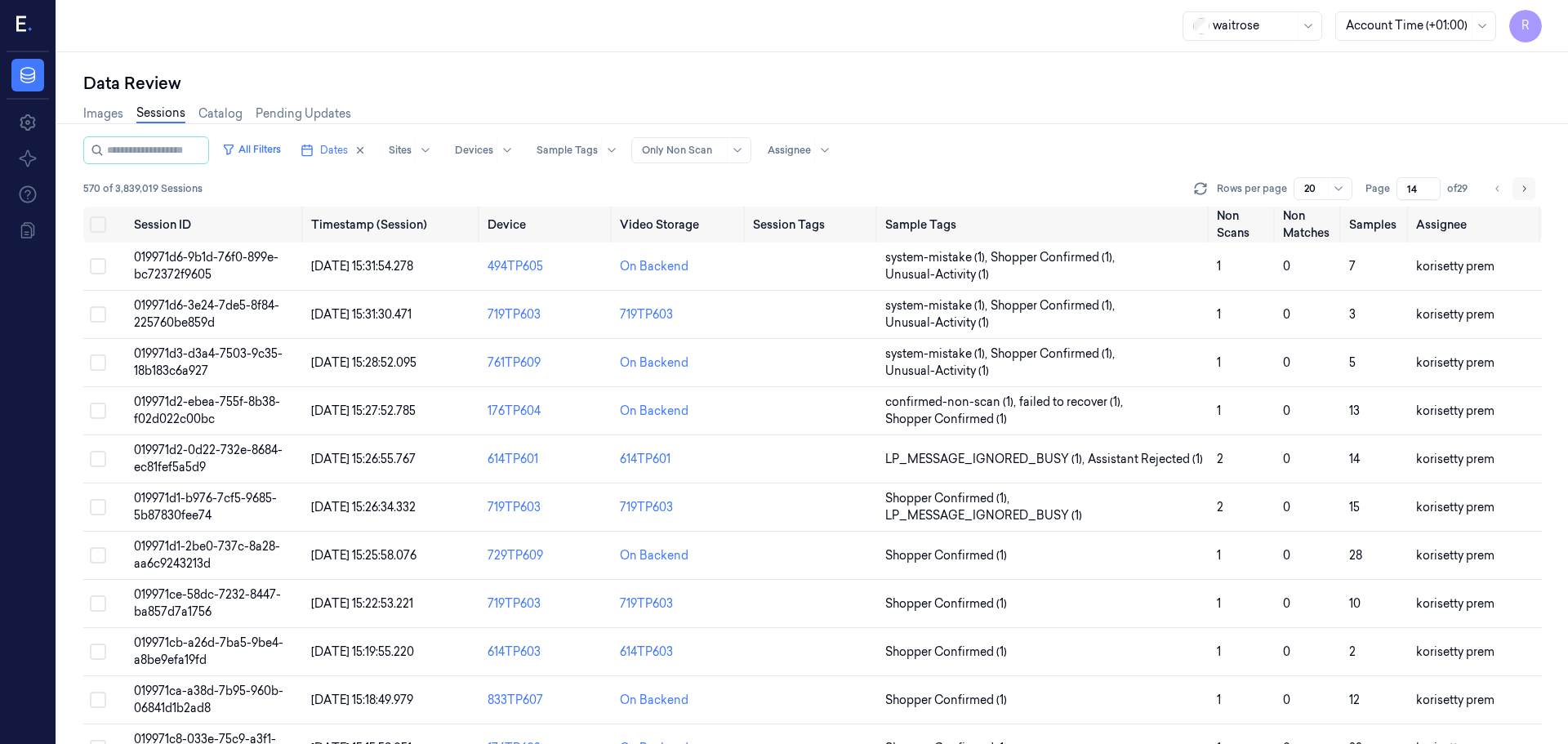
click at [1522, 182] on icon "Go to next page" at bounding box center [1523, 188] width 9 height 13
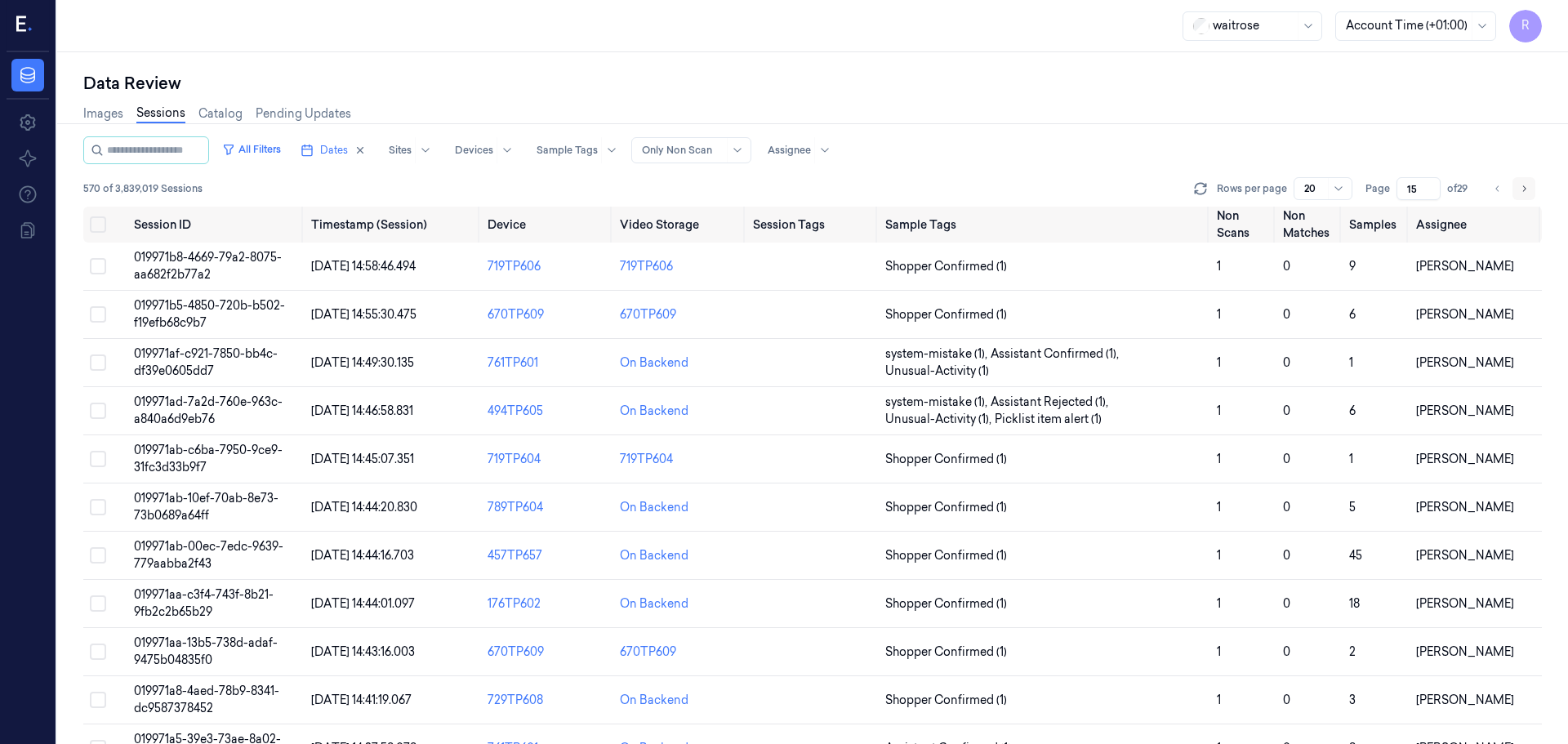
click at [1522, 182] on icon "Go to next page" at bounding box center [1523, 188] width 9 height 13
type input "16"
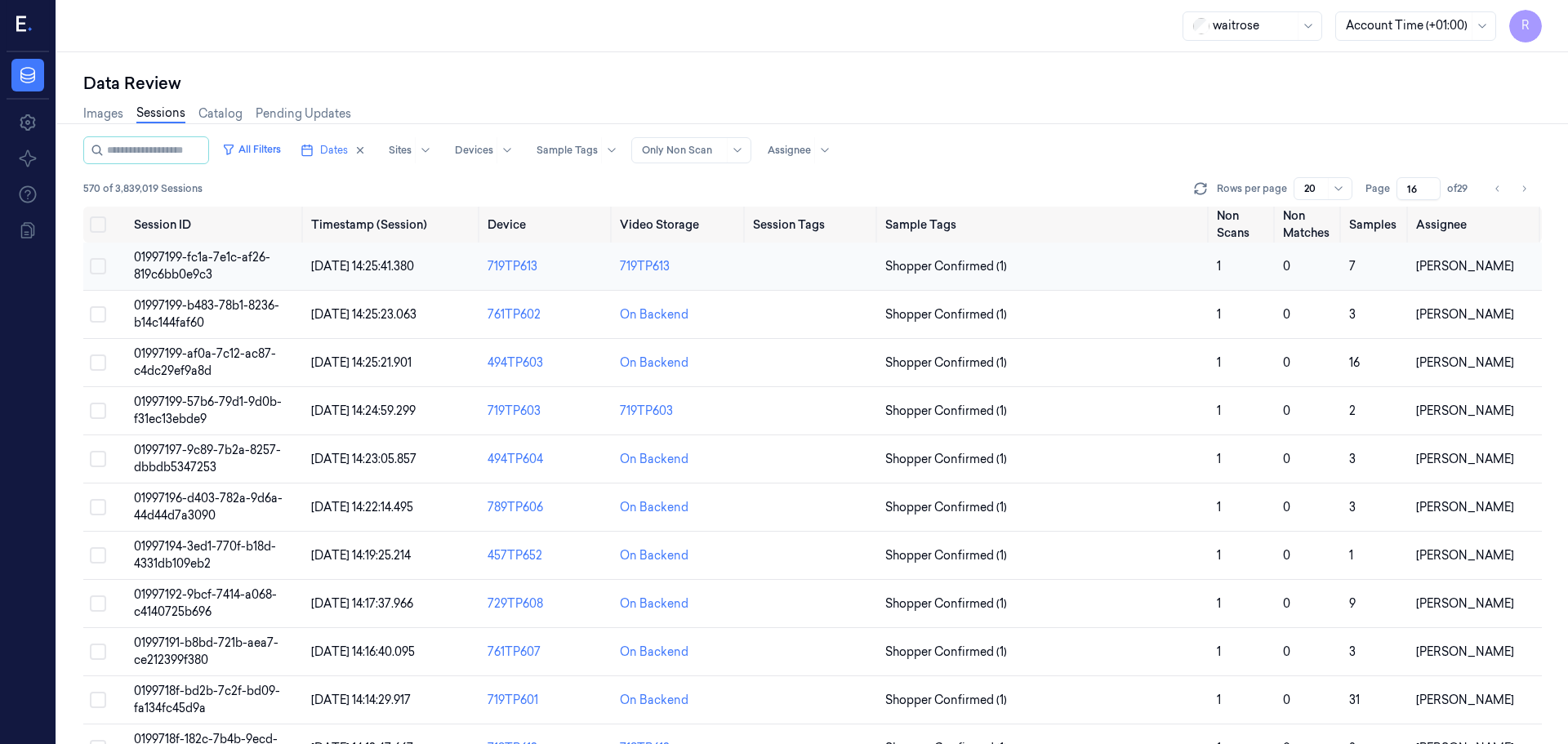
click at [735, 275] on td "719TP613" at bounding box center [679, 267] width 132 height 48
click at [1072, 291] on td "Shopper Confirmed (1)" at bounding box center [1044, 315] width 332 height 48
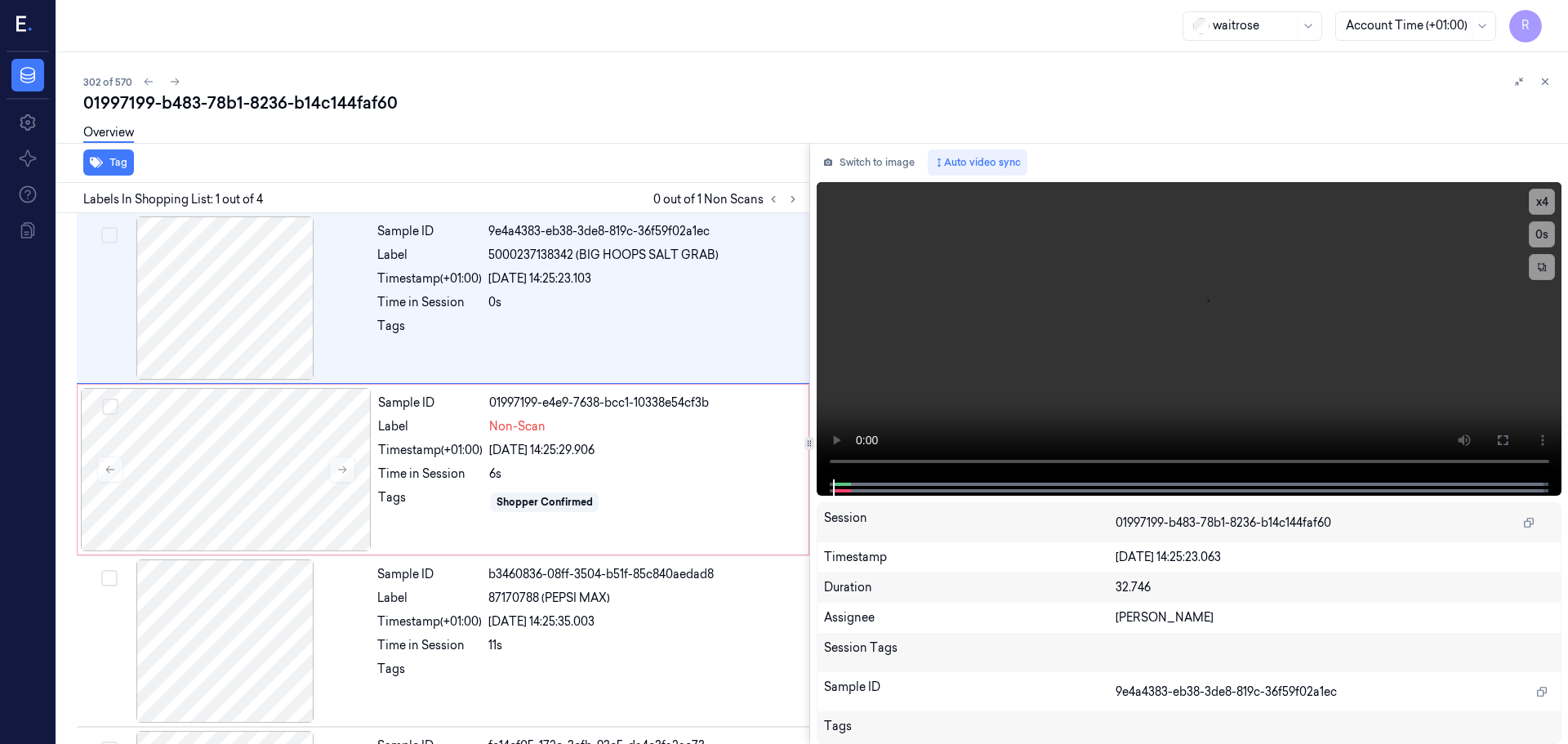
click at [1550, 81] on button at bounding box center [1545, 82] width 20 height 20
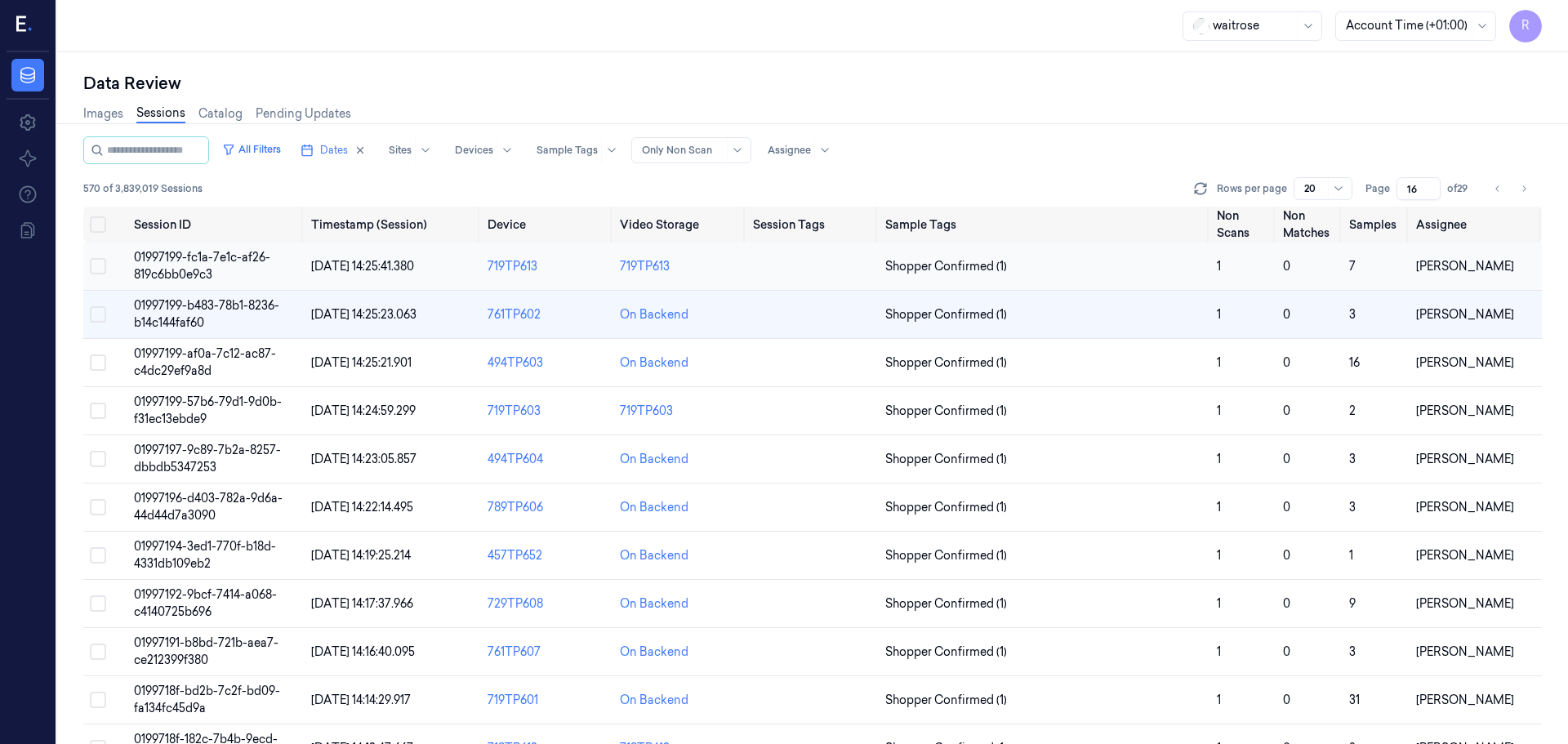
click at [1143, 272] on span "Shopper Confirmed (1)" at bounding box center [1044, 267] width 318 height 17
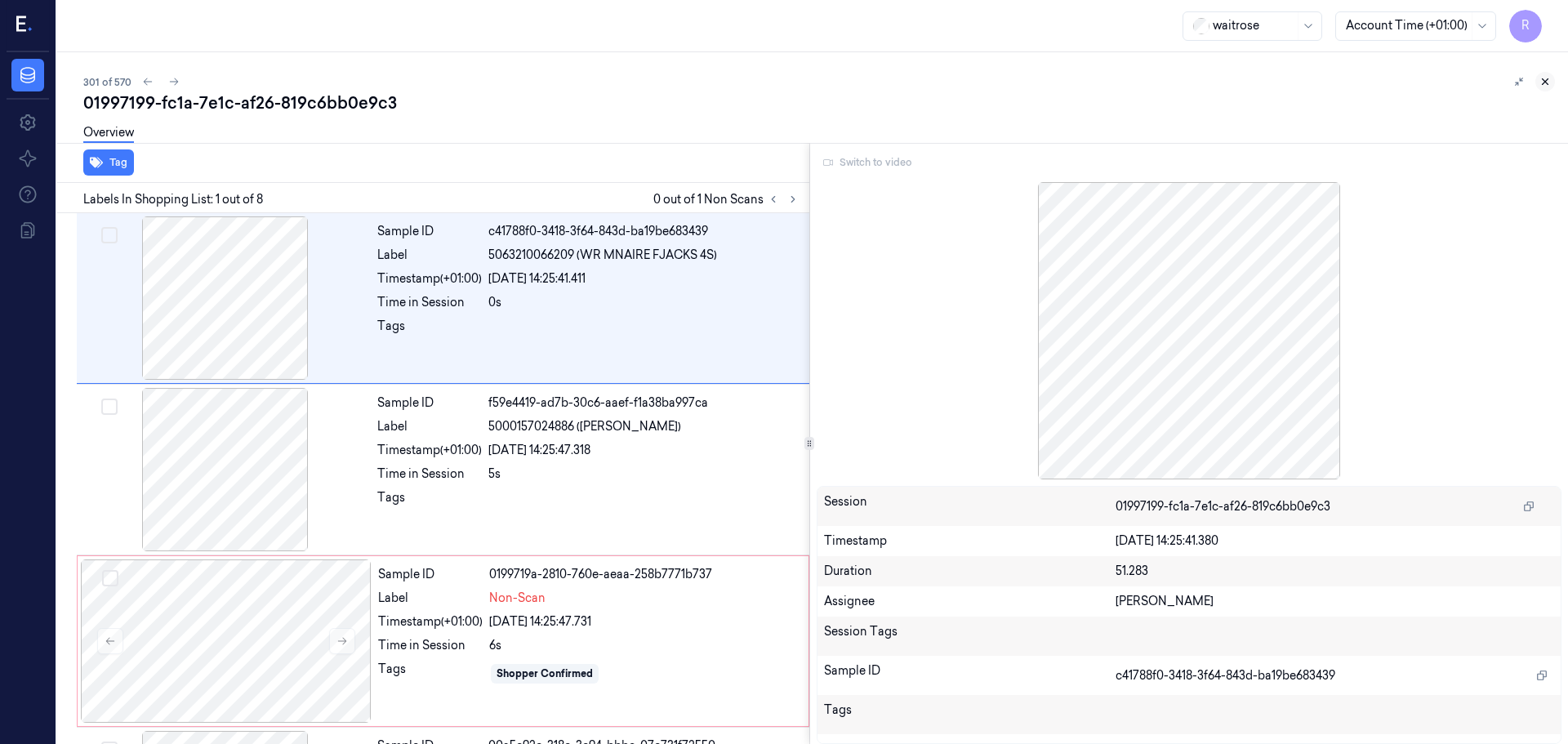
click at [1542, 89] on button at bounding box center [1545, 82] width 20 height 20
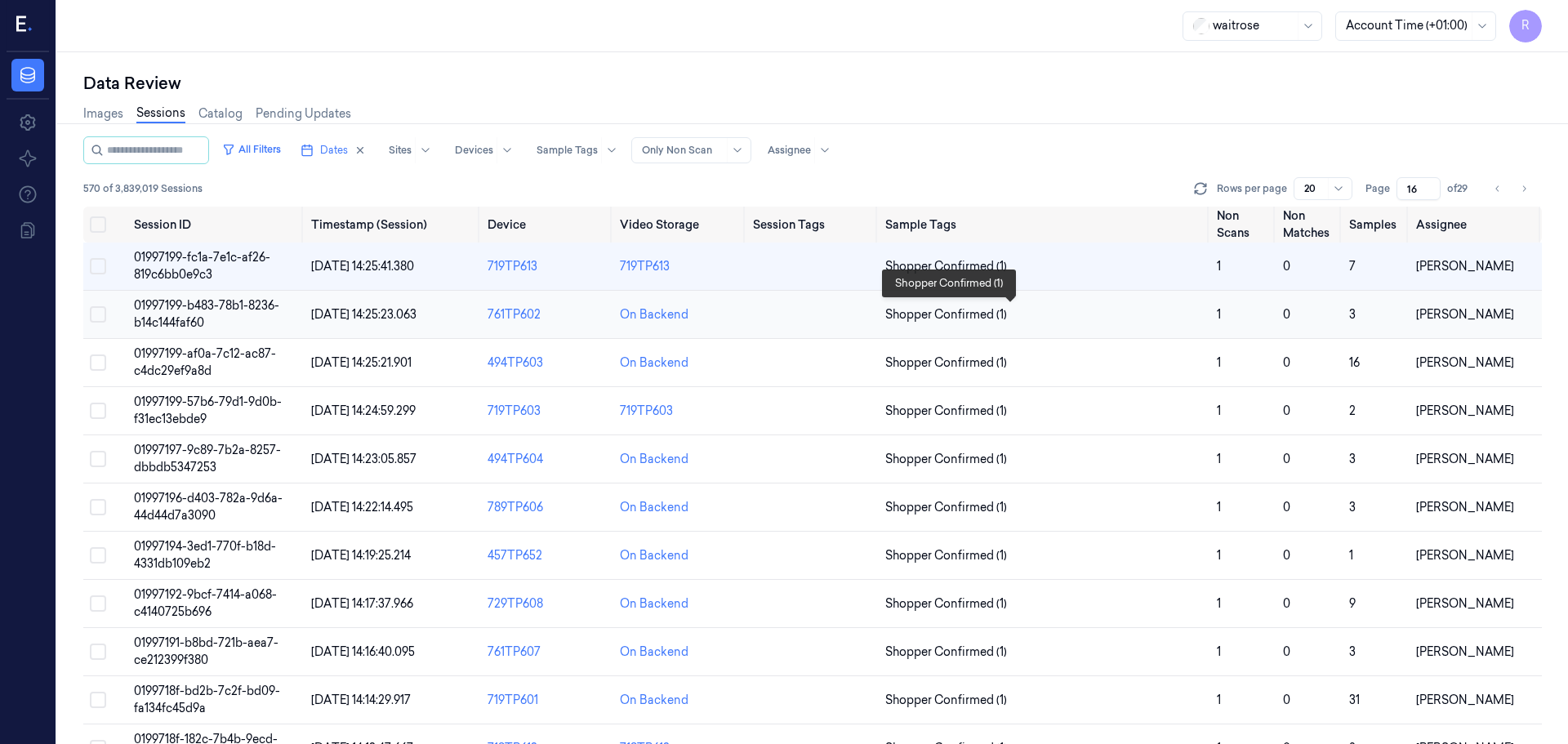
click at [1042, 313] on span "Shopper Confirmed (1)" at bounding box center [1044, 315] width 318 height 17
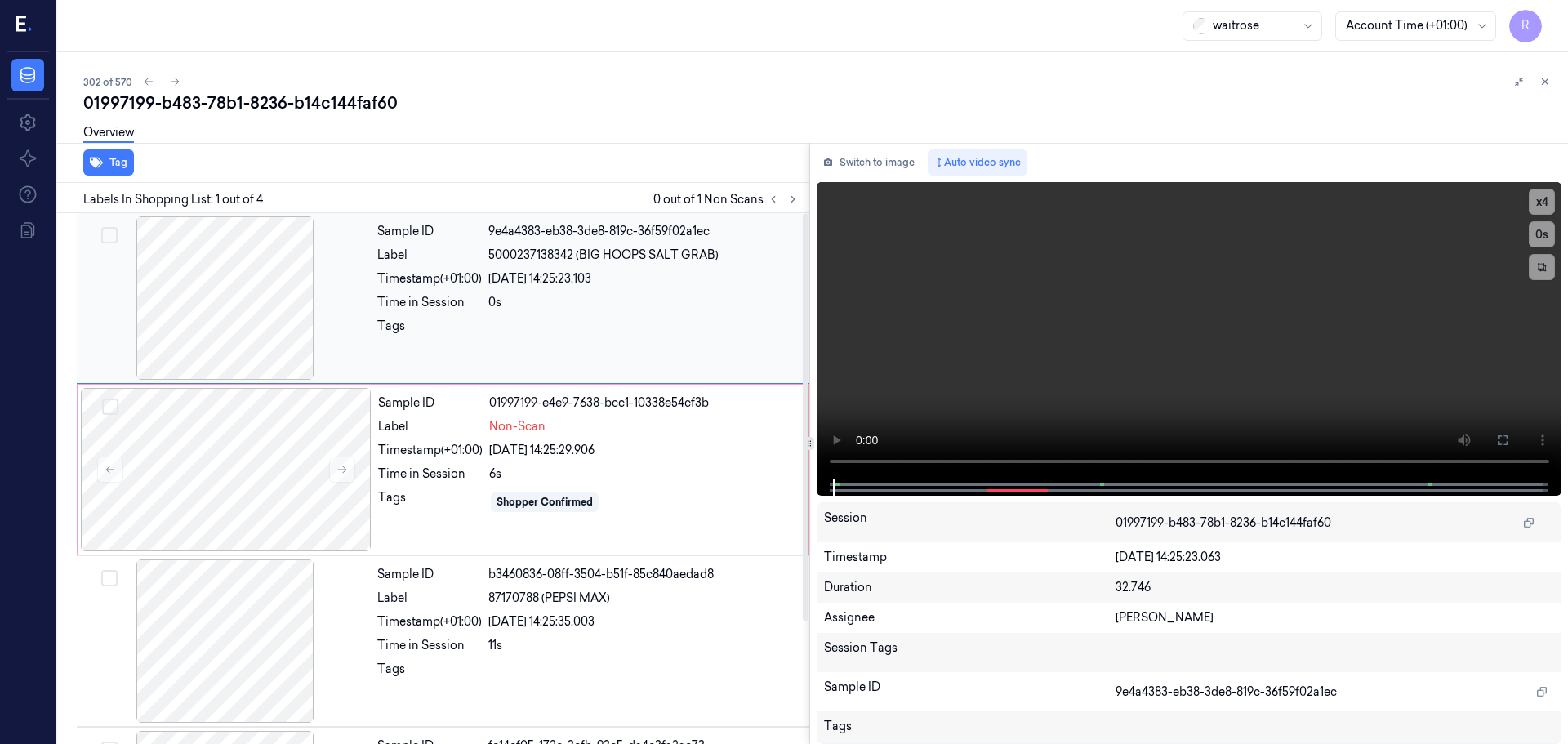
click at [246, 327] on div at bounding box center [225, 298] width 291 height 163
drag, startPoint x: 836, startPoint y: 484, endPoint x: 827, endPoint y: 485, distance: 9.1
click at [827, 485] on div at bounding box center [1189, 487] width 745 height 16
click at [1541, 209] on button "x 4" at bounding box center [1541, 202] width 26 height 26
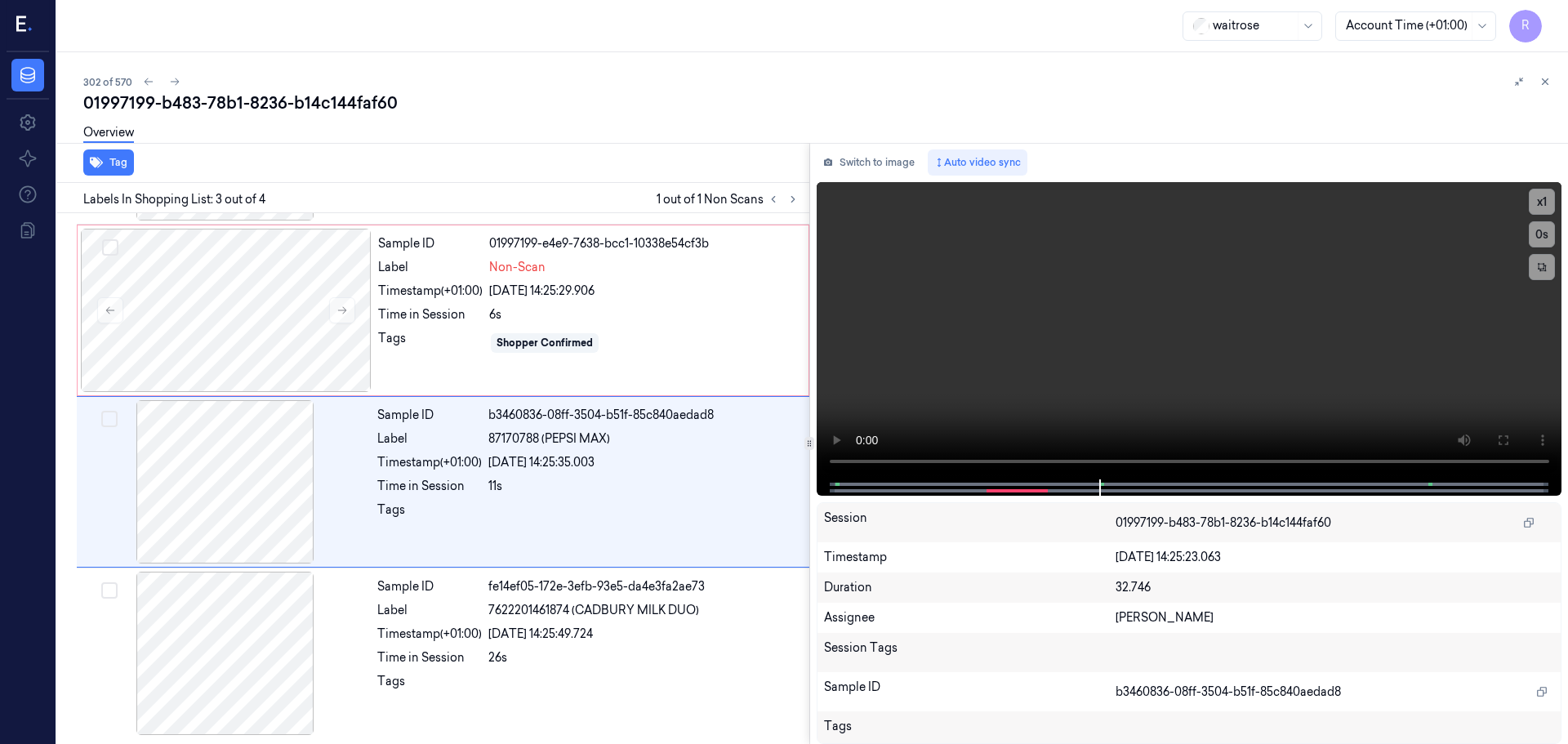
scroll to position [160, 0]
click at [1537, 198] on button "x 1" at bounding box center [1541, 202] width 26 height 26
click at [1537, 198] on button "x 2" at bounding box center [1541, 202] width 26 height 26
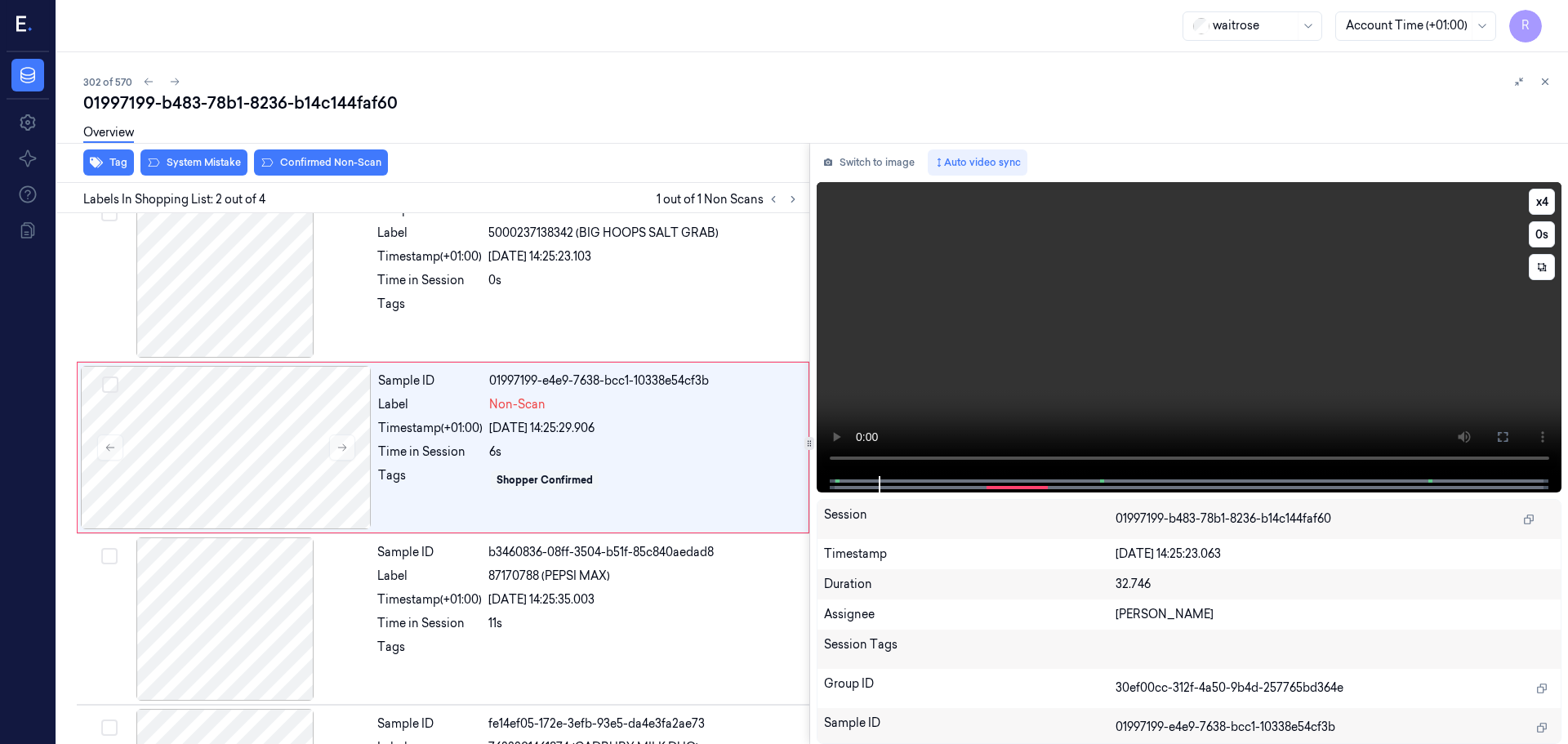
scroll to position [0, 0]
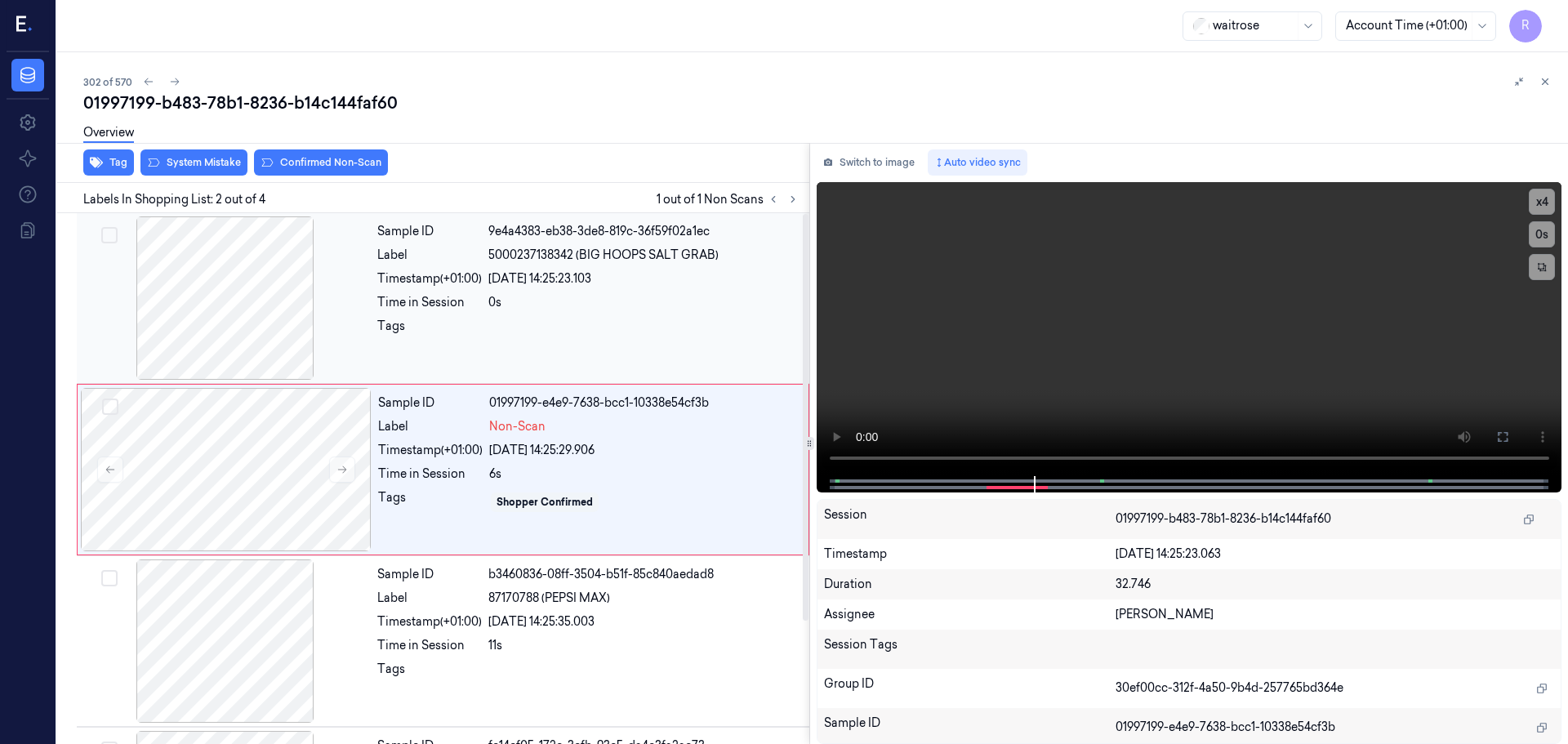
click at [582, 317] on div "Sample ID 9e4a4383-eb38-3de8-819c-36f59f02a1ec Label 5000237138342 (BIG HOOPS S…" at bounding box center [588, 298] width 435 height 163
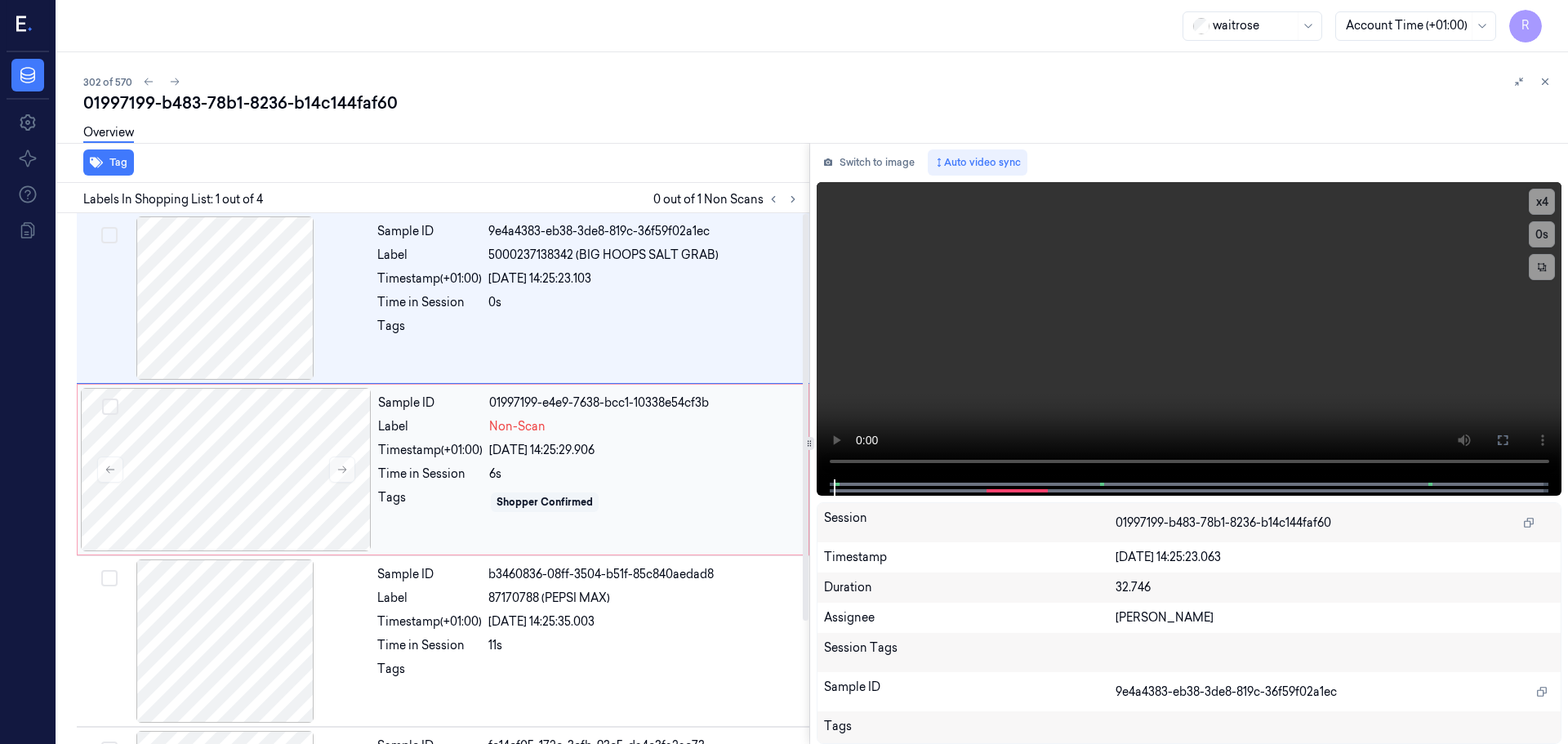
click at [586, 453] on div "22/09/2025 14:25:29.906" at bounding box center [643, 451] width 310 height 17
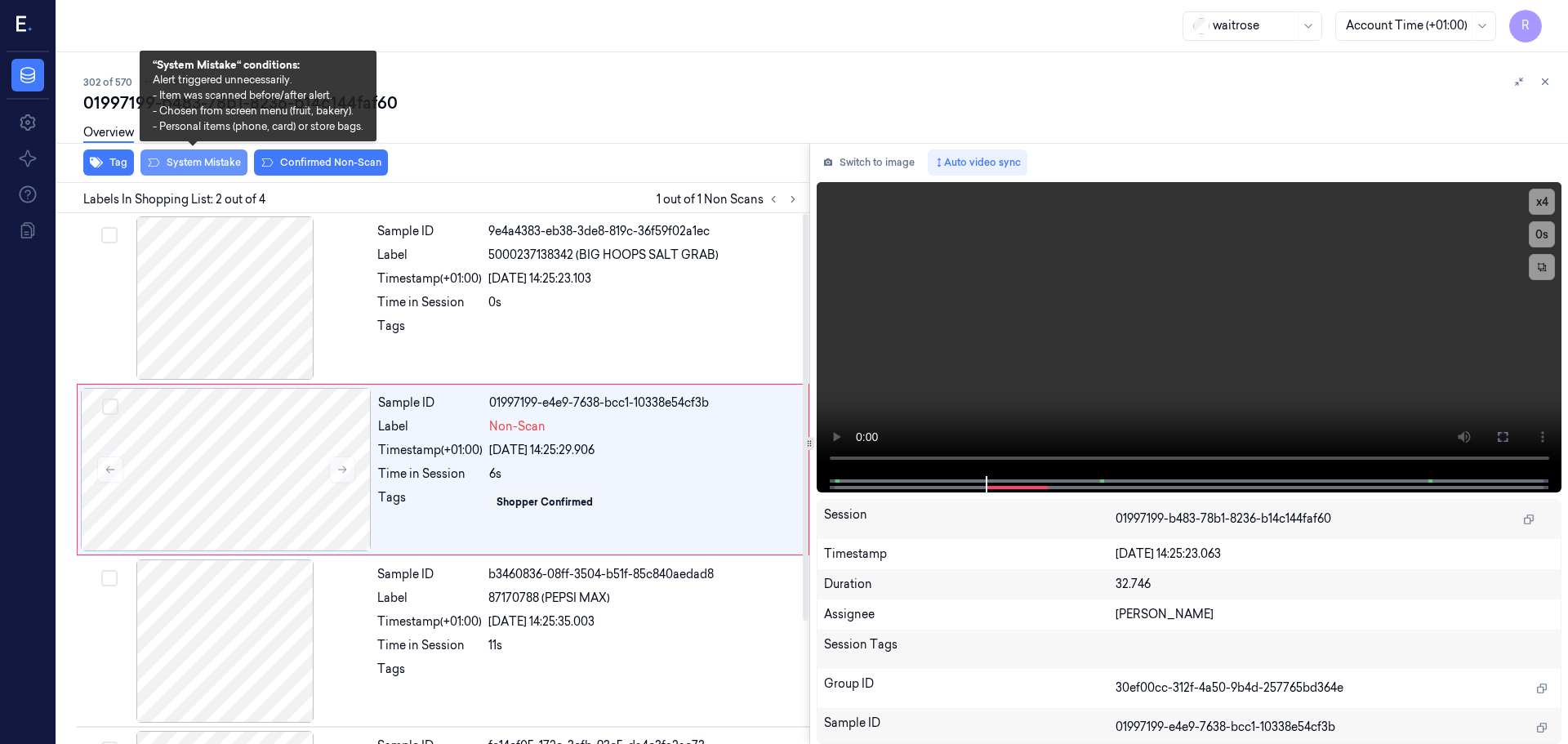
click at [200, 163] on button "System Mistake" at bounding box center [194, 162] width 107 height 26
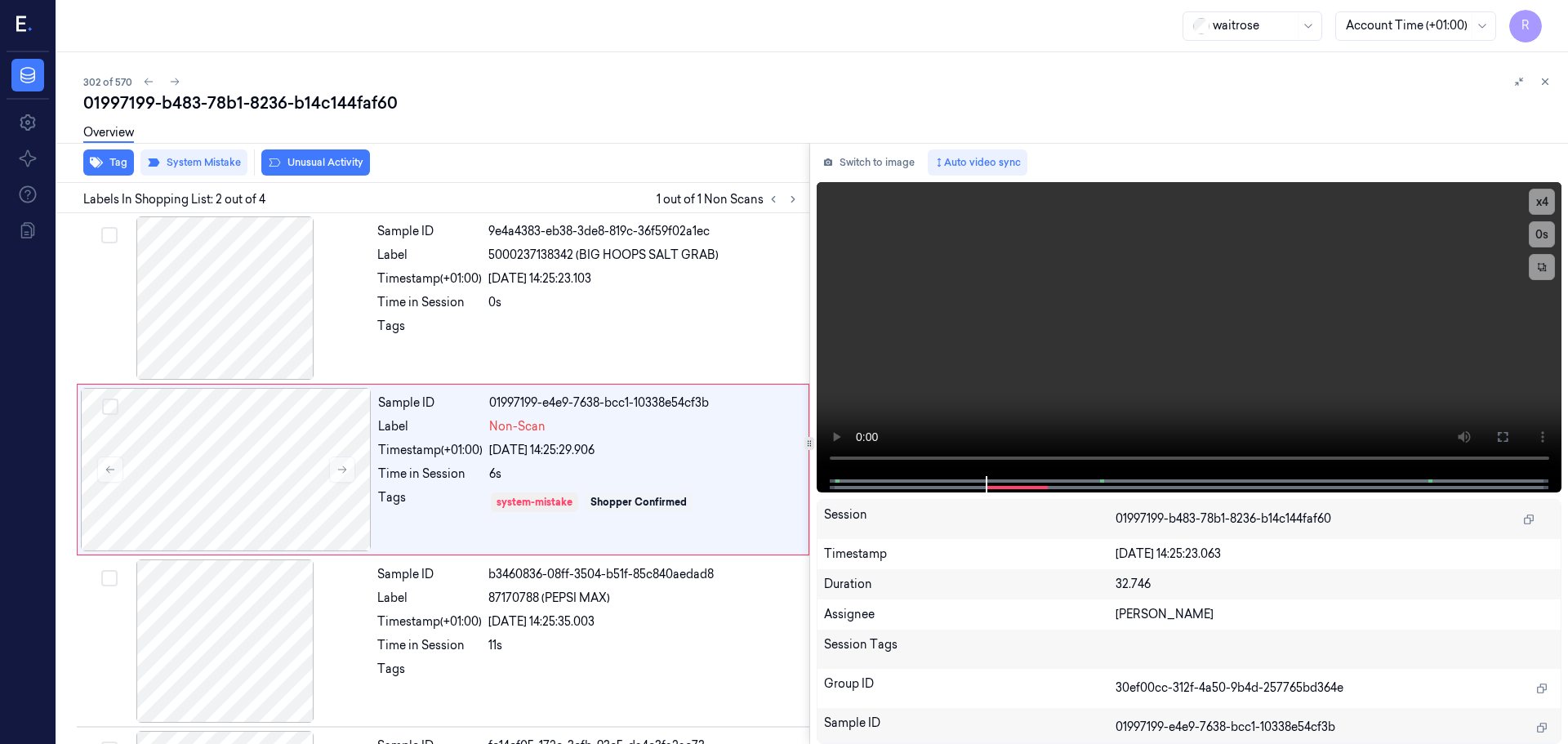
click at [342, 155] on div "Overview" at bounding box center [818, 135] width 1471 height 42
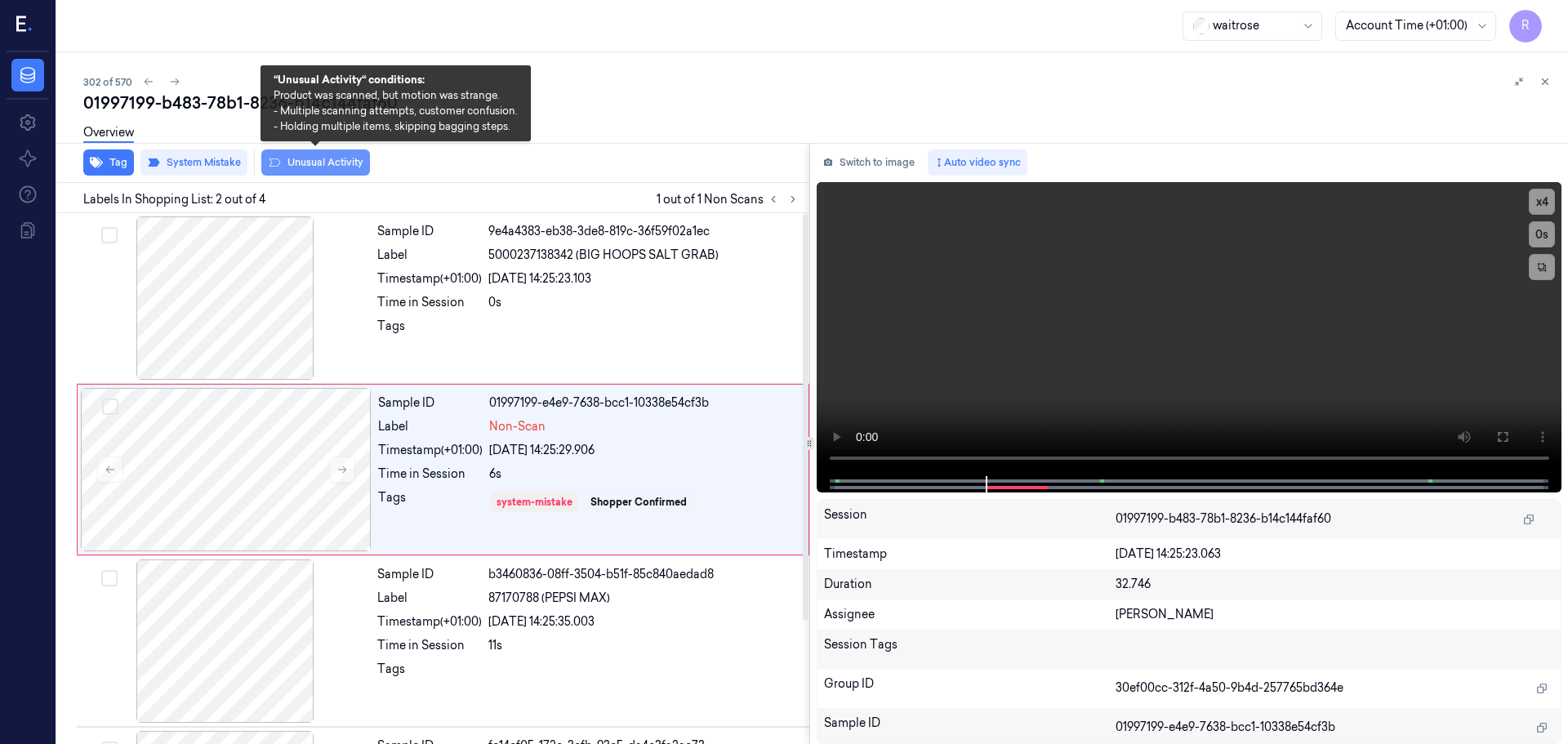
click at [323, 164] on button "Unusual Activity" at bounding box center [316, 162] width 109 height 26
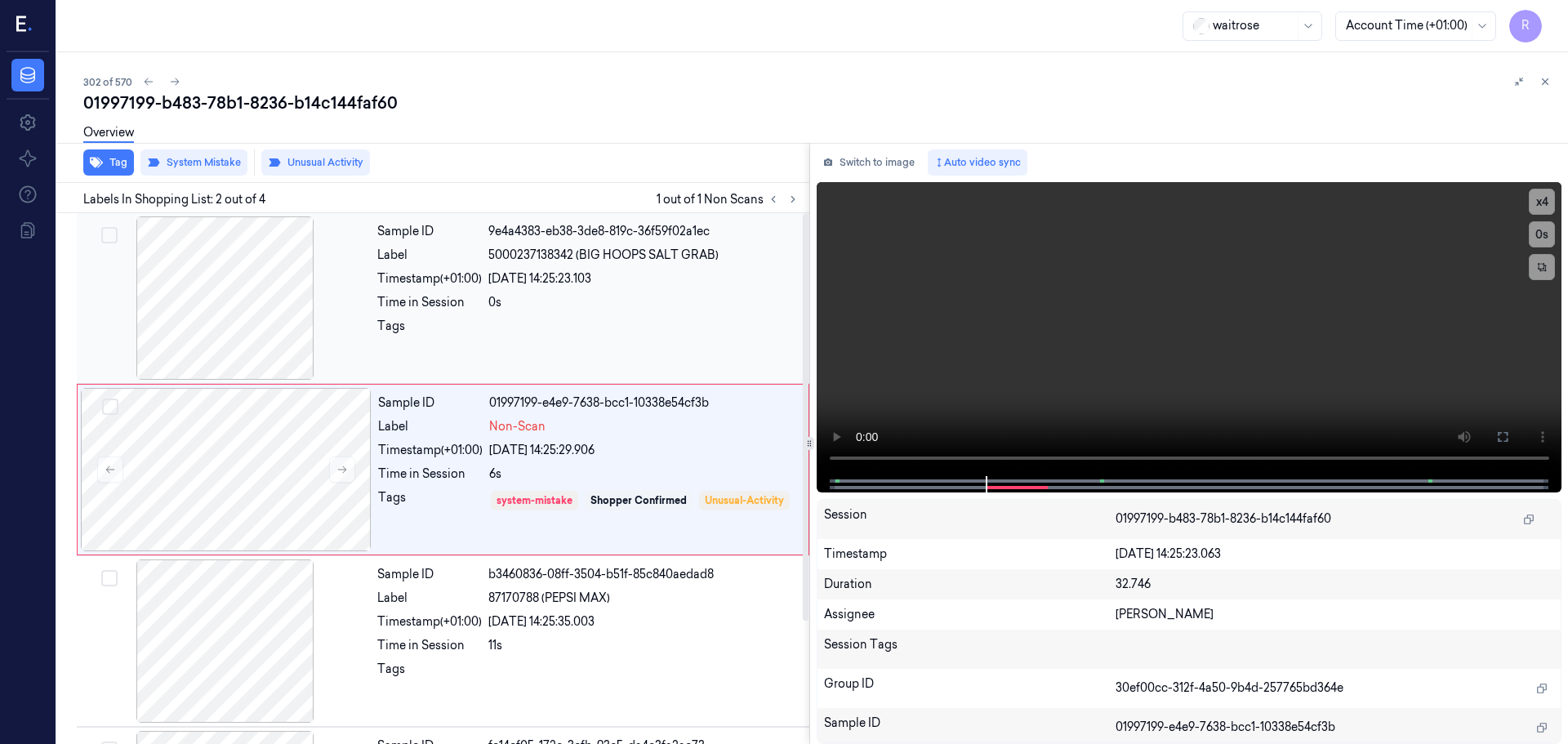
click at [560, 328] on div at bounding box center [643, 330] width 311 height 26
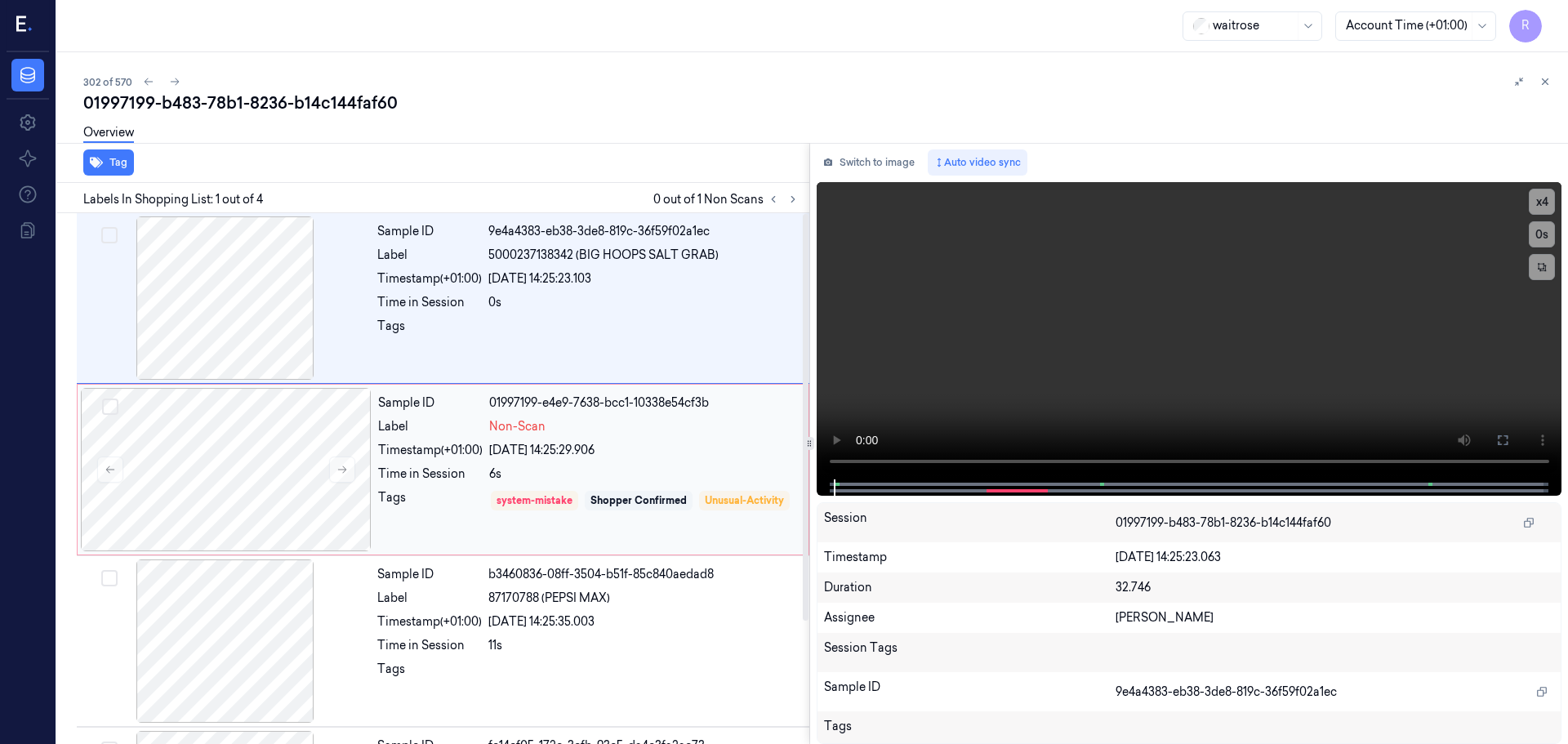
click at [583, 475] on div "6s" at bounding box center [643, 475] width 310 height 17
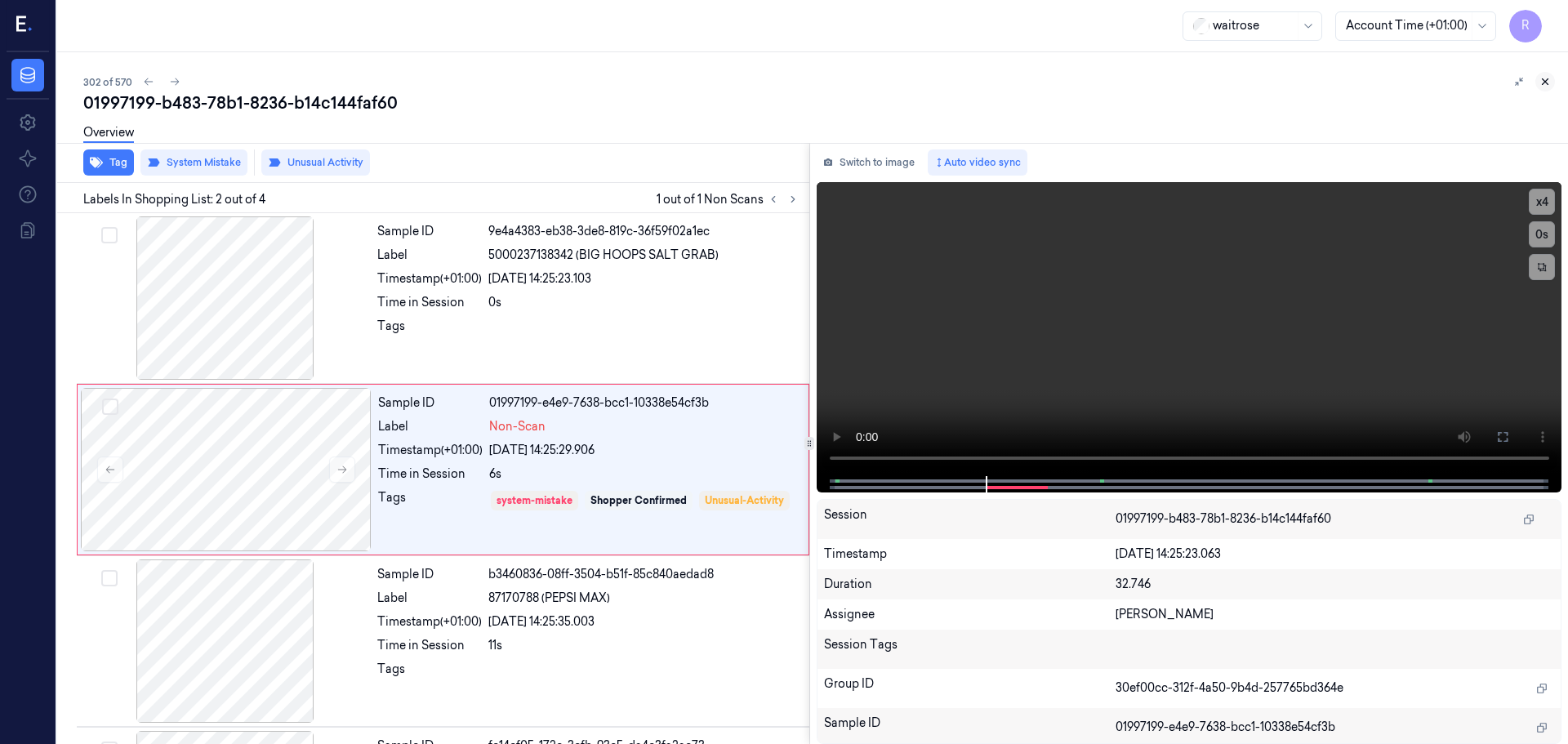
click at [1547, 85] on icon at bounding box center [1544, 82] width 11 height 11
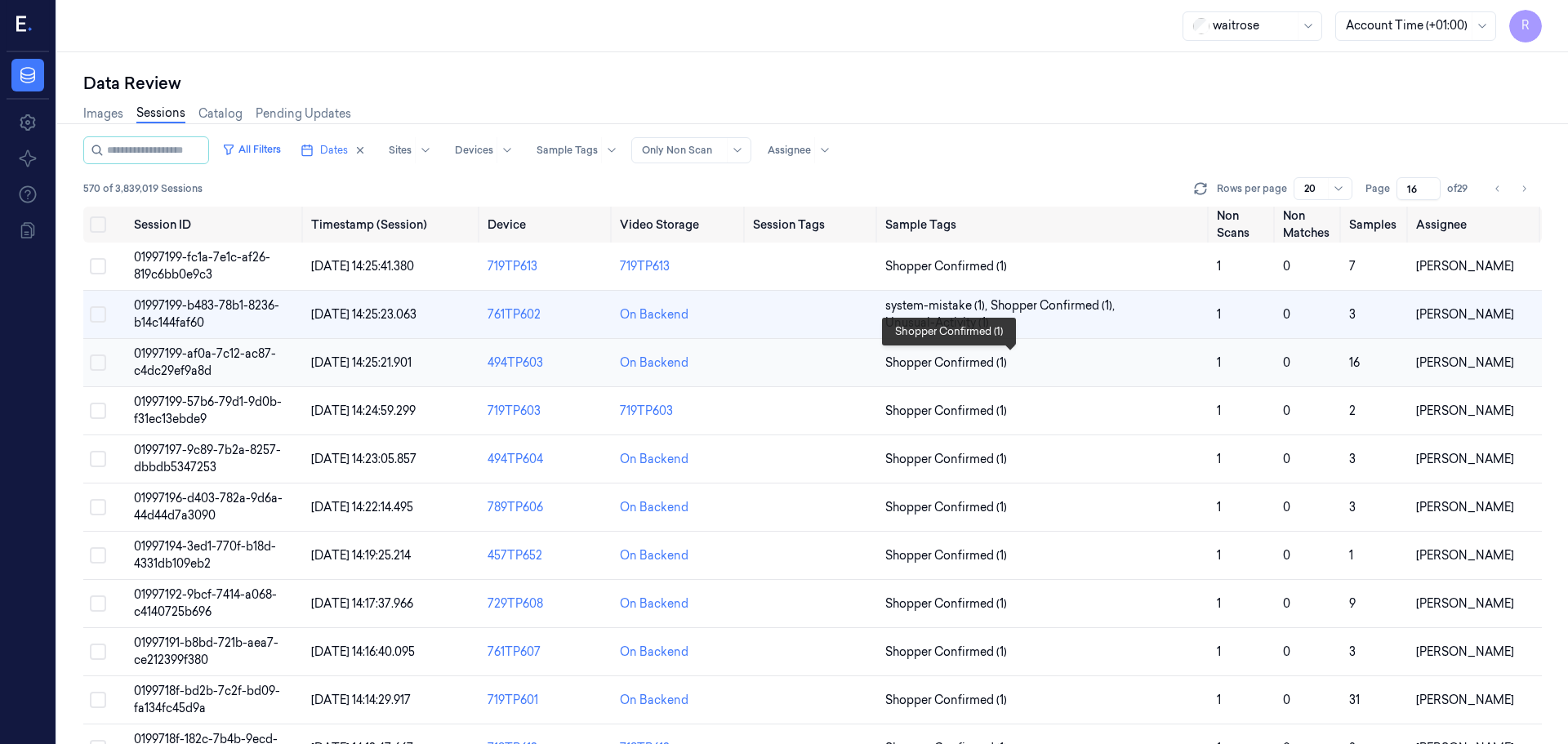
click at [1105, 368] on span "Shopper Confirmed (1)" at bounding box center [1044, 363] width 318 height 17
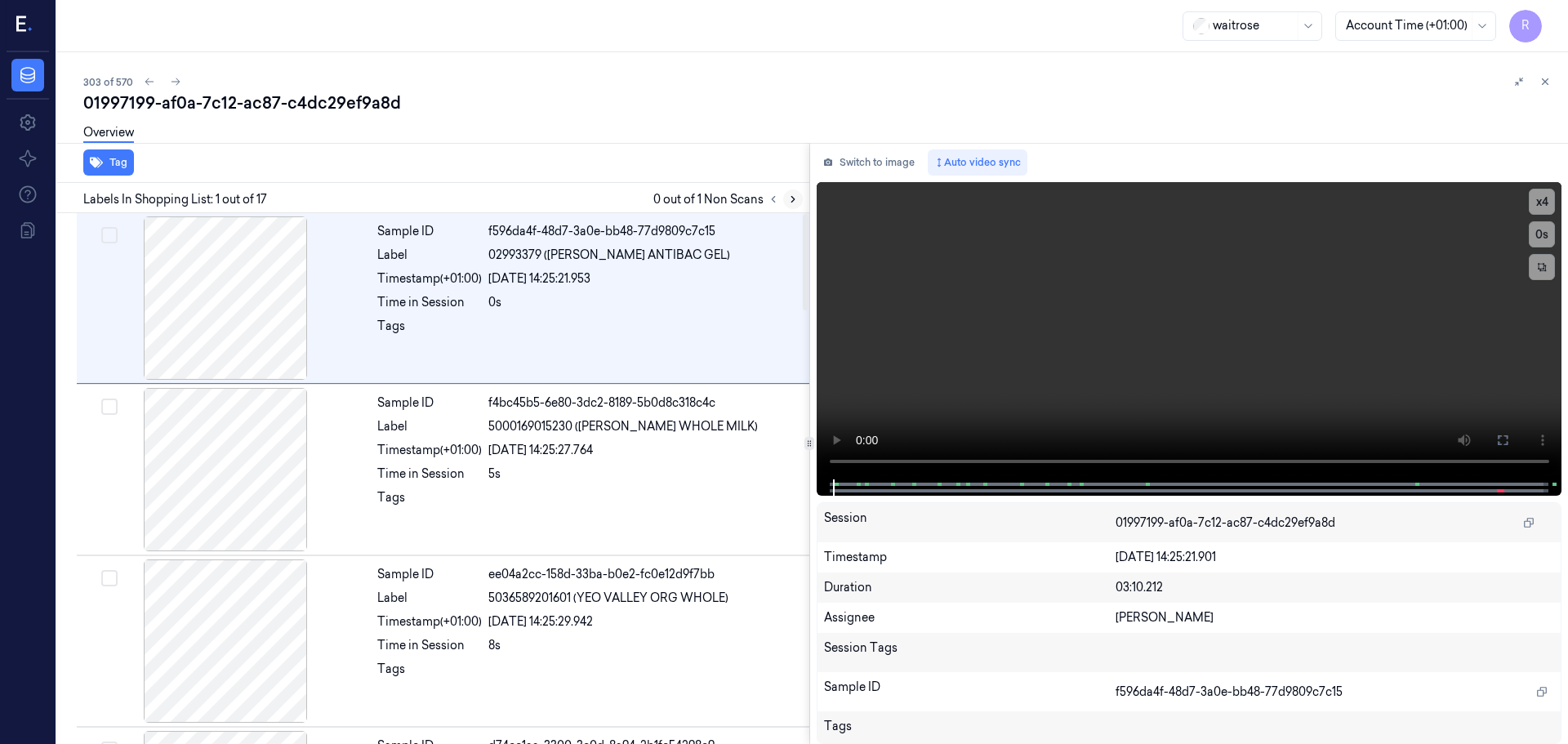
click at [795, 196] on icon at bounding box center [793, 199] width 11 height 11
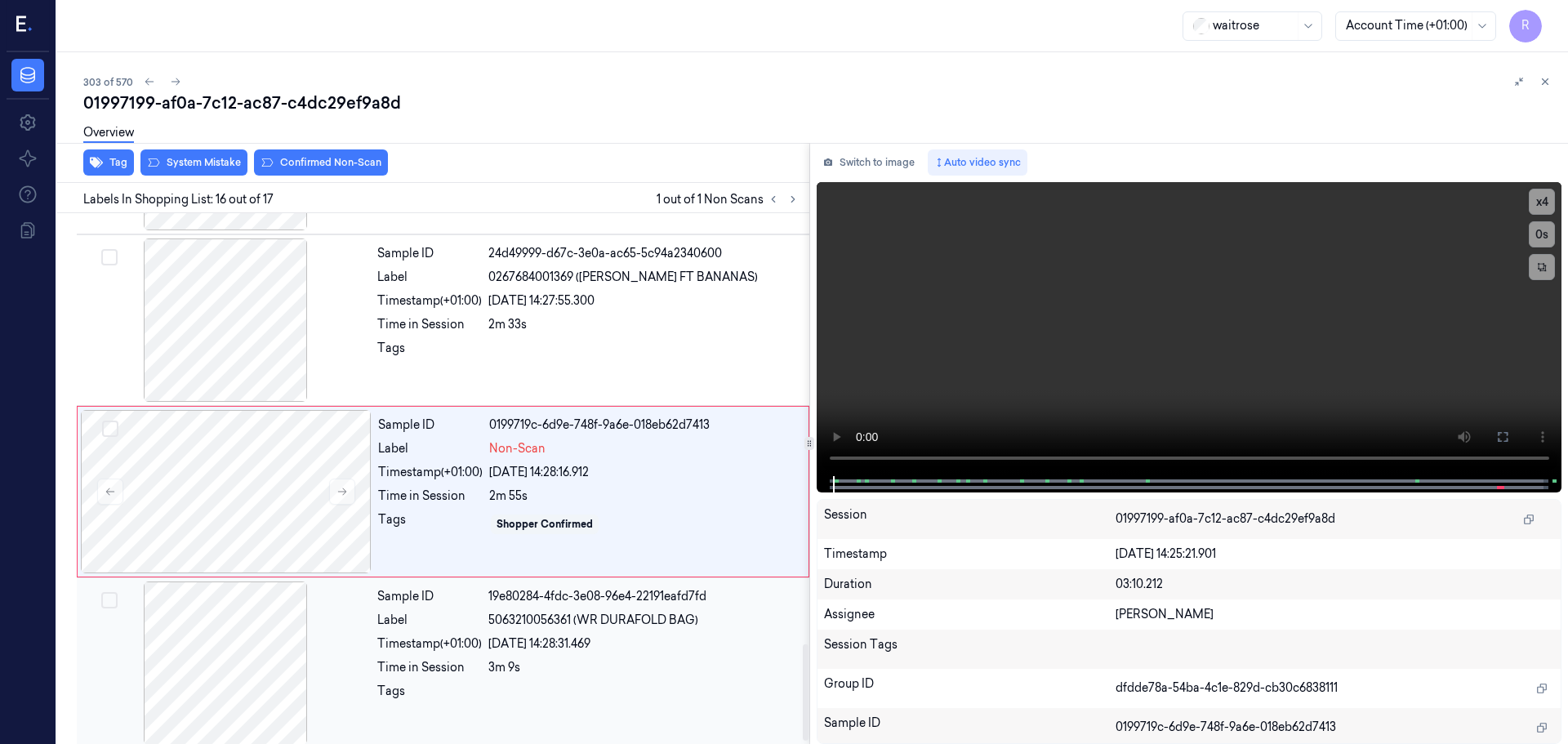
scroll to position [2390, 0]
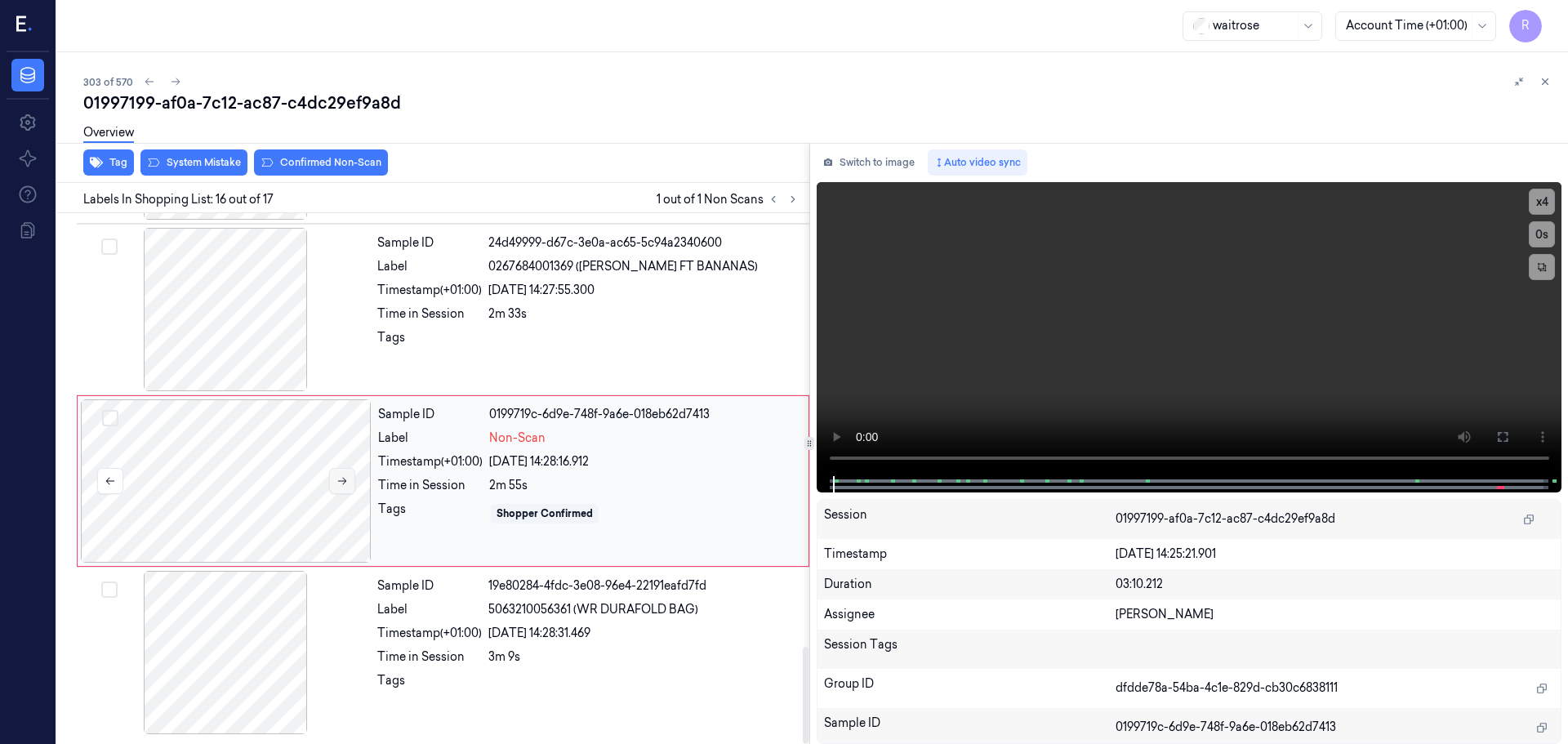
click at [342, 481] on icon at bounding box center [342, 481] width 9 height 8
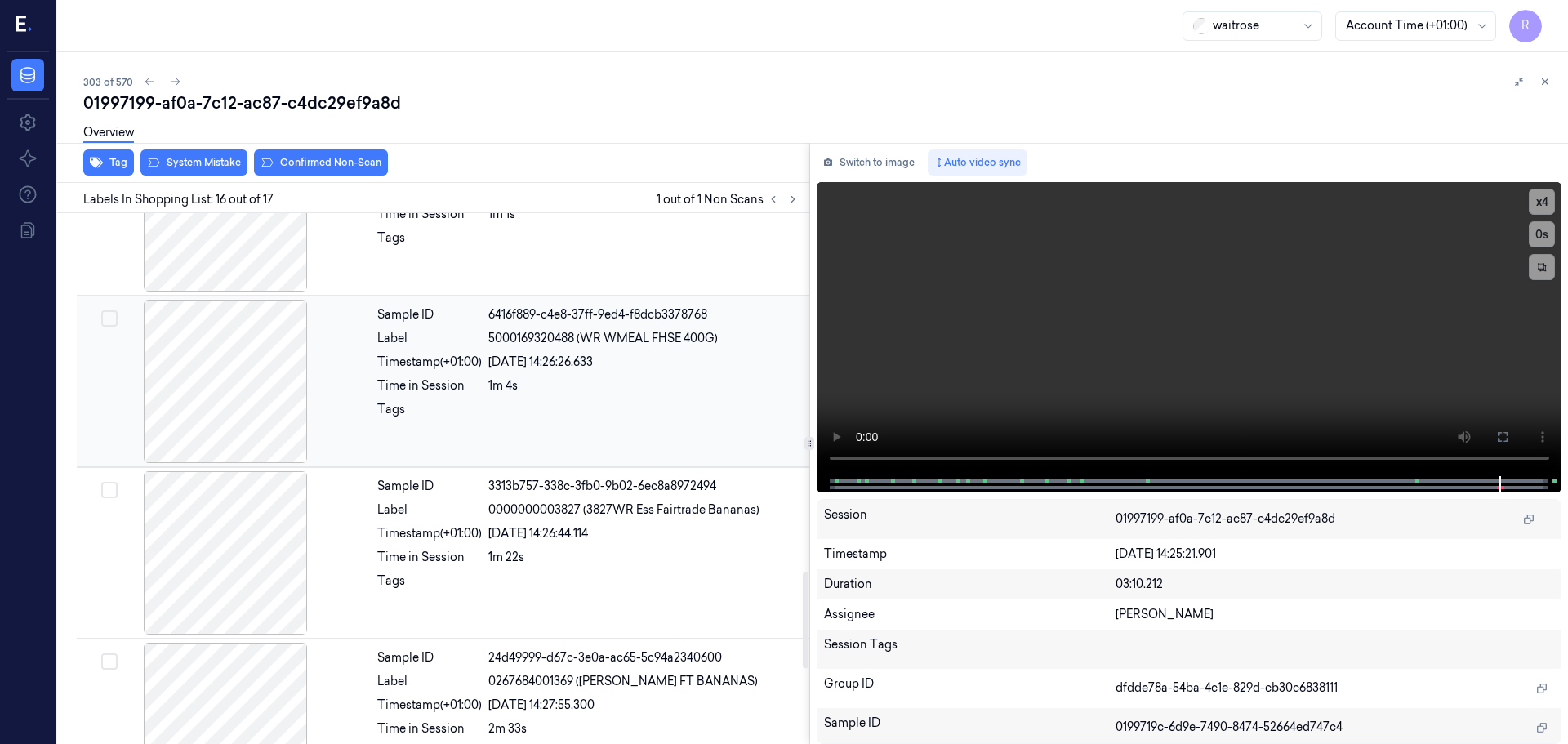
click at [252, 396] on div at bounding box center [225, 381] width 291 height 163
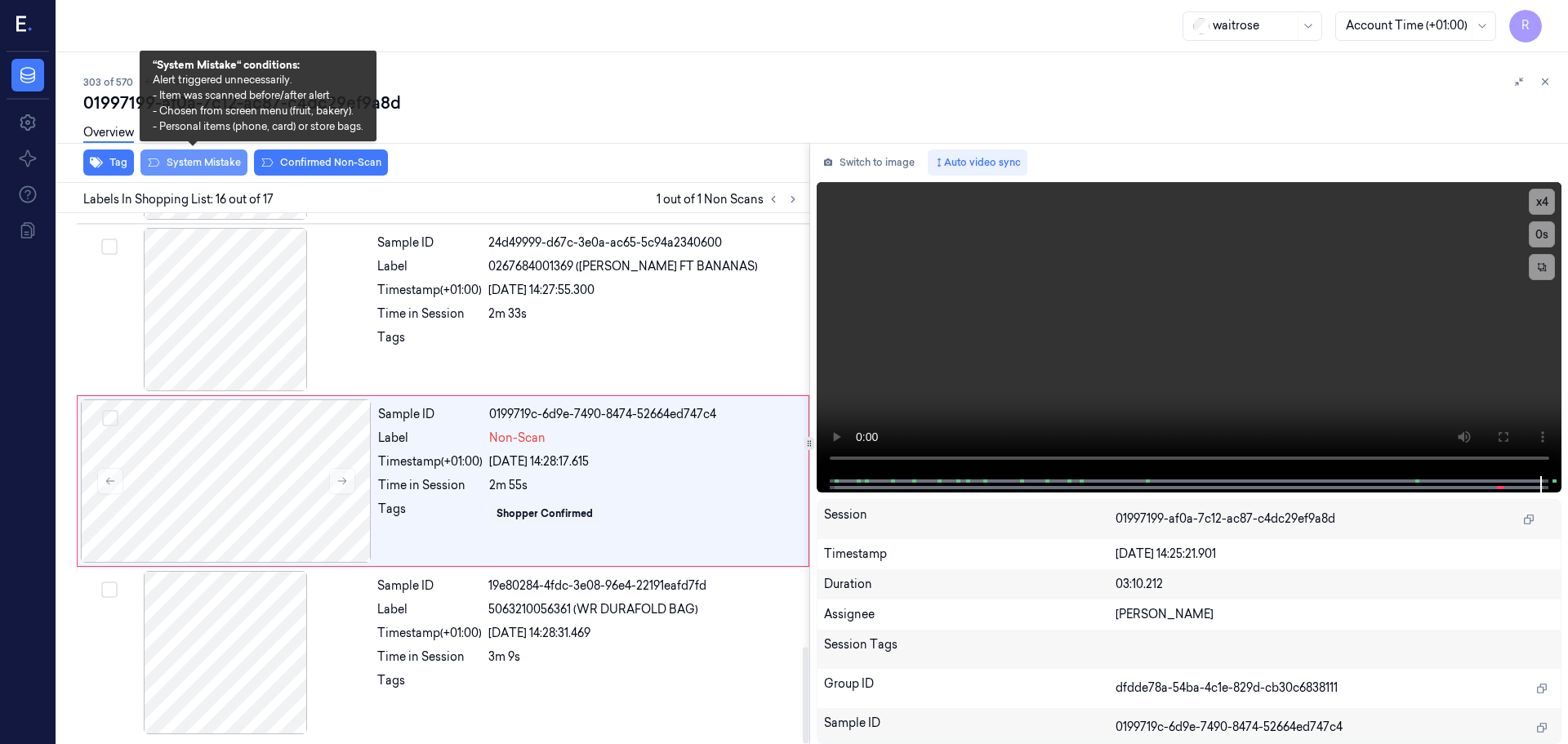
click at [186, 162] on button "System Mistake" at bounding box center [194, 162] width 107 height 26
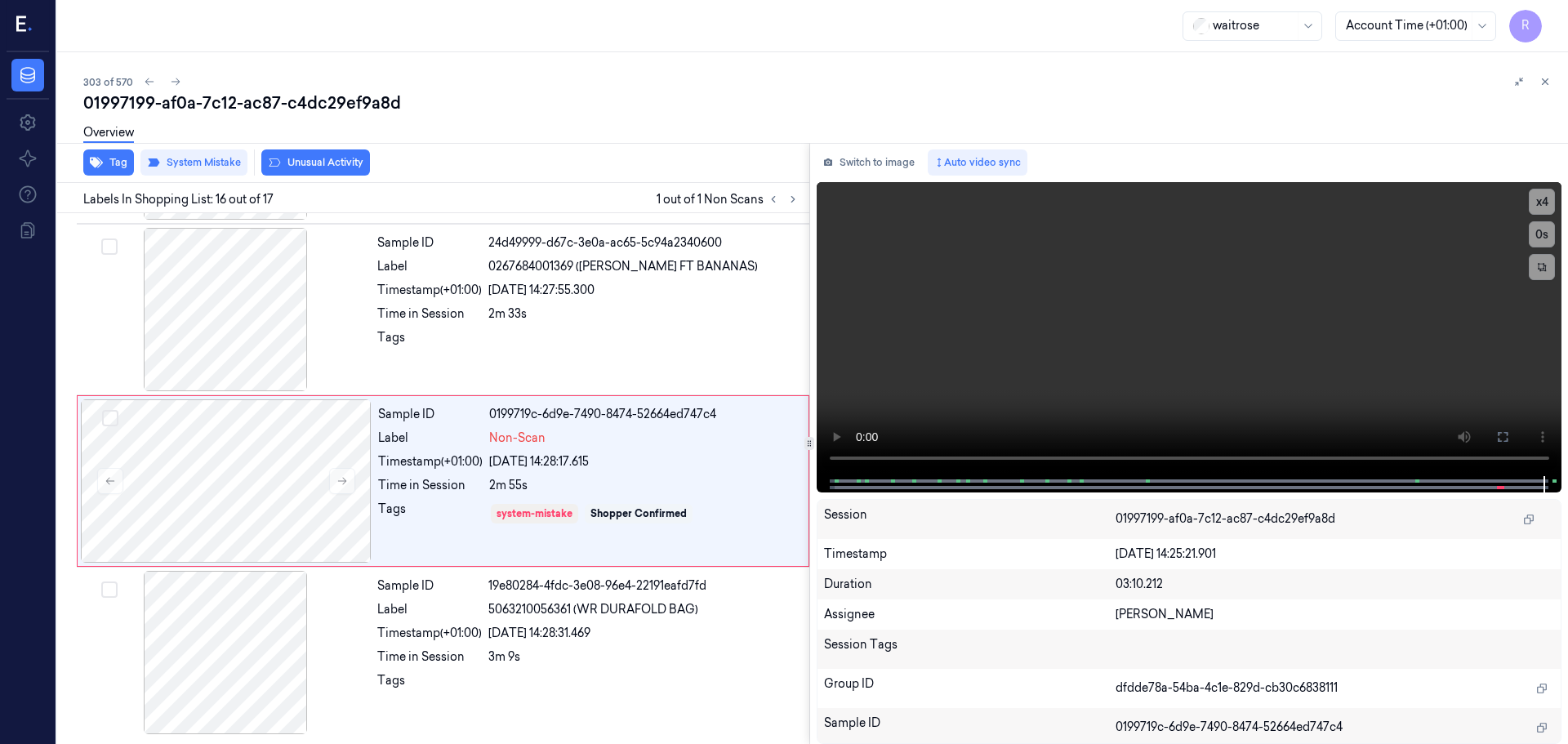
click at [323, 160] on button "Unusual Activity" at bounding box center [316, 162] width 109 height 26
click at [107, 161] on button "Tag" at bounding box center [108, 162] width 51 height 26
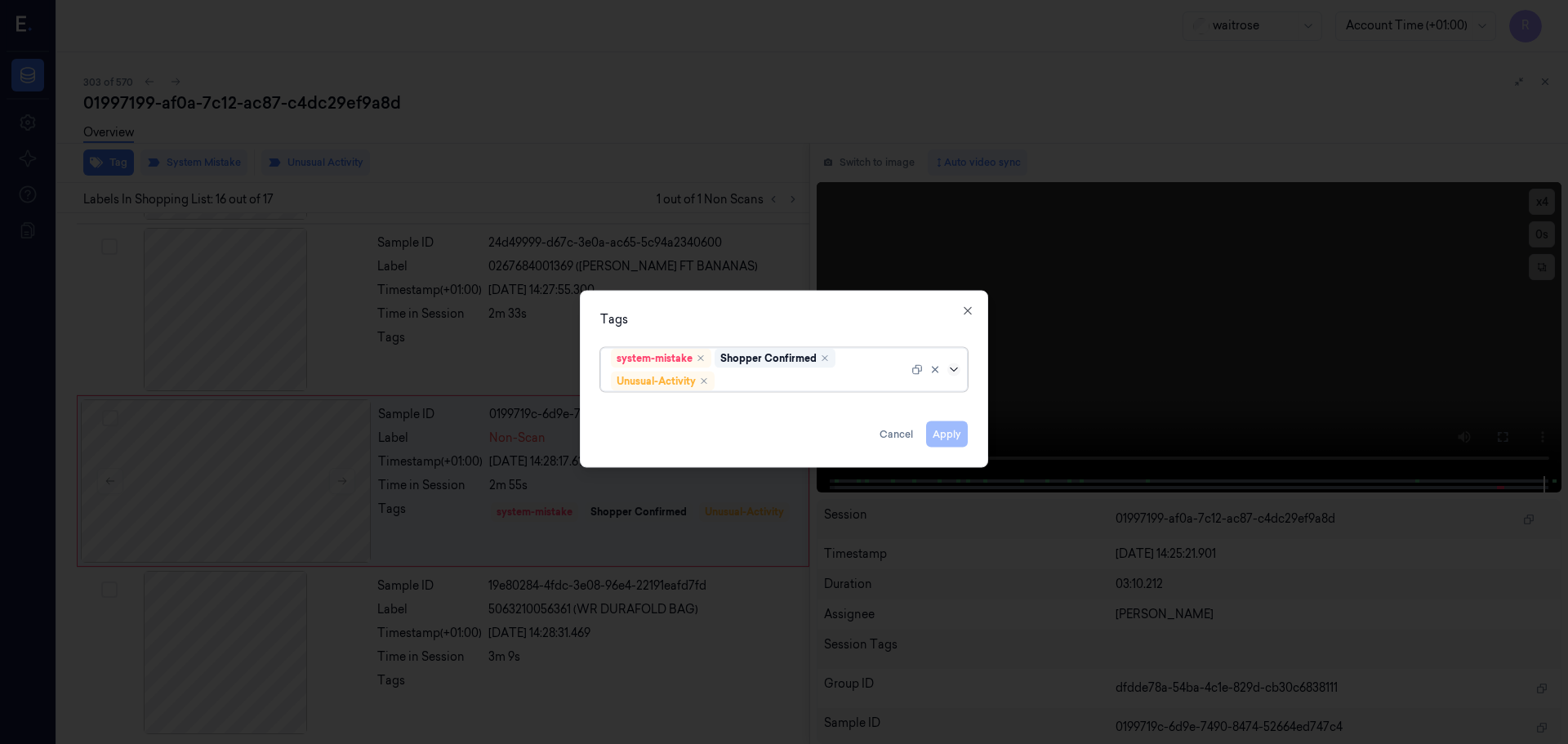
click at [950, 370] on icon at bounding box center [953, 369] width 13 height 13
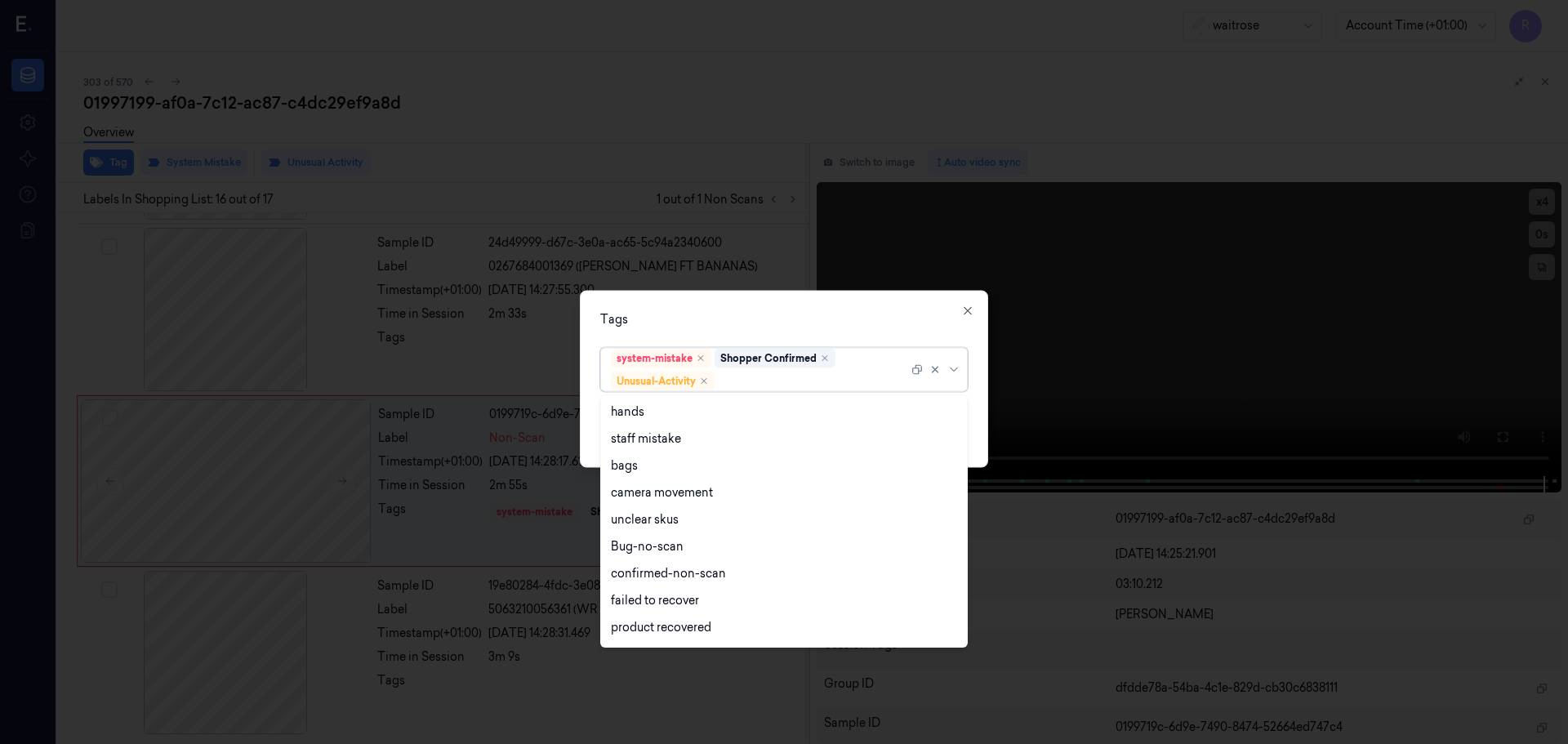
scroll to position [213, 0]
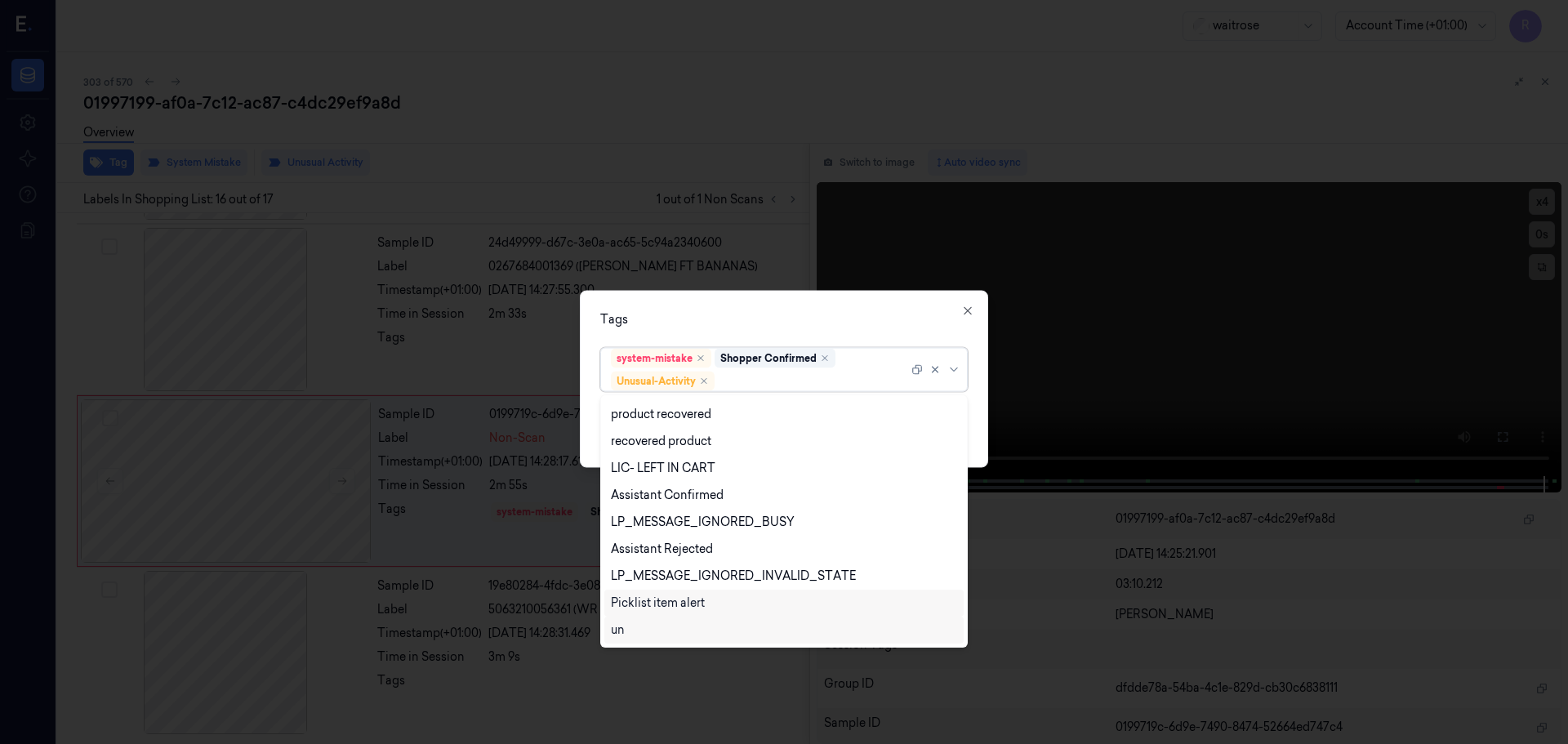
click at [645, 614] on div "Picklist item alert" at bounding box center [783, 602] width 359 height 27
click at [759, 321] on div "Tags" at bounding box center [784, 319] width 367 height 17
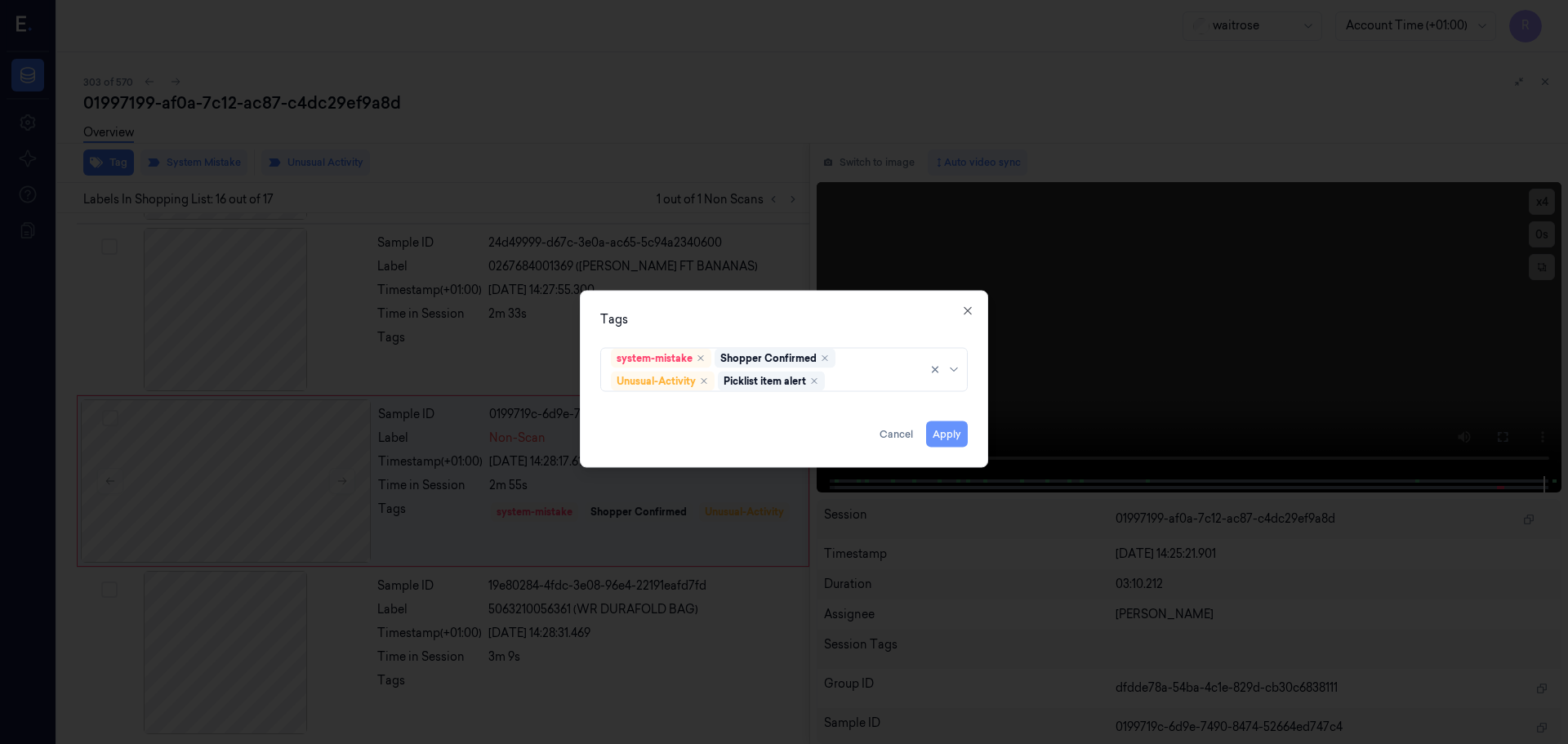
click at [945, 432] on button "Apply" at bounding box center [947, 433] width 42 height 26
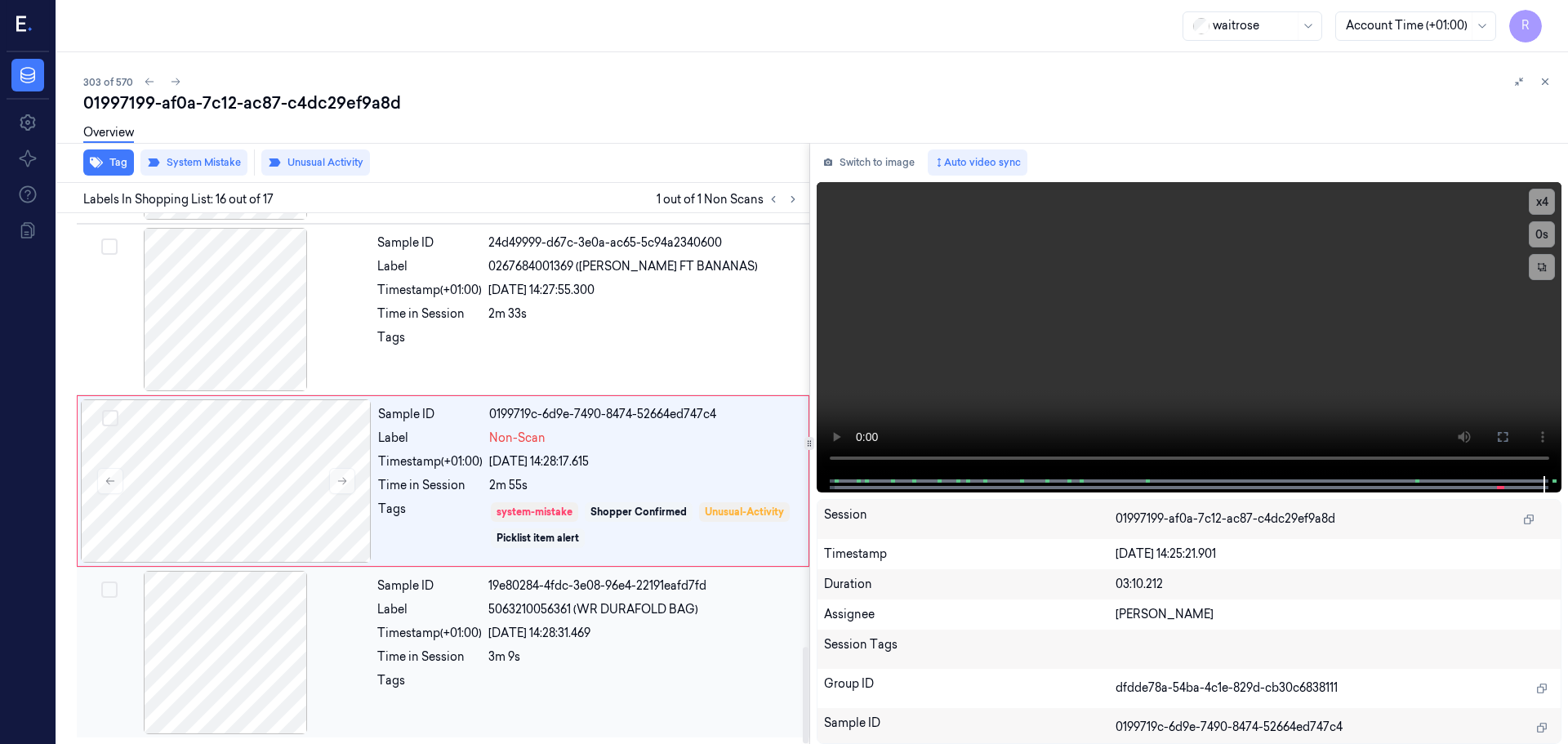
click at [578, 630] on div "22/09/2025 14:28:31.469" at bounding box center [643, 633] width 311 height 17
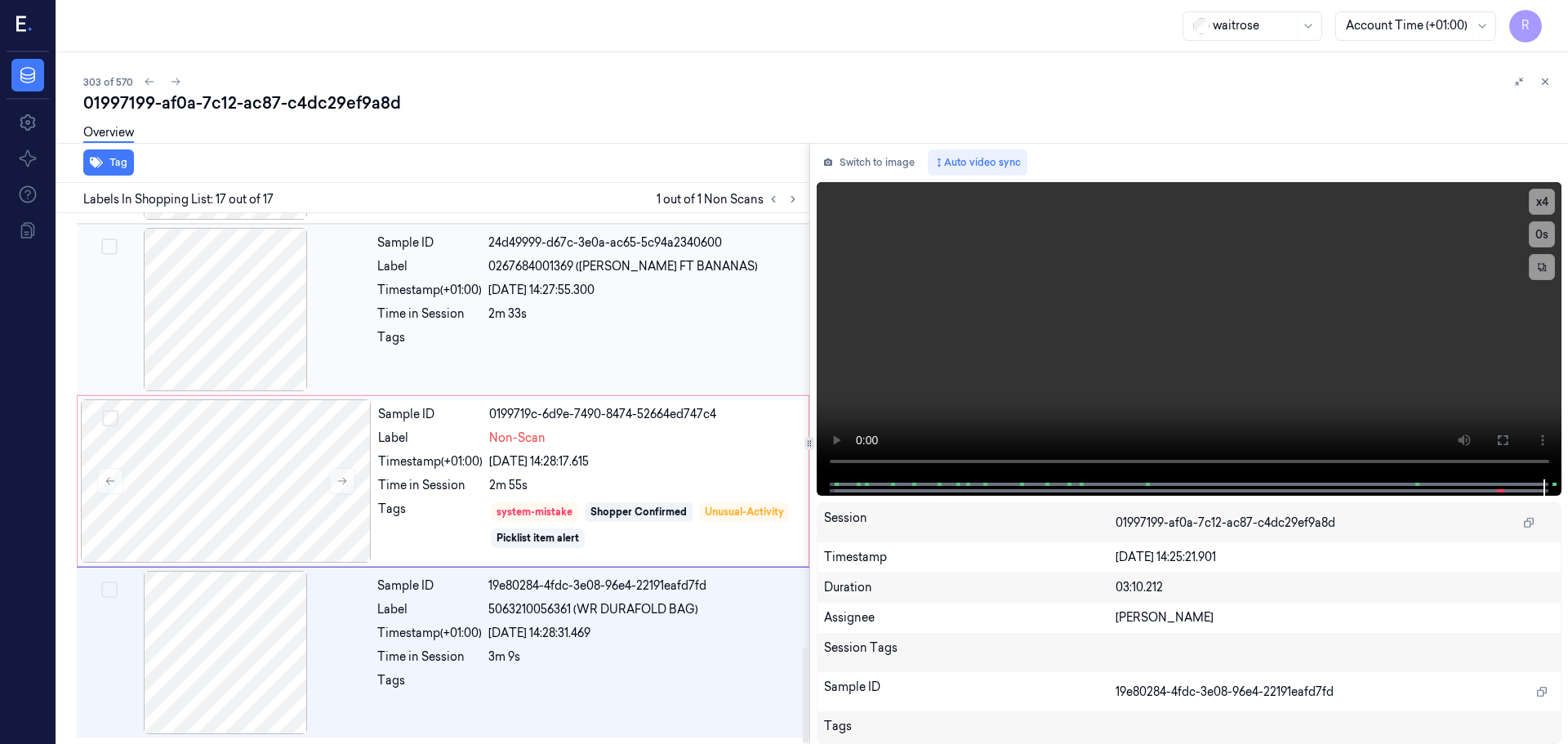
click at [694, 337] on div at bounding box center [643, 342] width 311 height 26
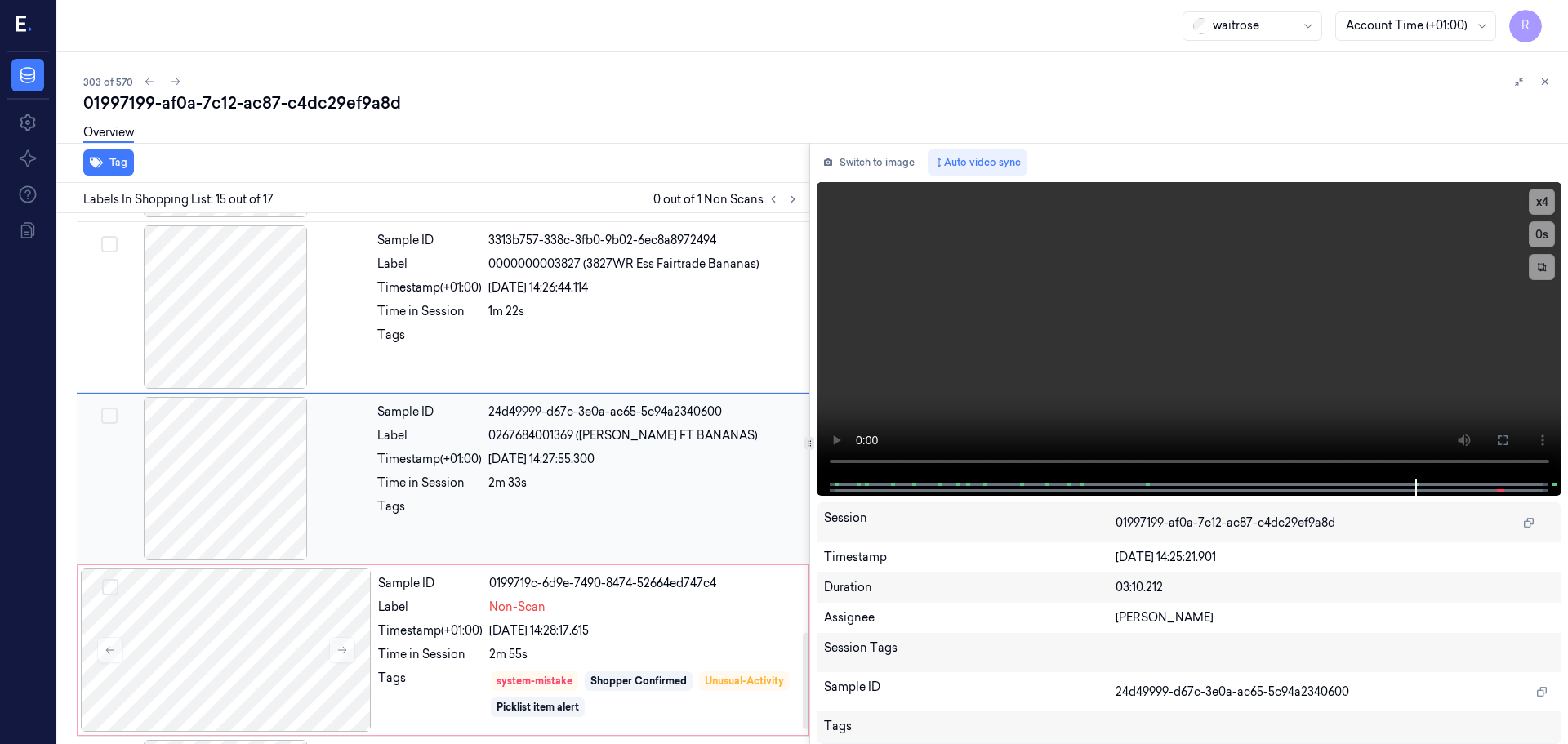
scroll to position [2390, 0]
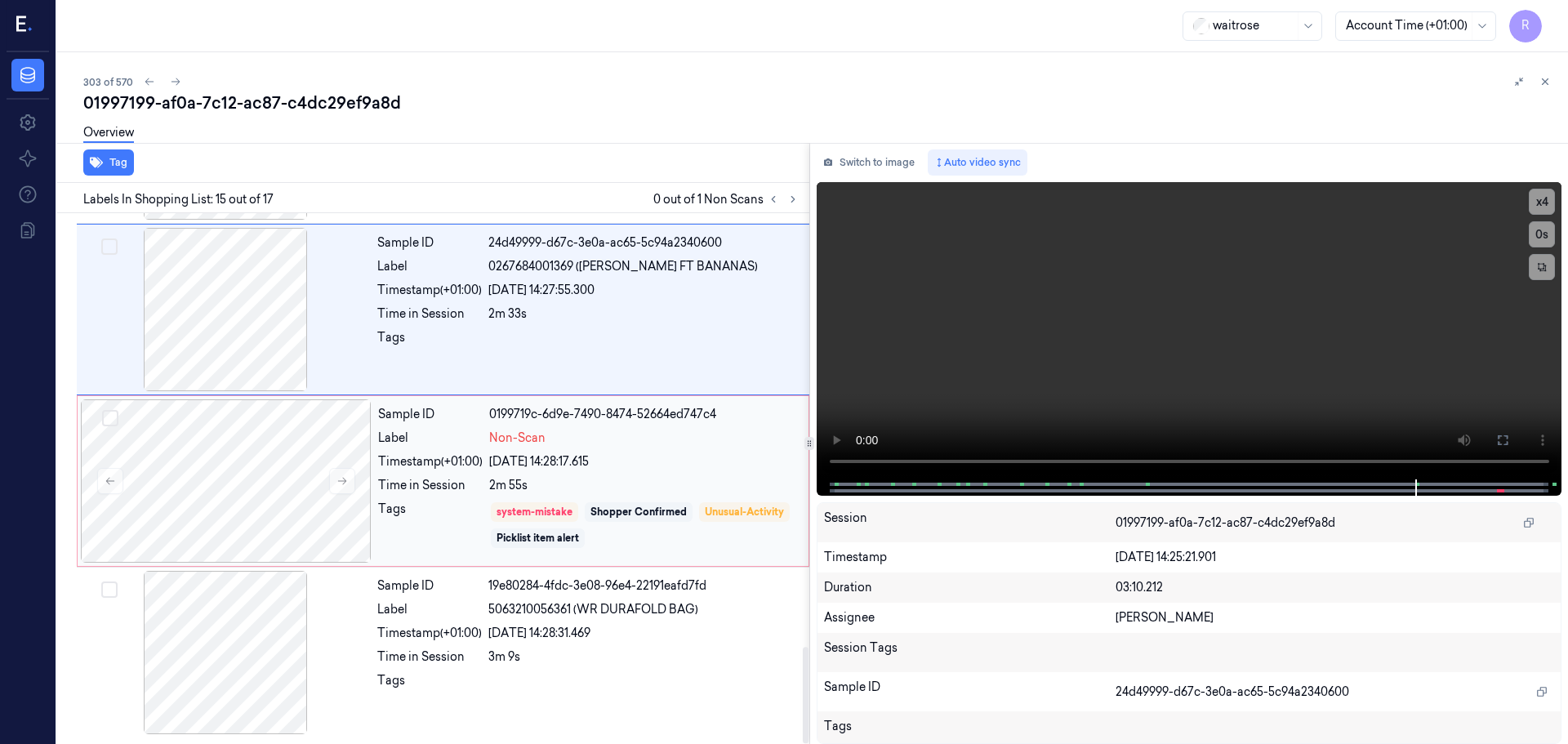
click at [651, 469] on div "22/09/2025 14:28:17.615" at bounding box center [643, 462] width 310 height 17
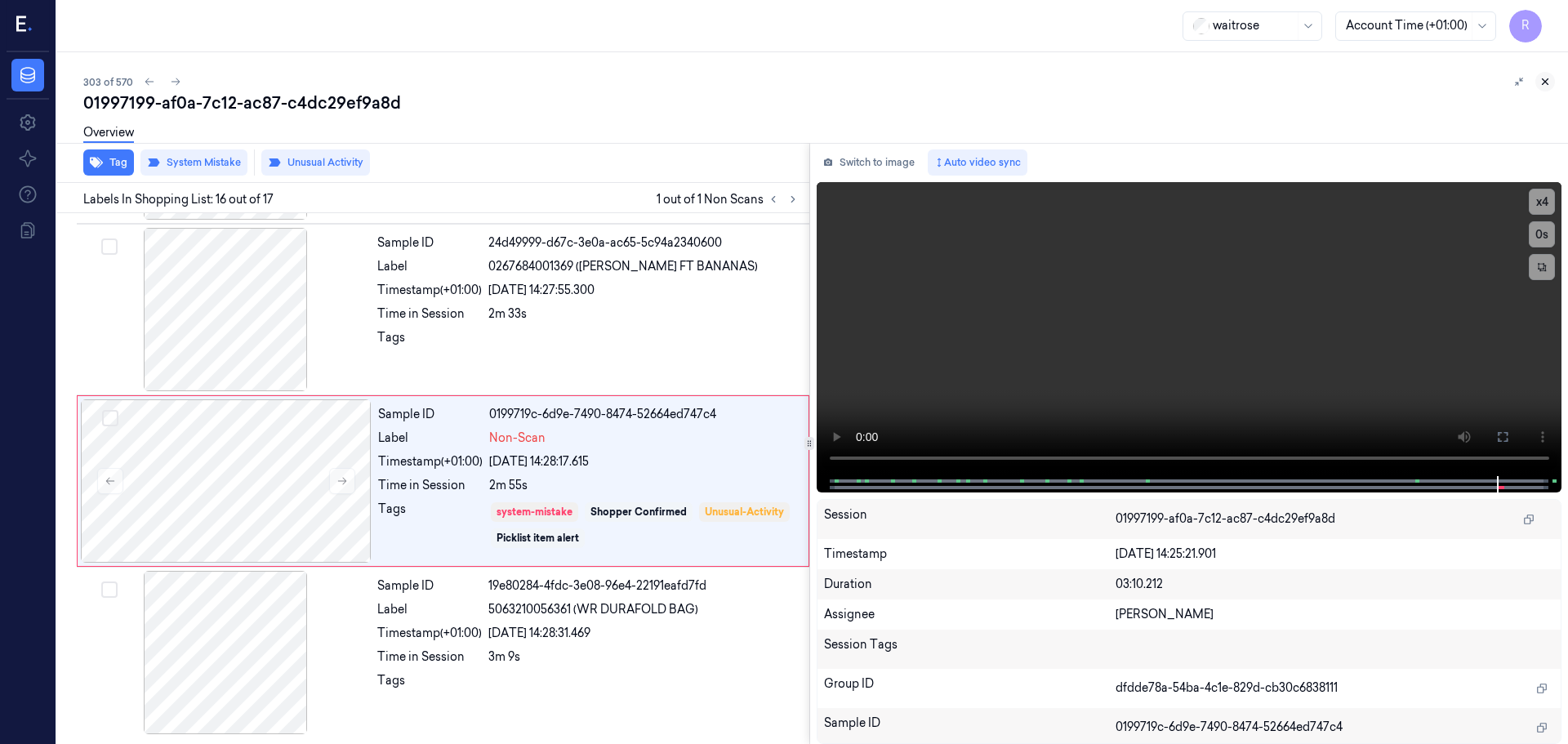
click at [1542, 83] on icon at bounding box center [1544, 82] width 11 height 11
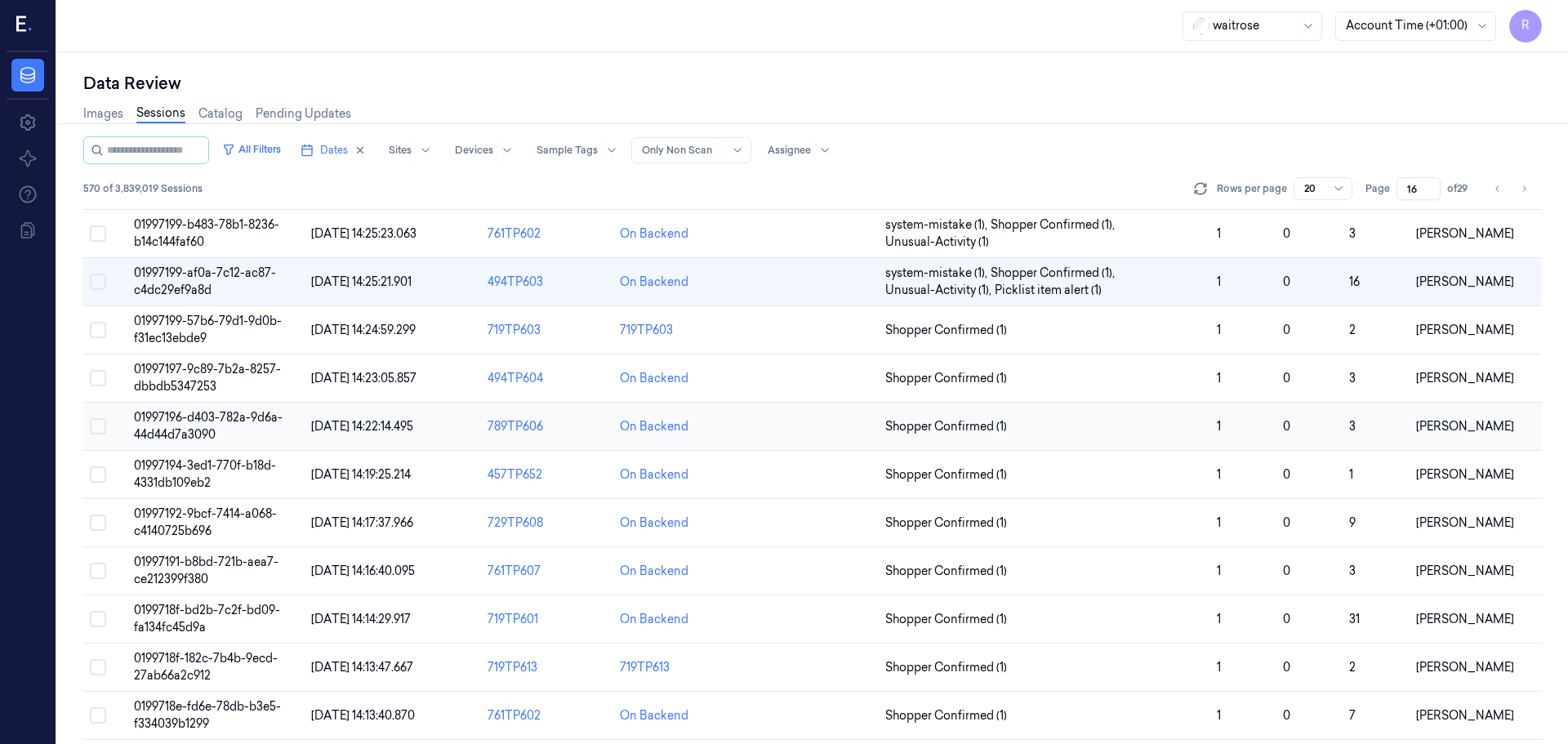
scroll to position [82, 0]
click at [701, 331] on div "719TP603" at bounding box center [679, 330] width 119 height 17
click at [1083, 342] on td "Shopper Confirmed (1)" at bounding box center [1044, 330] width 332 height 48
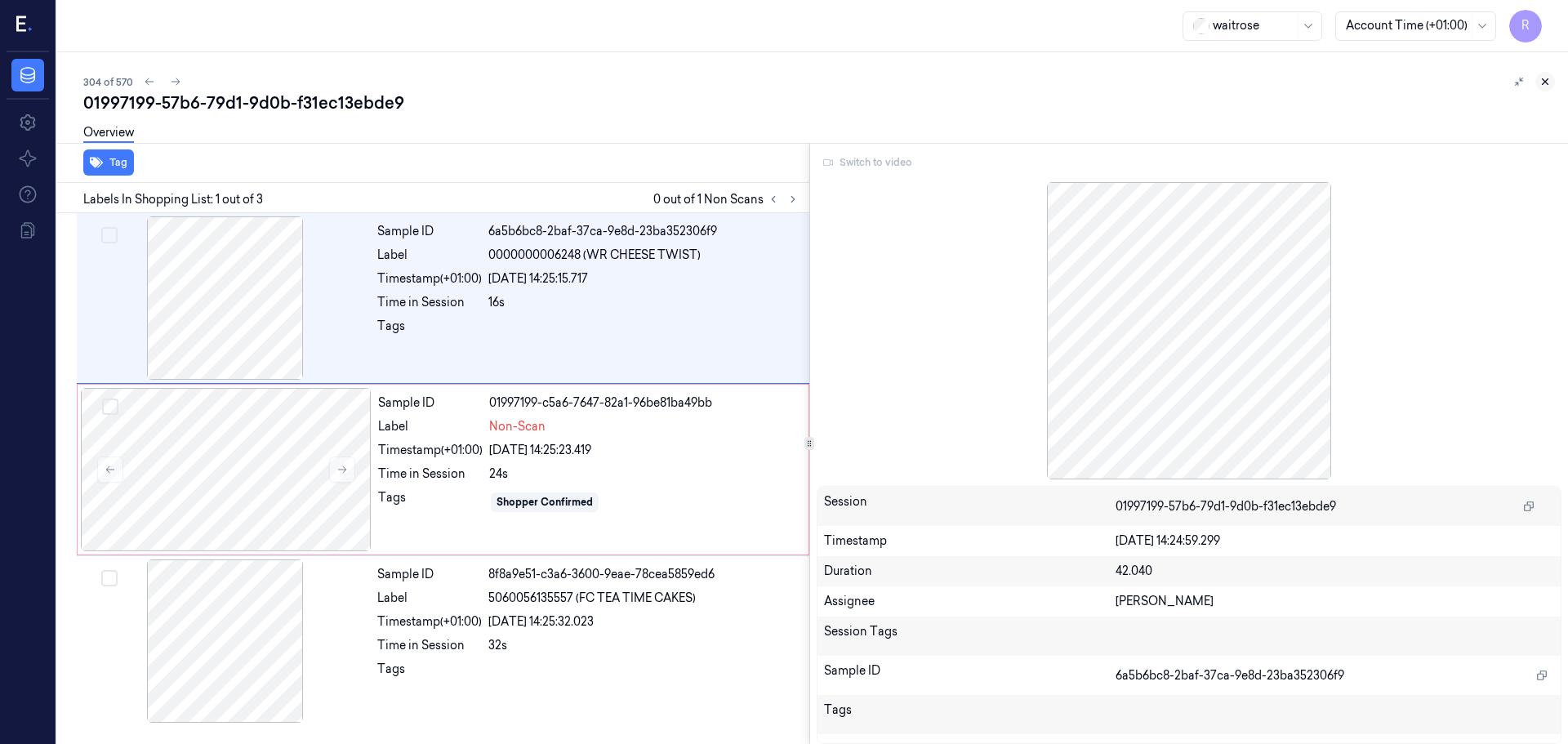
click at [1545, 80] on icon at bounding box center [1544, 82] width 11 height 11
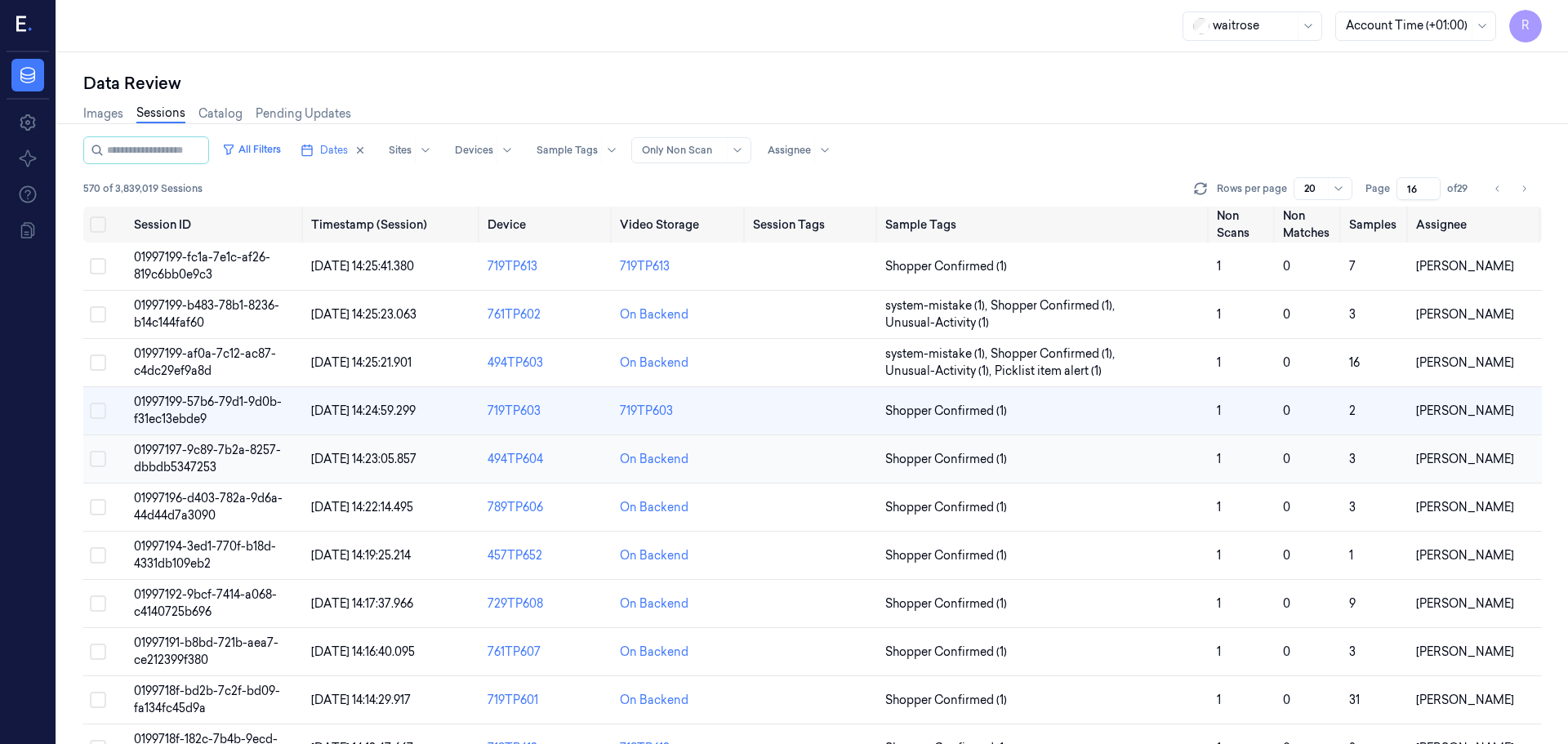
scroll to position [82, 0]
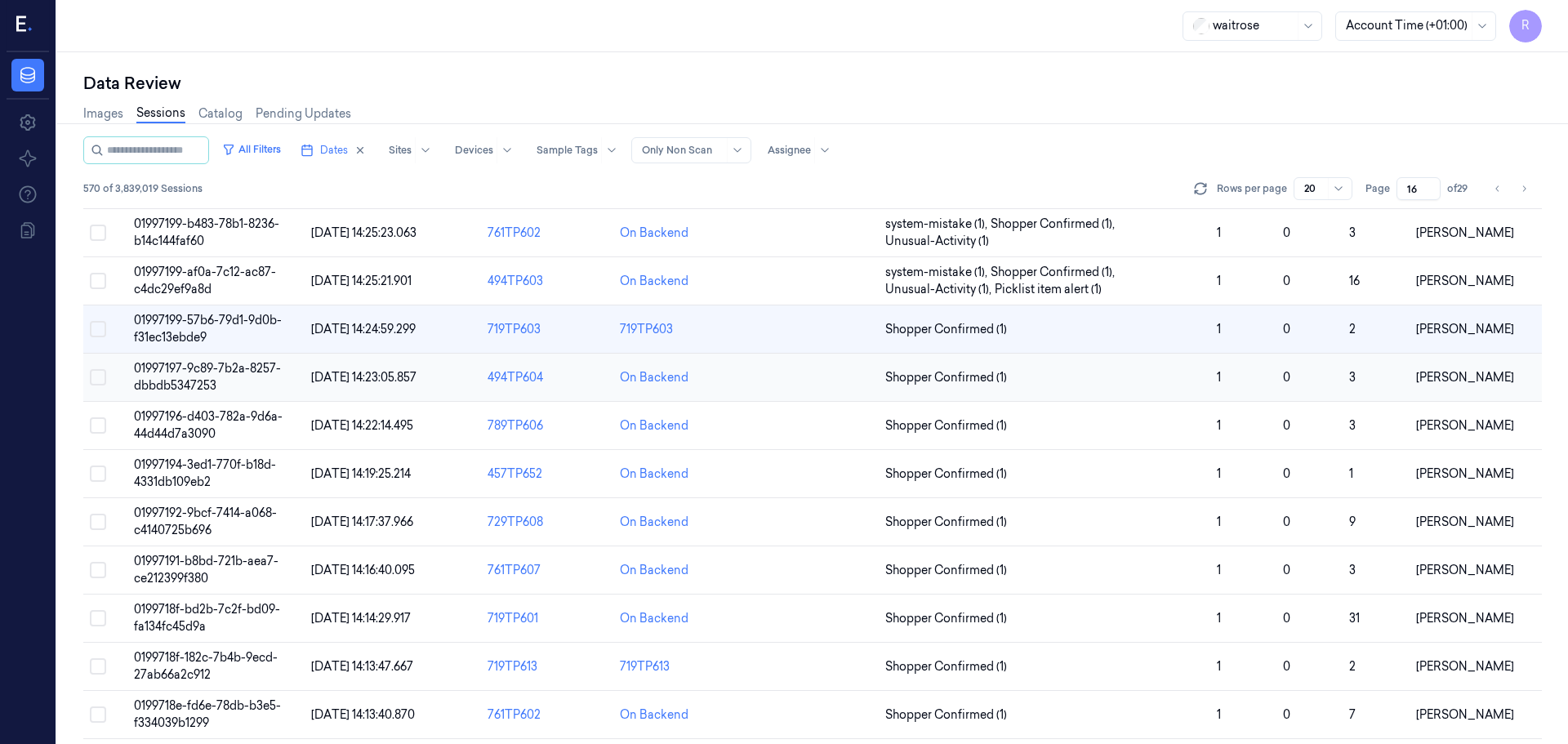
click at [746, 382] on td at bounding box center [812, 378] width 132 height 48
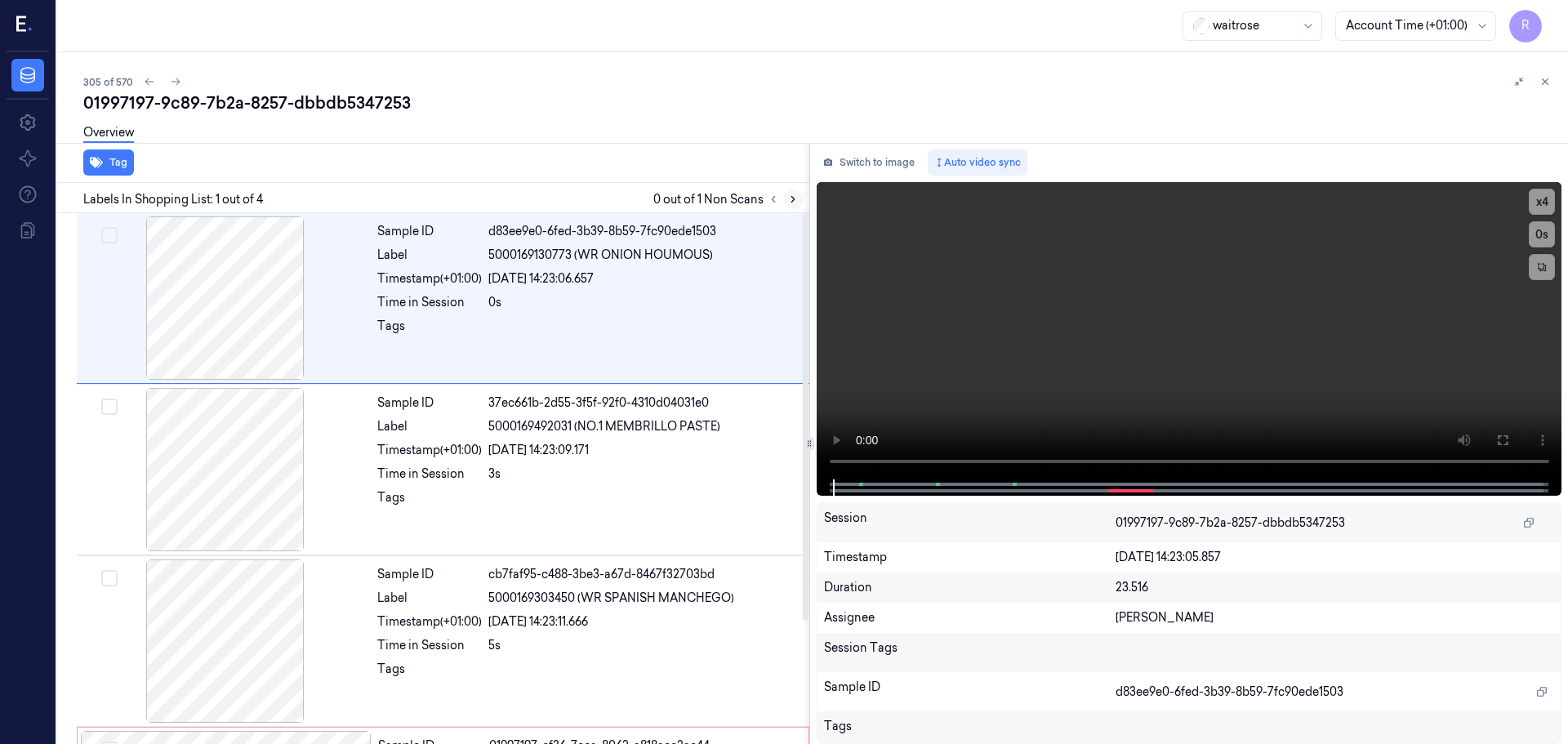
click at [788, 201] on icon at bounding box center [793, 199] width 11 height 11
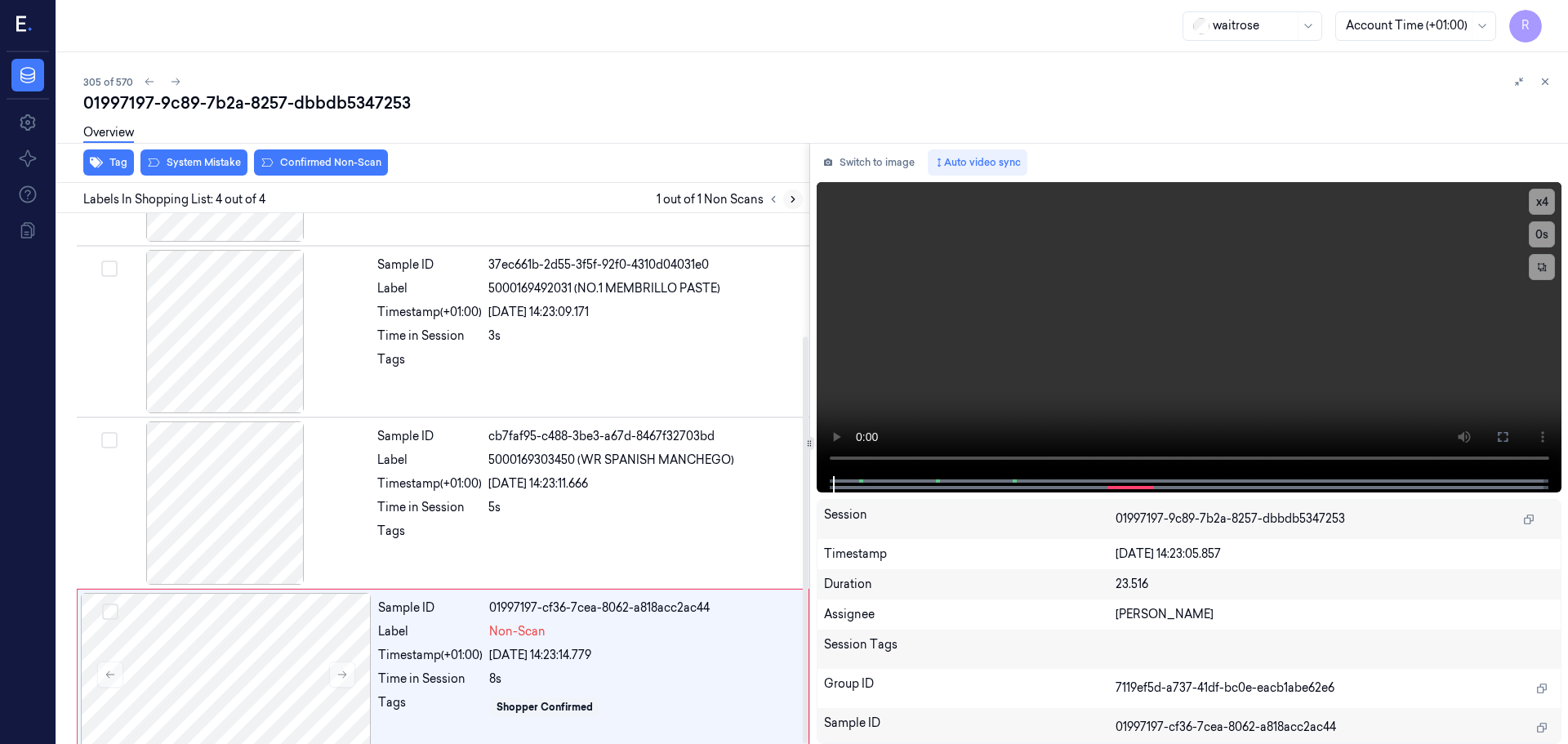
scroll to position [160, 0]
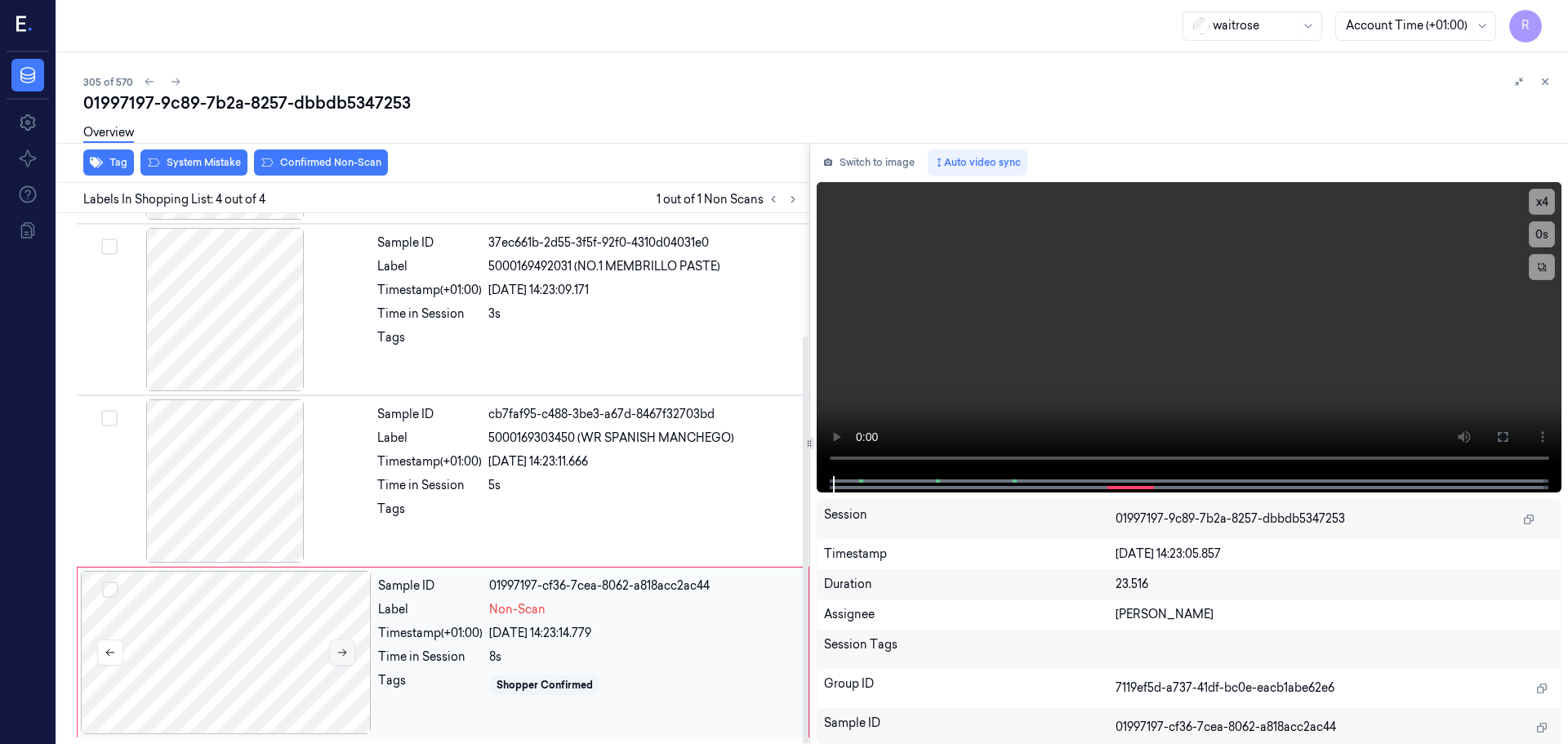
click at [347, 657] on icon at bounding box center [341, 652] width 11 height 11
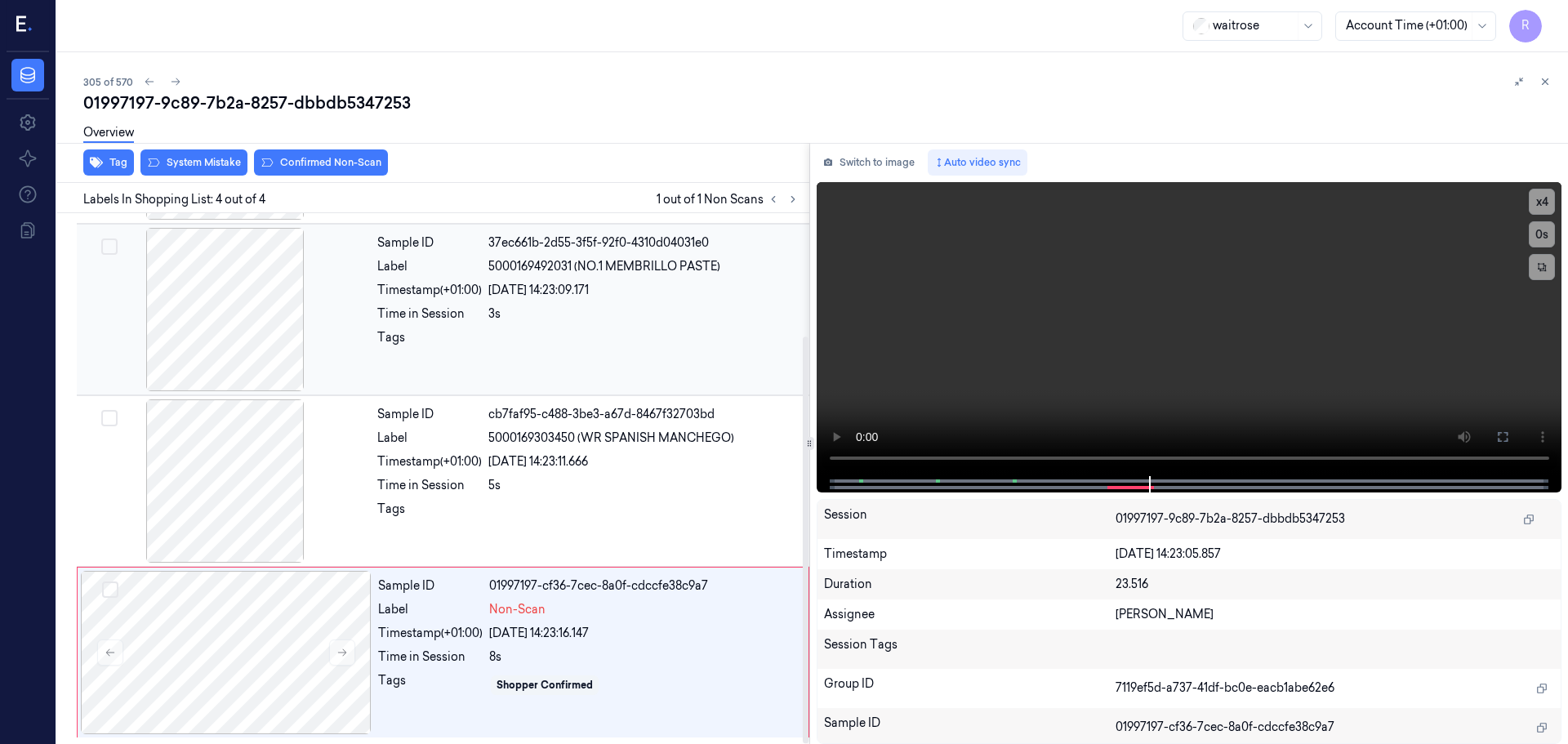
click at [268, 340] on div at bounding box center [225, 310] width 291 height 163
click at [1536, 196] on button "x 4" at bounding box center [1541, 202] width 26 height 26
click at [495, 501] on div at bounding box center [643, 514] width 311 height 26
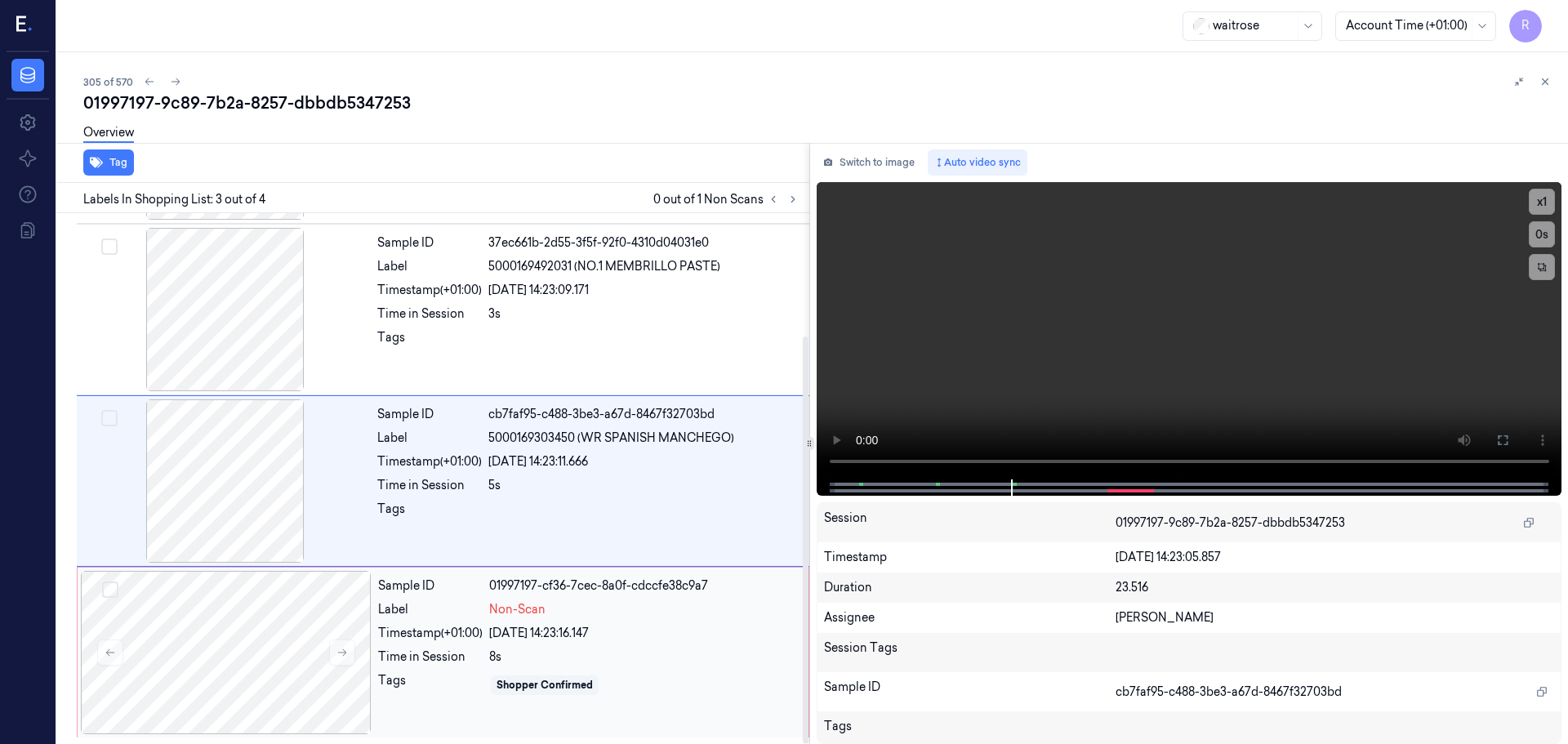
click at [441, 637] on div "Timestamp (+01:00)" at bounding box center [431, 633] width 105 height 17
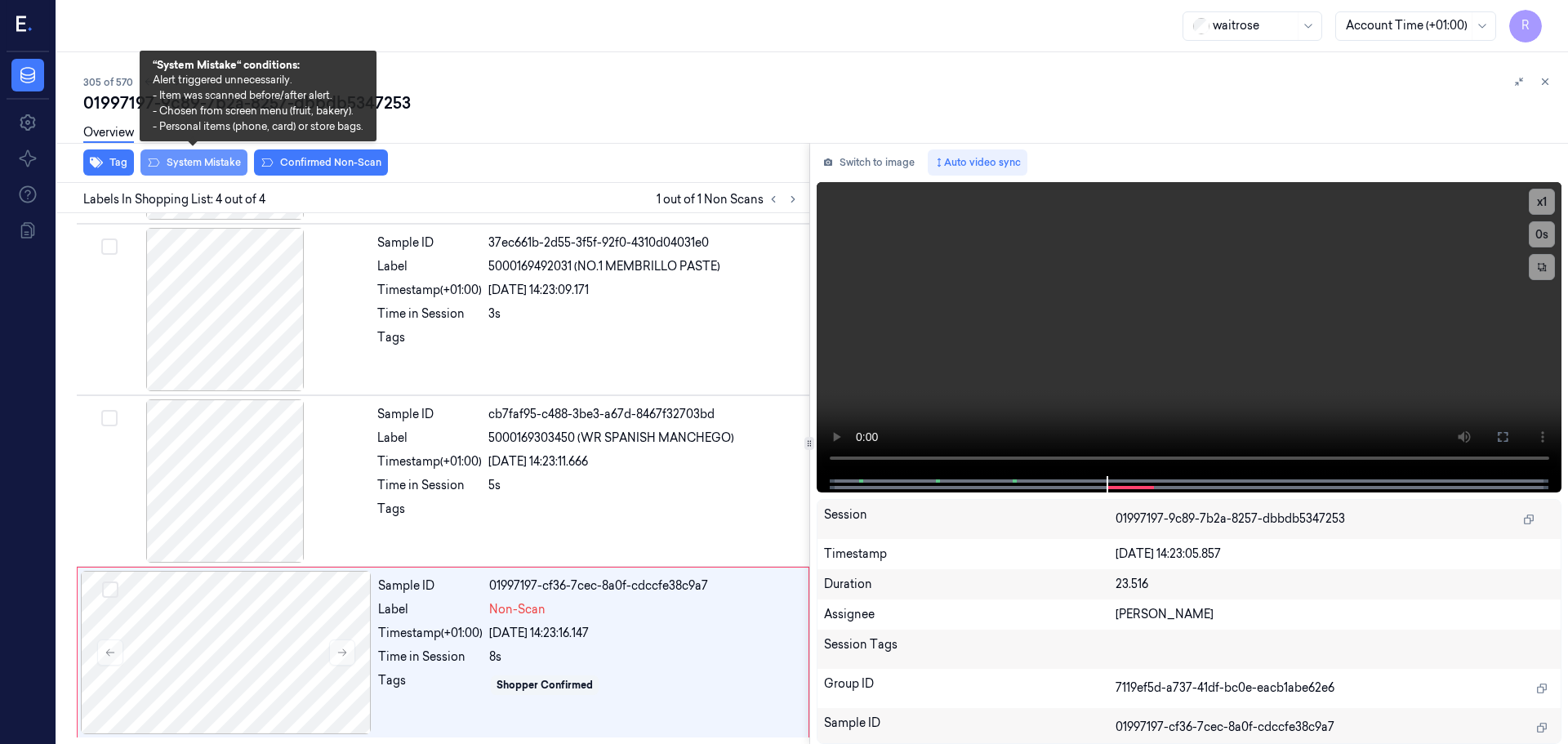
click at [205, 167] on button "System Mistake" at bounding box center [194, 162] width 107 height 26
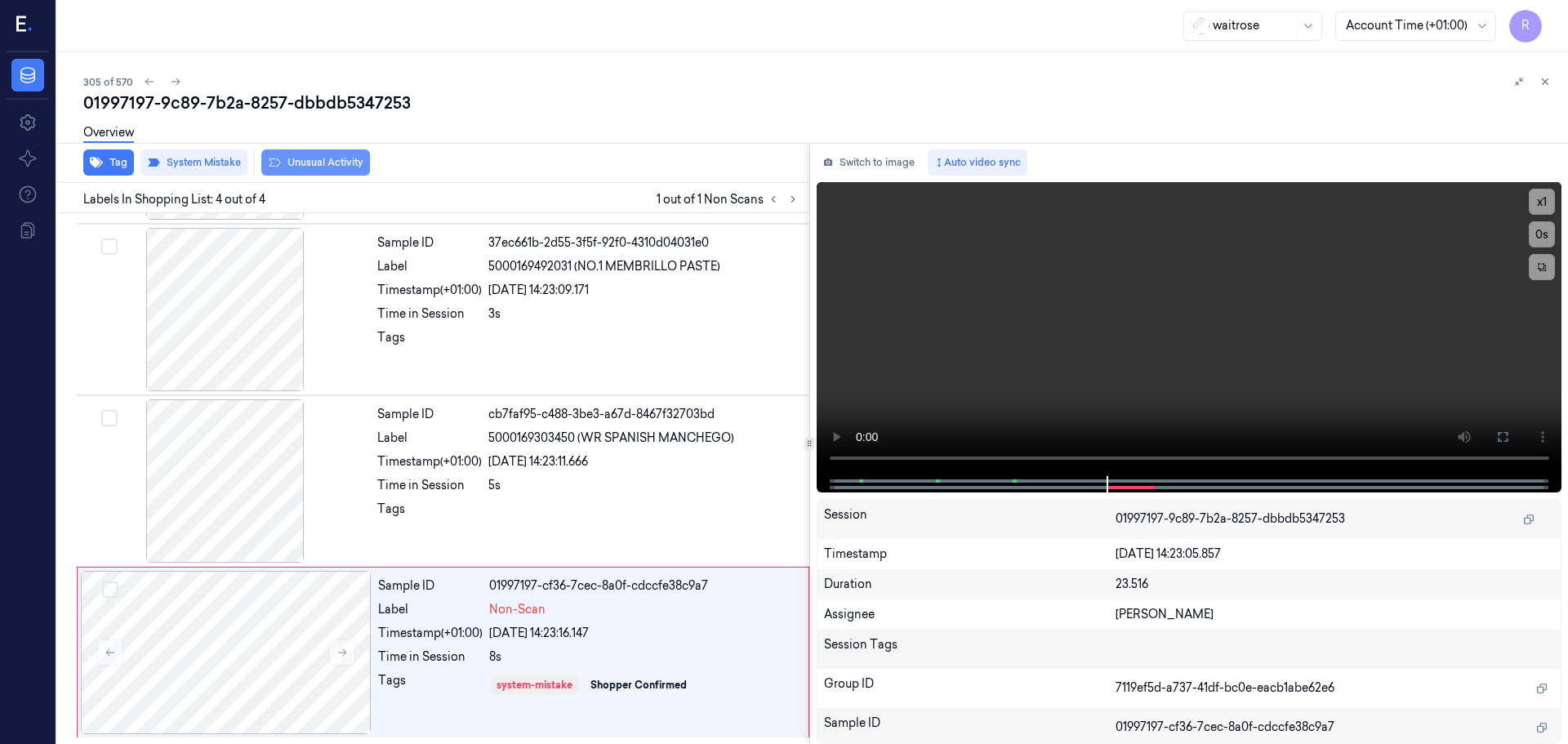
click at [316, 163] on button "Unusual Activity" at bounding box center [316, 162] width 109 height 26
click at [500, 505] on div at bounding box center [643, 514] width 311 height 26
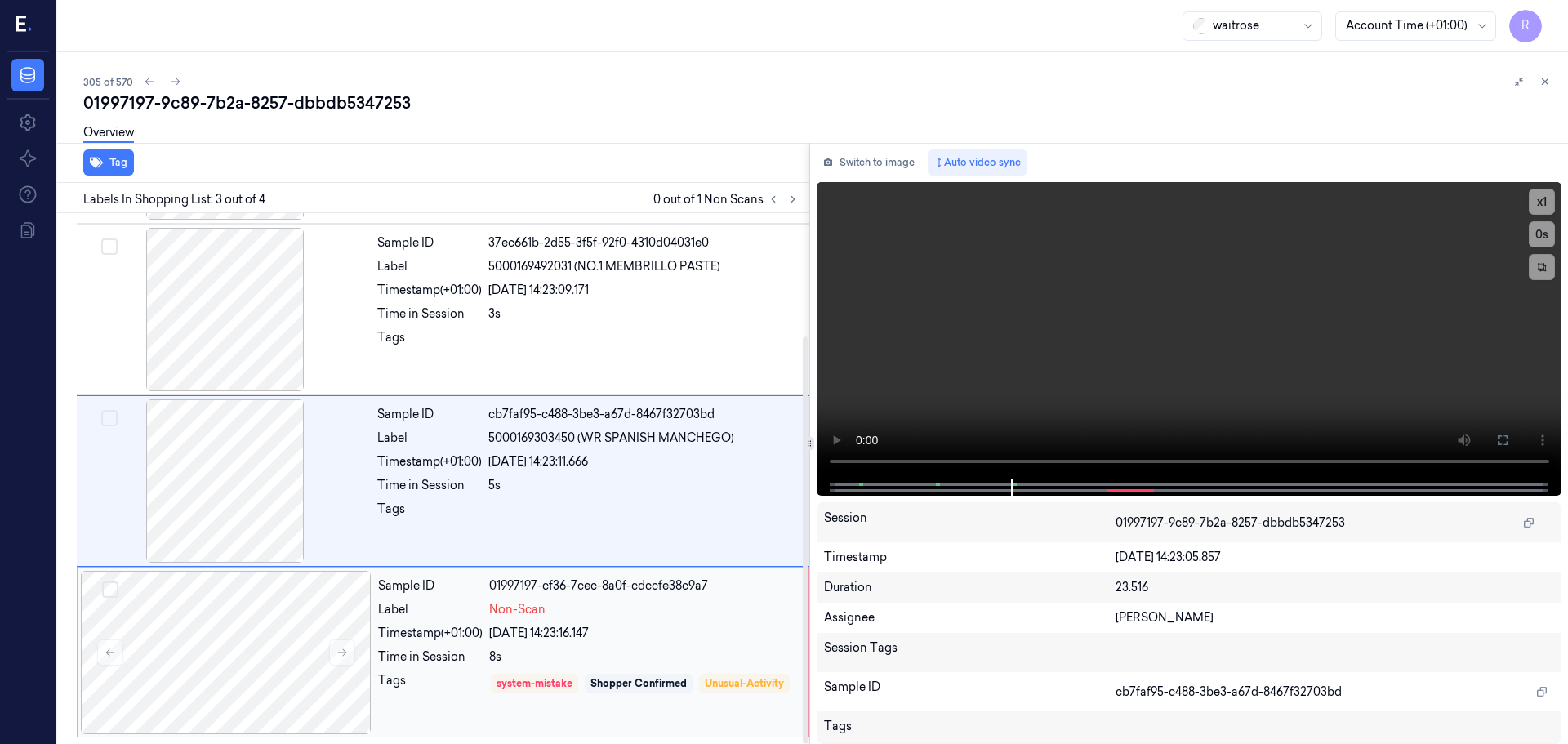
click at [489, 664] on div "Time in Session 8s" at bounding box center [588, 657] width 420 height 17
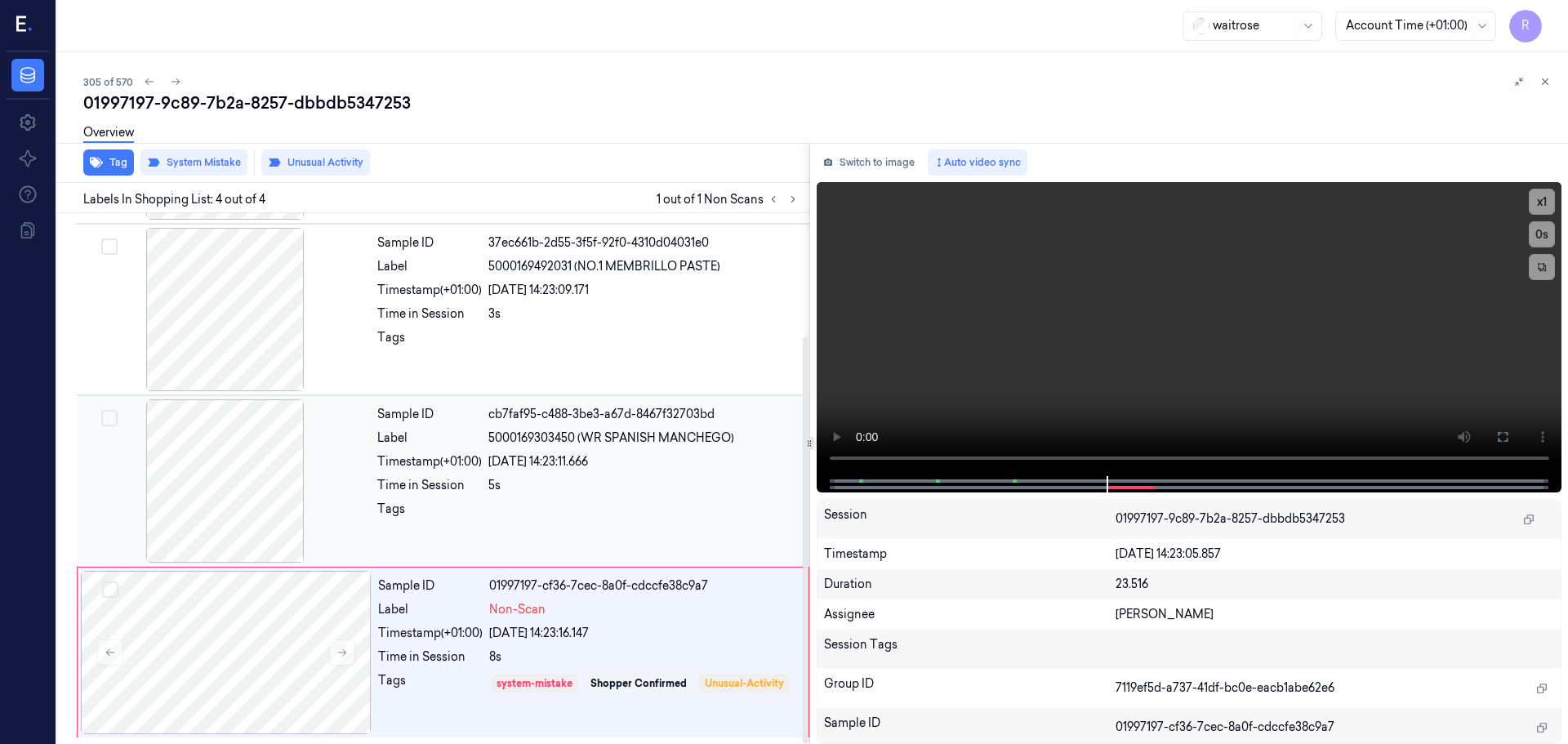
click at [224, 484] on div at bounding box center [225, 481] width 291 height 163
click at [1541, 197] on button "x 1" at bounding box center [1541, 202] width 26 height 26
click at [1541, 197] on button "x 2" at bounding box center [1541, 202] width 26 height 26
click at [601, 497] on div "Sample ID cb7faf95-c488-3be3-a67d-8467f32703bd Label 5000169303450 (WR SPANISH …" at bounding box center [588, 481] width 435 height 163
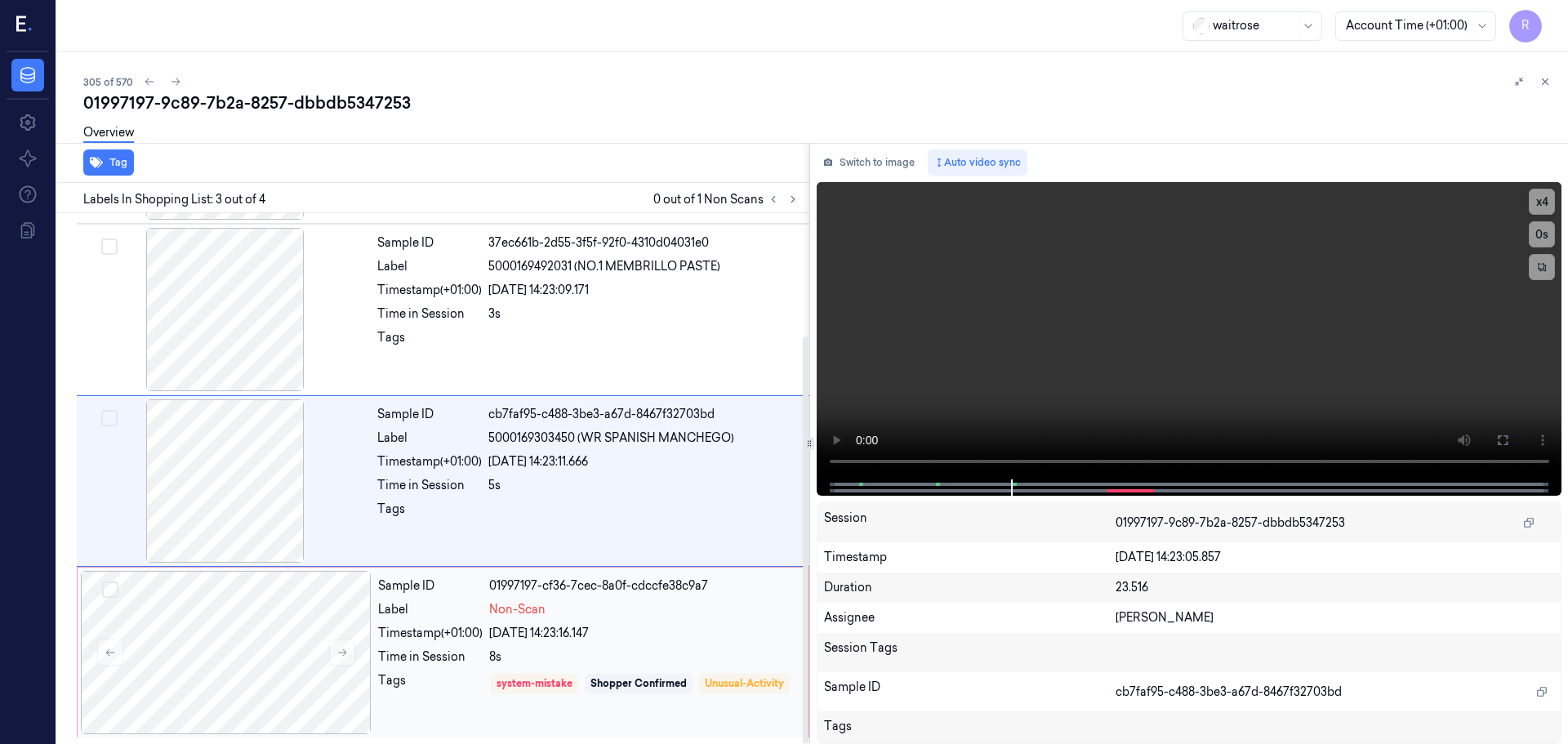
click at [611, 699] on div "system-mistake Shopper Confirmed Unusual-Activity" at bounding box center [643, 695] width 310 height 46
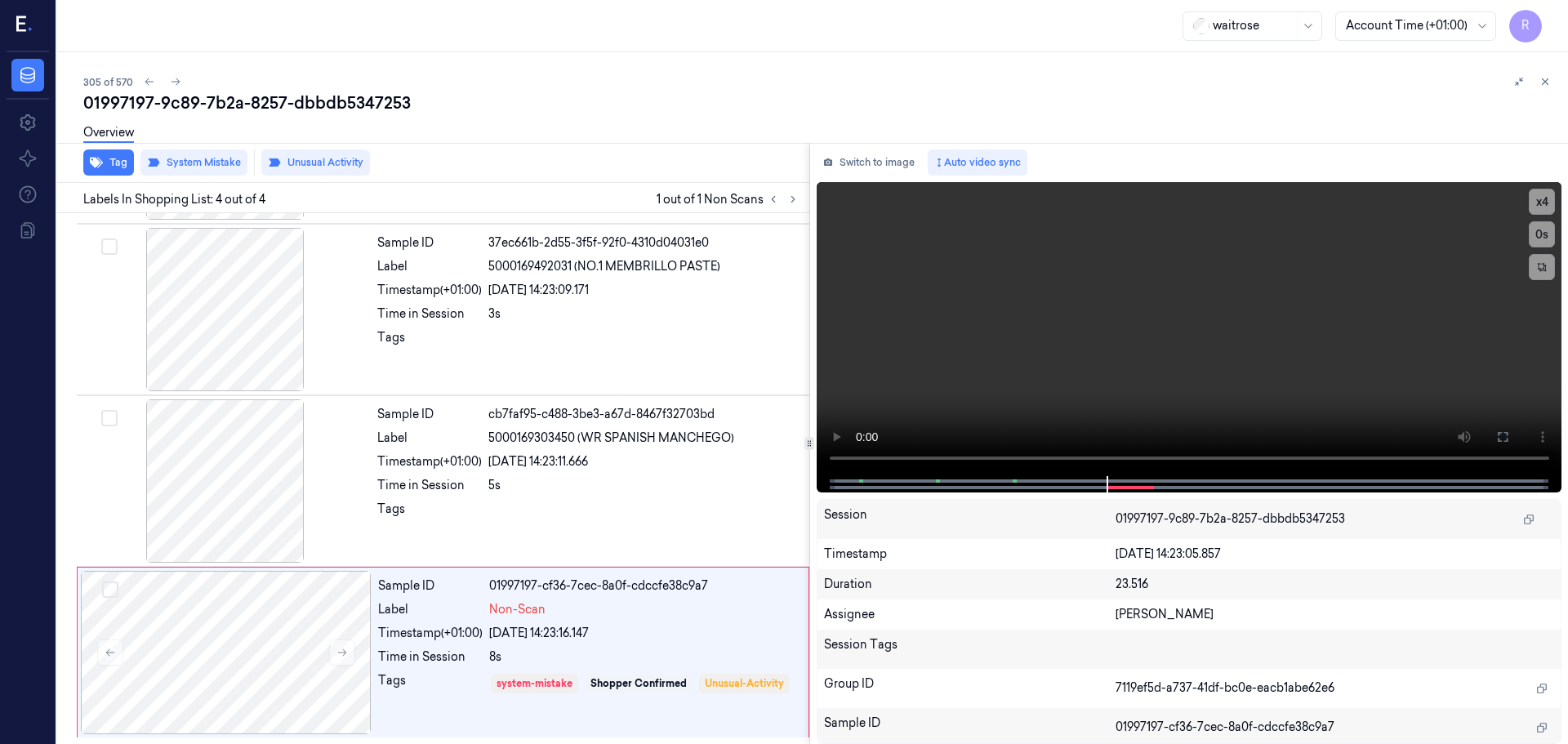
click at [1539, 70] on div "305 of 570 01997197-9c89-7b2a-8257-dbbdb5347253 Overview Tag System Mistake Unu…" at bounding box center [812, 398] width 1511 height 692
drag, startPoint x: 1543, startPoint y: 80, endPoint x: 1528, endPoint y: 96, distance: 21.9
click at [1542, 80] on icon at bounding box center [1544, 82] width 11 height 11
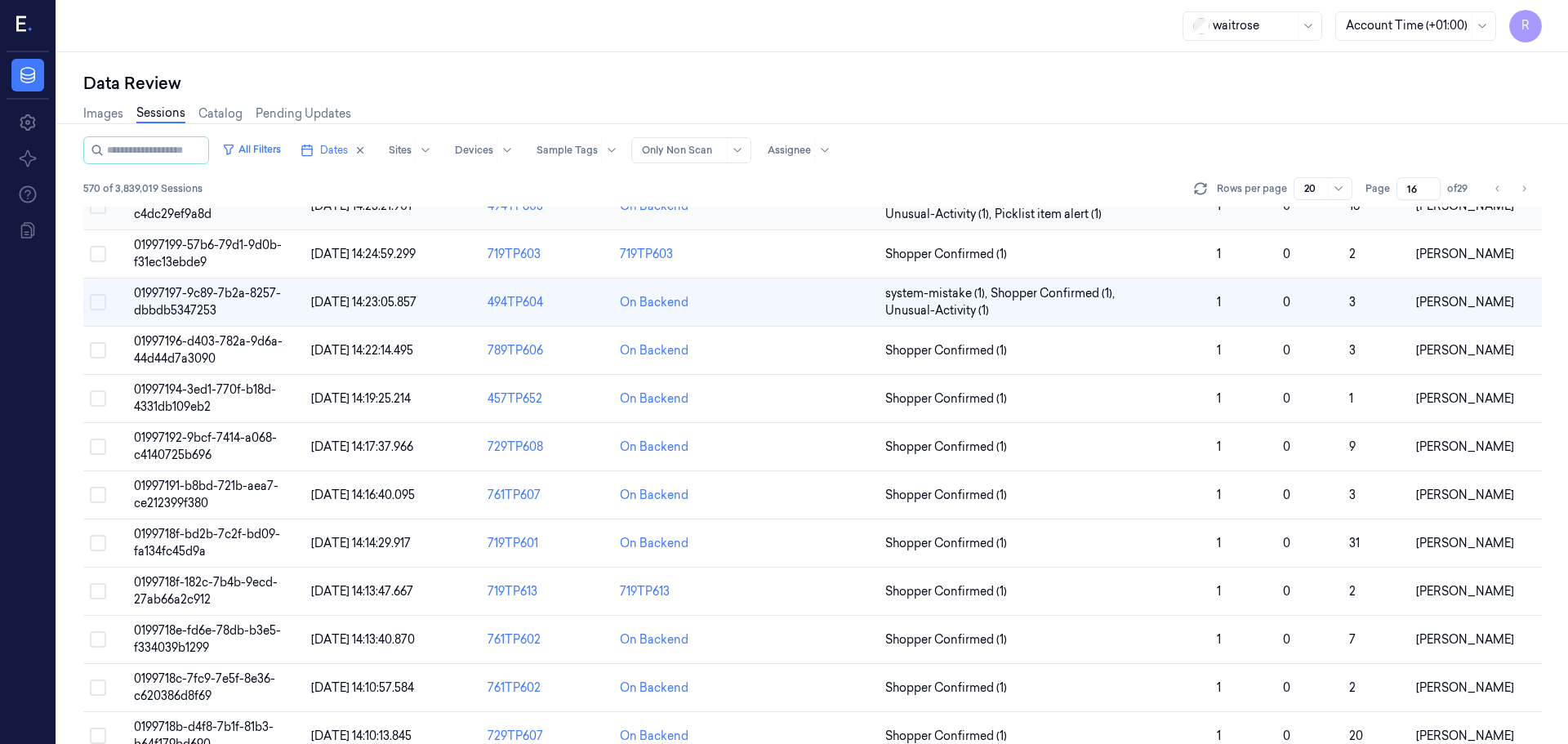
scroll to position [163, 0]
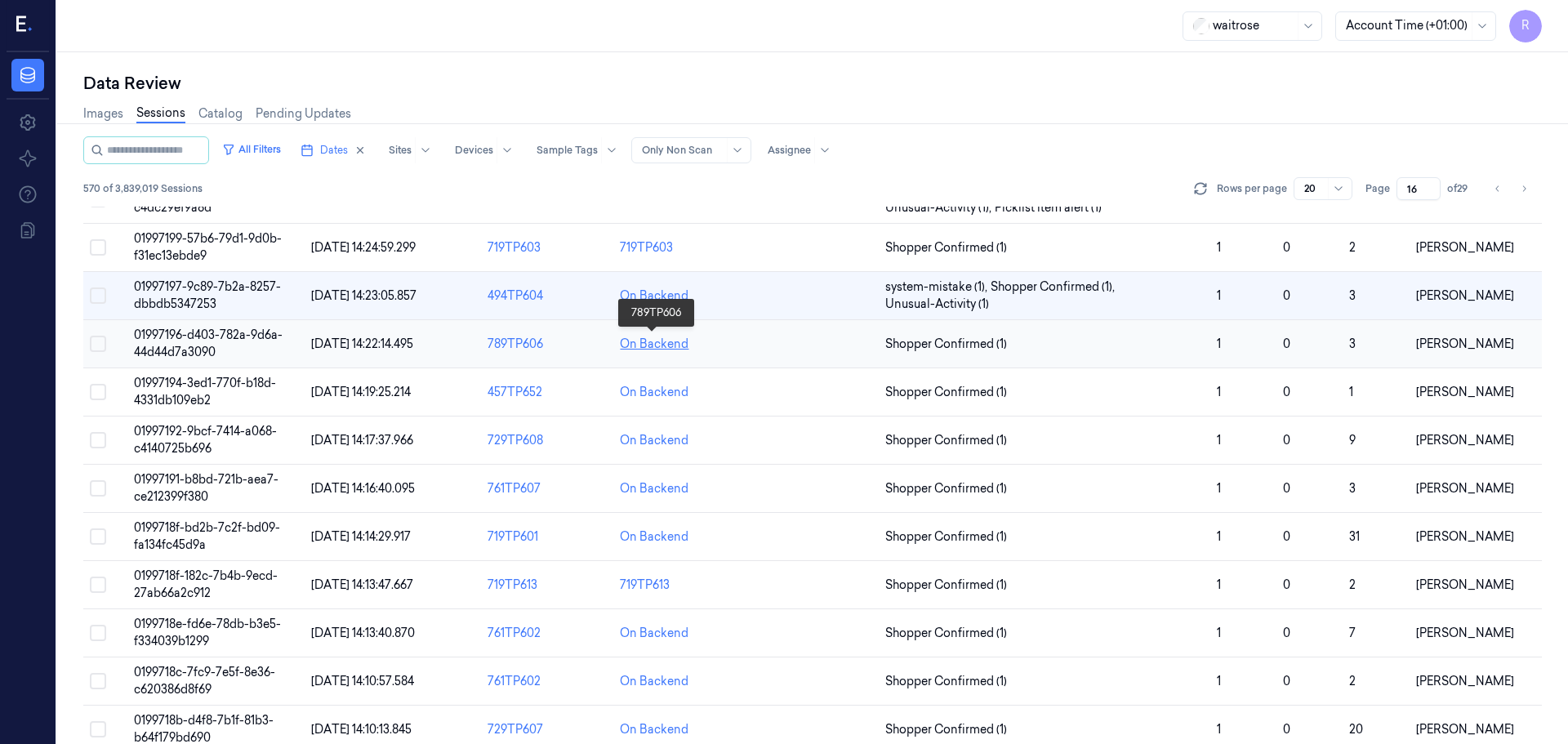
click at [674, 336] on div "On Backend" at bounding box center [654, 344] width 69 height 17
click at [1067, 351] on span "Shopper Confirmed (1)" at bounding box center [1044, 344] width 318 height 17
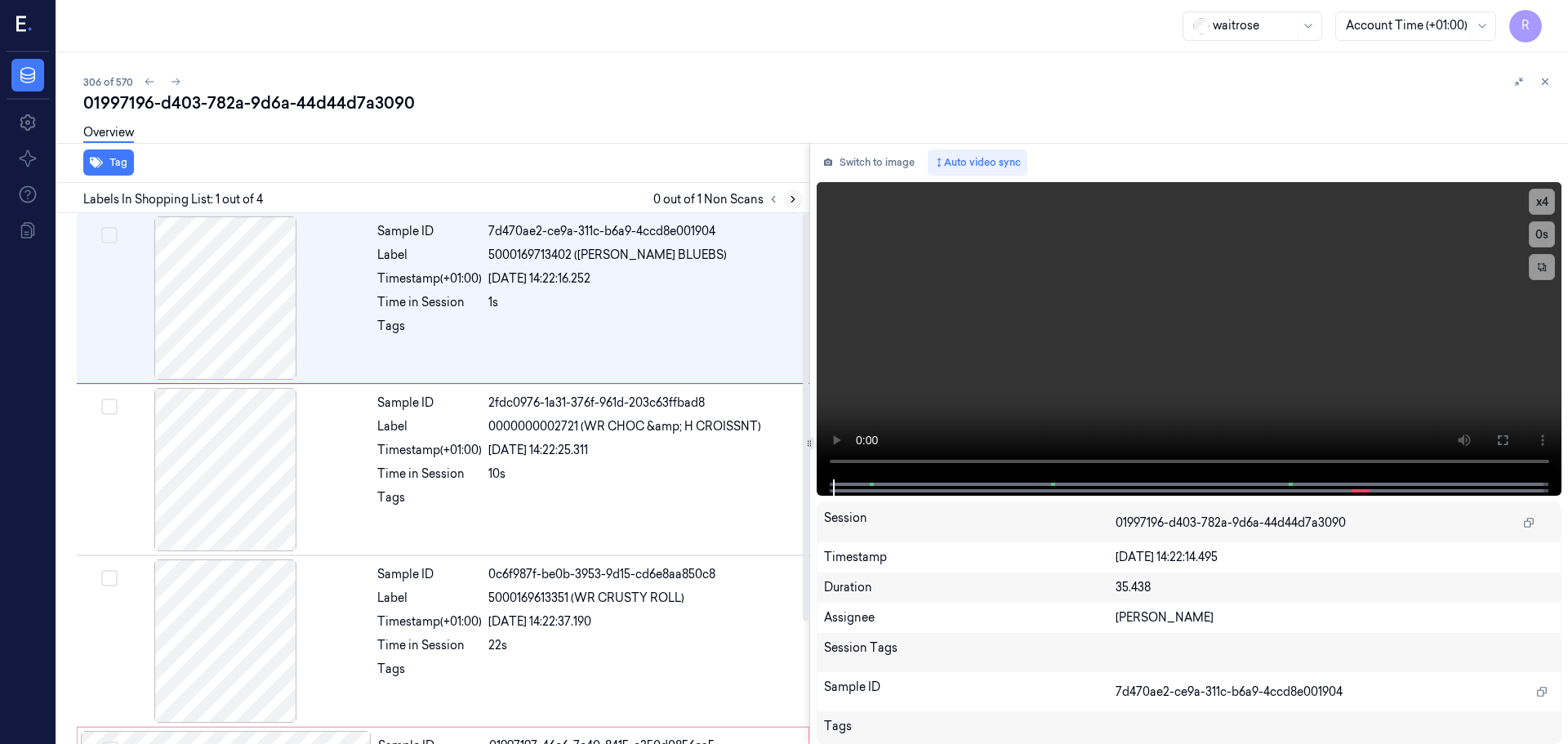
click at [787, 205] on button at bounding box center [793, 199] width 20 height 20
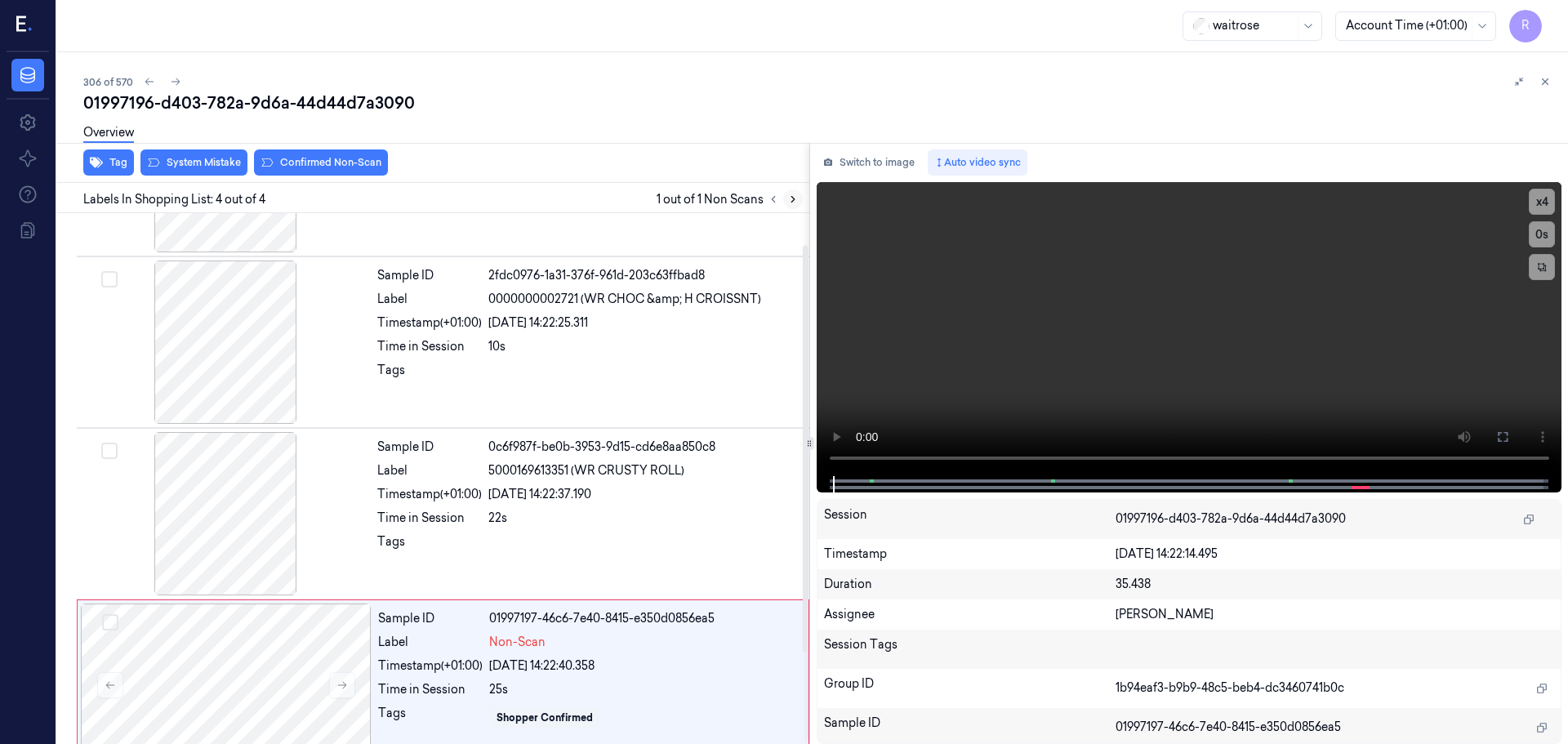
scroll to position [160, 0]
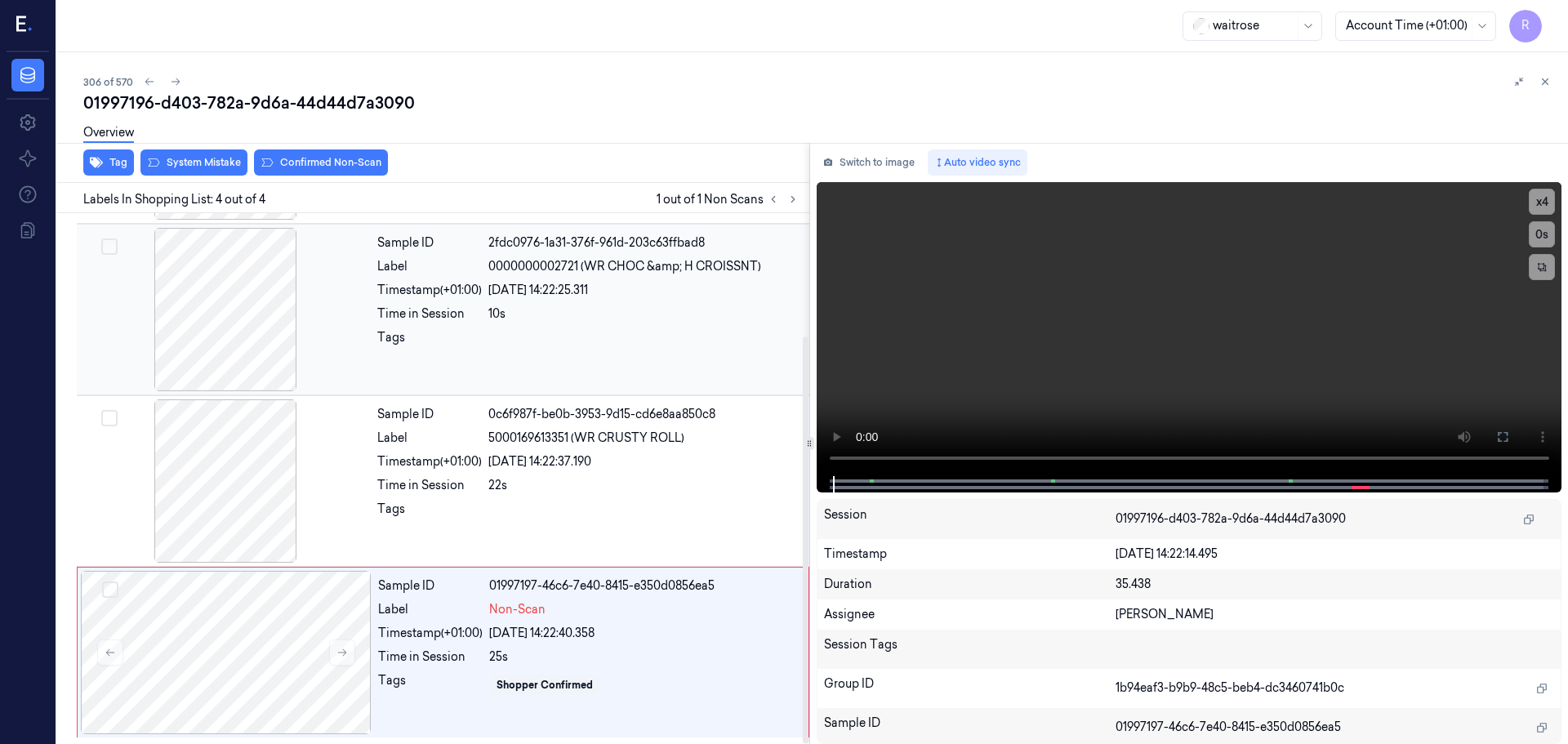
click at [215, 306] on div at bounding box center [225, 310] width 291 height 163
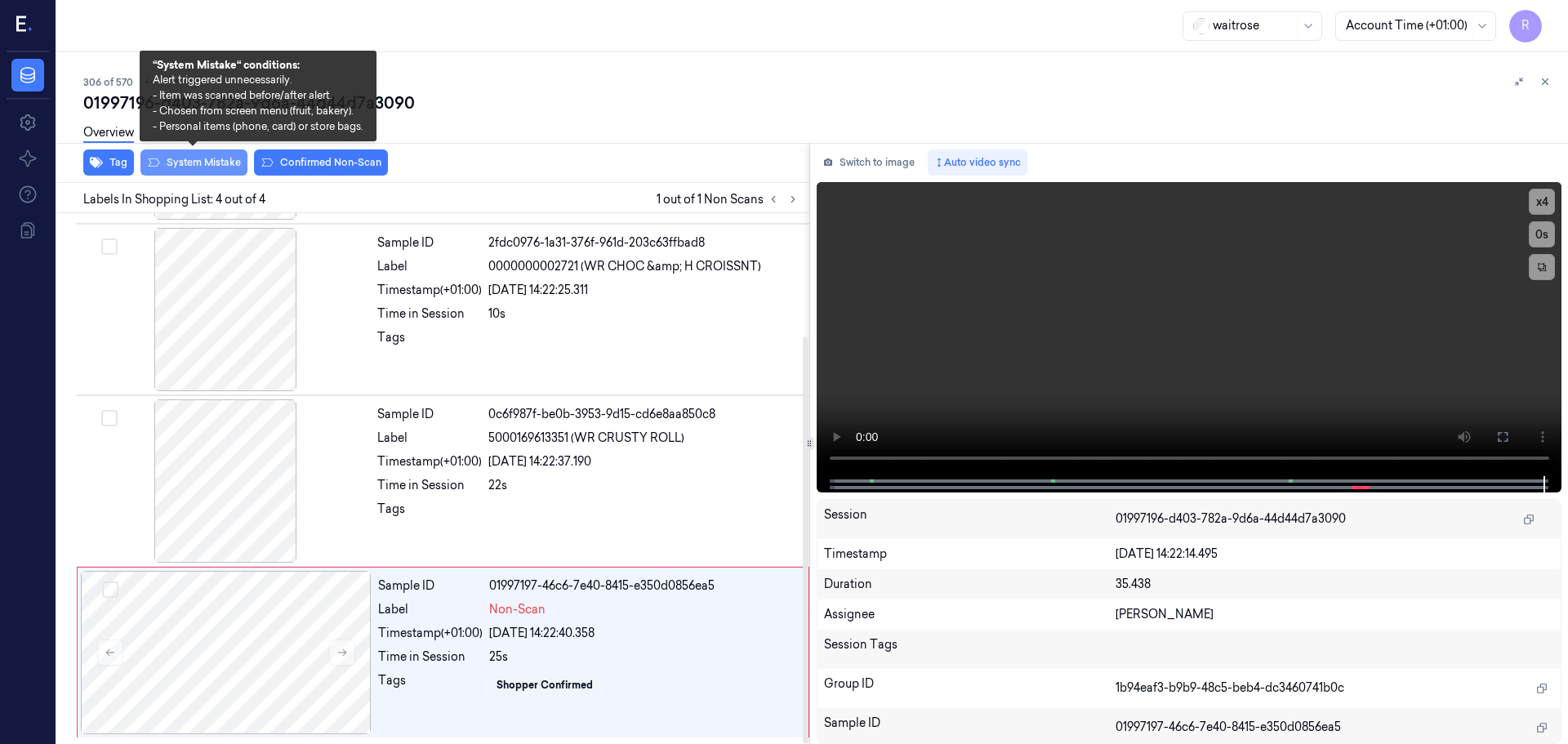
click at [205, 167] on button "System Mistake" at bounding box center [194, 162] width 107 height 26
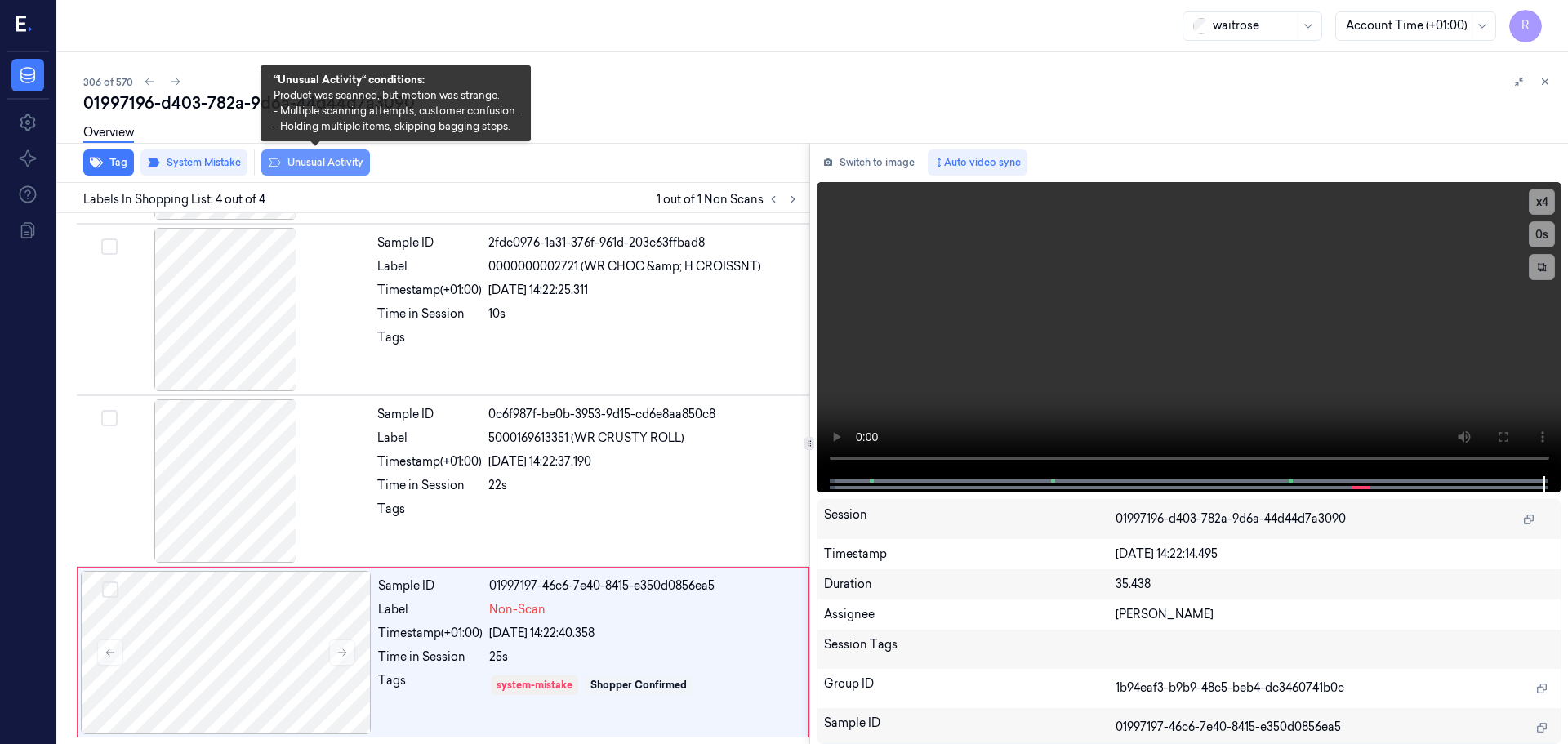
click at [294, 162] on button "Unusual Activity" at bounding box center [316, 162] width 109 height 26
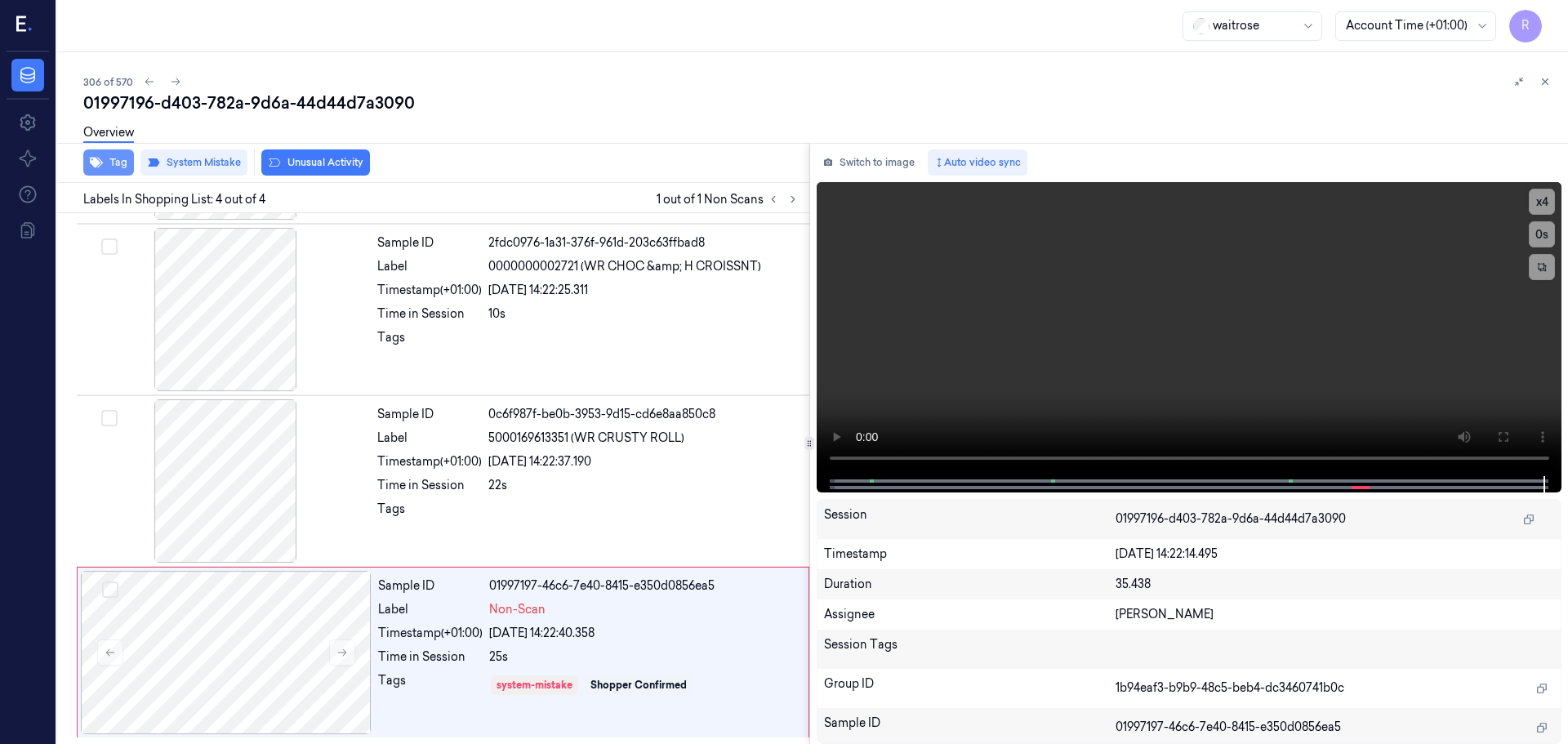
click at [99, 157] on icon "button" at bounding box center [96, 162] width 13 height 13
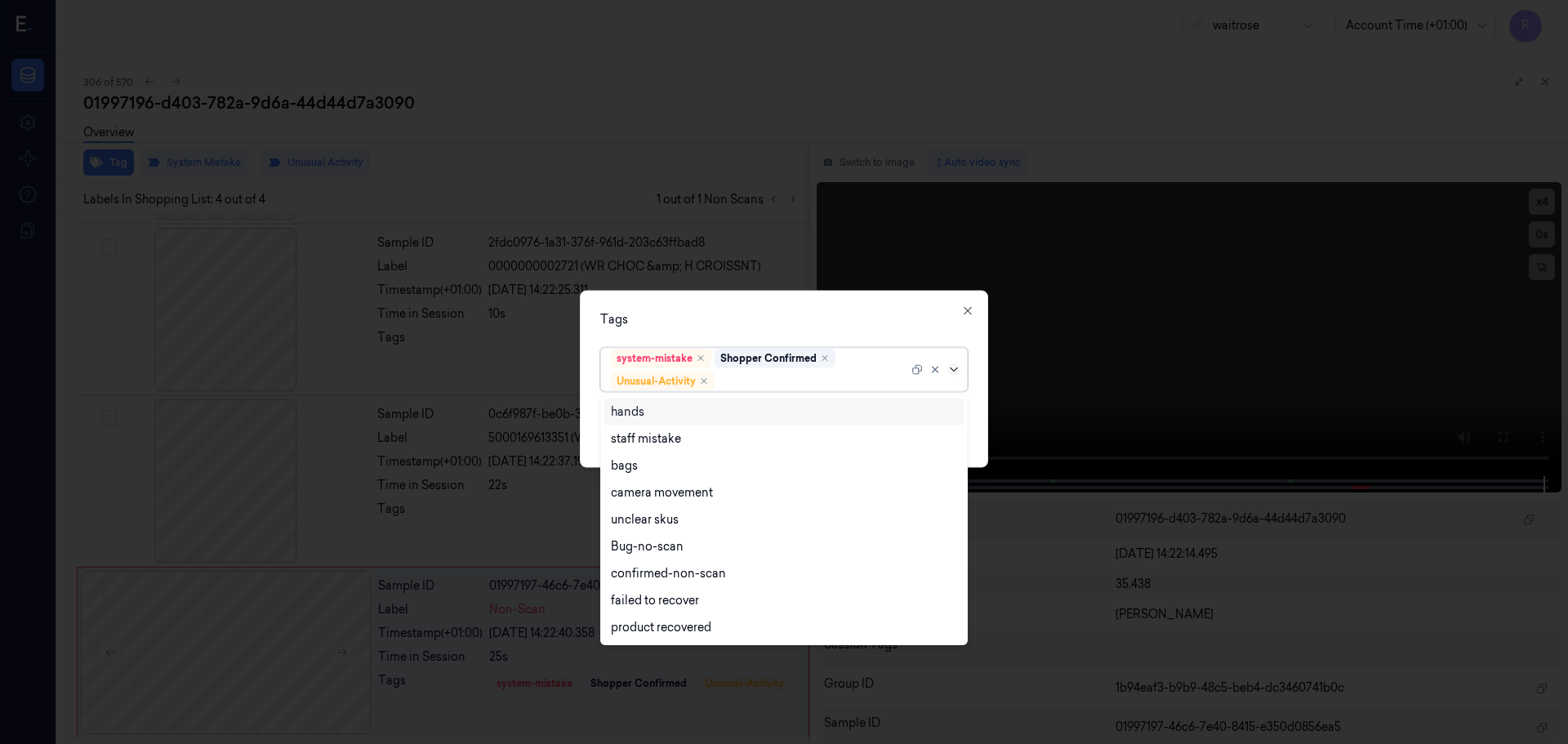
click at [953, 372] on icon at bounding box center [953, 369] width 13 height 13
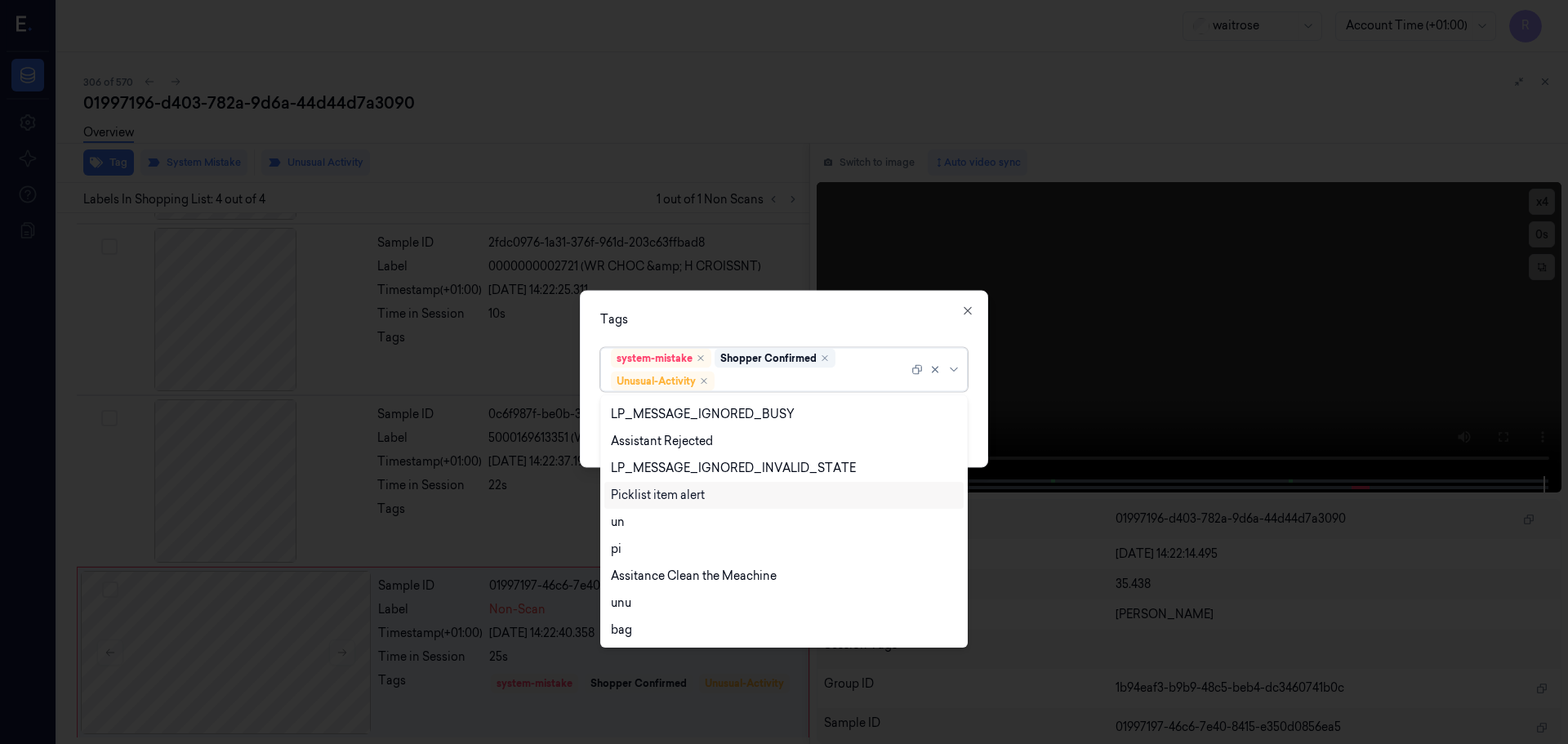
click at [654, 492] on div "Picklist item alert" at bounding box center [657, 495] width 93 height 17
click at [714, 322] on div "Tags" at bounding box center [784, 319] width 367 height 17
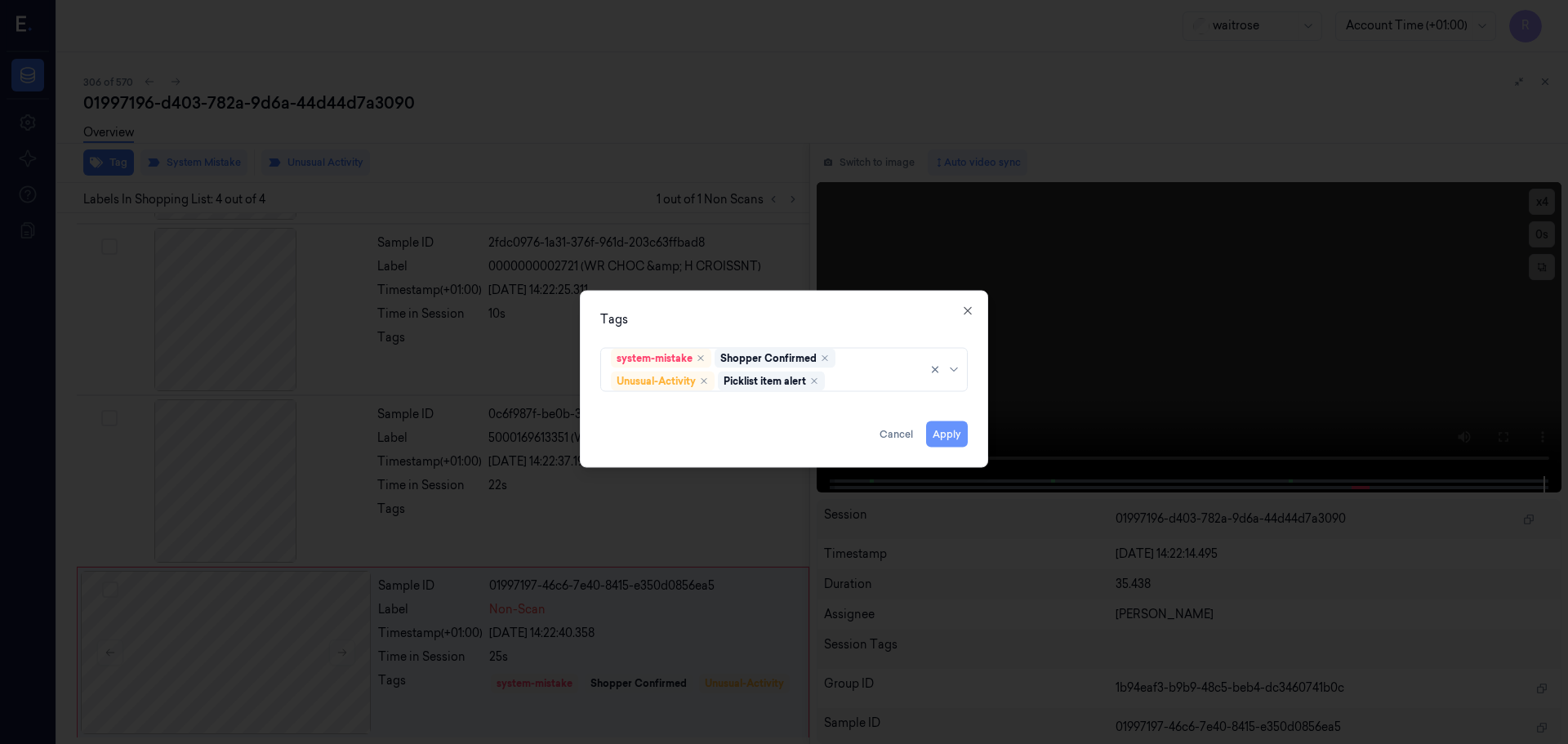
click at [944, 430] on button "Apply" at bounding box center [947, 433] width 42 height 26
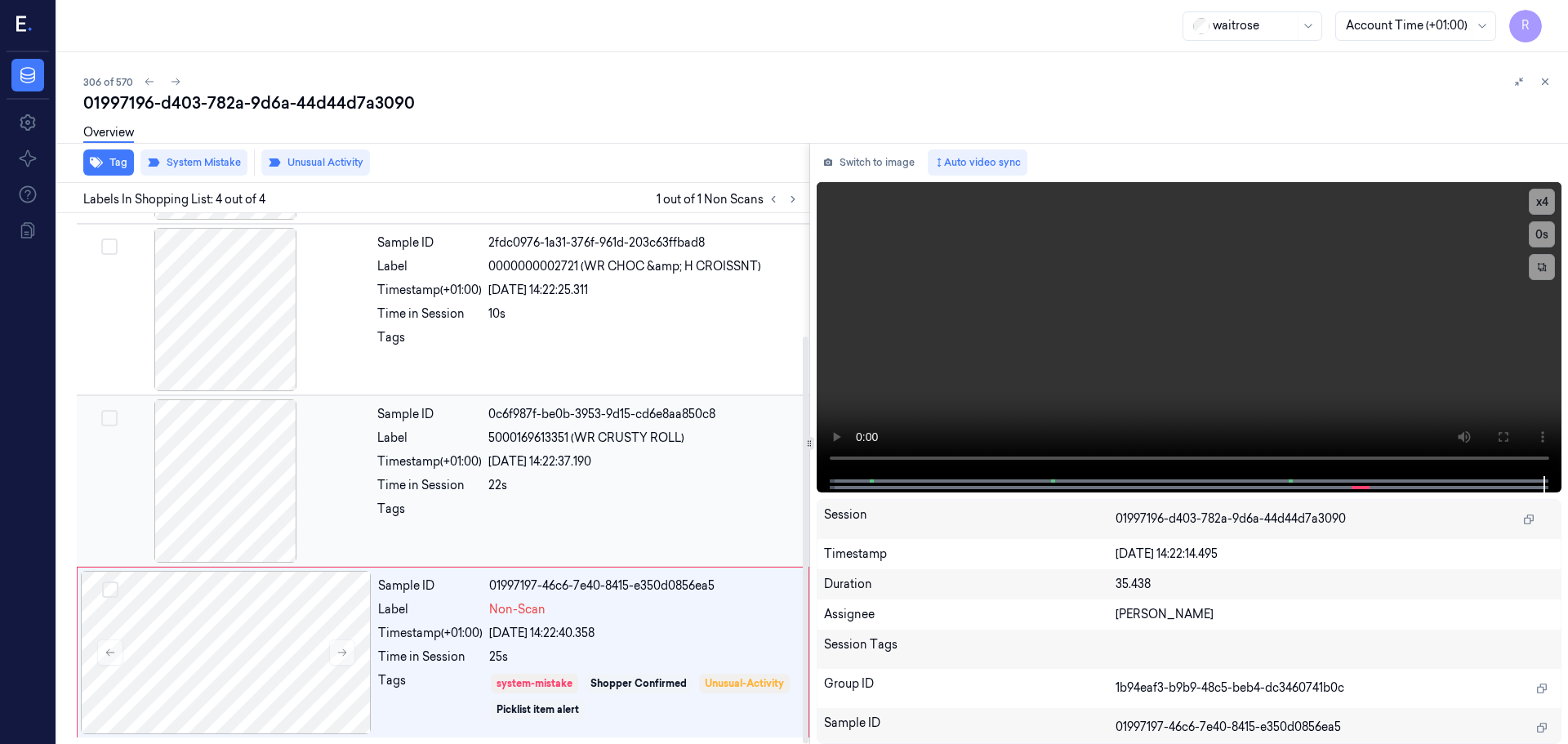
click at [569, 478] on div "22s" at bounding box center [643, 486] width 311 height 17
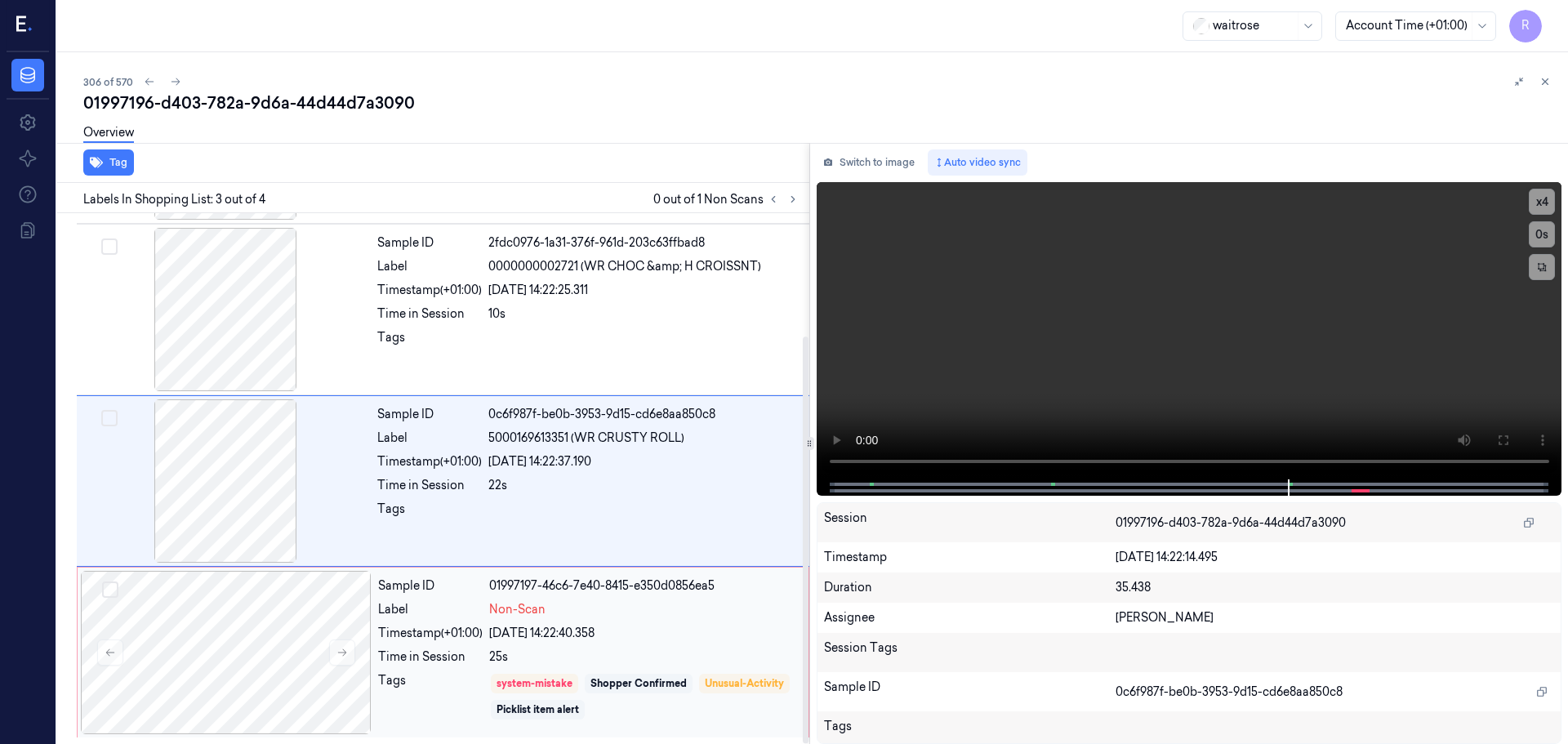
click at [562, 633] on div "22/09/2025 14:22:40.358" at bounding box center [643, 633] width 310 height 17
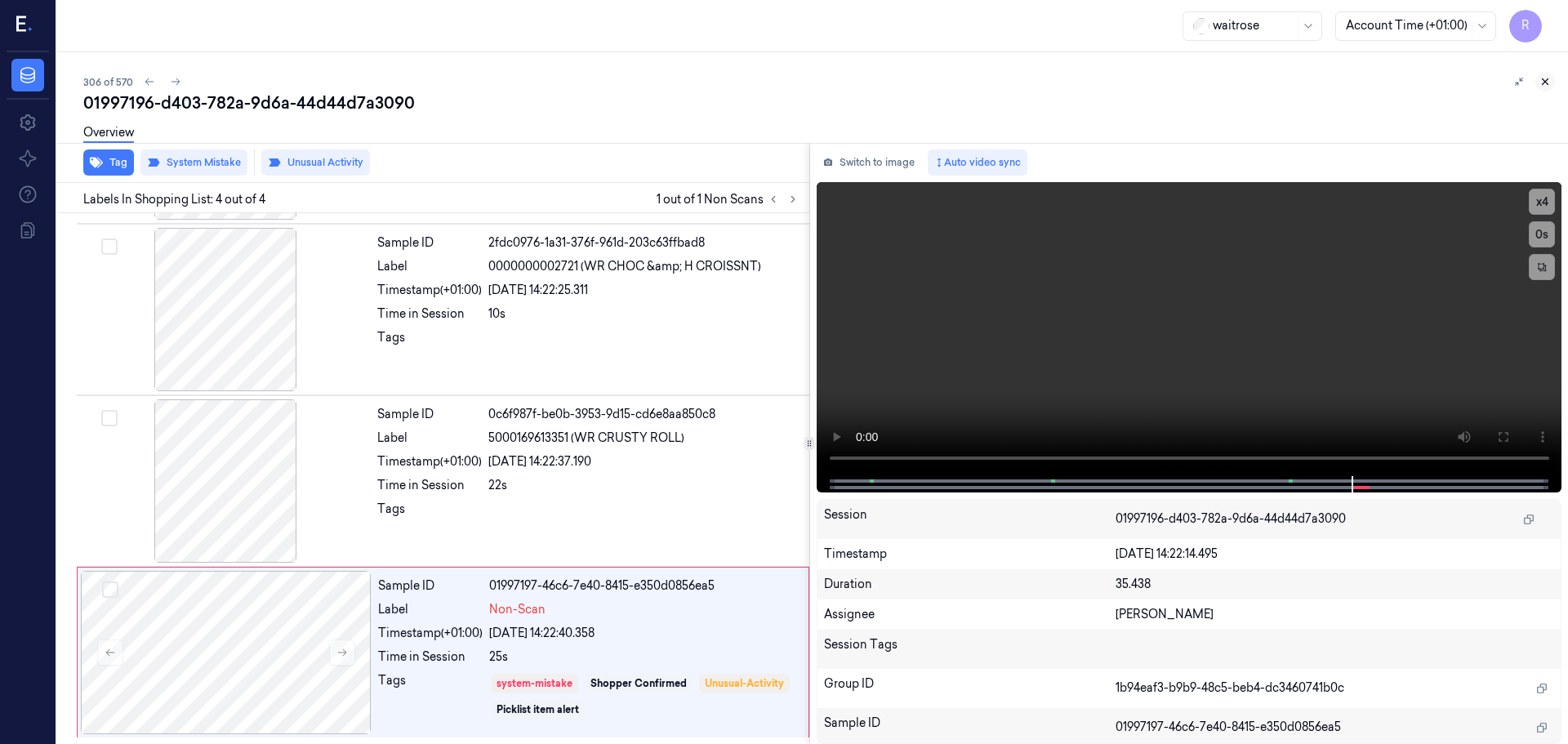
click at [1540, 82] on icon at bounding box center [1544, 82] width 11 height 11
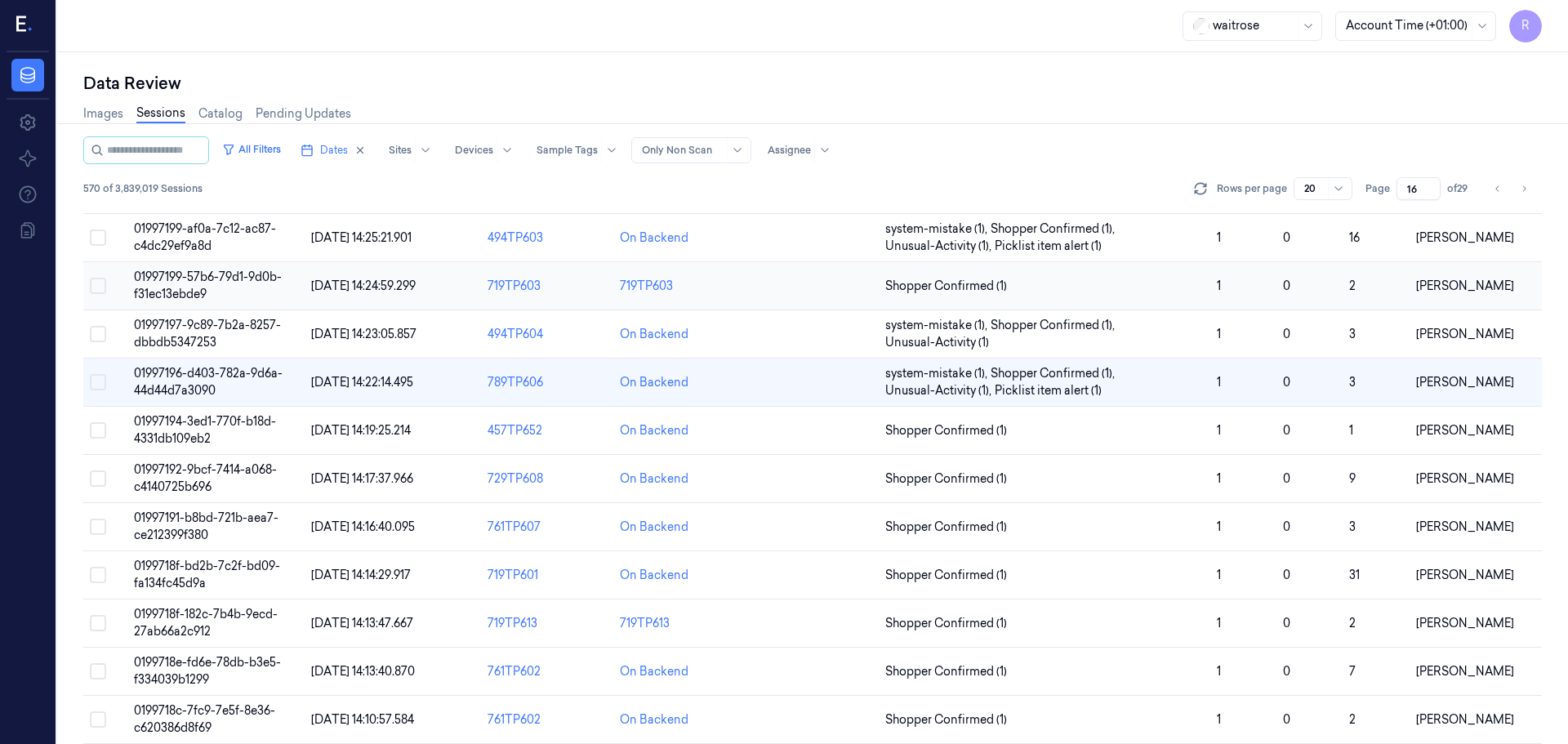
scroll to position [196, 0]
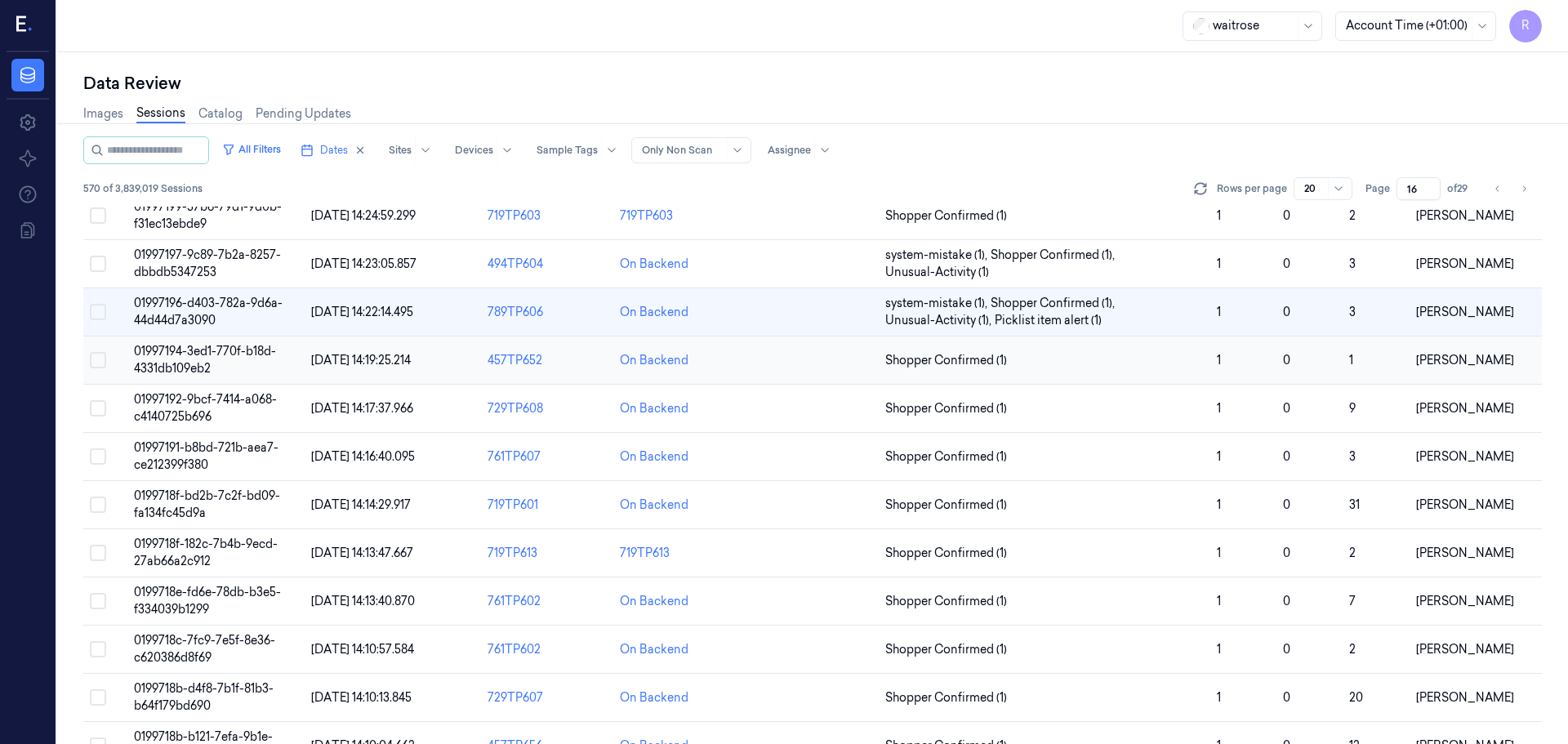
click at [859, 360] on td at bounding box center [812, 360] width 132 height 48
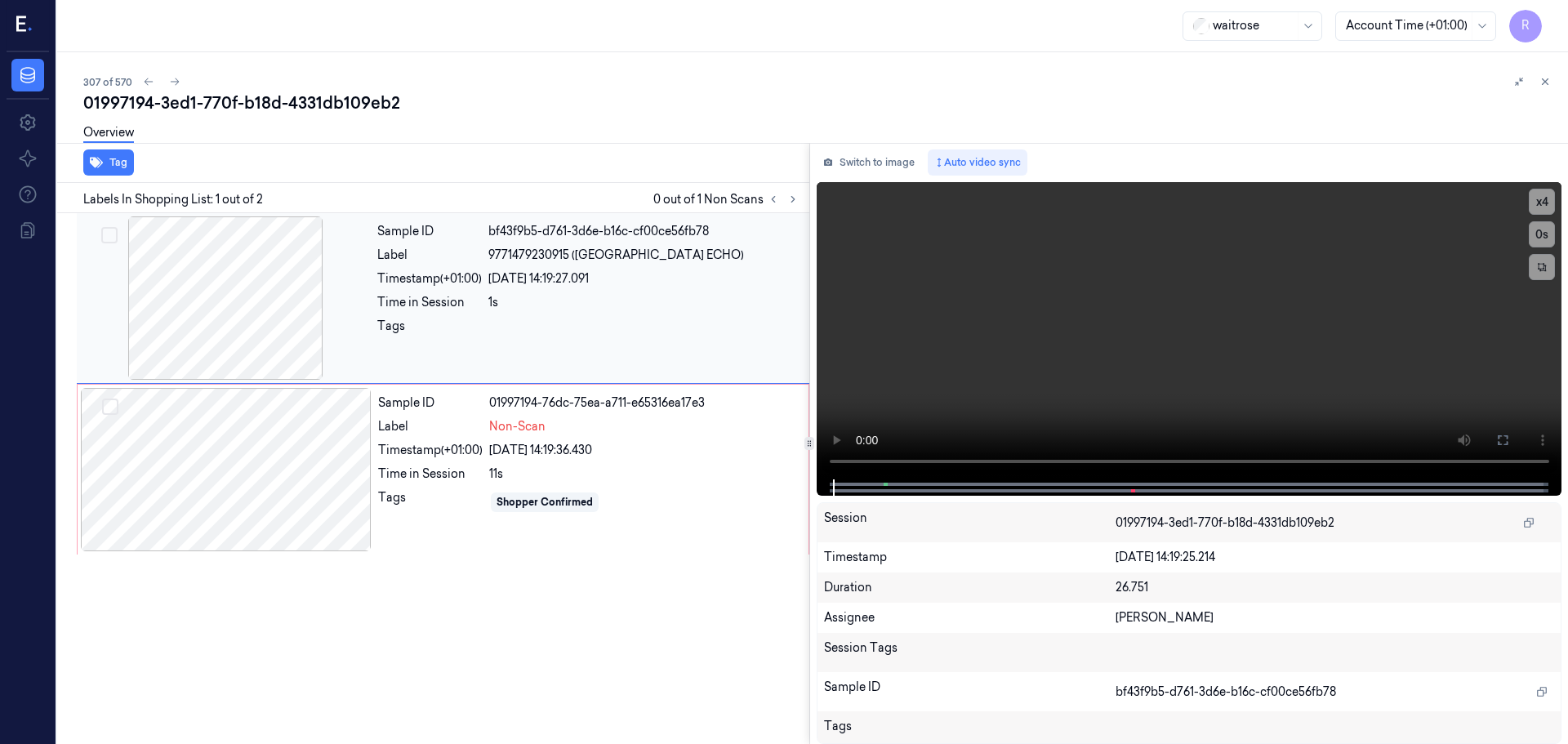
click at [276, 331] on div at bounding box center [225, 298] width 291 height 163
click at [495, 454] on div "22/09/2025 14:19:36.430" at bounding box center [643, 451] width 310 height 17
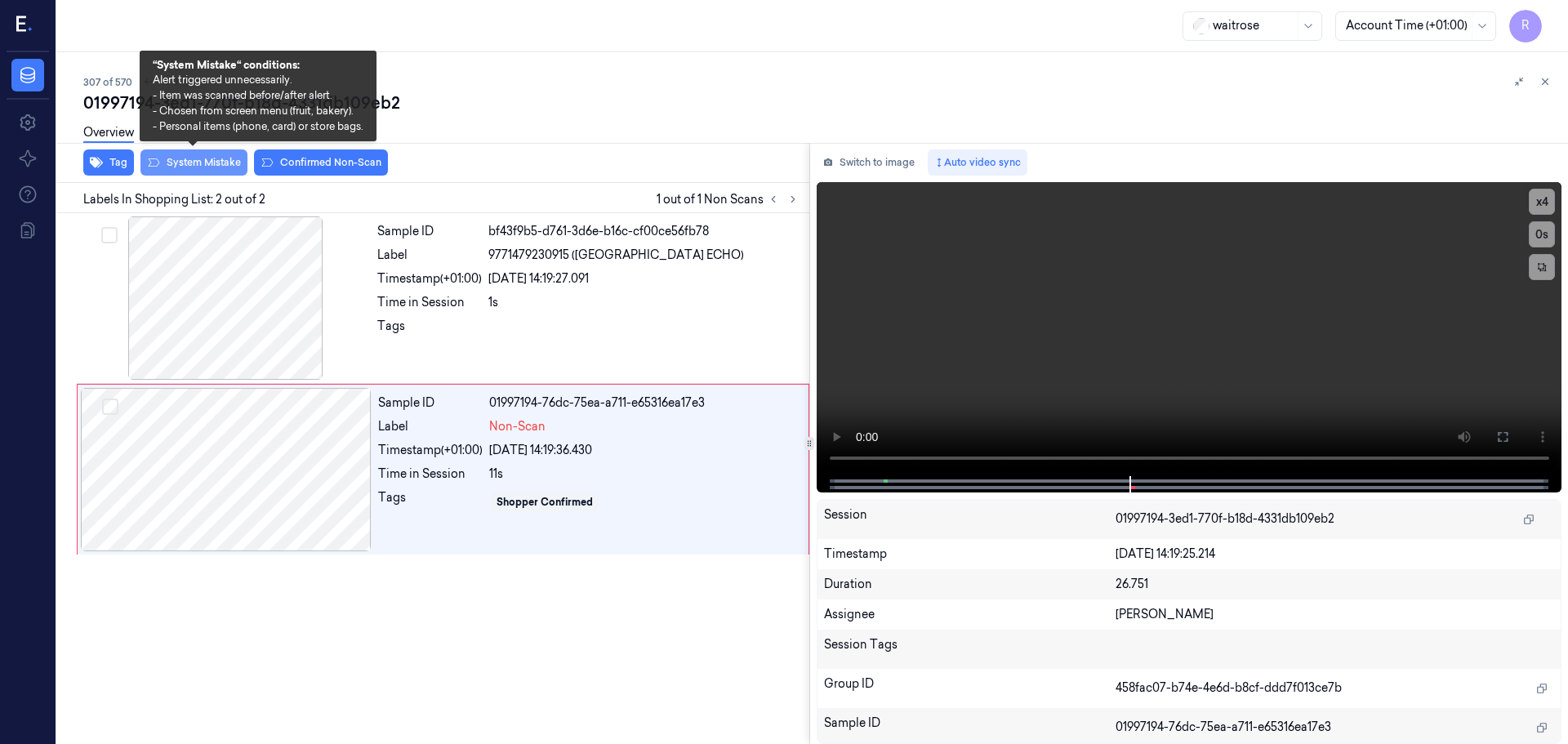
click at [200, 162] on button "System Mistake" at bounding box center [194, 162] width 107 height 26
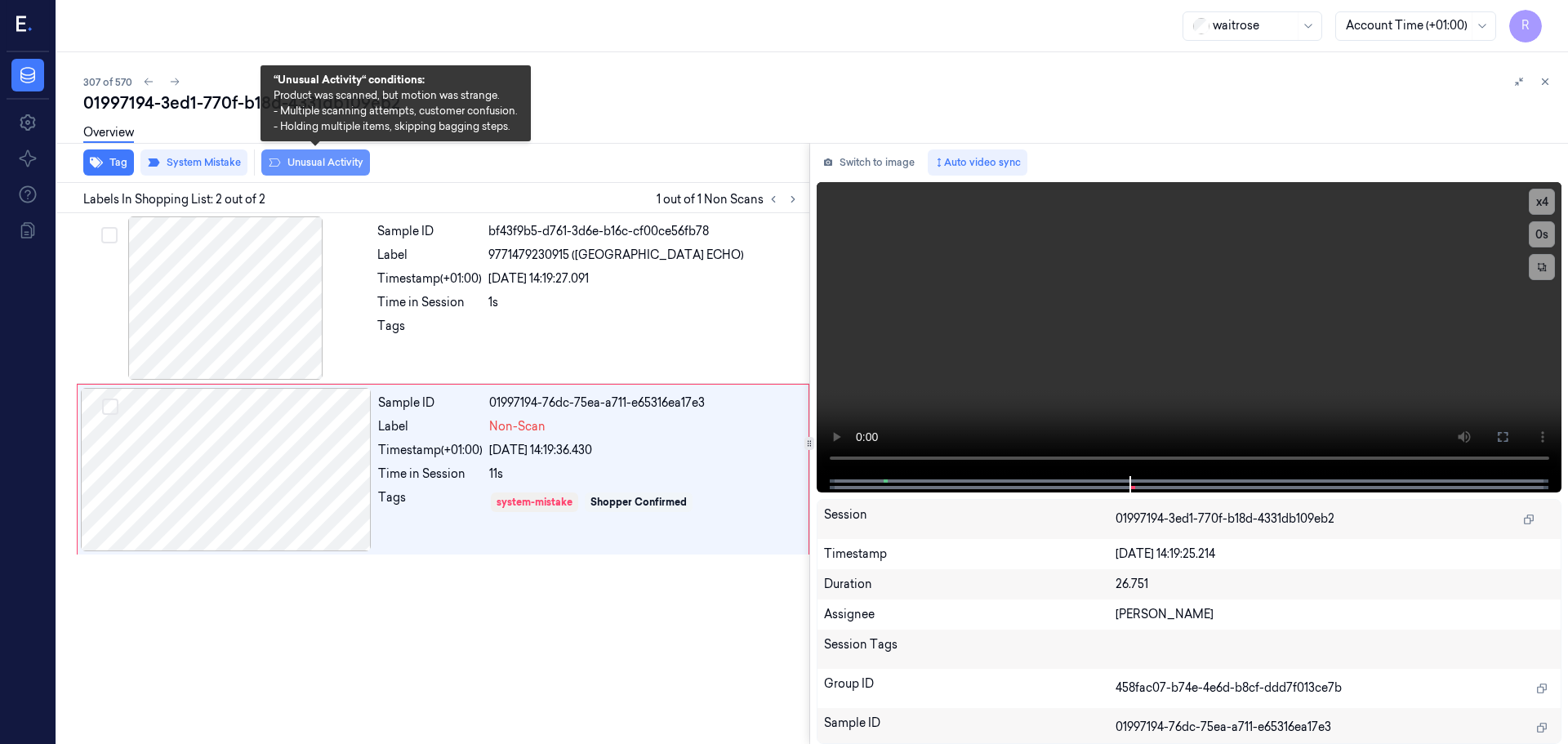
click at [318, 161] on button "Unusual Activity" at bounding box center [316, 162] width 109 height 26
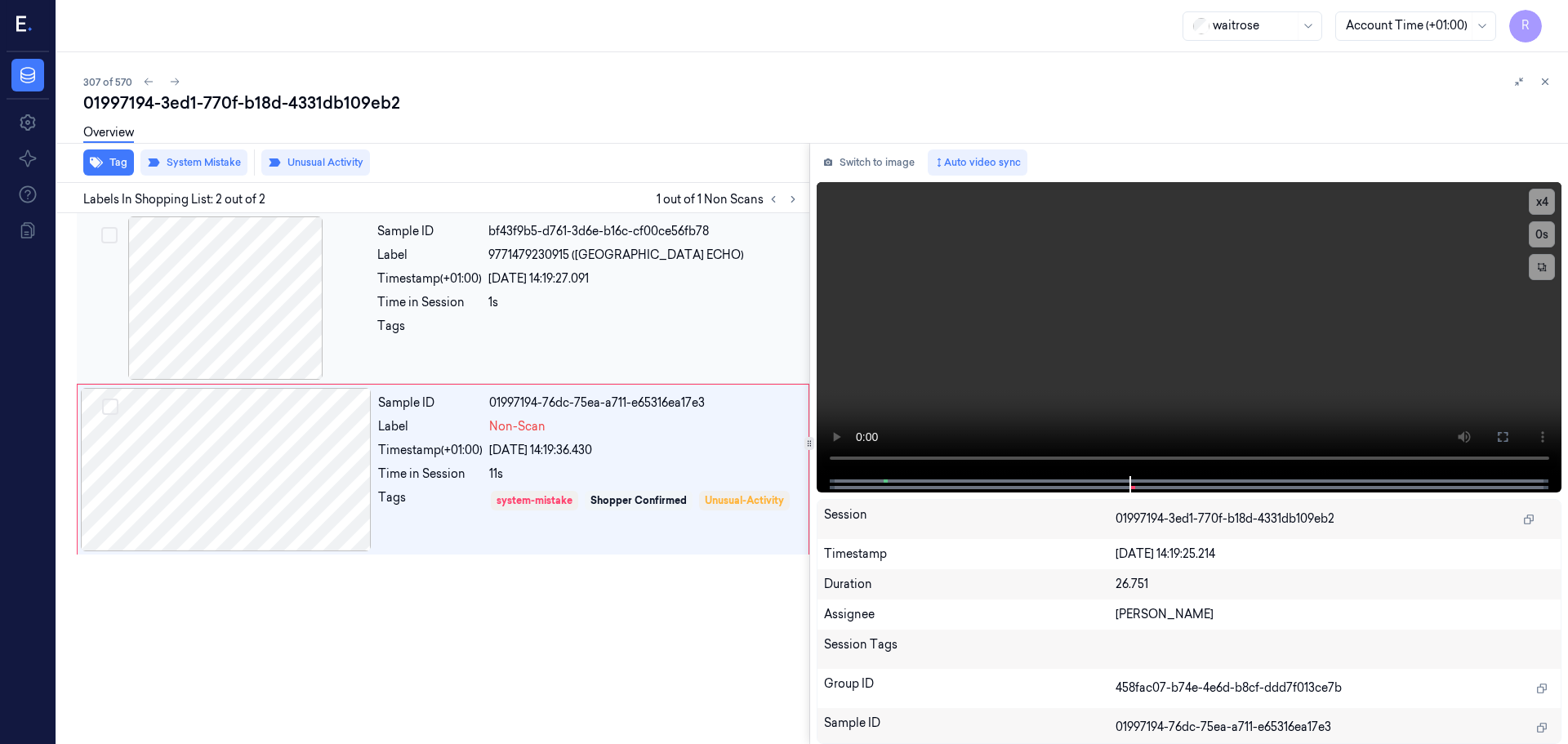
click at [480, 335] on div "Tags" at bounding box center [430, 330] width 105 height 26
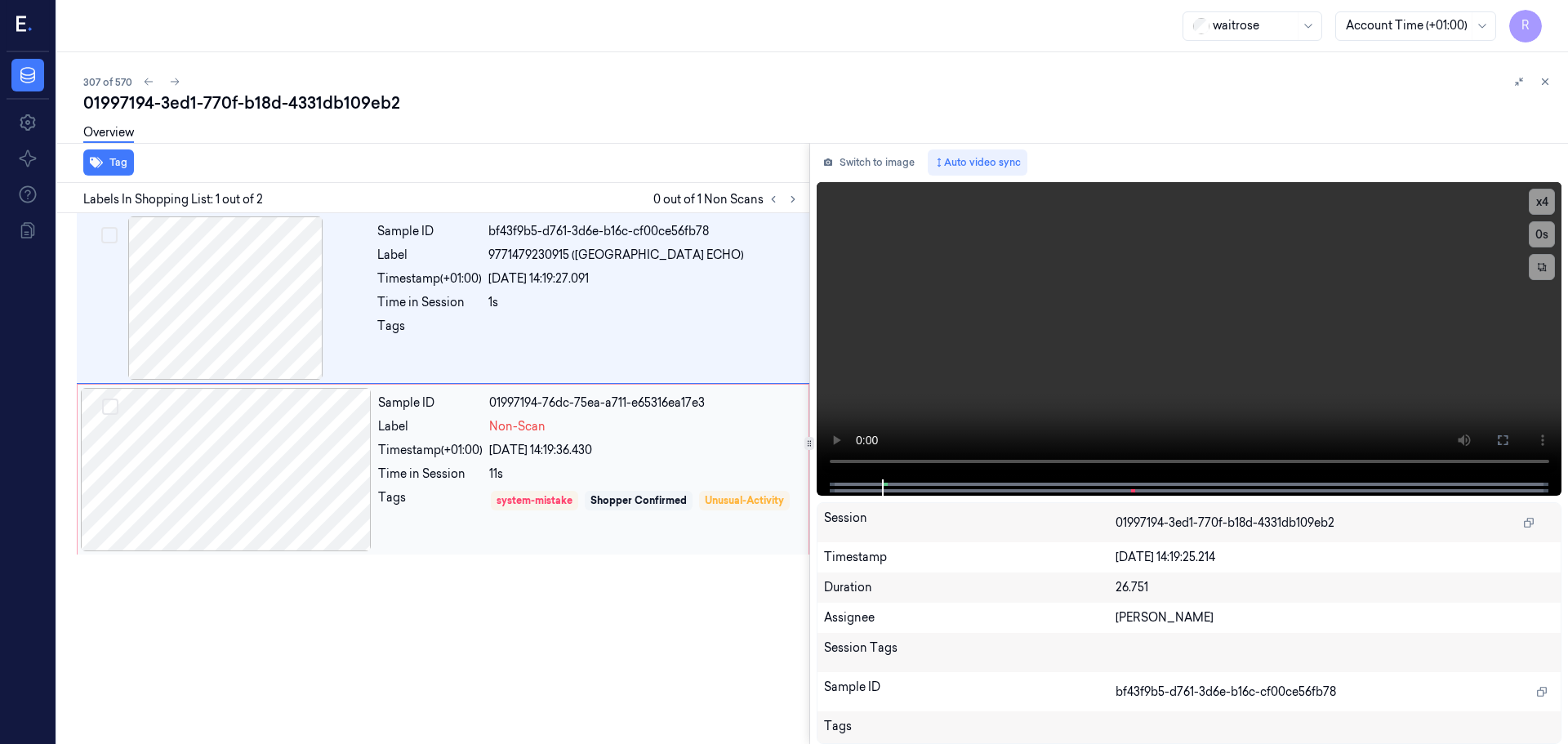
click at [461, 457] on div "Timestamp (+01:00)" at bounding box center [431, 451] width 105 height 17
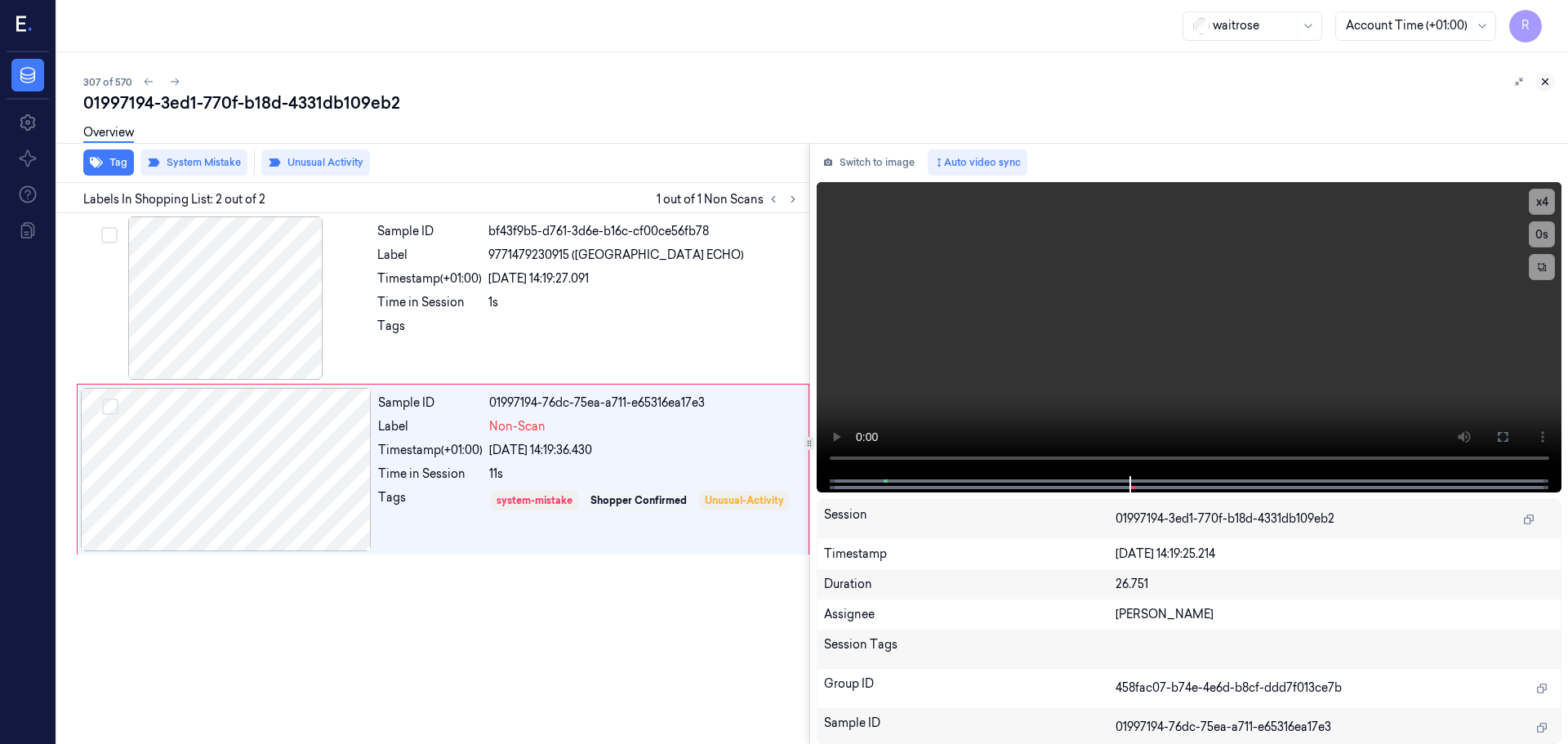
click at [1543, 89] on button at bounding box center [1545, 82] width 20 height 20
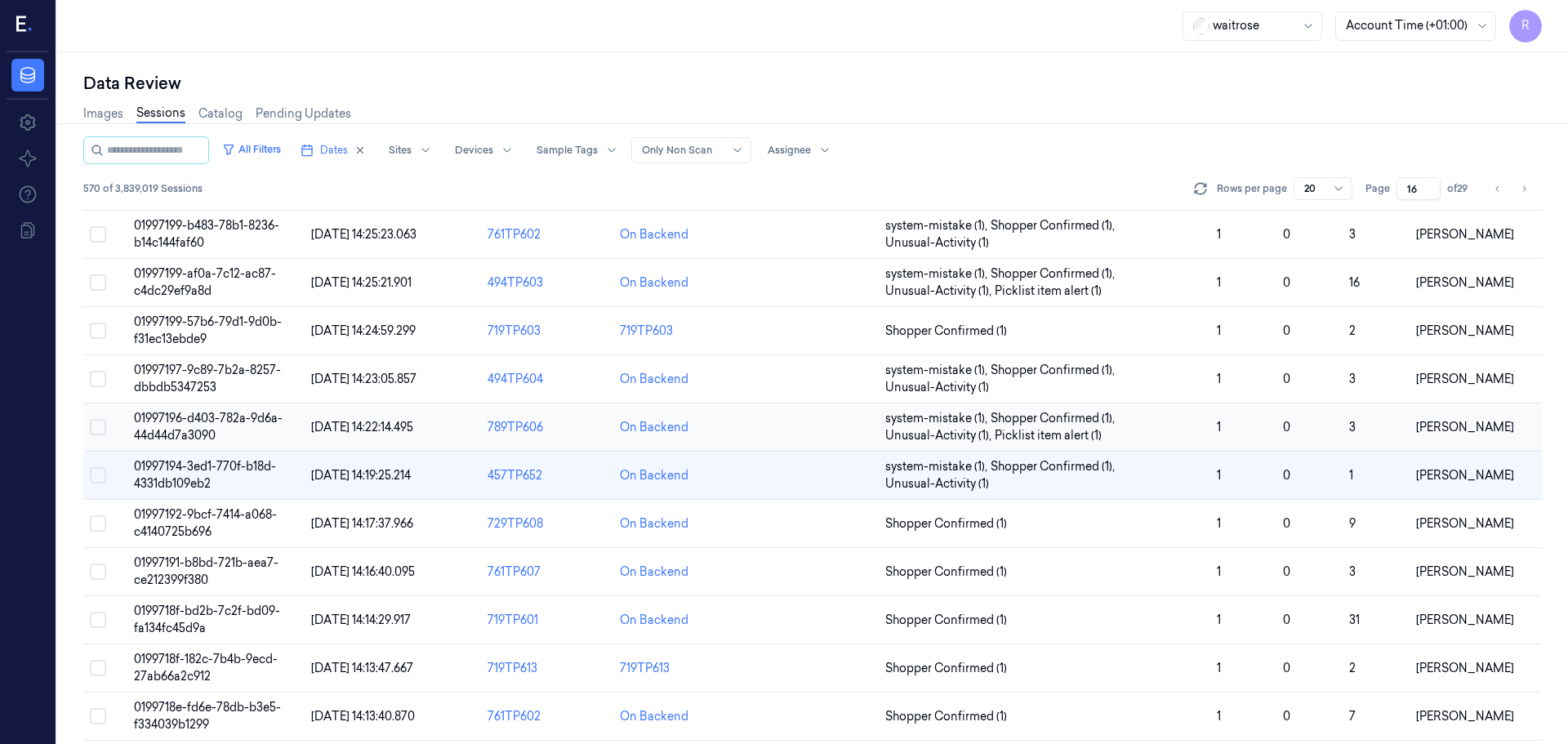
scroll to position [161, 0]
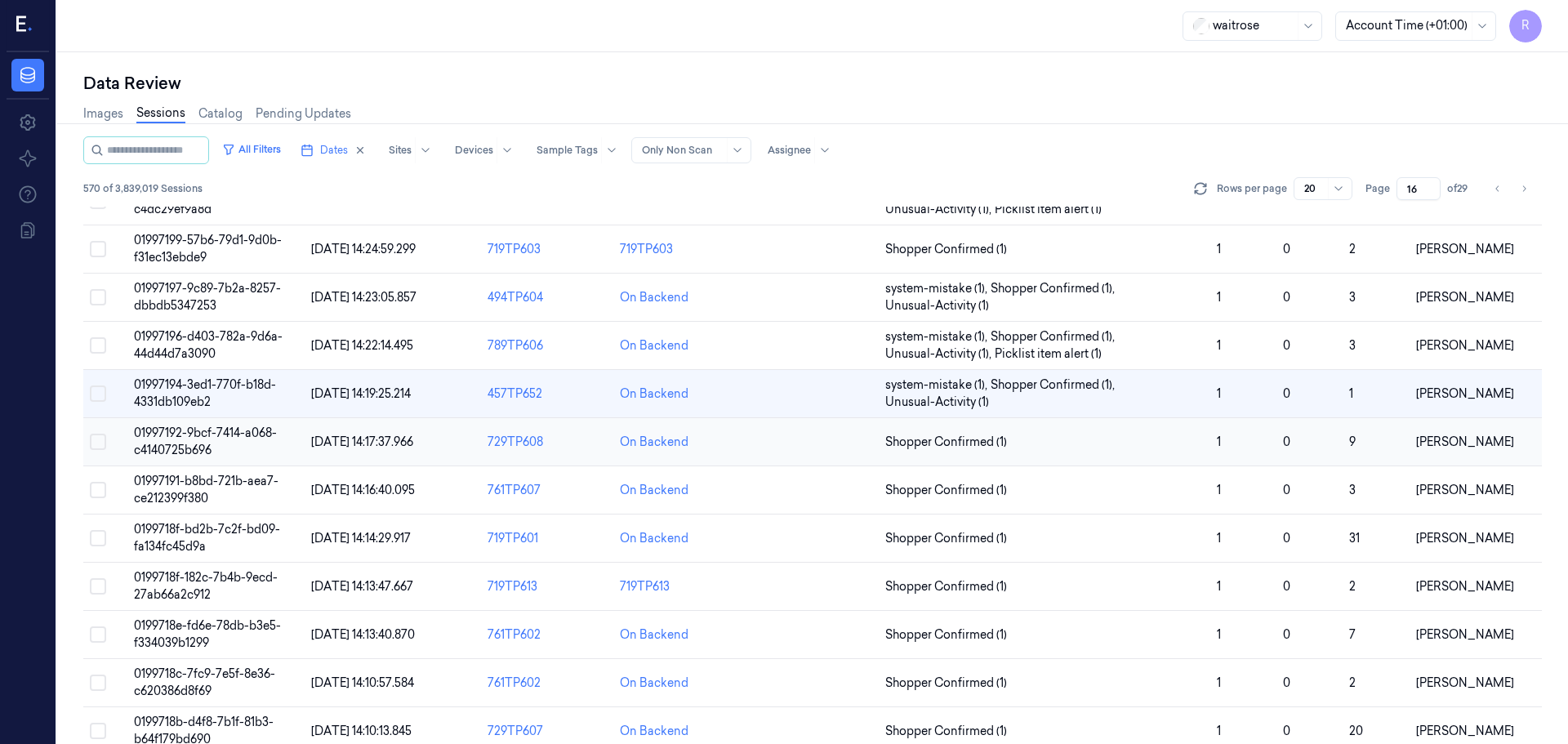
click at [1042, 451] on td "Shopper Confirmed (1)" at bounding box center [1044, 442] width 332 height 48
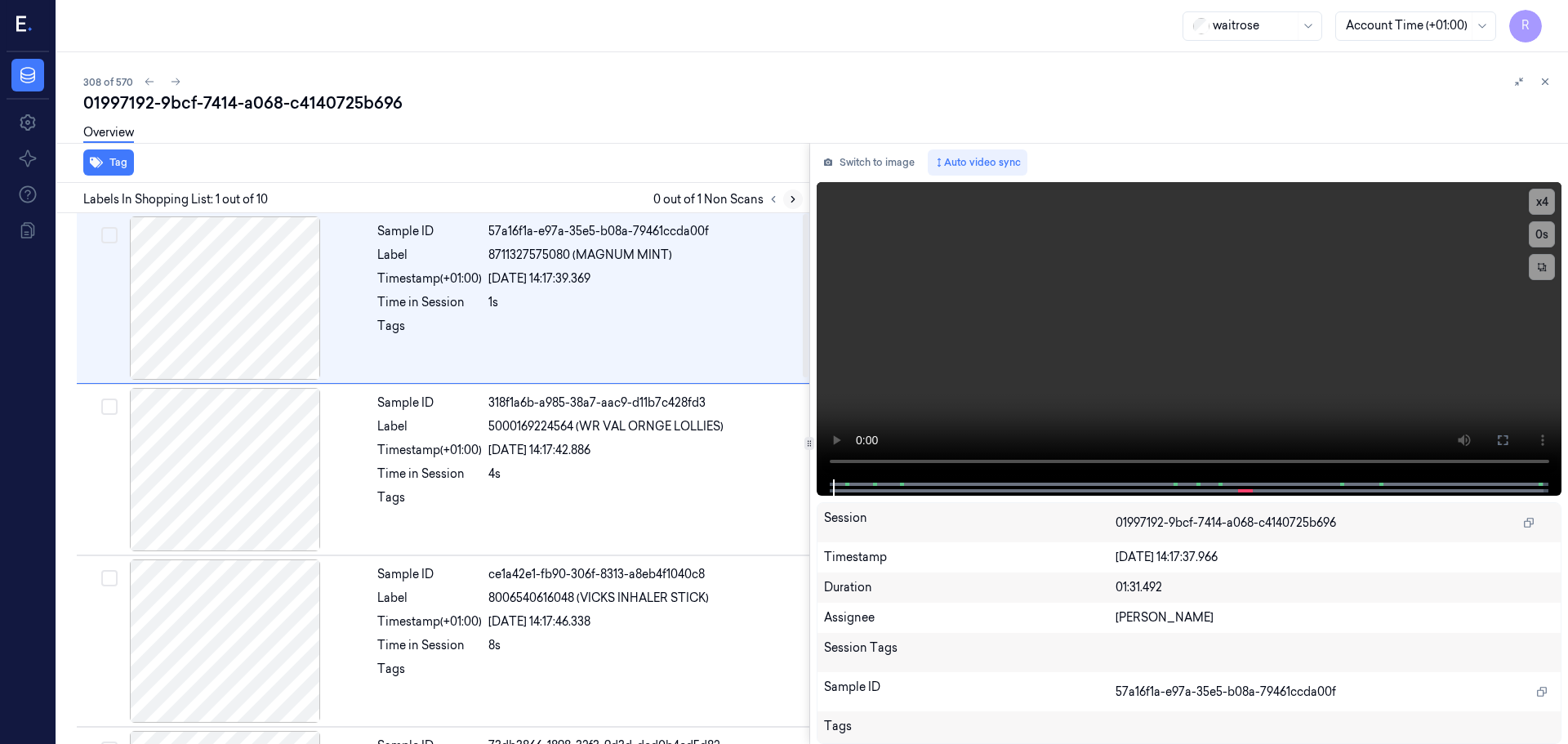
click at [787, 199] on icon at bounding box center [793, 199] width 11 height 11
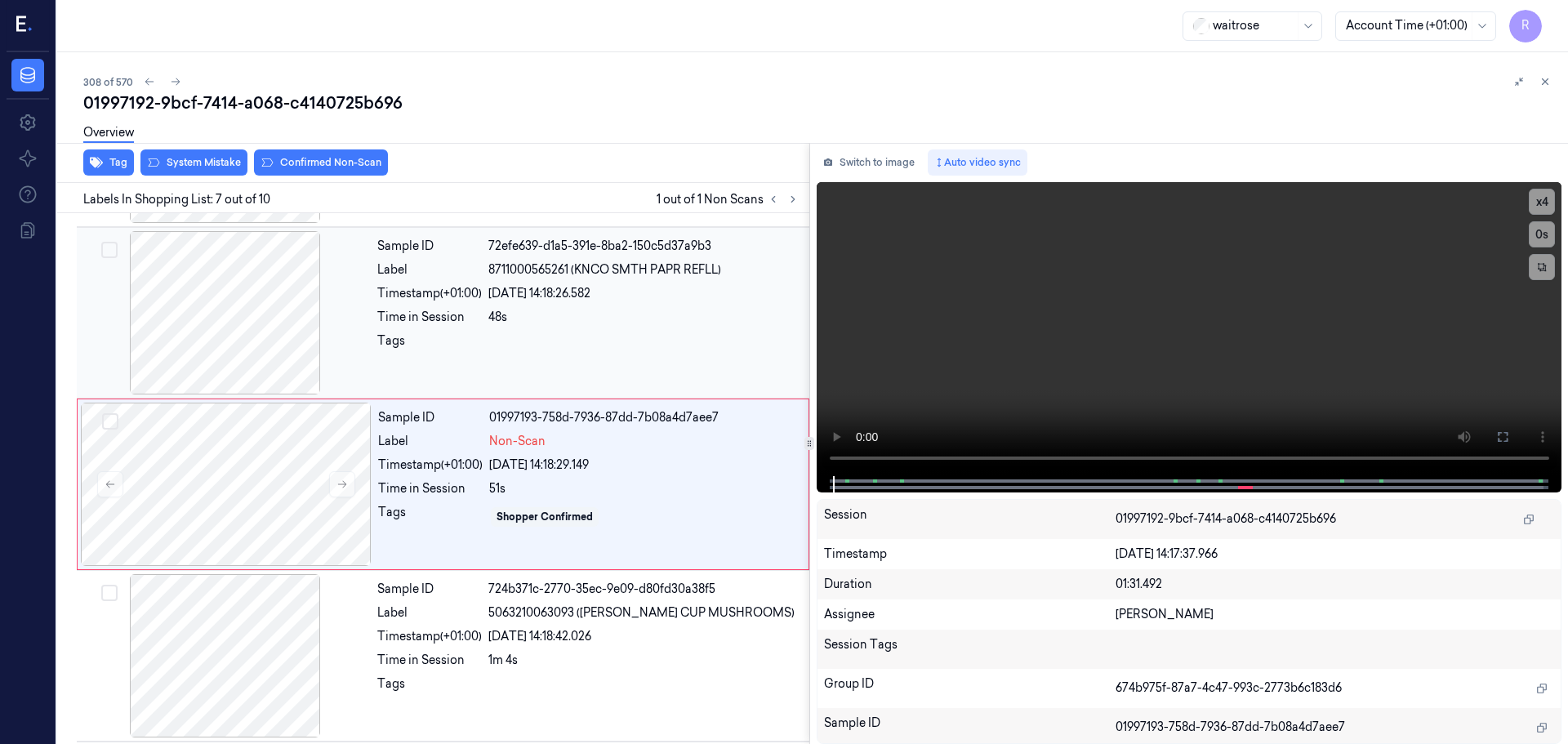
scroll to position [849, 0]
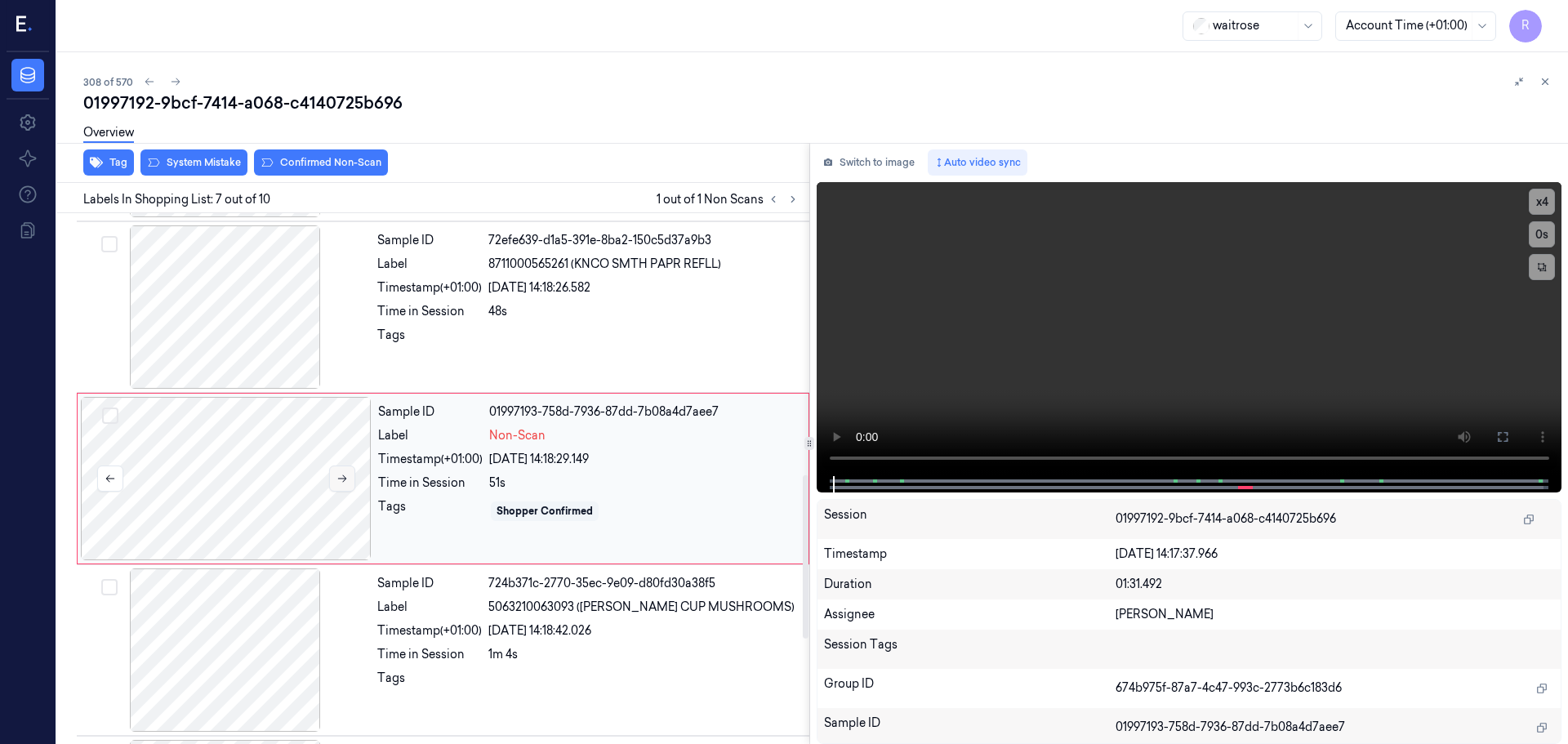
click at [337, 469] on button at bounding box center [342, 479] width 26 height 26
click at [341, 468] on button at bounding box center [342, 479] width 26 height 26
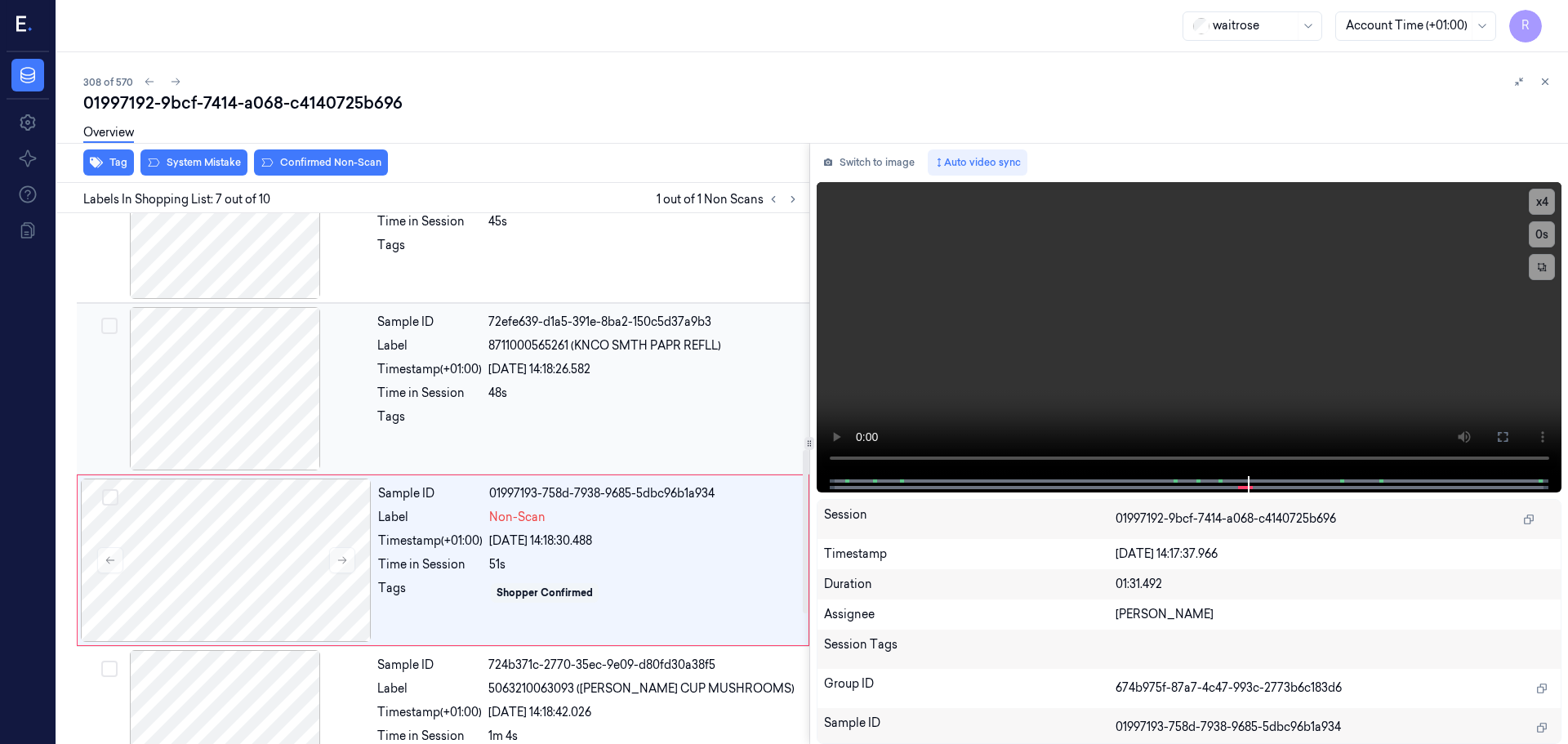
click at [285, 434] on div at bounding box center [225, 389] width 291 height 163
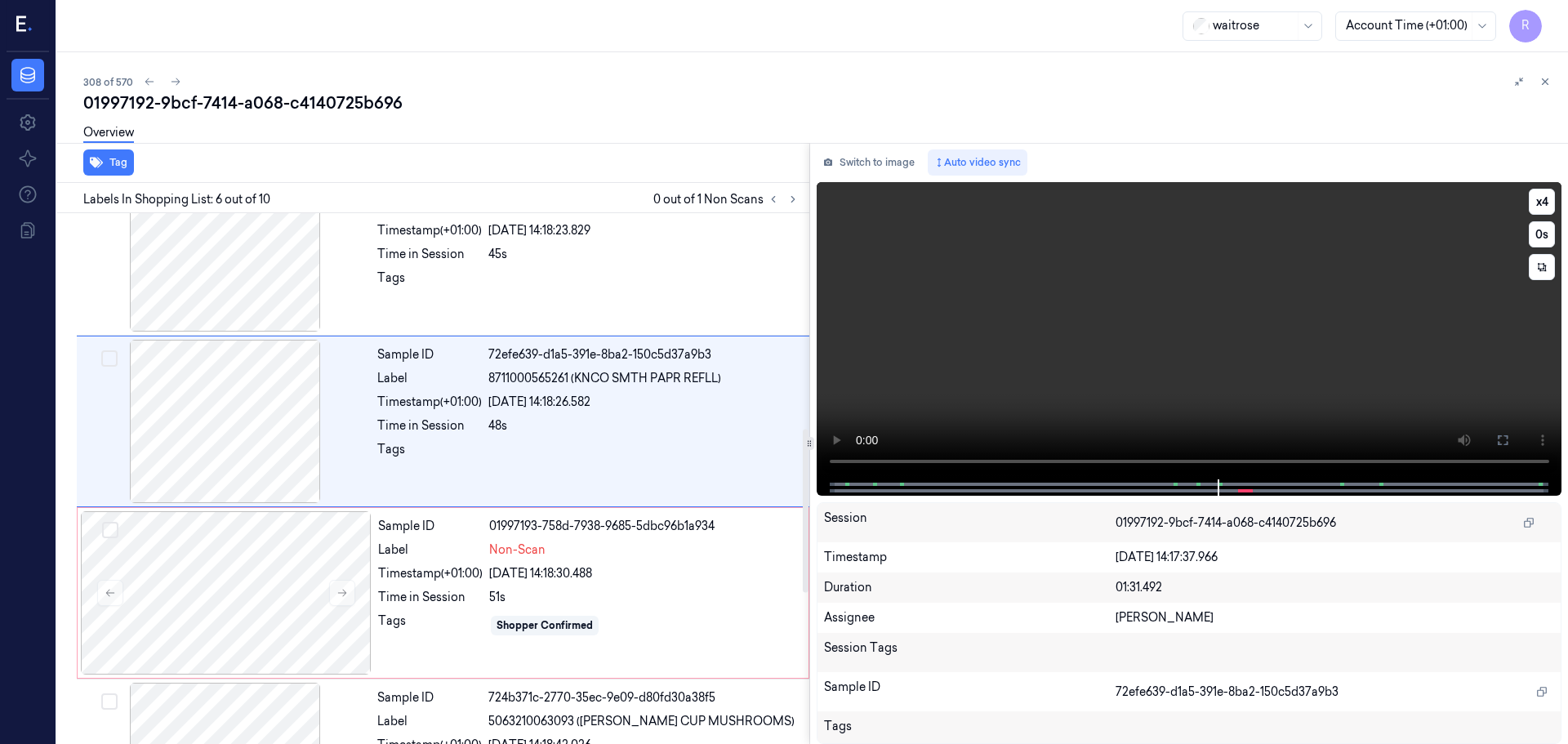
scroll to position [677, 0]
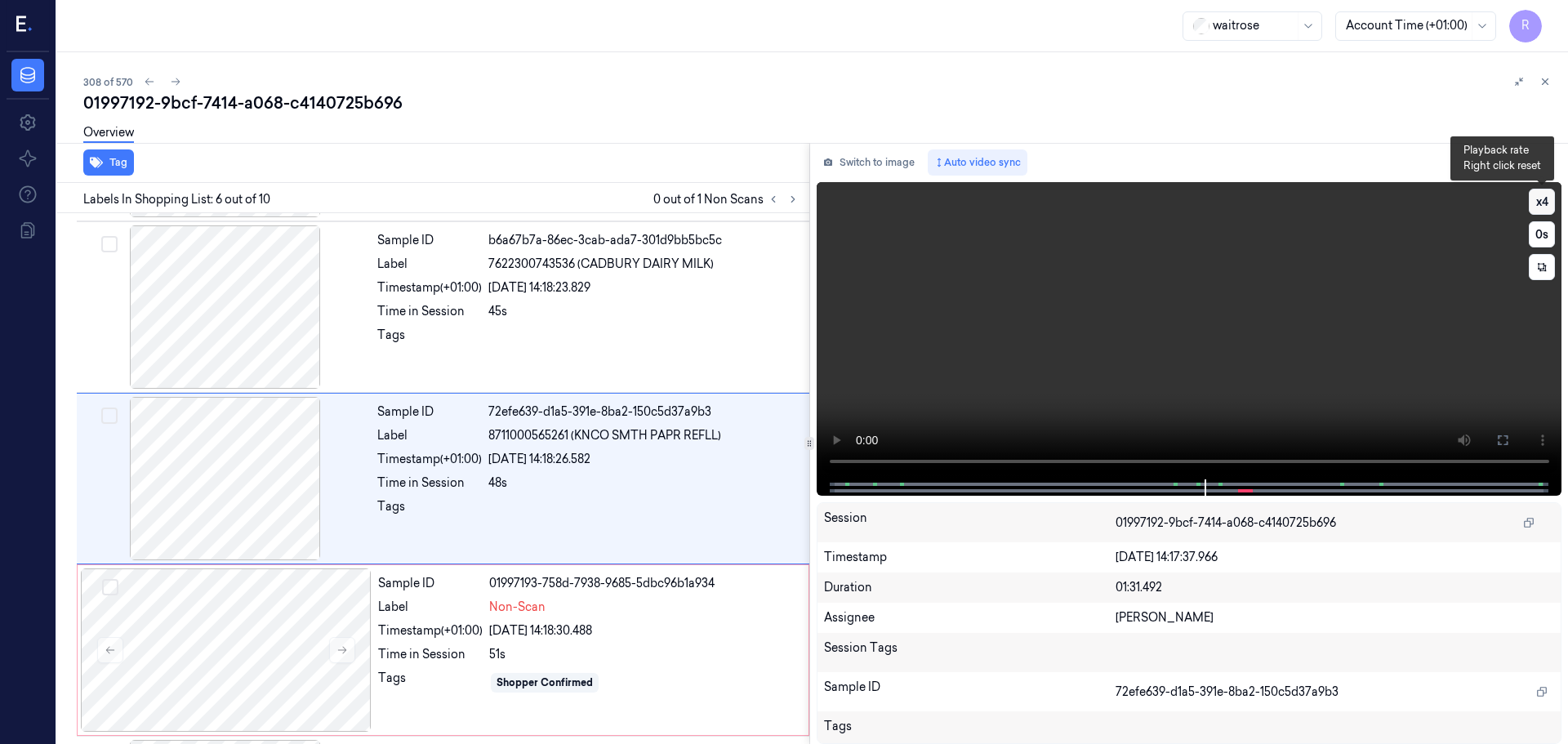
click at [1533, 196] on button "x 4" at bounding box center [1541, 202] width 26 height 26
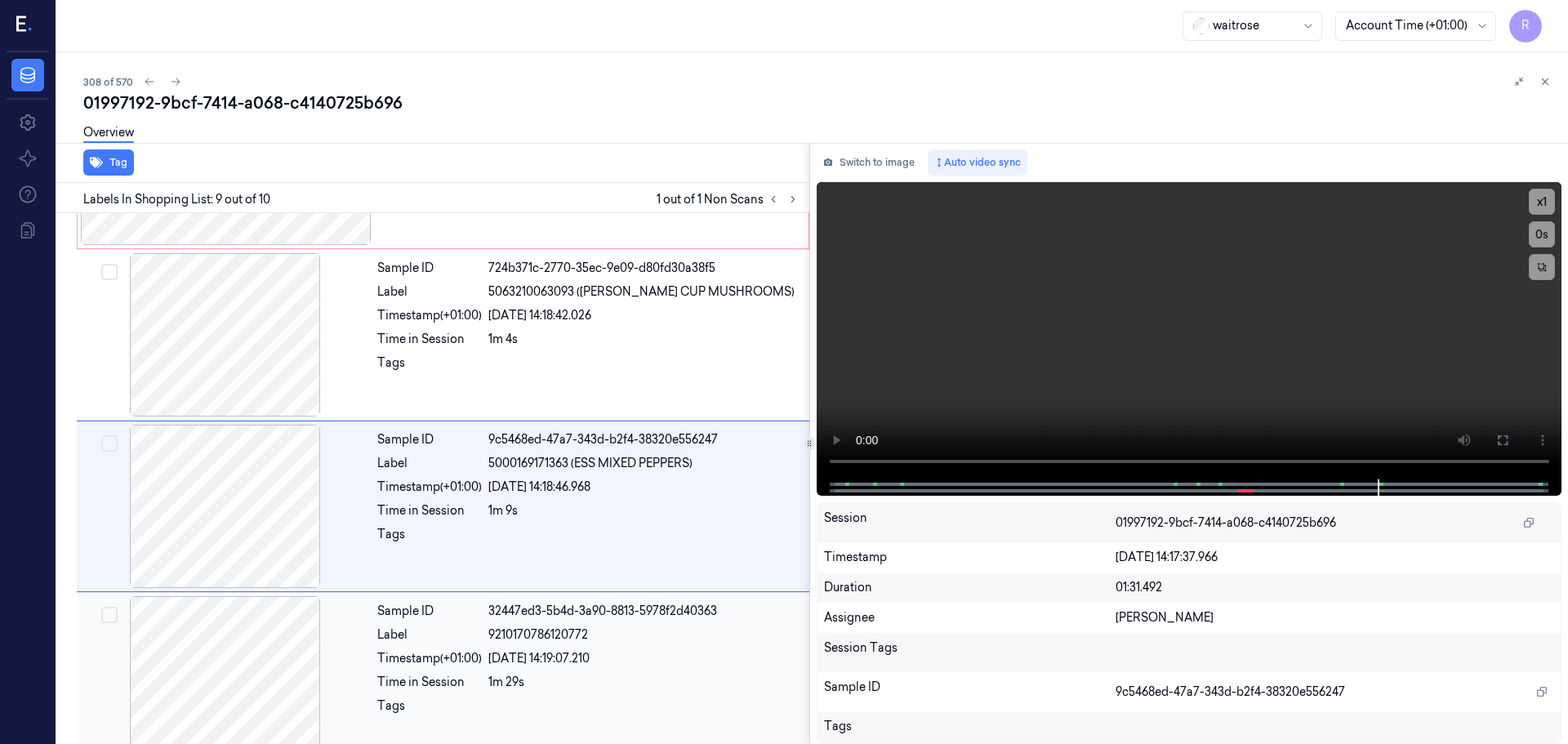
scroll to position [1189, 0]
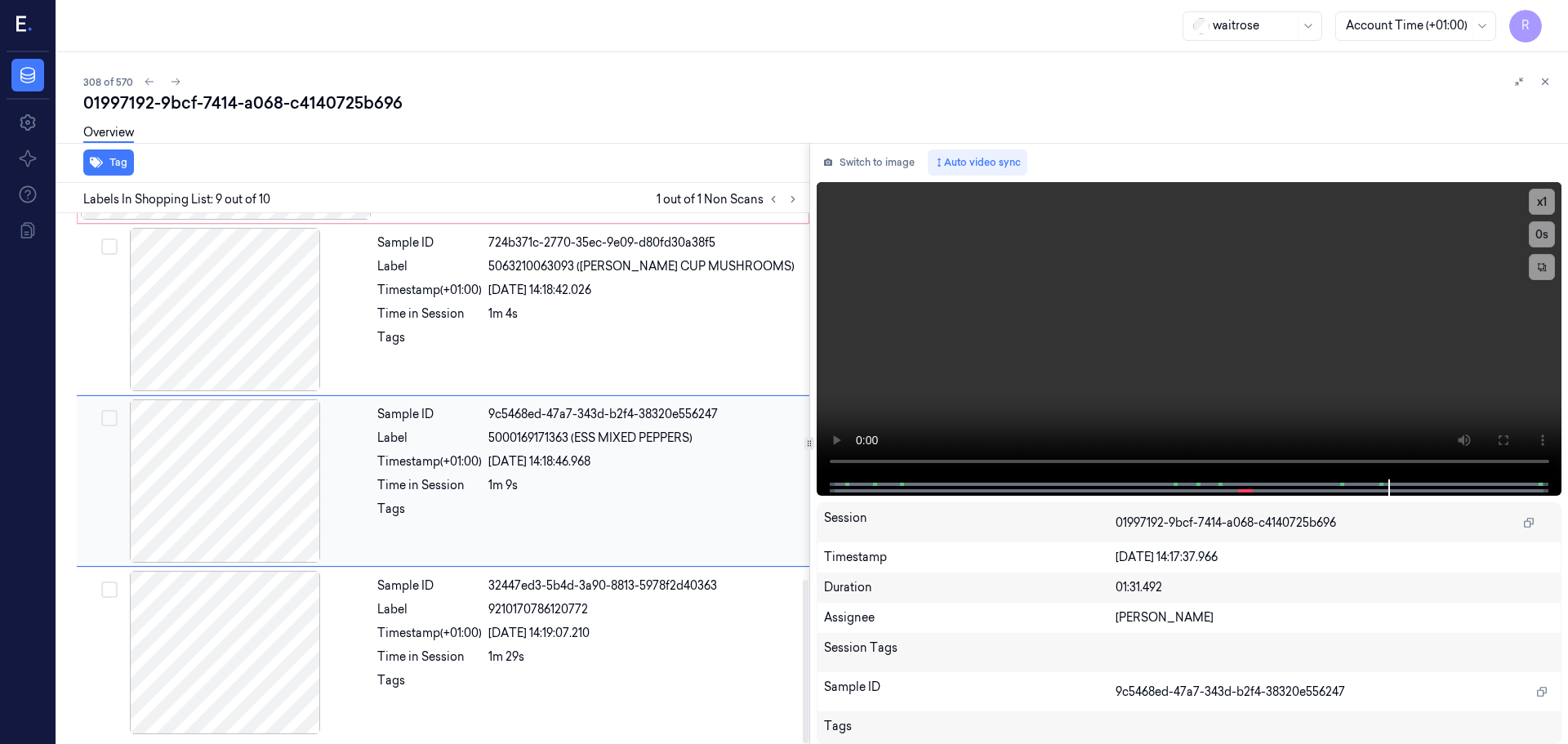
click at [642, 494] on div "Sample ID 9c5468ed-47a7-343d-b2f4-38320e556247 Label 5000169171363 (ESS MIXED P…" at bounding box center [588, 481] width 435 height 163
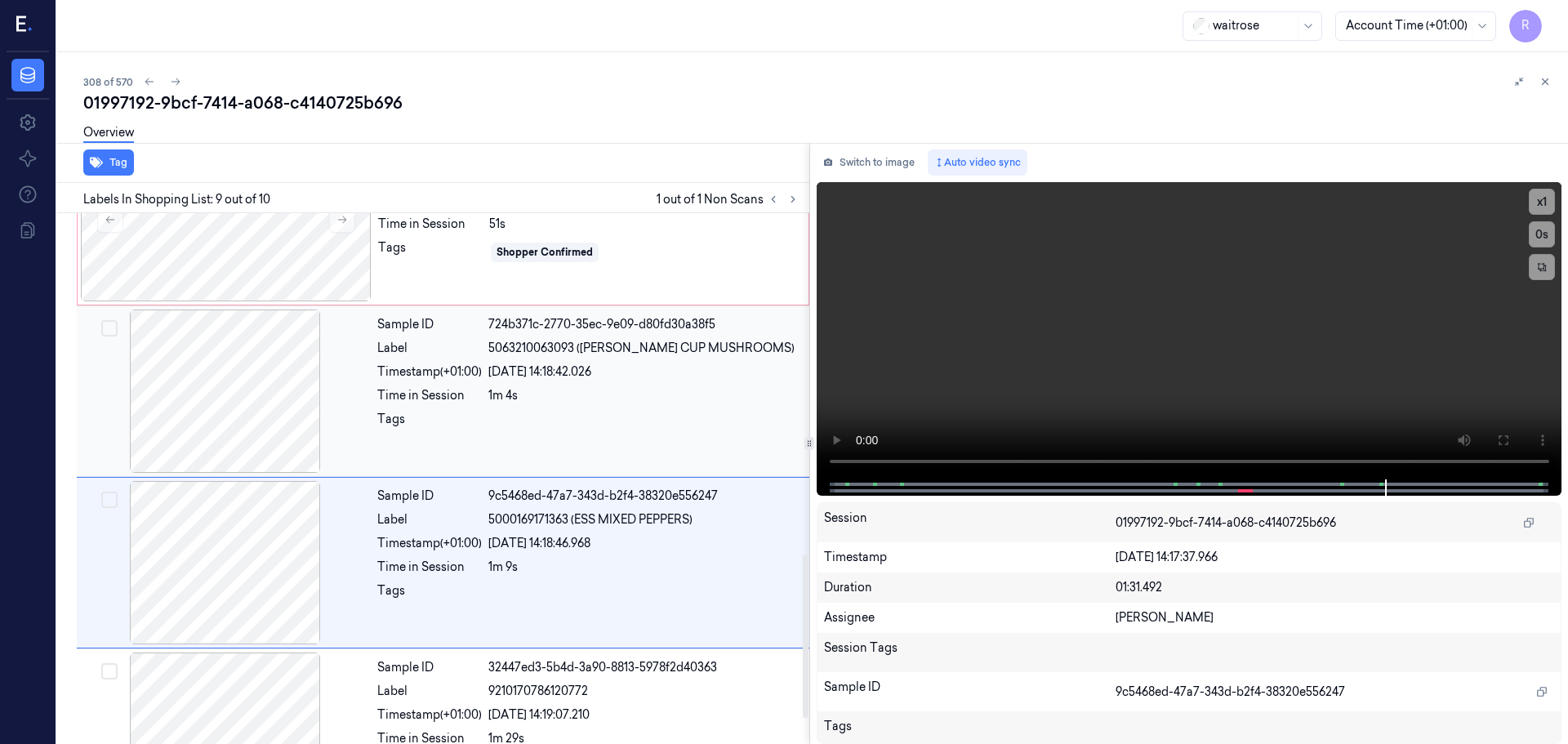
click at [618, 418] on div at bounding box center [643, 424] width 311 height 26
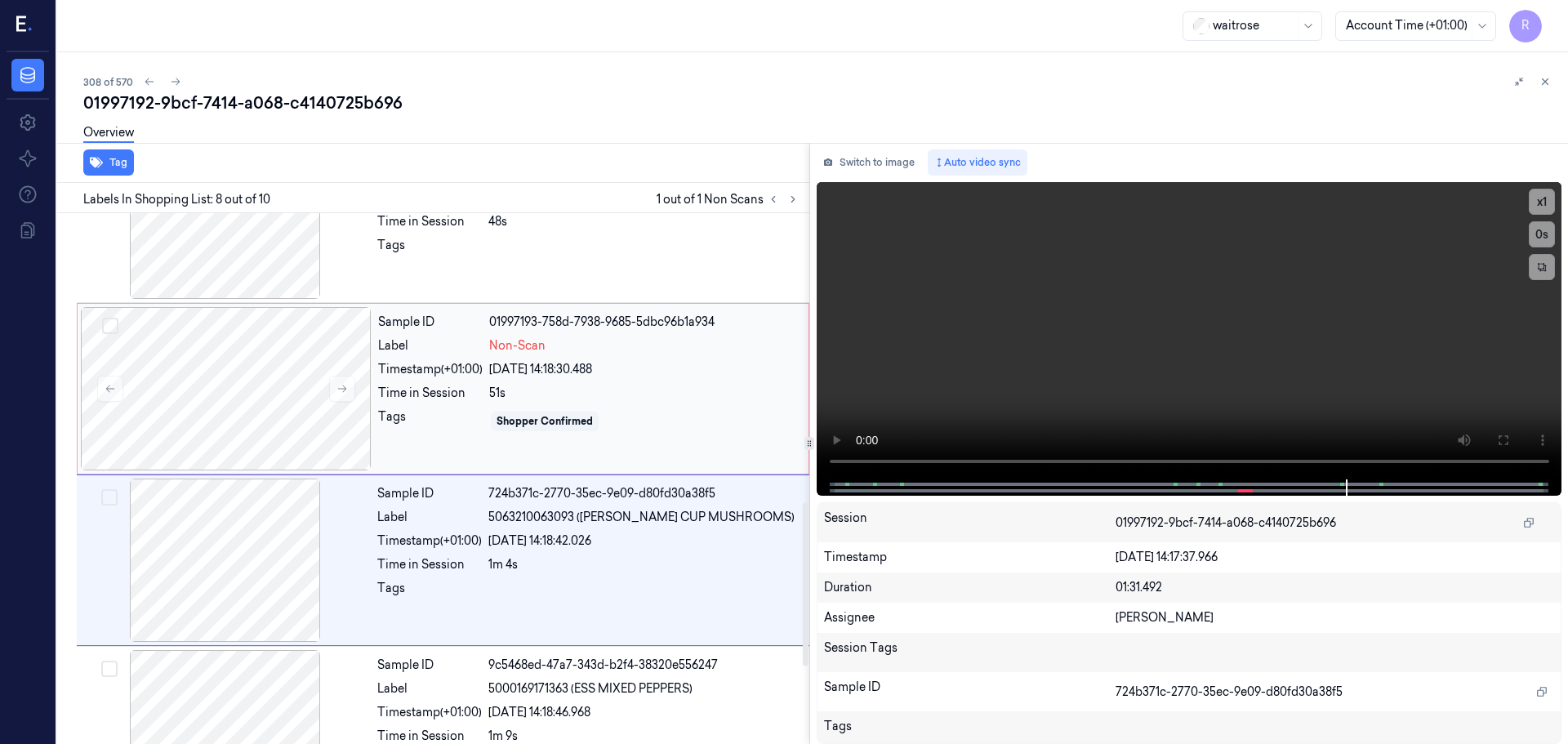
click at [413, 422] on div "Tags" at bounding box center [431, 421] width 105 height 26
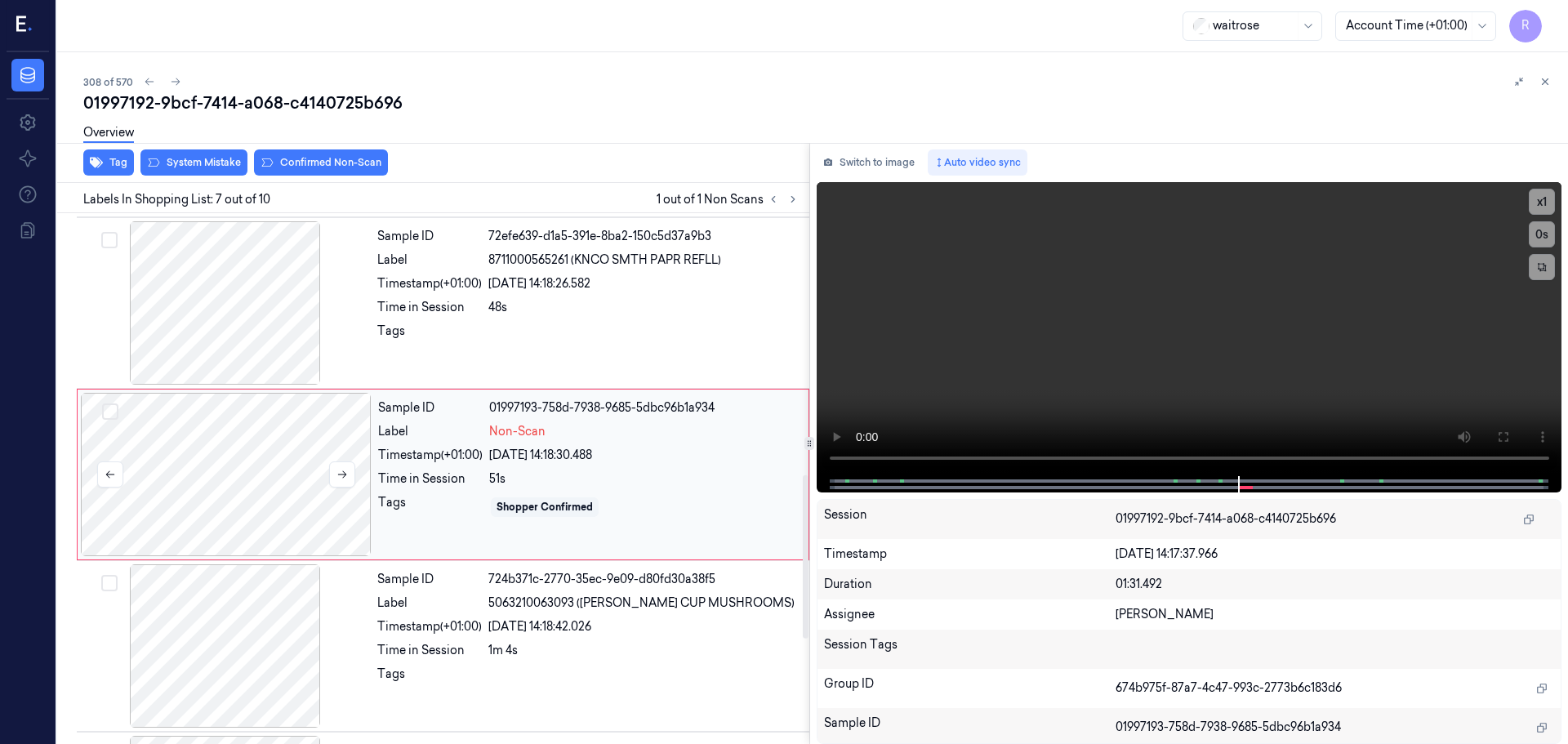
scroll to position [849, 0]
click at [347, 481] on icon at bounding box center [341, 478] width 11 height 11
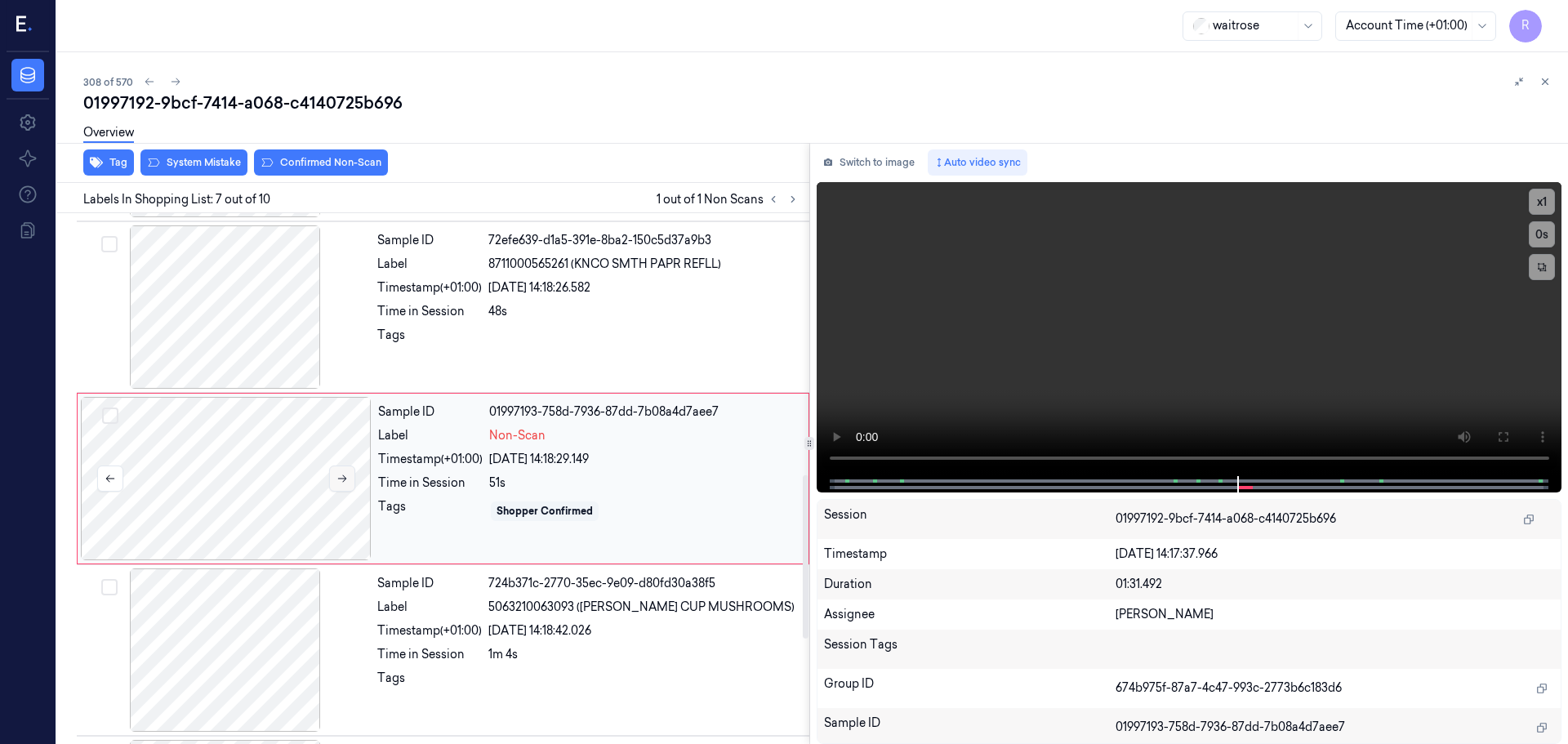
click at [347, 481] on icon at bounding box center [341, 478] width 11 height 11
click at [302, 378] on div at bounding box center [225, 307] width 291 height 163
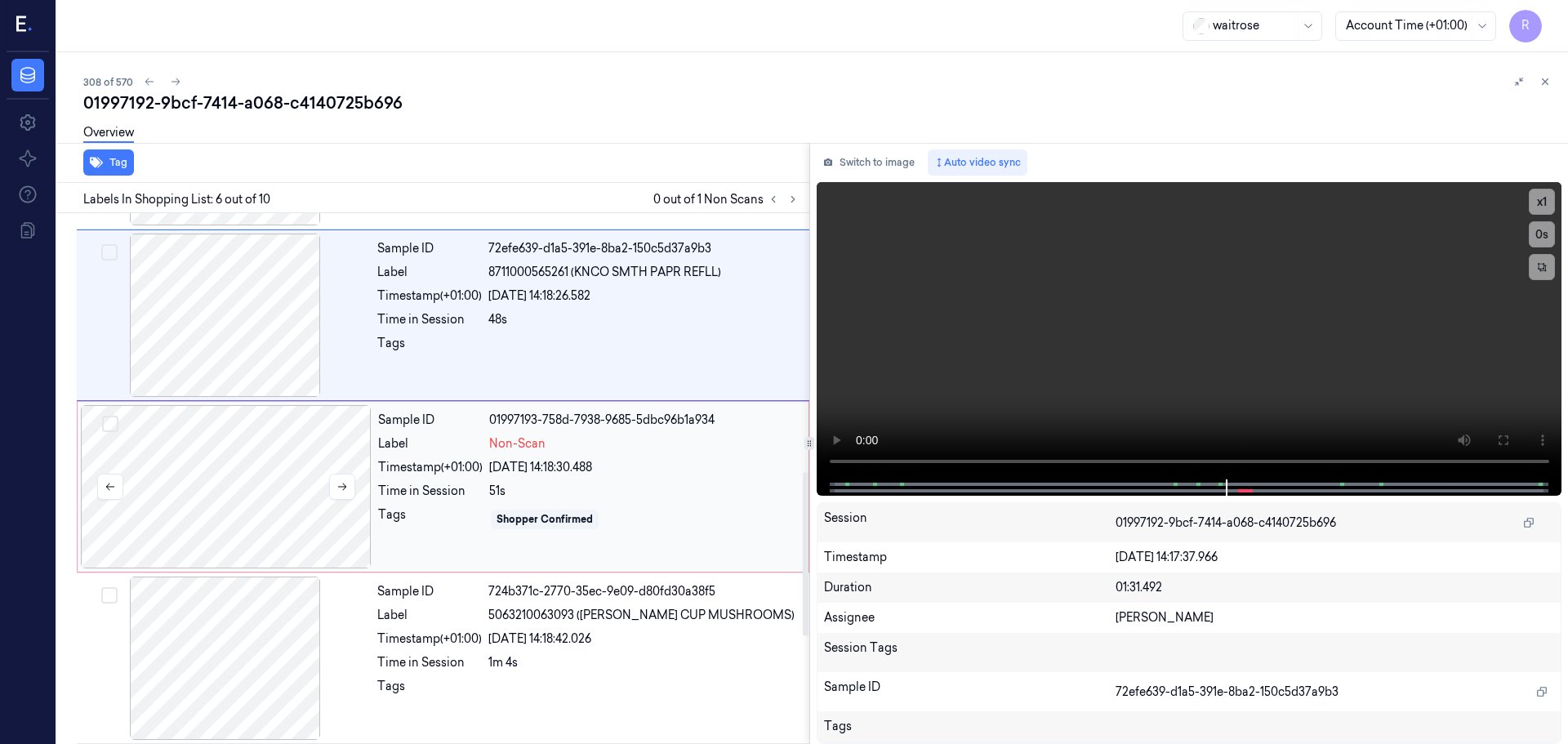
click at [285, 500] on div at bounding box center [226, 487] width 291 height 163
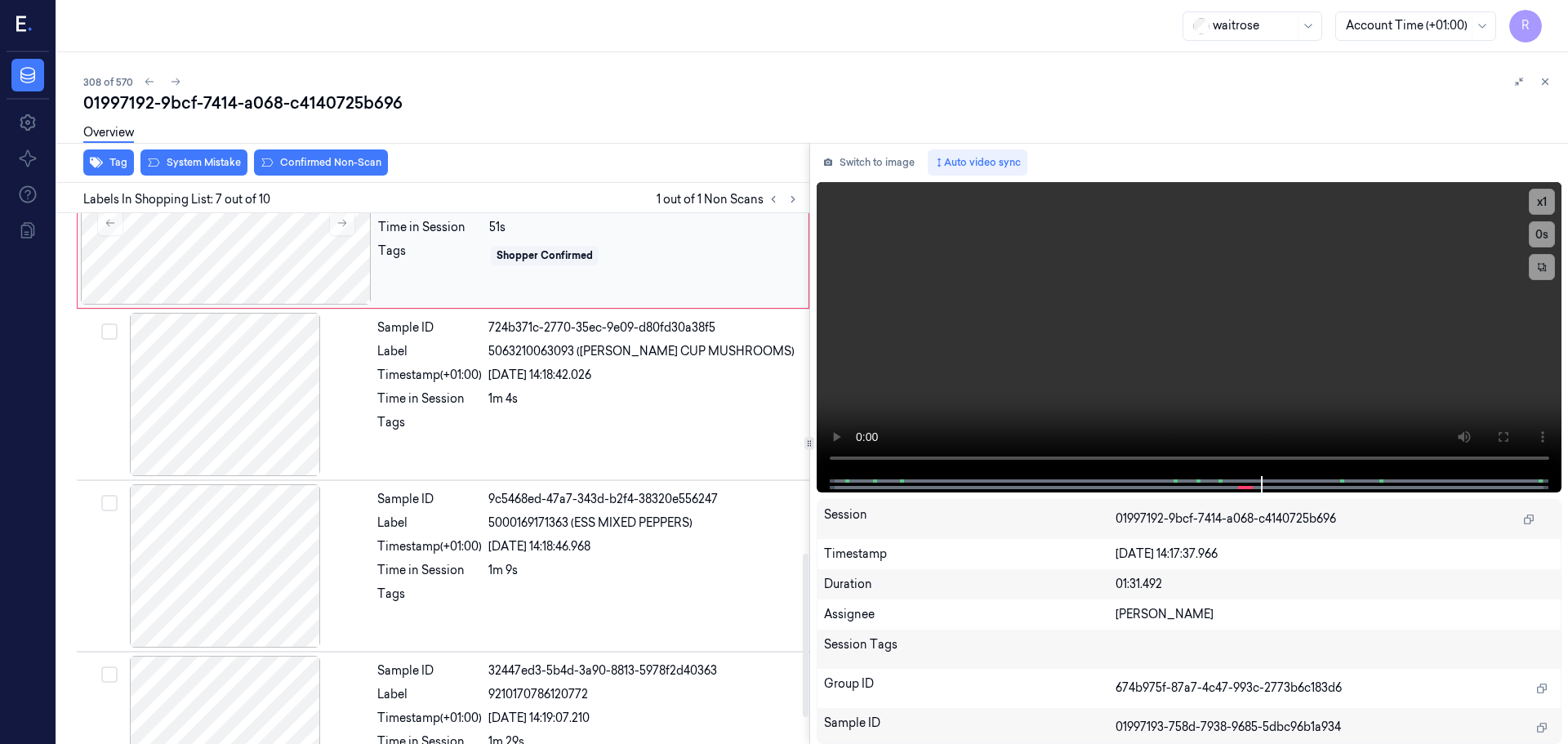
scroll to position [1176, 0]
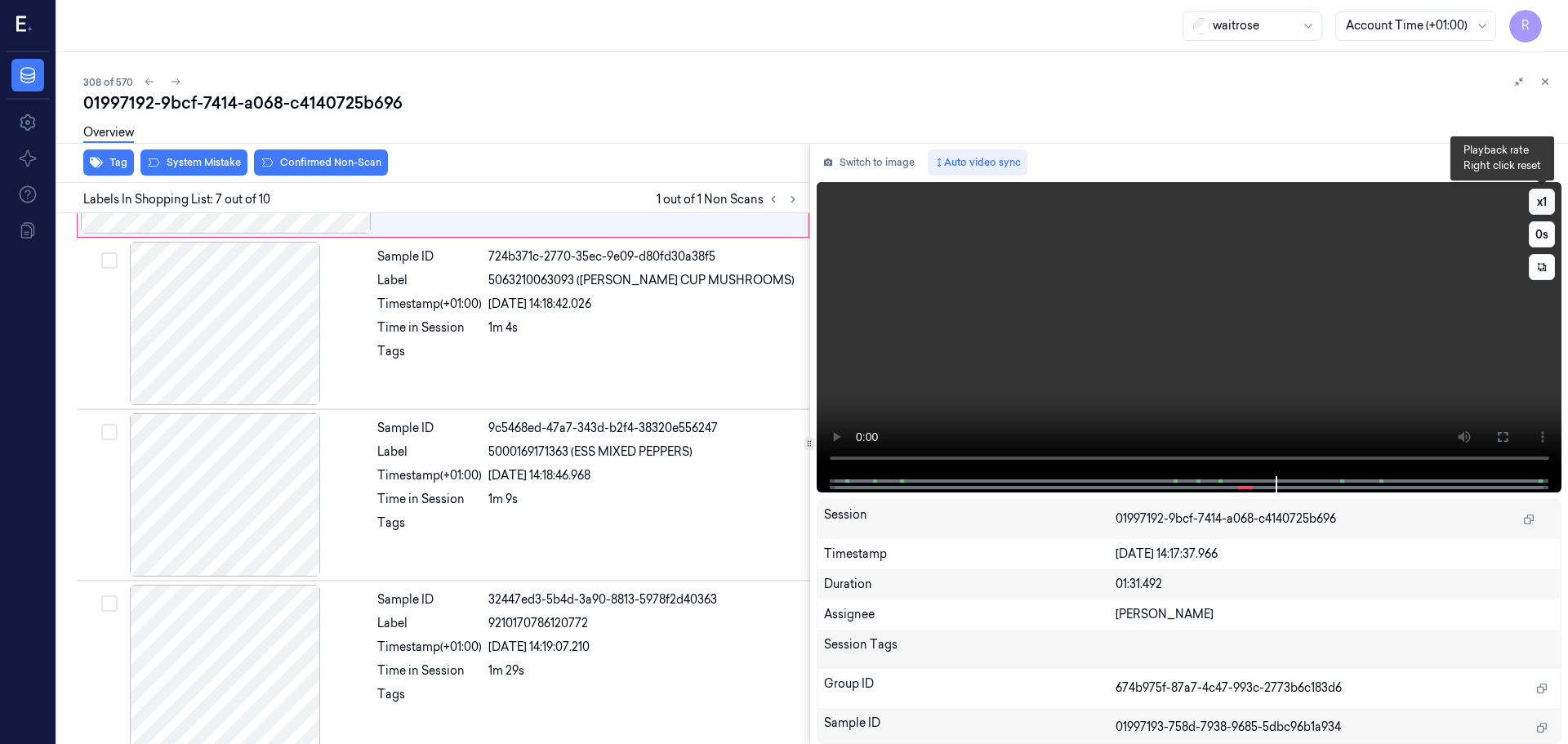
click at [1546, 203] on button "x 1" at bounding box center [1541, 202] width 26 height 26
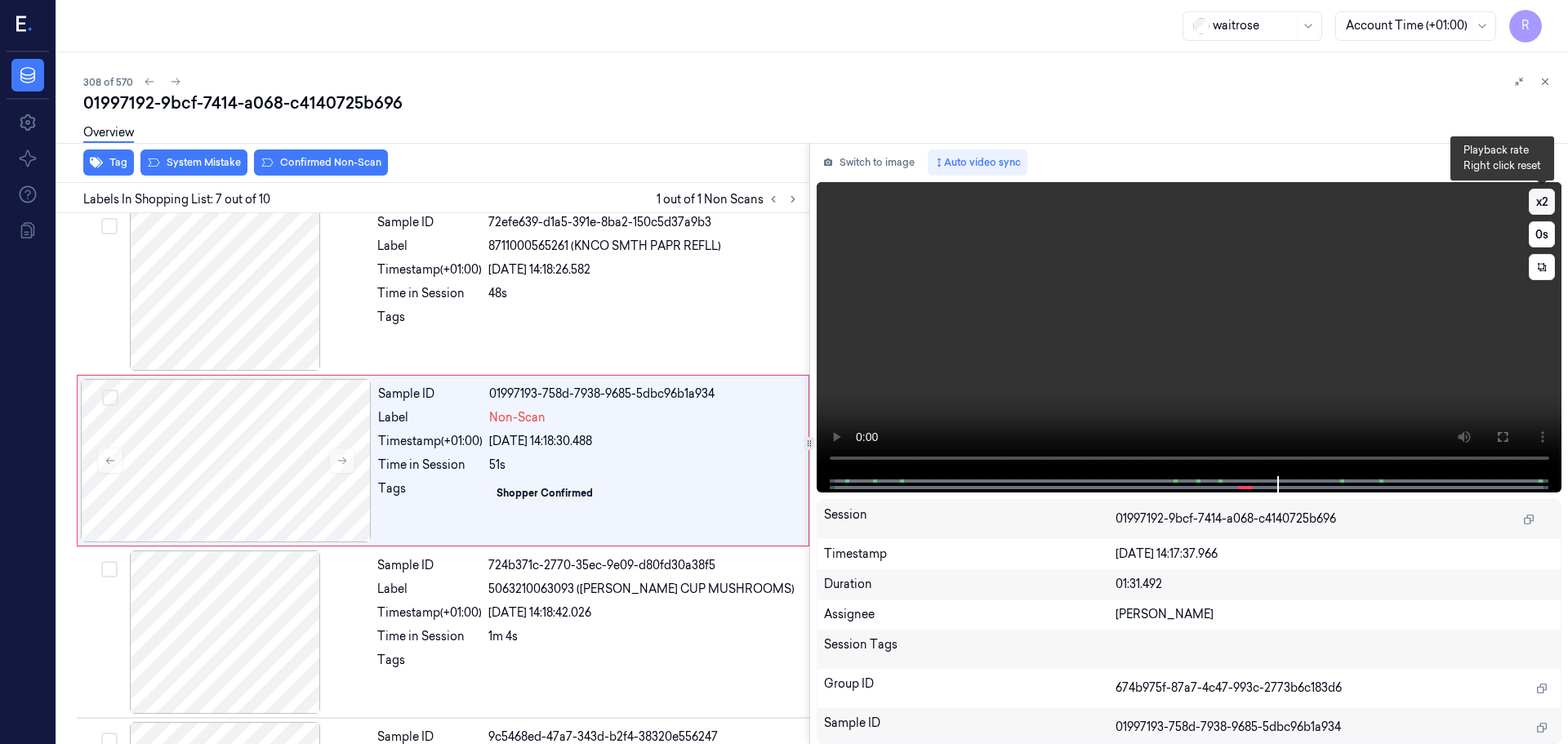
click at [1546, 203] on button "x 2" at bounding box center [1541, 202] width 26 height 26
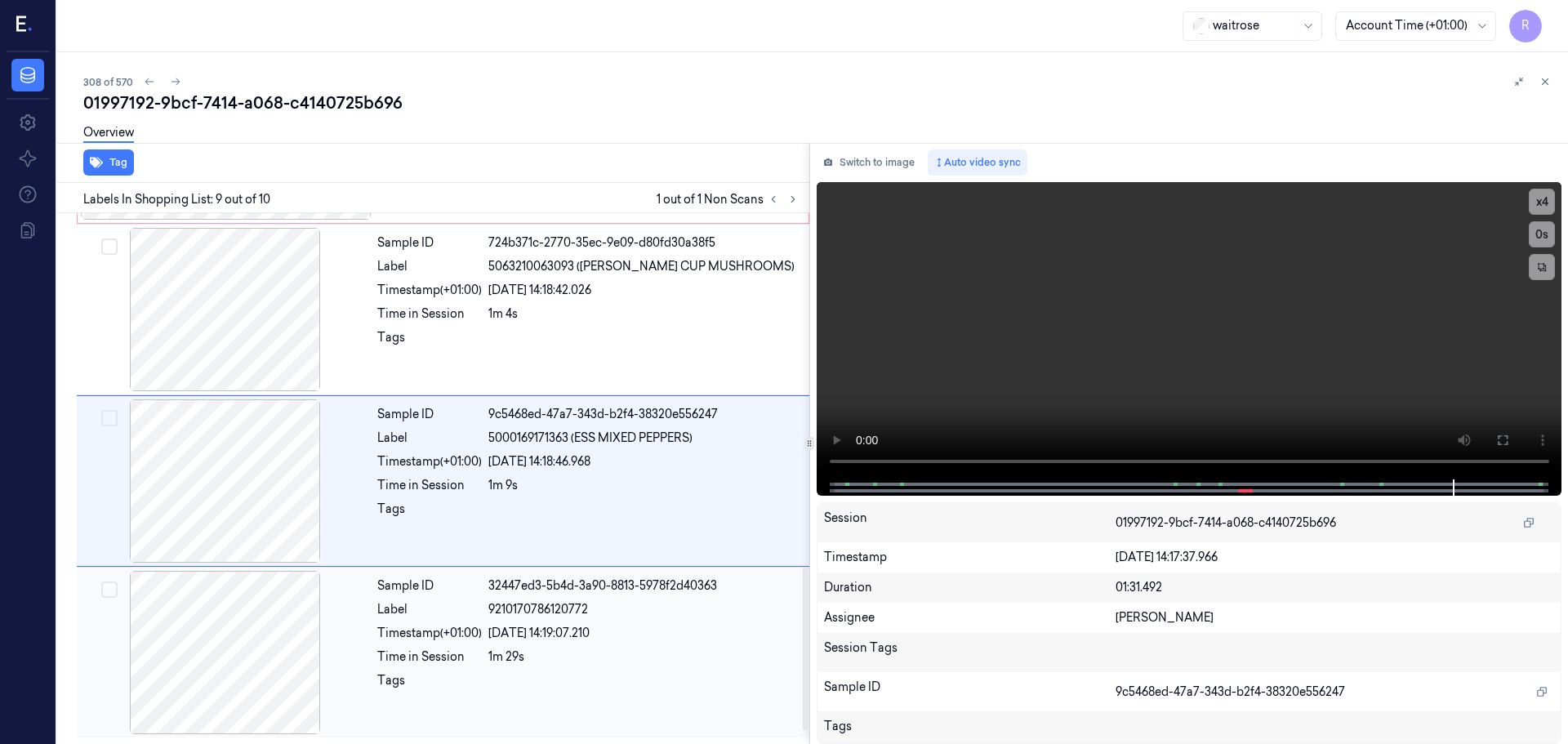
scroll to position [1026, 0]
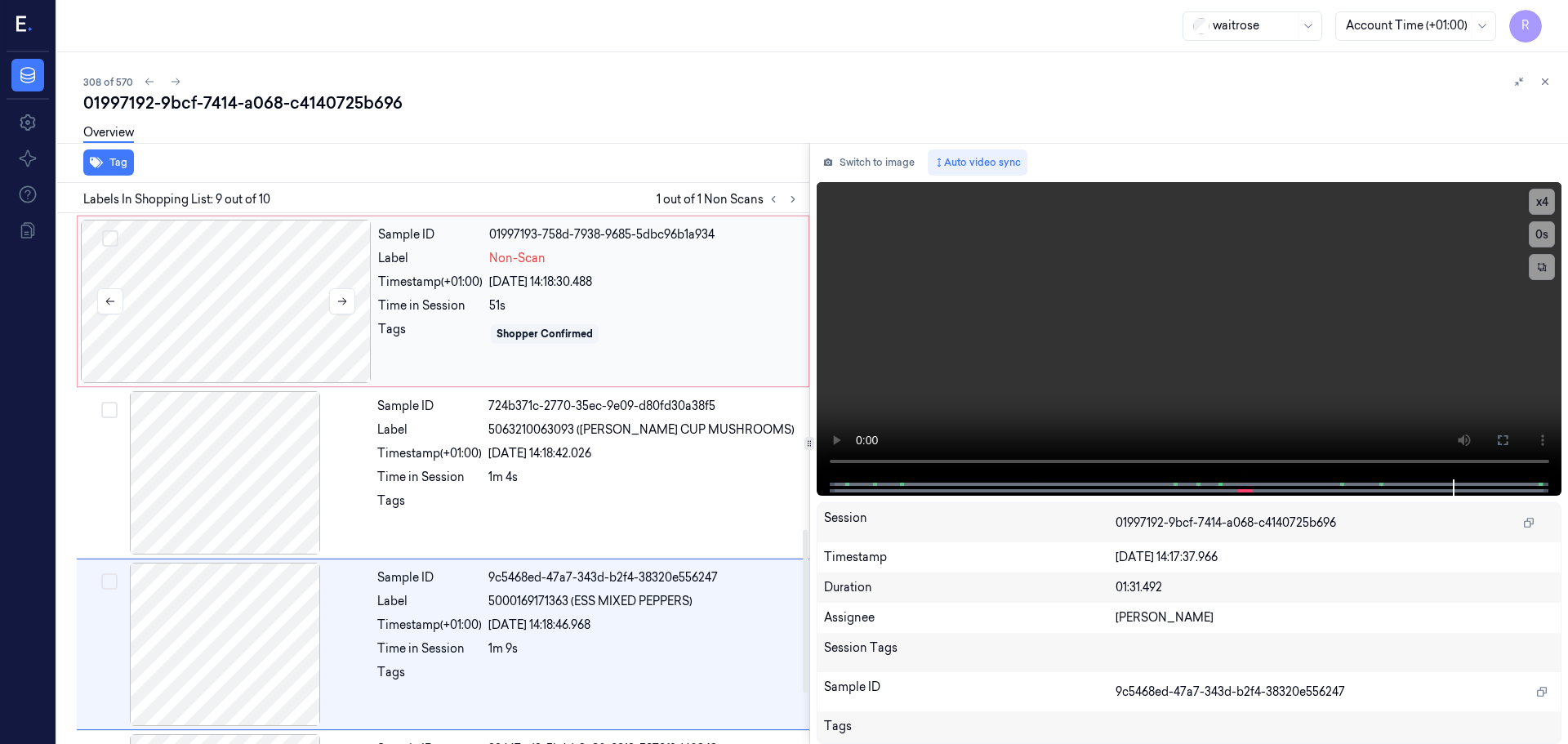
click at [206, 284] on div at bounding box center [226, 301] width 291 height 163
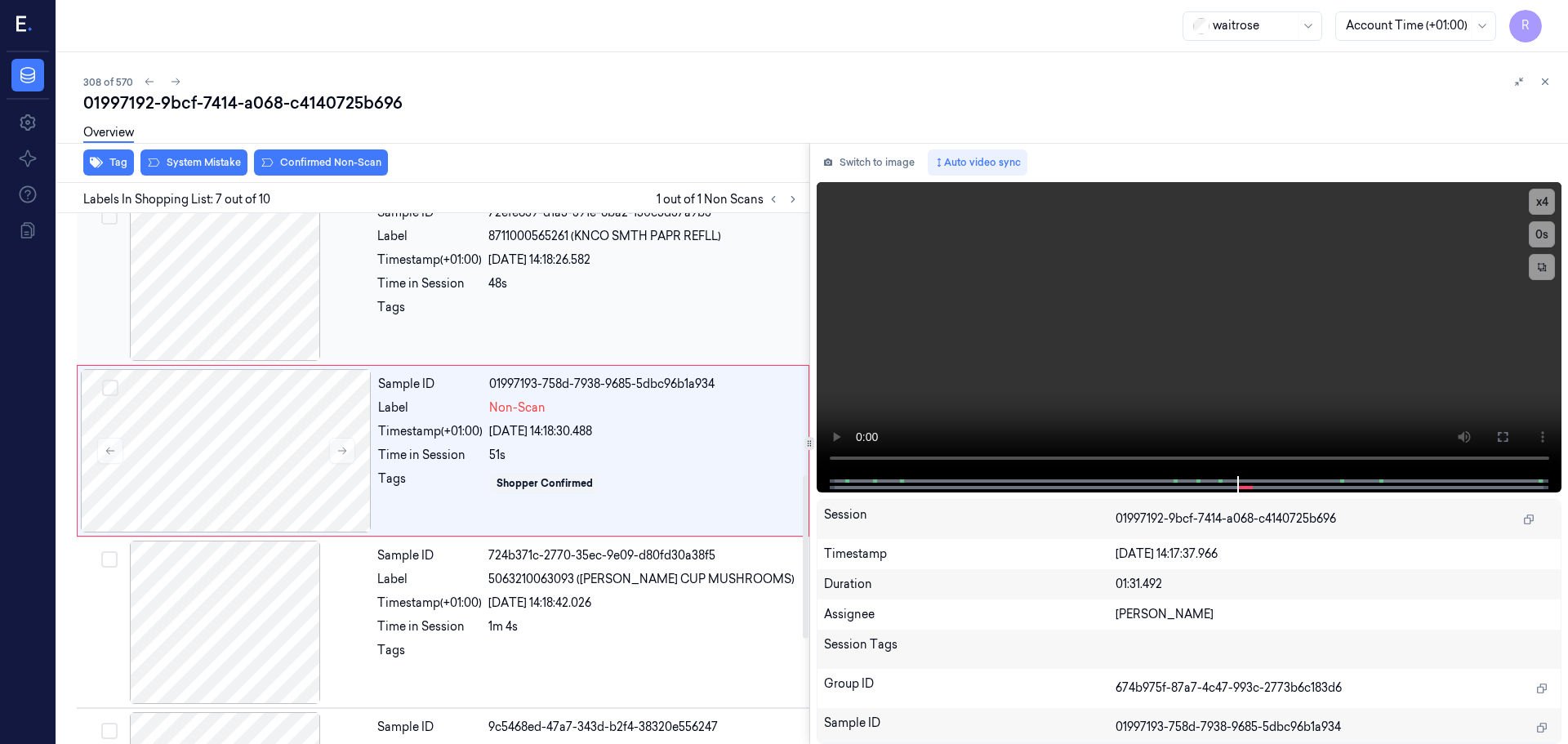
scroll to position [849, 0]
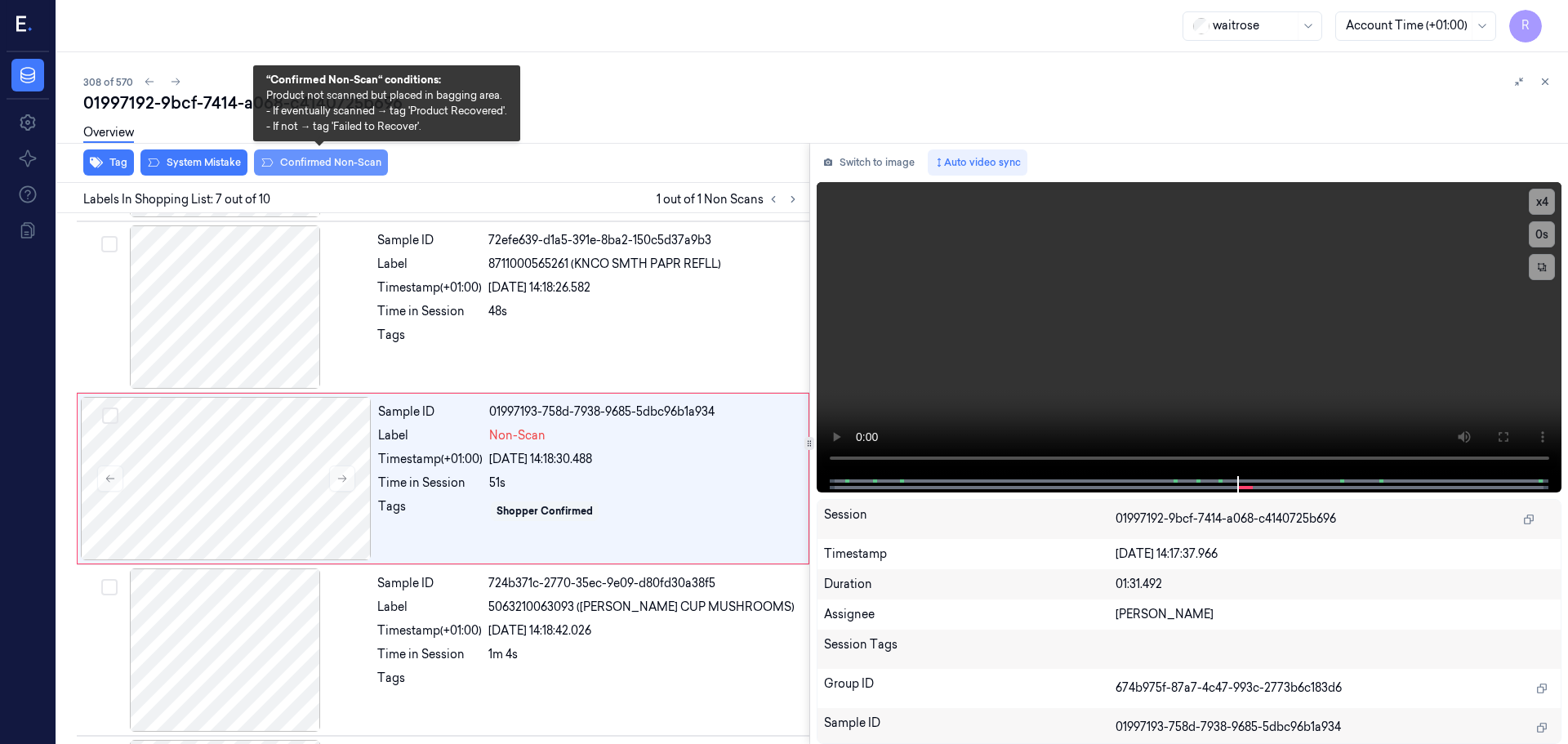
click at [317, 160] on button "Confirmed Non-Scan" at bounding box center [321, 162] width 134 height 26
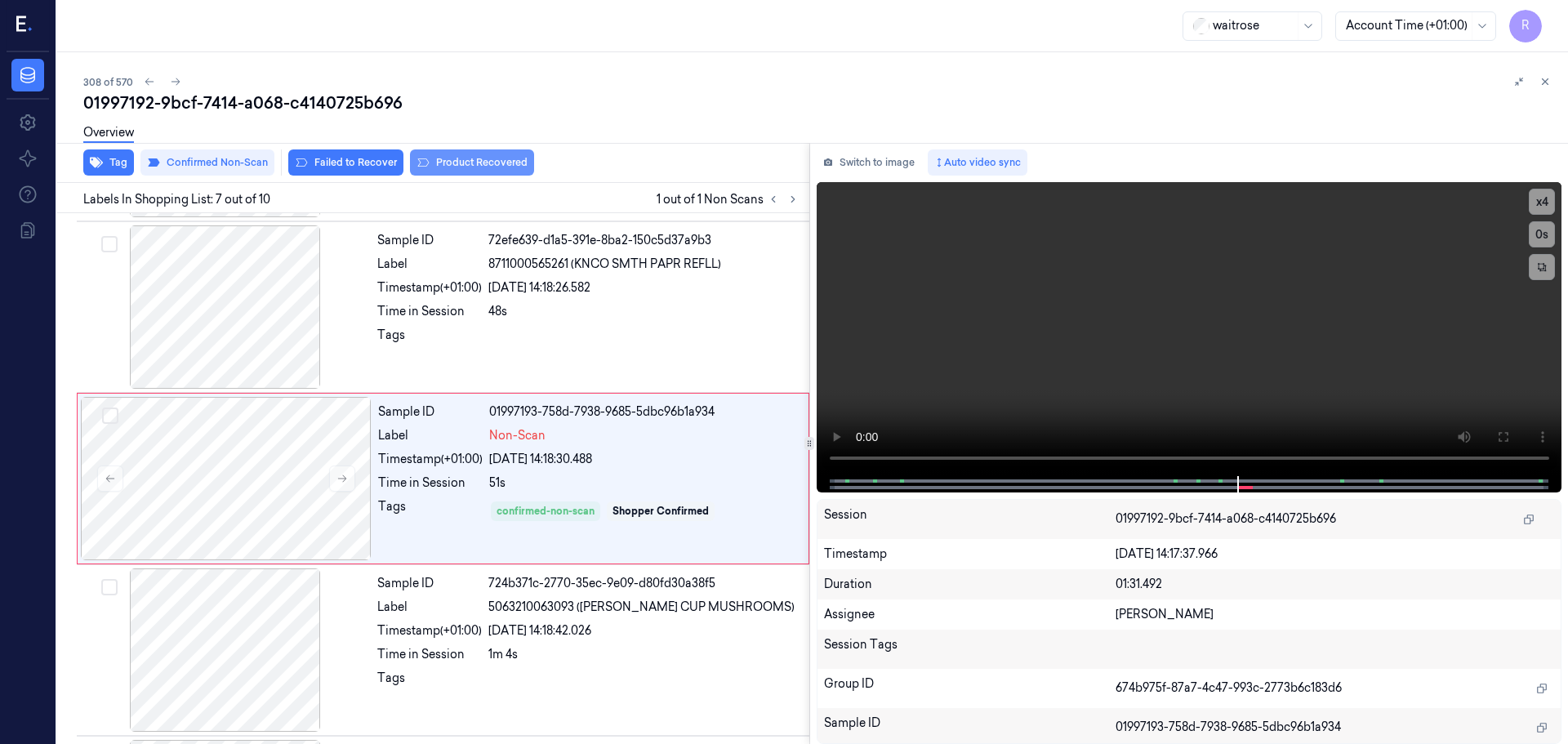
click at [461, 164] on button "Product Recovered" at bounding box center [472, 162] width 124 height 26
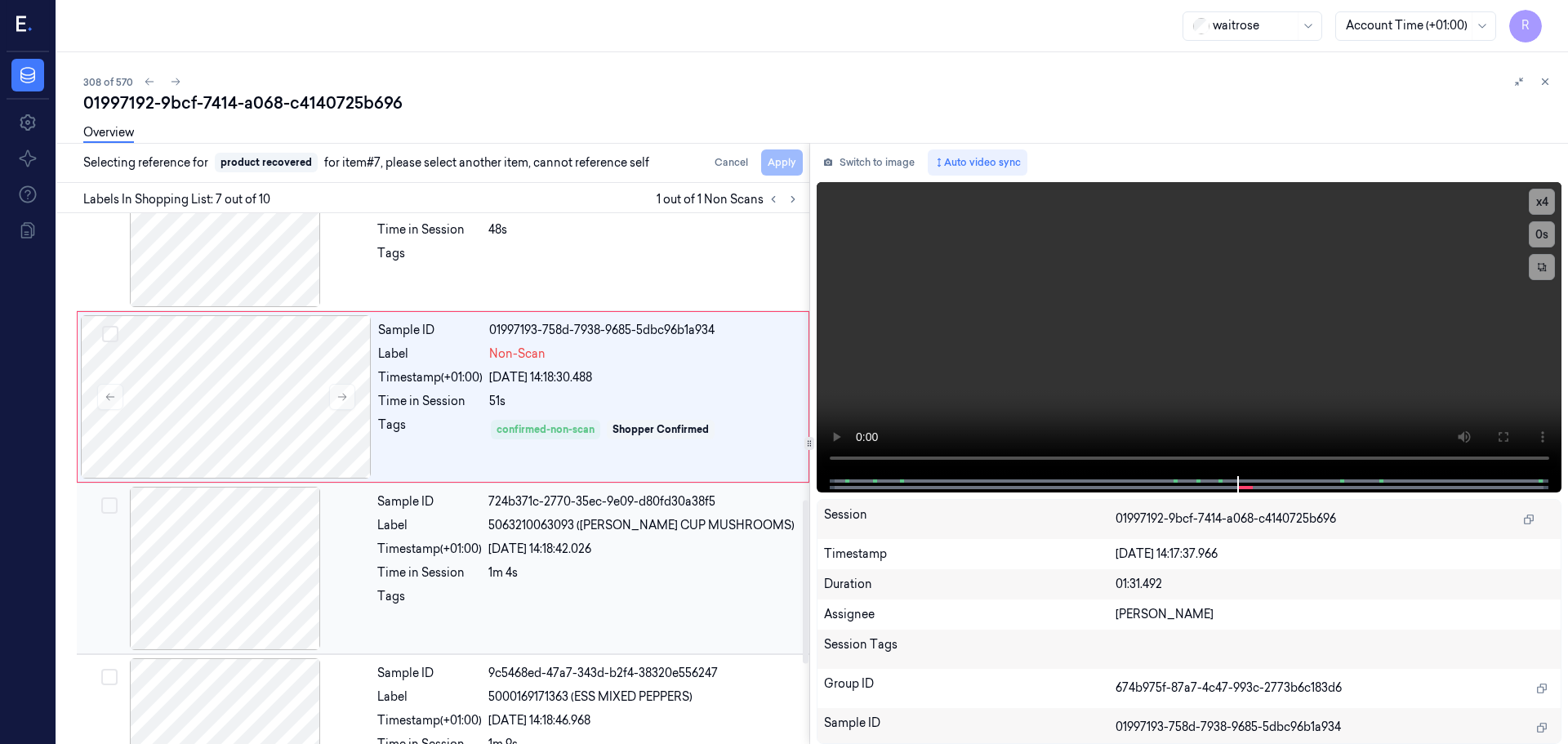
click at [395, 560] on div "Sample ID 724b371c-2770-35ec-9e09-d80fd30a38f5 Label 5063210063093 (WR ESS CUP …" at bounding box center [588, 568] width 435 height 163
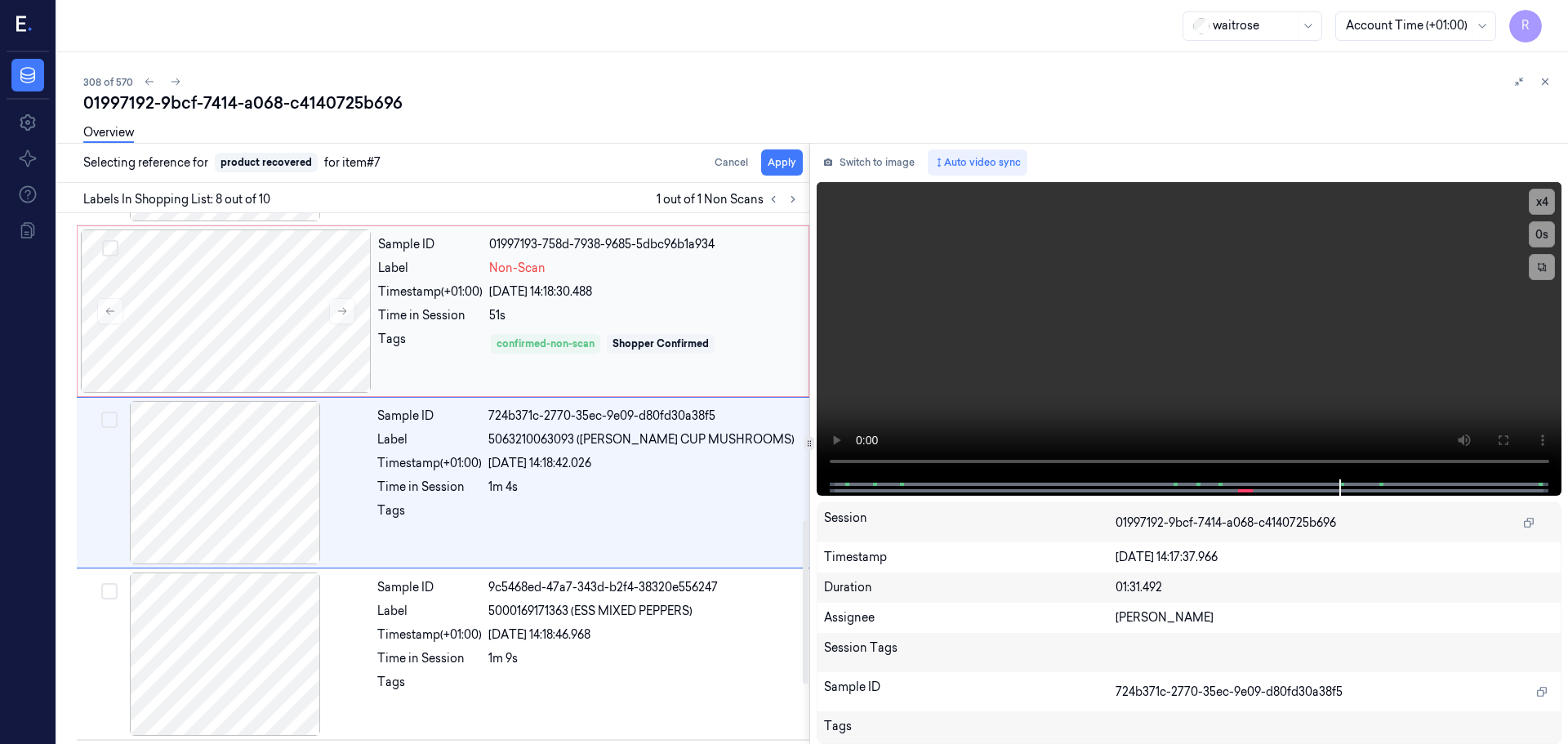
scroll to position [1020, 0]
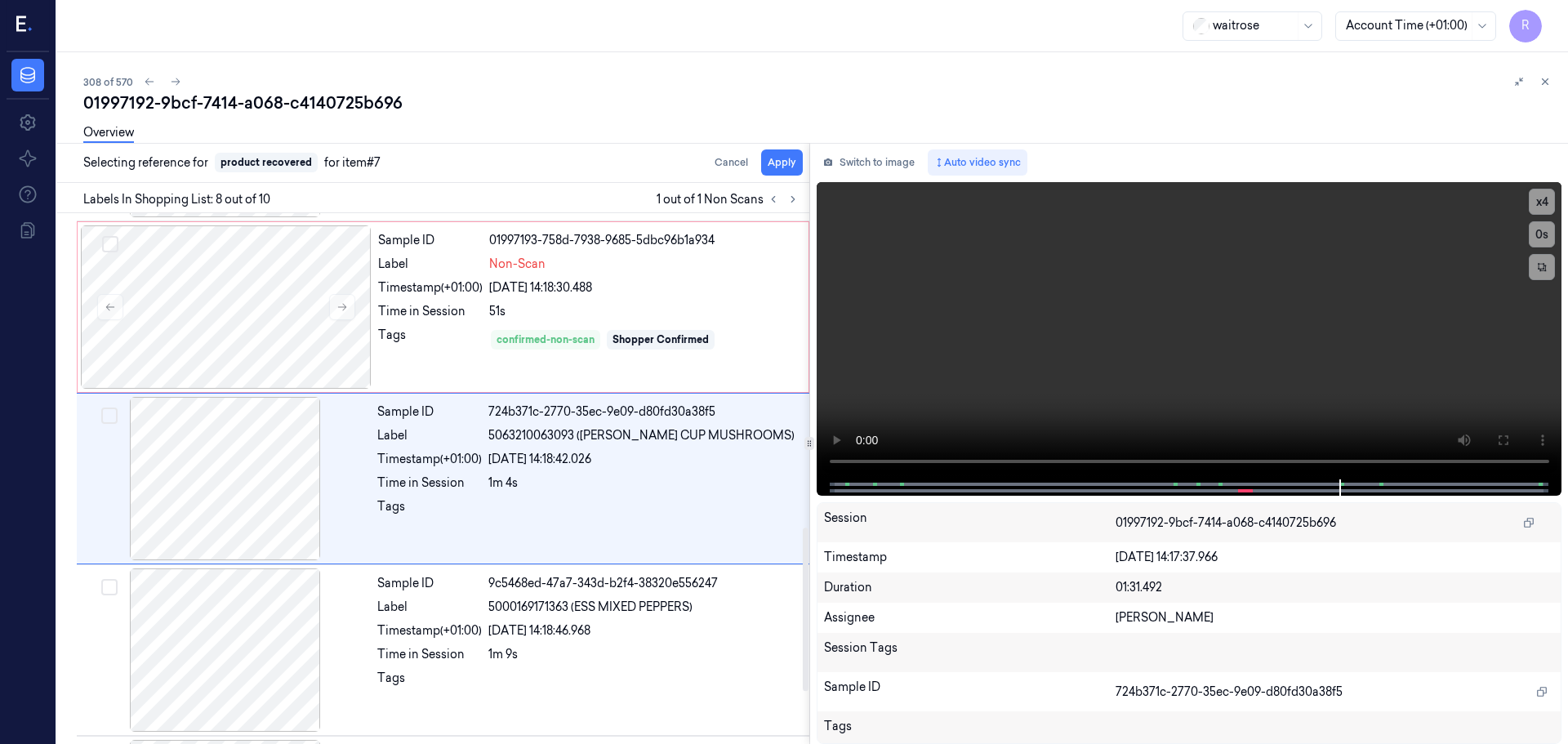
click at [760, 175] on div "Cancel Apply" at bounding box center [755, 162] width 94 height 26
click at [784, 168] on button "Apply" at bounding box center [781, 162] width 42 height 26
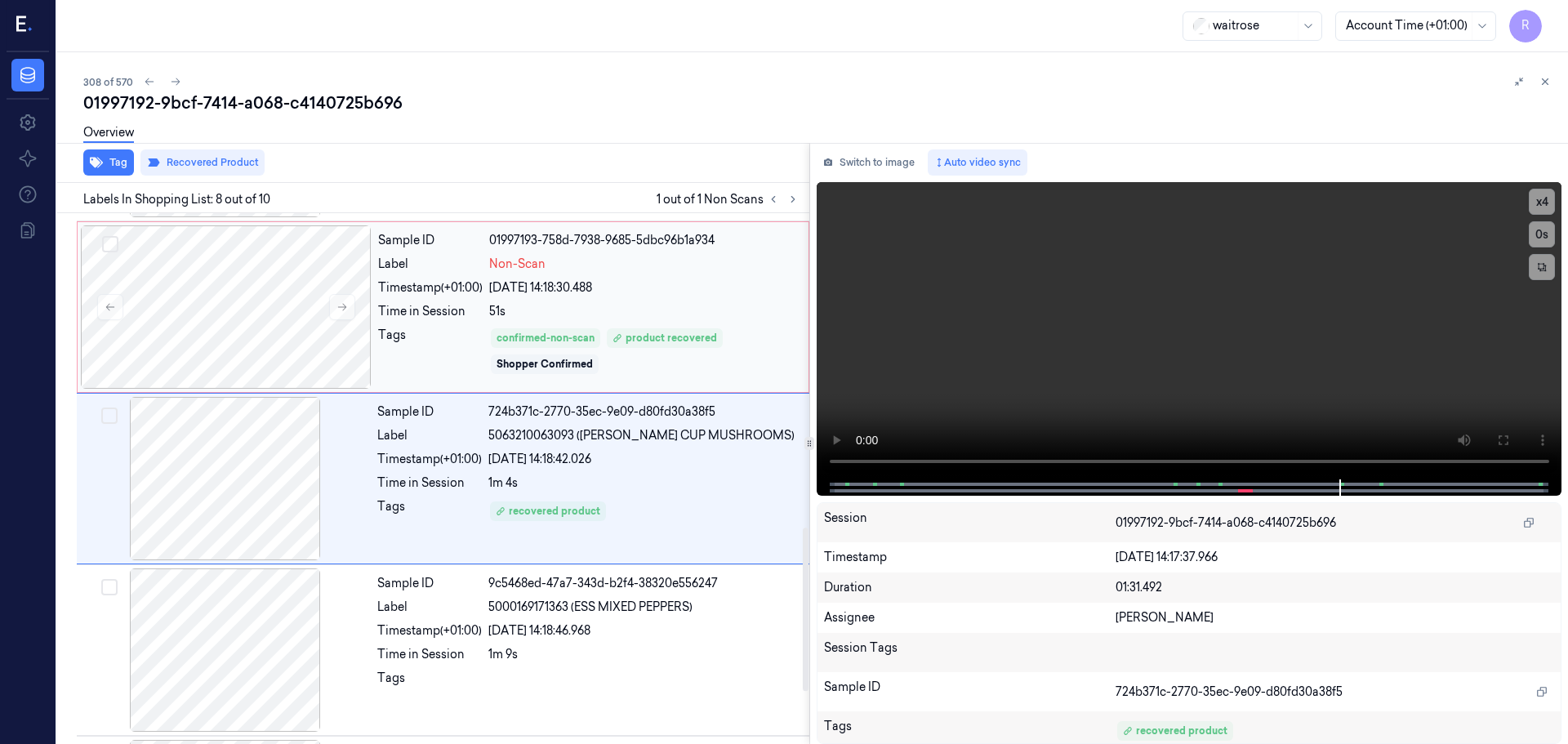
click at [630, 307] on div "51s" at bounding box center [643, 312] width 310 height 17
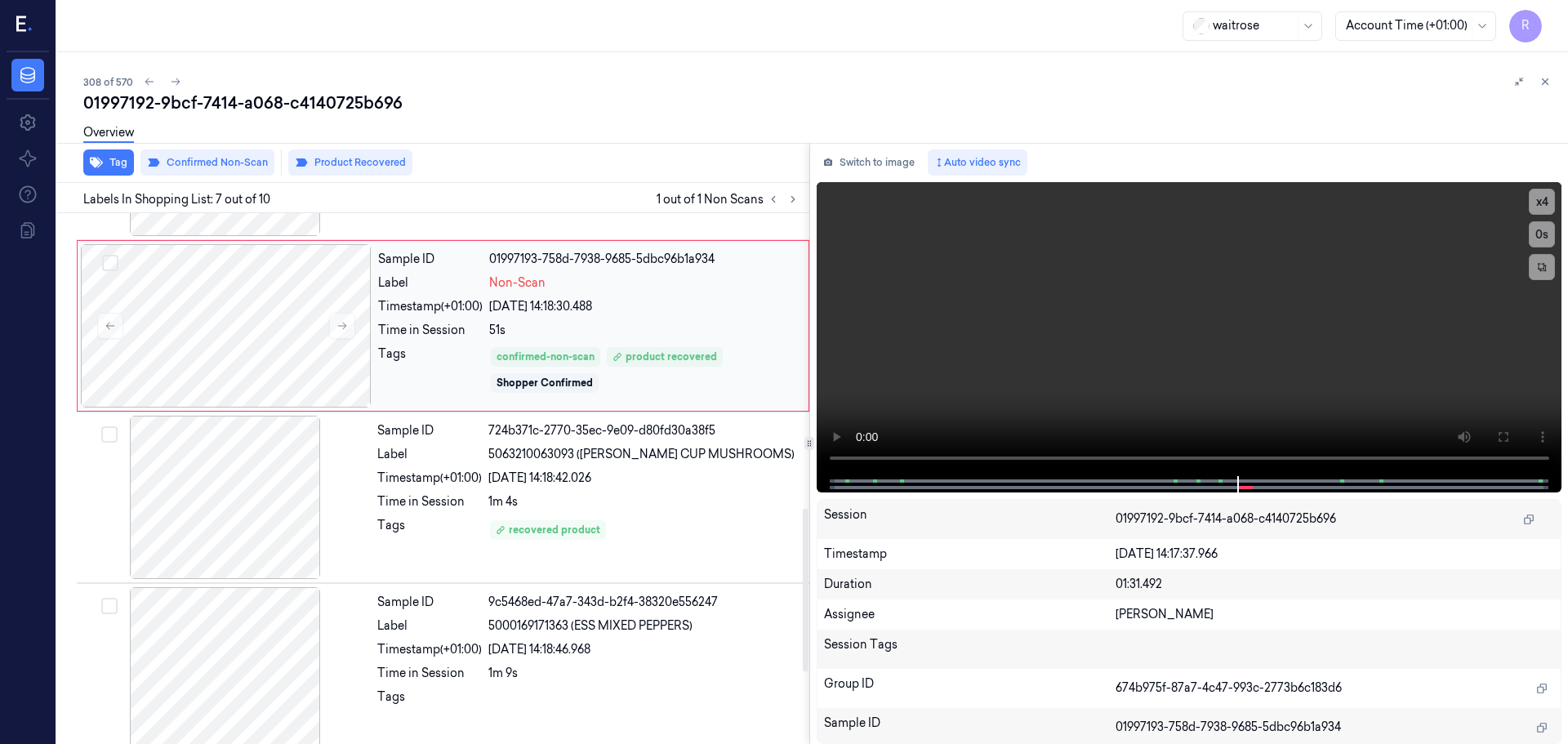
scroll to position [1012, 0]
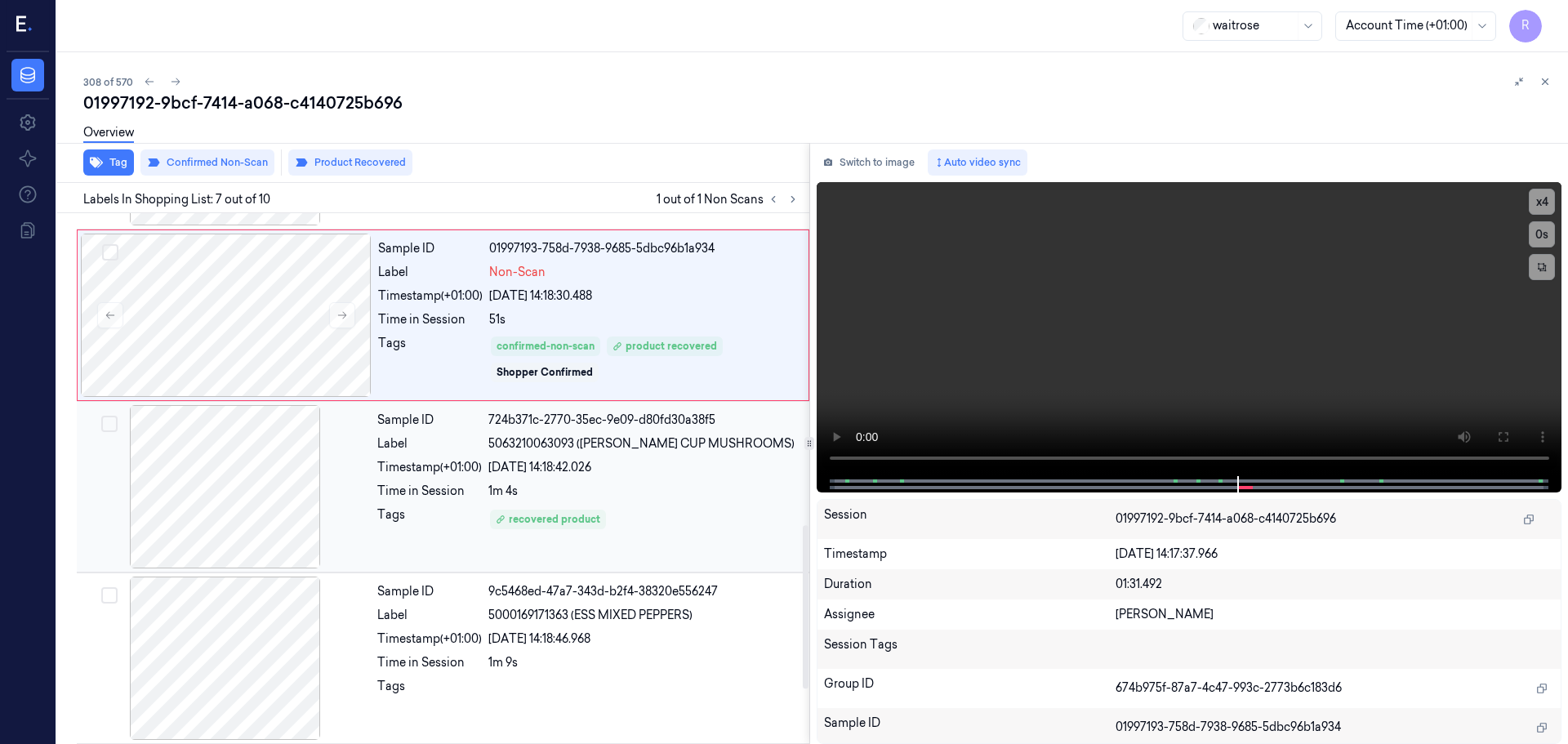
click at [648, 490] on div "1m 4s" at bounding box center [643, 492] width 311 height 17
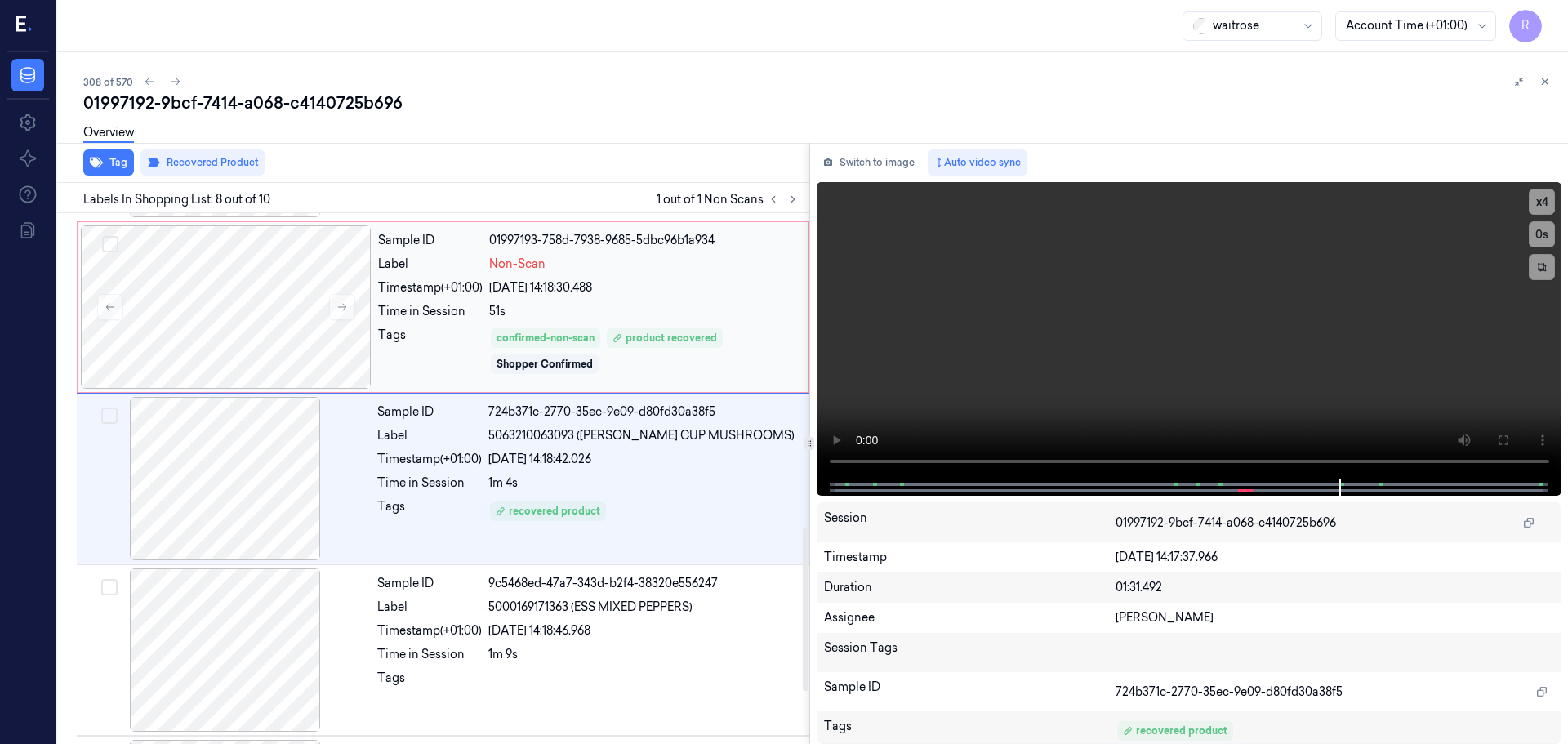
click at [639, 353] on div "confirmed-non-scan product recovered Shopper Confirmed" at bounding box center [643, 351] width 310 height 49
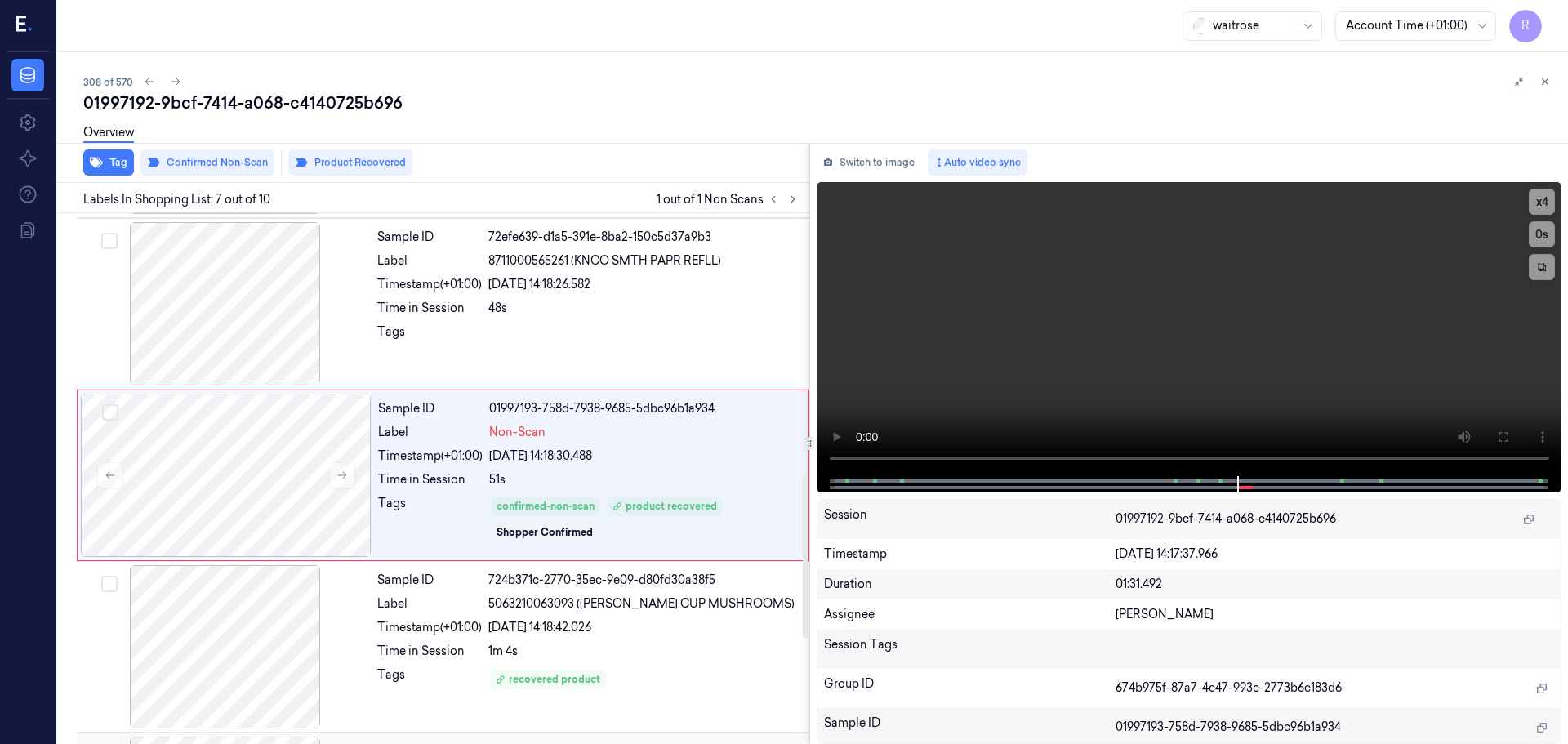
scroll to position [849, 0]
click at [1540, 86] on icon at bounding box center [1544, 82] width 11 height 11
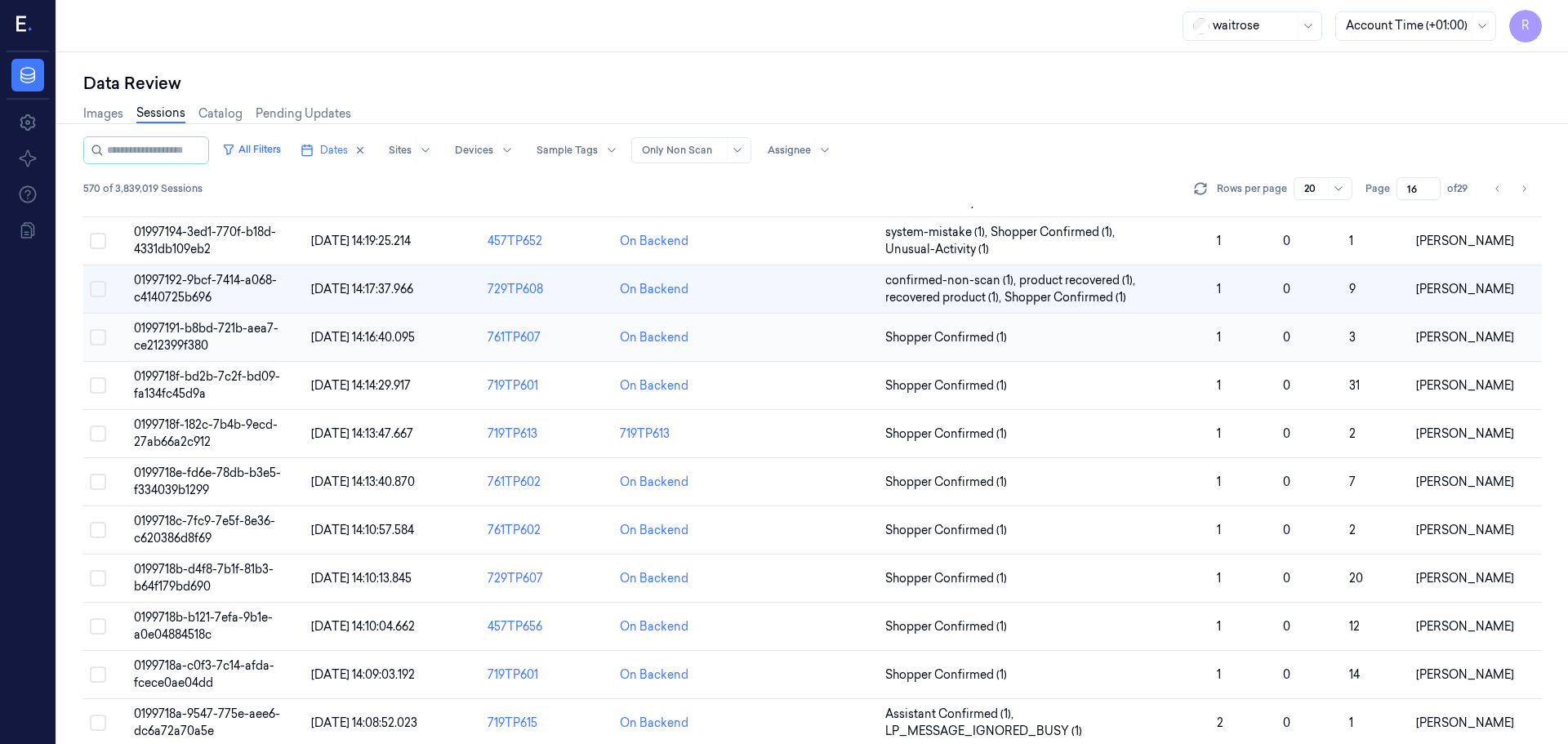
scroll to position [312, 0]
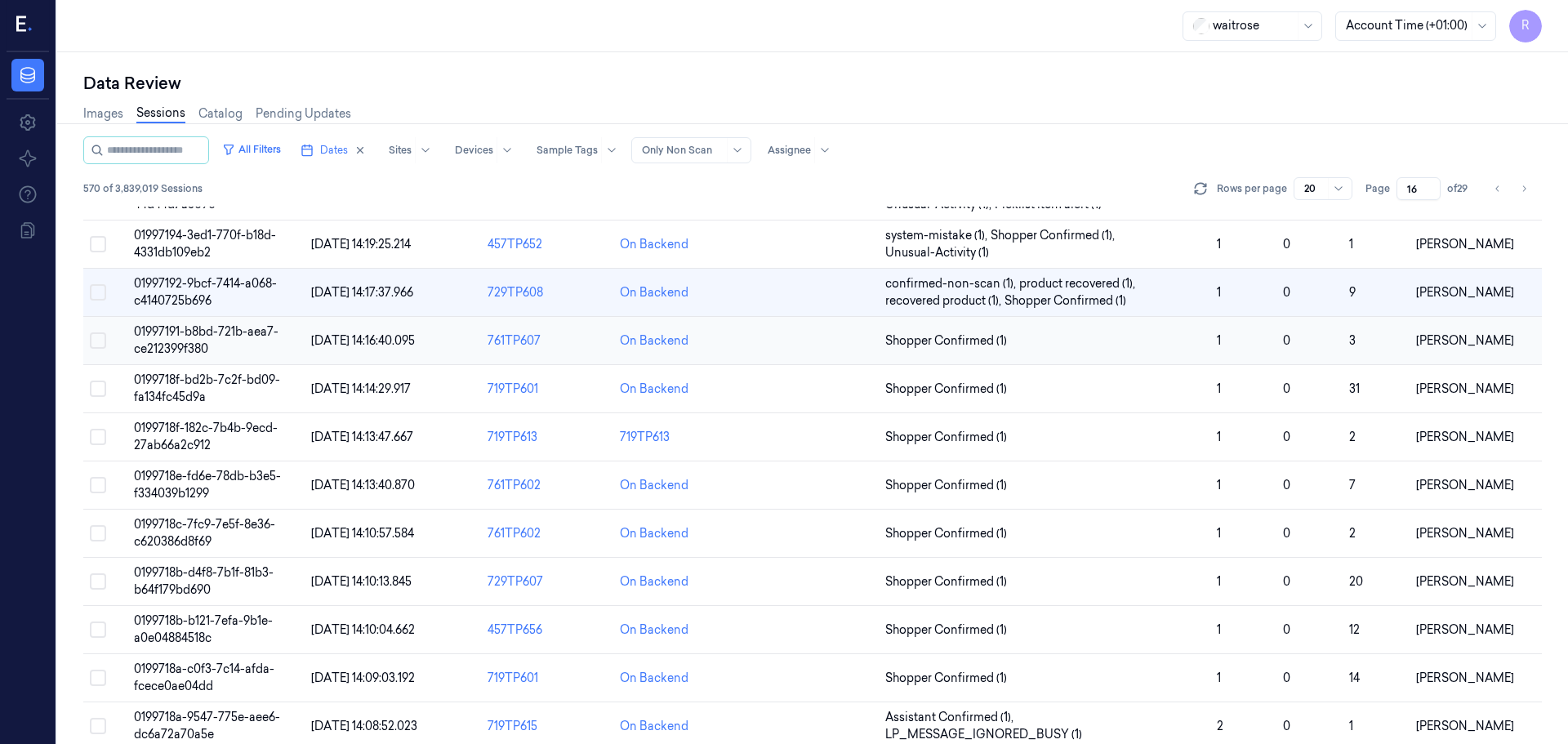
click at [1072, 345] on span "Shopper Confirmed (1)" at bounding box center [1044, 341] width 318 height 17
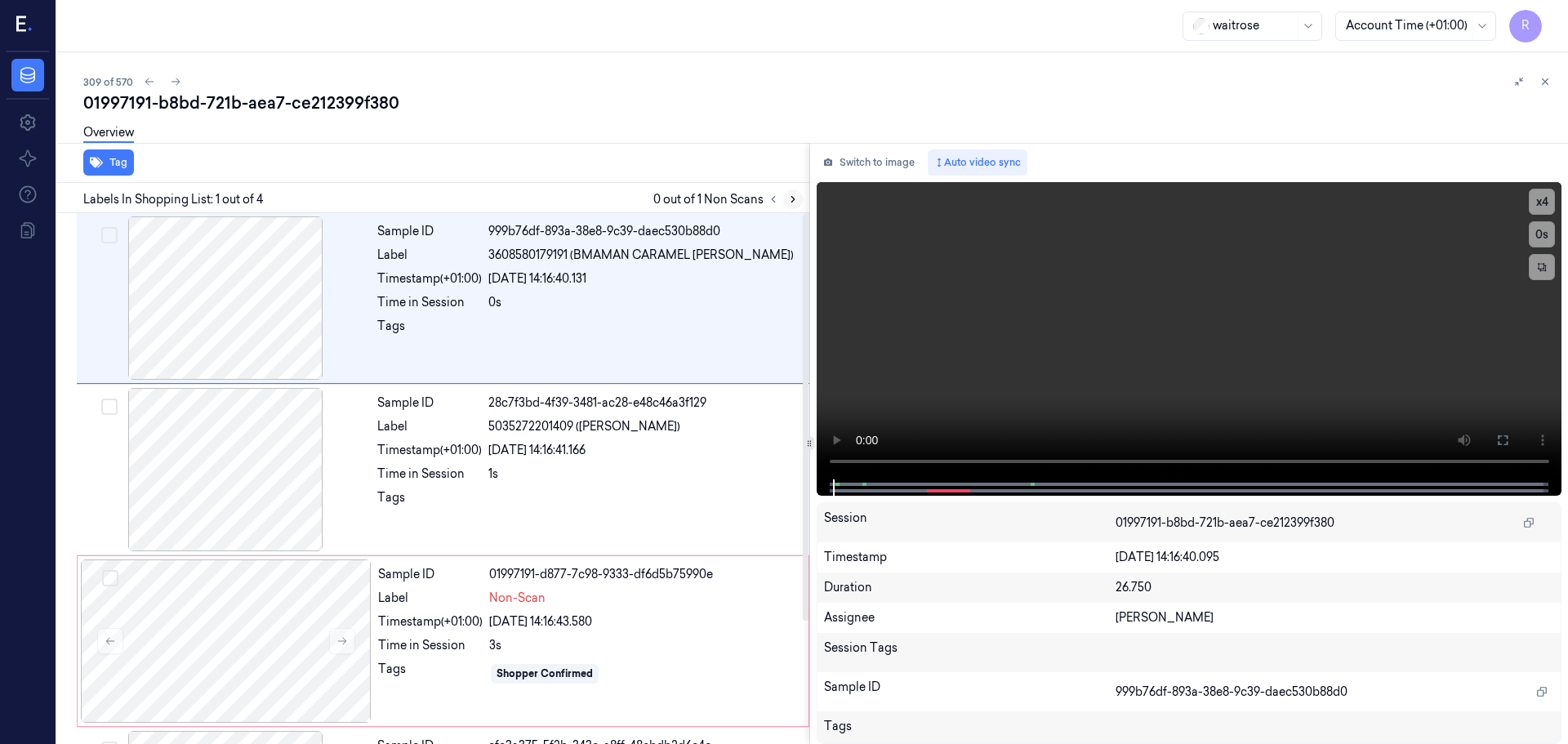
click at [798, 198] on icon at bounding box center [793, 199] width 11 height 11
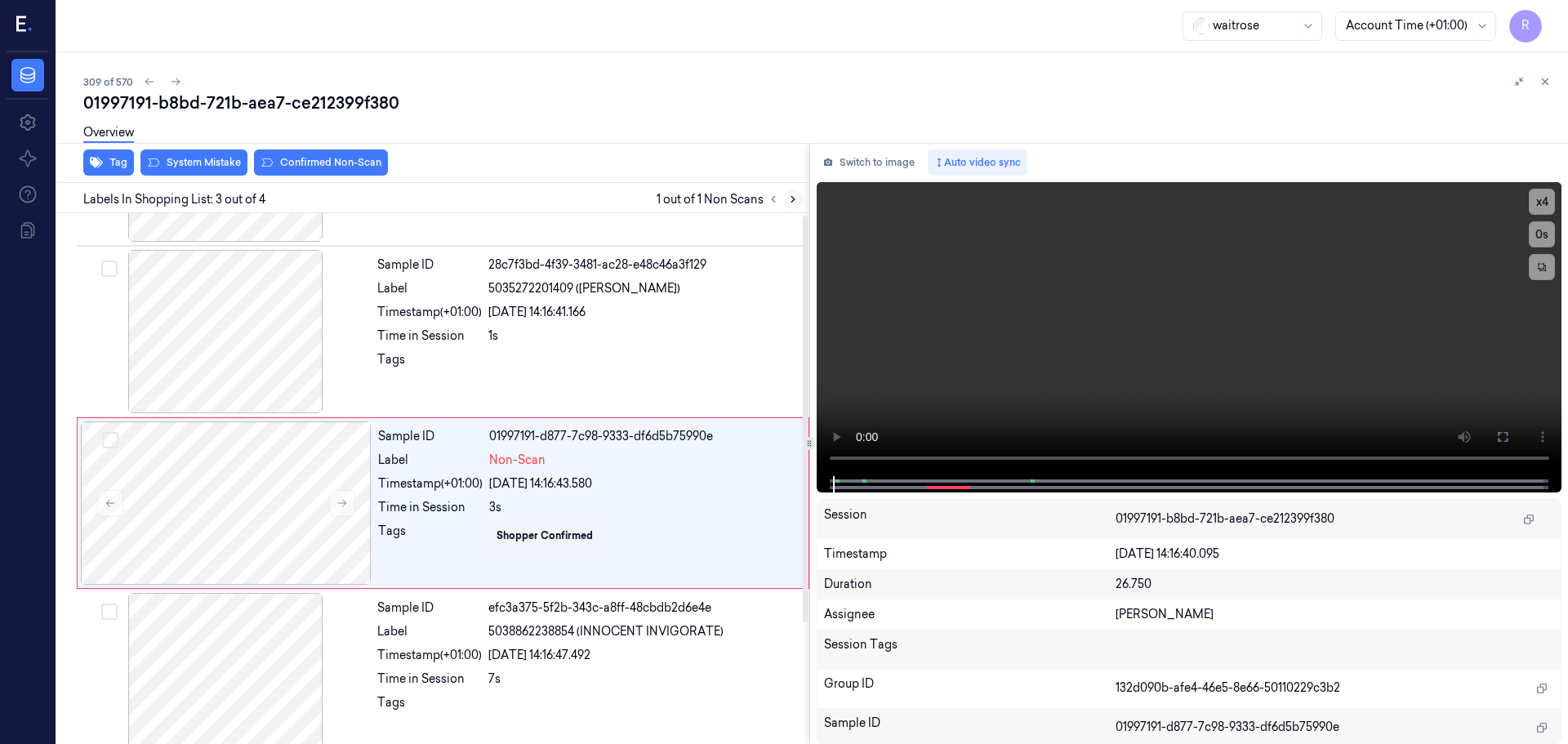
scroll to position [160, 0]
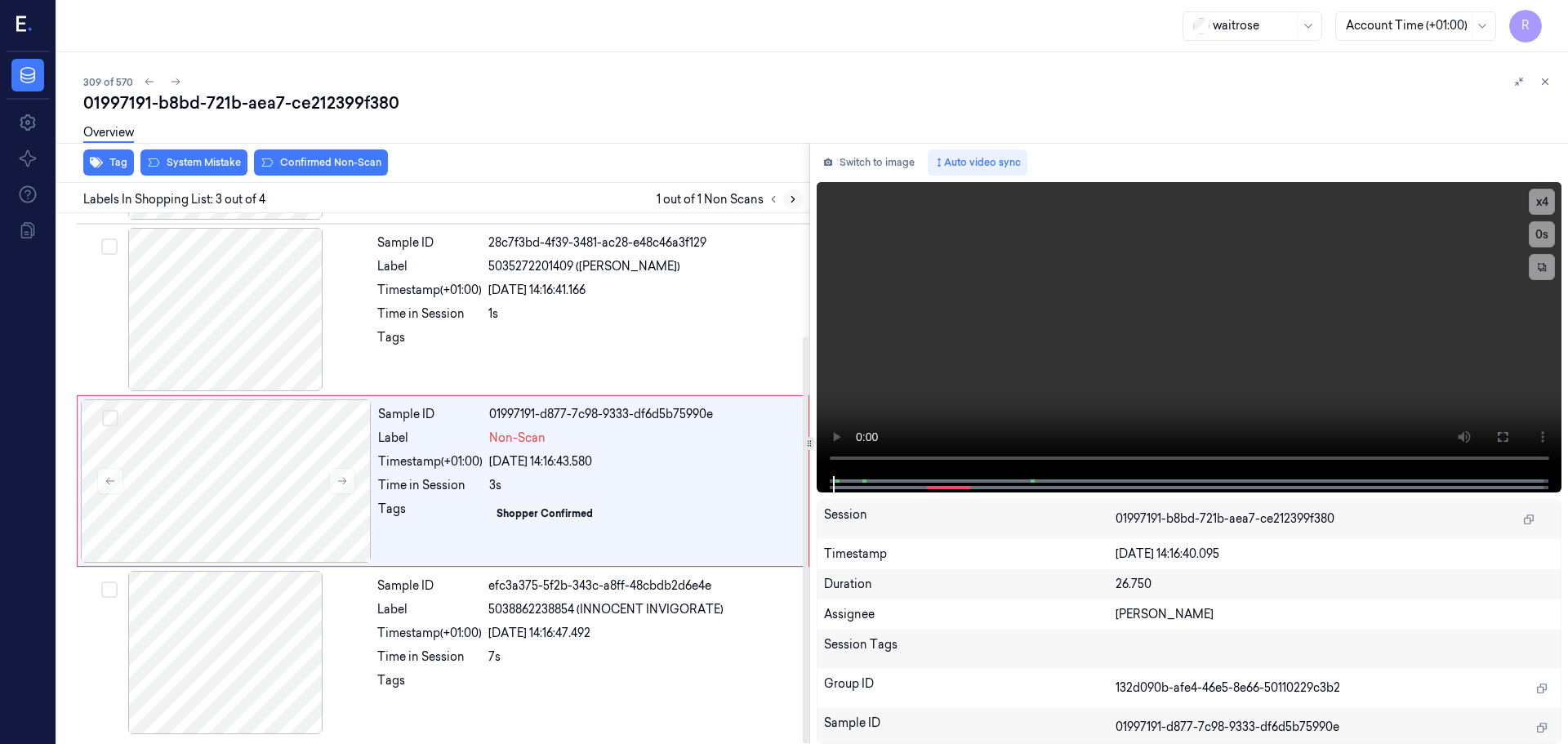
click at [797, 198] on icon at bounding box center [793, 199] width 11 height 11
click at [796, 198] on icon at bounding box center [793, 199] width 11 height 11
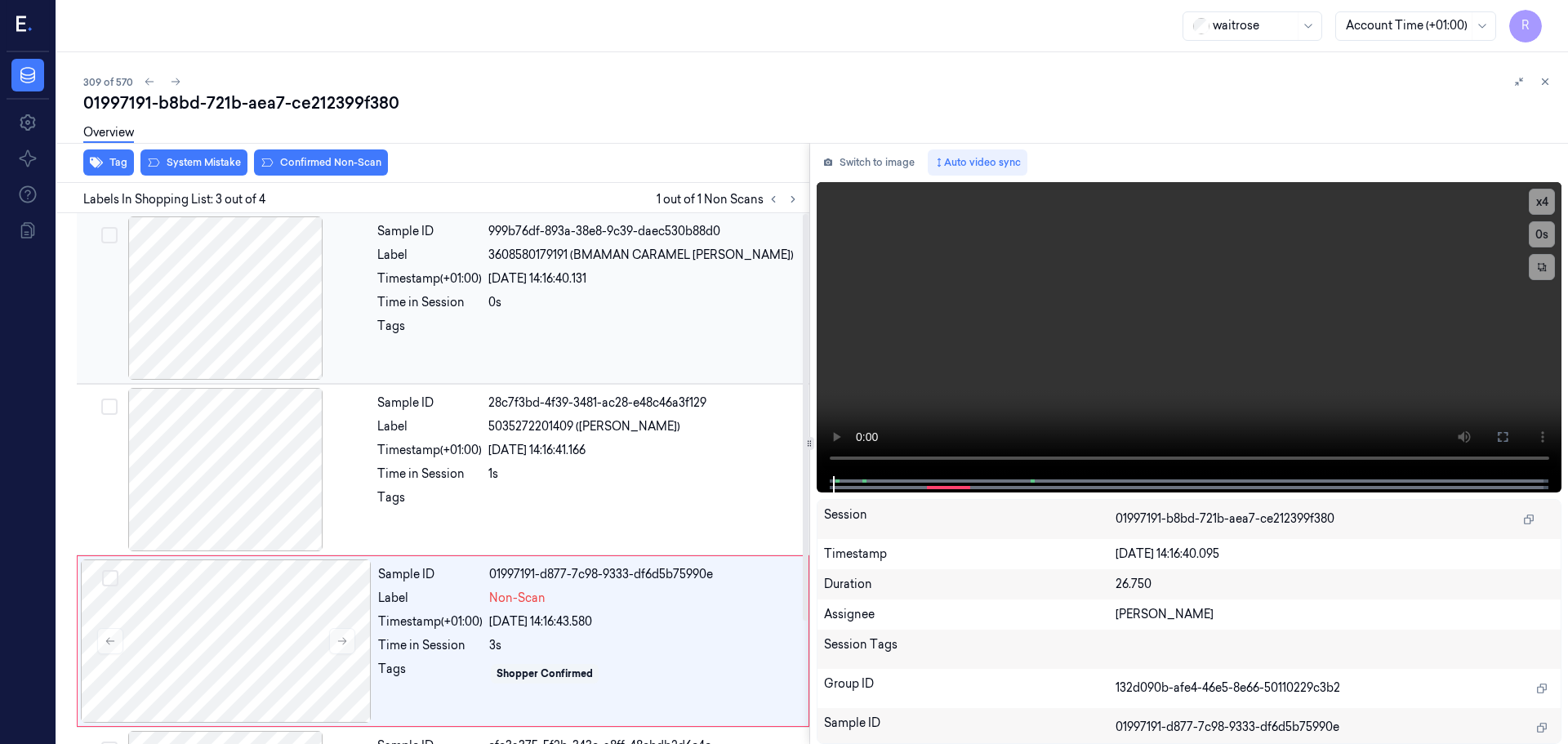
click at [254, 289] on div at bounding box center [225, 298] width 291 height 163
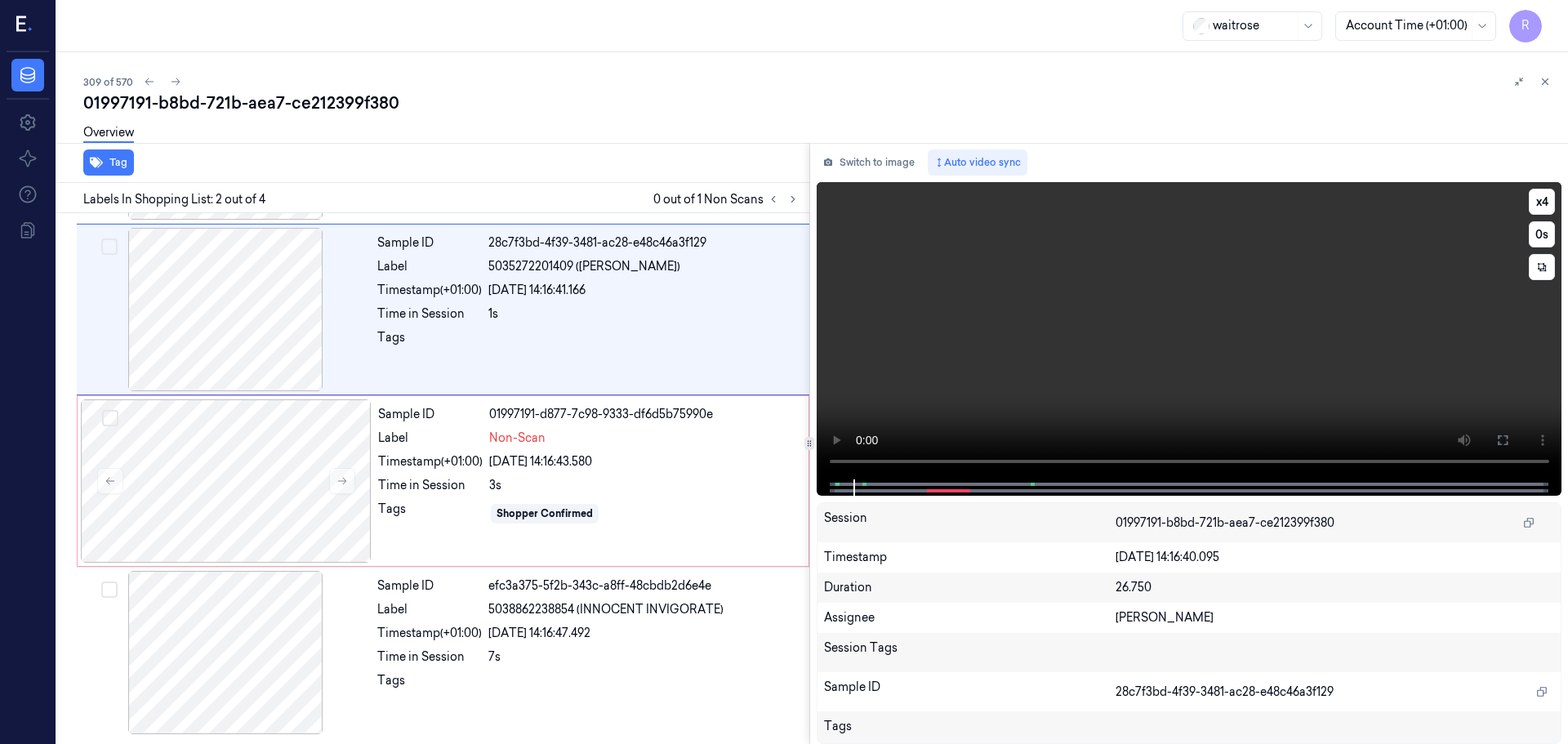
scroll to position [0, 0]
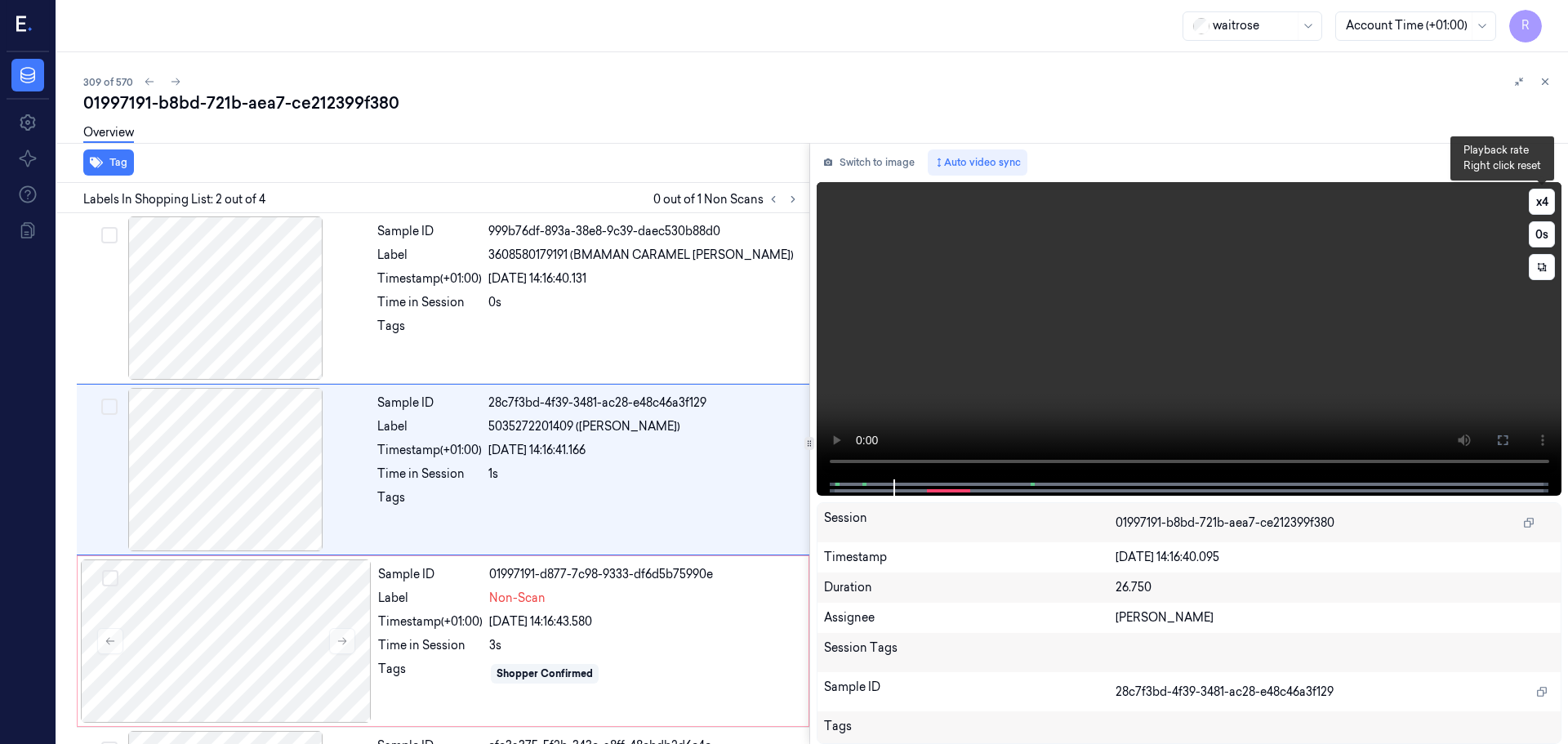
drag, startPoint x: 1538, startPoint y: 210, endPoint x: 1400, endPoint y: 299, distance: 164.2
click at [1537, 210] on button "x 4" at bounding box center [1541, 202] width 26 height 26
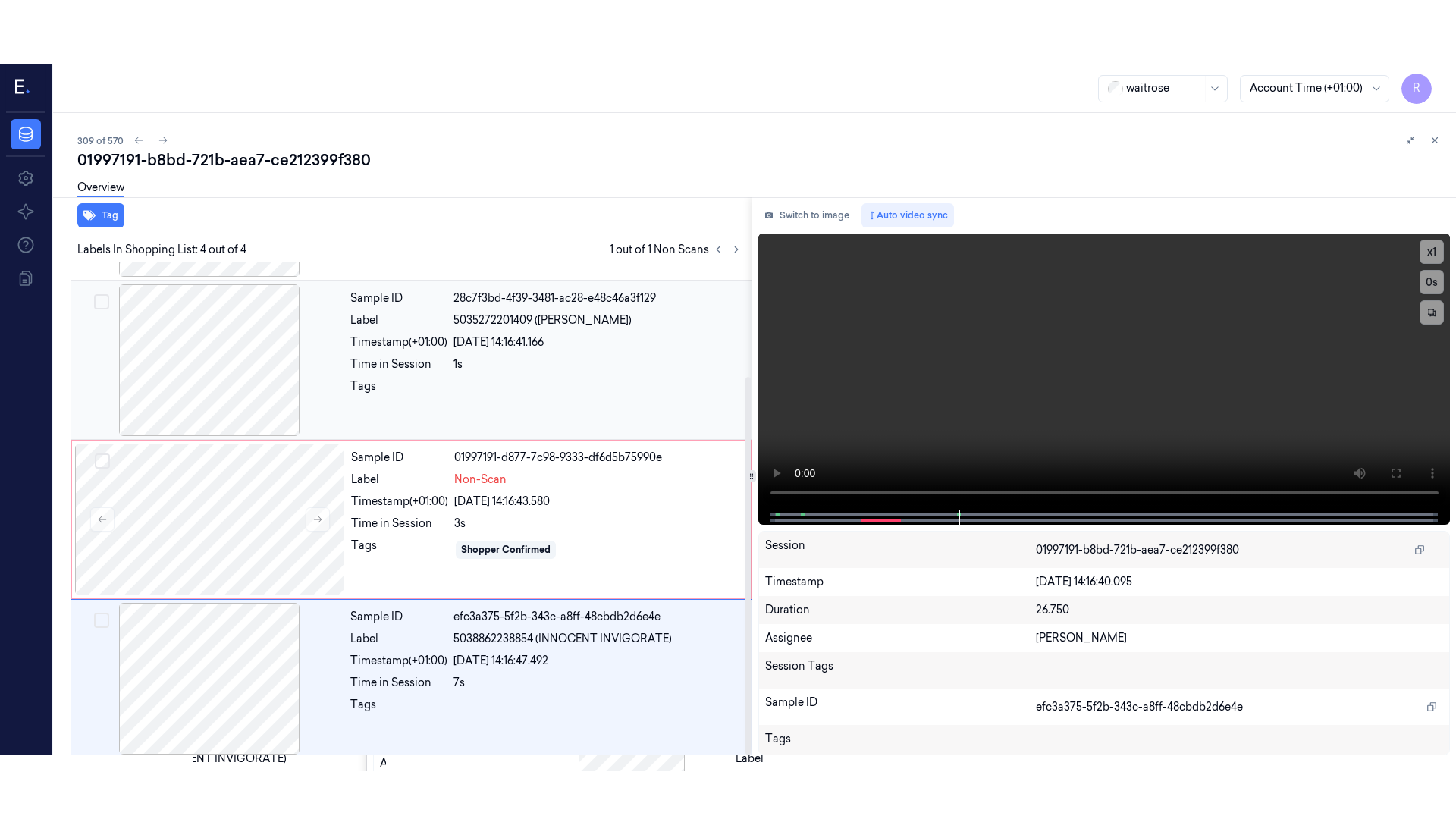
scroll to position [149, 0]
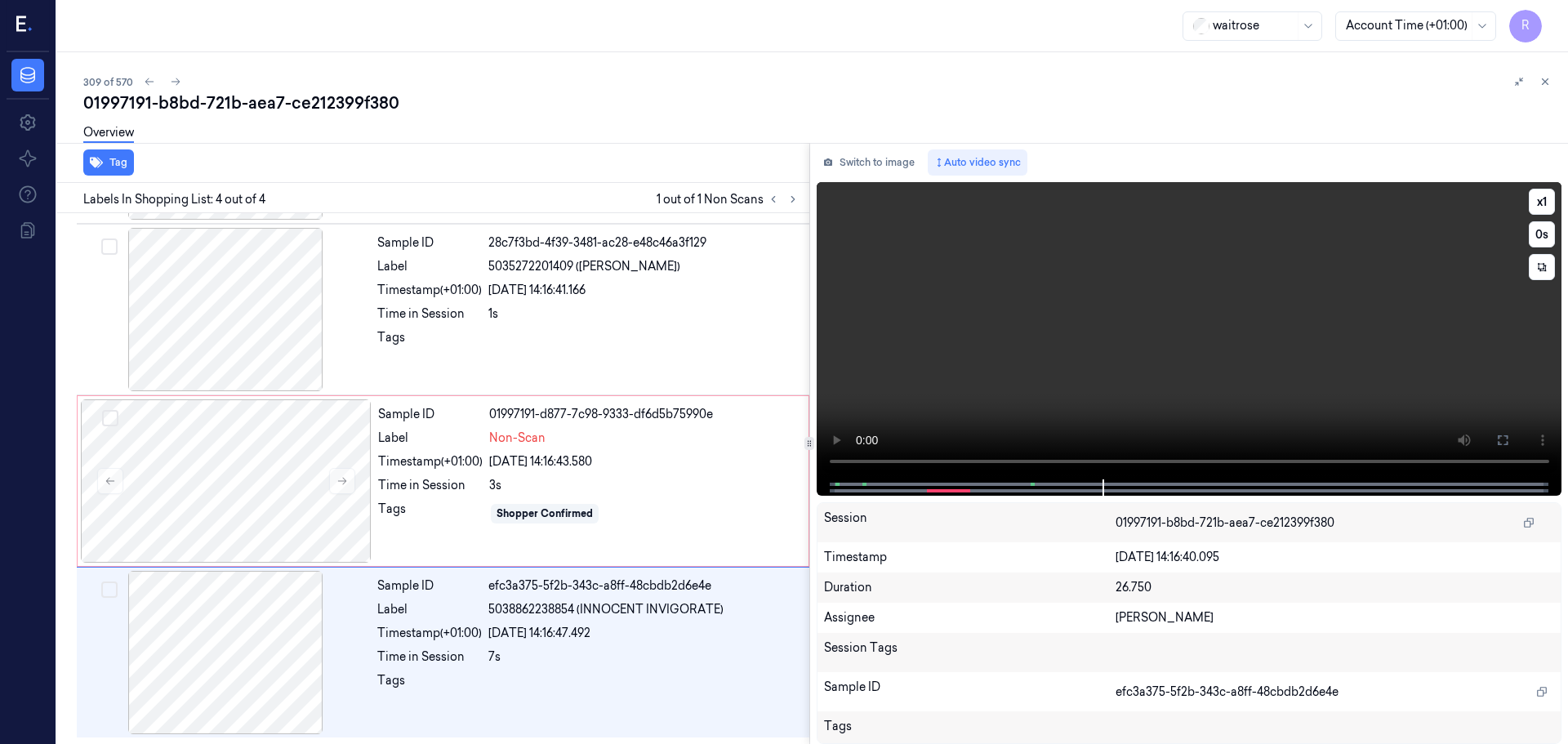
click at [1503, 435] on icon at bounding box center [1502, 439] width 13 height 13
click at [1544, 203] on button "x 1" at bounding box center [1541, 202] width 26 height 26
click at [1544, 203] on button "x 2" at bounding box center [1541, 202] width 26 height 26
click at [824, 420] on video at bounding box center [1189, 330] width 745 height 298
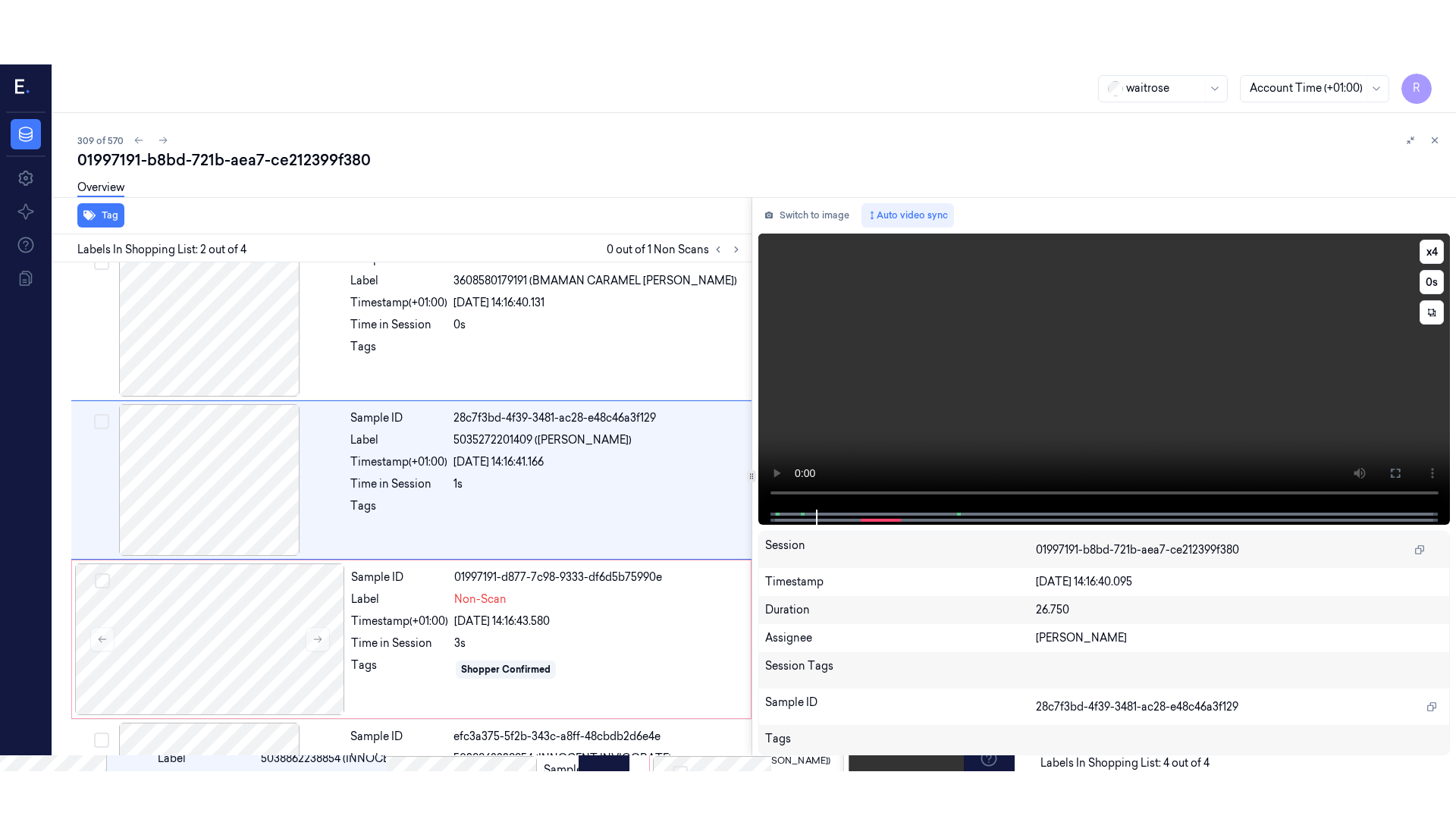
scroll to position [0, 0]
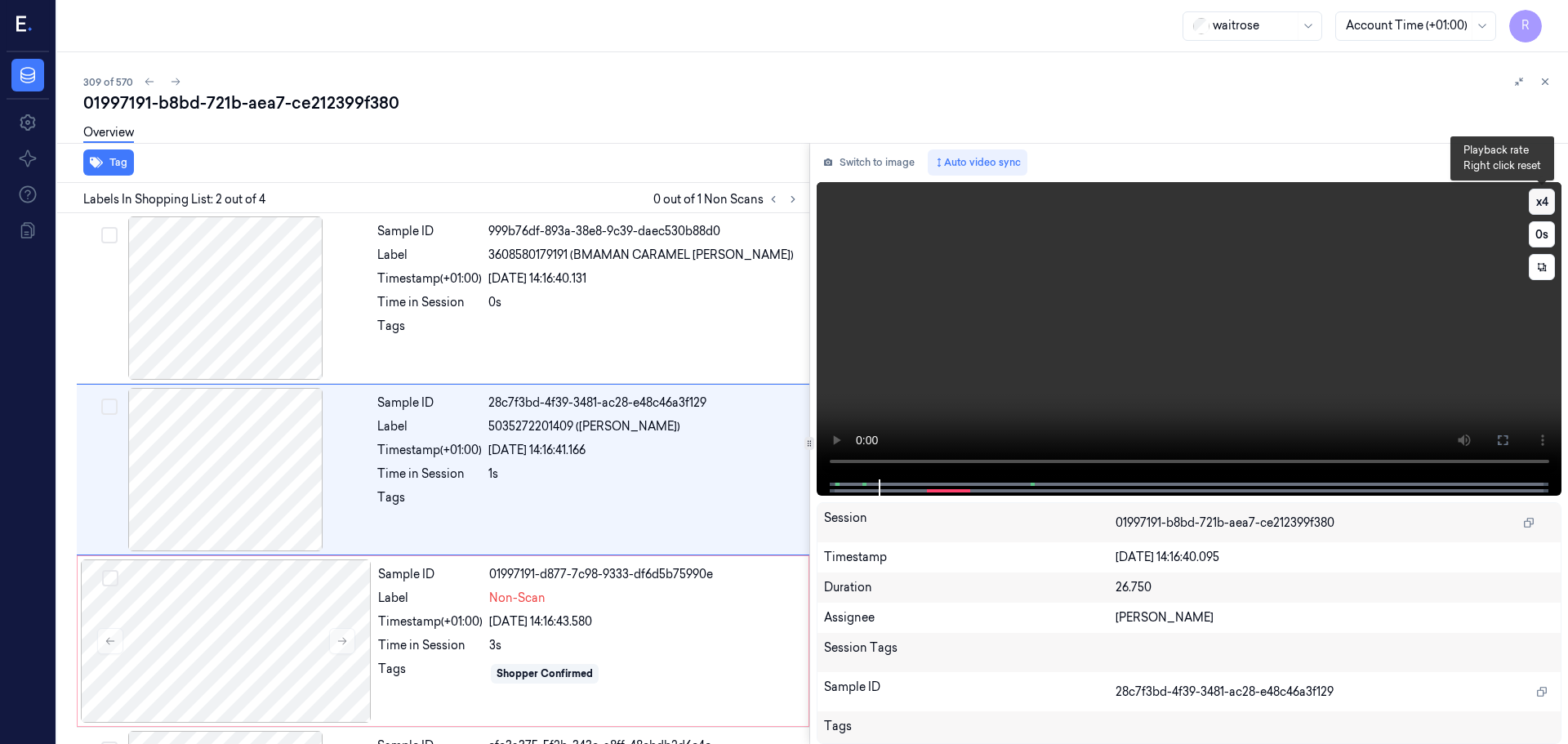
click at [1542, 197] on button "x 4" at bounding box center [1541, 202] width 26 height 26
click at [1503, 451] on button at bounding box center [1502, 440] width 26 height 26
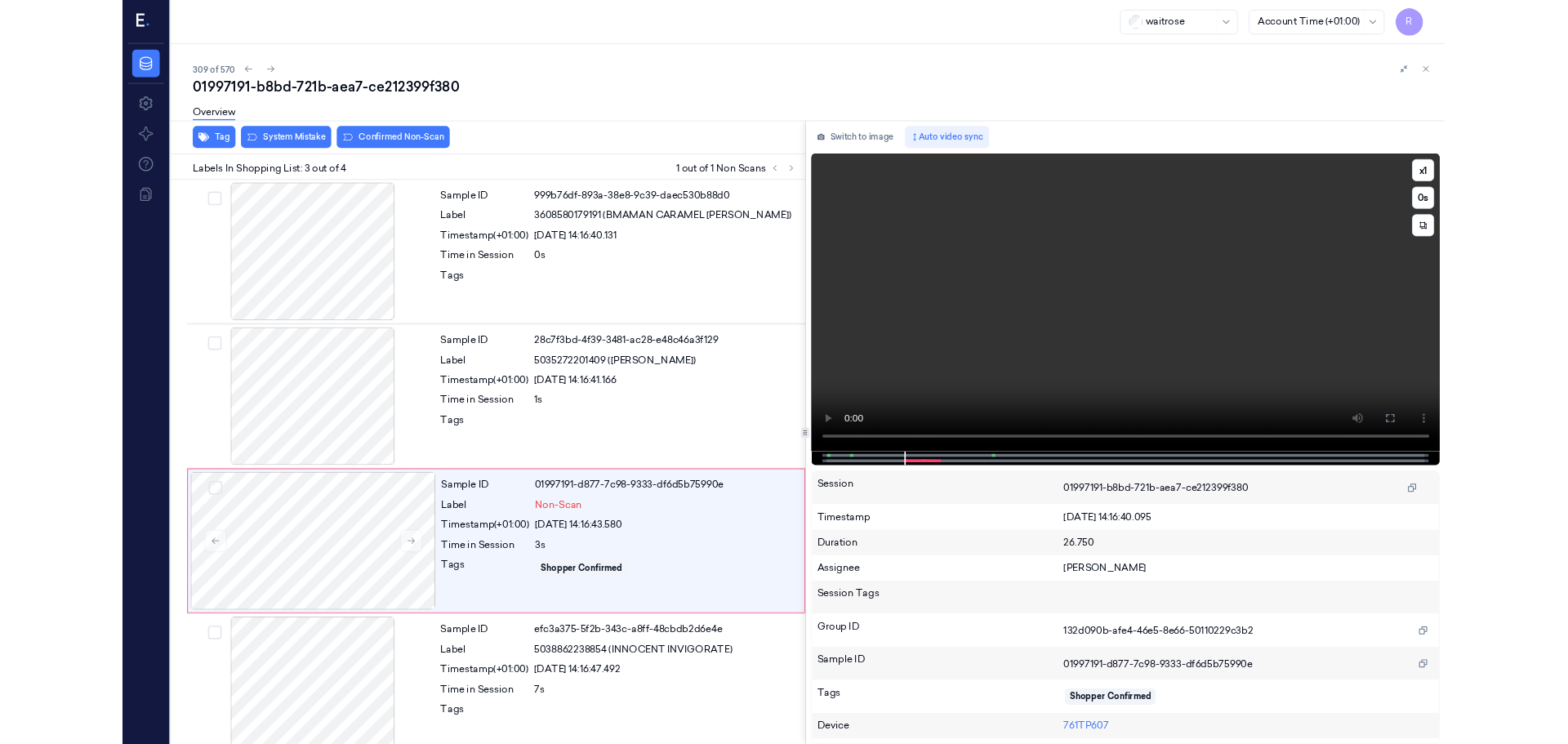
scroll to position [22, 0]
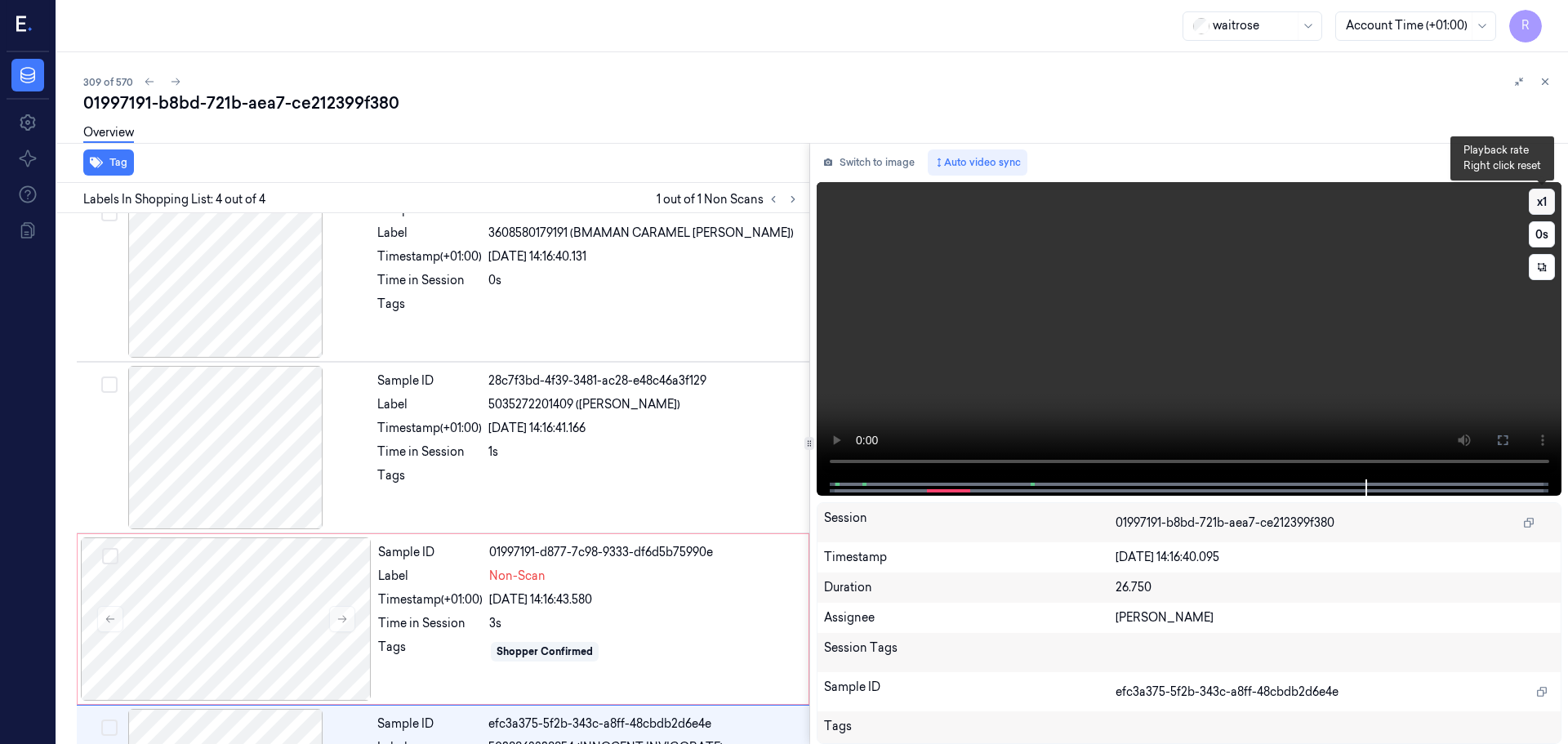
click at [1547, 208] on button "x 1" at bounding box center [1541, 202] width 26 height 26
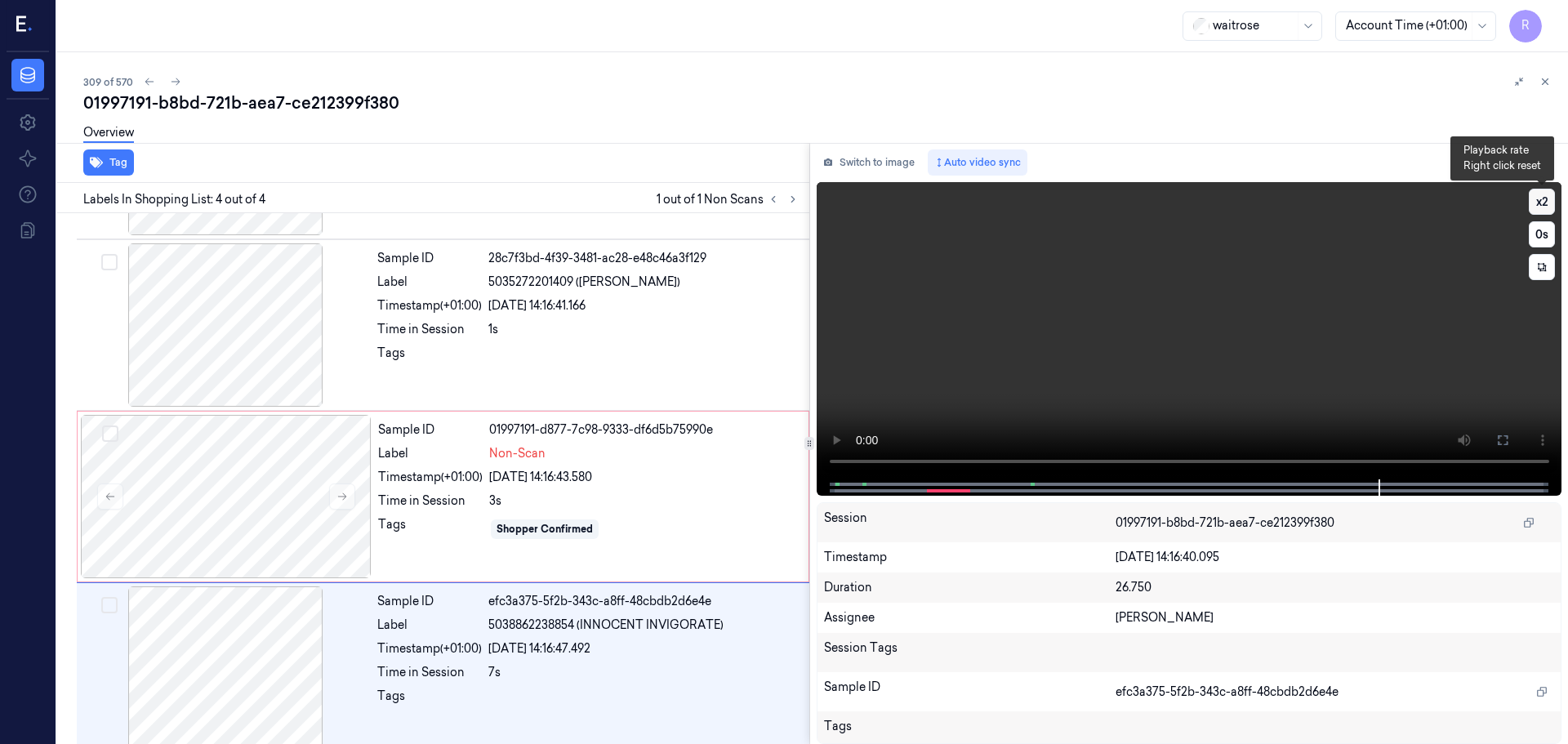
scroll to position [160, 0]
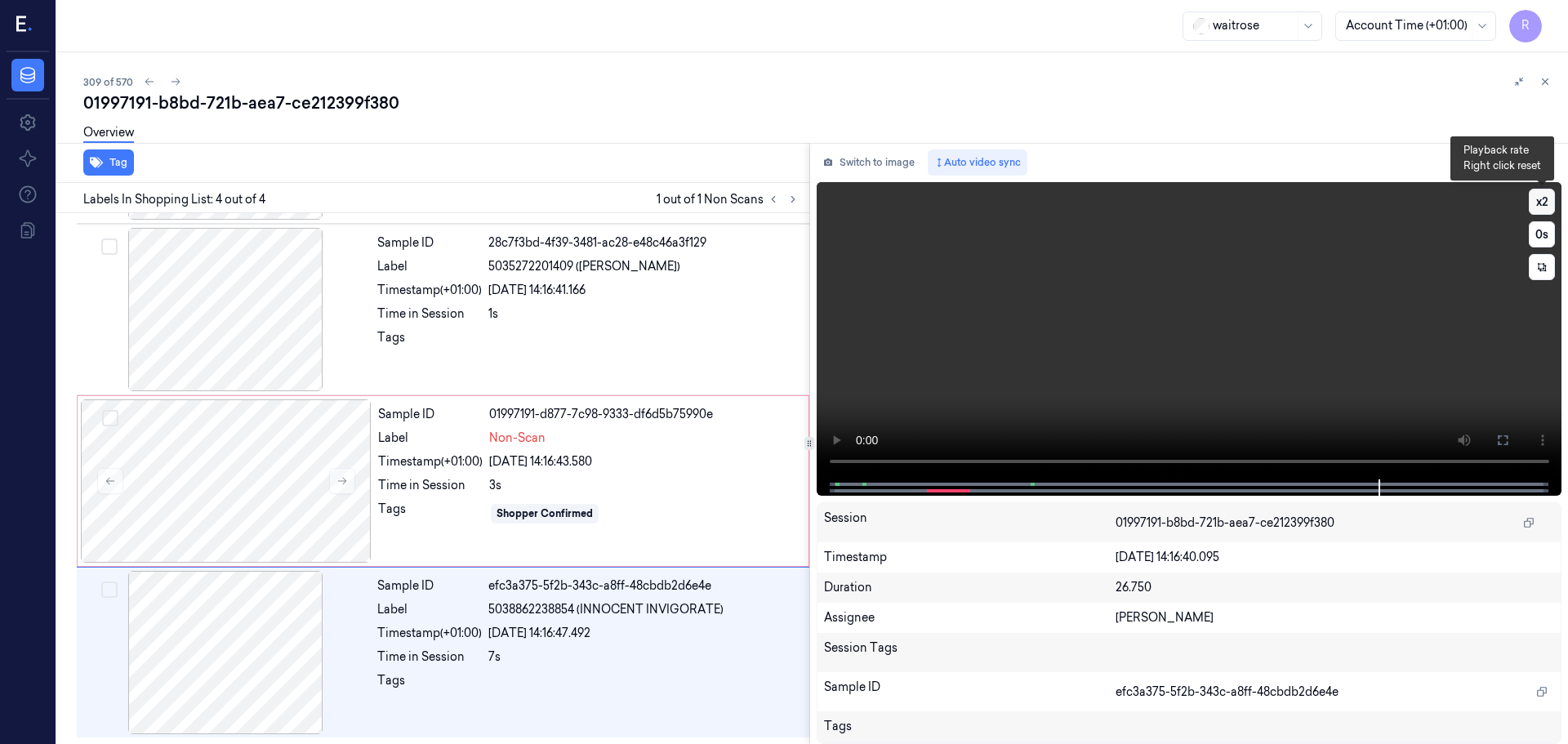
click at [1547, 208] on button "x 2" at bounding box center [1541, 202] width 26 height 26
click at [846, 465] on video at bounding box center [1189, 330] width 745 height 298
click at [1545, 215] on div "x 4 0 s" at bounding box center [1541, 234] width 26 height 92
click at [1541, 203] on button "x 4" at bounding box center [1541, 202] width 26 height 26
click at [270, 623] on div at bounding box center [225, 652] width 291 height 163
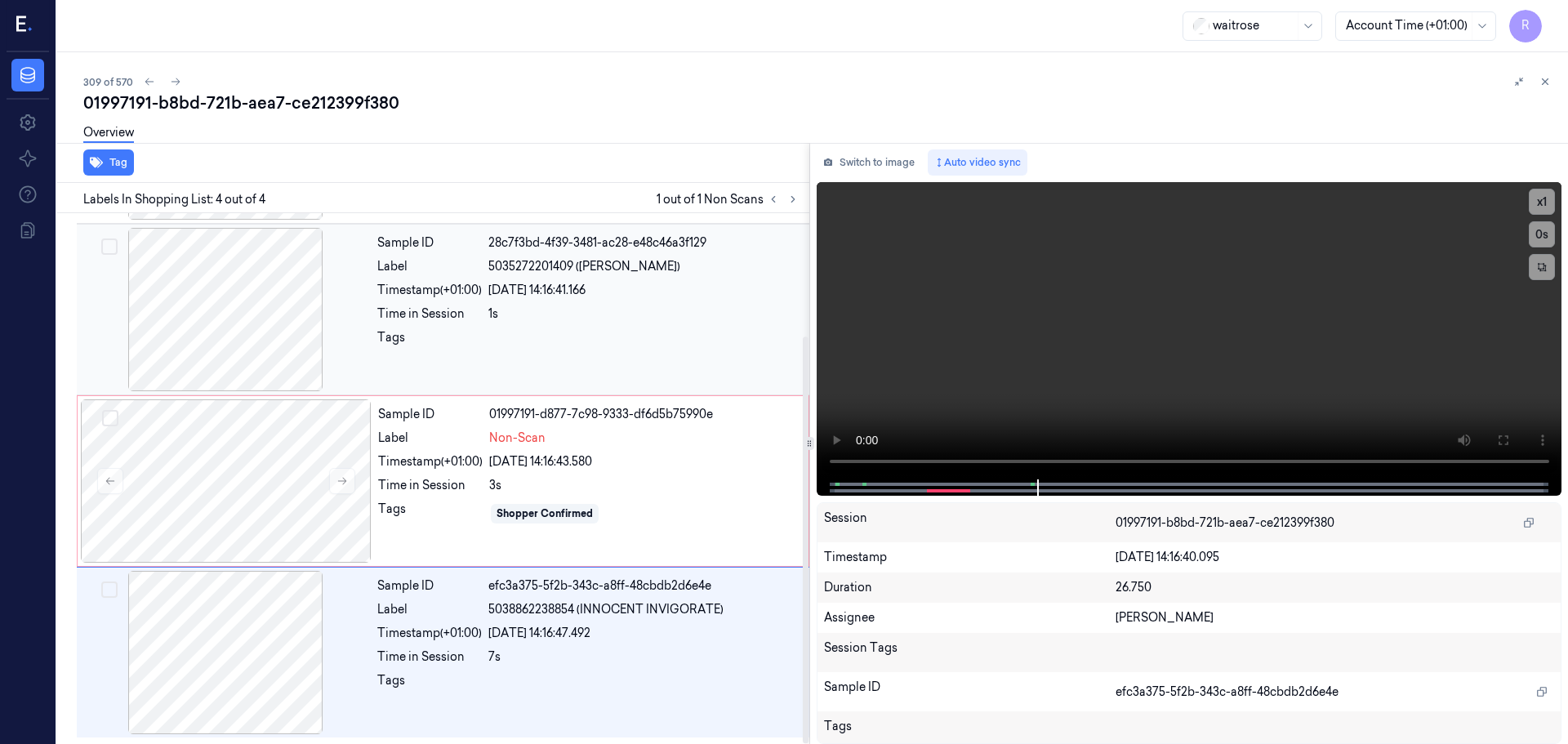
click at [243, 326] on div at bounding box center [225, 310] width 291 height 163
drag, startPoint x: 704, startPoint y: 267, endPoint x: 578, endPoint y: 268, distance: 126.0
click at [578, 268] on span "5035272201409 (TAIKO SALMON POKE)" at bounding box center [584, 267] width 192 height 17
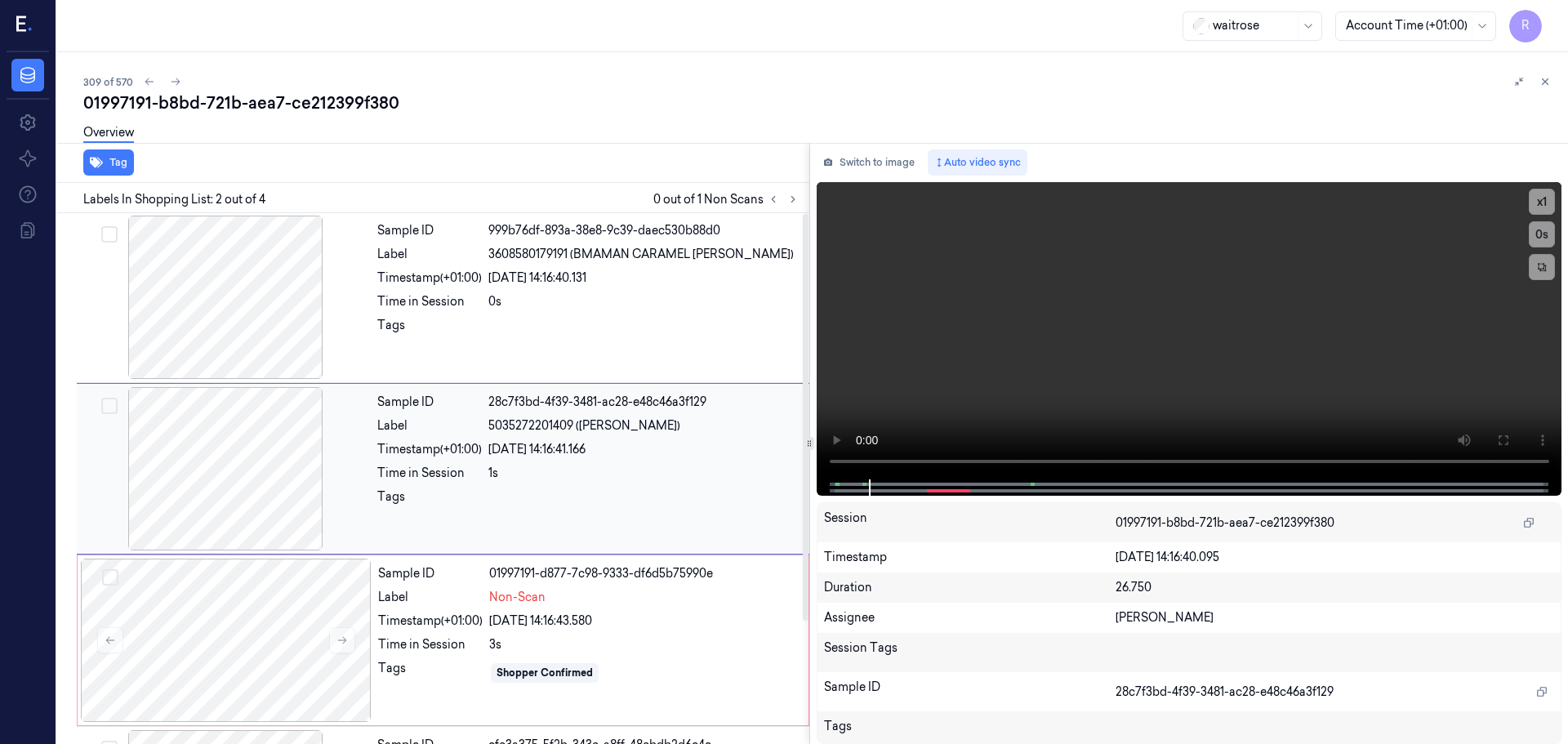
scroll to position [0, 0]
copy span "TAIKO SALMON POKE"
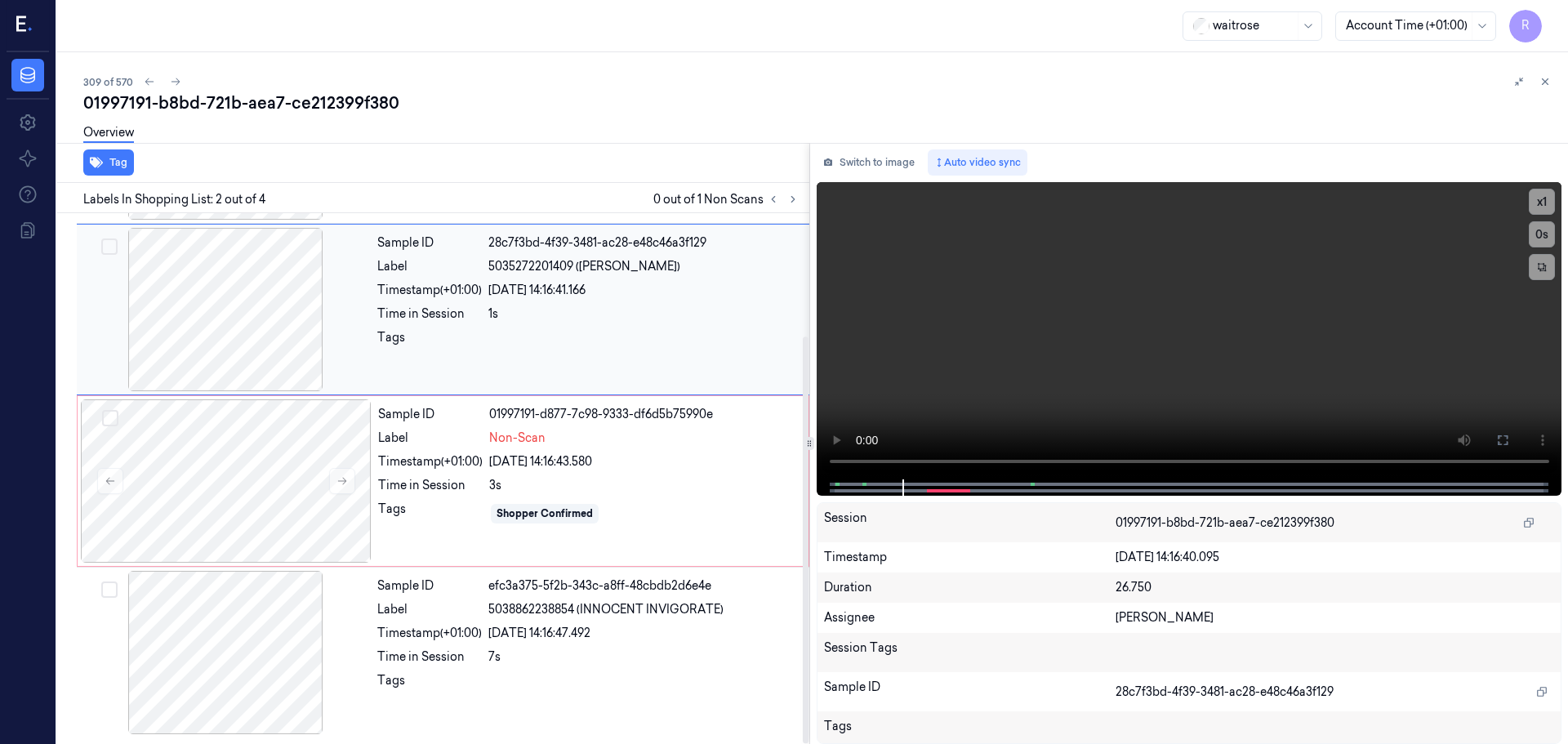
click at [203, 346] on div at bounding box center [225, 310] width 291 height 163
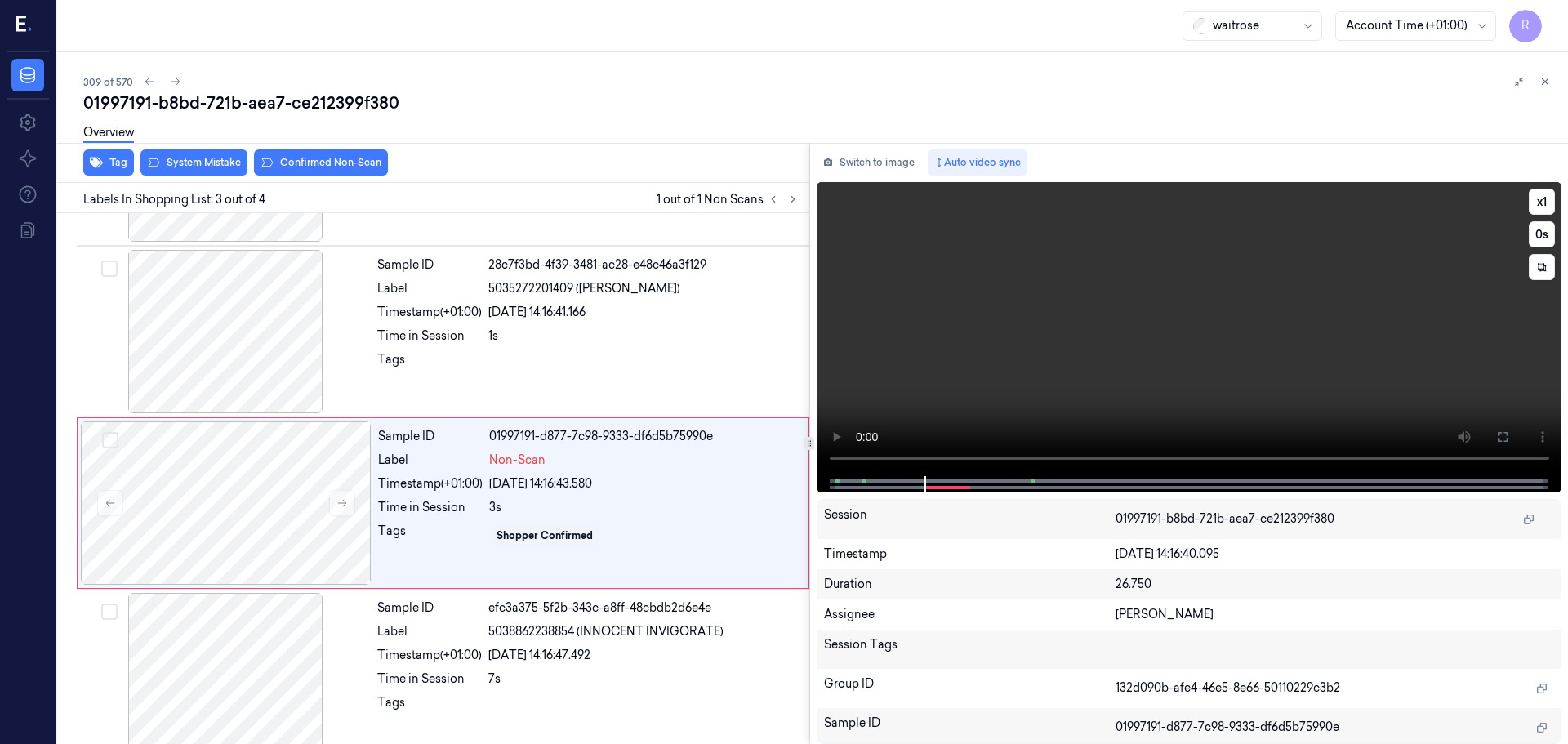
scroll to position [160, 0]
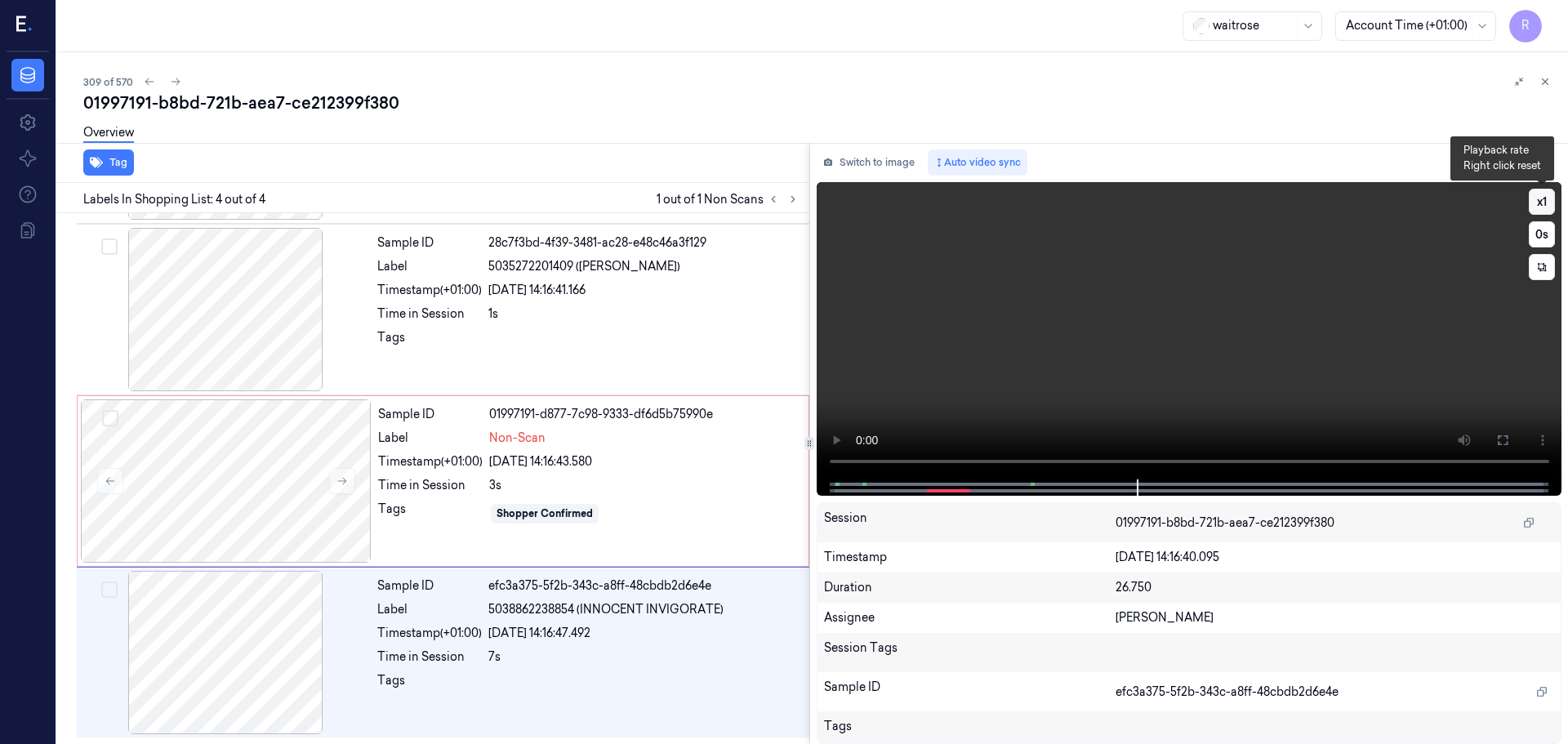
click at [1543, 205] on button "x 1" at bounding box center [1541, 202] width 26 height 26
click at [1543, 205] on button "x 2" at bounding box center [1541, 202] width 26 height 26
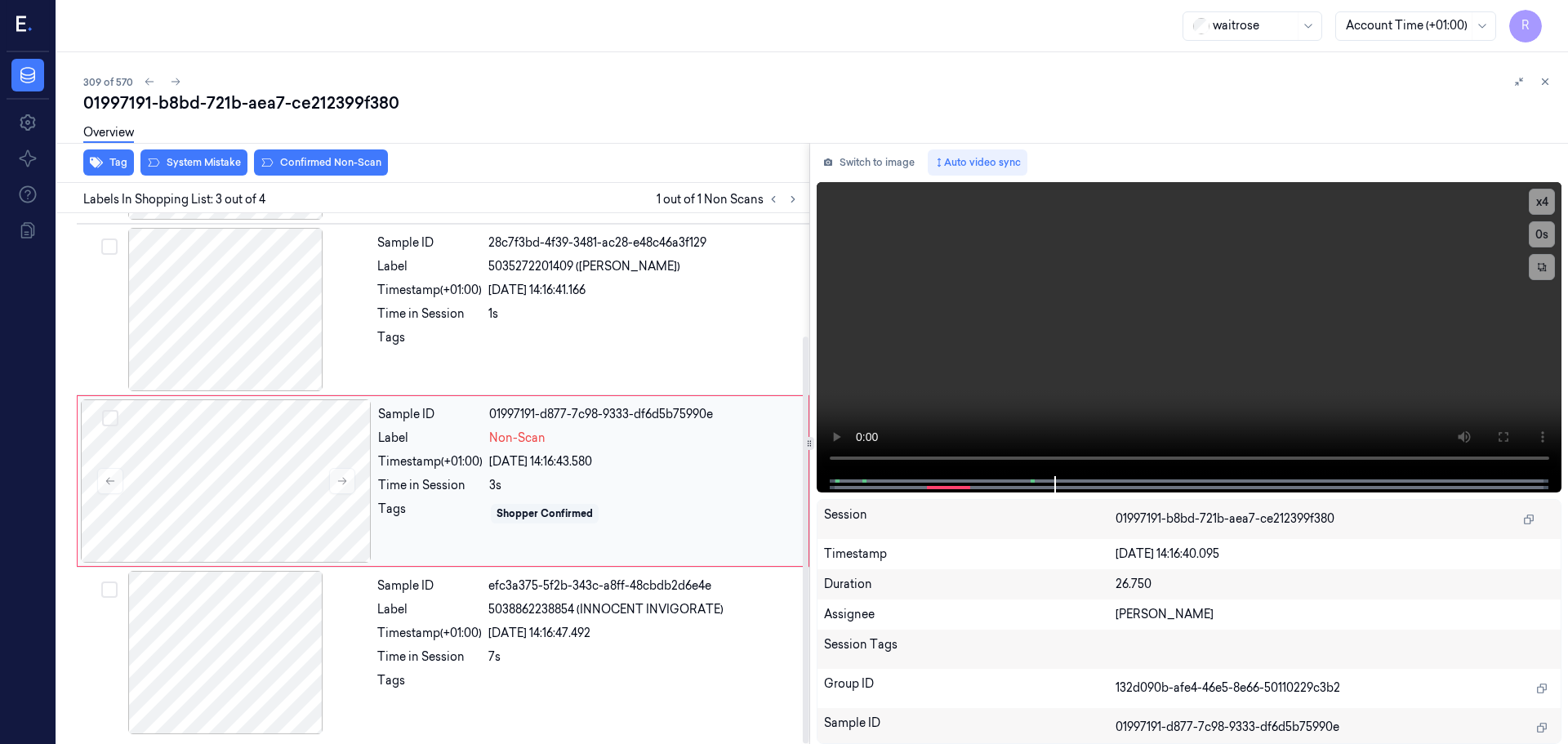
click at [392, 461] on div "Timestamp (+01:00)" at bounding box center [431, 462] width 105 height 17
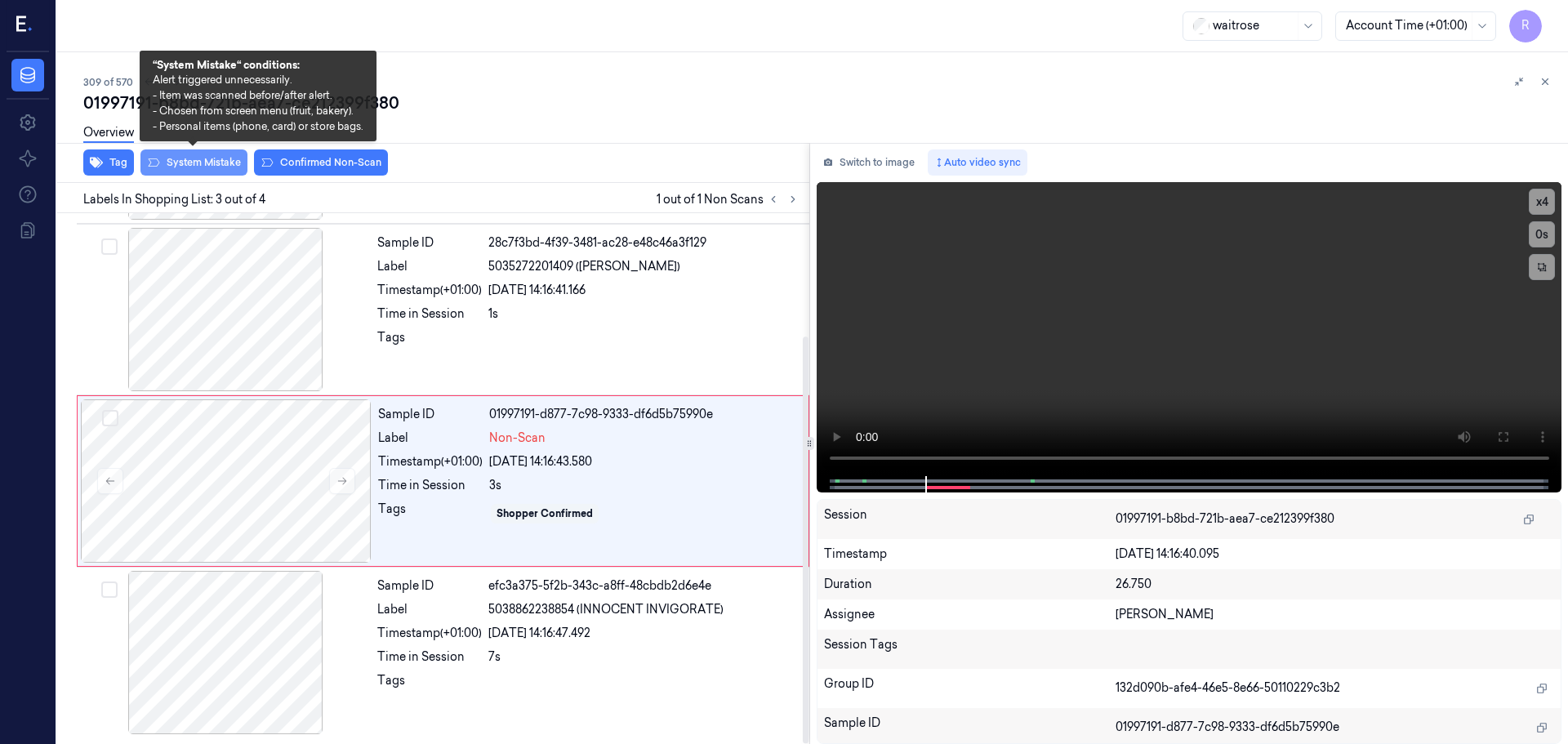
click at [178, 164] on button "System Mistake" at bounding box center [194, 162] width 107 height 26
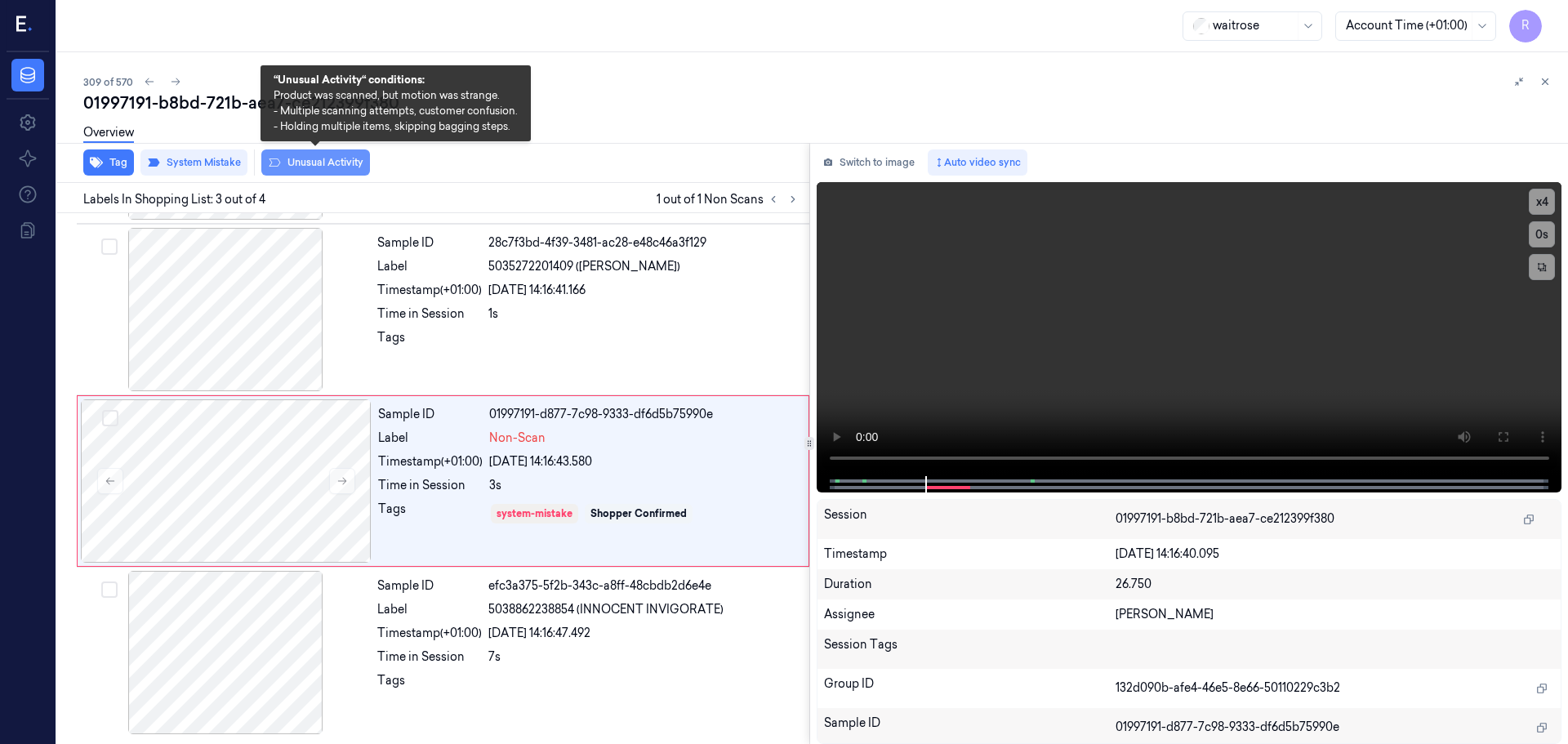
click at [320, 161] on button "Unusual Activity" at bounding box center [316, 162] width 109 height 26
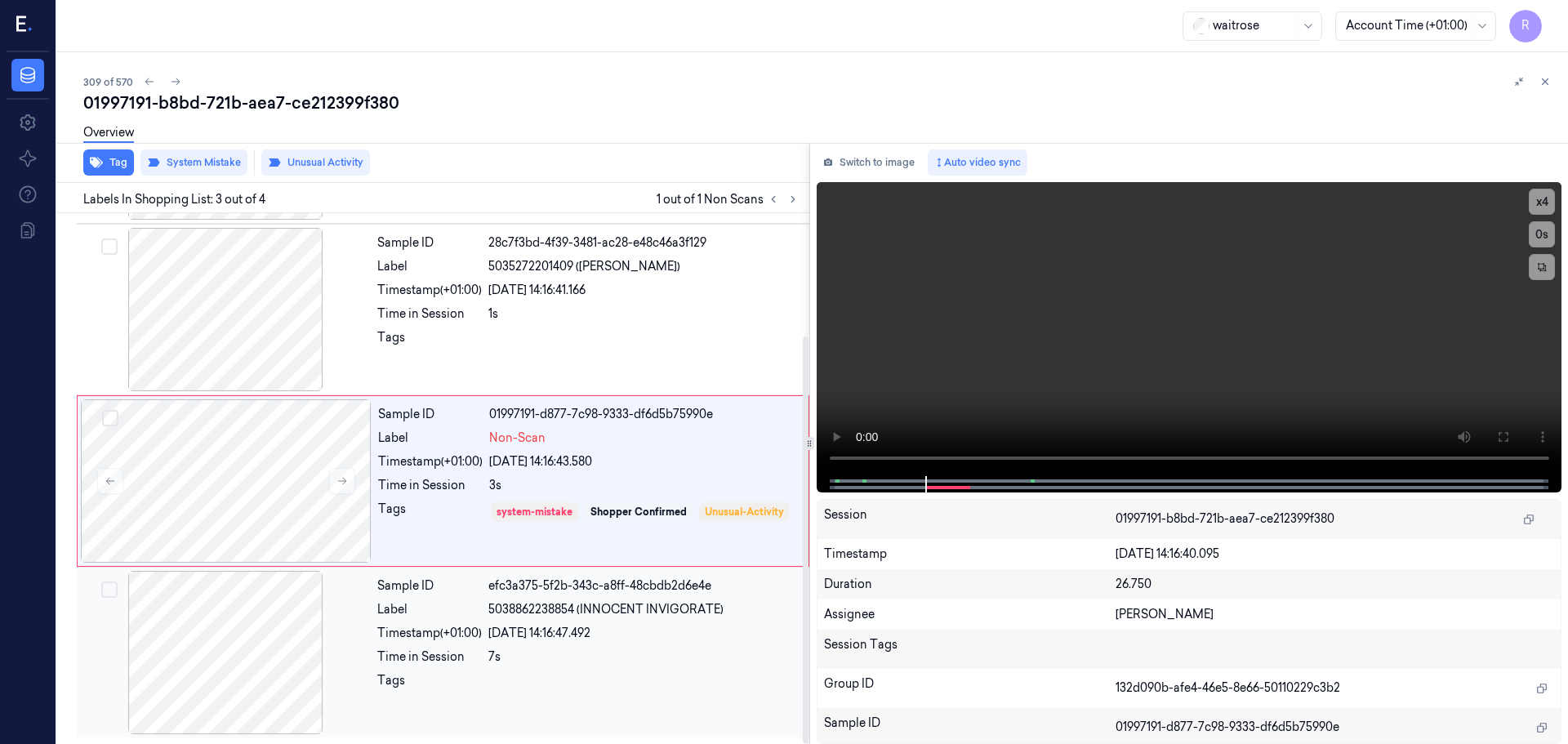
click at [467, 602] on div "Label" at bounding box center [430, 610] width 105 height 17
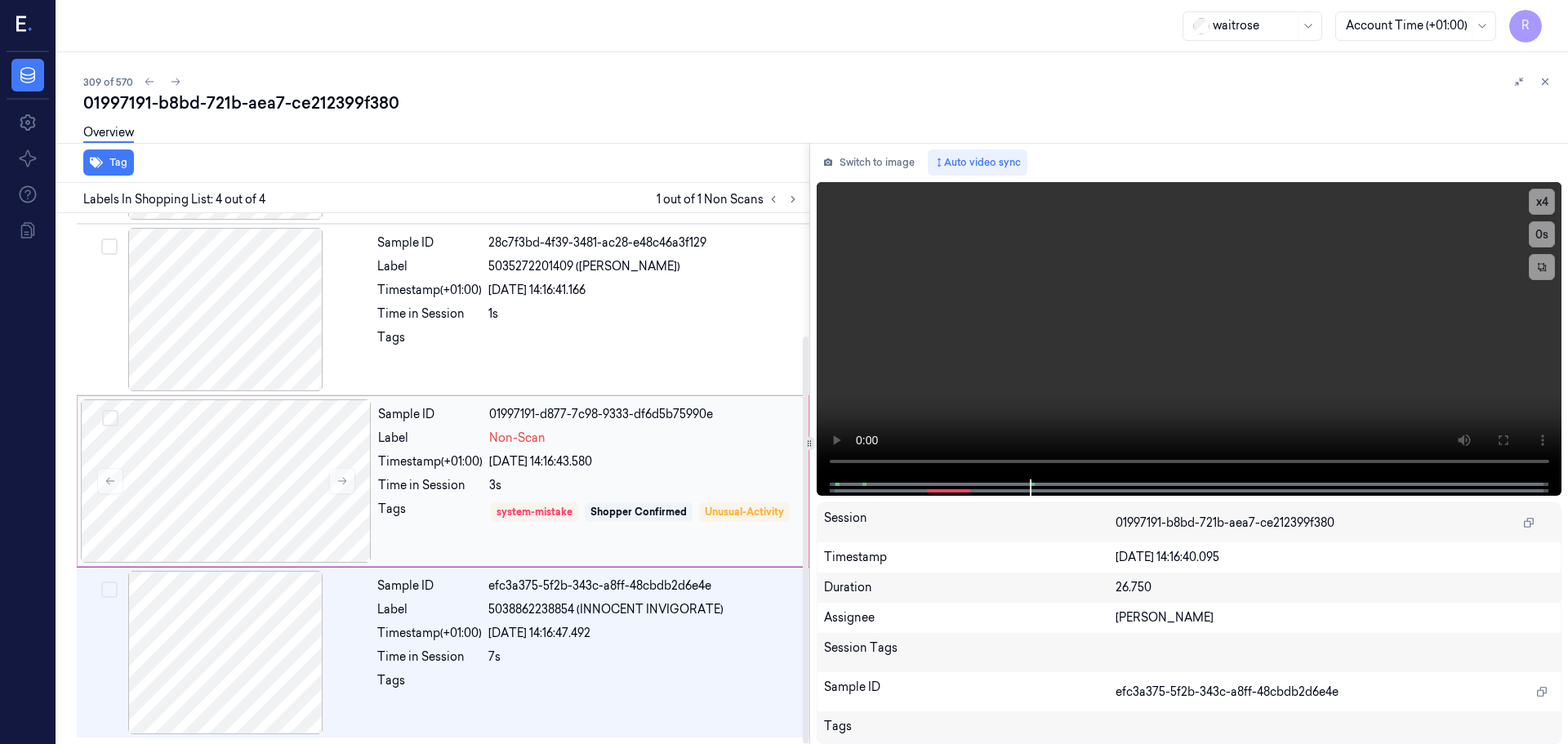
click at [470, 461] on div "Timestamp (+01:00)" at bounding box center [431, 462] width 105 height 17
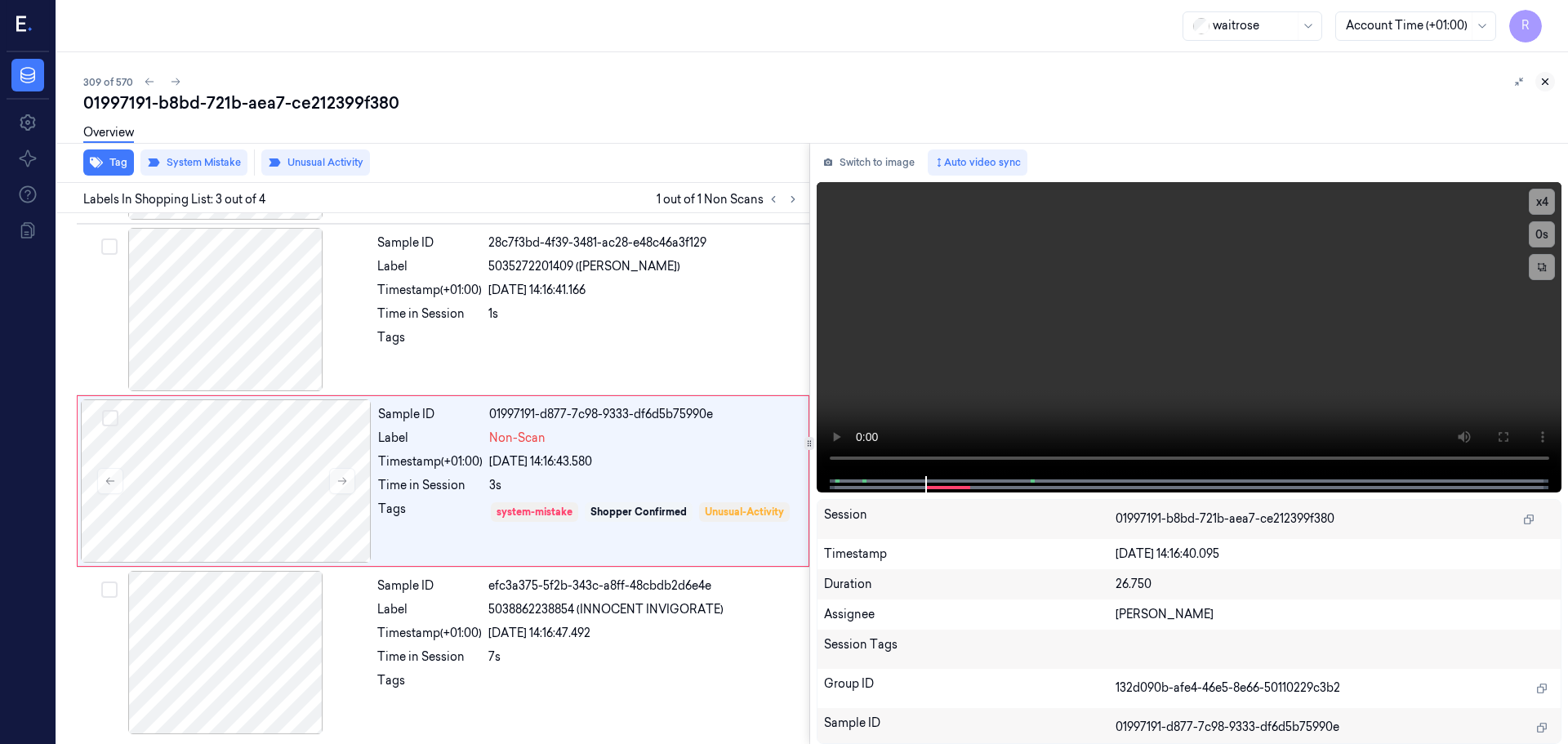
click at [1548, 74] on button at bounding box center [1545, 82] width 20 height 20
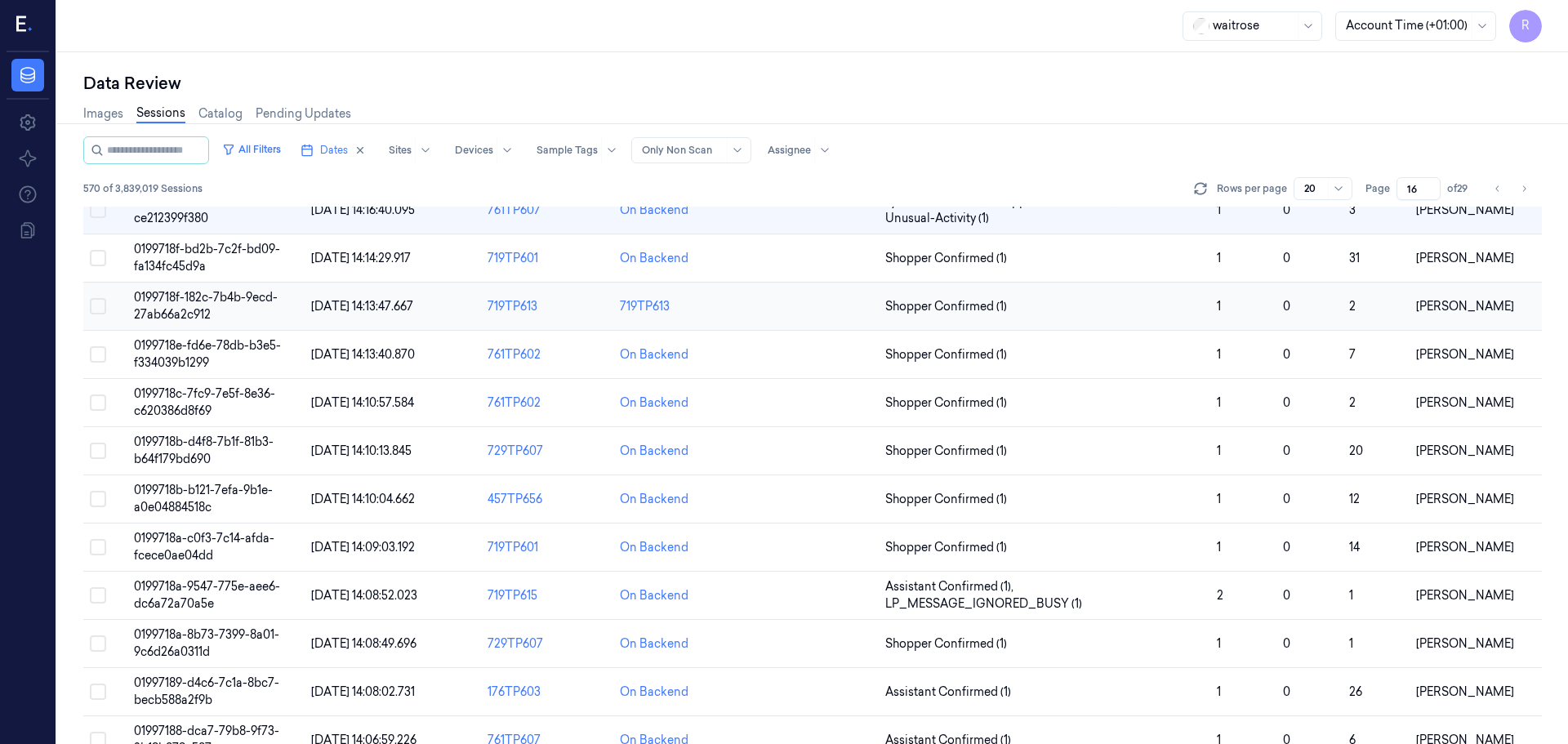
scroll to position [475, 0]
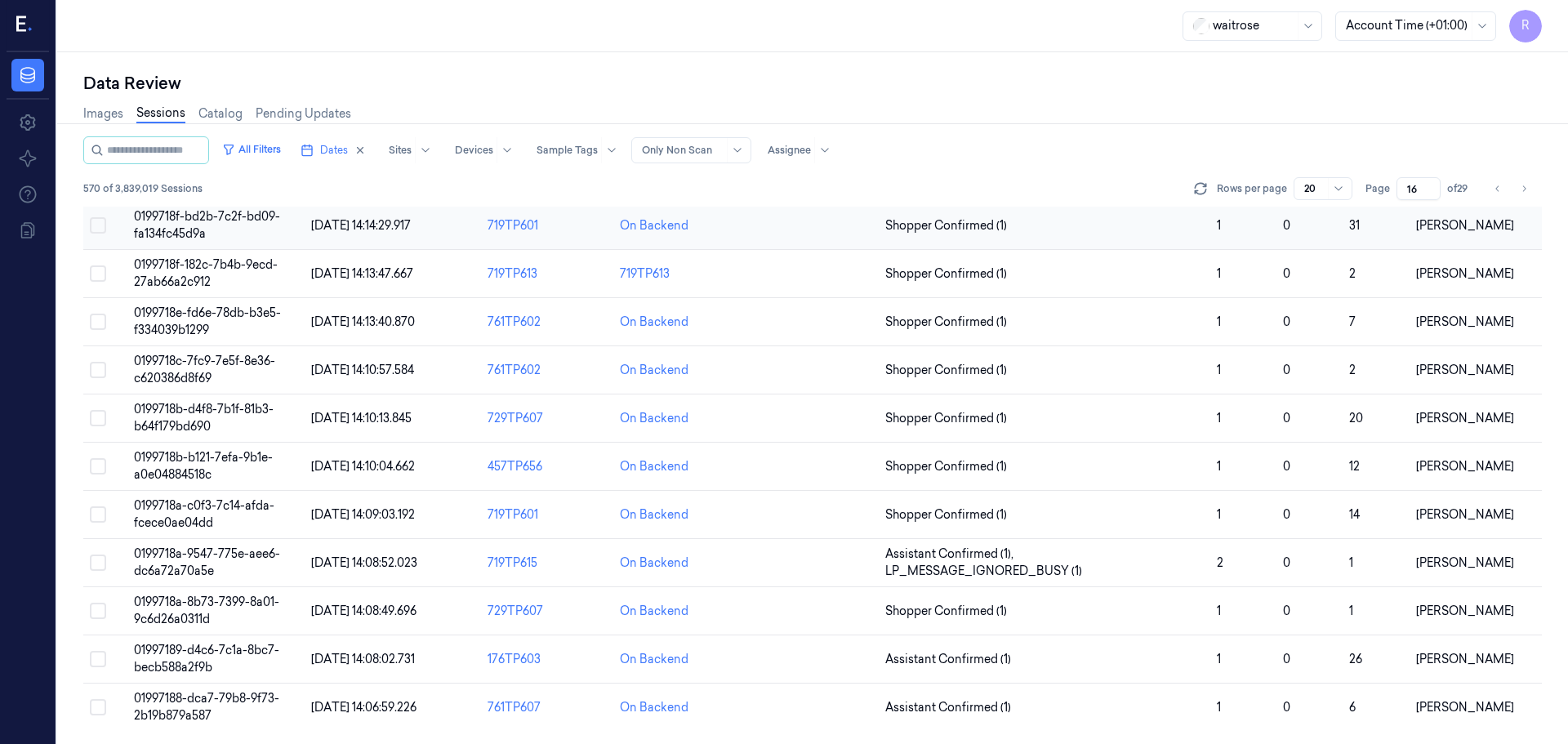
click at [781, 231] on td at bounding box center [812, 226] width 132 height 48
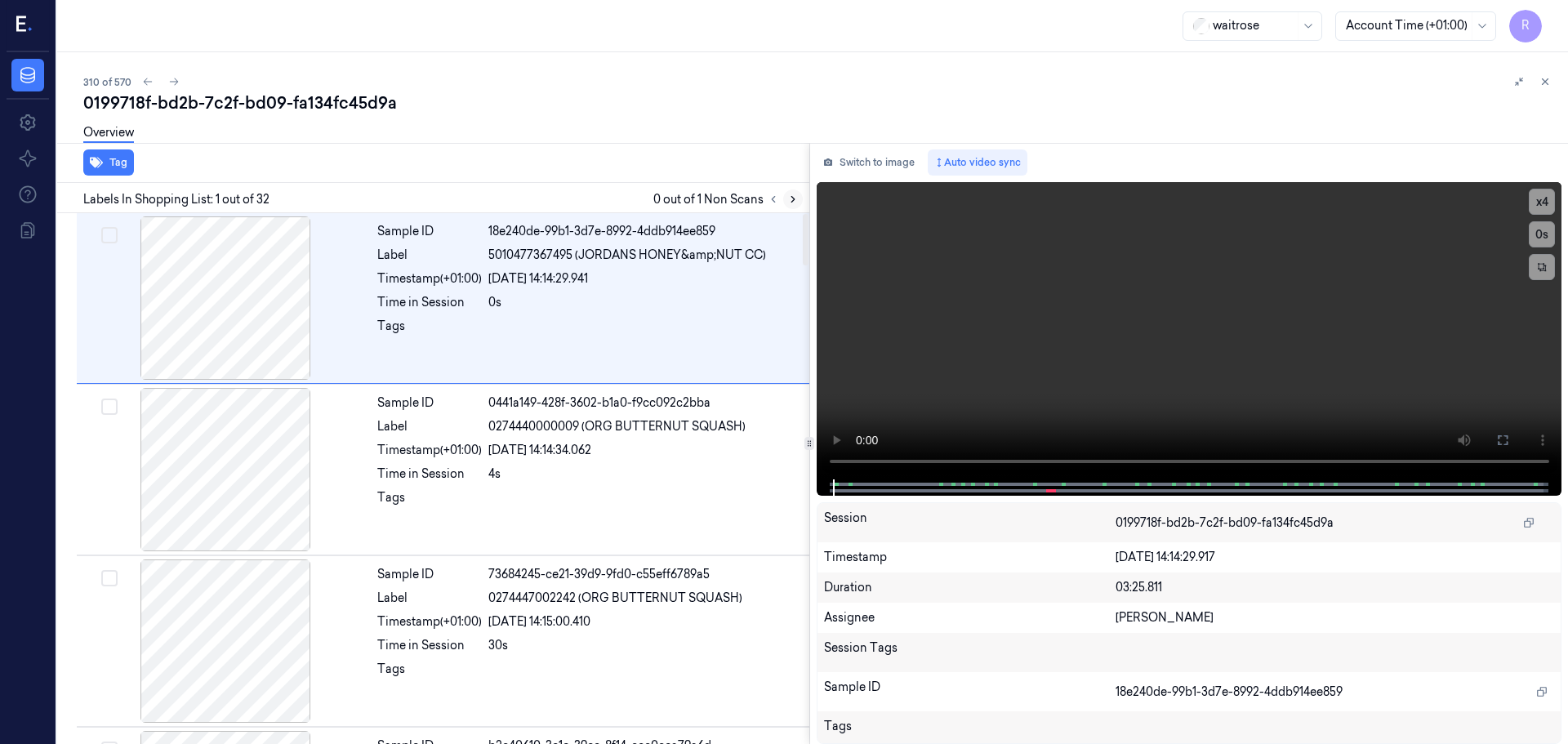
click at [789, 208] on button at bounding box center [793, 199] width 20 height 20
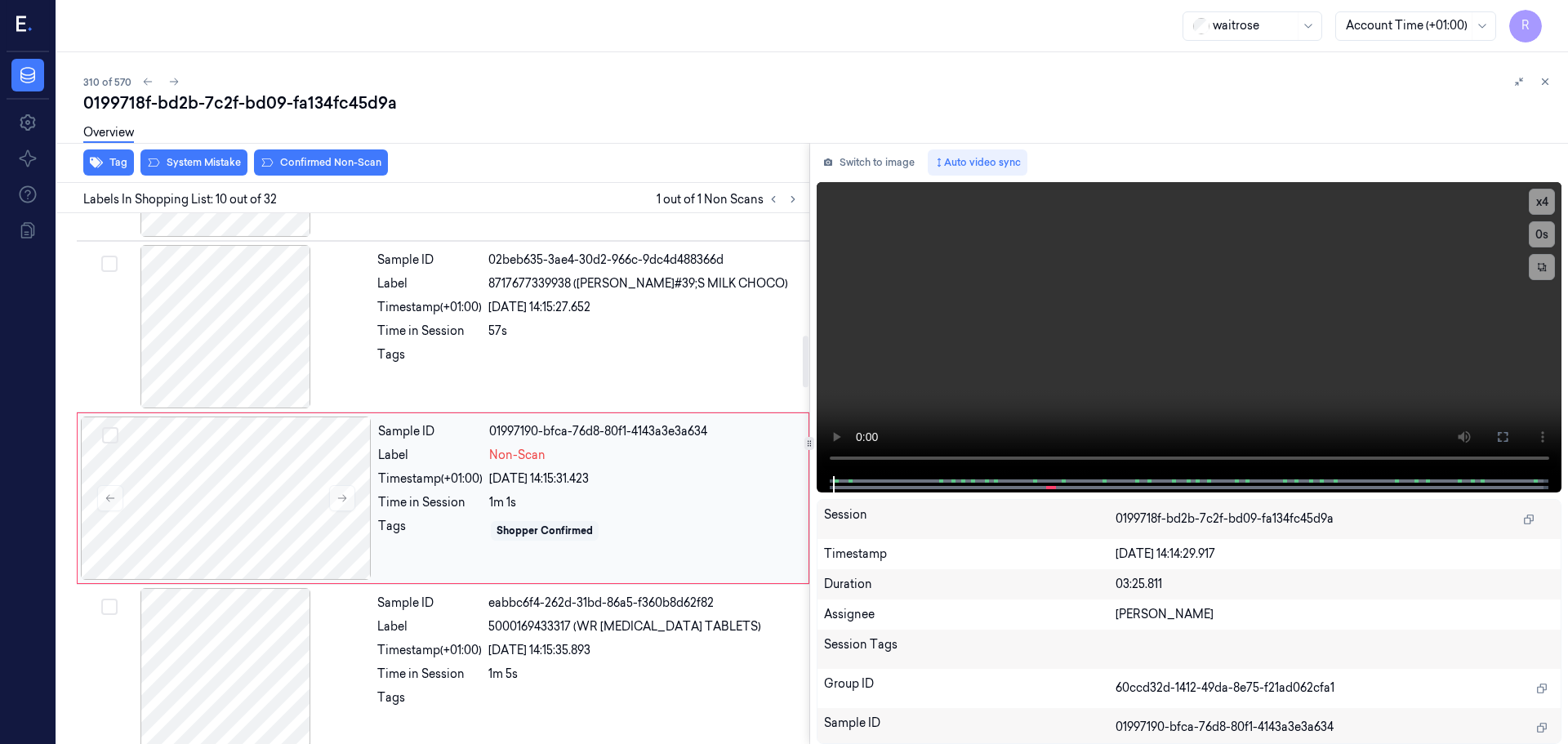
scroll to position [1364, 0]
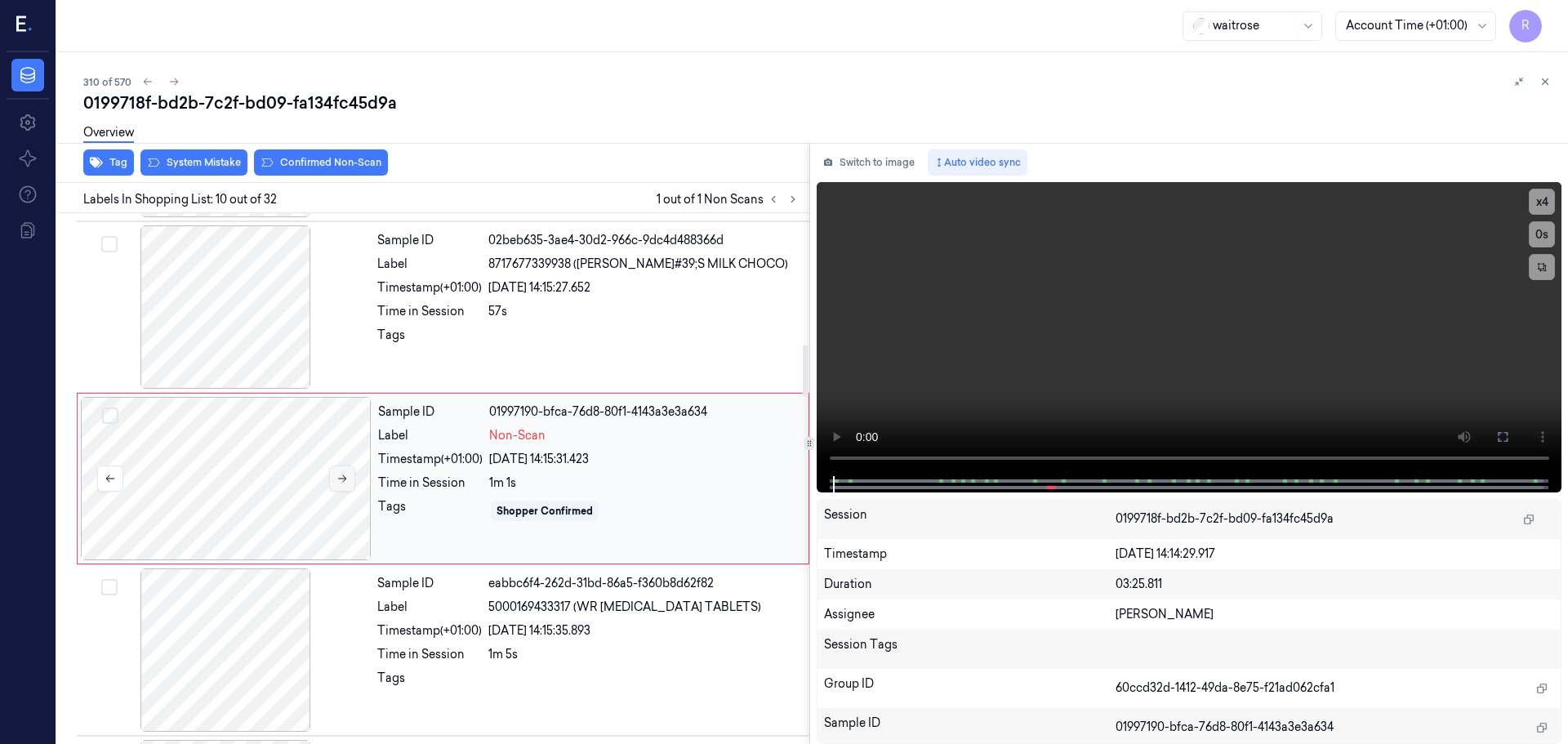
click at [336, 481] on button at bounding box center [342, 479] width 26 height 26
click at [338, 480] on icon at bounding box center [341, 478] width 11 height 11
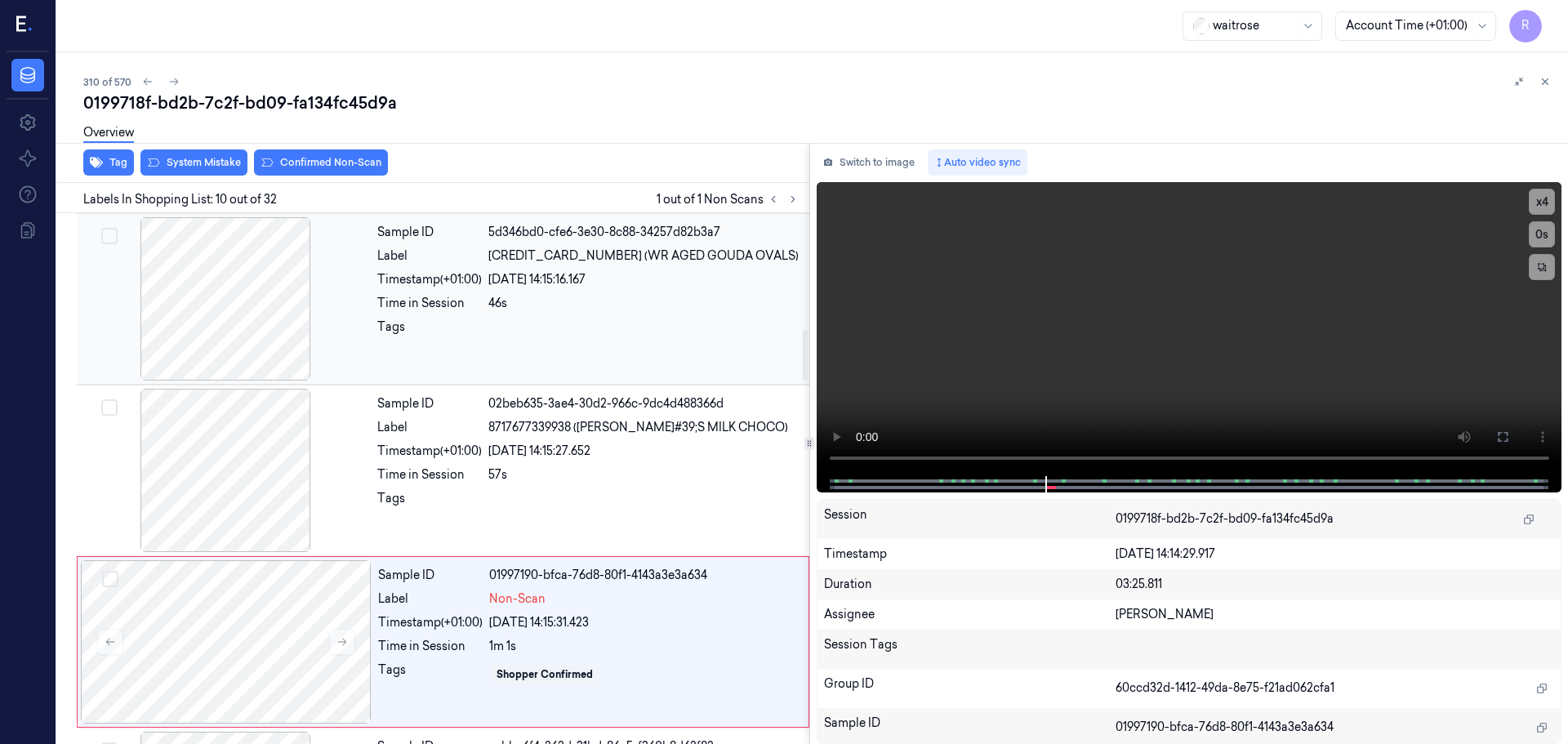
click at [281, 339] on div at bounding box center [225, 299] width 291 height 163
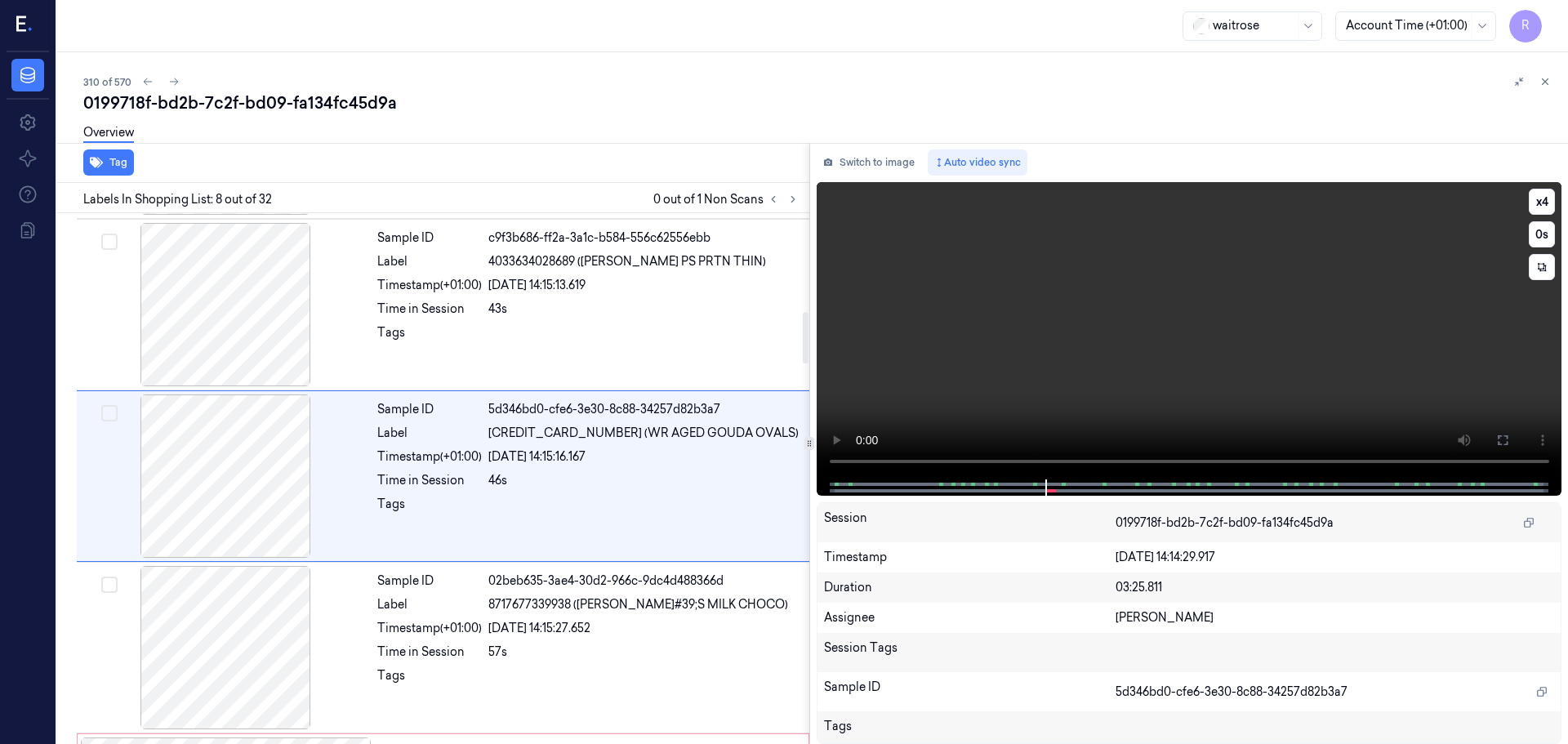
scroll to position [1020, 0]
click at [1542, 201] on button "x 4" at bounding box center [1541, 202] width 26 height 26
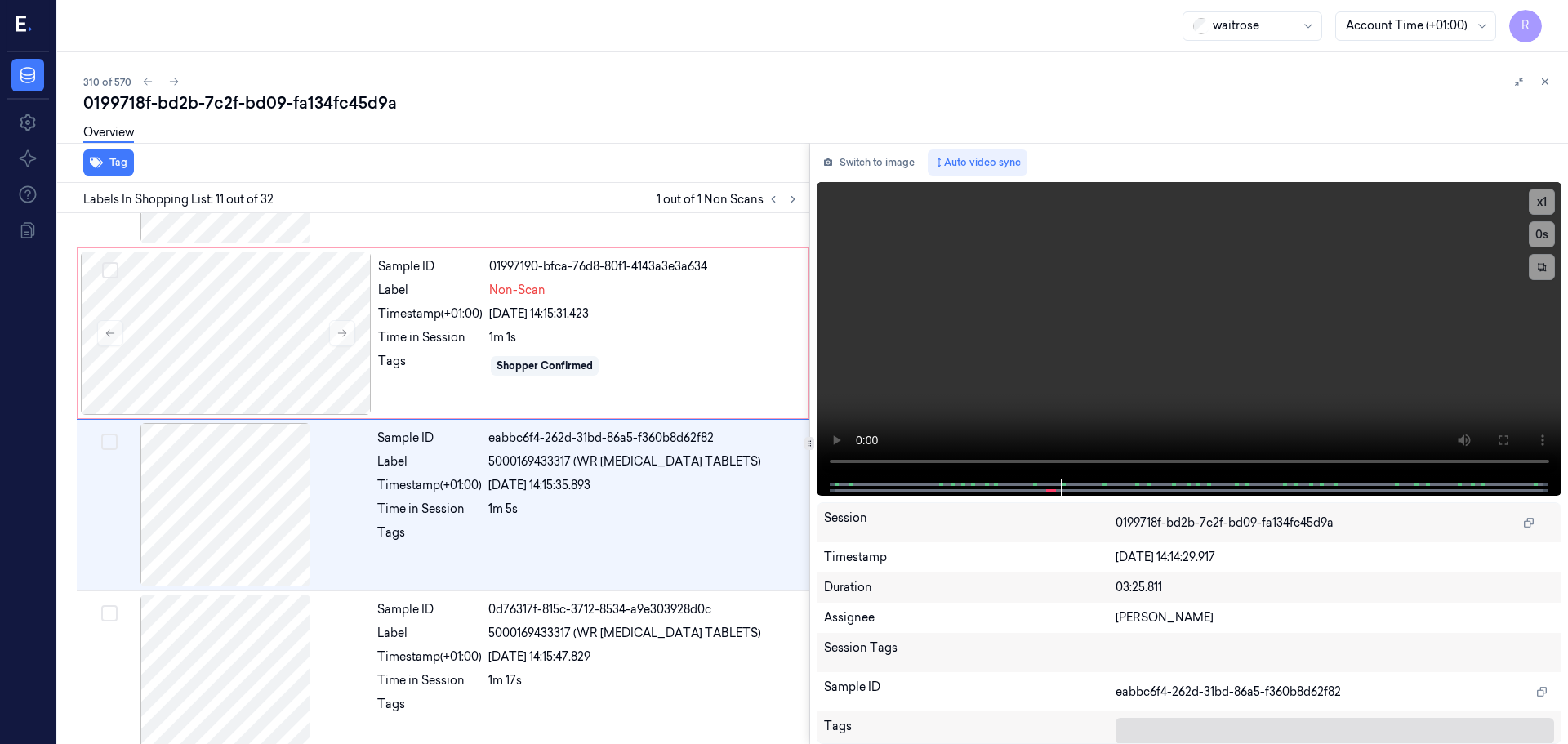
scroll to position [1535, 0]
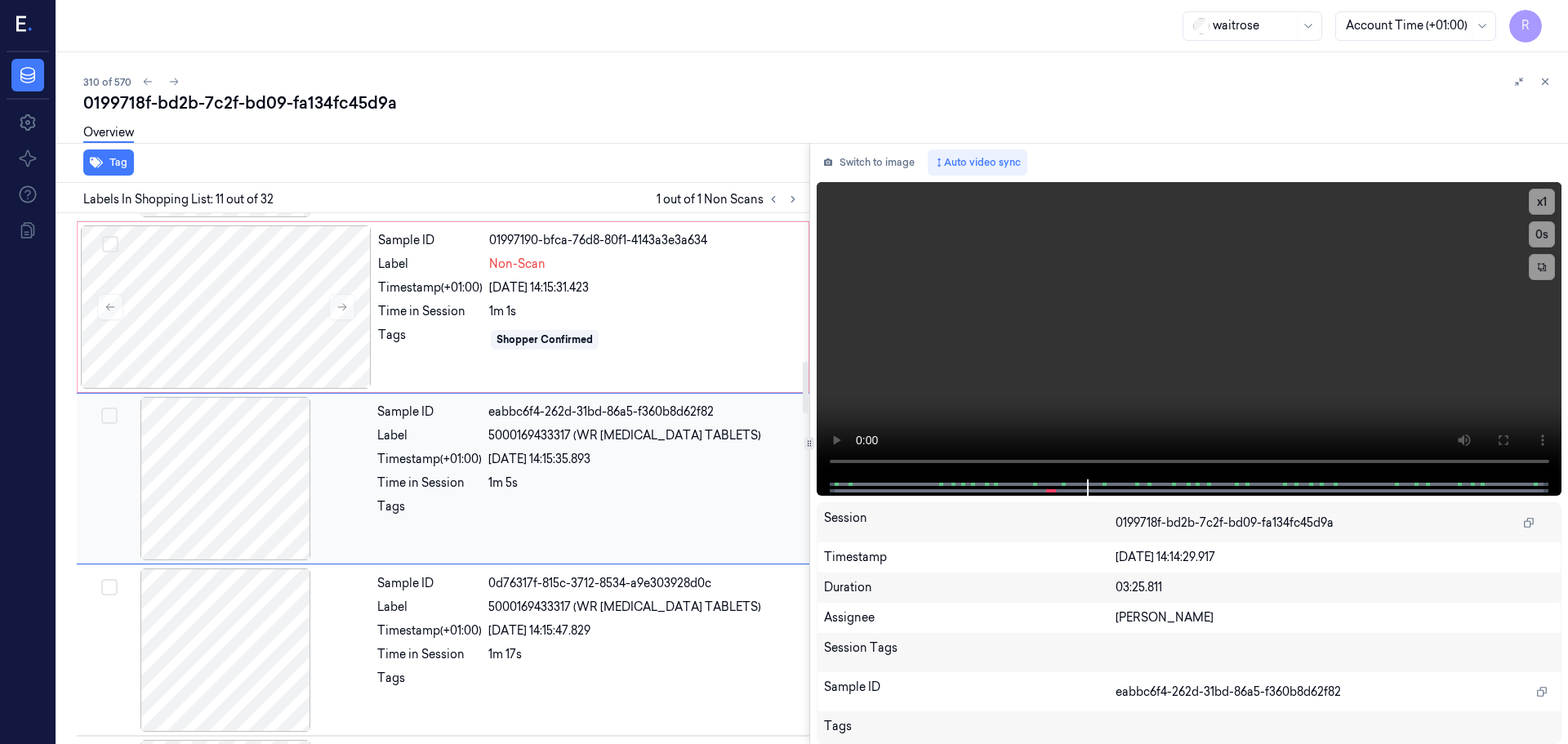
click at [258, 477] on div at bounding box center [225, 479] width 291 height 163
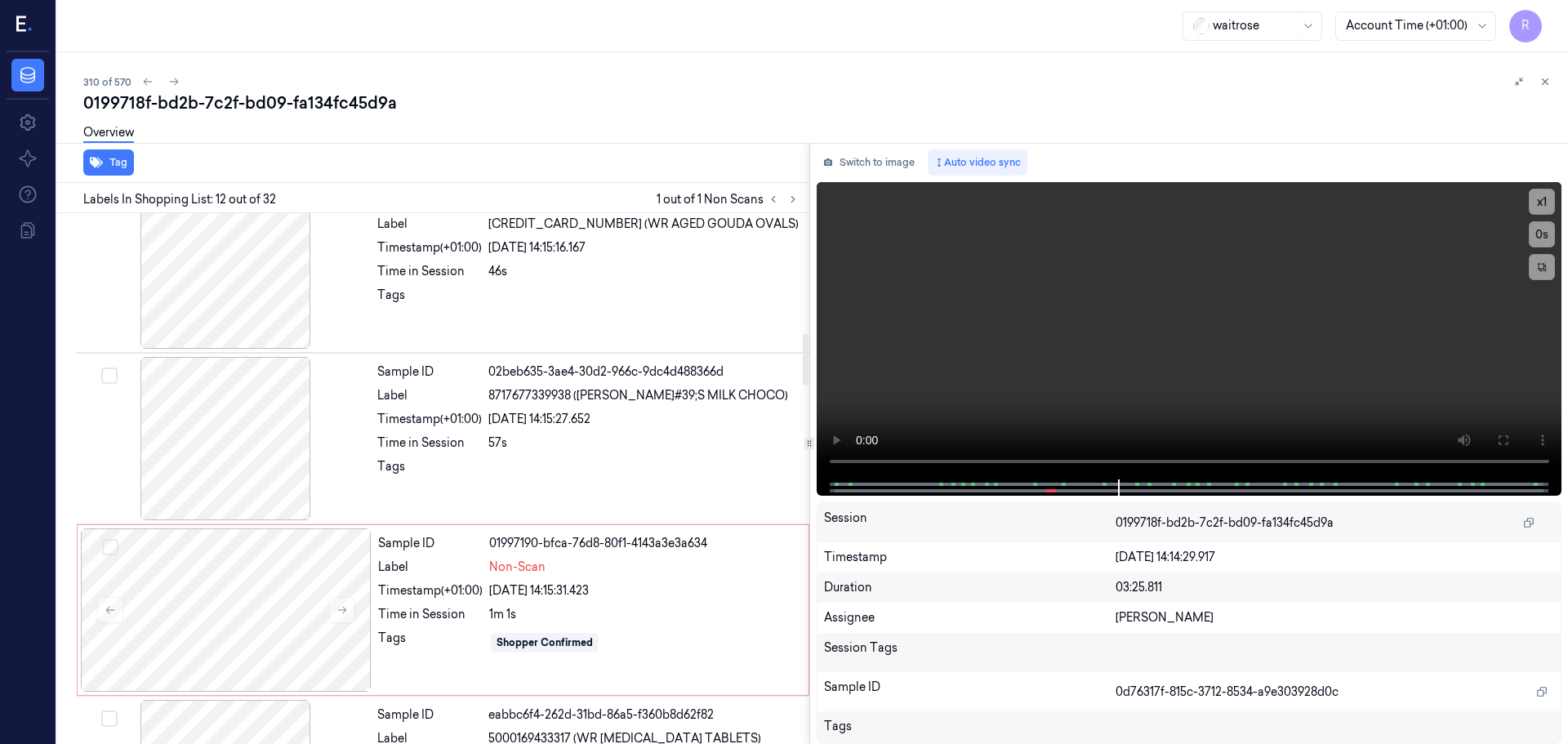
scroll to position [1216, 0]
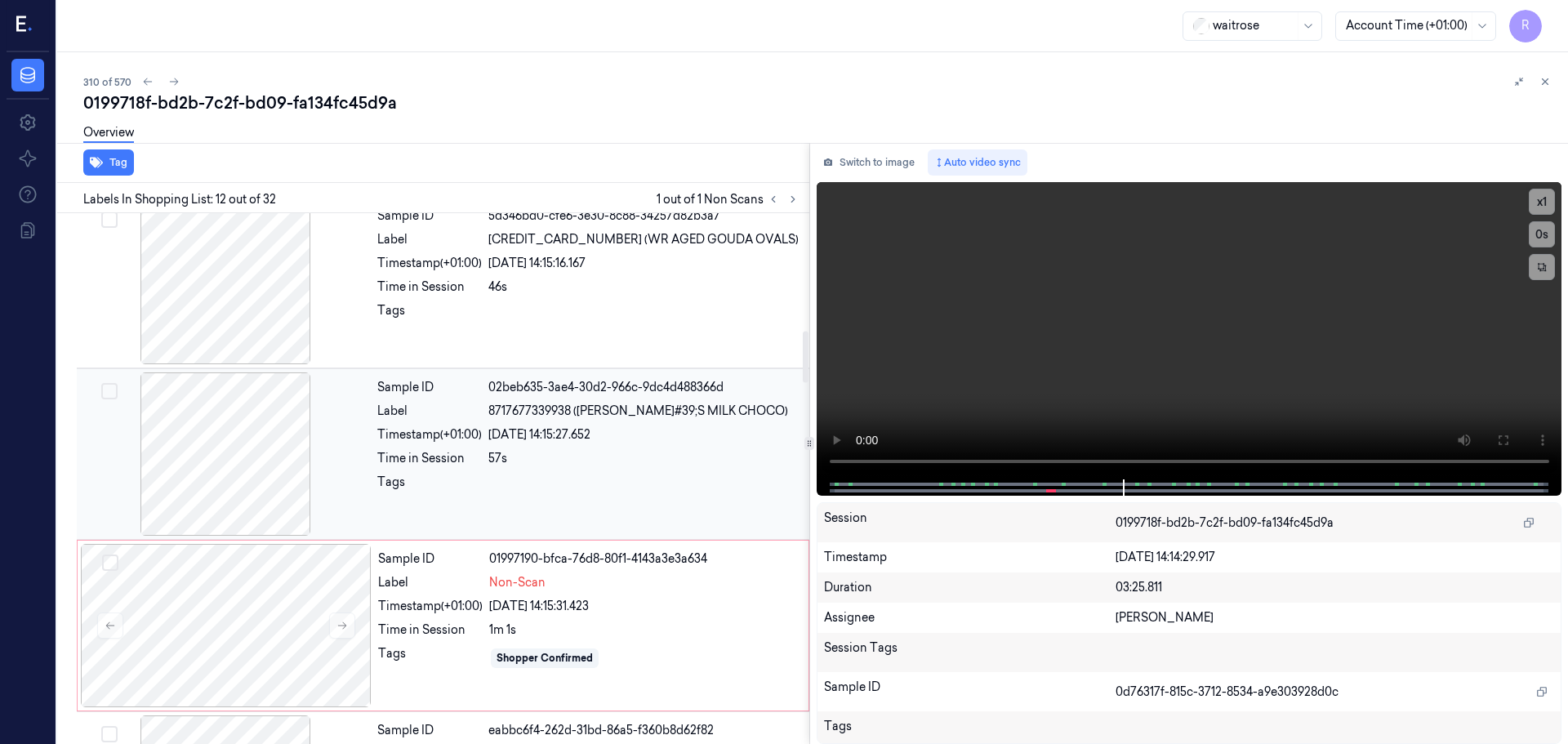
click at [246, 461] on div at bounding box center [225, 454] width 291 height 163
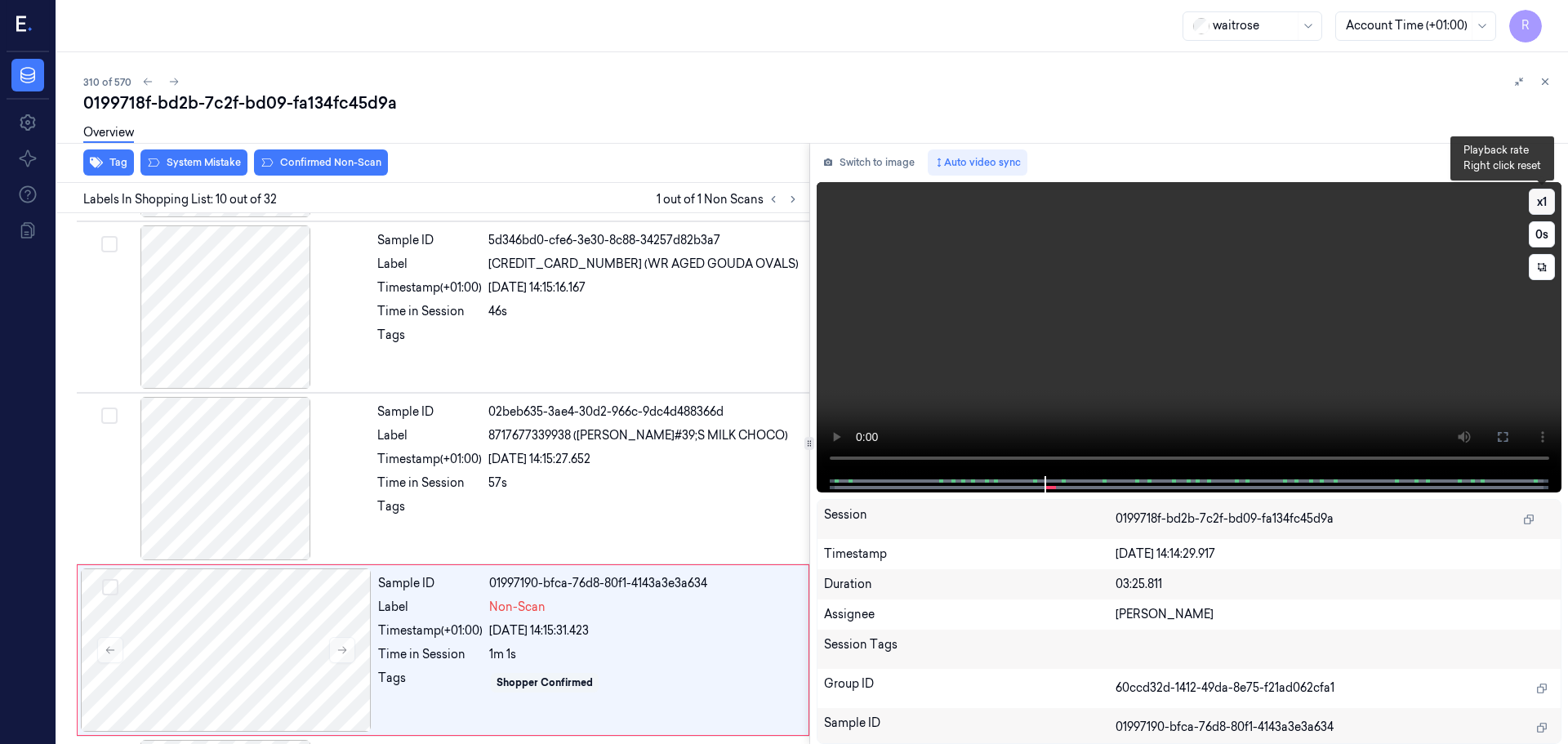
click at [1540, 208] on button "x 1" at bounding box center [1541, 202] width 26 height 26
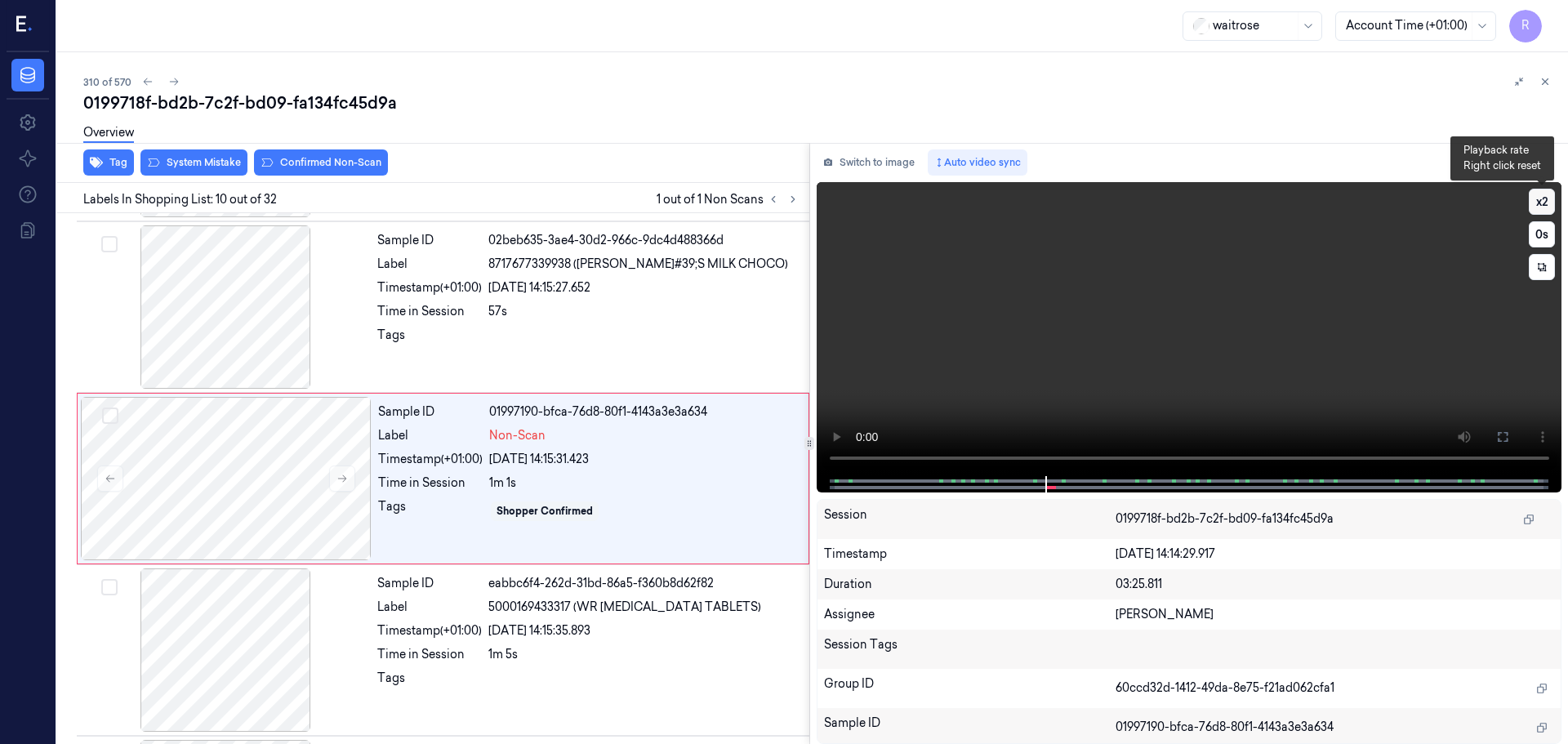
click at [1540, 208] on button "x 2" at bounding box center [1541, 202] width 26 height 26
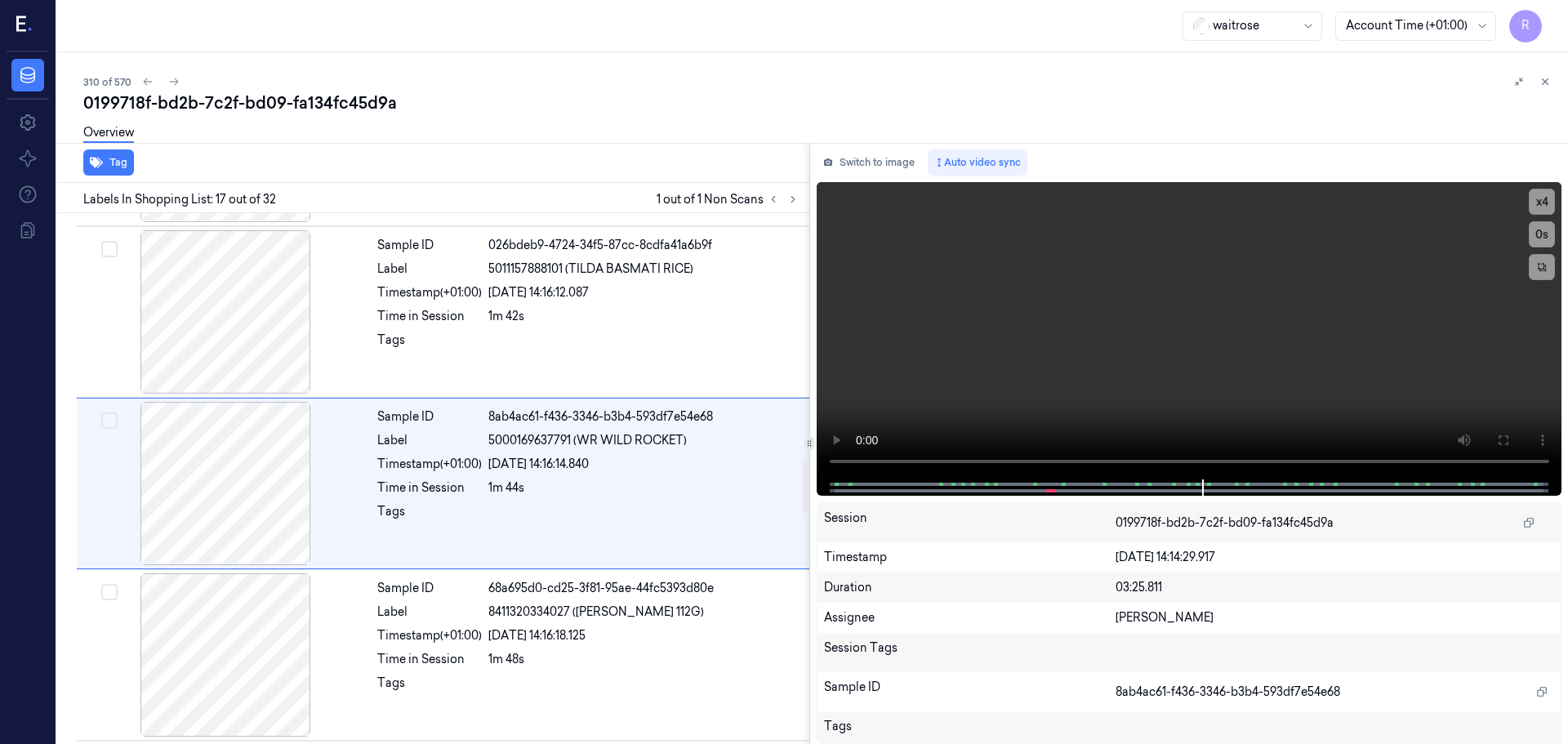
scroll to position [2564, 0]
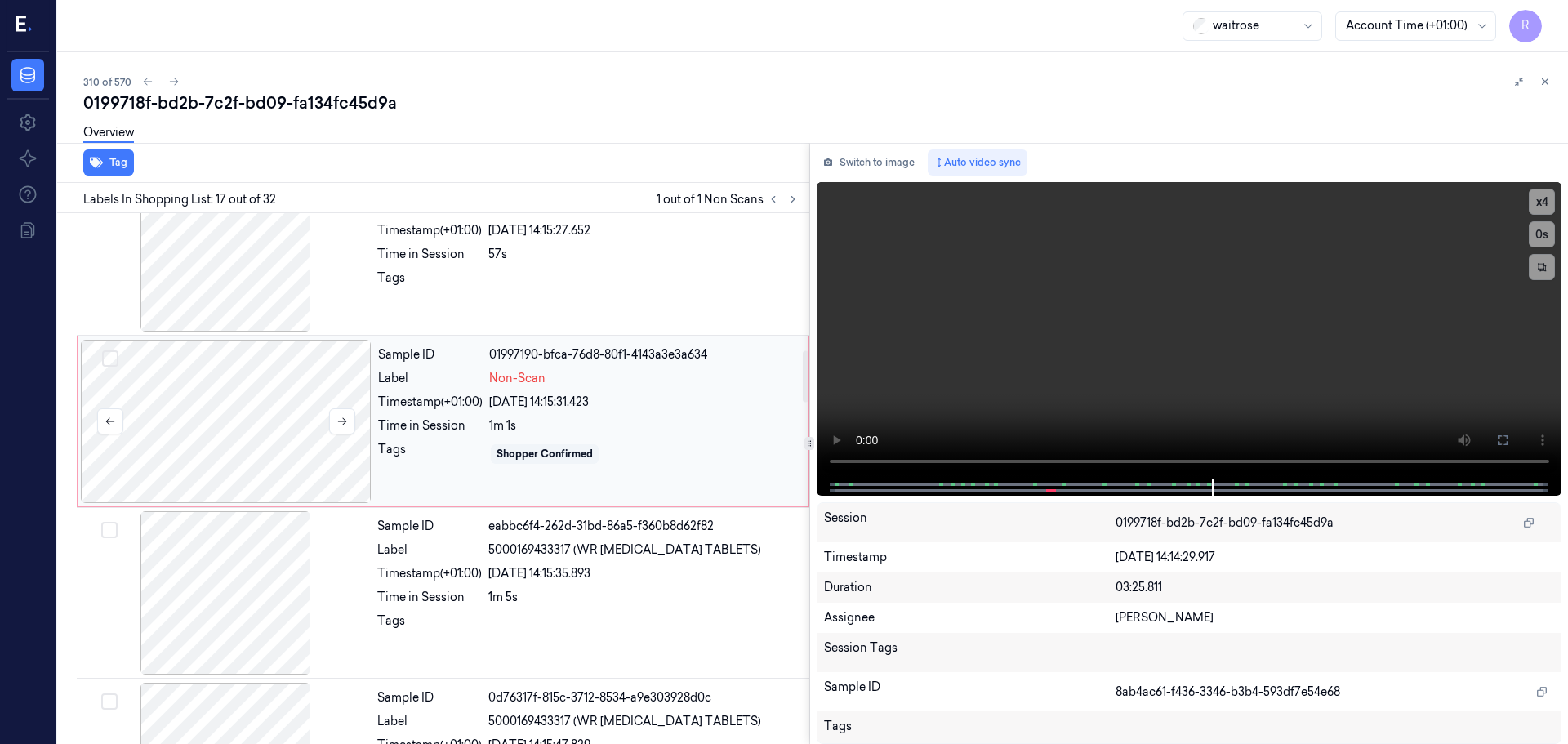
click at [272, 346] on div at bounding box center [226, 421] width 291 height 163
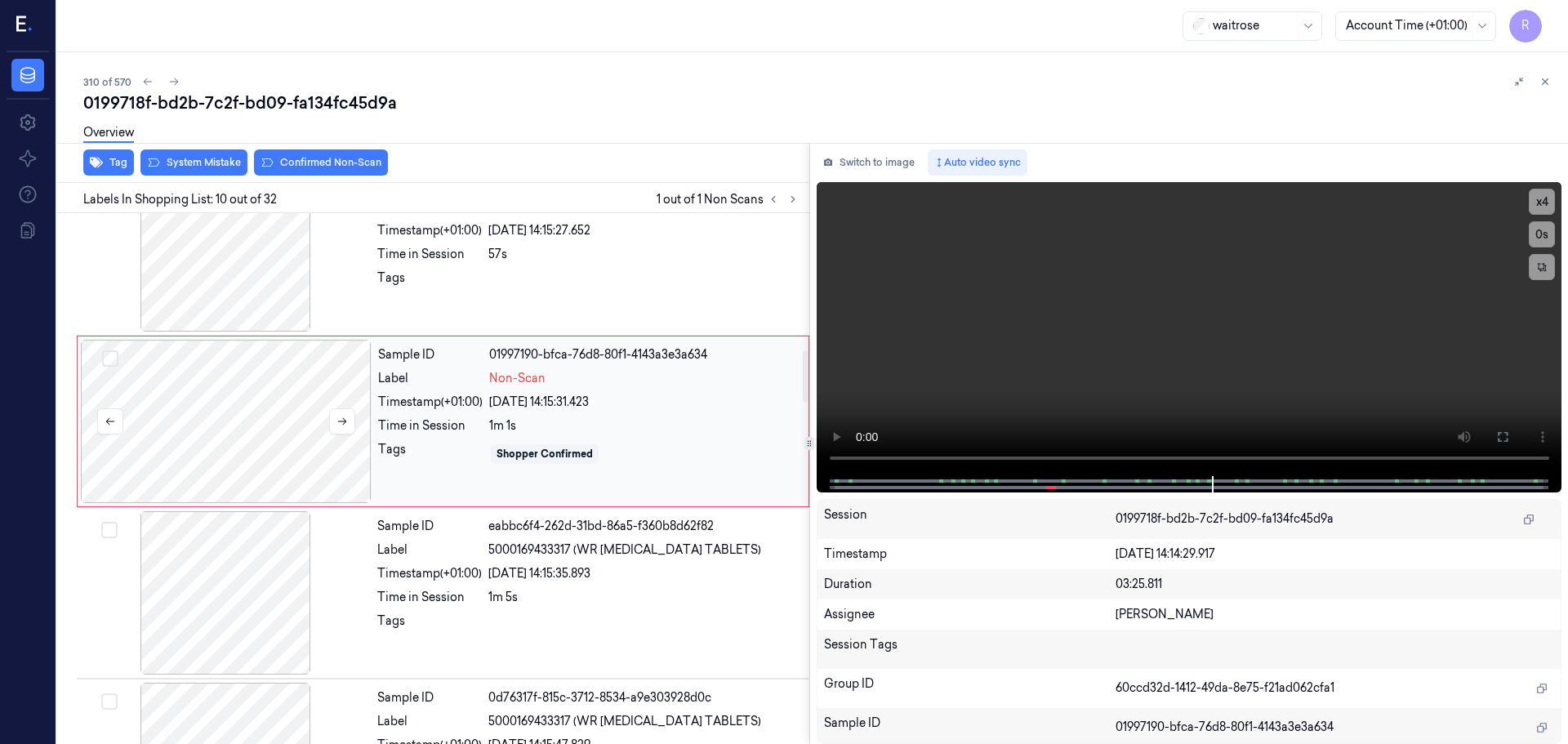
scroll to position [1364, 0]
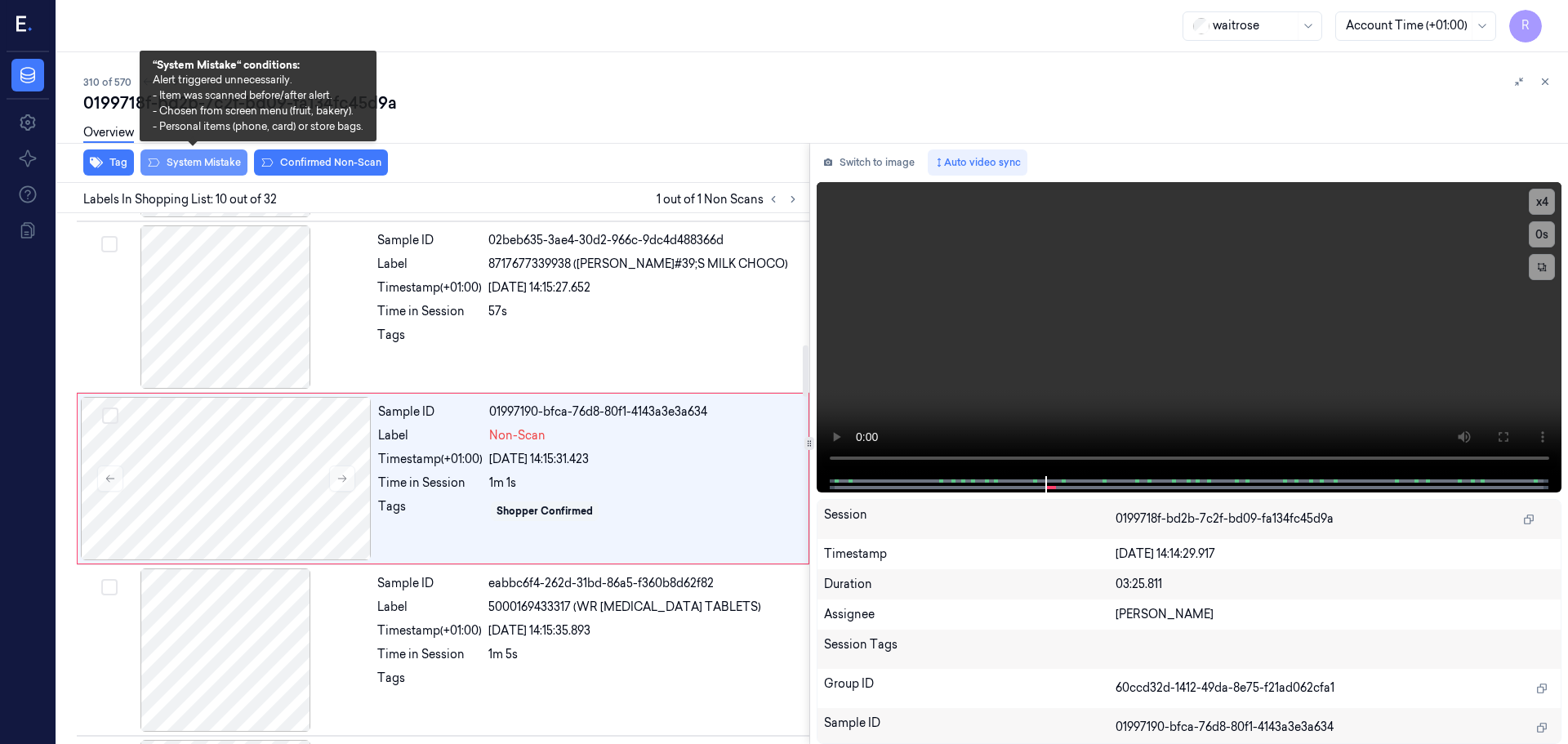
click at [201, 157] on button "System Mistake" at bounding box center [194, 162] width 107 height 26
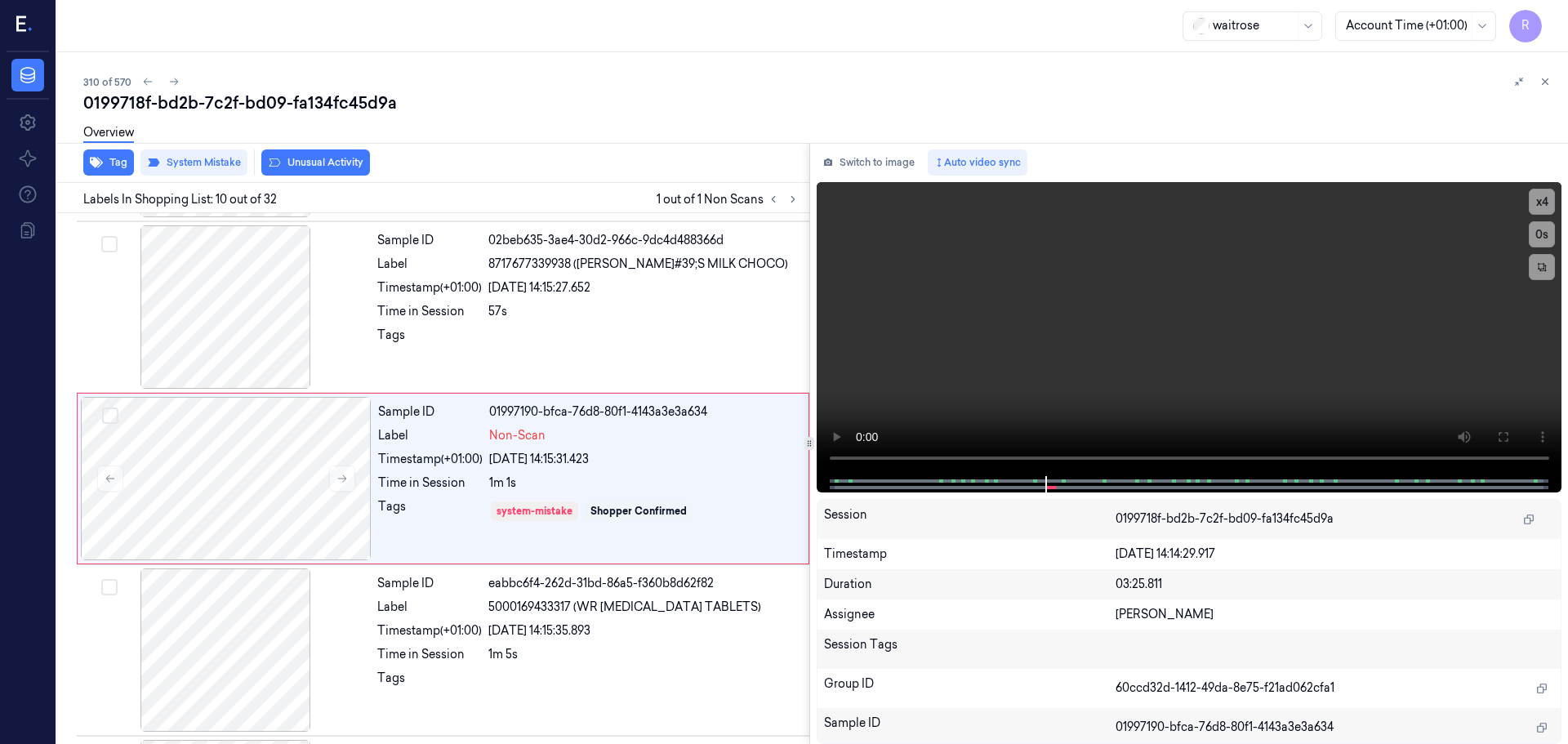
click at [309, 162] on button "Unusual Activity" at bounding box center [316, 162] width 109 height 26
click at [768, 197] on icon at bounding box center [773, 199] width 11 height 11
click at [769, 197] on icon at bounding box center [773, 199] width 11 height 11
click at [790, 200] on icon at bounding box center [793, 199] width 11 height 11
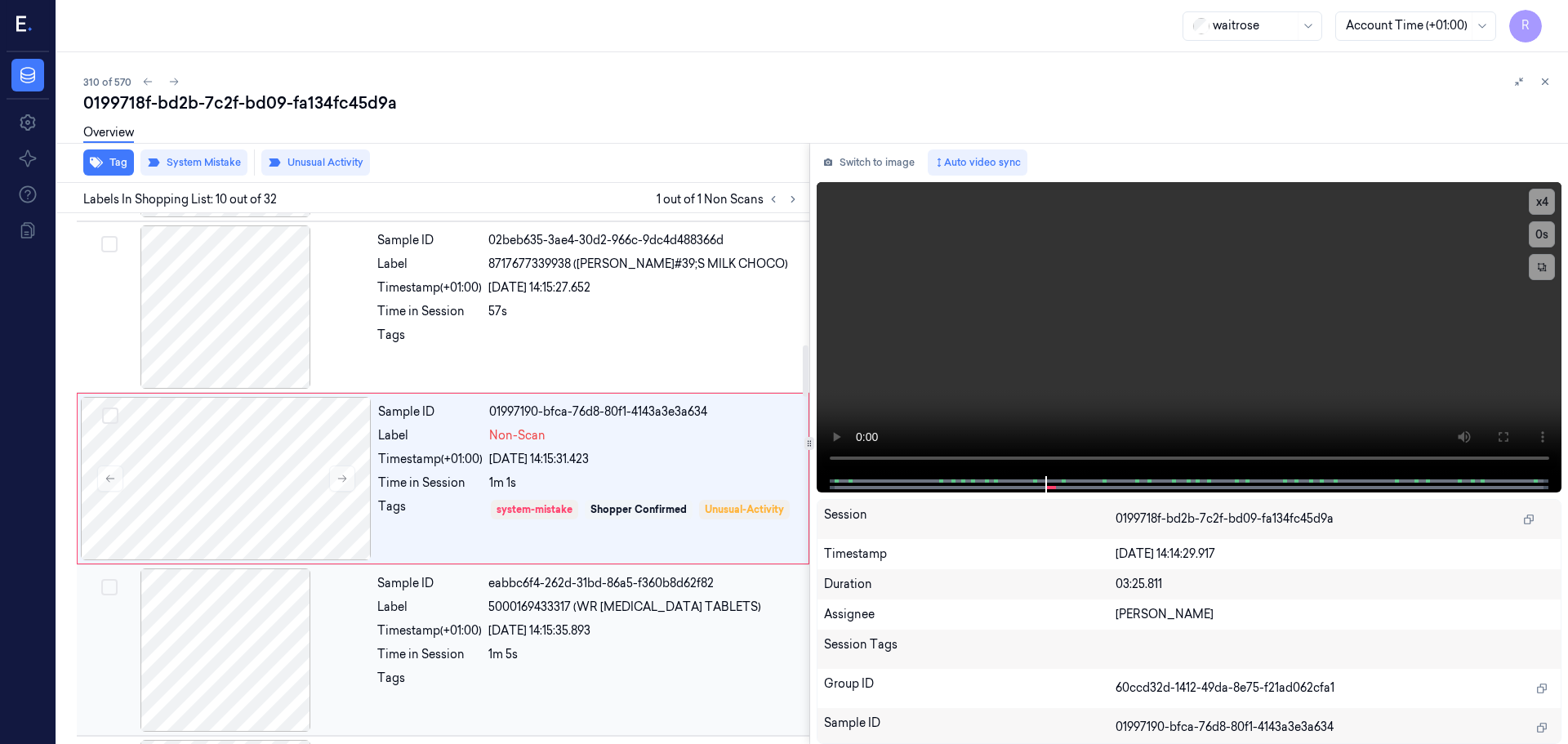
click at [522, 601] on span "5000169433317 (WR IBUPROFEN TABLETS)" at bounding box center [624, 608] width 273 height 17
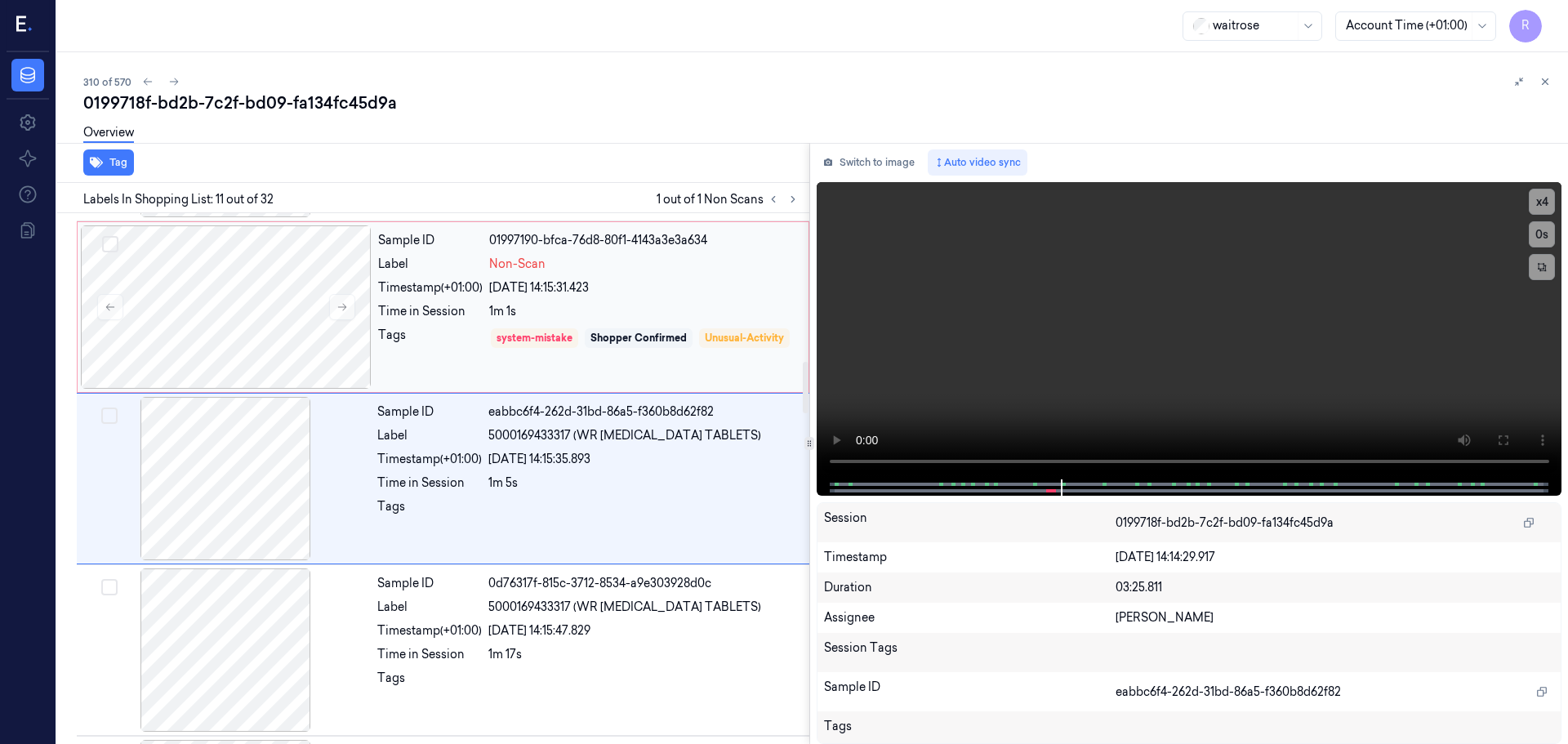
click at [465, 354] on div "Tags" at bounding box center [431, 350] width 105 height 46
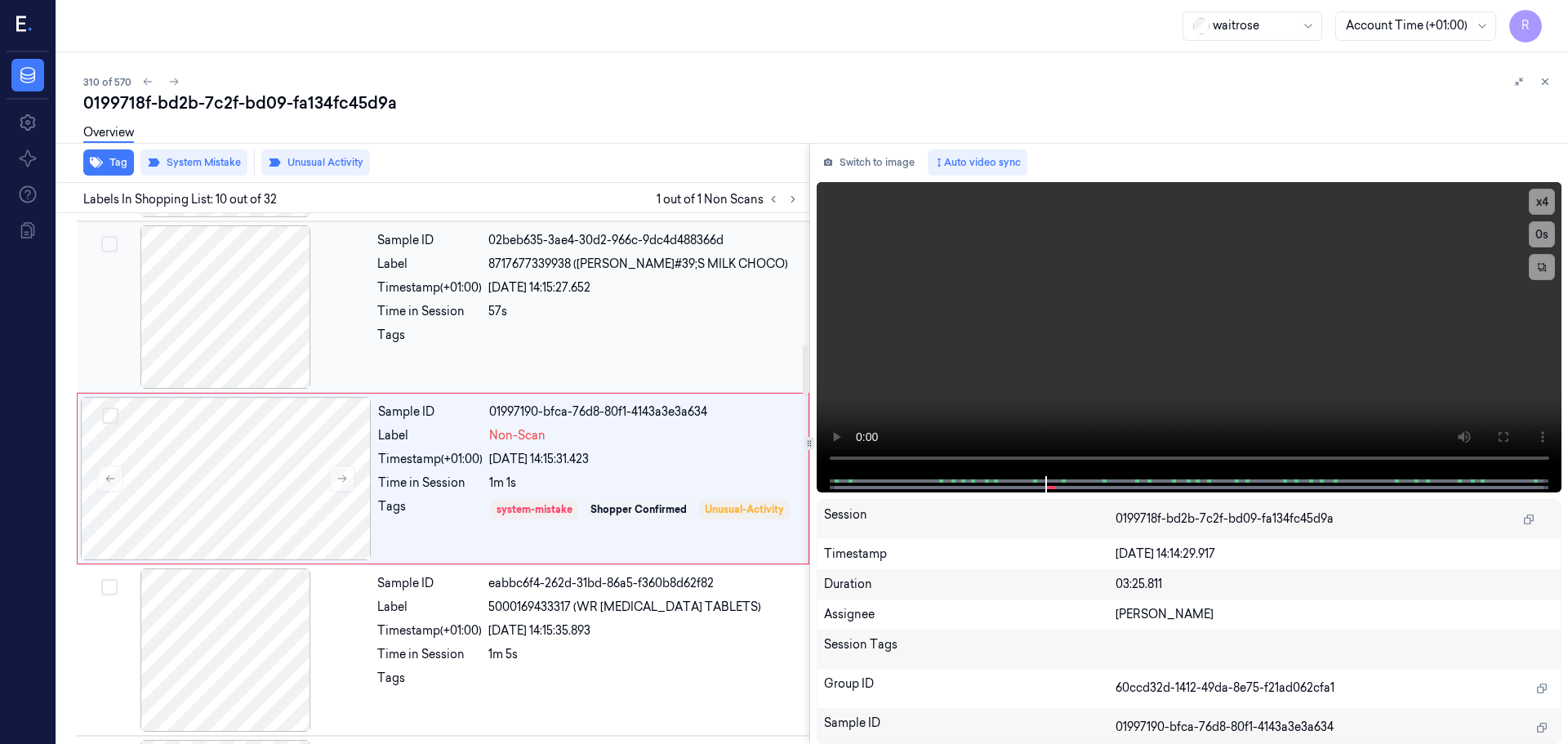
click at [636, 310] on div "57s" at bounding box center [643, 312] width 311 height 17
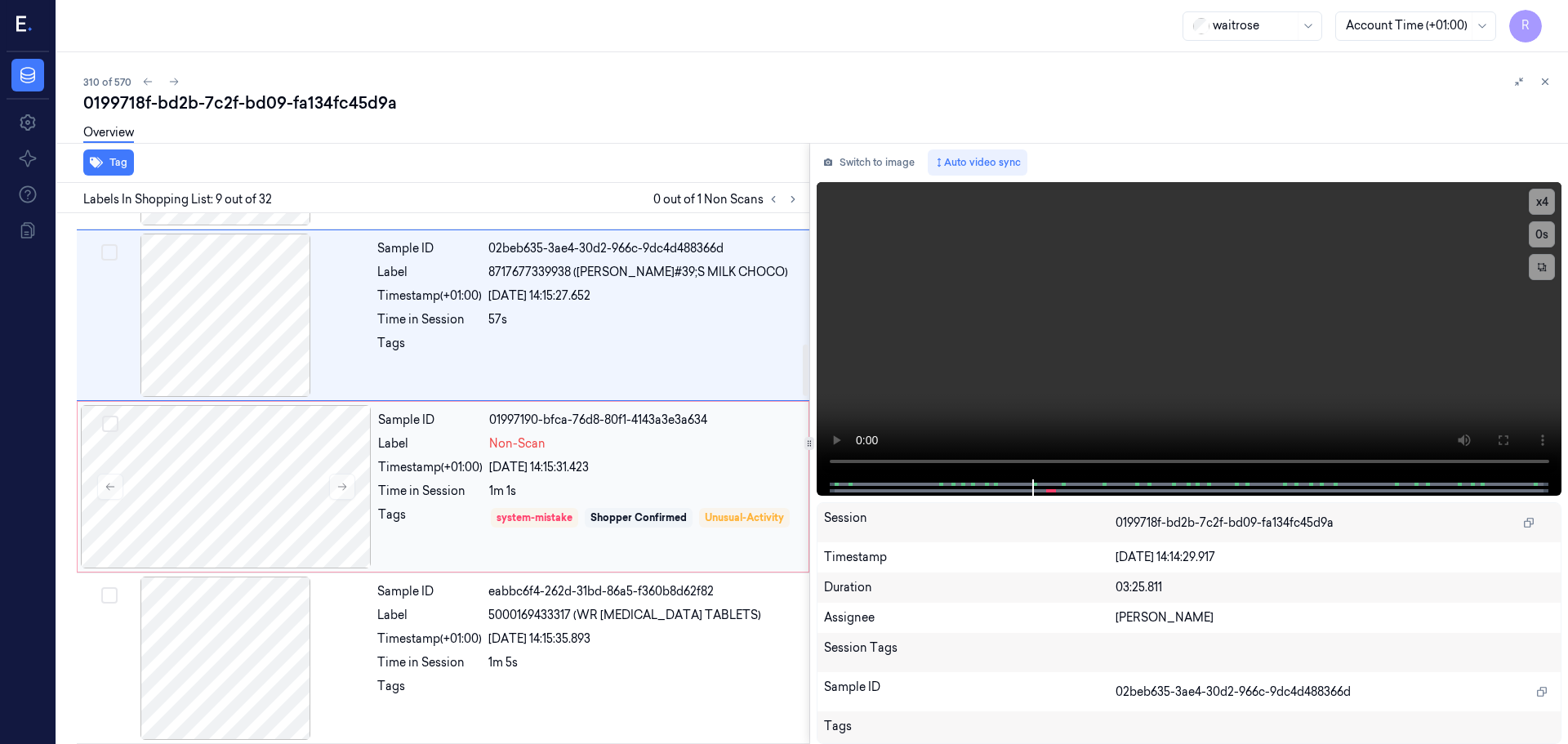
click at [516, 493] on div "1m 1s" at bounding box center [643, 492] width 310 height 17
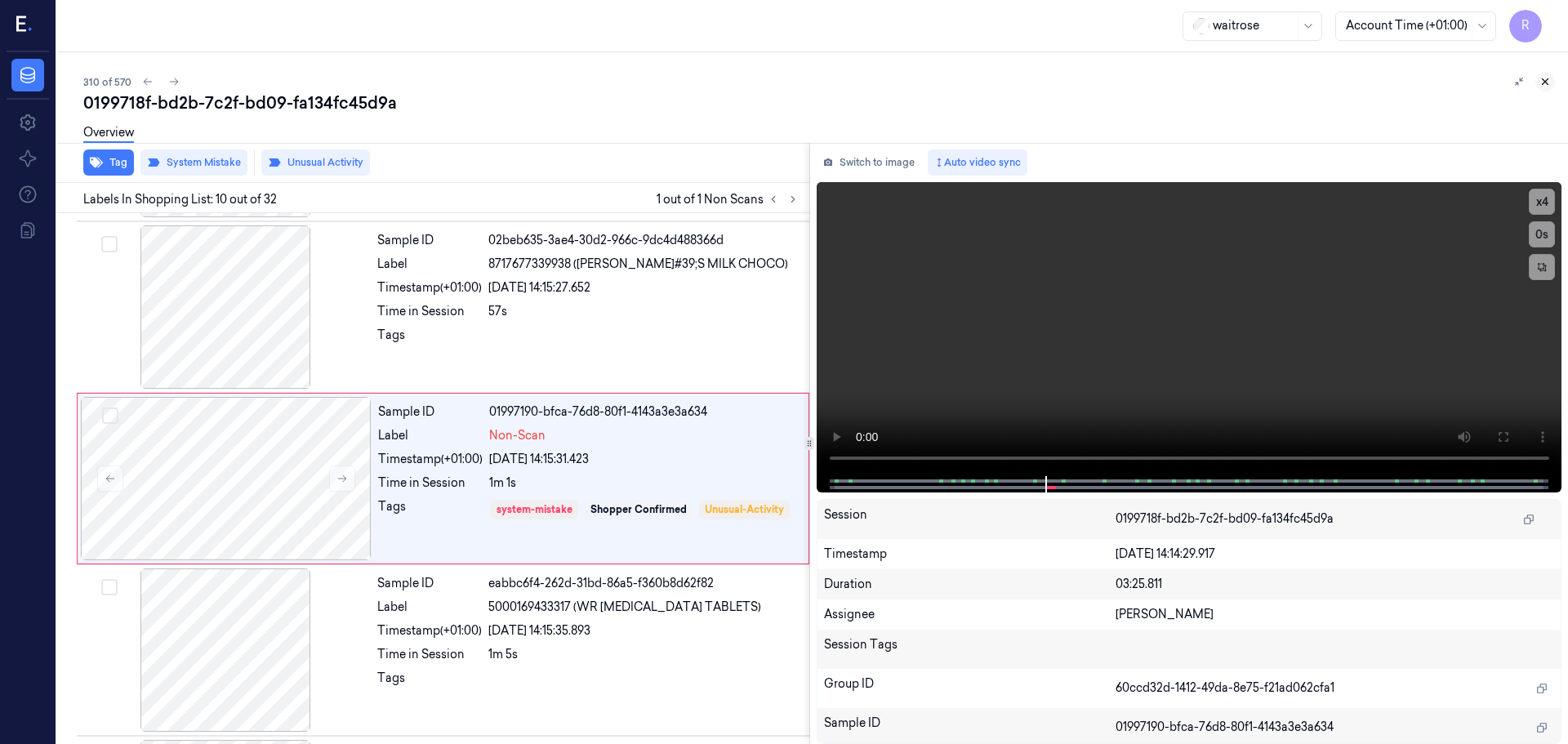
click at [1545, 78] on icon at bounding box center [1544, 82] width 11 height 11
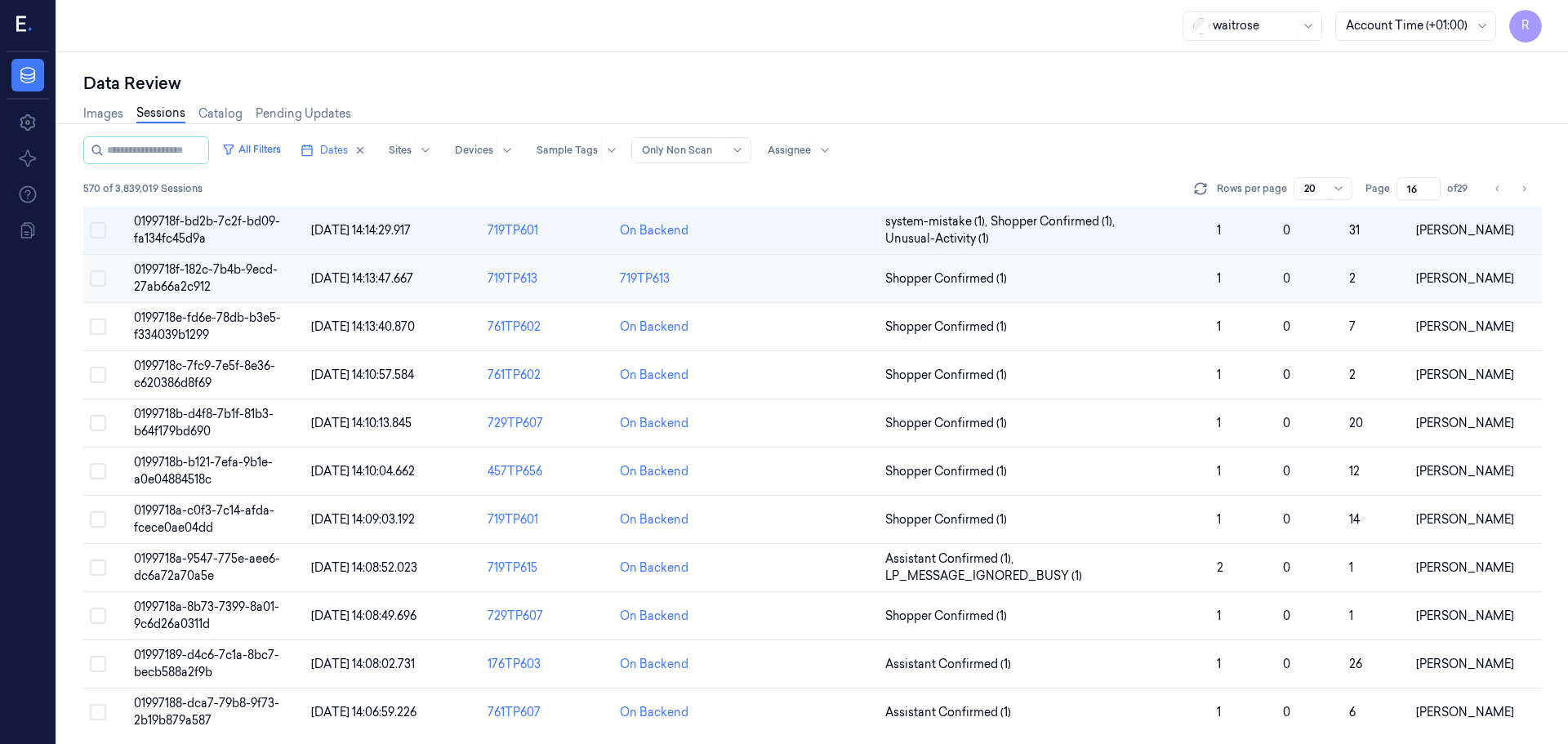
scroll to position [475, 0]
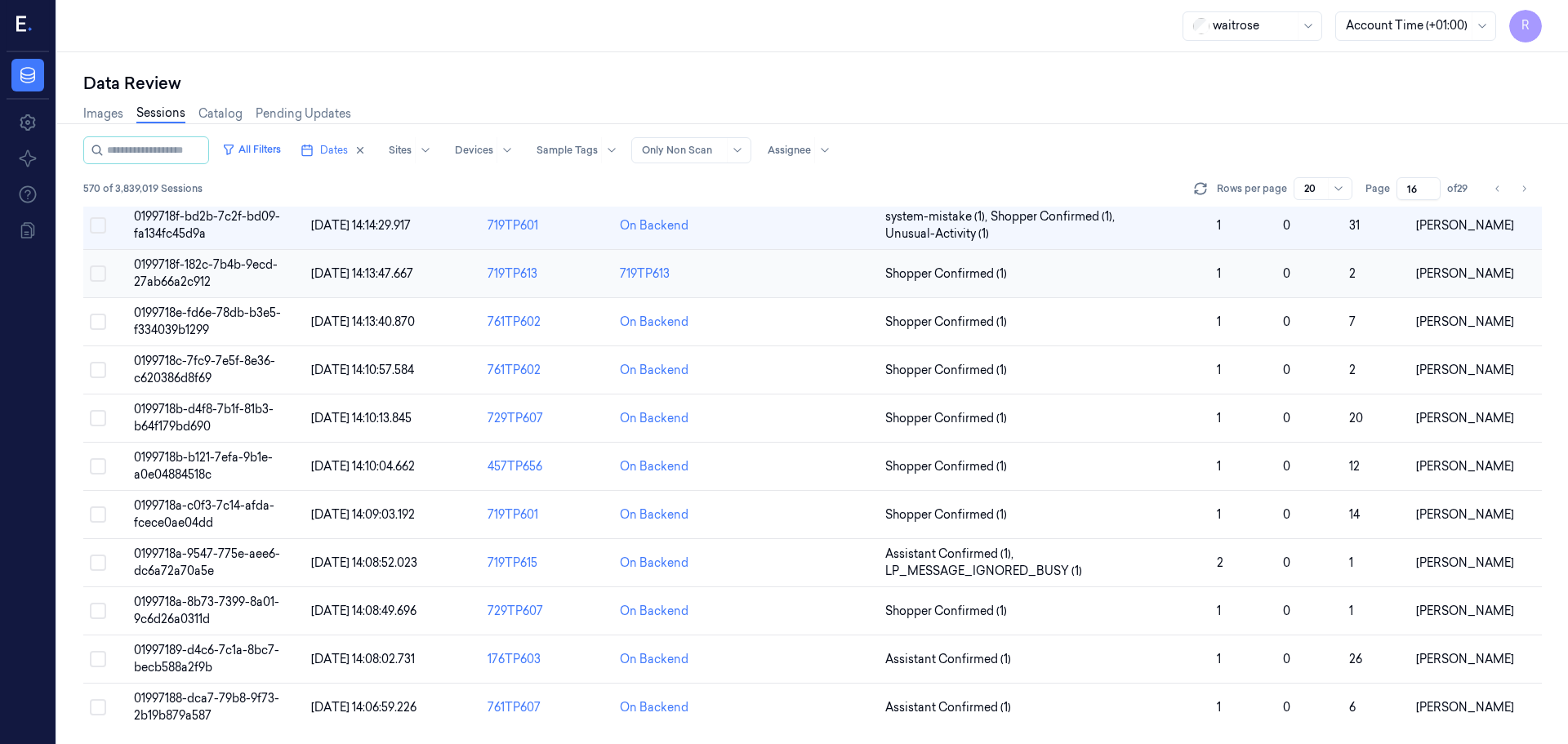
click at [813, 287] on td at bounding box center [812, 274] width 132 height 48
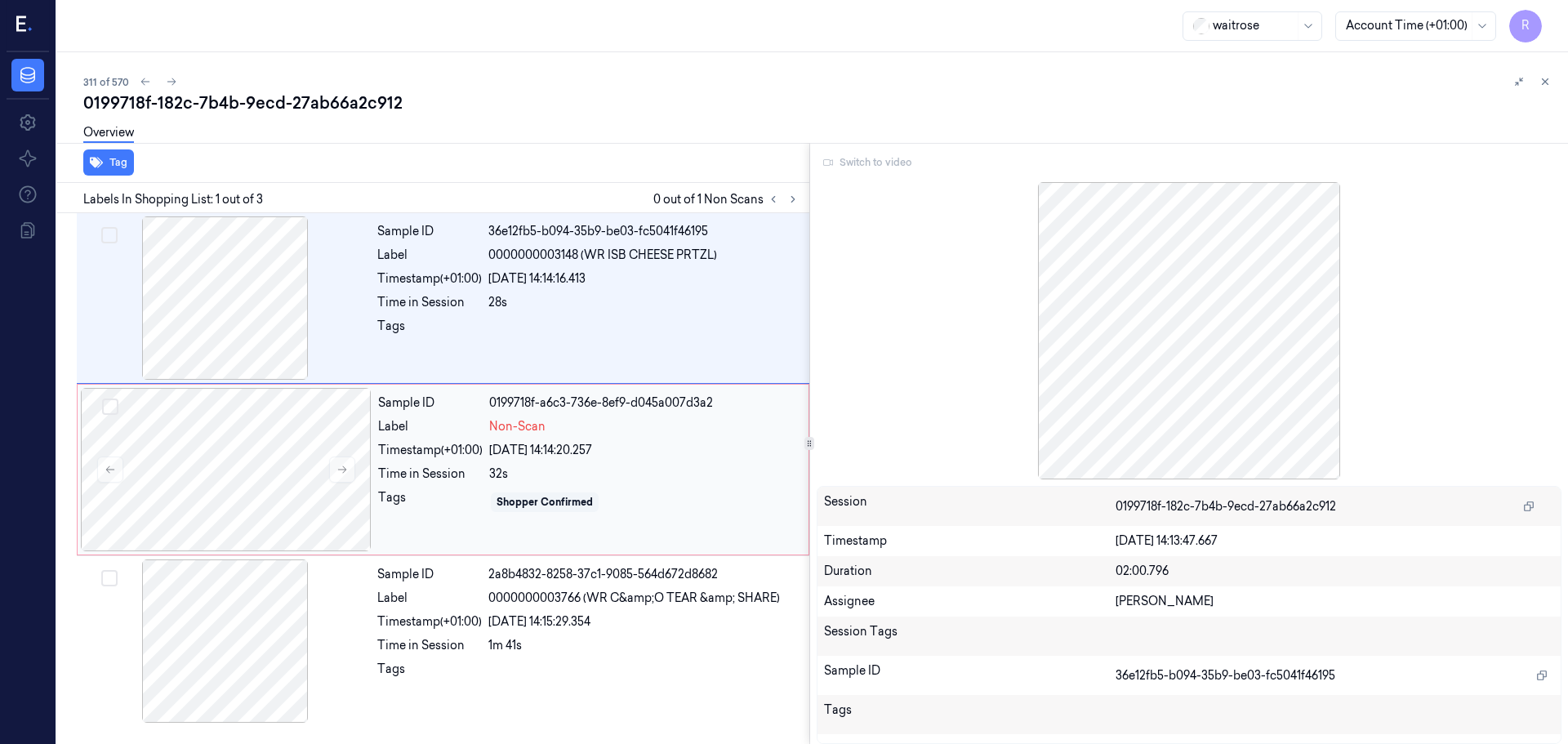
click at [652, 451] on div "22/09/2025 14:14:20.257" at bounding box center [643, 451] width 310 height 17
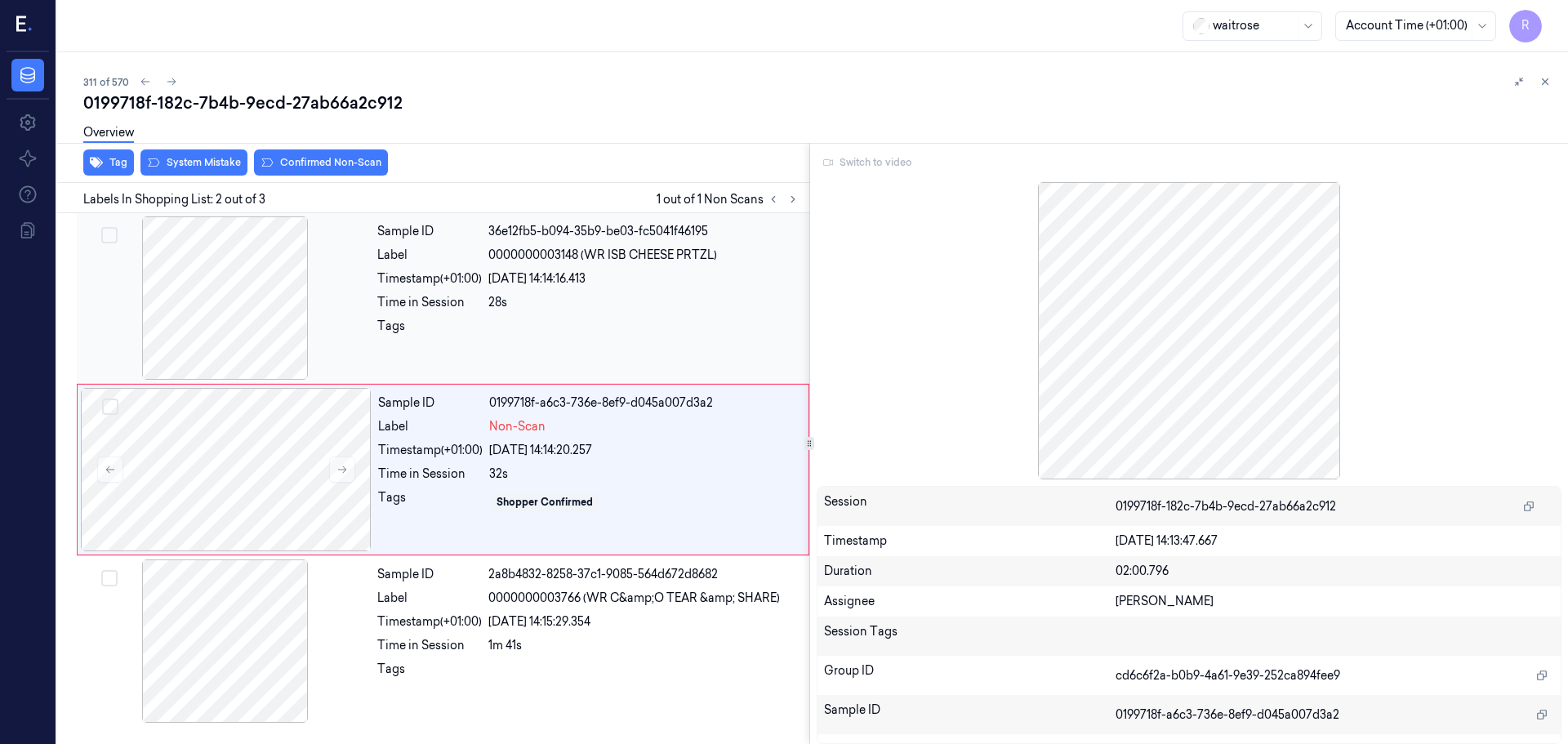
click at [608, 334] on div at bounding box center [643, 330] width 311 height 26
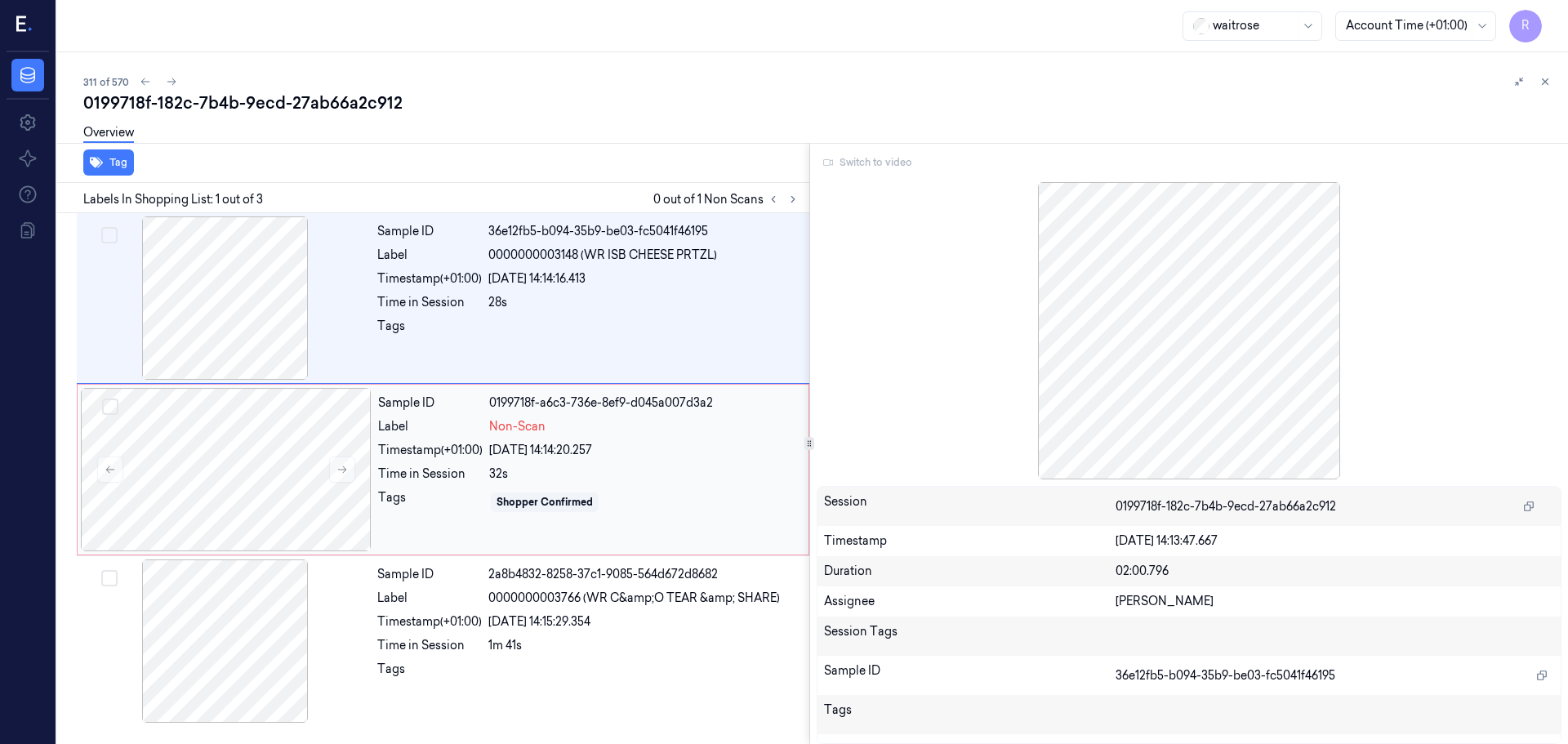
click at [608, 458] on div "22/09/2025 14:14:20.257" at bounding box center [643, 451] width 310 height 17
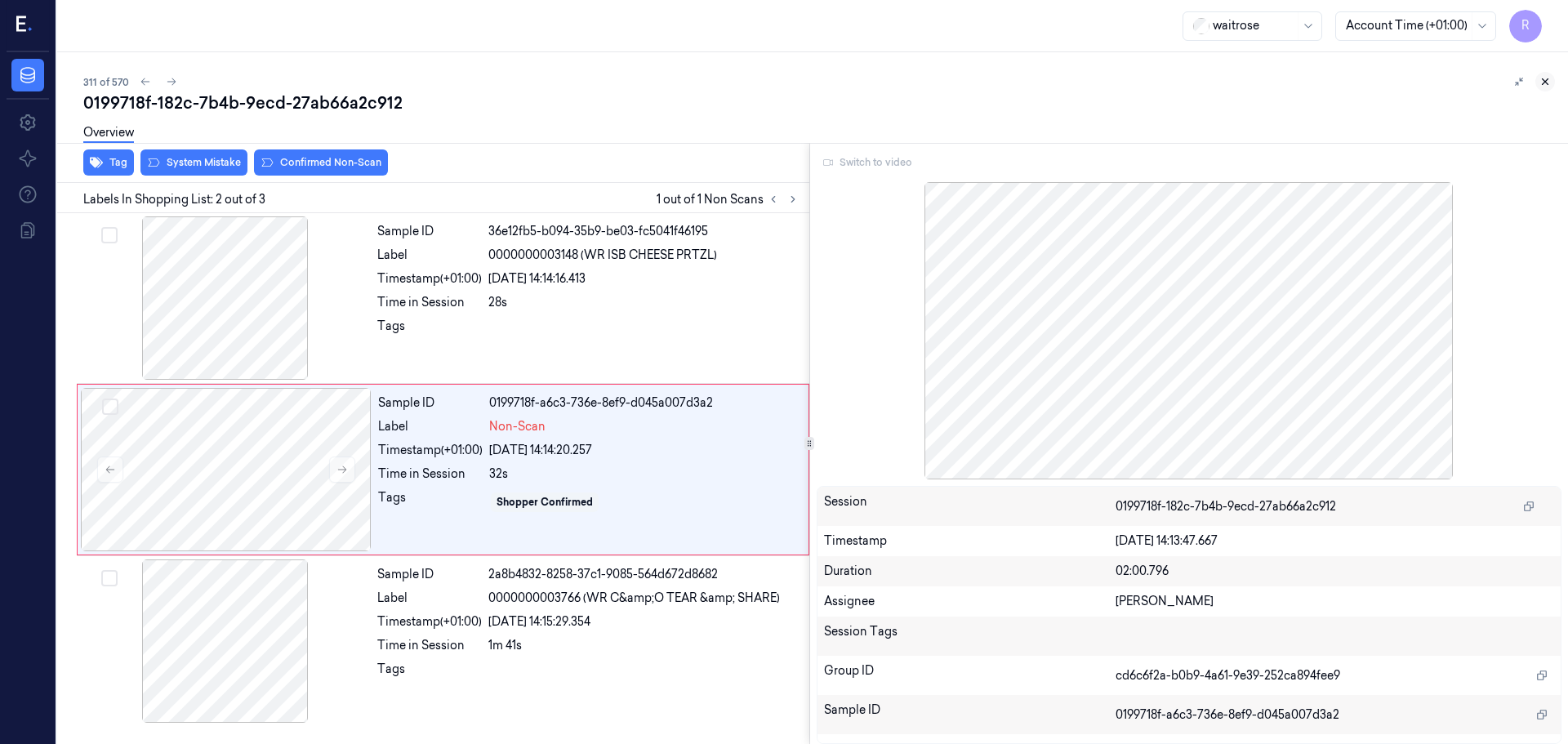
click at [1547, 76] on icon at bounding box center [1544, 82] width 11 height 11
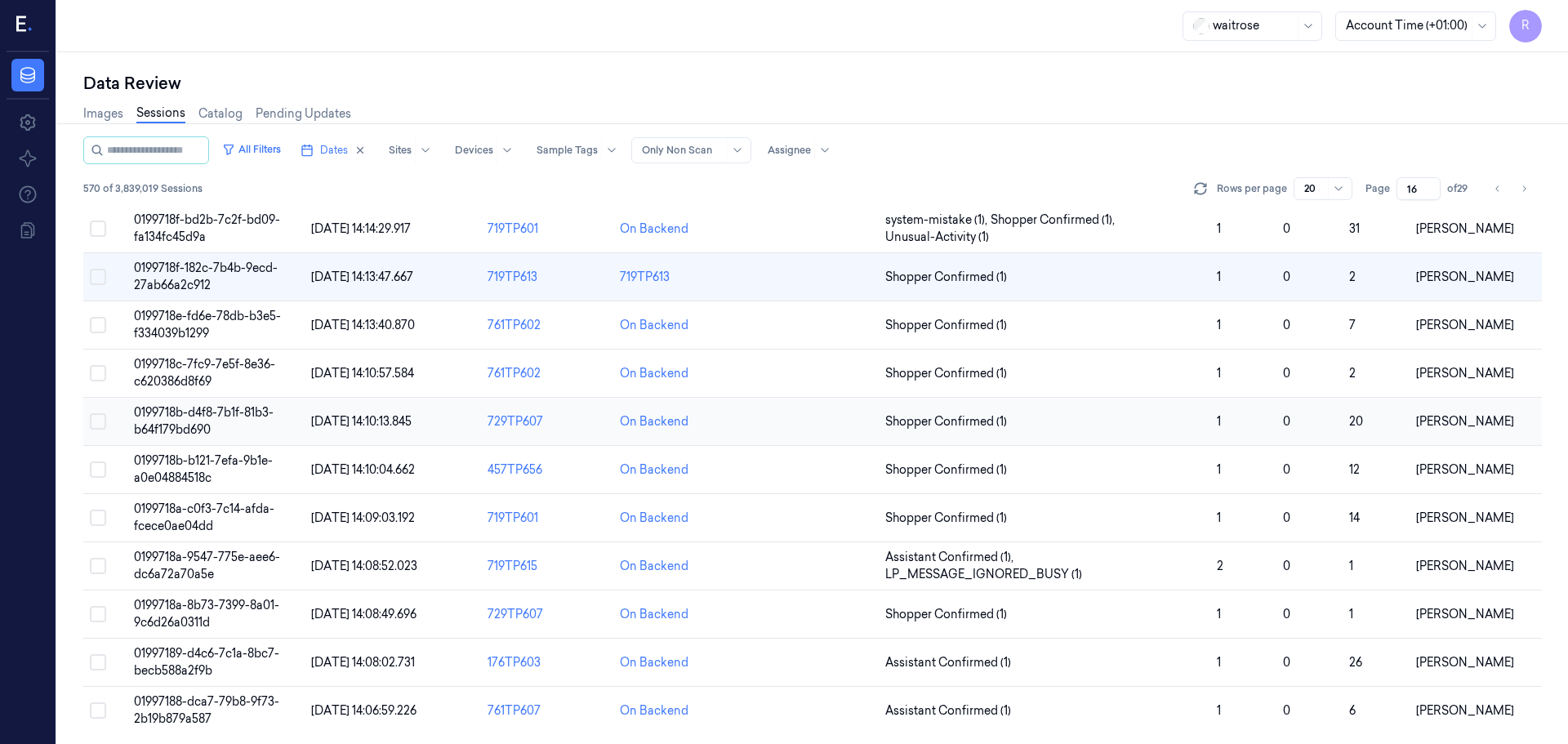
scroll to position [475, 0]
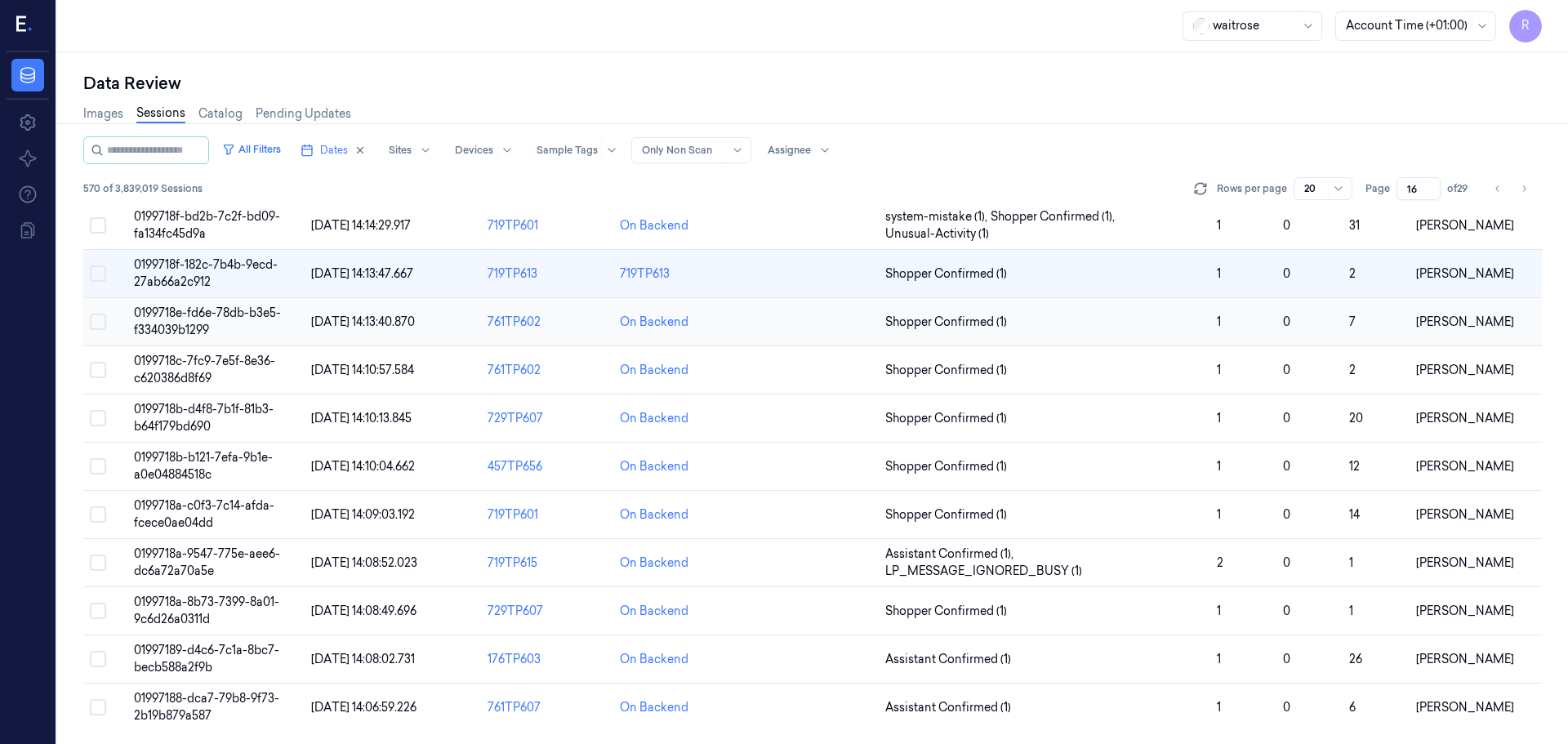
click at [799, 329] on td at bounding box center [812, 322] width 132 height 48
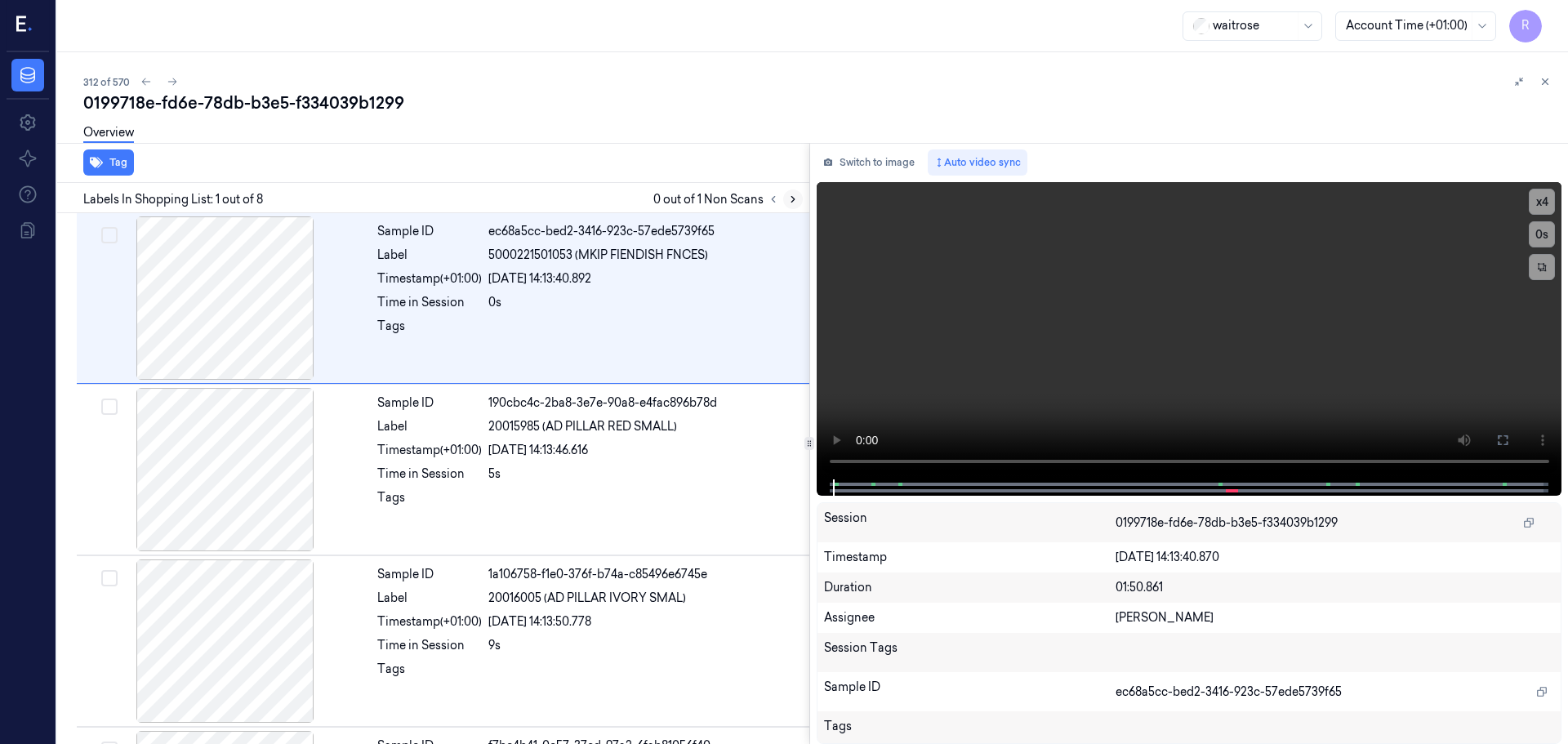
click at [787, 199] on icon at bounding box center [793, 199] width 11 height 11
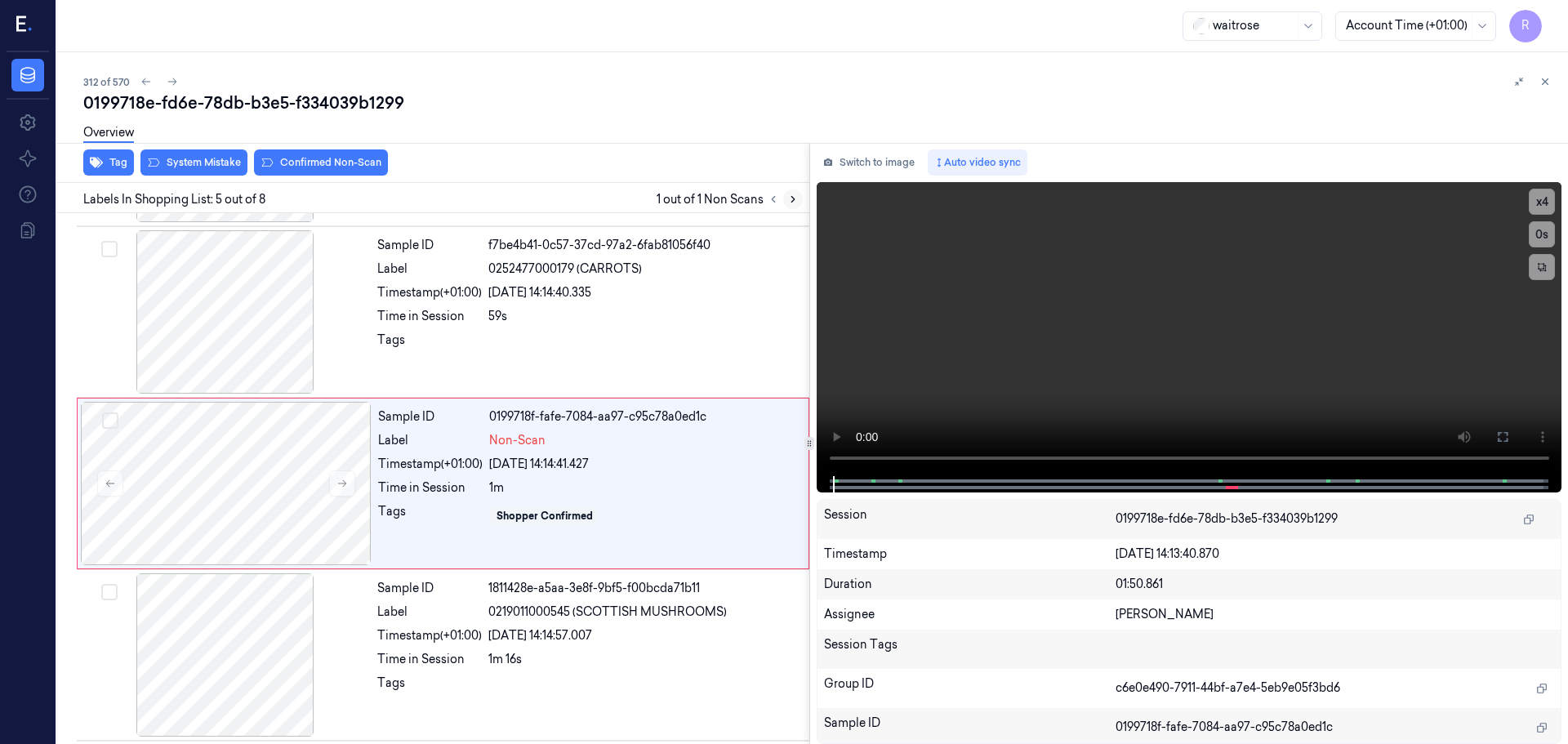
scroll to position [505, 0]
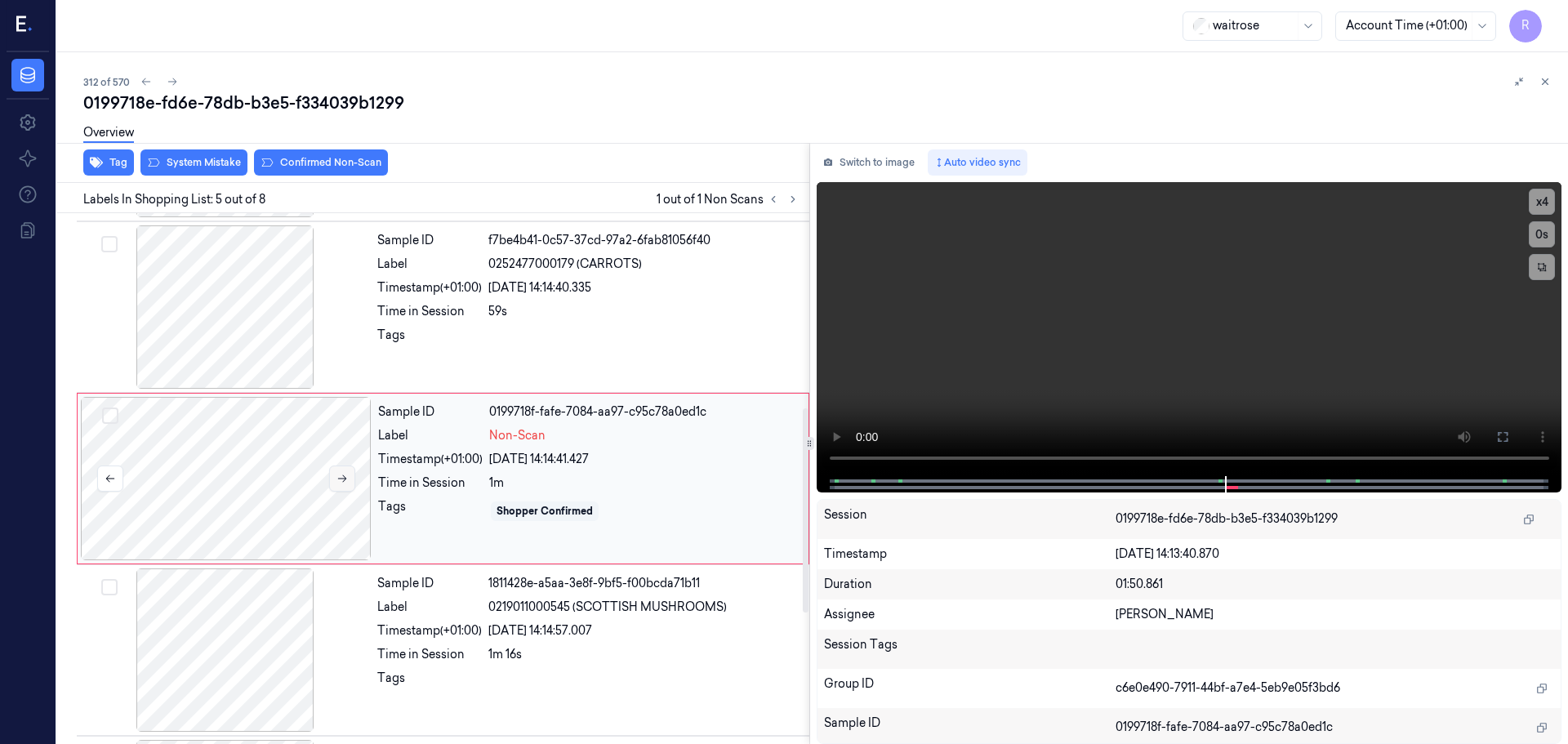
click at [339, 475] on icon at bounding box center [341, 478] width 11 height 11
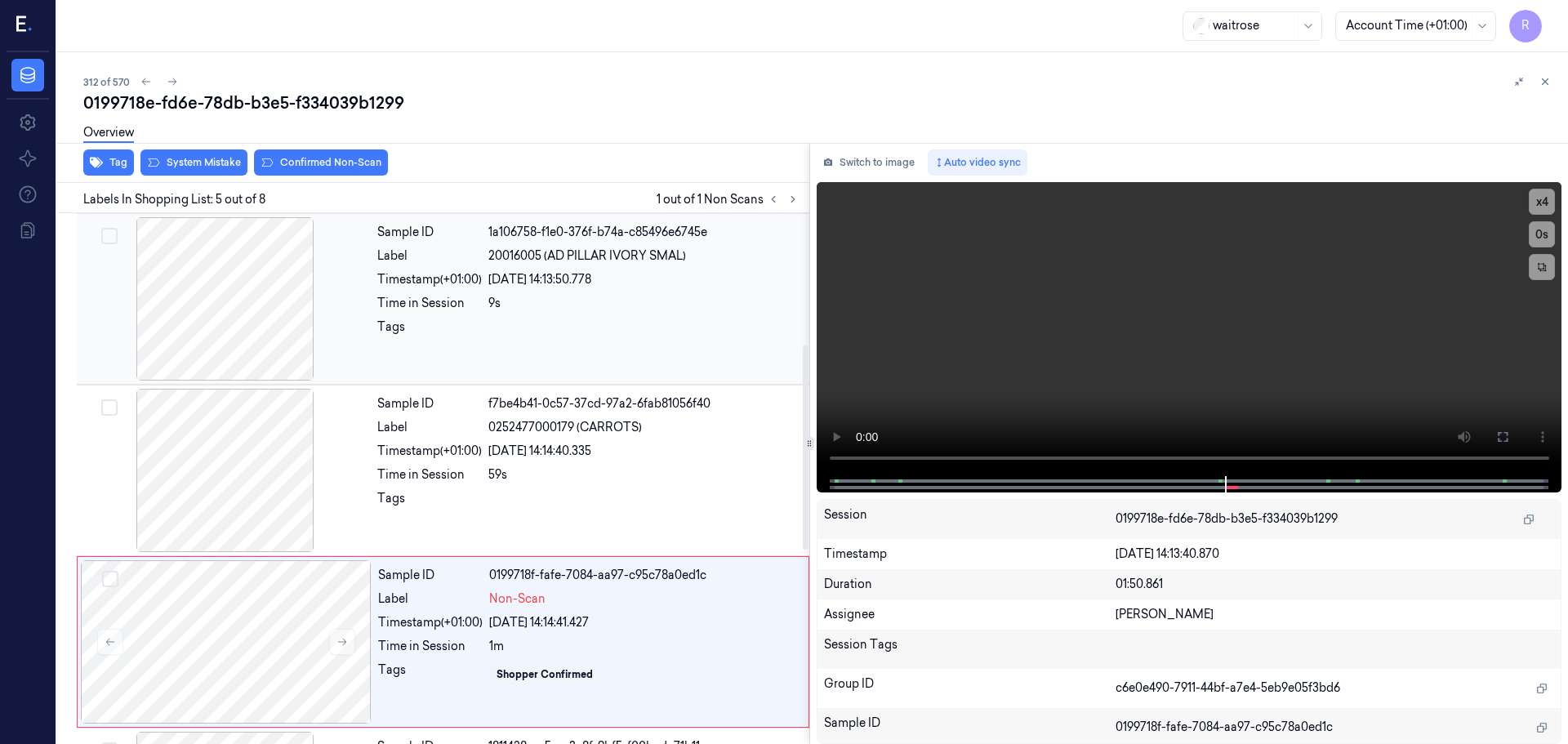
click at [271, 328] on div at bounding box center [225, 299] width 291 height 163
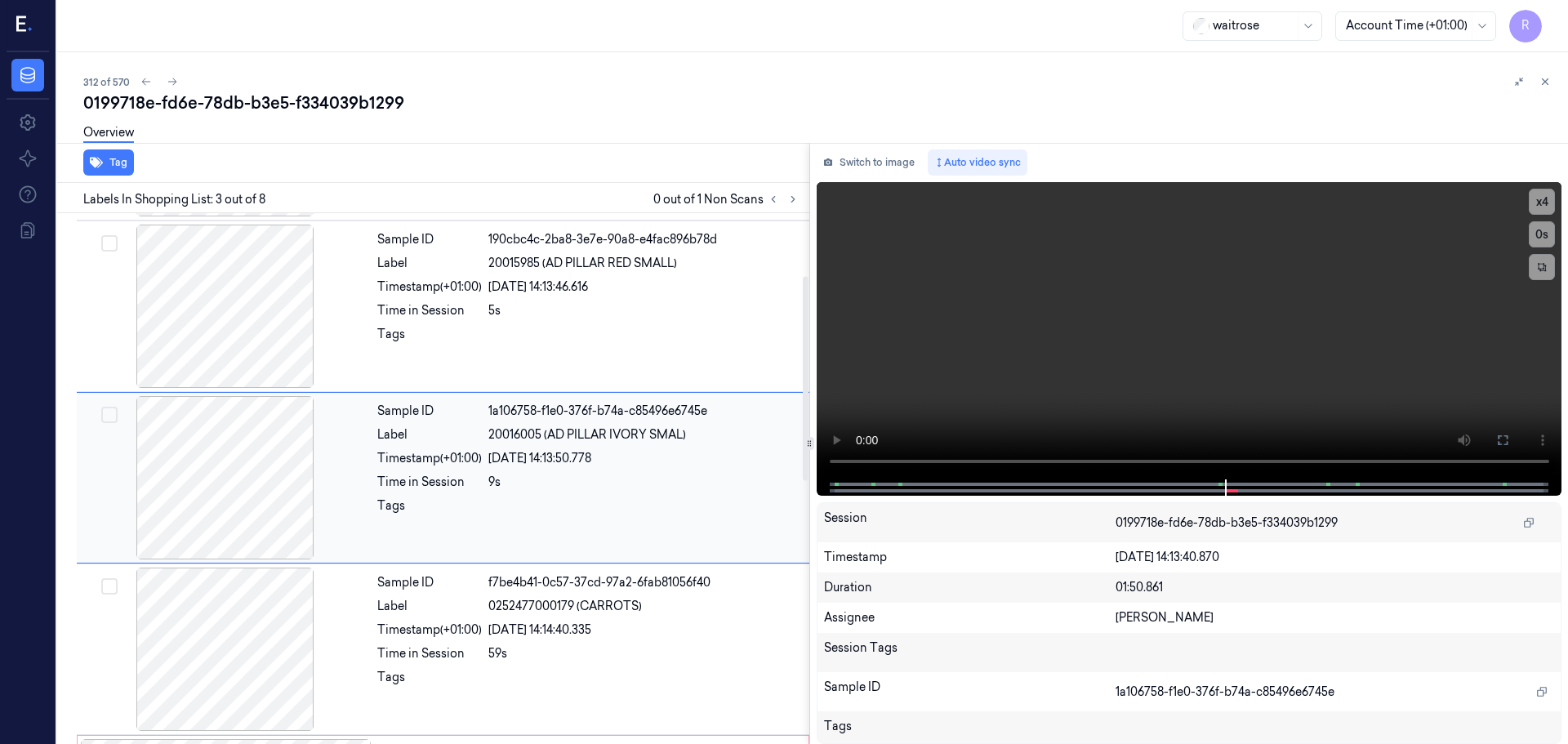
scroll to position [162, 0]
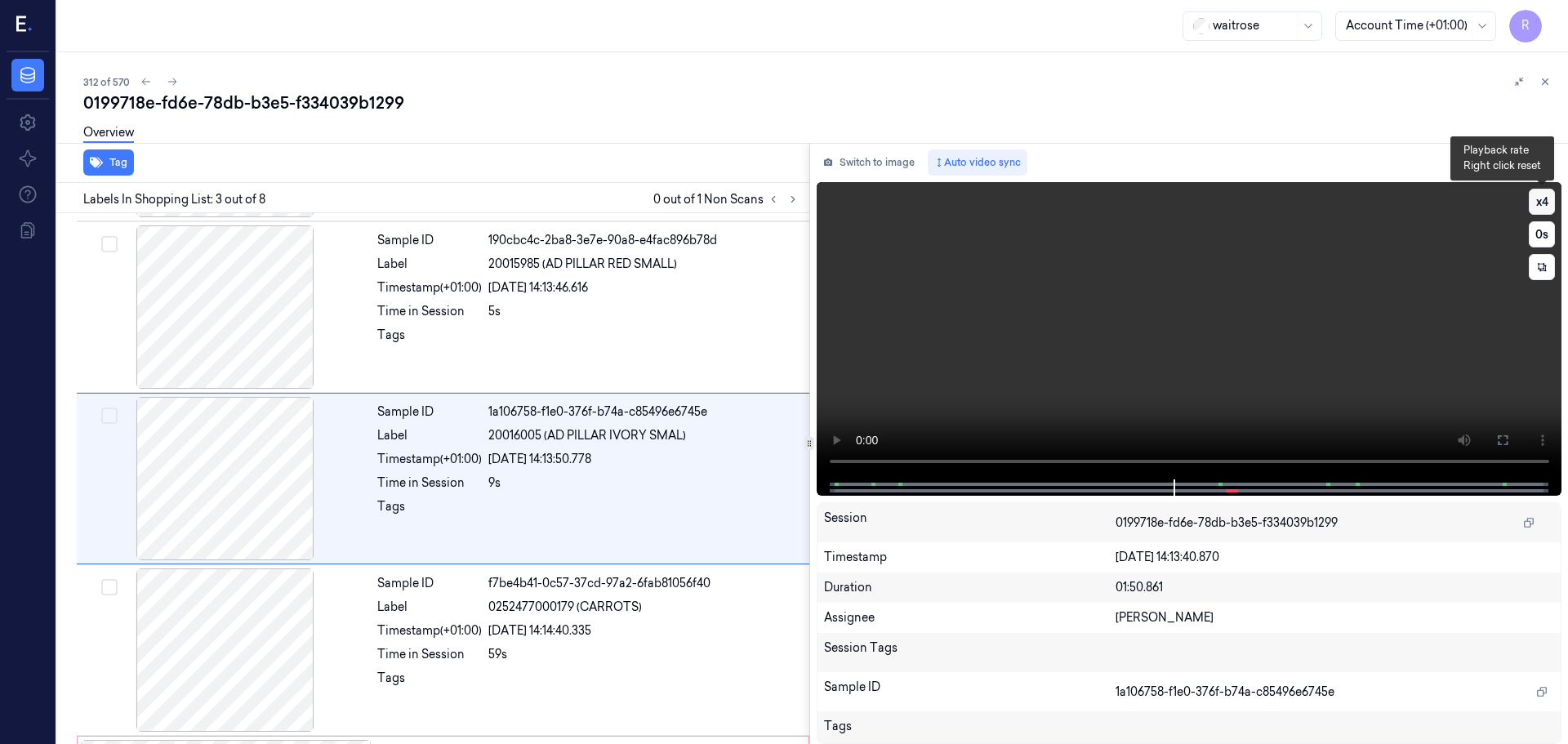
click at [1541, 204] on button "x 4" at bounding box center [1541, 202] width 26 height 26
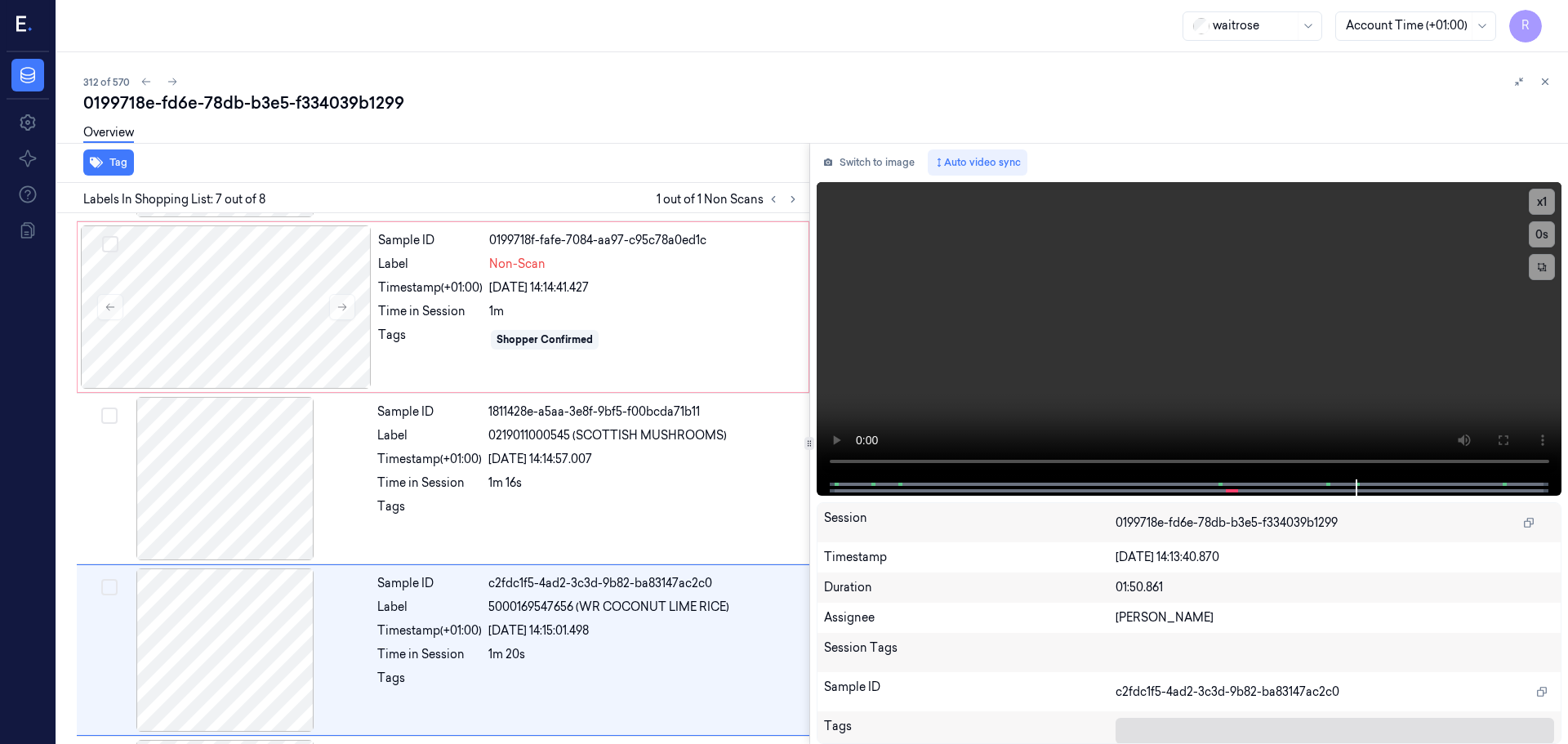
scroll to position [846, 0]
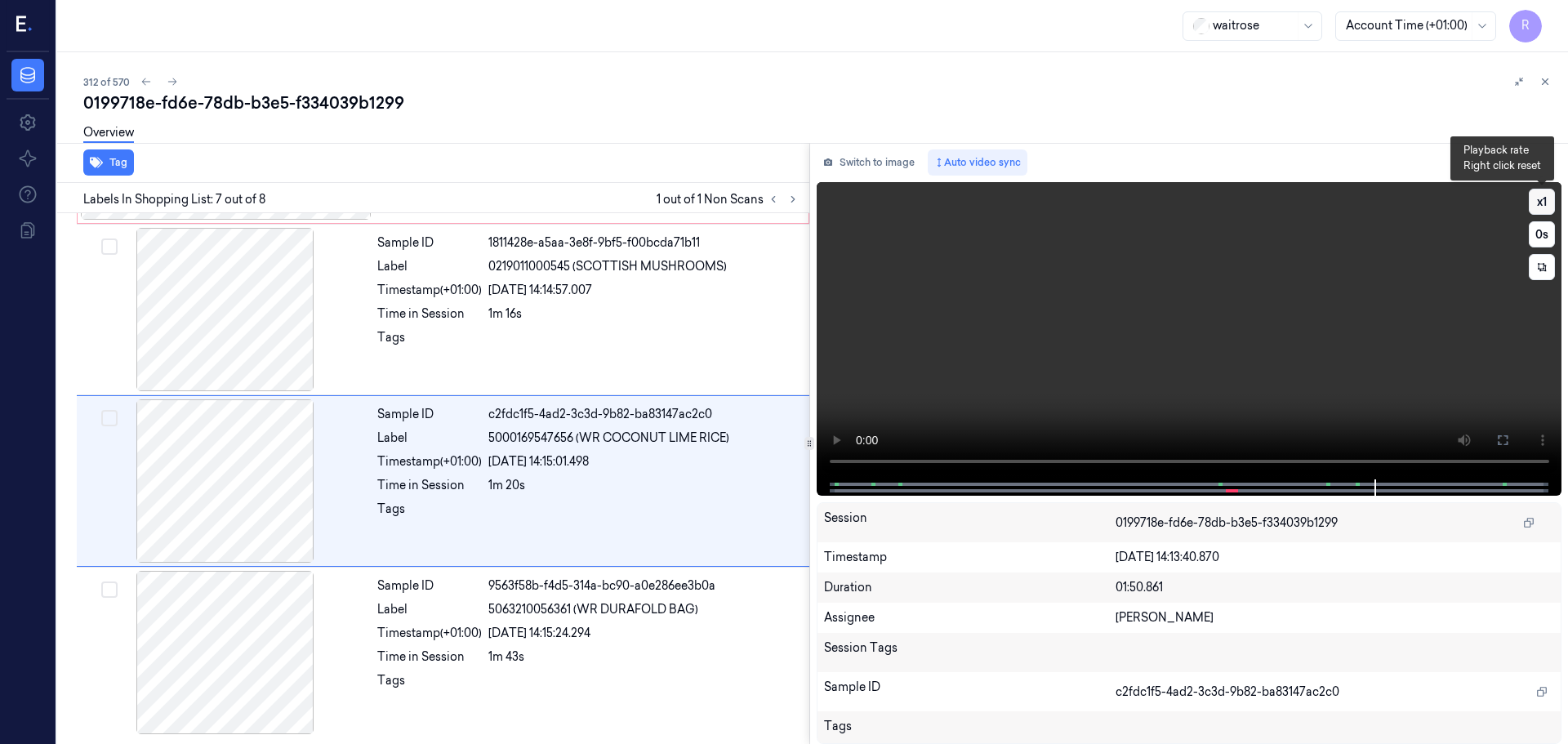
click at [1544, 209] on button "x 1" at bounding box center [1541, 202] width 26 height 26
click at [1544, 209] on button "x 2" at bounding box center [1541, 202] width 26 height 26
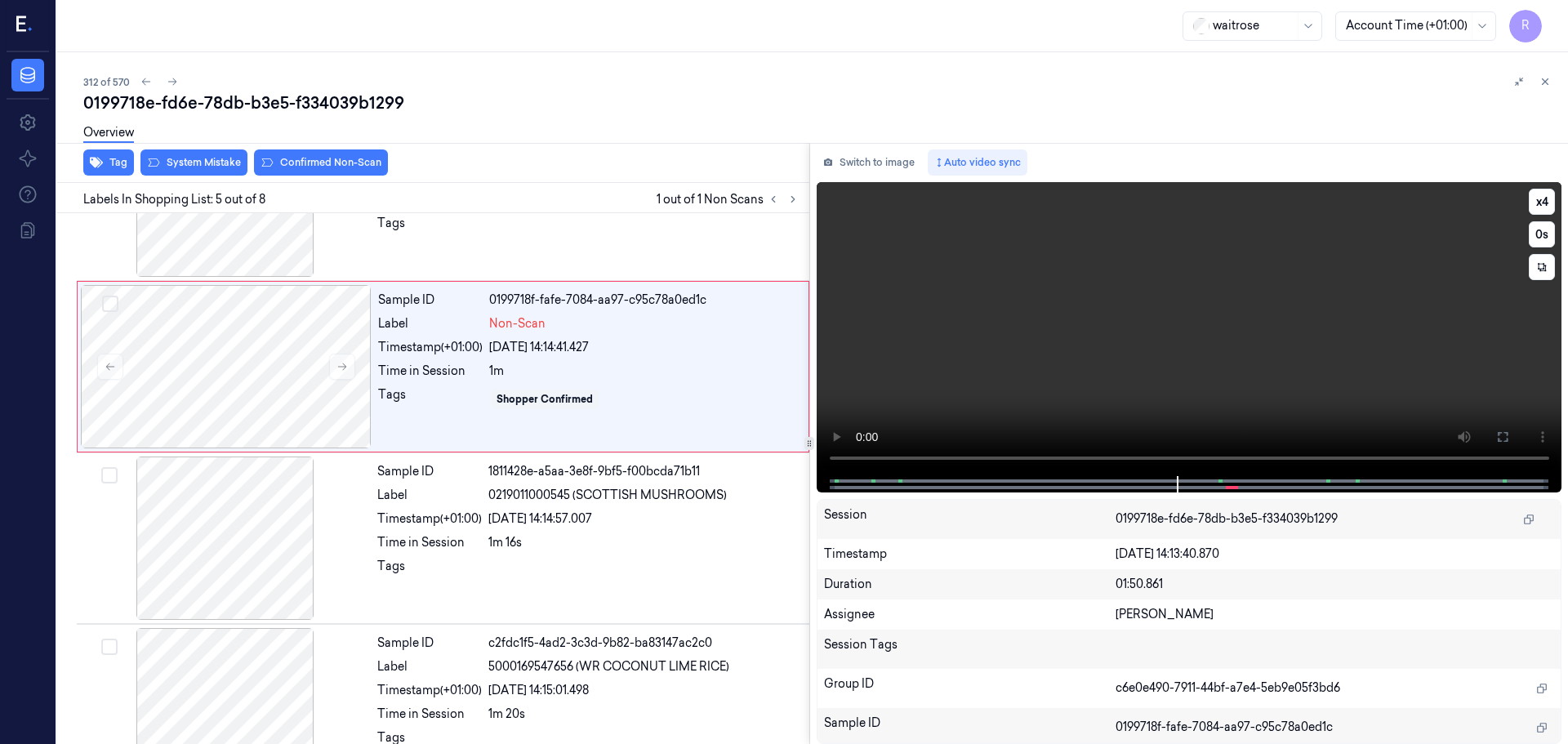
scroll to position [505, 0]
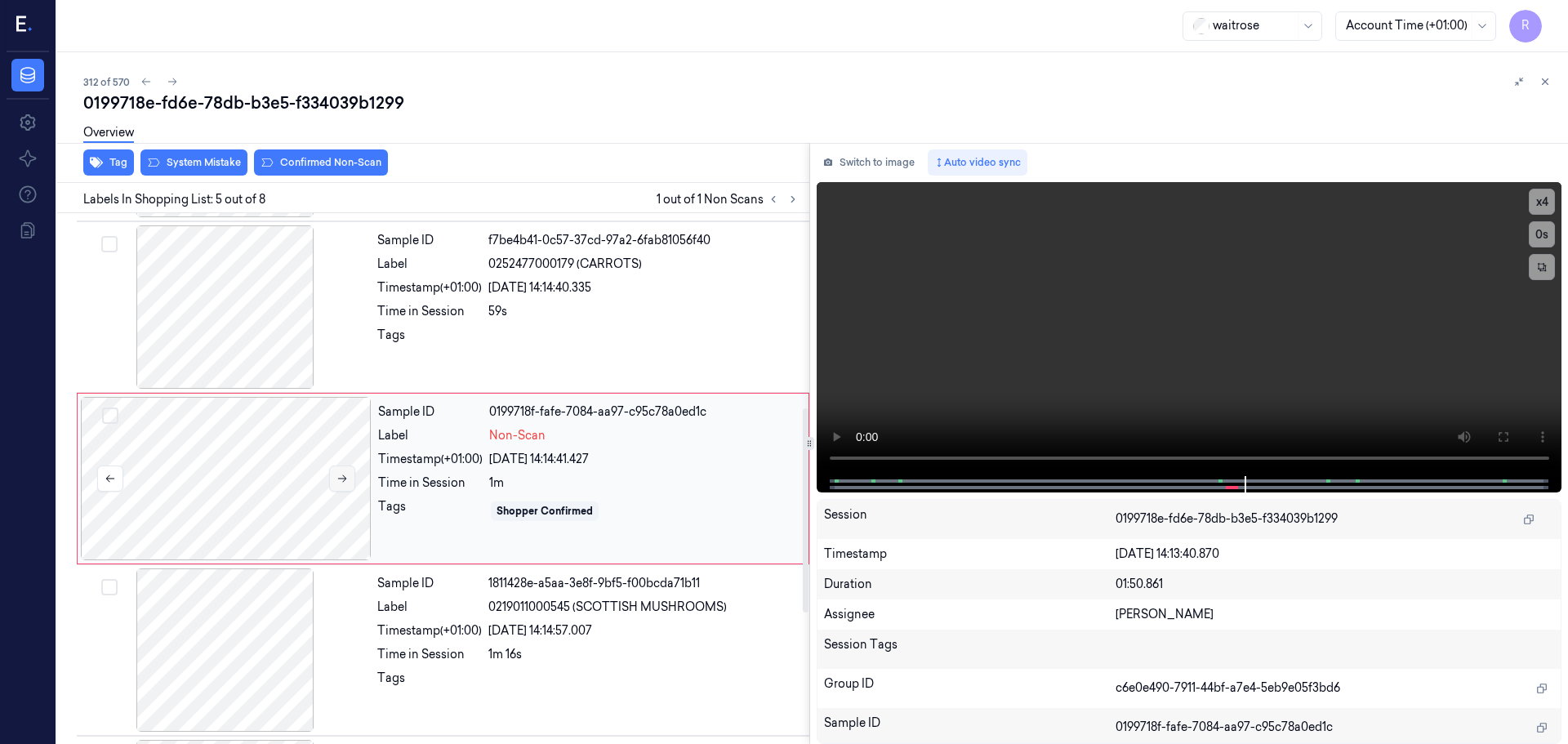
click at [329, 475] on button at bounding box center [342, 479] width 26 height 26
click at [337, 476] on icon at bounding box center [341, 478] width 11 height 11
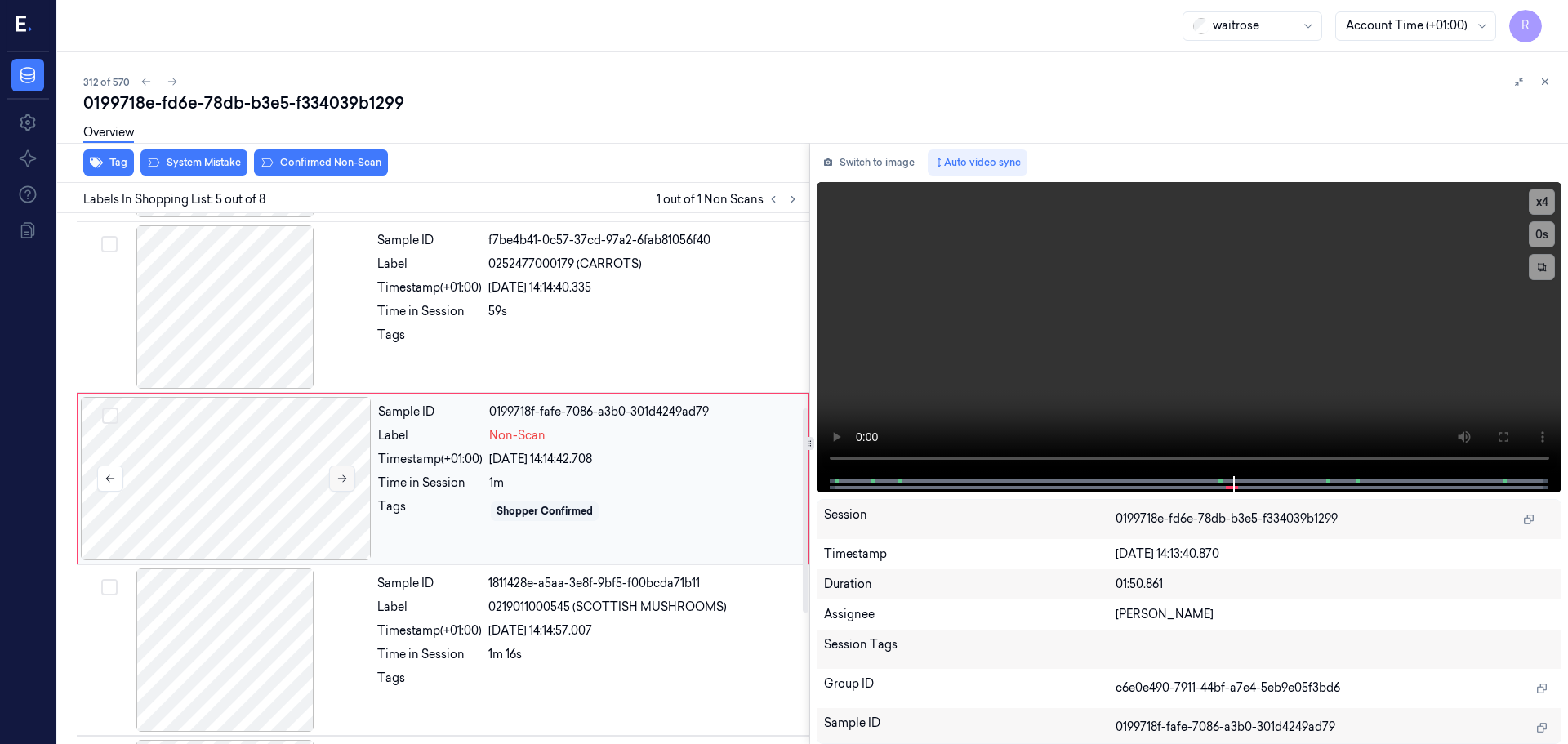
click at [337, 476] on icon at bounding box center [341, 478] width 11 height 11
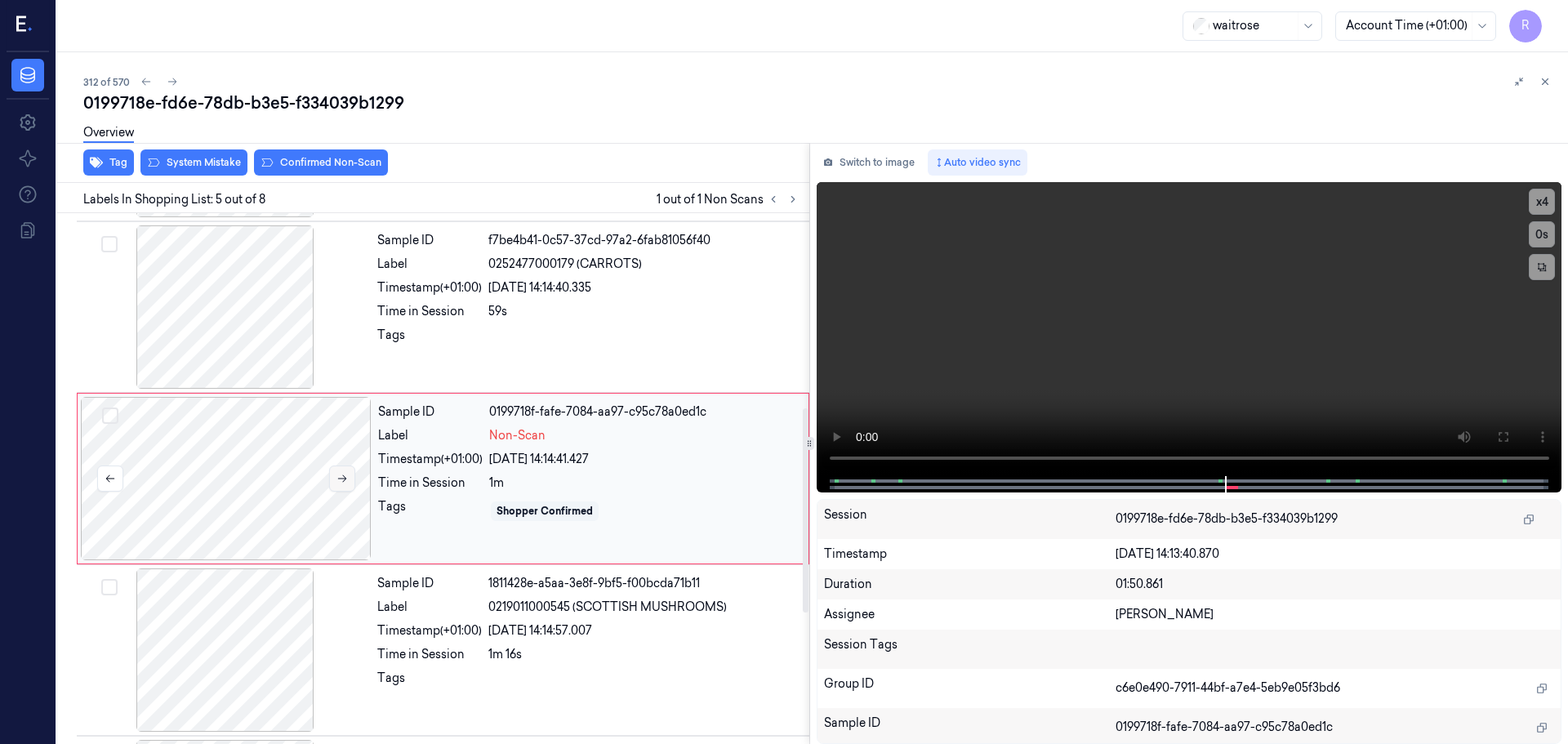
click at [337, 476] on icon at bounding box center [341, 478] width 11 height 11
click at [1543, 209] on button "x 4" at bounding box center [1541, 202] width 26 height 26
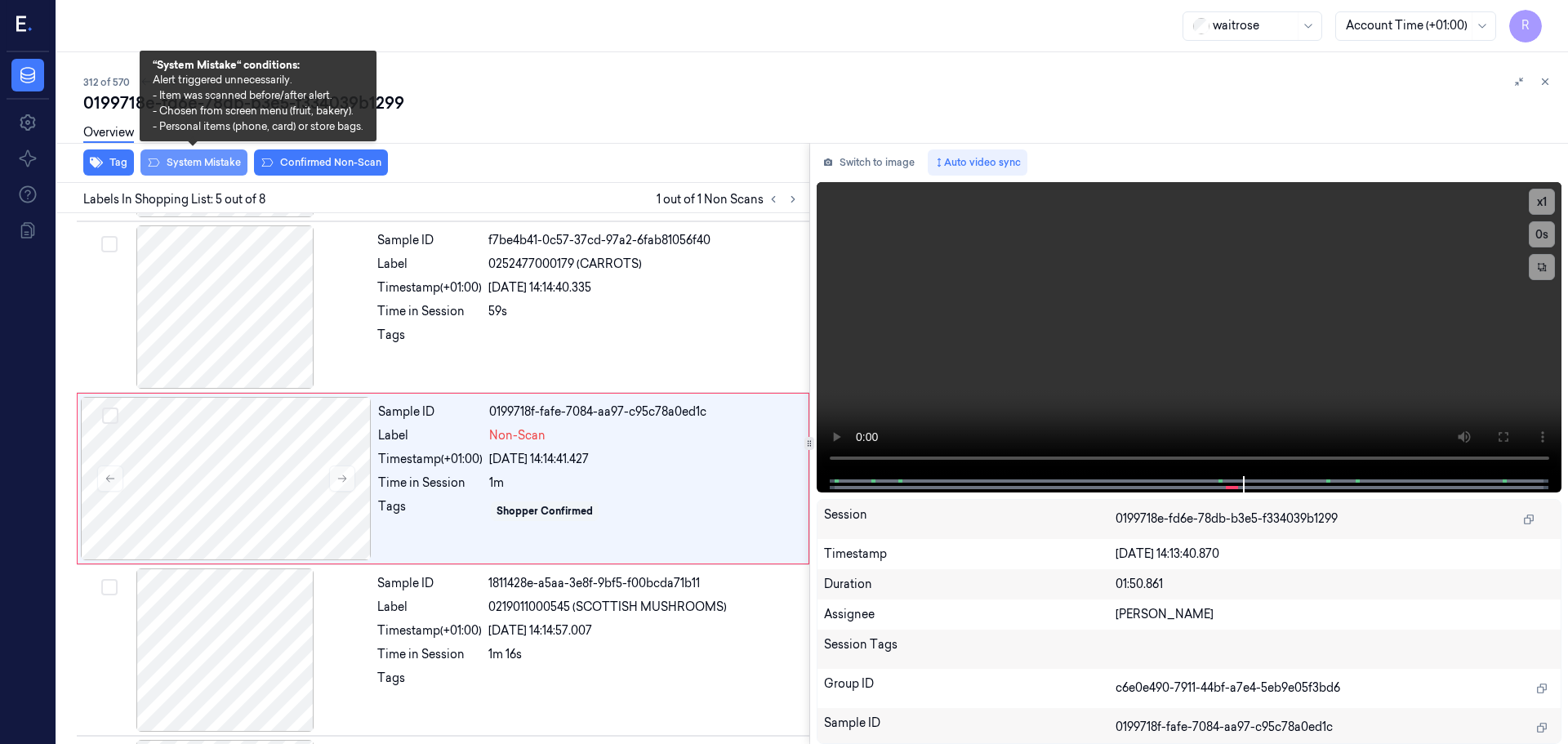
click at [208, 164] on button "System Mistake" at bounding box center [194, 162] width 107 height 26
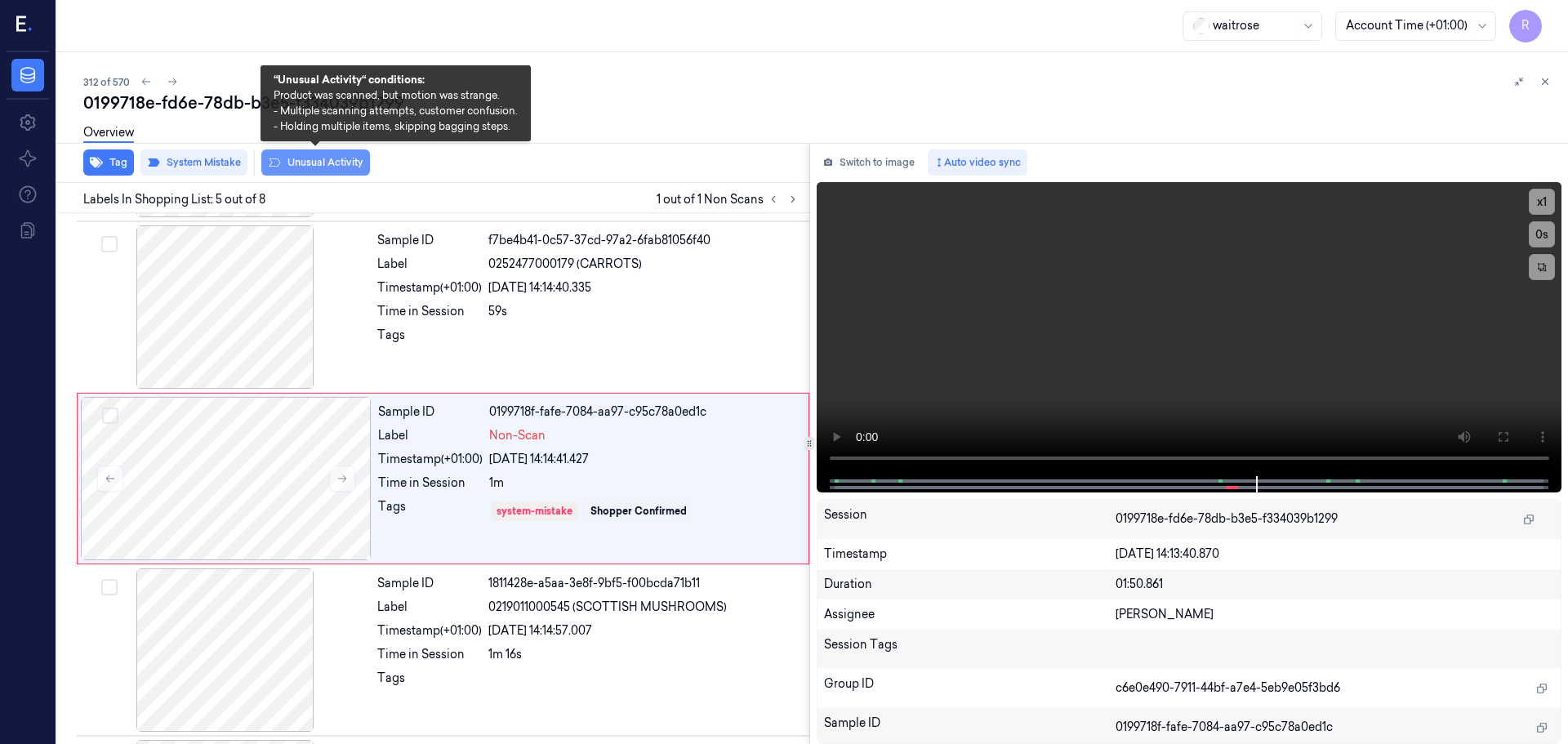
click at [346, 169] on button "Unusual Activity" at bounding box center [316, 162] width 109 height 26
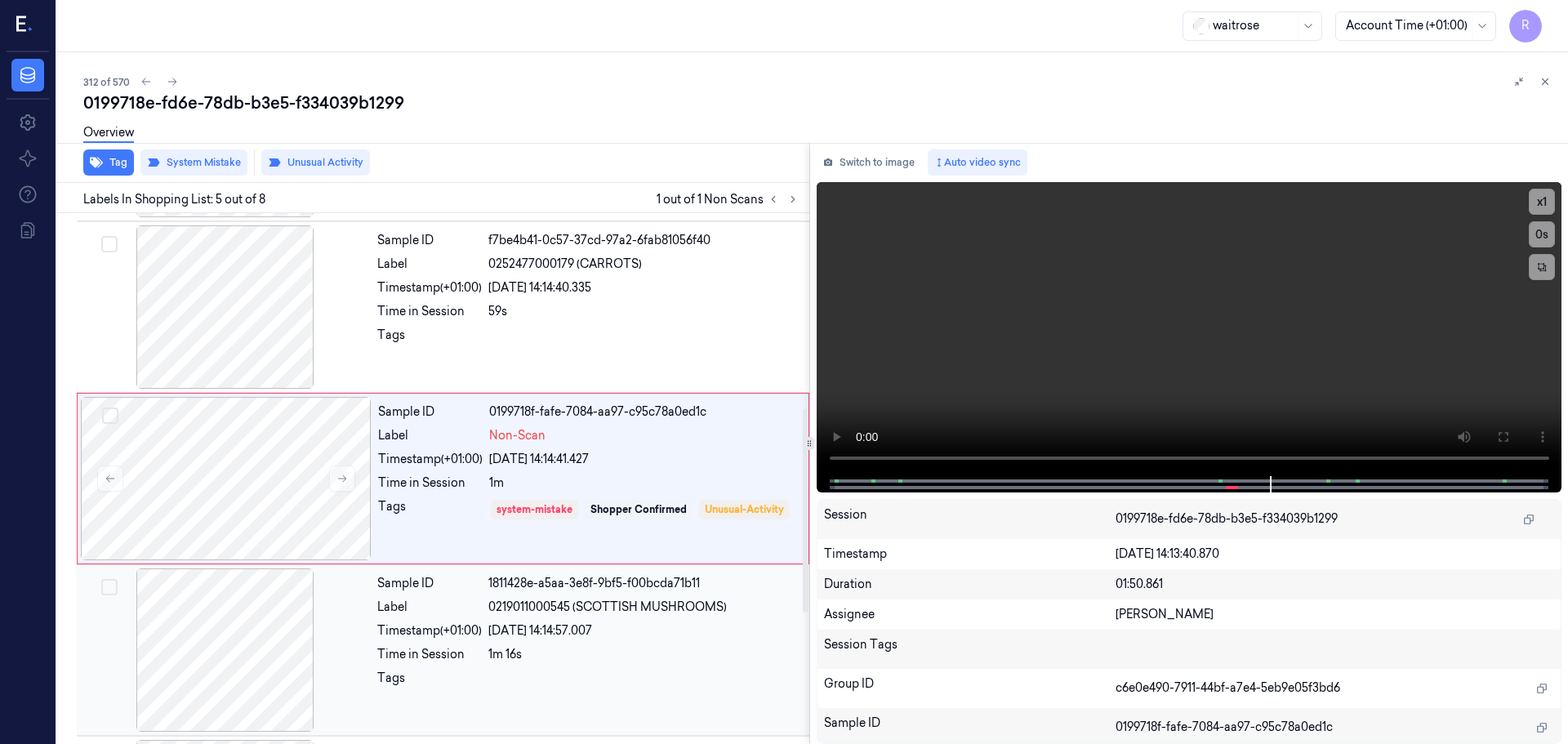
click at [395, 638] on div "Timestamp (+01:00)" at bounding box center [430, 631] width 105 height 17
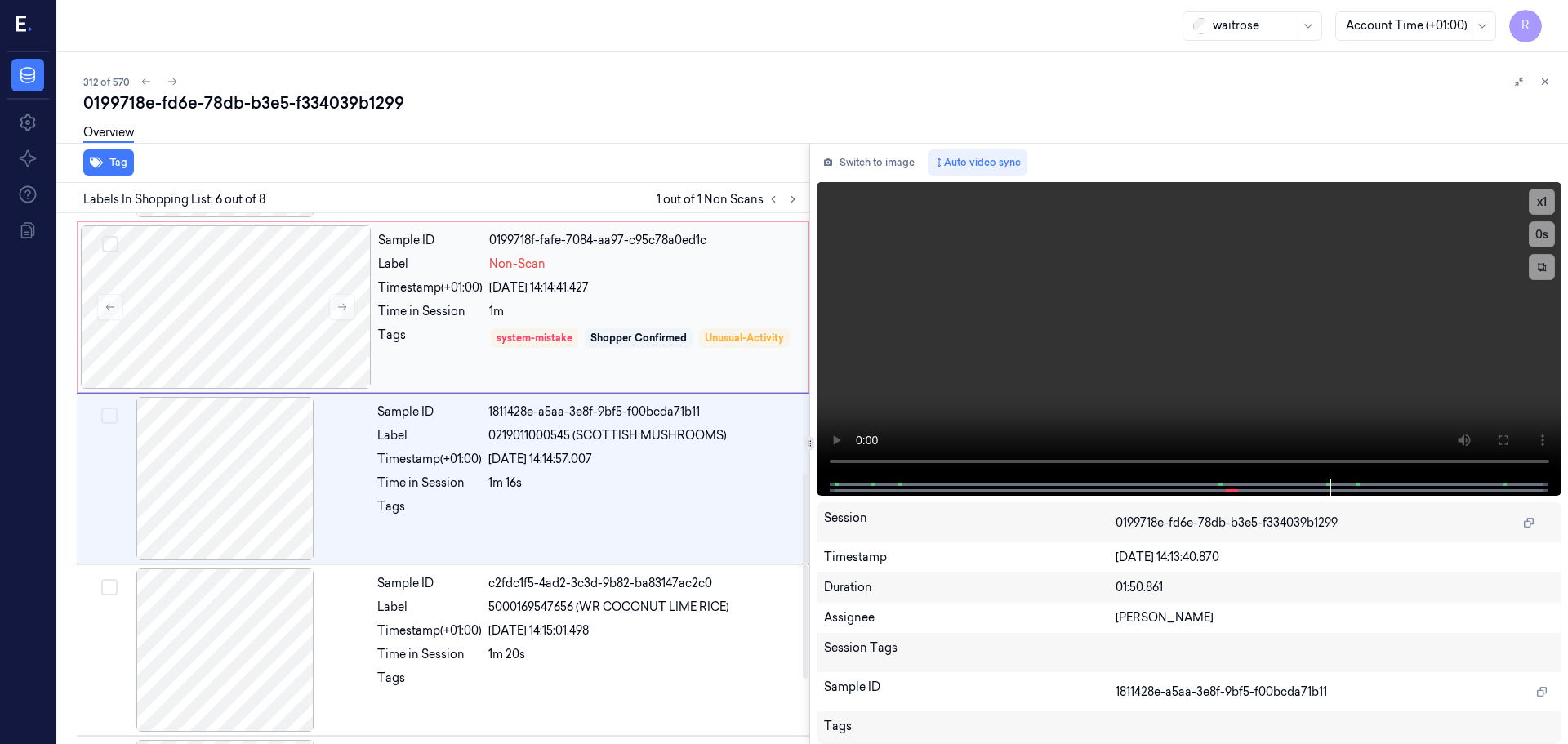
click at [450, 359] on div "Tags" at bounding box center [431, 350] width 105 height 46
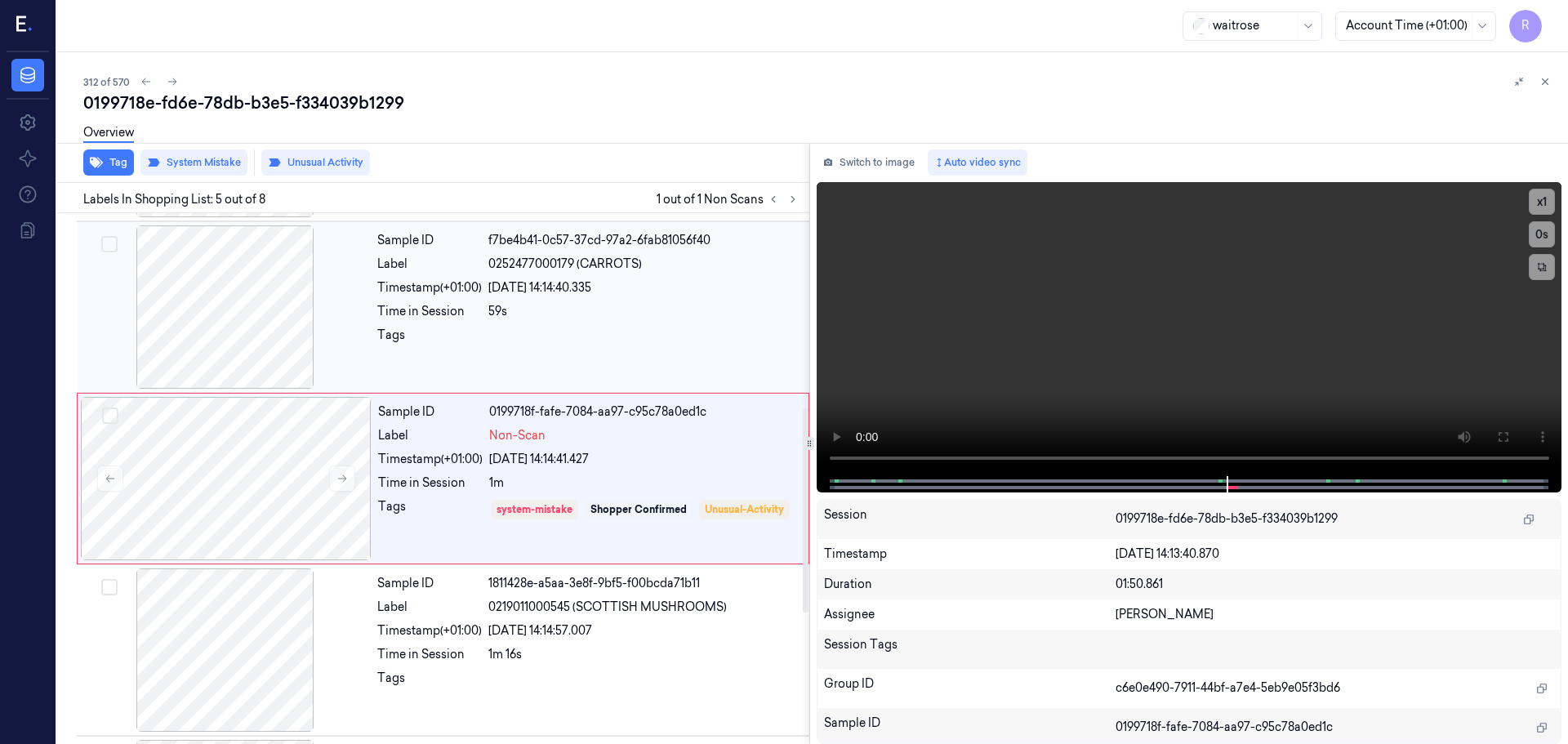
click at [490, 307] on div "59s" at bounding box center [643, 312] width 311 height 17
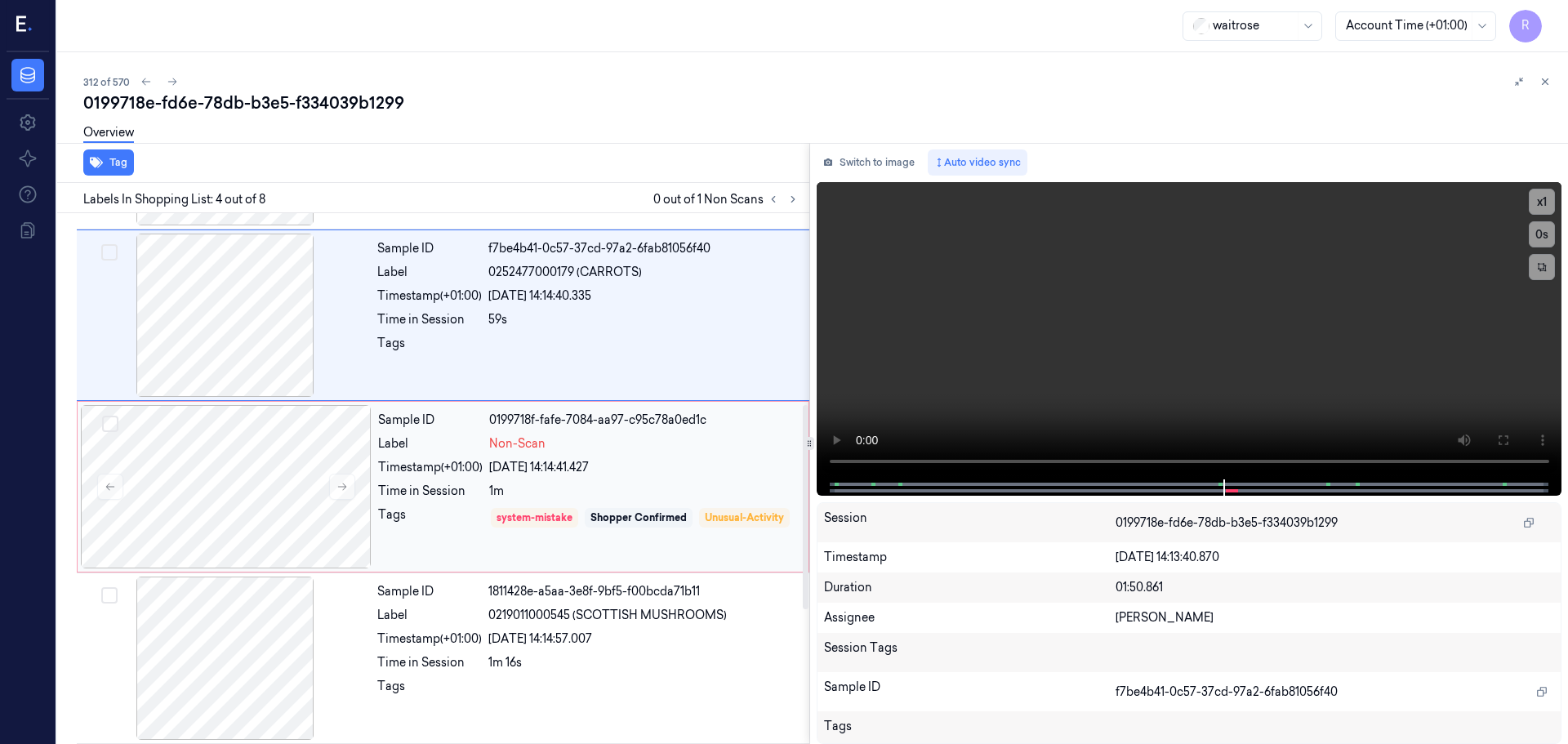
click at [452, 487] on div "Time in Session" at bounding box center [431, 492] width 105 height 17
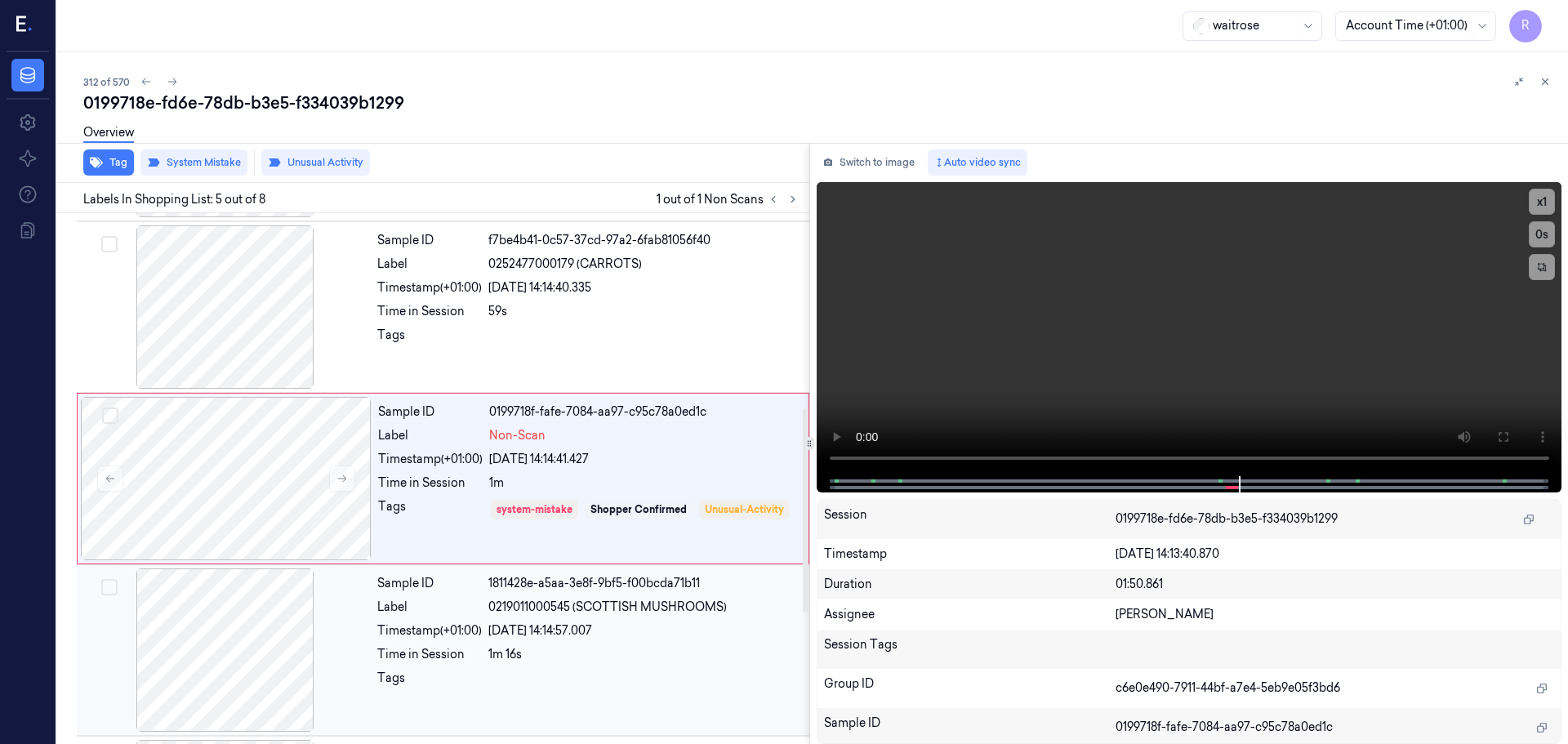
click at [654, 620] on div "Sample ID 1811428e-a5aa-3e8f-9bf5-f00bcda71b11 Label 0219011000545 (SCOTTISH MU…" at bounding box center [588, 650] width 435 height 163
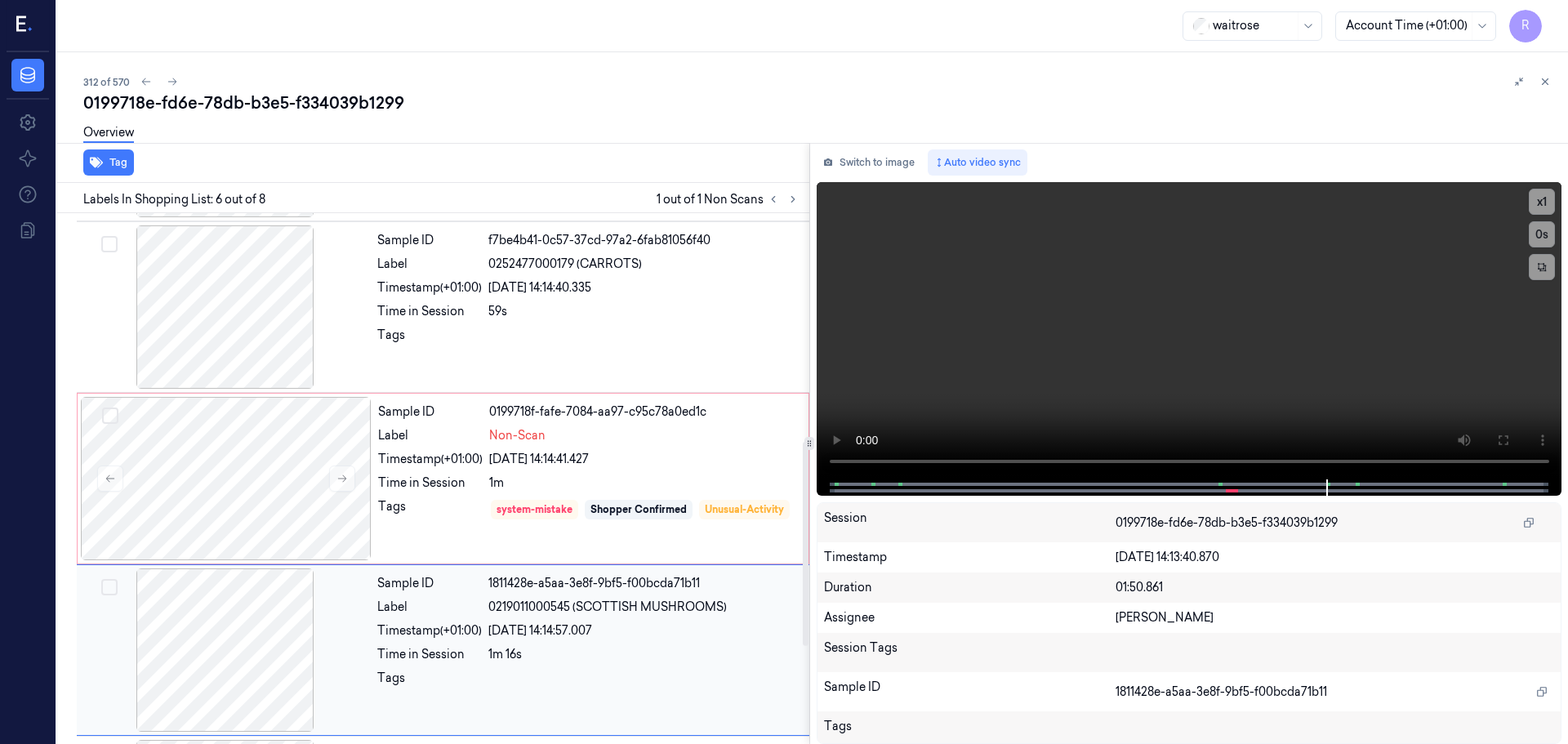
scroll to position [677, 0]
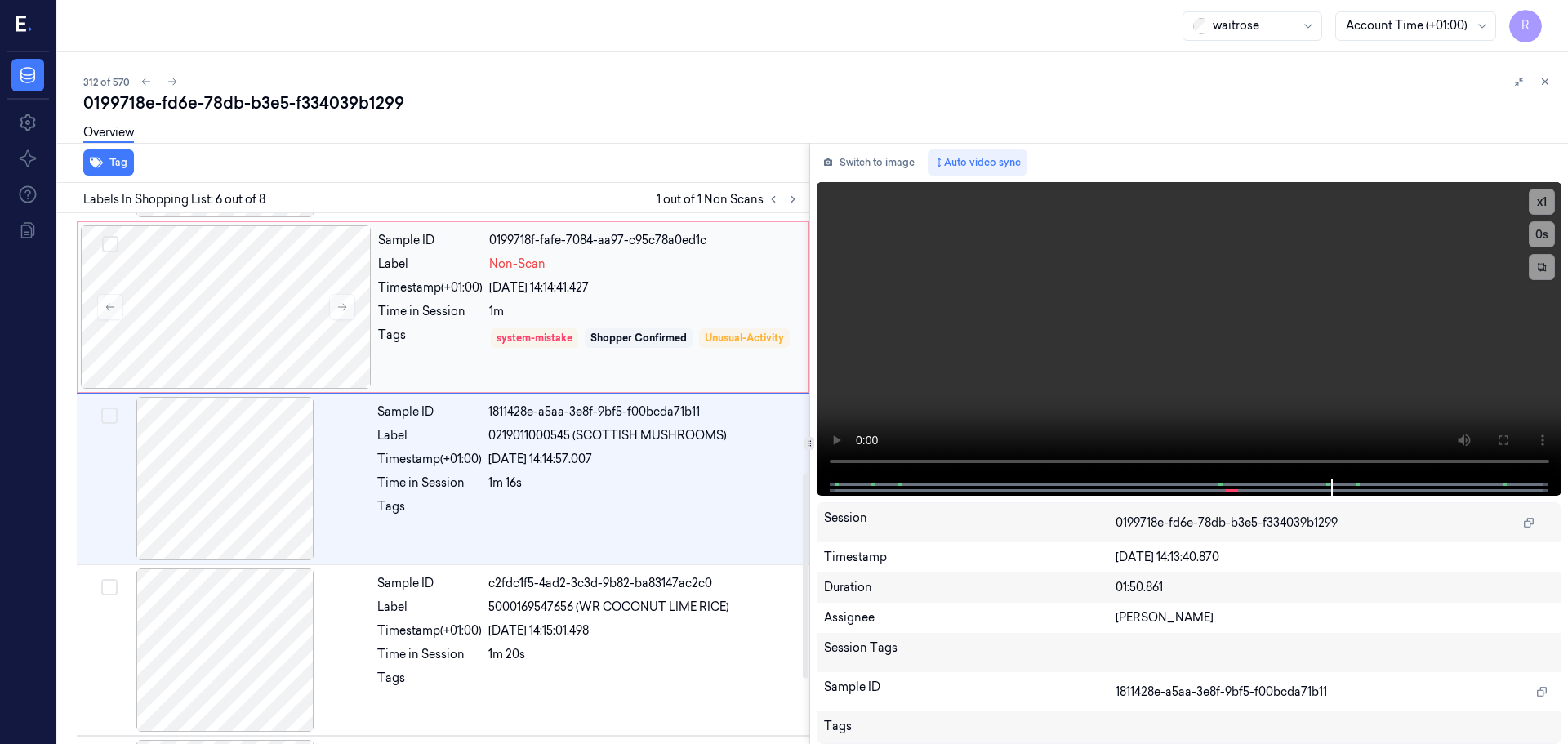
click at [705, 341] on div "system-mistake Shopper Confirmed Unusual-Activity" at bounding box center [643, 350] width 310 height 46
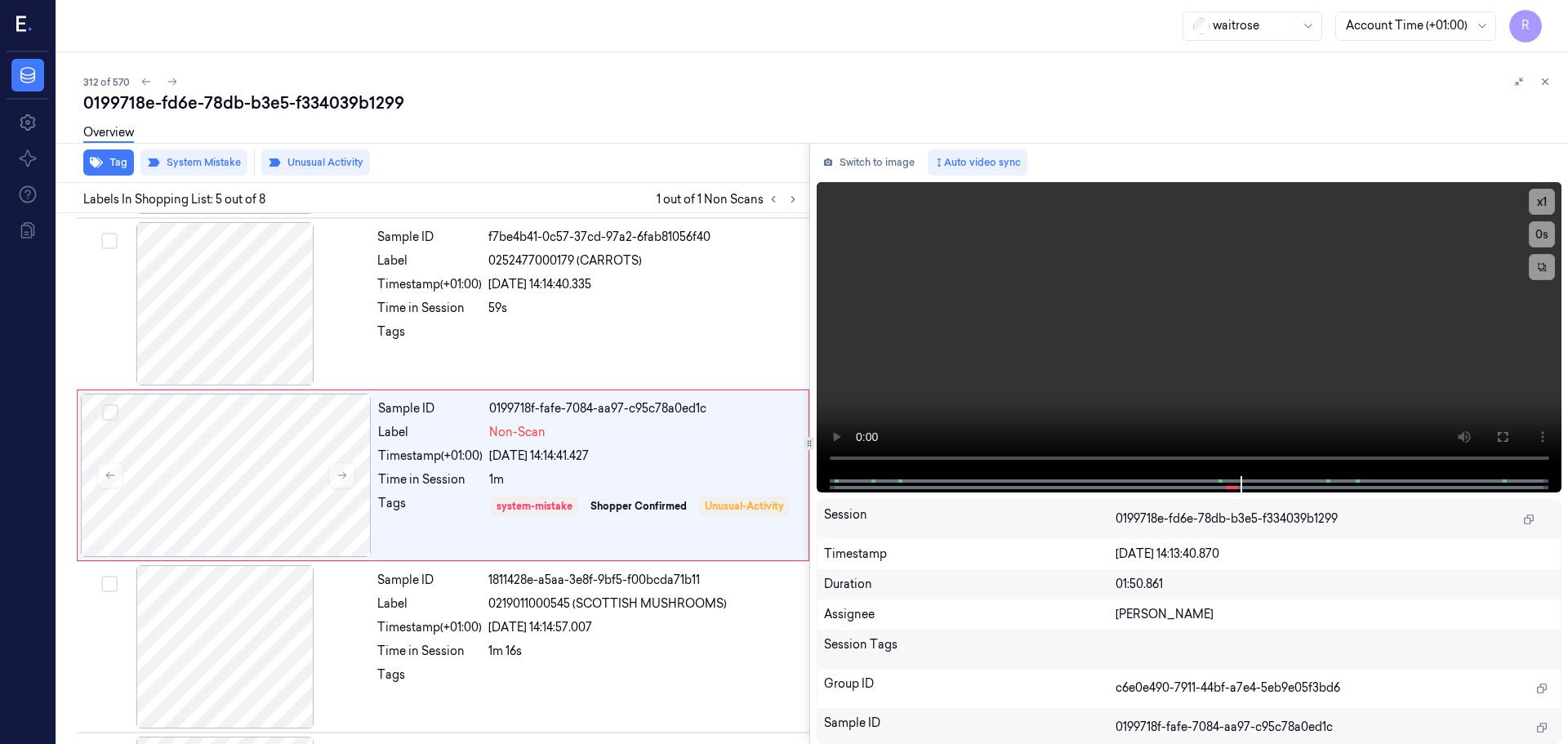
scroll to position [505, 0]
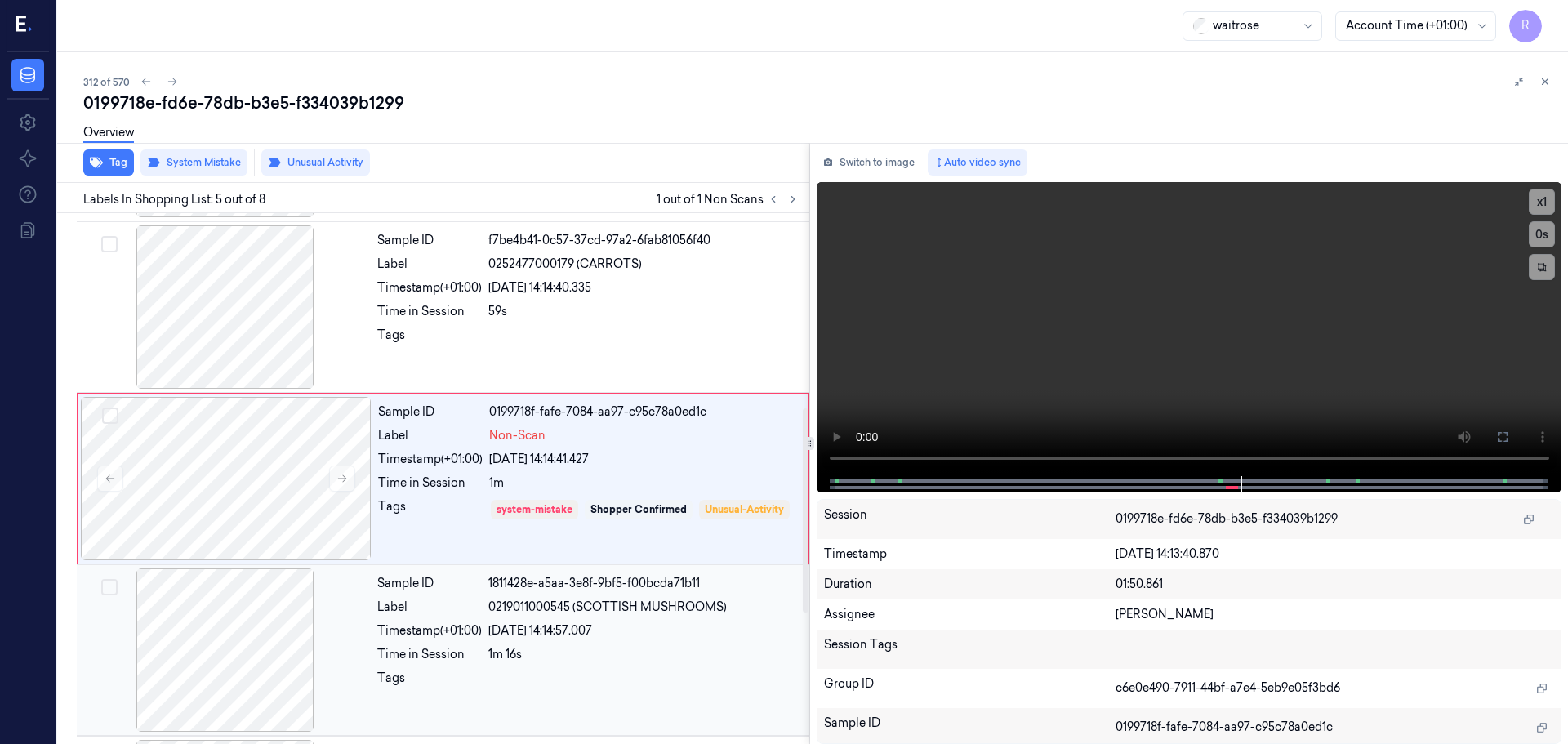
click at [398, 633] on div "Timestamp (+01:00)" at bounding box center [430, 631] width 105 height 17
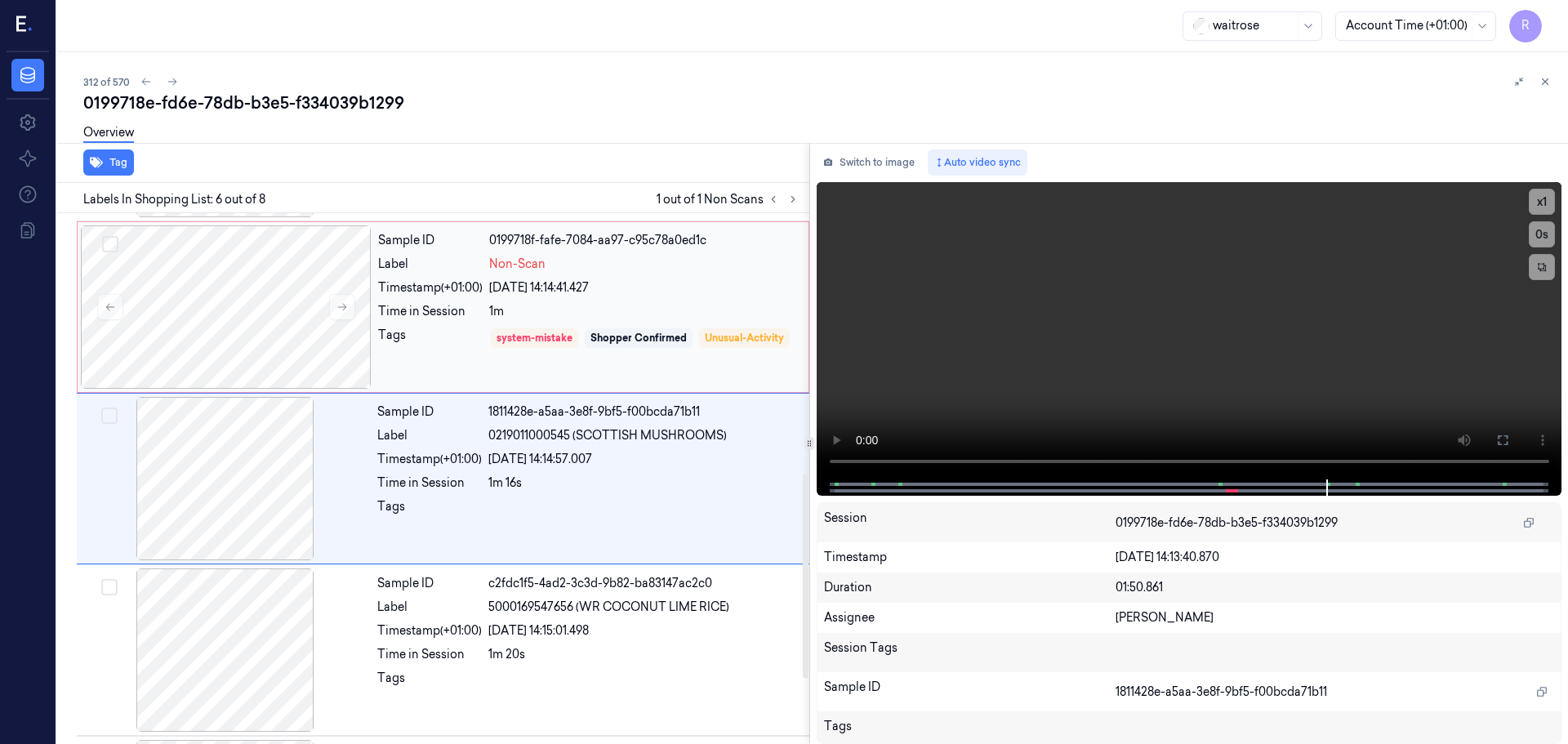
click at [558, 284] on div "22/09/2025 14:14:41.427" at bounding box center [643, 288] width 310 height 17
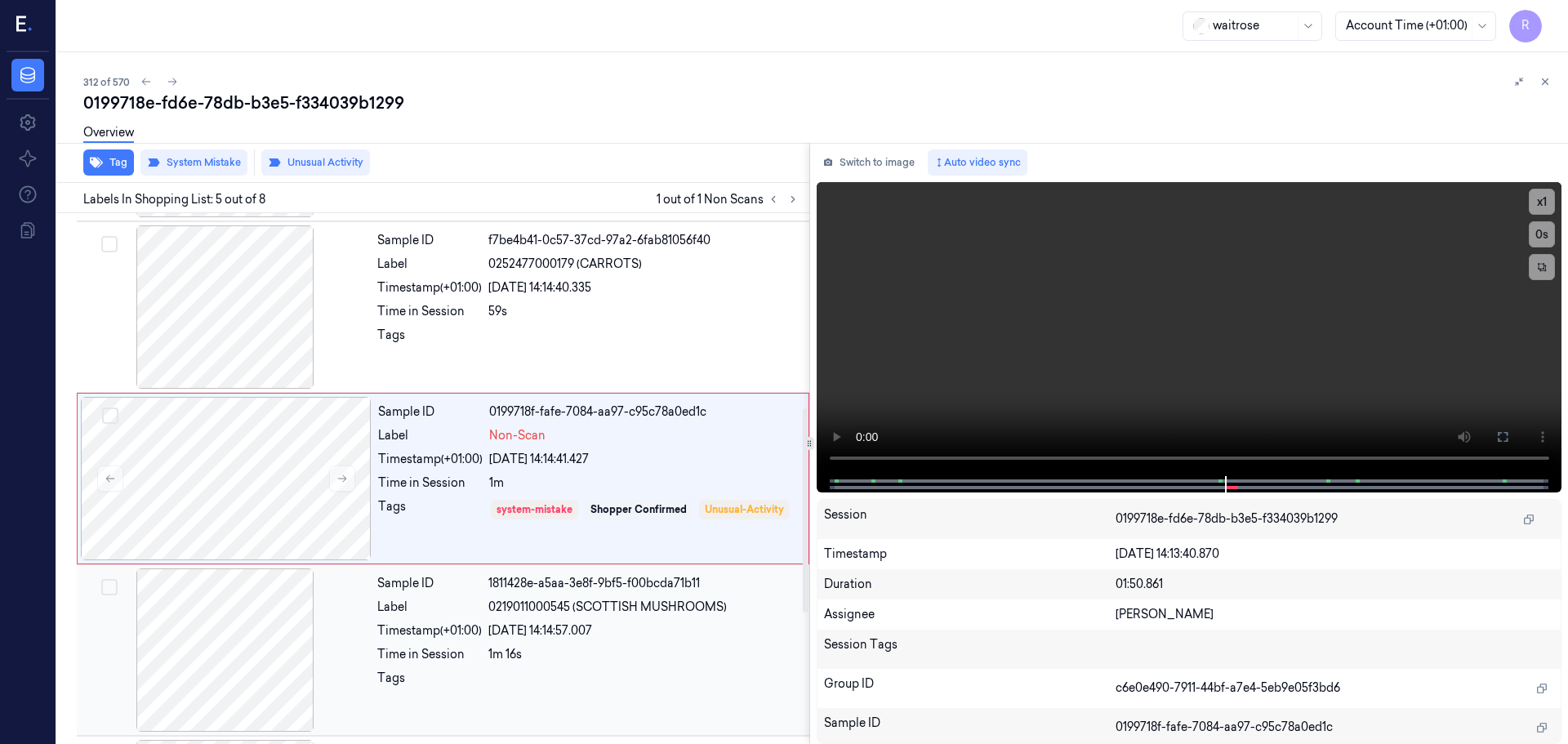
click at [463, 666] on div "Sample ID 1811428e-a5aa-3e8f-9bf5-f00bcda71b11 Label 0219011000545 (SCOTTISH MU…" at bounding box center [588, 650] width 435 height 163
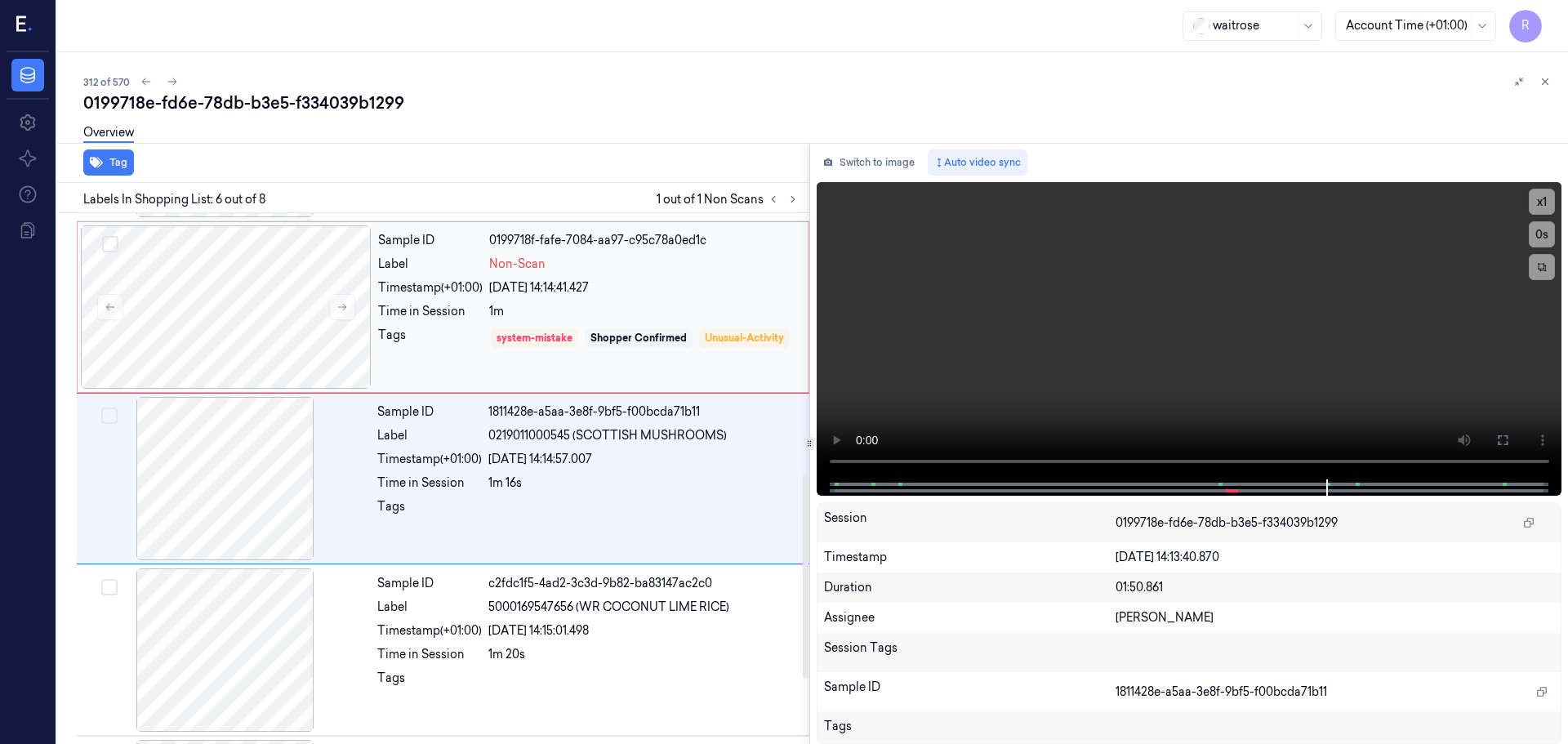
click at [604, 333] on div "Shopper Confirmed" at bounding box center [638, 338] width 96 height 15
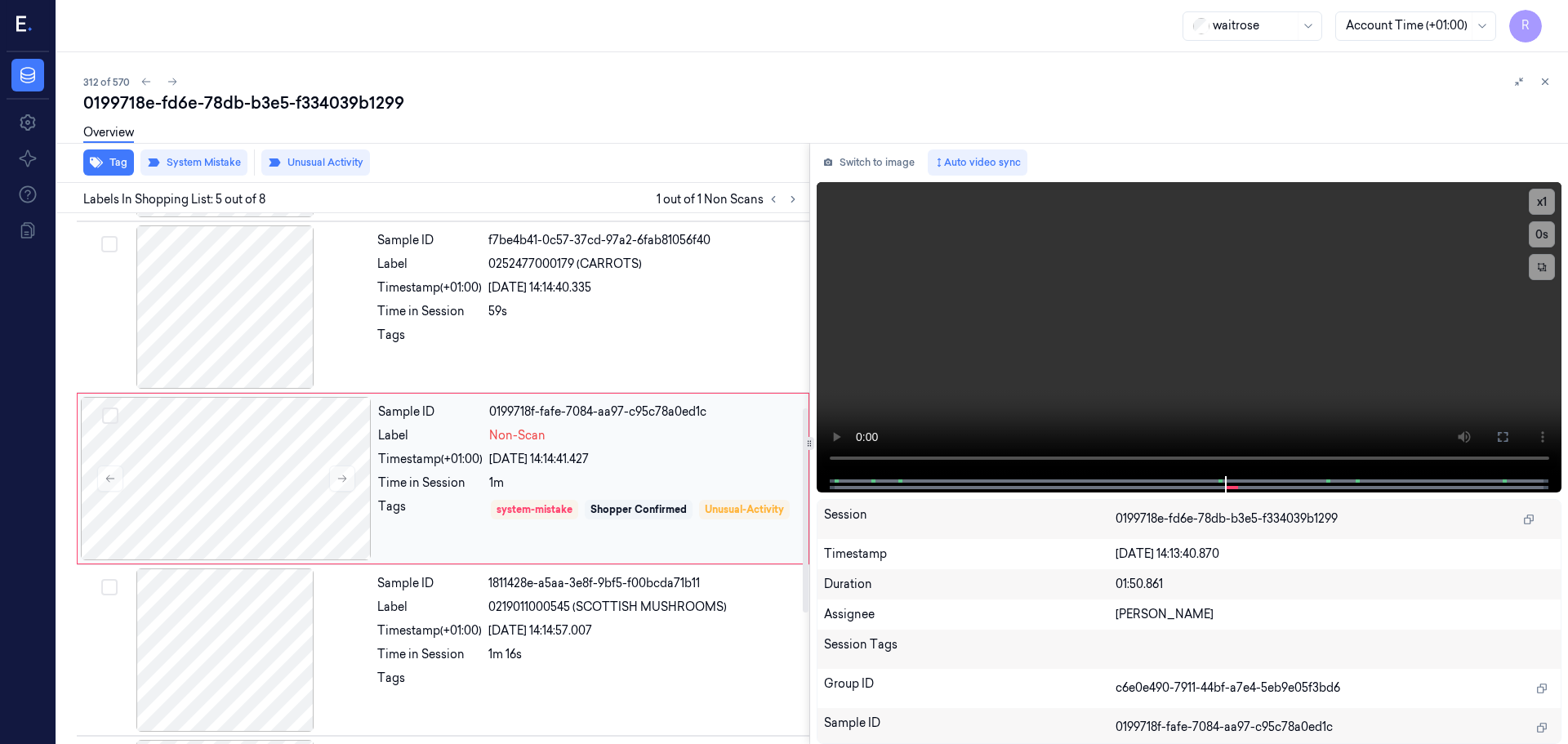
click at [570, 489] on div "1m" at bounding box center [643, 483] width 310 height 17
click at [551, 598] on div "Sample ID 1811428e-a5aa-3e8f-9bf5-f00bcda71b11 Label 0219011000545 (SCOTTISH MU…" at bounding box center [588, 650] width 435 height 163
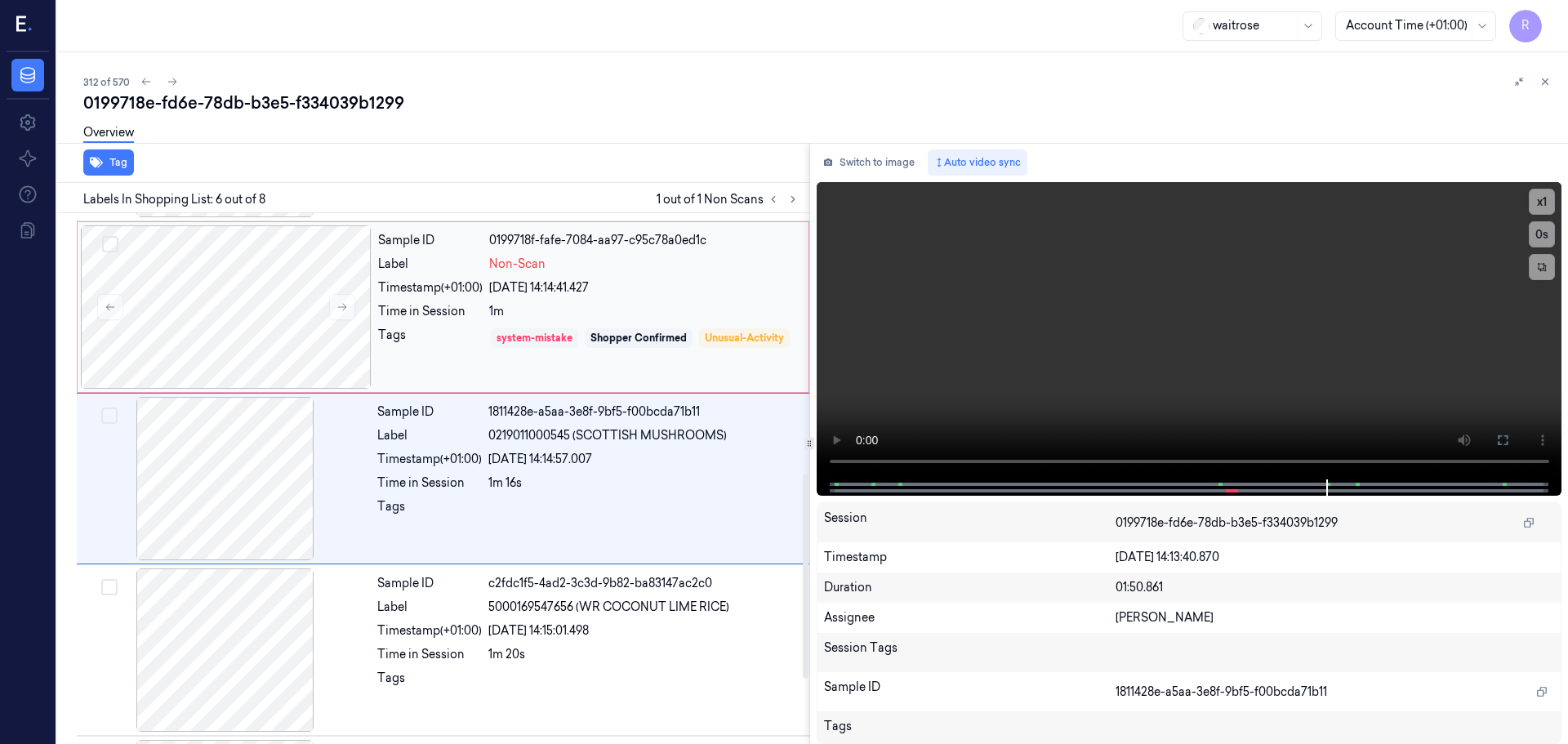
click at [550, 348] on div "system-mistake" at bounding box center [534, 338] width 87 height 20
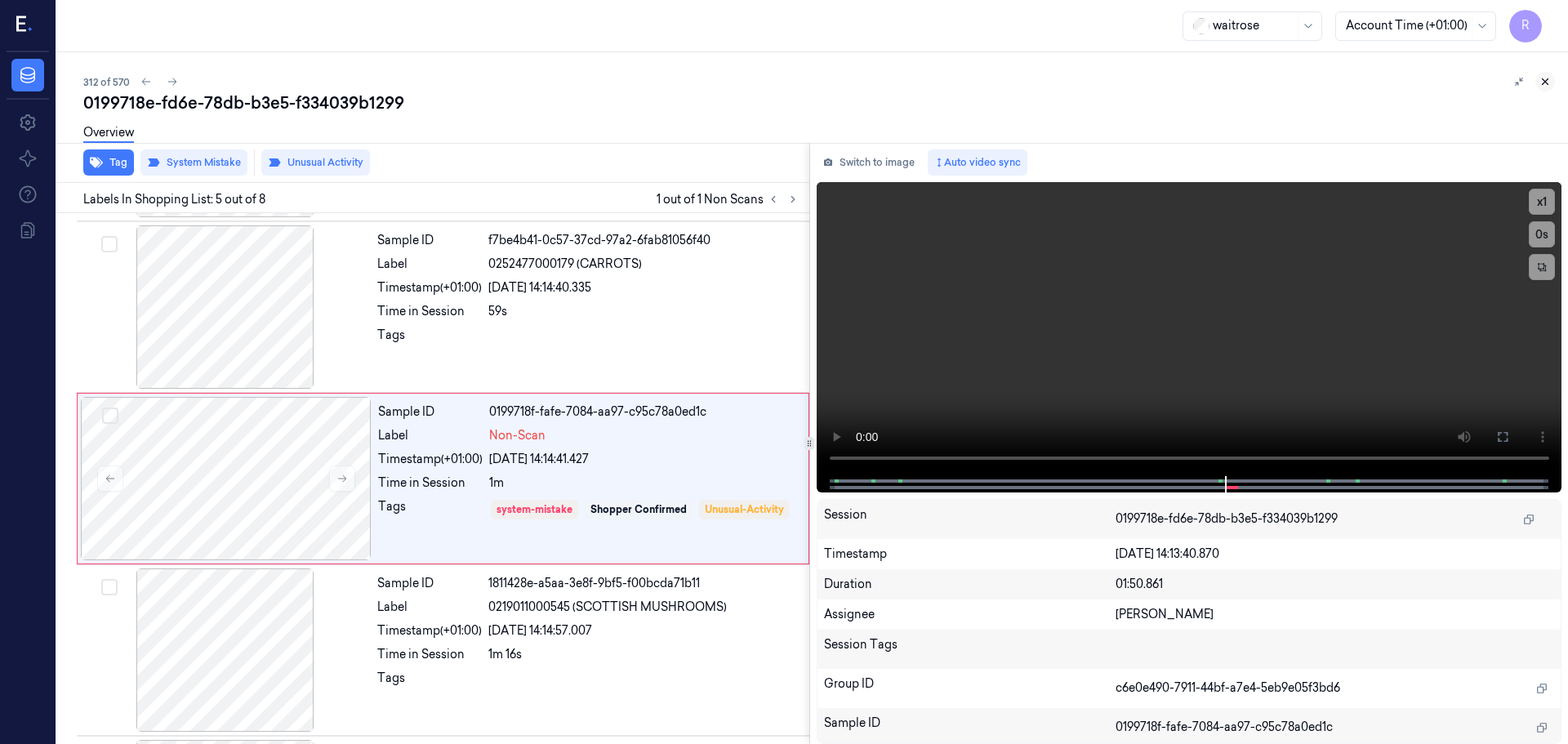
click at [1542, 83] on icon at bounding box center [1544, 82] width 11 height 11
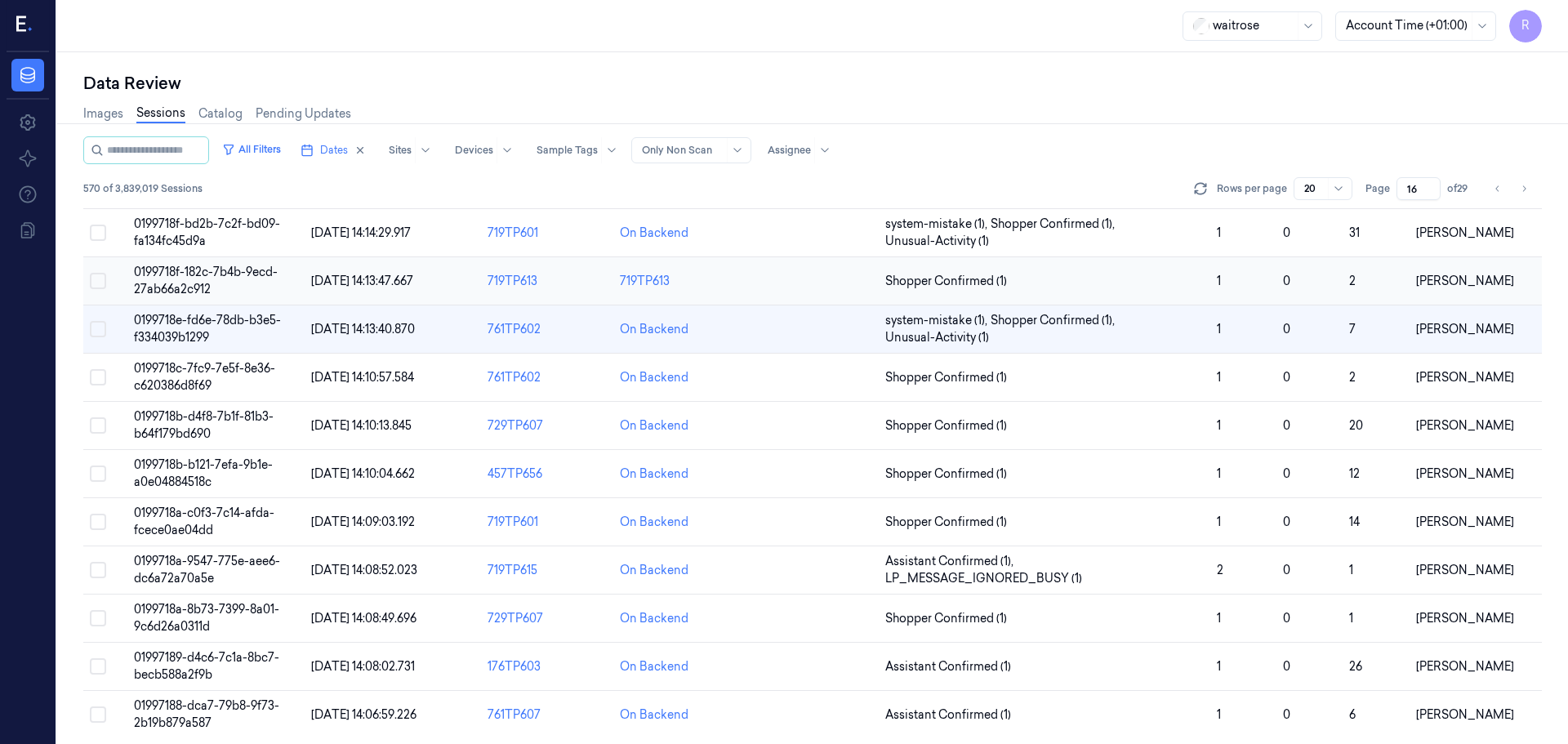
scroll to position [475, 0]
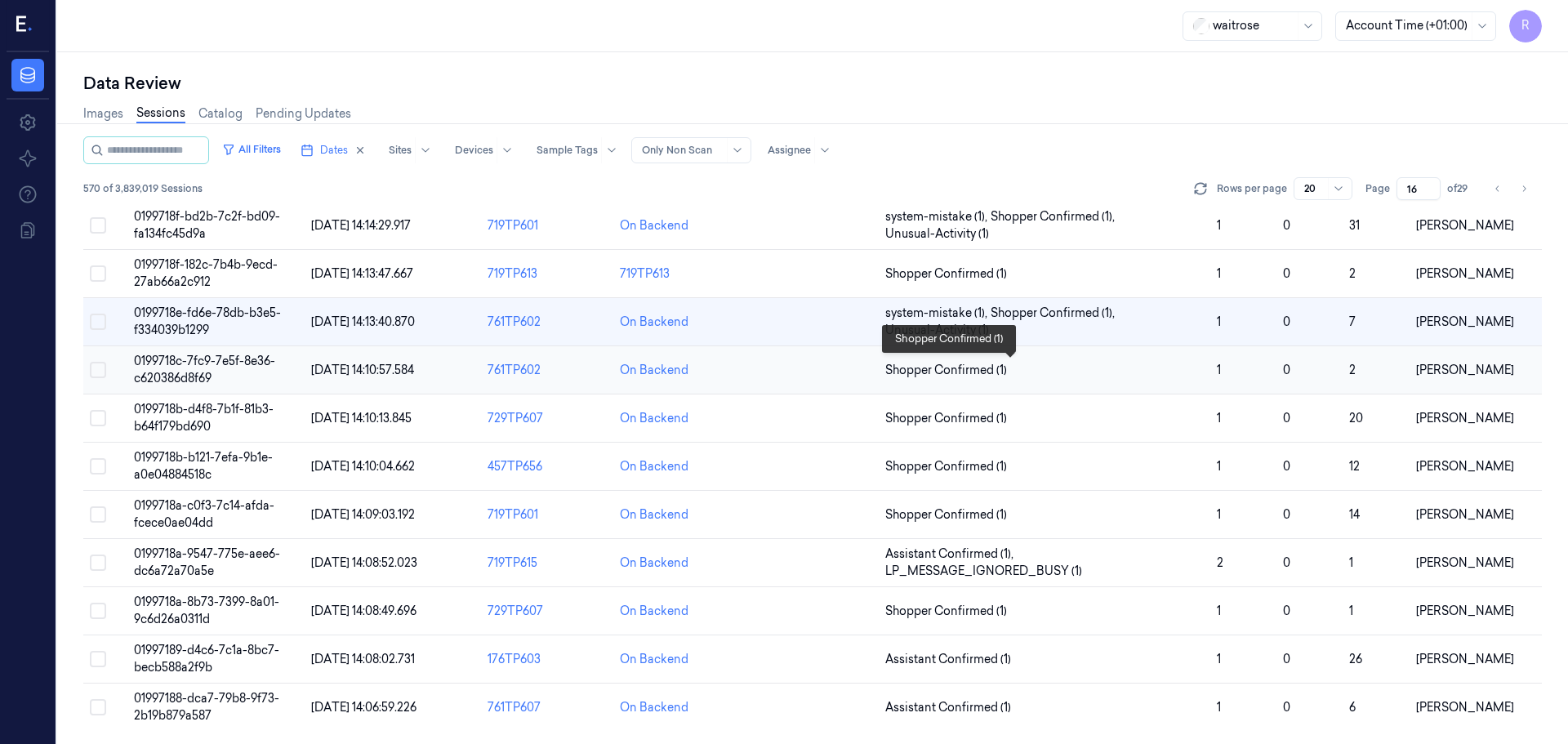
click at [1151, 372] on span "Shopper Confirmed (1)" at bounding box center [1044, 371] width 318 height 17
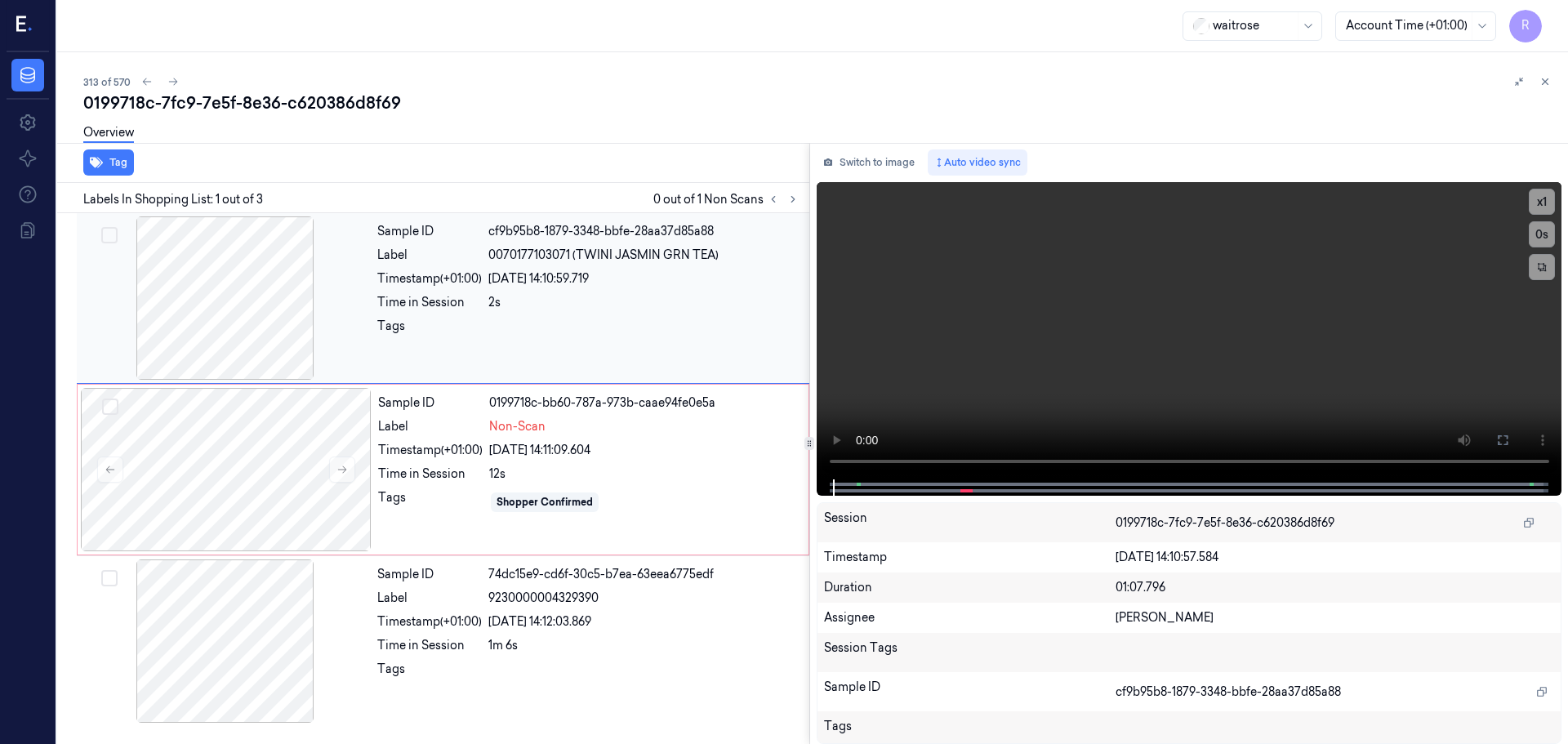
click at [234, 304] on div at bounding box center [225, 298] width 291 height 163
click at [1540, 209] on button "x 1" at bounding box center [1541, 202] width 26 height 26
click at [1540, 209] on button "x 2" at bounding box center [1541, 202] width 26 height 26
click at [1540, 209] on button "x 4" at bounding box center [1541, 202] width 26 height 26
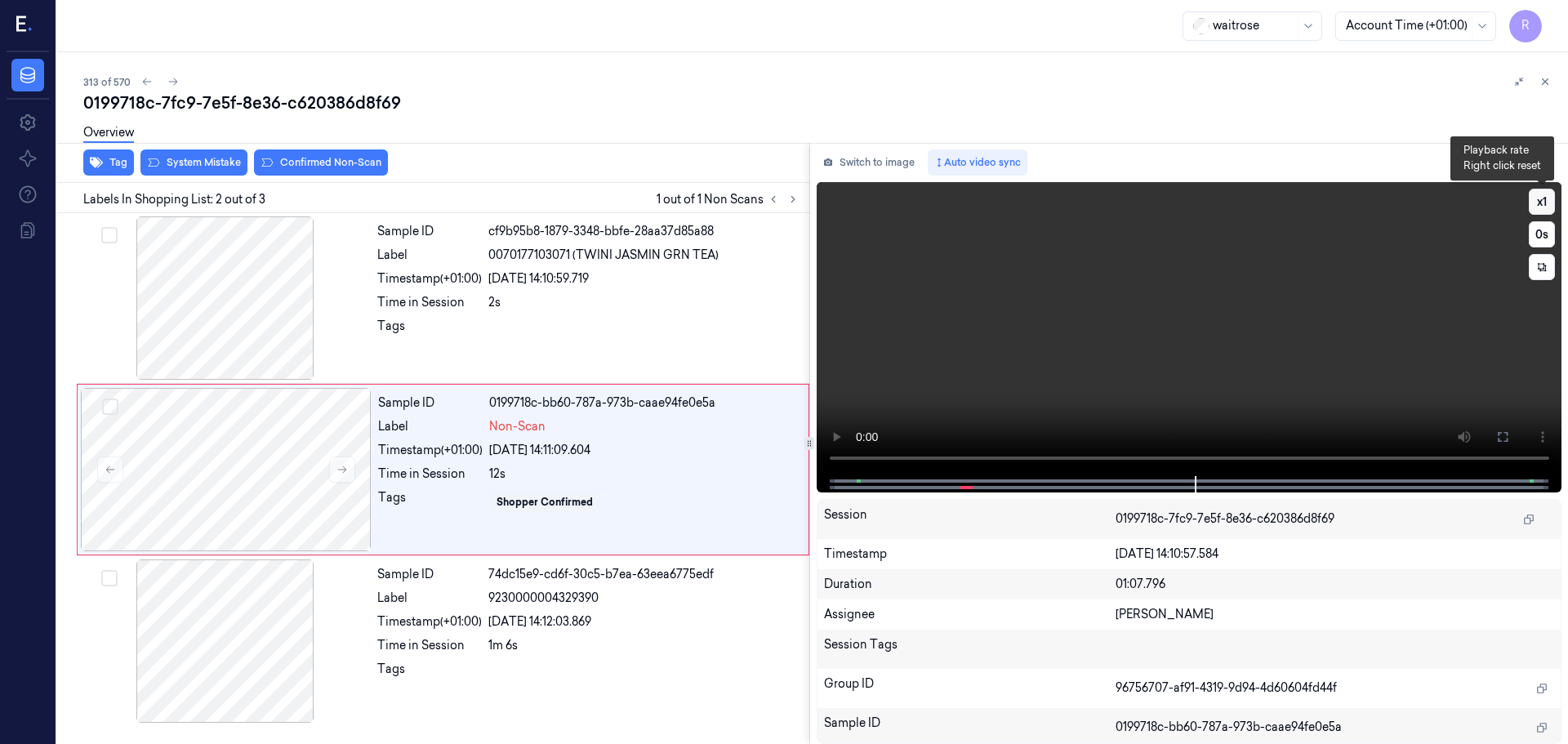
click at [1548, 200] on button "x 1" at bounding box center [1541, 202] width 26 height 26
click at [1548, 200] on button "x 2" at bounding box center [1541, 202] width 26 height 26
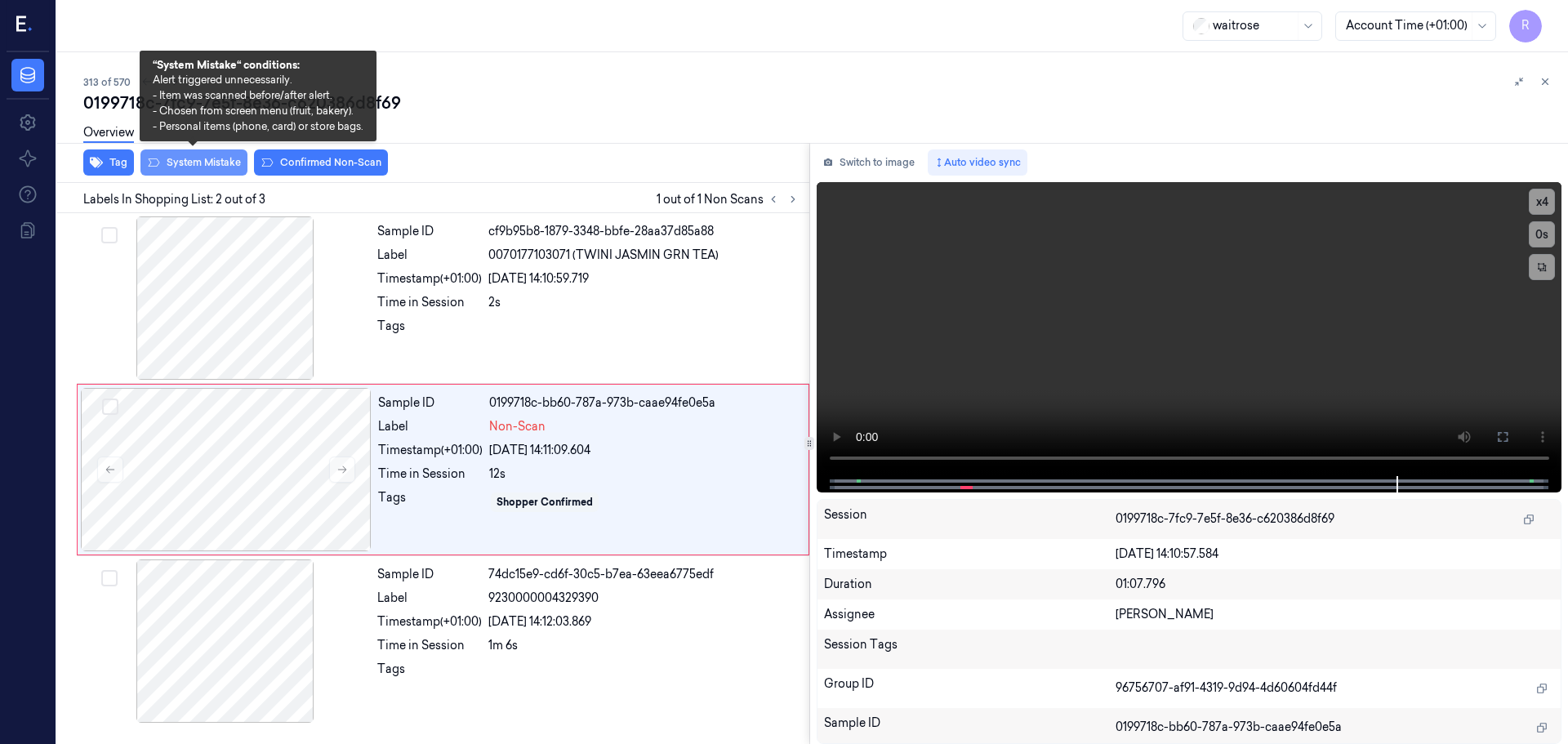
click at [188, 167] on button "System Mistake" at bounding box center [194, 162] width 107 height 26
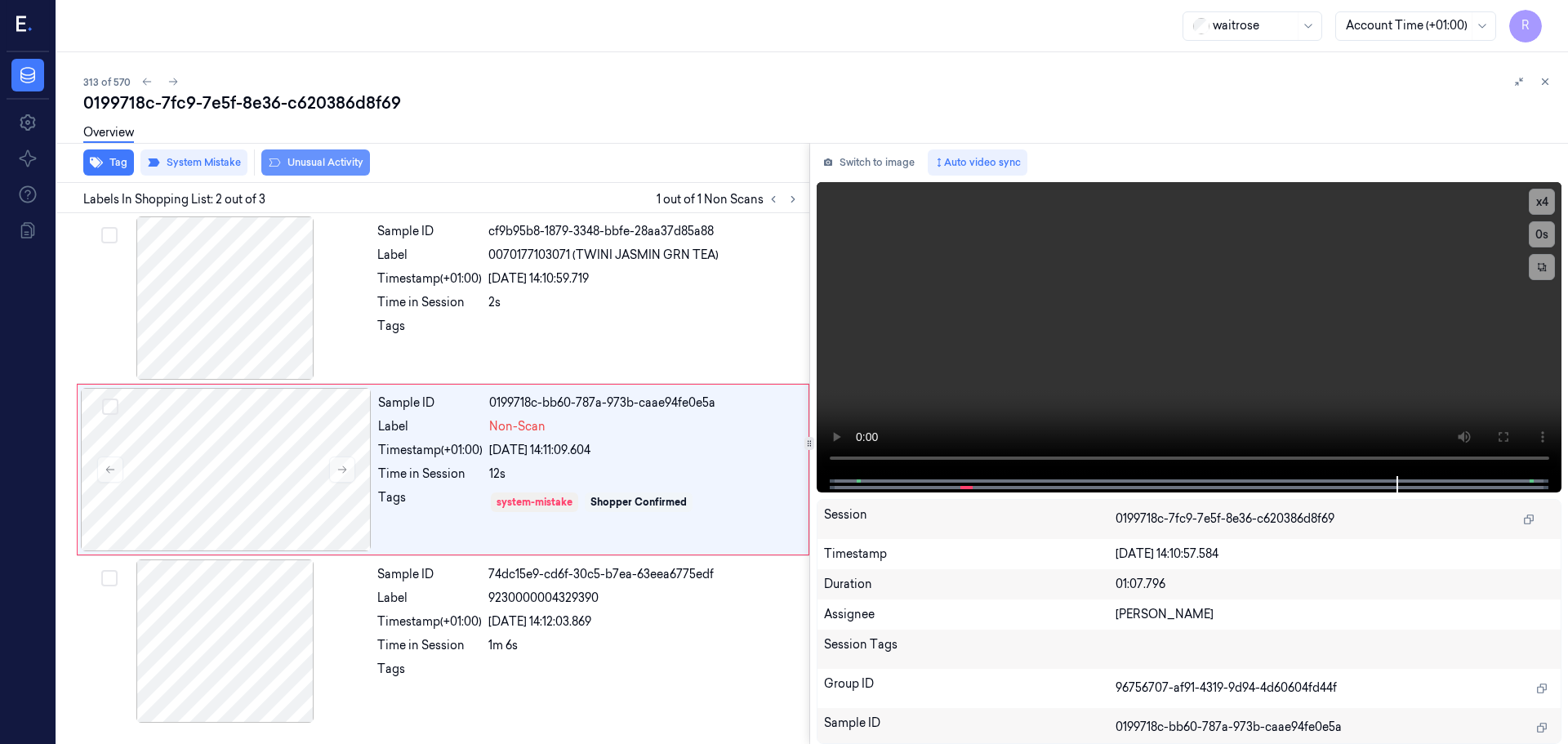
click at [319, 160] on button "Unusual Activity" at bounding box center [316, 162] width 109 height 26
click at [381, 654] on div "Time in Session" at bounding box center [430, 646] width 105 height 17
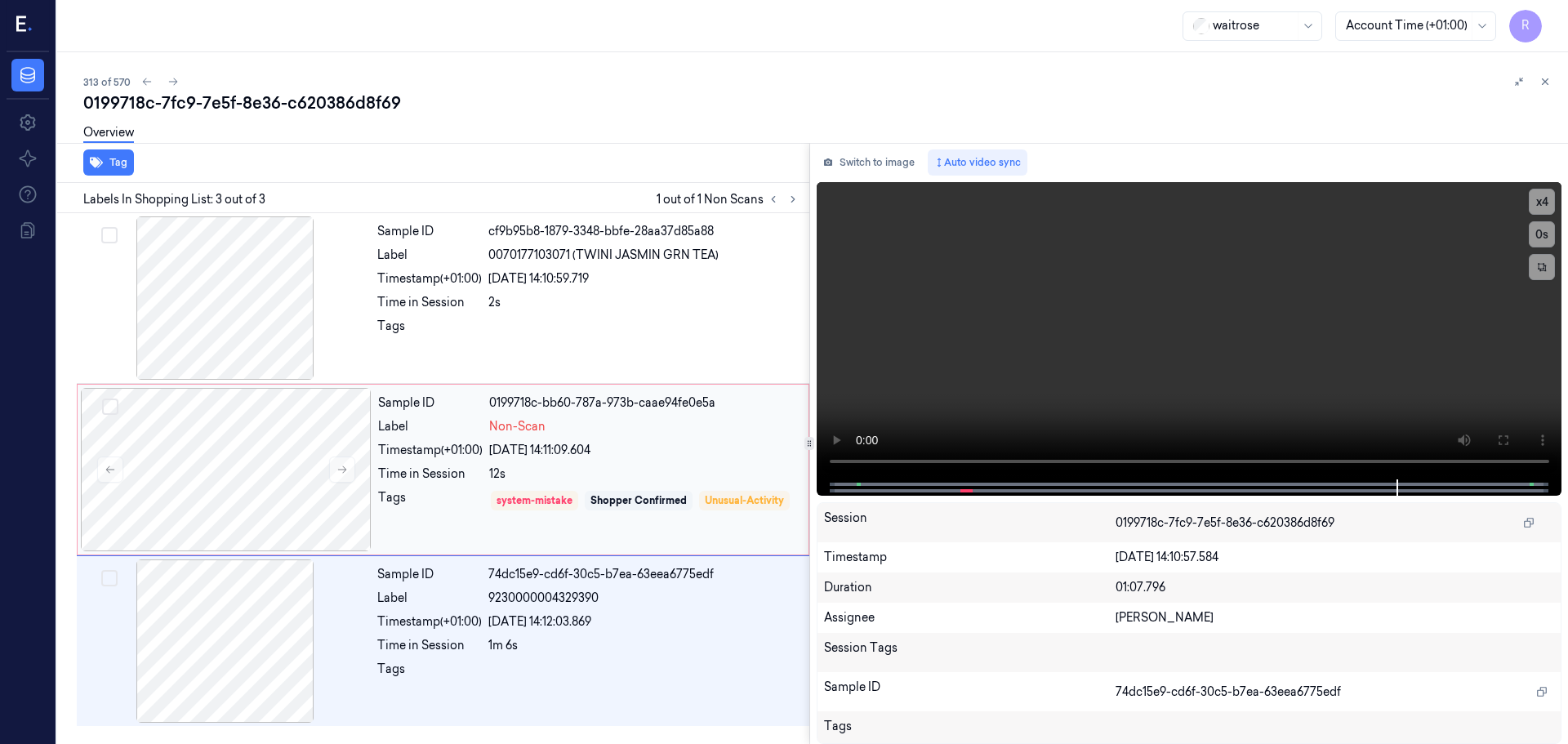
click at [441, 448] on div "Timestamp (+01:00)" at bounding box center [431, 451] width 105 height 17
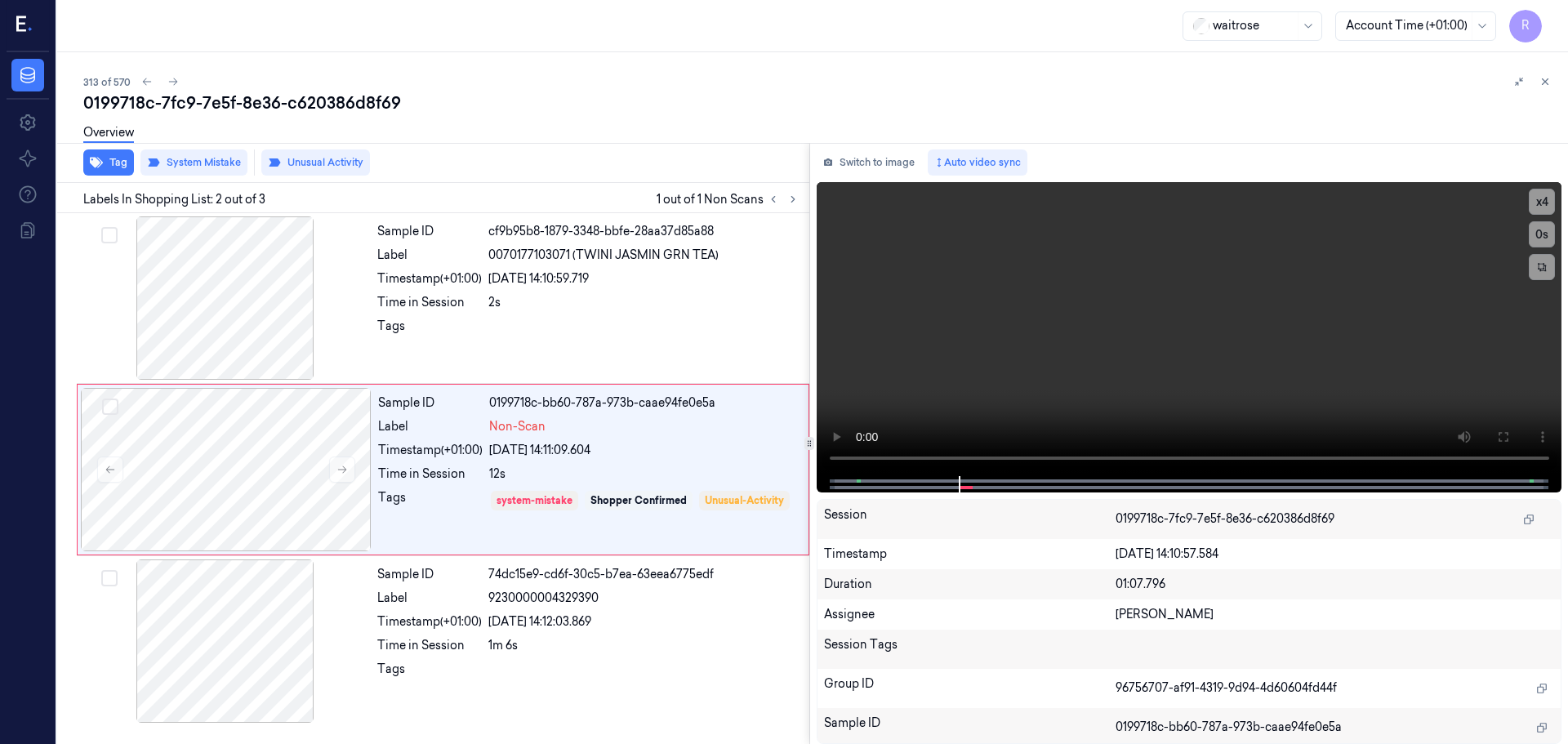
click at [1547, 88] on button at bounding box center [1545, 82] width 20 height 20
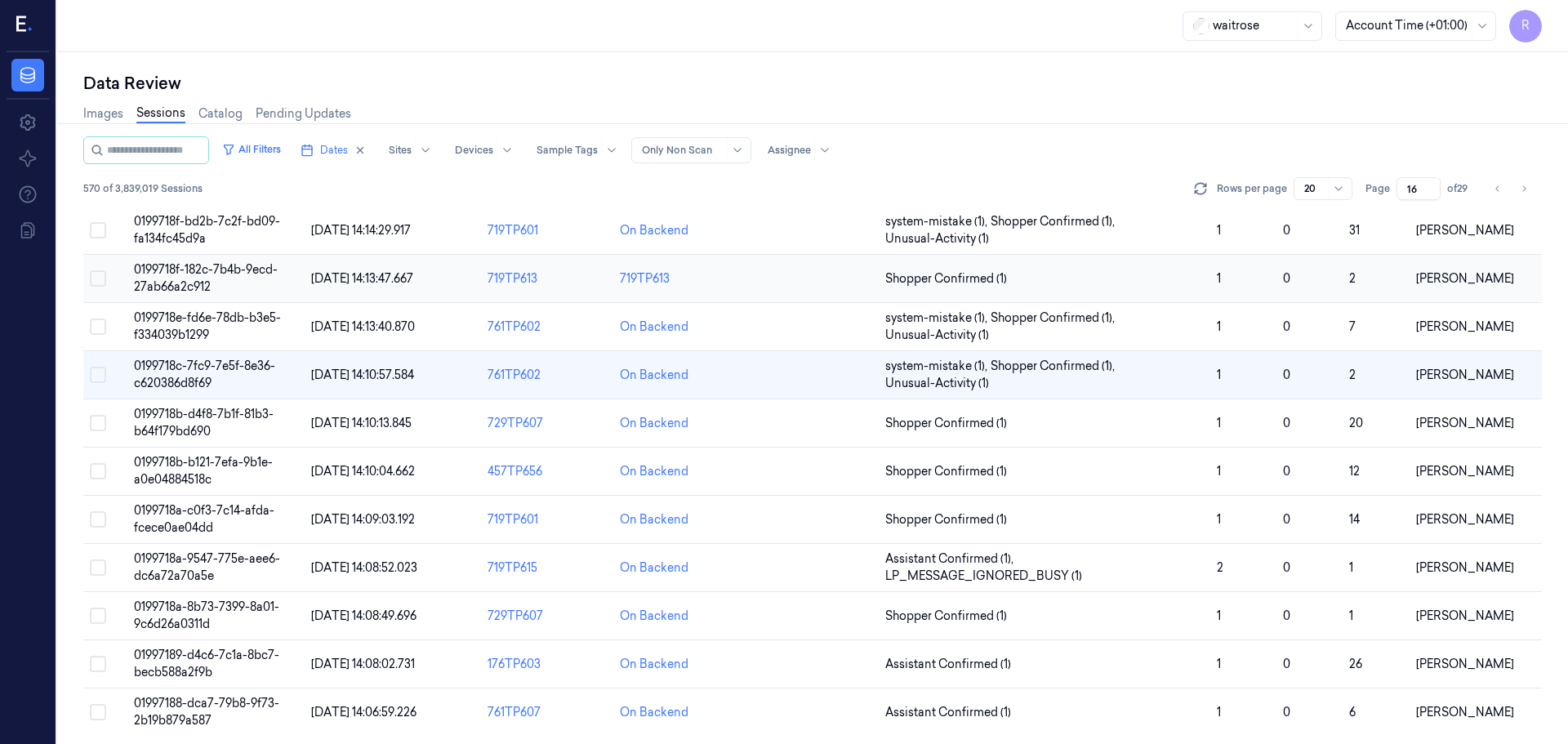
scroll to position [475, 0]
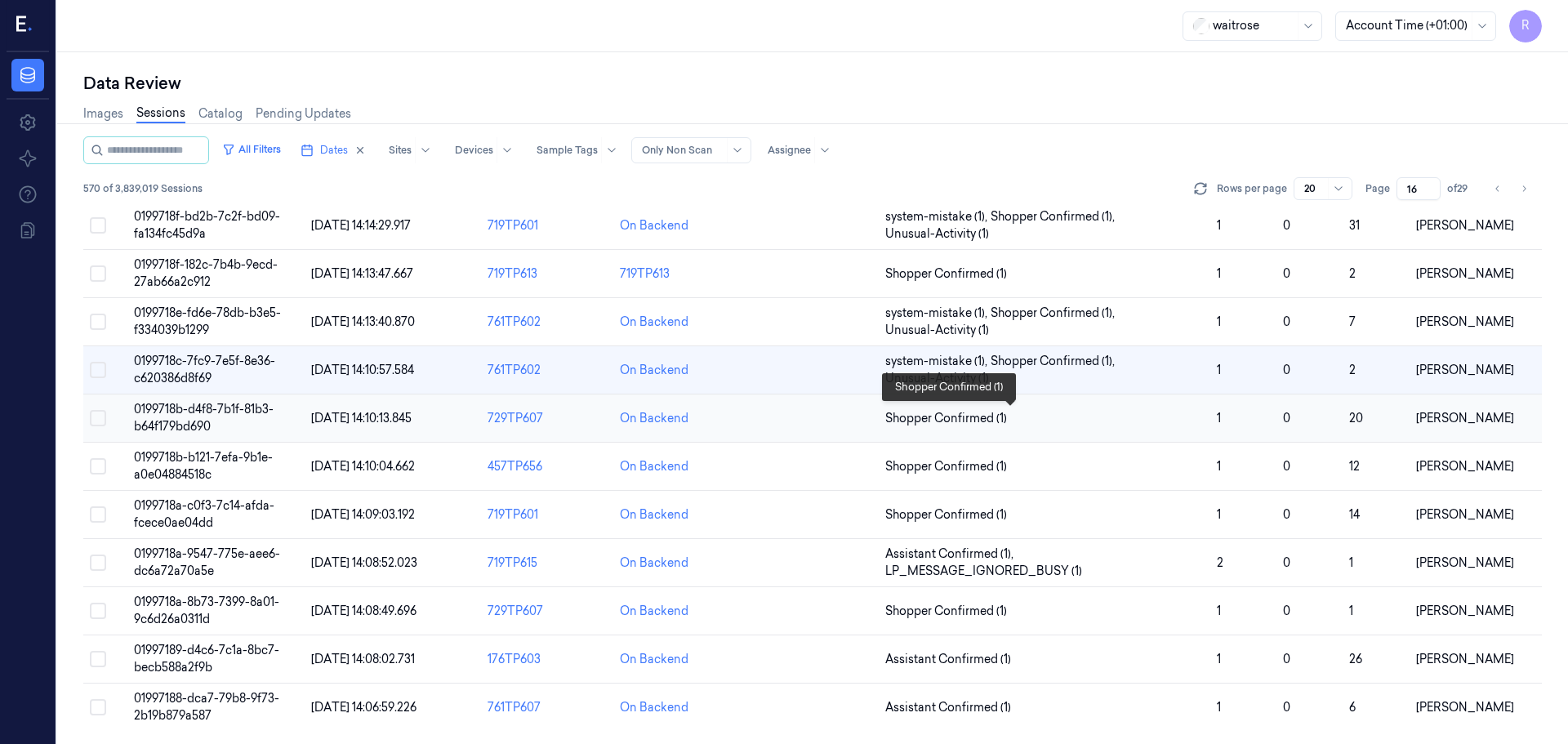
click at [1062, 425] on span "Shopper Confirmed (1)" at bounding box center [1044, 419] width 318 height 17
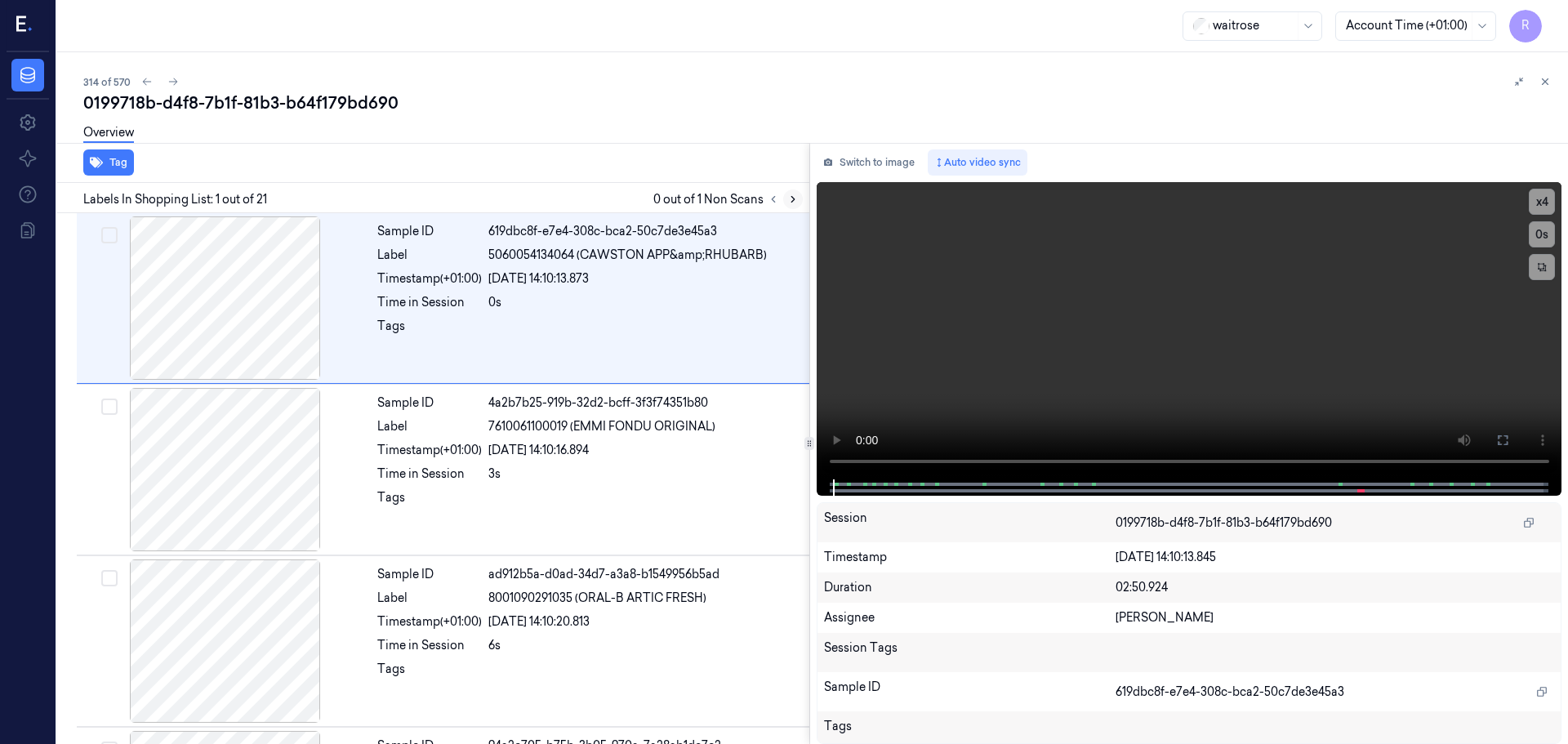
click at [793, 202] on icon at bounding box center [793, 199] width 11 height 11
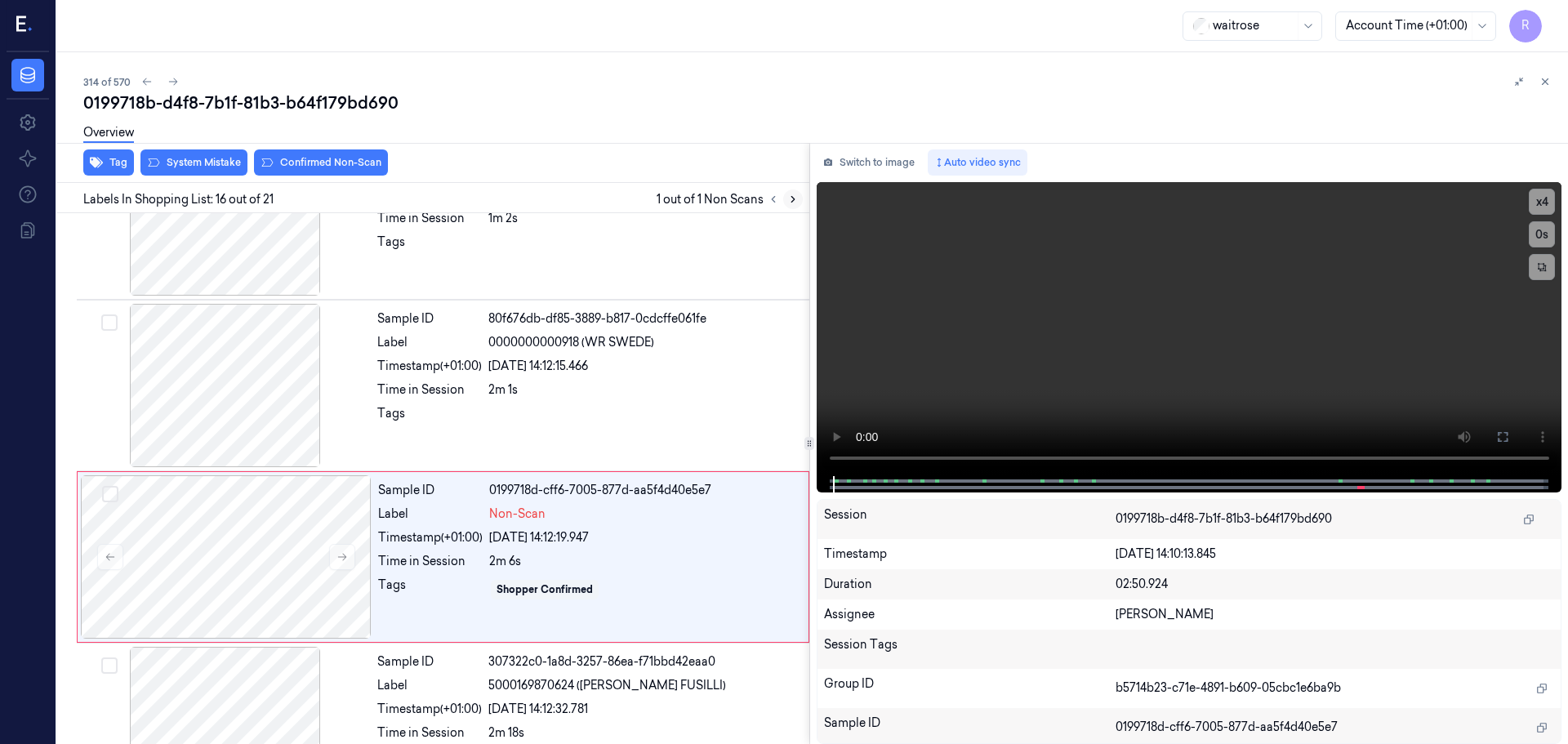
scroll to position [2392, 0]
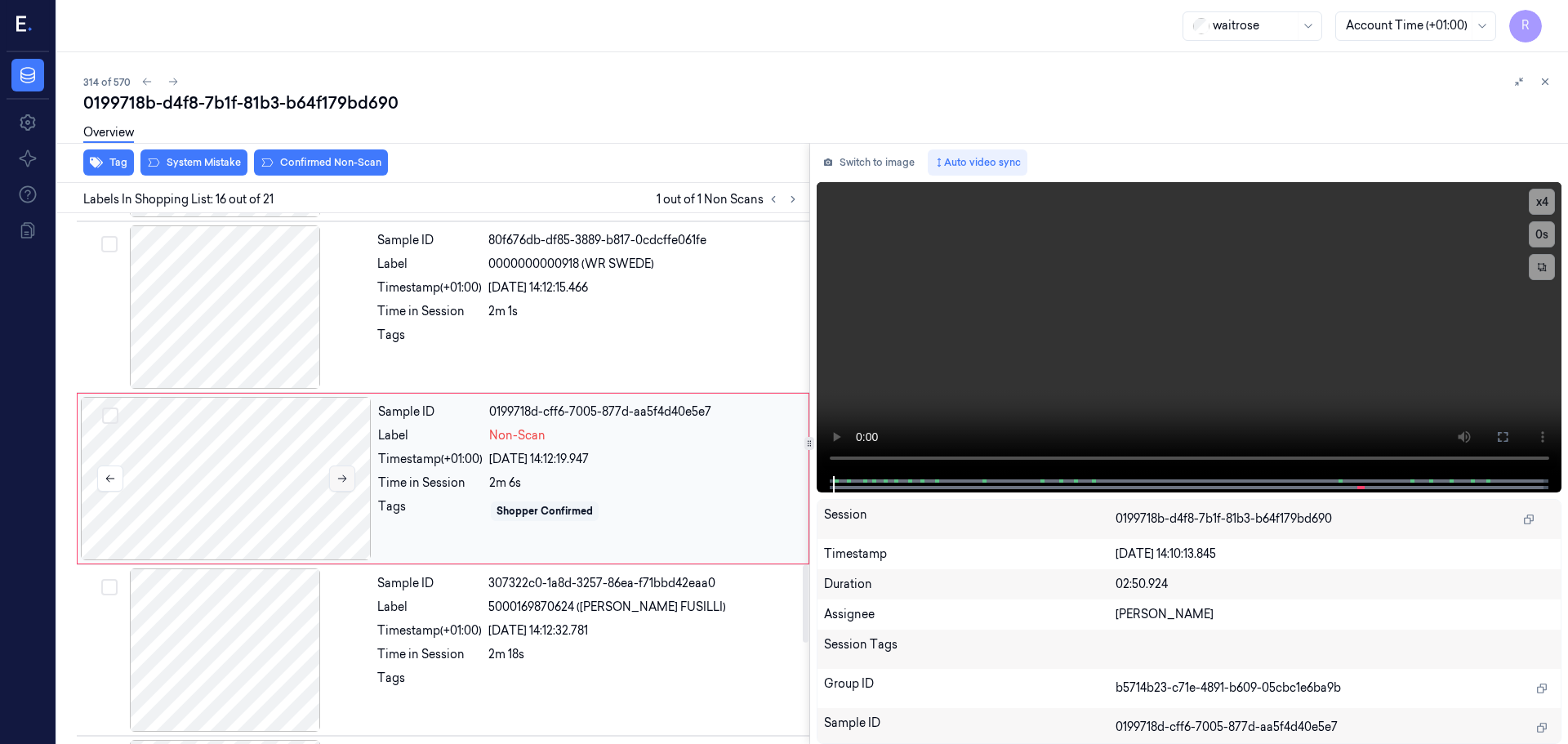
click at [341, 481] on icon at bounding box center [341, 478] width 11 height 11
click at [340, 481] on icon at bounding box center [341, 478] width 11 height 11
click at [338, 481] on icon at bounding box center [341, 478] width 11 height 11
click at [336, 481] on icon at bounding box center [341, 478] width 11 height 11
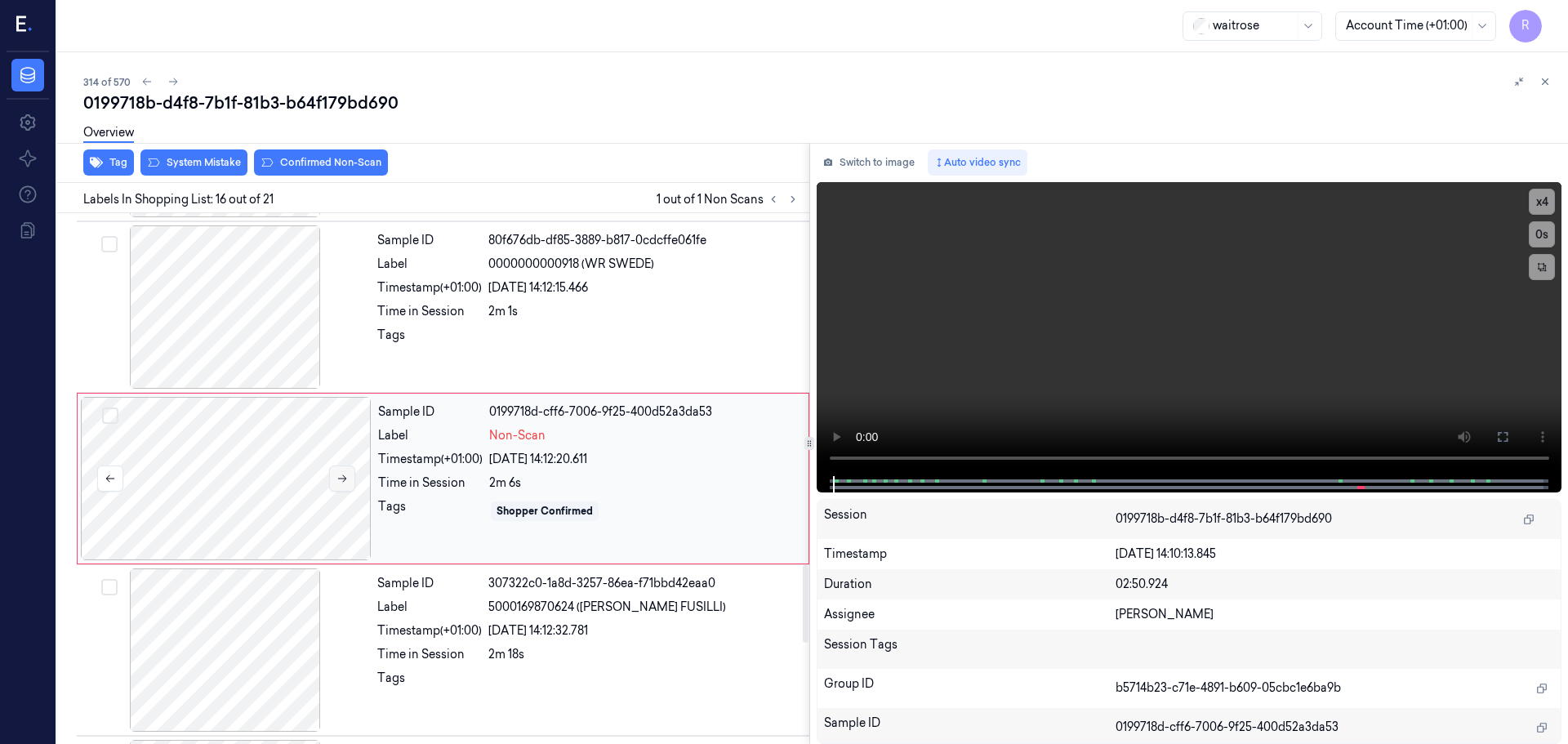
click at [336, 481] on icon at bounding box center [341, 478] width 11 height 11
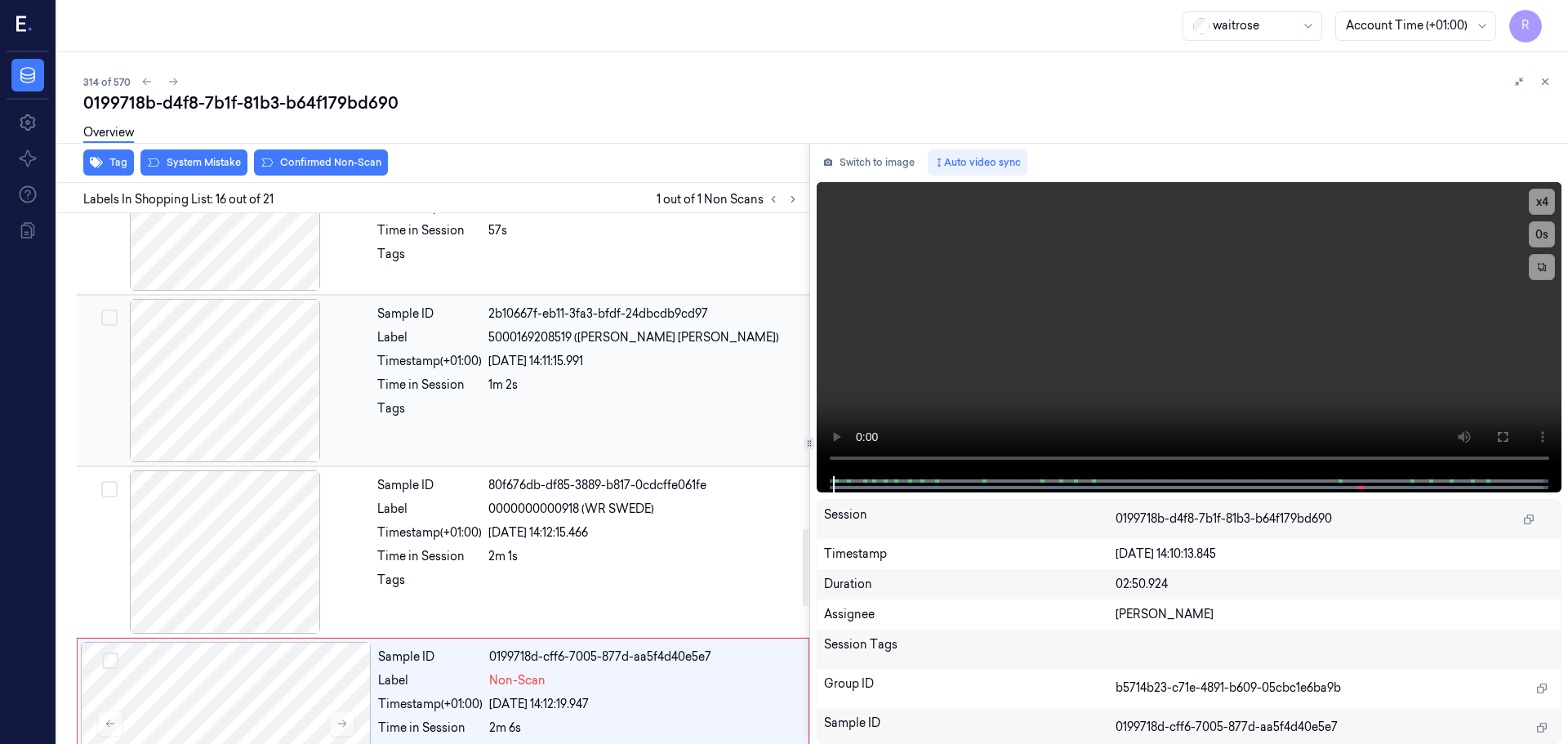
click at [272, 388] on div at bounding box center [225, 380] width 291 height 163
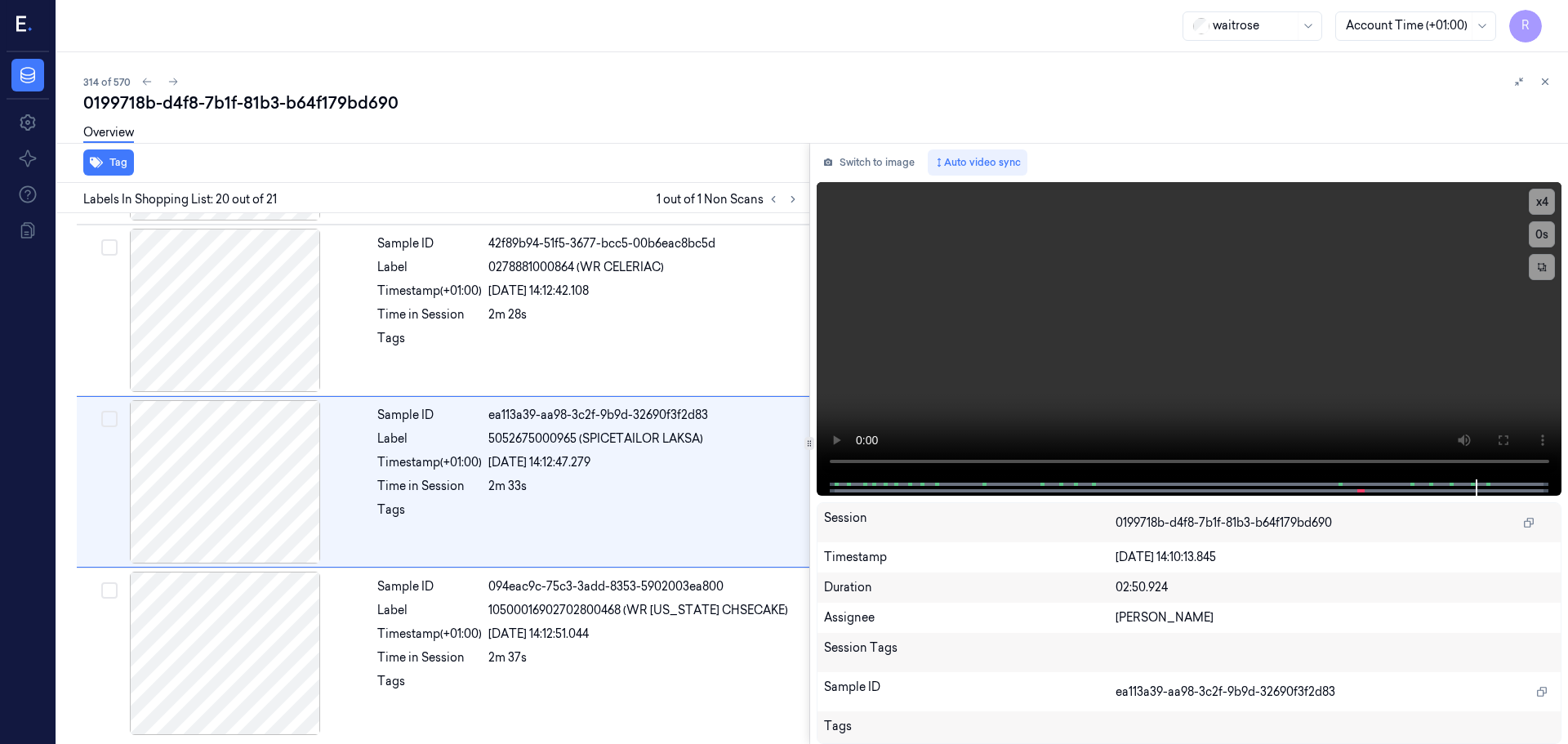
scroll to position [3076, 0]
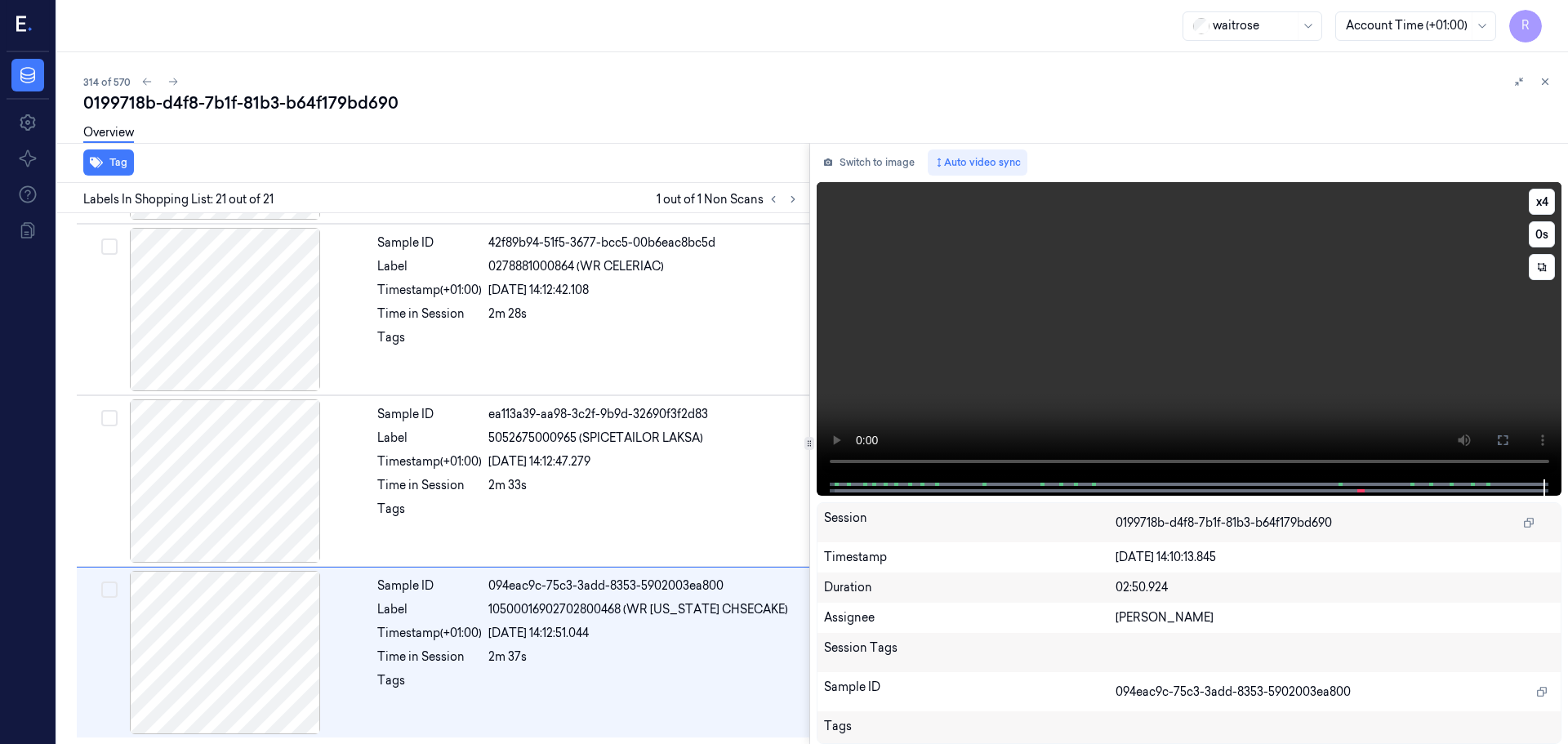
click at [1260, 481] on div at bounding box center [1188, 487] width 711 height 16
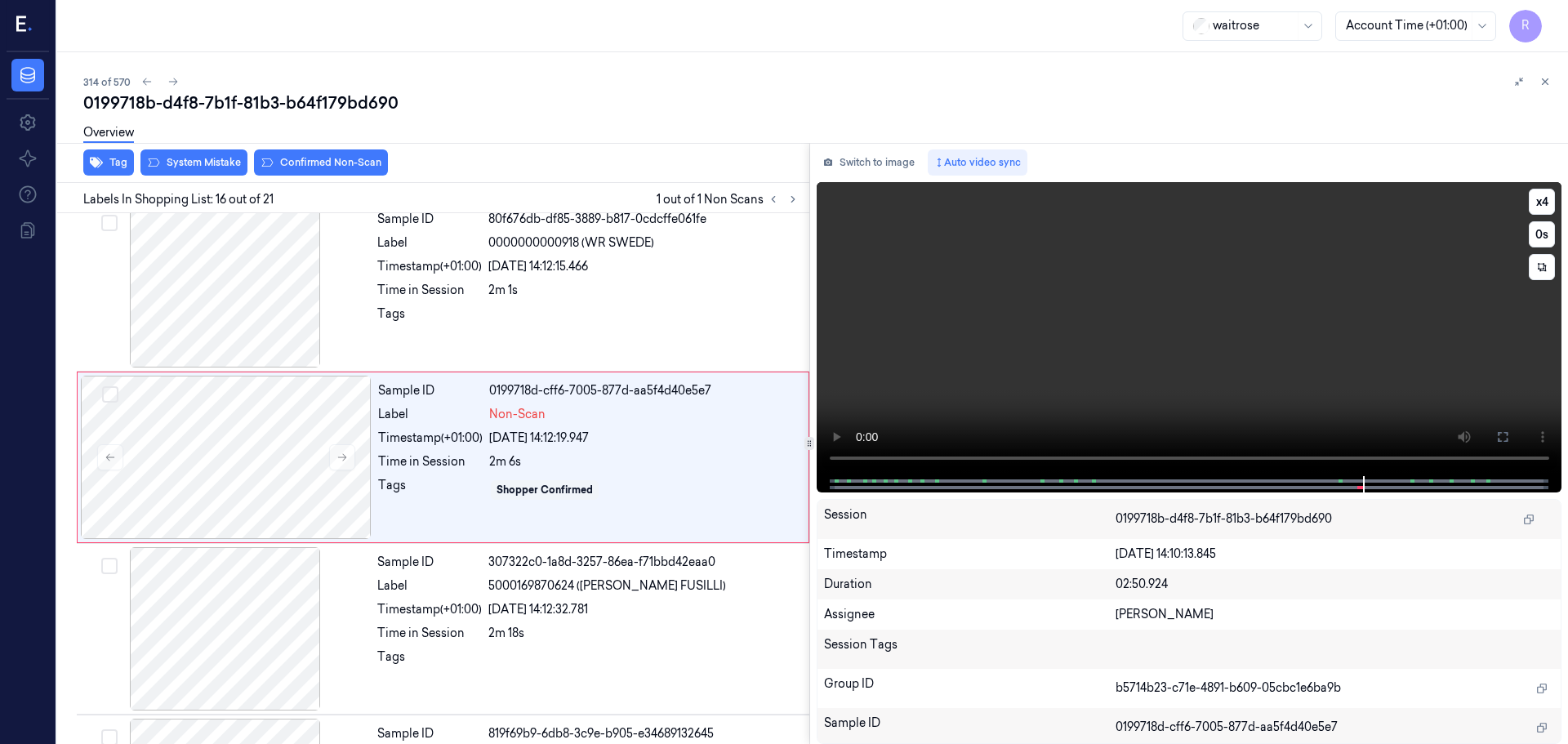
scroll to position [2392, 0]
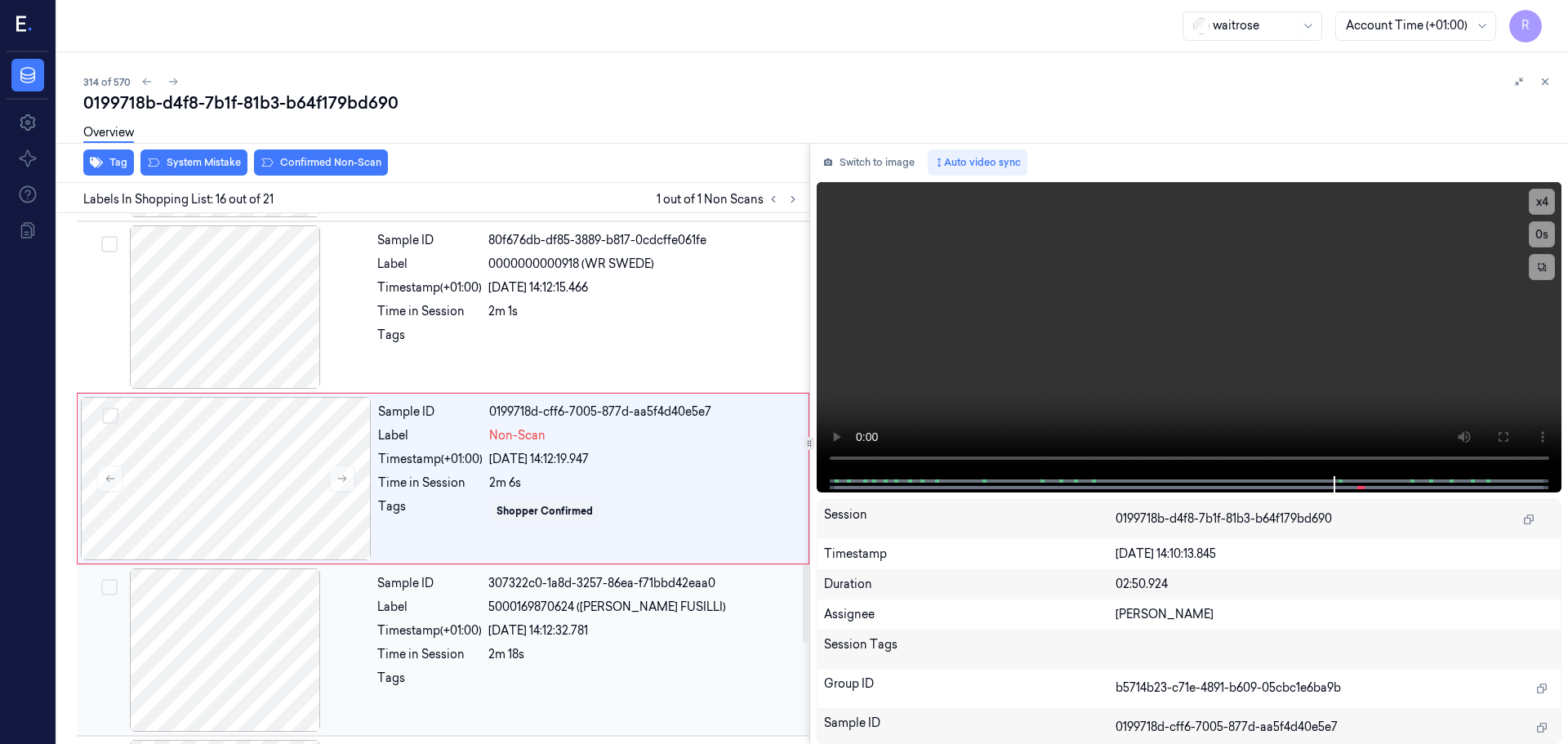
click at [307, 620] on div at bounding box center [225, 650] width 291 height 163
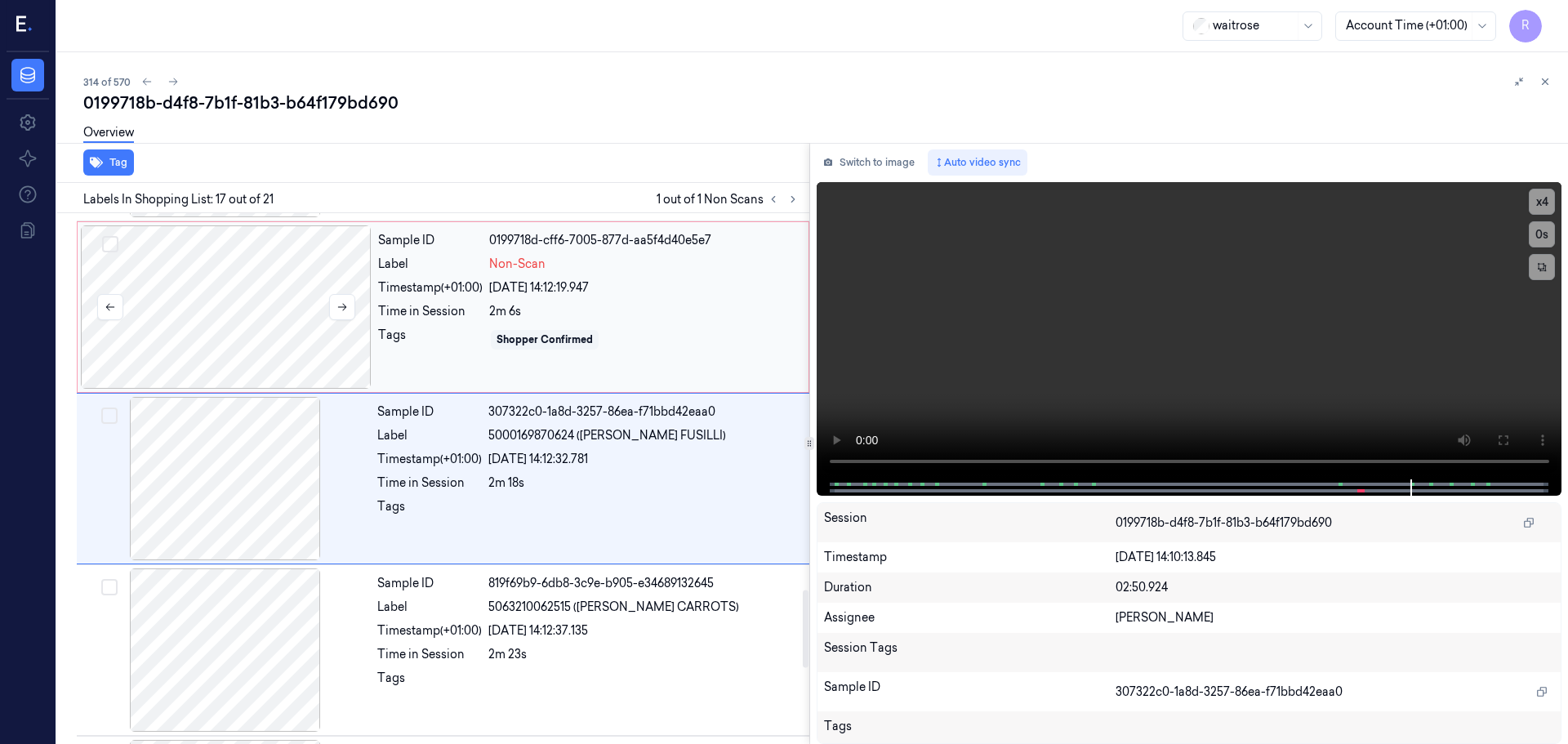
click at [242, 306] on div at bounding box center [226, 307] width 291 height 163
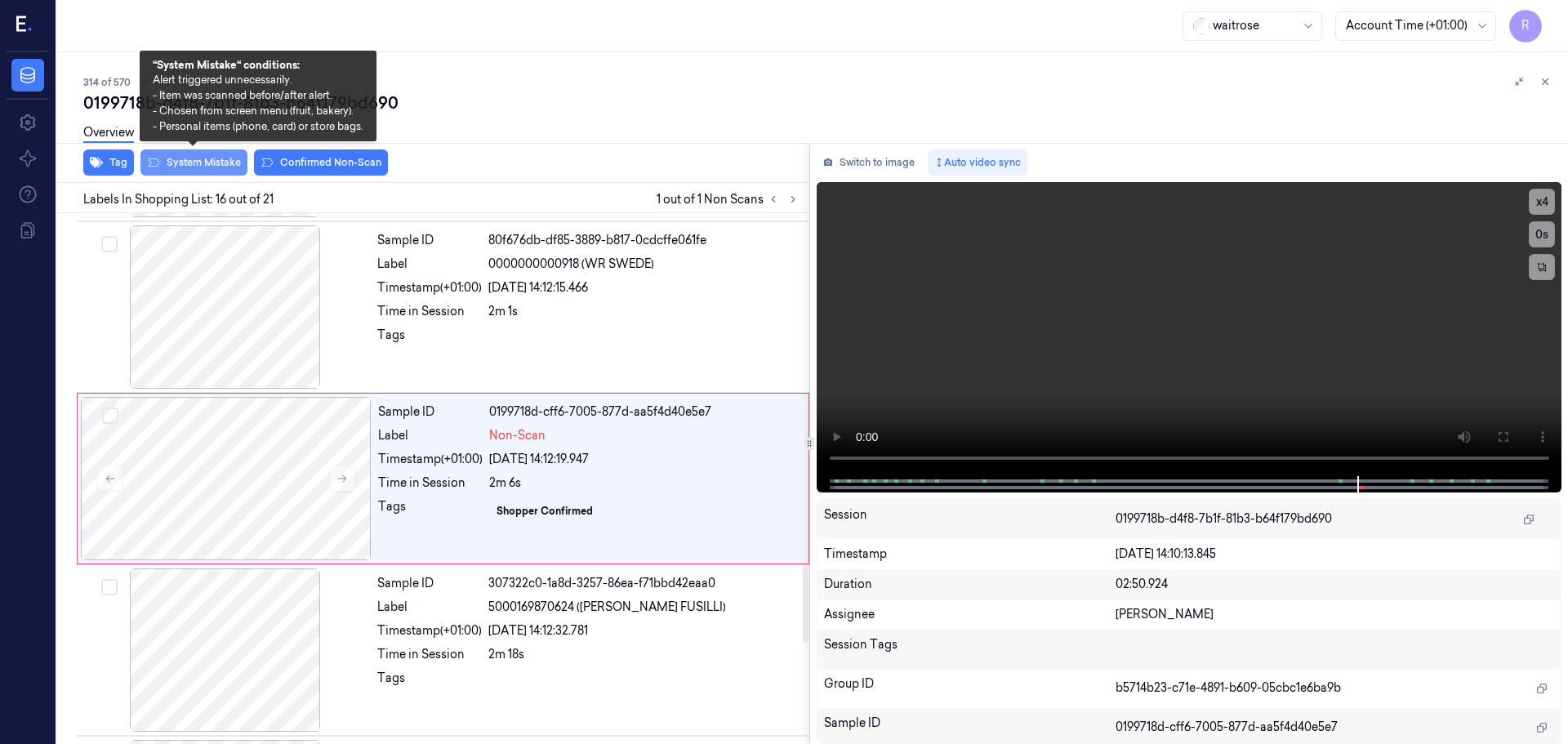
click at [199, 165] on button "System Mistake" at bounding box center [194, 162] width 107 height 26
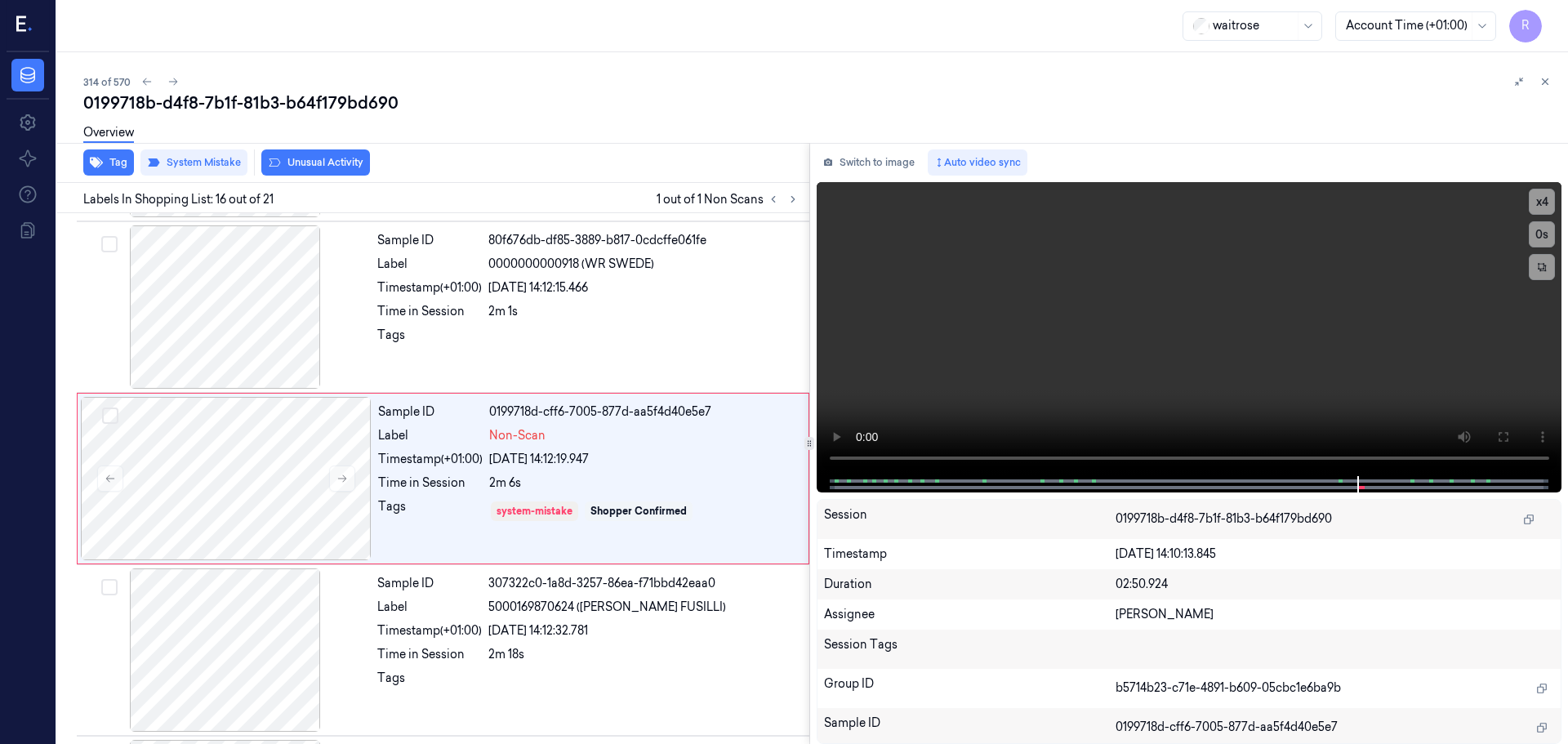
click at [315, 163] on button "Unusual Activity" at bounding box center [316, 162] width 109 height 26
click at [111, 161] on button "Tag" at bounding box center [108, 162] width 51 height 26
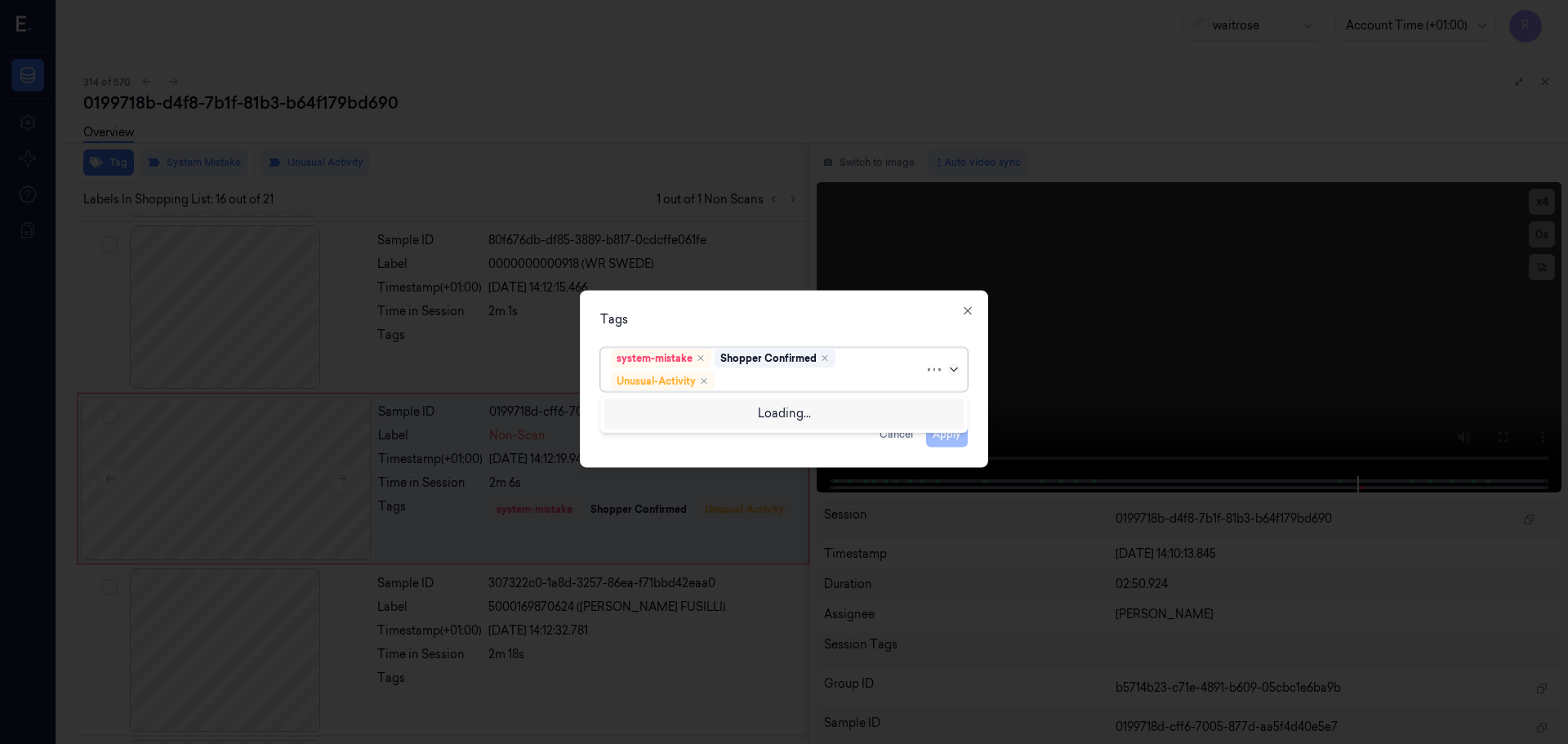
click at [957, 364] on div at bounding box center [955, 369] width 16 height 13
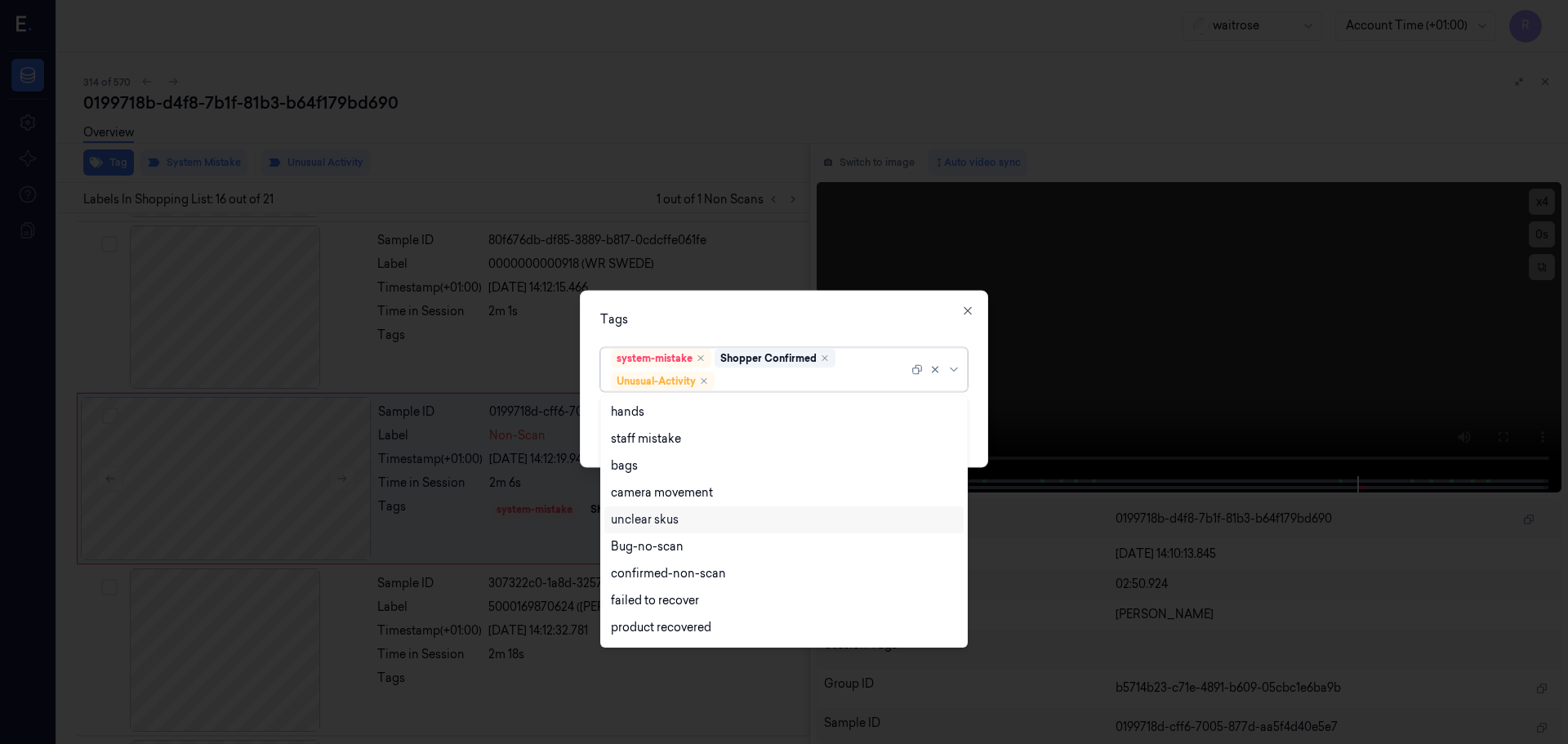
scroll to position [213, 0]
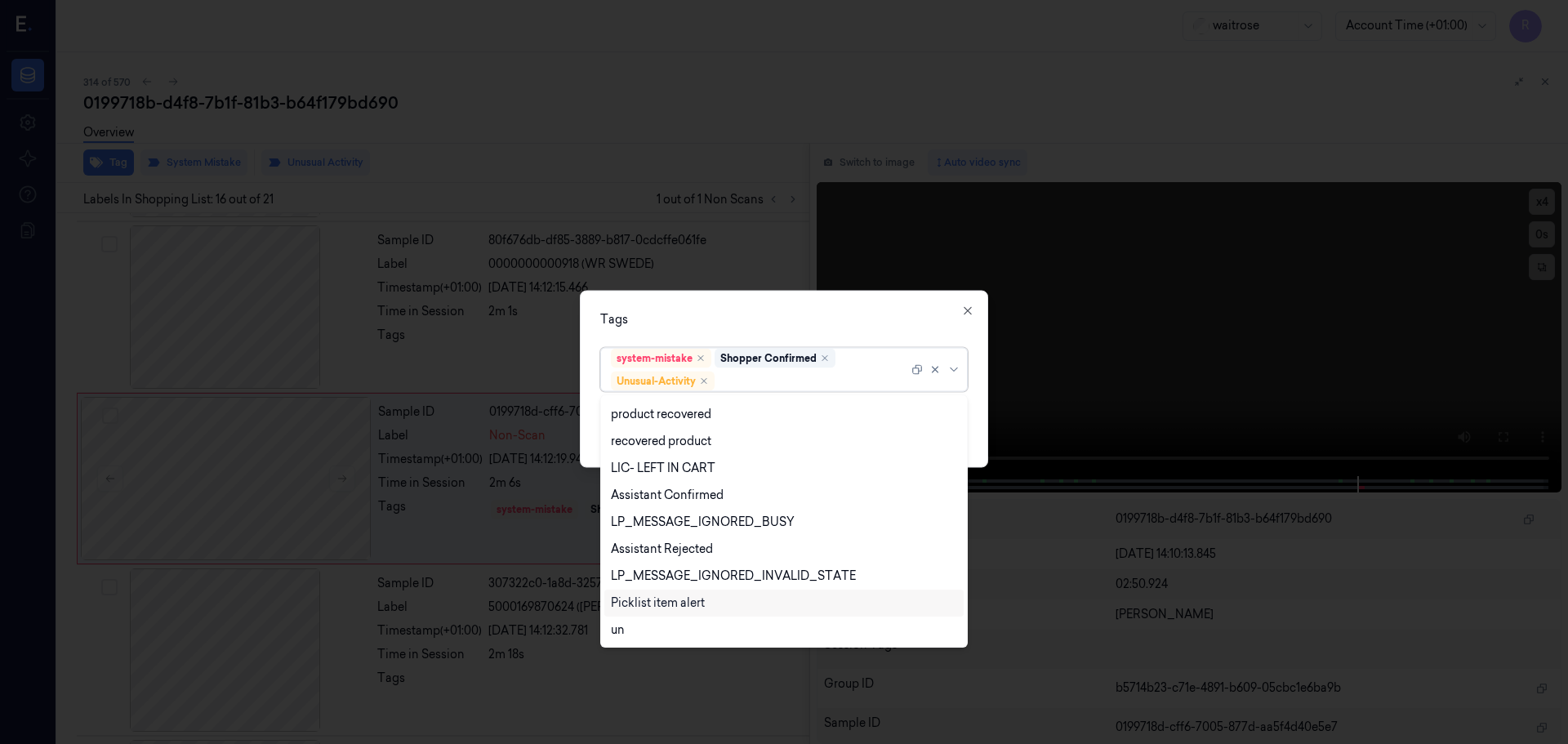
click at [624, 601] on div "Picklist item alert" at bounding box center [657, 603] width 93 height 17
click at [753, 294] on div "Tags option Picklist item alert, selected. 20 results available. Use Up and Dow…" at bounding box center [784, 378] width 408 height 178
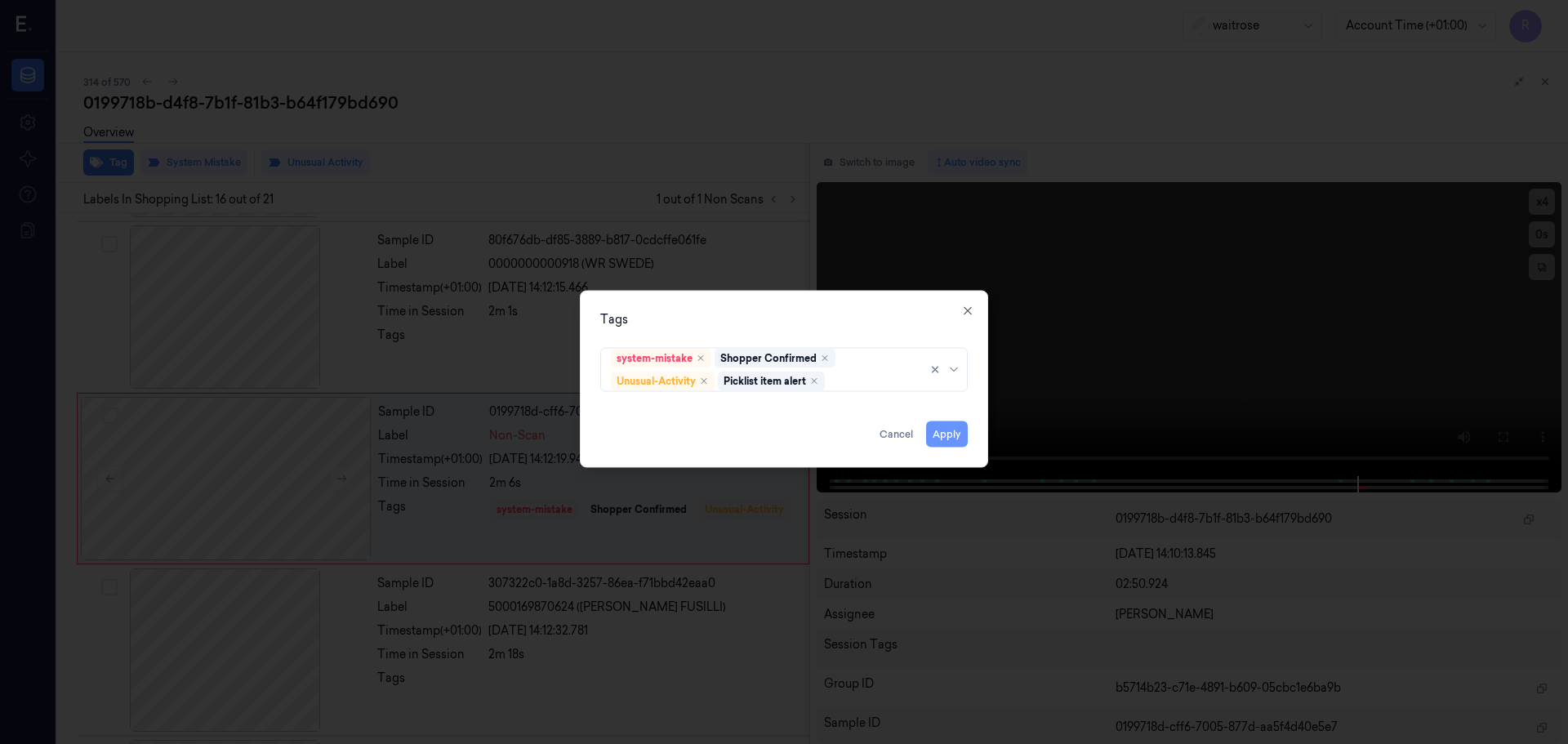
click at [950, 433] on button "Apply" at bounding box center [947, 433] width 42 height 26
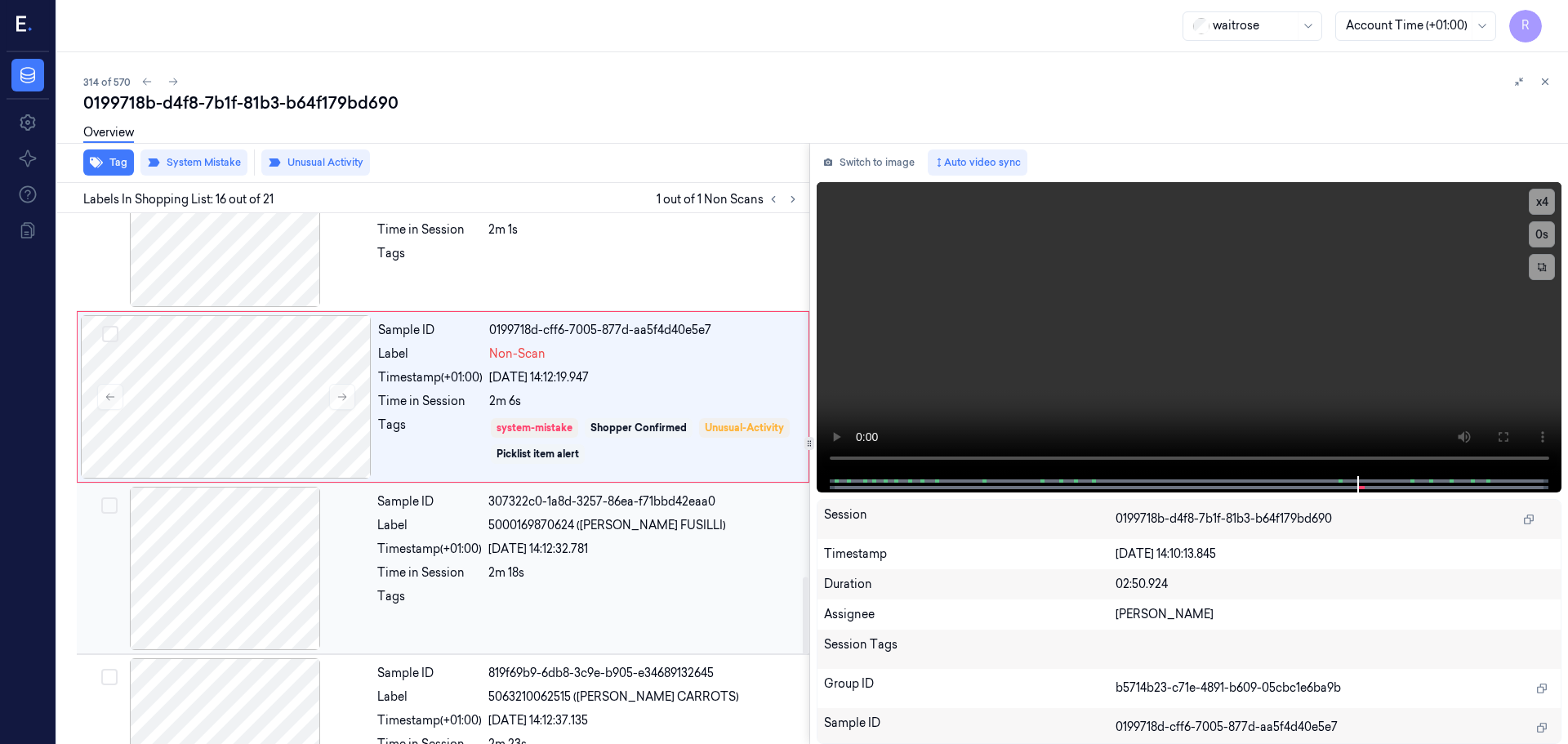
click at [654, 551] on div "22/09/2025 14:12:32.781" at bounding box center [643, 549] width 311 height 17
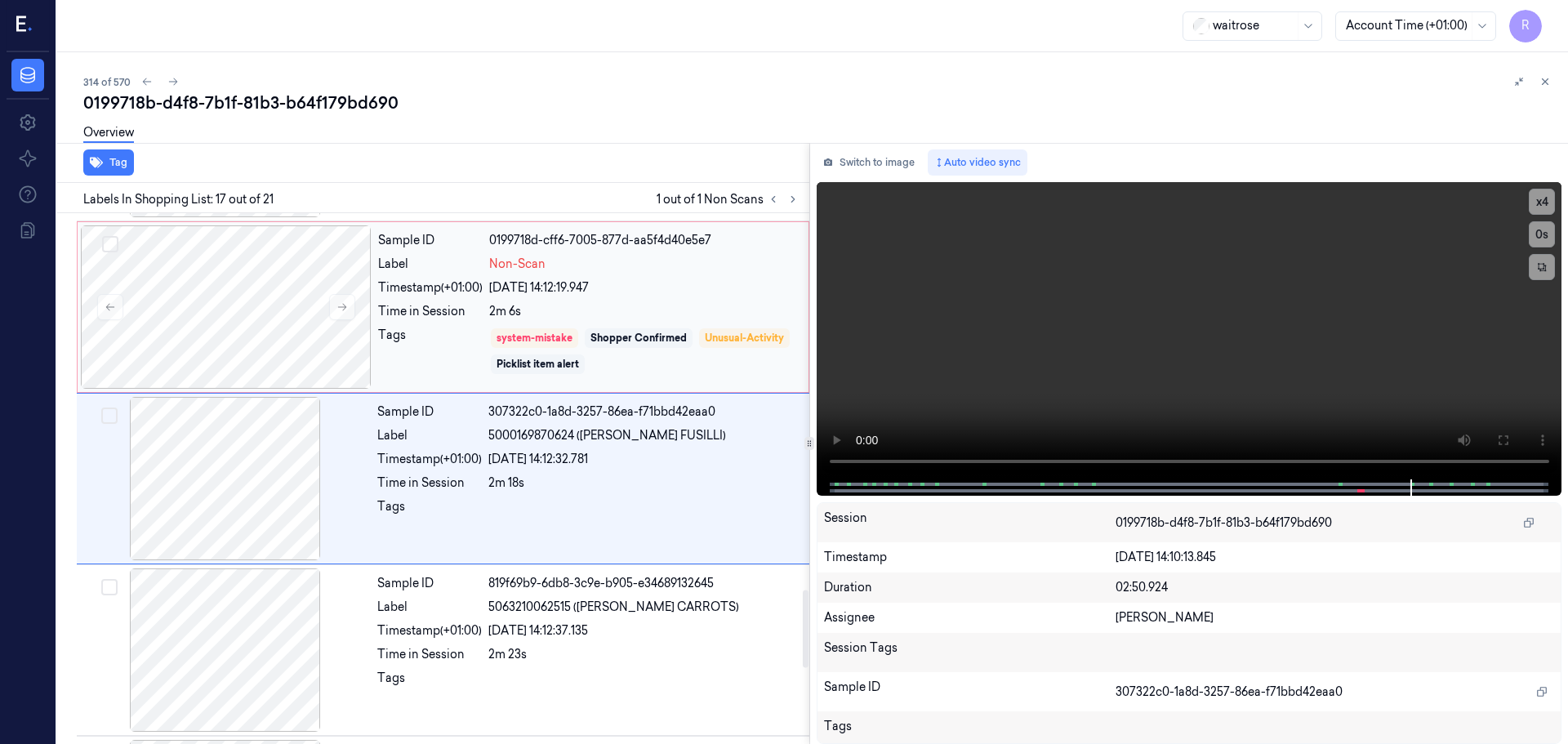
click at [535, 299] on div "Sample ID 0199718d-cff6-7005-877d-aa5f4d40e5e7 Label Non-Scan Timestamp (+01:00…" at bounding box center [588, 307] width 433 height 163
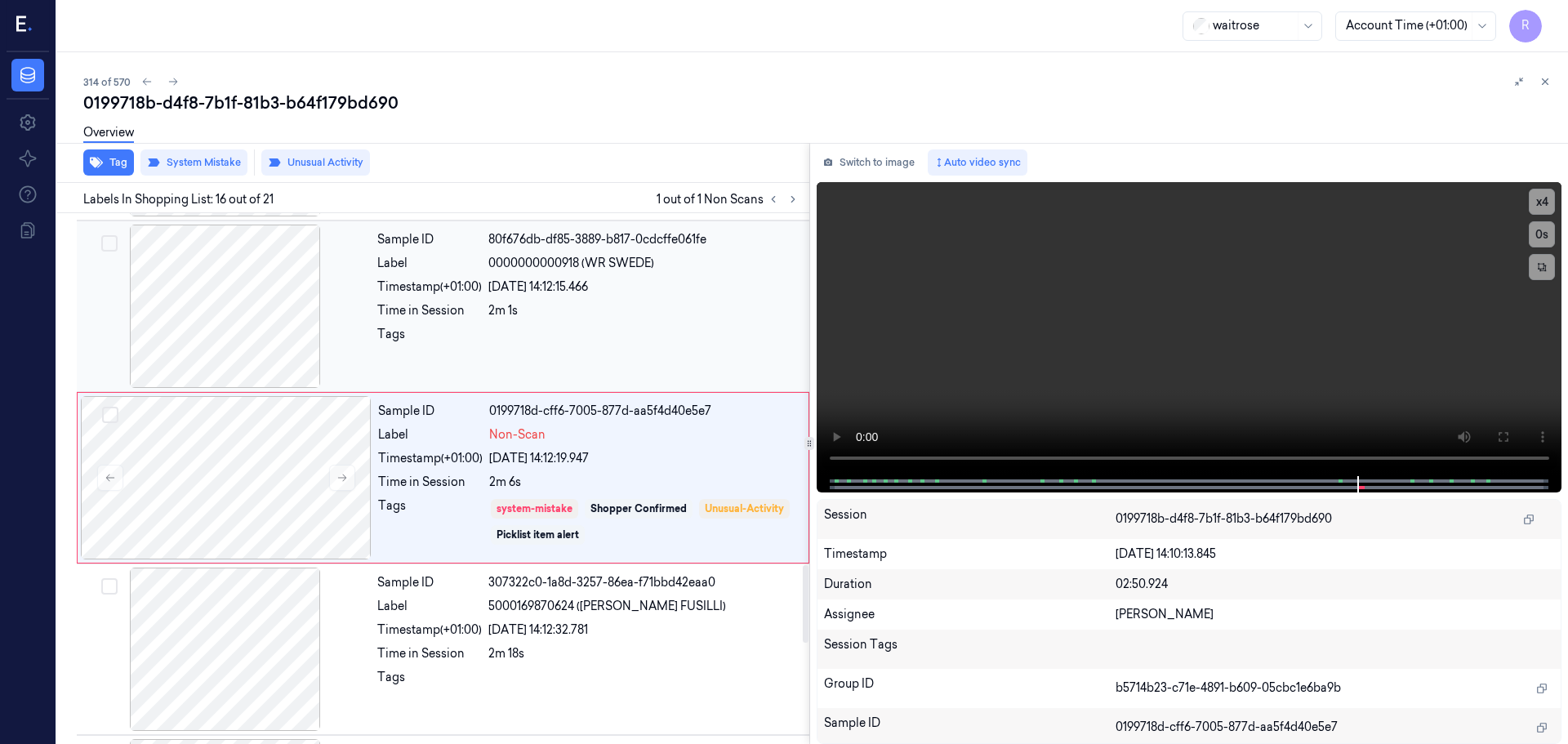
scroll to position [2392, 0]
click at [1547, 88] on button at bounding box center [1545, 82] width 20 height 20
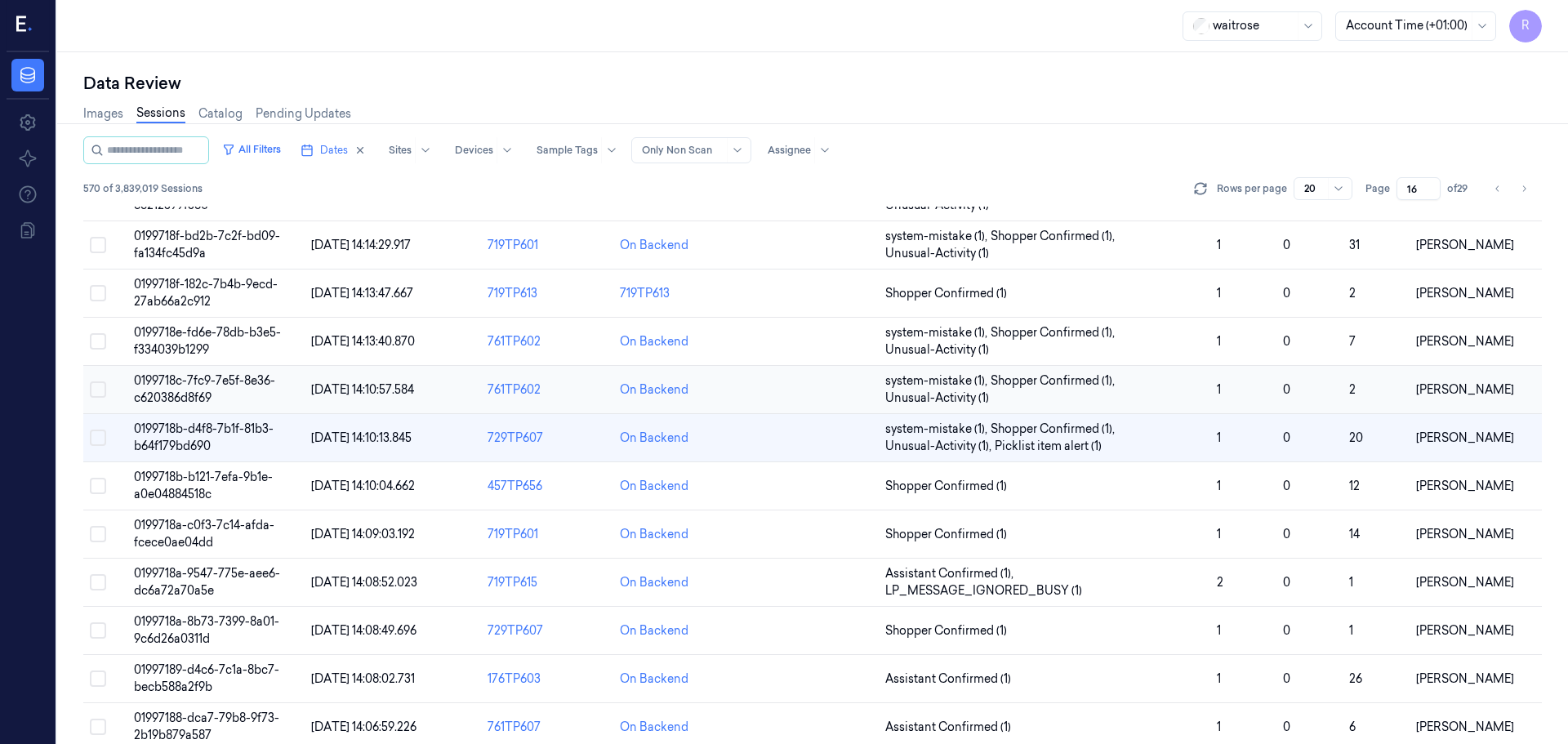
scroll to position [475, 0]
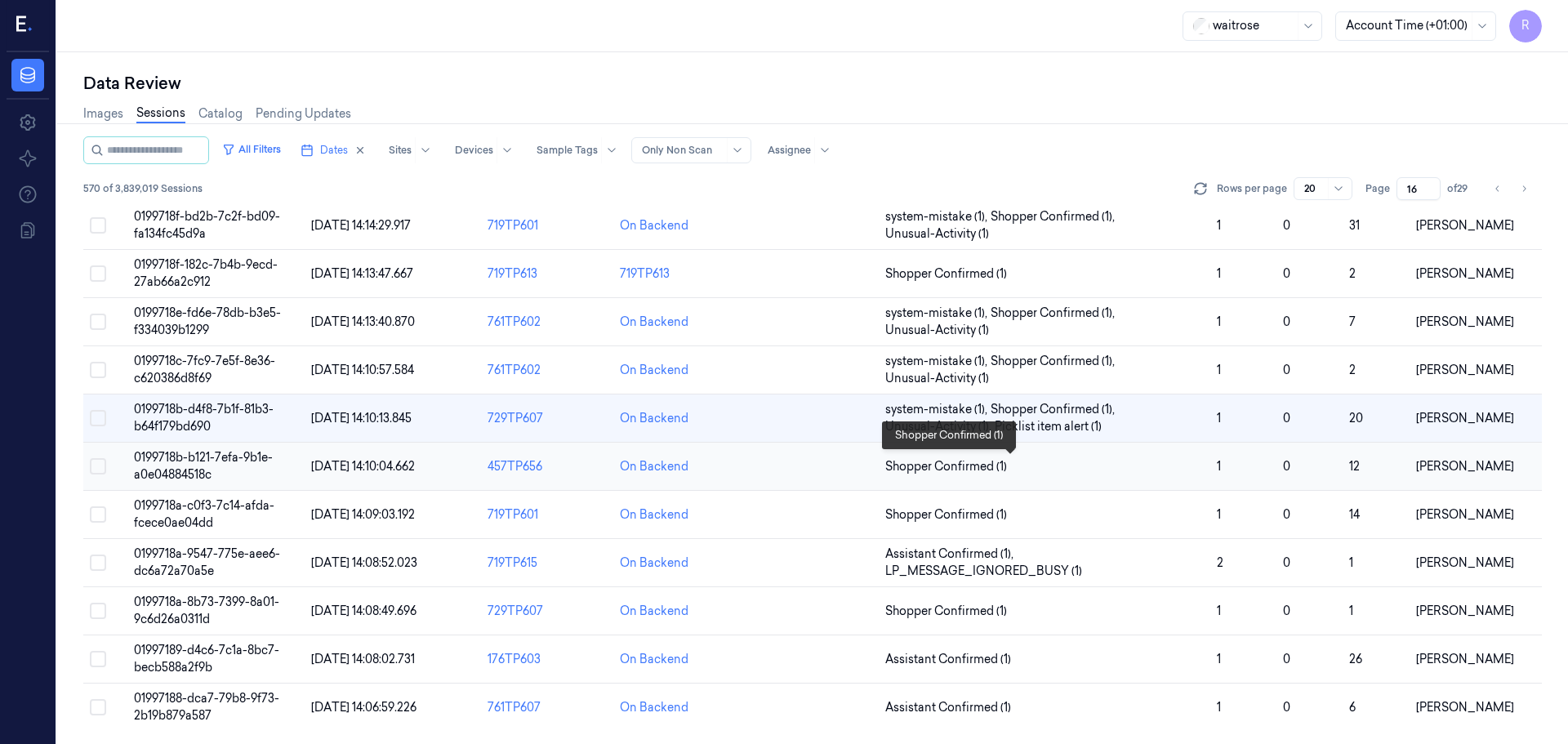
click at [1076, 473] on span "Shopper Confirmed (1)" at bounding box center [1044, 467] width 318 height 17
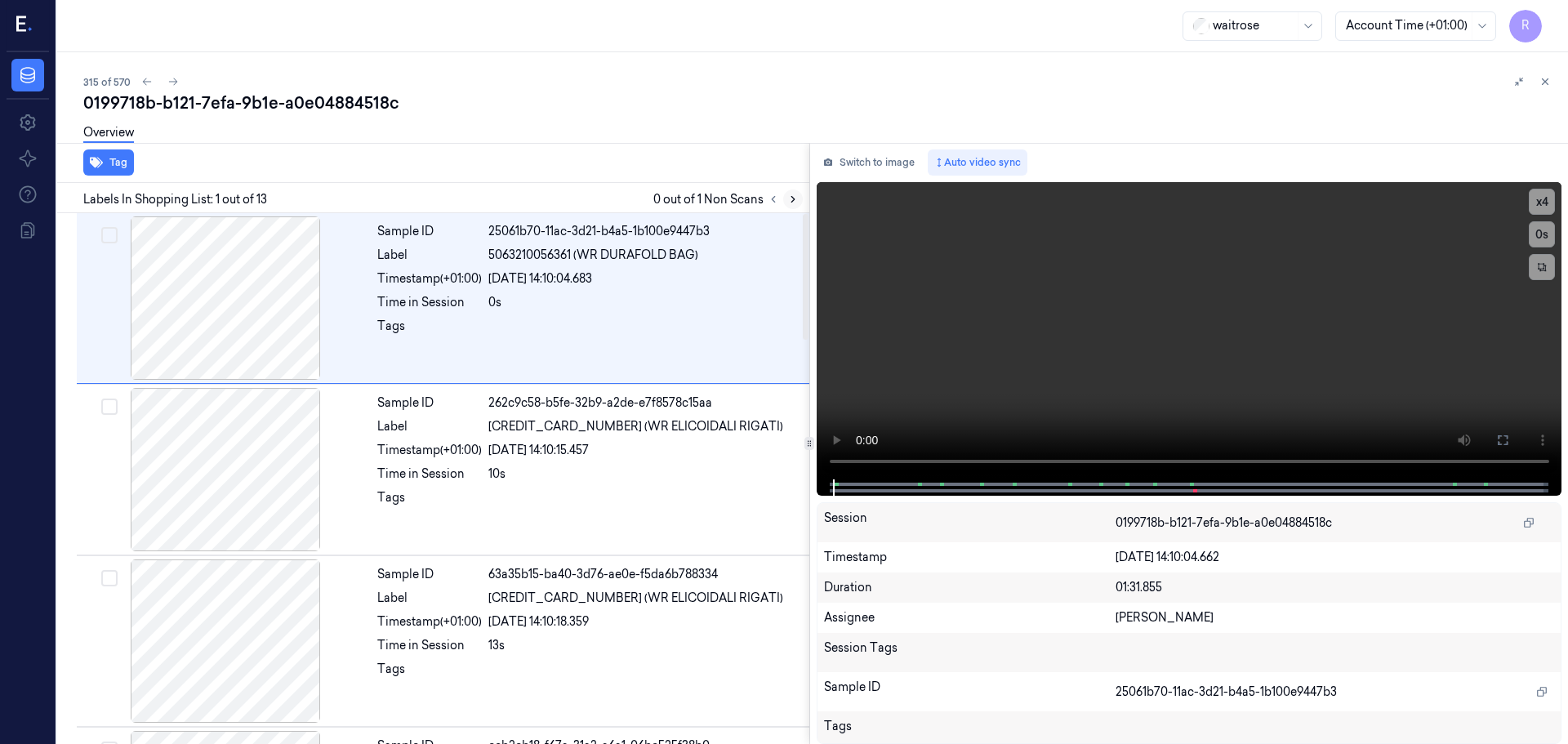
click at [786, 199] on button at bounding box center [793, 199] width 20 height 20
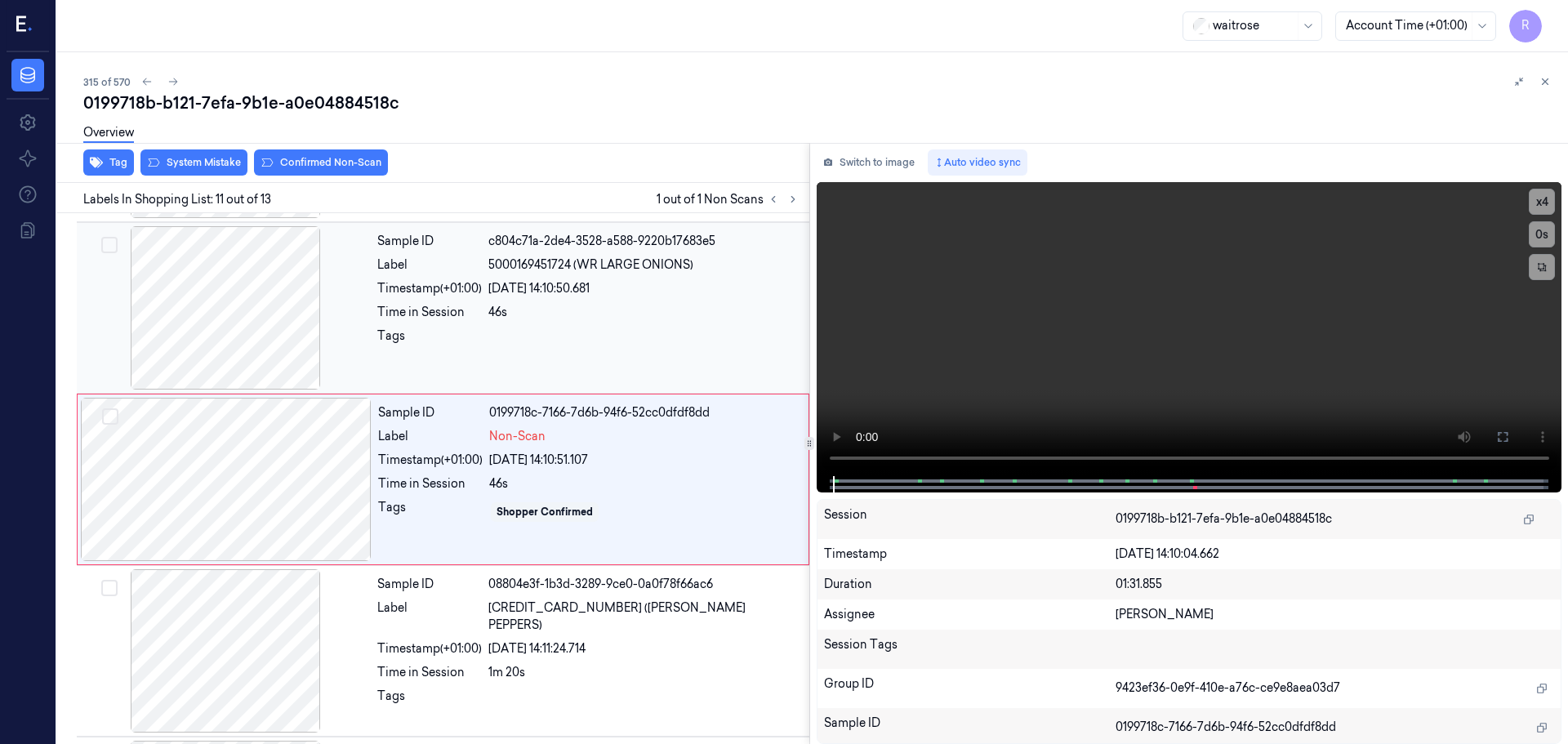
scroll to position [1535, 0]
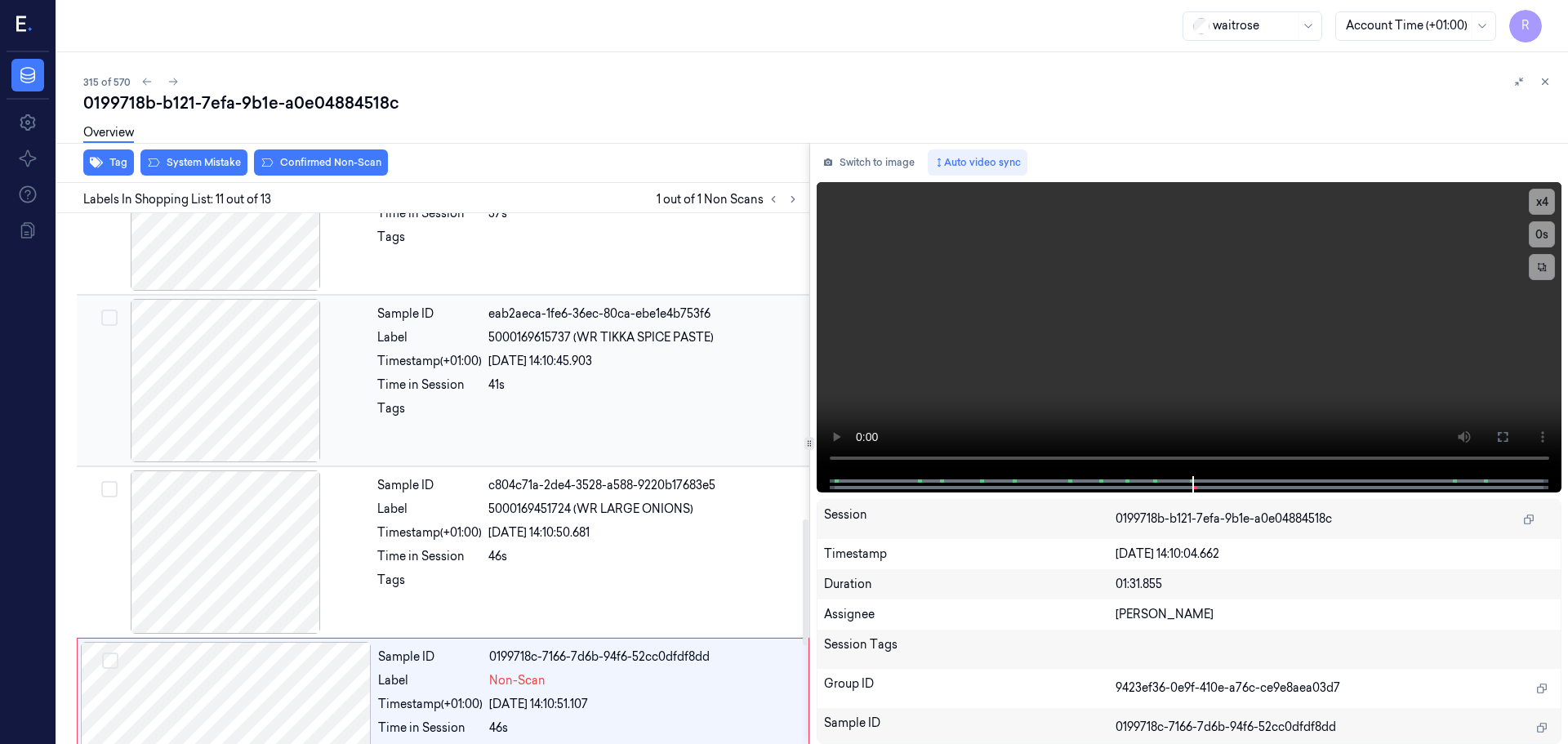
click at [239, 390] on div at bounding box center [225, 380] width 291 height 163
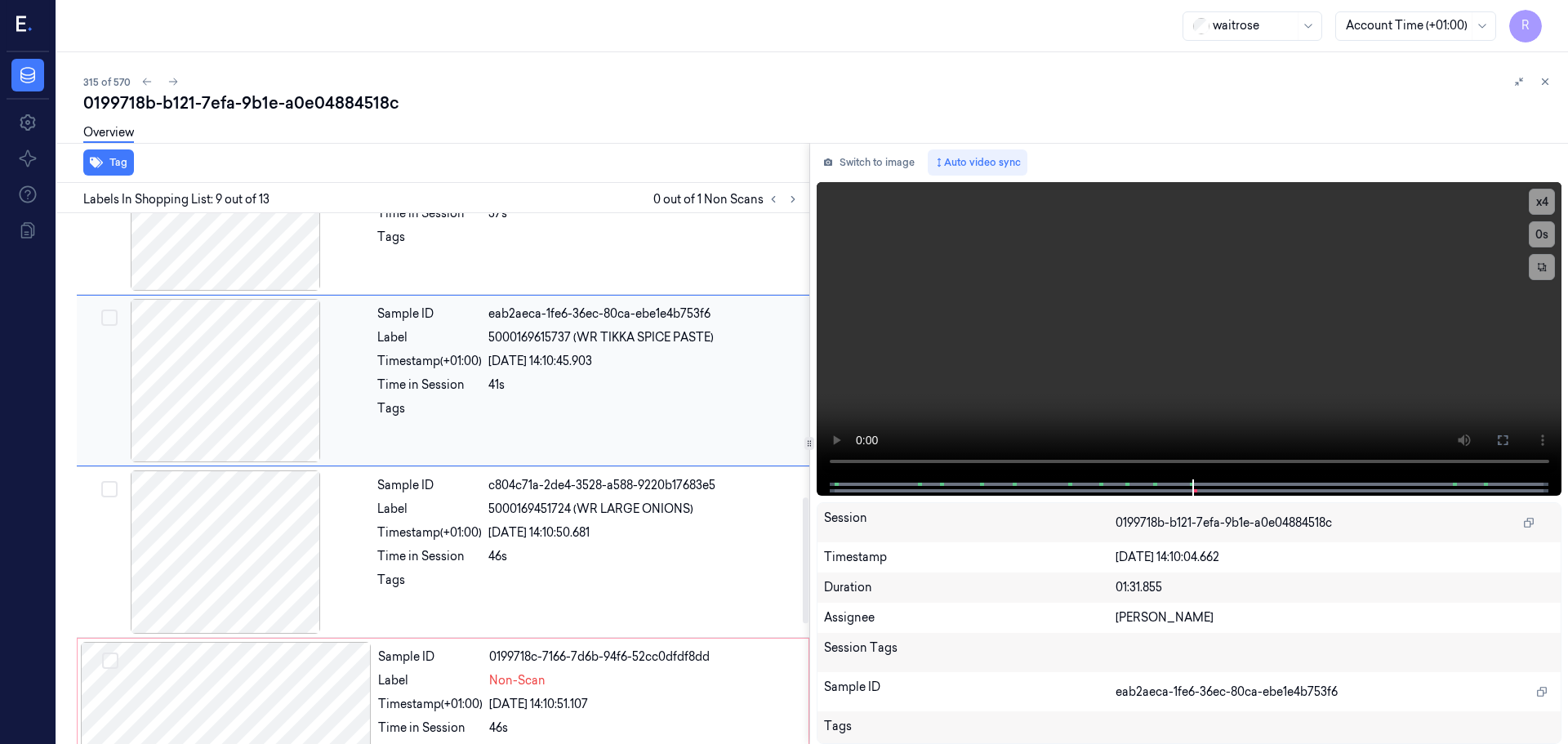
scroll to position [1192, 0]
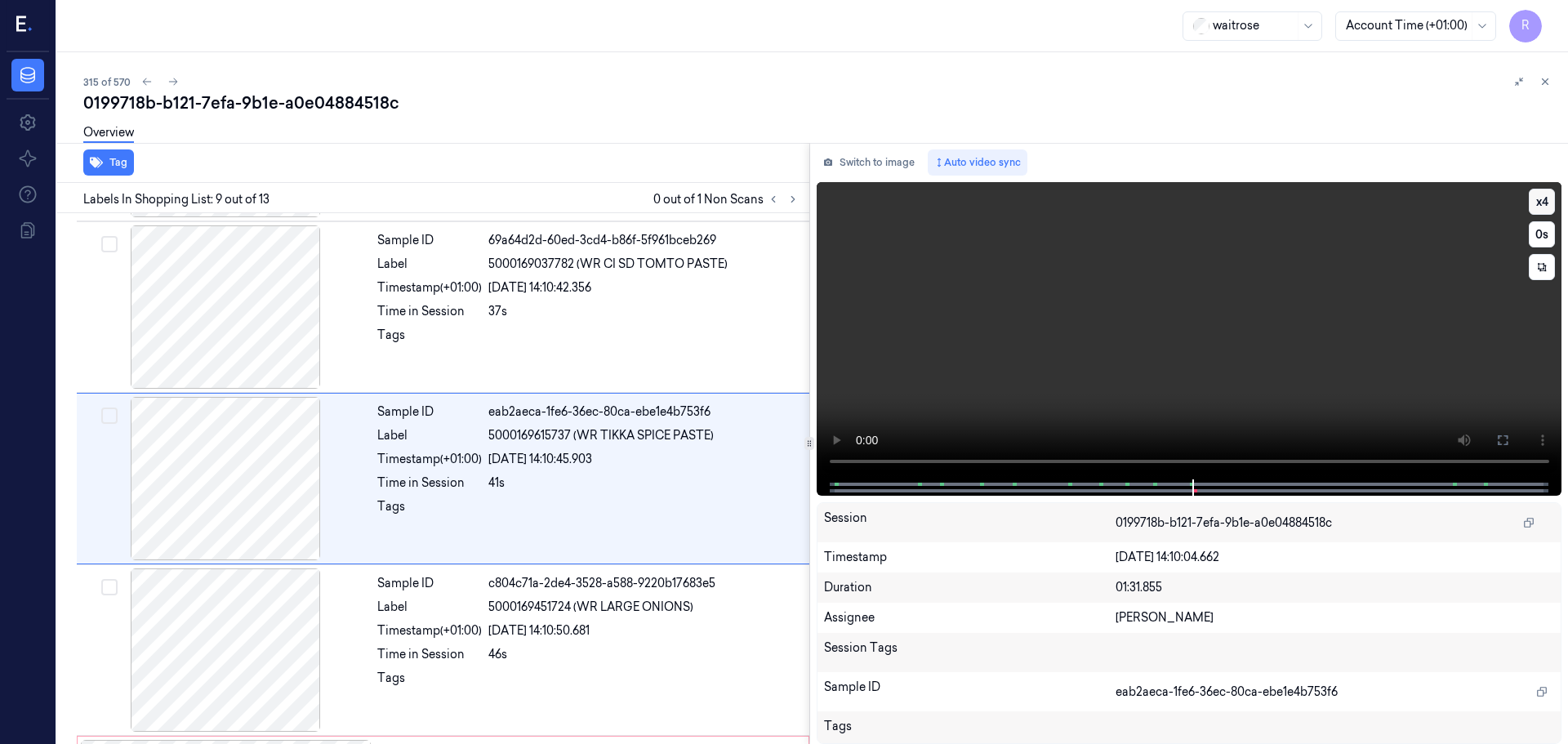
click at [1540, 192] on button "x 4" at bounding box center [1541, 202] width 26 height 26
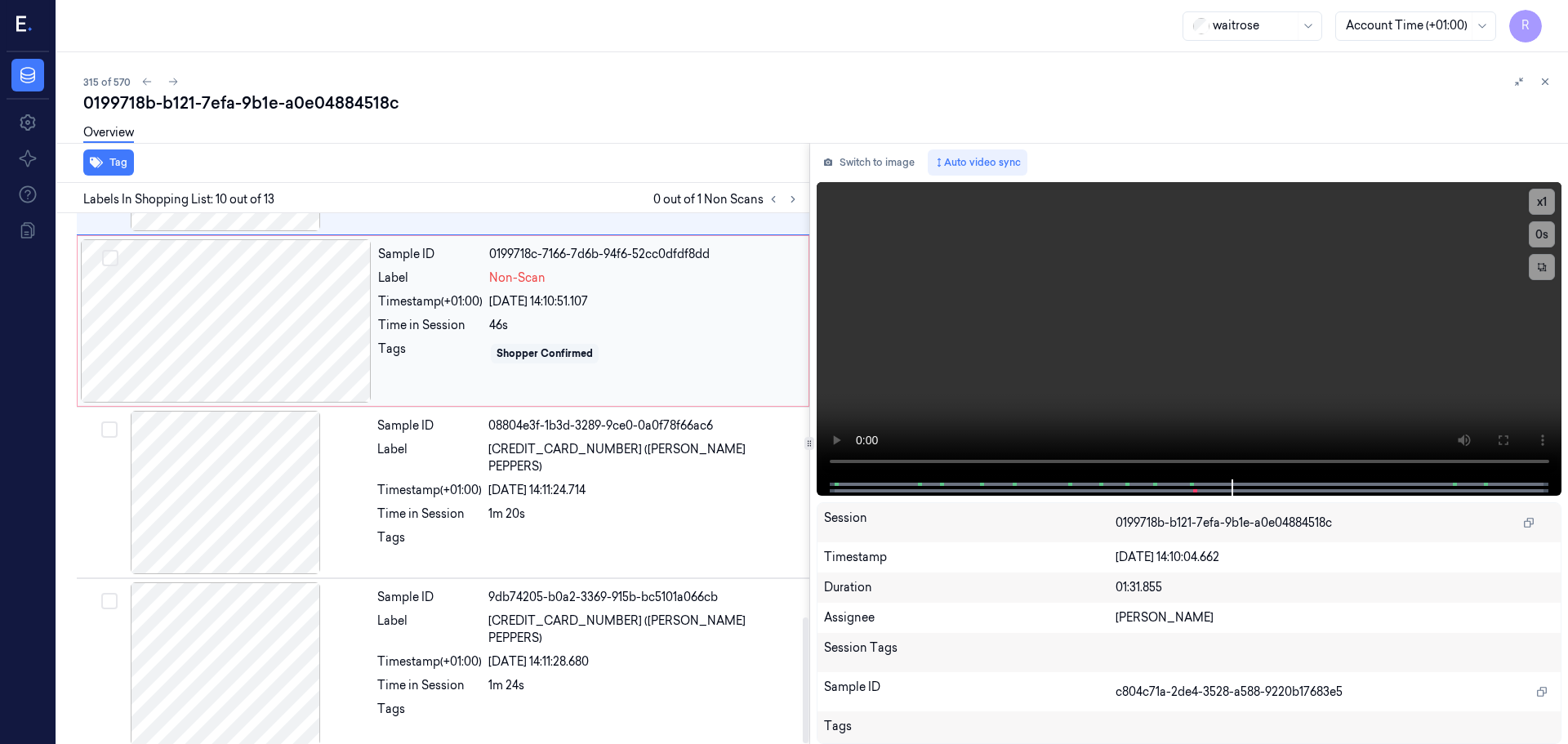
scroll to position [1704, 0]
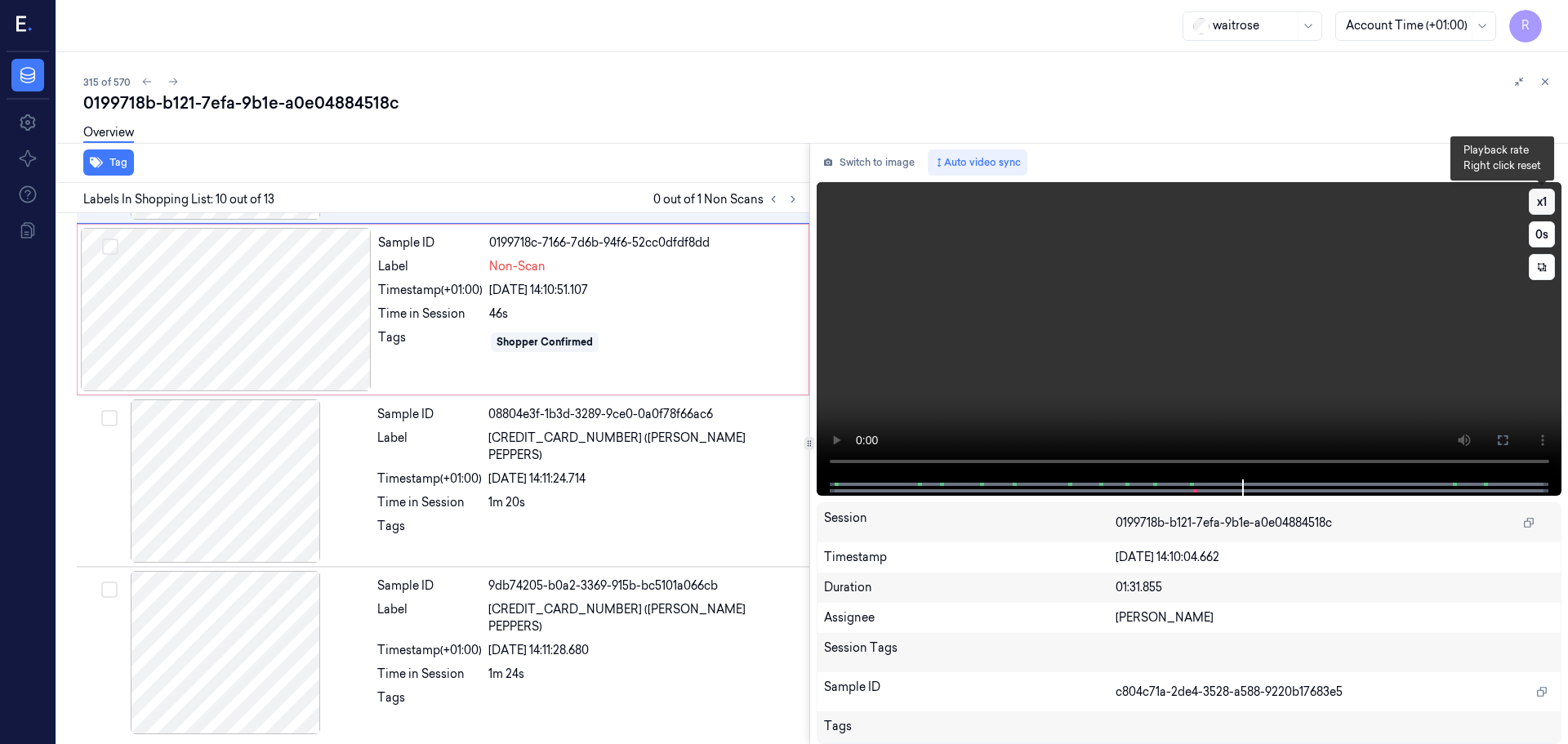
click at [1548, 202] on button "x 1" at bounding box center [1541, 202] width 26 height 26
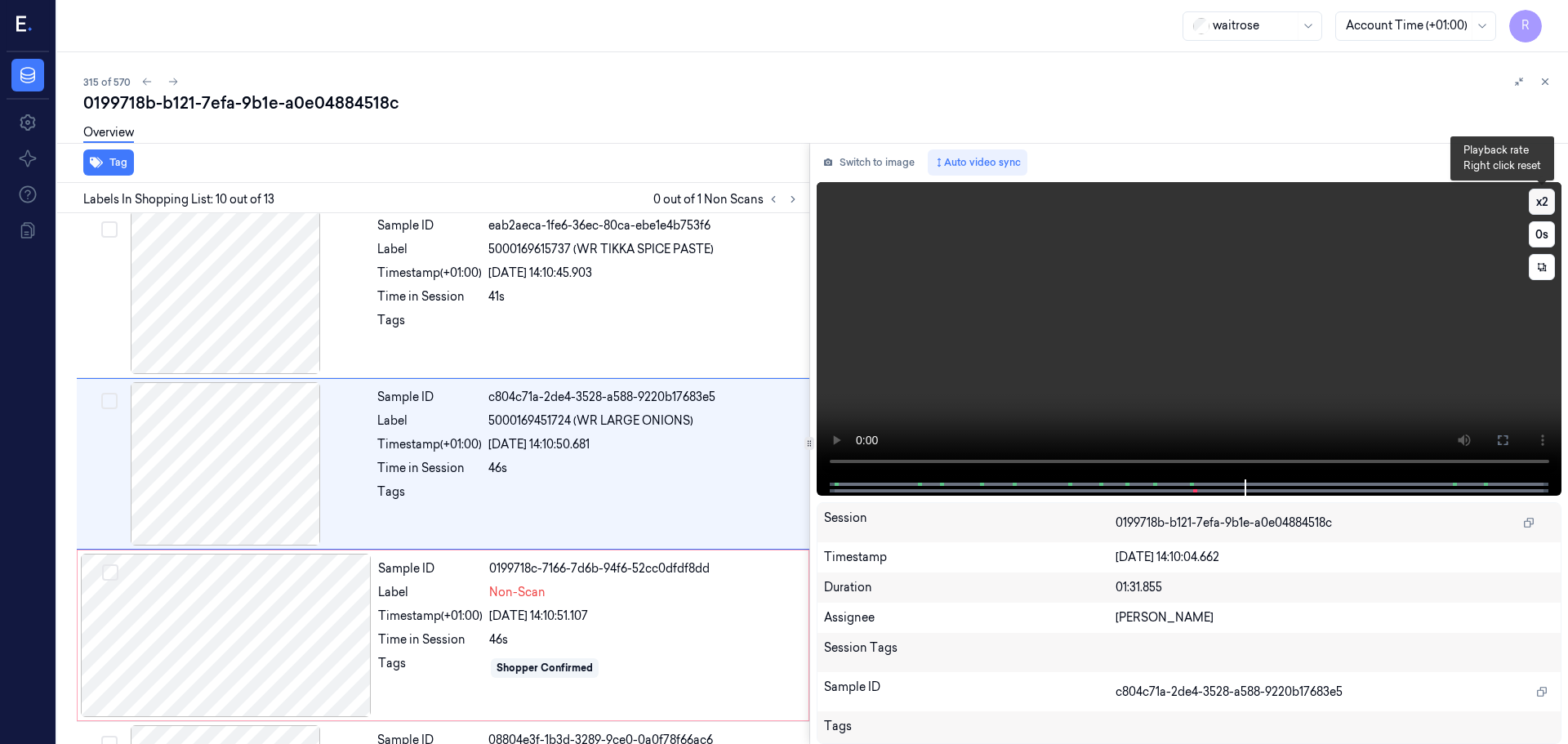
click at [1548, 202] on button "x 2" at bounding box center [1541, 202] width 26 height 26
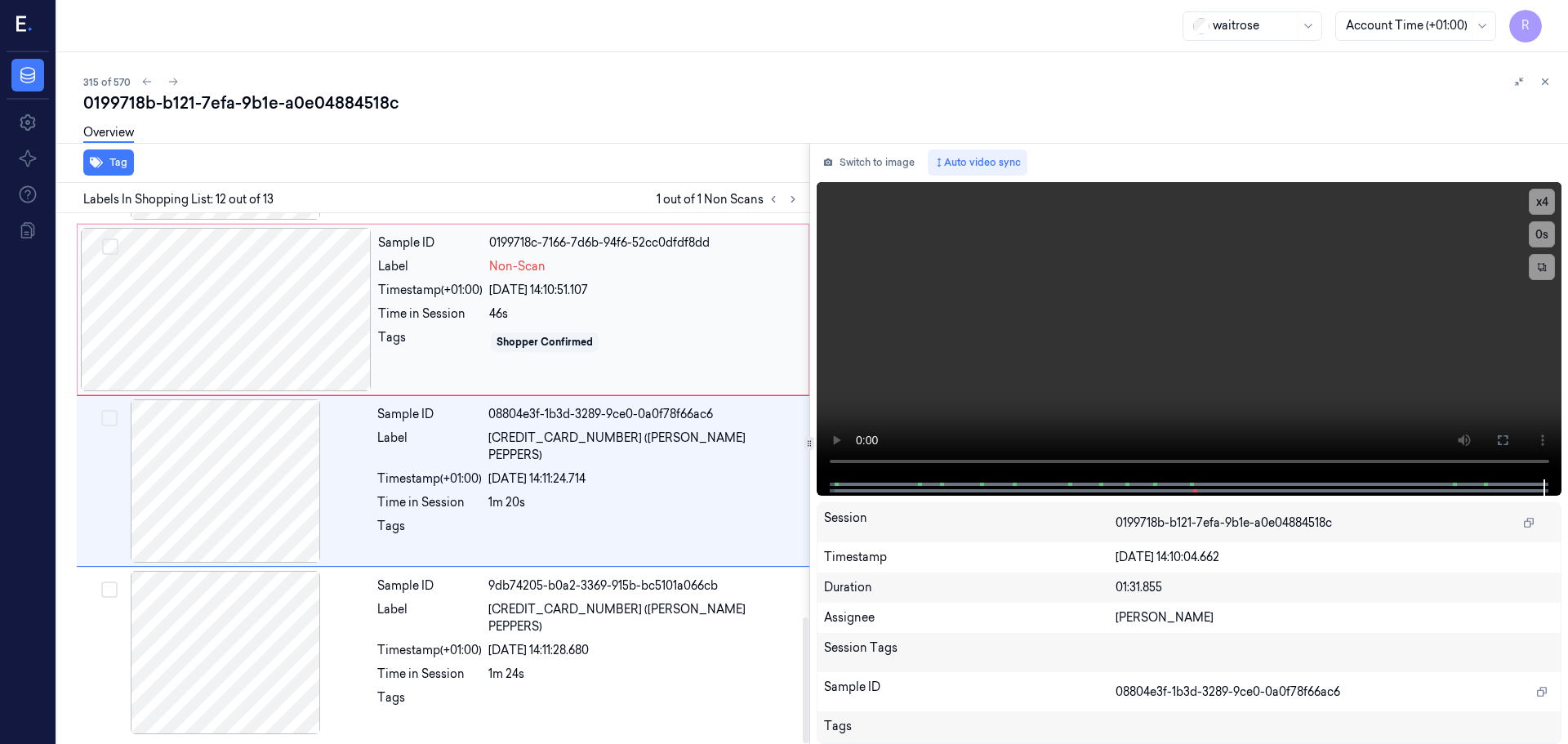
click at [217, 326] on div at bounding box center [226, 310] width 291 height 163
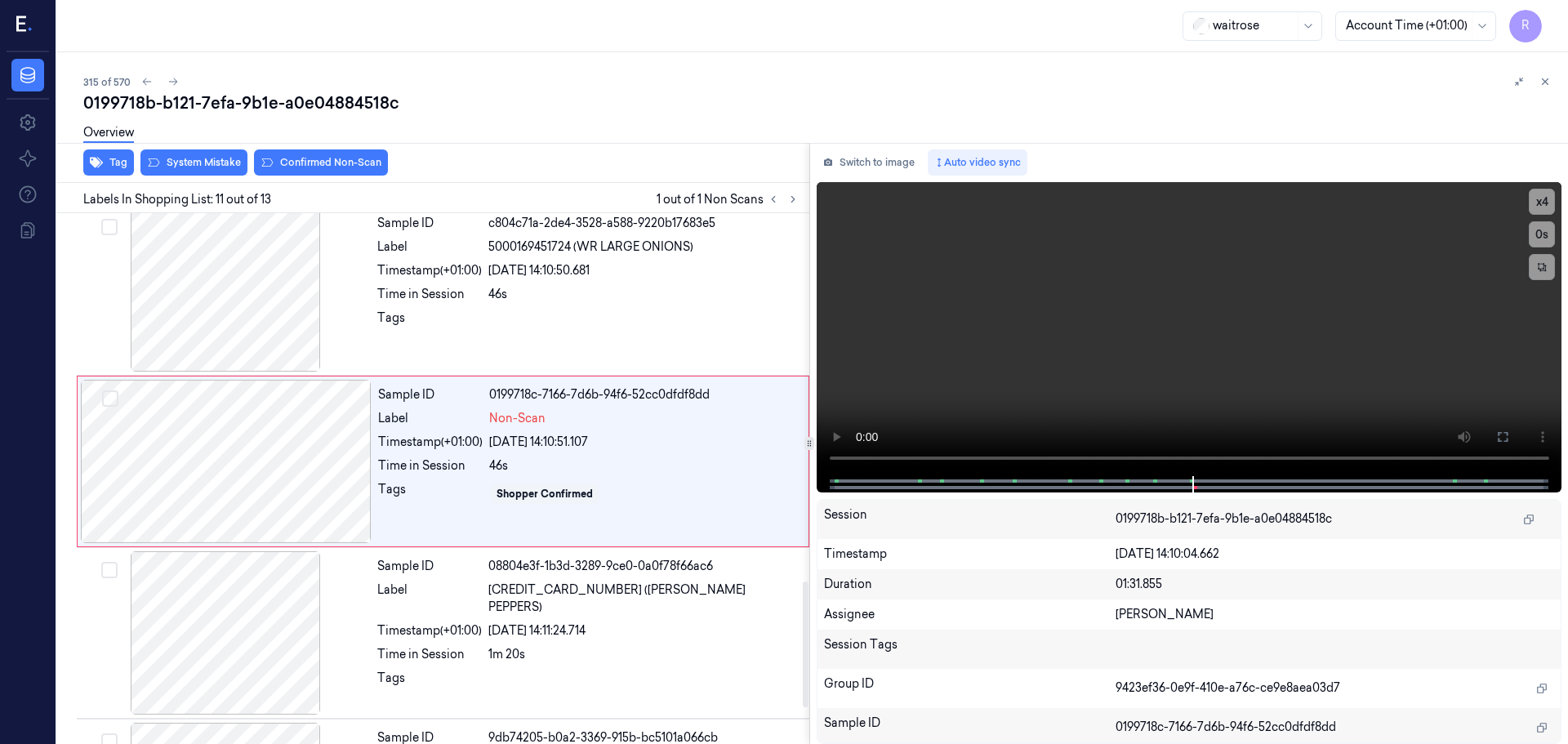
scroll to position [1535, 0]
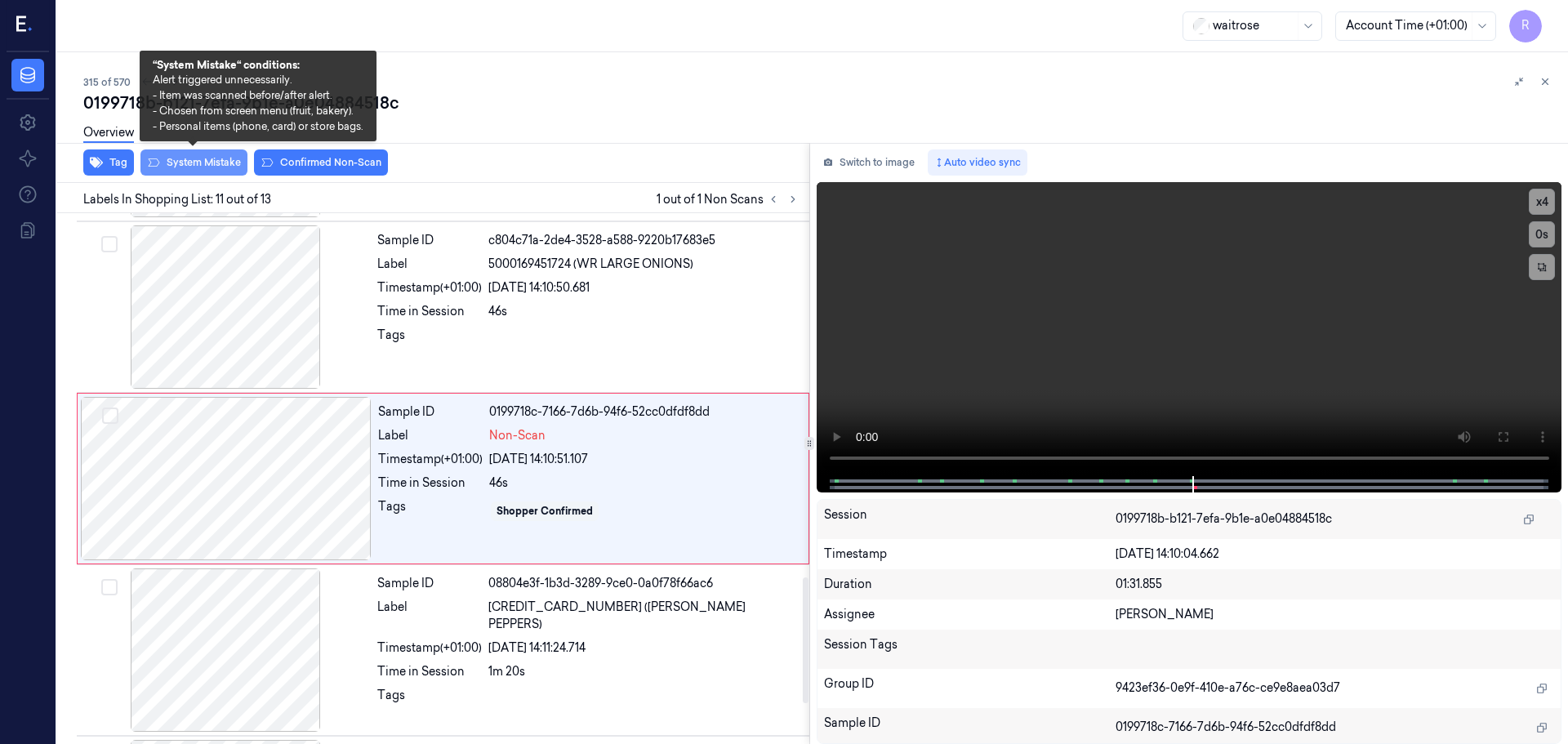
click at [172, 163] on button "System Mistake" at bounding box center [194, 162] width 107 height 26
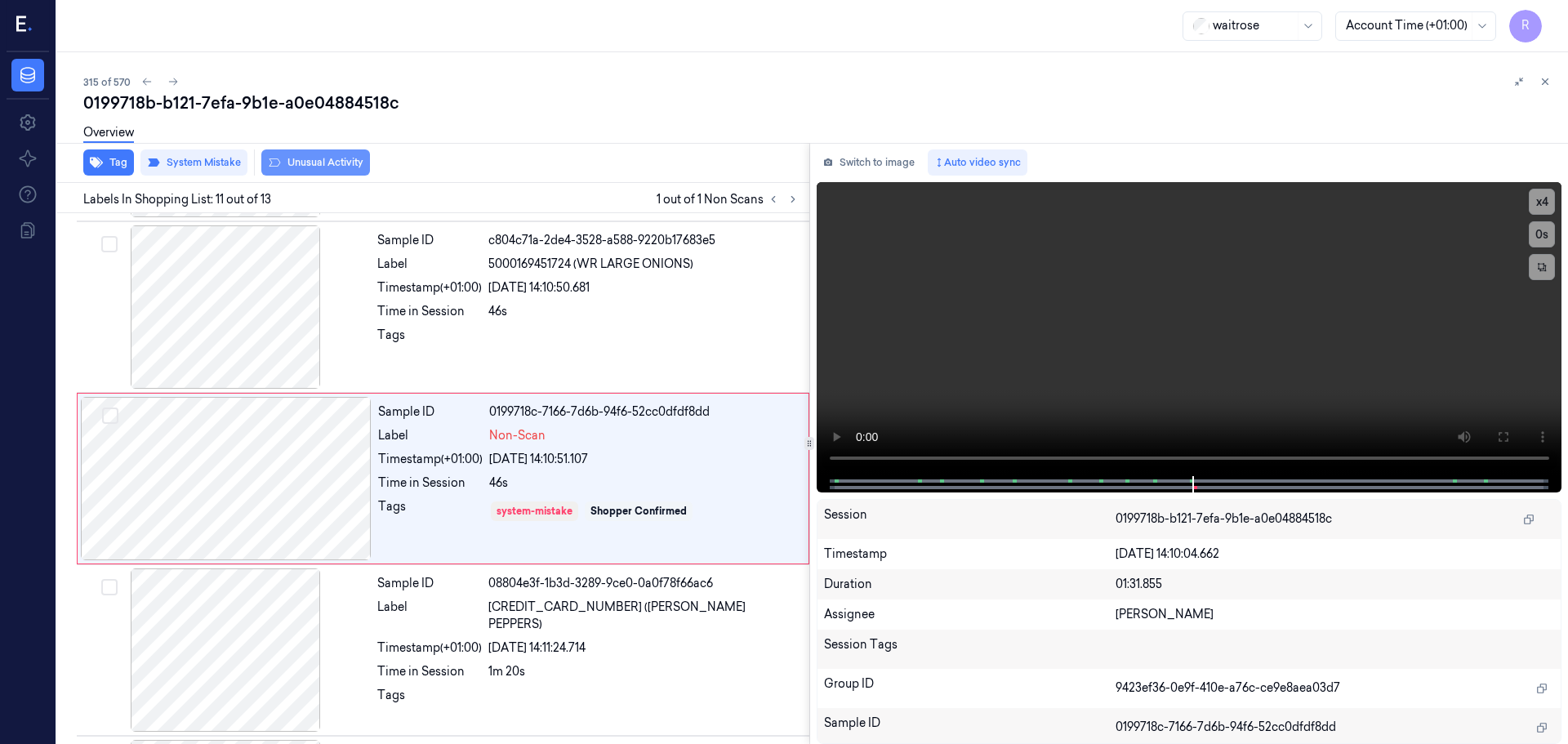
click at [329, 160] on button "Unusual Activity" at bounding box center [316, 162] width 109 height 26
drag, startPoint x: 206, startPoint y: 655, endPoint x: 214, endPoint y: 645, distance: 12.8
click at [208, 655] on div at bounding box center [225, 650] width 291 height 163
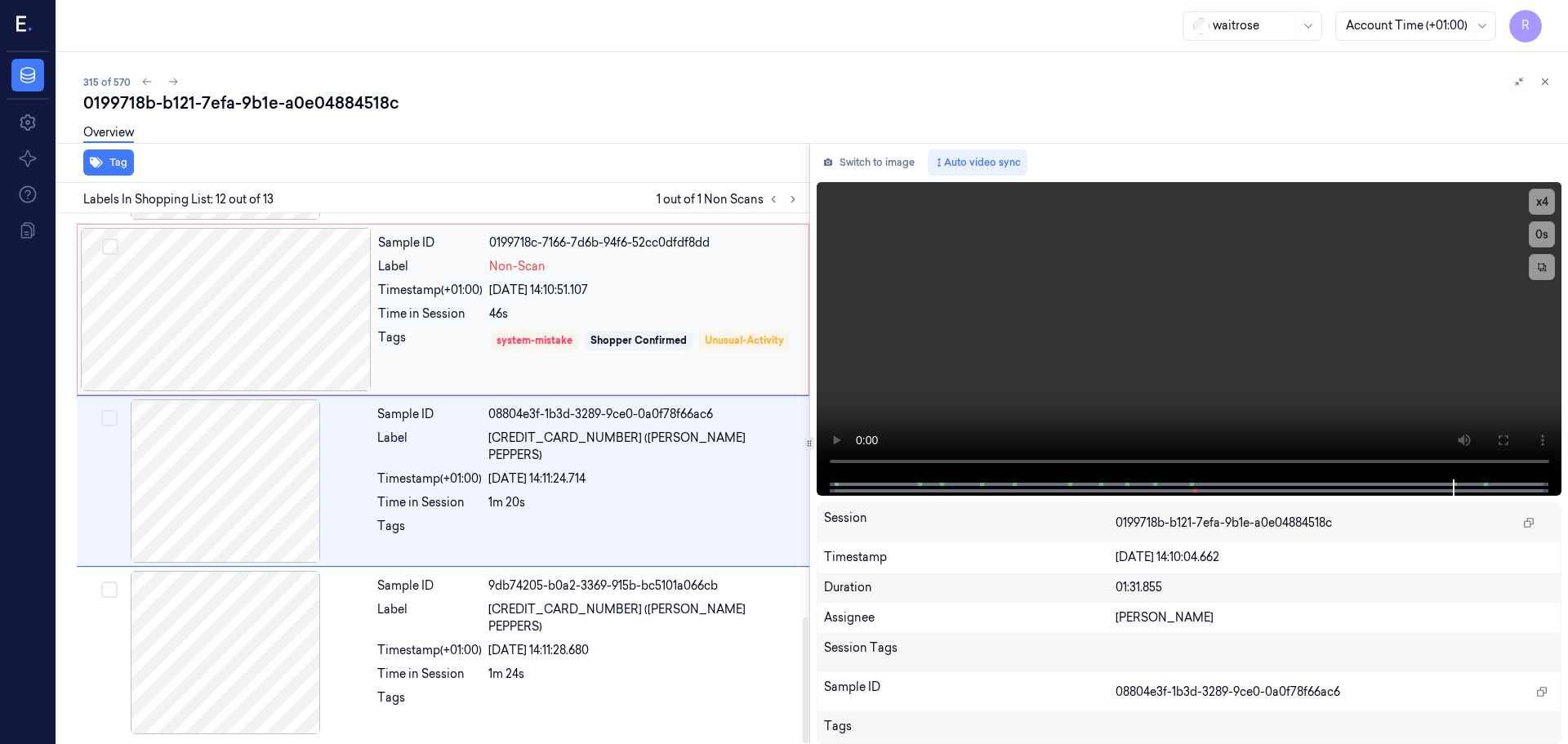
click at [232, 332] on div at bounding box center [226, 310] width 291 height 163
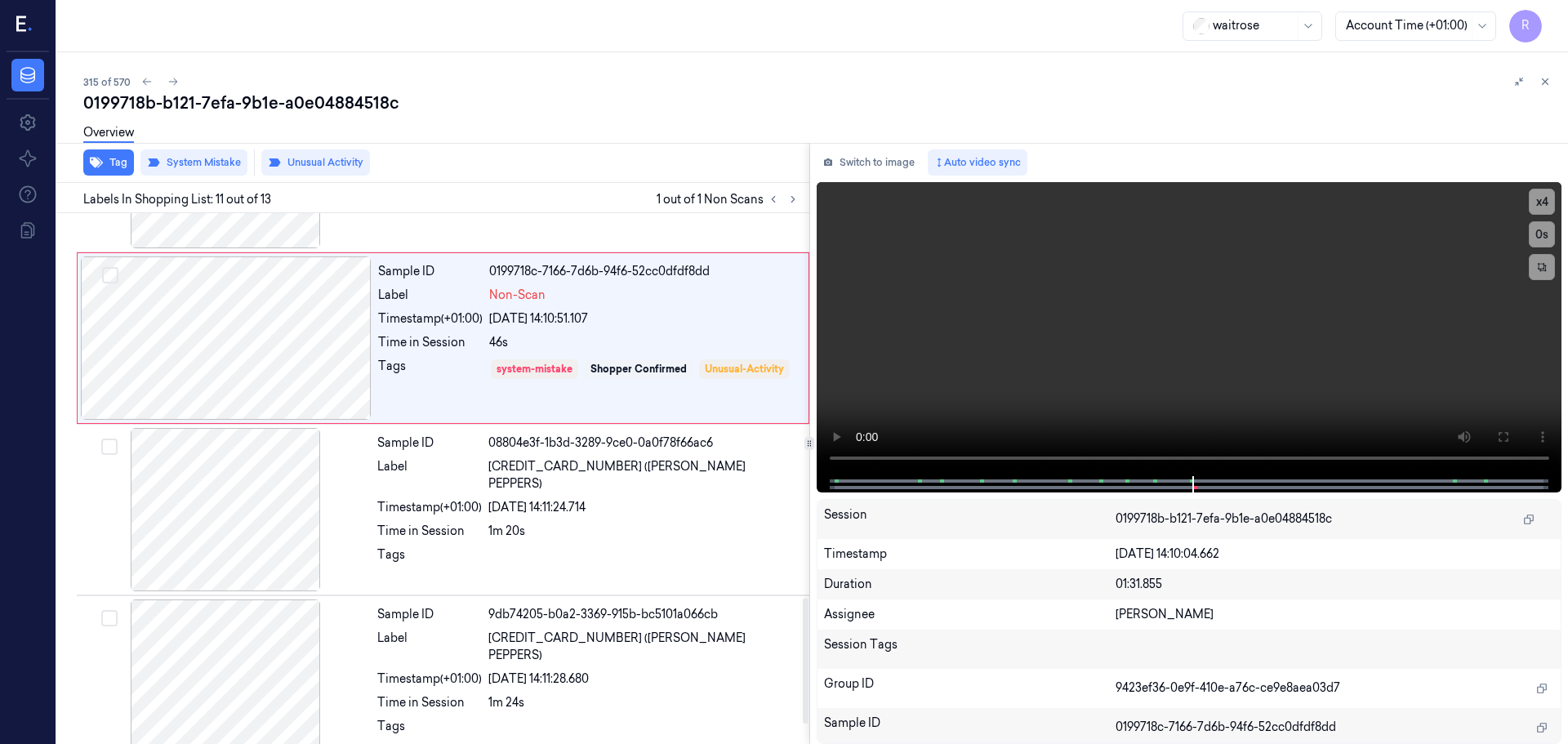
scroll to position [1704, 0]
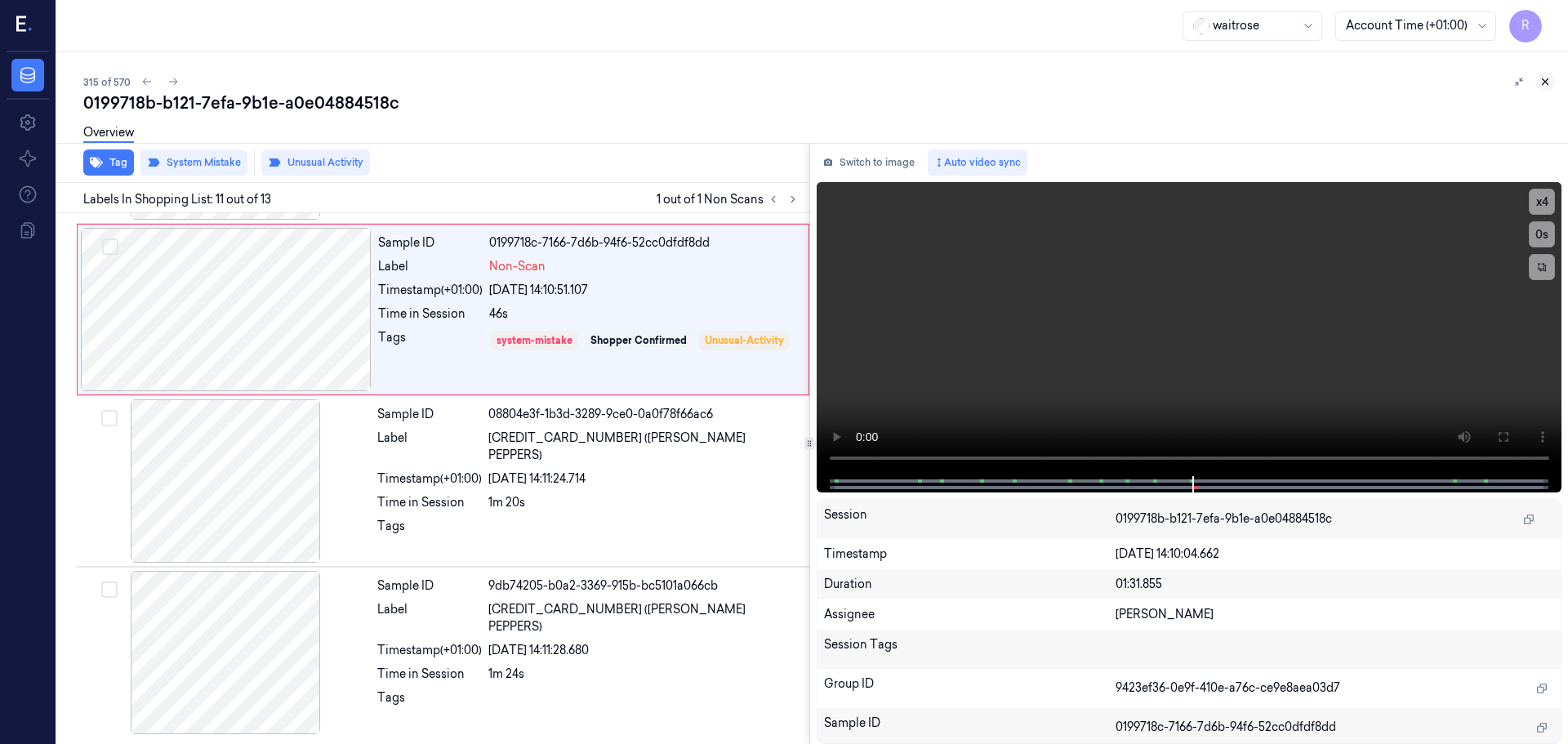
click at [1553, 77] on div "315 of 570 0199718b-b121-7efa-9b1e-a0e04884518c Overview Tag System Mistake Unu…" at bounding box center [812, 398] width 1511 height 692
click at [1550, 79] on icon at bounding box center [1544, 82] width 11 height 11
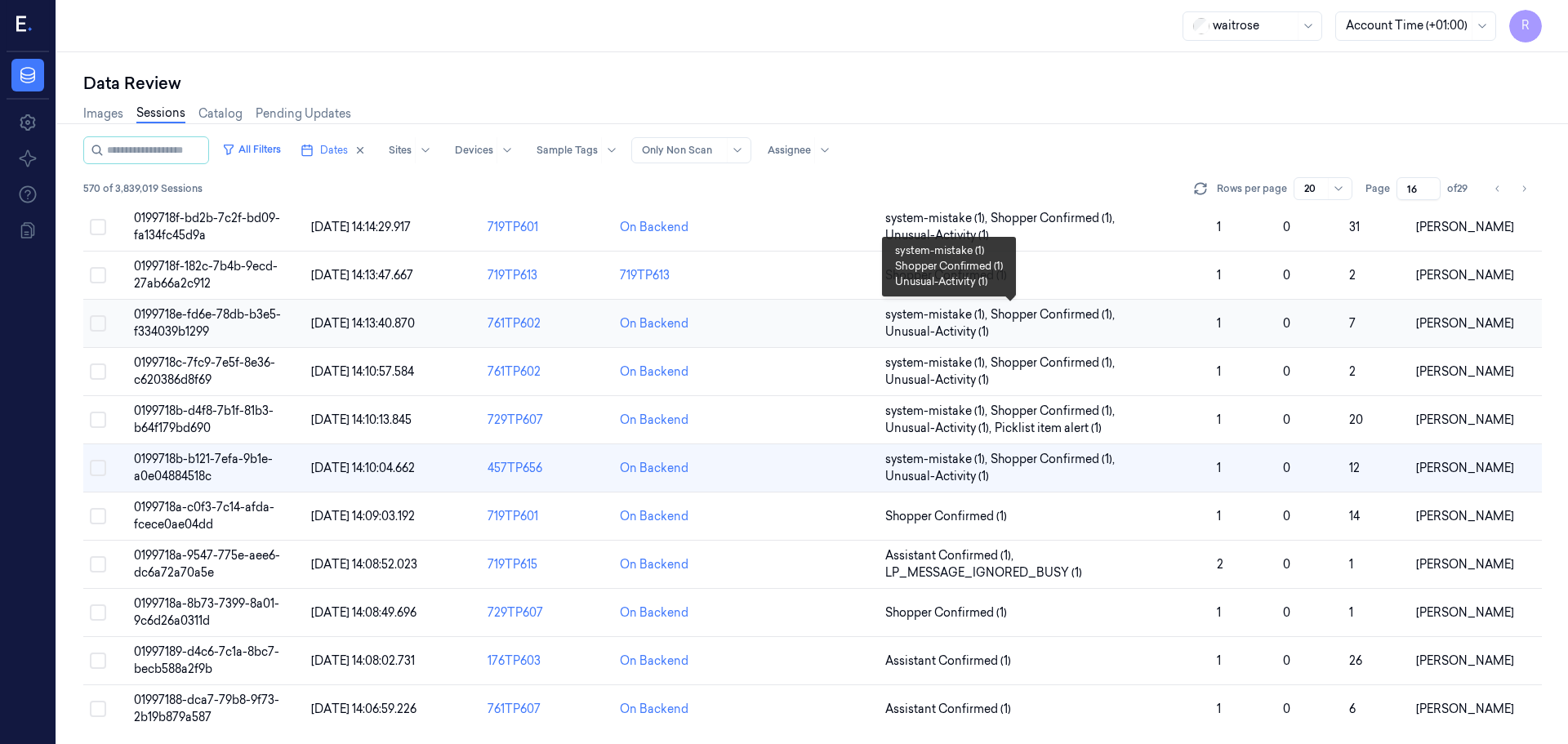
scroll to position [475, 0]
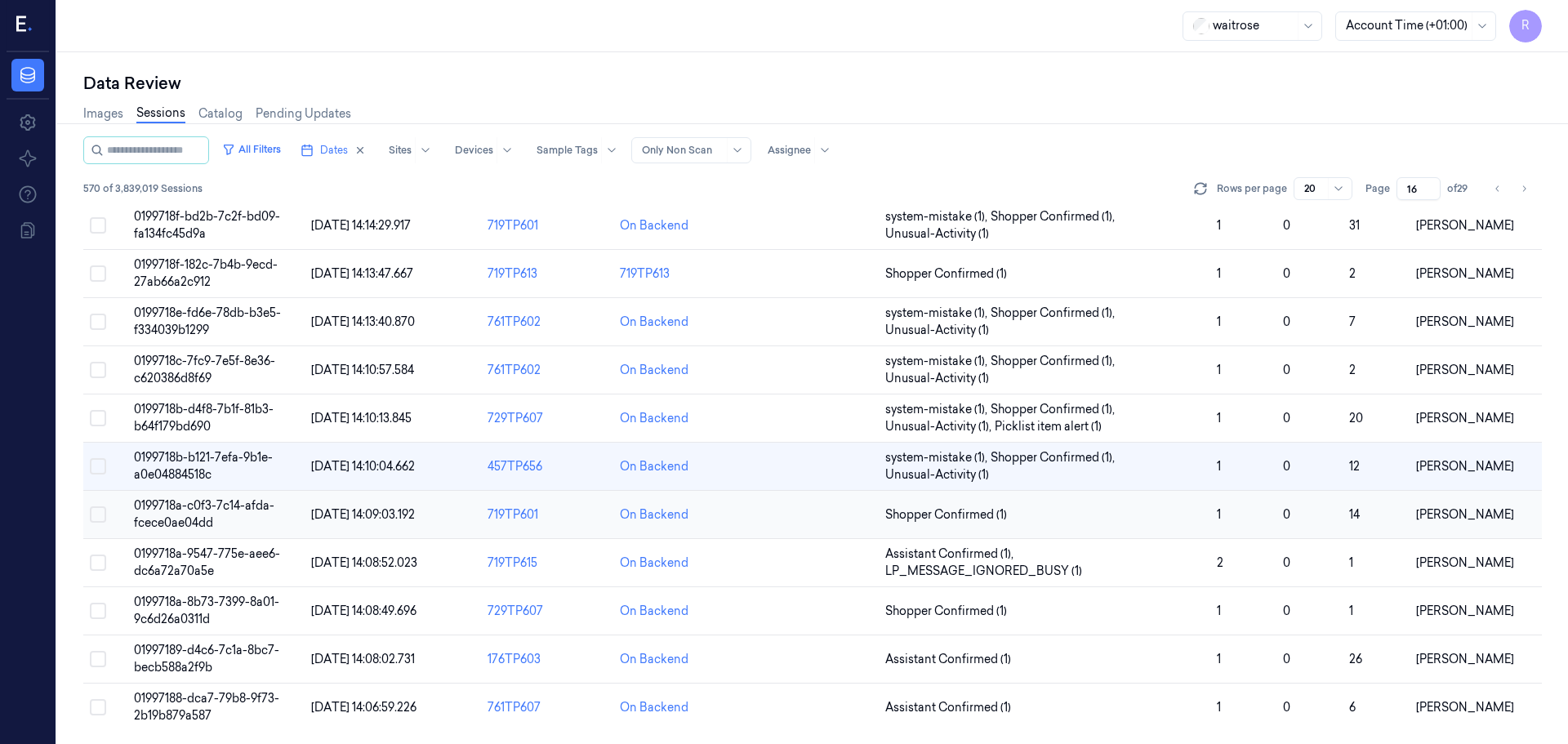
click at [823, 517] on td at bounding box center [812, 515] width 132 height 48
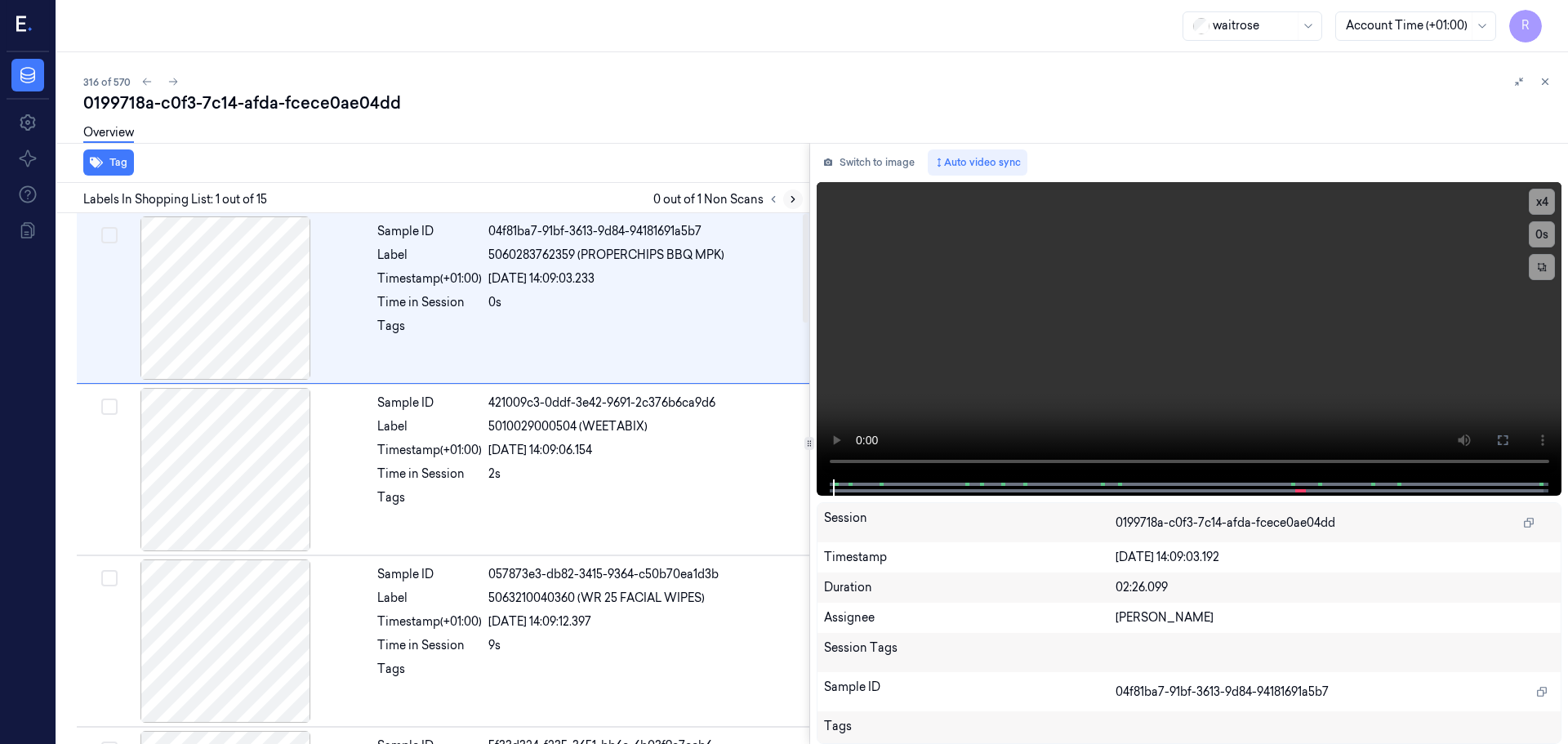
click at [793, 191] on button at bounding box center [793, 199] width 20 height 20
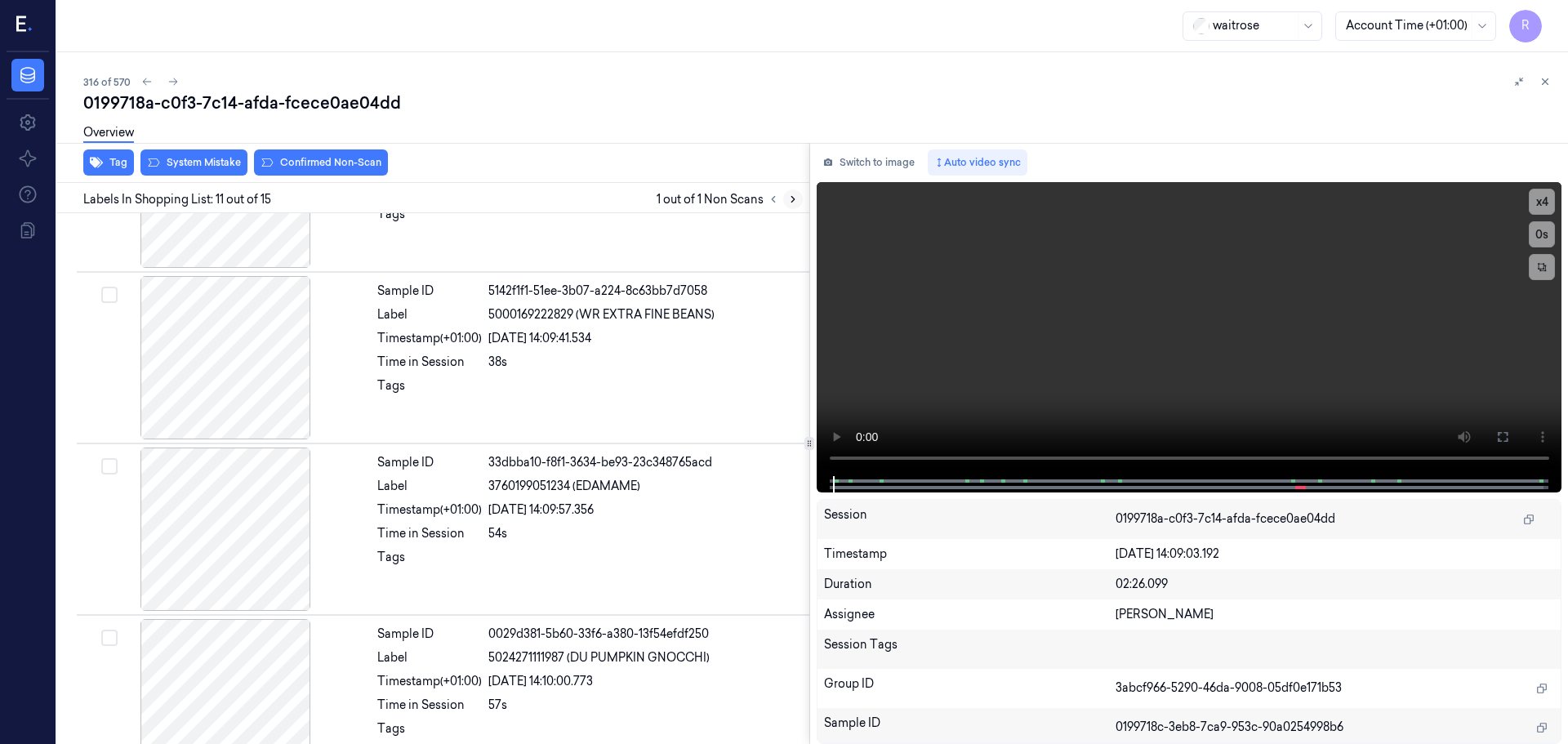
click at [792, 191] on button at bounding box center [793, 199] width 20 height 20
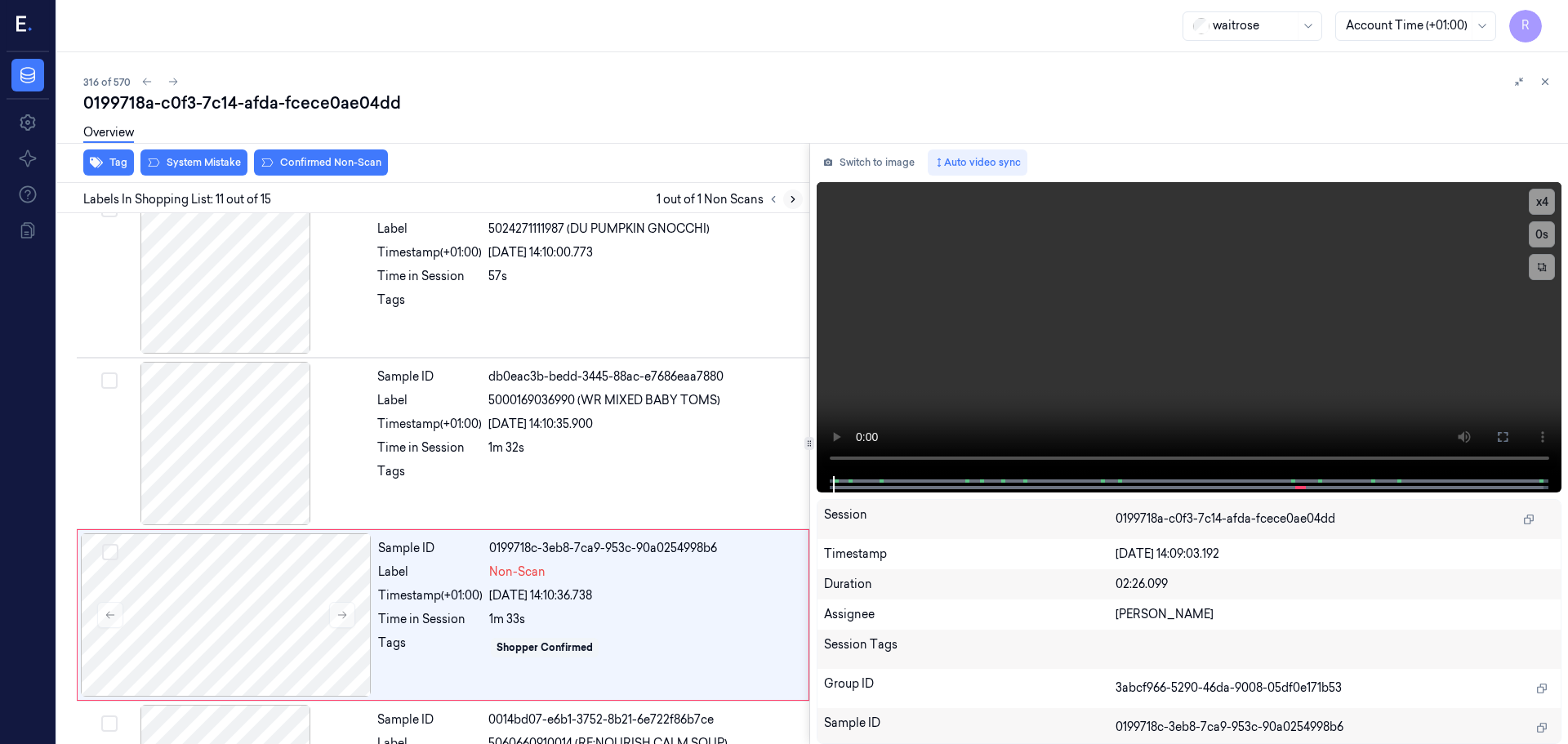
click at [792, 191] on button at bounding box center [793, 199] width 20 height 20
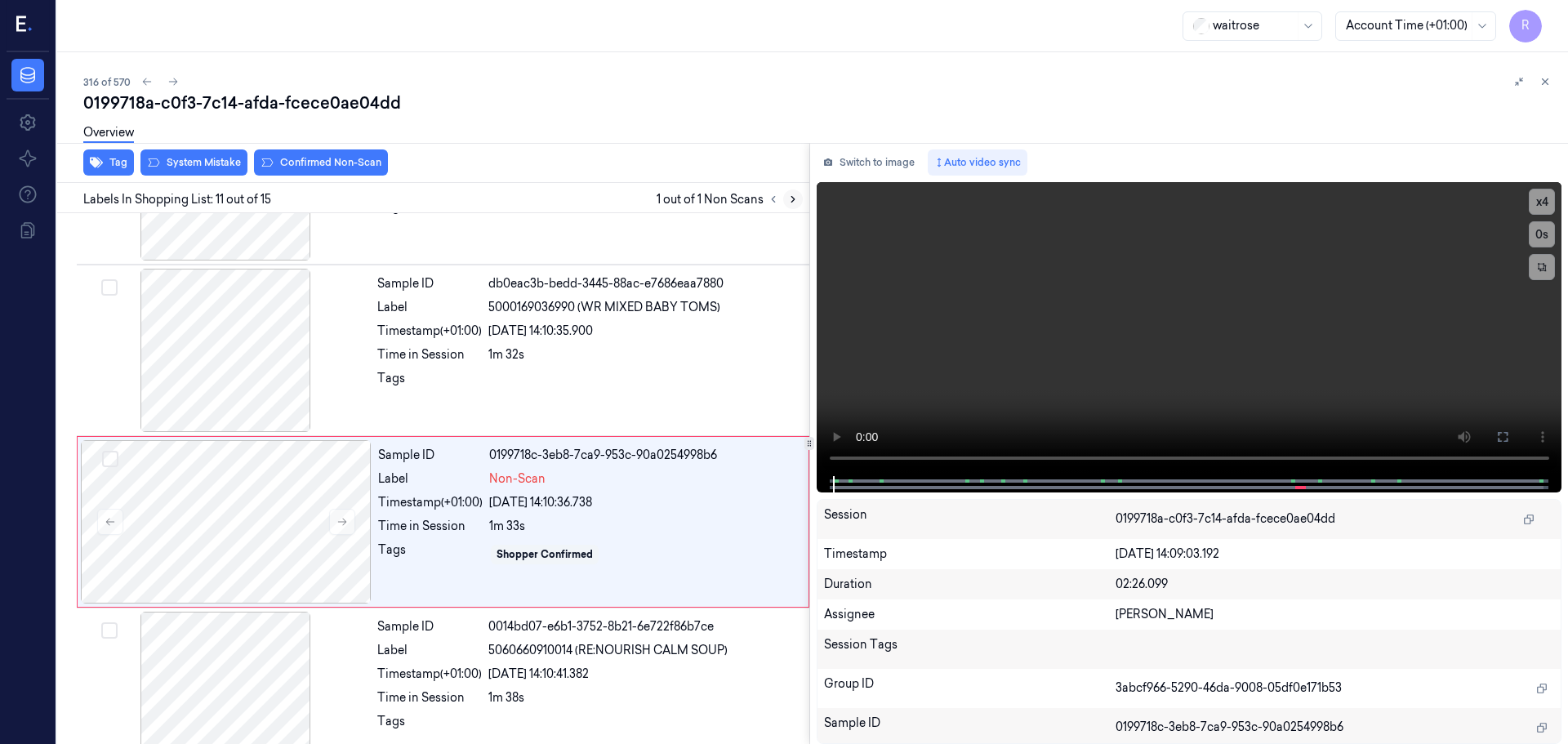
click at [792, 191] on button at bounding box center [793, 199] width 20 height 20
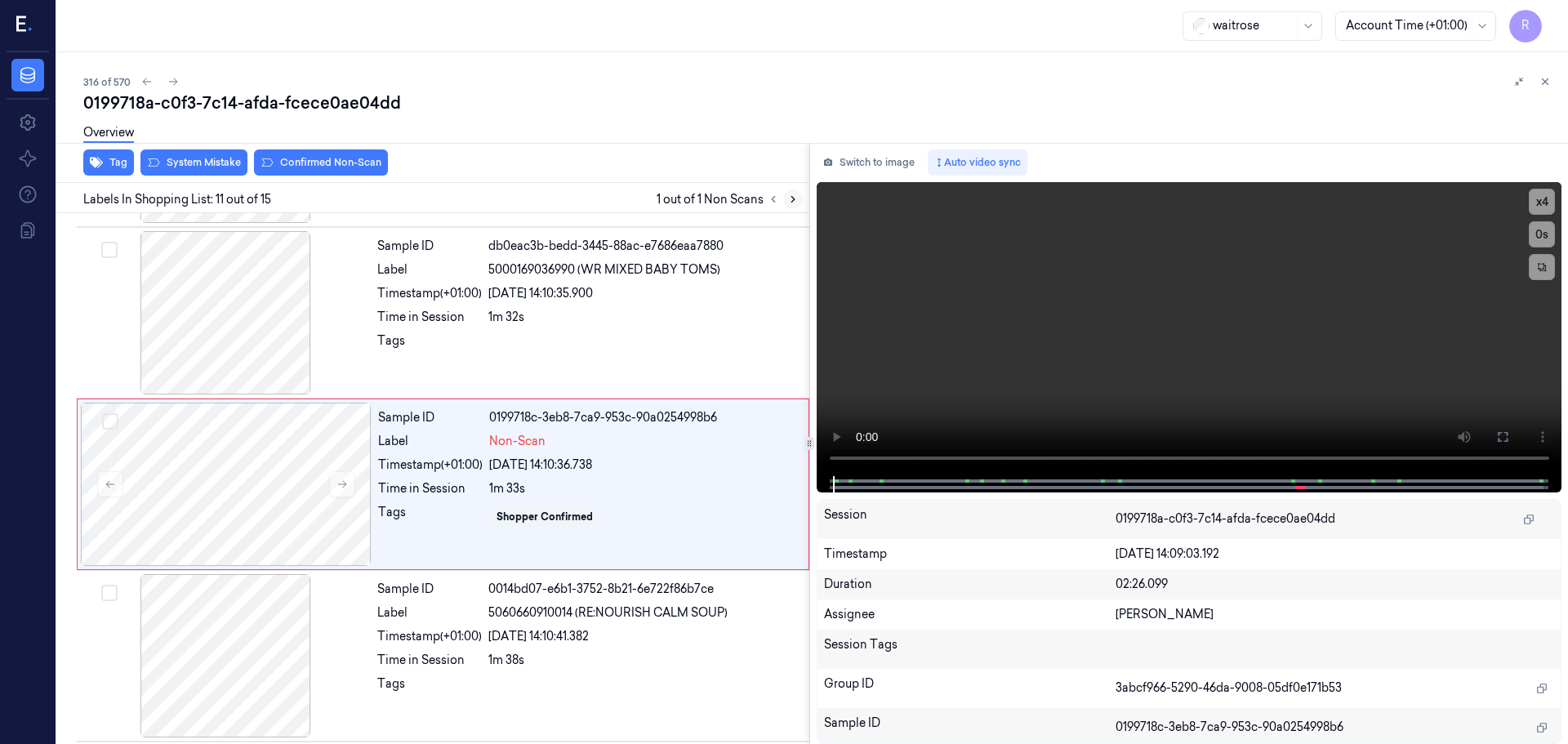
scroll to position [1535, 0]
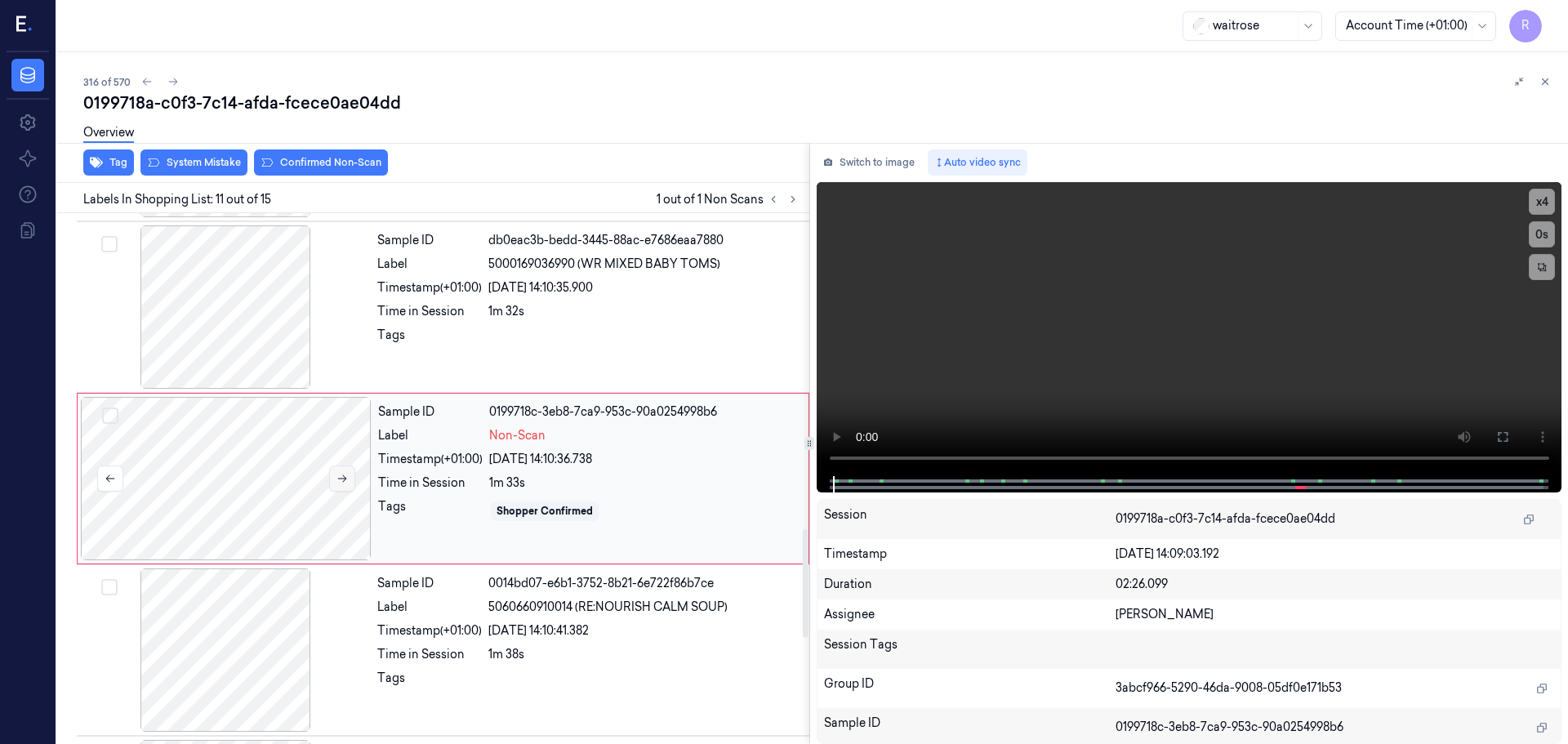
click at [348, 483] on button at bounding box center [342, 479] width 26 height 26
click at [352, 481] on button at bounding box center [342, 479] width 26 height 26
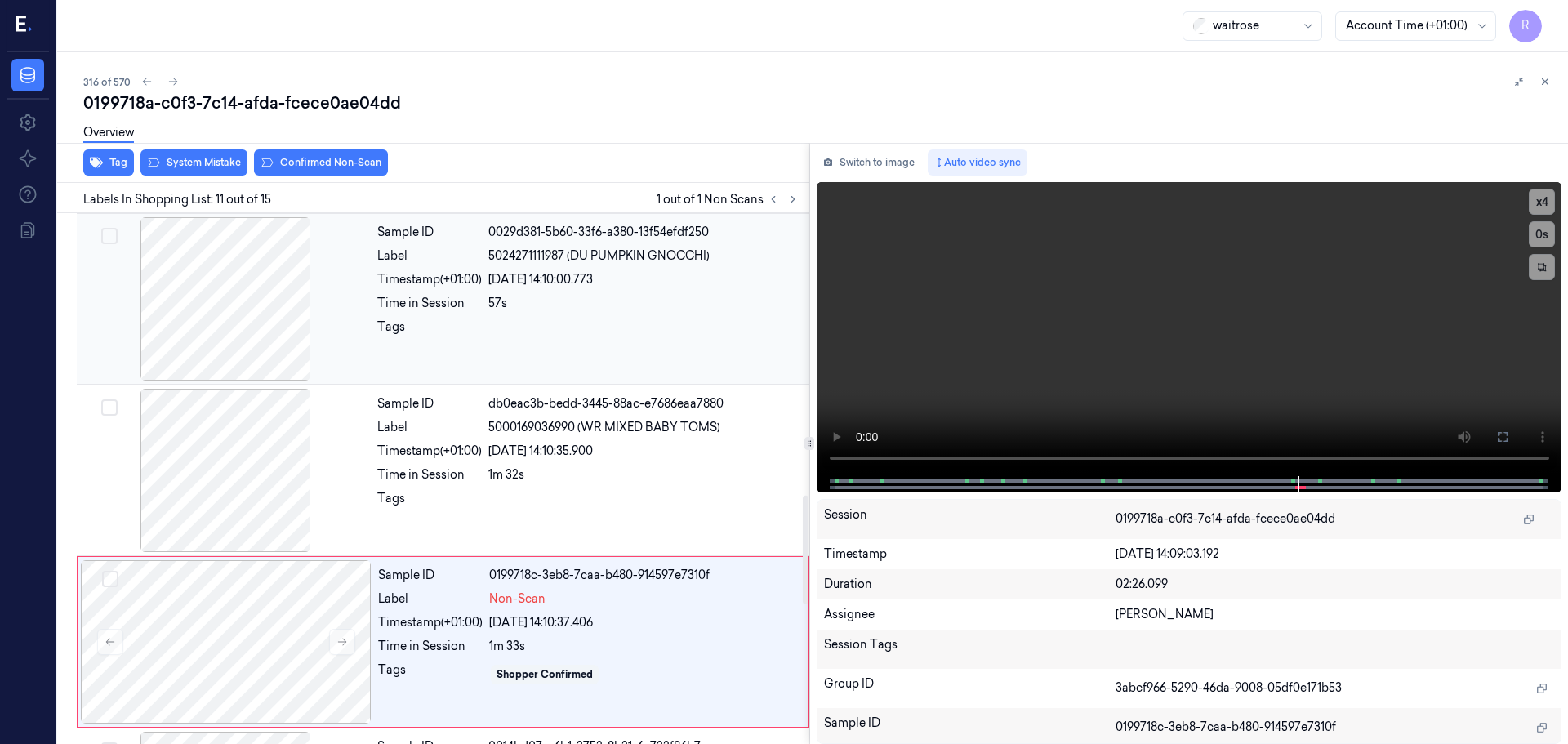
click at [253, 302] on div at bounding box center [225, 299] width 291 height 163
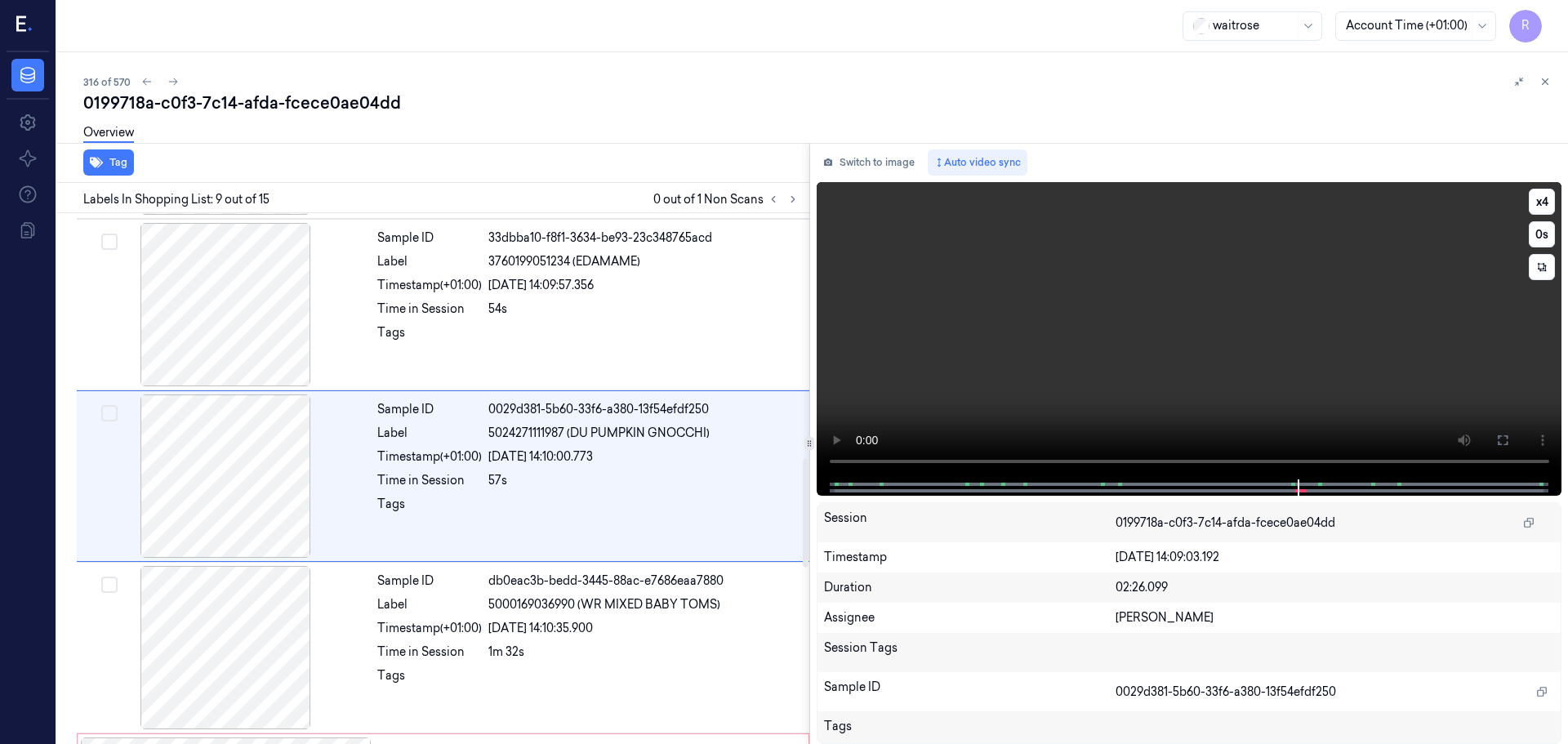
scroll to position [1192, 0]
click at [1550, 198] on button "x 4" at bounding box center [1541, 202] width 26 height 26
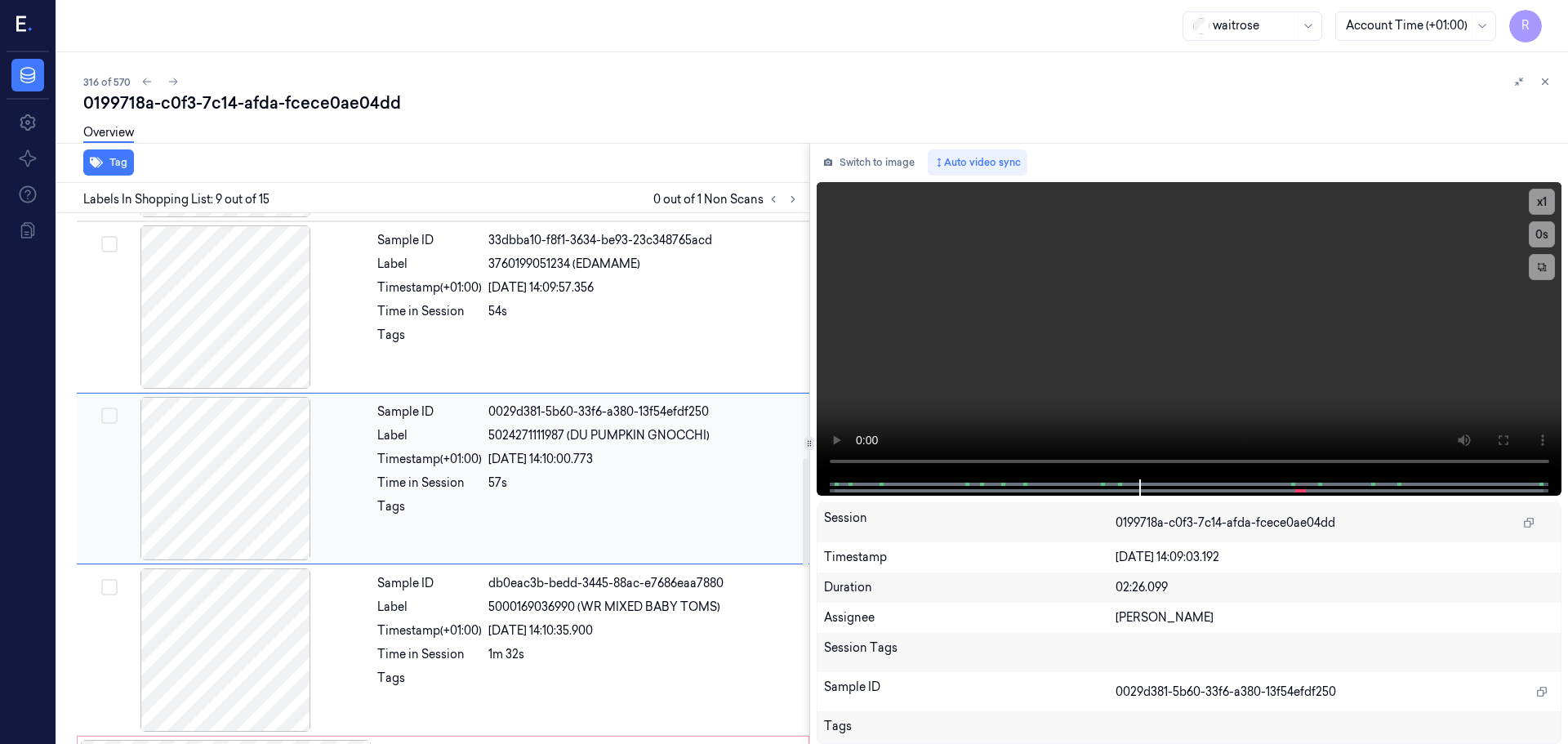
click at [279, 461] on div at bounding box center [225, 479] width 291 height 163
click at [289, 351] on div at bounding box center [225, 307] width 291 height 163
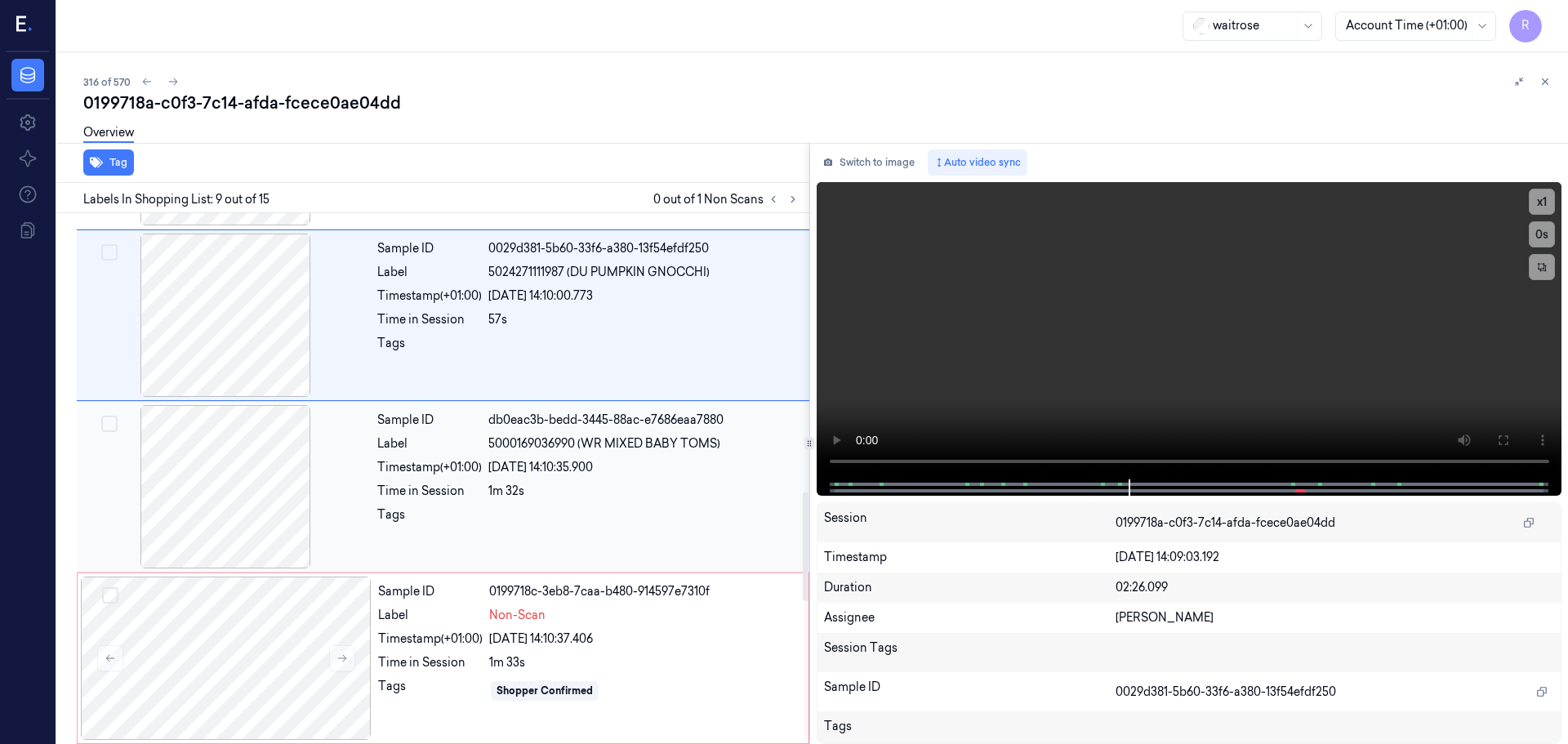
click at [246, 511] on div at bounding box center [225, 487] width 291 height 163
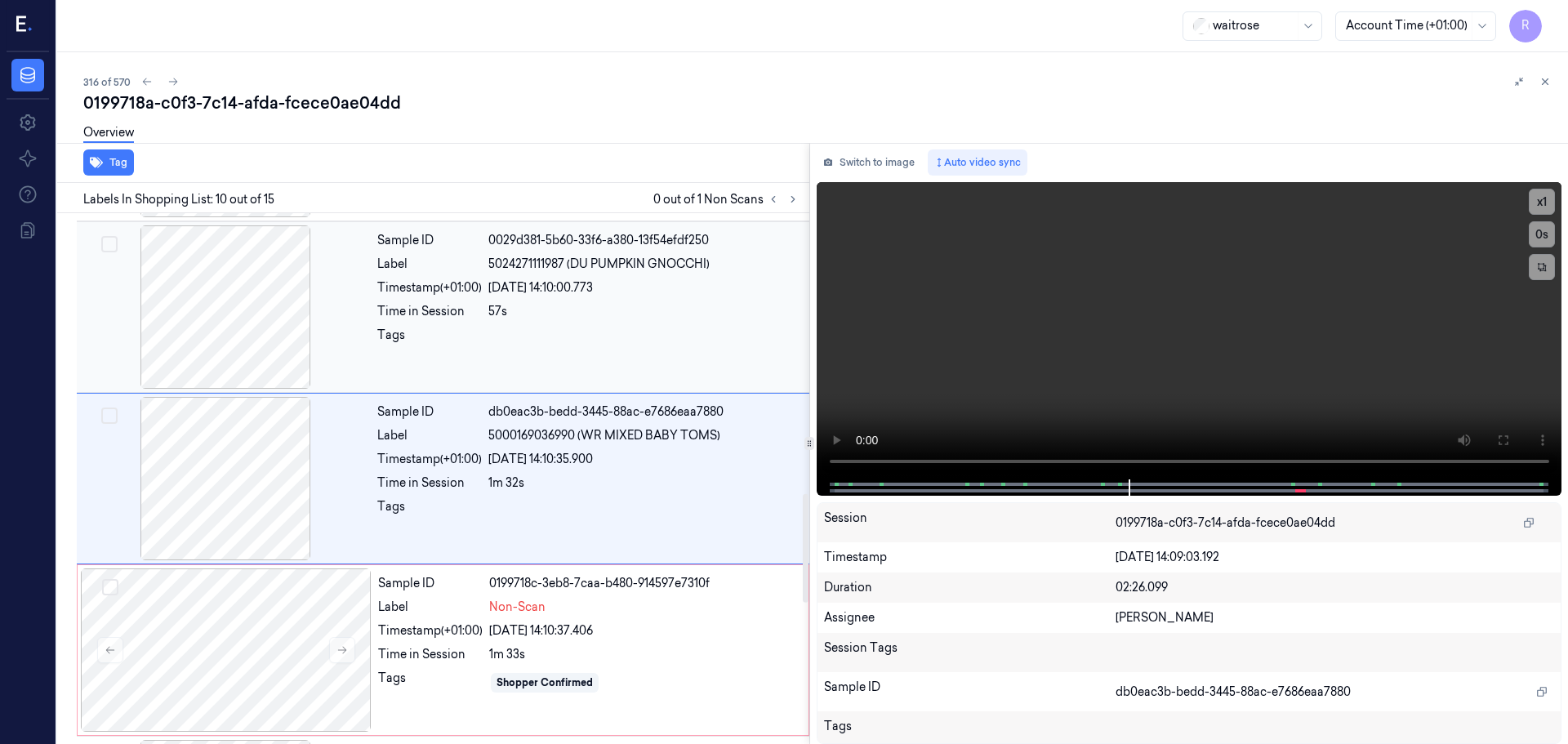
click at [267, 330] on div at bounding box center [225, 307] width 291 height 163
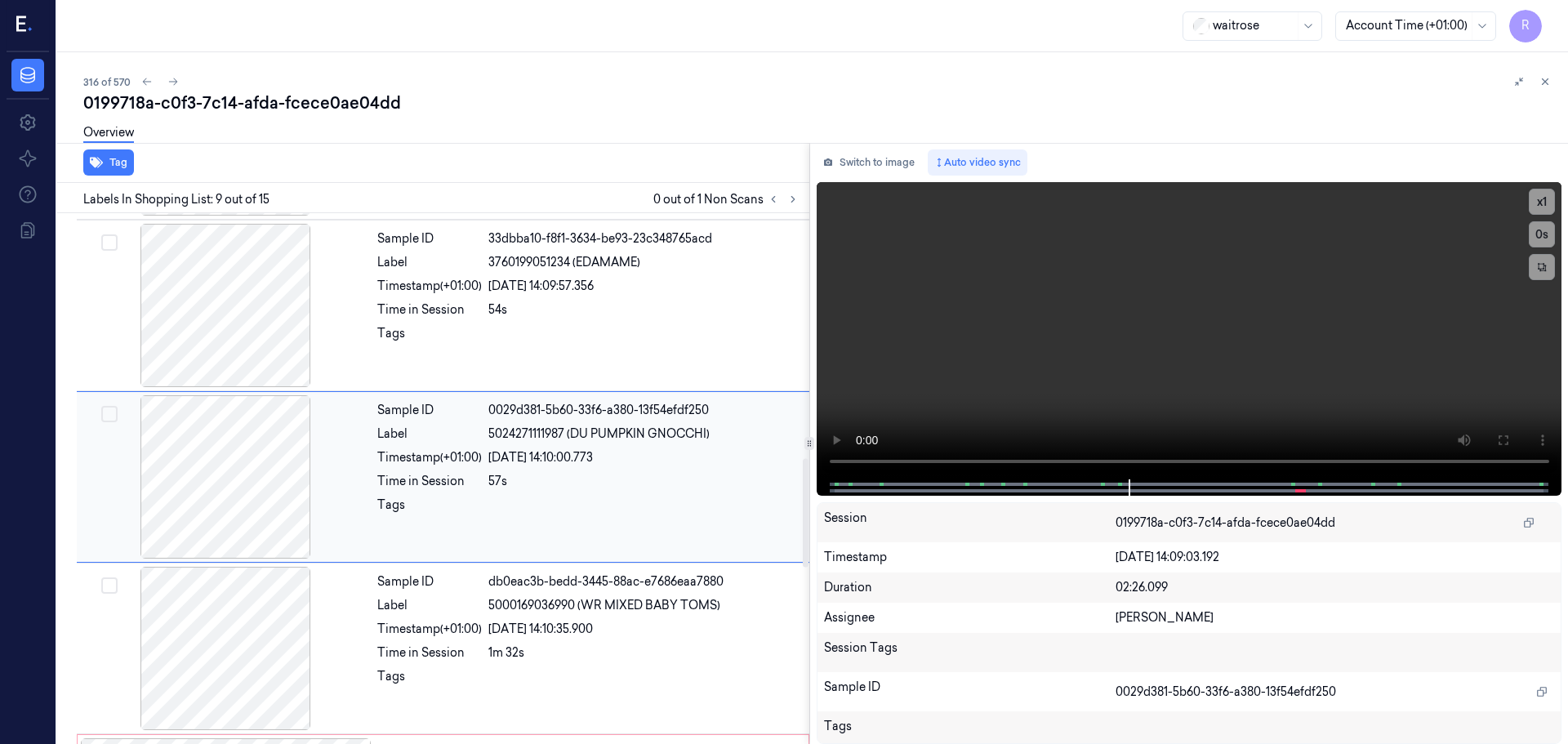
scroll to position [1192, 0]
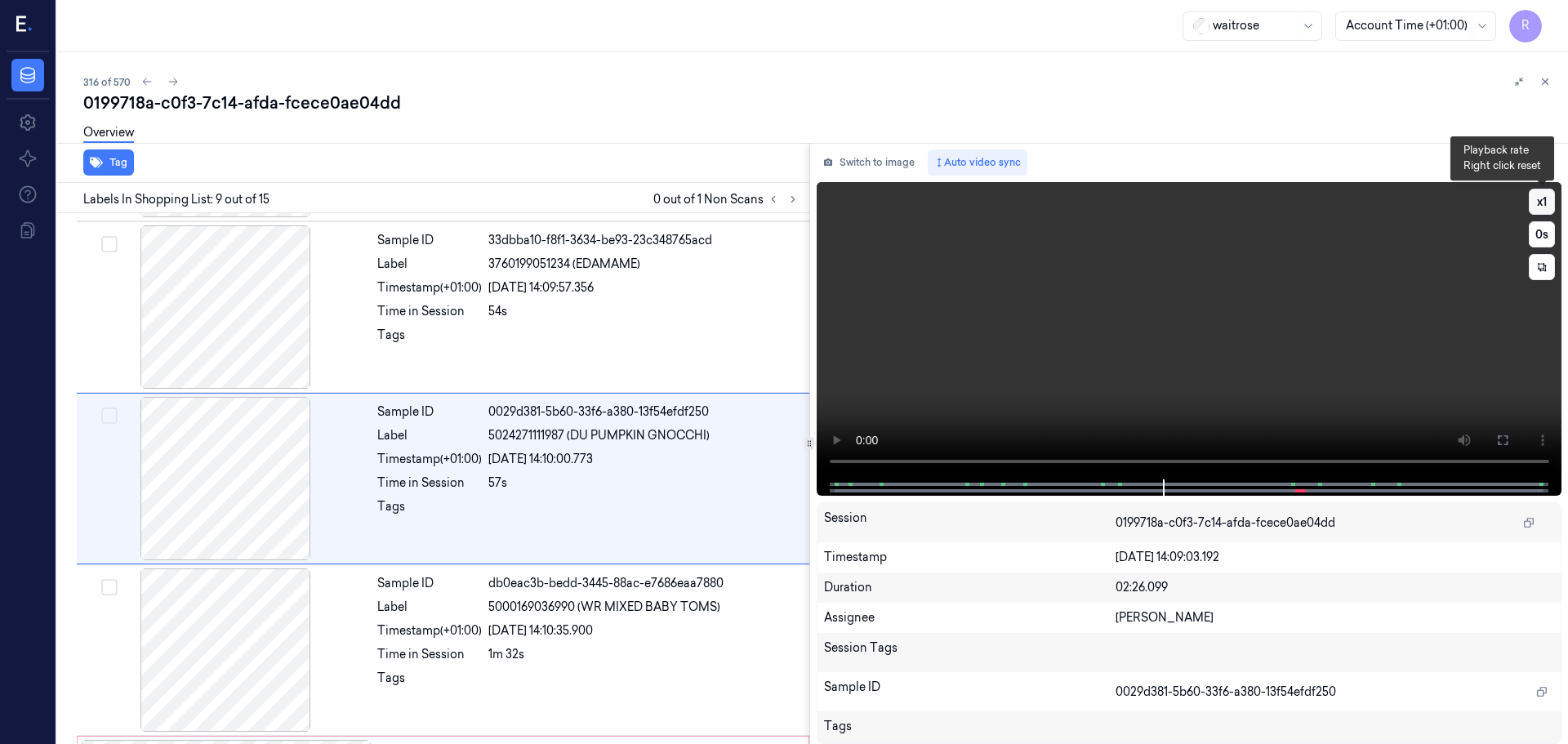
click at [1541, 194] on button "x 1" at bounding box center [1541, 202] width 26 height 26
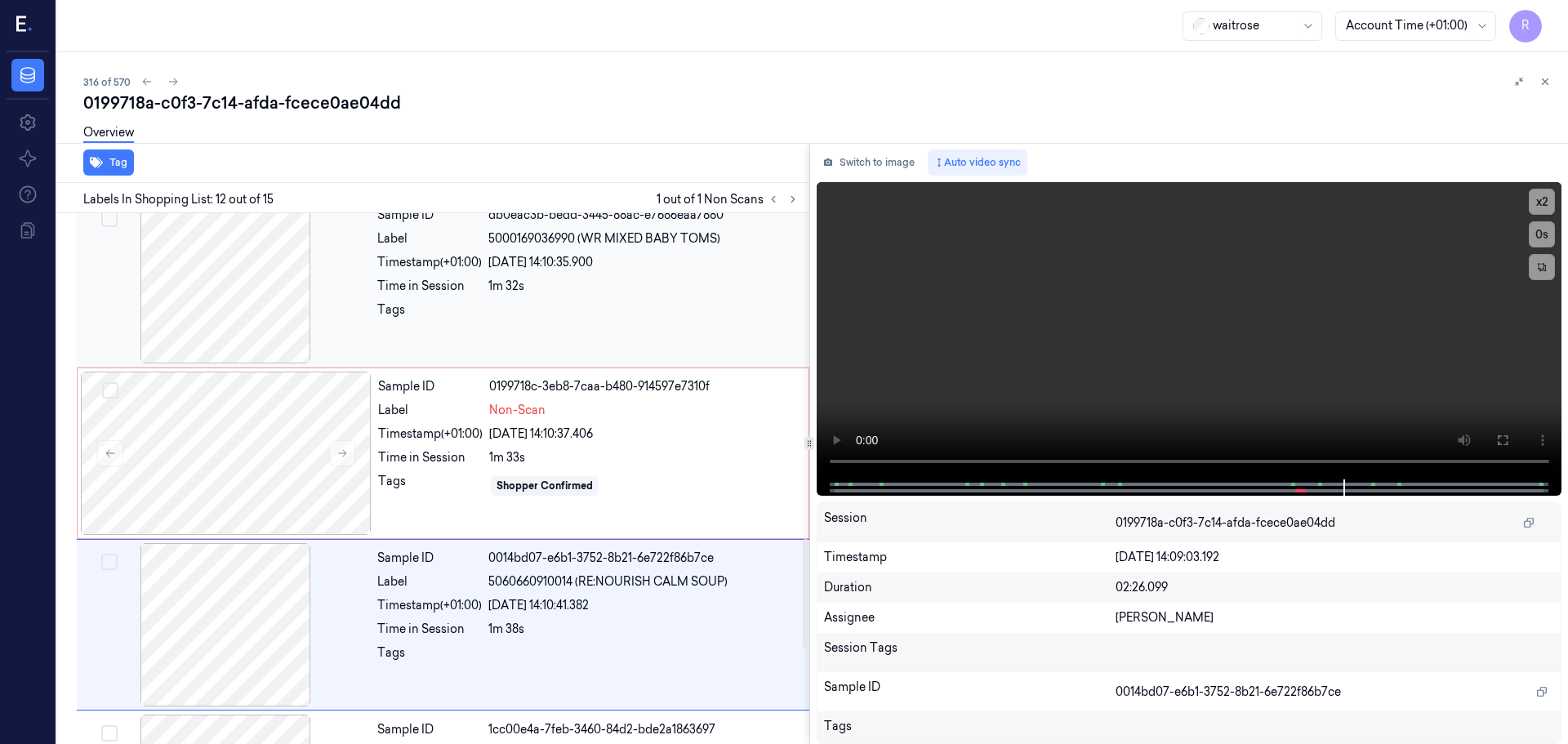
scroll to position [1543, 0]
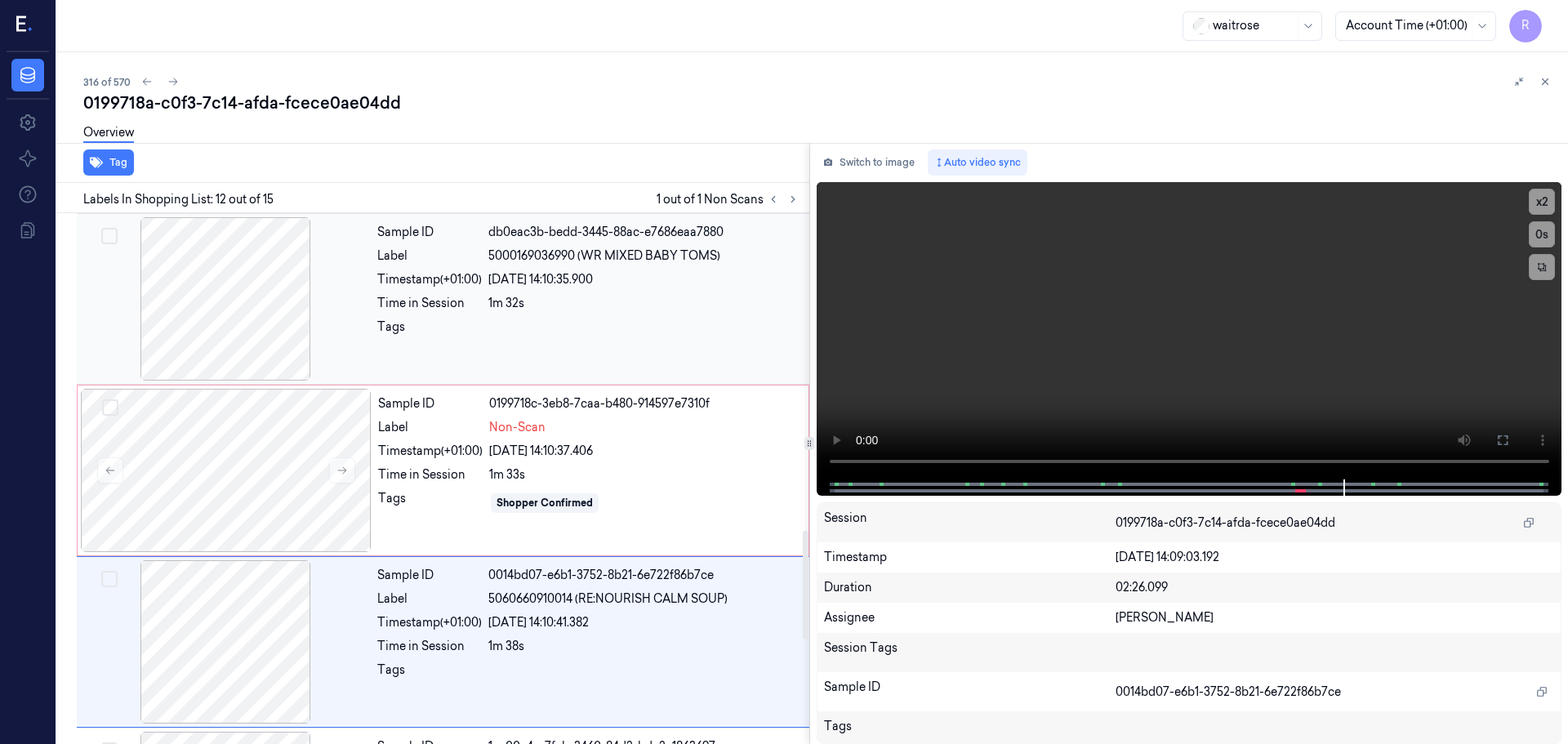
click at [399, 319] on div "Tags" at bounding box center [430, 331] width 105 height 26
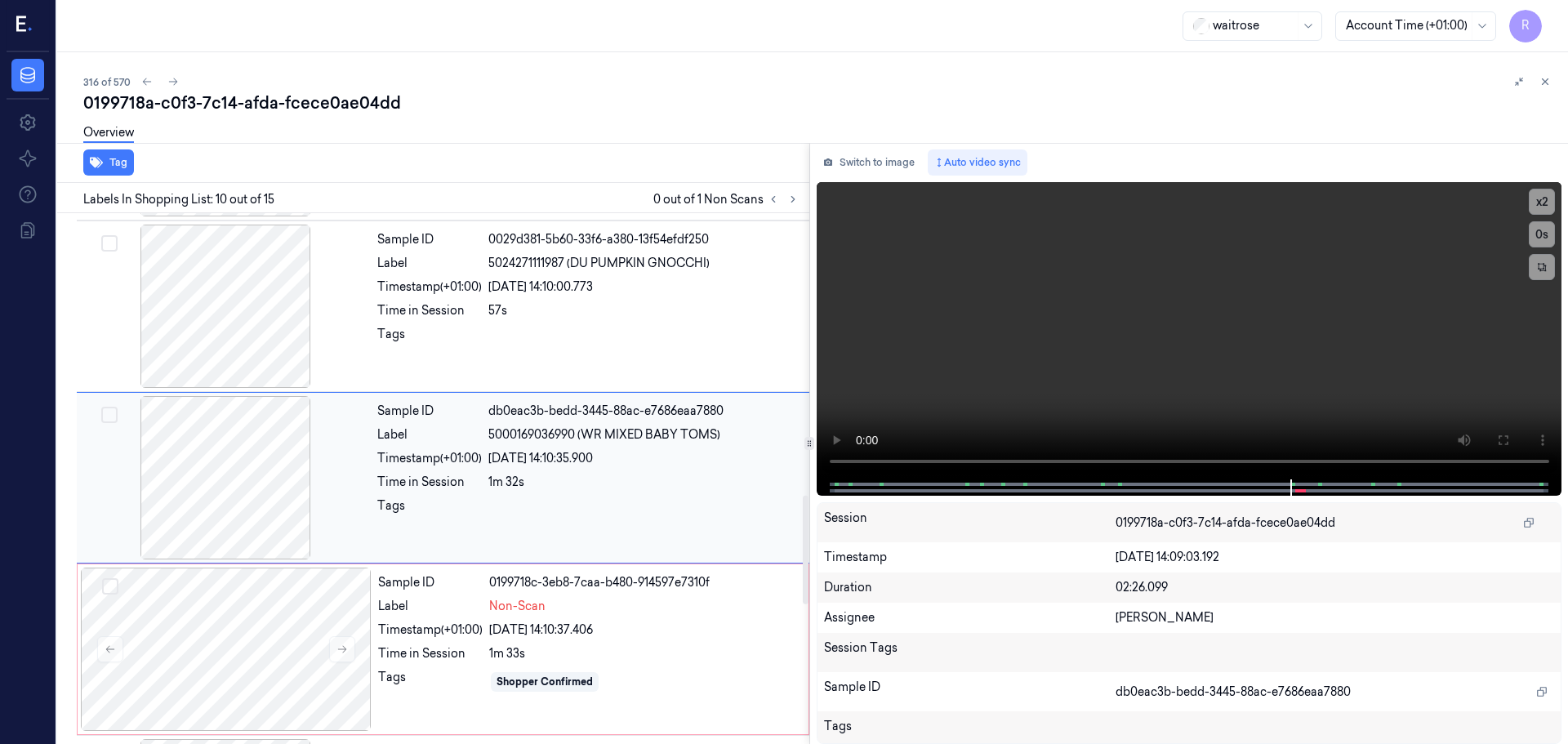
scroll to position [1364, 0]
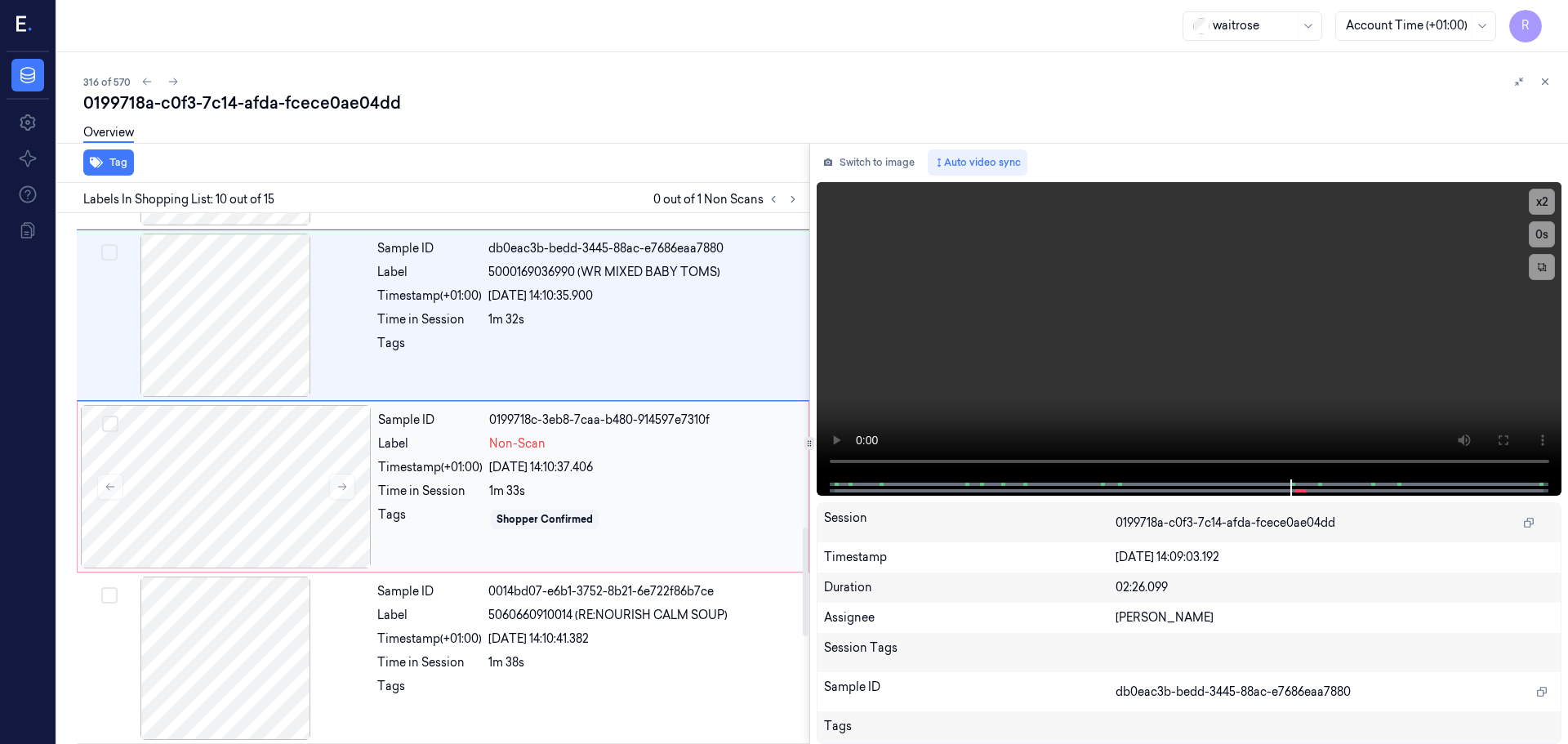
click at [424, 469] on div "Timestamp (+01:00)" at bounding box center [431, 468] width 105 height 17
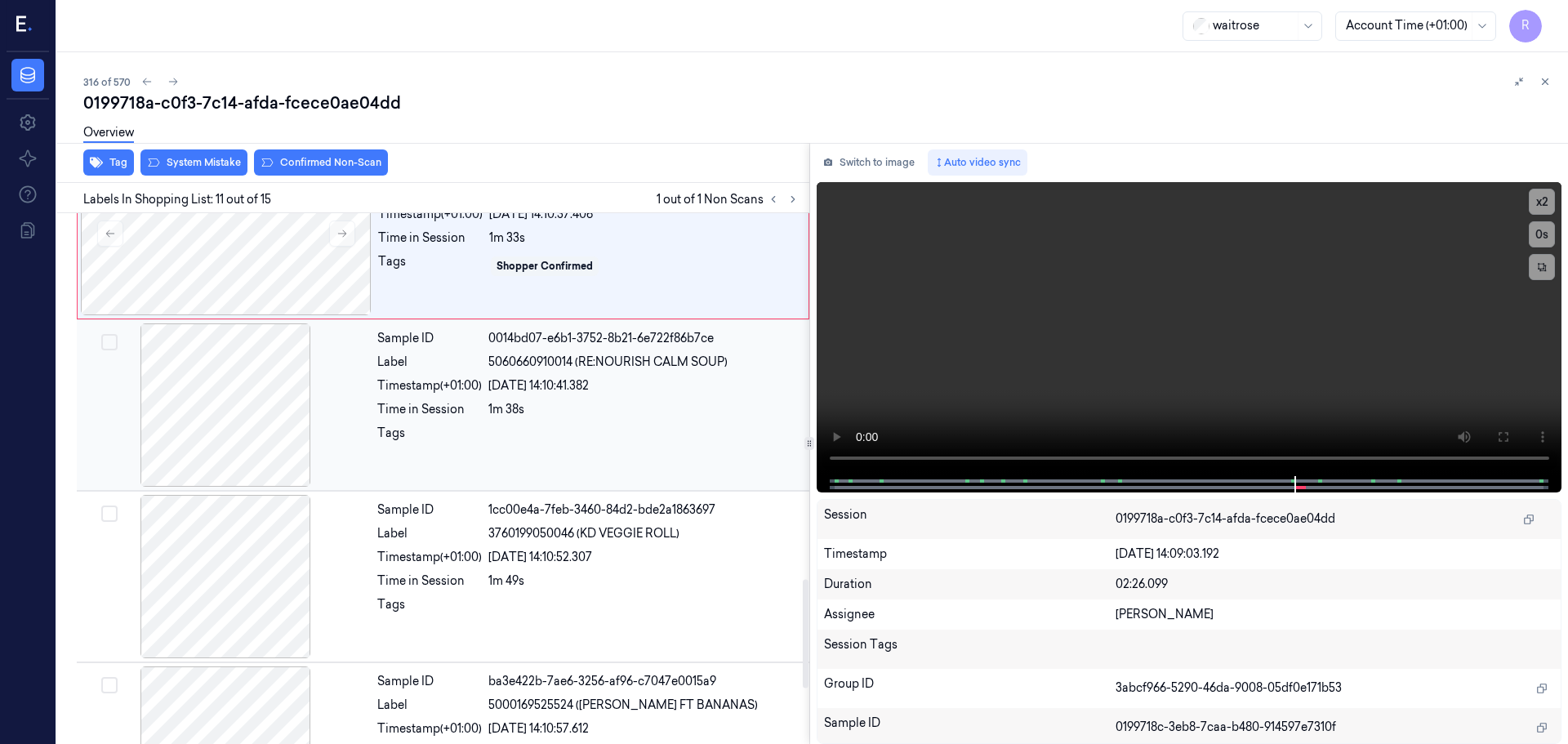
click at [438, 451] on div "Sample ID 0014bd07-e6b1-3752-8b21-6e722f86b7ce Label 5060660910014 (RE:NOURISH …" at bounding box center [588, 405] width 435 height 163
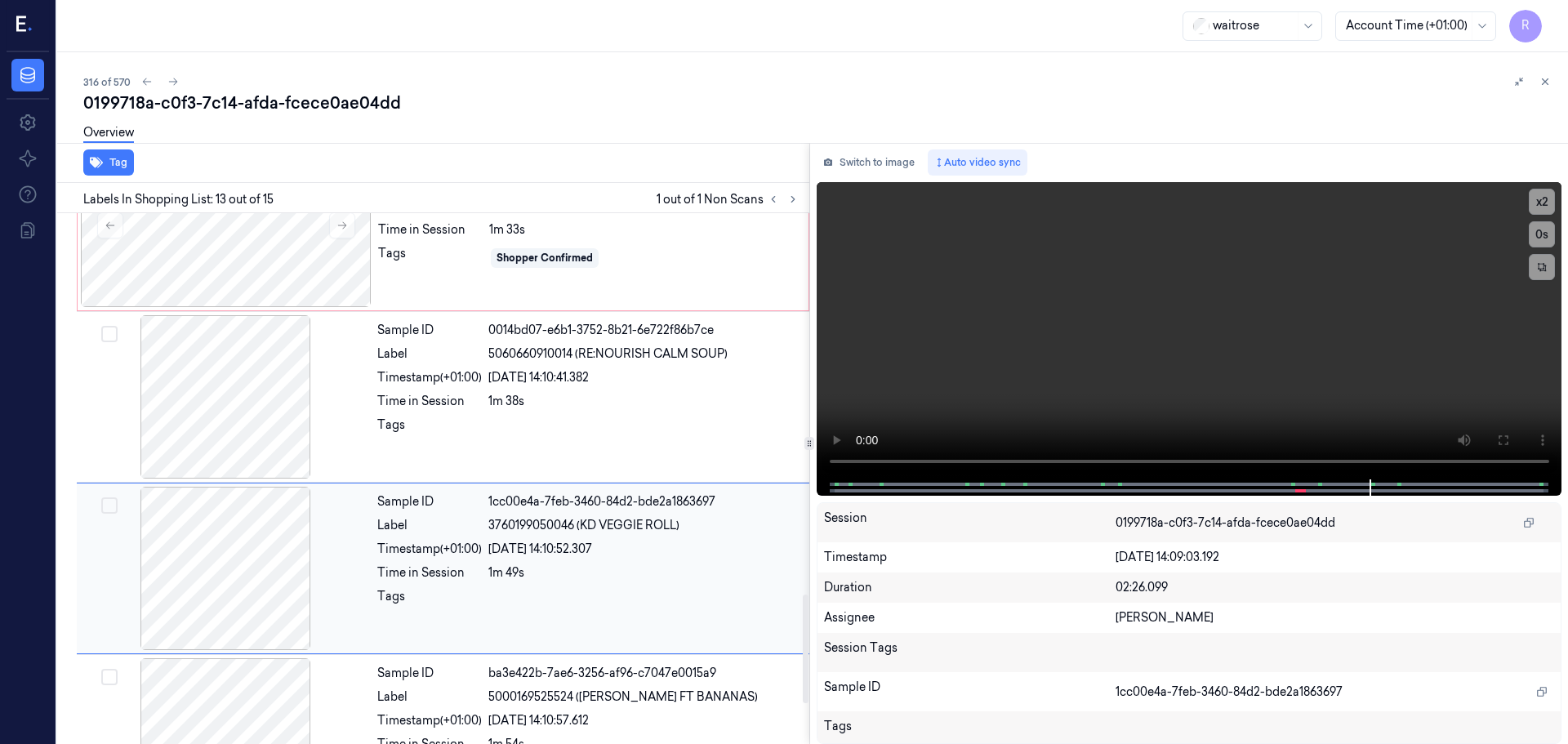
scroll to position [1878, 0]
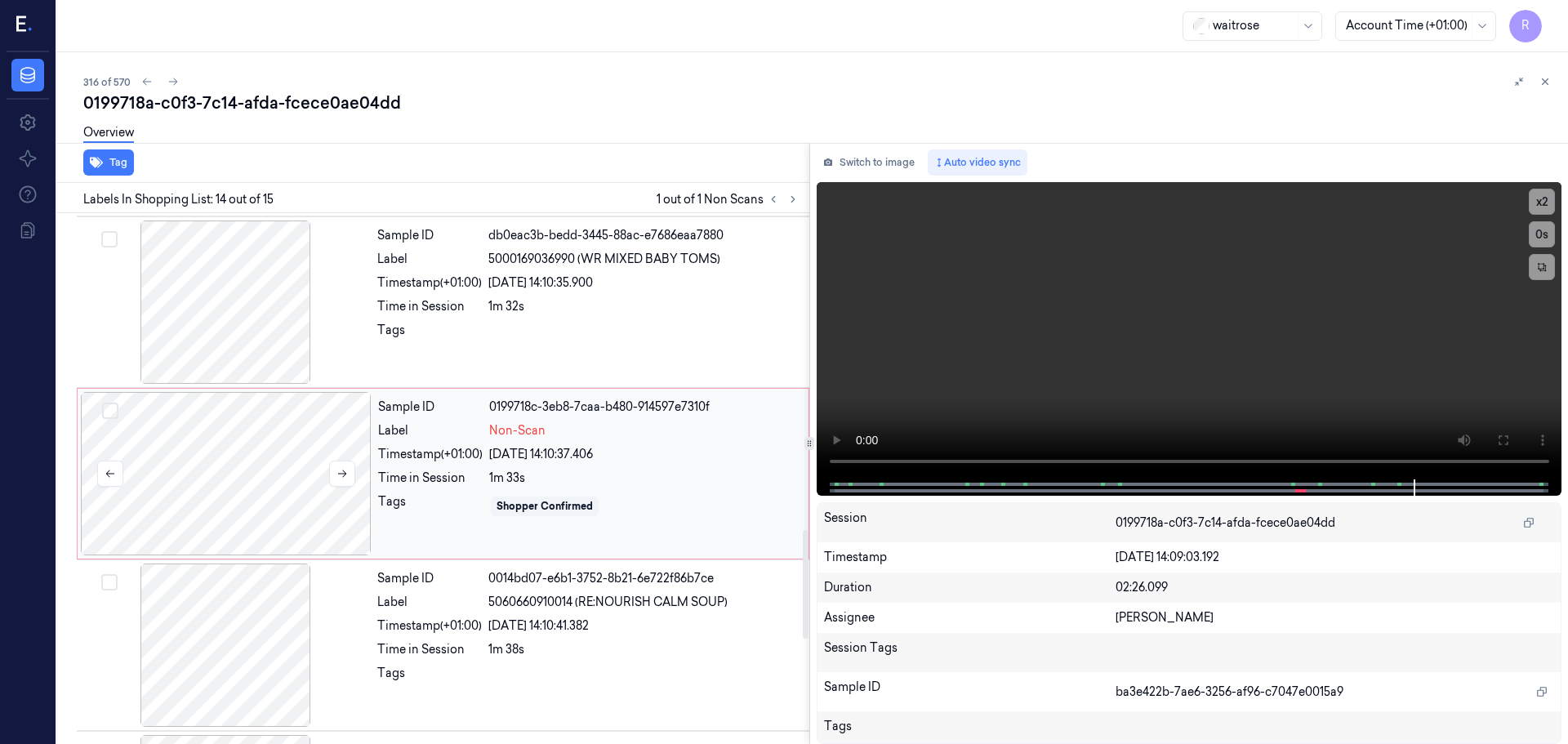
click at [223, 479] on div at bounding box center [226, 474] width 291 height 163
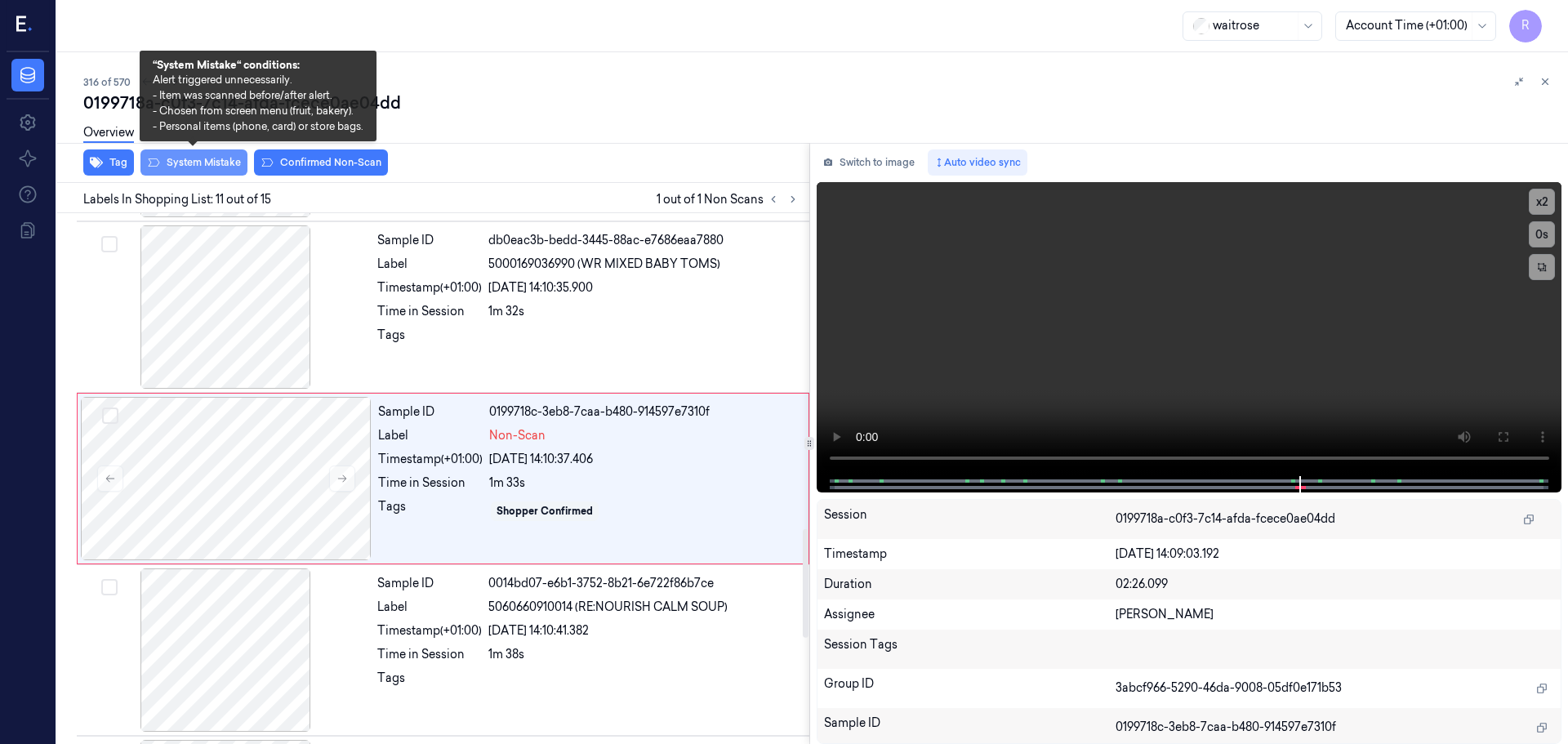
click at [209, 167] on button "System Mistake" at bounding box center [194, 162] width 107 height 26
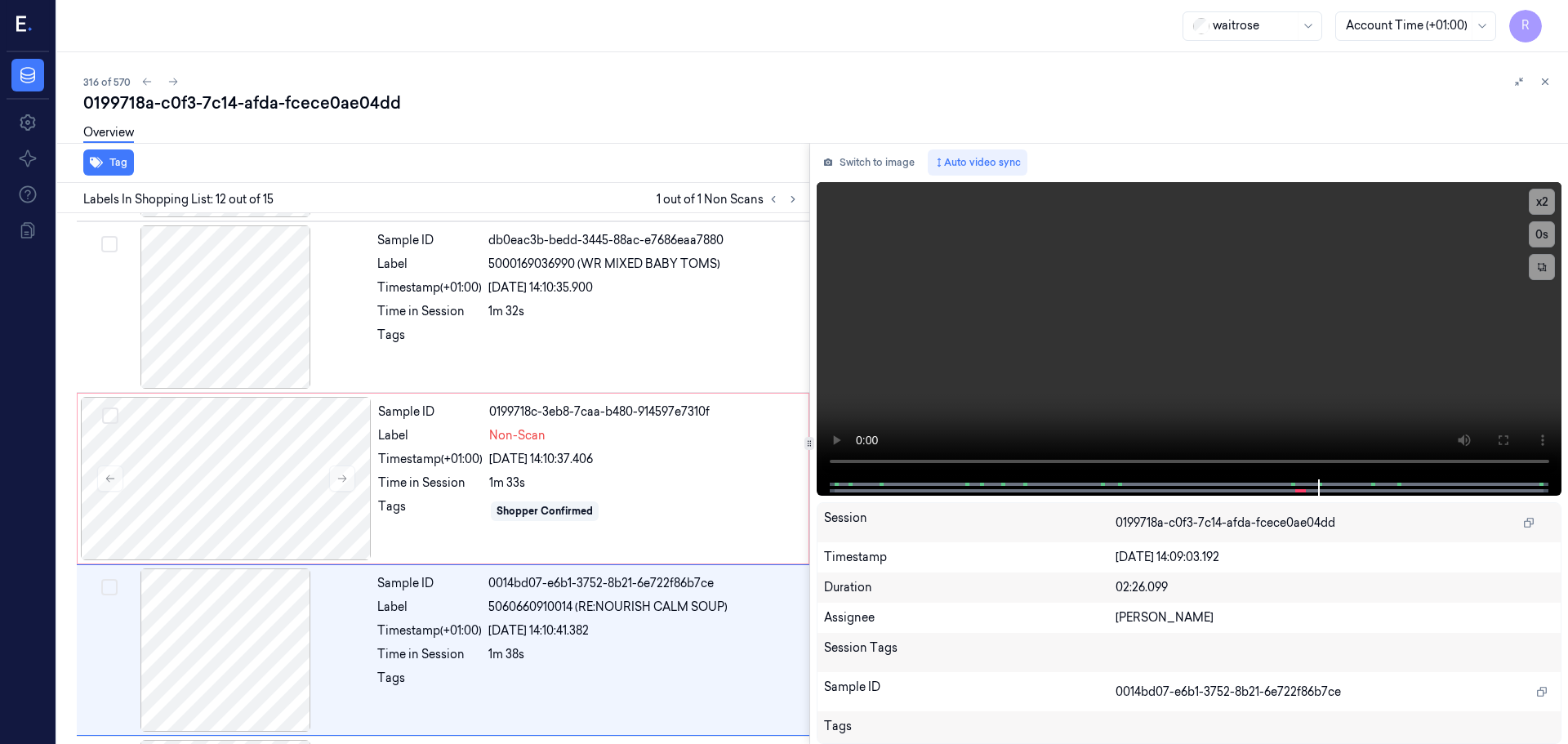
scroll to position [1707, 0]
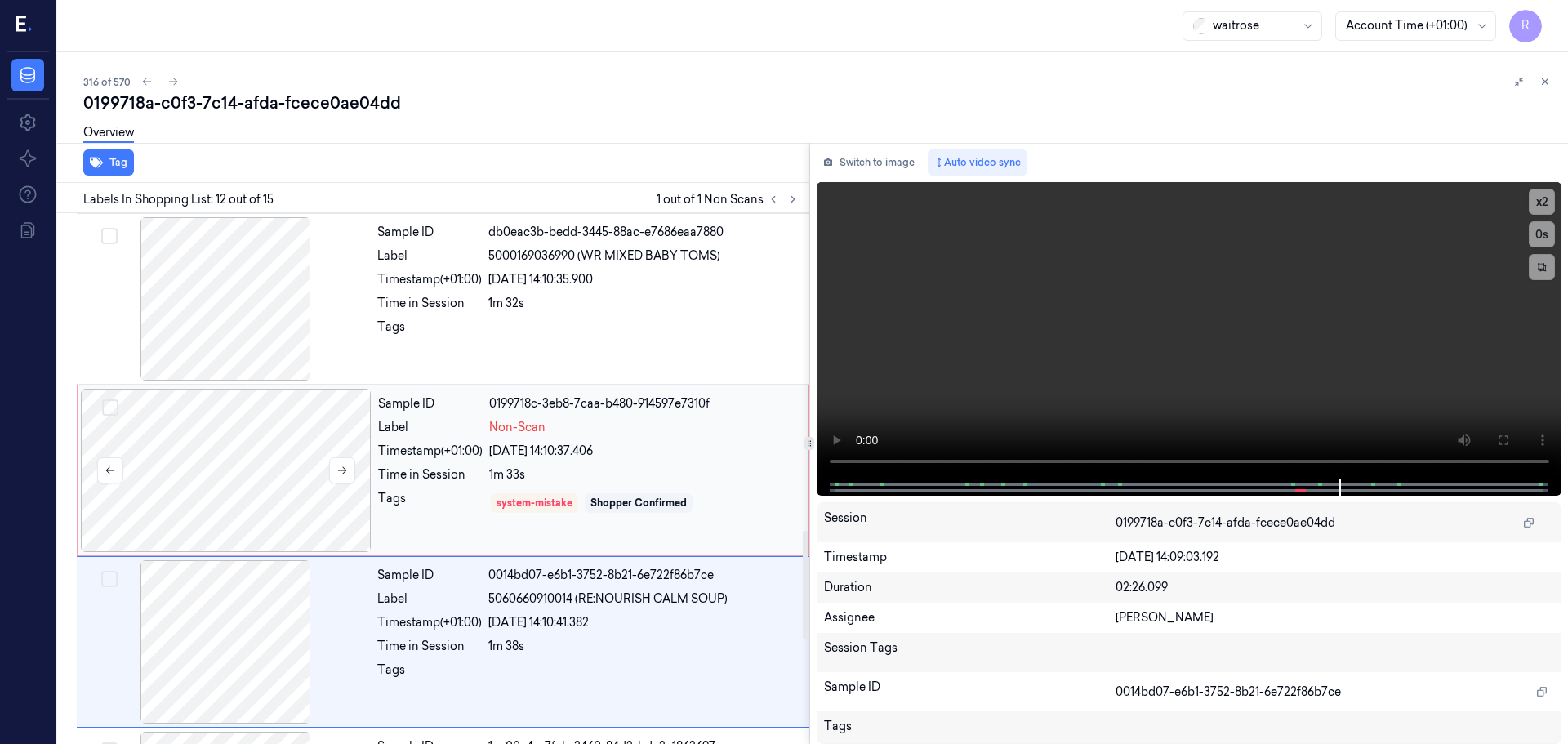
click at [226, 458] on div at bounding box center [226, 470] width 291 height 163
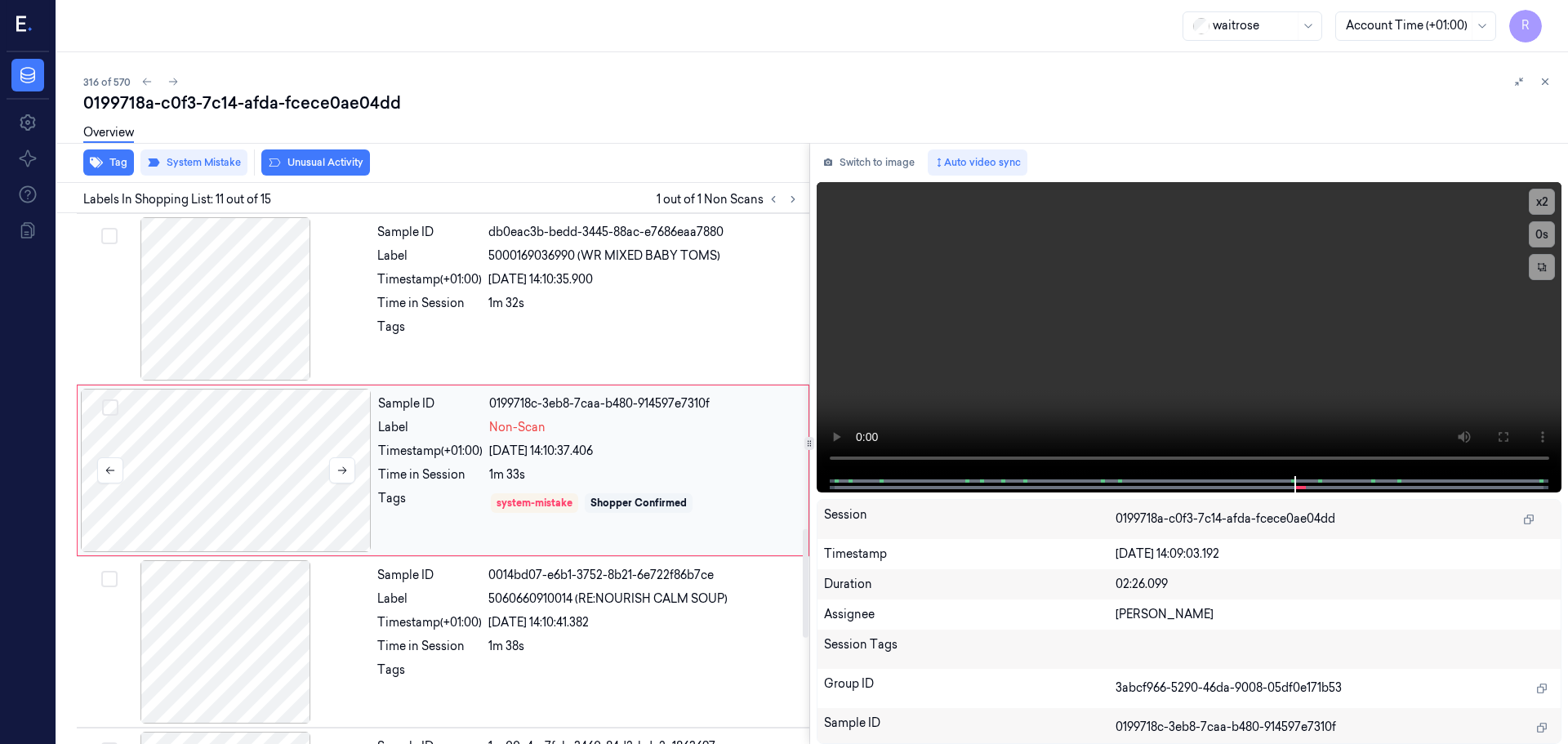
scroll to position [1535, 0]
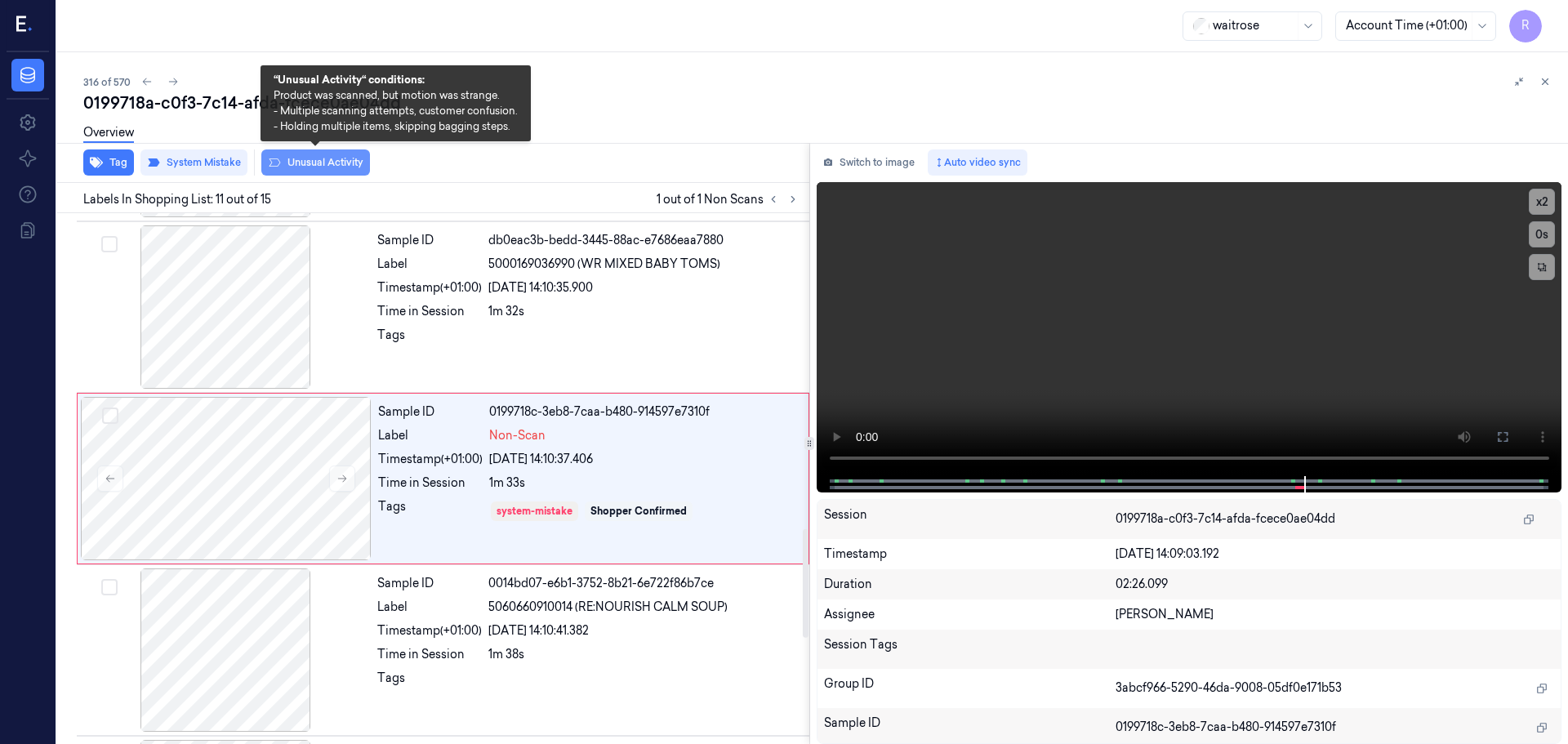
click at [290, 156] on button "Unusual Activity" at bounding box center [316, 162] width 109 height 26
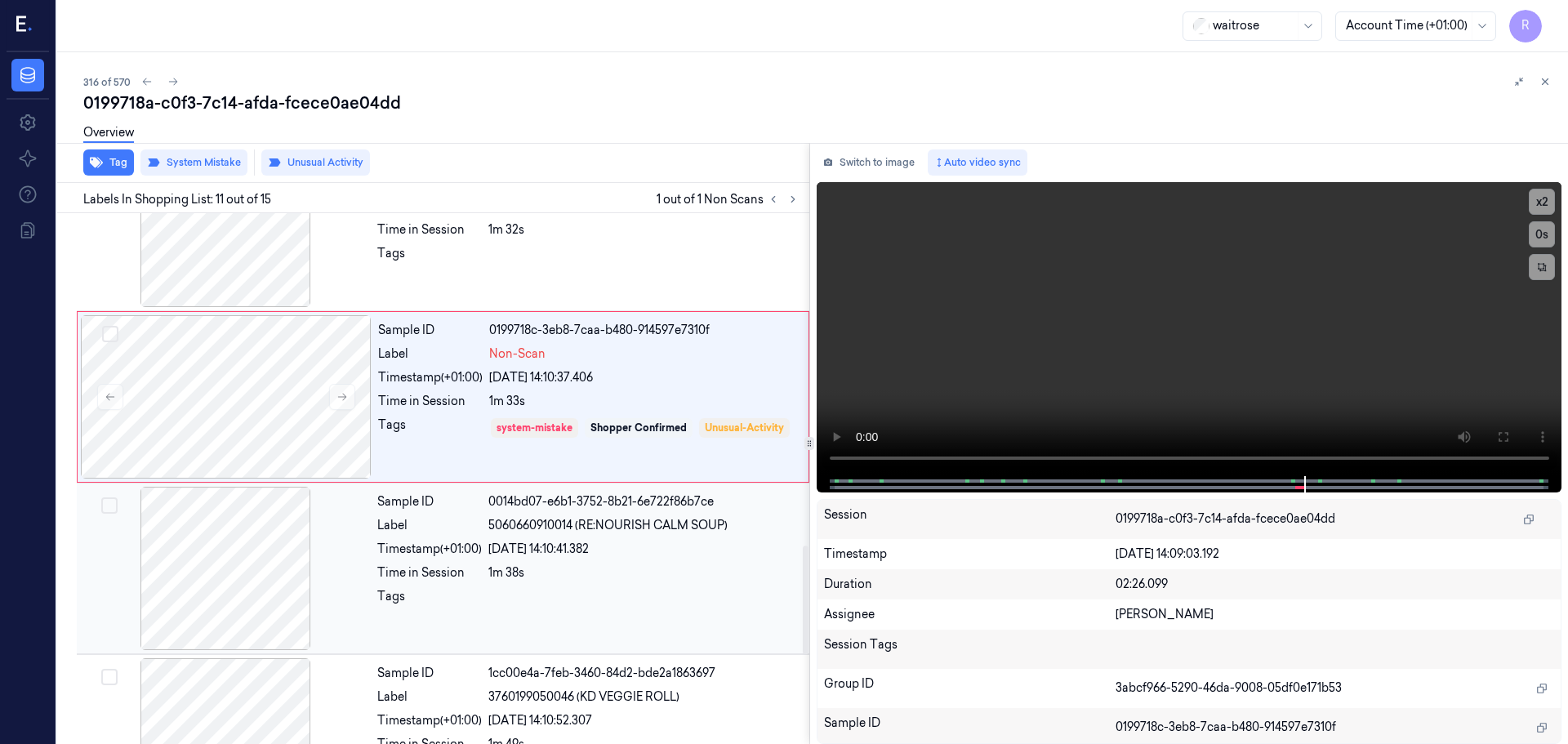
click at [409, 563] on div "Sample ID 0014bd07-e6b1-3752-8b21-6e722f86b7ce Label 5060660910014 (RE:NOURISH …" at bounding box center [588, 568] width 435 height 163
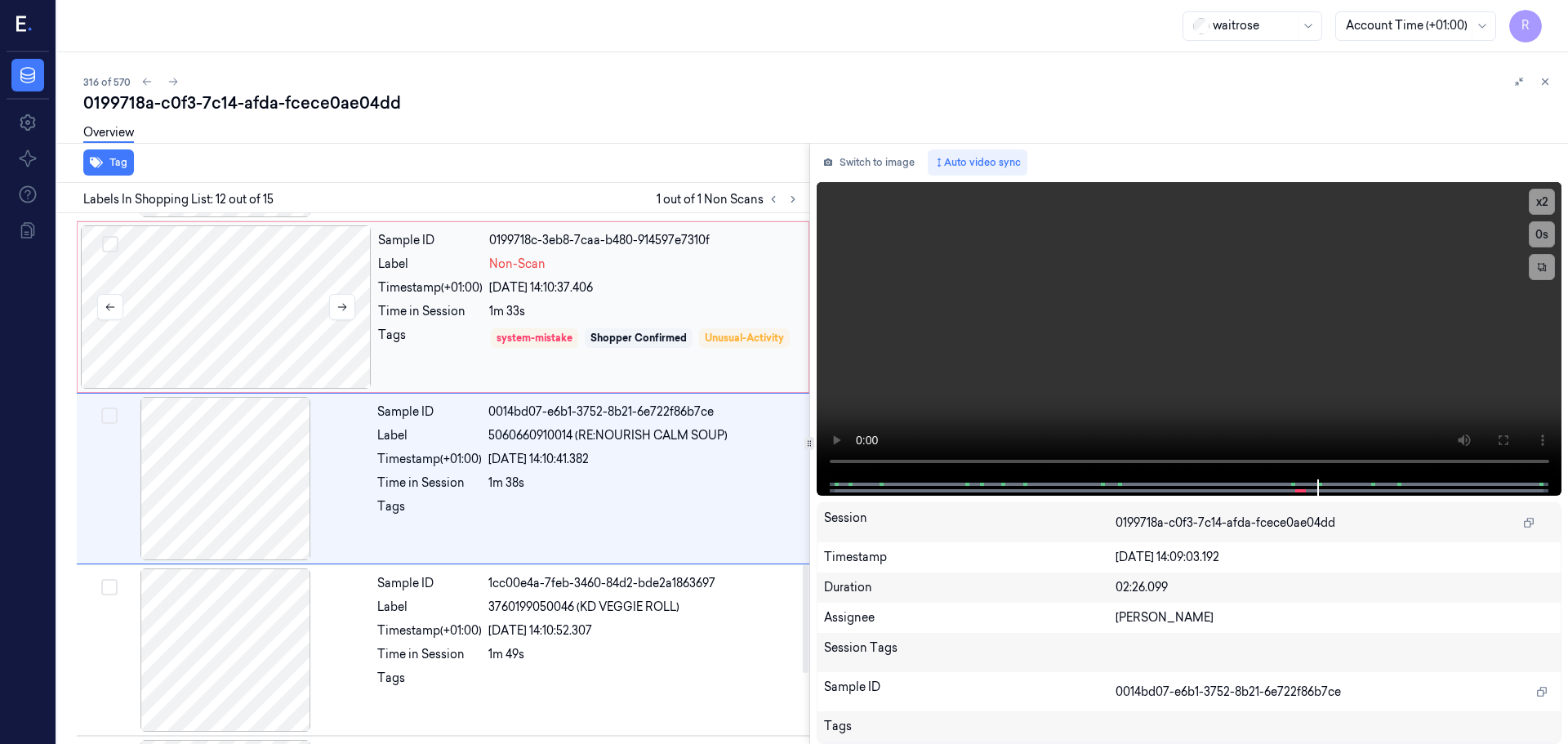
click at [292, 320] on div at bounding box center [226, 307] width 291 height 163
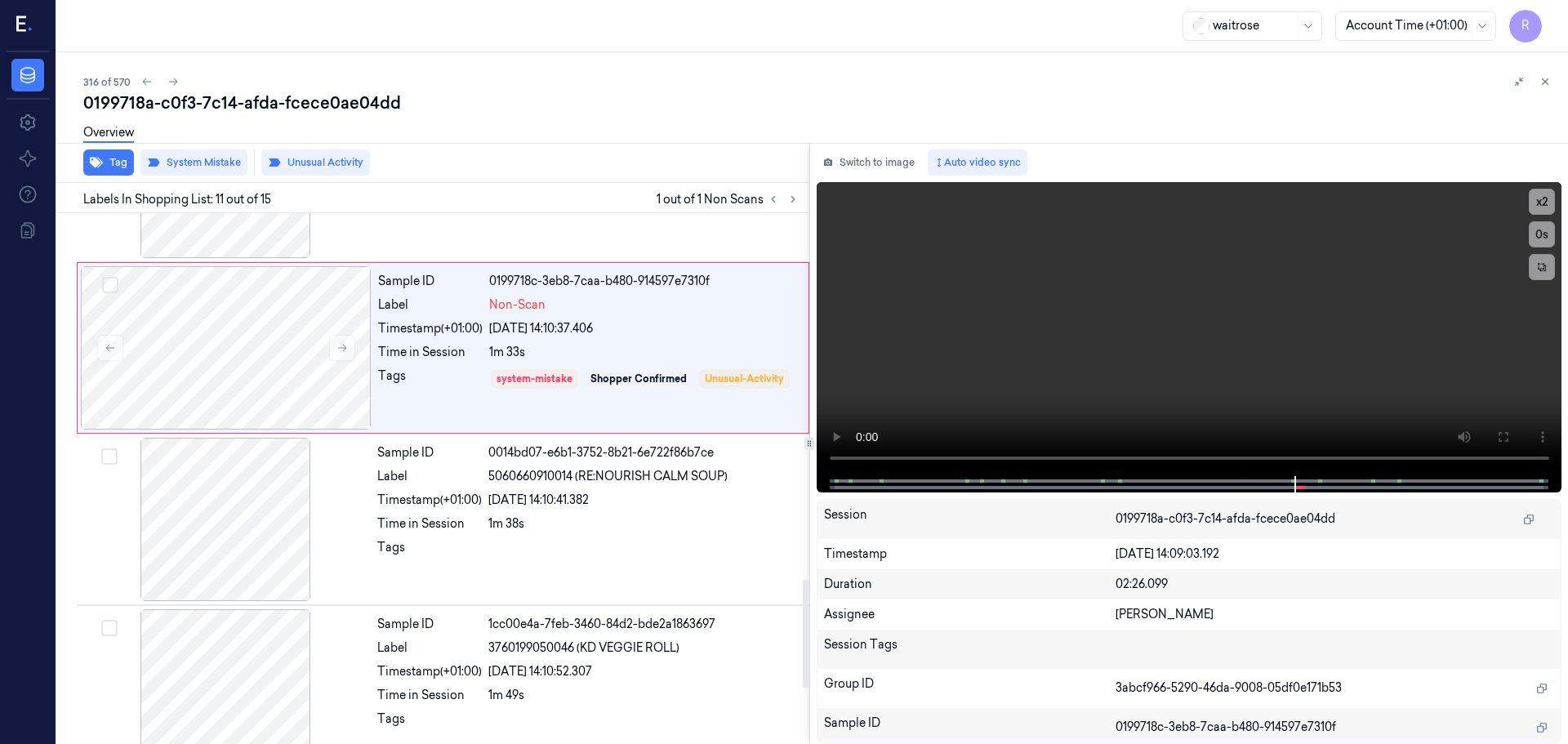
scroll to position [1780, 0]
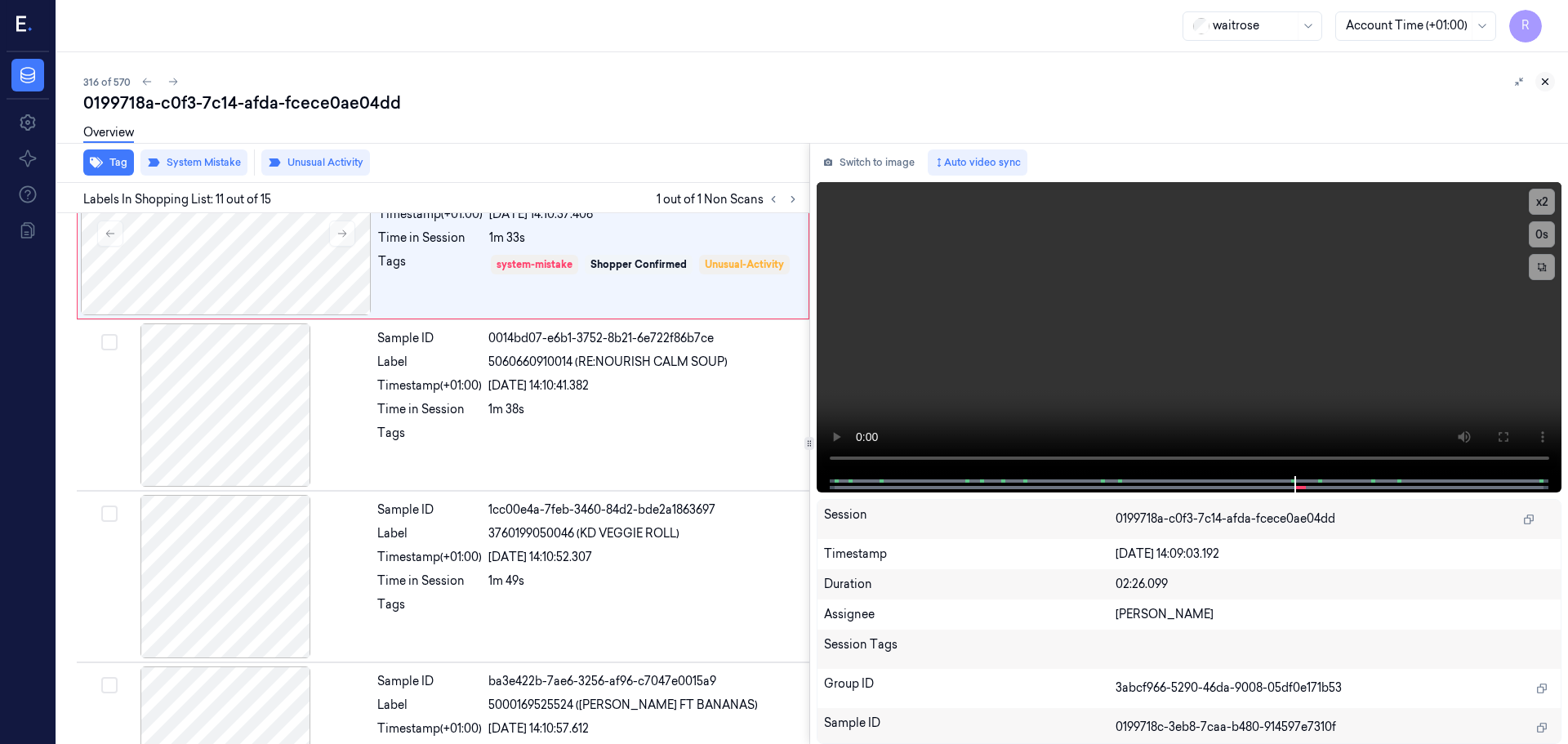
click at [1544, 79] on icon at bounding box center [1544, 82] width 11 height 11
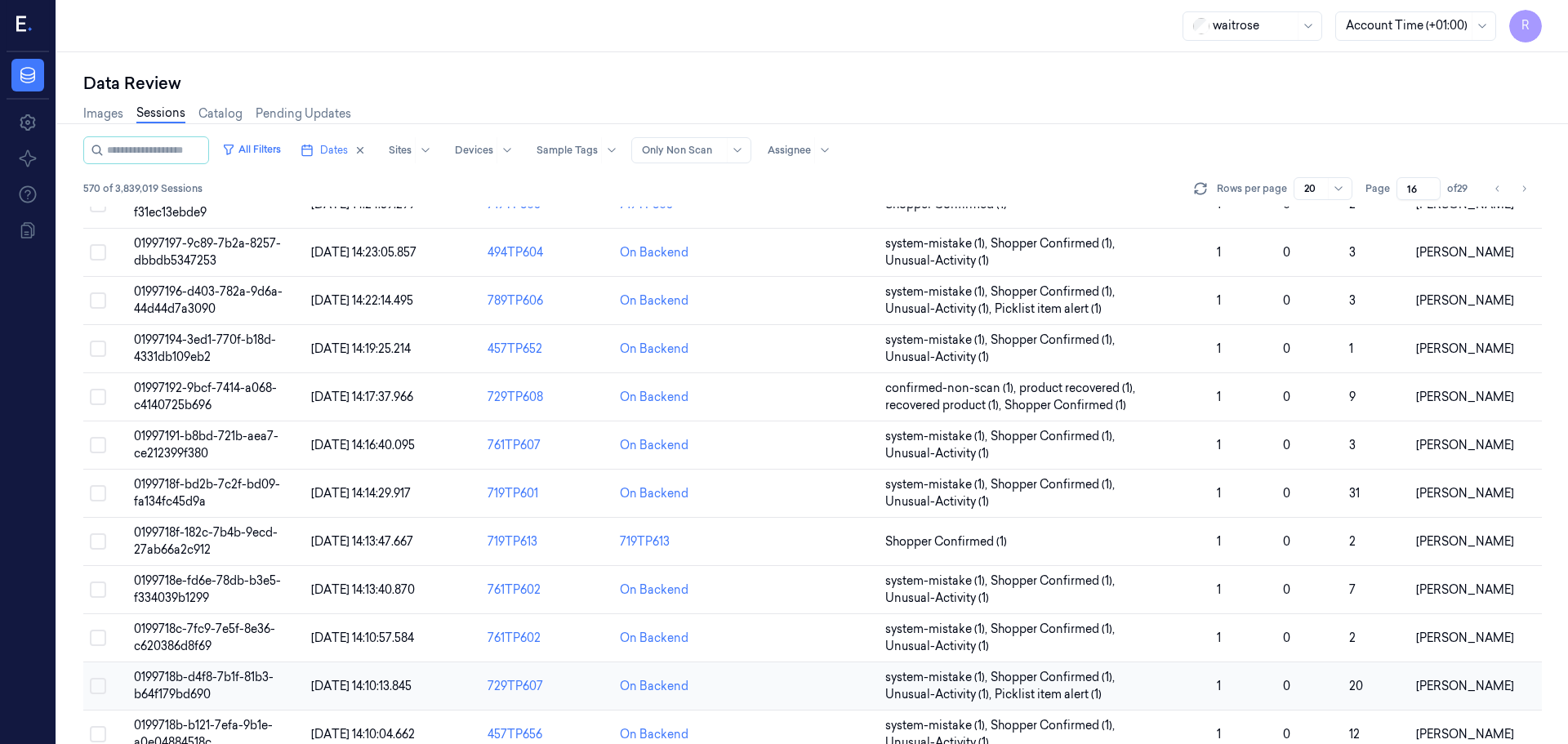
scroll to position [475, 0]
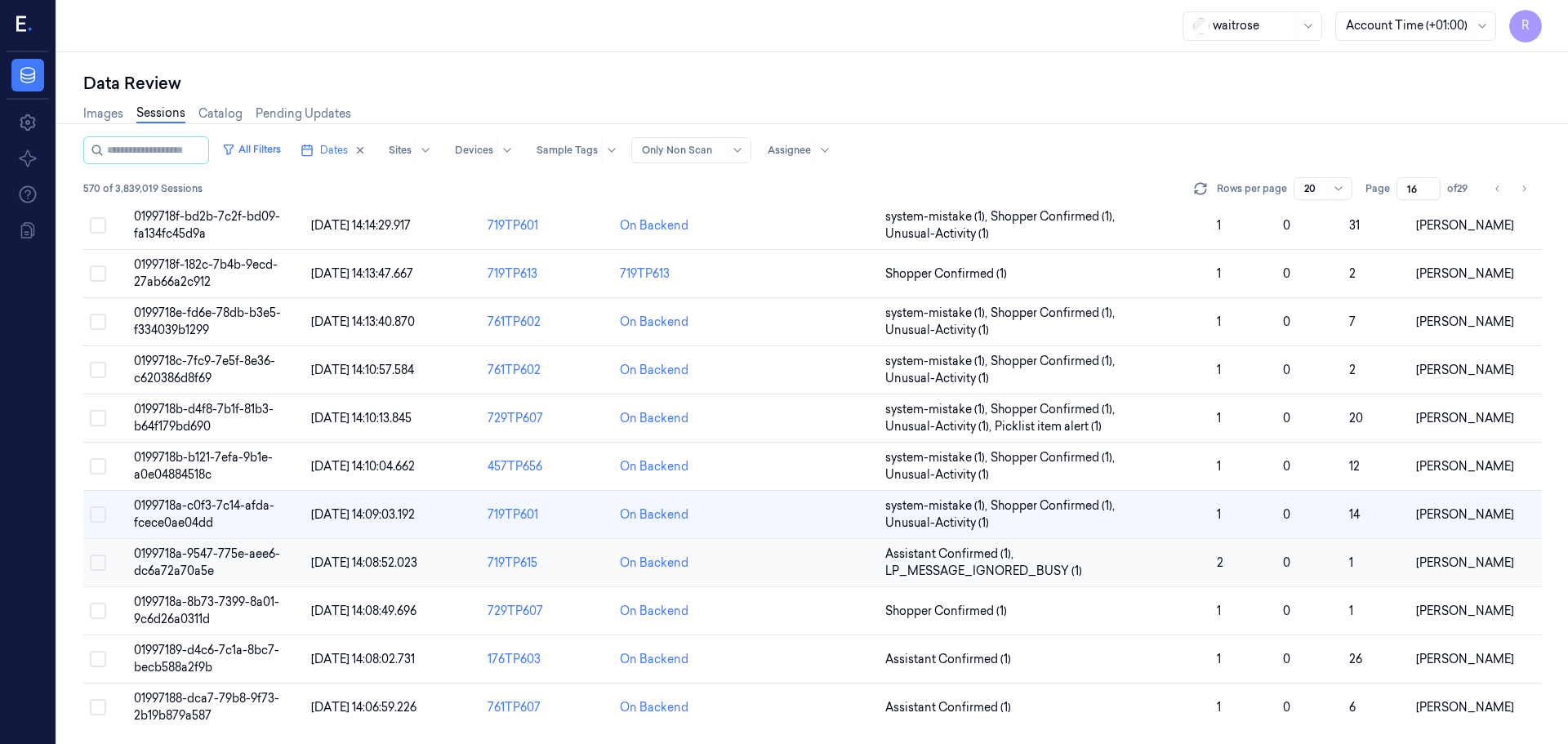
click at [763, 569] on td at bounding box center [812, 563] width 132 height 48
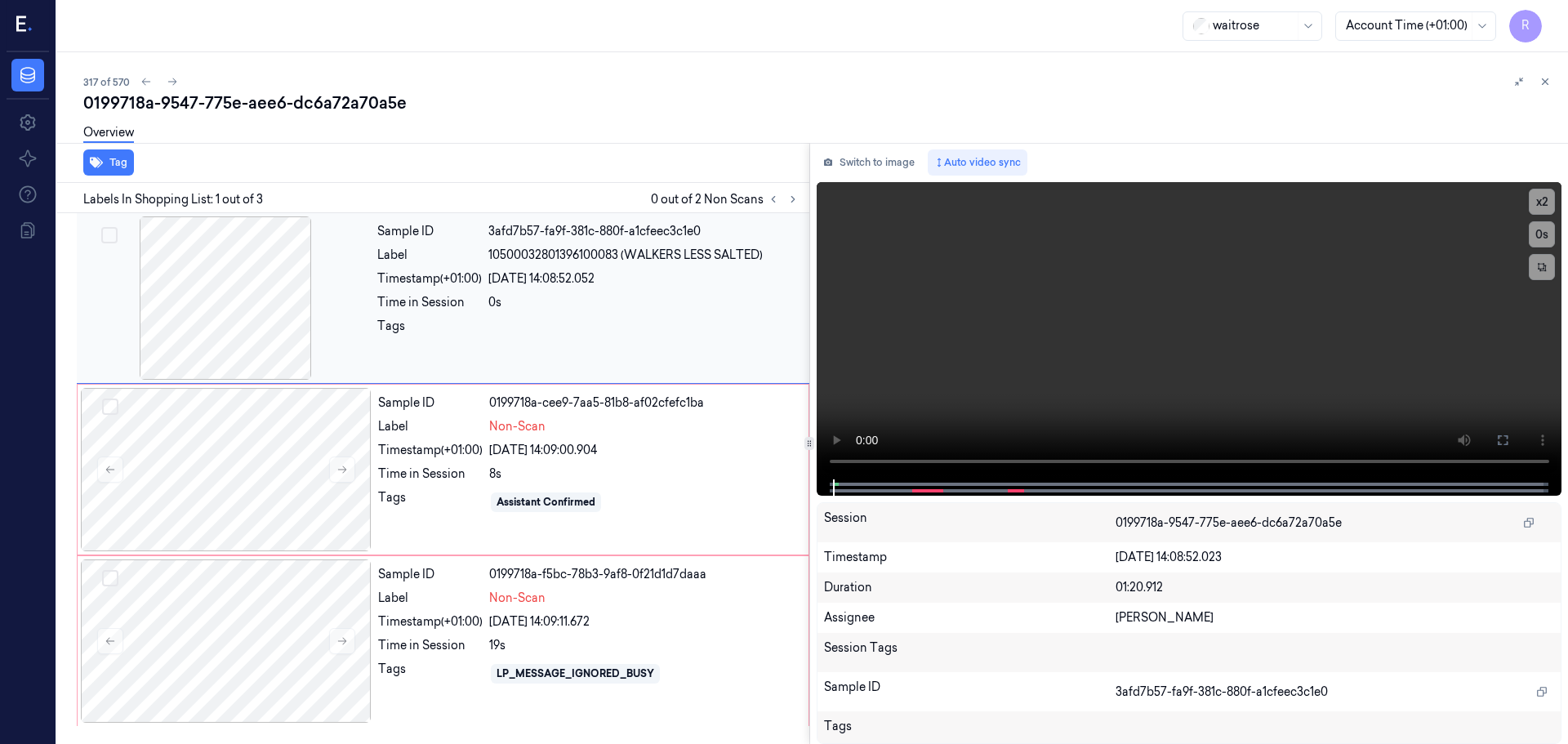
click at [266, 349] on div at bounding box center [225, 298] width 291 height 163
click at [352, 645] on div at bounding box center [226, 641] width 291 height 163
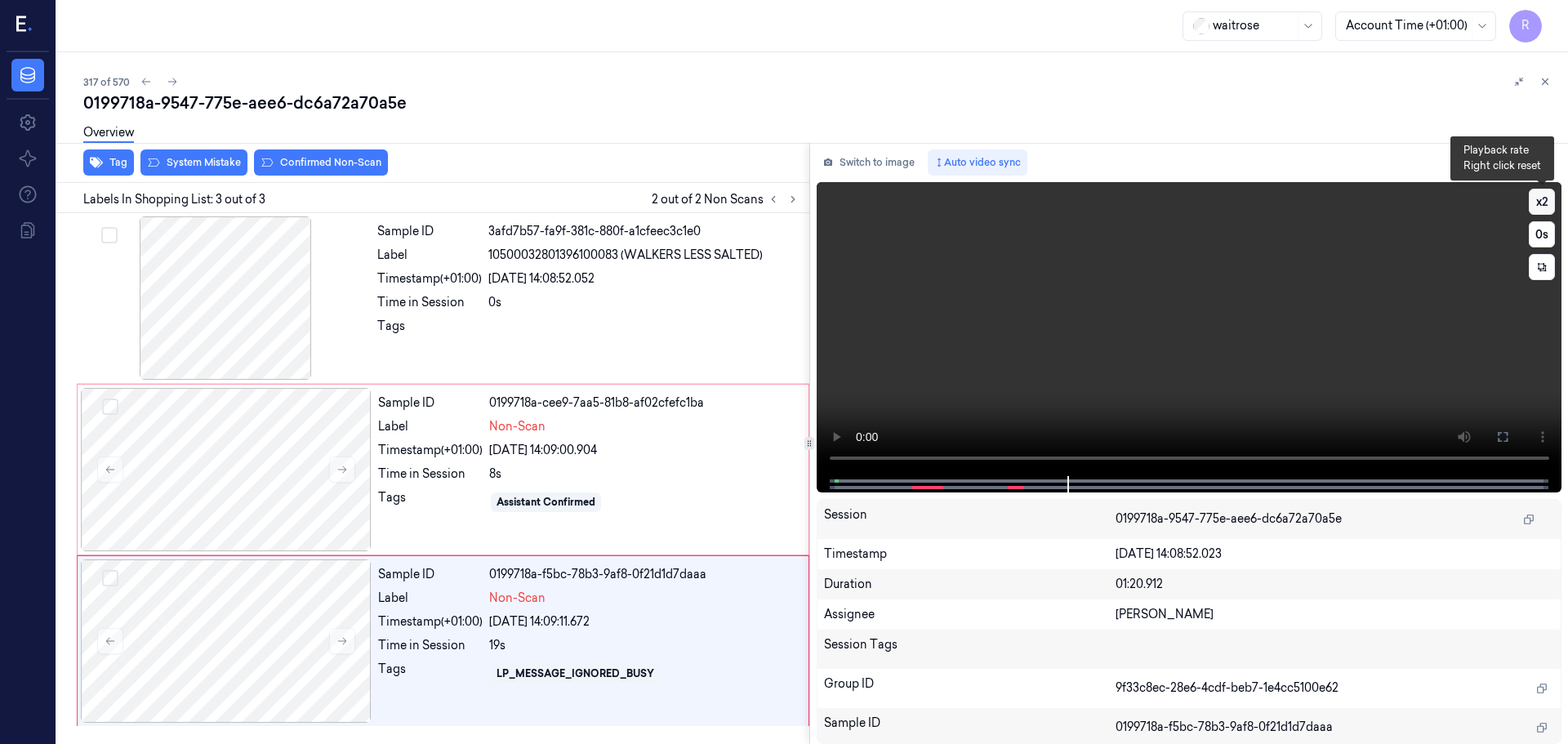
click at [1548, 207] on button "x 2" at bounding box center [1541, 202] width 26 height 26
click at [799, 451] on div "Sample ID 0199718a-cee9-7aa5-81b8-af02cfefc1ba Label Non-Scan Timestamp (+01:00…" at bounding box center [588, 469] width 433 height 163
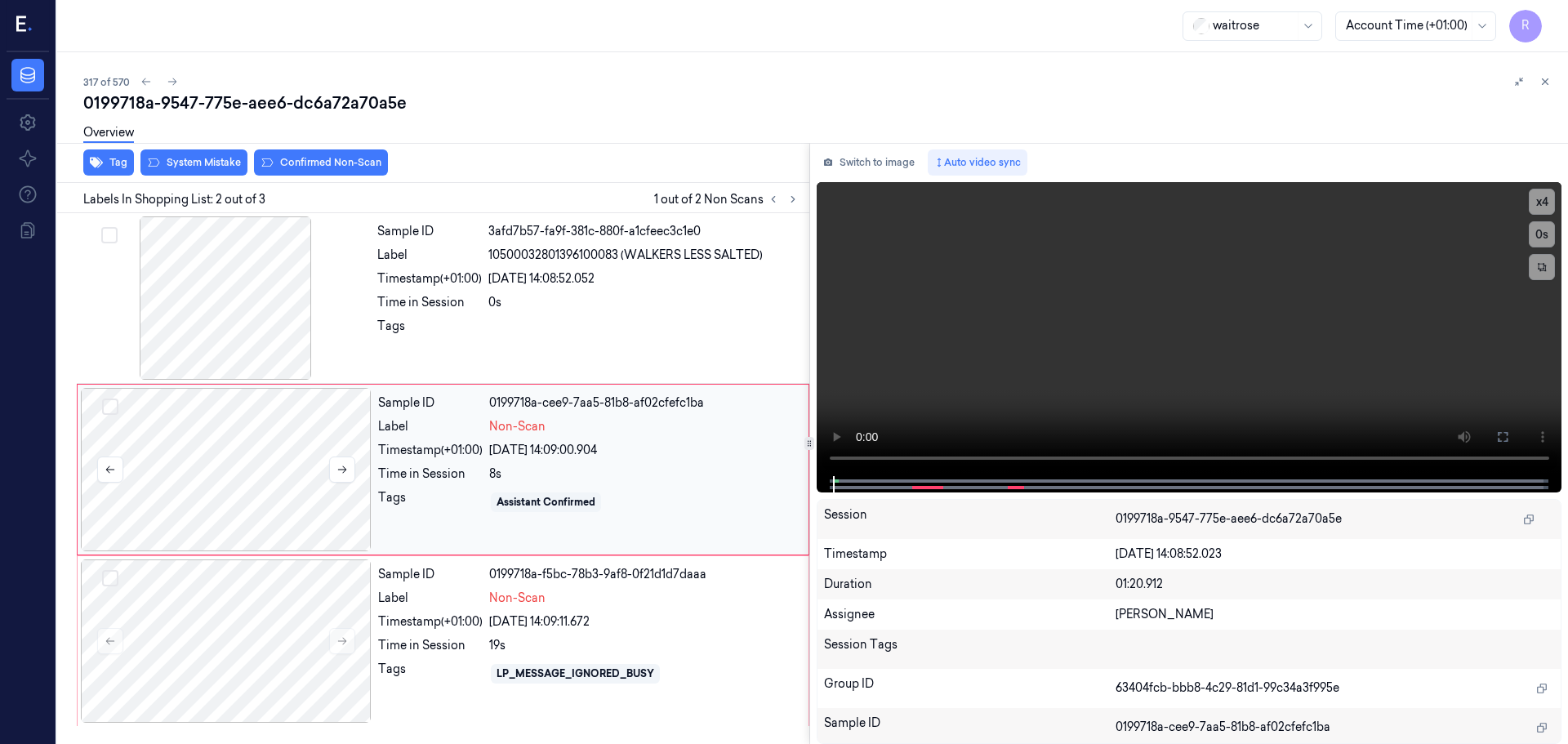
click at [280, 490] on div at bounding box center [226, 469] width 291 height 163
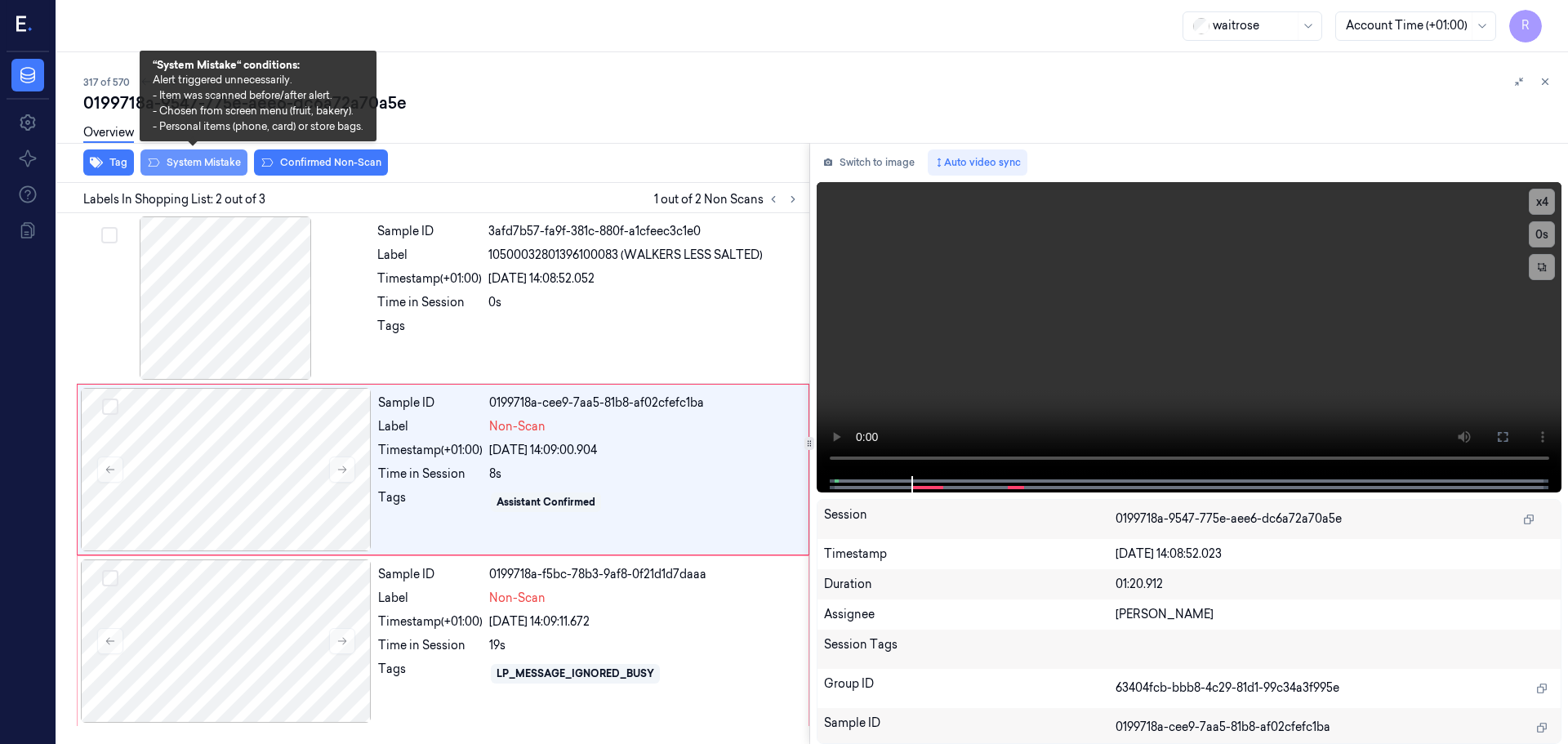
click at [182, 160] on button "System Mistake" at bounding box center [194, 162] width 107 height 26
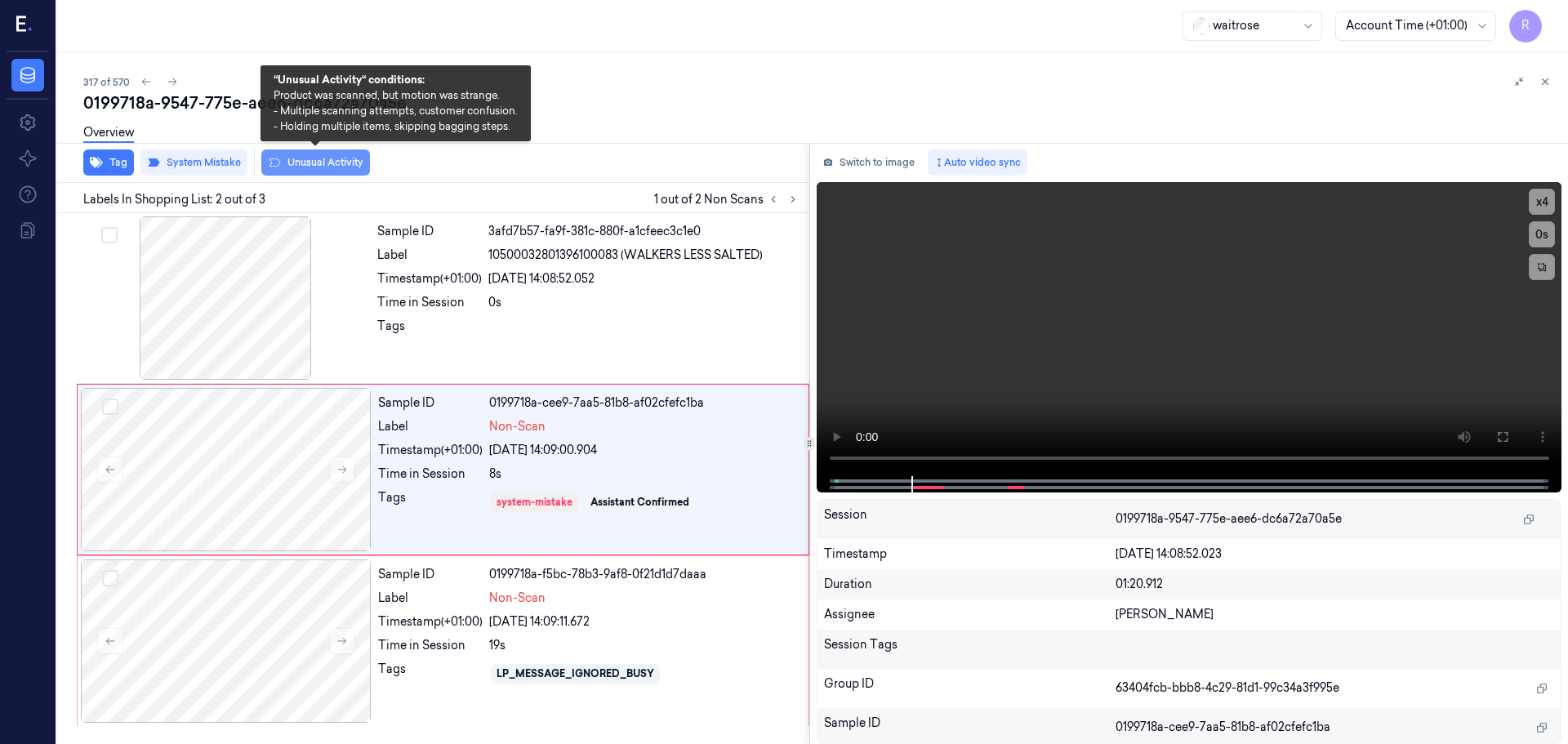
click at [307, 161] on button "Unusual Activity" at bounding box center [316, 162] width 109 height 26
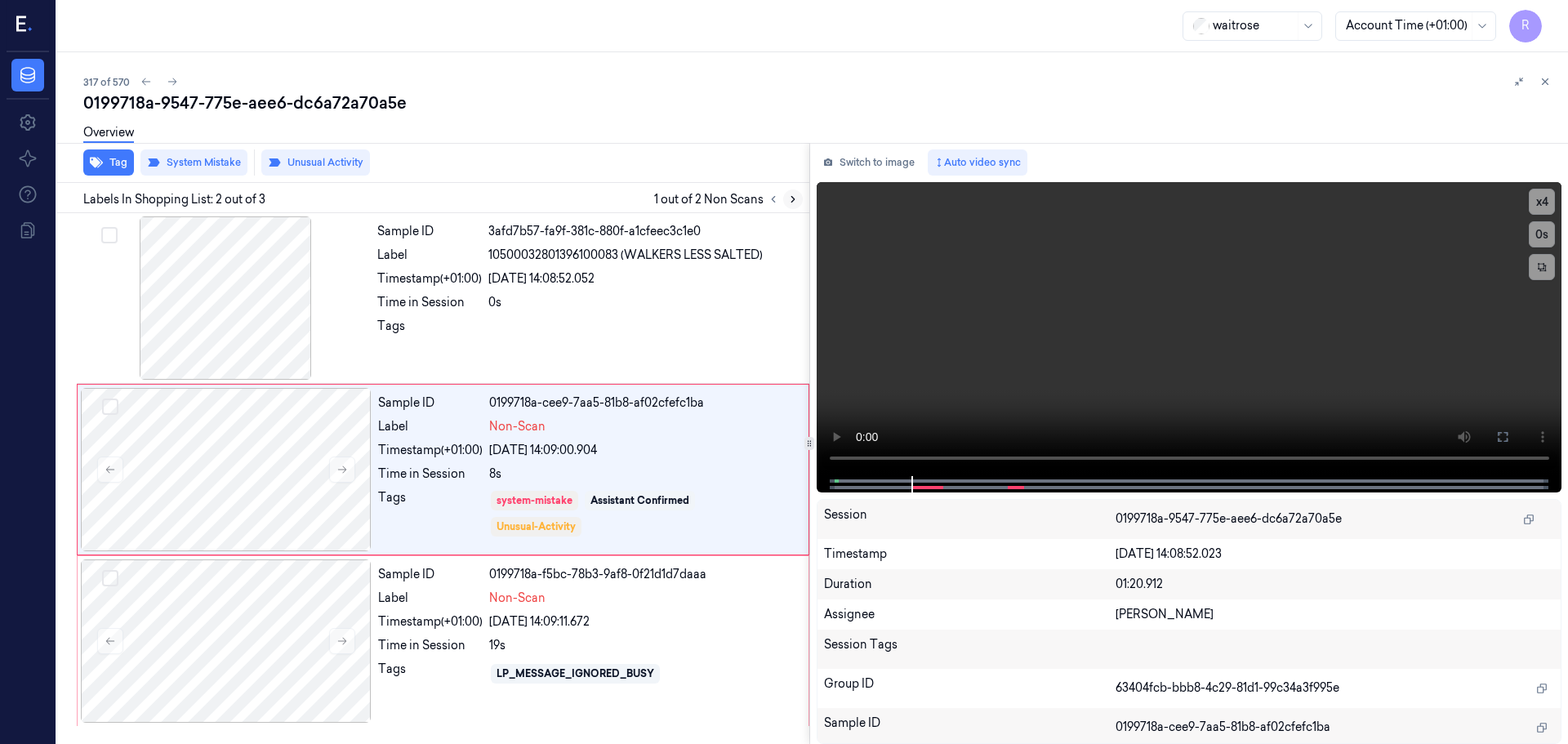
click at [795, 197] on icon at bounding box center [793, 199] width 11 height 11
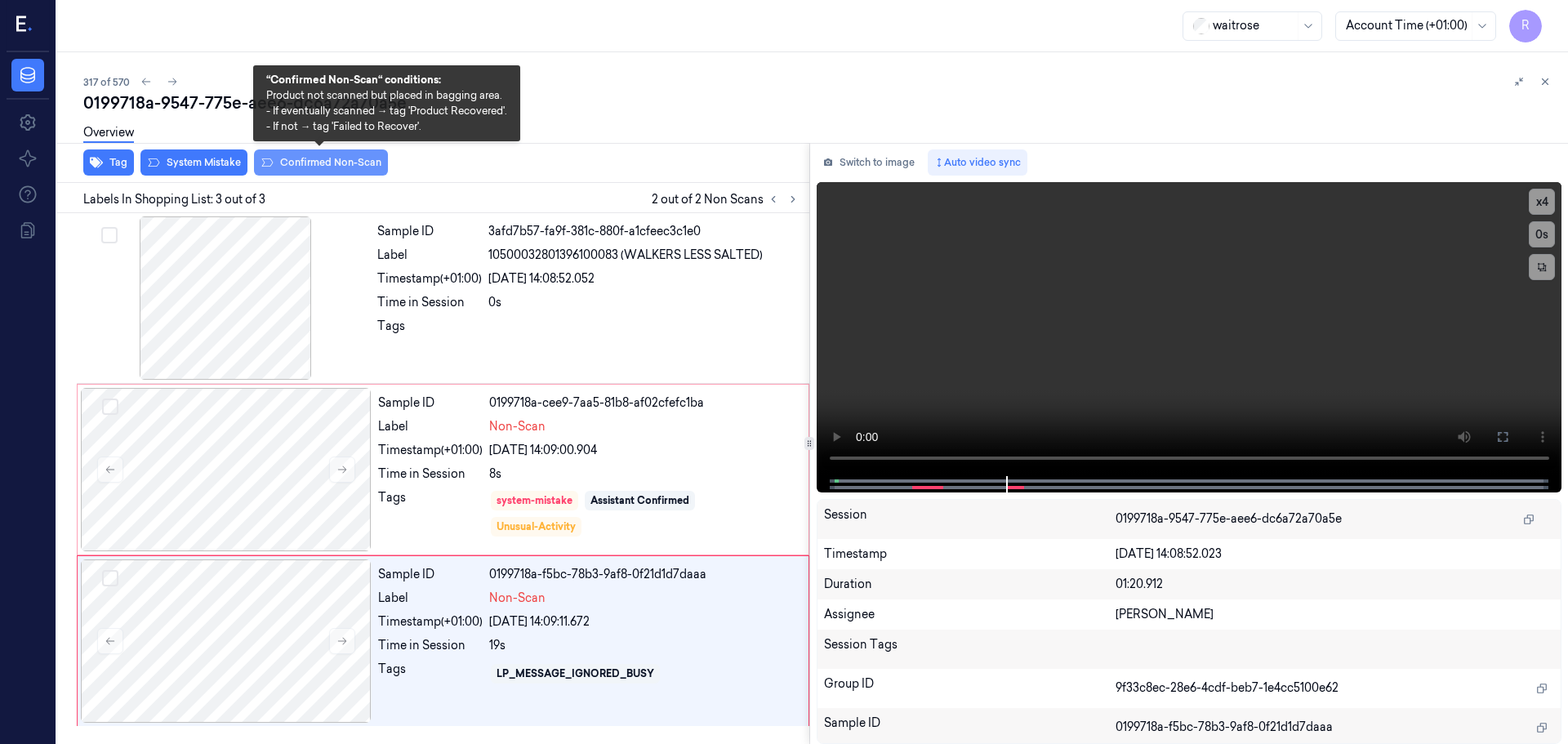
click at [289, 164] on button "Confirmed Non-Scan" at bounding box center [321, 162] width 134 height 26
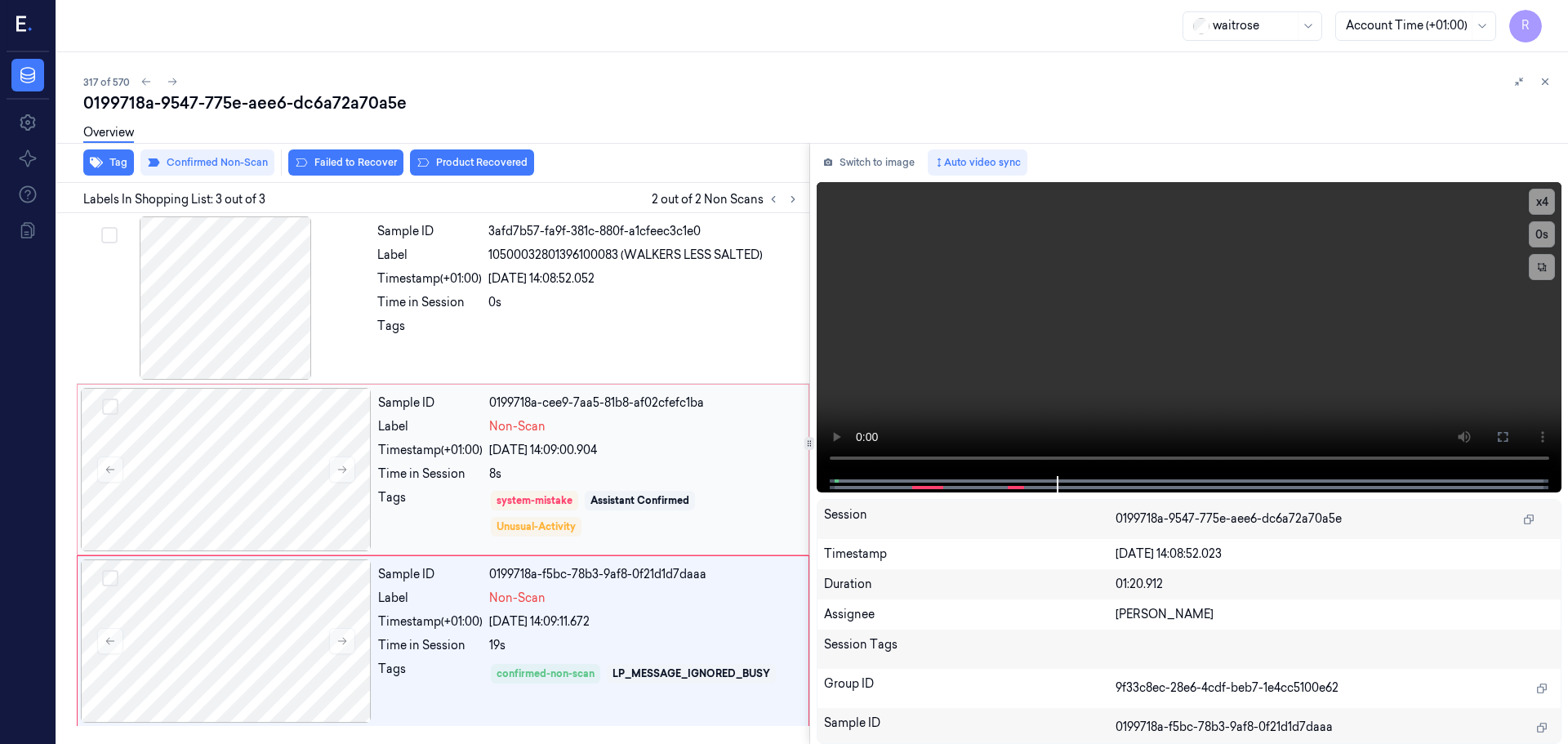
click at [422, 474] on div "Time in Session" at bounding box center [431, 475] width 105 height 17
click at [543, 605] on span "Non-Scan" at bounding box center [517, 598] width 57 height 17
click at [474, 482] on div "Time in Session" at bounding box center [431, 475] width 105 height 17
click at [618, 680] on div "LP_MESSAGE_IGNORED_BUSY" at bounding box center [691, 674] width 158 height 15
click at [1542, 83] on icon at bounding box center [1544, 82] width 11 height 11
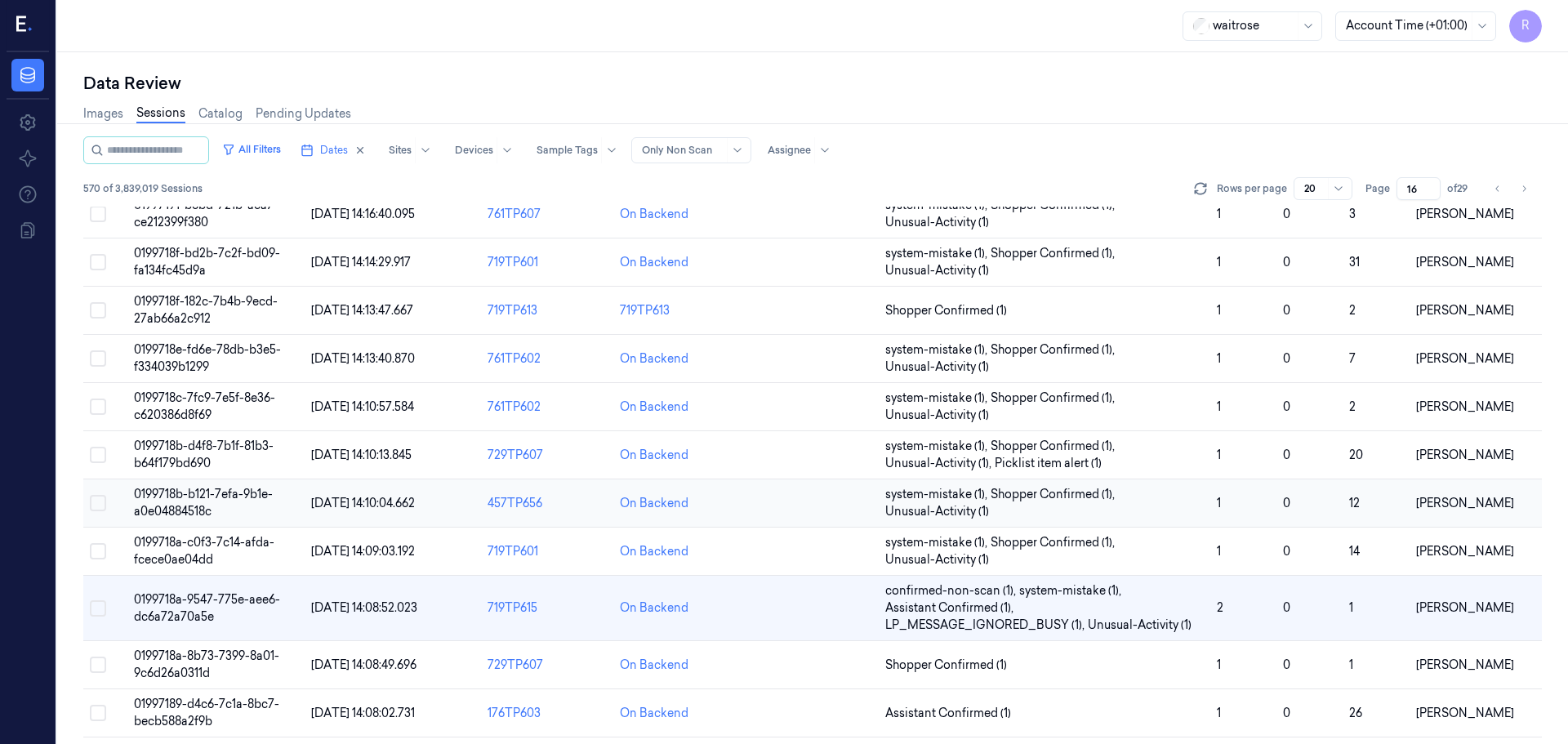
scroll to position [492, 0]
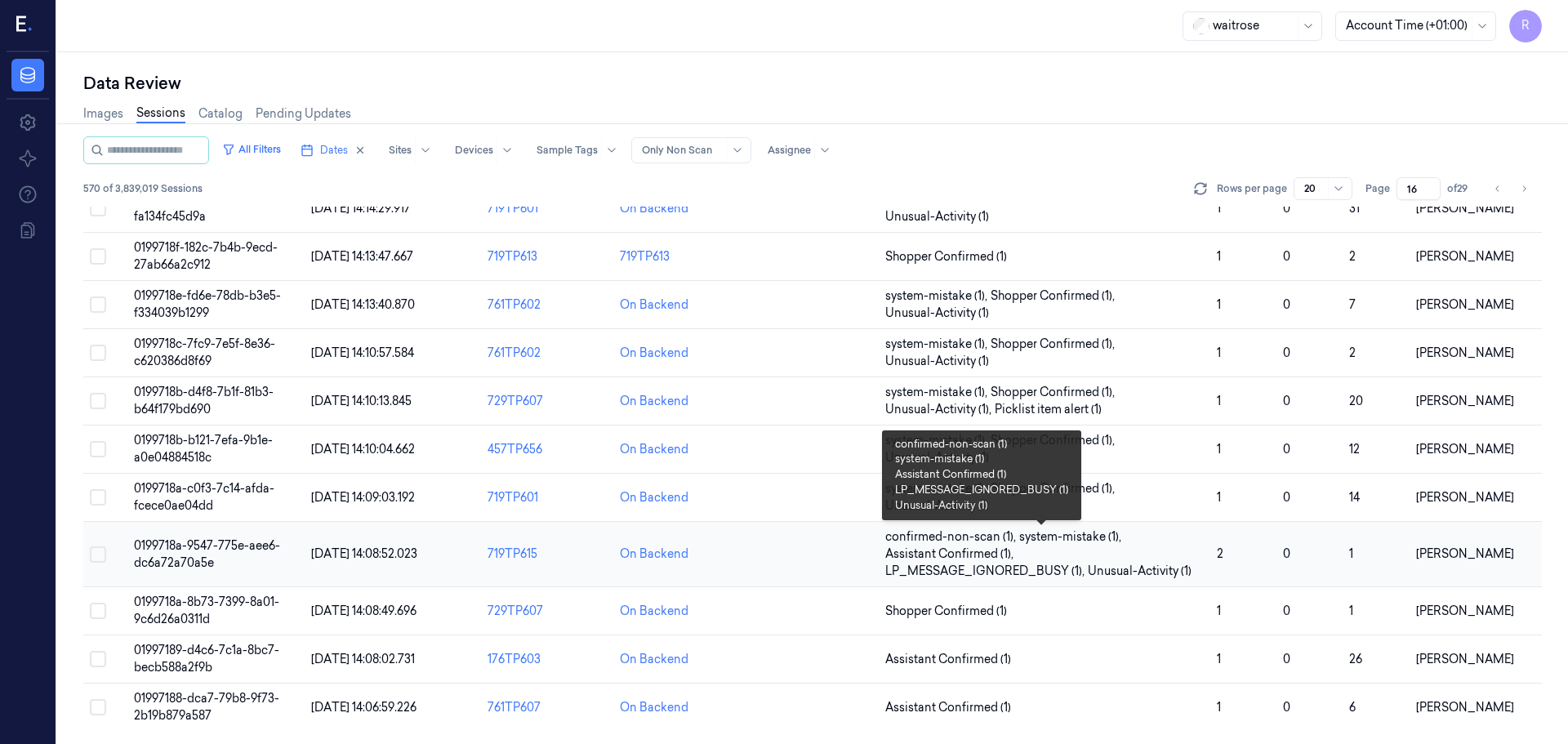
click at [1080, 561] on span "confirmed-non-scan (1) , system-mistake (1) , Assistant Confirmed (1) , LP_MESS…" at bounding box center [1044, 554] width 318 height 51
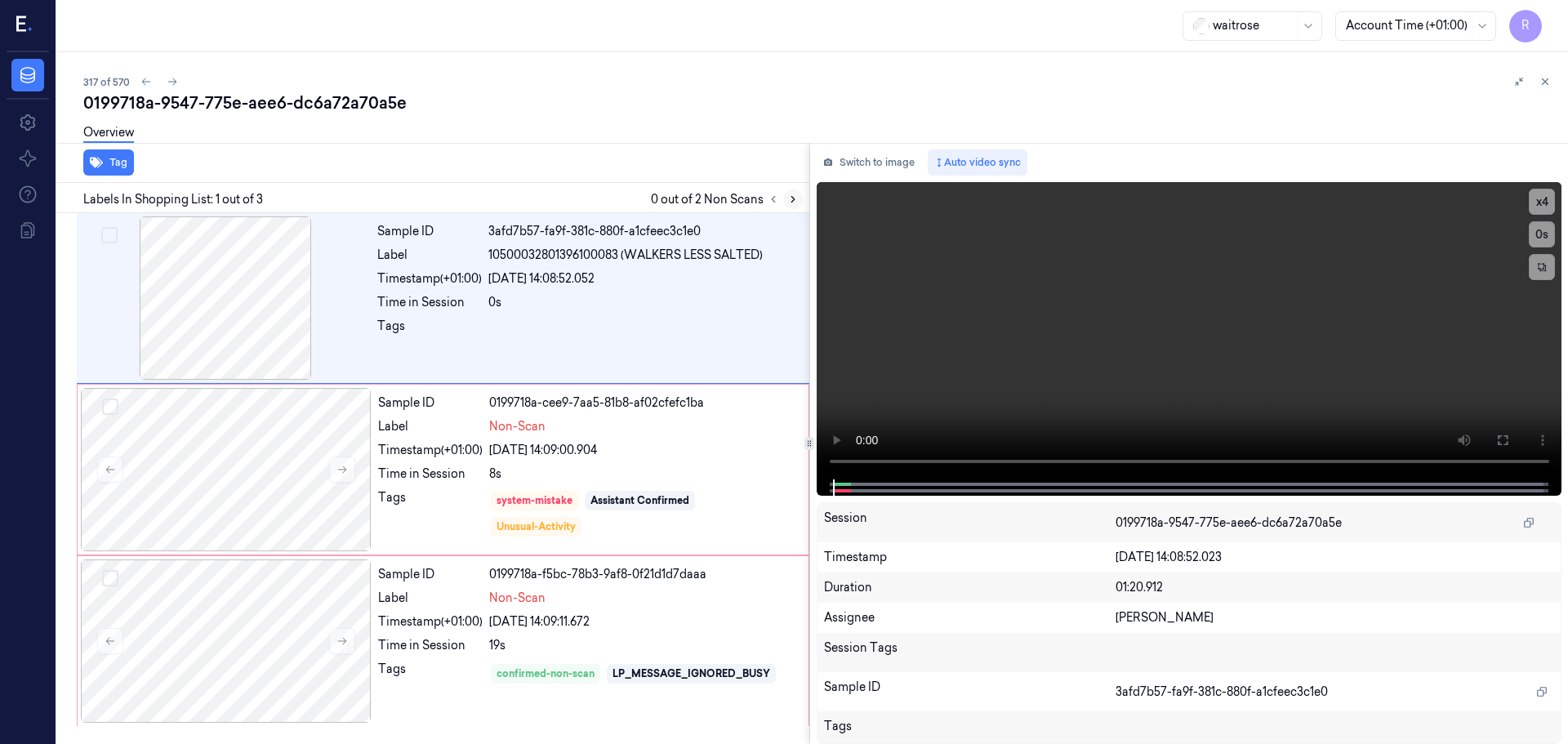
click at [791, 202] on icon at bounding box center [793, 199] width 11 height 11
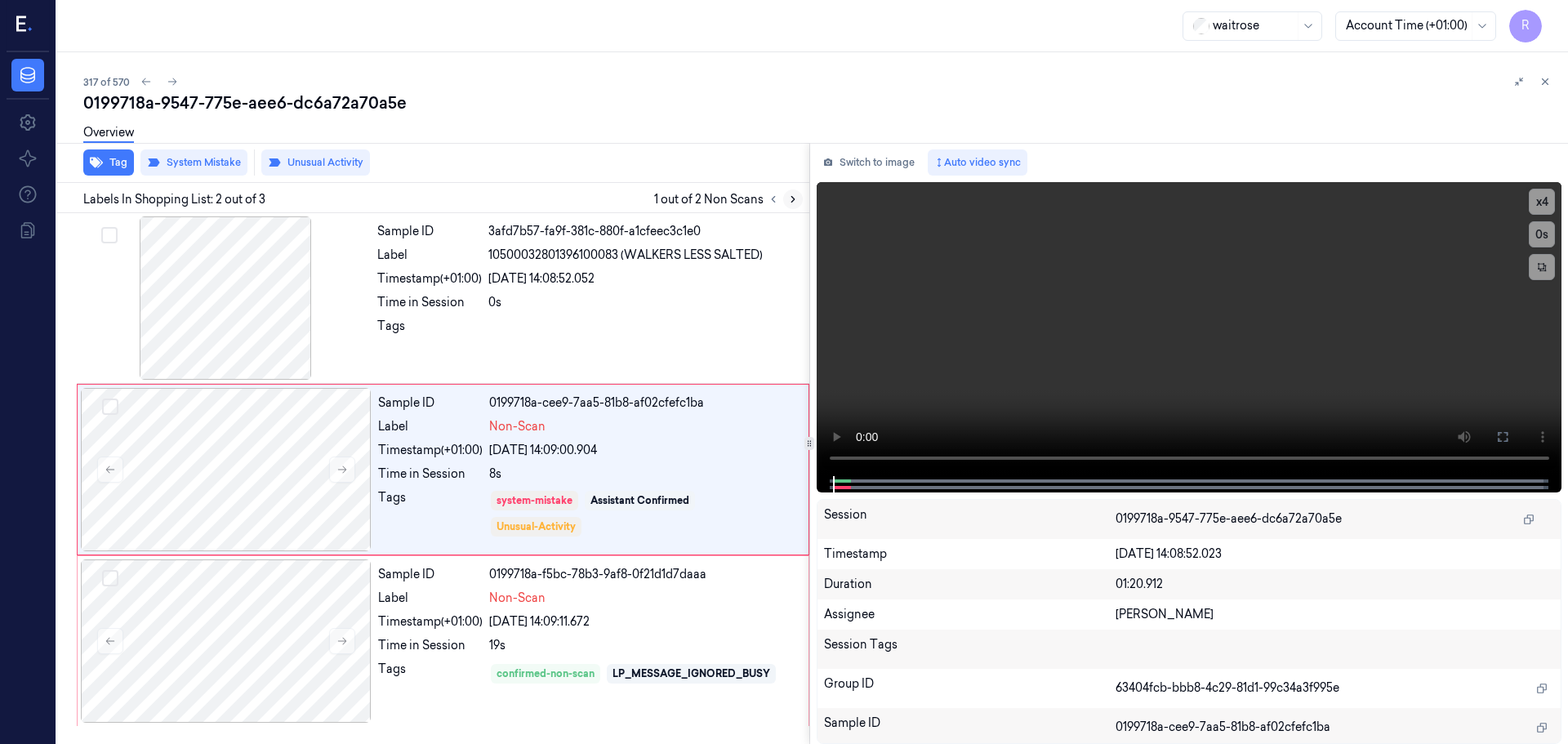
click at [791, 202] on icon at bounding box center [793, 199] width 11 height 11
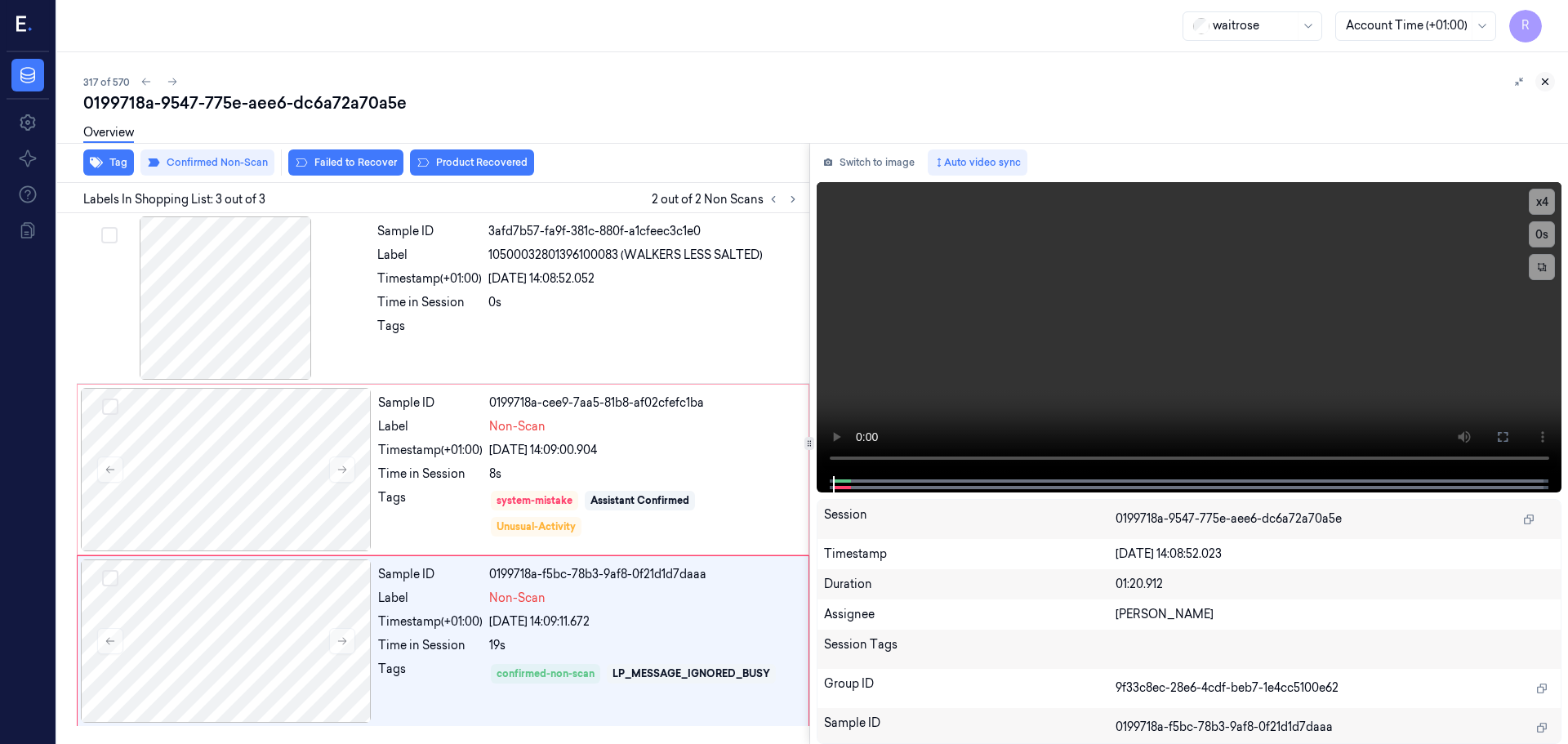
click at [1539, 87] on button at bounding box center [1545, 82] width 20 height 20
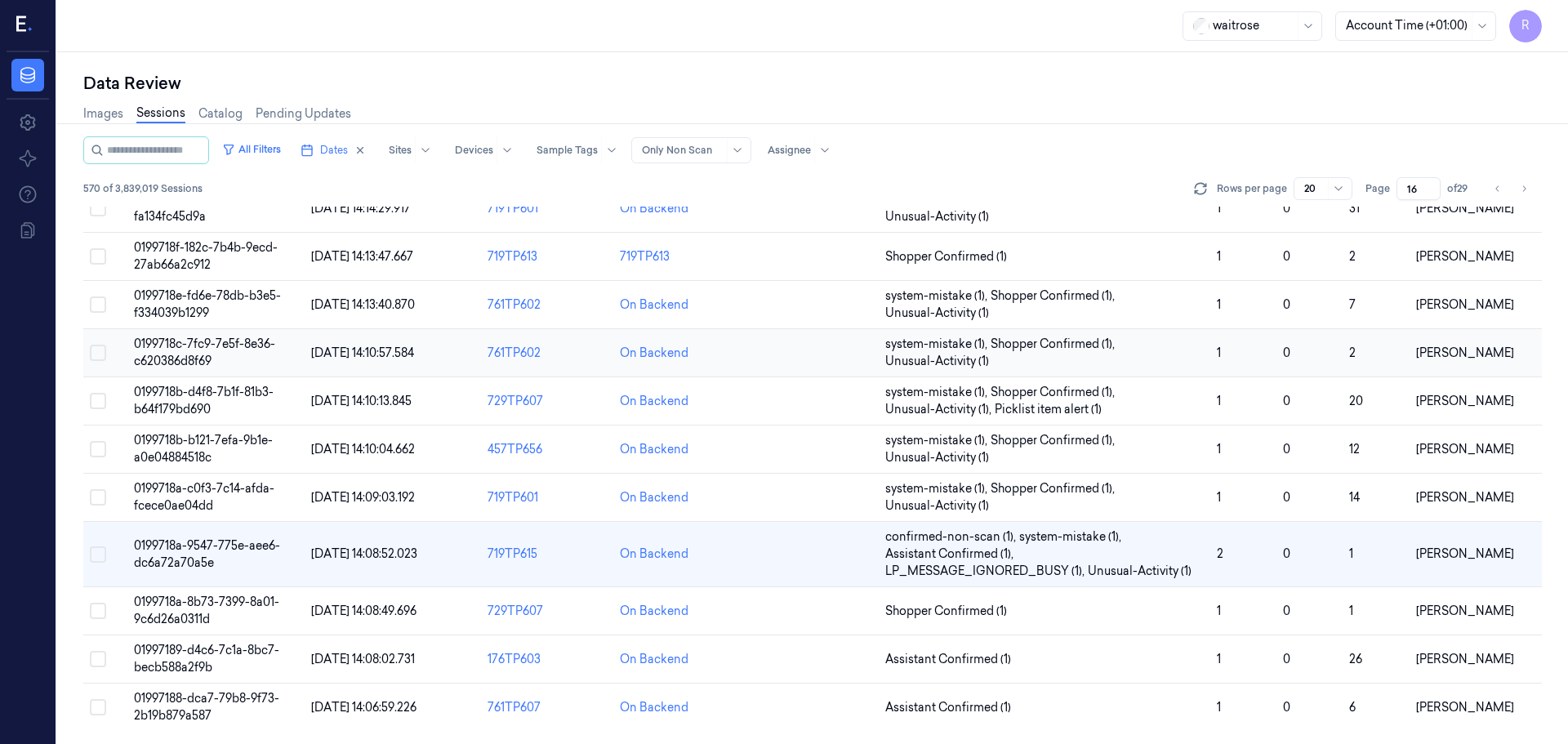
scroll to position [492, 0]
click at [1116, 613] on span "Shopper Confirmed (1)" at bounding box center [1044, 612] width 318 height 17
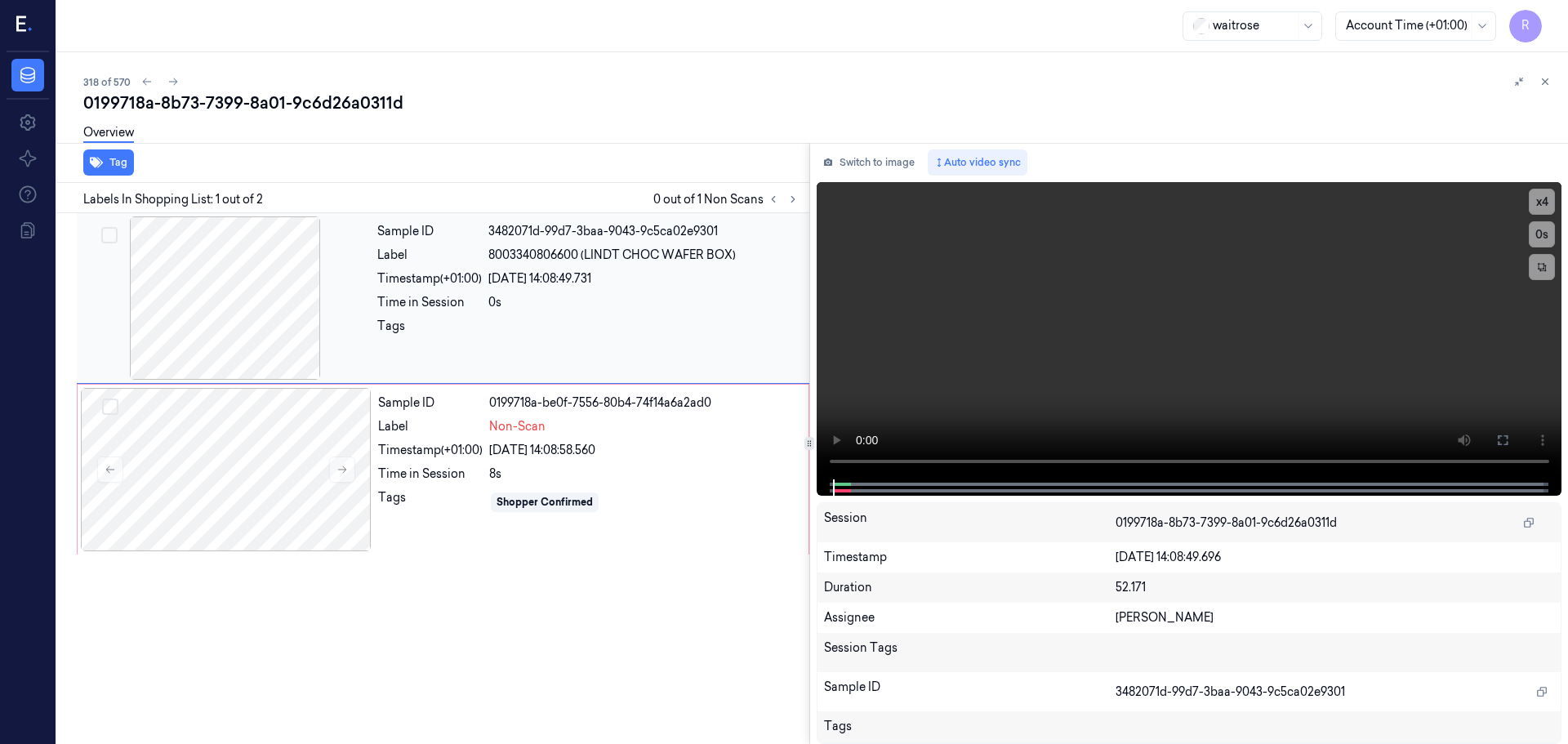
click at [256, 305] on div at bounding box center [225, 298] width 291 height 163
click at [254, 446] on div at bounding box center [226, 469] width 291 height 163
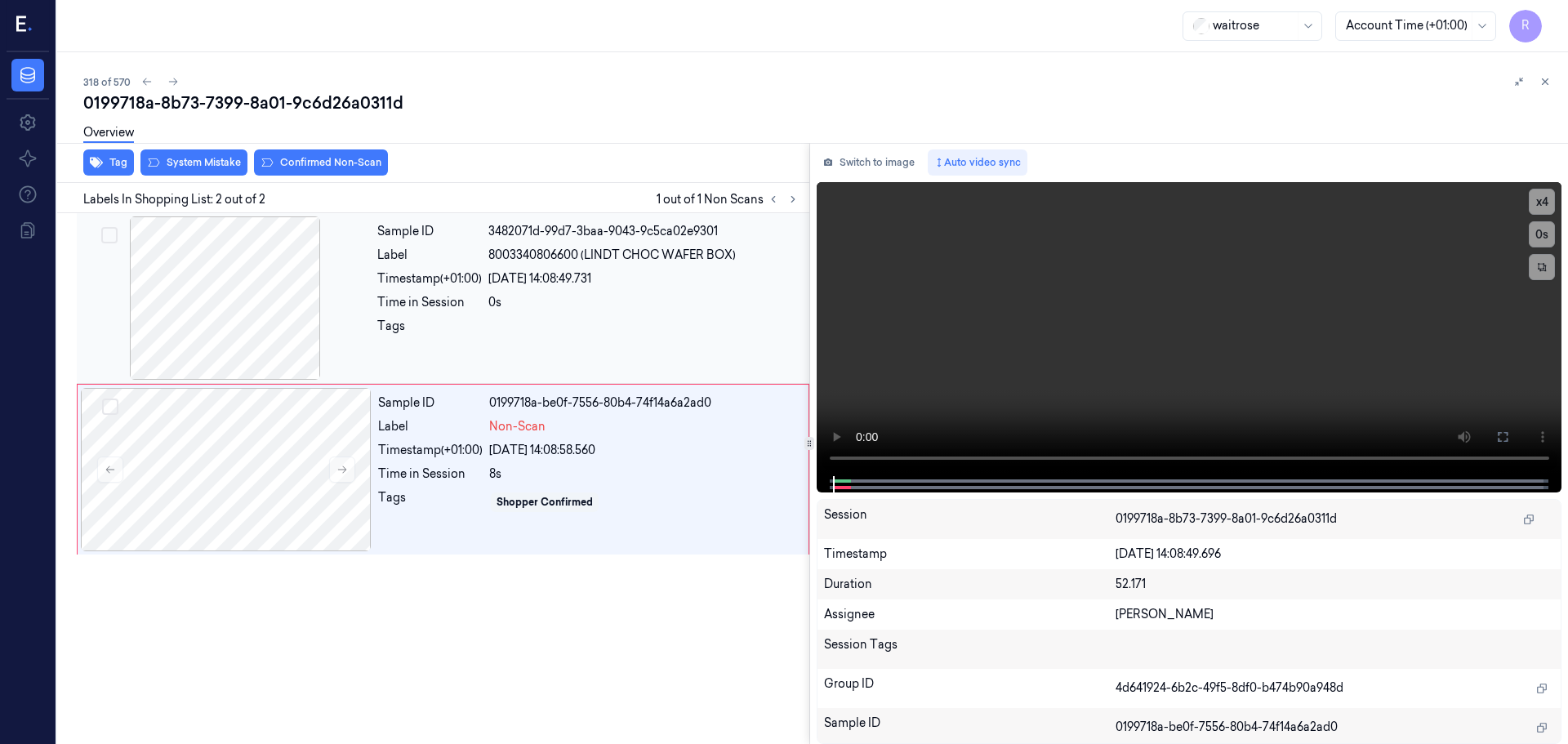
click at [246, 309] on div at bounding box center [225, 298] width 291 height 163
drag, startPoint x: 543, startPoint y: 454, endPoint x: 463, endPoint y: 395, distance: 99.4
click at [543, 455] on div "22/09/2025 14:08:58.560" at bounding box center [643, 451] width 310 height 17
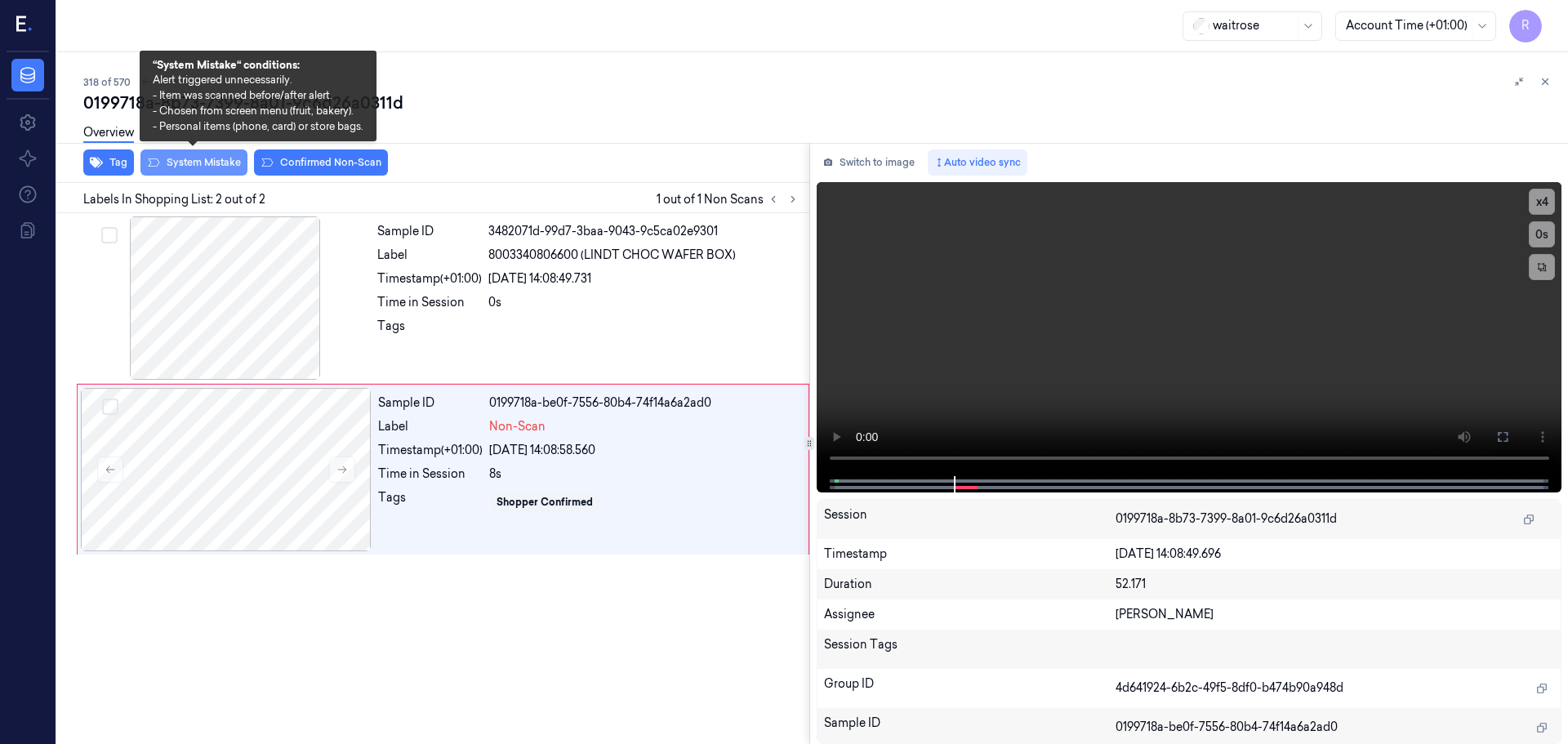
click at [204, 166] on button "System Mistake" at bounding box center [194, 162] width 107 height 26
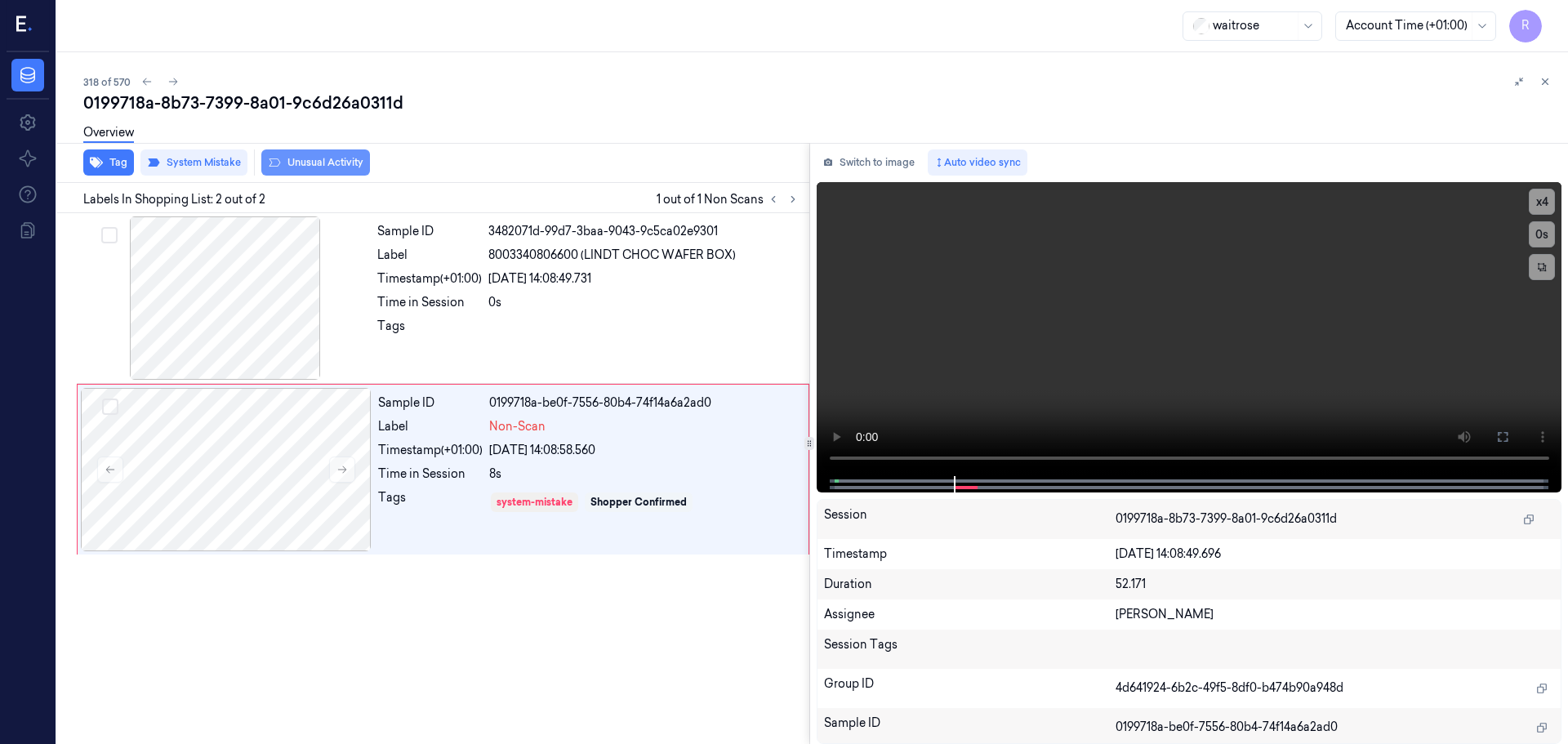
click at [330, 164] on button "Unusual Activity" at bounding box center [316, 162] width 109 height 26
click at [485, 342] on div "Tags" at bounding box center [588, 330] width 422 height 26
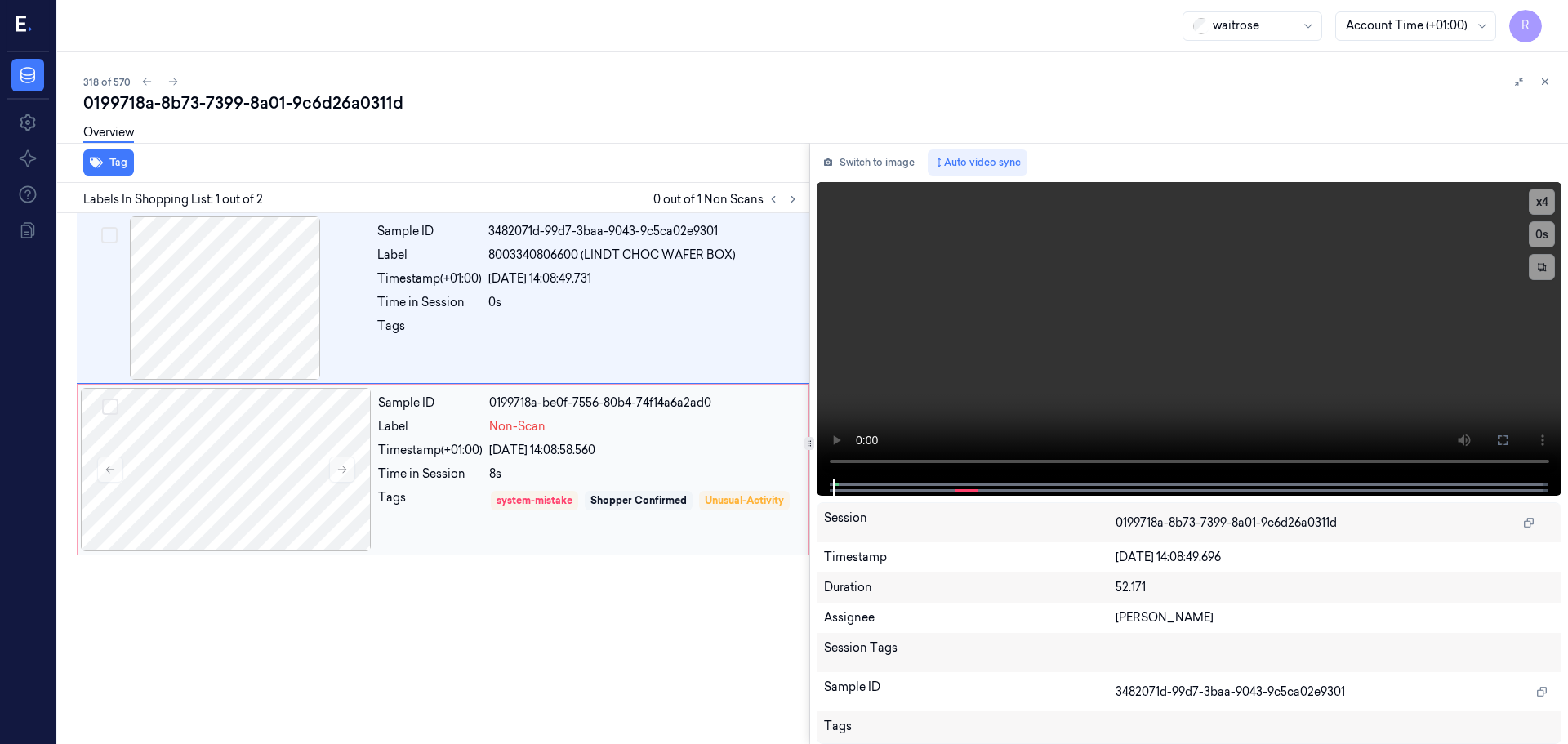
click at [433, 451] on div "Timestamp (+01:00)" at bounding box center [431, 451] width 105 height 17
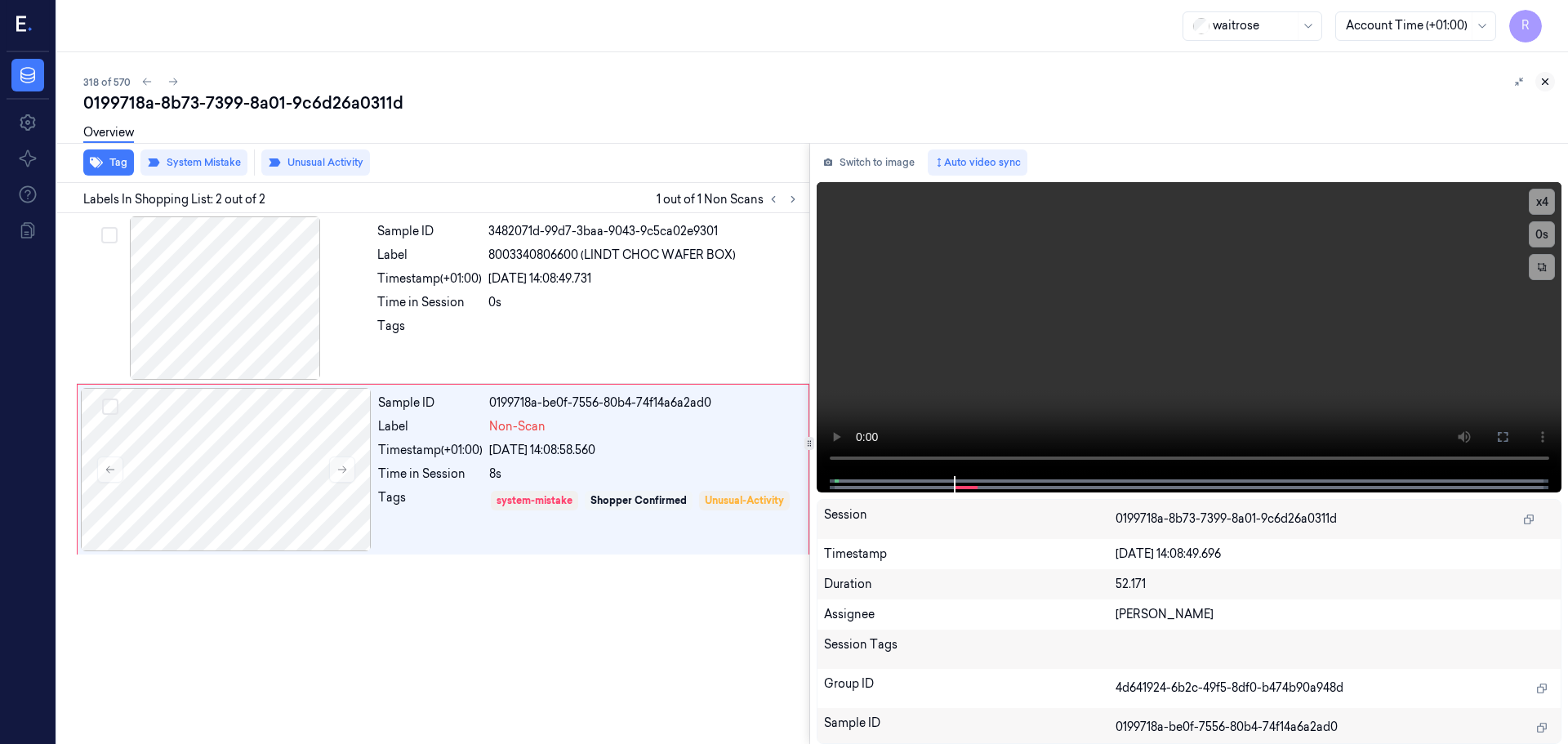
click at [1540, 76] on icon at bounding box center [1544, 82] width 11 height 11
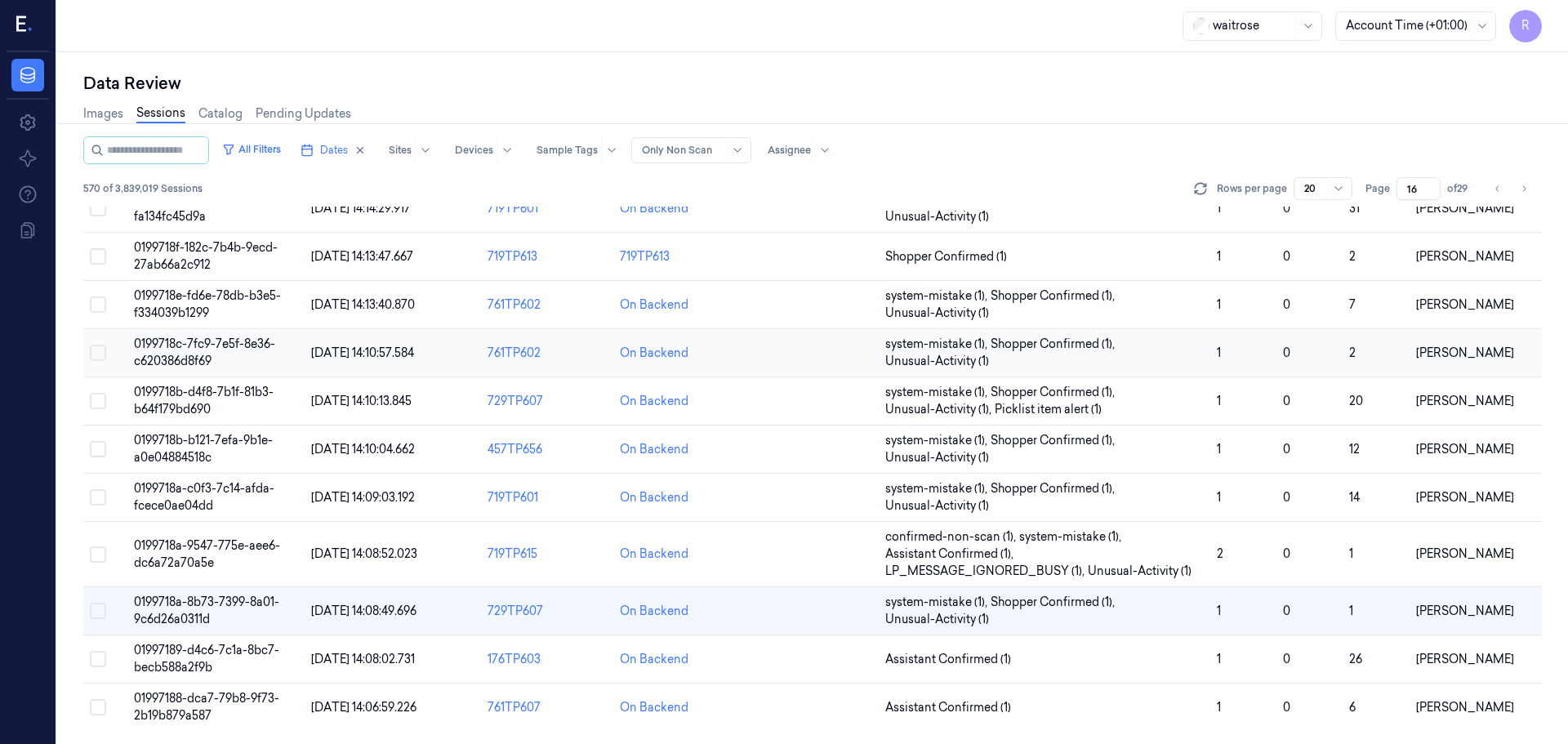
scroll to position [492, 0]
click at [1083, 650] on td "Assistant Confirmed (1)" at bounding box center [1044, 660] width 332 height 48
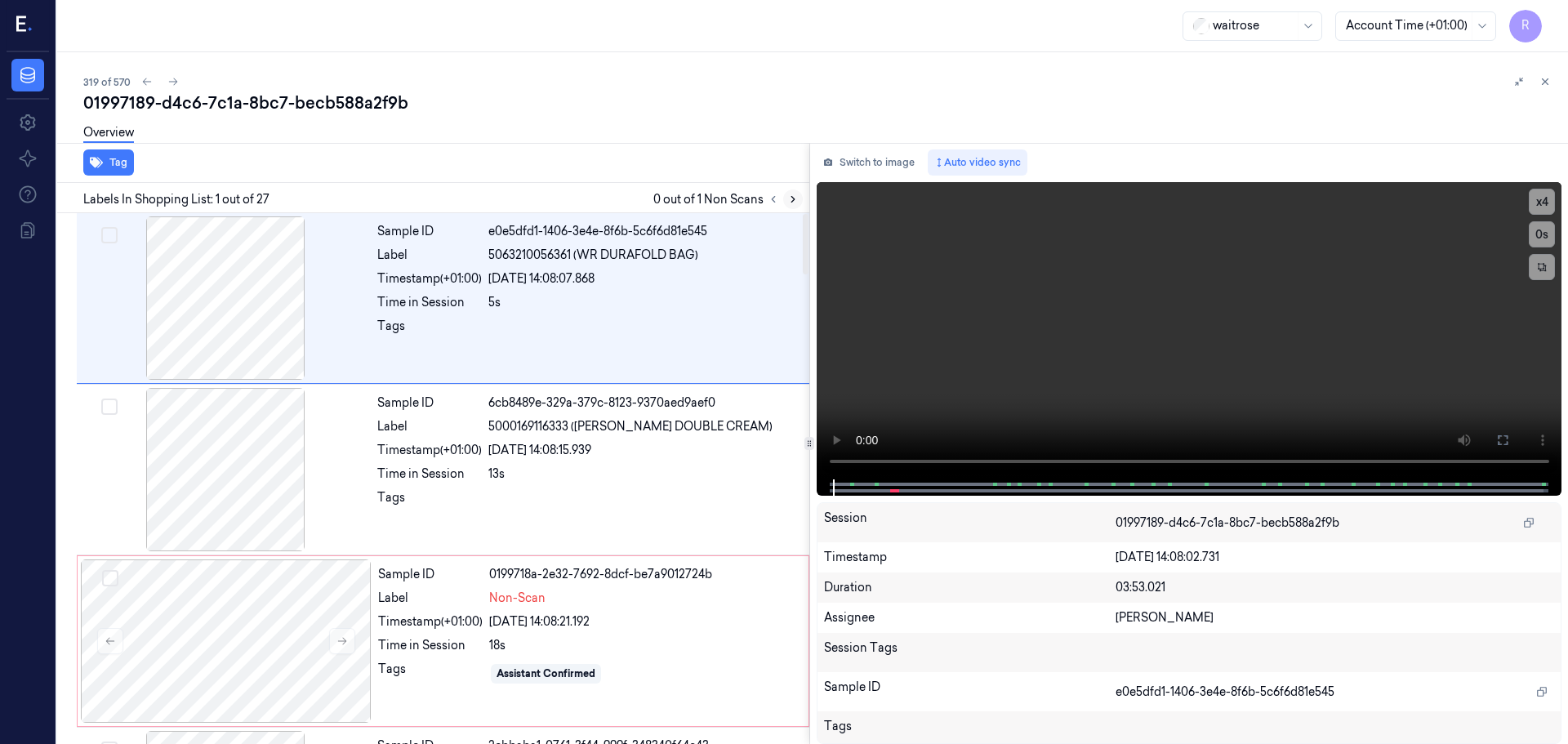
click at [792, 194] on icon at bounding box center [793, 199] width 11 height 11
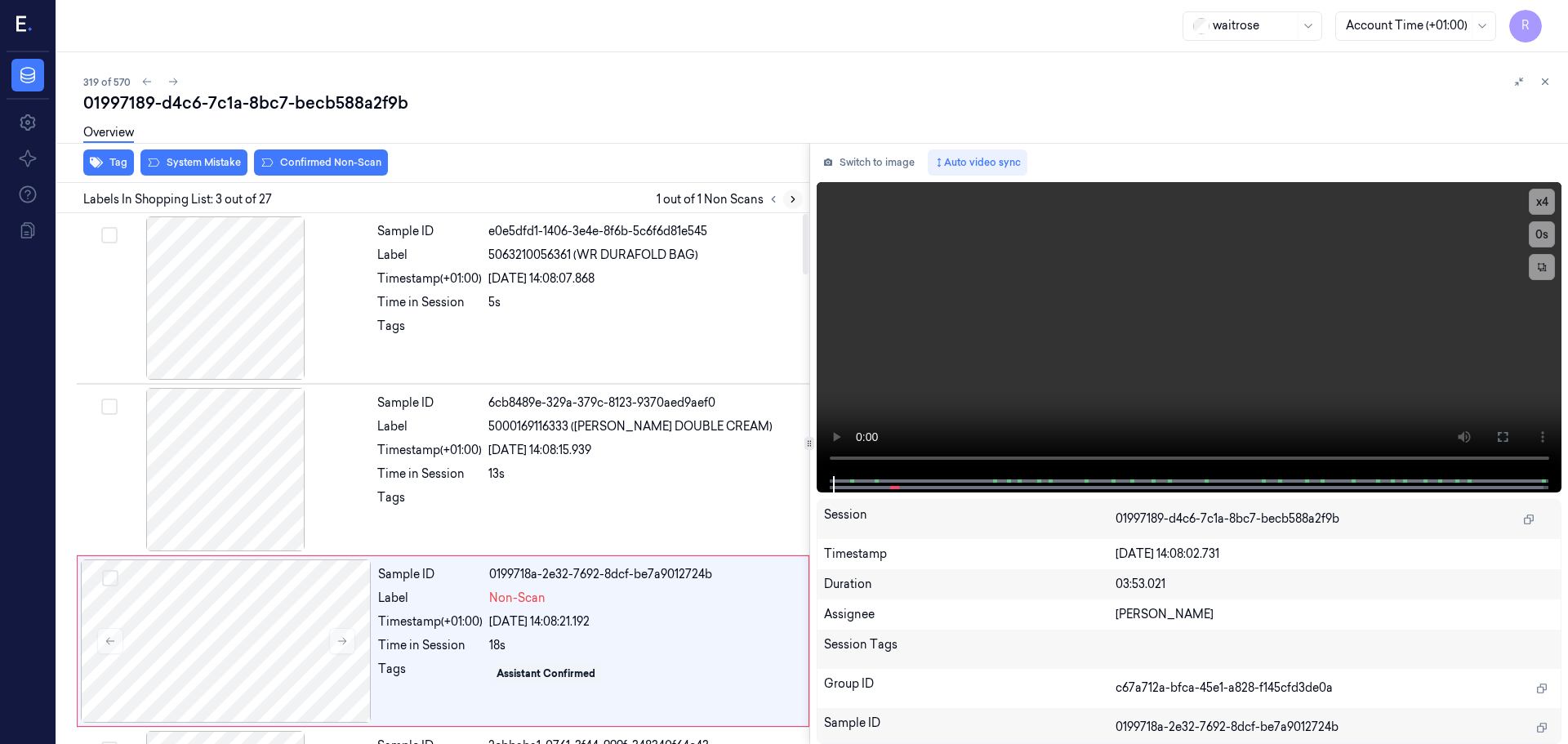
scroll to position [162, 0]
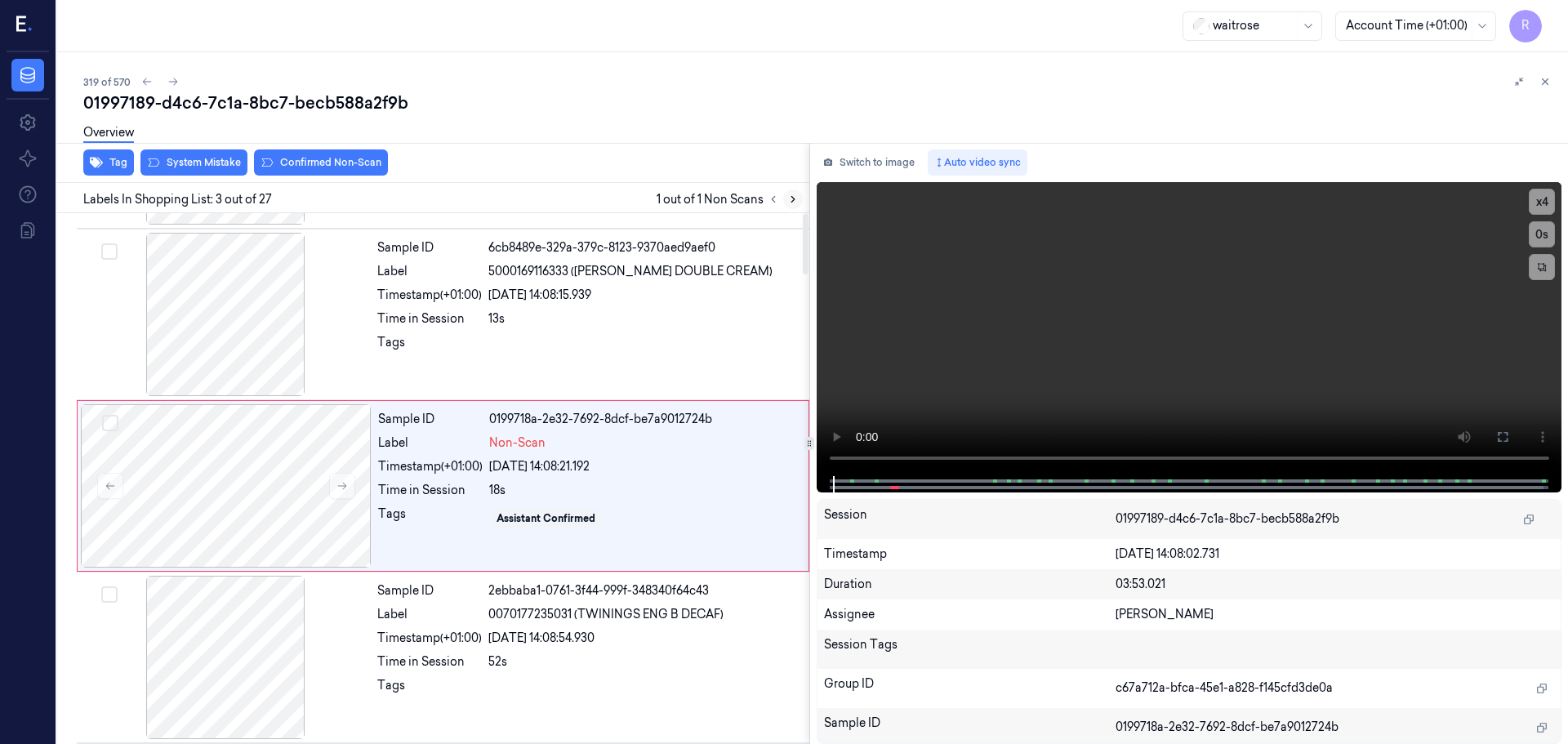
click at [792, 194] on icon at bounding box center [793, 199] width 11 height 11
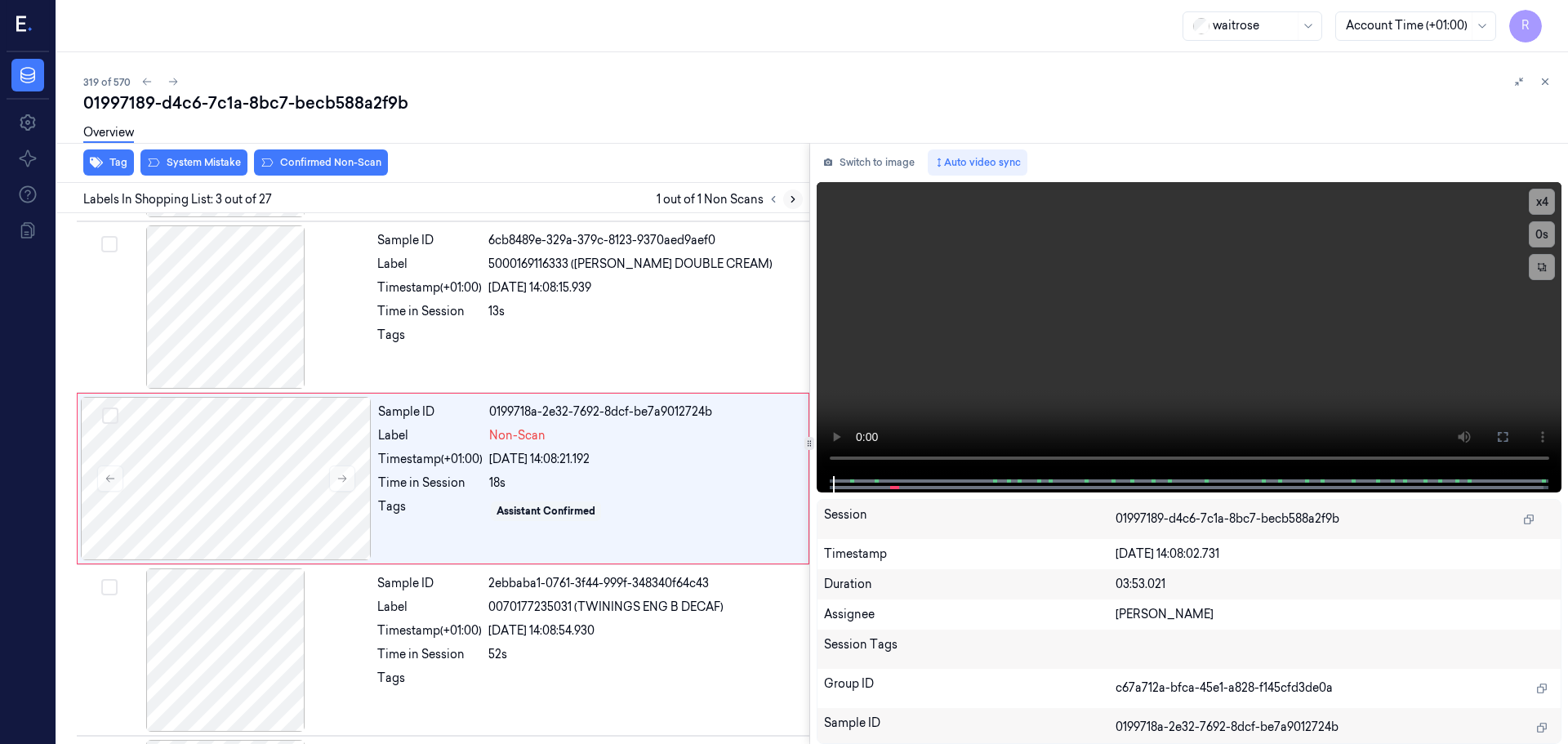
click at [792, 194] on icon at bounding box center [793, 199] width 11 height 11
click at [331, 478] on button at bounding box center [342, 479] width 26 height 26
click at [335, 477] on button at bounding box center [342, 479] width 26 height 26
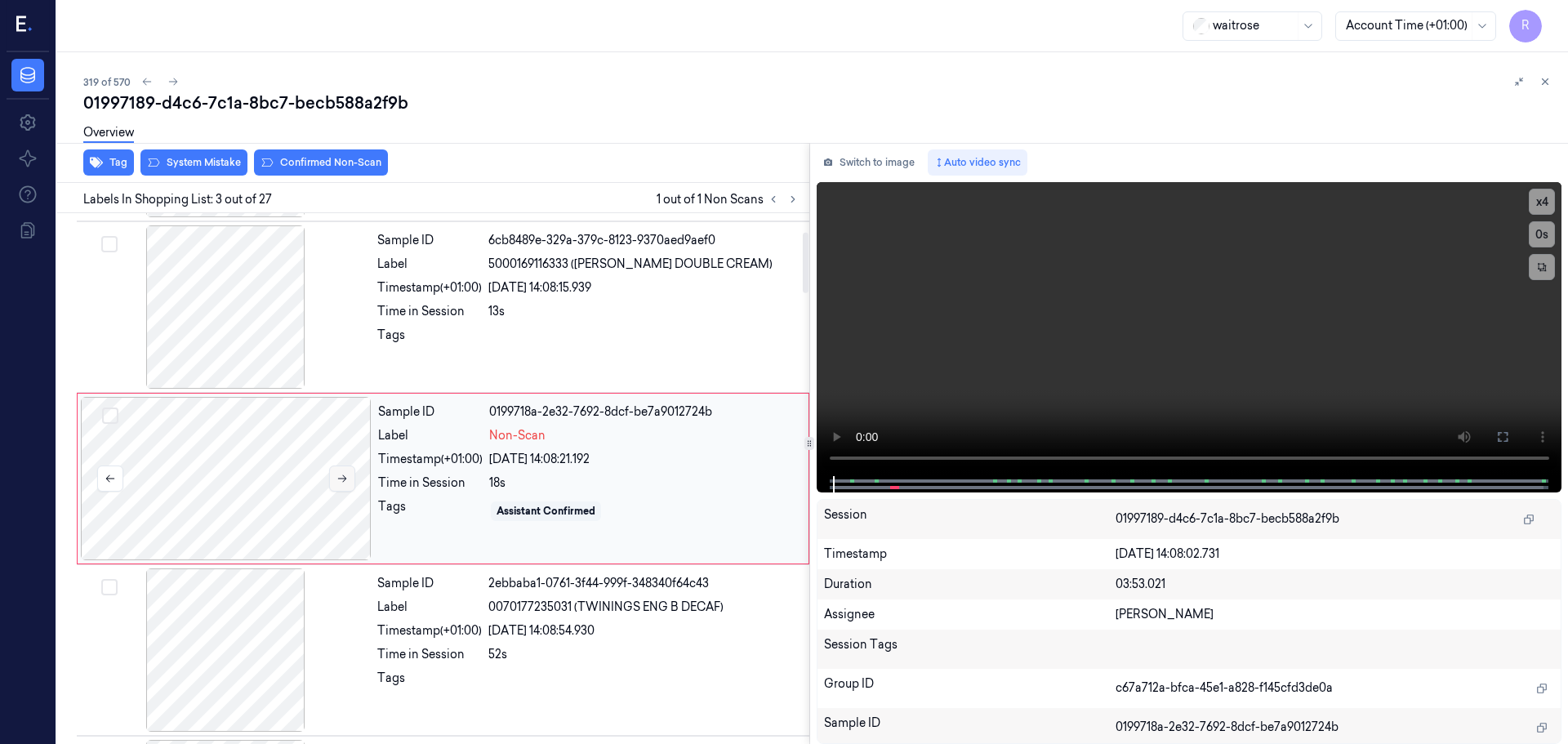
click at [335, 477] on button at bounding box center [342, 479] width 26 height 26
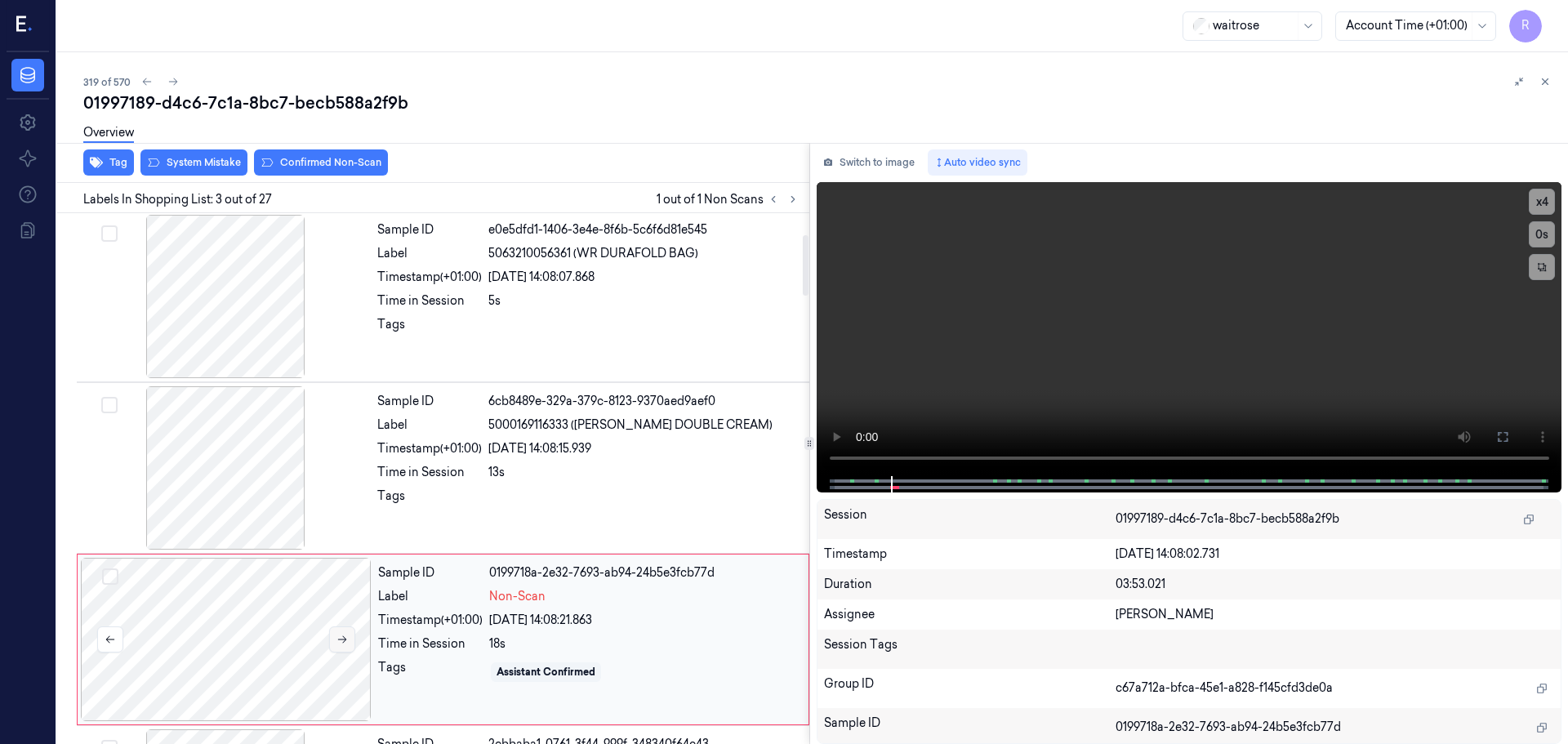
scroll to position [0, 0]
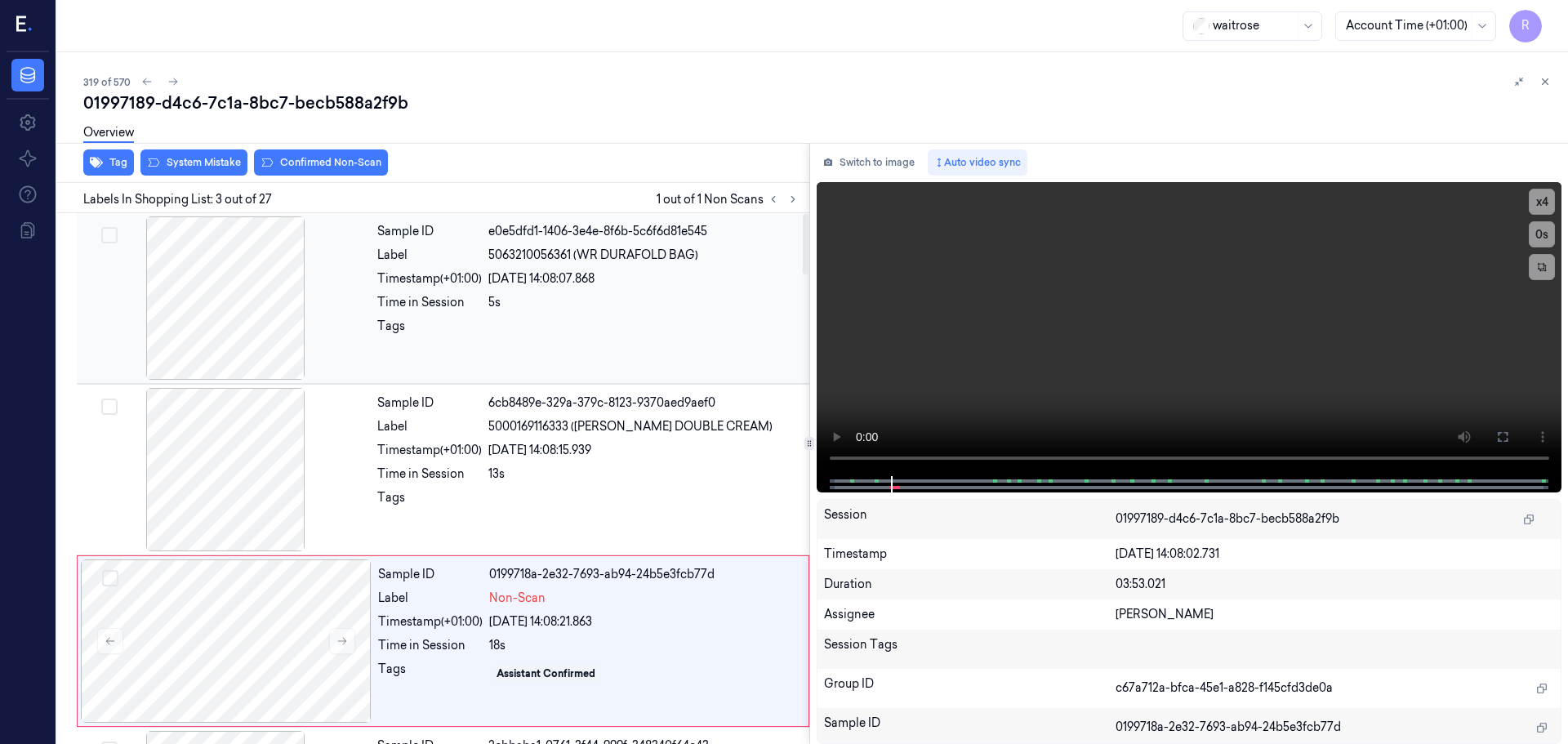
click at [274, 366] on div at bounding box center [225, 298] width 291 height 163
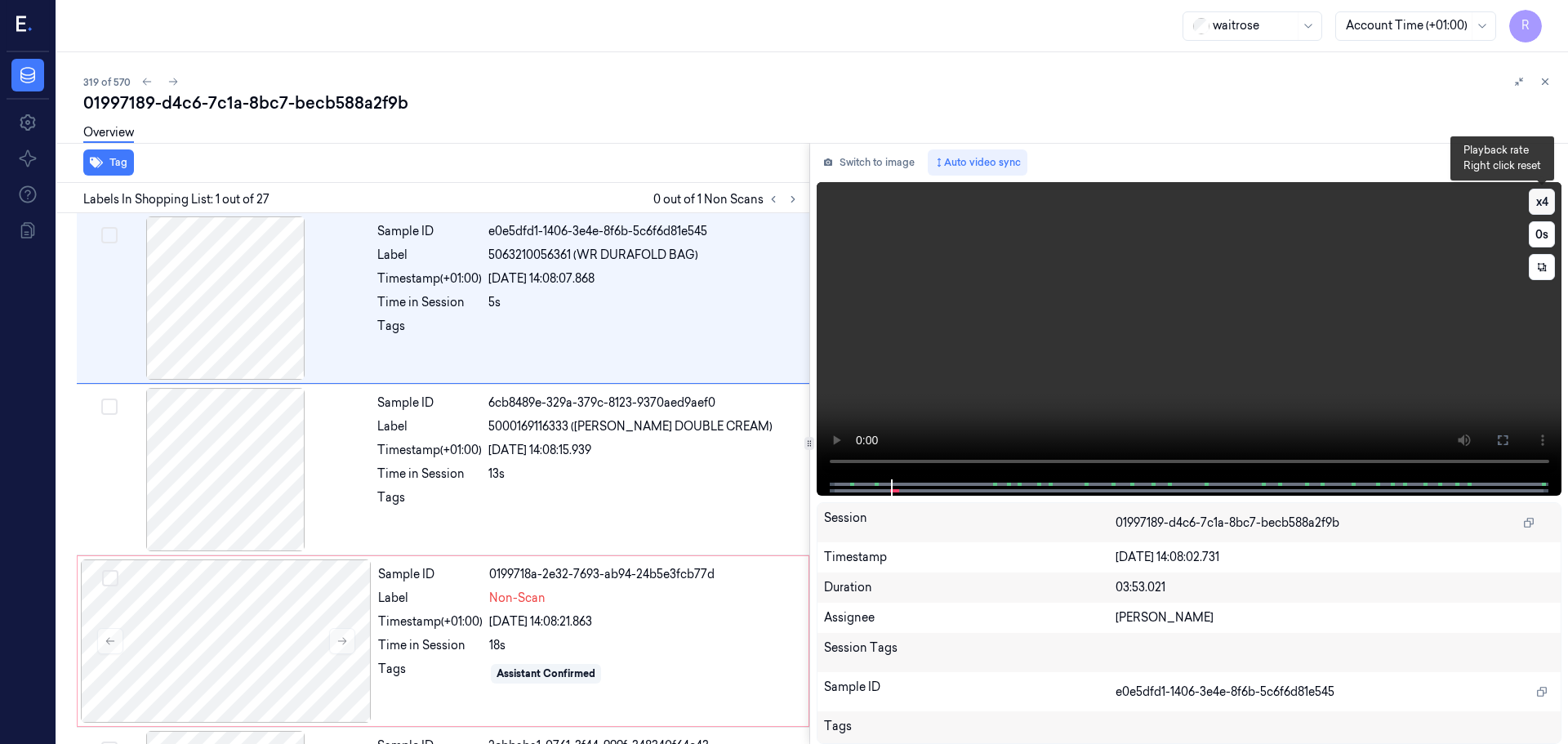
click at [1533, 209] on button "x 4" at bounding box center [1541, 202] width 26 height 26
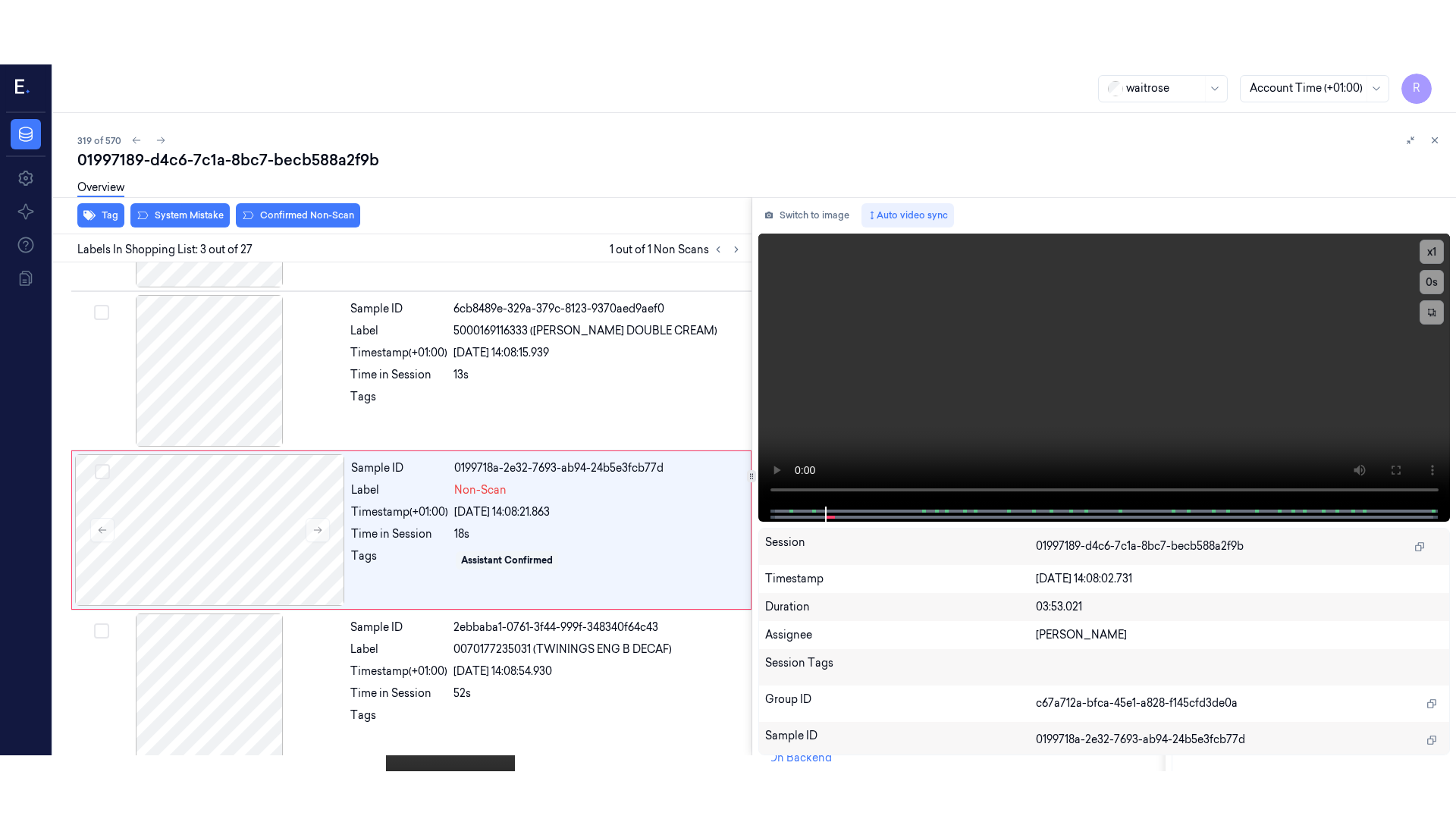
scroll to position [151, 0]
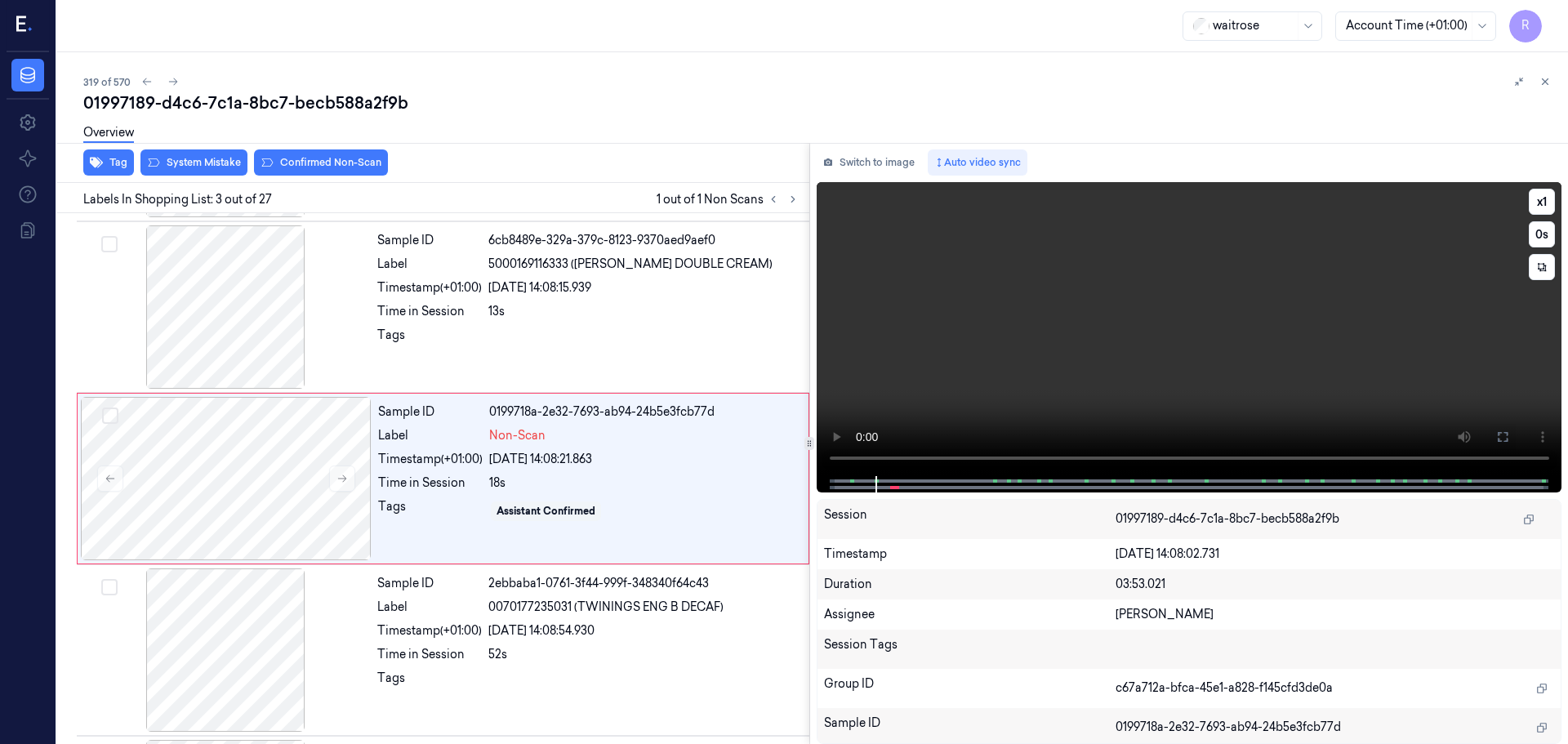
drag, startPoint x: 1497, startPoint y: 427, endPoint x: 1498, endPoint y: 527, distance: 100.0
click at [1498, 428] on button at bounding box center [1502, 437] width 26 height 26
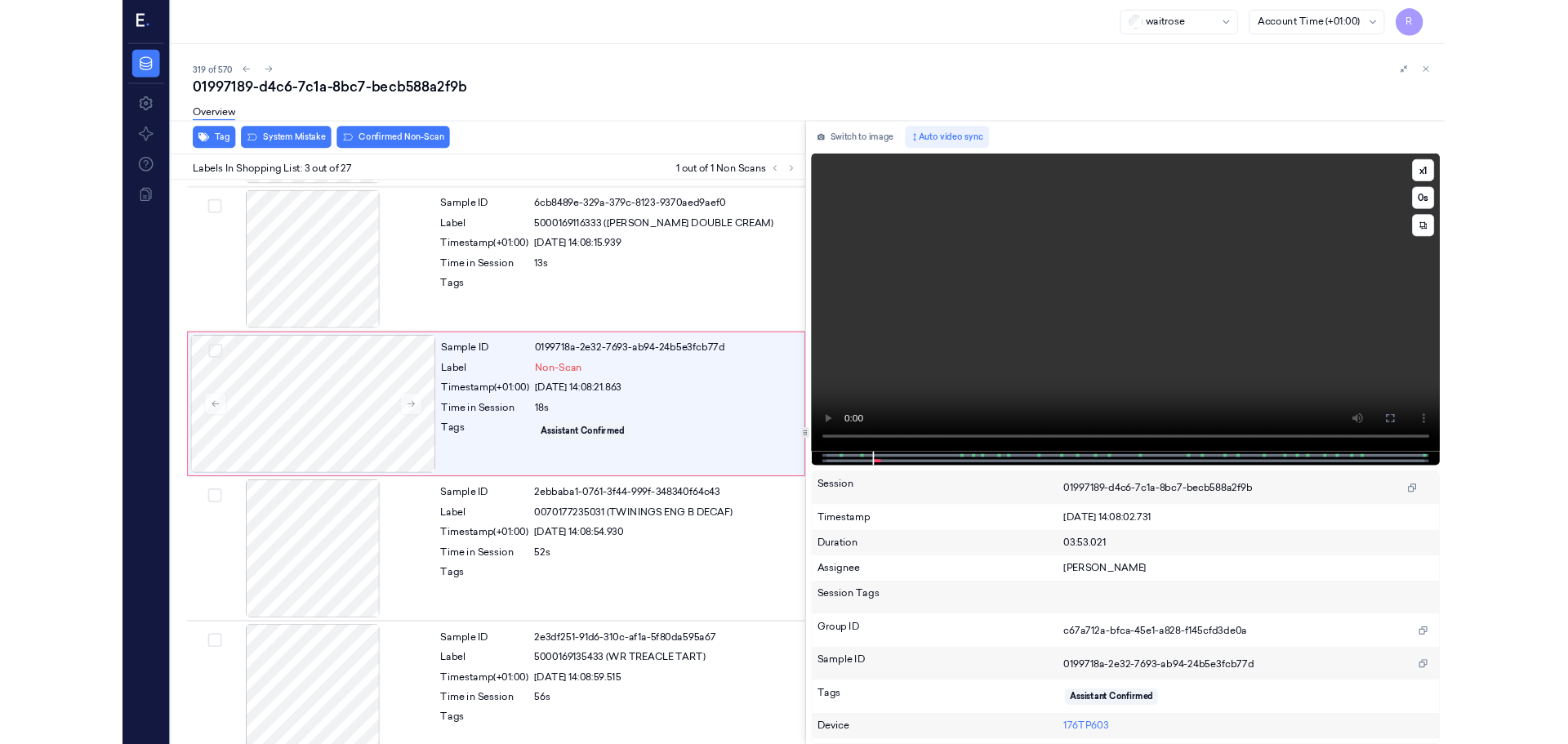
scroll to position [94, 0]
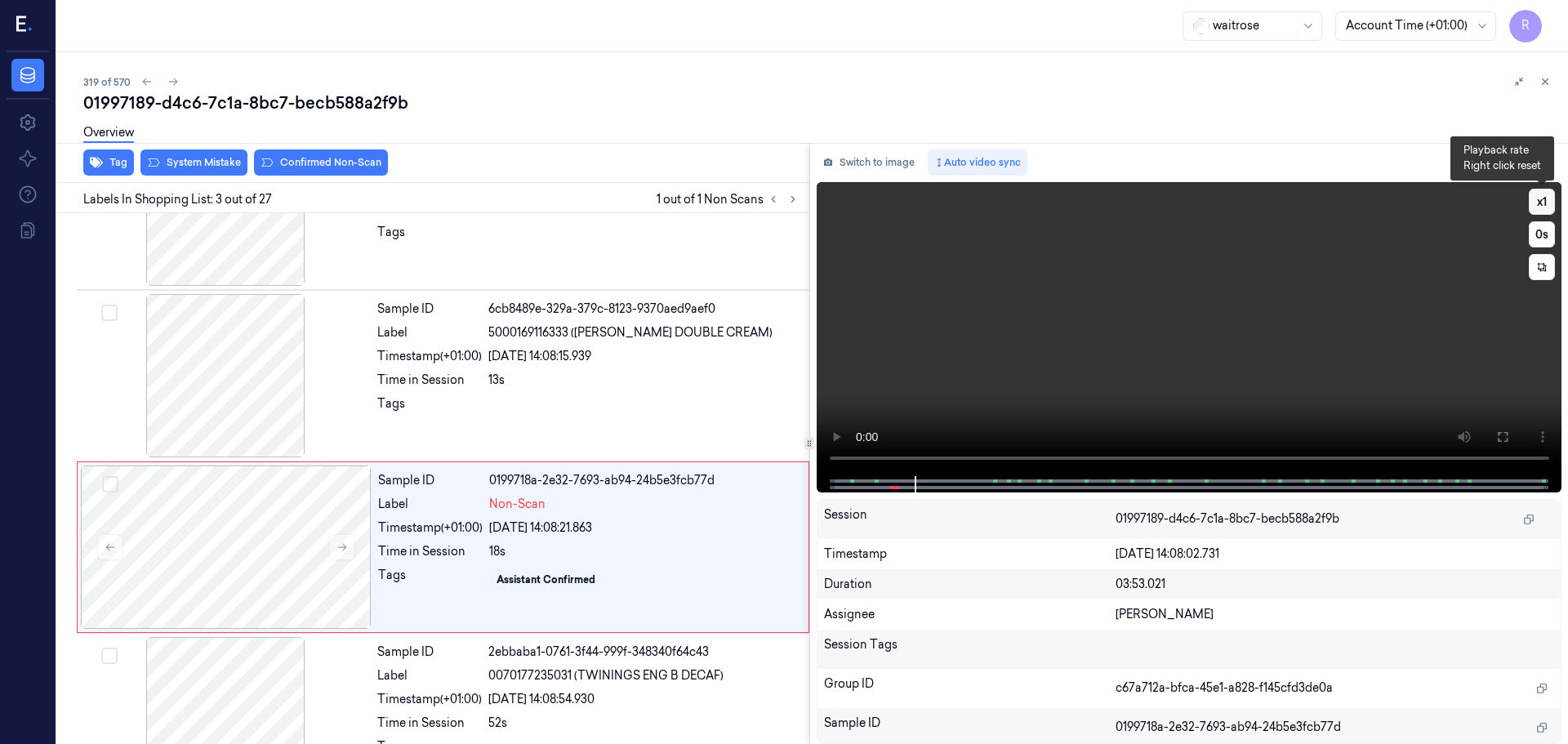
click at [1536, 202] on button "x 1" at bounding box center [1541, 202] width 26 height 26
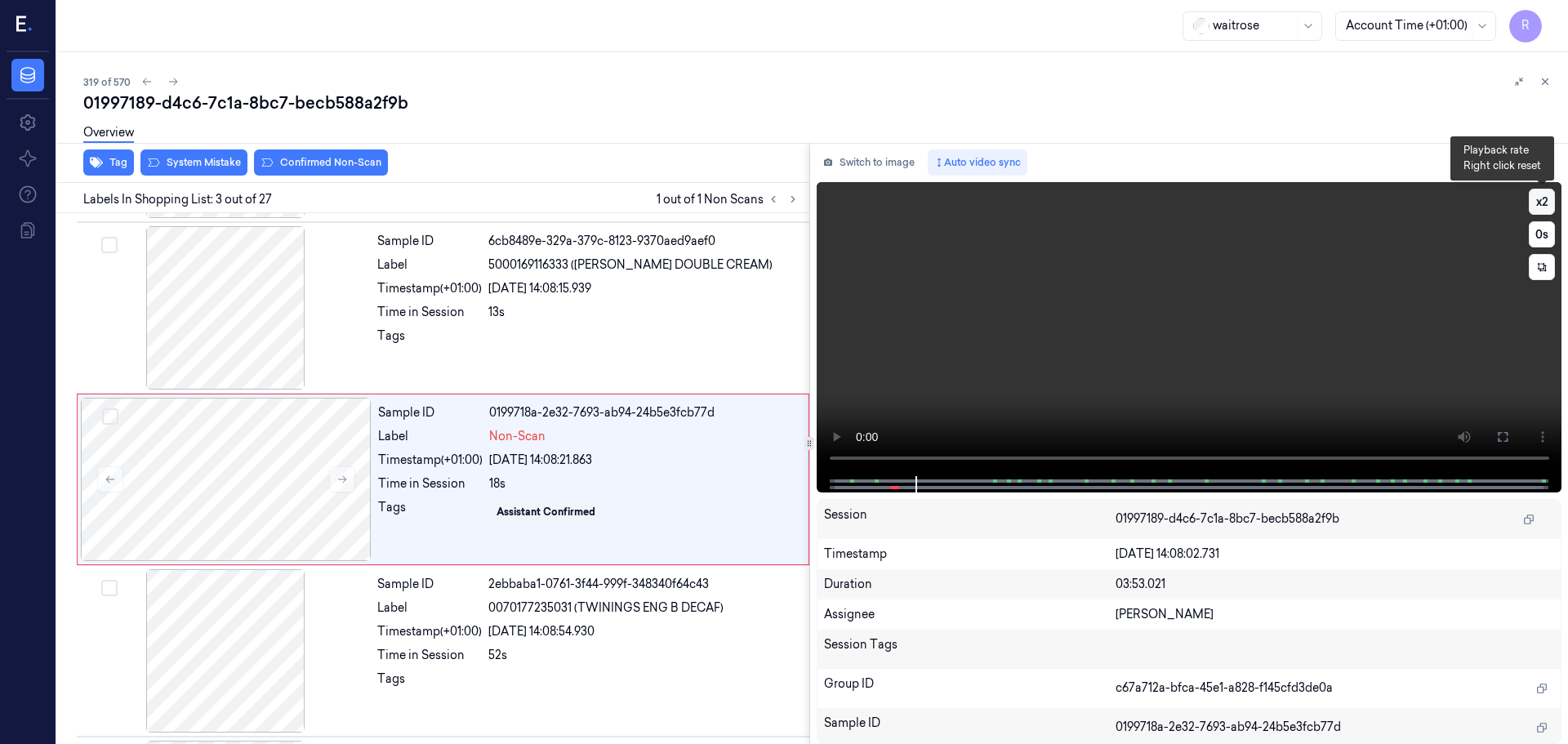
click at [1536, 202] on button "x 2" at bounding box center [1541, 202] width 26 height 26
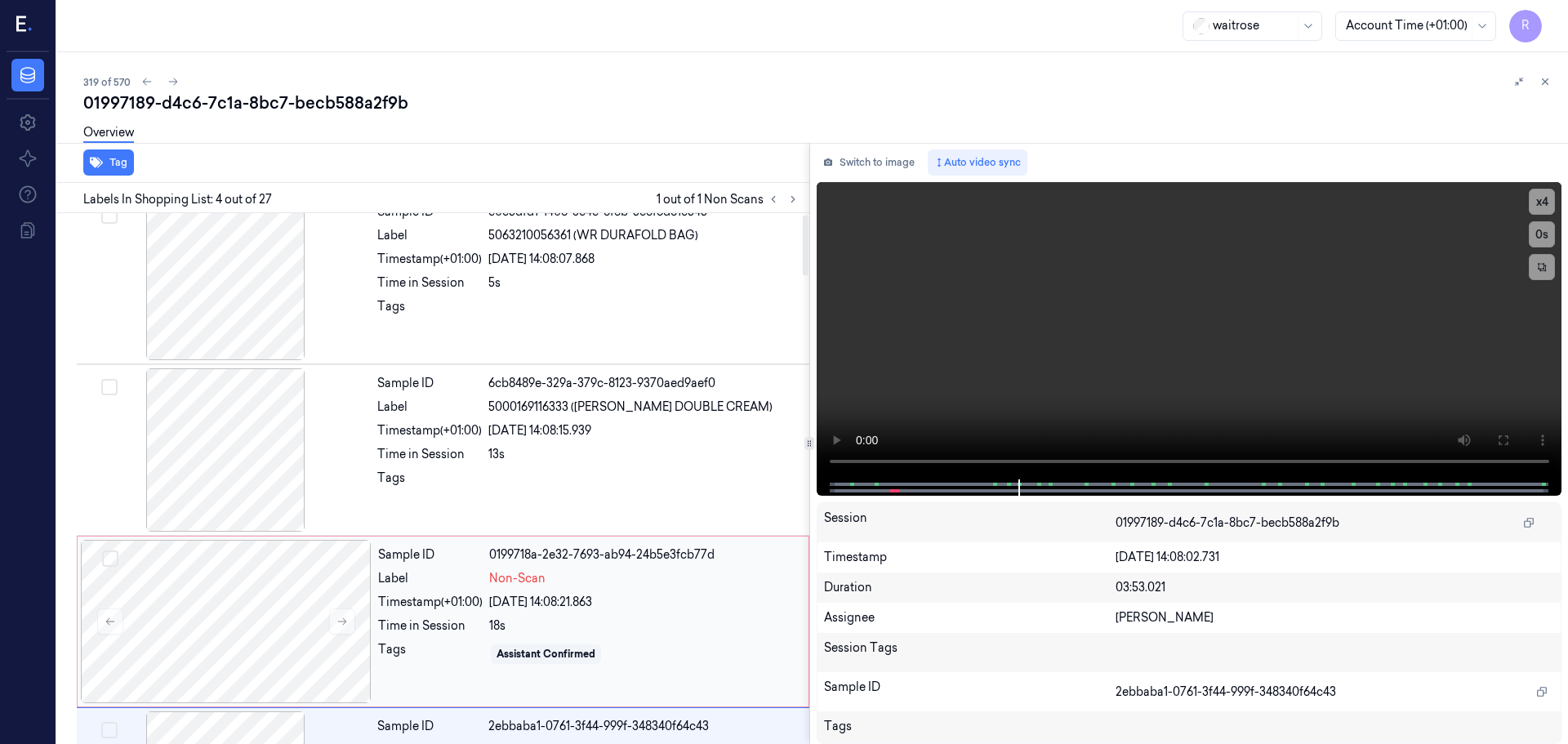
scroll to position [8, 0]
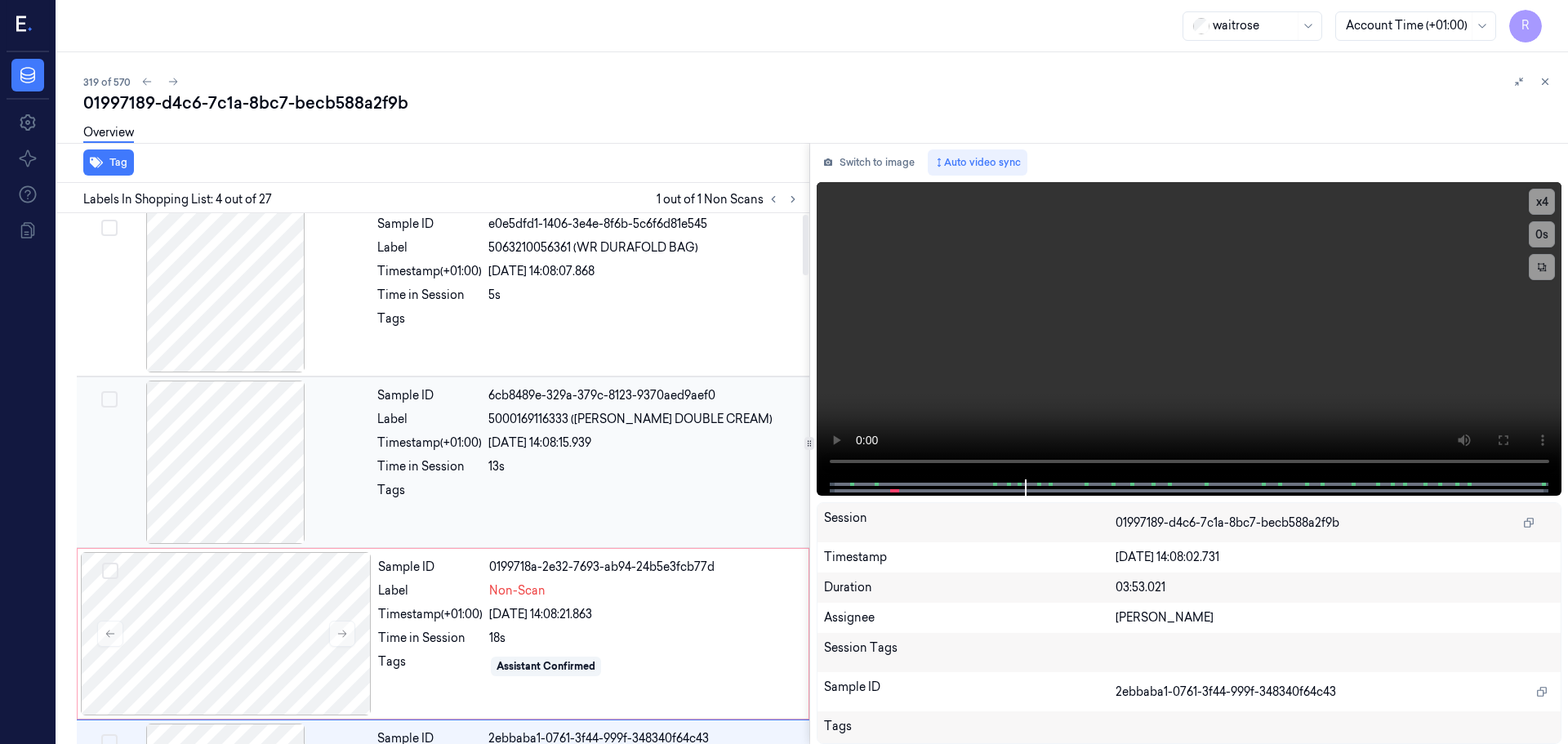
click at [467, 442] on div "Timestamp (+01:00)" at bounding box center [430, 443] width 105 height 17
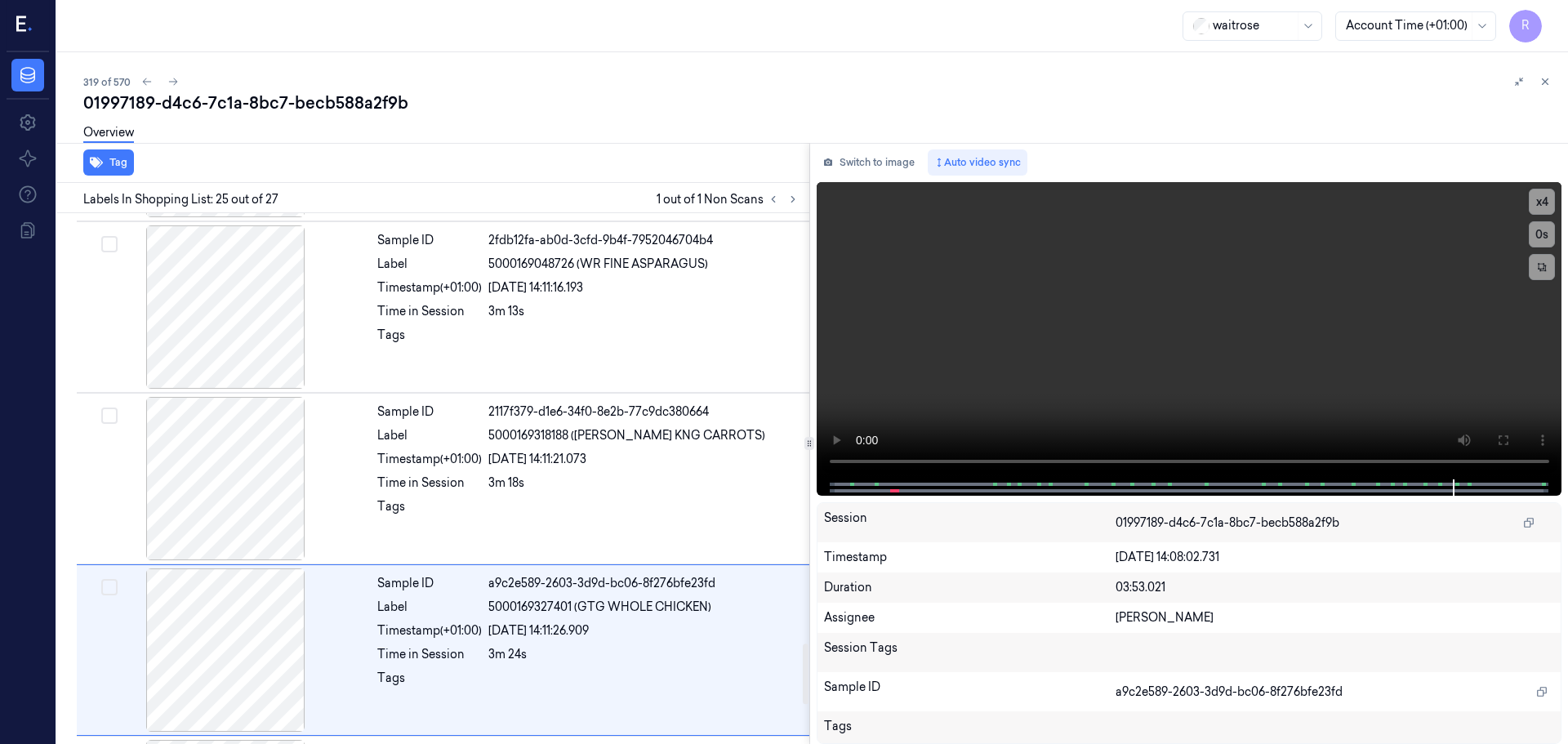
scroll to position [3937, 0]
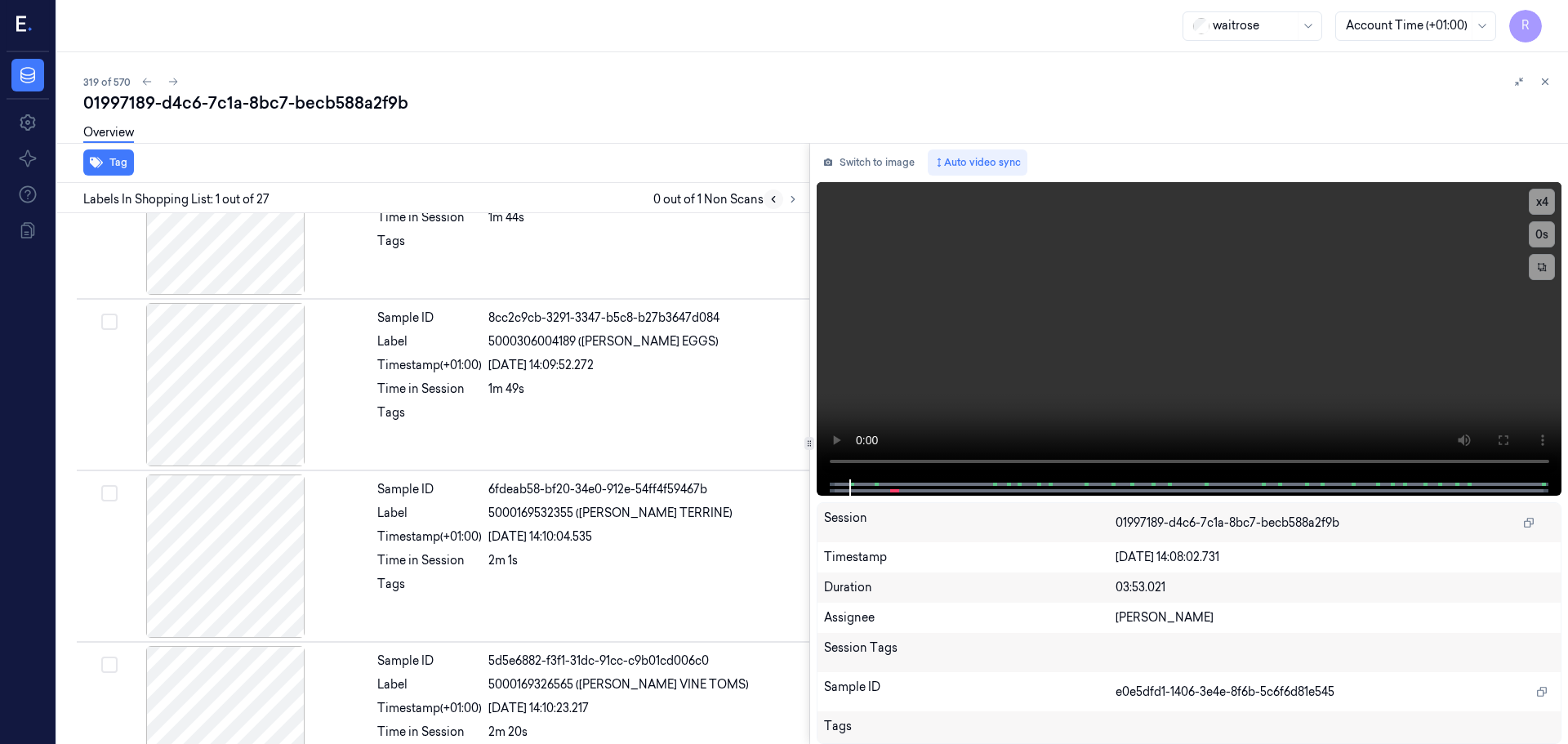
click at [773, 194] on button at bounding box center [773, 199] width 20 height 20
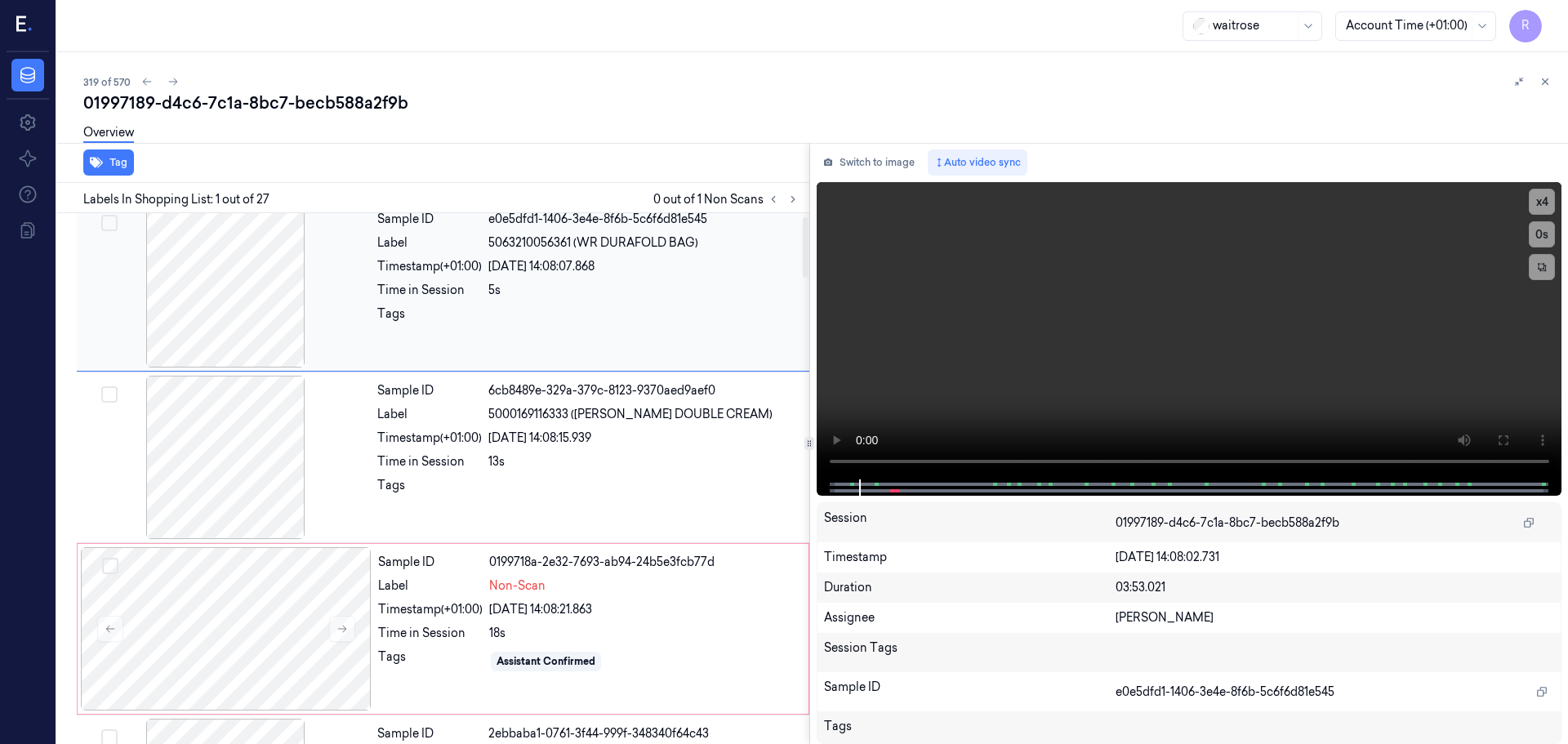
scroll to position [0, 0]
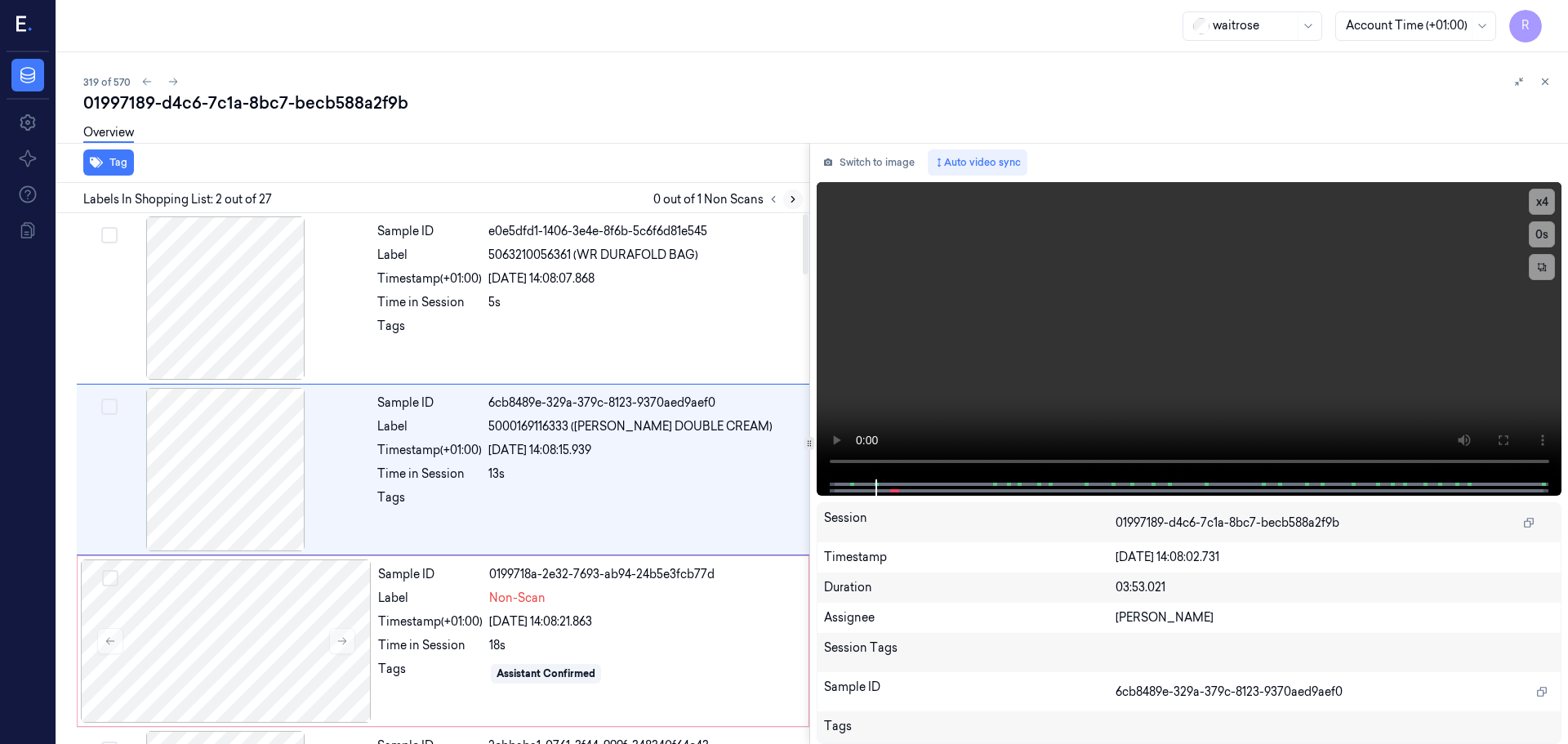
click at [793, 190] on button at bounding box center [793, 199] width 20 height 20
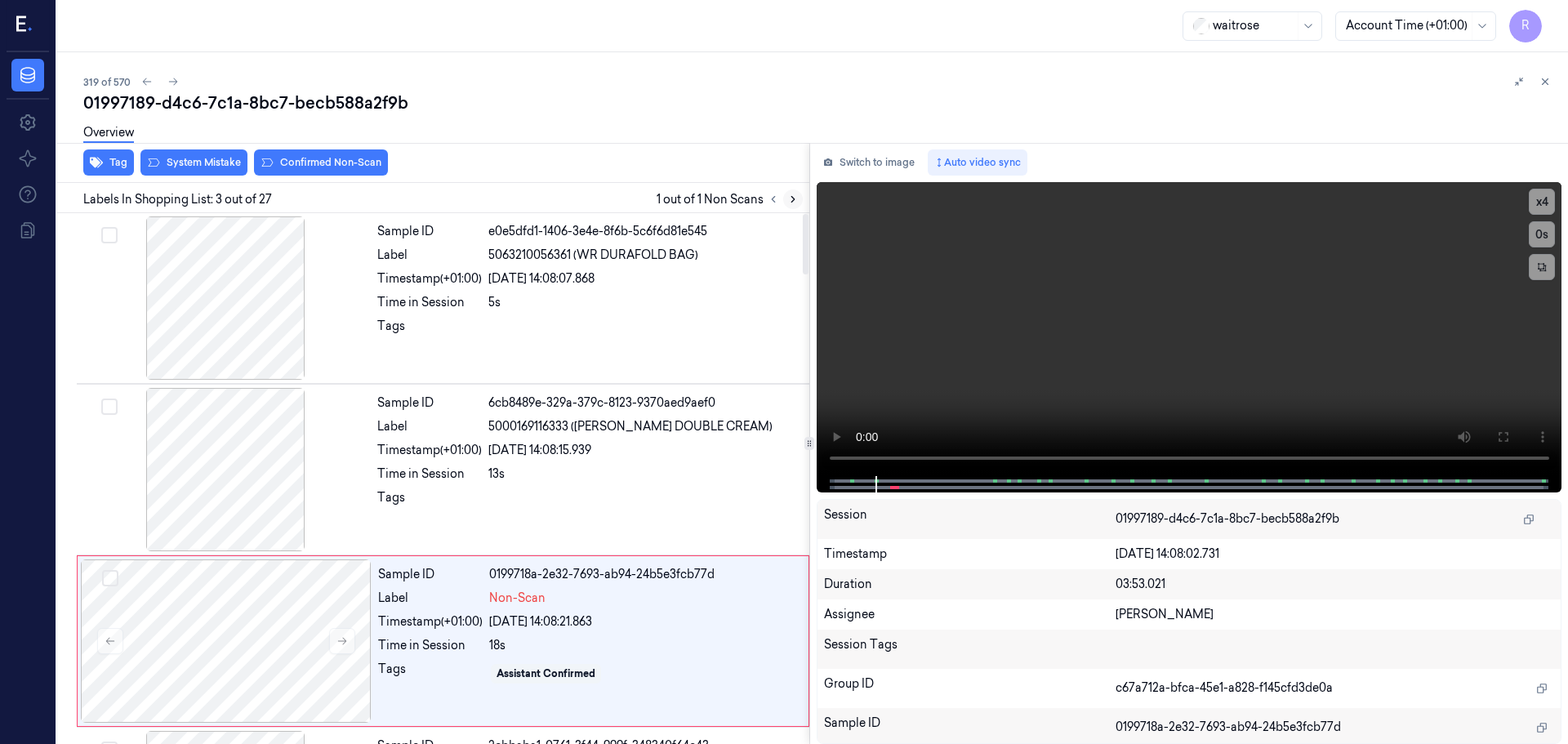
scroll to position [162, 0]
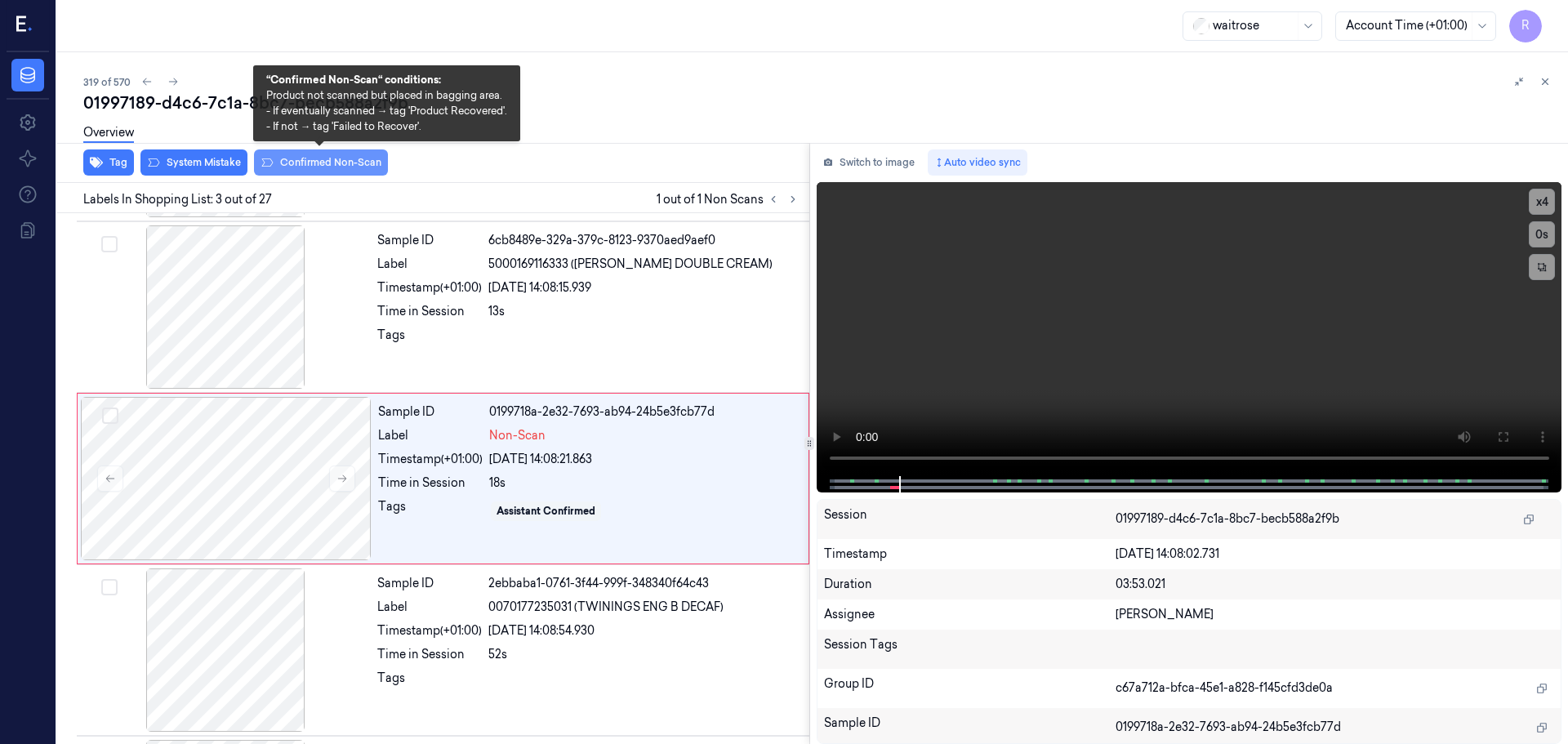
click at [315, 161] on button "Confirmed Non-Scan" at bounding box center [321, 162] width 134 height 26
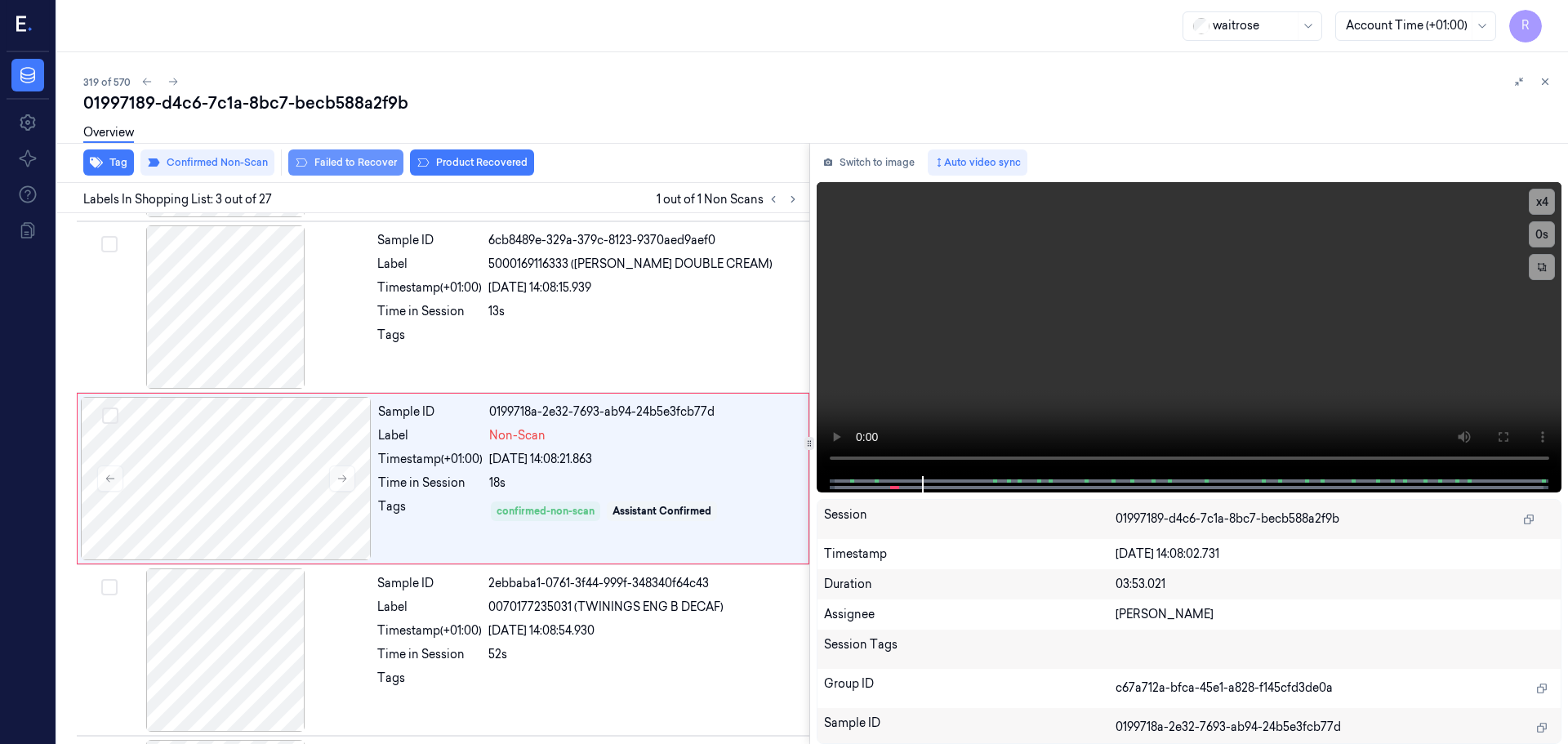
click at [378, 161] on button "Failed to Recover" at bounding box center [346, 162] width 115 height 26
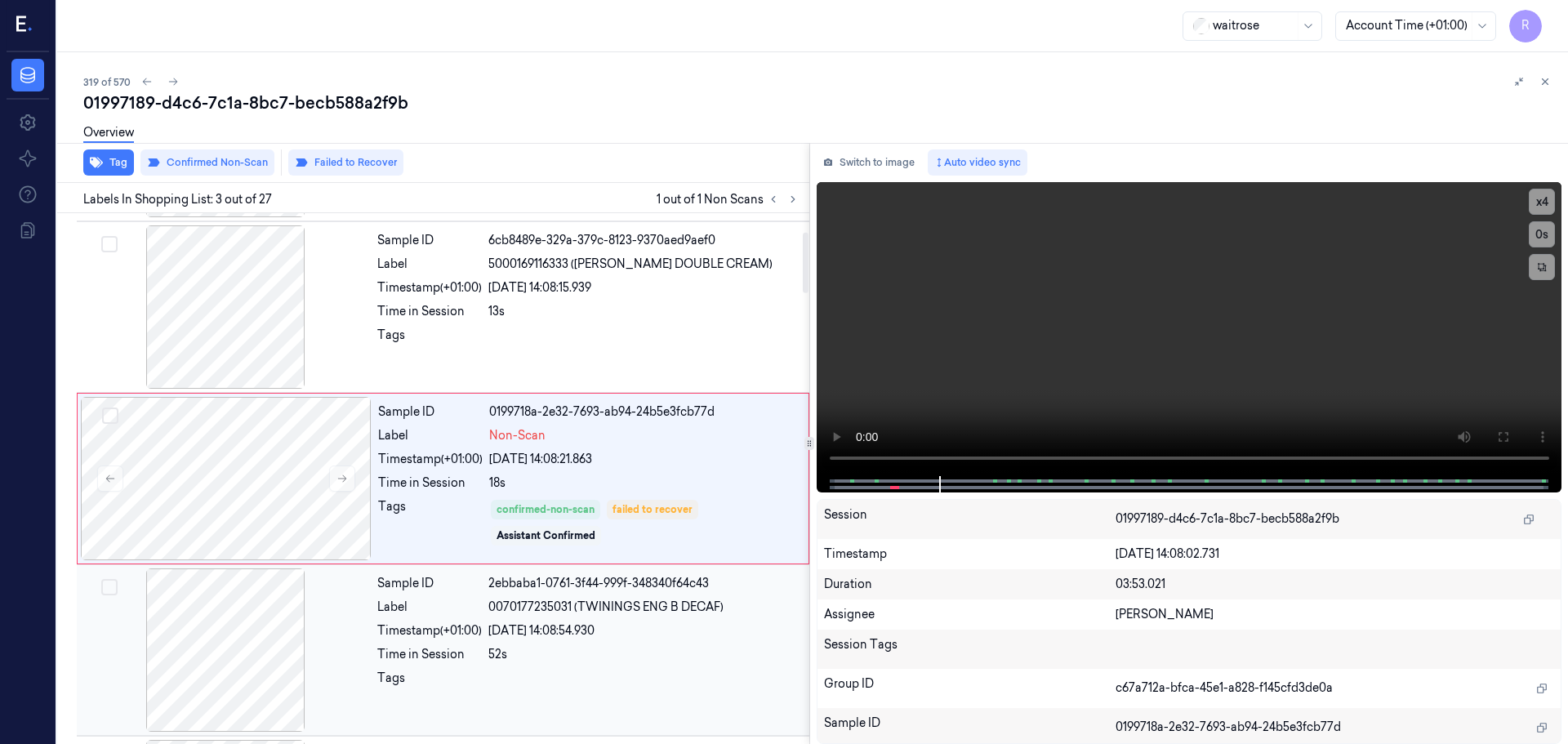
click at [413, 621] on div "Sample ID 2ebbaba1-0761-3f44-999f-348340f64c43 Label 0070177235031 (TWININGS EN…" at bounding box center [588, 650] width 435 height 163
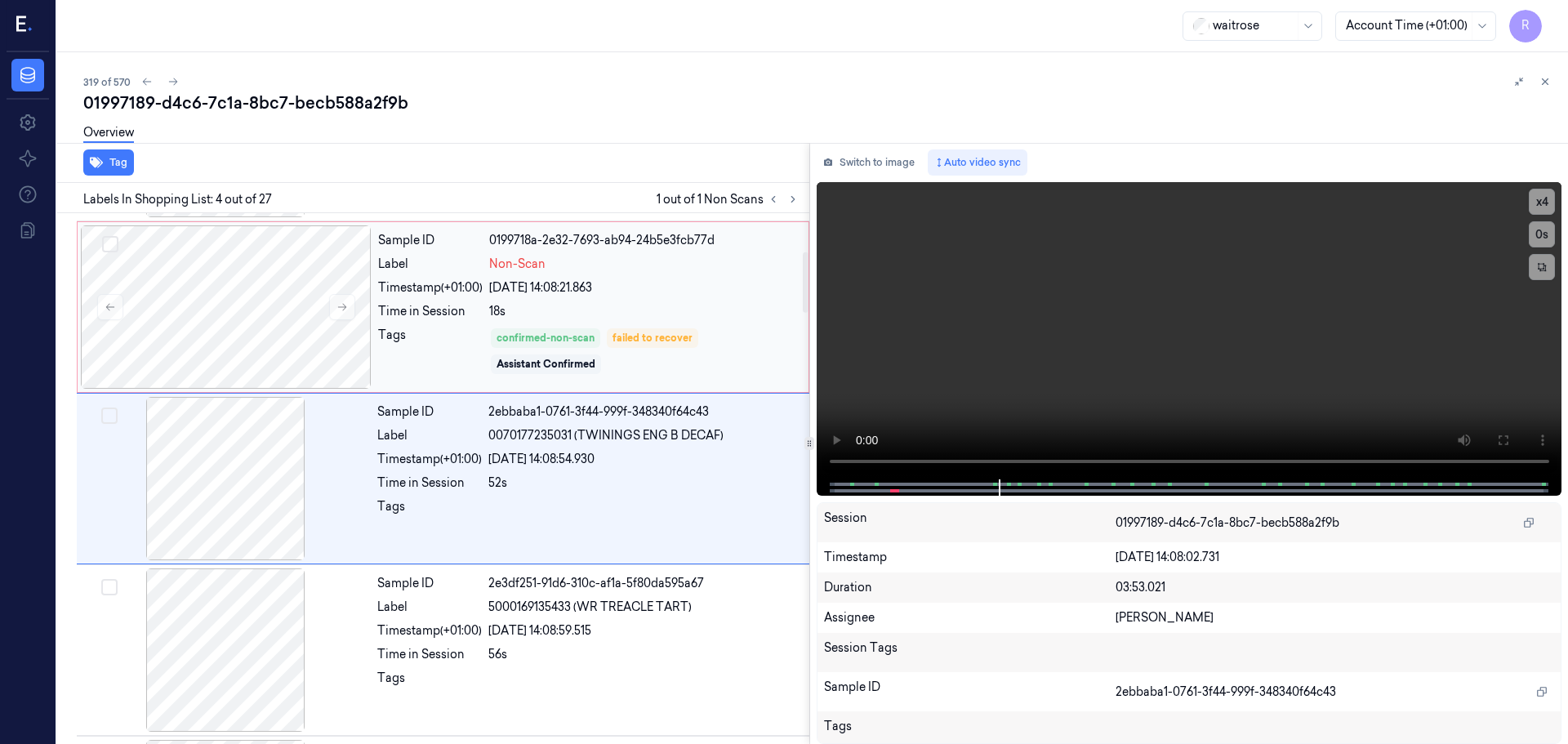
click at [419, 344] on div "Tags" at bounding box center [431, 351] width 105 height 49
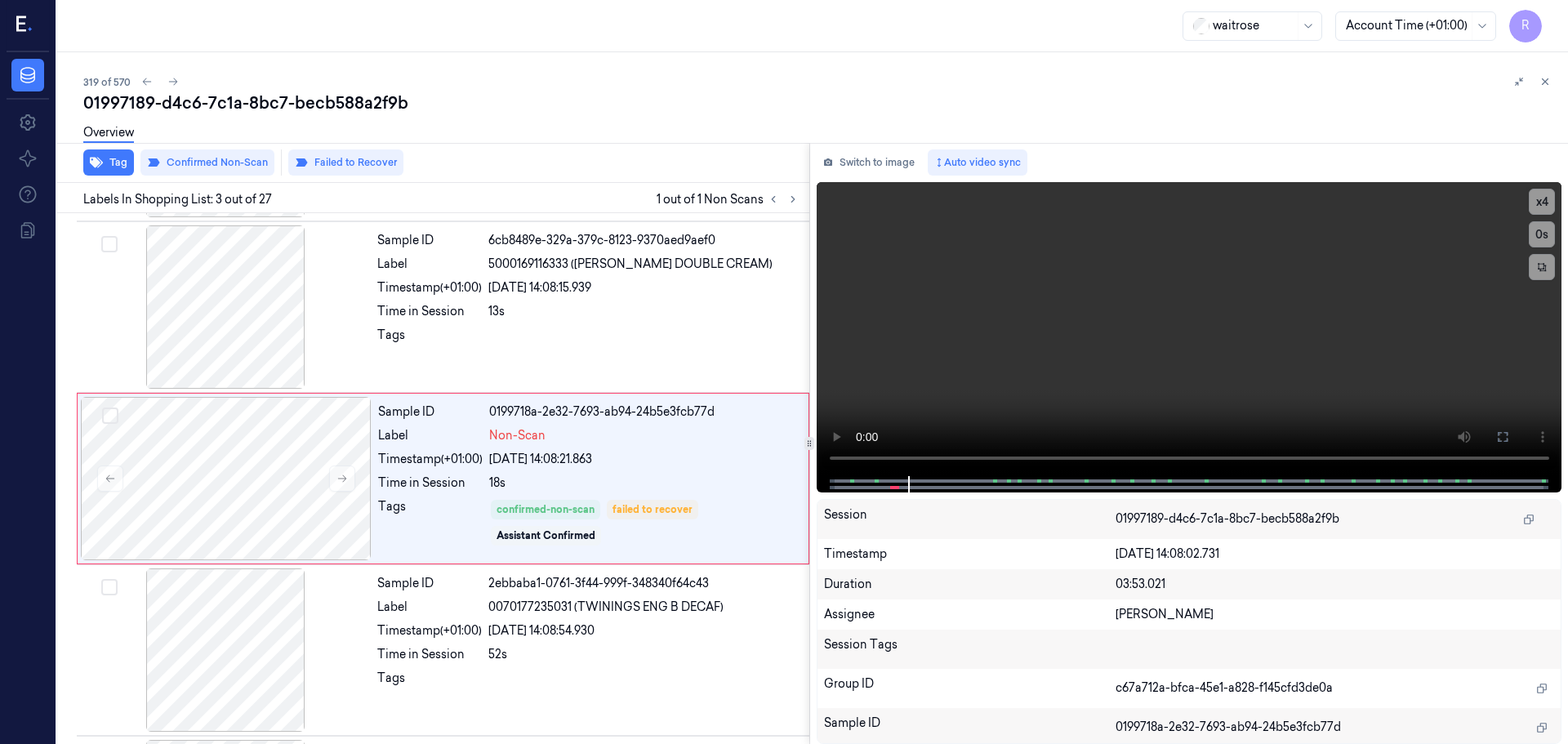
click at [1543, 78] on icon at bounding box center [1544, 82] width 11 height 11
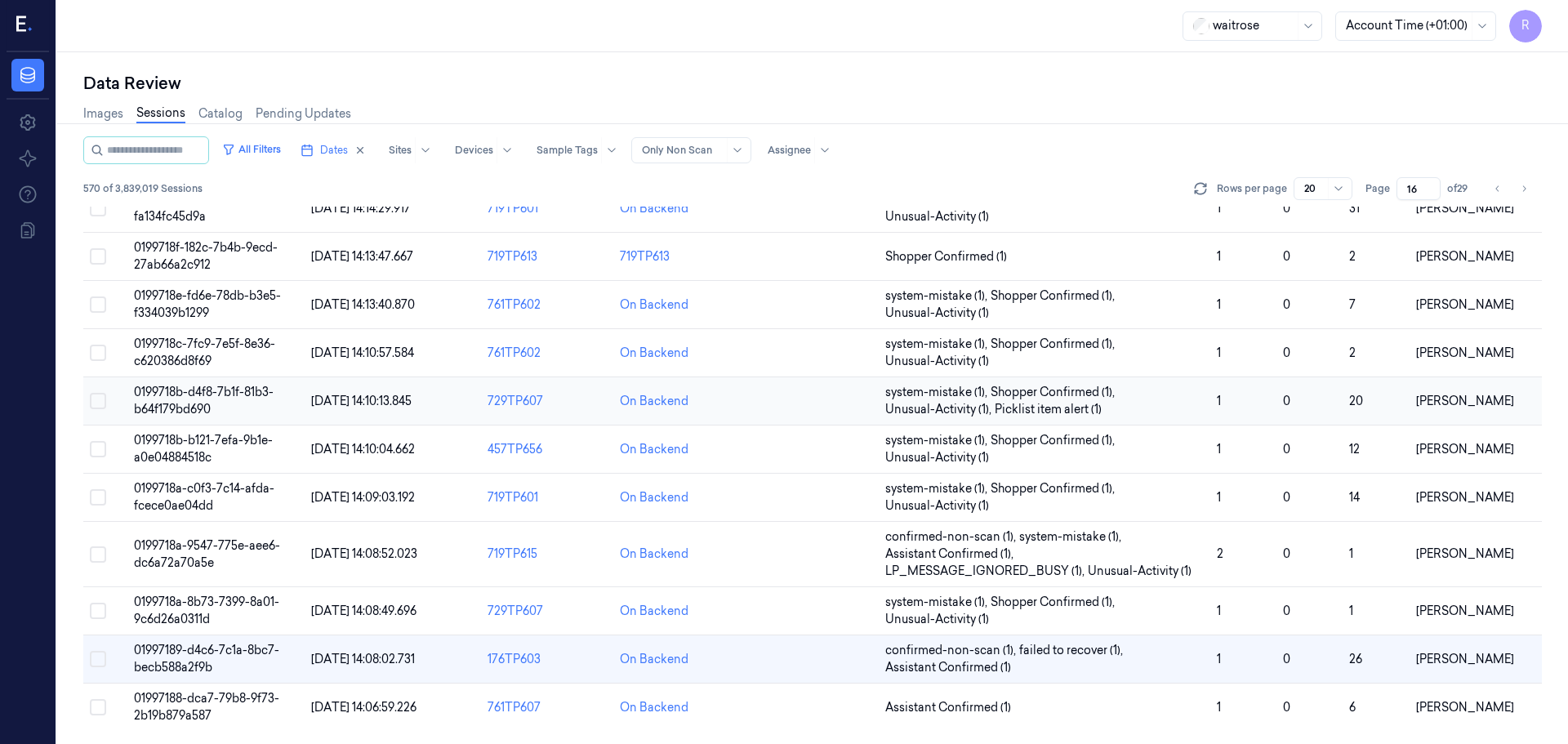
scroll to position [492, 0]
click at [1044, 706] on span "Assistant Confirmed (1)" at bounding box center [1044, 708] width 318 height 17
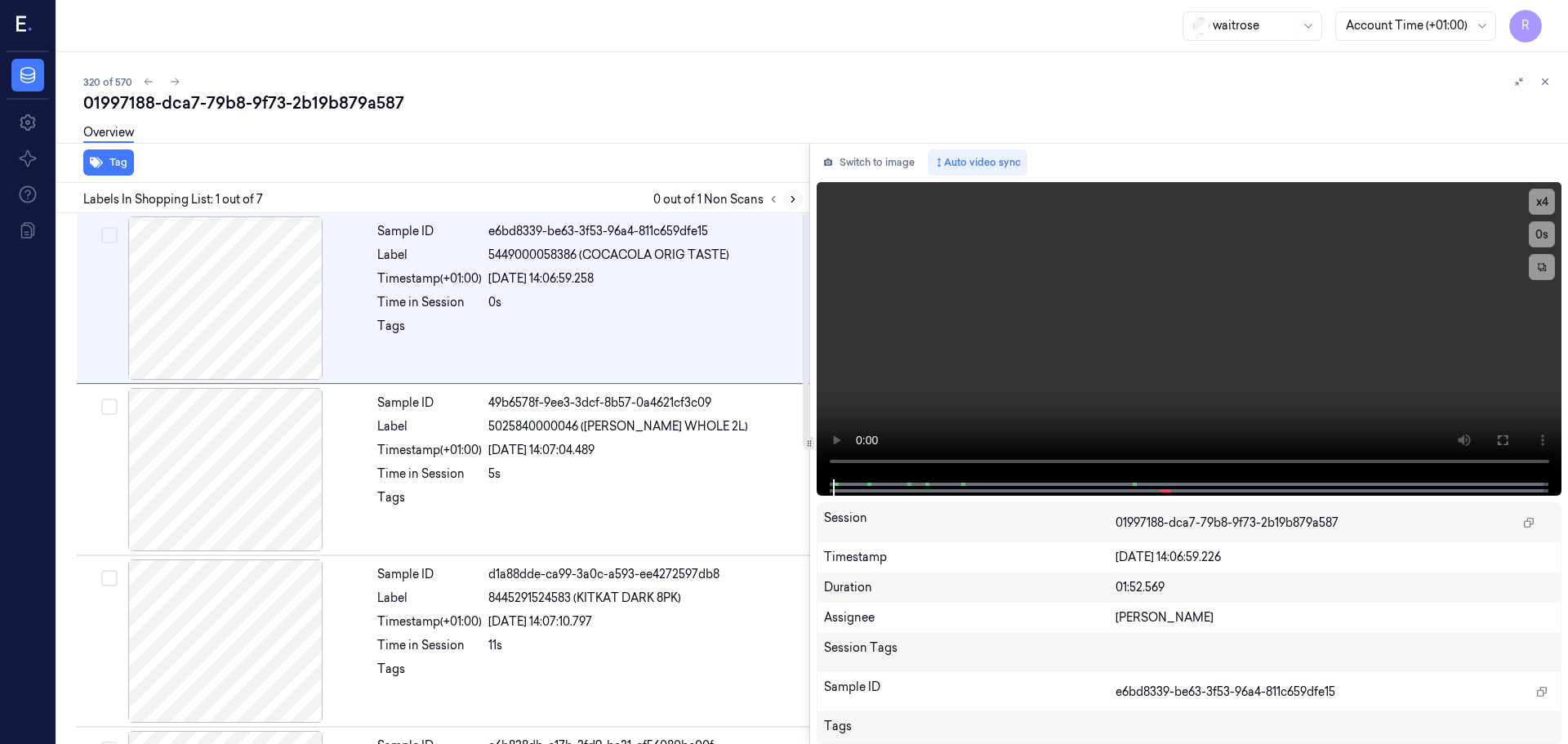
click at [791, 196] on icon at bounding box center [793, 199] width 11 height 11
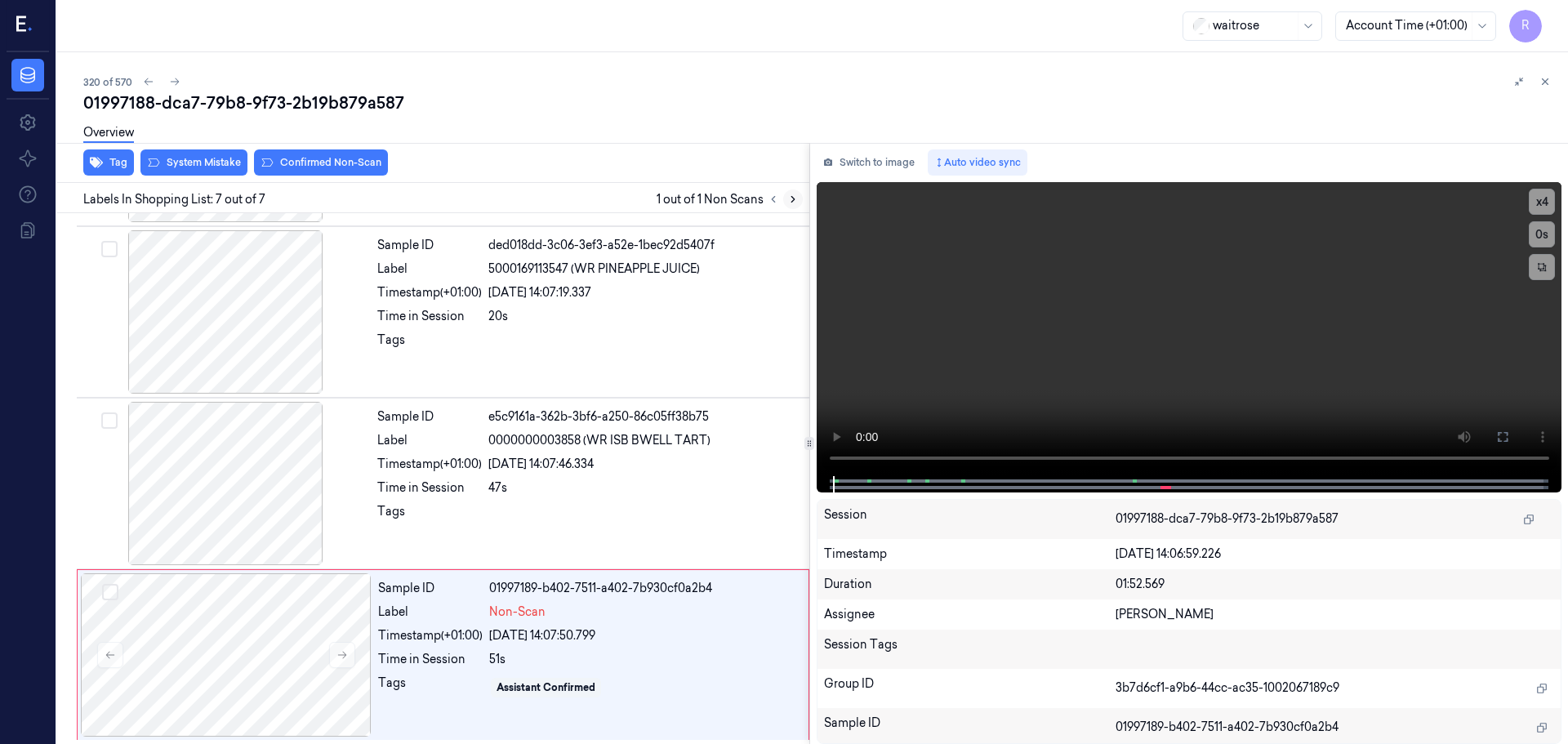
scroll to position [674, 0]
click at [336, 650] on icon at bounding box center [341, 652] width 11 height 11
click at [337, 650] on icon at bounding box center [341, 652] width 11 height 11
click at [246, 354] on div at bounding box center [225, 310] width 291 height 163
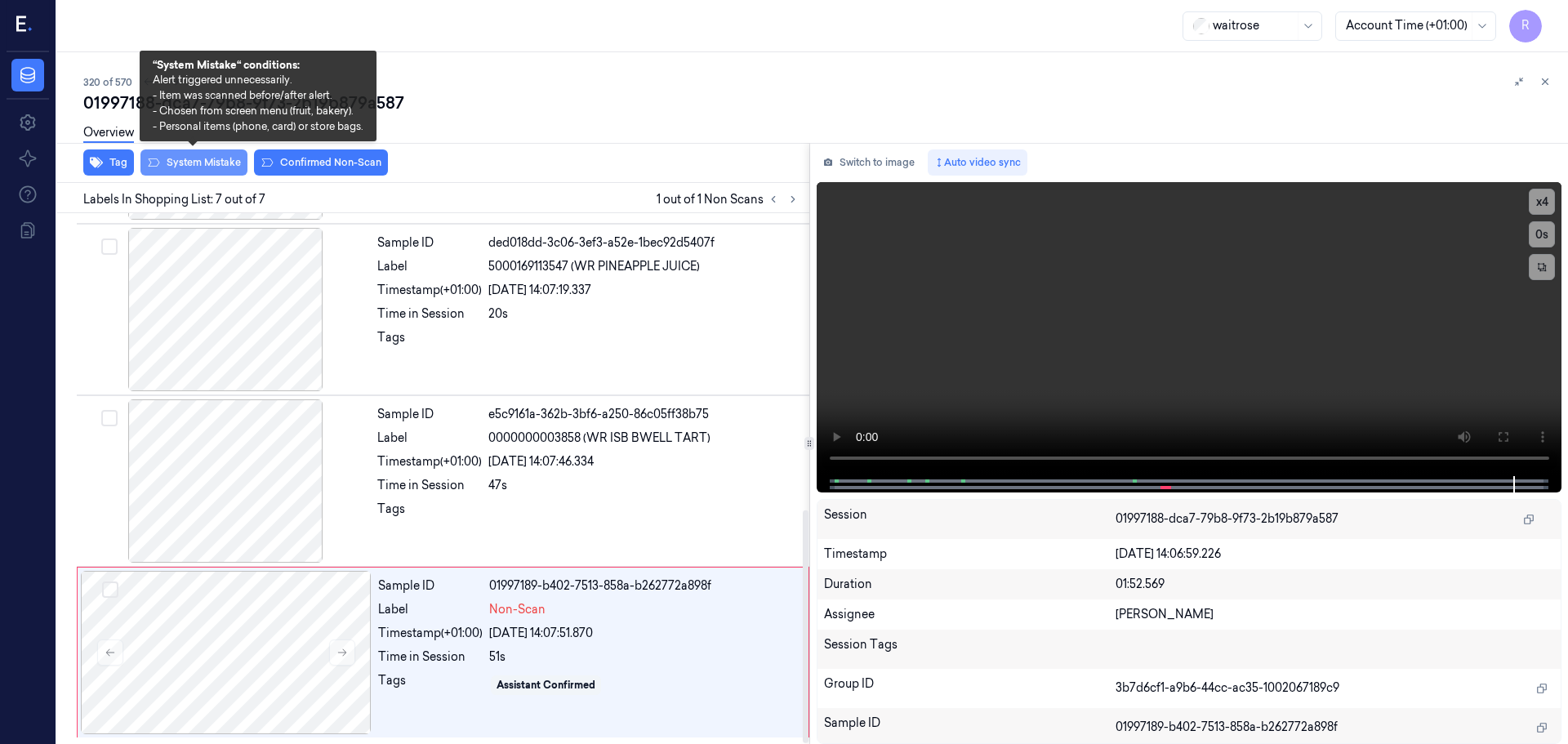
click at [207, 173] on button "System Mistake" at bounding box center [194, 162] width 107 height 26
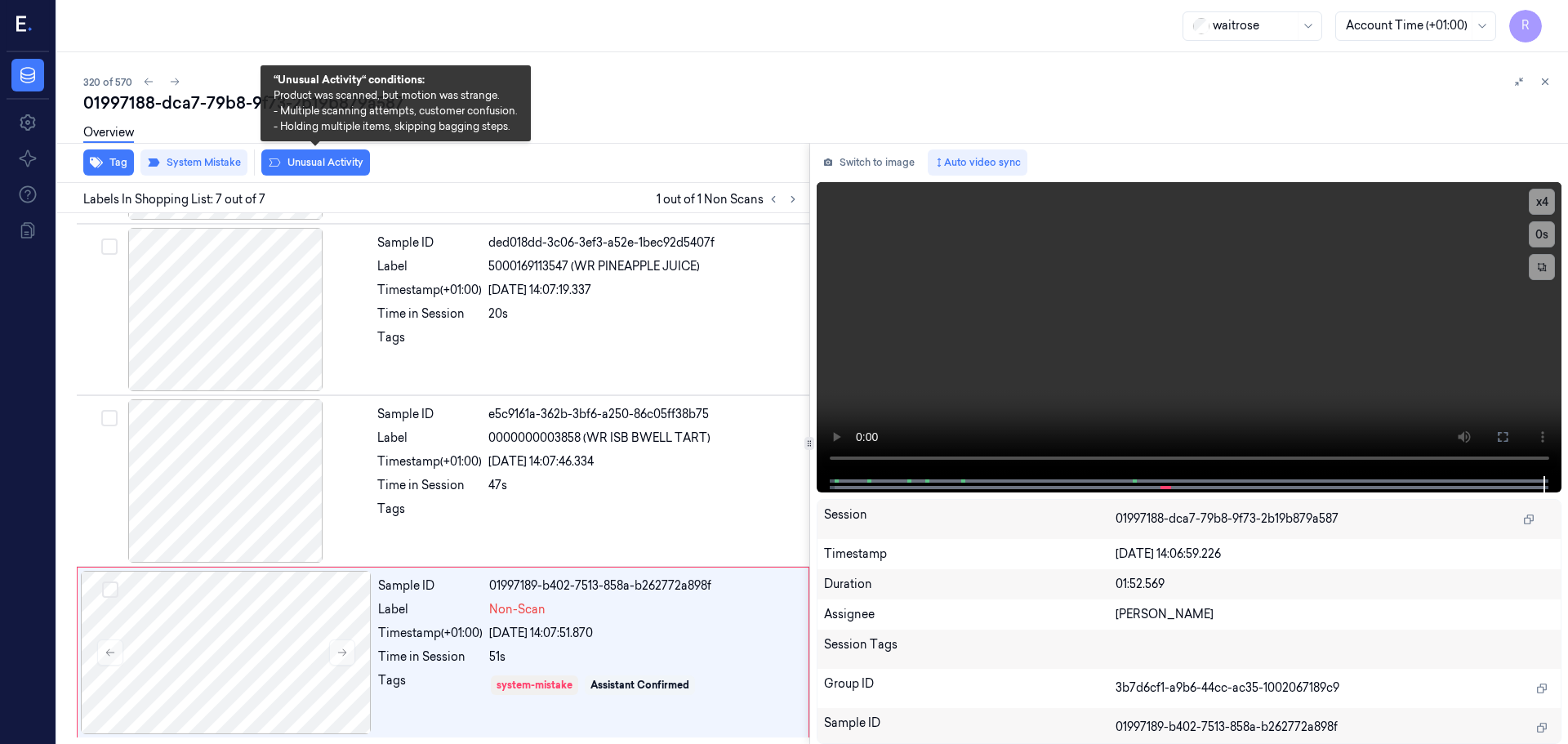
click at [338, 154] on div "Overview" at bounding box center [818, 135] width 1471 height 42
click at [306, 167] on button "Unusual Activity" at bounding box center [316, 162] width 109 height 26
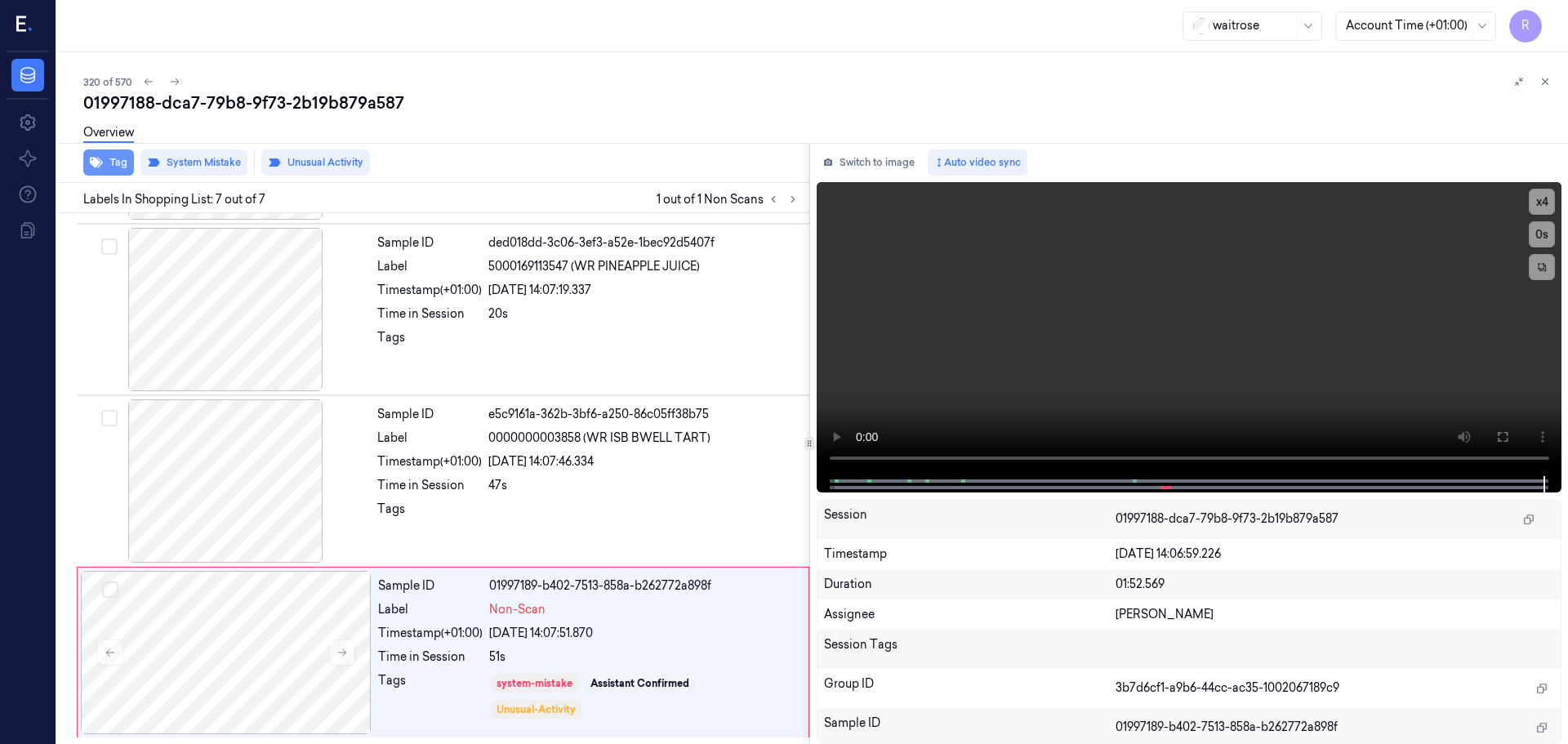
click at [105, 170] on button "Tag" at bounding box center [108, 162] width 51 height 26
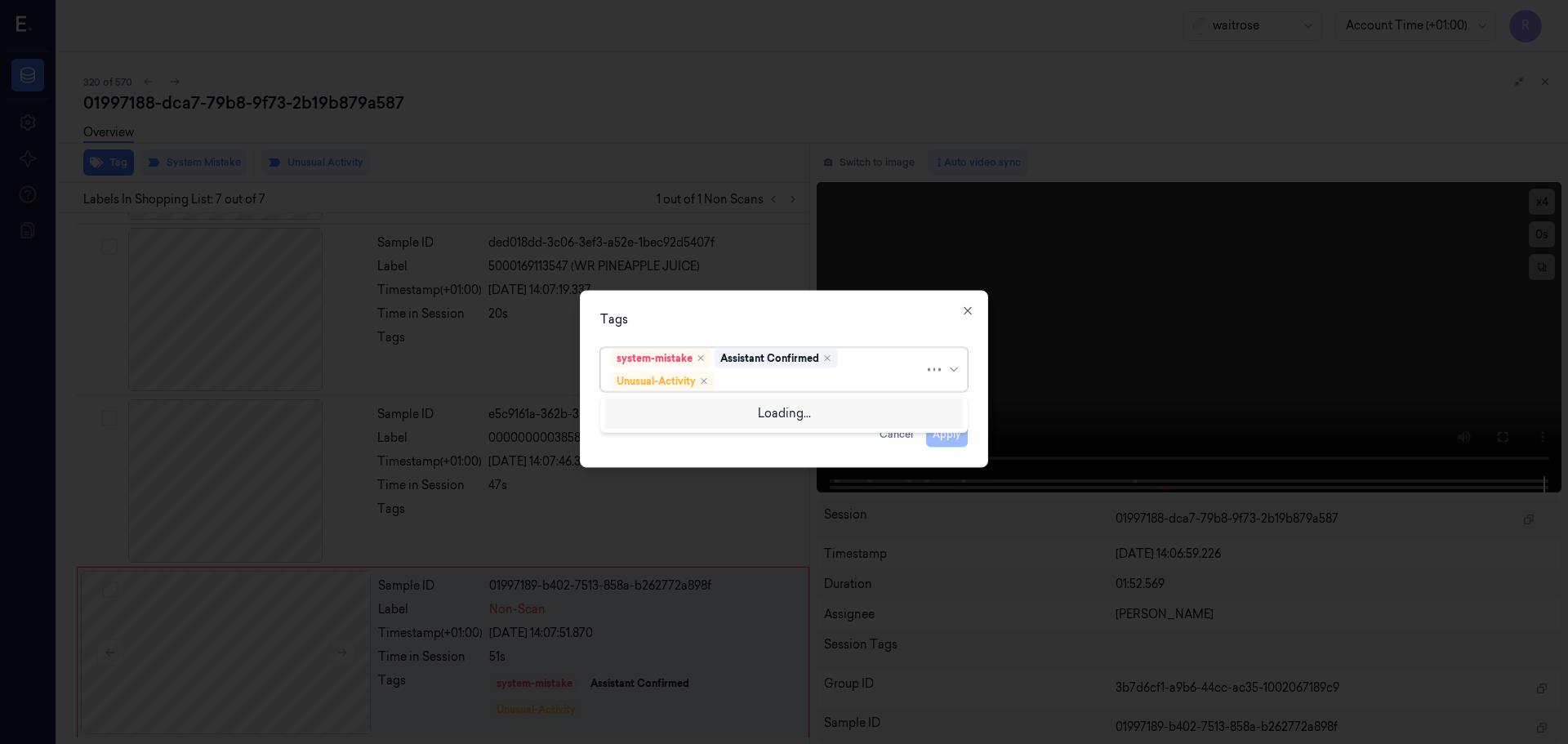
click at [956, 376] on div at bounding box center [945, 370] width 36 height 43
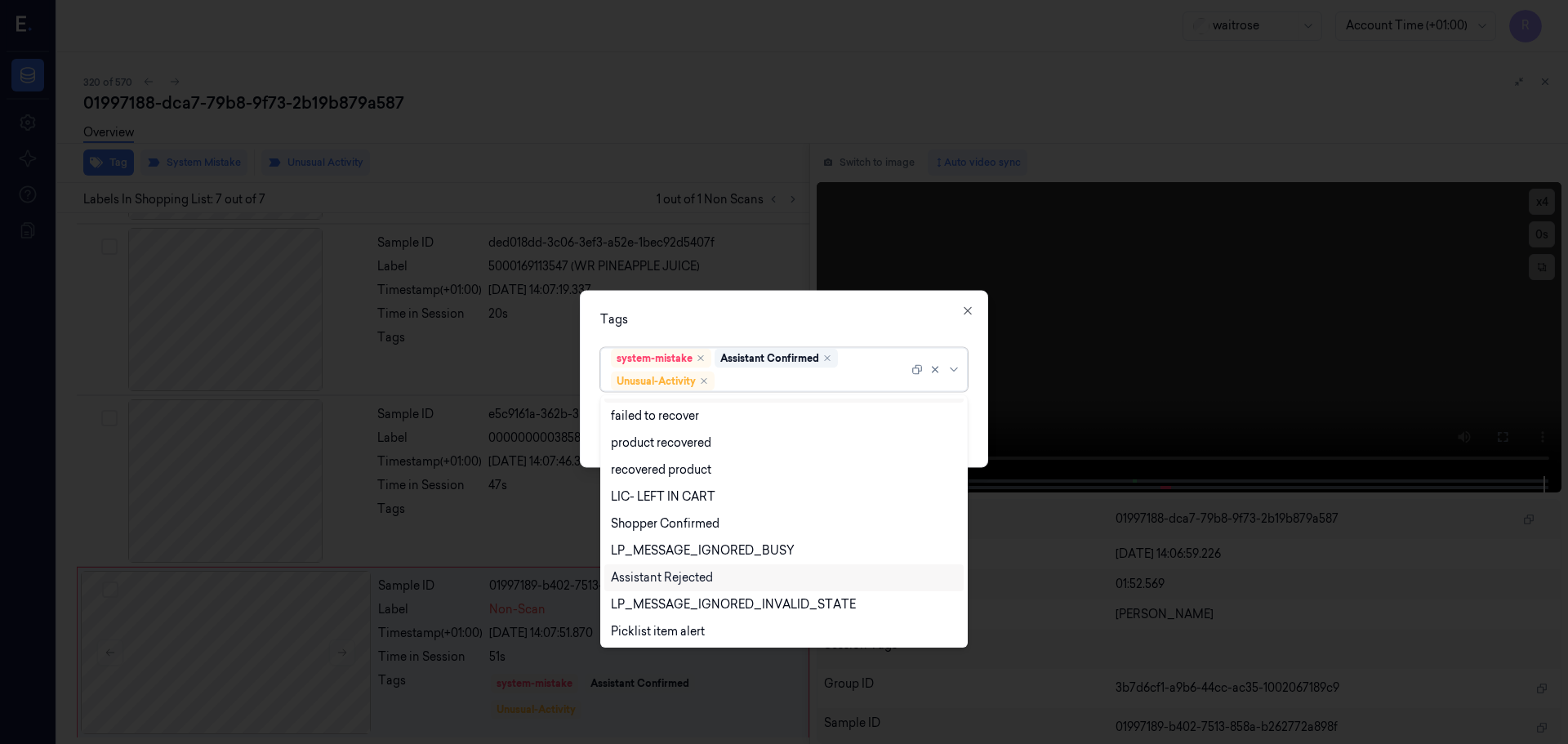
scroll to position [213, 0]
click at [656, 598] on div "Picklist item alert" at bounding box center [657, 603] width 93 height 17
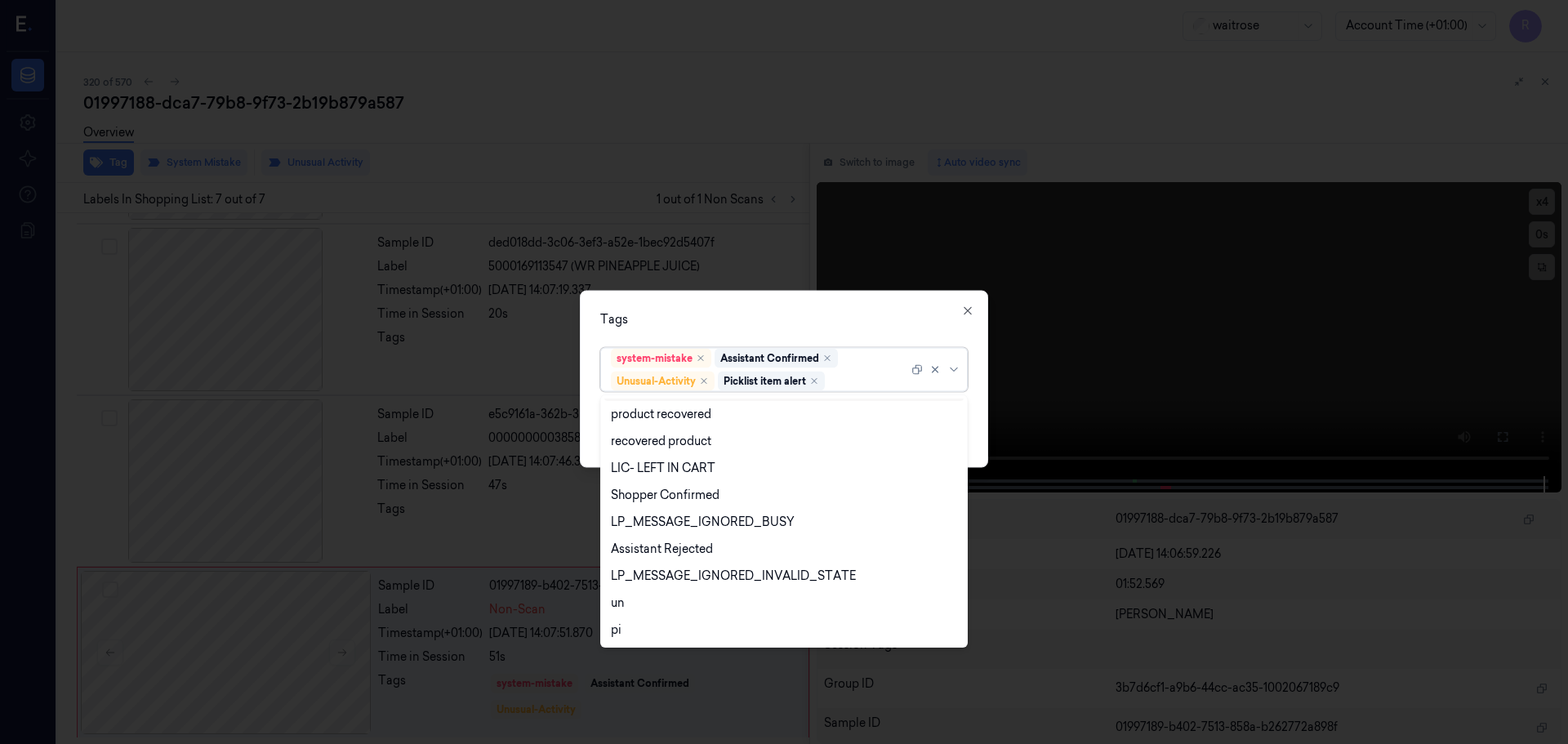
click at [763, 318] on div "Tags" at bounding box center [784, 319] width 367 height 17
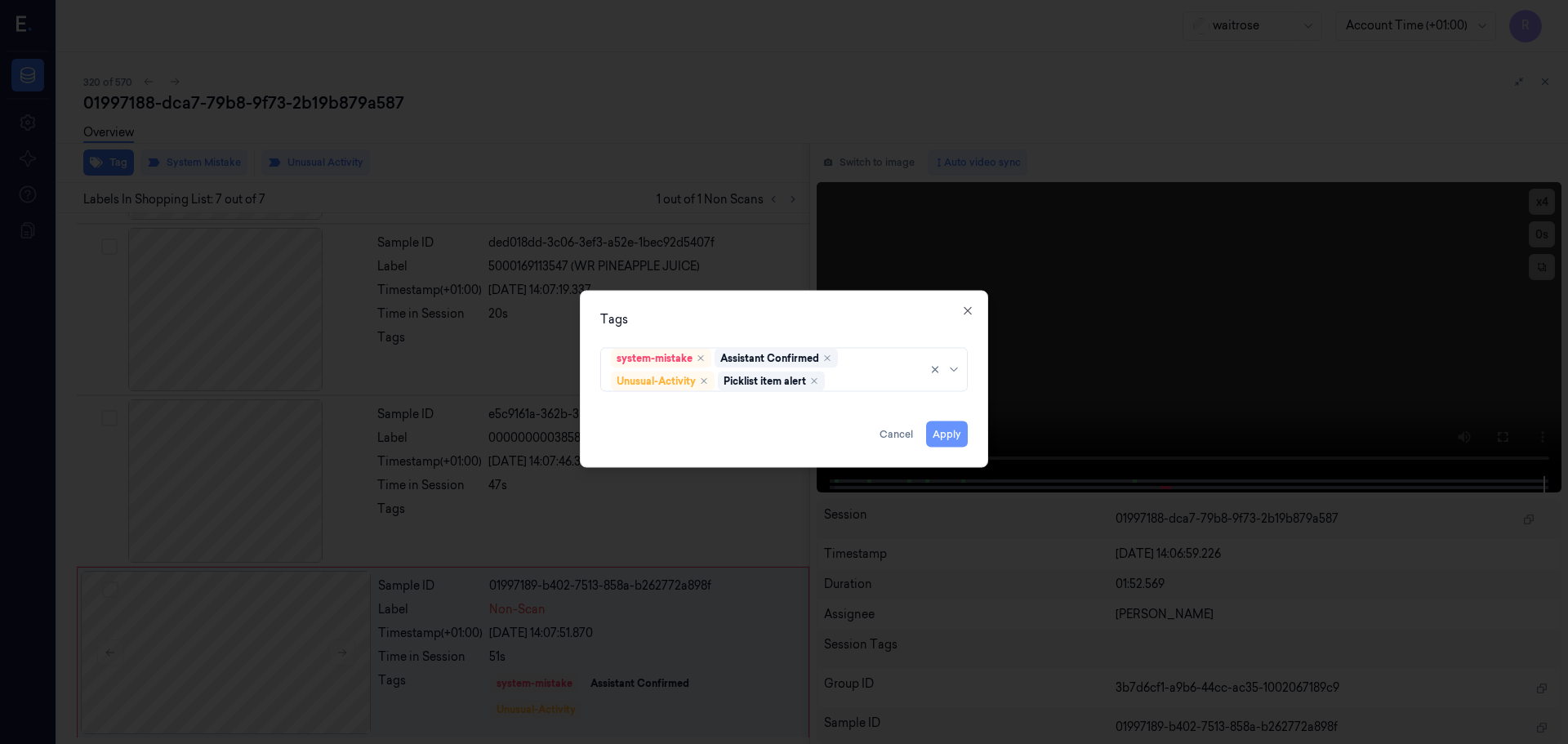
click at [942, 439] on button "Apply" at bounding box center [947, 433] width 42 height 26
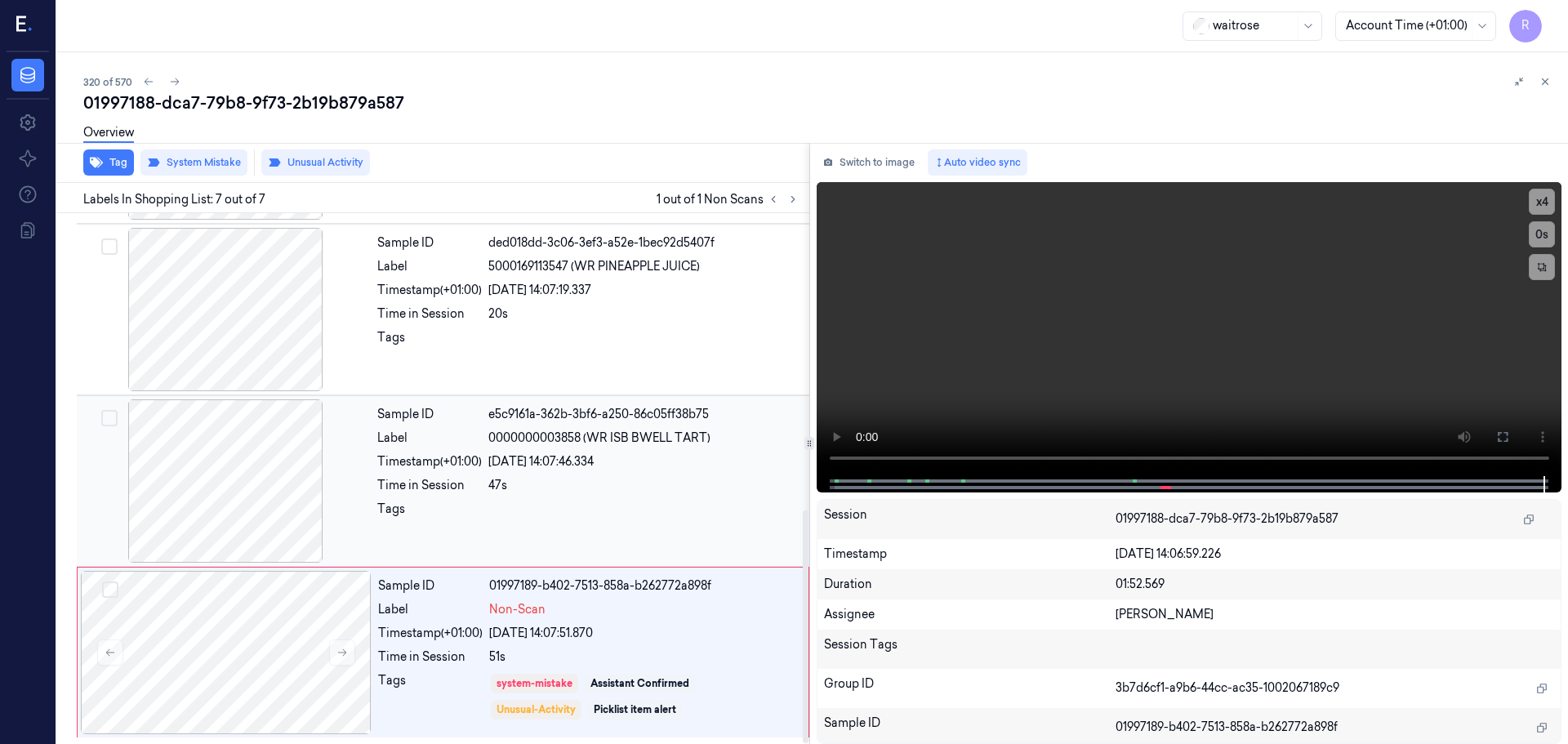
click at [637, 490] on div "47s" at bounding box center [643, 486] width 311 height 17
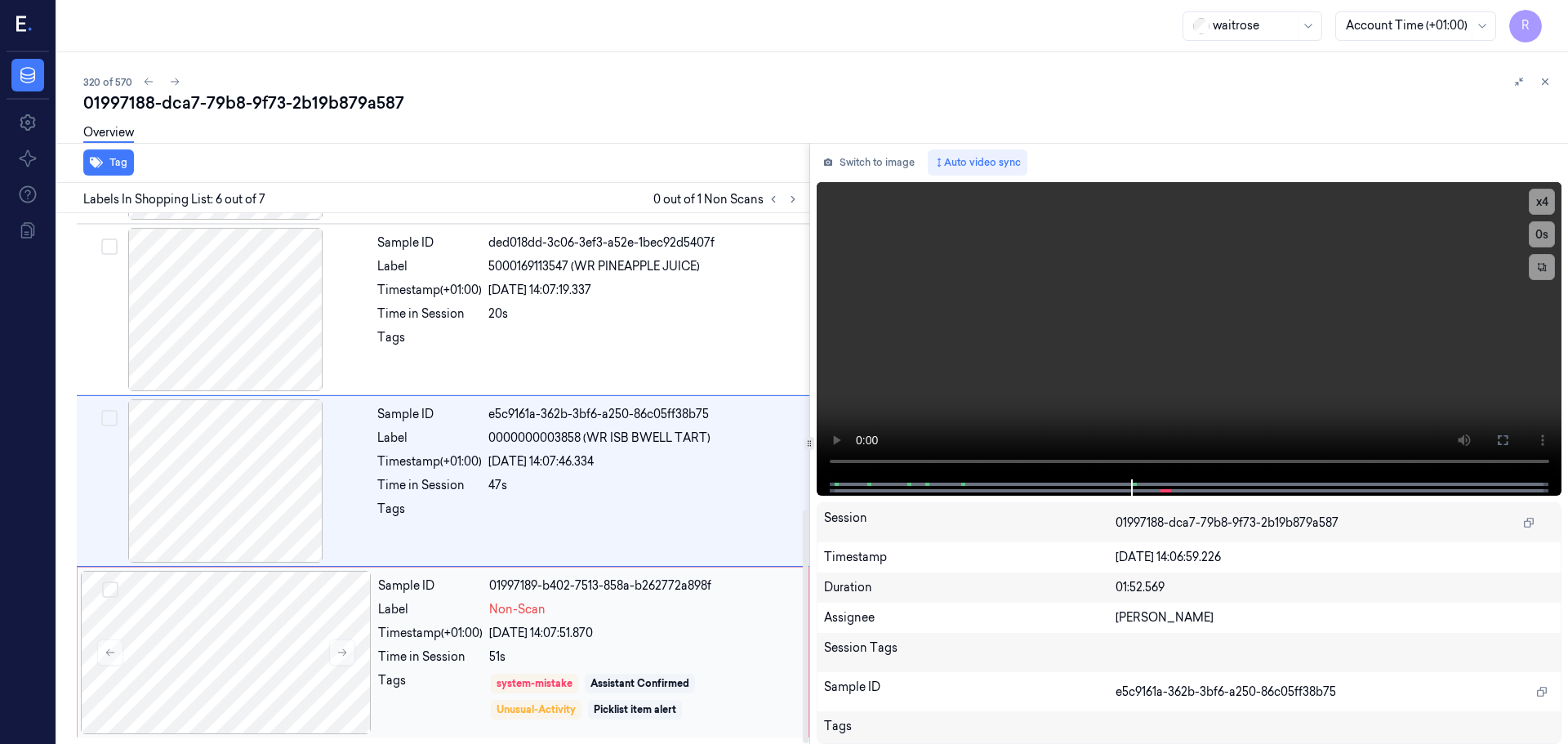
click at [624, 636] on div "22/09/2025 14:07:51.870" at bounding box center [643, 633] width 310 height 17
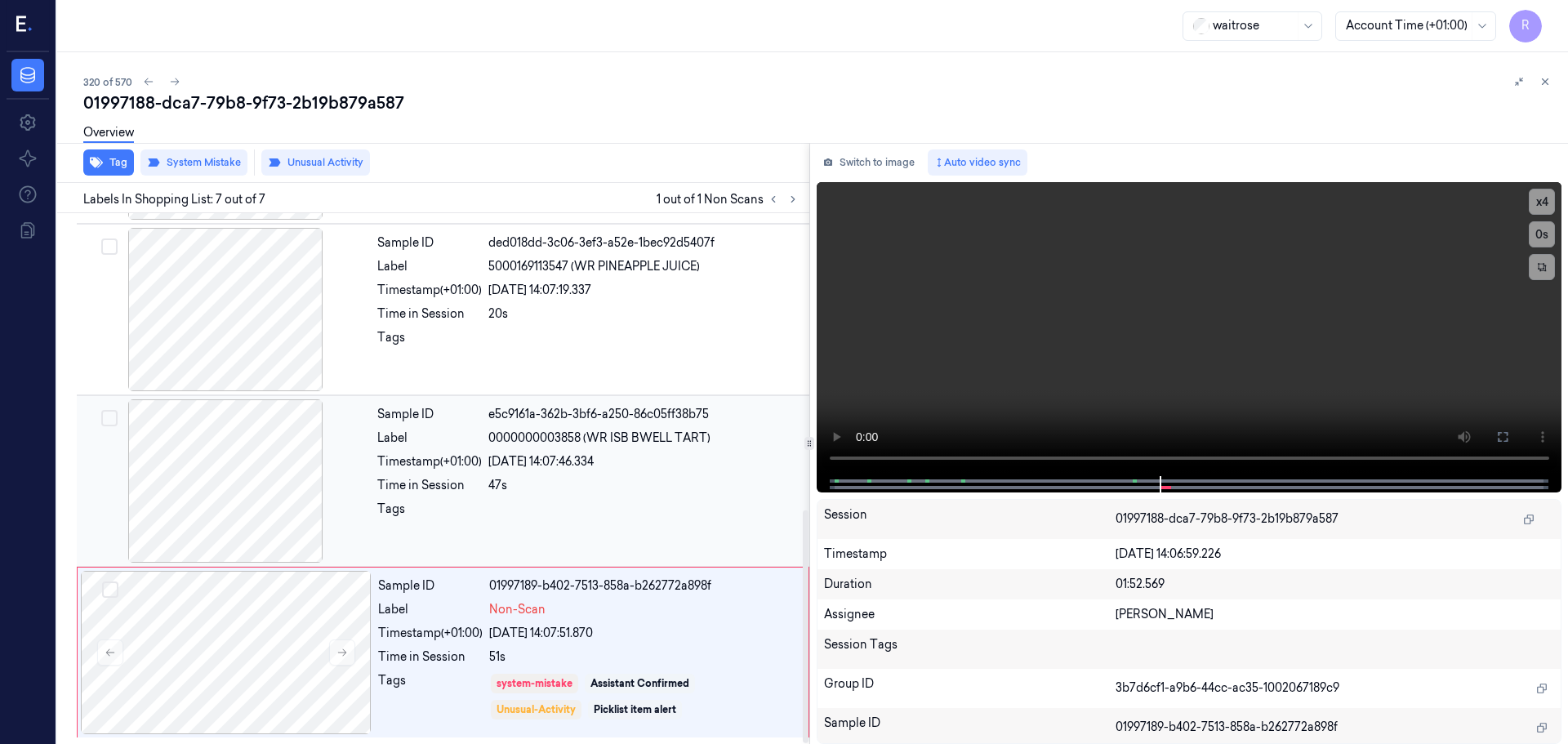
click at [610, 525] on div at bounding box center [643, 514] width 311 height 26
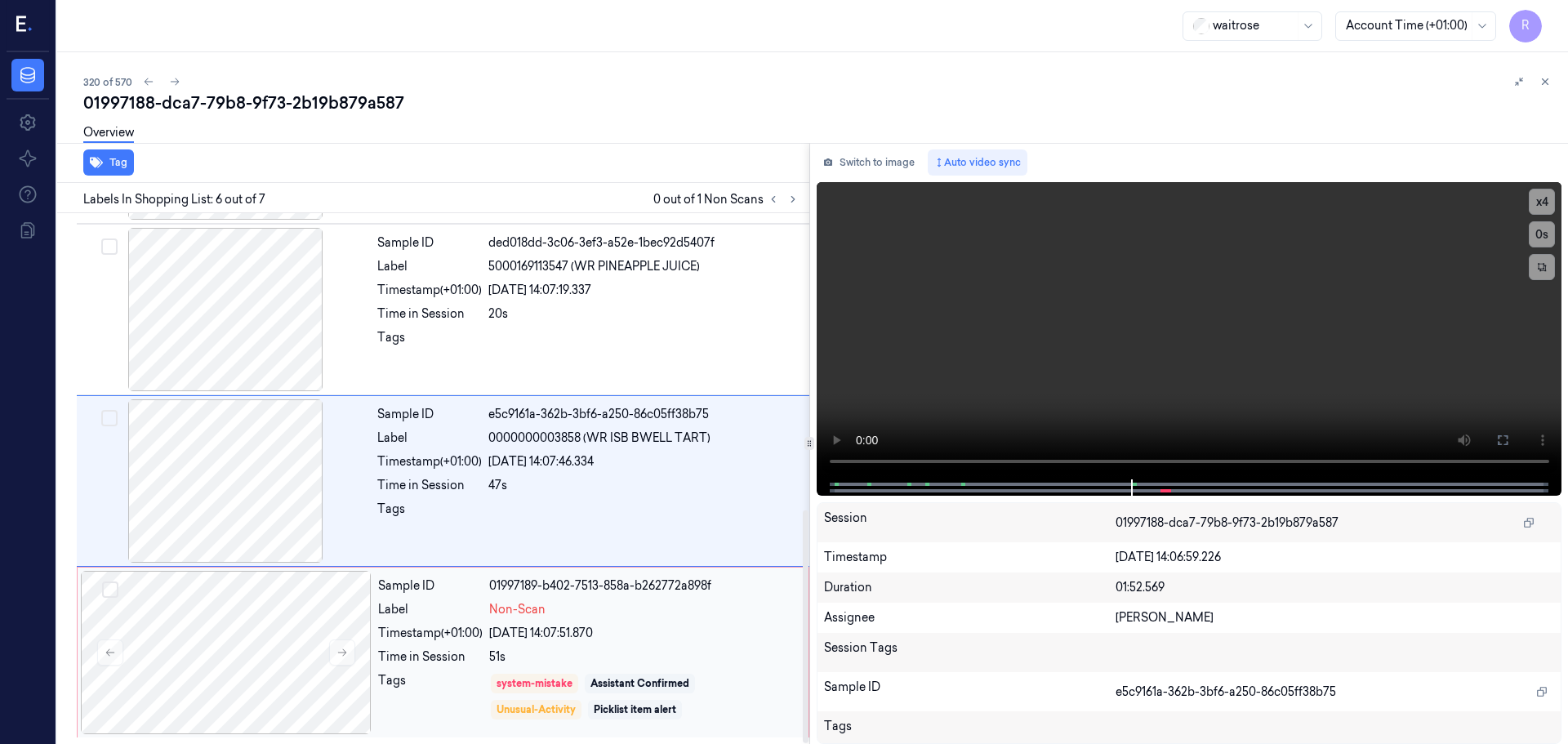
click at [655, 646] on div "Sample ID 01997189-b402-7513-858a-b262772a898f Label Non-Scan Timestamp (+01:00…" at bounding box center [588, 652] width 433 height 163
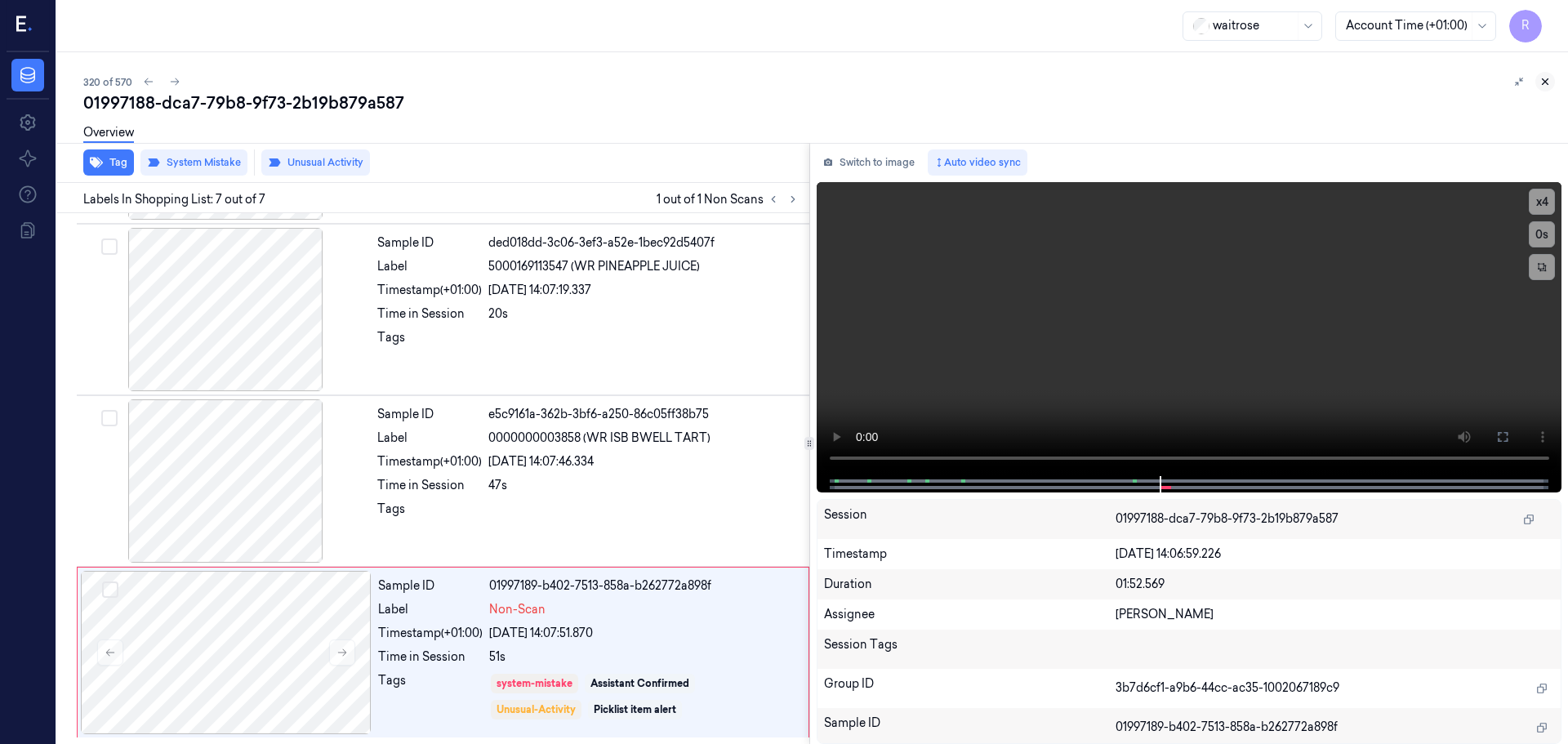
click at [1546, 87] on icon at bounding box center [1544, 82] width 11 height 11
